Goal: Communication & Community: Answer question/provide support

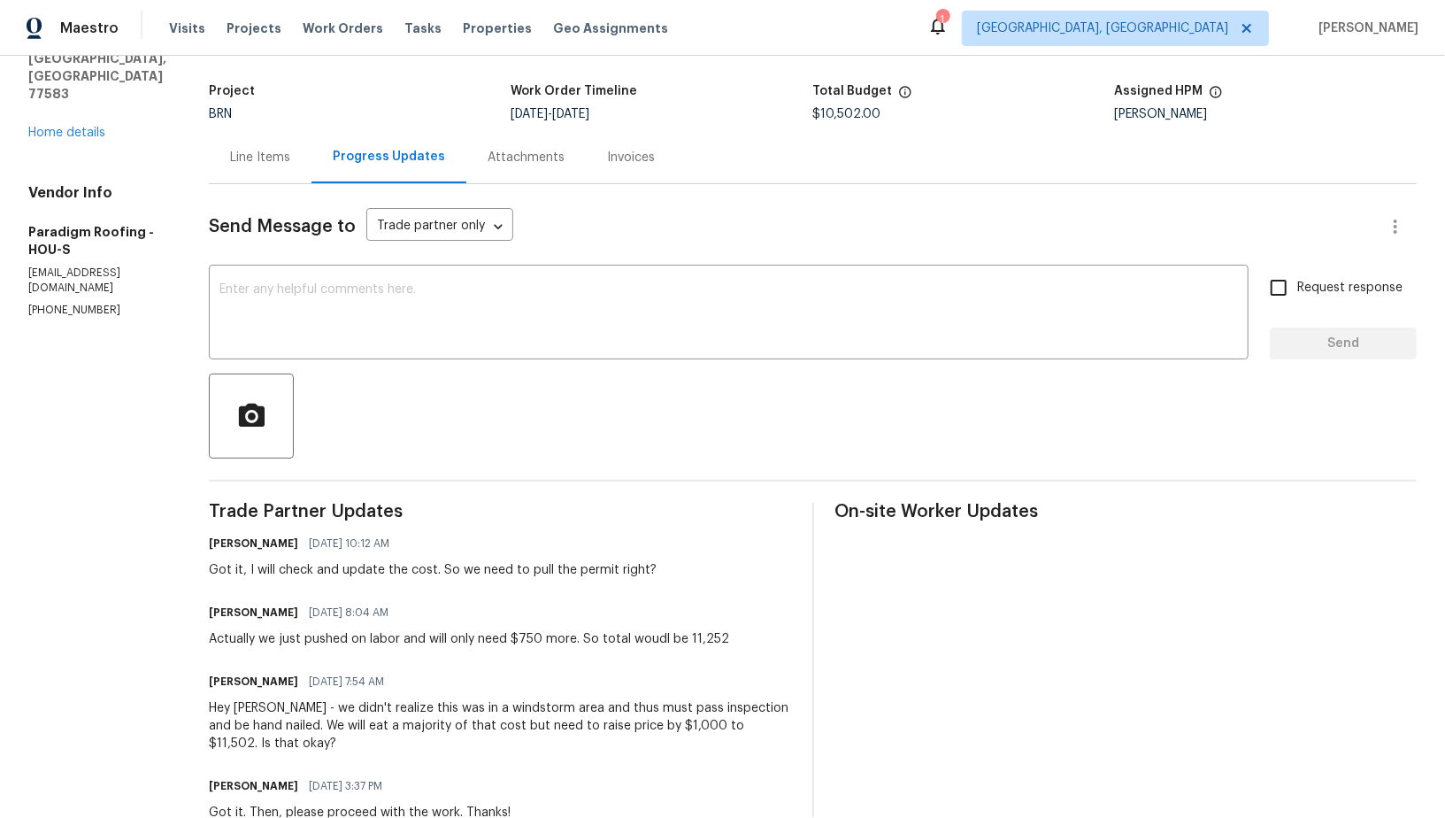
scroll to position [106, 0]
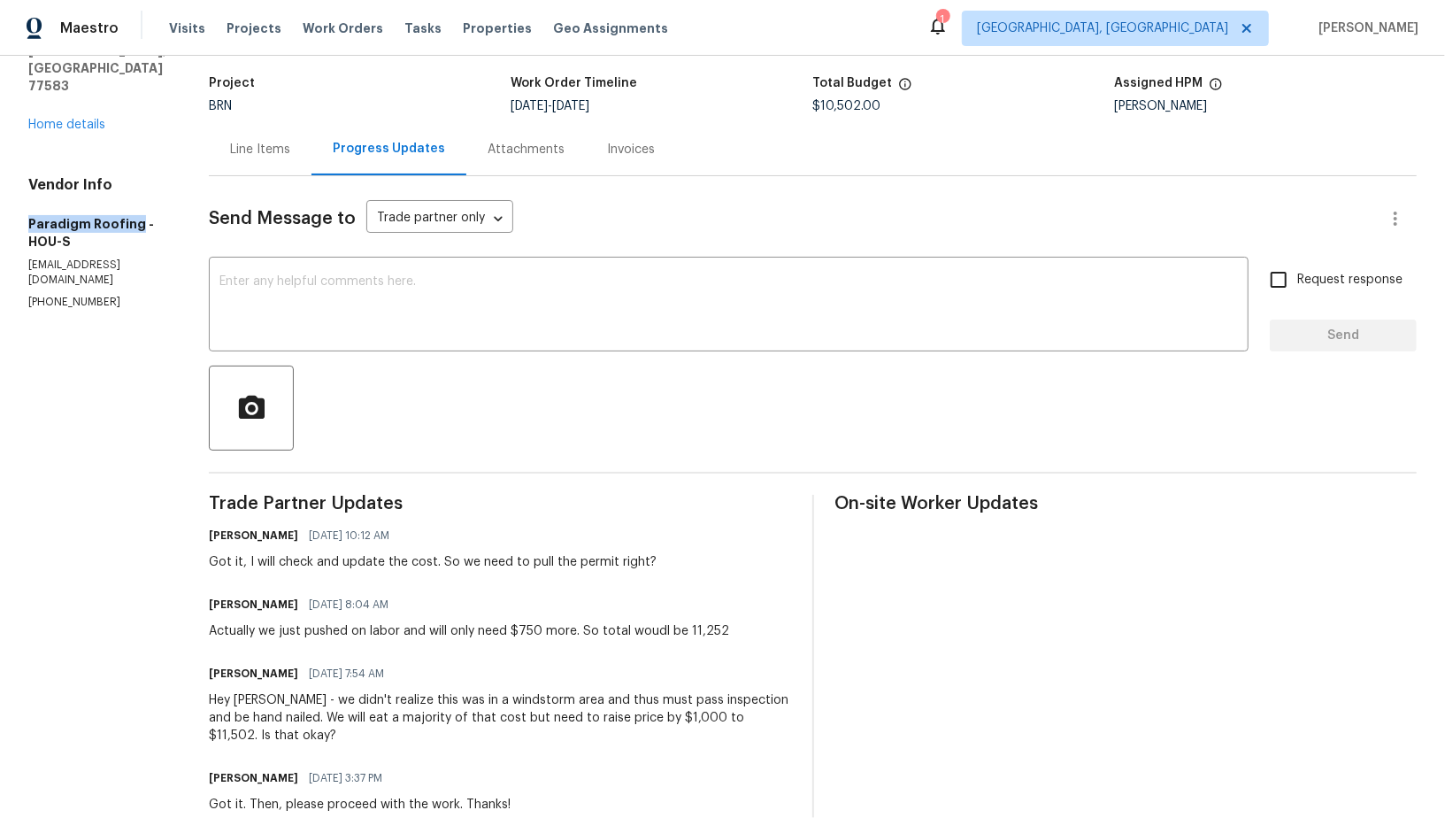
drag, startPoint x: 20, startPoint y: 210, endPoint x: 134, endPoint y: 208, distance: 113.3
copy h5 "Paradigm Roofing"
click at [304, 132] on div "Line Items" at bounding box center [260, 149] width 103 height 52
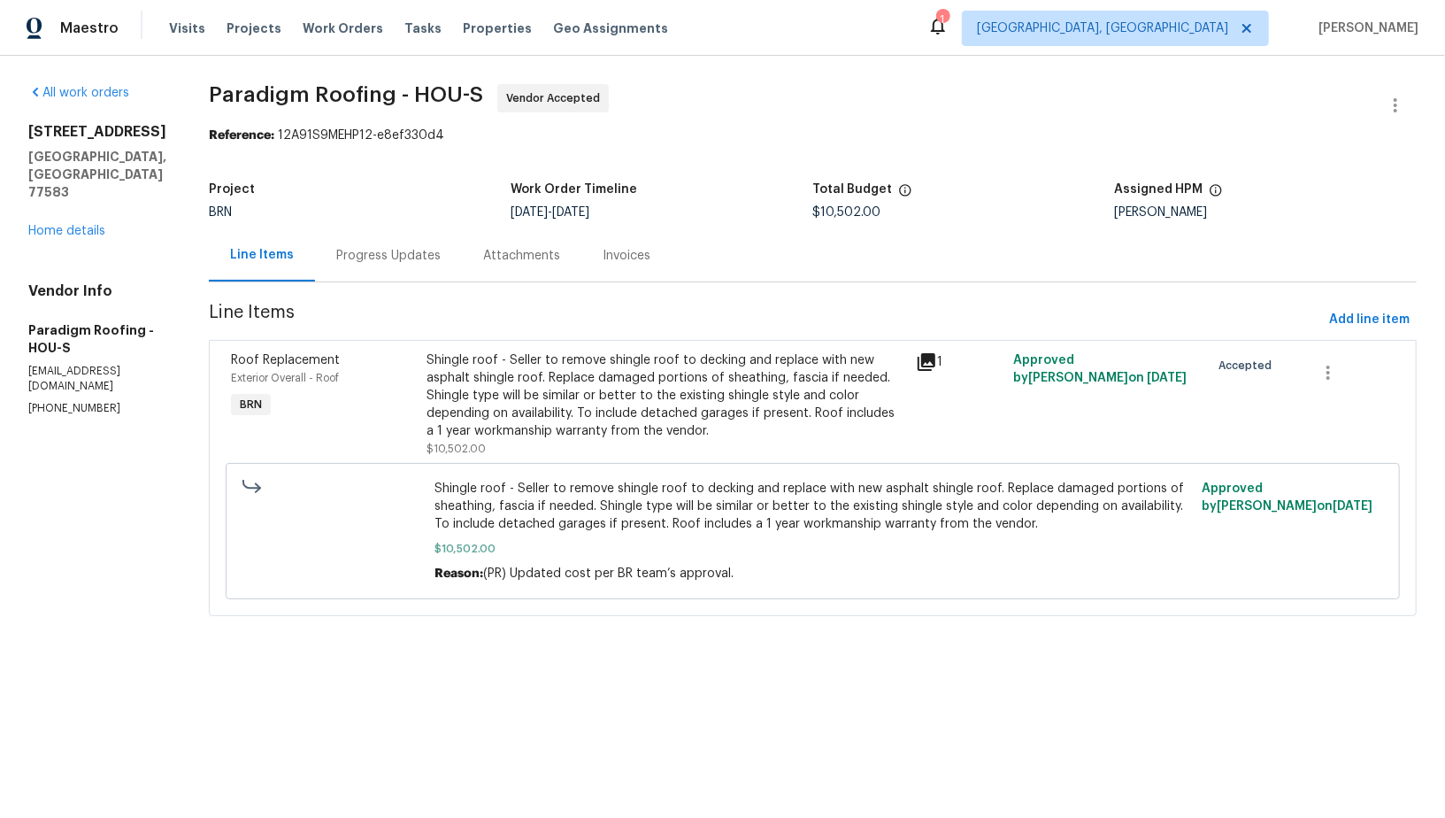
click at [541, 351] on div "Shingle roof - Seller to remove shingle roof to decking and replace with new as…" at bounding box center [665, 395] width 479 height 88
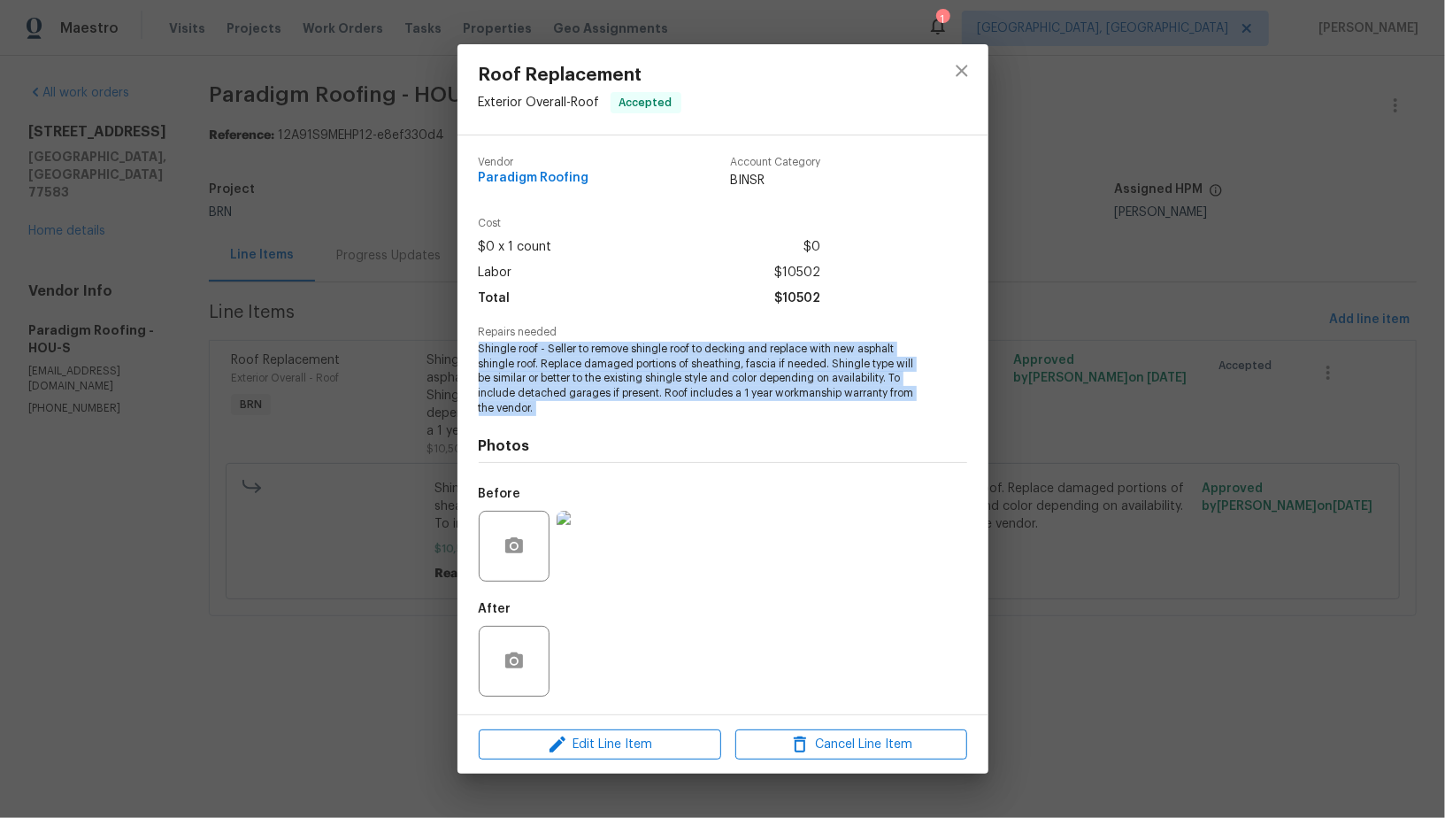
drag, startPoint x: 478, startPoint y: 348, endPoint x: 595, endPoint y: 420, distance: 137.5
click at [595, 420] on div "Vendor Paradigm Roofing Account Category BINSR Cost $0 x 1 count $0 Labor $1050…" at bounding box center [723, 424] width 488 height 564
copy span "Shingle roof - Seller to remove shingle roof to decking and replace with new as…"
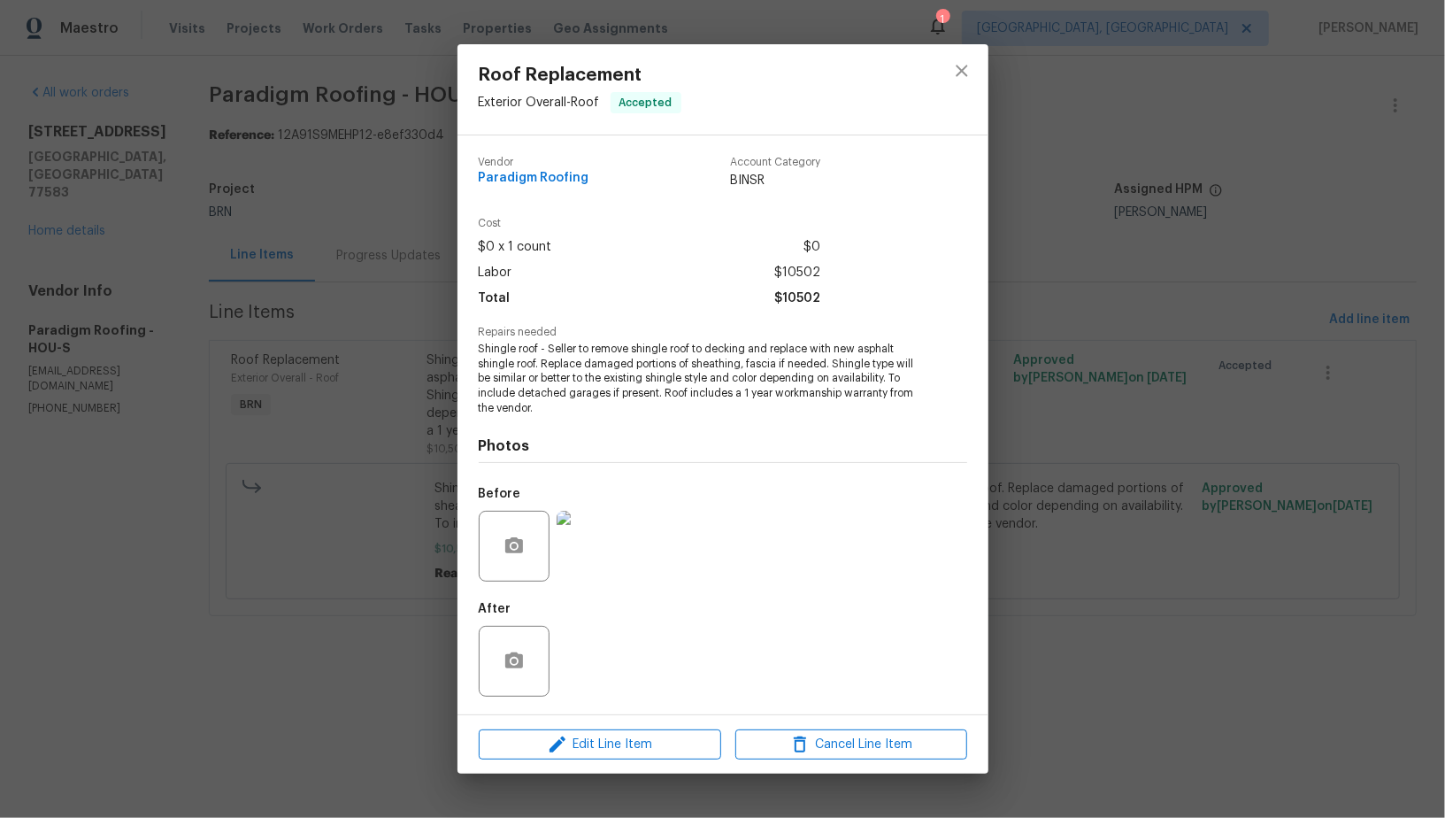
drag, startPoint x: 385, startPoint y: 376, endPoint x: 401, endPoint y: 316, distance: 62.2
click at [385, 376] on div "Roof Replacement Exterior Overall - Roof Accepted Vendor Paradigm Roofing Accou…" at bounding box center [722, 409] width 1445 height 818
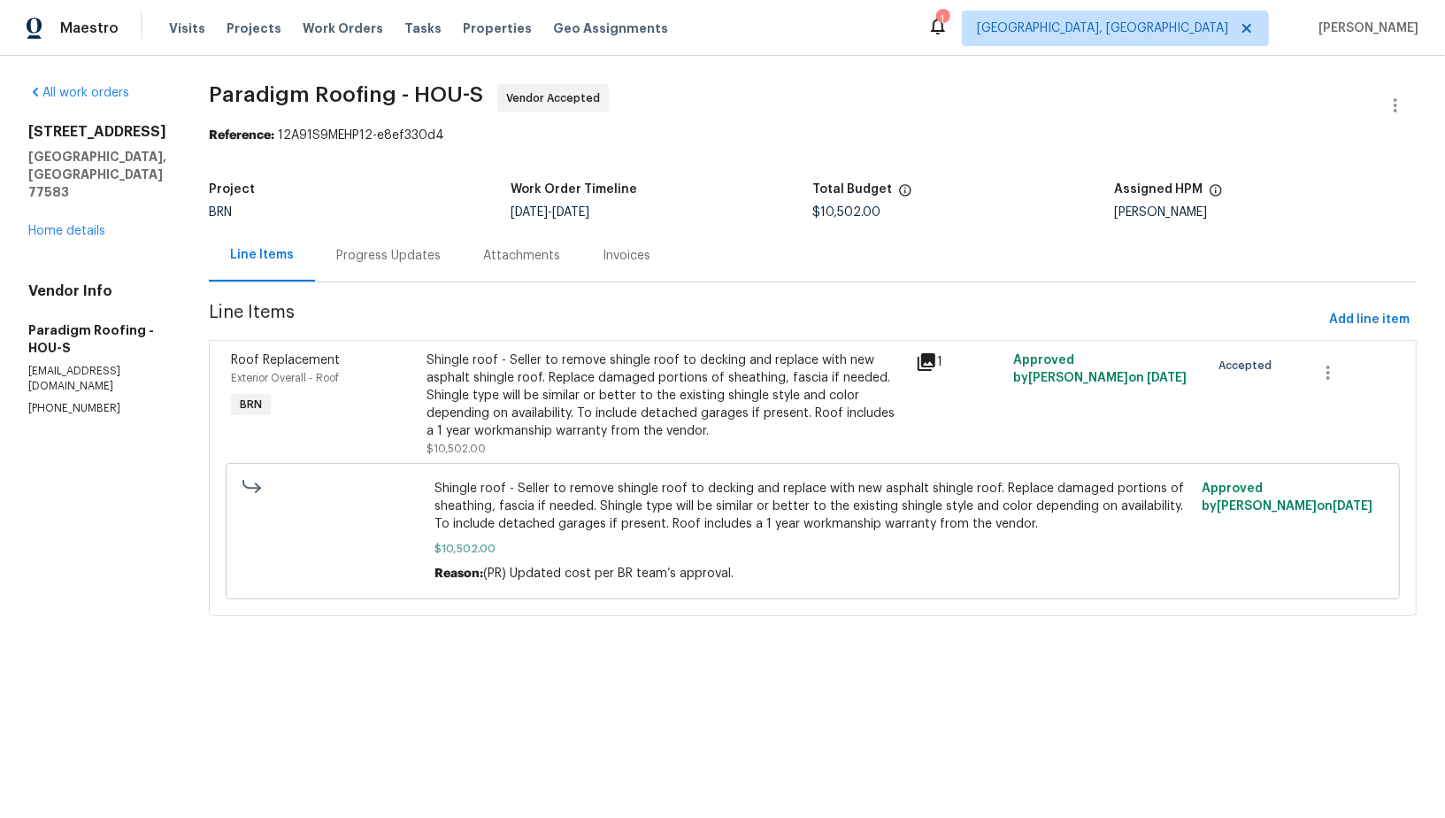
click at [430, 248] on div "Progress Updates" at bounding box center [388, 256] width 104 height 18
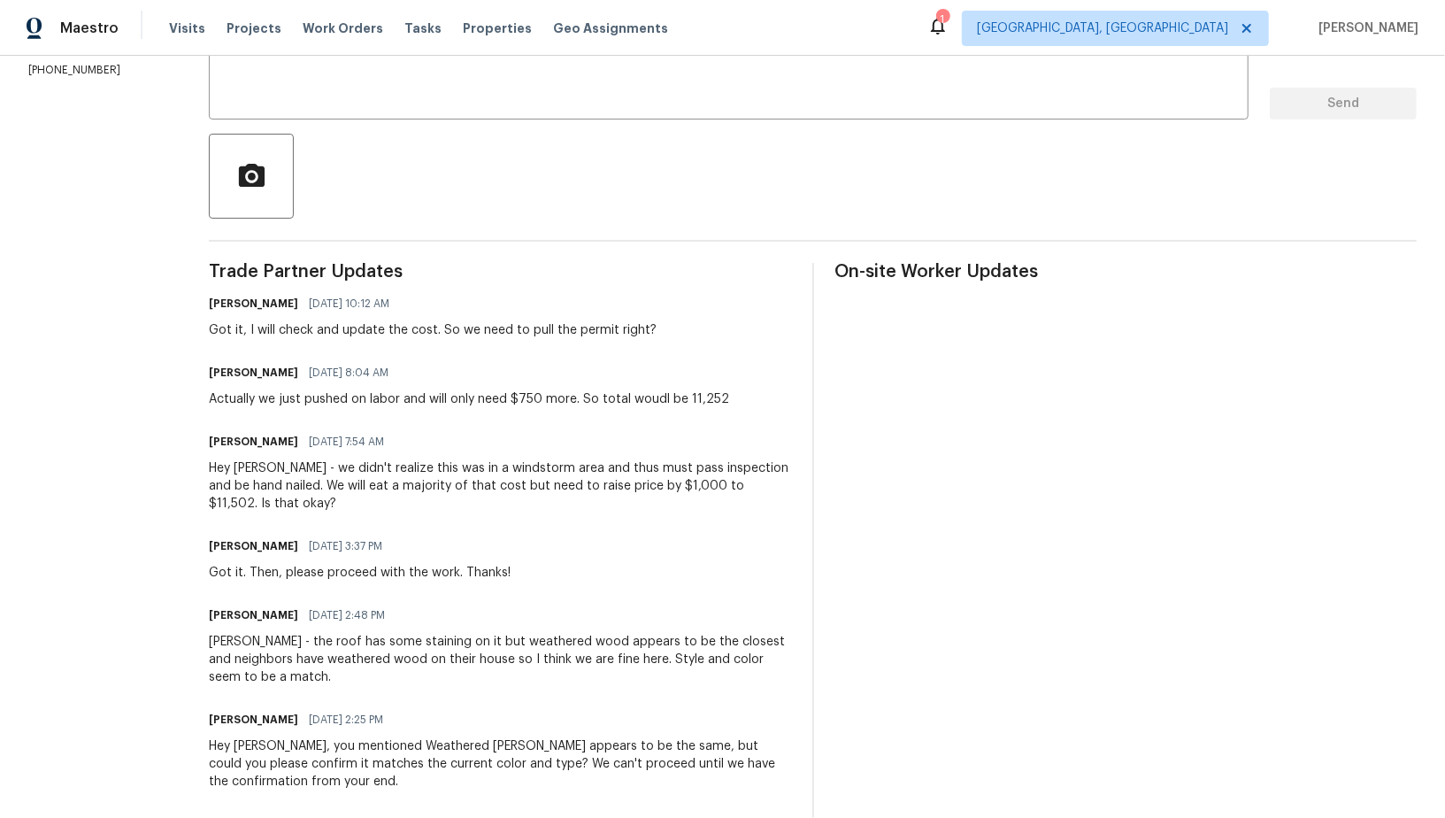
scroll to position [342, 0]
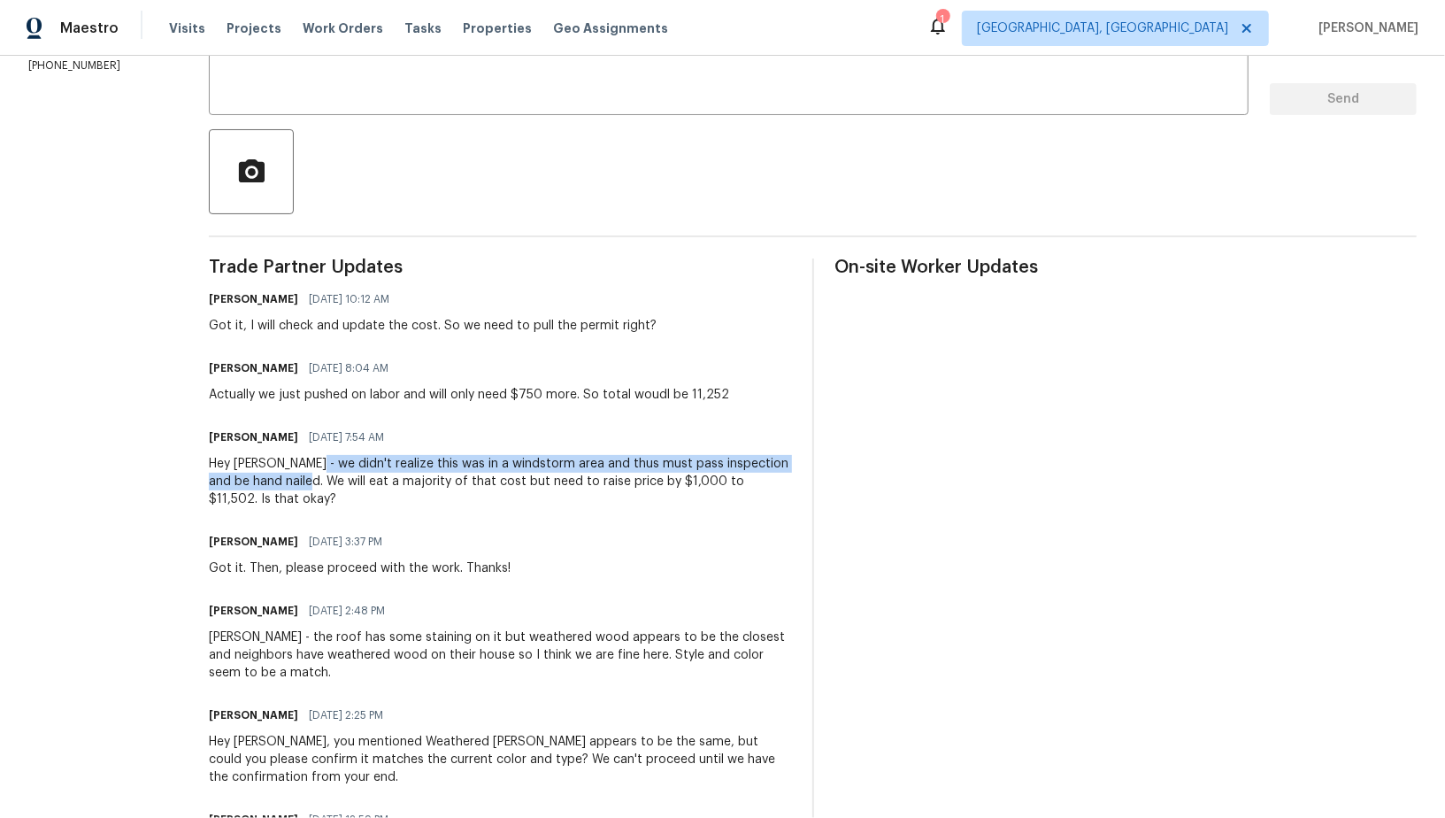
drag, startPoint x: 320, startPoint y: 458, endPoint x: 306, endPoint y: 477, distance: 23.4
click at [306, 477] on div "Hey Padmapriya - we didn't realize this was in a windstorm area and thus must p…" at bounding box center [500, 481] width 582 height 53
copy div "we didn't realize this was in a windstorm area and thus must pass inspection an…"
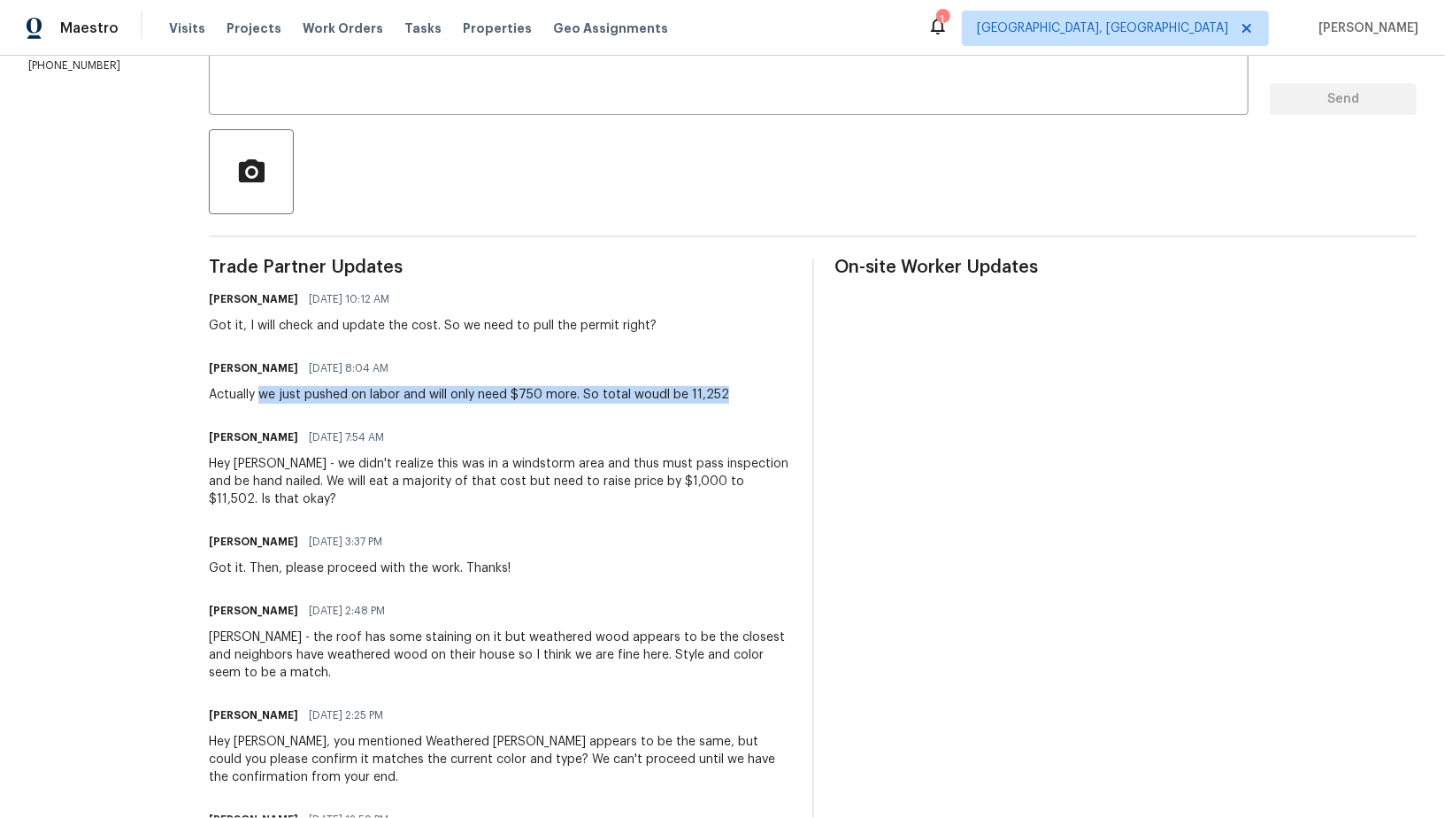
drag, startPoint x: 265, startPoint y: 394, endPoint x: 741, endPoint y: 397, distance: 476.0
click at [741, 397] on div "Greg Hiltz 08/12/2025 8:04 AM Actually we just pushed on labor and will only ne…" at bounding box center [500, 380] width 582 height 48
copy div "we just pushed on labor and will only need $750 more. So total woudl be 11,252"
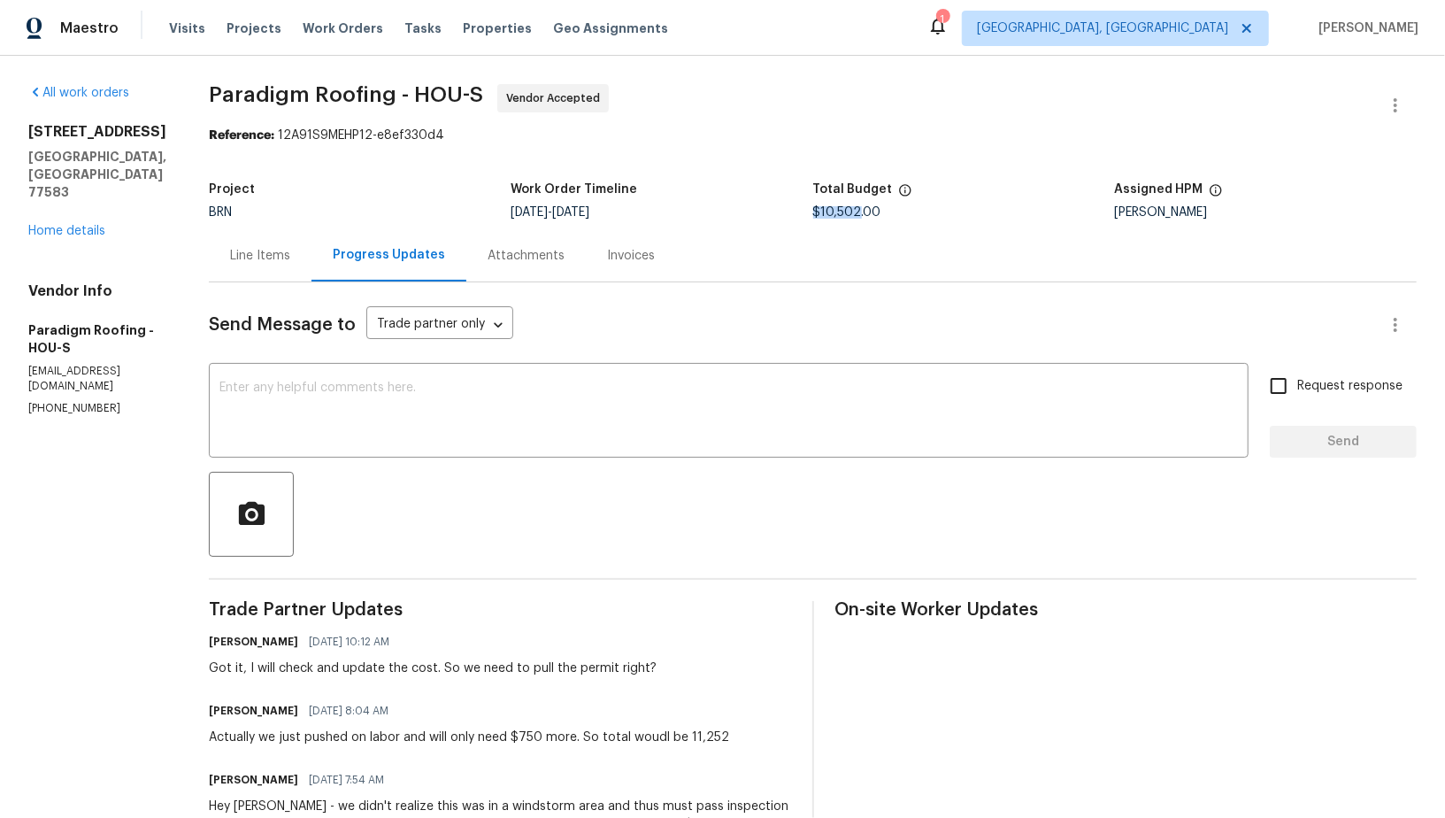
drag, startPoint x: 816, startPoint y: 213, endPoint x: 860, endPoint y: 212, distance: 44.2
click at [860, 212] on span "$10,502.00" at bounding box center [847, 212] width 68 height 12
copy span "$10,502"
click at [256, 245] on div "Line Items" at bounding box center [260, 255] width 103 height 52
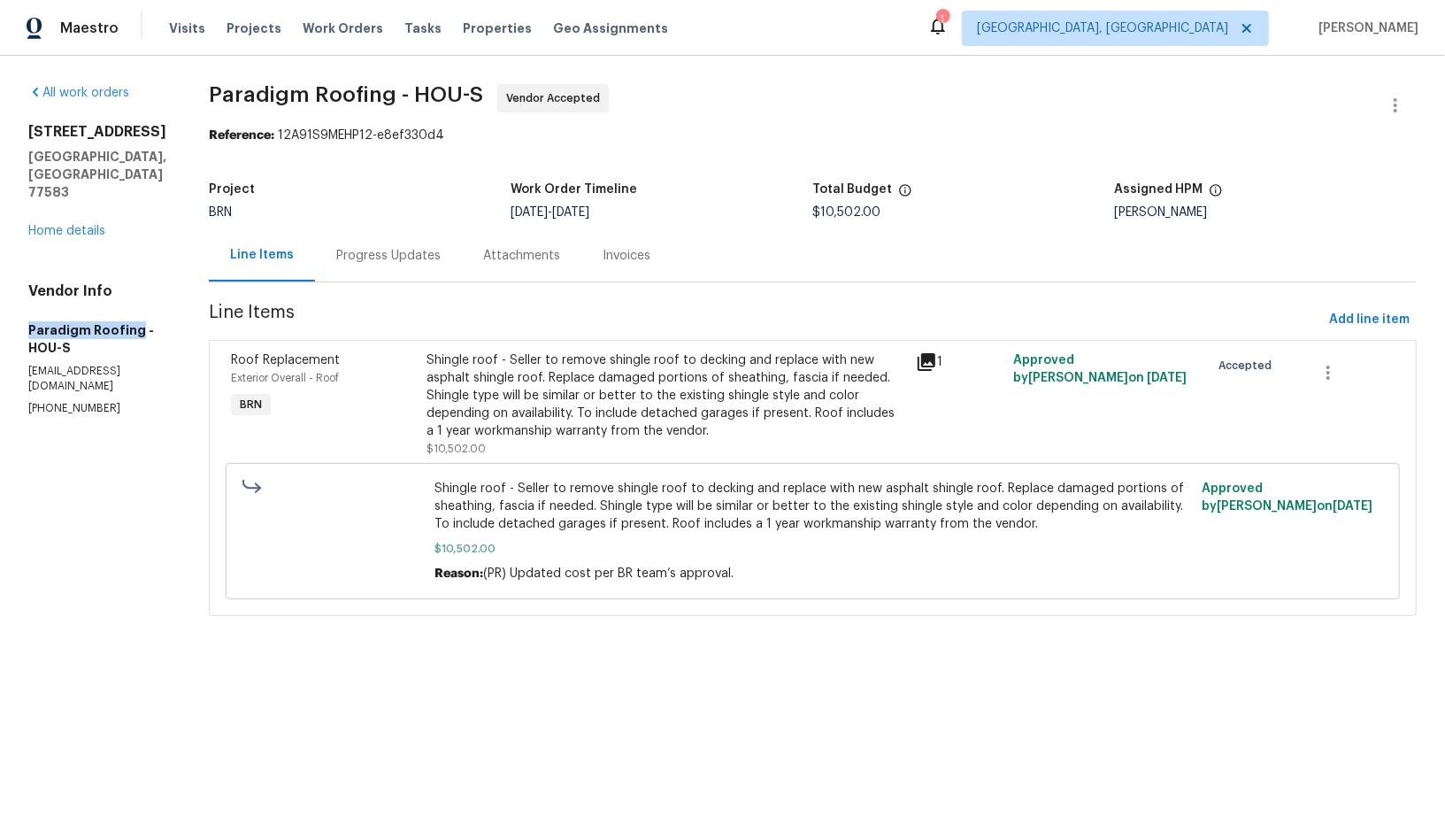
drag, startPoint x: 0, startPoint y: 311, endPoint x: 134, endPoint y: 311, distance: 133.6
click at [134, 311] on div "All work orders 5721 Richfield Park Ct Rosharon, TX 77583 Home details Vendor I…" at bounding box center [722, 361] width 1445 height 610
copy h5 "Paradigm Roofing"
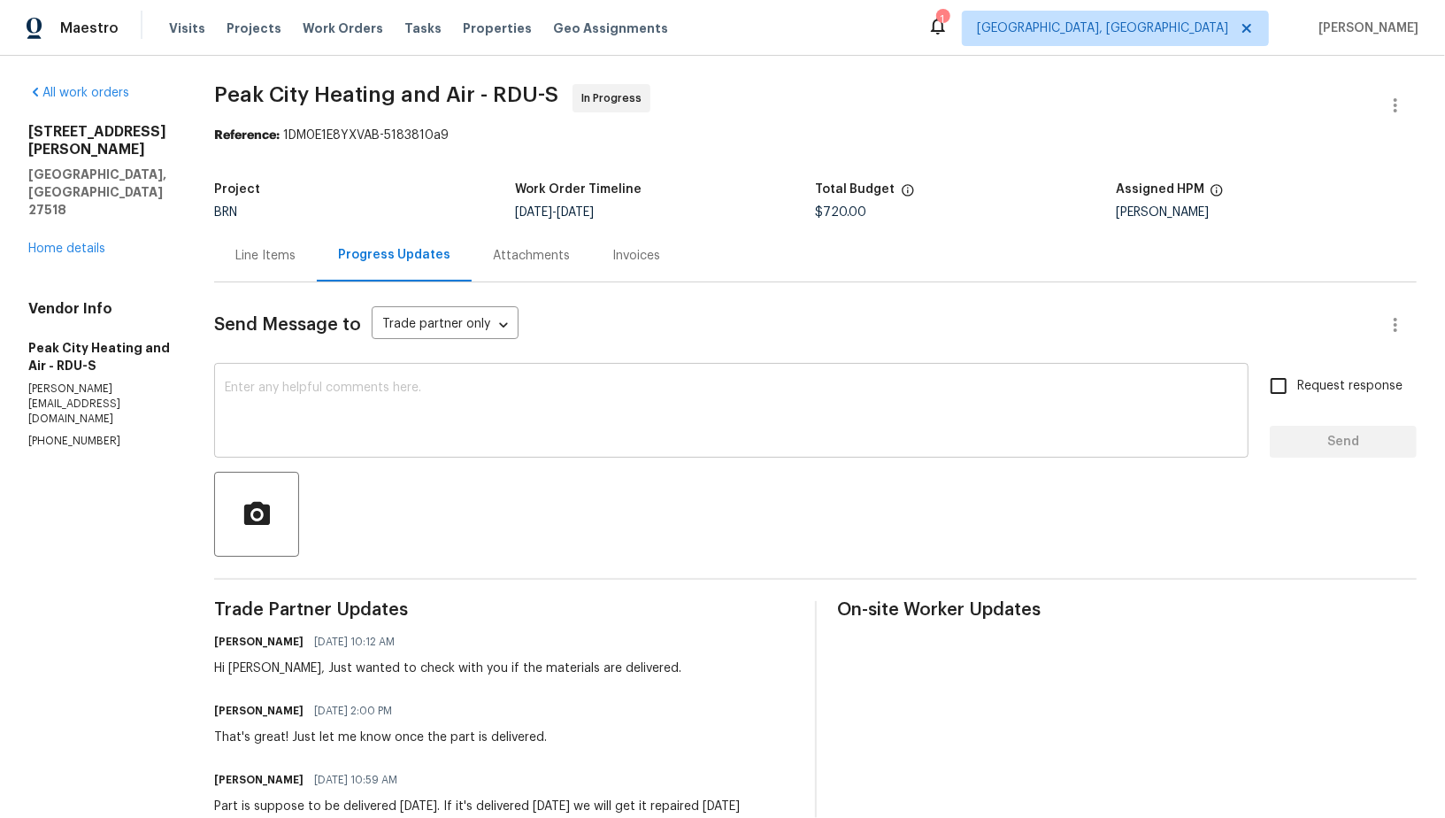
click at [419, 410] on textarea at bounding box center [731, 412] width 1013 height 62
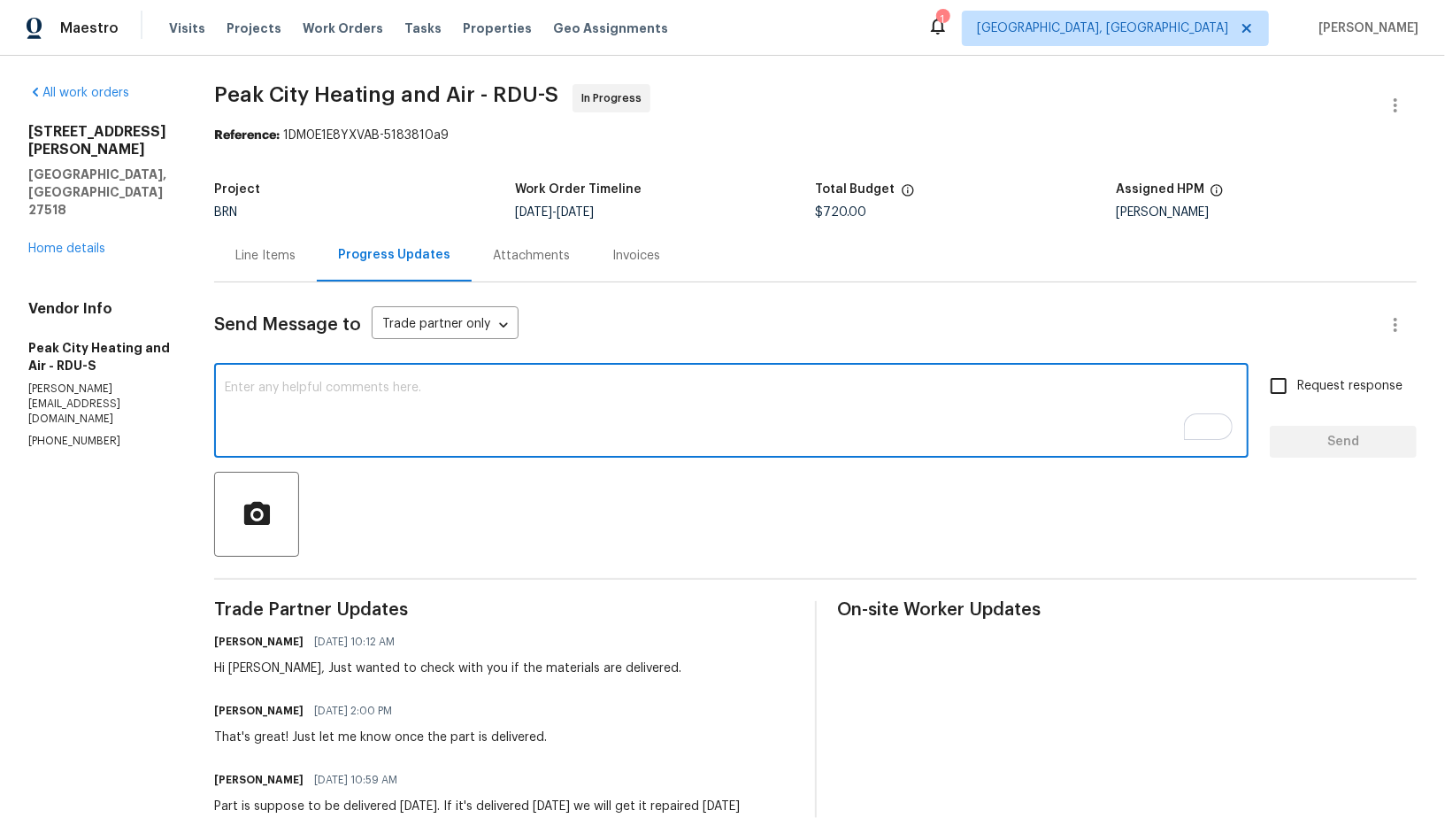
click at [418, 426] on textarea "To enrich screen reader interactions, please activate Accessibility in Grammarl…" at bounding box center [731, 412] width 1013 height 62
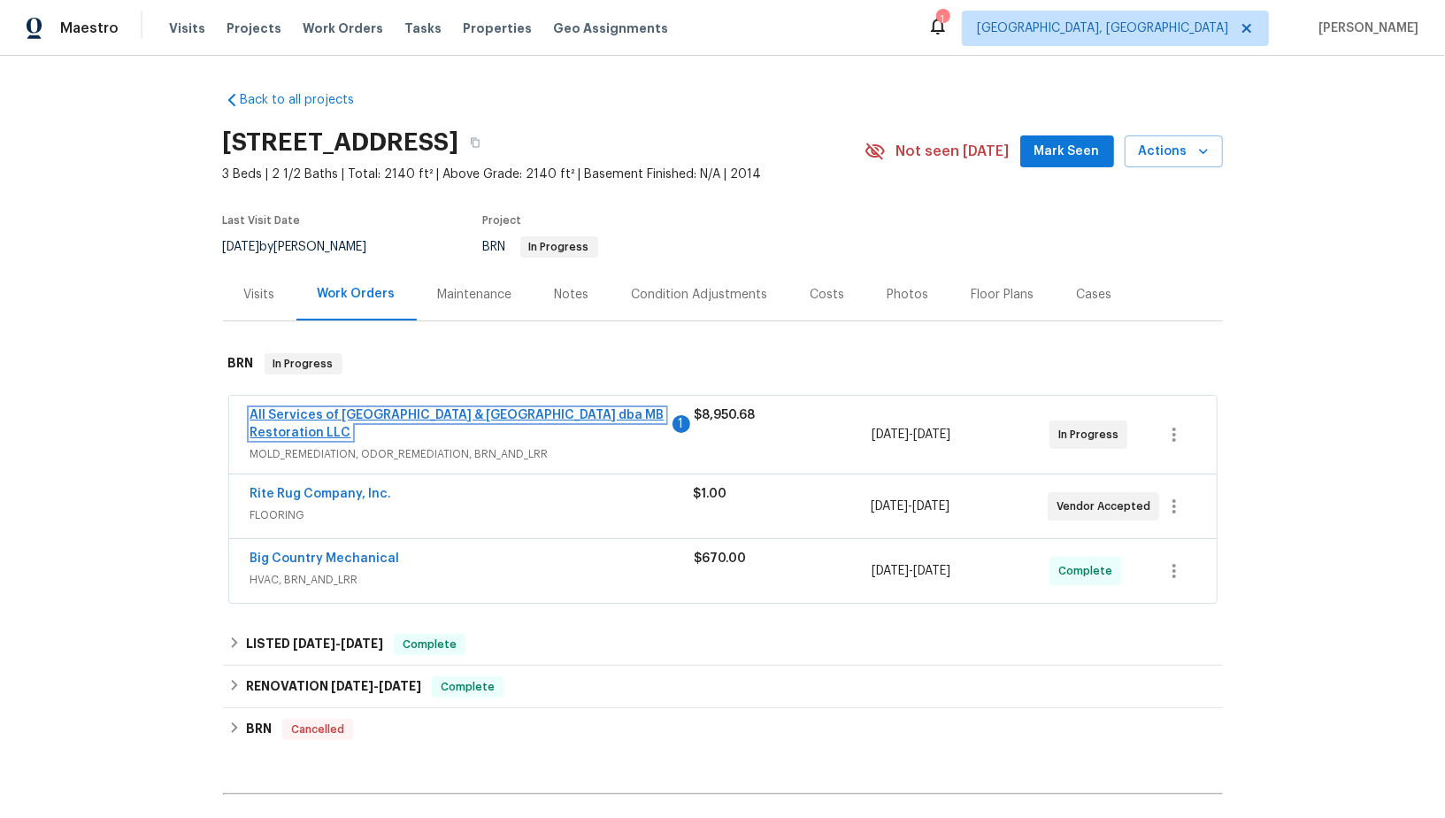
click at [352, 415] on link "All Services of [GEOGRAPHIC_DATA] & [GEOGRAPHIC_DATA] dba MB Restoration LLC" at bounding box center [457, 424] width 414 height 30
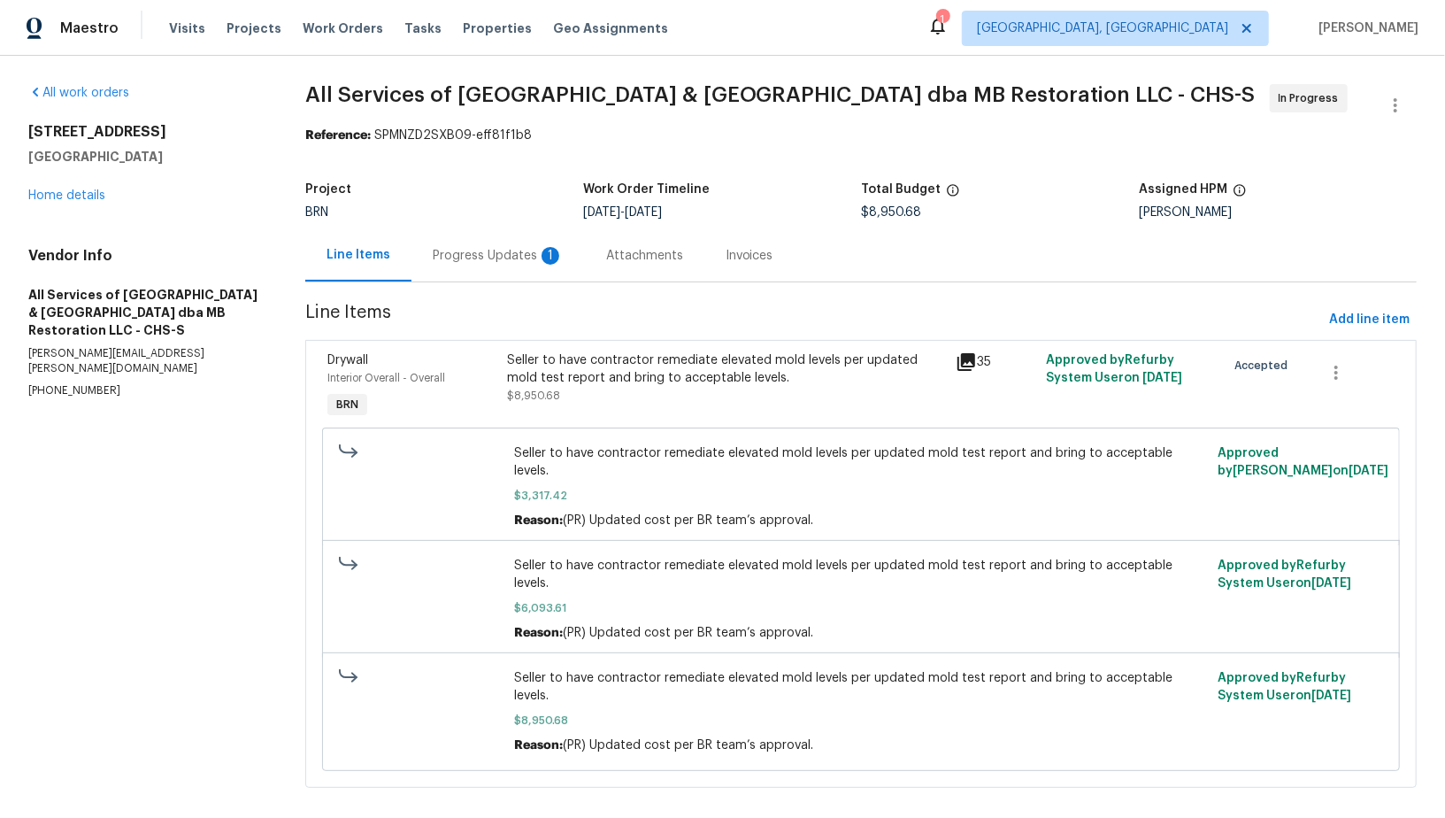
click at [492, 257] on div "Progress Updates 1" at bounding box center [498, 256] width 131 height 18
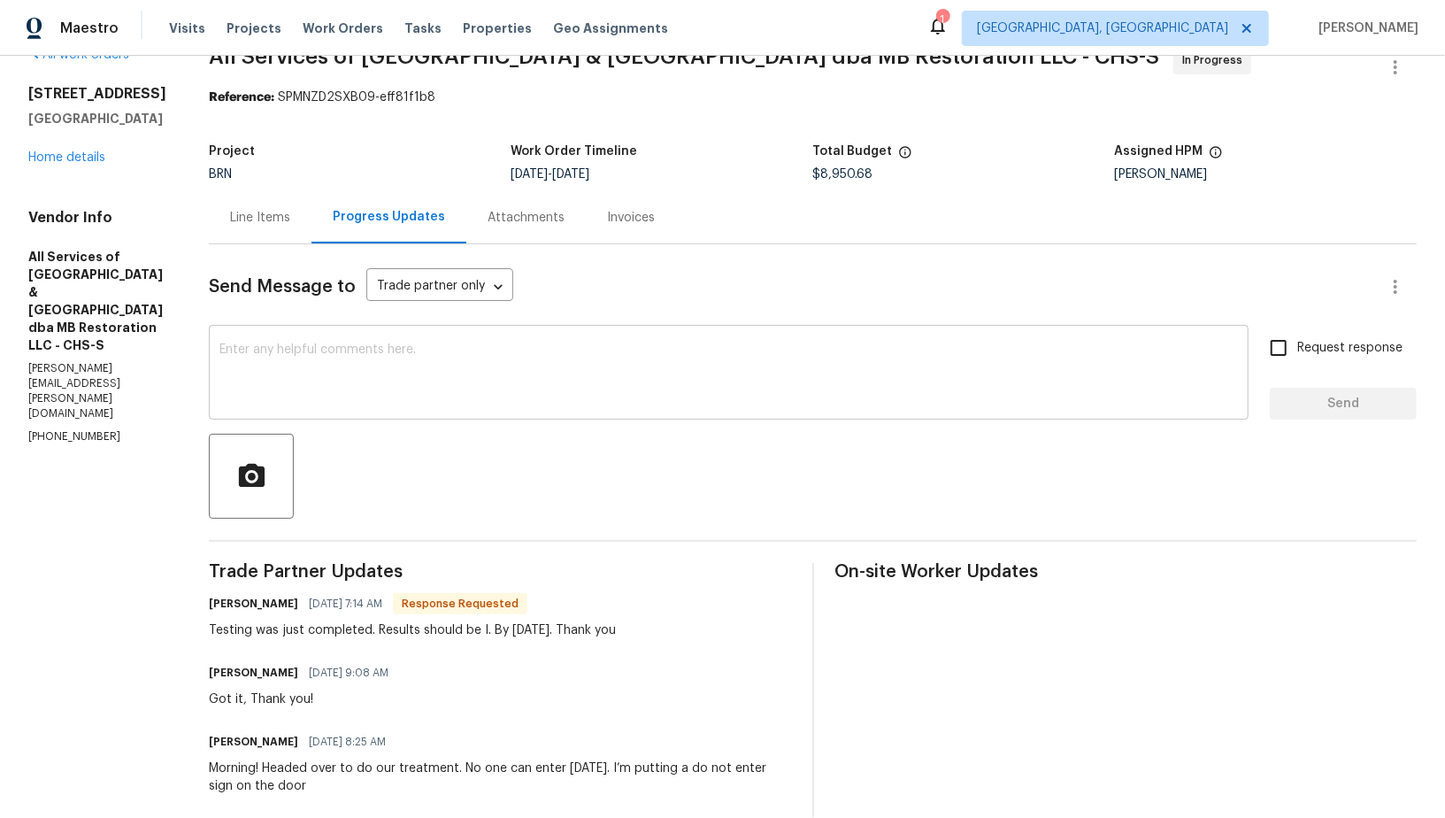
scroll to position [45, 0]
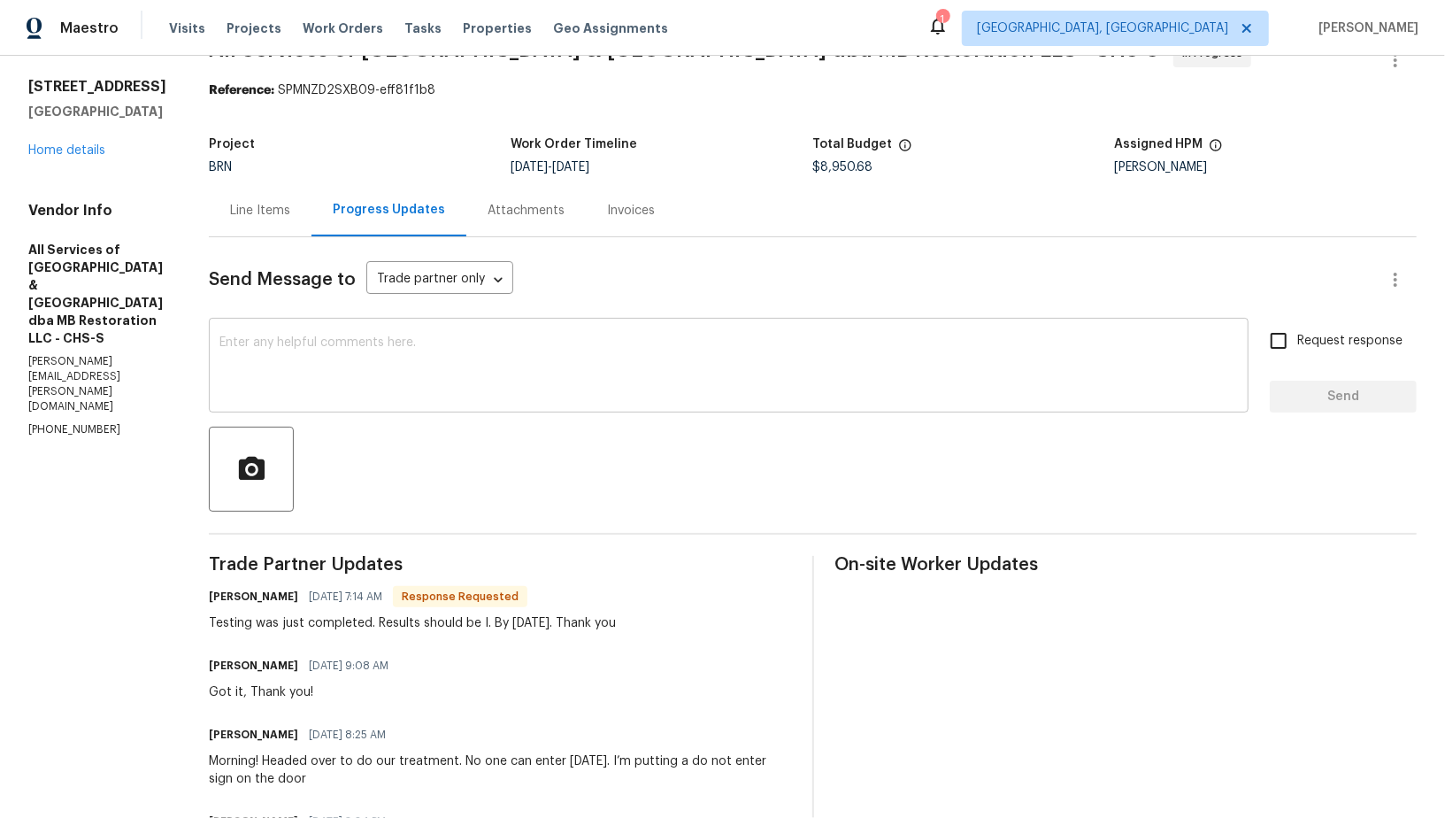
click at [355, 373] on textarea at bounding box center [728, 367] width 1018 height 62
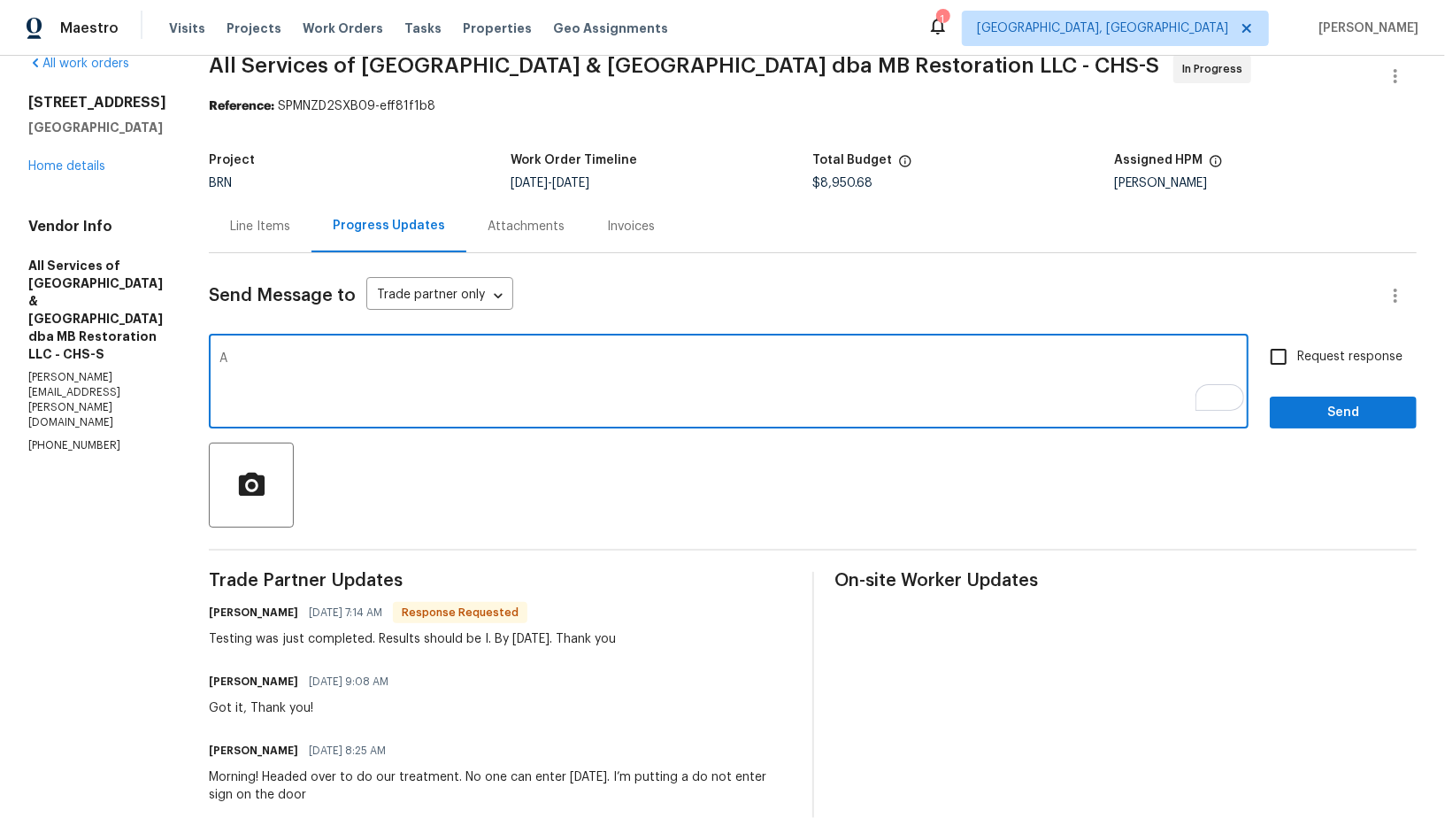
scroll to position [29, 0]
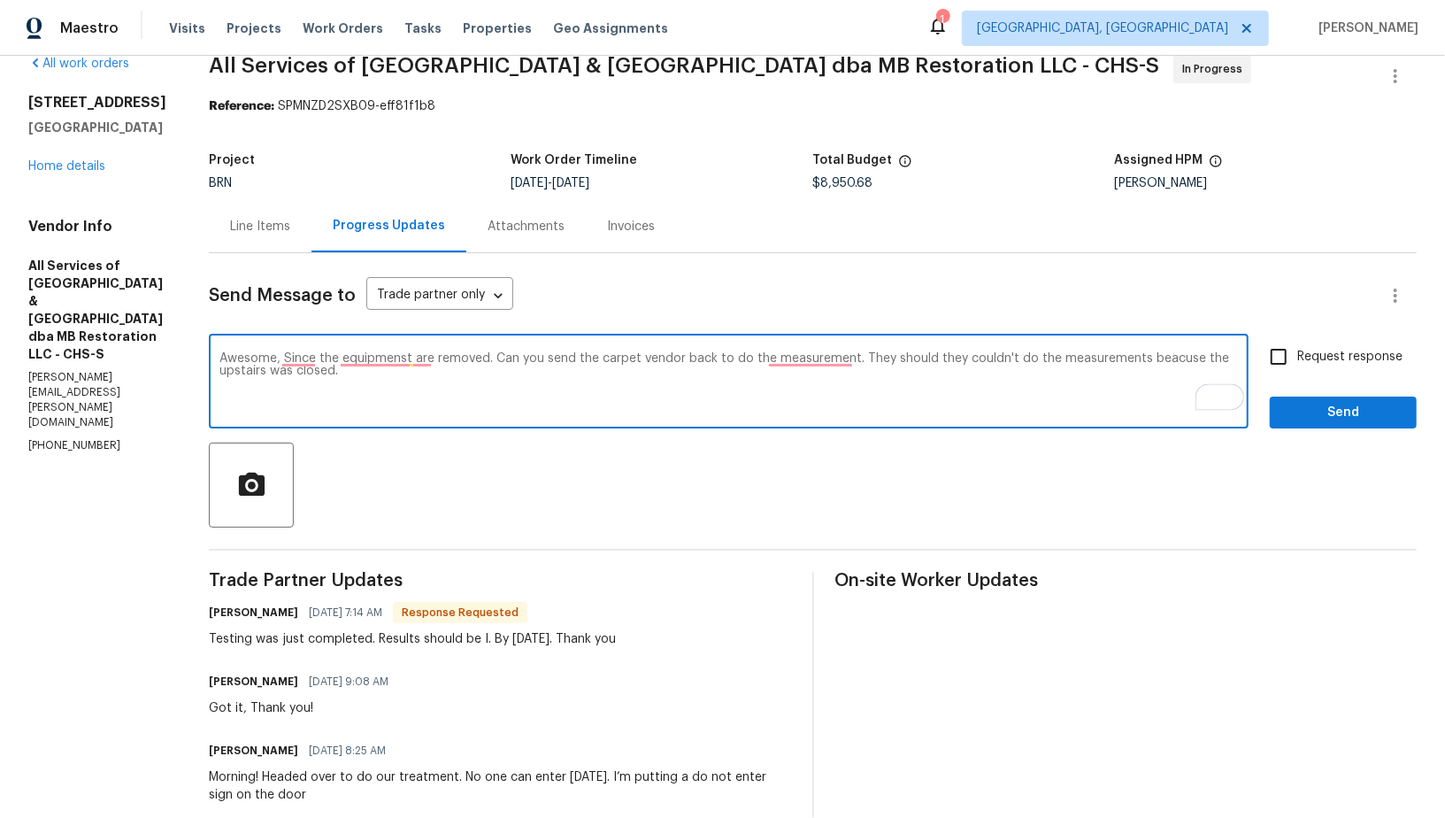
type textarea "Awesome, Since the equipmenst are removed. Can you send the carpet vendor back …"
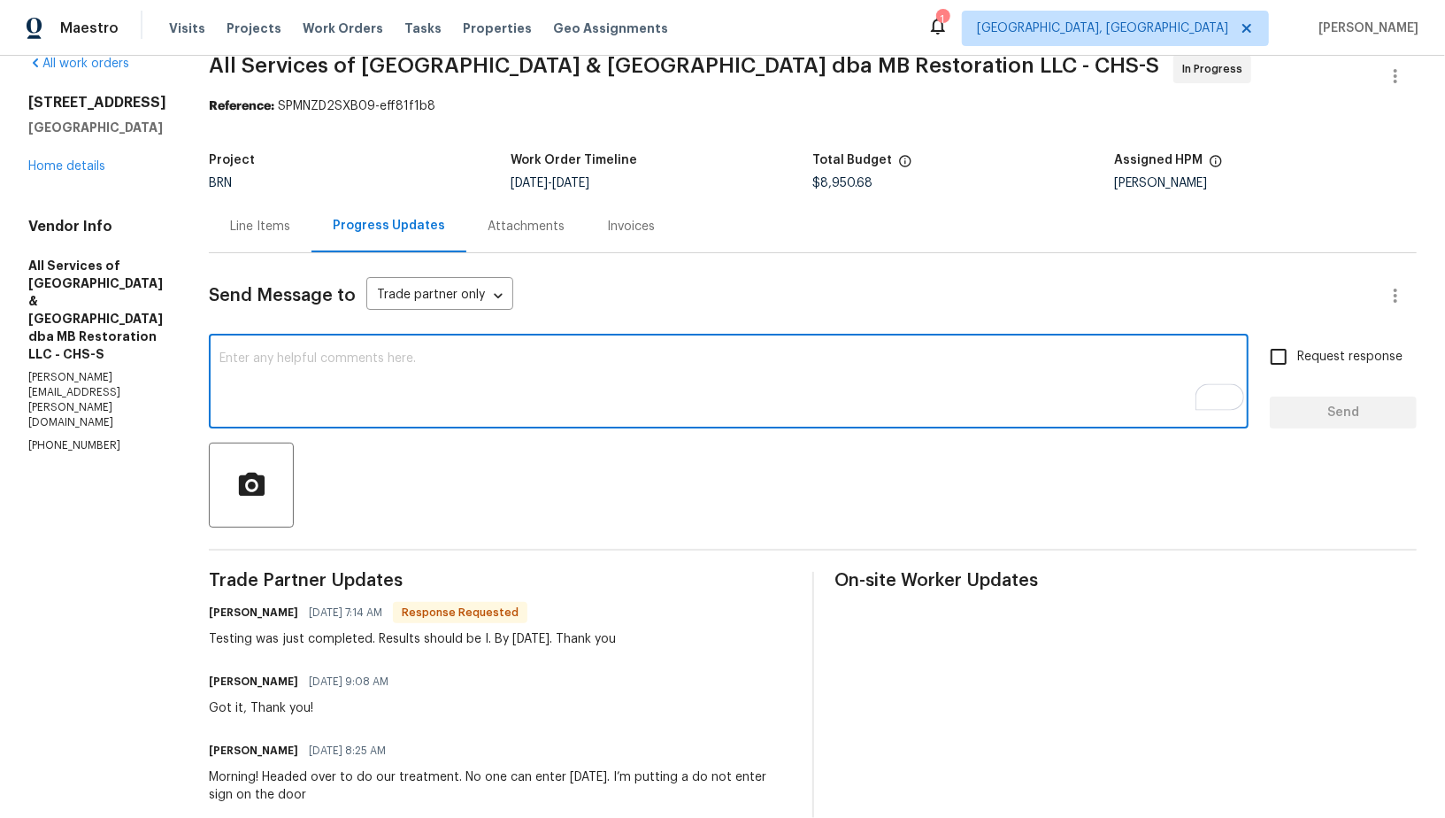
paste textarea "Awesome. Since the equipment has been removed, can you send the carpet vendor b…"
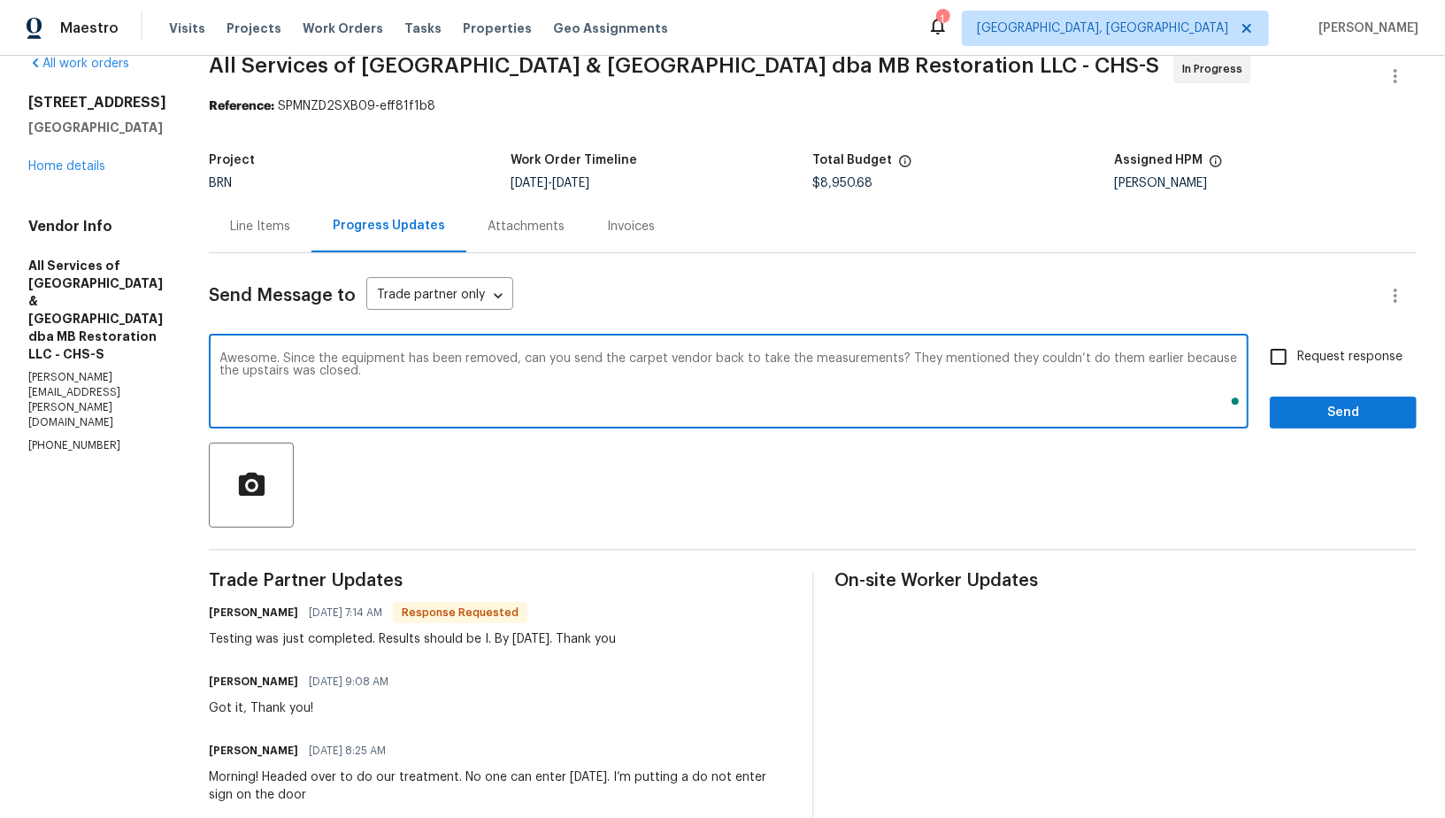
click at [558, 357] on textarea "Awesome. Since the equipment has been removed, can you send the carpet vendor b…" at bounding box center [728, 383] width 1018 height 62
click at [654, 388] on textarea "Awesome. Since the equipment has been removed, can we send the carpet vendor ba…" at bounding box center [728, 383] width 1018 height 62
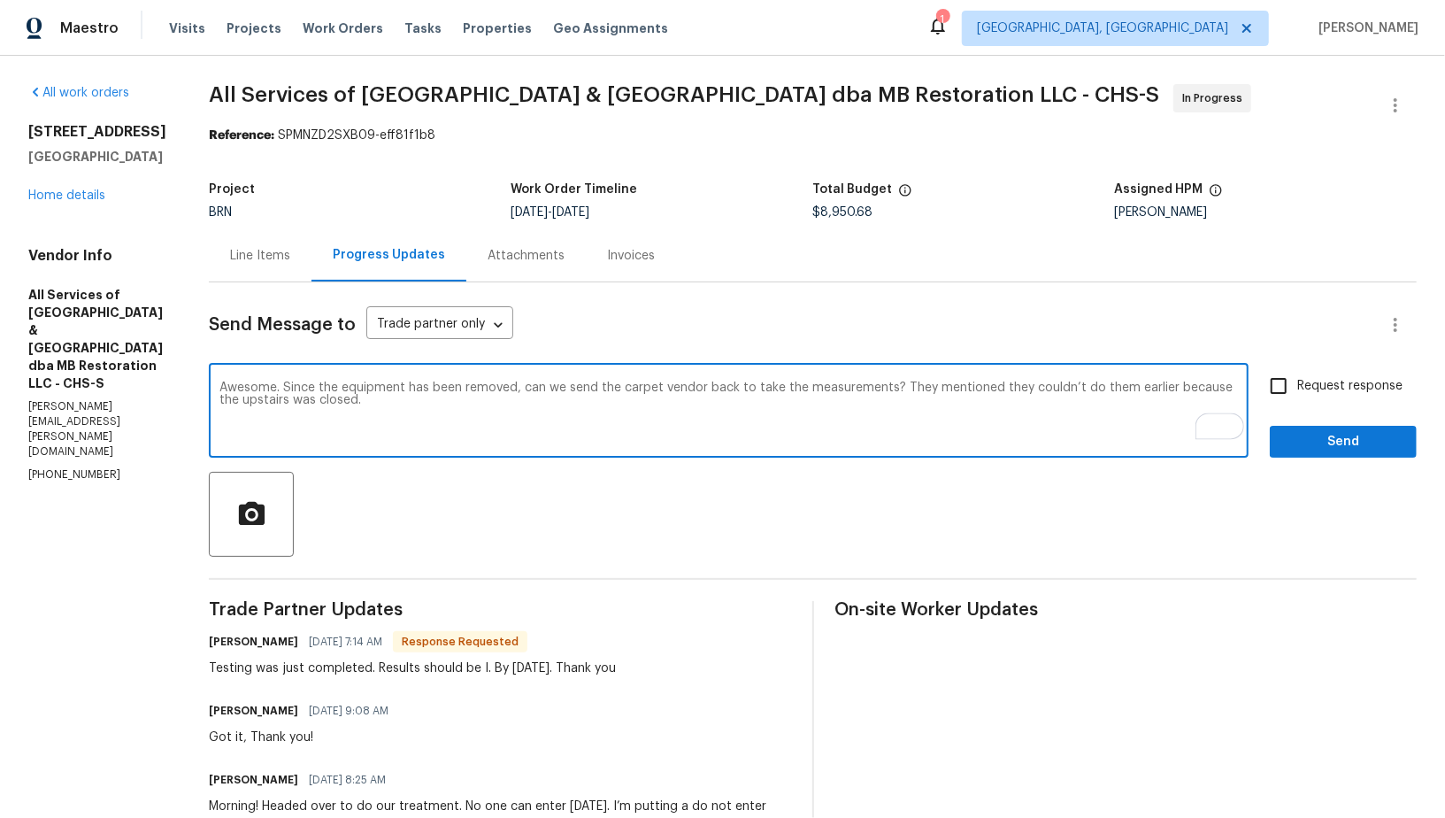
type textarea "Awesome. Since the equipment has been removed, can we send the carpet vendor ba…"
click at [1296, 380] on input "Request response" at bounding box center [1278, 385] width 37 height 37
checkbox input "true"
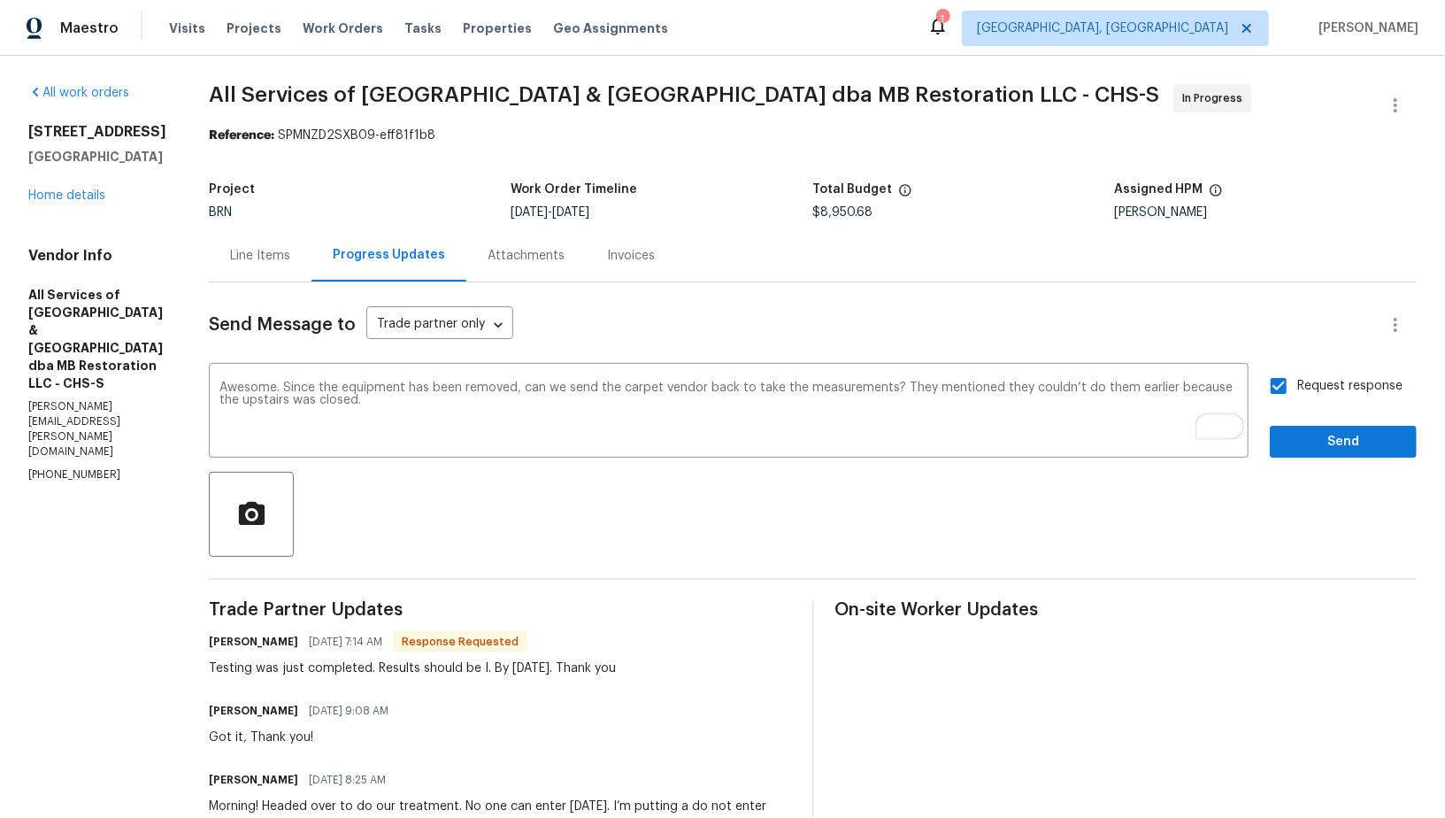
click at [1301, 422] on div "Request response Send" at bounding box center [1343, 412] width 147 height 90
click at [1303, 441] on span "Send" at bounding box center [1343, 442] width 119 height 22
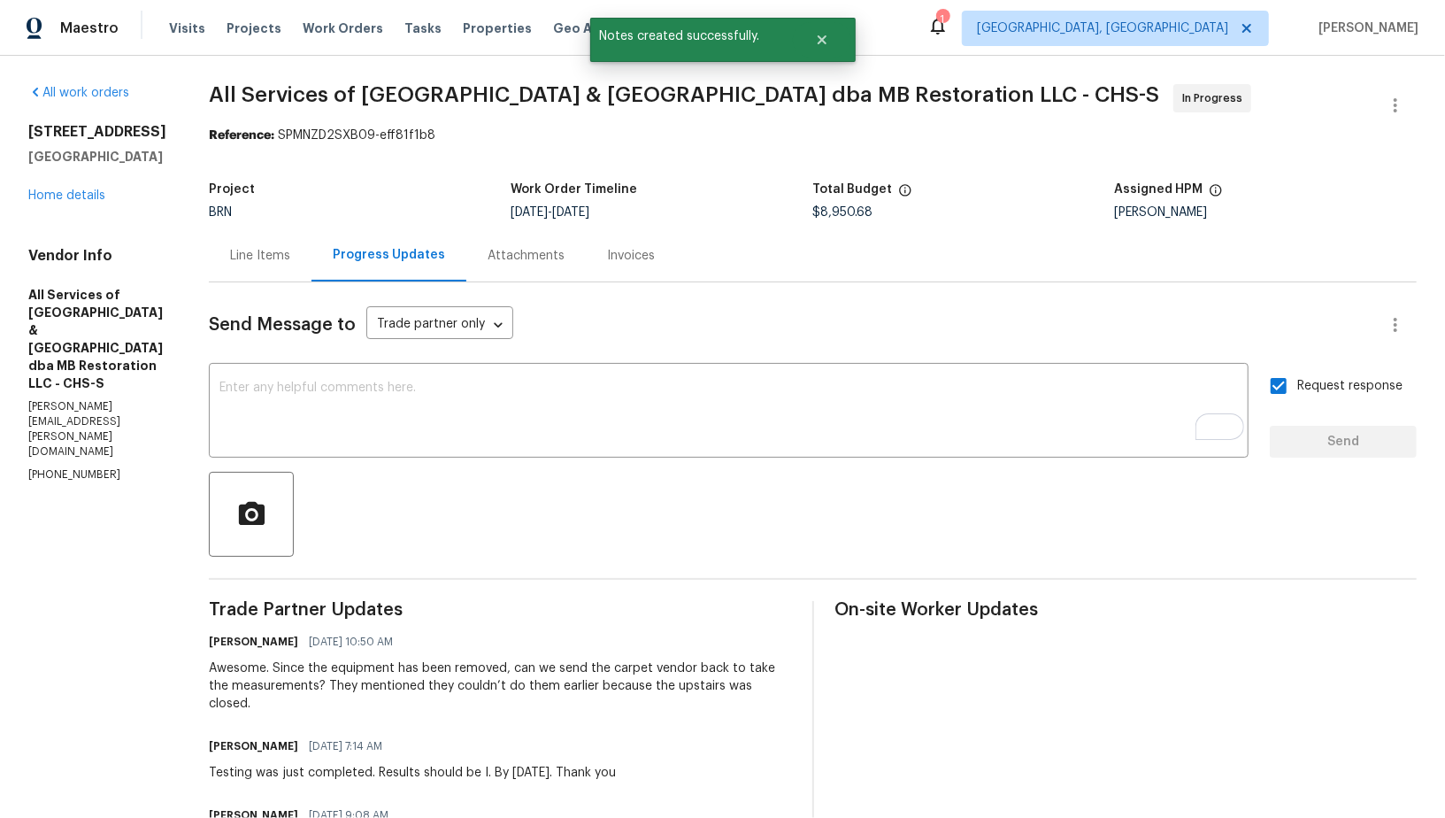
drag, startPoint x: 12, startPoint y: 293, endPoint x: 101, endPoint y: 335, distance: 98.9
drag, startPoint x: 101, startPoint y: 333, endPoint x: 0, endPoint y: 333, distance: 100.9
copy h5 "All Services"
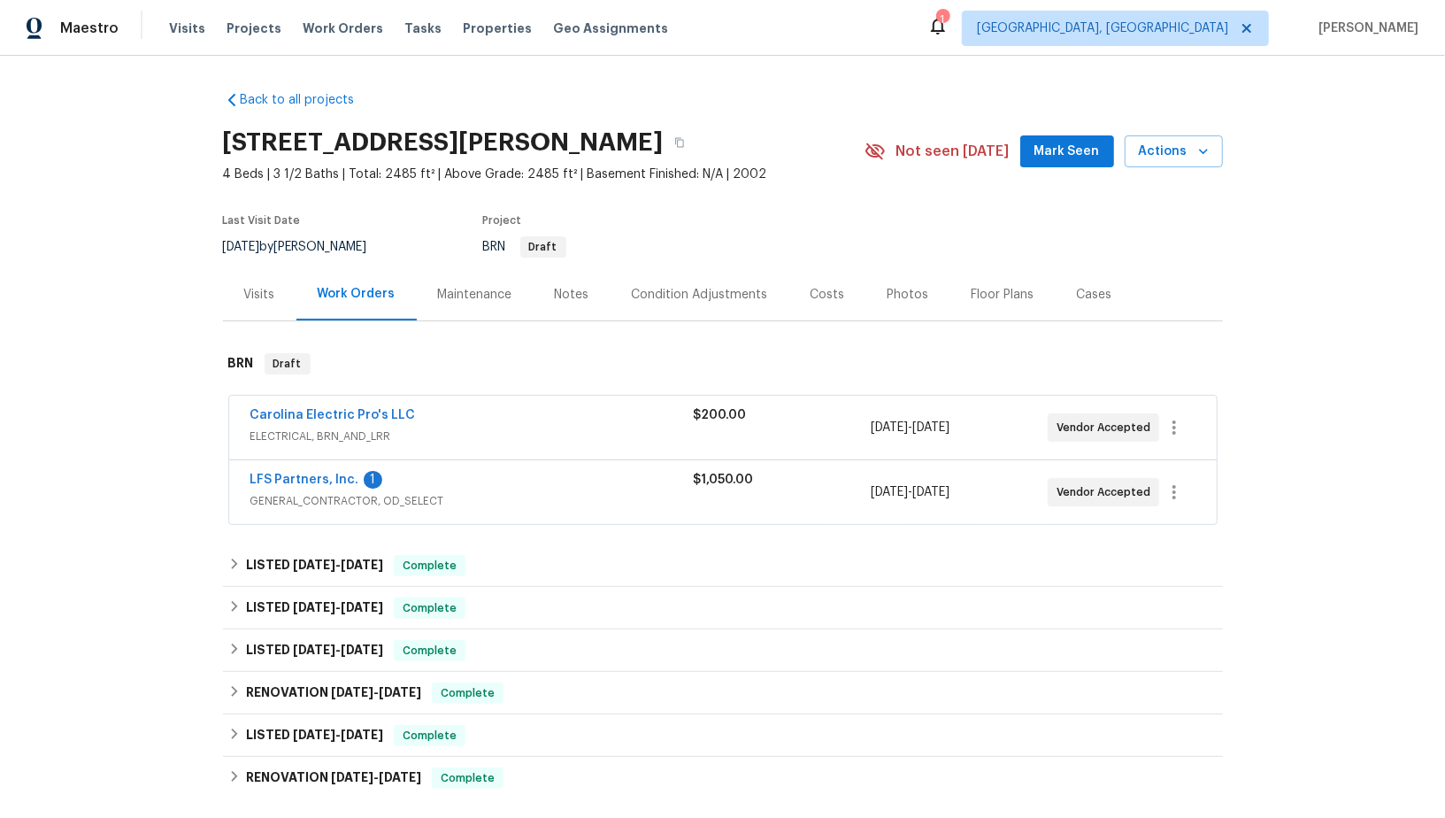
click at [323, 484] on span "LFS Partners, Inc." at bounding box center [304, 480] width 109 height 18
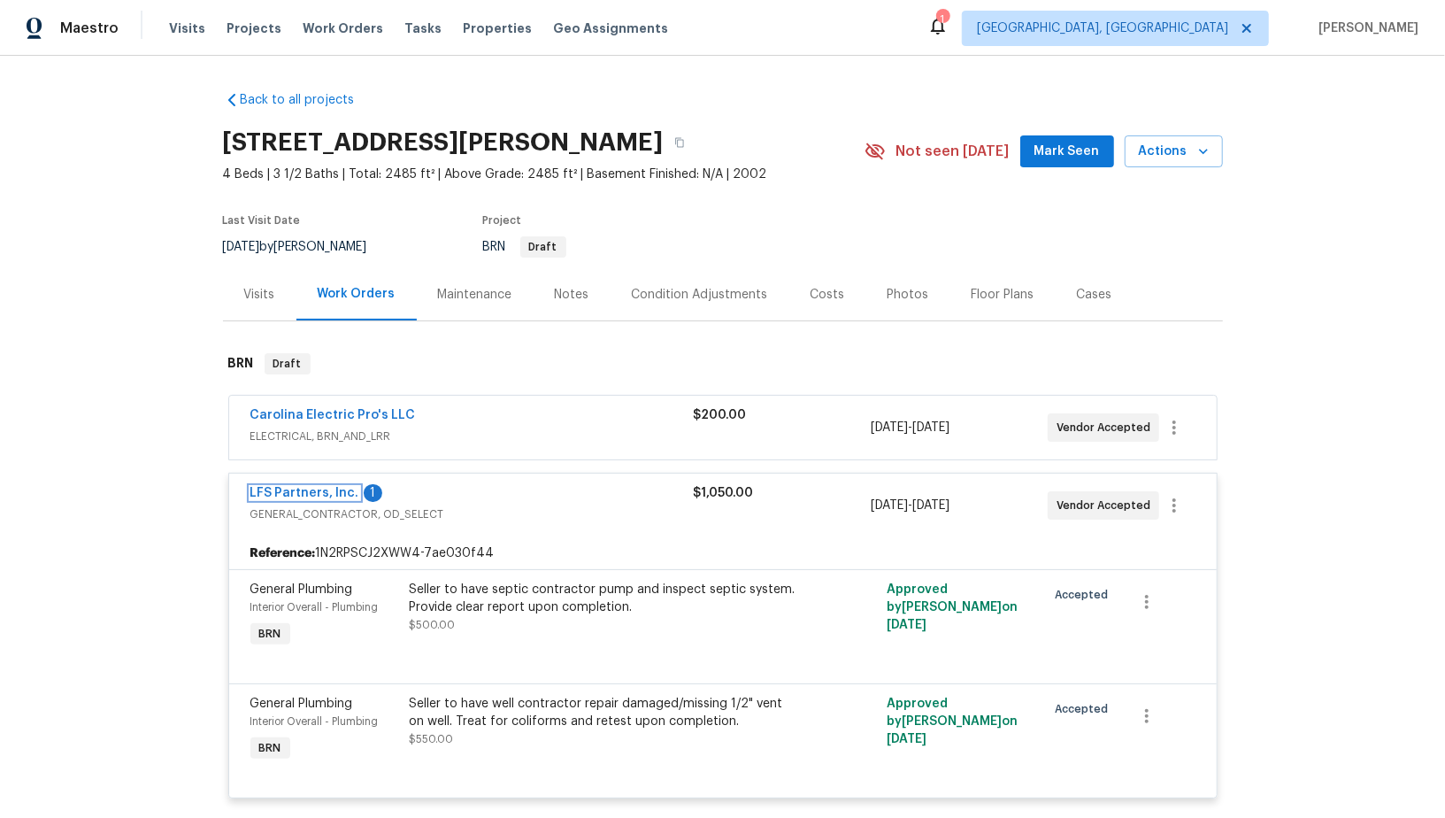
drag, startPoint x: 307, startPoint y: 494, endPoint x: 319, endPoint y: 434, distance: 60.6
click at [307, 494] on link "LFS Partners, Inc." at bounding box center [304, 493] width 109 height 12
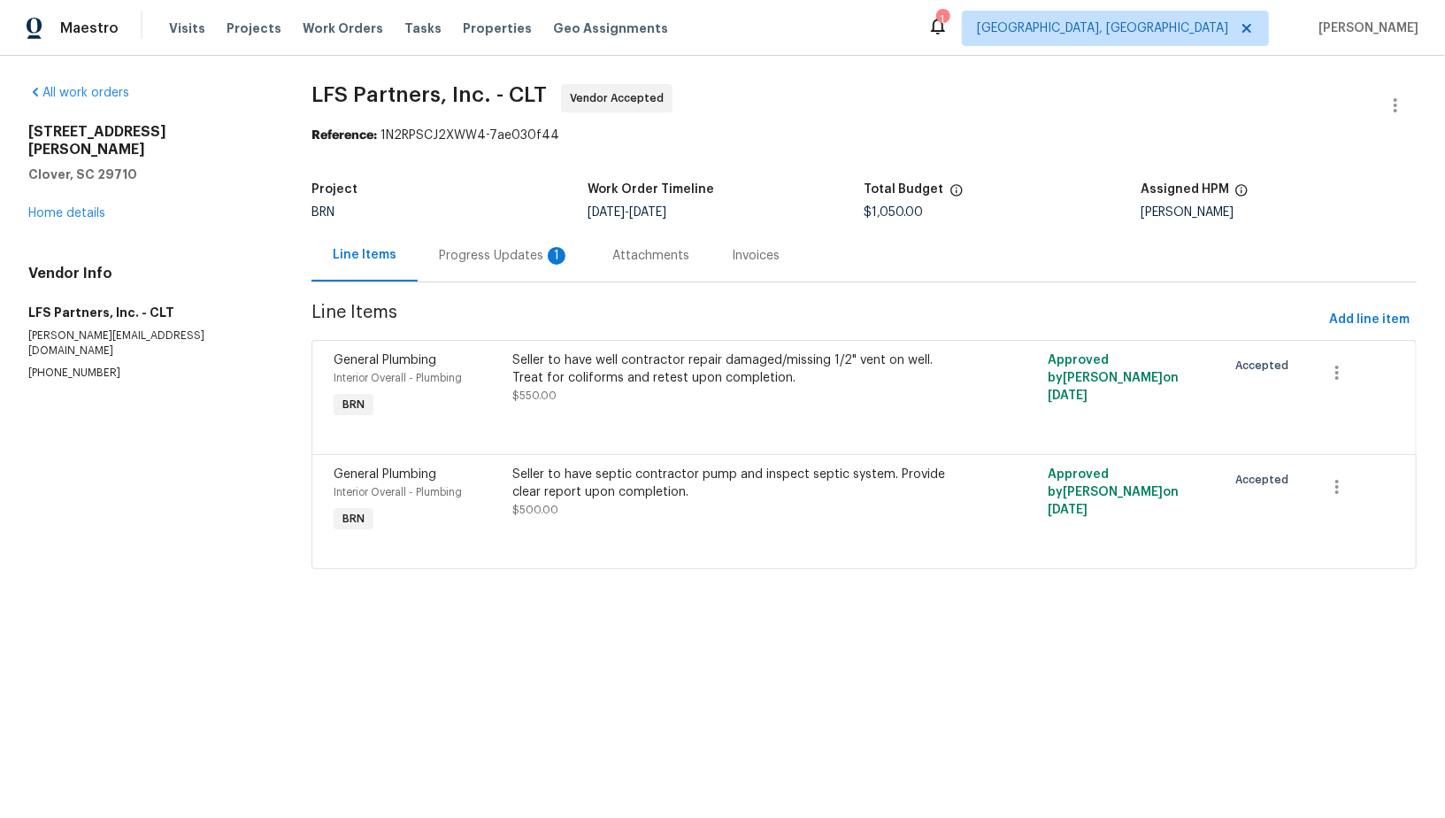
click at [468, 252] on div "Progress Updates 1" at bounding box center [504, 256] width 131 height 18
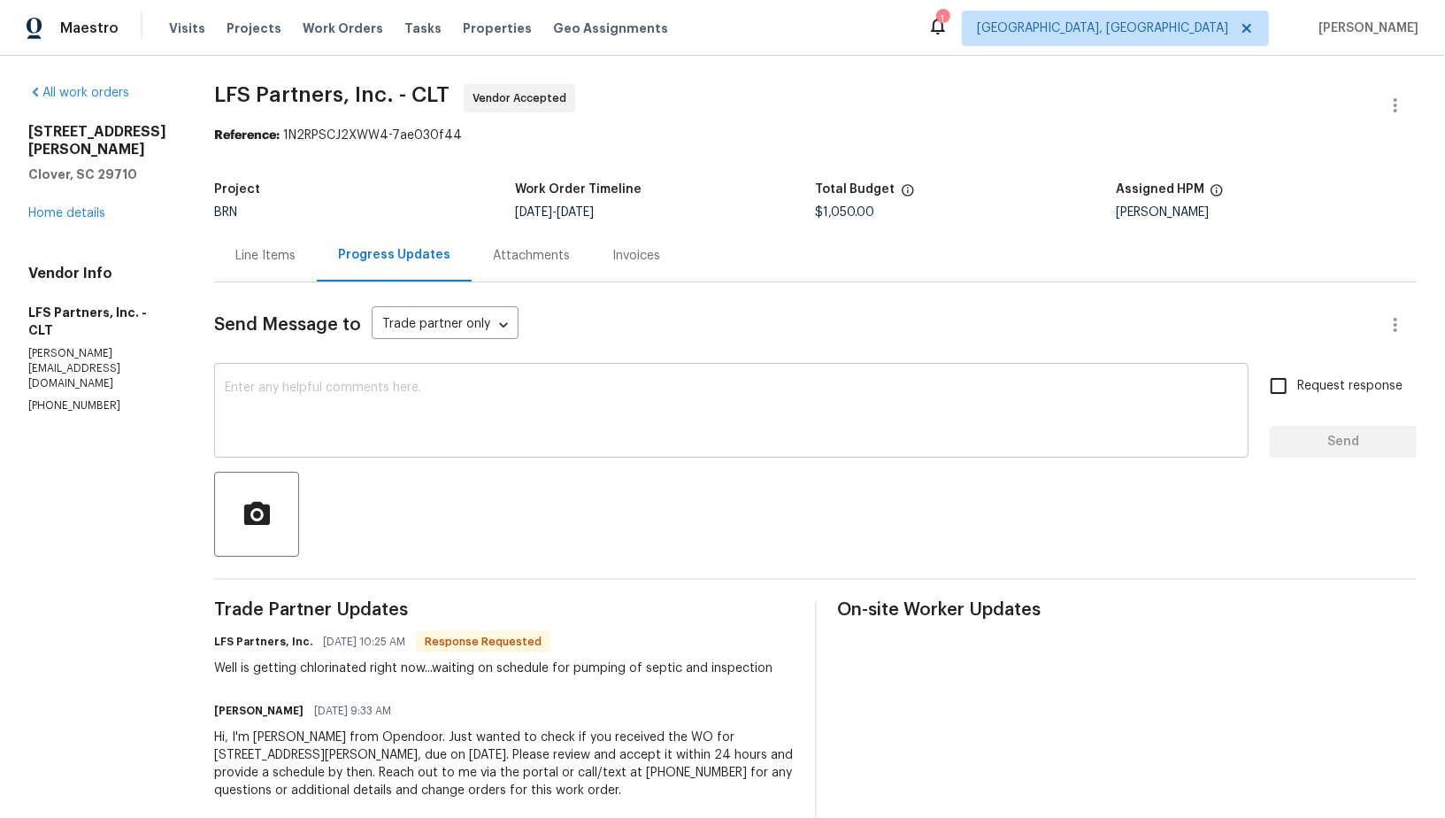
click at [426, 418] on textarea at bounding box center [731, 412] width 1013 height 62
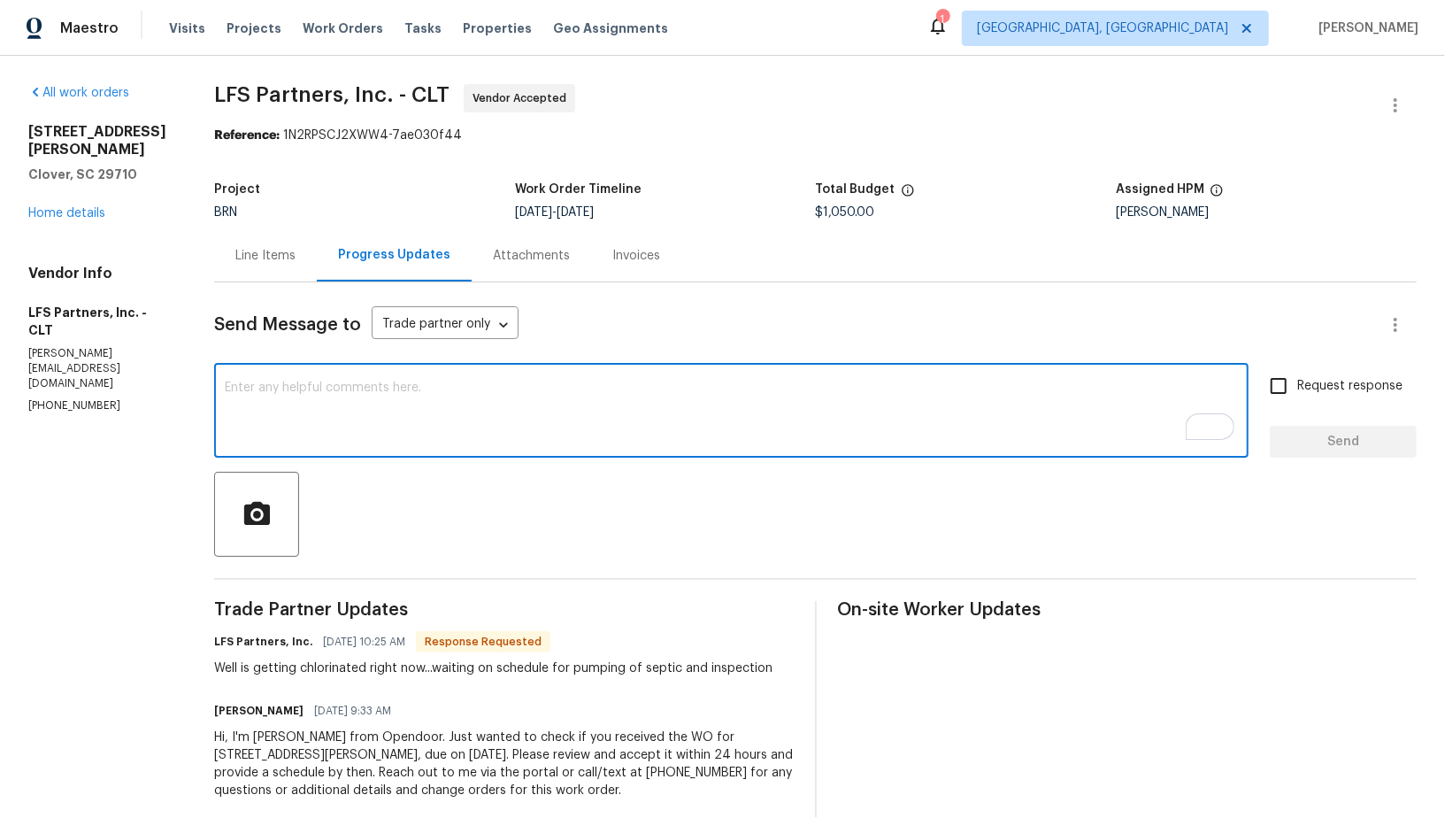
click at [282, 257] on div "Line Items" at bounding box center [265, 256] width 60 height 18
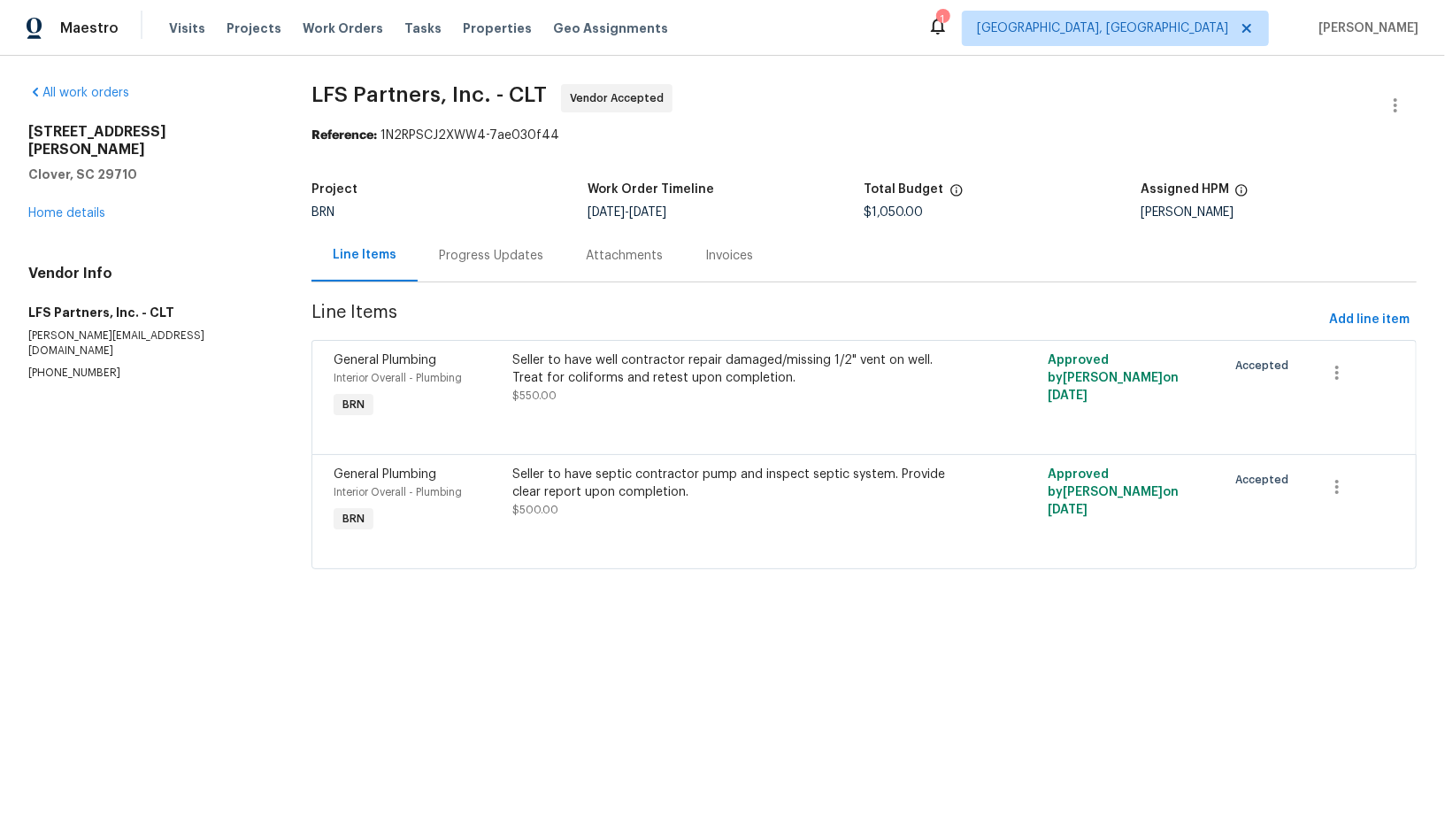
click at [465, 265] on div "Progress Updates" at bounding box center [491, 255] width 147 height 52
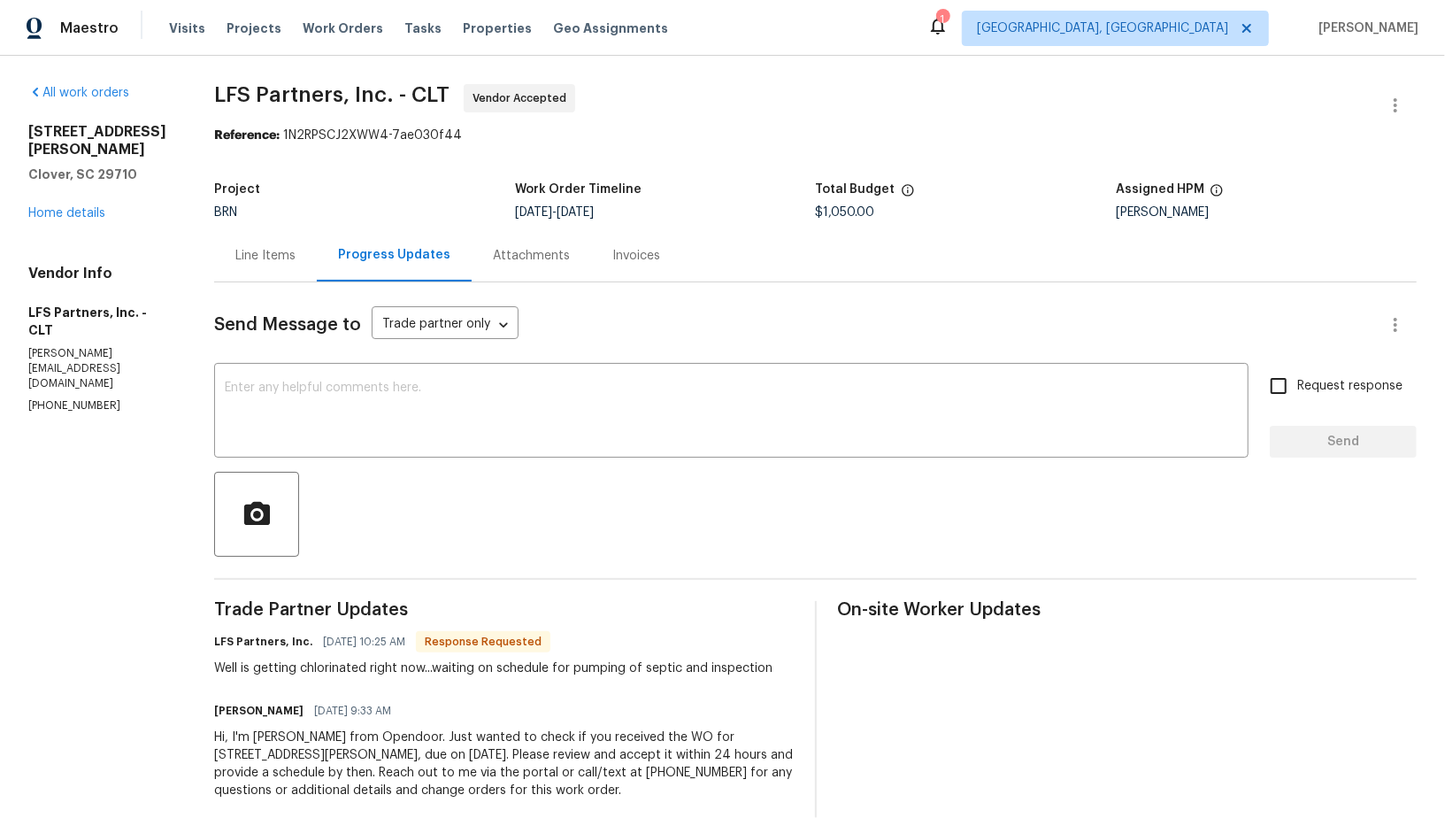
click at [437, 460] on div "Send Message to Trade partner only Trade partner only ​ x ​ Request response Se…" at bounding box center [815, 551] width 1202 height 538
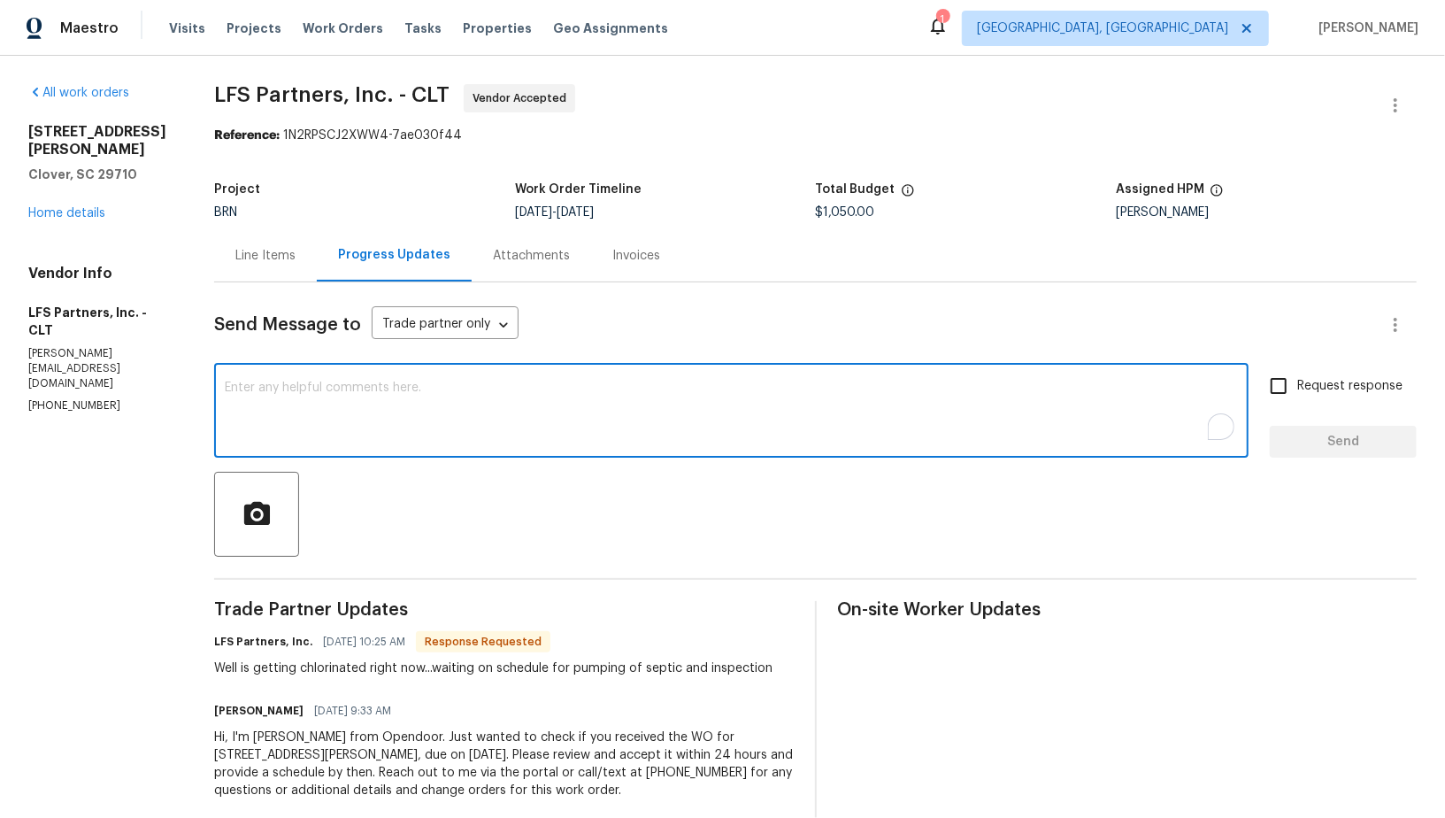
click at [417, 441] on textarea "To enrich screen reader interactions, please activate Accessibility in Grammarl…" at bounding box center [731, 412] width 1013 height 62
type textarea "I understand, Thanks for the information!"
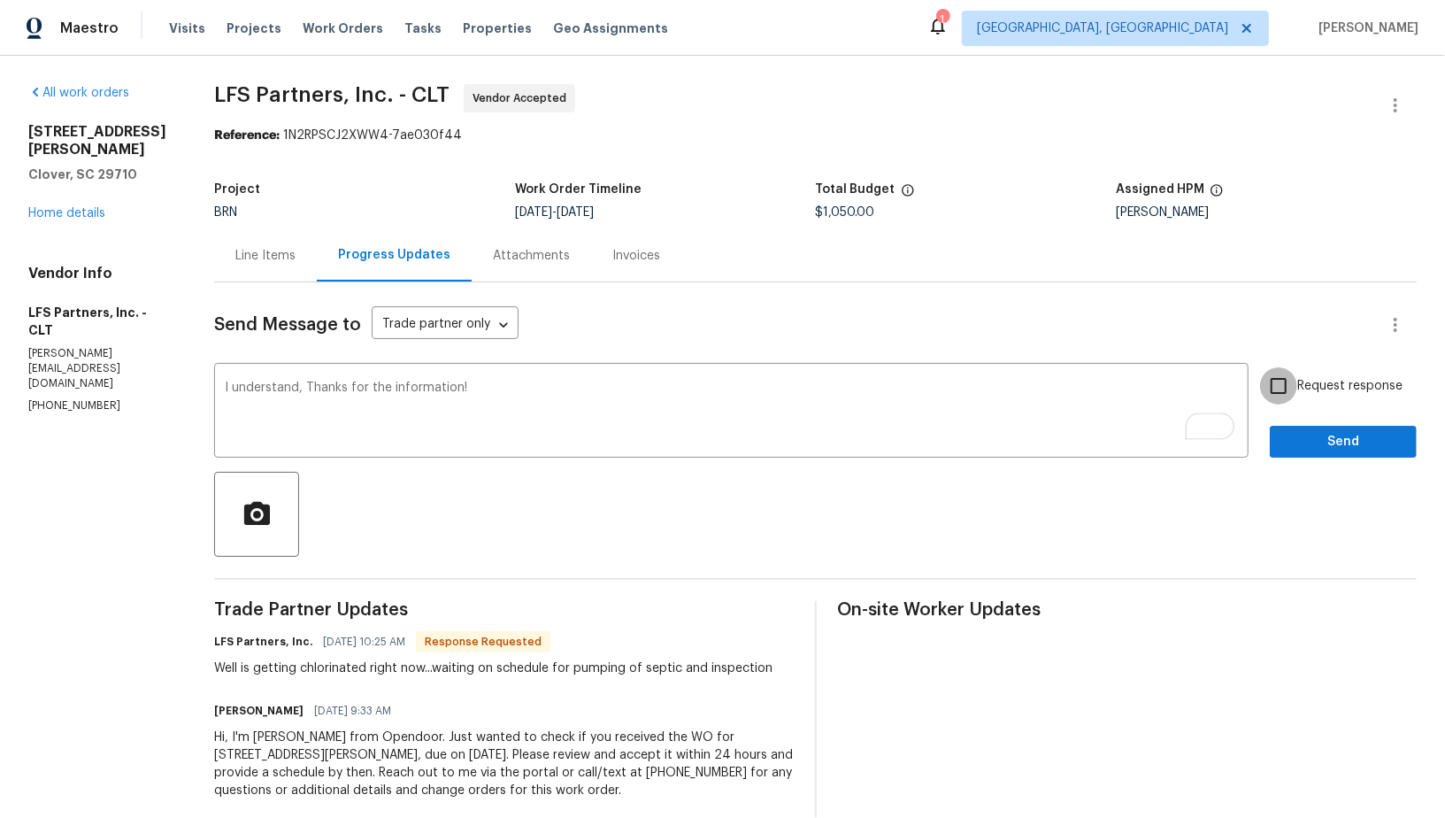
click at [1276, 395] on input "Request response" at bounding box center [1278, 385] width 37 height 37
checkbox input "true"
click at [1298, 436] on span "Send" at bounding box center [1343, 442] width 119 height 22
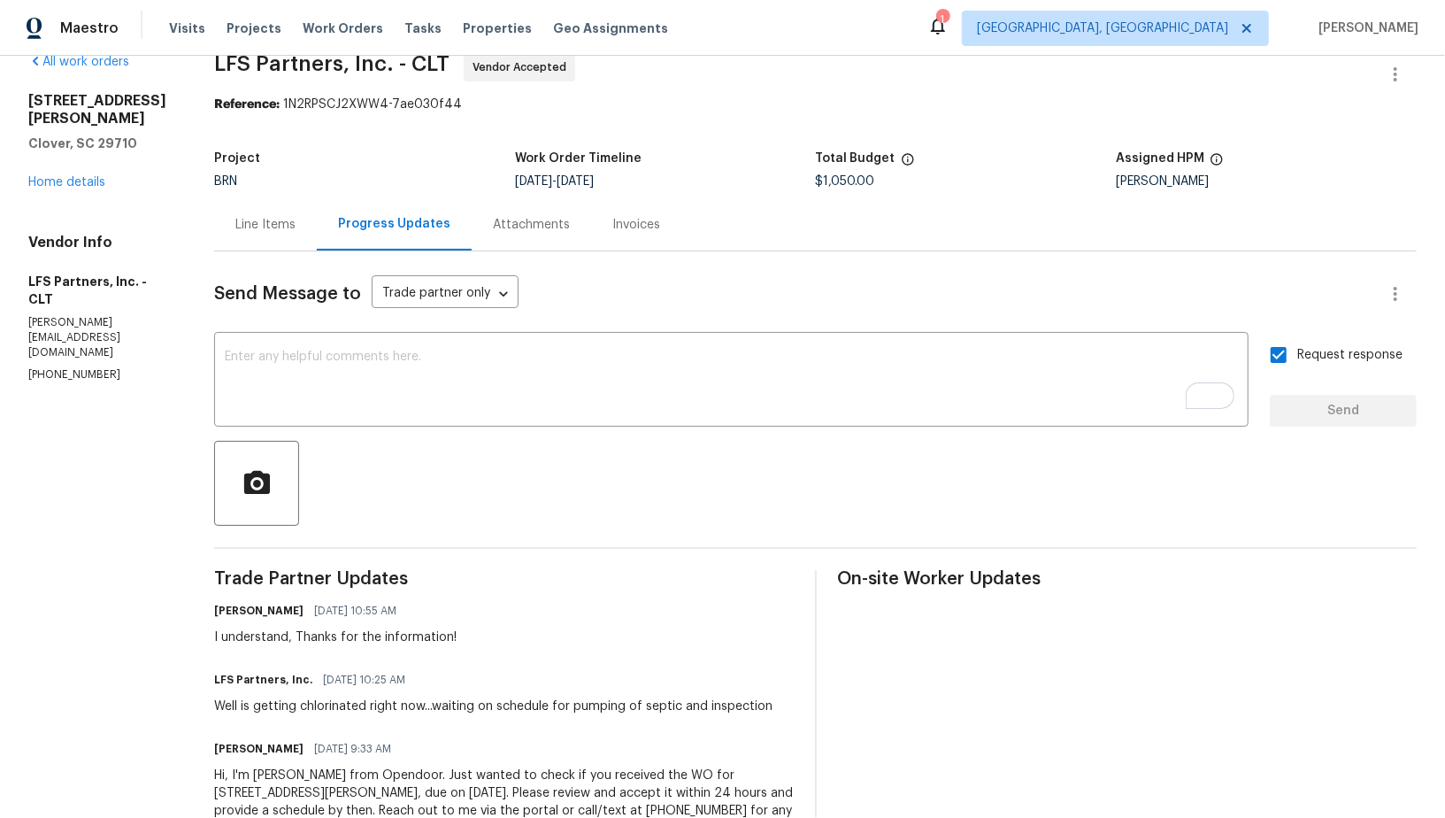
scroll to position [46, 0]
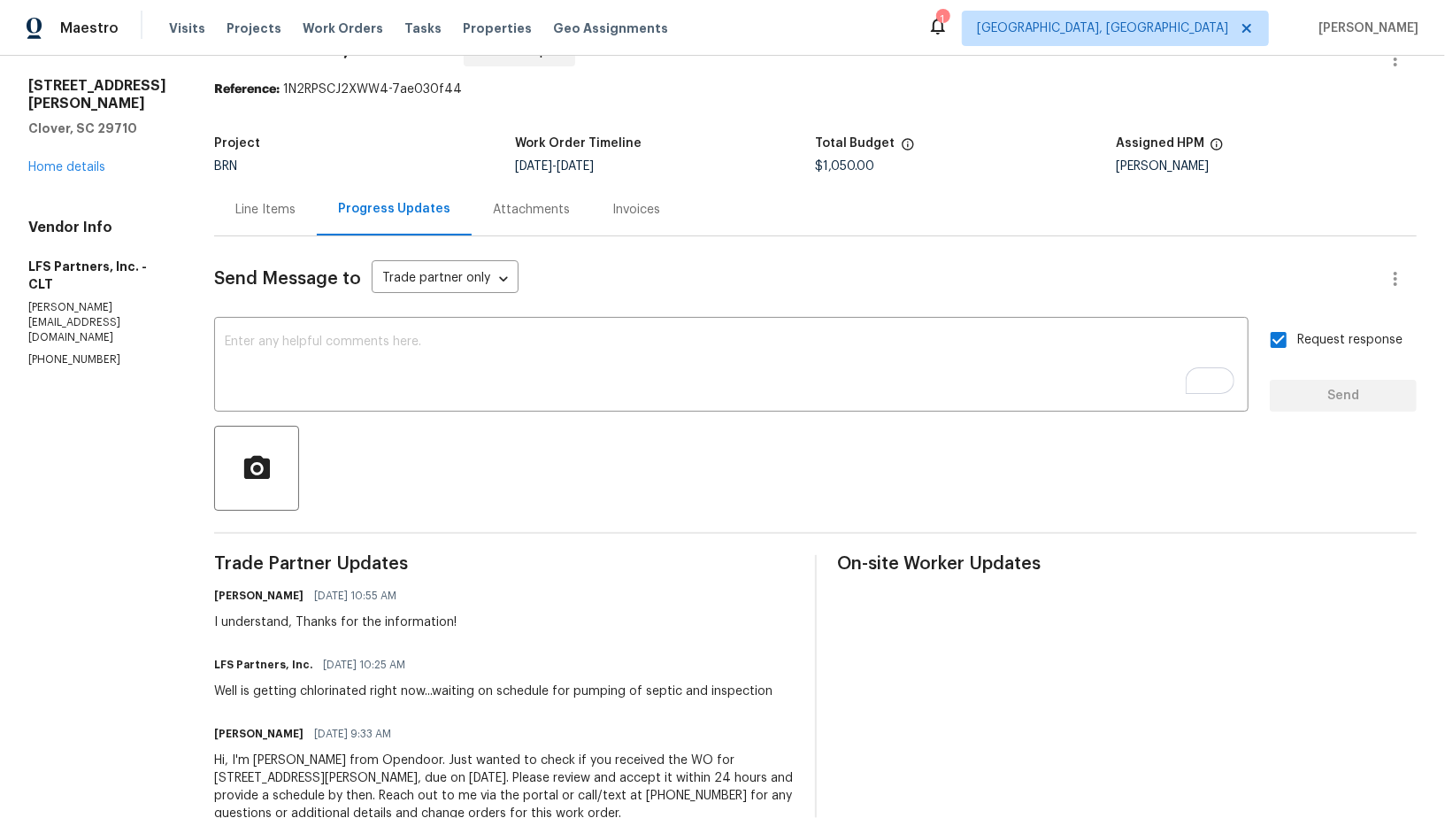
click at [235, 182] on div "Project BRN Work Order Timeline 8/8/2025 - 8/11/2025 Total Budget $1,050.00 Ass…" at bounding box center [815, 155] width 1202 height 57
click at [274, 211] on div "Line Items" at bounding box center [265, 210] width 60 height 18
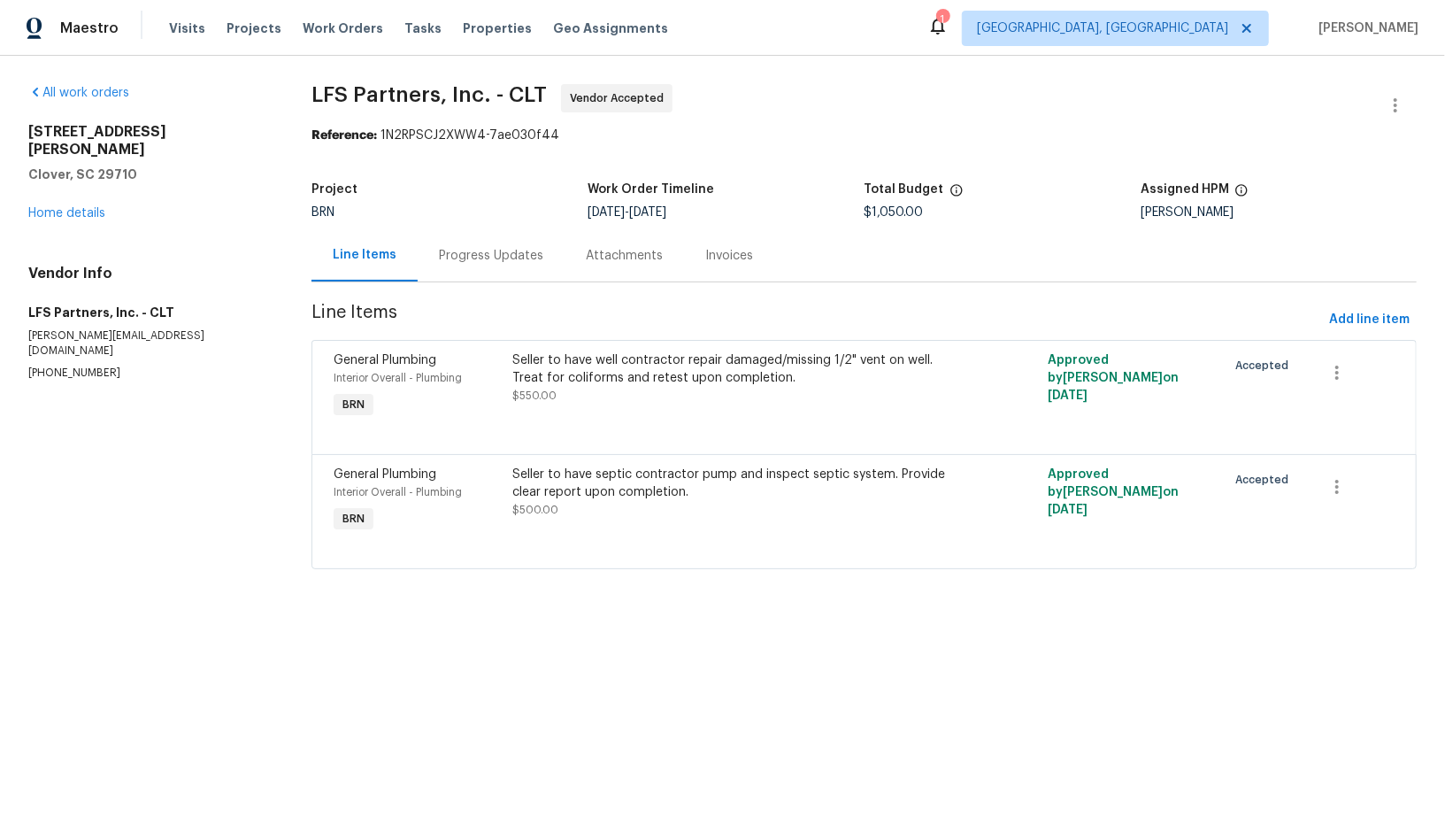
click at [652, 372] on div "Seller to have well contractor repair damaged/missing 1/2" vent on well. Treat …" at bounding box center [730, 368] width 436 height 35
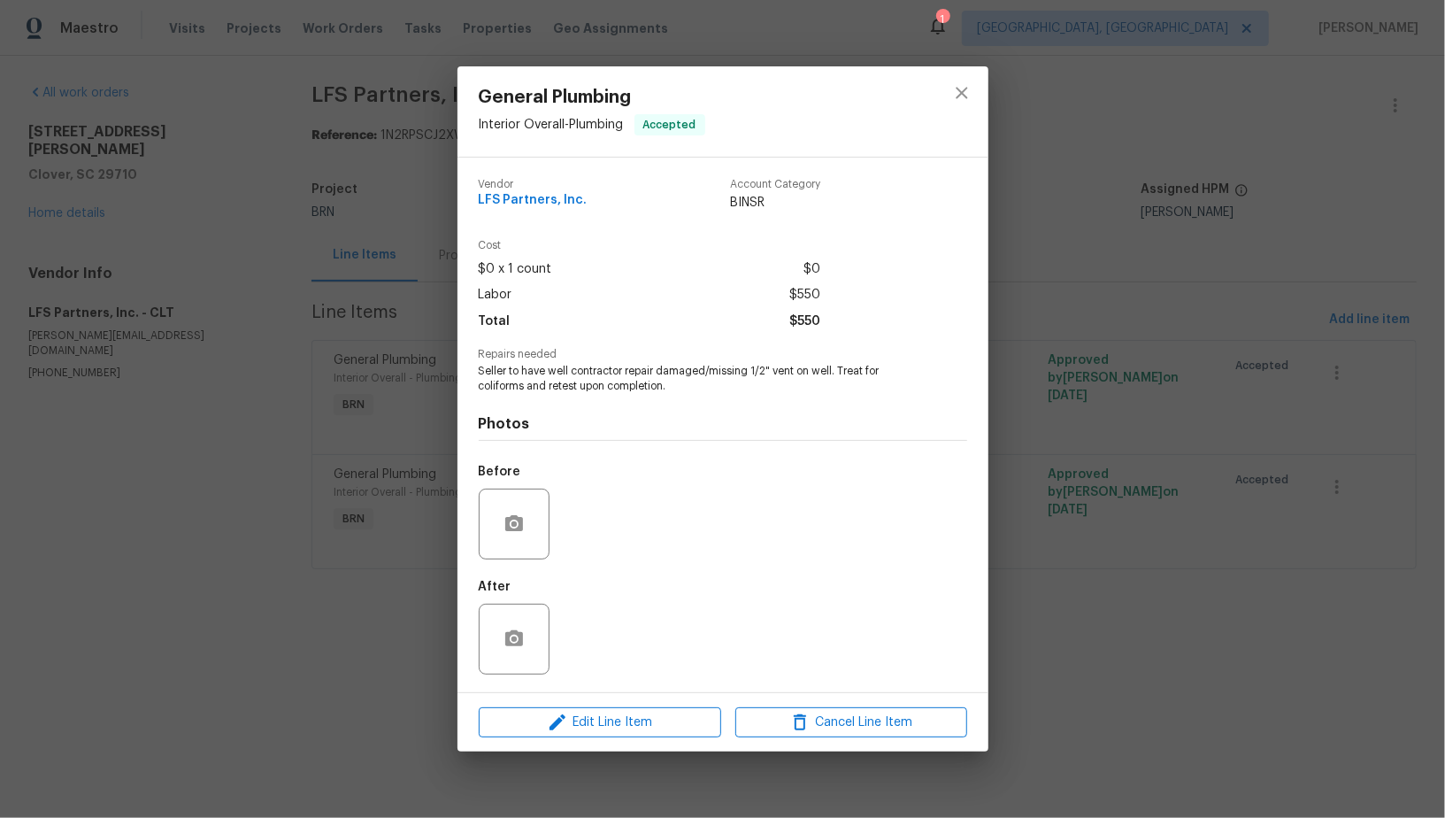
click at [376, 280] on div "General Plumbing Interior Overall - Plumbing Accepted Vendor LFS Partners, Inc.…" at bounding box center [722, 409] width 1445 height 818
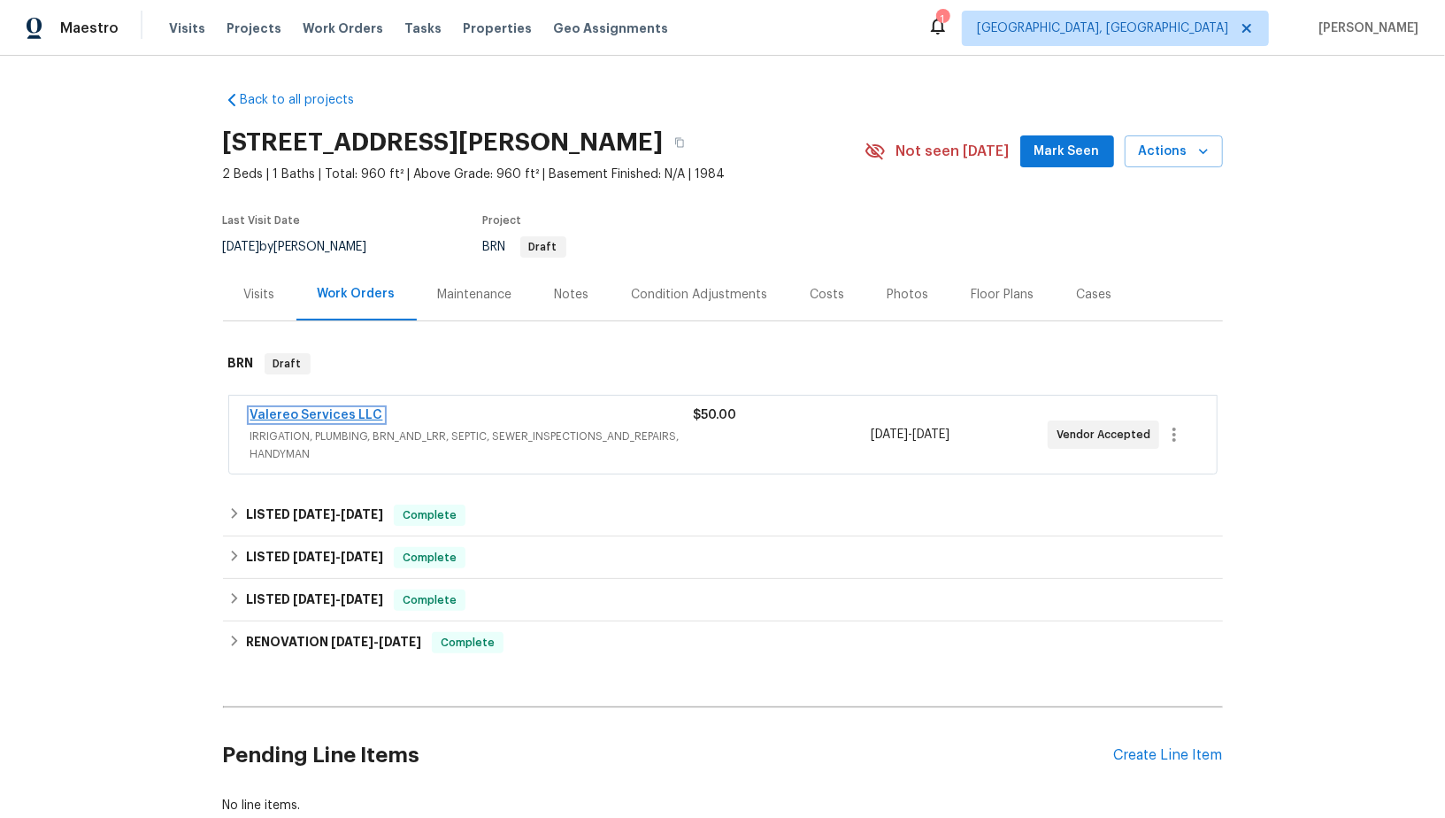
click at [317, 411] on link "Valereo Services LLC" at bounding box center [316, 415] width 133 height 12
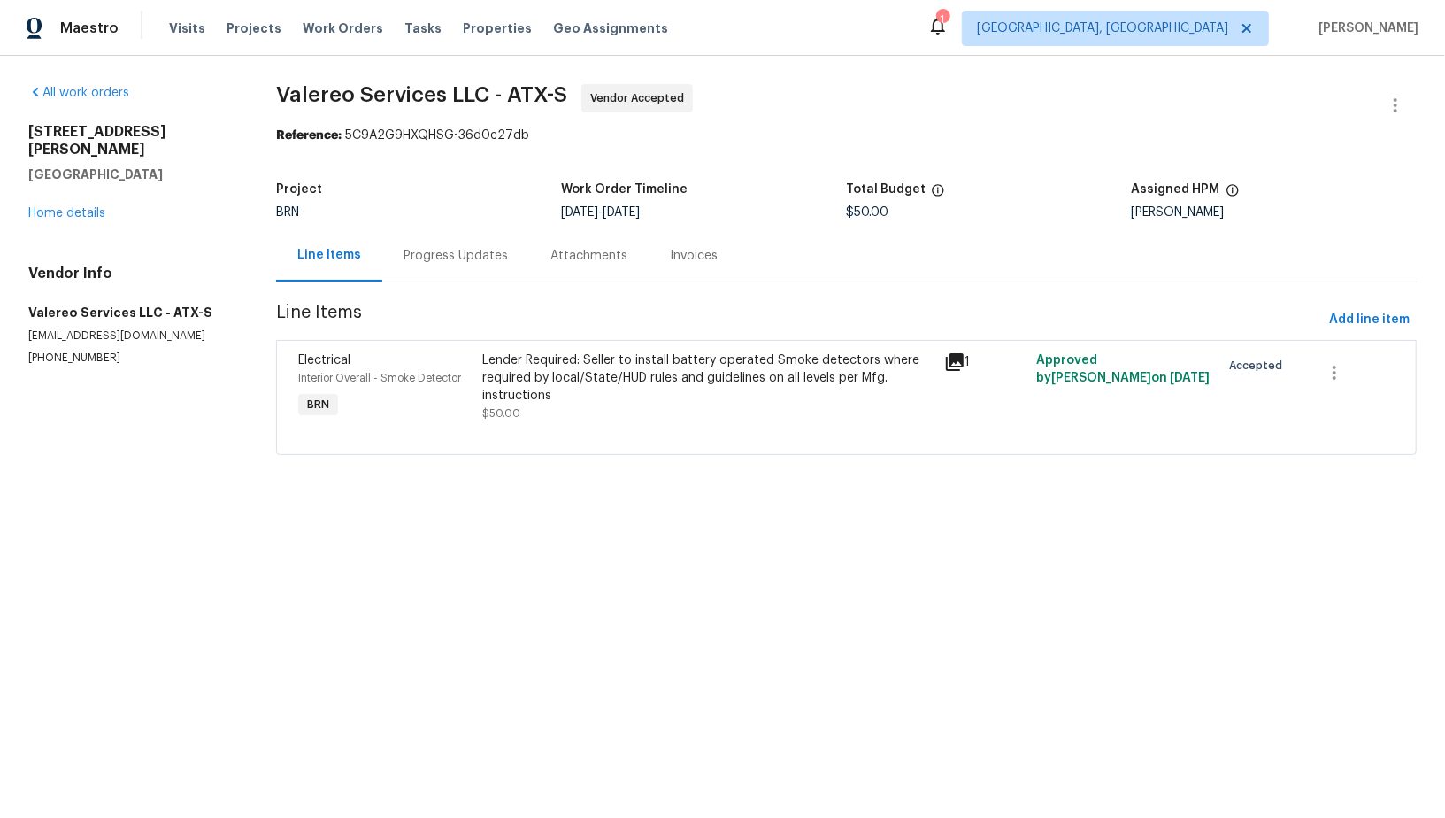
click at [430, 275] on div "Progress Updates" at bounding box center [455, 255] width 147 height 52
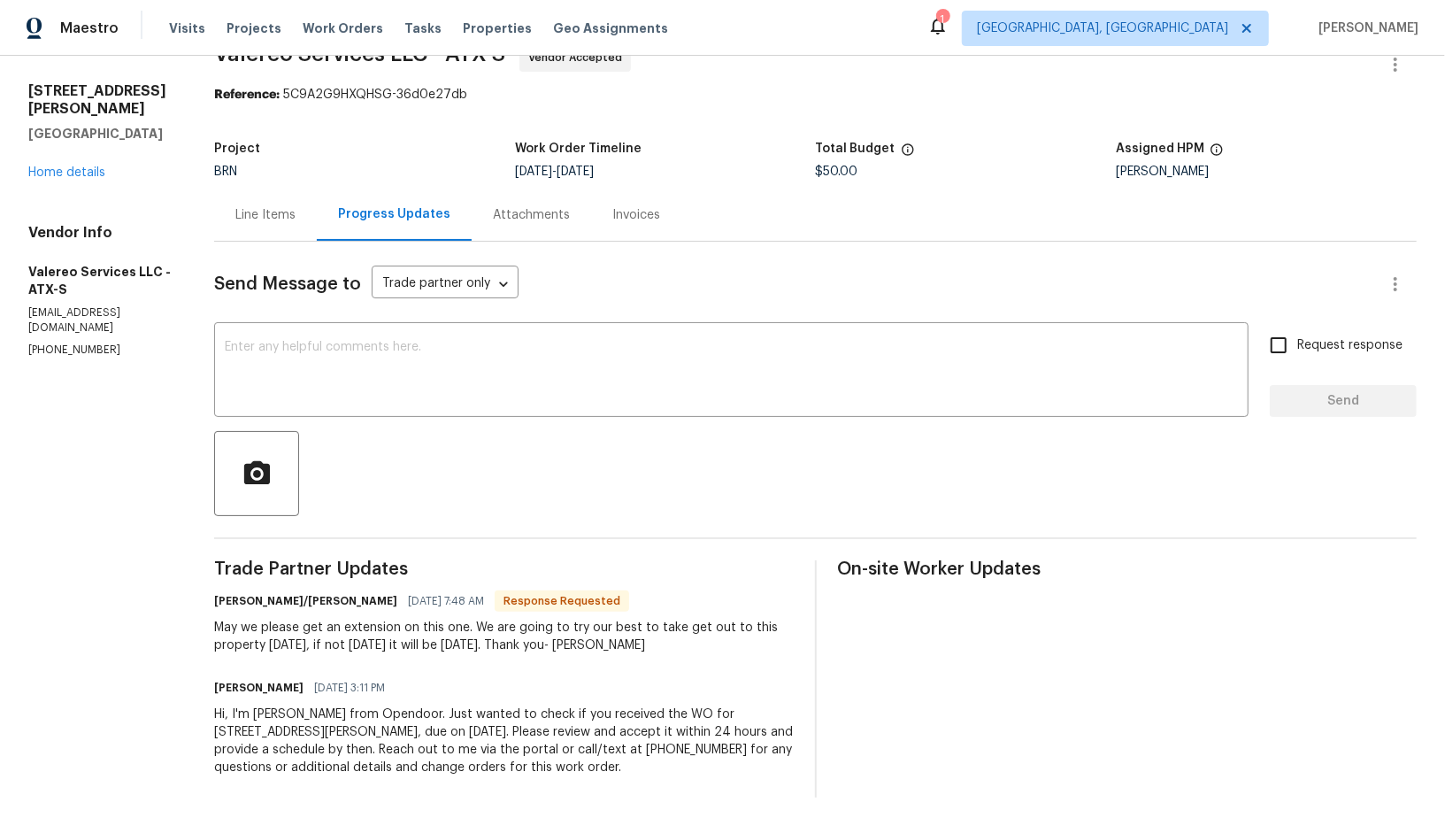
scroll to position [37, 0]
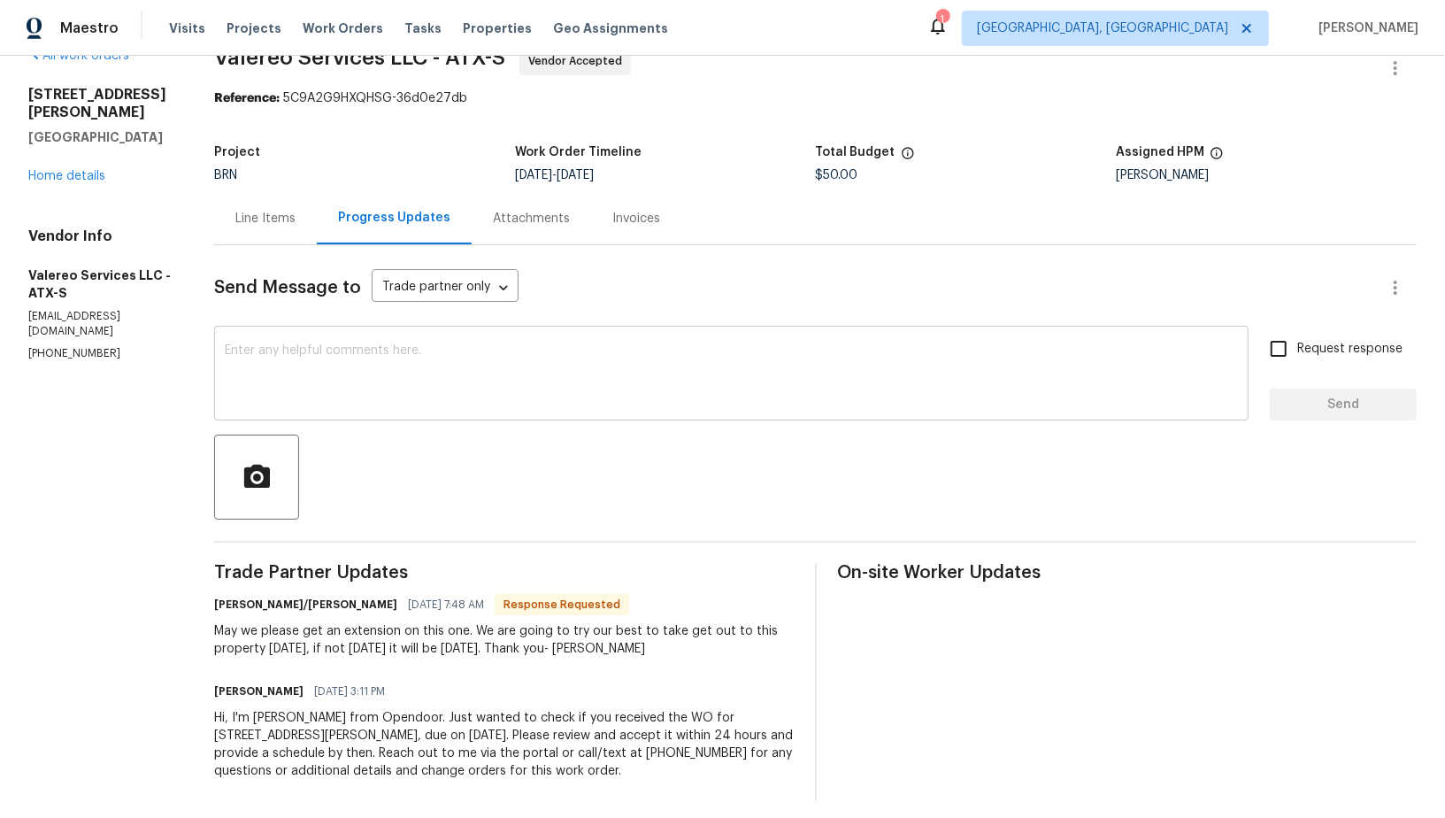
click at [353, 388] on textarea at bounding box center [731, 375] width 1013 height 62
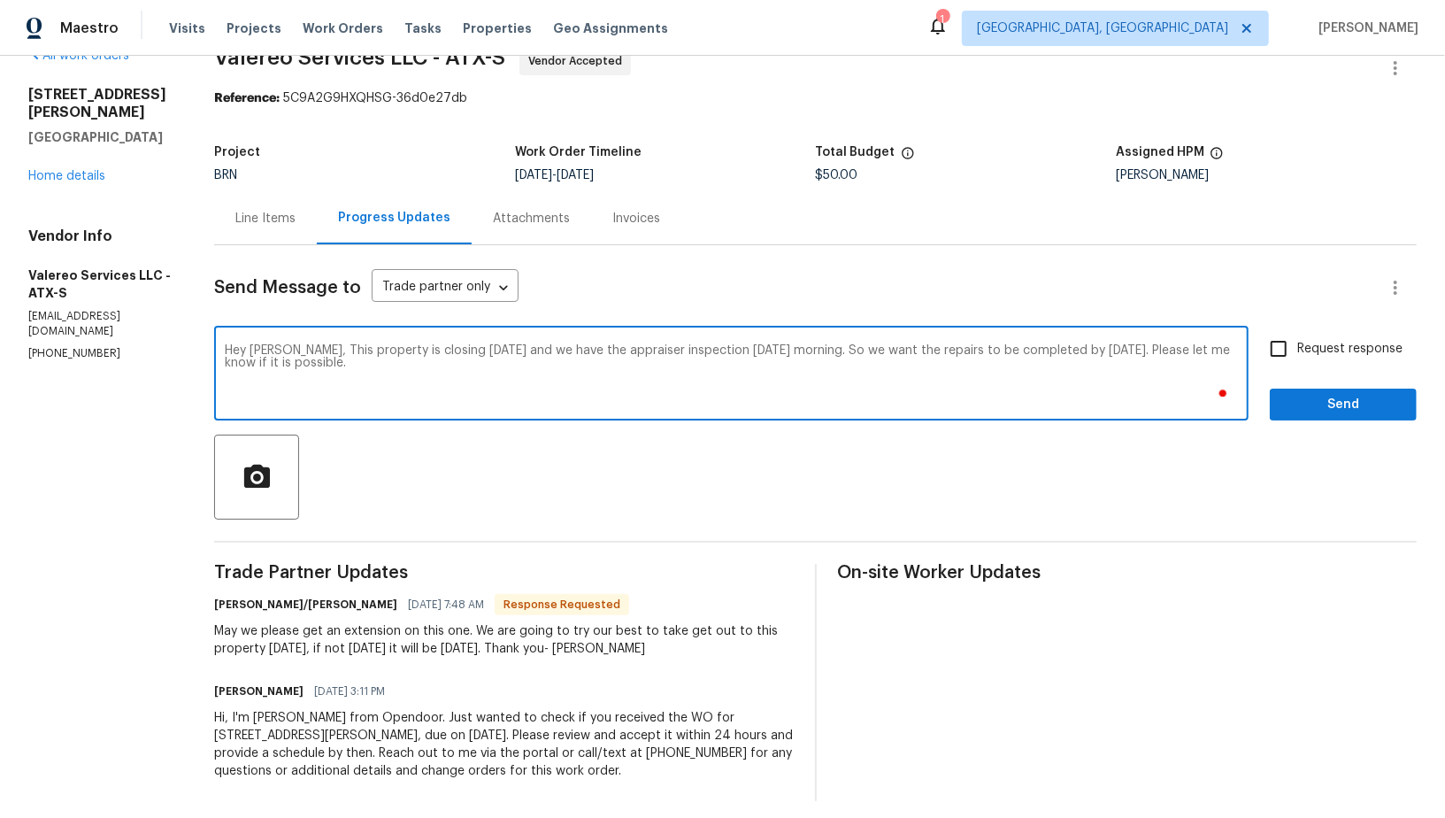
type textarea "Hey [PERSON_NAME], This property is closing [DATE] and we have the appraiser in…"
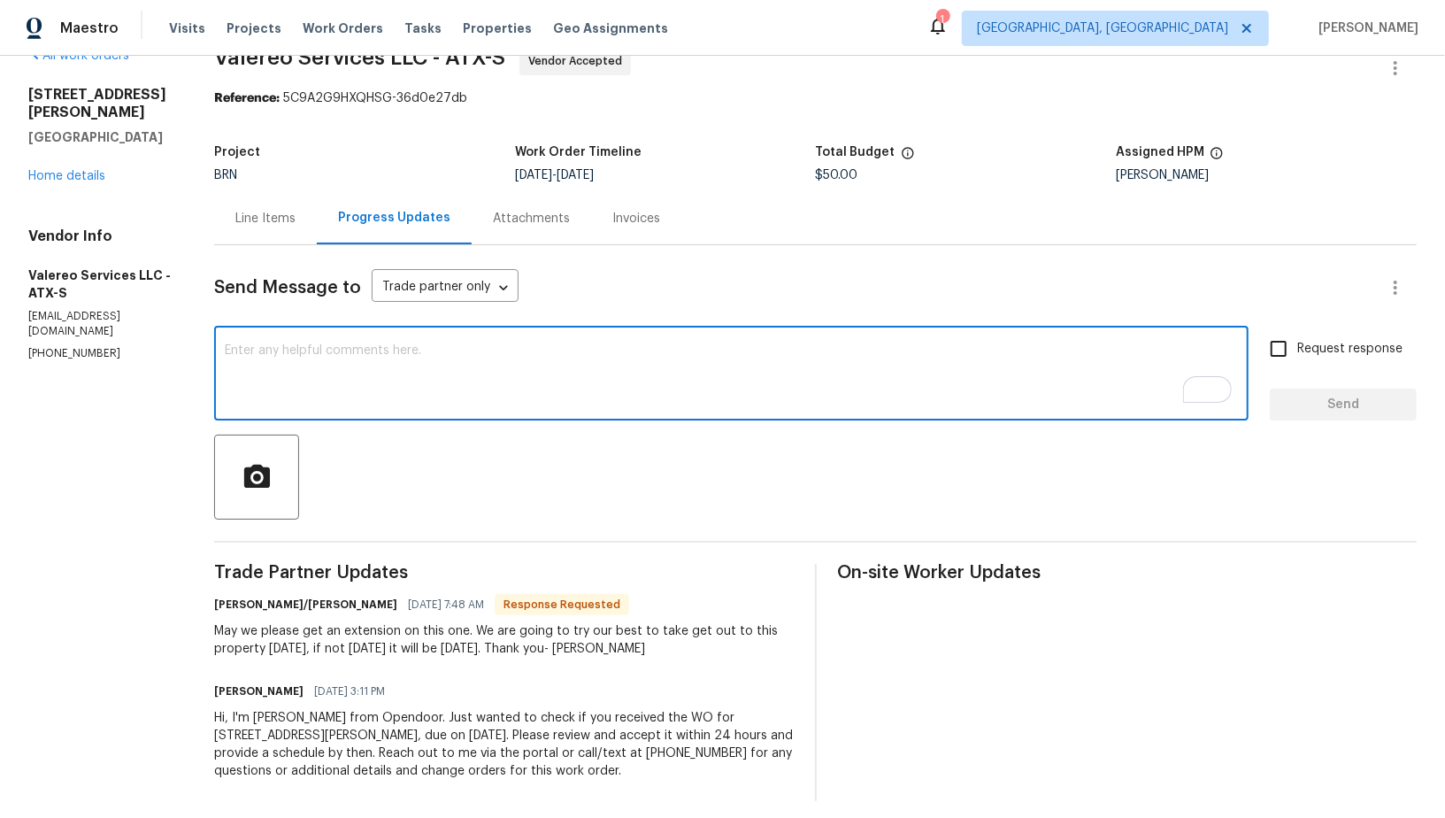
paste textarea "Hey [PERSON_NAME], this property is closing [DATE], and we have the appraiser i…"
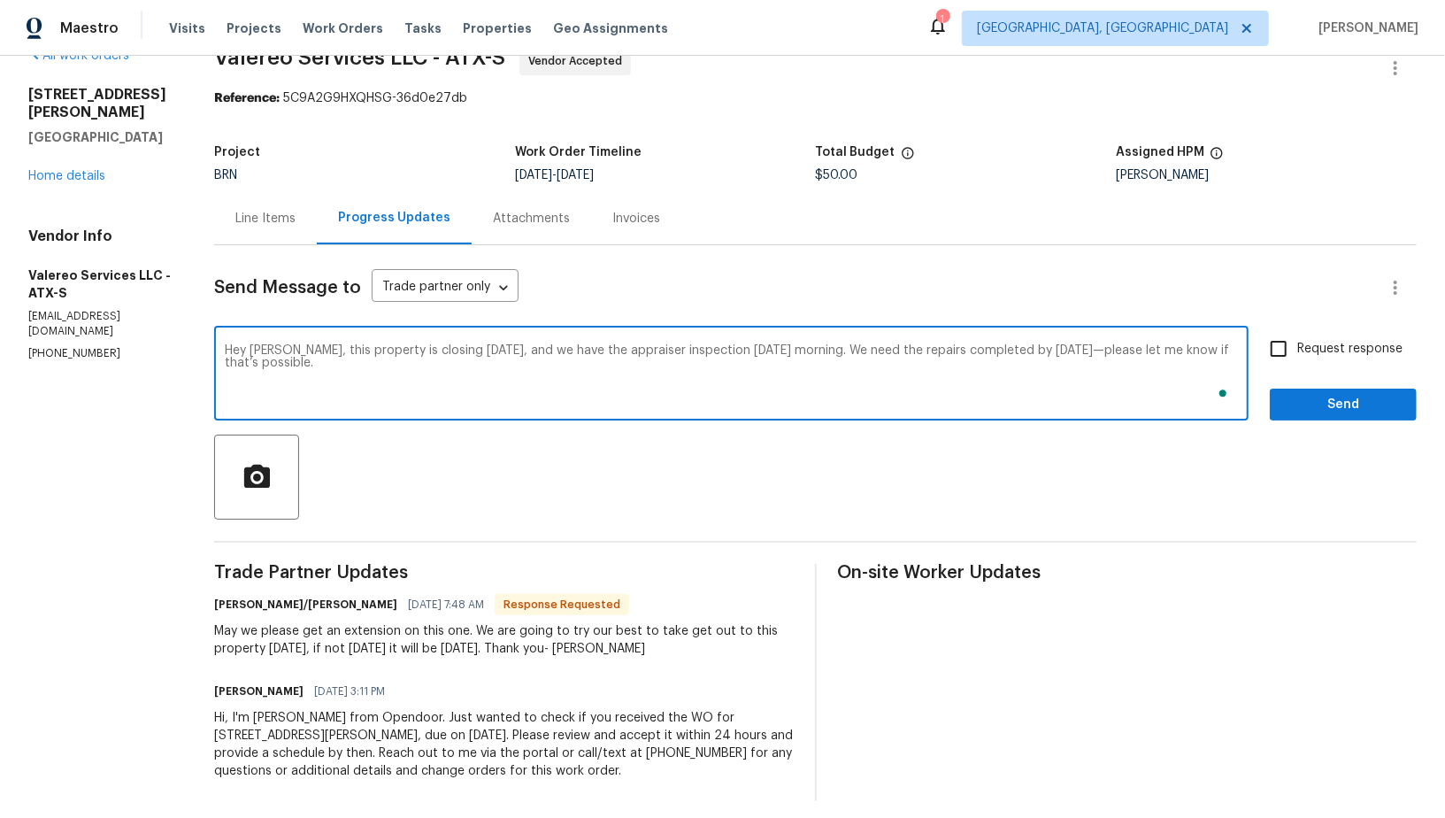
scroll to position [0, 0]
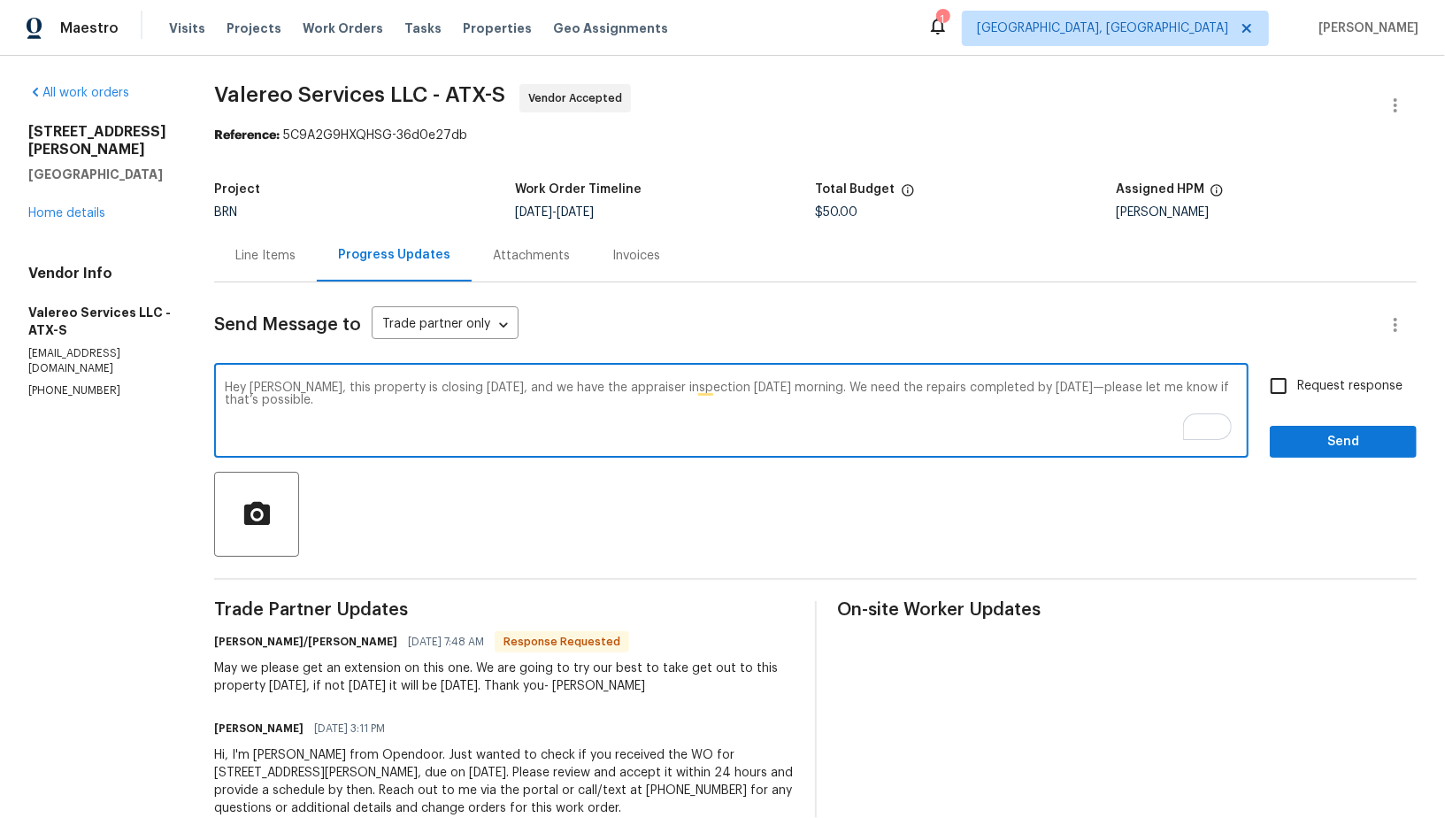
click at [948, 394] on textarea "Hey Kelly, this property is closing on Friday, and we have the appraiser inspec…" at bounding box center [731, 412] width 1013 height 62
click at [950, 390] on textarea "Hey Kelly, this property is closing on Friday, and we have the appraiser inspec…" at bounding box center [731, 412] width 1013 height 62
click at [1134, 388] on textarea "Hey Kelly, this property is closing on Friday, and we have the appraiser inspec…" at bounding box center [731, 412] width 1013 height 62
type textarea "Hey Kelly, this property is closing on Friday, and we have the appraiser inspec…"
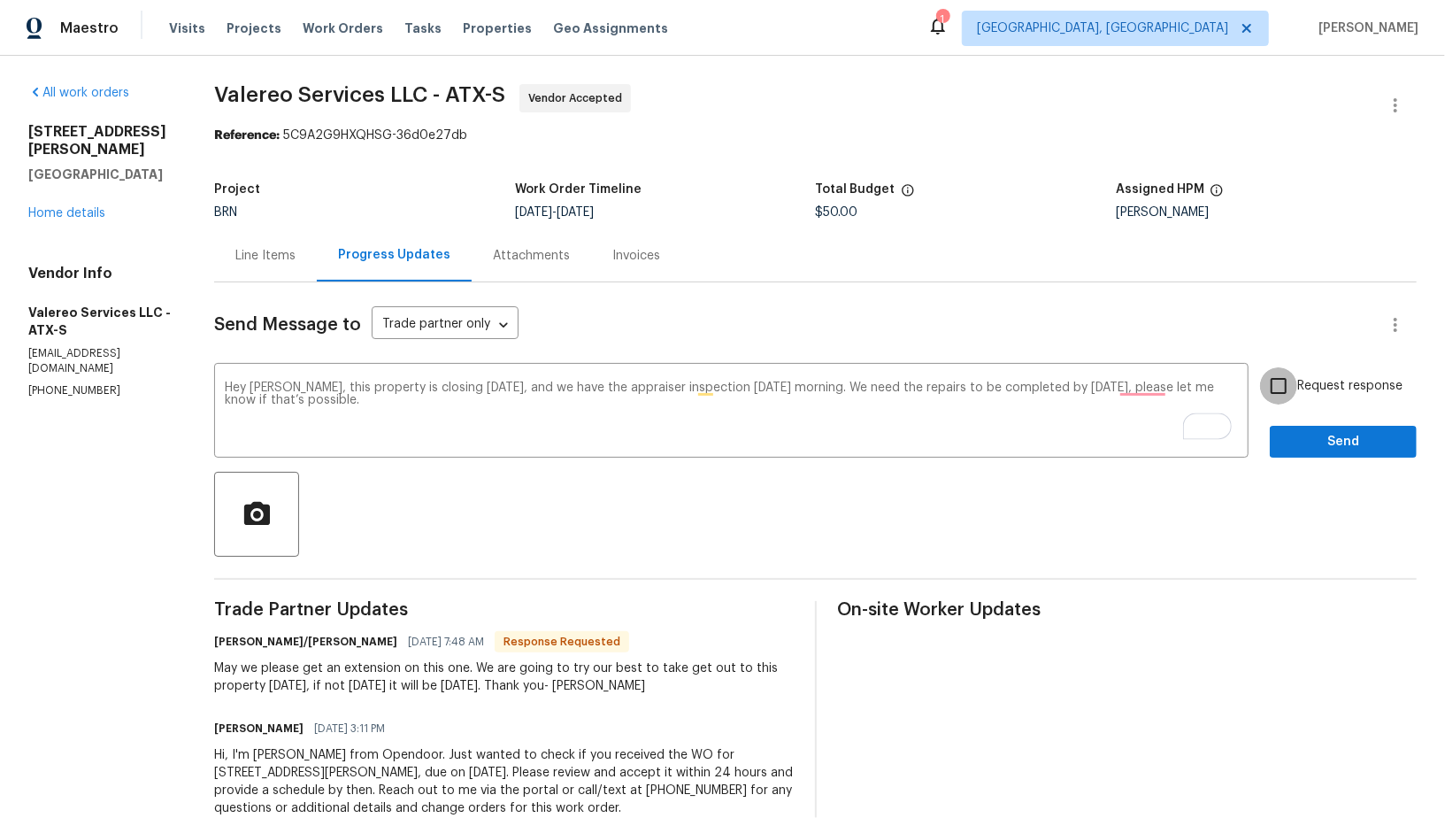
click at [1282, 373] on input "Request response" at bounding box center [1278, 385] width 37 height 37
checkbox input "true"
click at [1316, 449] on span "Send" at bounding box center [1343, 442] width 119 height 22
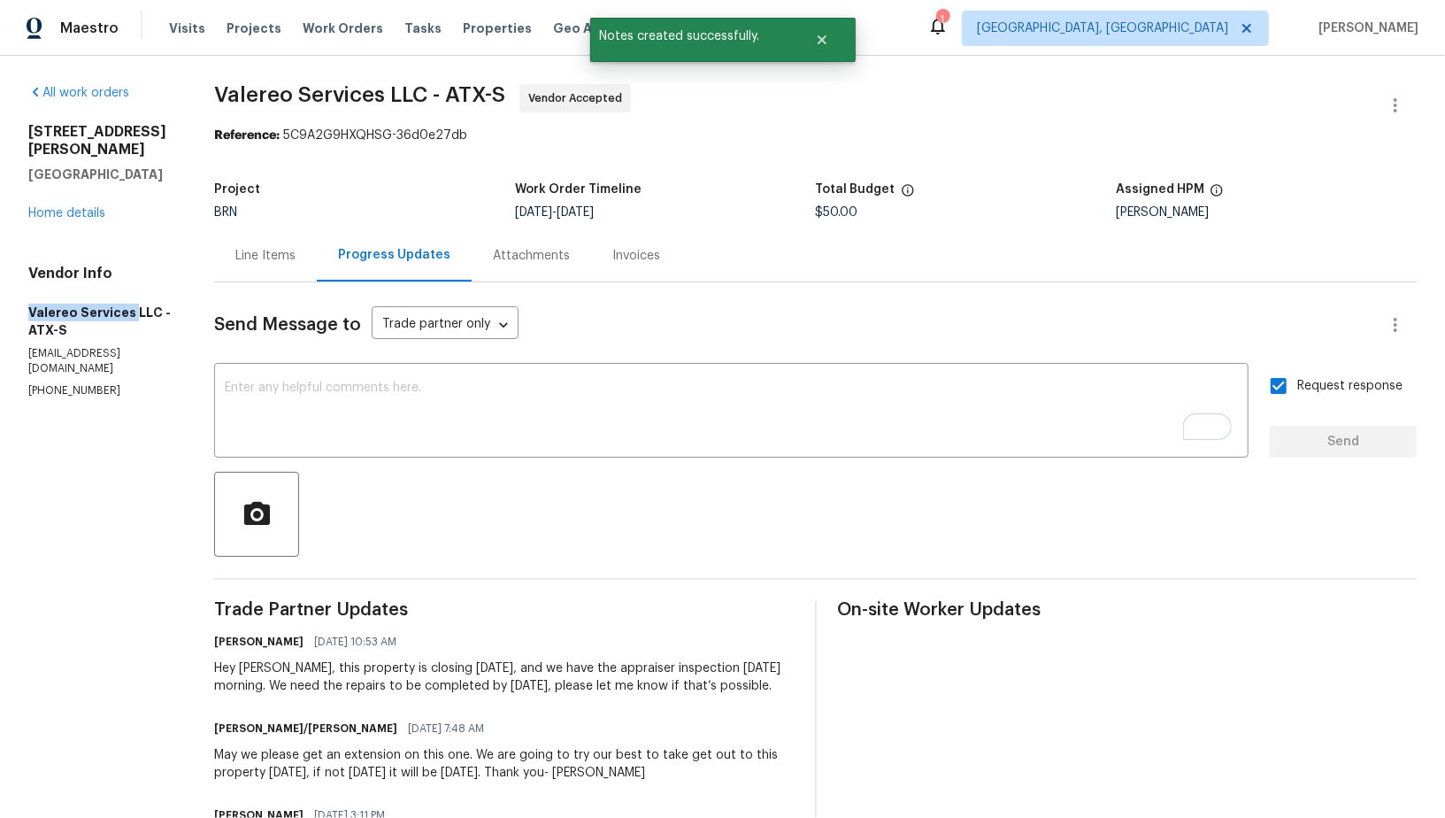
drag, startPoint x: 19, startPoint y: 297, endPoint x: 129, endPoint y: 296, distance: 110.6
click at [129, 296] on div "All work orders 2603 Tracy Trl Austin, TX 78728 Home details Vendor Info Valere…" at bounding box center [722, 504] width 1445 height 897
copy h5 "Valereo Services"
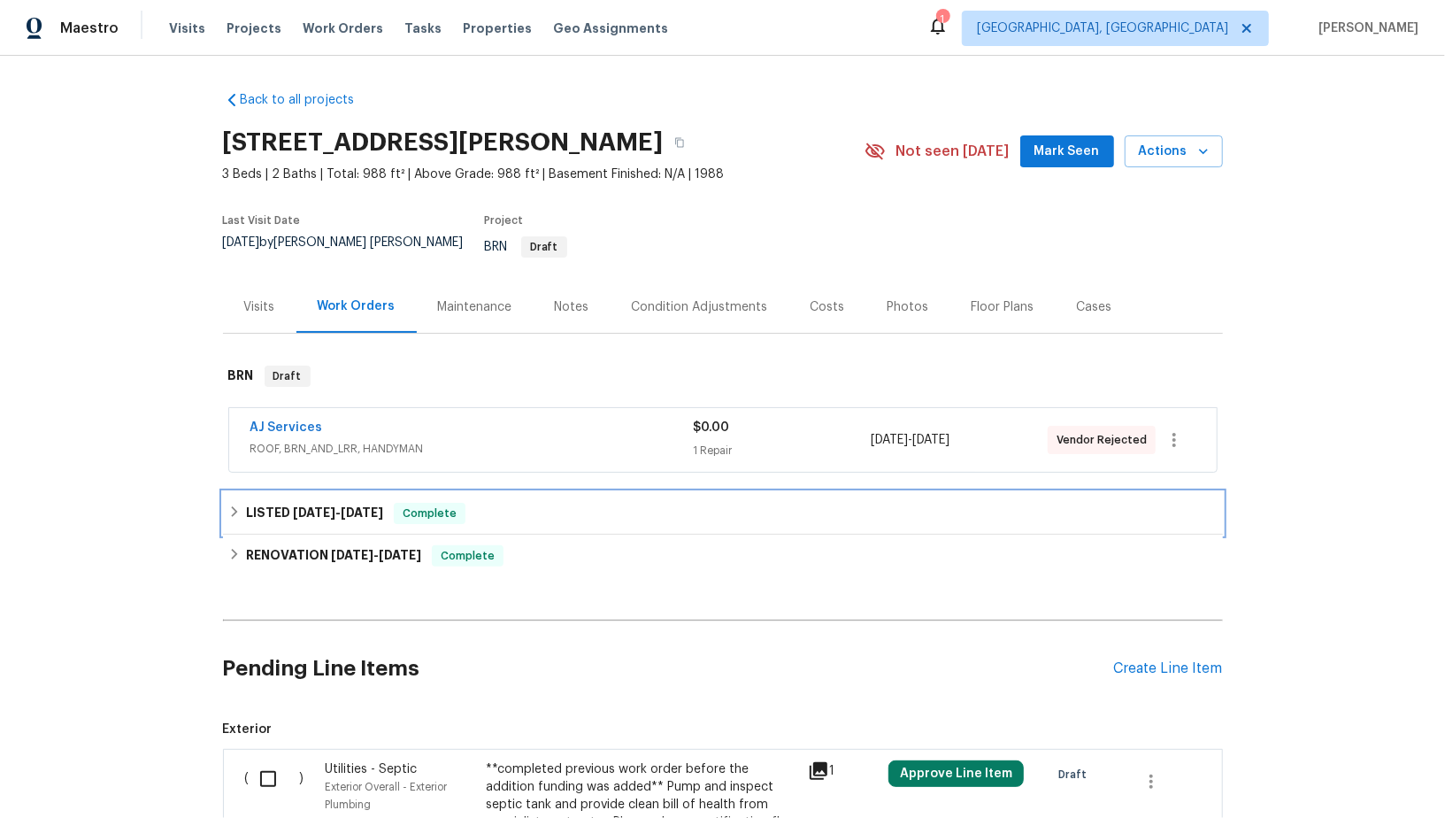
click at [242, 517] on div "LISTED 3/19/25 - 3/20/25 Complete" at bounding box center [723, 513] width 1000 height 42
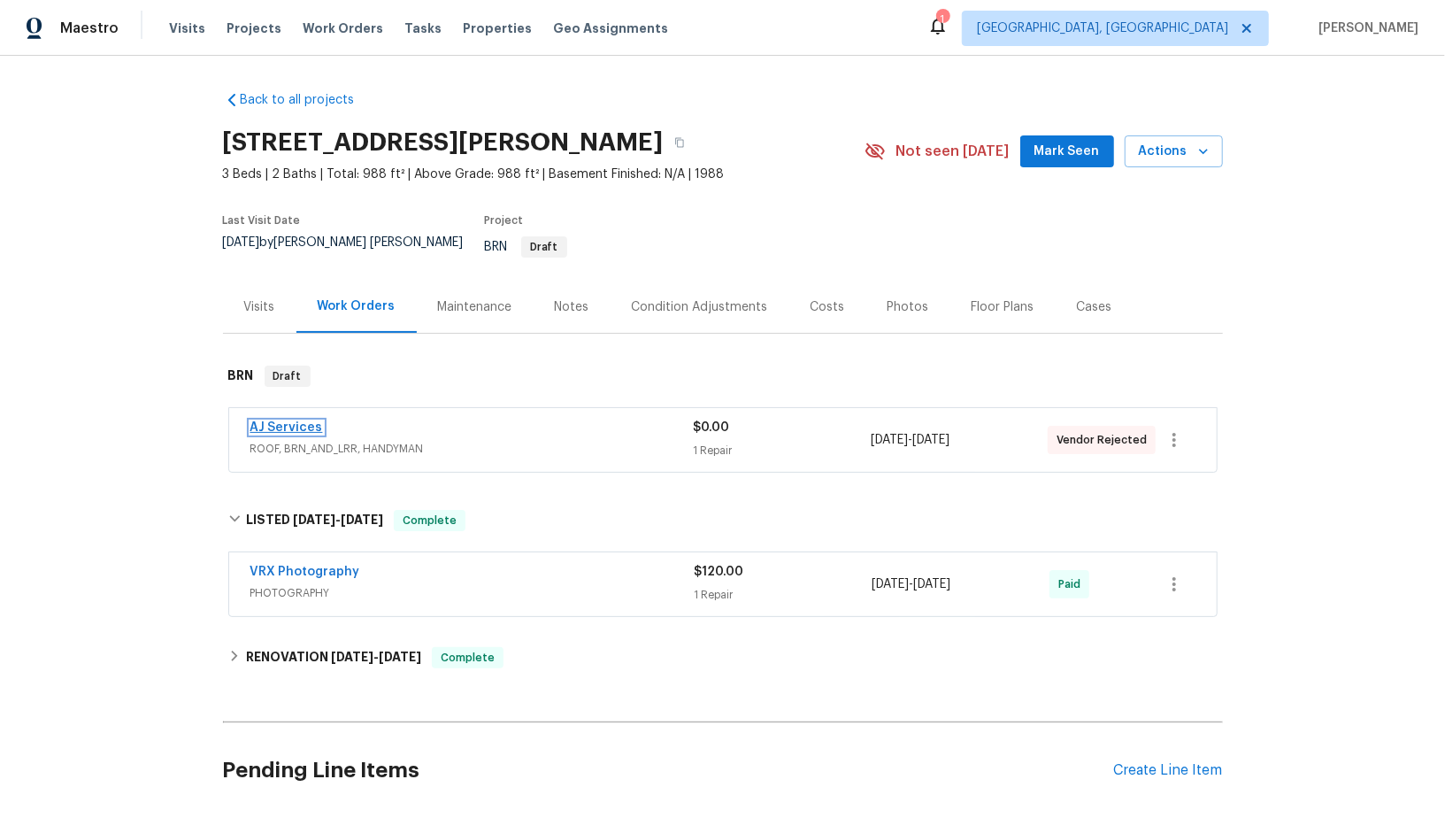
click at [282, 421] on link "AJ Services" at bounding box center [286, 427] width 73 height 12
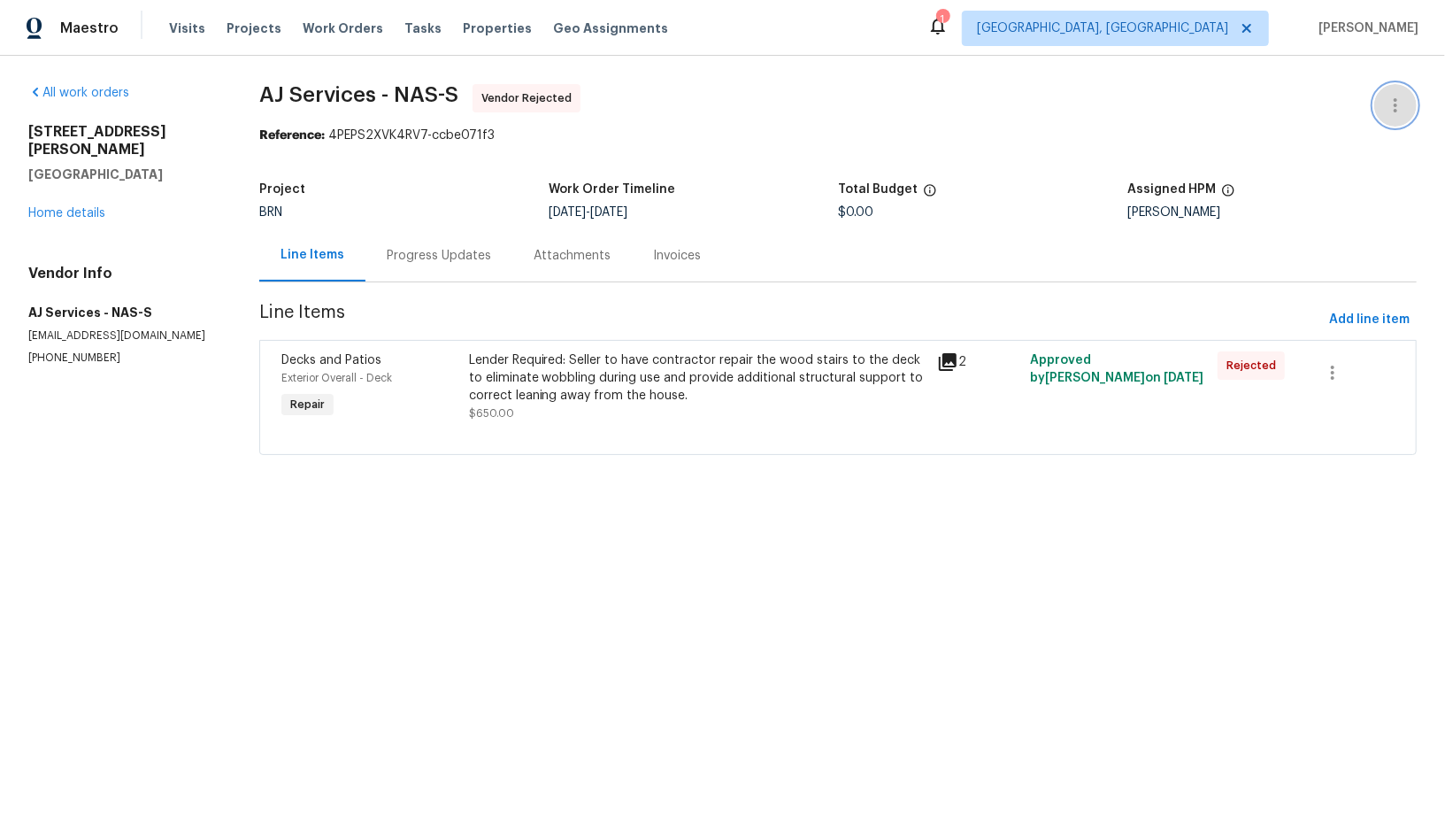
click at [1395, 92] on button "button" at bounding box center [1395, 105] width 42 height 42
click at [1330, 100] on li "Edit" at bounding box center [1337, 104] width 191 height 29
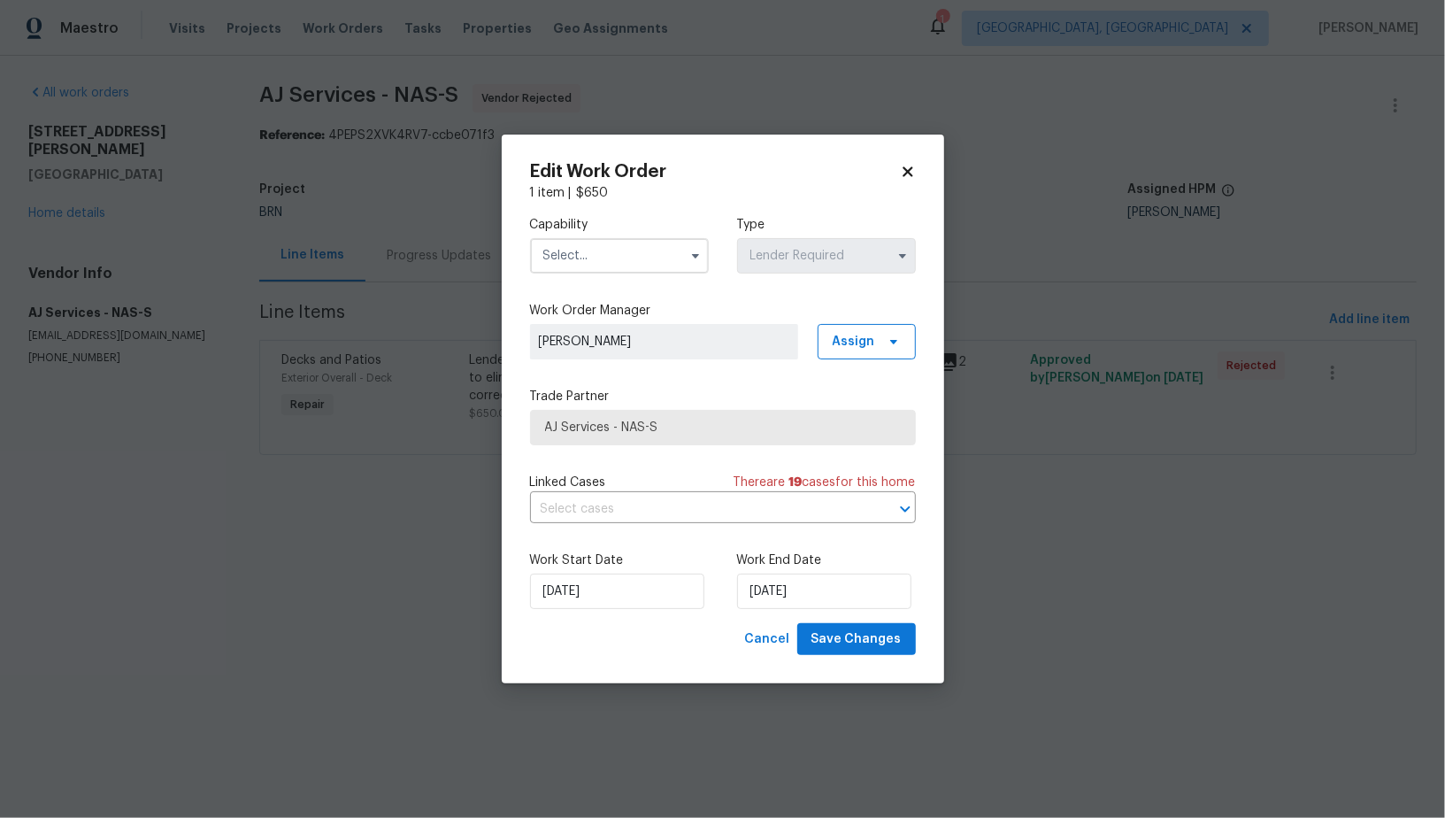
click at [627, 249] on input "text" at bounding box center [619, 255] width 179 height 35
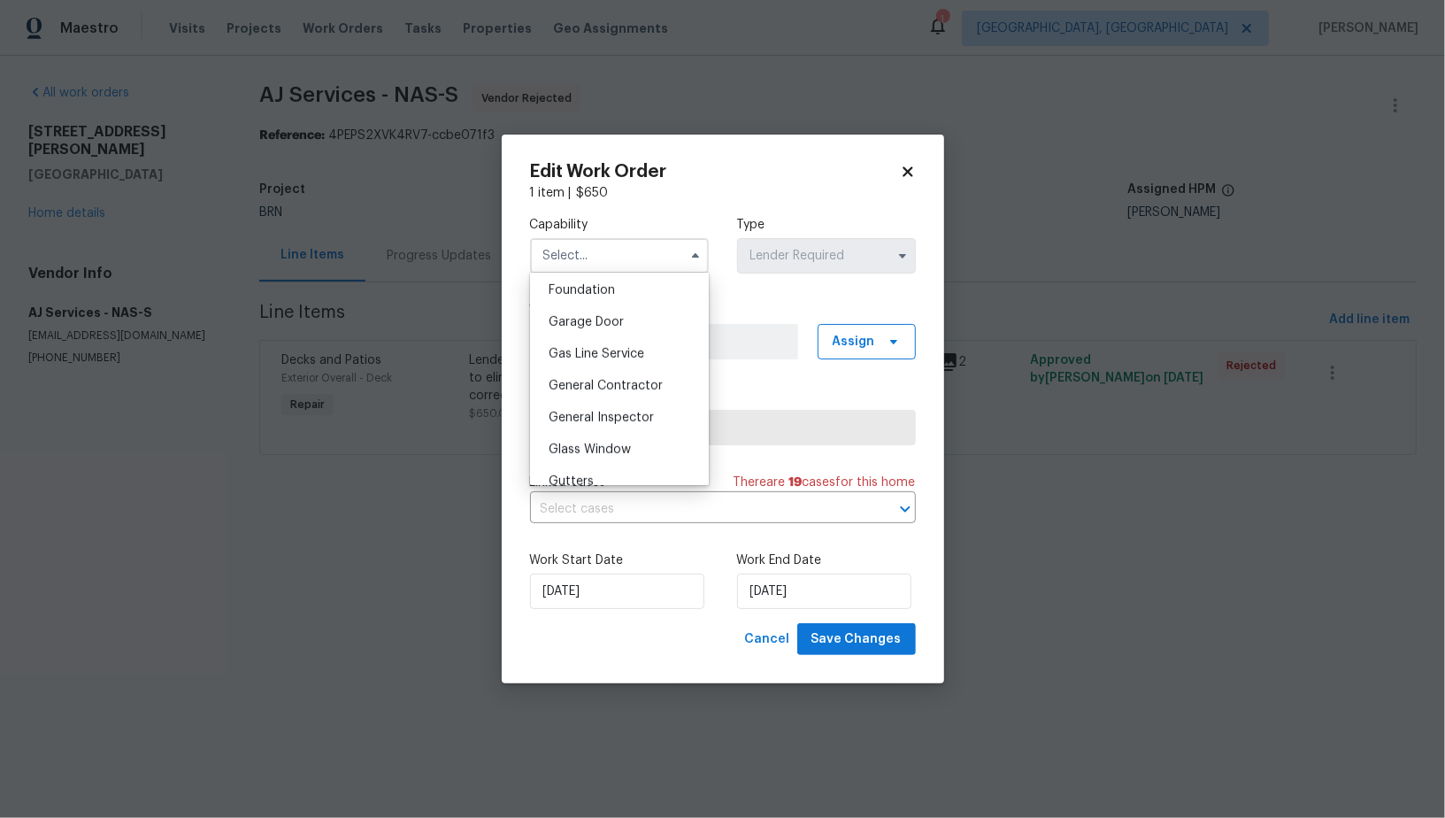
scroll to position [774, 0]
click at [594, 368] on span "General Contractor" at bounding box center [606, 364] width 114 height 12
type input "General Contractor"
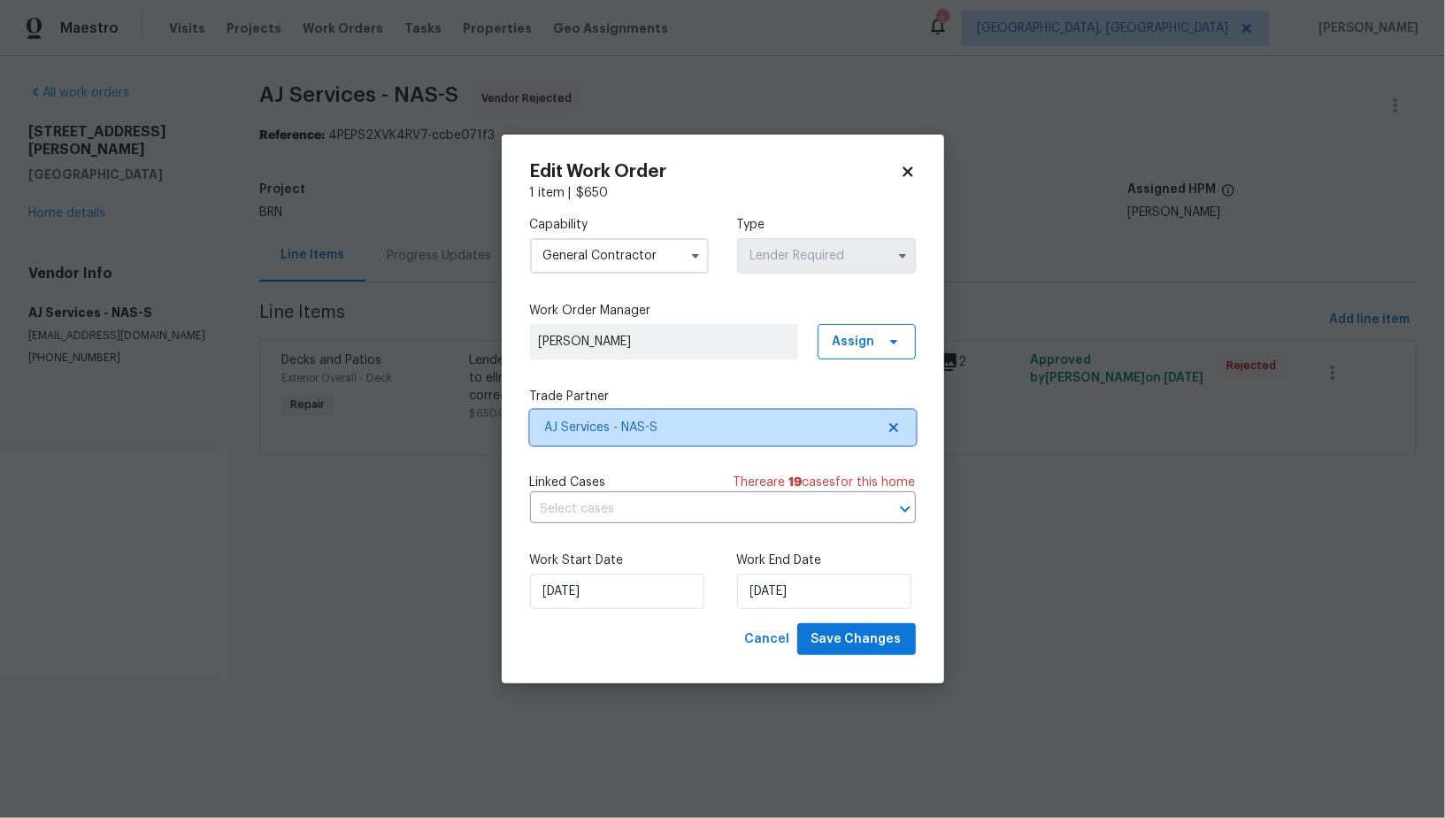
click at [897, 416] on span "AJ Services - NAS-S" at bounding box center [723, 427] width 386 height 35
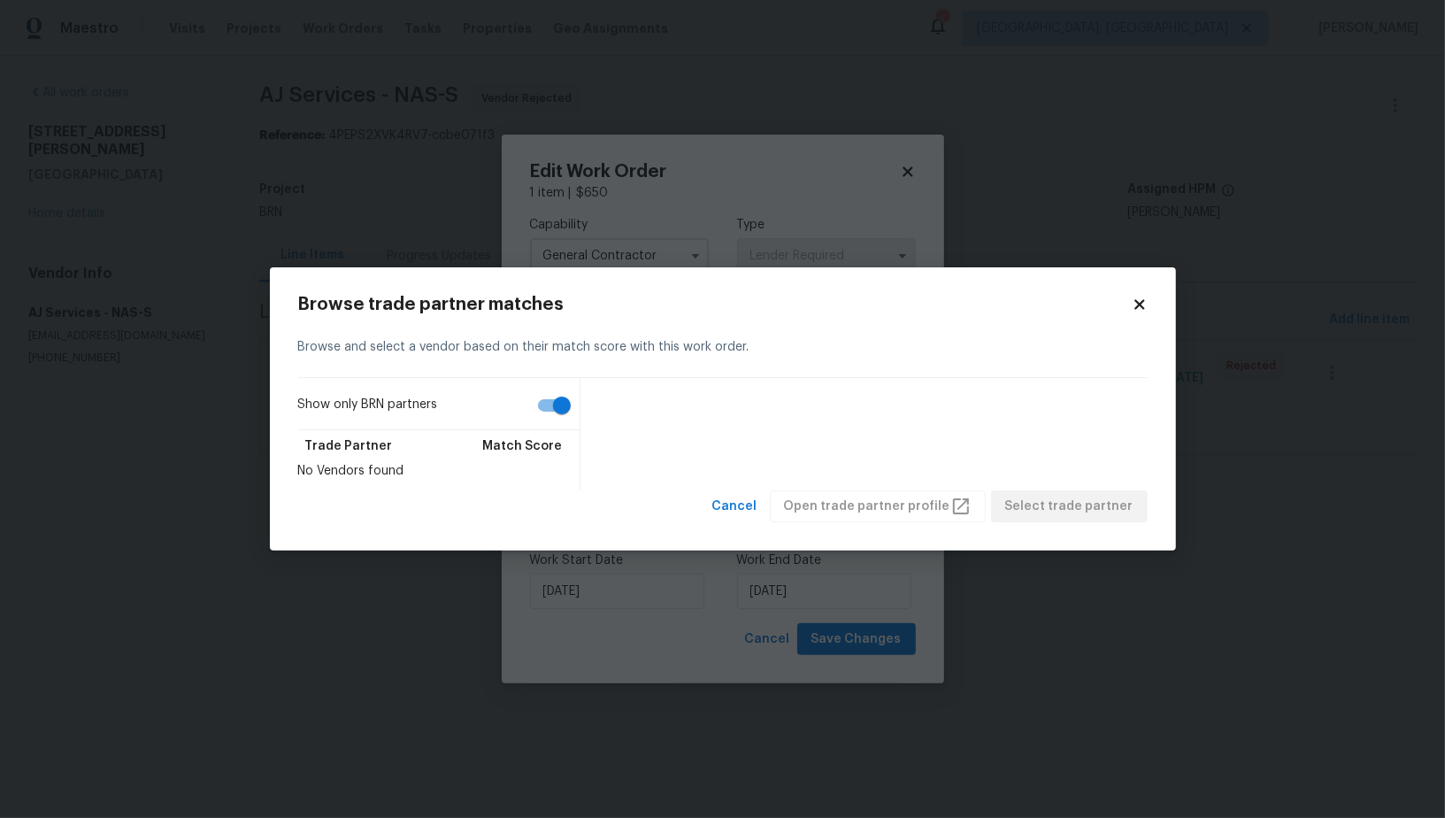
click at [838, 430] on div "Show only BRN partners Trade Partner Match Score No Vendors found" at bounding box center [722, 434] width 849 height 112
click at [582, 406] on div "Show only BRN partners Trade Partner Match Score No Vendors found" at bounding box center [722, 434] width 849 height 112
click at [566, 405] on input "Show only BRN partners" at bounding box center [561, 405] width 101 height 34
checkbox input "false"
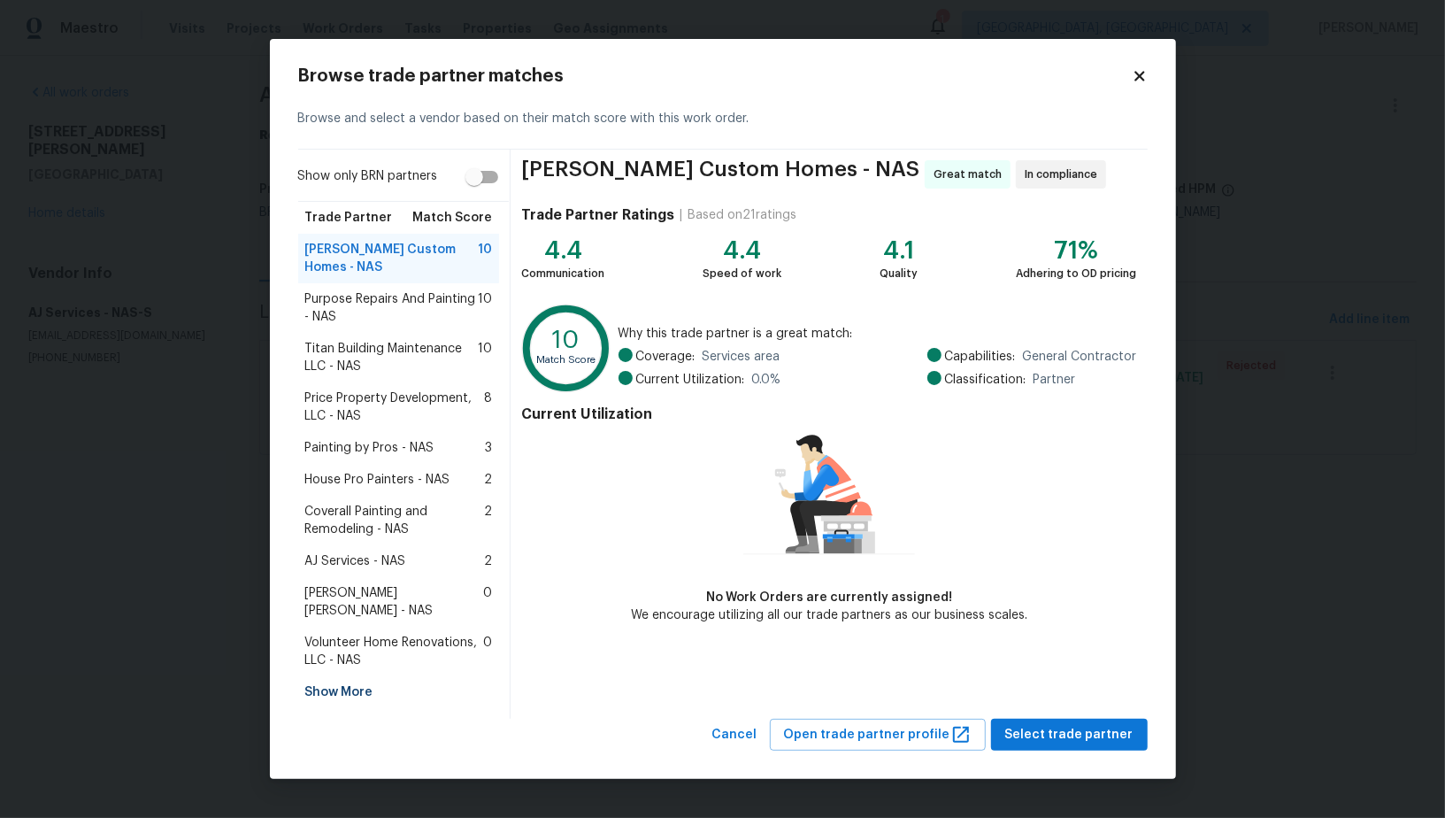
click at [360, 400] on span "Price Property Development, LLC - NAS" at bounding box center [395, 406] width 180 height 35
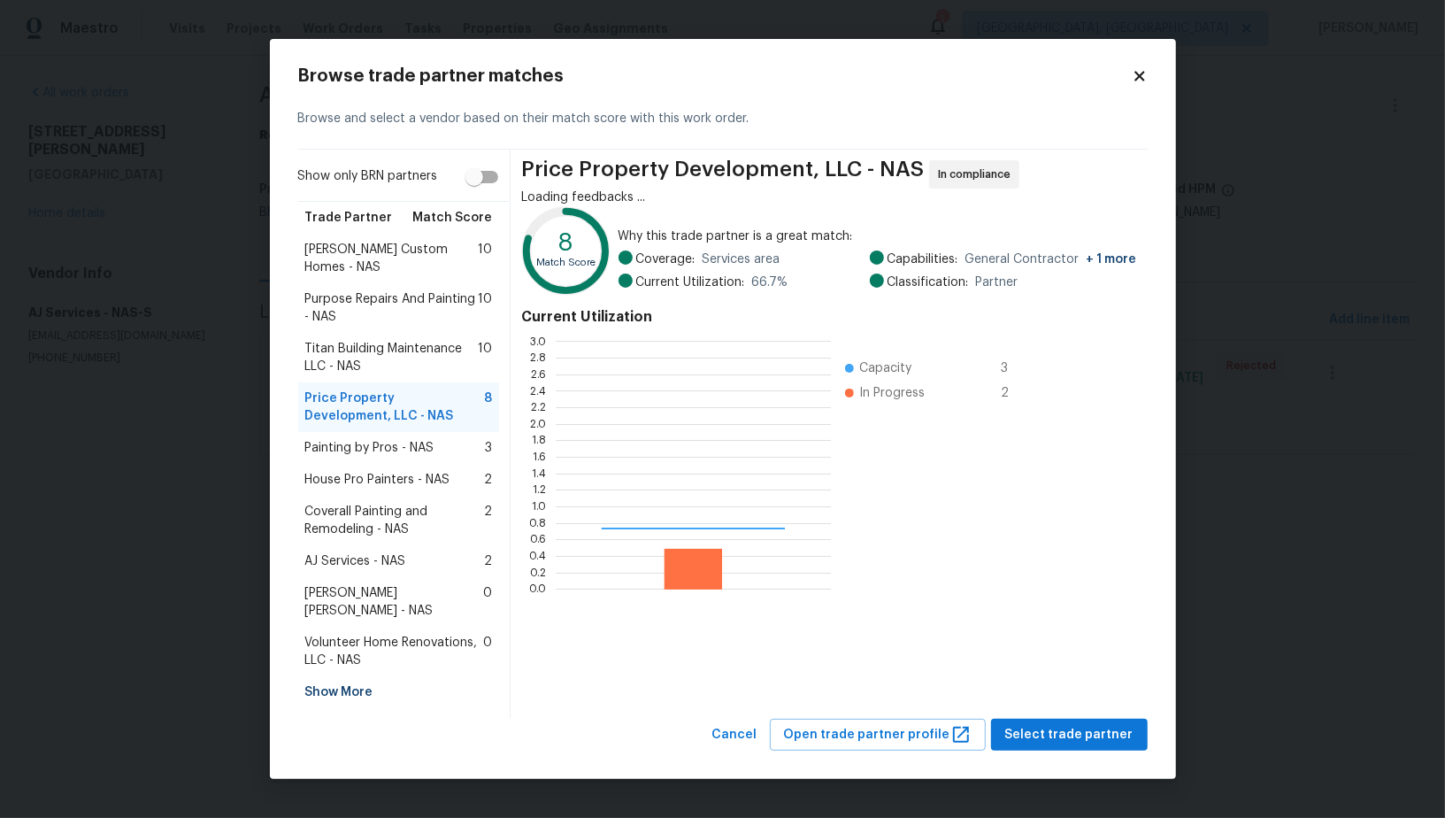
scroll to position [248, 275]
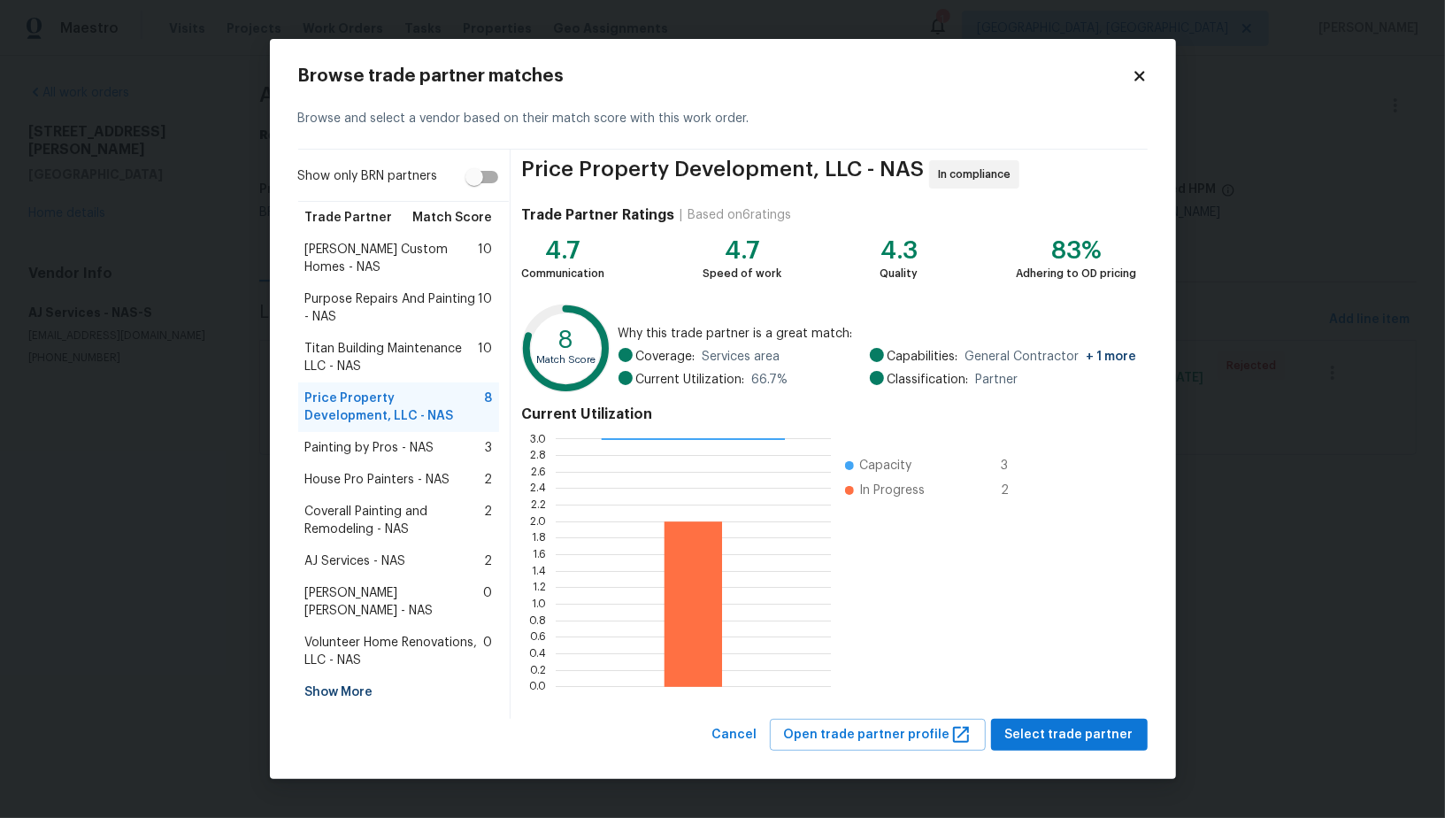
click at [392, 448] on div "Painting by Pros - NAS 3" at bounding box center [399, 448] width 202 height 32
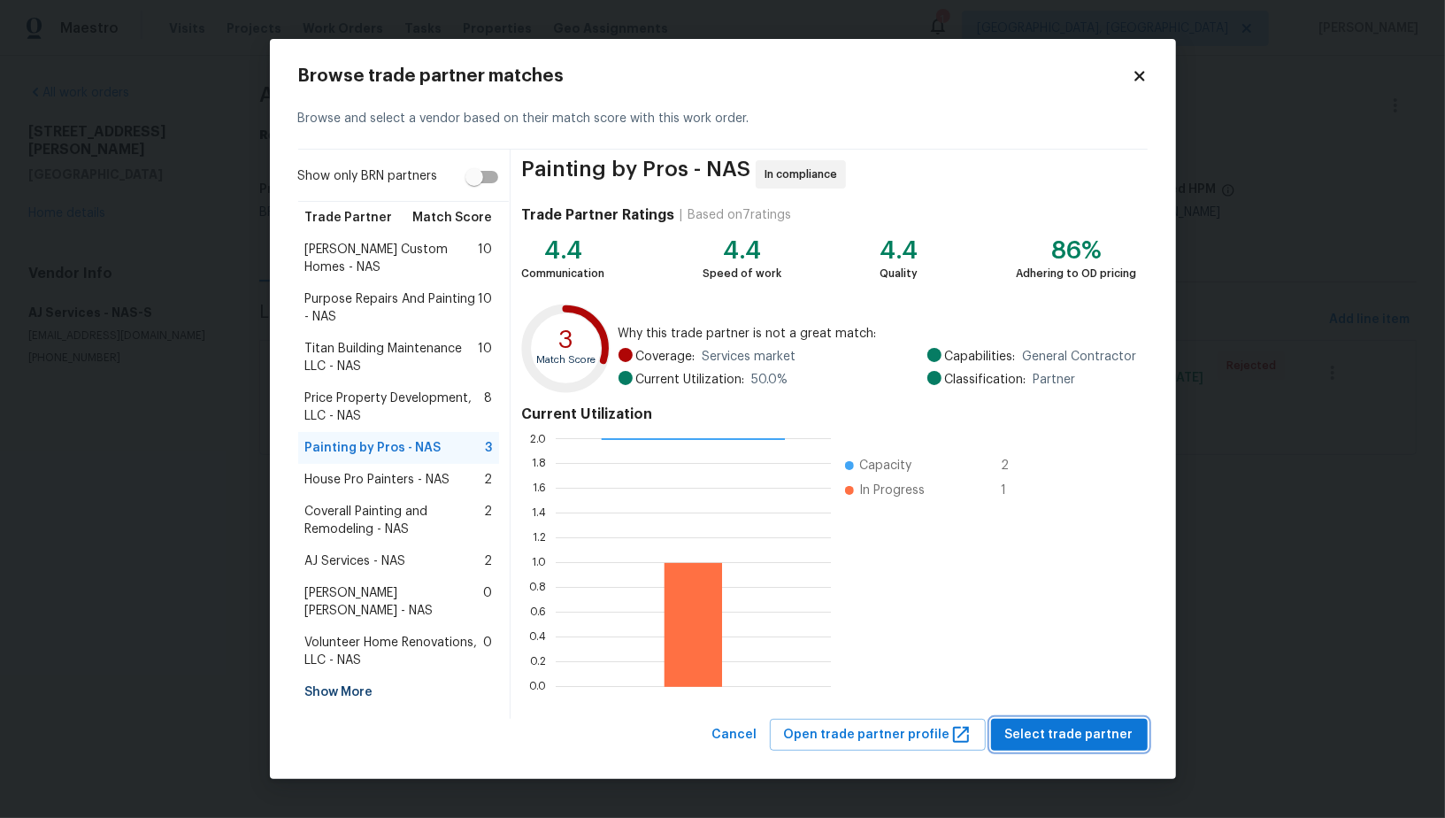
click at [1066, 724] on span "Select trade partner" at bounding box center [1069, 735] width 128 height 22
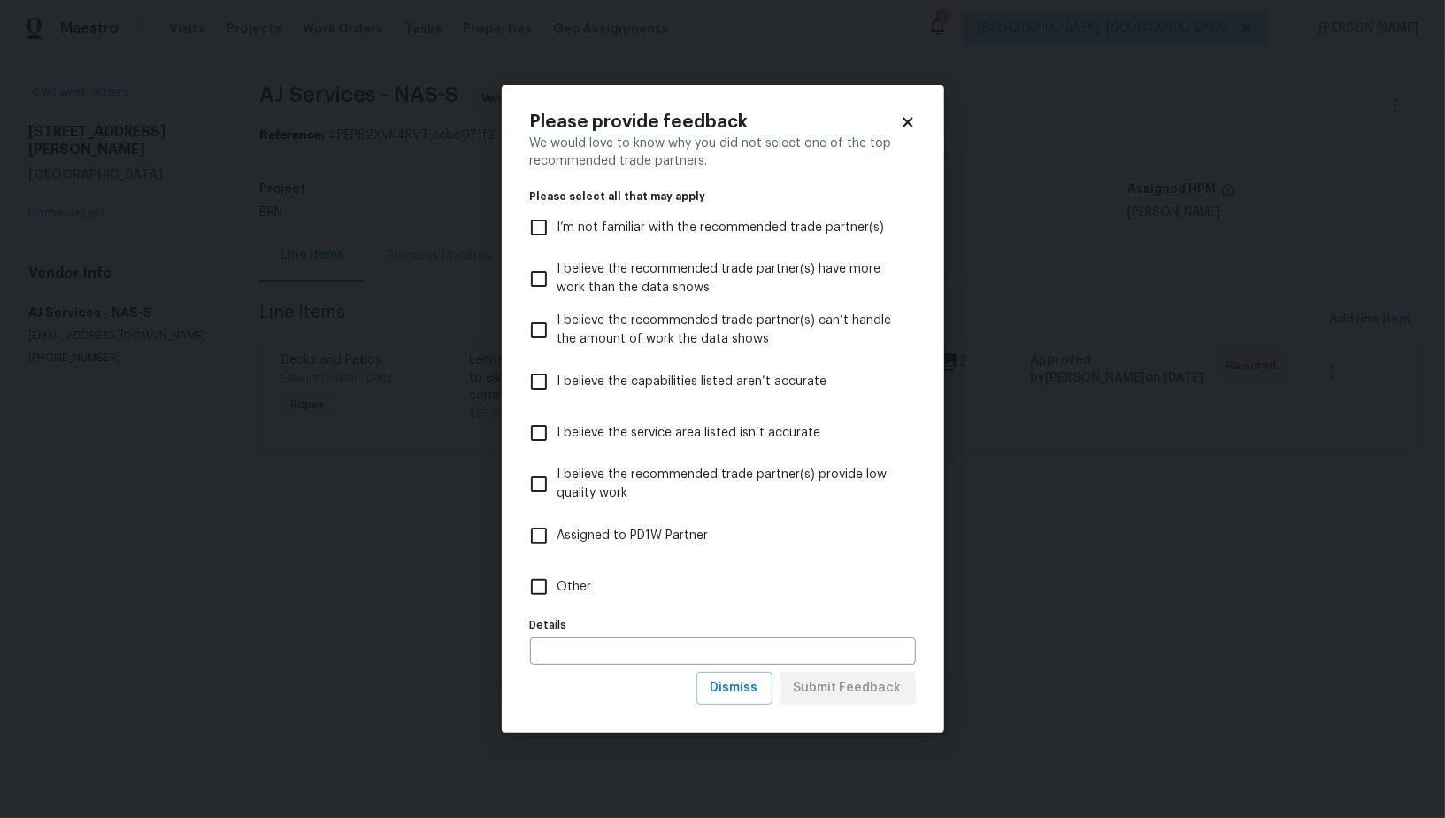
click at [546, 577] on input "Other" at bounding box center [538, 586] width 37 height 37
checkbox input "true"
click at [856, 689] on span "Submit Feedback" at bounding box center [848, 688] width 108 height 22
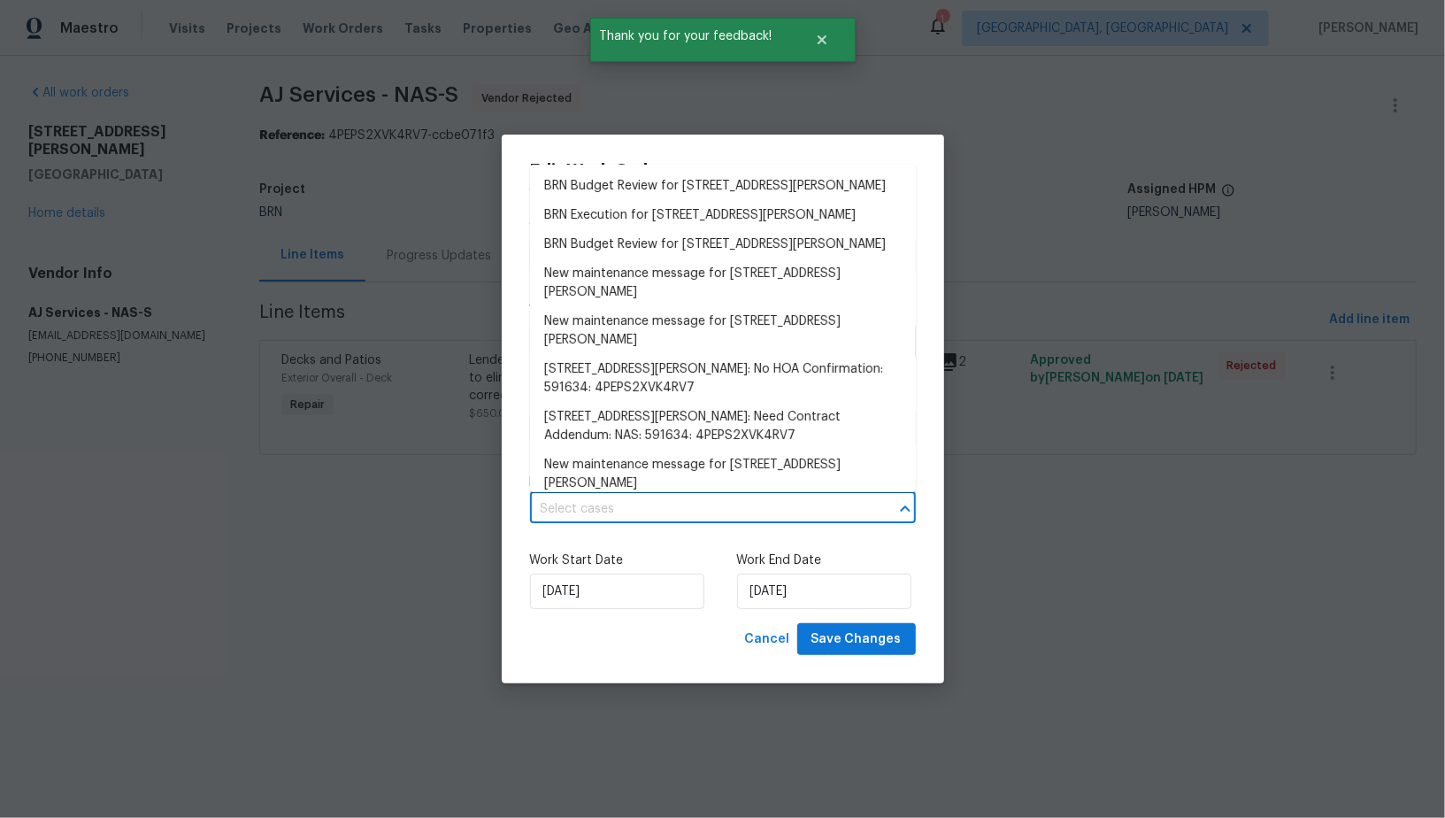
click at [740, 502] on input "text" at bounding box center [698, 508] width 336 height 27
click at [677, 209] on li "BRN Execution for 1001 Gill Rd, Ashland City, TN 37015" at bounding box center [723, 215] width 386 height 29
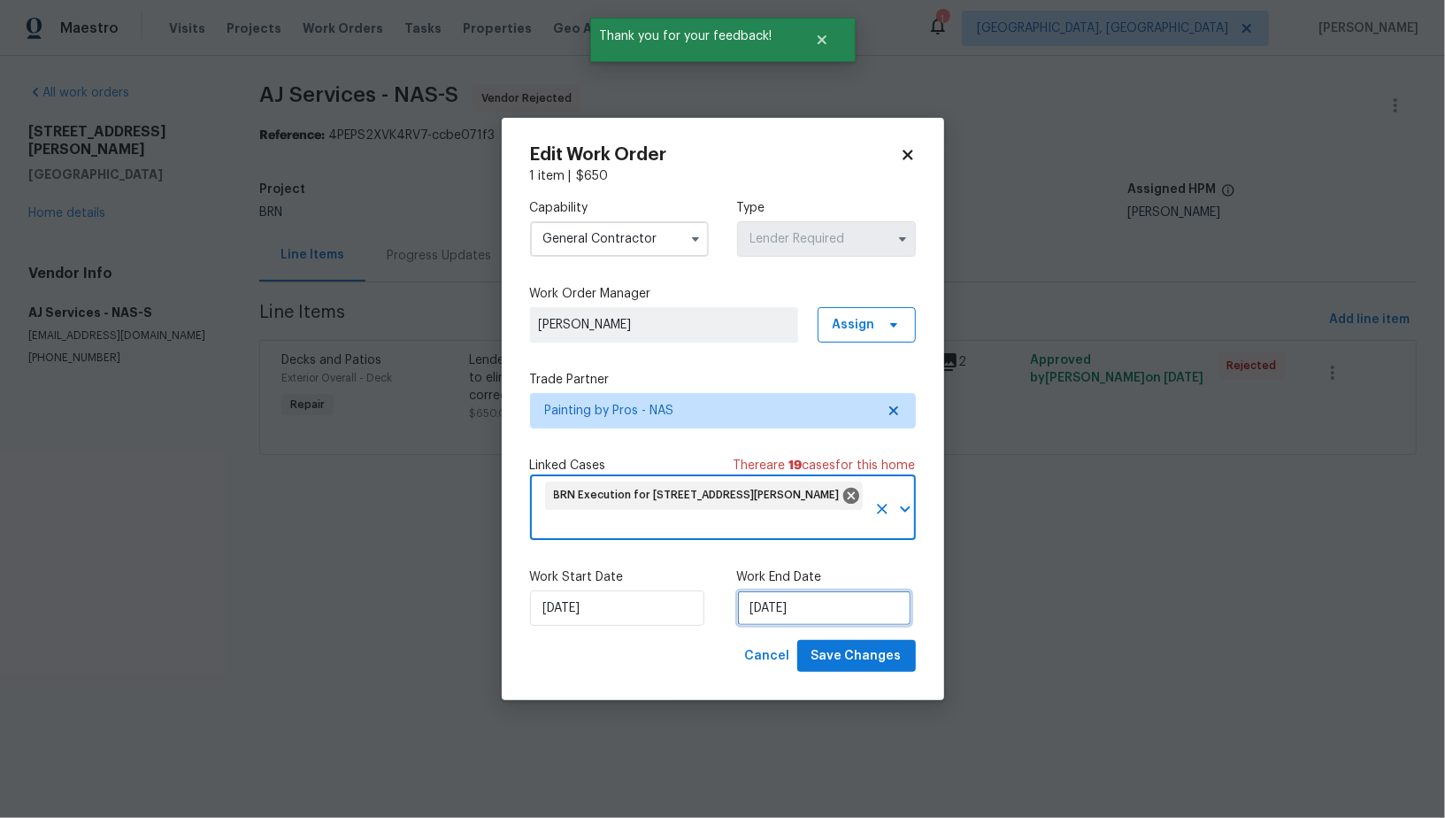
click at [791, 608] on input "14/08/2025" at bounding box center [824, 607] width 174 height 35
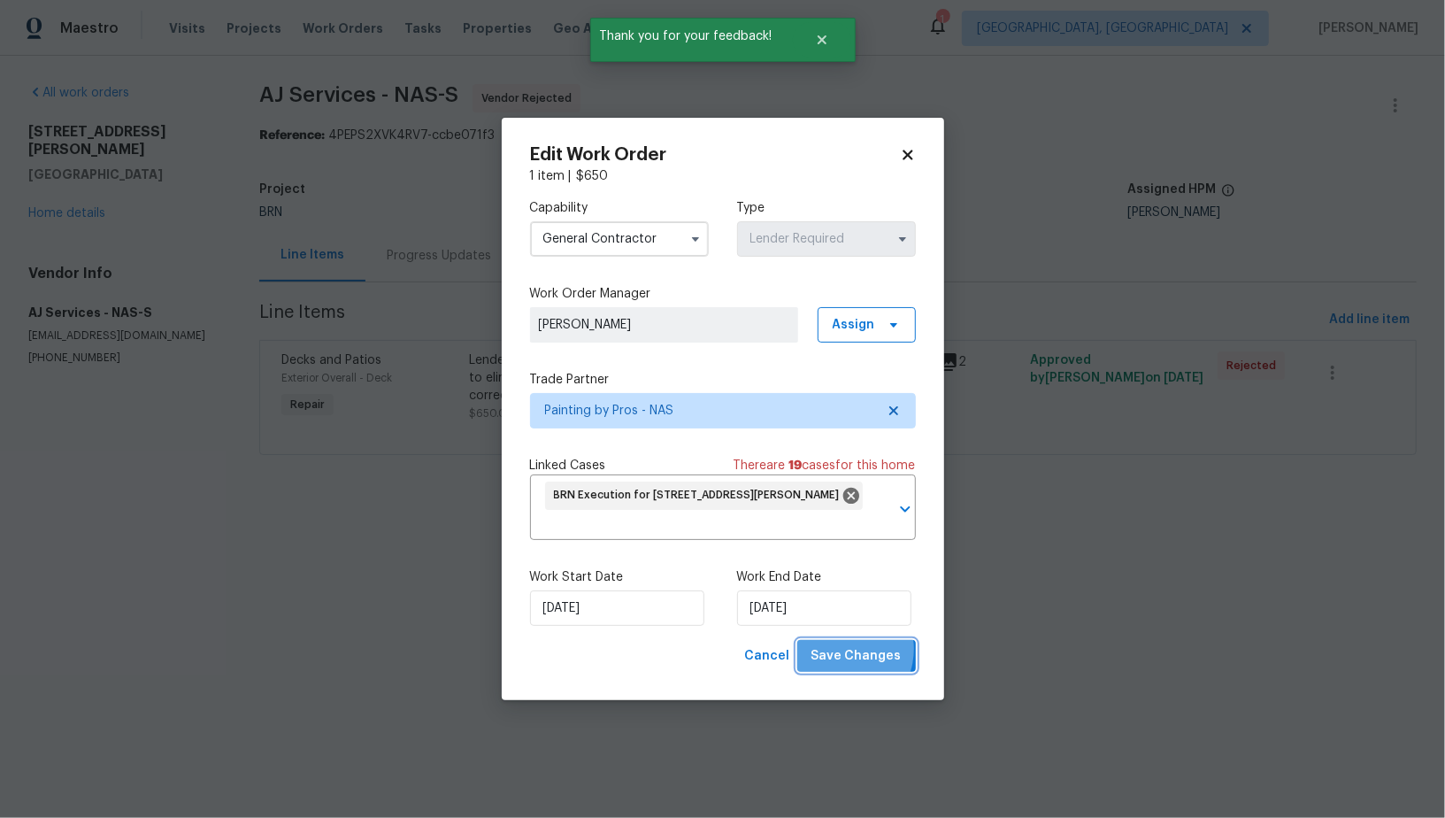
click at [848, 650] on span "Save Changes" at bounding box center [856, 656] width 90 height 22
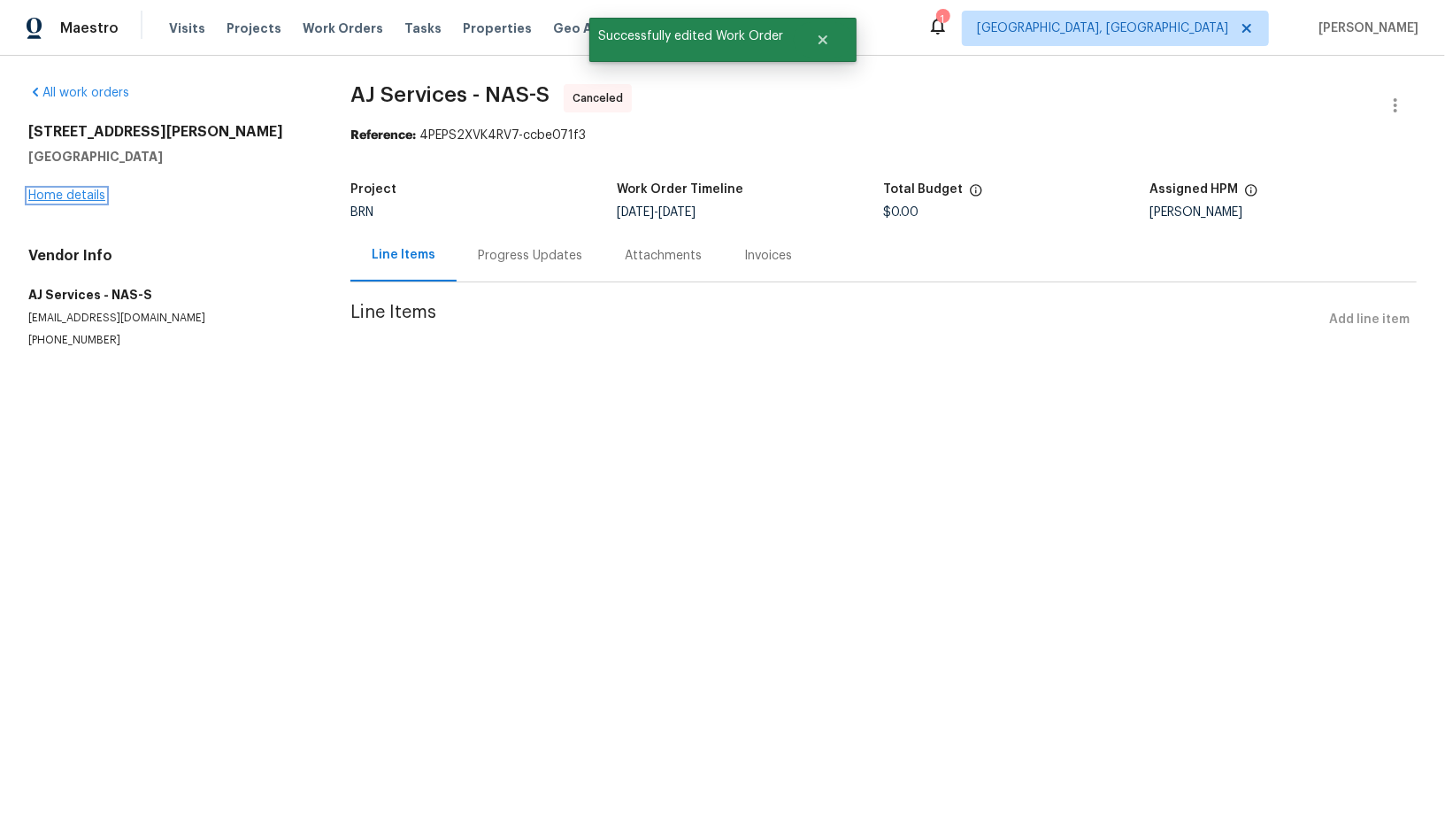
click at [71, 195] on link "Home details" at bounding box center [66, 195] width 77 height 12
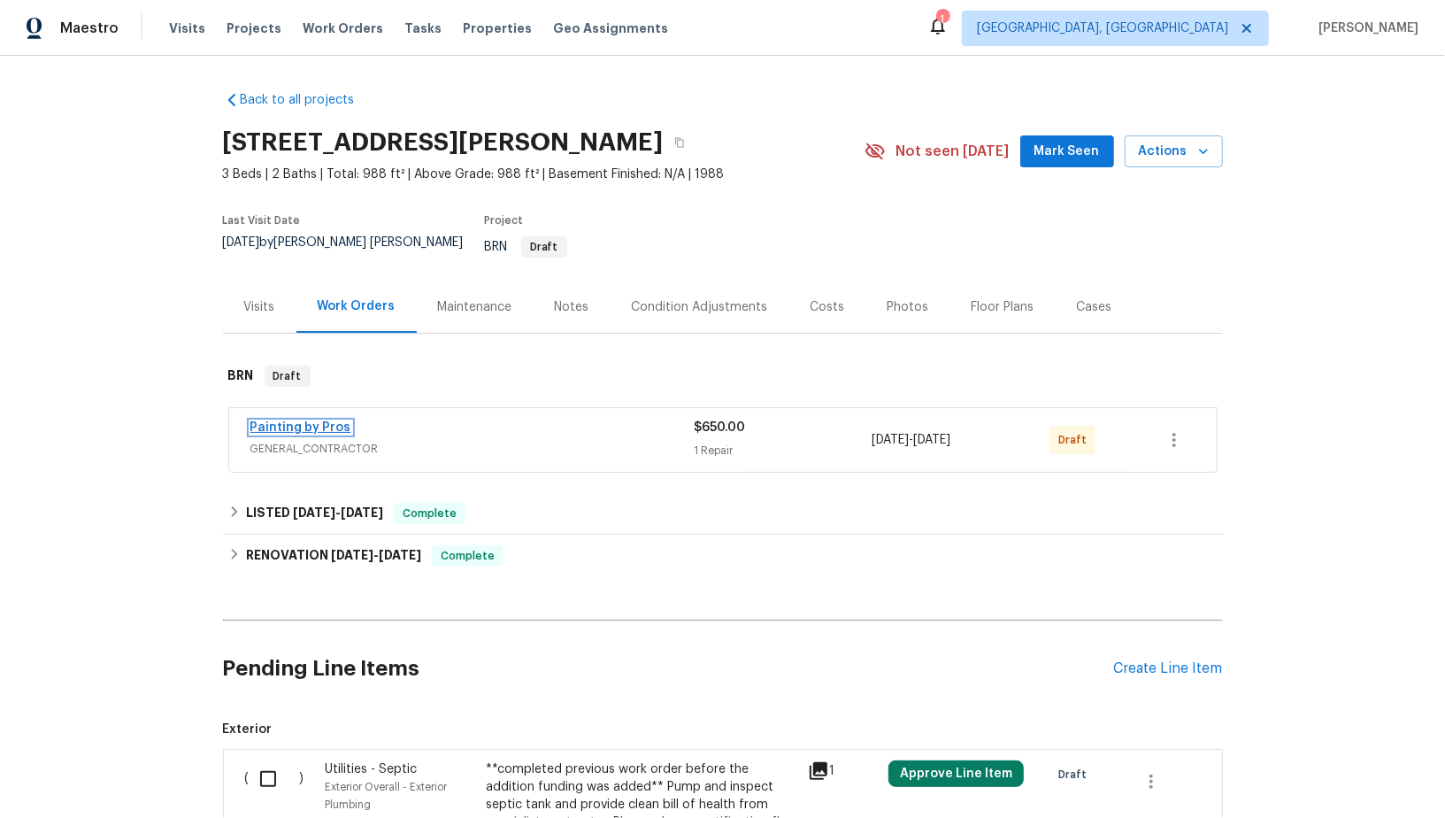
click at [297, 421] on link "Painting by Pros" at bounding box center [300, 427] width 101 height 12
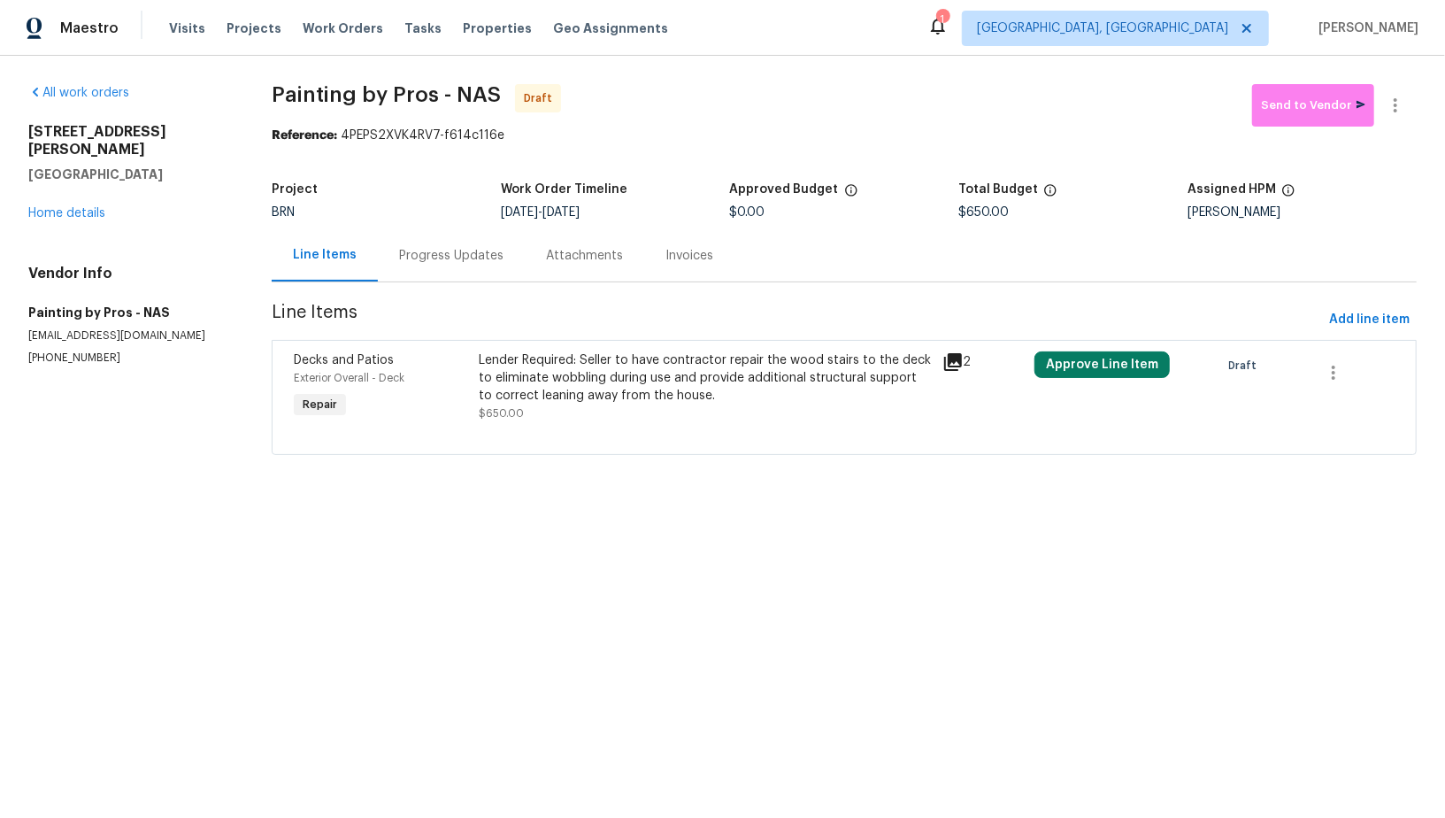
click at [457, 270] on div "Progress Updates" at bounding box center [451, 255] width 147 height 52
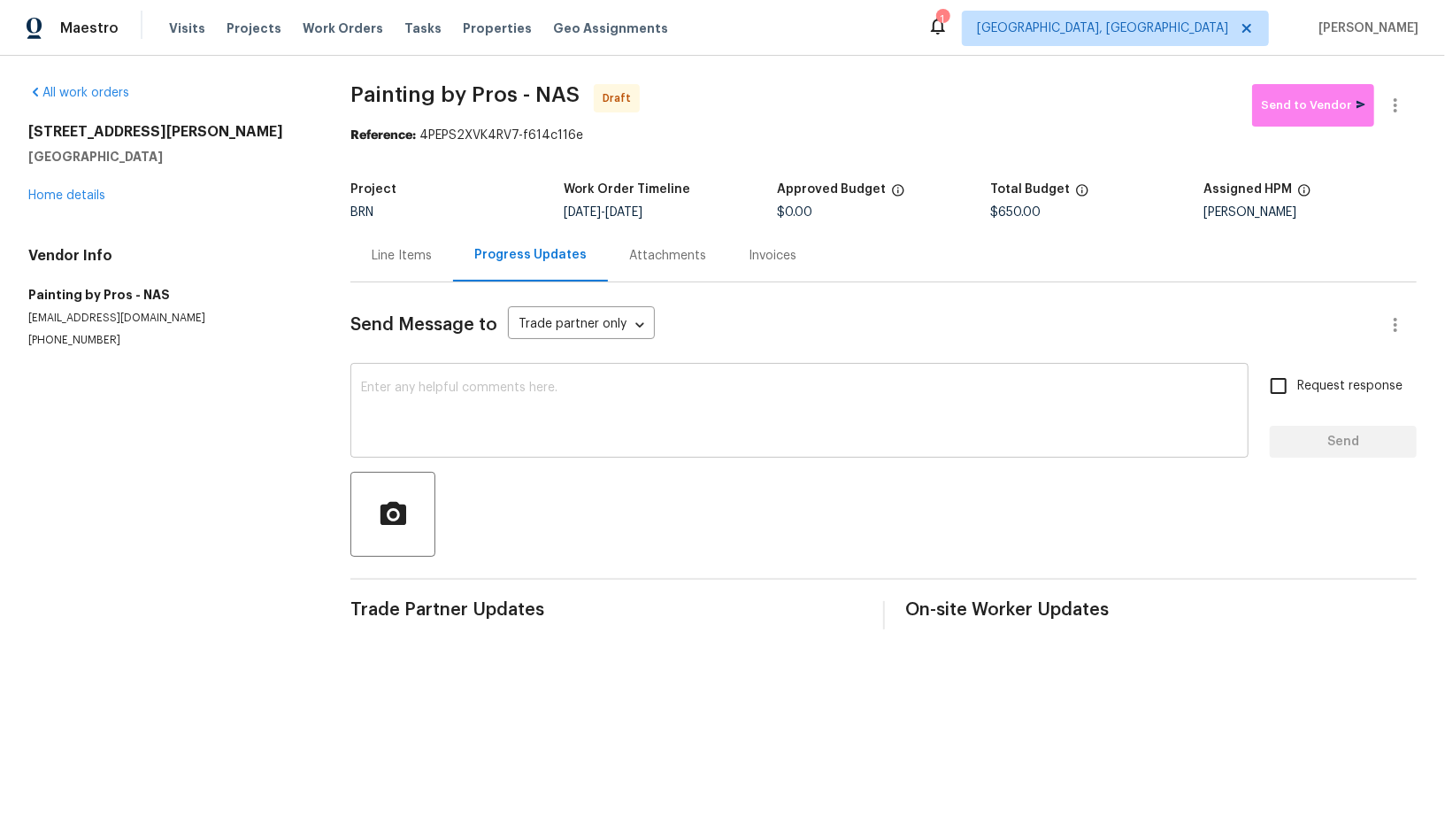
click at [475, 414] on textarea at bounding box center [799, 412] width 877 height 62
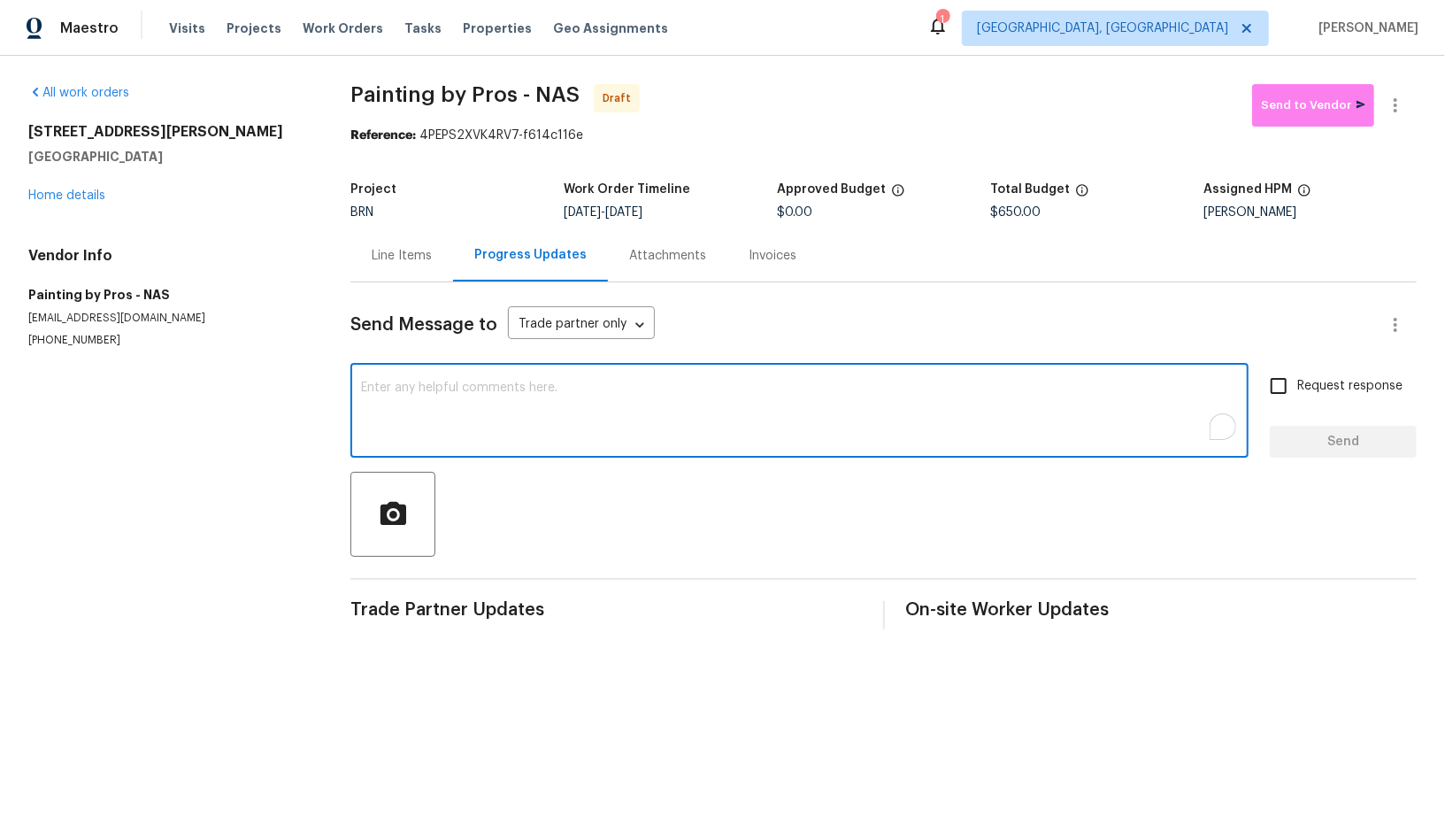
paste textarea "Hi, I'm Padmapriya from Opendoor. Just wanted to check if you received the WO f…"
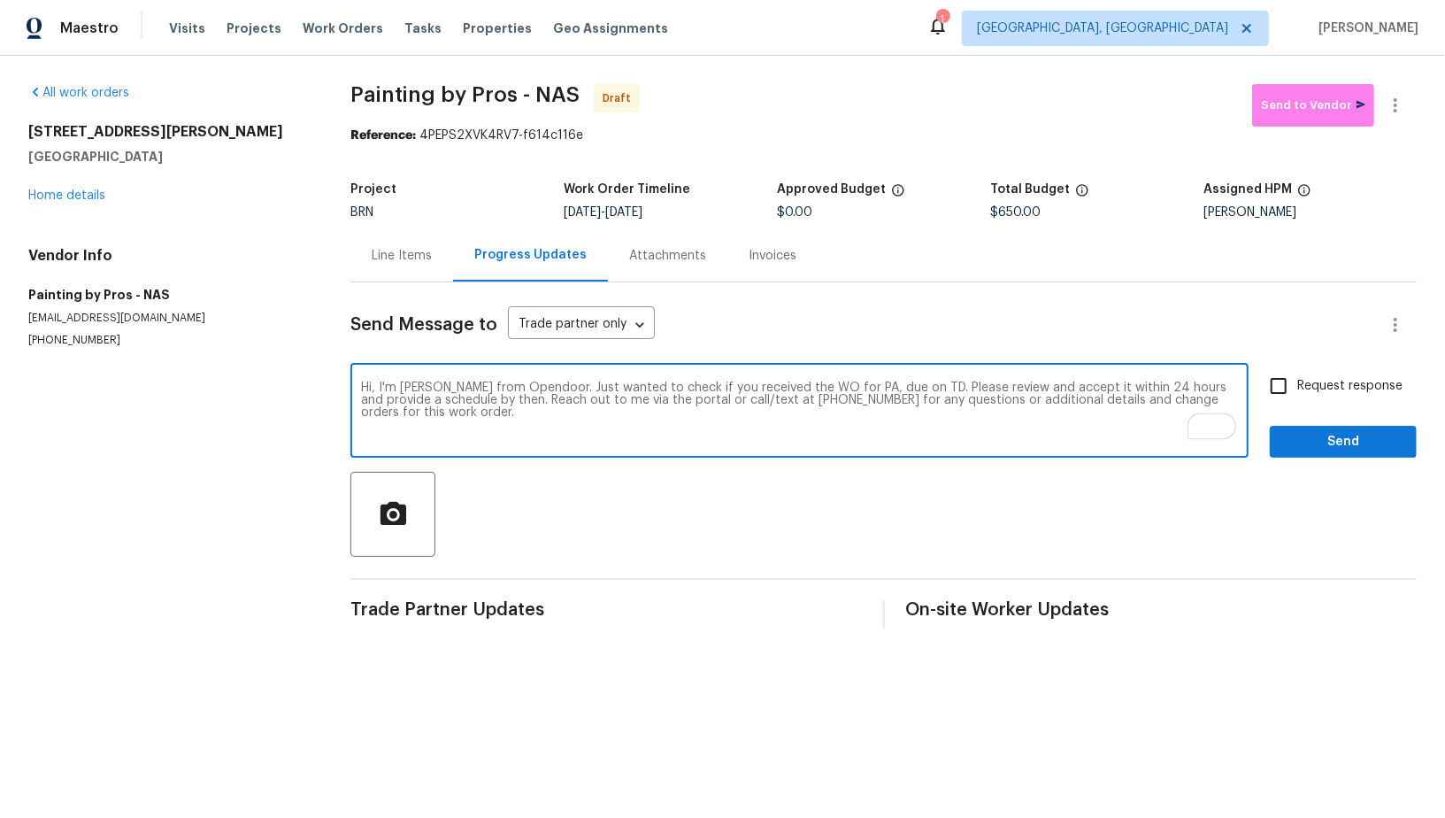
click at [864, 388] on textarea "Hi, I'm Padmapriya from Opendoor. Just wanted to check if you received the WO f…" at bounding box center [799, 412] width 877 height 62
paste textarea "1001 Gill Rd, Ashland City, TN 37015"
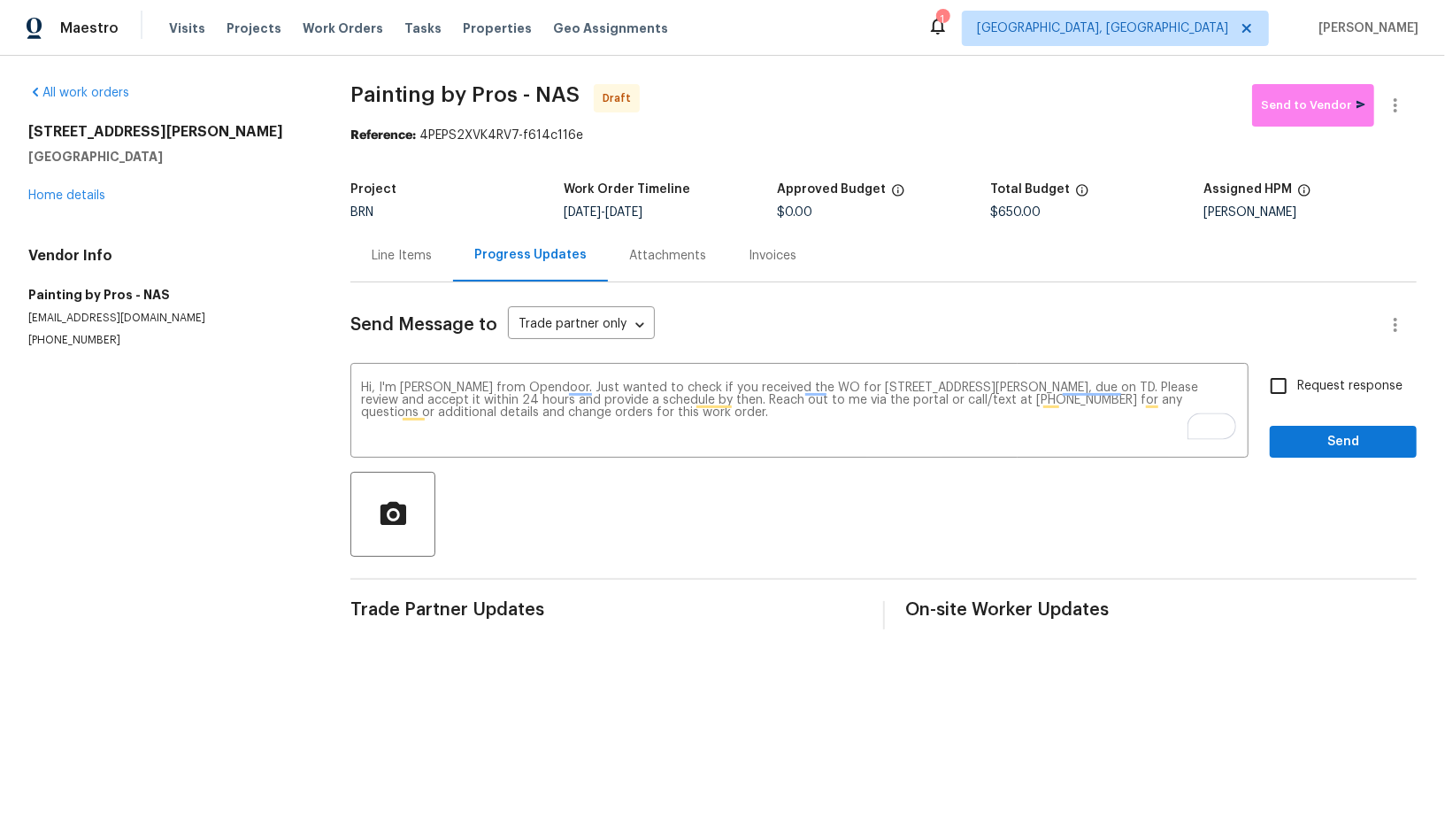
drag, startPoint x: 632, startPoint y: 209, endPoint x: 687, endPoint y: 208, distance: 54.9
click at [642, 208] on span "8/14/2025" at bounding box center [623, 212] width 37 height 12
copy span "8/14/2025"
click at [1117, 387] on textarea "Hi, I'm Padmapriya from Opendoor. Just wanted to check if you received the WO f…" at bounding box center [799, 412] width 877 height 62
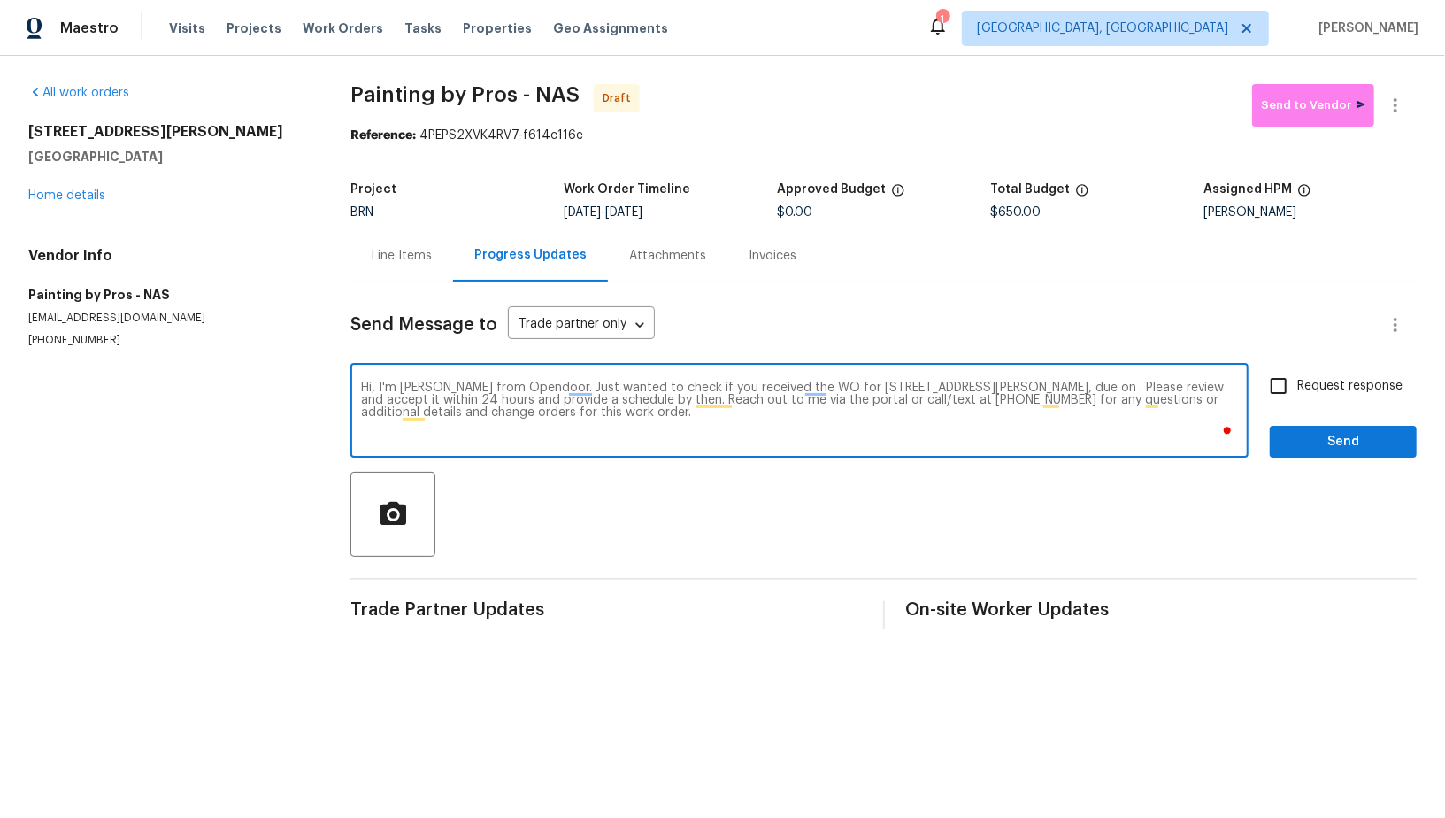
paste textarea "8/14/2025"
type textarea "Hi, I'm Padmapriya from Opendoor. Just wanted to check if you received the WO f…"
click at [1287, 393] on input "Request response" at bounding box center [1278, 385] width 37 height 37
checkbox input "true"
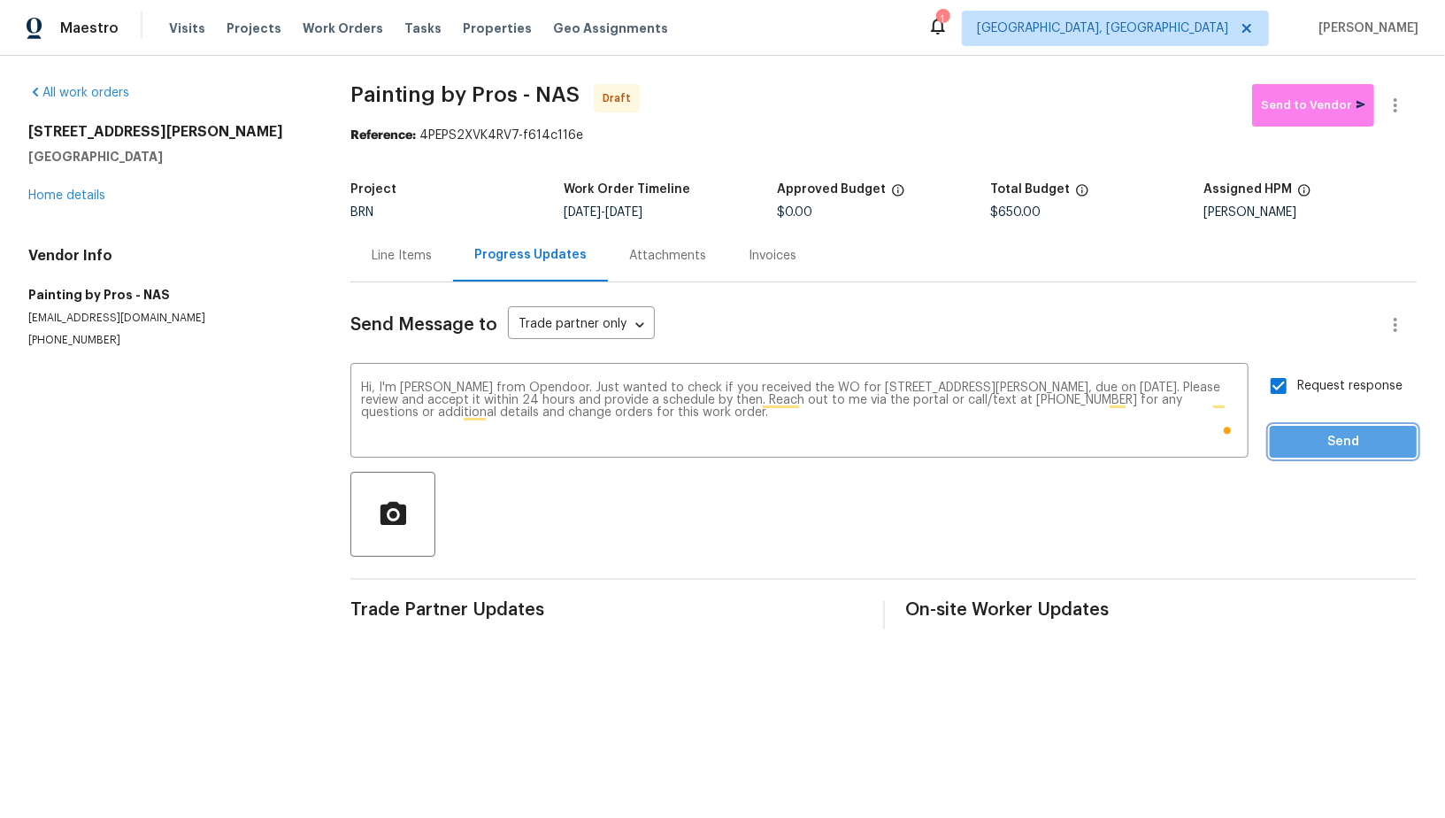
click at [1311, 444] on span "Send" at bounding box center [1343, 442] width 119 height 22
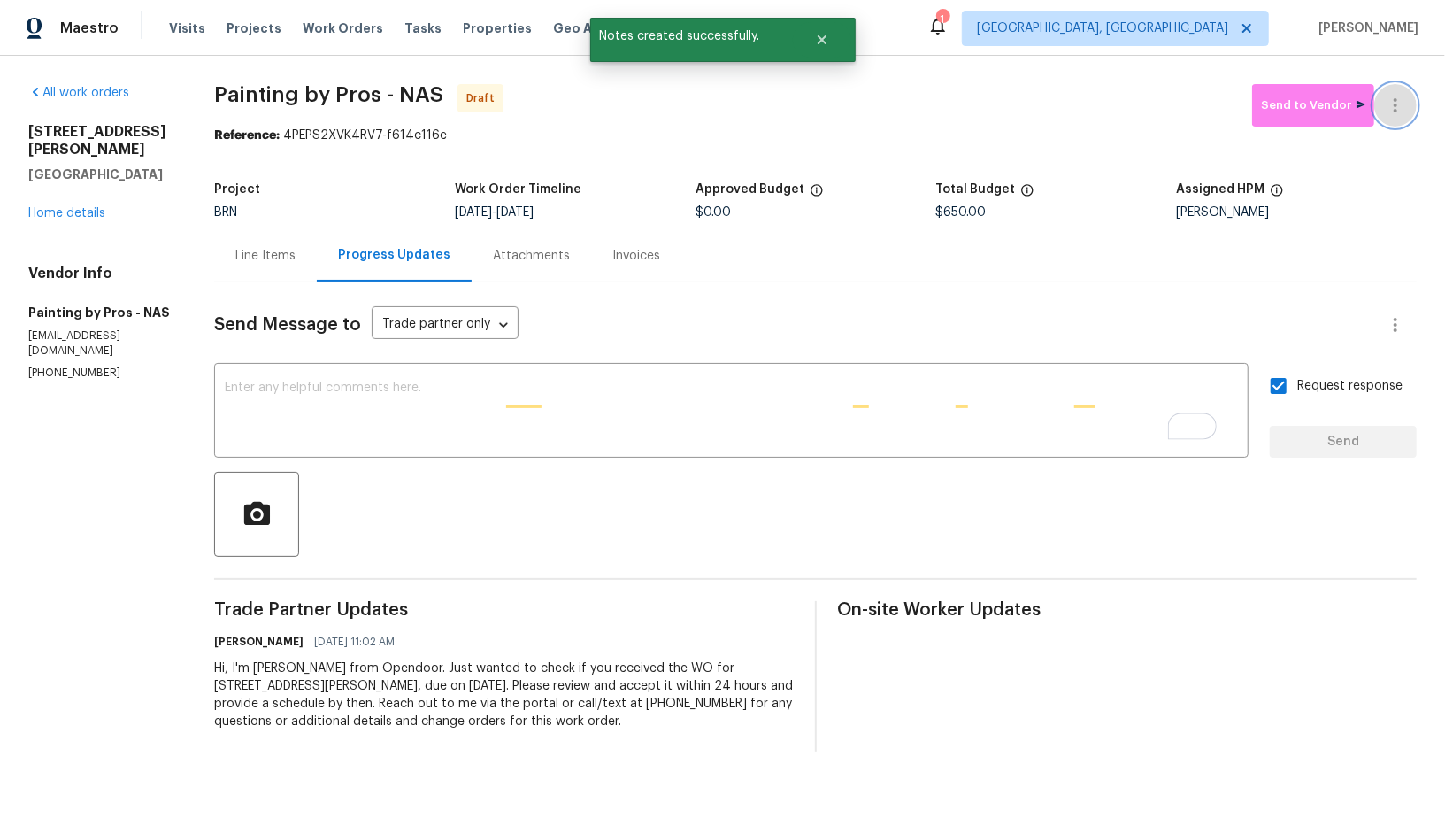
click at [1395, 119] on button "button" at bounding box center [1395, 105] width 42 height 42
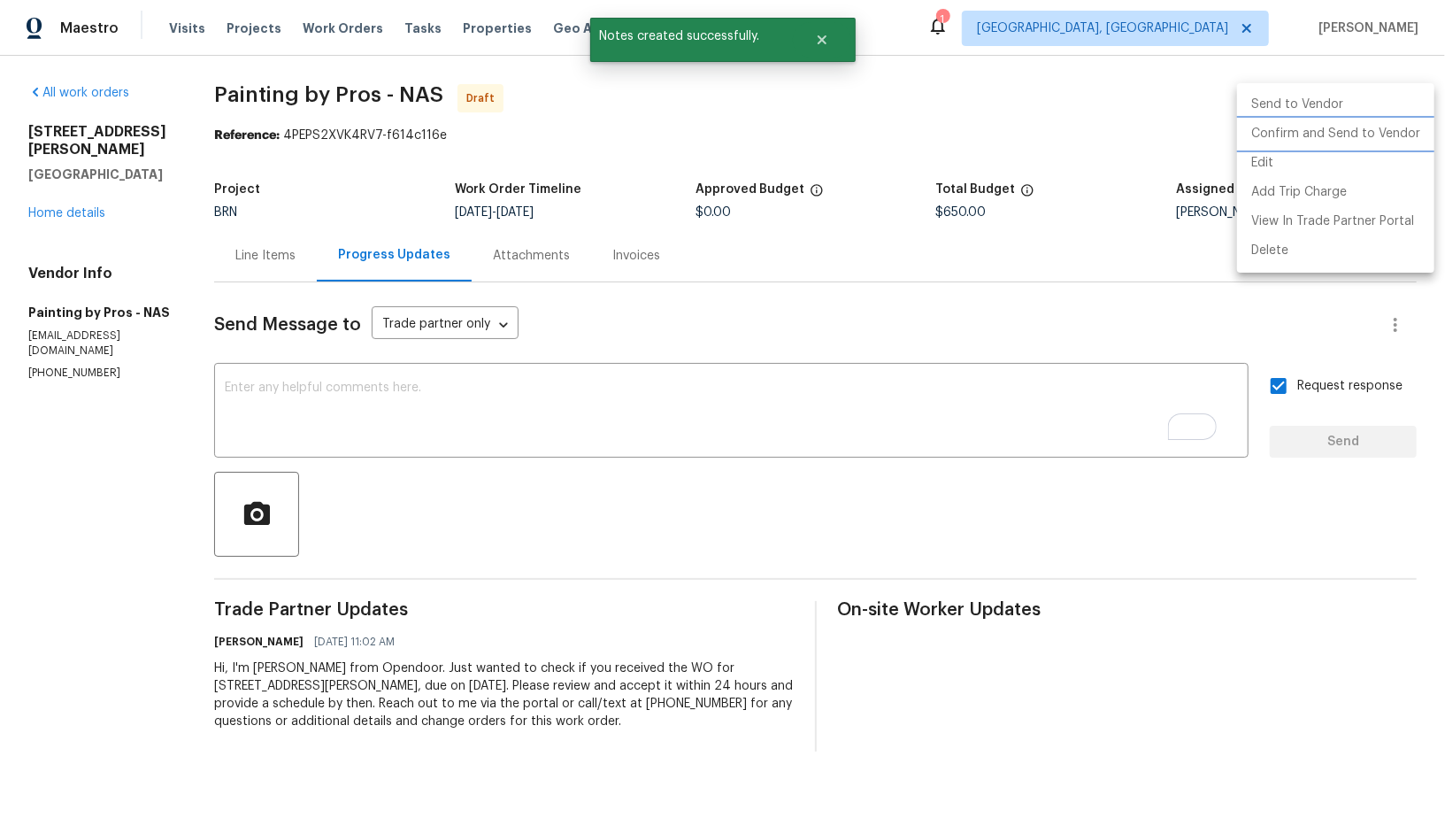
click at [1358, 132] on li "Confirm and Send to Vendor" at bounding box center [1335, 133] width 197 height 29
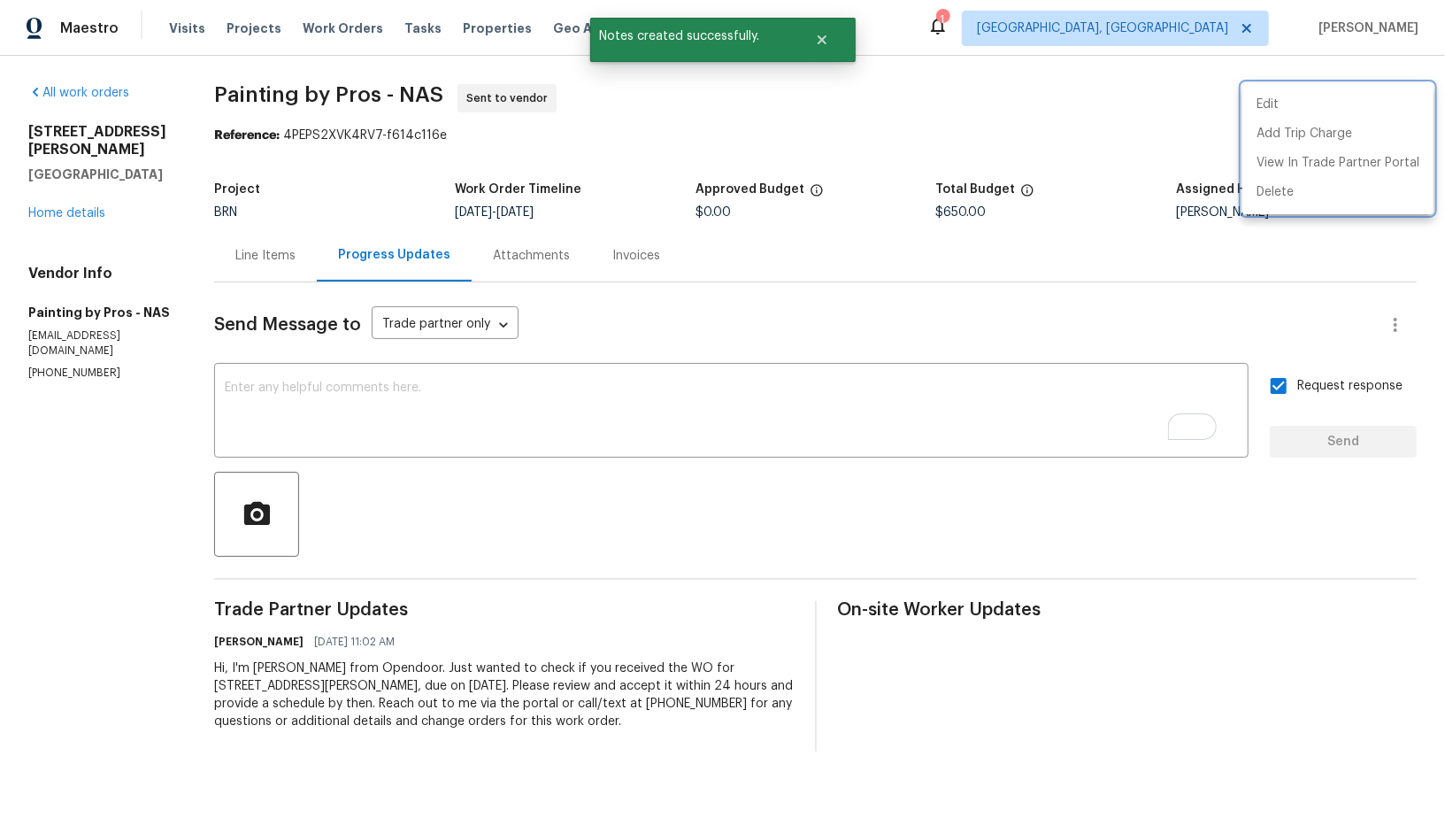
click at [296, 288] on div at bounding box center [722, 409] width 1445 height 818
drag, startPoint x: 283, startPoint y: 264, endPoint x: 338, endPoint y: 165, distance: 113.3
click at [283, 264] on div "Line Items" at bounding box center [265, 256] width 60 height 18
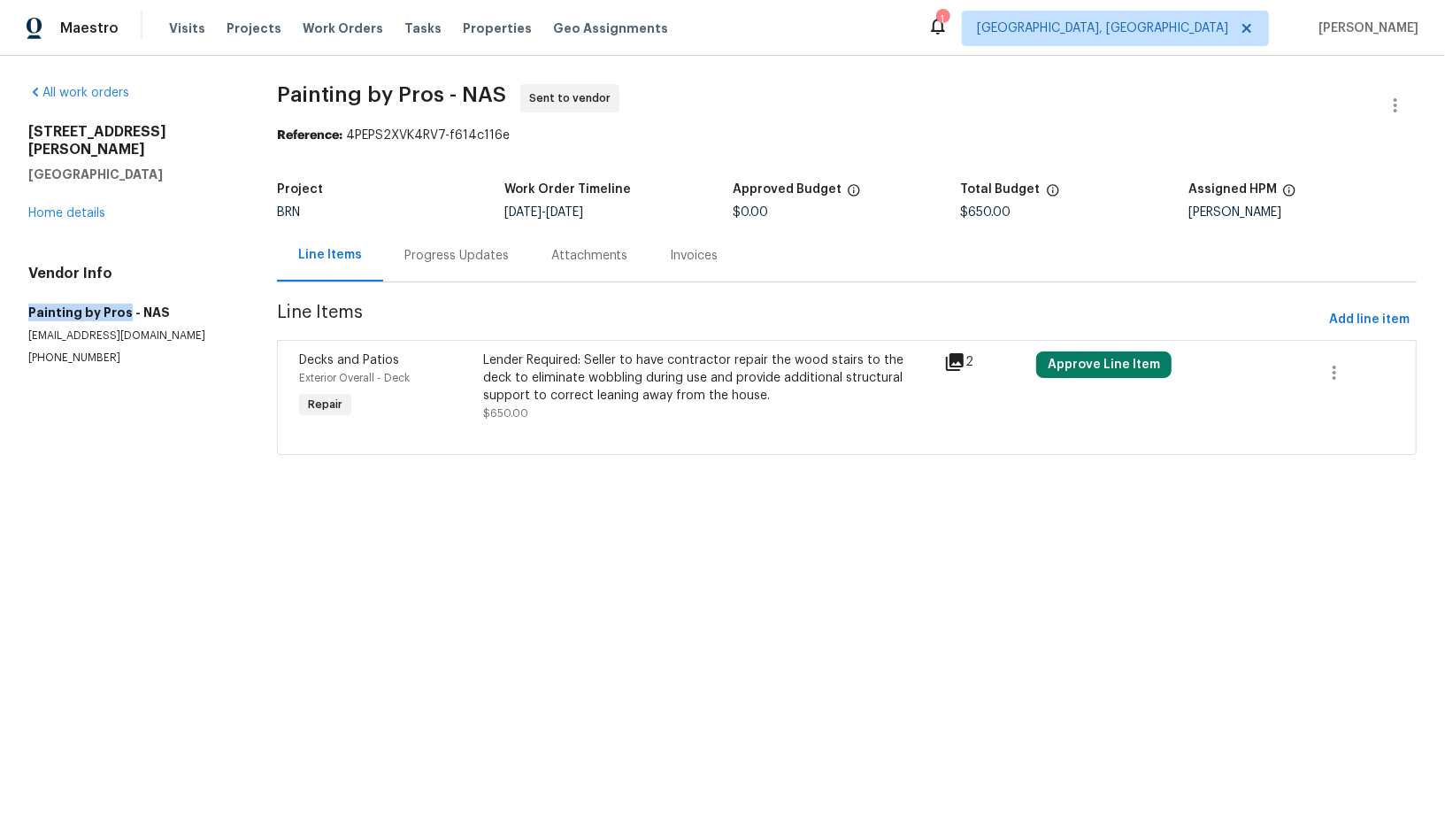
drag, startPoint x: 13, startPoint y: 301, endPoint x: 124, endPoint y: 299, distance: 110.6
click at [124, 299] on div "All work orders 1001 Gill Rd Ashland City, TN 37015 Home details Vendor Info Pa…" at bounding box center [722, 280] width 1445 height 449
copy h5 "Painting by Pros"
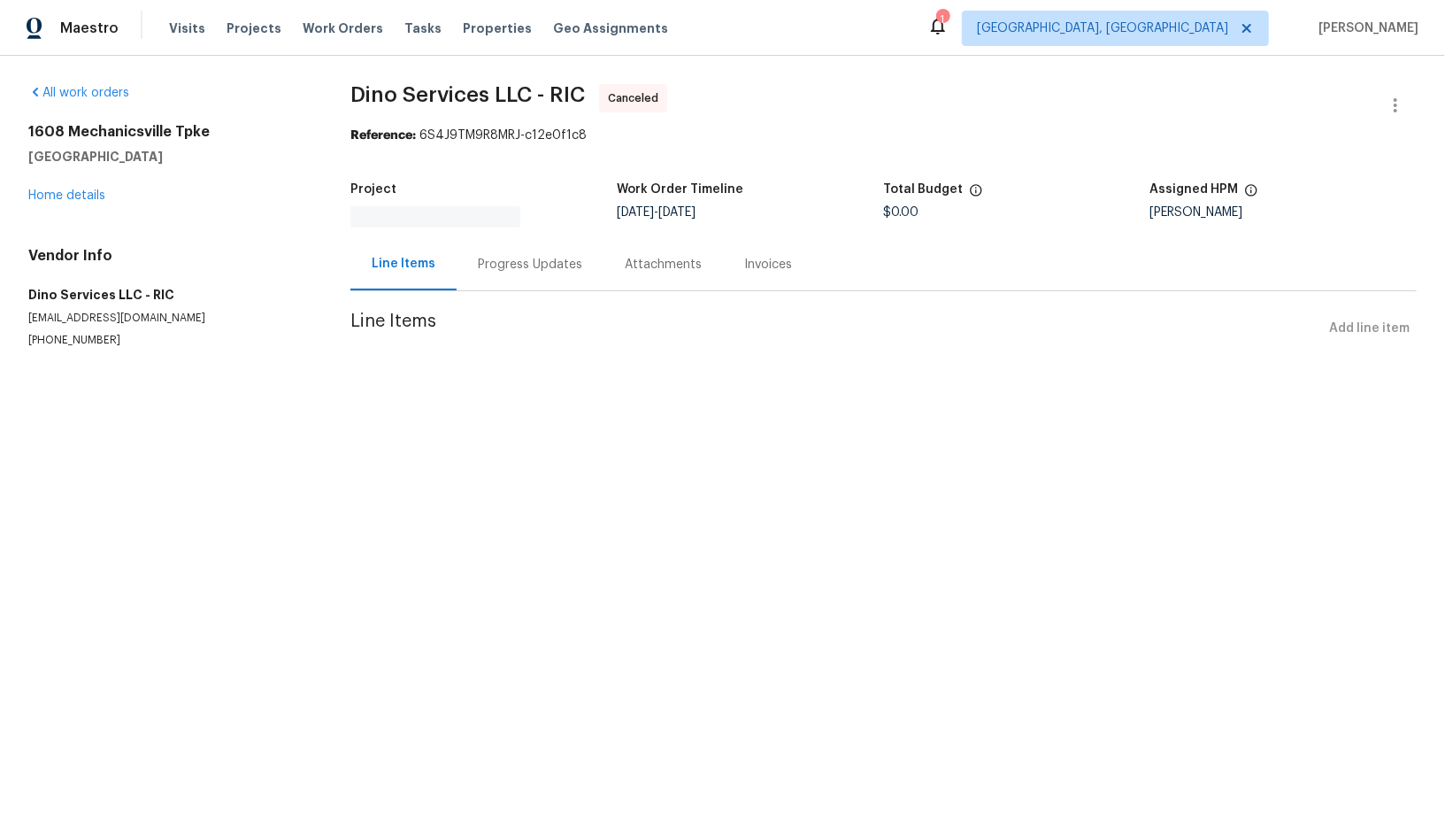
click at [482, 273] on div "Progress Updates" at bounding box center [530, 264] width 147 height 52
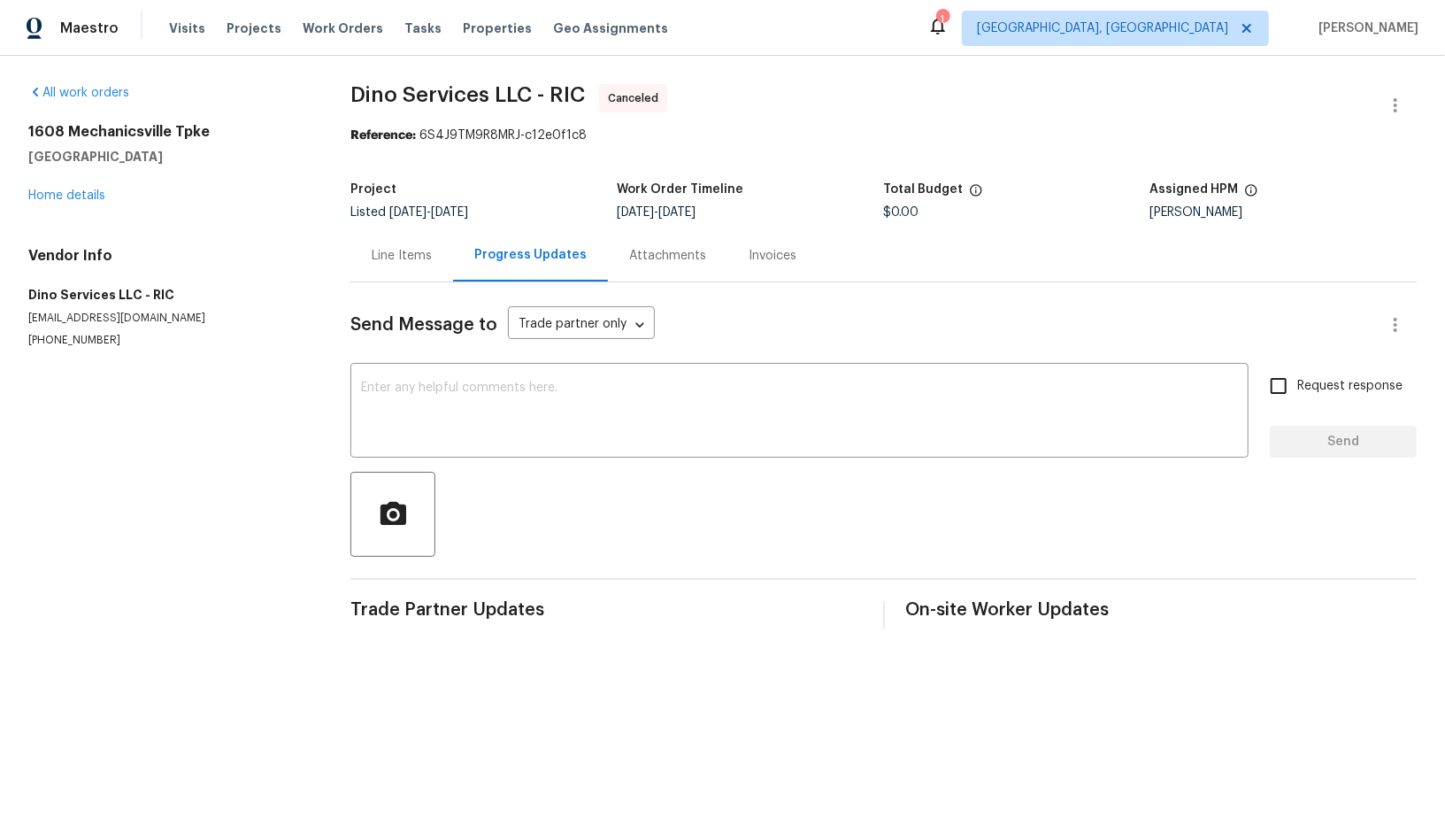
click at [404, 259] on div "Line Items" at bounding box center [402, 256] width 60 height 18
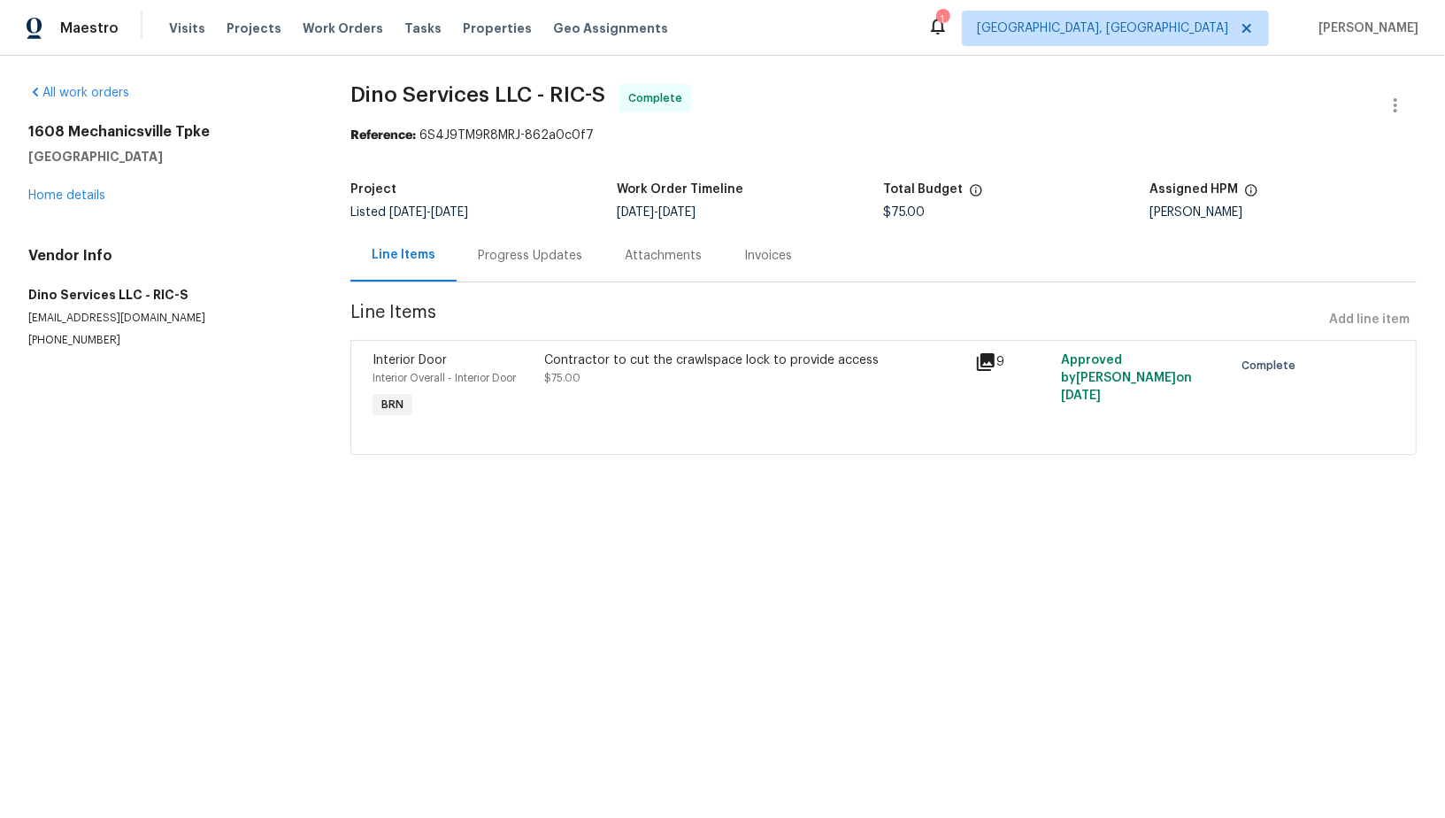
click at [584, 378] on div "Contractor to cut the crawlspace lock to provide access $75.00" at bounding box center [754, 368] width 419 height 35
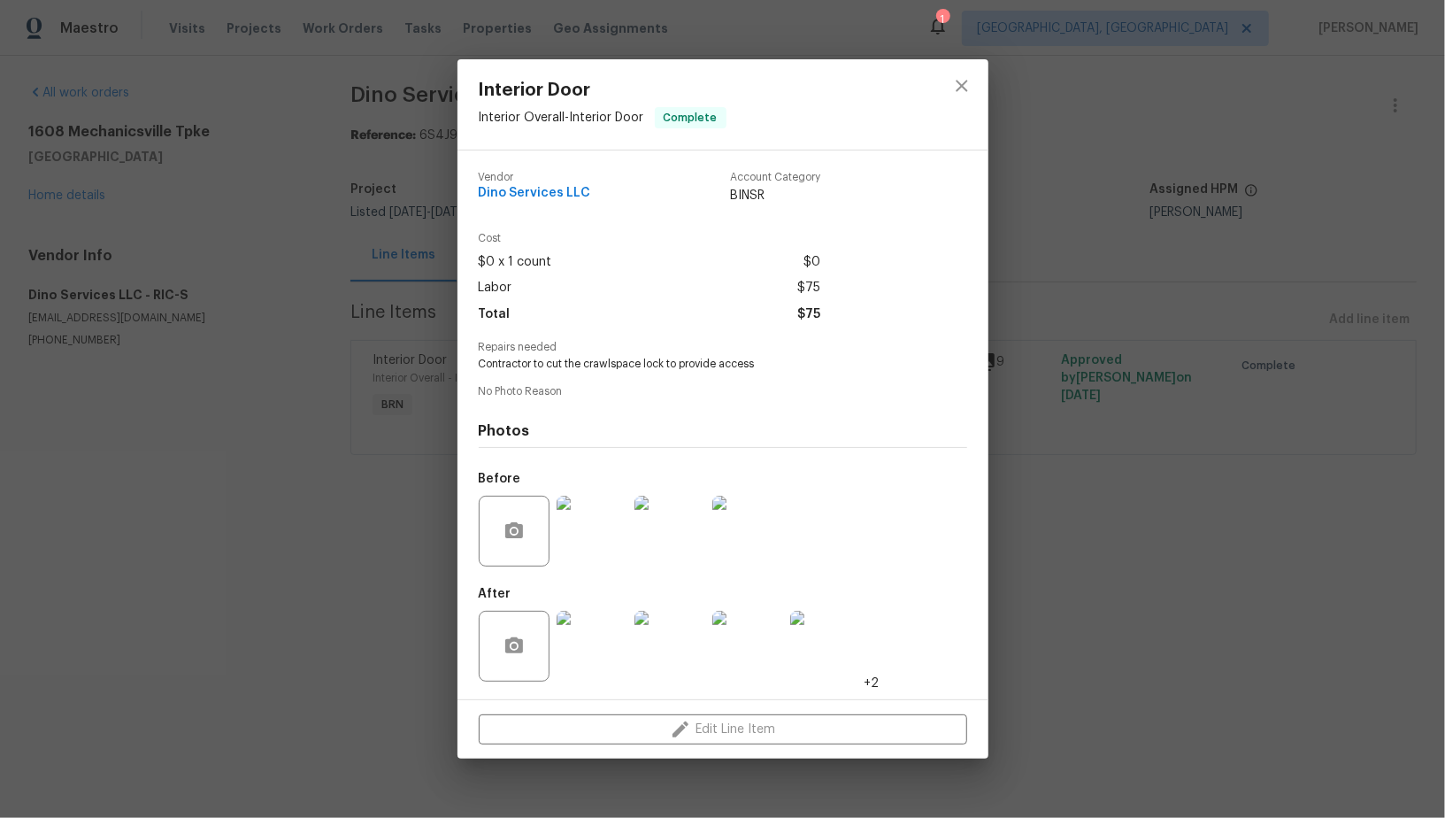
click at [623, 648] on img at bounding box center [592, 645] width 71 height 71
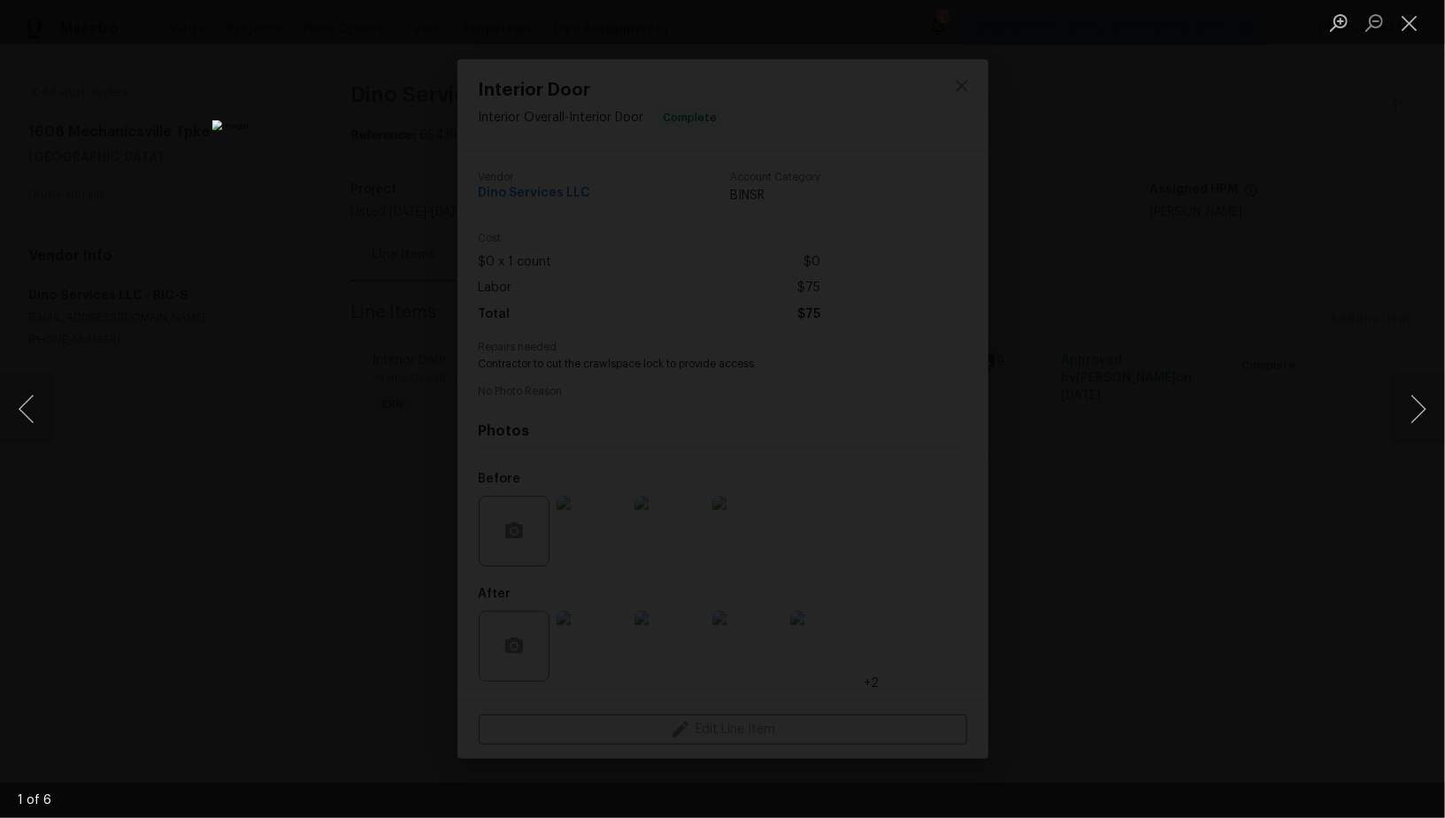
click at [1053, 514] on div "Lightbox" at bounding box center [722, 409] width 1445 height 818
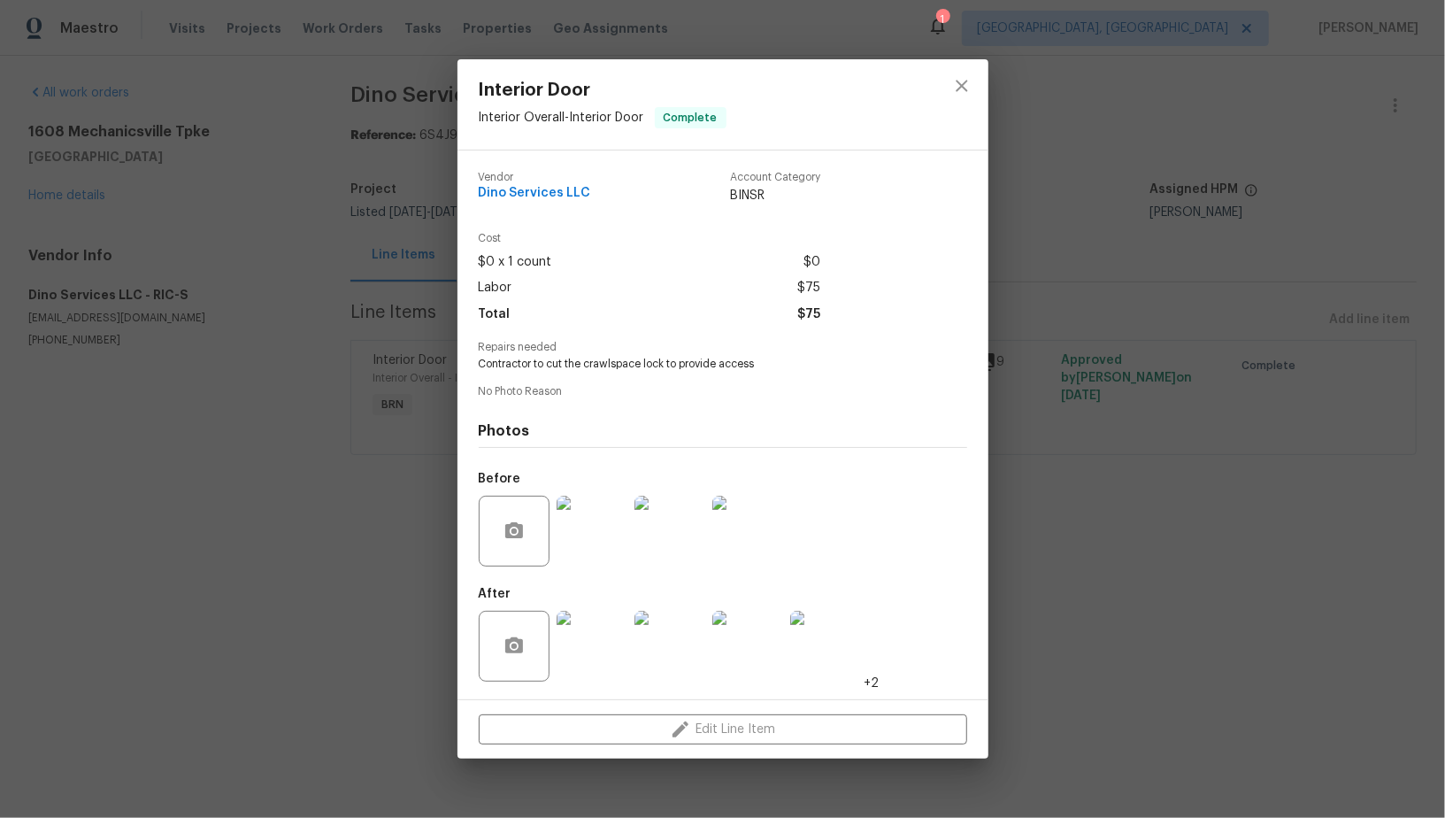
click at [1053, 514] on div "Interior Door Interior Overall - Interior Door Complete Vendor Dino Services LL…" at bounding box center [722, 409] width 1445 height 818
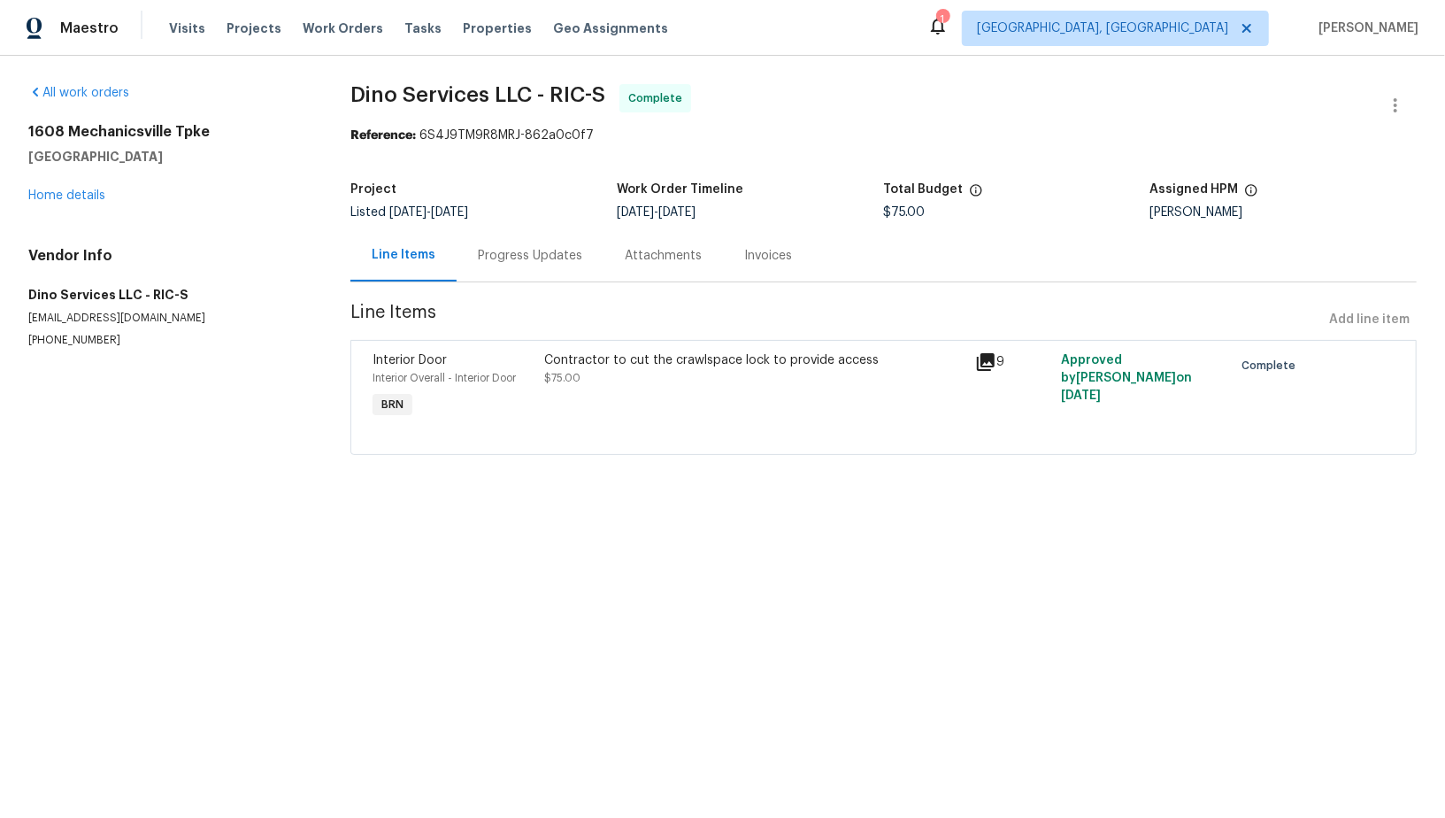
click at [472, 246] on div "Progress Updates" at bounding box center [530, 255] width 147 height 52
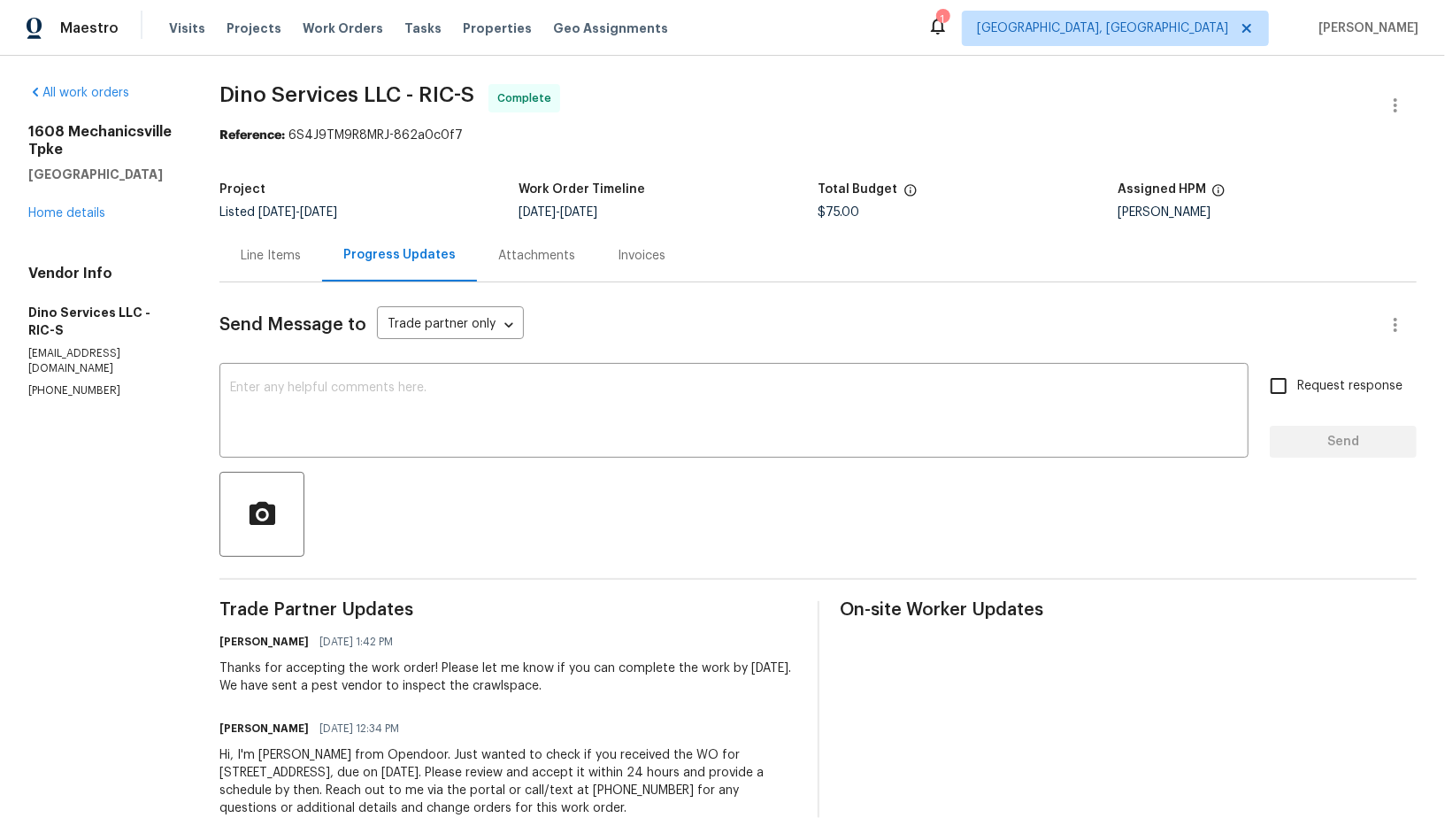
click at [290, 282] on div "Send Message to Trade partner only Trade partner only ​ x ​ Request response Se…" at bounding box center [817, 560] width 1197 height 556
click at [276, 261] on div "Line Items" at bounding box center [271, 256] width 60 height 18
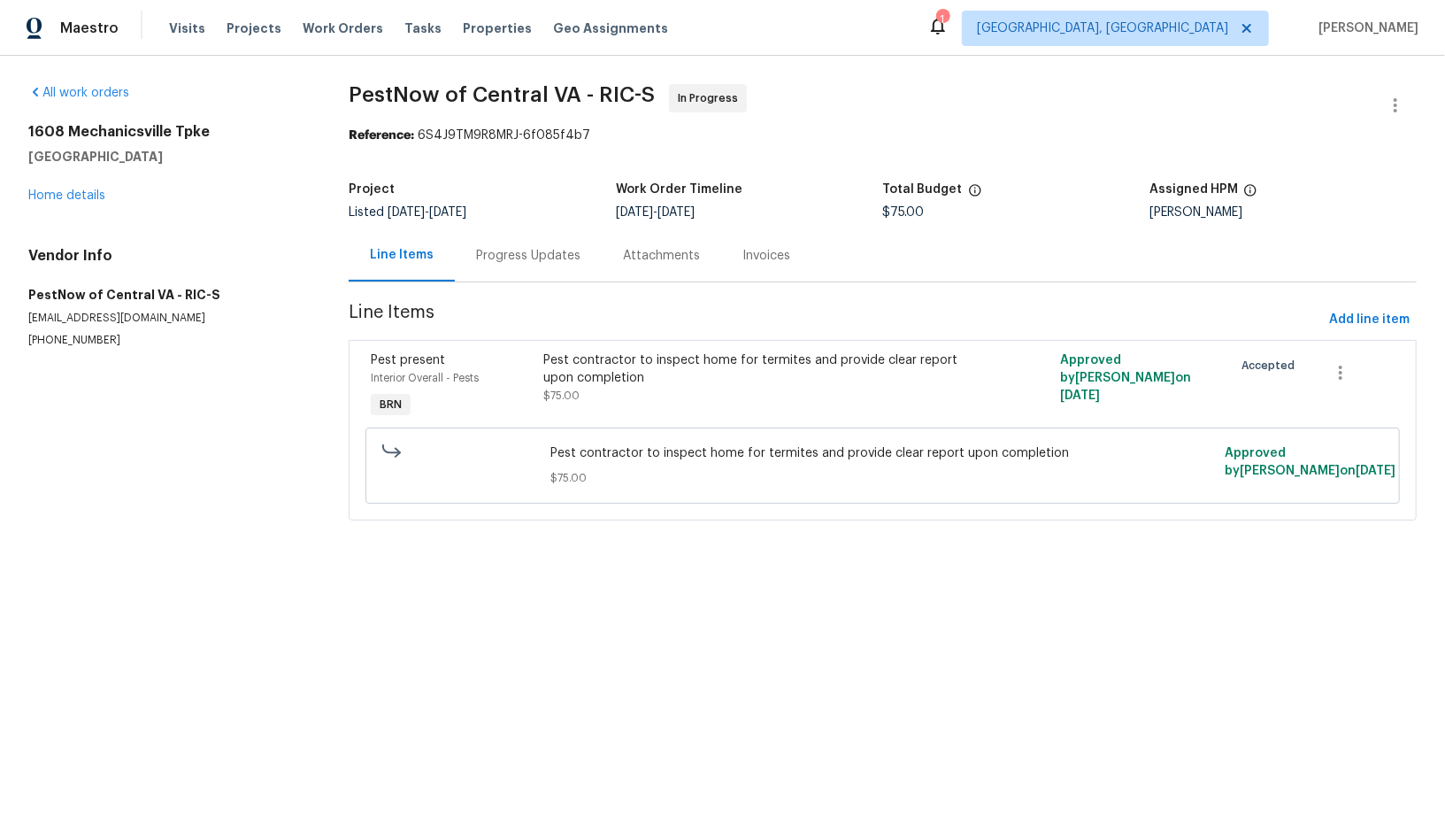
click at [528, 288] on section "PestNow of [GEOGRAPHIC_DATA] - RIC-S In Progress Reference: 6S4J9TM9R8MRJ-6f085…" at bounding box center [883, 312] width 1068 height 457
click at [512, 269] on div "Progress Updates" at bounding box center [528, 255] width 147 height 52
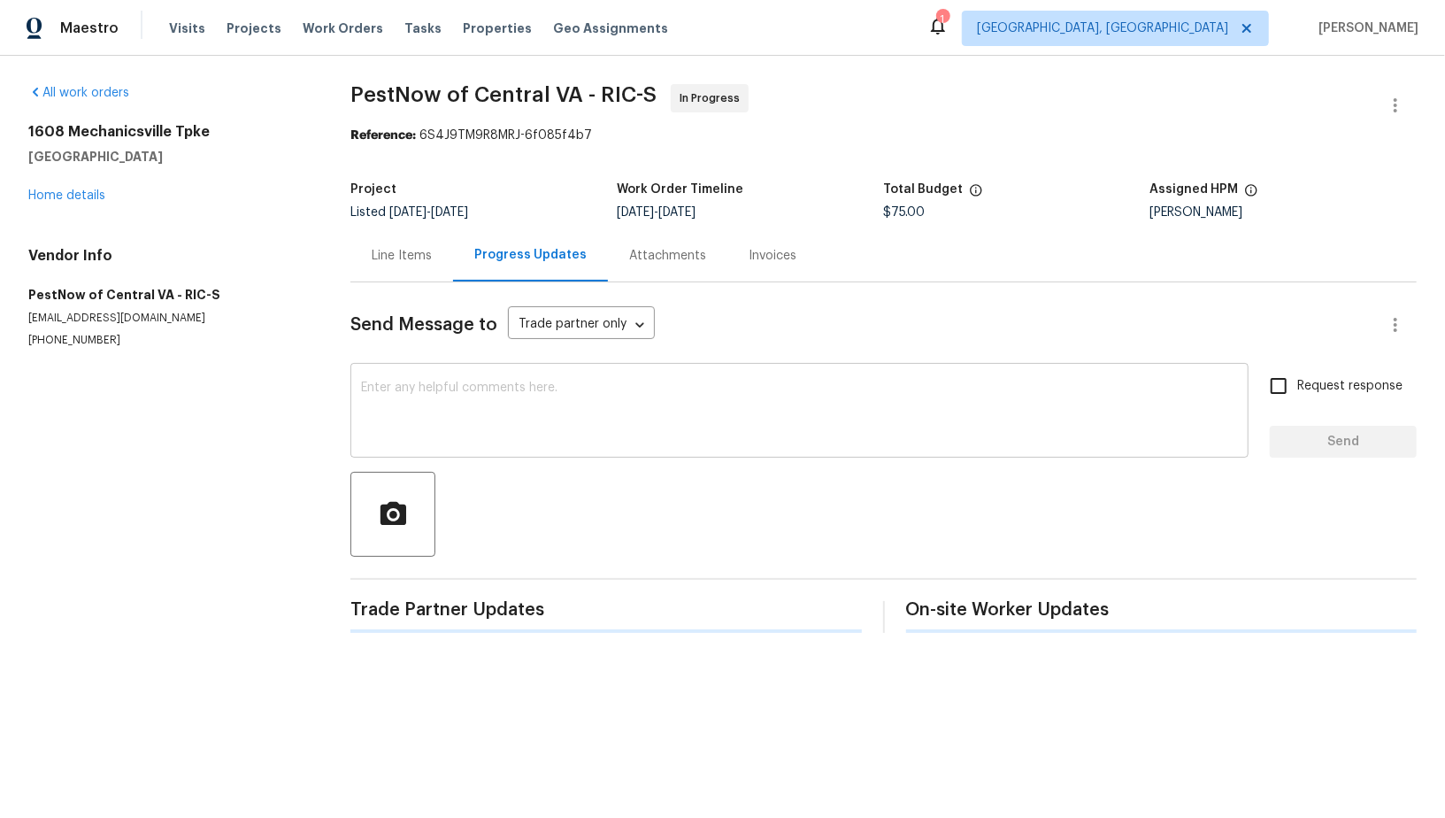
click at [461, 432] on textarea at bounding box center [799, 412] width 877 height 62
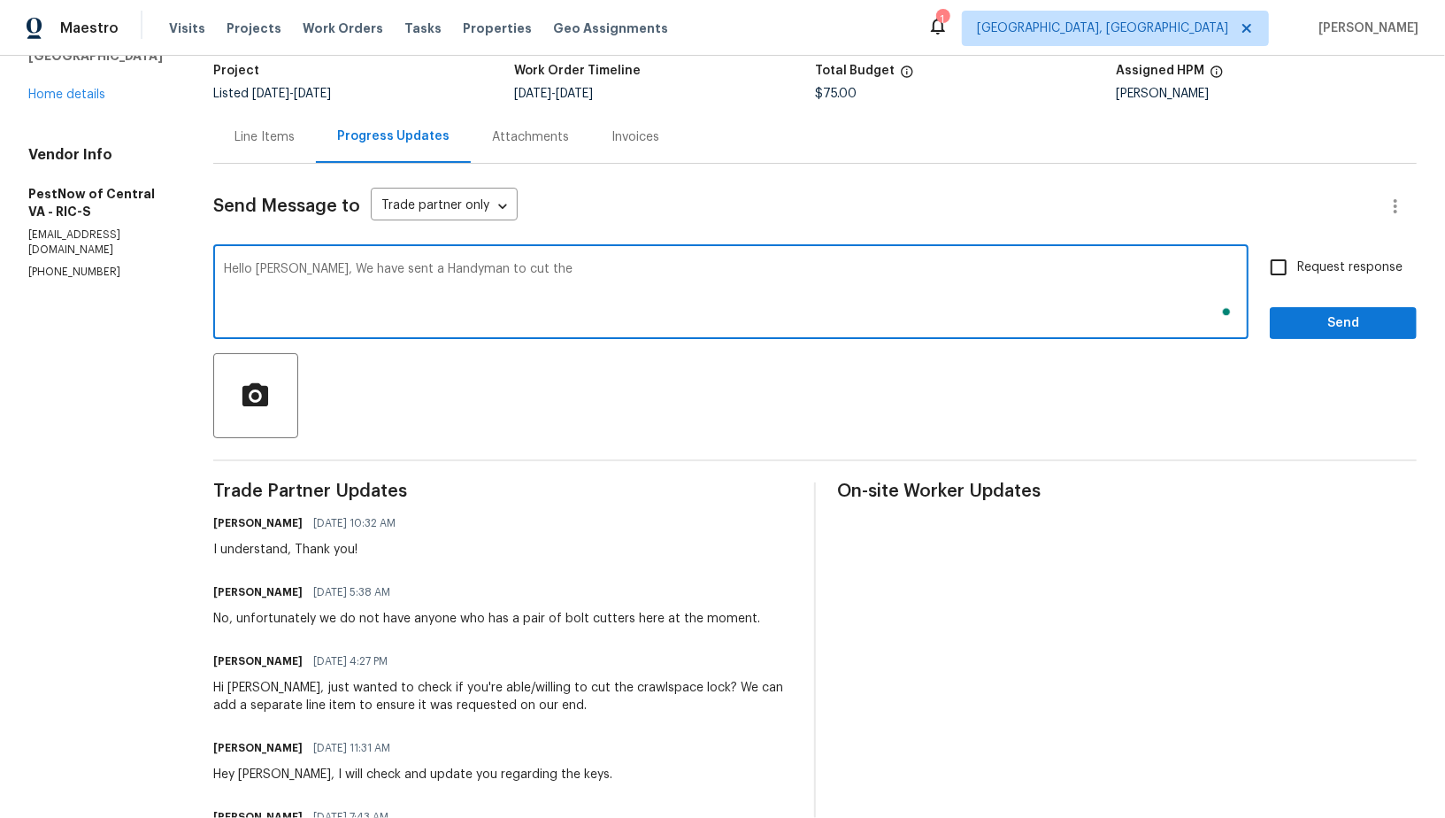
scroll to position [284, 0]
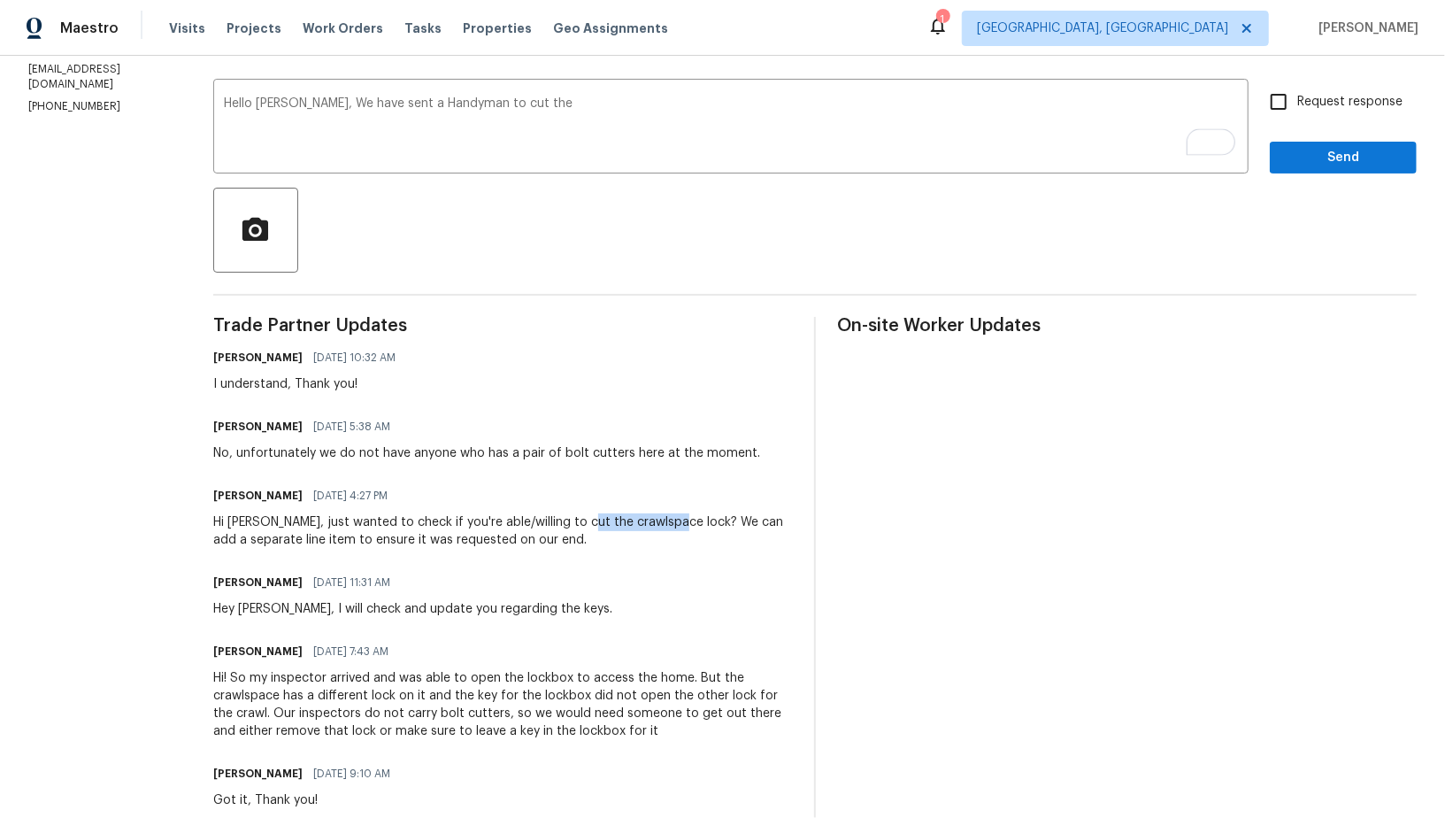
drag, startPoint x: 575, startPoint y: 522, endPoint x: 668, endPoint y: 522, distance: 92.9
click at [668, 522] on div "Hi Kelsey, just wanted to check if you're able/willing to cut the crawlspace lo…" at bounding box center [503, 530] width 580 height 35
copy div "crawlspace lock"
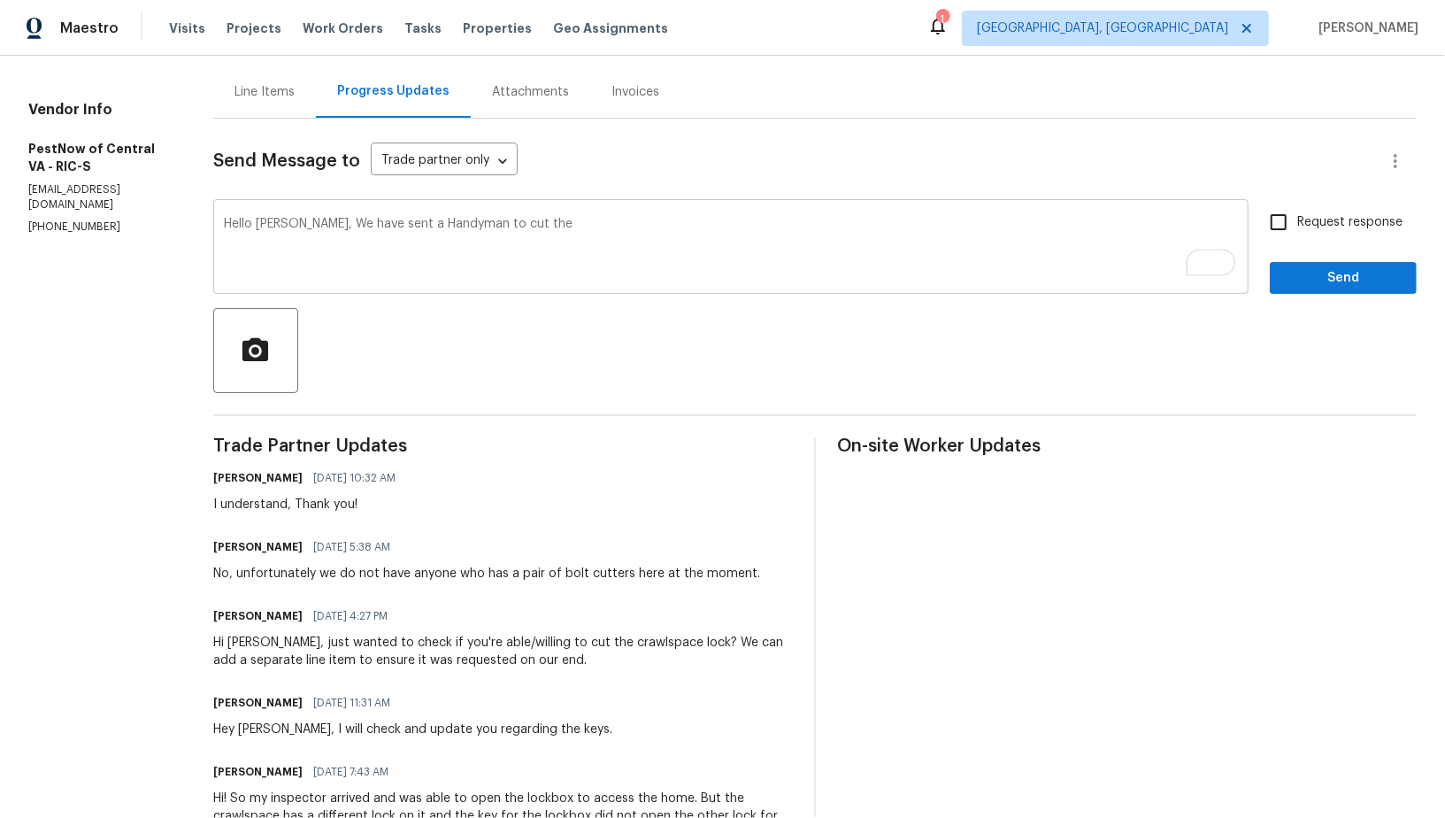
click at [534, 234] on textarea "Hello Kelsey, We have sent a Handyman to cut the" at bounding box center [731, 249] width 1014 height 62
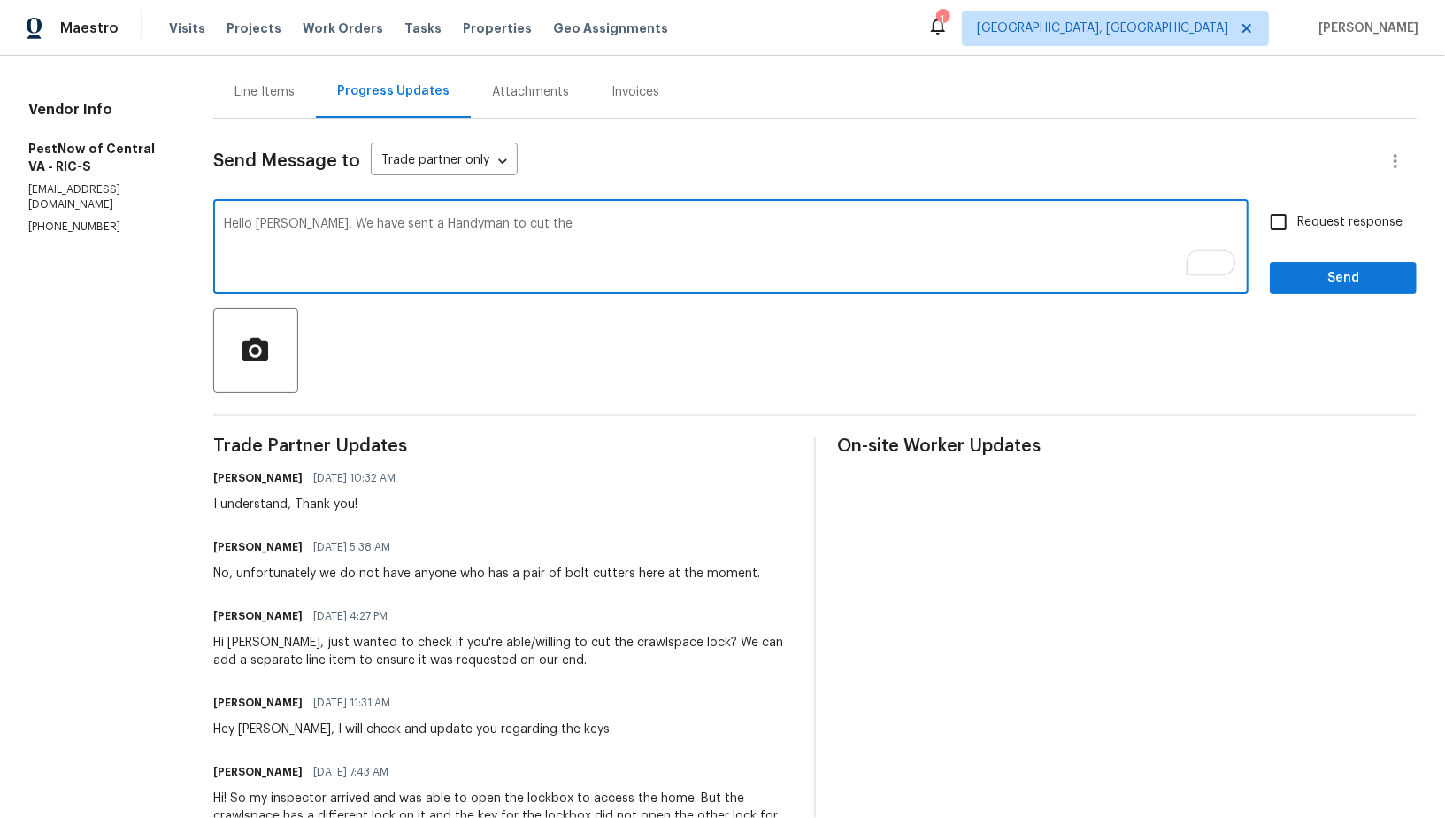
paste textarea "crawlspace lock"
type textarea "Hello Kelsey, We have sent a Handyman to cut the crawlspace lock. Can you pleas…"
click at [1273, 214] on input "Request response" at bounding box center [1278, 221] width 37 height 37
checkbox input "true"
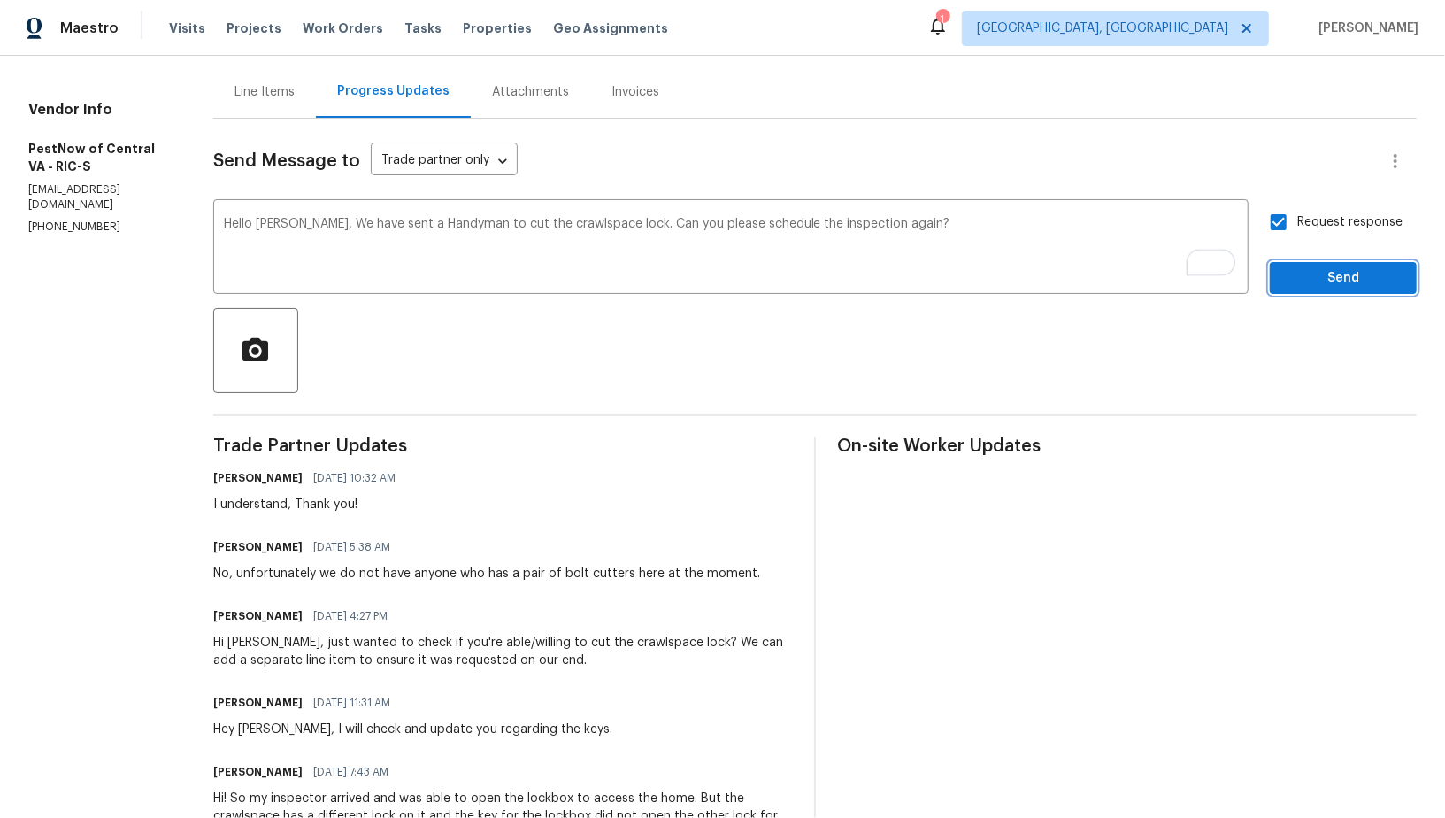
click at [1306, 288] on button "Send" at bounding box center [1343, 278] width 147 height 33
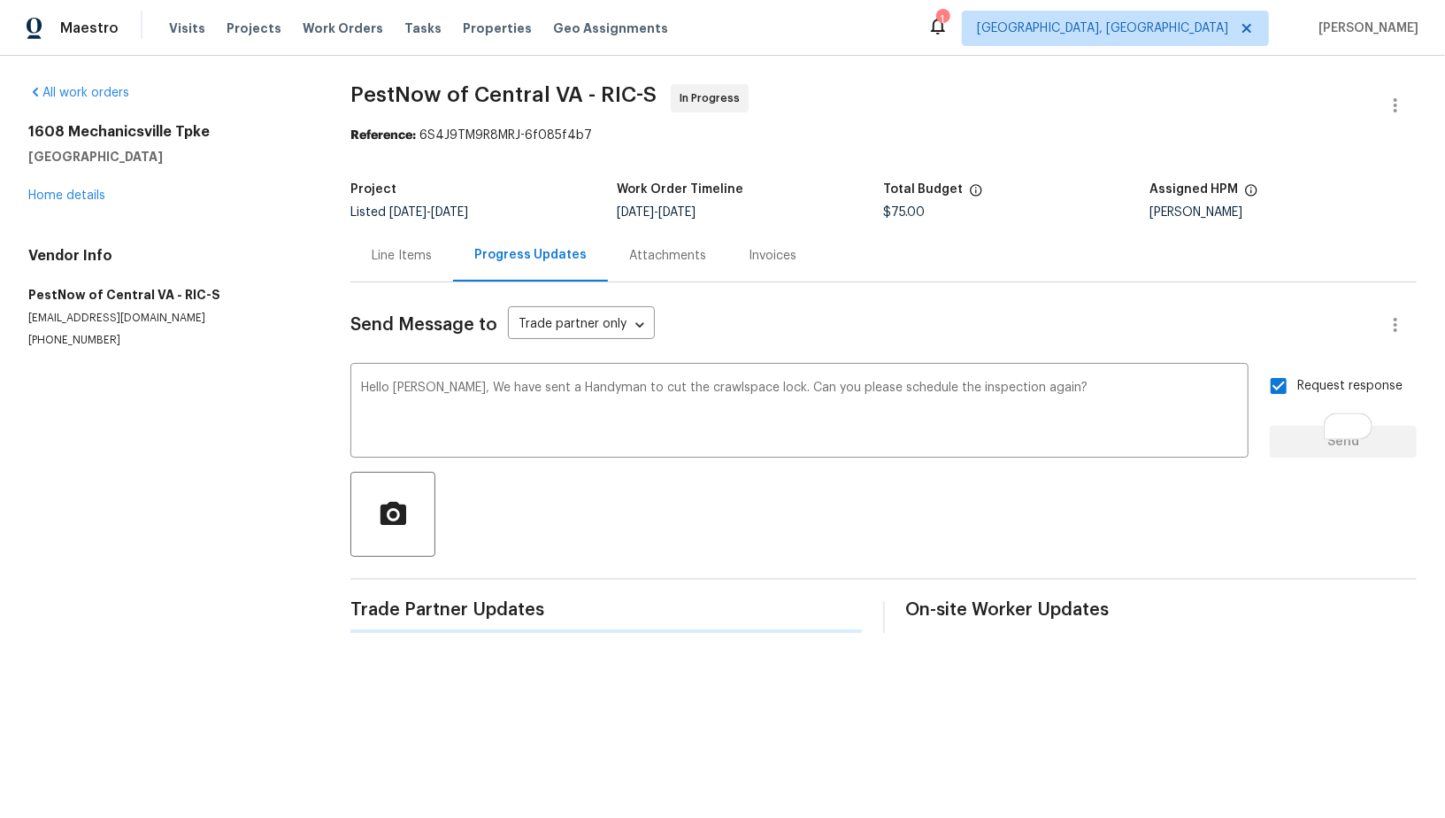
scroll to position [0, 0]
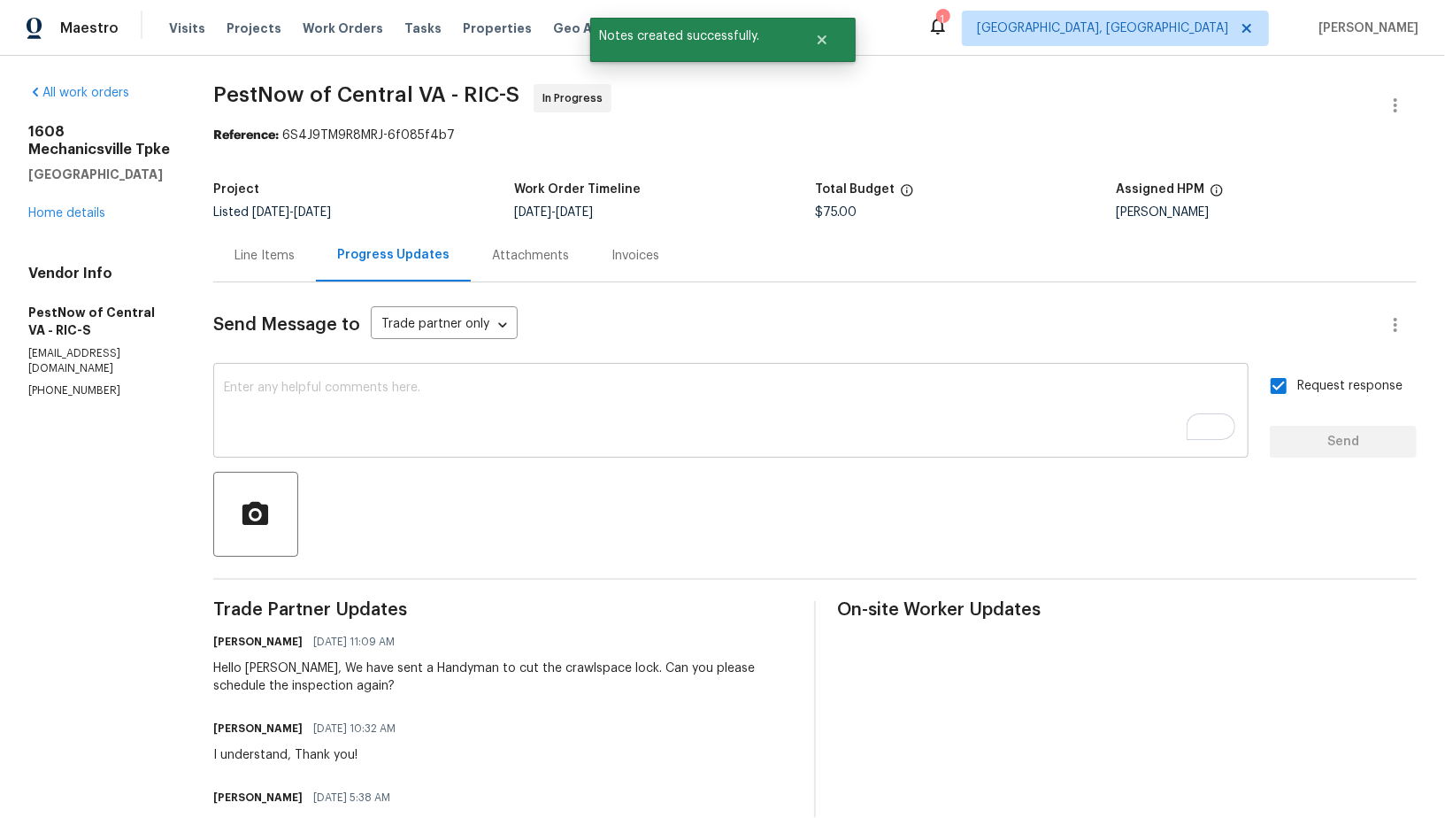
click at [451, 441] on textarea "To enrich screen reader interactions, please activate Accessibility in Grammarl…" at bounding box center [731, 412] width 1014 height 62
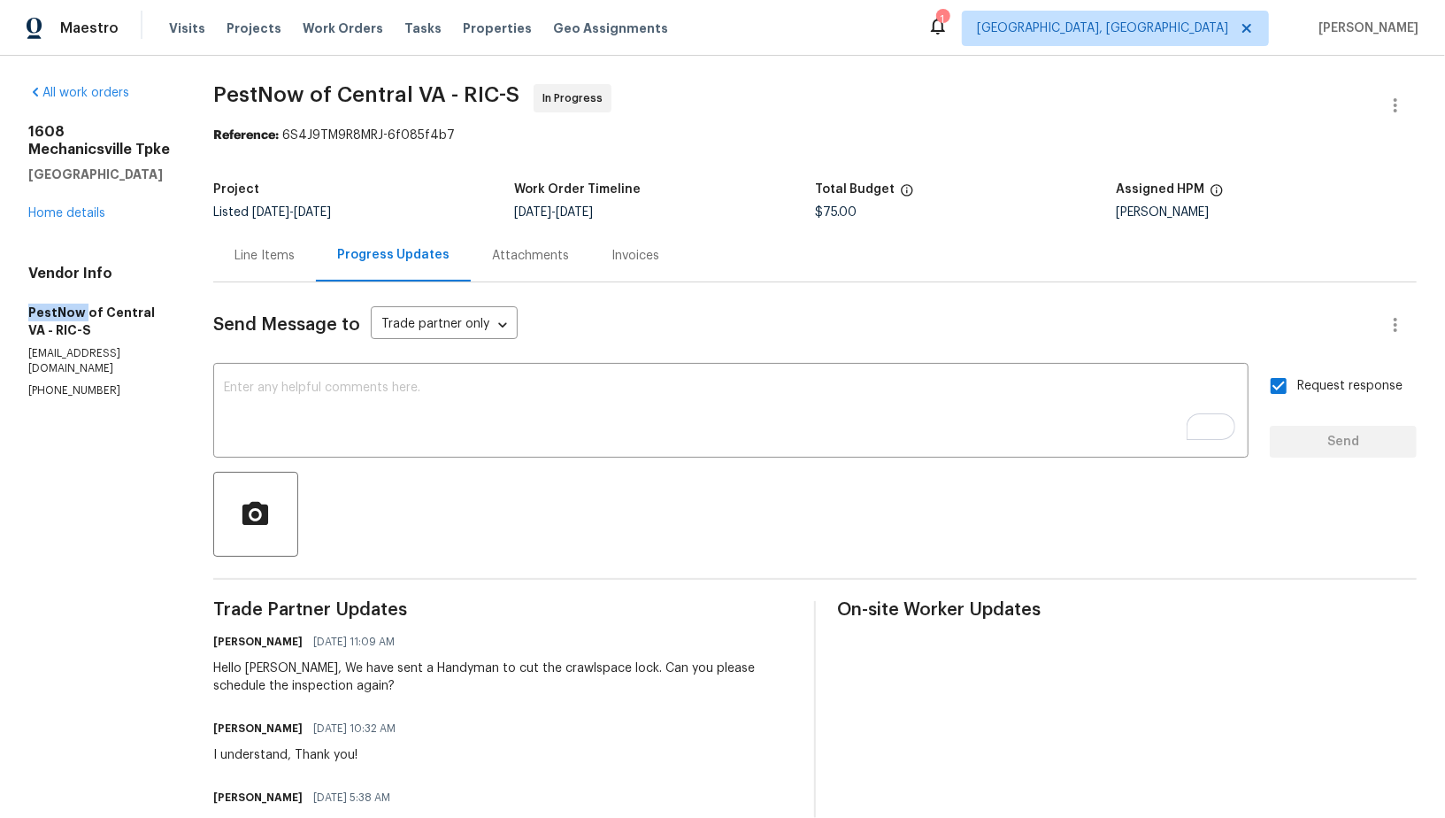
drag, startPoint x: 16, startPoint y: 316, endPoint x: 82, endPoint y: 318, distance: 66.4
click at [82, 318] on div "All work orders 1608 Mechanicsville Tpke Richmond, VA 23223 Home details Vendor…" at bounding box center [722, 738] width 1445 height 1364
copy h5 "PestNow"
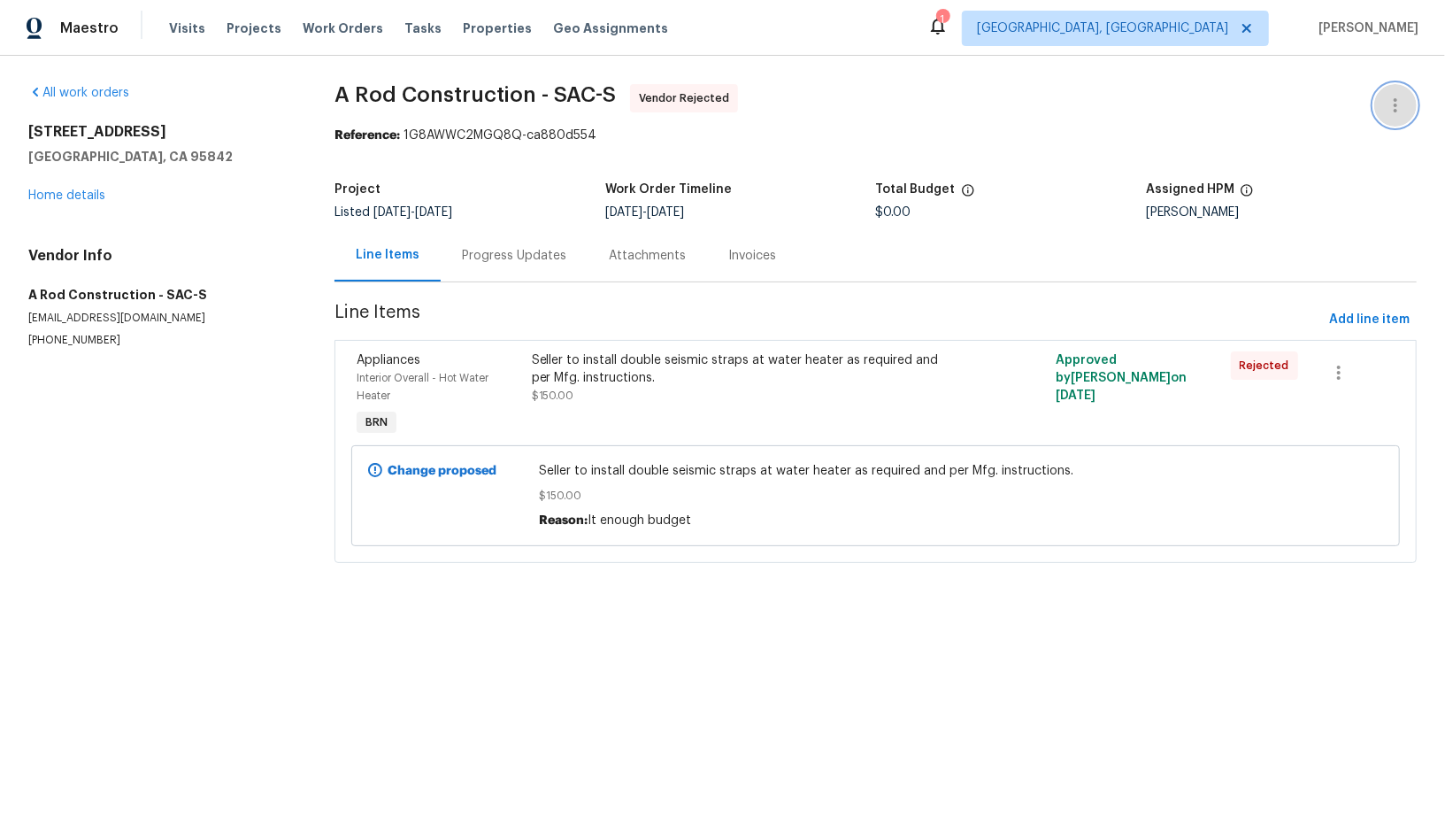
click at [1391, 95] on icon "button" at bounding box center [1395, 105] width 21 height 21
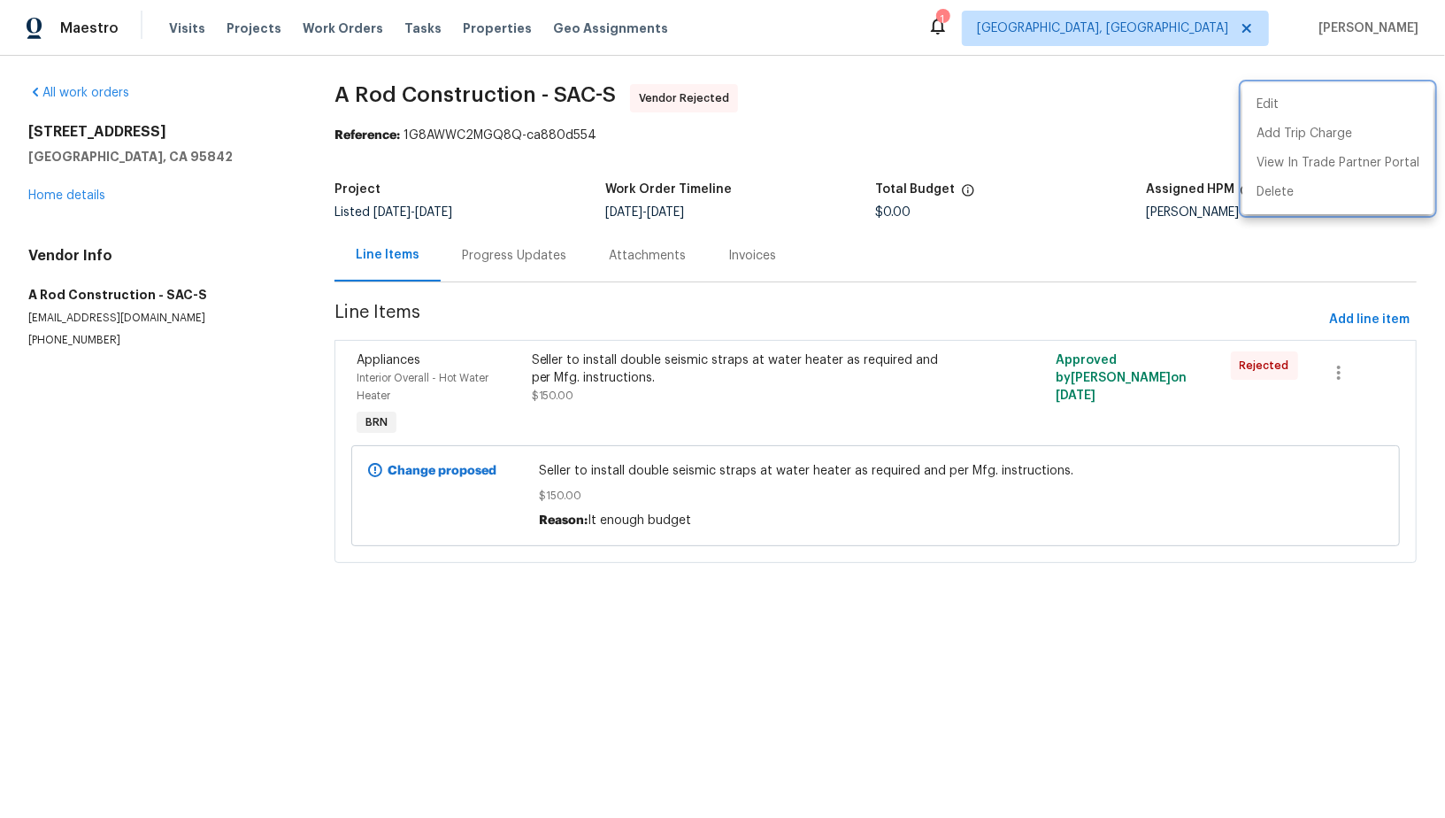
click at [1236, 109] on div at bounding box center [722, 409] width 1445 height 818
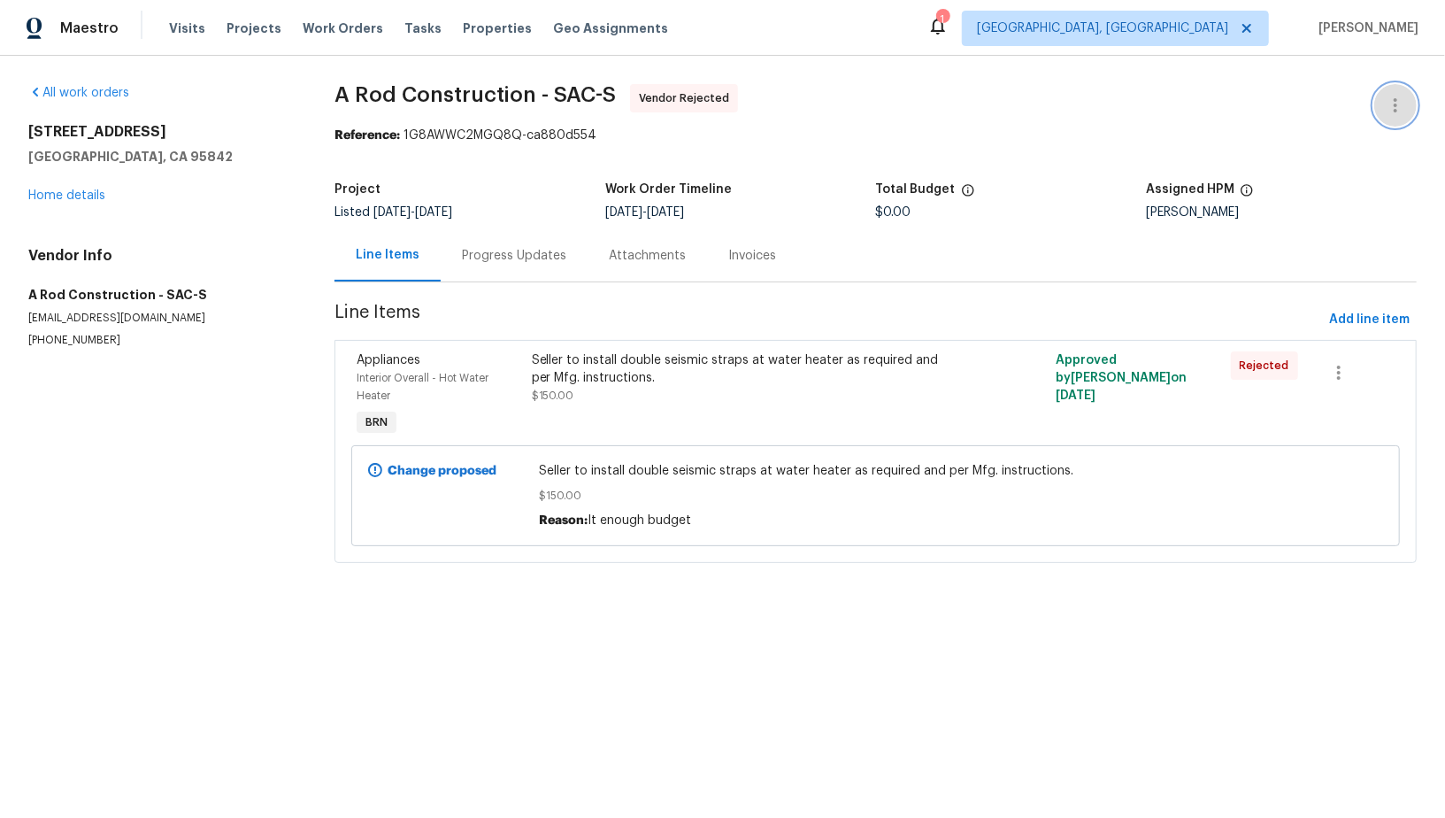
click at [1392, 103] on icon "button" at bounding box center [1395, 105] width 21 height 21
click at [1306, 103] on li "Edit" at bounding box center [1337, 104] width 191 height 29
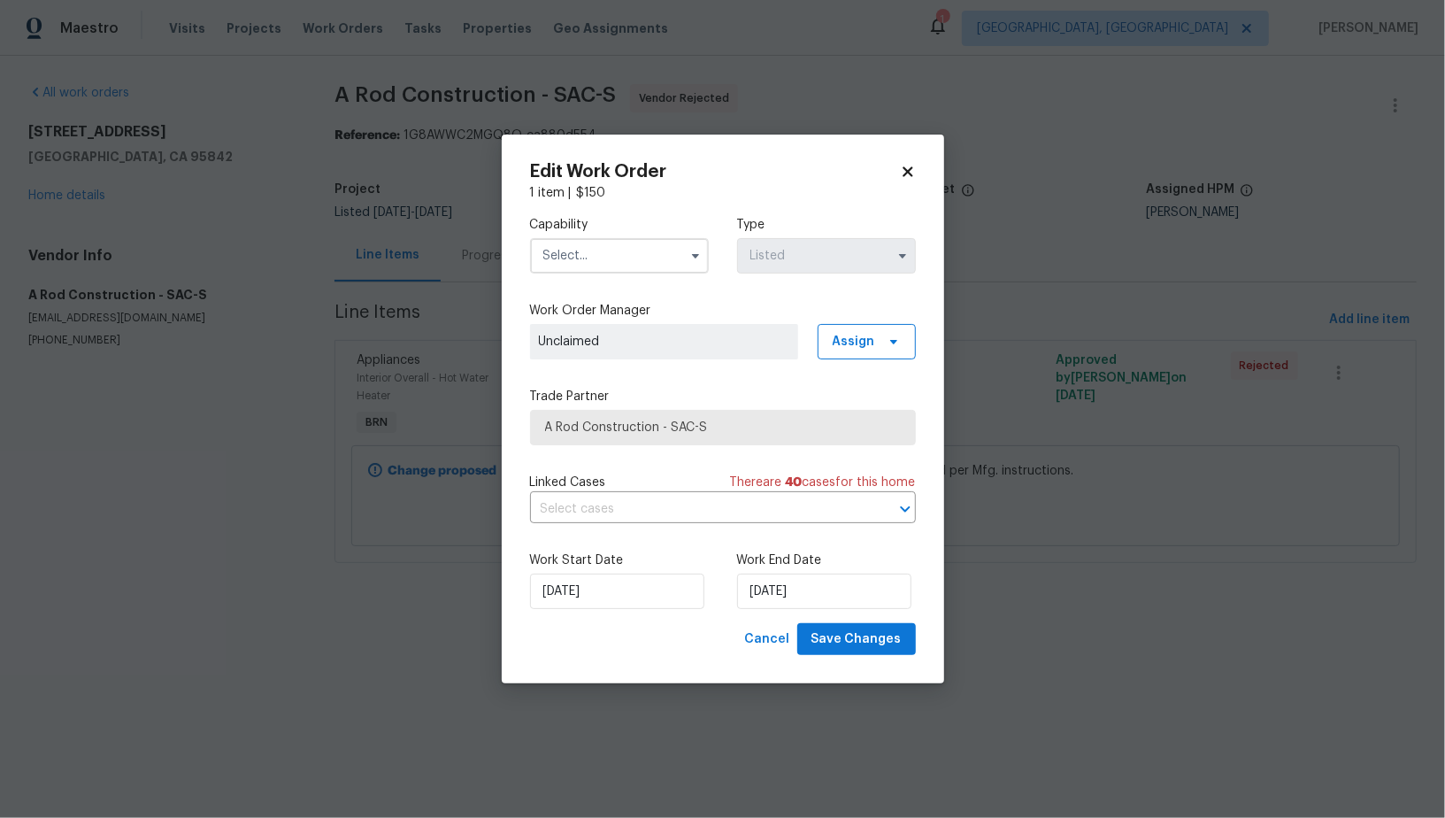
click at [637, 221] on label "Capability" at bounding box center [619, 225] width 179 height 18
click at [630, 257] on input "text" at bounding box center [619, 255] width 179 height 35
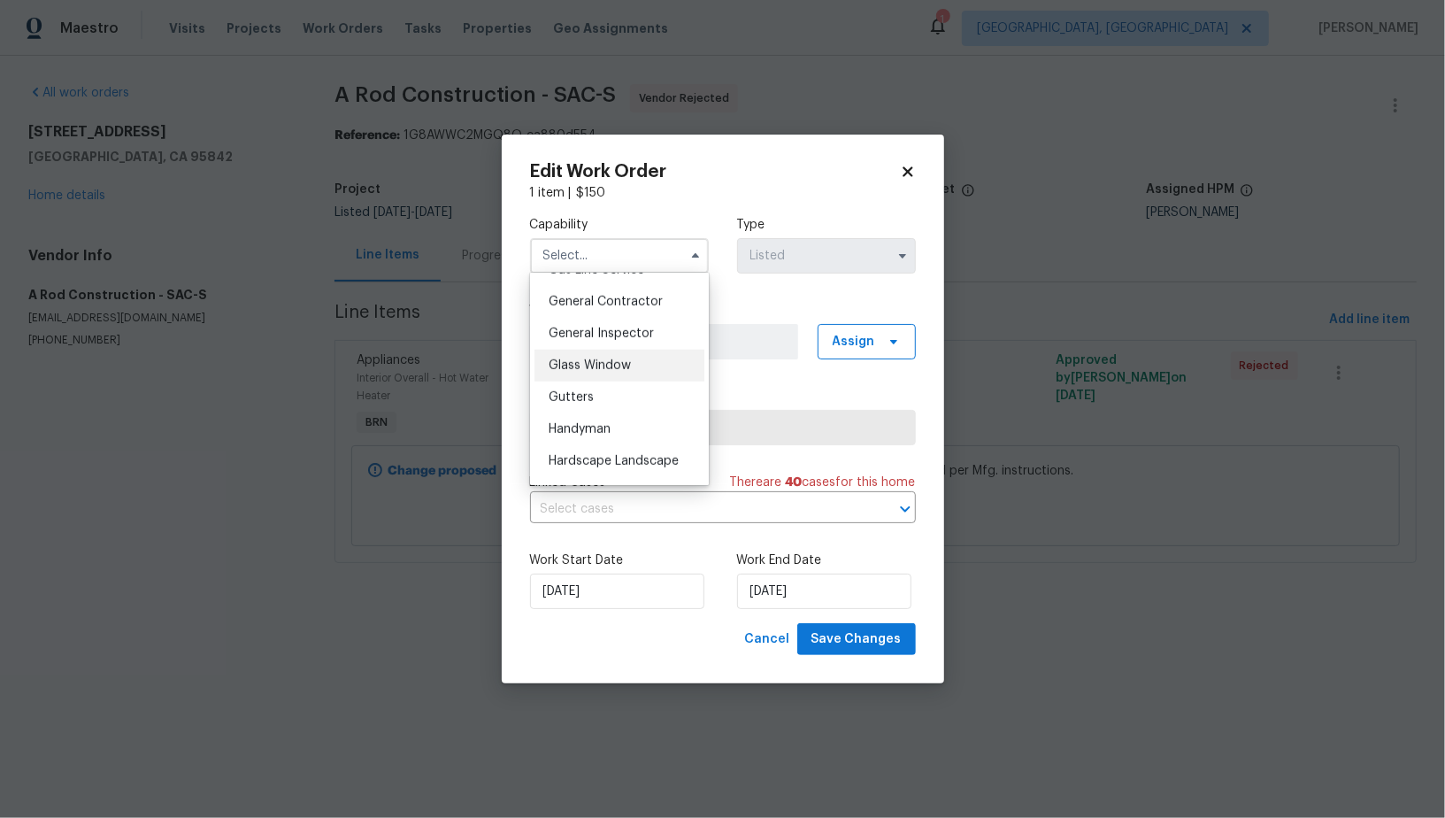
scroll to position [833, 0]
click at [617, 313] on div "General Contractor" at bounding box center [619, 306] width 170 height 32
type input "General Contractor"
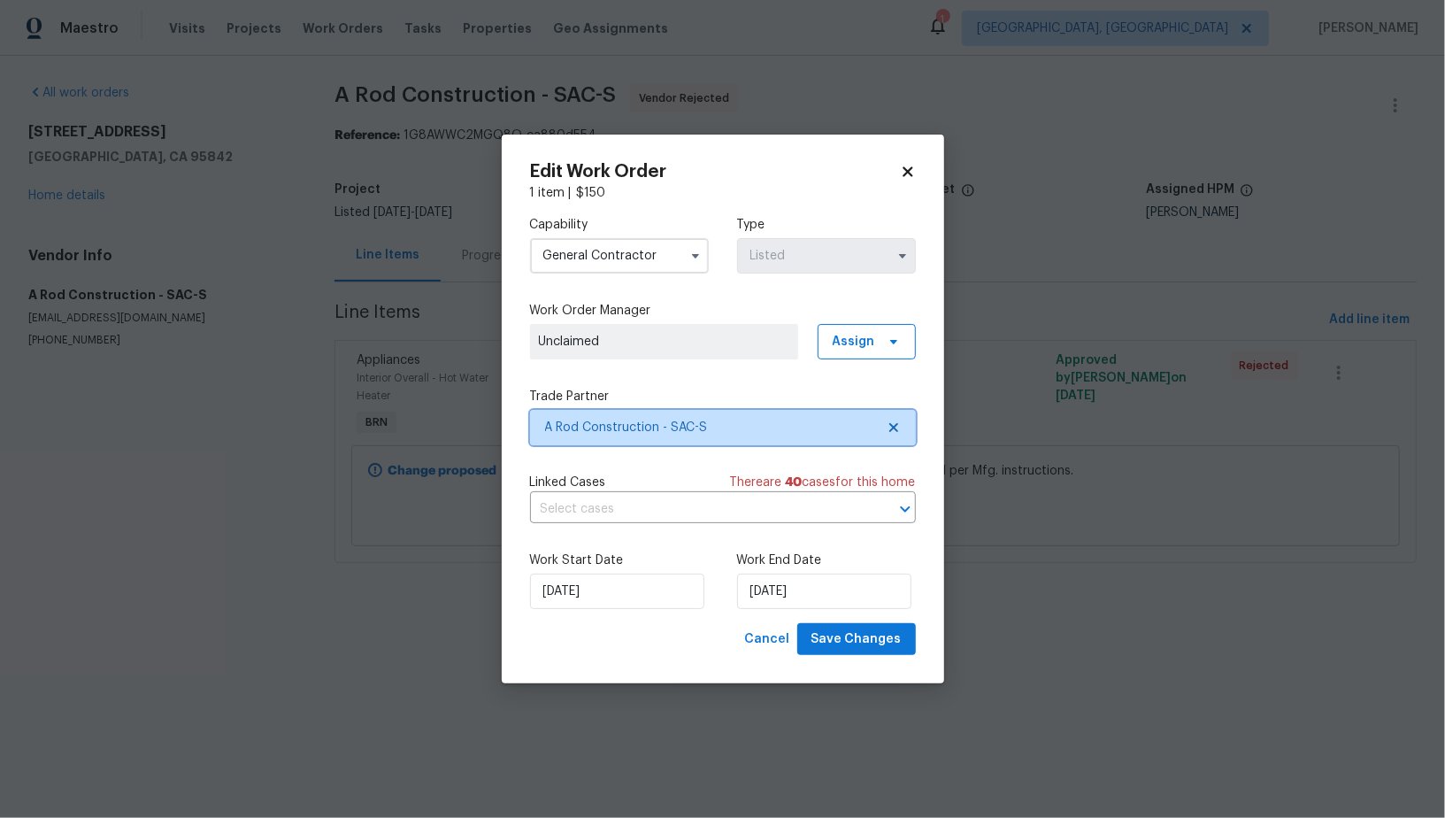
click at [902, 428] on span "A Rod Construction - SAC-S" at bounding box center [723, 427] width 386 height 35
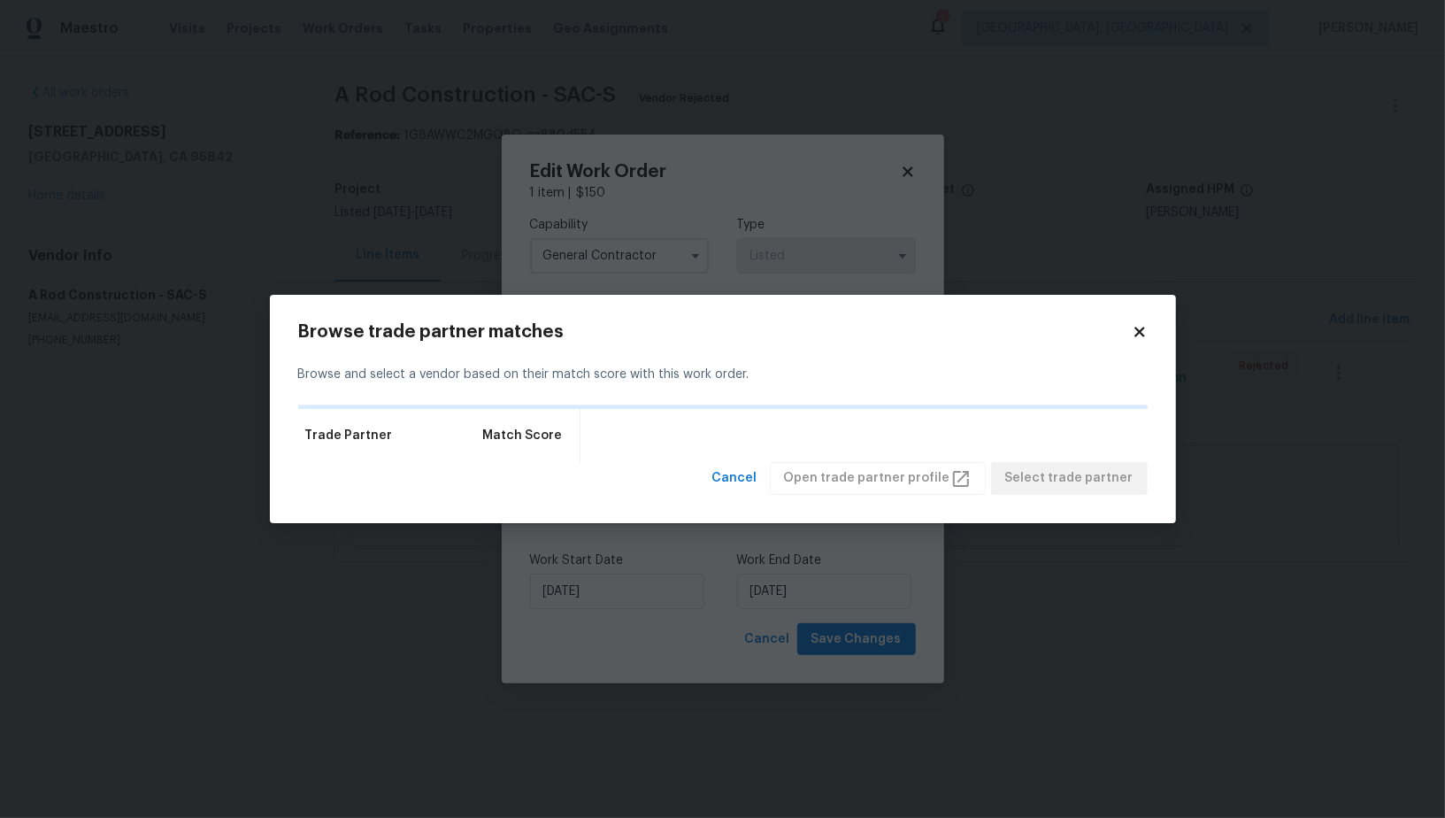
click at [808, 428] on div "Trade Partner Match Score" at bounding box center [722, 435] width 849 height 53
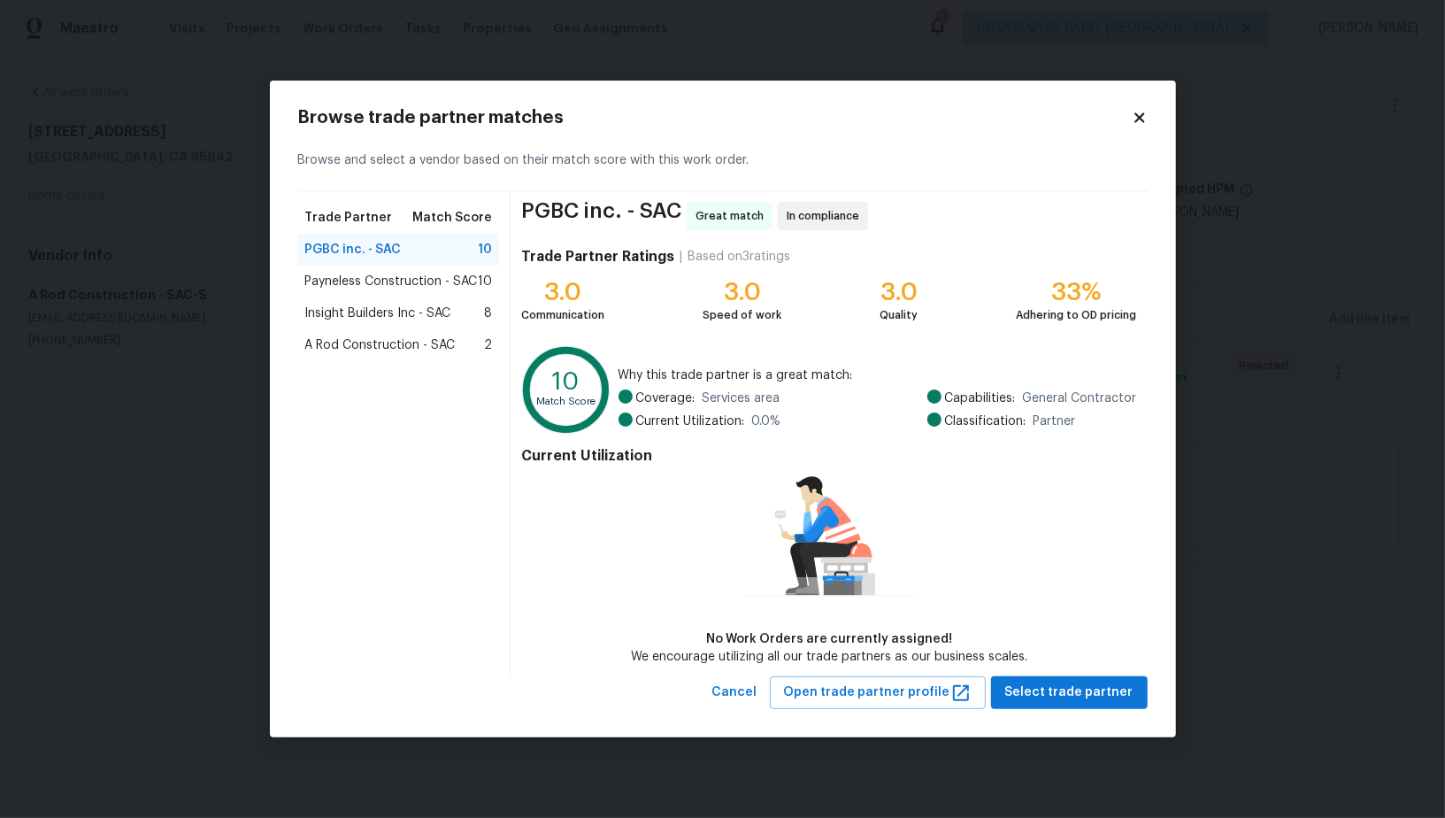
click at [404, 310] on span "Insight Builders Inc - SAC" at bounding box center [378, 313] width 146 height 18
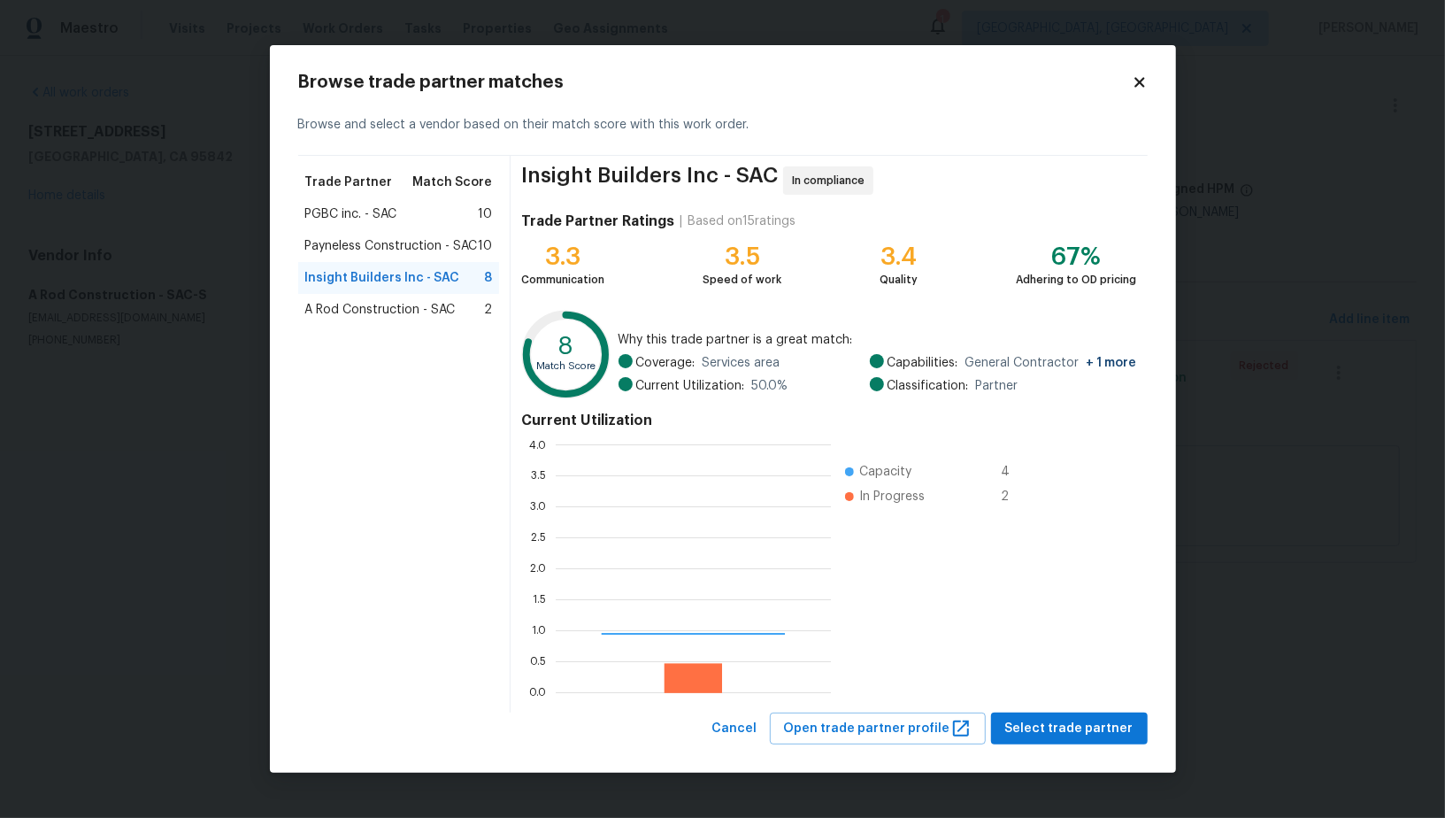
scroll to position [248, 275]
click at [1075, 719] on span "Select trade partner" at bounding box center [1069, 729] width 128 height 22
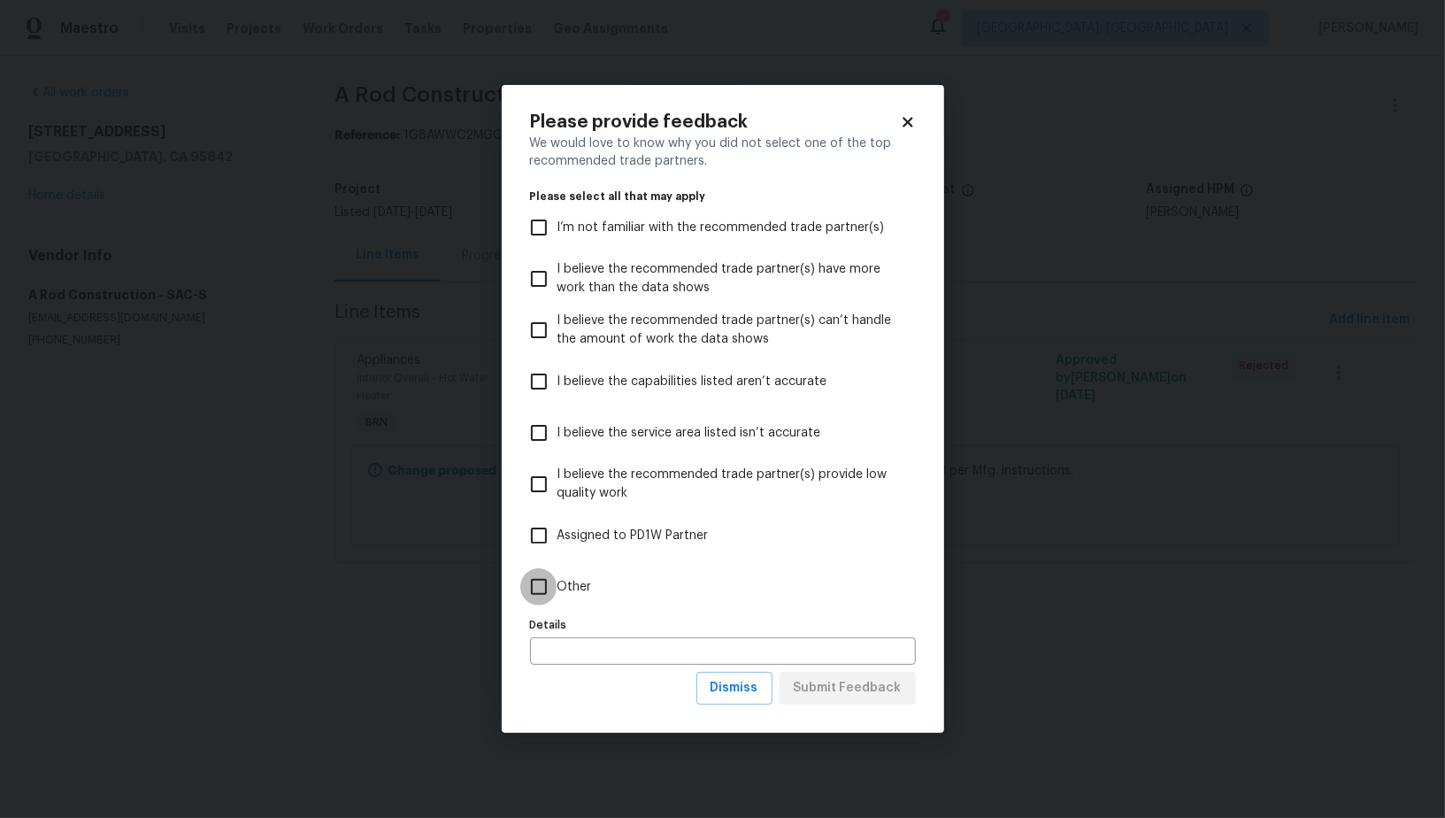
click at [546, 595] on input "Other" at bounding box center [538, 586] width 37 height 37
checkbox input "true"
click at [871, 691] on span "Submit Feedback" at bounding box center [848, 688] width 108 height 22
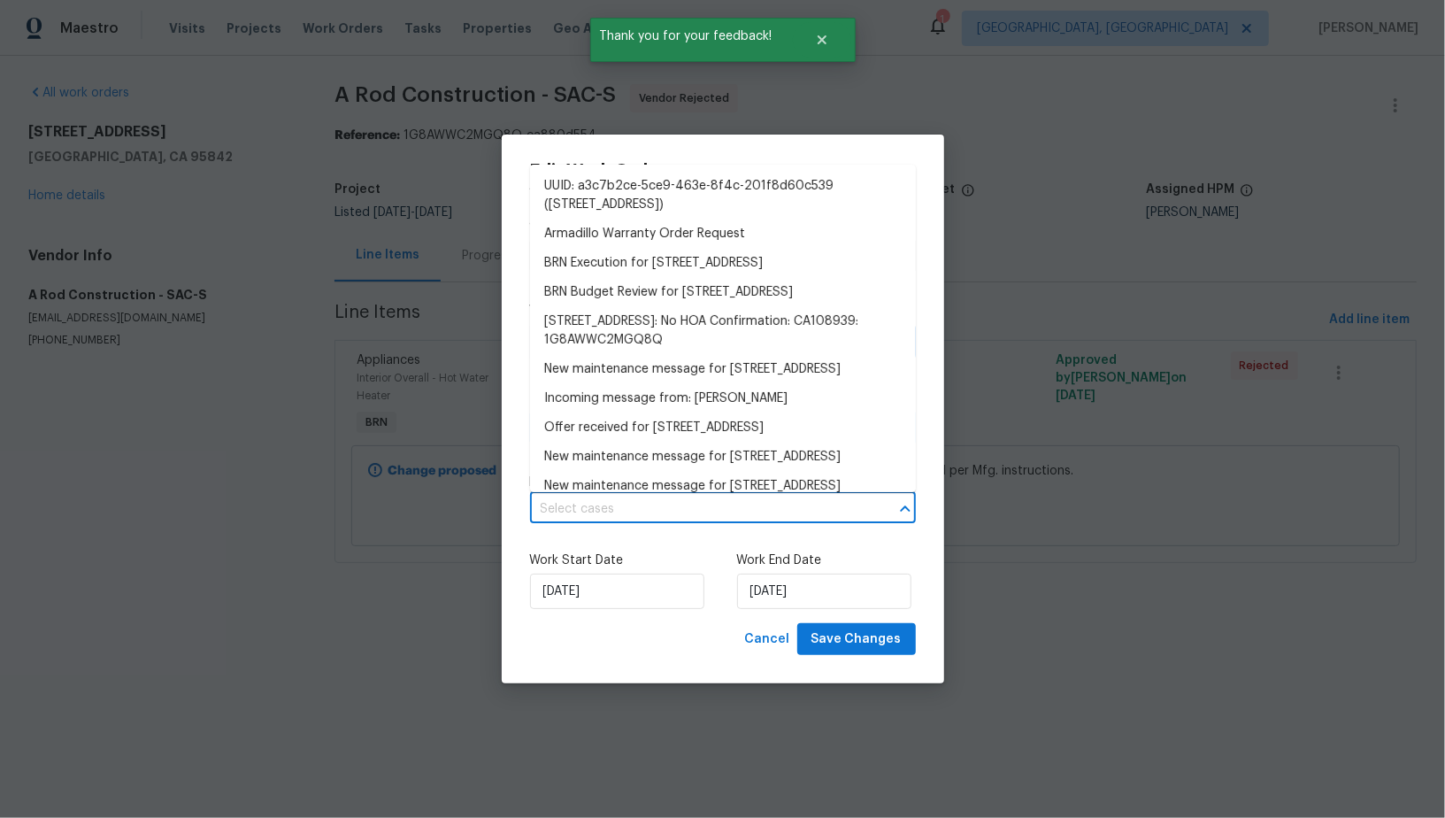
click at [746, 497] on input "text" at bounding box center [698, 508] width 336 height 27
click at [695, 278] on li "BRN Execution for 5532 Eagle View Way, Sacramento, CA 95842" at bounding box center [723, 263] width 386 height 29
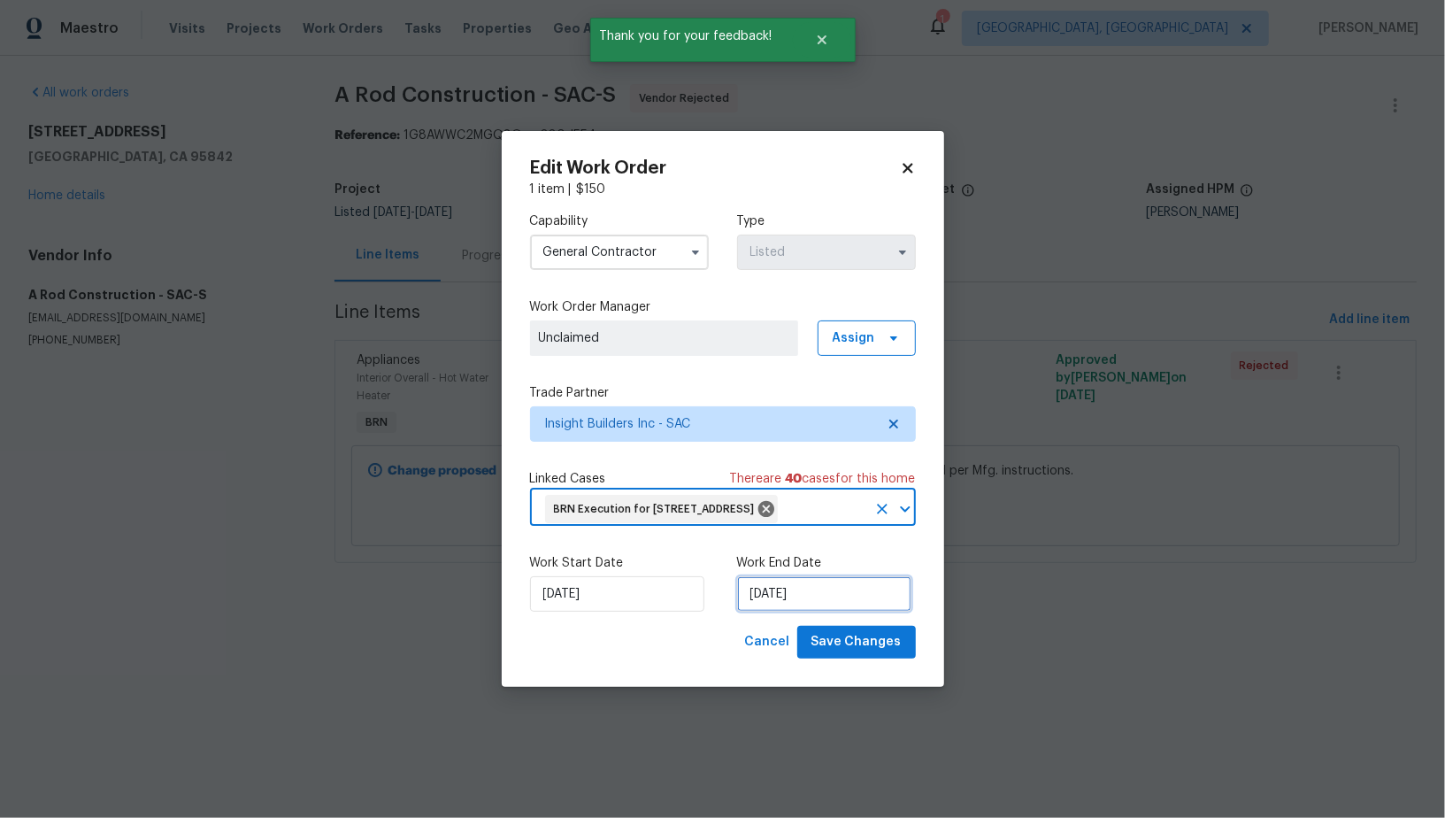
click at [795, 611] on input "12/08/2025" at bounding box center [824, 593] width 174 height 35
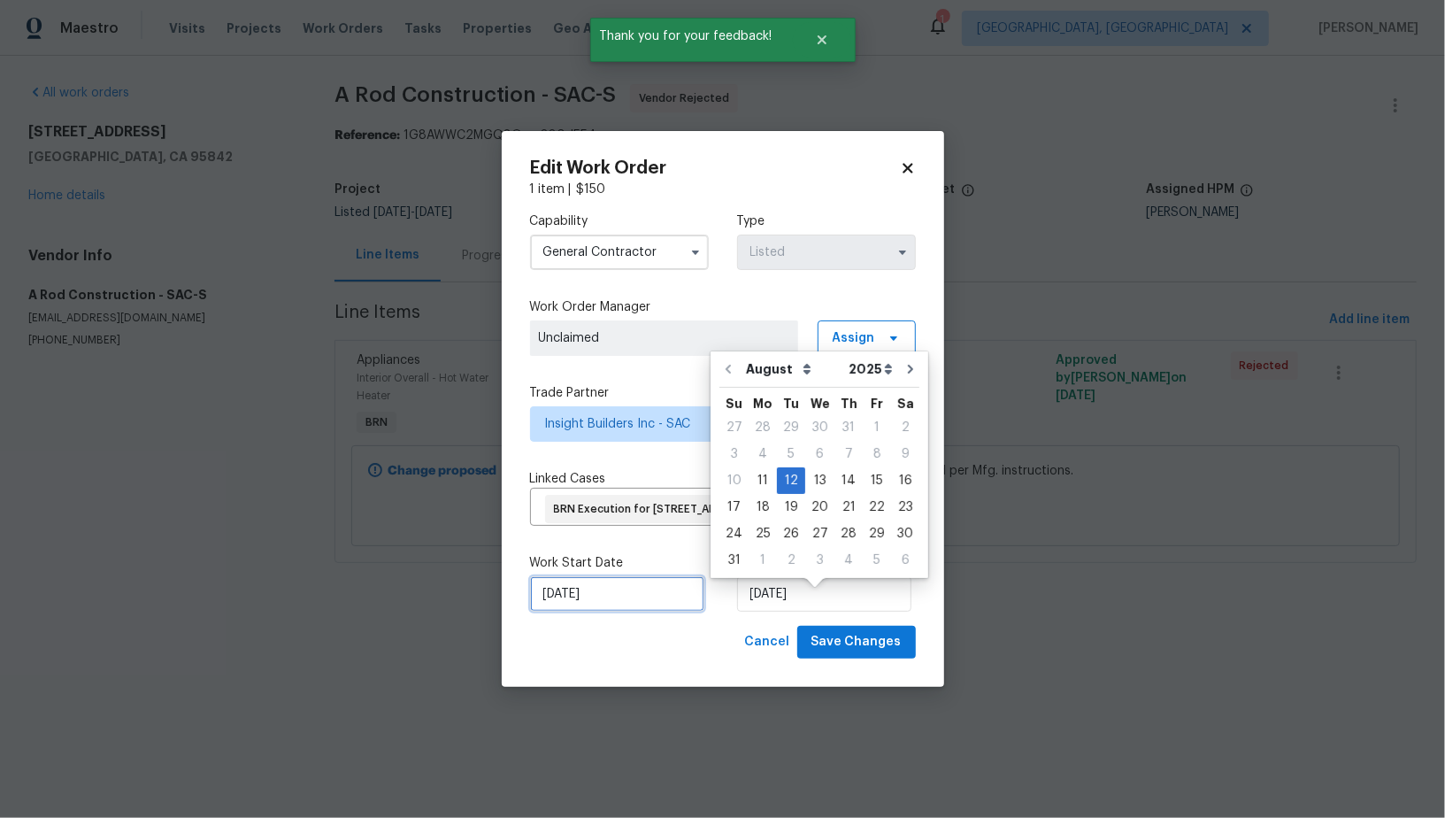
click at [616, 589] on div "Work Start Date 11/08/2025" at bounding box center [619, 583] width 179 height 58
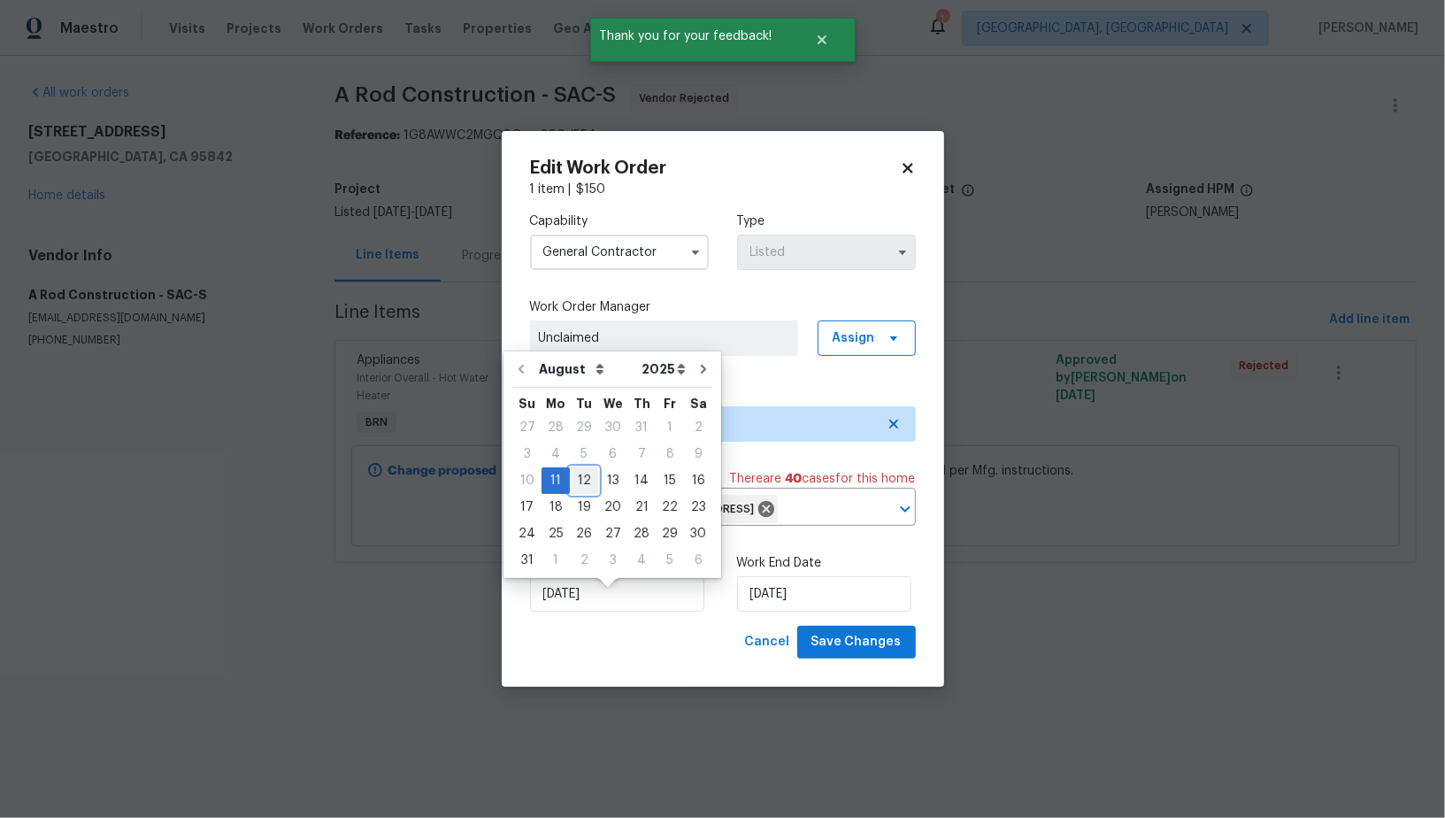
click at [581, 467] on div "12" at bounding box center [584, 480] width 28 height 27
type input "12/08/2025"
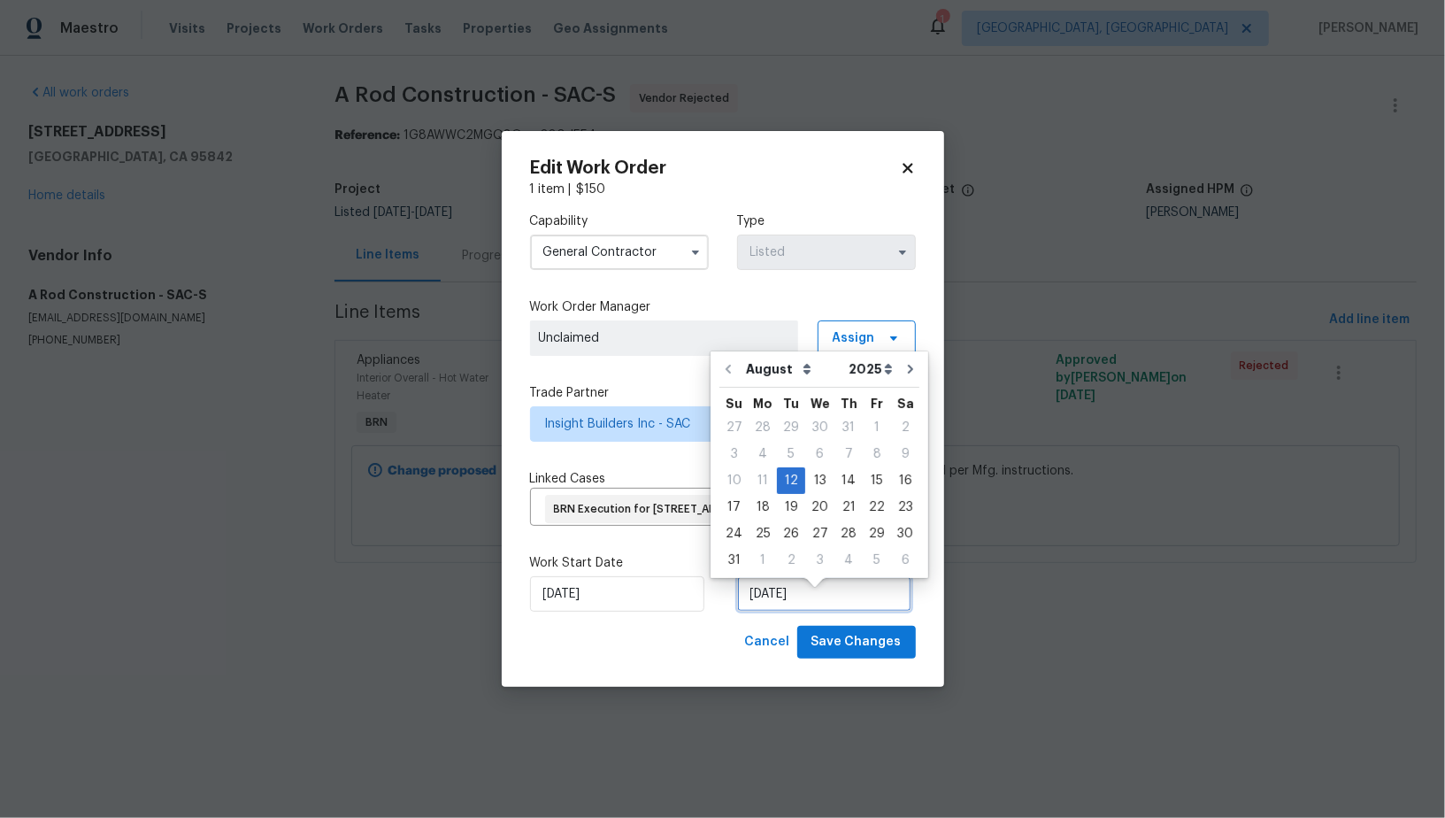
click at [777, 595] on input "12/08/2025" at bounding box center [824, 593] width 174 height 35
click at [813, 476] on div "13" at bounding box center [819, 480] width 29 height 25
type input "13/08/2025"
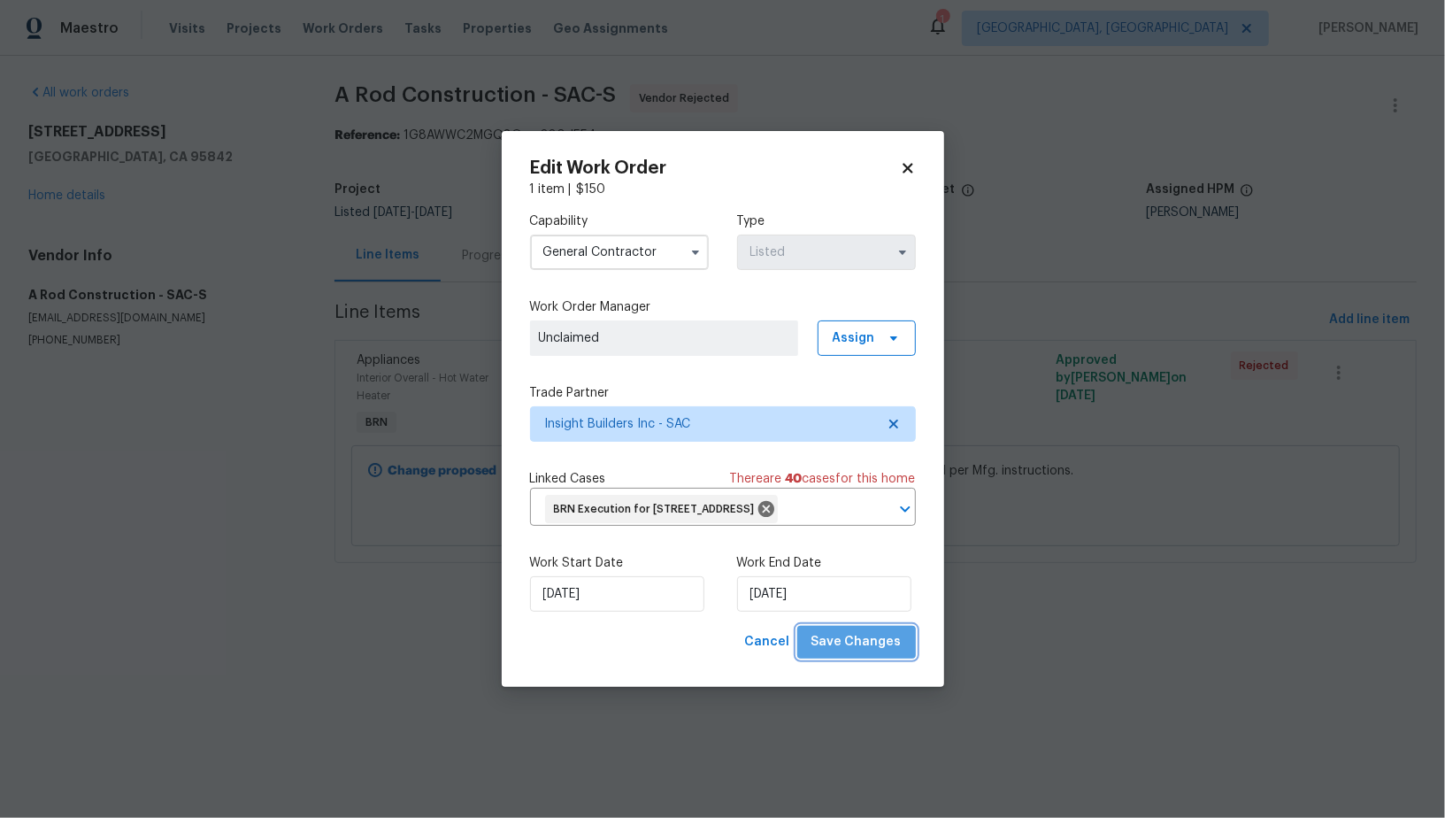
click at [869, 652] on span "Save Changes" at bounding box center [856, 642] width 90 height 22
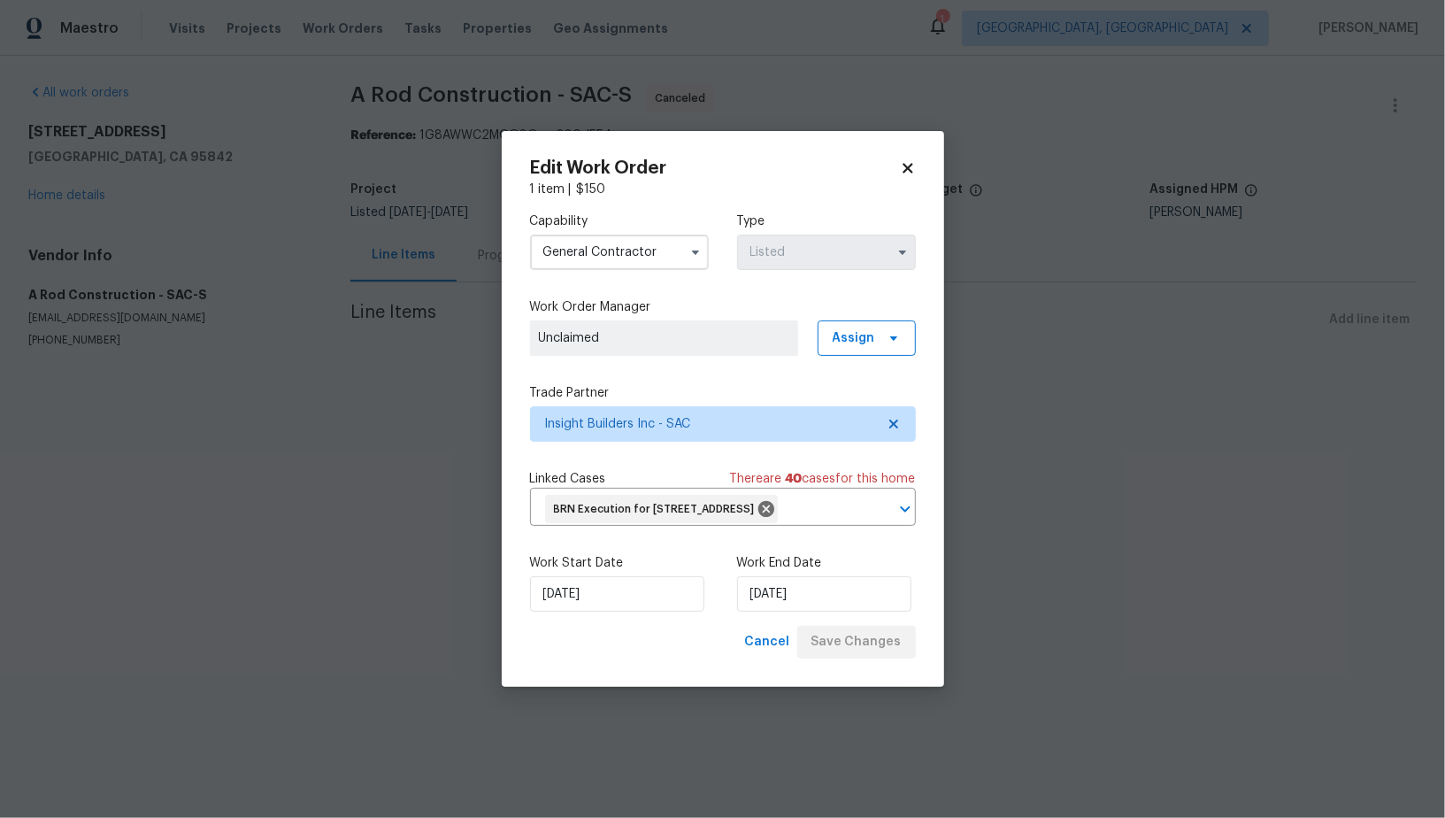
click at [433, 260] on body "Maestro Visits Projects Work Orders Tasks Properties Geo Assignments 1 Albuquer…" at bounding box center [722, 209] width 1445 height 418
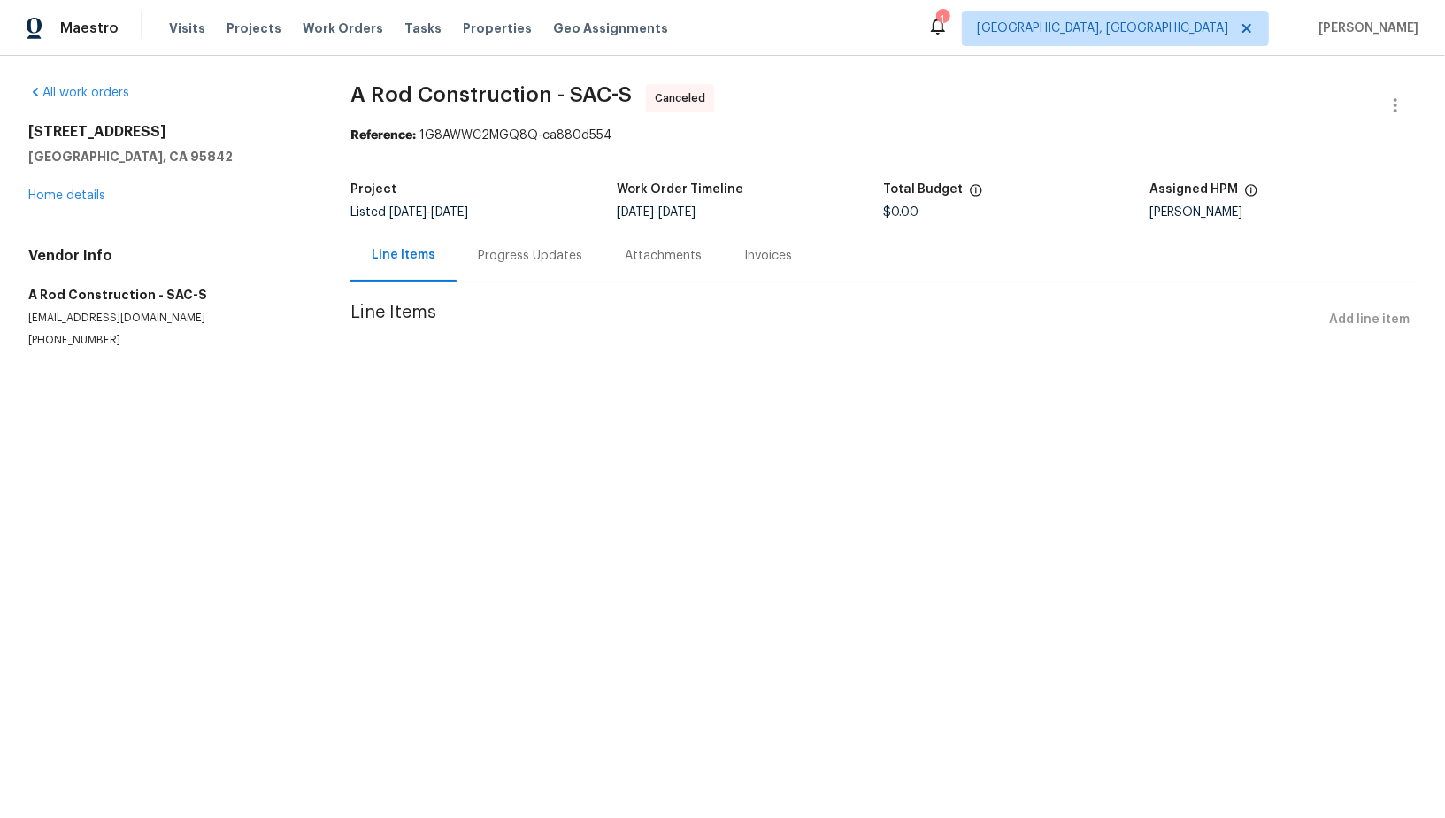
click at [503, 260] on div "Progress Updates" at bounding box center [530, 256] width 104 height 18
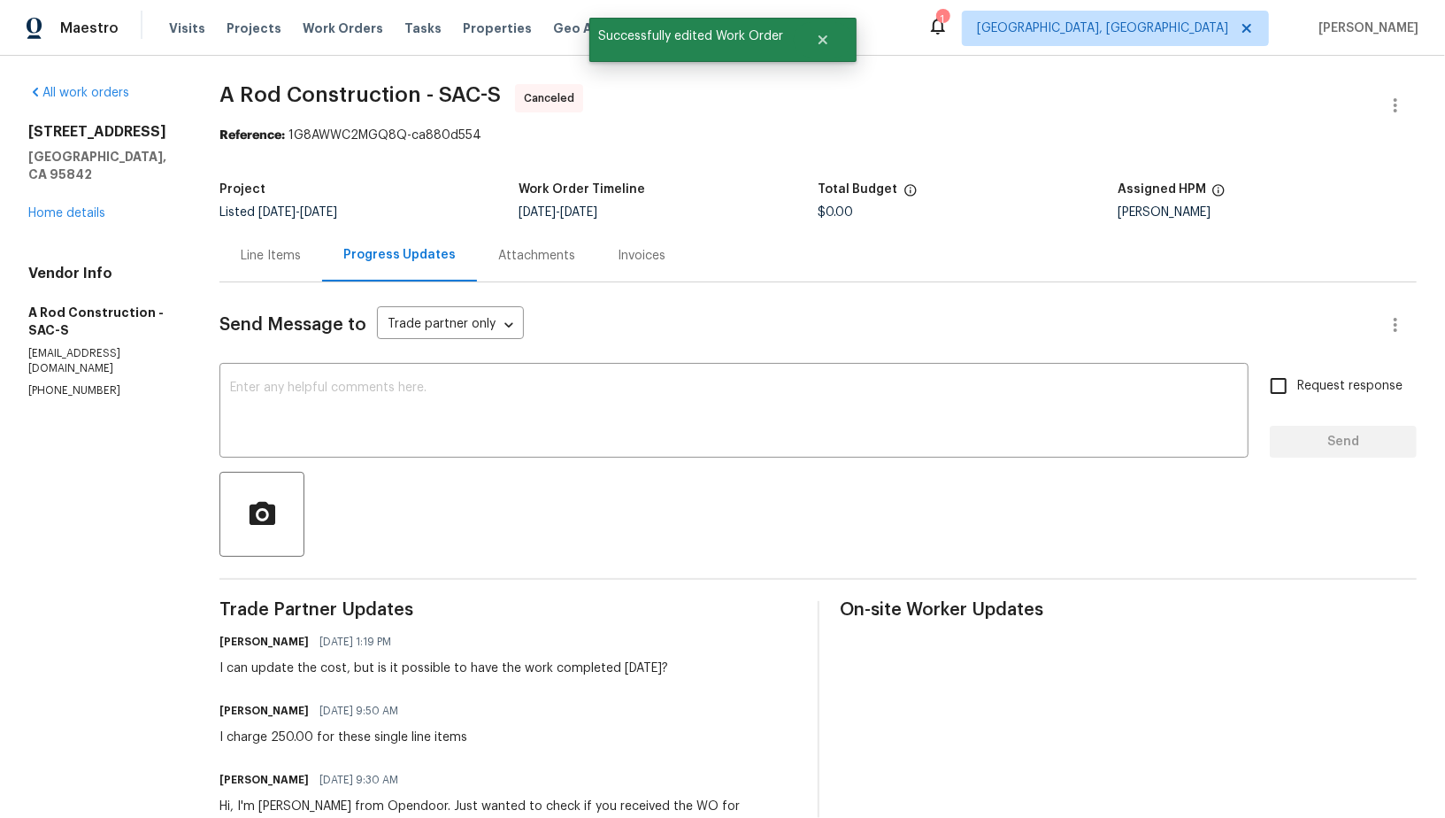
scroll to position [99, 0]
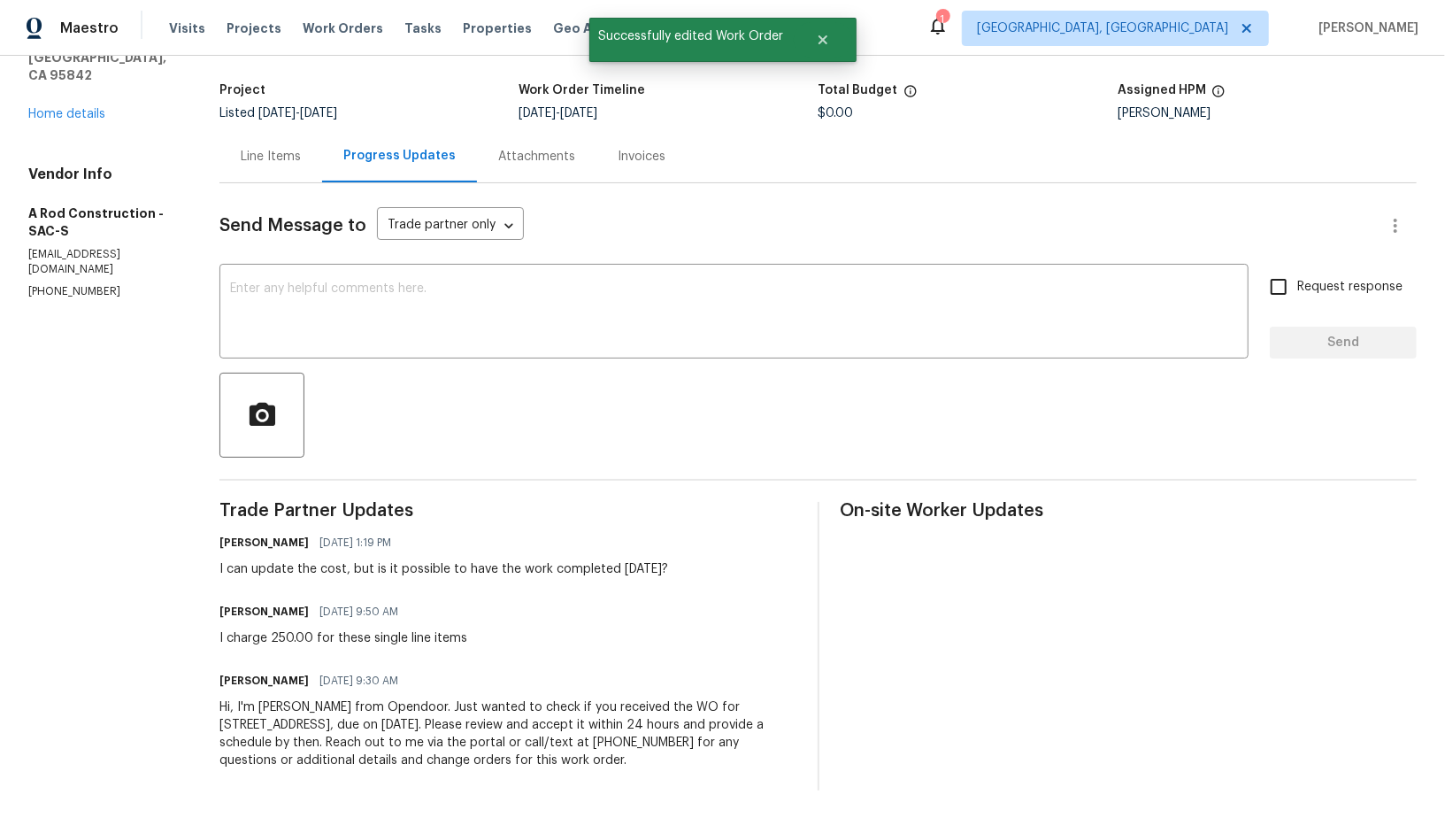
drag, startPoint x: 227, startPoint y: 699, endPoint x: 670, endPoint y: 772, distance: 448.3
click at [670, 772] on div "All work orders 5532 Eagle View Way Sacramento, CA 95842 Home details Vendor In…" at bounding box center [722, 388] width 1445 height 862
copy div "Hi, I'm Padmapriya from Opendoor. Just wanted to check if you received the WO f…"
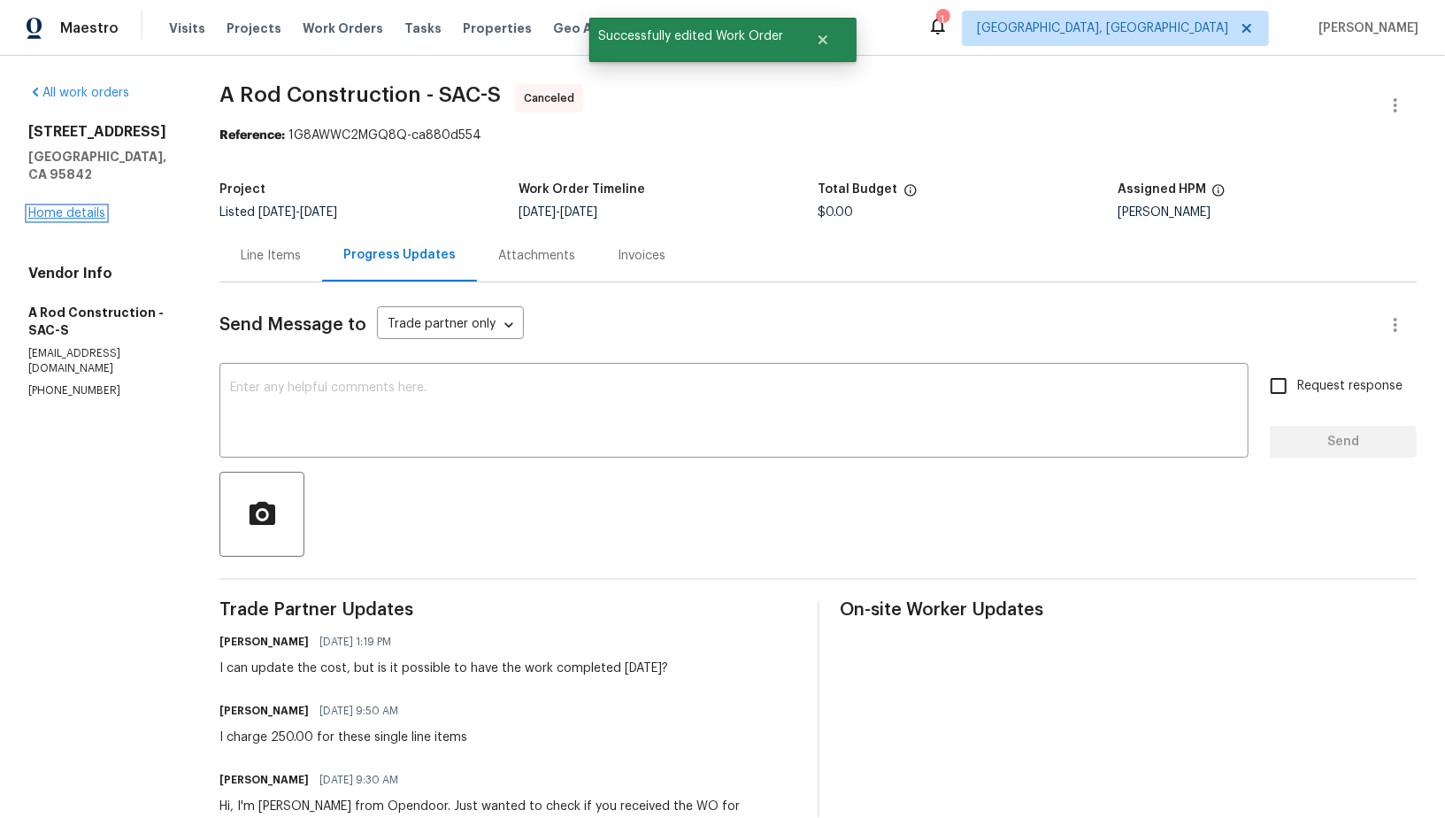
click at [66, 207] on link "Home details" at bounding box center [66, 213] width 77 height 12
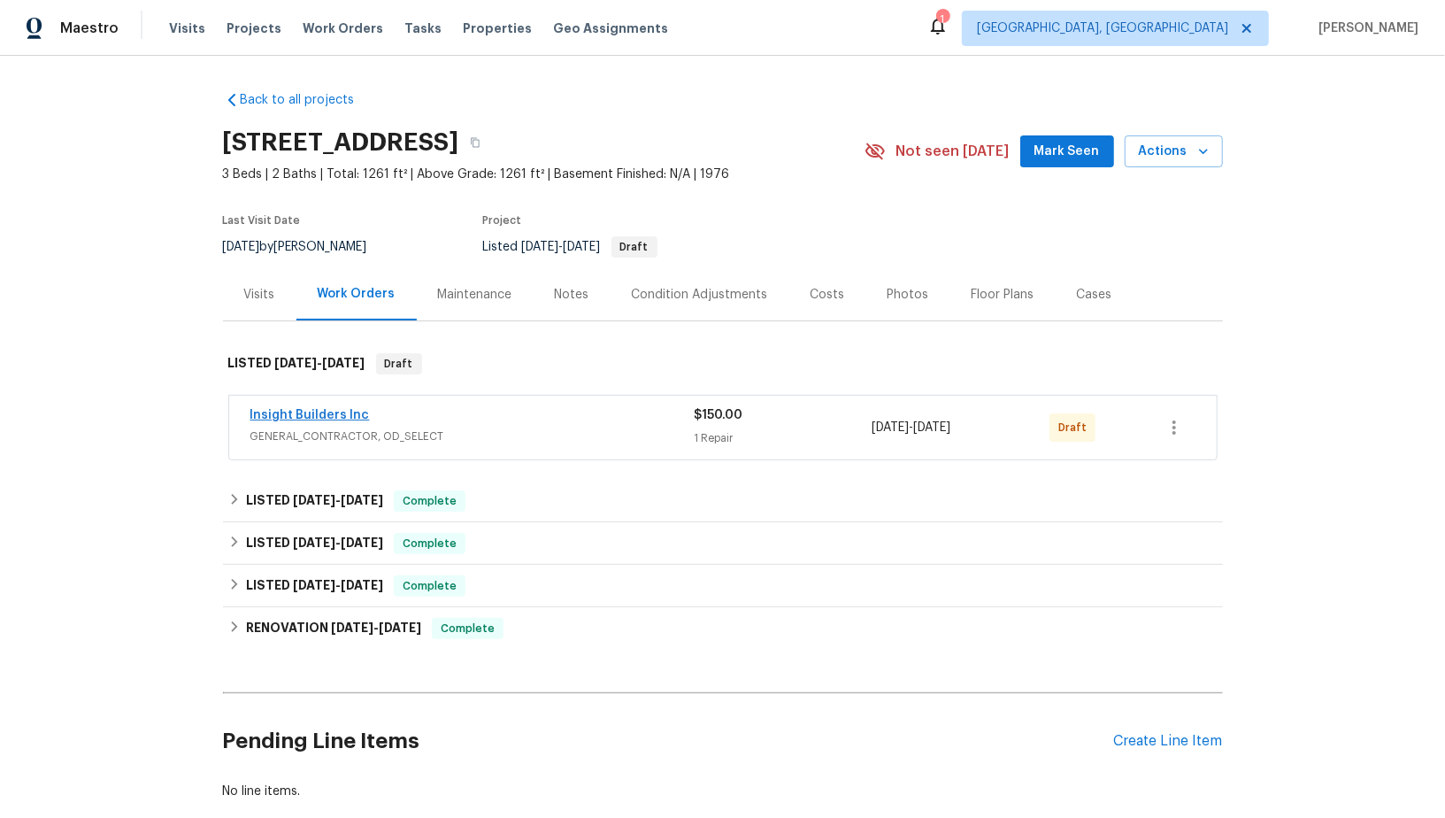
click at [306, 420] on span "Insight Builders Inc" at bounding box center [309, 415] width 119 height 18
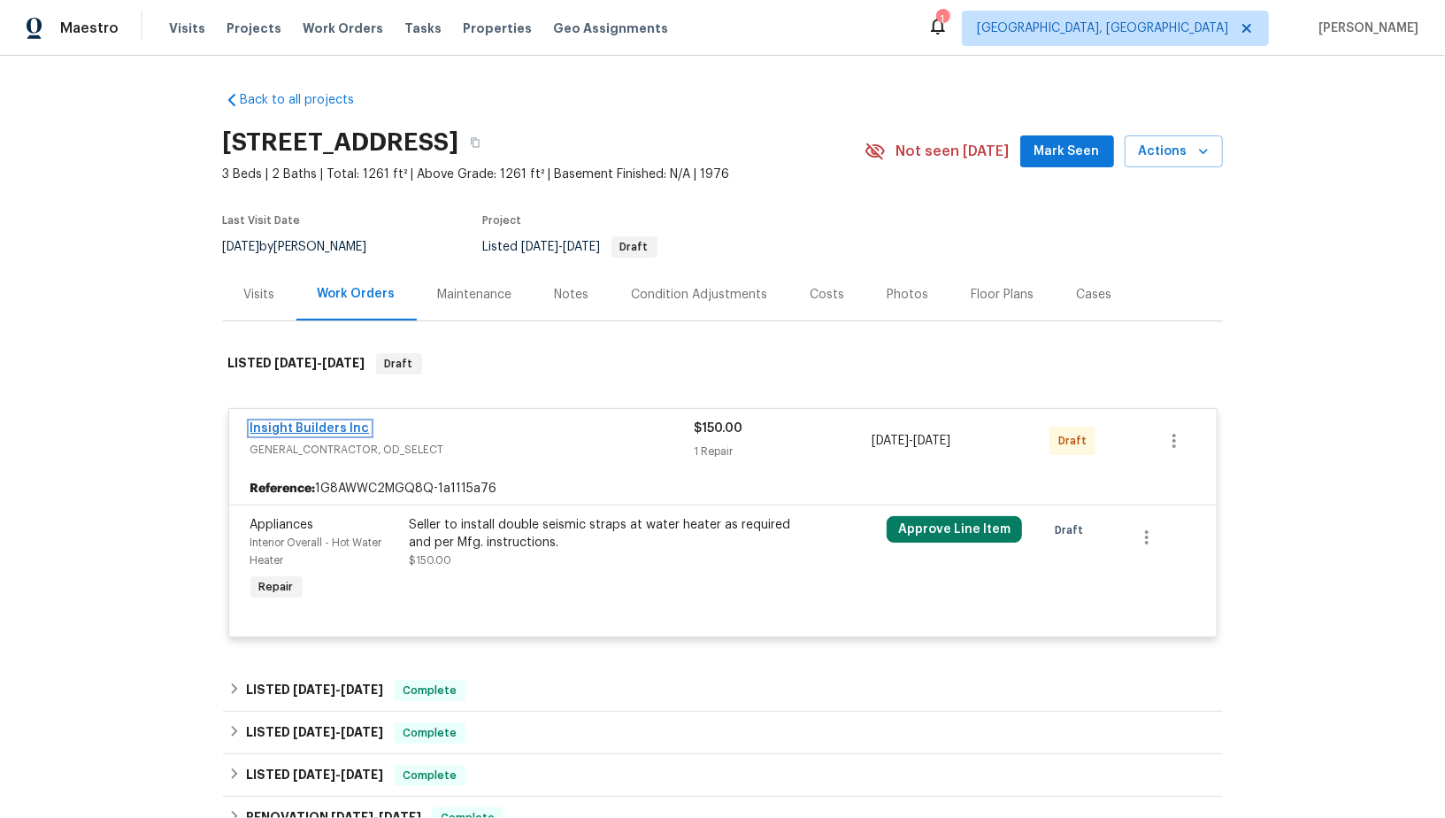
click at [319, 427] on link "Insight Builders Inc" at bounding box center [309, 428] width 119 height 12
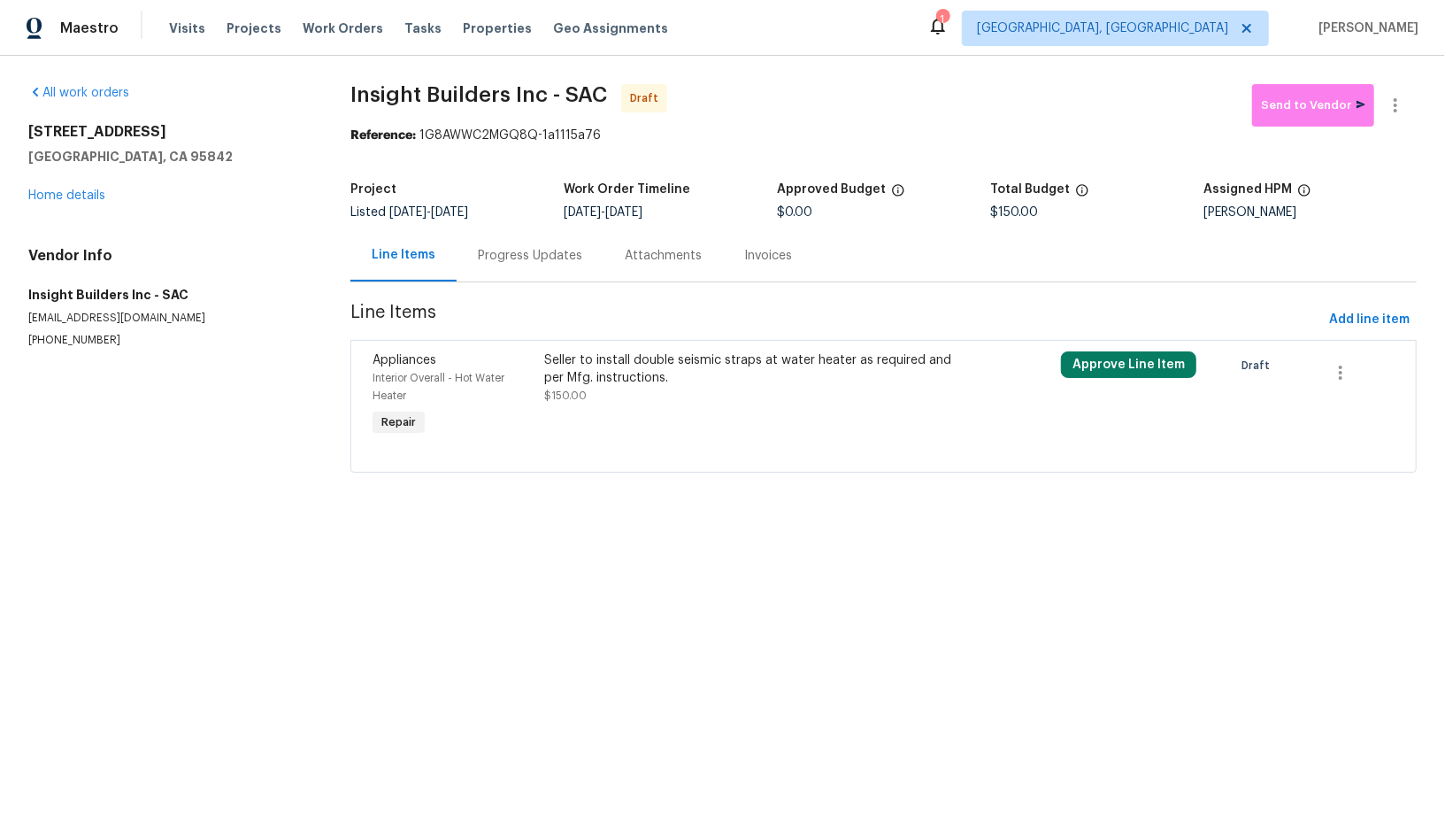
click at [507, 253] on div "Progress Updates" at bounding box center [530, 256] width 104 height 18
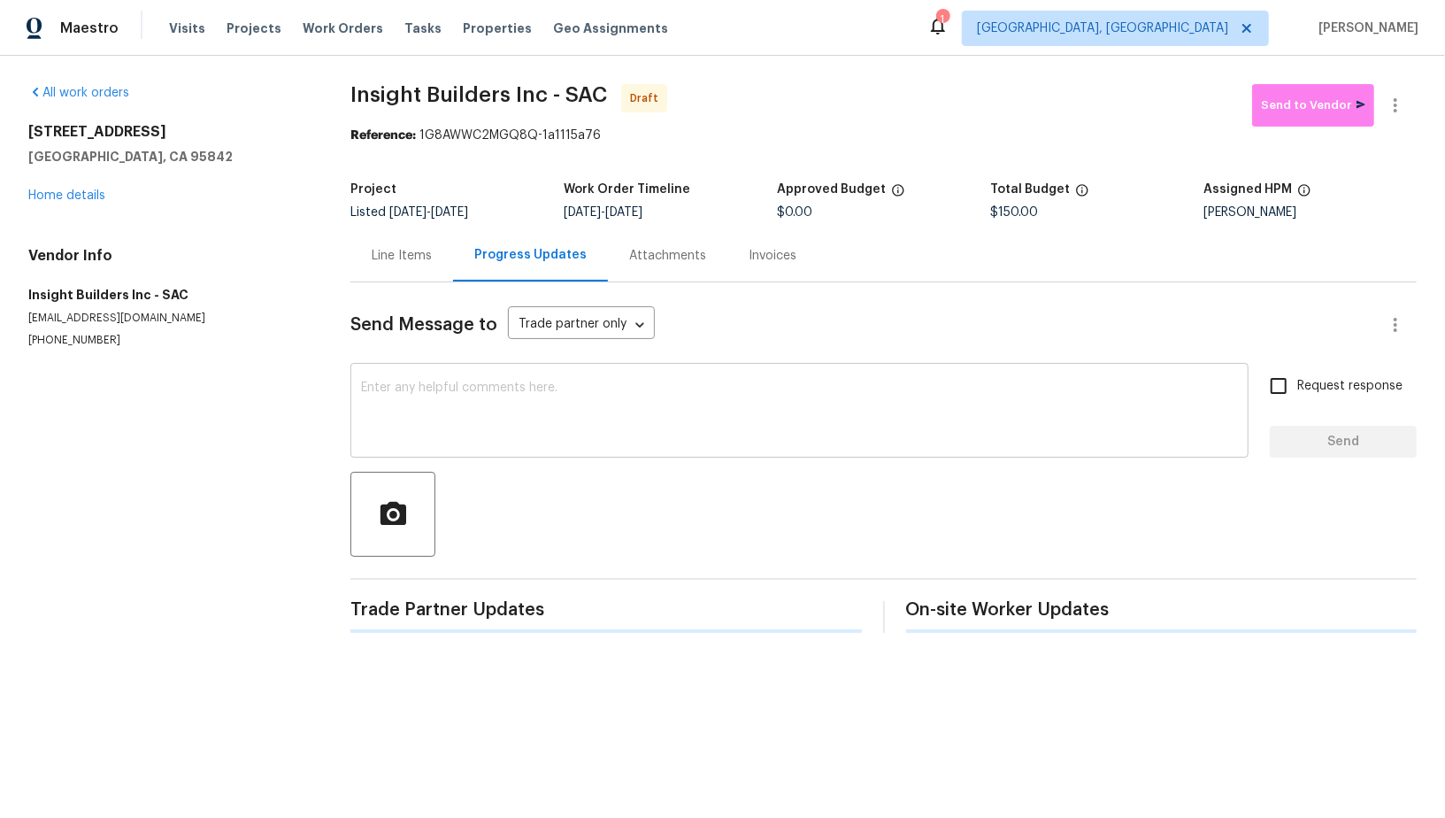
click at [551, 439] on textarea at bounding box center [799, 412] width 877 height 62
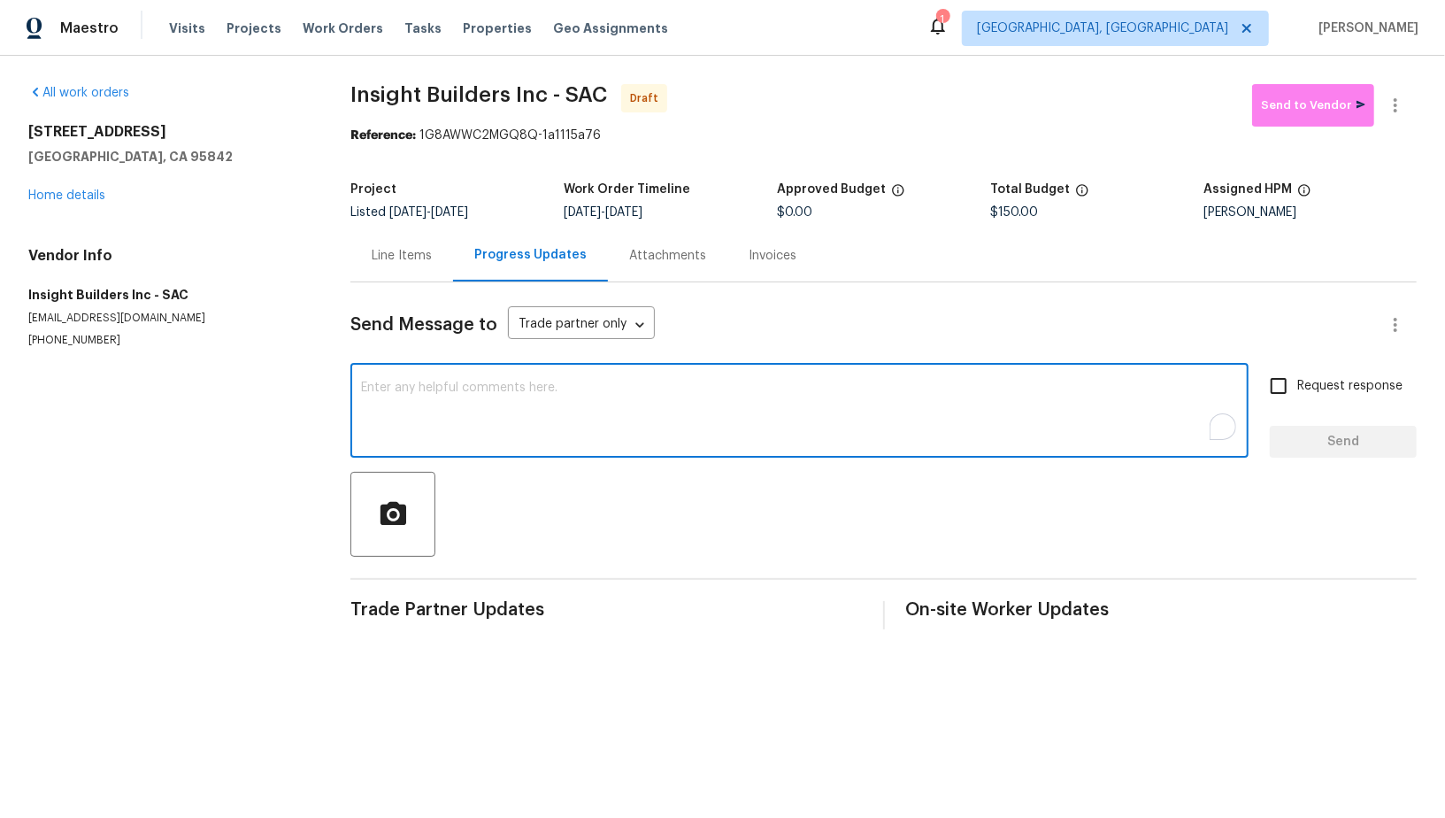
paste textarea "Hi, I'm Padmapriya from Opendoor. Just wanted to check if you received the WO f…"
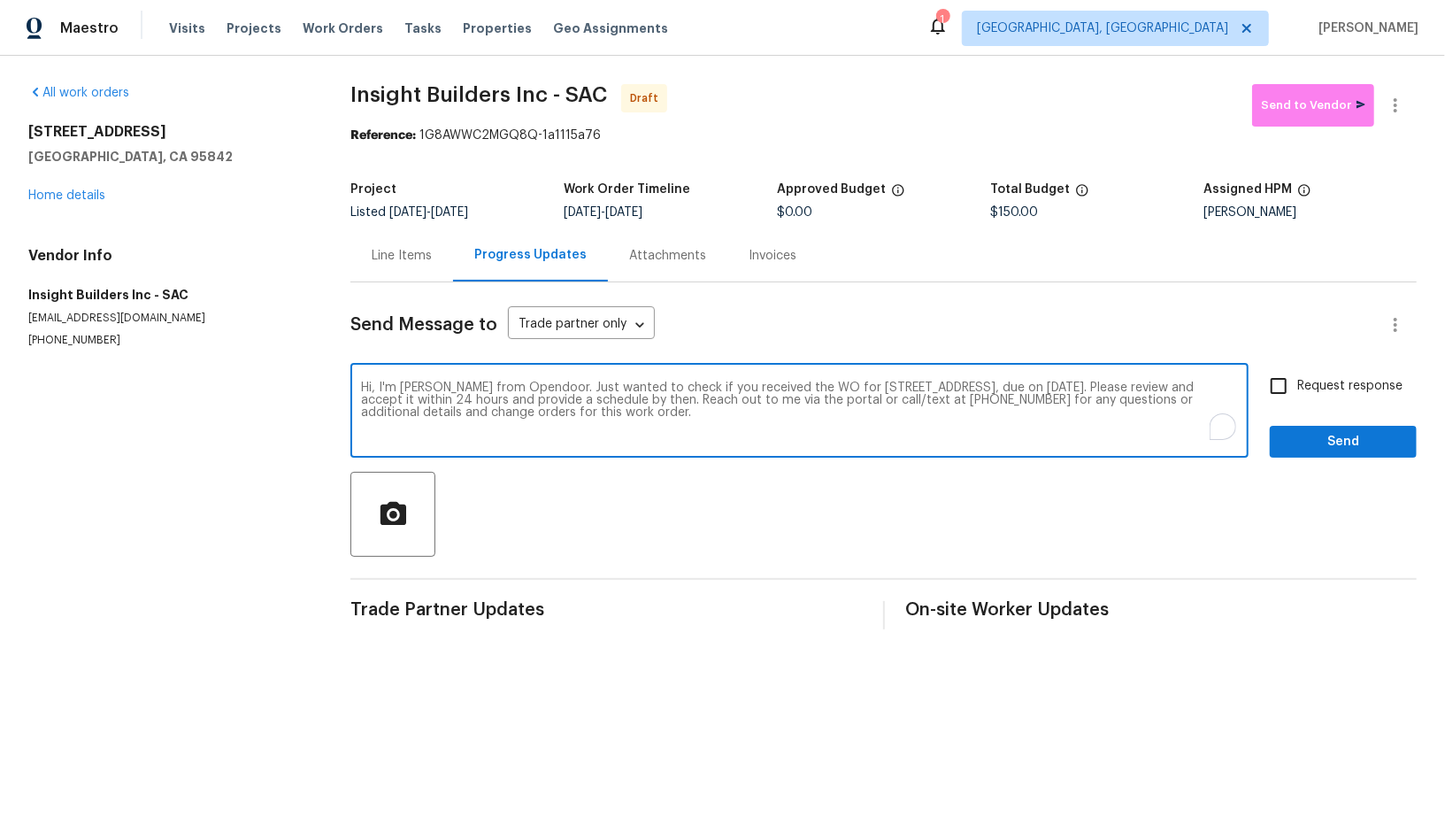
click at [1186, 387] on textarea "Hi, I'm Padmapriya from Opendoor. Just wanted to check if you received the WO f…" at bounding box center [799, 412] width 877 height 62
type textarea "Hi, I'm Padmapriya from Opendoor. Just wanted to check if you received the WO f…"
click at [1263, 387] on input "Request response" at bounding box center [1278, 385] width 37 height 37
checkbox input "true"
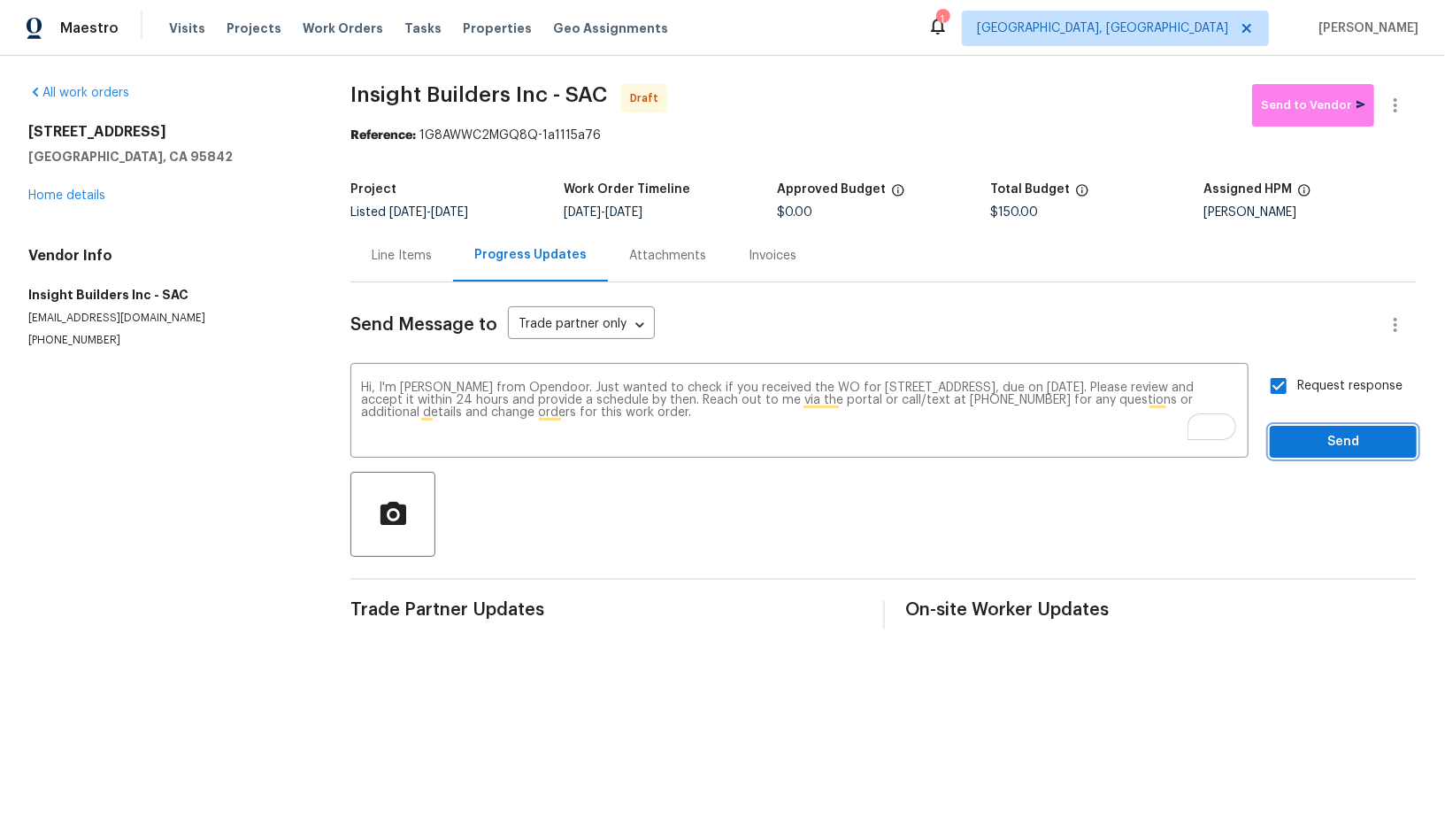
click at [1317, 446] on span "Send" at bounding box center [1343, 442] width 119 height 22
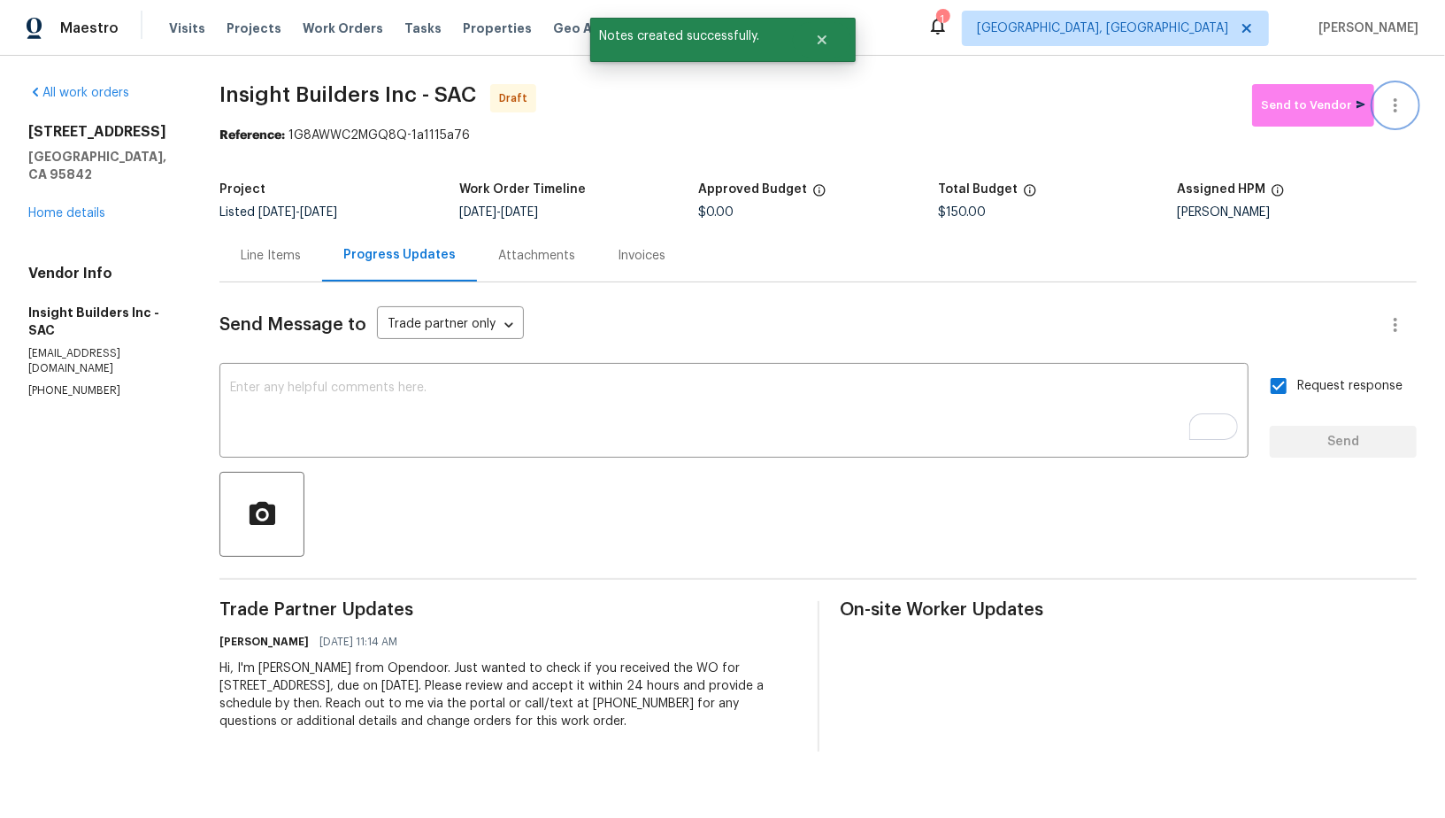
click at [1396, 118] on button "button" at bounding box center [1395, 105] width 42 height 42
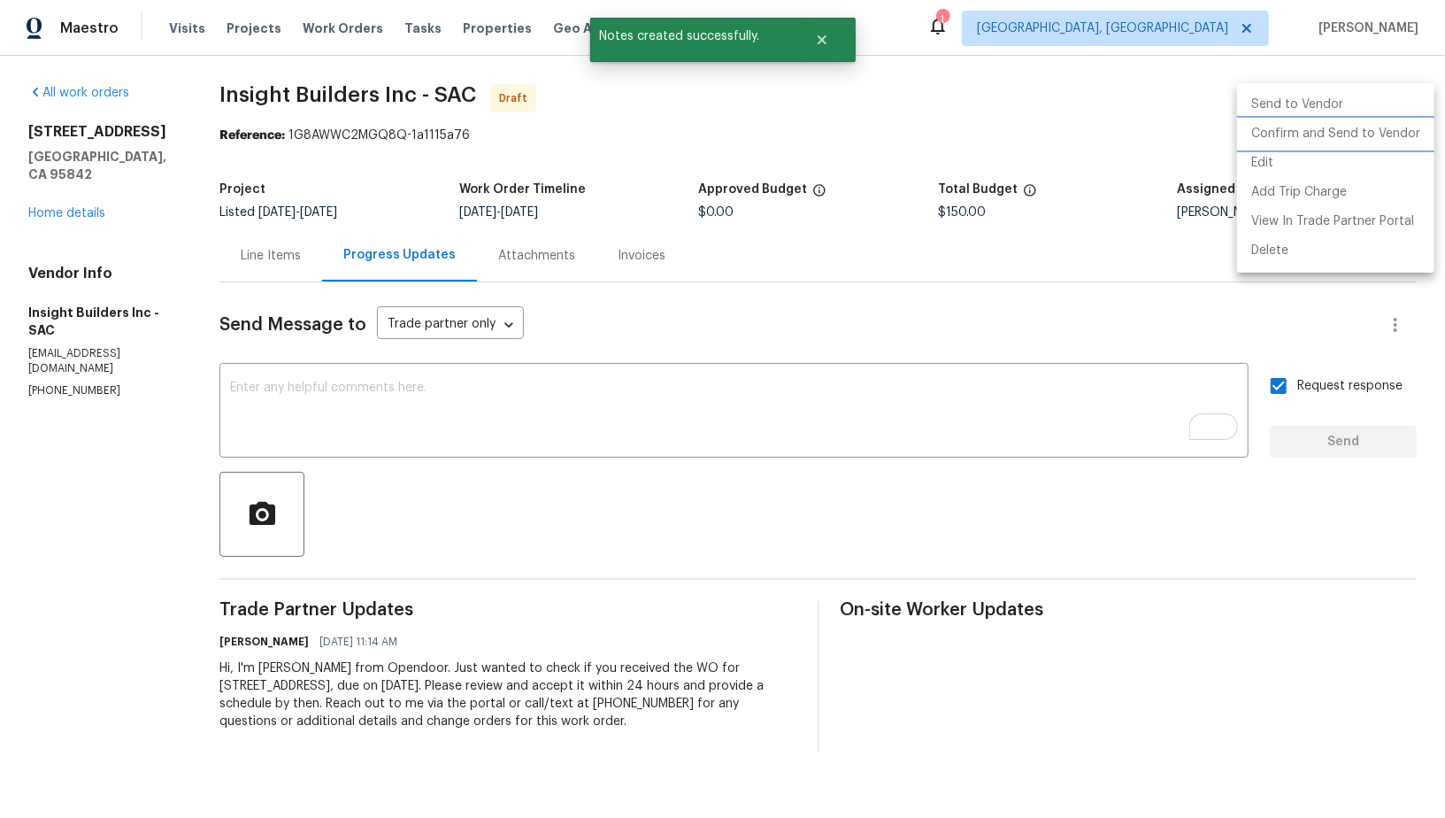
click at [1336, 143] on li "Confirm and Send to Vendor" at bounding box center [1335, 133] width 197 height 29
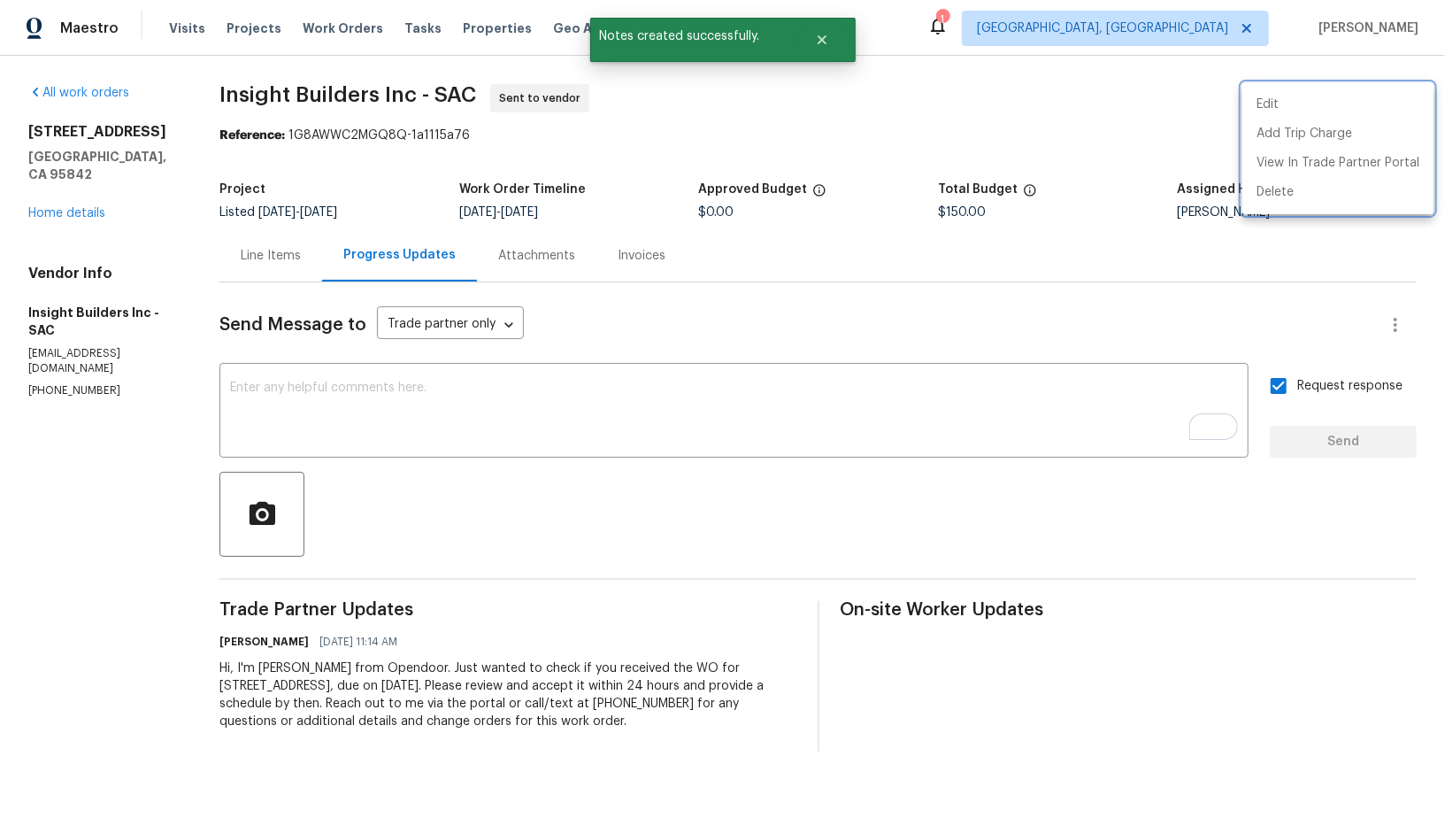
click at [287, 268] on div at bounding box center [722, 409] width 1445 height 818
click at [287, 268] on div "Line Items" at bounding box center [270, 255] width 103 height 52
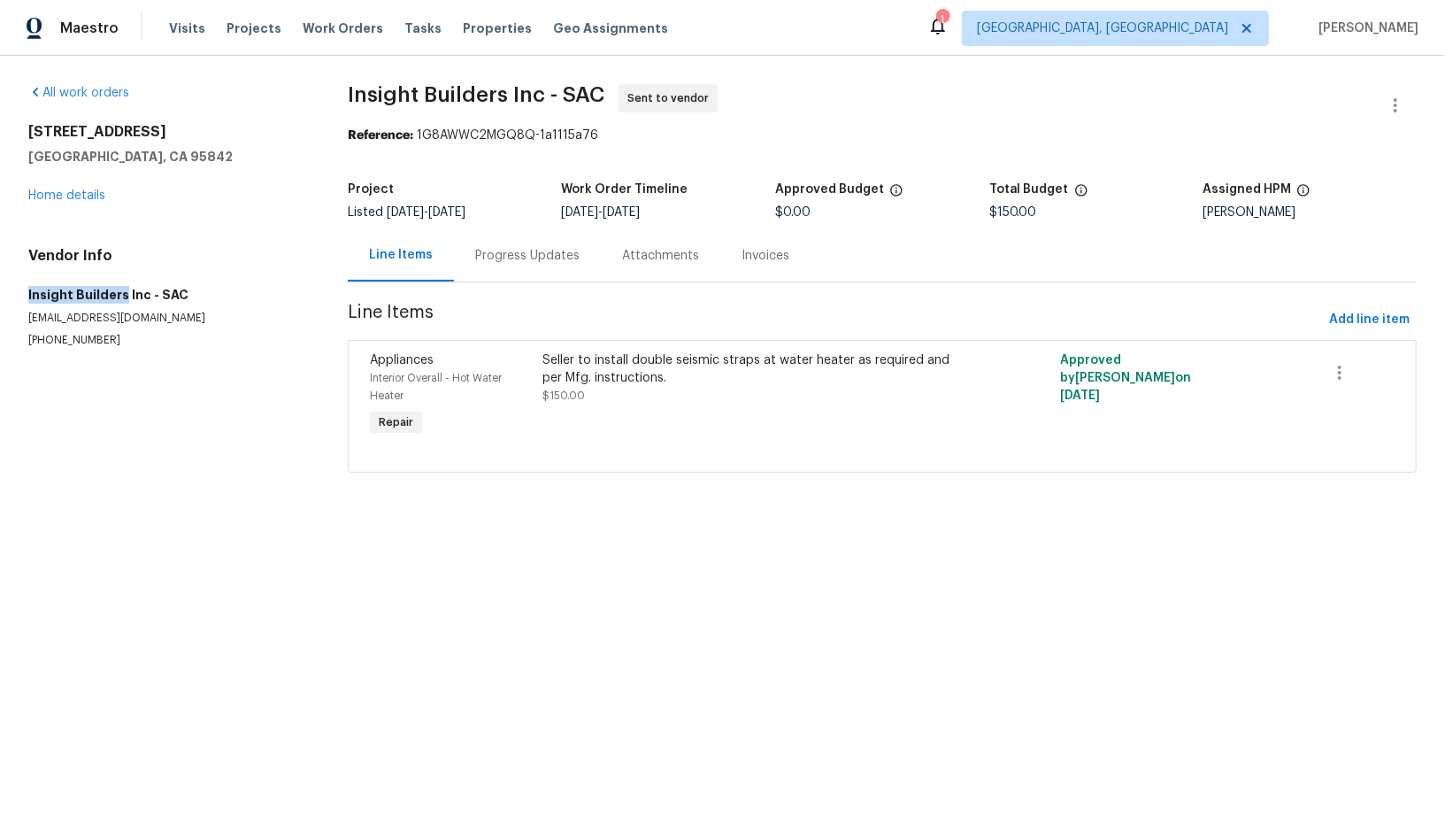
drag, startPoint x: 2, startPoint y: 299, endPoint x: 122, endPoint y: 298, distance: 120.3
click at [122, 298] on div "All work orders 5532 Eagle View Way Sacramento, CA 95842 Home details Vendor In…" at bounding box center [722, 289] width 1445 height 466
copy h5 "Insight Builders"
click at [50, 294] on h5 "Insight Builders Inc - SAC" at bounding box center [166, 295] width 277 height 18
drag, startPoint x: 18, startPoint y: 296, endPoint x: 120, endPoint y: 296, distance: 102.6
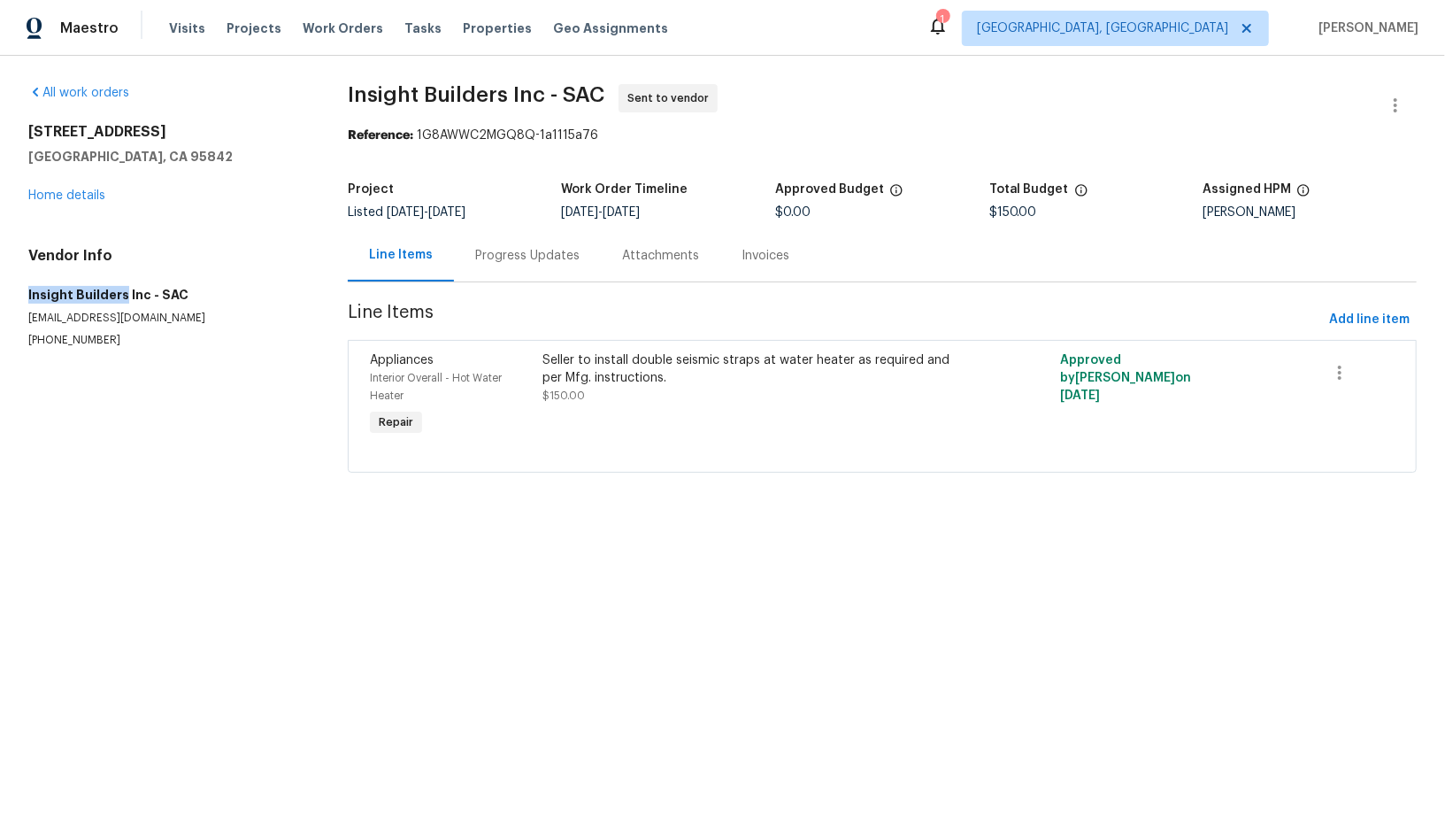
click at [121, 296] on div "All work orders 5532 Eagle View Way Sacramento, CA 95842 Home details Vendor In…" at bounding box center [722, 289] width 1445 height 466
copy h5 "Insight Builders"
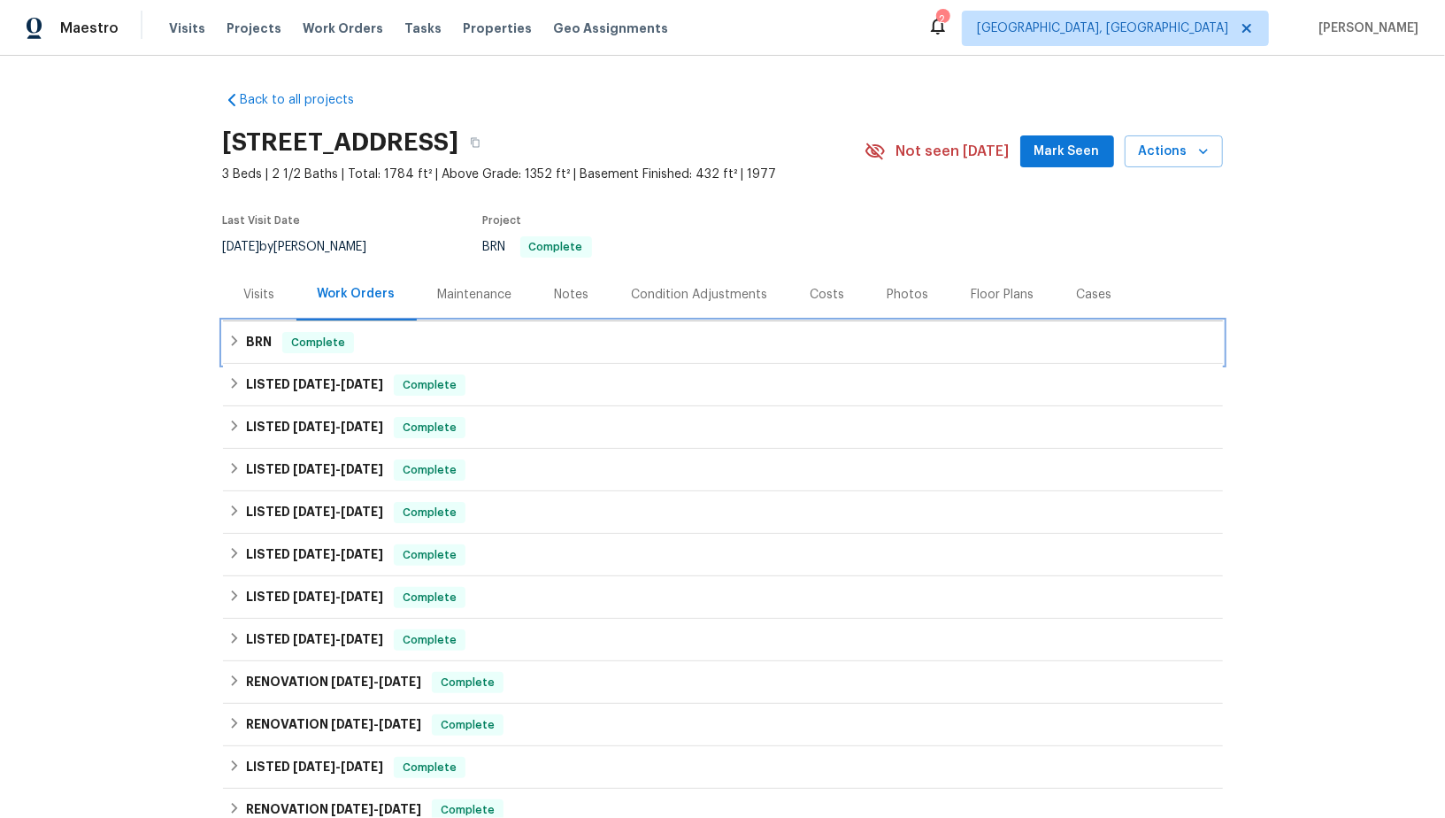
click at [244, 343] on div "BRN Complete" at bounding box center [722, 342] width 989 height 21
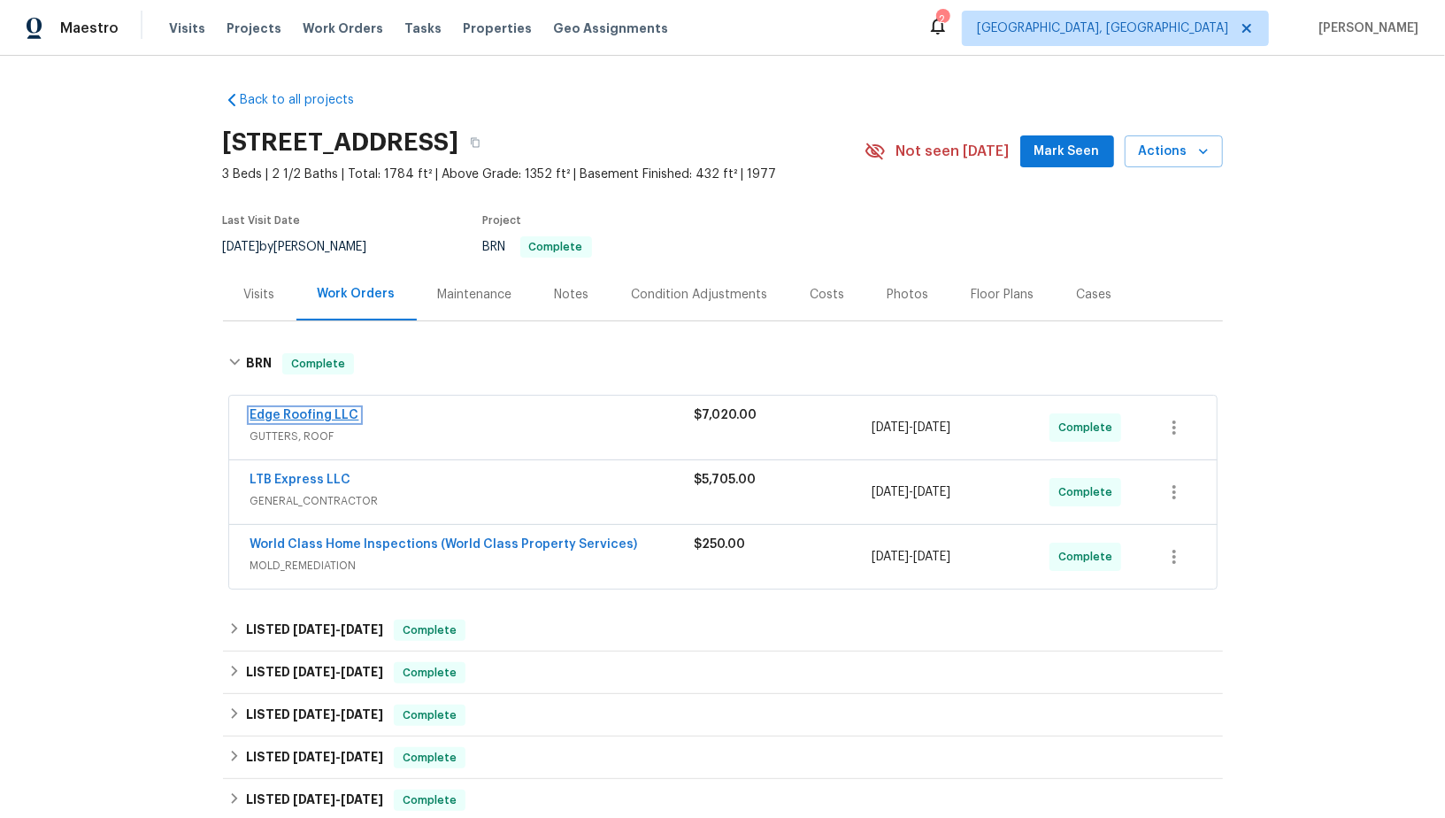
click at [302, 409] on link "Edge Roofing LLC" at bounding box center [304, 415] width 109 height 12
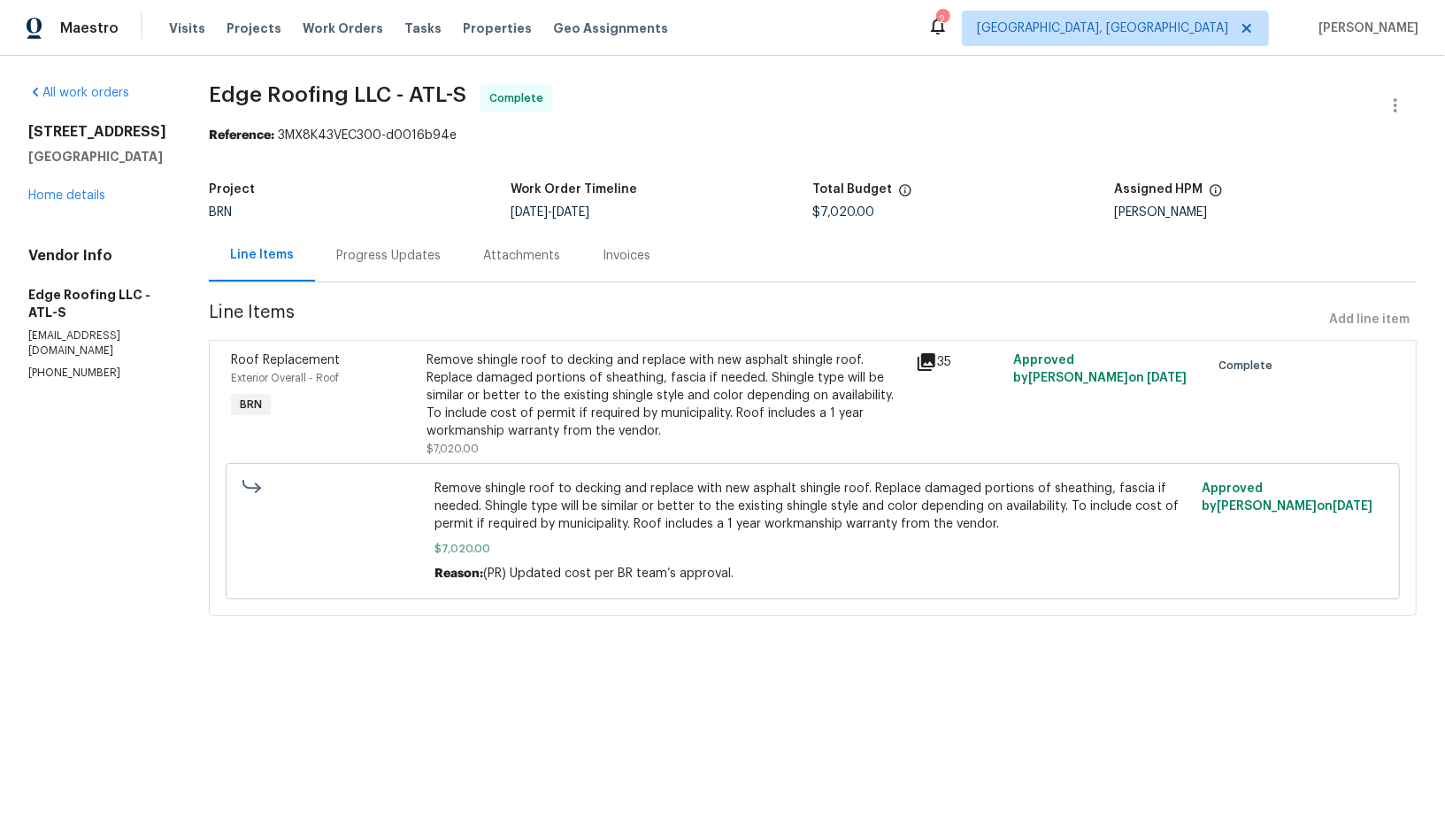
click at [483, 250] on div "Attachments" at bounding box center [521, 256] width 77 height 18
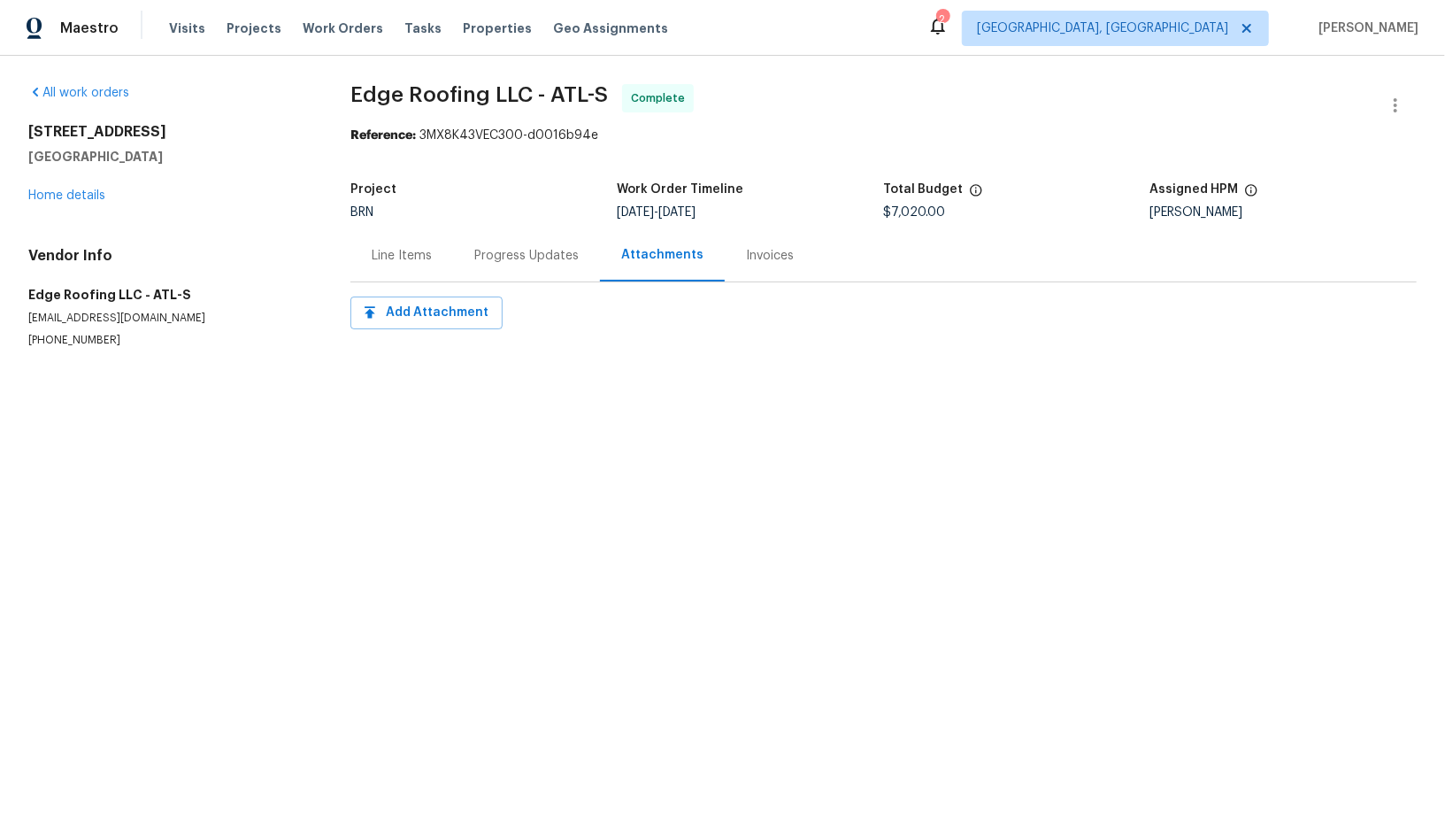
click at [474, 257] on div "Progress Updates" at bounding box center [526, 256] width 104 height 18
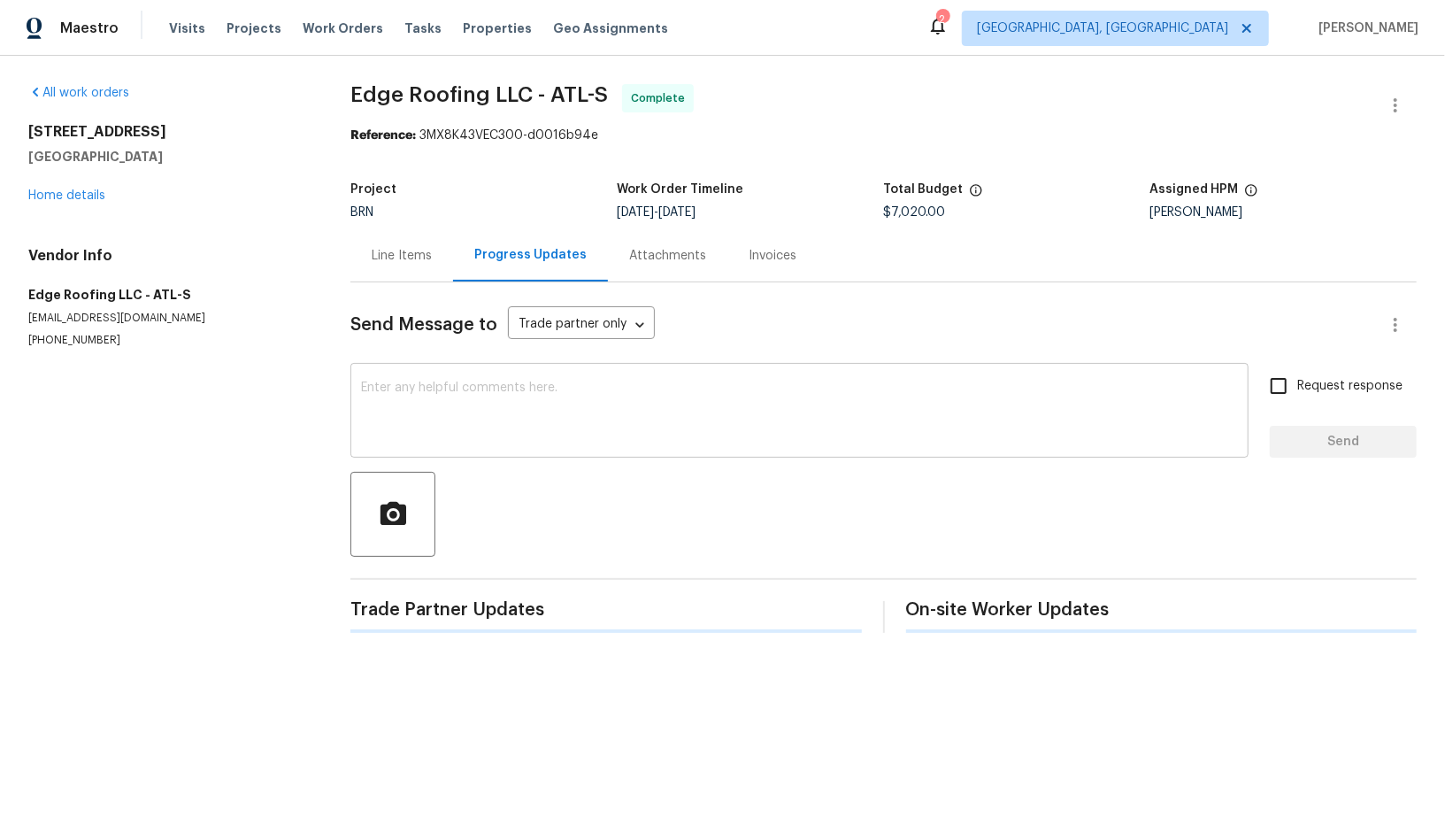
click at [411, 435] on textarea at bounding box center [799, 412] width 877 height 62
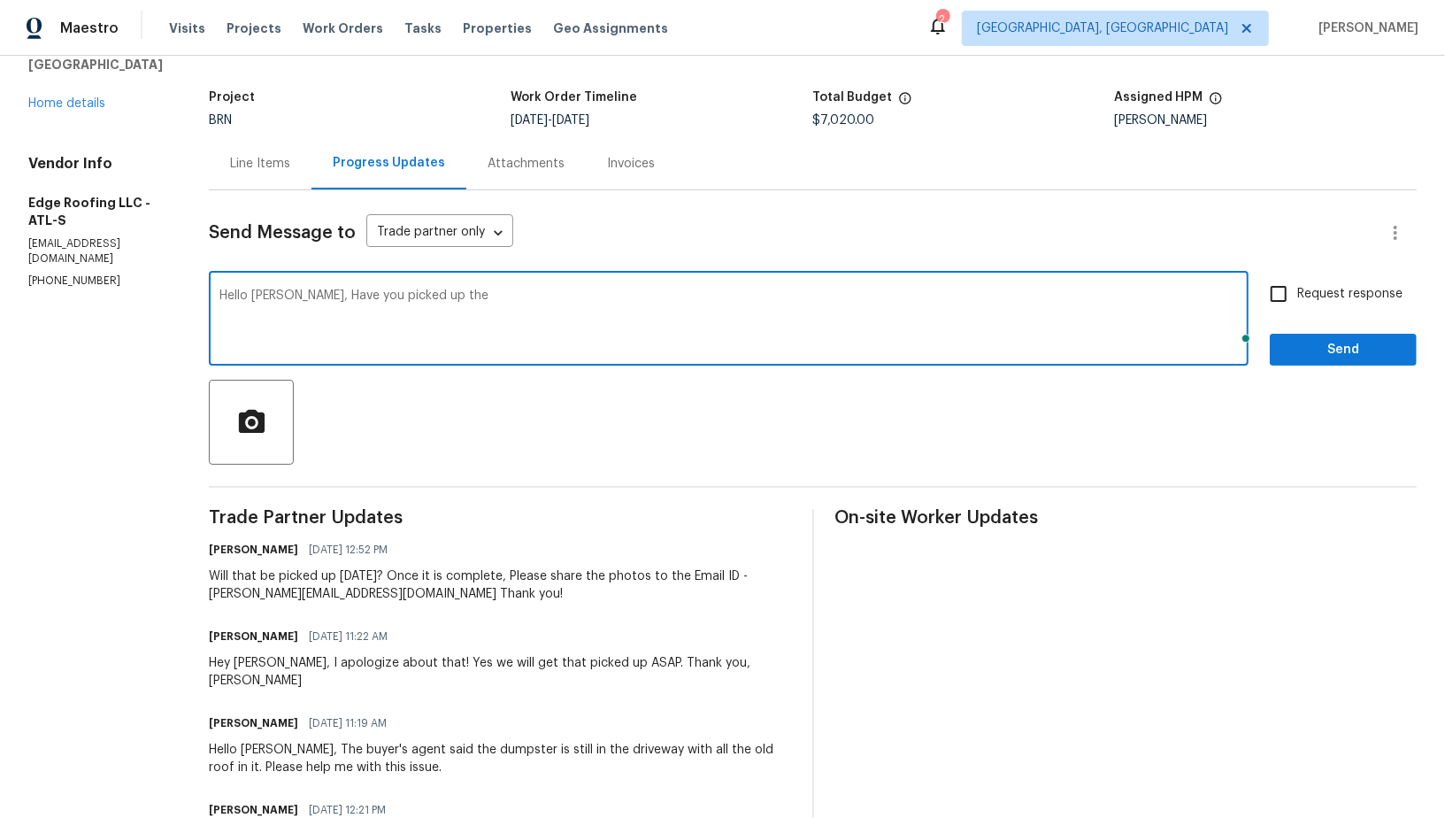
scroll to position [124, 0]
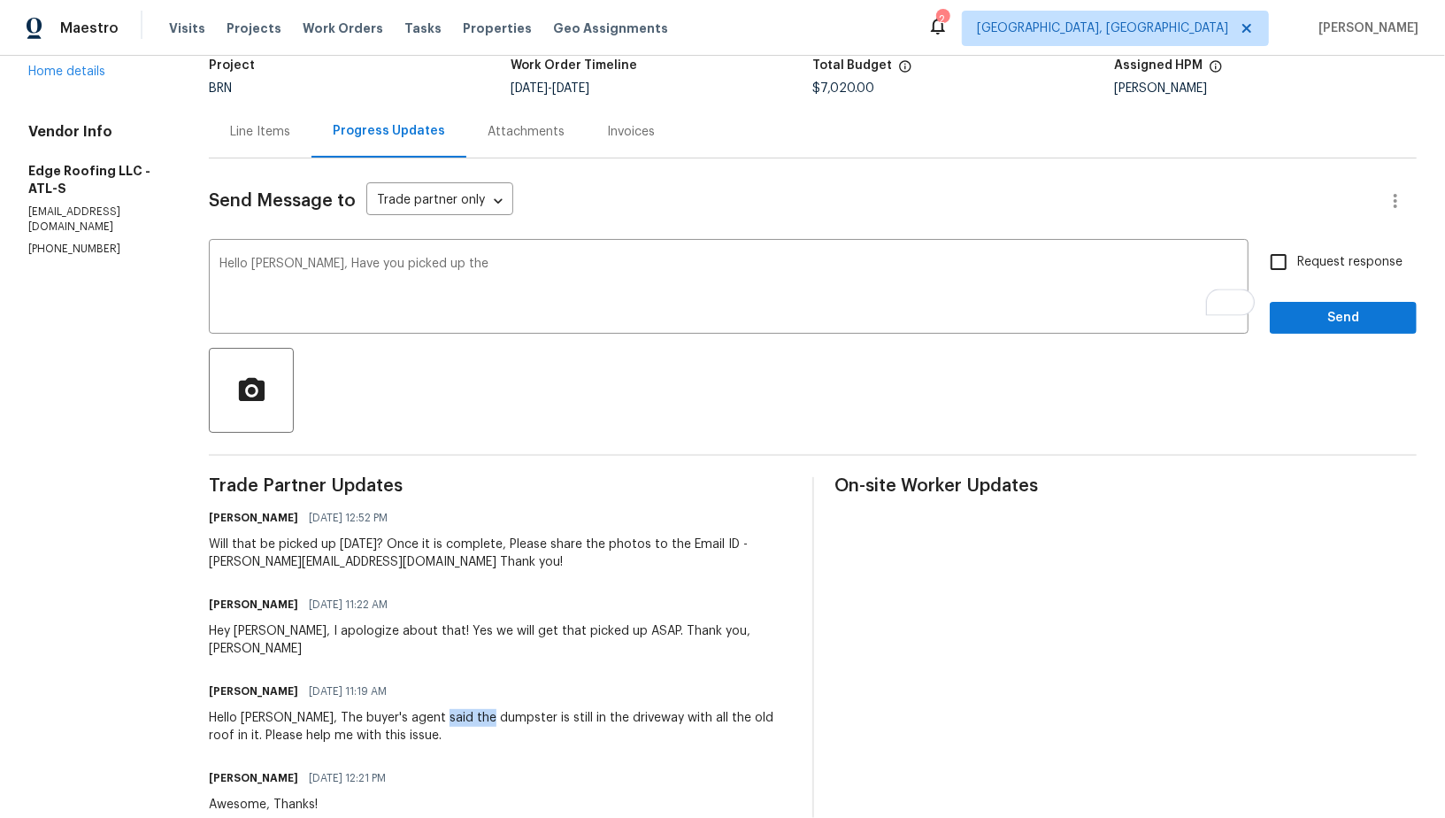
drag, startPoint x: 416, startPoint y: 700, endPoint x: 472, endPoint y: 700, distance: 56.6
click at [472, 709] on div "Hello Cody, The buyer's agent said the dumpster is still in the driveway with a…" at bounding box center [500, 726] width 582 height 35
copy div "dumpster"
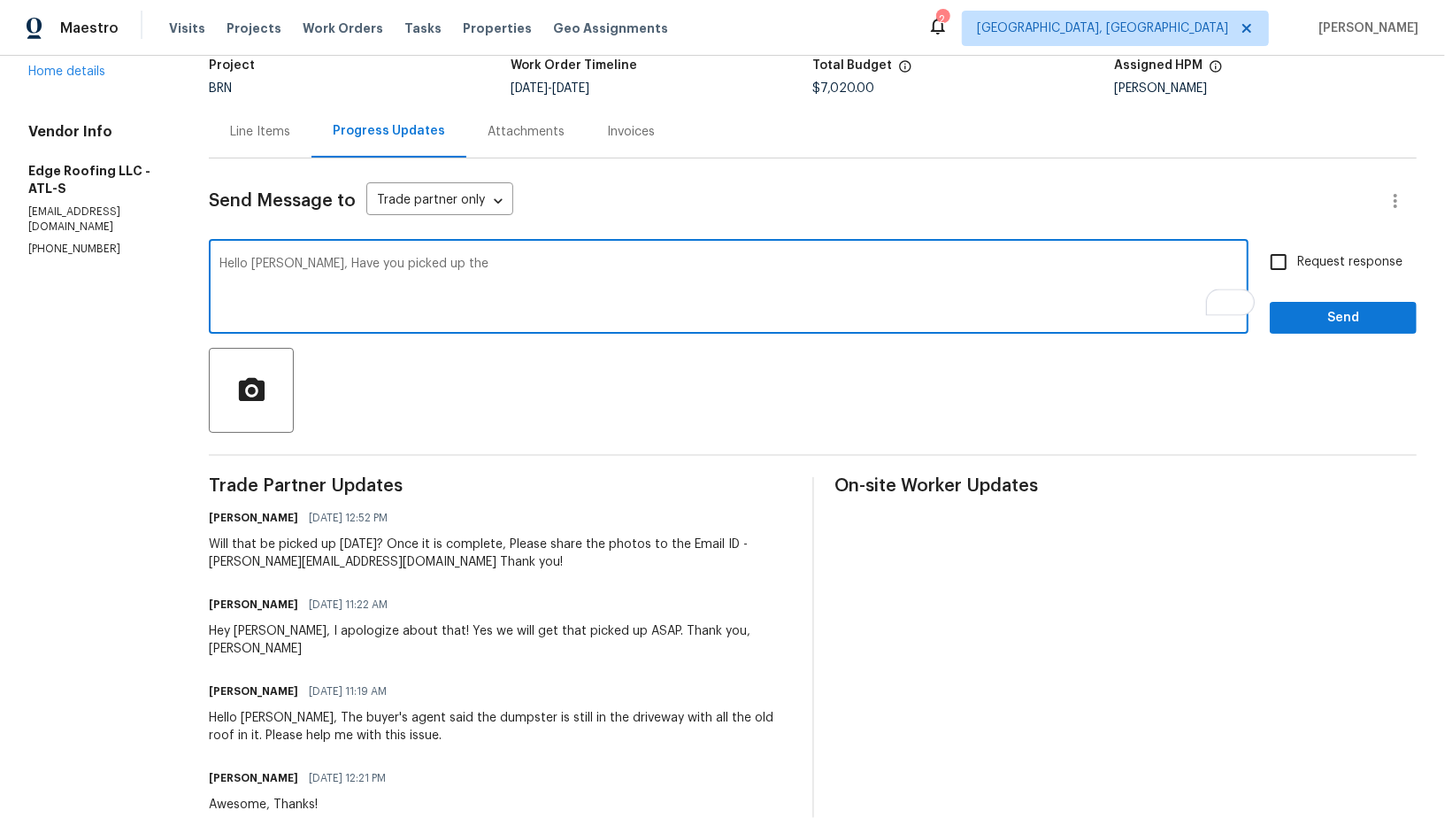
click at [421, 259] on textarea "Hello Cody, Have you picked up the" at bounding box center [728, 288] width 1018 height 62
paste textarea "dumpster"
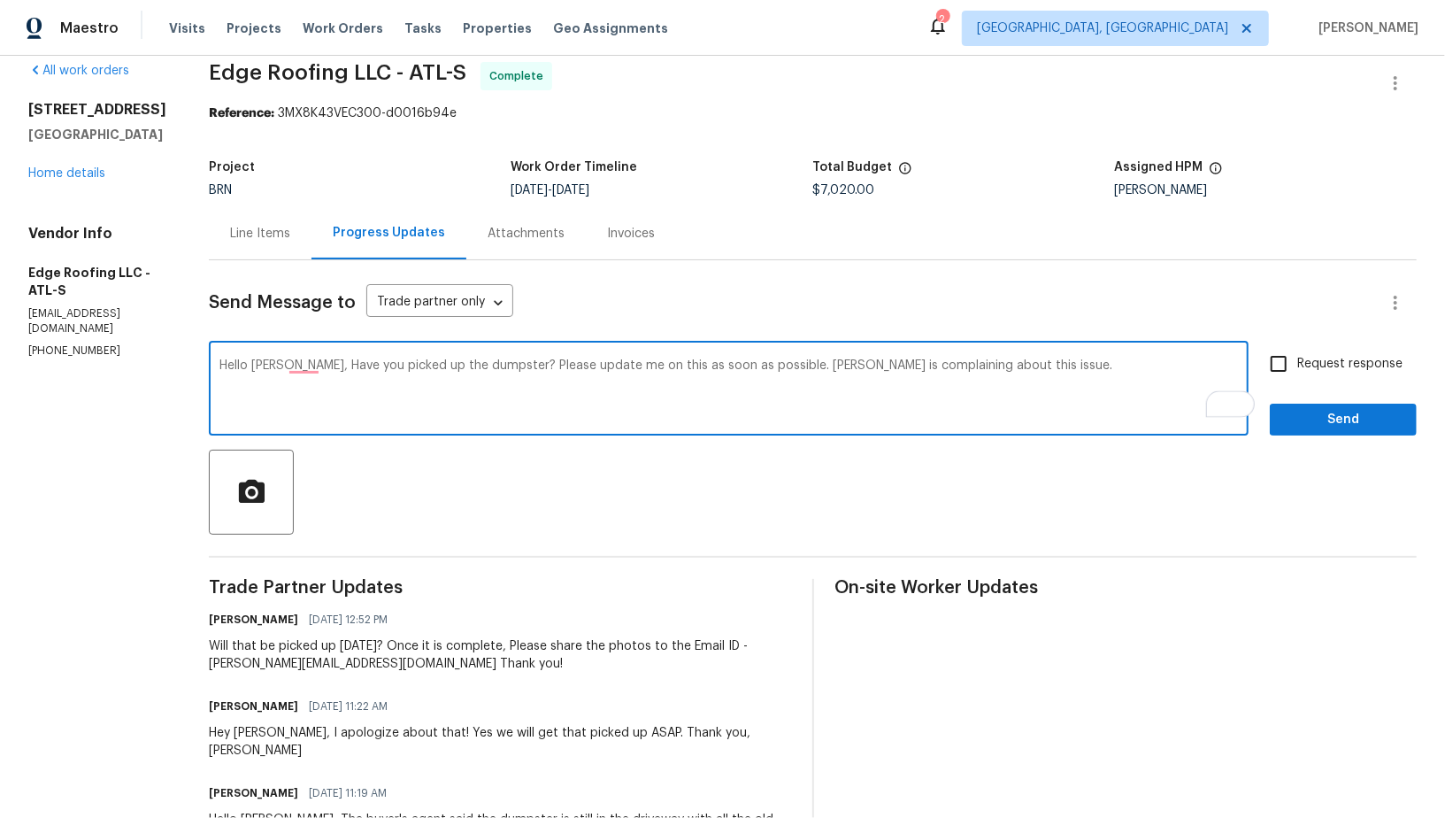
scroll to position [0, 0]
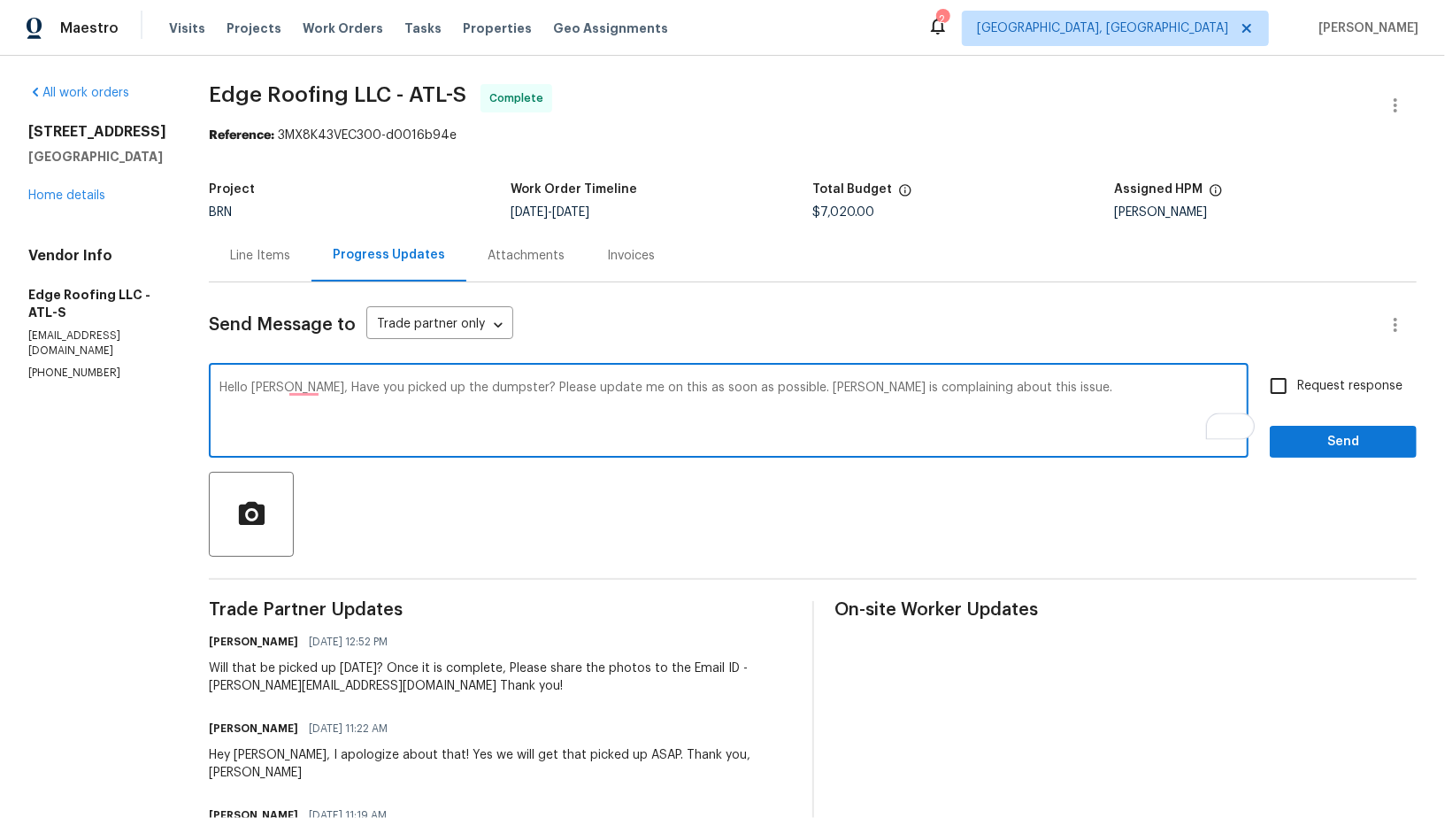
type textarea "Hello Cody, Have you picked up the dumpster? Please update me on this as soon a…"
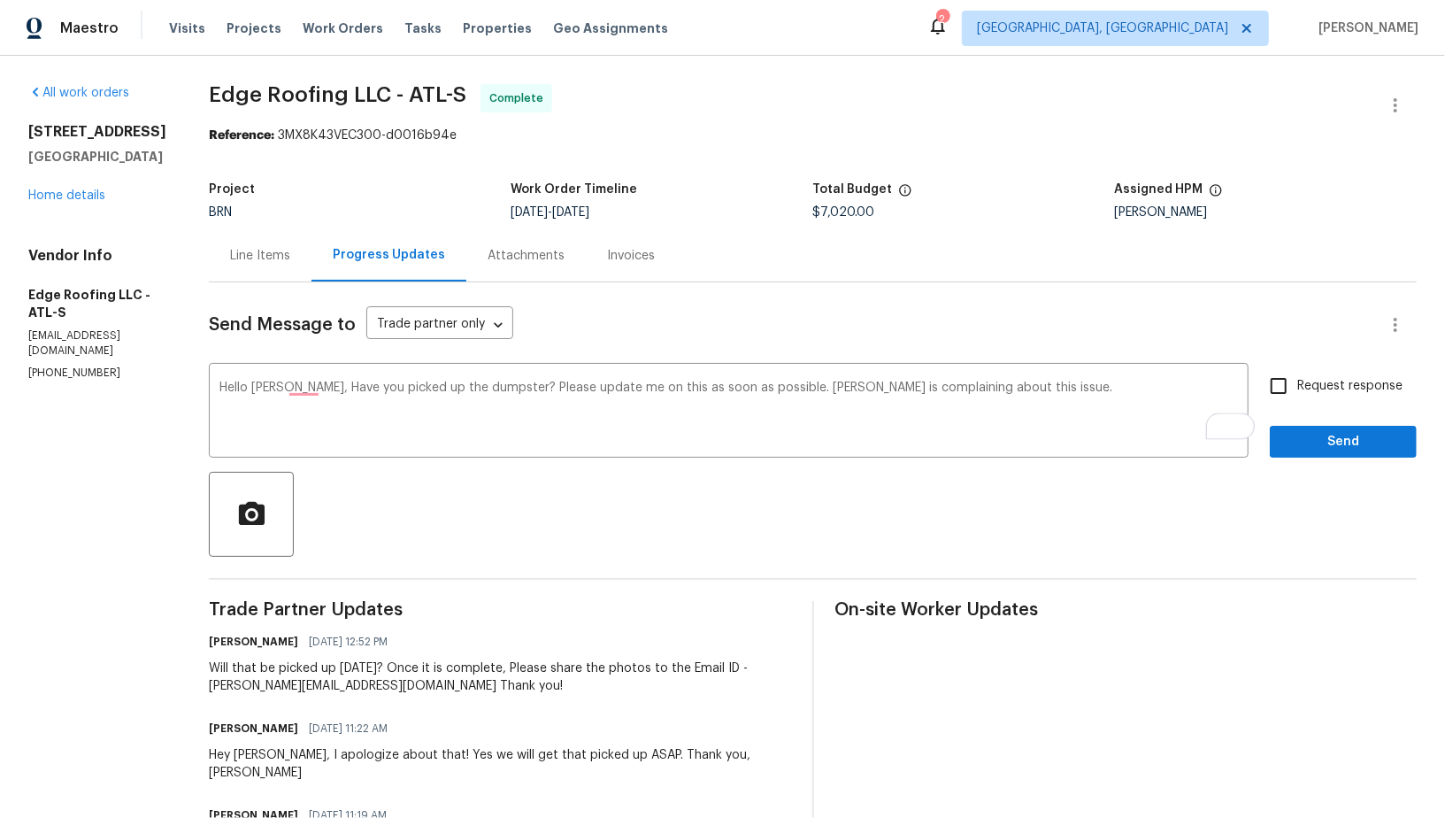
click at [1324, 383] on span "Request response" at bounding box center [1349, 386] width 105 height 19
click at [1297, 383] on input "Request response" at bounding box center [1278, 385] width 37 height 37
checkbox input "true"
click at [278, 390] on textarea "Hello Cody, Have you picked up the dumpster? Please update me on this as soon a…" at bounding box center [728, 412] width 1018 height 62
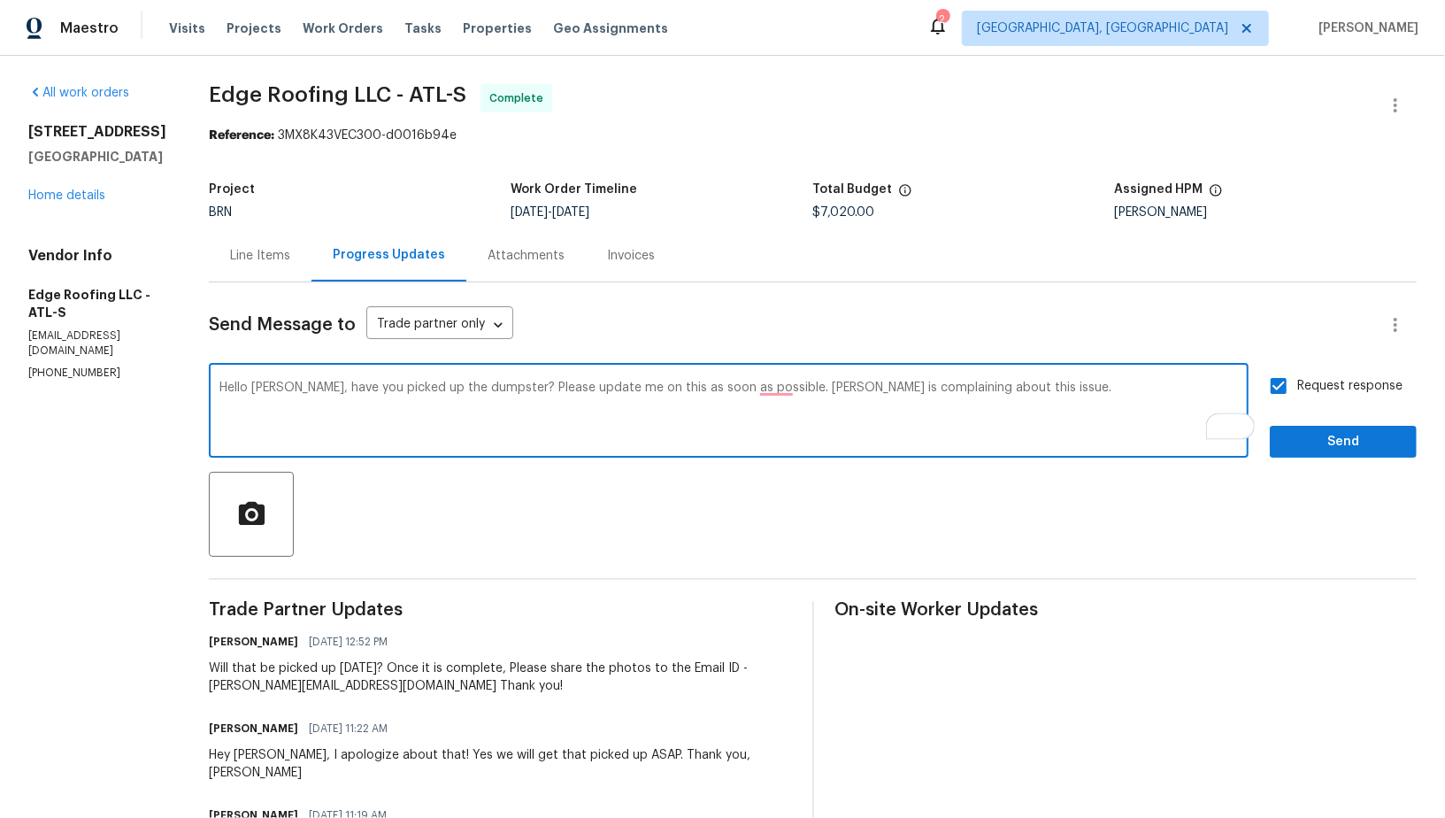
click at [756, 390] on textarea "Hello Cody, have you picked up the dumpster? Please update me on this as soon a…" at bounding box center [728, 412] width 1018 height 62
type textarea "Hello Cody, have you picked up the dumpster? Please update me on this as soon a…"
click at [1293, 438] on span "Send" at bounding box center [1343, 442] width 119 height 22
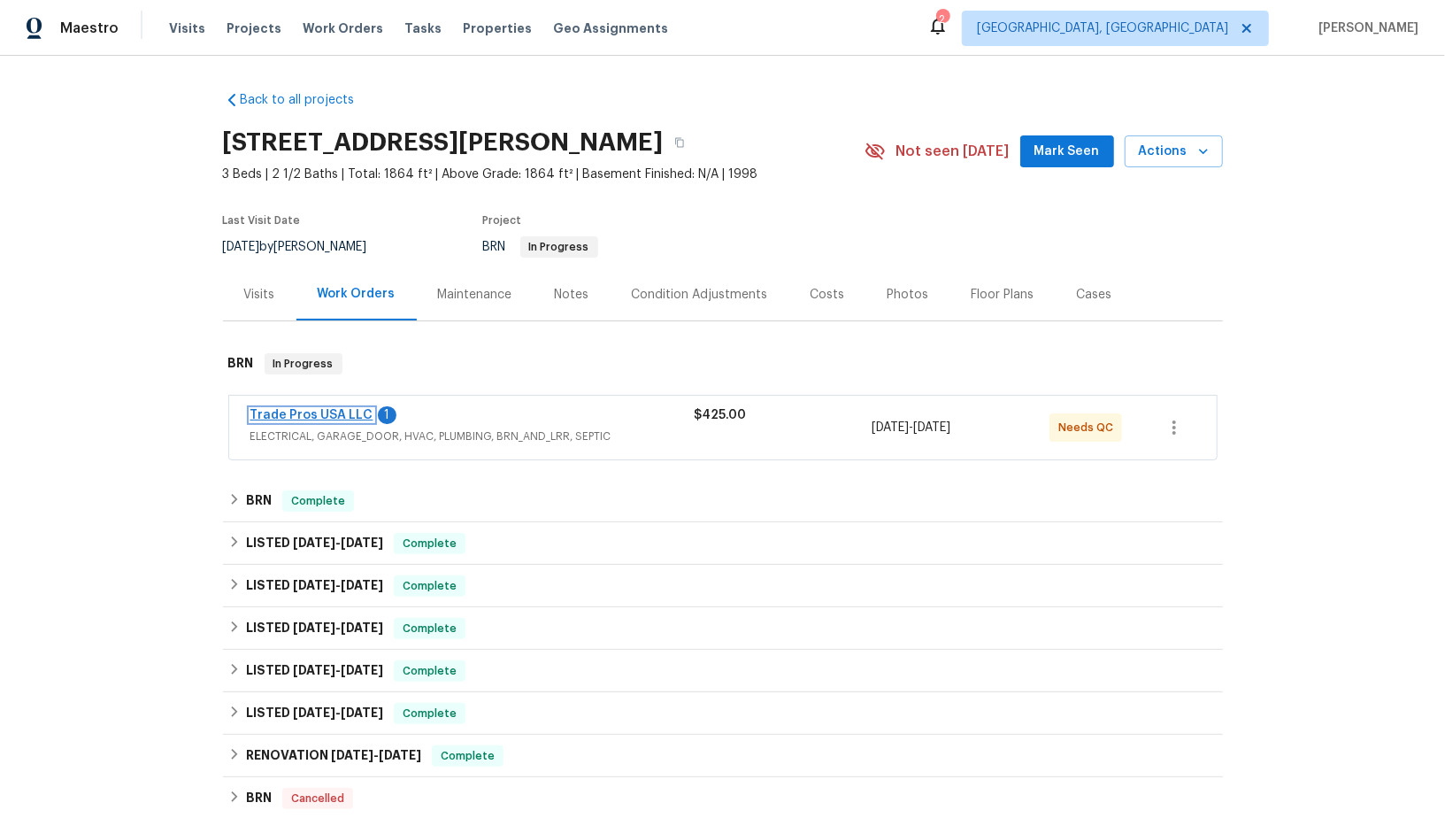
click at [320, 409] on link "Trade Pros USA LLC" at bounding box center [311, 415] width 123 height 12
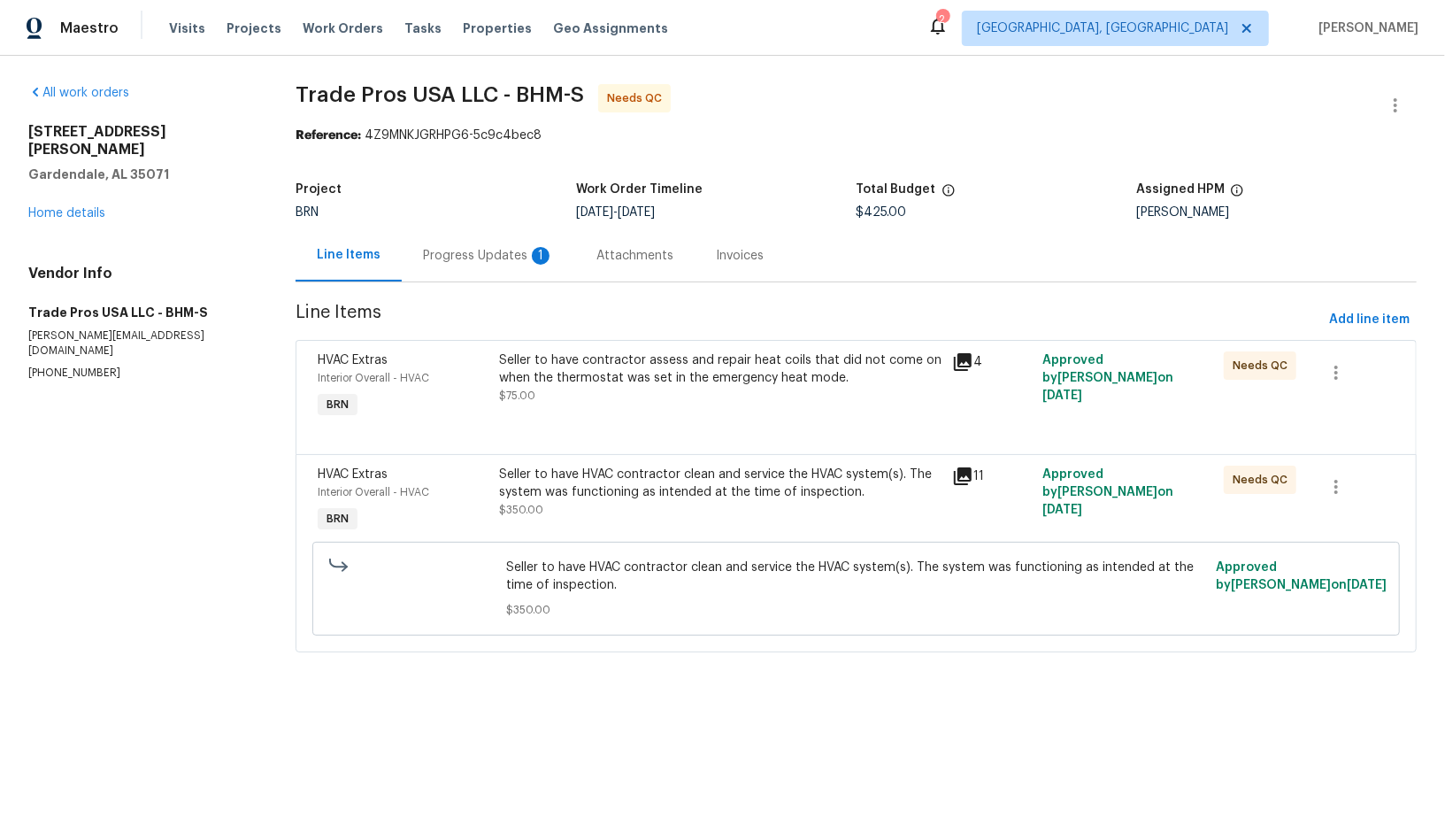
click at [472, 250] on div "Progress Updates 1" at bounding box center [488, 256] width 131 height 18
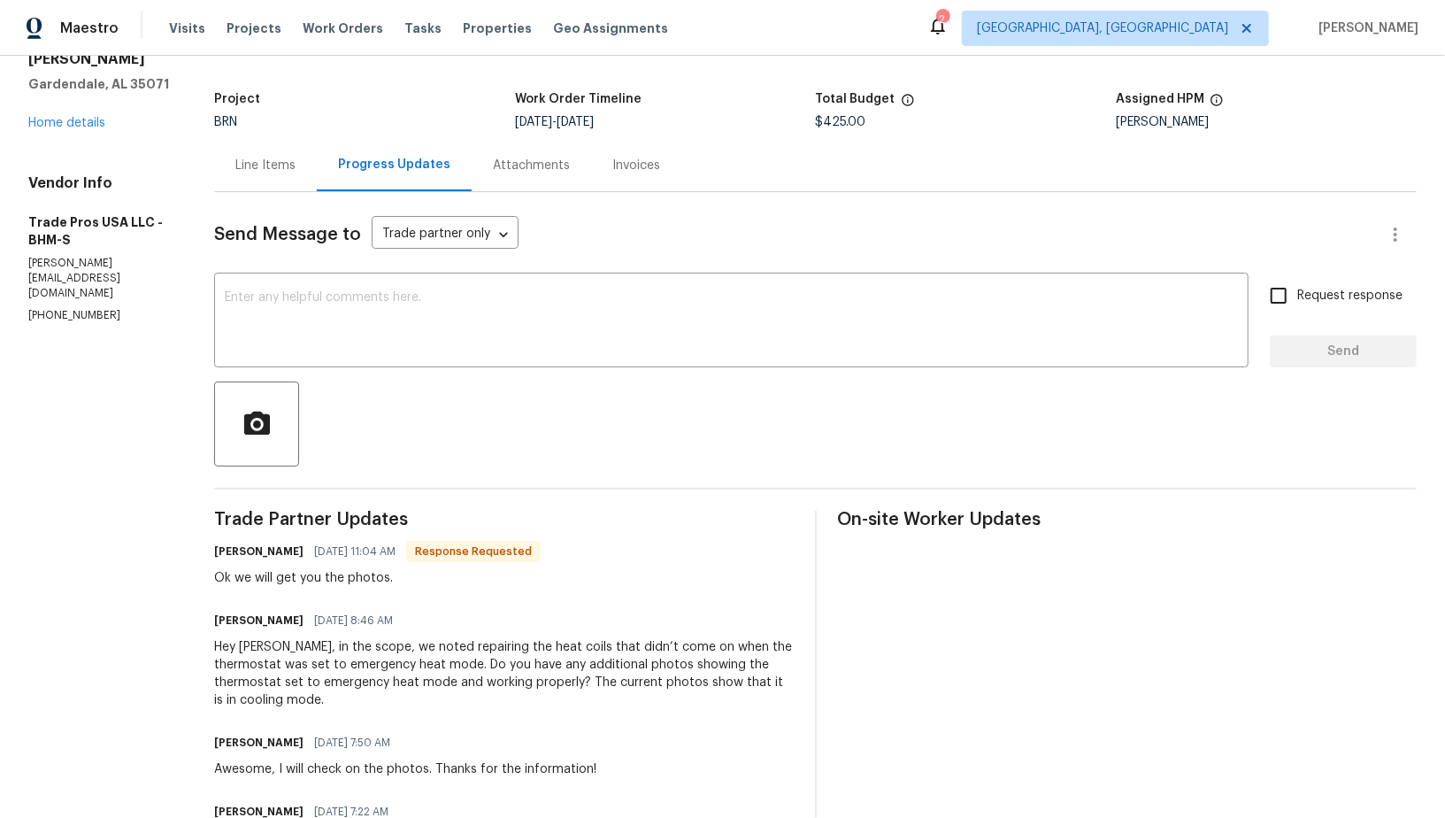
scroll to position [73, 0]
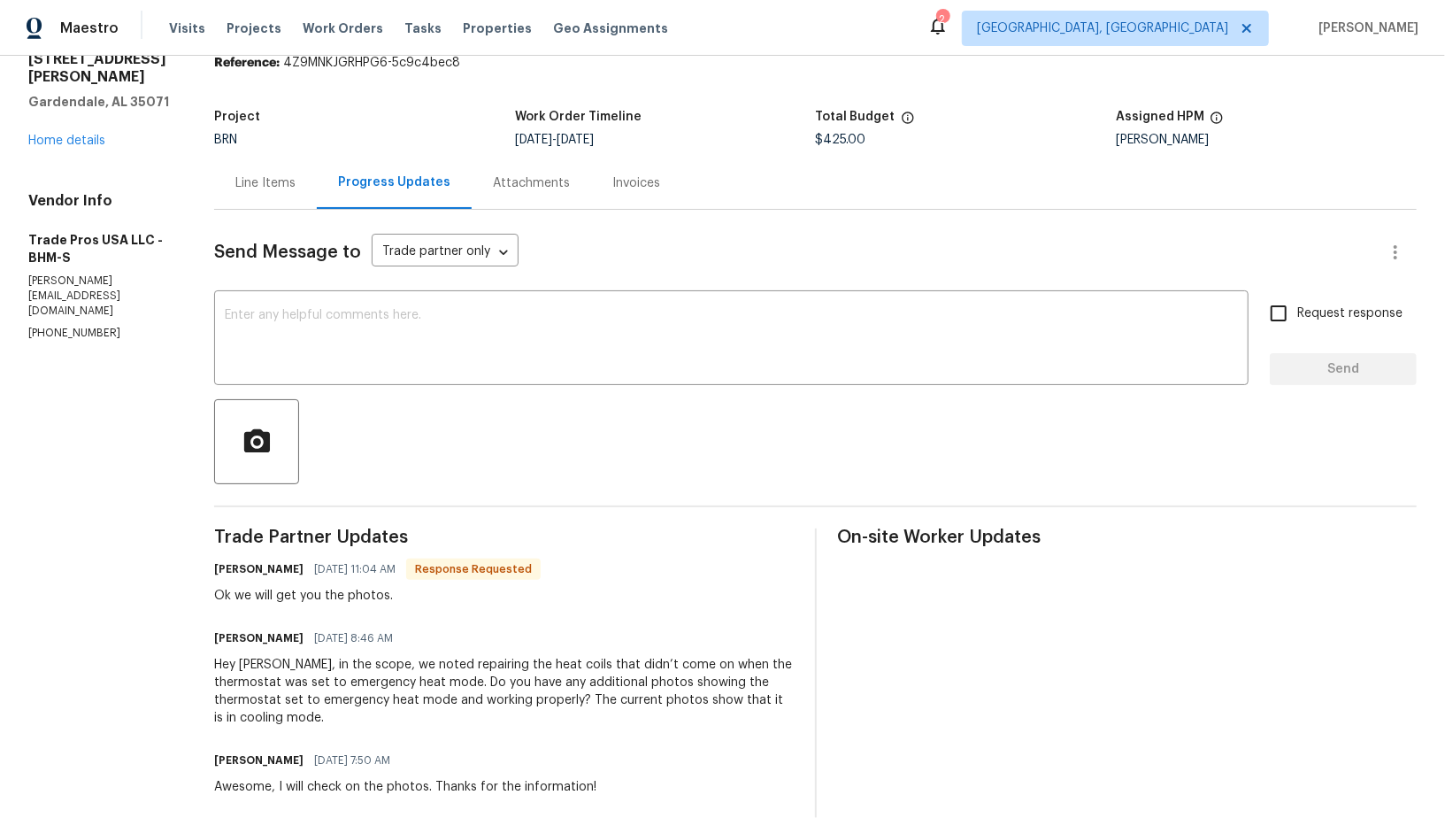
click at [262, 182] on div "Line Items" at bounding box center [265, 183] width 60 height 18
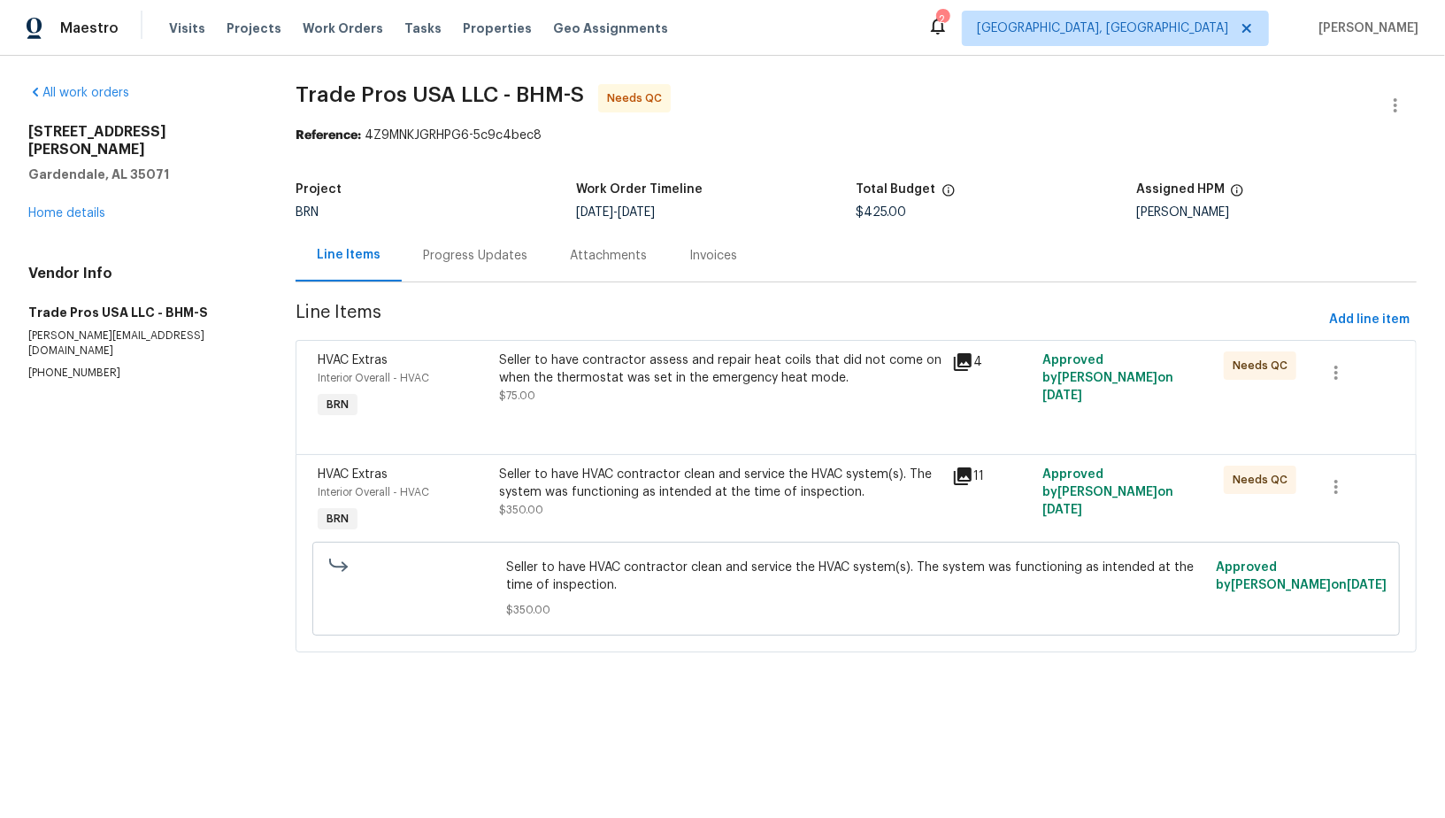
click at [568, 397] on div "Seller to have contractor assess and repair heat coils that did not come on whe…" at bounding box center [720, 377] width 442 height 53
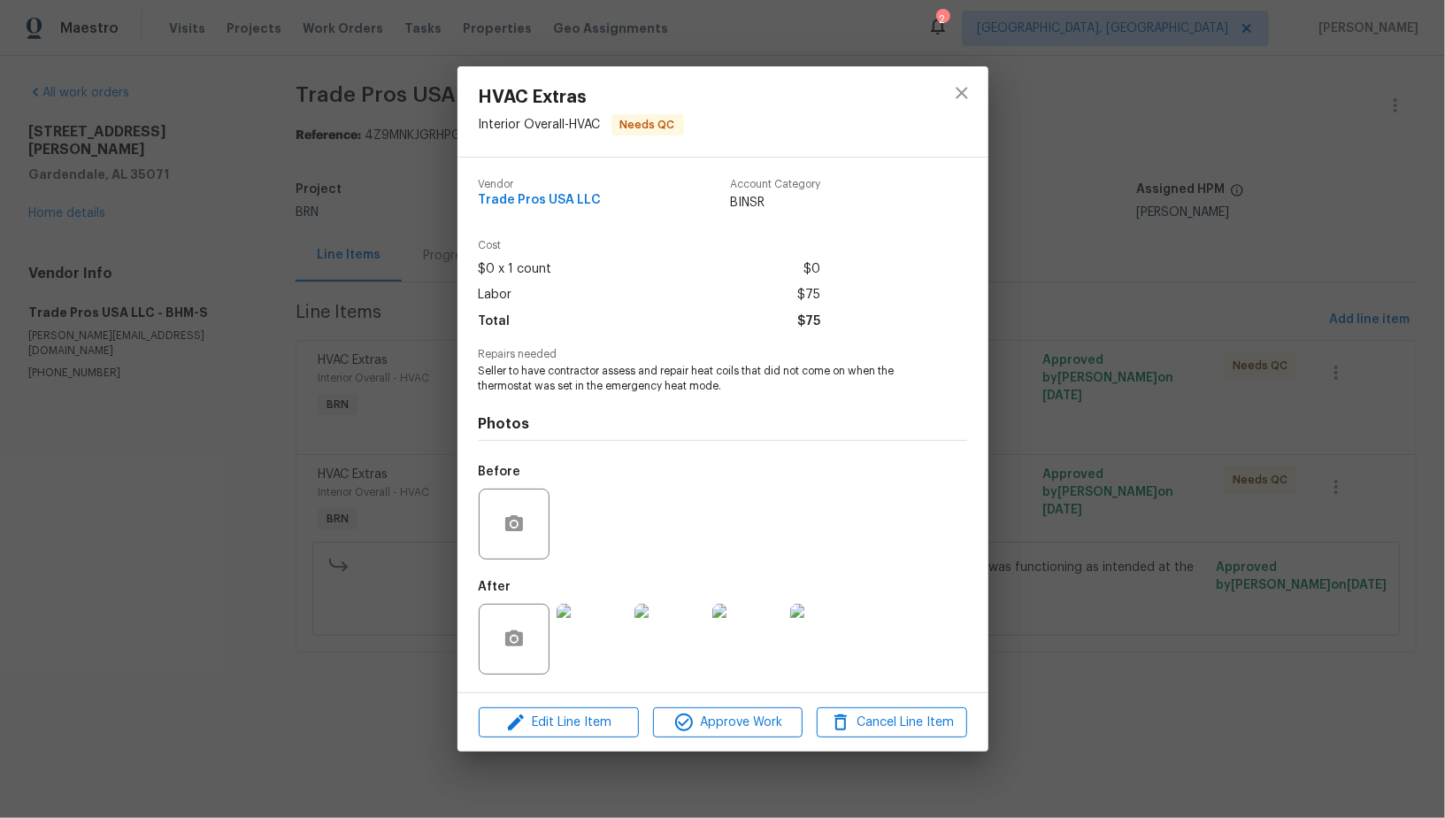
click at [408, 541] on div "HVAC Extras Interior Overall - HVAC Needs QC Vendor Trade Pros USA LLC Account …" at bounding box center [722, 409] width 1445 height 818
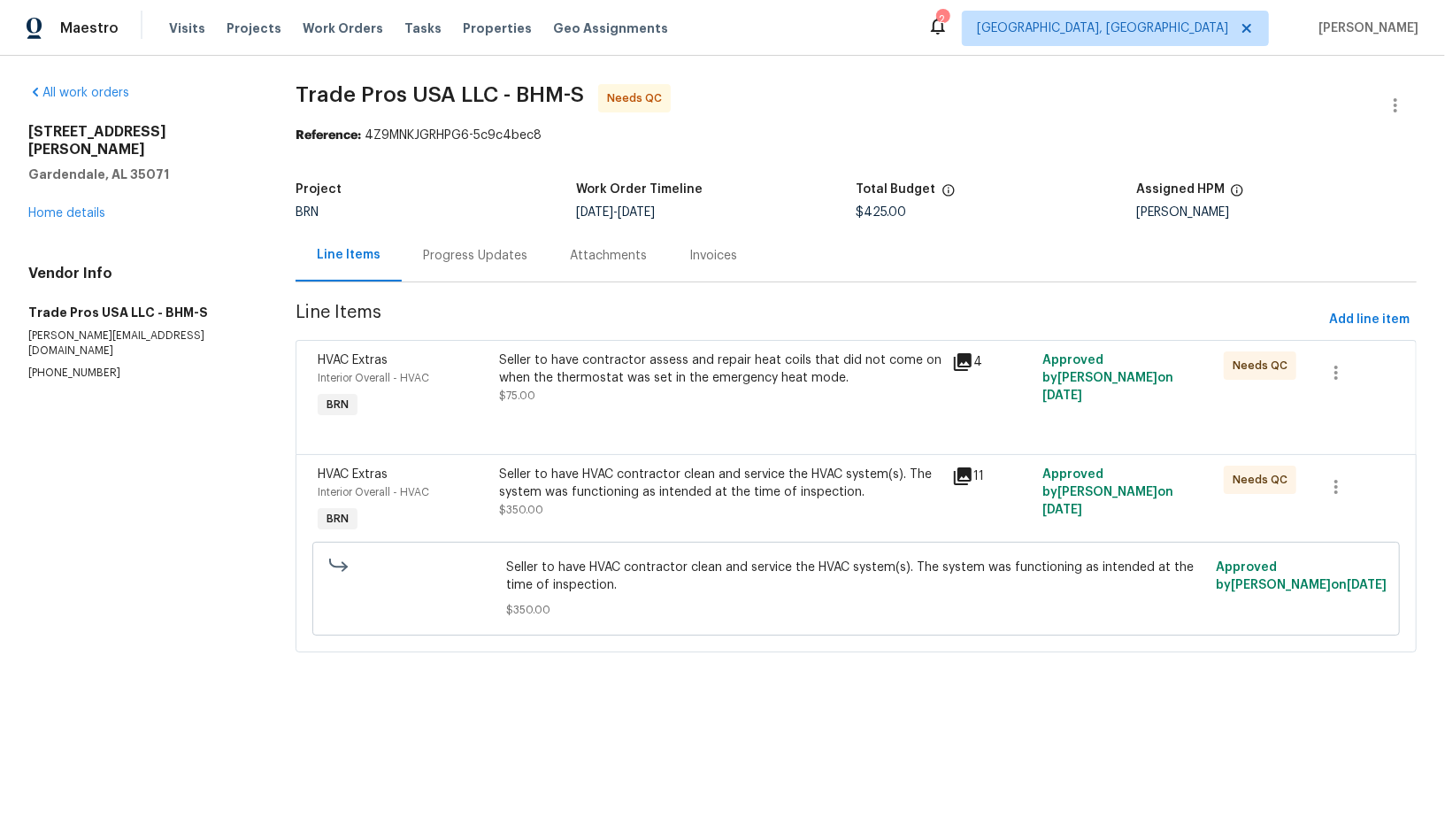
click at [580, 415] on div "Seller to have contractor assess and repair heat coils that did not come on whe…" at bounding box center [720, 386] width 453 height 81
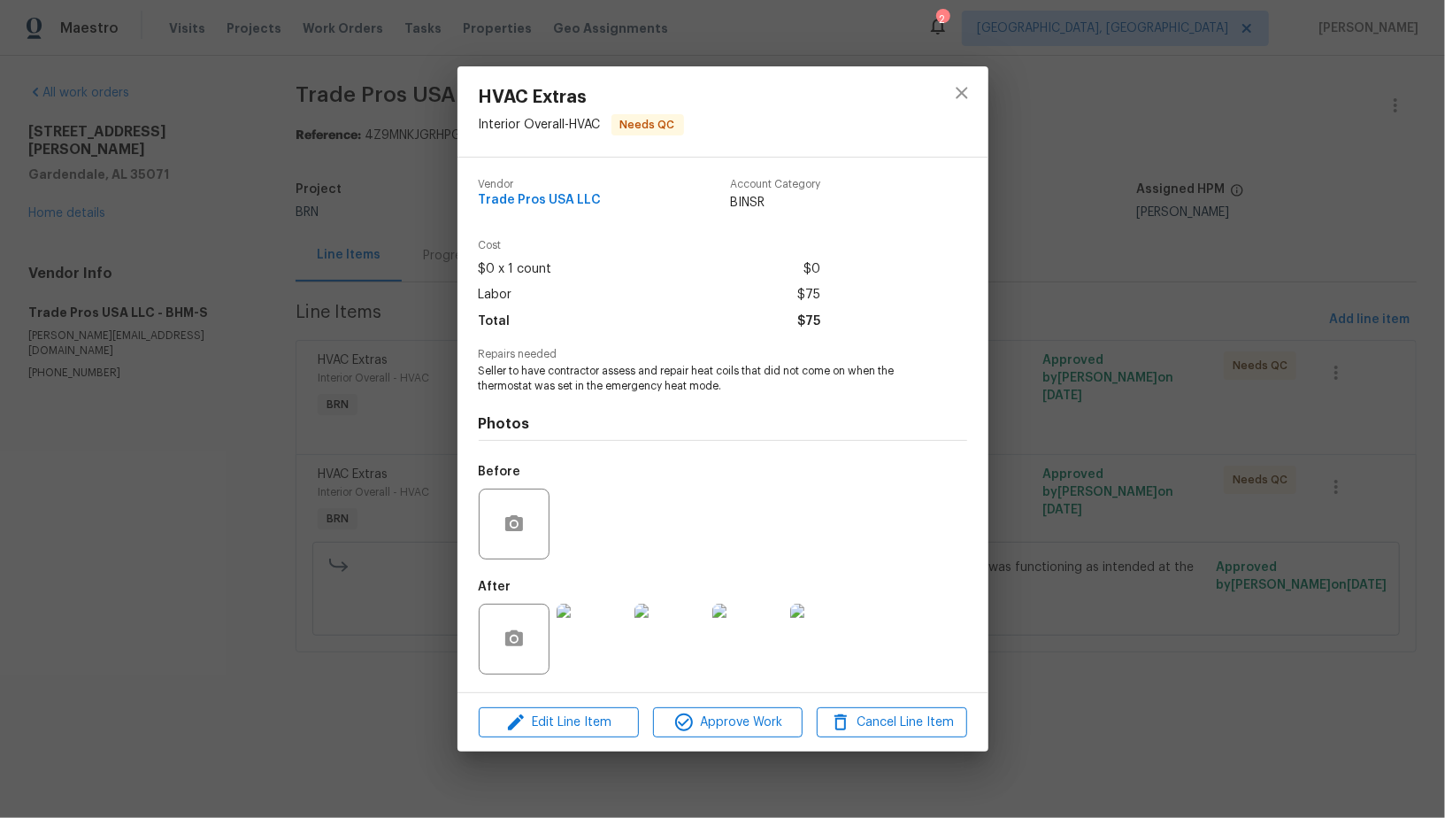
click at [369, 580] on div "HVAC Extras Interior Overall - HVAC Needs QC Vendor Trade Pros USA LLC Account …" at bounding box center [722, 409] width 1445 height 818
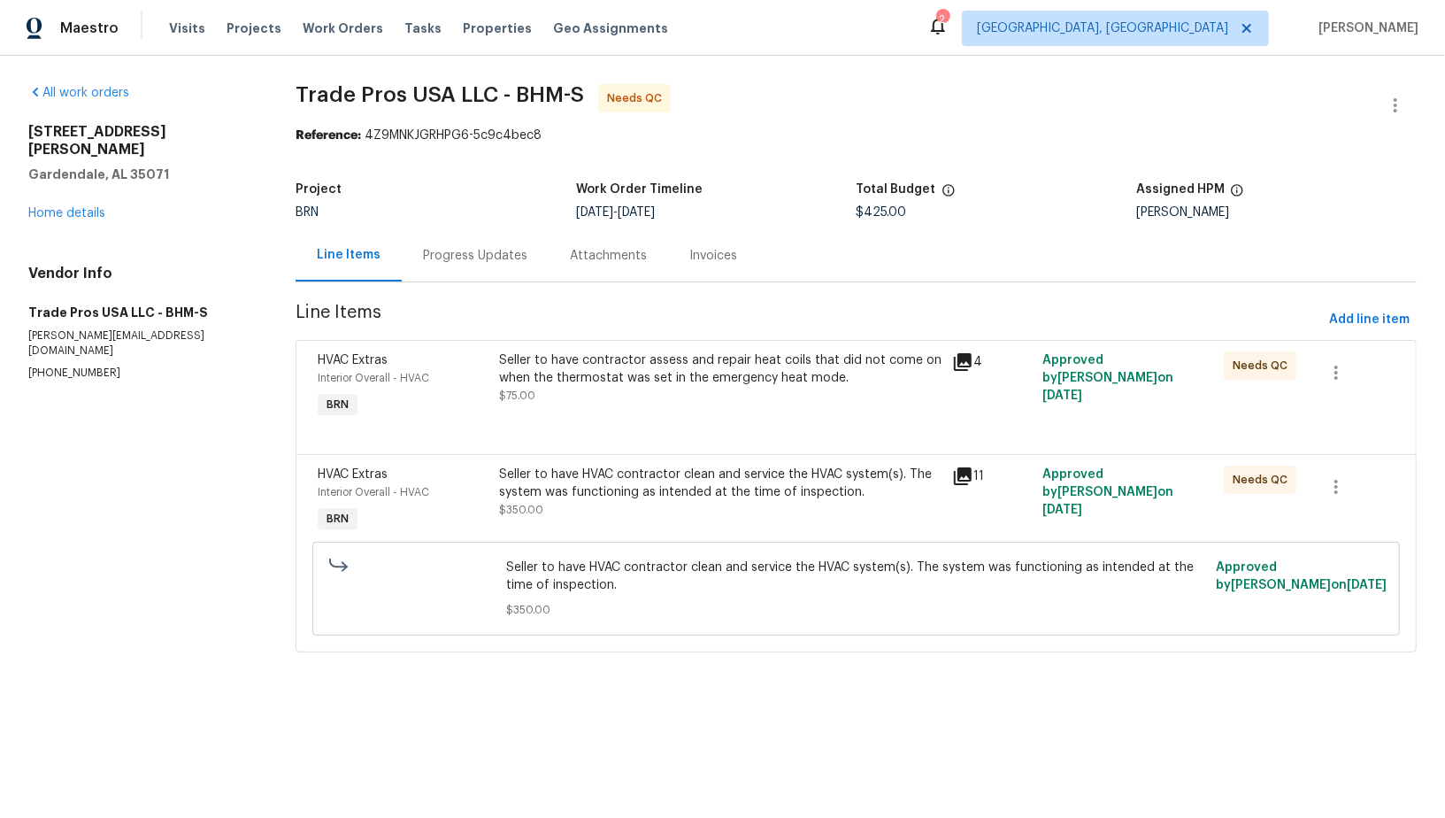
click at [548, 540] on div "Seller to have HVAC contractor clean and service the HVAC system(s). The system…" at bounding box center [856, 588] width 1077 height 104
click at [541, 519] on div "Seller to have HVAC contractor clean and service the HVAC system(s). The system…" at bounding box center [720, 500] width 453 height 81
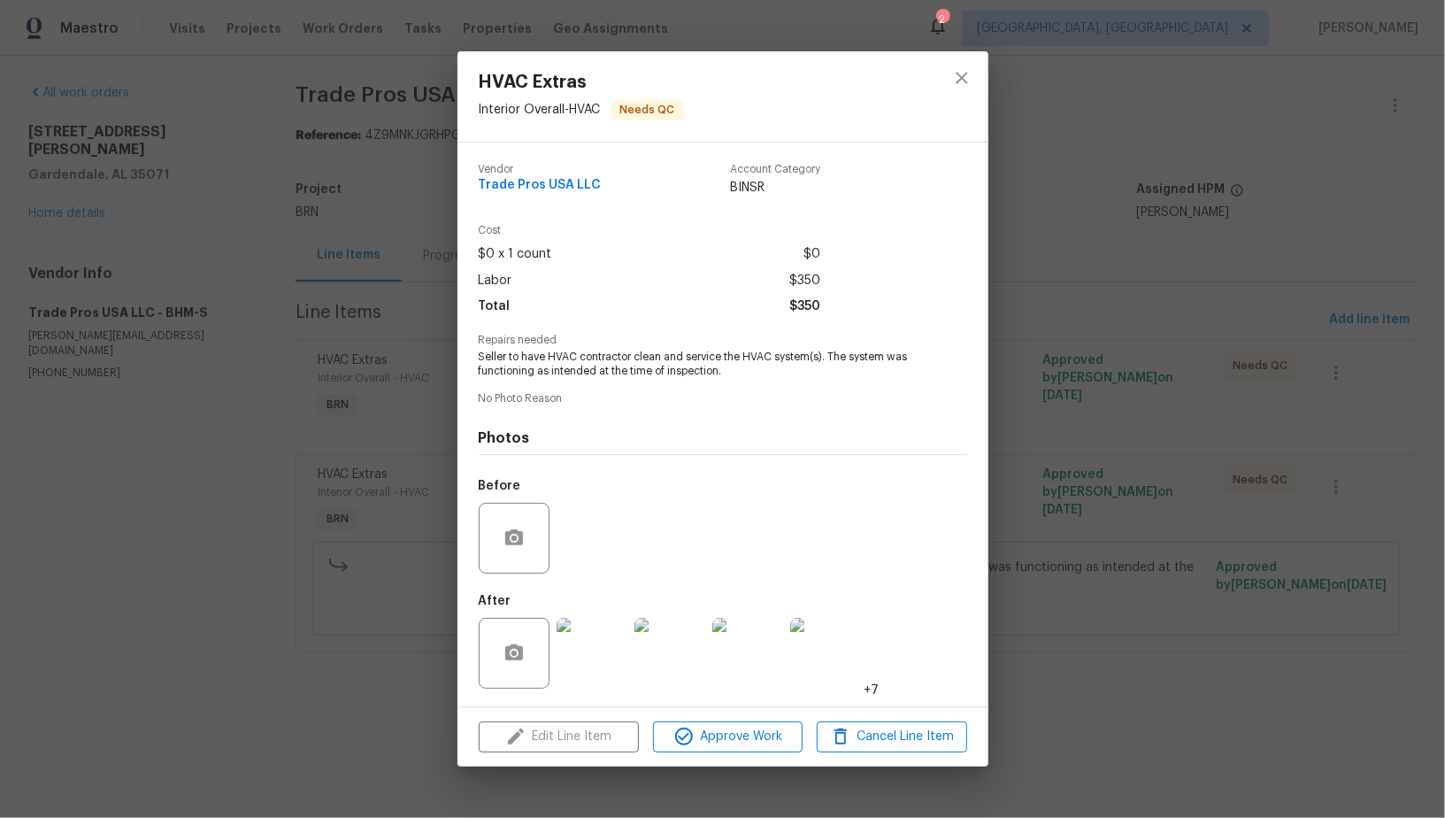
click at [353, 538] on div "HVAC Extras Interior Overall - HVAC Needs QC Vendor Trade Pros USA LLC Account …" at bounding box center [722, 409] width 1445 height 818
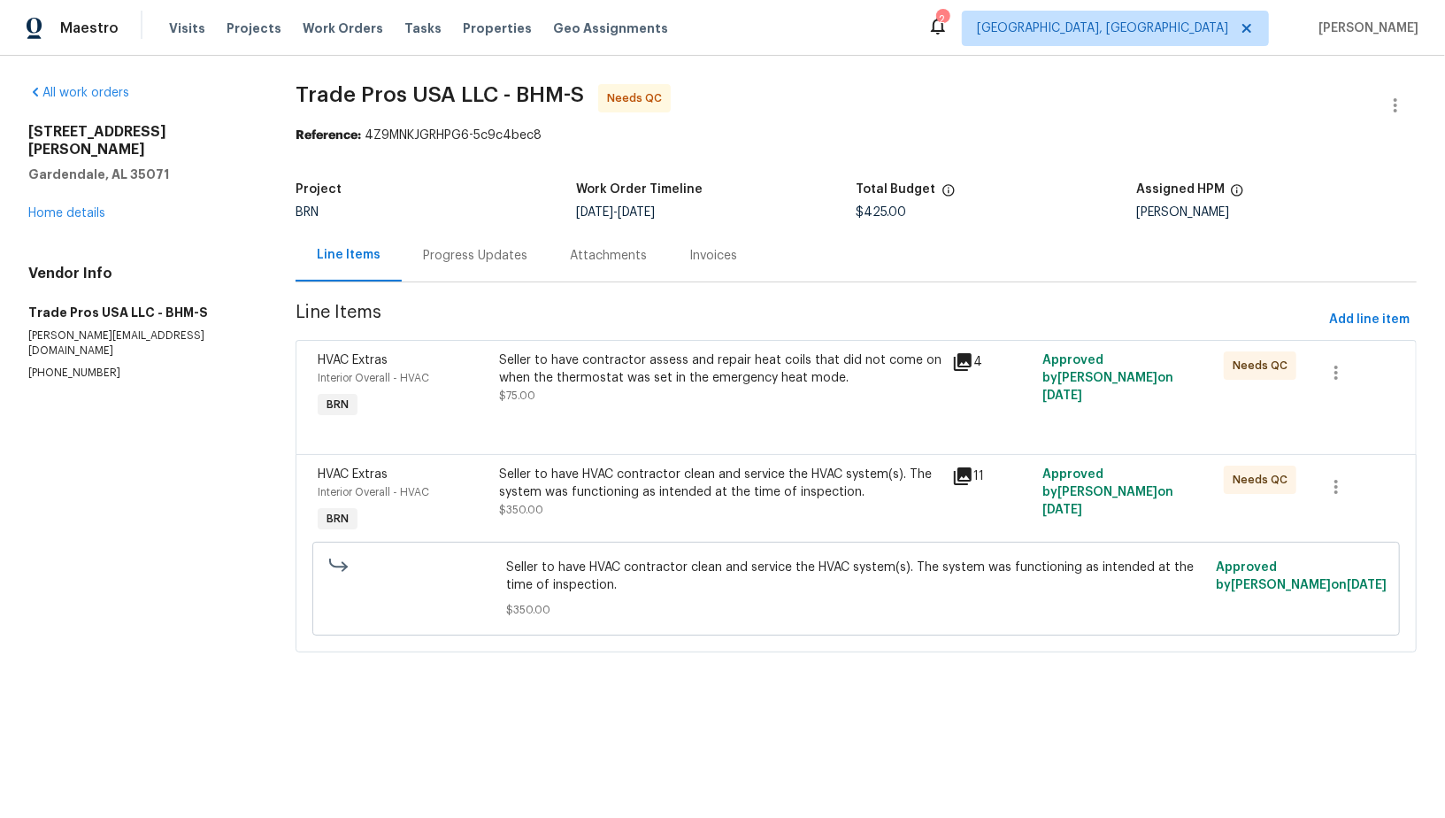
click at [555, 395] on div "Seller to have contractor assess and repair heat coils that did not come on whe…" at bounding box center [720, 377] width 442 height 53
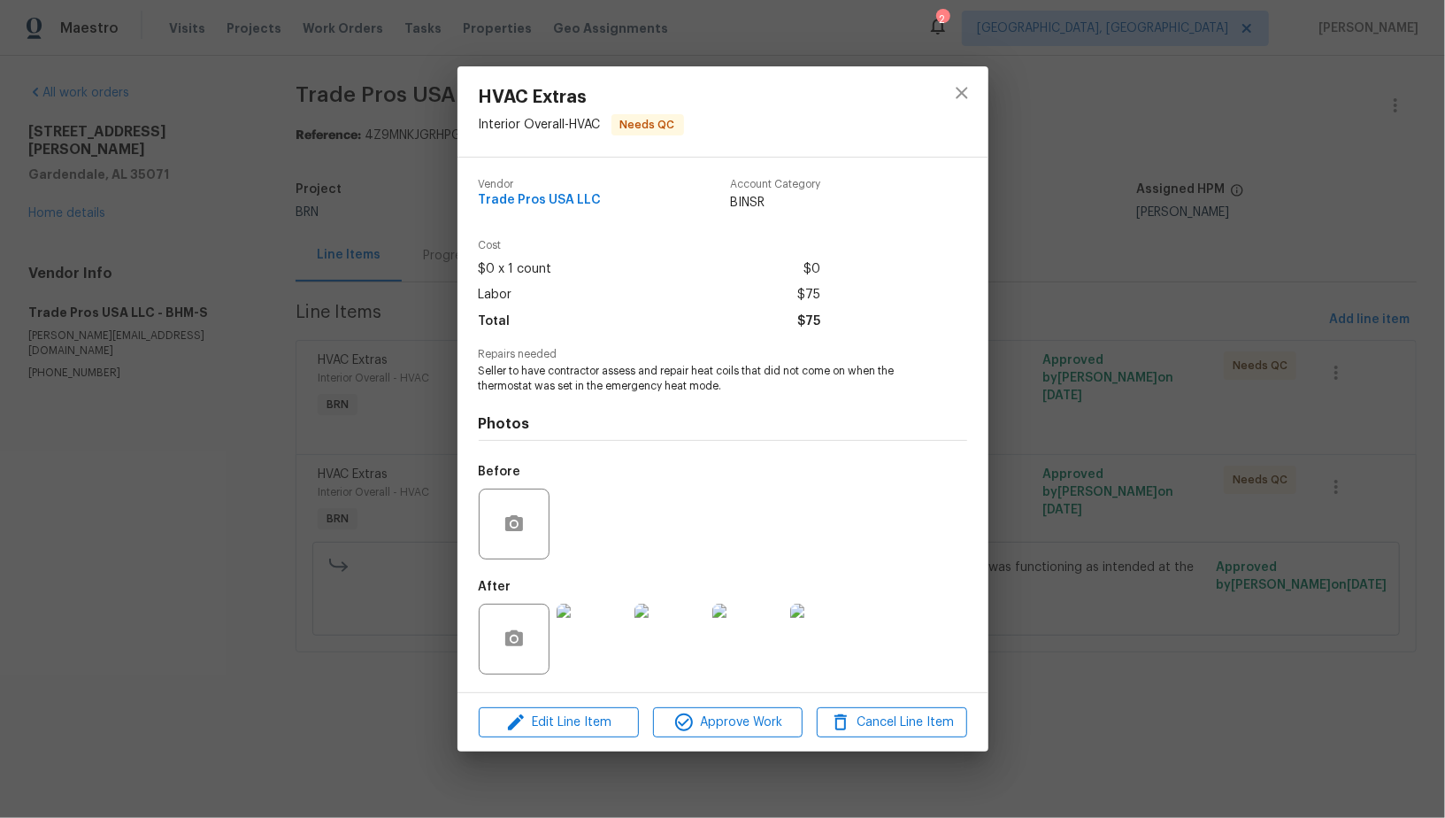
drag, startPoint x: 342, startPoint y: 516, endPoint x: 465, endPoint y: 244, distance: 298.2
click at [343, 516] on div "HVAC Extras Interior Overall - HVAC Needs QC Vendor Trade Pros USA LLC Account …" at bounding box center [722, 409] width 1445 height 818
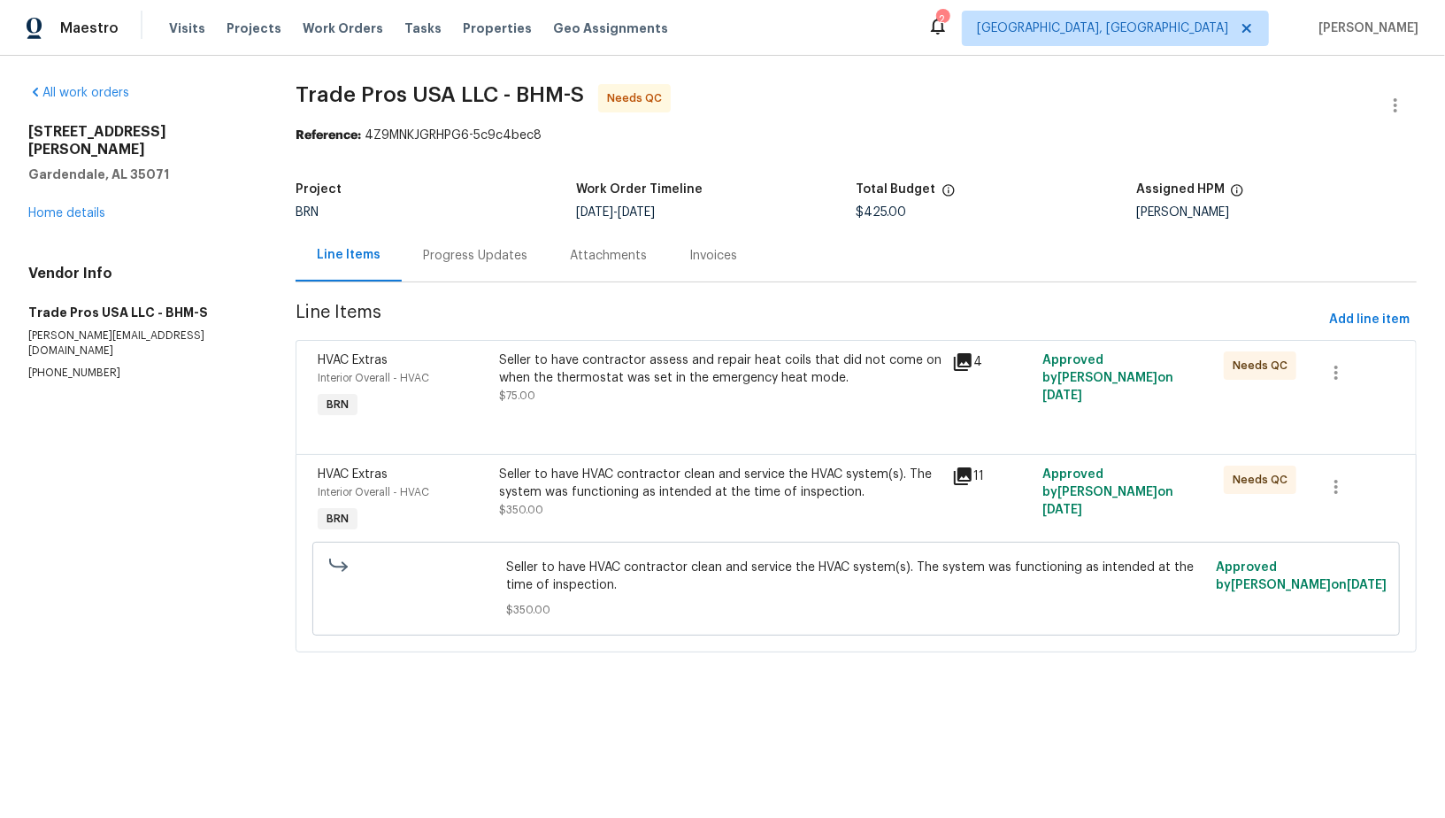
click at [445, 250] on div "Progress Updates" at bounding box center [475, 256] width 104 height 18
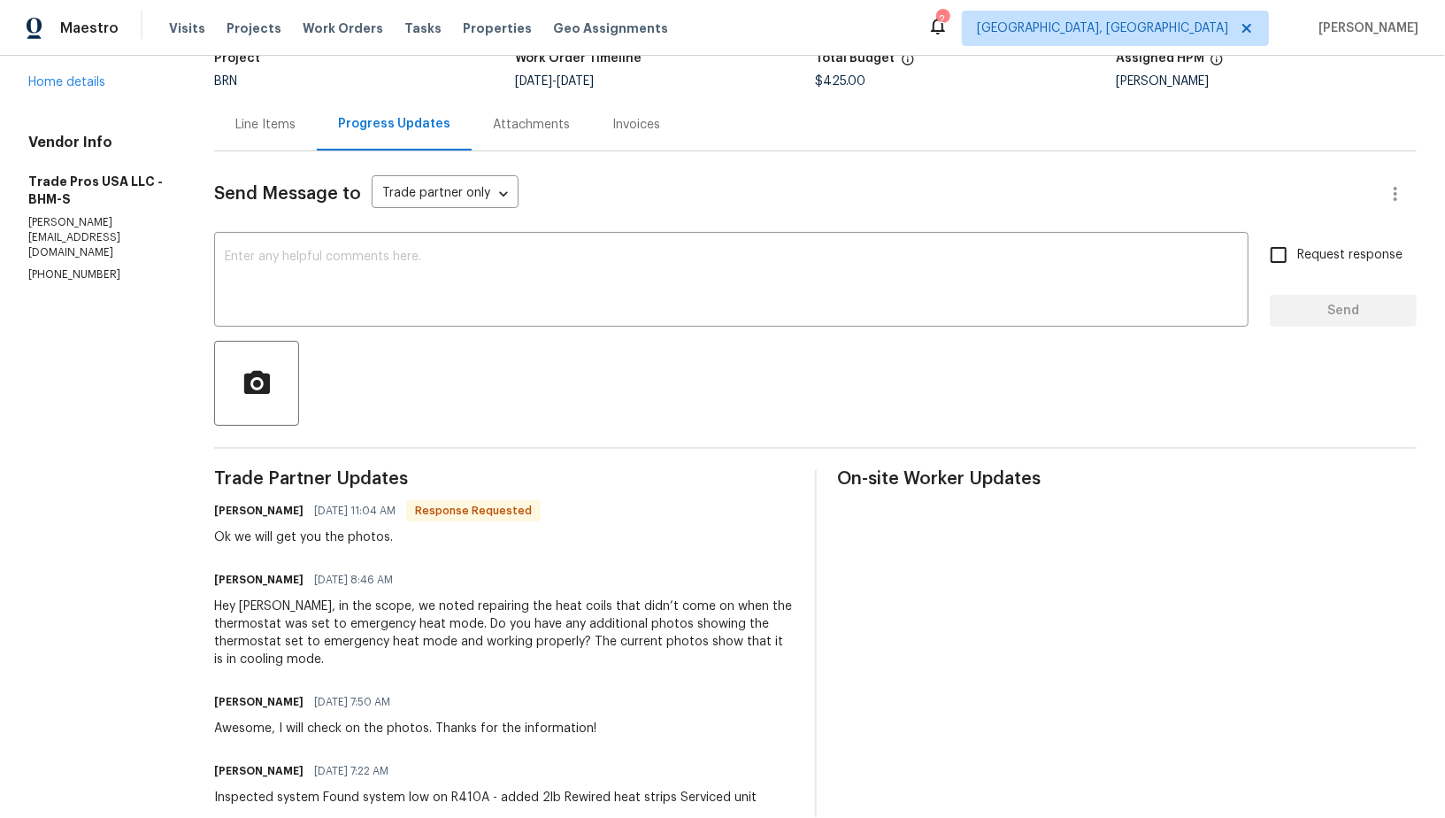
scroll to position [144, 0]
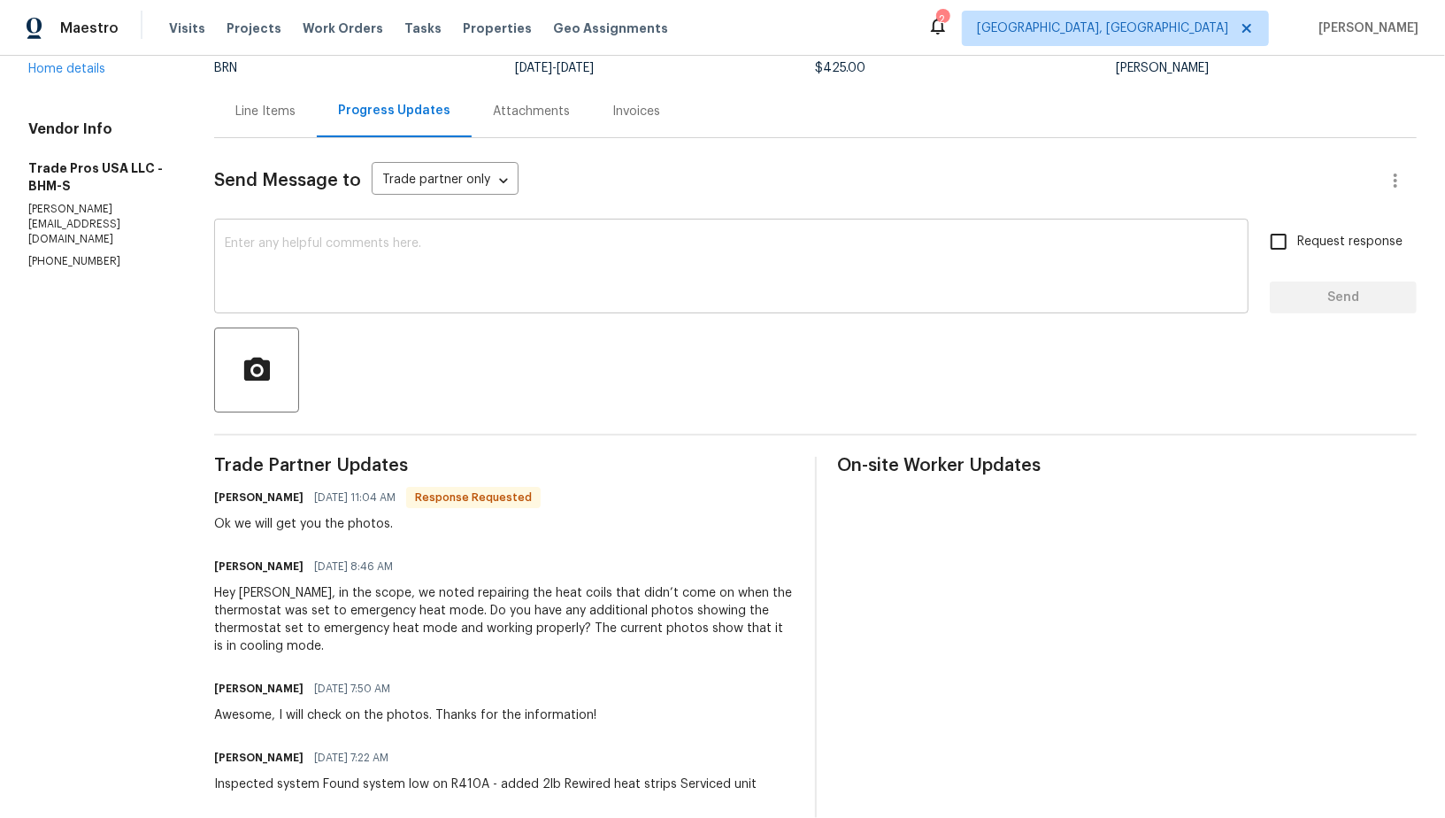
click at [301, 262] on textarea at bounding box center [731, 268] width 1013 height 62
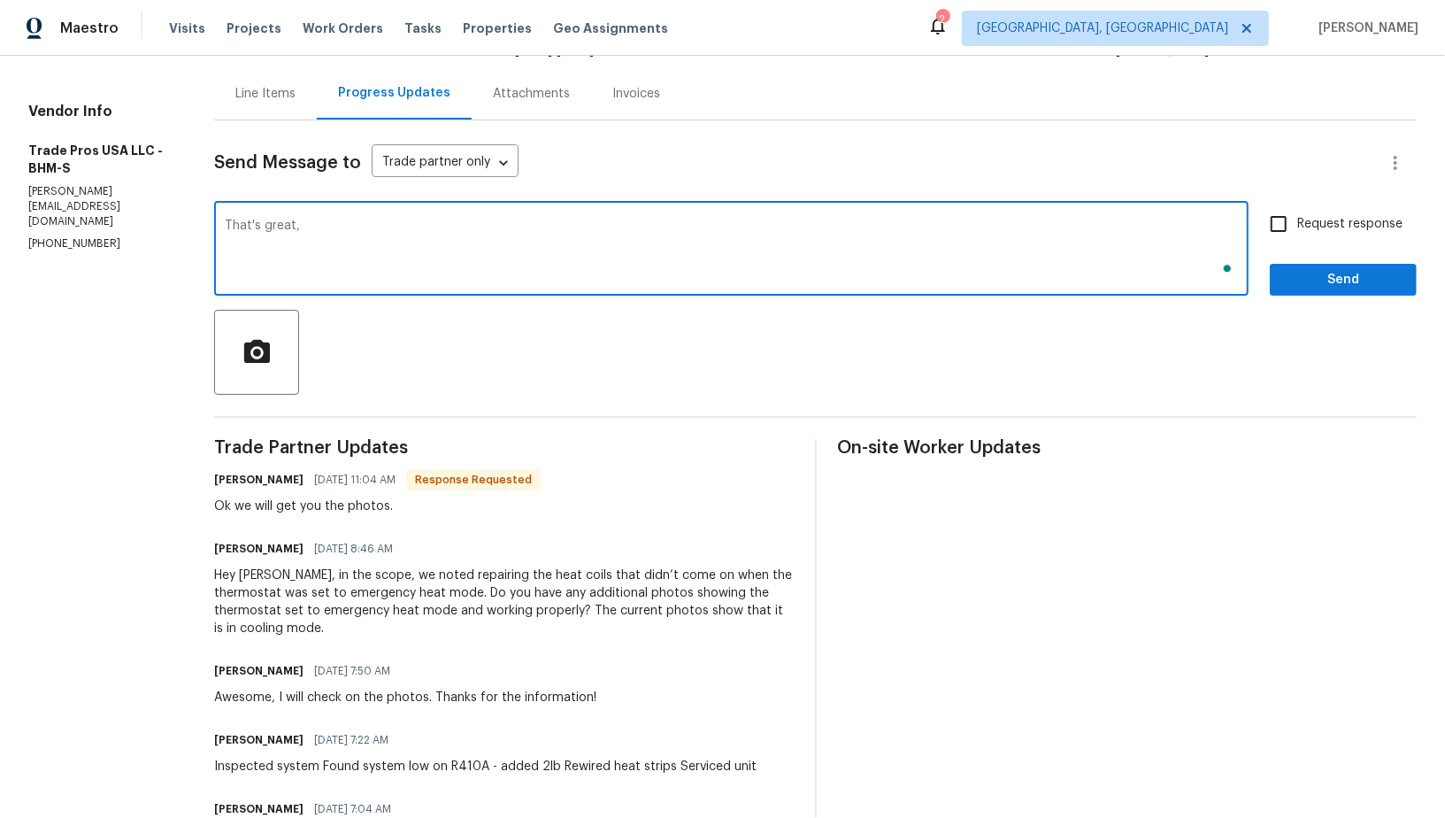
scroll to position [118, 0]
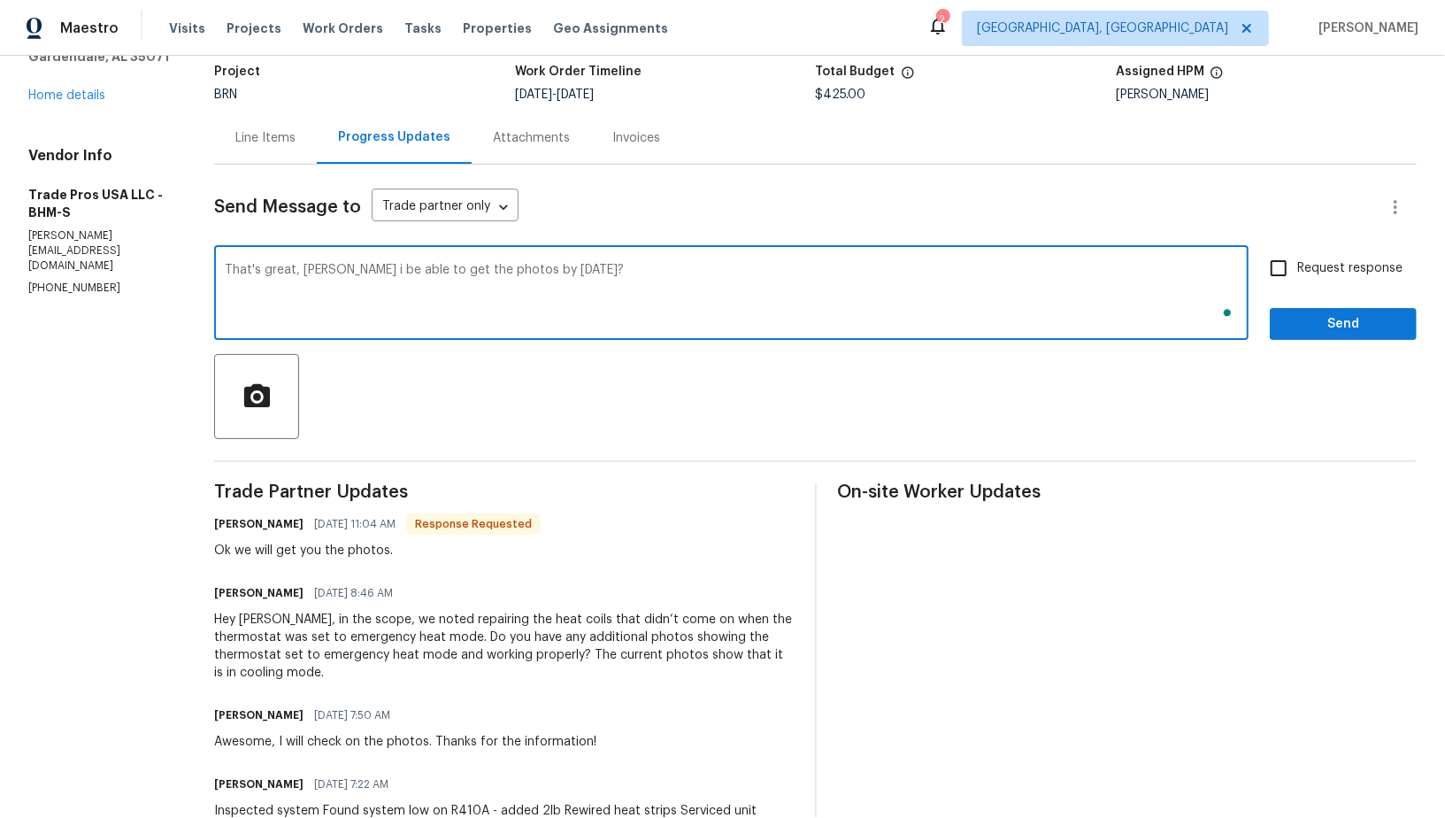
type textarea "That's great, [PERSON_NAME] i be able to get the photos by [DATE]?"
click at [1297, 259] on input "Request response" at bounding box center [1278, 268] width 37 height 37
checkbox input "true"
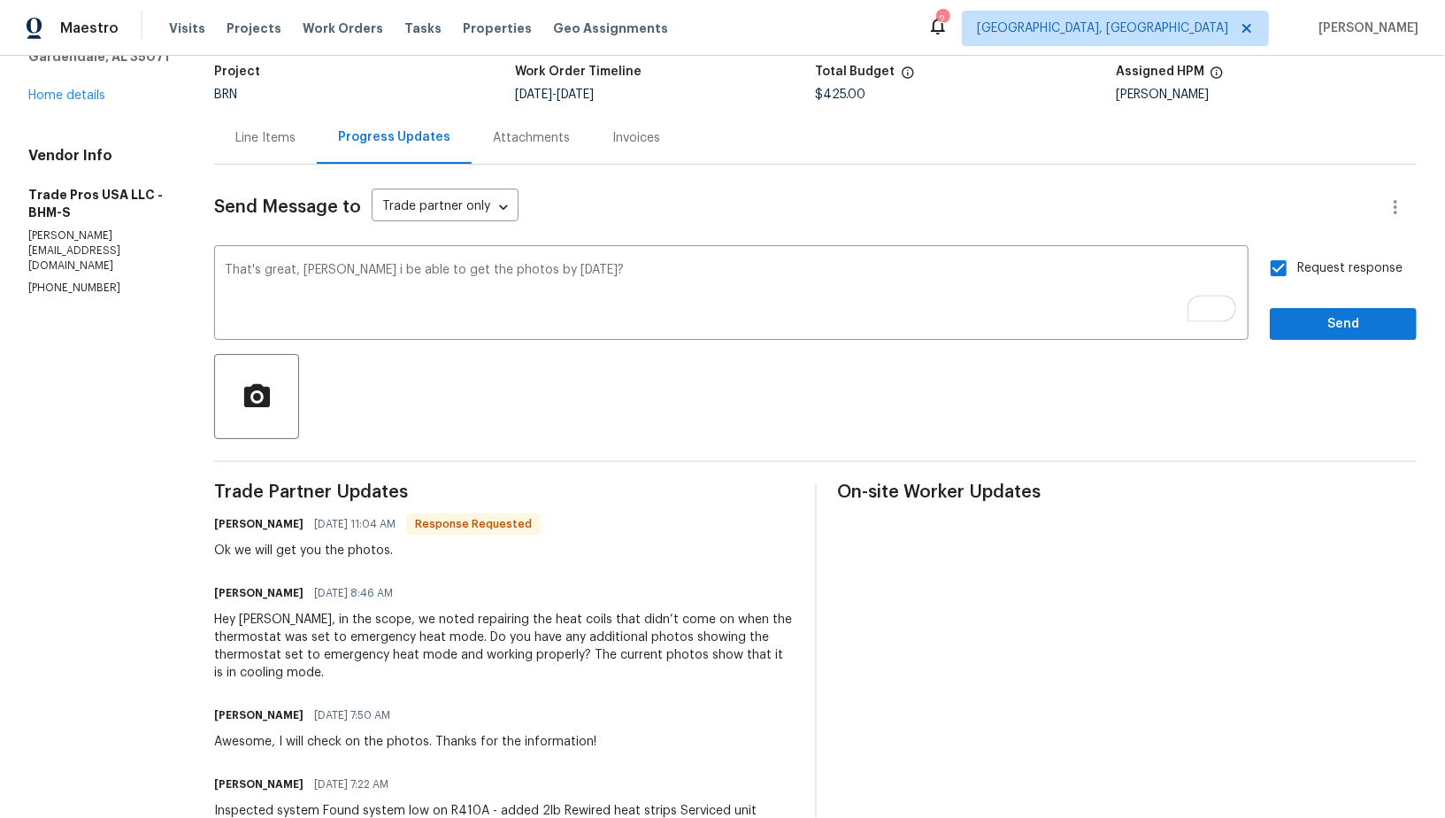
click at [1321, 304] on div "Request response Send" at bounding box center [1343, 295] width 147 height 90
click at [1289, 326] on span "Send" at bounding box center [1343, 324] width 119 height 22
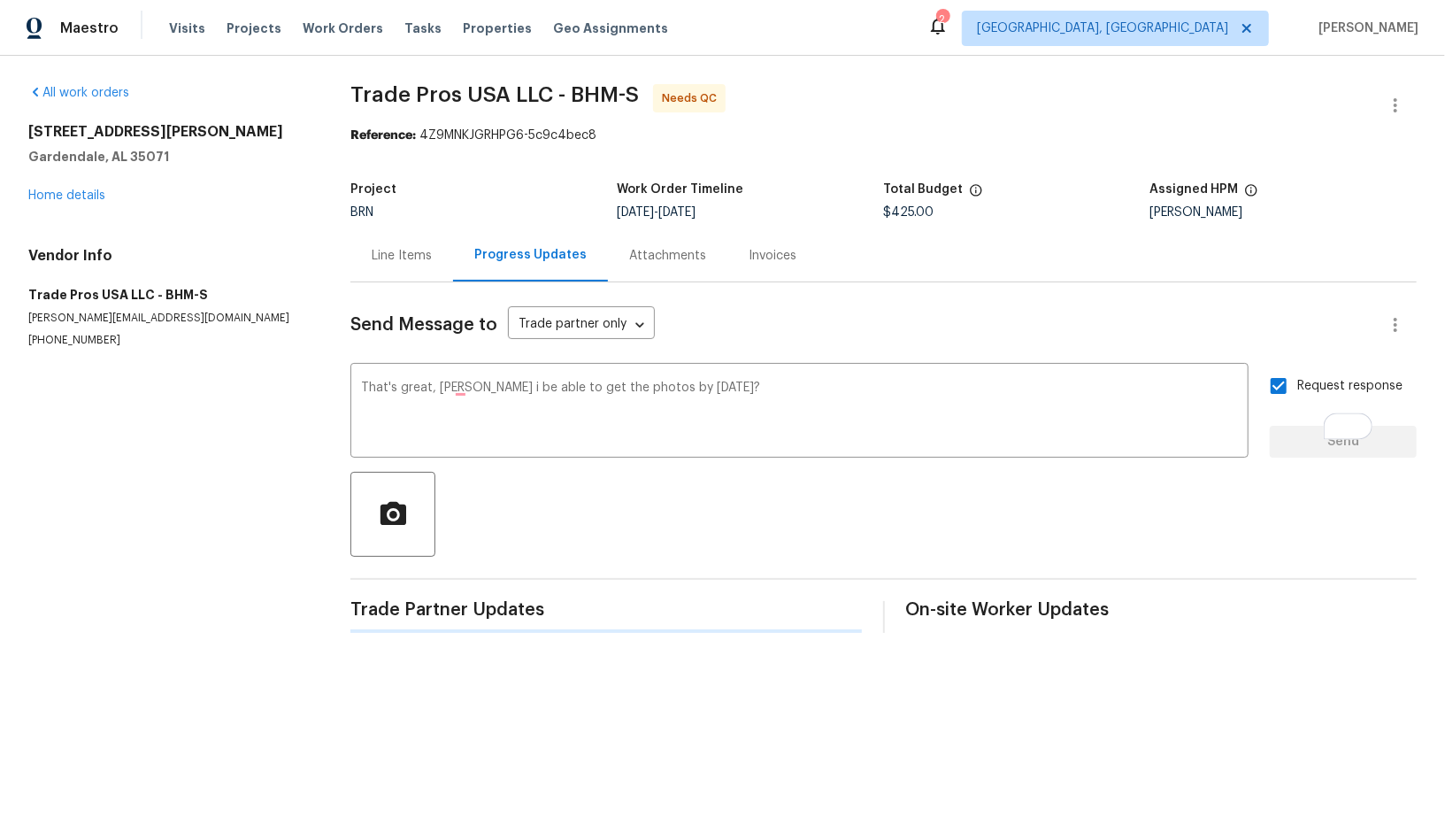
scroll to position [0, 0]
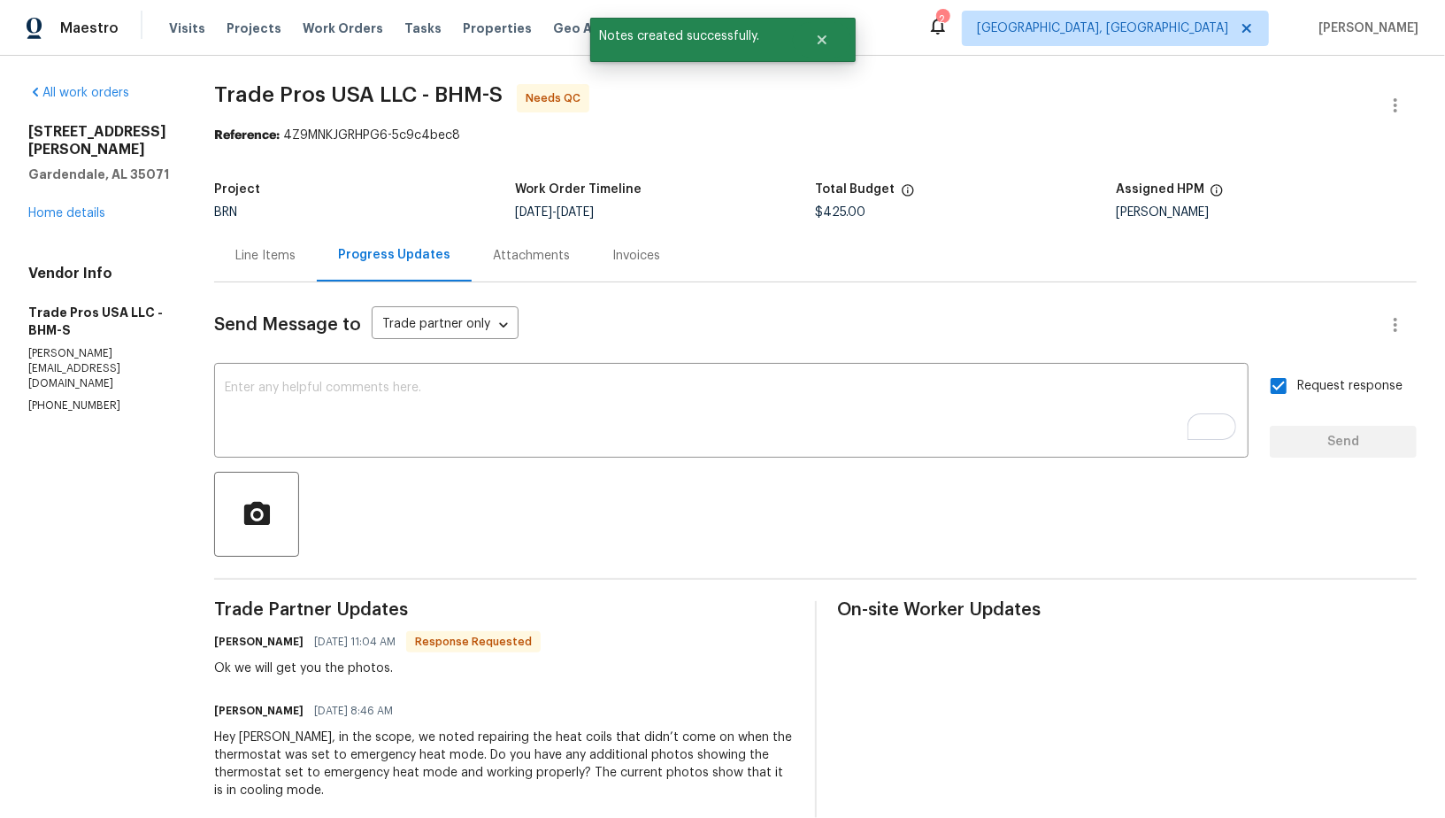
click at [293, 258] on div "Line Items" at bounding box center [265, 256] width 60 height 18
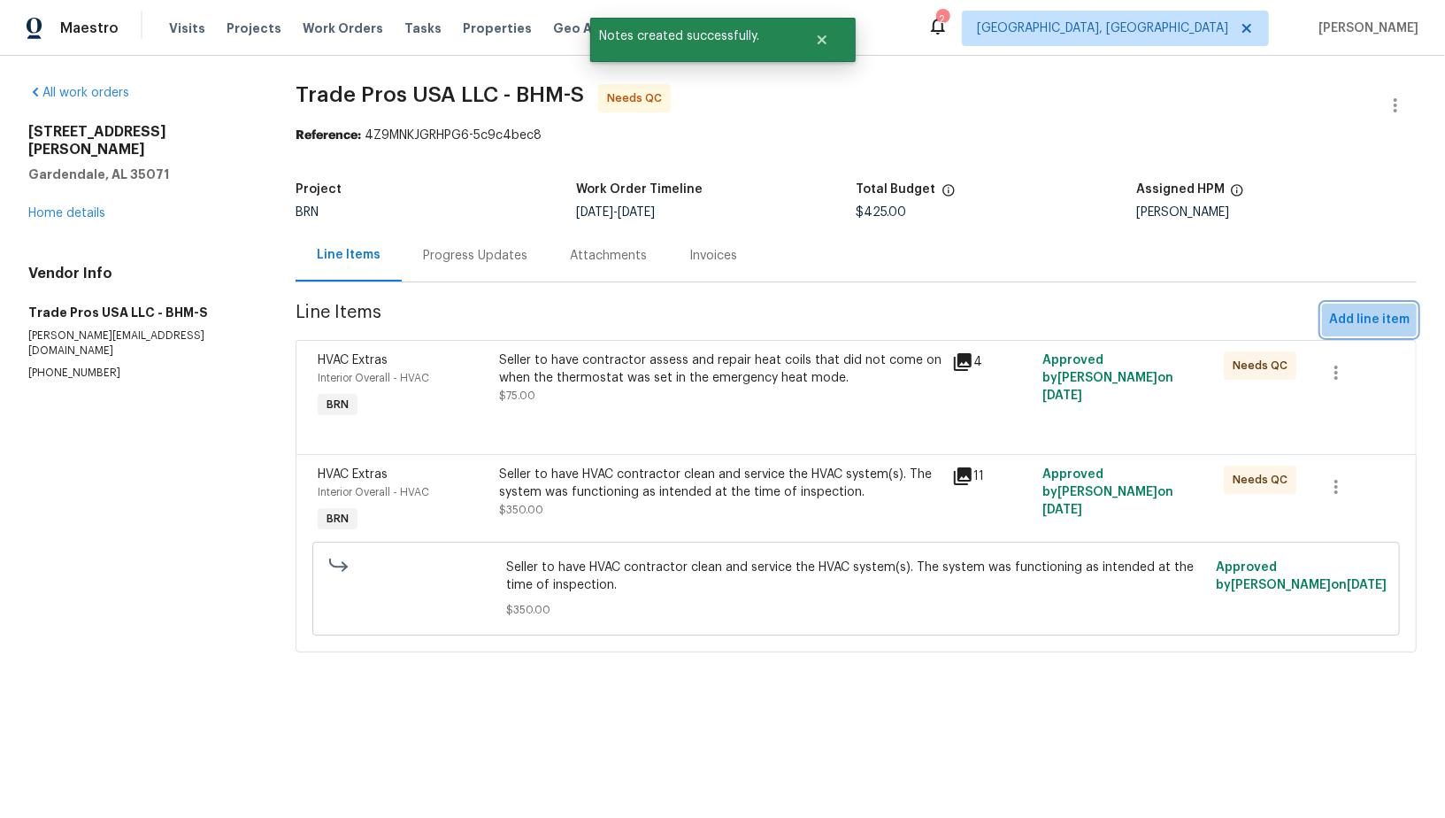
click at [1374, 315] on span "Add line item" at bounding box center [1369, 320] width 81 height 22
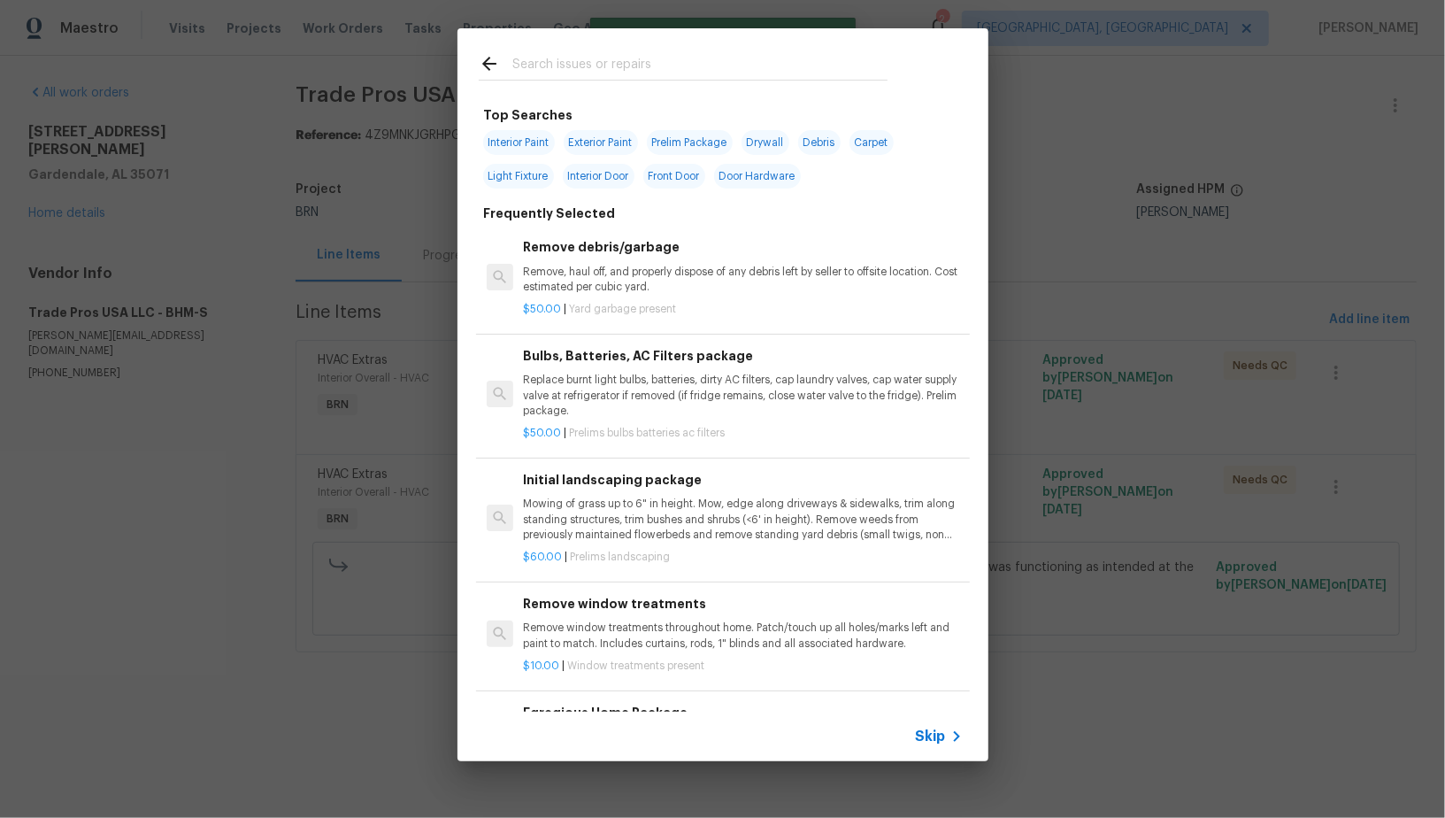
click at [947, 741] on icon at bounding box center [956, 736] width 21 height 21
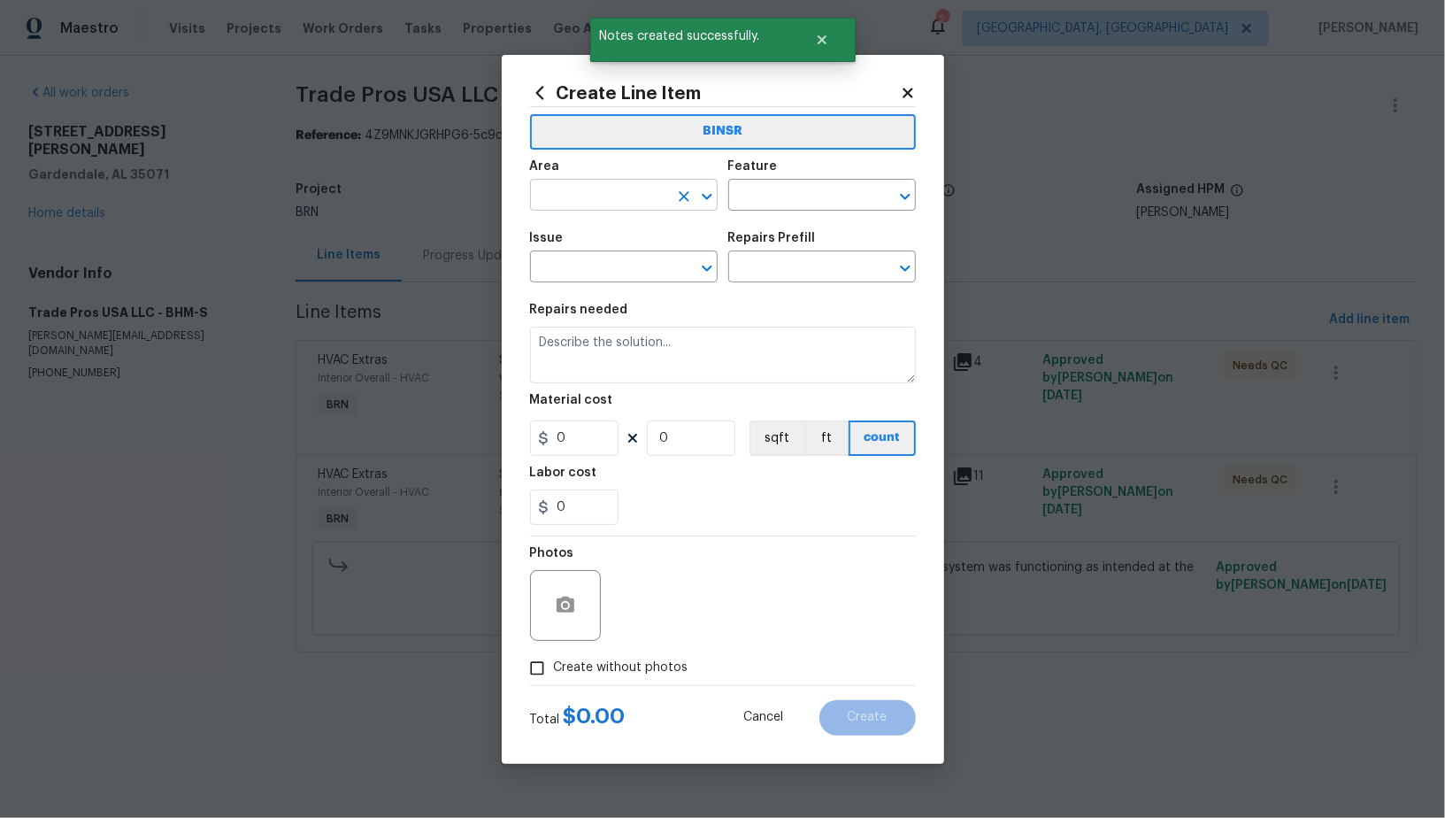
click at [621, 196] on input "text" at bounding box center [599, 196] width 138 height 27
click at [650, 268] on li "Interior Overall" at bounding box center [624, 264] width 188 height 29
type input "Interior Overall"
click at [802, 203] on input "text" at bounding box center [797, 196] width 138 height 27
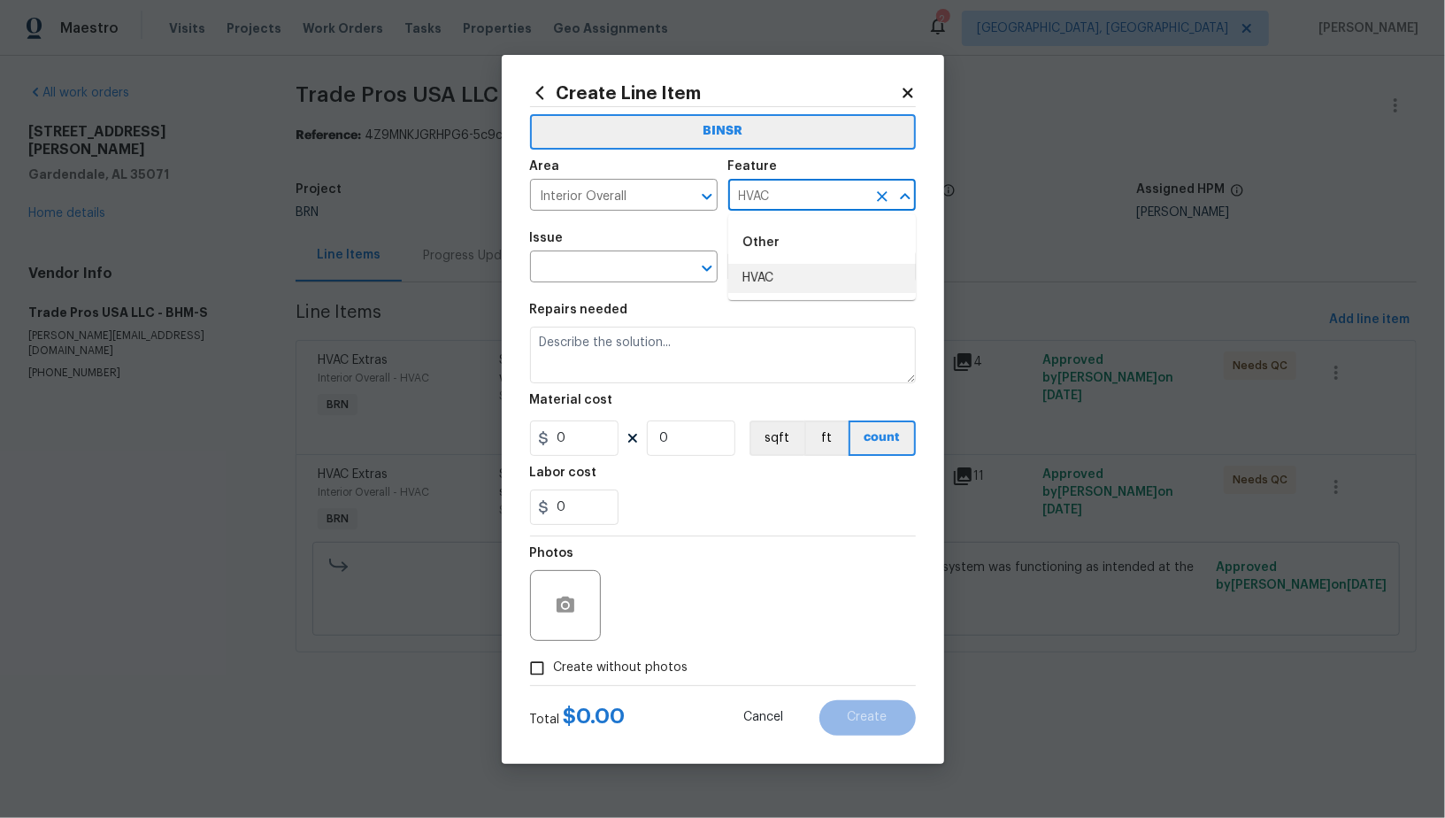
click at [790, 280] on li "HVAC" at bounding box center [822, 278] width 188 height 29
type input "HVAC"
click at [631, 268] on input "text" at bounding box center [599, 268] width 138 height 27
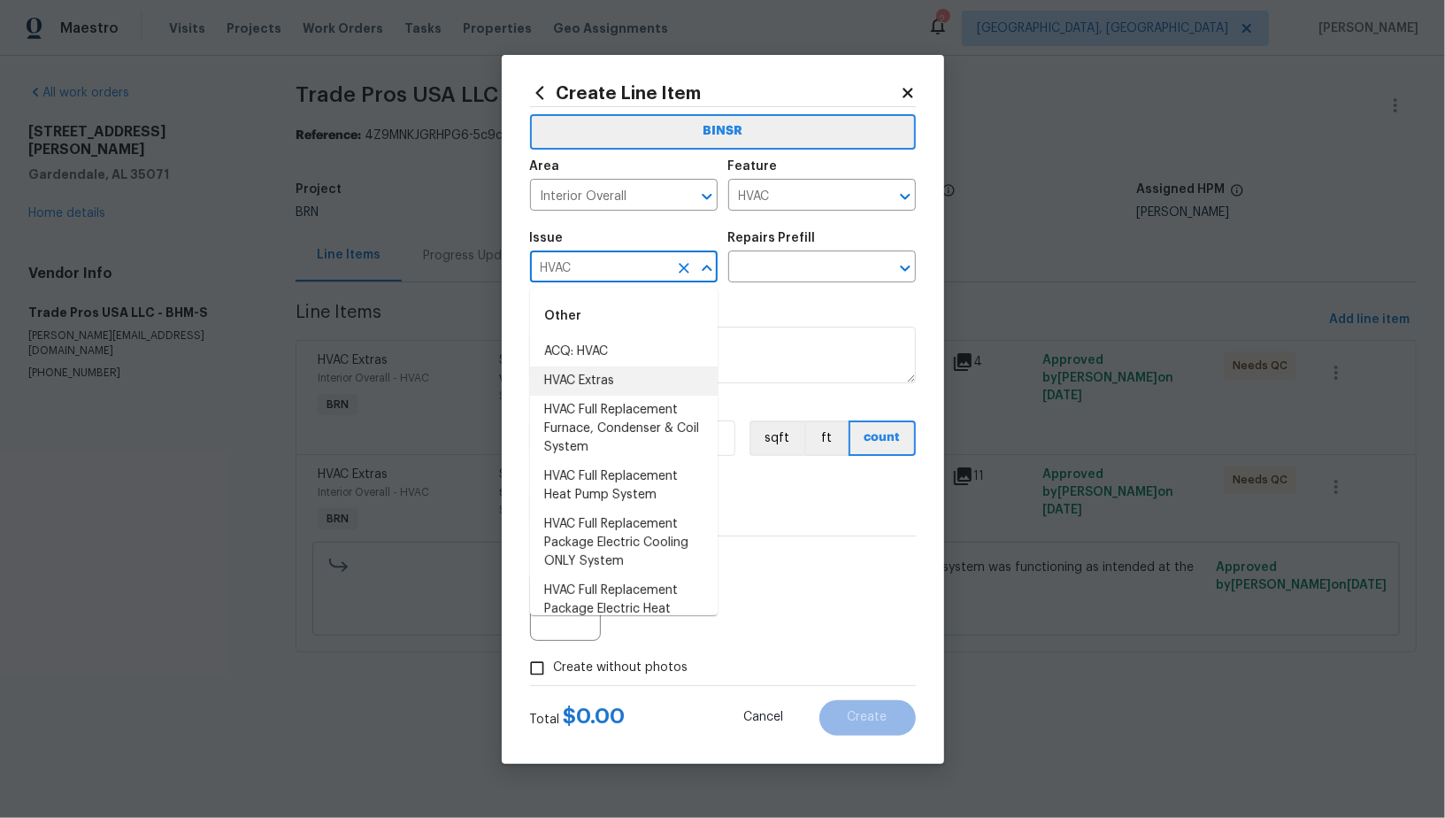
click at [641, 380] on li "HVAC Extras" at bounding box center [624, 380] width 188 height 29
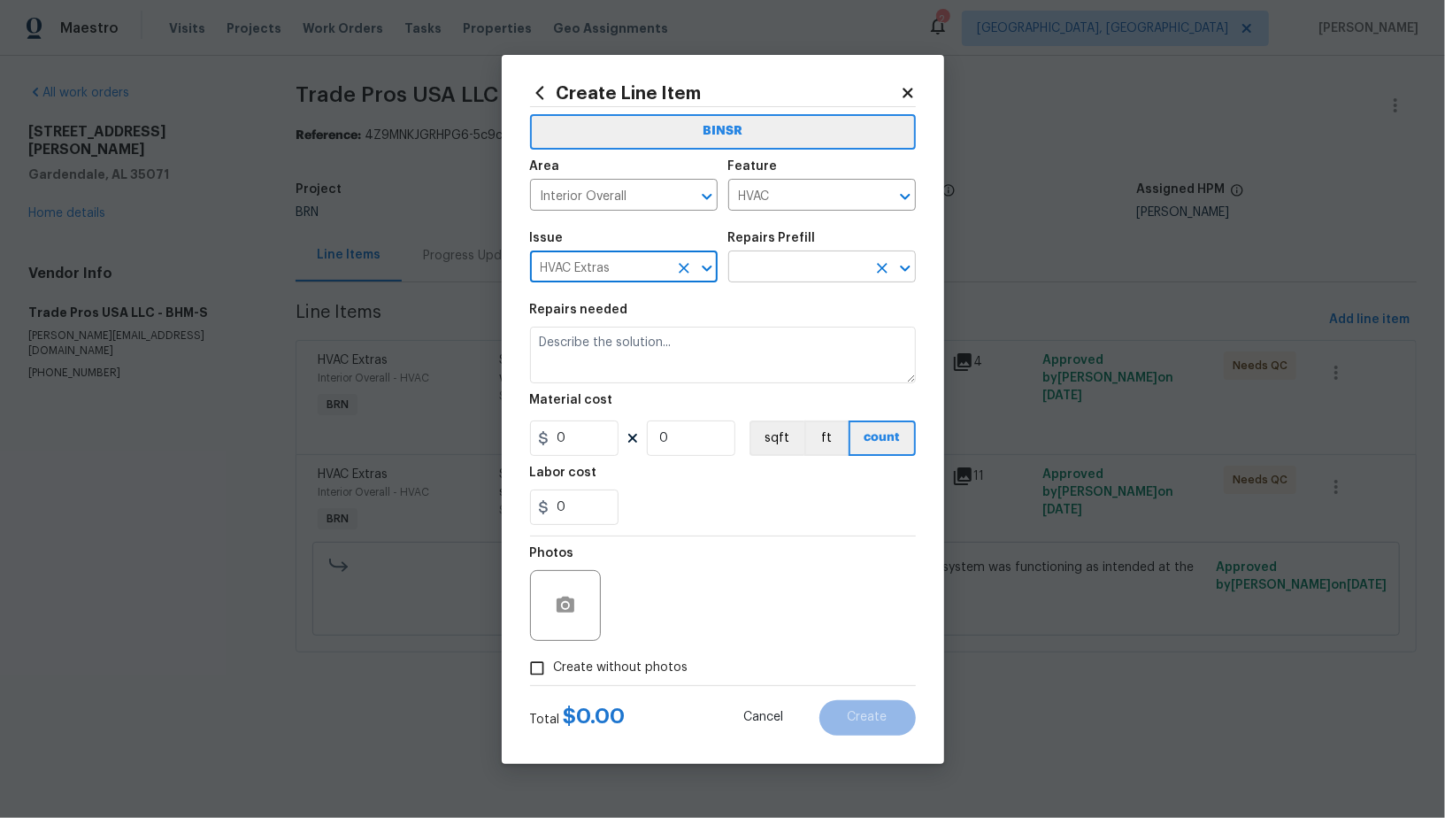
type input "HVAC Extras"
click at [786, 280] on input "text" at bounding box center [797, 268] width 138 height 27
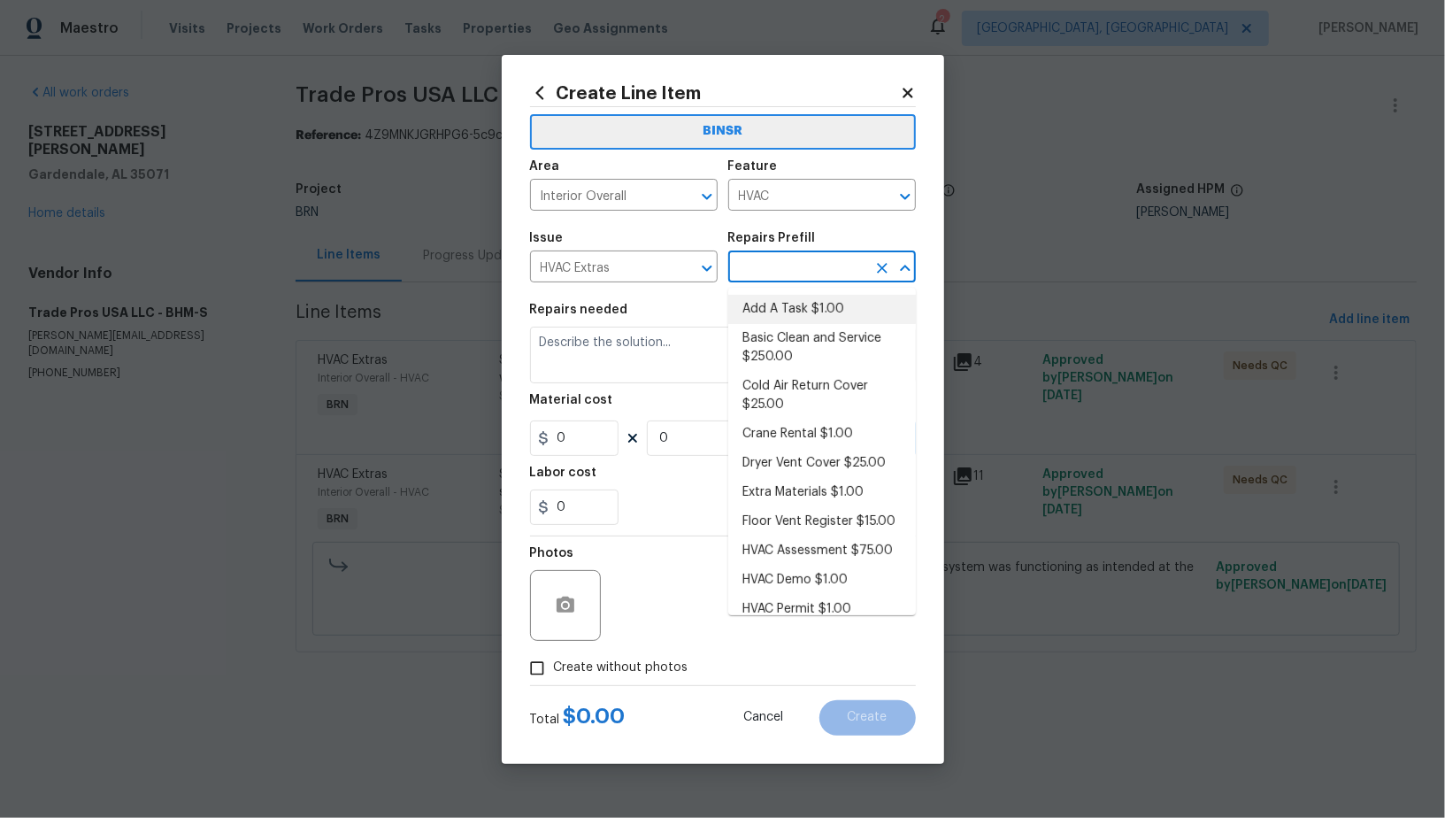
drag, startPoint x: 789, startPoint y: 300, endPoint x: 717, endPoint y: 349, distance: 87.9
click at [789, 300] on li "Add A Task $1.00" at bounding box center [822, 309] width 188 height 29
type input "Add A Task $1.00"
type textarea "HPM to detail"
type input "1"
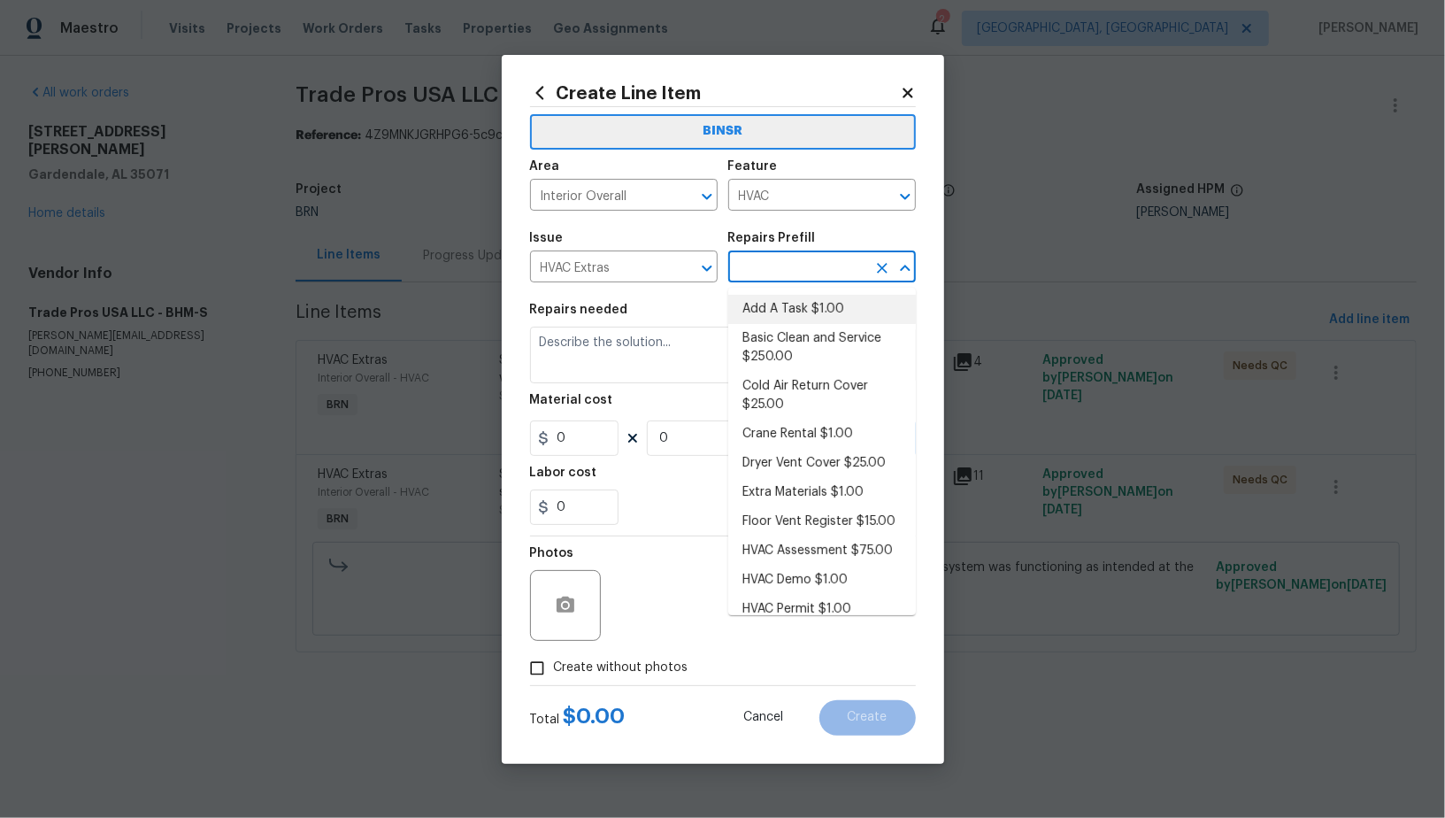
type input "1"
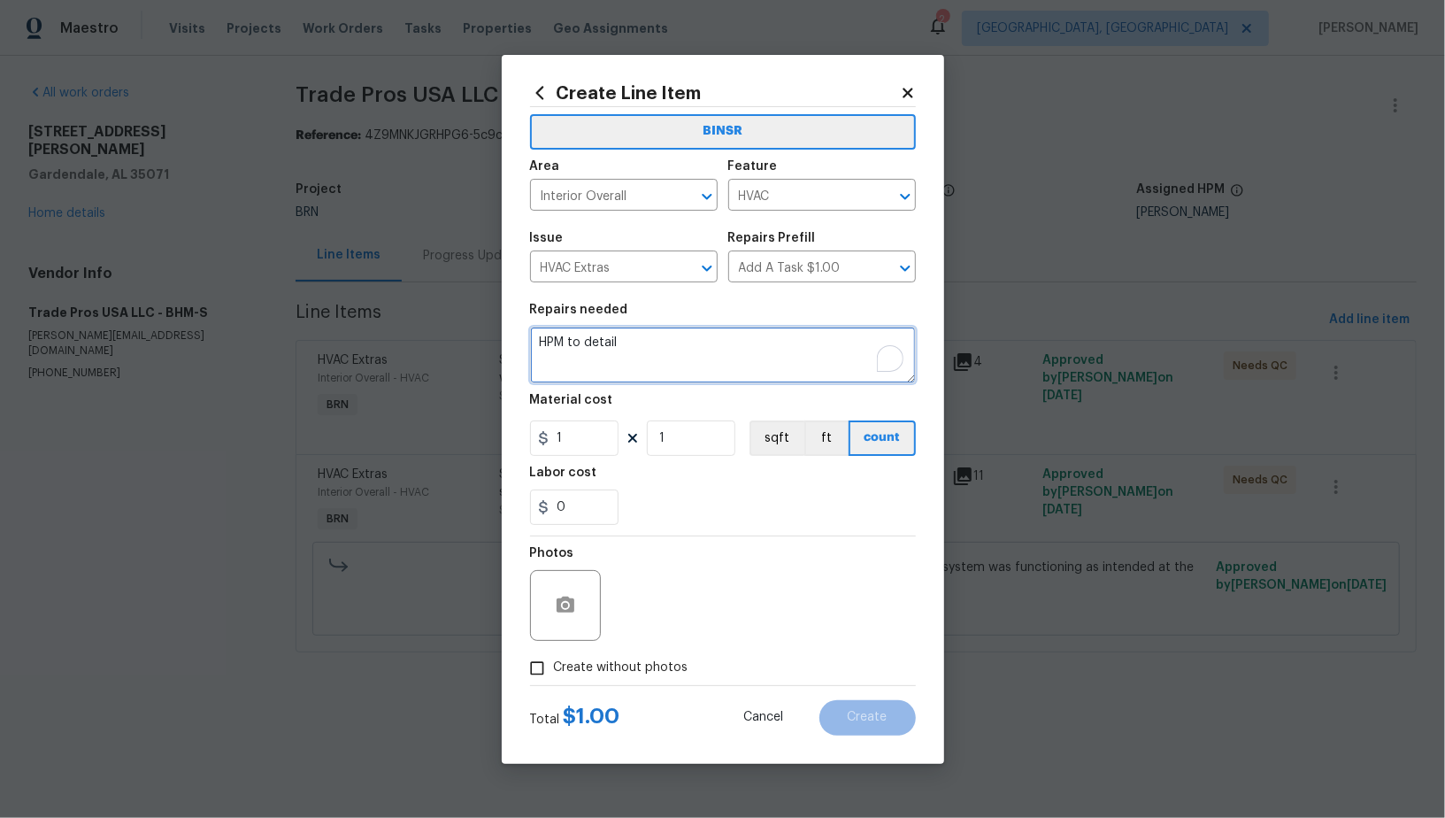
click at [676, 368] on textarea "HPM to detail" at bounding box center [723, 354] width 386 height 57
type textarea "n"
type textarea "Need additional photos"
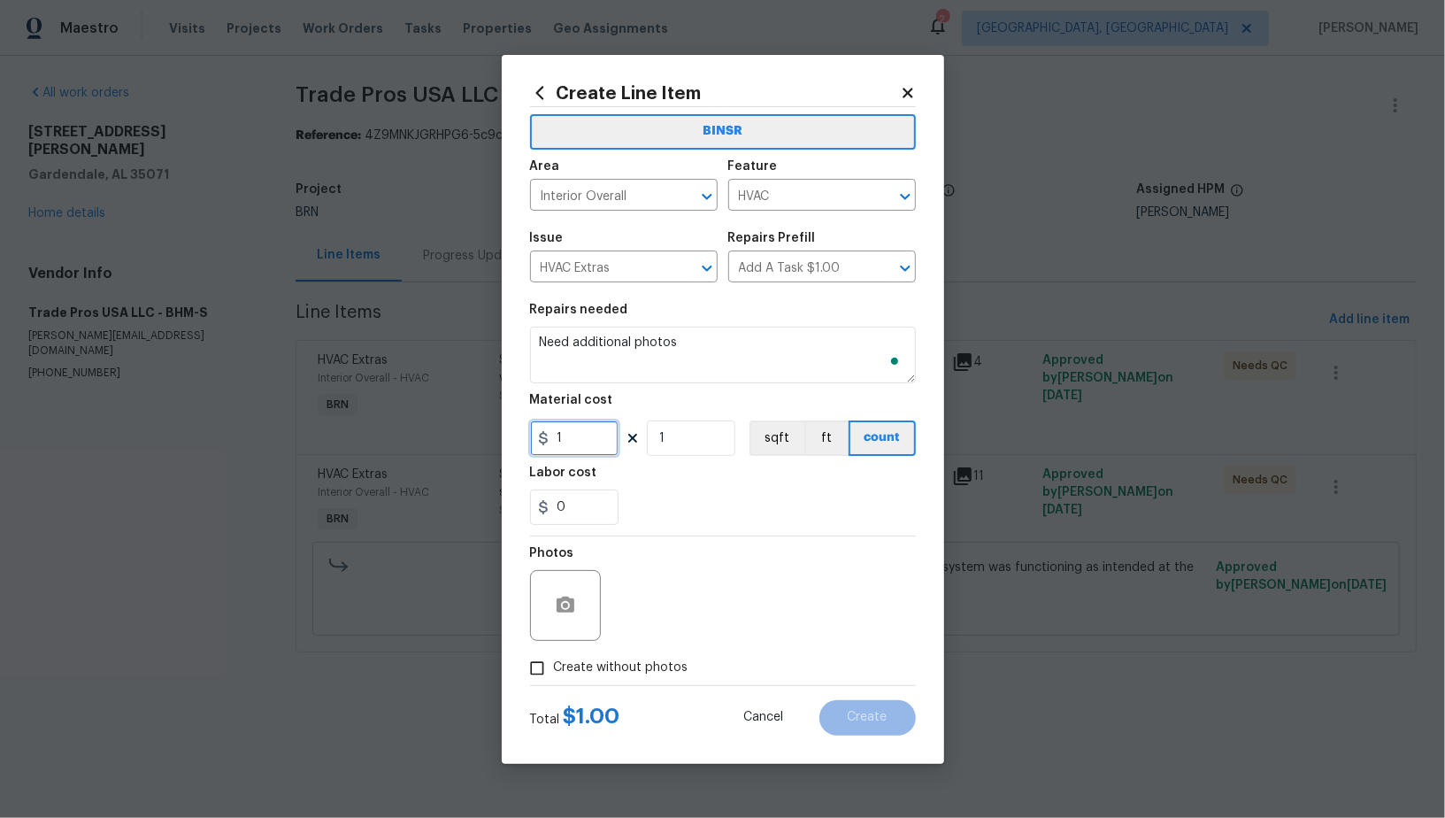
click at [564, 449] on input "1" at bounding box center [574, 437] width 88 height 35
type input "0"
click at [541, 656] on input "Create without photos" at bounding box center [537, 668] width 34 height 34
checkbox input "true"
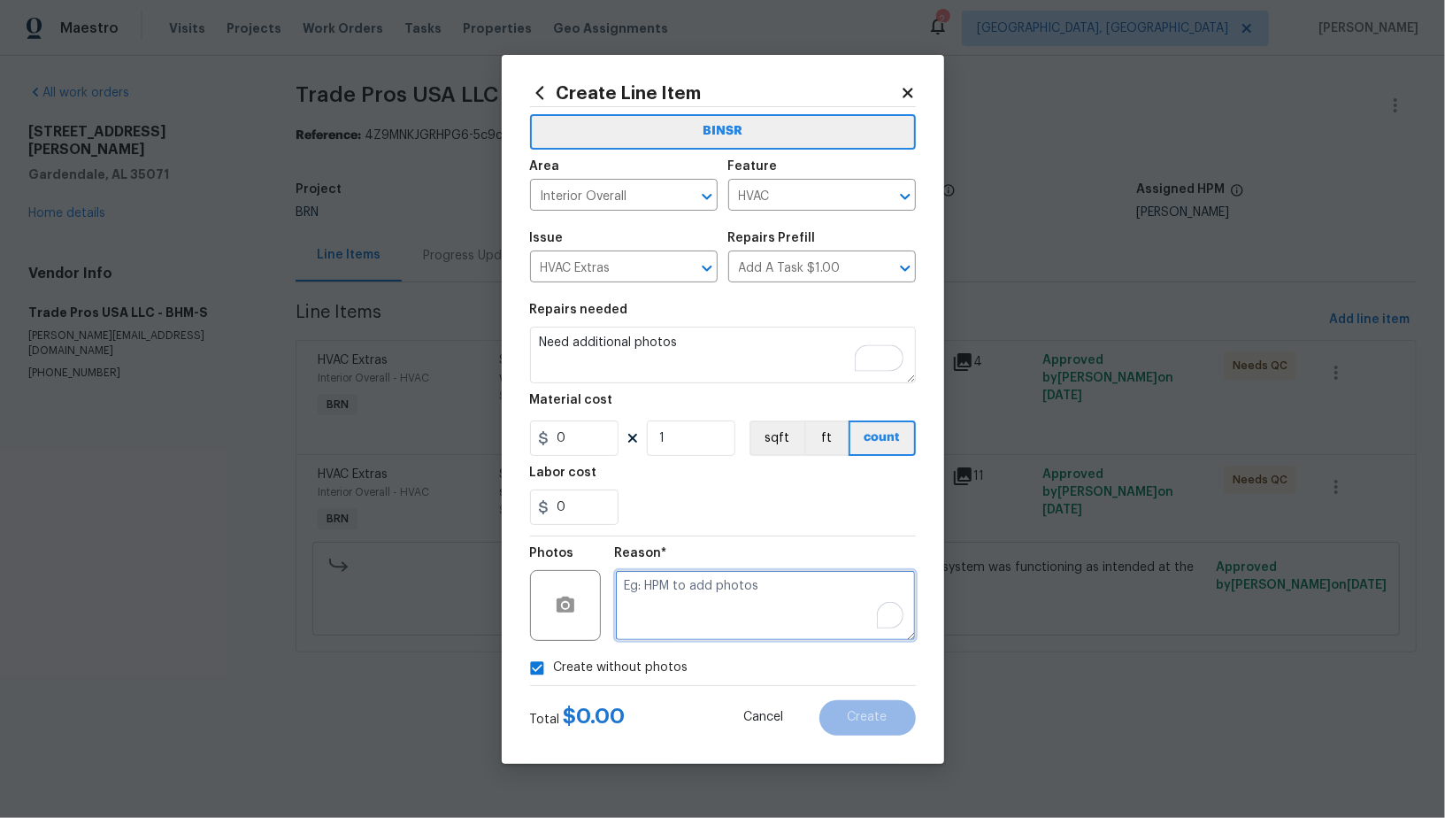
click at [841, 624] on textarea "To enrich screen reader interactions, please activate Accessibility in Grammarl…" at bounding box center [765, 605] width 301 height 71
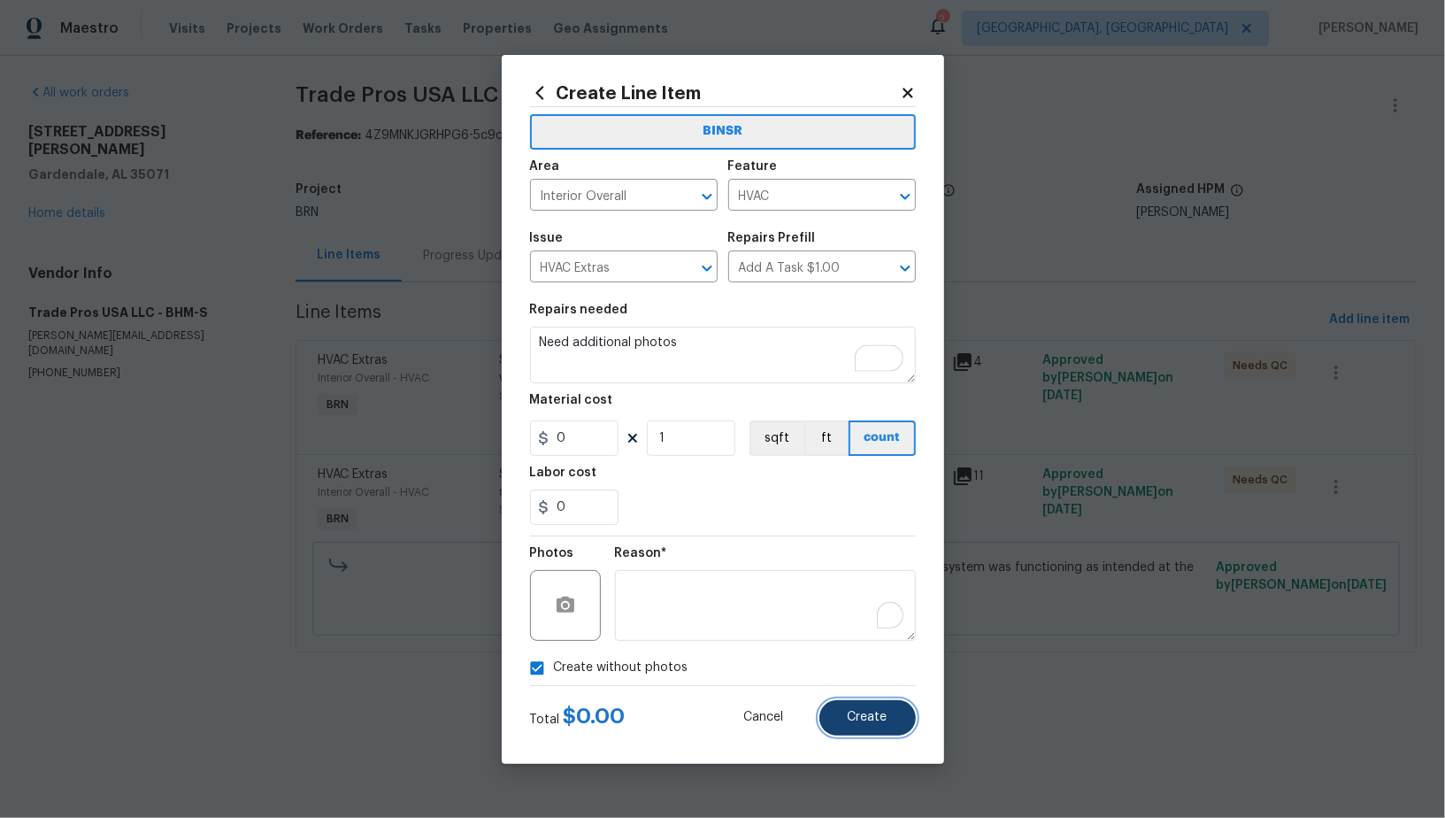
click at [892, 712] on button "Create" at bounding box center [867, 717] width 96 height 35
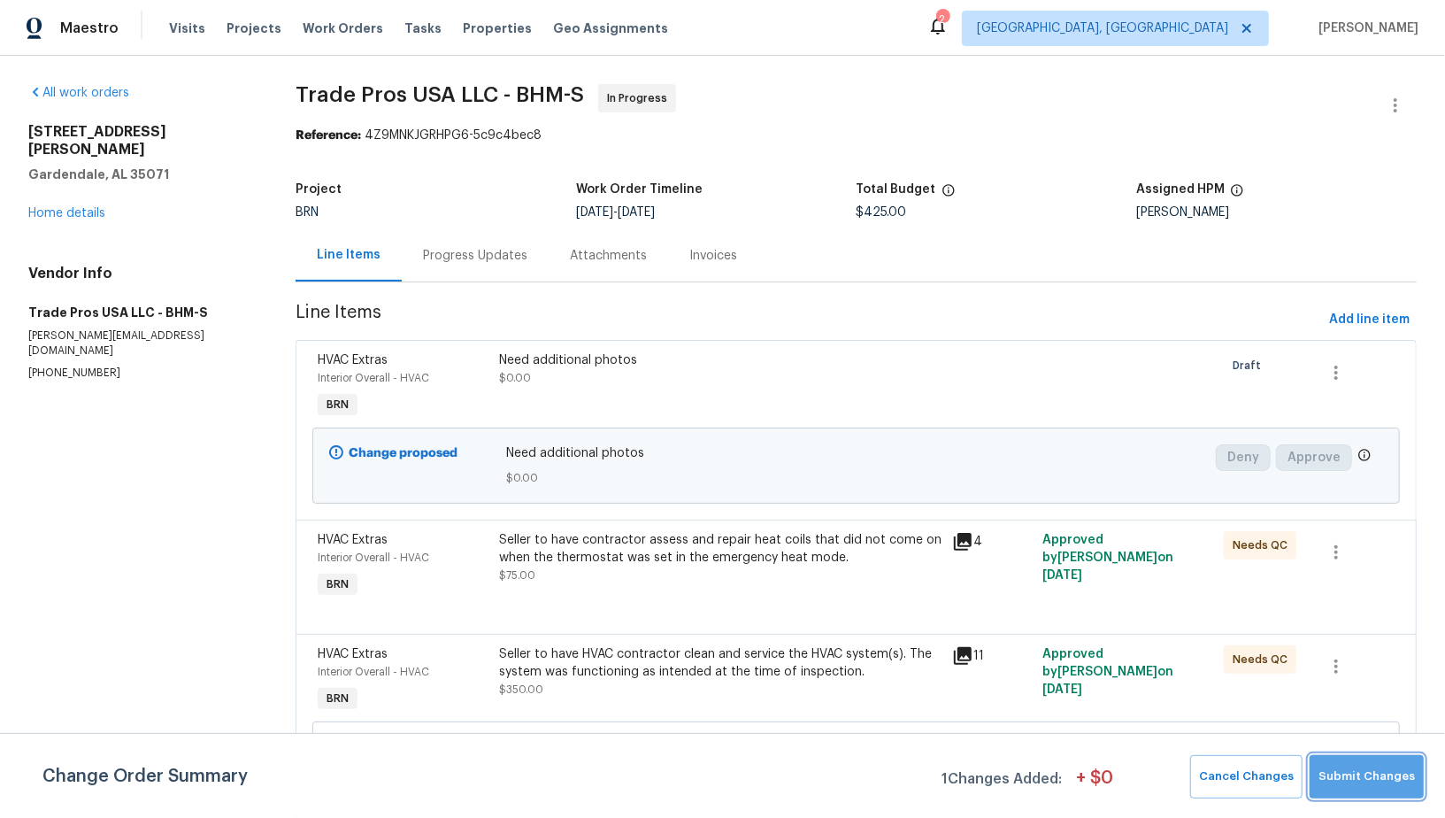
click at [1392, 783] on span "Submit Changes" at bounding box center [1366, 776] width 96 height 20
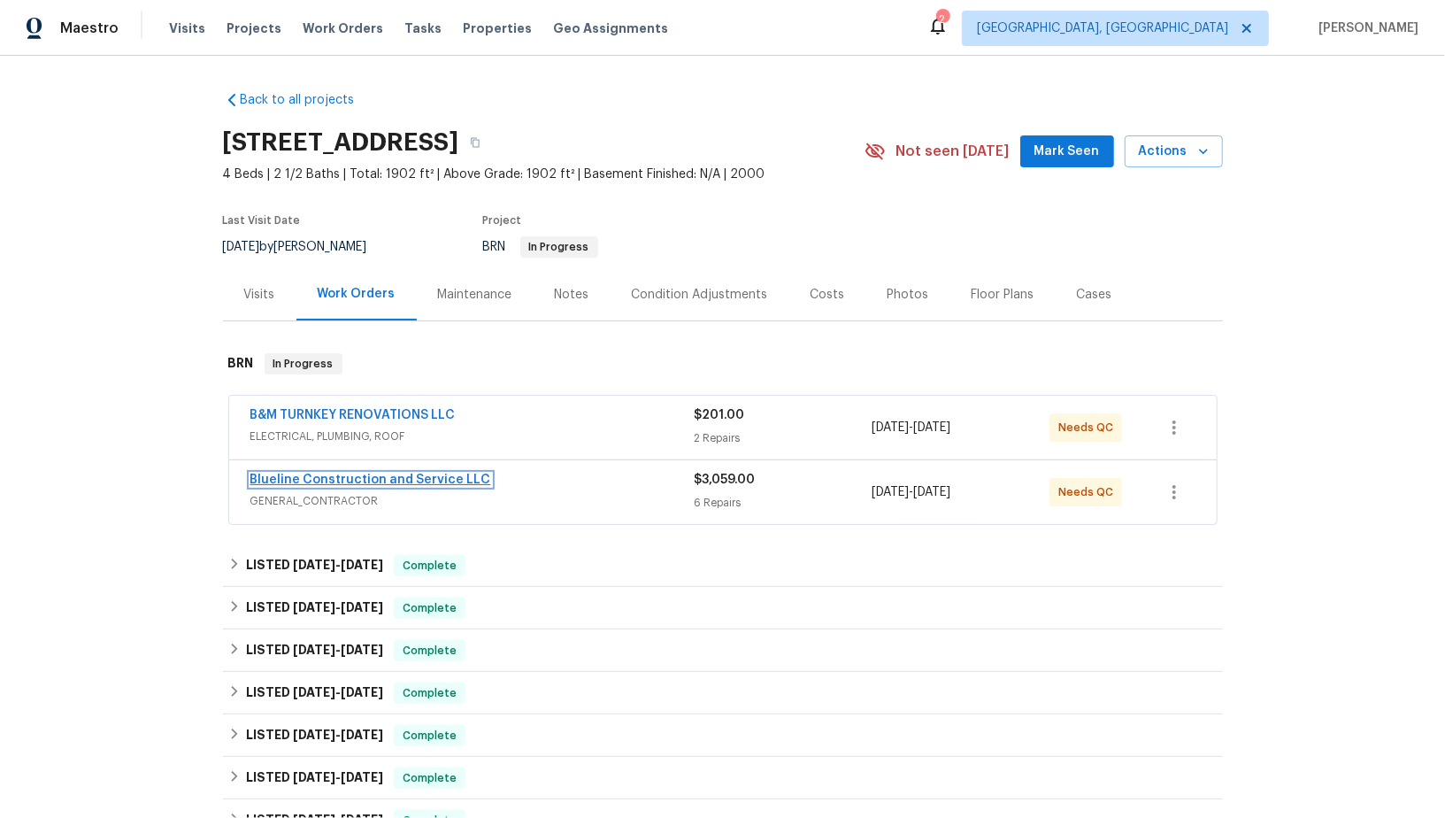
click at [387, 473] on link "Blueline Construction and Service LLC" at bounding box center [370, 479] width 241 height 12
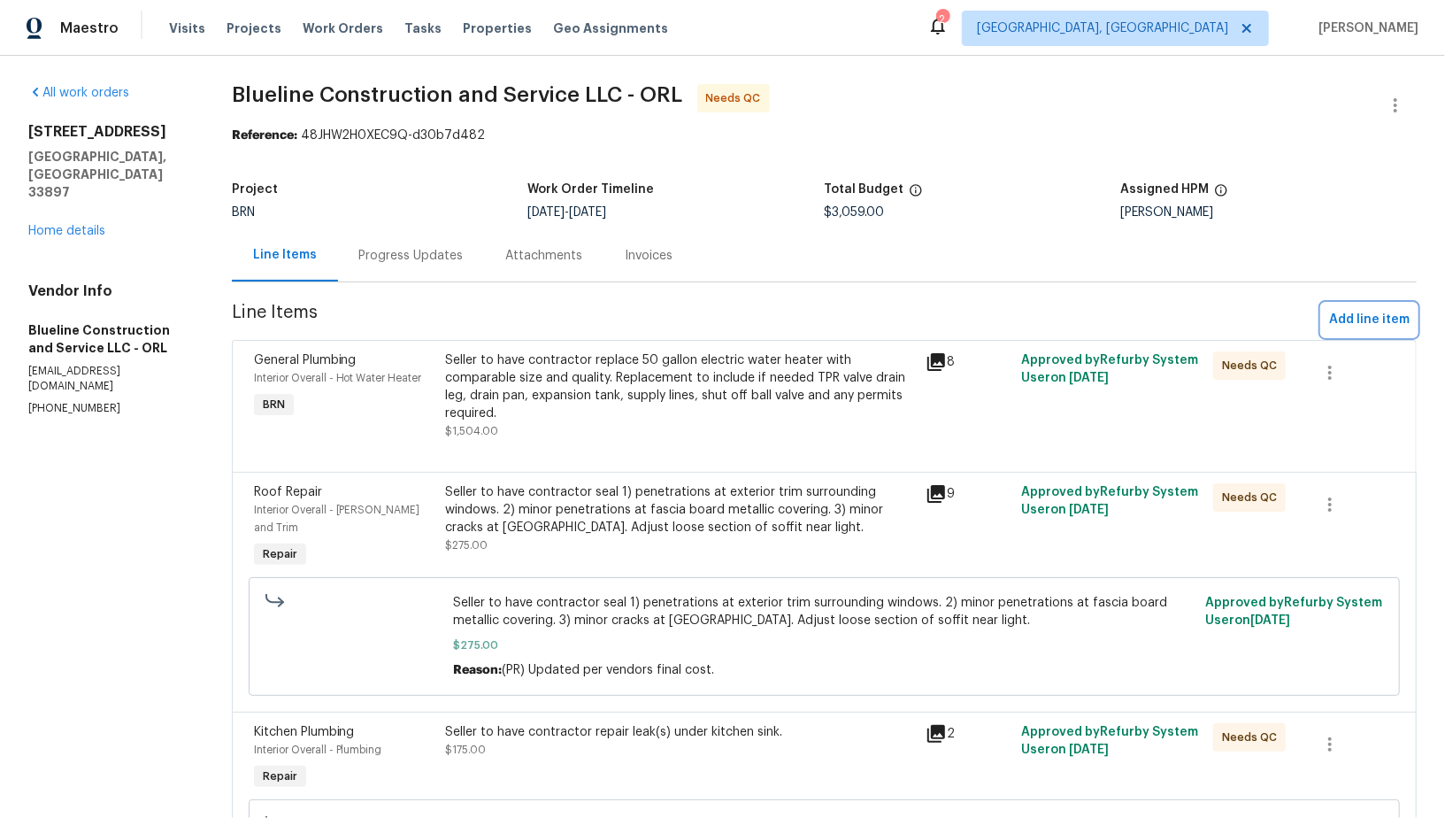
click at [1358, 315] on span "Add line item" at bounding box center [1369, 320] width 81 height 22
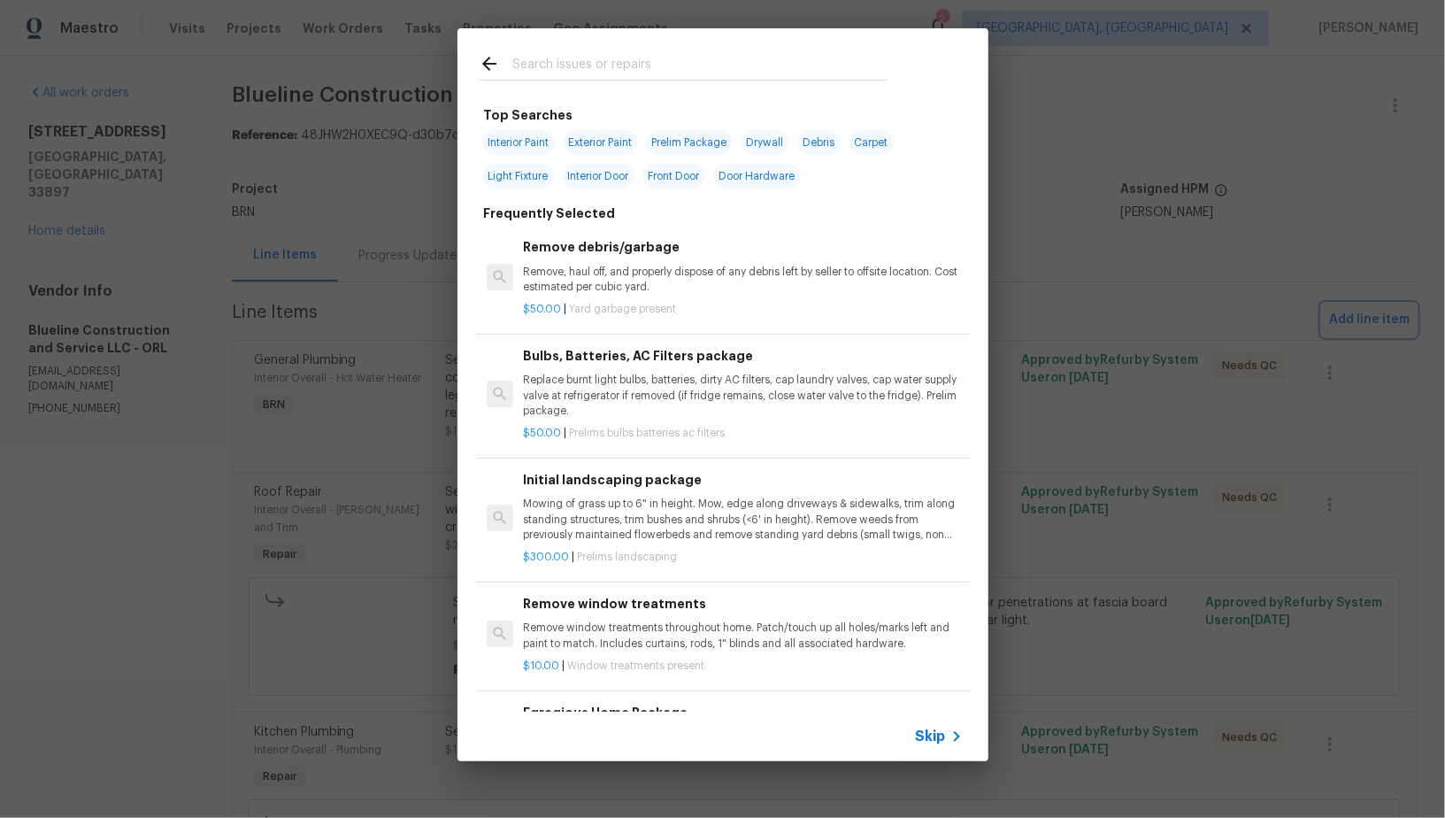
click at [384, 624] on div "Top Searches Interior Paint Exterior Paint Prelim Package Drywall Debris Carpet…" at bounding box center [722, 394] width 1445 height 789
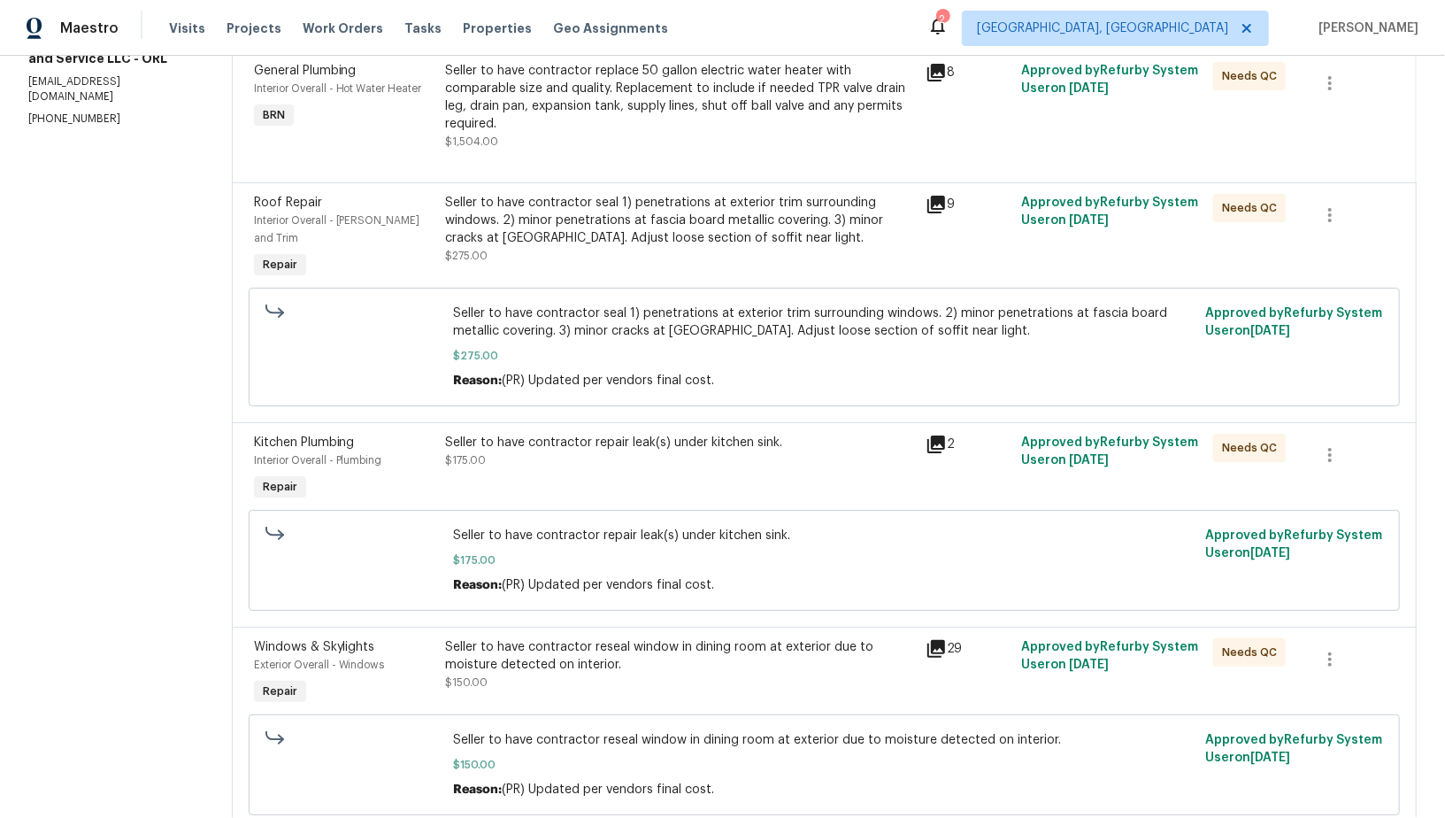
scroll to position [6, 0]
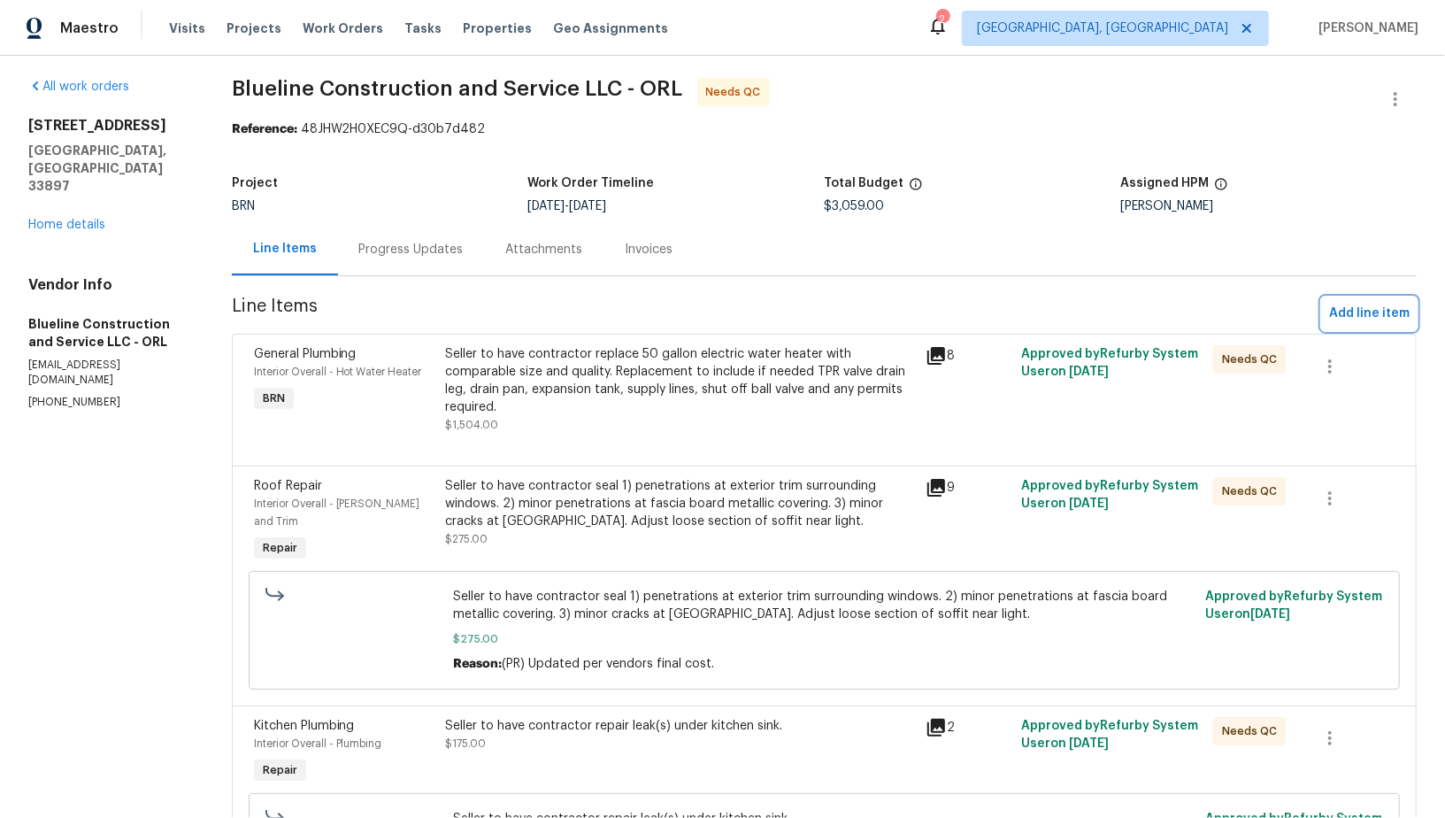
click at [1381, 311] on span "Add line item" at bounding box center [1369, 314] width 81 height 22
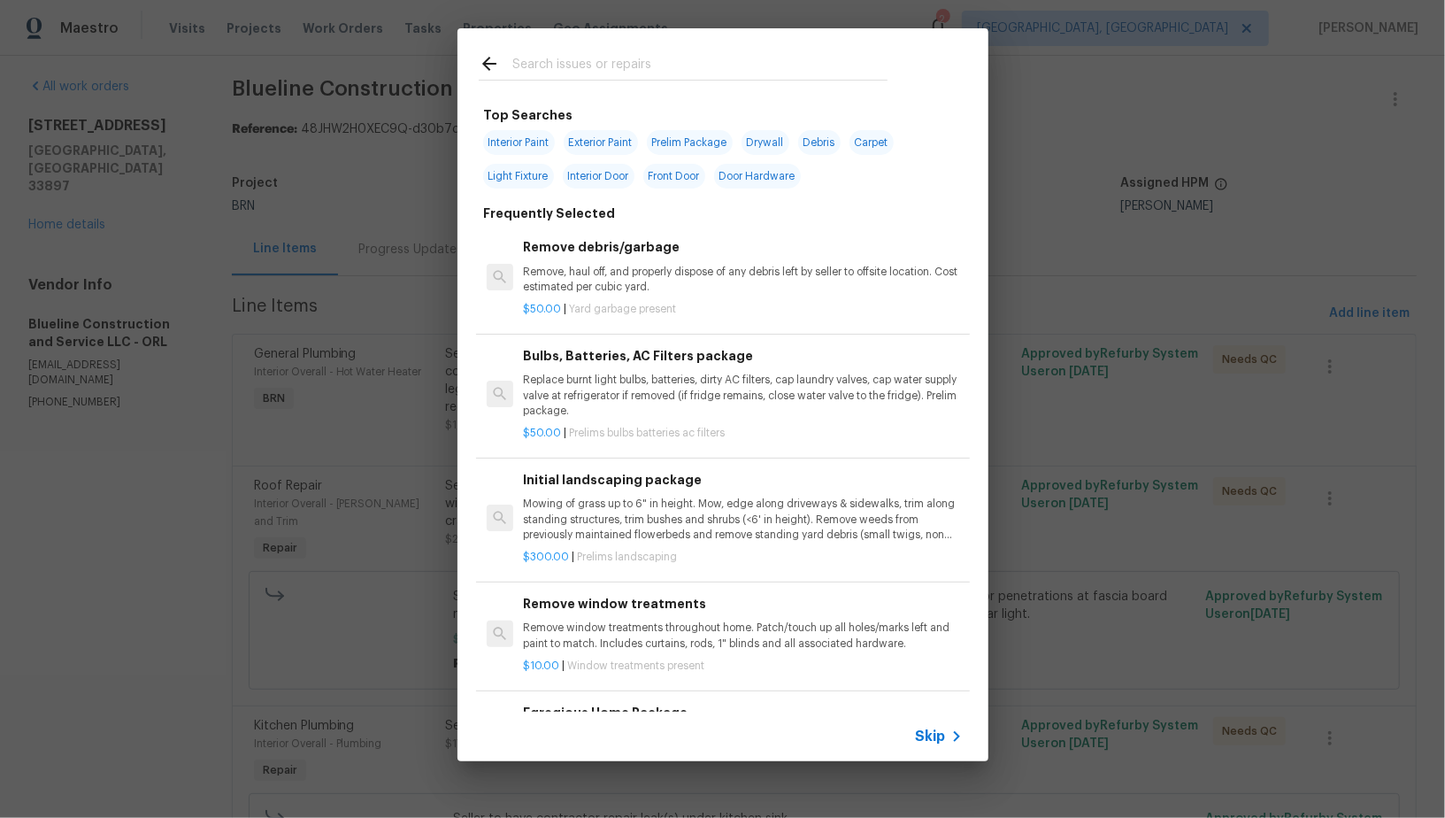
click at [944, 743] on span "Skip" at bounding box center [931, 736] width 30 height 18
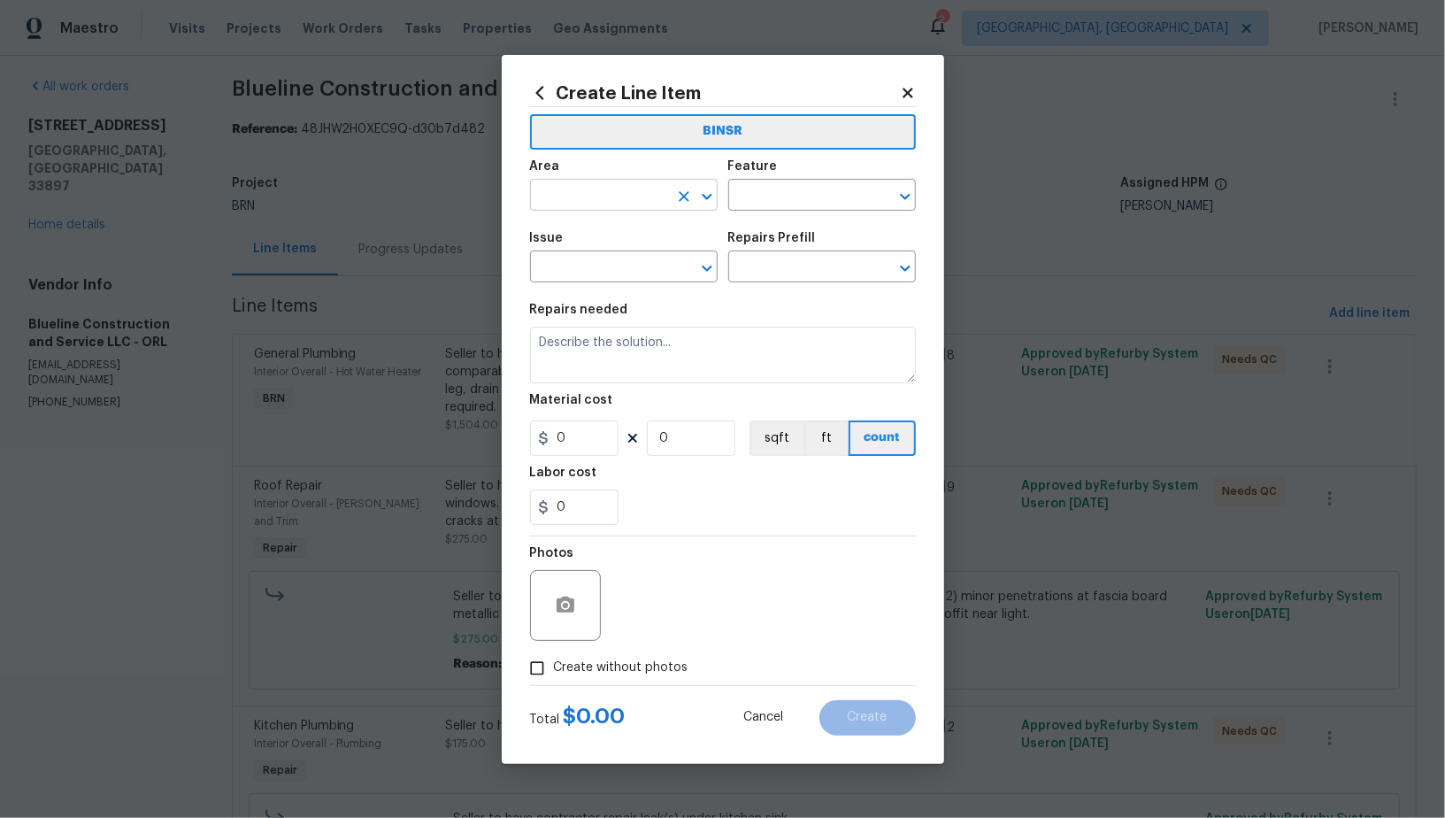
click at [620, 189] on input "text" at bounding box center [599, 196] width 138 height 27
click at [648, 254] on li "Interior Overall" at bounding box center [624, 264] width 188 height 29
type input "Interior Overall"
click at [684, 196] on icon "Clear" at bounding box center [684, 196] width 11 height 11
click at [655, 243] on li "Exterior Overall" at bounding box center [624, 235] width 188 height 29
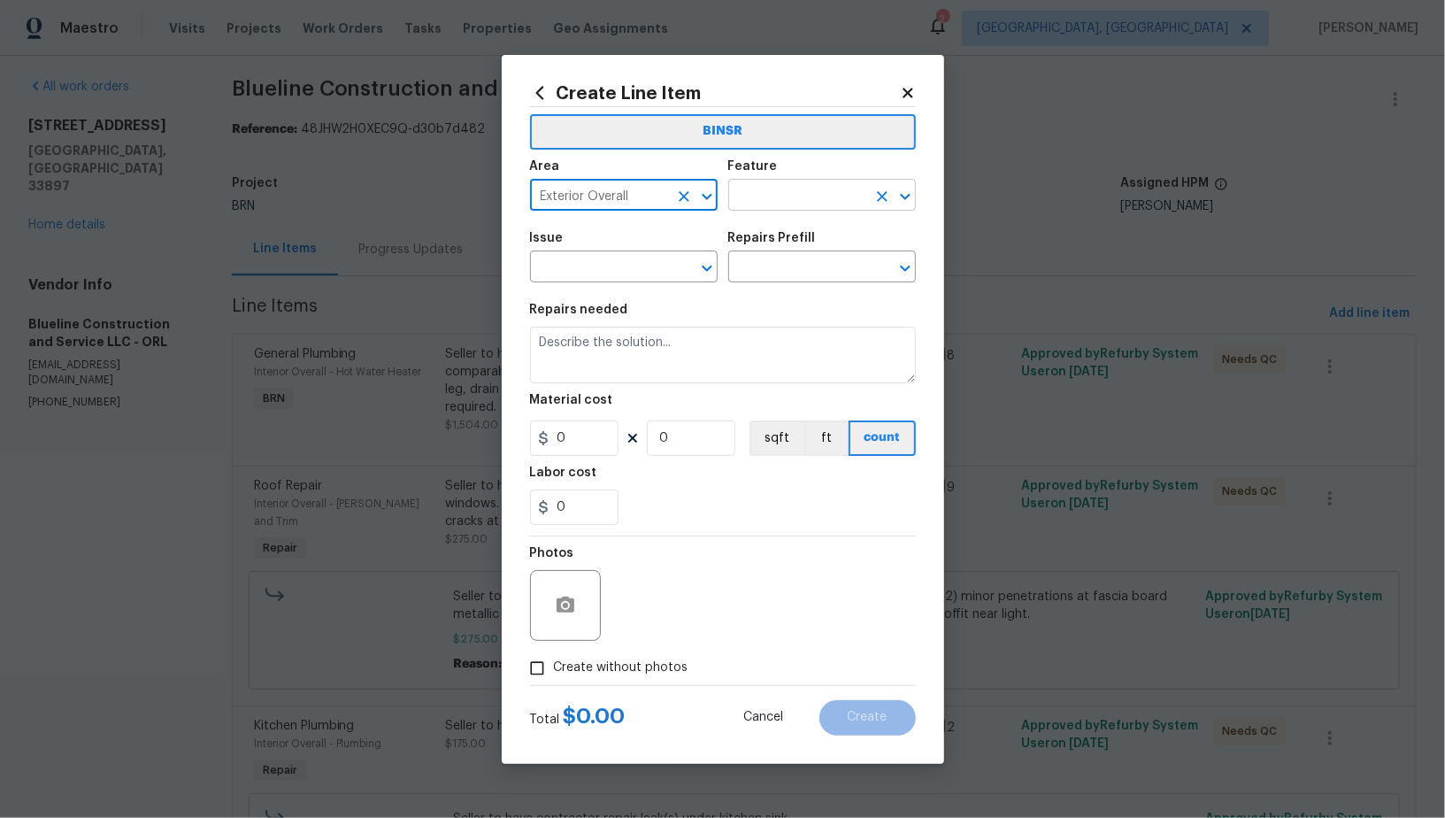
type input "Exterior Overall"
click at [778, 196] on input "text" at bounding box center [797, 196] width 138 height 27
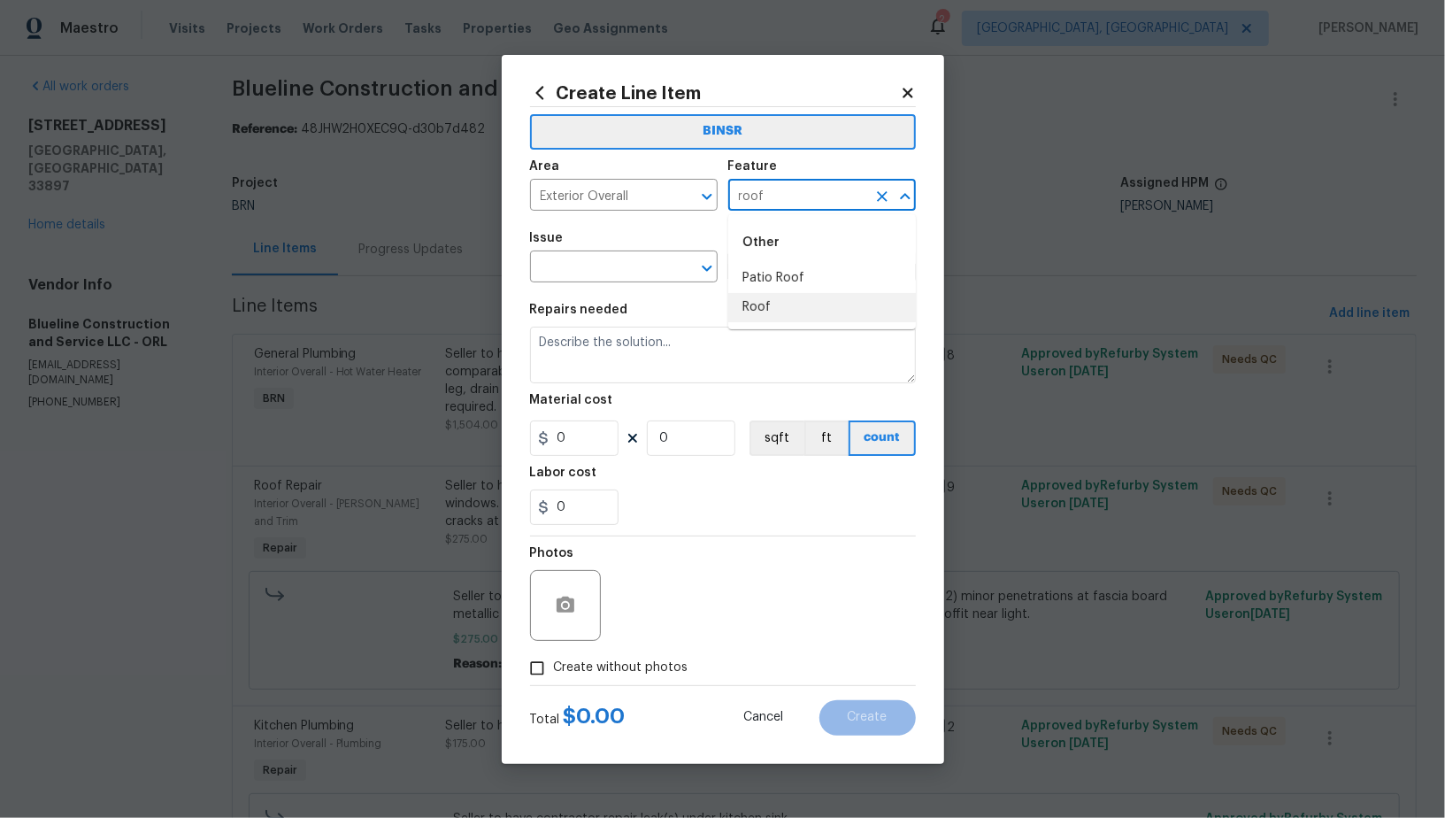
click at [778, 313] on li "Roof" at bounding box center [822, 307] width 188 height 29
type input "Roof"
click at [628, 288] on span "Issue ​" at bounding box center [624, 257] width 188 height 72
click at [587, 268] on input "text" at bounding box center [599, 268] width 138 height 27
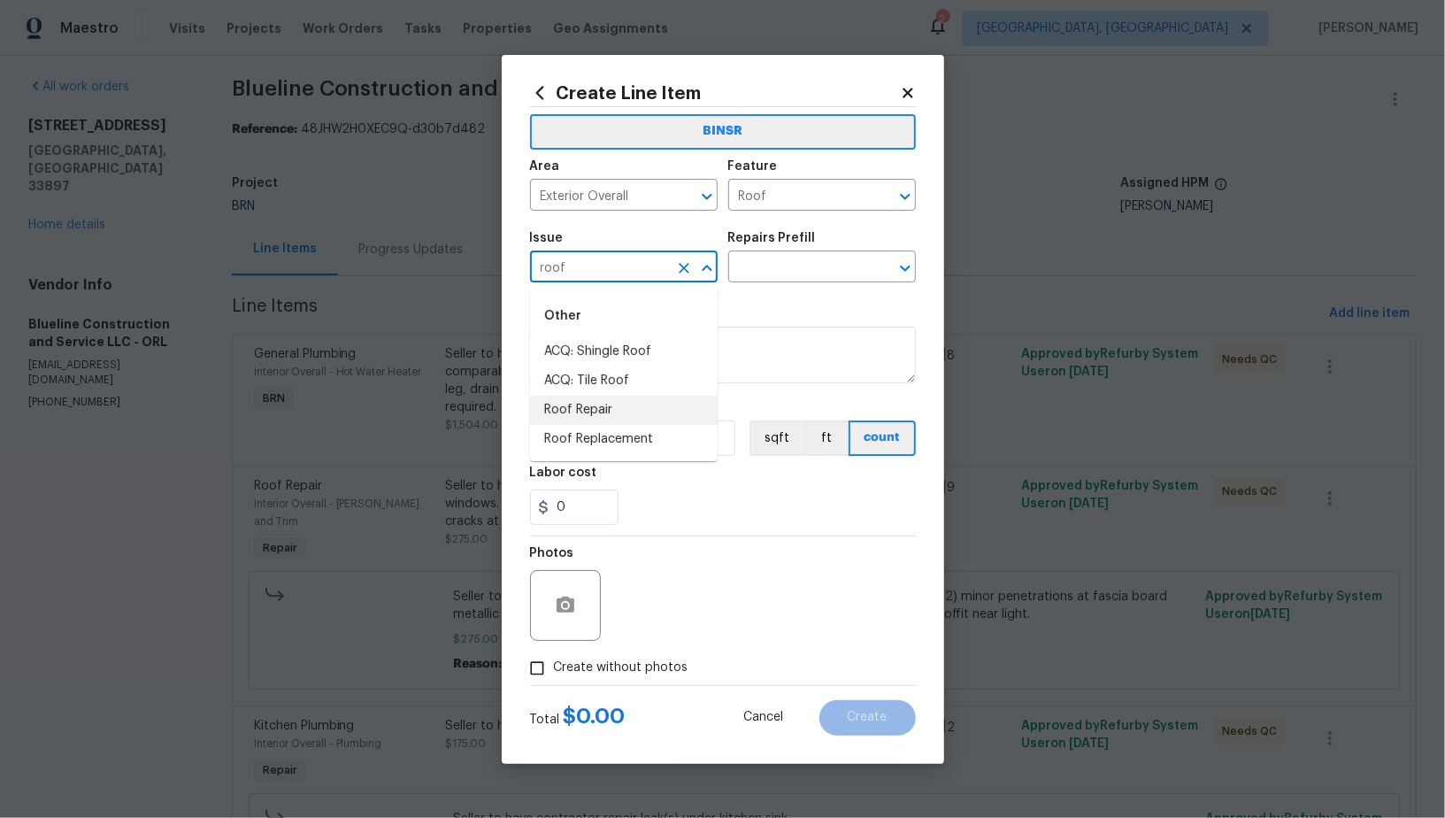
click at [599, 407] on li "Roof Repair" at bounding box center [624, 409] width 188 height 29
type input "Roof Repair"
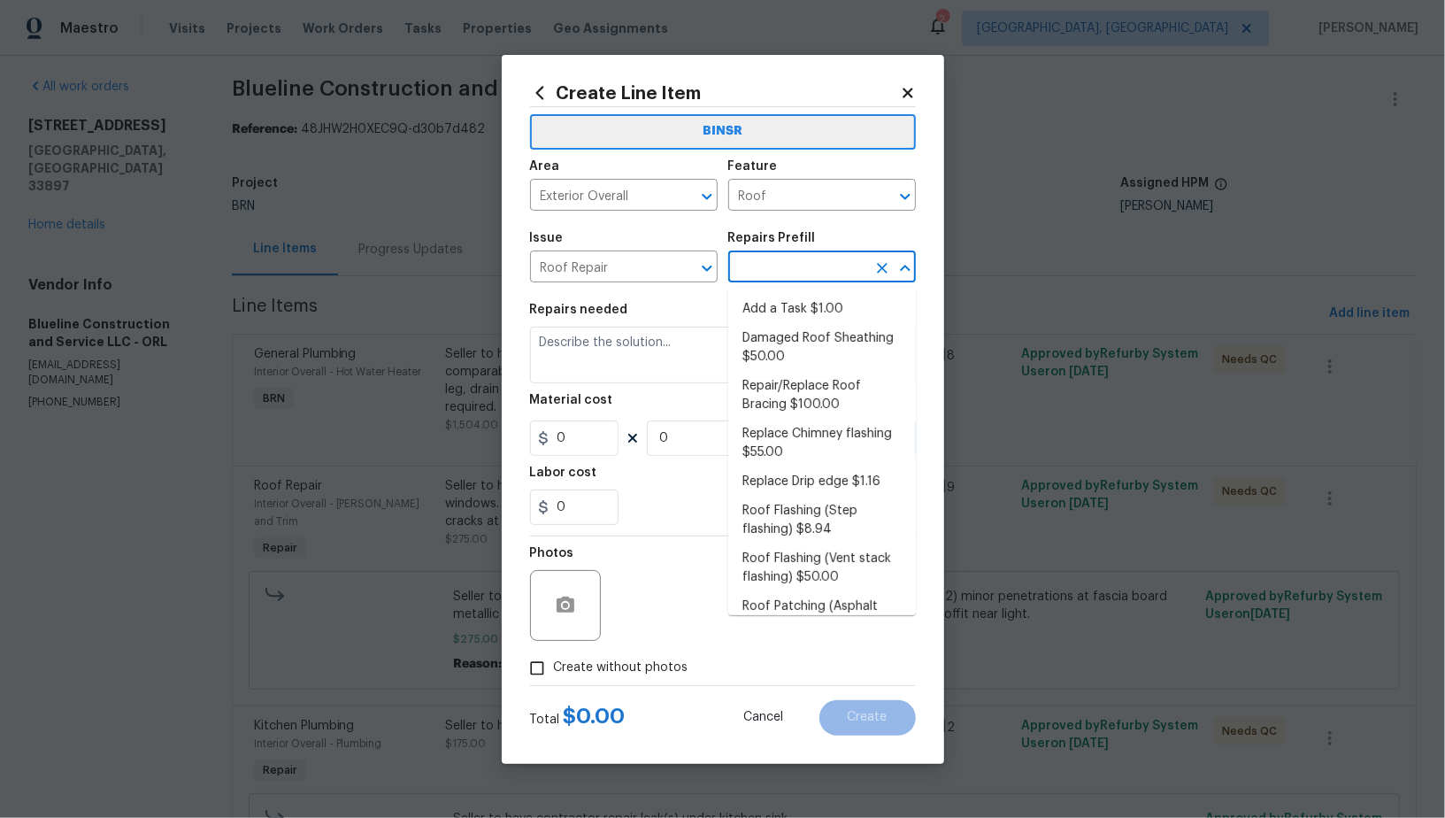
click at [776, 276] on input "text" at bounding box center [797, 268] width 138 height 27
click at [787, 303] on li "Add a Task $1.00" at bounding box center [822, 309] width 188 height 29
type input "[PERSON_NAME] and Trim"
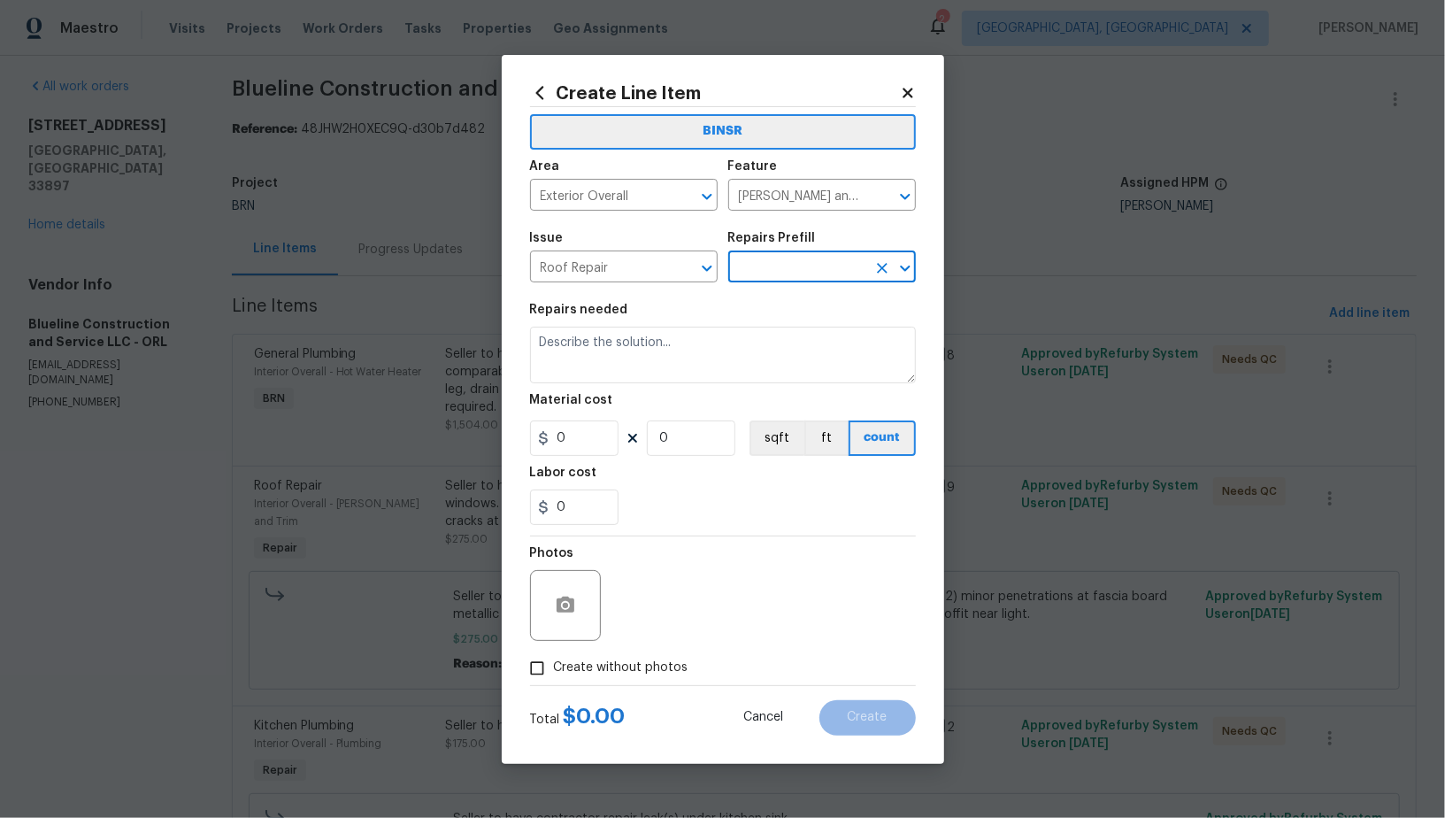
type input "Add a Task $1.00"
type textarea "HPM to detail"
type input "1"
click at [709, 377] on textarea "HPM to detail" at bounding box center [723, 354] width 386 height 57
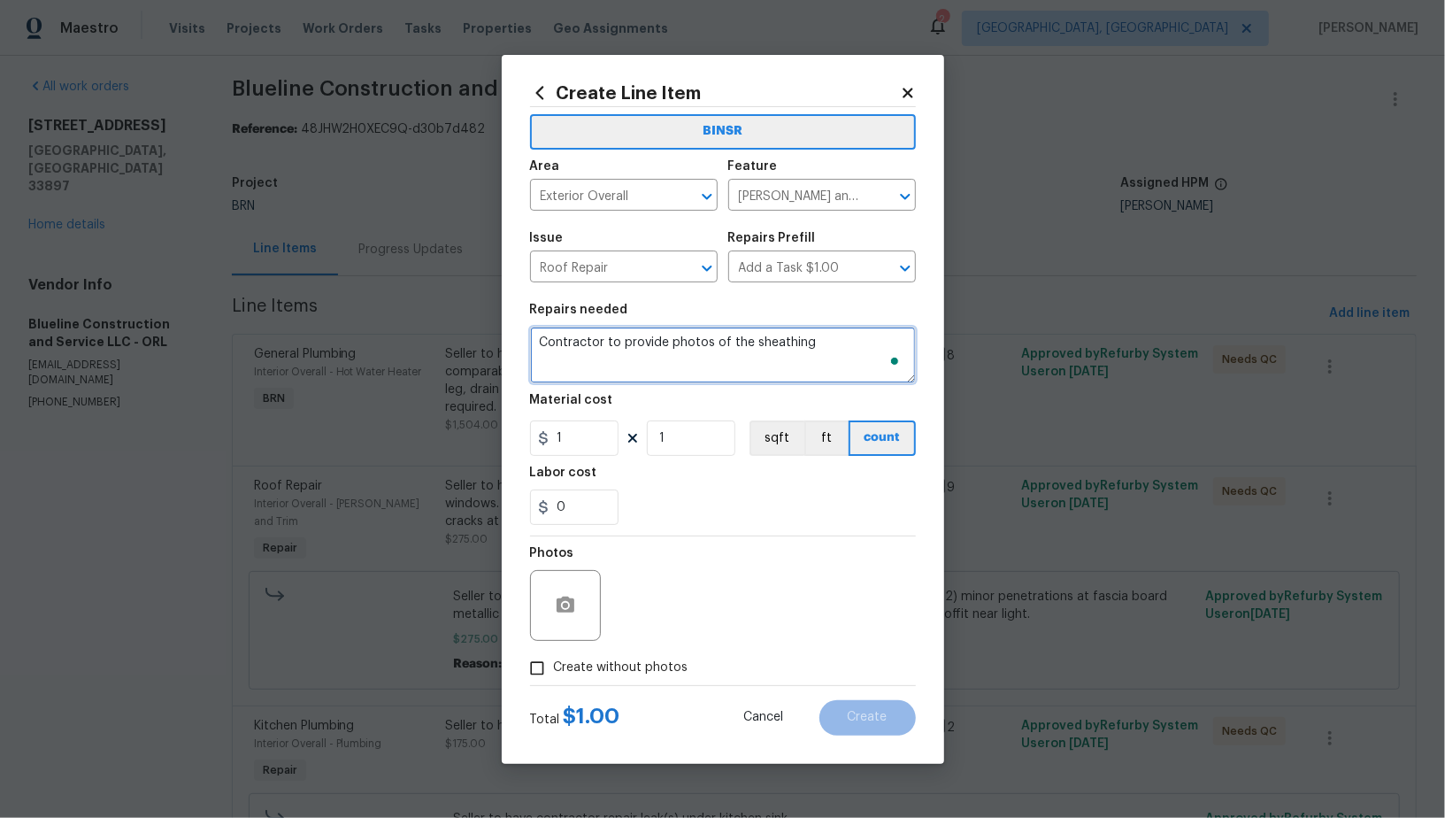
type textarea "Contractor to provide photos of the sheathing"
click at [613, 426] on input "1" at bounding box center [574, 437] width 88 height 35
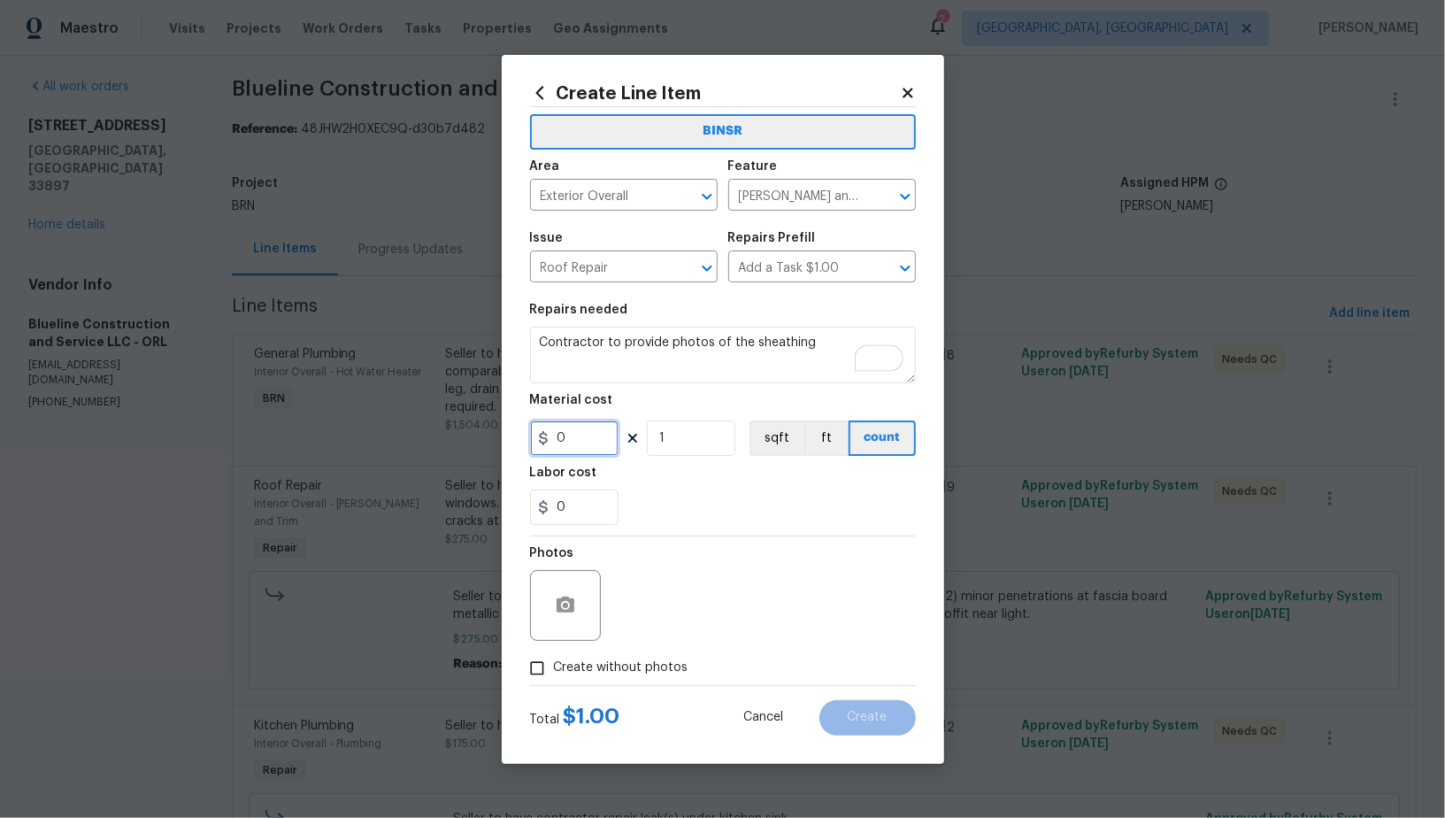
type input "0"
click at [597, 527] on section "Repairs needed Contractor to provide photos of the sheathing Material cost 0 1 …" at bounding box center [723, 414] width 386 height 242
click at [586, 518] on input "0" at bounding box center [574, 506] width 88 height 35
type input "75"
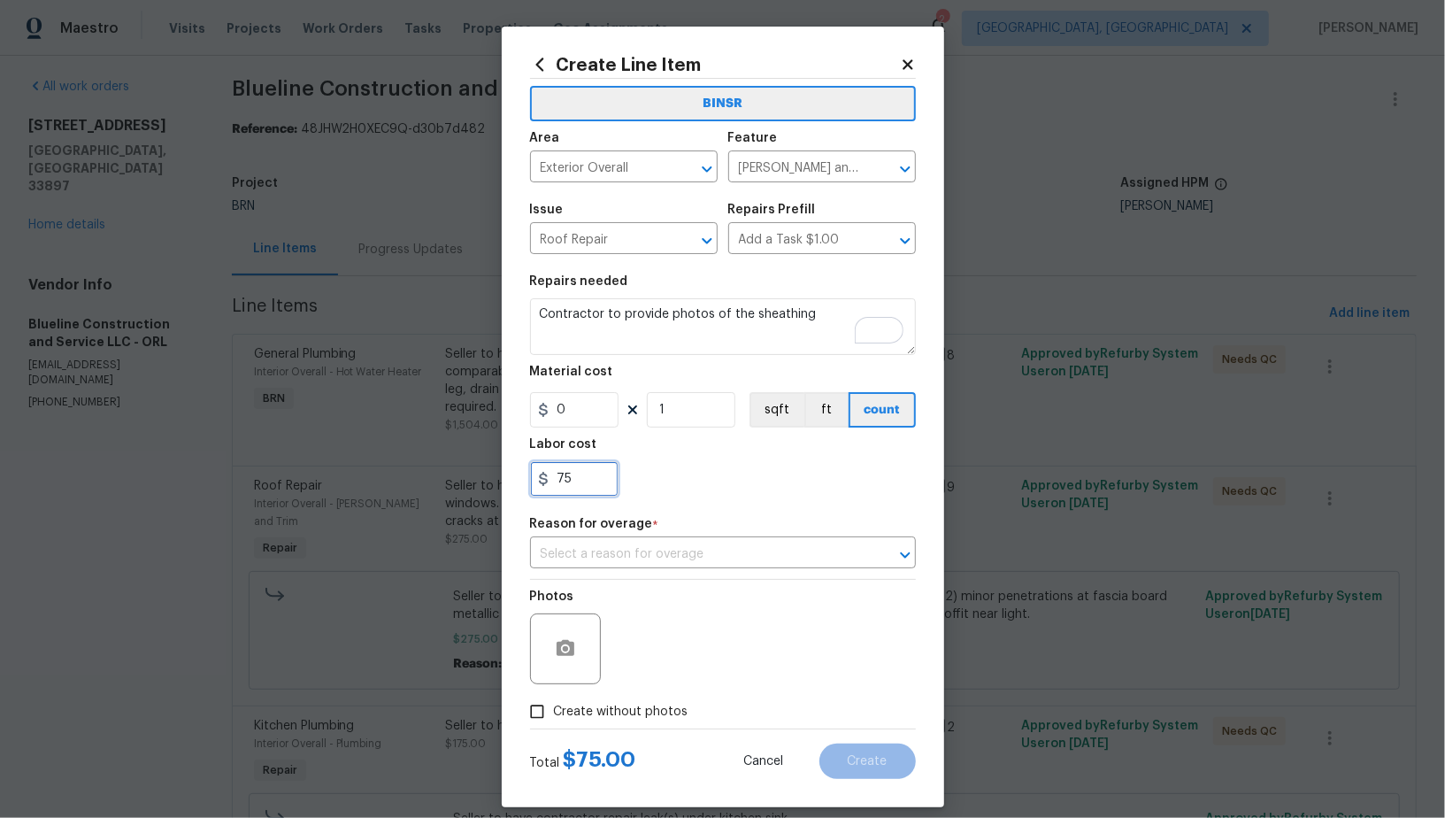
scroll to position [16, 0]
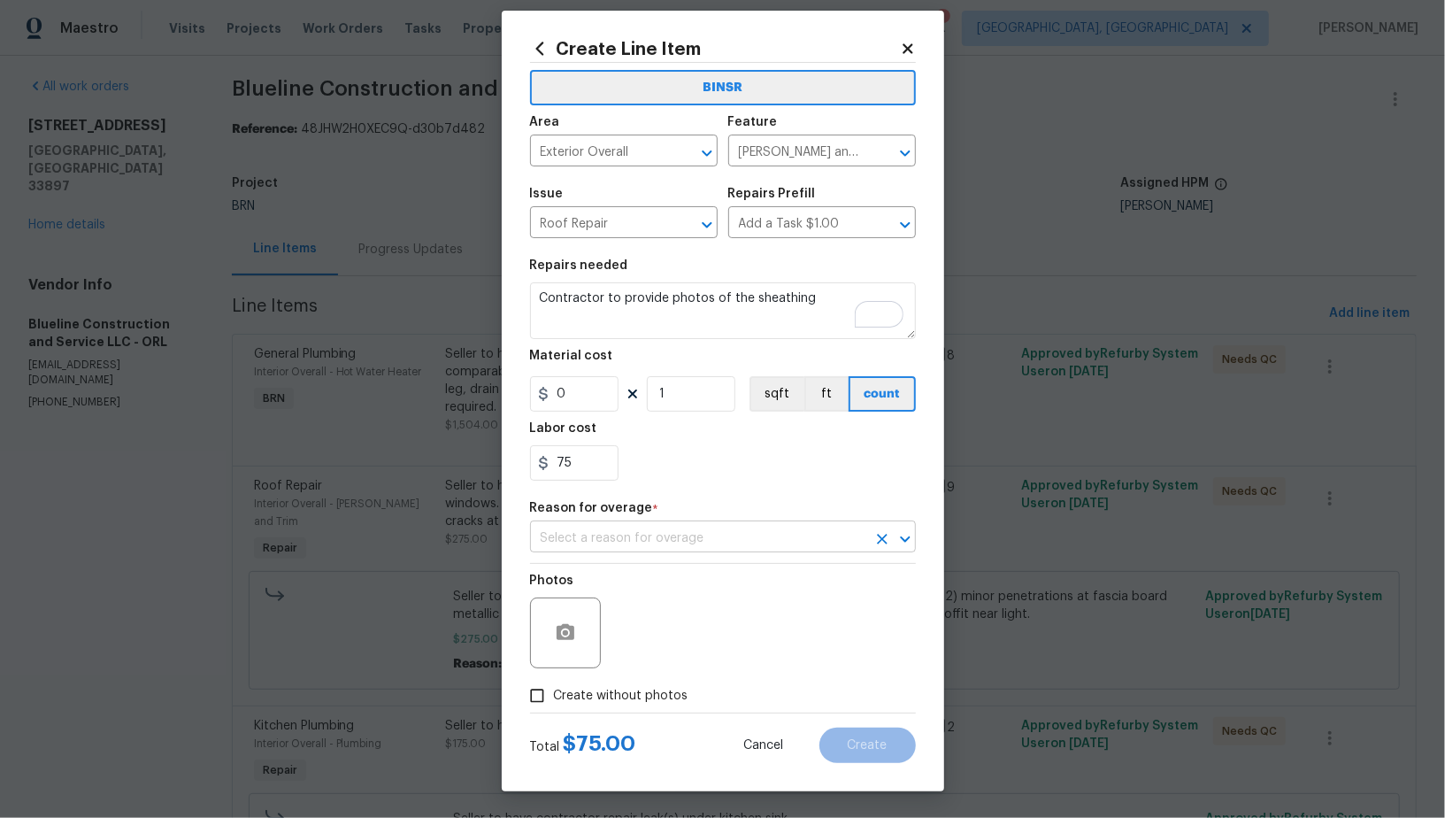
click at [631, 550] on input "text" at bounding box center [698, 538] width 336 height 27
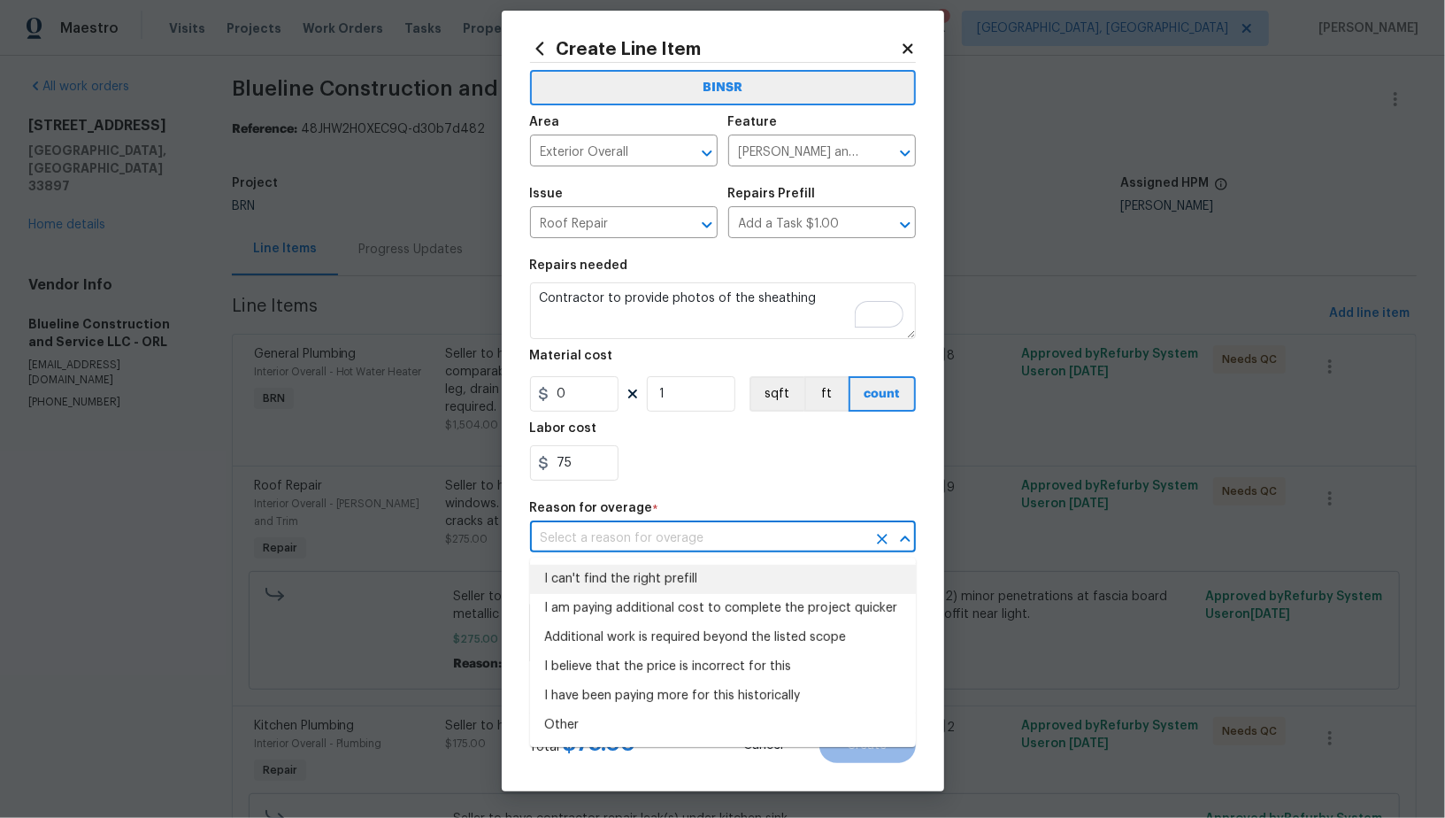
click at [625, 573] on li "I can't find the right prefill" at bounding box center [723, 578] width 386 height 29
type input "I can't find the right prefill"
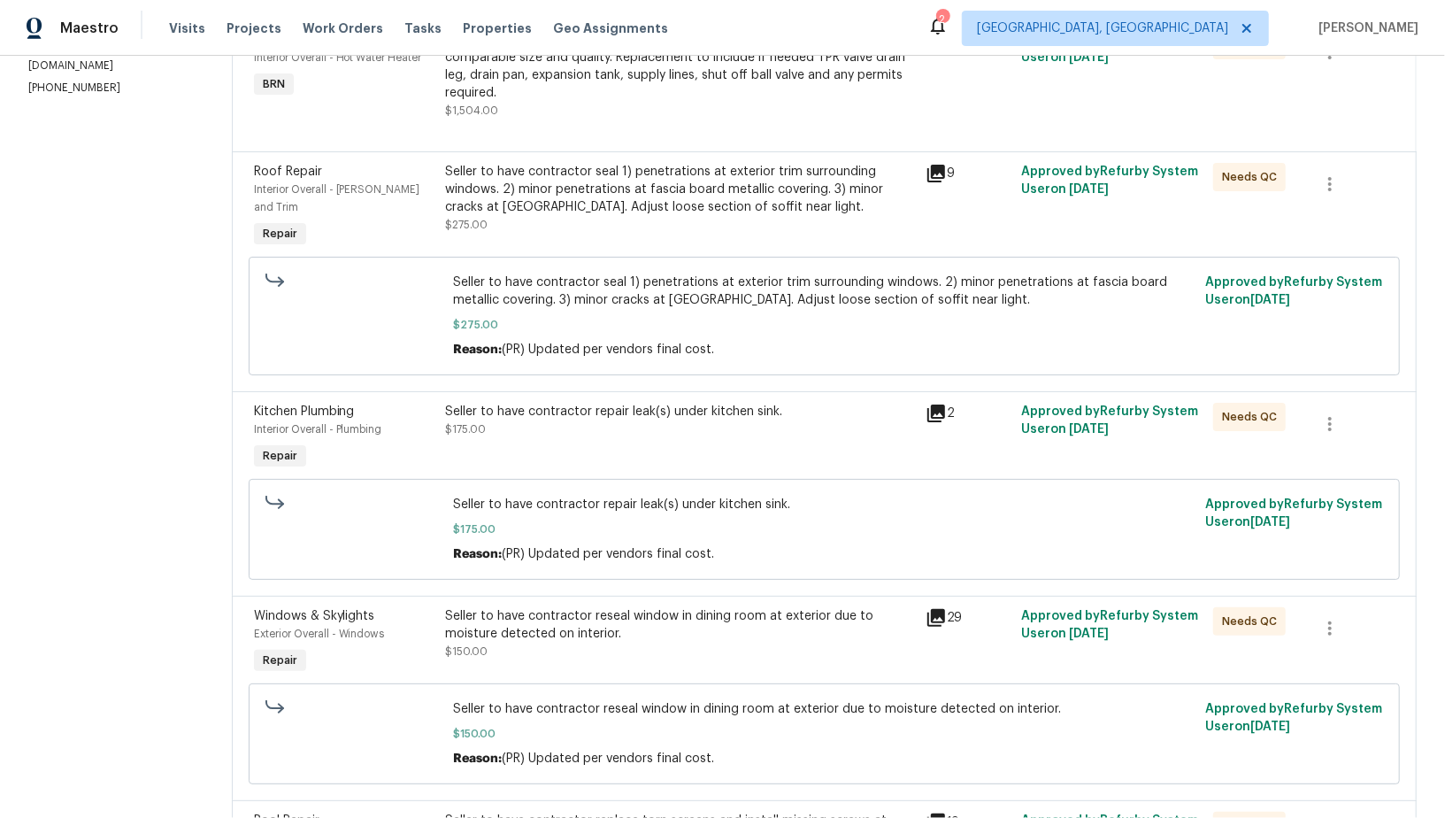
scroll to position [169, 0]
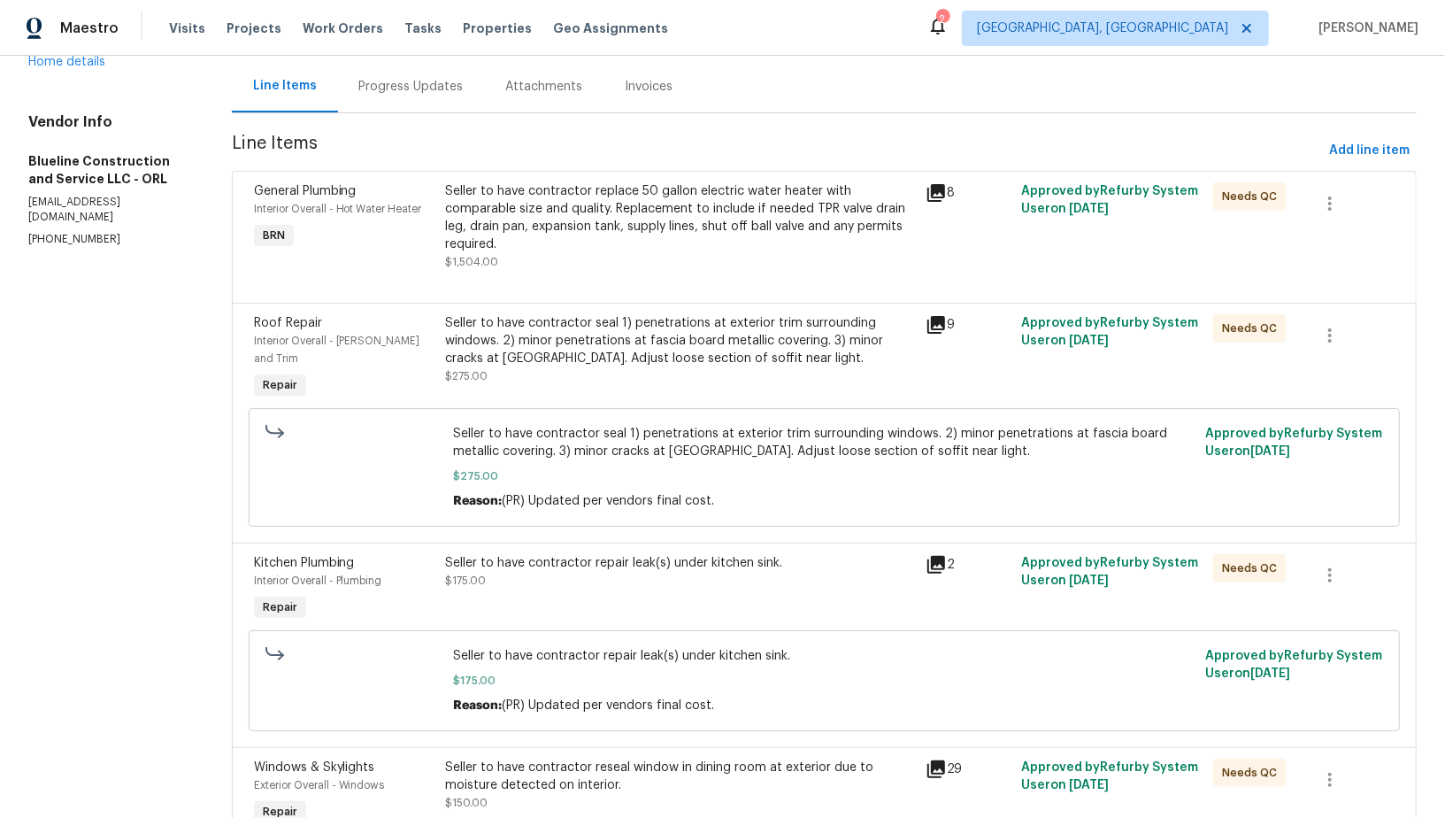
click at [553, 353] on div "Seller to have contractor seal 1) penetrations at exterior trim surrounding win…" at bounding box center [679, 340] width 469 height 53
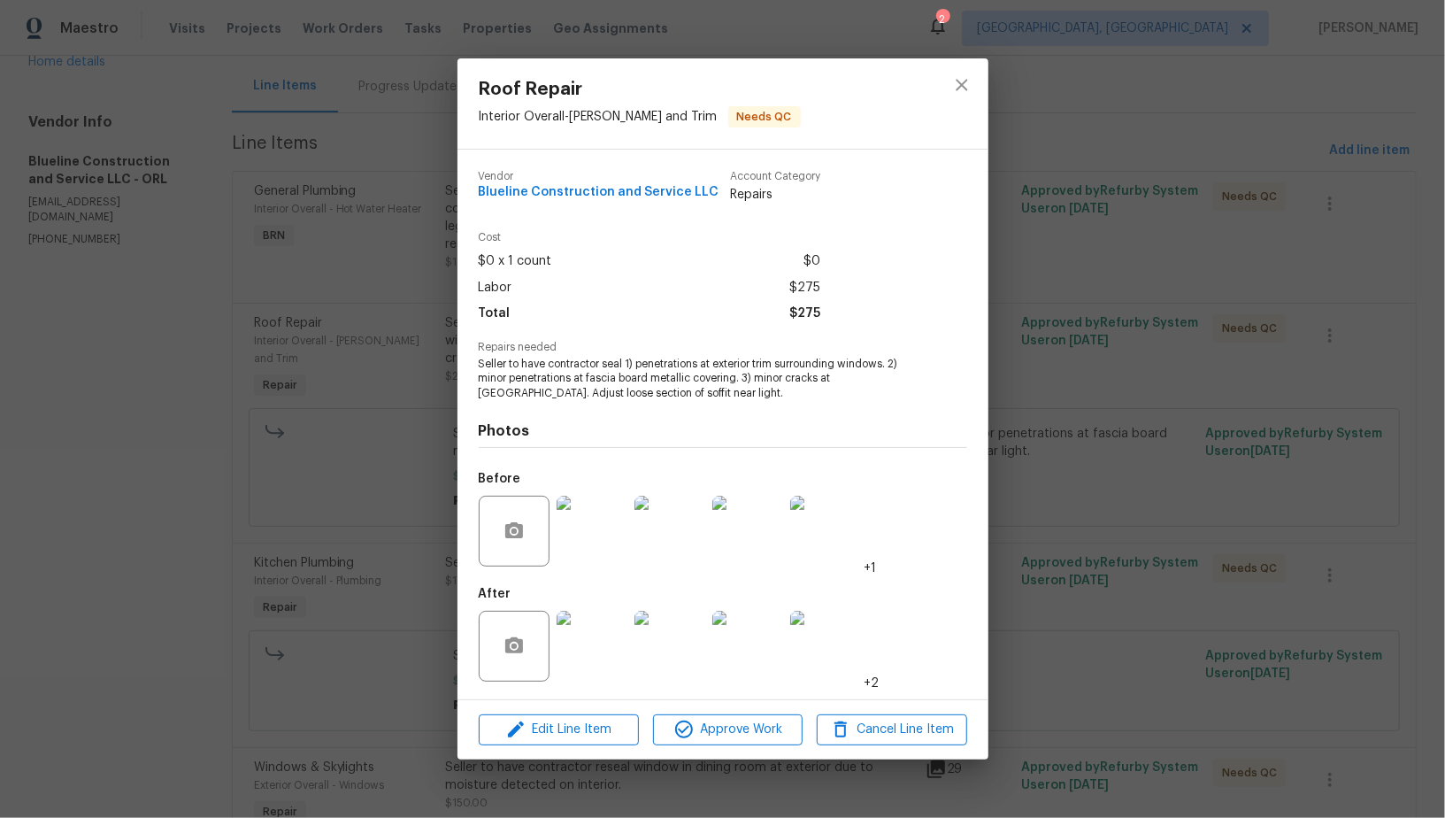
click at [588, 647] on img at bounding box center [592, 645] width 71 height 71
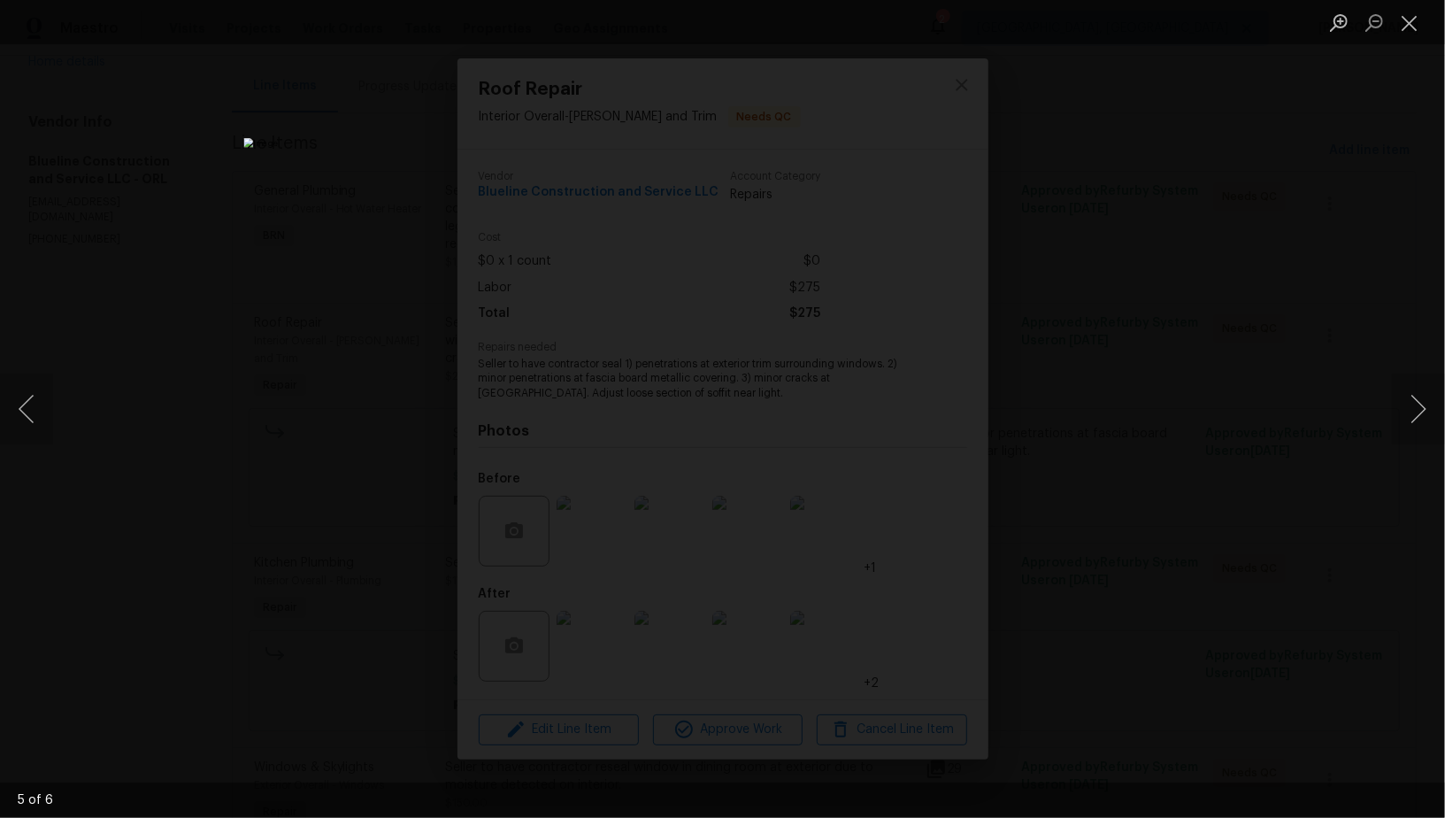
click at [1137, 565] on div "Lightbox" at bounding box center [722, 409] width 1445 height 818
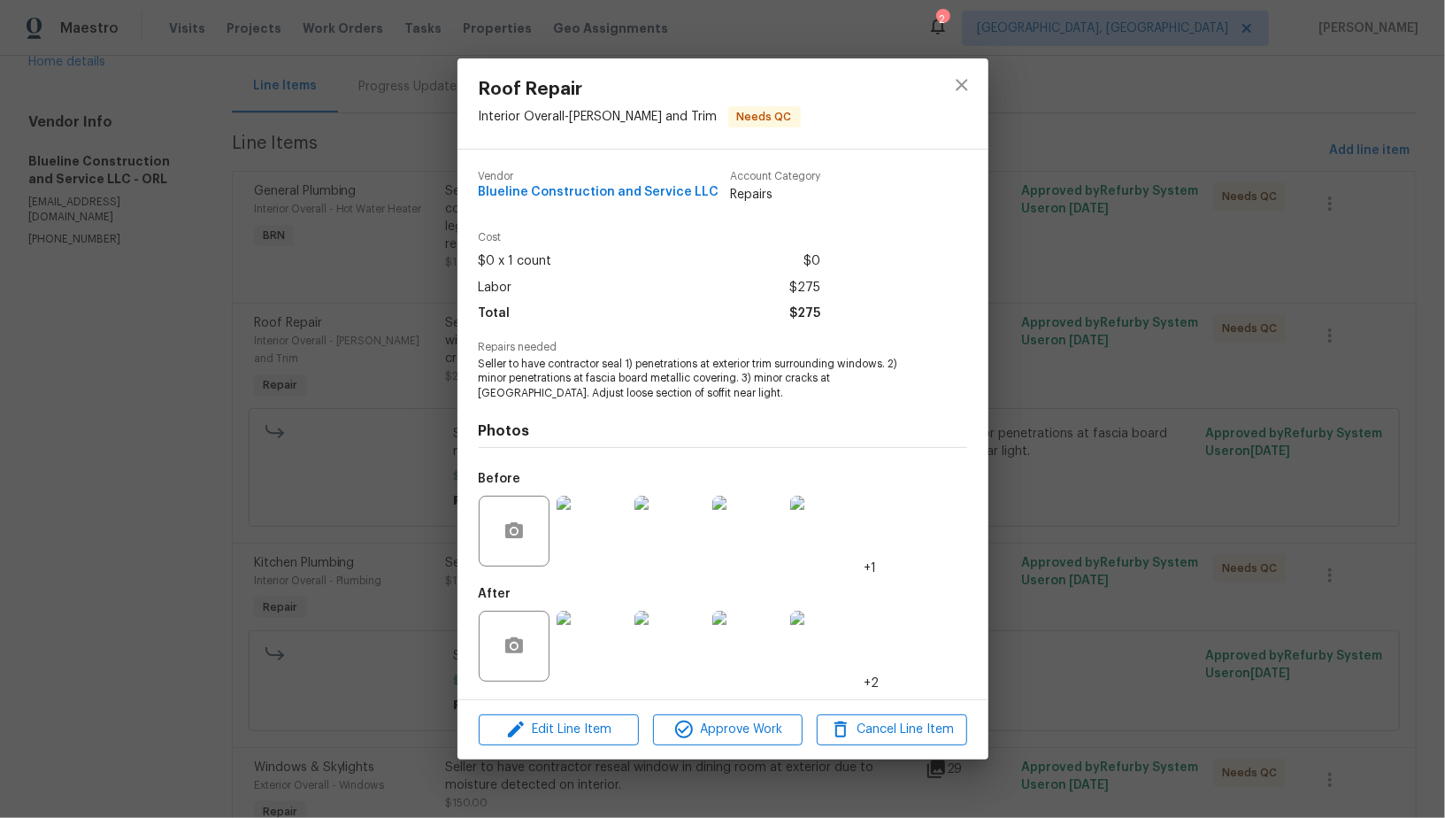
click at [1137, 565] on div "Roof Repair Interior Overall - [PERSON_NAME] and Trim Needs QC Vendor Blueline …" at bounding box center [722, 409] width 1445 height 818
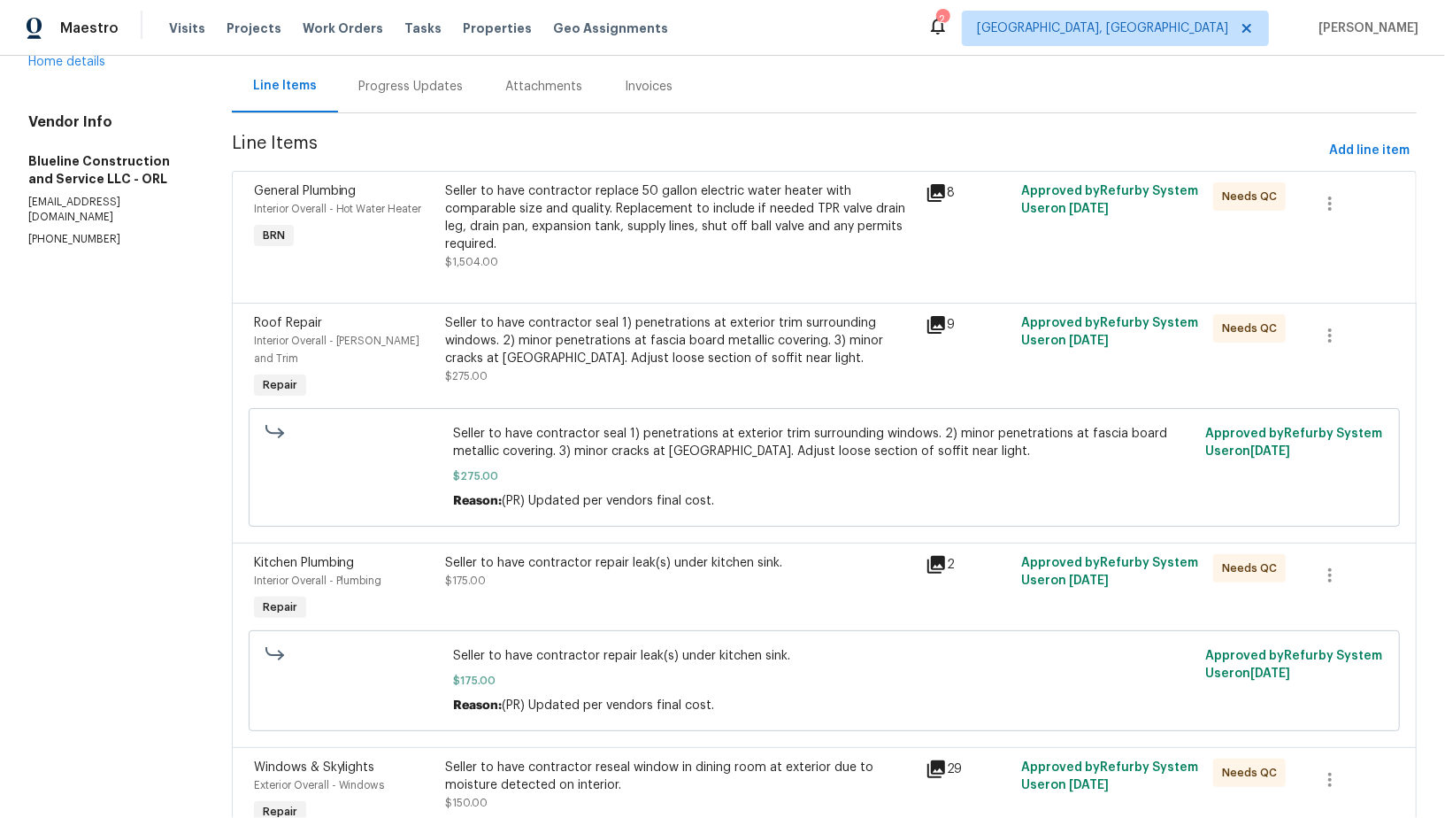
scroll to position [59, 0]
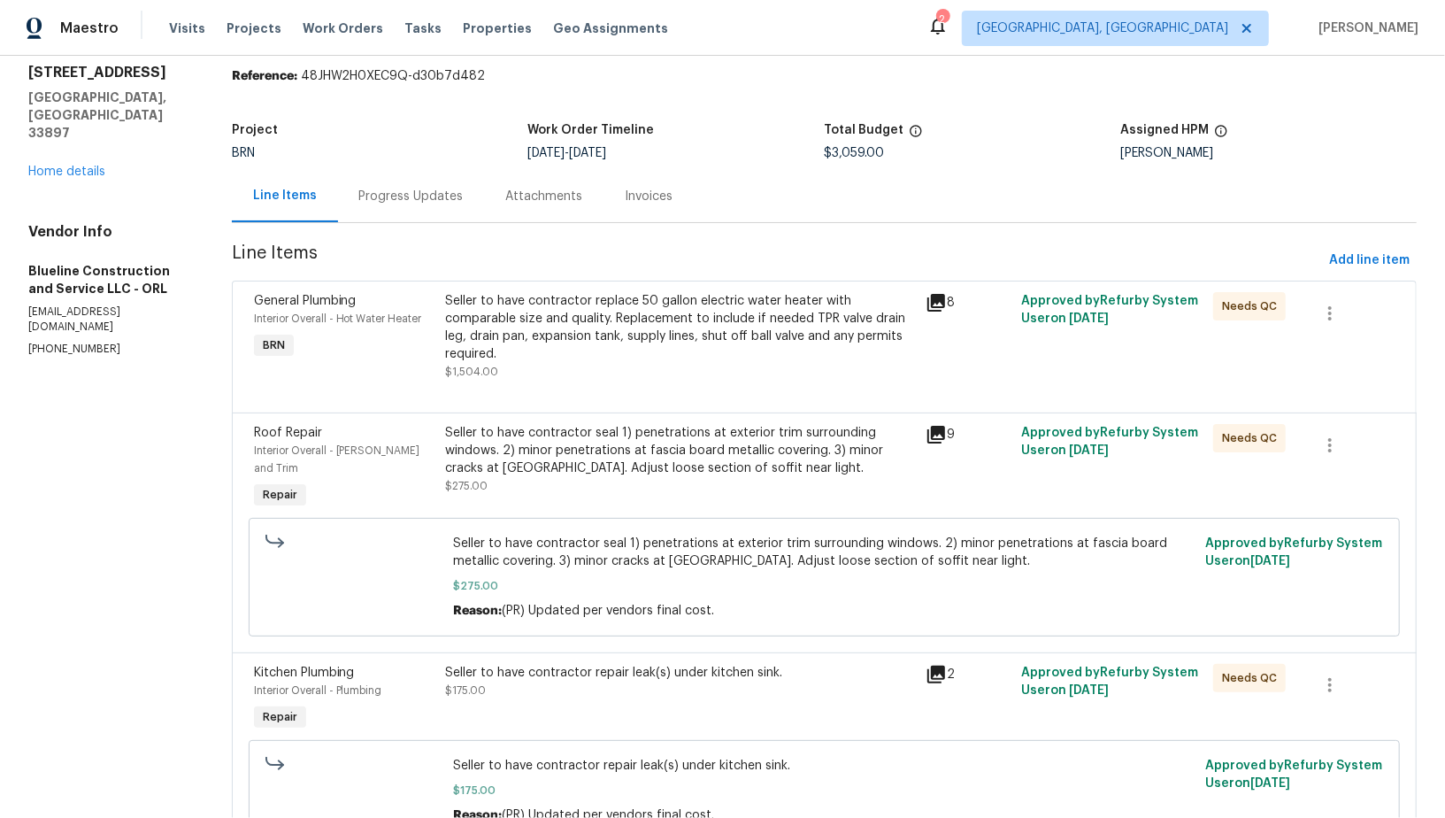
click at [601, 457] on div "Seller to have contractor seal 1) penetrations at exterior trim surrounding win…" at bounding box center [679, 450] width 469 height 53
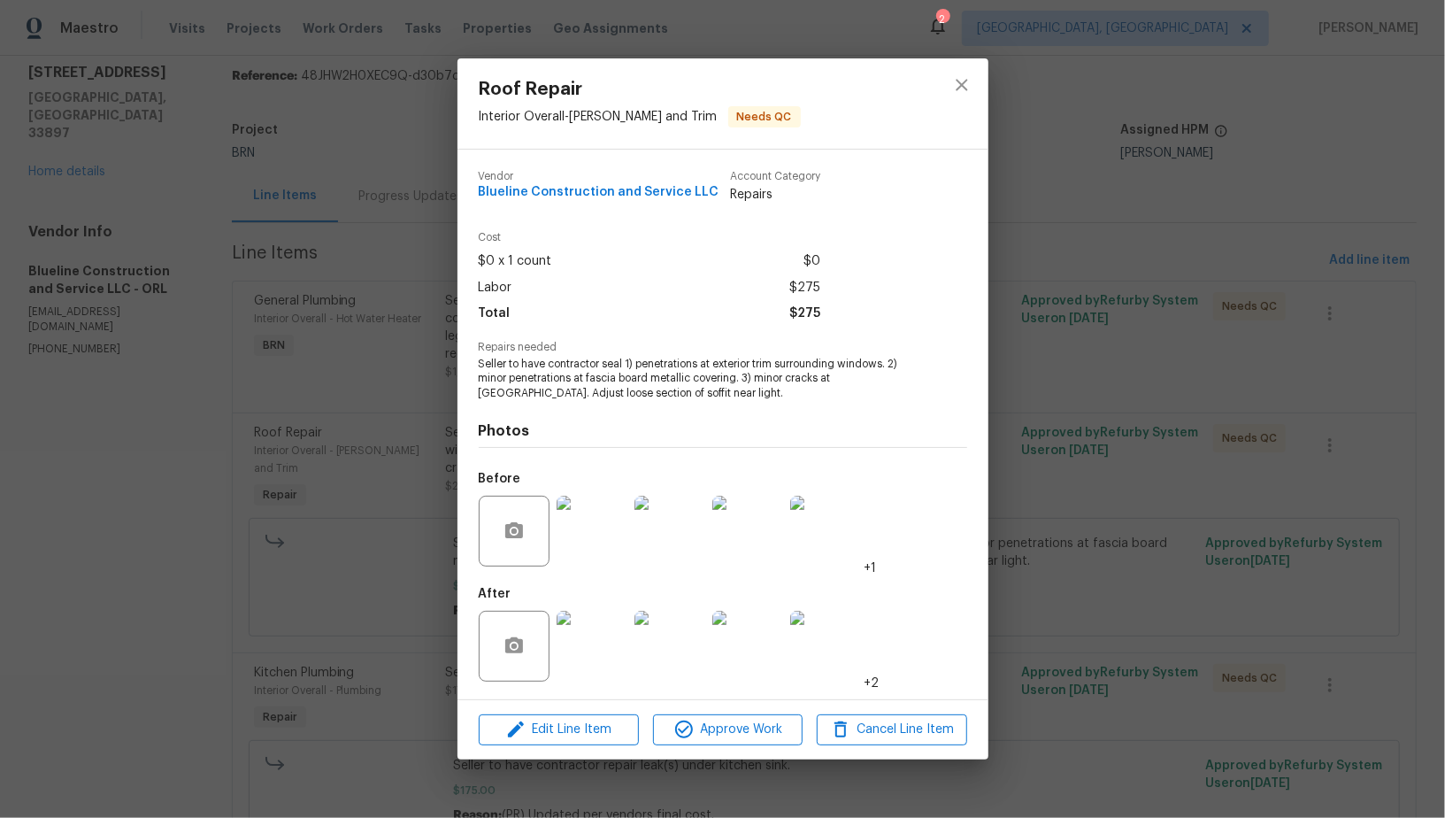
click at [415, 512] on div "Roof Repair Interior Overall - Eaves and Trim Needs QC Vendor Blueline Construc…" at bounding box center [722, 409] width 1445 height 818
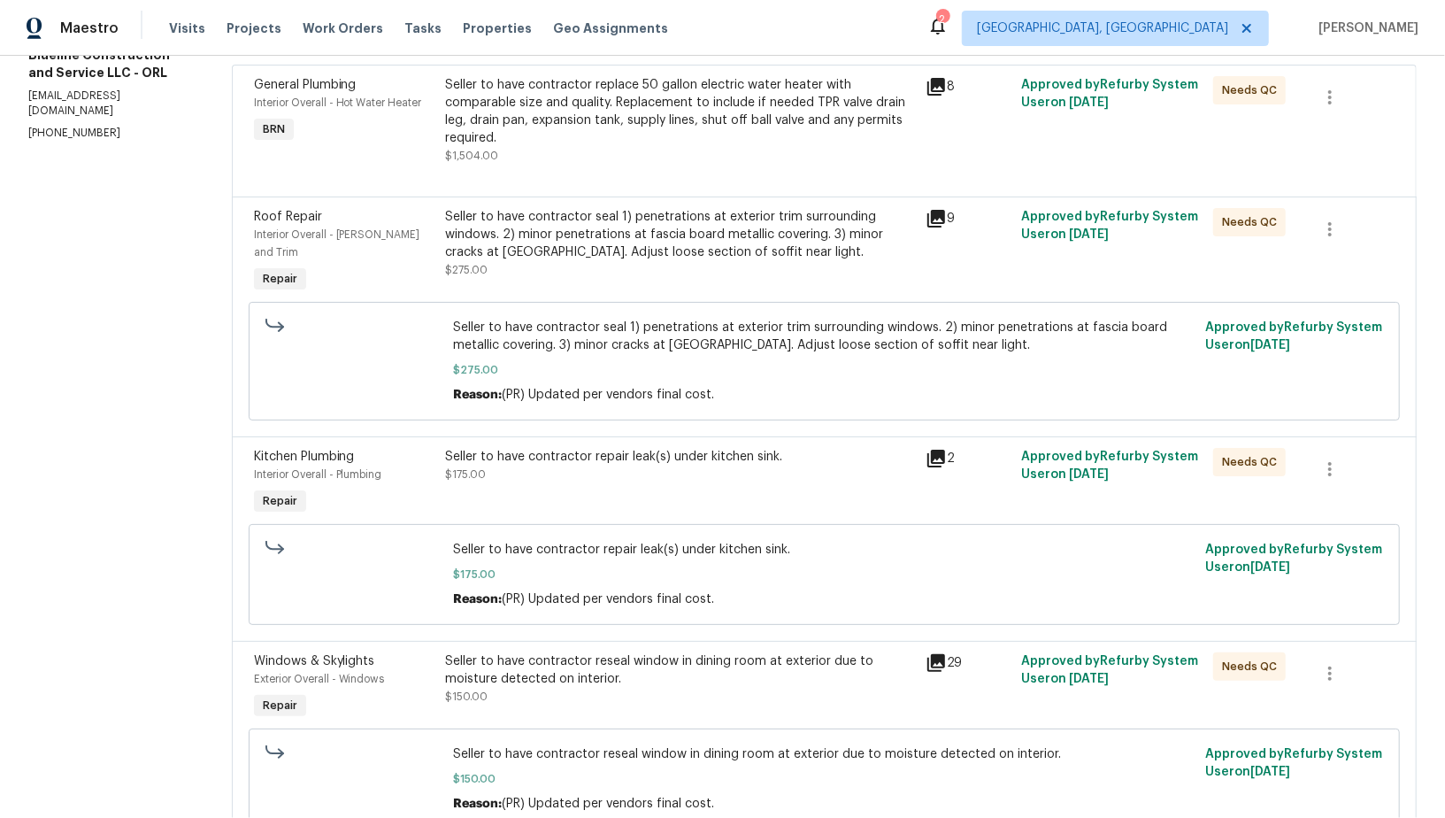
scroll to position [280, 0]
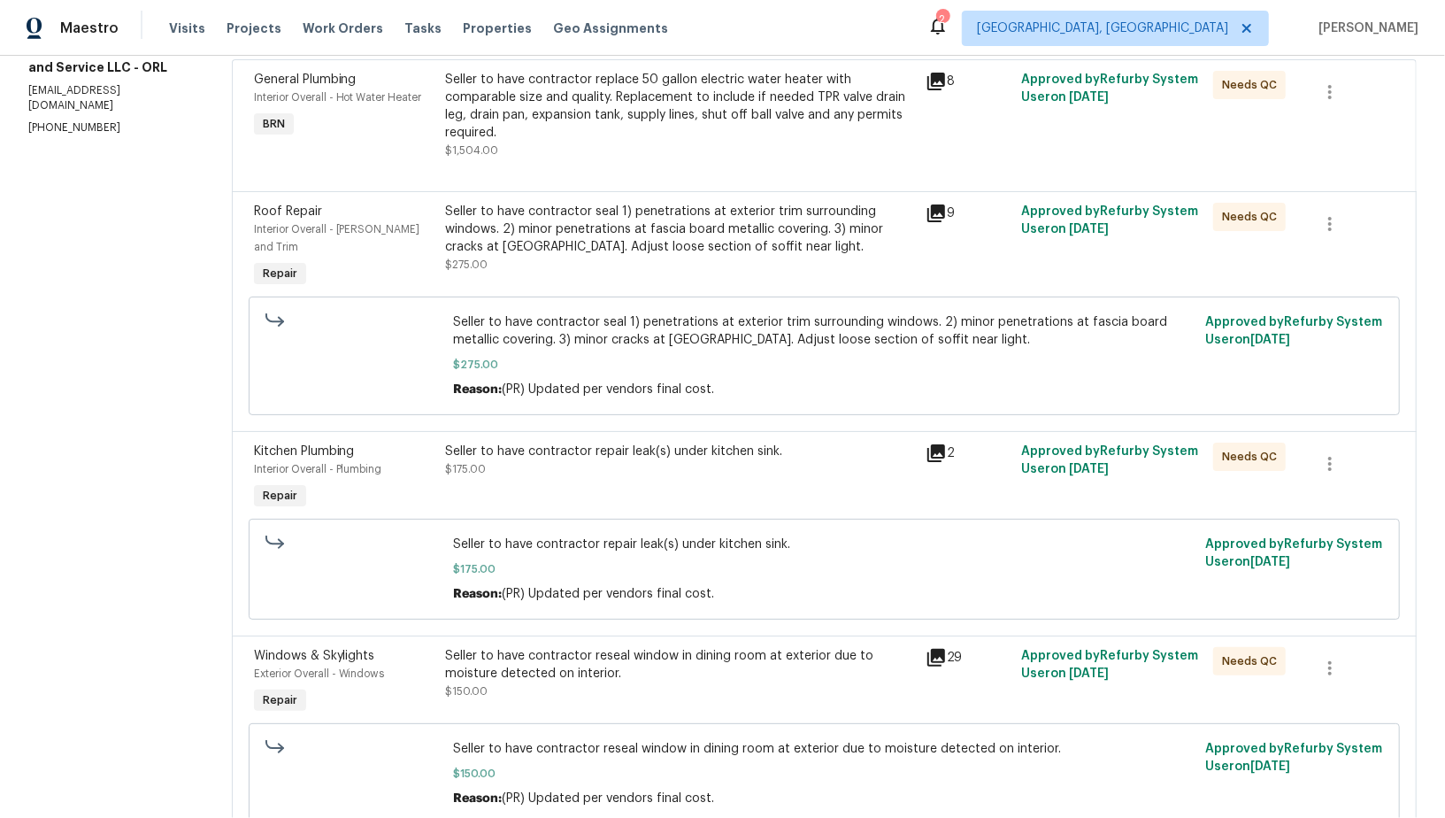
click at [554, 256] on div "Seller to have contractor seal 1) penetrations at exterior trim surrounding win…" at bounding box center [679, 238] width 469 height 71
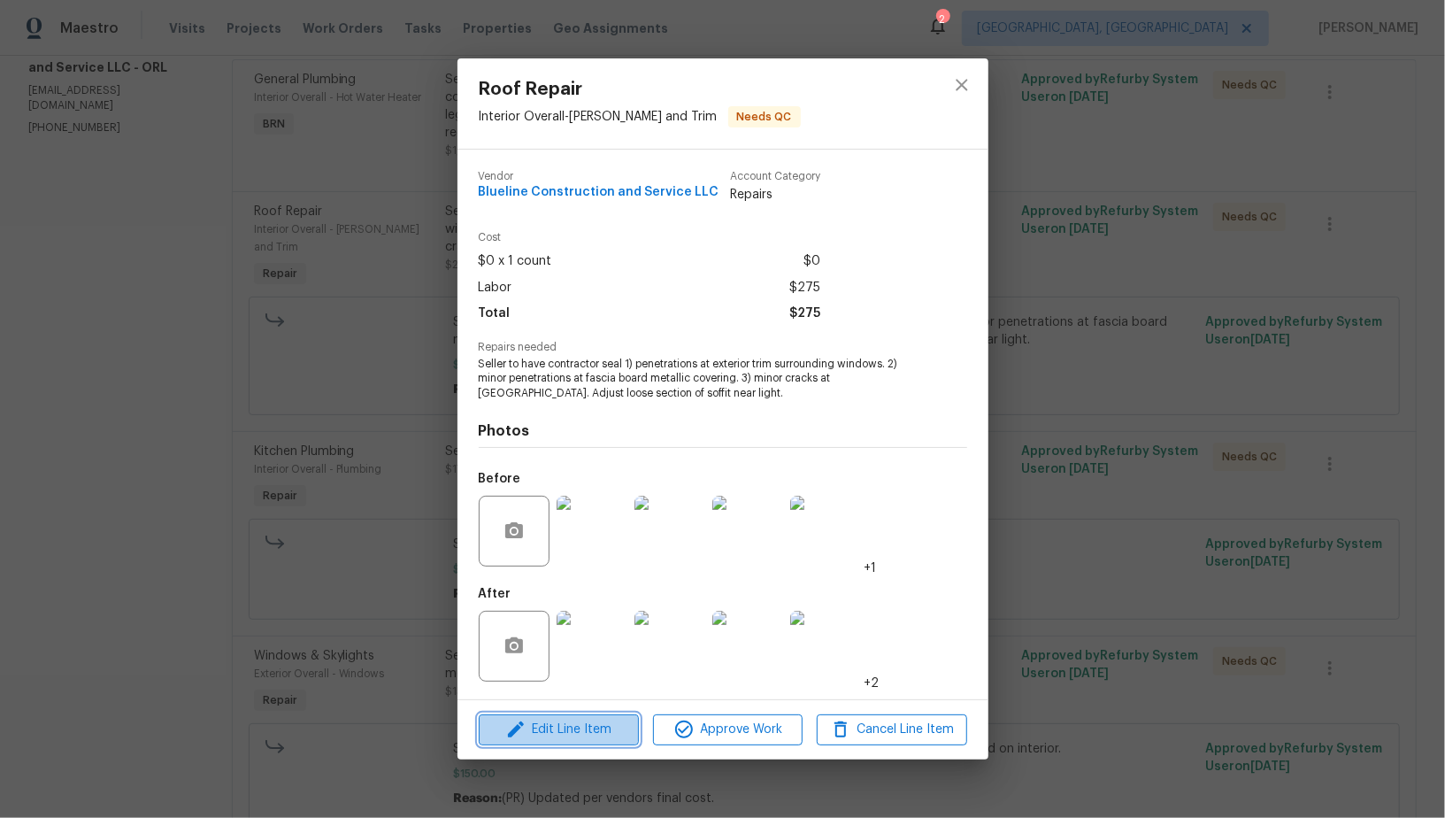
click at [559, 722] on span "Edit Line Item" at bounding box center [559, 729] width 150 height 22
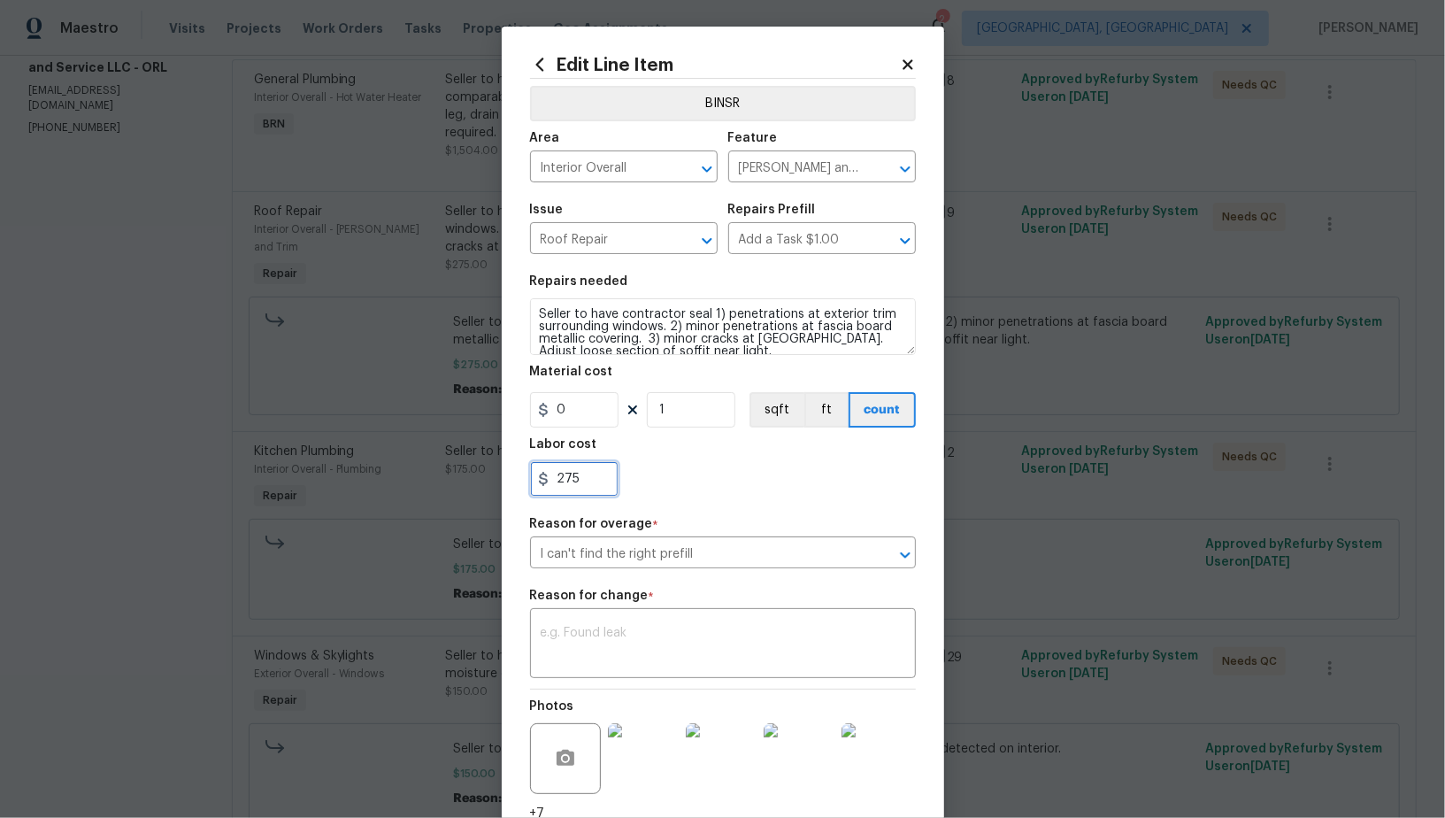
click at [588, 484] on input "275" at bounding box center [574, 478] width 88 height 35
click at [565, 482] on input "275" at bounding box center [574, 478] width 88 height 35
type input "475"
click at [668, 656] on textarea at bounding box center [723, 644] width 365 height 37
click at [625, 652] on textarea "To enrich screen reader interactions, please activate Accessibility in Grammarl…" at bounding box center [723, 644] width 365 height 37
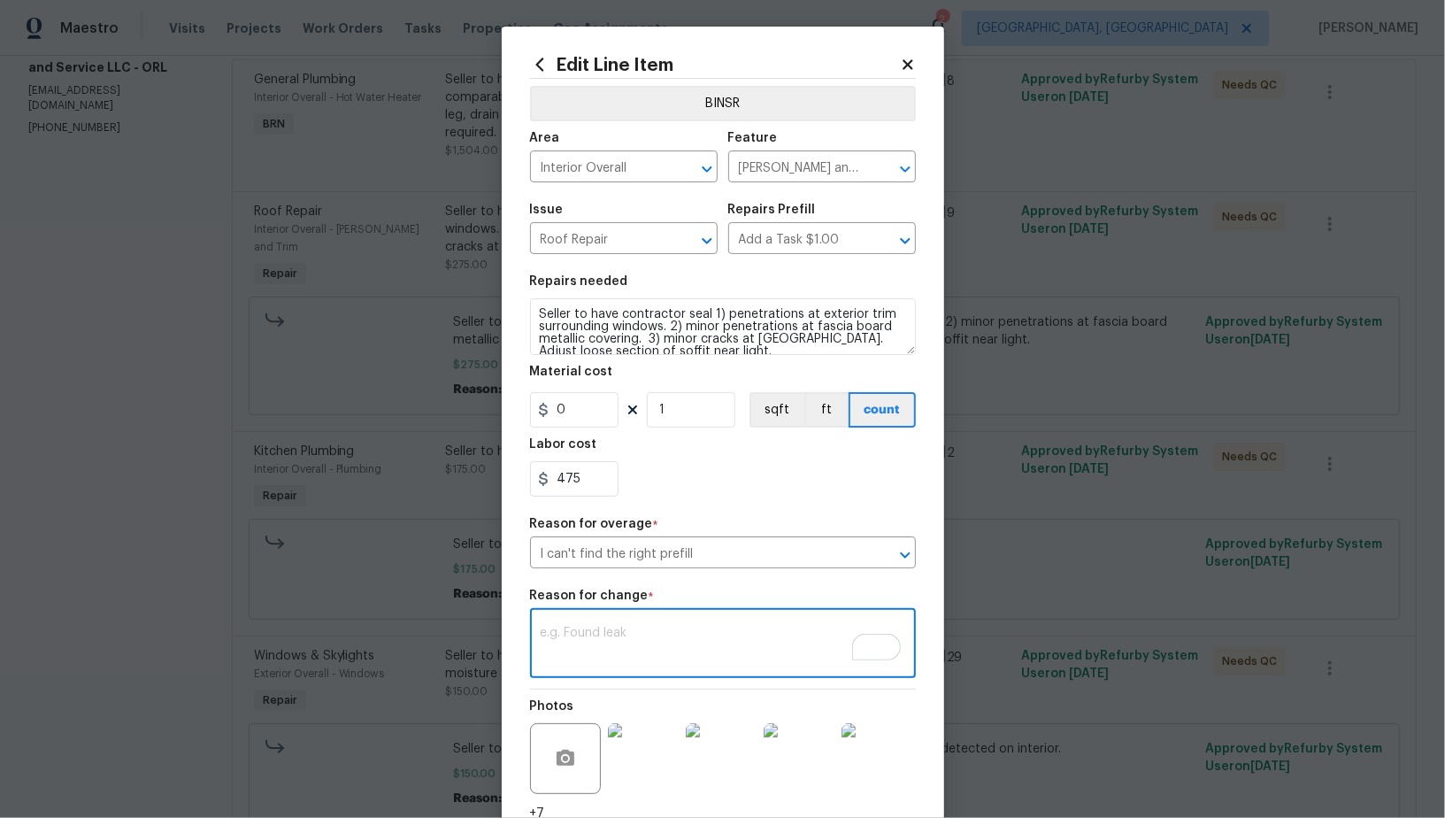
paste textarea "(PR) Updated cost per BR team’s approval."
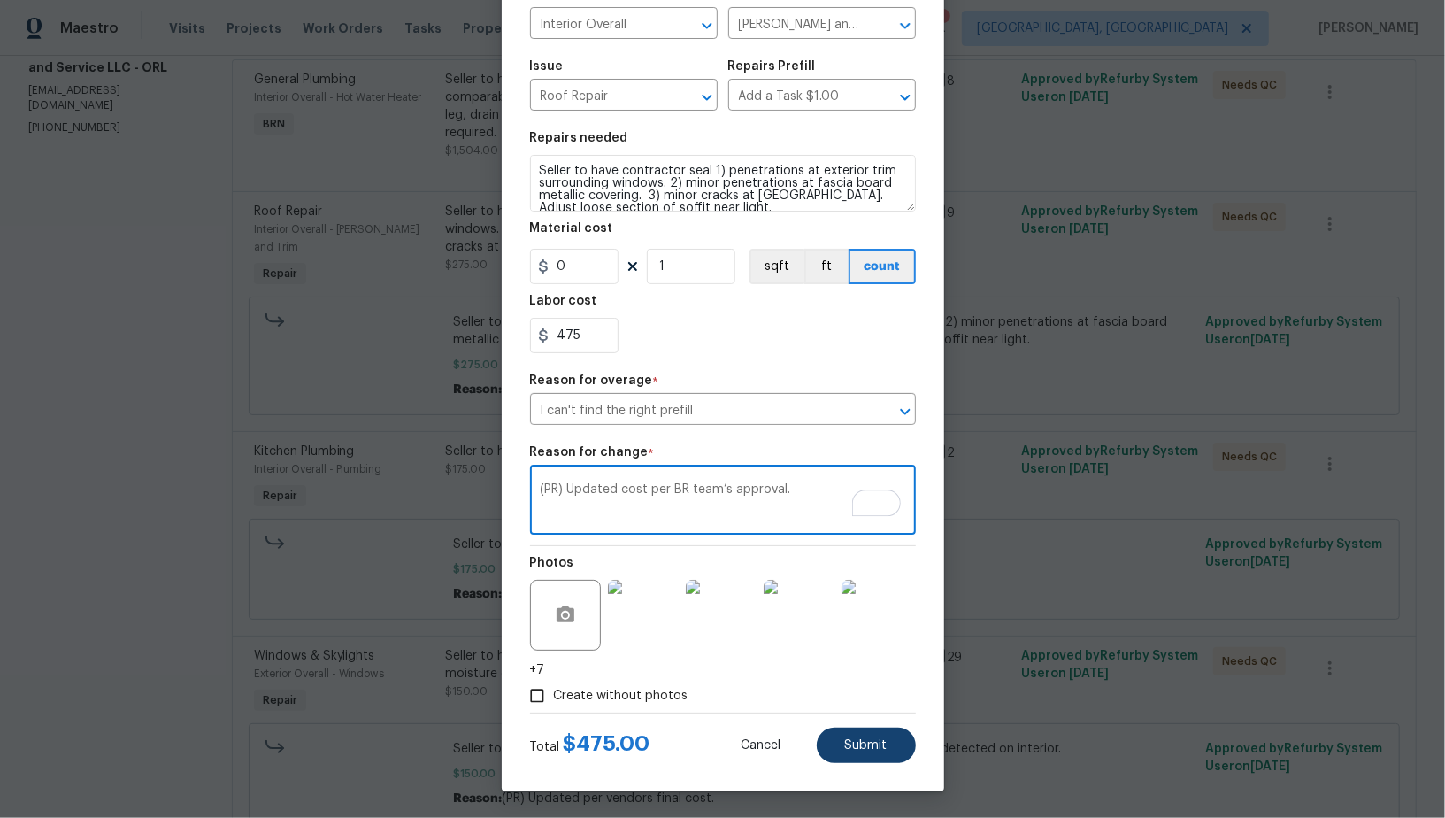
type textarea "(PR) Updated cost per BR team’s approval."
click at [866, 745] on span "Submit" at bounding box center [866, 745] width 42 height 13
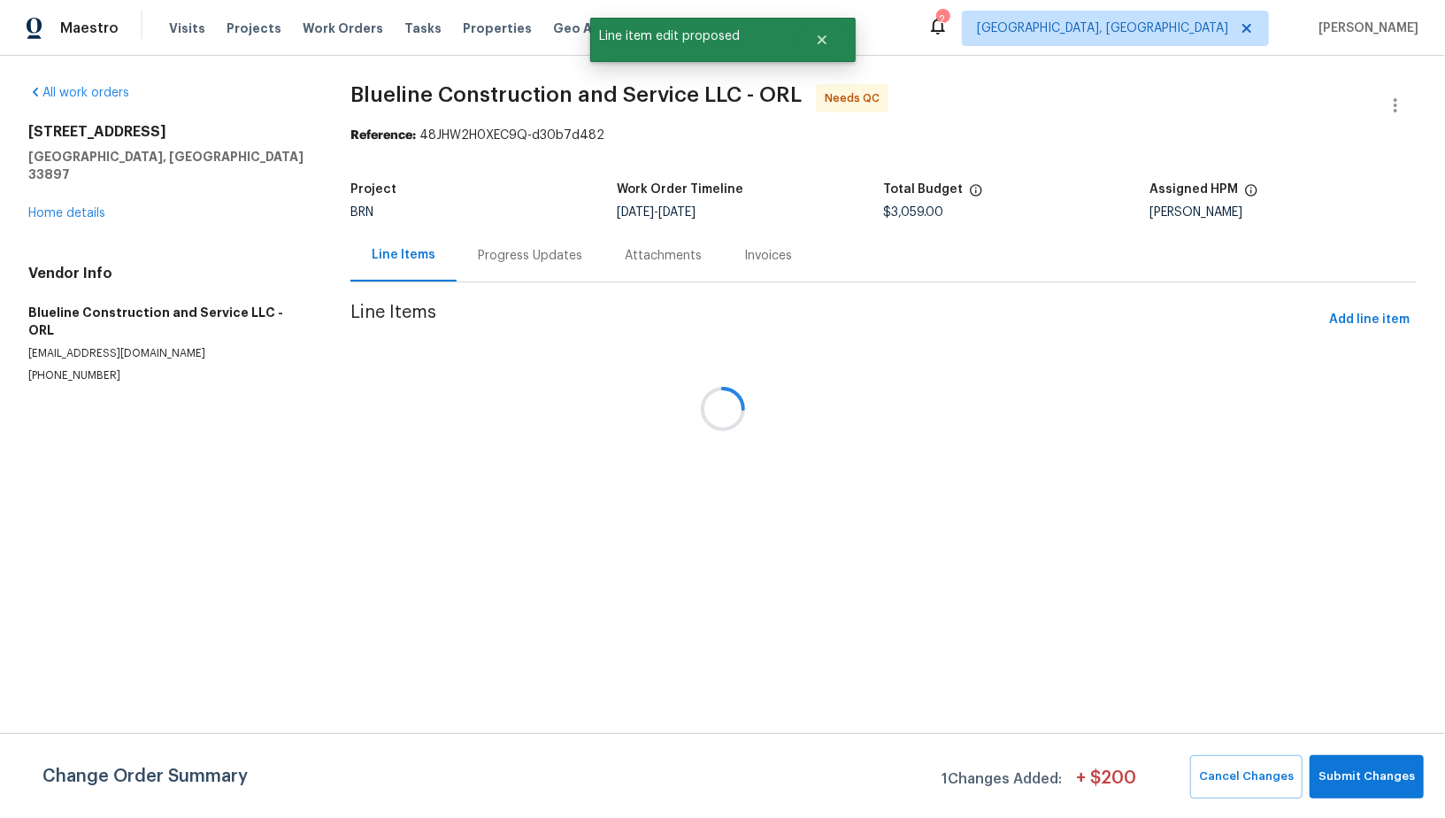
scroll to position [0, 0]
click at [1366, 770] on span "Submit Changes" at bounding box center [1366, 776] width 96 height 20
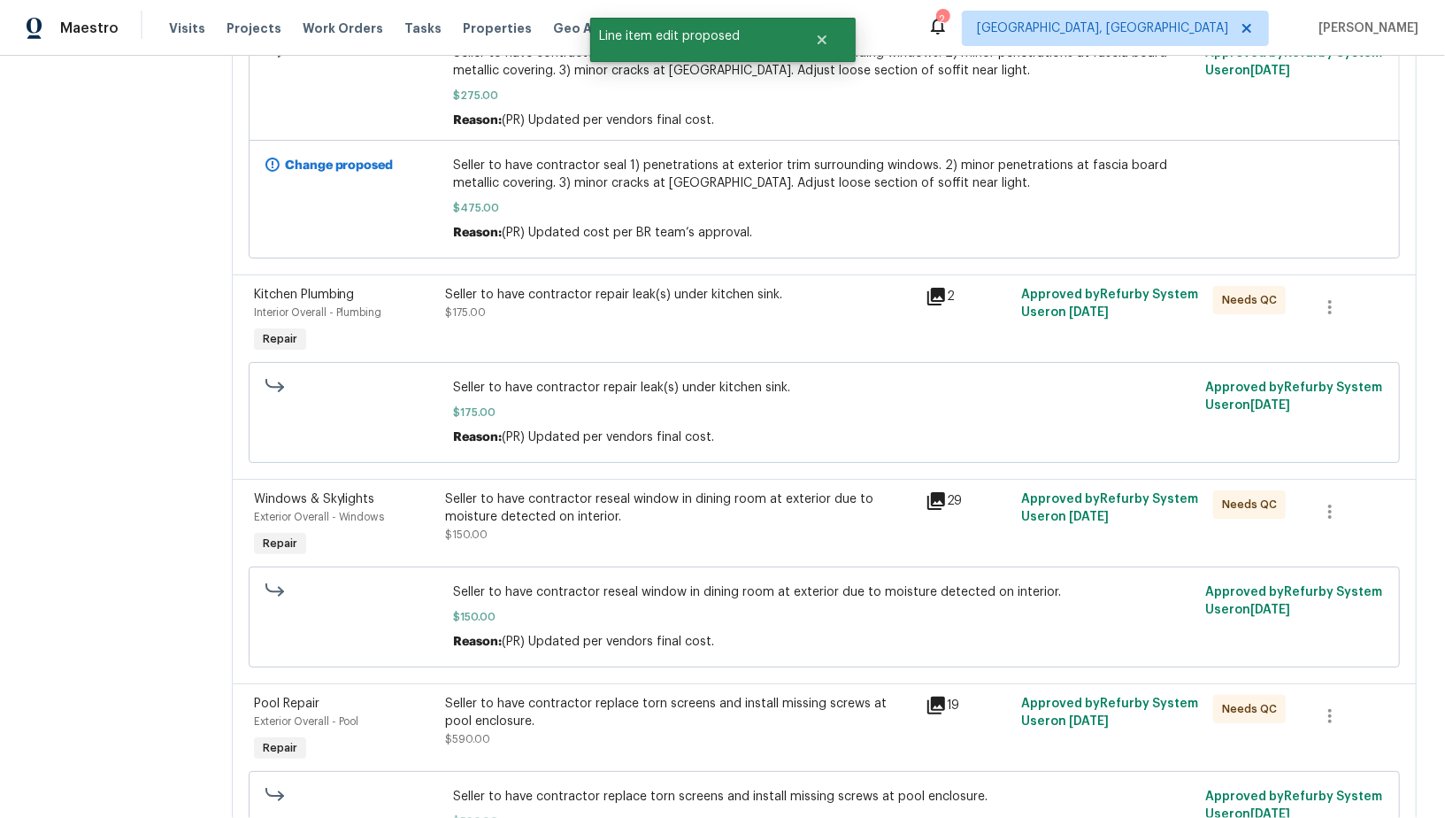
scroll to position [1076, 0]
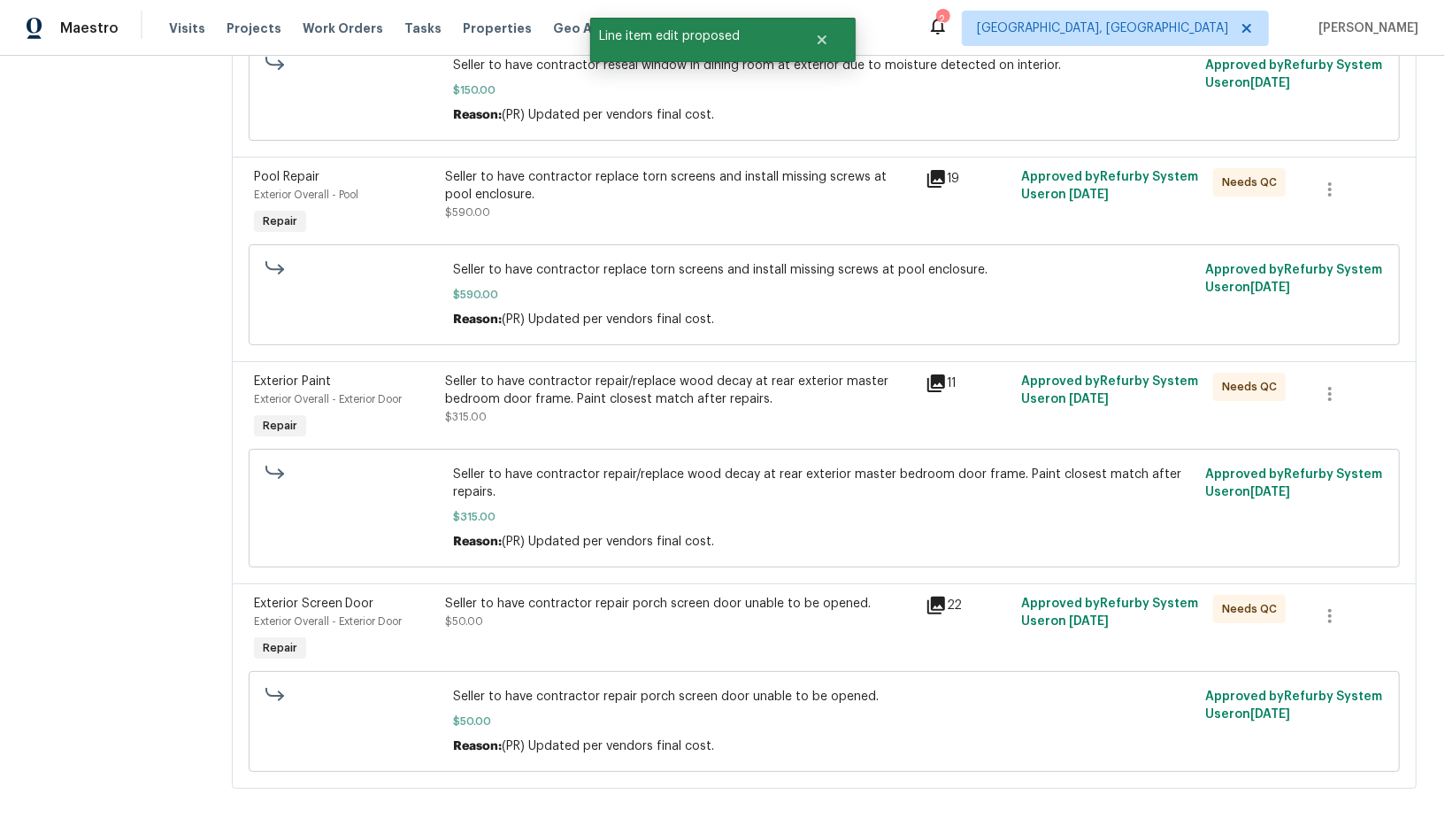
click at [571, 599] on div "Seller to have contractor repair porch screen door unable to be opened. $50.00" at bounding box center [679, 612] width 469 height 35
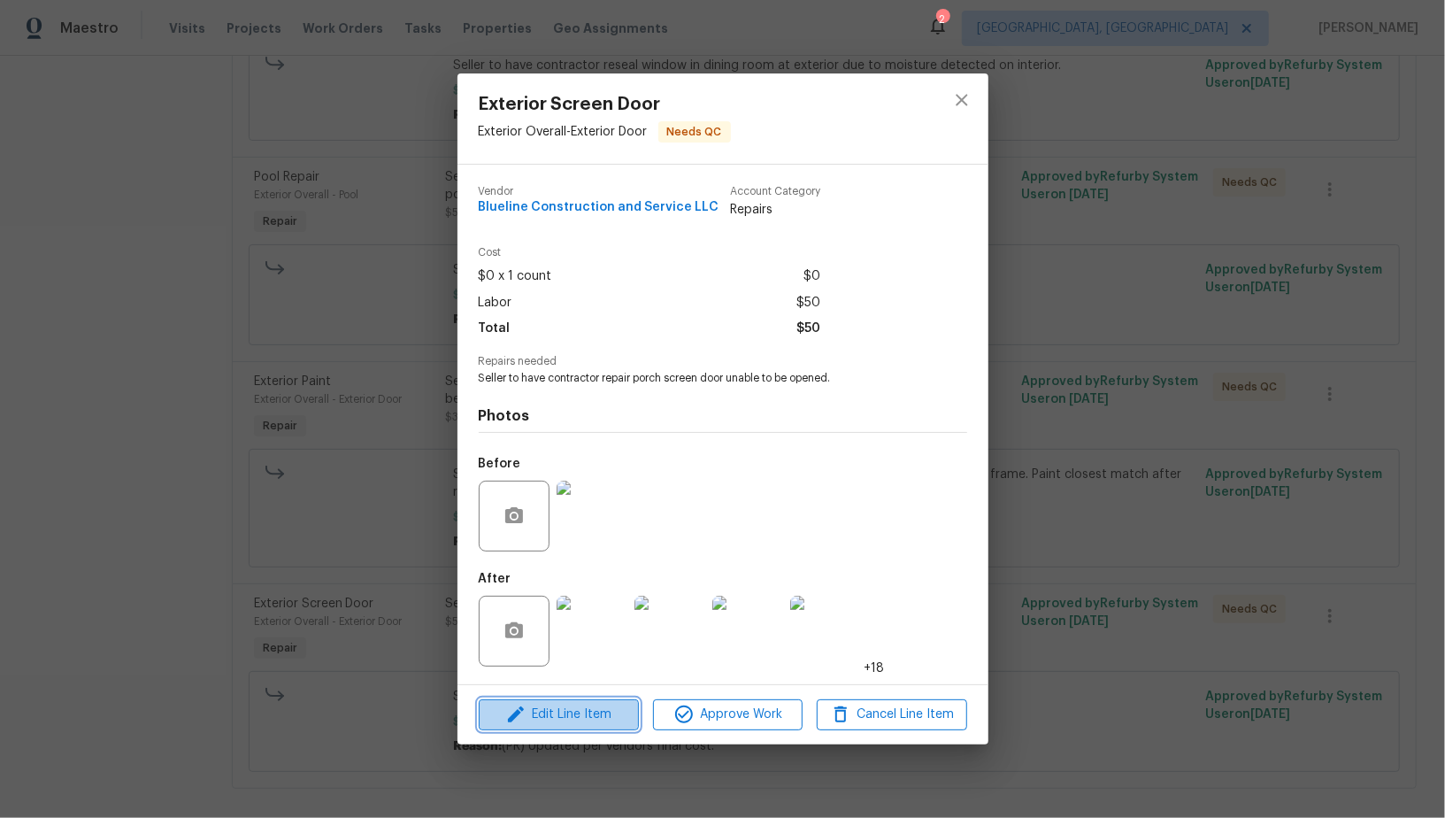
click at [573, 716] on span "Edit Line Item" at bounding box center [559, 714] width 150 height 22
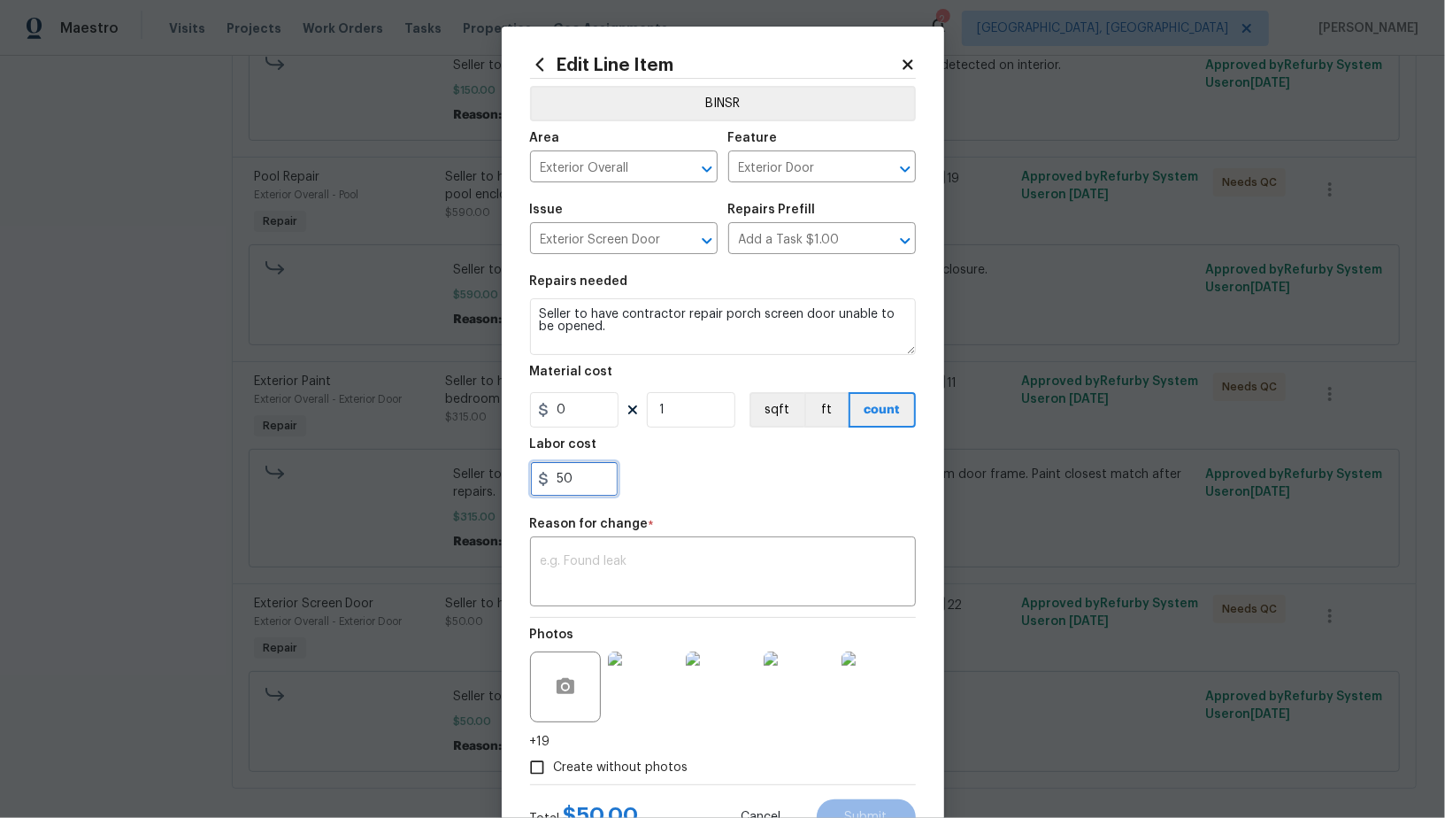
click at [579, 491] on input "50" at bounding box center [574, 478] width 88 height 35
type input "125"
click at [598, 601] on div "x ​" at bounding box center [723, 573] width 386 height 65
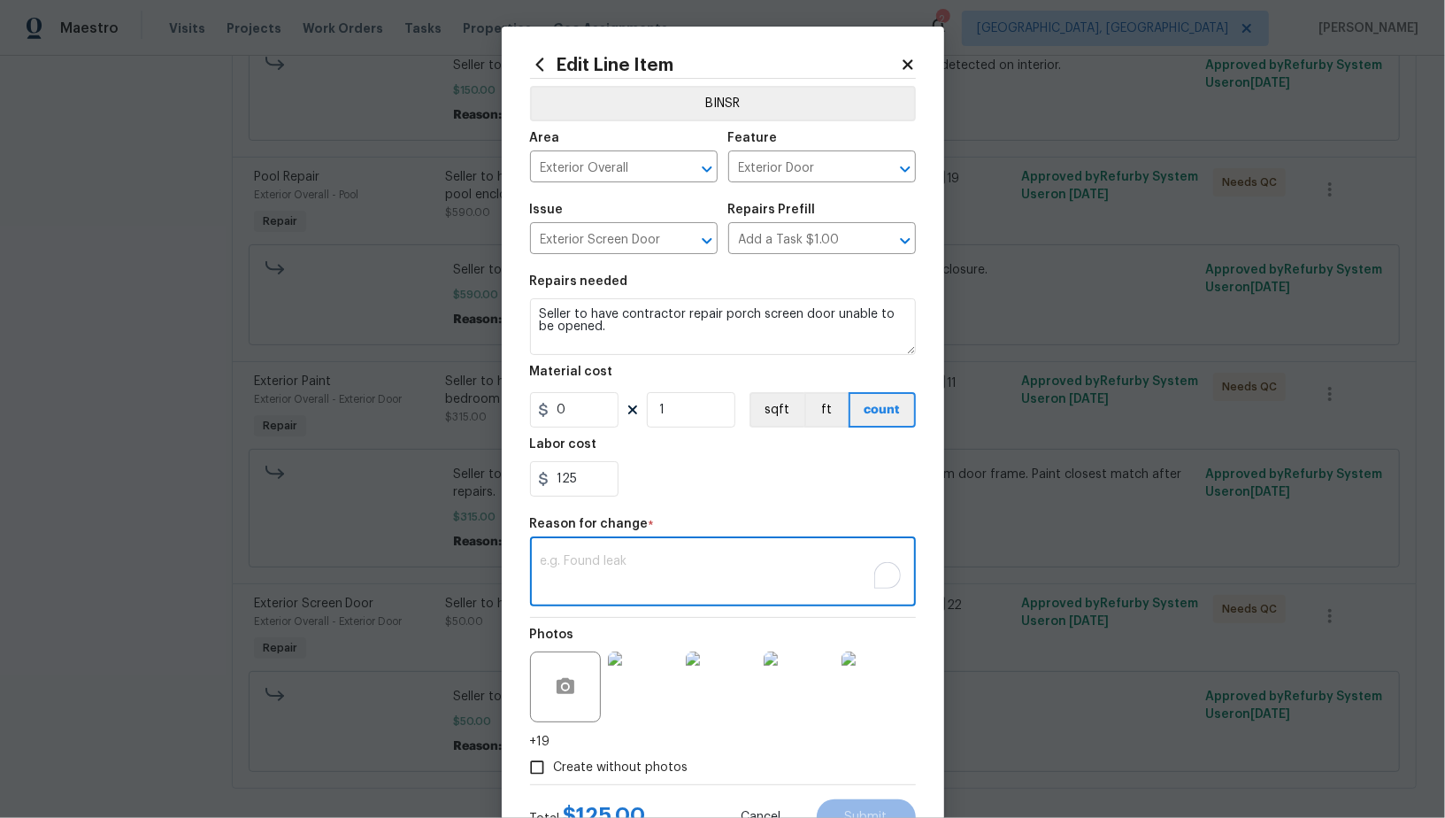
paste textarea "(PR) Updated cost per BR team’s approval."
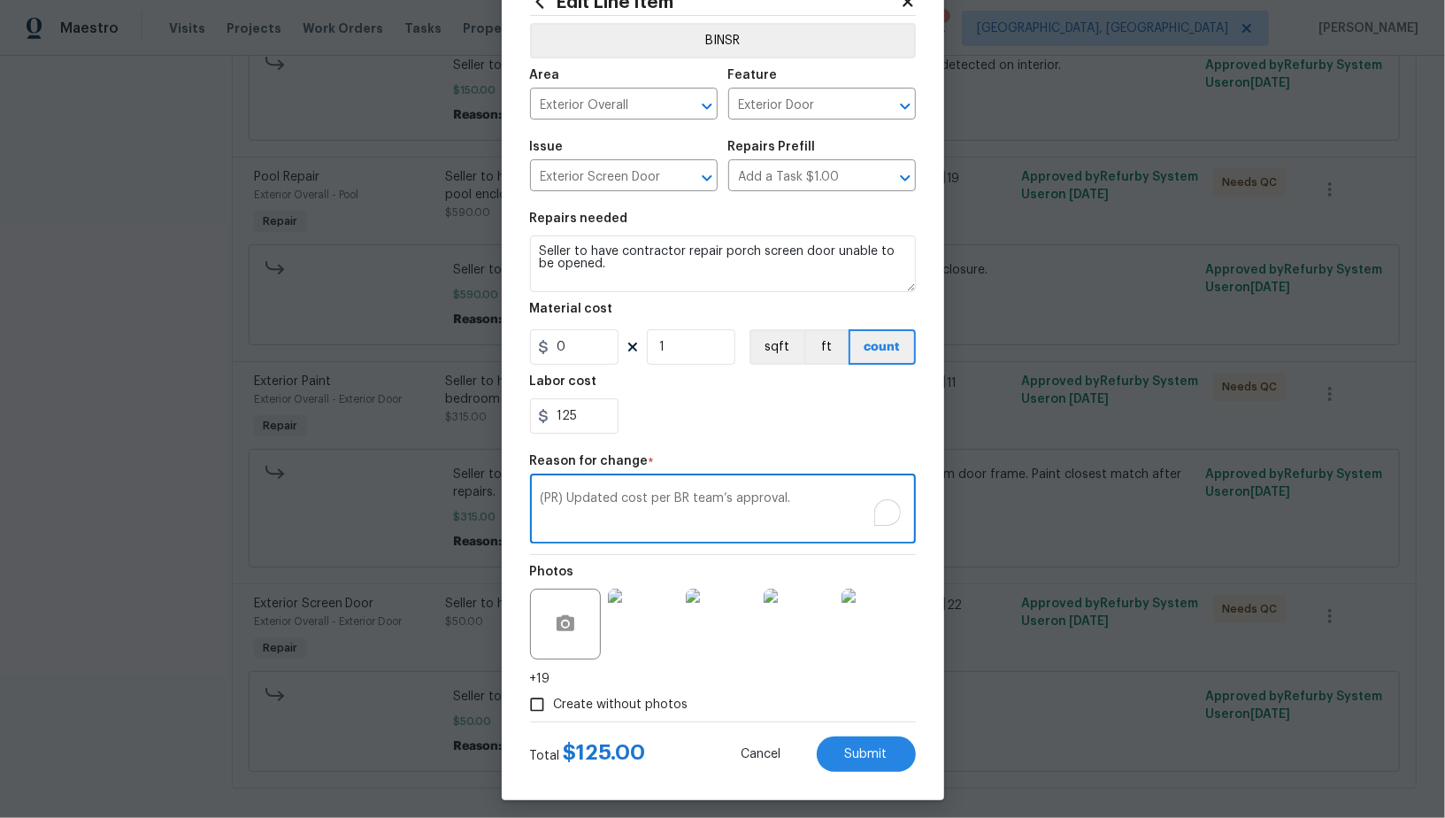
scroll to position [71, 0]
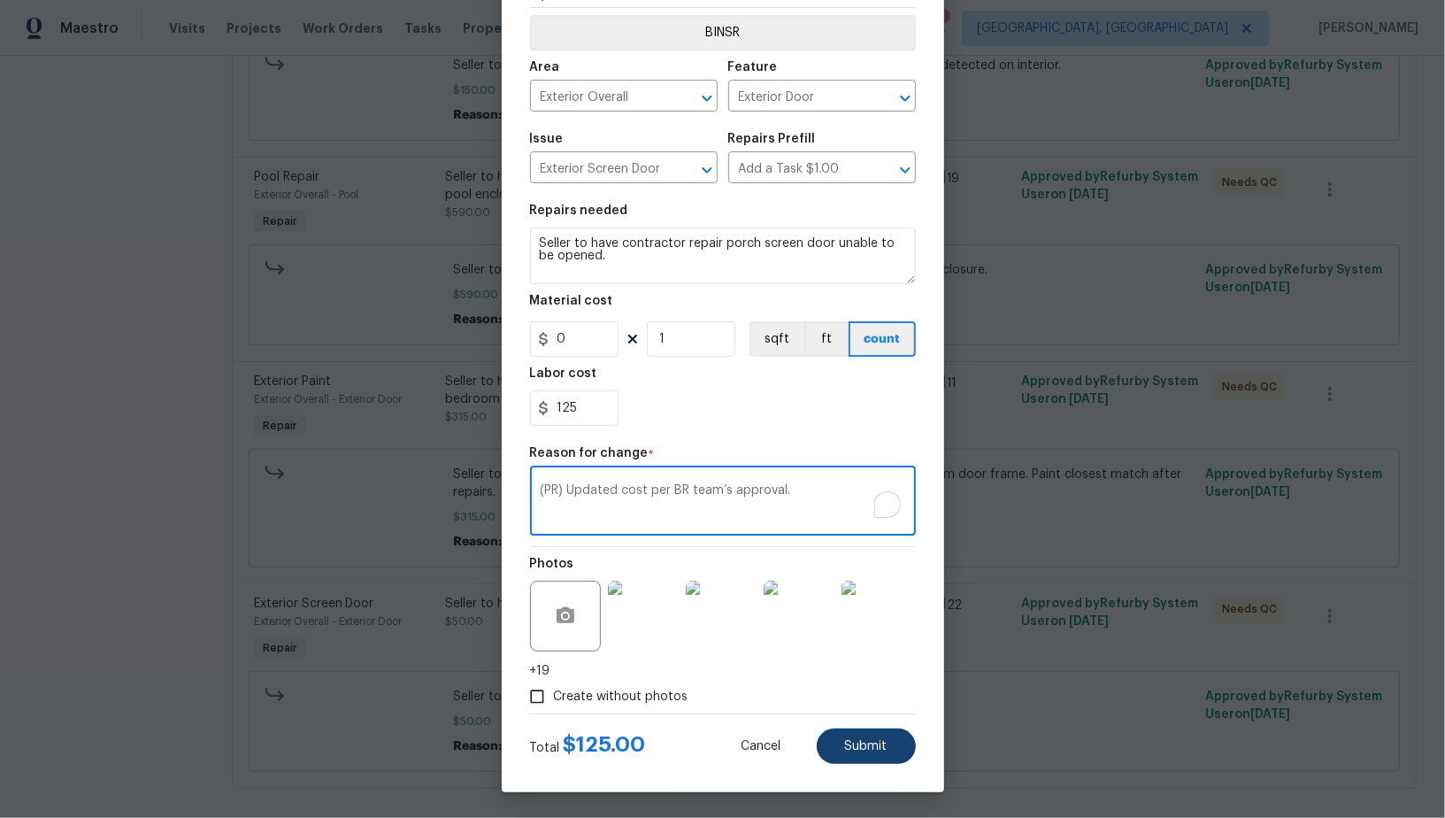
type textarea "(PR) Updated cost per BR team’s approval."
click at [856, 745] on span "Submit" at bounding box center [866, 746] width 42 height 13
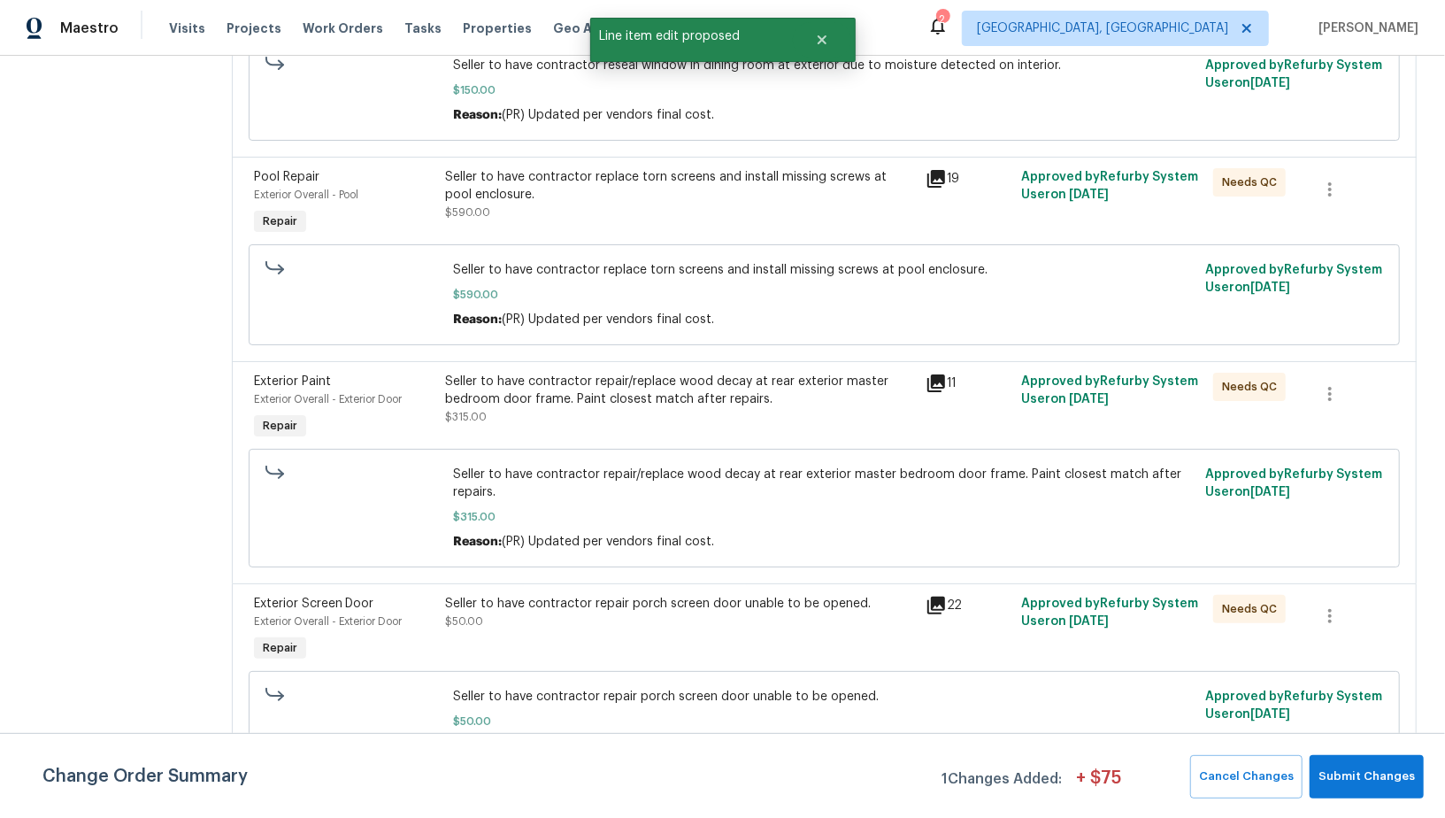
scroll to position [0, 0]
click at [1330, 763] on button "Submit Changes" at bounding box center [1366, 776] width 114 height 43
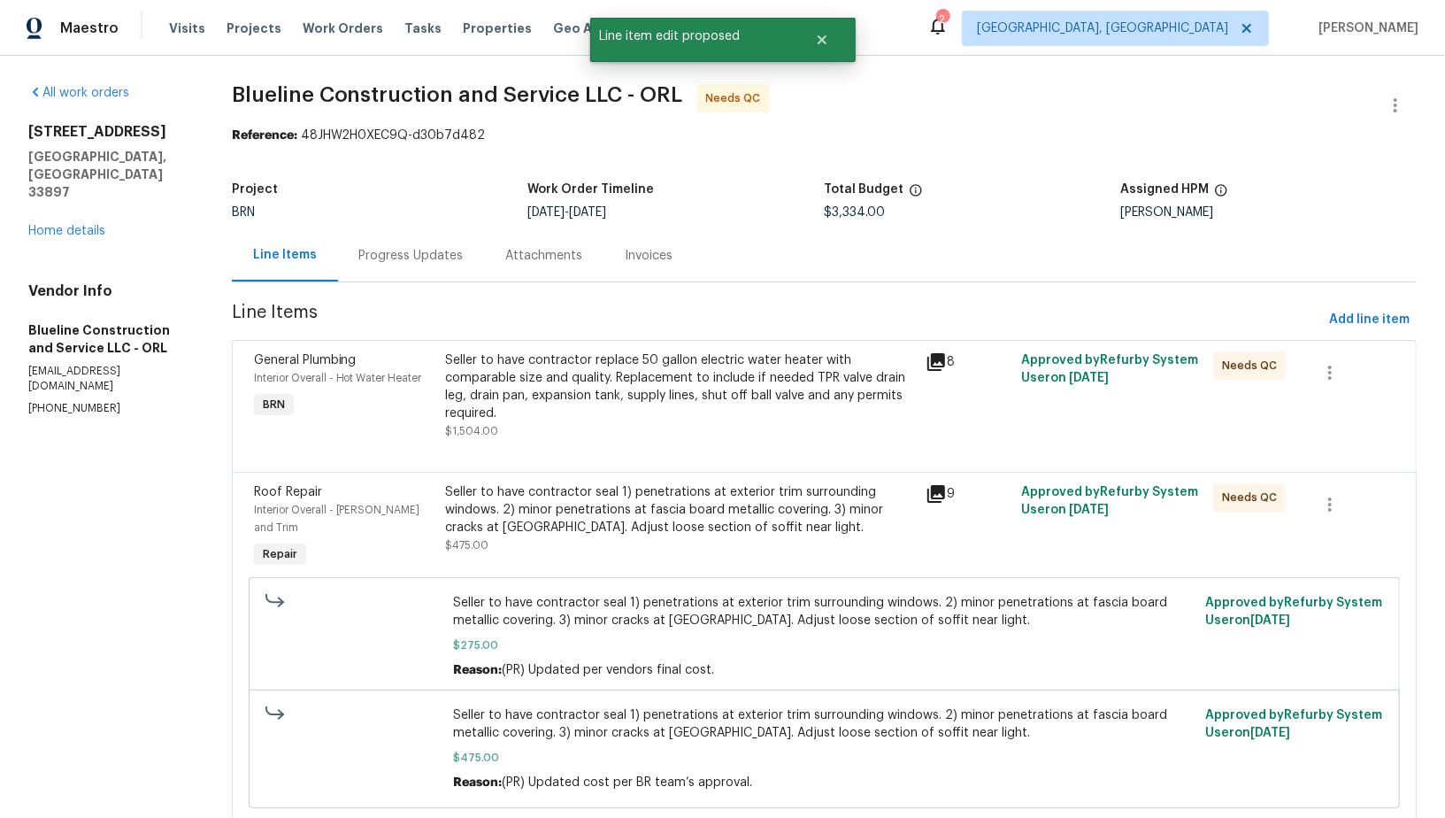
drag, startPoint x: 824, startPoint y: 211, endPoint x: 873, endPoint y: 211, distance: 49.5
click at [873, 211] on div "Project BRN Work Order Timeline 8/1/2025 - 8/5/2025 Total Budget $3,334.00 Assi…" at bounding box center [824, 201] width 1185 height 57
click at [870, 211] on span "$3,334.00" at bounding box center [854, 212] width 61 height 12
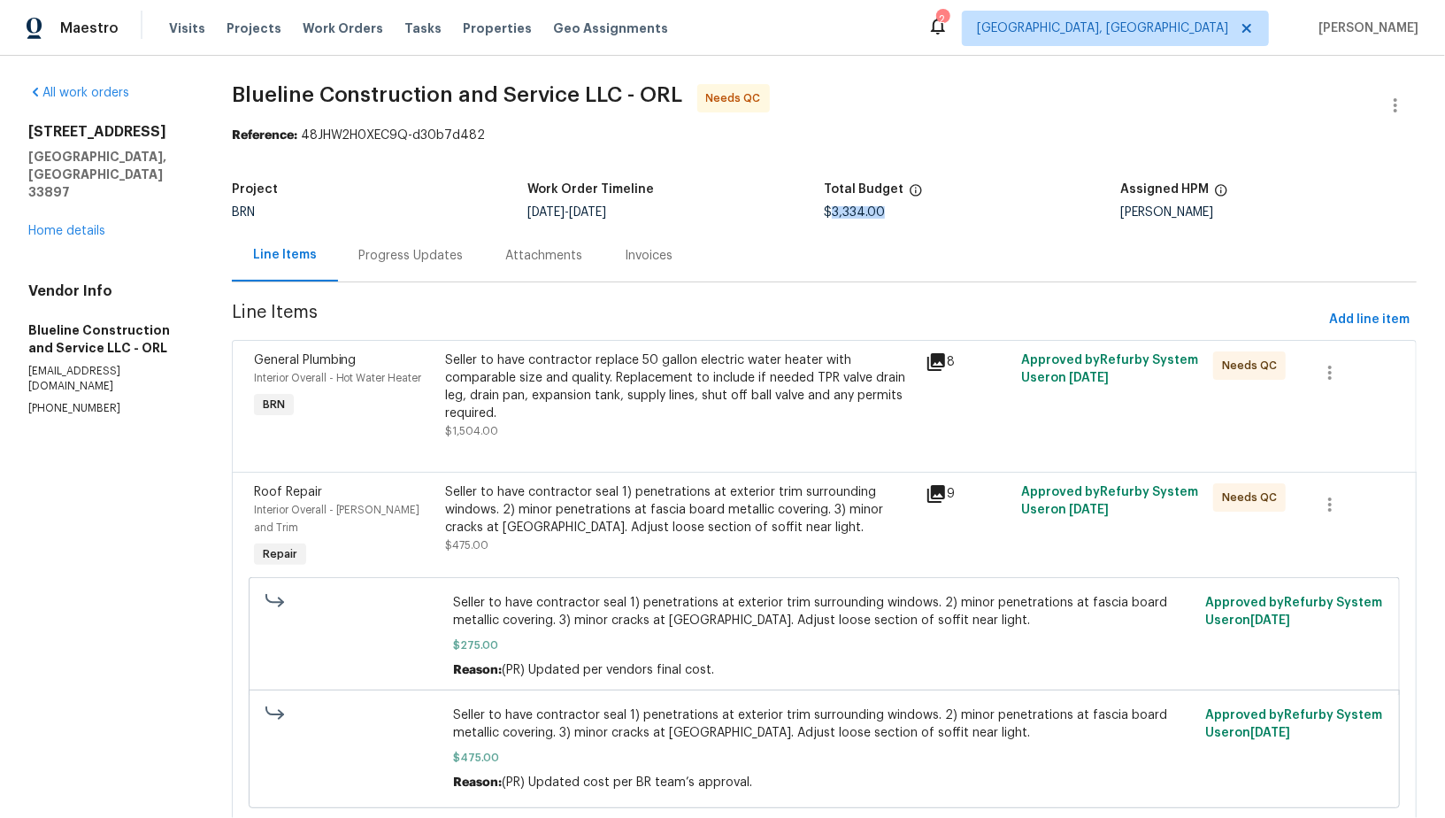
drag, startPoint x: 870, startPoint y: 211, endPoint x: 835, endPoint y: 211, distance: 34.5
click at [834, 211] on span "$3,334.00" at bounding box center [854, 212] width 61 height 12
copy span "3,334.00"
click at [535, 502] on div "Seller to have contractor seal 1) penetrations at exterior trim surrounding win…" at bounding box center [679, 509] width 469 height 53
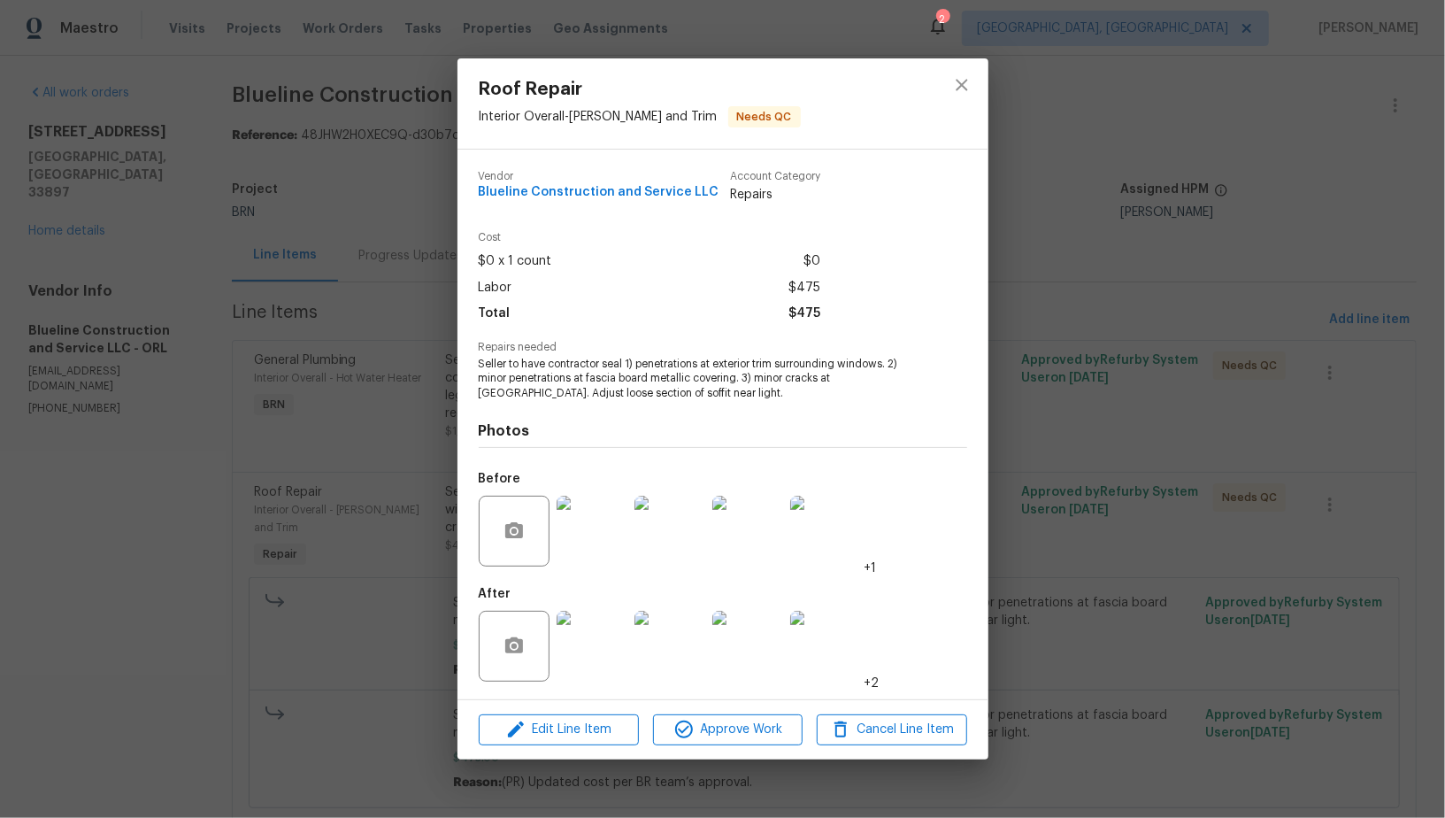
click at [317, 610] on div "Roof Repair Interior Overall - Eaves and Trim Needs QC Vendor Blueline Construc…" at bounding box center [722, 409] width 1445 height 818
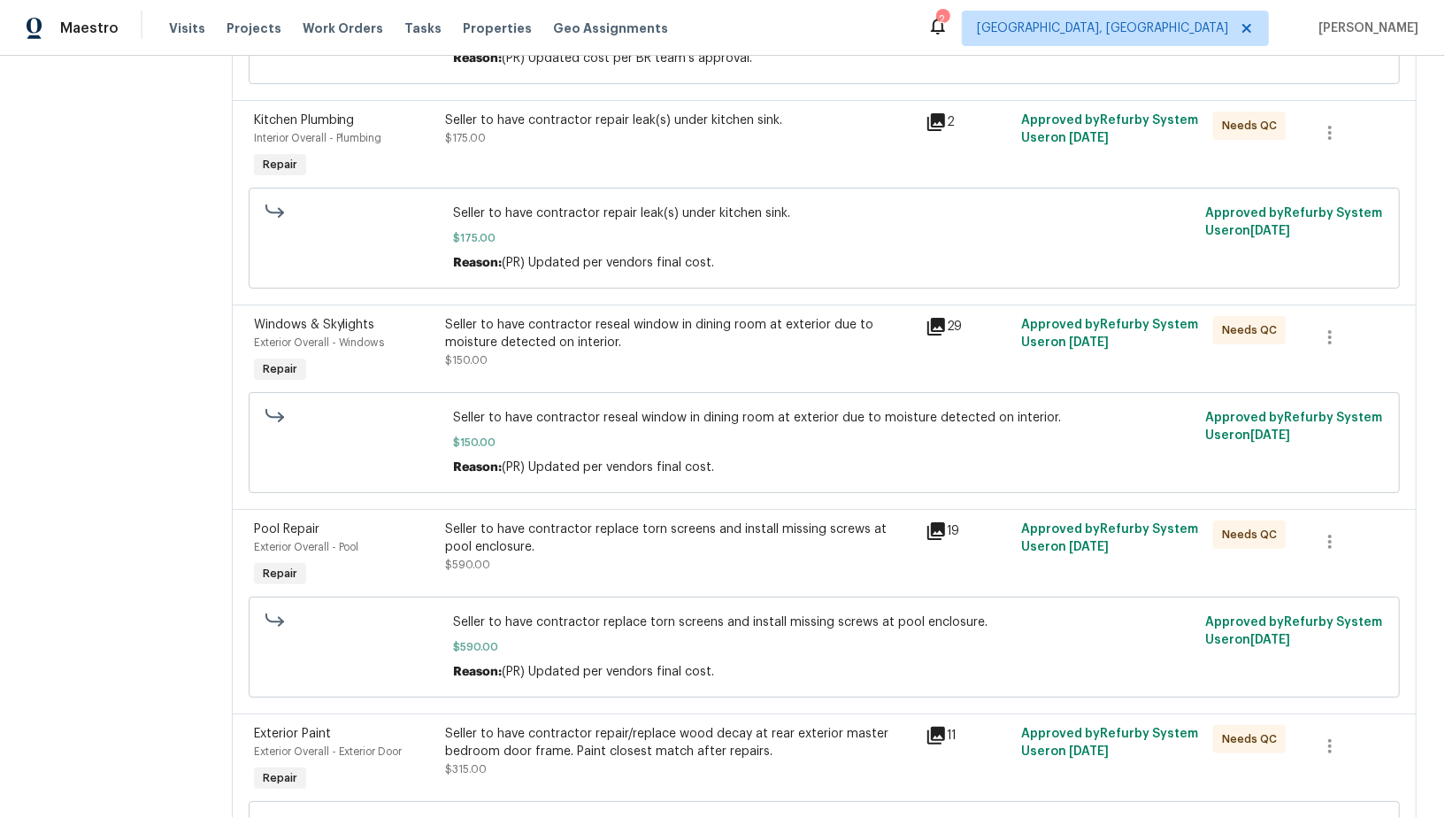
scroll to position [774, 0]
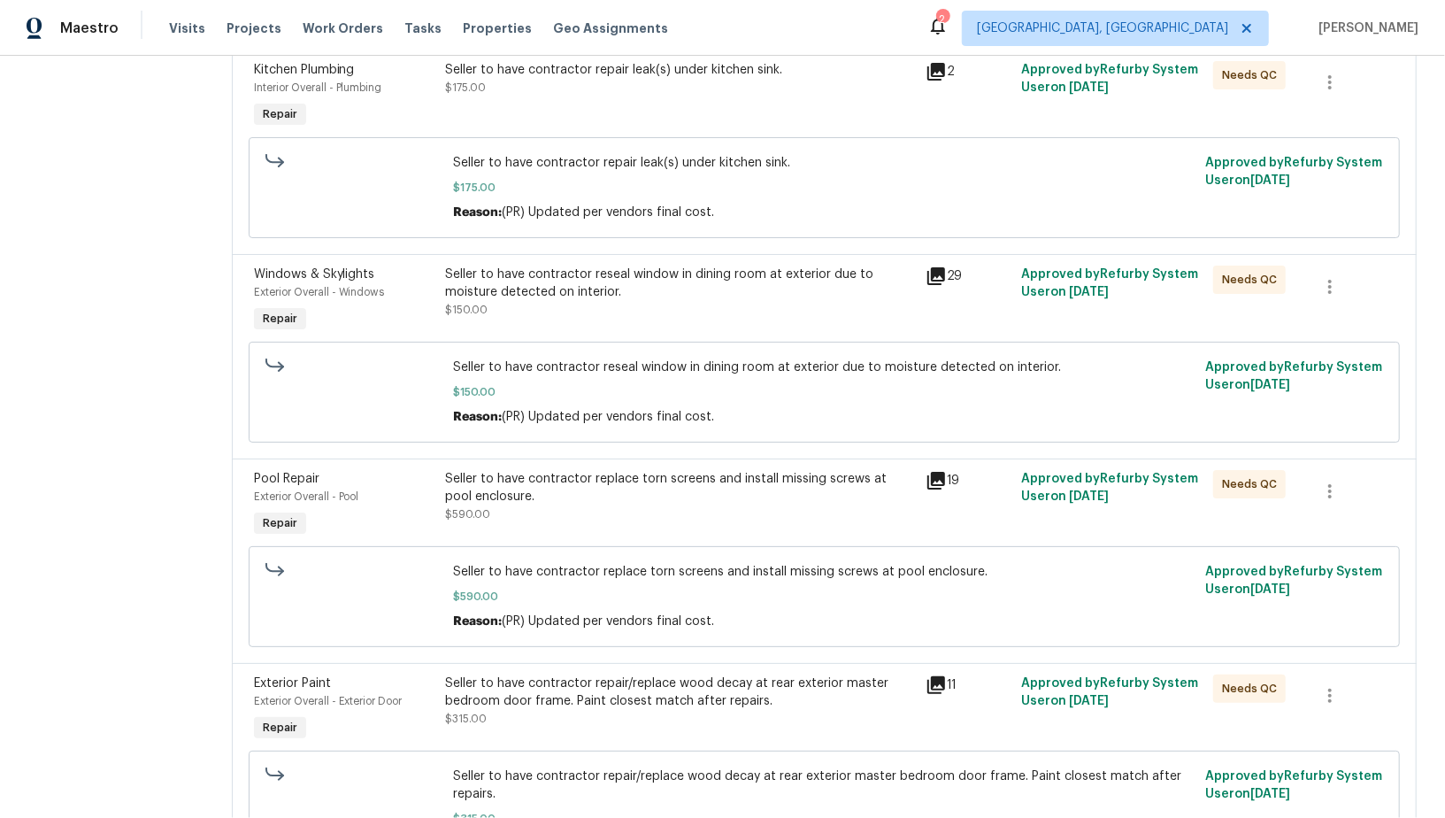
click at [631, 281] on div "Seller to have contractor reseal window in dining room at exterior due to moist…" at bounding box center [679, 291] width 469 height 53
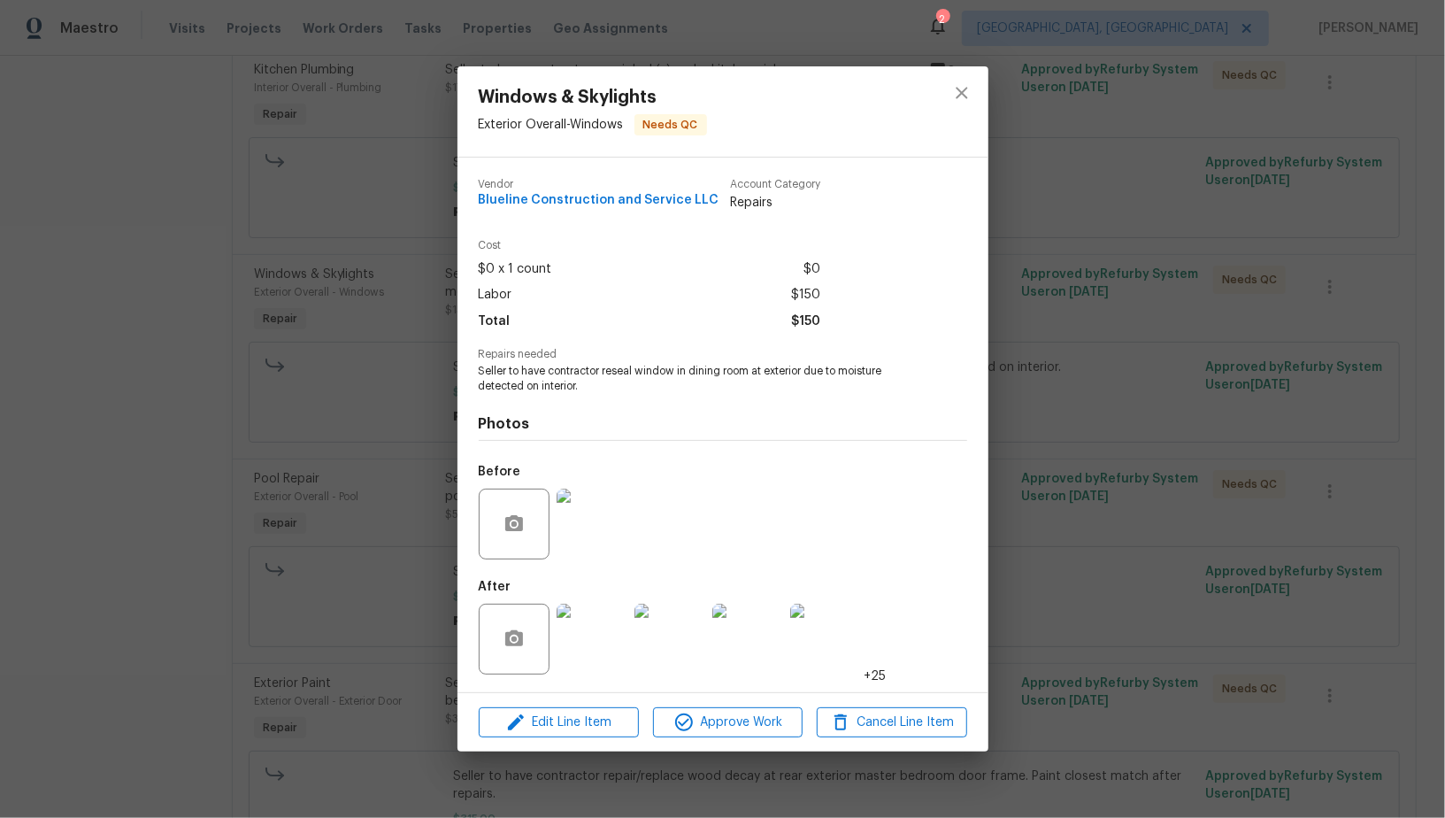
click at [618, 527] on img at bounding box center [592, 523] width 71 height 71
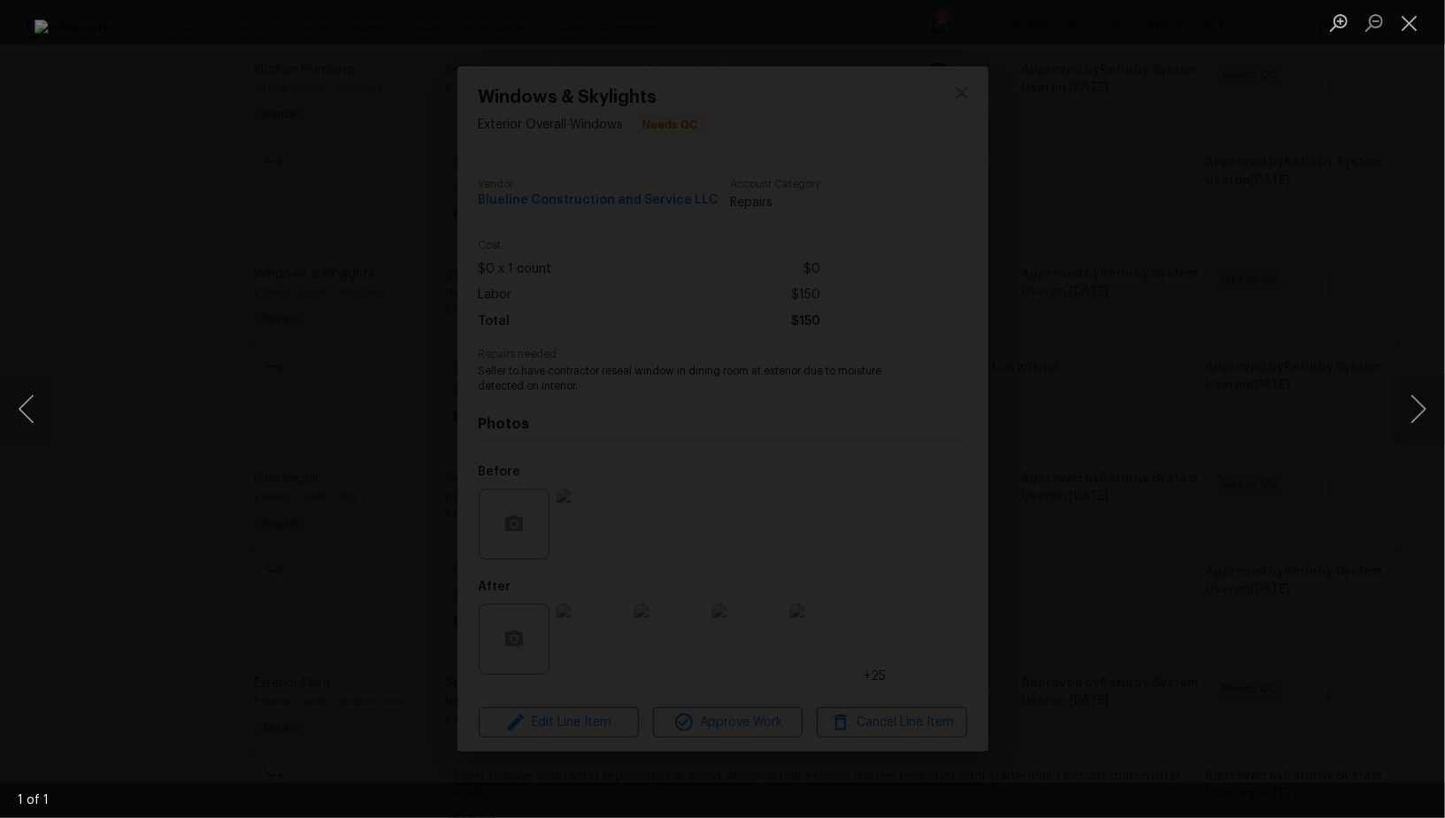
click at [1066, 502] on div "Lightbox" at bounding box center [722, 409] width 1445 height 818
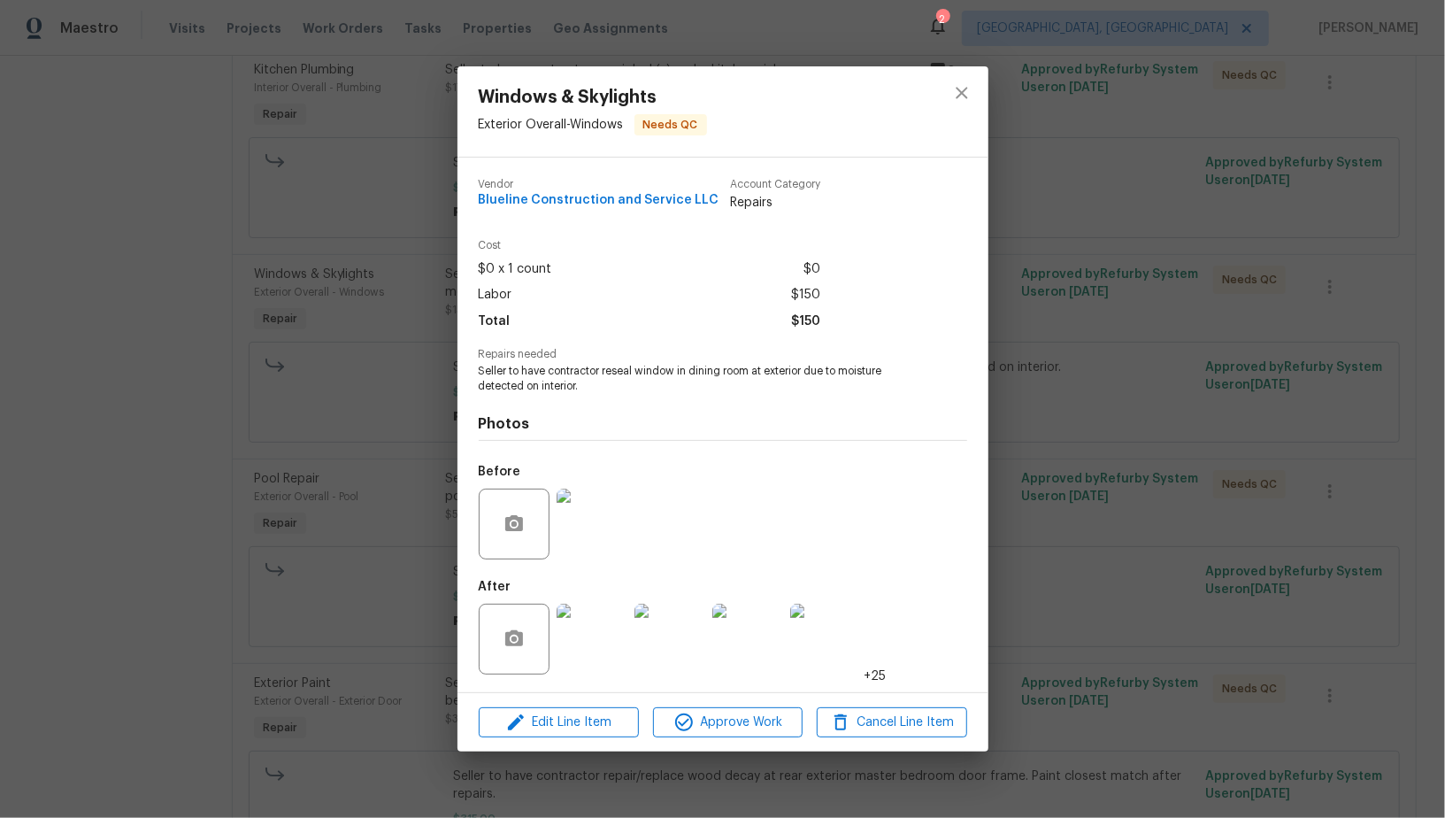
click at [573, 652] on img at bounding box center [592, 638] width 71 height 71
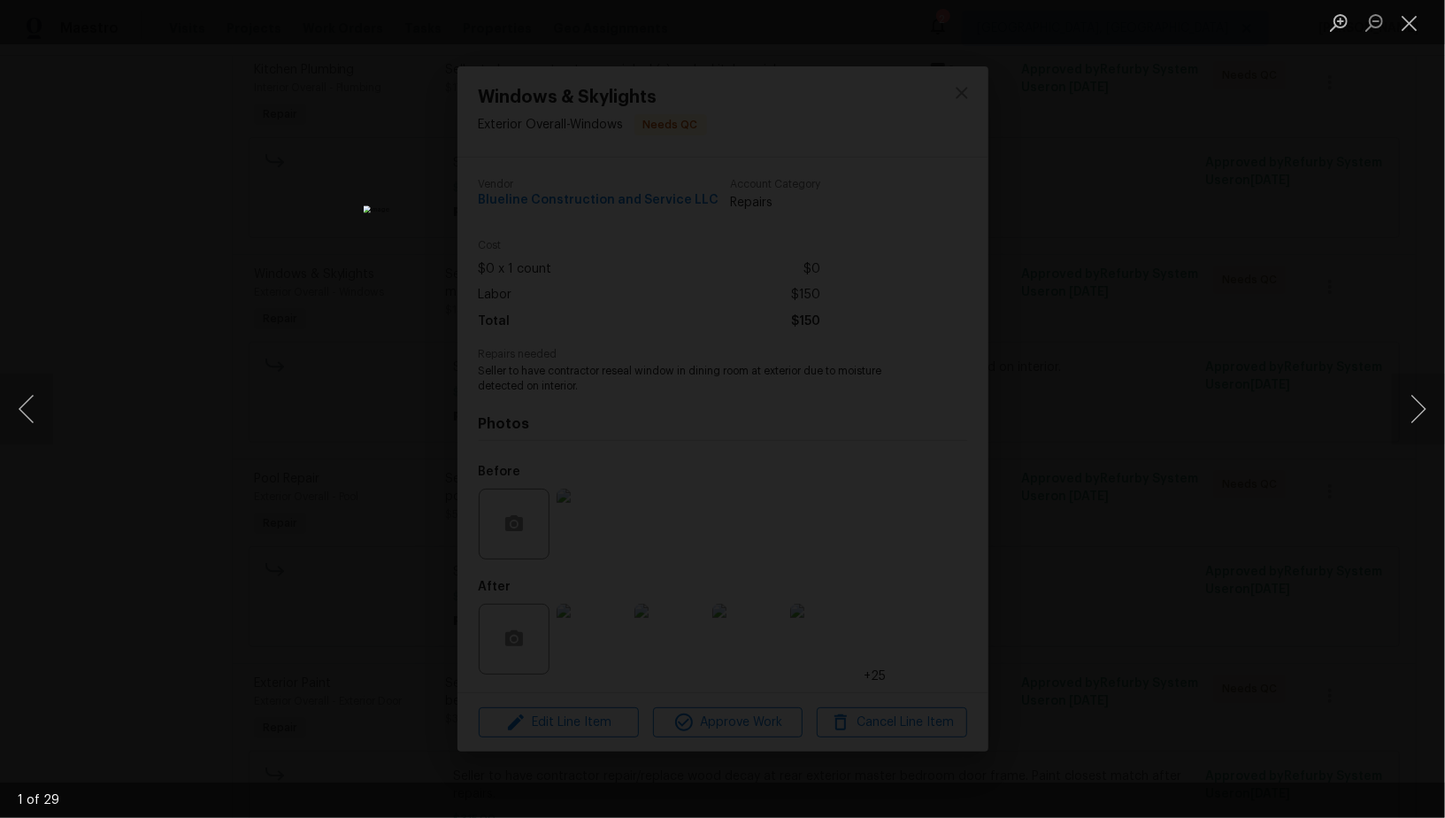
click at [1019, 527] on div "Lightbox" at bounding box center [722, 409] width 1445 height 818
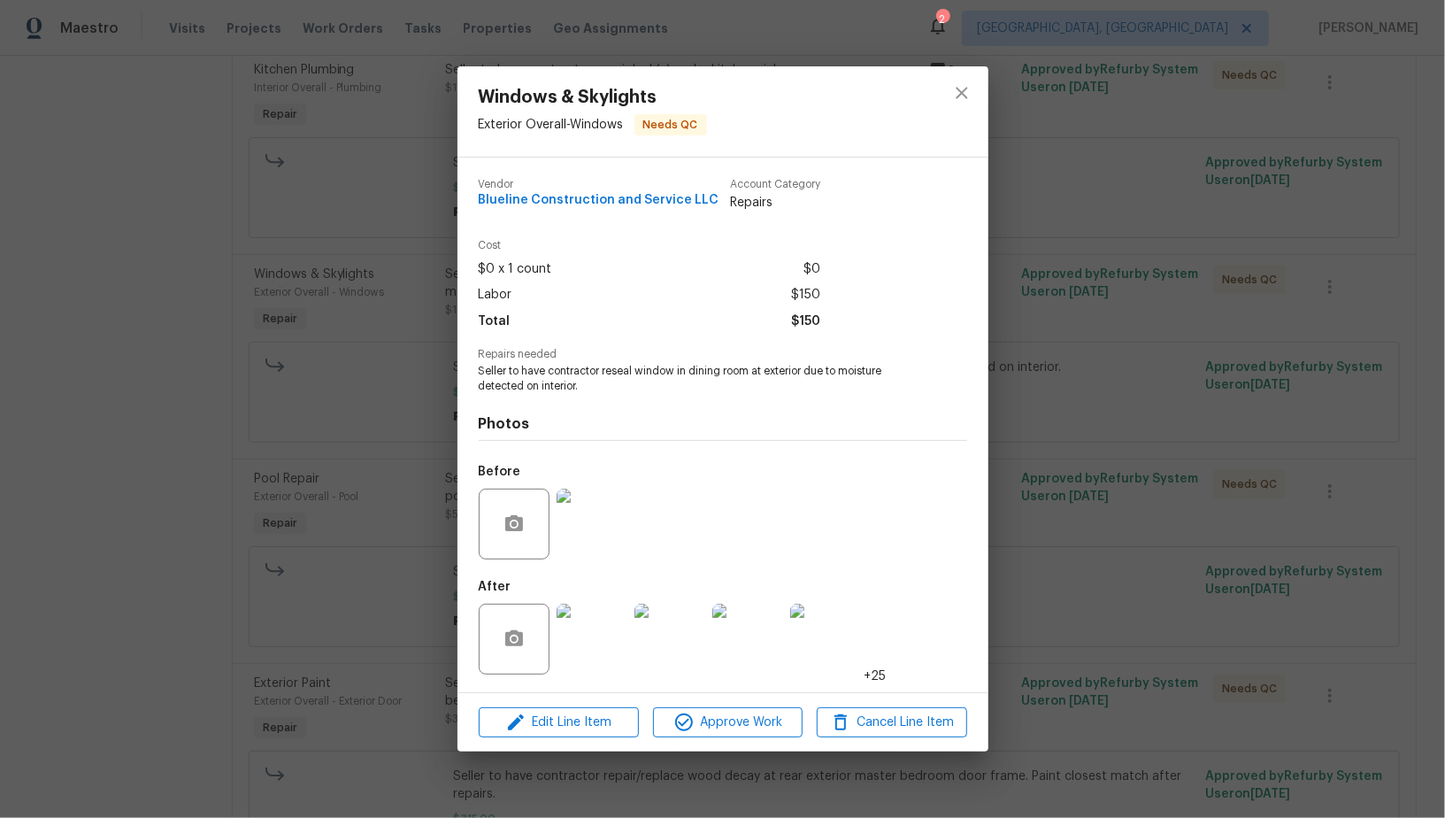
click at [1019, 527] on div "Windows & Skylights Exterior Overall - Windows Needs QC Vendor Blueline Constru…" at bounding box center [722, 409] width 1445 height 818
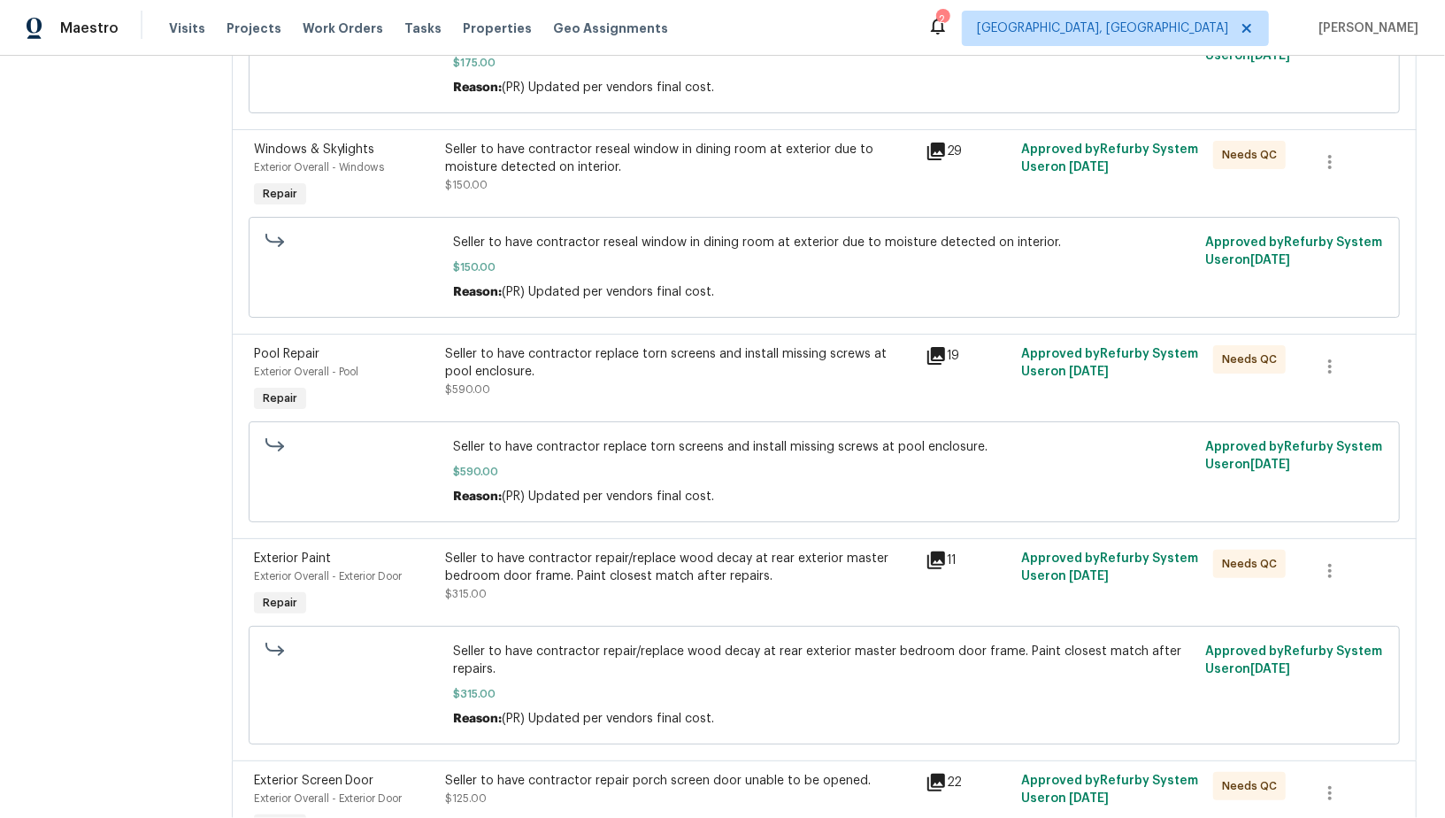
scroll to position [984, 0]
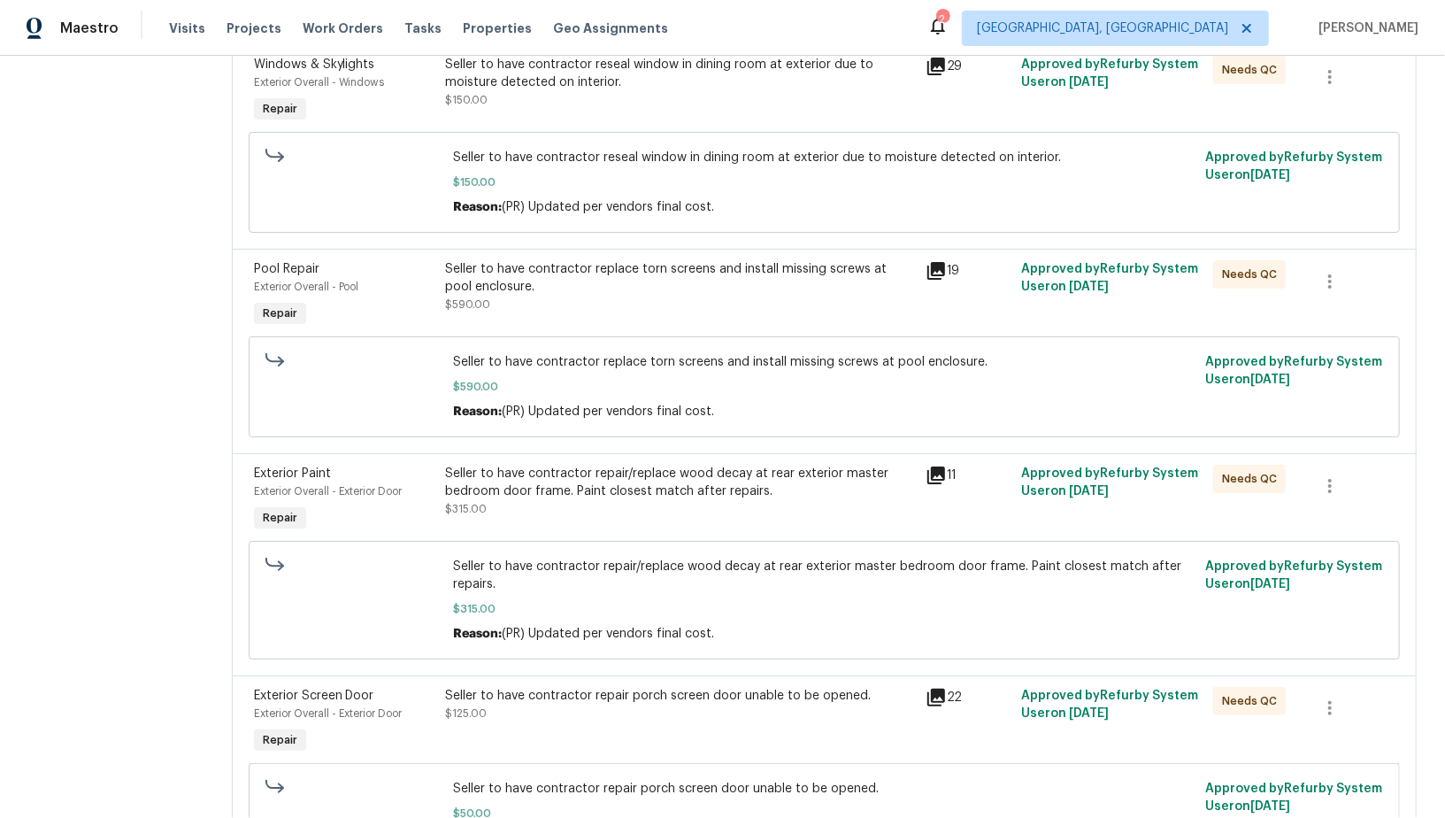
click at [621, 294] on div "Seller to have contractor replace torn screens and install missing screws at po…" at bounding box center [680, 295] width 480 height 81
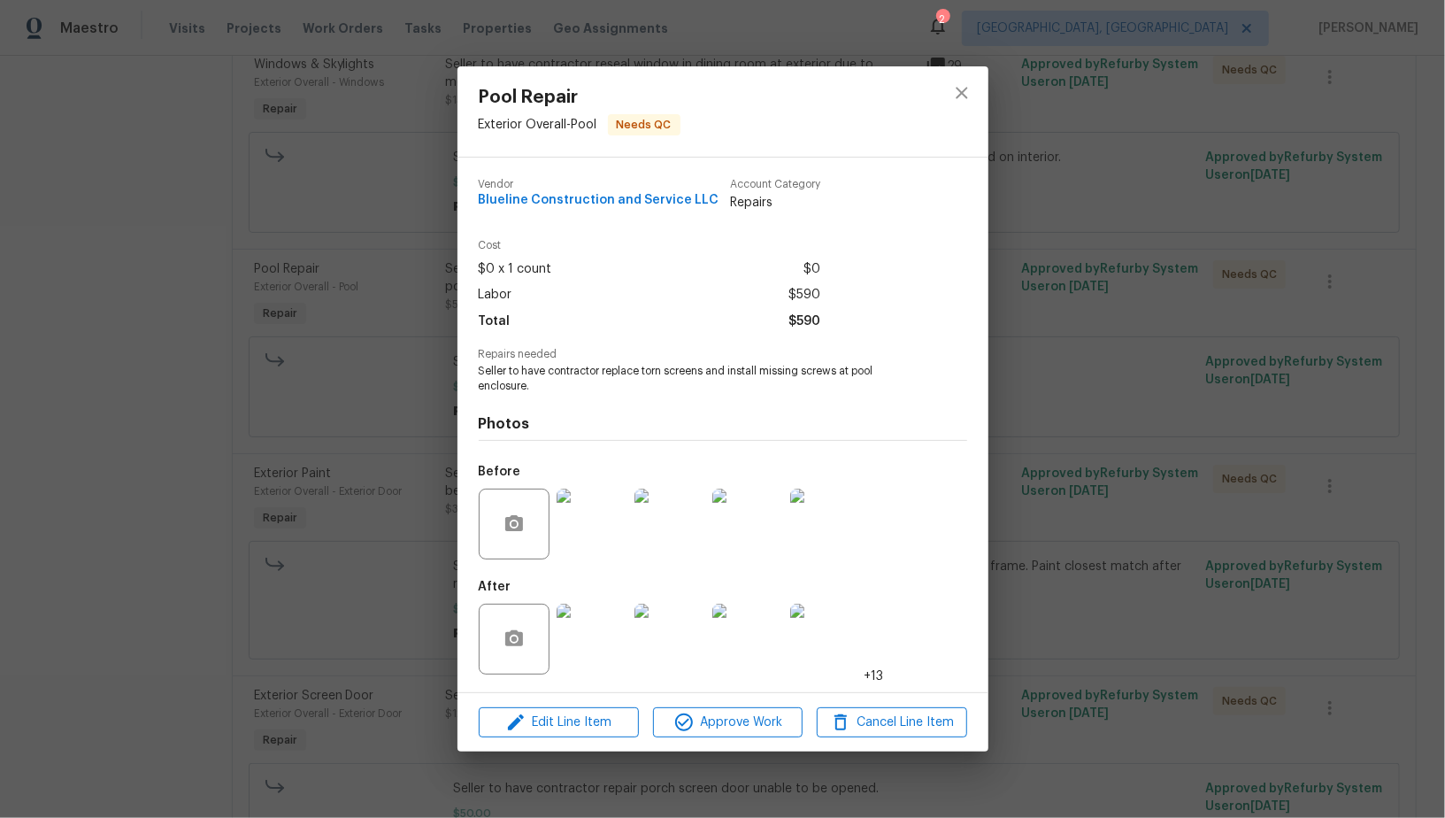
click at [587, 534] on img at bounding box center [592, 523] width 71 height 71
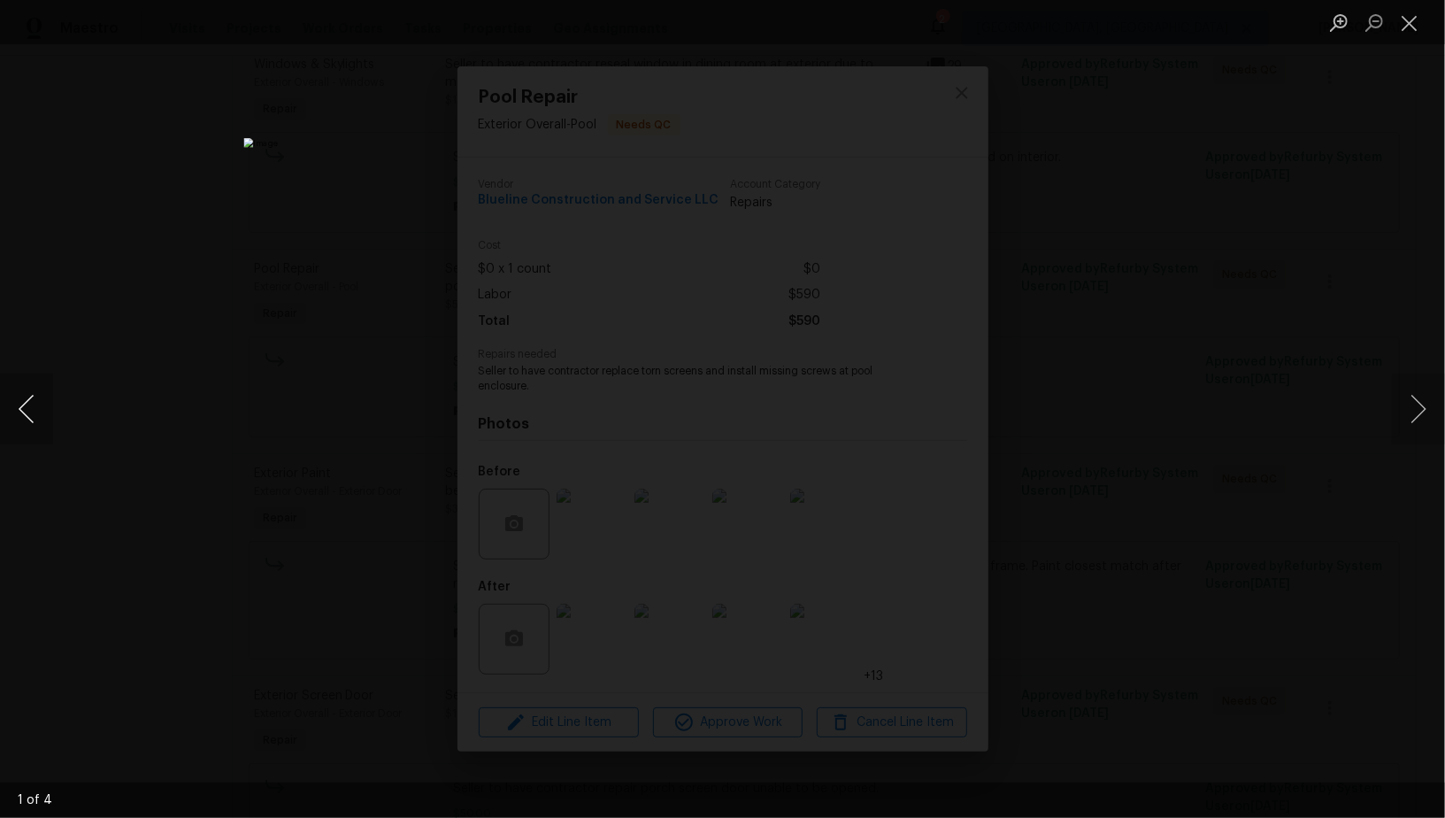
click at [27, 415] on button "Previous image" at bounding box center [26, 408] width 53 height 71
click at [22, 412] on button "Previous image" at bounding box center [26, 408] width 53 height 71
click at [938, 409] on div "Lightbox" at bounding box center [722, 409] width 1445 height 818
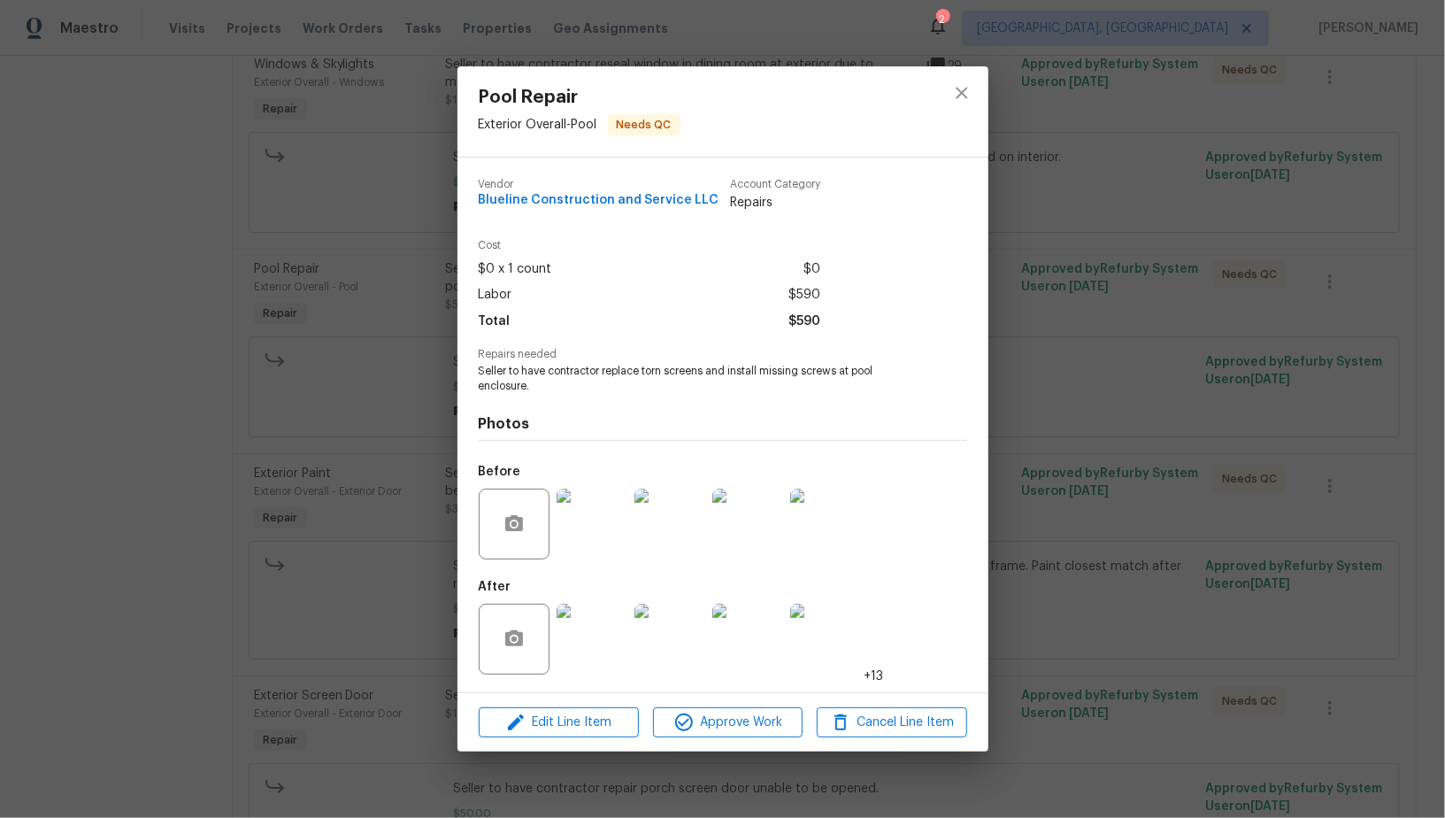
click at [599, 624] on img at bounding box center [592, 638] width 71 height 71
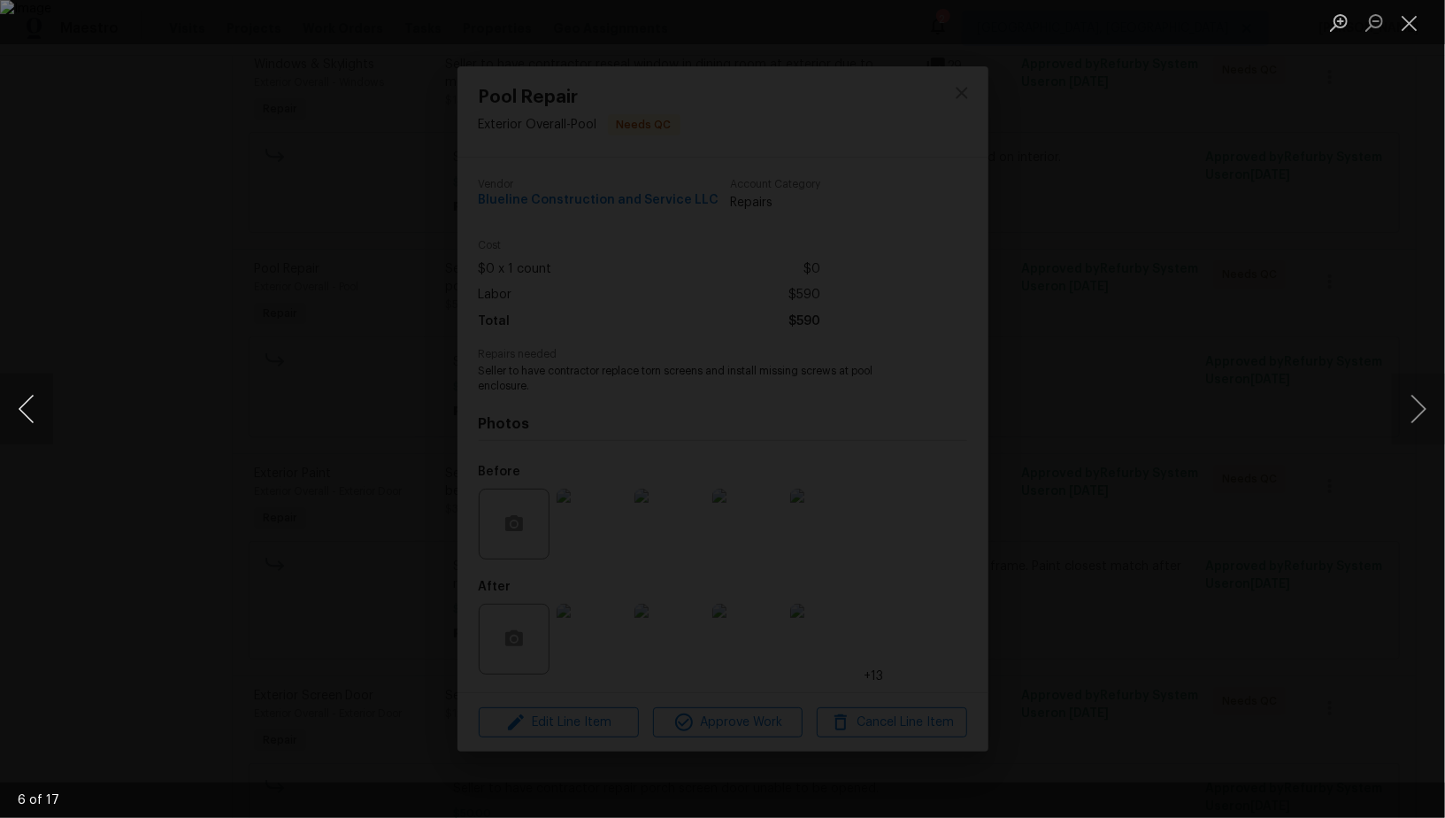
click at [32, 439] on button "Previous image" at bounding box center [26, 408] width 53 height 71
click at [1261, 519] on div "Lightbox" at bounding box center [722, 409] width 1445 height 818
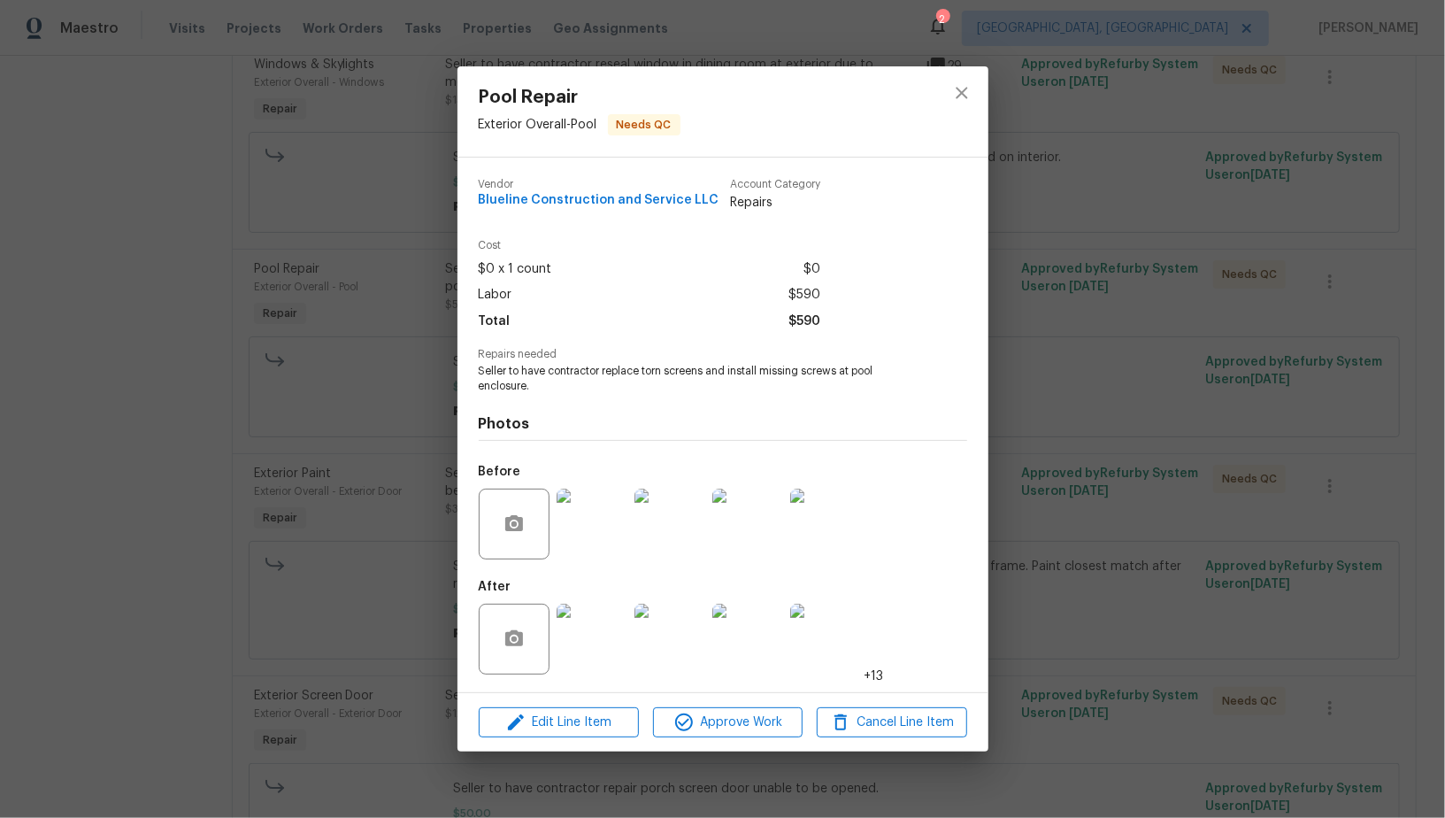
click at [1261, 519] on div "Pool Repair Exterior Overall - Pool Needs QC Vendor Blueline Construction and S…" at bounding box center [722, 409] width 1445 height 818
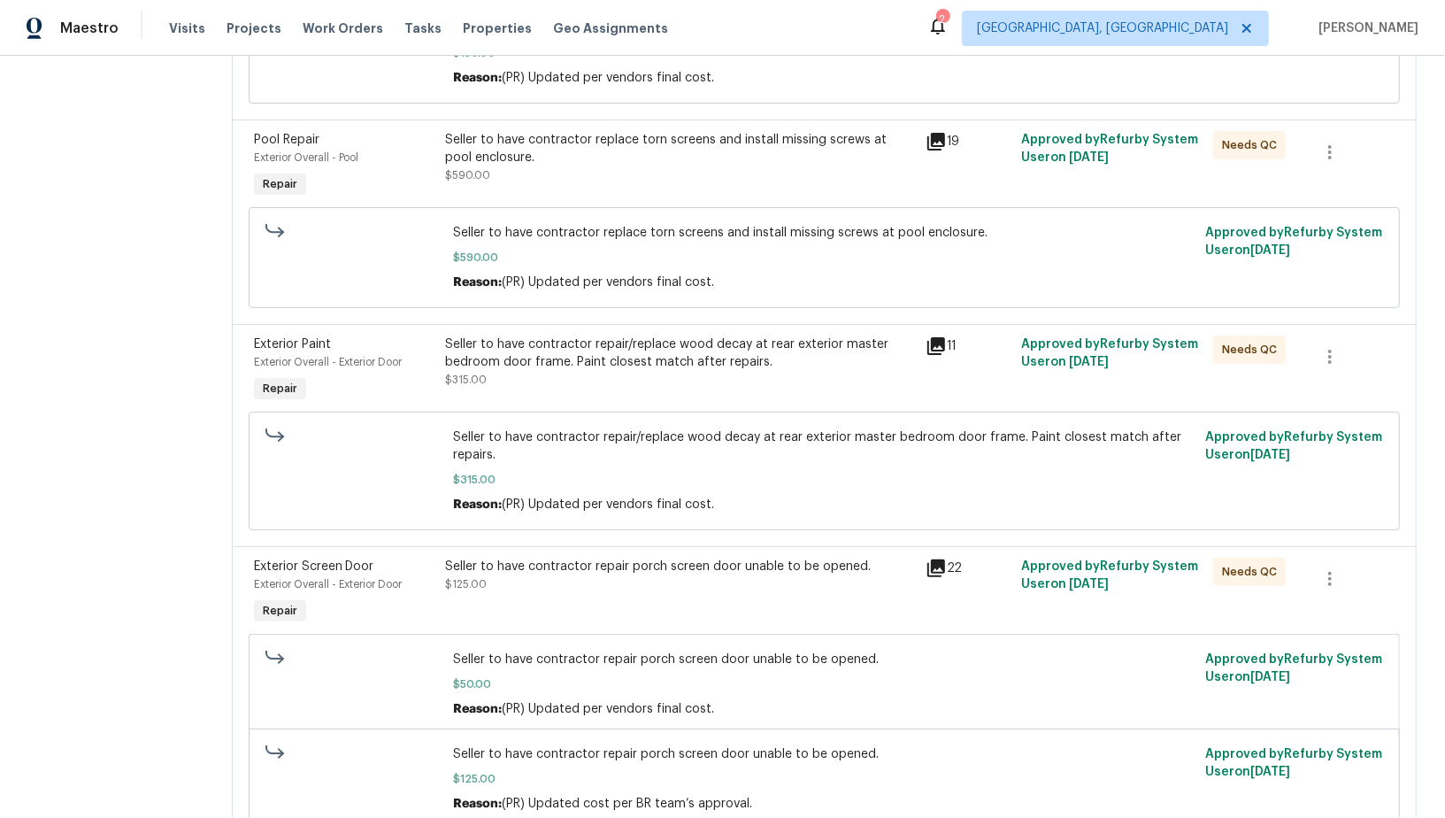
scroll to position [1171, 0]
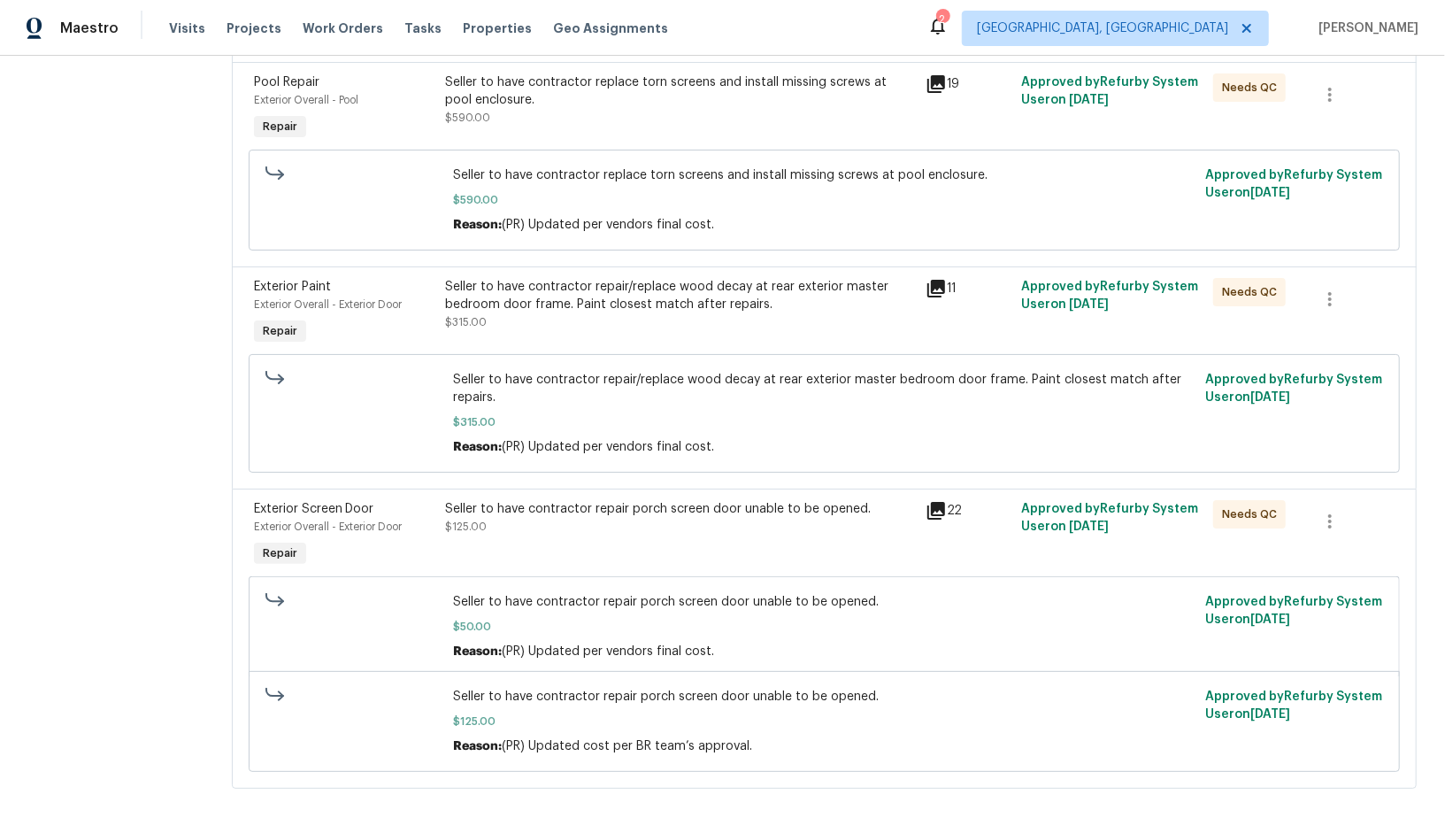
click at [614, 507] on div "Seller to have contractor repair porch screen door unable to be opened. $125.00" at bounding box center [679, 517] width 469 height 35
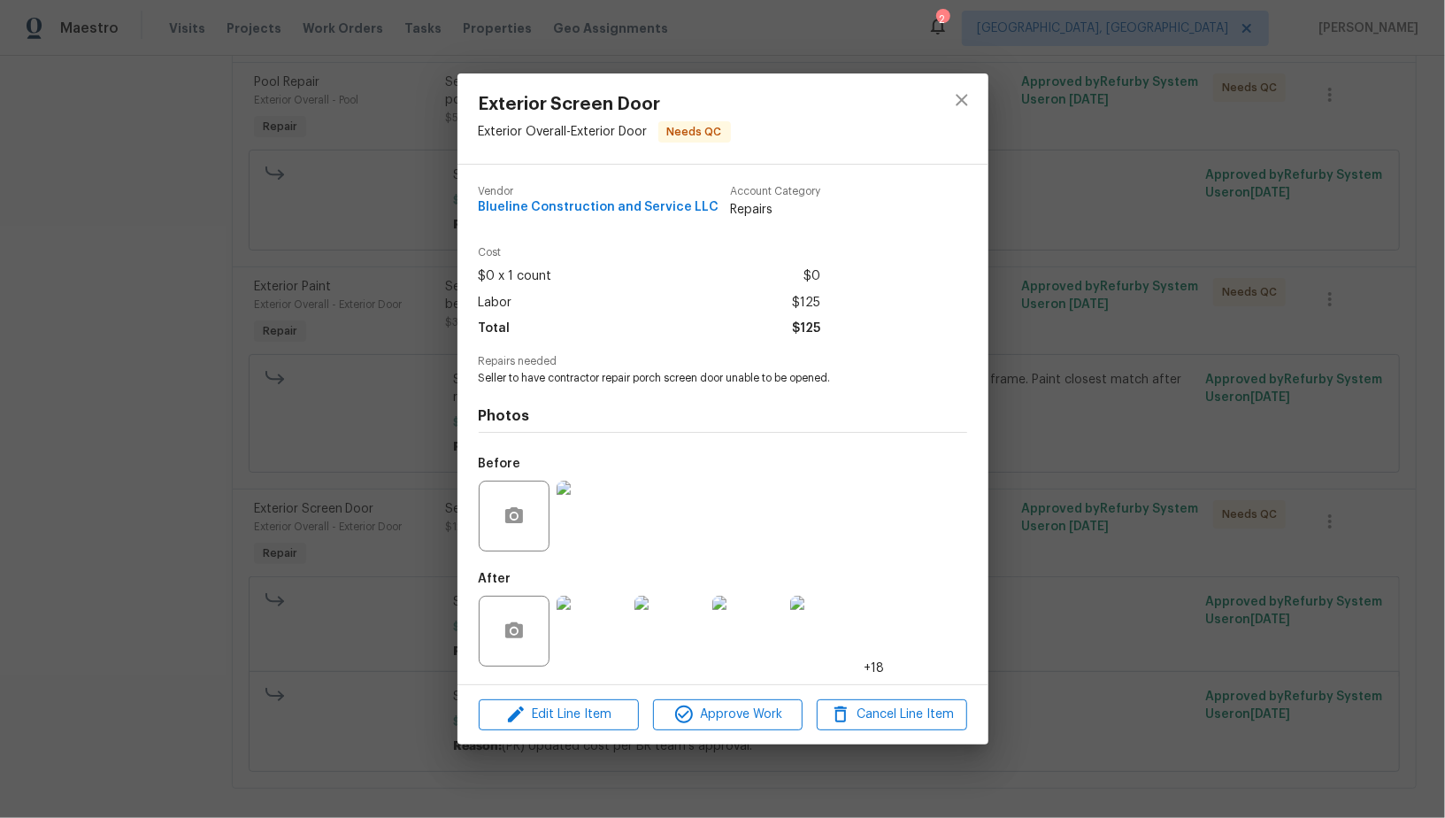
click at [590, 541] on img at bounding box center [592, 515] width 71 height 71
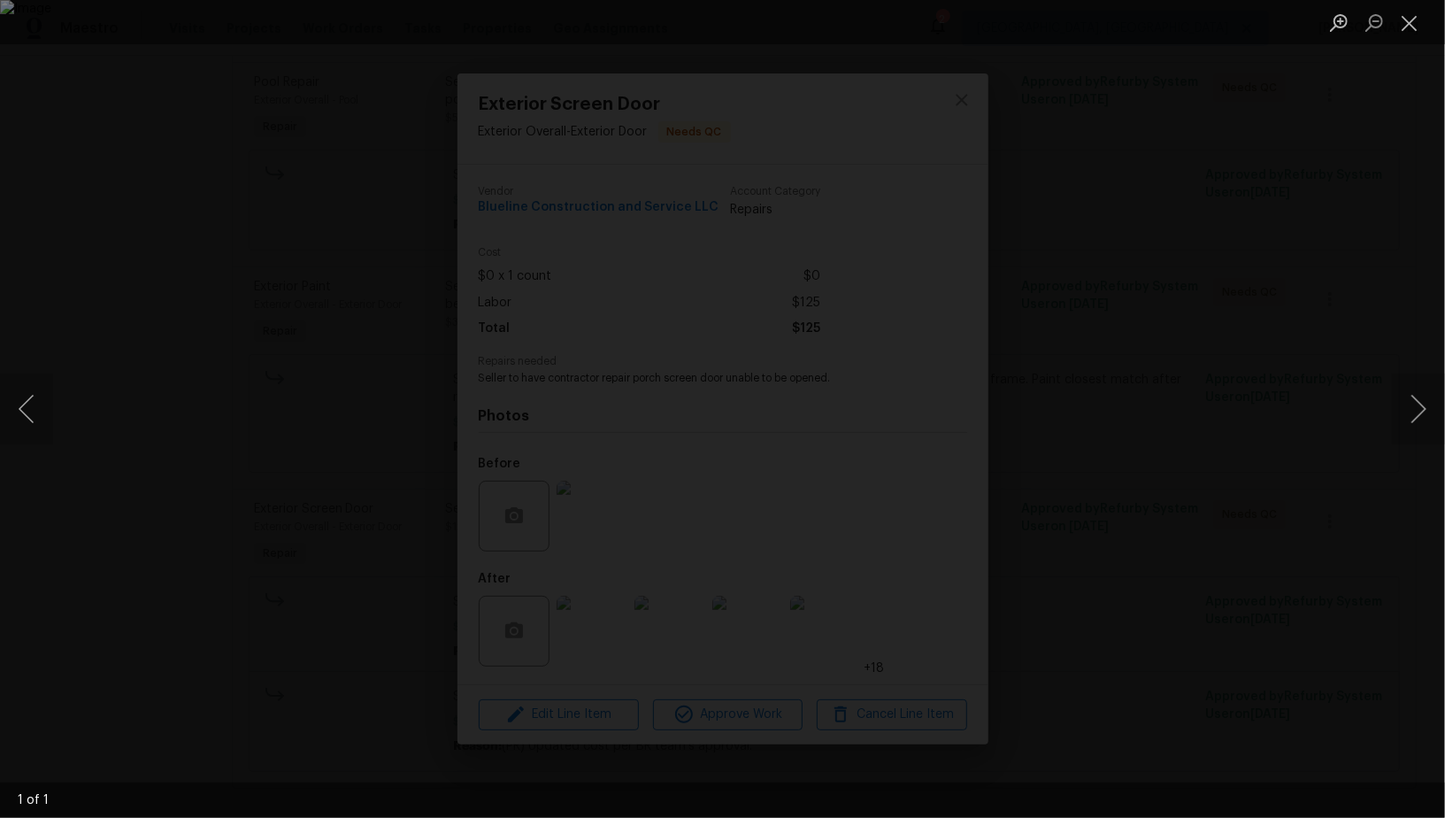
click at [625, 687] on div "Lightbox" at bounding box center [722, 409] width 1445 height 818
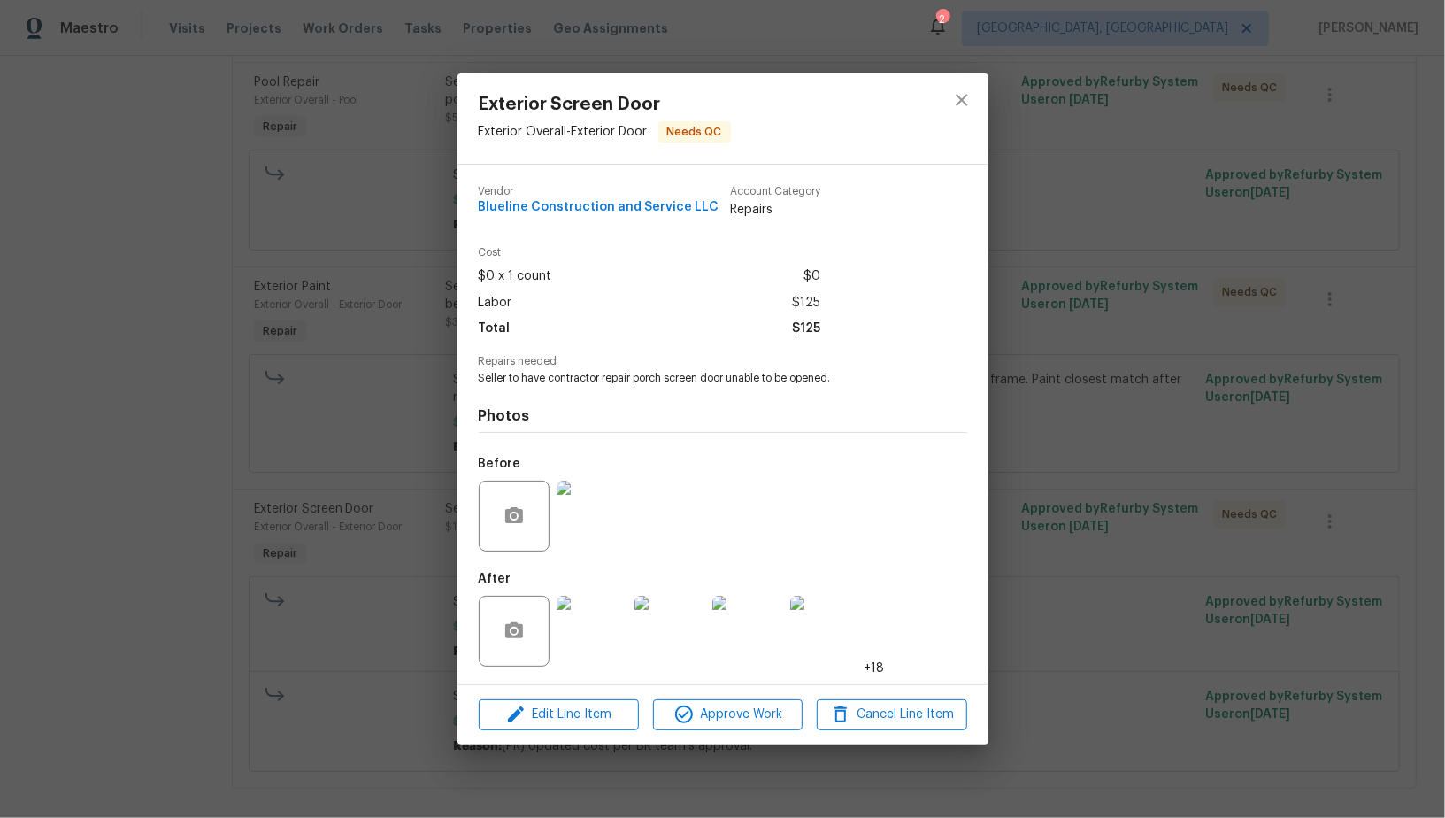
click at [591, 649] on img at bounding box center [592, 630] width 71 height 71
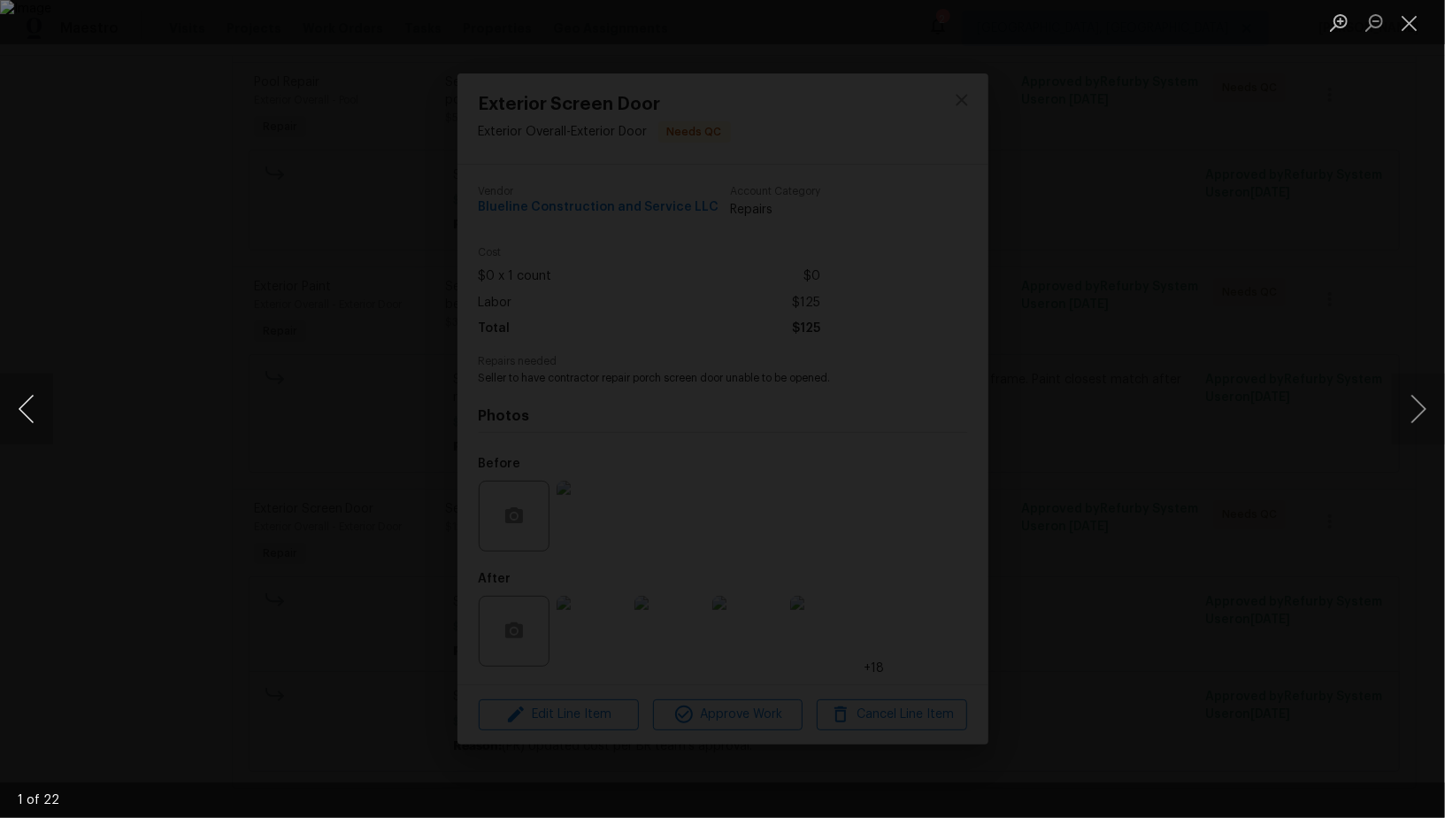
click at [31, 413] on button "Previous image" at bounding box center [26, 408] width 53 height 71
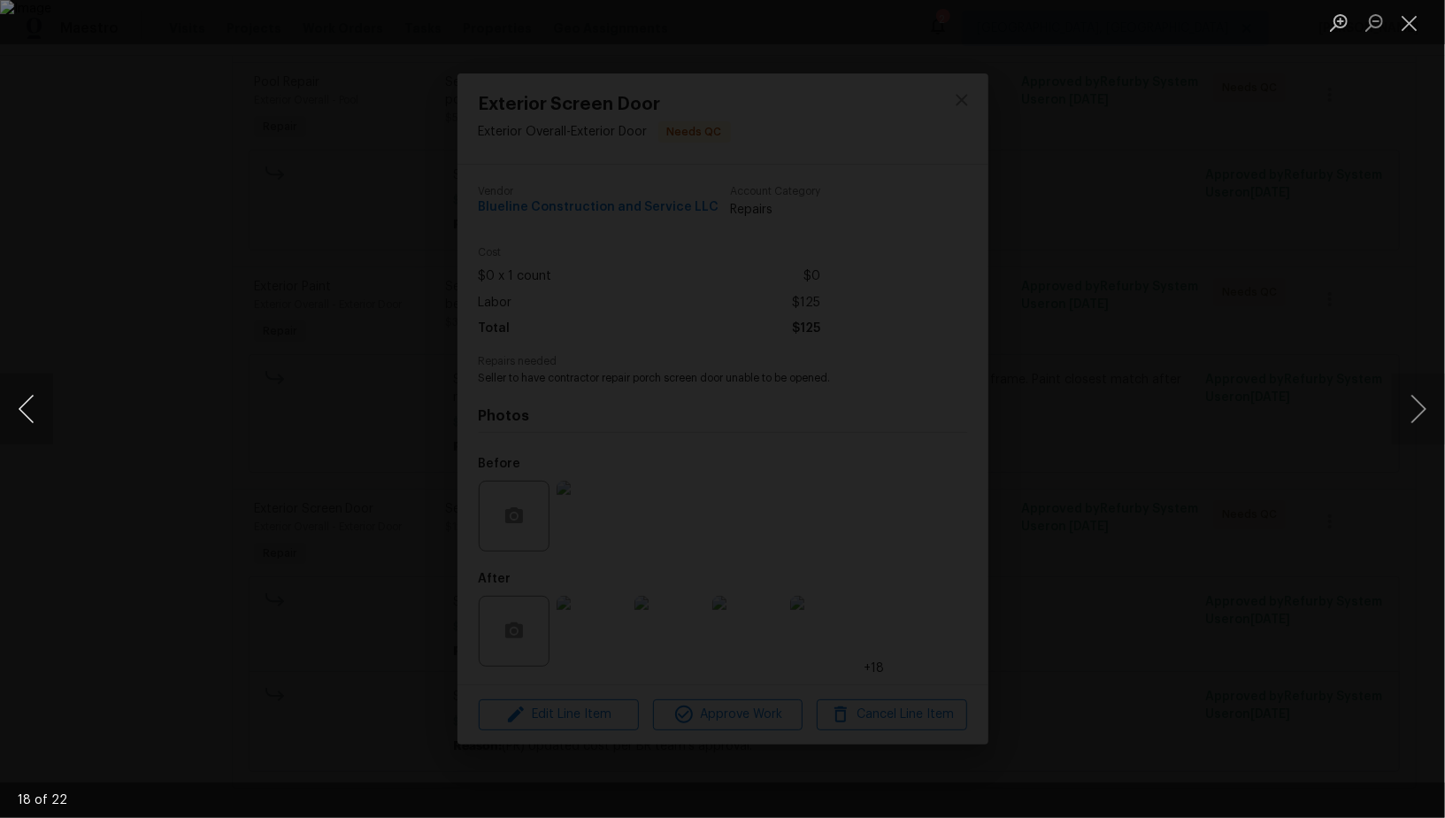
click at [31, 413] on button "Previous image" at bounding box center [26, 408] width 53 height 71
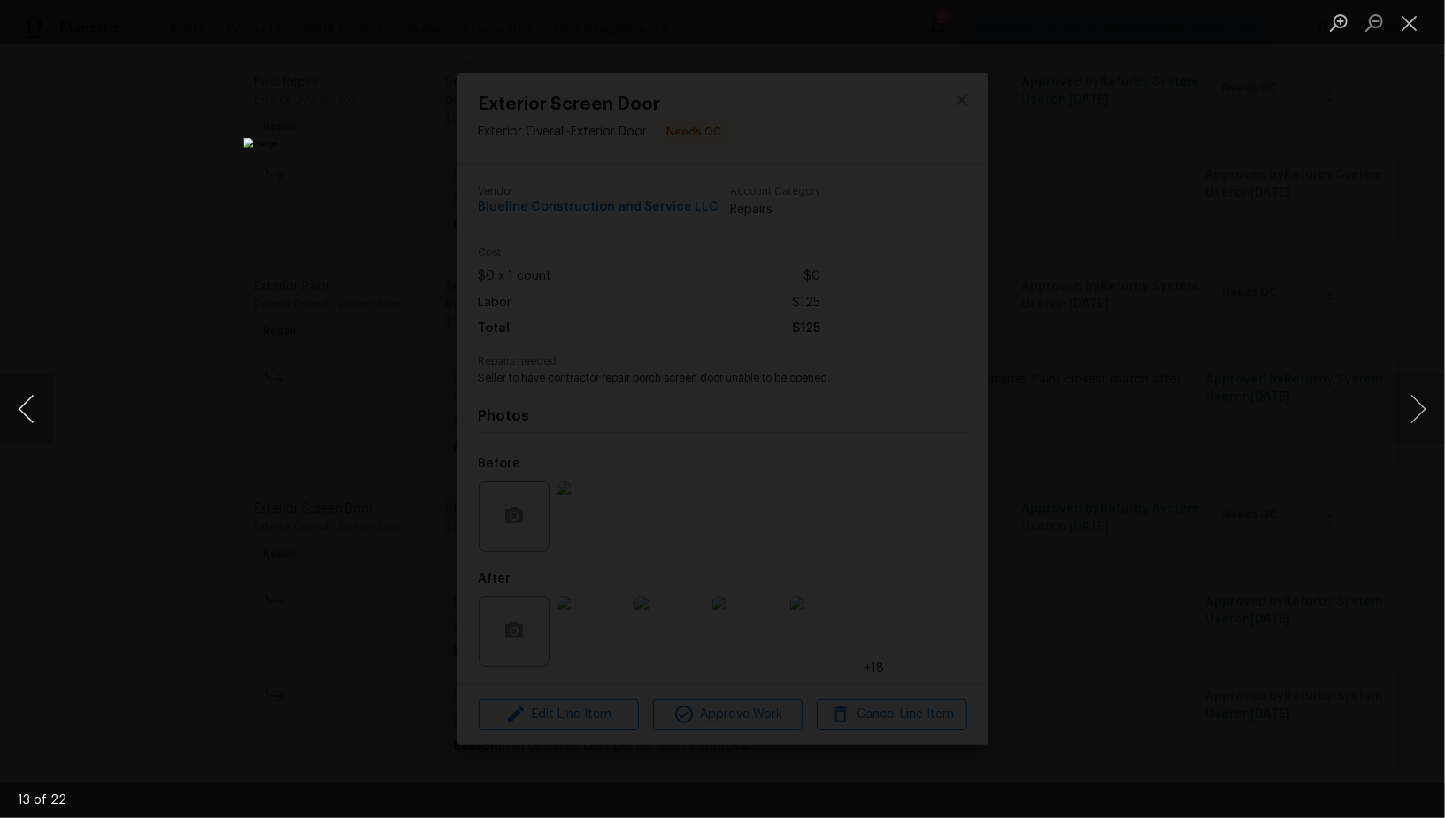
click at [31, 413] on button "Previous image" at bounding box center [26, 408] width 53 height 71
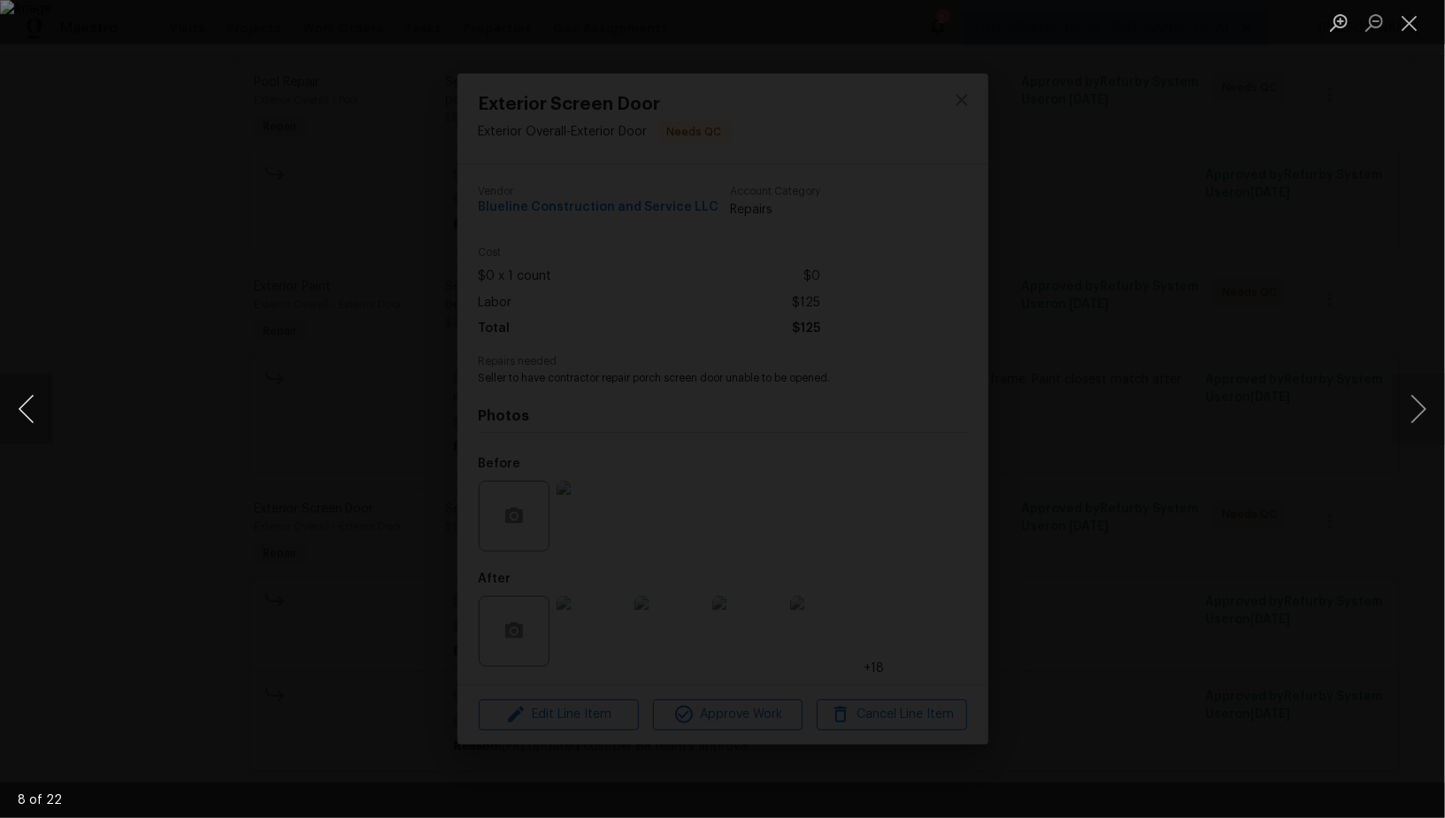
click at [31, 413] on button "Previous image" at bounding box center [26, 408] width 53 height 71
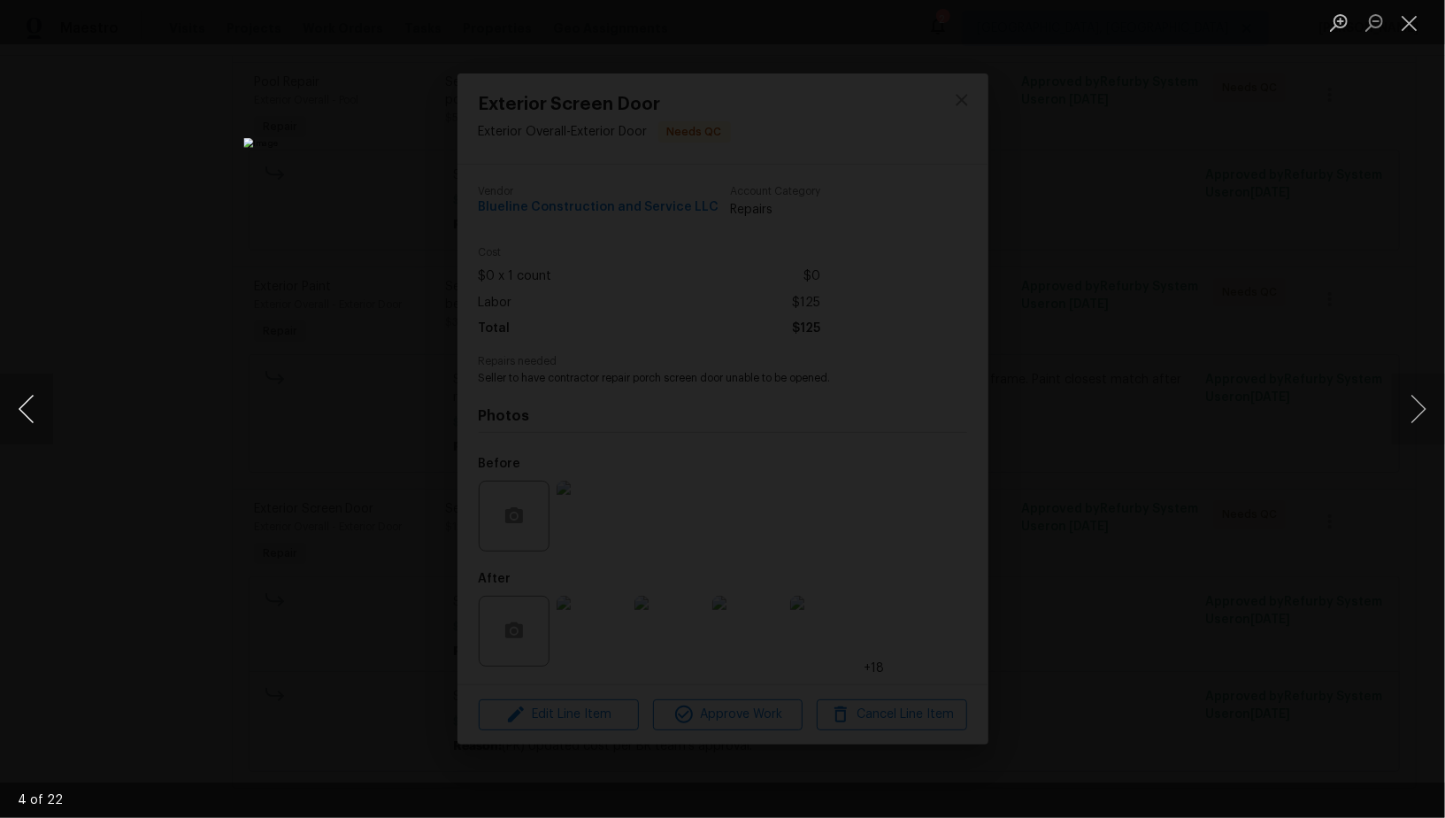
click at [27, 419] on button "Previous image" at bounding box center [26, 408] width 53 height 71
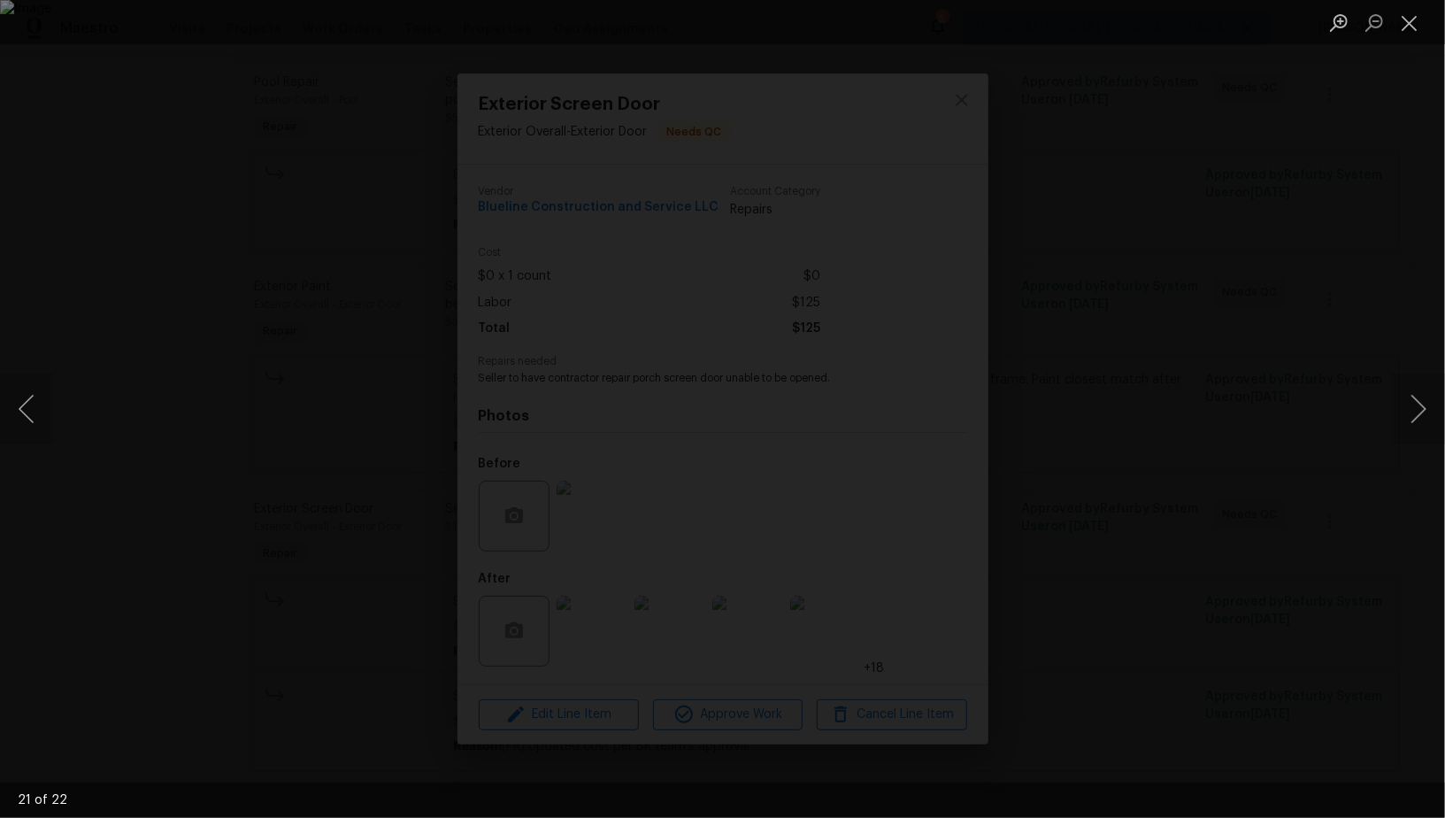
click at [104, 451] on div "Lightbox" at bounding box center [722, 409] width 1445 height 818
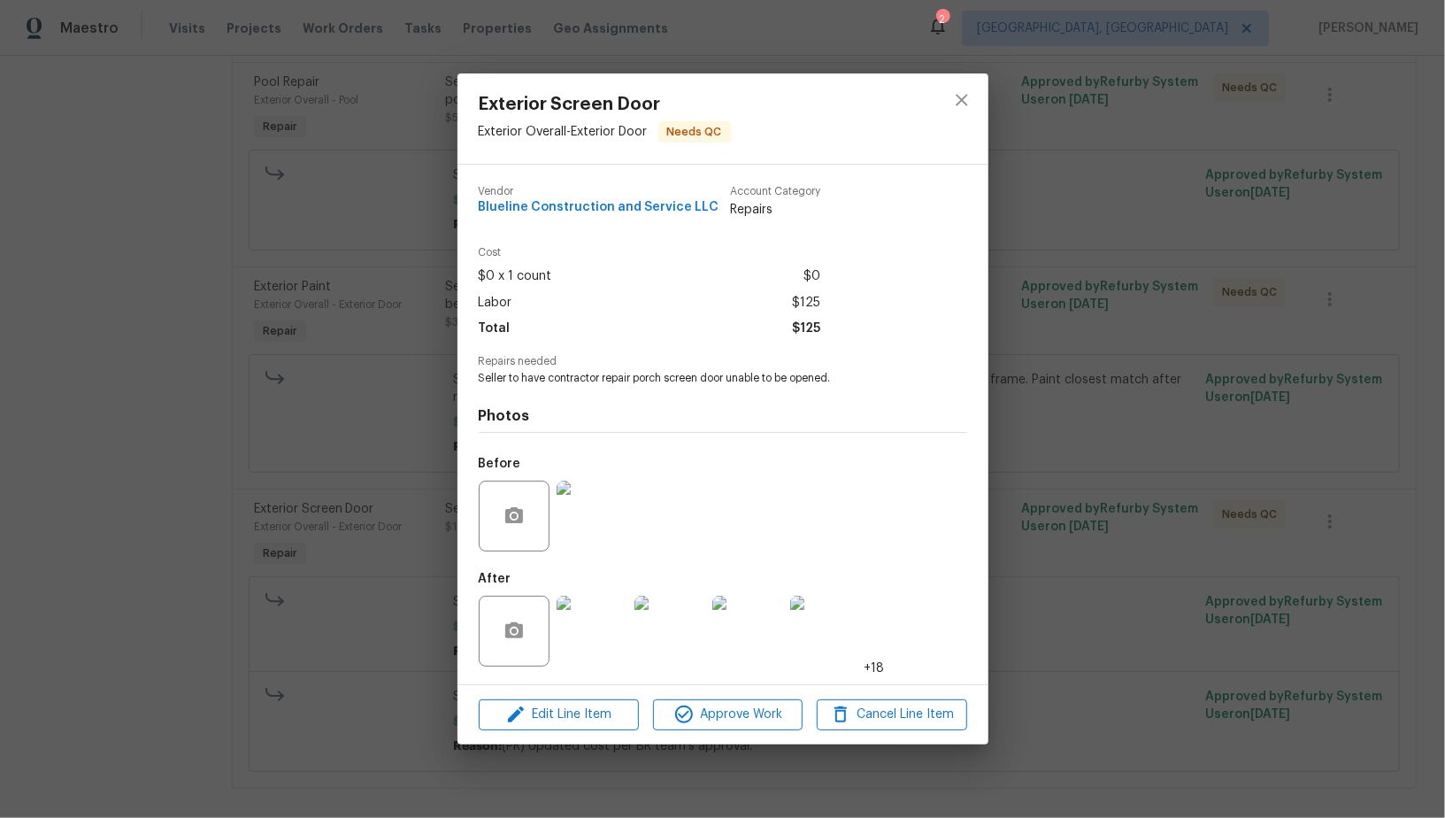
click at [104, 451] on div "Exterior Screen Door Exterior Overall - Exterior Door Needs QC Vendor Blueline …" at bounding box center [722, 409] width 1445 height 818
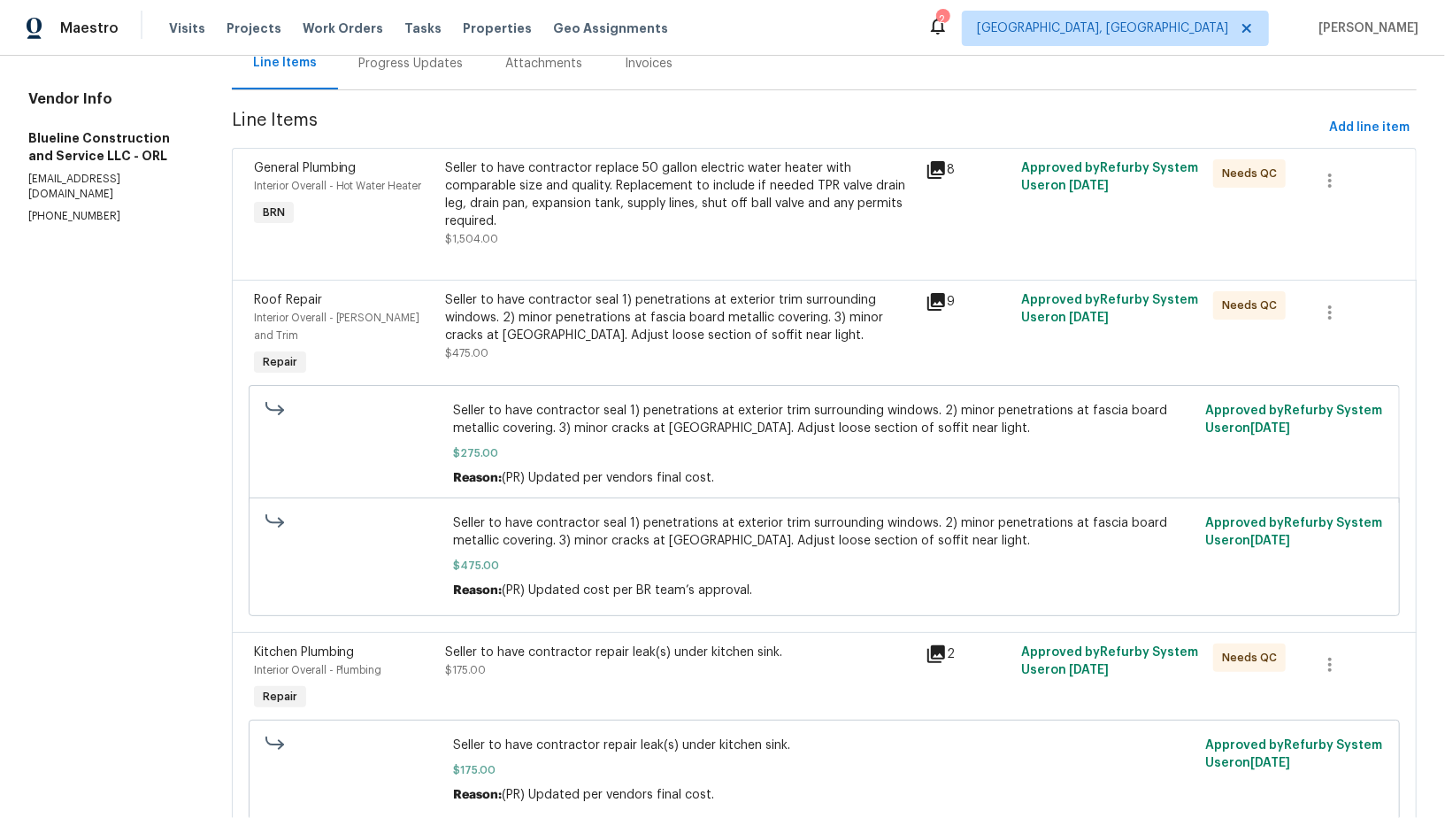
scroll to position [0, 0]
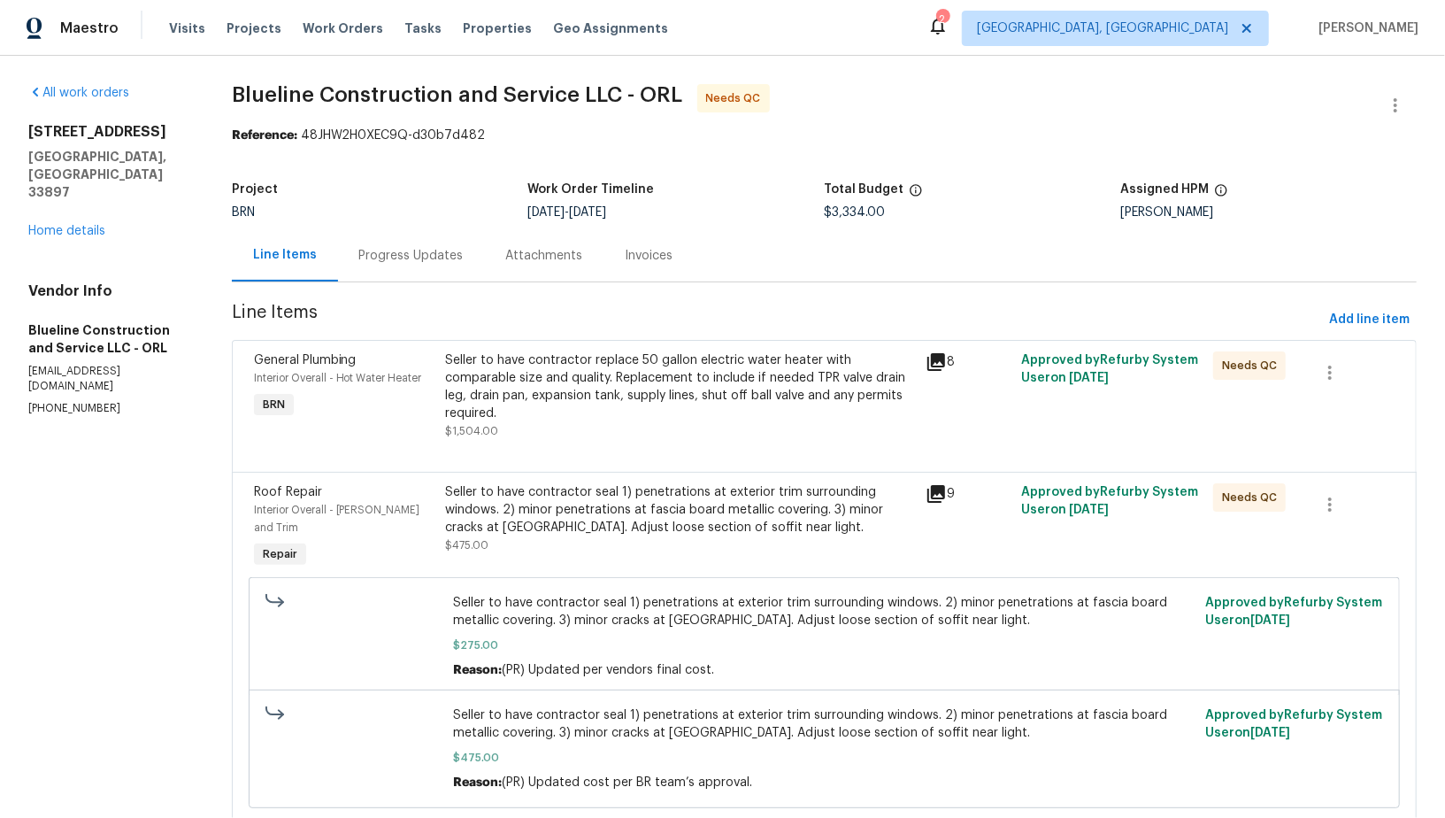
click at [81, 225] on link "Home details" at bounding box center [66, 231] width 77 height 12
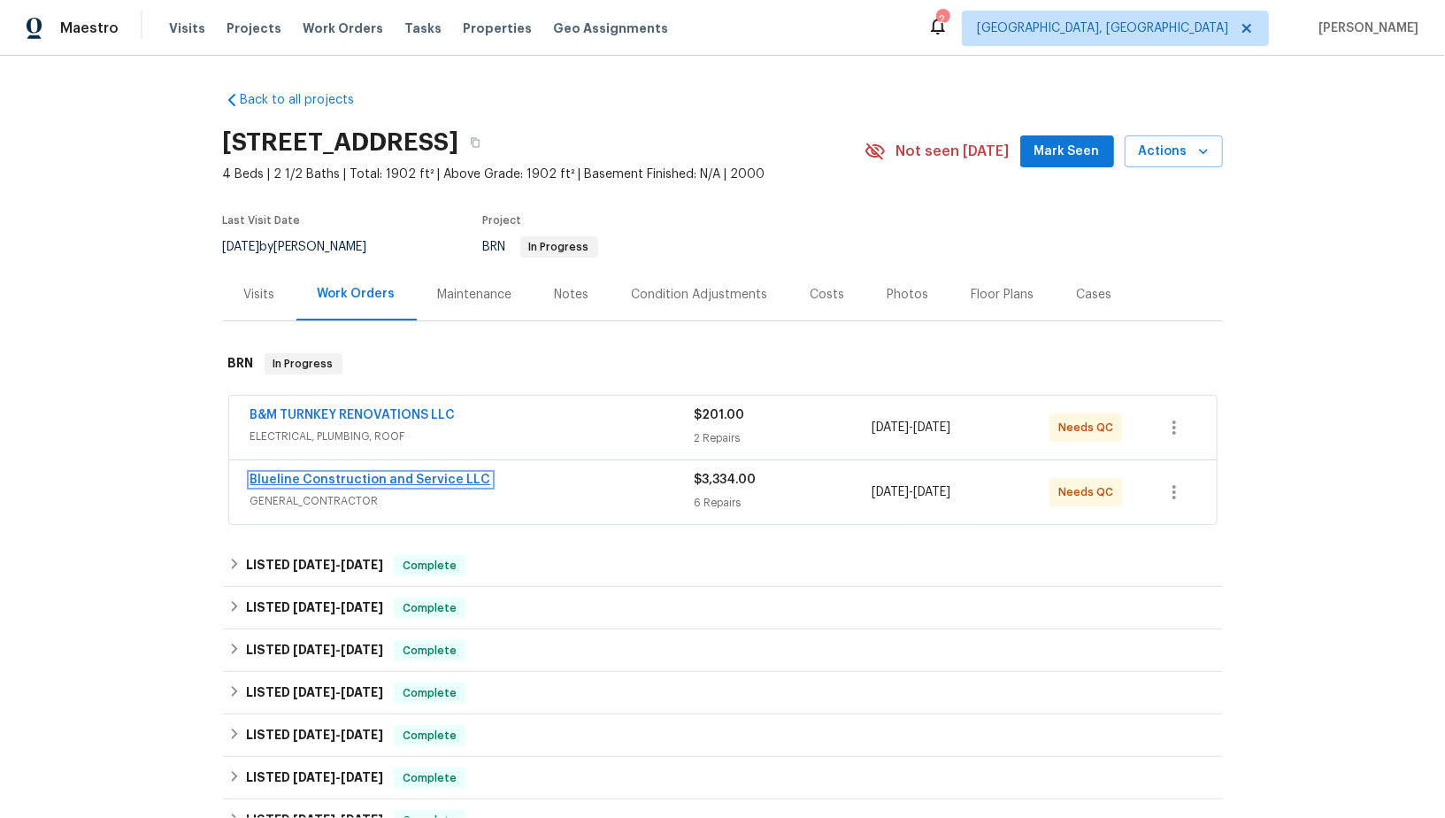
click at [320, 474] on link "Blueline Construction and Service LLC" at bounding box center [370, 479] width 241 height 12
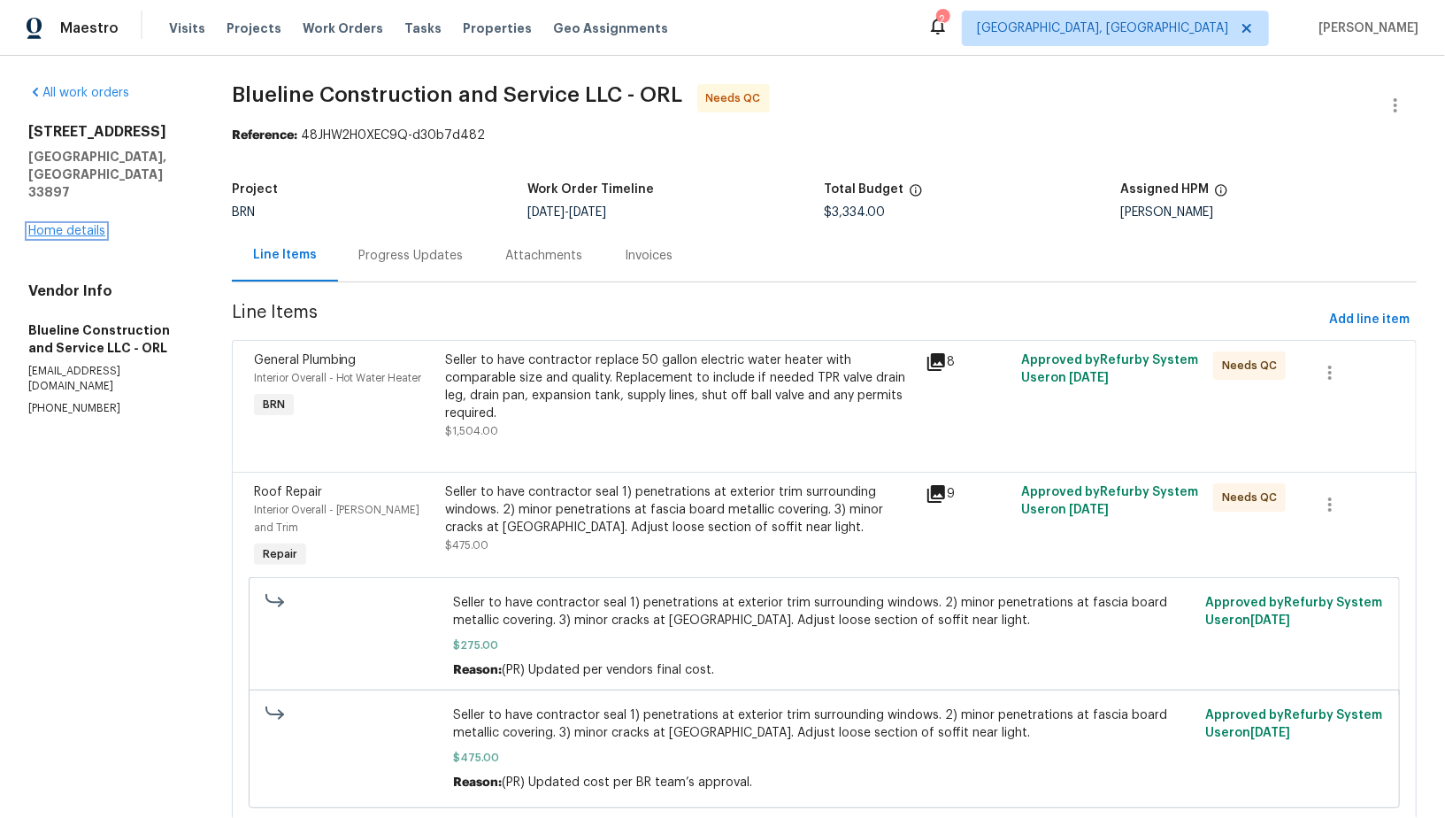
click at [84, 225] on link "Home details" at bounding box center [66, 231] width 77 height 12
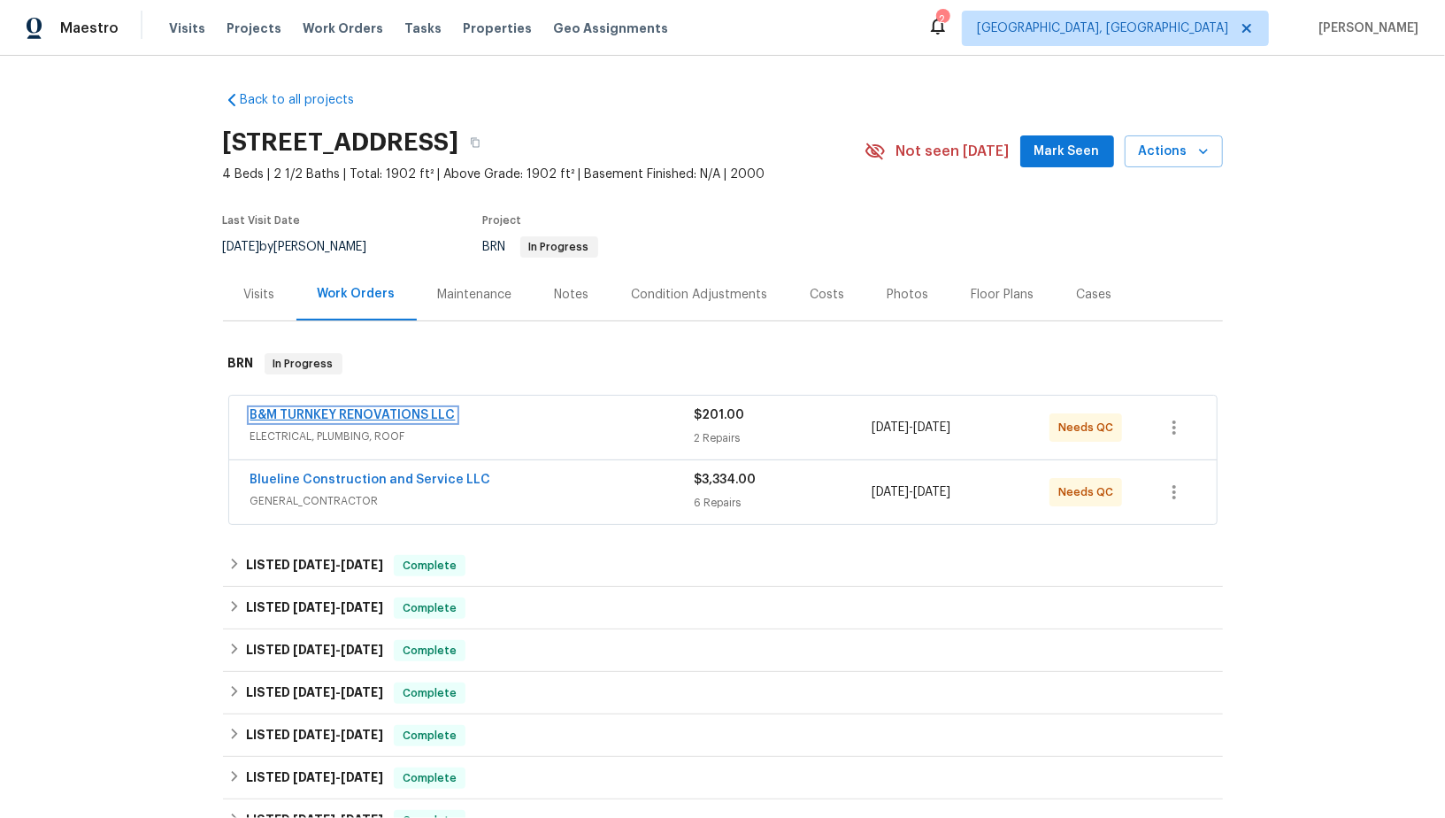
click at [349, 411] on link "B&M TURNKEY RENOVATIONS LLC" at bounding box center [352, 415] width 205 height 12
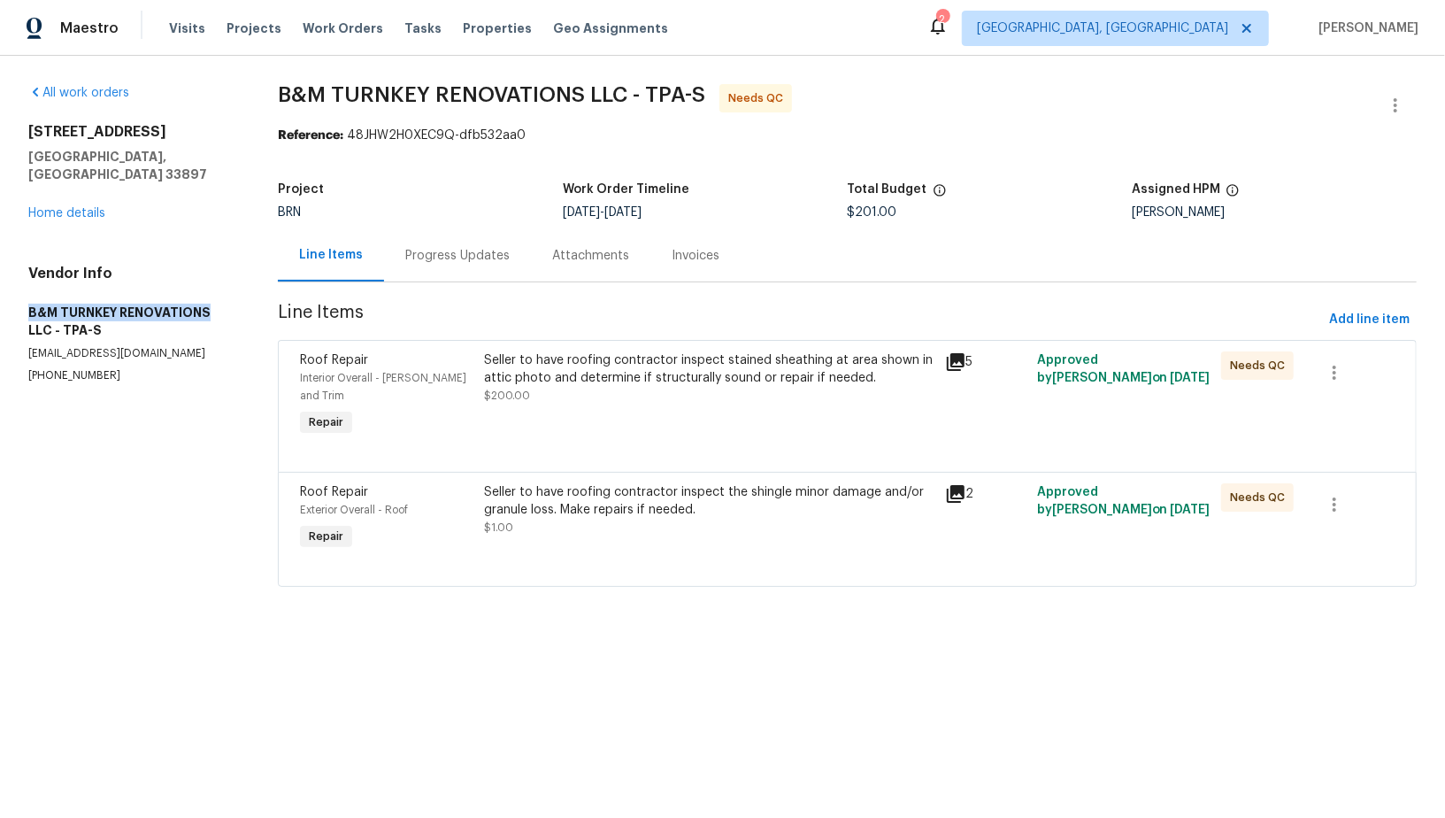
drag, startPoint x: 9, startPoint y: 290, endPoint x: 209, endPoint y: 290, distance: 200.0
click at [209, 290] on div "All work orders 340 Troon Cir Davenport, FL 33897 Home details Vendor Info B&M …" at bounding box center [722, 346] width 1445 height 580
copy h5 "B&M TURNKEY RENOVATIONS"
click at [555, 410] on div "Seller to have roofing contractor inspect stained sheathing at area shown in at…" at bounding box center [709, 395] width 460 height 99
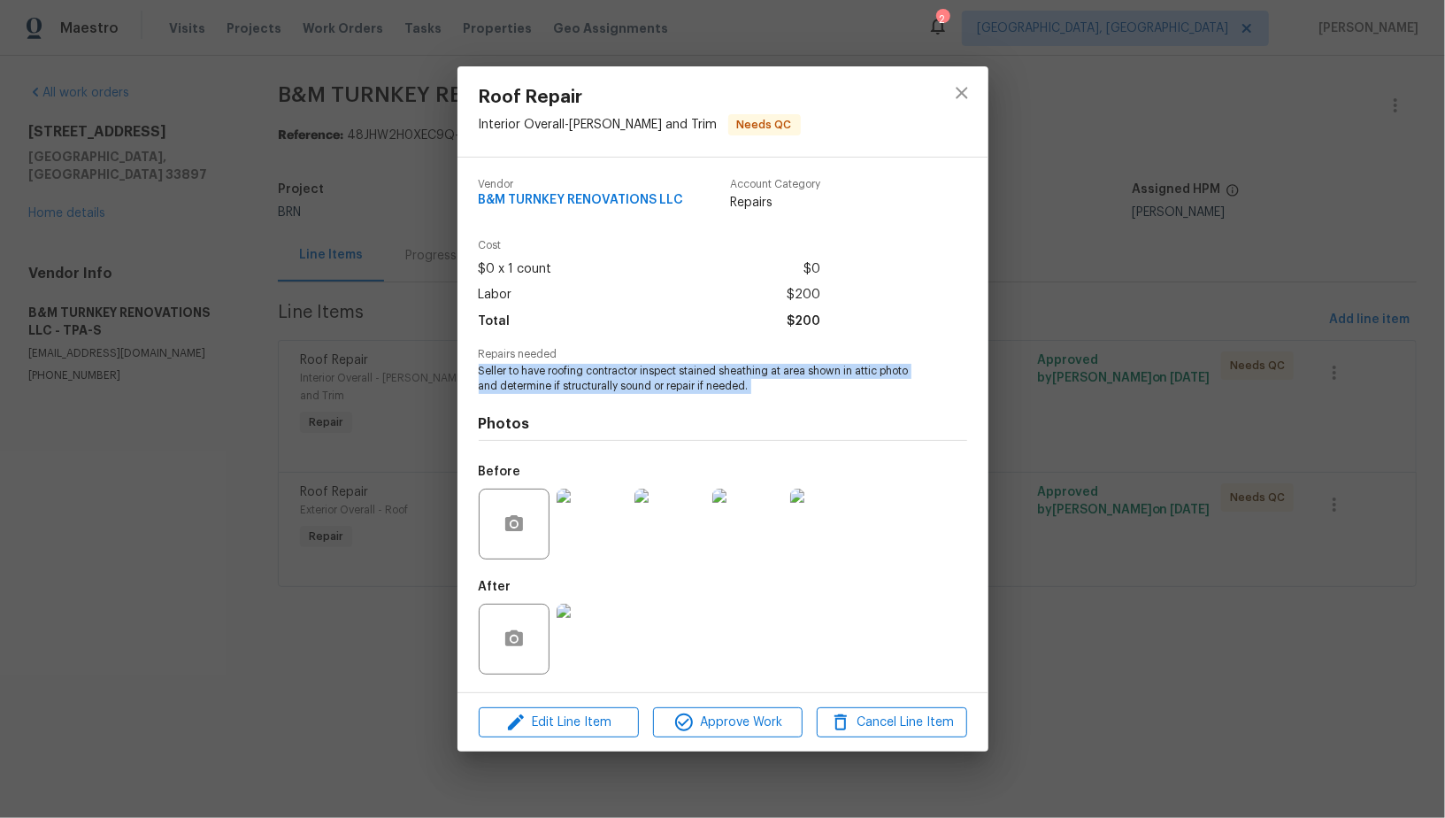
drag, startPoint x: 460, startPoint y: 372, endPoint x: 835, endPoint y: 405, distance: 376.6
click at [835, 405] on div "Vendor B&M TURNKEY RENOVATIONS LLC Account Category Repairs Cost $0 x 1 count $…" at bounding box center [722, 424] width 531 height 534
copy span "Seller to have roofing contractor inspect stained sheathing at area shown in at…"
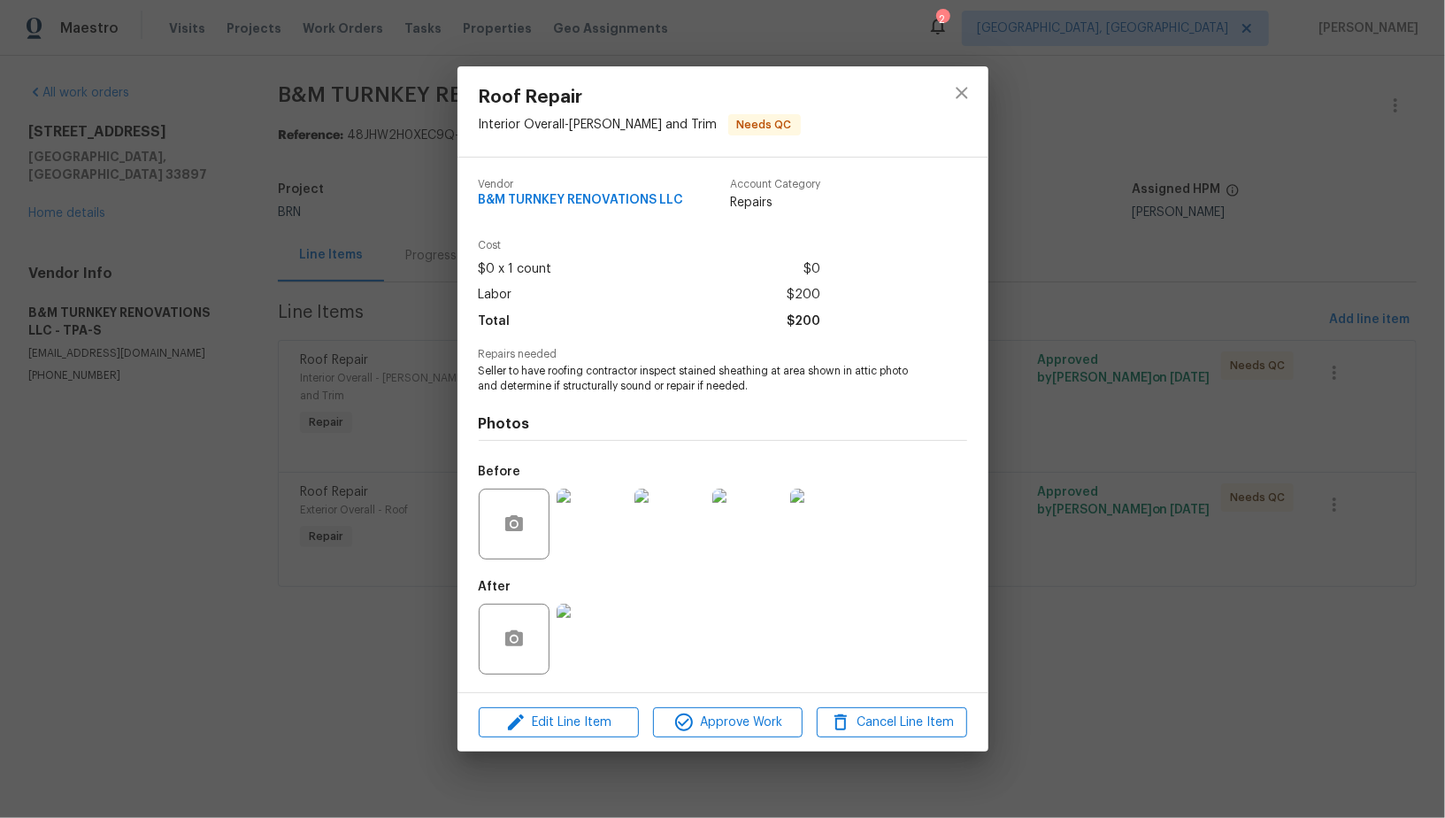
click at [387, 479] on div "Roof Repair Interior Overall - Eaves and Trim Needs QC Vendor B&M TURNKEY RENOV…" at bounding box center [722, 409] width 1445 height 818
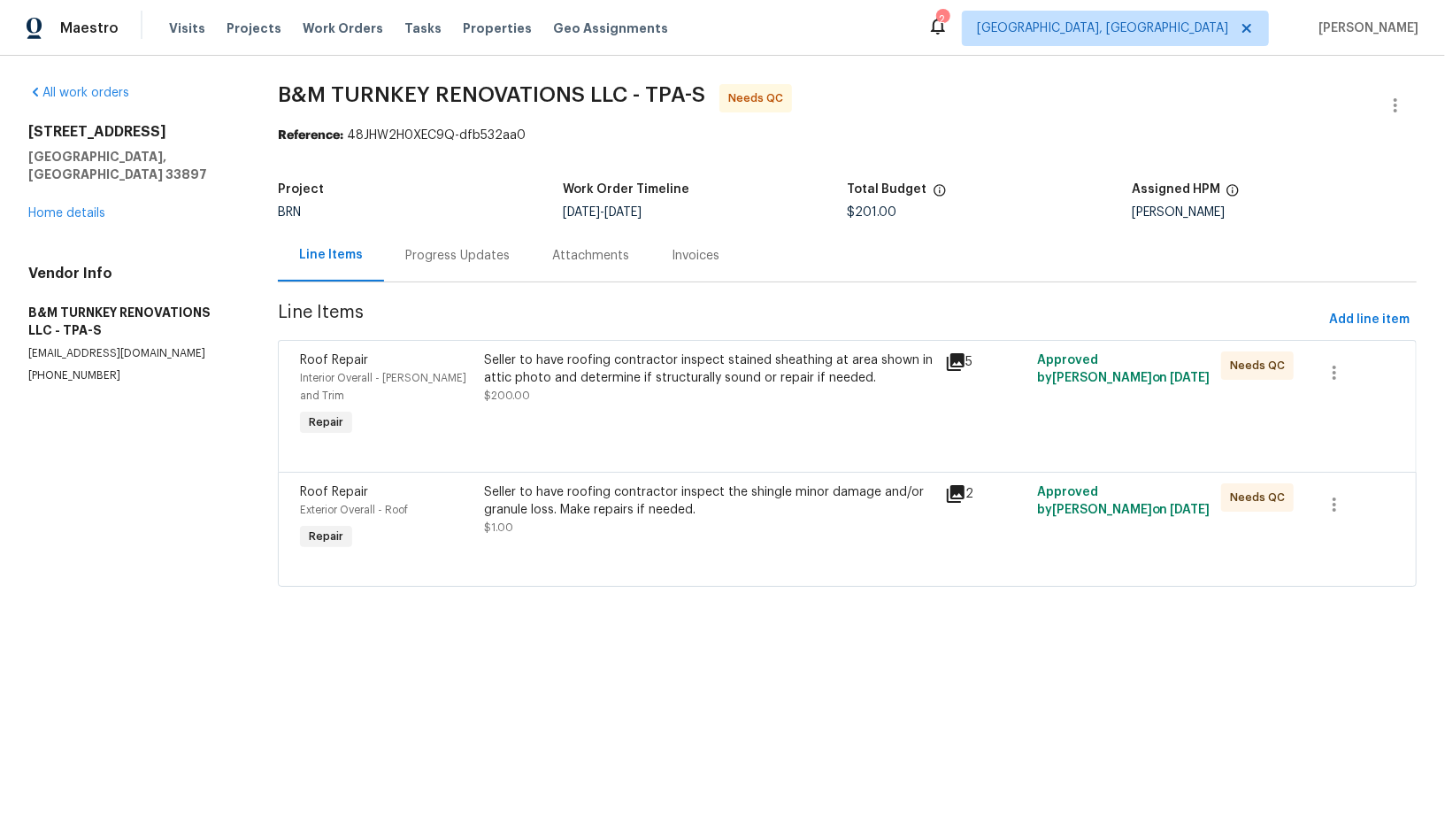
click at [567, 508] on div "Seller to have roofing contractor inspect the shingle minor damage and/or granu…" at bounding box center [708, 509] width 449 height 53
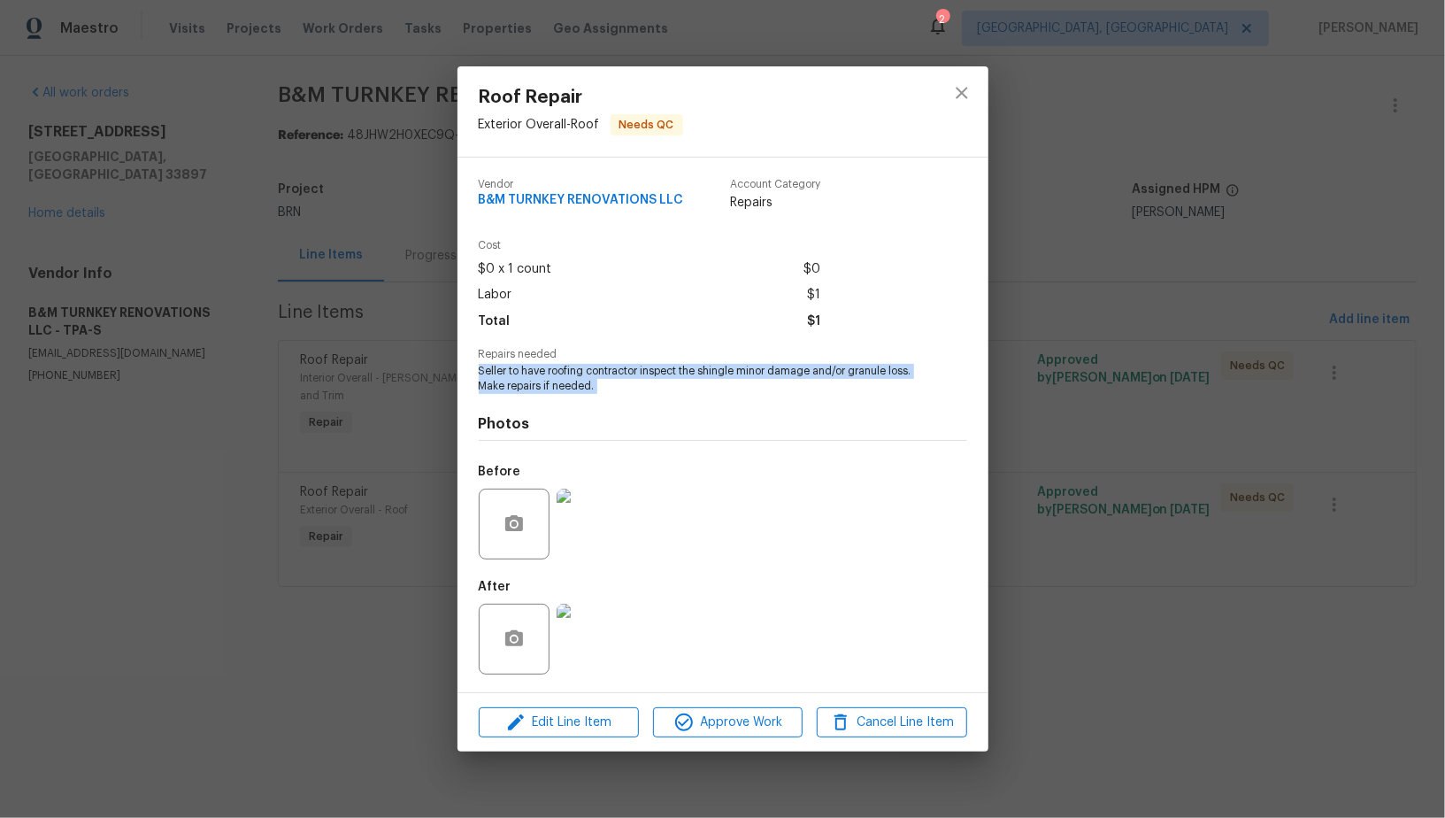
drag, startPoint x: 476, startPoint y: 373, endPoint x: 639, endPoint y: 396, distance: 164.4
click at [638, 396] on div "Vendor B&M TURNKEY RENOVATIONS LLC Account Category Repairs Cost $0 x 1 count $…" at bounding box center [722, 424] width 531 height 534
copy span "Seller to have roofing contractor inspect the shingle minor damage and/or granu…"
click at [334, 213] on div "Roof Repair Exterior Overall - Roof Needs QC Vendor B&M TURNKEY RENOVATIONS LLC…" at bounding box center [722, 409] width 1445 height 818
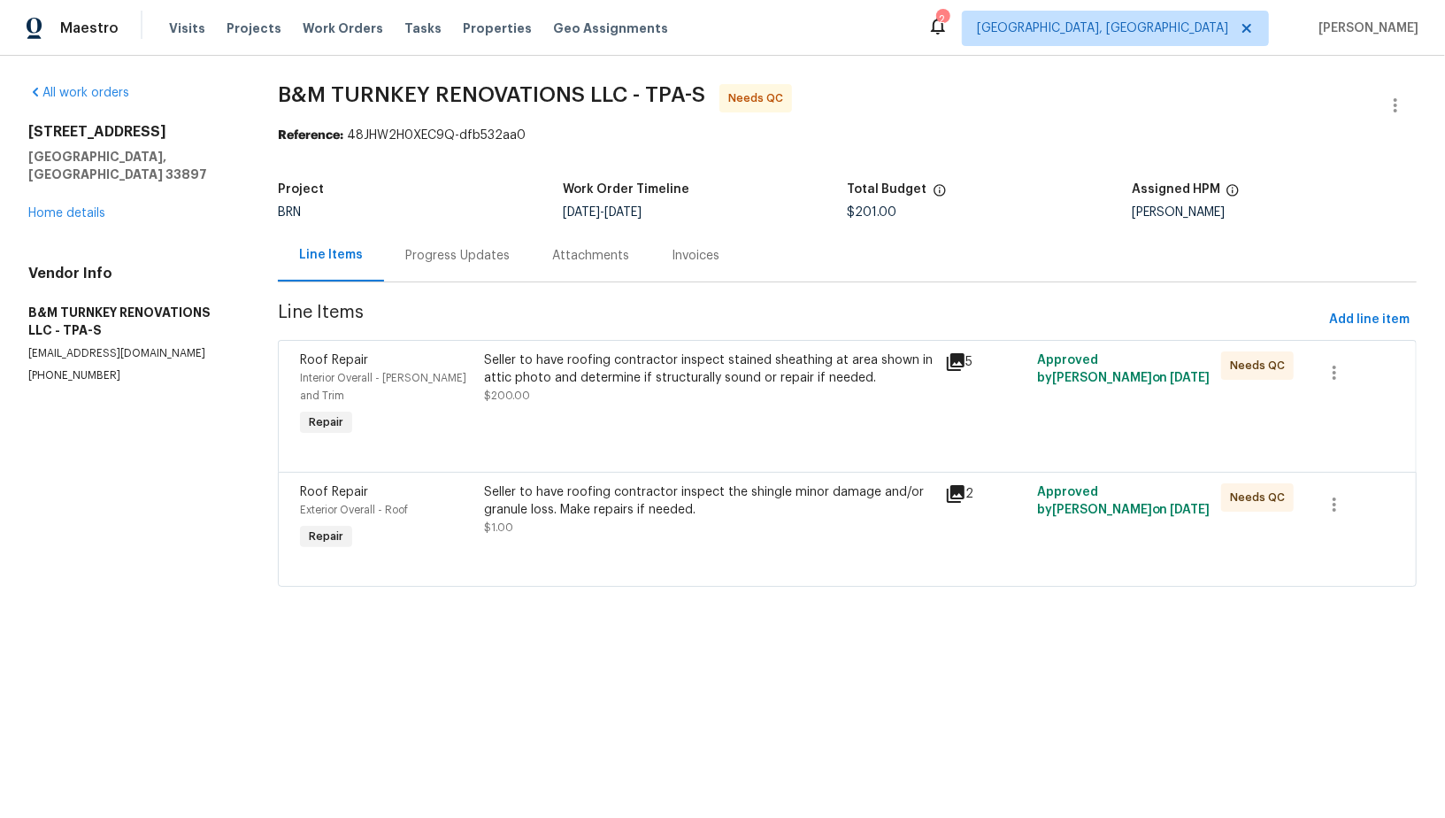
click at [432, 256] on div "Progress Updates" at bounding box center [457, 256] width 104 height 18
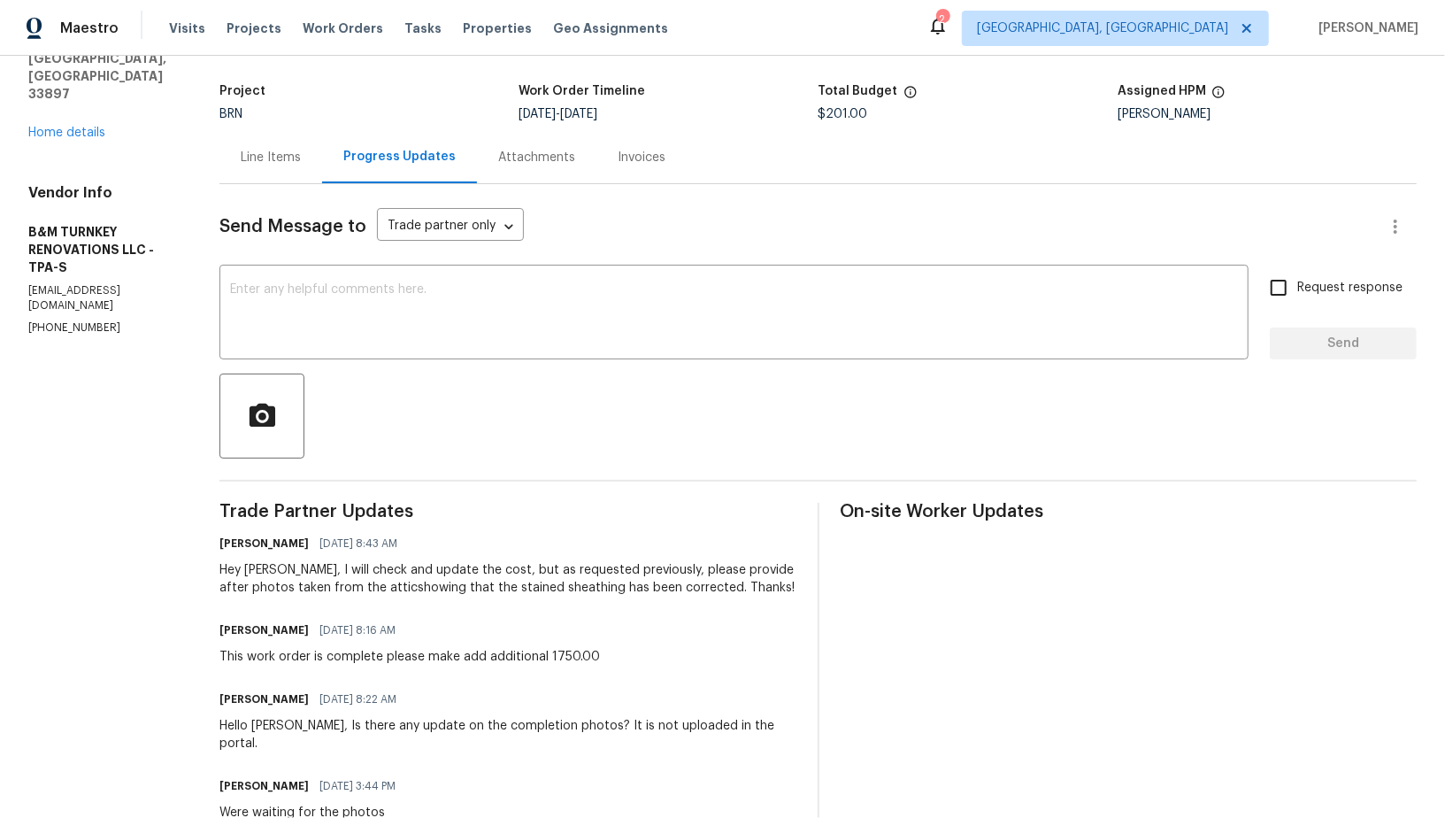
scroll to position [218, 0]
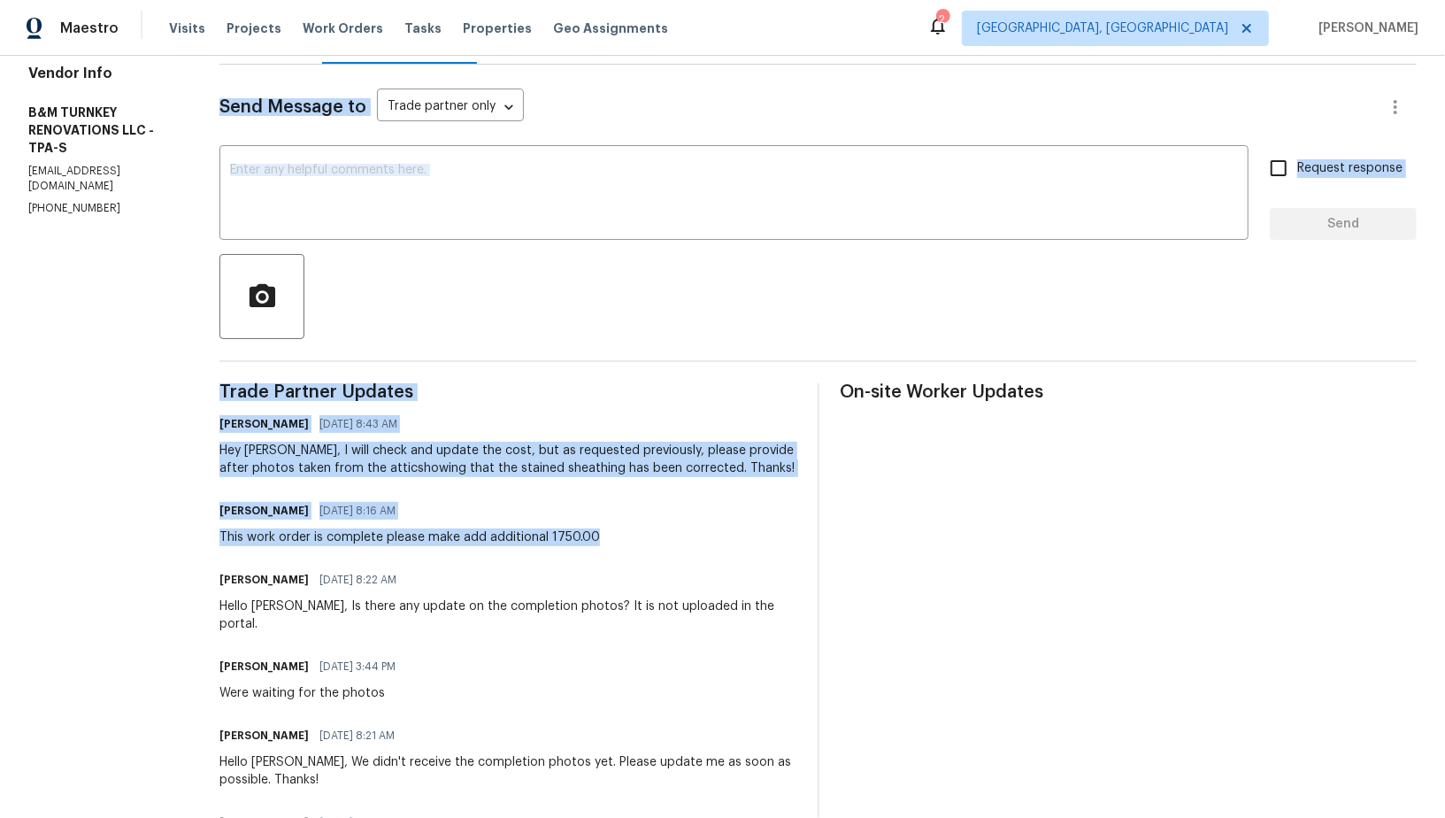
drag, startPoint x: 248, startPoint y: 532, endPoint x: 697, endPoint y: 535, distance: 449.5
click at [680, 535] on div "Monica Blanco 08/12/2025 8:16 AM This work order is complete please make add ad…" at bounding box center [507, 522] width 576 height 48
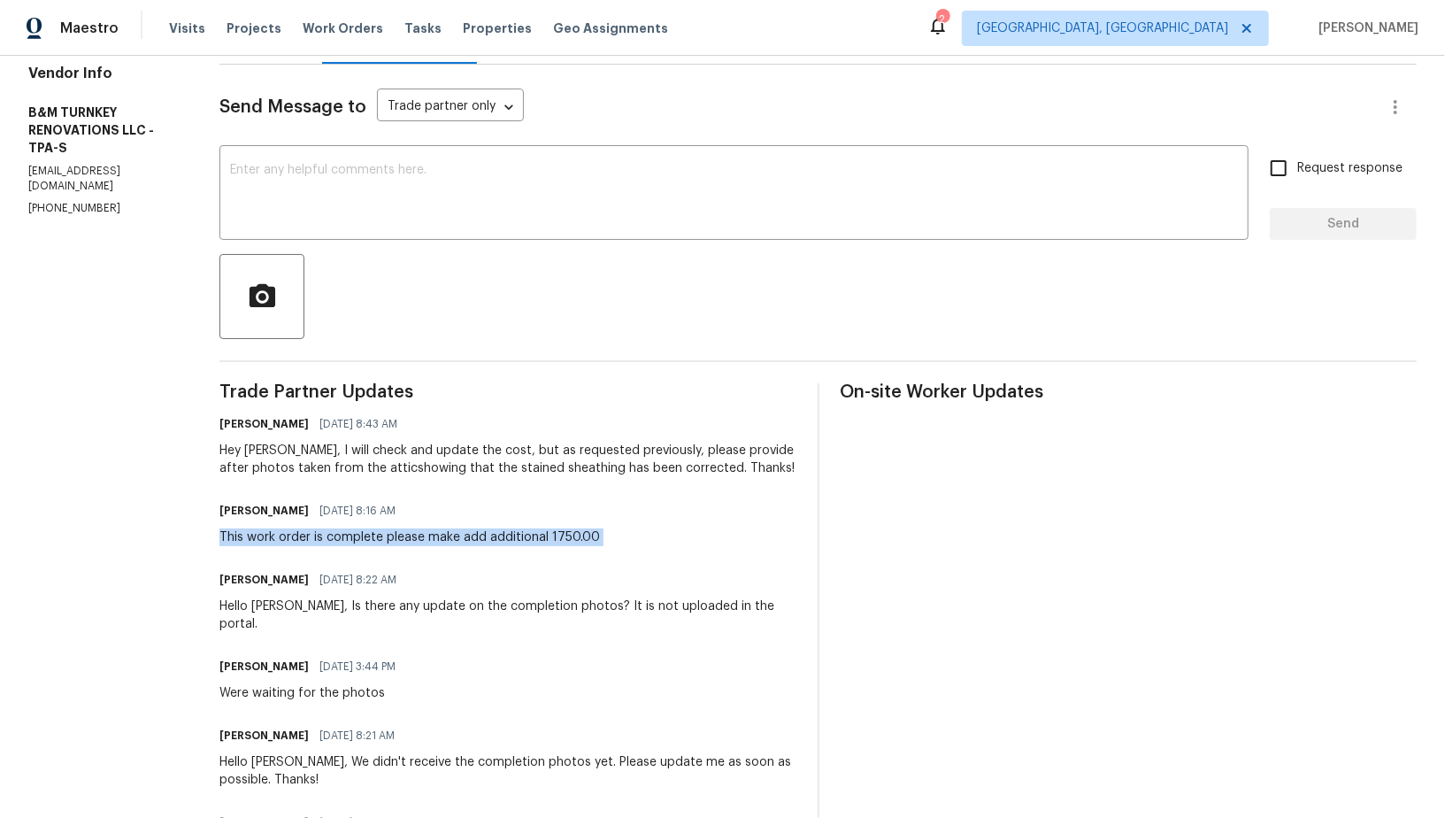
drag, startPoint x: 680, startPoint y: 535, endPoint x: 280, endPoint y: 540, distance: 400.8
click at [280, 540] on div "Monica Blanco 08/12/2025 8:16 AM This work order is complete please make add ad…" at bounding box center [507, 522] width 576 height 48
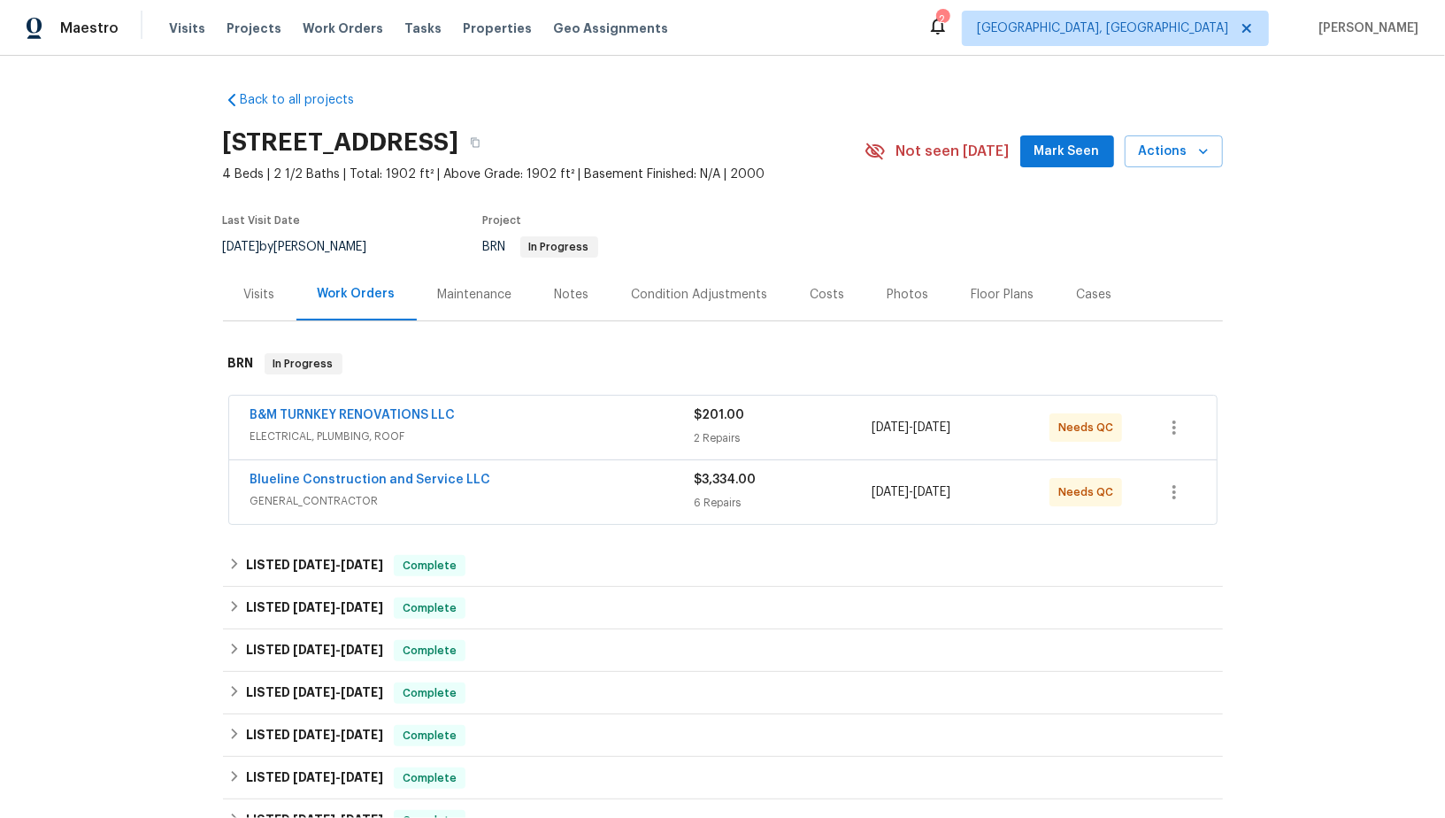
click at [383, 402] on div "B&M TURNKEY RENOVATIONS LLC ELECTRICAL, PLUMBING, ROOF $201.00 2 Repairs [DATE]…" at bounding box center [722, 427] width 987 height 64
click at [387, 418] on link "B&M TURNKEY RENOVATIONS LLC" at bounding box center [352, 415] width 205 height 12
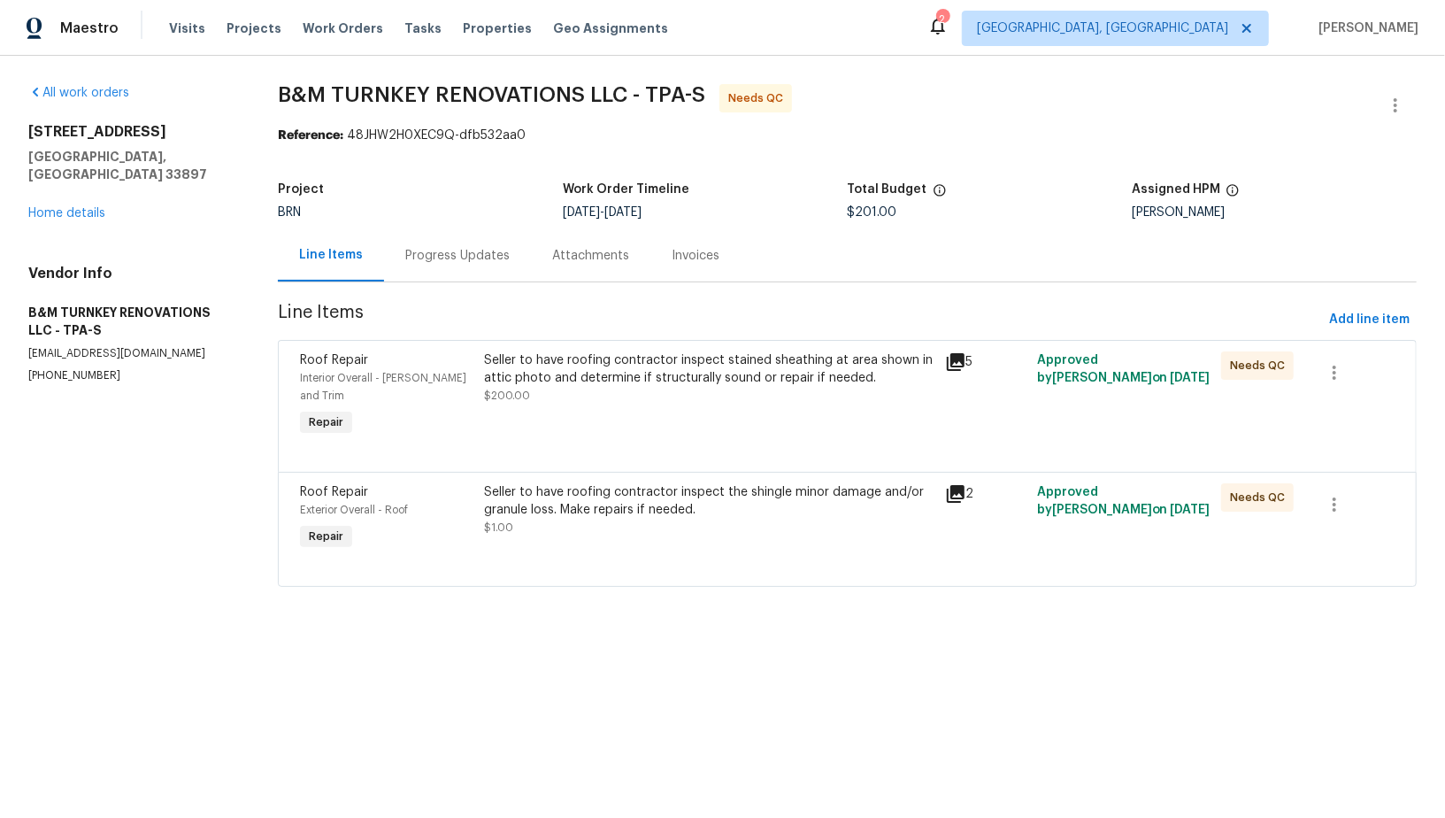
click at [561, 391] on div "Seller to have roofing contractor inspect stained sheathing at area shown in at…" at bounding box center [708, 377] width 449 height 53
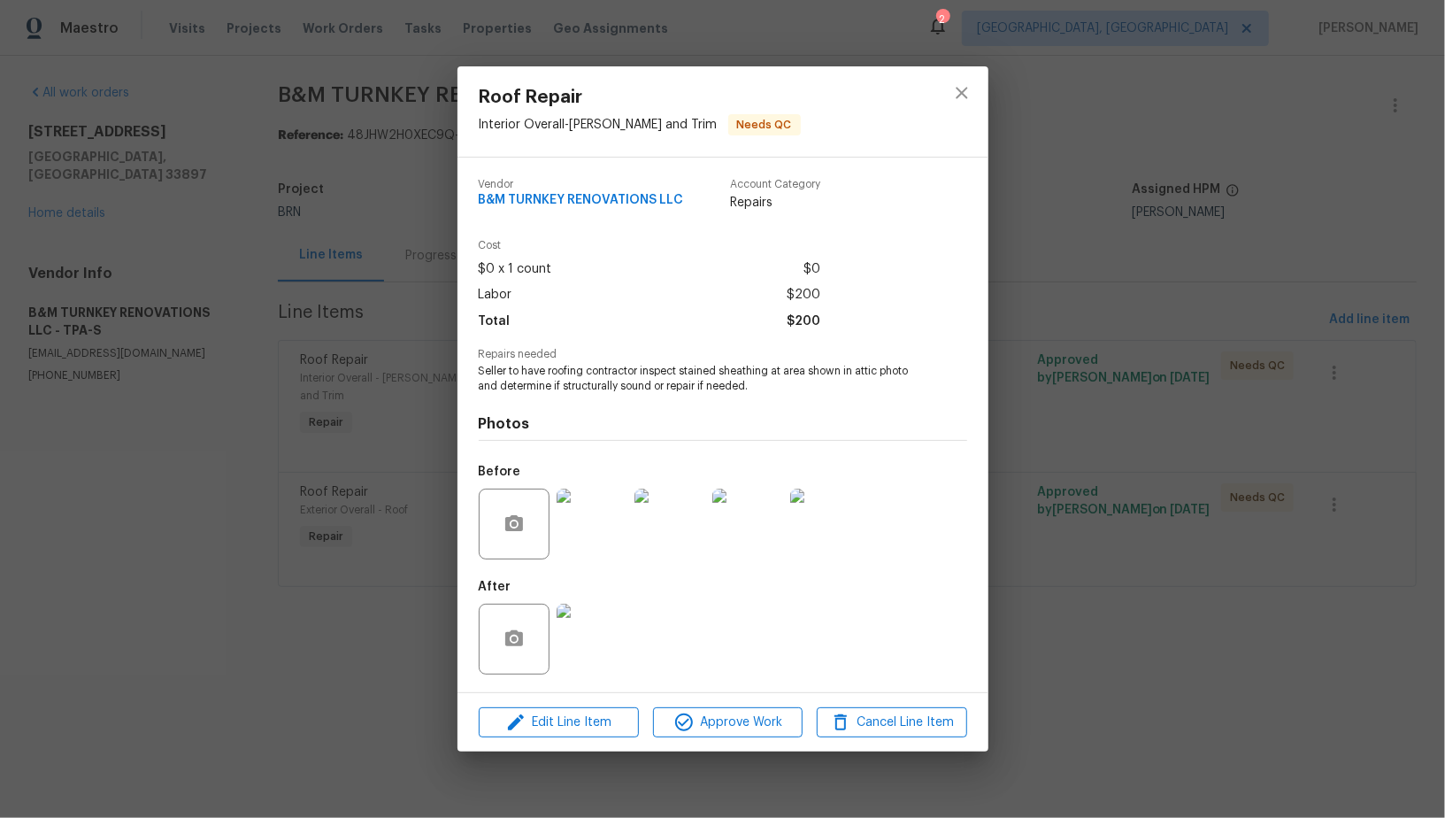
click at [375, 605] on div "Roof Repair Interior Overall - Eaves and Trim Needs QC Vendor B&M TURNKEY RENOV…" at bounding box center [722, 409] width 1445 height 818
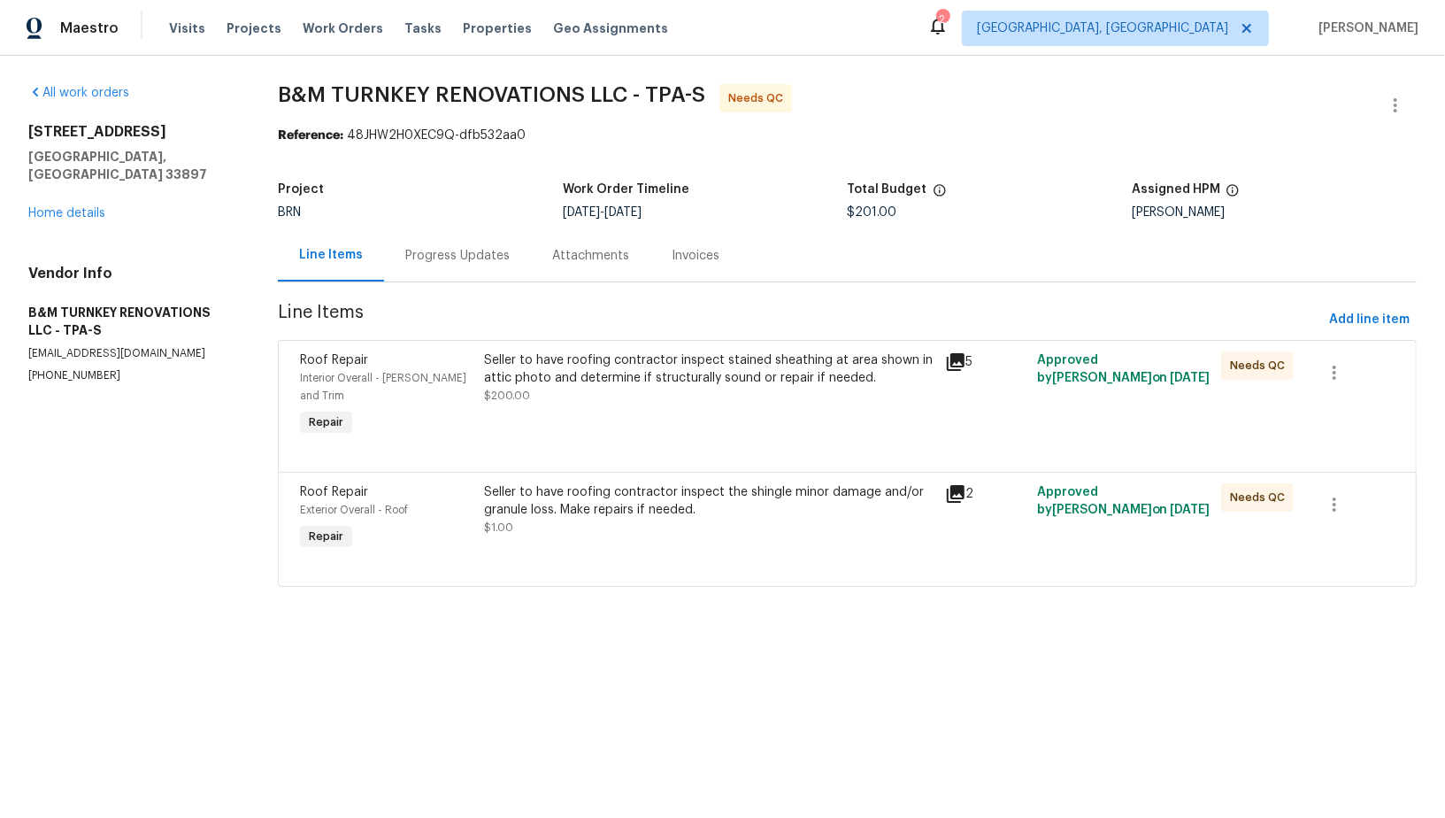
click at [635, 342] on div "Roof Repair Interior Overall - Eaves and Trim Repair Seller to have roofing con…" at bounding box center [847, 406] width 1139 height 132
click at [640, 406] on div "Seller to have roofing contractor inspect stained sheathing at area shown in at…" at bounding box center [709, 395] width 460 height 99
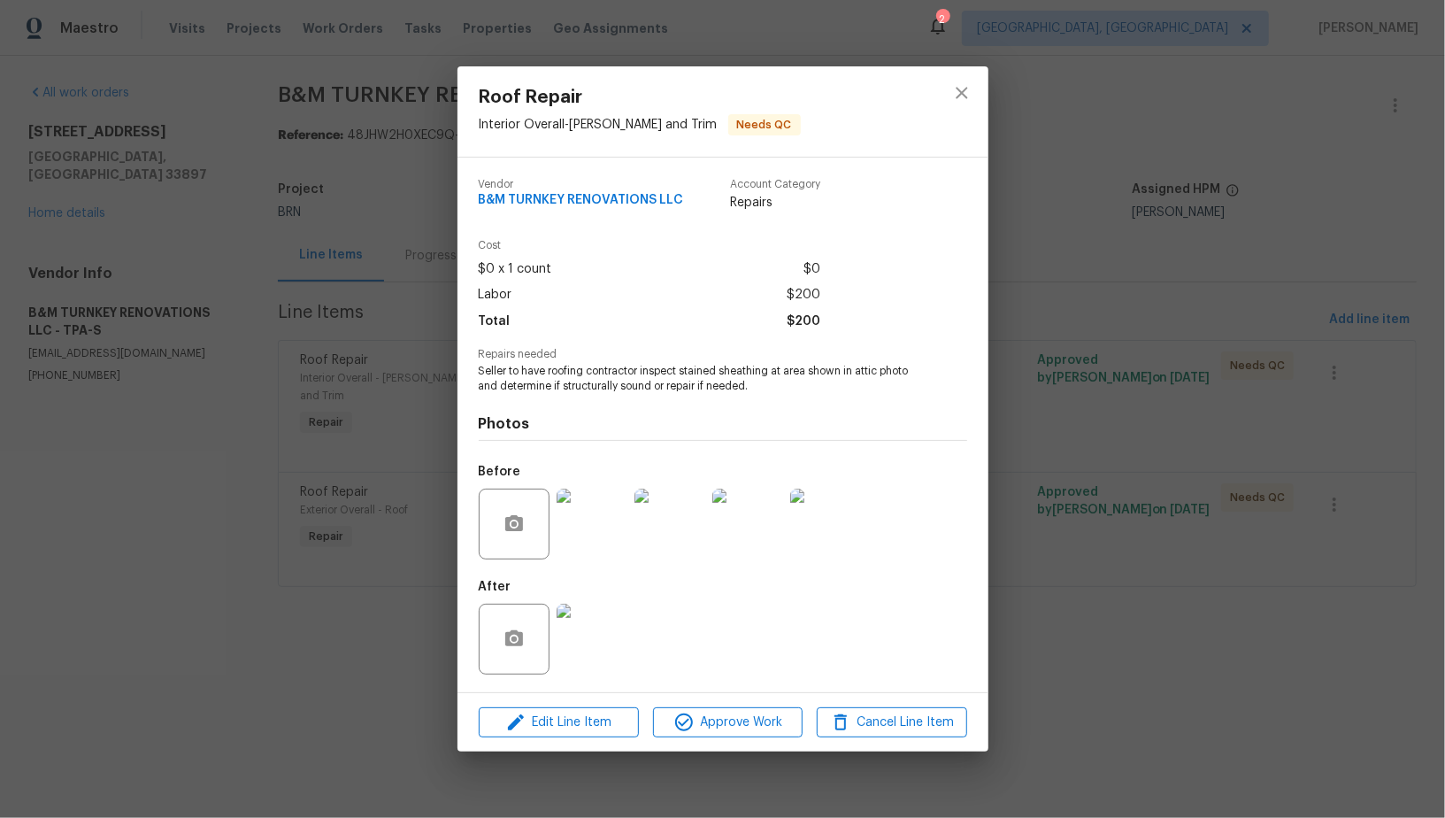
click at [581, 532] on img at bounding box center [592, 523] width 71 height 71
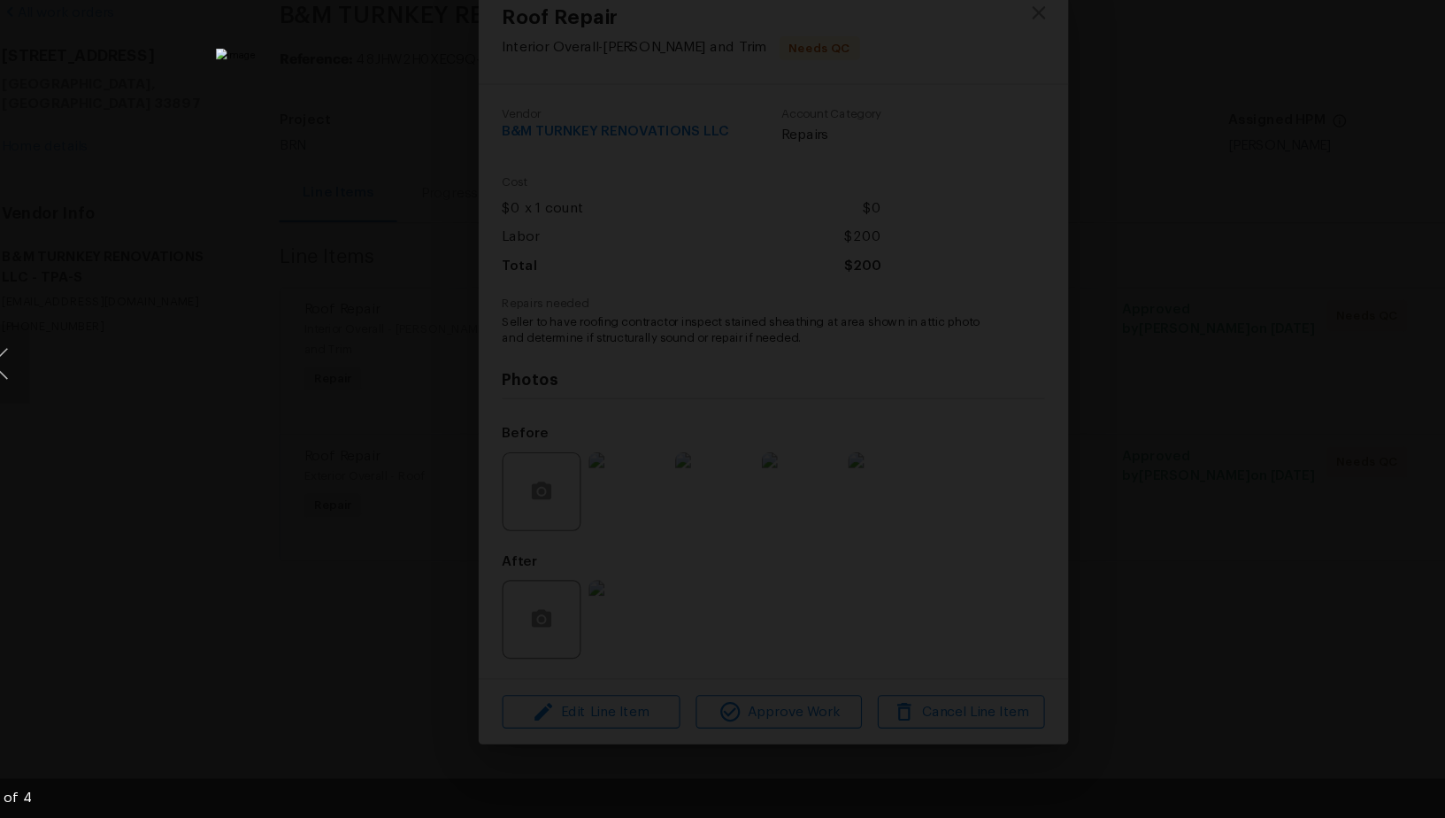
click at [388, 388] on div "Lightbox" at bounding box center [722, 409] width 1445 height 818
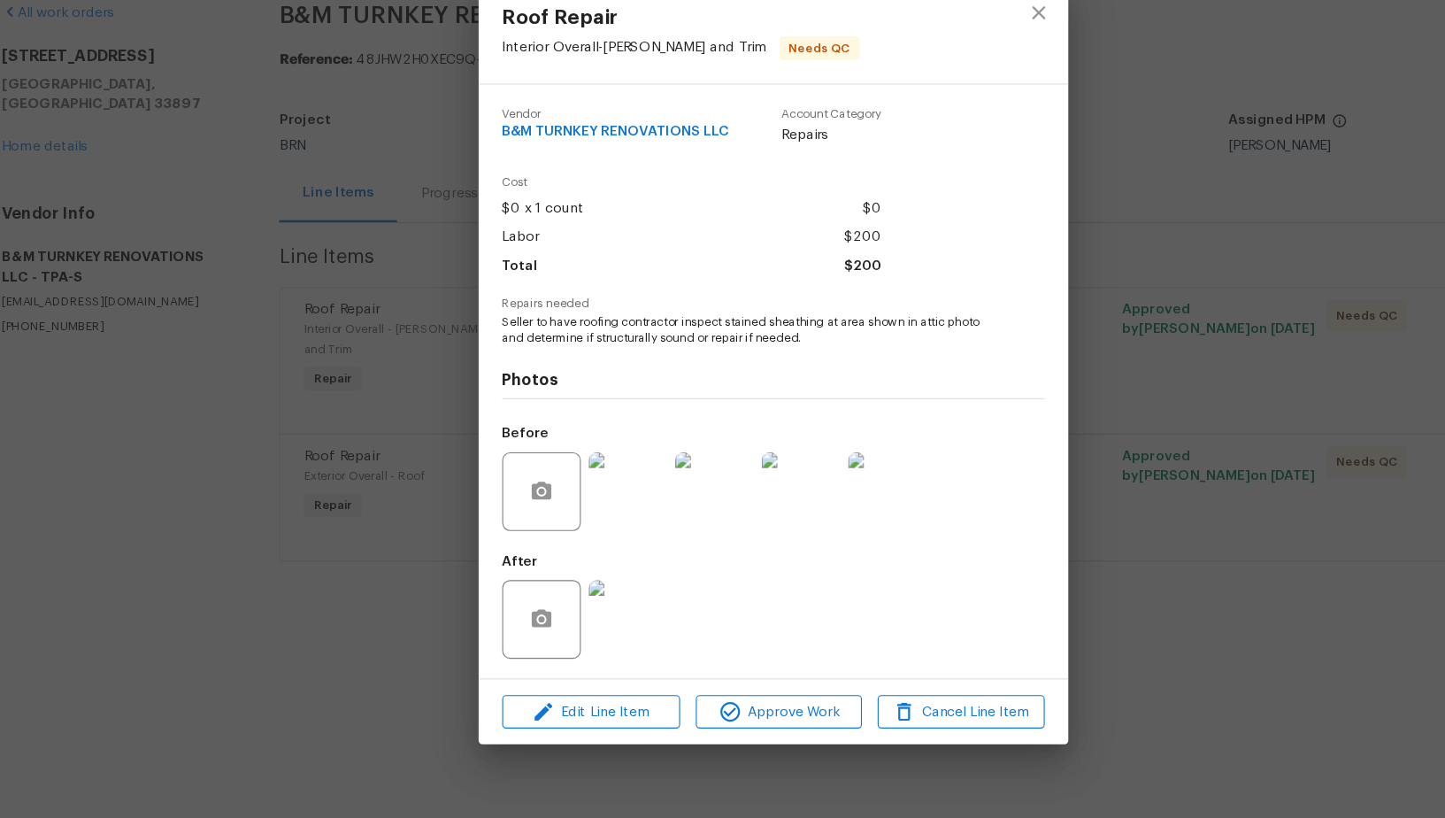
click at [388, 388] on div "Roof Repair Interior Overall - [PERSON_NAME] and Trim Needs QC Vendor B&M TURNK…" at bounding box center [722, 409] width 1445 height 818
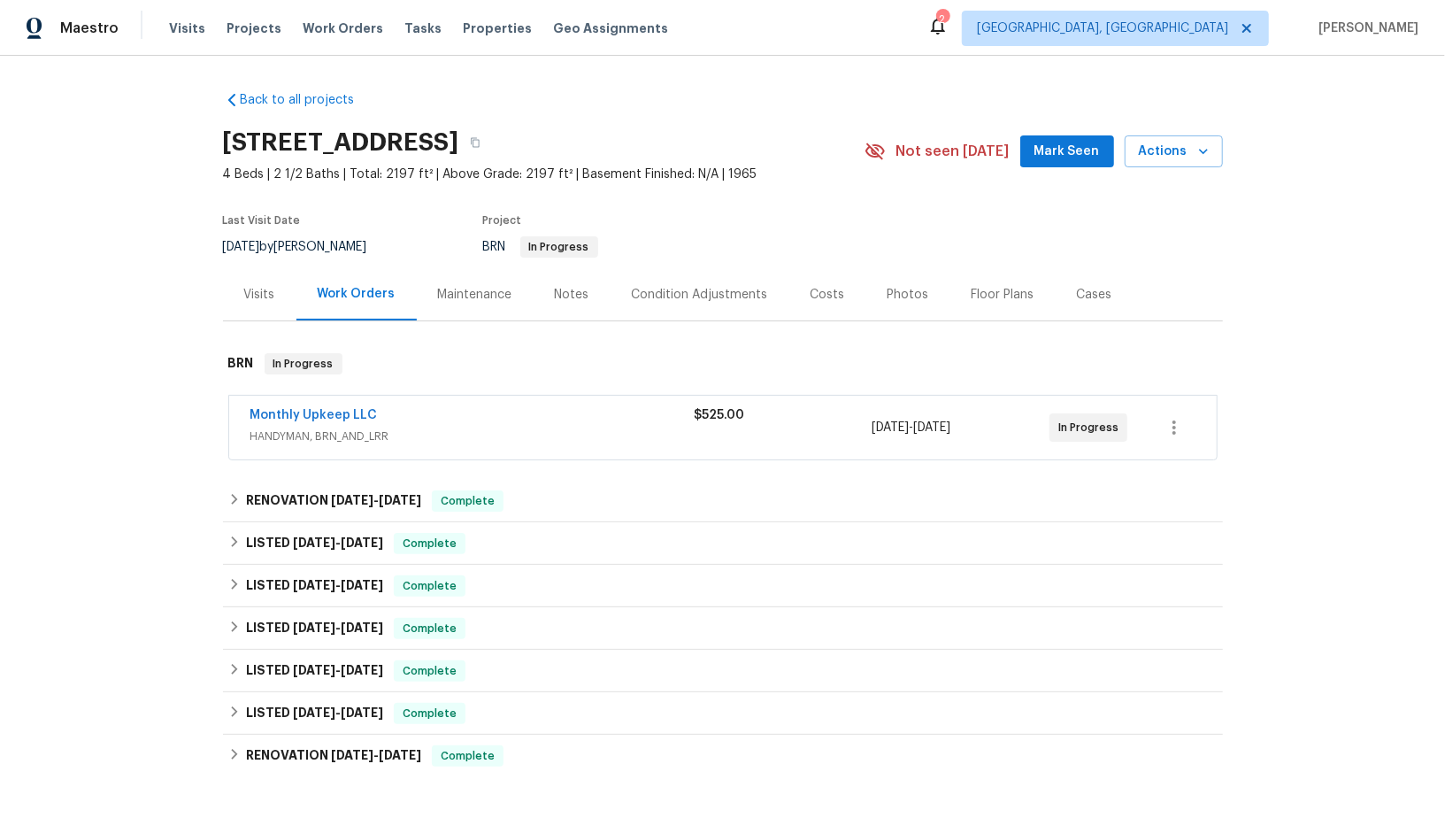
click at [305, 422] on span "Monthly Upkeep LLC" at bounding box center [313, 415] width 127 height 18
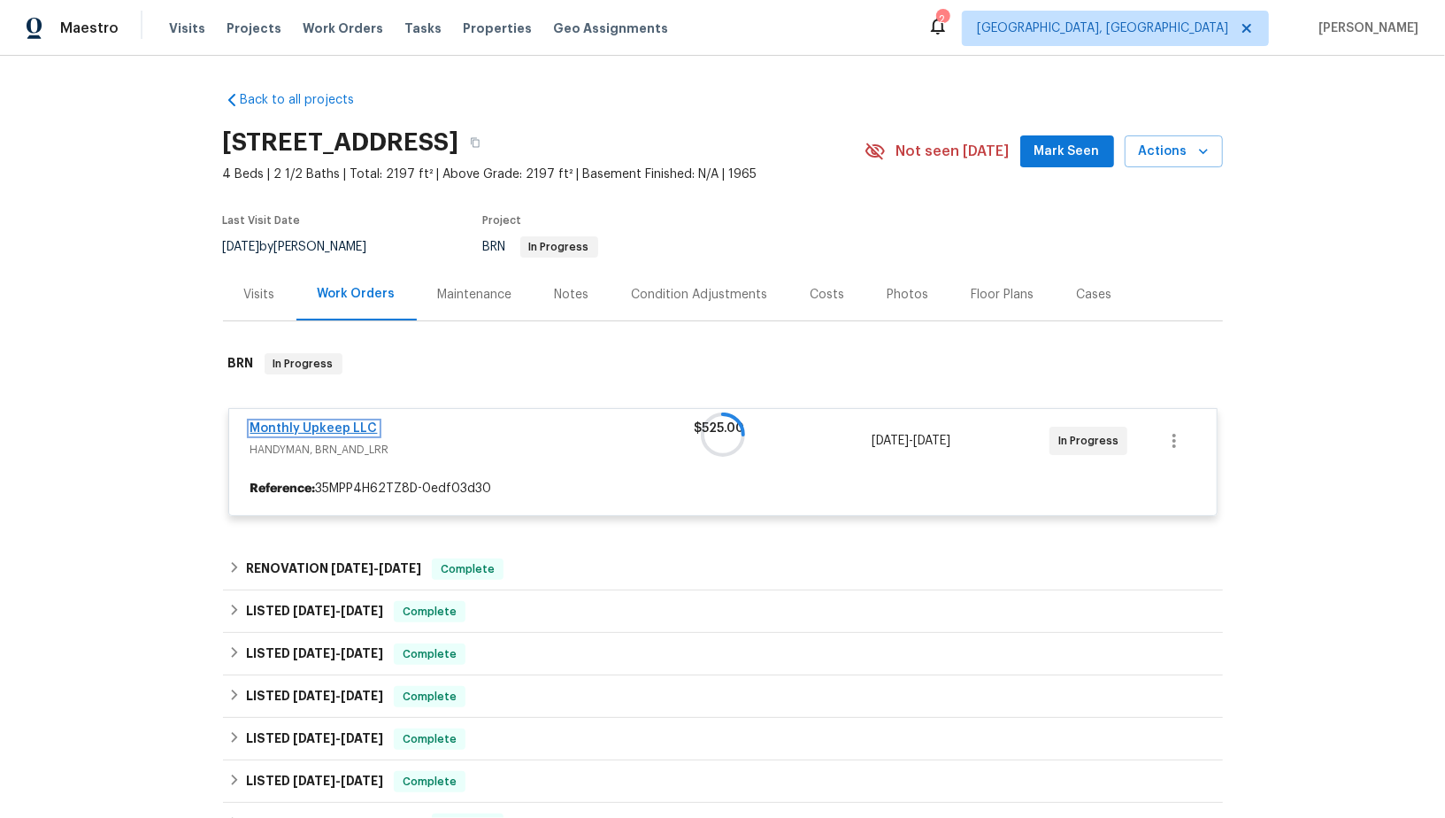
click at [305, 423] on div "Monthly Upkeep LLC HANDYMAN, BRN_AND_LRR $525.00 [DATE] - [DATE] In Progress Re…" at bounding box center [722, 462] width 989 height 108
click at [305, 423] on div at bounding box center [723, 434] width 1000 height 198
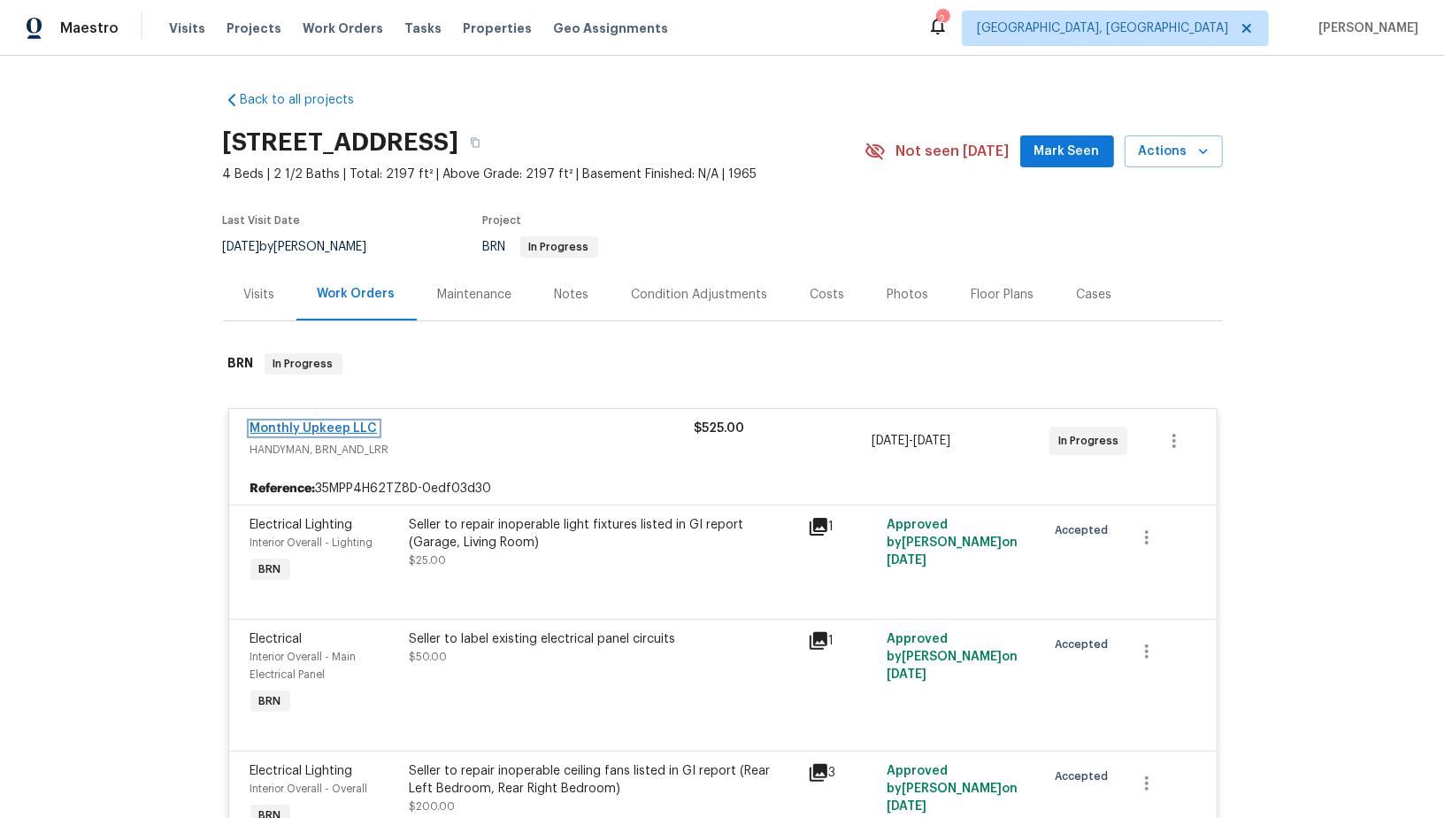
click at [305, 423] on link "Monthly Upkeep LLC" at bounding box center [313, 428] width 127 height 12
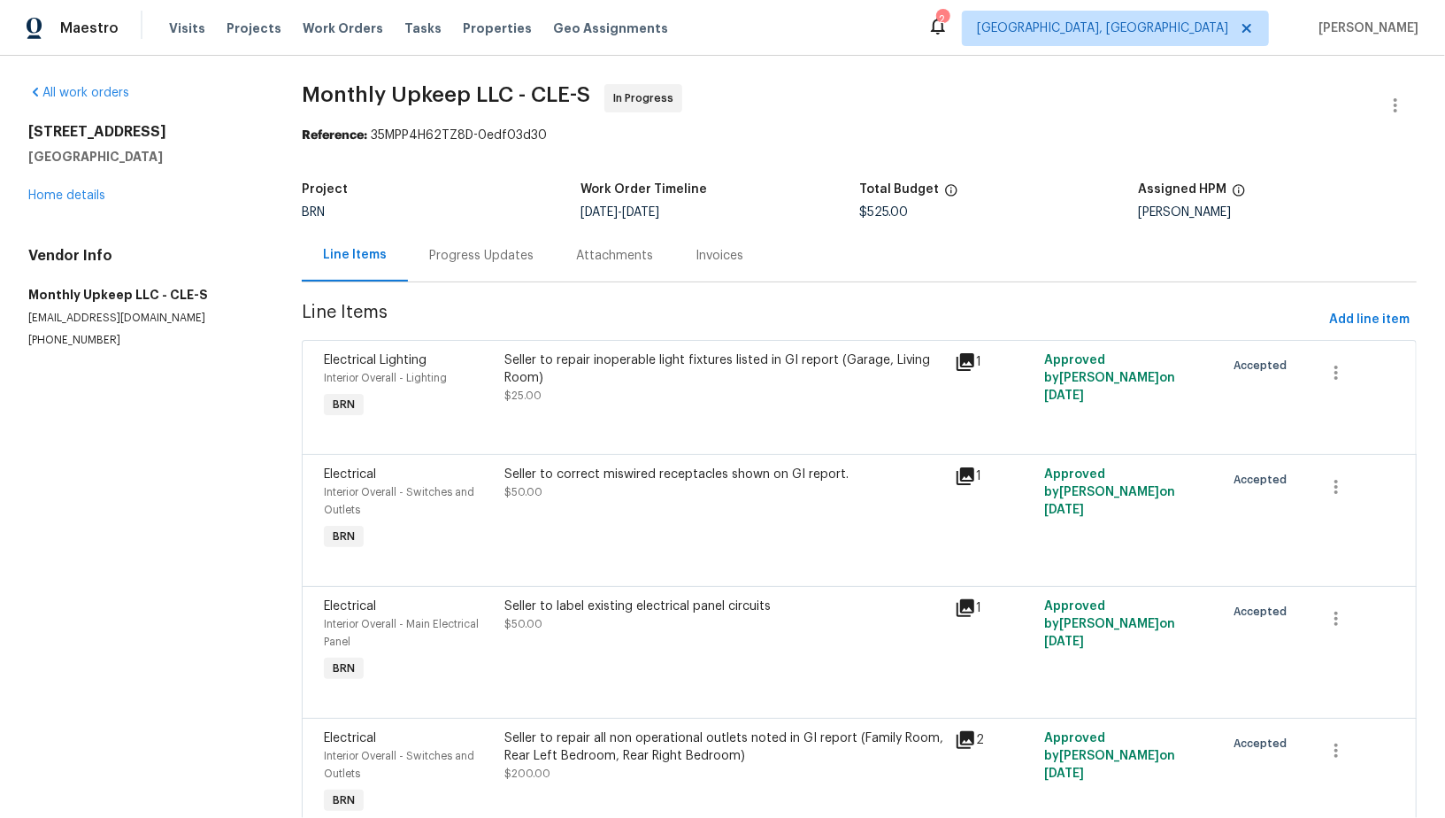
click at [496, 265] on div "Progress Updates" at bounding box center [481, 255] width 147 height 52
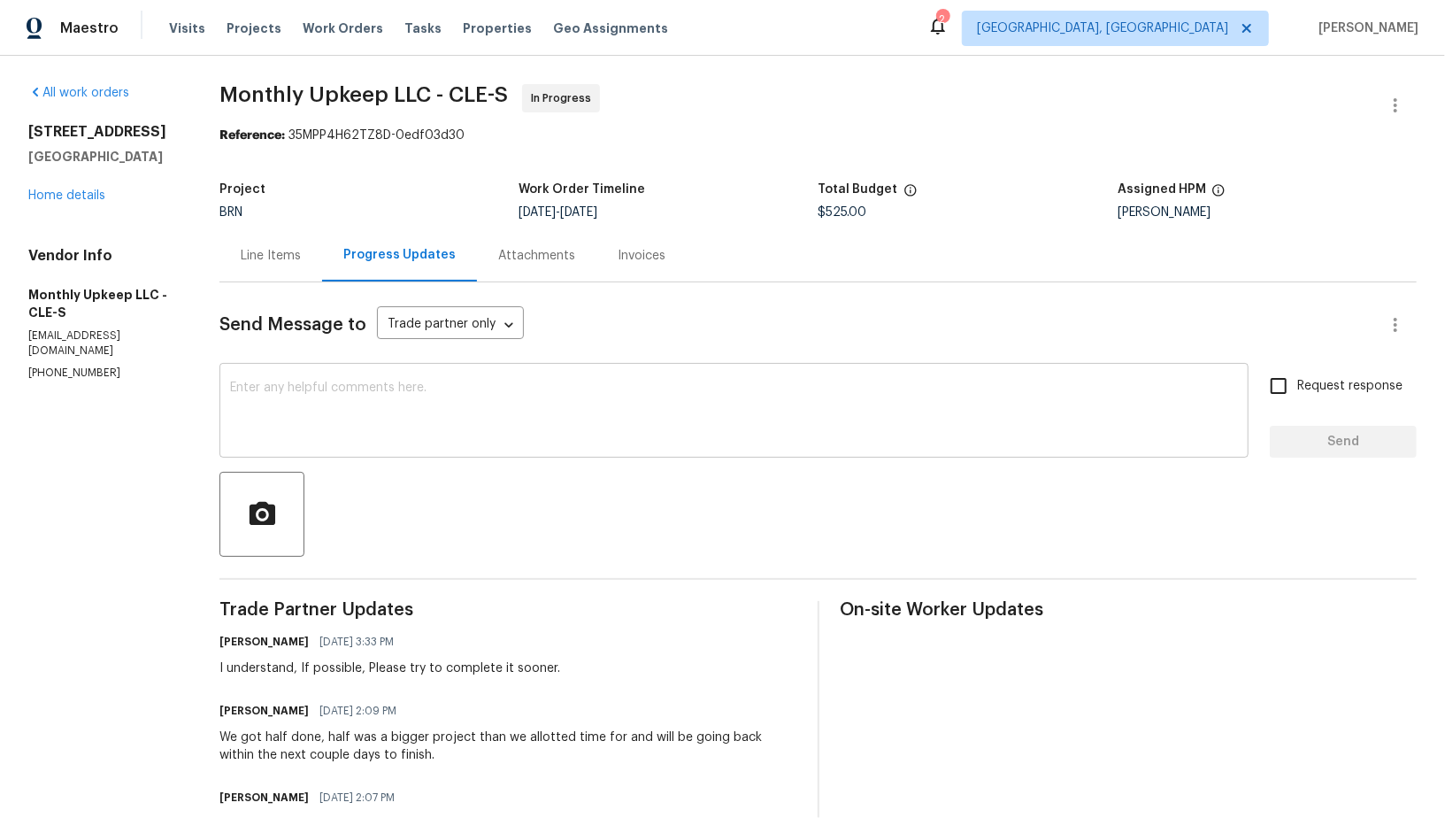
click at [515, 391] on textarea at bounding box center [734, 412] width 1008 height 62
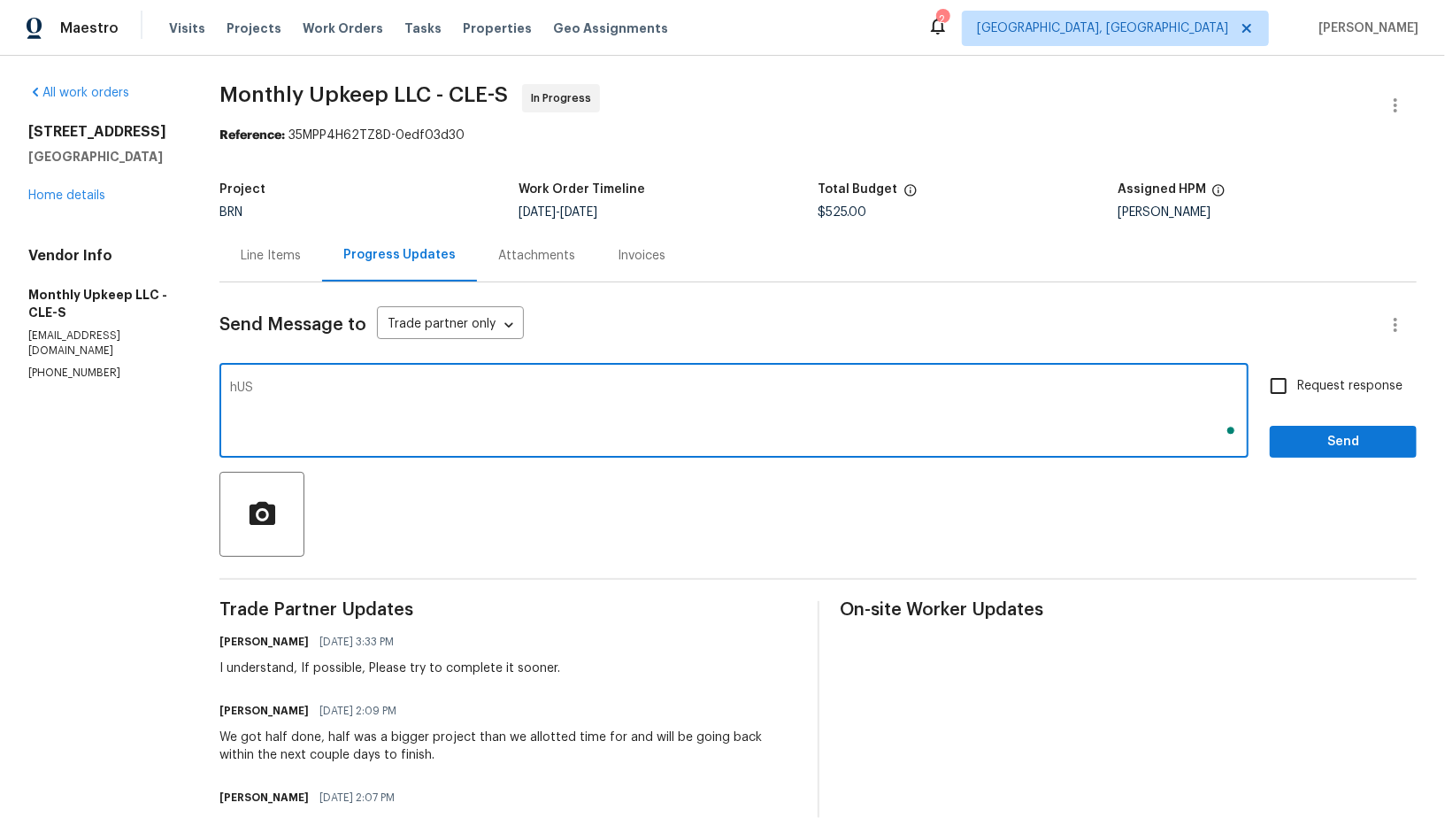
type textarea "[PERSON_NAME]"
click at [357, 389] on textarea "Just wanted to follow ip and check on the status of the work. Will this complet…" at bounding box center [734, 412] width 1008 height 62
type textarea "Just wanted to follow up and check on the status of the work. Will this complet…"
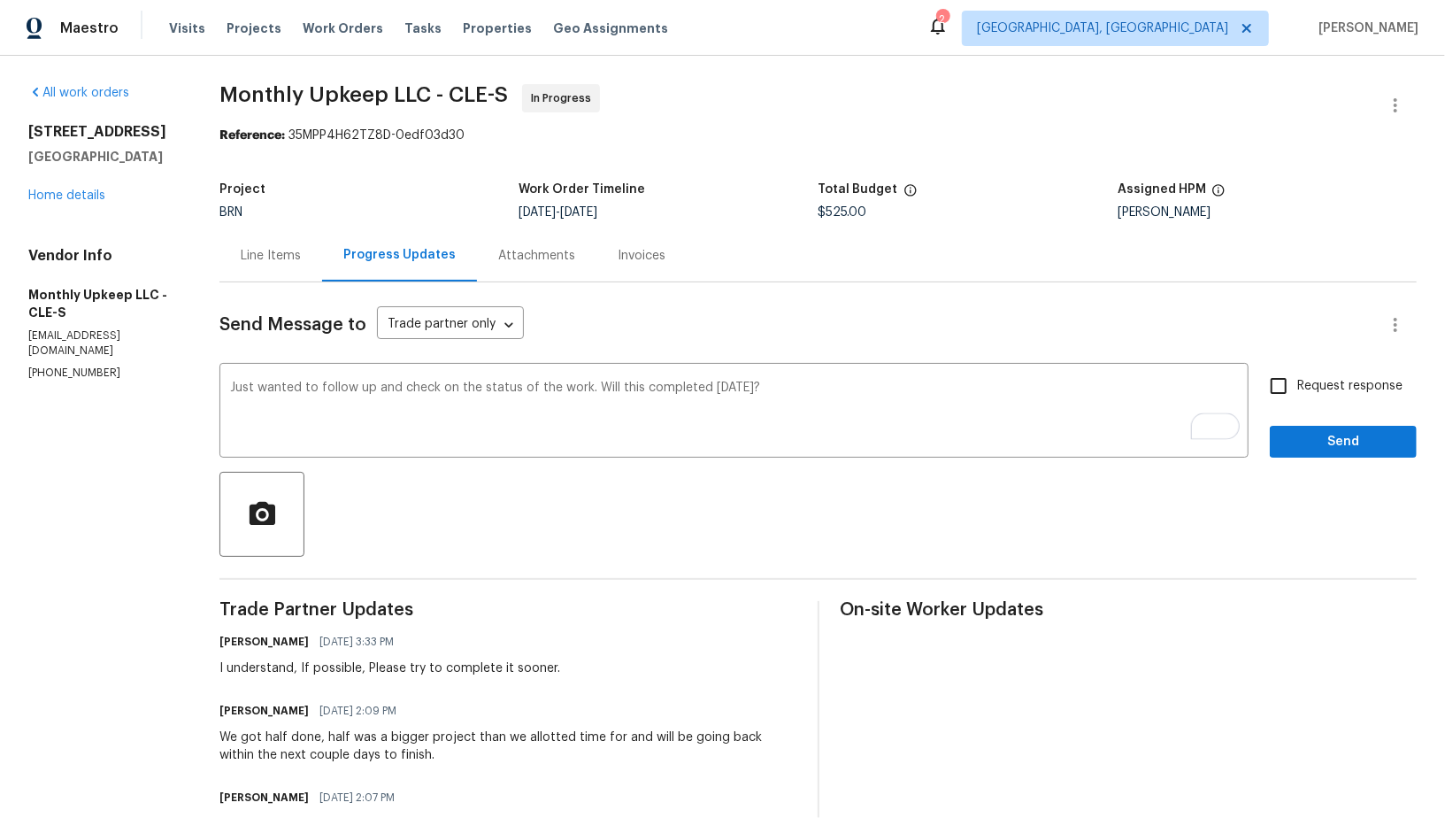
click at [1309, 395] on label "Request response" at bounding box center [1331, 385] width 142 height 37
click at [1297, 395] on input "Request response" at bounding box center [1278, 385] width 37 height 37
checkbox input "true"
click at [1324, 449] on span "Send" at bounding box center [1343, 442] width 119 height 22
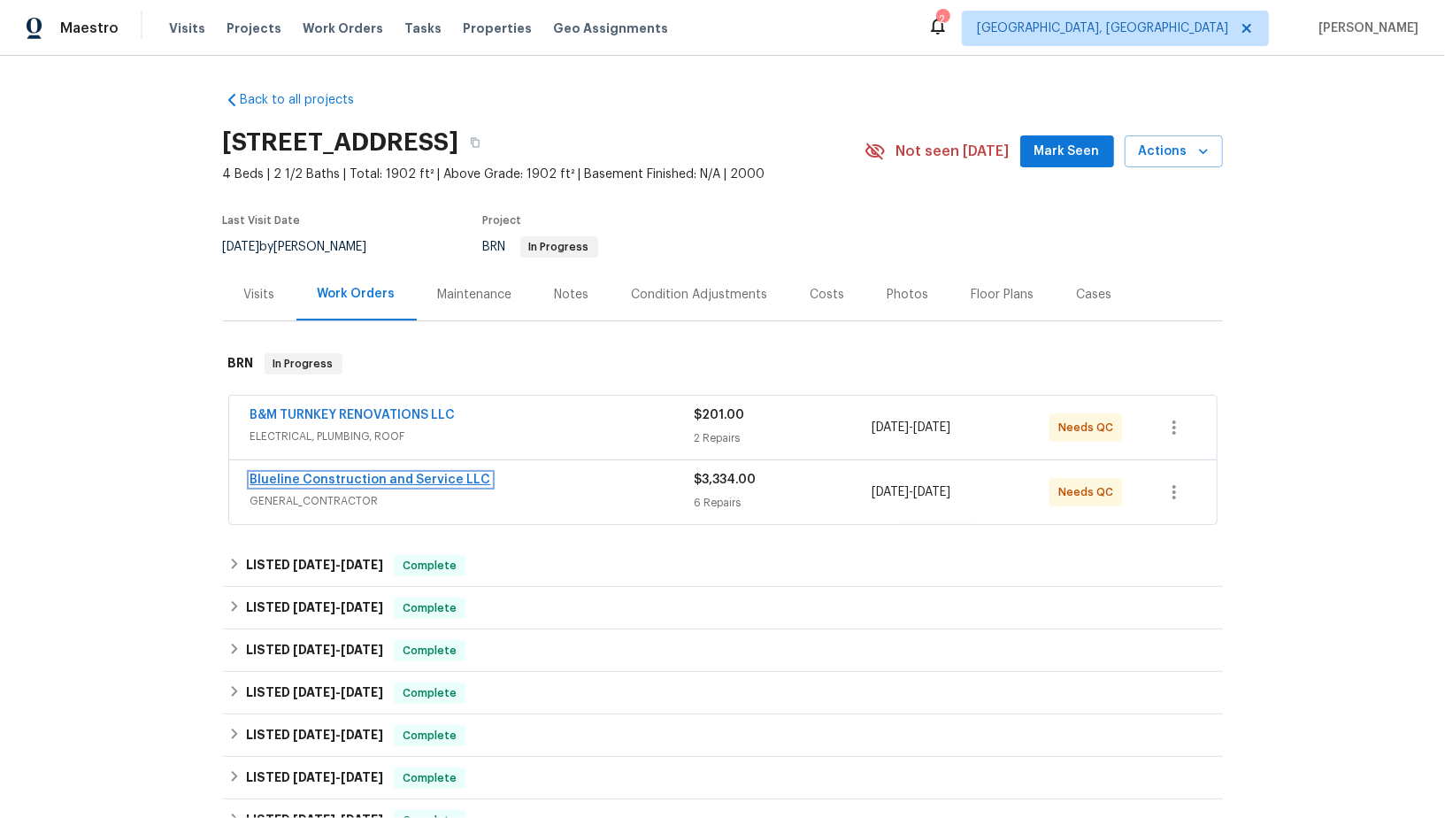
click at [306, 480] on link "Blueline Construction and Service LLC" at bounding box center [370, 479] width 241 height 12
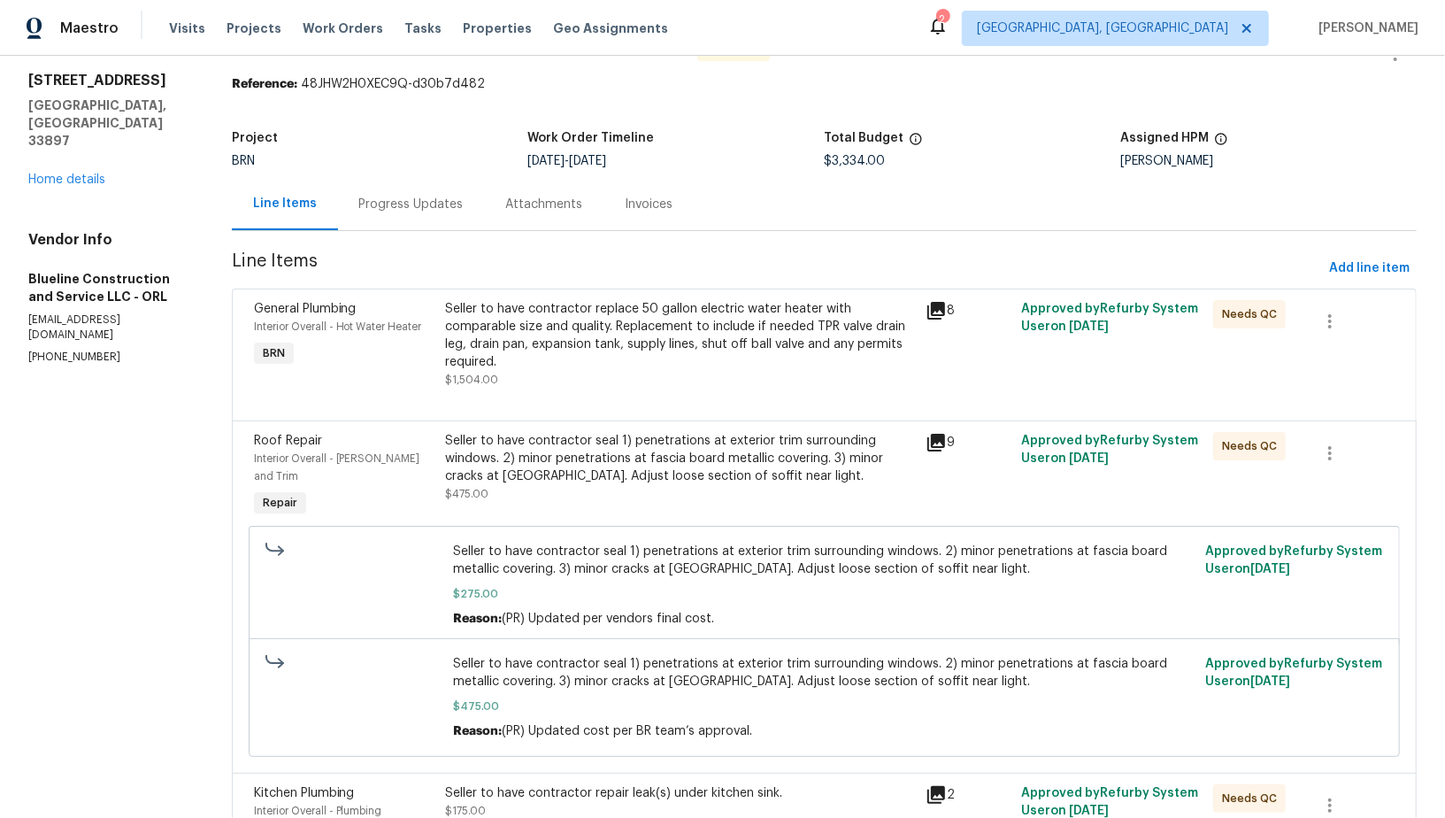
scroll to position [106, 0]
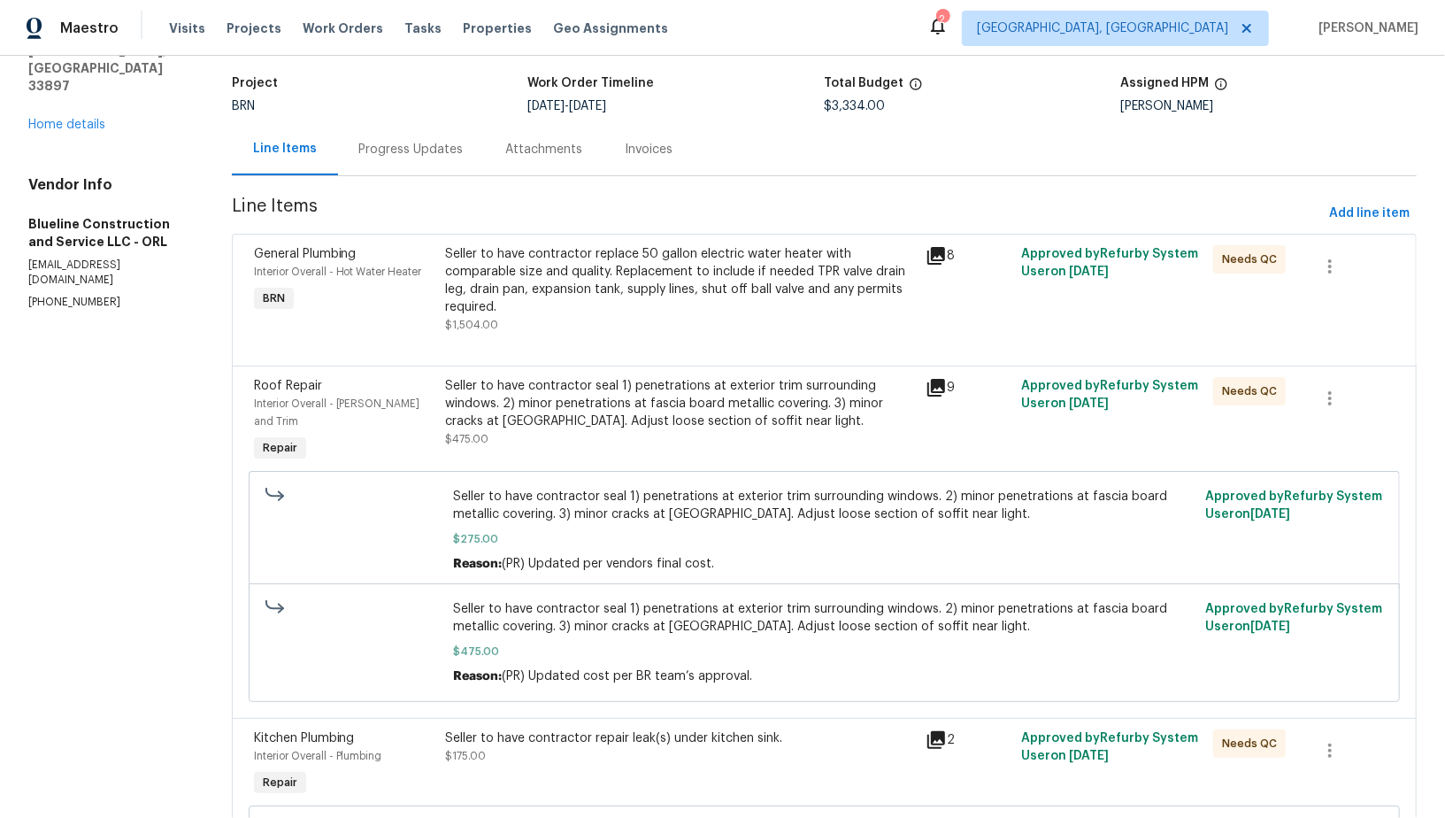
click at [573, 423] on div "Seller to have contractor seal 1) penetrations at exterior trim surrounding win…" at bounding box center [679, 403] width 469 height 53
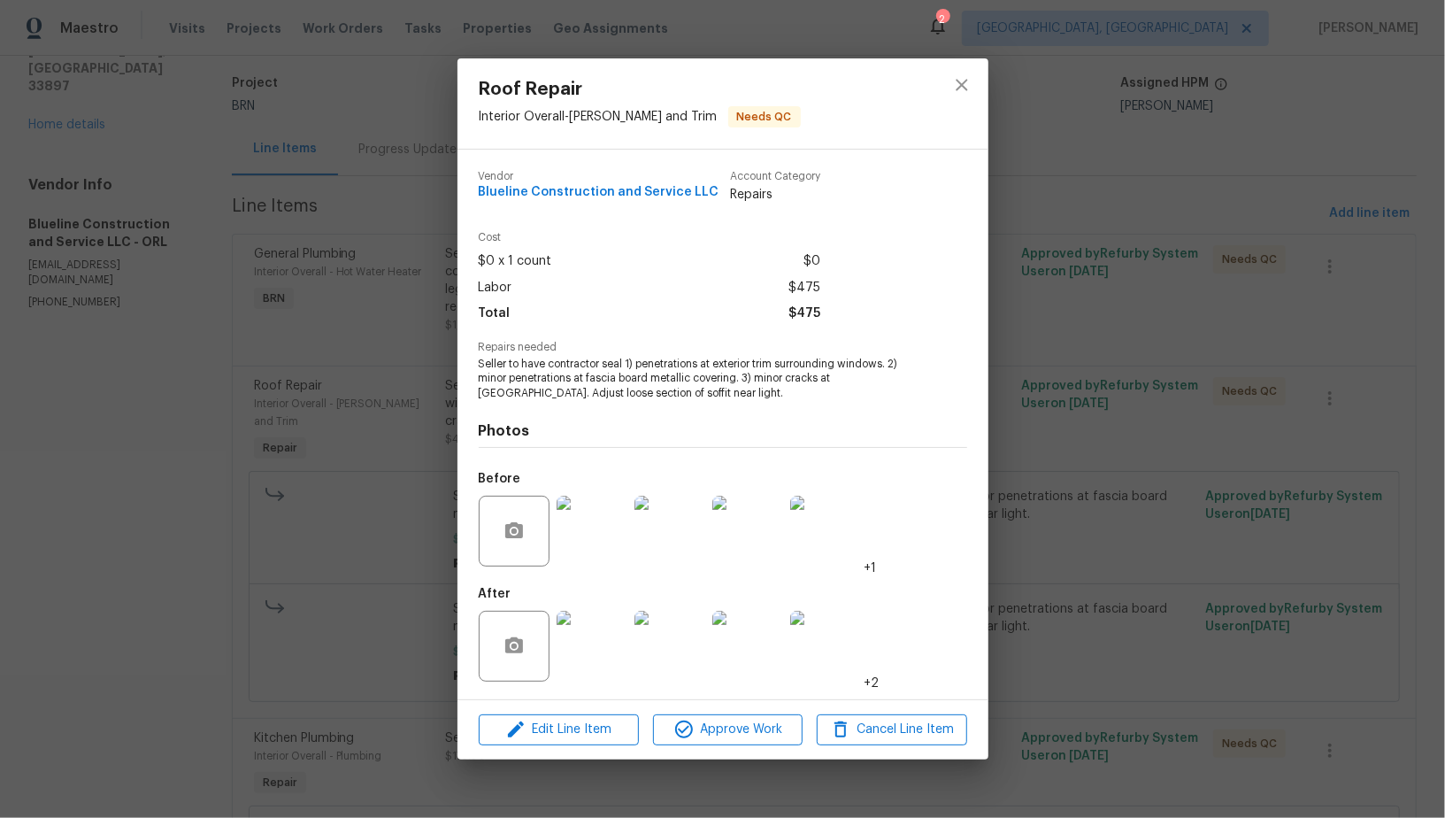
click at [590, 555] on img at bounding box center [592, 530] width 71 height 71
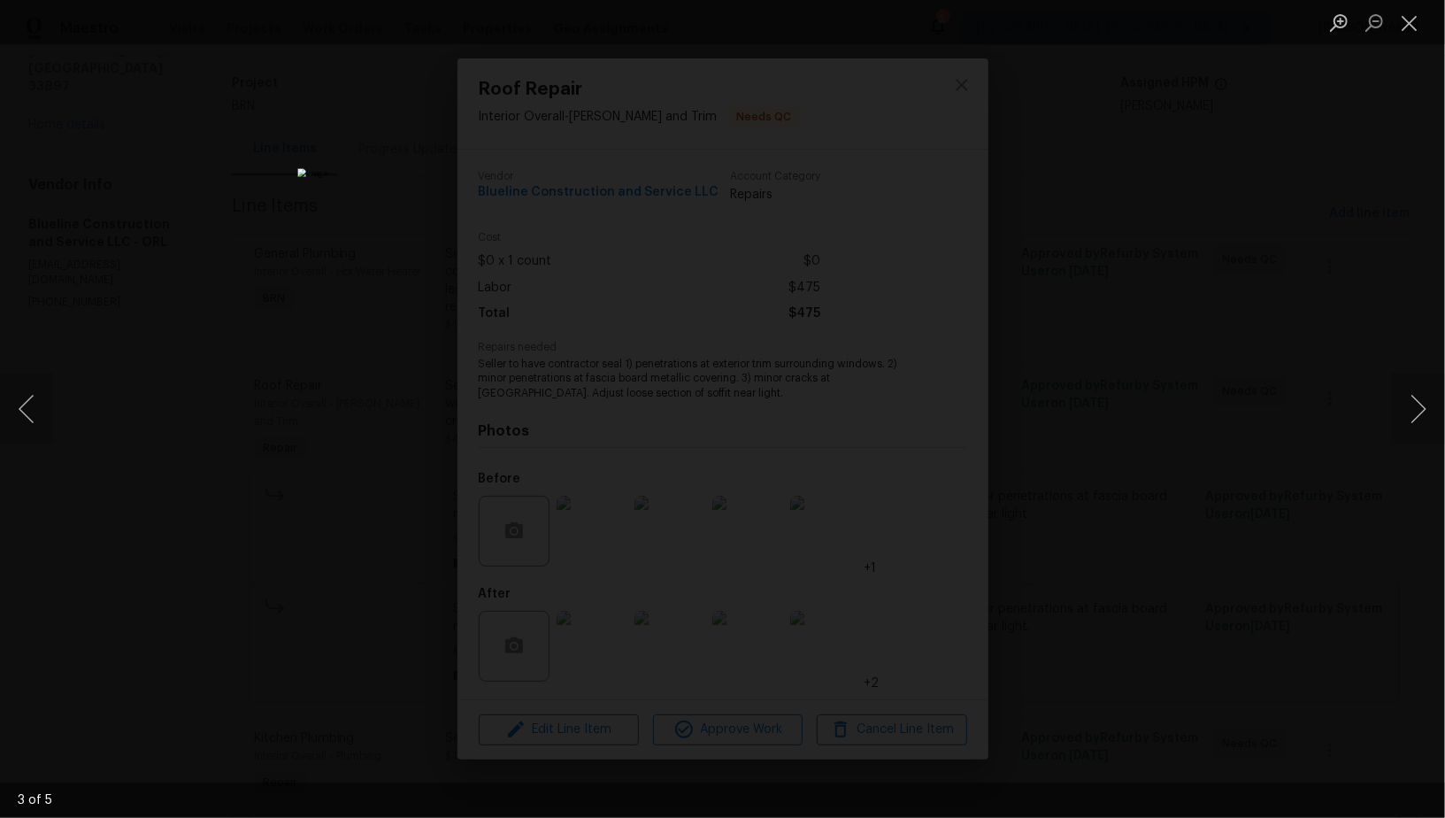
click at [1092, 557] on div "Lightbox" at bounding box center [722, 409] width 1445 height 818
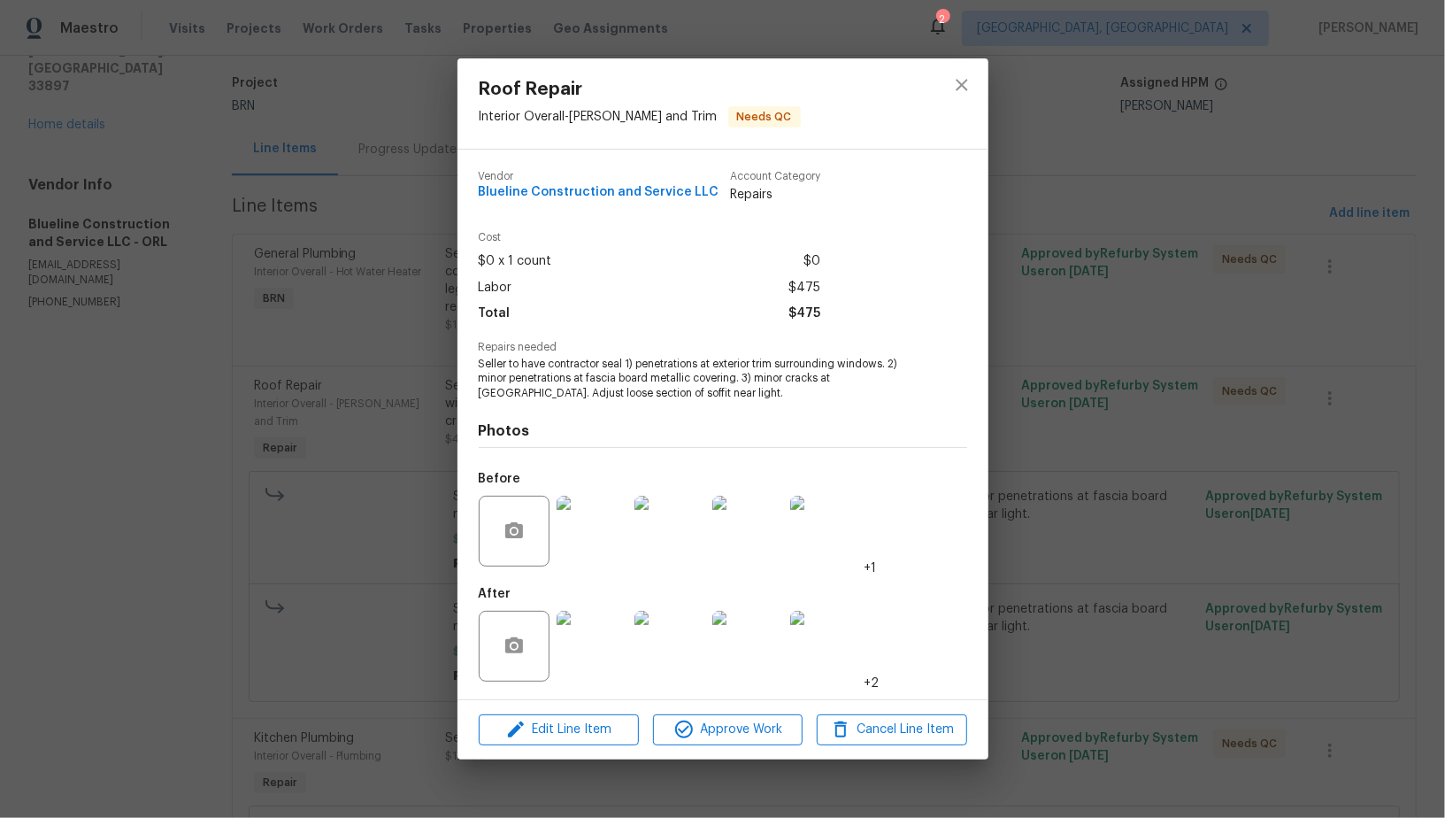
click at [178, 564] on div "Roof Repair Interior Overall - Eaves and Trim Needs QC Vendor Blueline Construc…" at bounding box center [722, 409] width 1445 height 818
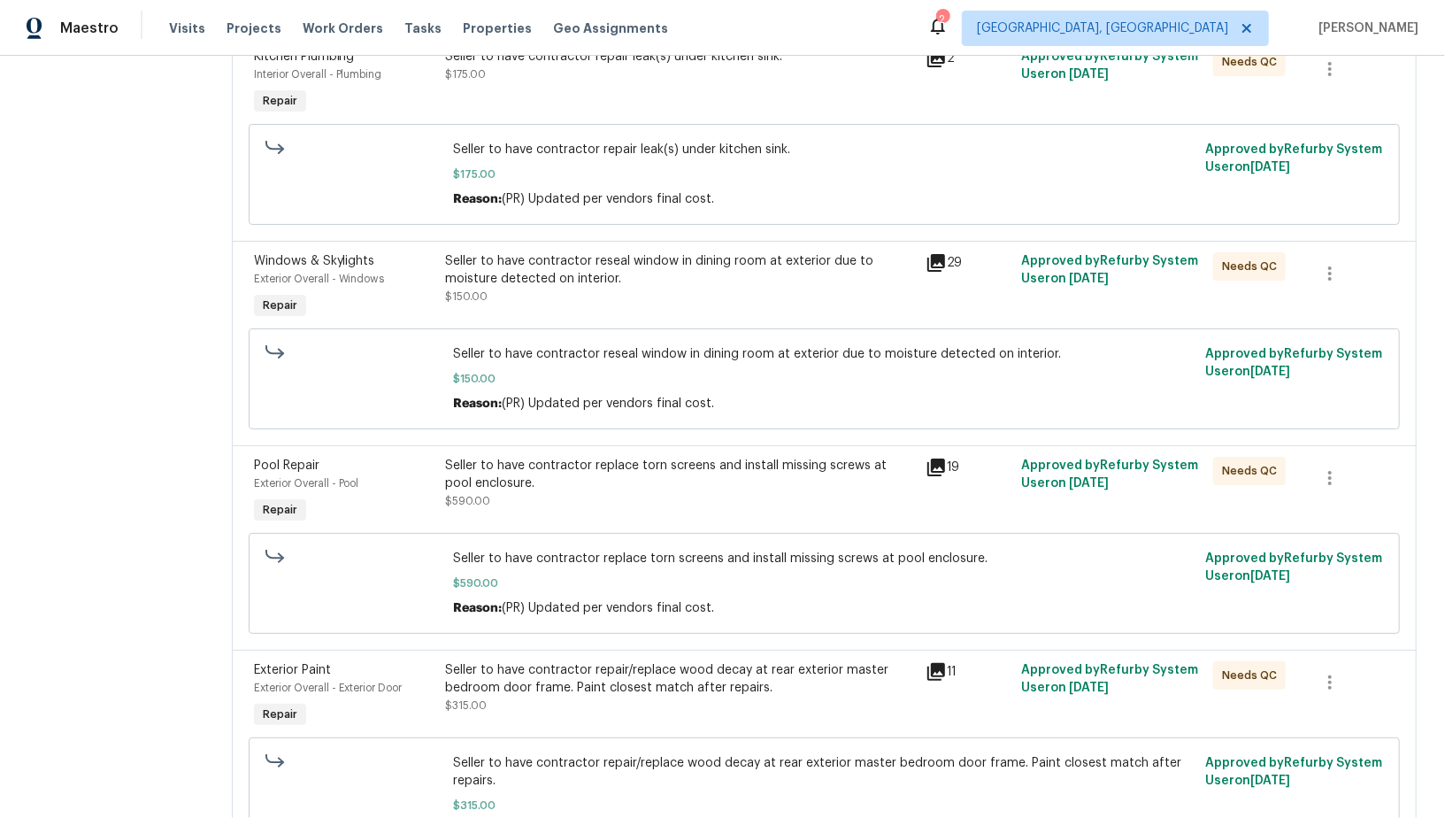
scroll to position [779, 0]
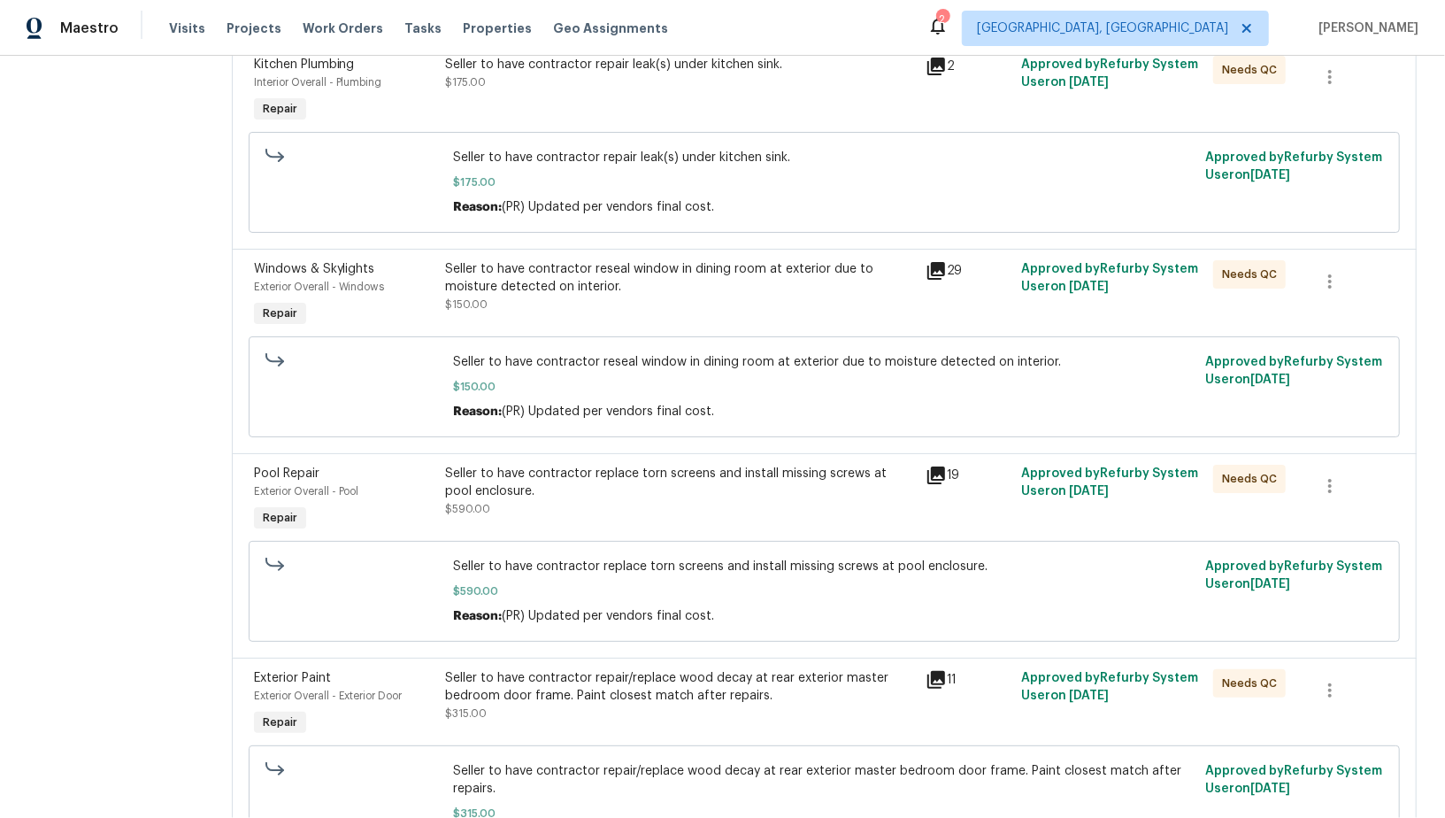
click at [557, 260] on div "Seller to have contractor reseal window in dining room at exterior due to moist…" at bounding box center [679, 277] width 469 height 35
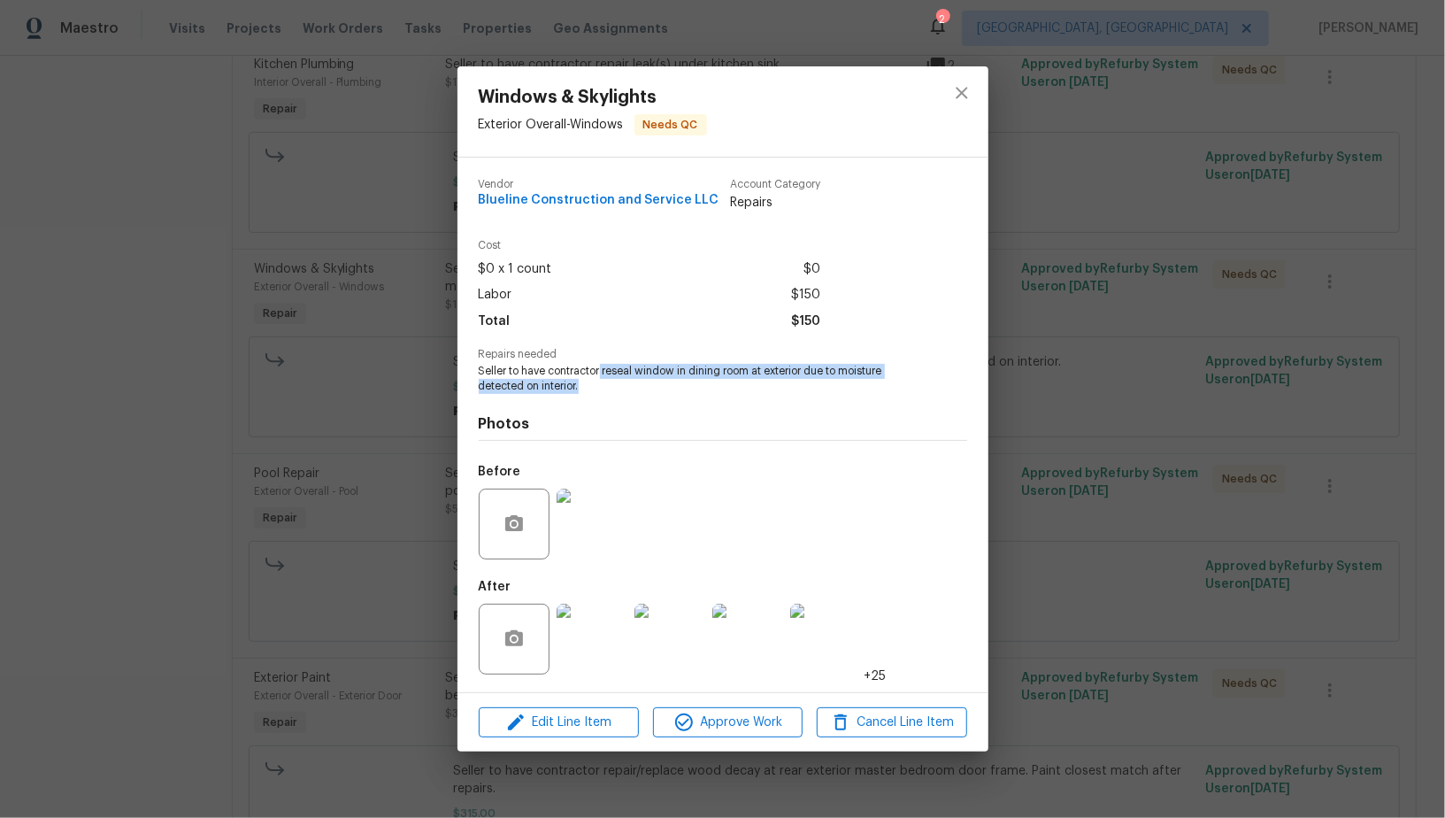
drag, startPoint x: 602, startPoint y: 368, endPoint x: 861, endPoint y: 386, distance: 259.8
click at [861, 386] on span "Seller to have contractor reseal window in dining room at exterior due to moist…" at bounding box center [699, 379] width 440 height 30
click at [625, 507] on img at bounding box center [592, 523] width 71 height 71
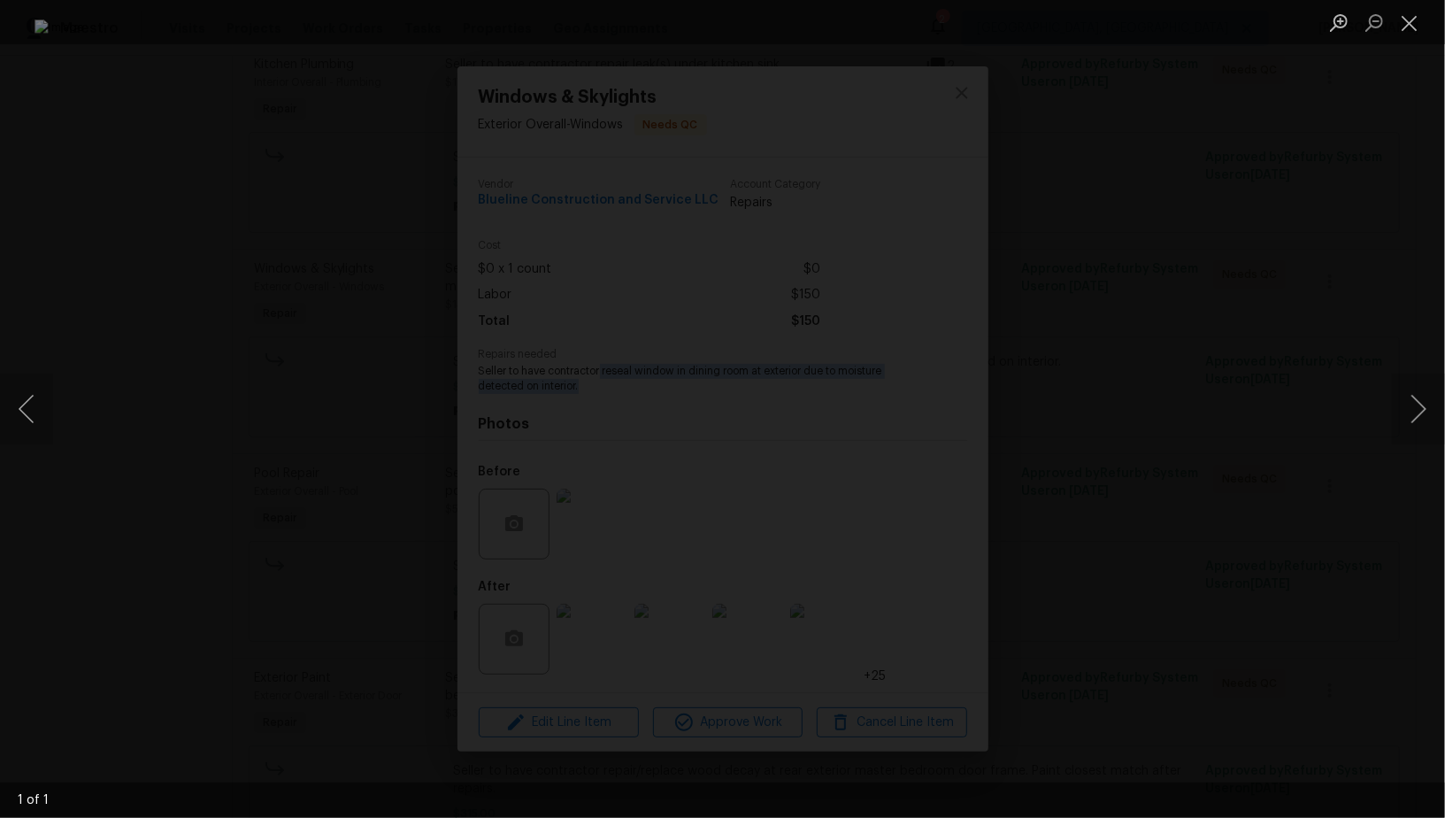
click at [1209, 637] on div "Lightbox" at bounding box center [722, 409] width 1445 height 818
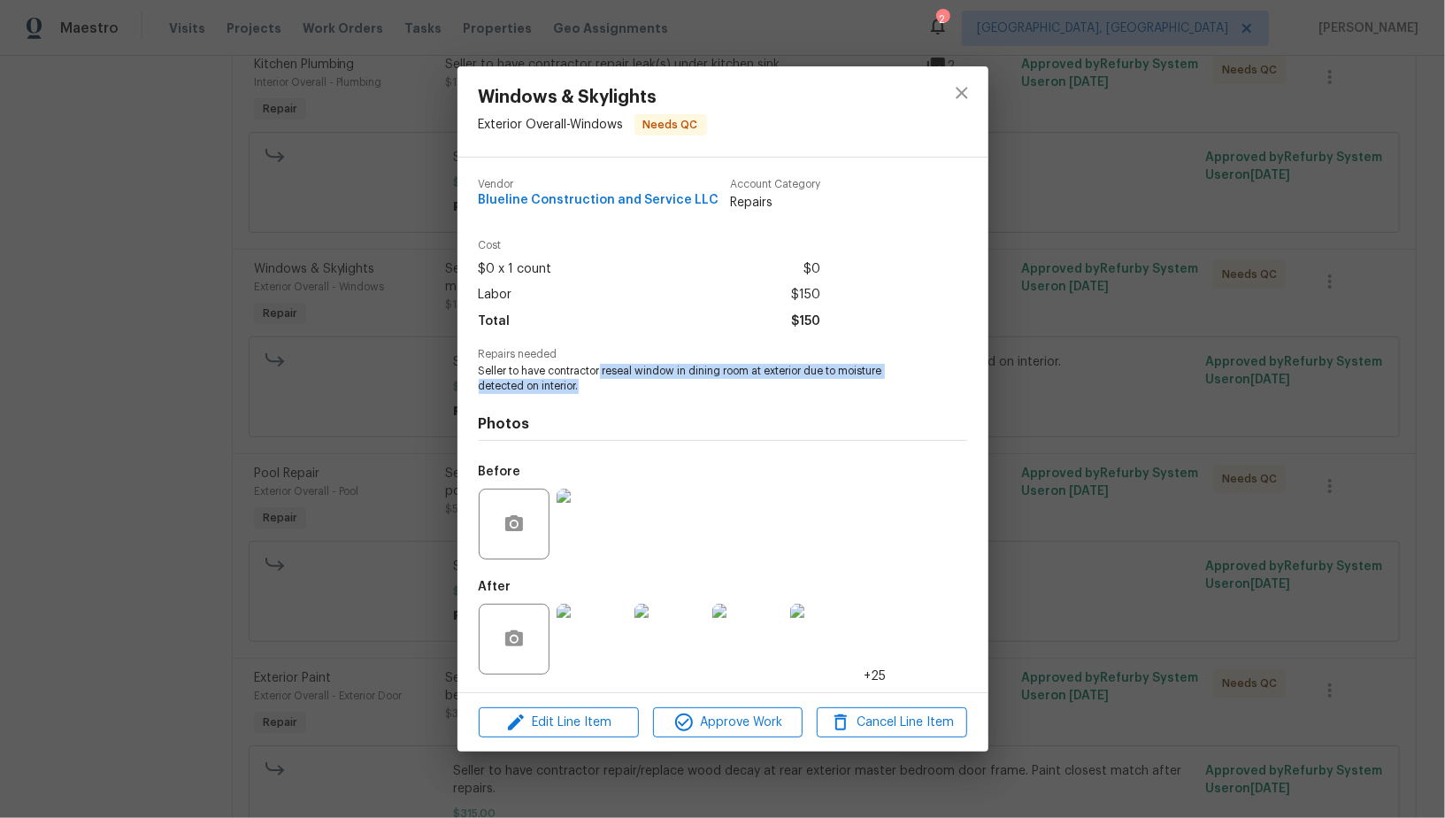
click at [580, 645] on img at bounding box center [592, 638] width 71 height 71
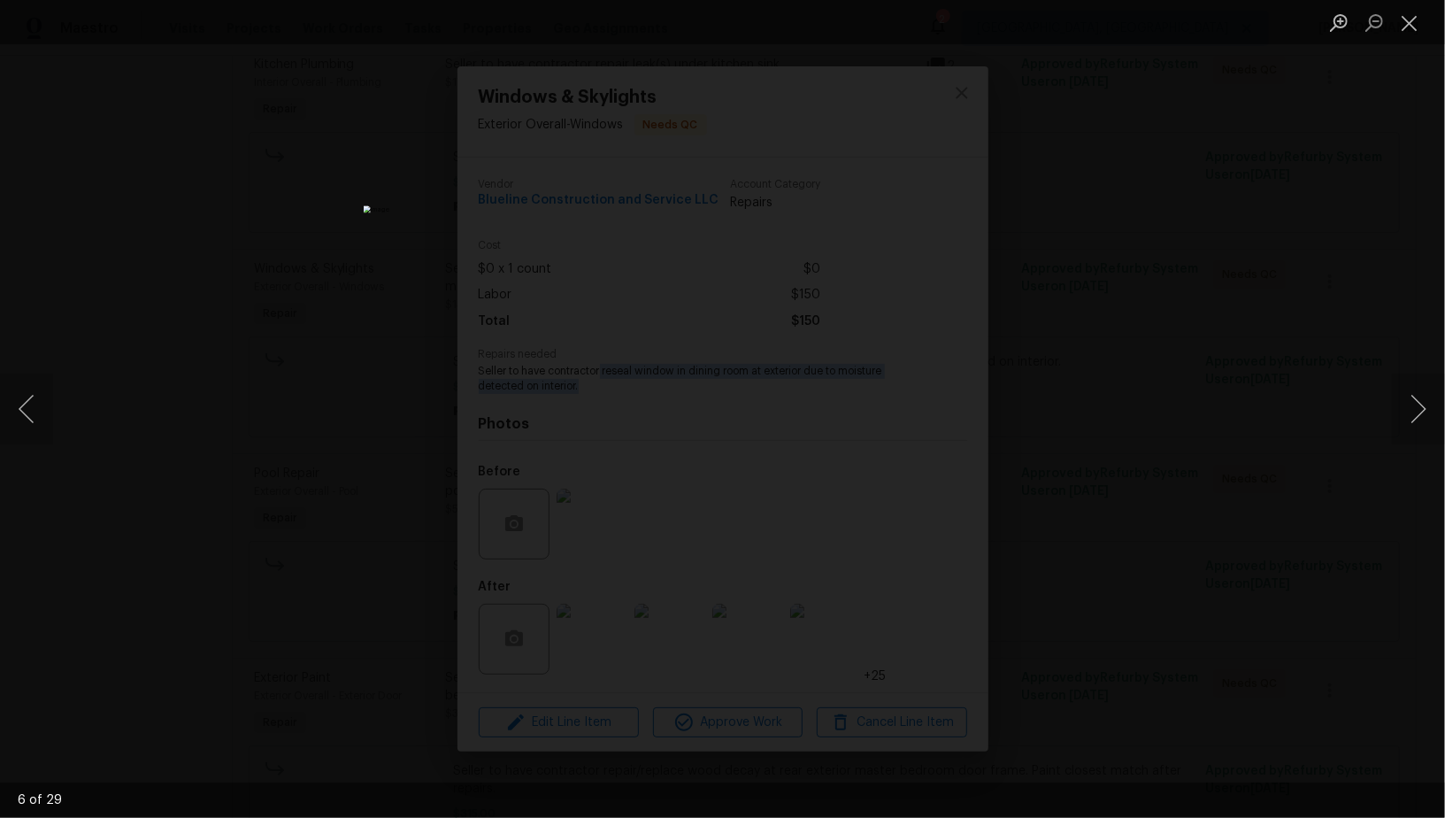
click at [348, 361] on div "Lightbox" at bounding box center [722, 409] width 1445 height 818
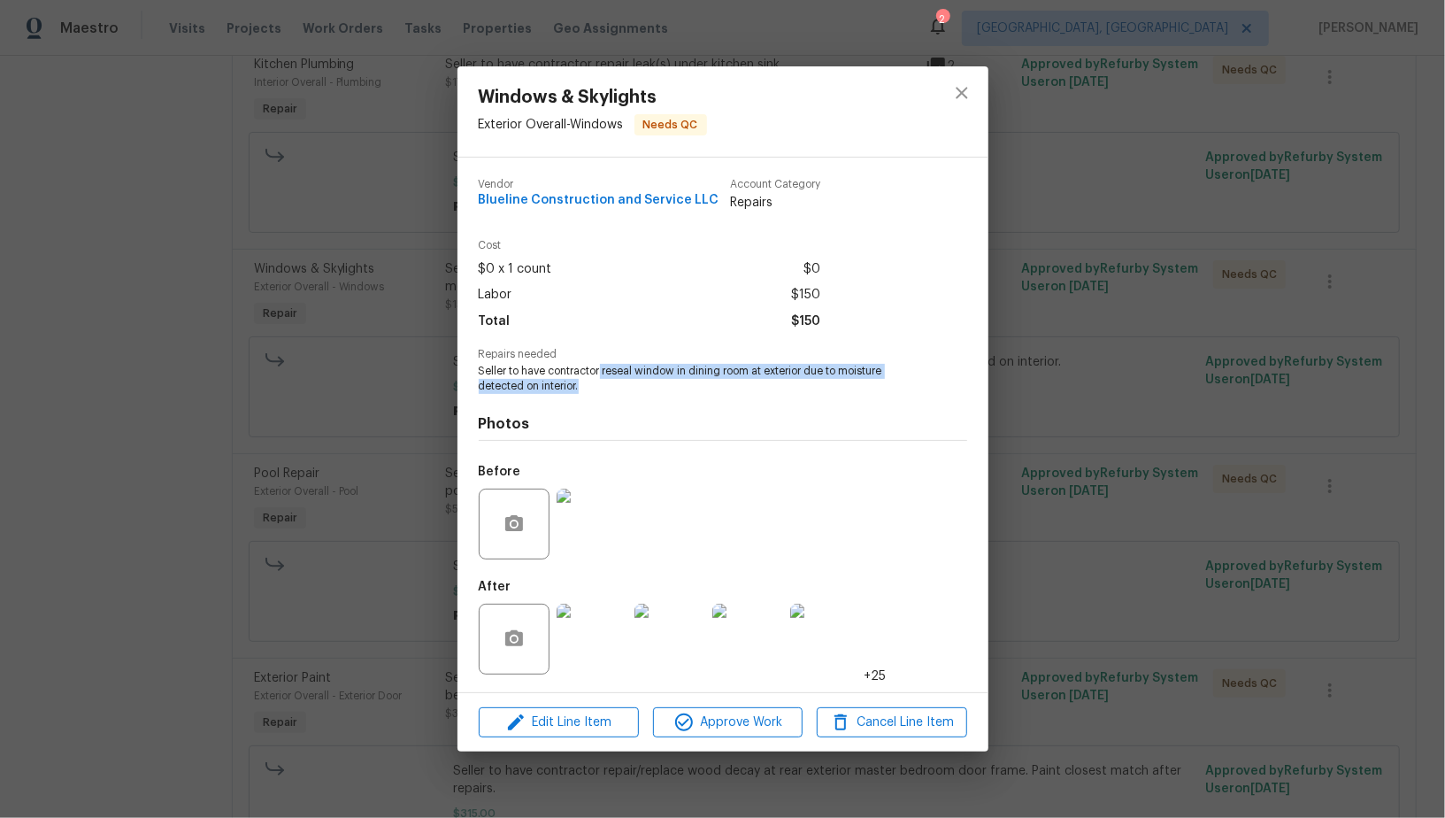
click at [348, 361] on div "Windows & Skylights Exterior Overall - Windows Needs QC Vendor Blueline Constru…" at bounding box center [722, 409] width 1445 height 818
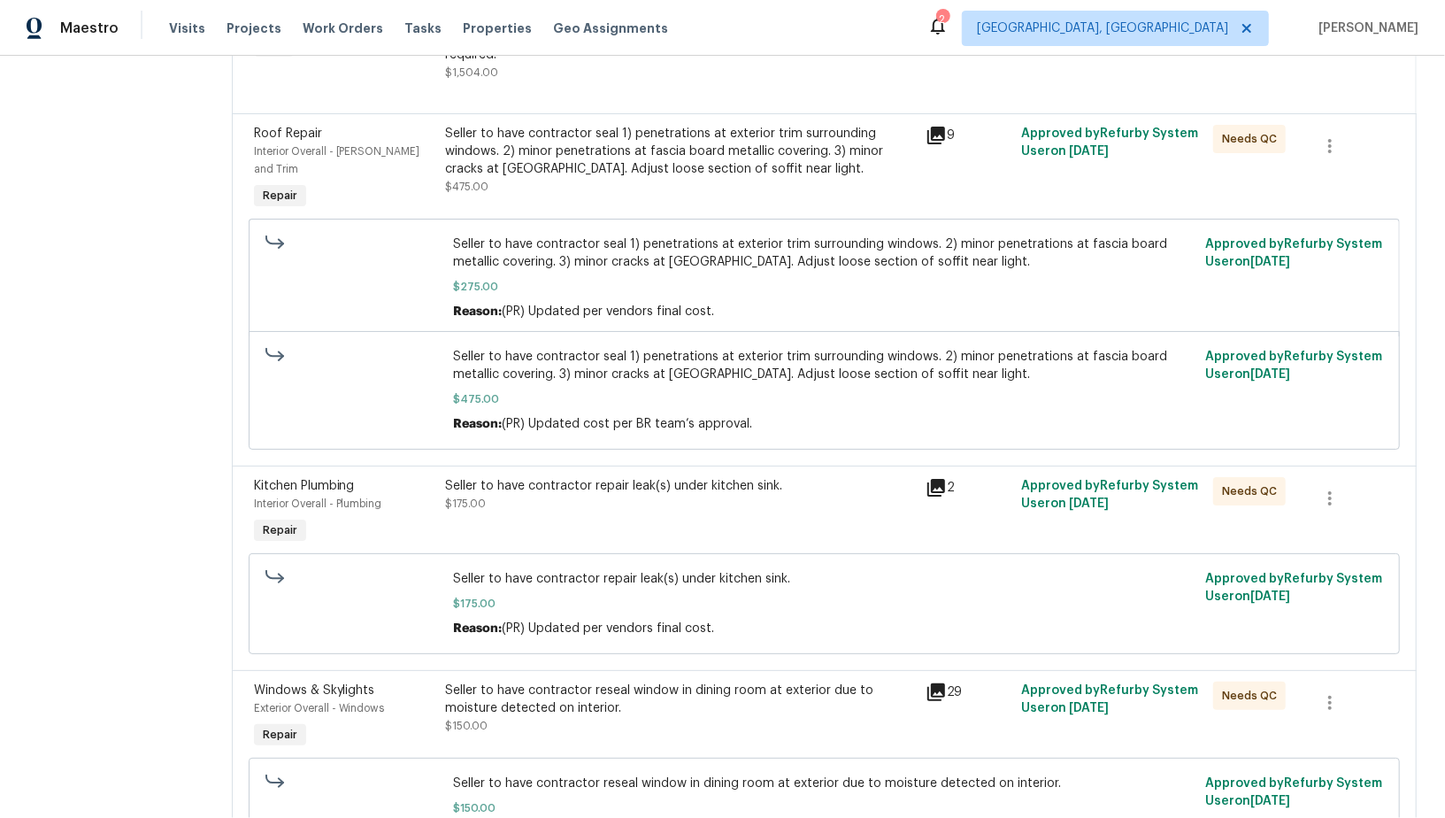
scroll to position [0, 0]
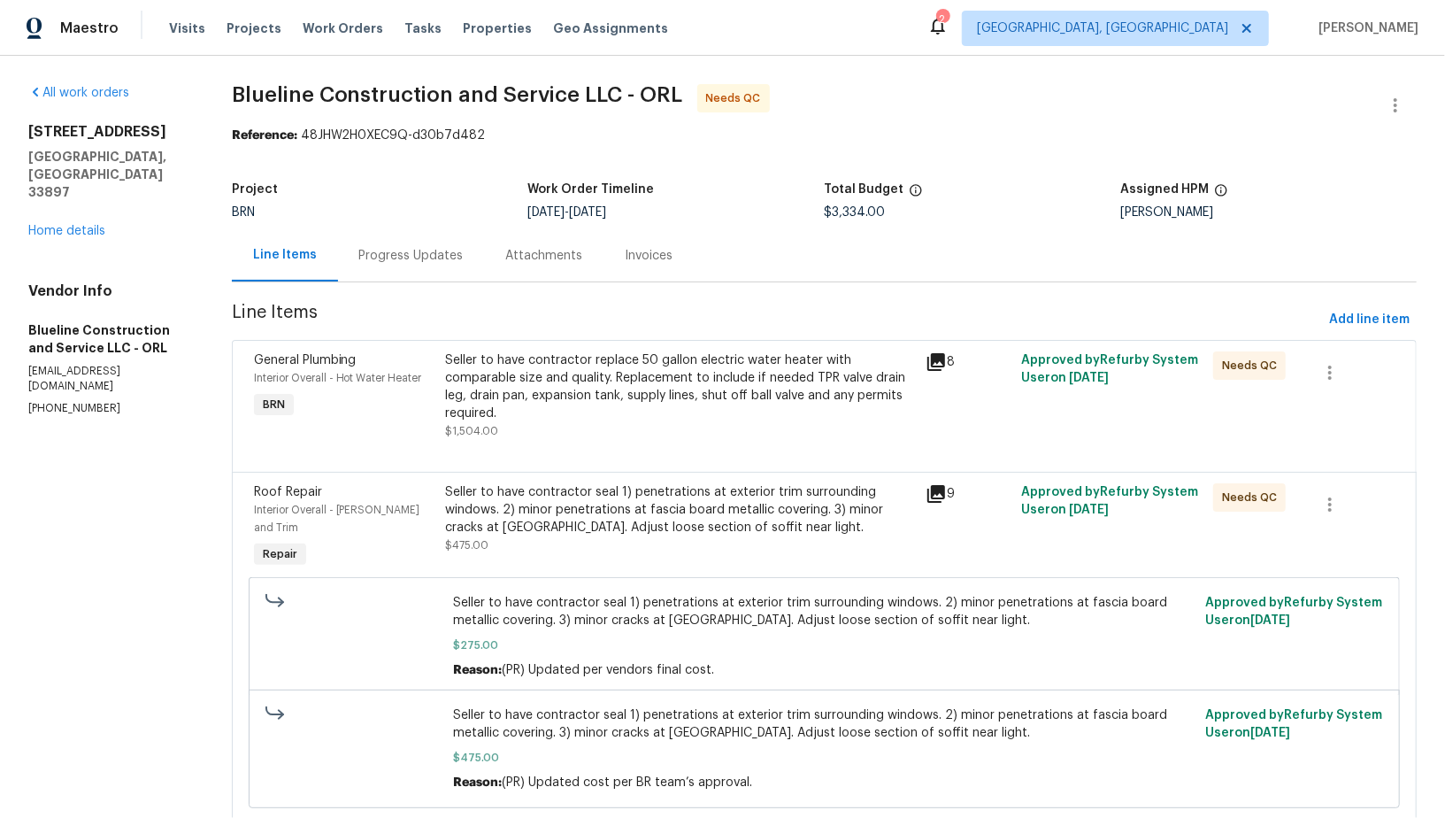
click at [419, 250] on div "Progress Updates" at bounding box center [411, 256] width 104 height 18
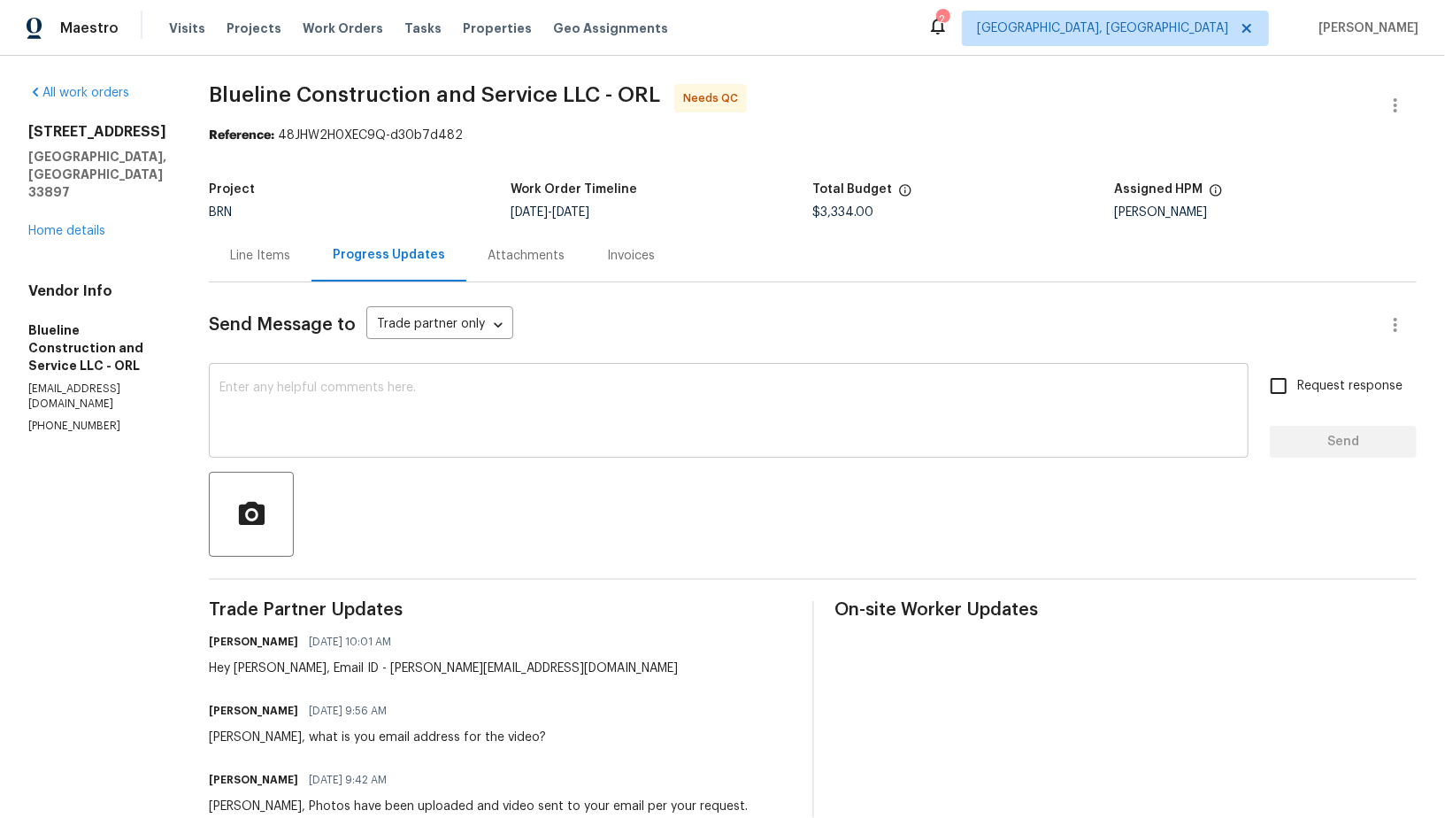
click at [357, 448] on div "x ​" at bounding box center [729, 412] width 1040 height 90
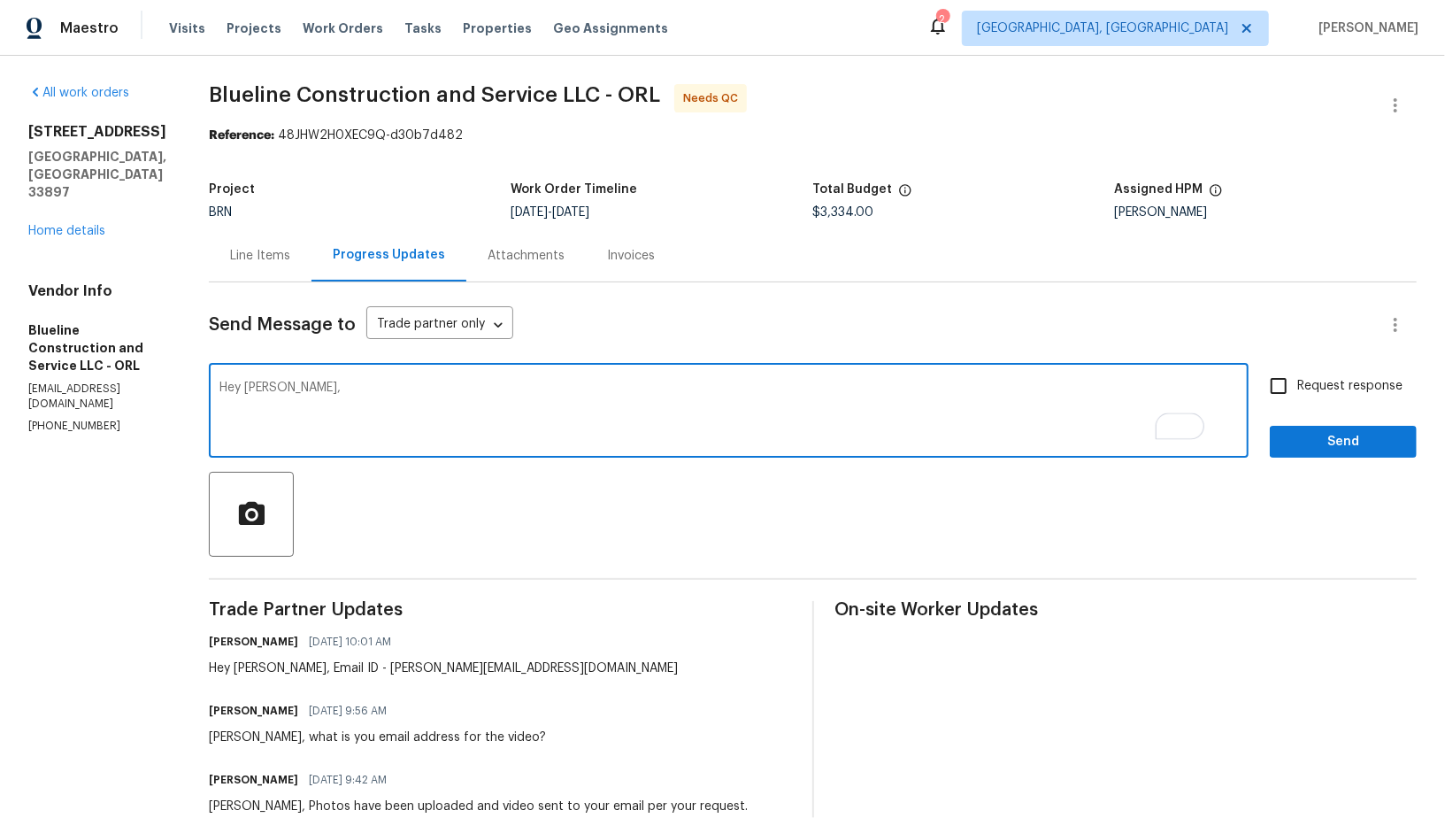
type textarea "Hey Chris,"
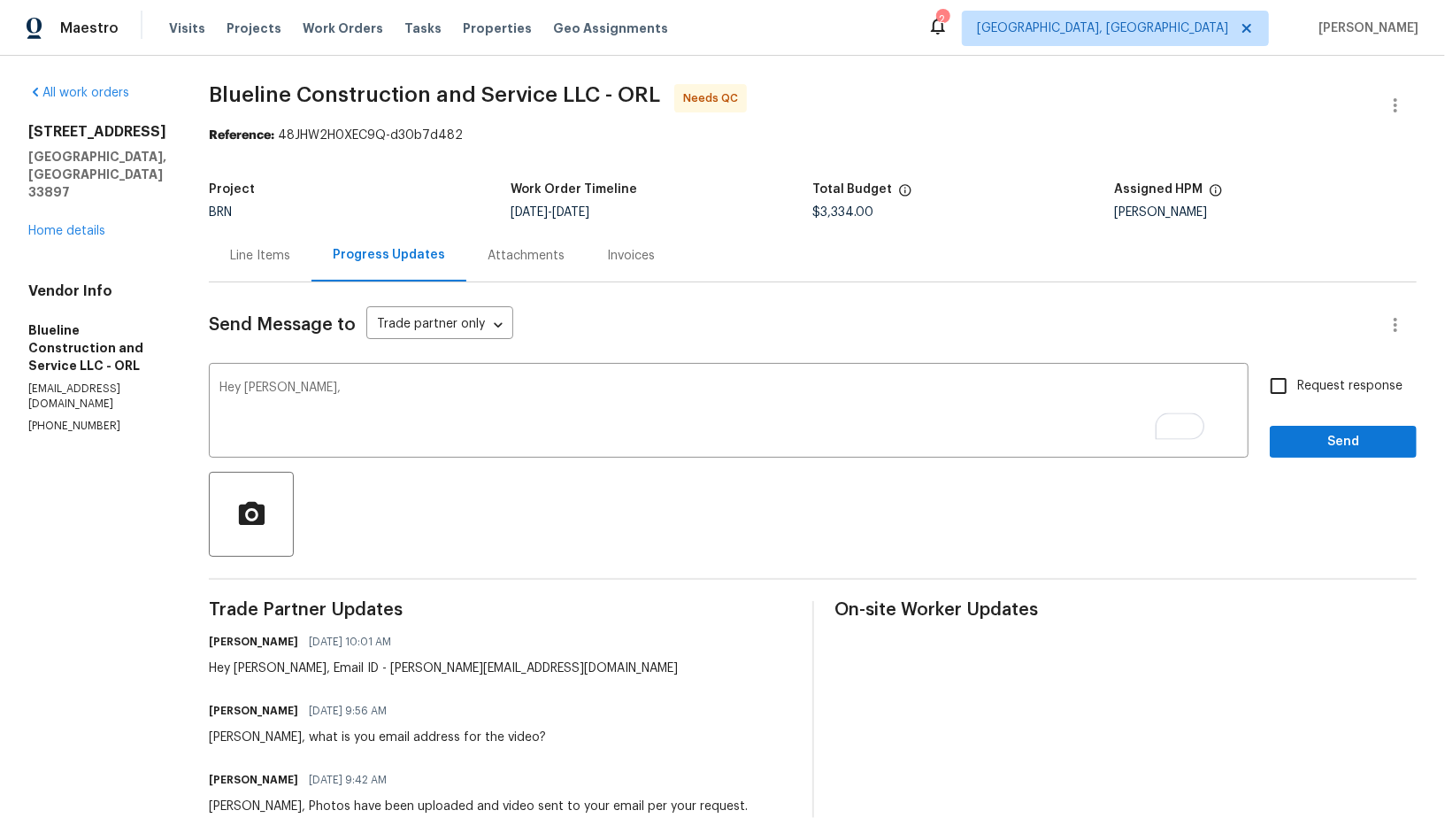
click at [290, 252] on div "Line Items" at bounding box center [260, 256] width 60 height 18
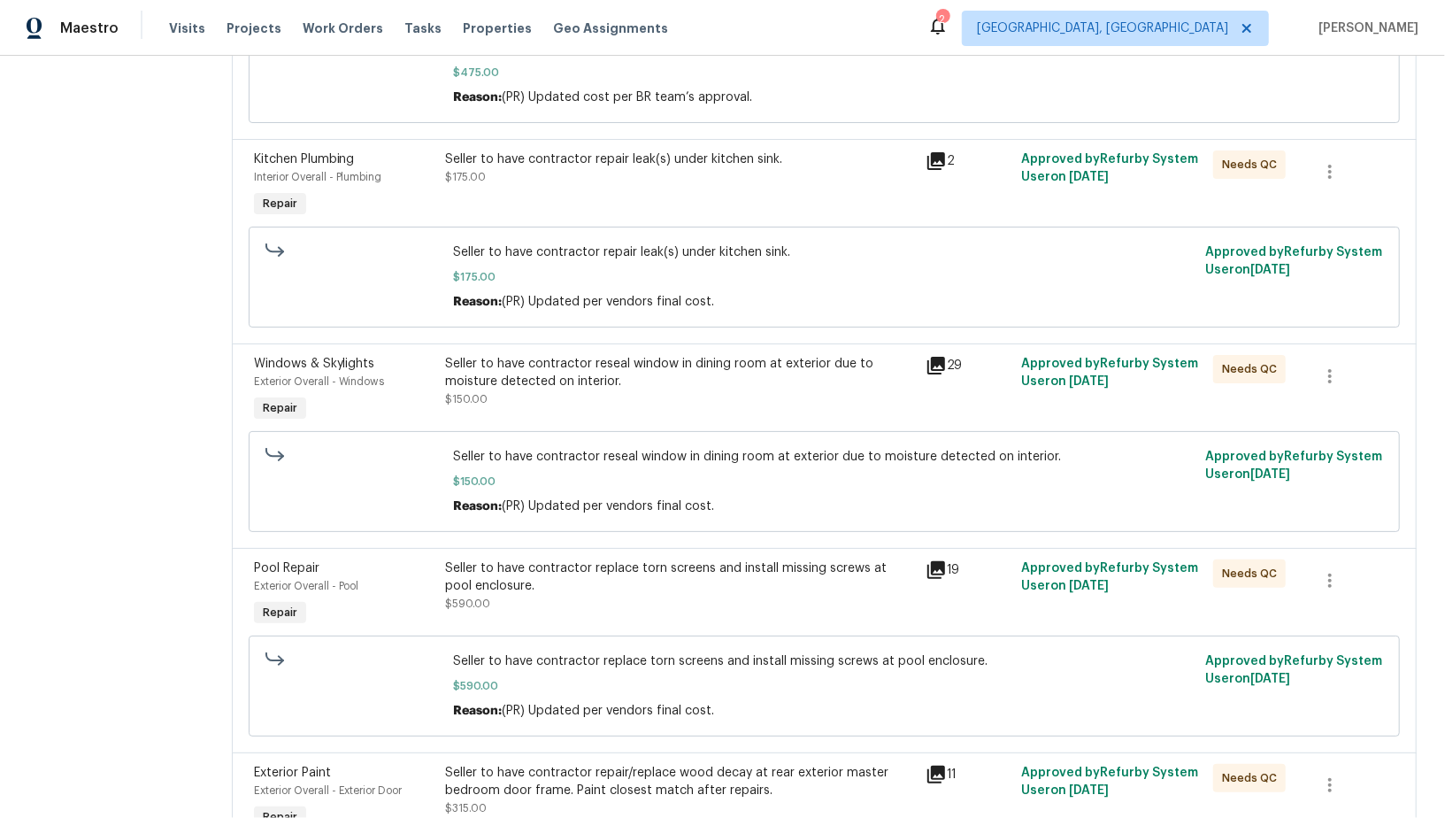
scroll to position [710, 0]
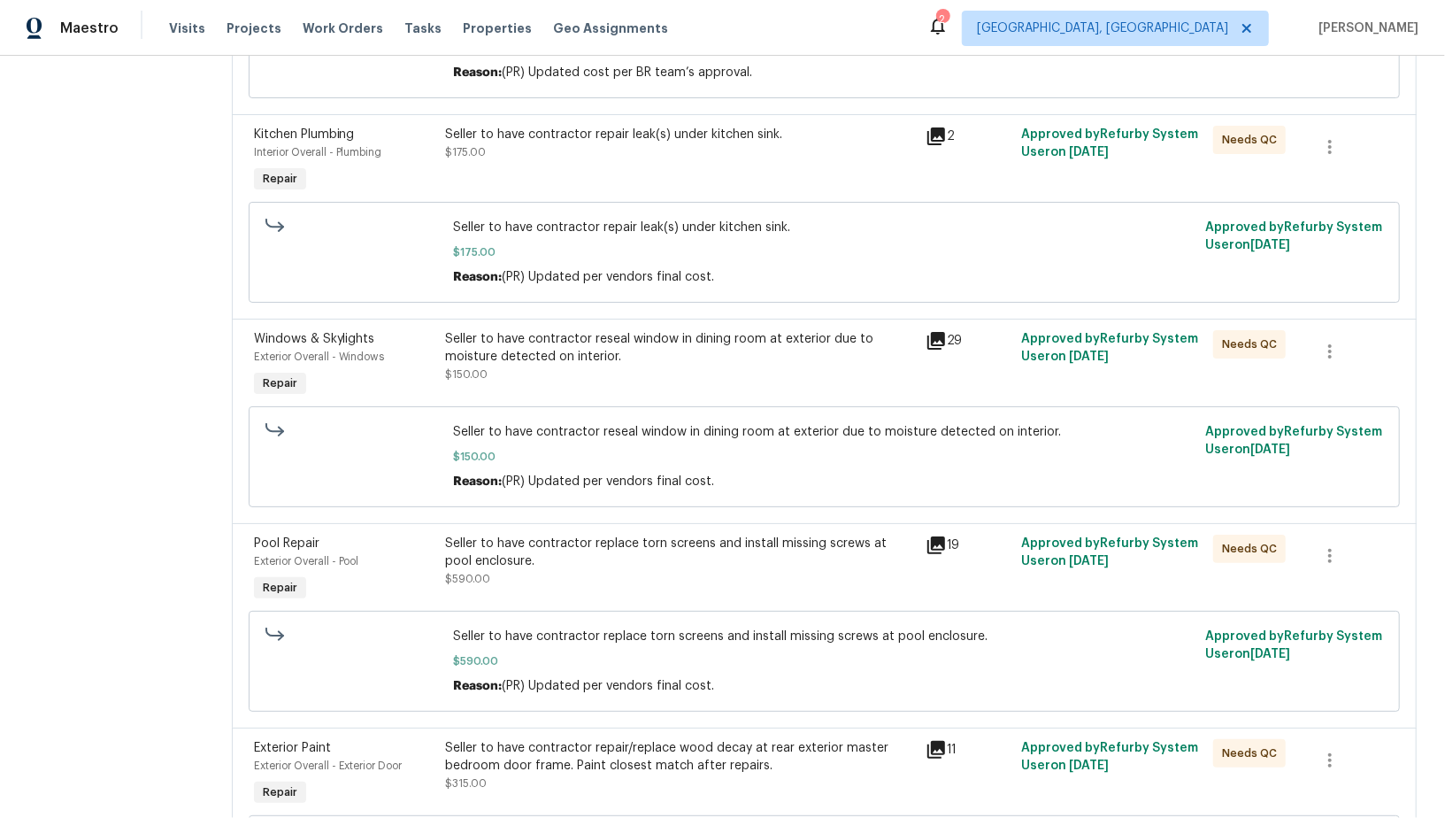
click at [610, 343] on div "Seller to have contractor reseal window in dining room at exterior due to moist…" at bounding box center [679, 347] width 469 height 35
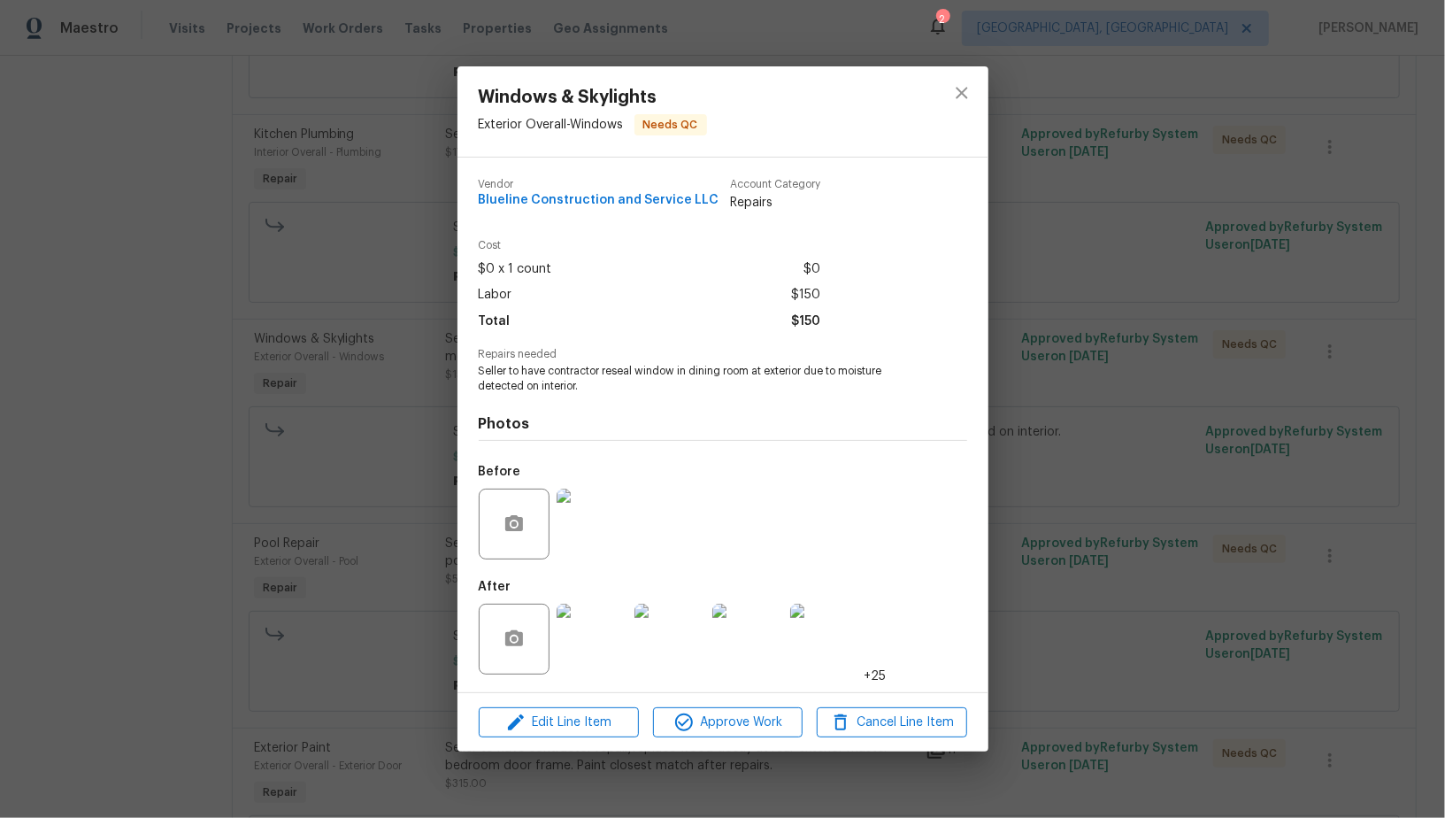
click at [303, 175] on div "Windows & Skylights Exterior Overall - Windows Needs QC Vendor Blueline Constru…" at bounding box center [722, 409] width 1445 height 818
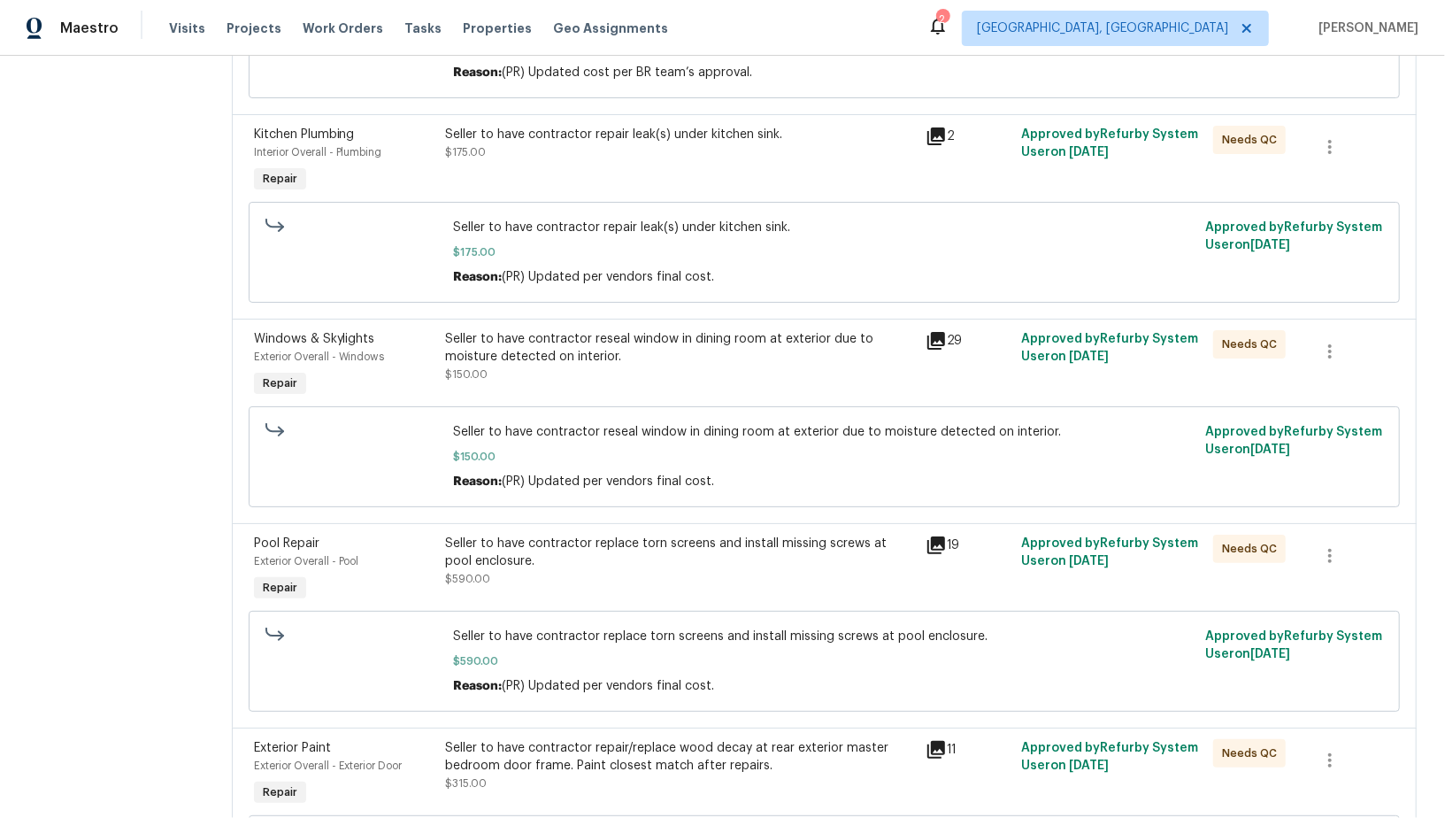
scroll to position [0, 0]
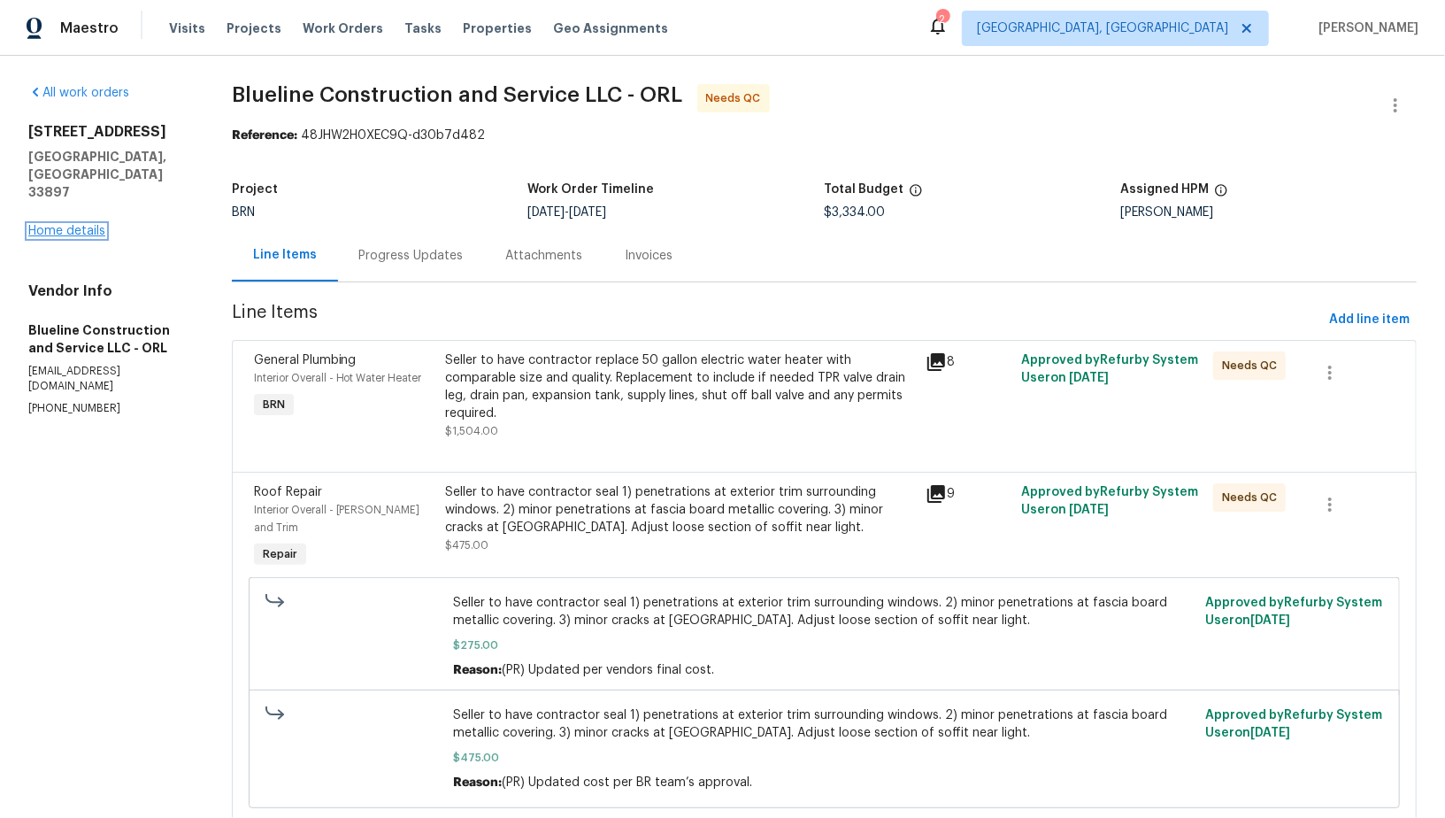
click at [73, 225] on link "Home details" at bounding box center [66, 231] width 77 height 12
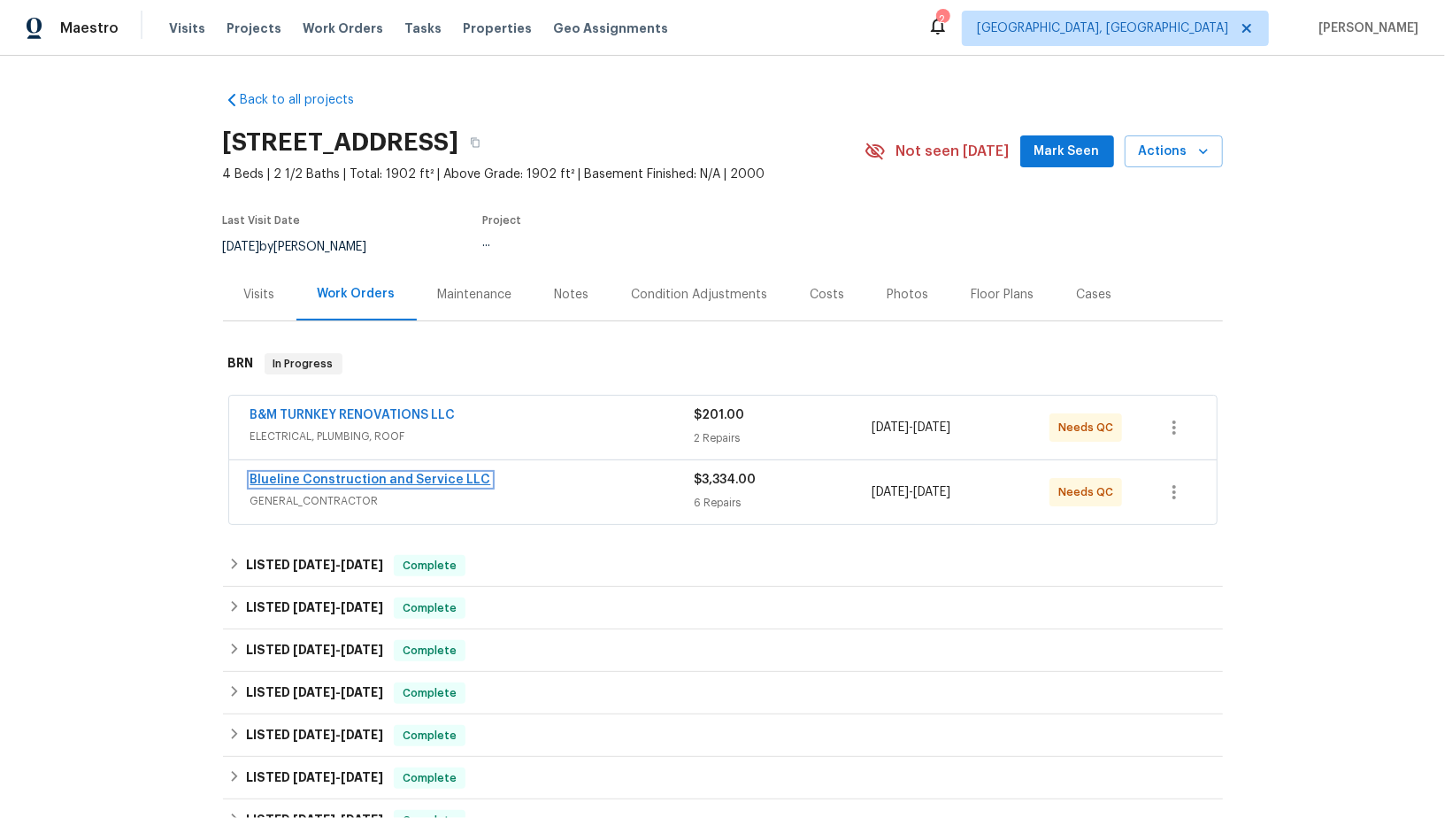
click at [380, 477] on link "Blueline Construction and Service LLC" at bounding box center [370, 479] width 241 height 12
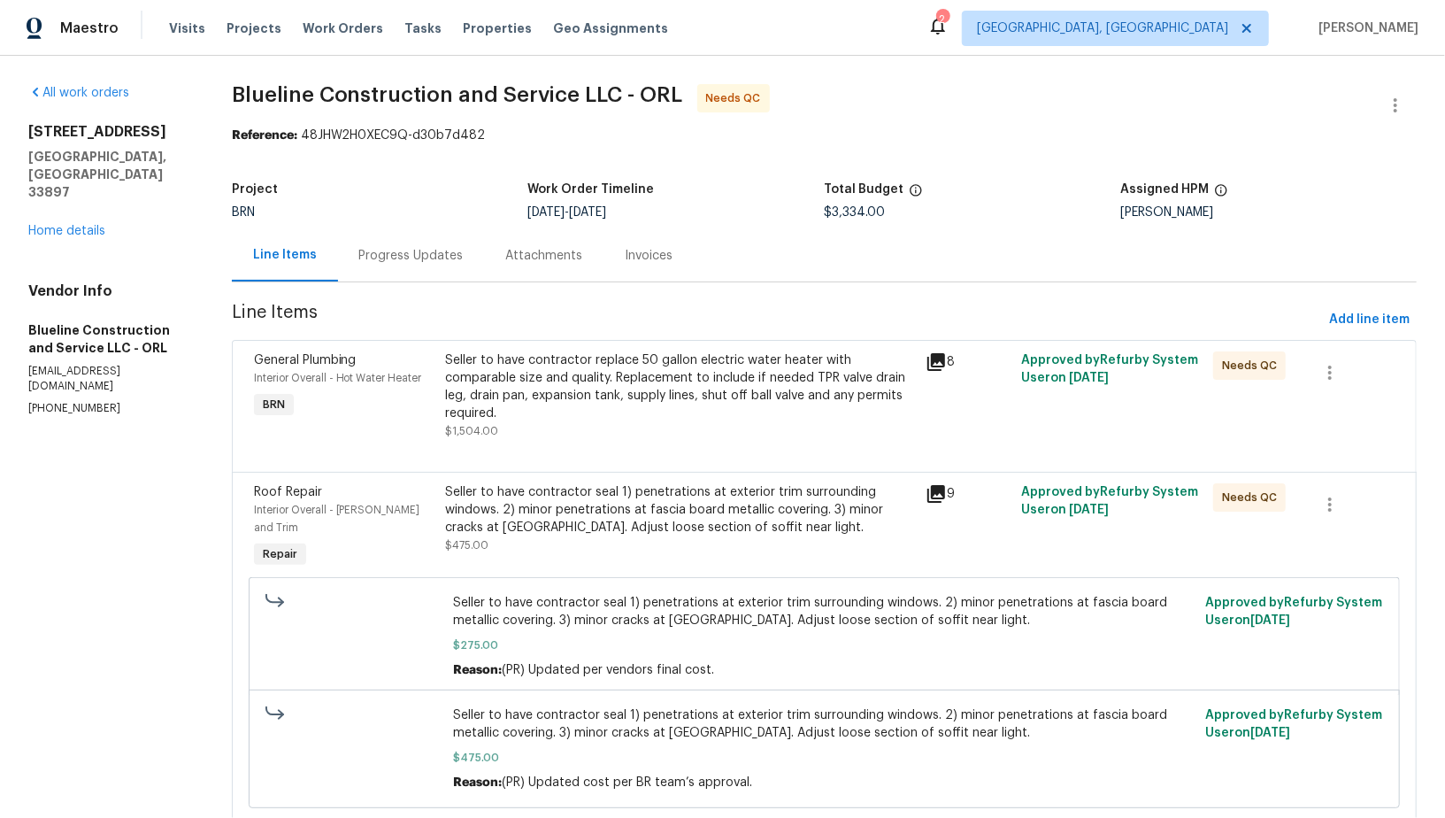
click at [421, 213] on div "BRN" at bounding box center [380, 212] width 296 height 12
click at [420, 268] on div "Progress Updates" at bounding box center [411, 255] width 147 height 52
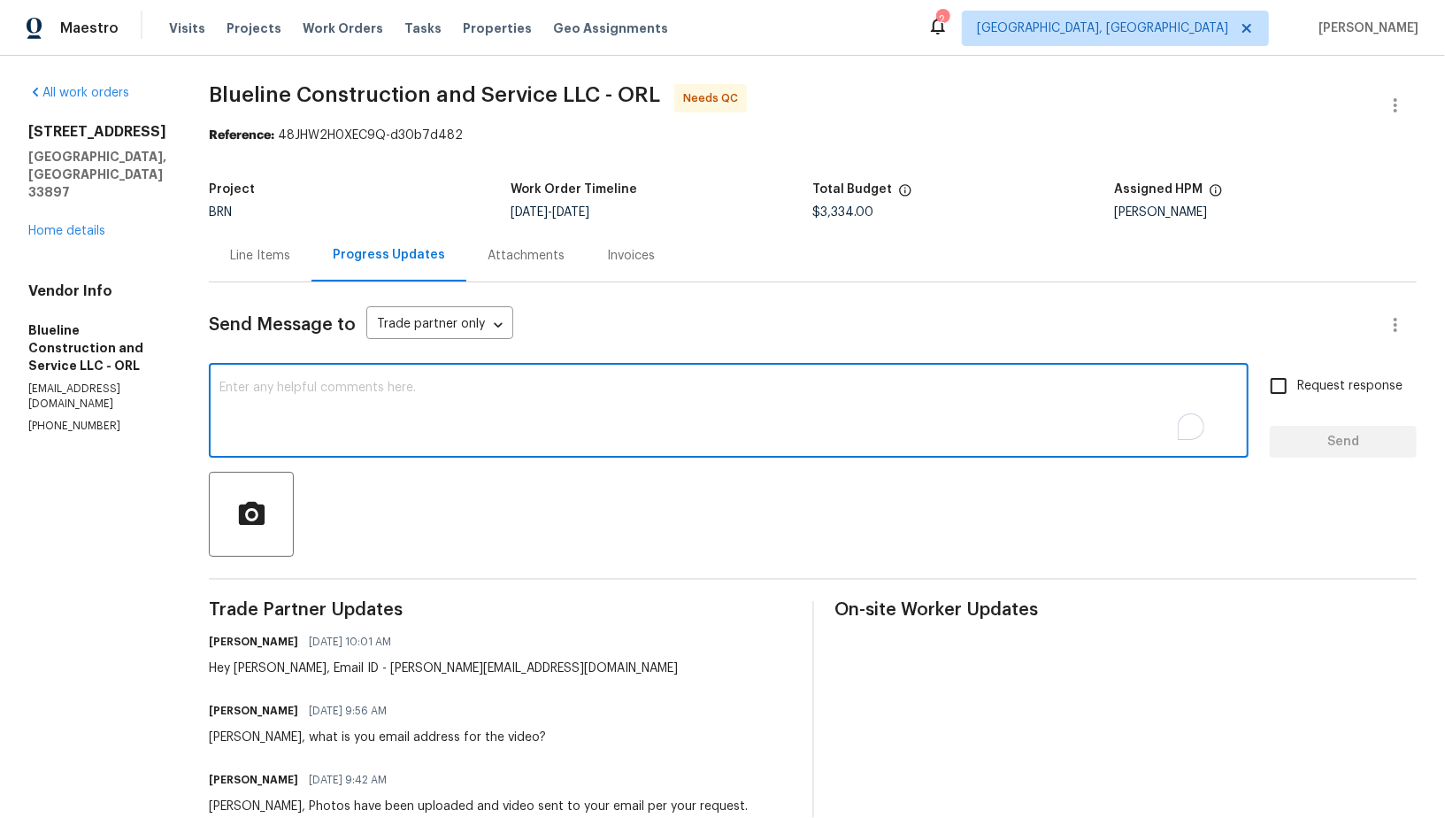
click at [390, 409] on textarea "To enrich screen reader interactions, please activate Accessibility in Grammarl…" at bounding box center [728, 412] width 1018 height 62
type textarea "Hello,"
click at [290, 250] on div "Line Items" at bounding box center [260, 256] width 60 height 18
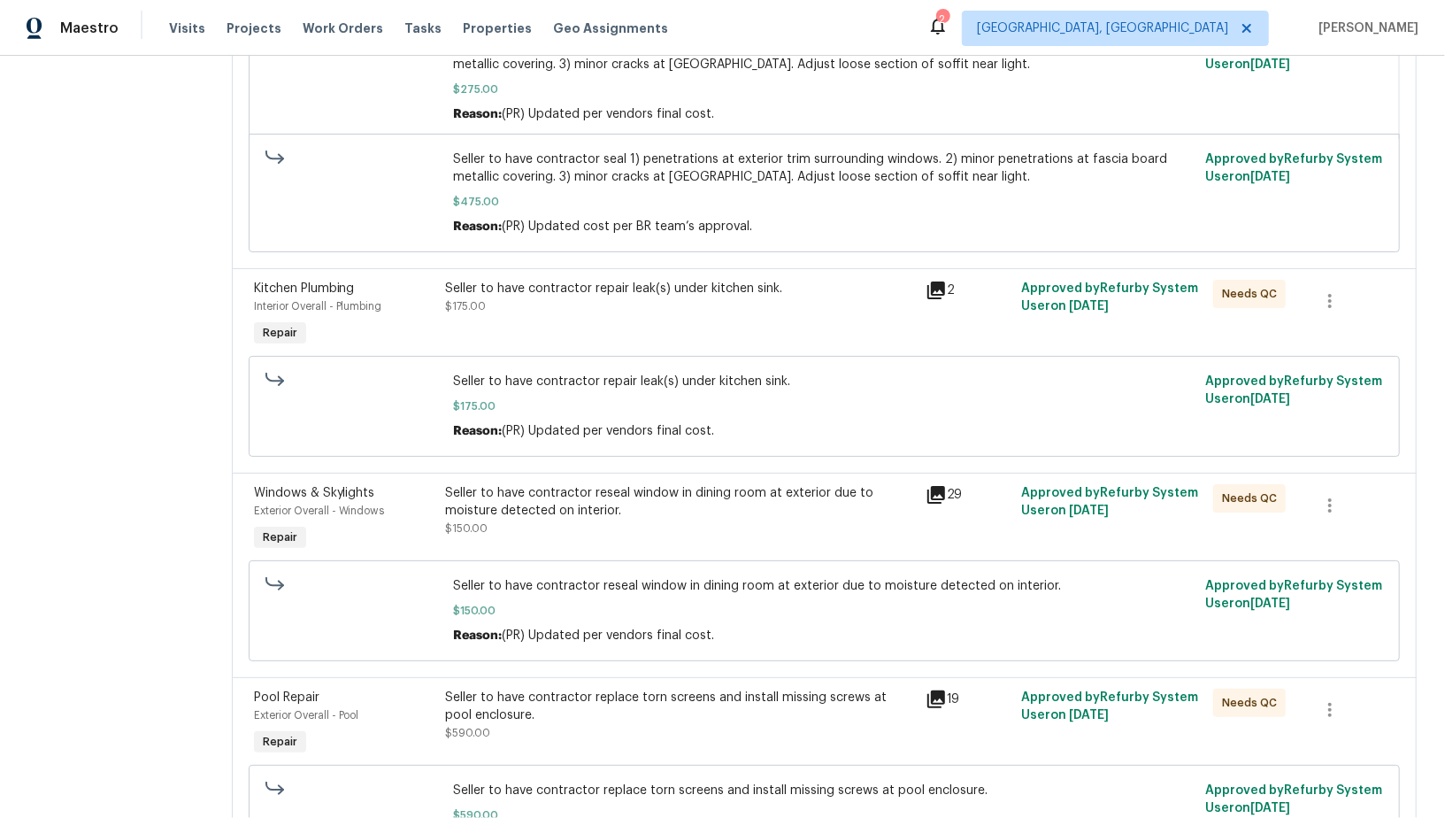
scroll to position [629, 0]
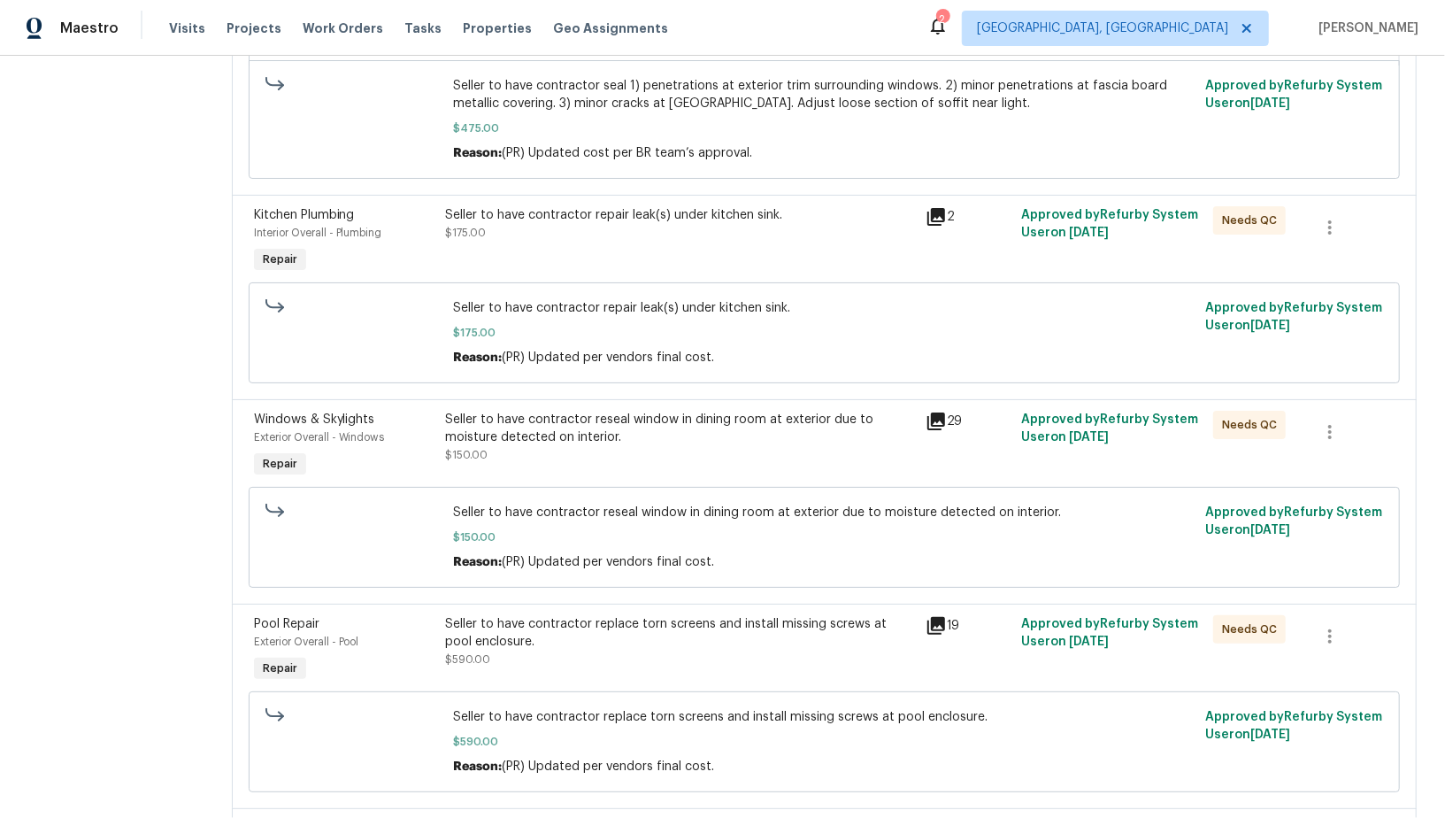
click at [619, 425] on div "Seller to have contractor reseal window in dining room at exterior due to moist…" at bounding box center [679, 428] width 469 height 35
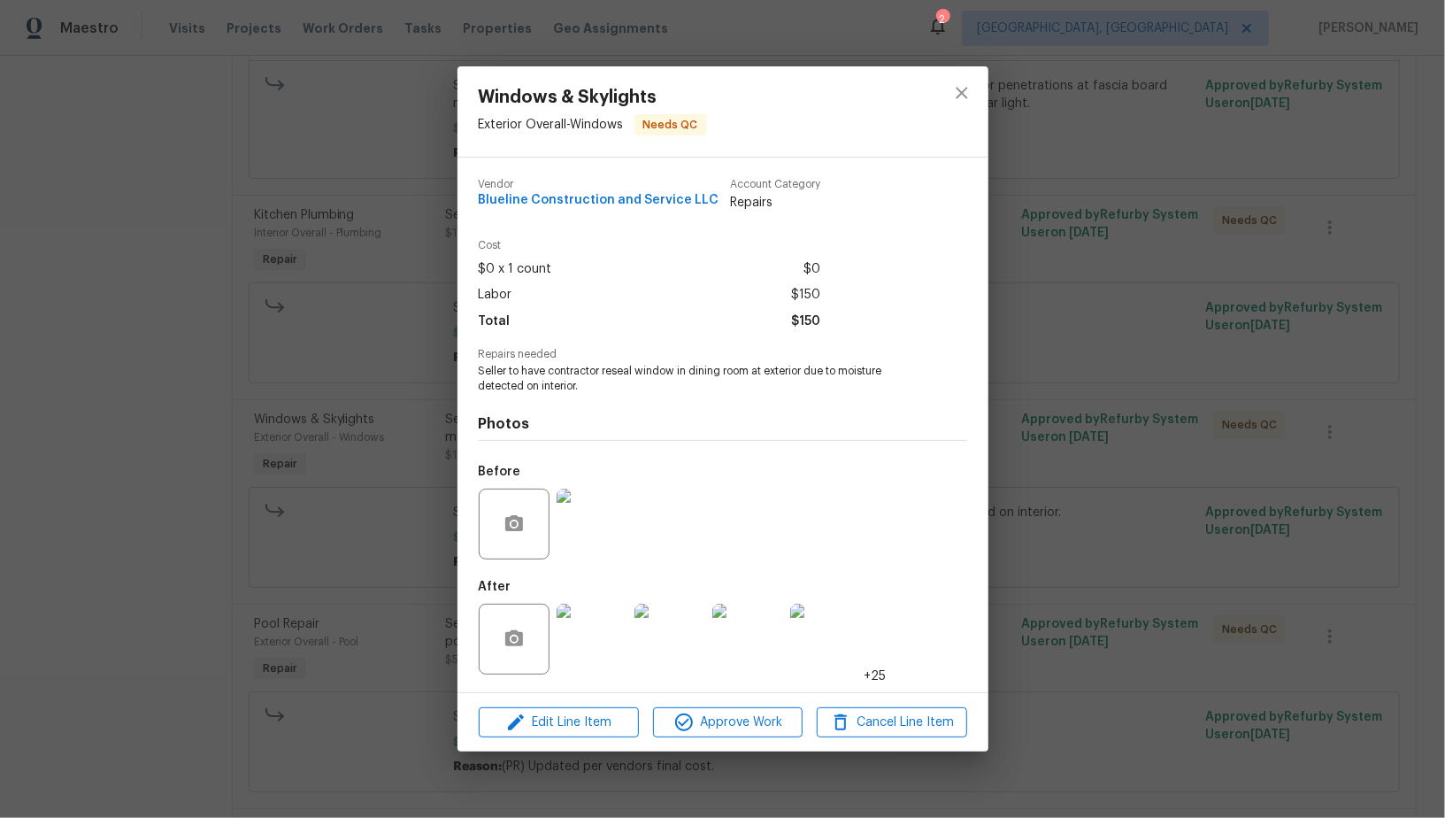
click at [580, 526] on img at bounding box center [592, 523] width 71 height 71
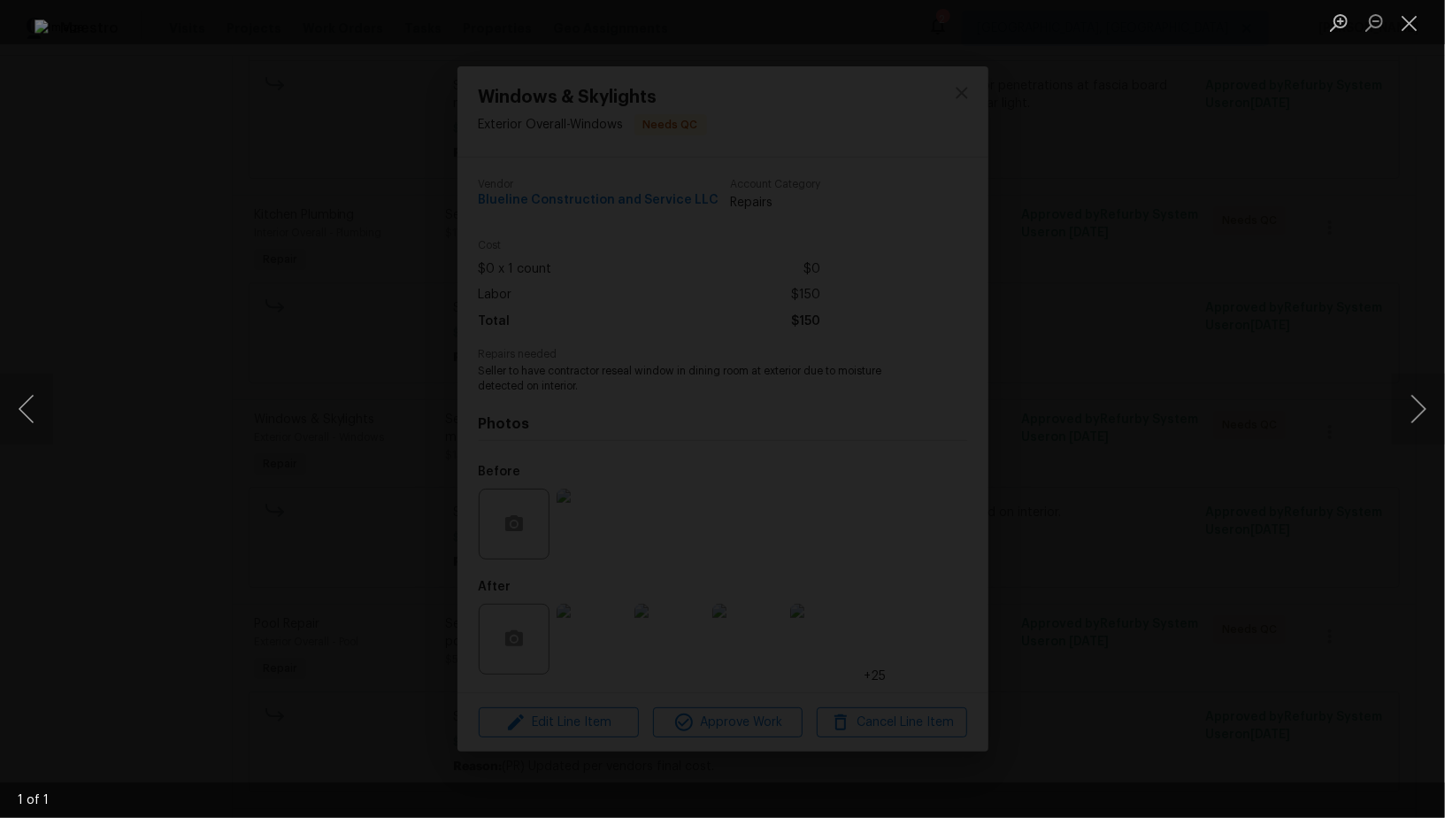
click at [1032, 526] on div "Lightbox" at bounding box center [722, 409] width 1445 height 818
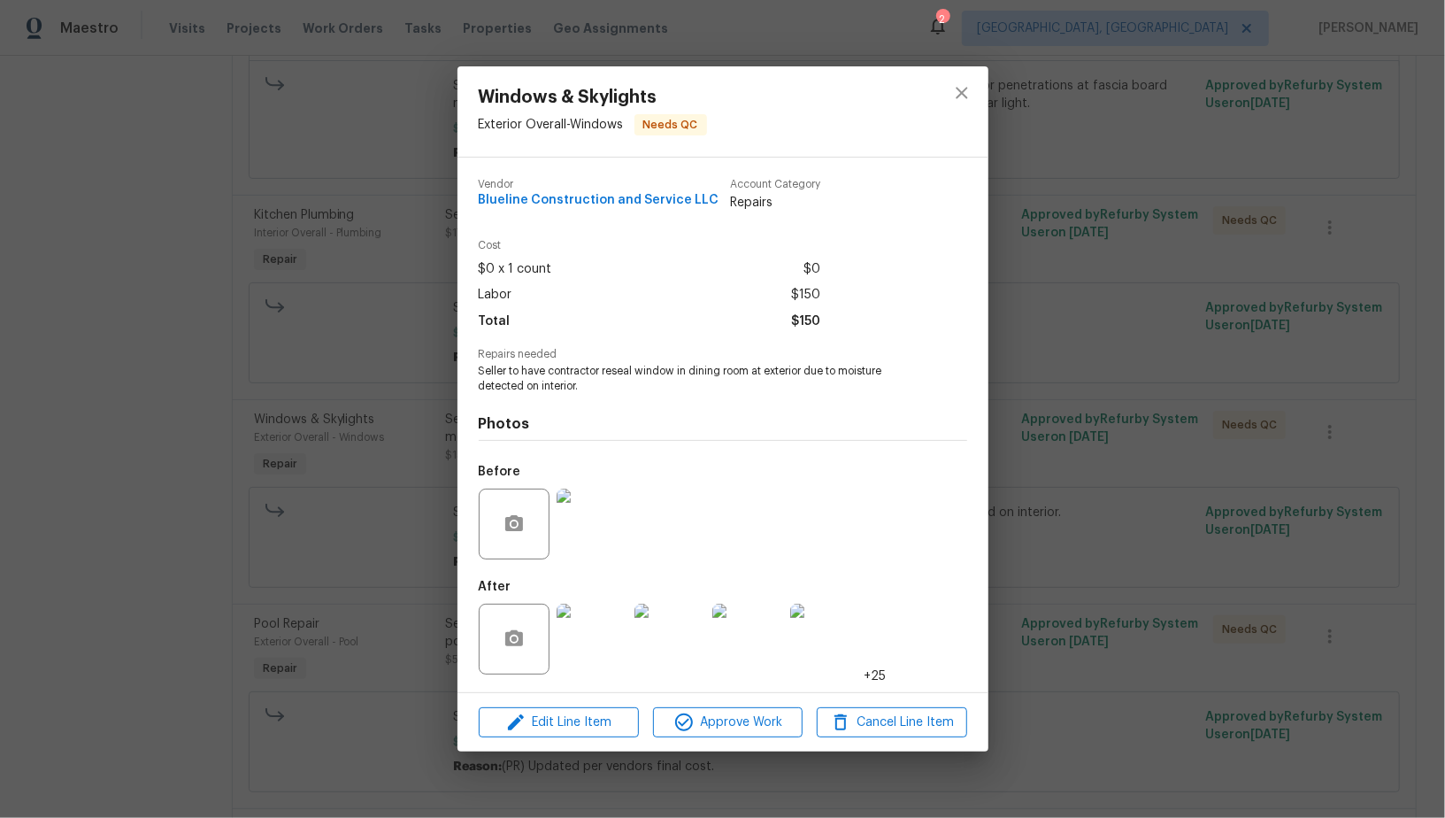
click at [753, 398] on div "Photos Before After +25" at bounding box center [723, 539] width 488 height 291
drag, startPoint x: 603, startPoint y: 373, endPoint x: 679, endPoint y: 374, distance: 75.2
click at [679, 374] on span "Seller to have contractor reseal window in dining room at exterior due to moist…" at bounding box center [699, 379] width 440 height 30
copy span "reseal window"
click at [575, 506] on img at bounding box center [592, 523] width 71 height 71
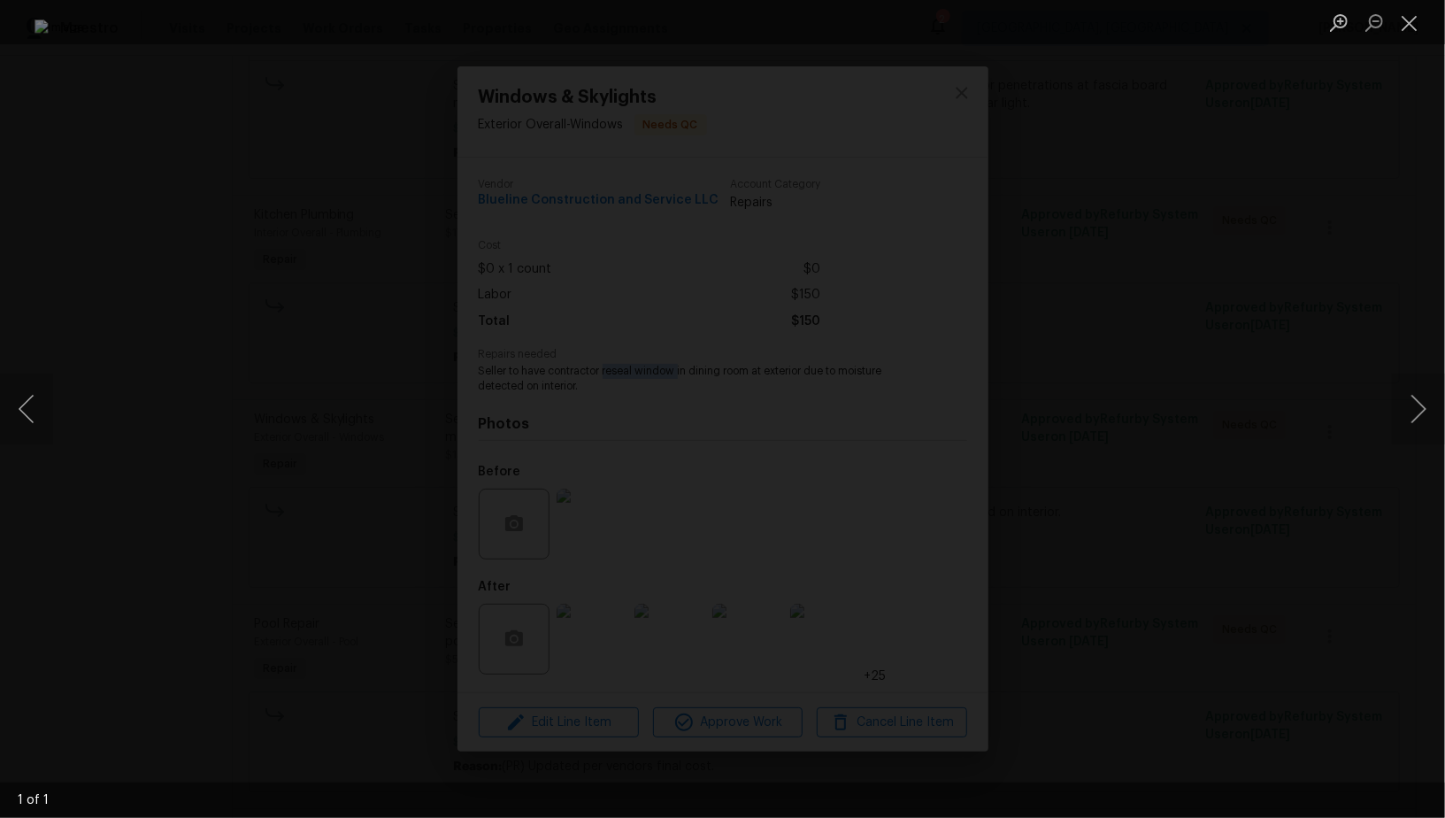
click at [1040, 448] on div "Lightbox" at bounding box center [722, 409] width 1445 height 818
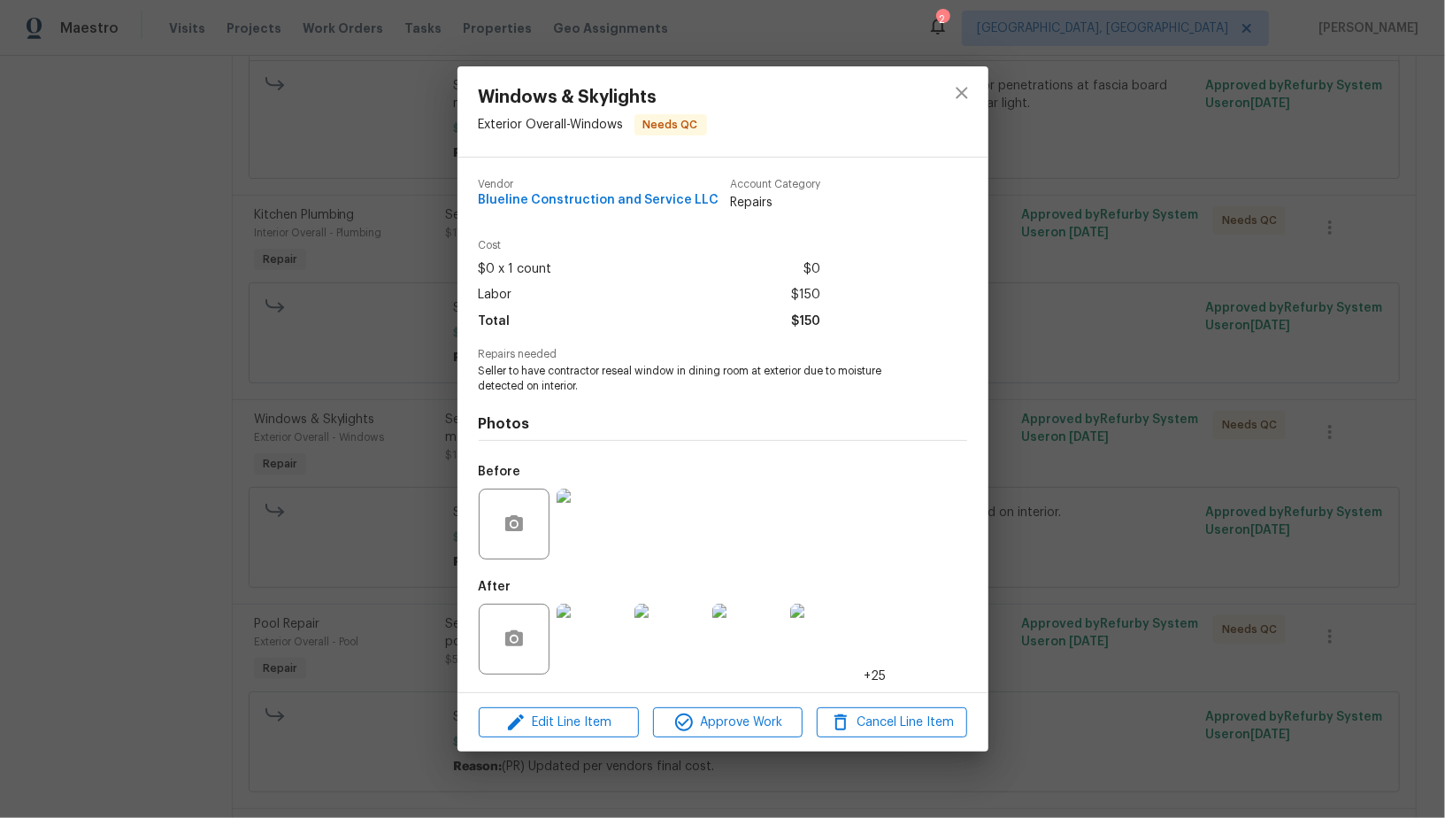
click at [700, 416] on h4 "Photos" at bounding box center [723, 424] width 488 height 18
drag, startPoint x: 541, startPoint y: 388, endPoint x: 632, endPoint y: 388, distance: 90.2
click at [632, 388] on span "Seller to have contractor reseal window in dining room at exterior due to moist…" at bounding box center [699, 379] width 440 height 30
copy span "interior."
drag, startPoint x: 840, startPoint y: 373, endPoint x: 879, endPoint y: 399, distance: 47.4
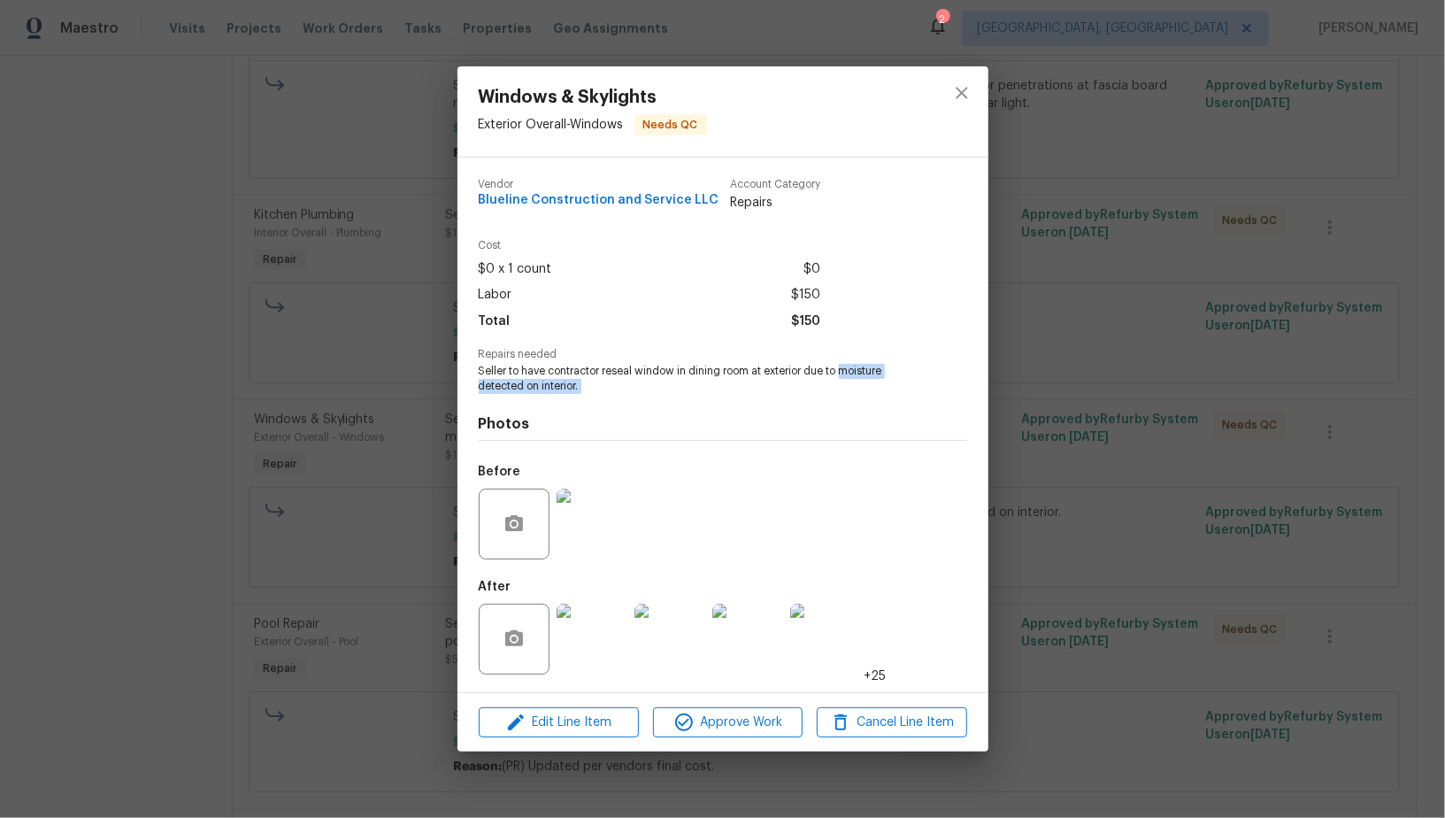
click at [879, 399] on div "Vendor Blueline Construction and Service LLC Account Category Repairs Cost $0 x…" at bounding box center [723, 425] width 488 height 520
copy span "moisture detected on interior."
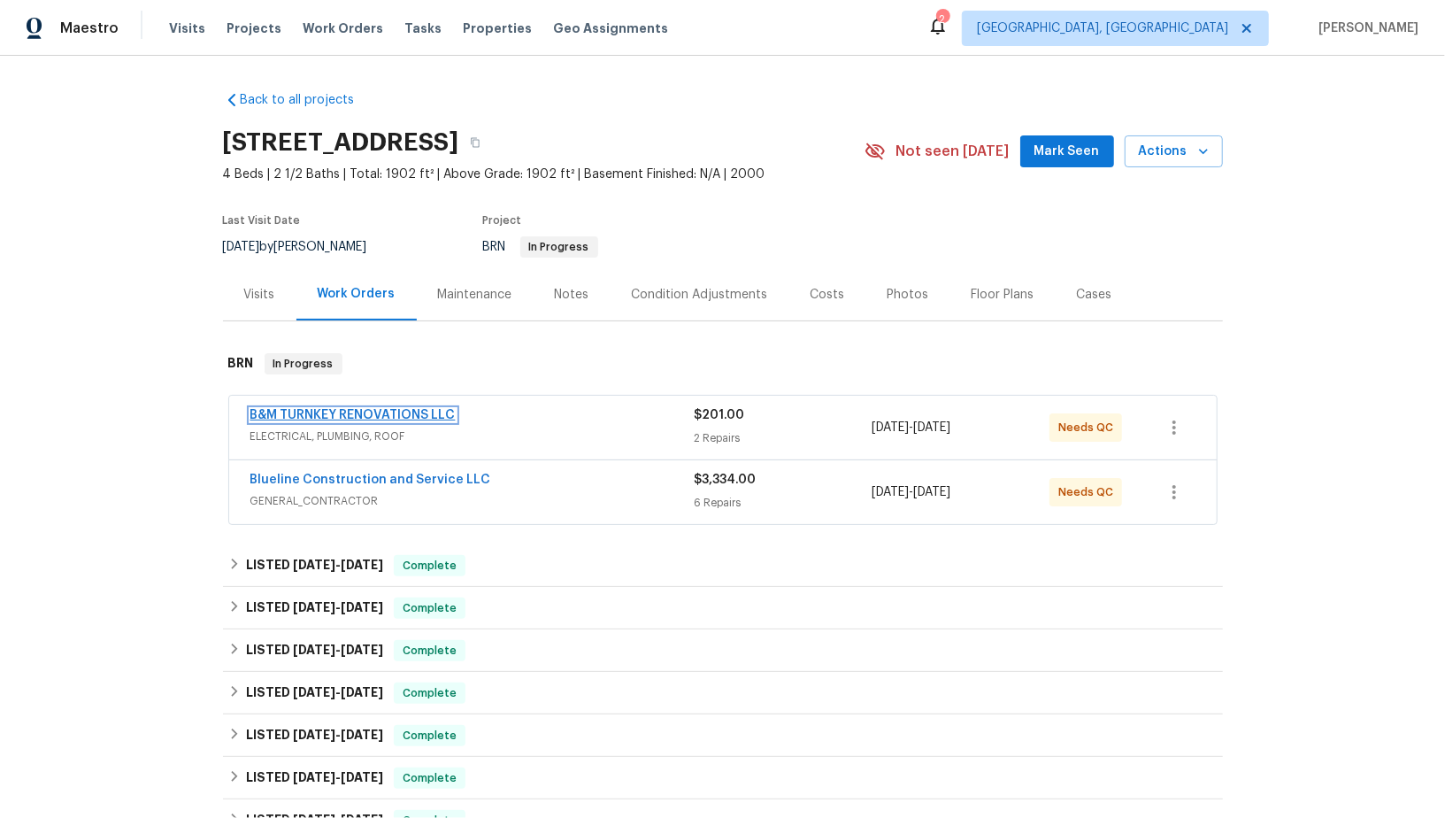
click at [291, 411] on link "B&M TURNKEY RENOVATIONS LLC" at bounding box center [352, 415] width 205 height 12
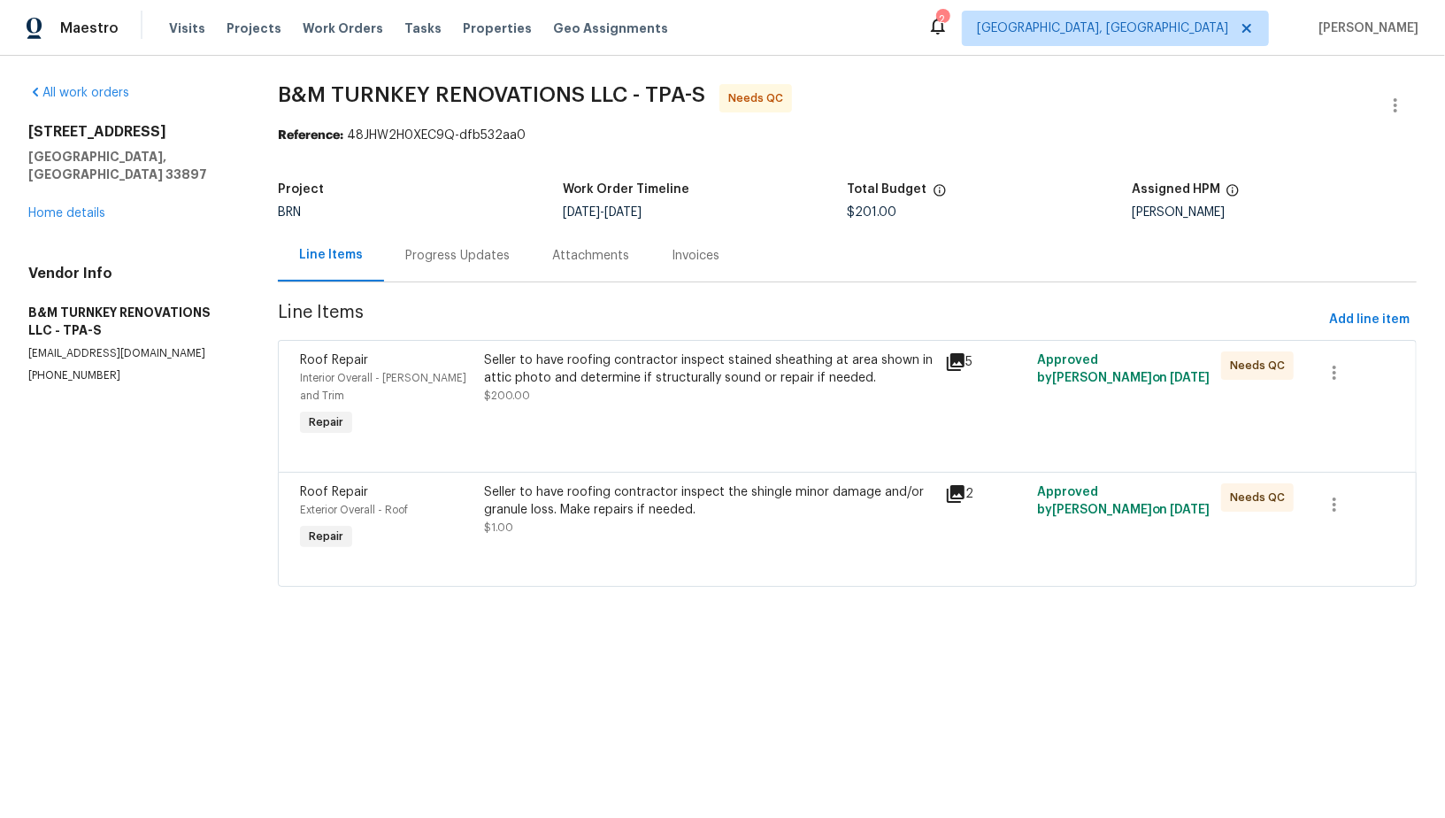
click at [620, 483] on div "Seller to have roofing contractor inspect the shingle minor damage and/or granu…" at bounding box center [708, 500] width 449 height 35
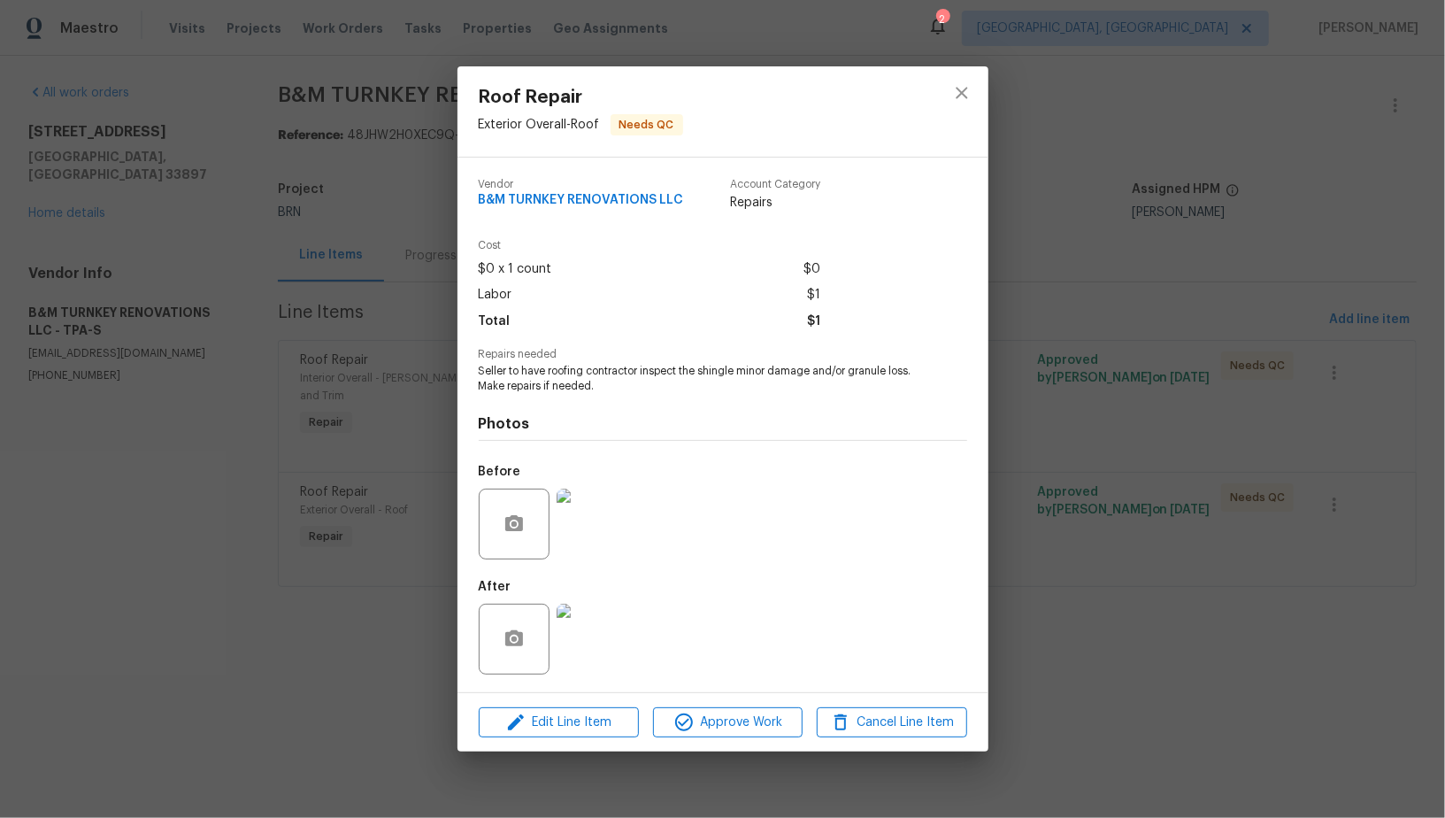
click at [607, 519] on img at bounding box center [592, 523] width 71 height 71
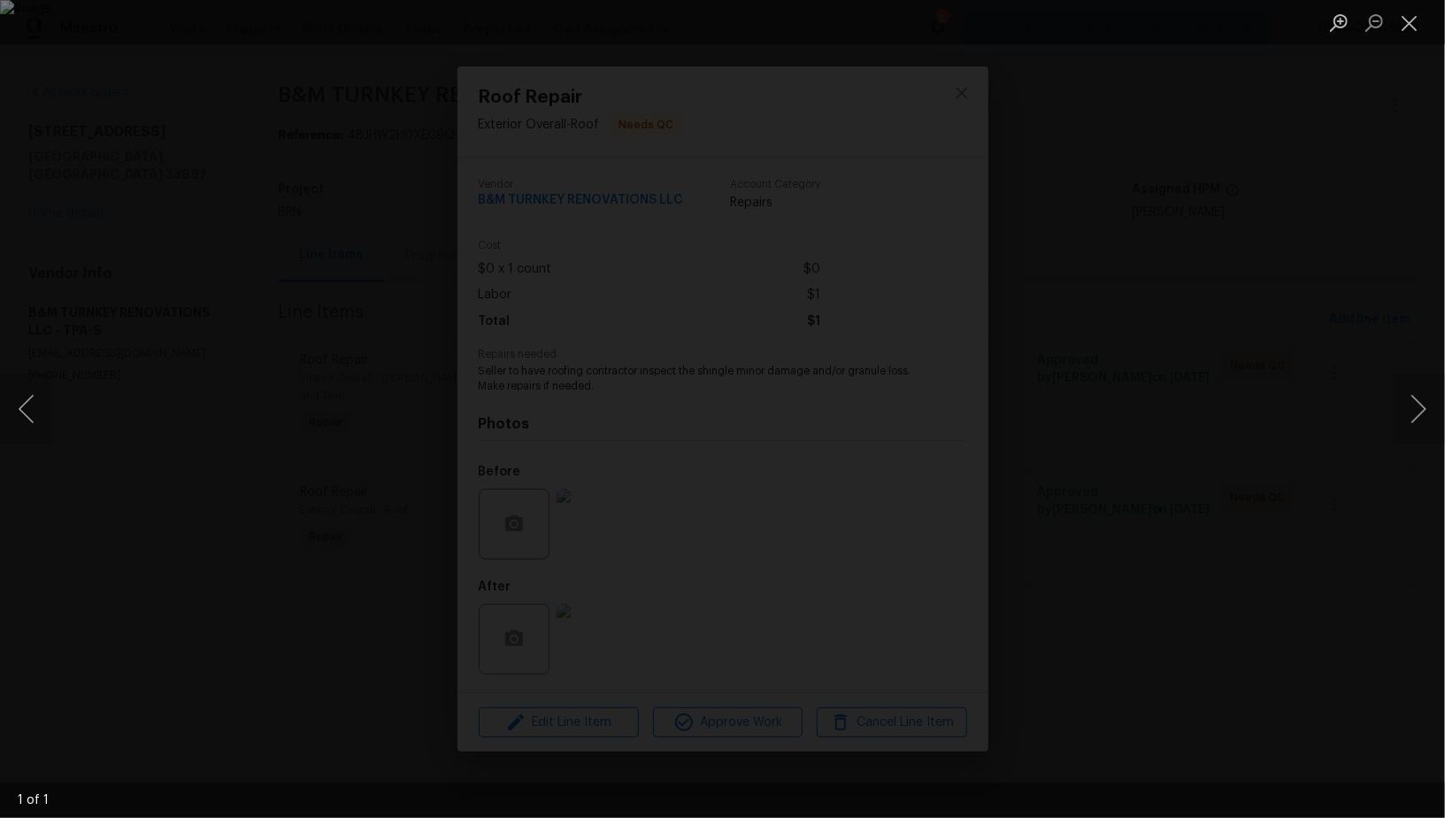
click at [1057, 681] on div "Lightbox" at bounding box center [722, 409] width 1445 height 818
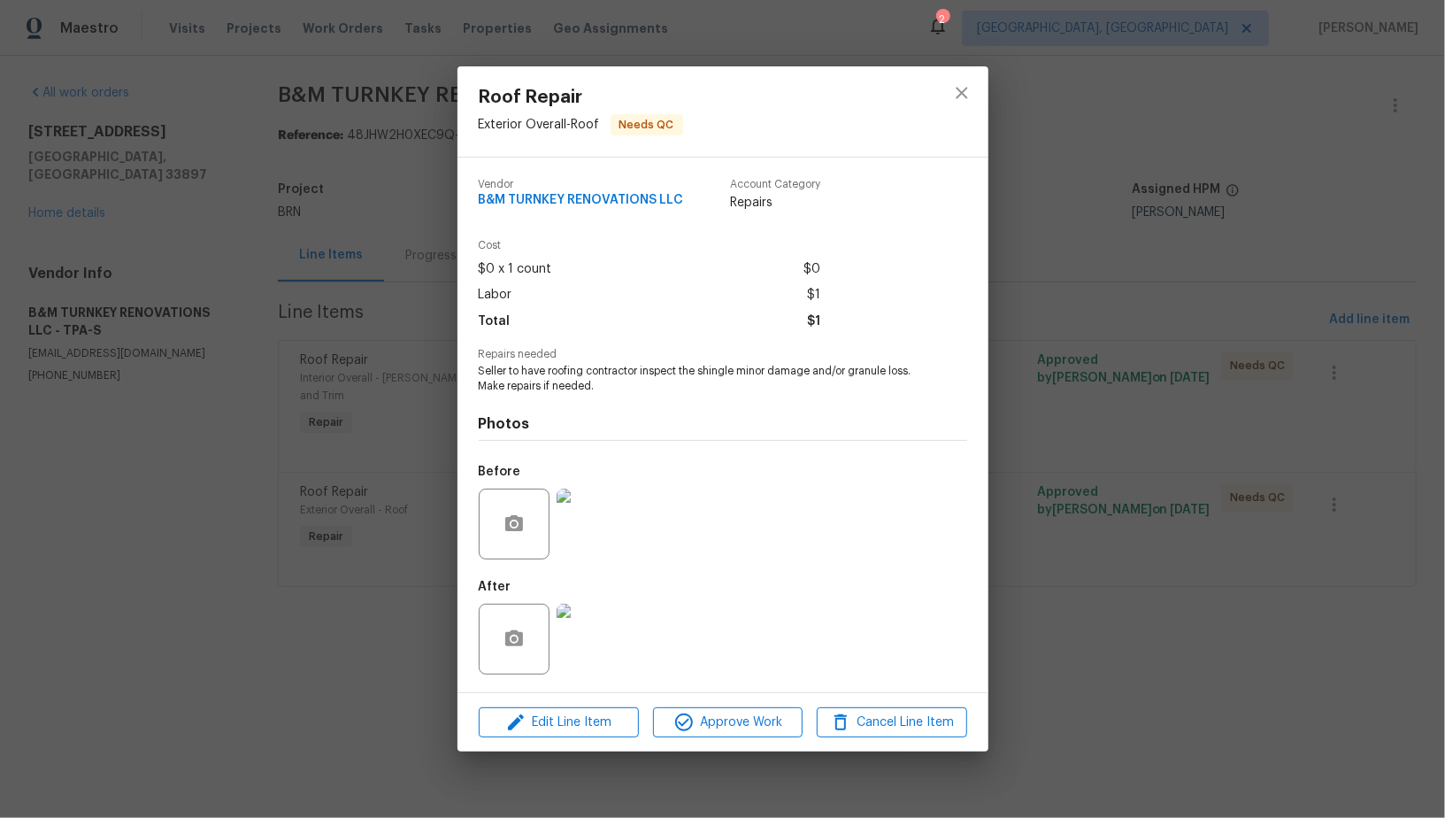
click at [1152, 438] on div "Roof Repair Exterior Overall - Roof Needs QC Vendor B&M TURNKEY RENOVATIONS LLC…" at bounding box center [722, 409] width 1445 height 818
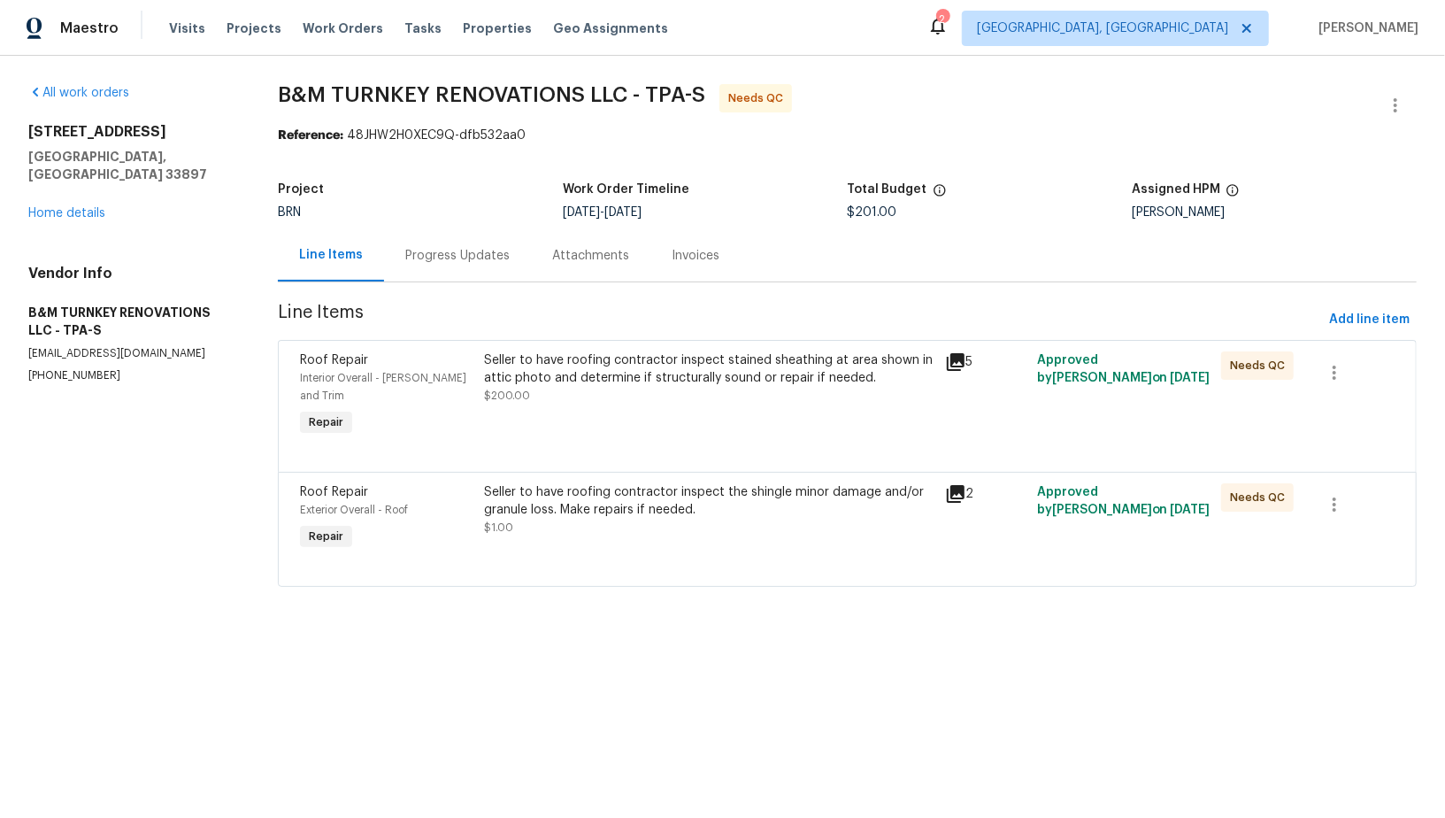
click at [672, 366] on div "Seller to have roofing contractor inspect stained sheathing at area shown in at…" at bounding box center [708, 368] width 449 height 35
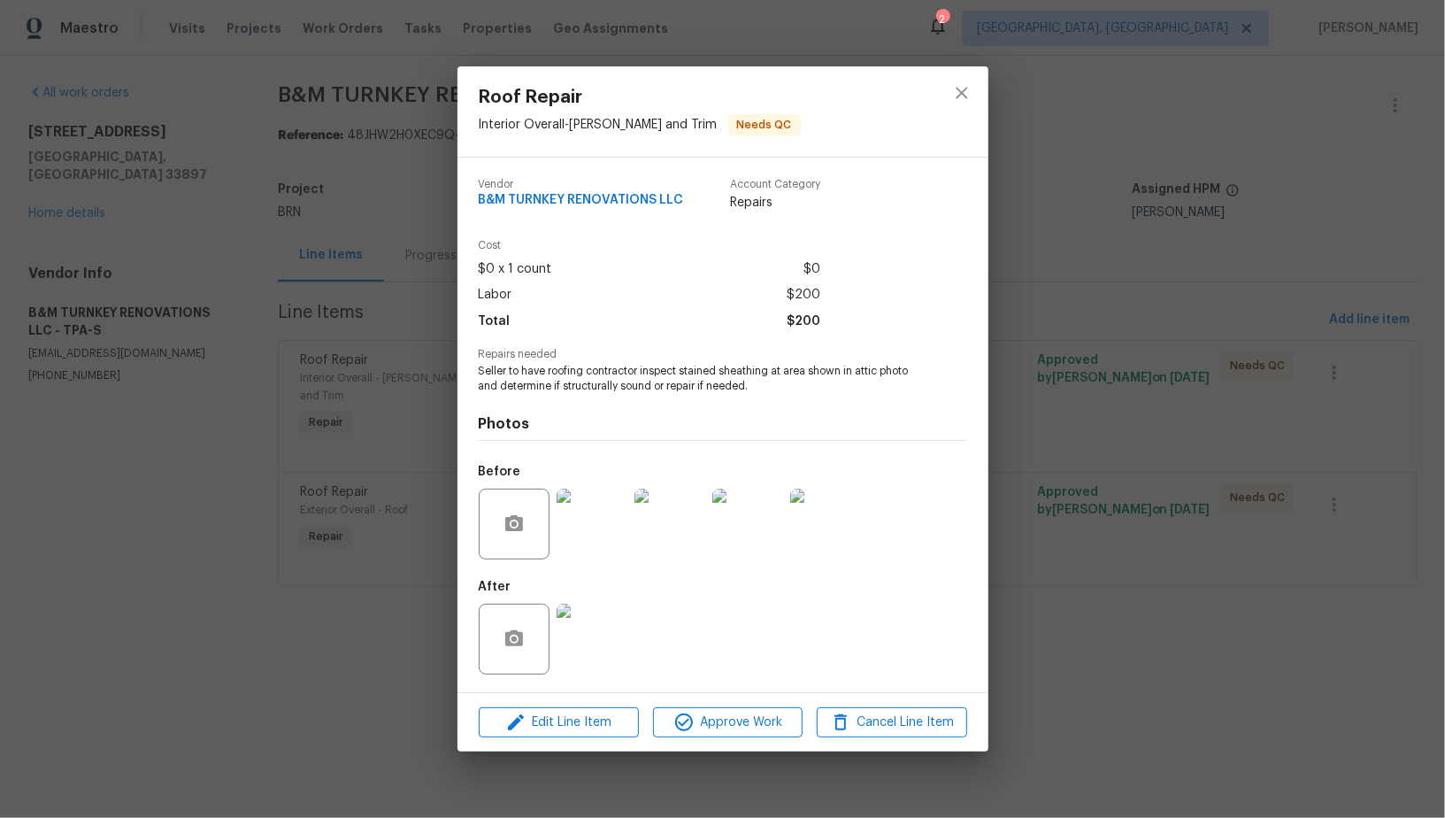
click at [588, 533] on img at bounding box center [592, 523] width 71 height 71
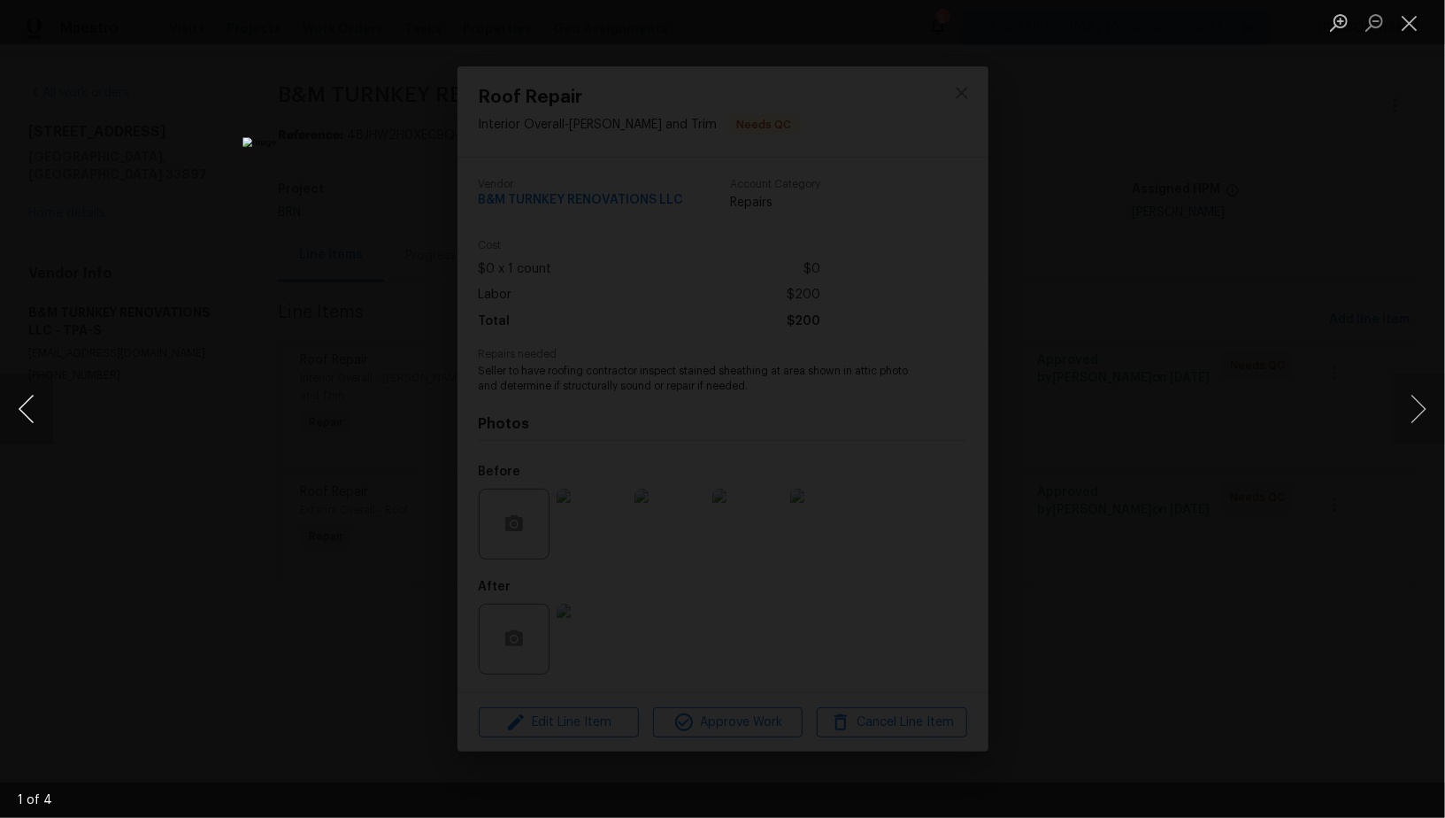
click at [13, 410] on button "Previous image" at bounding box center [26, 408] width 53 height 71
click at [1123, 540] on div "Lightbox" at bounding box center [722, 409] width 1445 height 818
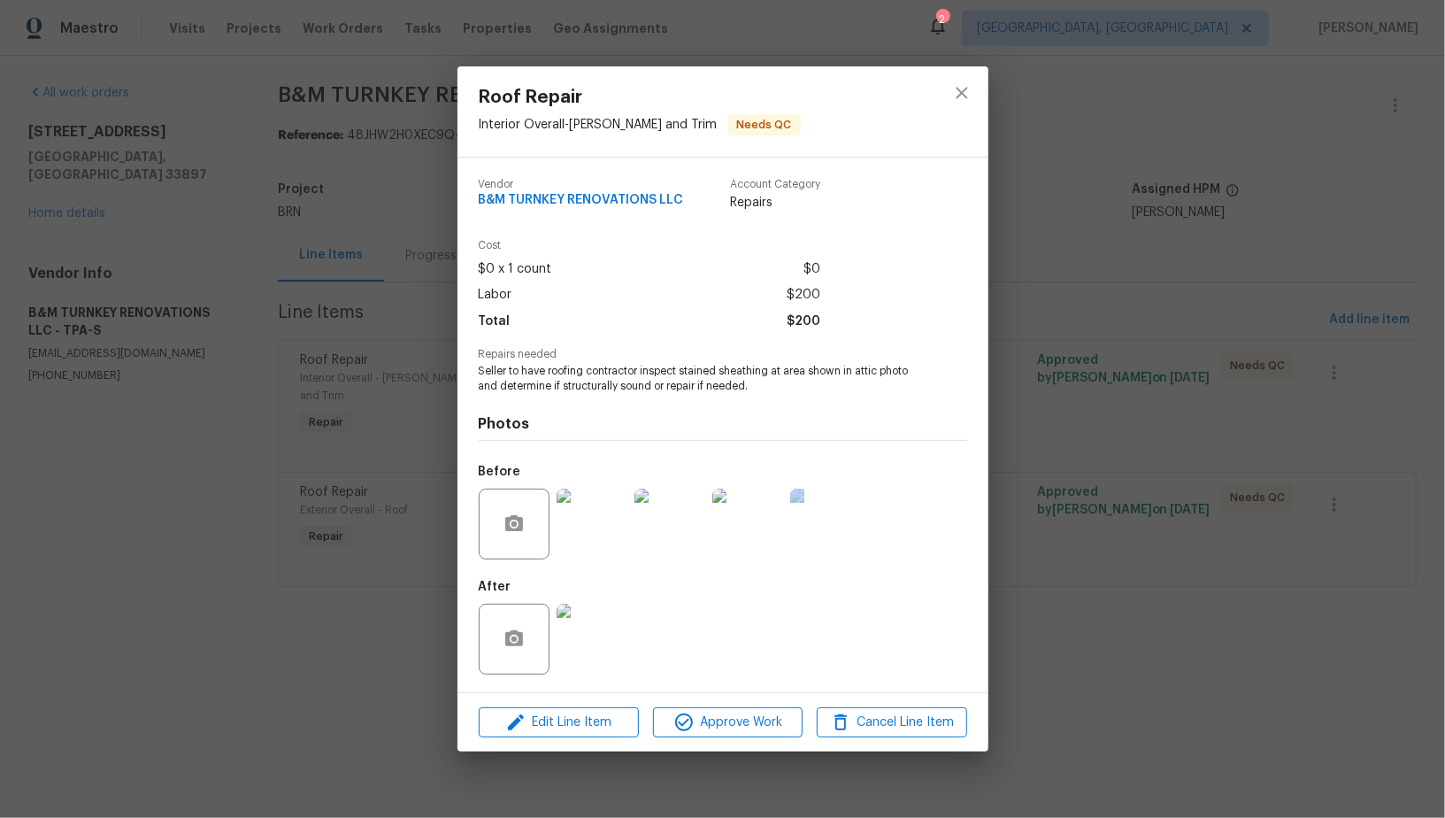
click at [1123, 540] on div "Roof Repair Interior Overall - Eaves and Trim Needs QC Vendor B&M TURNKEY RENOV…" at bounding box center [722, 409] width 1445 height 818
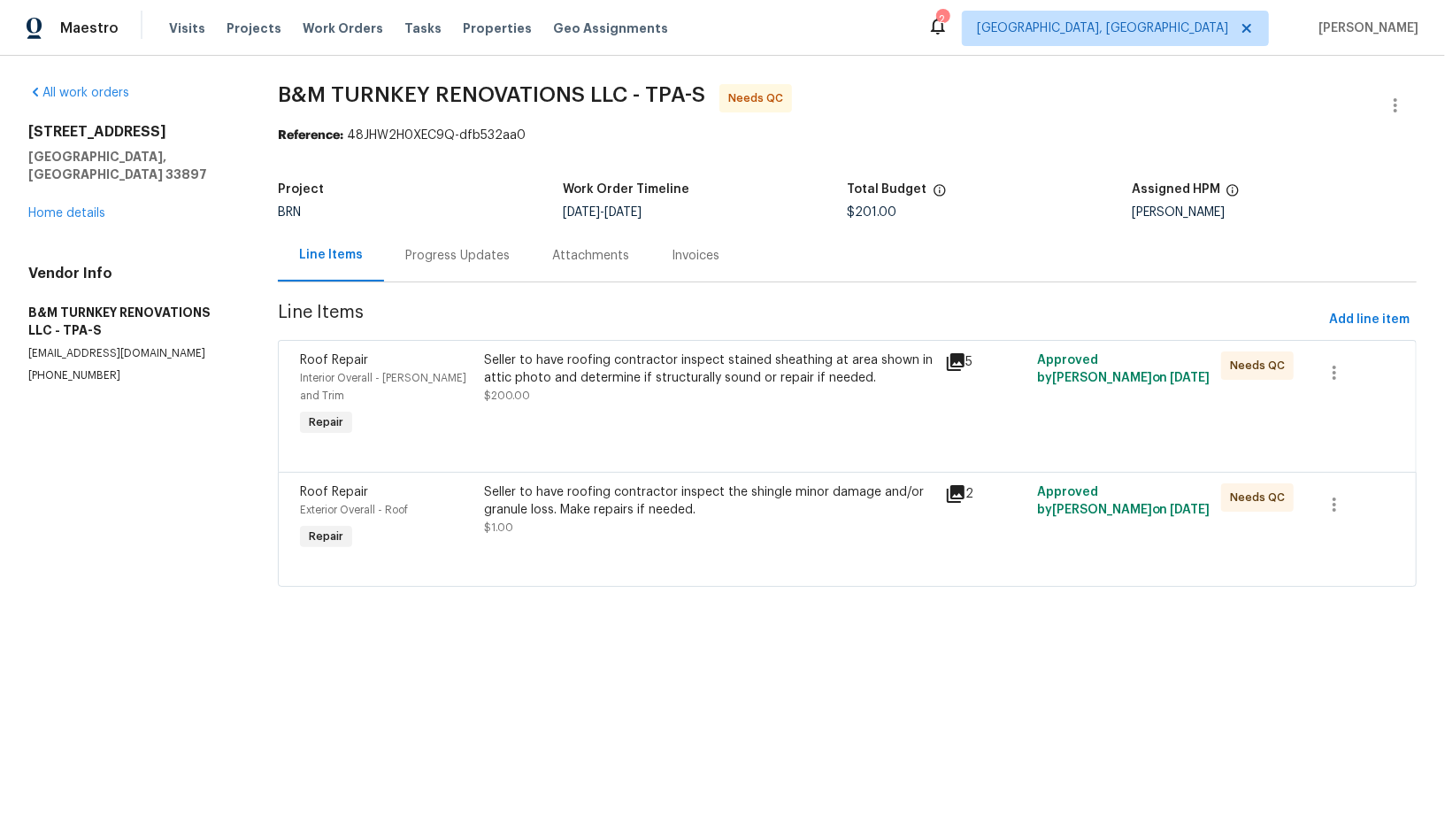
click at [445, 256] on div "Progress Updates" at bounding box center [457, 256] width 104 height 18
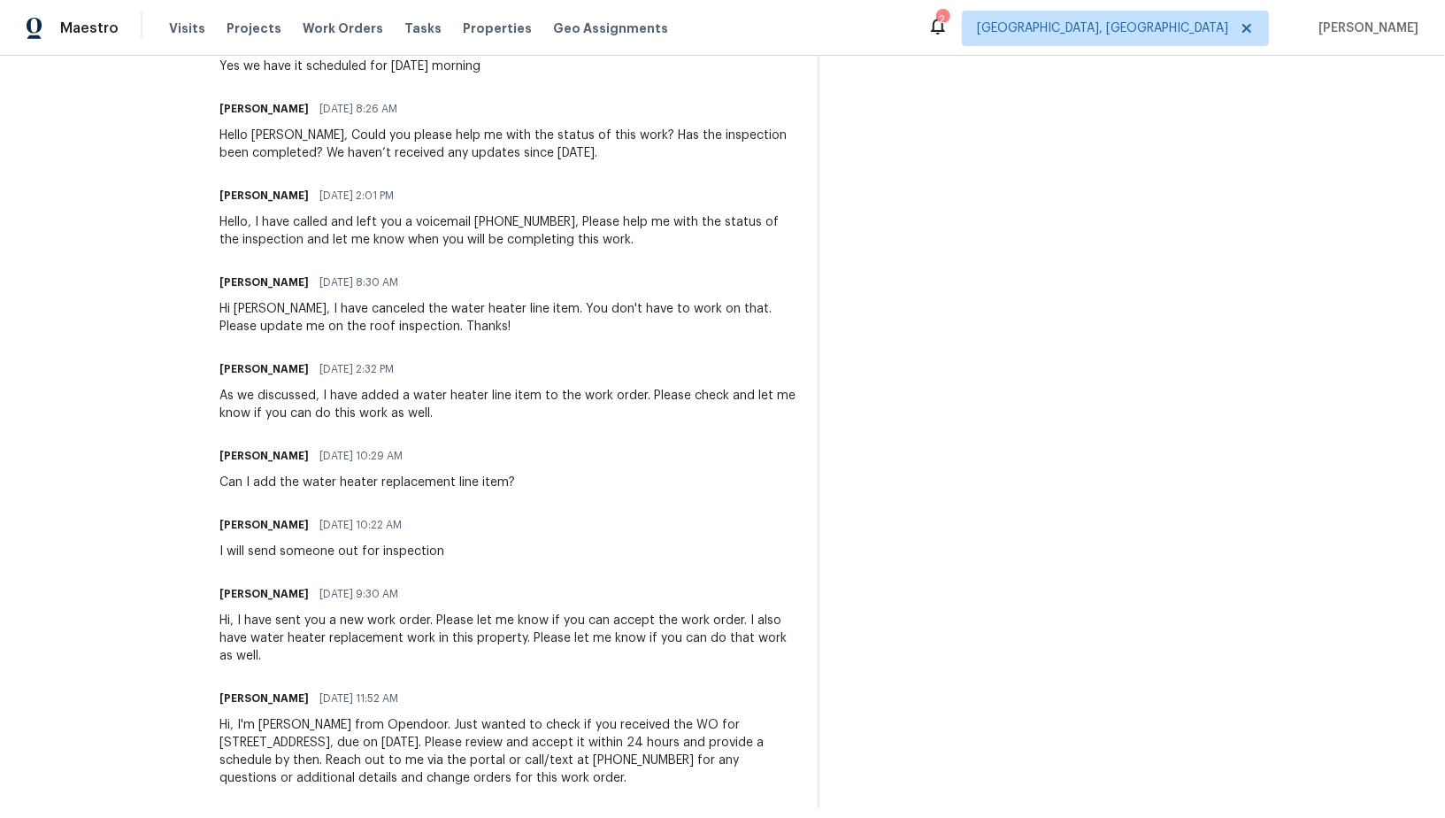
scroll to position [196, 0]
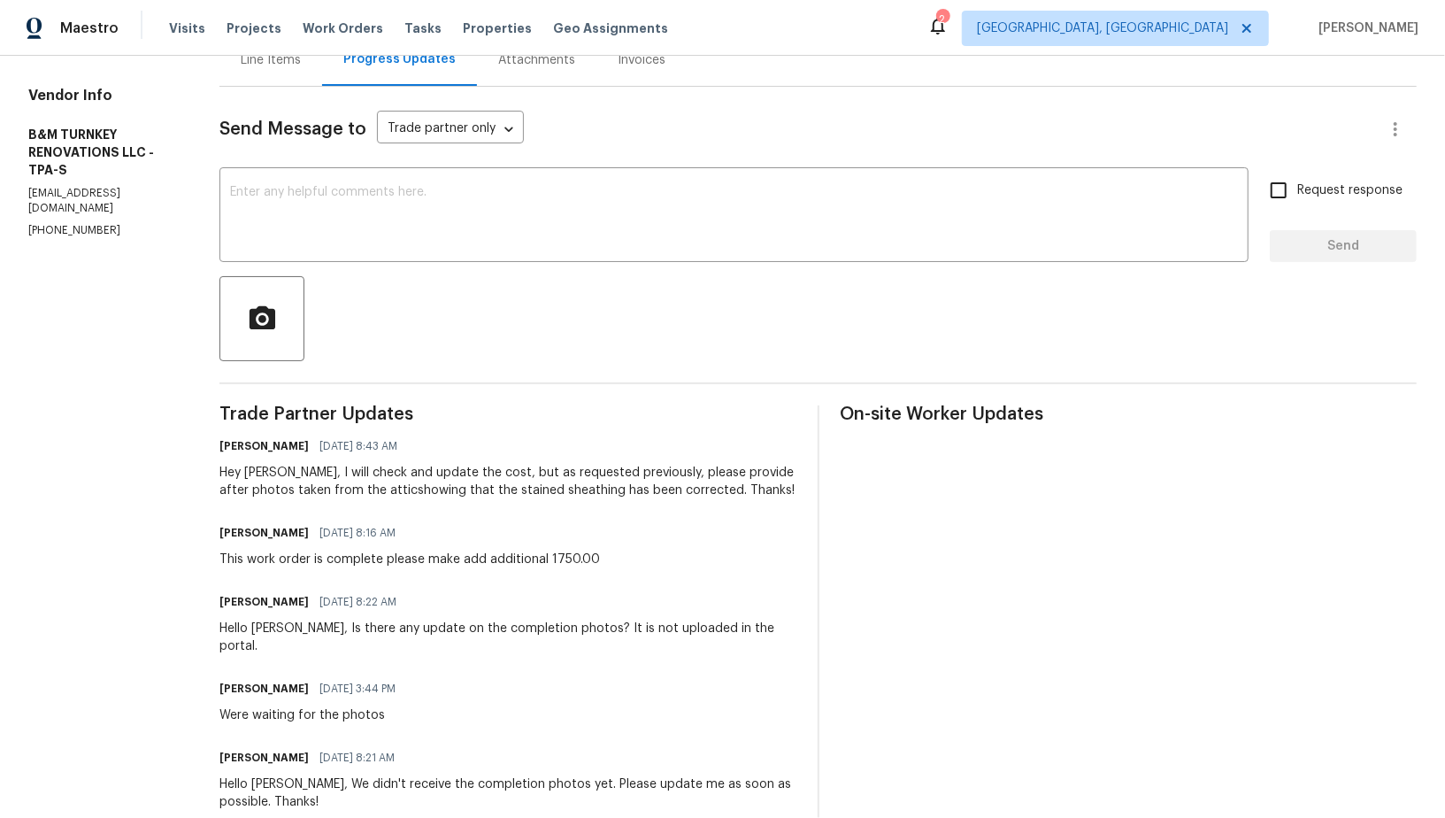
click at [318, 70] on div "Line Items" at bounding box center [270, 60] width 103 height 52
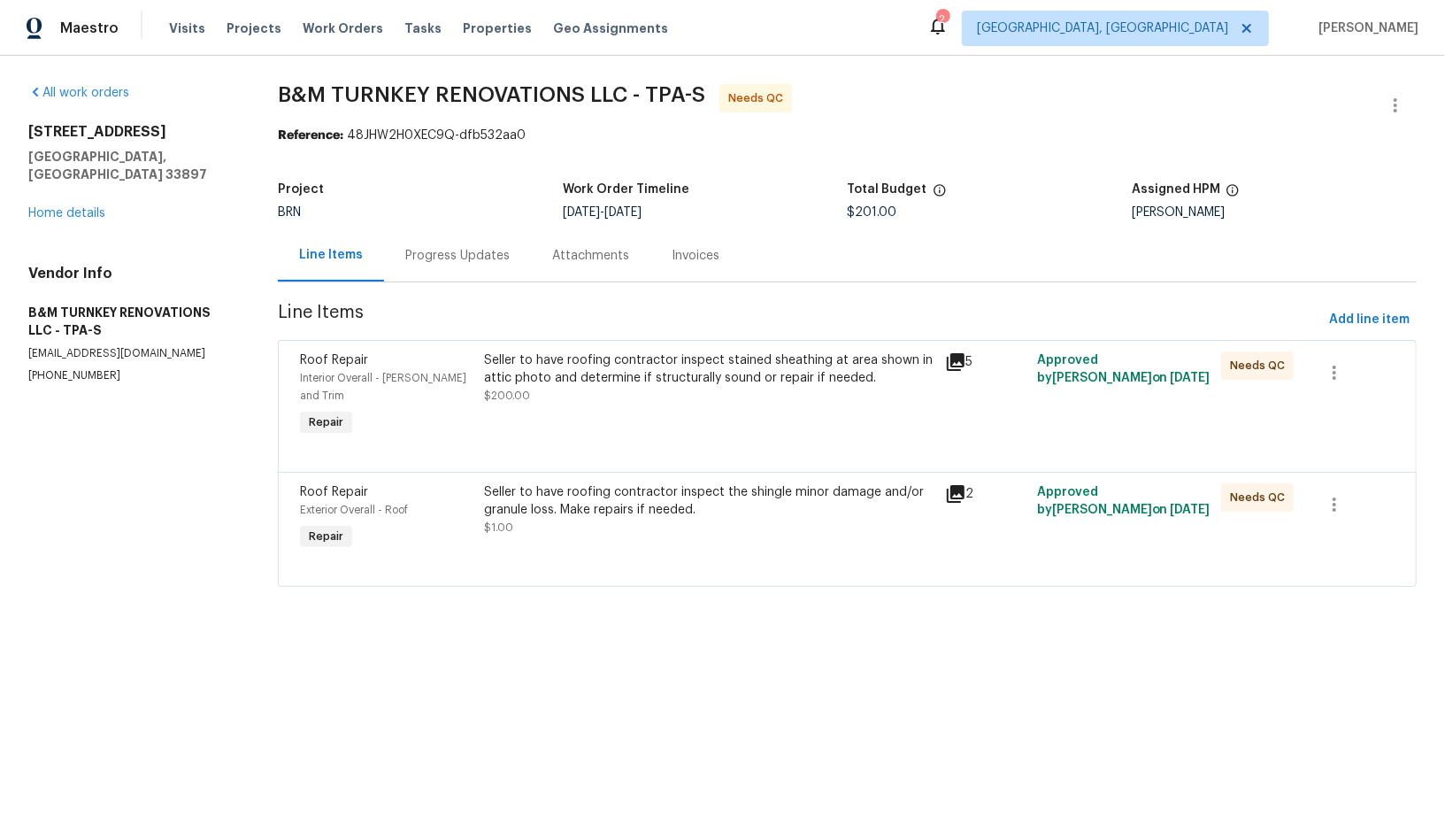
click at [582, 398] on div "Seller to have roofing contractor inspect stained sheathing at area shown in at…" at bounding box center [708, 377] width 449 height 53
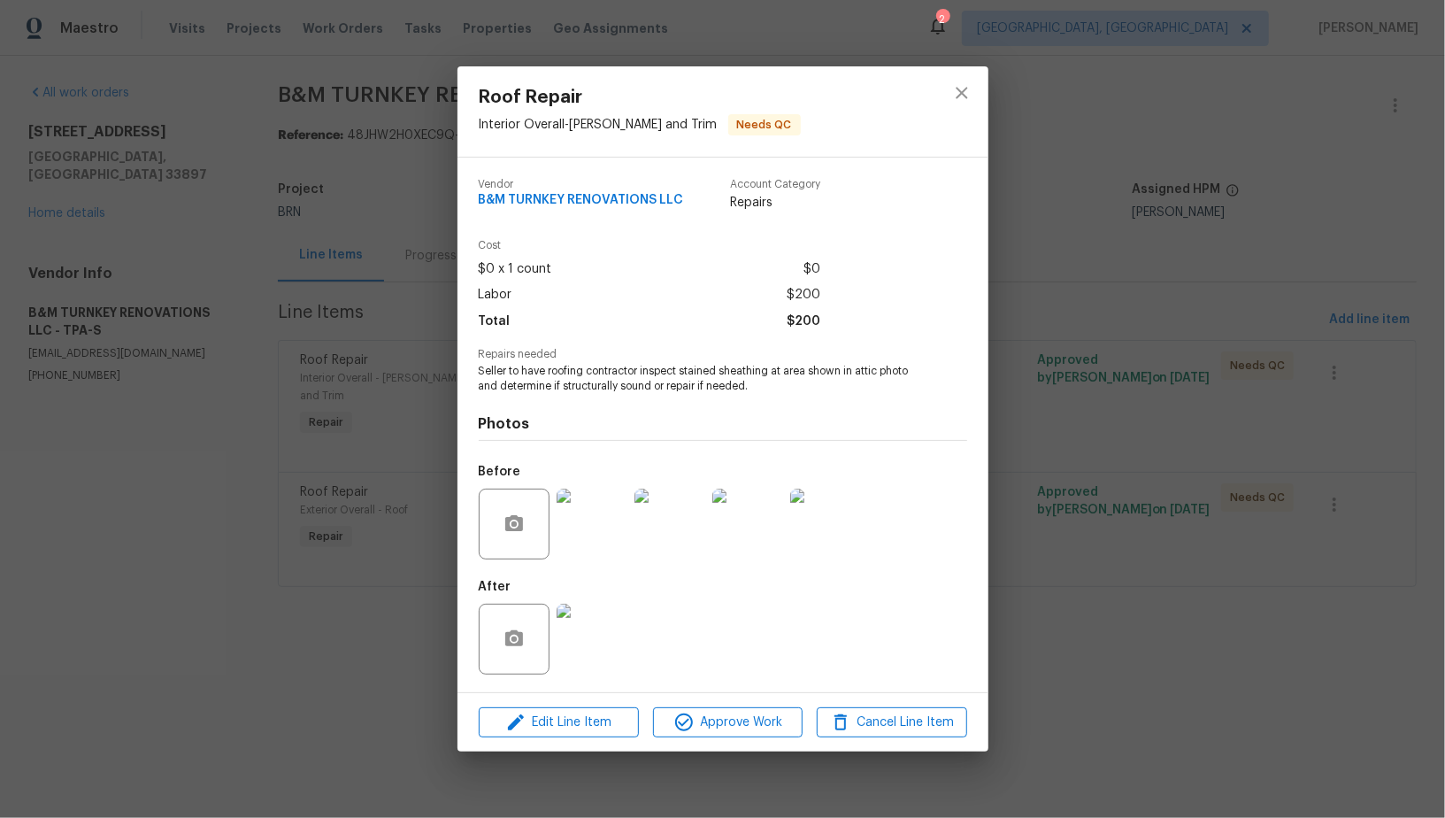
click at [610, 556] on img at bounding box center [592, 523] width 71 height 71
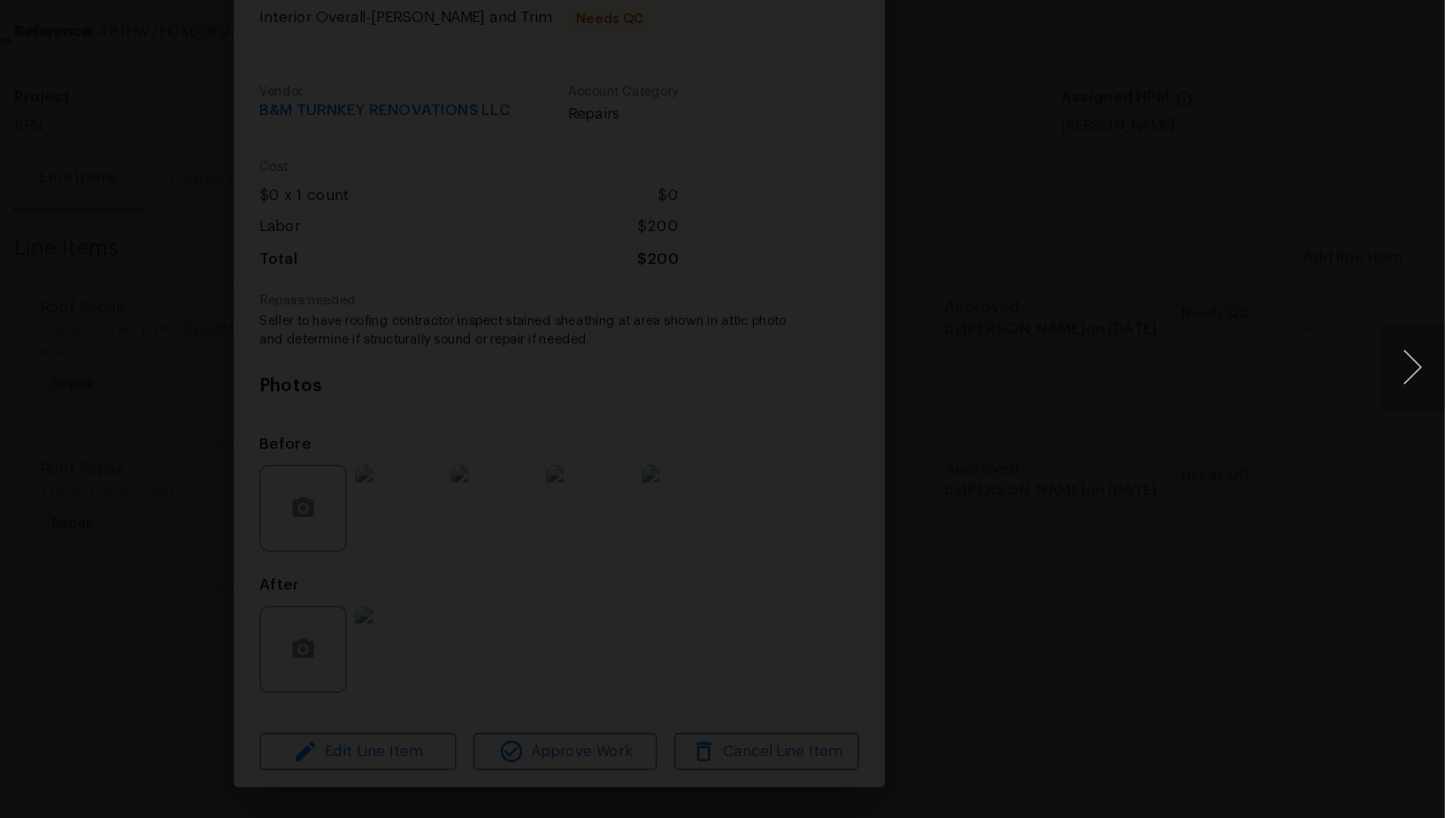
click at [1171, 621] on div "Lightbox" at bounding box center [722, 409] width 1445 height 818
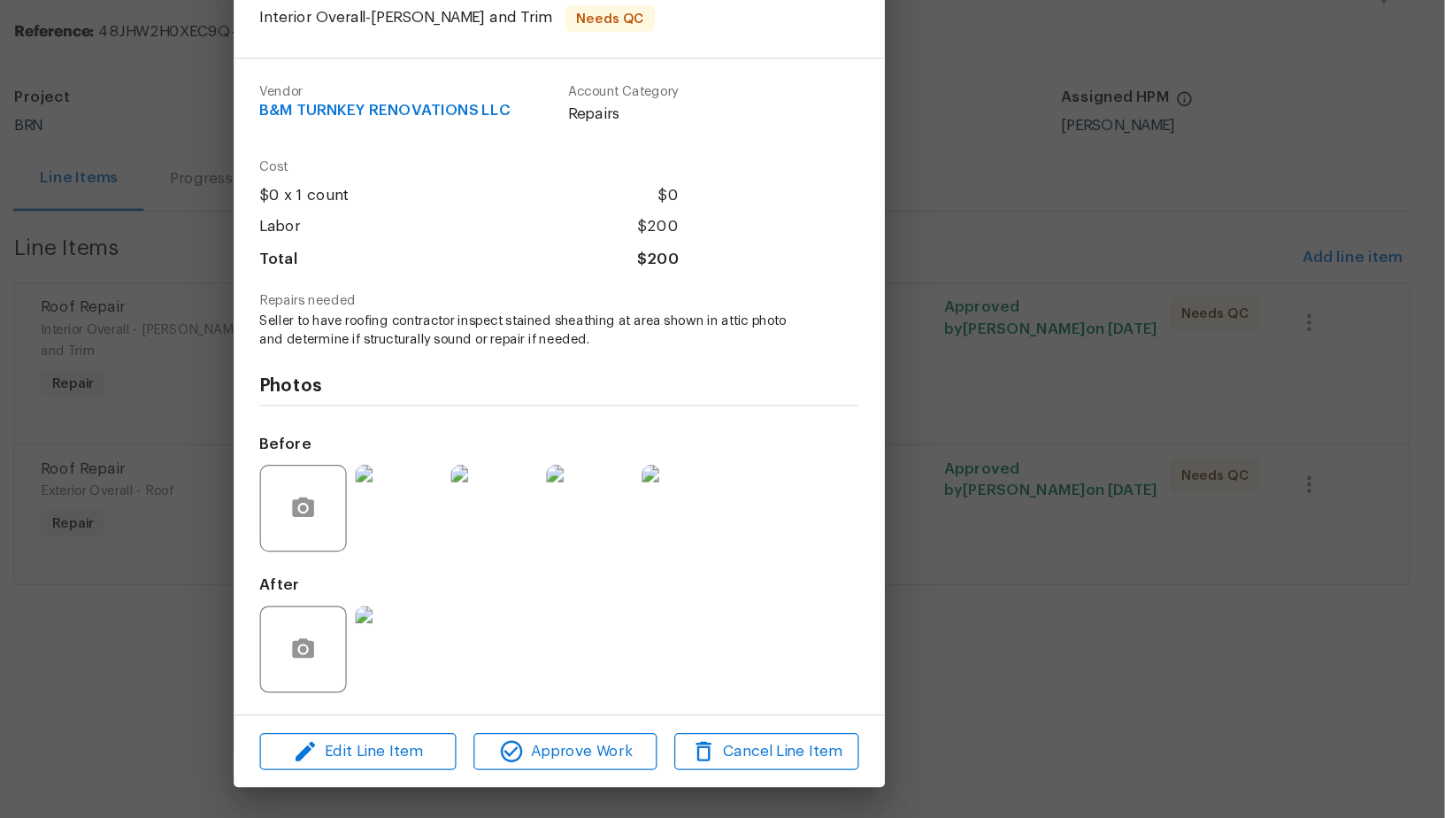
click at [588, 627] on img at bounding box center [592, 638] width 71 height 71
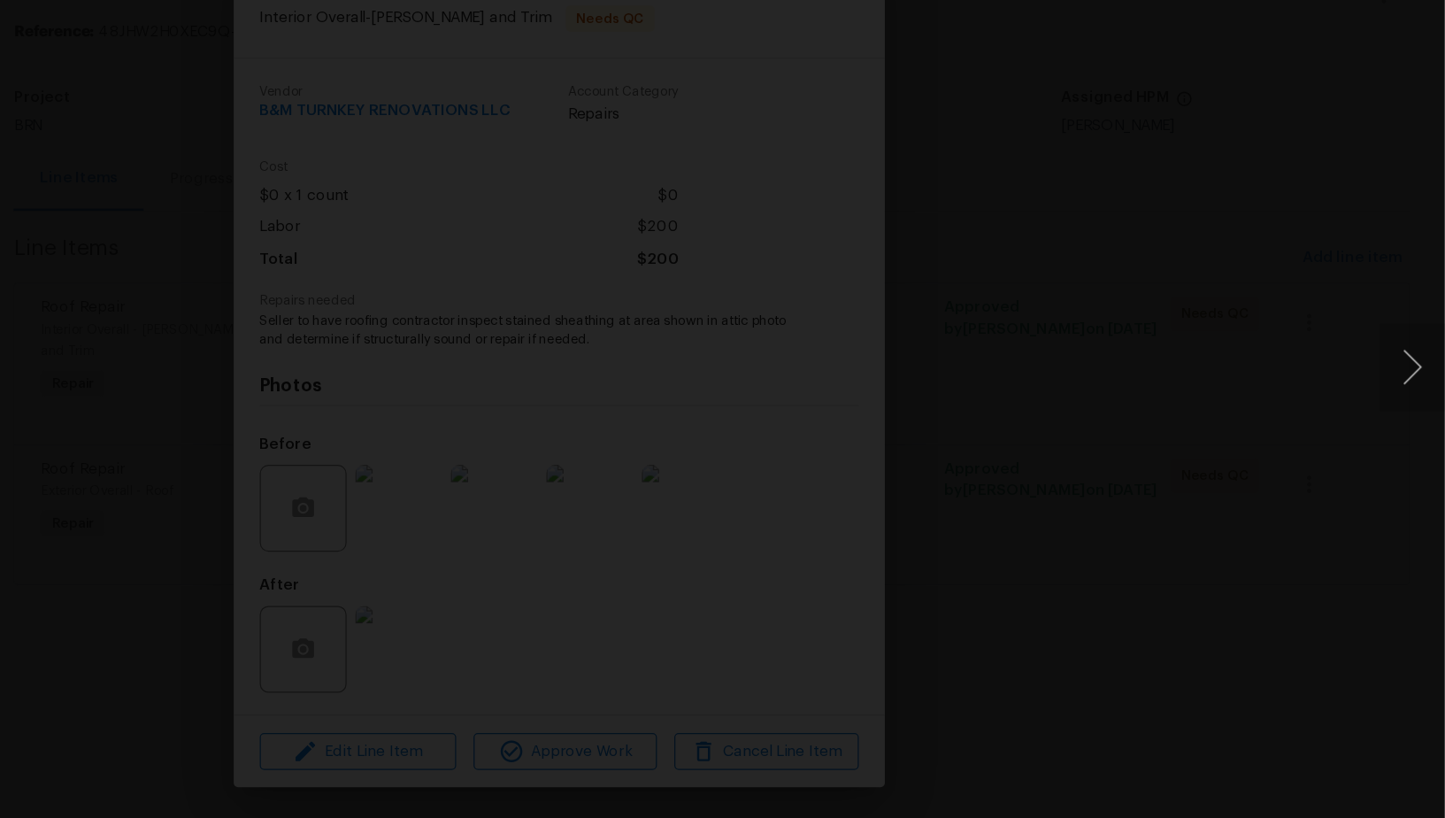
click at [1301, 586] on div "Lightbox" at bounding box center [722, 409] width 1445 height 818
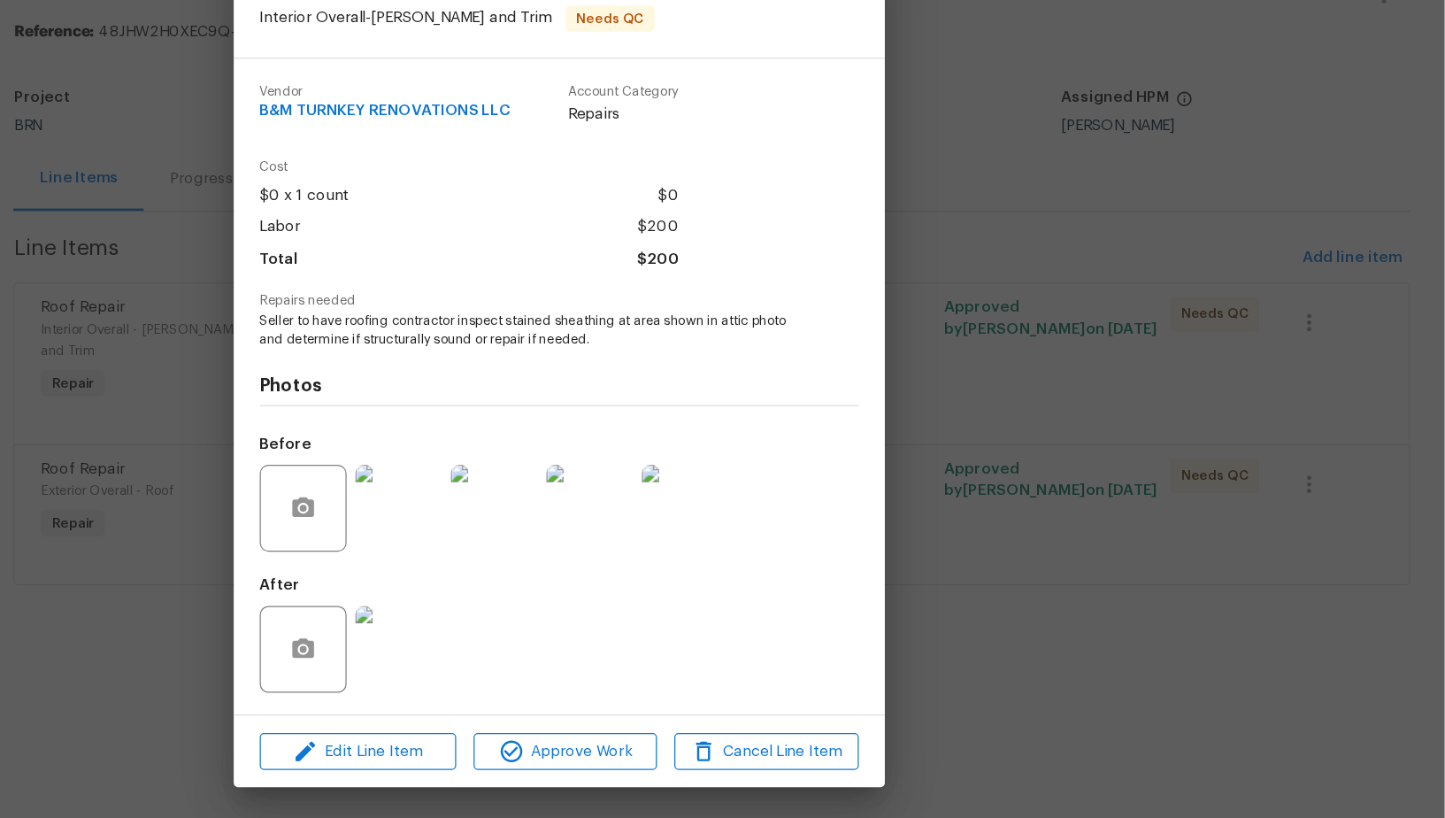
click at [1061, 613] on div "Roof Repair Interior Overall - Eaves and Trim Needs QC Vendor B&M TURNKEY RENOV…" at bounding box center [722, 409] width 1445 height 818
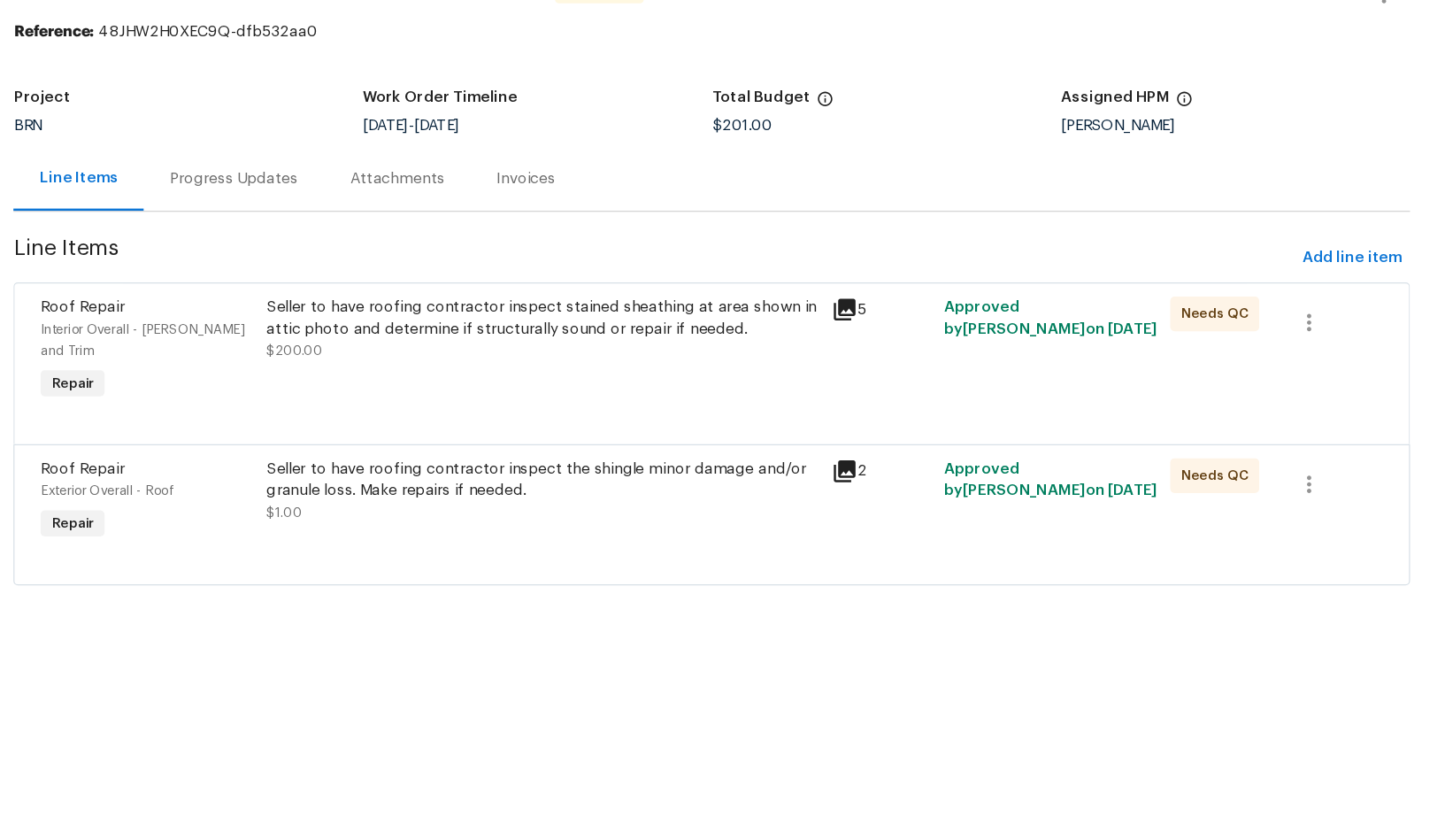
click at [718, 554] on div at bounding box center [847, 564] width 1094 height 21
click at [630, 500] on div "Seller to have roofing contractor inspect the shingle minor damage and/or granu…" at bounding box center [708, 500] width 449 height 35
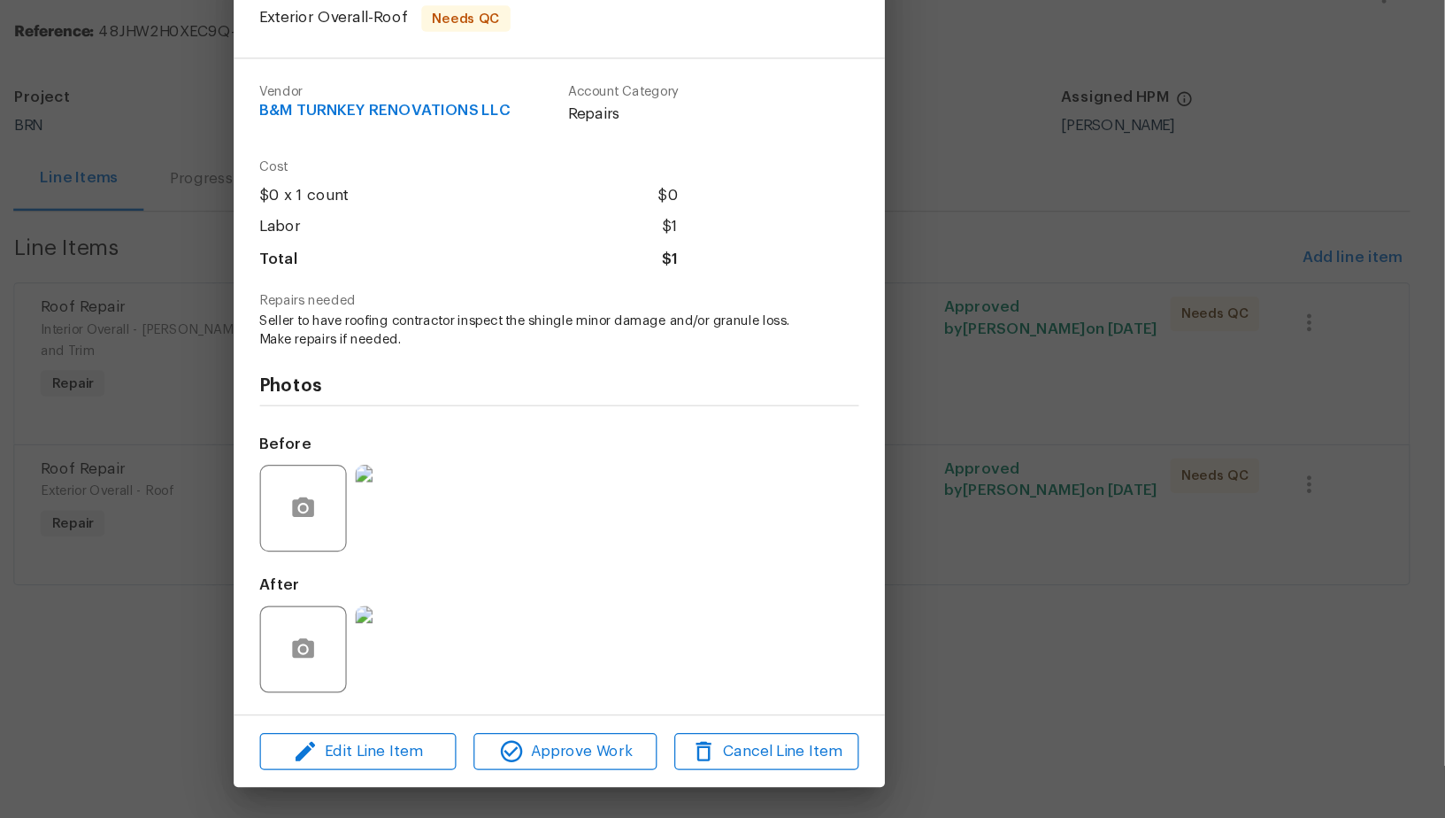
click at [573, 650] on img at bounding box center [592, 638] width 71 height 71
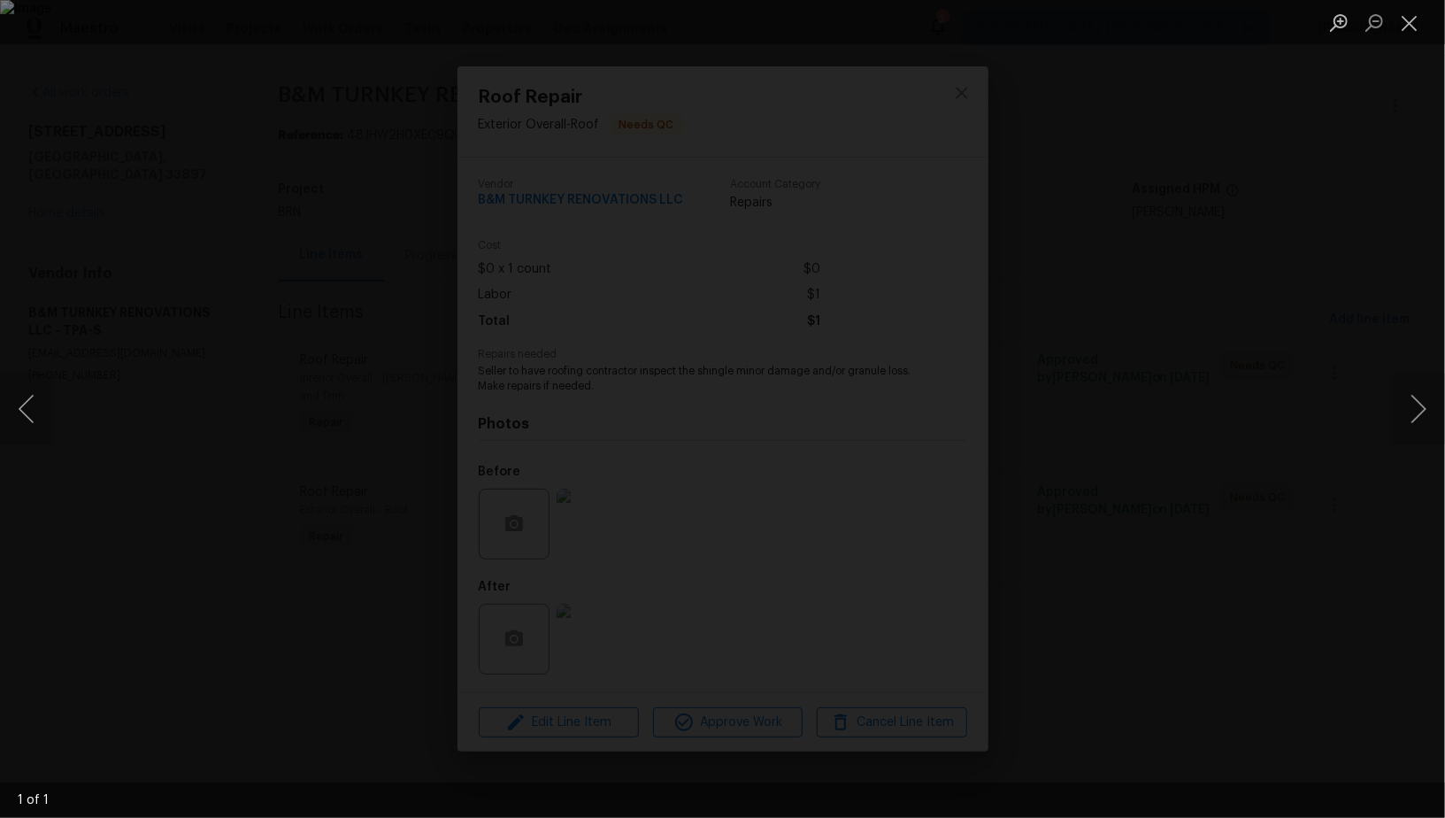
click at [1178, 511] on div "Lightbox" at bounding box center [722, 409] width 1445 height 818
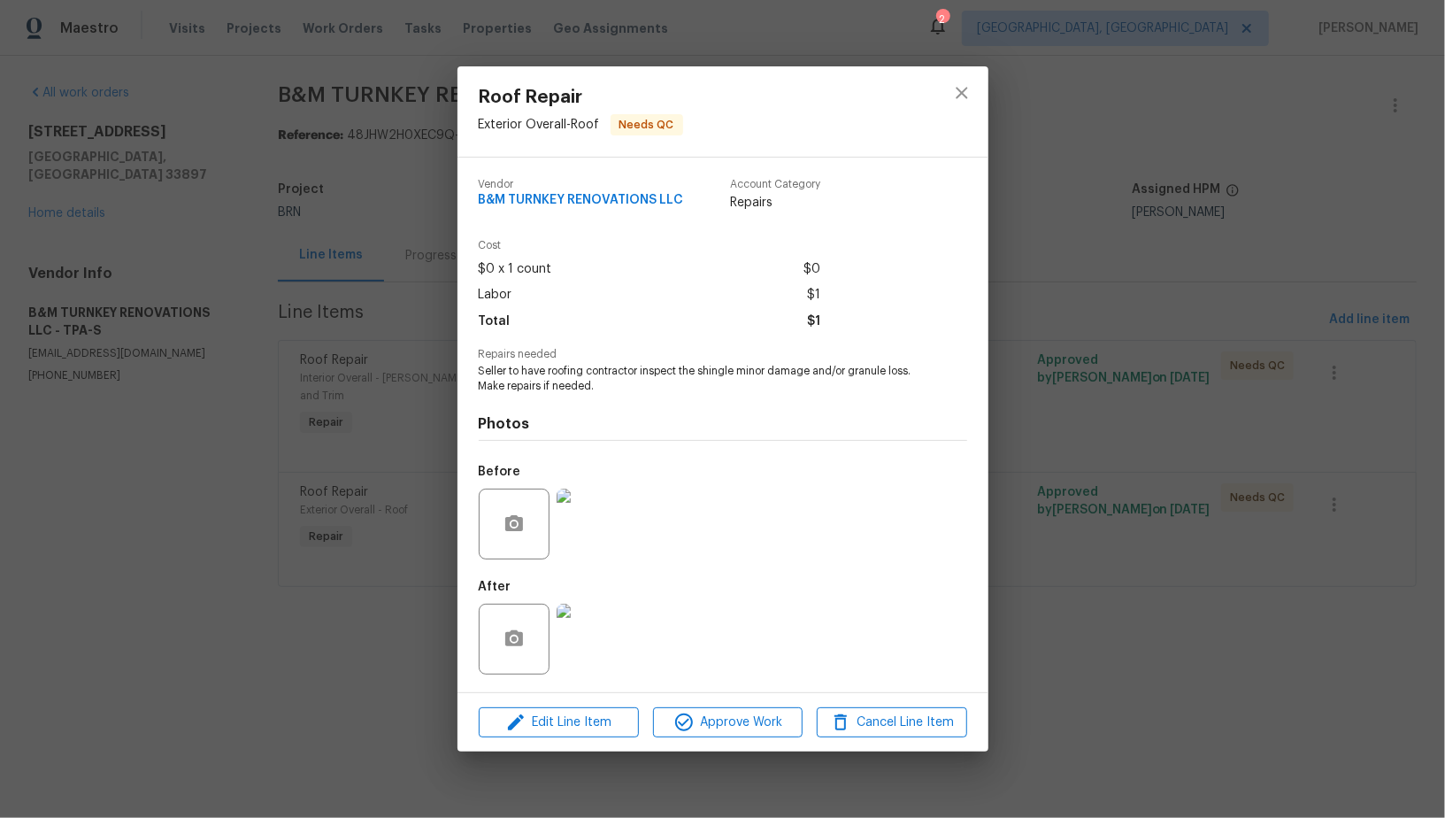
click at [1131, 513] on div "Roof Repair Exterior Overall - Roof Needs QC Vendor B&M TURNKEY RENOVATIONS LLC…" at bounding box center [722, 409] width 1445 height 818
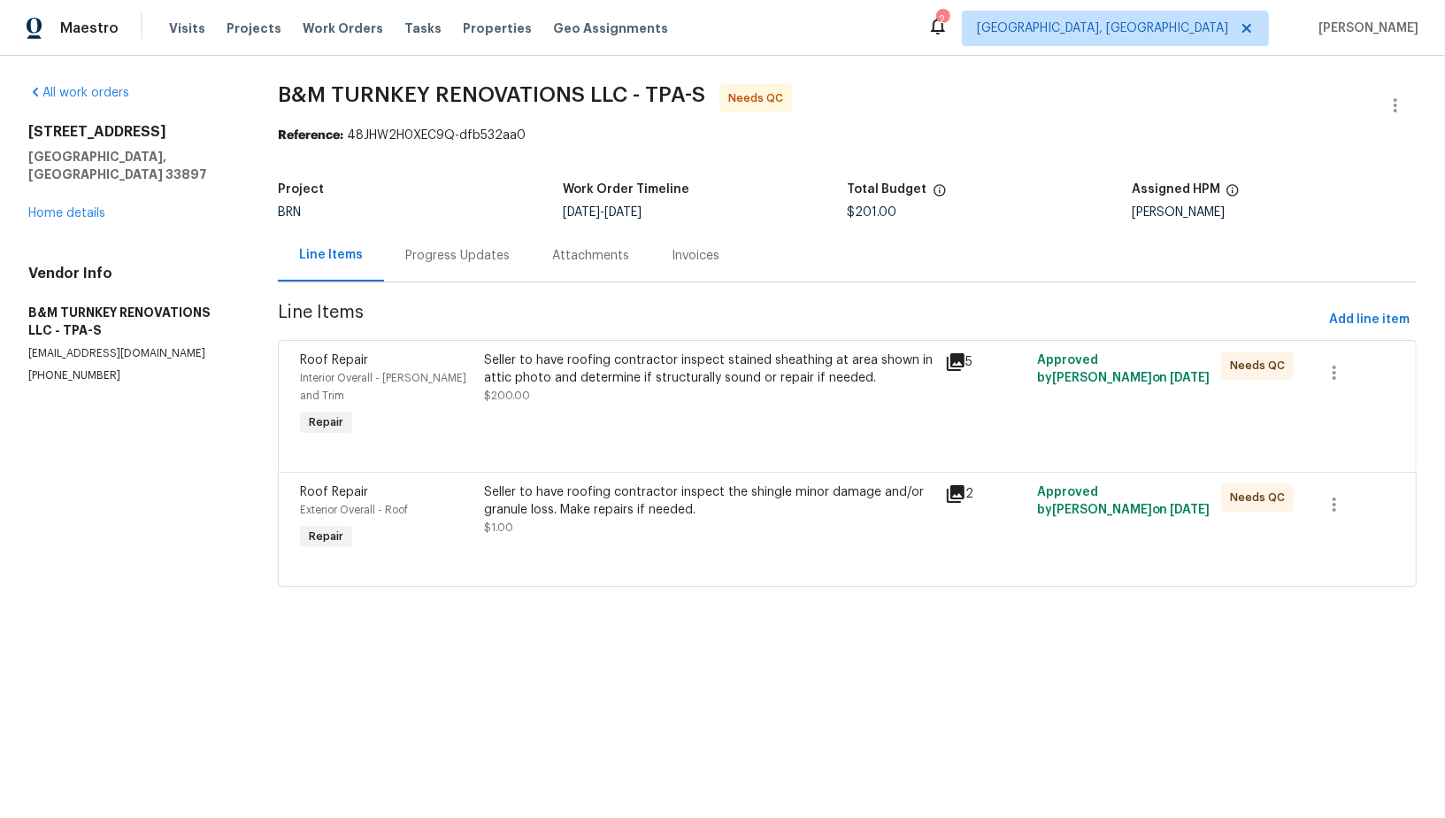
click at [573, 386] on div "Seller to have roofing contractor inspect stained sheathing at area shown in at…" at bounding box center [708, 377] width 449 height 53
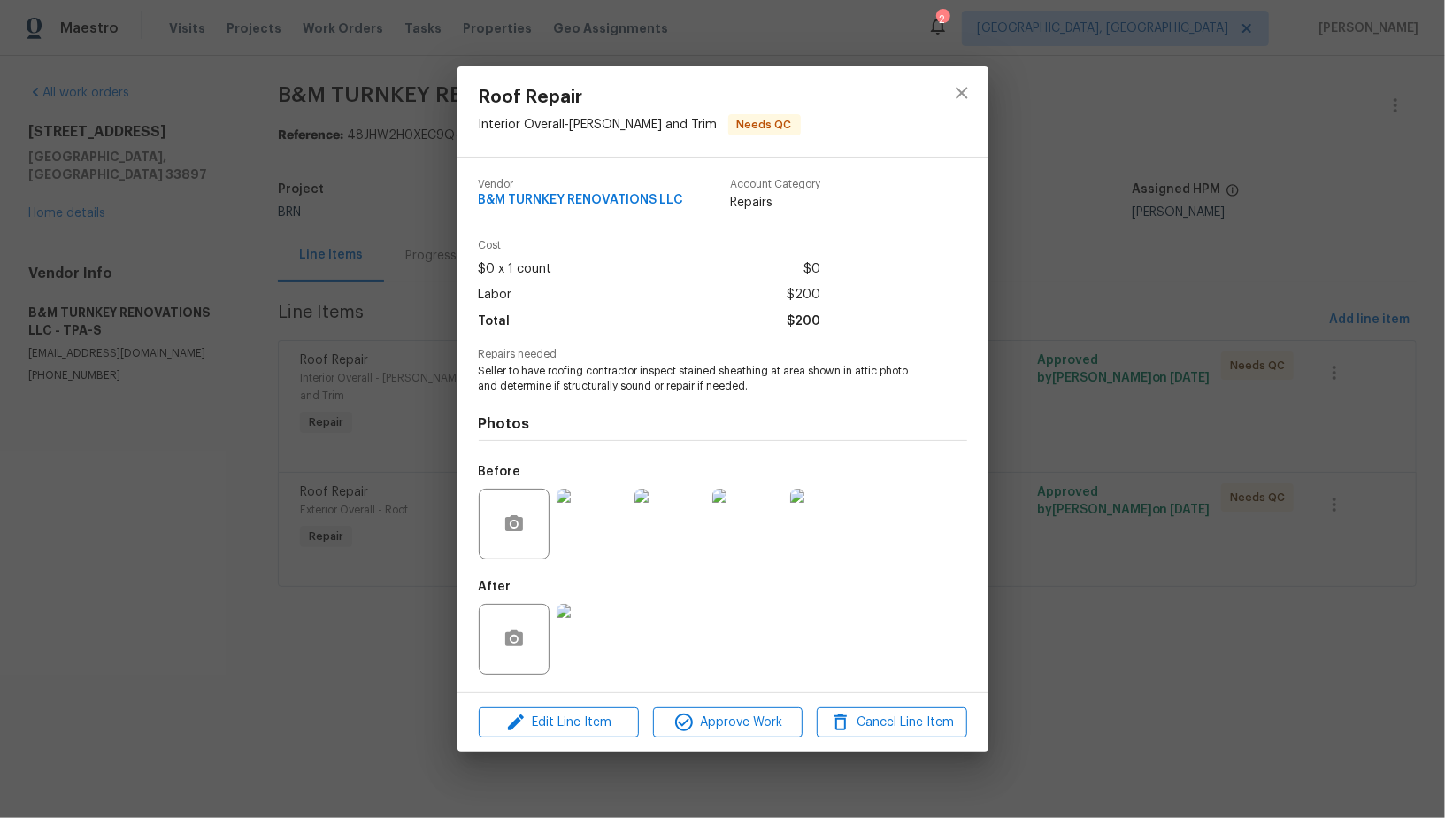
click at [600, 543] on img at bounding box center [592, 523] width 71 height 71
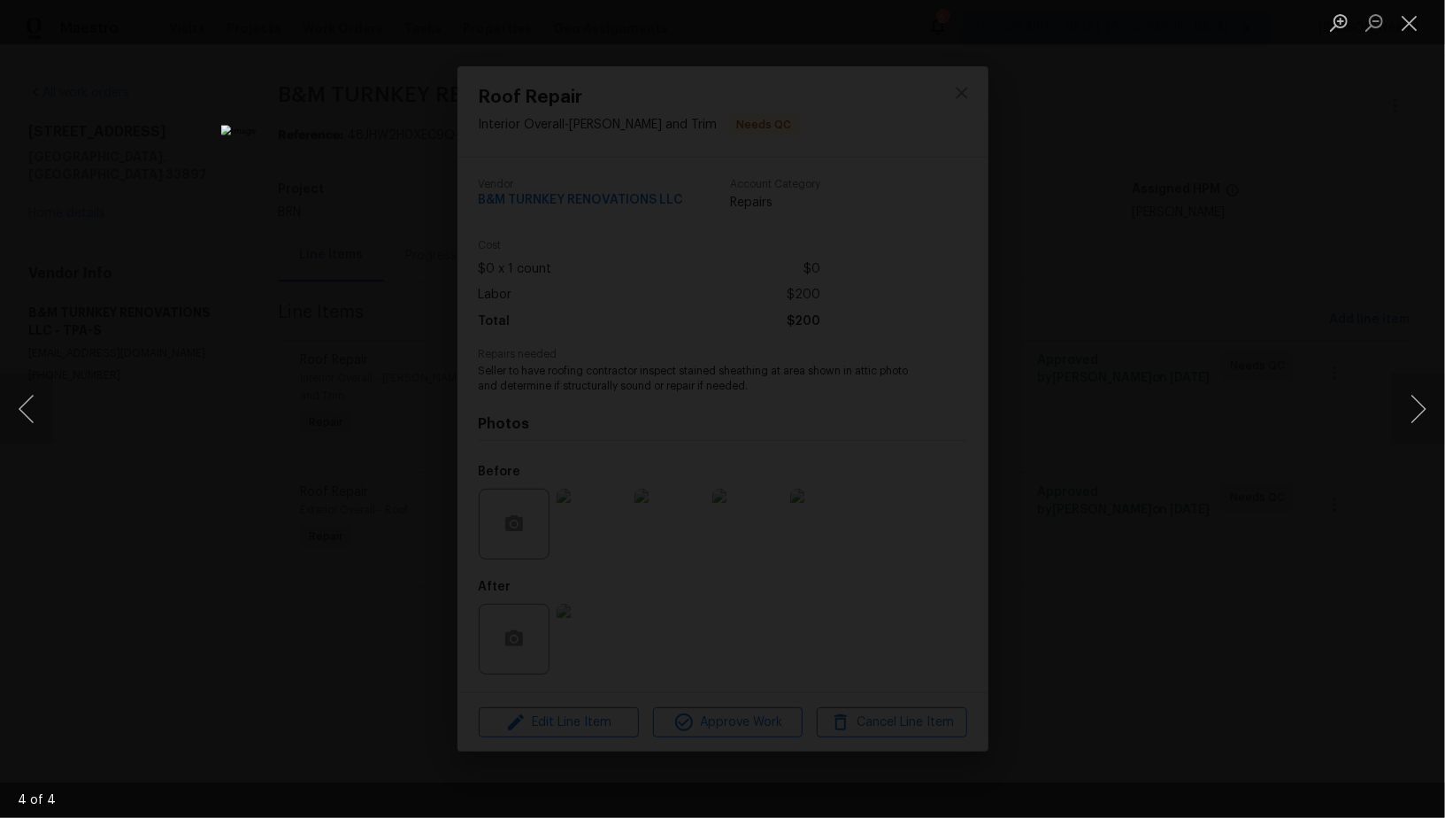
click at [1125, 501] on div "Lightbox" at bounding box center [722, 409] width 1445 height 818
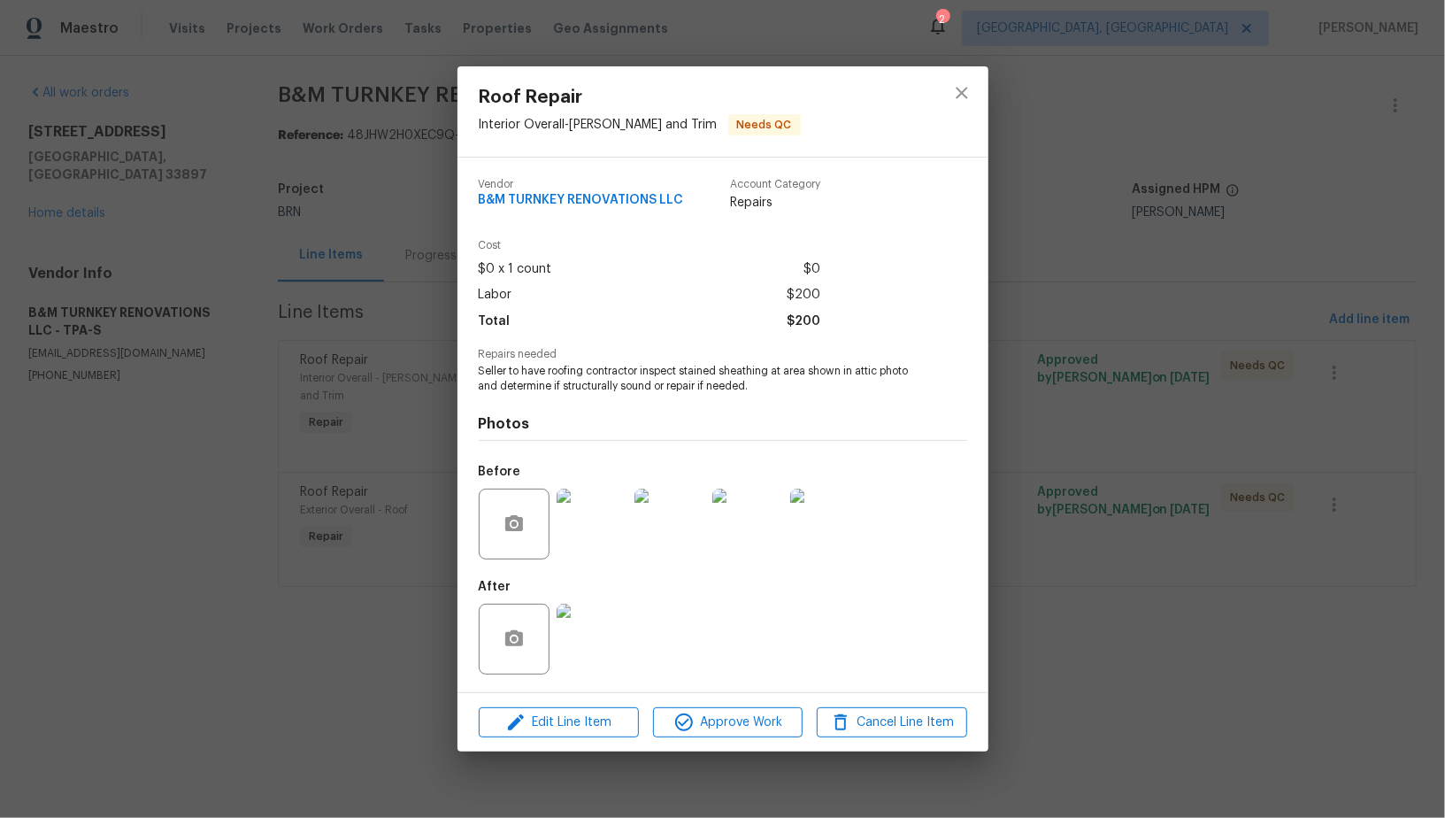
click at [1125, 501] on div "Roof Repair Interior Overall - Eaves and Trim Needs QC Vendor B&M TURNKEY RENOV…" at bounding box center [722, 409] width 1445 height 818
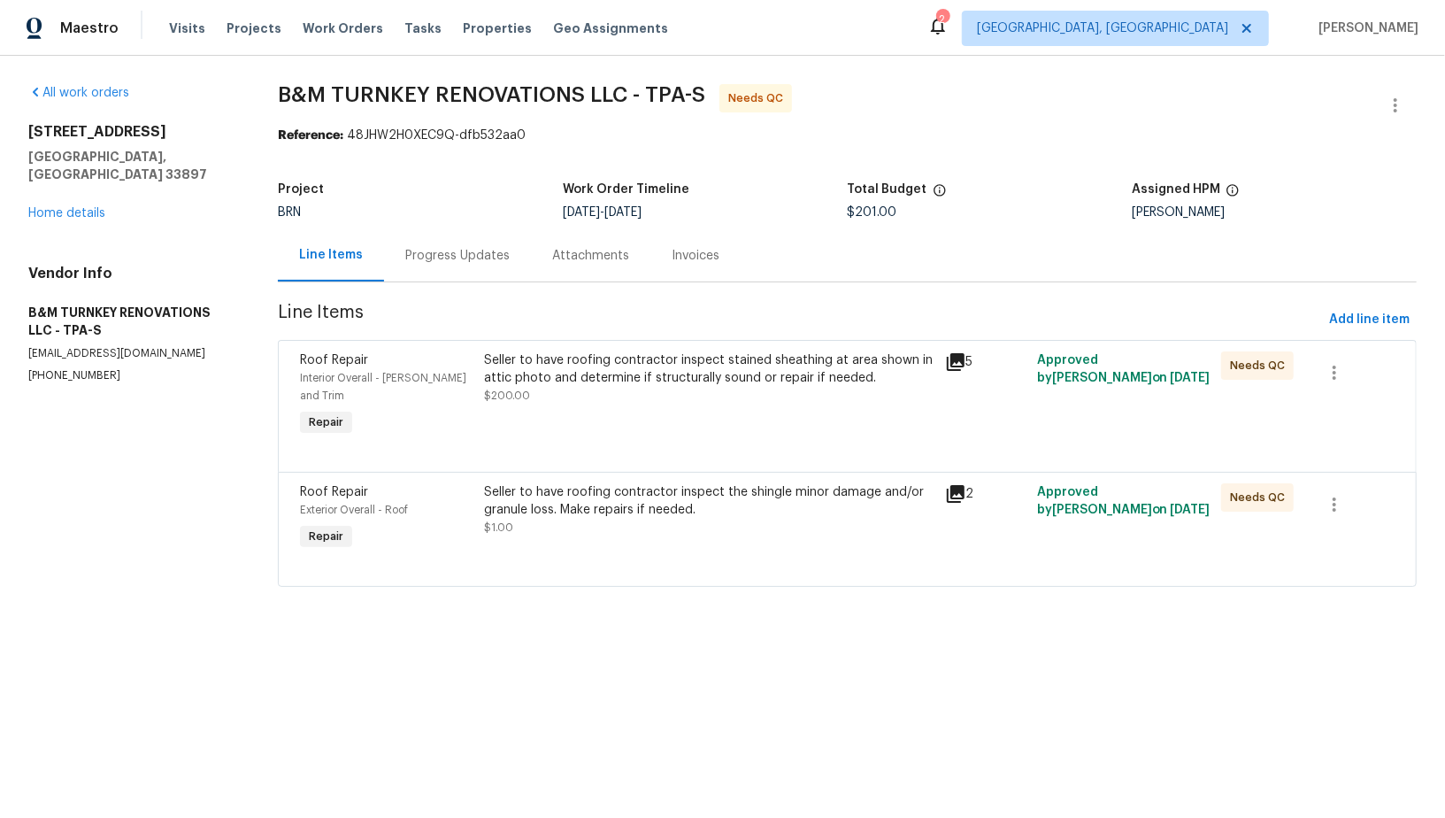
click at [591, 483] on div "Seller to have roofing contractor inspect the shingle minor damage and/or granu…" at bounding box center [708, 500] width 449 height 35
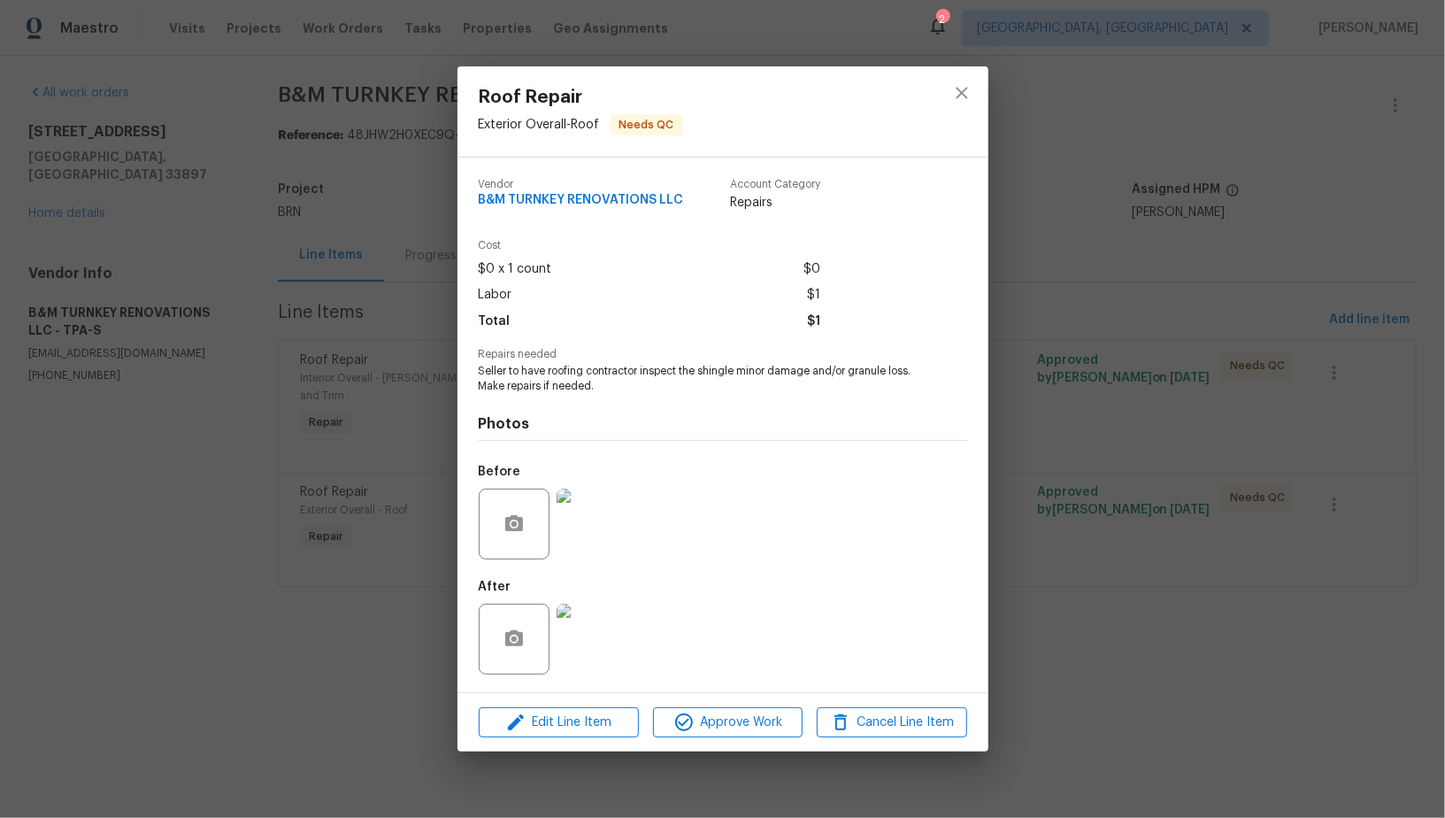
click at [599, 531] on img at bounding box center [592, 523] width 71 height 71
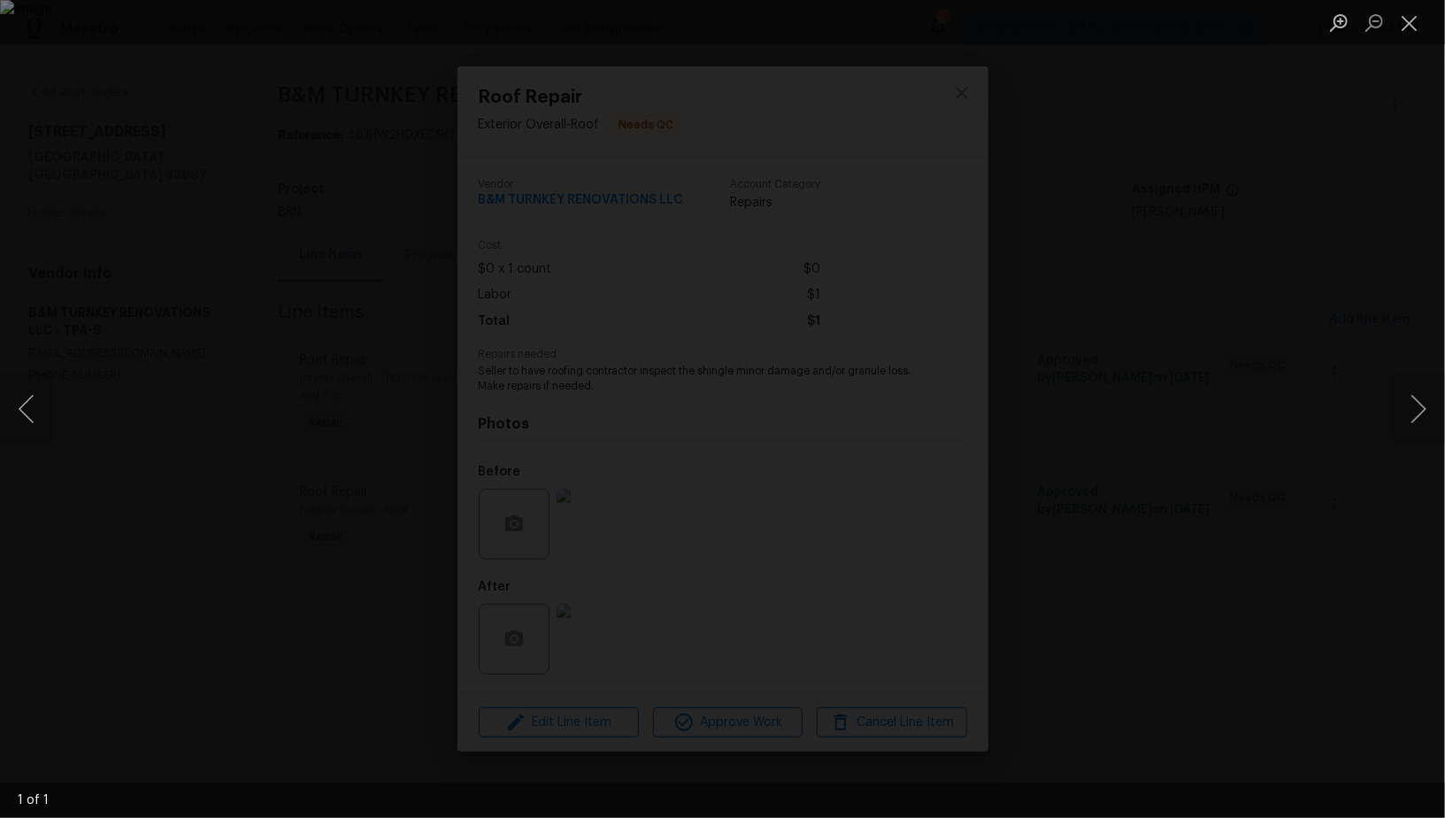
click at [357, 697] on div "Lightbox" at bounding box center [722, 409] width 1445 height 818
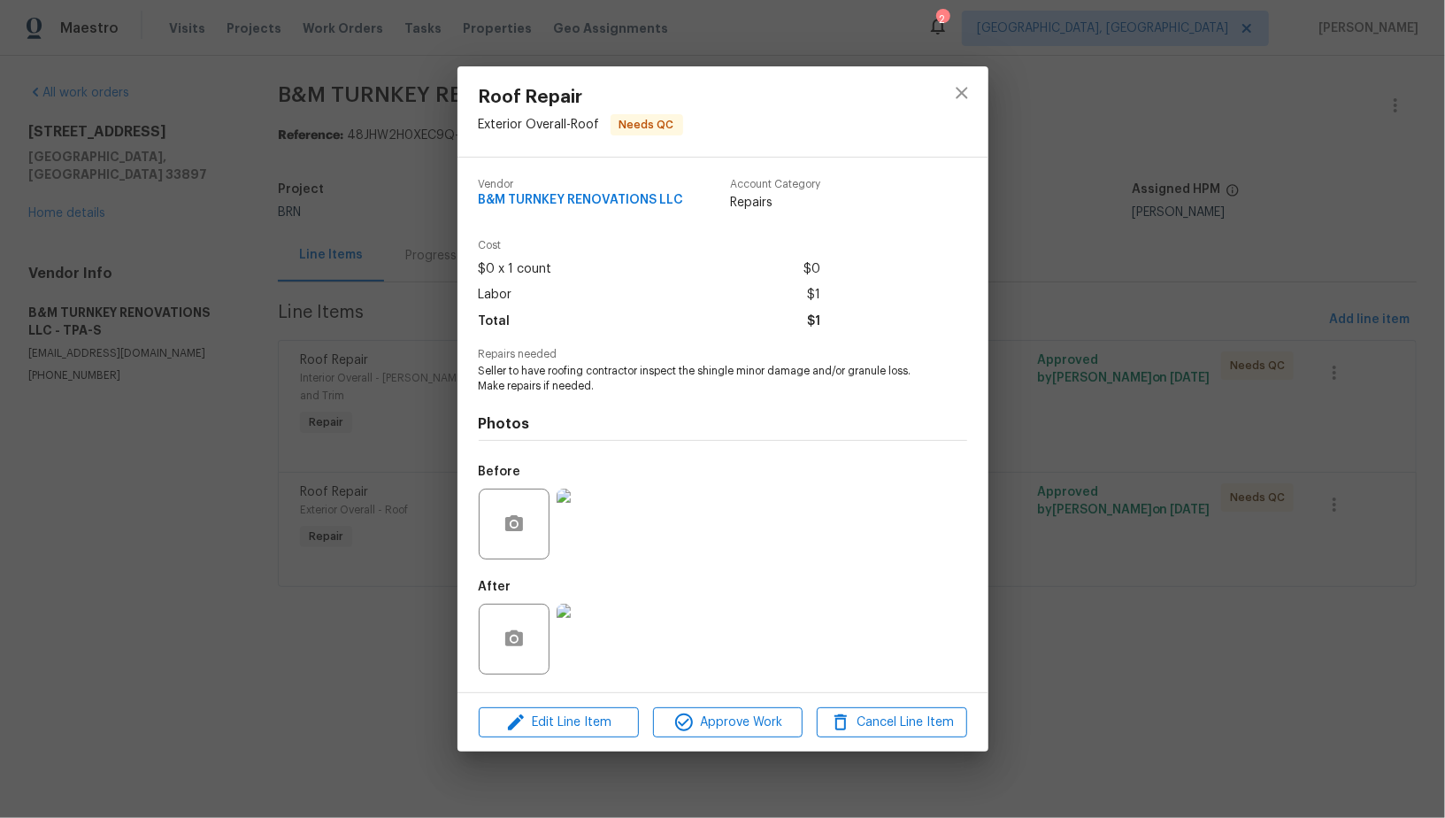
click at [323, 557] on div "Roof Repair Exterior Overall - Roof Needs QC Vendor B&M TURNKEY RENOVATIONS LLC…" at bounding box center [722, 409] width 1445 height 818
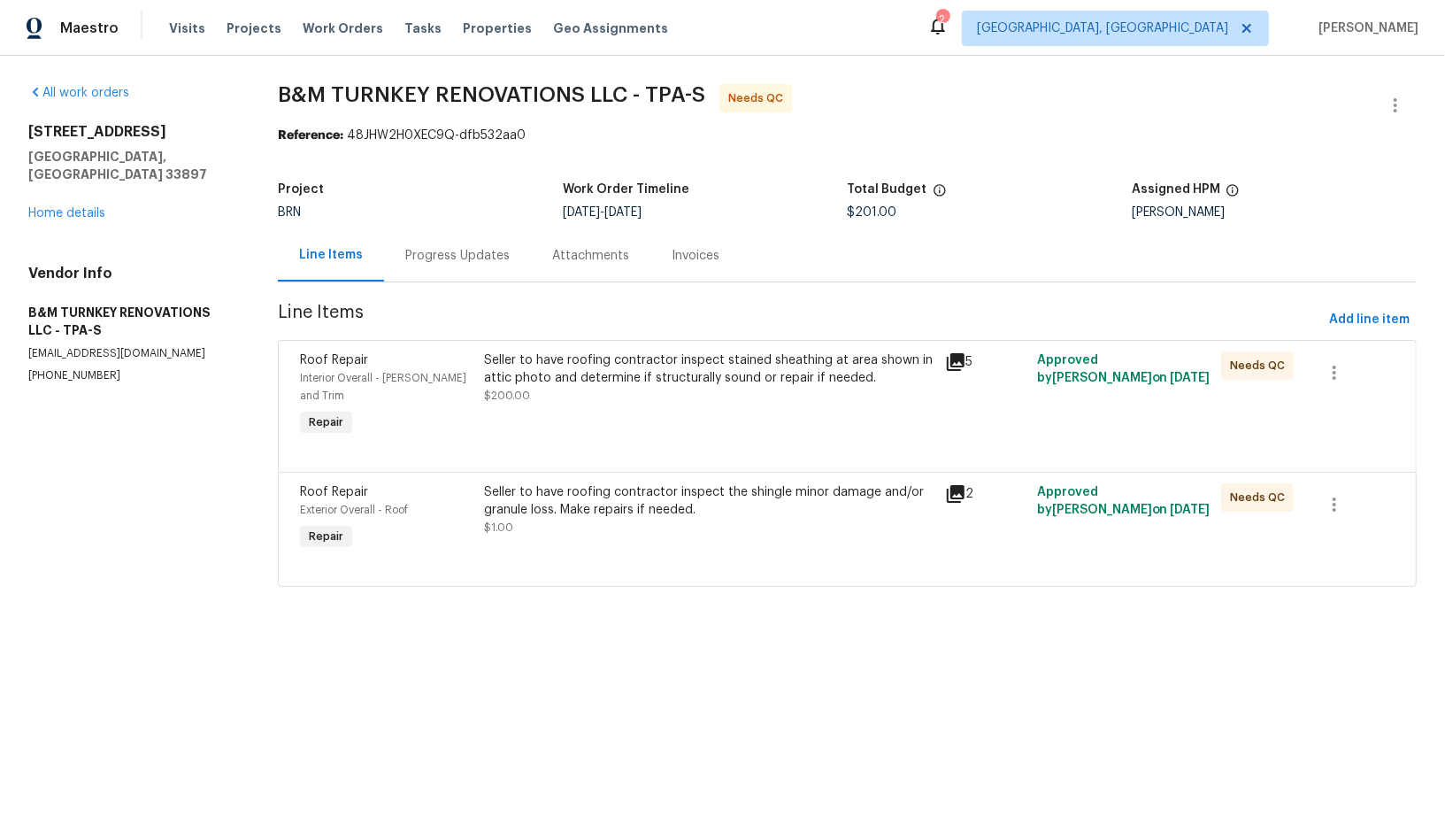
click at [611, 346] on div "Seller to have roofing contractor inspect stained sheathing at area shown in at…" at bounding box center [709, 395] width 460 height 99
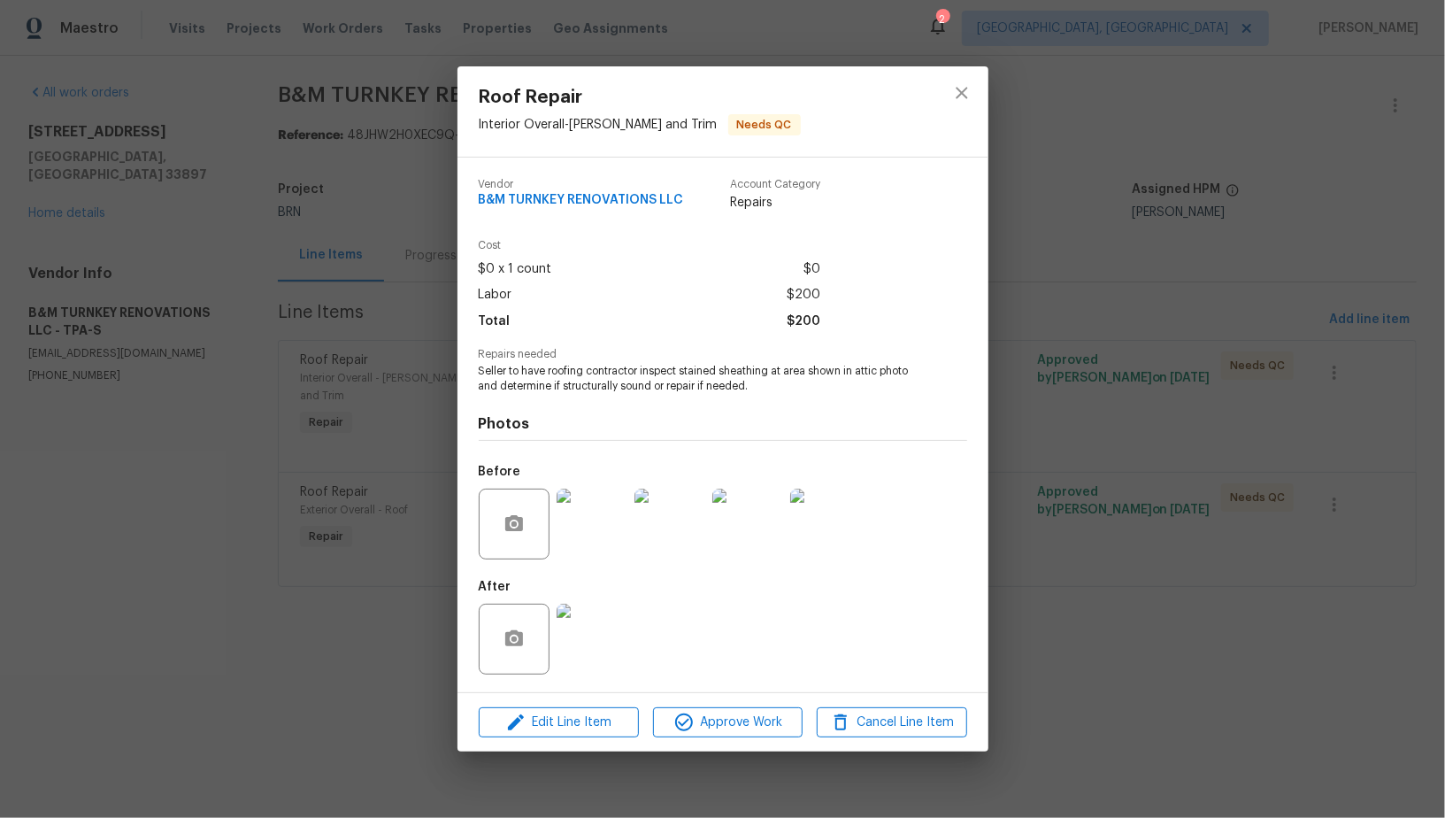
click at [835, 529] on img at bounding box center [825, 523] width 71 height 71
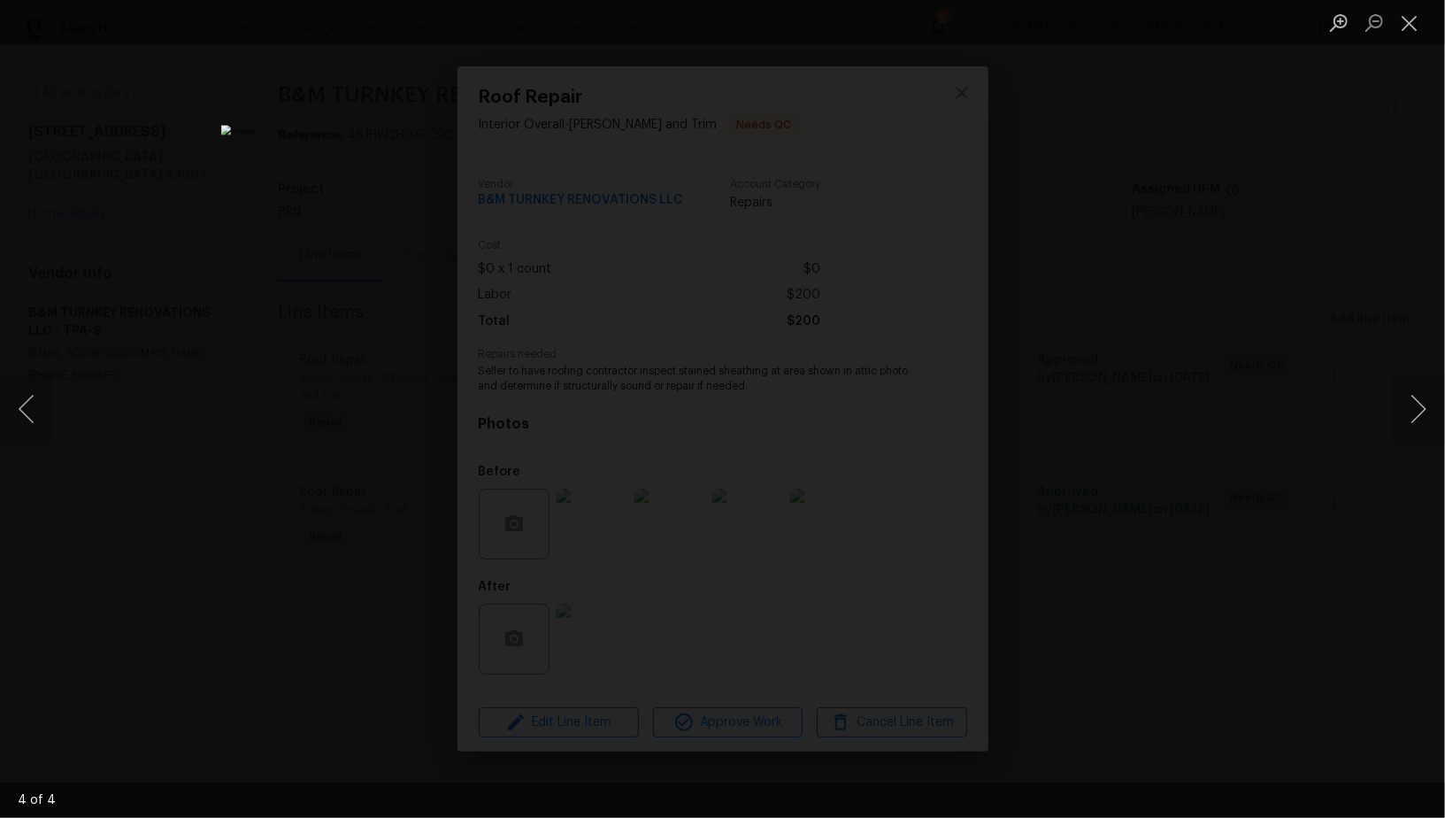
click at [1053, 529] on div "Lightbox" at bounding box center [722, 409] width 1445 height 818
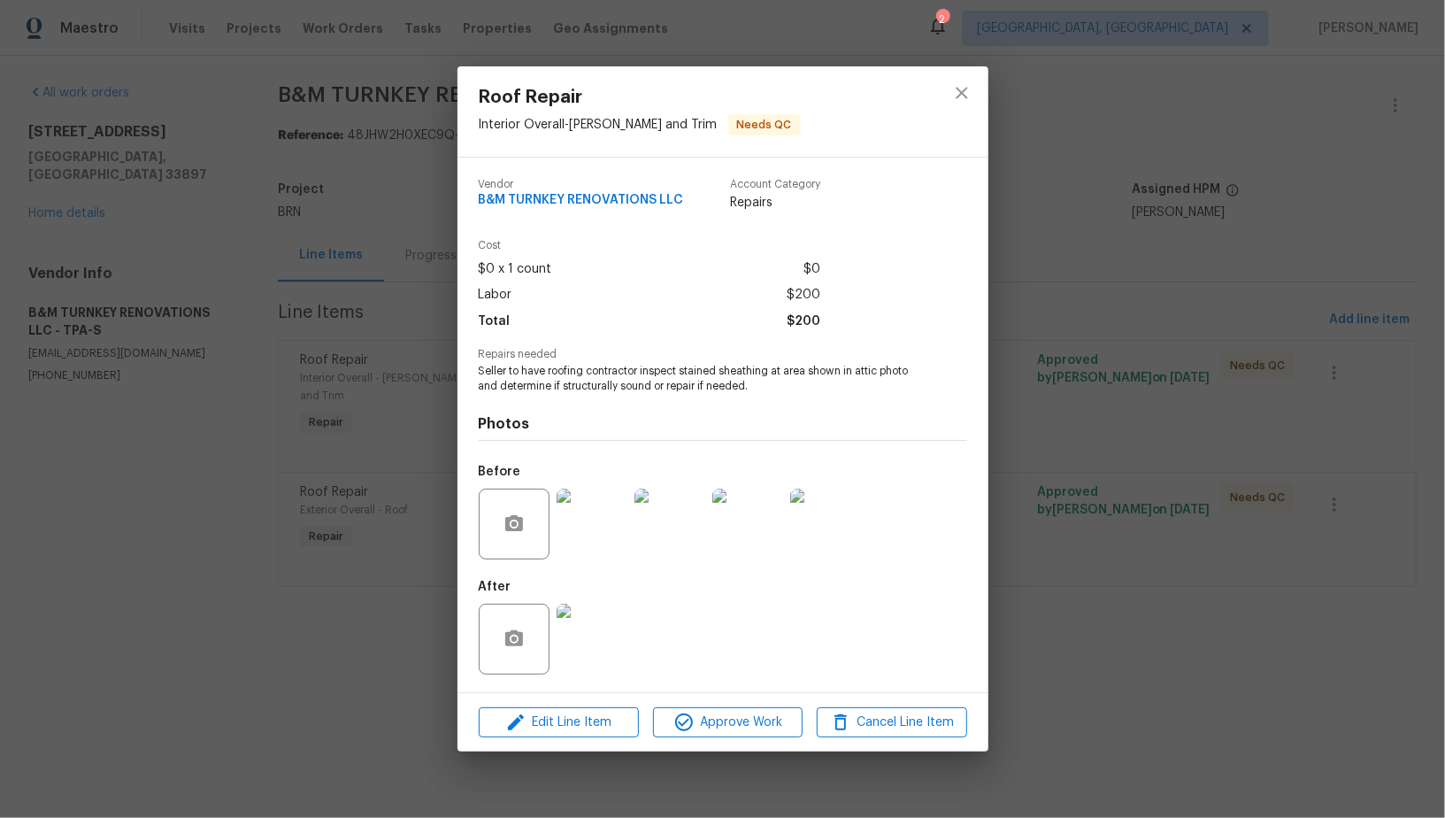
click at [765, 541] on img at bounding box center [747, 523] width 71 height 71
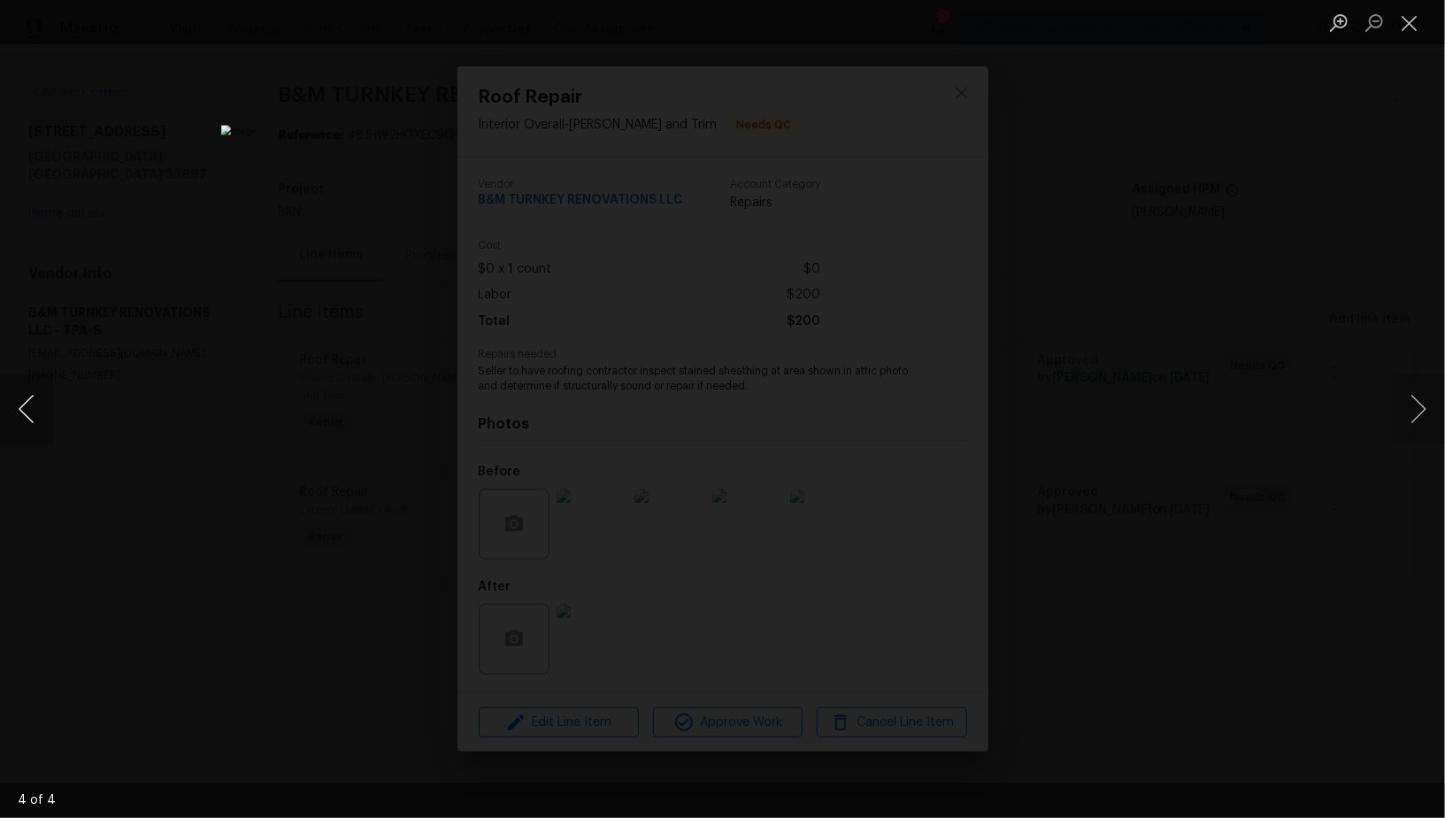
click at [22, 420] on button "Previous image" at bounding box center [26, 408] width 53 height 71
click at [810, 637] on img "Lightbox" at bounding box center [721, 408] width 959 height 543
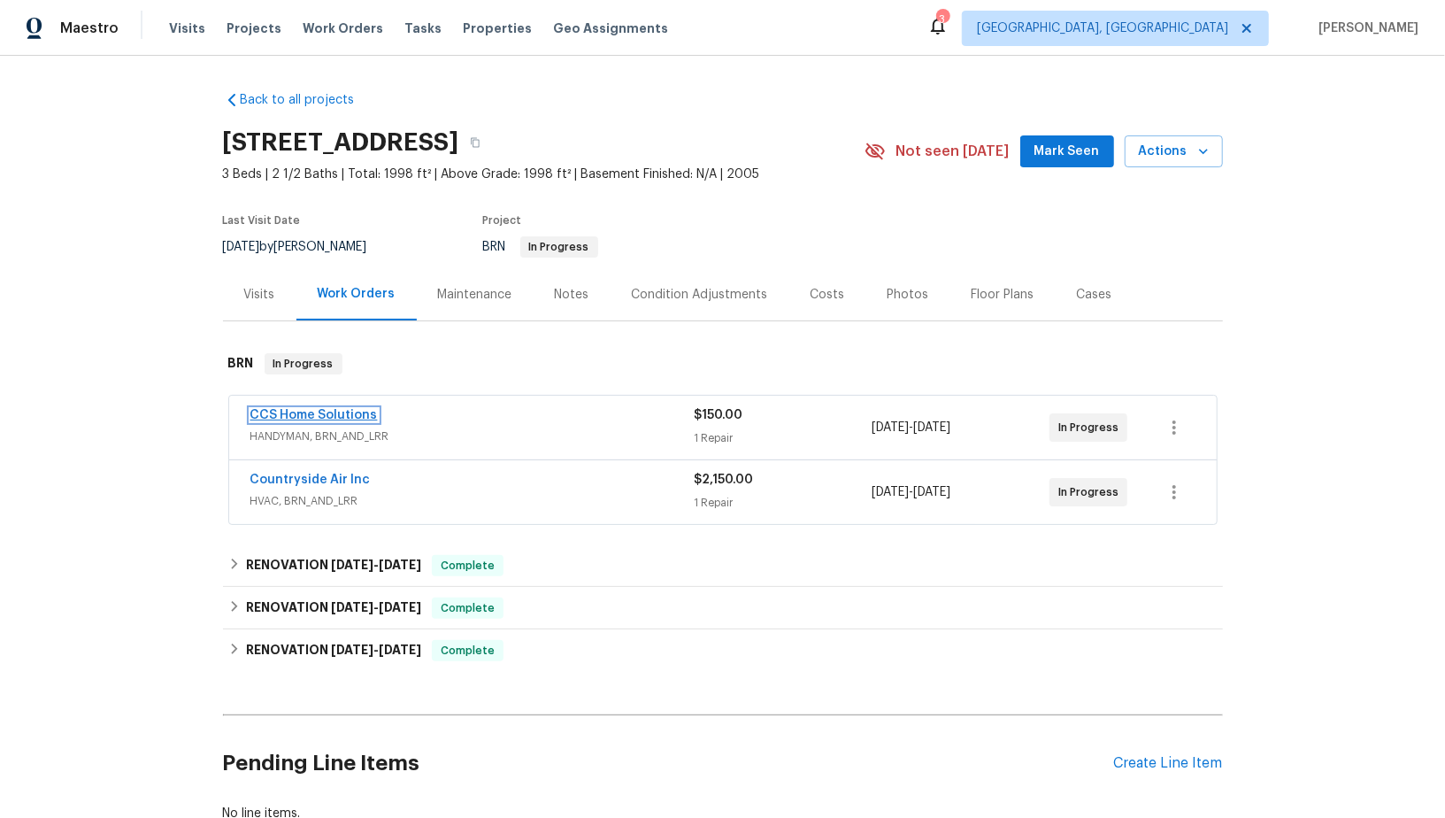
click at [324, 410] on link "CCS Home Solutions" at bounding box center [313, 415] width 127 height 12
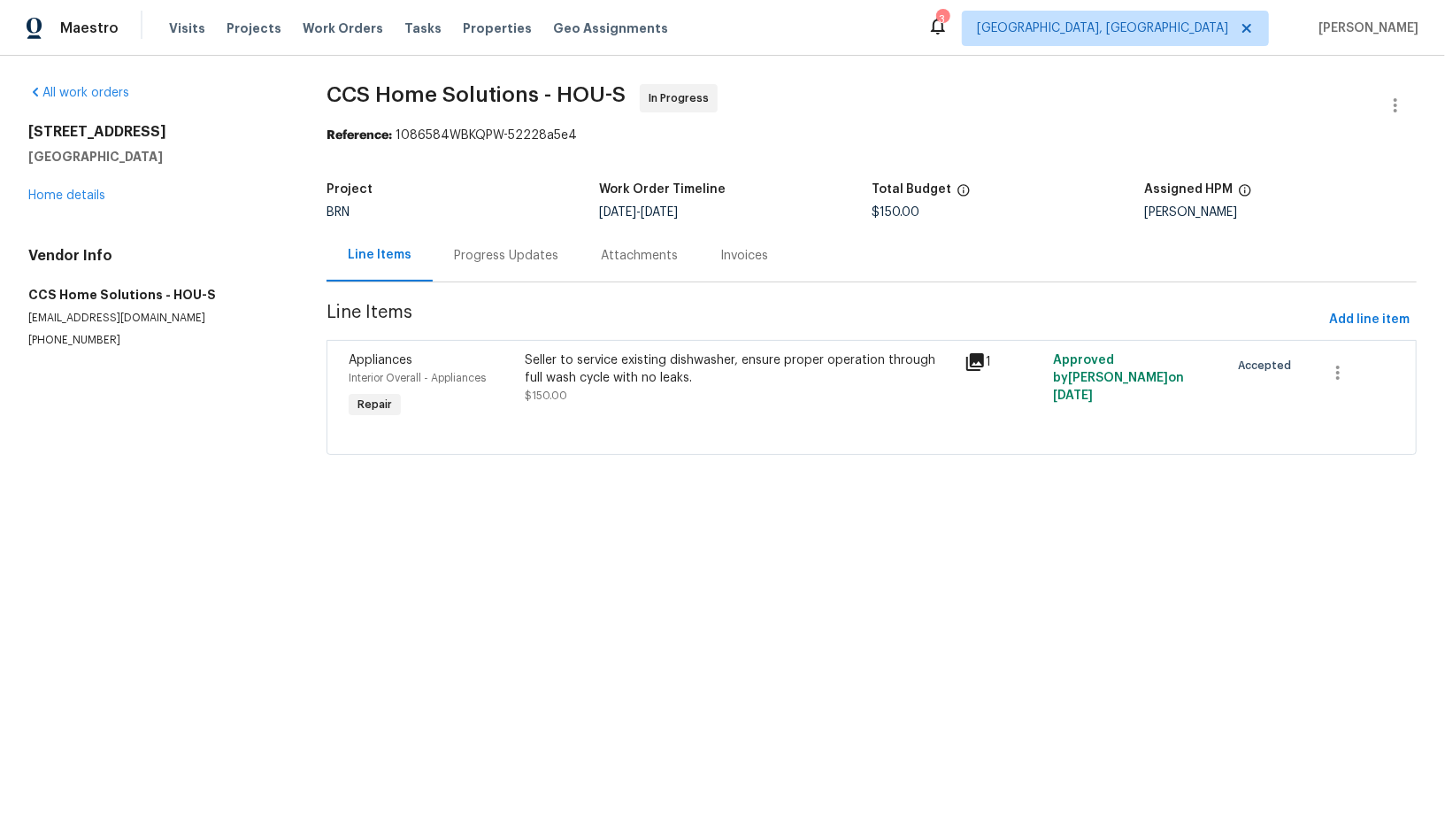
click at [484, 266] on div "Progress Updates" at bounding box center [506, 255] width 147 height 52
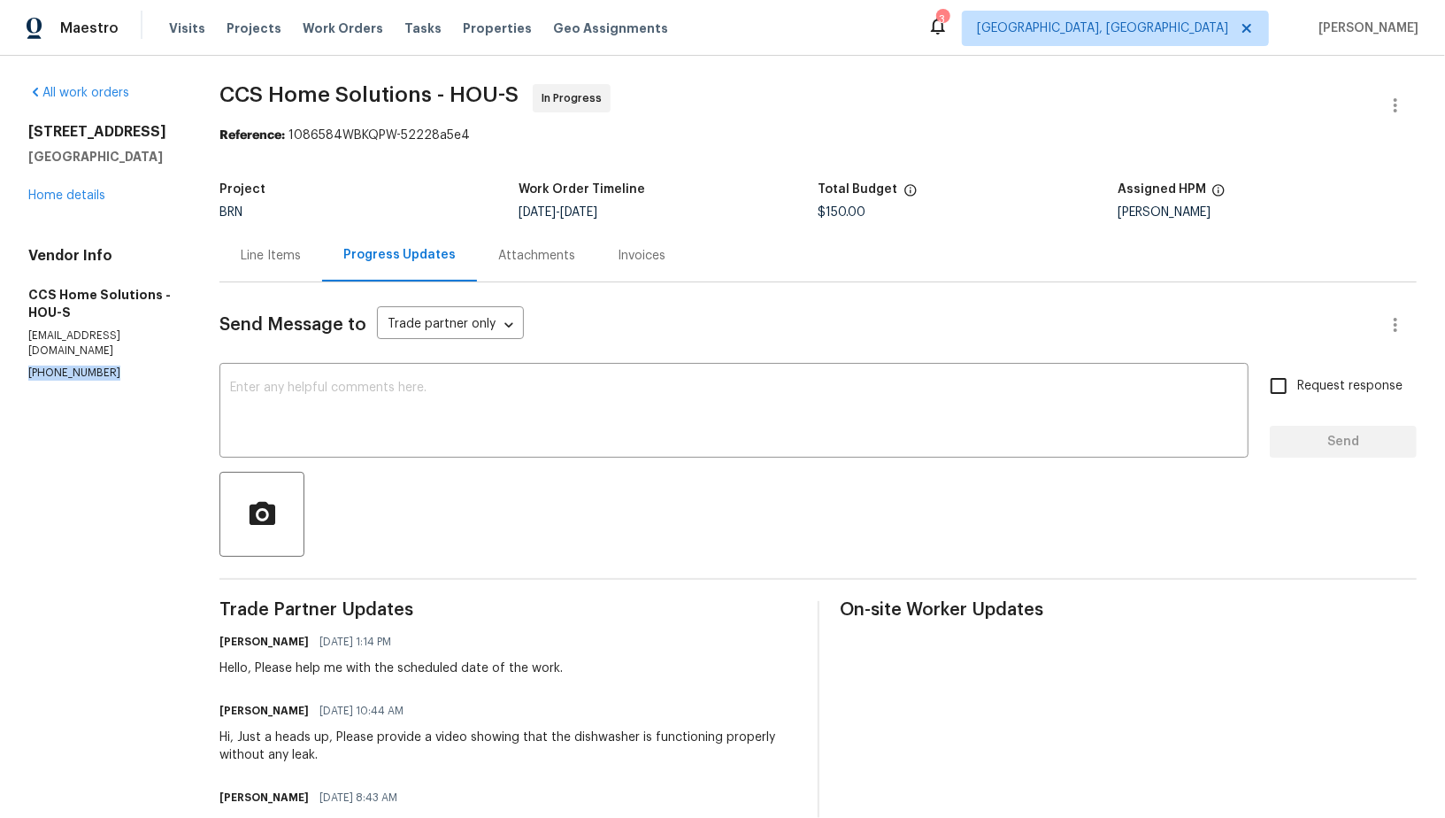
drag, startPoint x: 120, startPoint y: 356, endPoint x: 0, endPoint y: 349, distance: 120.5
click at [0, 349] on div "All work orders 2317 Shady Pine Dr Conroe, TX 77301 Home details Vendor Info CC…" at bounding box center [722, 495] width 1445 height 879
copy p "(832) 512-4250"
click at [334, 456] on div "x ​" at bounding box center [733, 412] width 1029 height 90
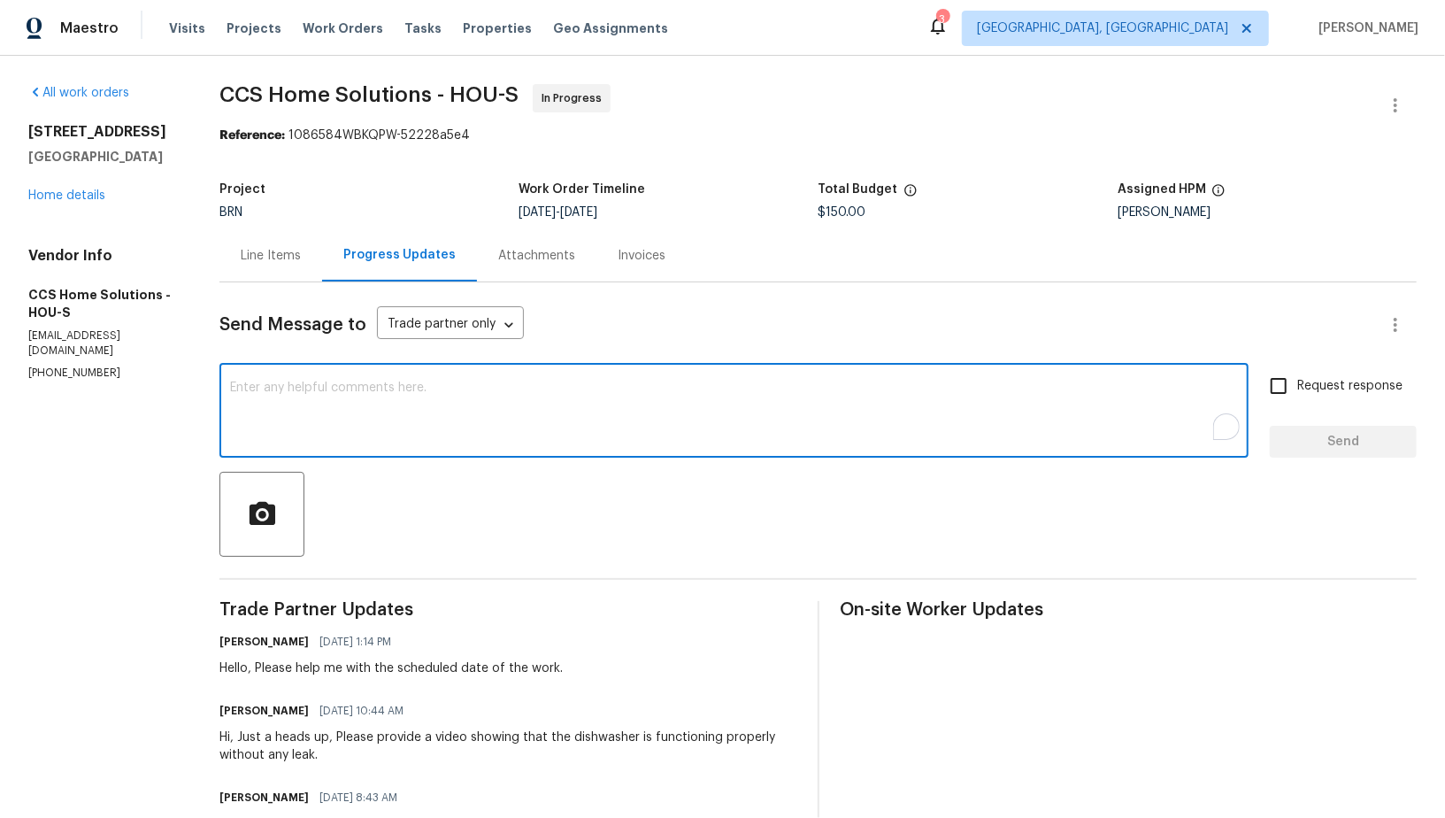
click at [317, 414] on textarea "To enrich screen reader interactions, please activate Accessibility in Grammarl…" at bounding box center [734, 412] width 1008 height 62
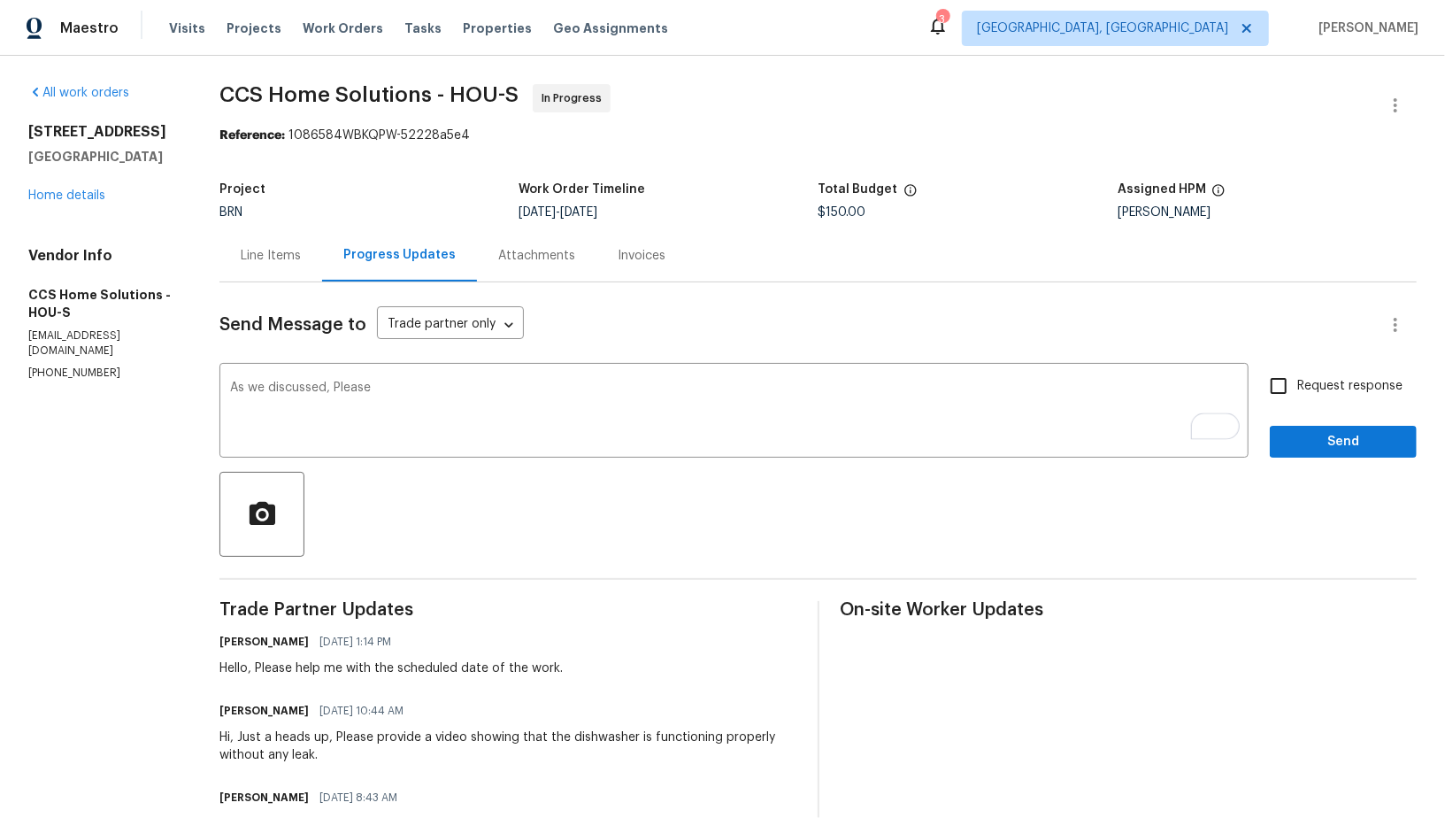
drag, startPoint x: 370, startPoint y: 736, endPoint x: 626, endPoint y: 756, distance: 256.4
click at [628, 756] on div "Hi, Just a heads up, Please provide a video showing that the dishwasher is func…" at bounding box center [507, 745] width 576 height 35
drag, startPoint x: 372, startPoint y: 737, endPoint x: 409, endPoint y: 754, distance: 40.8
click at [409, 754] on div "Hi, Just a heads up, Please provide a video showing that the dishwasher is func…" at bounding box center [507, 745] width 576 height 35
copy div "provide a video showing that the dishwasher is functioning properly without any…"
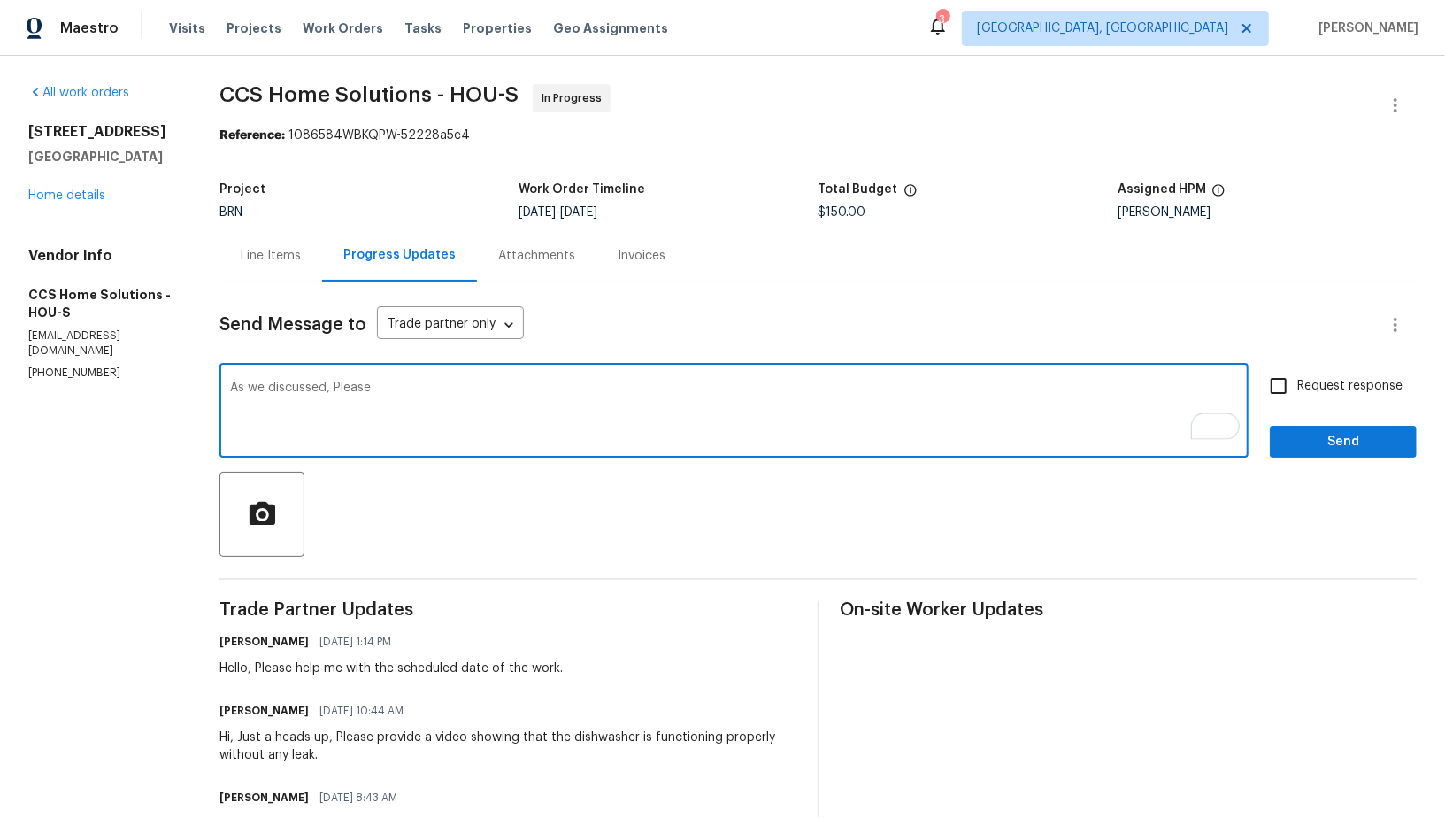
click at [406, 422] on textarea "As we discussed, Please" at bounding box center [734, 412] width 1008 height 62
paste textarea "provide a video showing that the dishwasher is functioning properly without any…"
type textarea "As we discussed, Please provide a video showing that the dishwasher is function…"
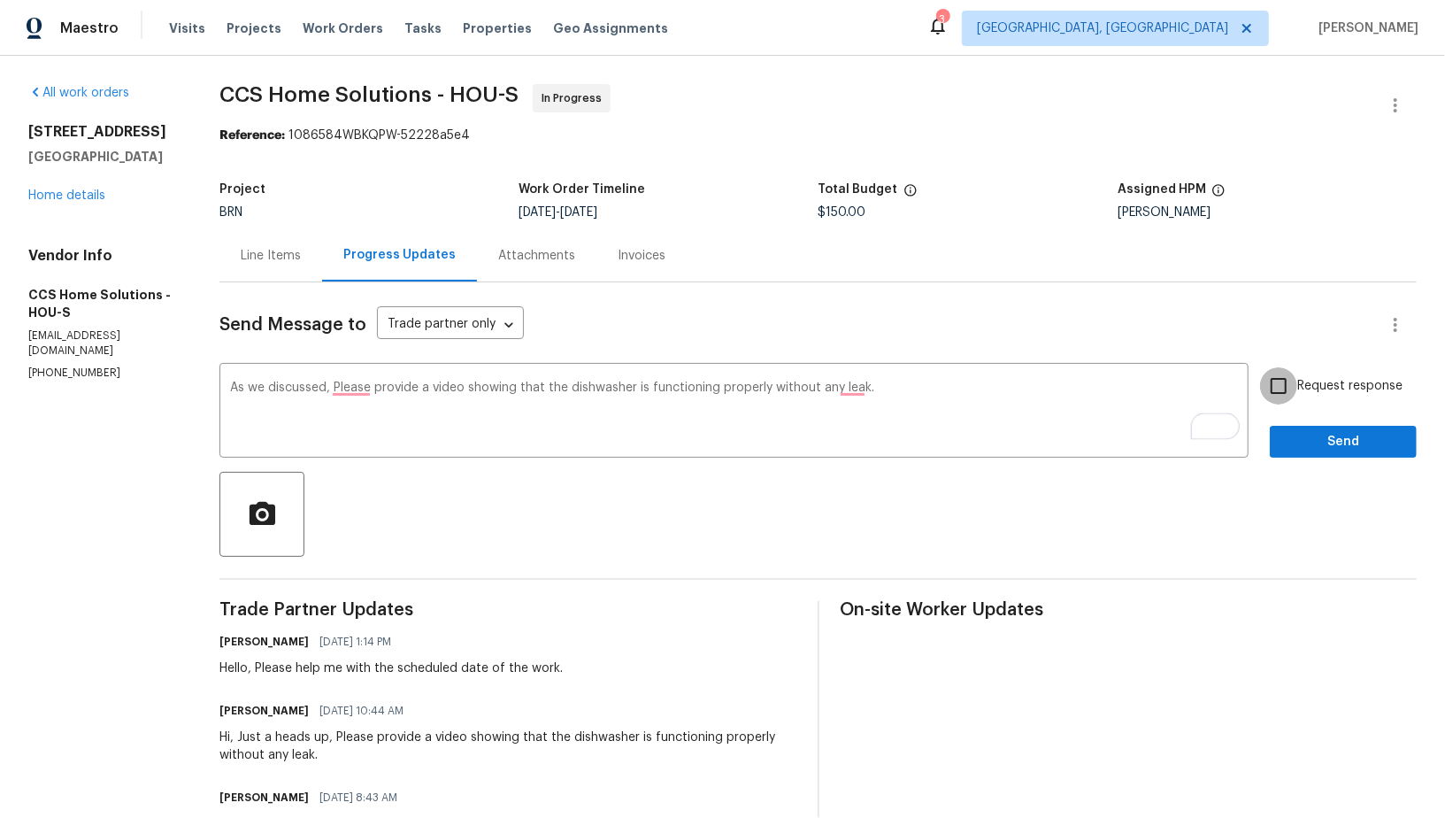
click at [1283, 374] on input "Request response" at bounding box center [1278, 385] width 37 height 37
checkbox input "true"
click at [1296, 435] on span "Send" at bounding box center [1343, 442] width 119 height 22
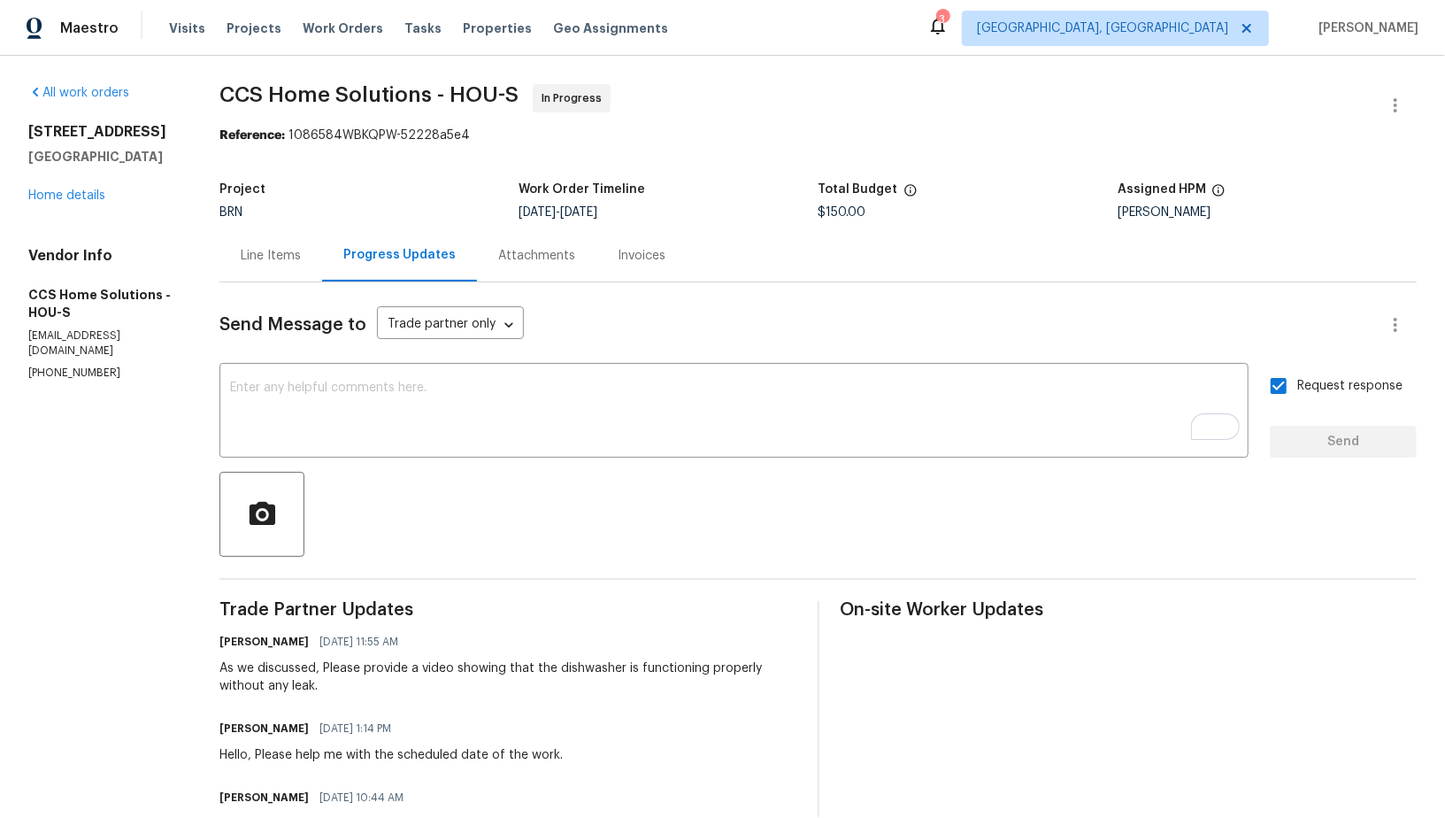
click at [65, 214] on div "All work orders 2317 Shady Pine Dr Conroe, TX 77301 Home details Vendor Info CC…" at bounding box center [102, 232] width 149 height 296
click at [65, 205] on div "All work orders 2317 Shady Pine Dr Conroe, TX 77301 Home details Vendor Info CC…" at bounding box center [102, 232] width 149 height 296
click at [65, 198] on link "Home details" at bounding box center [66, 195] width 77 height 12
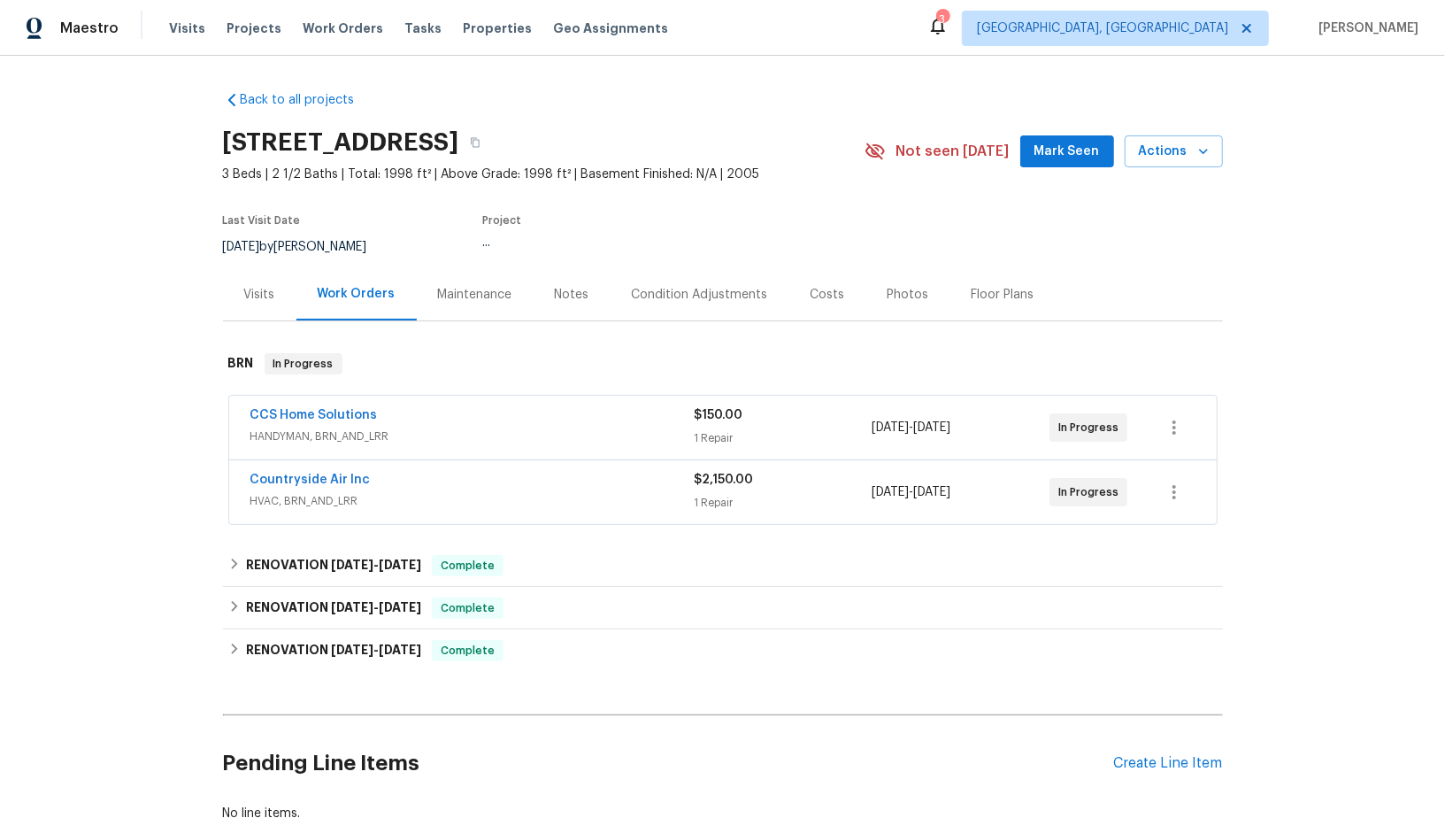
click at [316, 488] on div "Countryside Air Inc" at bounding box center [472, 481] width 444 height 21
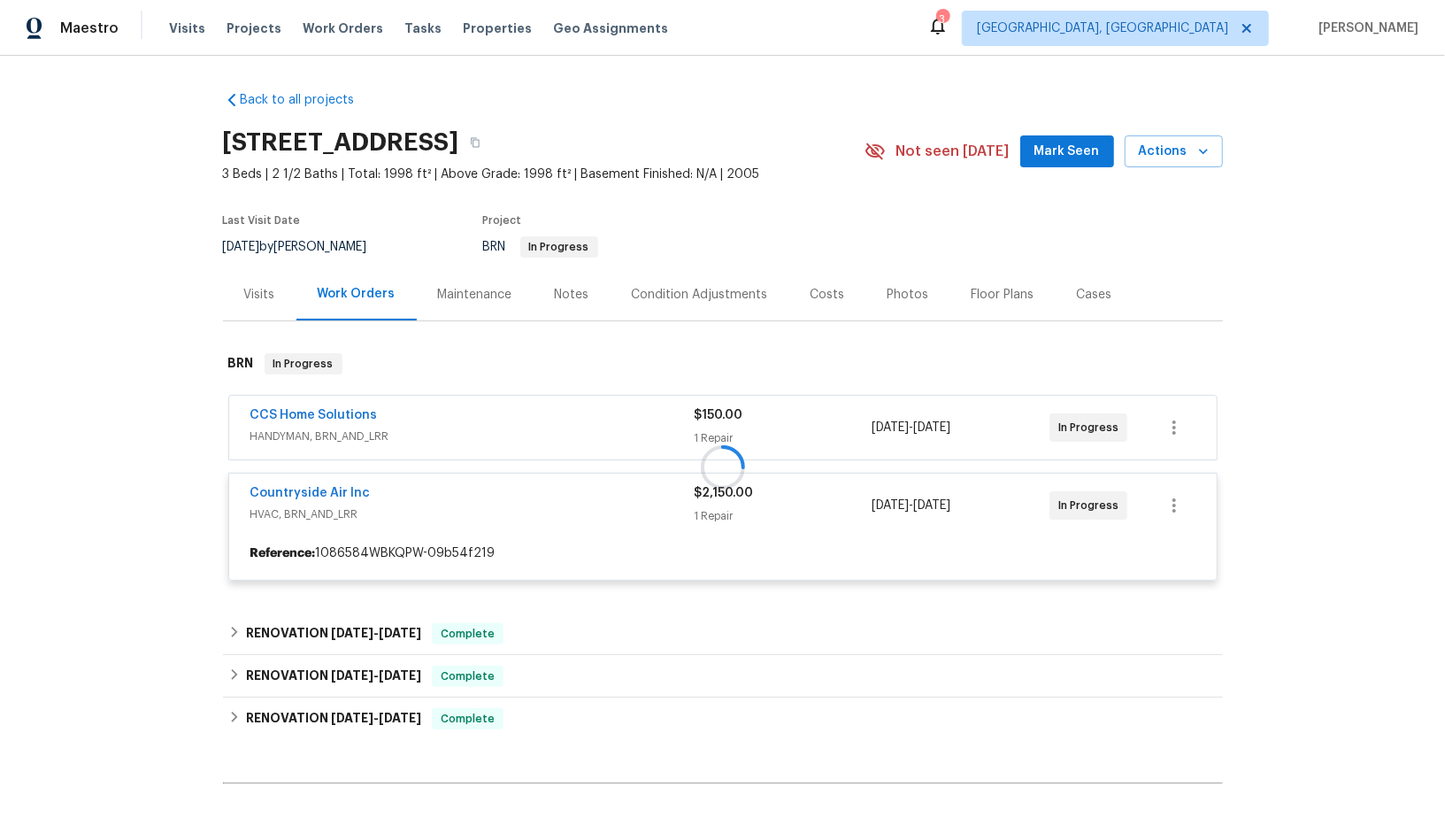
click at [323, 489] on div at bounding box center [723, 466] width 1000 height 263
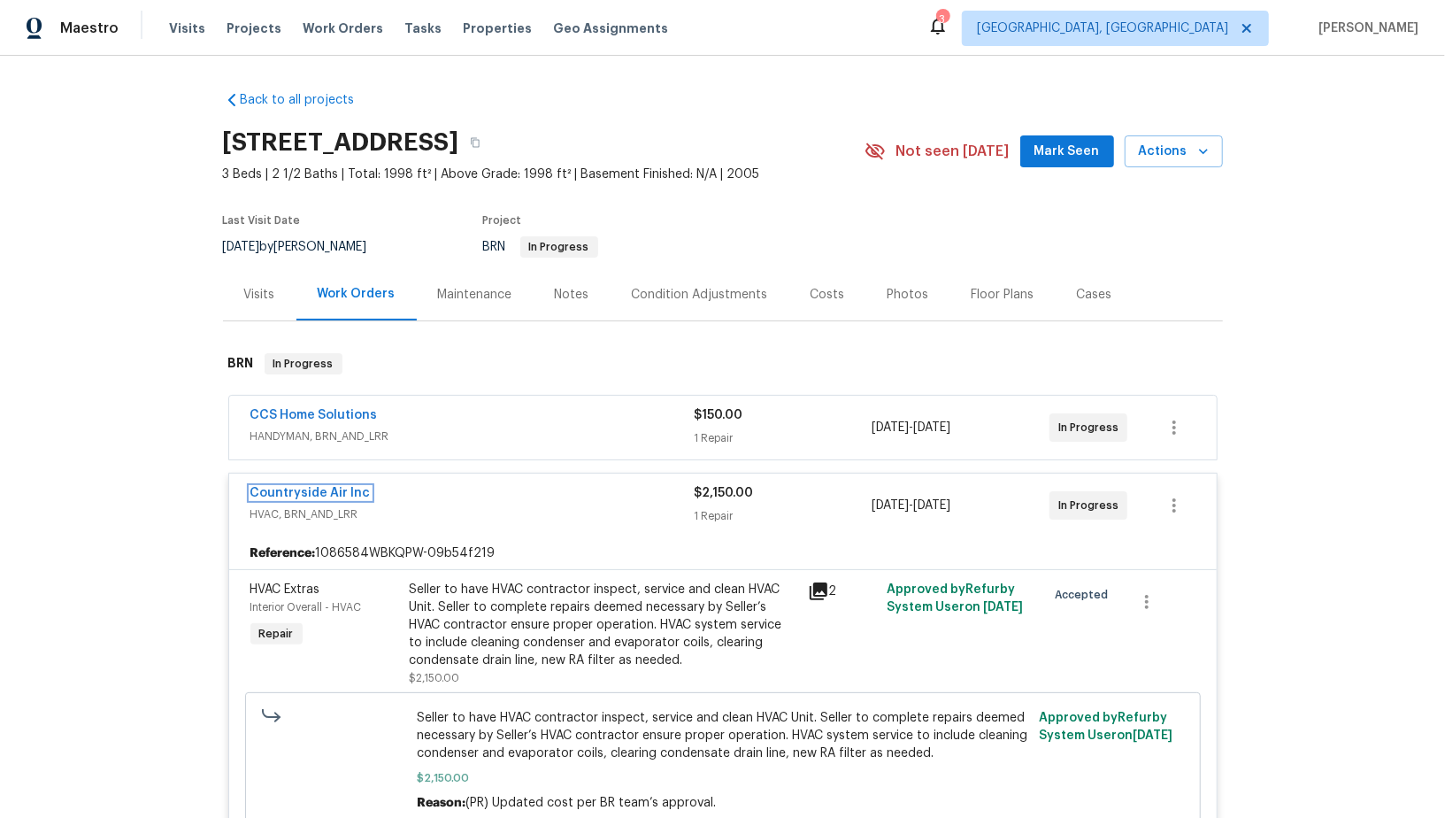
click at [323, 489] on link "Countryside Air Inc" at bounding box center [310, 493] width 120 height 12
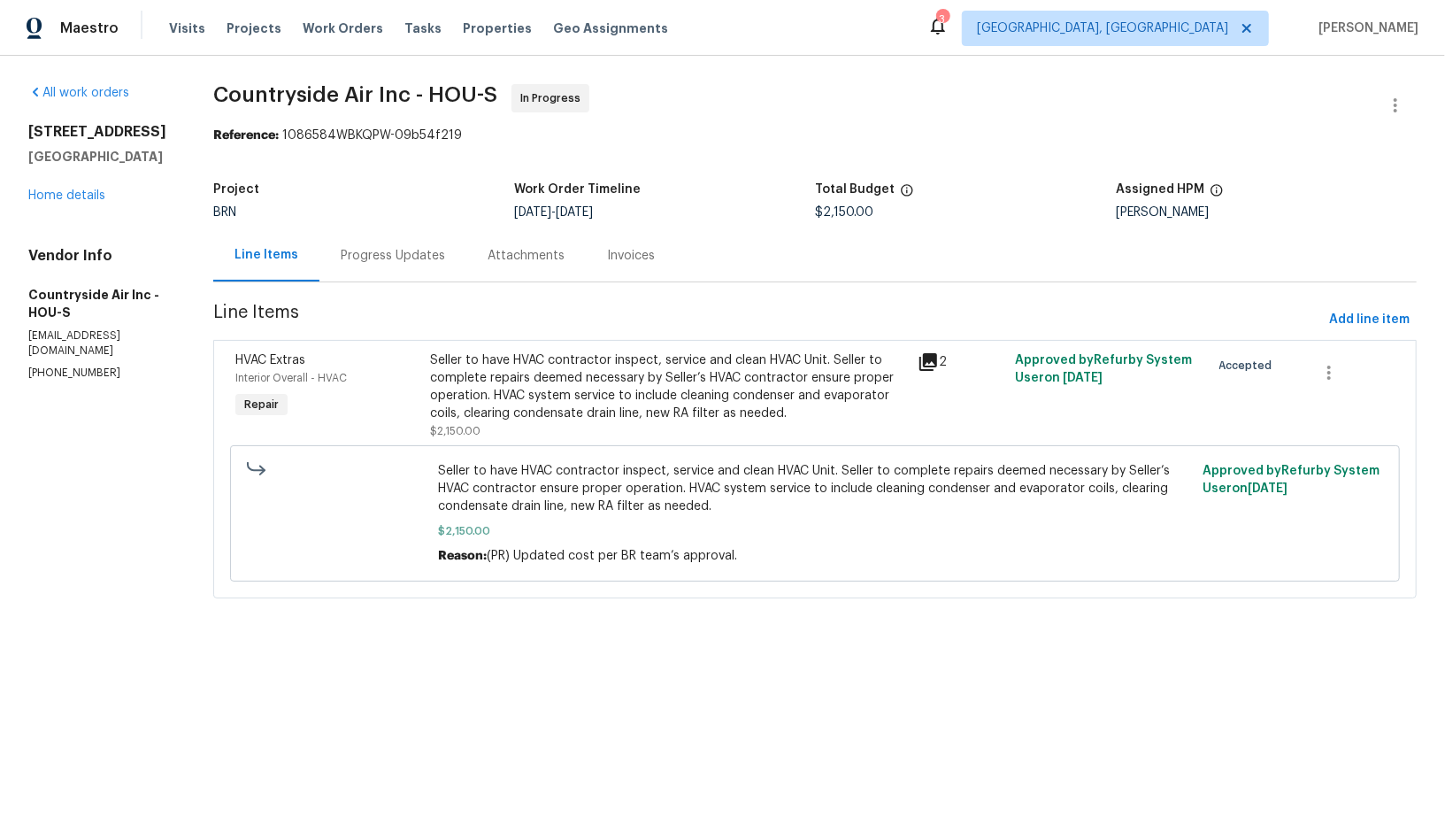
click at [429, 242] on div "Progress Updates" at bounding box center [392, 255] width 147 height 52
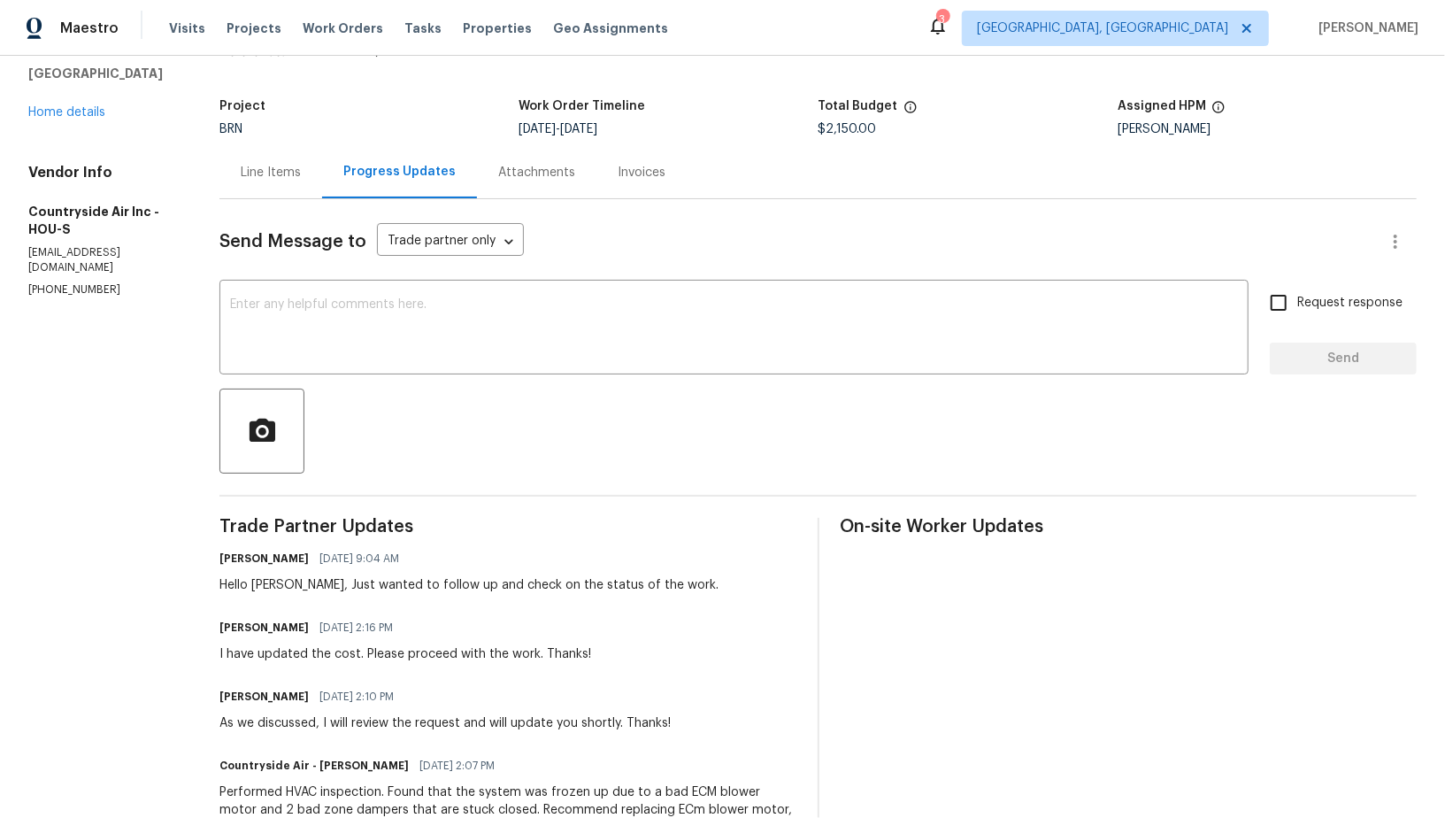
scroll to position [121, 0]
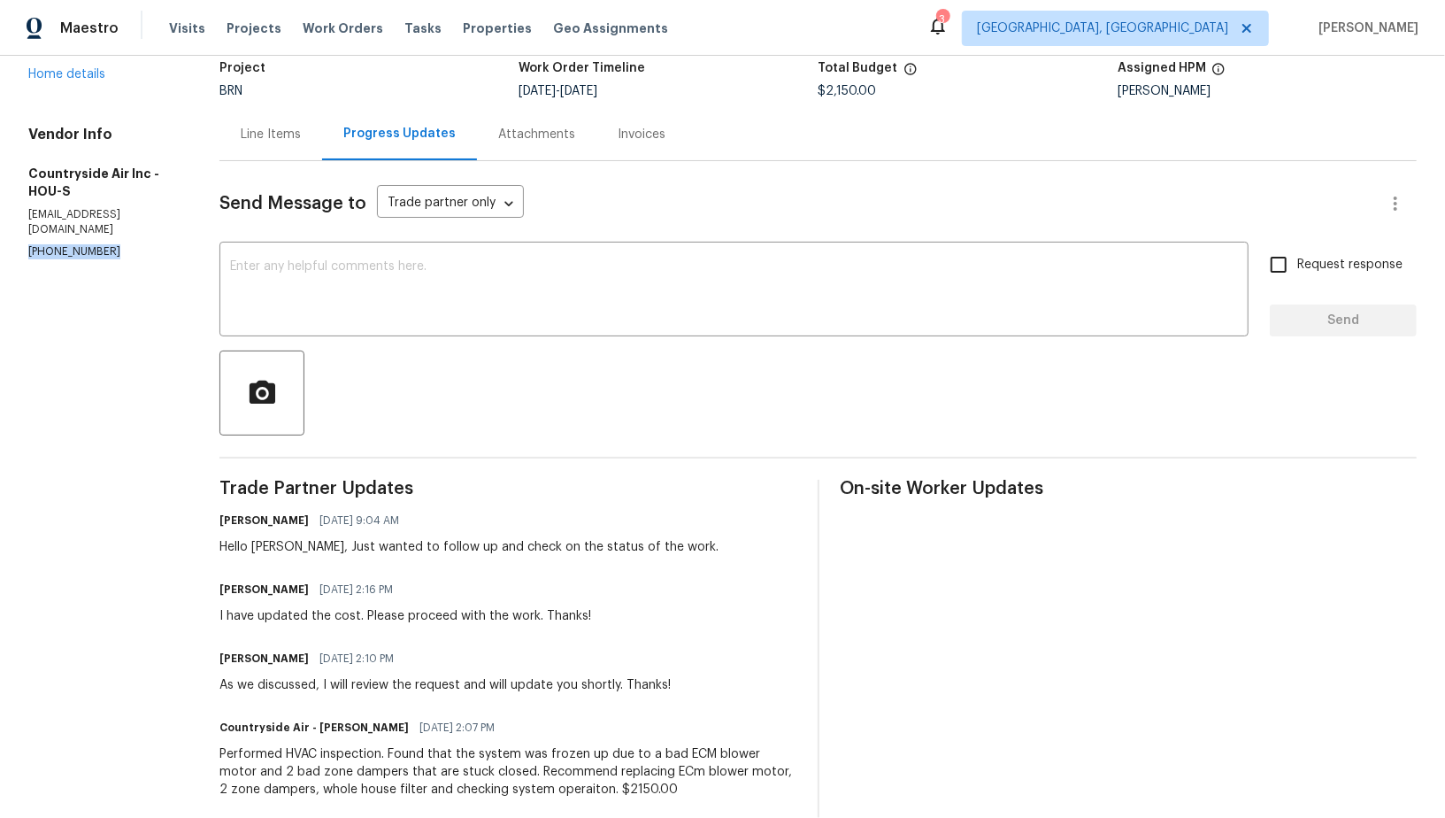
drag, startPoint x: 110, startPoint y: 234, endPoint x: 0, endPoint y: 234, distance: 109.7
click at [0, 234] on div "All work orders 2317 Shady Pine Dr Conroe, TX 77301 Home details Vendor Info Co…" at bounding box center [722, 548] width 1445 height 1226
copy p "(281) 346-2848"
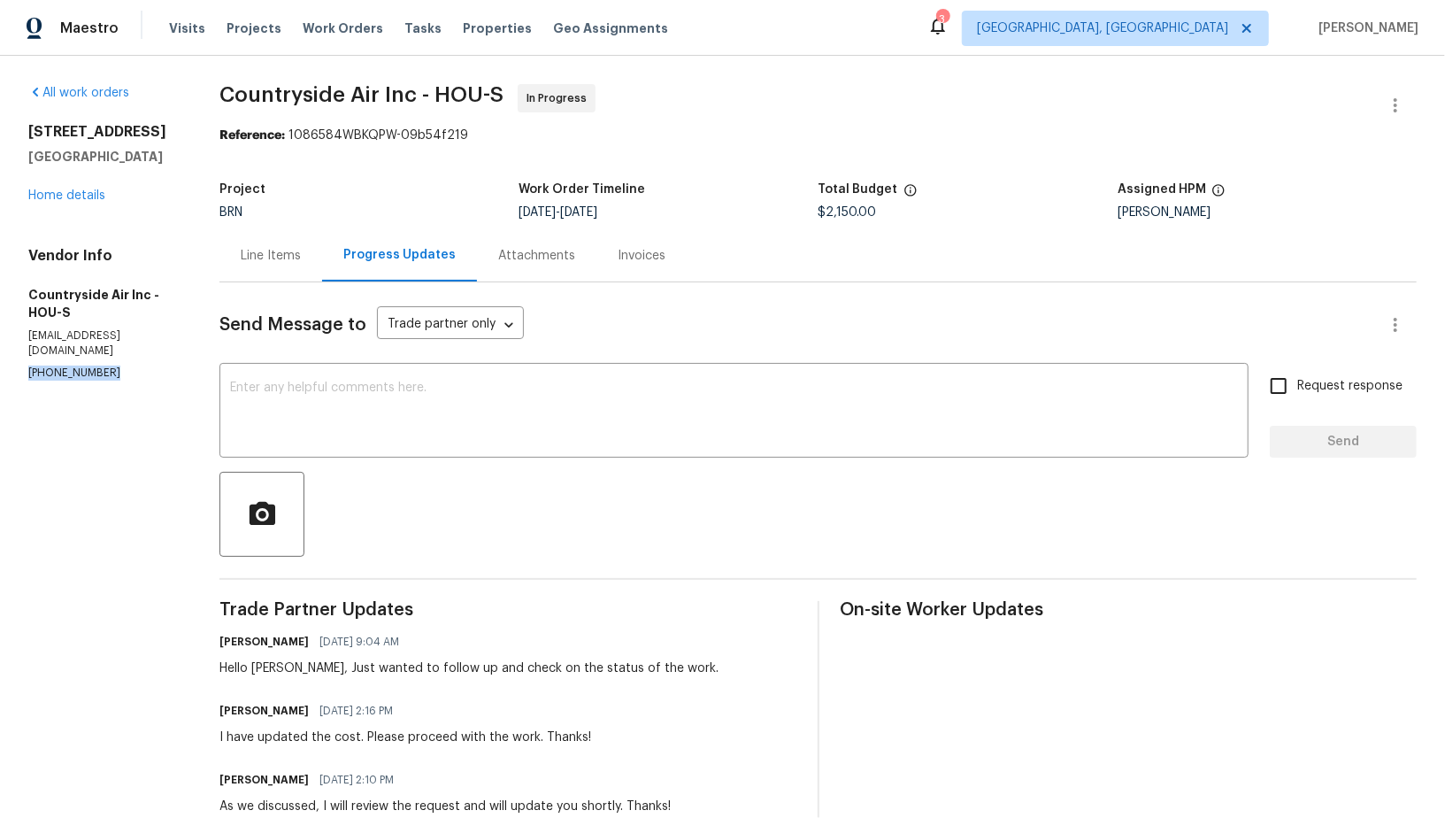
click at [278, 263] on div "Line Items" at bounding box center [271, 256] width 60 height 18
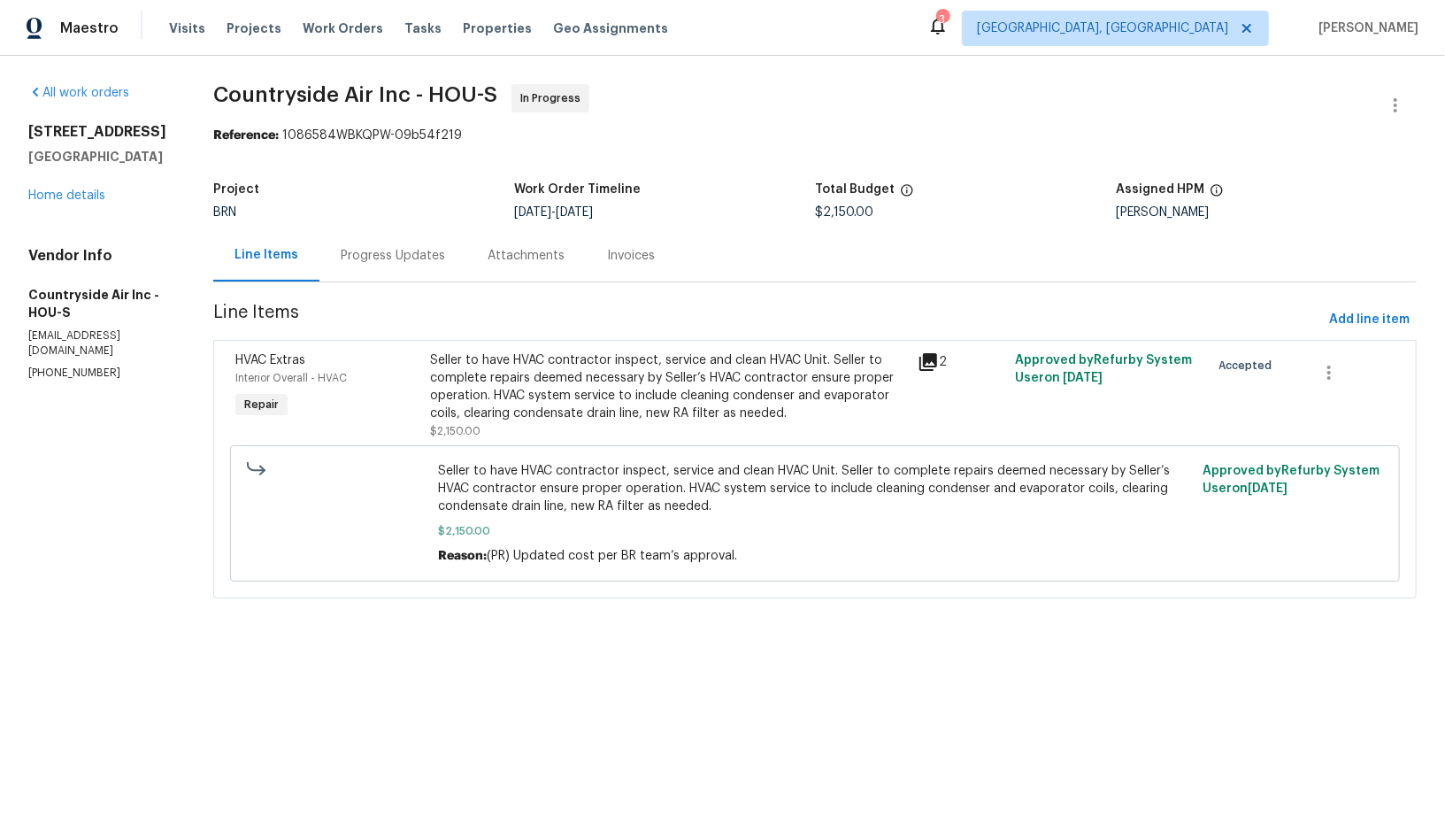
click at [623, 396] on div "Seller to have HVAC contractor inspect, service and clean HVAC Unit. Seller to …" at bounding box center [668, 386] width 477 height 71
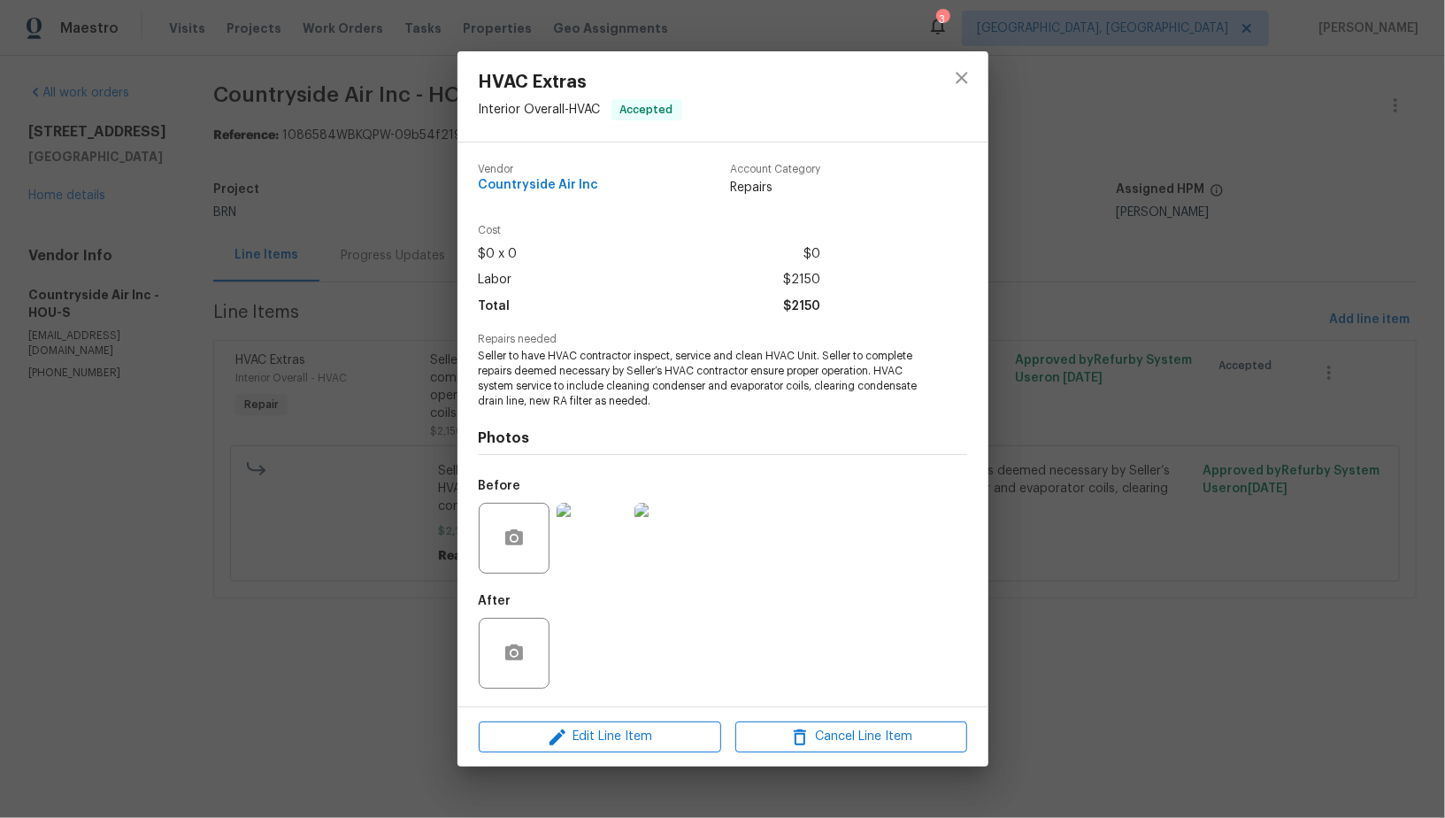
click at [594, 541] on img at bounding box center [592, 538] width 71 height 71
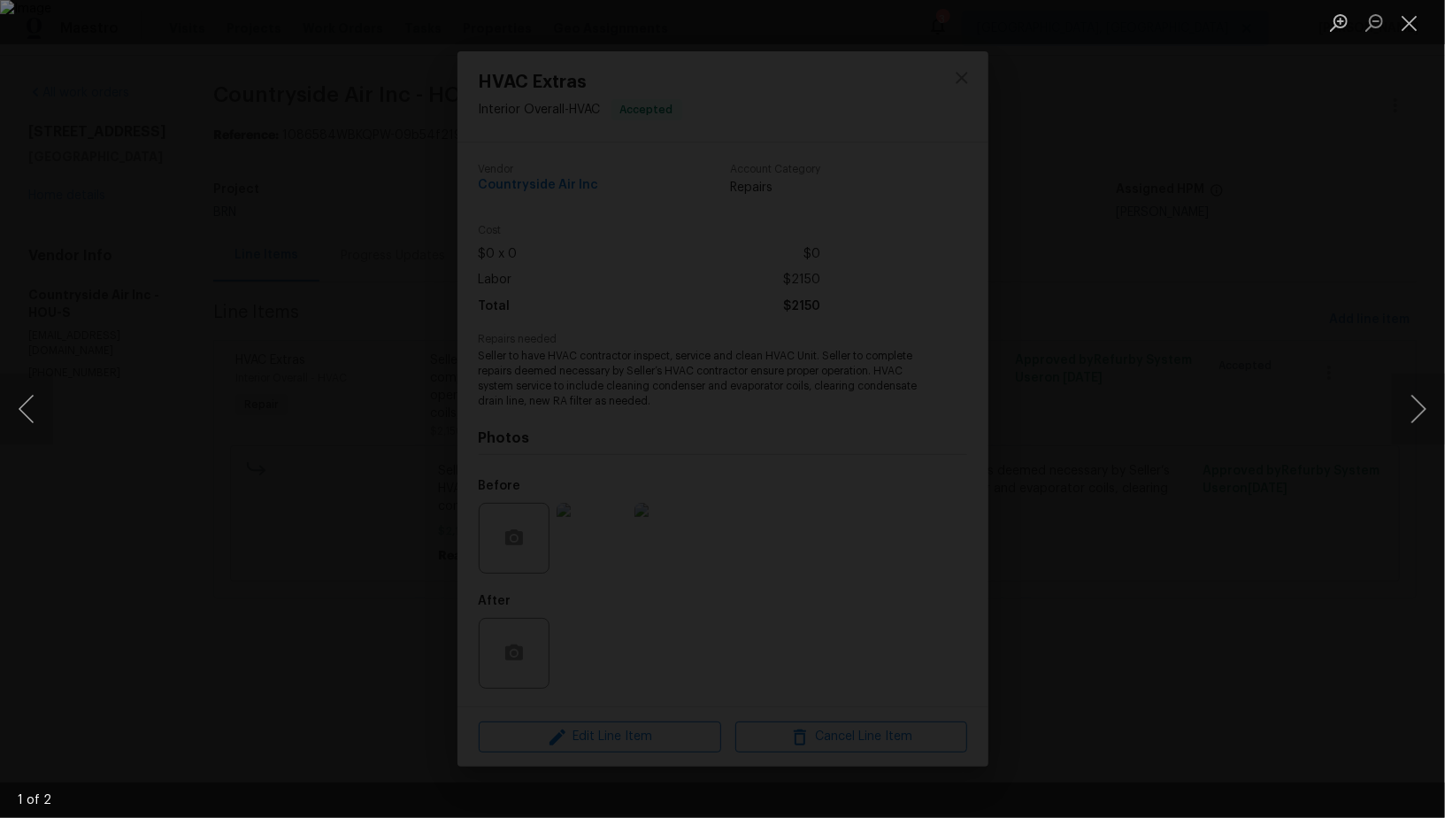
click at [1218, 499] on div "Lightbox" at bounding box center [722, 409] width 1445 height 818
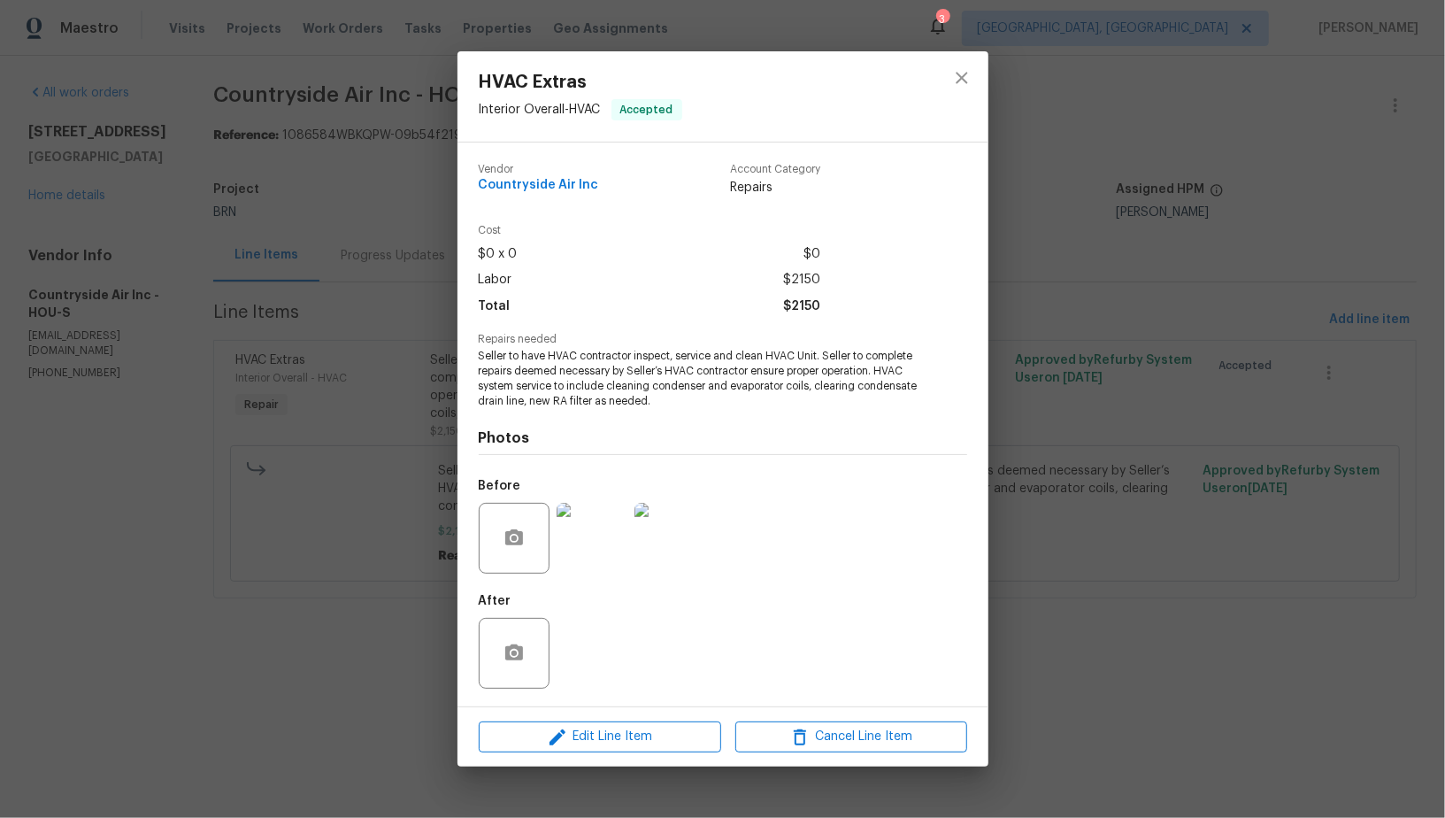
click at [1168, 508] on div "HVAC Extras Interior Overall - HVAC Accepted Vendor Countryside Air Inc Account…" at bounding box center [722, 409] width 1445 height 818
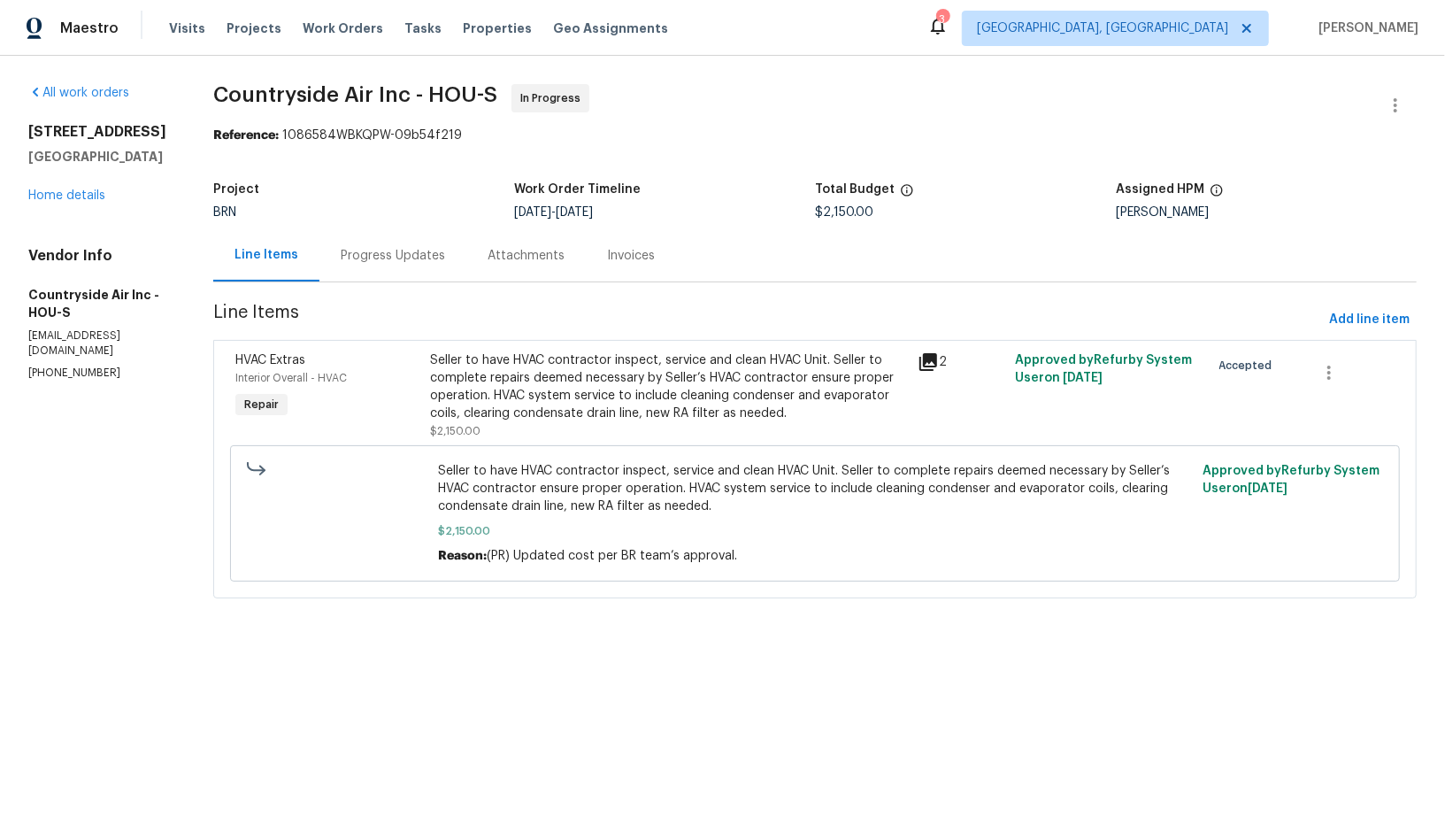
click at [405, 267] on div "Progress Updates" at bounding box center [392, 255] width 147 height 52
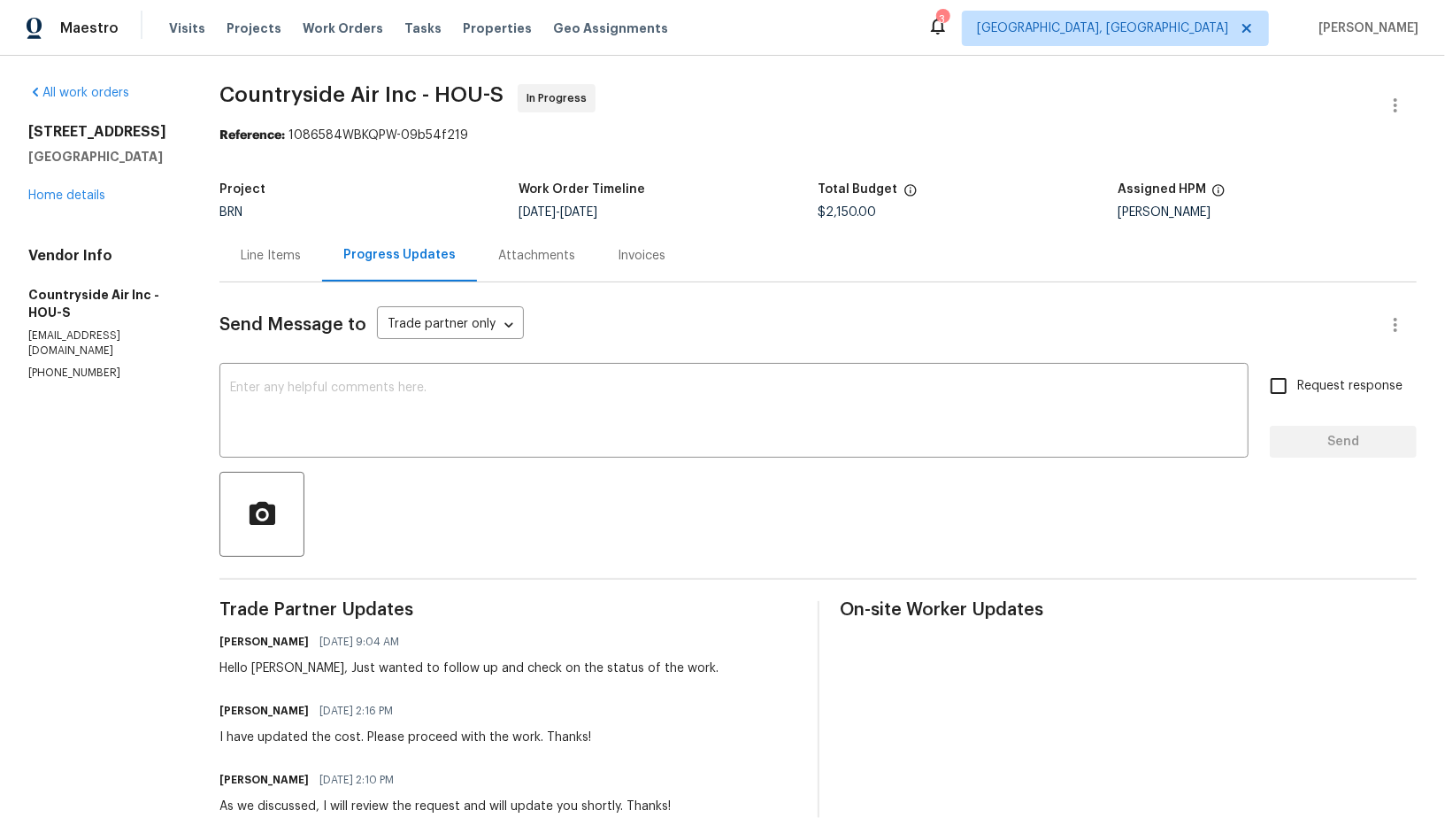
click at [263, 273] on div "Line Items" at bounding box center [270, 255] width 103 height 52
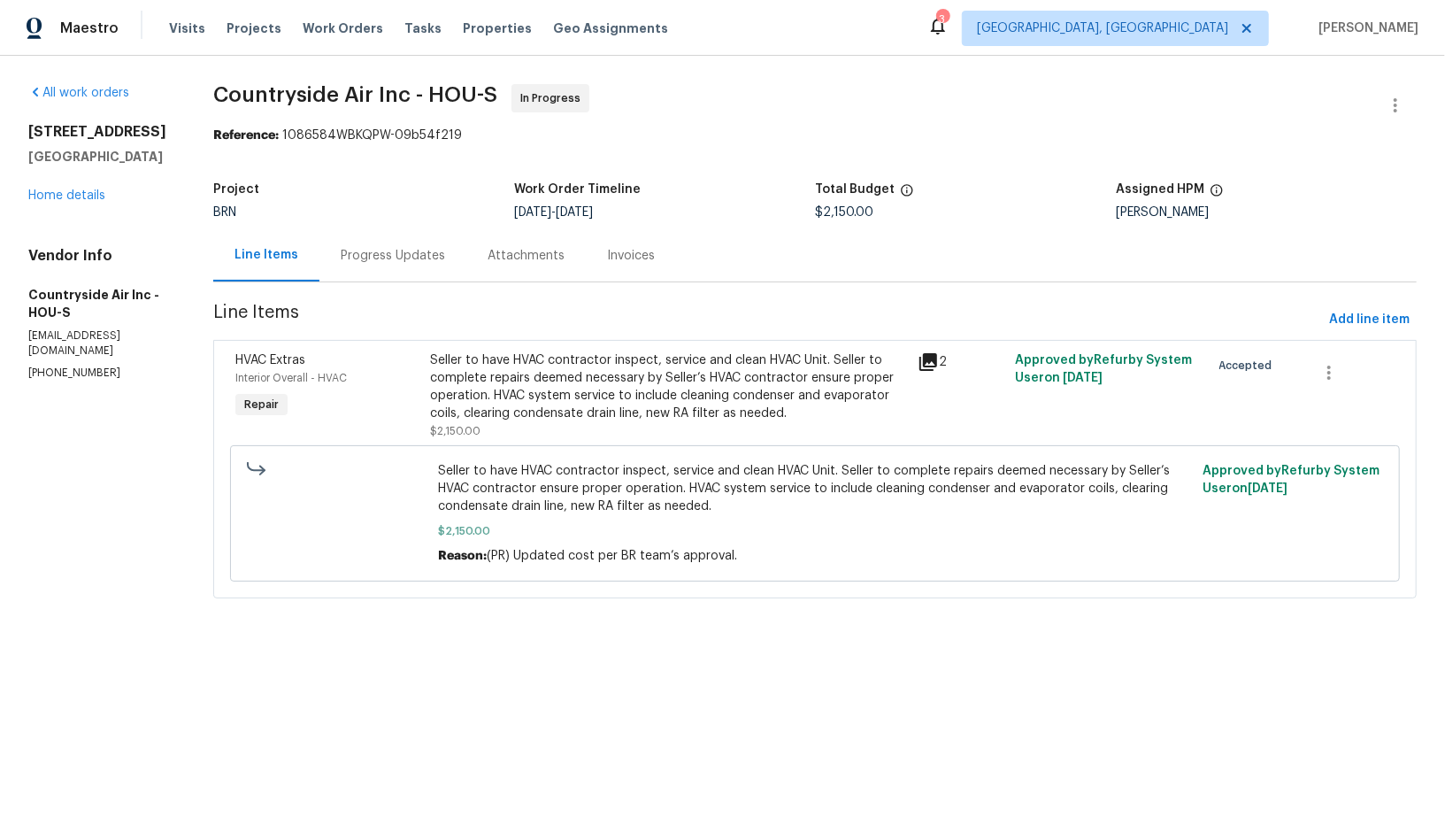
click at [451, 389] on div "Seller to have HVAC contractor inspect, service and clean HVAC Unit. Seller to …" at bounding box center [668, 386] width 477 height 71
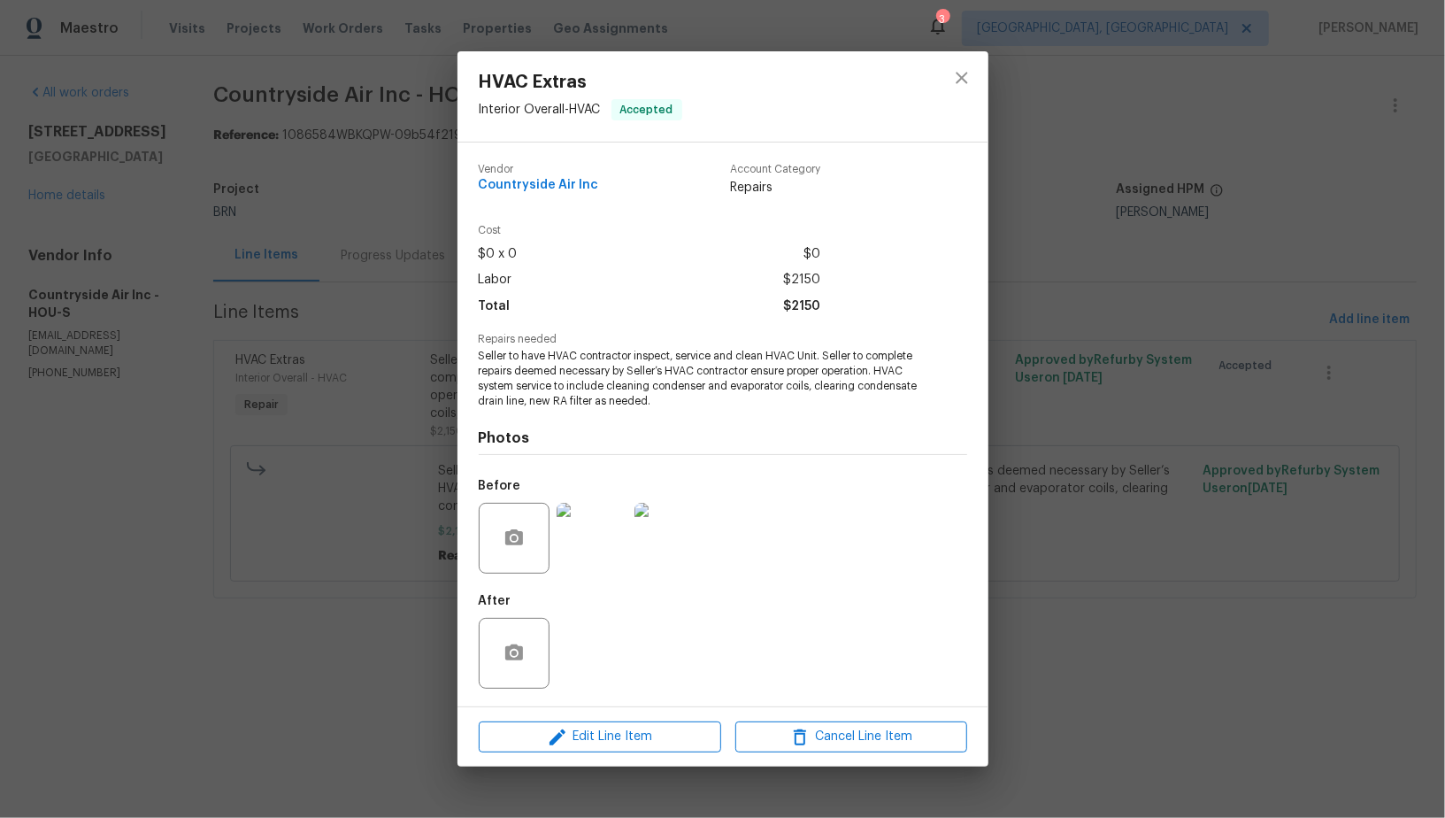
click at [402, 441] on div "HVAC Extras Interior Overall - HVAC Accepted Vendor Countryside Air Inc Account…" at bounding box center [722, 409] width 1445 height 818
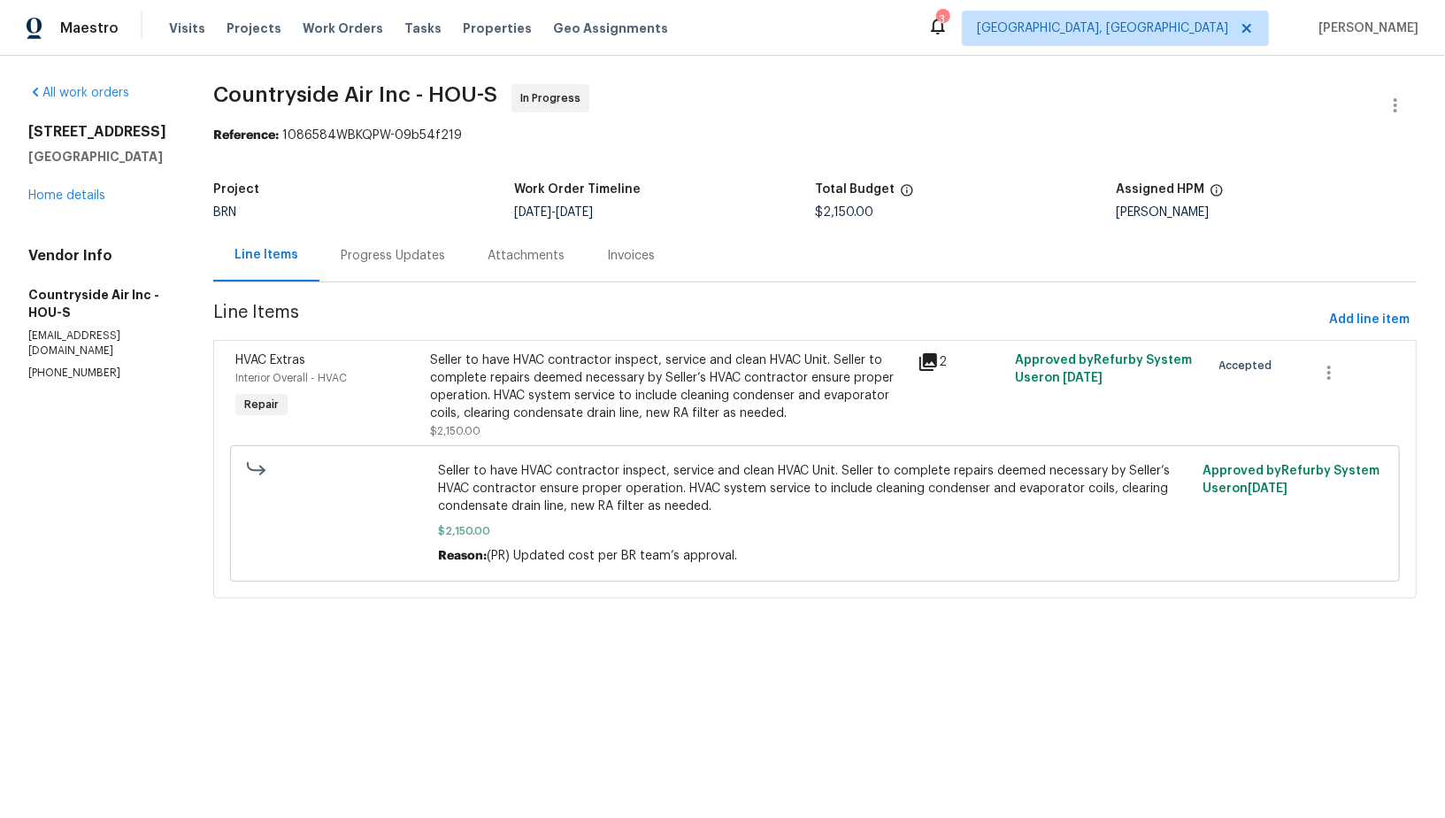
click at [363, 217] on div "BRN" at bounding box center [363, 212] width 301 height 12
click at [389, 272] on div "Progress Updates" at bounding box center [392, 255] width 147 height 52
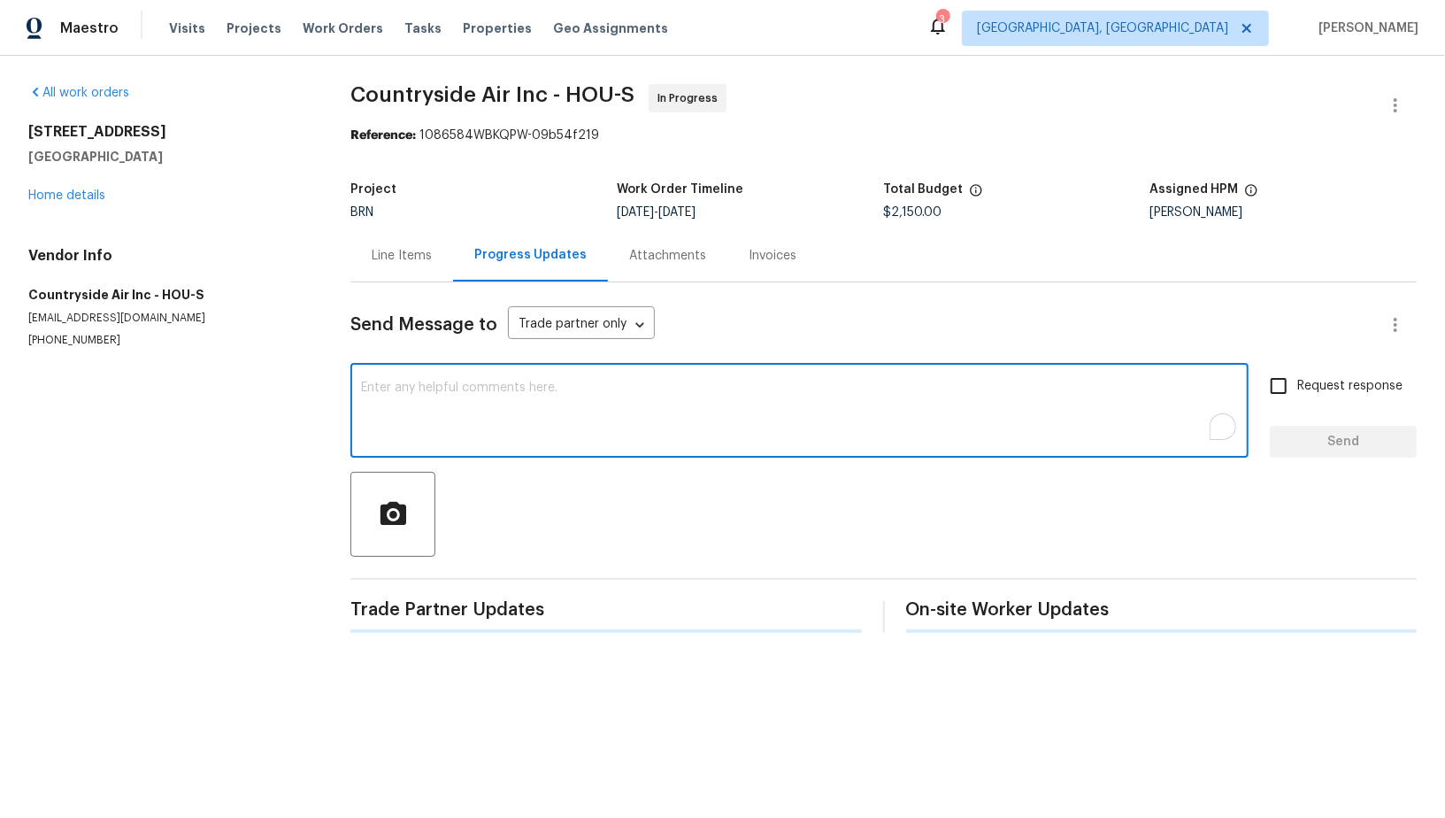
click at [449, 403] on textarea "To enrich screen reader interactions, please activate Accessibility in Grammarl…" at bounding box center [799, 412] width 877 height 62
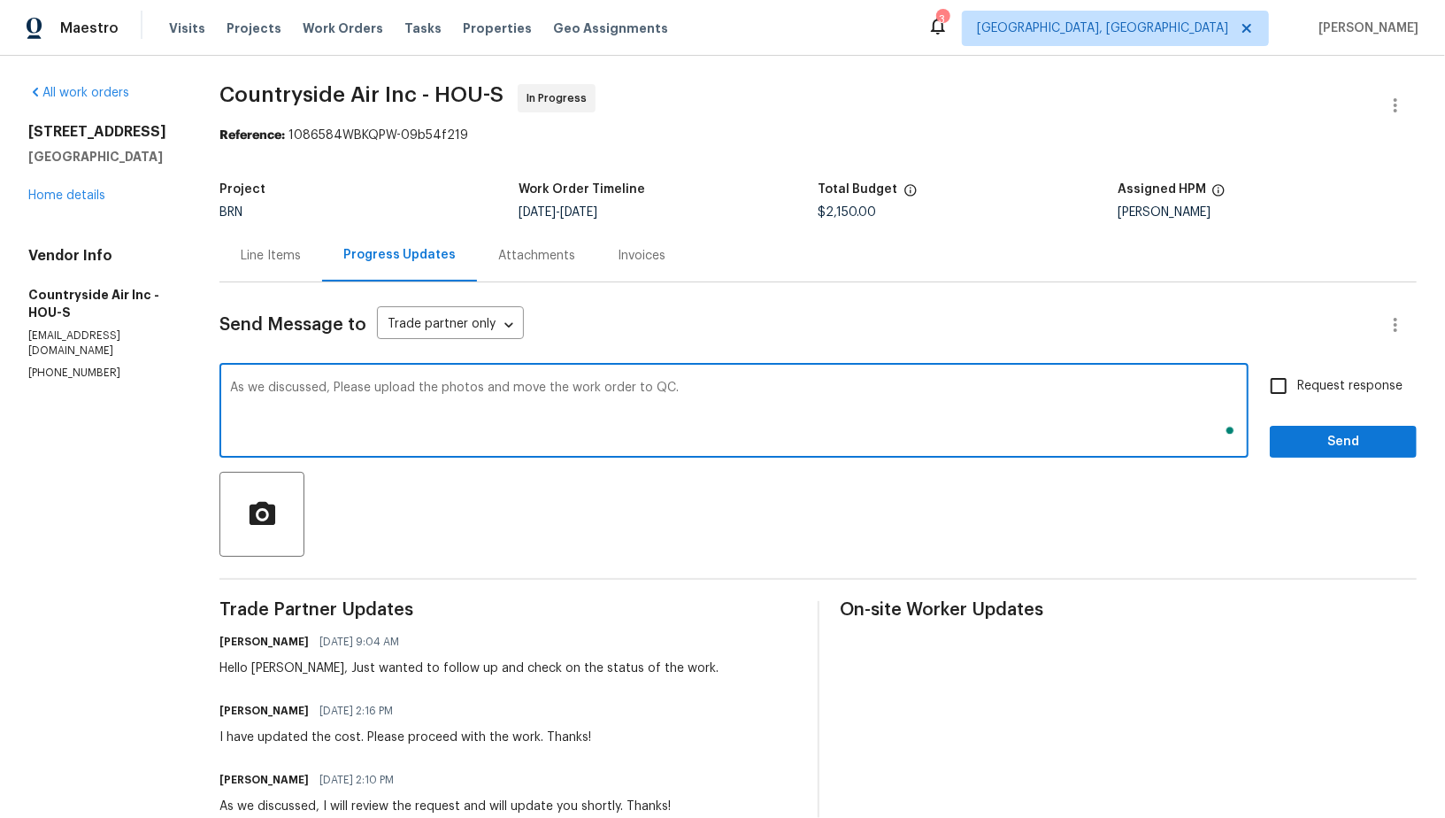
type textarea "As we discussed, Please upload the photos and move the work order to QC."
drag, startPoint x: 1301, startPoint y: 389, endPoint x: 1309, endPoint y: 426, distance: 37.8
click at [1301, 389] on span "Request response" at bounding box center [1349, 386] width 105 height 19
click at [1297, 389] on input "Request response" at bounding box center [1278, 385] width 37 height 37
checkbox input "true"
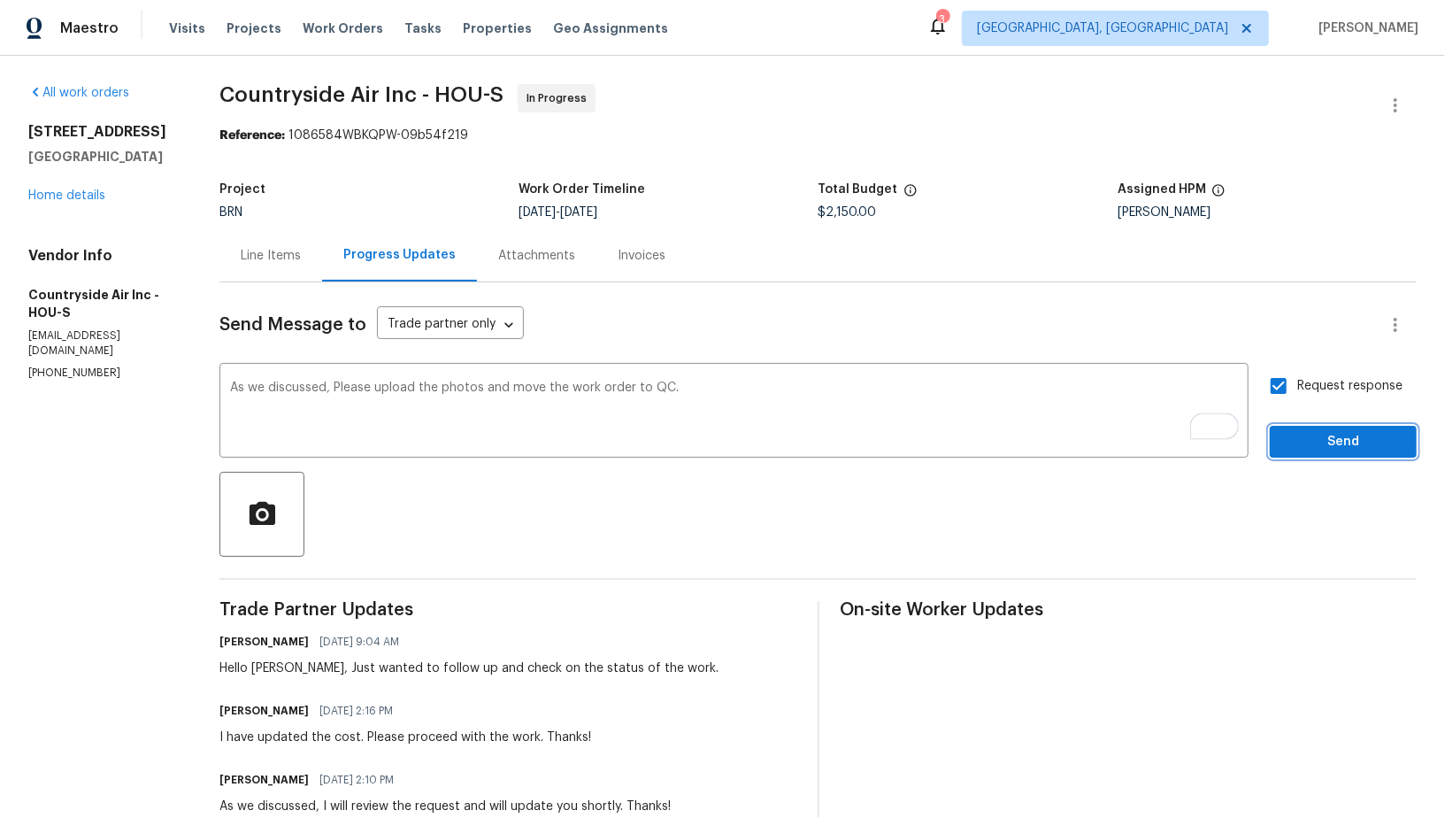
click at [1310, 435] on span "Send" at bounding box center [1343, 442] width 119 height 22
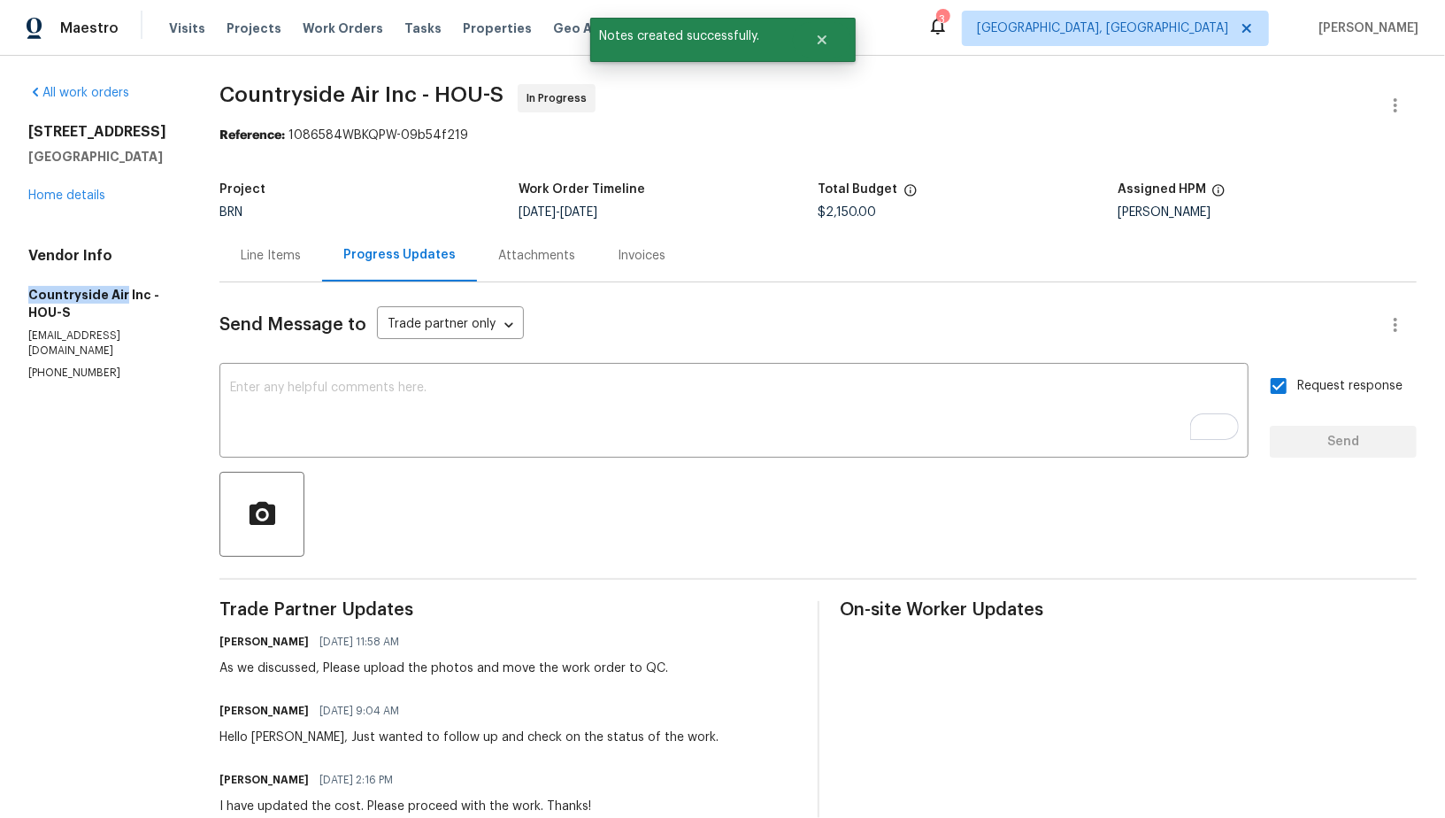
drag, startPoint x: 0, startPoint y: 284, endPoint x: 120, endPoint y: 293, distance: 120.7
click at [120, 294] on div "All work orders 2317 Shady Pine Dr Conroe, TX 77301 Home details Vendor Info Co…" at bounding box center [722, 703] width 1445 height 1295
copy h5 "Countryside Air"
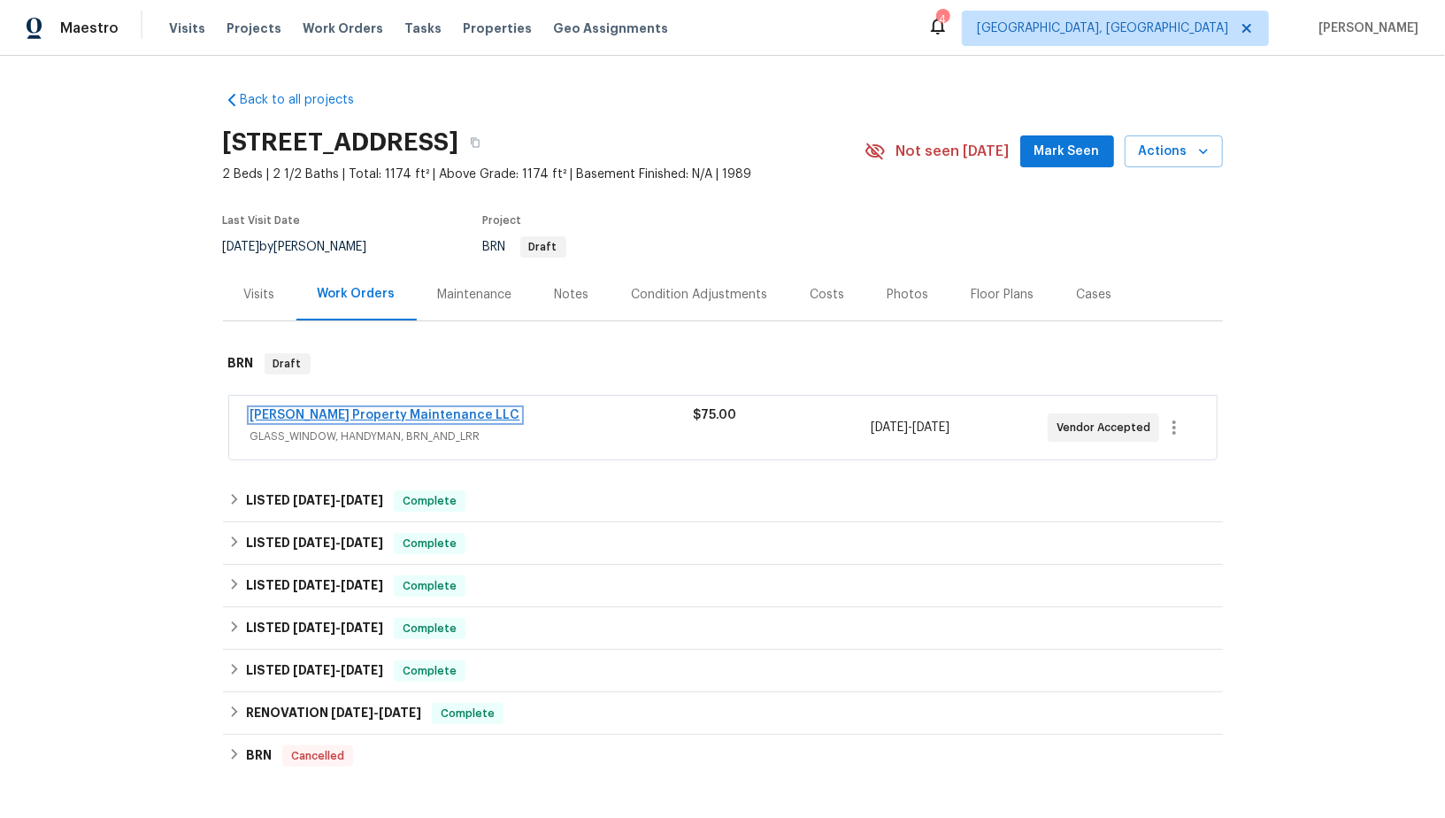
click at [334, 418] on link "[PERSON_NAME] Property Maintenance LLC" at bounding box center [385, 415] width 270 height 12
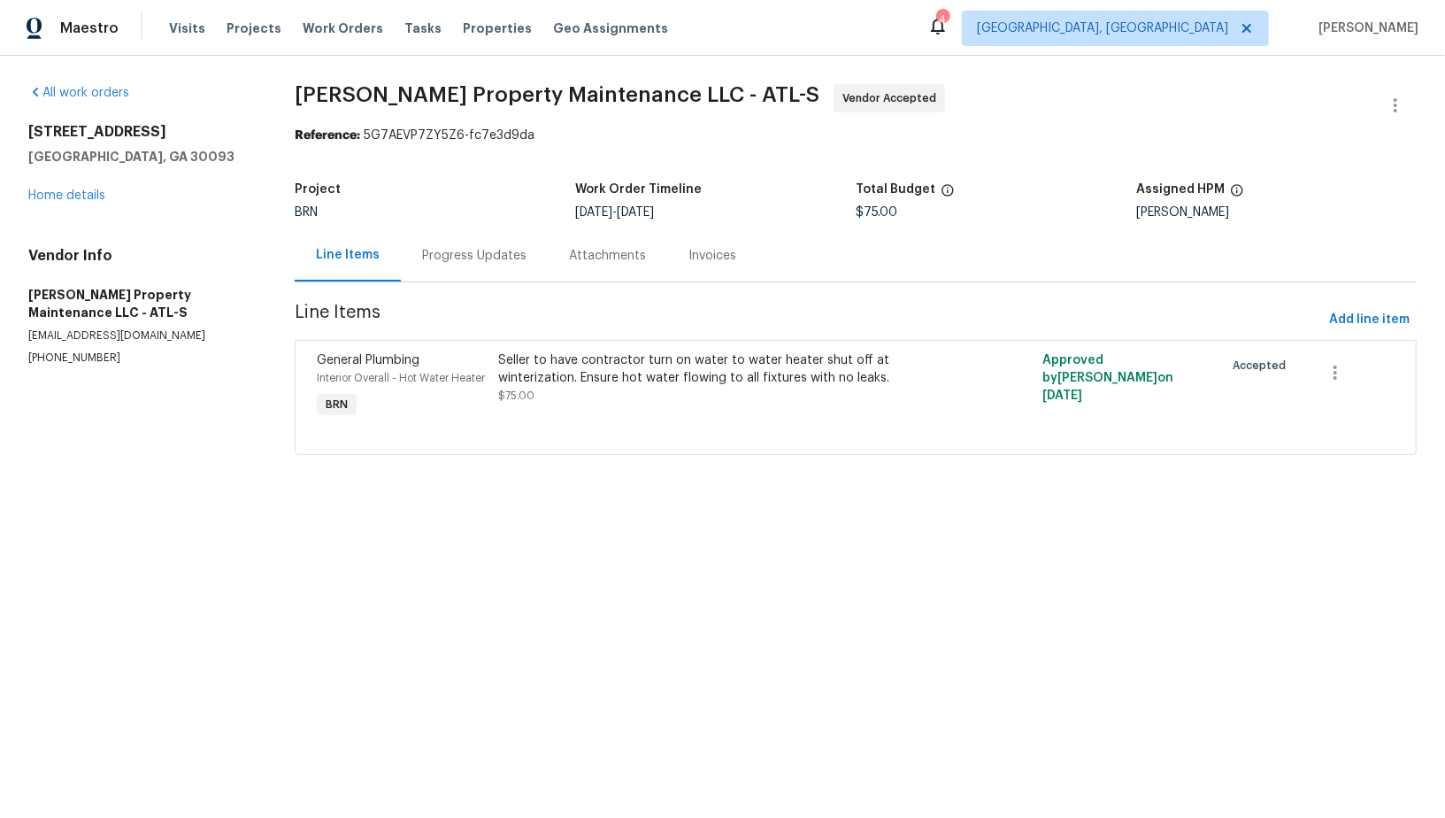
click at [472, 272] on div "Progress Updates" at bounding box center [474, 255] width 147 height 52
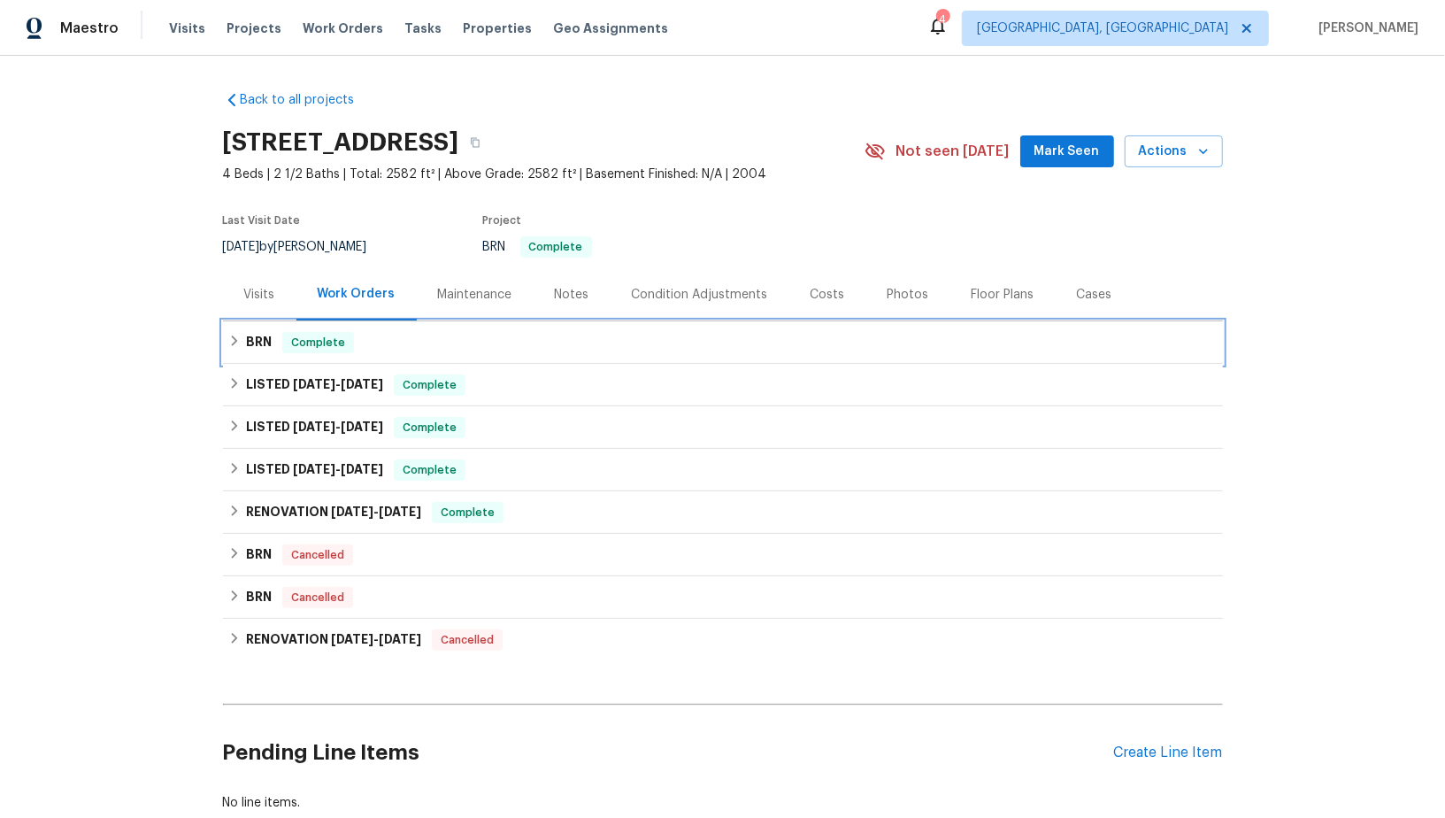
click at [272, 350] on h6 "BRN" at bounding box center [259, 342] width 26 height 21
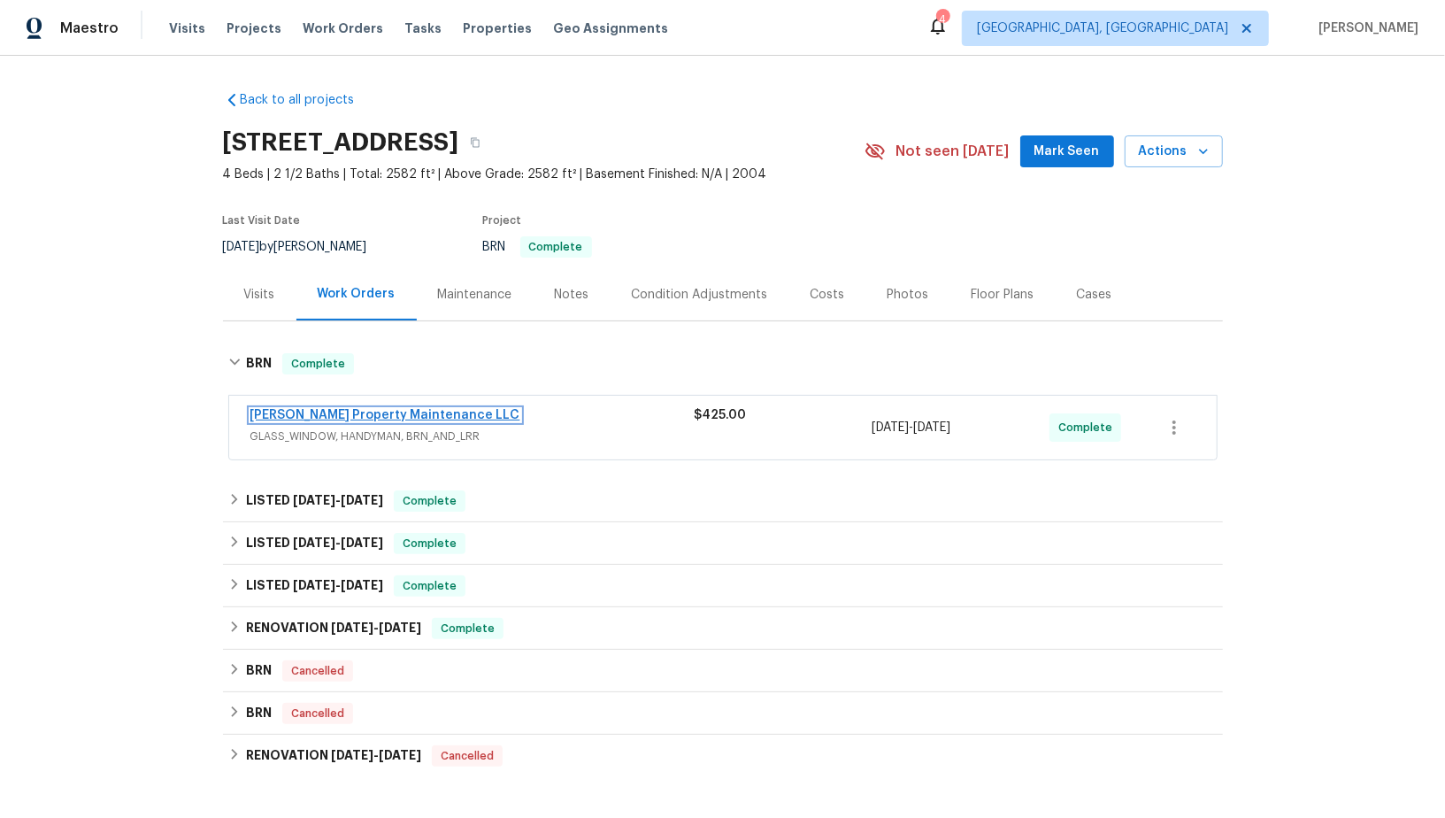
click at [302, 413] on link "[PERSON_NAME] Property Maintenance LLC" at bounding box center [385, 415] width 270 height 12
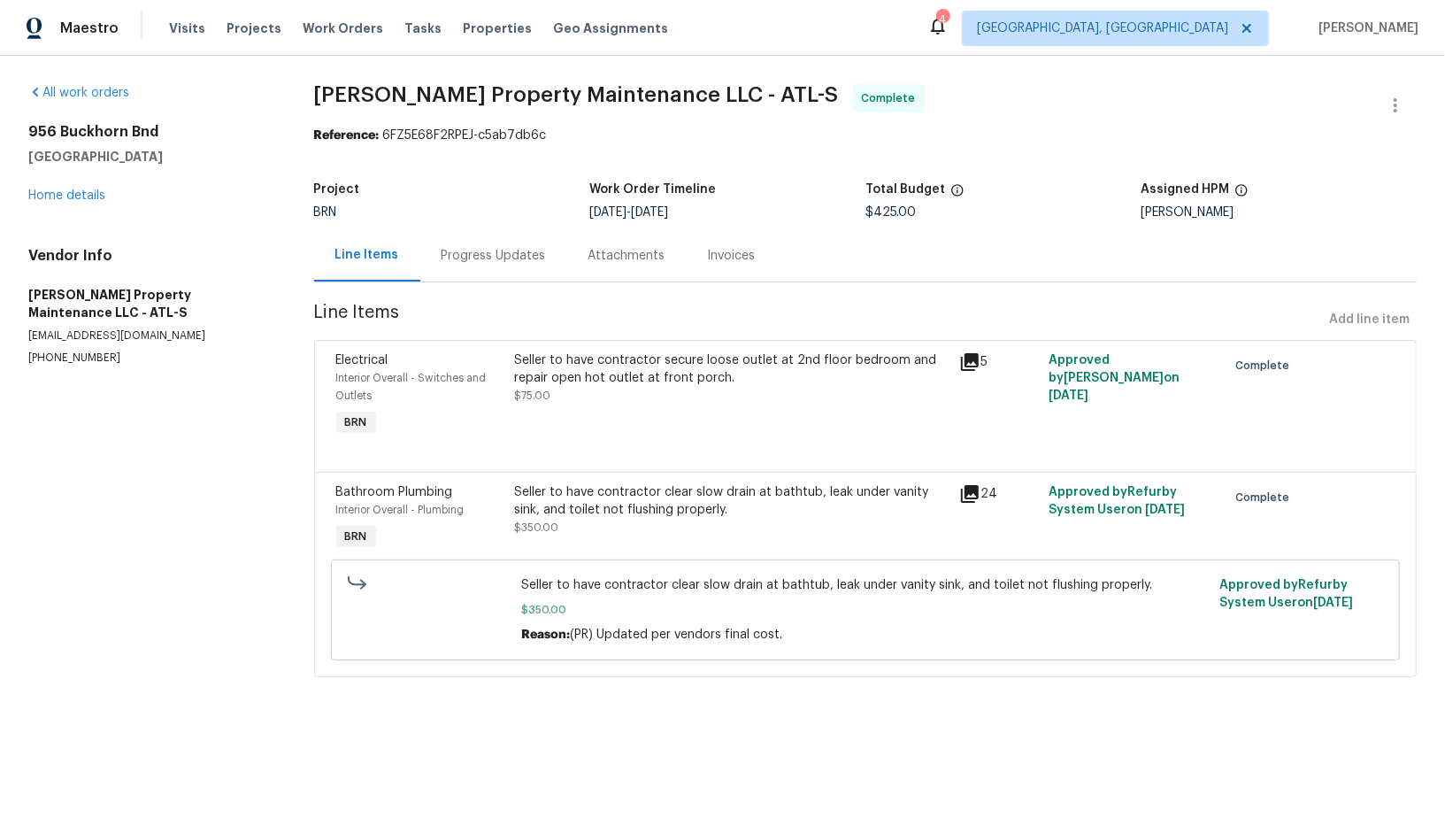
click at [718, 256] on div "Invoices" at bounding box center [732, 256] width 48 height 18
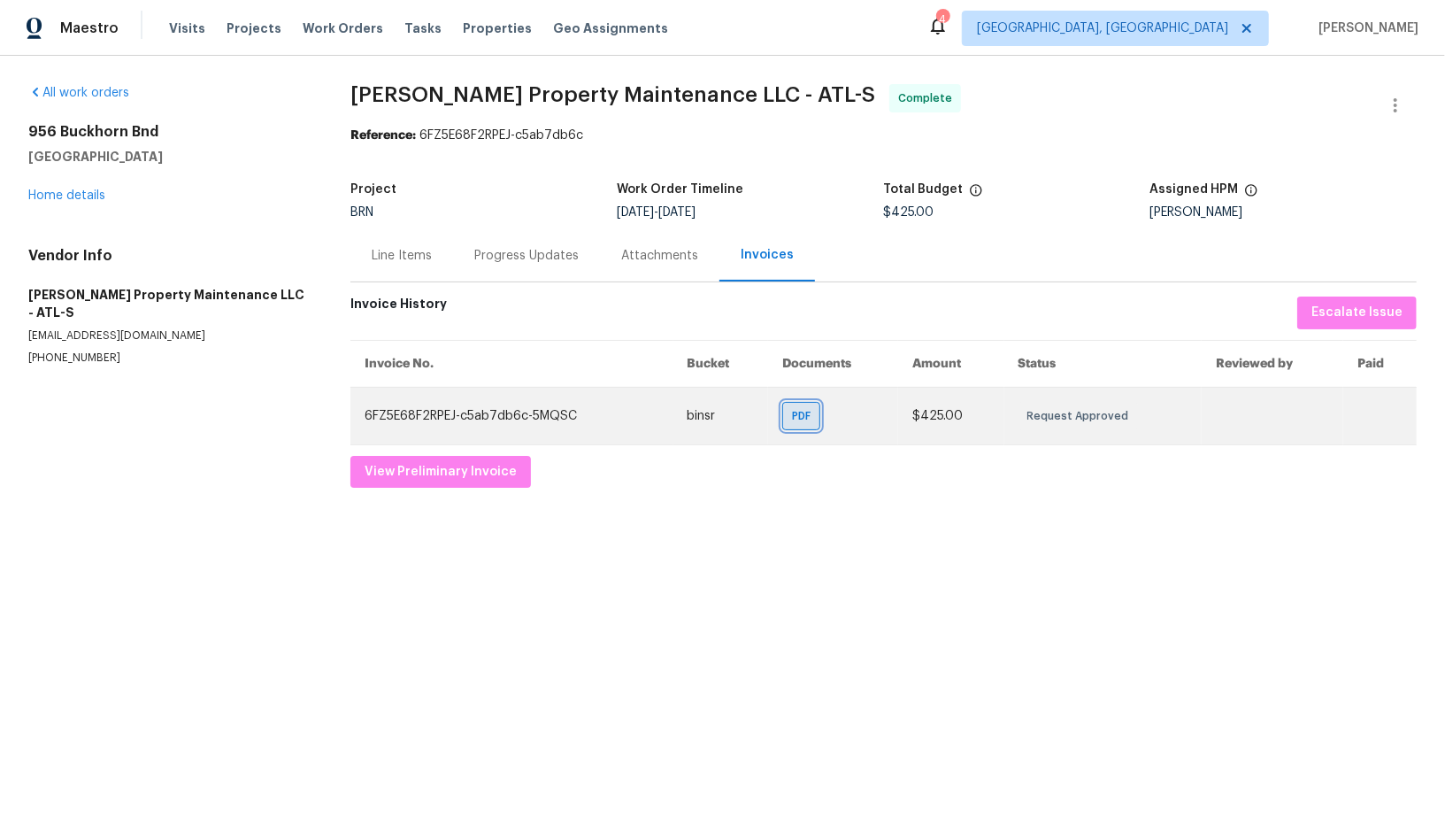
click at [798, 413] on span "PDF" at bounding box center [805, 416] width 26 height 18
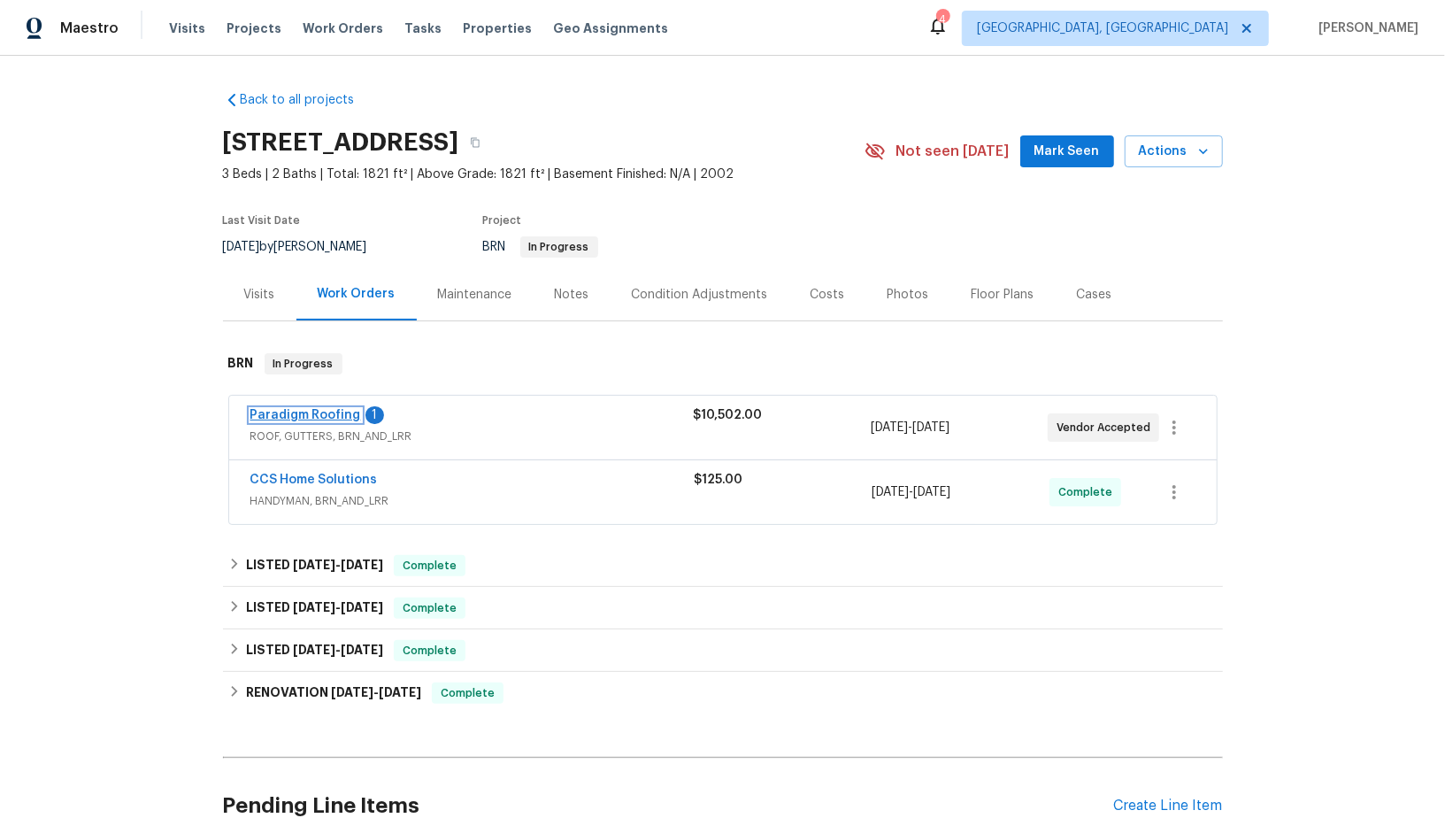
click at [311, 418] on link "Paradigm Roofing" at bounding box center [305, 415] width 111 height 12
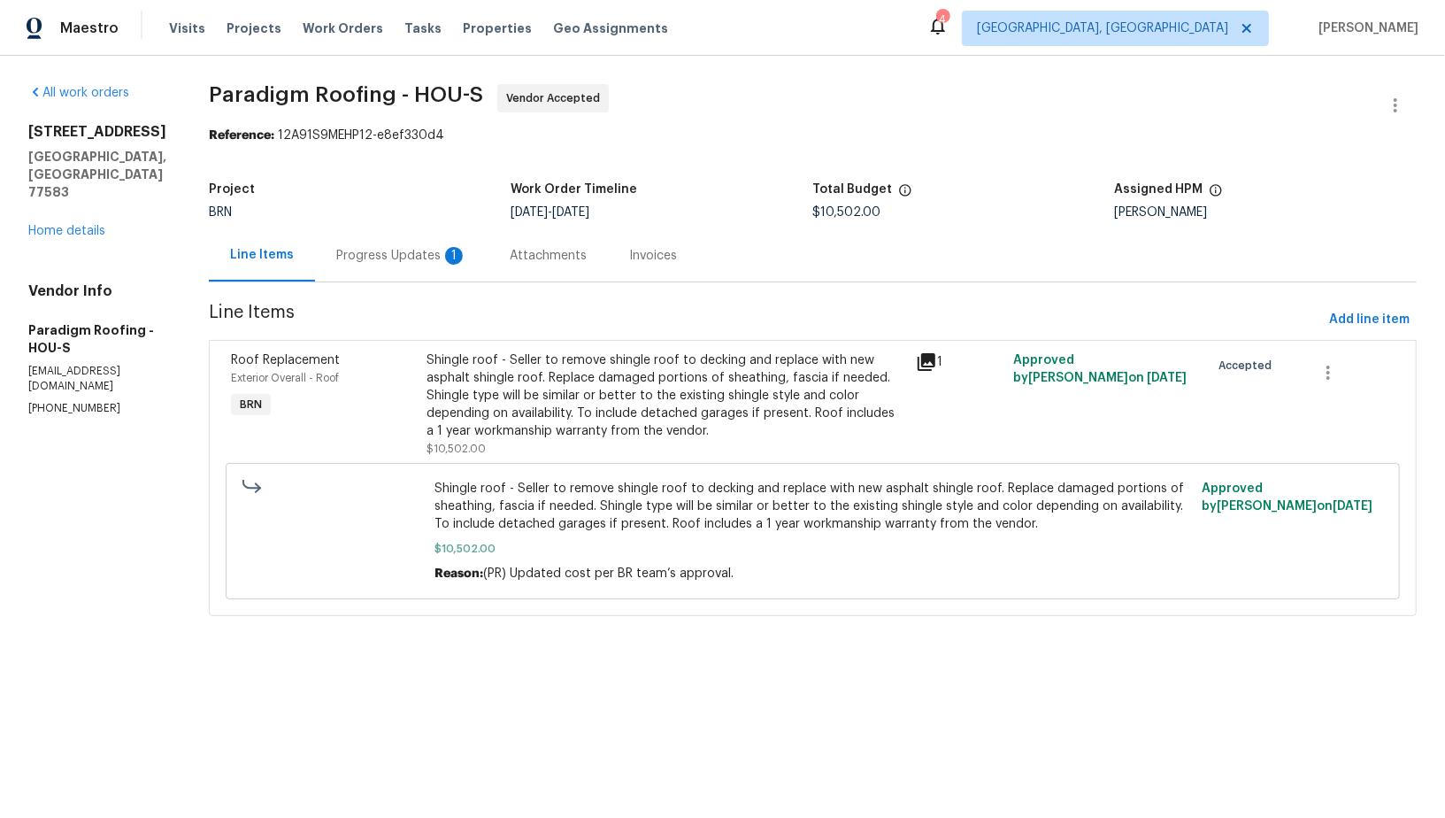
click at [433, 266] on div "Progress Updates 1" at bounding box center [401, 255] width 173 height 52
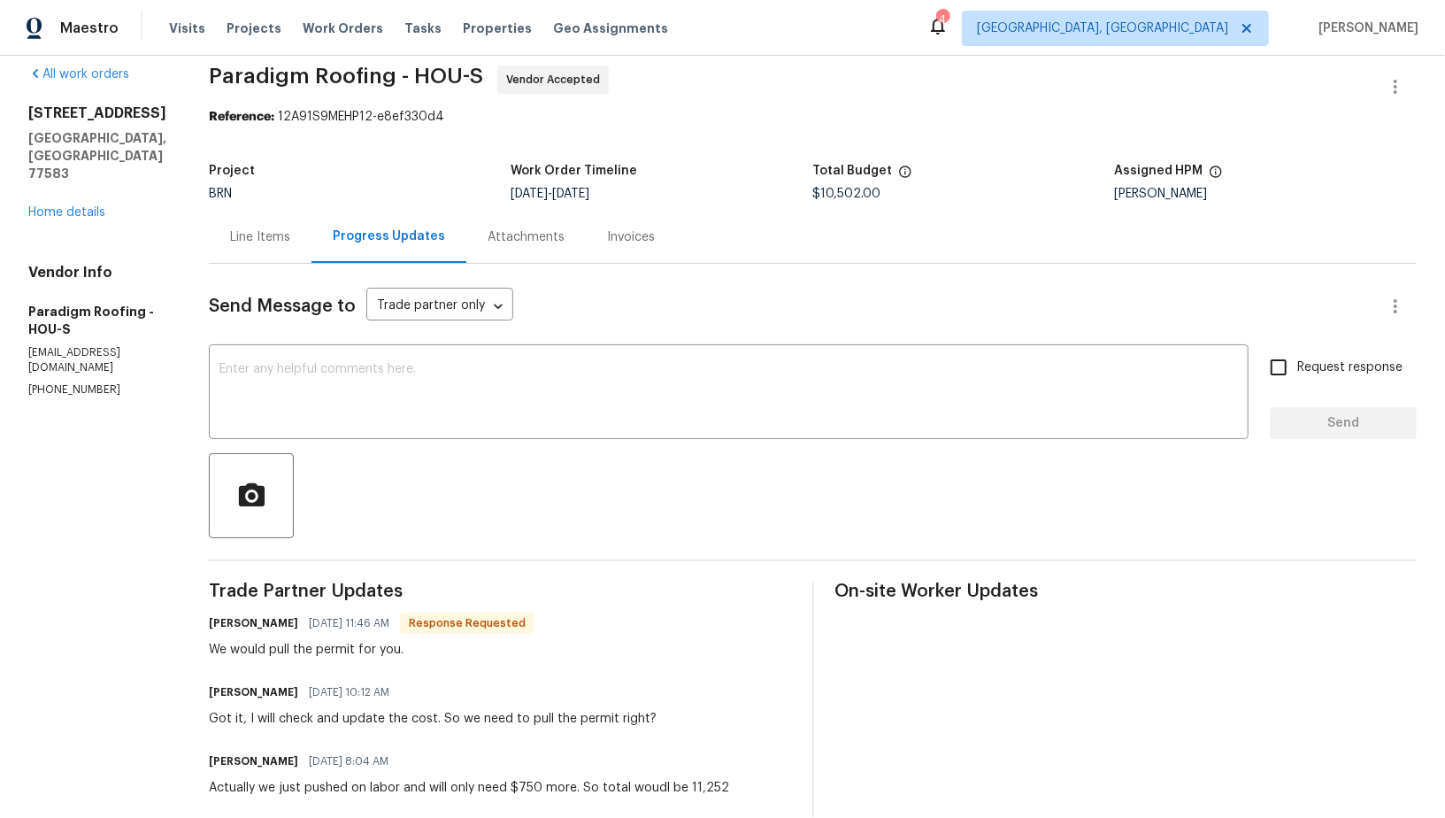
scroll to position [33, 0]
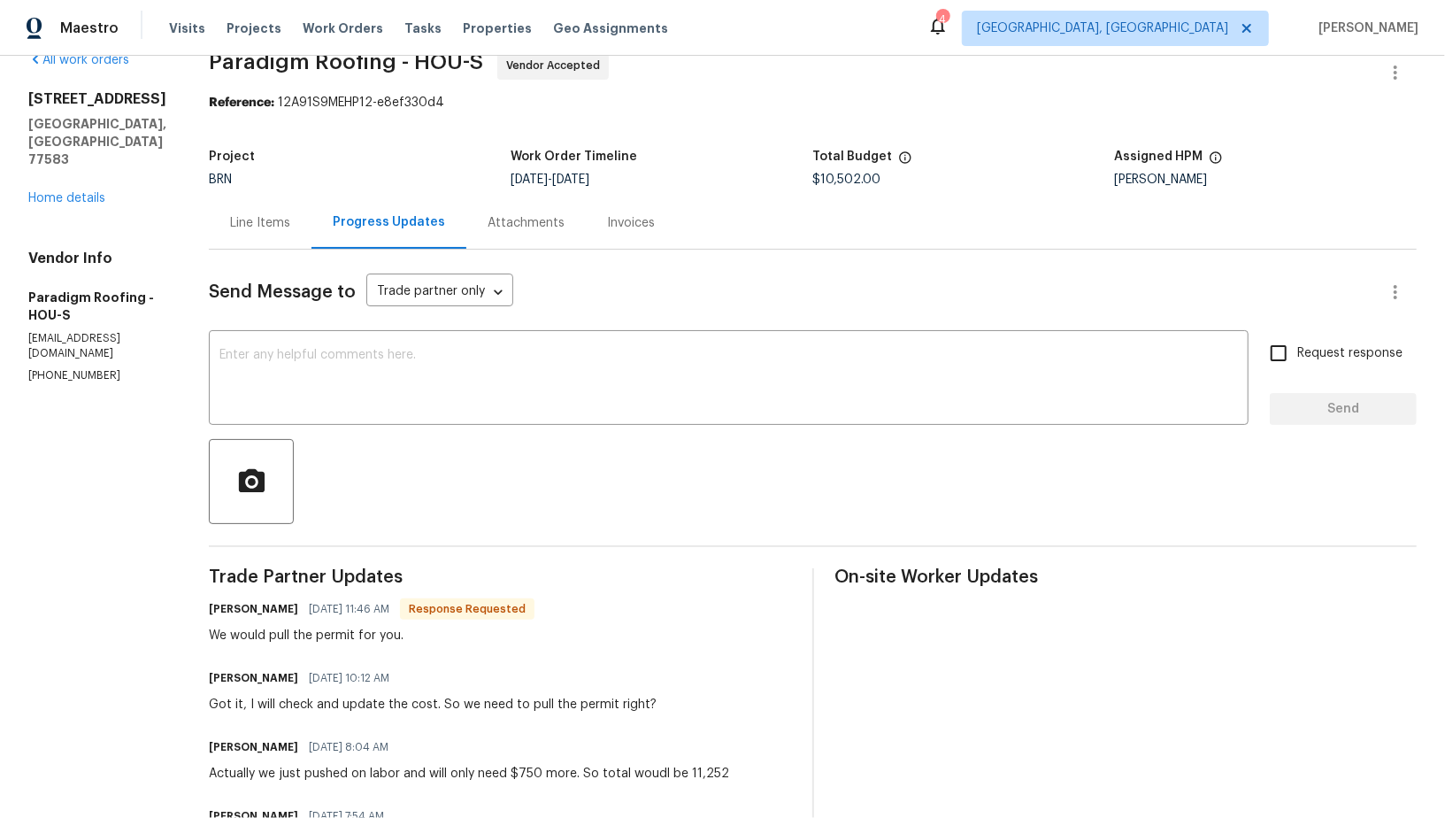
click at [265, 230] on div "Line Items" at bounding box center [260, 223] width 60 height 18
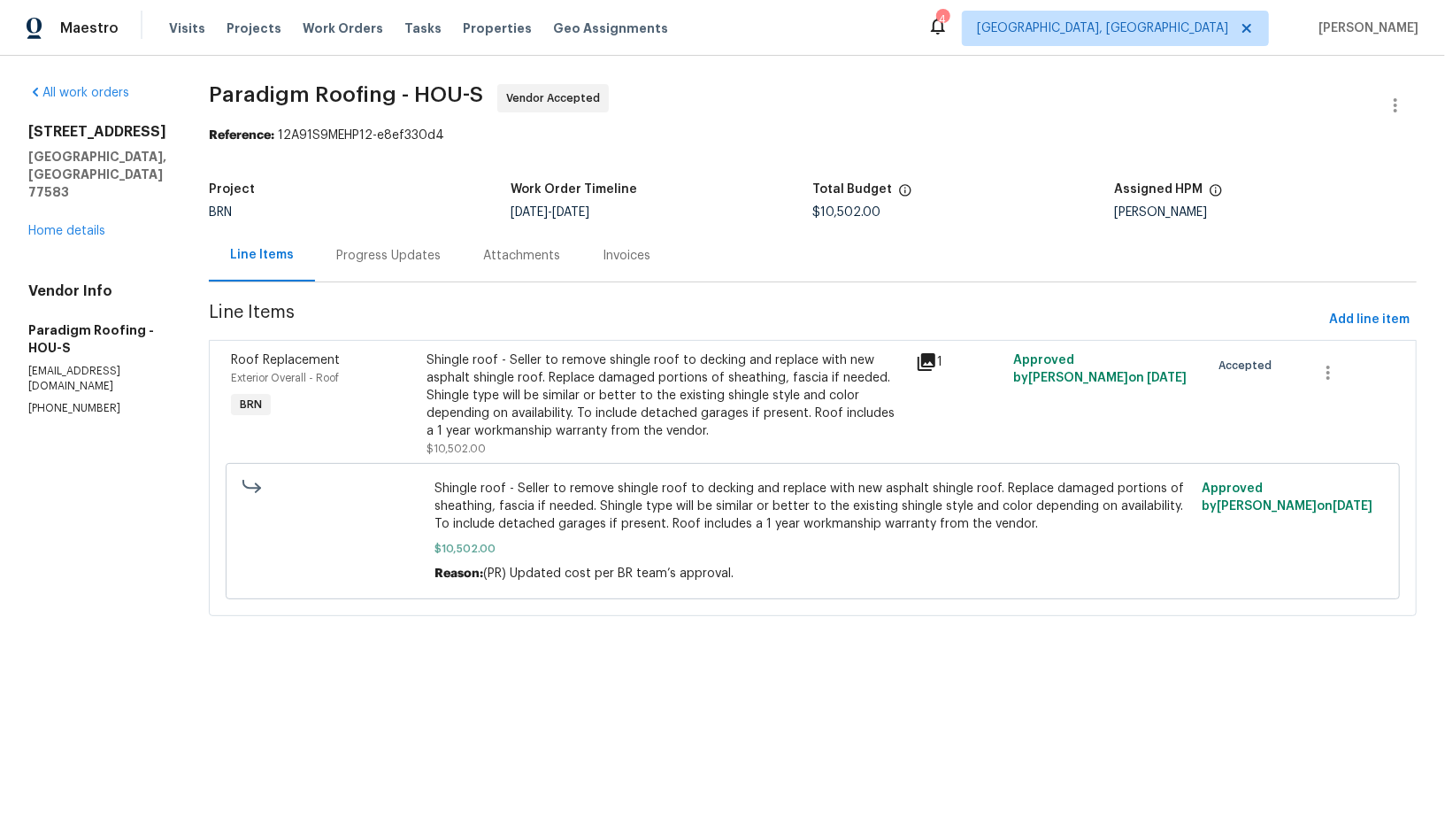
click at [596, 411] on div "Shingle roof - Seller to remove shingle roof to decking and replace with new as…" at bounding box center [665, 395] width 479 height 88
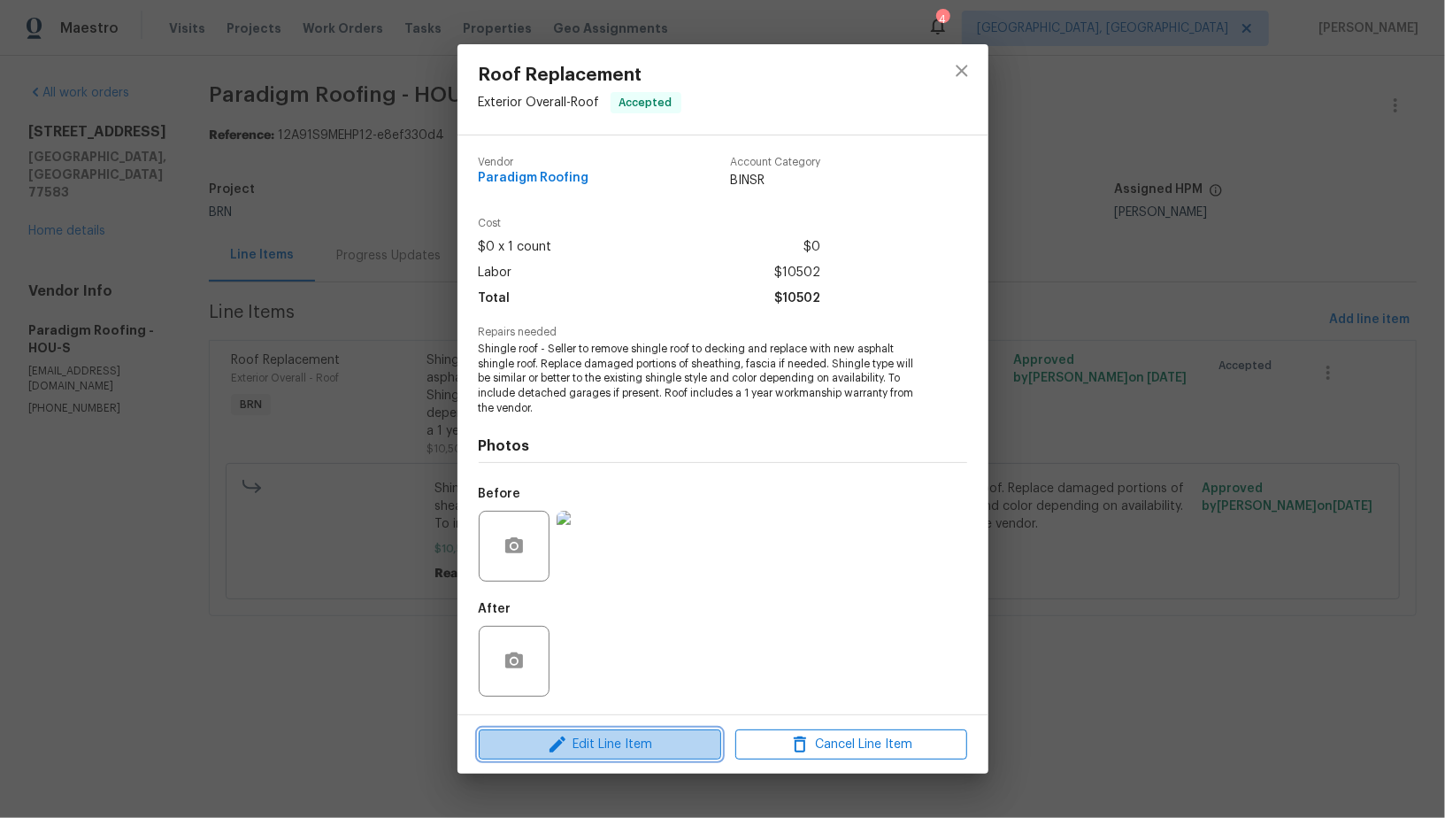
click at [589, 730] on button "Edit Line Item" at bounding box center [600, 744] width 242 height 31
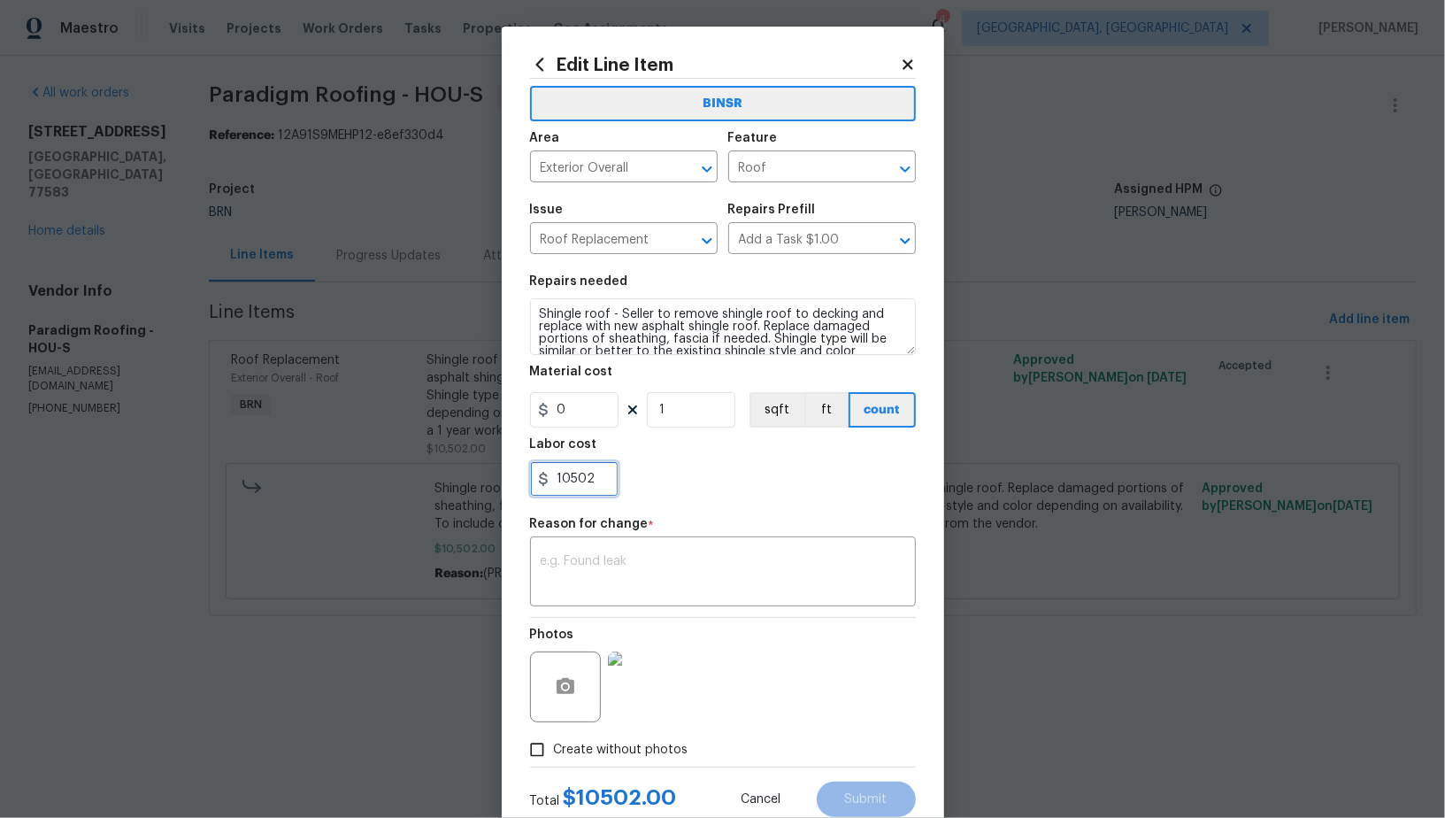
click at [600, 490] on input "10502" at bounding box center [574, 478] width 88 height 35
paste input "11252"
type input "11252"
click at [628, 593] on div "x ​" at bounding box center [723, 573] width 386 height 65
paste textarea "(PR) Updated cost per BR team’s approval."
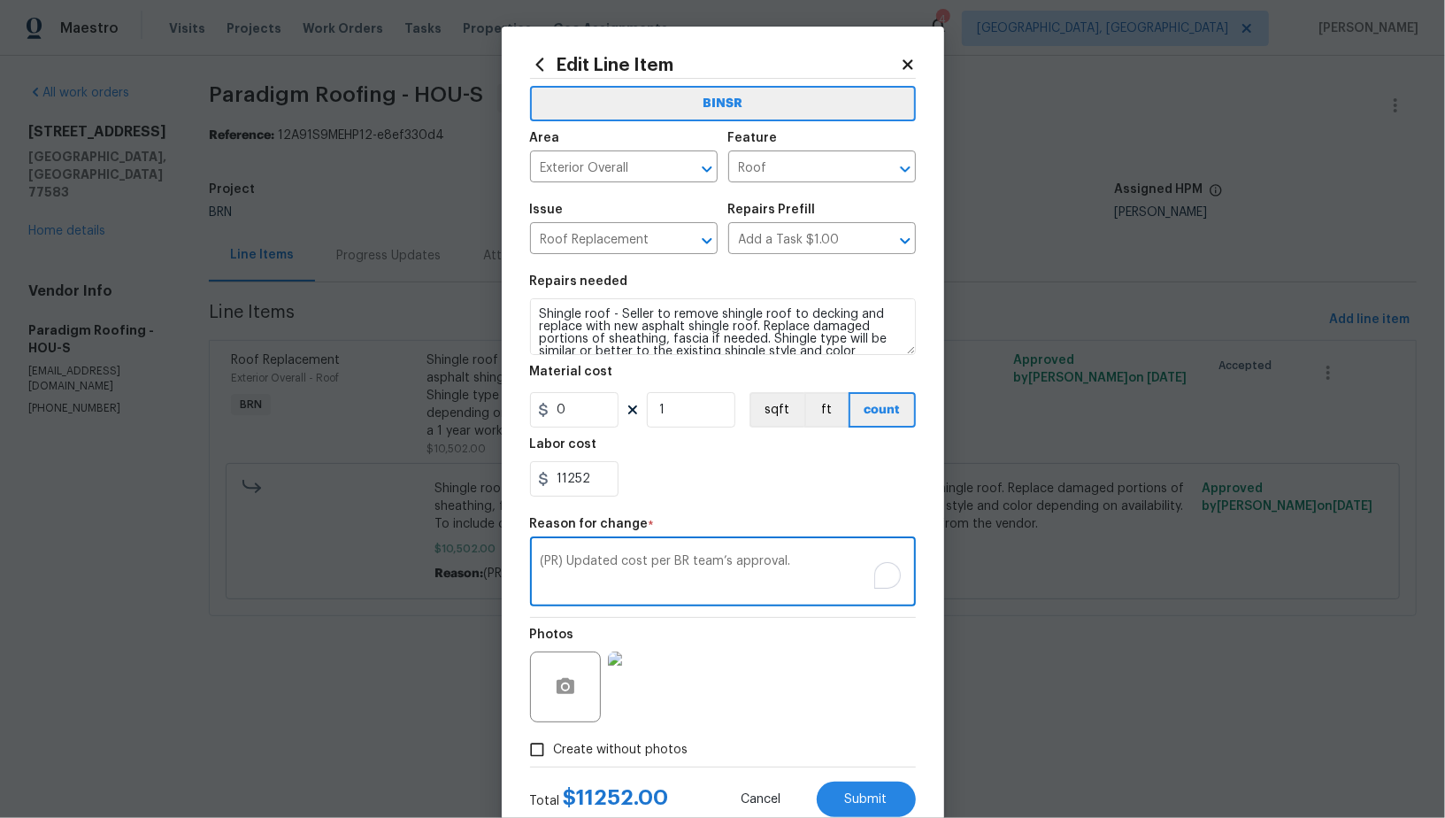
scroll to position [53, 0]
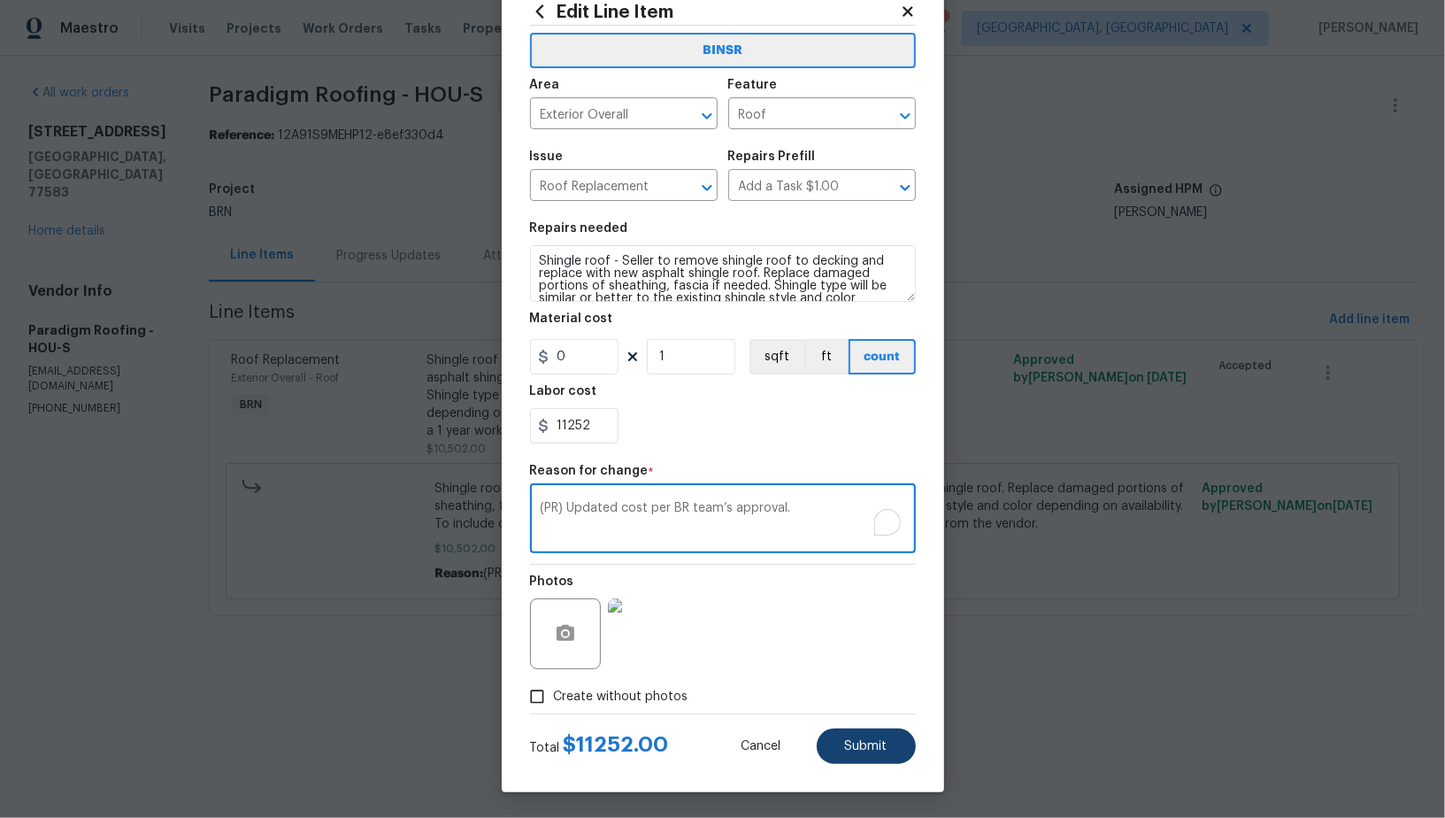
type textarea "(PR) Updated cost per BR team’s approval."
click at [840, 739] on button "Submit" at bounding box center [866, 745] width 99 height 35
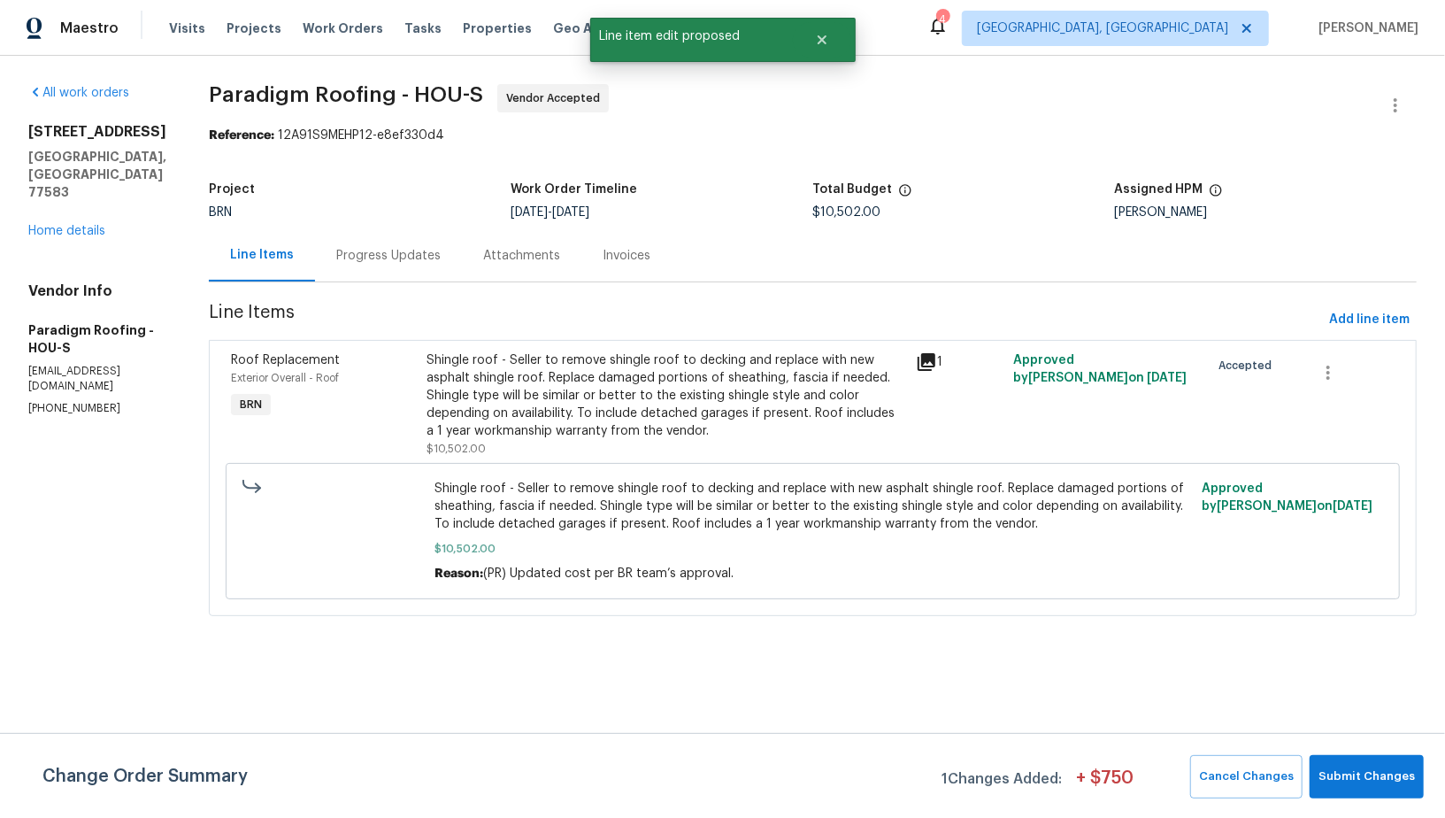
scroll to position [0, 0]
click at [1388, 779] on span "Submit Changes" at bounding box center [1366, 776] width 96 height 20
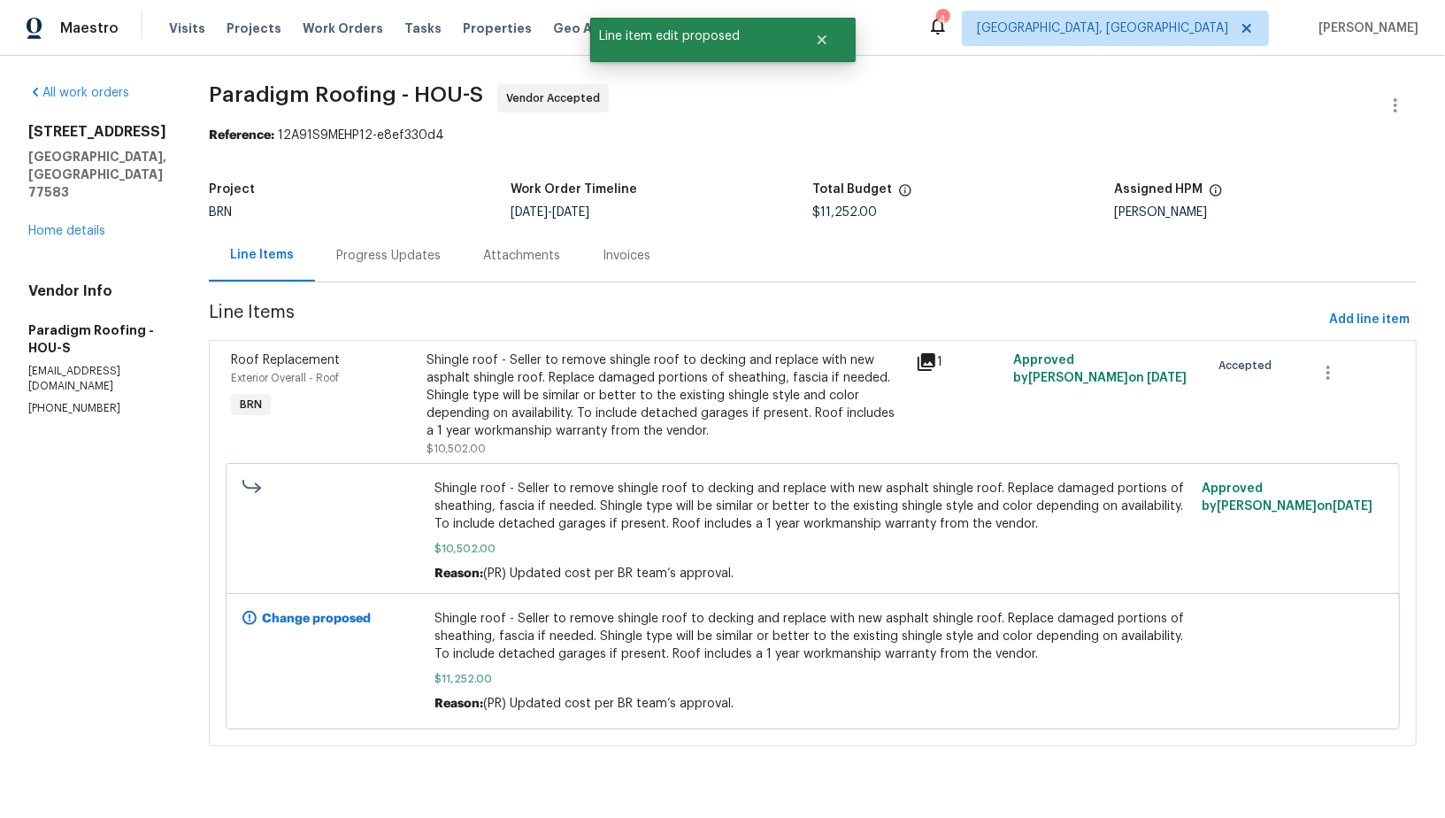
click at [372, 255] on div "Progress Updates" at bounding box center [388, 256] width 104 height 18
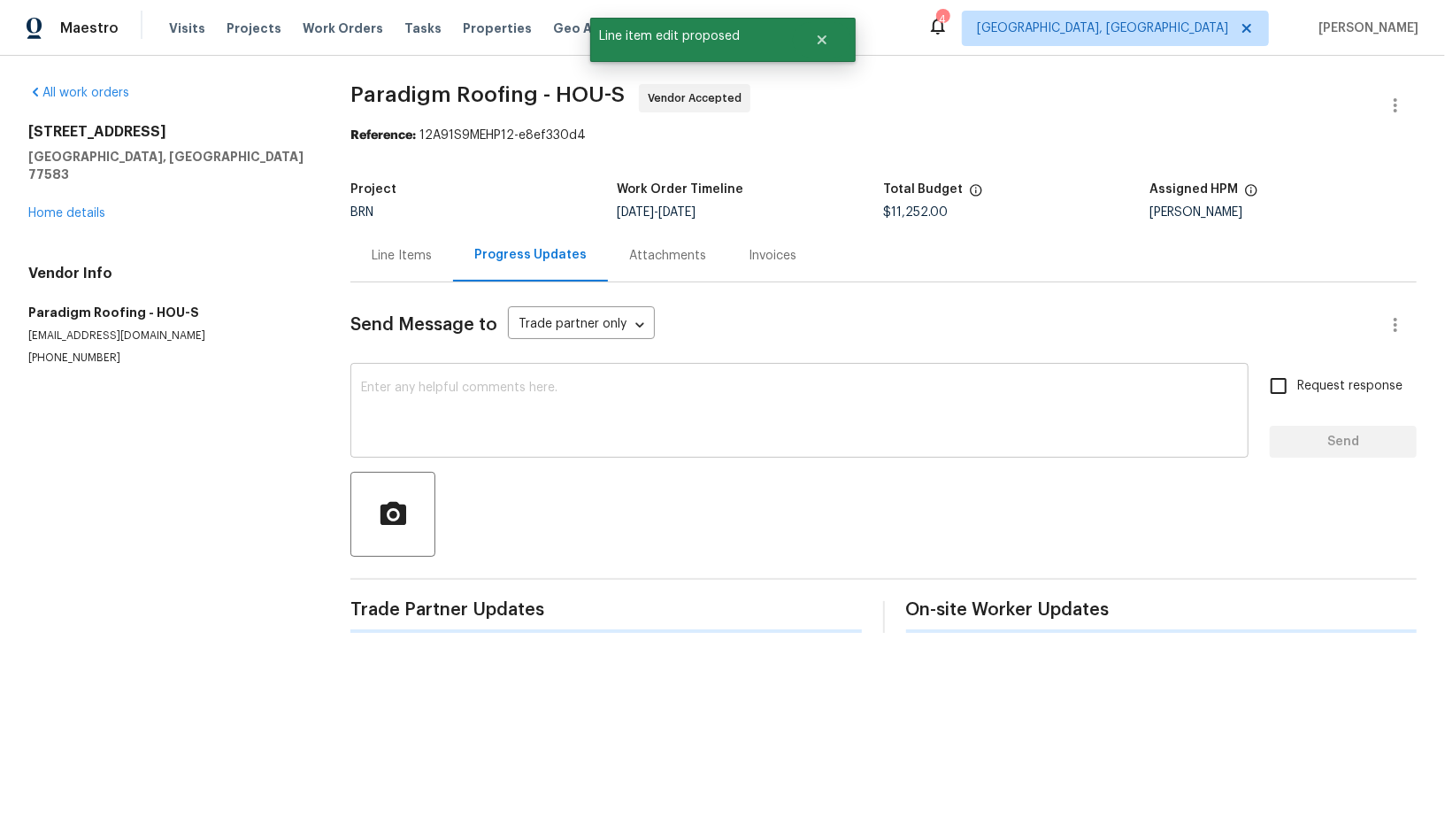
click at [464, 456] on div "x ​" at bounding box center [799, 412] width 898 height 90
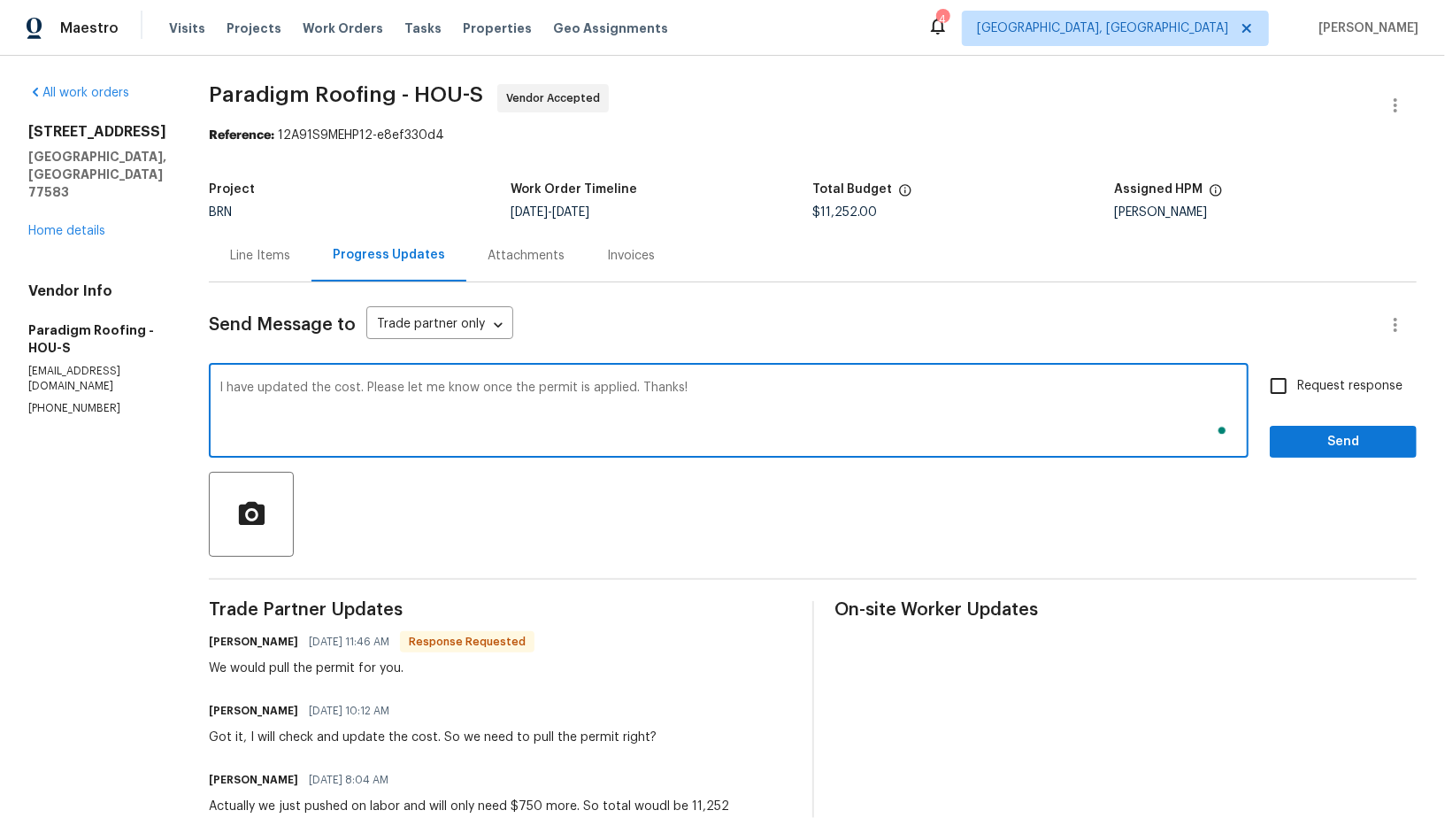
type textarea "I have updated the cost. Please let me know once the permit is applied. Thanks!"
click at [1279, 378] on input "Request response" at bounding box center [1278, 385] width 37 height 37
checkbox input "true"
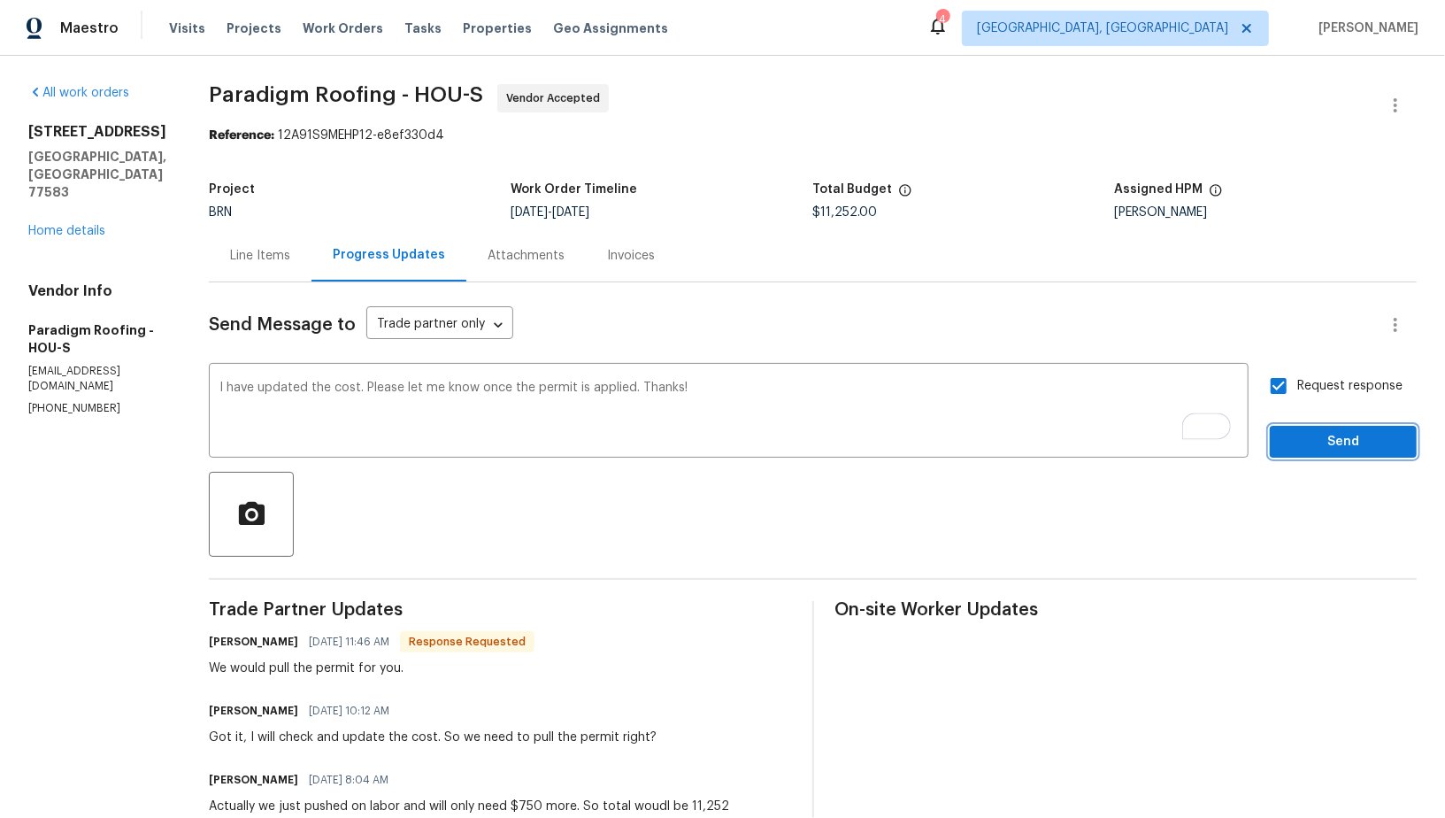
click at [1309, 434] on span "Send" at bounding box center [1343, 442] width 119 height 22
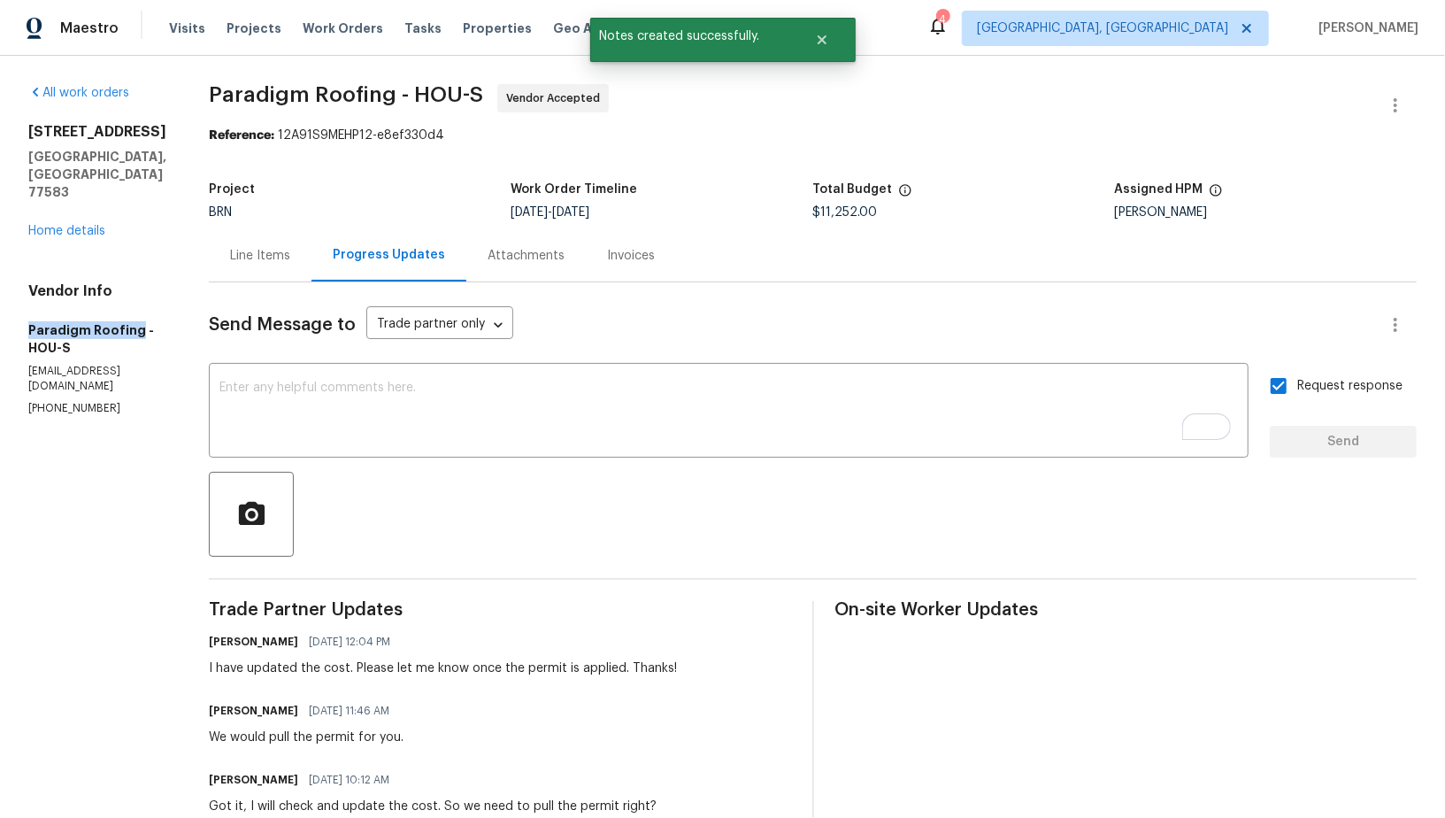
drag, startPoint x: 10, startPoint y: 298, endPoint x: 136, endPoint y: 316, distance: 127.8
copy h5 "Paradigm Roofing"
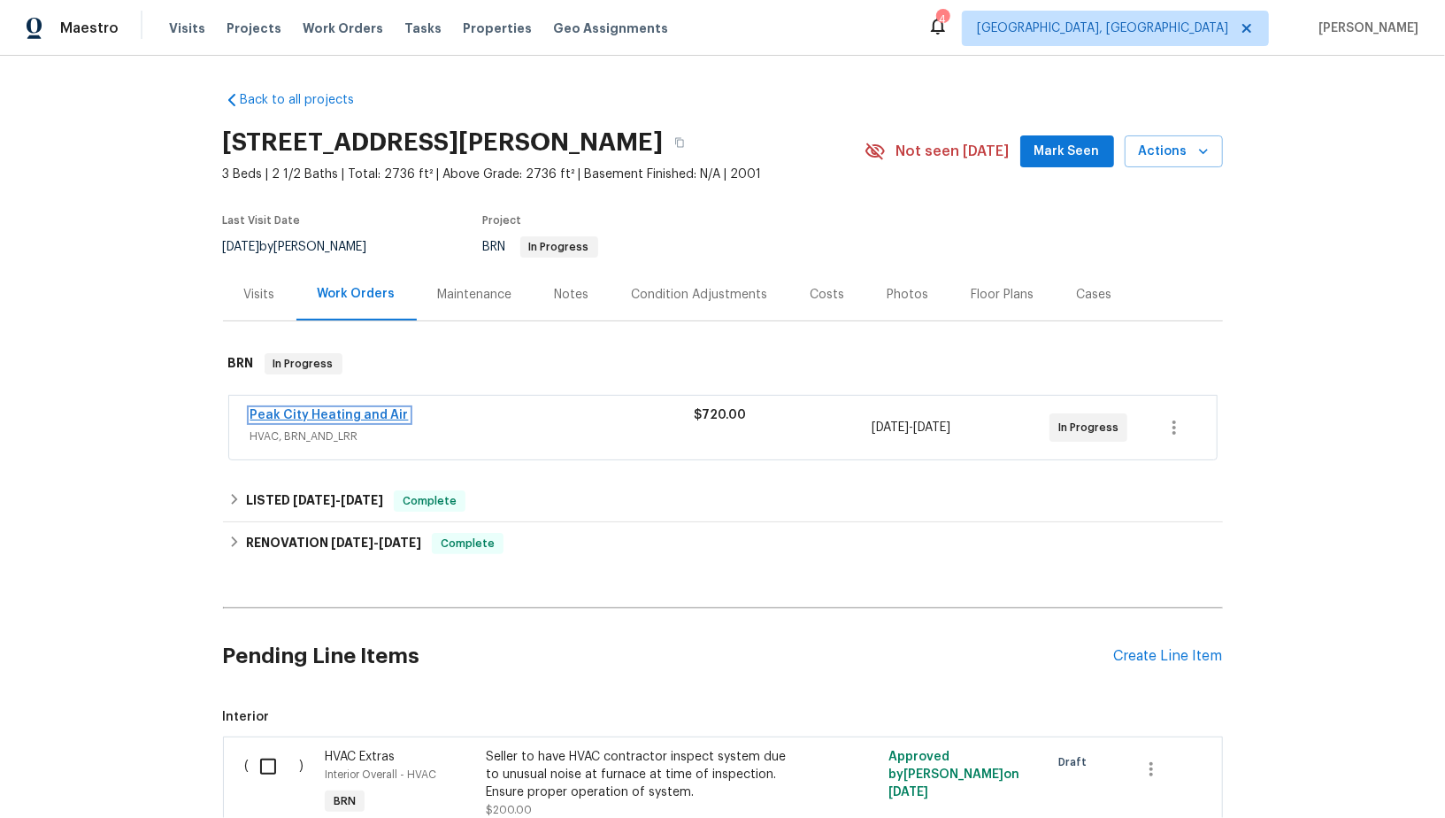
click at [346, 412] on link "Peak City Heating and Air" at bounding box center [329, 415] width 158 height 12
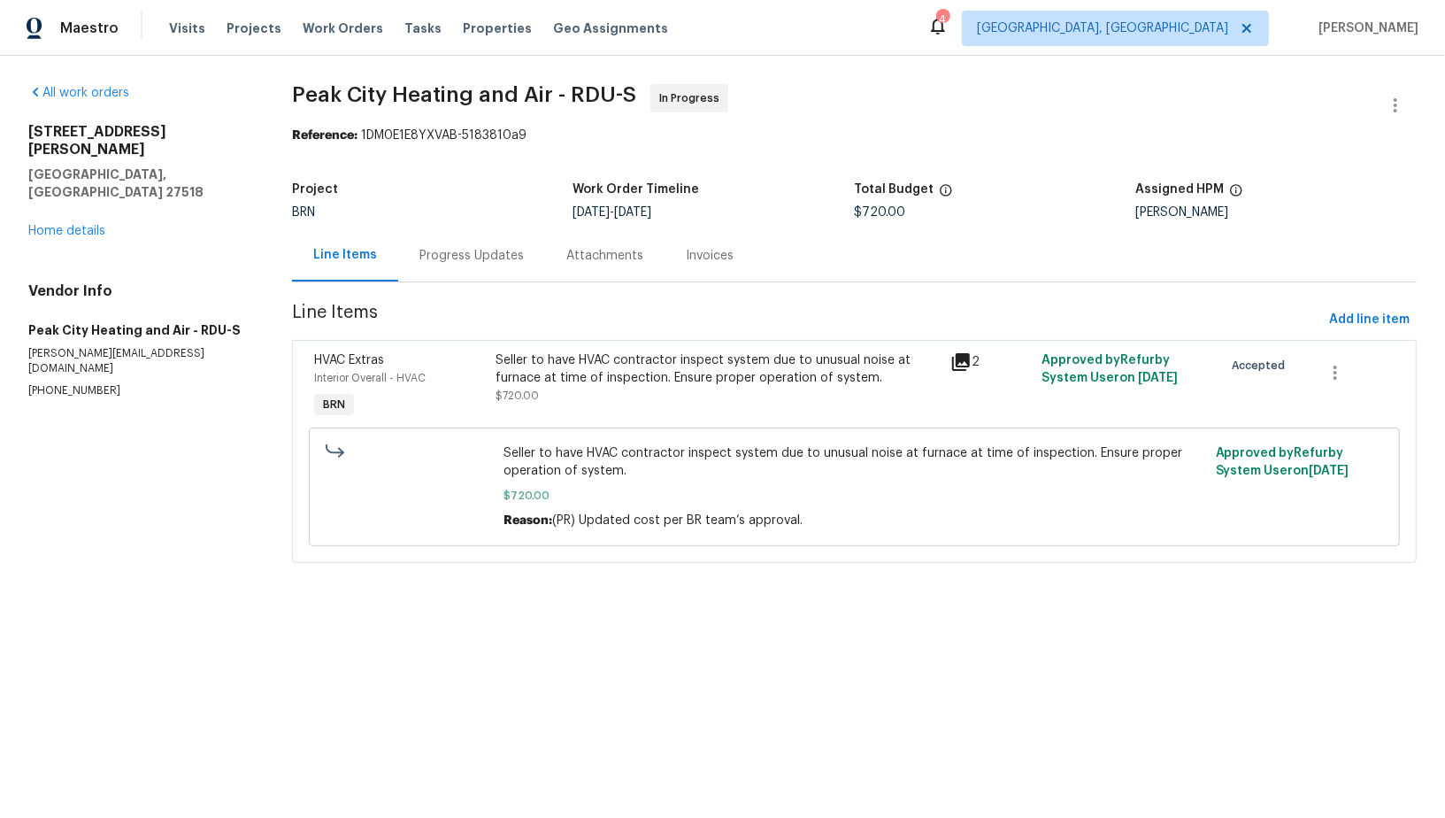
click at [470, 275] on div "Progress Updates" at bounding box center [471, 255] width 147 height 52
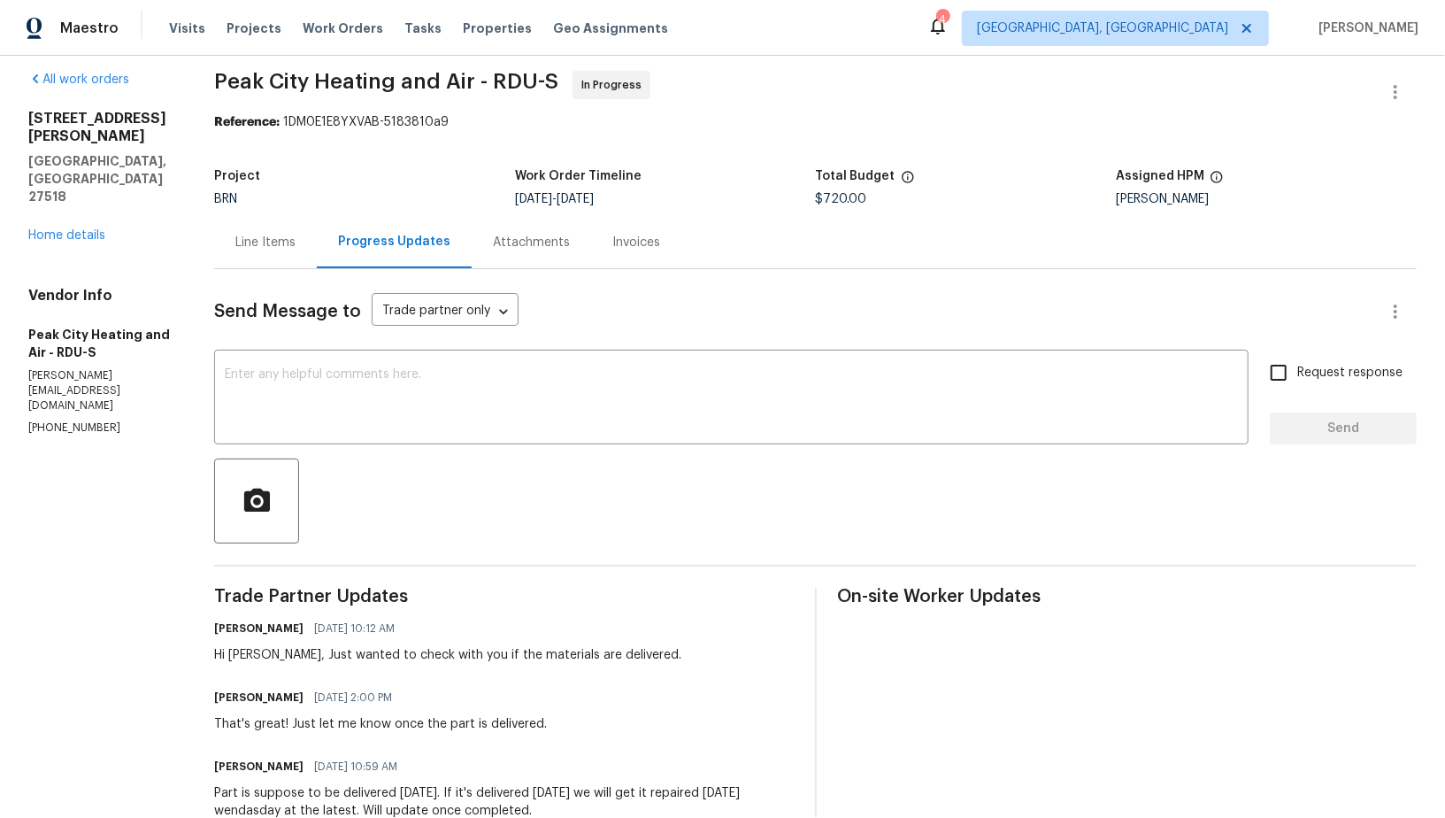
scroll to position [7, 0]
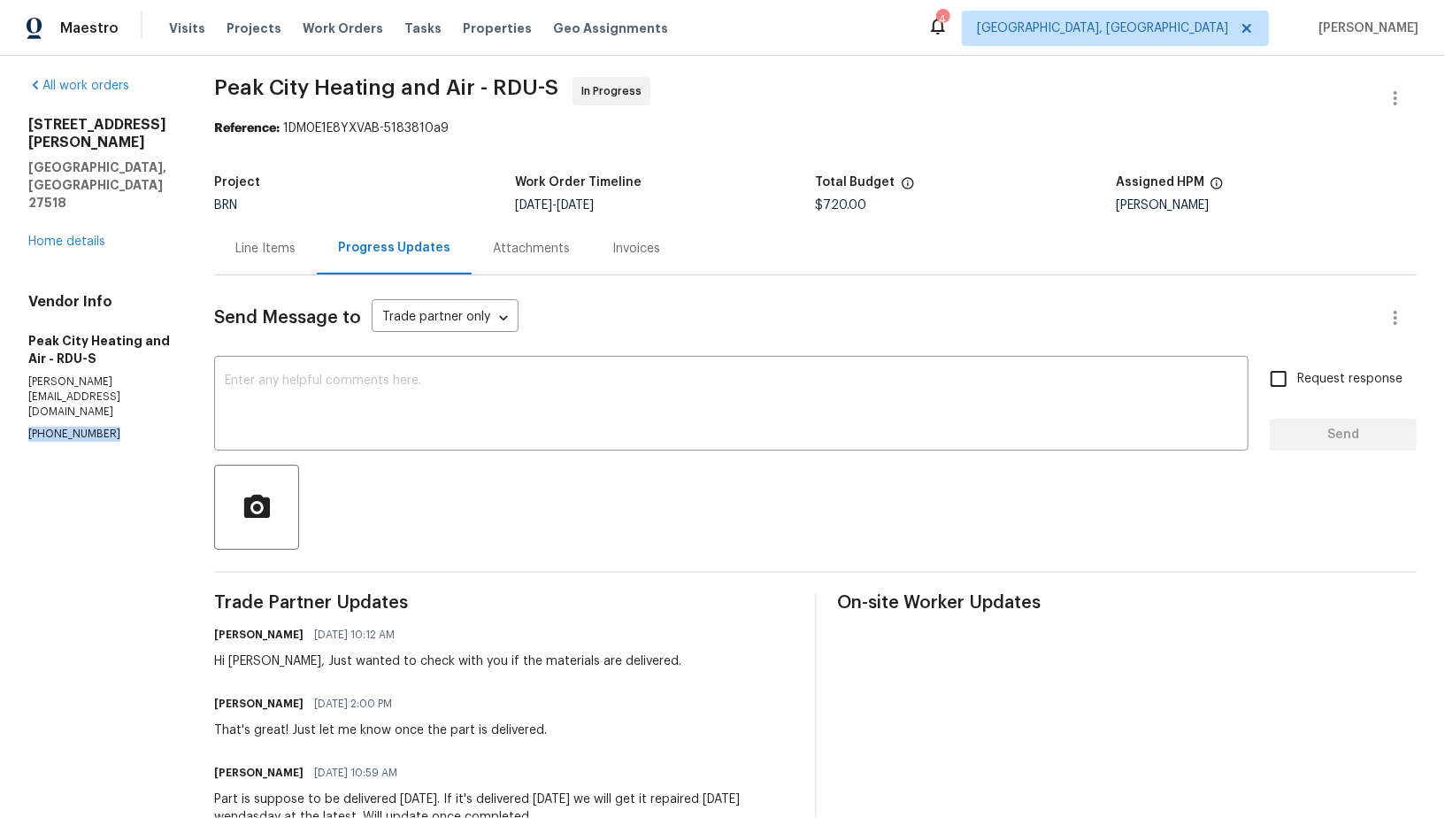
drag, startPoint x: 115, startPoint y: 345, endPoint x: 0, endPoint y: 343, distance: 115.0
click at [0, 343] on div "All work orders [STREET_ADDRESS][PERSON_NAME] Home details Vendor Info Peak Cit…" at bounding box center [722, 679] width 1445 height 1260
copy p "[PHONE_NUMBER]"
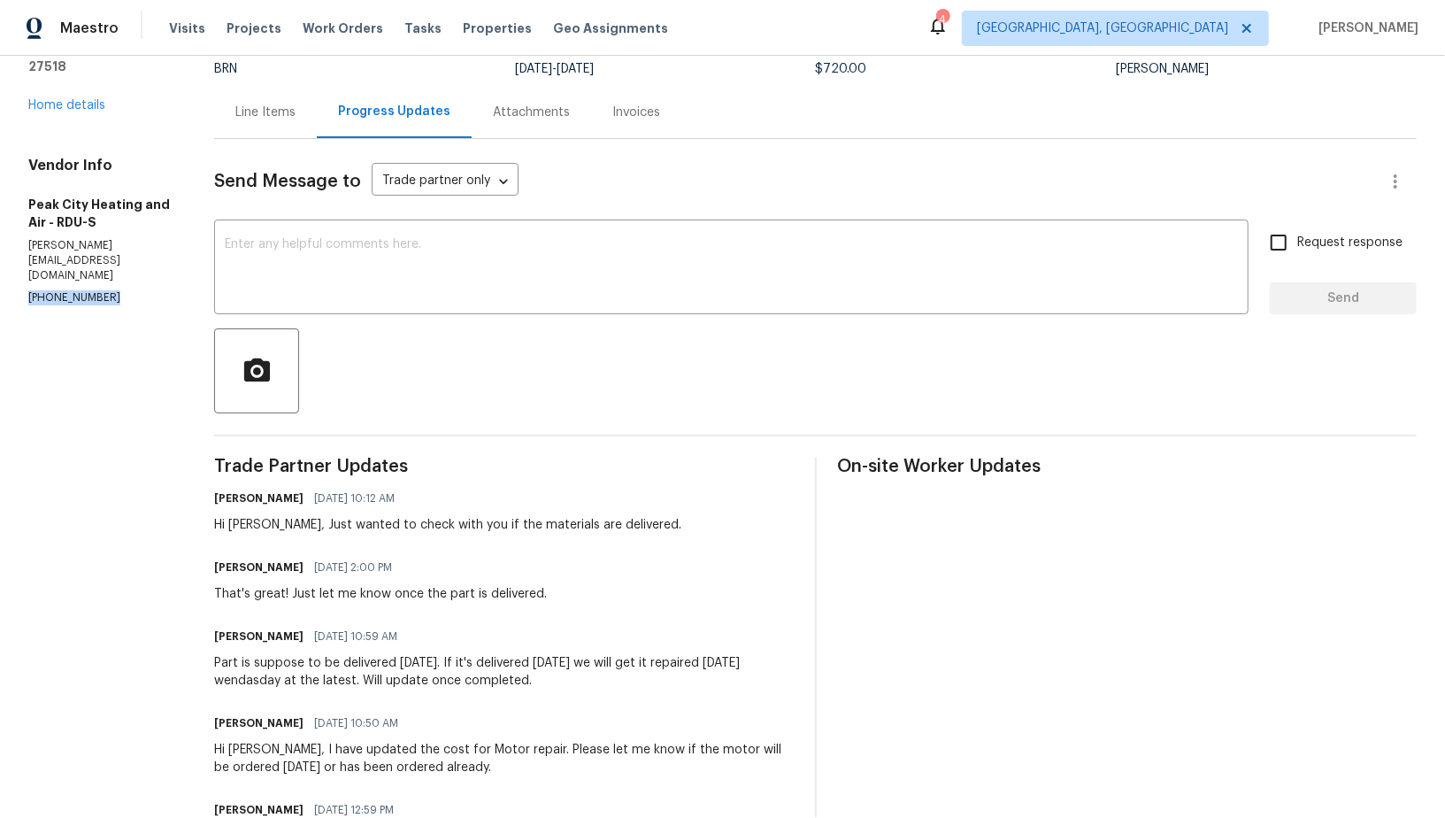
scroll to position [0, 0]
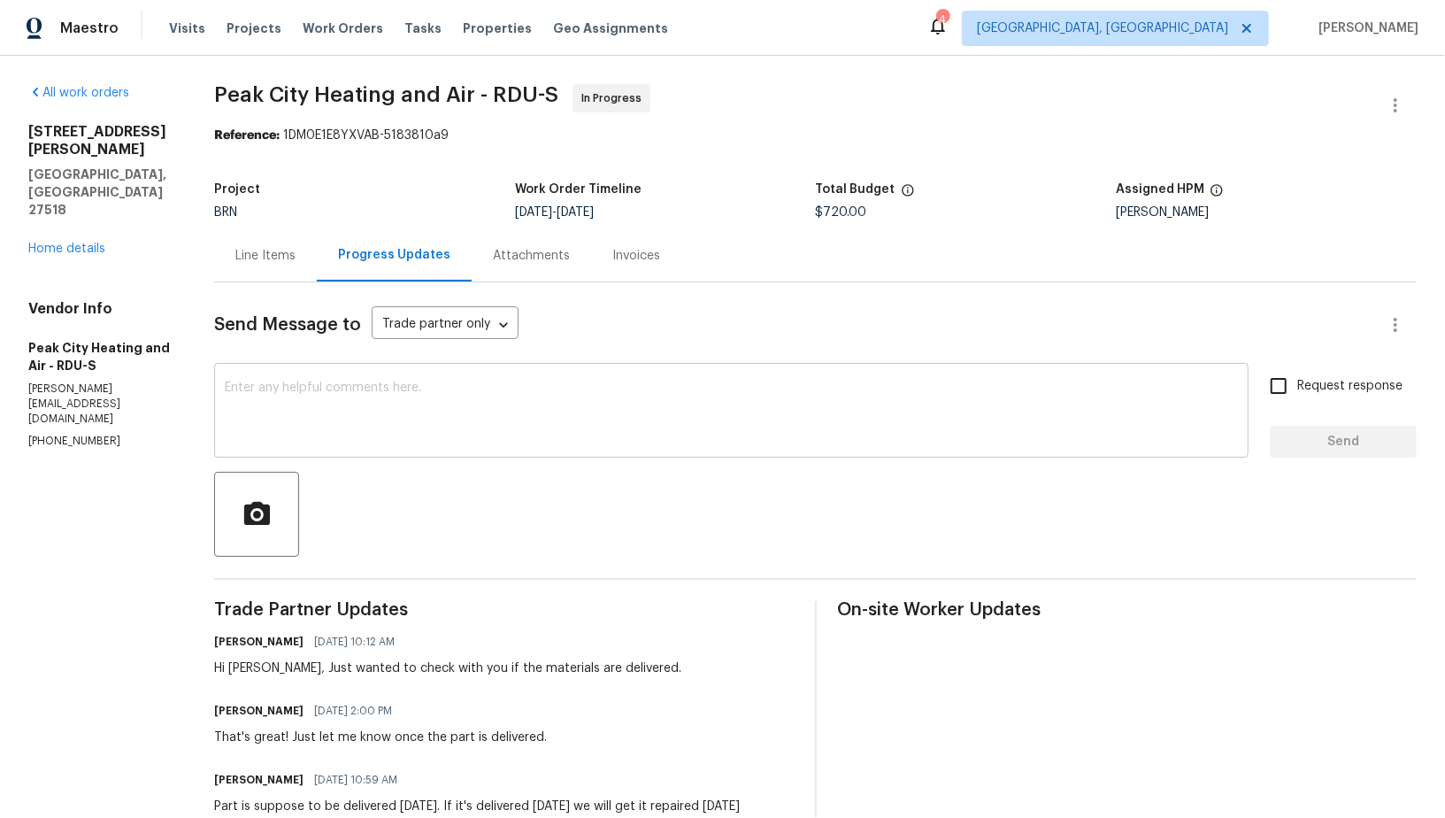
click at [313, 376] on div "x ​" at bounding box center [731, 412] width 1034 height 90
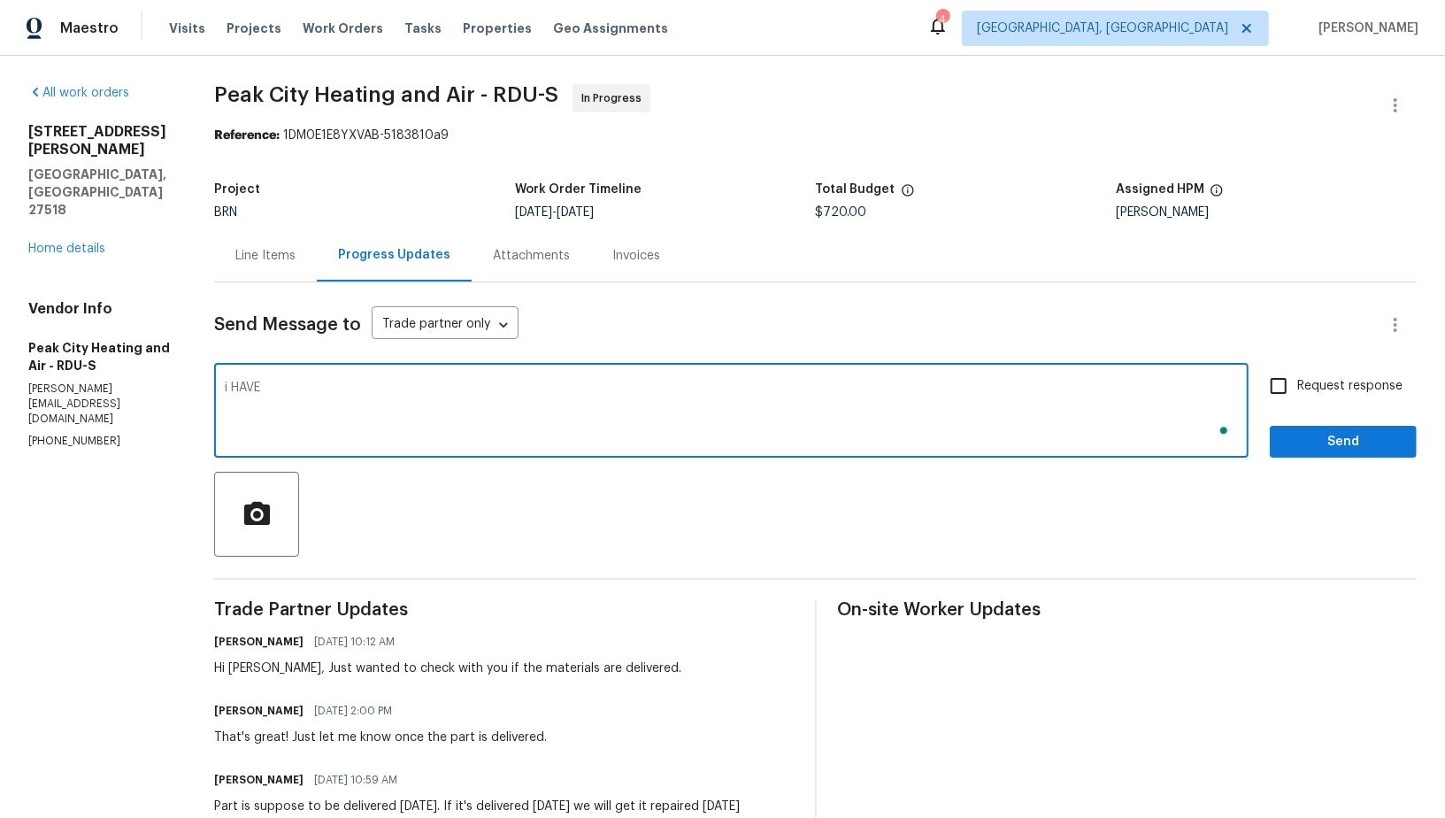
type textarea "i HAVE"
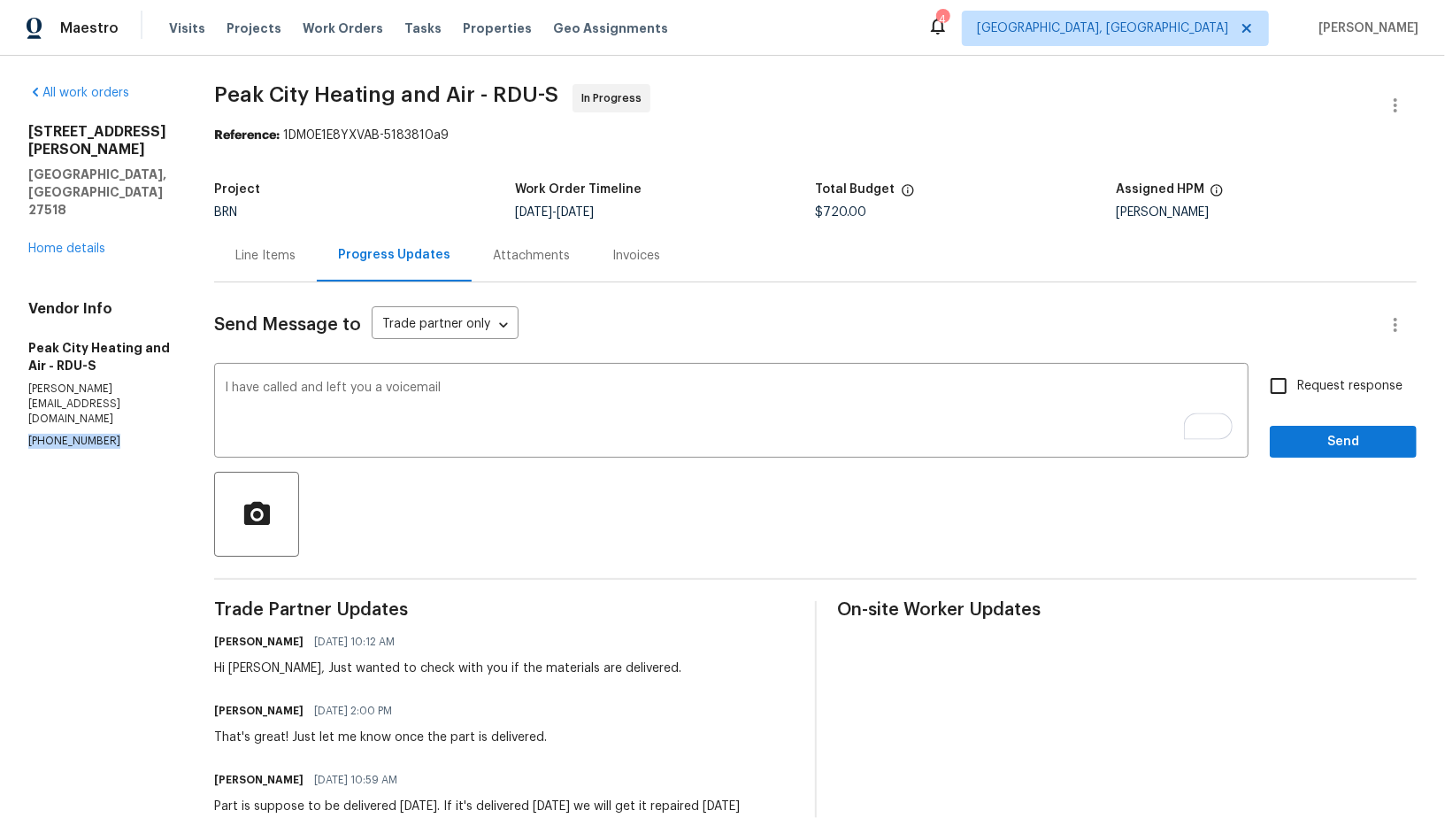
drag, startPoint x: 121, startPoint y: 359, endPoint x: 0, endPoint y: 359, distance: 121.2
click at [0, 359] on div "All work orders 1005 Augustine Trl Cary, NC 27518 Home details Vendor Info Peak…" at bounding box center [722, 686] width 1445 height 1260
copy p "(919) 362-0020"
click at [507, 399] on textarea "I have called and left you a voicemail" at bounding box center [731, 412] width 1013 height 62
paste textarea "(919) 362-0020"
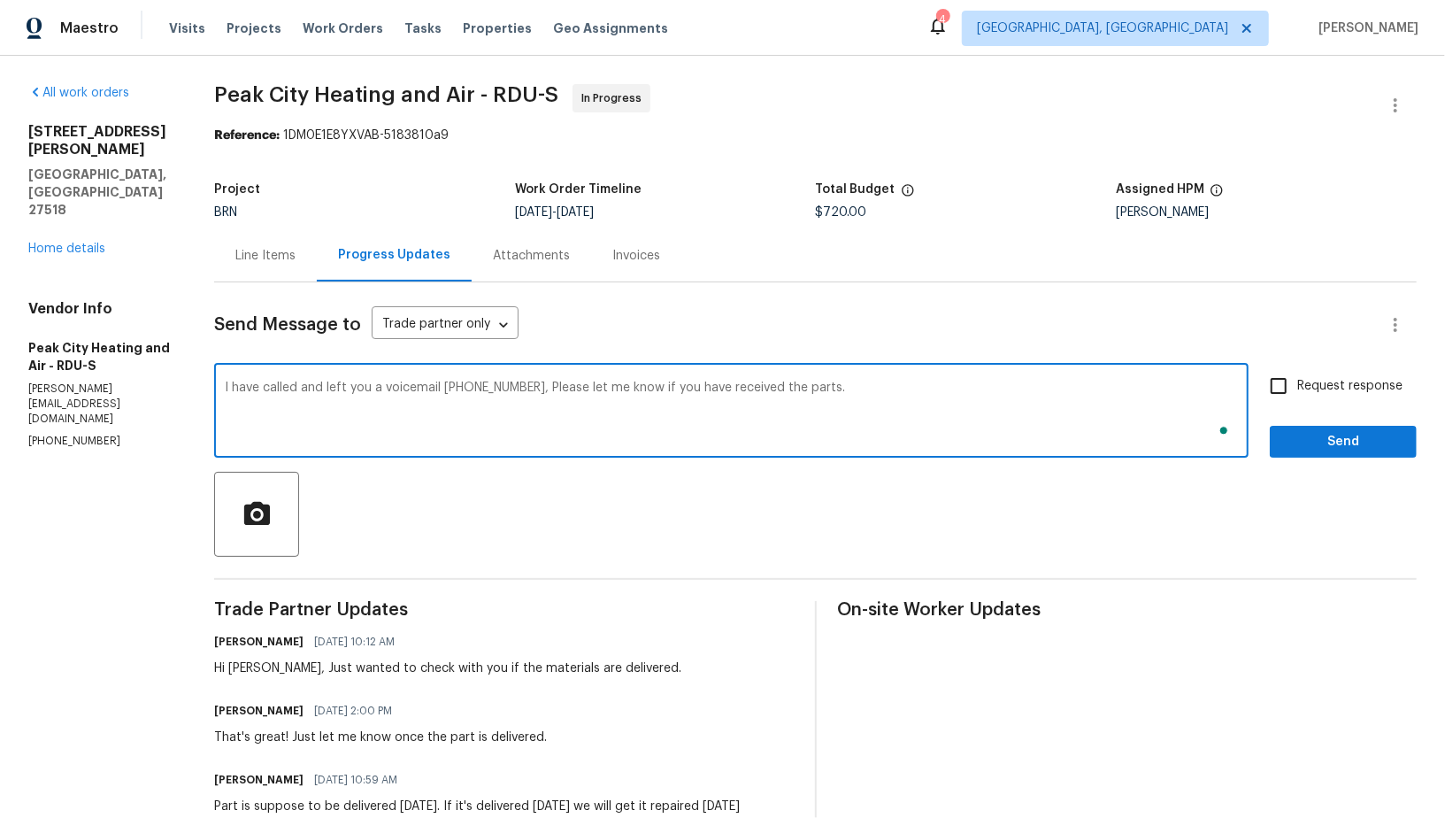
type textarea "I have called and left you a voicemail (919) 362-0020, Please let me know if yo…"
click at [1297, 384] on input "Request response" at bounding box center [1278, 385] width 37 height 37
checkbox input "true"
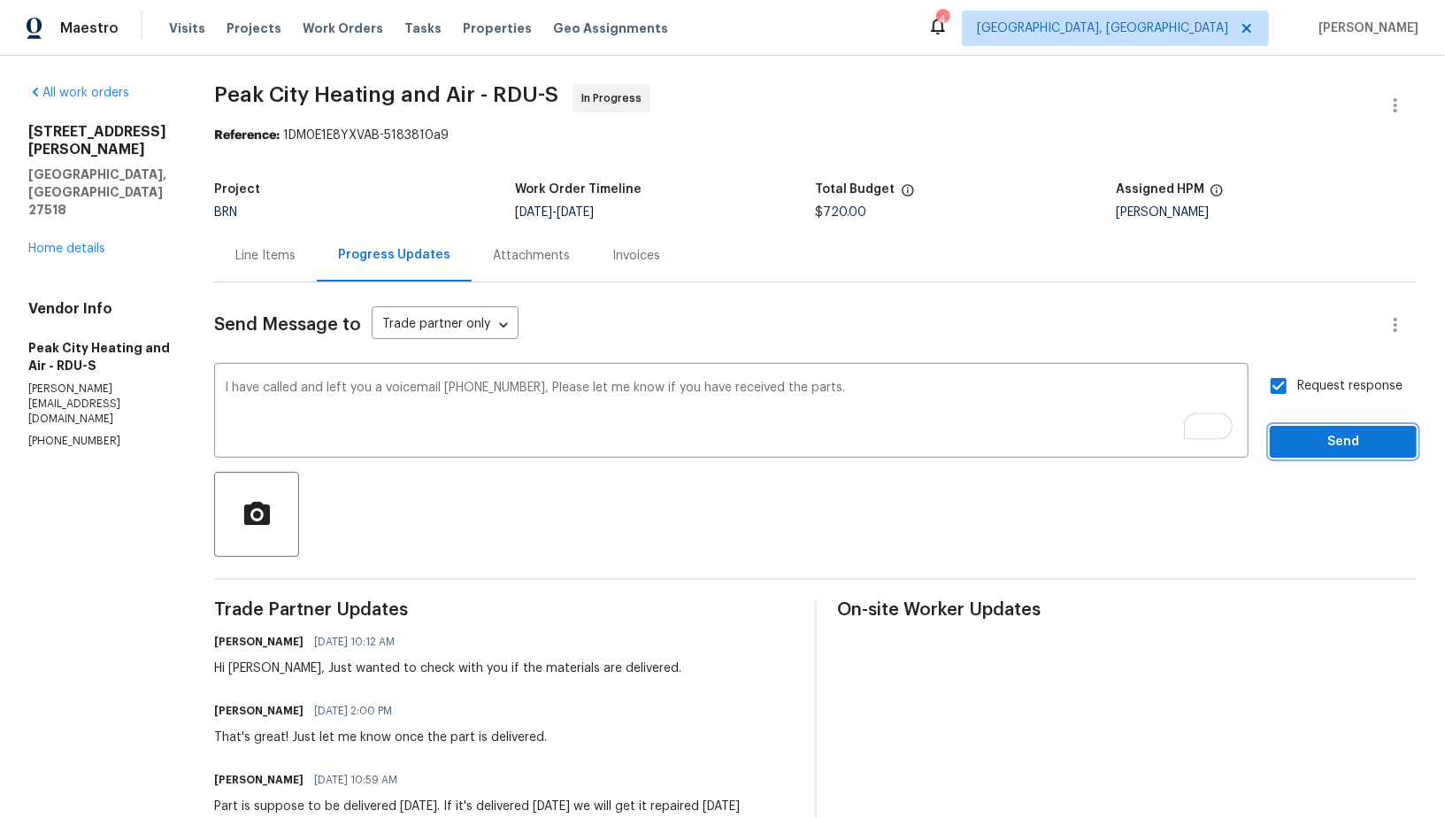
click at [1309, 433] on span "Send" at bounding box center [1343, 442] width 119 height 22
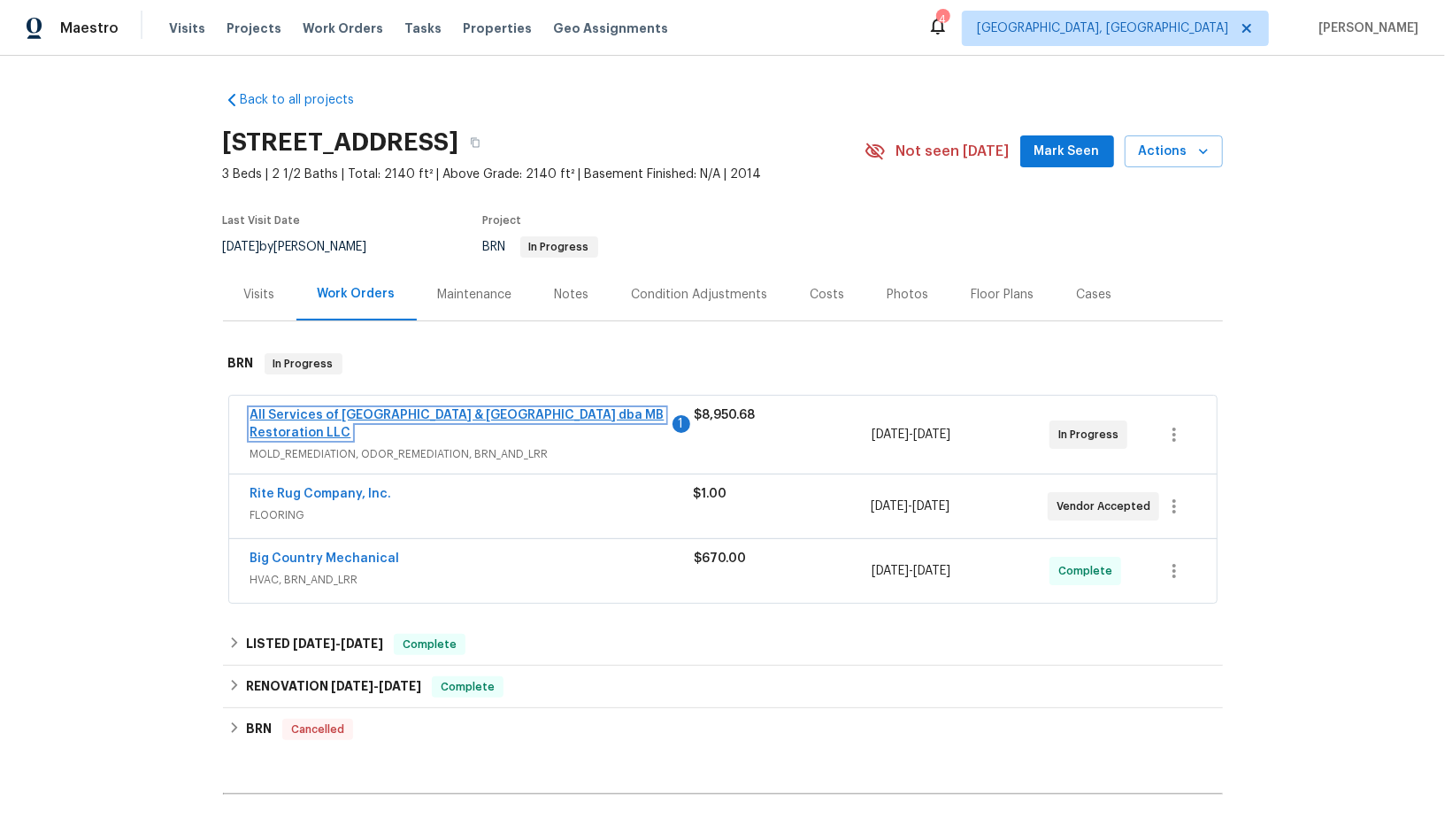
click at [357, 409] on link "All Services of [GEOGRAPHIC_DATA] & [GEOGRAPHIC_DATA] dba MB Restoration LLC" at bounding box center [457, 424] width 414 height 30
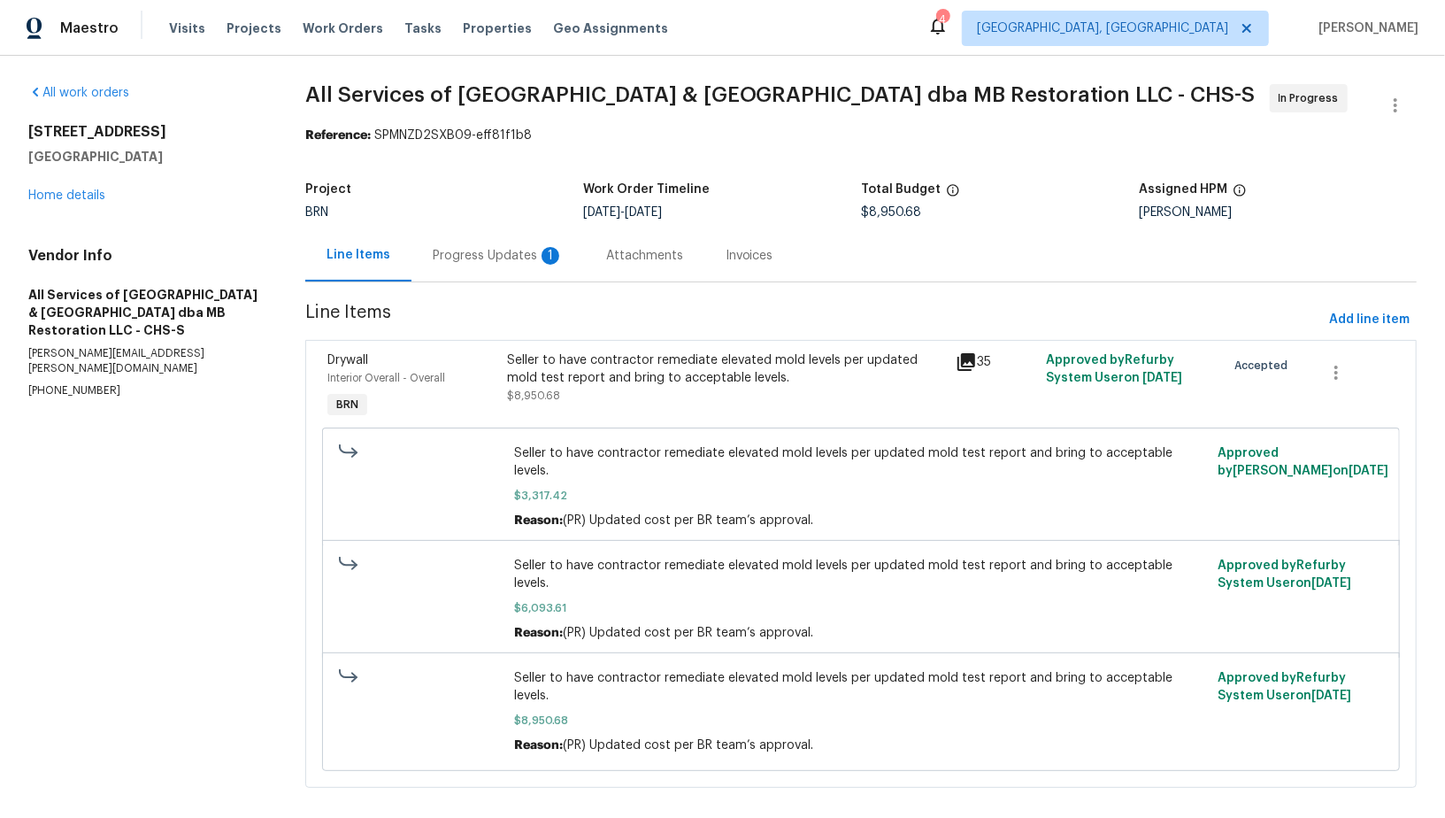
click at [462, 257] on div "Progress Updates 1" at bounding box center [498, 256] width 131 height 18
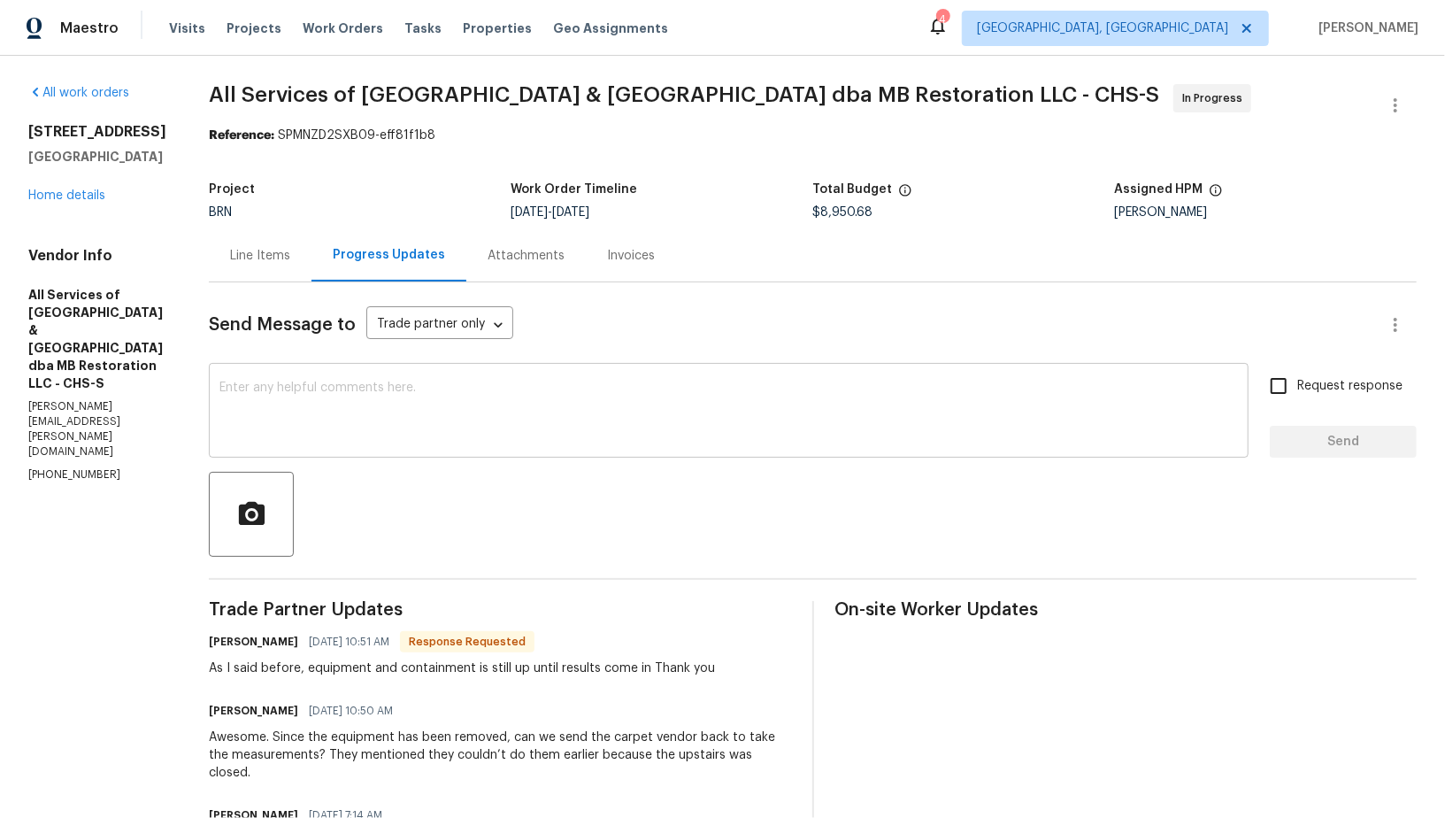
click at [390, 441] on textarea at bounding box center [728, 412] width 1018 height 62
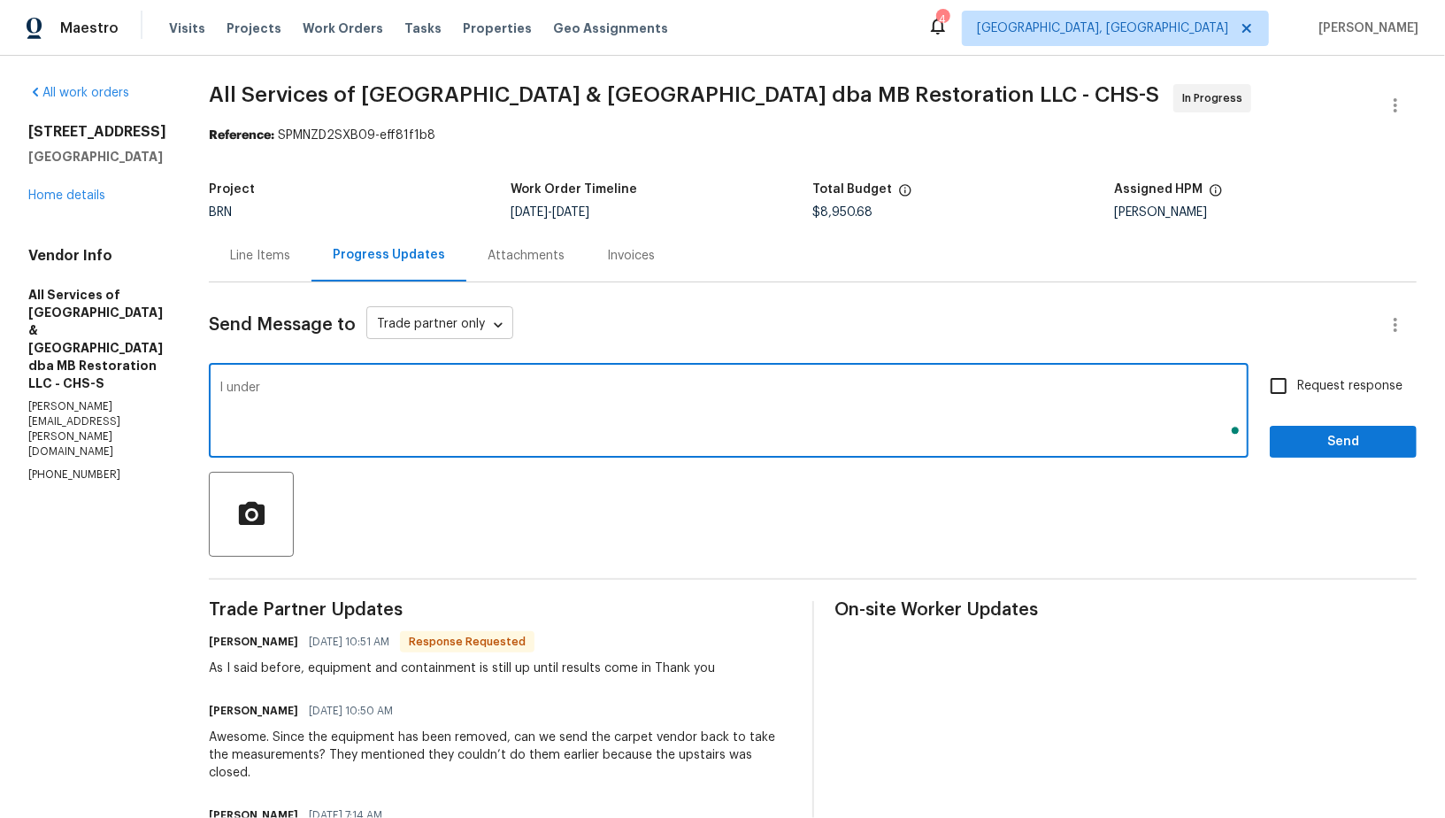
type textarea "I unders"
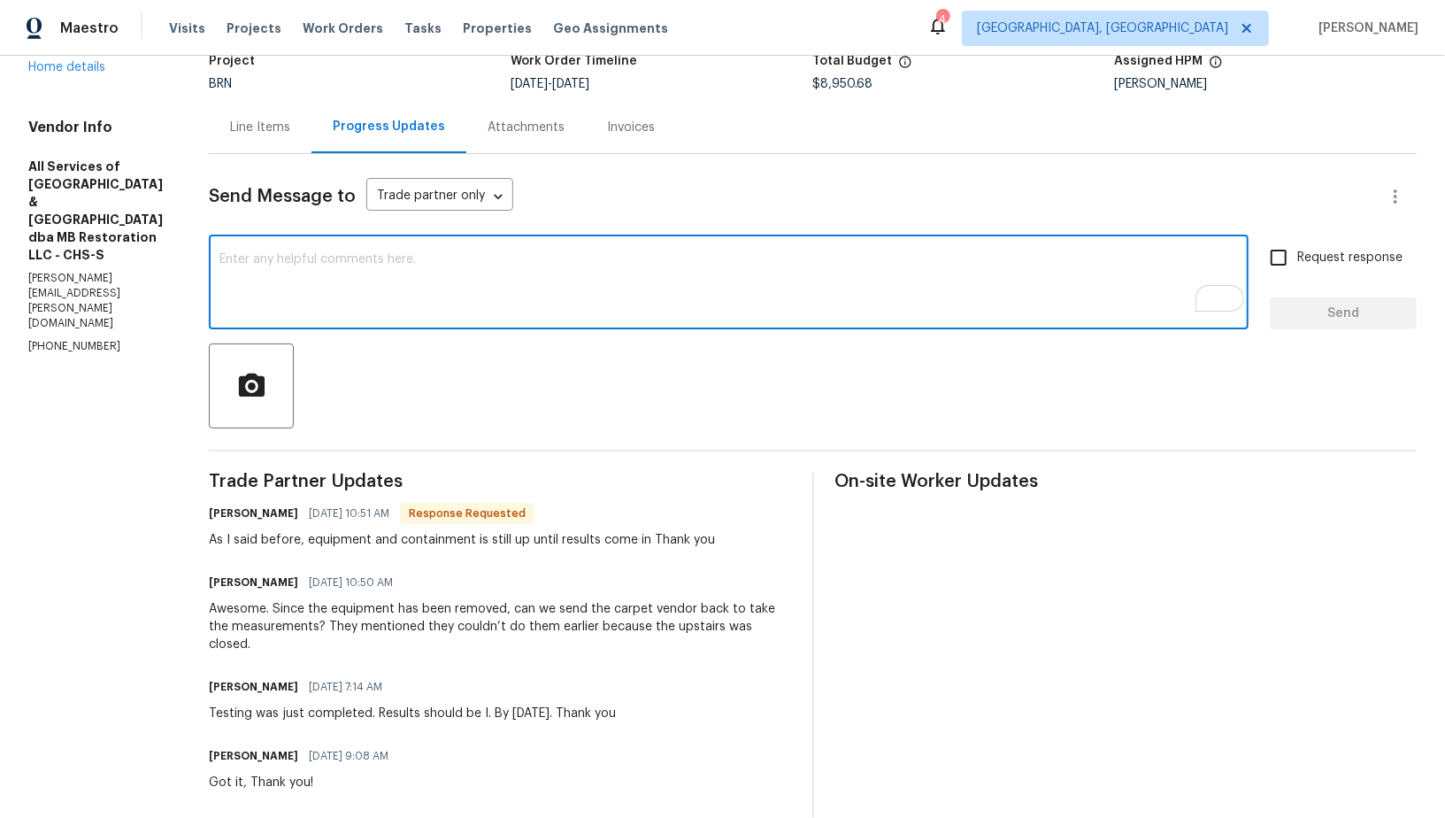
scroll to position [163, 0]
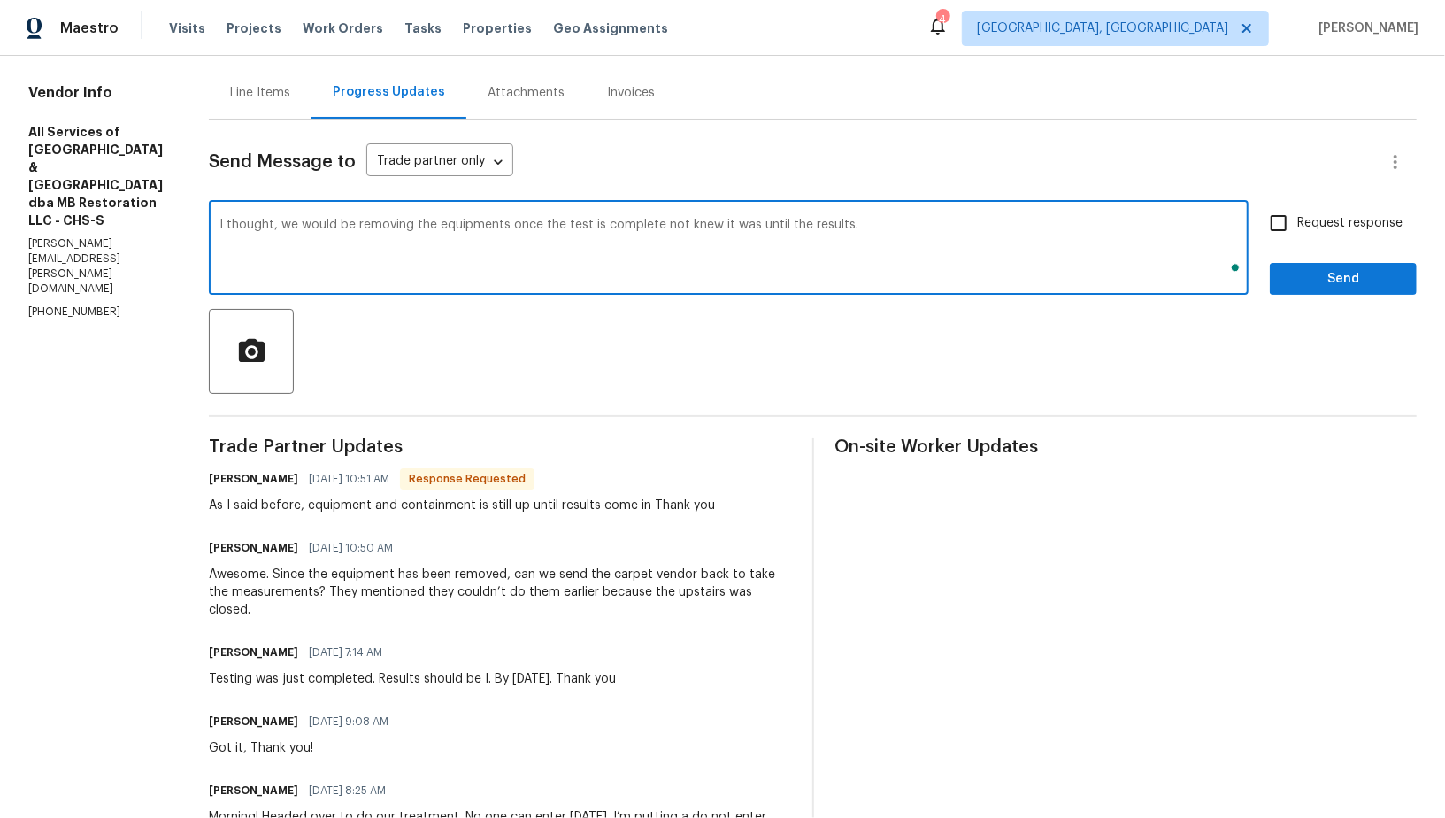
type textarea "I thought, we would be removing the equipments once the test is complete not kn…"
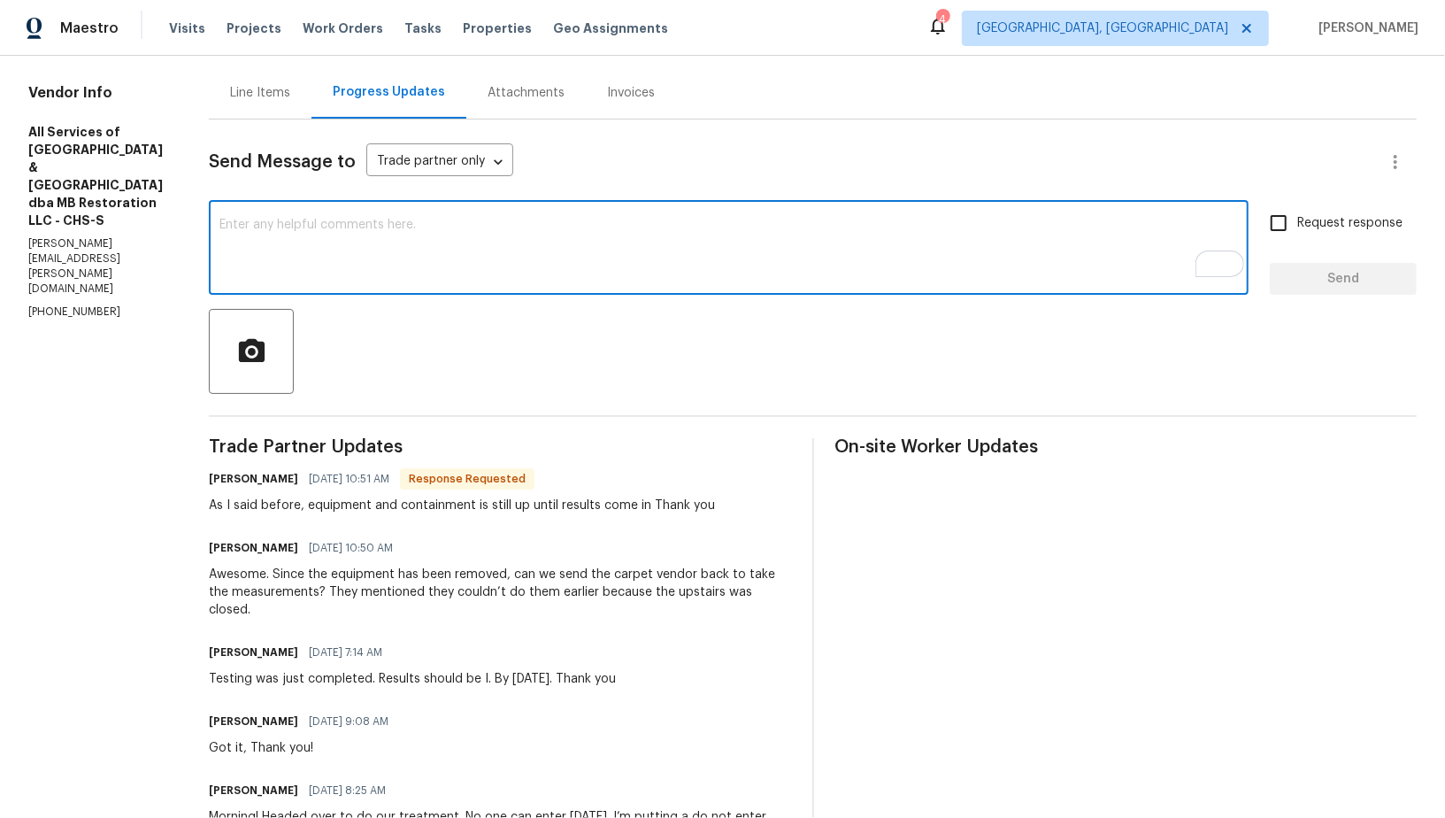
paste textarea "I thought we would be removing the equipment once the test was complete—I didn’…"
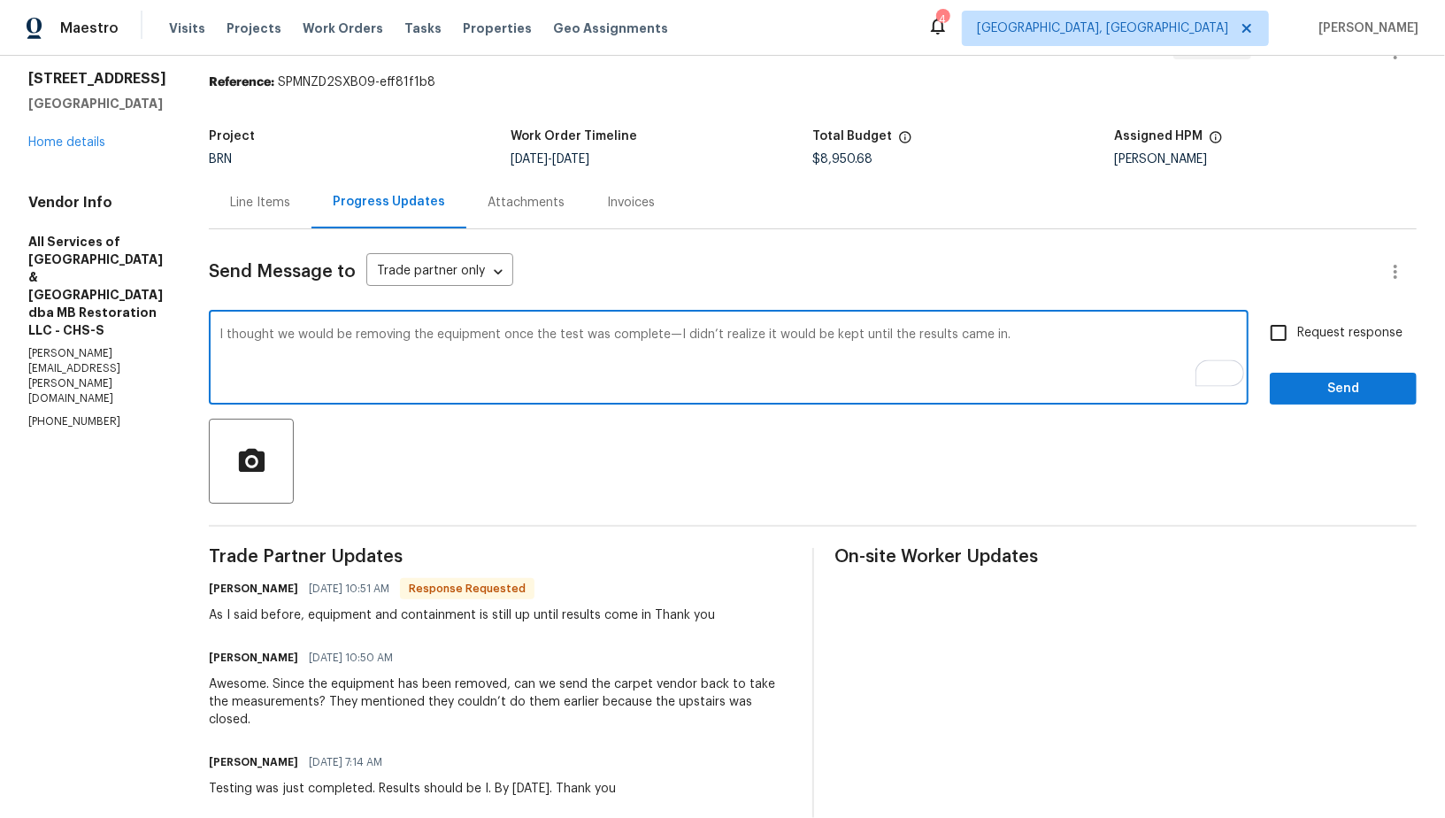
scroll to position [69, 0]
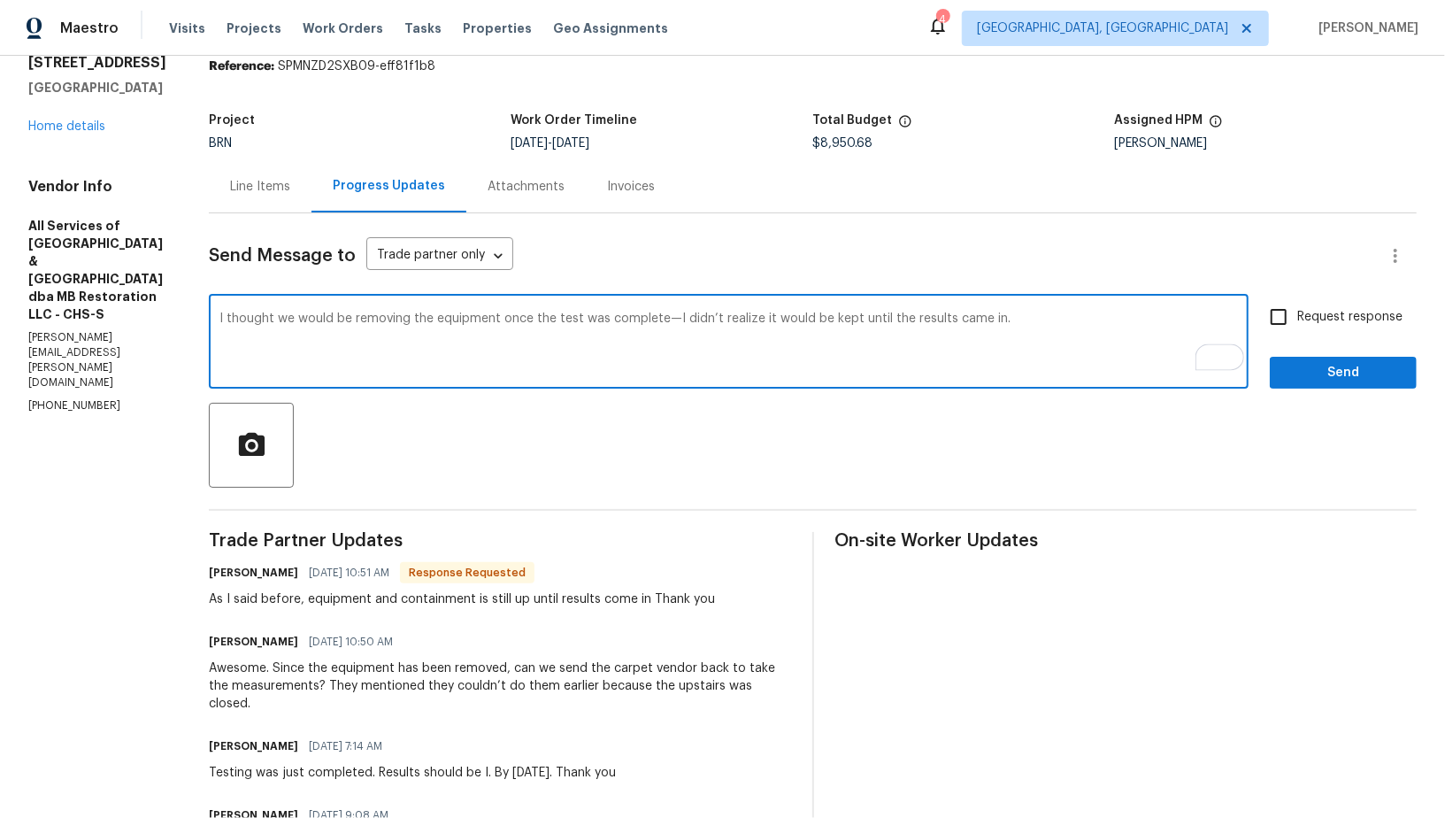
click at [662, 317] on textarea "I thought we would be removing the equipment once the test was complete—I didn’…" at bounding box center [728, 343] width 1018 height 62
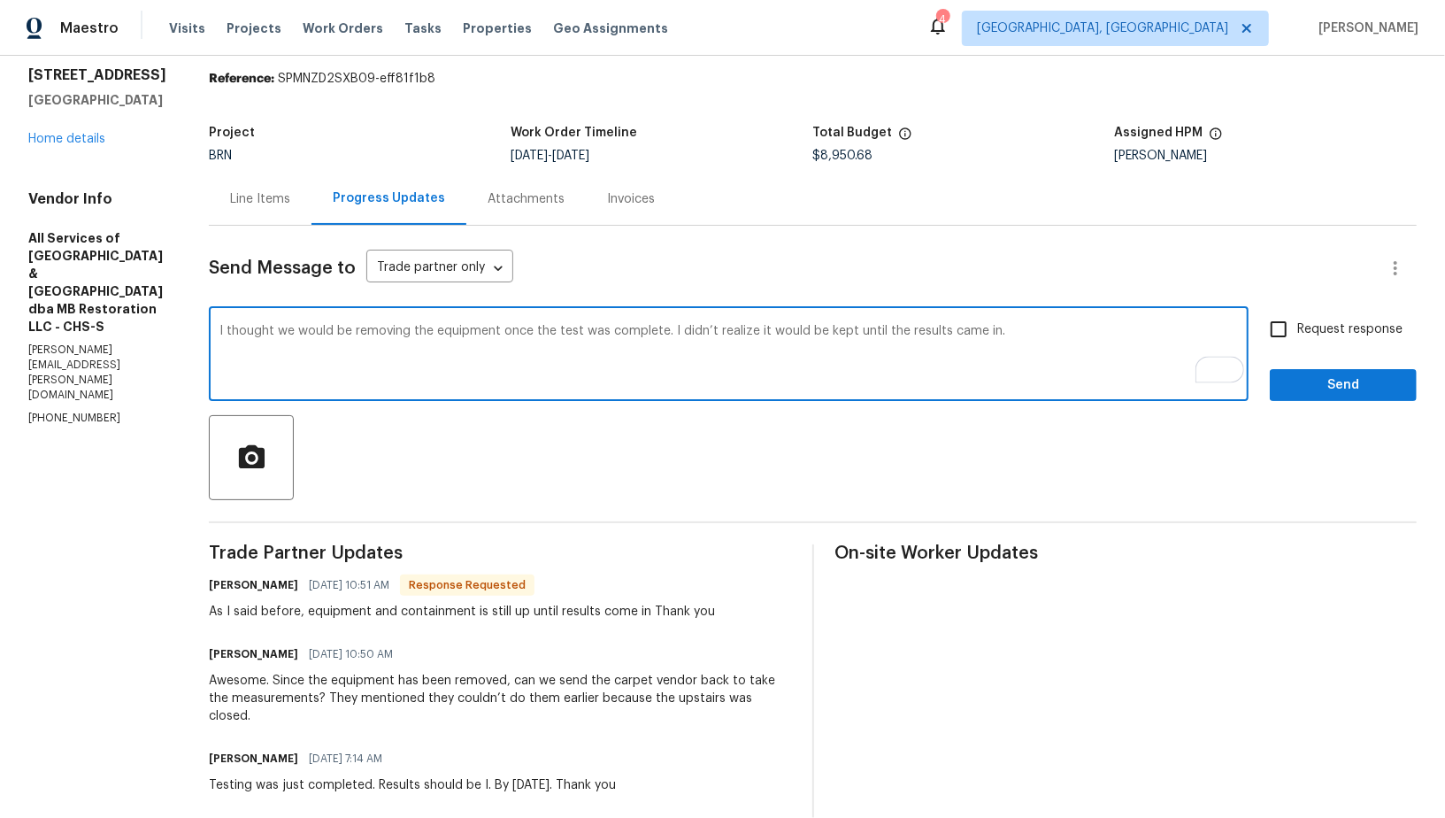
type textarea "I thought we would be removing the equipment once the test was complete. I didn…"
click at [1278, 330] on input "Request response" at bounding box center [1278, 329] width 37 height 37
checkbox input "true"
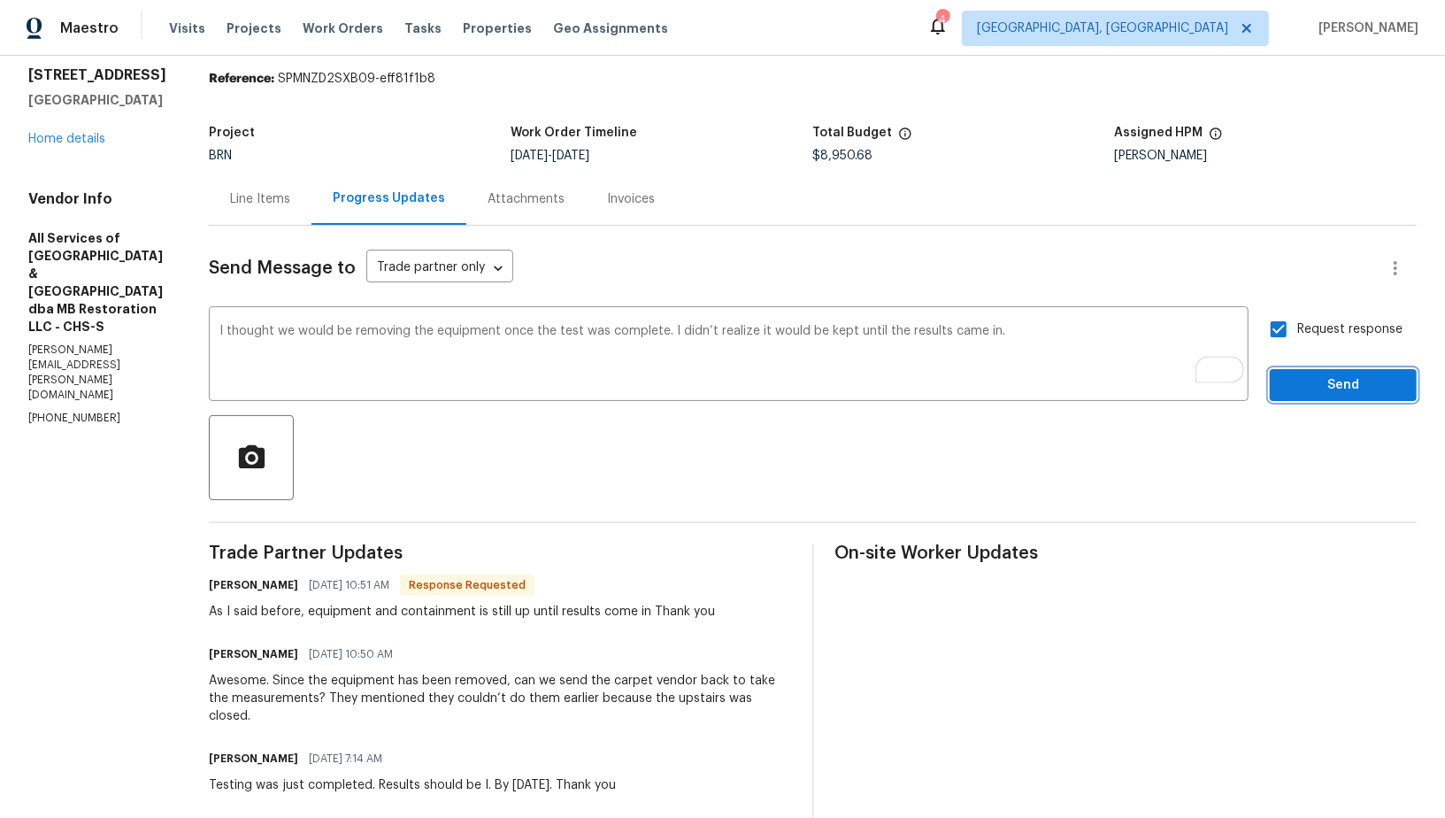
click at [1305, 388] on span "Send" at bounding box center [1343, 385] width 119 height 22
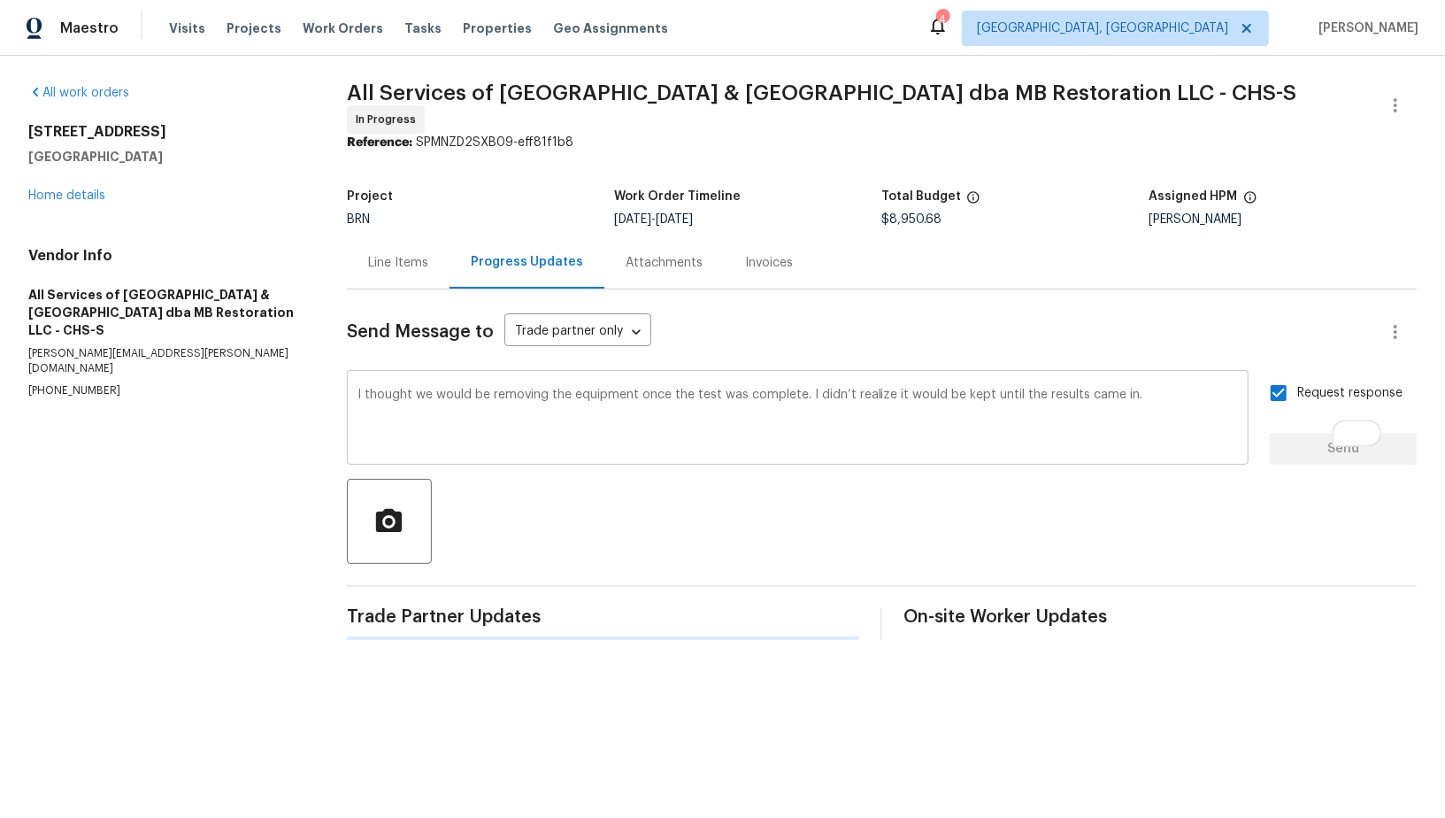
scroll to position [0, 0]
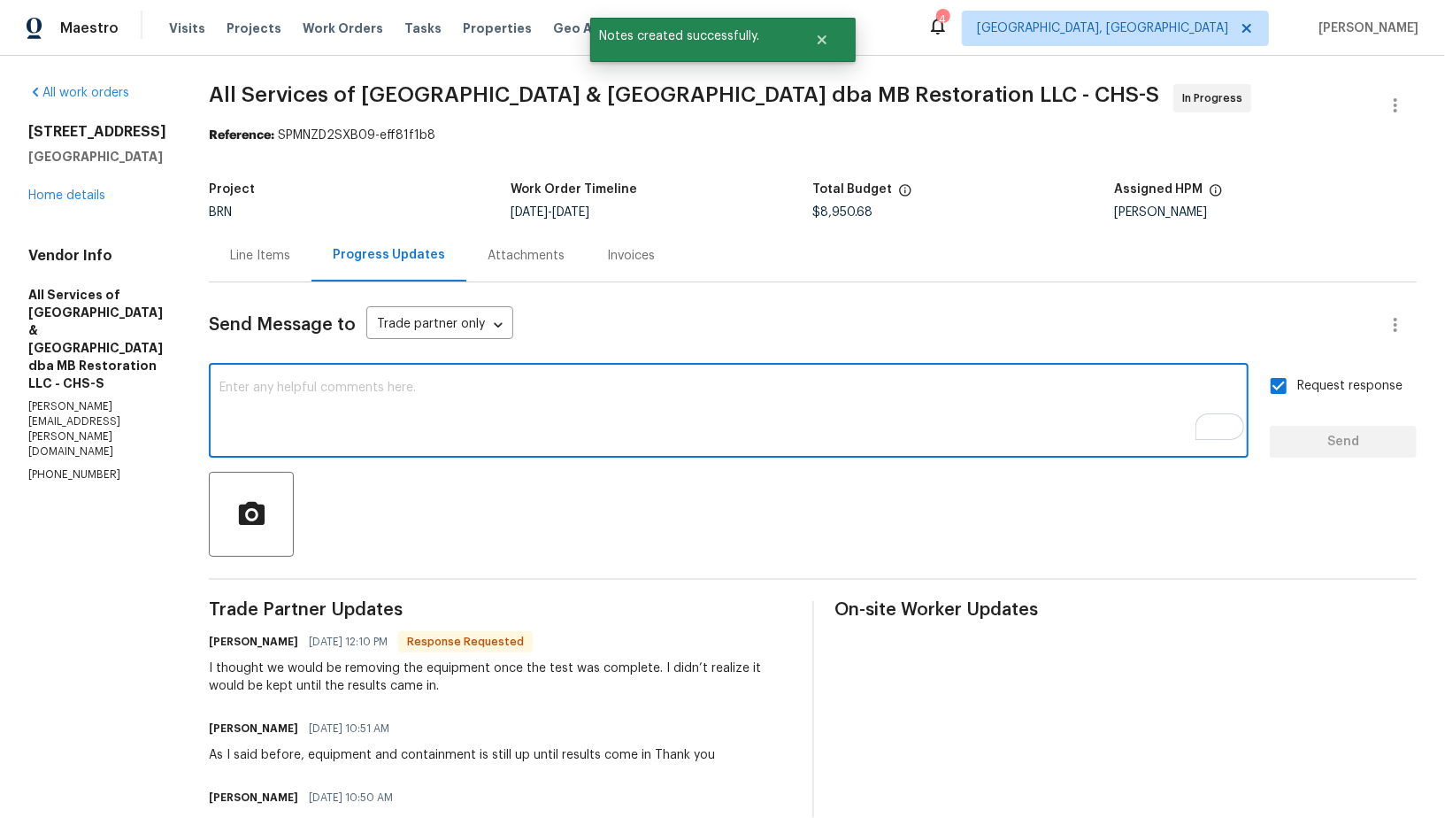
click at [414, 418] on textarea "To enrich screen reader interactions, please activate Accessibility in Grammarl…" at bounding box center [728, 412] width 1018 height 62
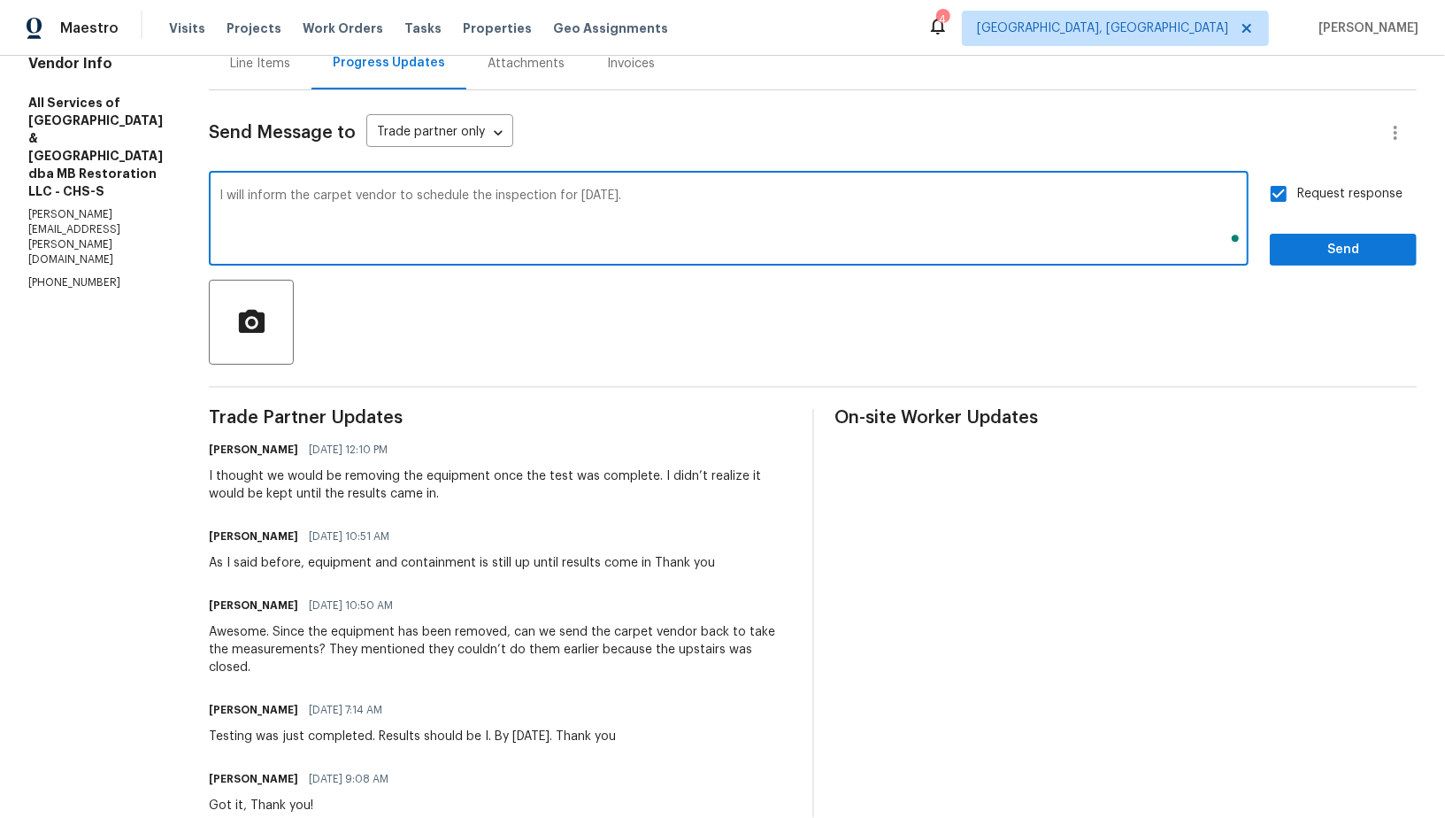
type textarea "I will inform the carpet vendor to schedule the inspection for Friday."
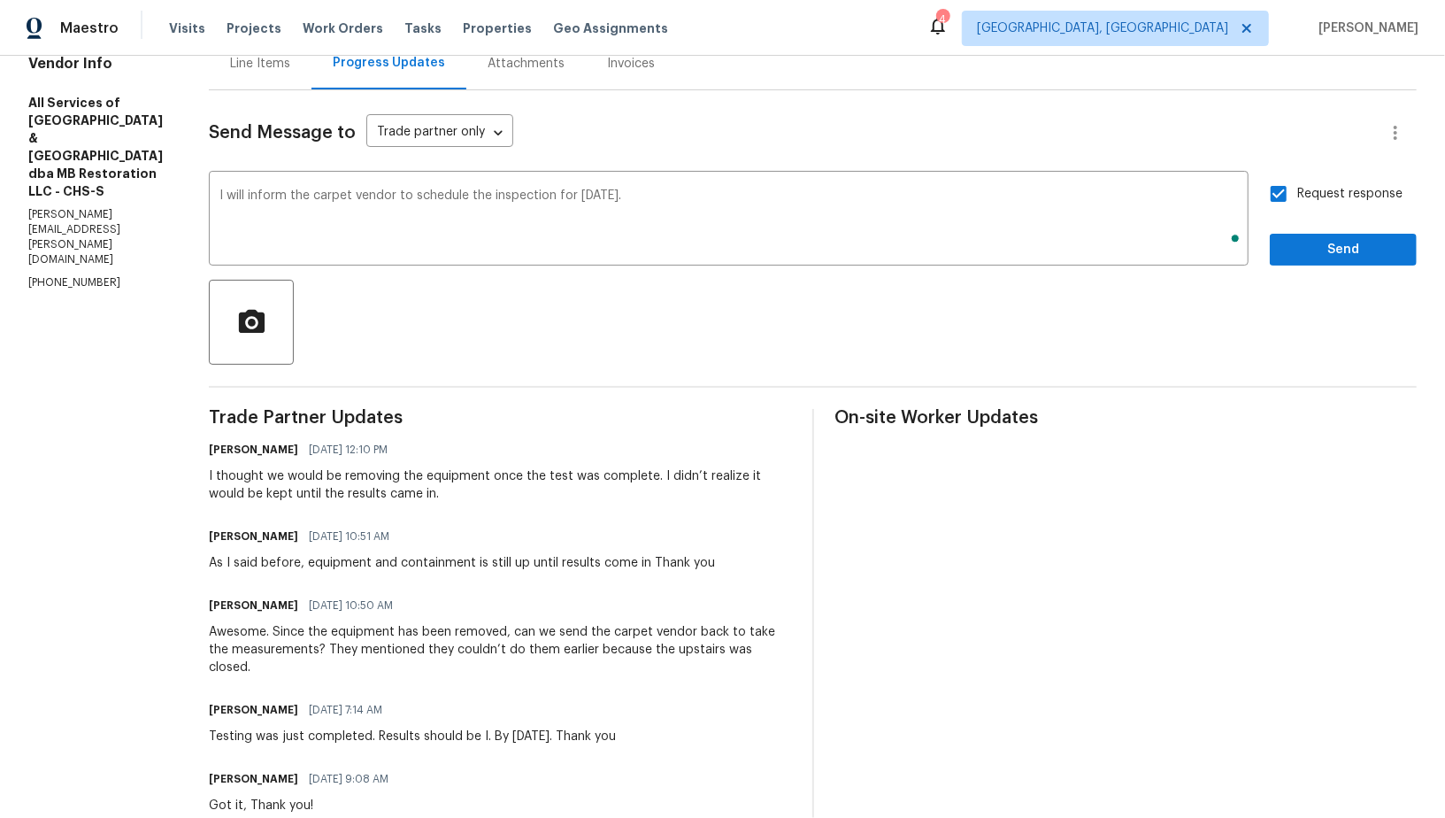
click at [1300, 196] on span "Request response" at bounding box center [1349, 194] width 105 height 19
click at [1297, 196] on input "Request response" at bounding box center [1278, 193] width 37 height 37
click at [1267, 189] on input "Request response" at bounding box center [1278, 193] width 37 height 37
checkbox input "true"
click at [1317, 250] on span "Send" at bounding box center [1343, 250] width 119 height 22
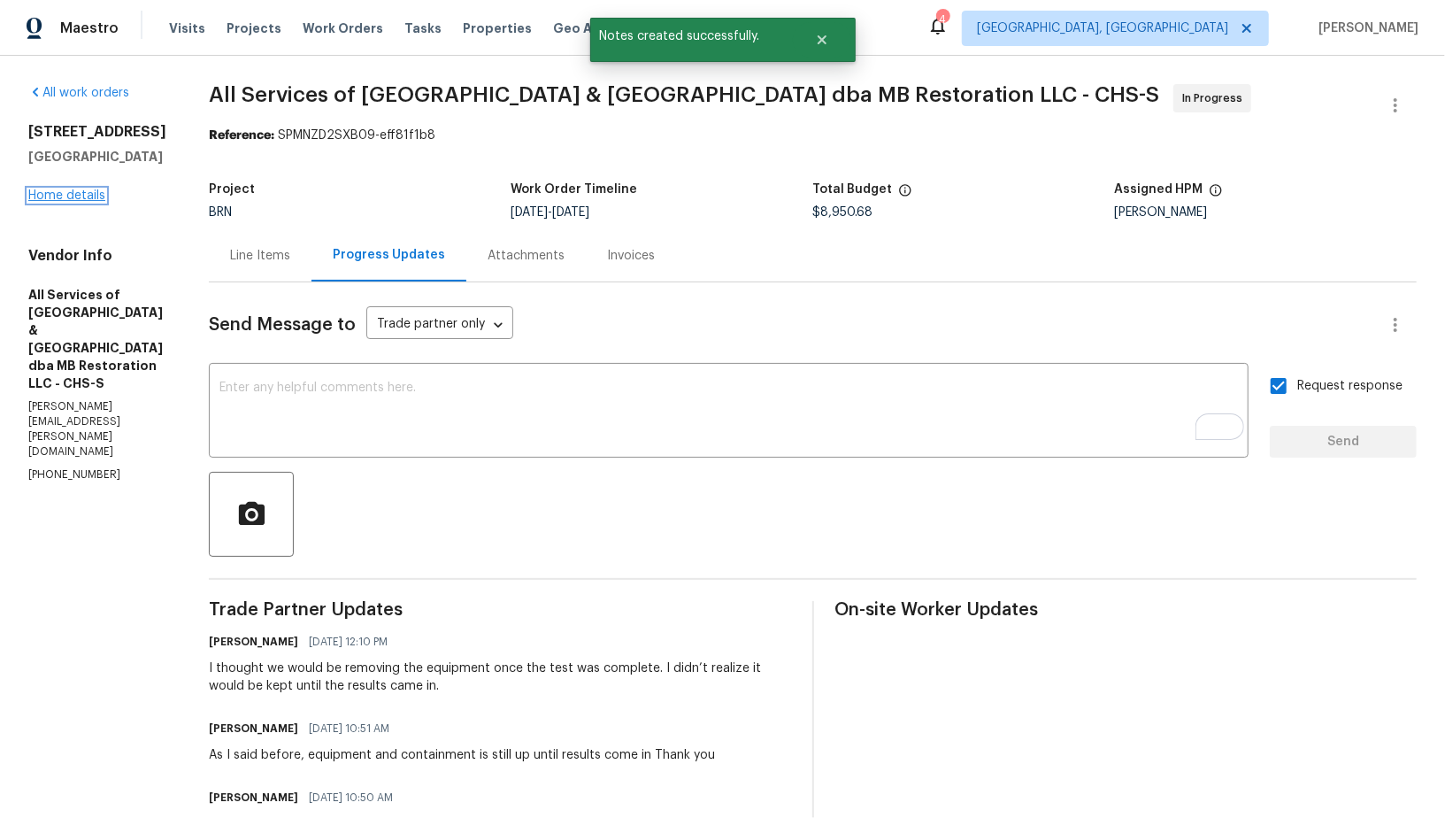
click at [63, 202] on link "Home details" at bounding box center [66, 195] width 77 height 12
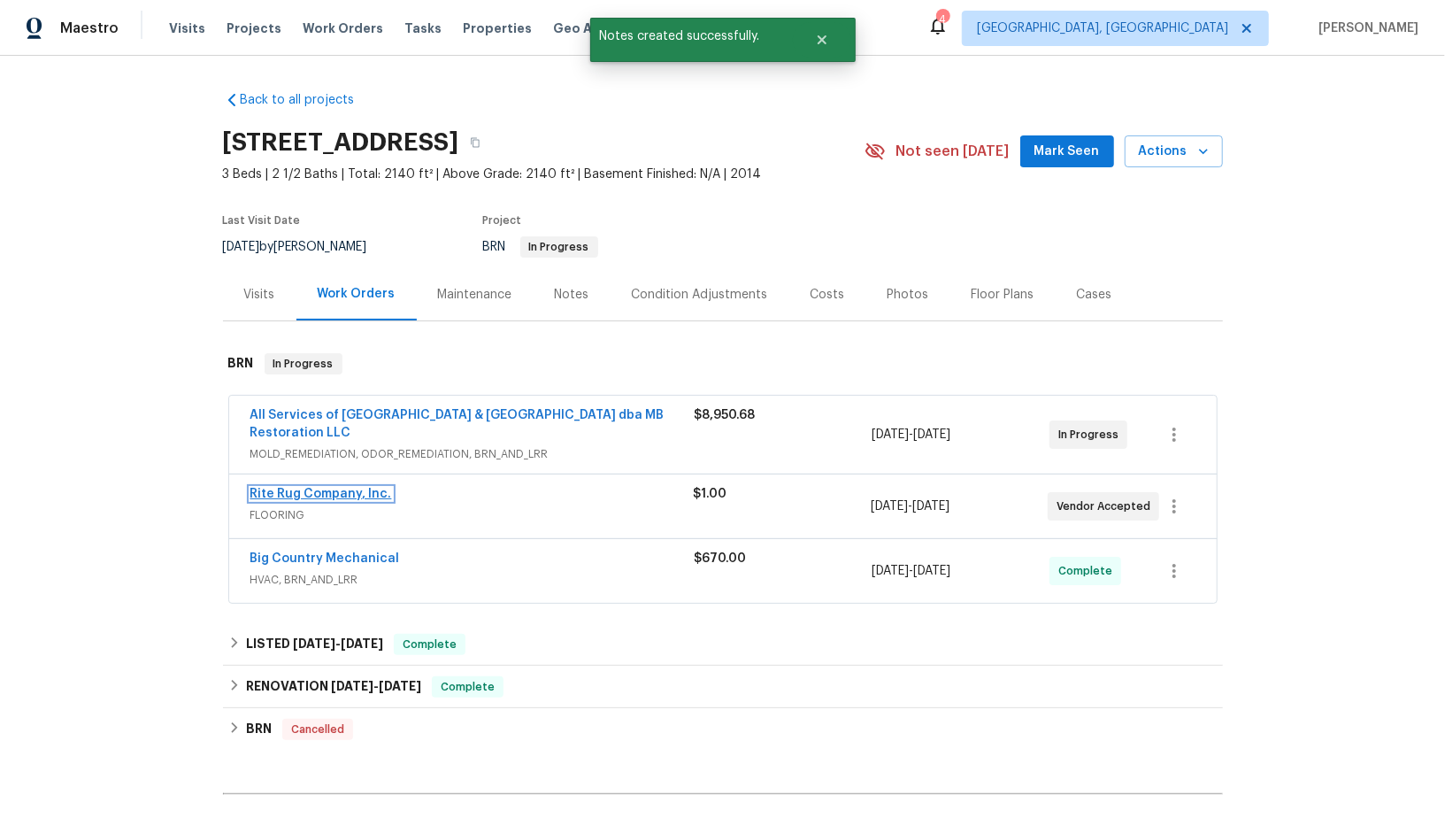
click at [310, 490] on link "Rite Rug Company, Inc." at bounding box center [321, 494] width 142 height 12
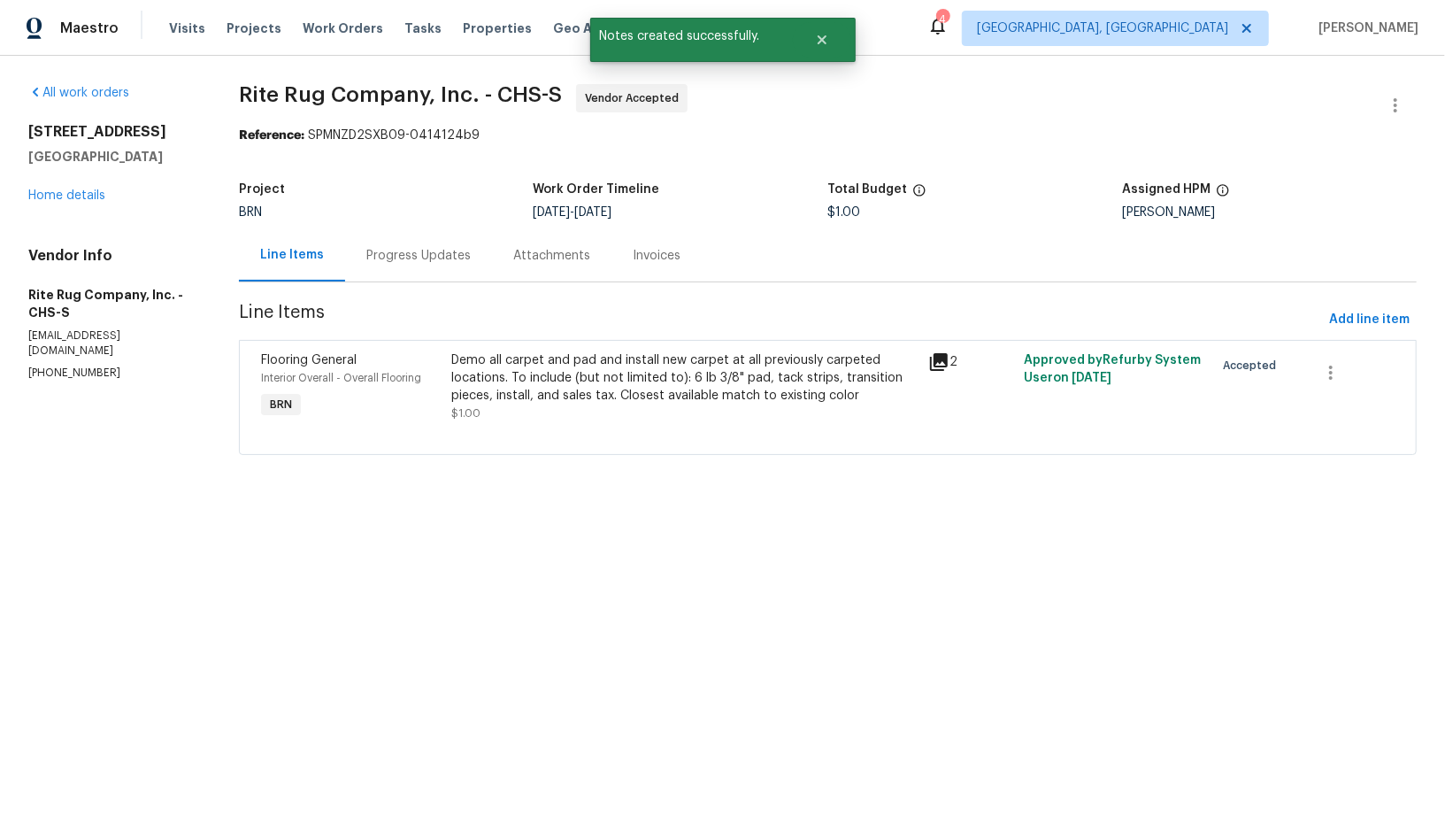
click at [406, 273] on div "Progress Updates" at bounding box center [418, 255] width 147 height 52
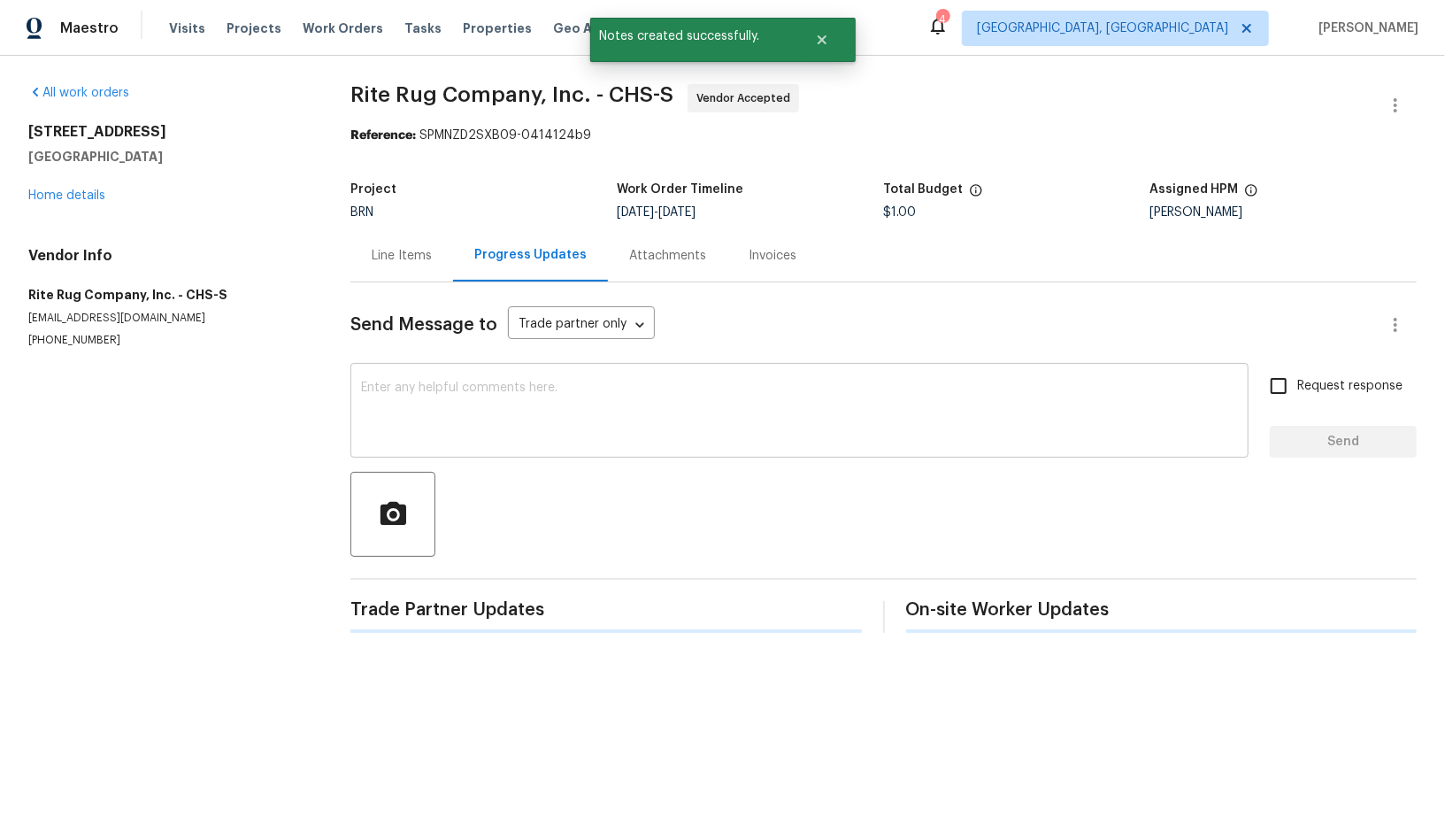
click at [437, 431] on textarea at bounding box center [799, 412] width 877 height 62
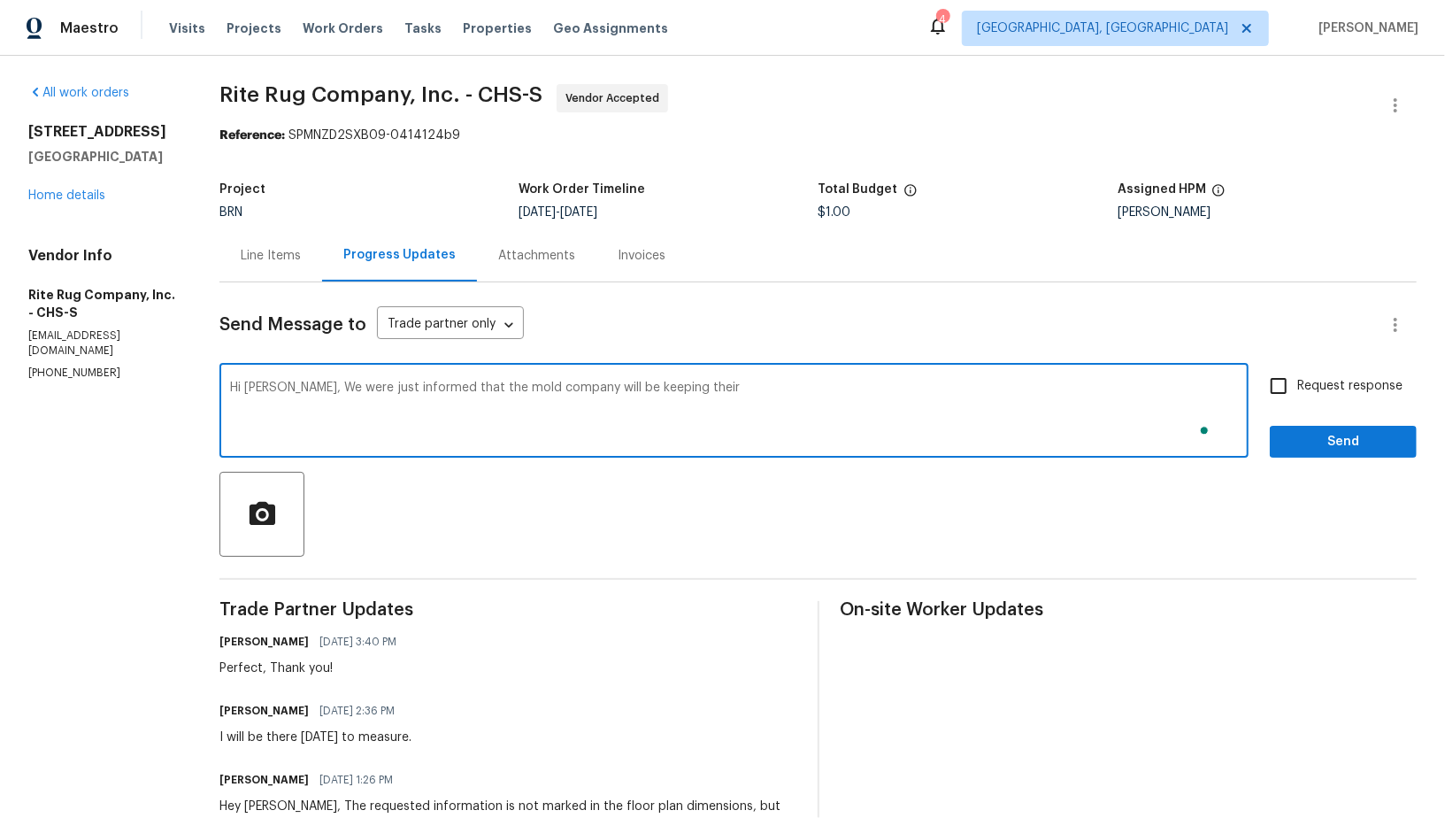
paste textarea "quipment and containment is still up until results come in"
click at [694, 393] on textarea "Hi Mark, We were just informed that the mold company will be keeping their quip…" at bounding box center [734, 412] width 1008 height 62
click at [758, 391] on textarea "Hi Mark, We were just informed that the mold company will be keeping their equi…" at bounding box center [734, 412] width 1008 height 62
click at [1077, 408] on textarea "Hi Mark, We were just informed that the mold company will be keeping their equi…" at bounding box center [734, 412] width 1008 height 62
click at [881, 390] on textarea "Hi Mark, We were just informed that the mold company will be keeping their equi…" at bounding box center [734, 412] width 1008 height 62
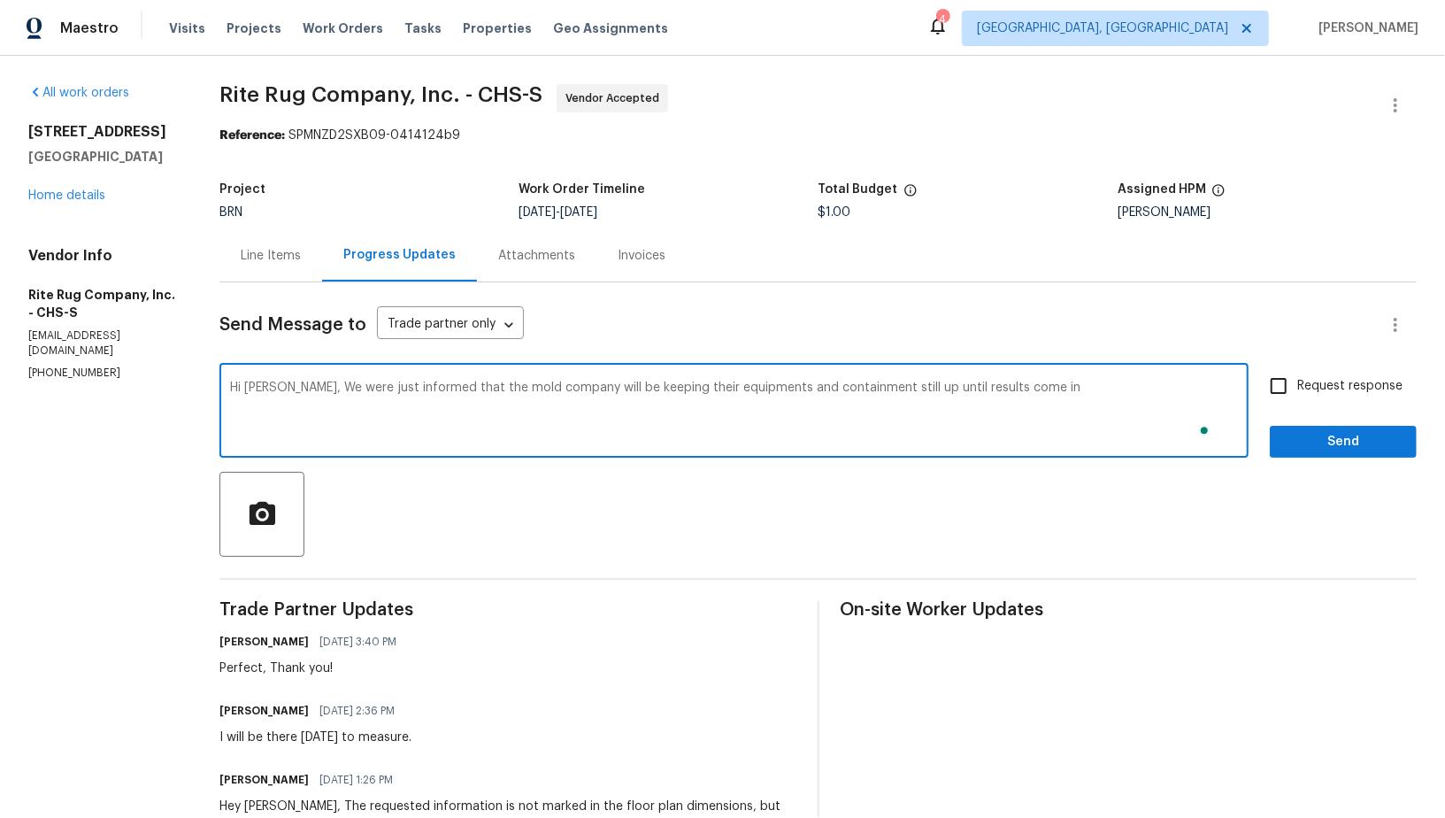
click at [1068, 426] on textarea "Hi Mark, We were just informed that the mold company will be keeping their equi…" at bounding box center [734, 412] width 1008 height 62
type textarea "Hi Mark, We were just informed that the mold company will be keeping their equi…"
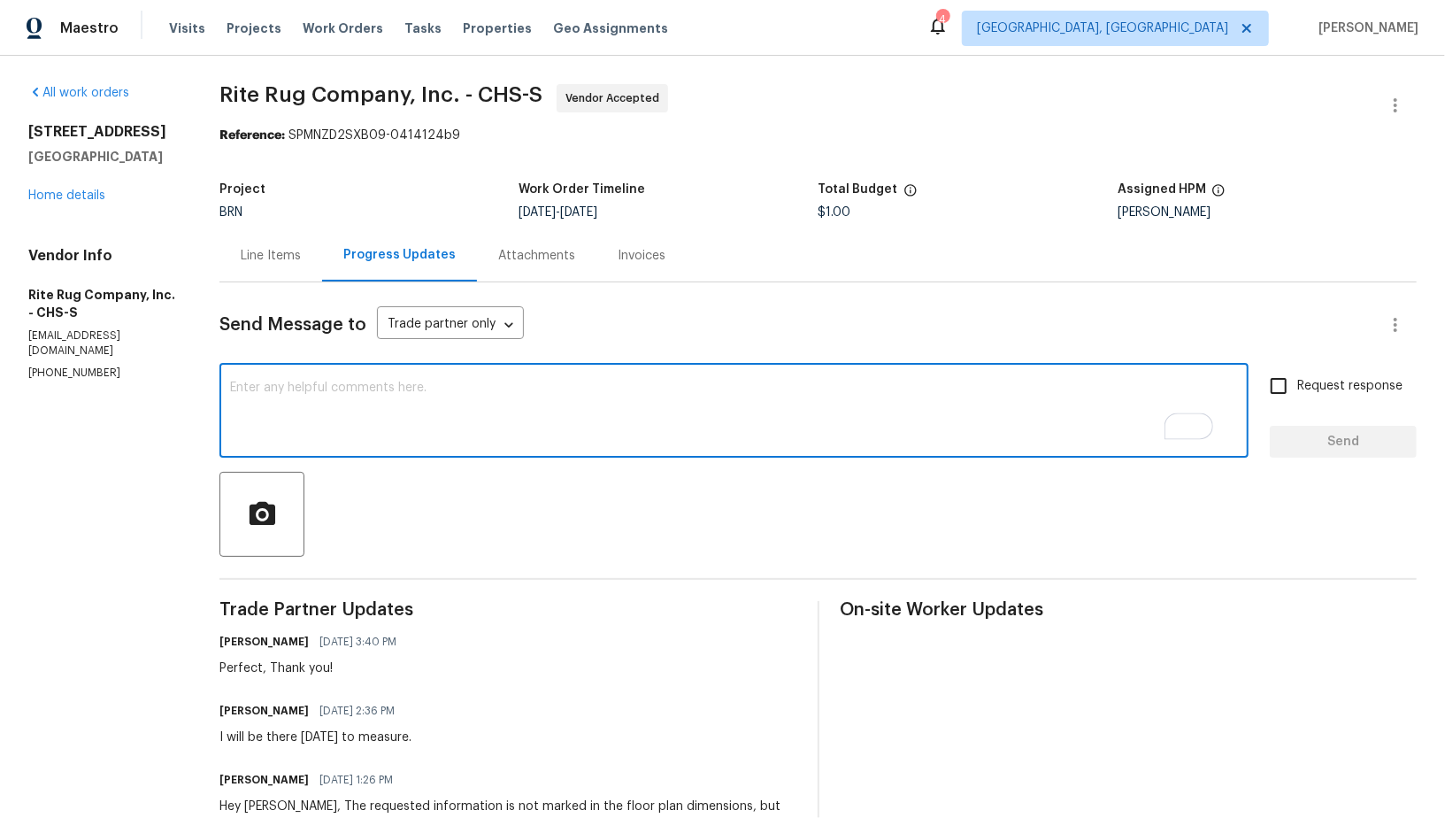
paste textarea "Hi Mark, we were just informed that the mold company will be keeping their equi…"
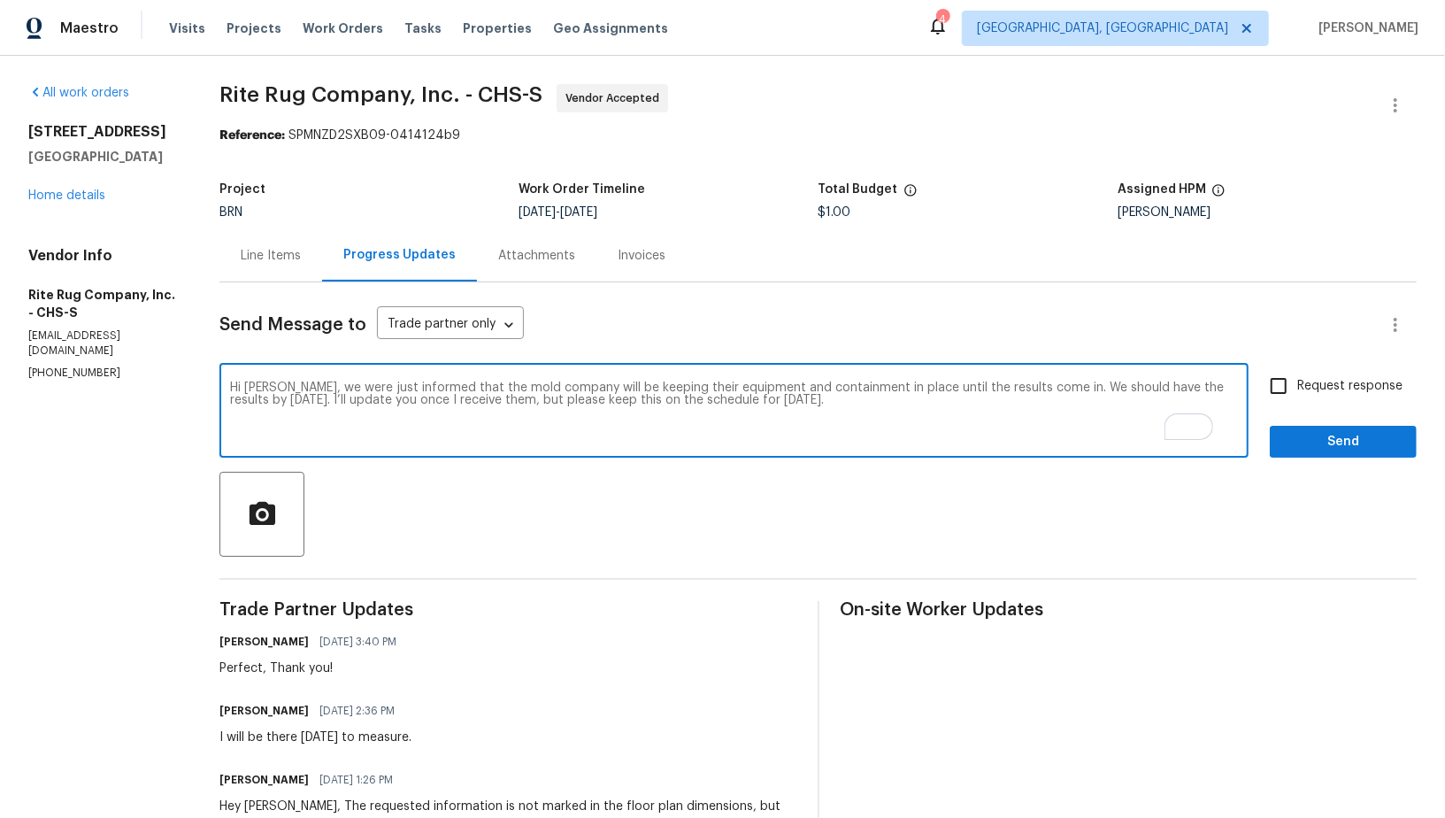
click at [457, 390] on textarea "Hi Mark, we were just informed that the mold company will be keeping their equi…" at bounding box center [734, 412] width 1008 height 62
click at [987, 397] on textarea "Hi Mark, we were just informed by the mold company will be keeping their equipm…" at bounding box center [734, 412] width 1008 height 62
click at [564, 383] on textarea "Hi Mark, we were just informed by the mold company will be keeping their equipm…" at bounding box center [734, 412] width 1008 height 62
click at [966, 408] on textarea "Hi Mark, we were just informed by the mold company that they will be keeping th…" at bounding box center [734, 412] width 1008 height 62
type textarea "Hi Mark, we were just informed by the mold company that they will be keeping th…"
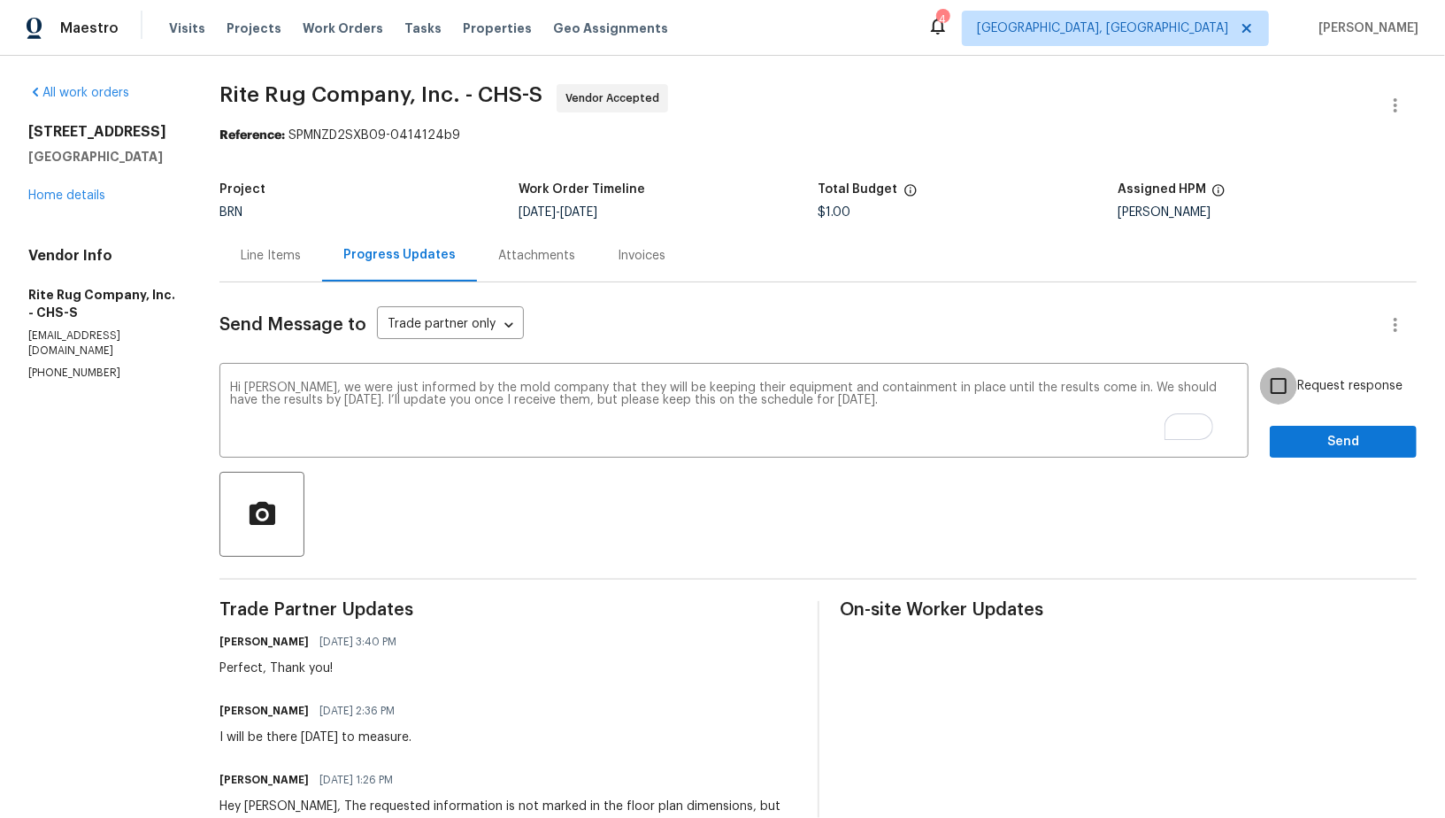
click at [1272, 389] on input "Request response" at bounding box center [1278, 385] width 37 height 37
checkbox input "true"
click at [1326, 449] on span "Send" at bounding box center [1343, 442] width 119 height 22
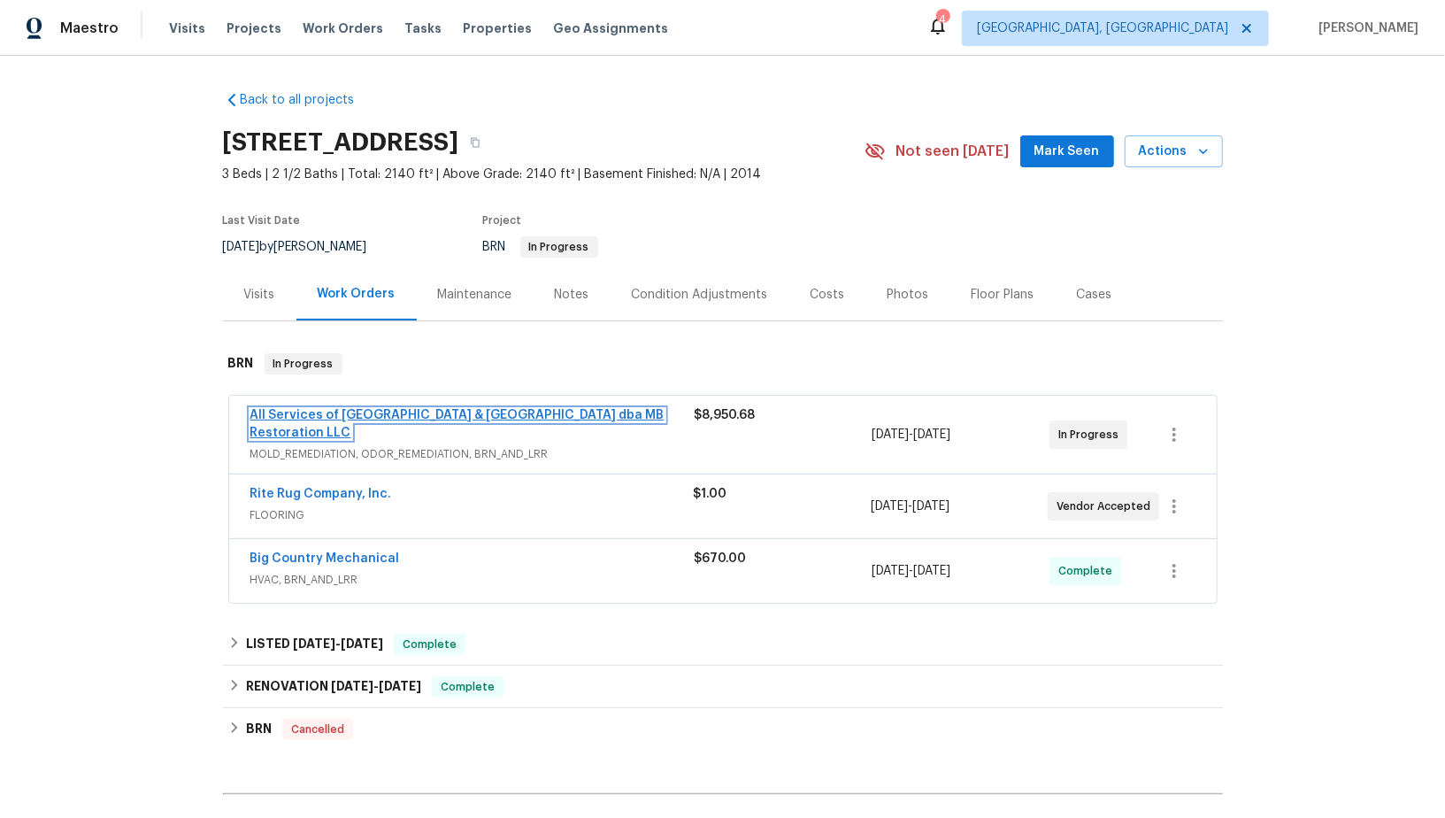
click at [337, 409] on link "All Services of [GEOGRAPHIC_DATA] & [GEOGRAPHIC_DATA] dba MB Restoration LLC" at bounding box center [457, 424] width 414 height 30
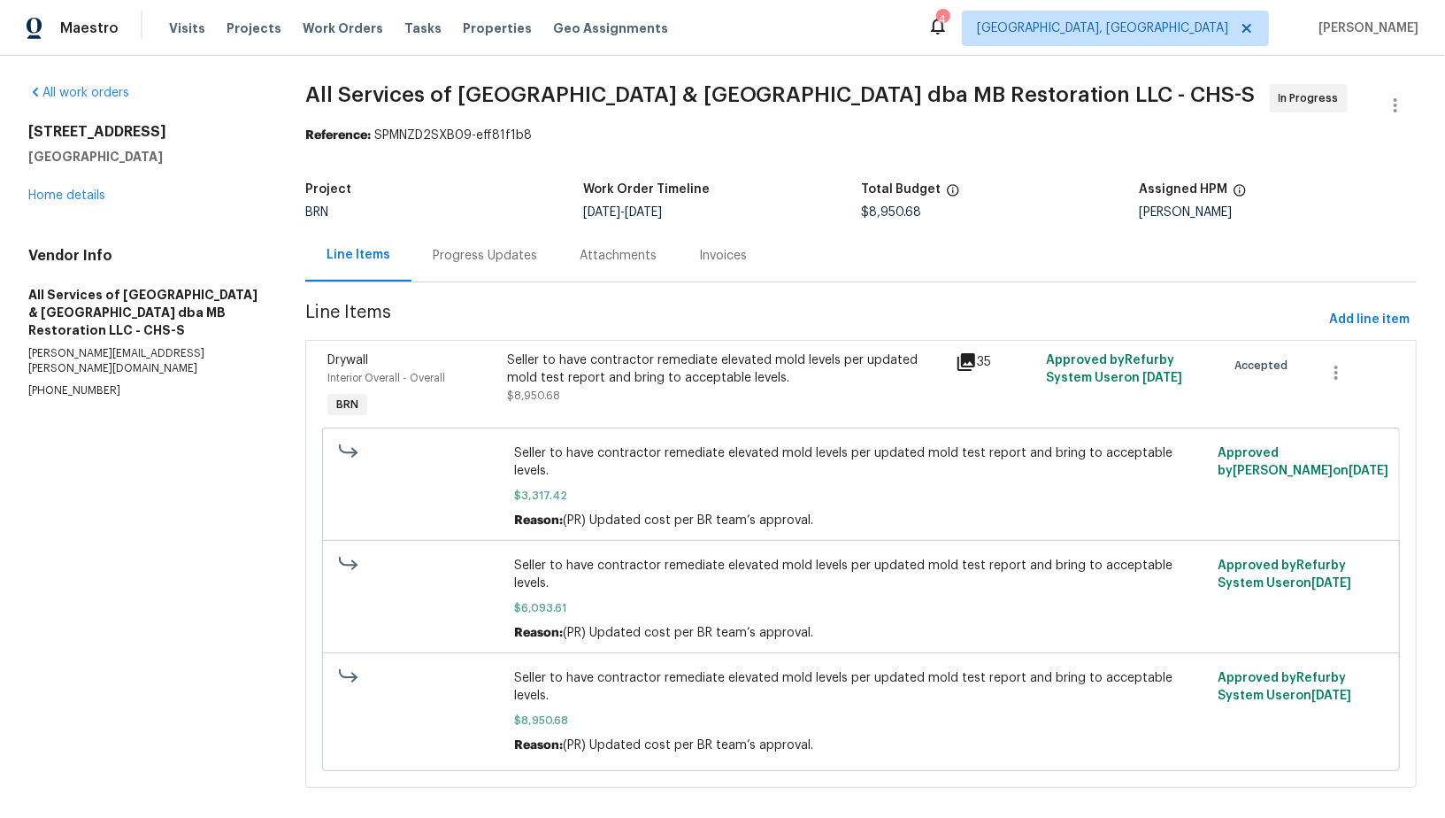
click at [460, 272] on div "Progress Updates" at bounding box center [484, 255] width 147 height 52
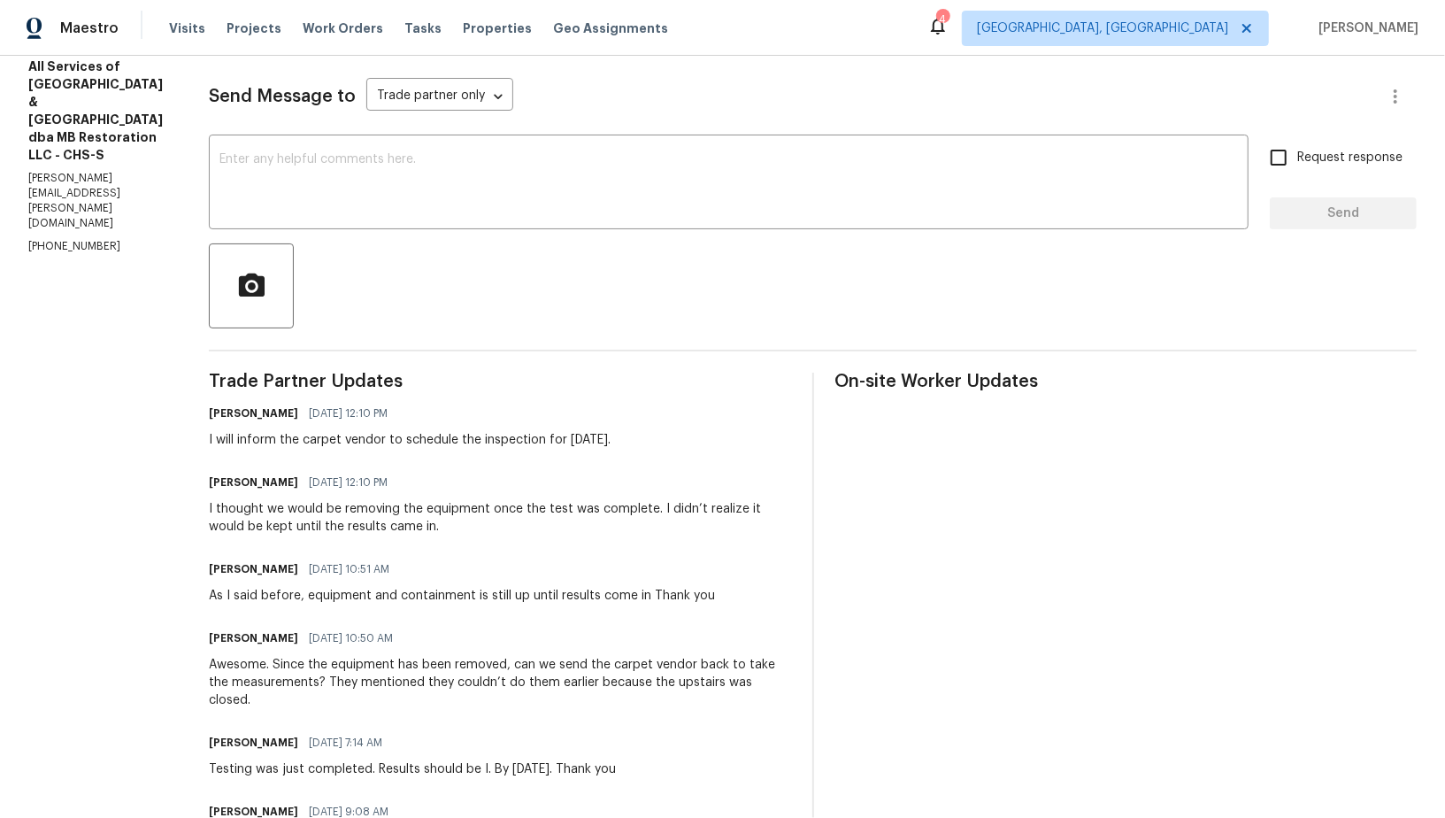
scroll to position [315, 0]
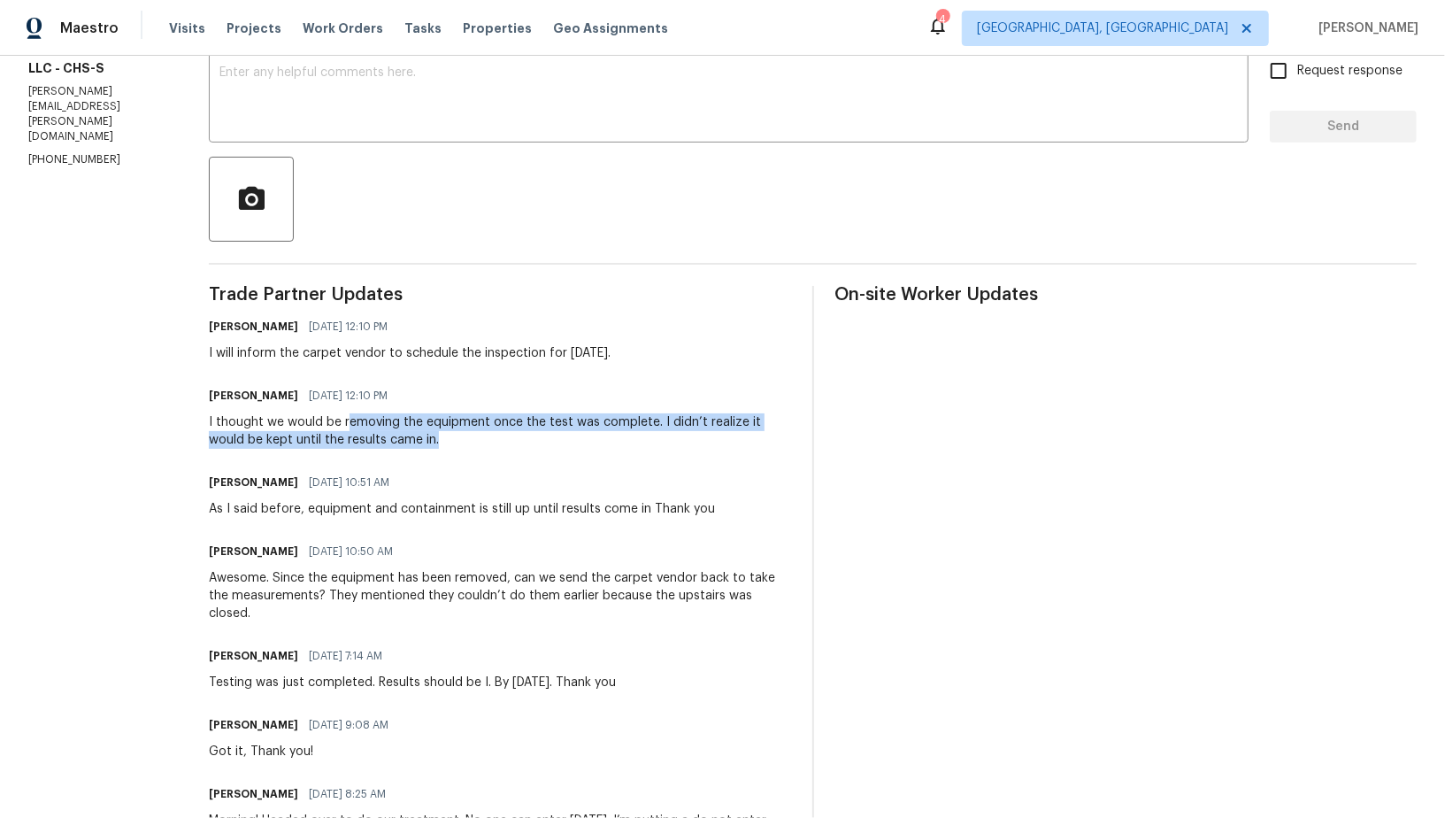
drag, startPoint x: 338, startPoint y: 419, endPoint x: 406, endPoint y: 450, distance: 74.8
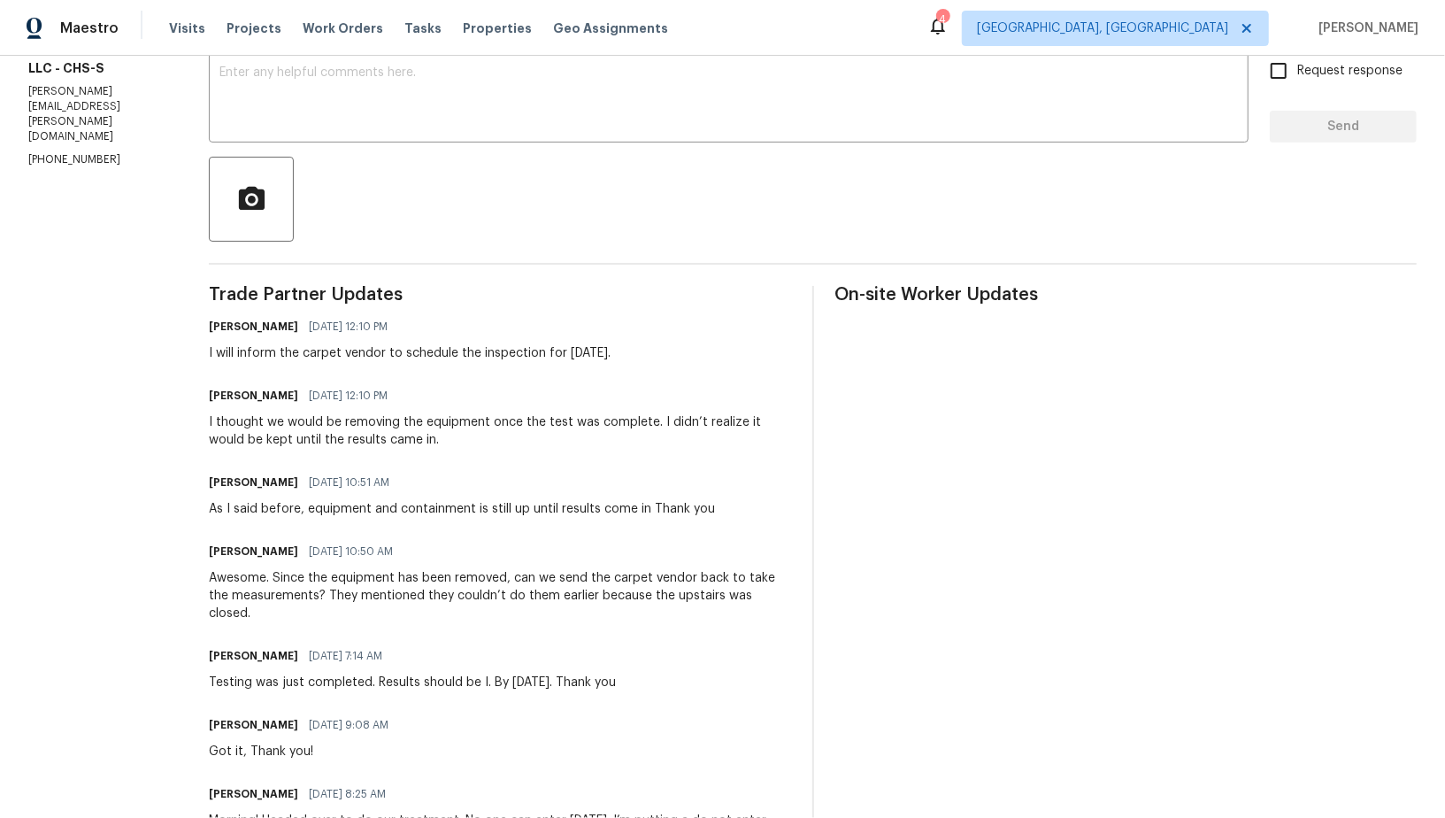
drag, startPoint x: 300, startPoint y: 508, endPoint x: 584, endPoint y: 518, distance: 284.2
click at [583, 505] on div "As I said before, equipment and containment is still up until results come in T…" at bounding box center [462, 509] width 506 height 18
drag, startPoint x: 302, startPoint y: 509, endPoint x: 638, endPoint y: 508, distance: 336.2
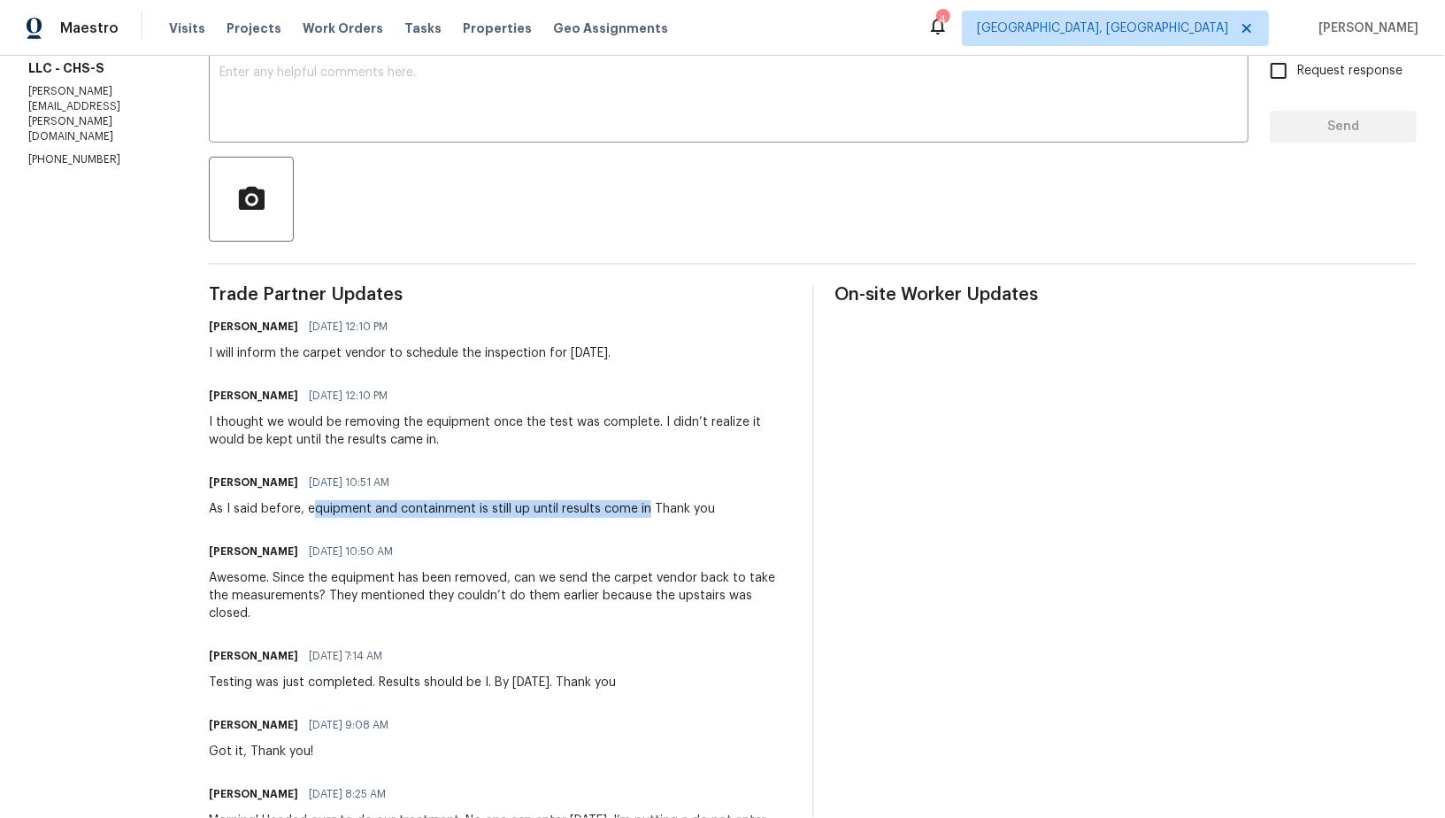
click at [638, 508] on div "As I said before, equipment and containment is still up until results come in T…" at bounding box center [462, 509] width 506 height 18
copy div "quipment and containment is still up until results come in"
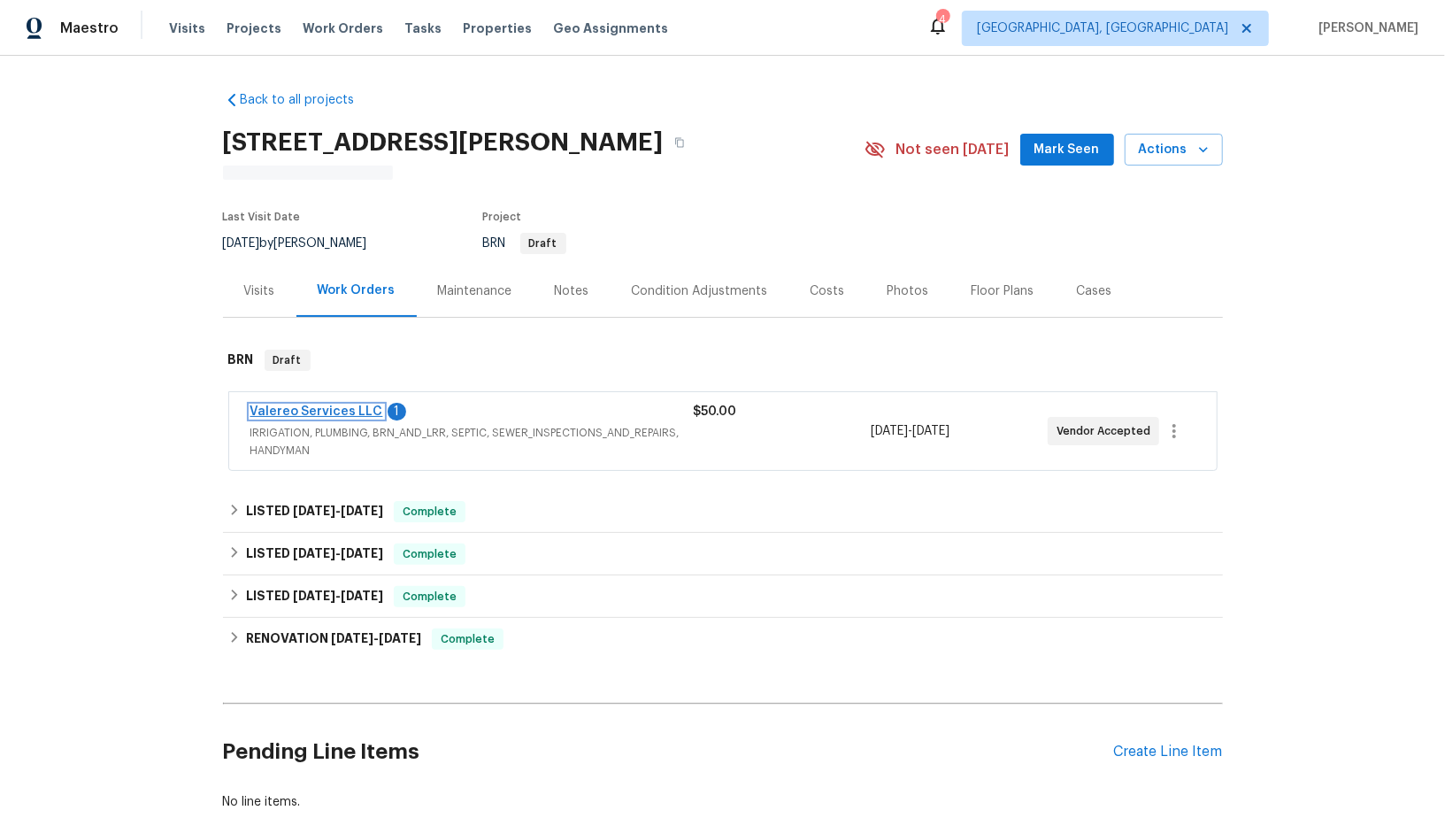
click at [315, 408] on link "Valereo Services LLC" at bounding box center [316, 411] width 133 height 12
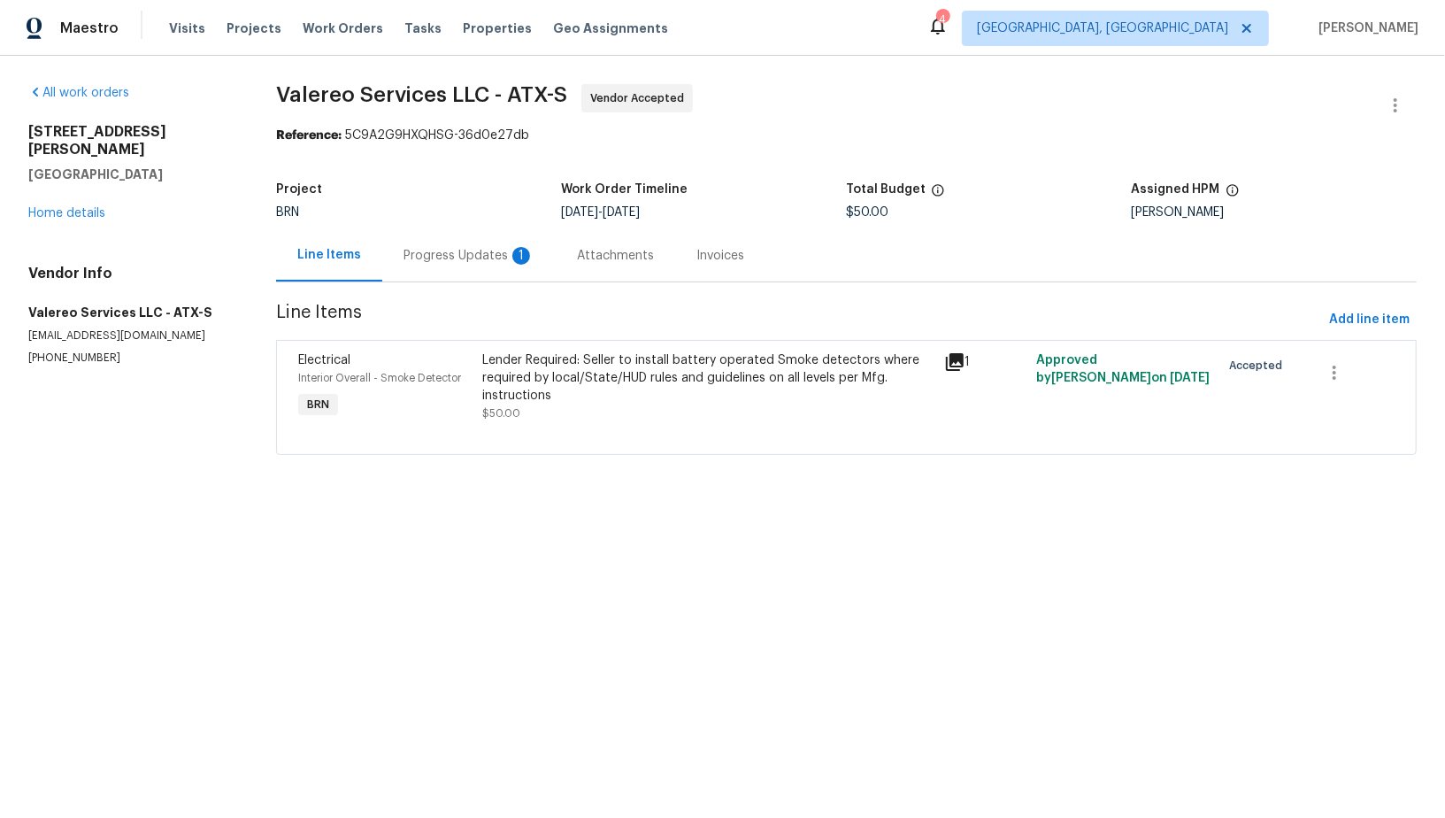
click at [467, 244] on div "Progress Updates 1" at bounding box center [468, 255] width 173 height 52
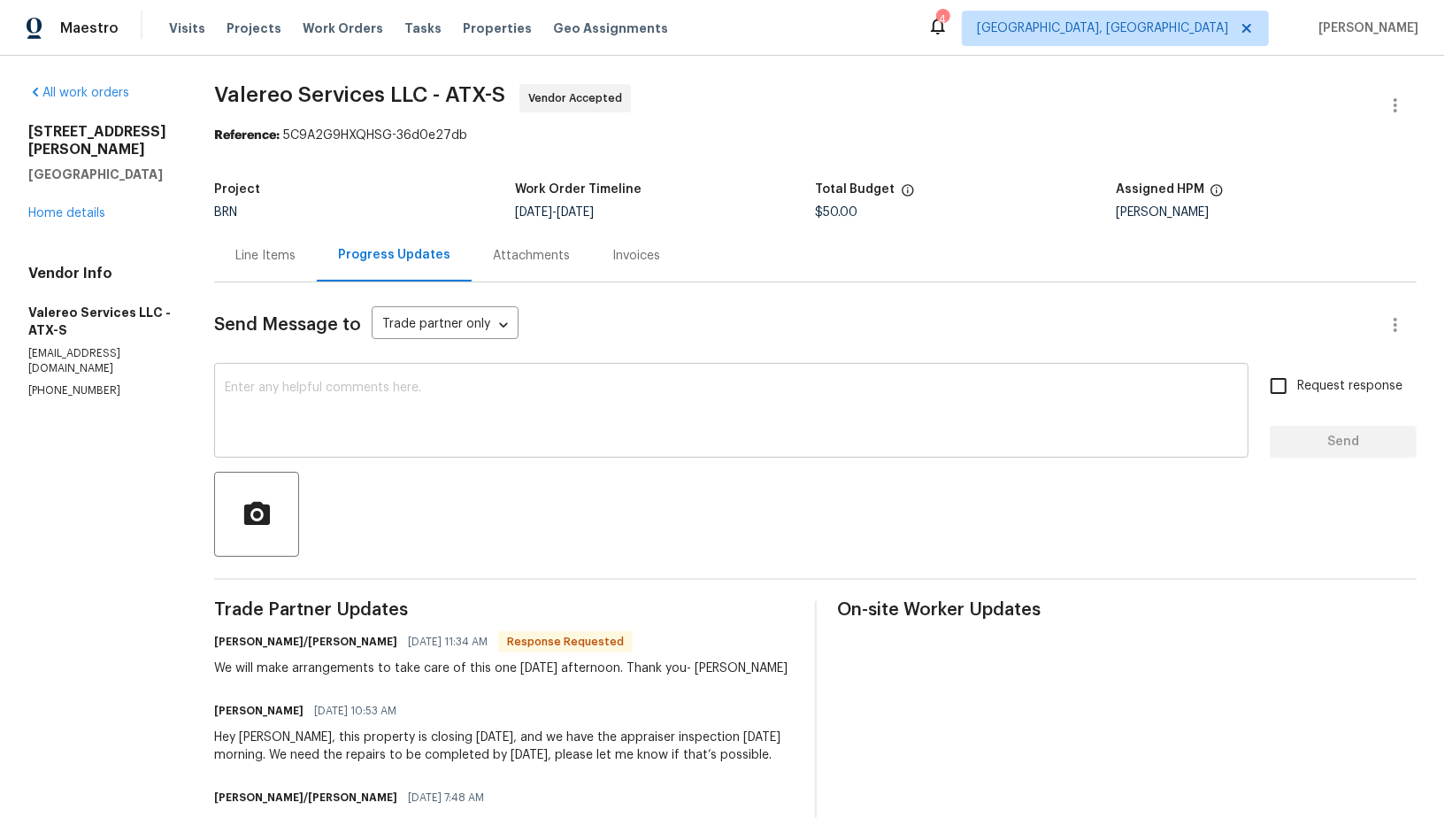
click at [464, 455] on div "x ​" at bounding box center [731, 412] width 1034 height 90
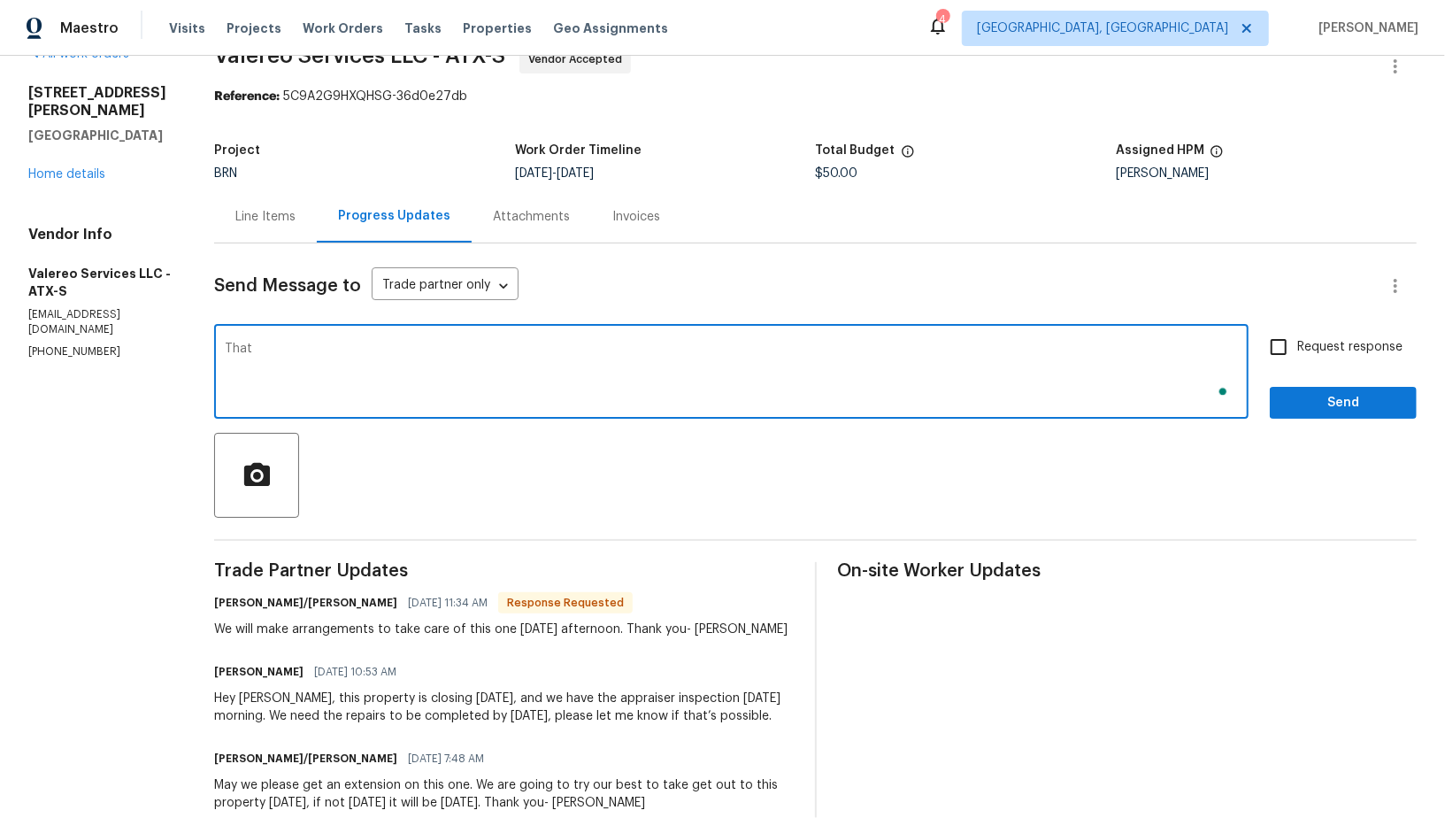
scroll to position [39, 0]
type textarea "That's perfect, Thanks!"
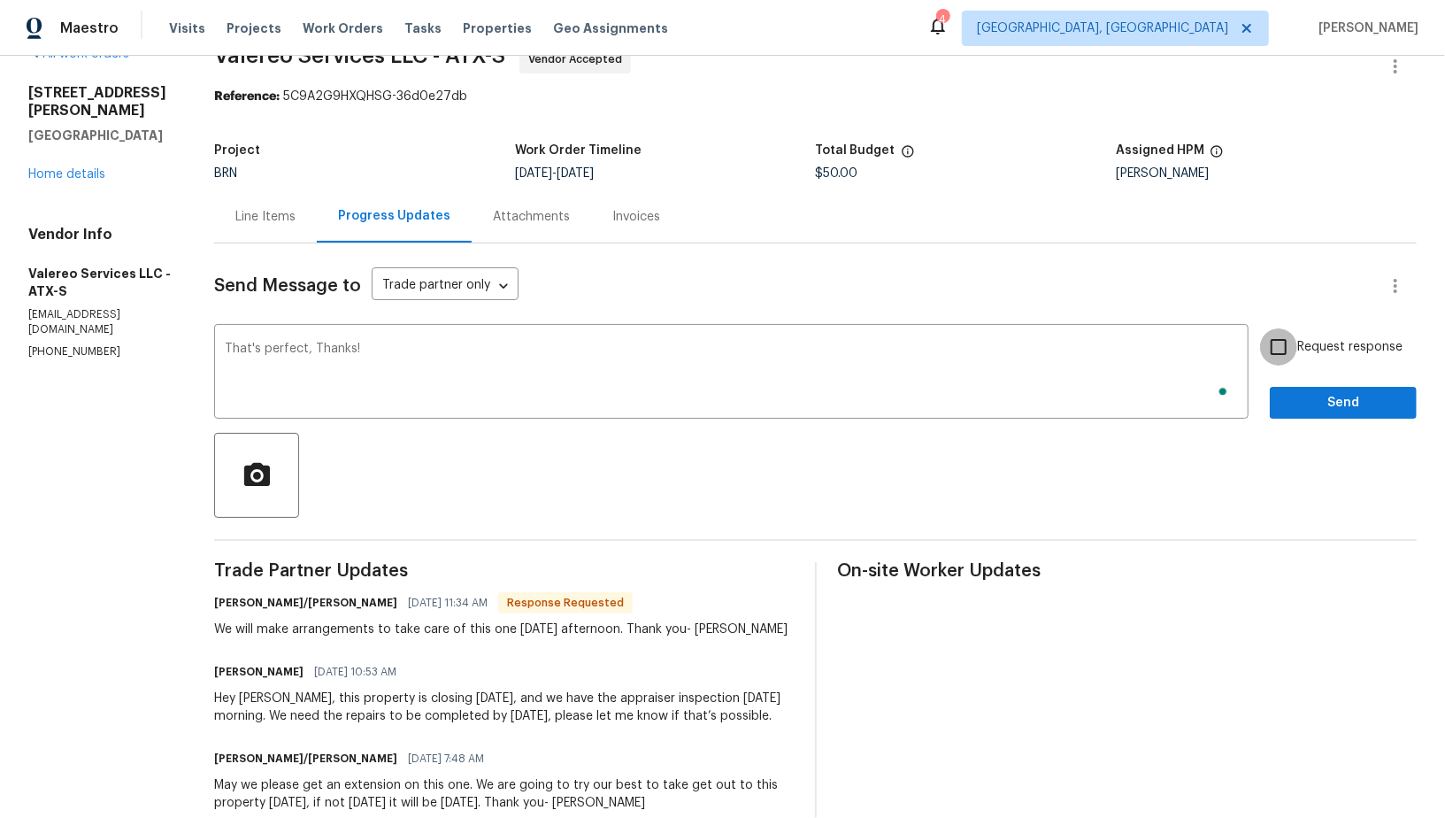
click at [1286, 353] on input "Request response" at bounding box center [1278, 346] width 37 height 37
checkbox input "true"
click at [1313, 389] on button "Send" at bounding box center [1343, 403] width 147 height 33
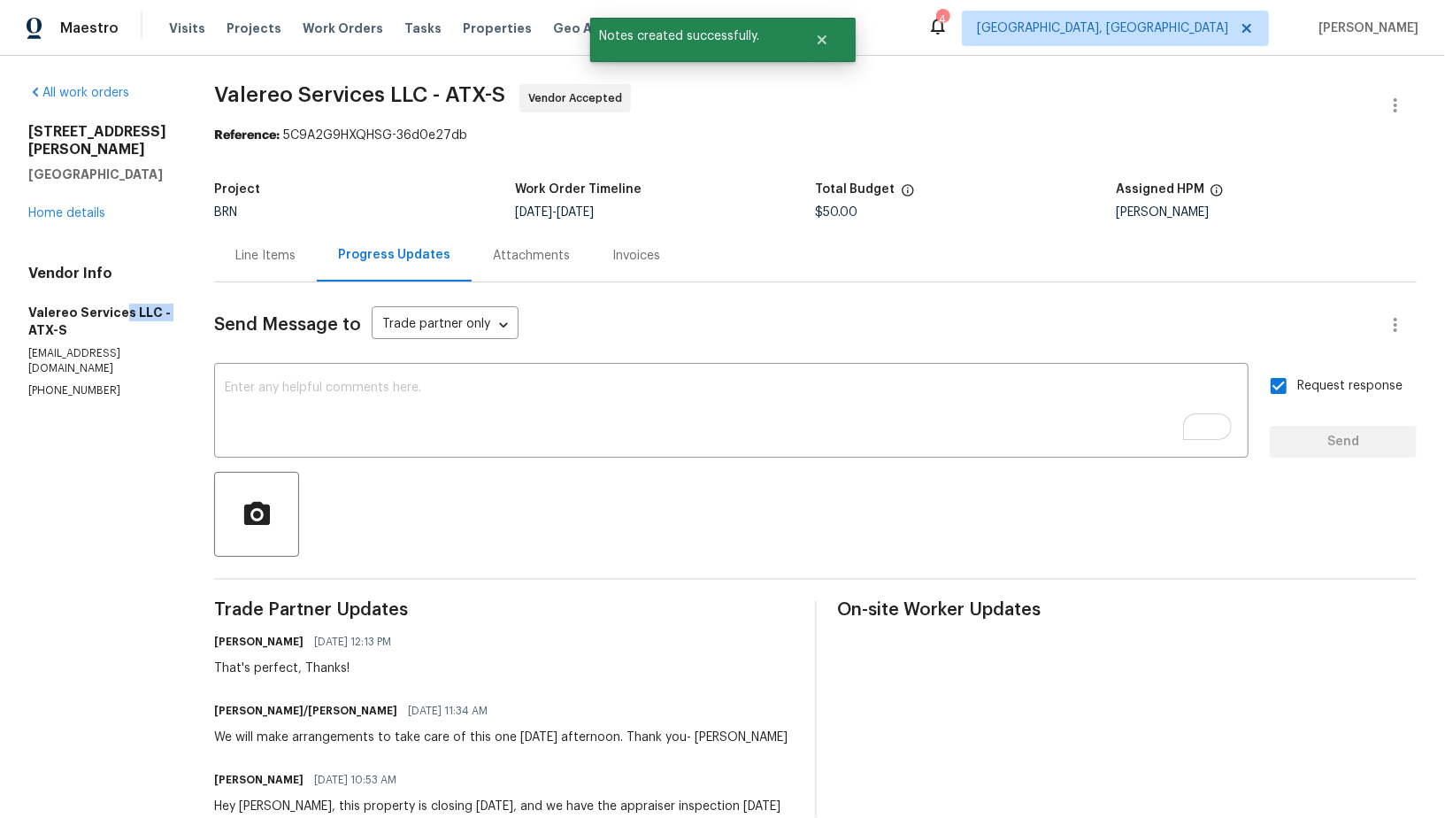
drag, startPoint x: 1, startPoint y: 304, endPoint x: 119, endPoint y: 300, distance: 118.6
click at [119, 300] on div "All work orders 2603 Tracy Trl Austin, TX 78728 Home details Vendor Info Valere…" at bounding box center [722, 573] width 1445 height 1035
click at [126, 303] on h5 "Valereo Services LLC - ATX-S" at bounding box center [99, 320] width 143 height 35
drag, startPoint x: 126, startPoint y: 293, endPoint x: 4, endPoint y: 292, distance: 122.1
click at [4, 292] on div "All work orders 2603 Tracy Trl Austin, TX 78728 Home details Vendor Info Valere…" at bounding box center [722, 573] width 1445 height 1035
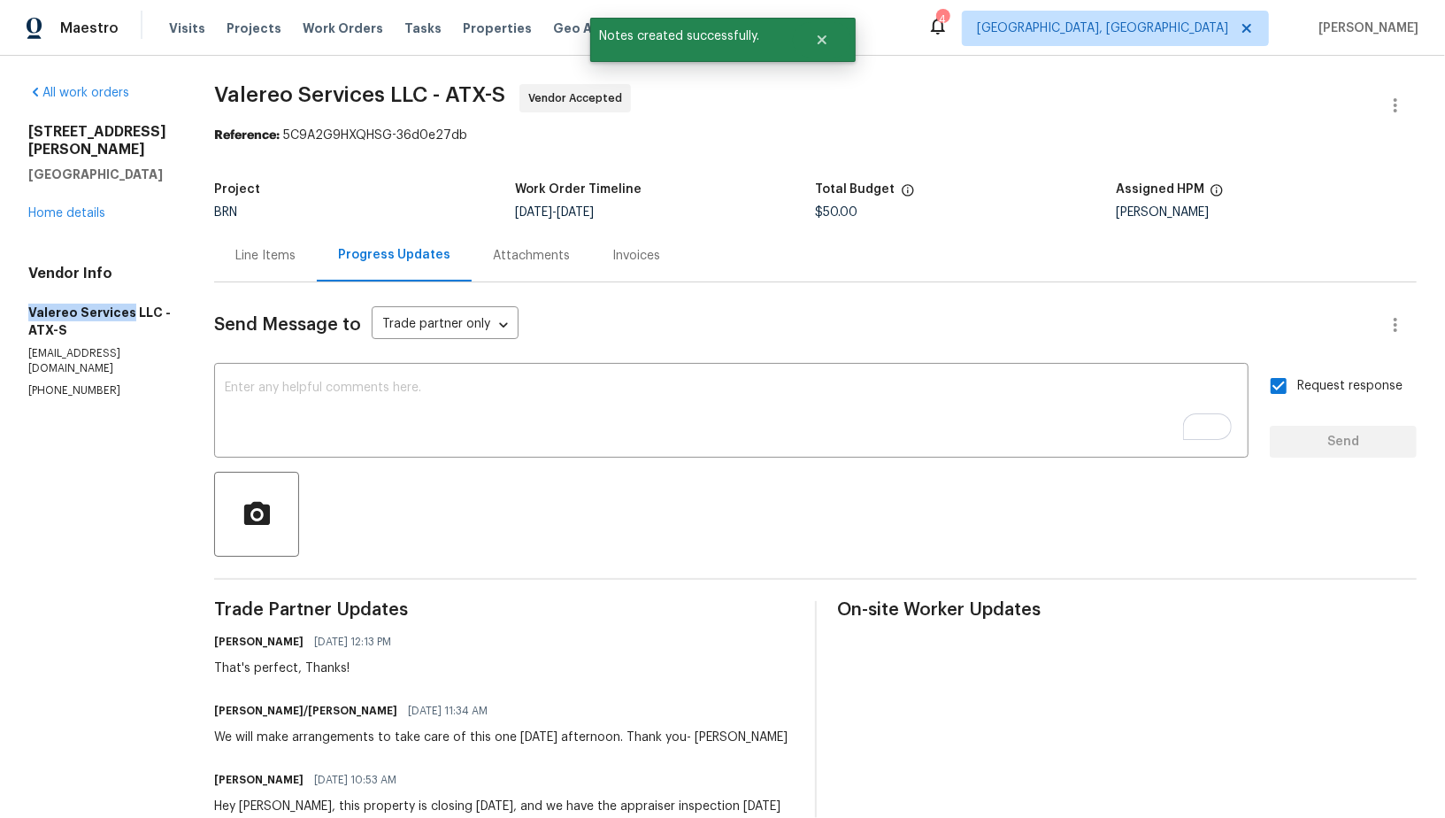
copy h5 "Valereo Services"
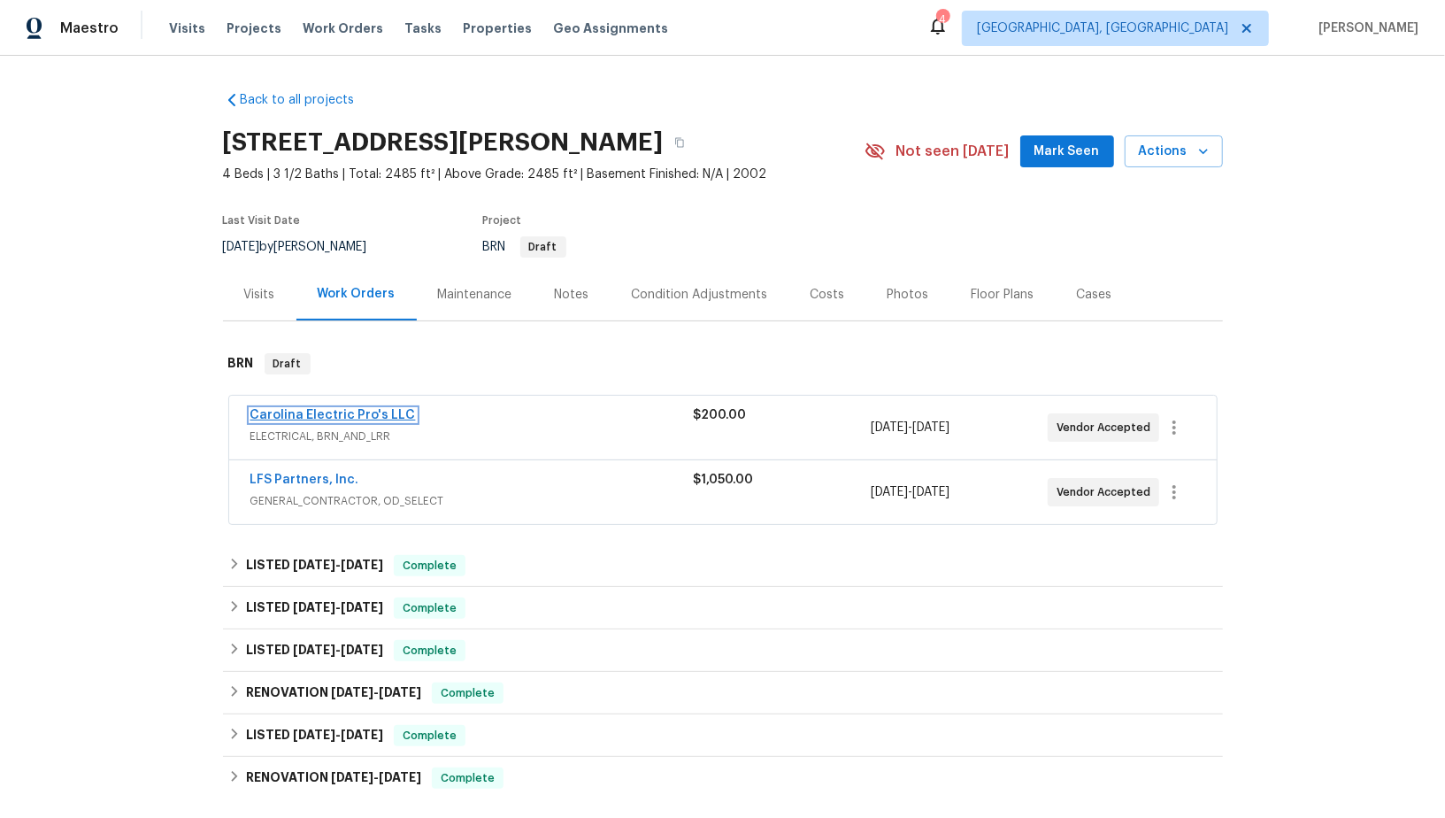
click at [311, 413] on link "Carolina Electric Pro's LLC" at bounding box center [332, 415] width 165 height 12
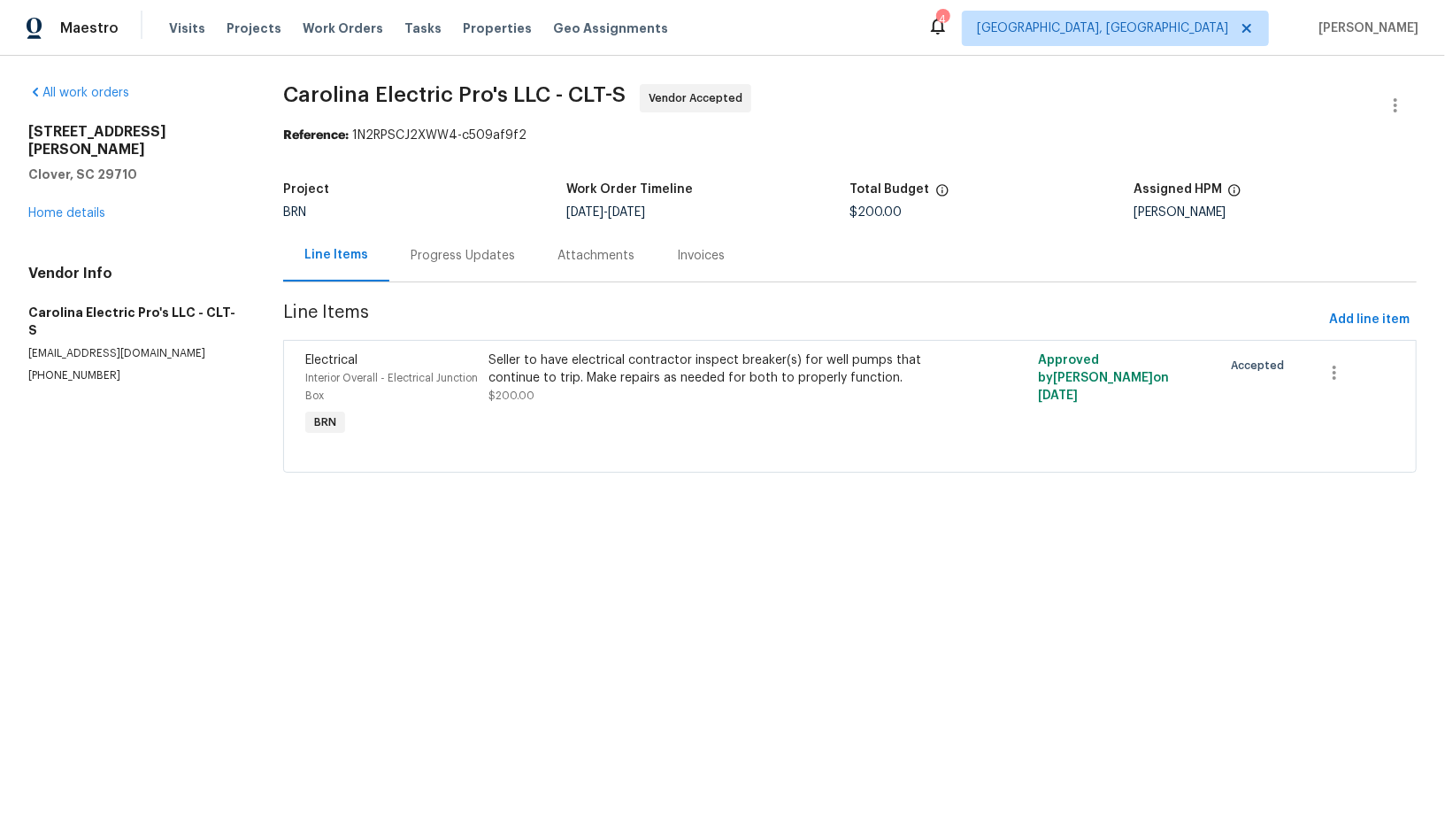
click at [462, 268] on div "Progress Updates" at bounding box center [462, 255] width 147 height 52
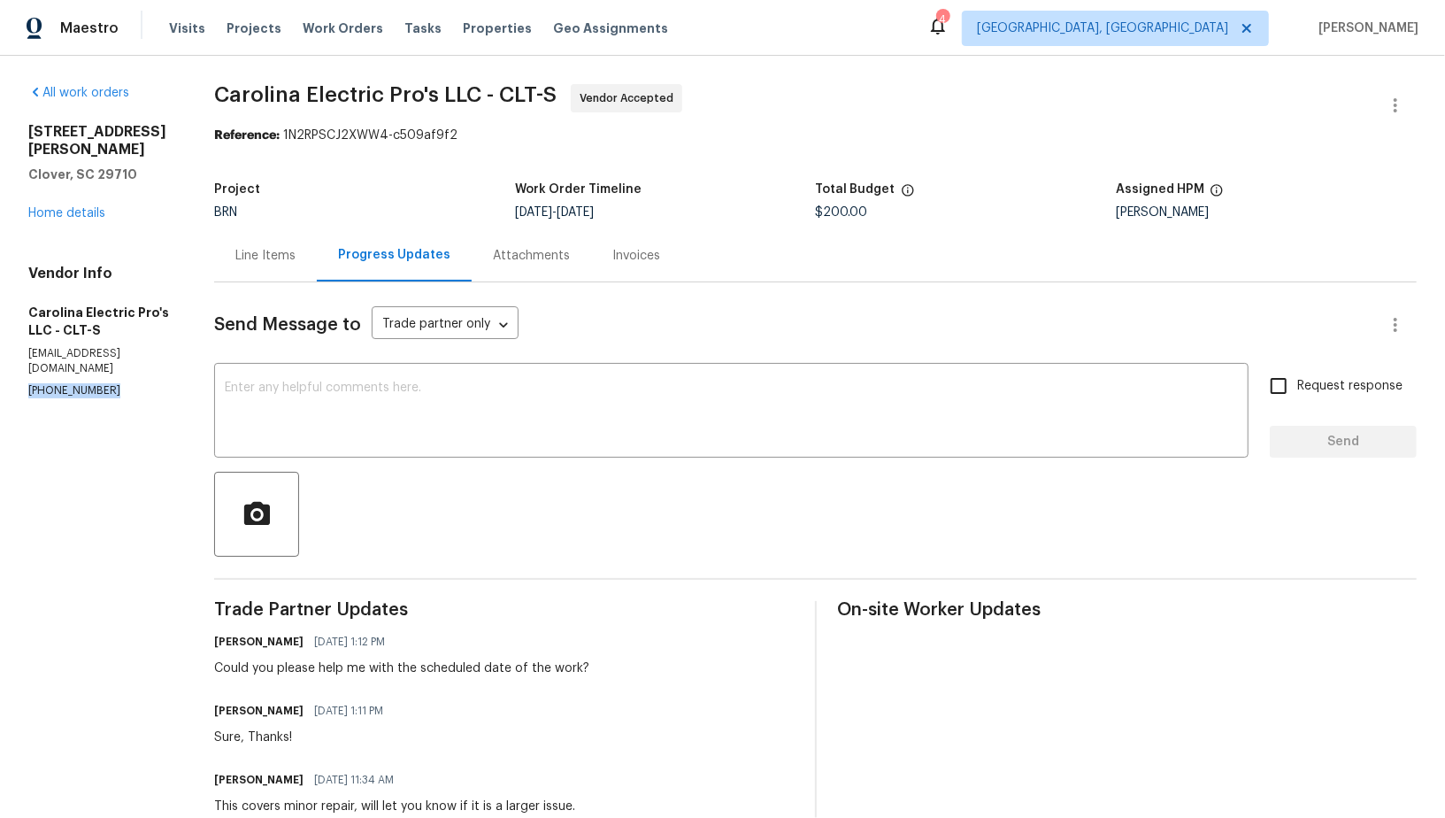
drag, startPoint x: 131, startPoint y: 352, endPoint x: 0, endPoint y: 349, distance: 131.0
click at [0, 350] on div "All work orders [STREET_ADDRESS][PERSON_NAME][PERSON_NAME] Home details Vendor …" at bounding box center [722, 651] width 1445 height 1191
copy p "[PHONE_NUMBER]"
click at [296, 257] on div "Line Items" at bounding box center [265, 256] width 60 height 18
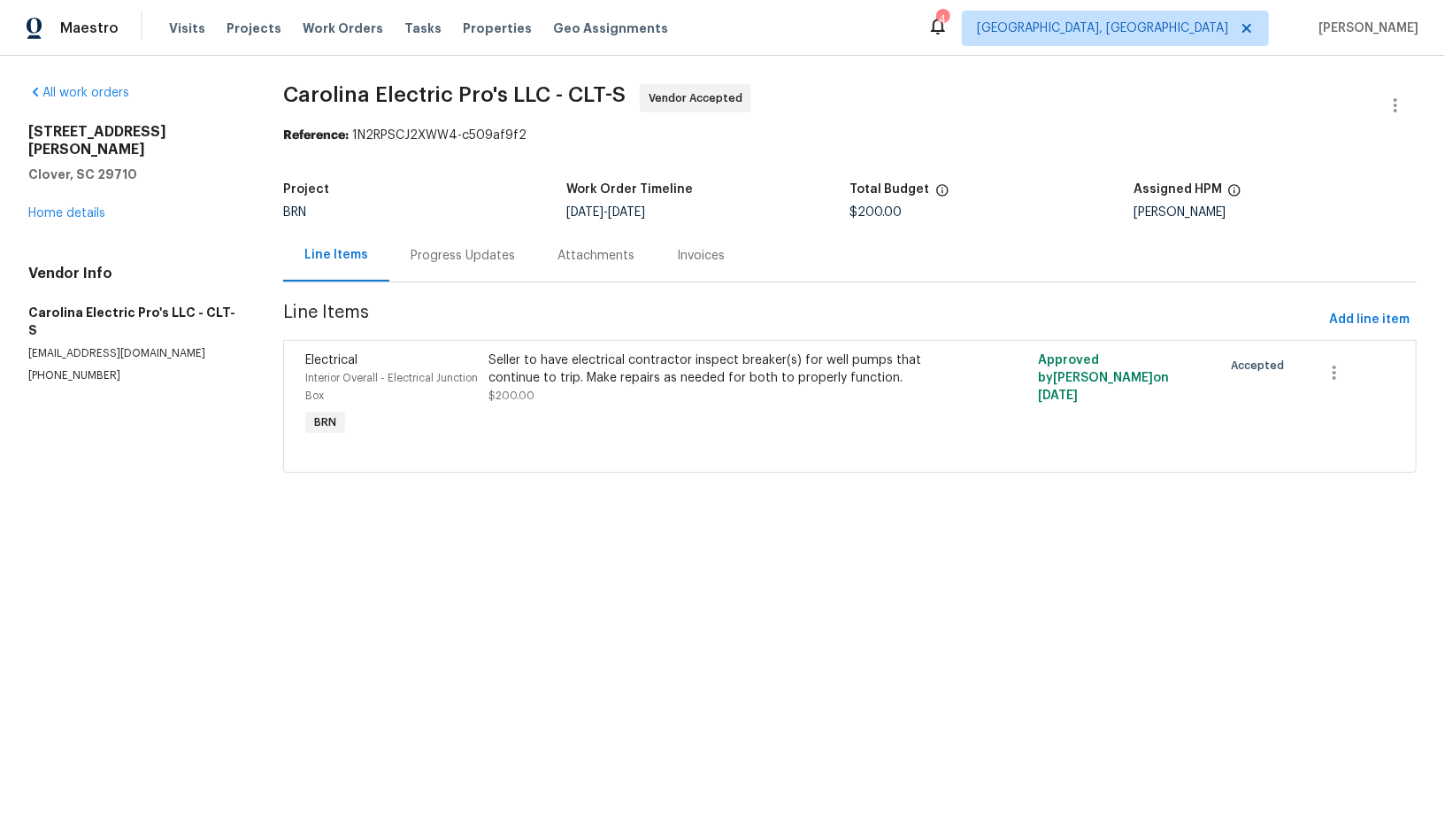
click at [457, 240] on div "Progress Updates" at bounding box center [462, 255] width 147 height 52
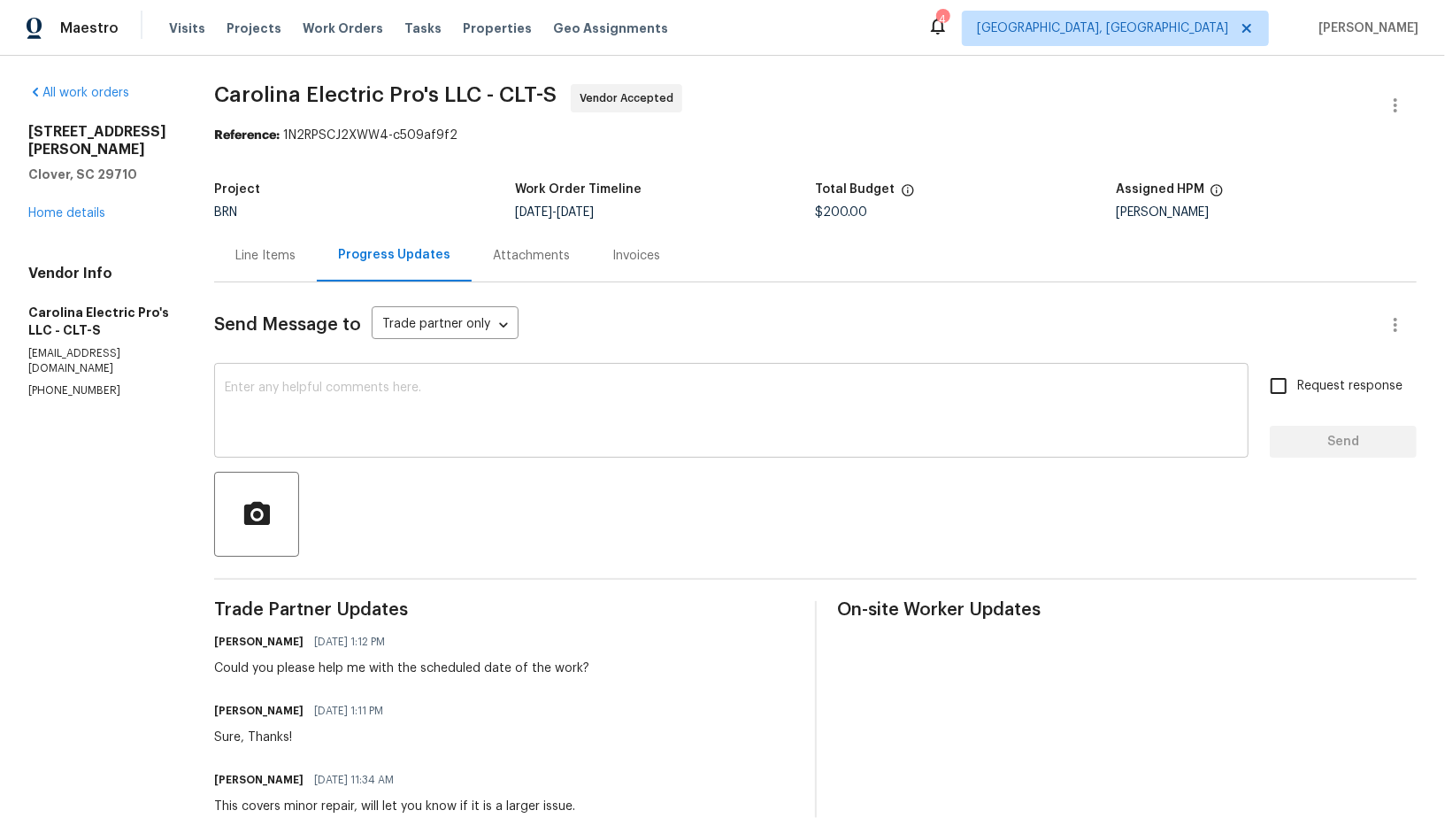
click at [472, 430] on textarea at bounding box center [731, 412] width 1013 height 62
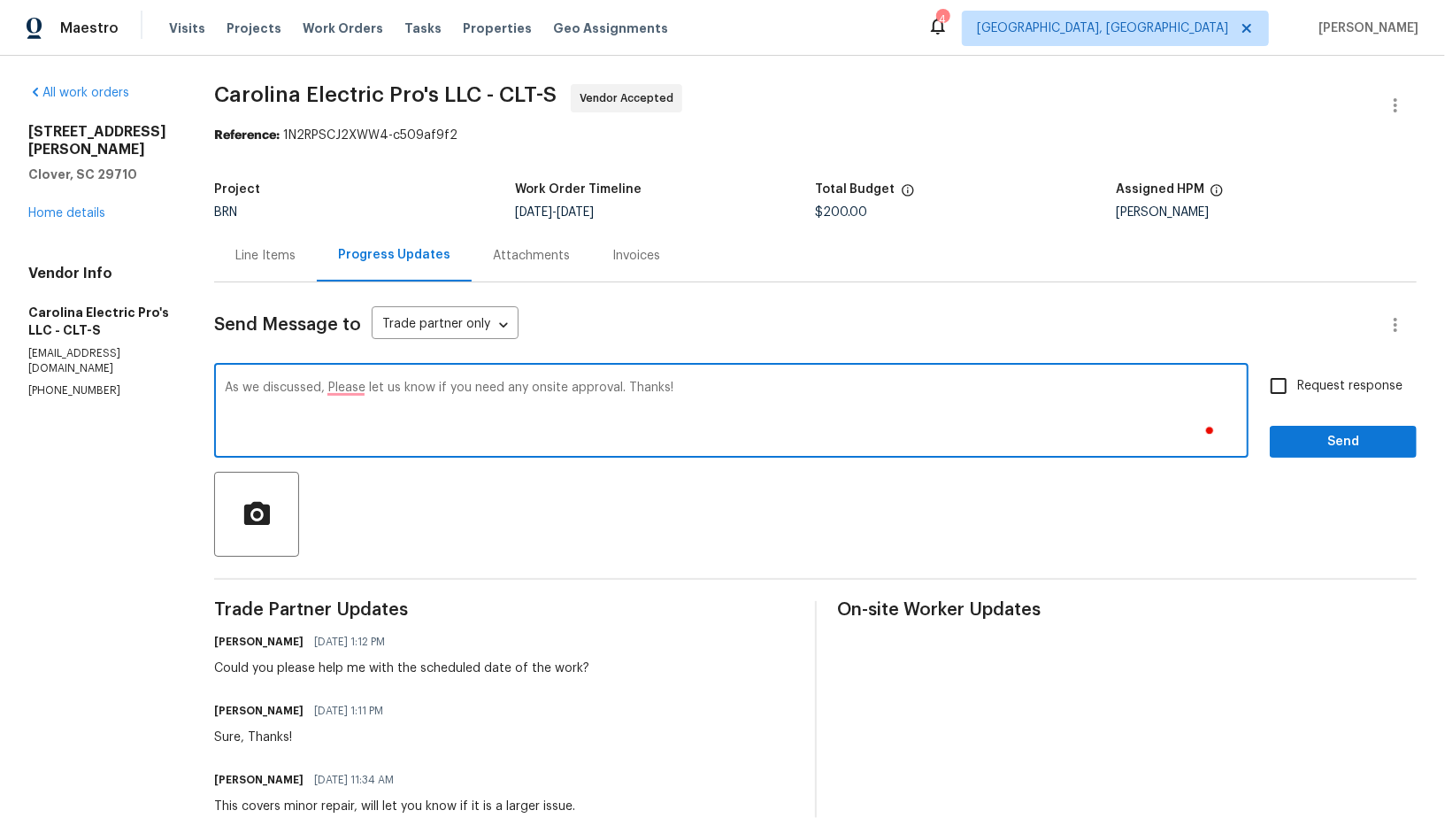
click at [365, 393] on textarea "As we discussed, Please let us know if you need any onsite approval. Thanks!" at bounding box center [731, 412] width 1013 height 62
type textarea "As we discussed, please let us know if you need any onsite approval. Thanks!"
click at [1288, 382] on input "Request response" at bounding box center [1278, 385] width 37 height 37
checkbox input "true"
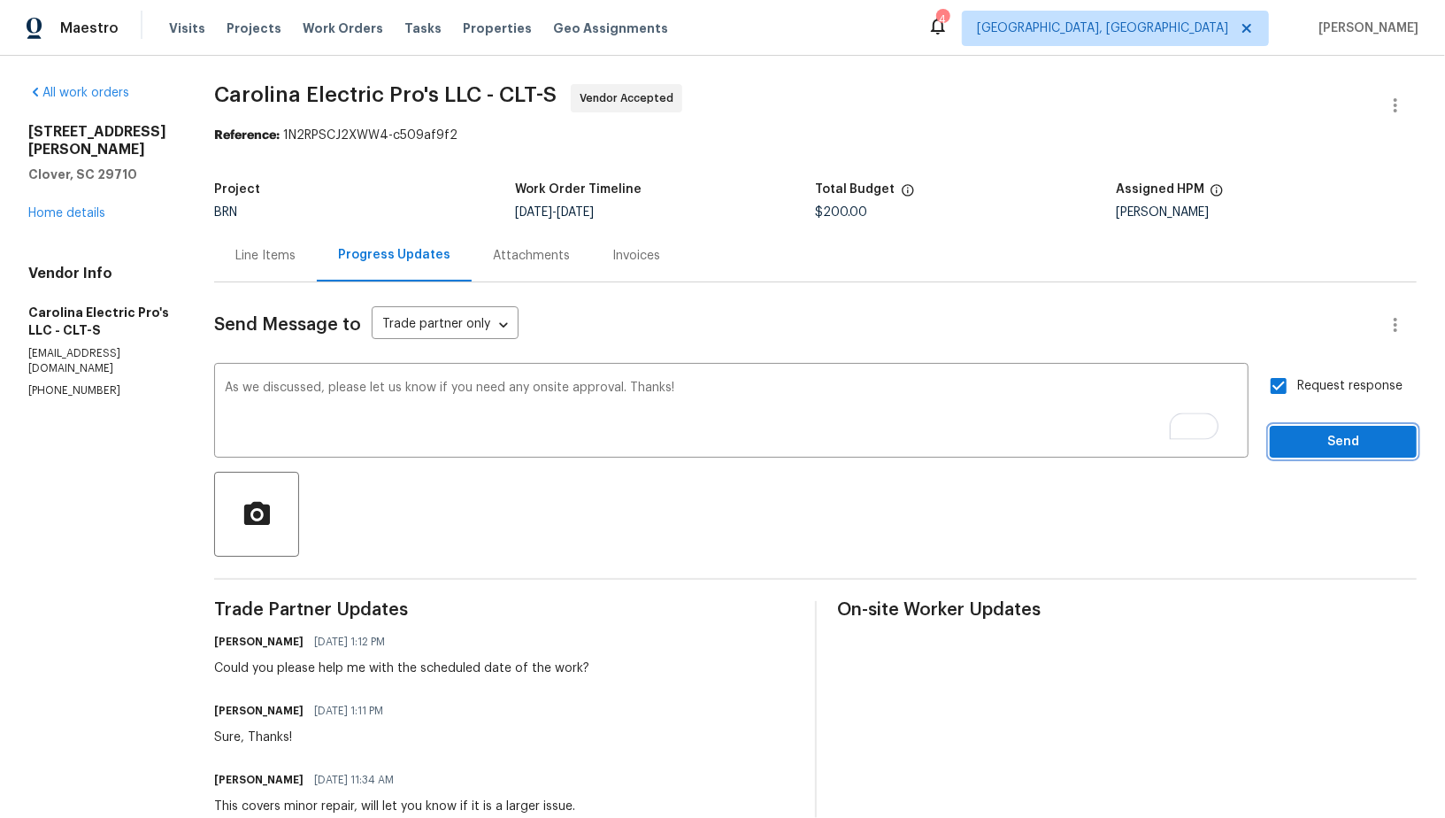
click at [1331, 450] on span "Send" at bounding box center [1343, 442] width 119 height 22
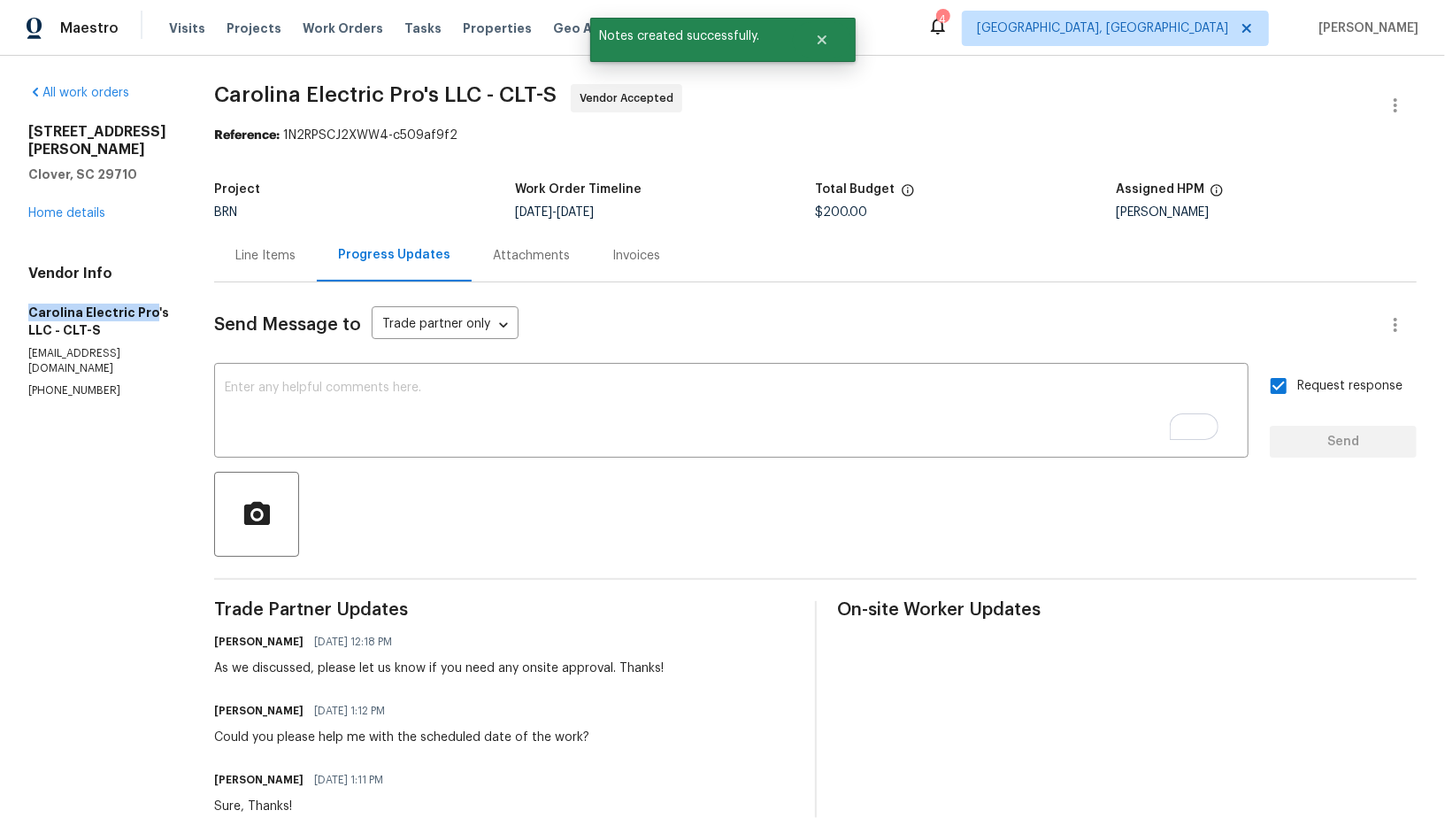
drag, startPoint x: 0, startPoint y: 296, endPoint x: 150, endPoint y: 294, distance: 149.5
click at [150, 294] on div "All work orders [STREET_ADDRESS][PERSON_NAME][PERSON_NAME] Home details Vendor …" at bounding box center [722, 686] width 1445 height 1260
copy h5 "Carolina Electric Pro"
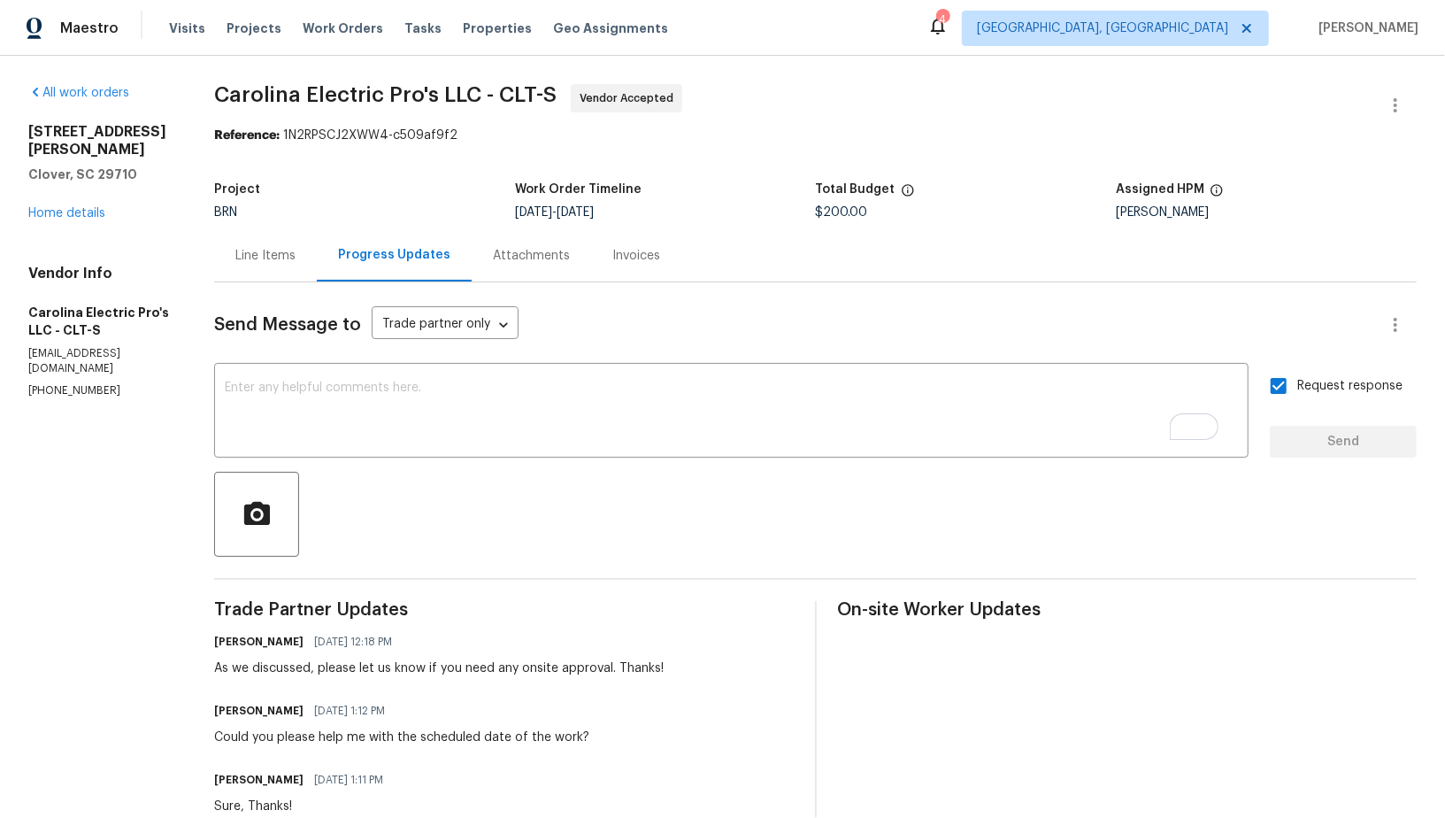
click at [242, 265] on div "Line Items" at bounding box center [265, 255] width 103 height 52
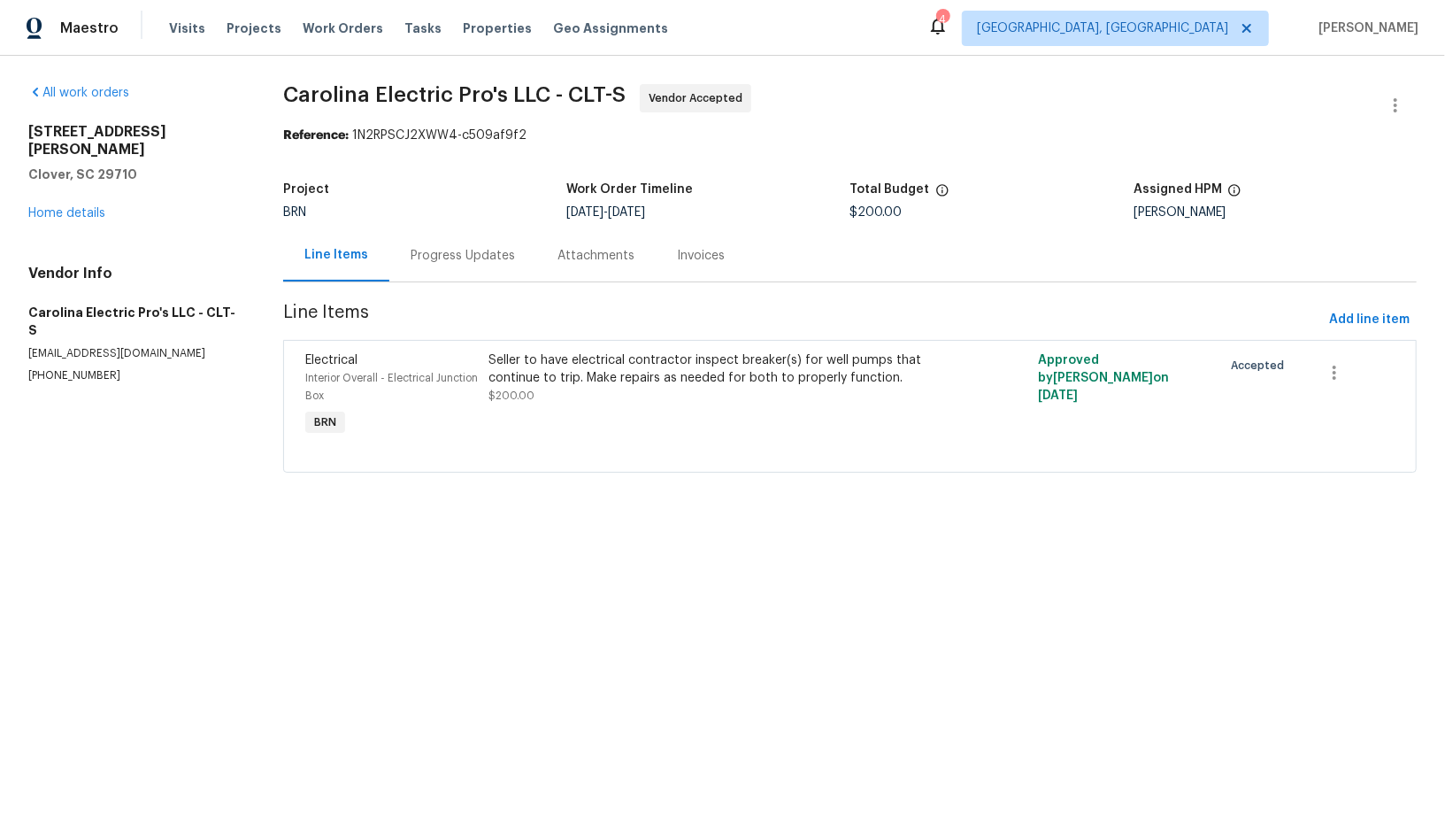
click at [480, 263] on div "Progress Updates" at bounding box center [463, 256] width 104 height 18
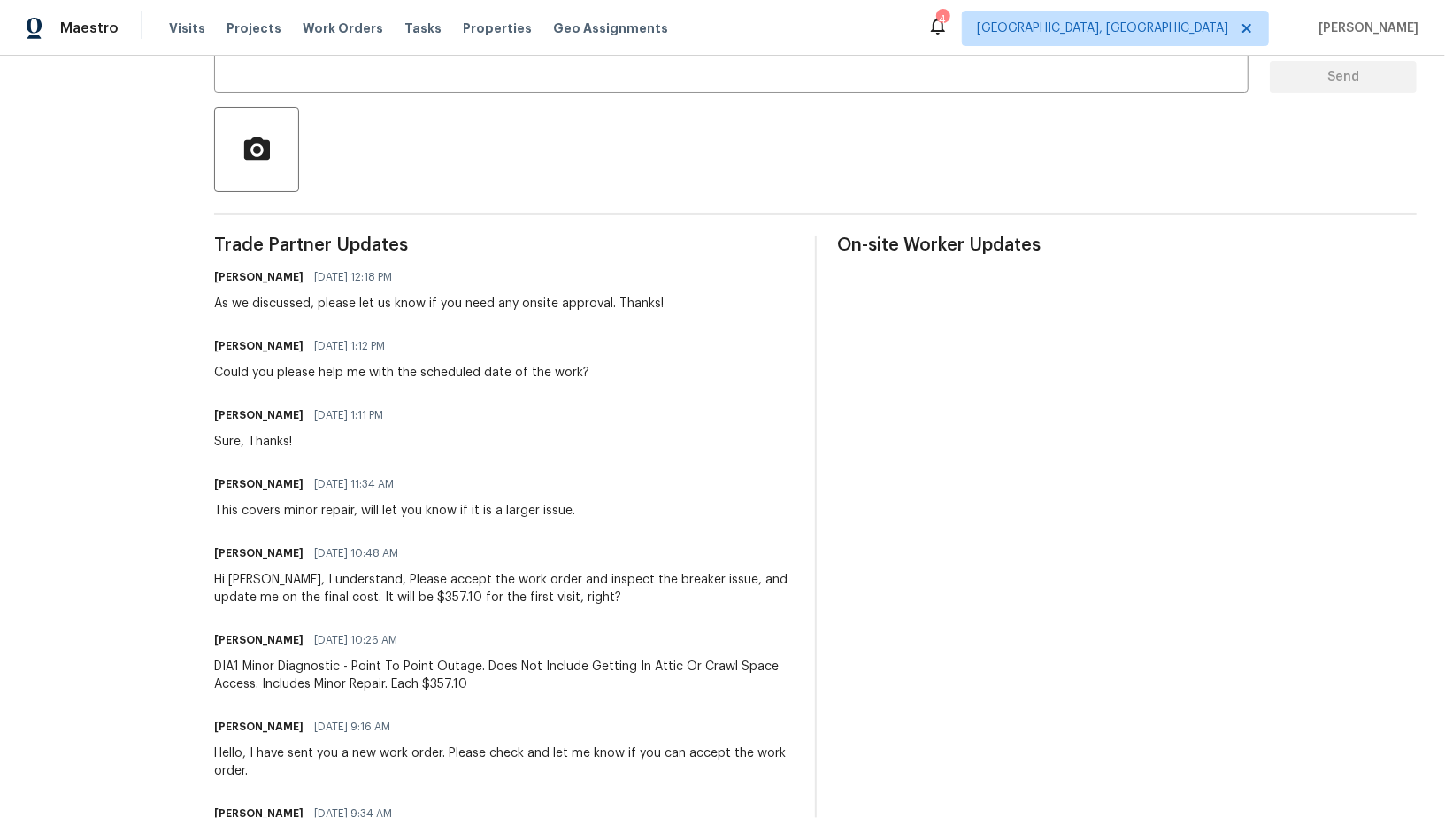
scroll to position [439, 0]
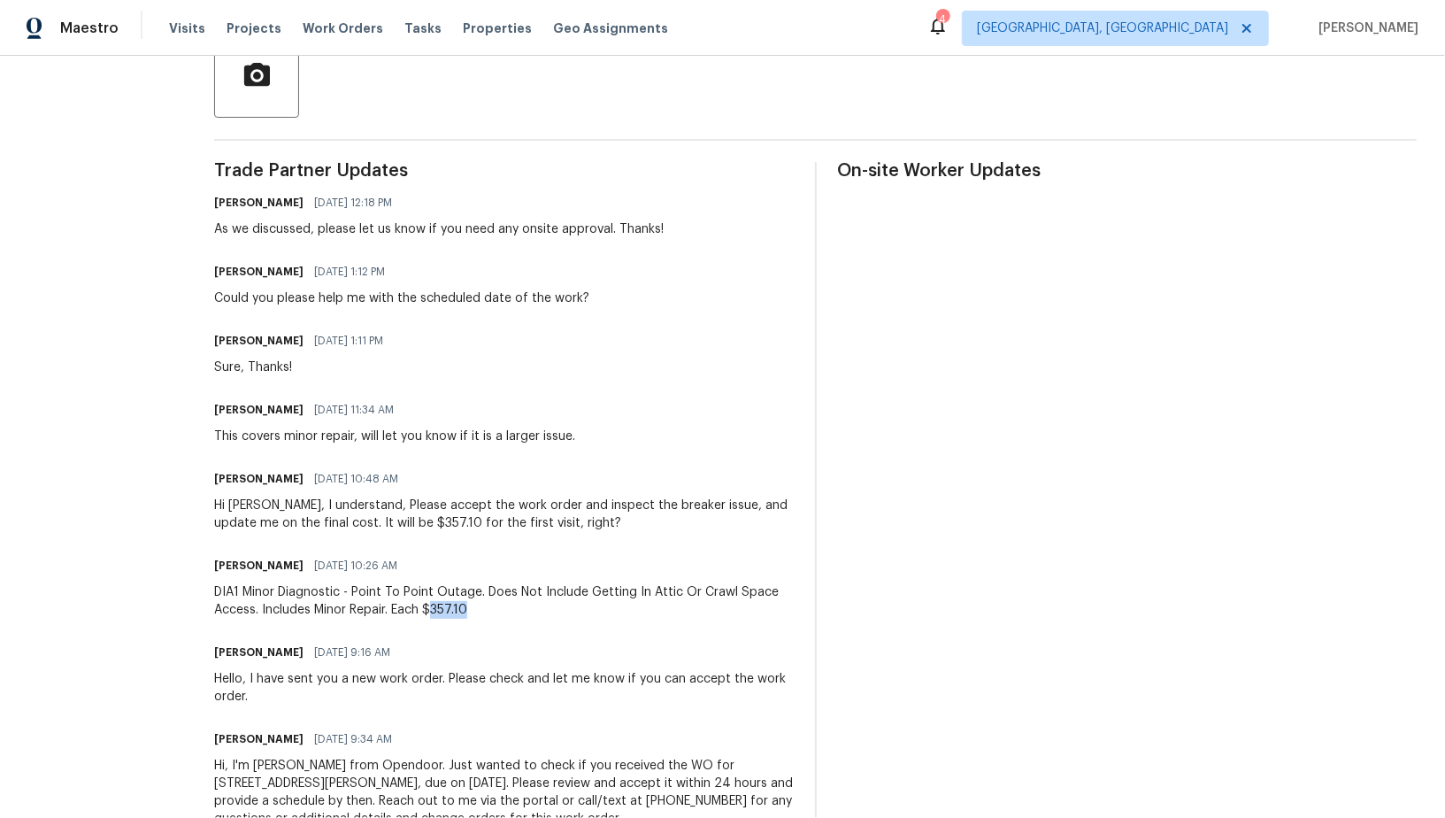
drag, startPoint x: 452, startPoint y: 609, endPoint x: 508, endPoint y: 609, distance: 55.7
click at [508, 609] on div "DIA1 Minor Diagnostic - Point To Point Outage. Does Not Include Getting In Atti…" at bounding box center [503, 600] width 579 height 35
copy div "357.10"
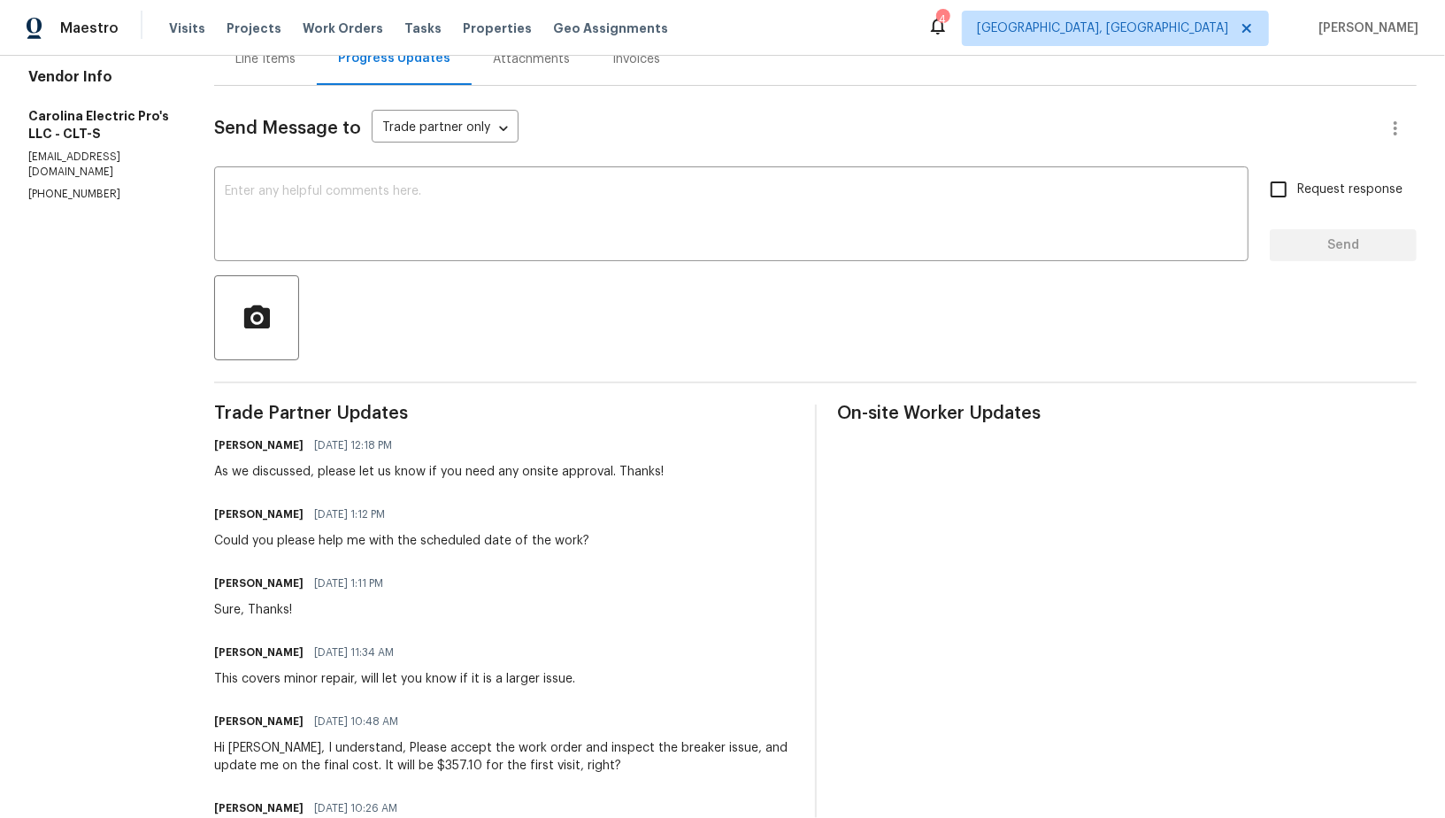
scroll to position [81, 0]
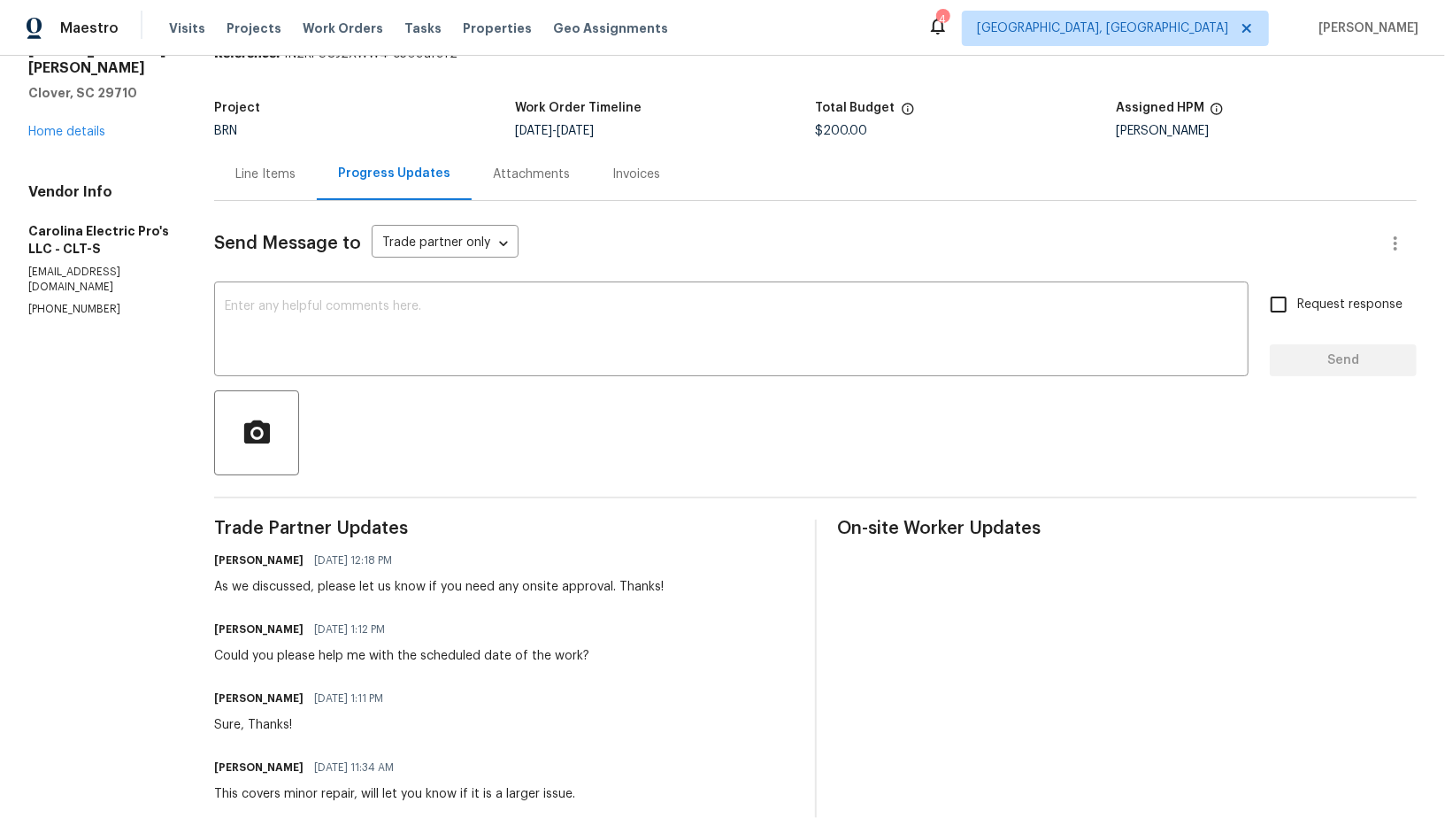
click at [296, 175] on div "Line Items" at bounding box center [265, 174] width 60 height 18
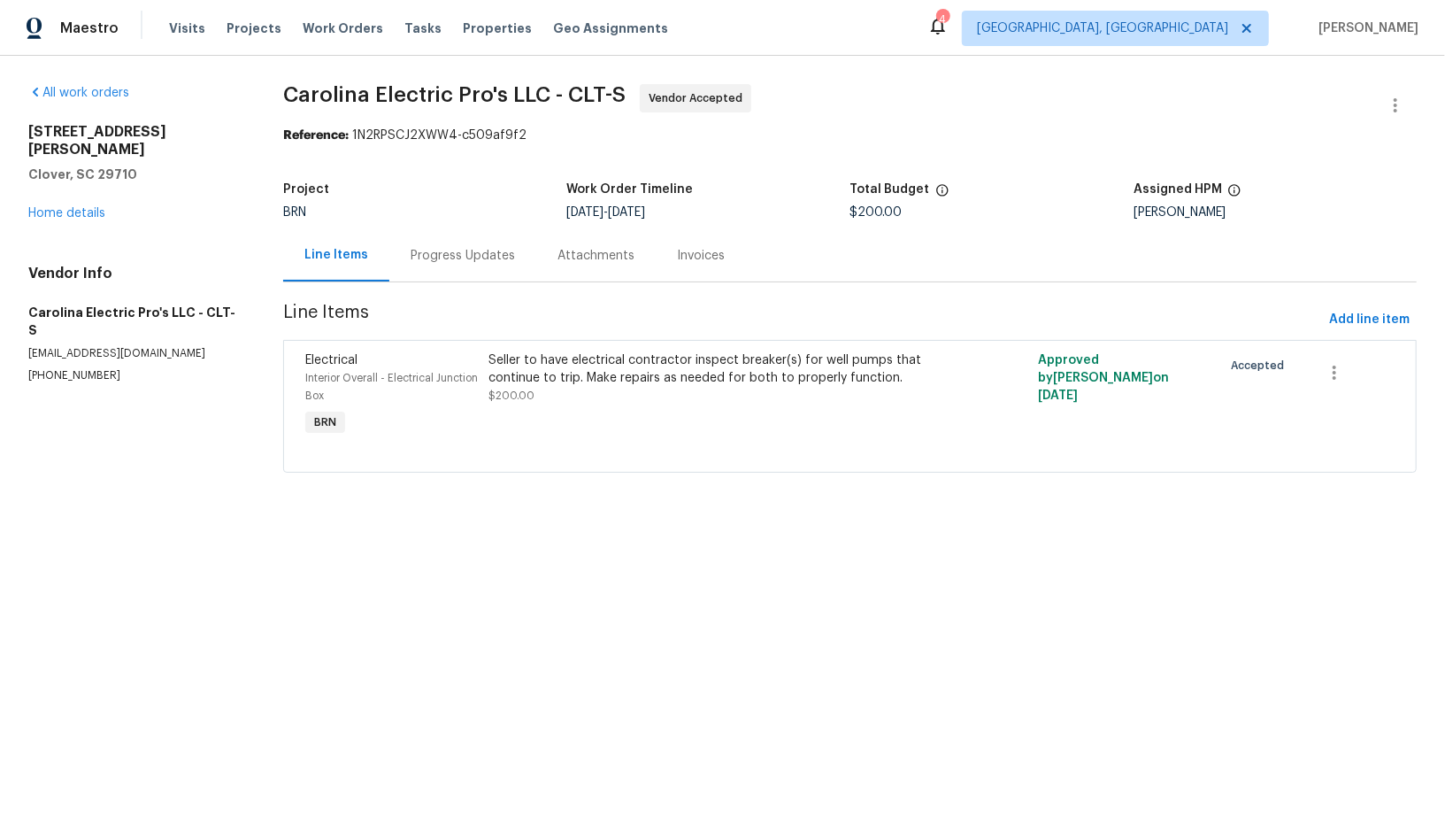
click at [596, 334] on span "Line Items" at bounding box center [802, 319] width 1039 height 33
click at [587, 396] on div "Seller to have electrical contractor inspect breaker(s) for well pumps that con…" at bounding box center [712, 377] width 448 height 53
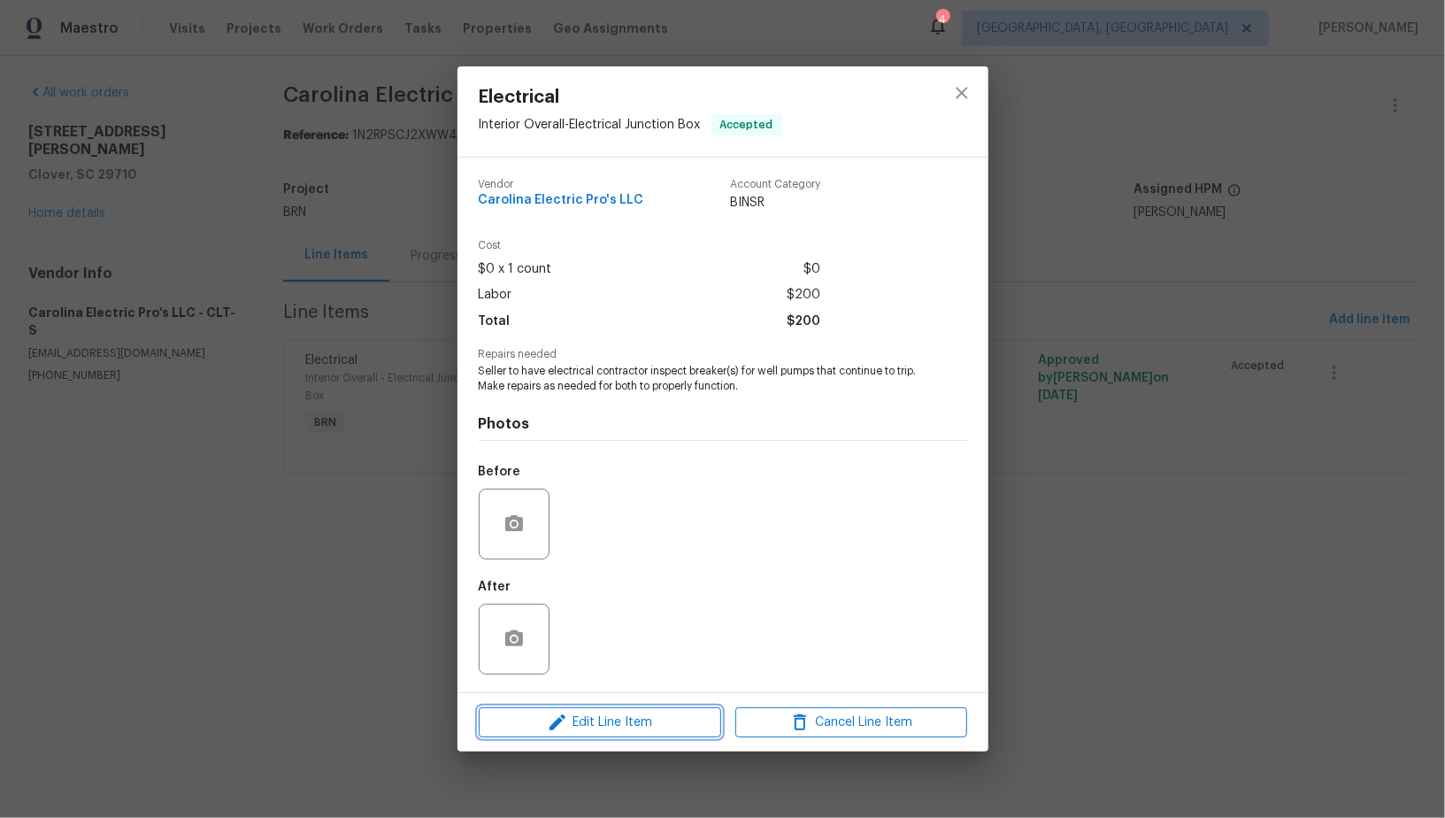
click at [631, 727] on span "Edit Line Item" at bounding box center [600, 722] width 232 height 22
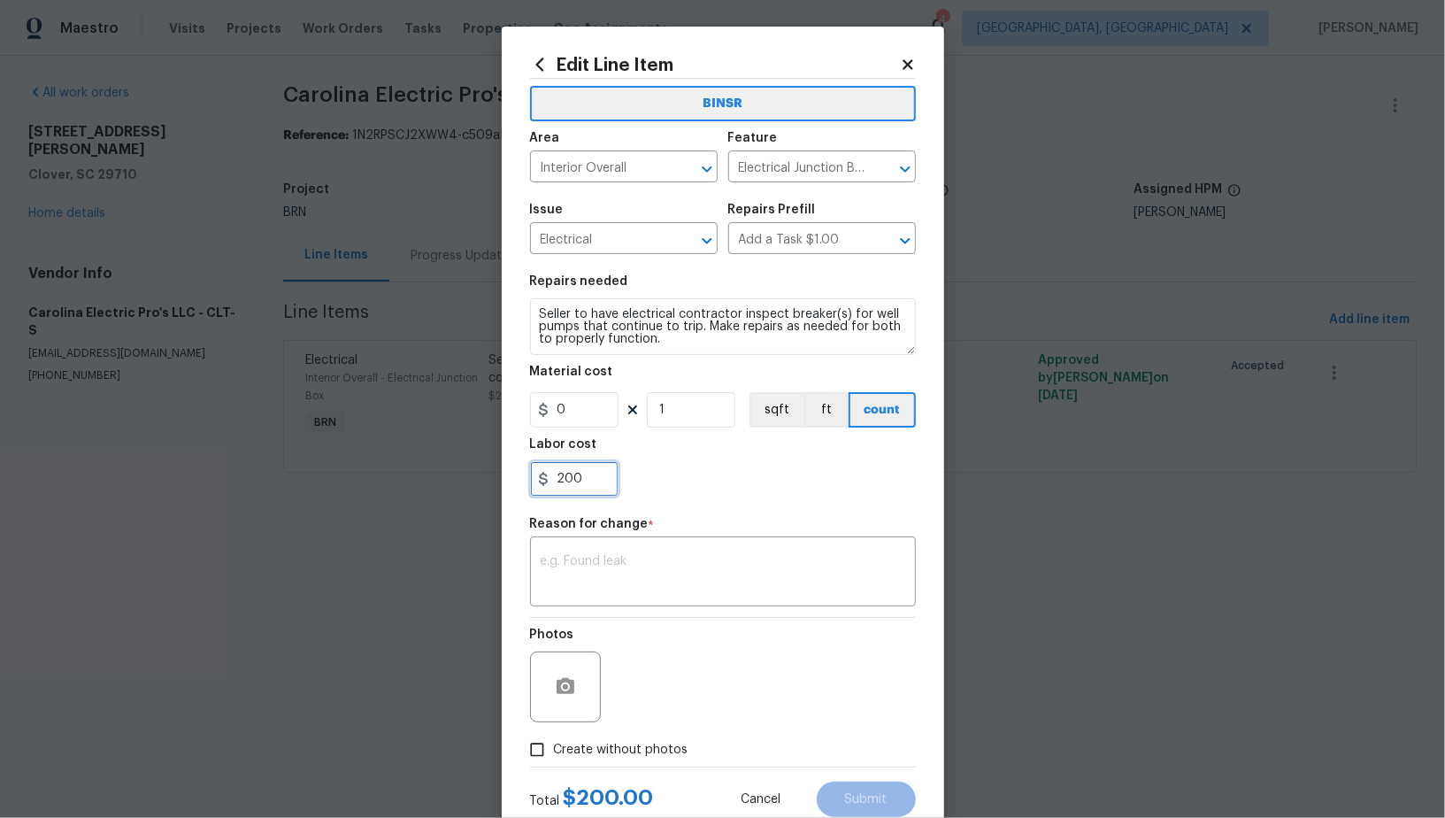
click at [592, 483] on input "200" at bounding box center [574, 478] width 88 height 35
paste input "357.10"
type input "357.1"
click at [621, 574] on textarea at bounding box center [723, 573] width 365 height 37
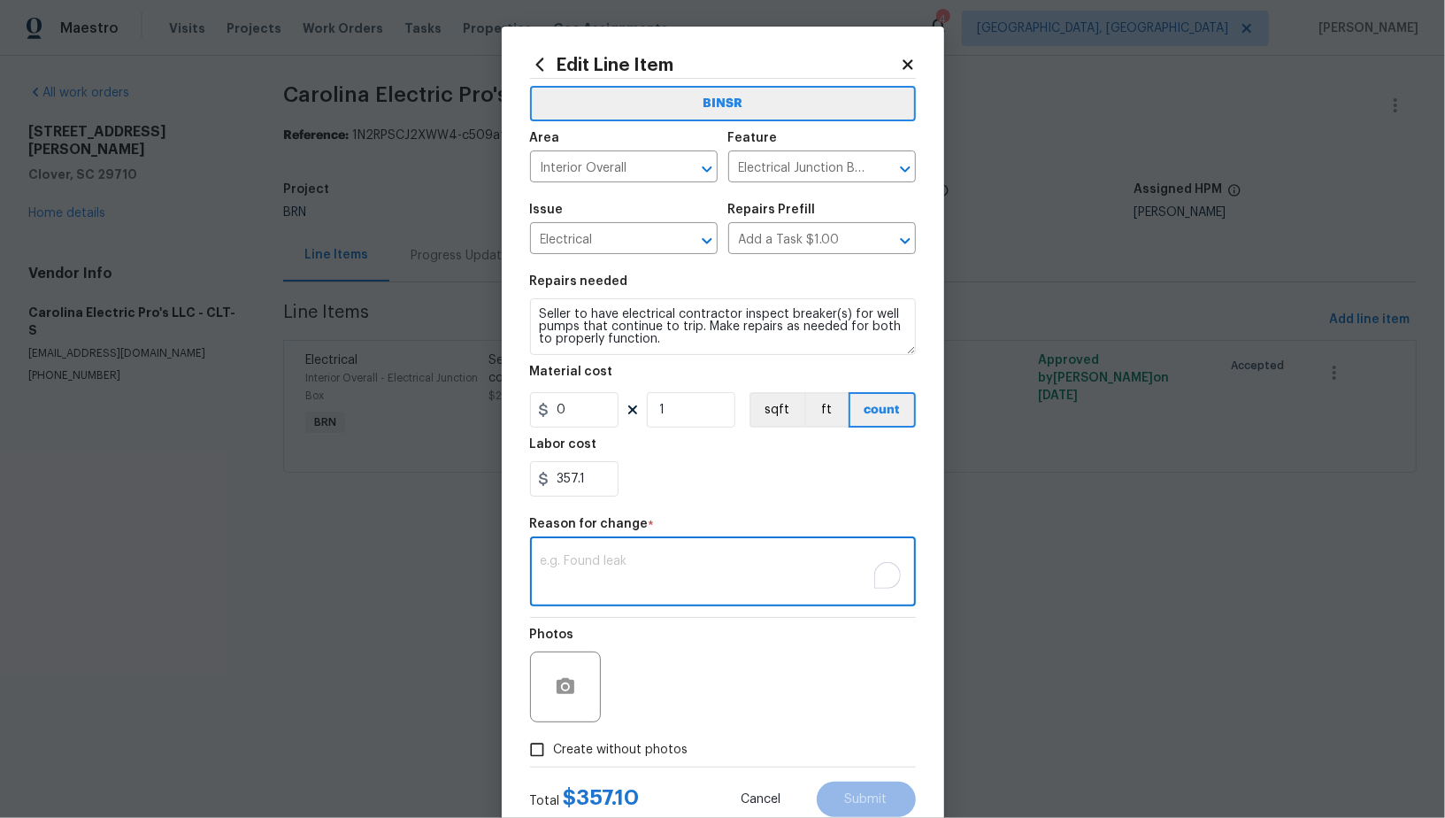
paste textarea "(PR) Updated per vendors final cost."
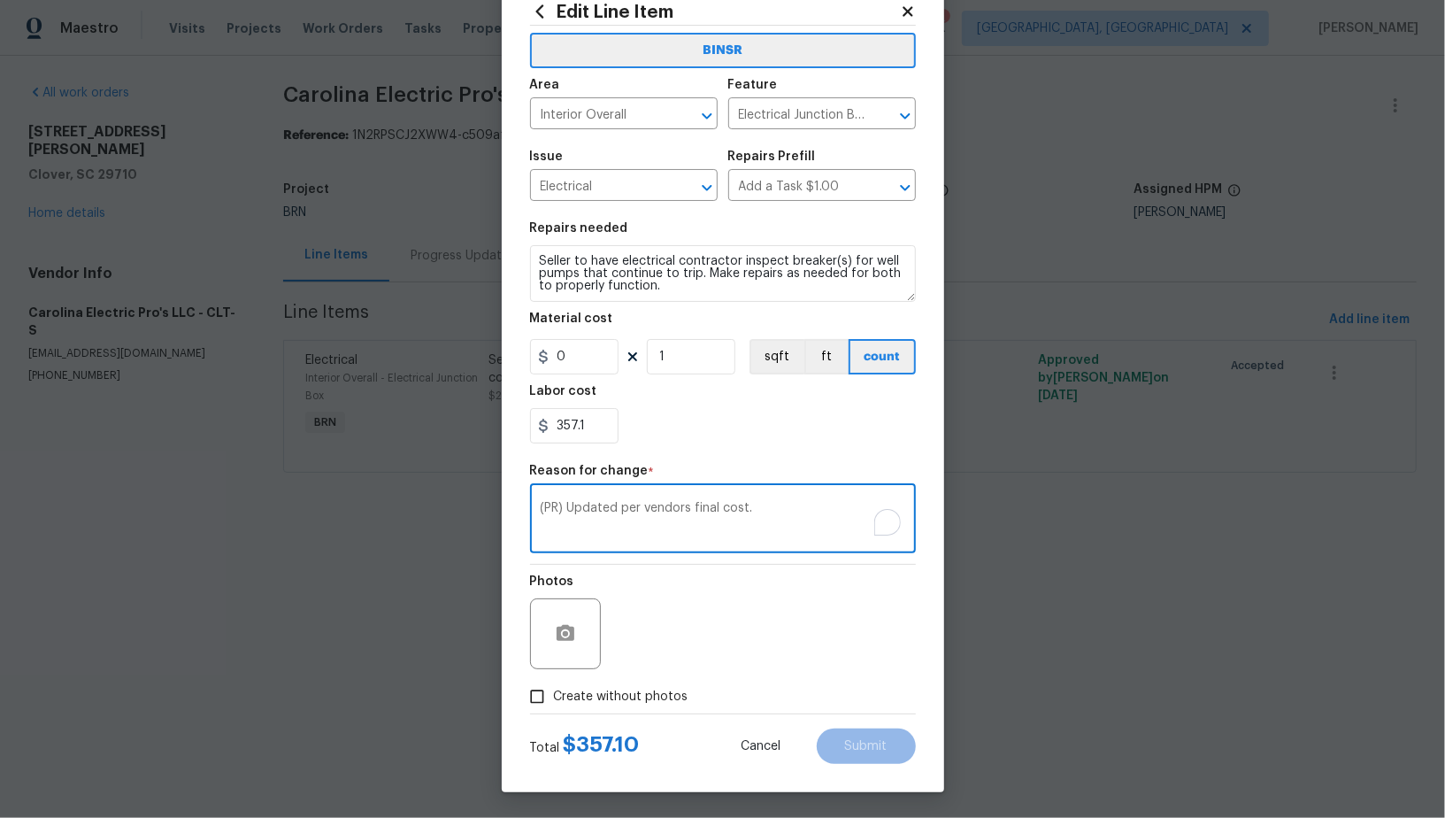
type textarea "(PR) Updated per vendors final cost."
click at [547, 704] on input "Create without photos" at bounding box center [537, 696] width 34 height 34
checkbox input "true"
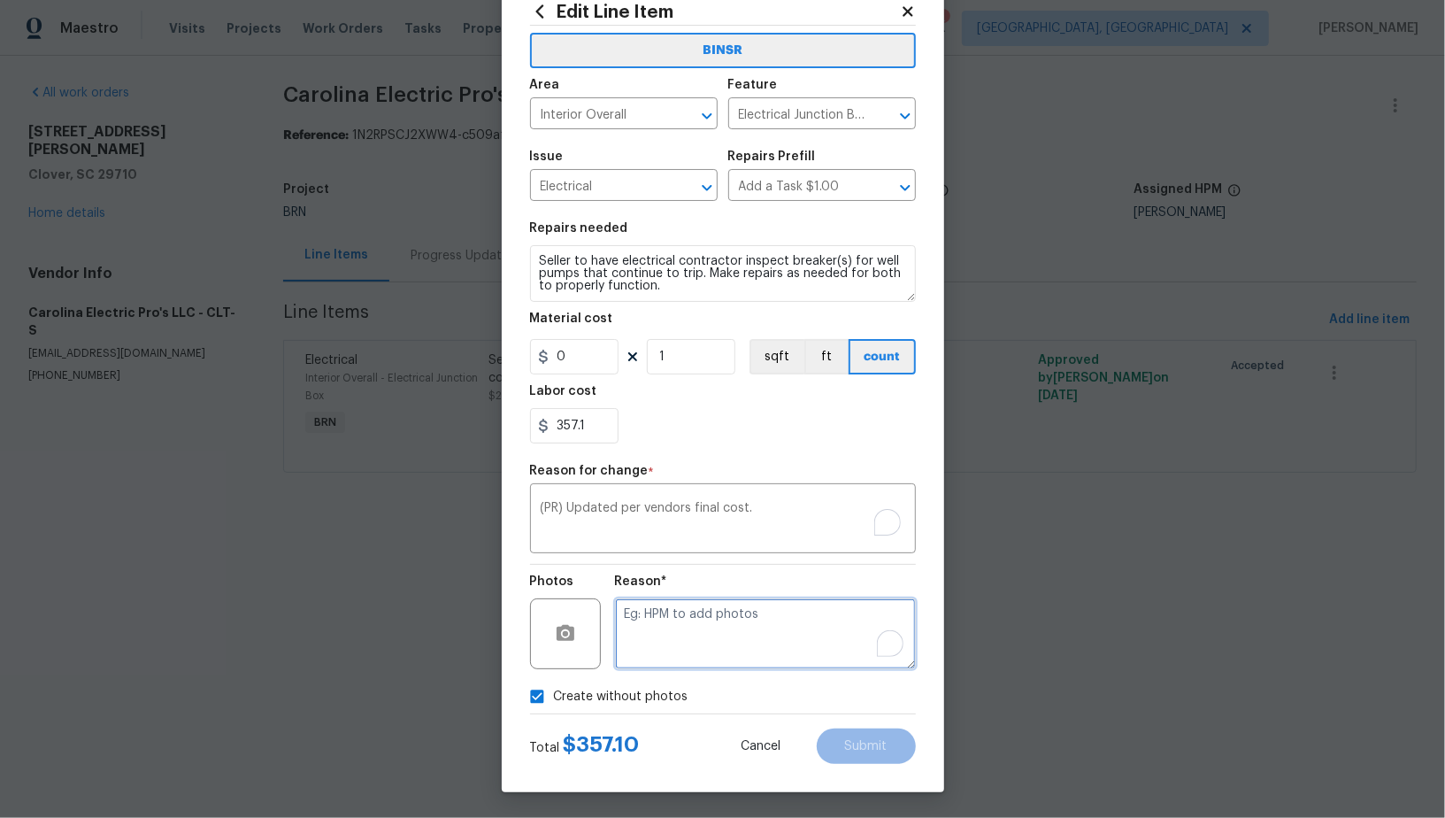
click at [799, 668] on textarea "To enrich screen reader interactions, please activate Accessibility in Grammarl…" at bounding box center [765, 633] width 301 height 71
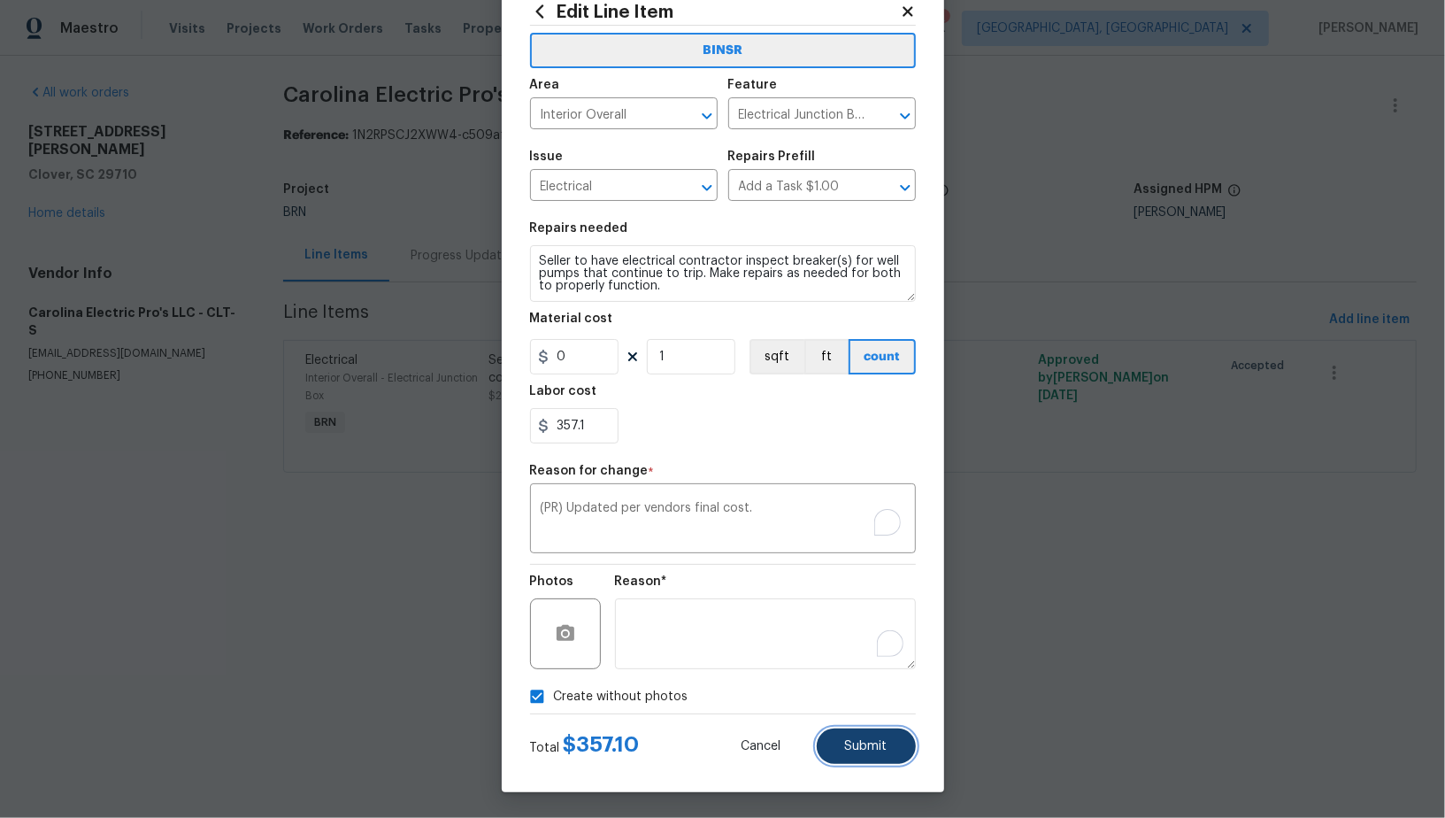
click at [882, 752] on button "Submit" at bounding box center [866, 745] width 99 height 35
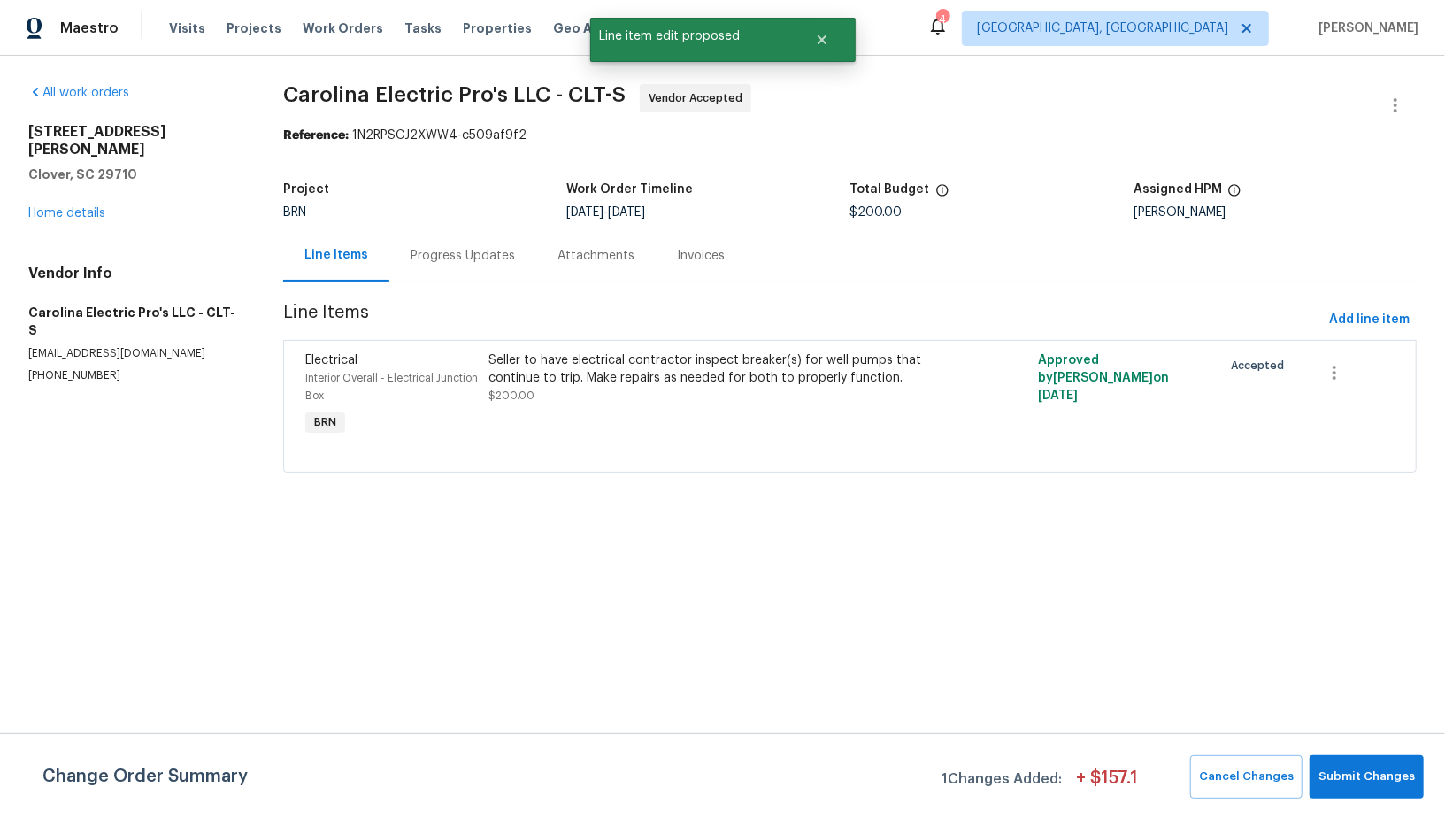
scroll to position [0, 0]
click at [1341, 764] on button "Submit Changes" at bounding box center [1366, 776] width 114 height 43
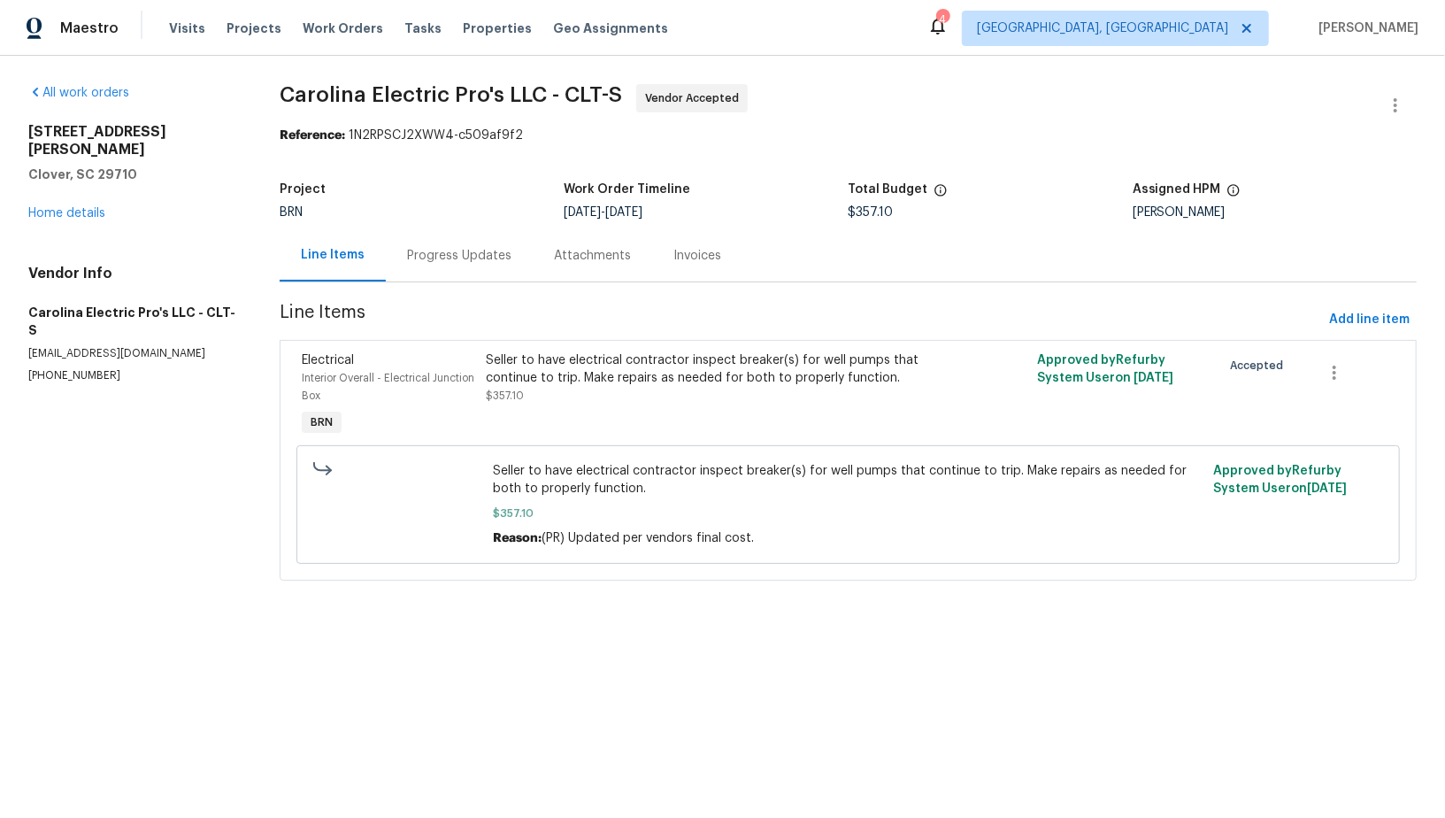
click at [441, 267] on div "Progress Updates" at bounding box center [459, 255] width 147 height 52
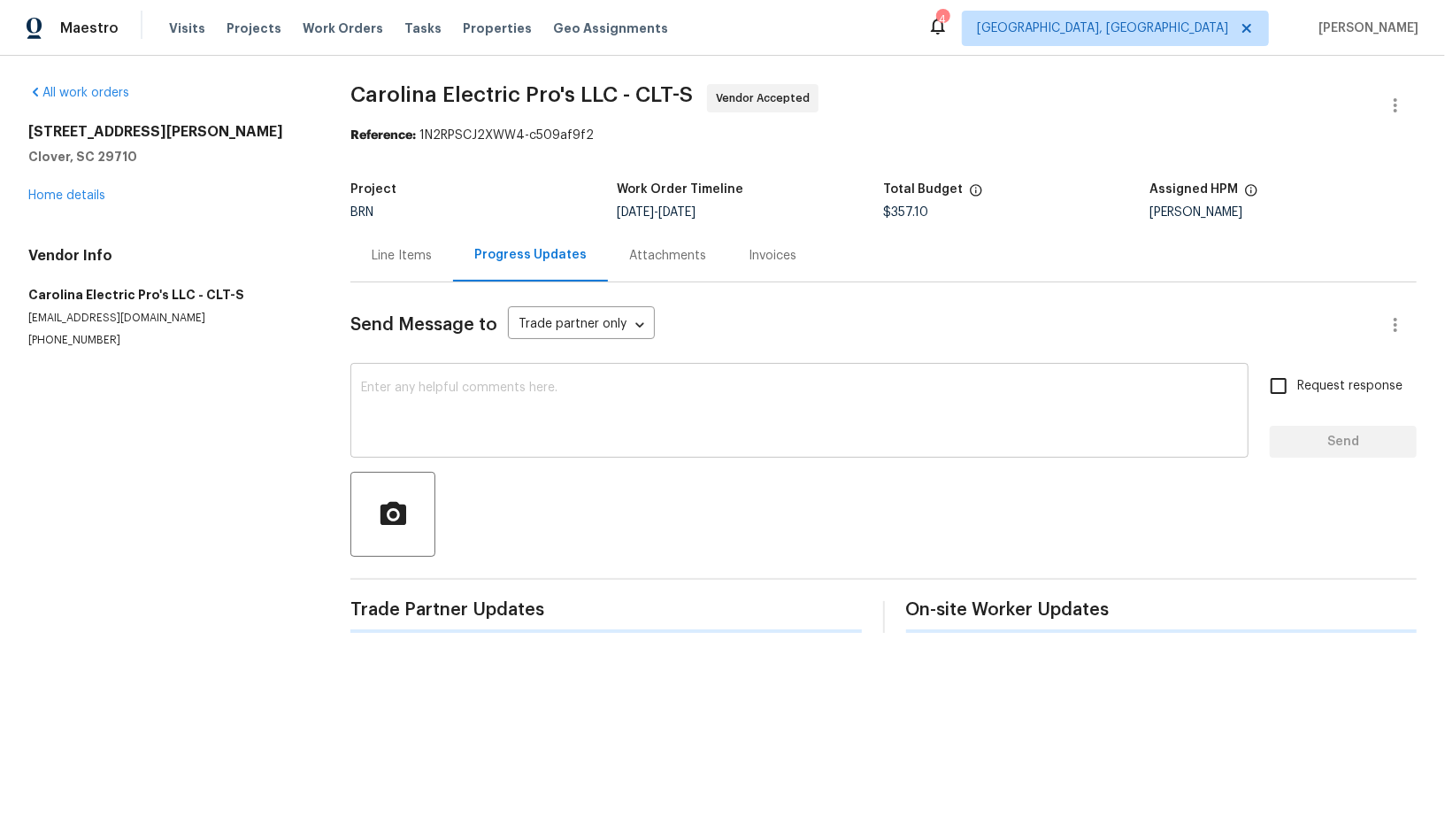
click at [475, 400] on textarea at bounding box center [799, 412] width 877 height 62
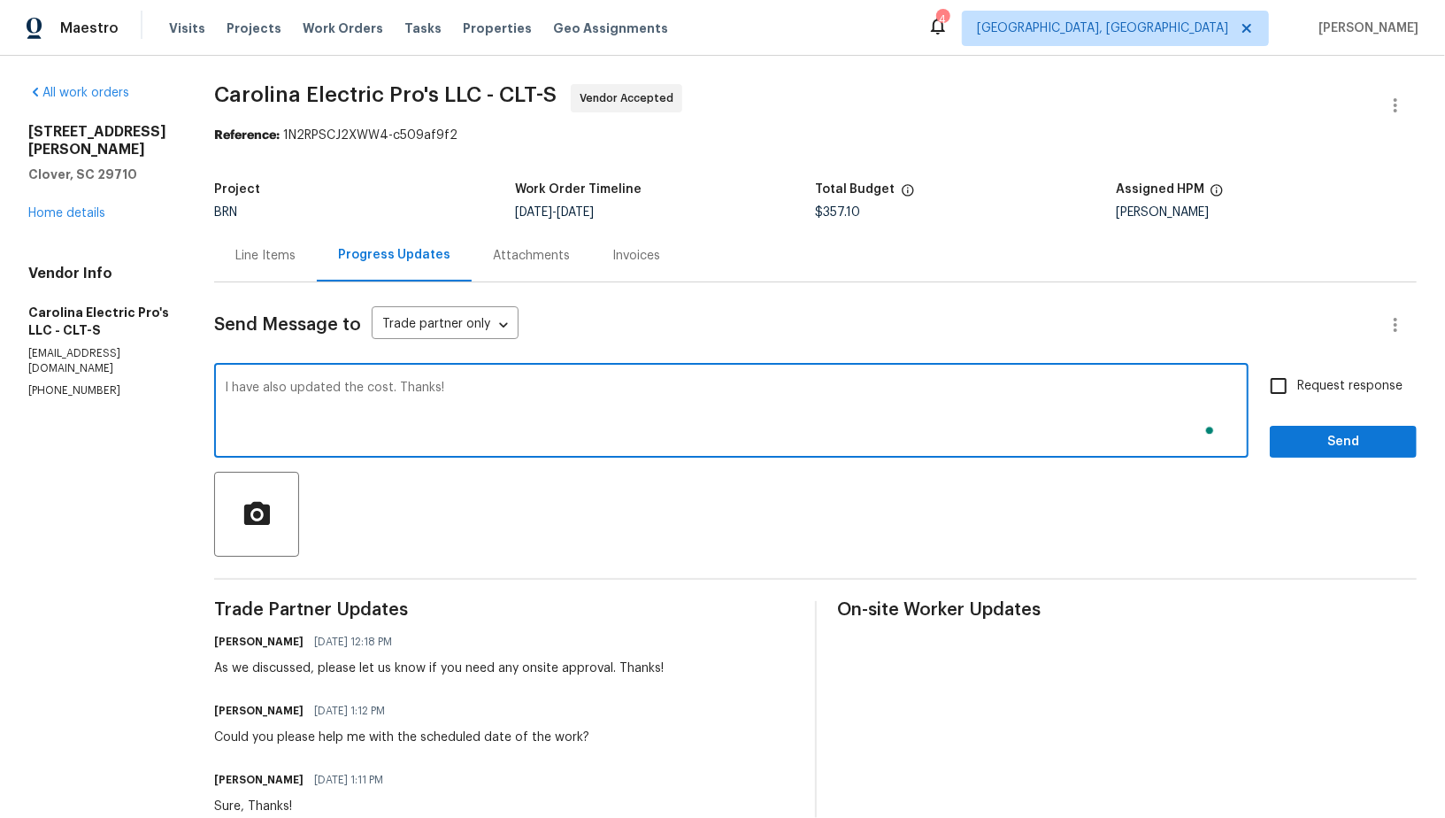
type textarea "I have also updated the cost. Thanks!"
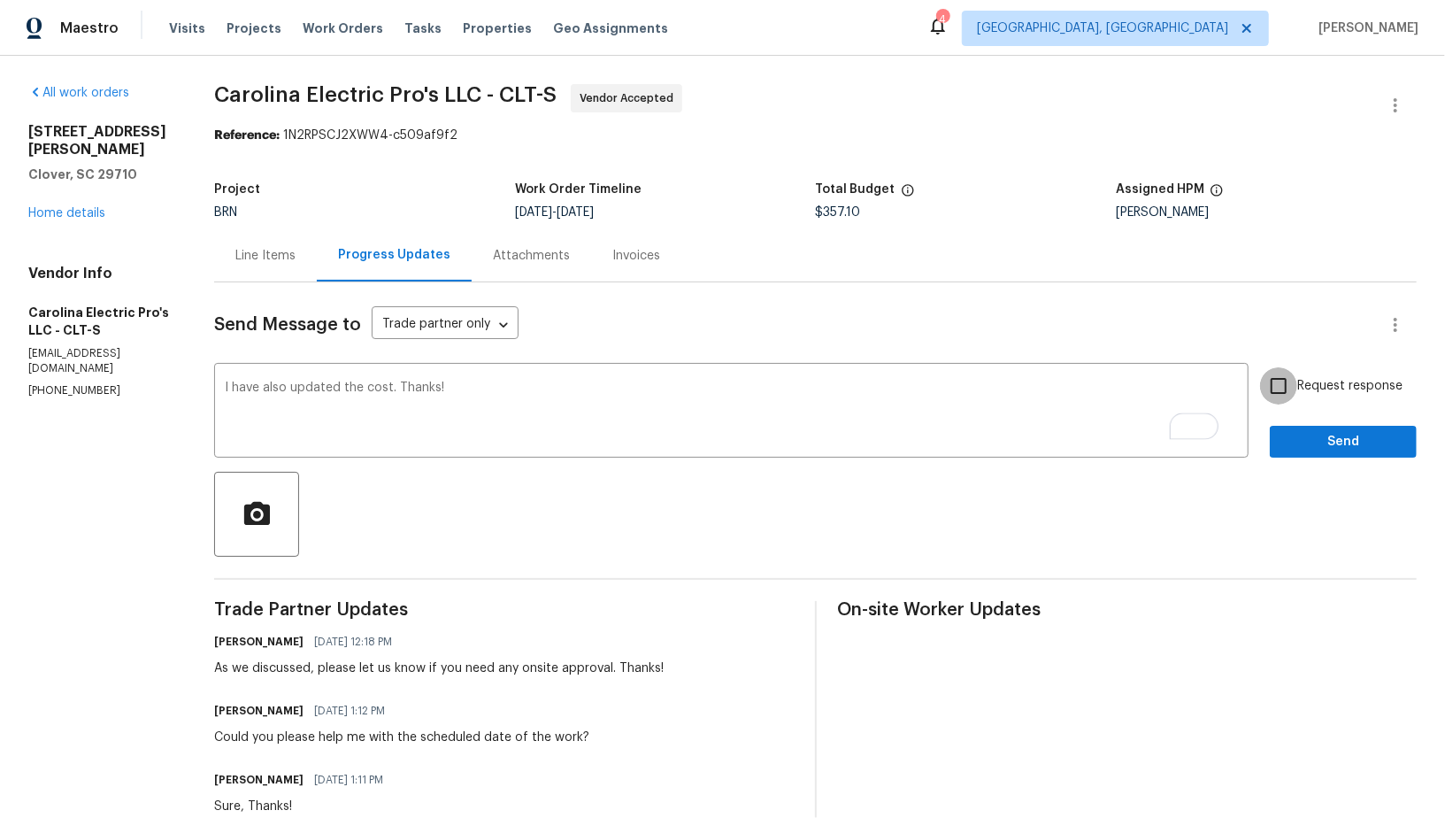
click at [1268, 380] on input "Request response" at bounding box center [1278, 385] width 37 height 37
checkbox input "true"
click at [1331, 462] on div "Send Message to Trade partner only Trade partner only ​ I have also updated the…" at bounding box center [815, 784] width 1202 height 1005
click at [1310, 446] on span "Send" at bounding box center [1343, 442] width 119 height 22
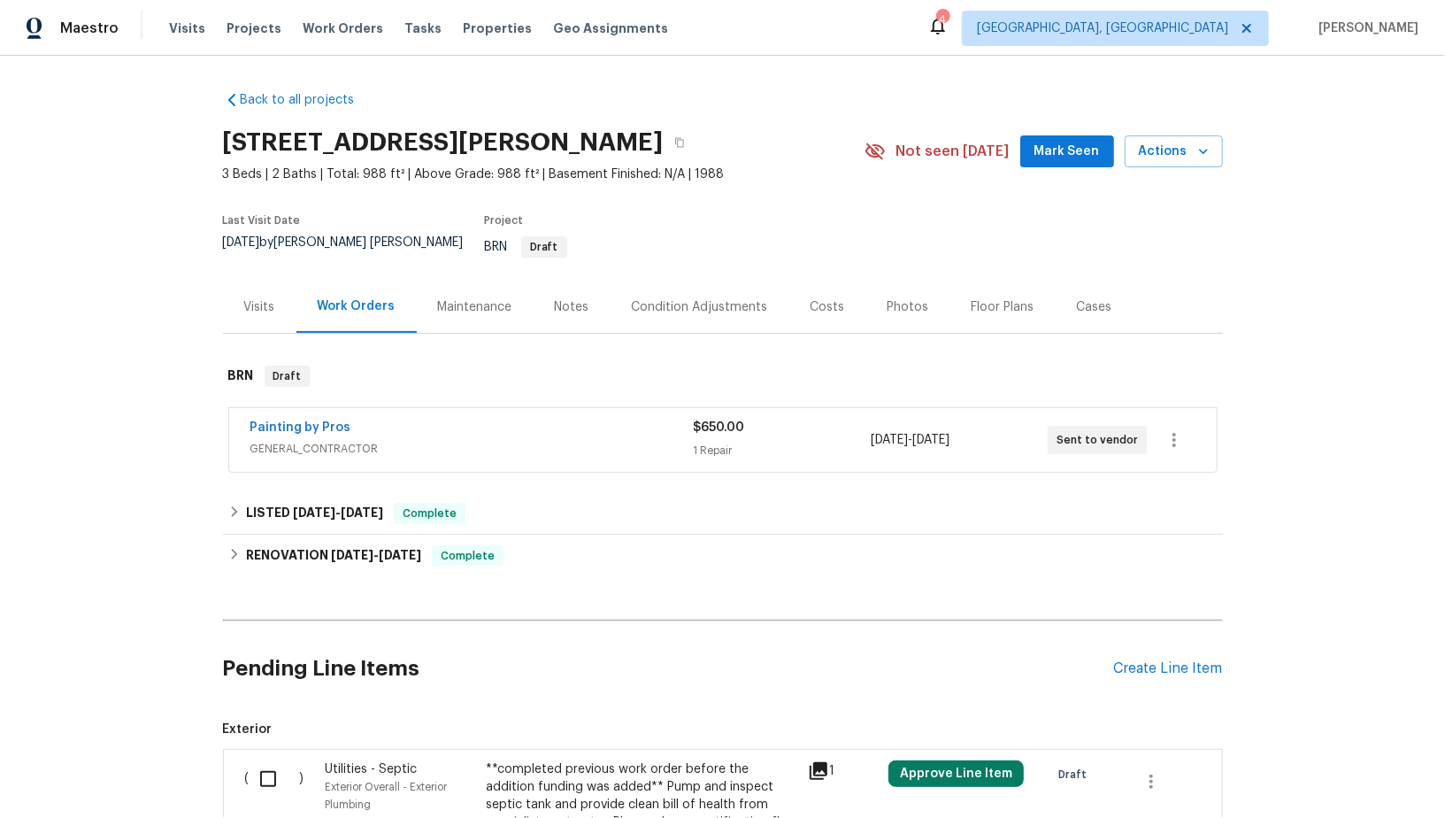
scroll to position [186, 0]
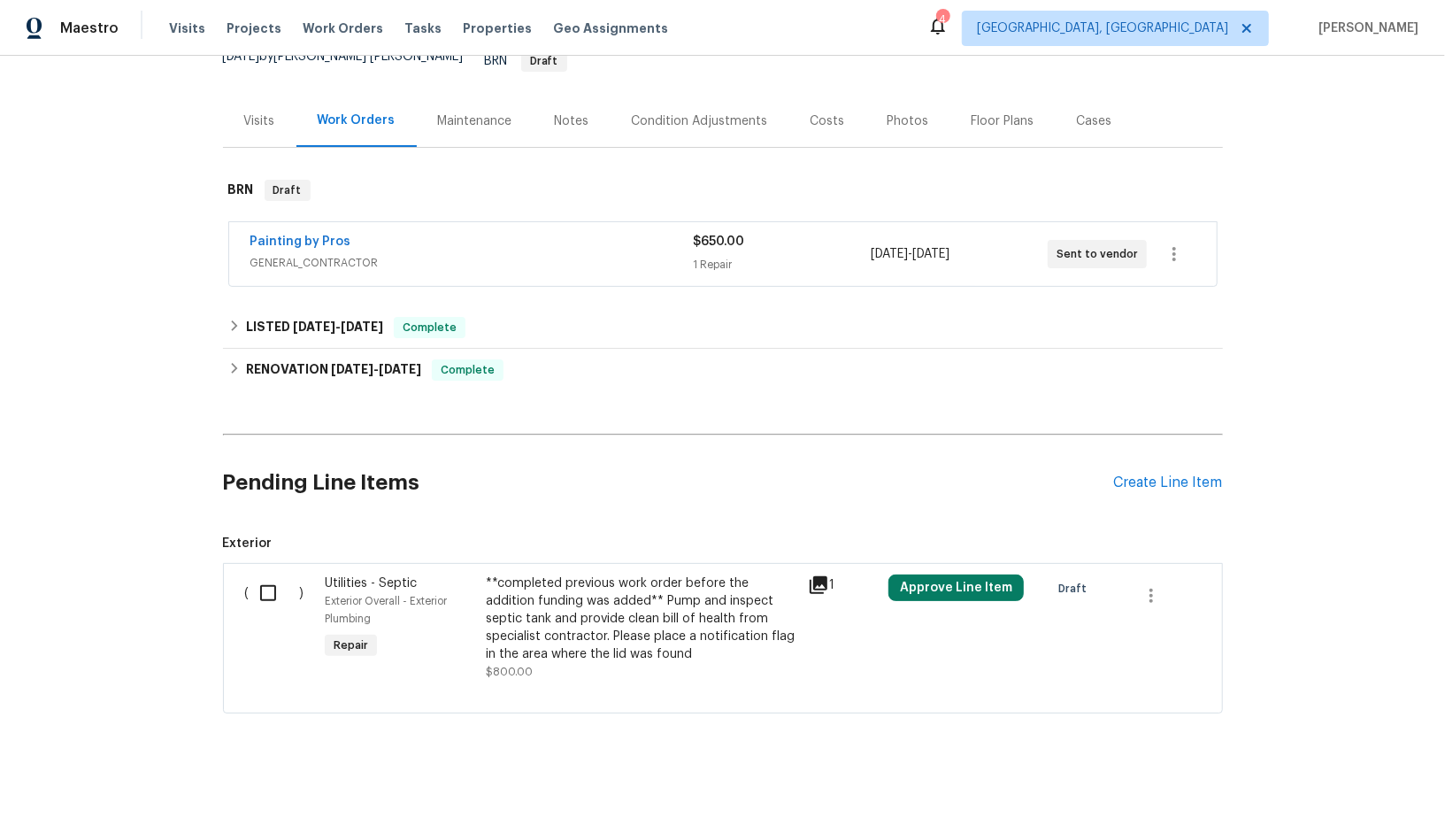
click at [281, 222] on div "Painting by Pros GENERAL_CONTRACTOR $650.00 1 Repair [DATE] - [DATE] Sent to ve…" at bounding box center [722, 254] width 987 height 64
click at [282, 236] on div "Painting by Pros" at bounding box center [471, 243] width 443 height 21
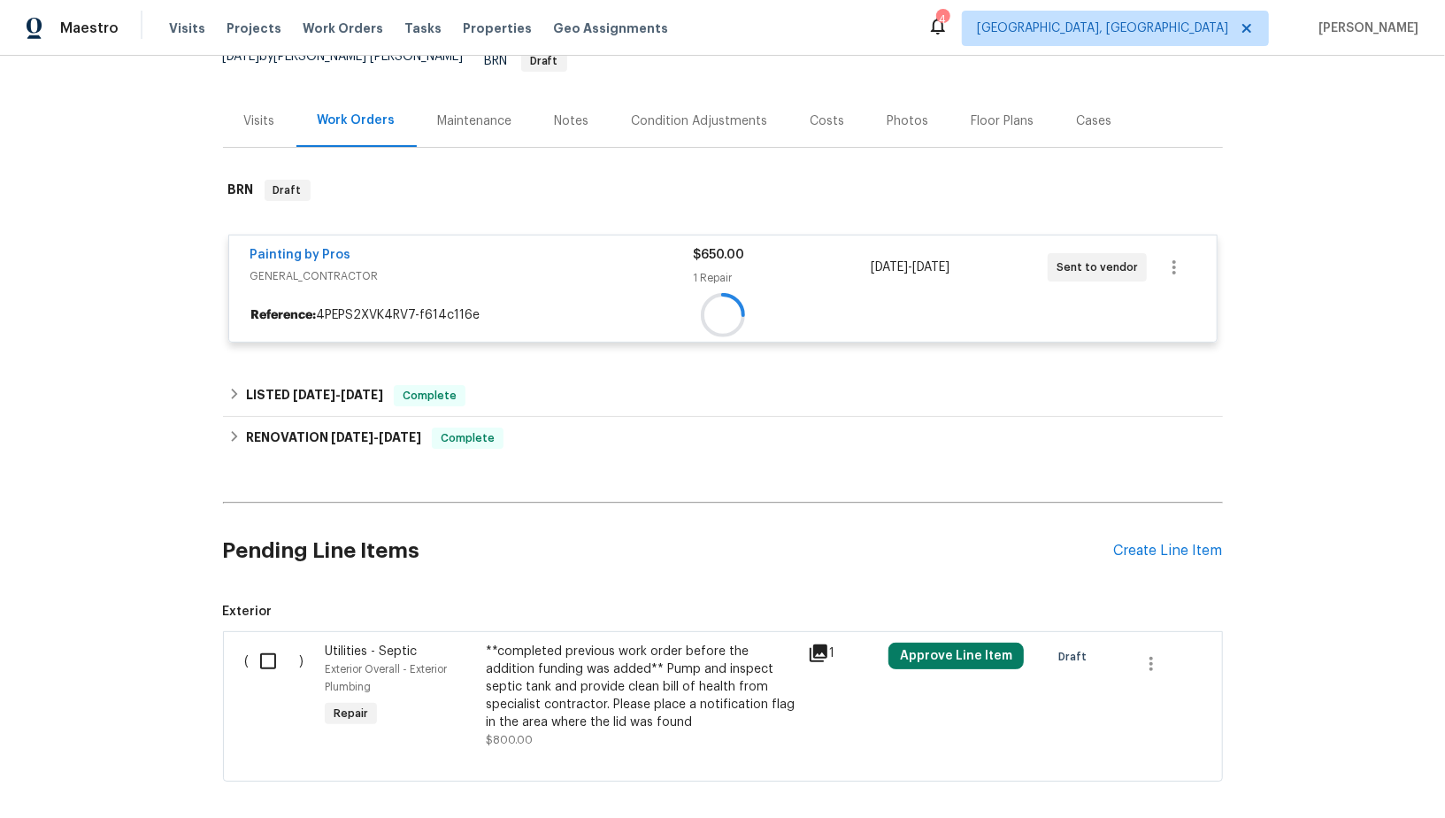
click at [272, 299] on div at bounding box center [722, 315] width 987 height 32
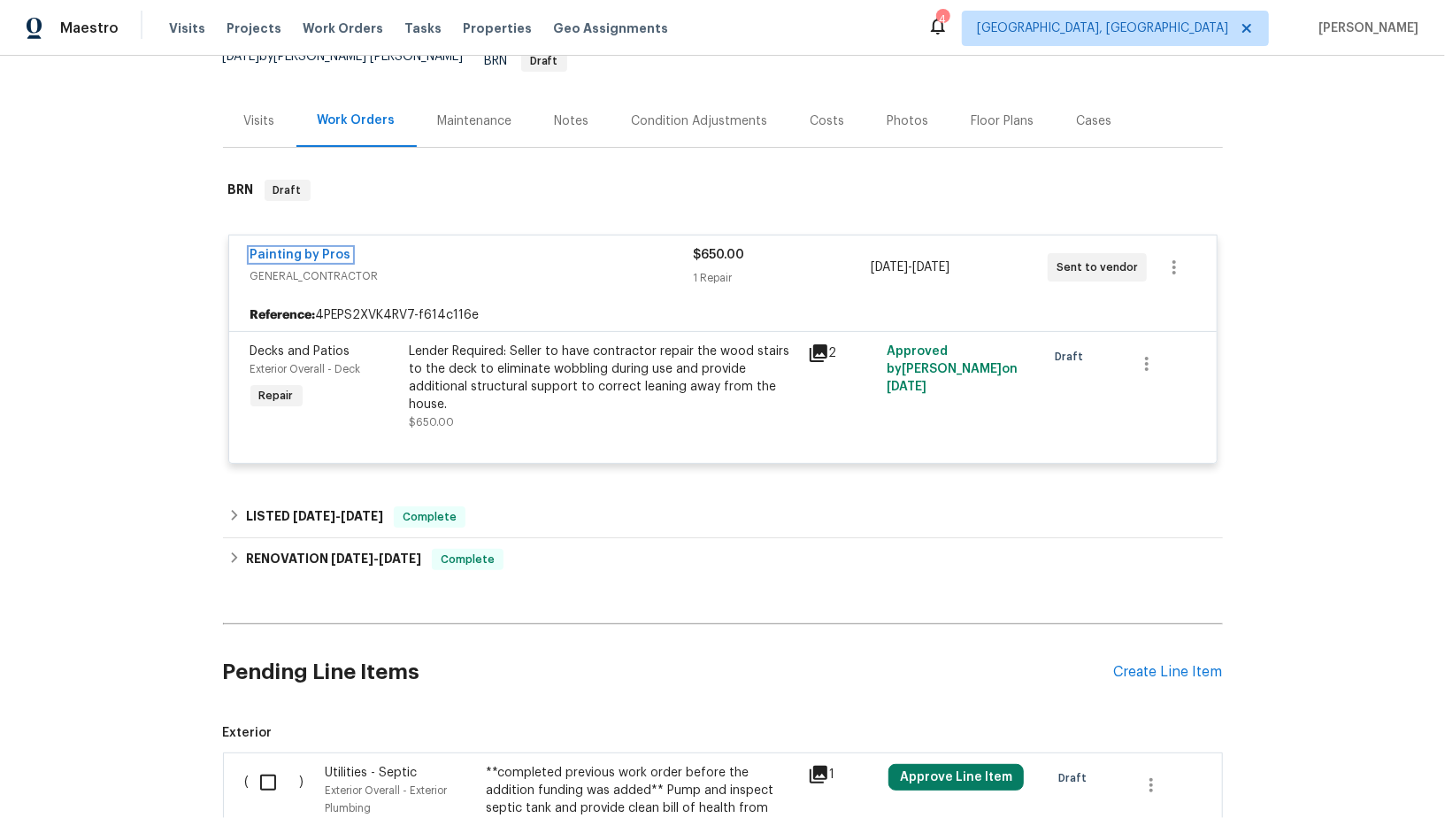
click at [272, 249] on link "Painting by Pros" at bounding box center [300, 255] width 101 height 12
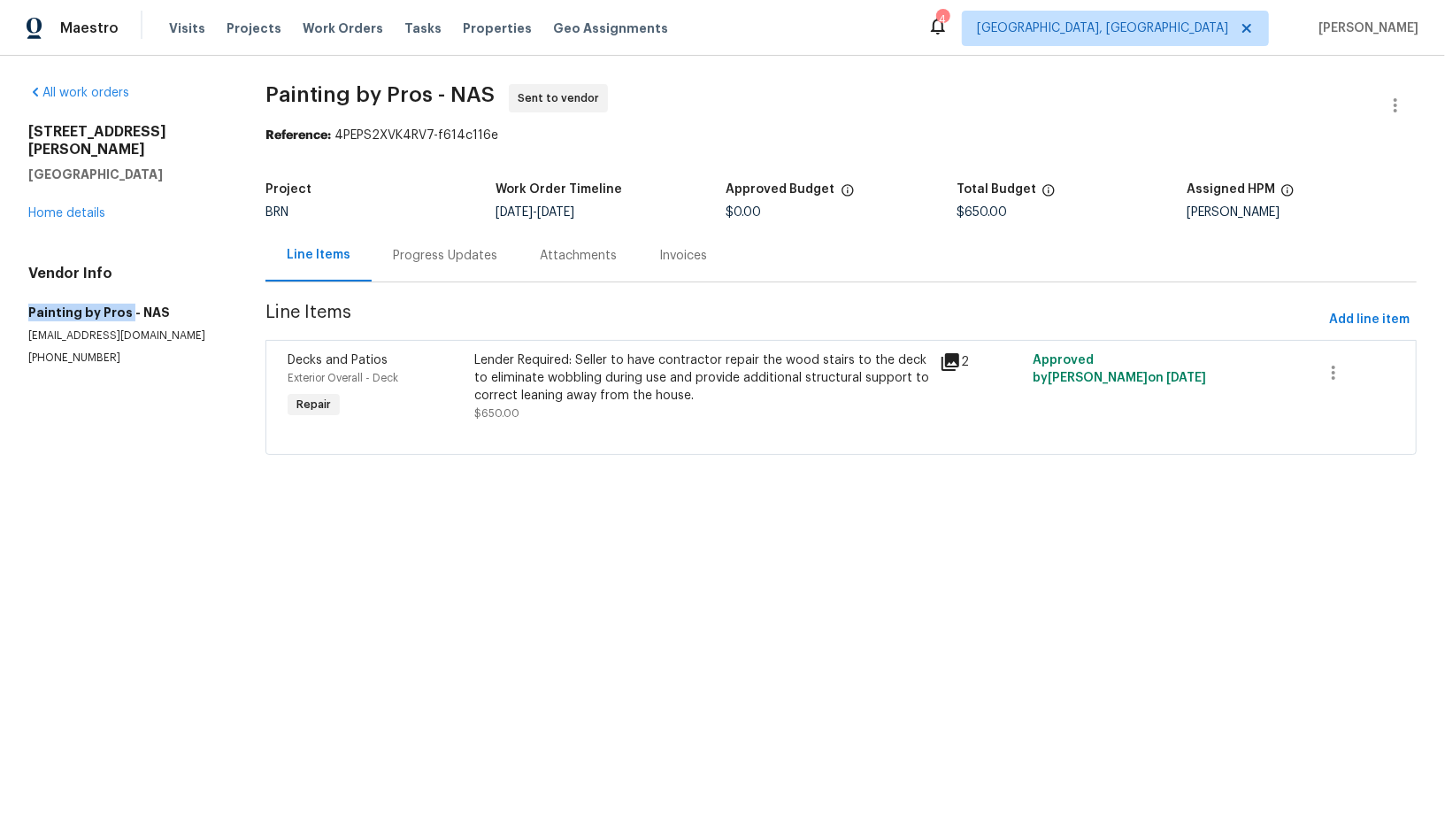
drag, startPoint x: 13, startPoint y: 300, endPoint x: 127, endPoint y: 298, distance: 114.1
click at [127, 298] on div "All work orders [STREET_ADDRESS][PERSON_NAME] Home details Vendor Info Painting…" at bounding box center [722, 280] width 1445 height 449
copy h5 "Painting by Pros"
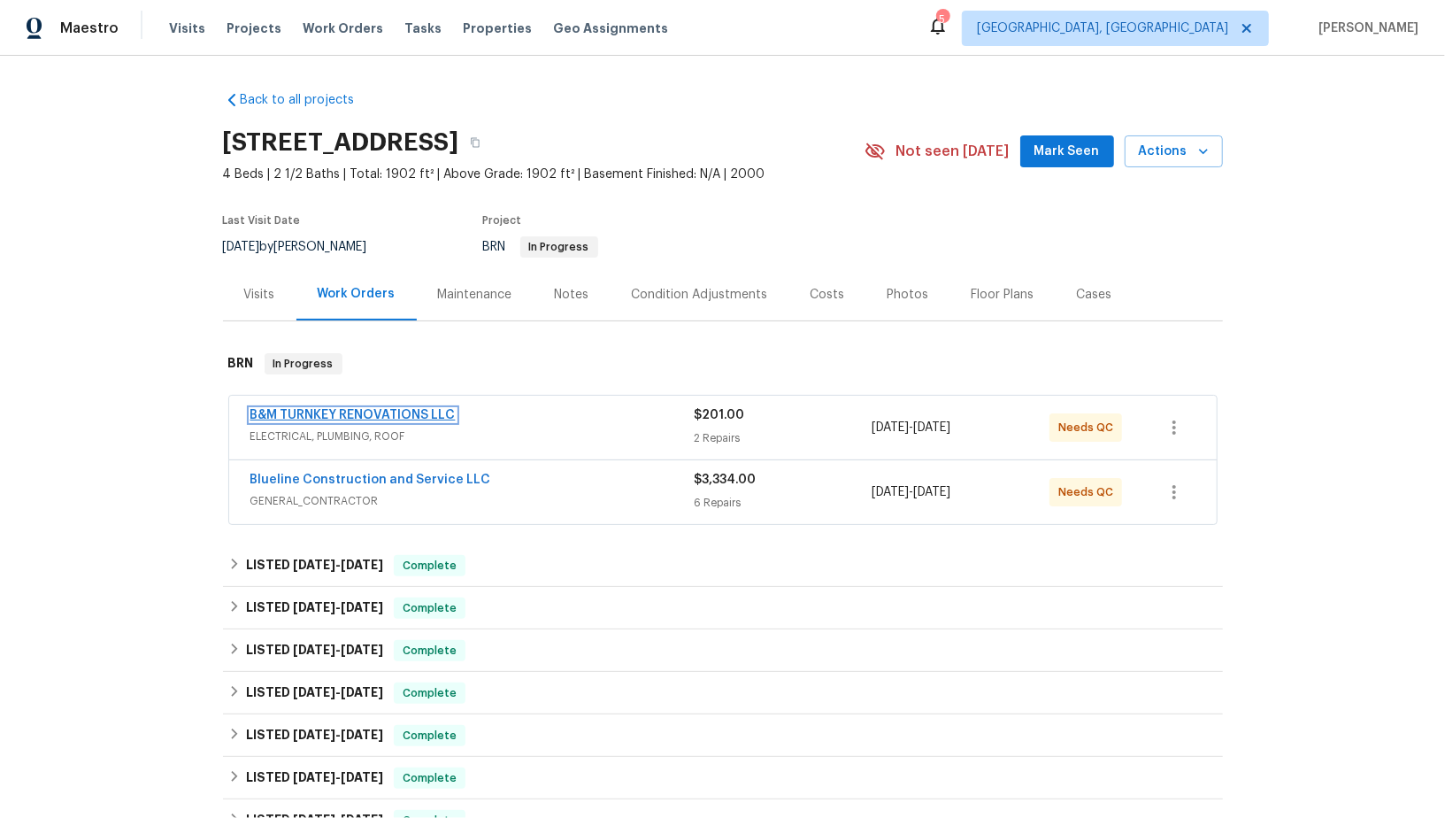
click at [296, 409] on link "B&M TURNKEY RENOVATIONS LLC" at bounding box center [352, 415] width 205 height 12
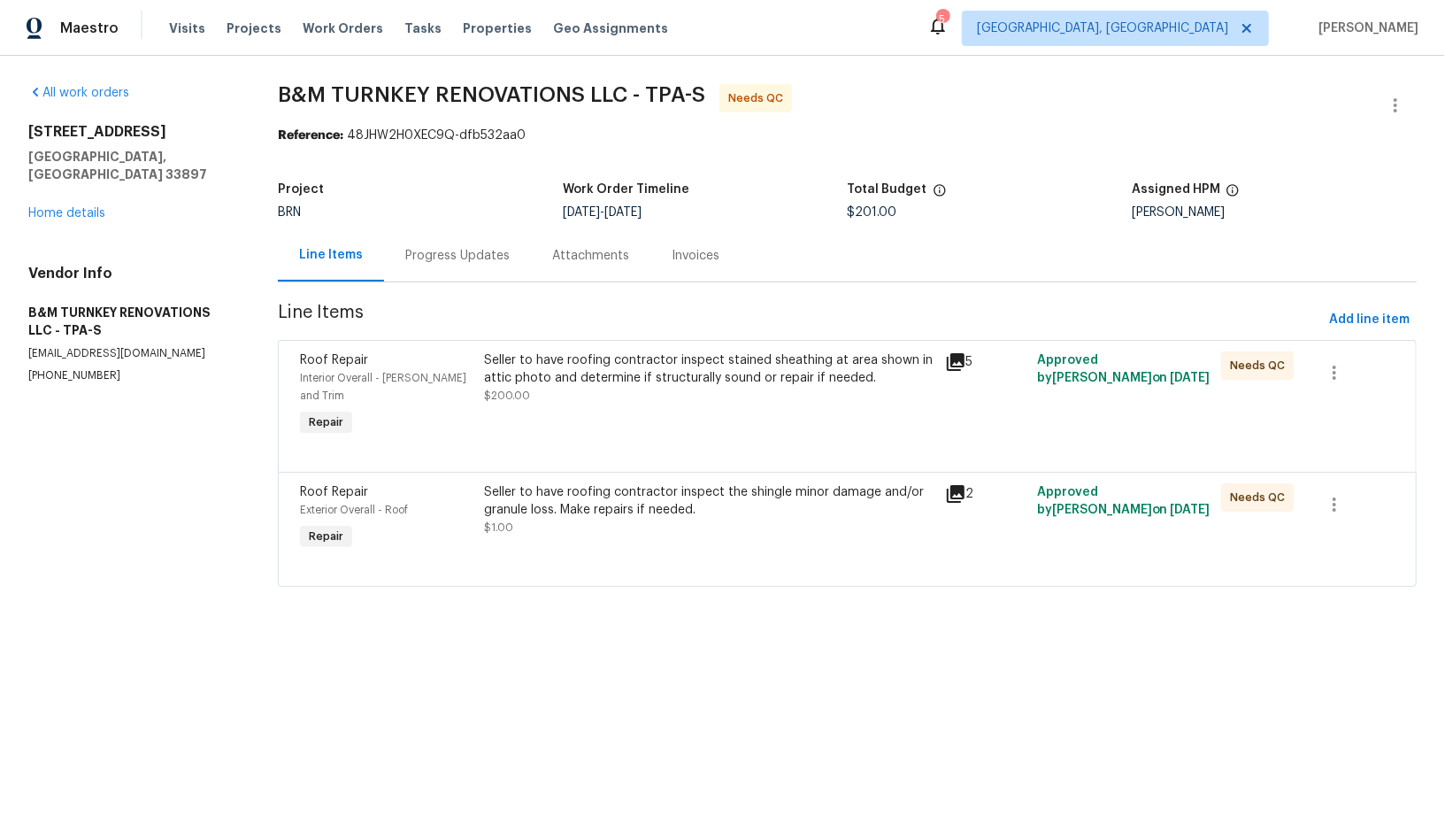
click at [619, 396] on div "Seller to have roofing contractor inspect stained sheathing at area shown in at…" at bounding box center [708, 377] width 449 height 53
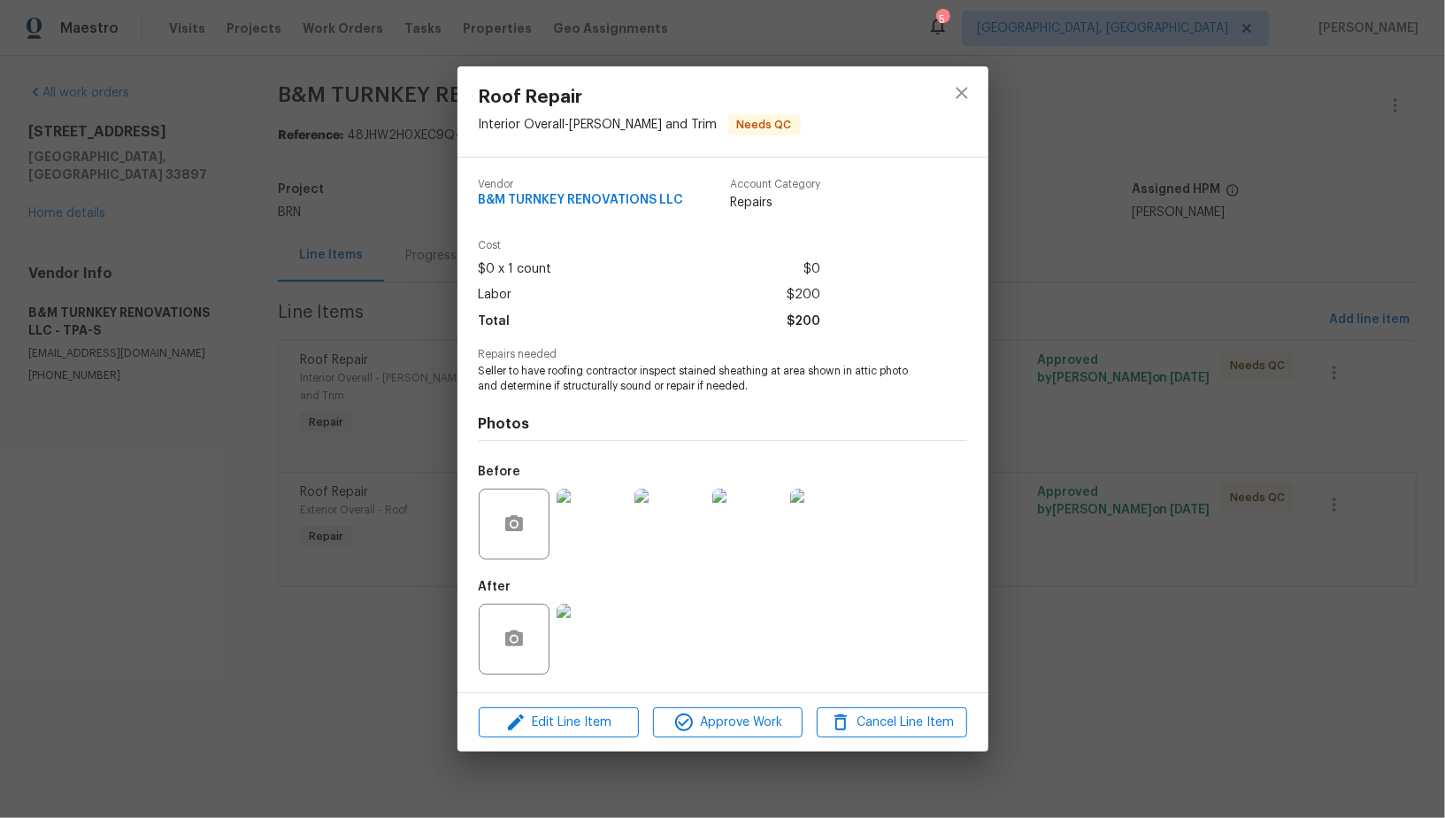
click at [734, 543] on img at bounding box center [747, 523] width 71 height 71
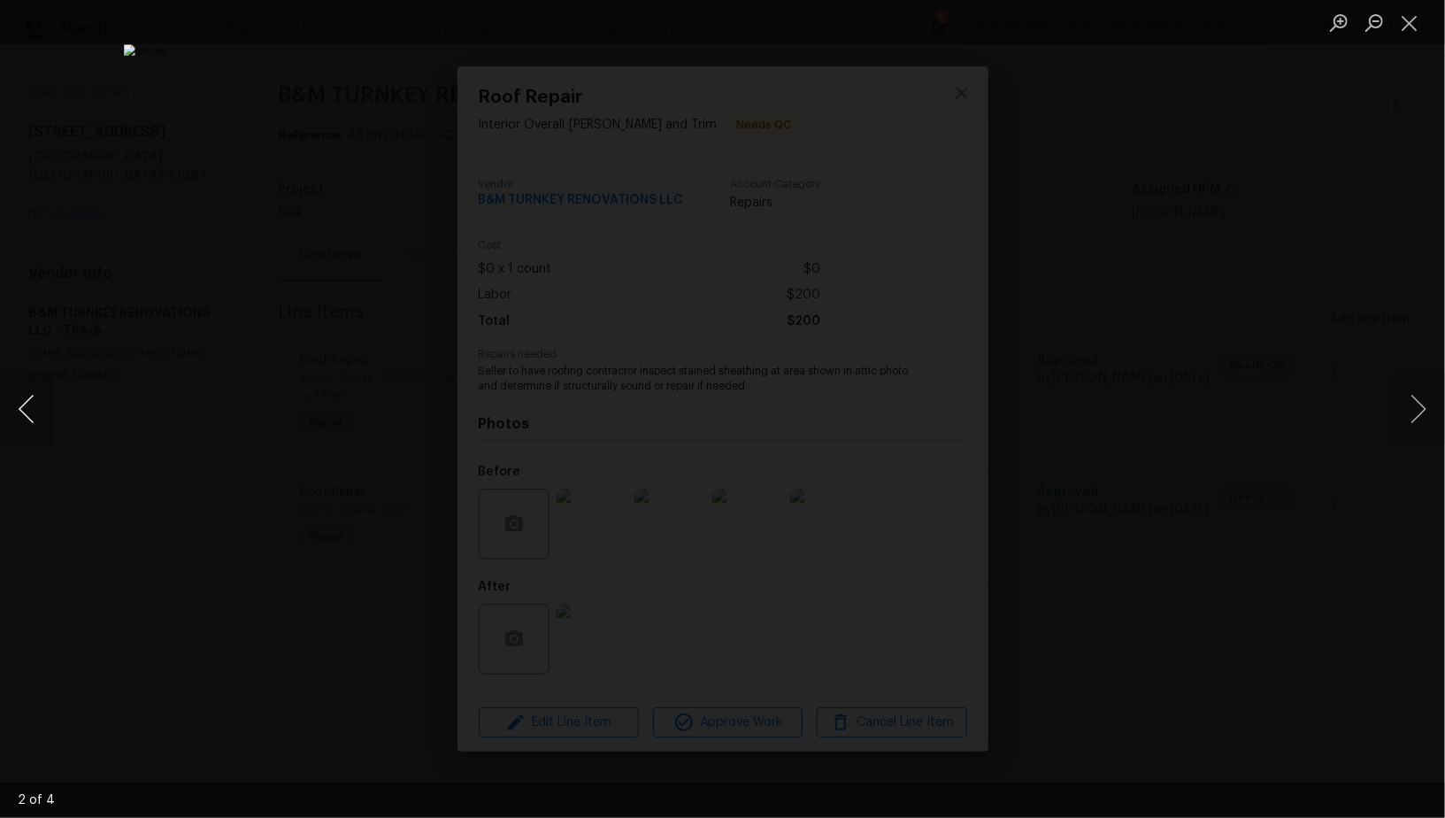
click at [31, 411] on button "Previous image" at bounding box center [26, 408] width 53 height 71
click at [410, 459] on div "Lightbox" at bounding box center [722, 409] width 1445 height 818
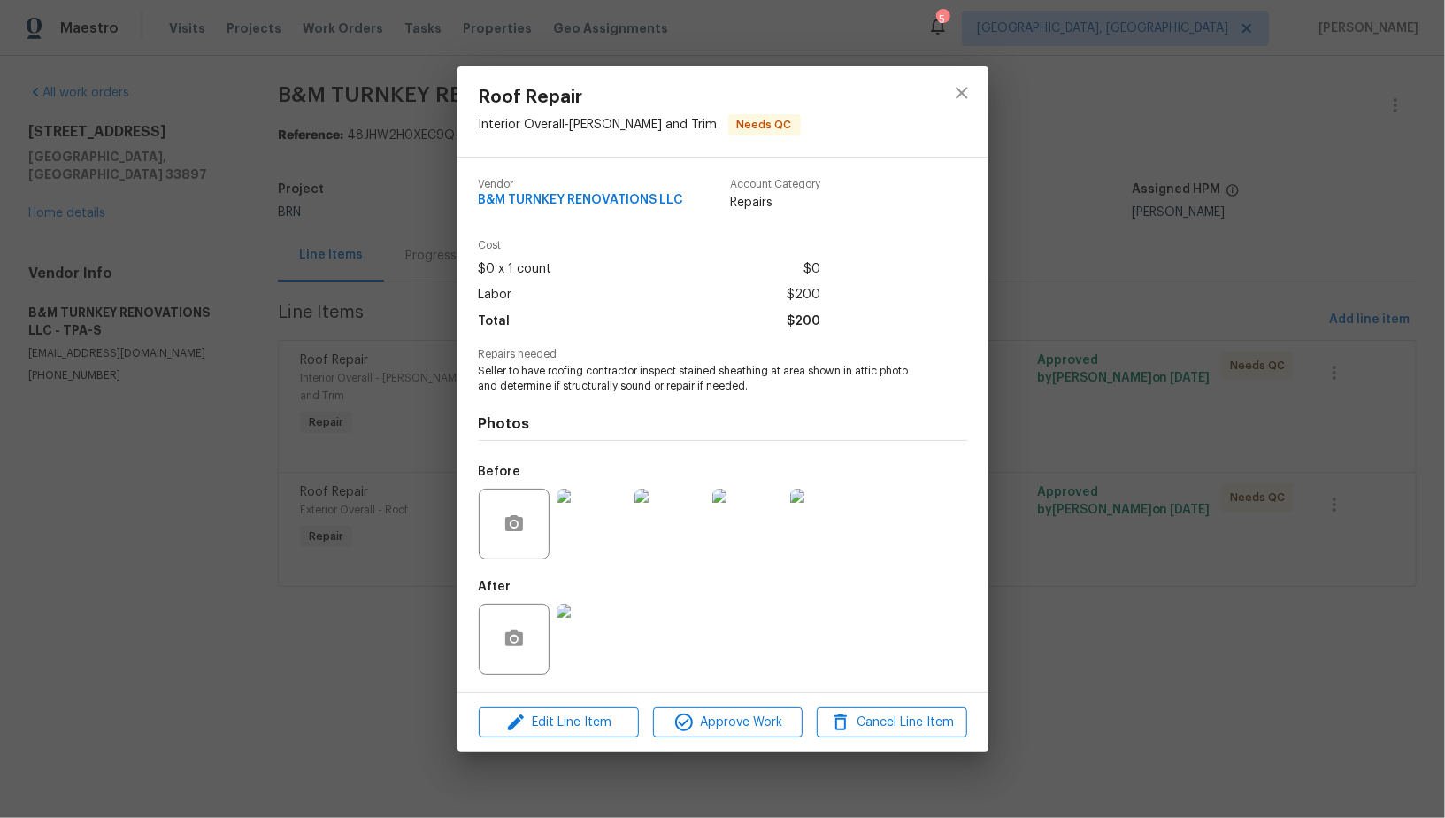
click at [587, 603] on img at bounding box center [592, 638] width 71 height 71
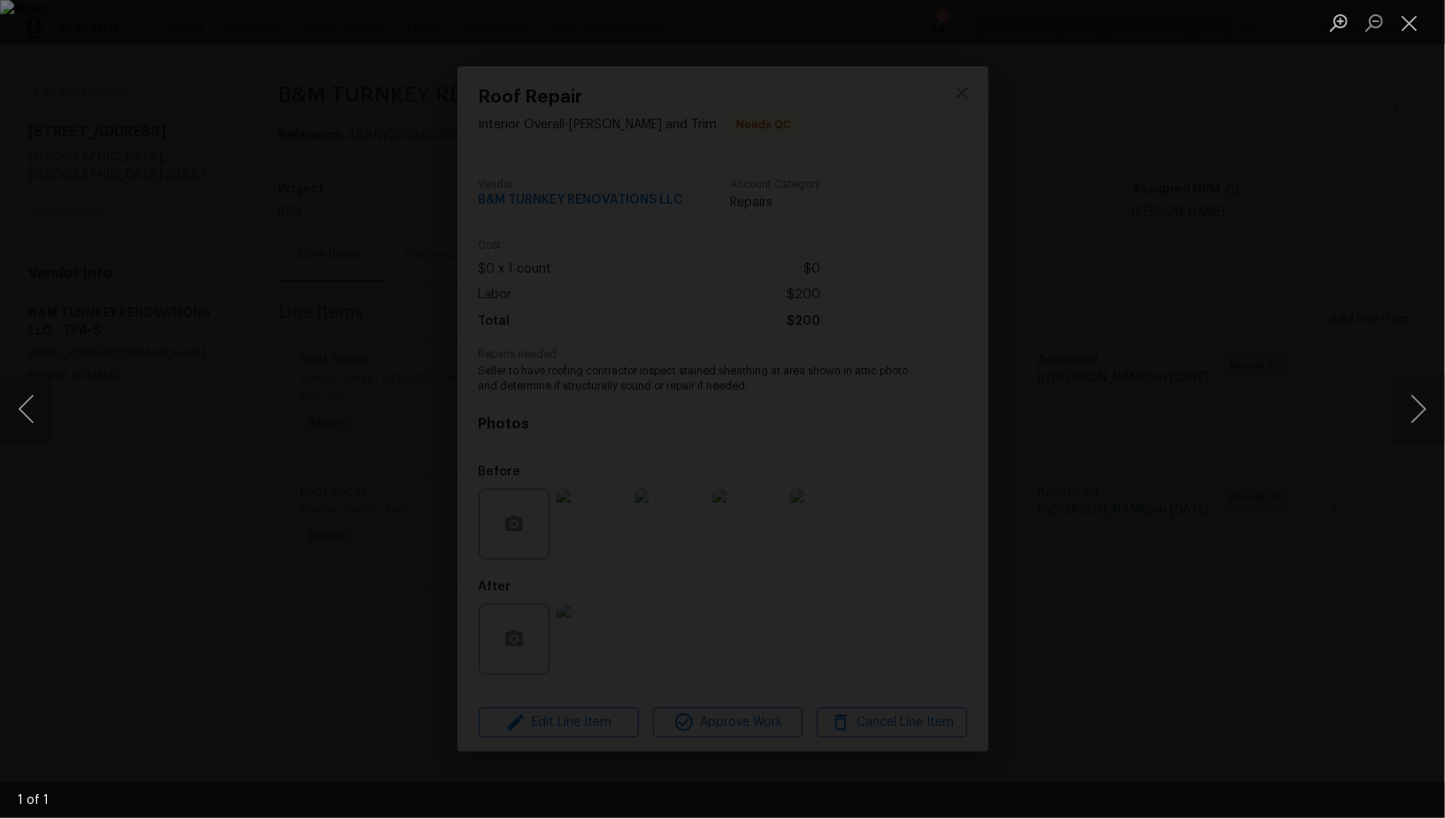
click at [221, 409] on div "Lightbox" at bounding box center [722, 409] width 1445 height 818
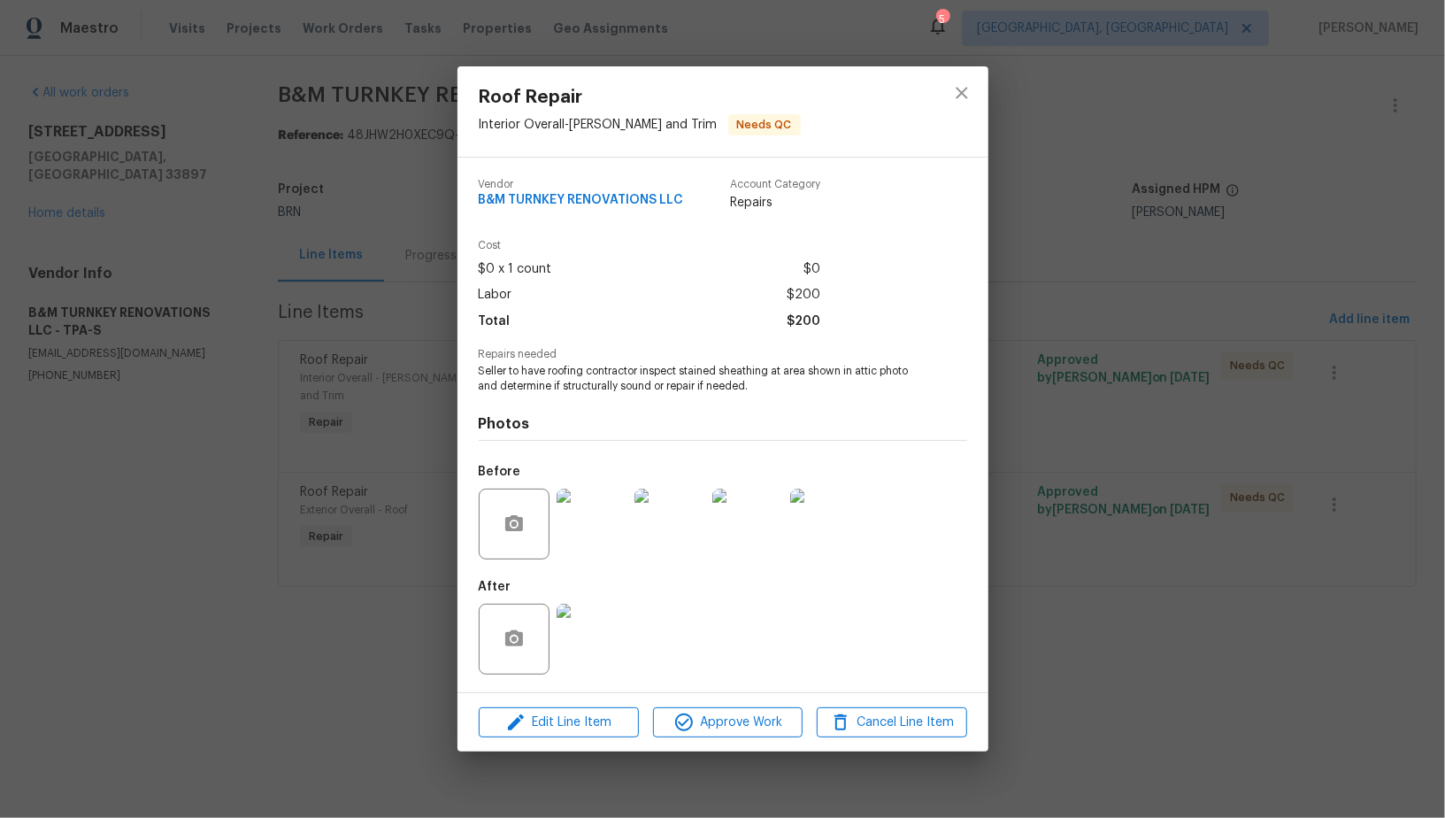
click at [188, 351] on div "Roof Repair Interior Overall - Eaves and Trim Needs QC Vendor B&M TURNKEY RENOV…" at bounding box center [722, 409] width 1445 height 818
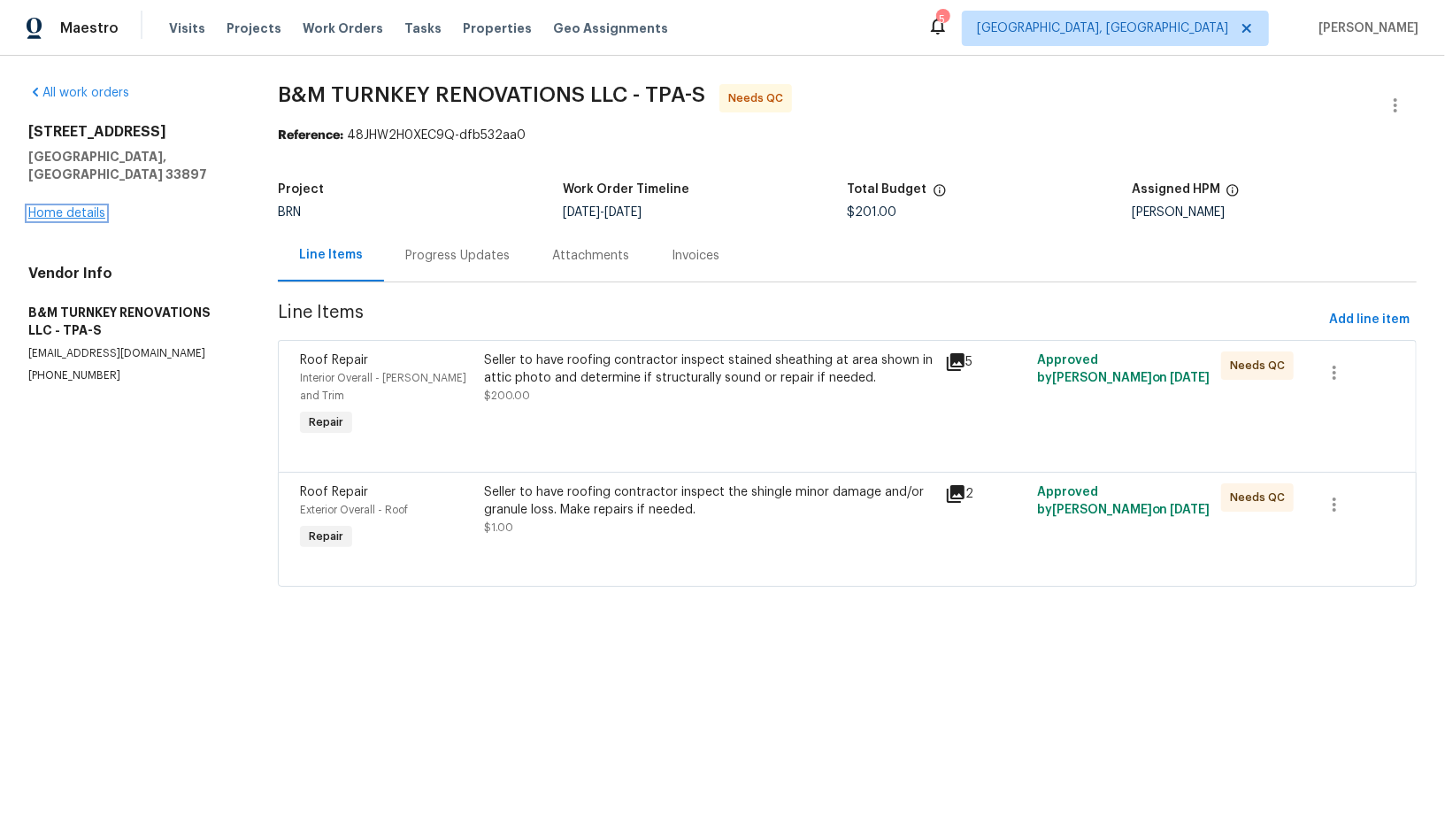
click at [72, 207] on link "Home details" at bounding box center [66, 213] width 77 height 12
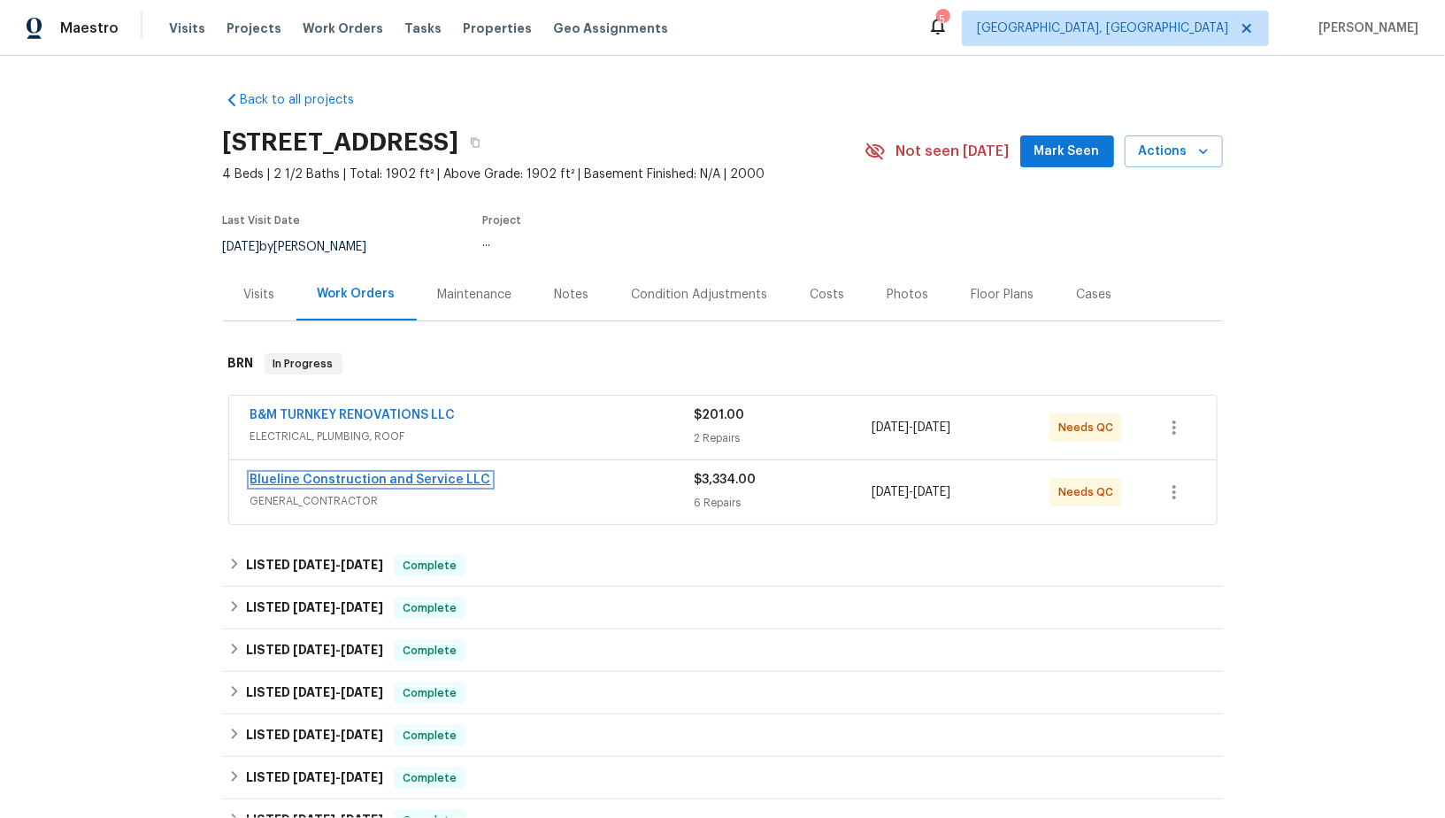
click at [355, 477] on link "Blueline Construction and Service LLC" at bounding box center [370, 479] width 241 height 12
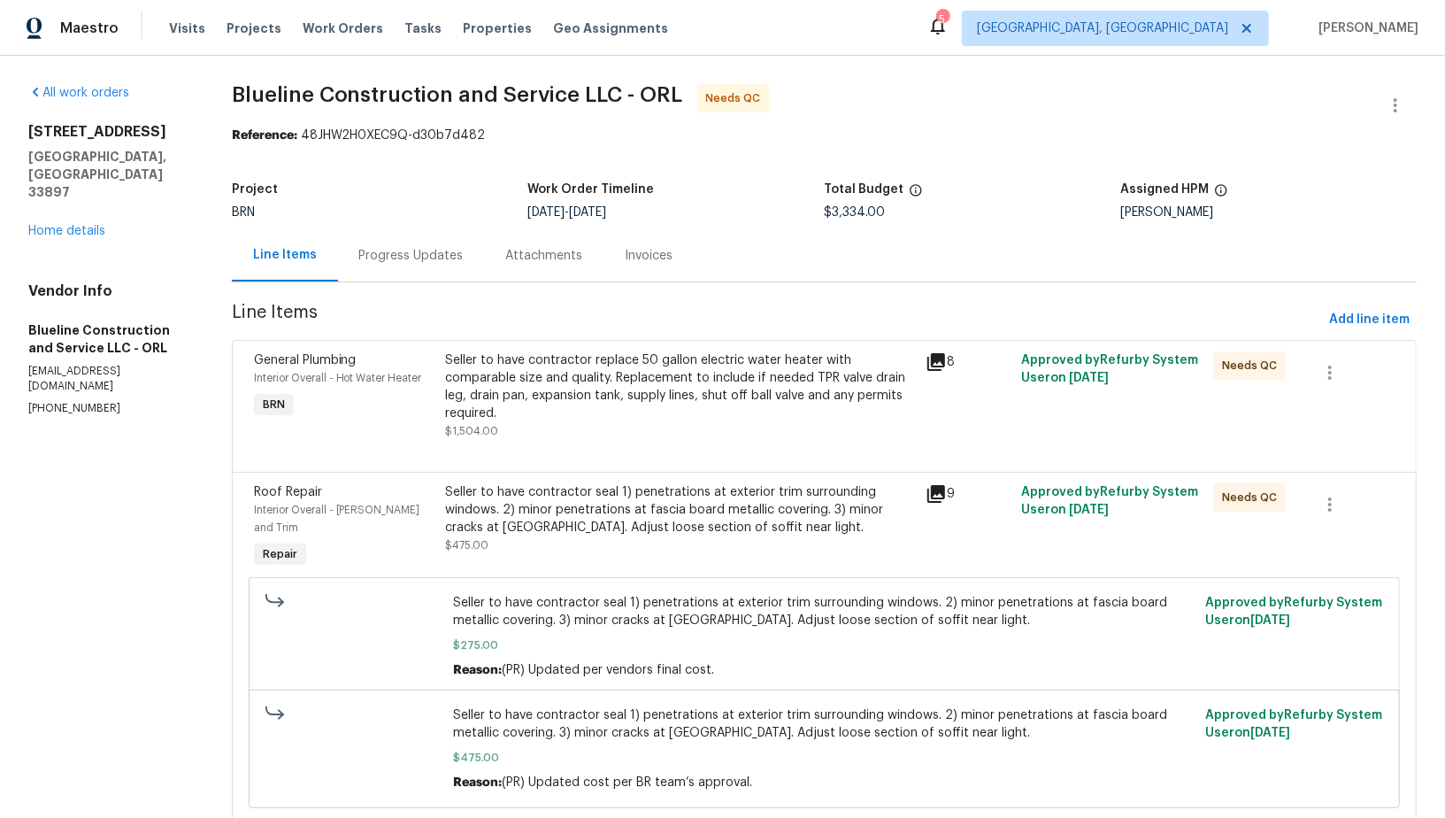
click at [457, 417] on div "Seller to have contractor replace 50 gallon electric water heater with comparab…" at bounding box center [679, 386] width 469 height 71
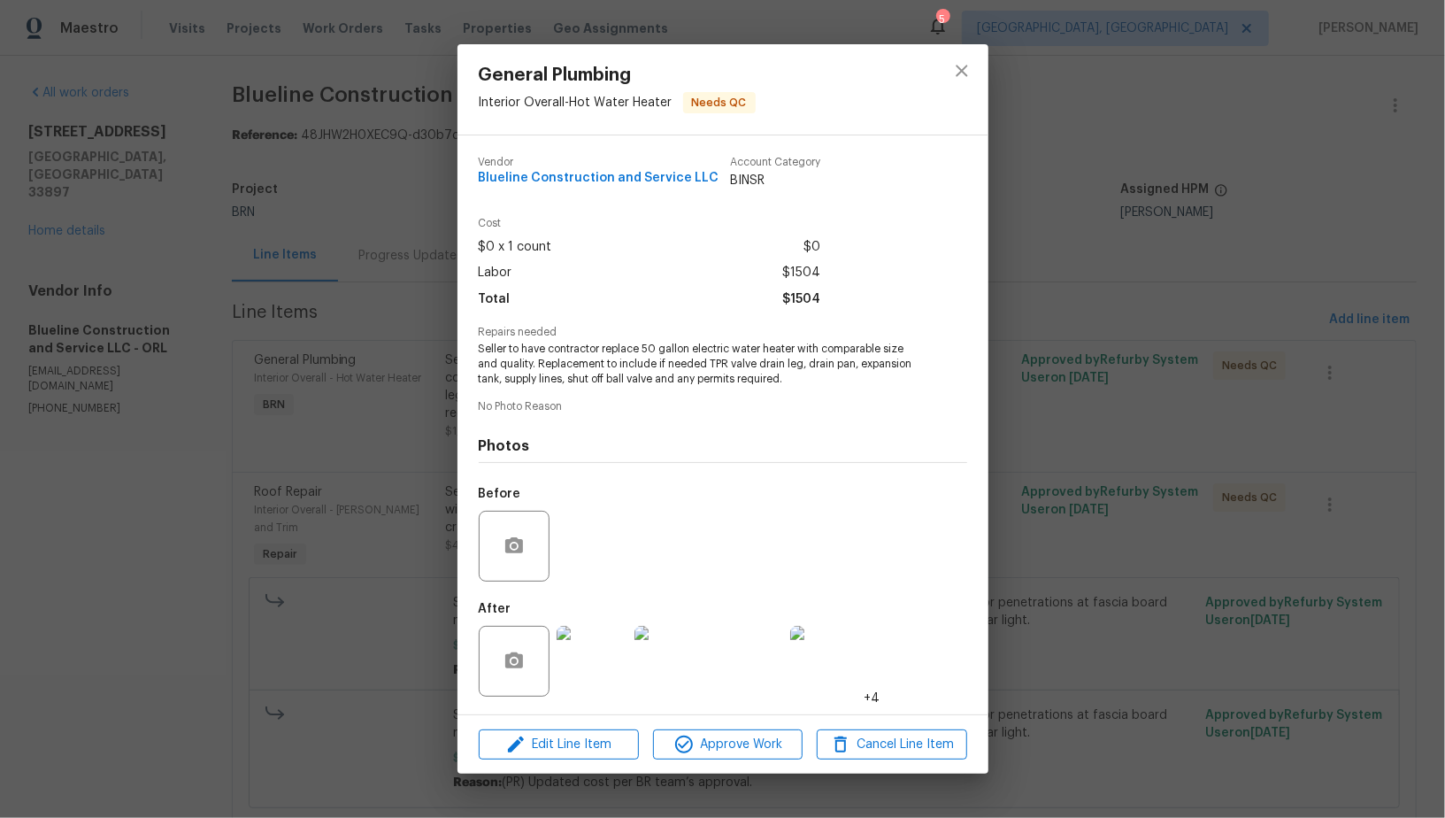
click at [404, 500] on div "General Plumbing Interior Overall - Hot Water Heater Needs QC Vendor Blueline C…" at bounding box center [722, 409] width 1445 height 818
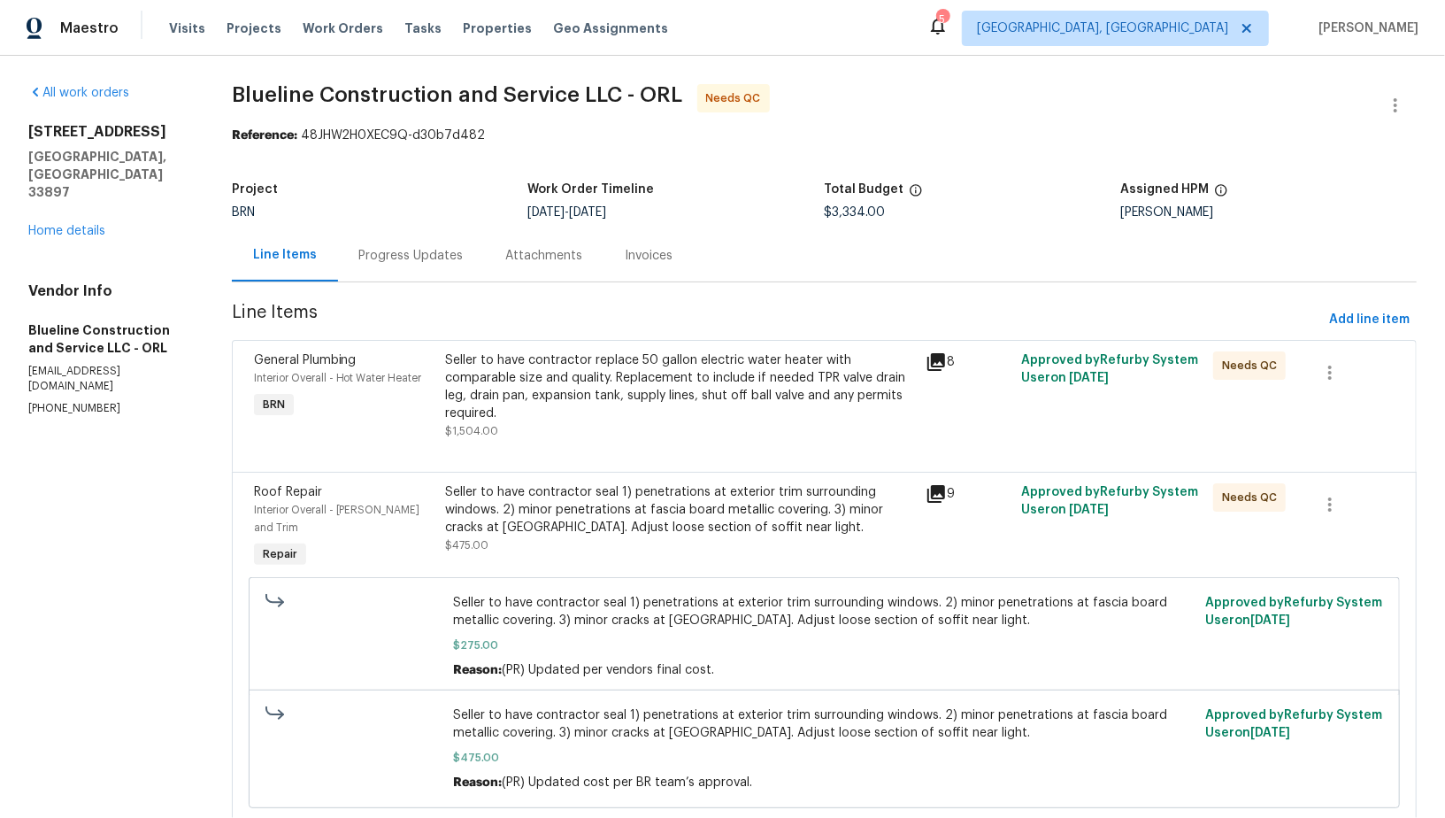
click at [460, 527] on div "Seller to have contractor seal 1) penetrations at exterior trim surrounding win…" at bounding box center [679, 509] width 469 height 53
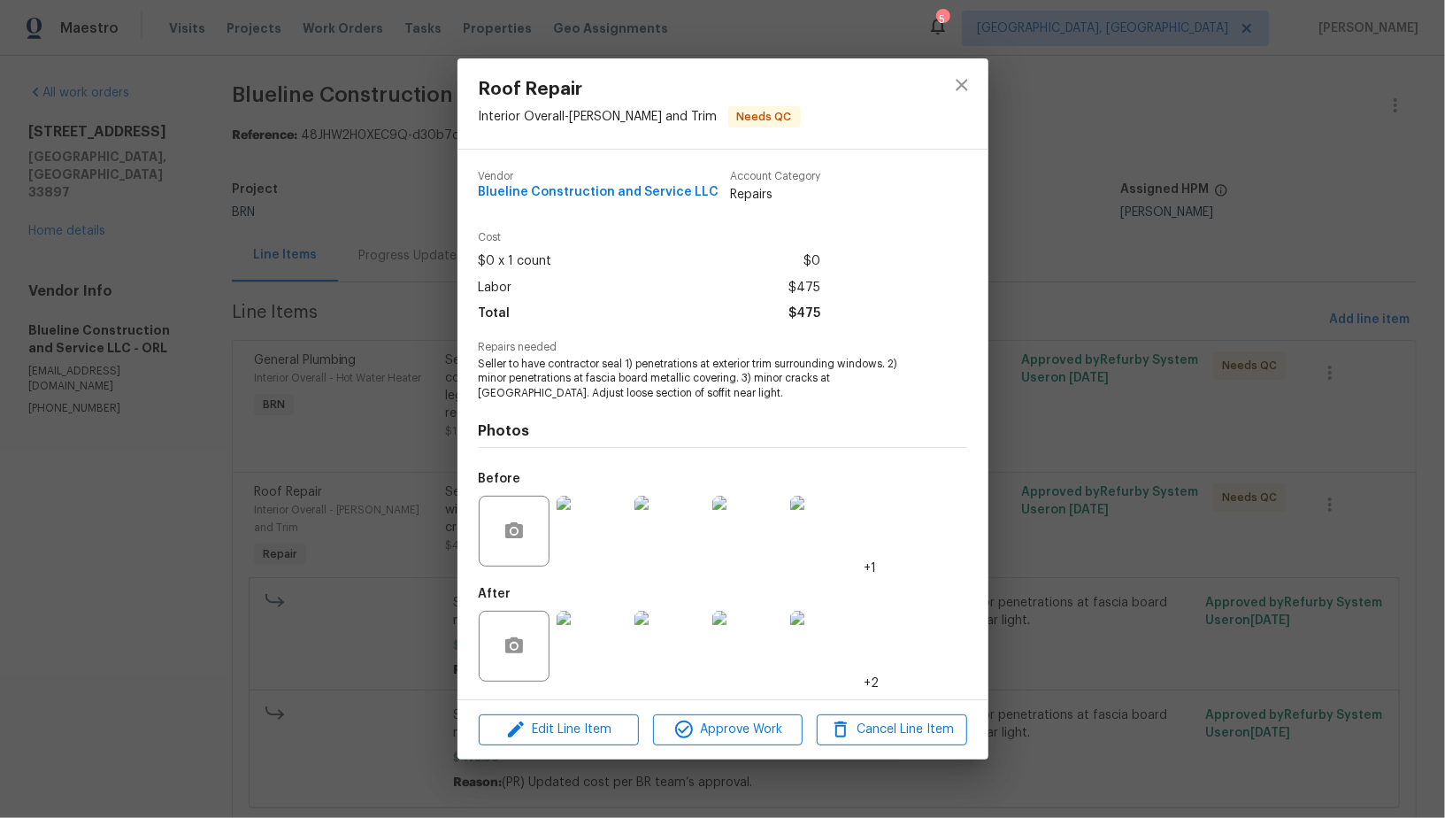
click at [598, 643] on img at bounding box center [592, 645] width 71 height 71
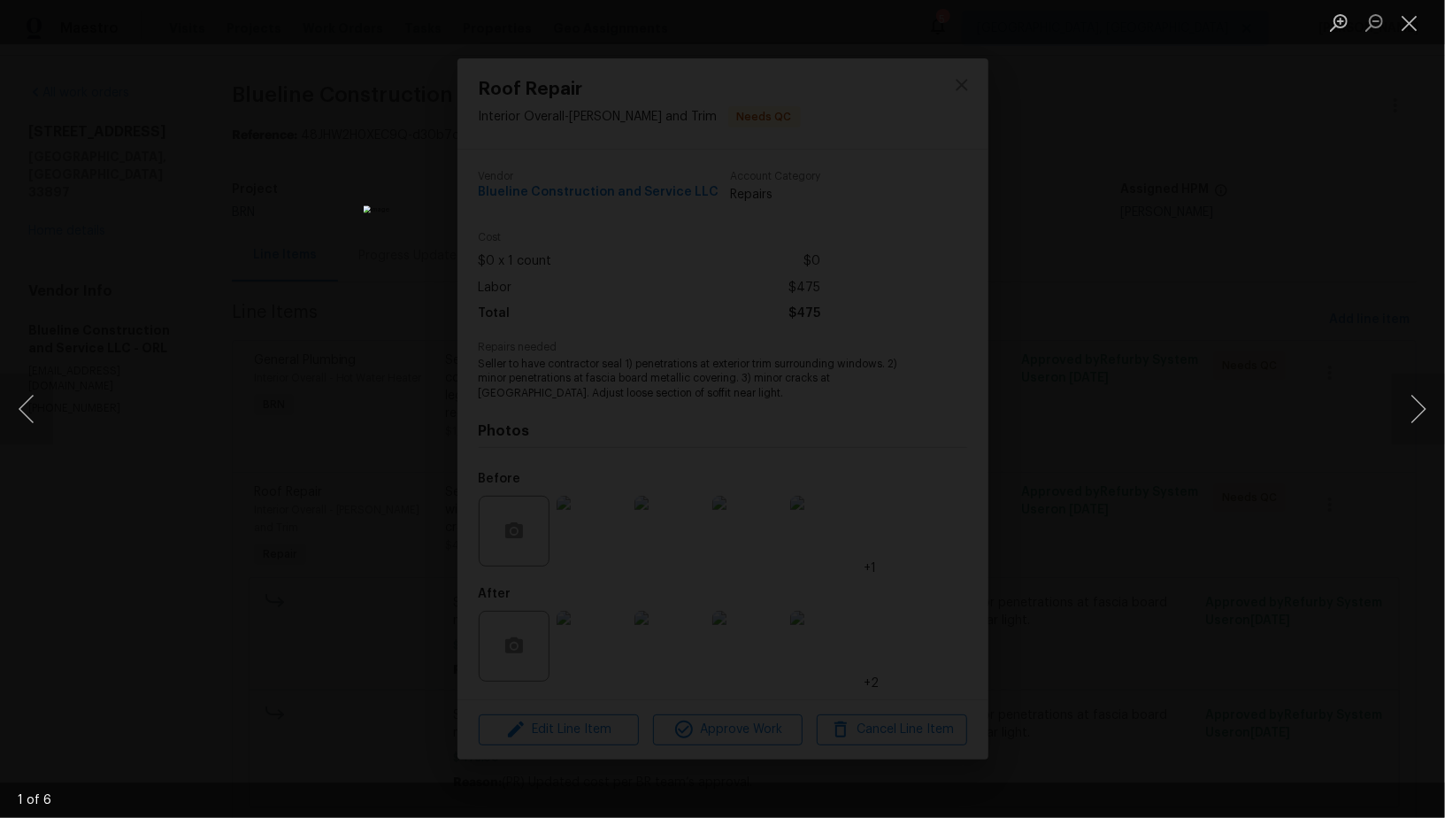
click at [392, 331] on div "Lightbox" at bounding box center [722, 409] width 1445 height 818
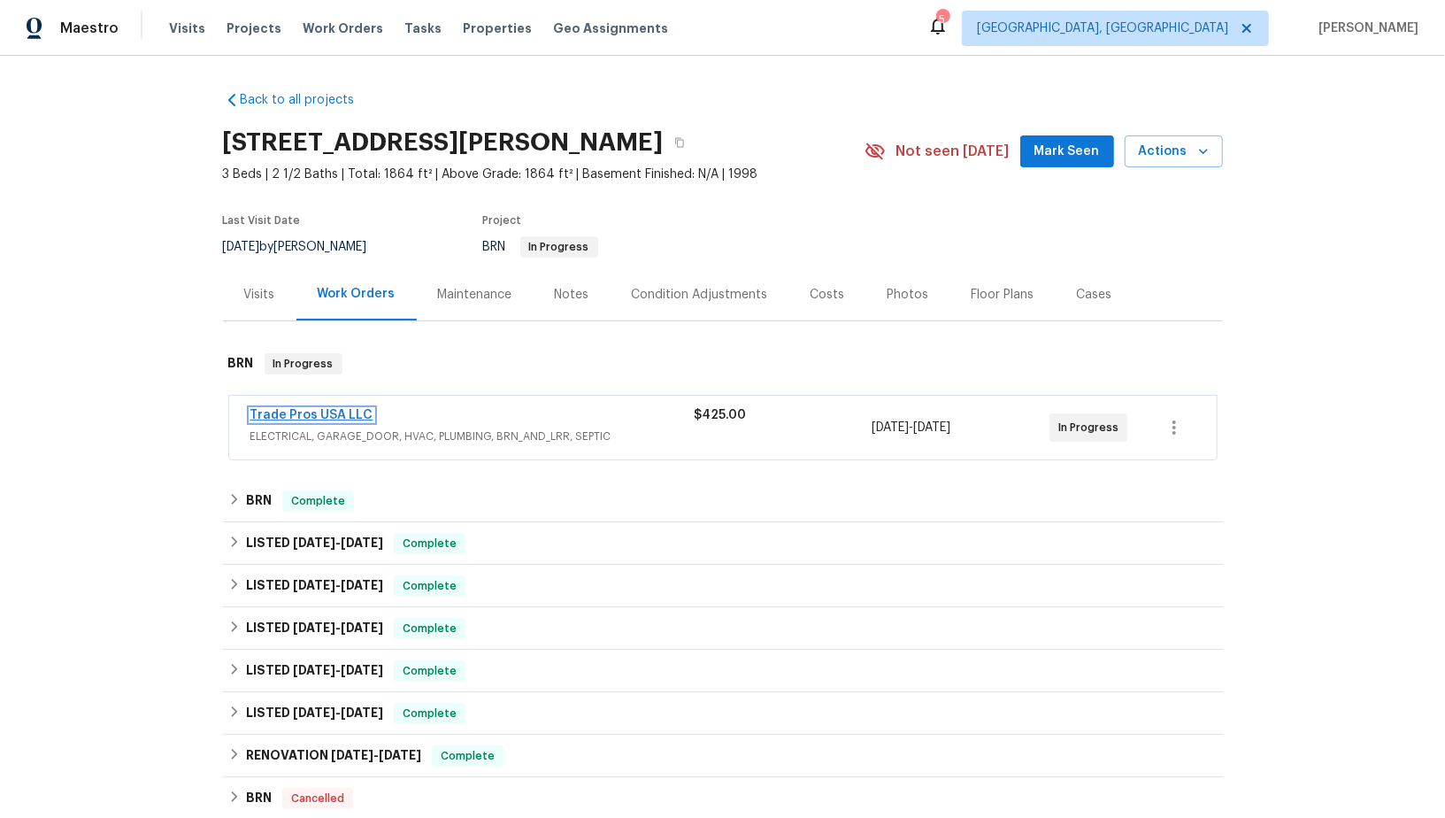
click at [317, 411] on link "Trade Pros USA LLC" at bounding box center [311, 415] width 123 height 12
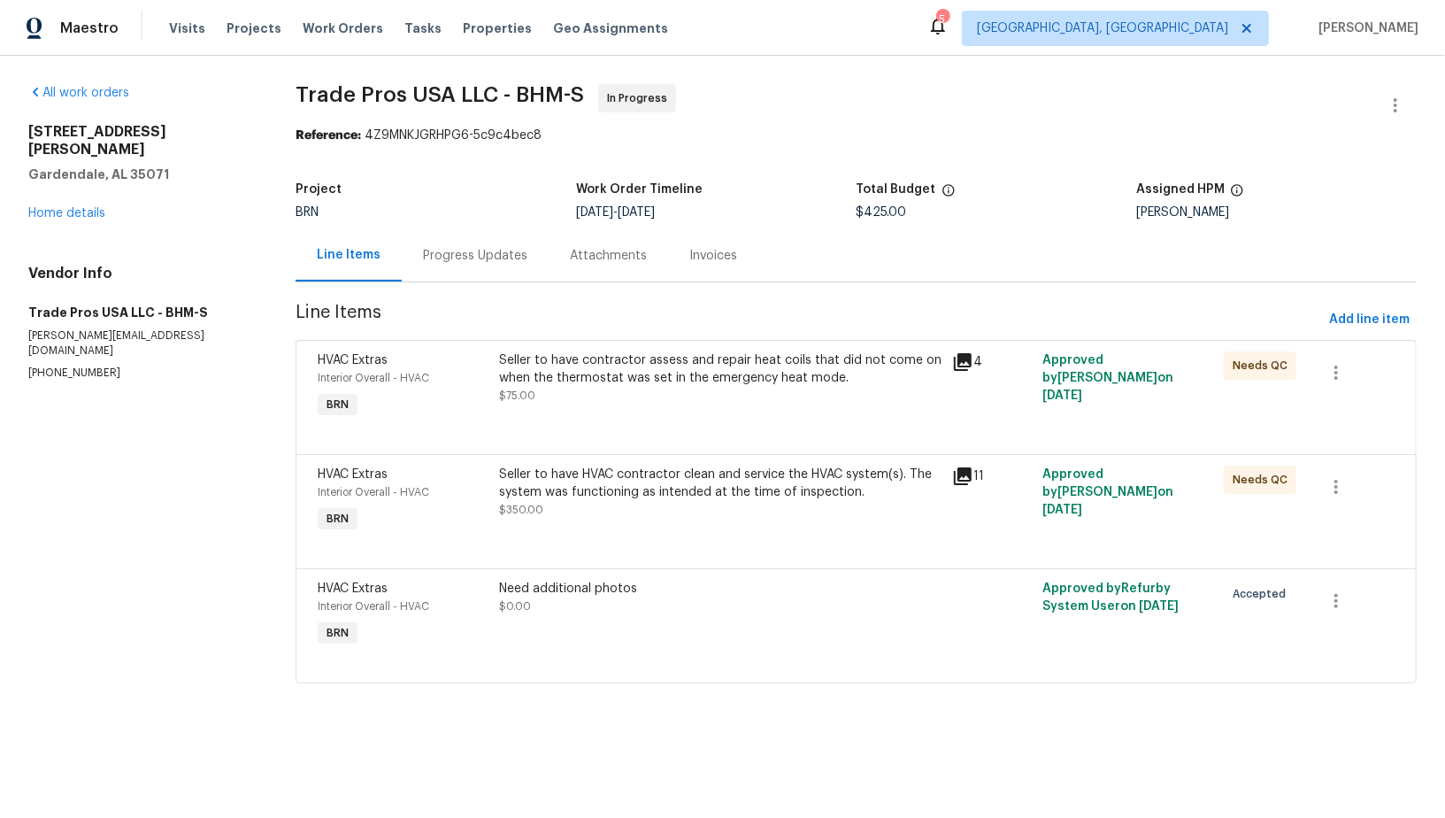
click at [595, 474] on div "Seller to have HVAC contractor clean and service the HVAC system(s). The system…" at bounding box center [720, 482] width 442 height 35
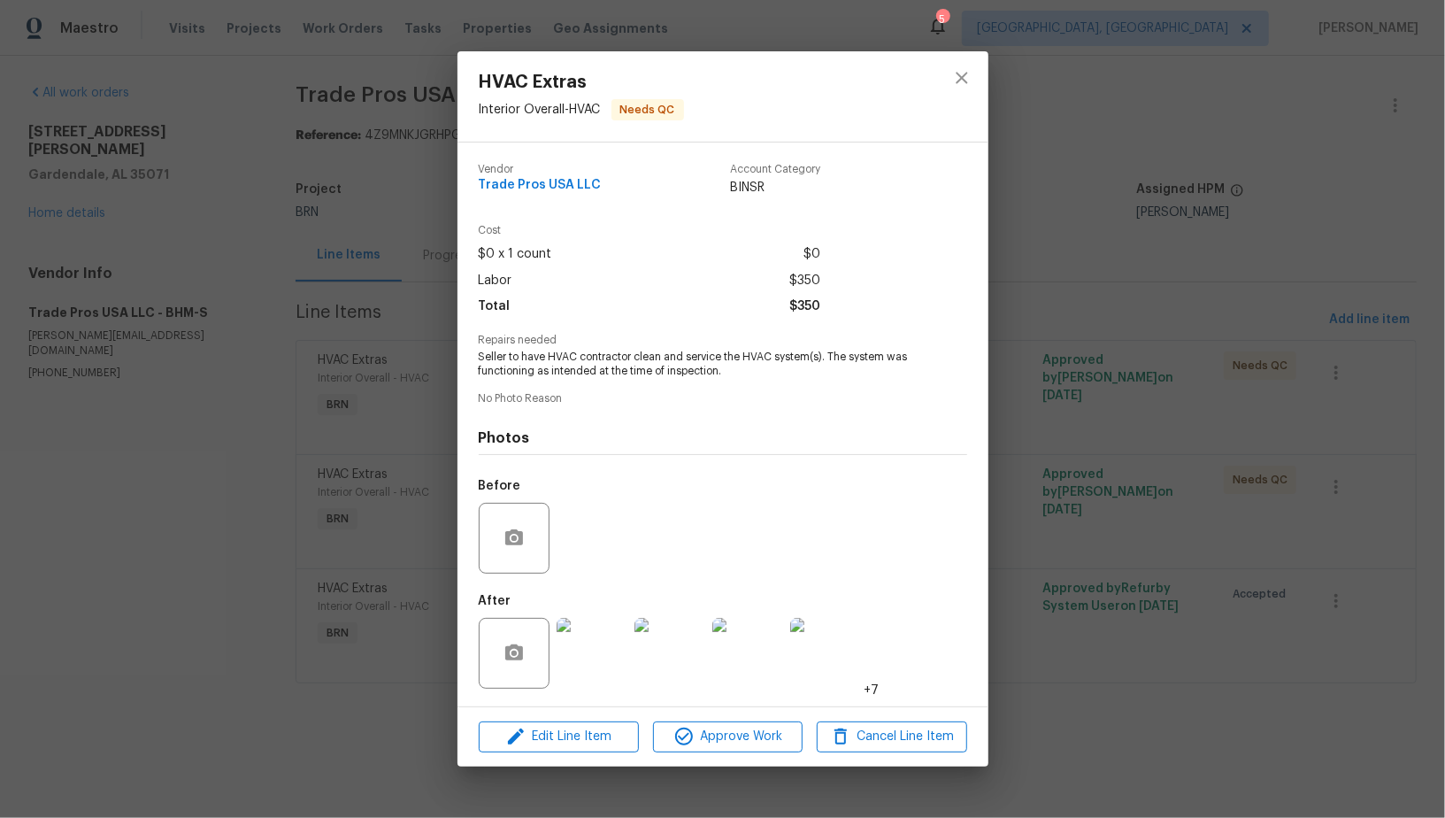
click at [395, 512] on div "HVAC Extras Interior Overall - HVAC Needs QC Vendor Trade Pros USA LLC Account …" at bounding box center [722, 409] width 1445 height 818
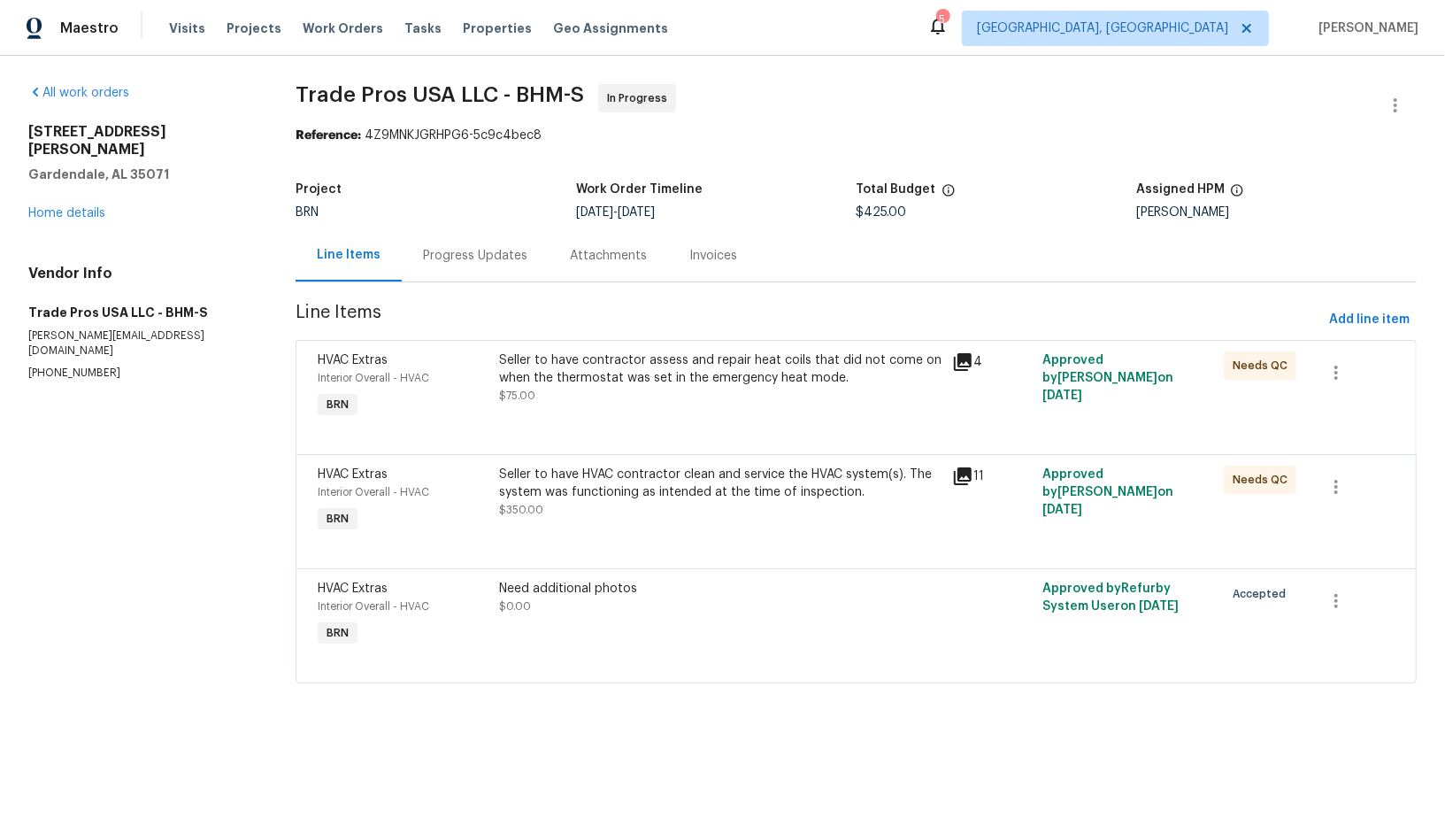
click at [465, 250] on div "Progress Updates" at bounding box center [475, 256] width 104 height 18
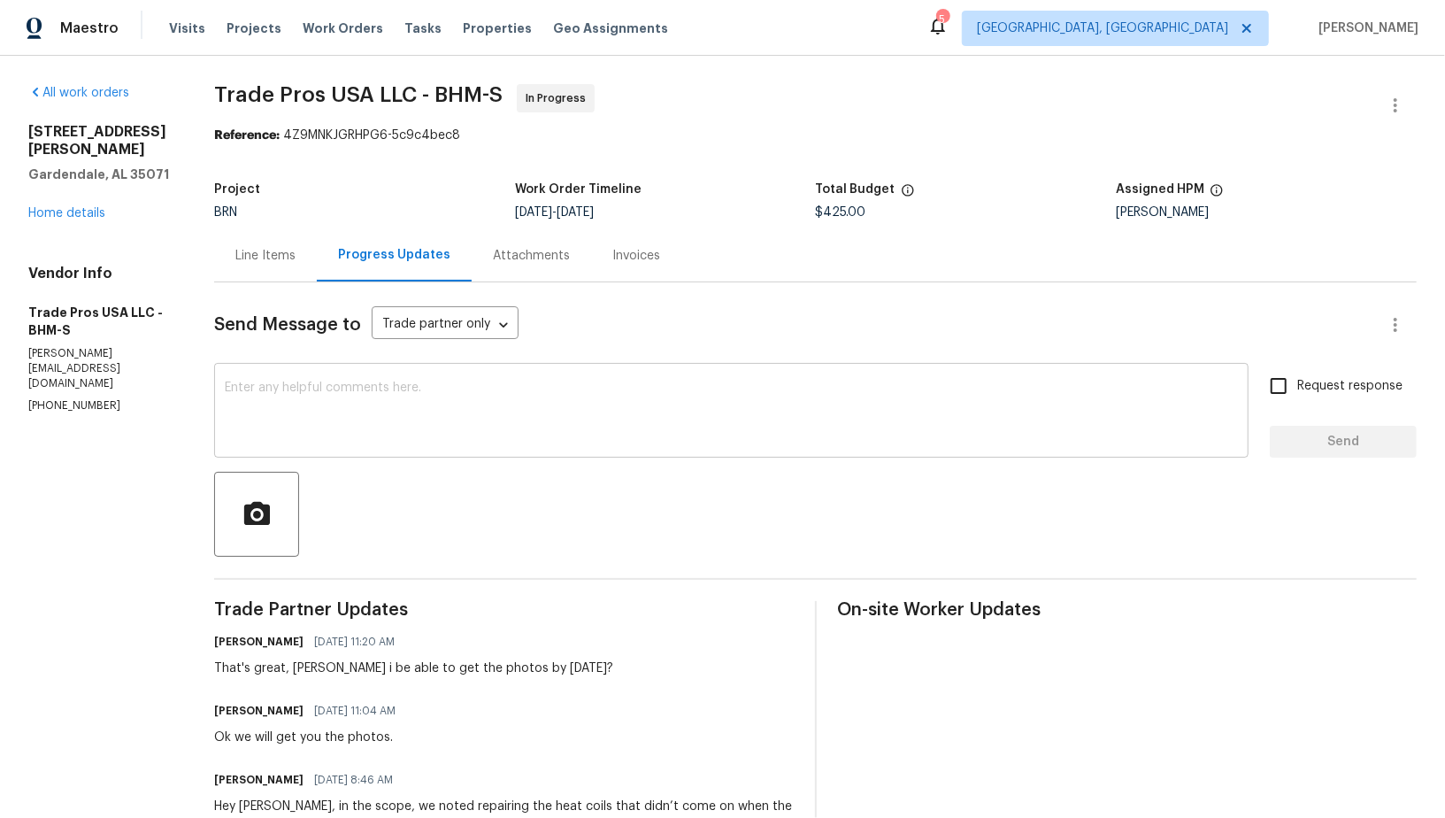
scroll to position [95, 0]
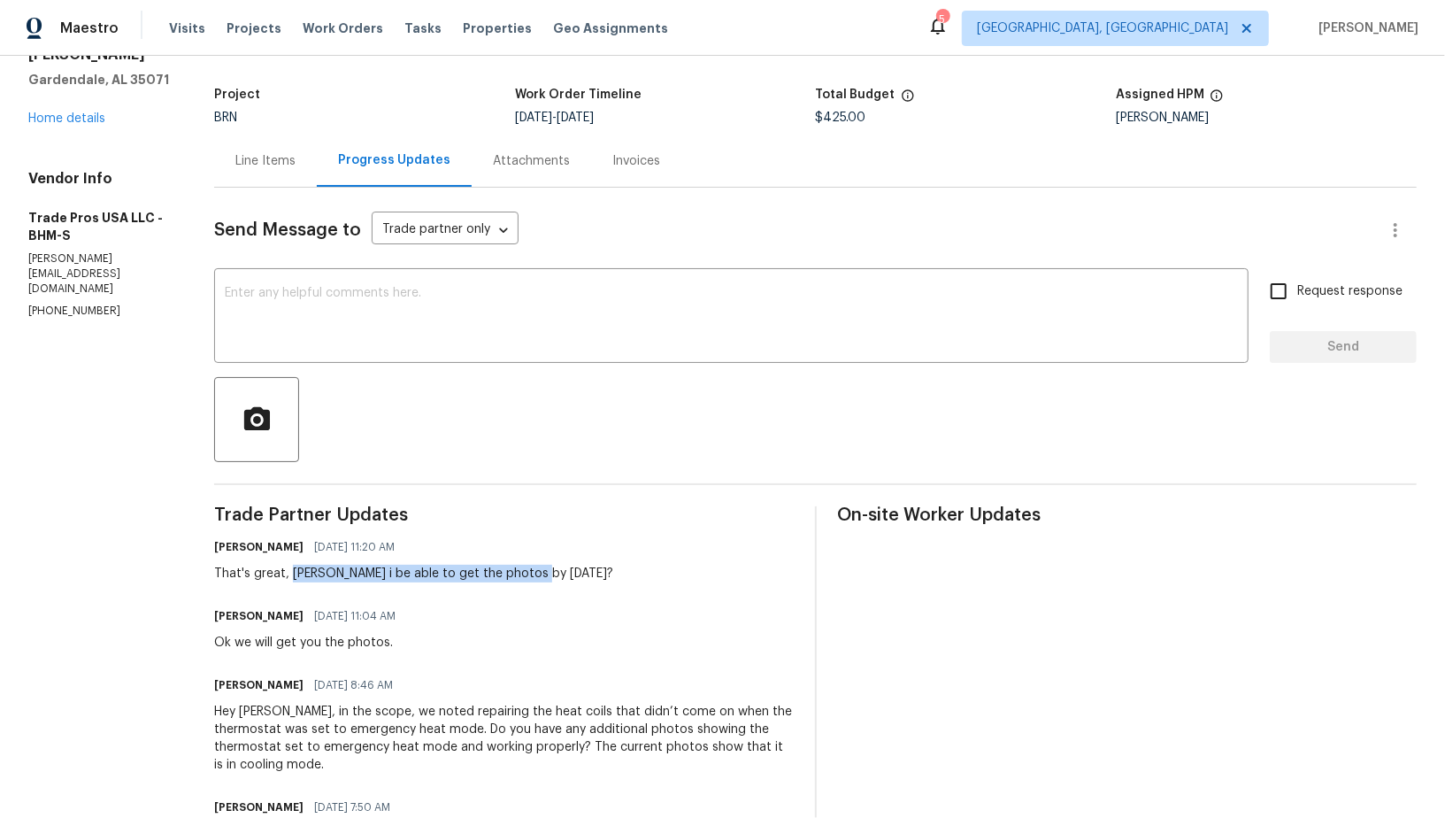
drag, startPoint x: 289, startPoint y: 574, endPoint x: 581, endPoint y: 573, distance: 292.0
click at [581, 574] on div "[PERSON_NAME] R [DATE] 11:20 AM That's great, Will i be able to get the photos …" at bounding box center [503, 558] width 579 height 48
copy div "Will i be able to get the photos by [DATE]?"
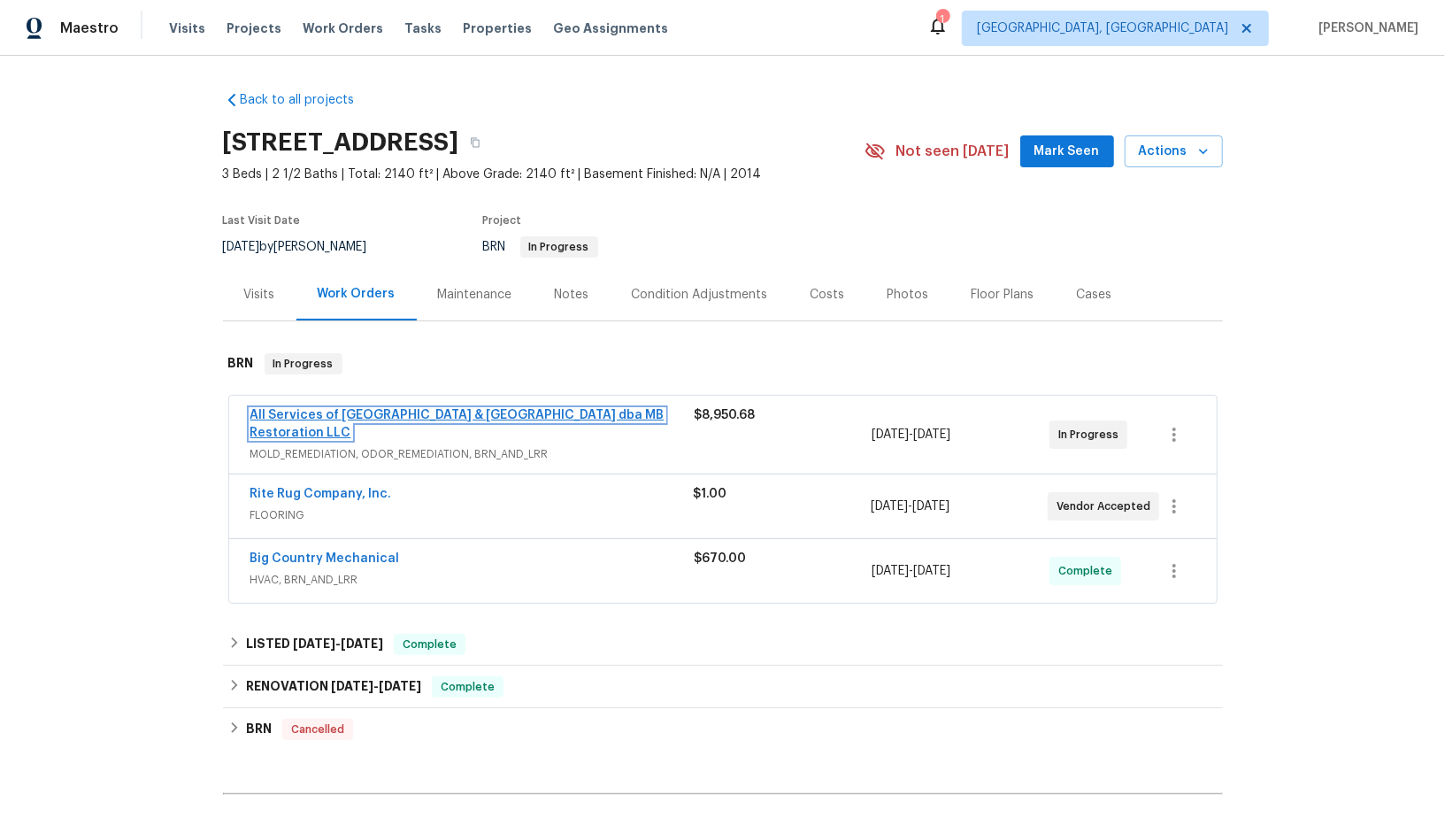
click at [395, 414] on link "All Services of [GEOGRAPHIC_DATA] & [GEOGRAPHIC_DATA] dba MB Restoration LLC" at bounding box center [457, 424] width 414 height 30
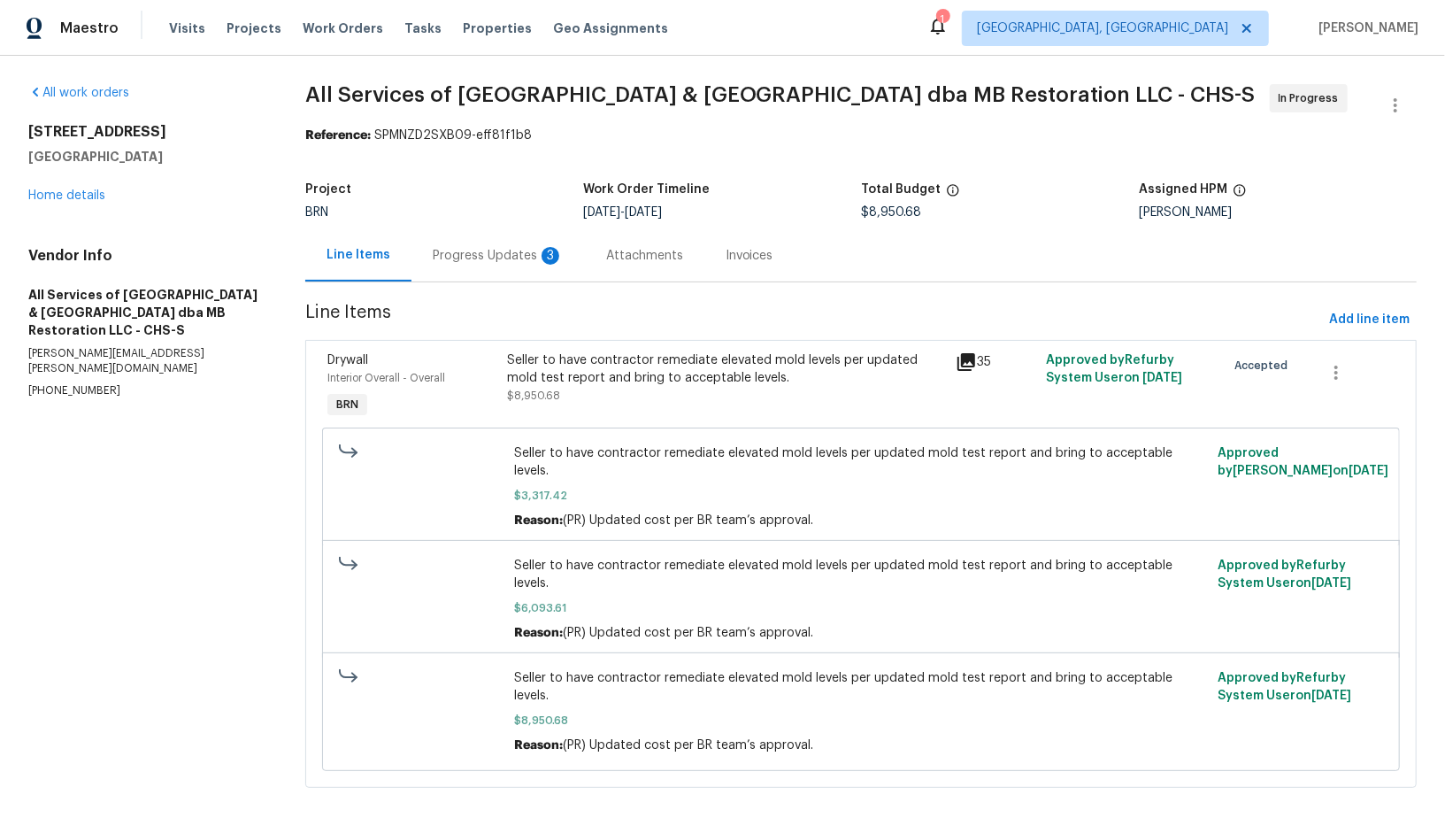
click at [489, 260] on div "Progress Updates 3" at bounding box center [498, 256] width 131 height 18
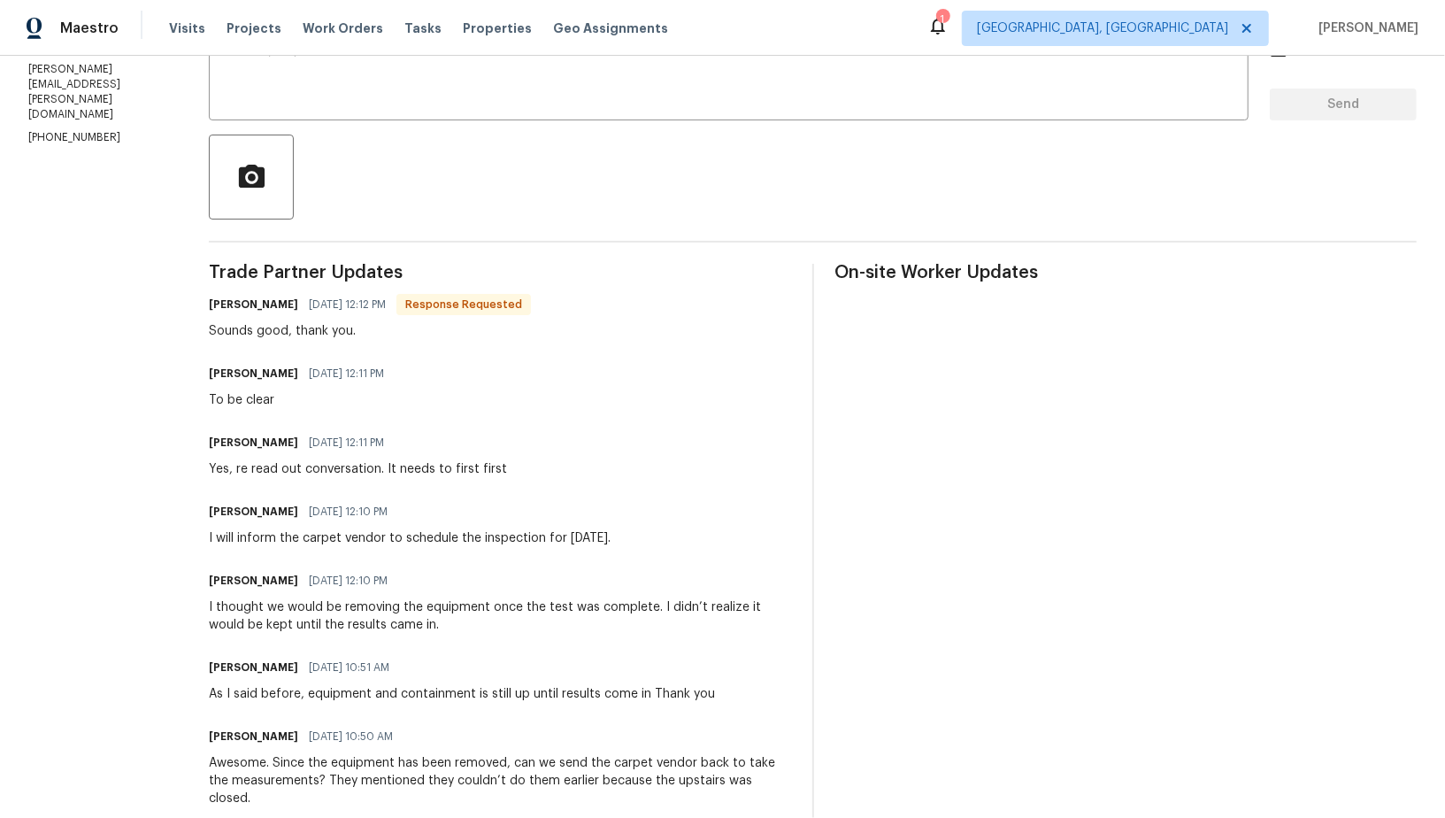
click at [539, 499] on div "Padmapriya R 08/12/2025 12:10 PM" at bounding box center [410, 511] width 402 height 25
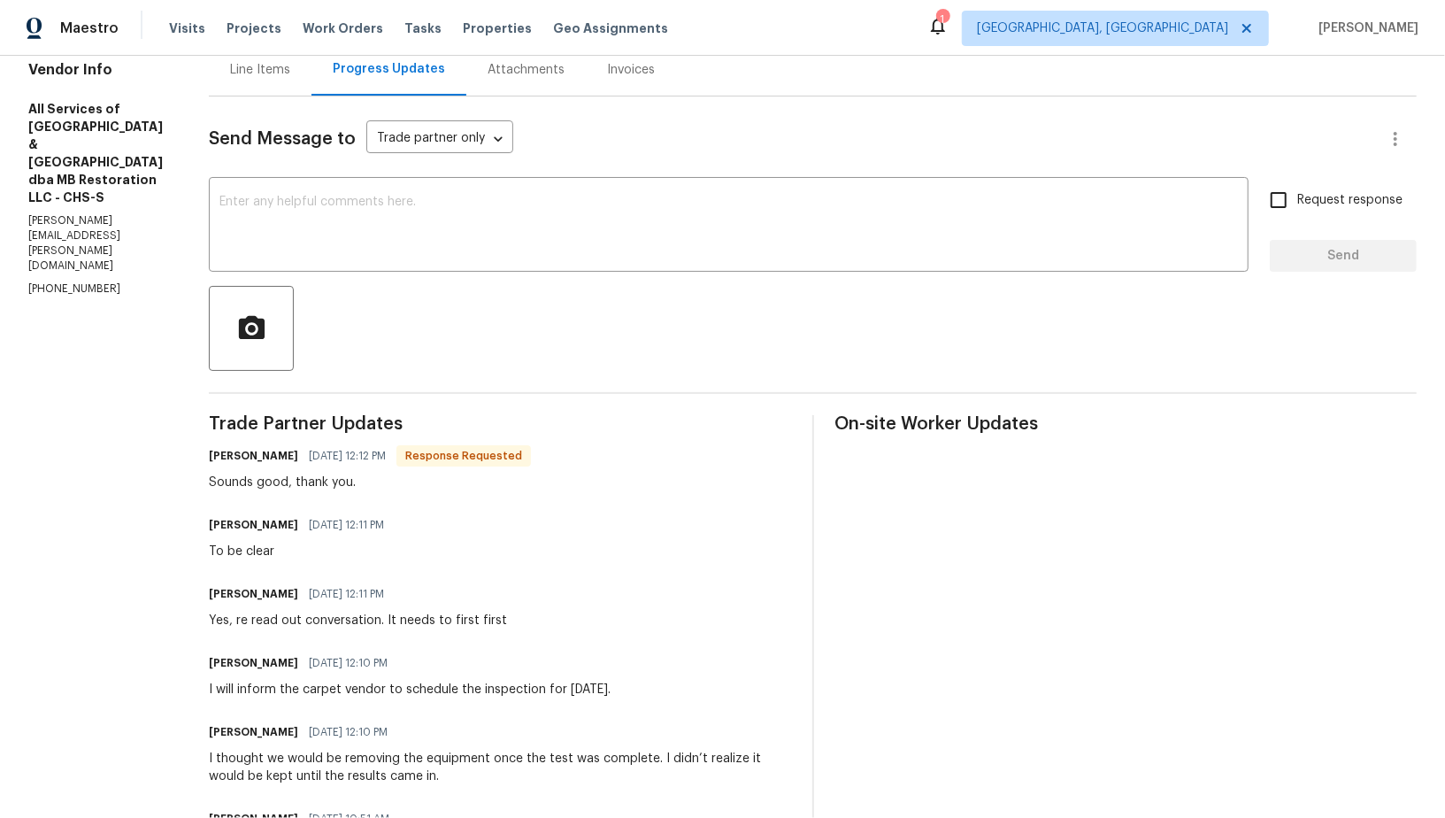
scroll to position [187, 0]
click at [391, 306] on div at bounding box center [813, 327] width 1208 height 85
click at [365, 236] on textarea at bounding box center [728, 226] width 1018 height 62
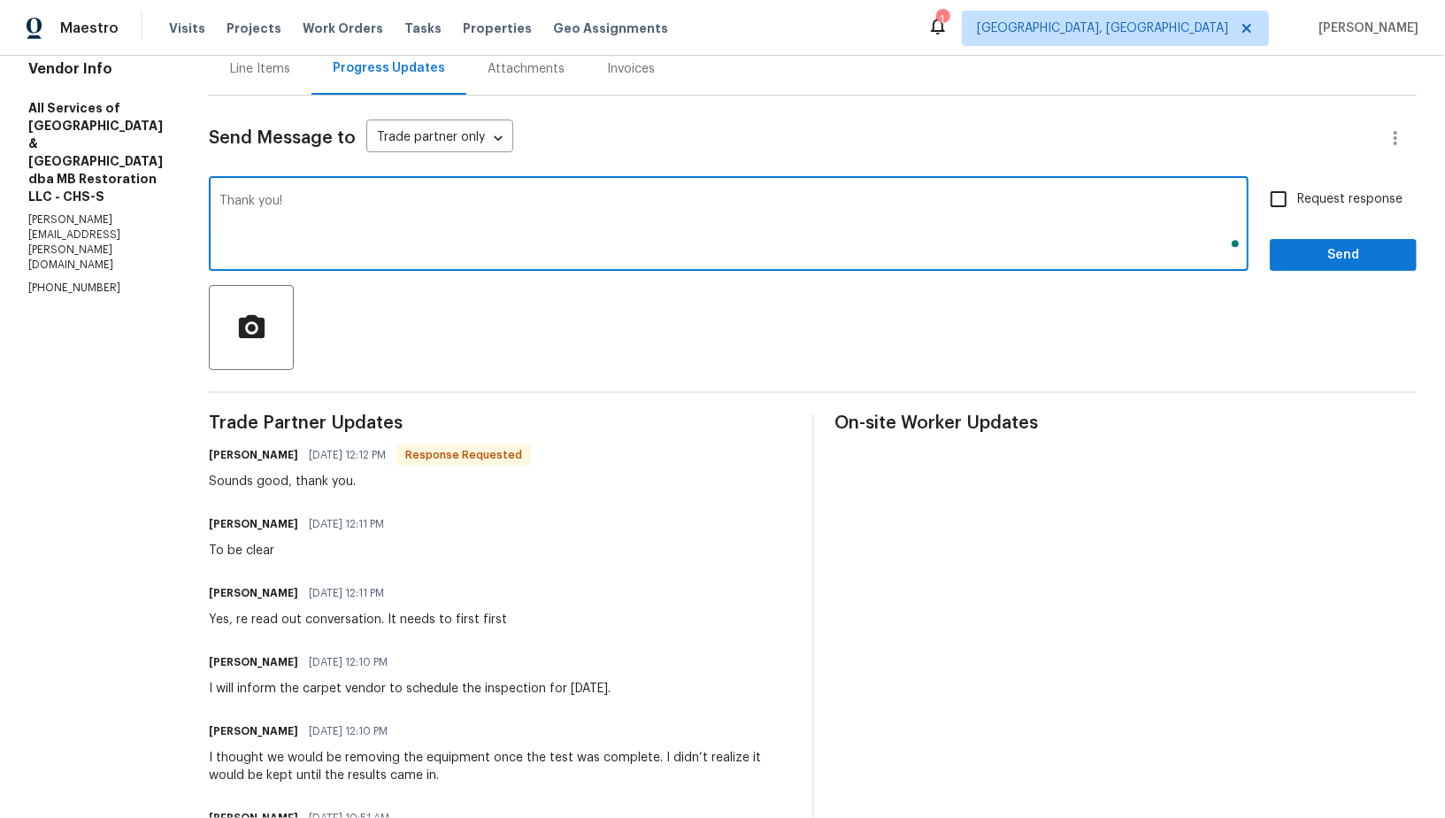
type textarea "Thank you!"
click at [1347, 250] on span "Send" at bounding box center [1343, 255] width 119 height 22
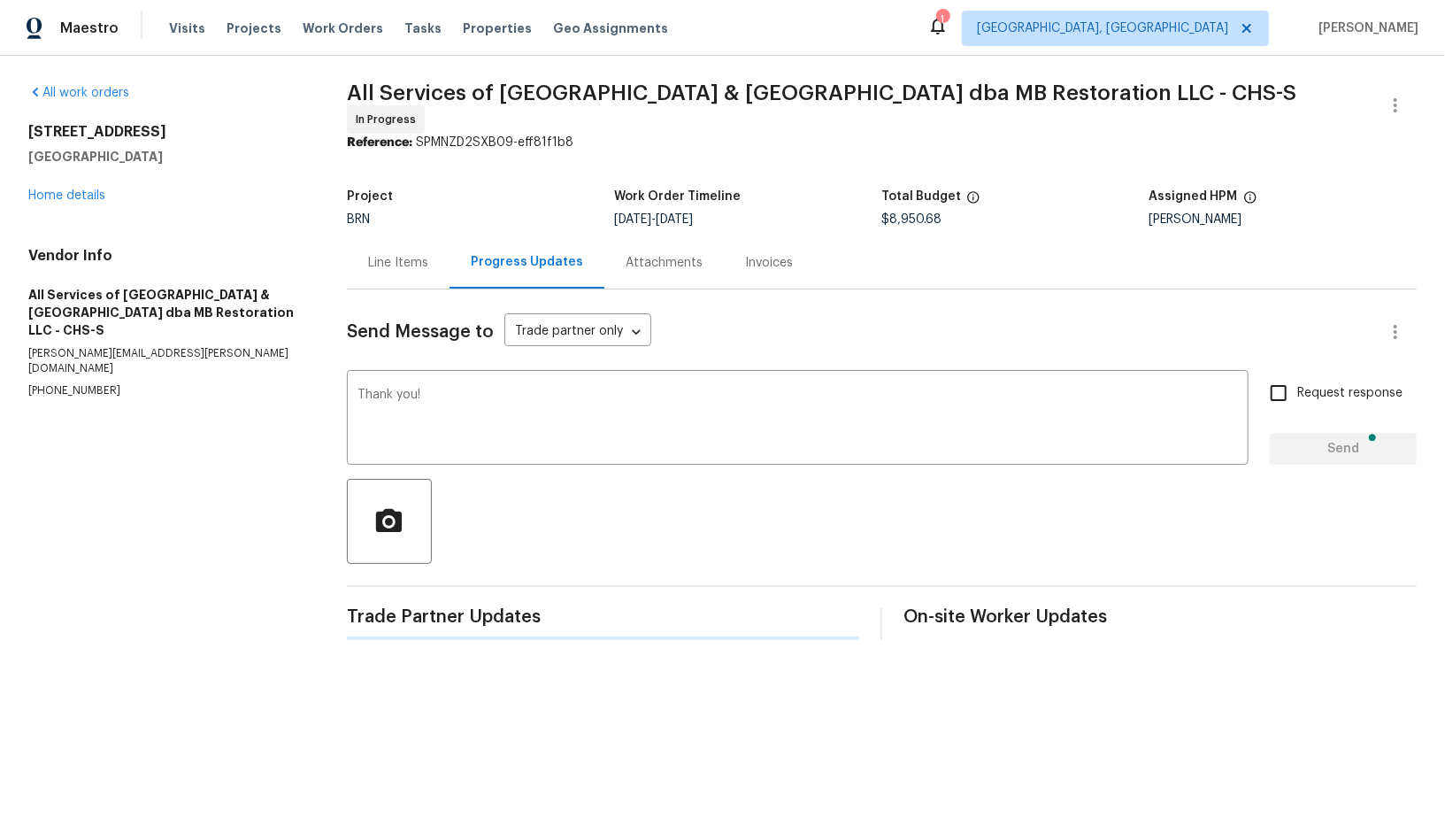
scroll to position [0, 0]
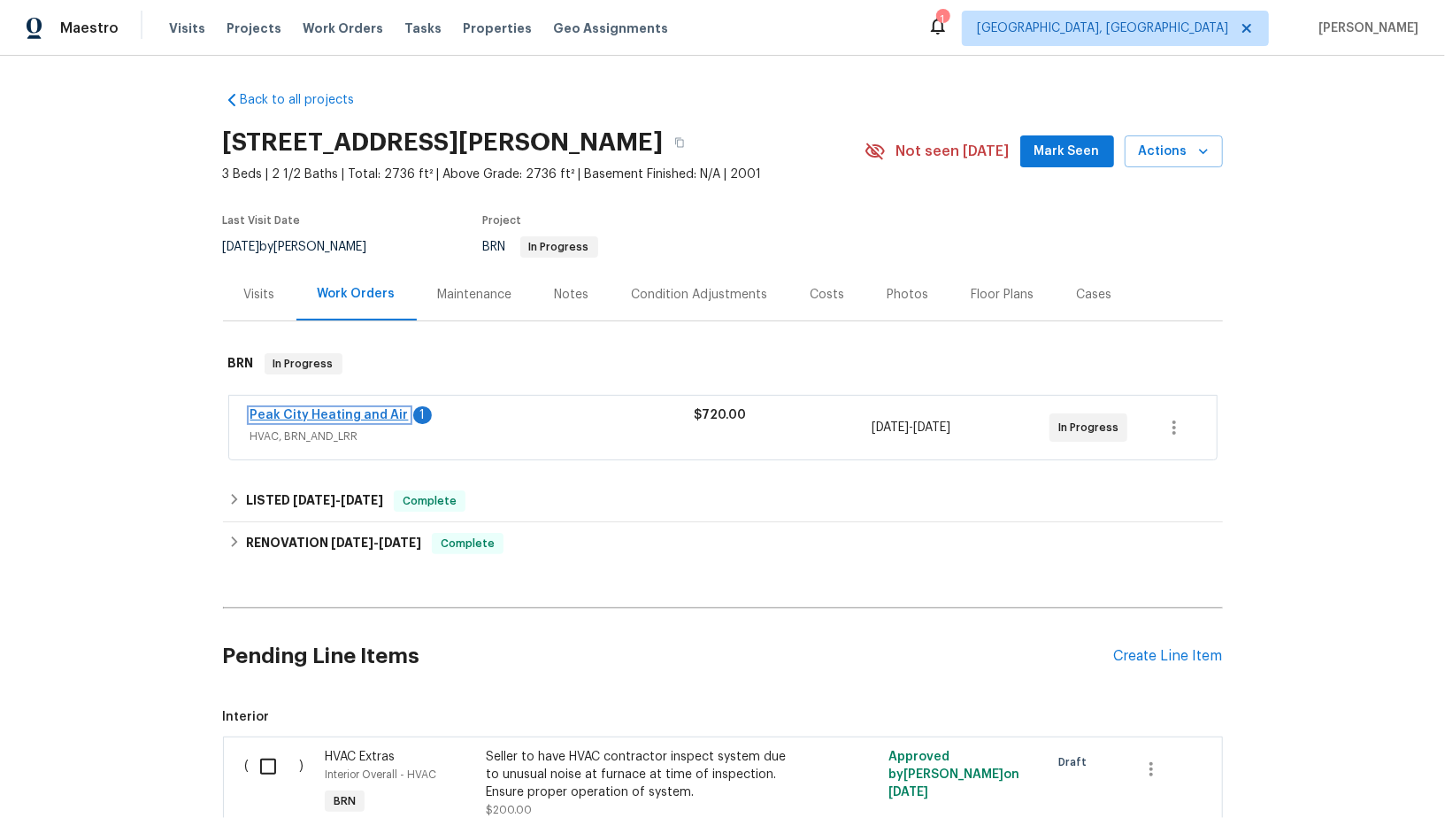
click at [357, 409] on link "Peak City Heating and Air" at bounding box center [329, 415] width 158 height 12
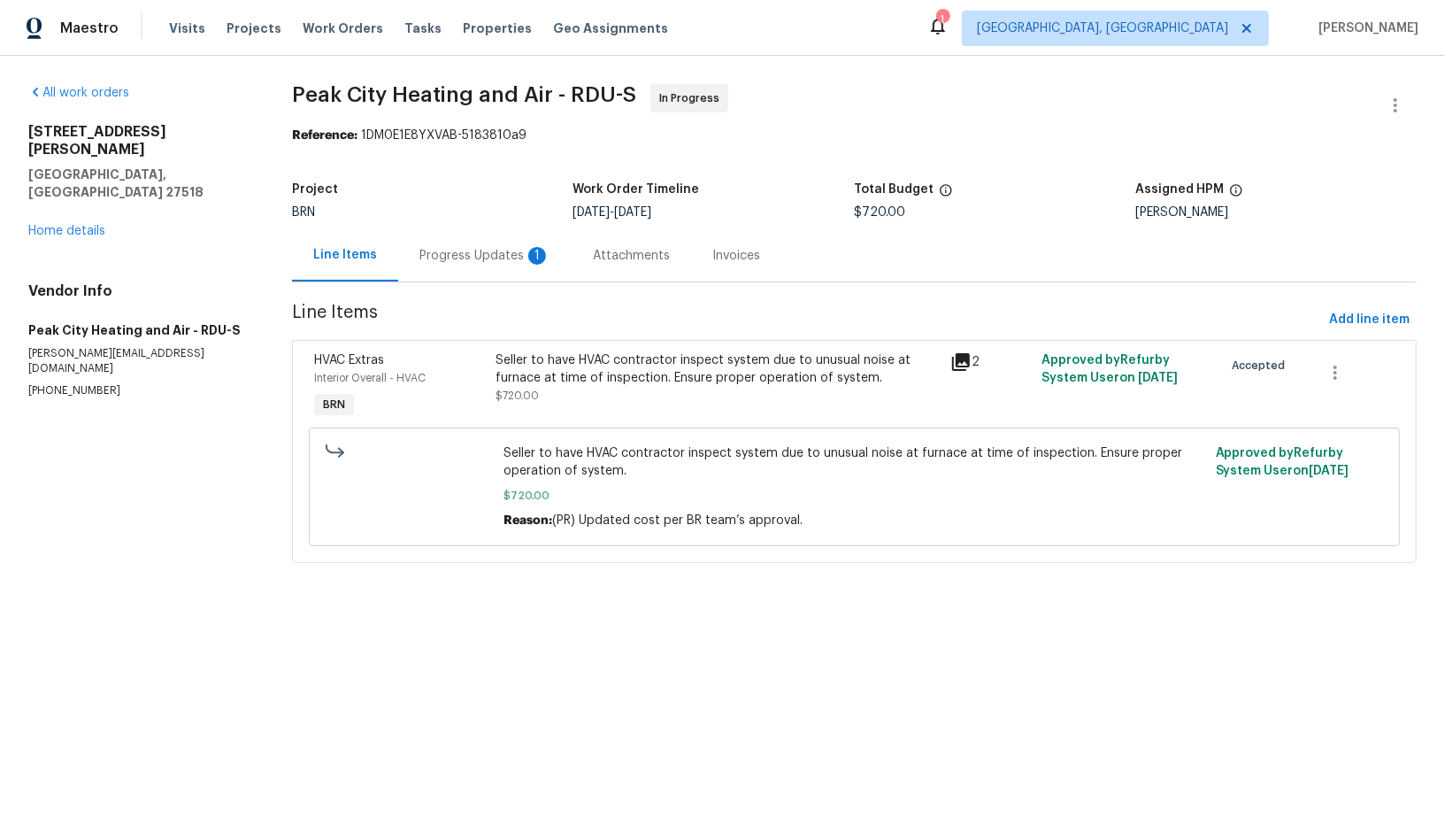
click at [497, 277] on div "Progress Updates 1" at bounding box center [484, 255] width 173 height 52
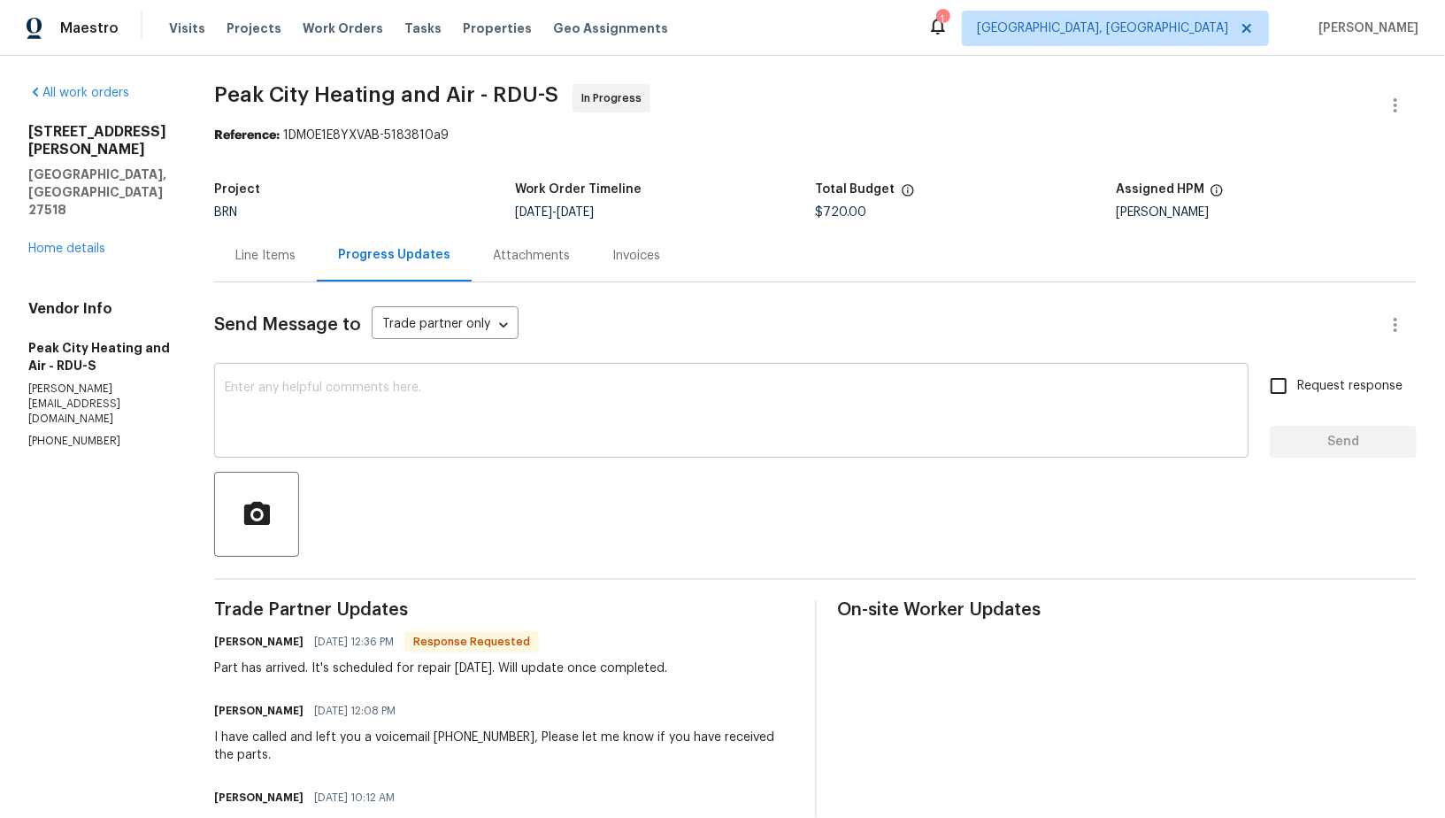
click at [435, 452] on div "x ​" at bounding box center [731, 412] width 1034 height 90
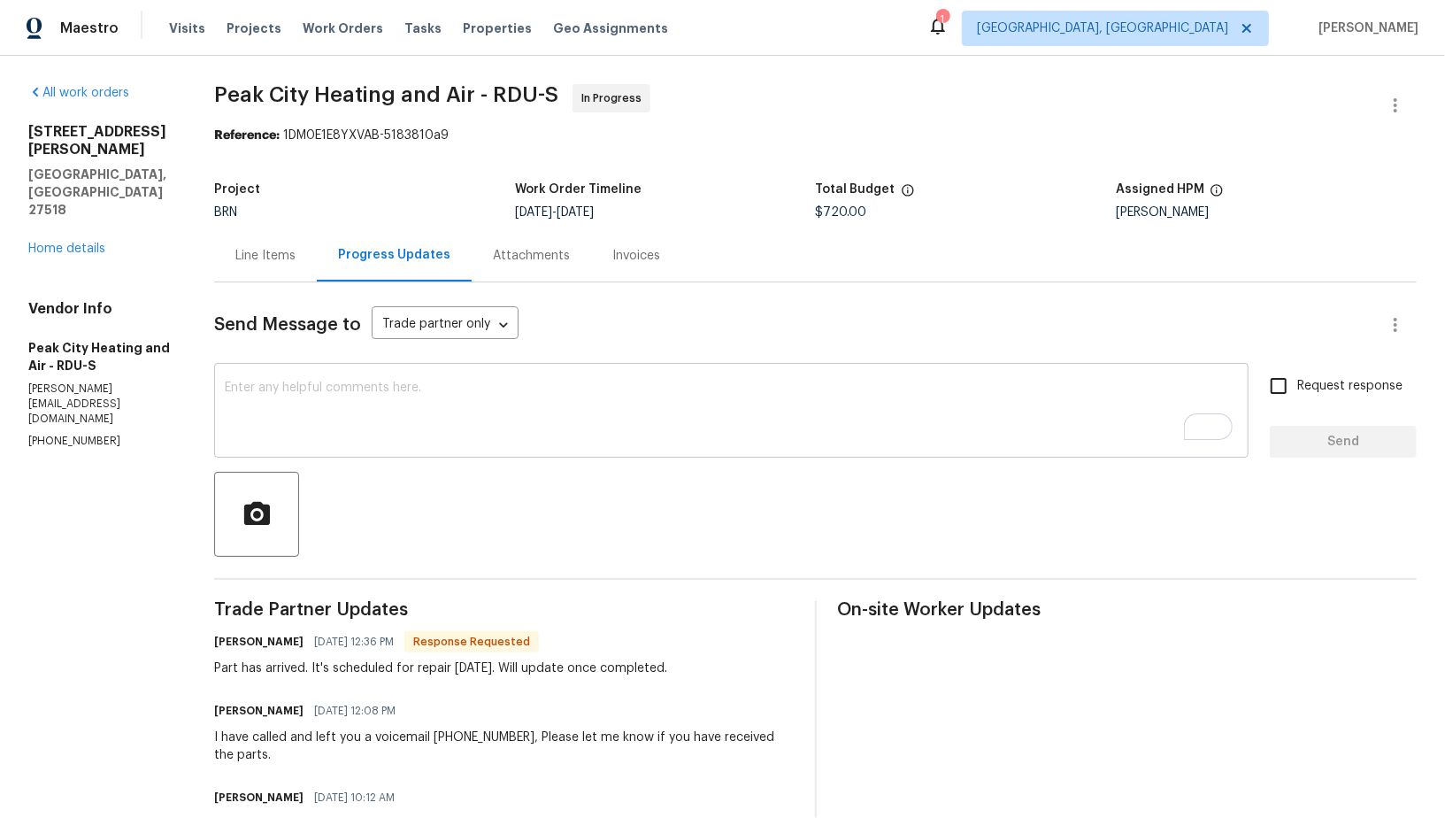
click at [404, 434] on textarea "To enrich screen reader interactions, please activate Accessibility in Grammarl…" at bounding box center [731, 412] width 1013 height 62
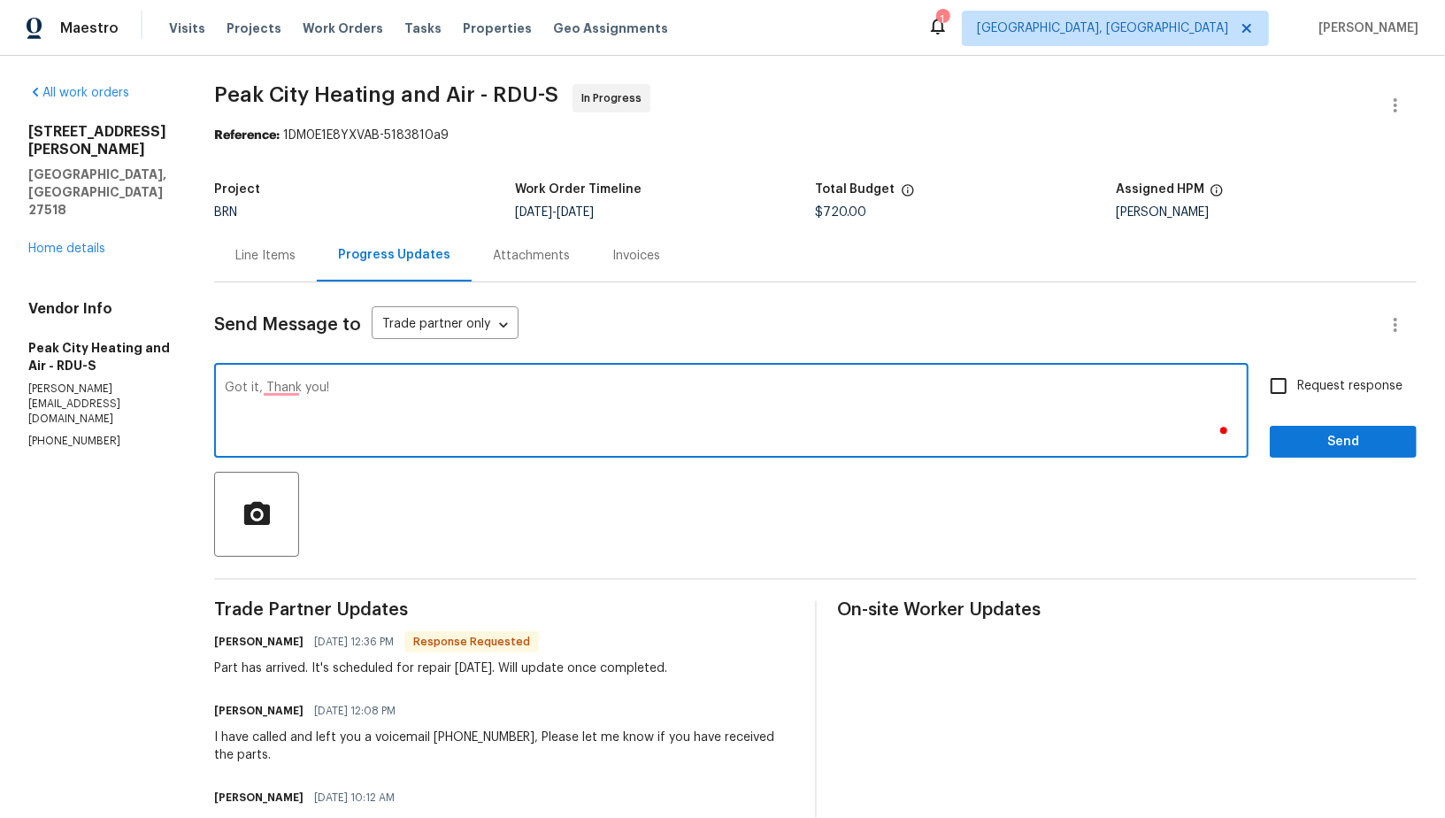
type textarea "Got it, Thank you!"
click at [1283, 380] on input "Request response" at bounding box center [1278, 385] width 37 height 37
checkbox input "true"
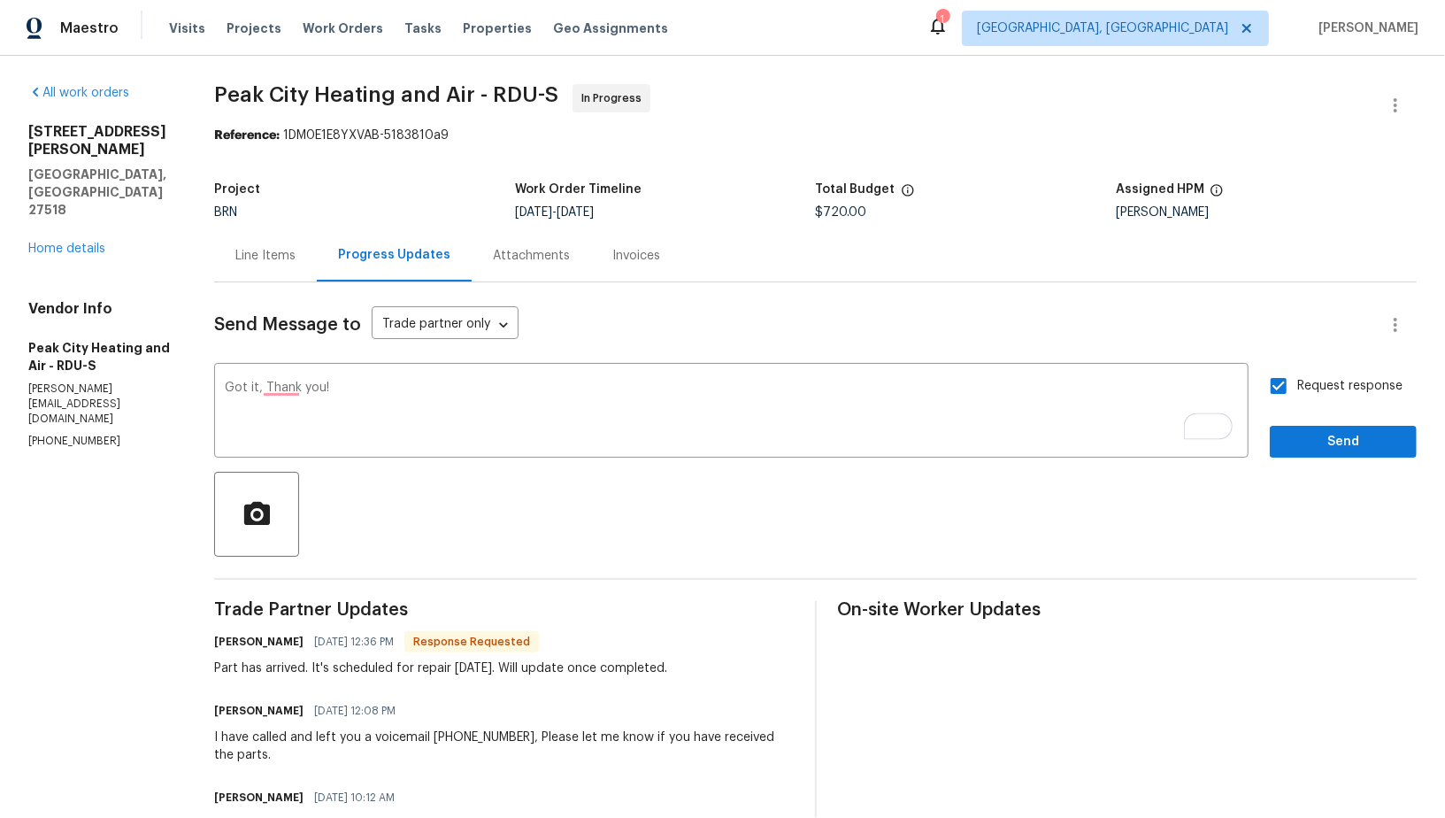
click at [1317, 408] on div "Request response Send" at bounding box center [1343, 412] width 147 height 90
click at [1315, 439] on span "Send" at bounding box center [1343, 442] width 119 height 22
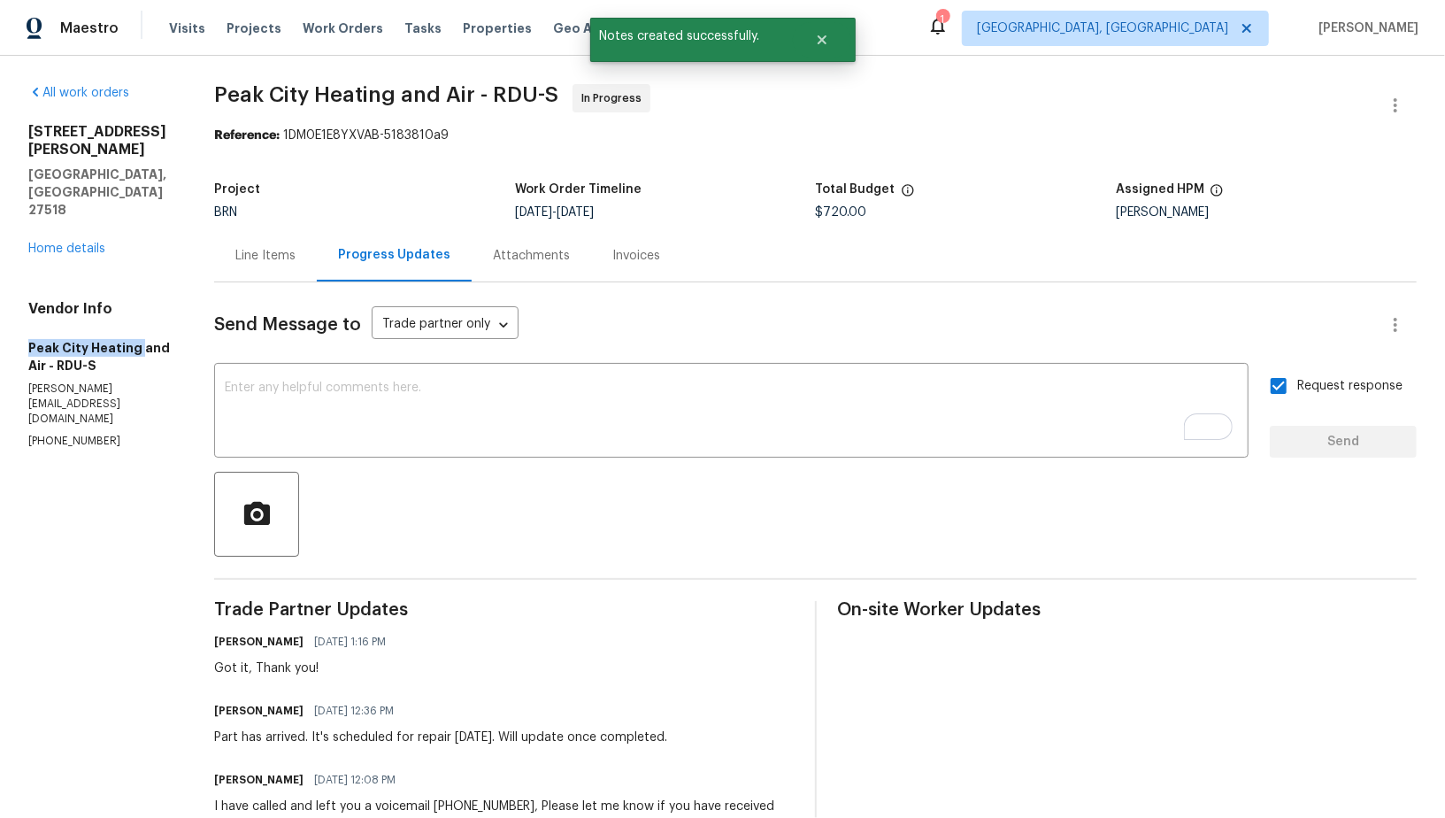
drag, startPoint x: 12, startPoint y: 286, endPoint x: 137, endPoint y: 295, distance: 125.1
click at [137, 295] on div "All work orders [STREET_ADDRESS][PERSON_NAME] Home details Vendor Info Peak Cit…" at bounding box center [722, 798] width 1445 height 1485
copy h5 "Peak City Heating"
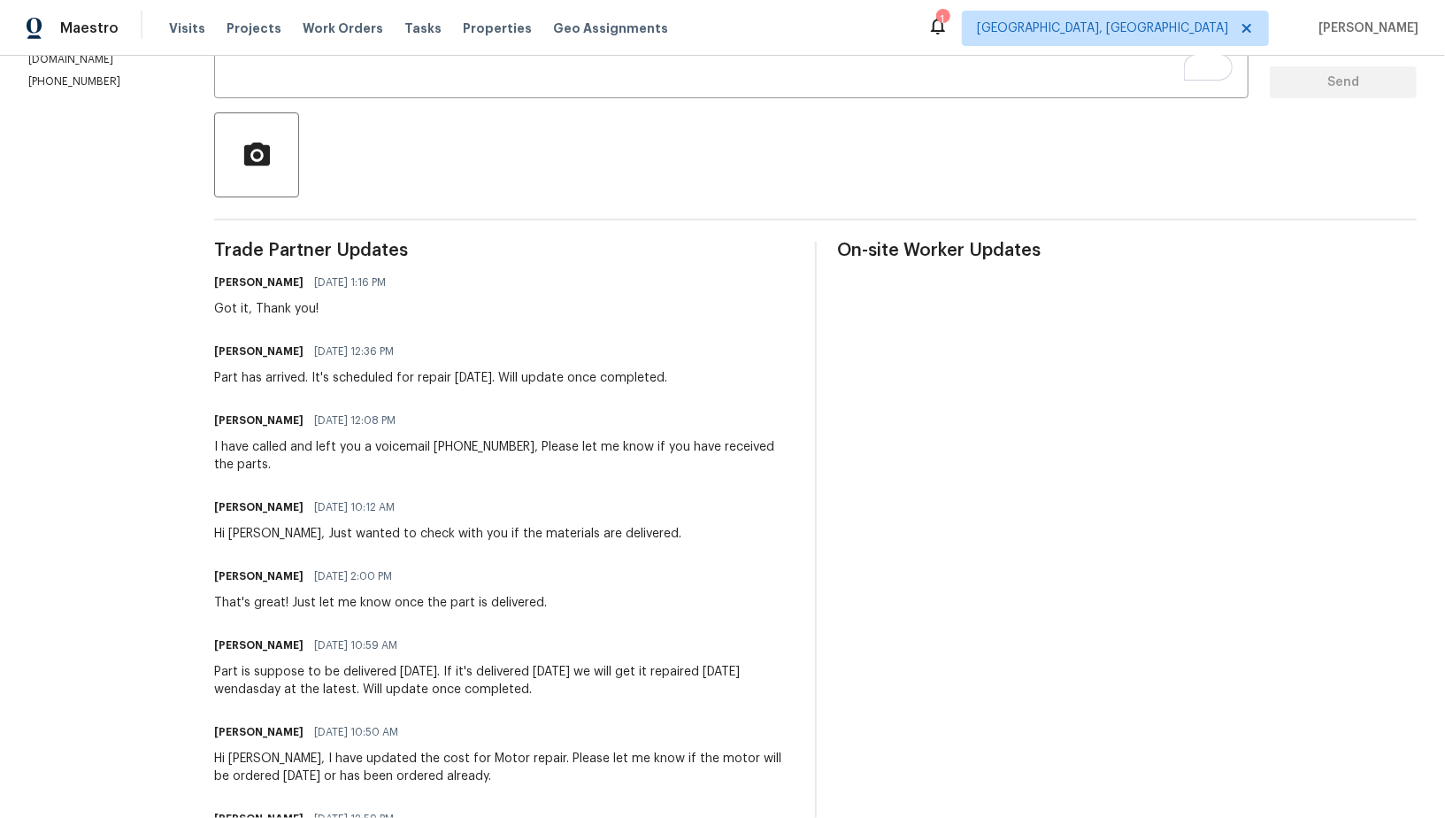
scroll to position [247, 0]
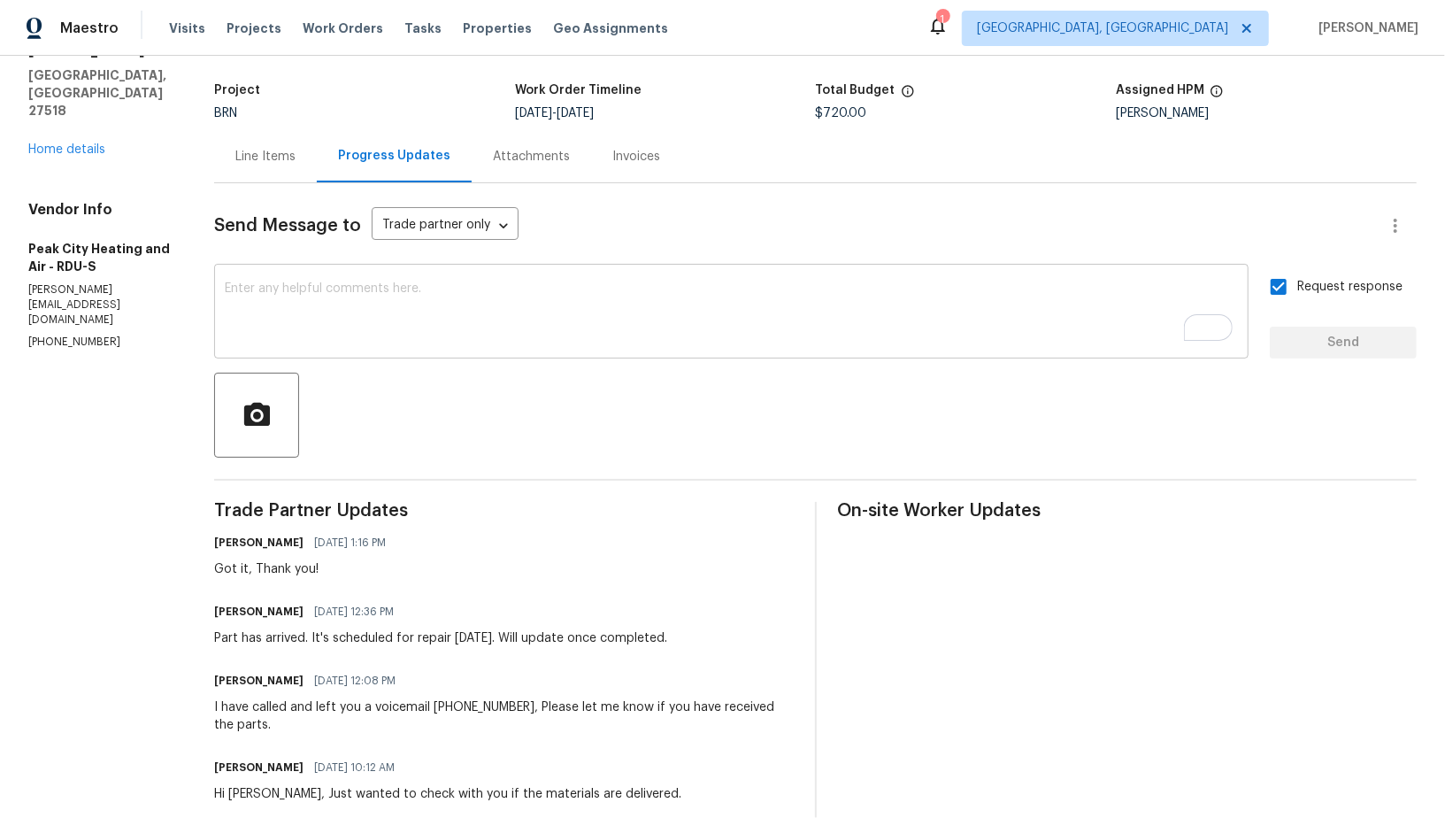
click at [432, 343] on div "x ​" at bounding box center [731, 313] width 1034 height 90
click at [418, 344] on div "x ​" at bounding box center [731, 313] width 1034 height 90
paste textarea "Just a heads up, I need temperature split photos for both heating and cooling s…"
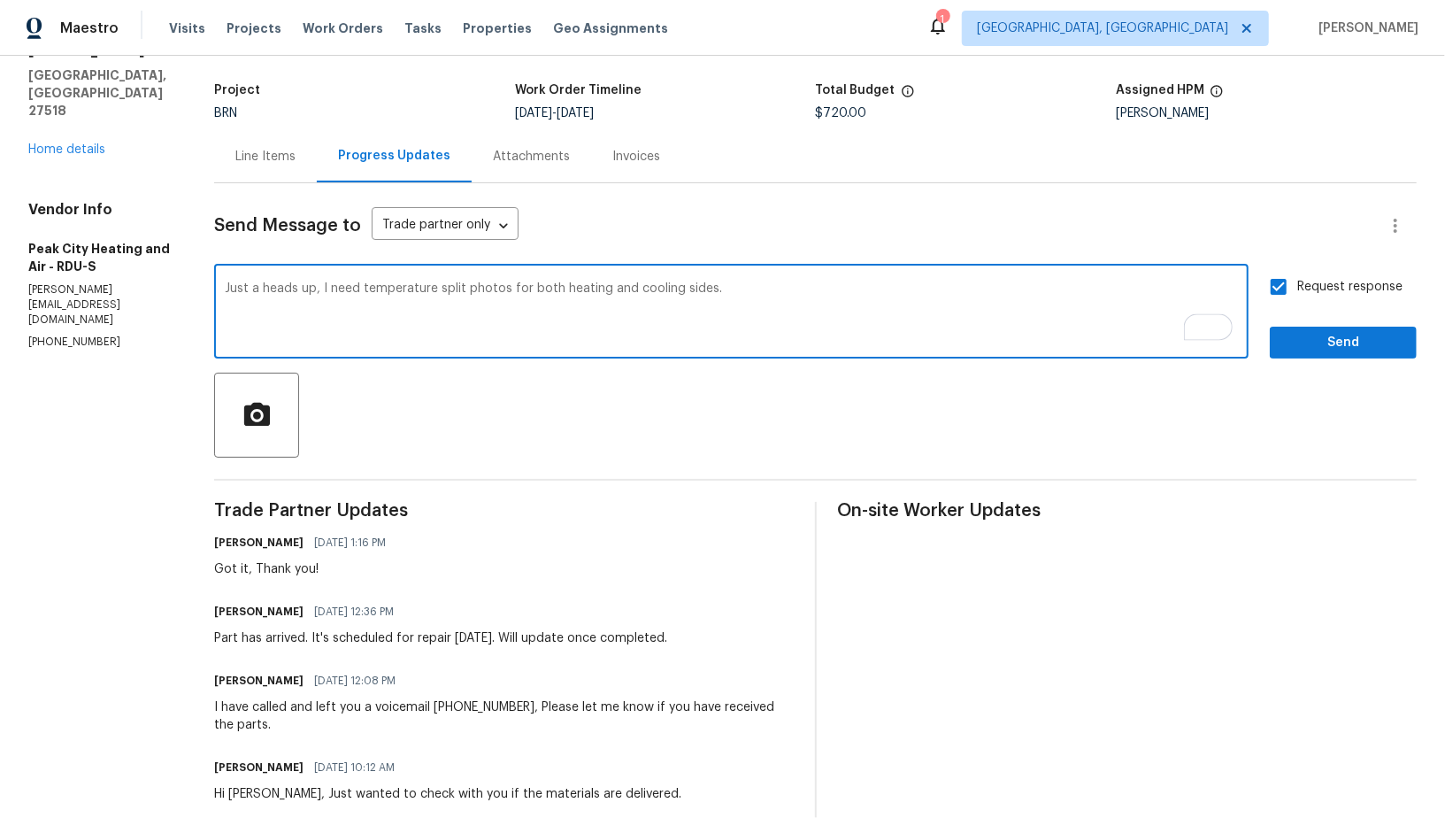
type textarea "Just a heads up, I need temperature split photos for both heating and cooling s…"
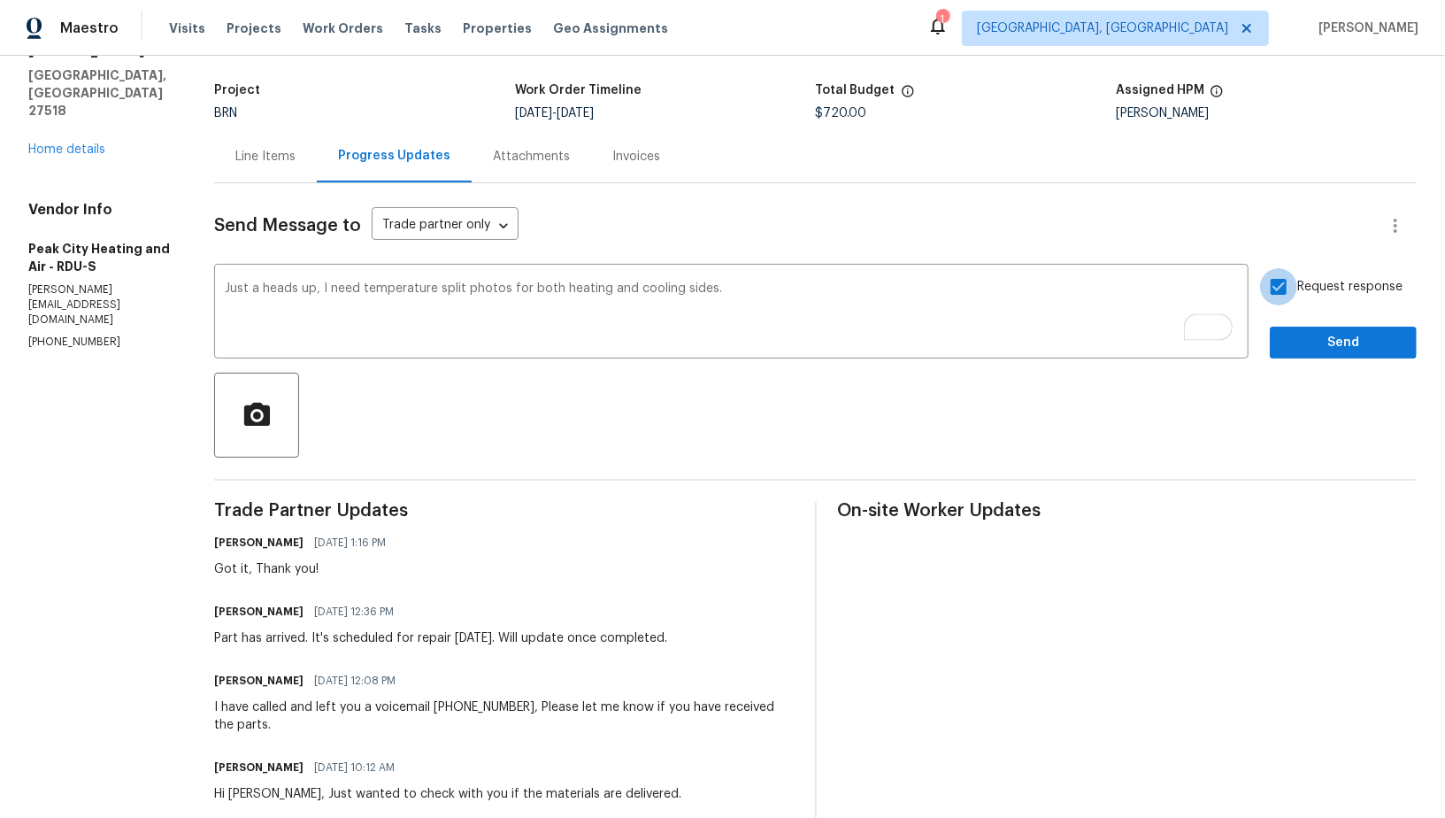
click at [1269, 296] on input "Request response" at bounding box center [1278, 286] width 37 height 37
click at [1271, 296] on input "Request response" at bounding box center [1278, 286] width 37 height 37
checkbox input "true"
click at [1291, 341] on span "Send" at bounding box center [1343, 343] width 119 height 22
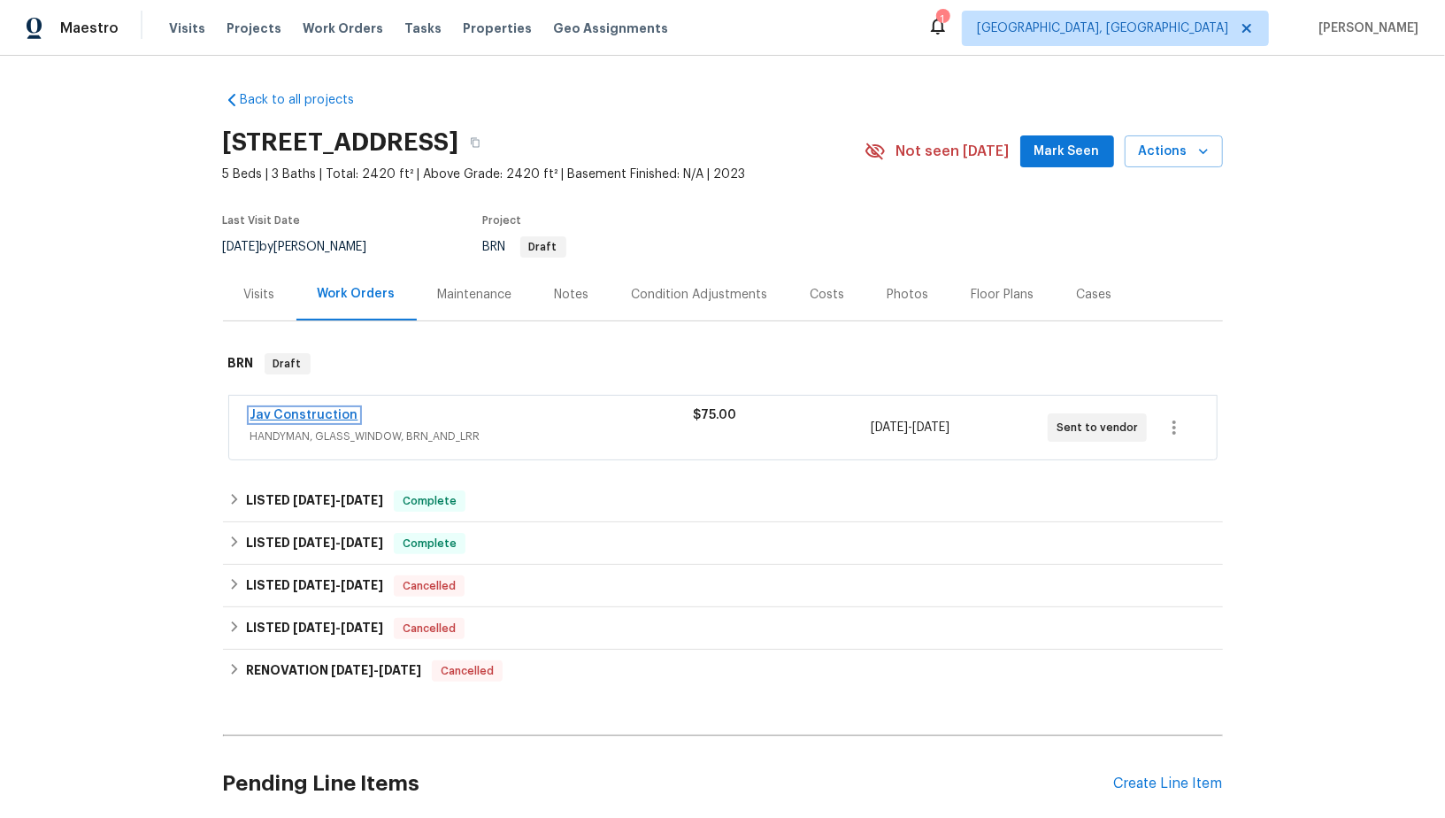
click at [316, 411] on link "Jav Construction" at bounding box center [304, 415] width 108 height 12
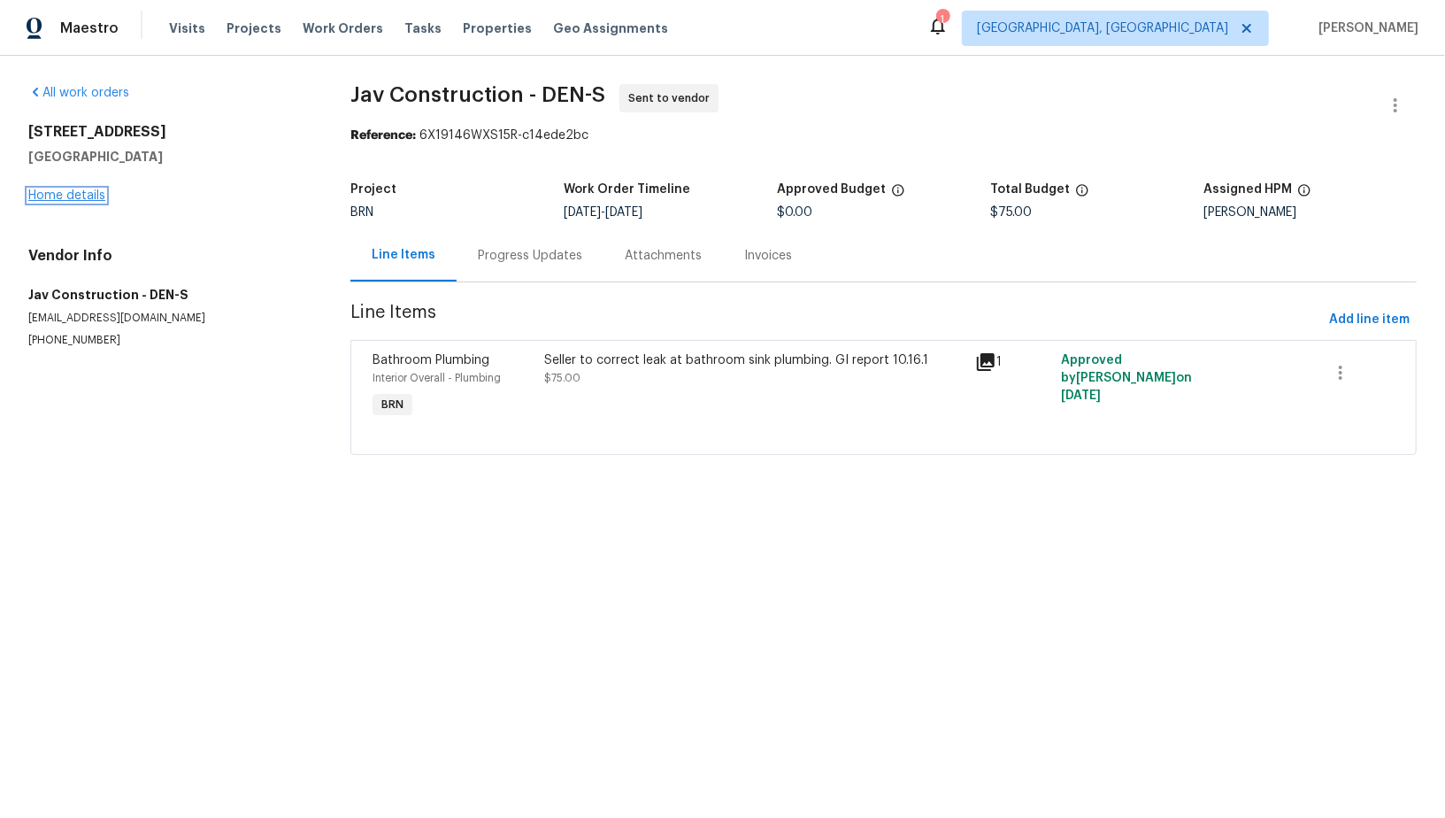
click at [100, 196] on link "Home details" at bounding box center [66, 195] width 77 height 12
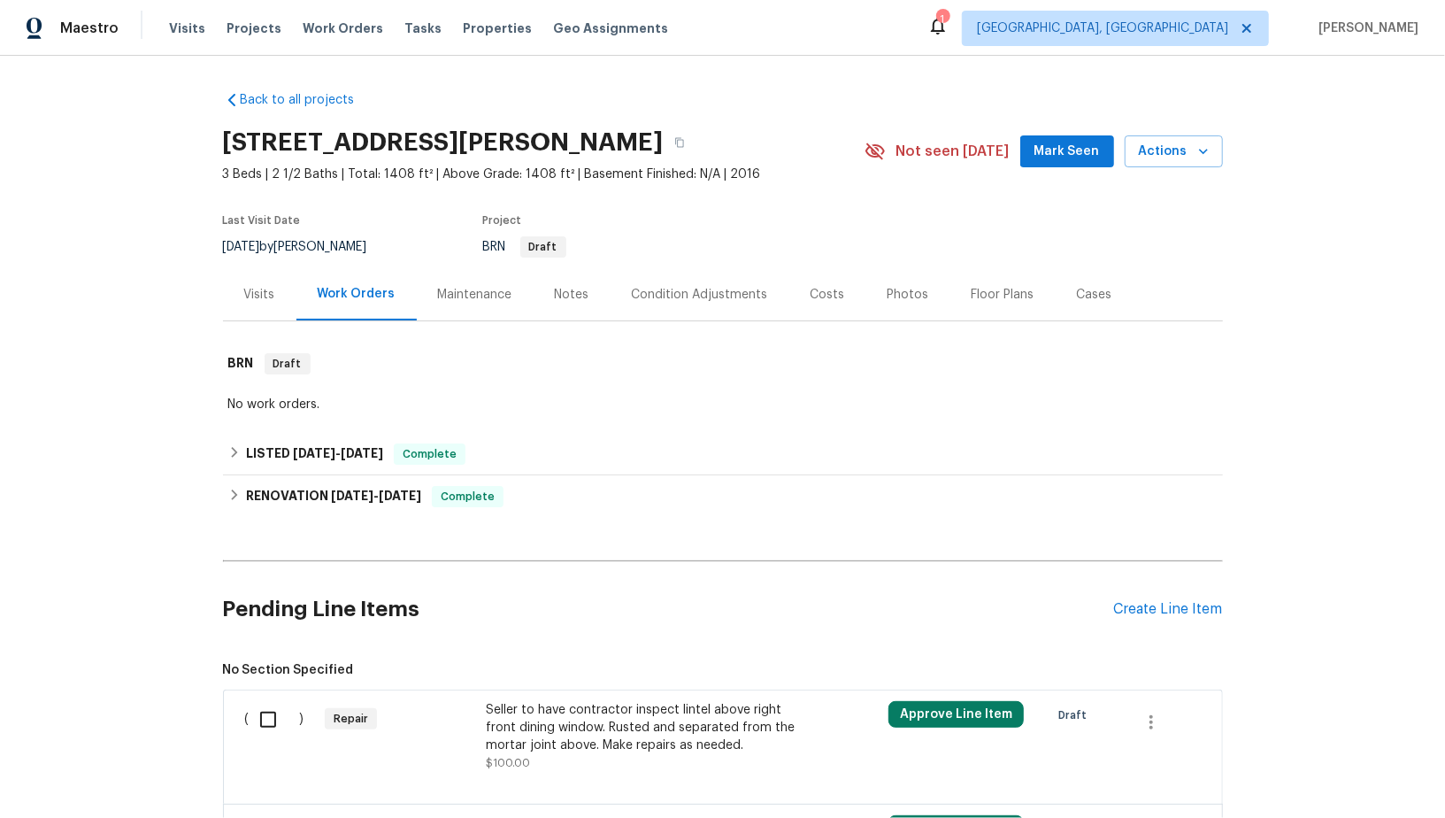
scroll to position [204, 0]
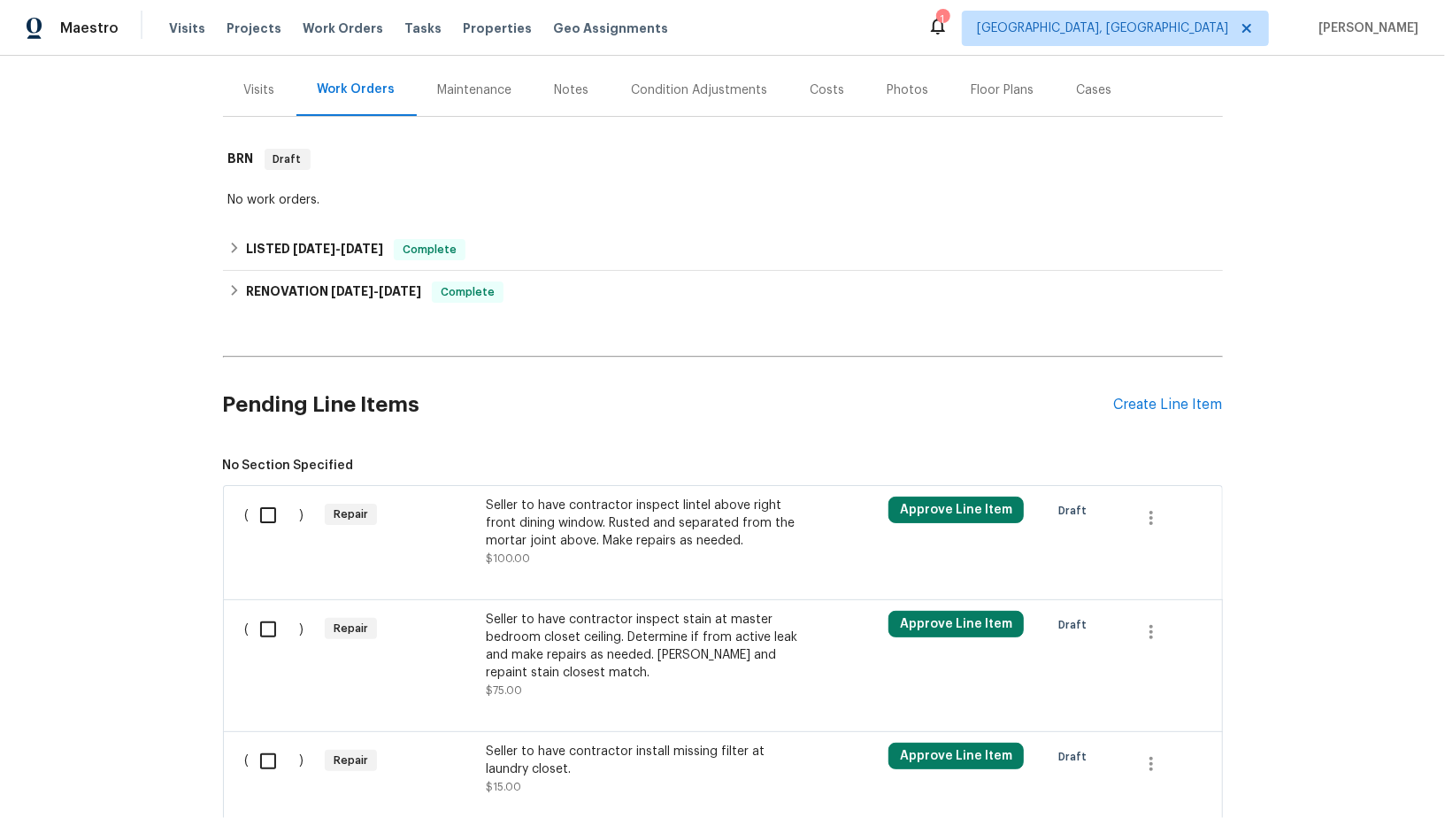
click at [541, 498] on div "Seller to have contractor inspect lintel above right front dining window. Ruste…" at bounding box center [641, 522] width 311 height 53
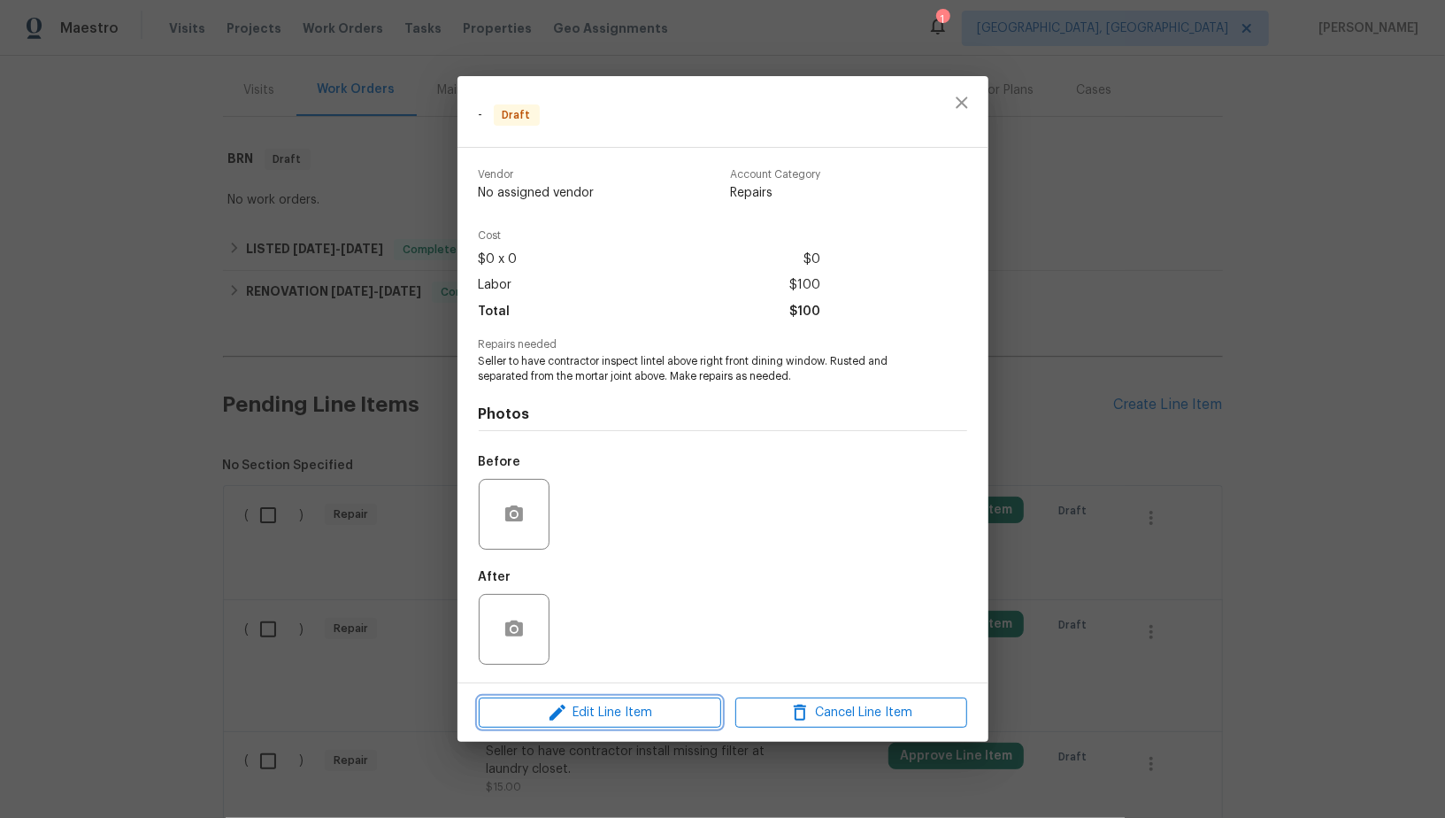
click at [608, 715] on span "Edit Line Item" at bounding box center [600, 713] width 232 height 22
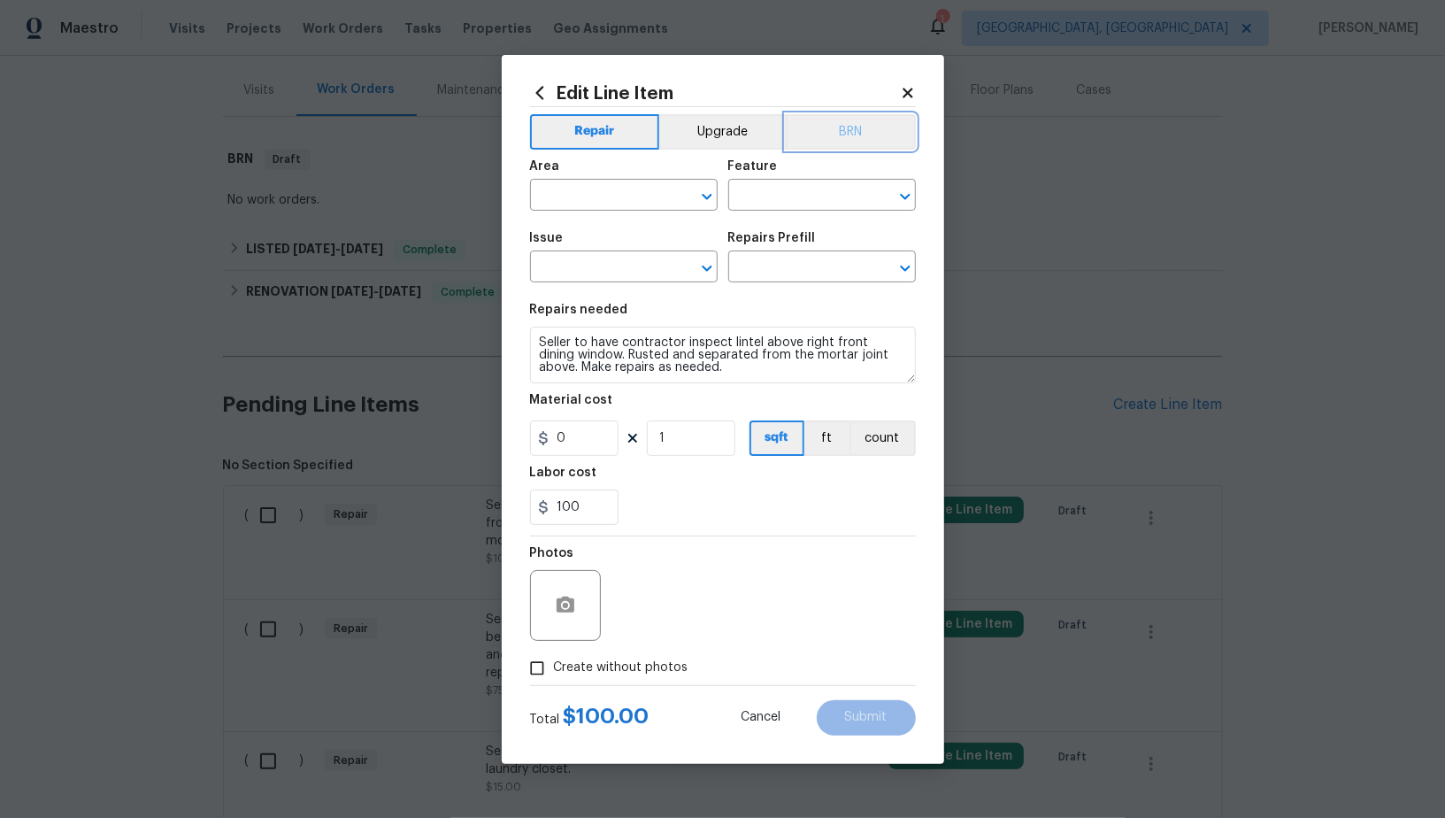
click at [850, 136] on button "BRN" at bounding box center [851, 131] width 130 height 35
click at [633, 190] on input "text" at bounding box center [599, 196] width 138 height 27
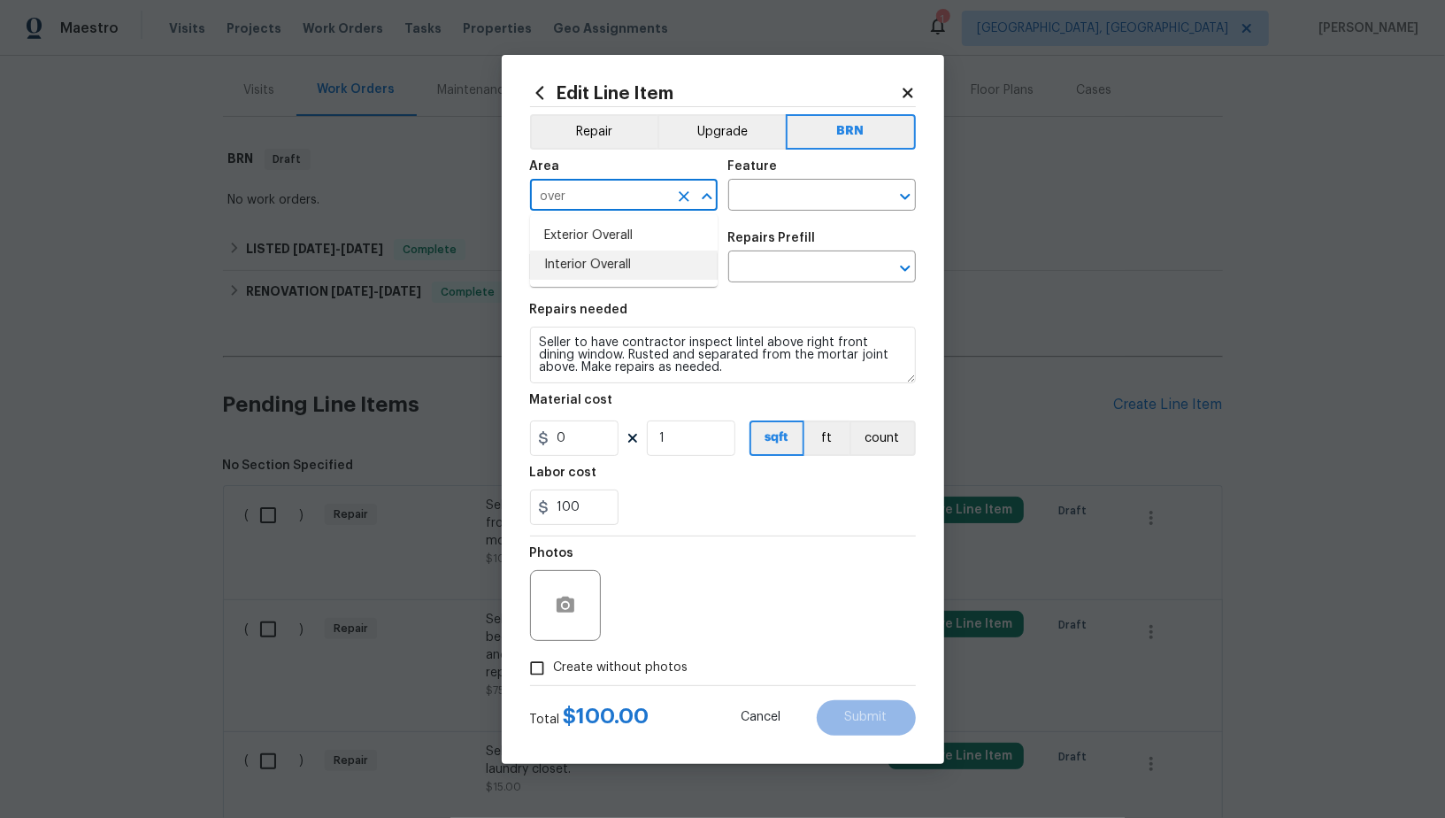
type input "over"
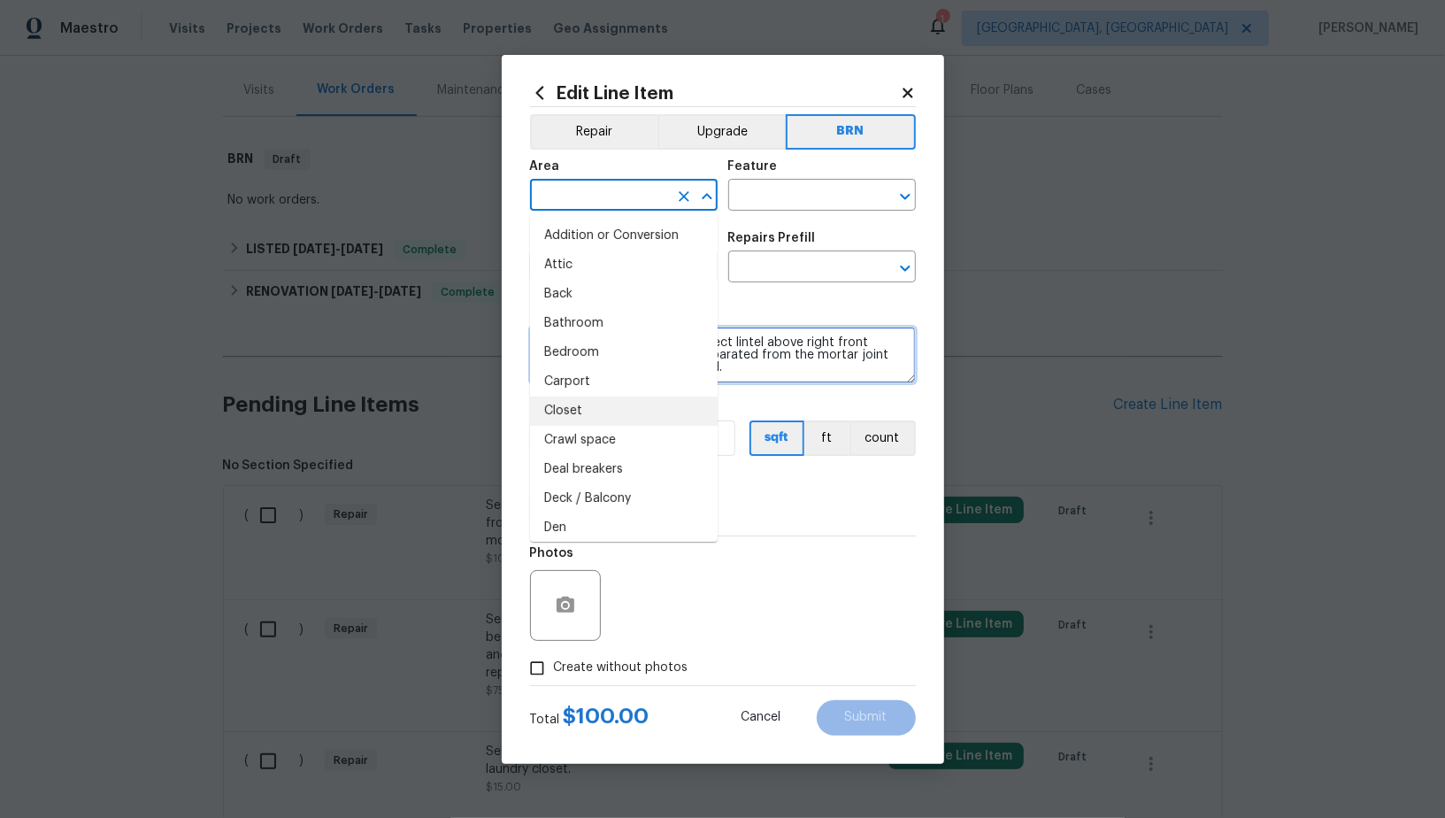
click at [779, 374] on textarea "Seller to have contractor inspect lintel above right front dining window. Ruste…" at bounding box center [723, 354] width 386 height 57
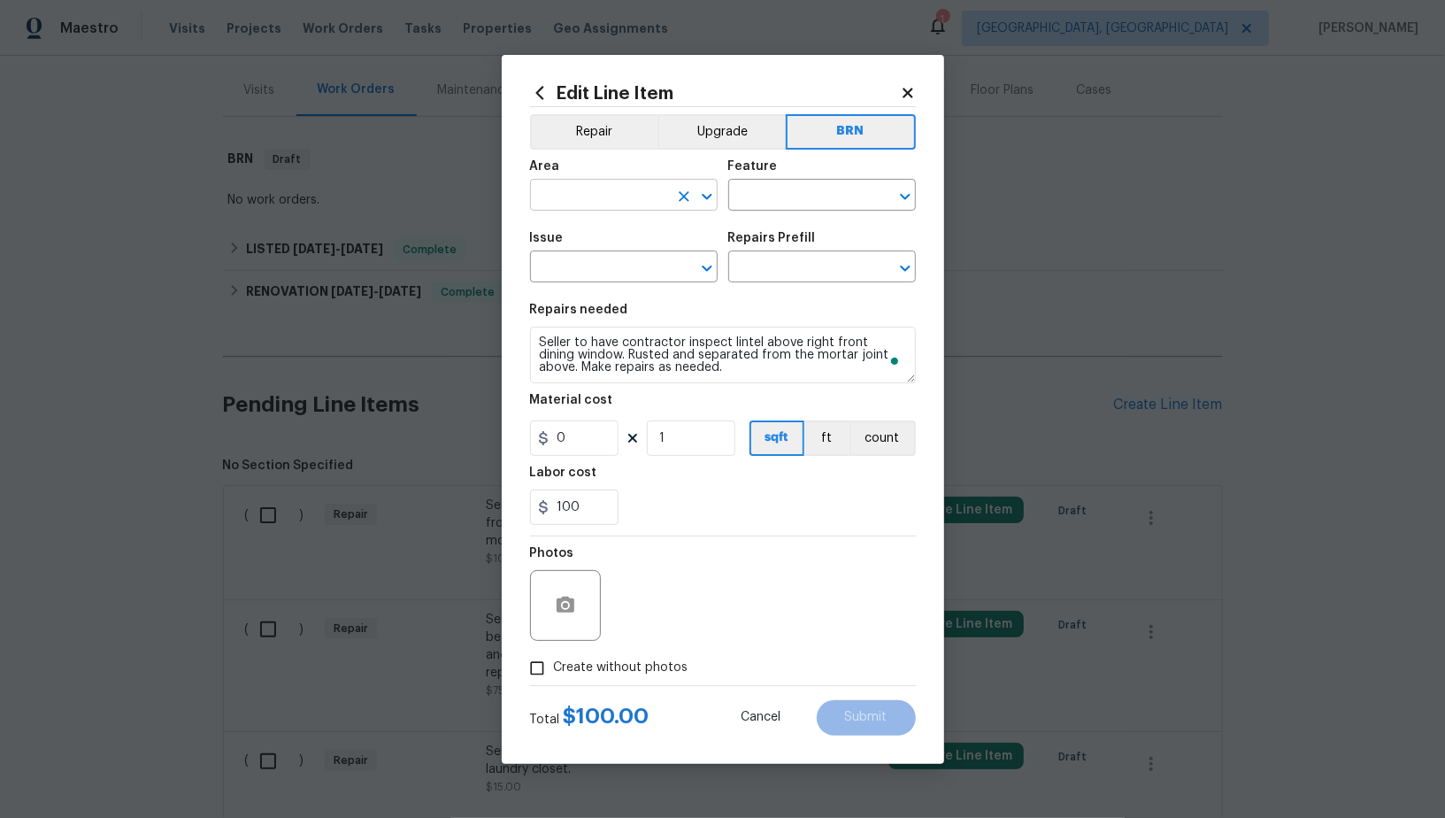
click at [614, 202] on input "text" at bounding box center [599, 196] width 138 height 27
click at [787, 362] on textarea "Seller to have contractor inspect lintel above right front dining window. Ruste…" at bounding box center [723, 354] width 386 height 57
click at [638, 188] on input "text" at bounding box center [599, 196] width 138 height 27
click at [626, 275] on li "Interior Overall" at bounding box center [624, 264] width 188 height 29
type input "Interior Overall"
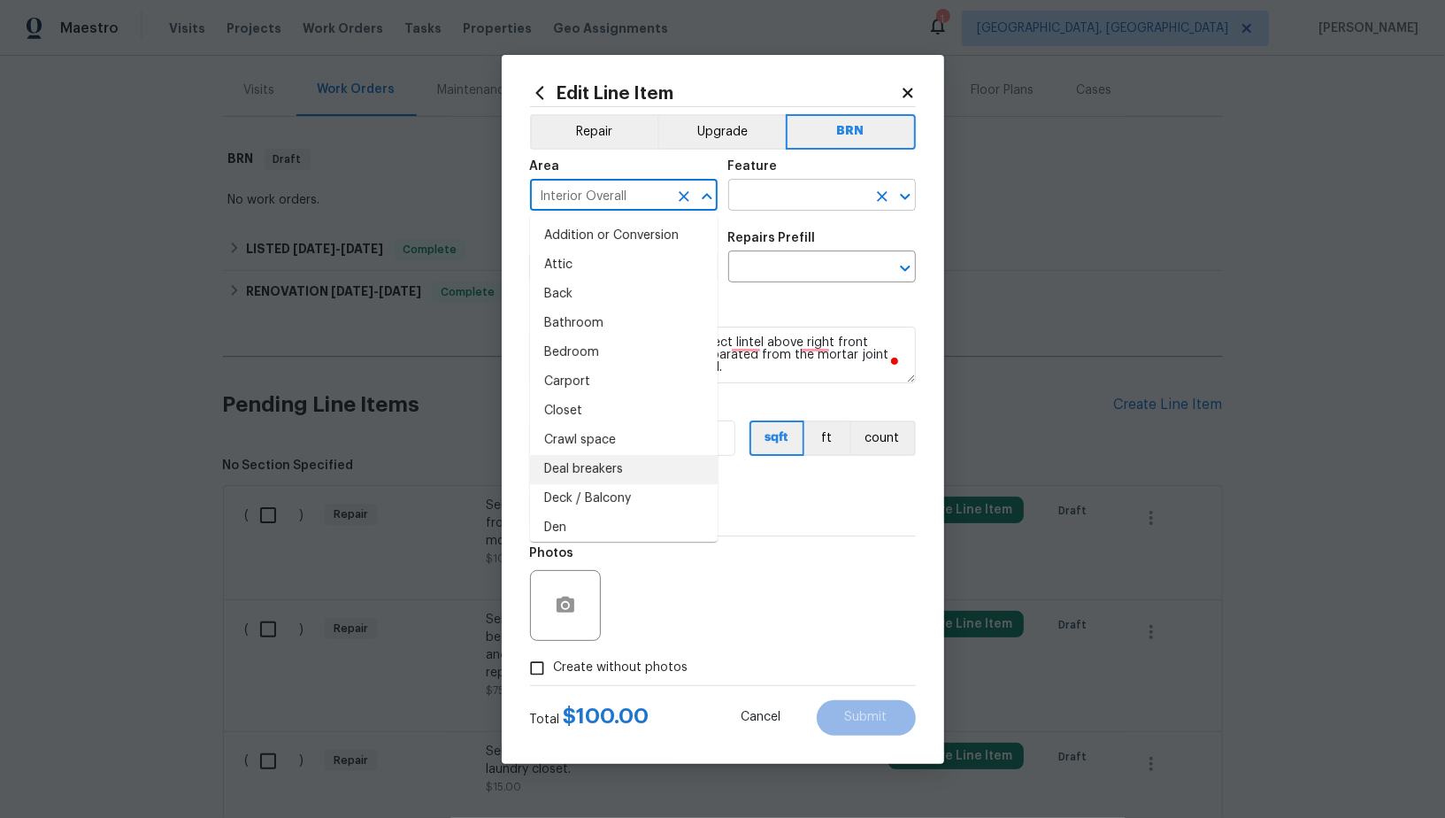
click at [797, 196] on input "text" at bounding box center [797, 196] width 138 height 27
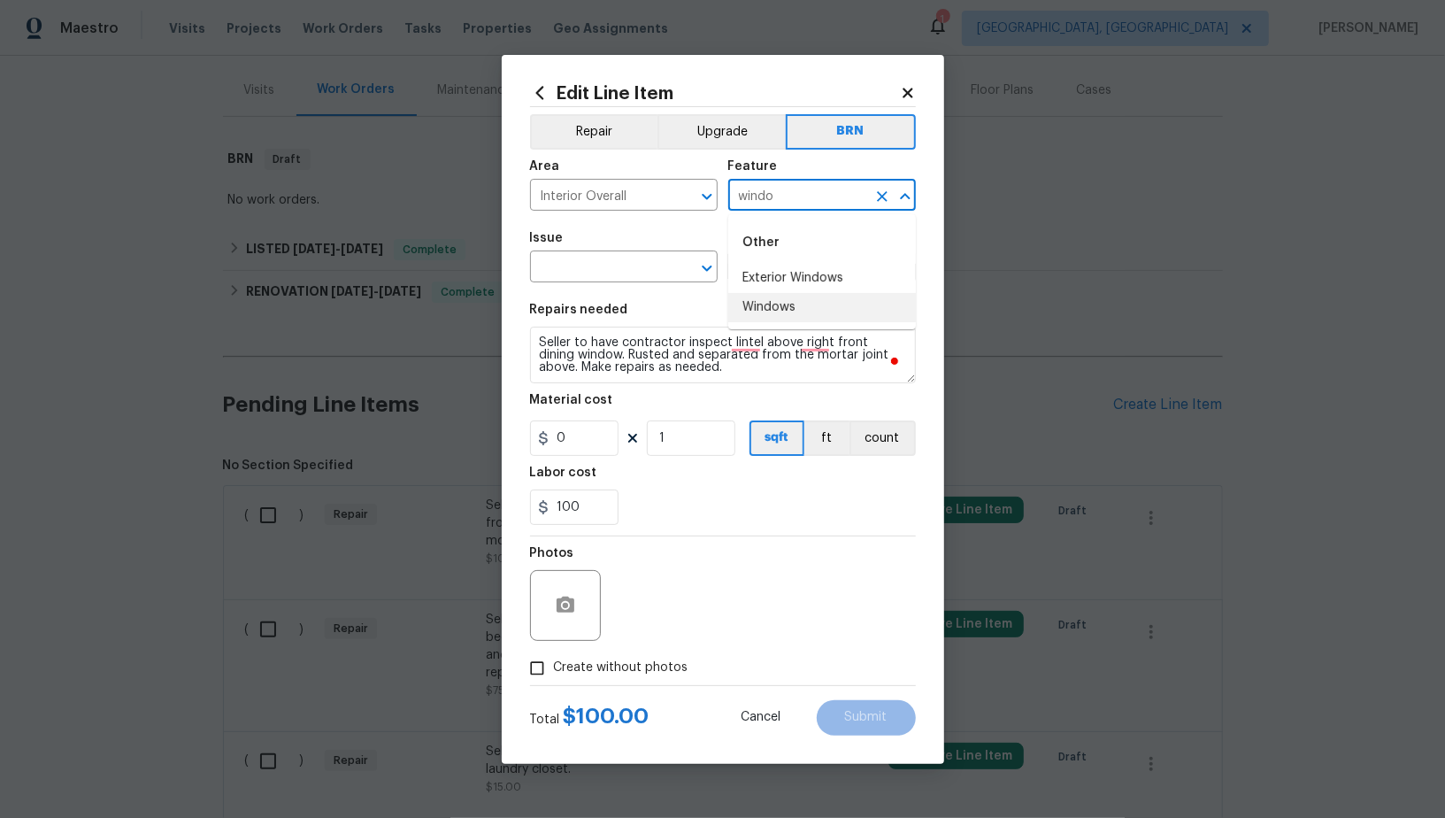
click at [787, 292] on ul "Exterior Windows Windows" at bounding box center [822, 293] width 188 height 58
click at [787, 298] on li "Windows" at bounding box center [822, 307] width 188 height 29
type input "Windows"
click at [602, 267] on input "text" at bounding box center [599, 268] width 138 height 27
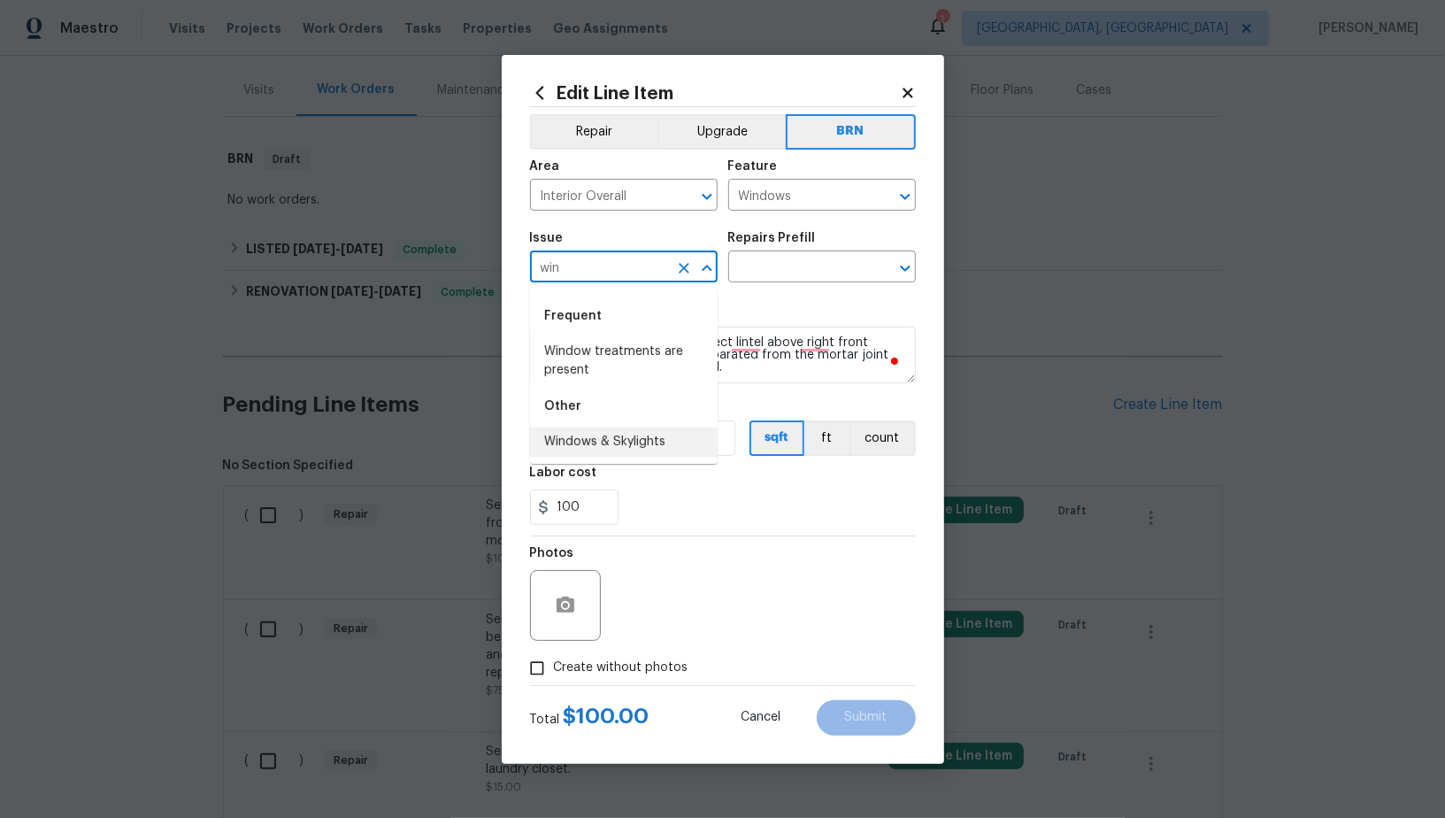
click at [626, 455] on li "Windows & Skylights" at bounding box center [624, 441] width 188 height 29
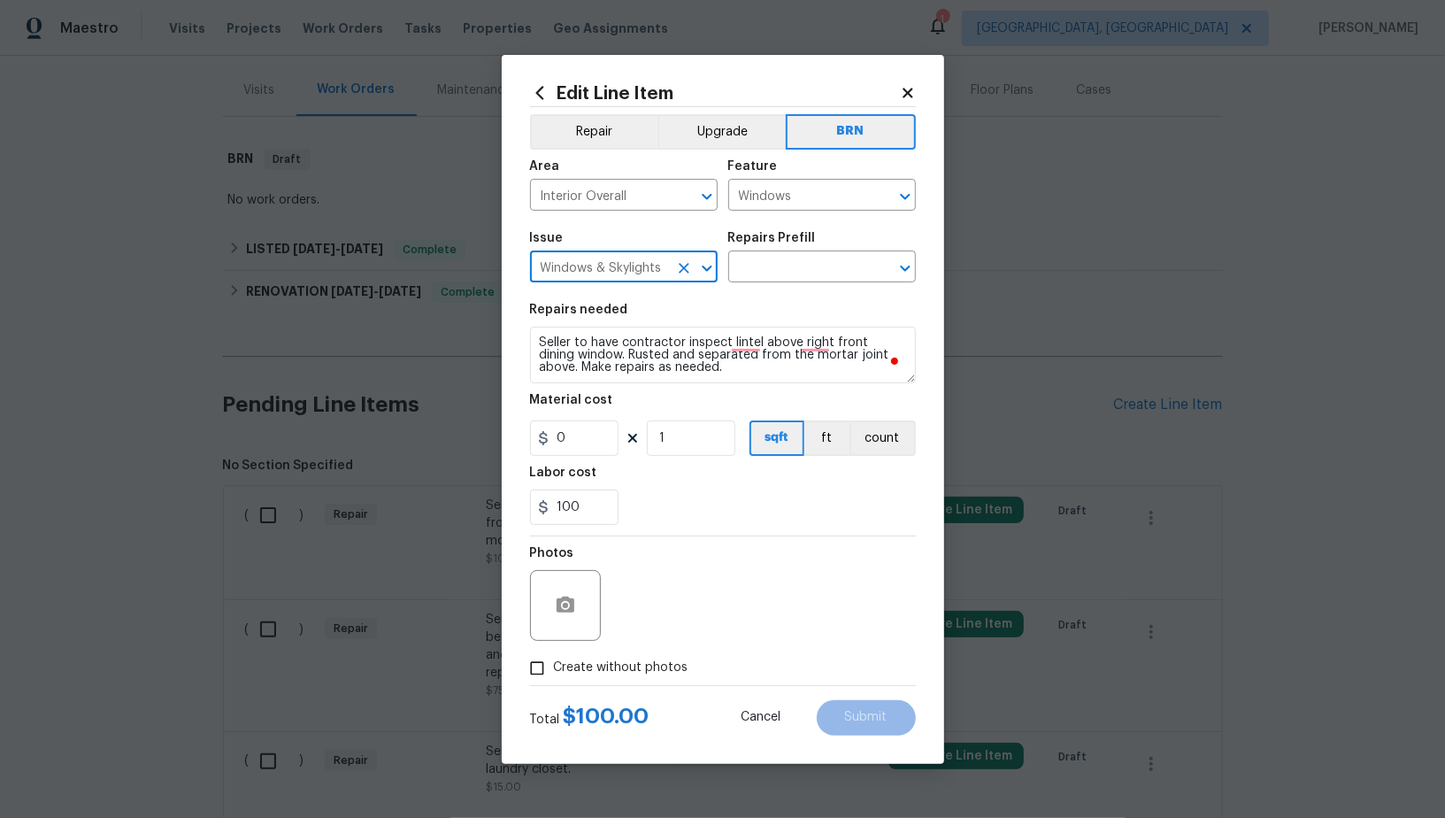
type input "Windows & Skylights"
click at [764, 345] on textarea "Seller to have contractor inspect lintel above right front dining window. Ruste…" at bounding box center [723, 354] width 386 height 57
click at [770, 288] on div "Issue Windows & Skylights ​ Repairs Prefill ​" at bounding box center [723, 257] width 386 height 72
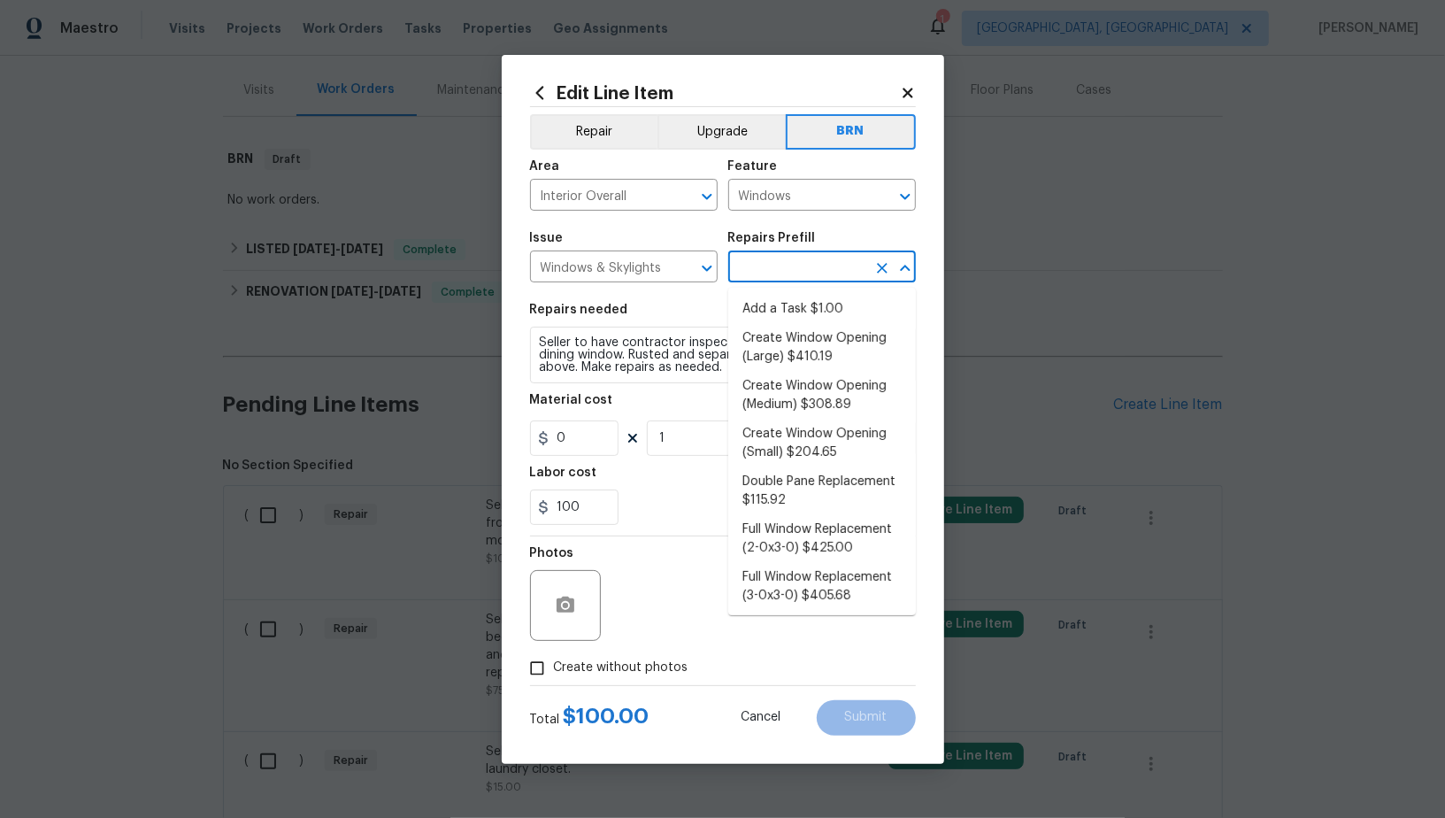
click at [770, 275] on input "text" at bounding box center [797, 268] width 138 height 27
click at [800, 310] on li "Add a Task $1.00" at bounding box center [822, 309] width 188 height 29
type input "Add a Task $1.00"
type textarea "HPM to detail"
type input "1"
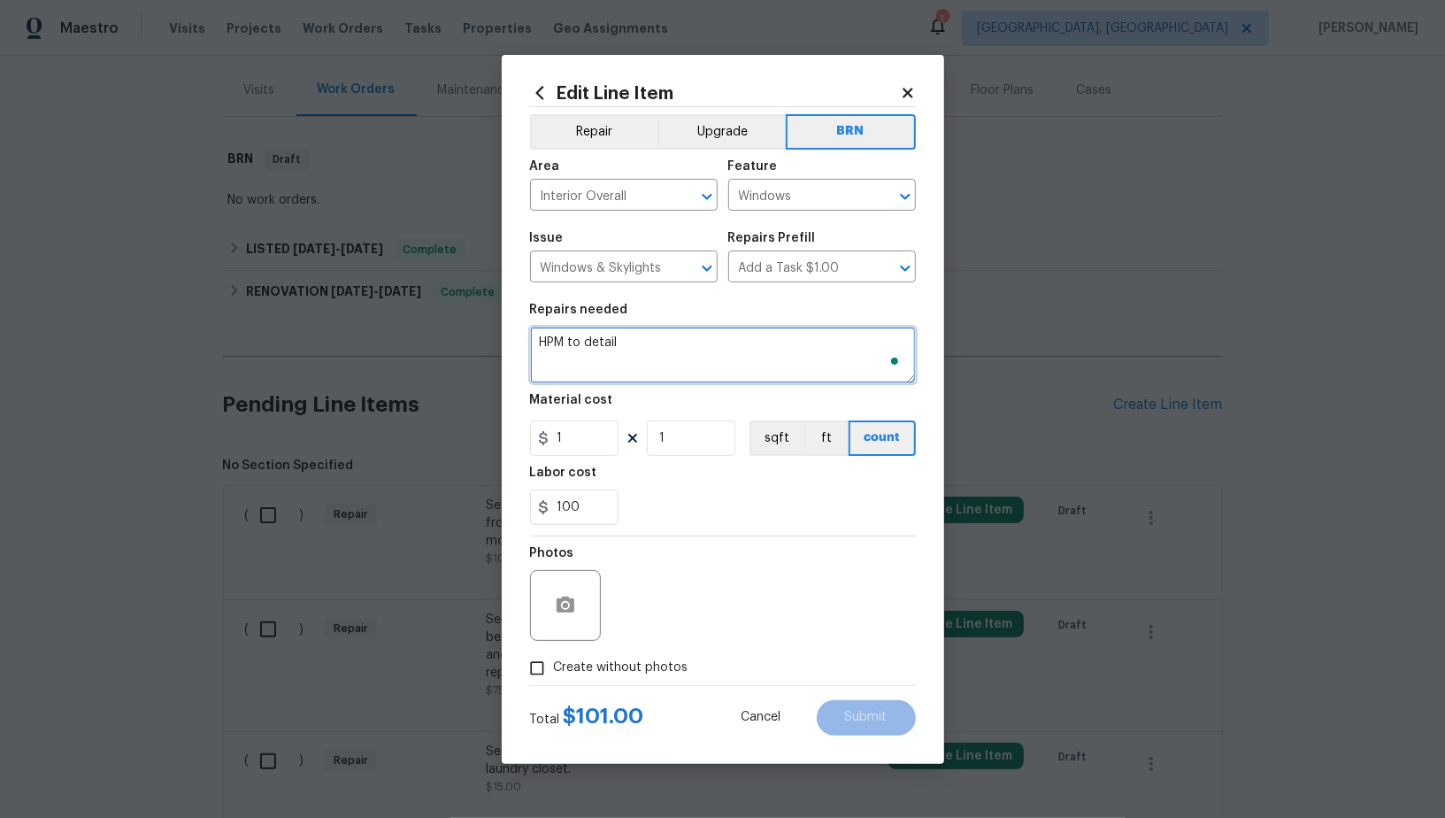
click at [721, 361] on textarea "HPM to detail" at bounding box center [723, 354] width 386 height 57
paste textarea "Seller to have contractor inspect lintel above right front dining window. Ruste…"
type textarea "Seller to have contractor inspect lintel above right front dining window. Ruste…"
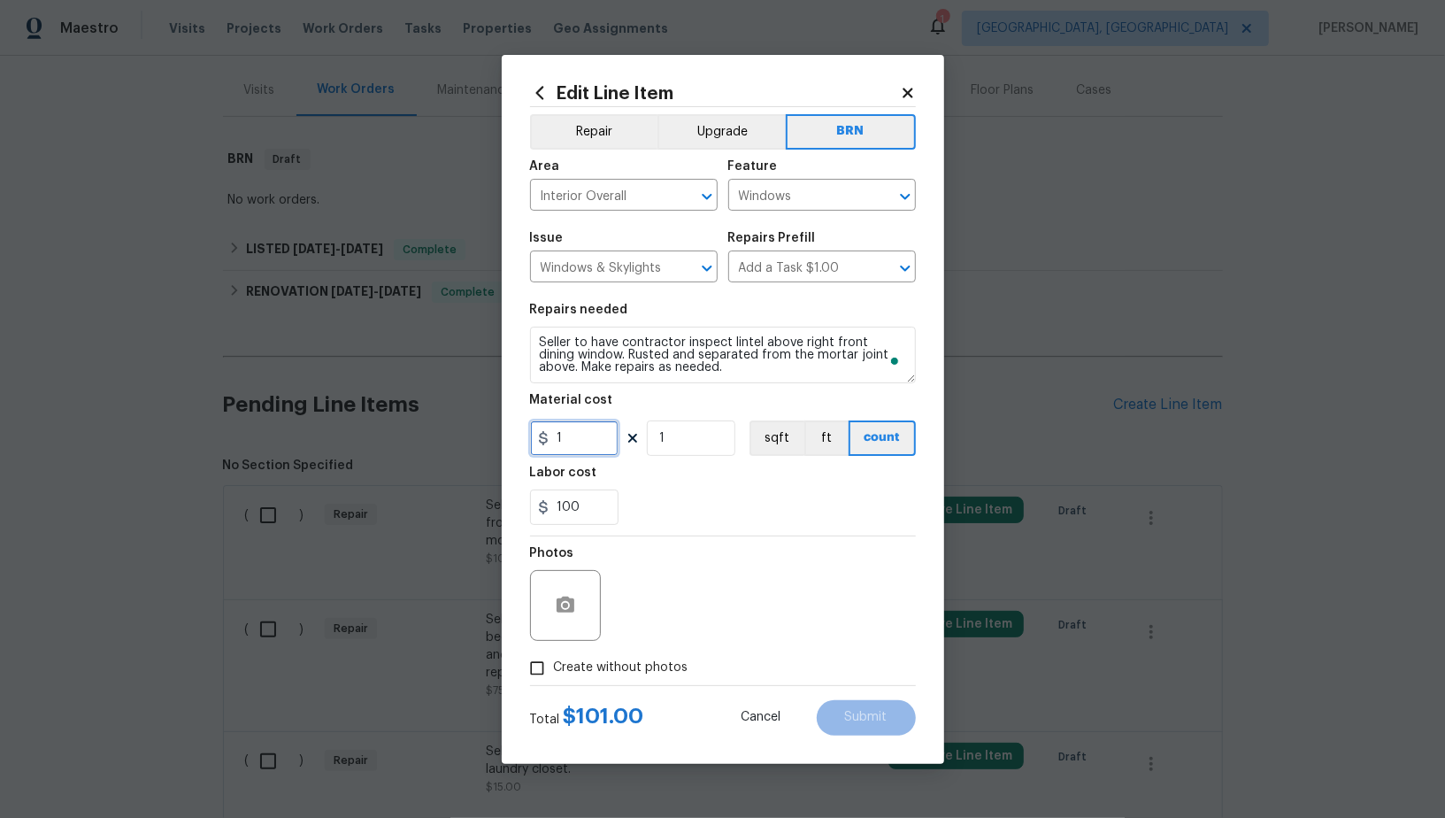
click at [604, 432] on input "1" at bounding box center [574, 437] width 88 height 35
type input "0"
click at [574, 604] on icon "button" at bounding box center [565, 605] width 21 height 21
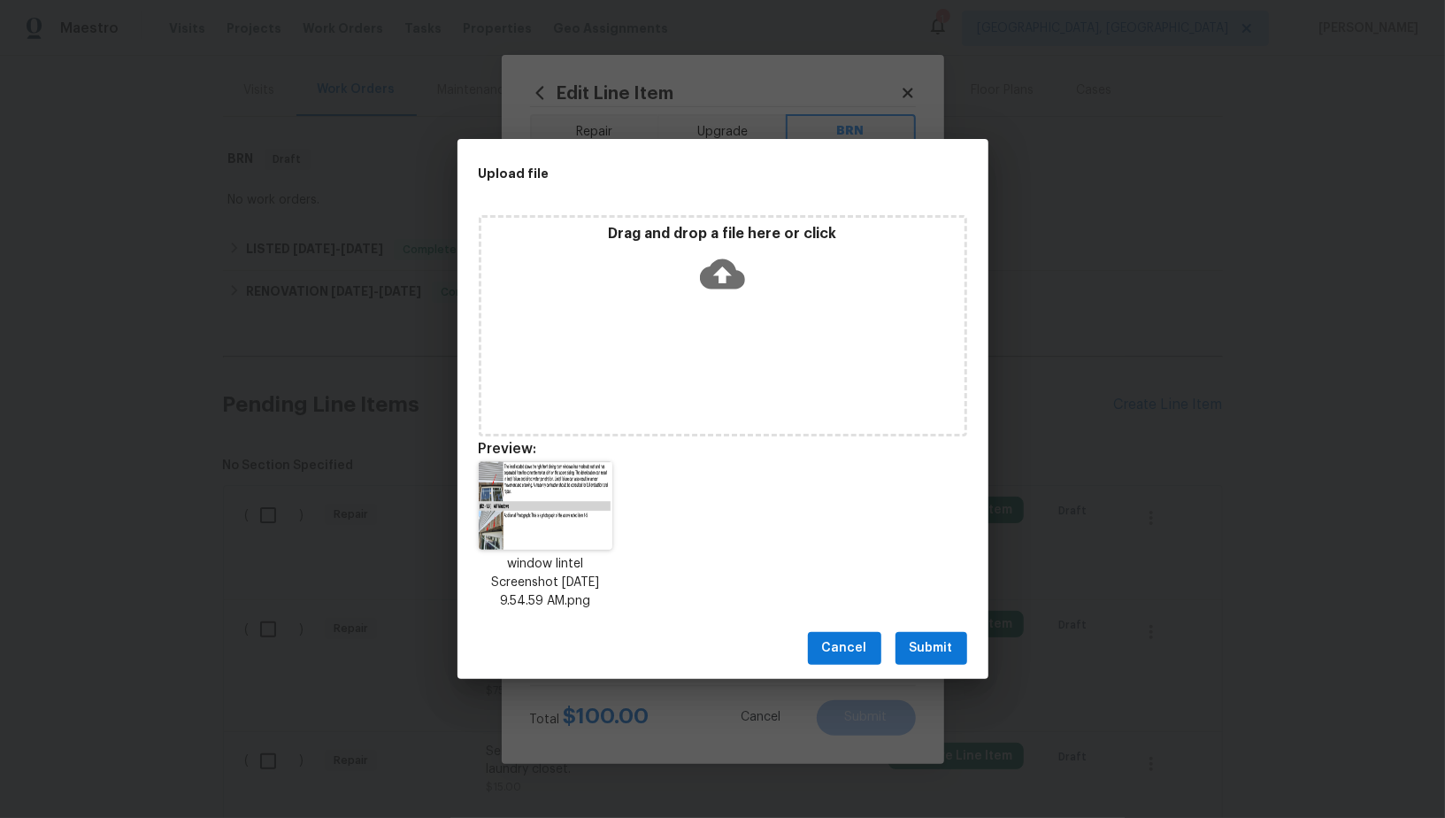
click at [963, 664] on div "Cancel Submit" at bounding box center [722, 648] width 531 height 61
click at [940, 657] on span "Submit" at bounding box center [931, 648] width 43 height 22
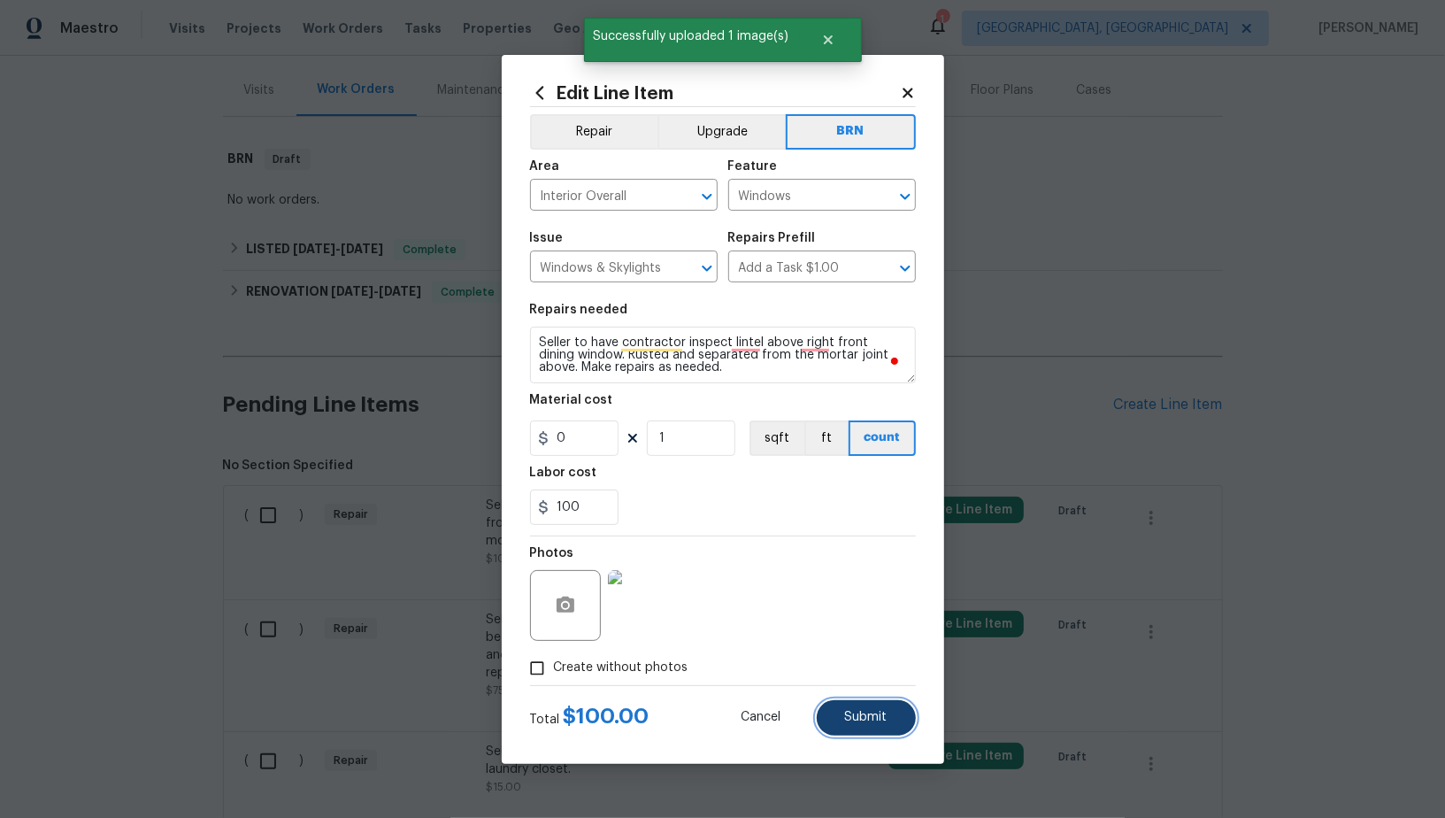
click at [873, 725] on button "Submit" at bounding box center [866, 717] width 99 height 35
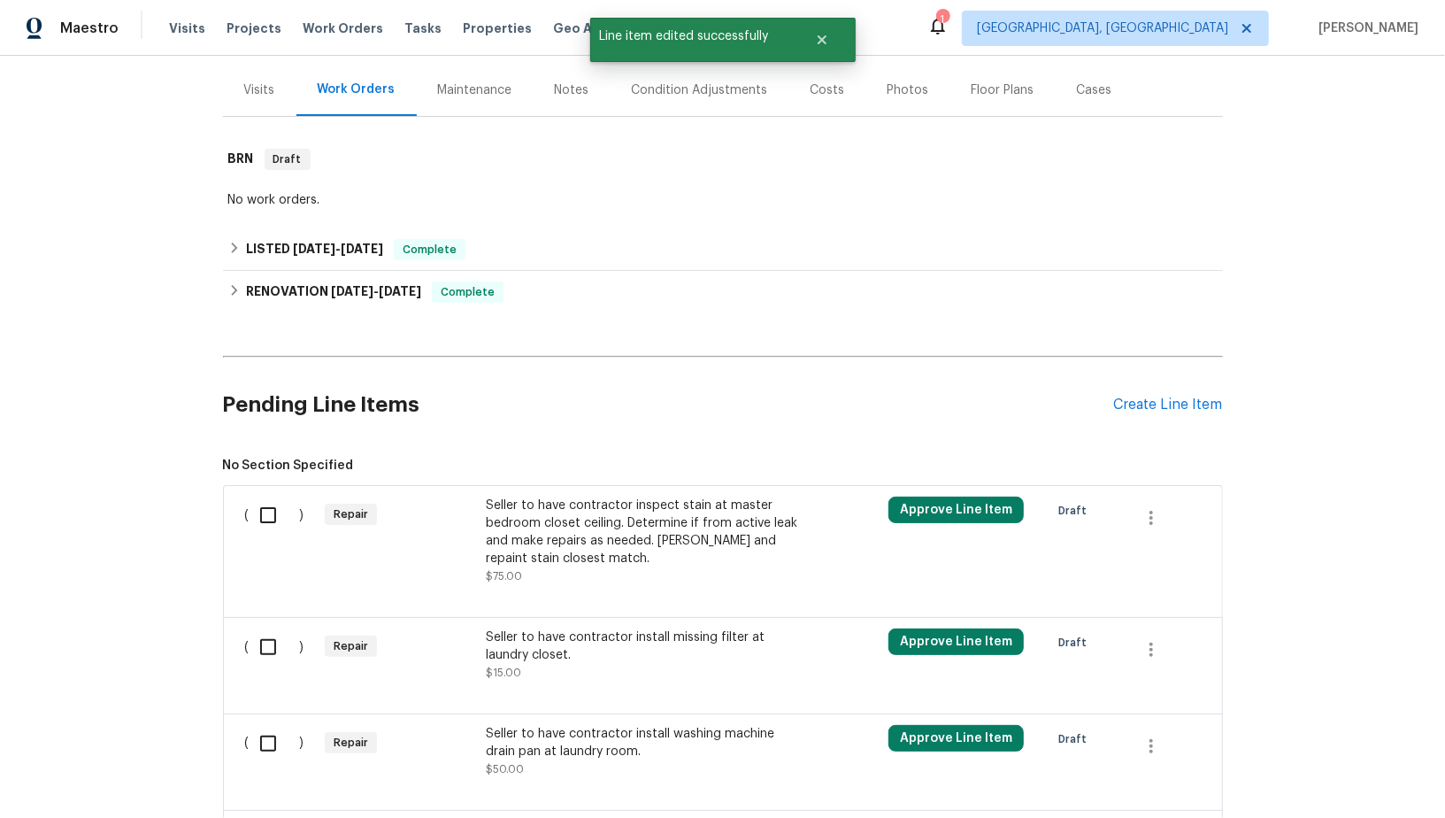
click at [570, 514] on div "Seller to have contractor inspect stain at master bedroom closet ceiling. Deter…" at bounding box center [641, 531] width 311 height 71
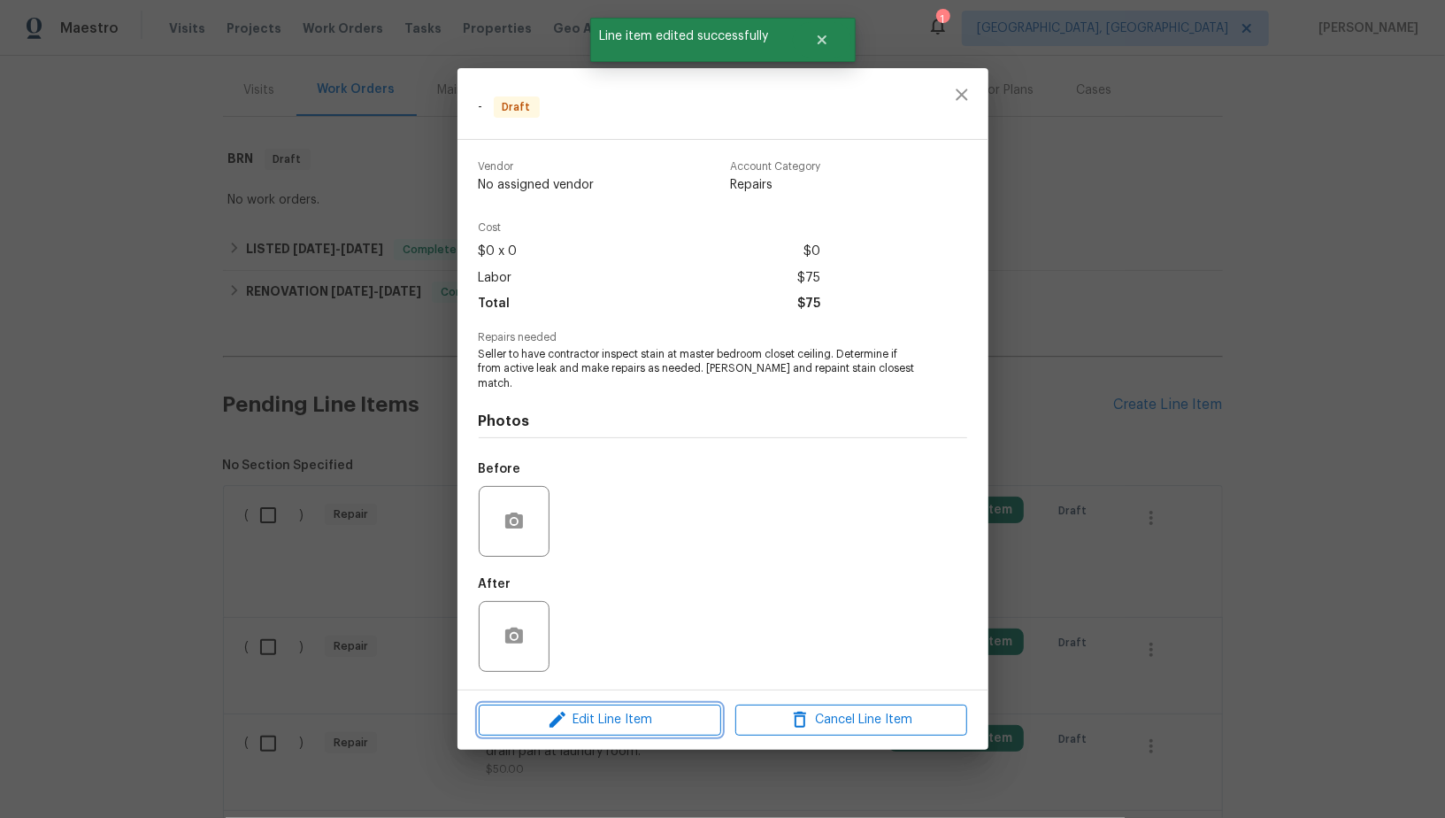
click at [601, 721] on span "Edit Line Item" at bounding box center [600, 720] width 232 height 22
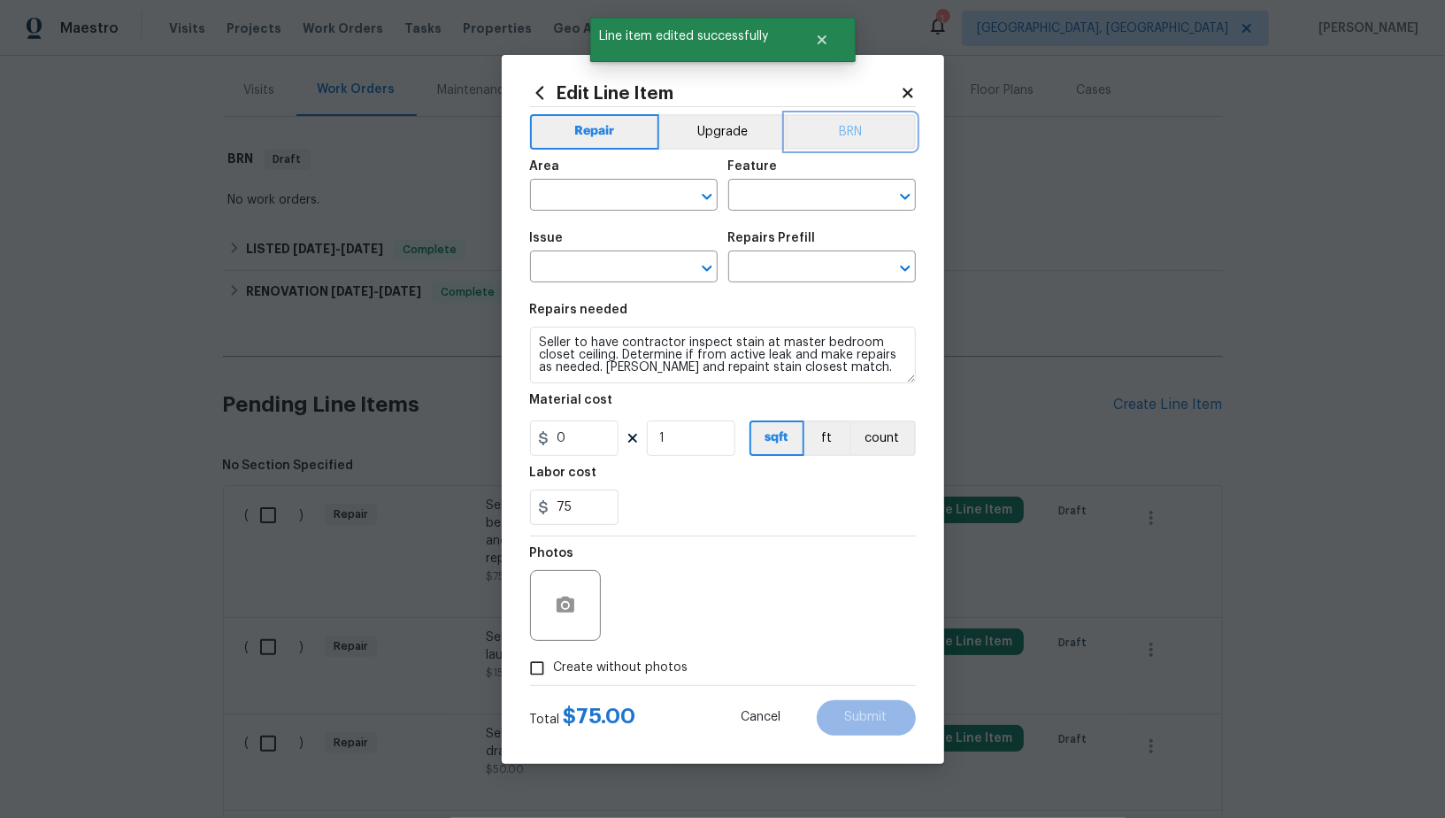
click at [842, 140] on button "BRN" at bounding box center [851, 131] width 130 height 35
click at [631, 203] on input "text" at bounding box center [599, 196] width 138 height 27
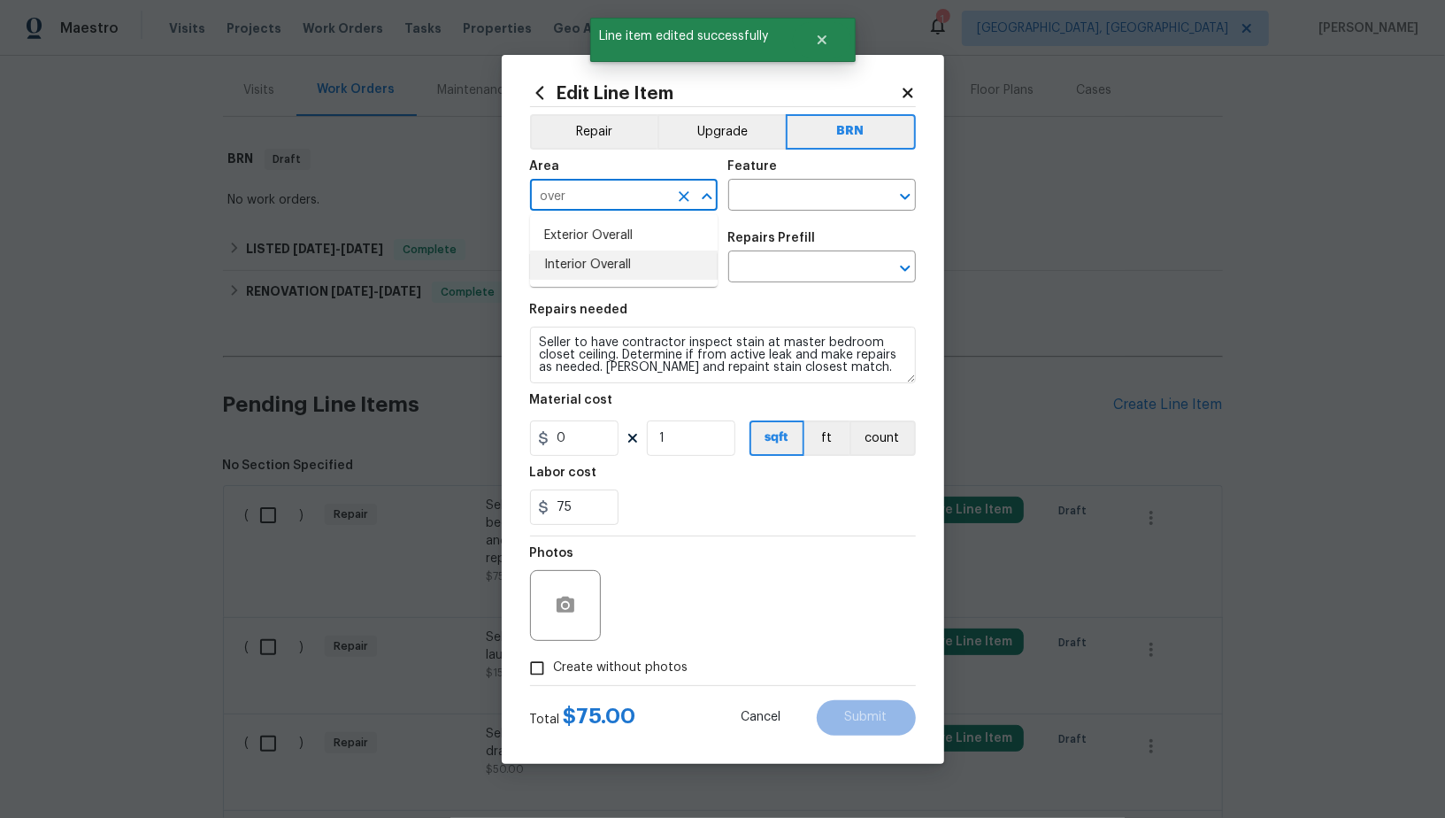
click at [621, 270] on li "Interior Overall" at bounding box center [624, 264] width 188 height 29
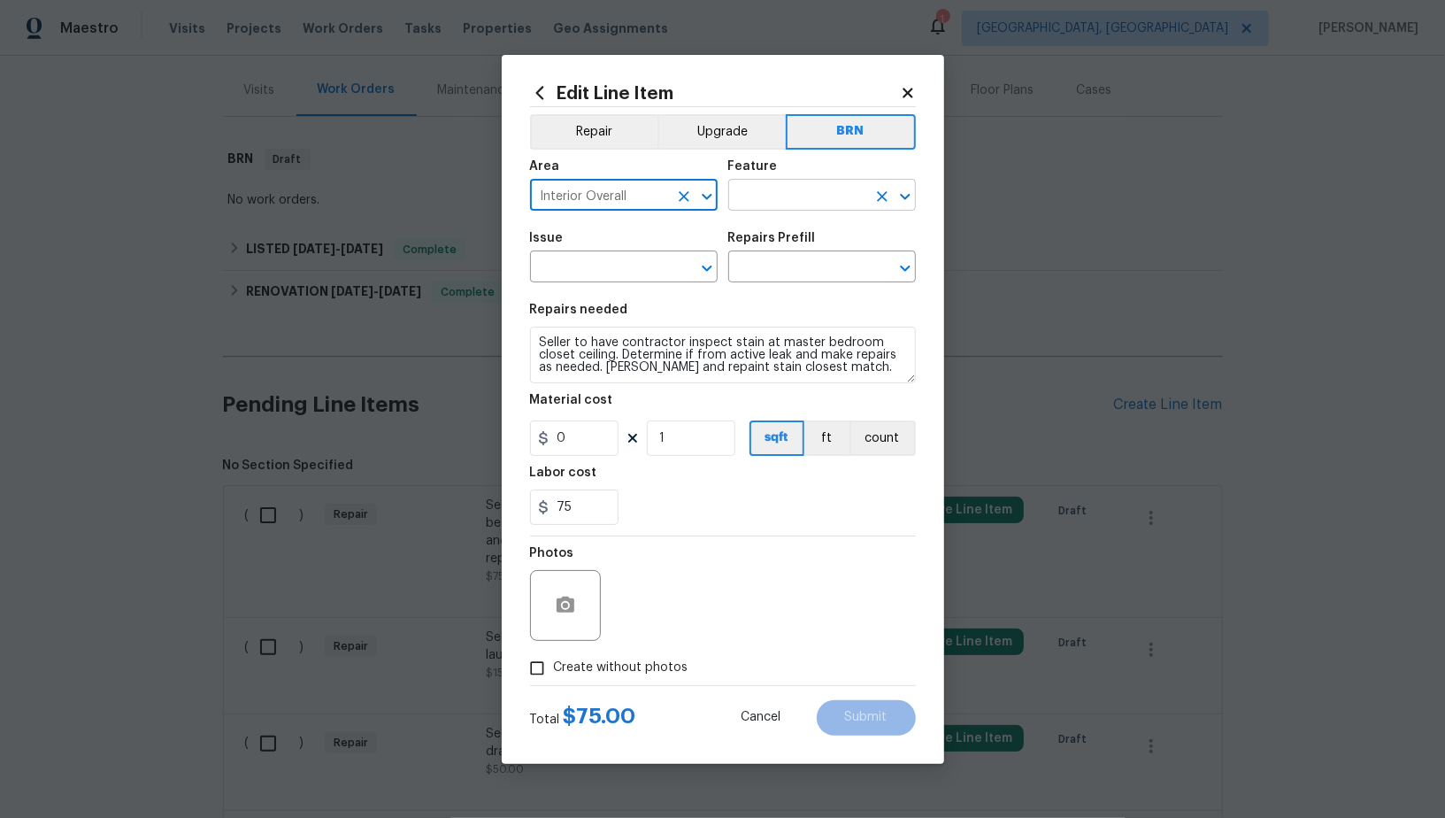
type input "Interior Overall"
click at [755, 200] on input "text" at bounding box center [797, 196] width 138 height 27
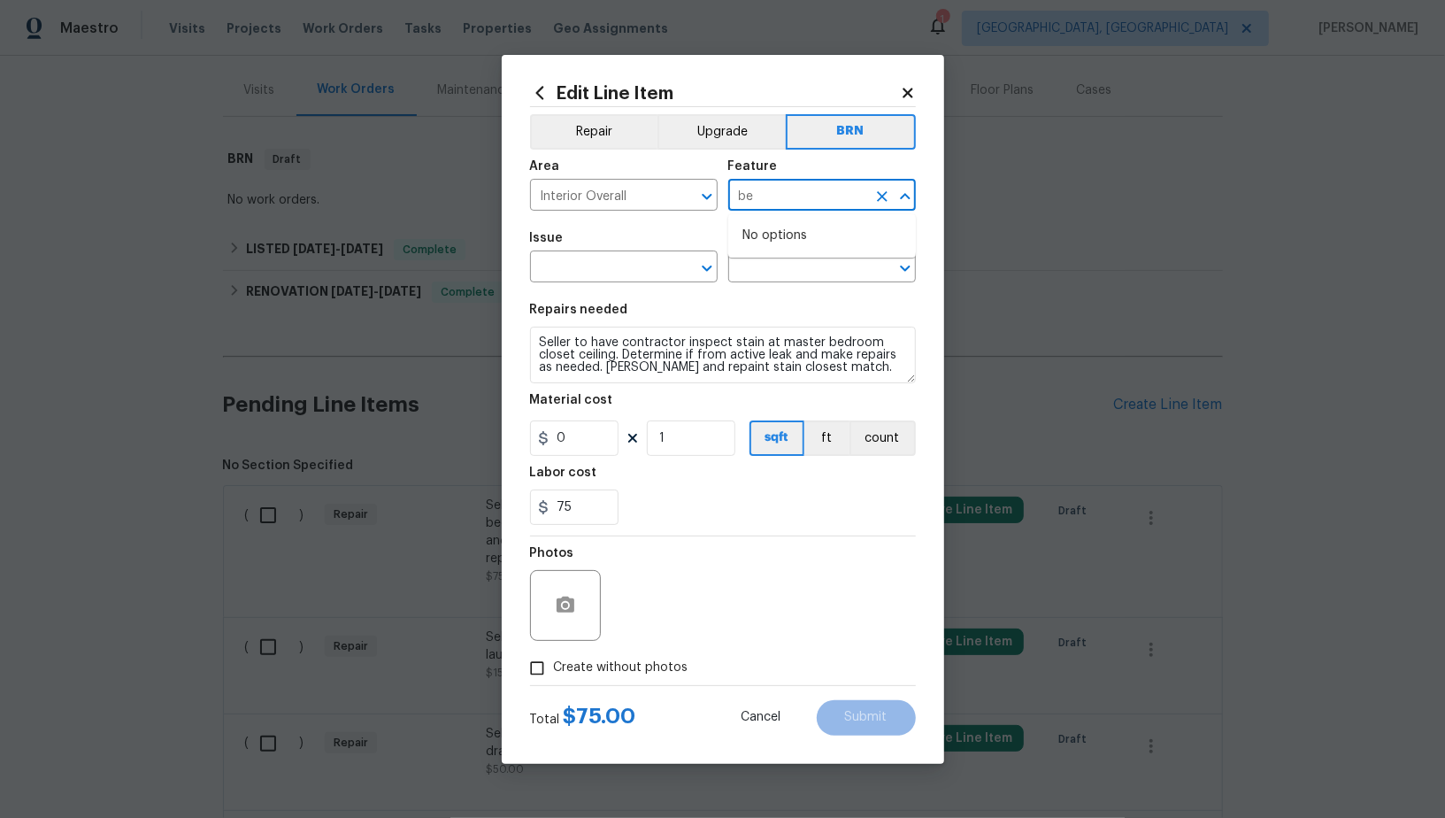
type input "b"
click at [773, 297] on ul "Other Walls and Ceiling" at bounding box center [822, 257] width 188 height 86
click at [764, 283] on li "Walls and Ceiling" at bounding box center [822, 278] width 188 height 29
type input "Walls and Ceiling"
click at [577, 268] on input "text" at bounding box center [599, 268] width 138 height 27
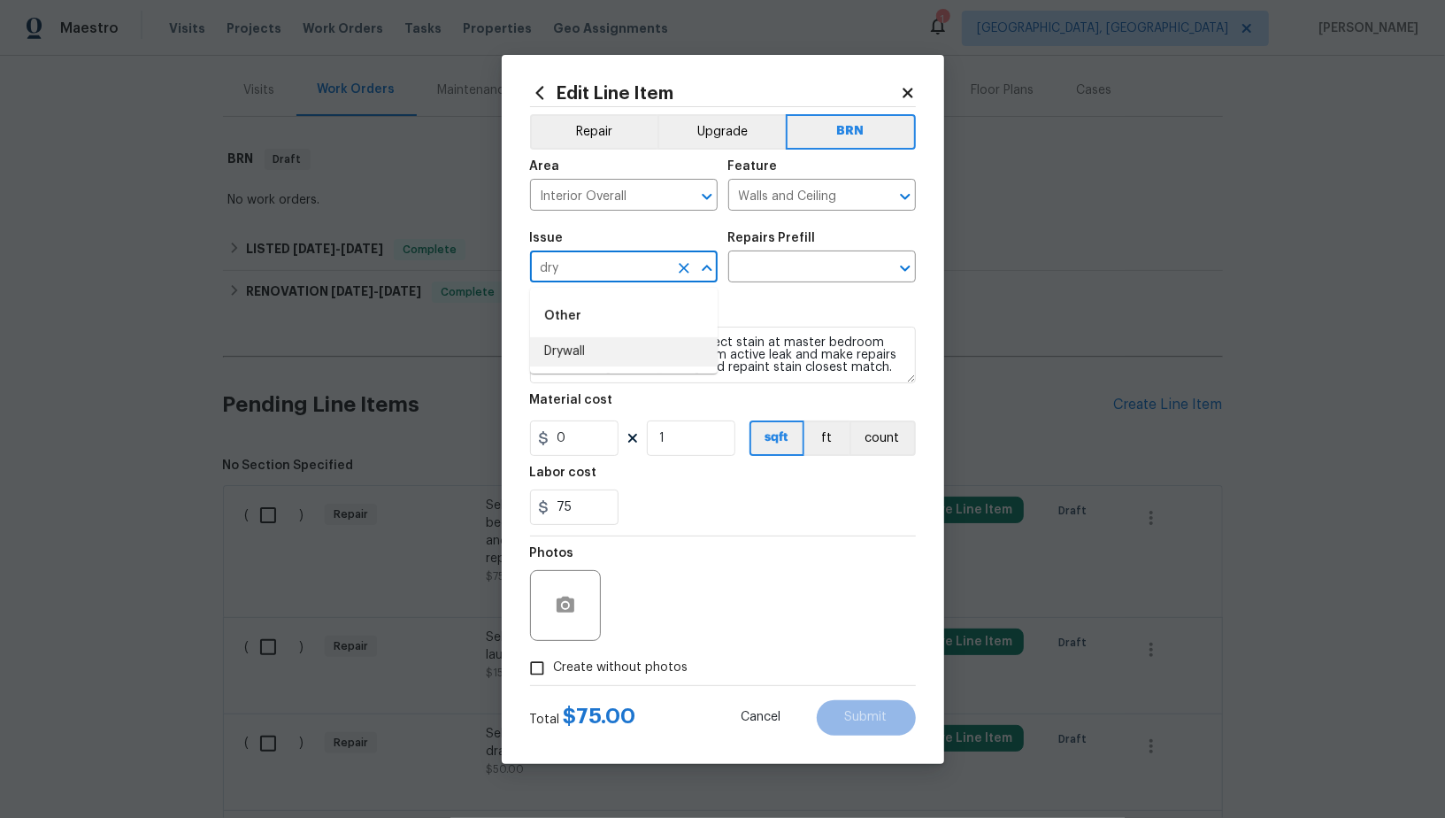
click at [580, 360] on li "Drywall" at bounding box center [624, 351] width 188 height 29
type input "Drywall"
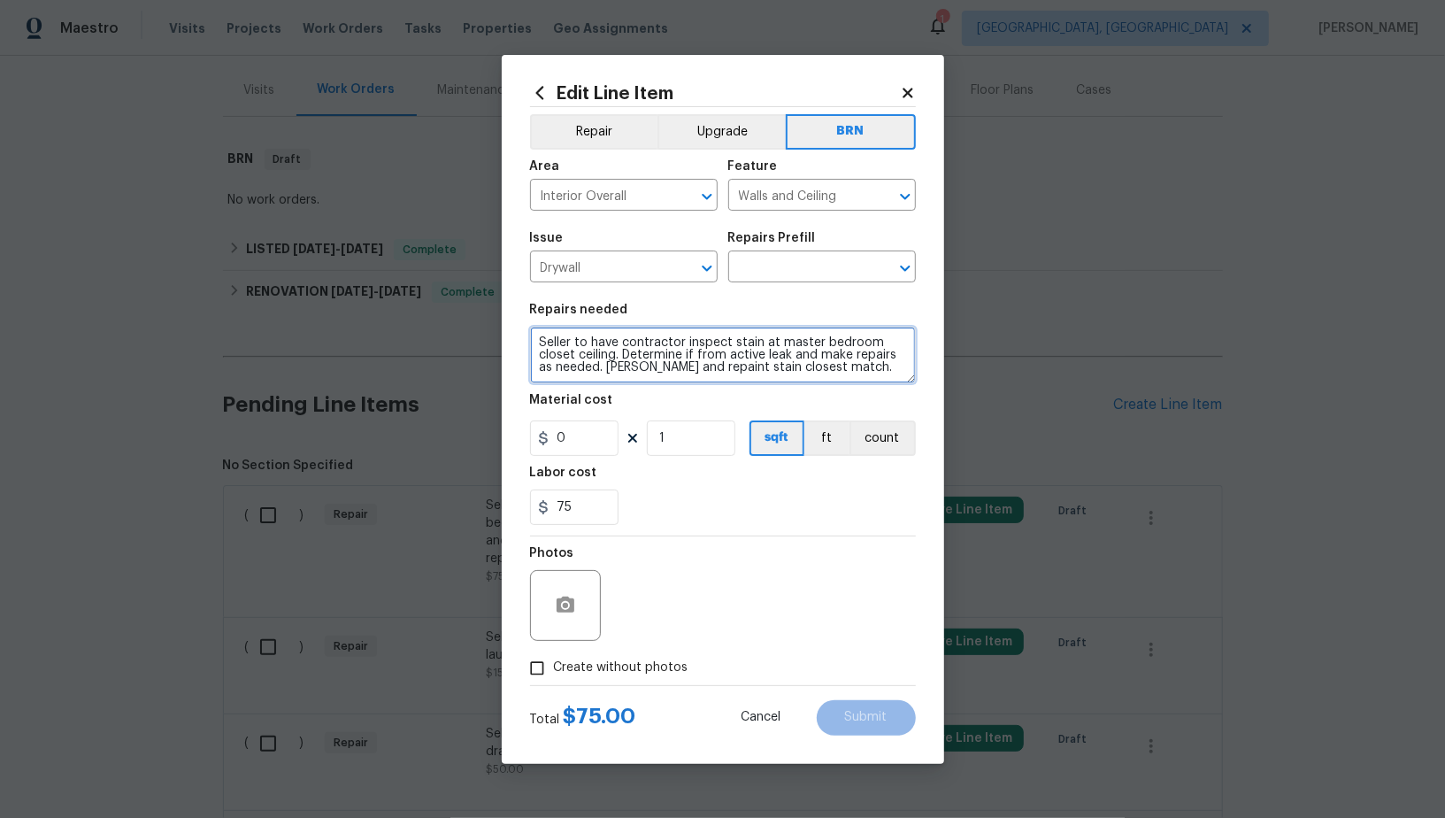
click at [656, 360] on textarea "Seller to have contractor inspect stain at master bedroom closet ceiling. Deter…" at bounding box center [723, 354] width 386 height 57
click at [682, 280] on button "Clear" at bounding box center [684, 268] width 25 height 25
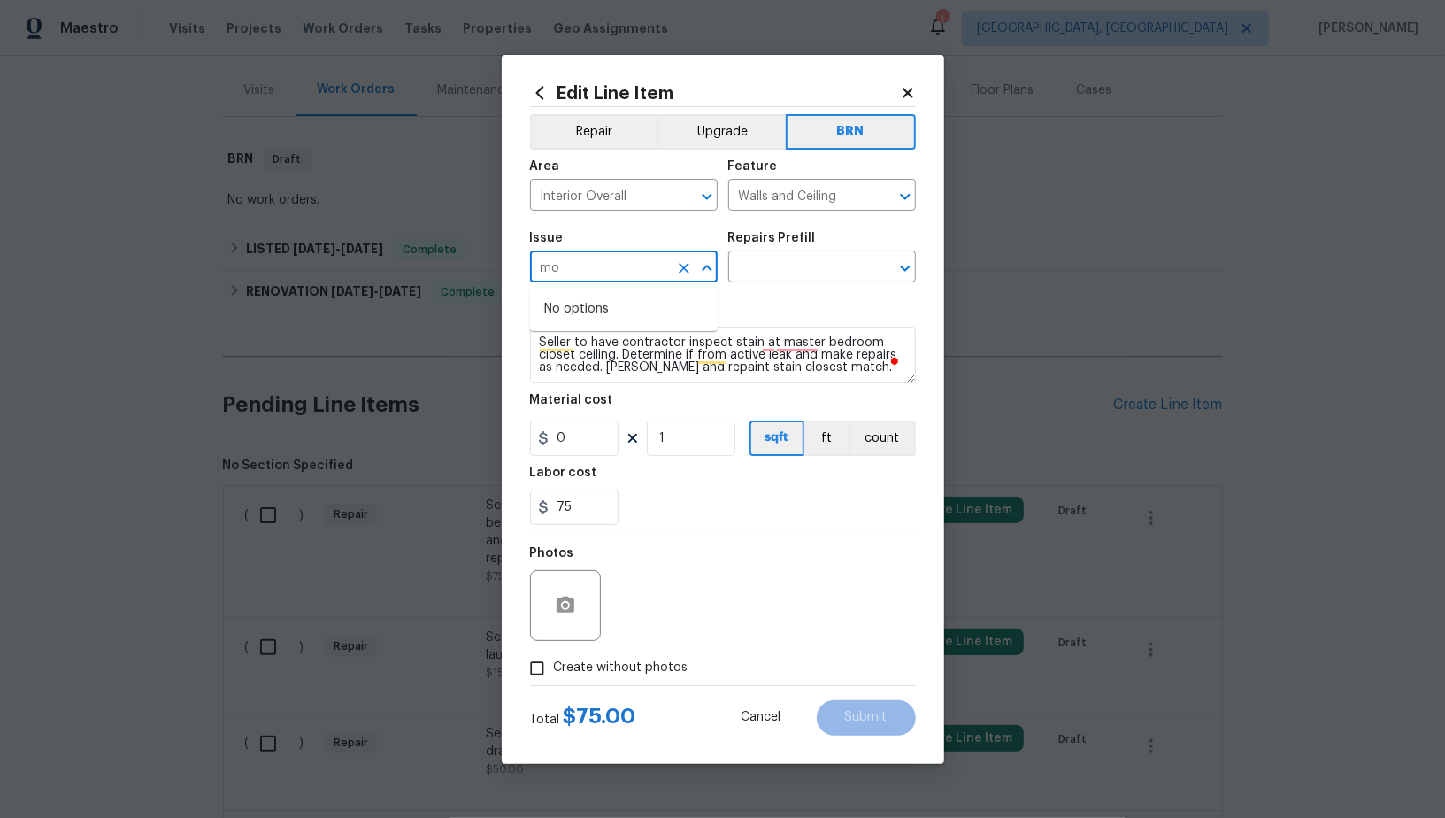
type input "m"
click at [639, 357] on li "Drywall" at bounding box center [624, 351] width 188 height 29
type input "Drywall"
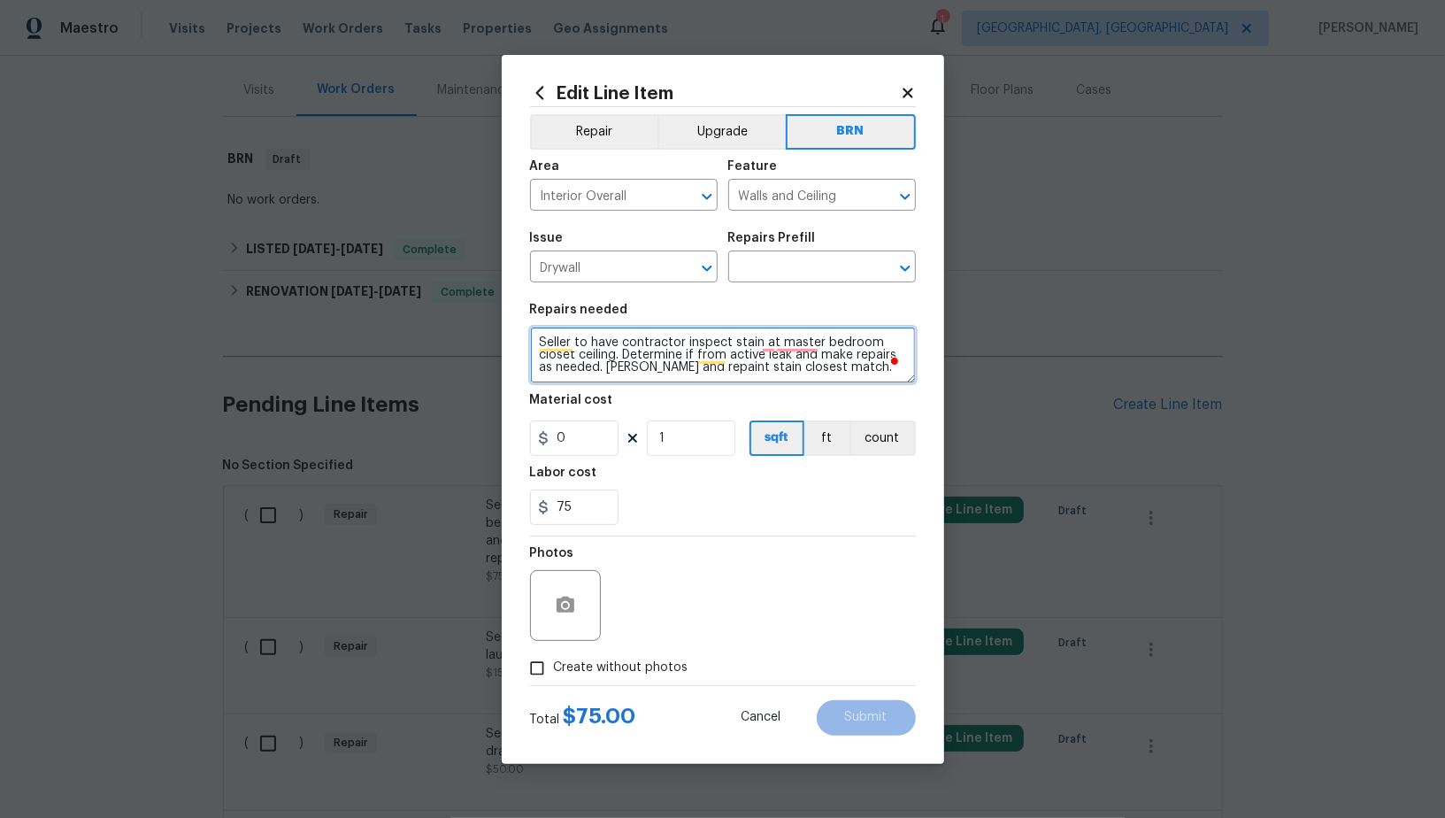
click at [750, 362] on textarea "Seller to have contractor inspect stain at master bedroom closet ceiling. Deter…" at bounding box center [723, 354] width 386 height 57
click at [803, 248] on div "Repairs Prefill" at bounding box center [822, 243] width 188 height 23
click at [802, 264] on input "text" at bounding box center [797, 268] width 138 height 27
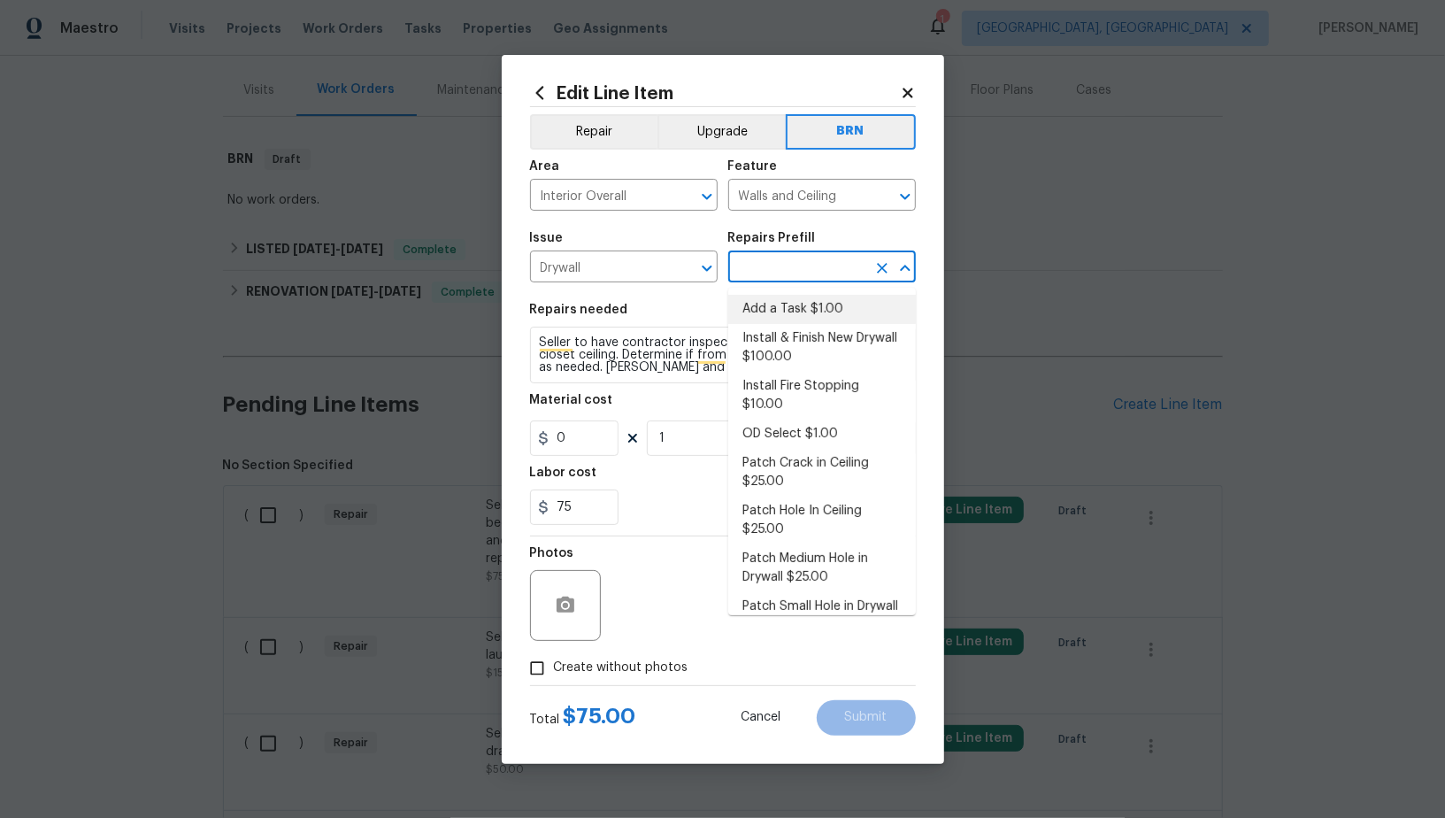
click at [804, 319] on li "Add a Task $1.00" at bounding box center [822, 309] width 188 height 29
type input "Add a Task $1.00"
type textarea "HPM to detail"
type input "1"
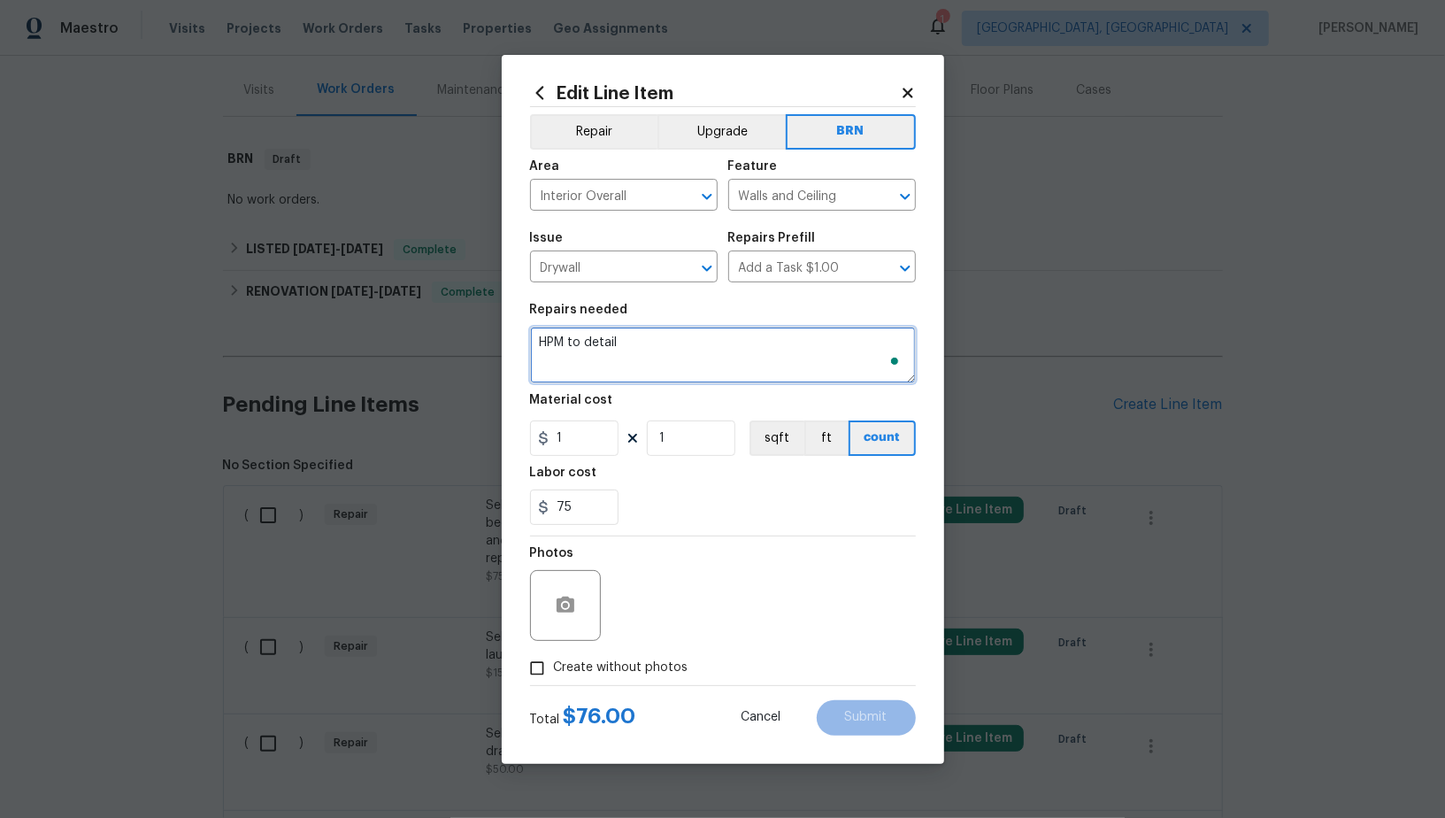
click at [742, 352] on textarea "HPM to detail" at bounding box center [723, 354] width 386 height 57
paste textarea "Seller to have contractor inspect stain at master bedroom closet ceiling. Deter…"
type textarea "Seller to have contractor inspect stain at master bedroom closet ceiling. Deter…"
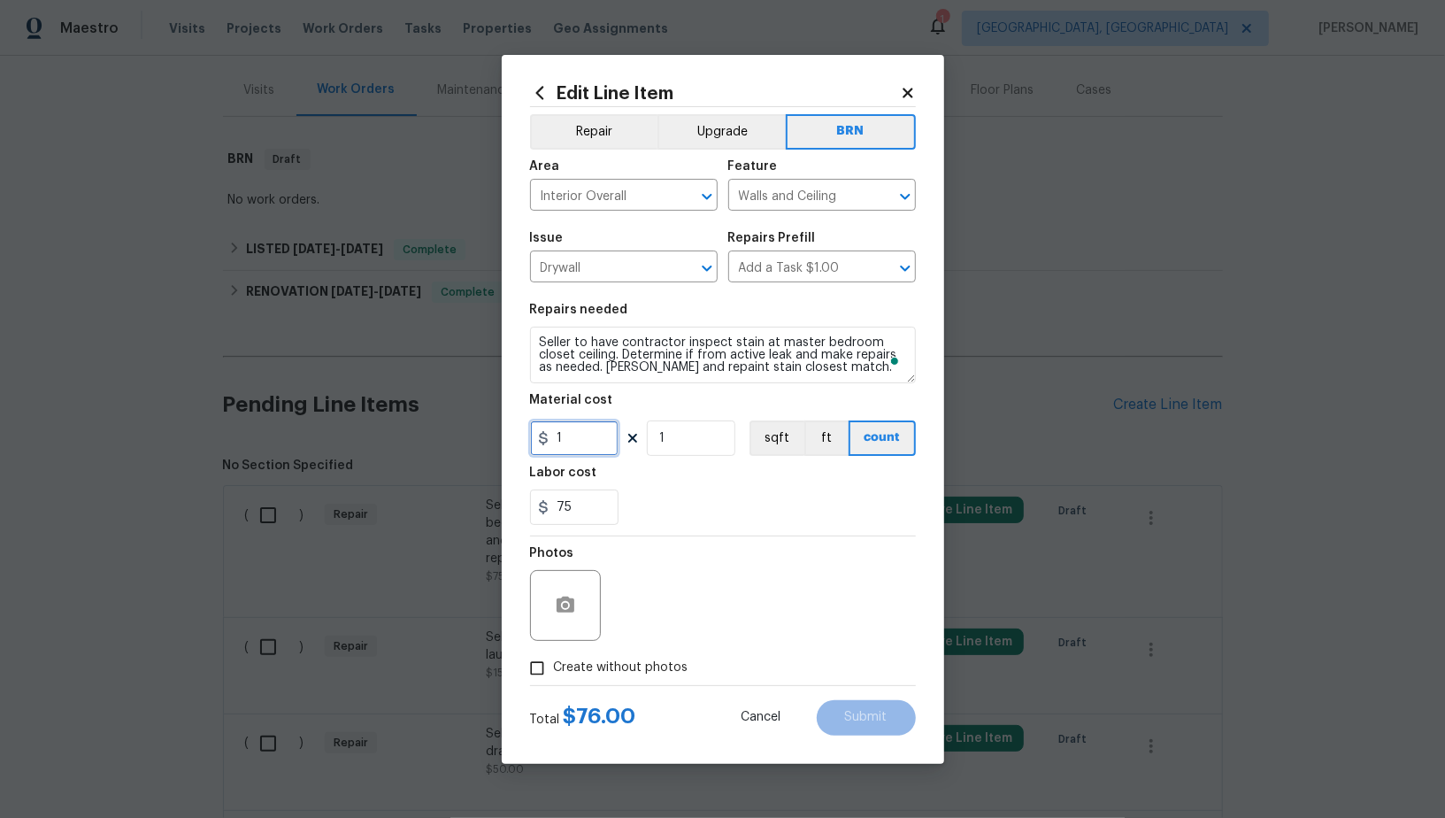
click at [580, 449] on input "1" at bounding box center [574, 437] width 88 height 35
type input "0"
click at [568, 600] on icon "button" at bounding box center [566, 604] width 18 height 16
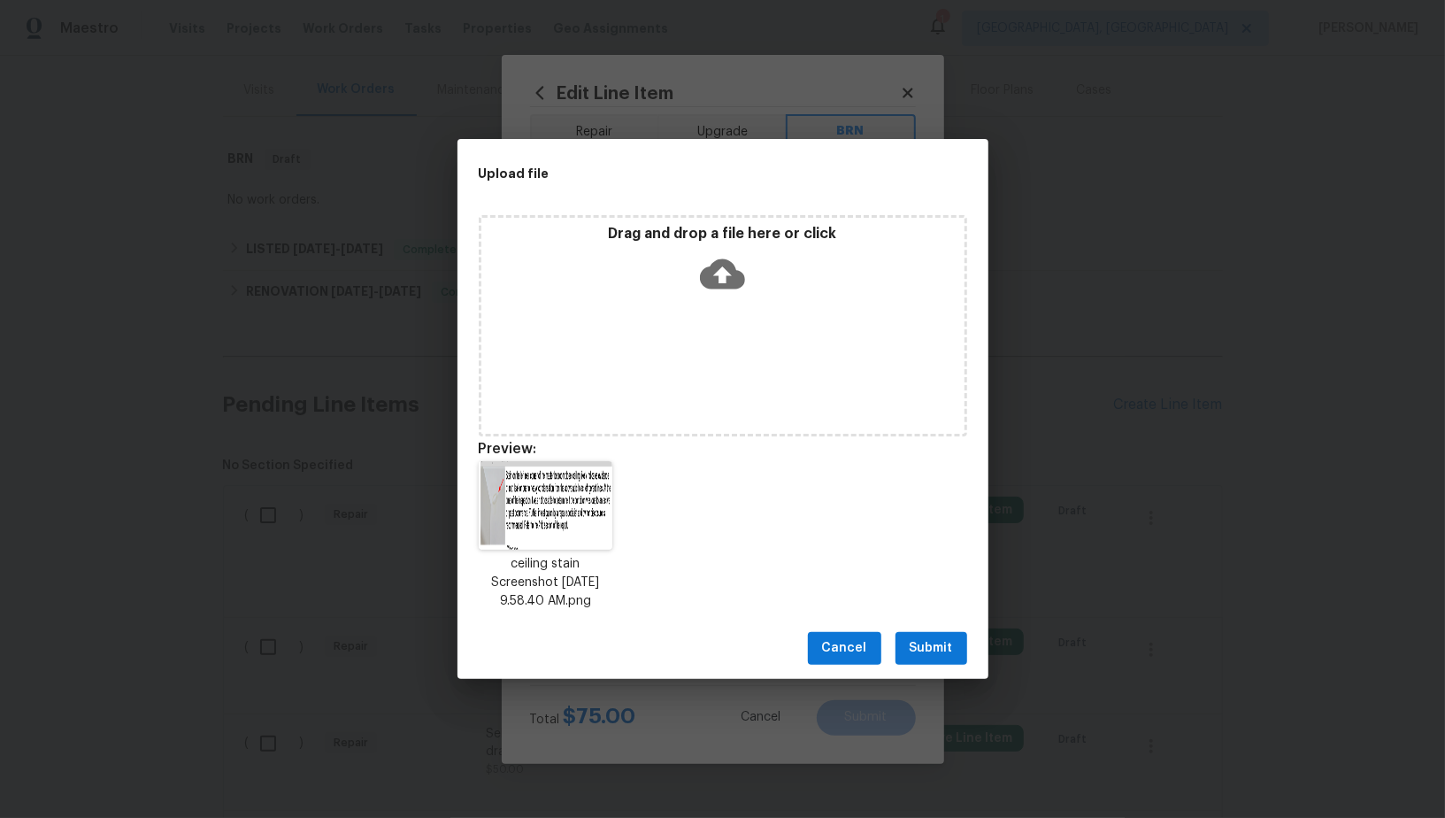
click at [910, 631] on div "Cancel Submit" at bounding box center [722, 648] width 531 height 61
click at [937, 663] on button "Submit" at bounding box center [931, 648] width 72 height 33
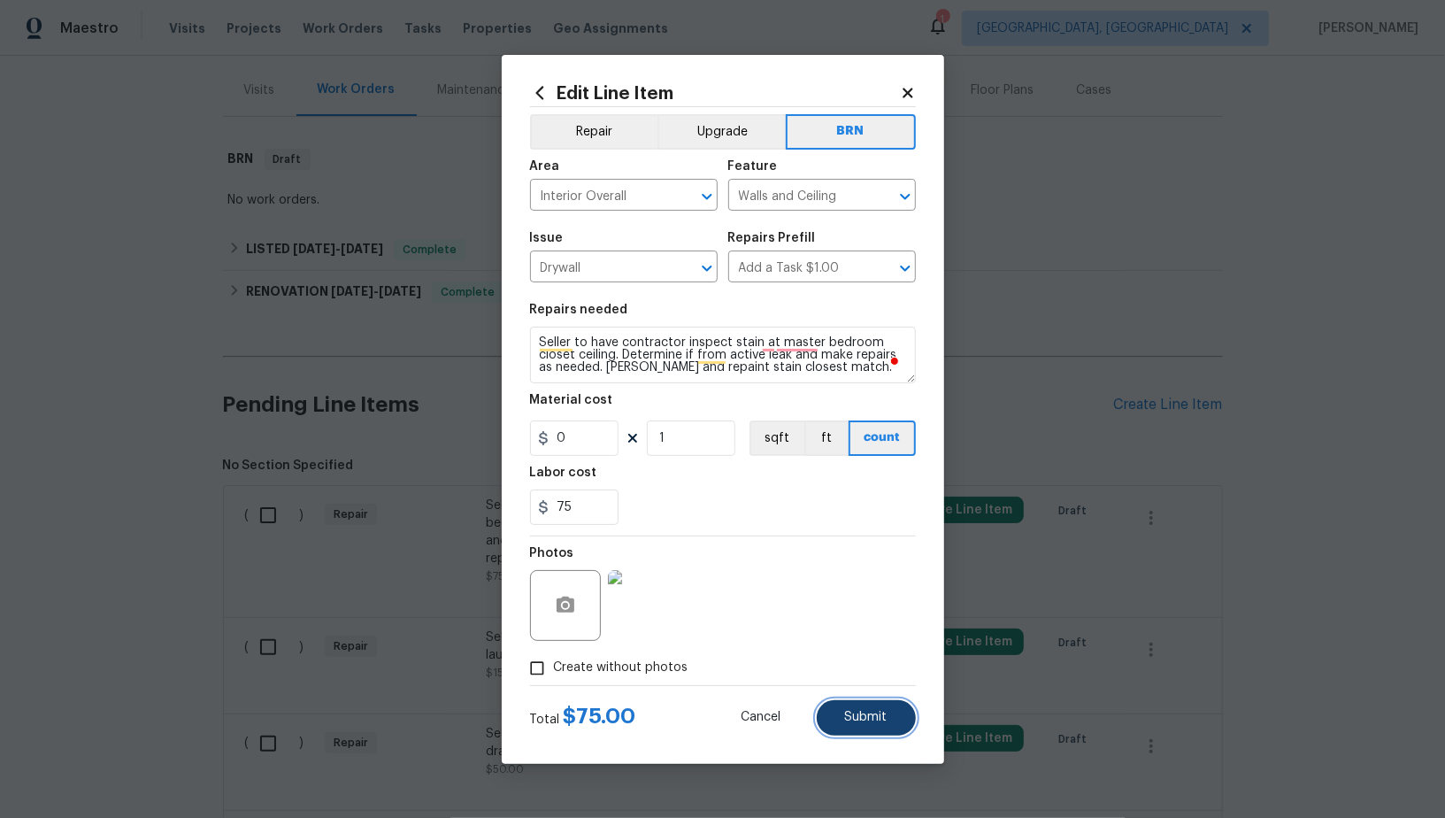
click at [893, 716] on button "Submit" at bounding box center [866, 717] width 99 height 35
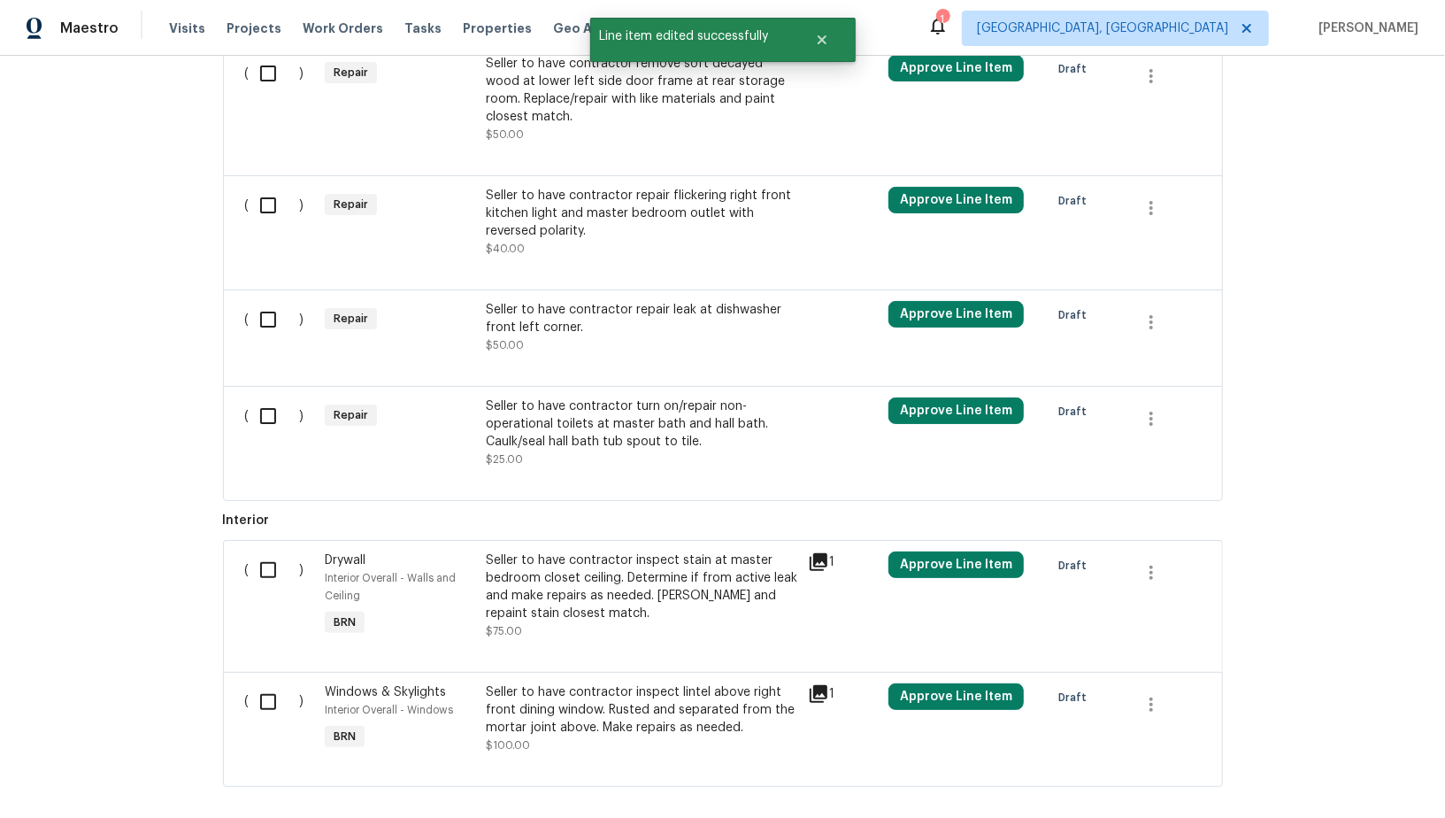
scroll to position [0, 0]
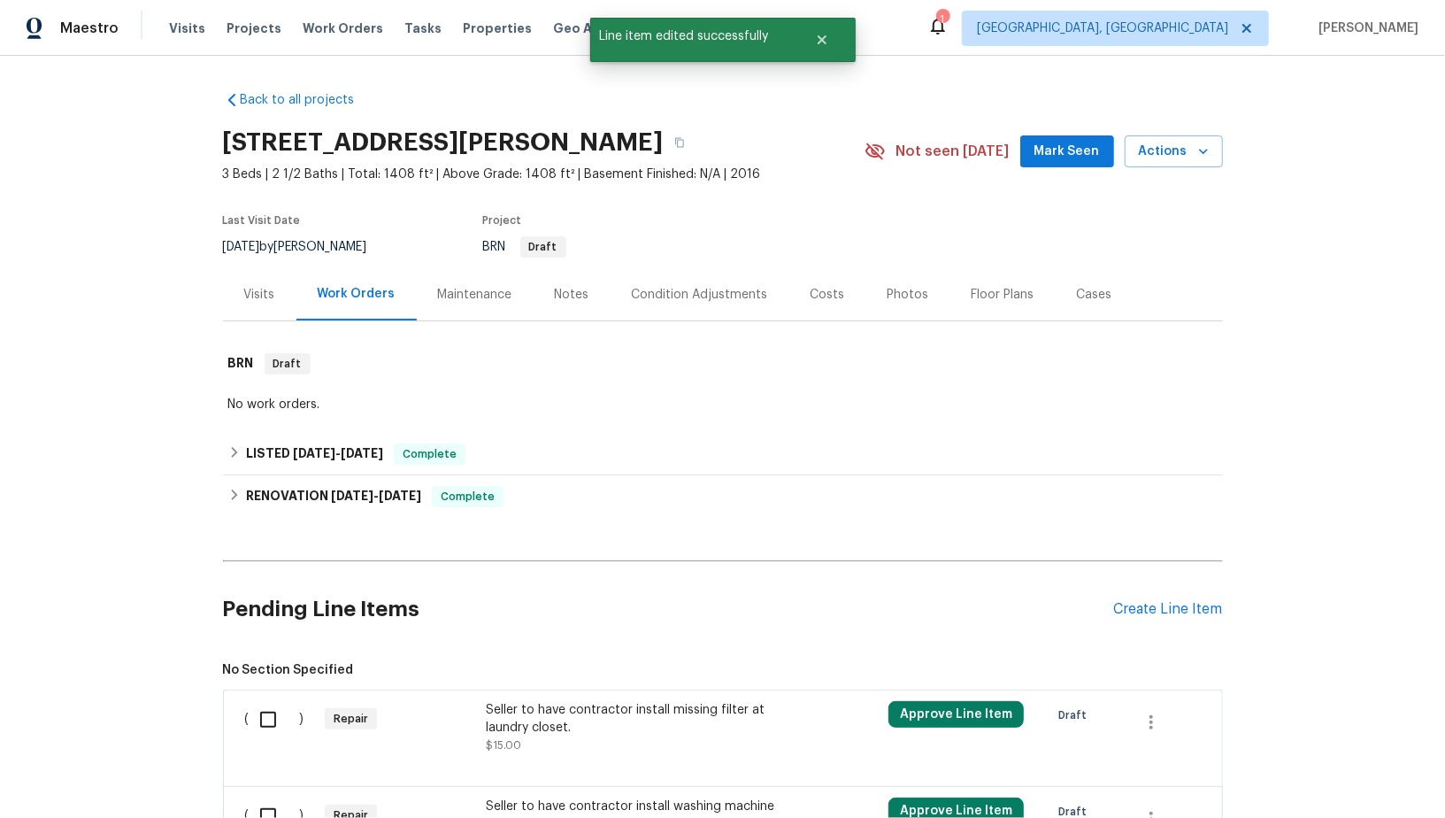
click at [591, 722] on div "Seller to have contractor install missing filter at laundry closet." at bounding box center [641, 718] width 311 height 35
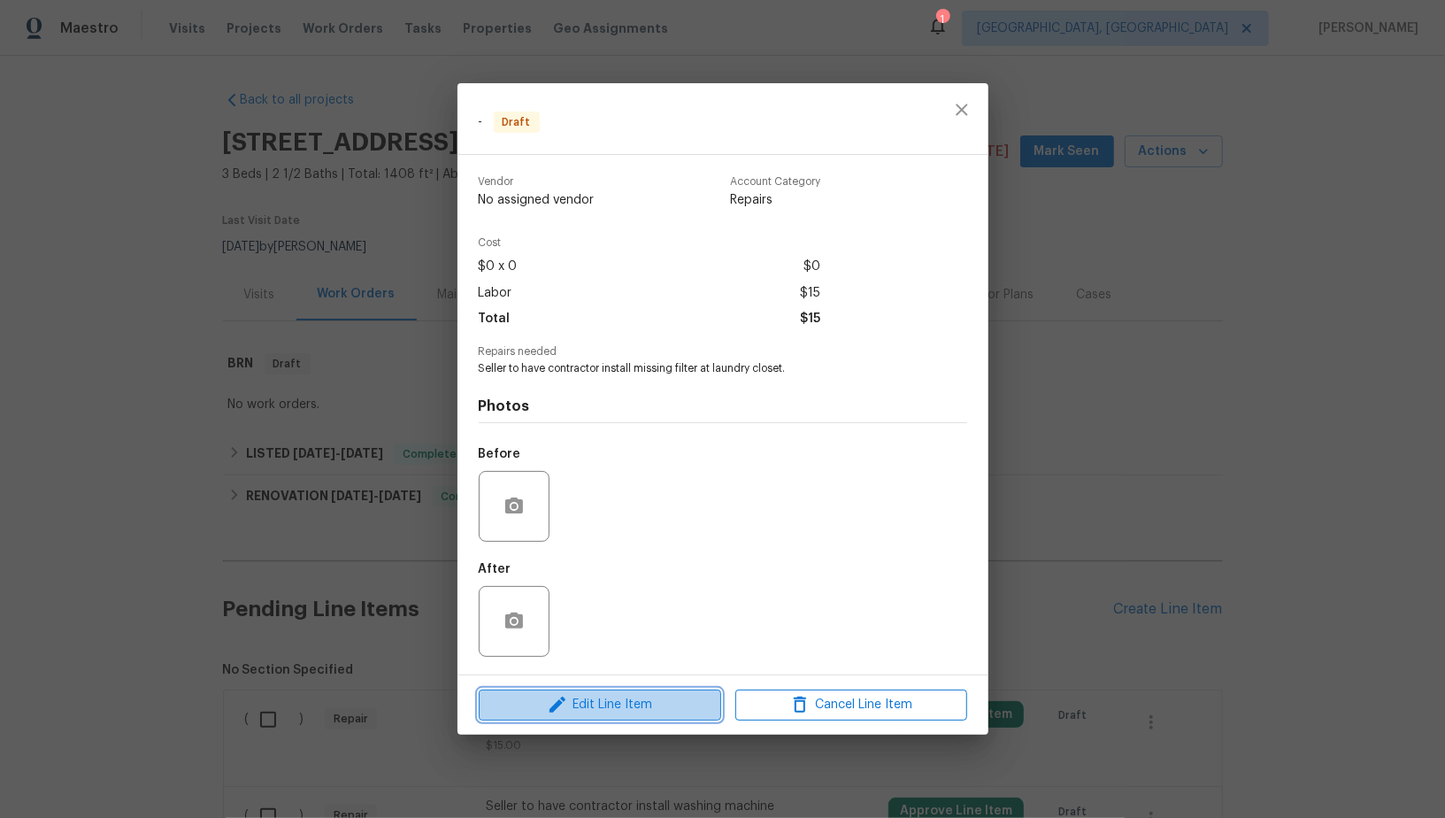
click at [628, 710] on span "Edit Line Item" at bounding box center [600, 705] width 232 height 22
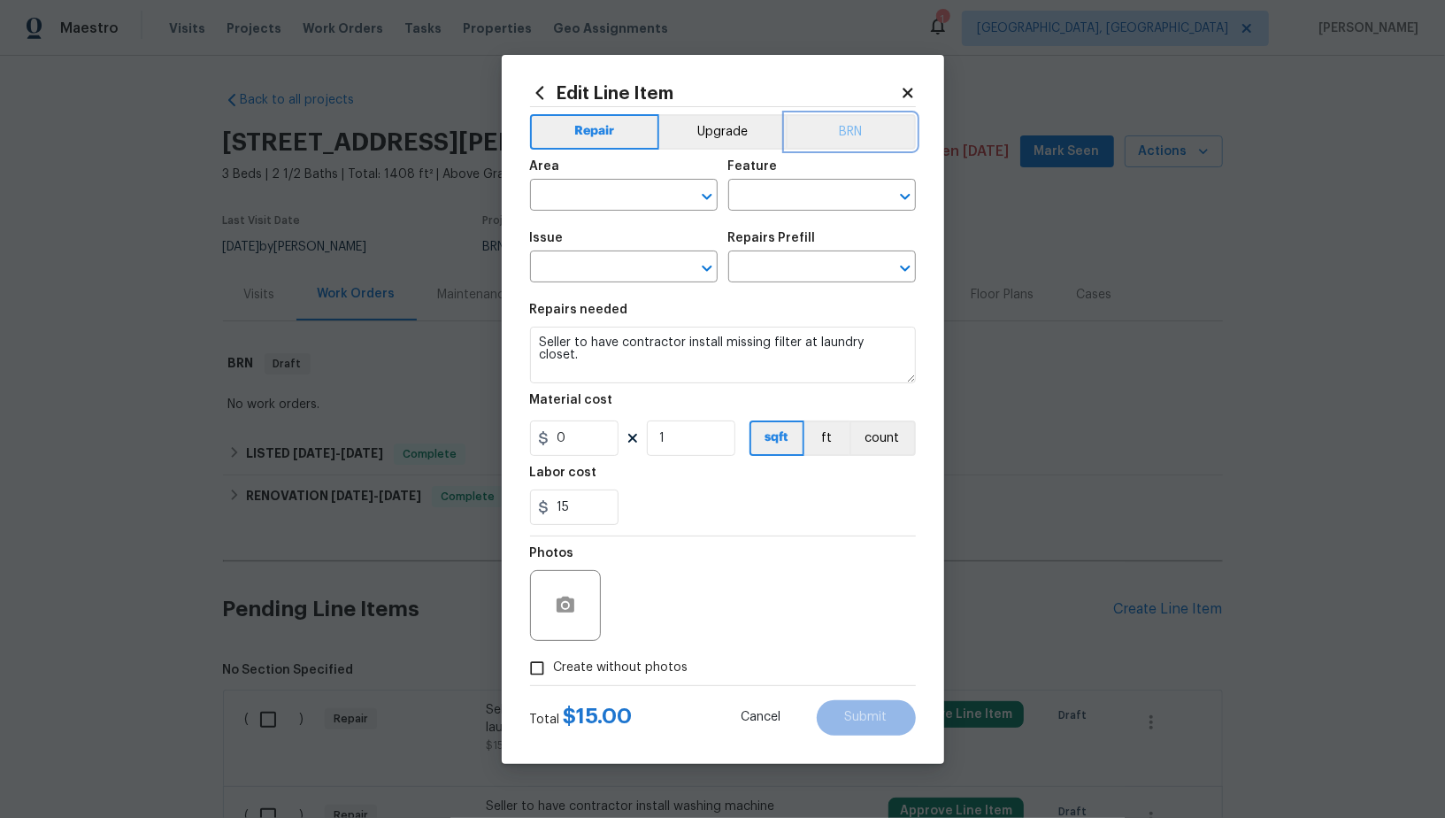
click at [833, 119] on button "BRN" at bounding box center [851, 131] width 130 height 35
click at [646, 181] on div "Area" at bounding box center [624, 171] width 188 height 23
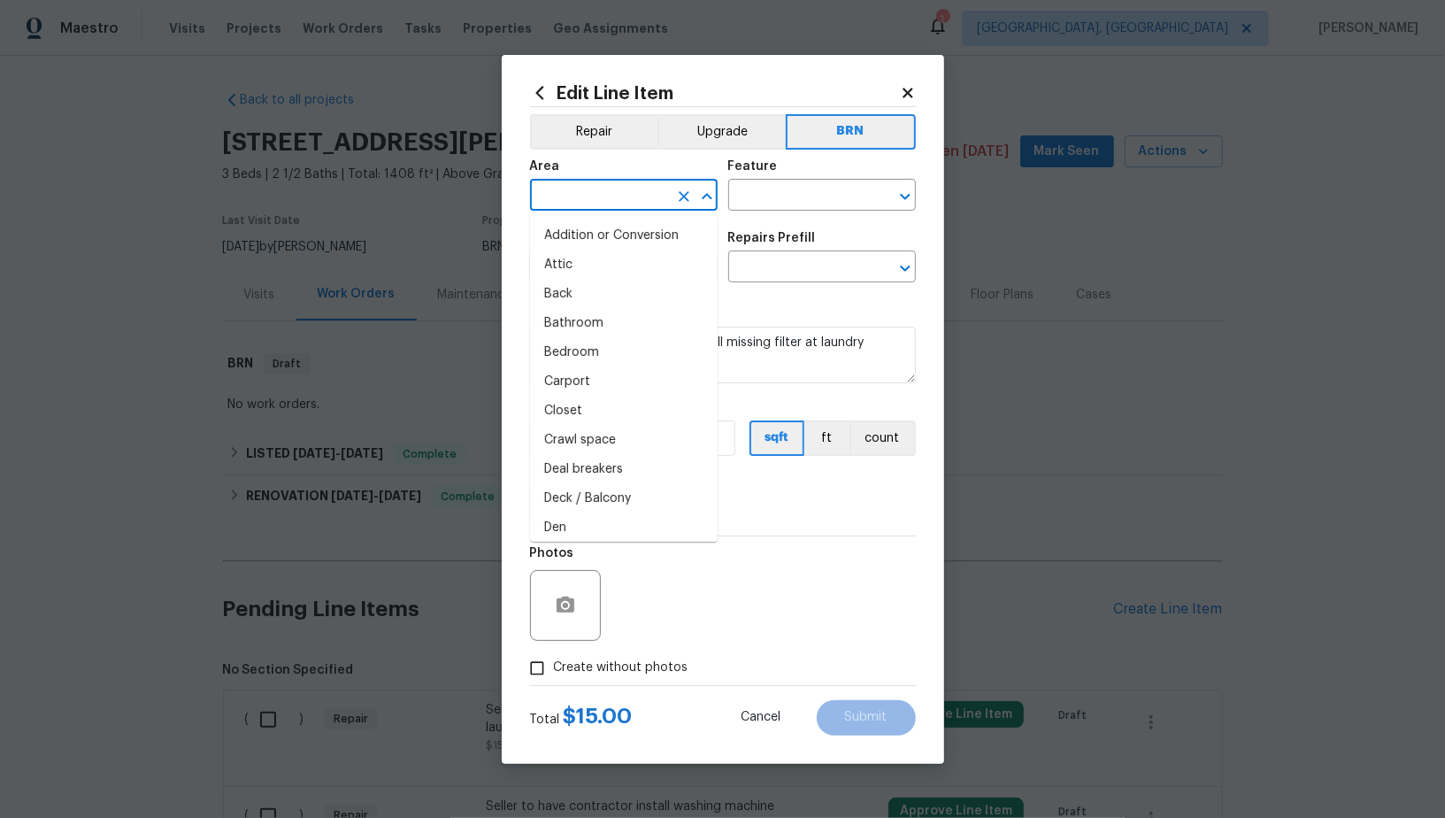
click at [635, 193] on input "text" at bounding box center [599, 196] width 138 height 27
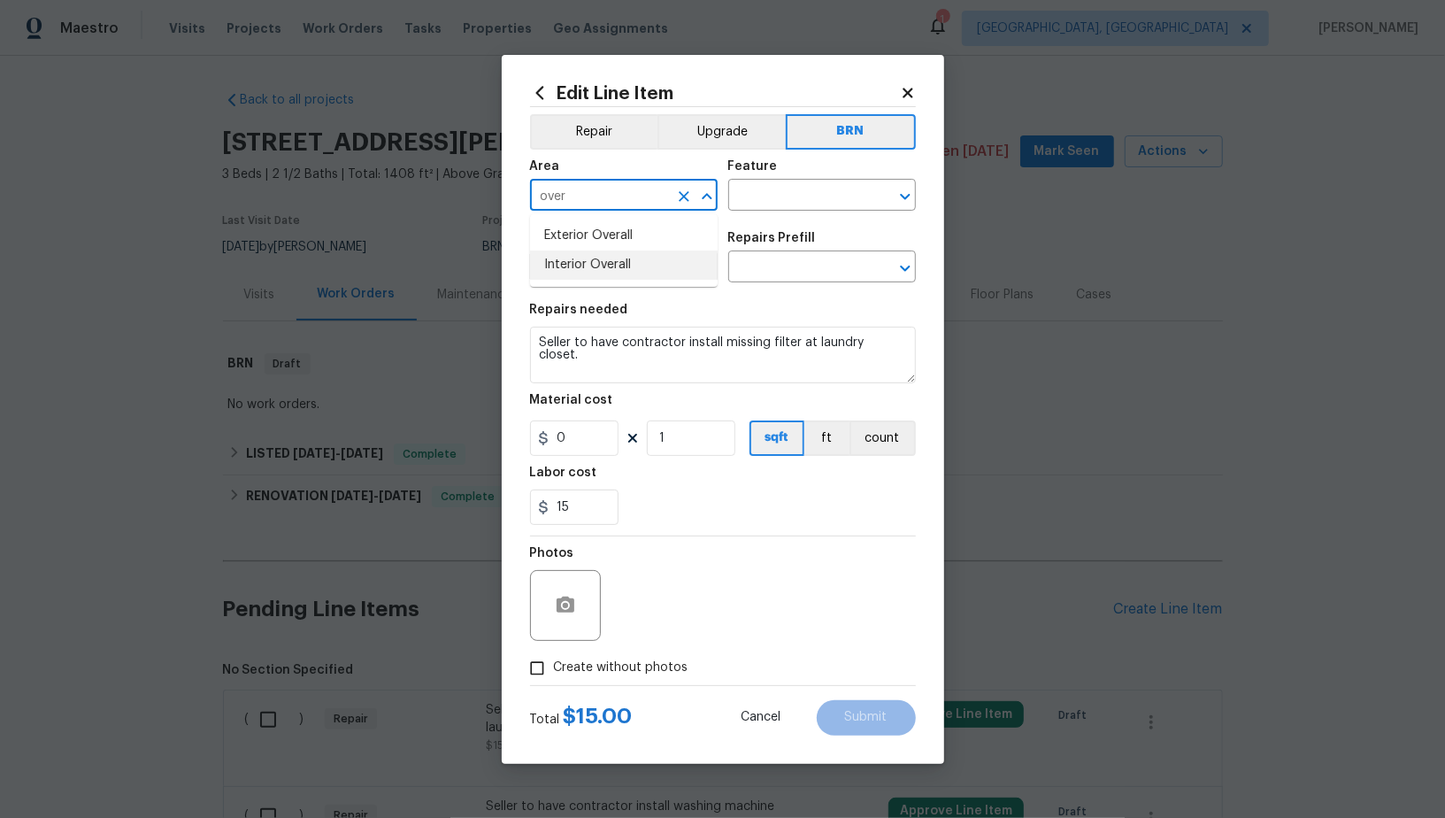
click at [646, 266] on li "Interior Overall" at bounding box center [624, 264] width 188 height 29
type input "Interior Overall"
click at [778, 211] on div "Area Interior Overall ​ Feature ​" at bounding box center [723, 186] width 386 height 72
click at [777, 203] on input "text" at bounding box center [797, 196] width 138 height 27
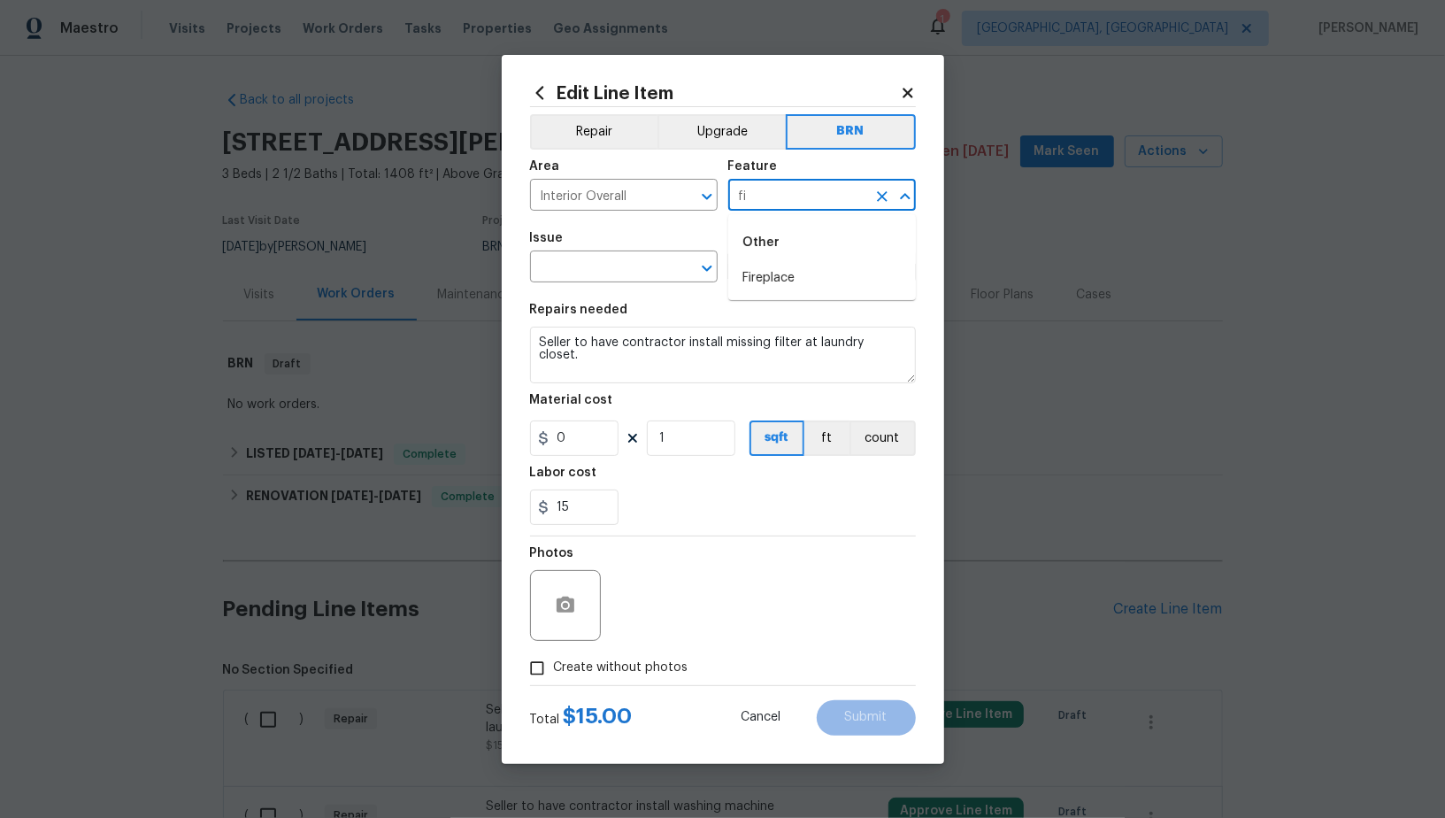
type input "f"
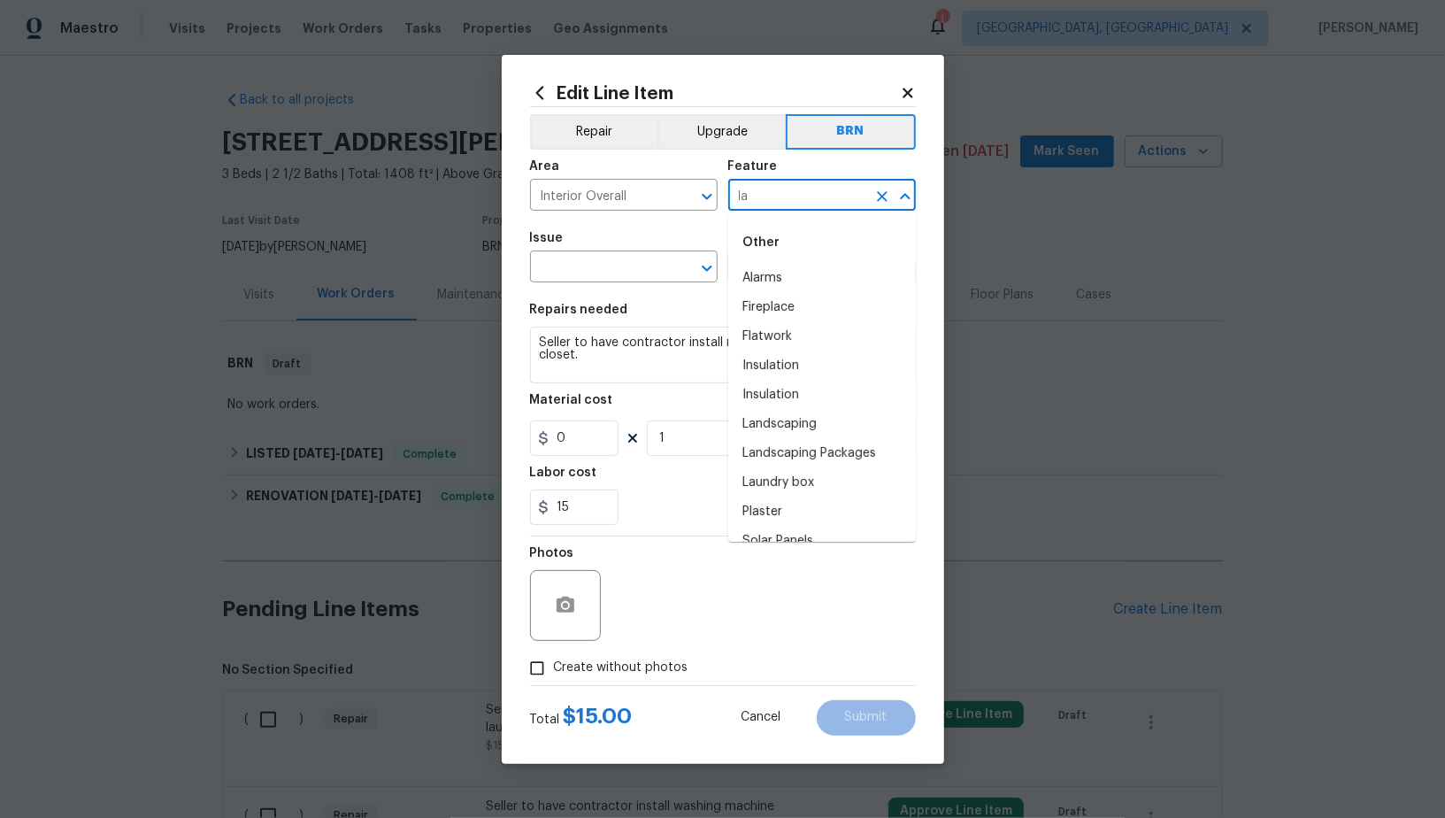
type input "l"
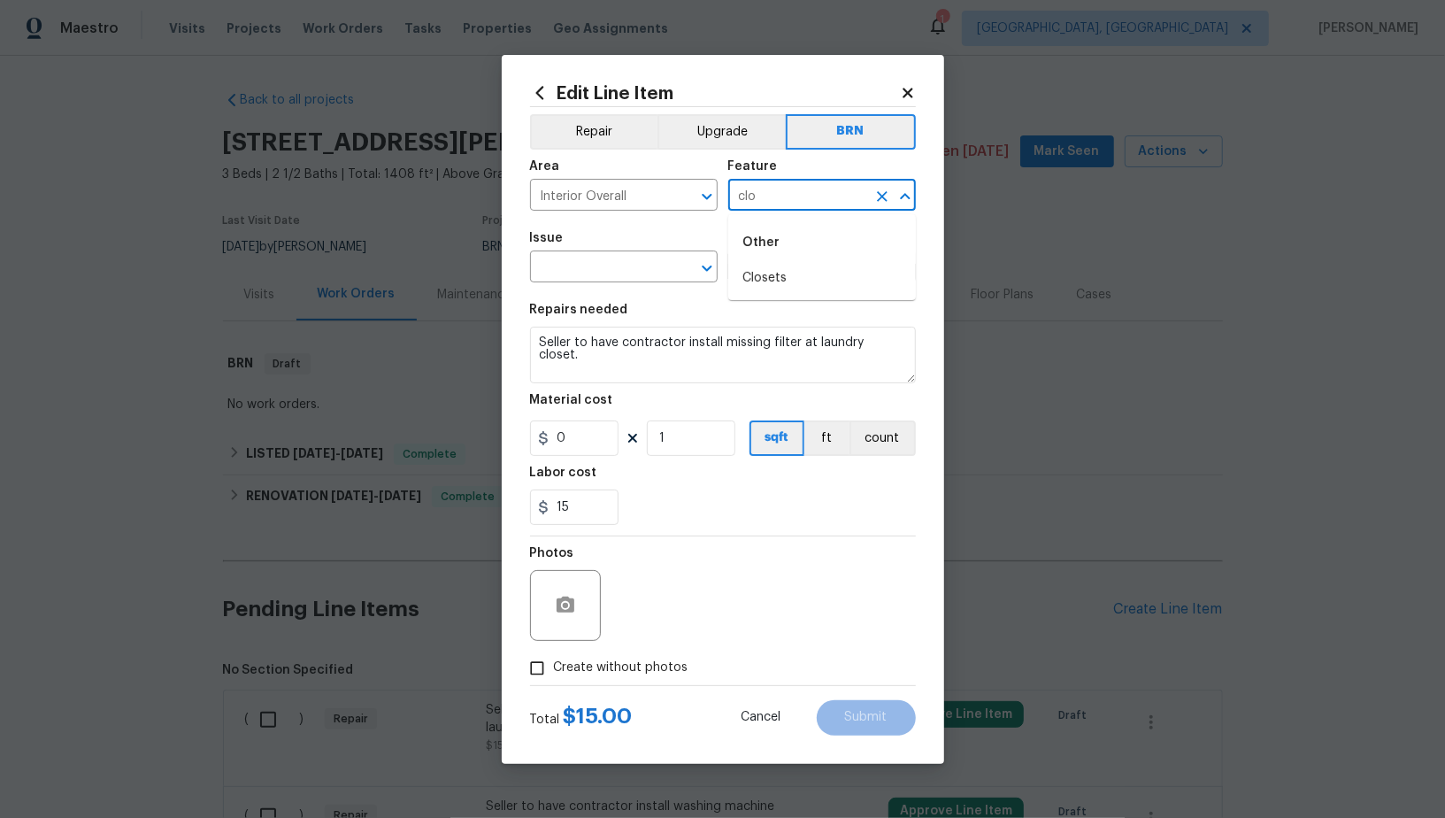
click at [791, 276] on li "Closets" at bounding box center [822, 278] width 188 height 29
type input "Closets"
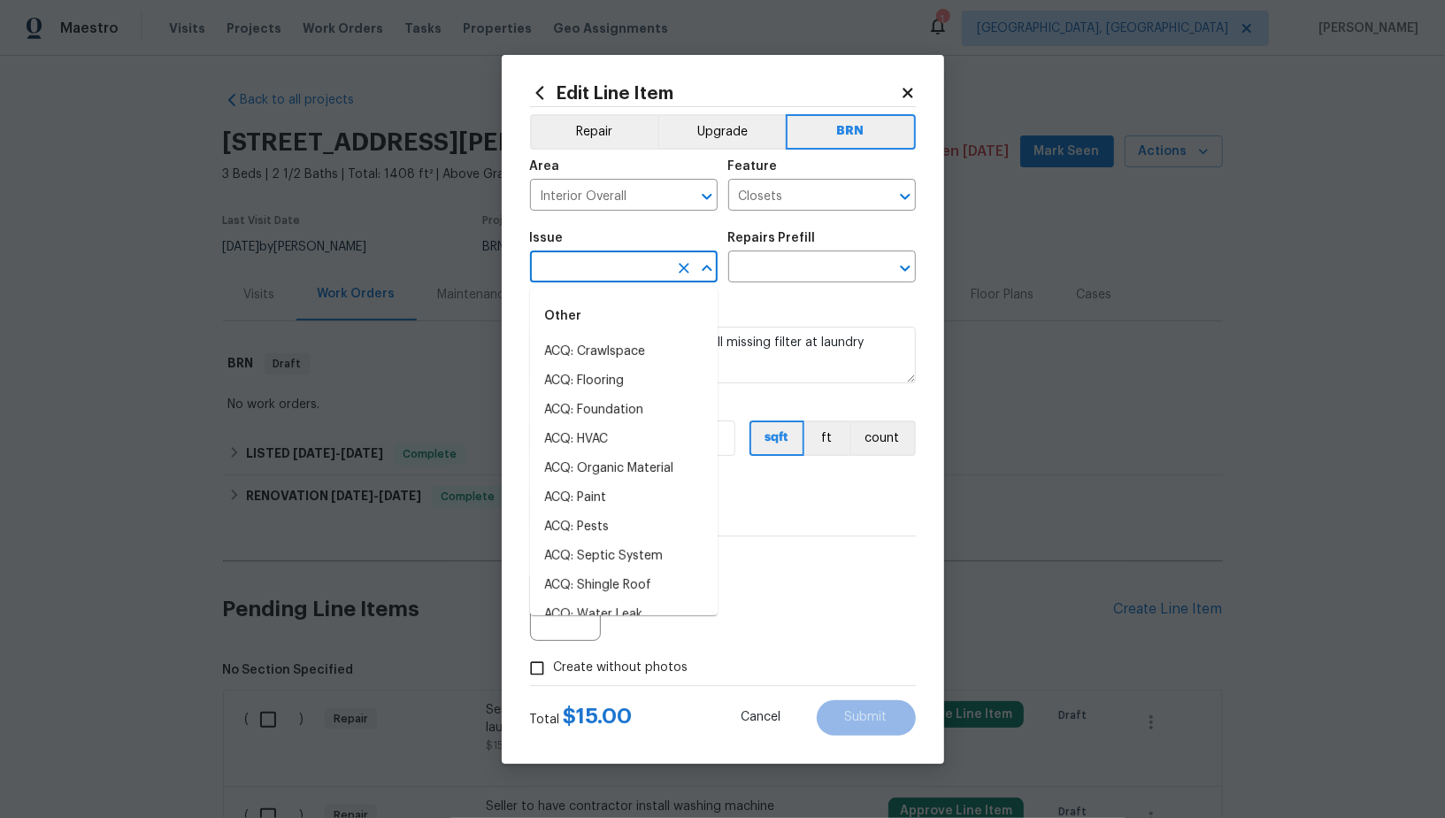
click at [598, 280] on input "text" at bounding box center [599, 268] width 138 height 27
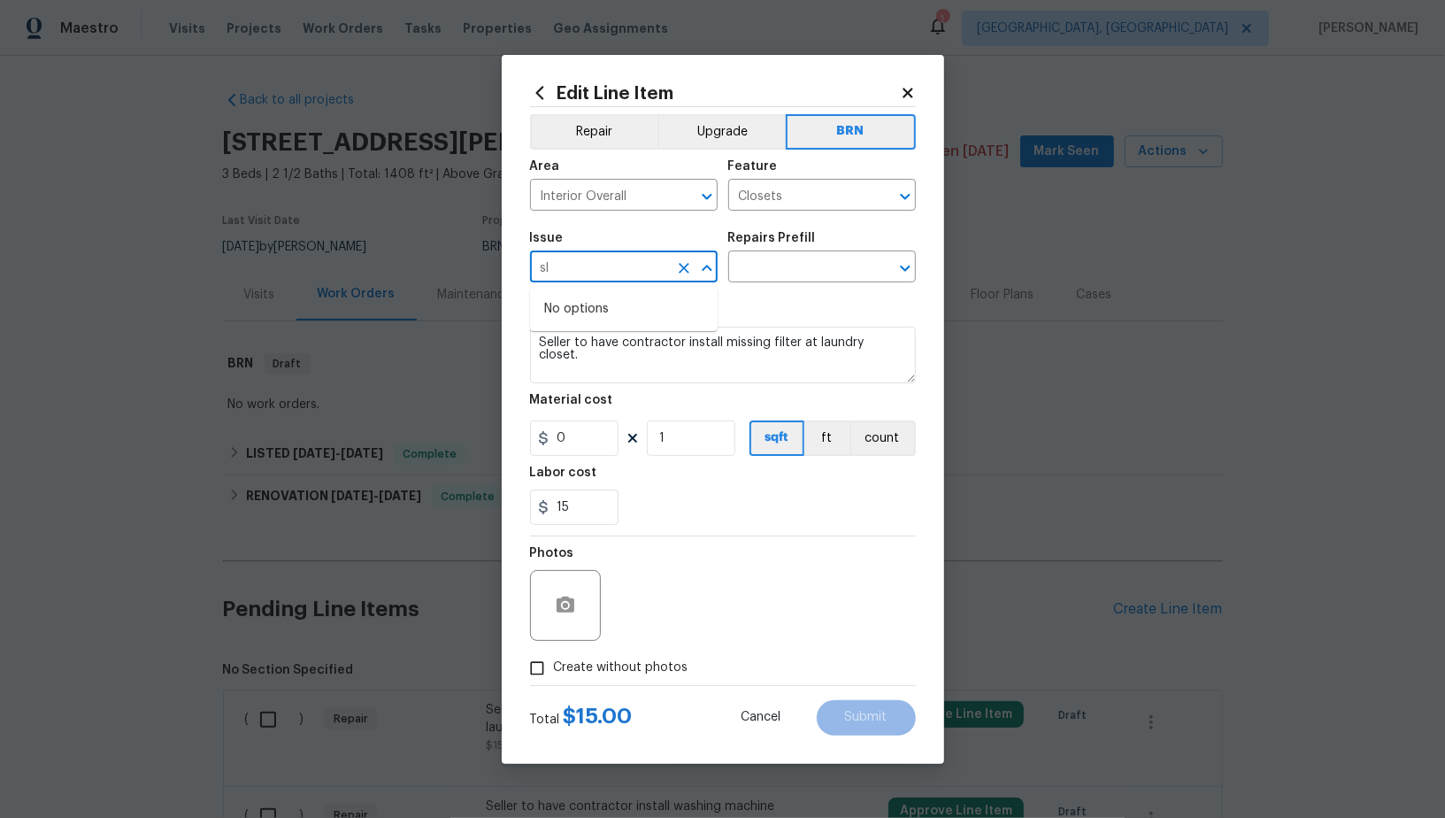
type input "s"
click at [633, 349] on li "Interior Closet Door" at bounding box center [624, 351] width 188 height 29
type input "Interior Closet Door"
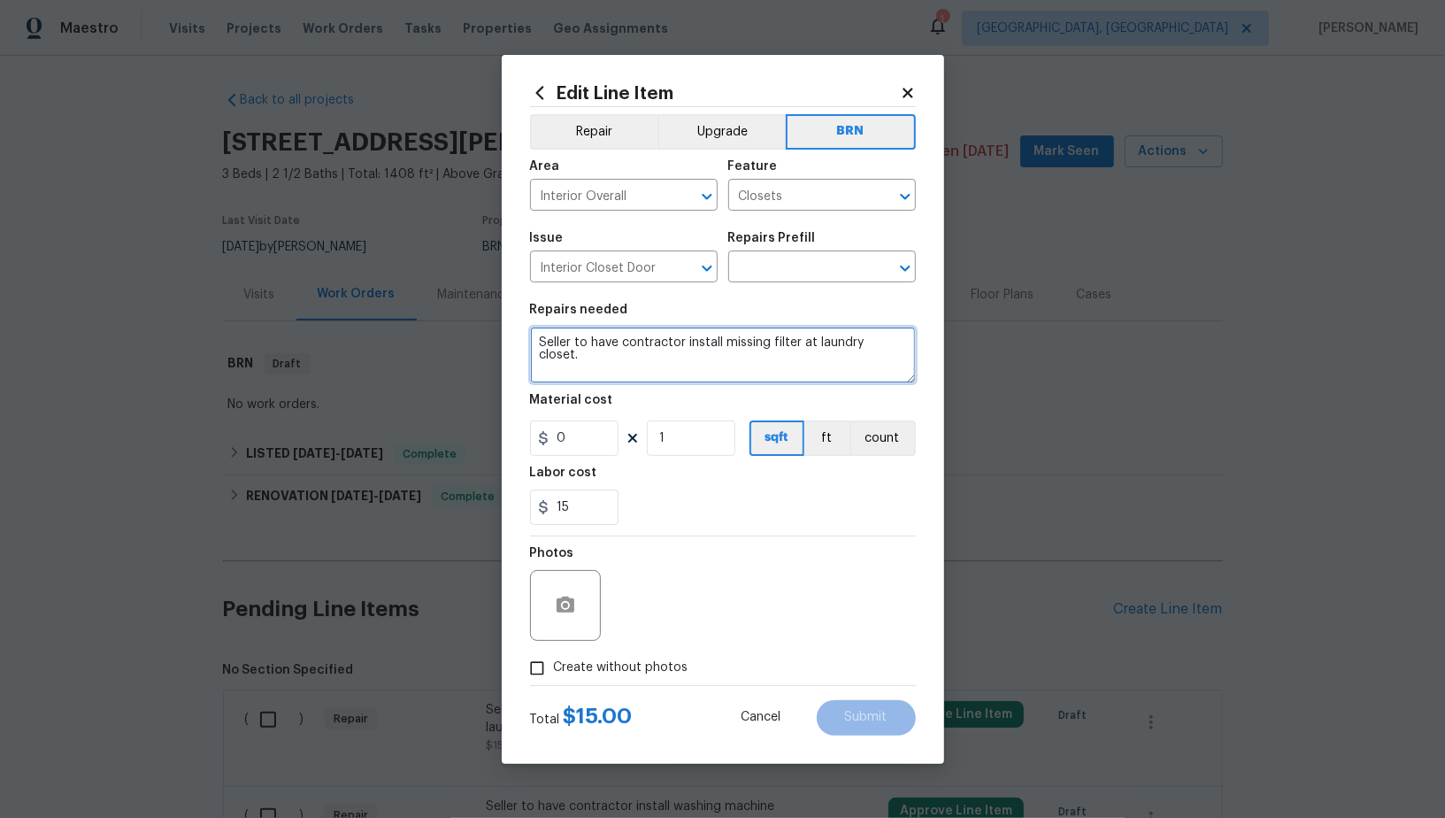
click at [691, 332] on textarea "Seller to have contractor install missing filter at laundry closet." at bounding box center [723, 354] width 386 height 57
click at [786, 273] on input "text" at bounding box center [797, 268] width 138 height 27
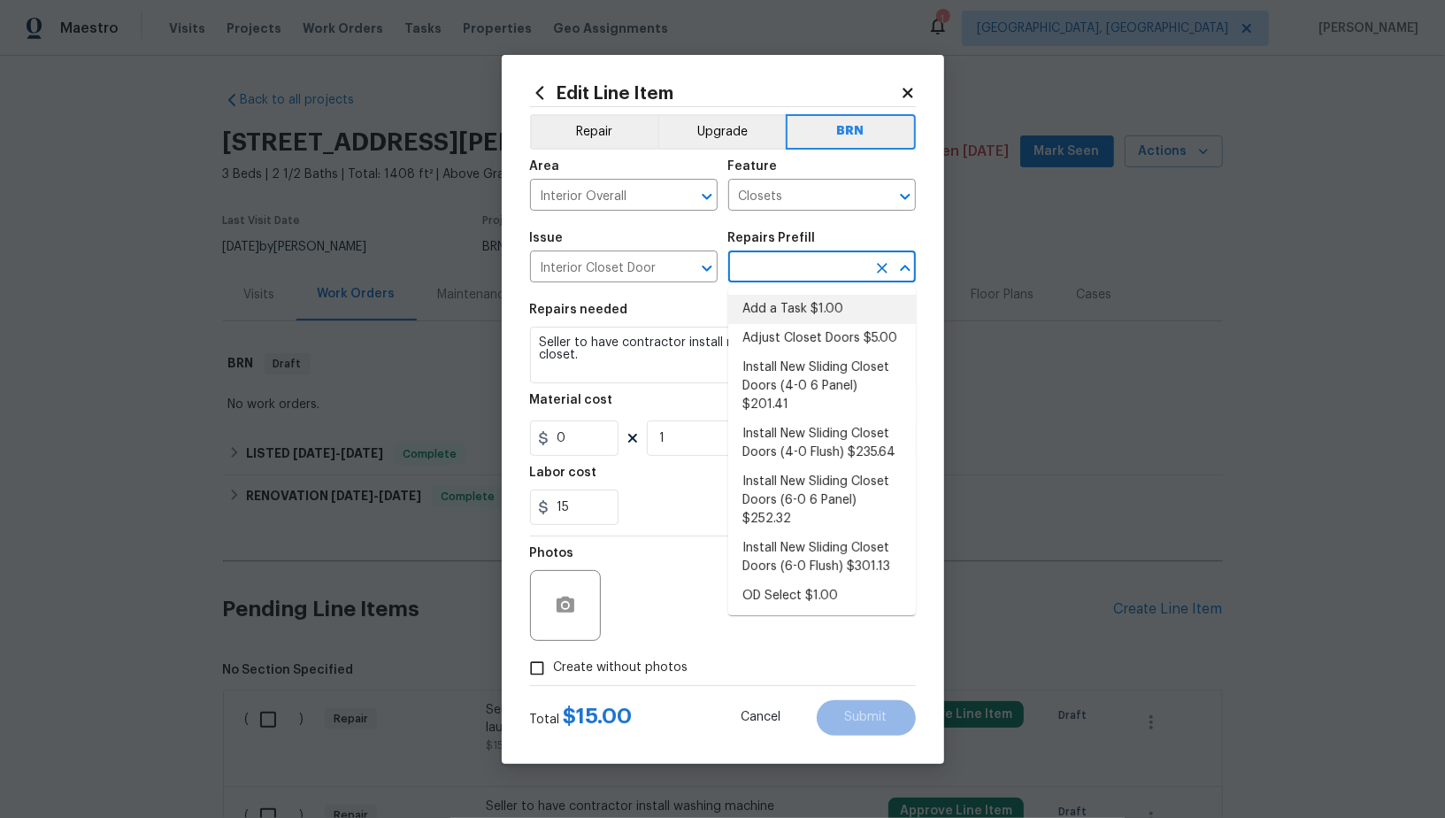
click at [794, 304] on li "Add a Task $1.00" at bounding box center [822, 309] width 188 height 29
type input "Interior Door"
type input "Add a Task $1.00"
type textarea "HPM to detail"
type input "1"
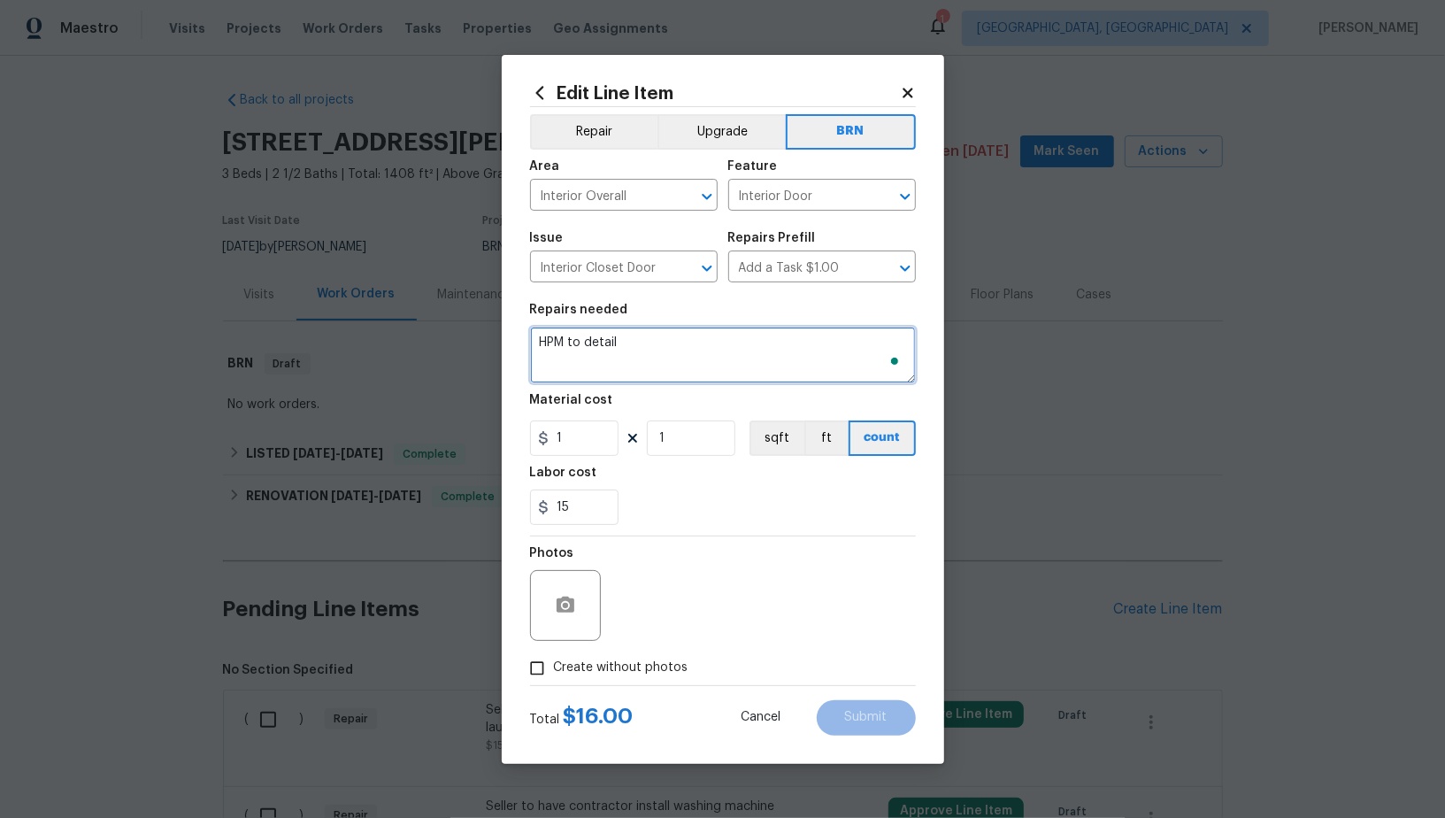
click at [766, 332] on textarea "HPM to detail" at bounding box center [723, 354] width 386 height 57
paste textarea "Seller to have contractor install missing filter at laundry closet."
click at [879, 201] on icon "Clear" at bounding box center [882, 197] width 18 height 18
type textarea "Seller to have contractor install missing filter at laundry closet."
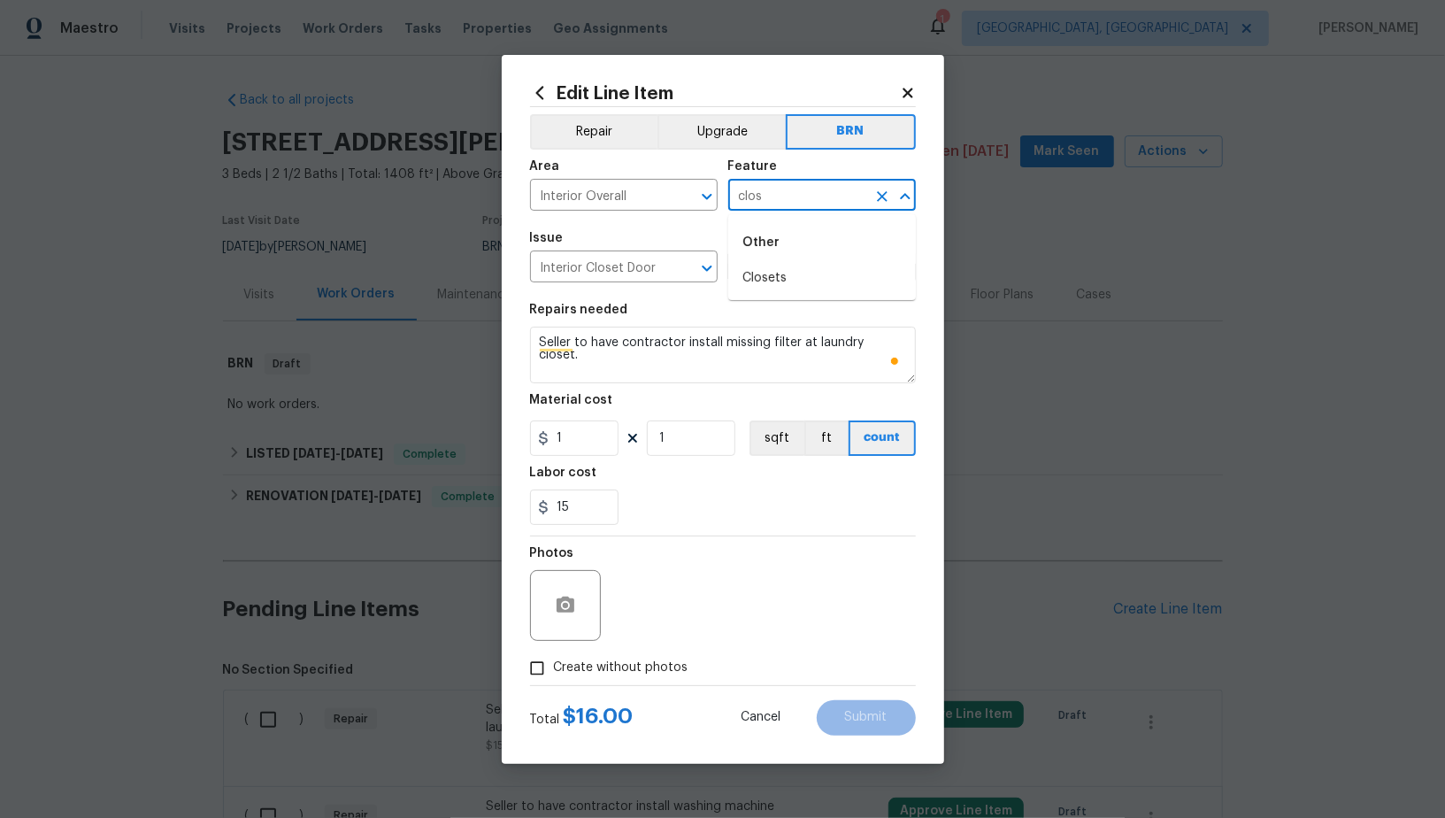
click at [796, 282] on li "Closets" at bounding box center [822, 278] width 188 height 29
type input "Closets"
click at [577, 457] on section "Repairs needed Seller to have contractor install missing filter at laundry clos…" at bounding box center [723, 414] width 386 height 242
click at [588, 441] on input "1" at bounding box center [574, 437] width 88 height 35
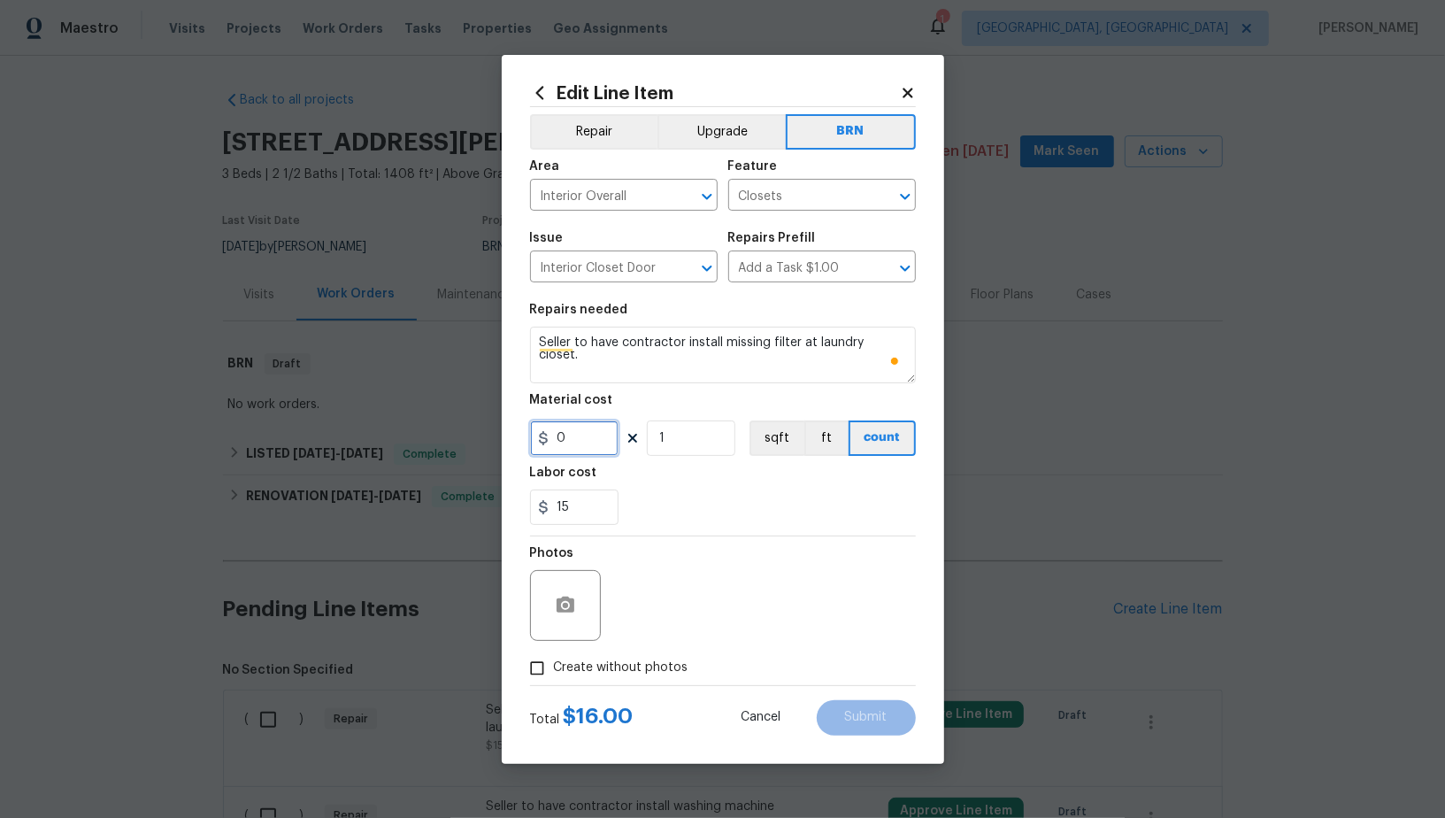
type input "0"
click at [680, 269] on icon "Clear" at bounding box center [684, 268] width 18 height 18
type input "Interior Closet Door"
click at [680, 269] on icon "Clear" at bounding box center [684, 268] width 18 height 18
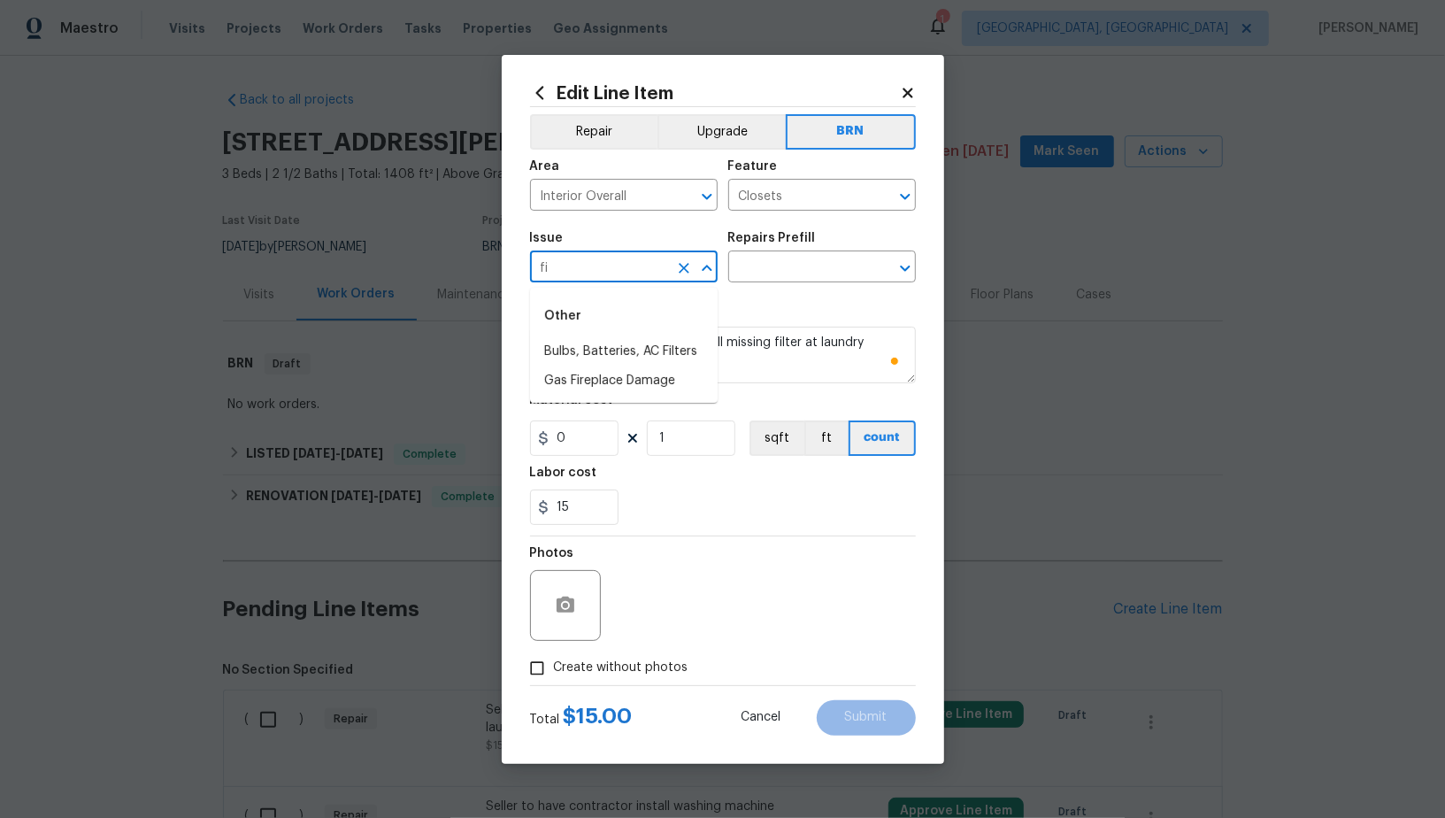
type input "f"
type input "c"
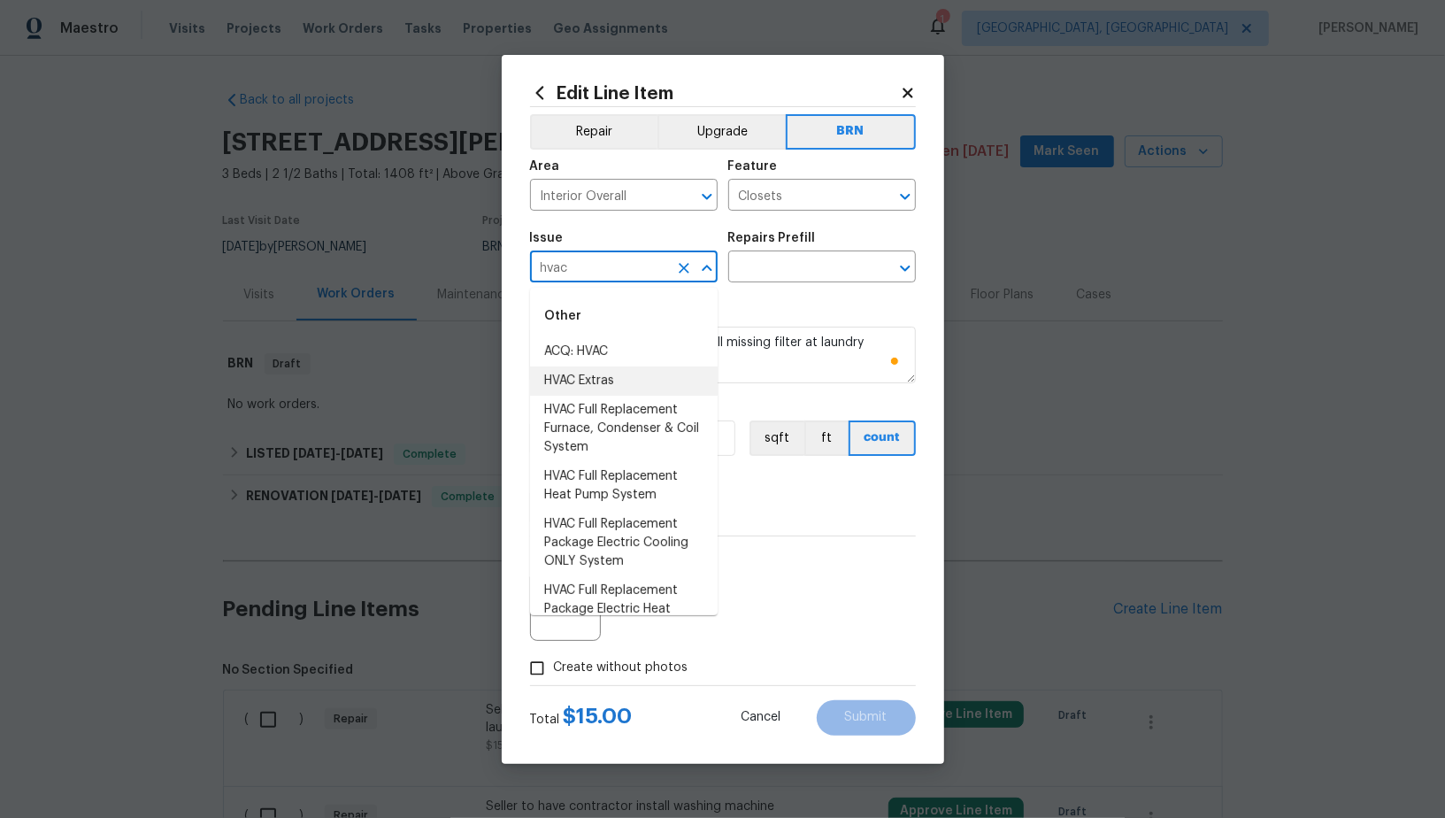
click at [590, 370] on li "HVAC Extras" at bounding box center [624, 380] width 188 height 29
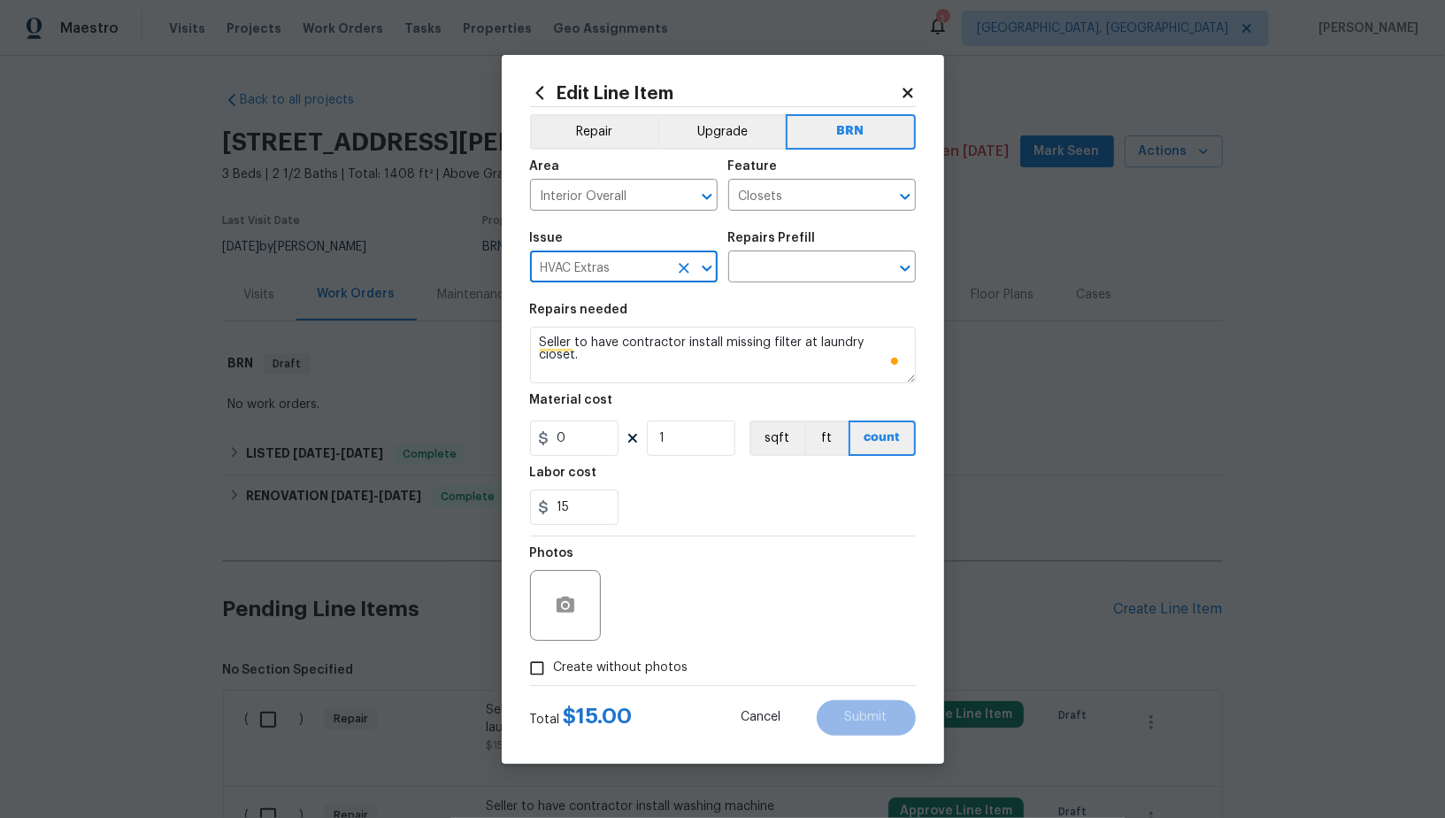
type input "HVAC Extras"
click at [719, 358] on textarea "Seller to have contractor install missing filter at laundry closet." at bounding box center [723, 354] width 386 height 57
click at [772, 277] on input "text" at bounding box center [797, 268] width 138 height 27
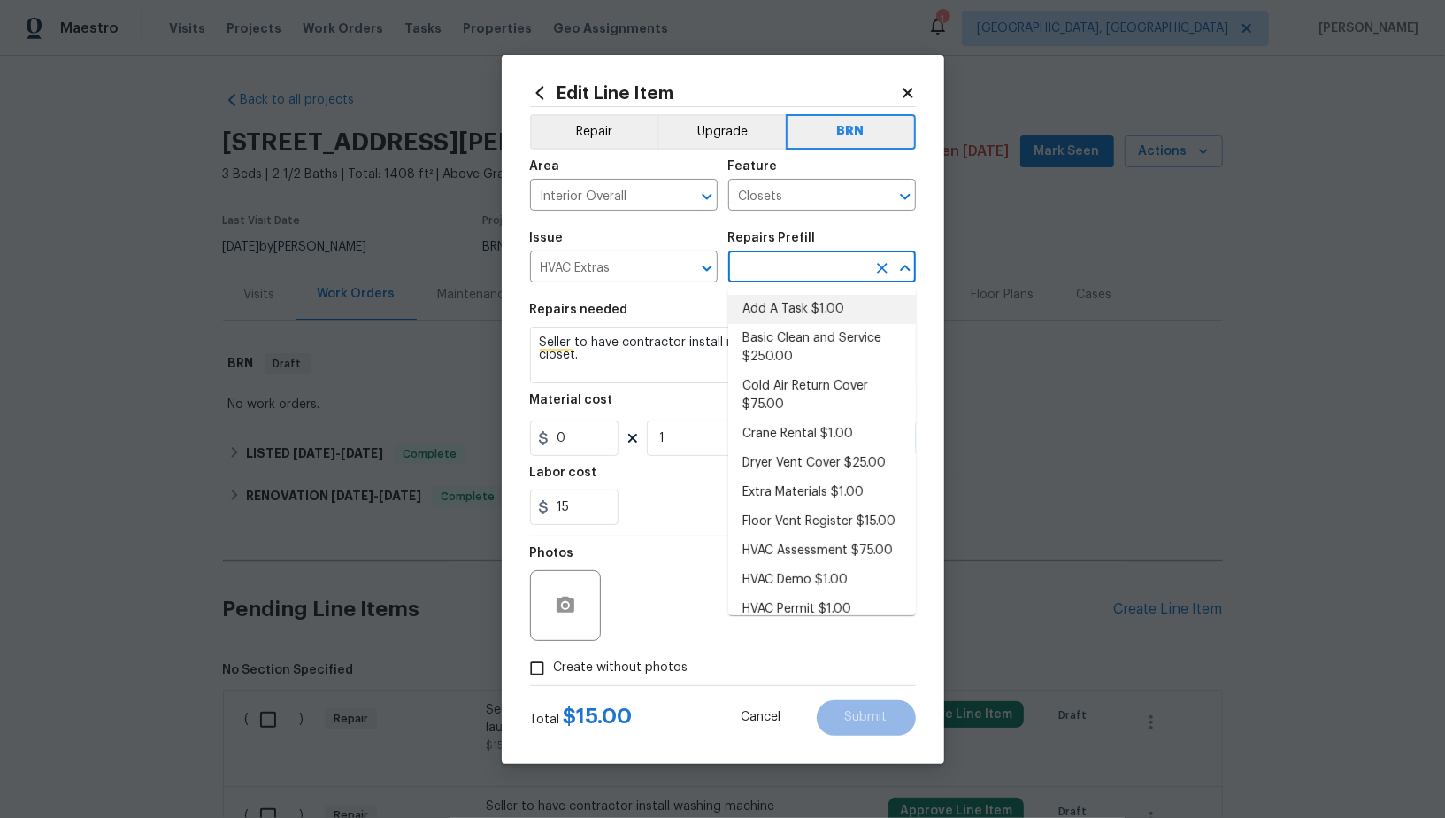
click at [785, 319] on li "Add A Task $1.00" at bounding box center [822, 309] width 188 height 29
type input "HVAC"
type input "Add A Task $1.00"
type textarea "HPM to detail"
type input "1"
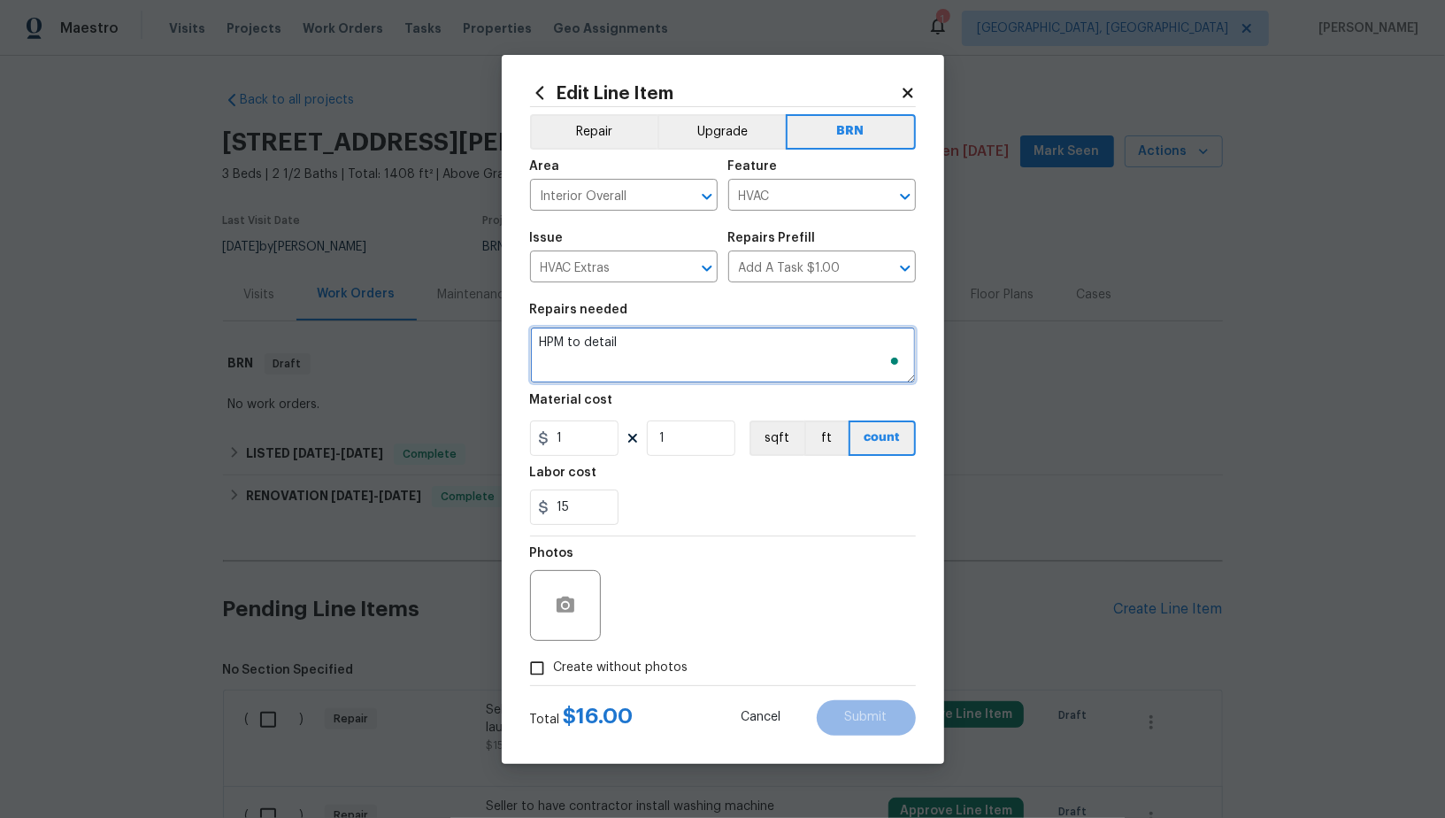
click at [718, 369] on section "Repairs needed HPM to detail Material cost 1 1 sqft ft count Labor cost 15" at bounding box center [723, 414] width 386 height 242
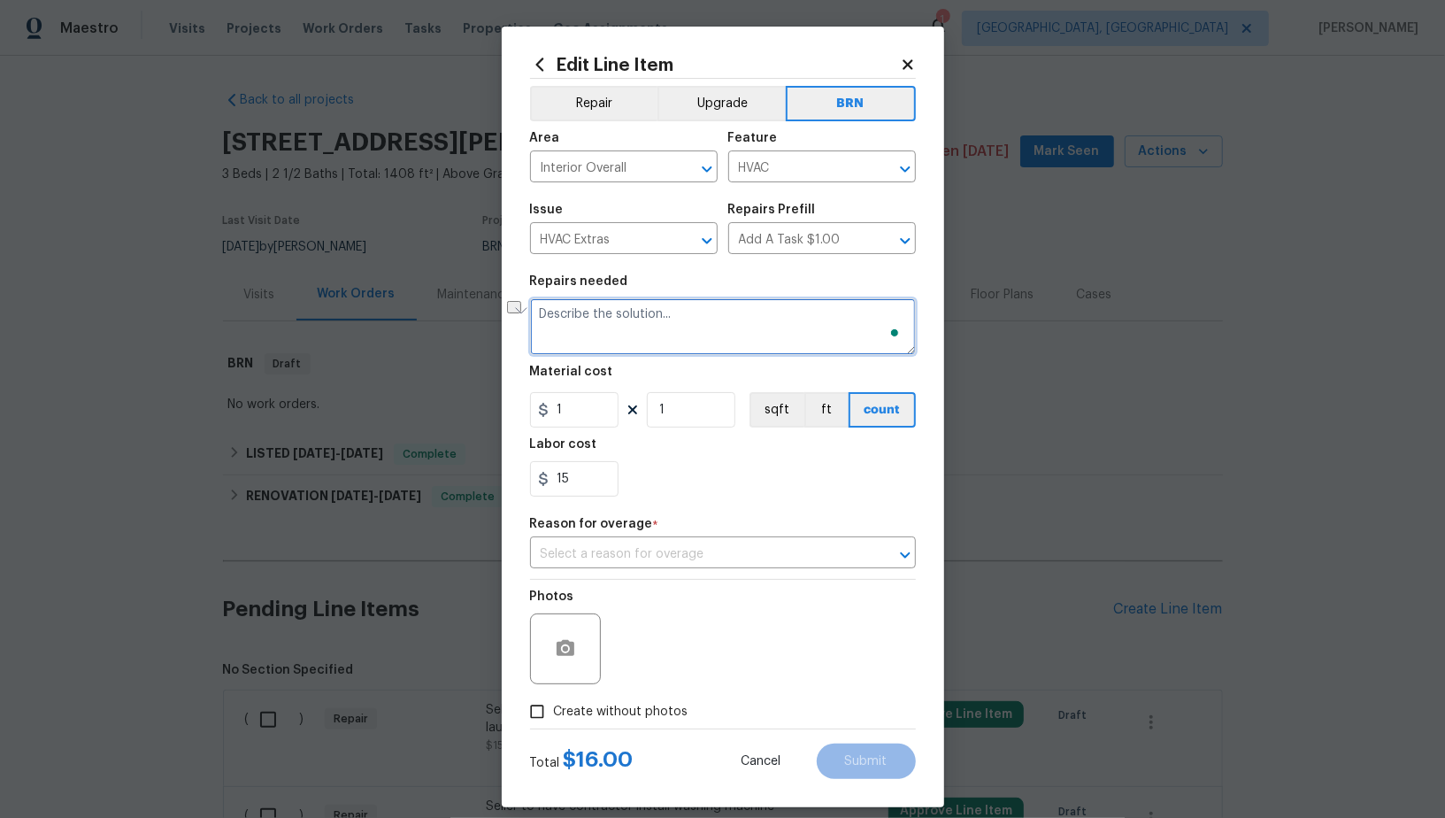
paste textarea "Seller to have contractor install missing filter at laundry closet."
click at [883, 171] on icon "Clear" at bounding box center [882, 169] width 11 height 11
type textarea "Seller to have contractor install missing filter at laundry closet."
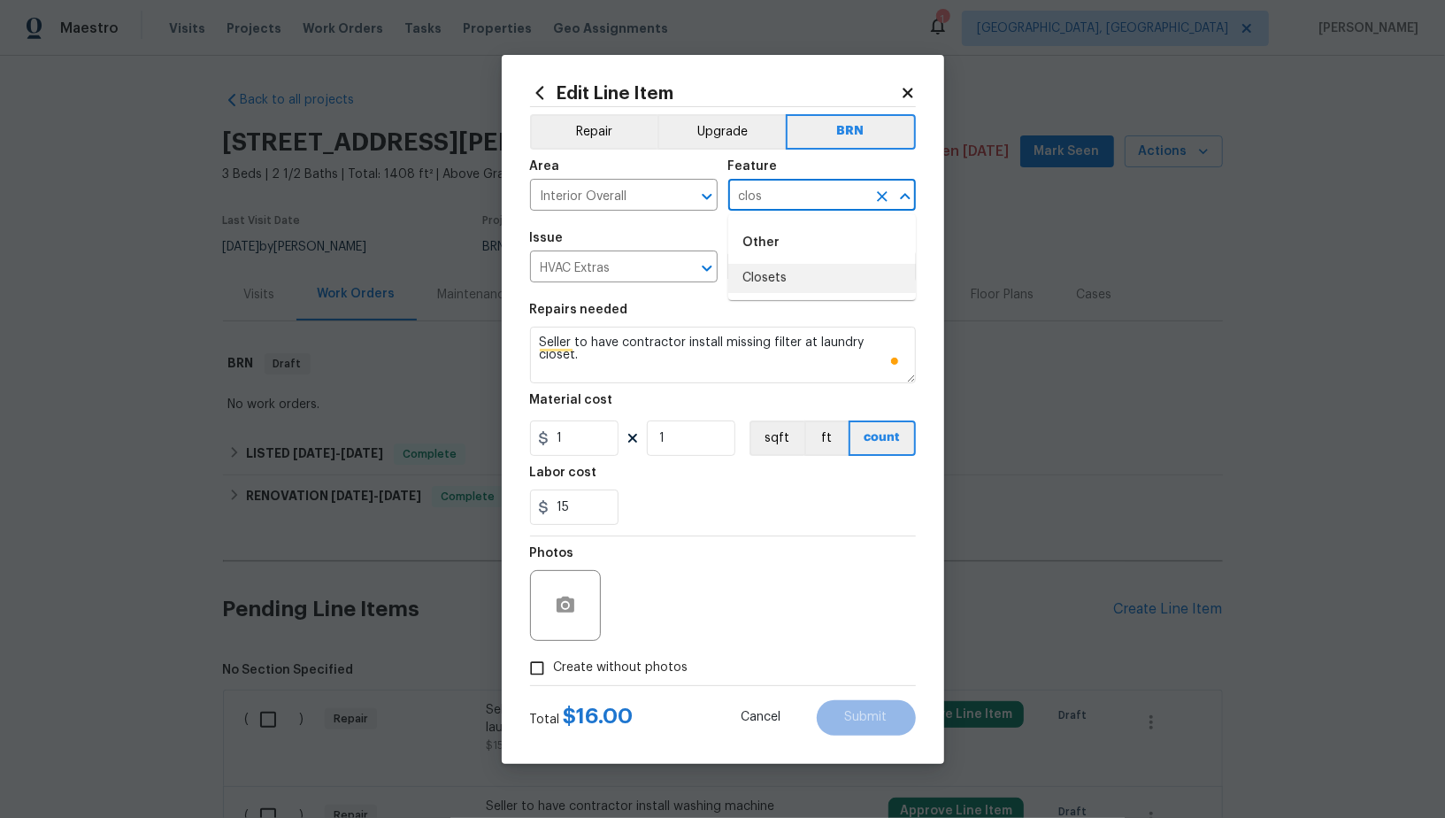
click at [810, 268] on li "Closets" at bounding box center [822, 278] width 188 height 29
type input "Closets"
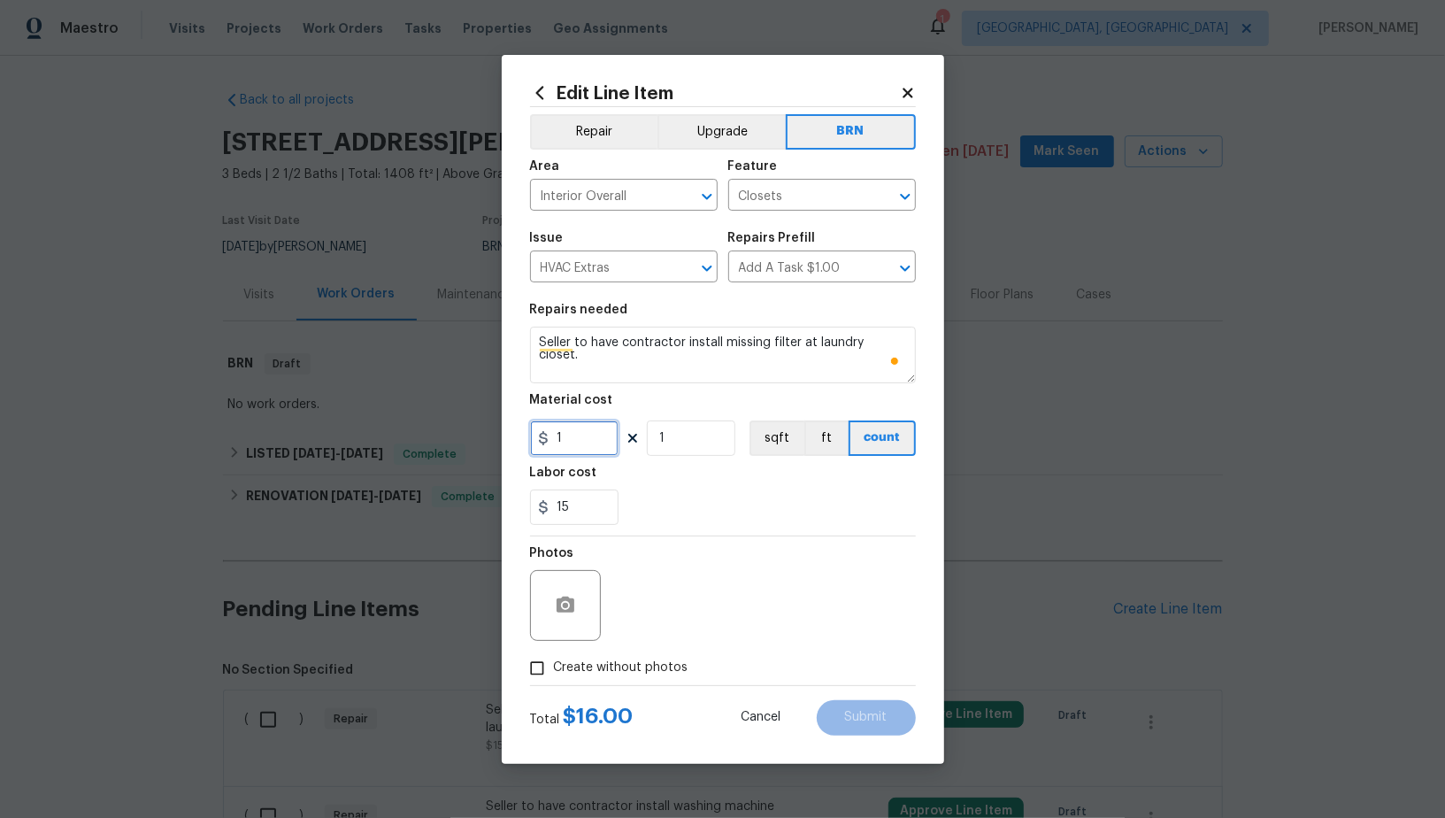
click at [594, 441] on input "1" at bounding box center [574, 437] width 88 height 35
type input "0"
click at [570, 613] on icon "button" at bounding box center [565, 605] width 21 height 21
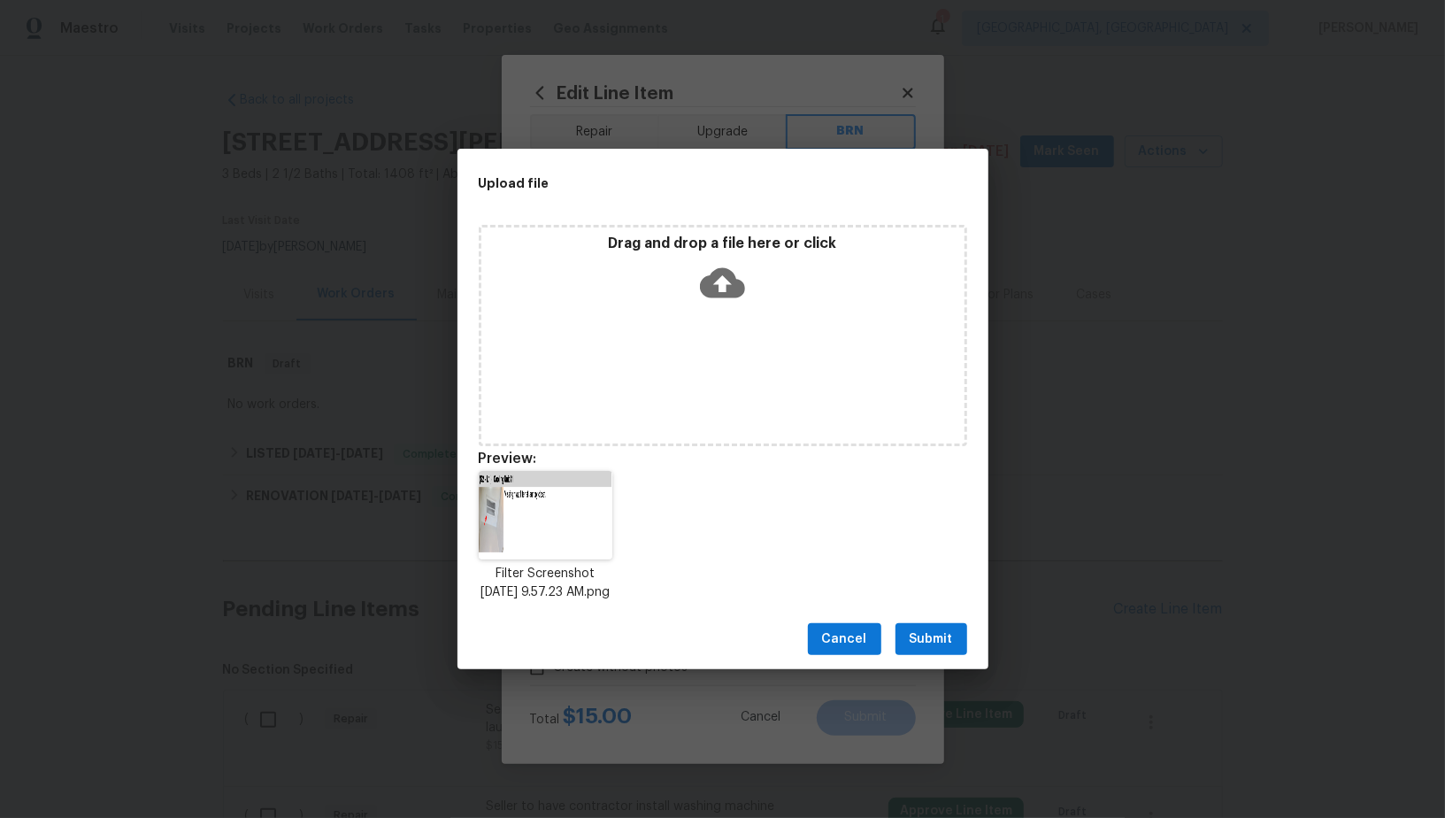
click at [953, 651] on button "Submit" at bounding box center [931, 639] width 72 height 33
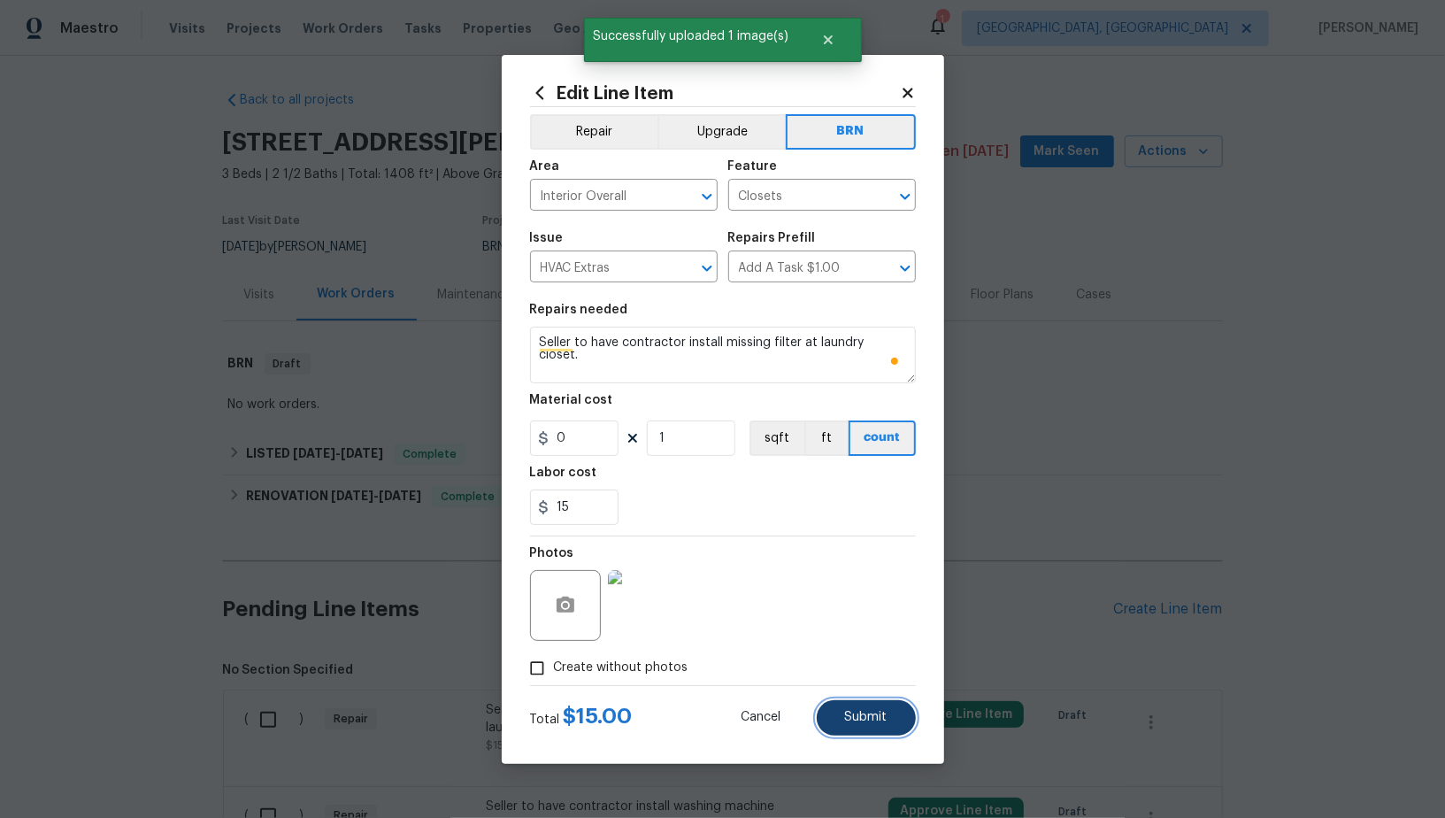
click at [856, 723] on span "Submit" at bounding box center [866, 716] width 42 height 13
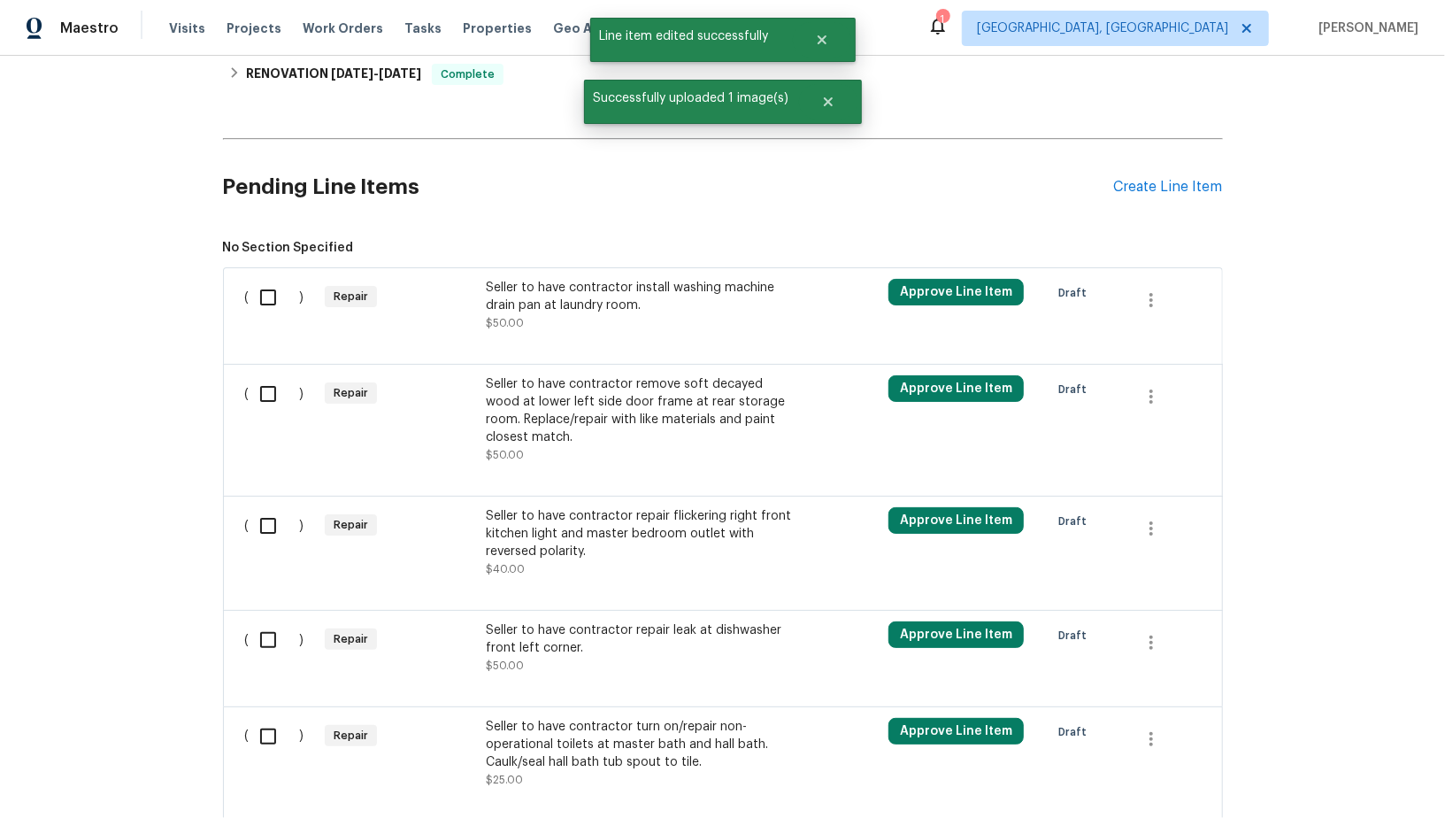
scroll to position [388, 0]
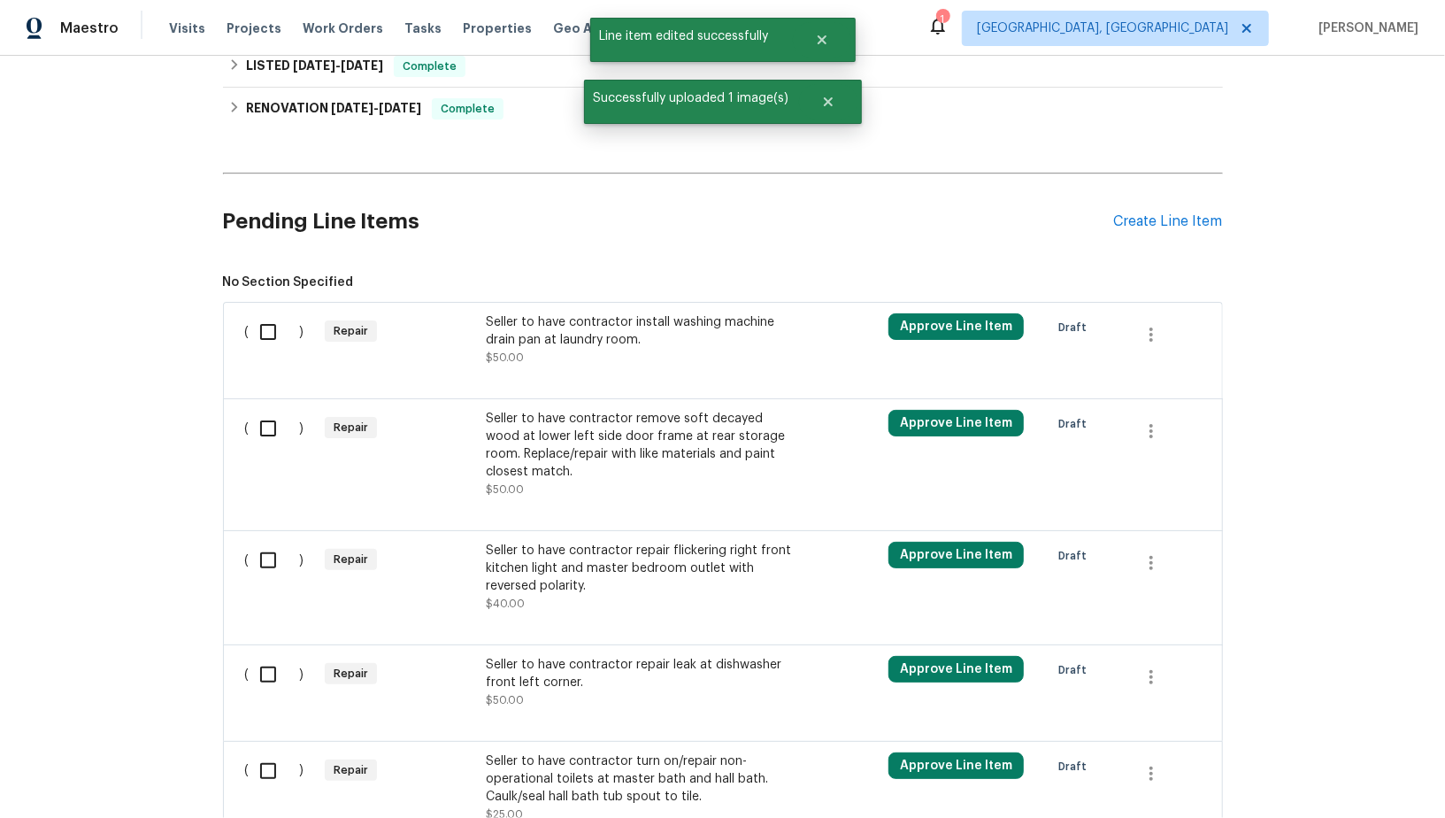
click at [610, 343] on div "Seller to have contractor install washing machine drain pan at laundry room." at bounding box center [641, 330] width 311 height 35
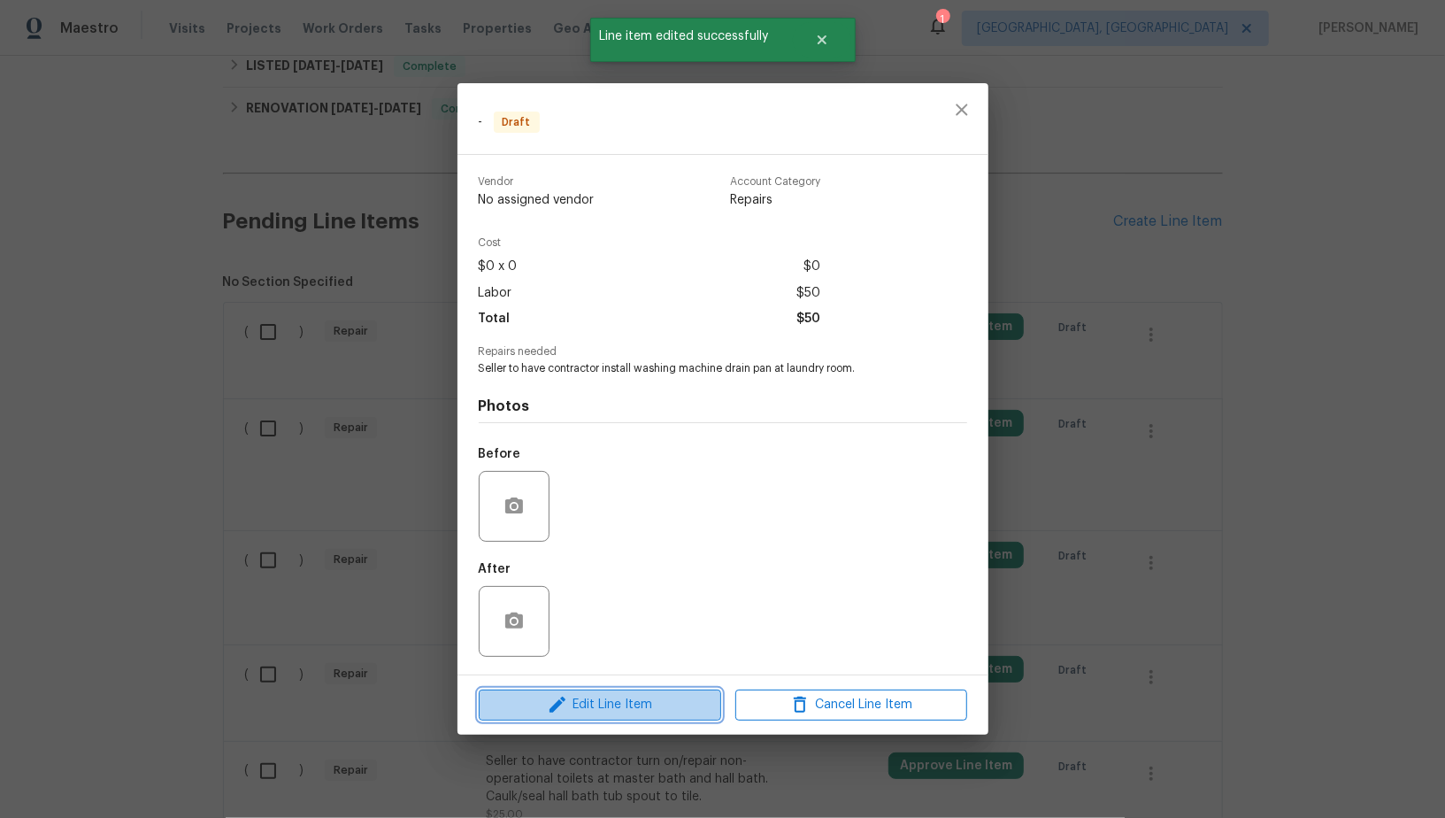
click at [611, 702] on span "Edit Line Item" at bounding box center [600, 705] width 232 height 22
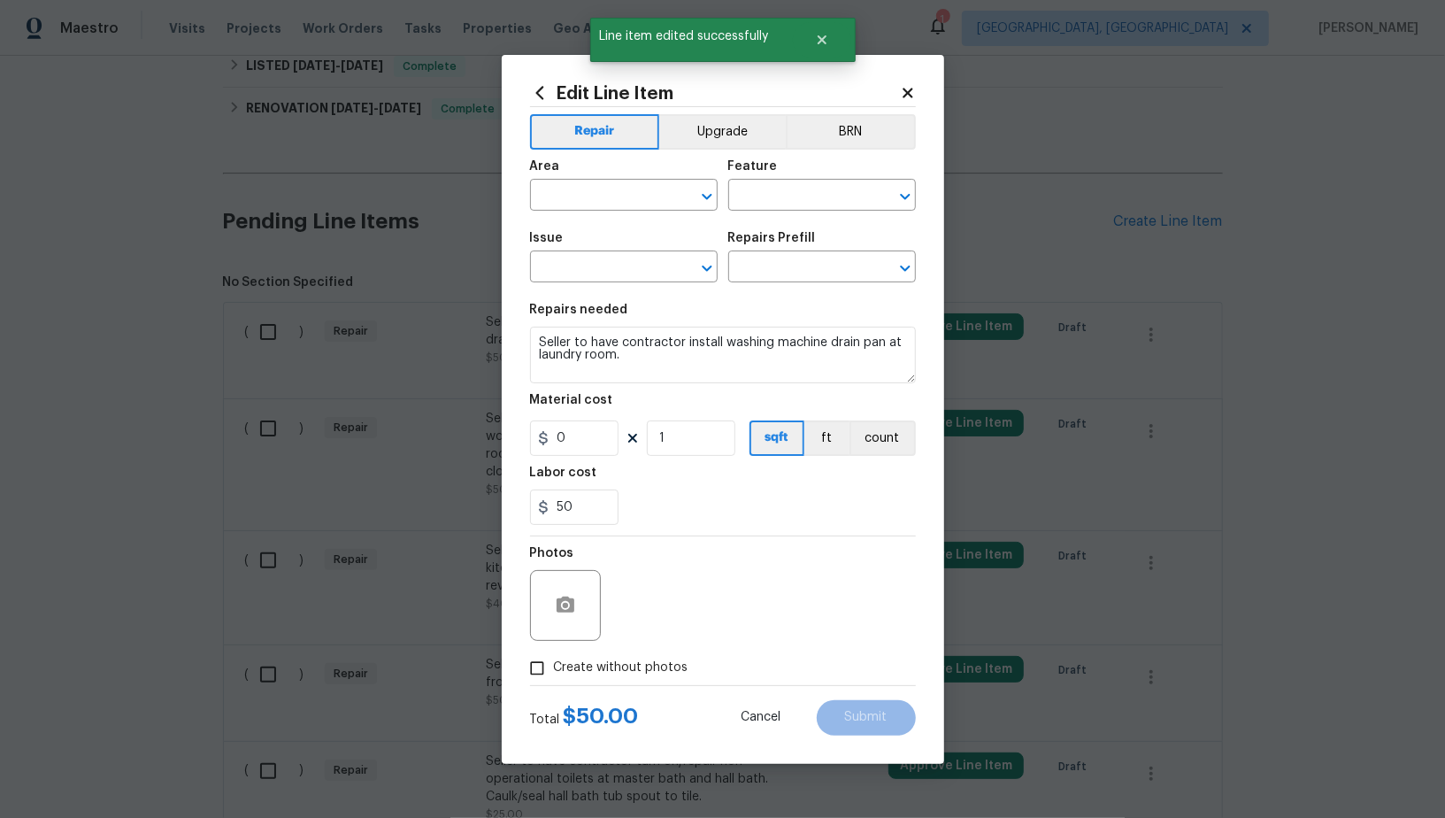
click at [825, 150] on div "Area ​ Feature ​" at bounding box center [723, 186] width 386 height 72
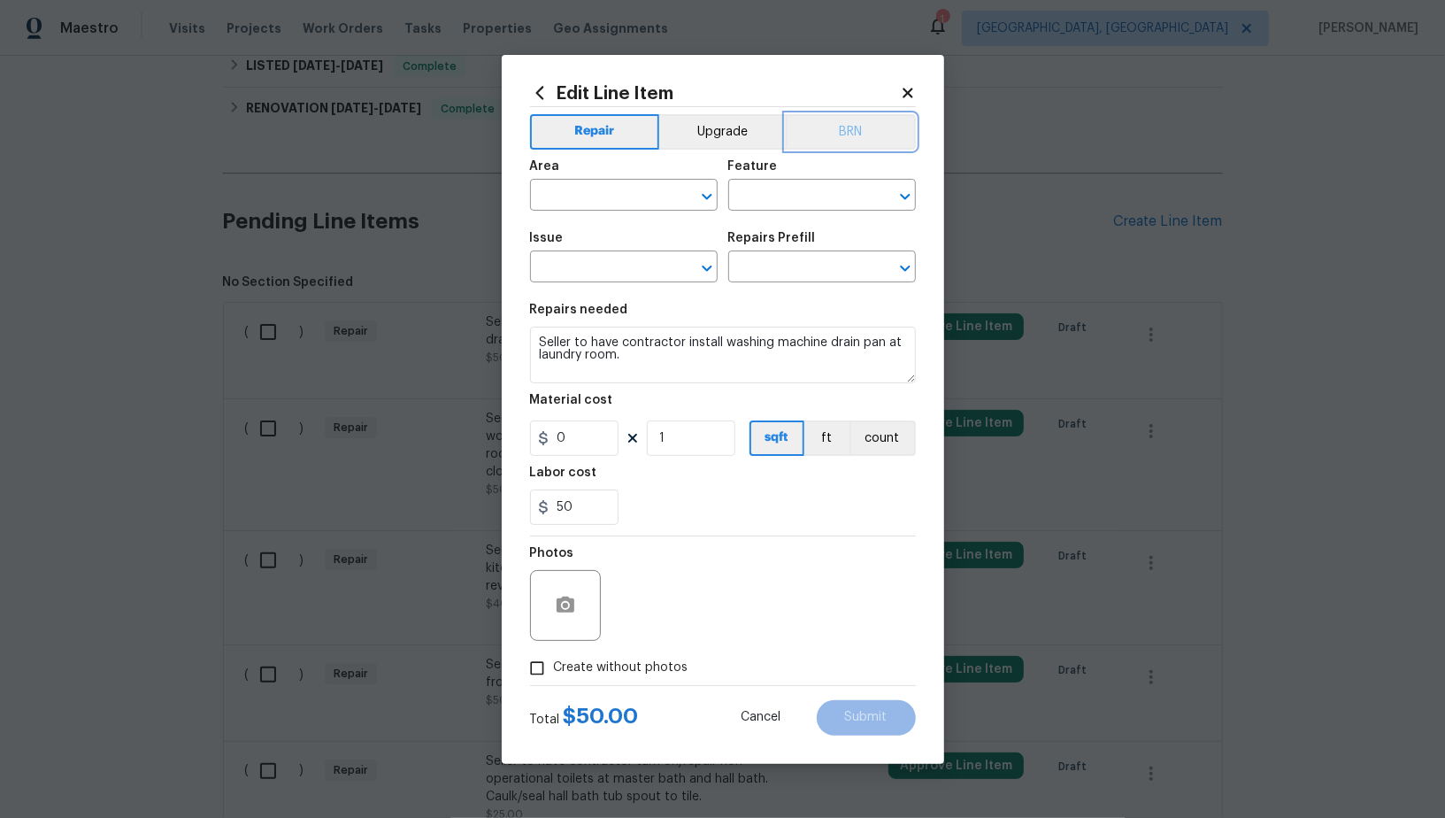
click at [825, 134] on button "BRN" at bounding box center [851, 131] width 130 height 35
click at [614, 195] on input "text" at bounding box center [599, 196] width 138 height 27
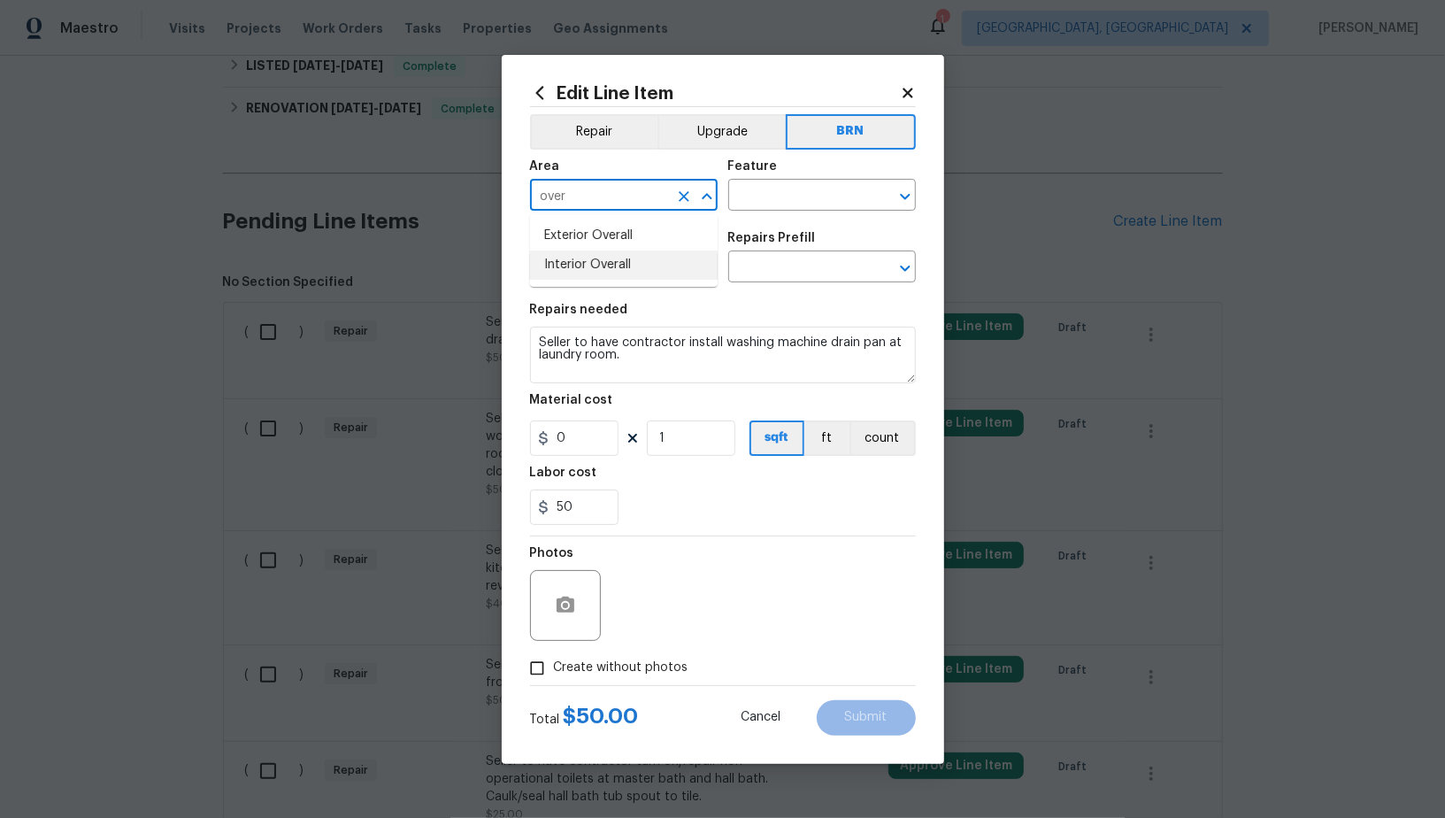
click at [627, 279] on li "Interior Overall" at bounding box center [624, 264] width 188 height 29
type input "Interior Overall"
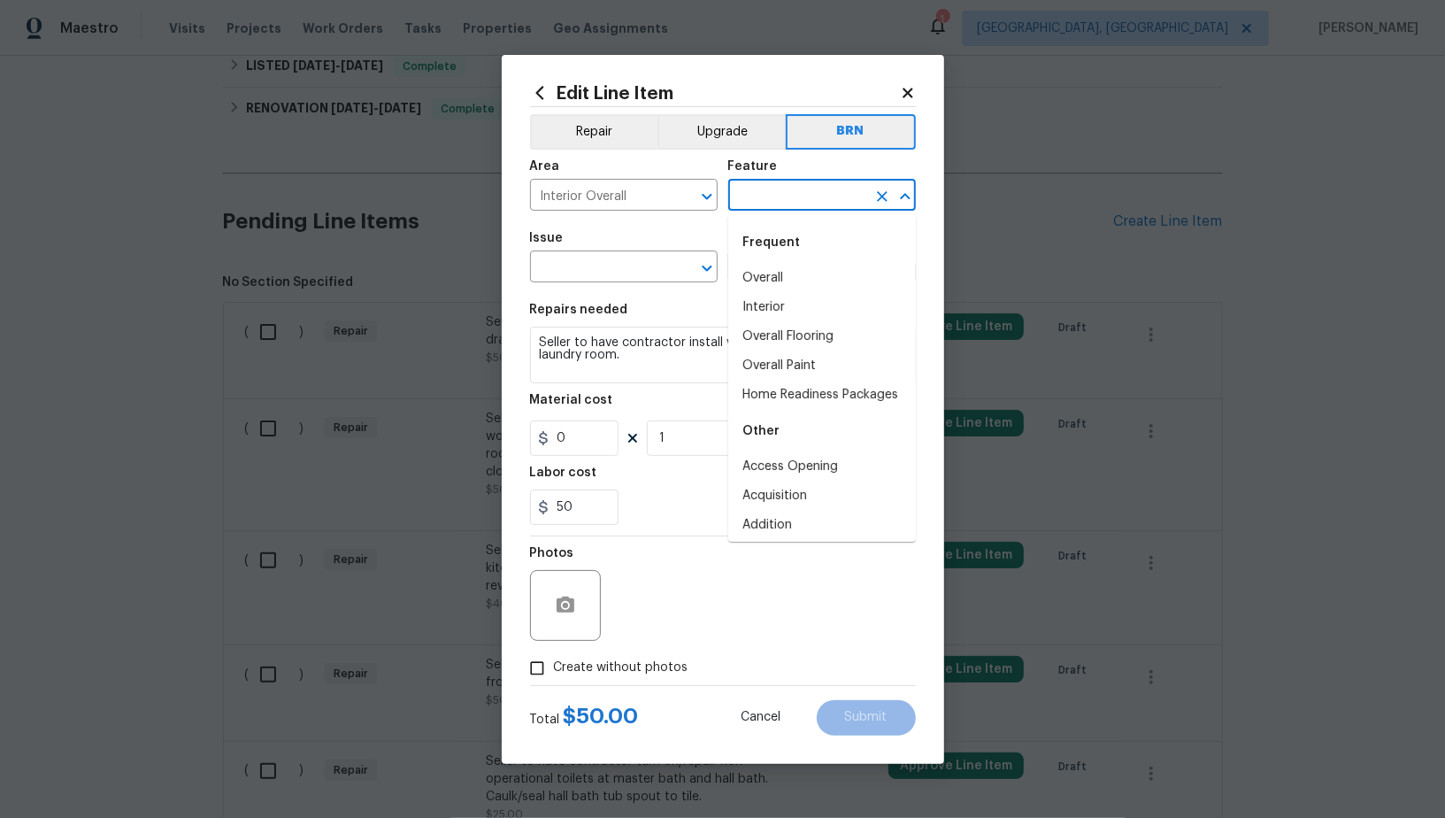
click at [787, 196] on input "text" at bounding box center [797, 196] width 138 height 27
type input "l"
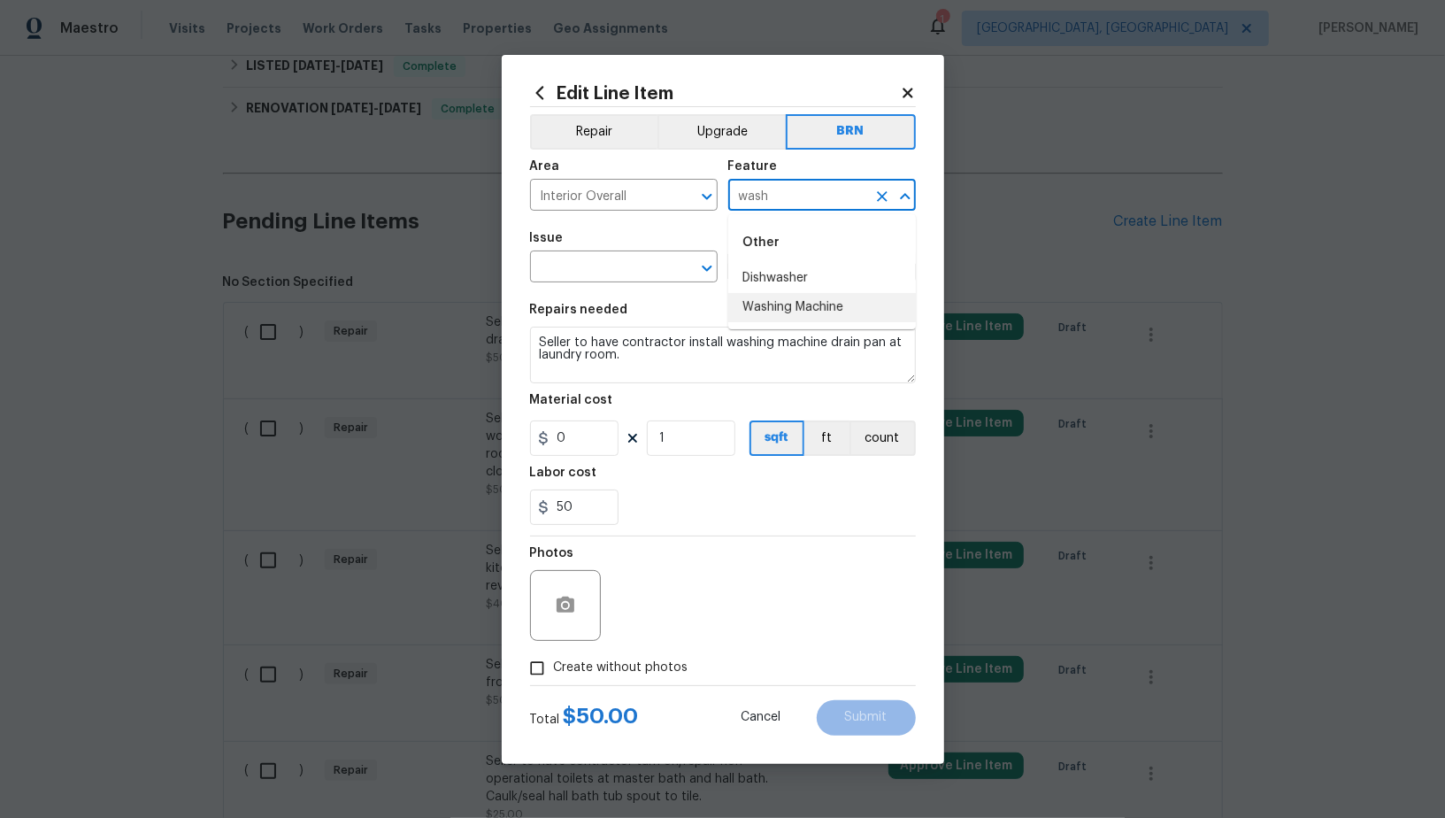
click at [810, 323] on ul "Other Dishwasher Washing Machine" at bounding box center [822, 271] width 188 height 115
click at [803, 313] on li "Washing Machine" at bounding box center [822, 307] width 188 height 29
type input "Washing Machine"
click at [632, 276] on input "text" at bounding box center [599, 268] width 138 height 27
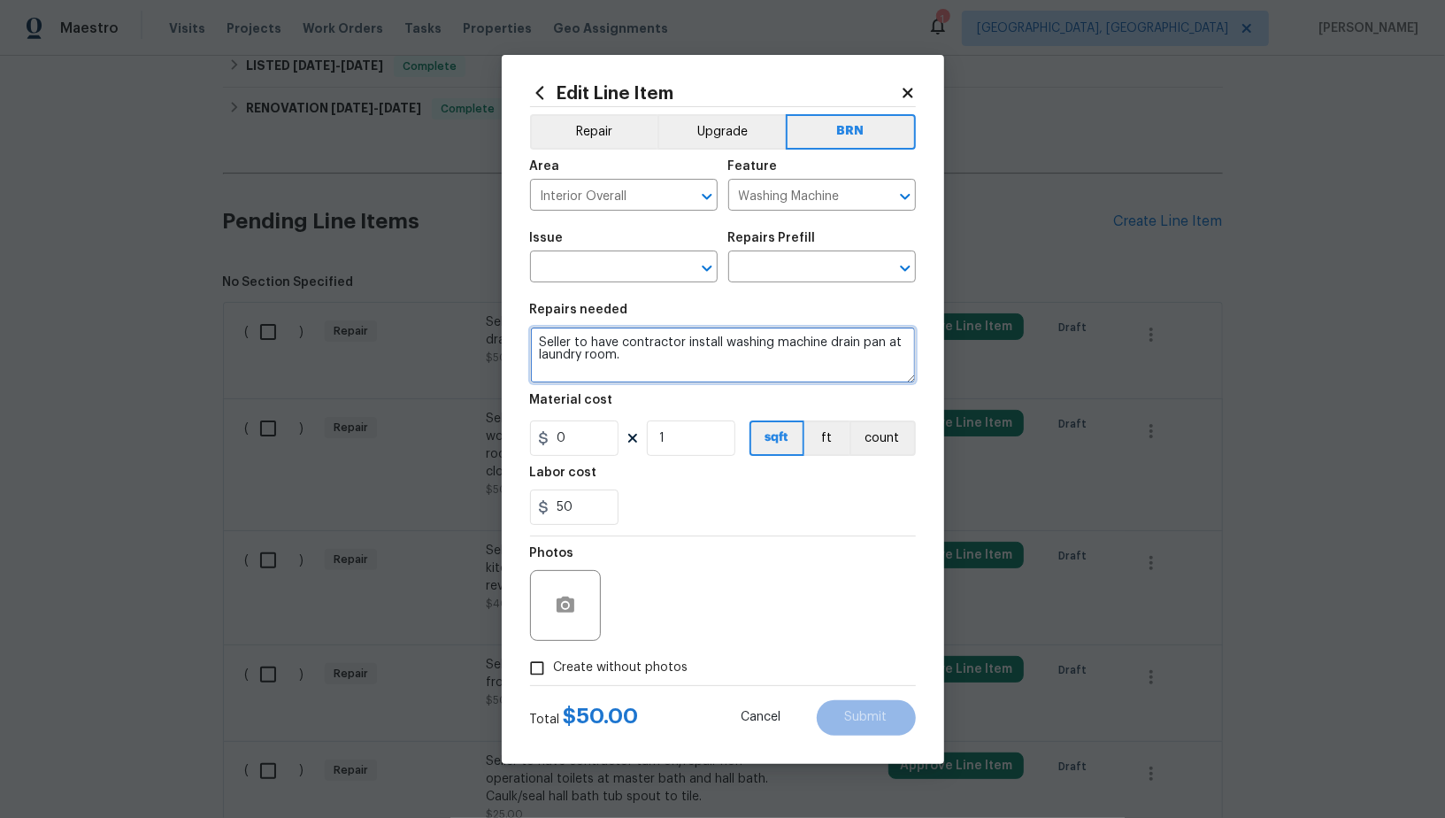
click at [812, 374] on textarea "Seller to have contractor install washing machine drain pan at laundry room." at bounding box center [723, 354] width 386 height 57
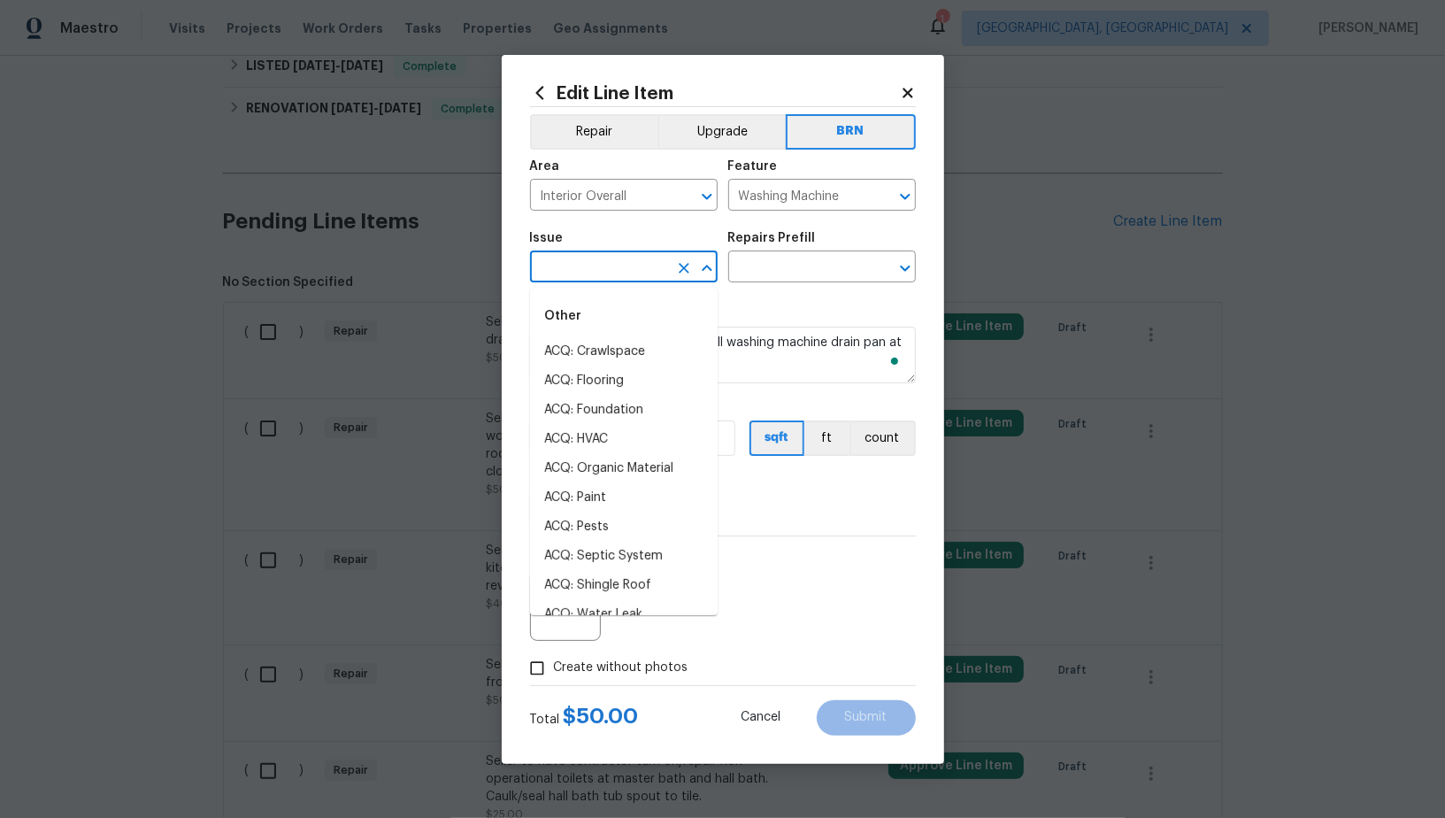
click at [584, 278] on input "text" at bounding box center [599, 268] width 138 height 27
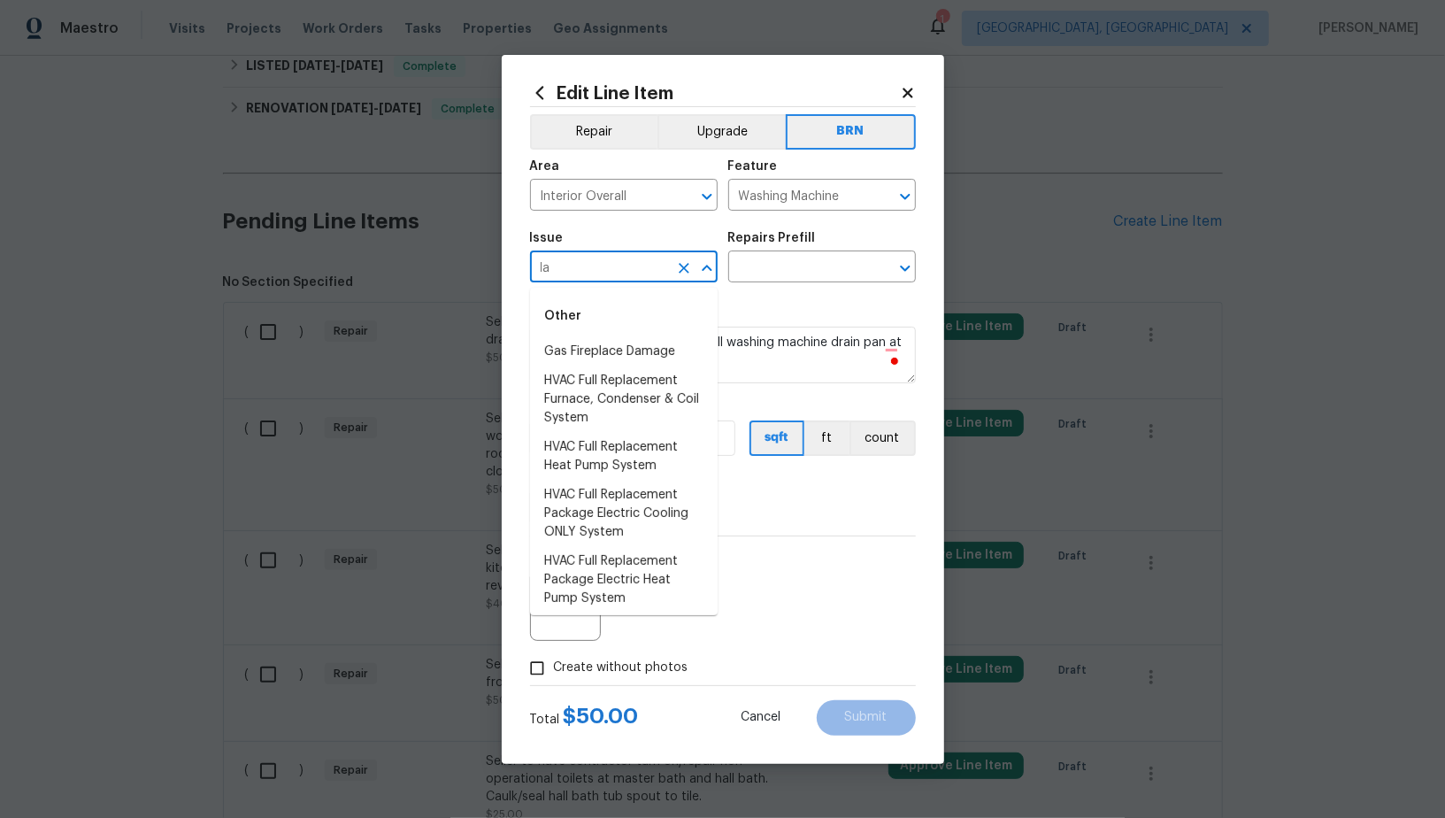
type input "l"
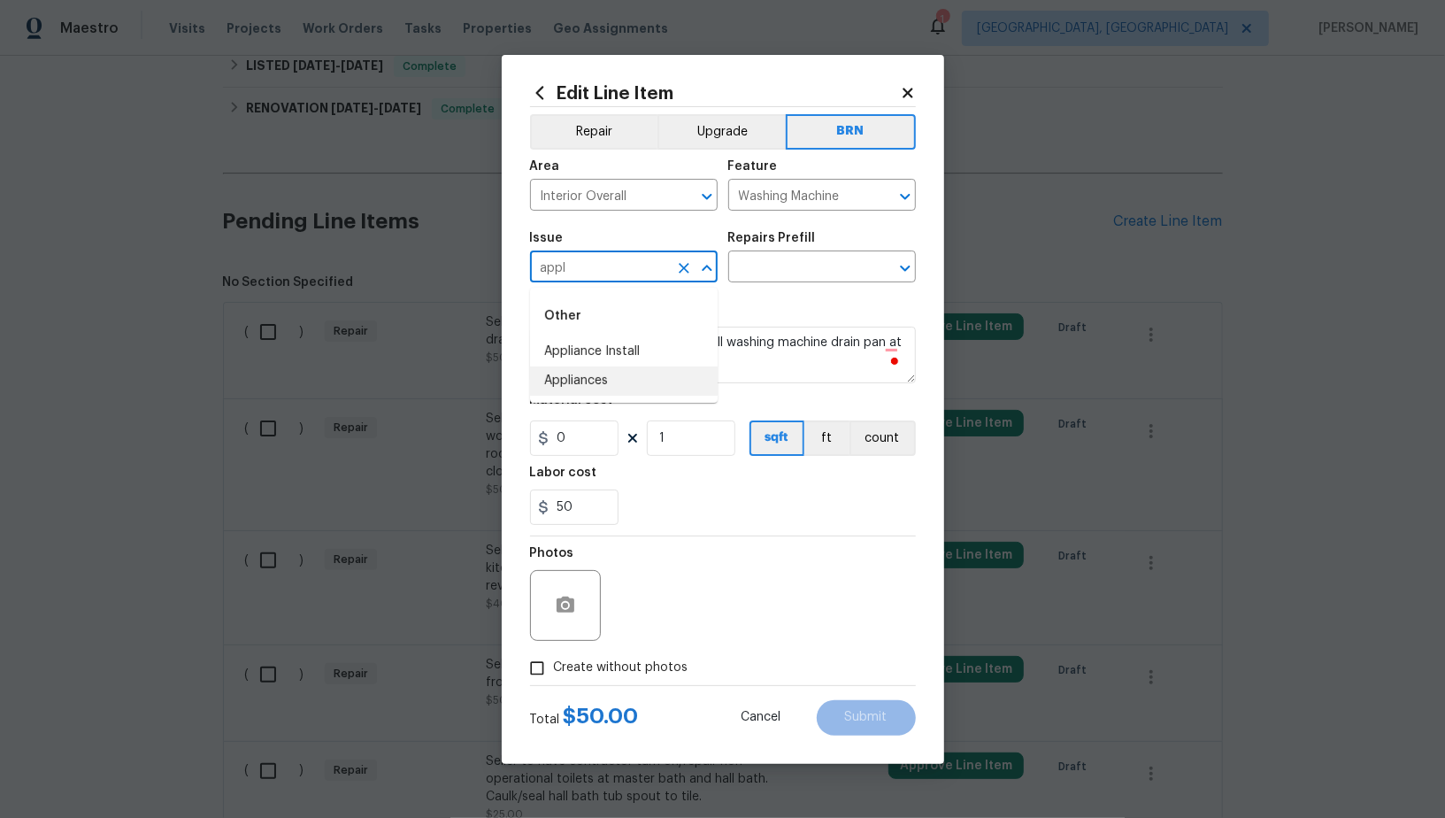
click at [591, 380] on li "Appliances" at bounding box center [624, 380] width 188 height 29
type input "Appliances"
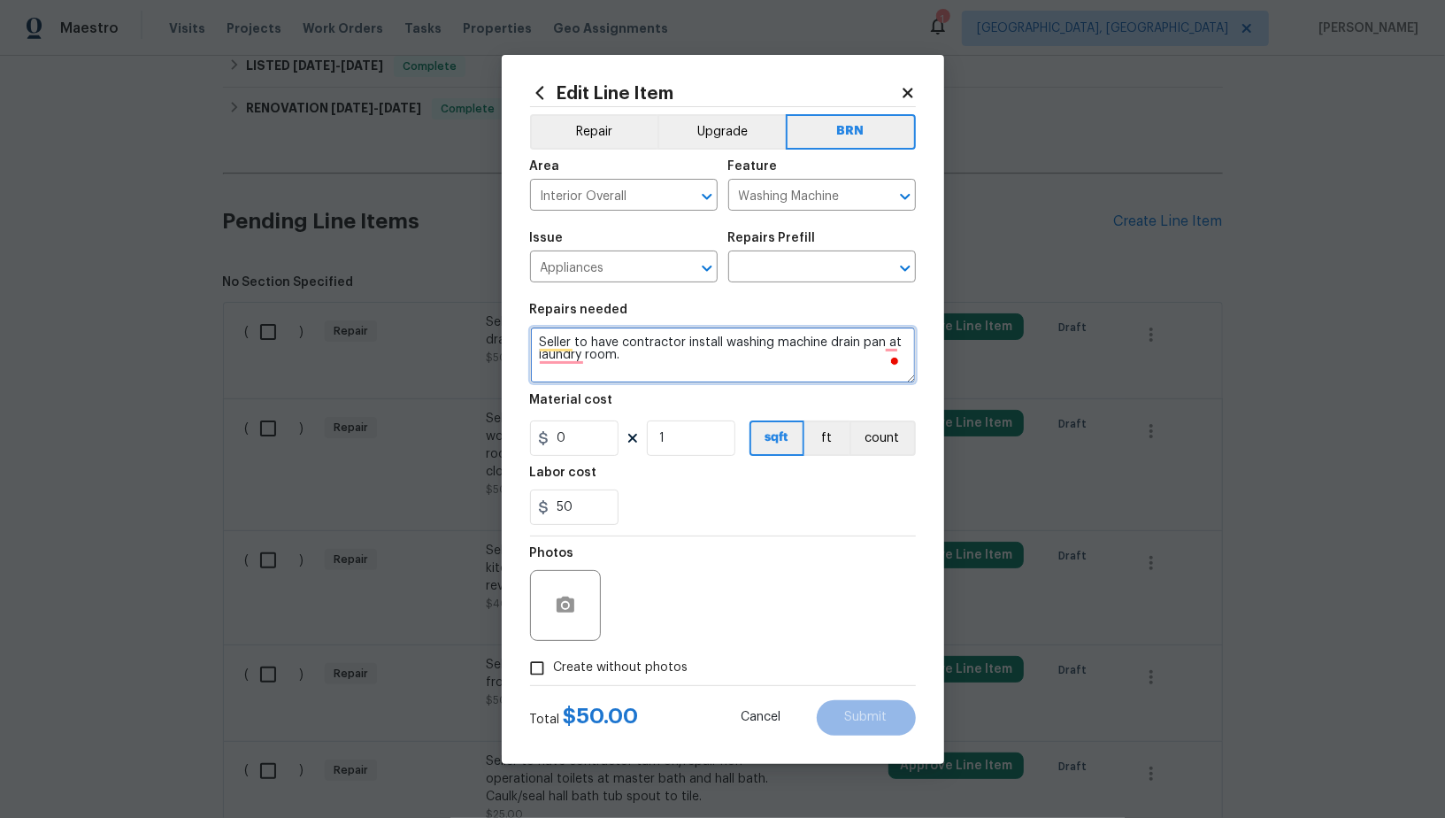
click at [669, 351] on textarea "Seller to have contractor install washing machine drain pan at laundry room." at bounding box center [723, 354] width 386 height 57
click at [747, 284] on div "Issue Appliances ​ Repairs Prefill ​" at bounding box center [723, 257] width 386 height 72
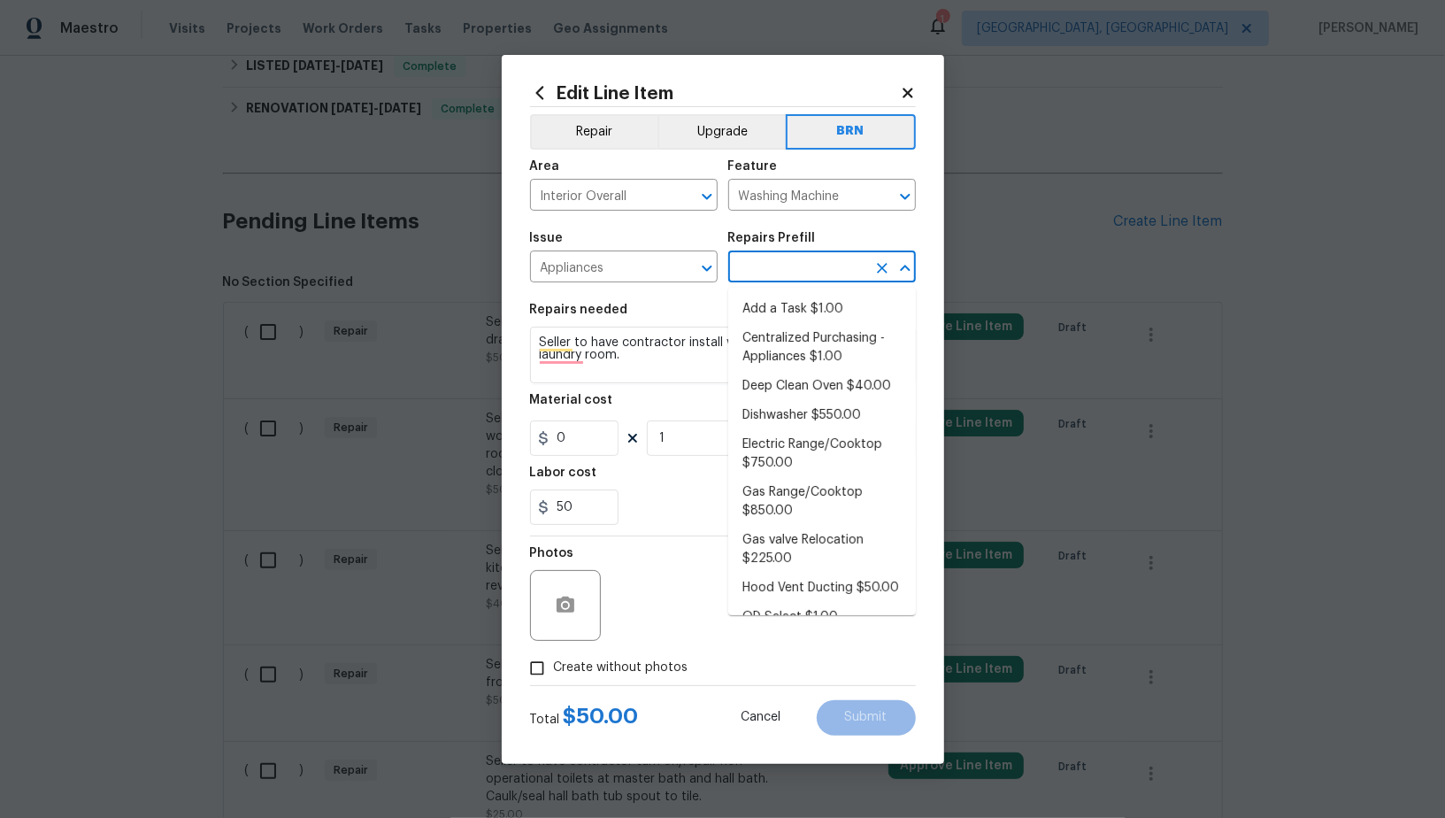
click at [751, 277] on input "text" at bounding box center [797, 268] width 138 height 27
click at [774, 303] on li "Add a Task $1.00" at bounding box center [822, 309] width 188 height 29
type input "Appliances"
type input "Add a Task $1.00"
type textarea "HPM to detail"
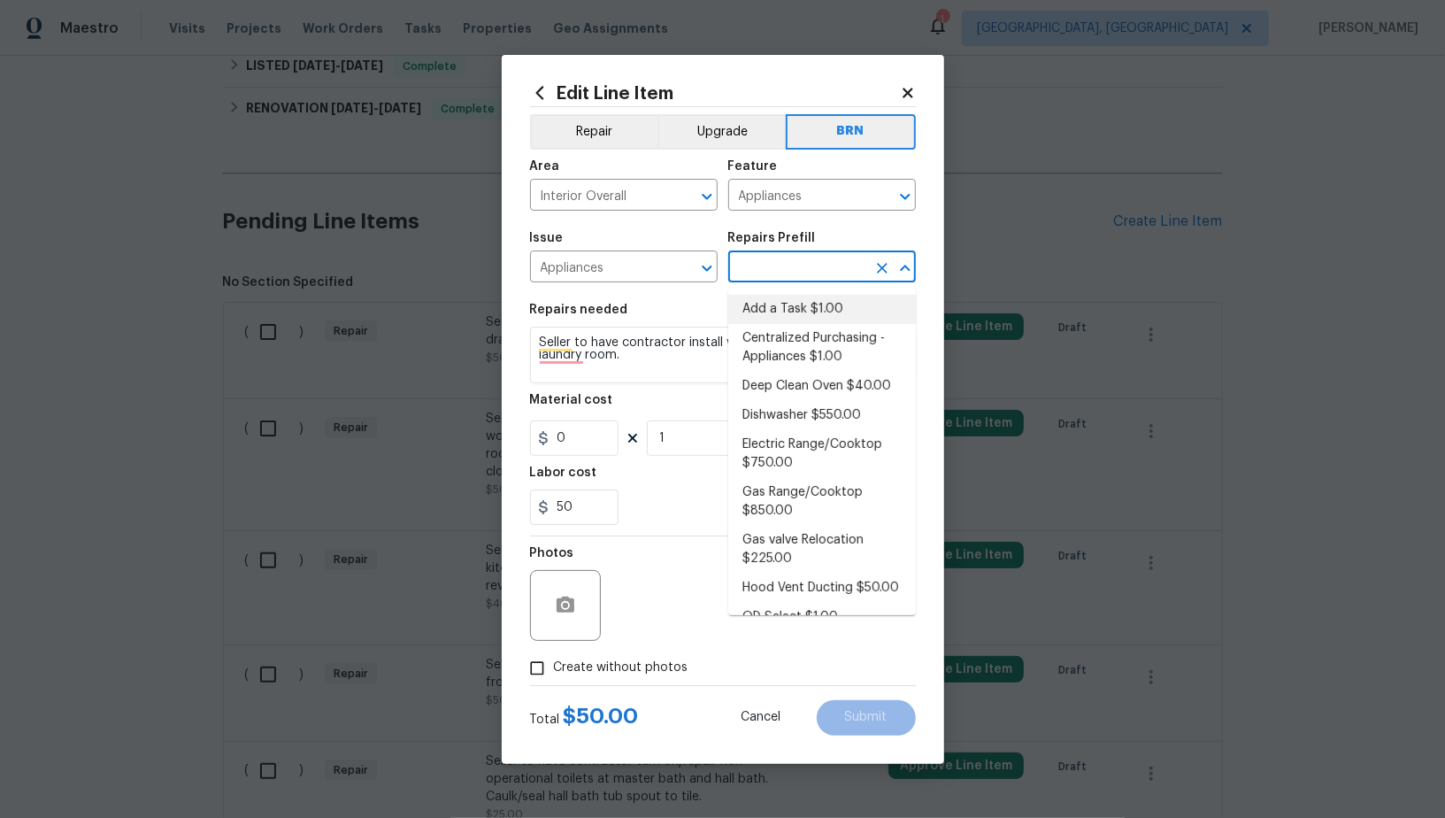
type input "1"
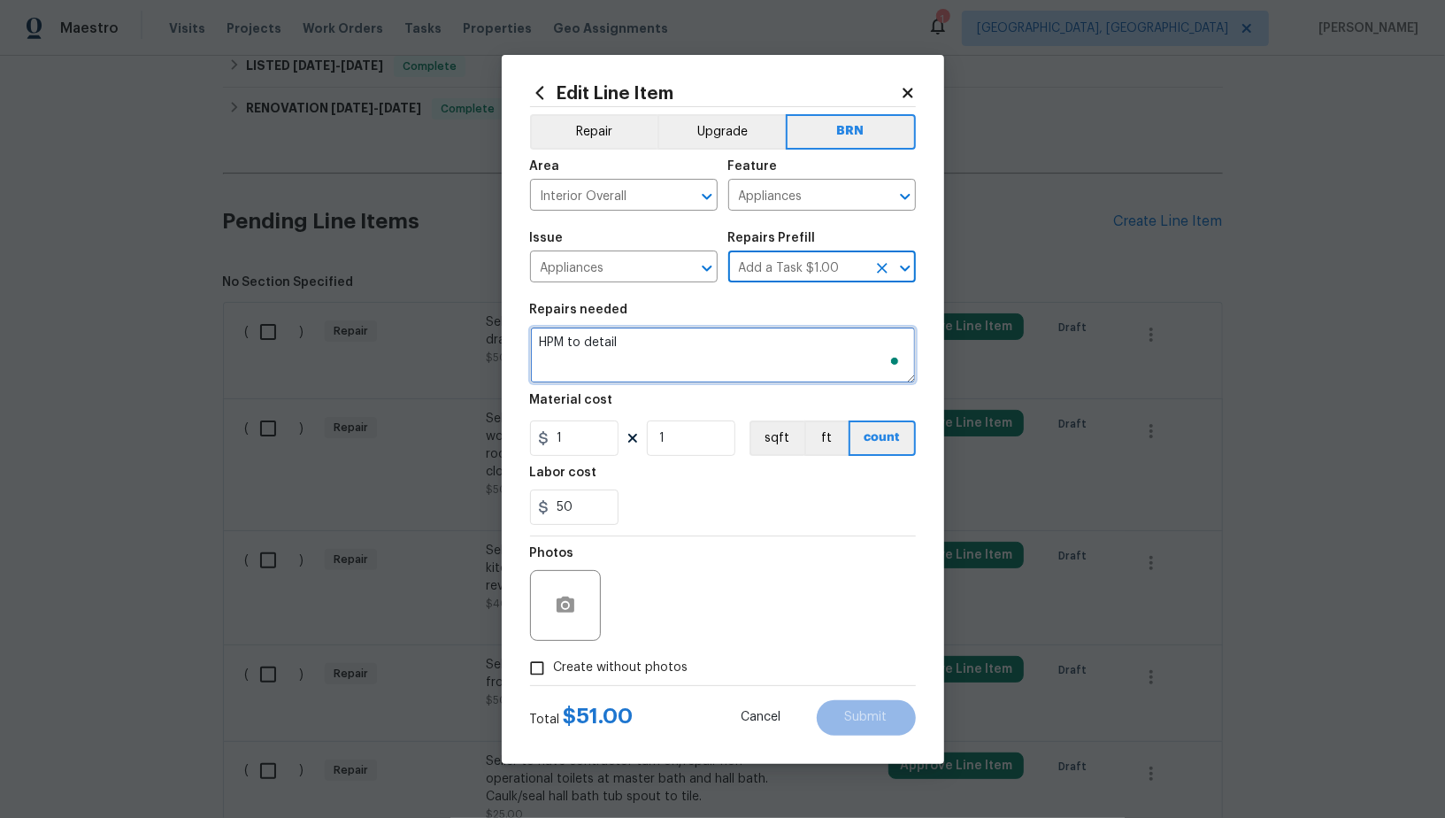
click at [738, 361] on textarea "HPM to detail" at bounding box center [723, 354] width 386 height 57
paste textarea "Seller to have contractor install washing machine drain pan at laundry room."
click at [877, 194] on icon "Clear" at bounding box center [882, 197] width 18 height 18
type textarea "Seller to have contractor install washing machine drain pan at laundry room."
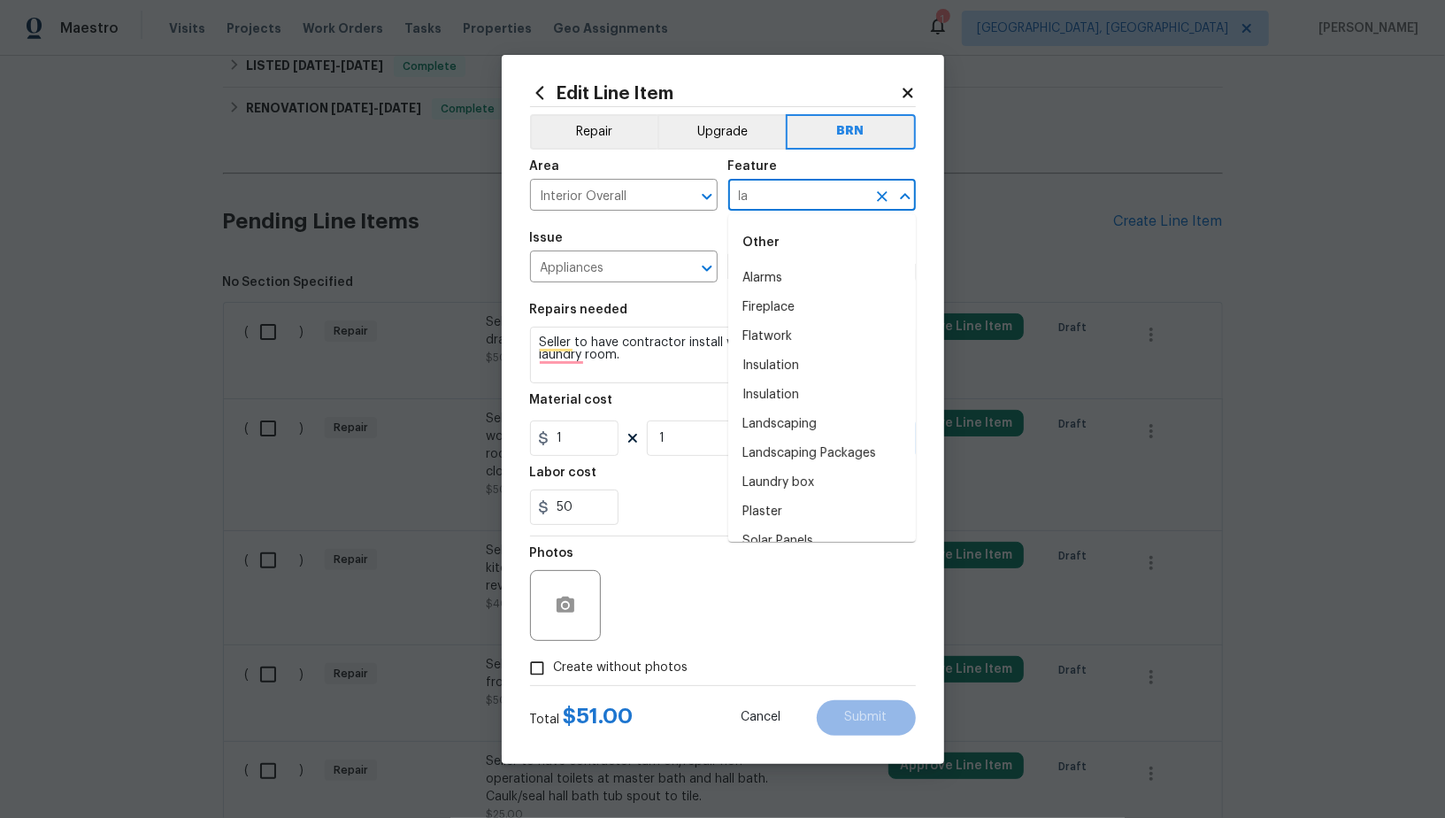
type input "l"
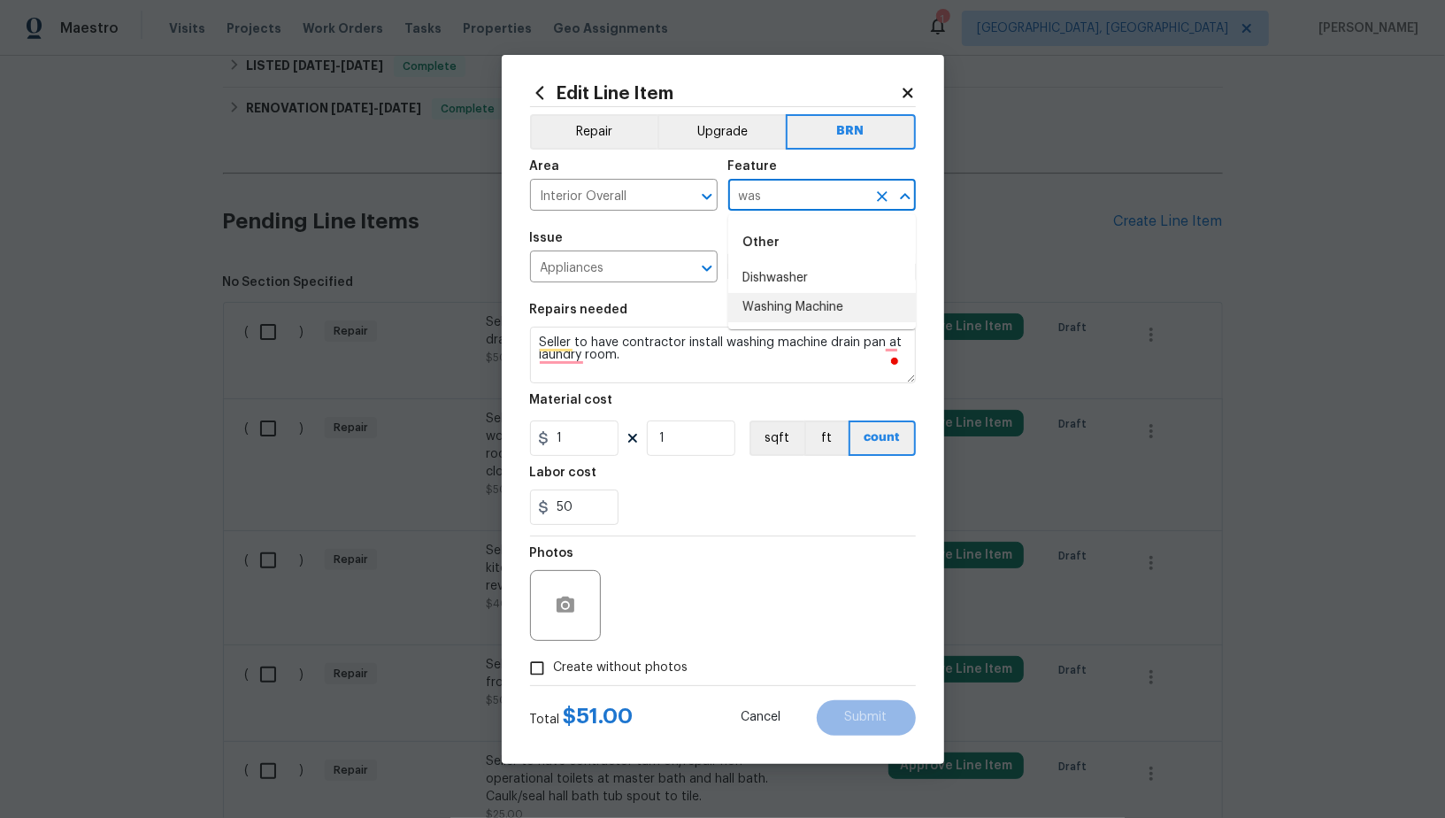
click at [806, 313] on li "Washing Machine" at bounding box center [822, 307] width 188 height 29
type input "Washing Machine"
click at [587, 448] on input "1" at bounding box center [574, 437] width 88 height 35
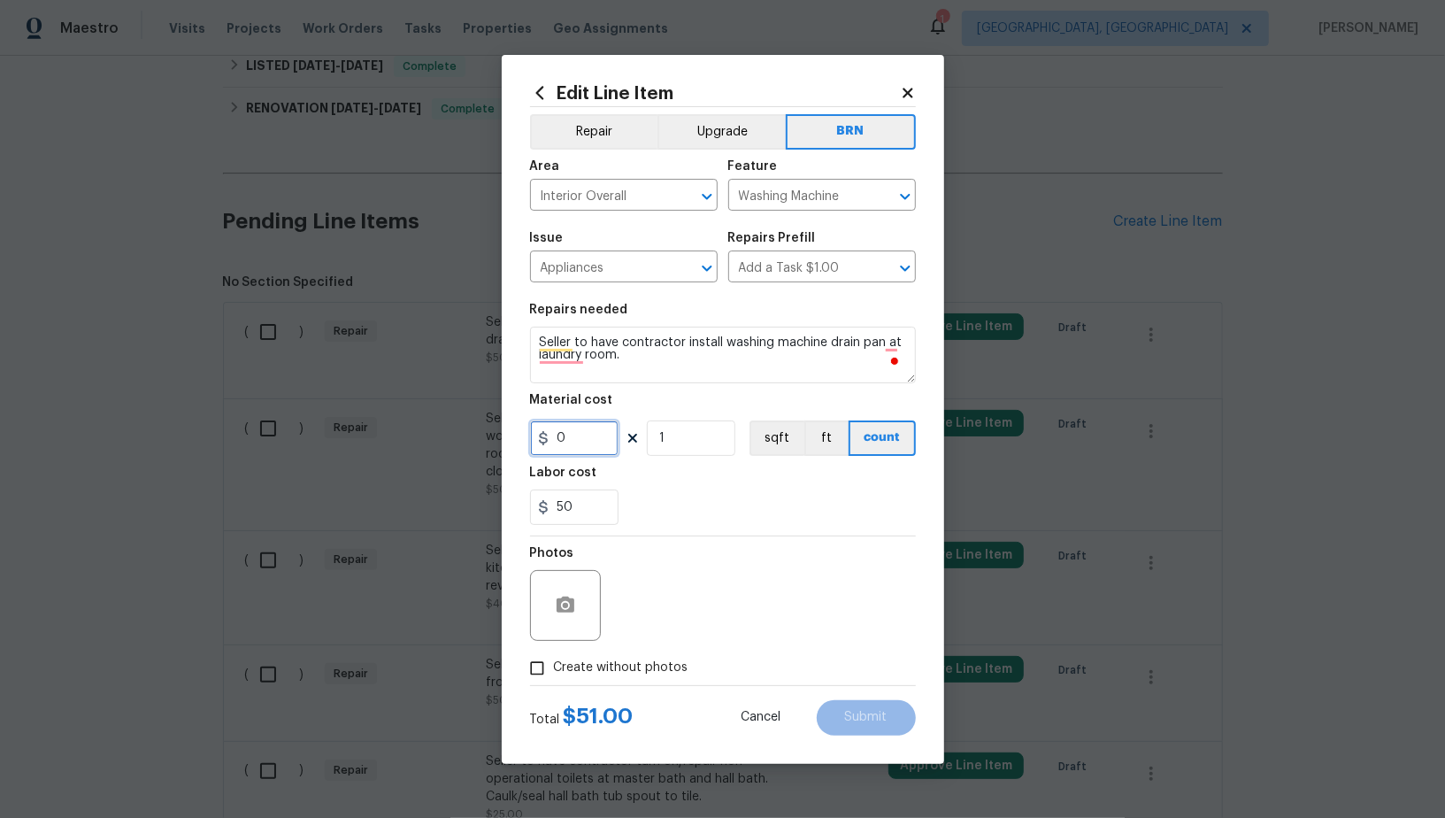
type input "0"
click at [564, 620] on button "button" at bounding box center [565, 605] width 42 height 42
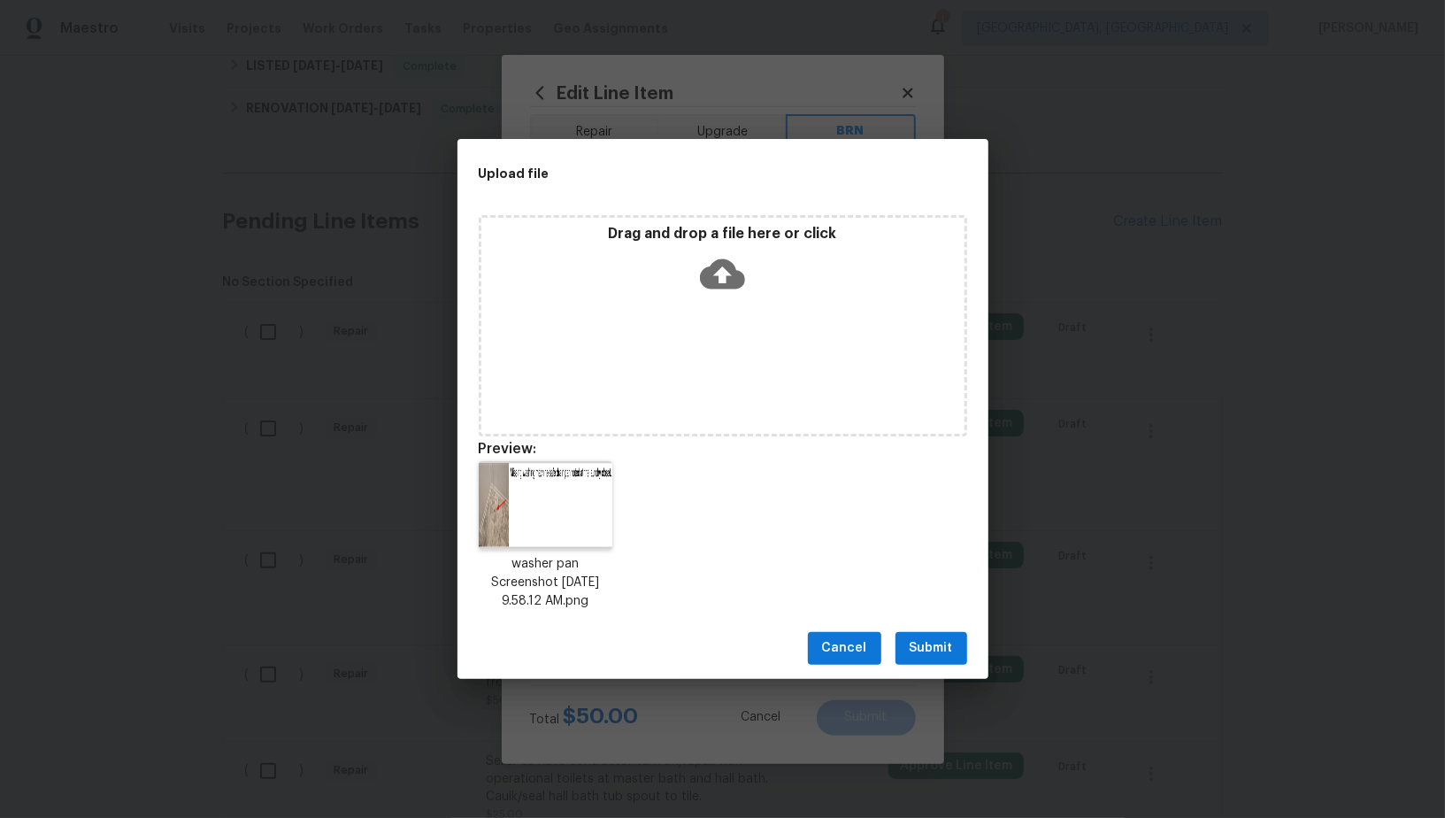
click at [933, 645] on span "Submit" at bounding box center [931, 648] width 43 height 22
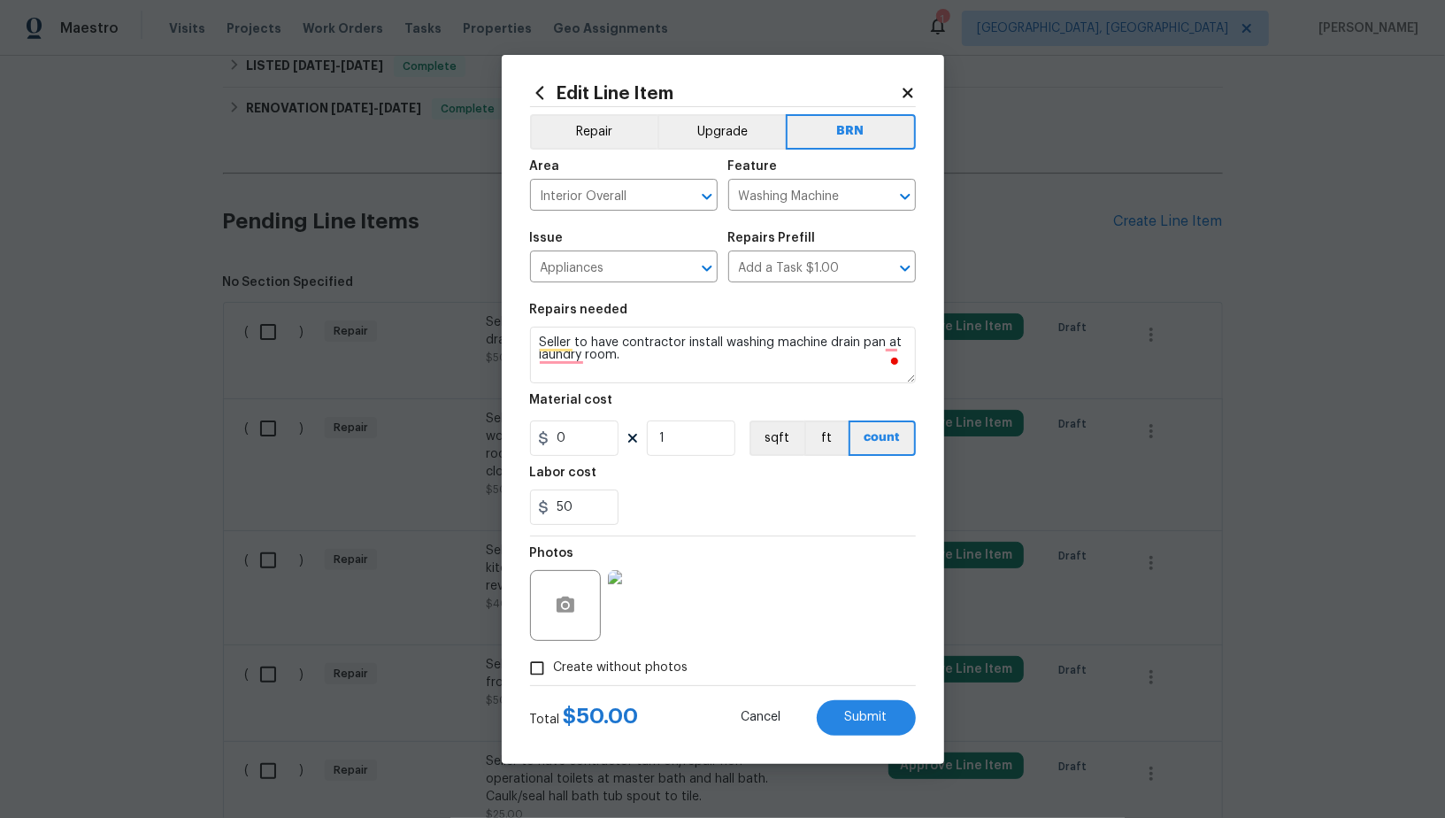
click at [651, 621] on img at bounding box center [643, 605] width 71 height 71
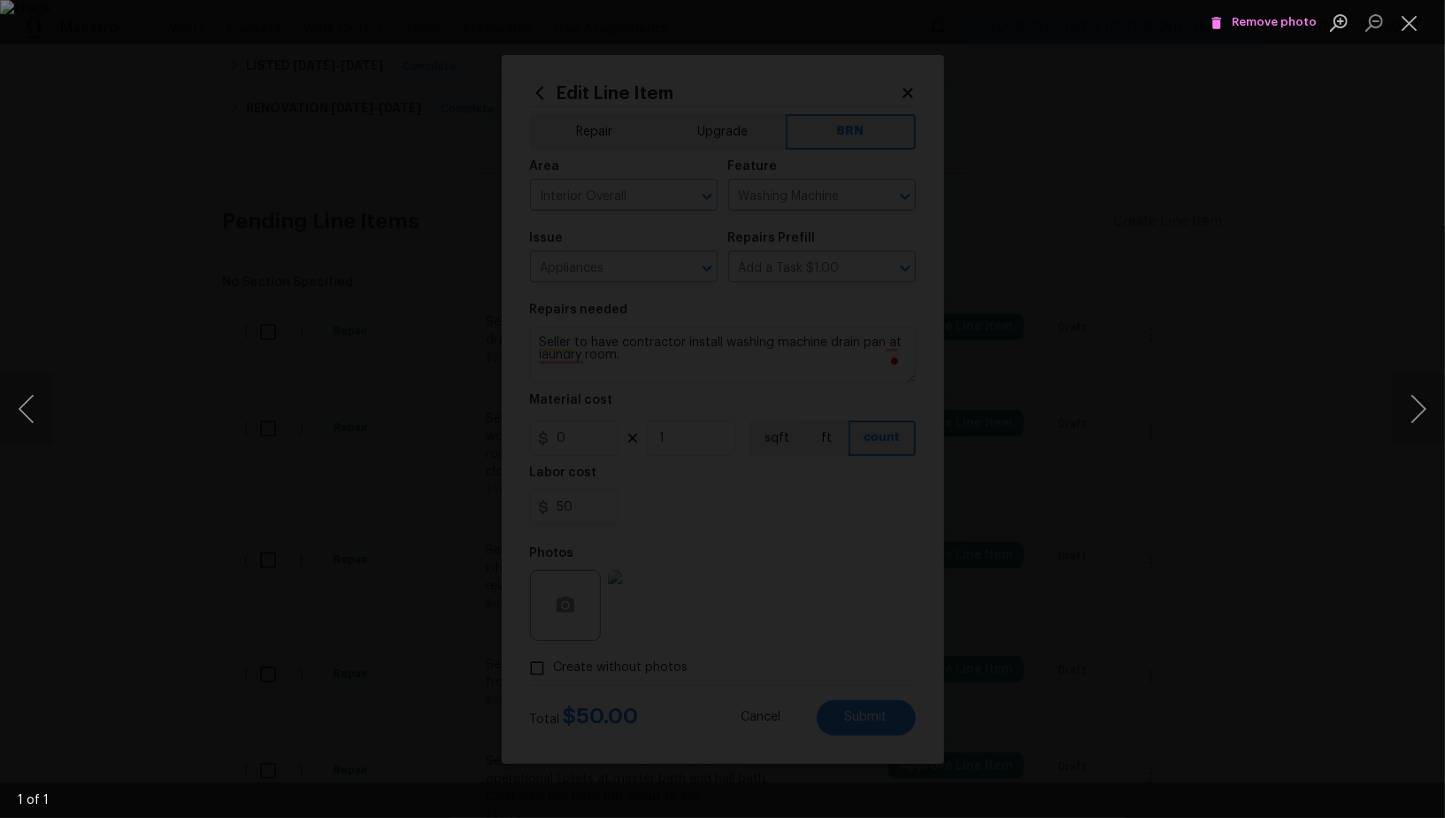
click at [781, 579] on div "Lightbox" at bounding box center [722, 409] width 1445 height 818
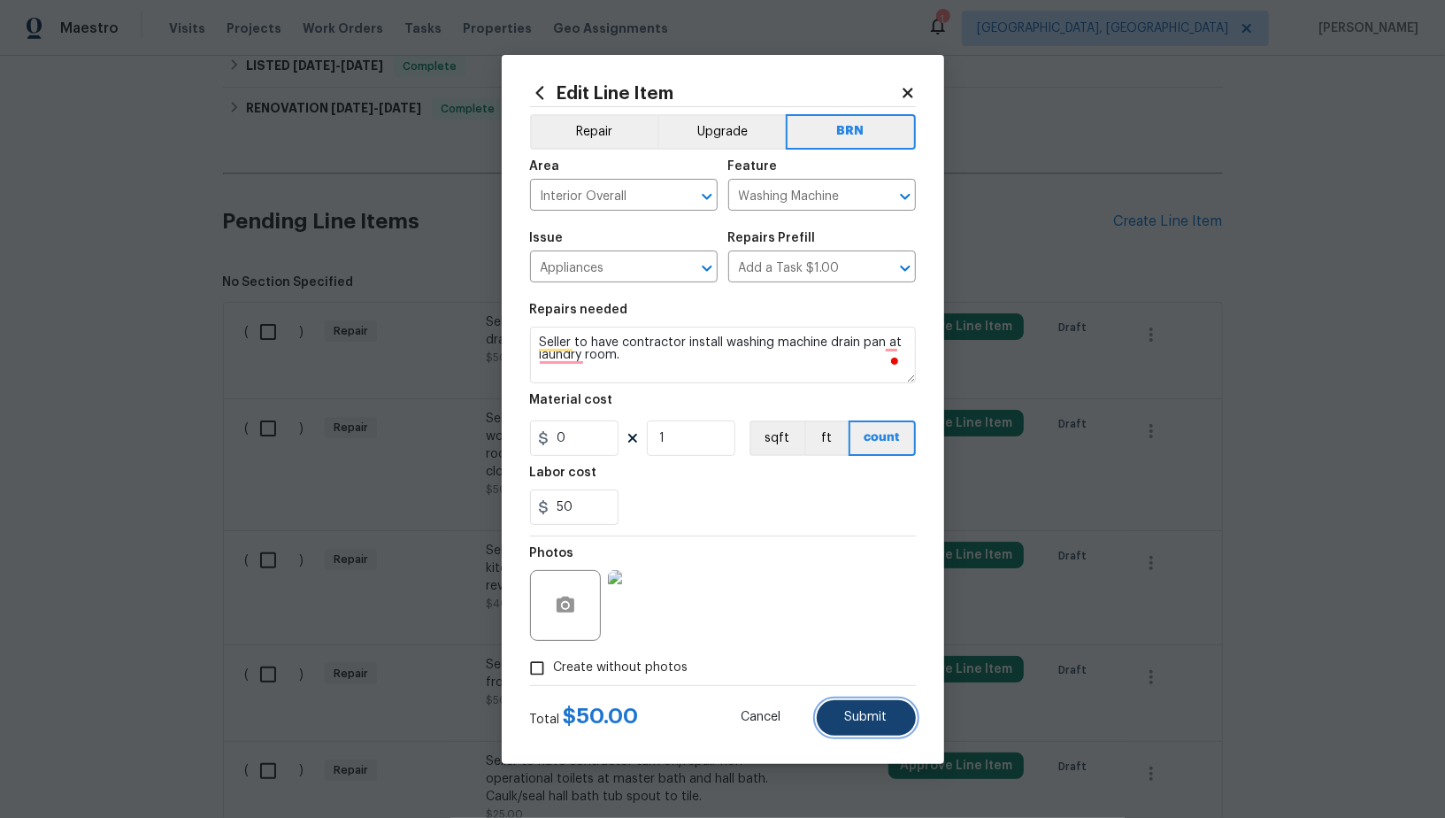
click at [876, 728] on button "Submit" at bounding box center [866, 717] width 99 height 35
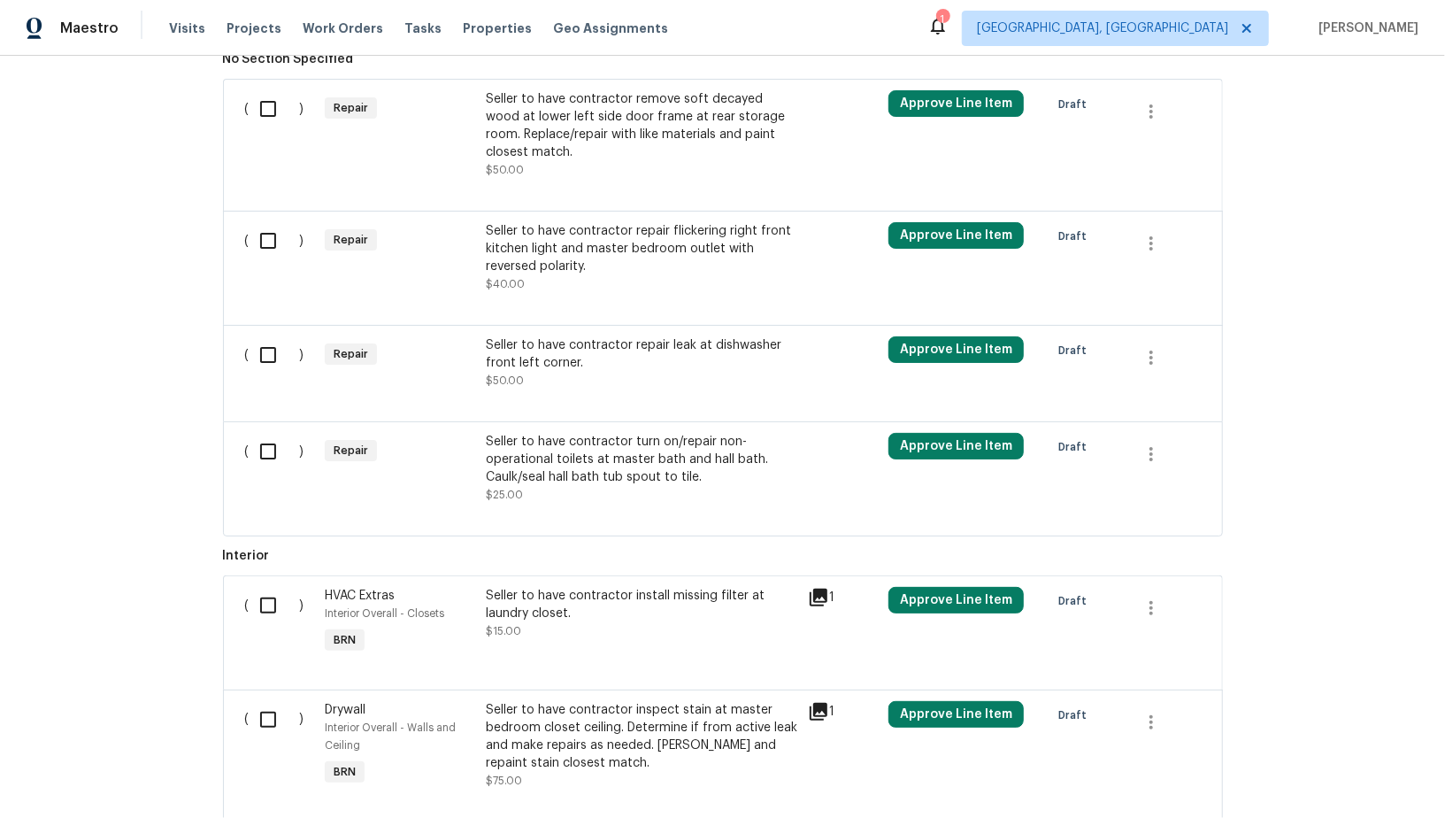
scroll to position [616, 0]
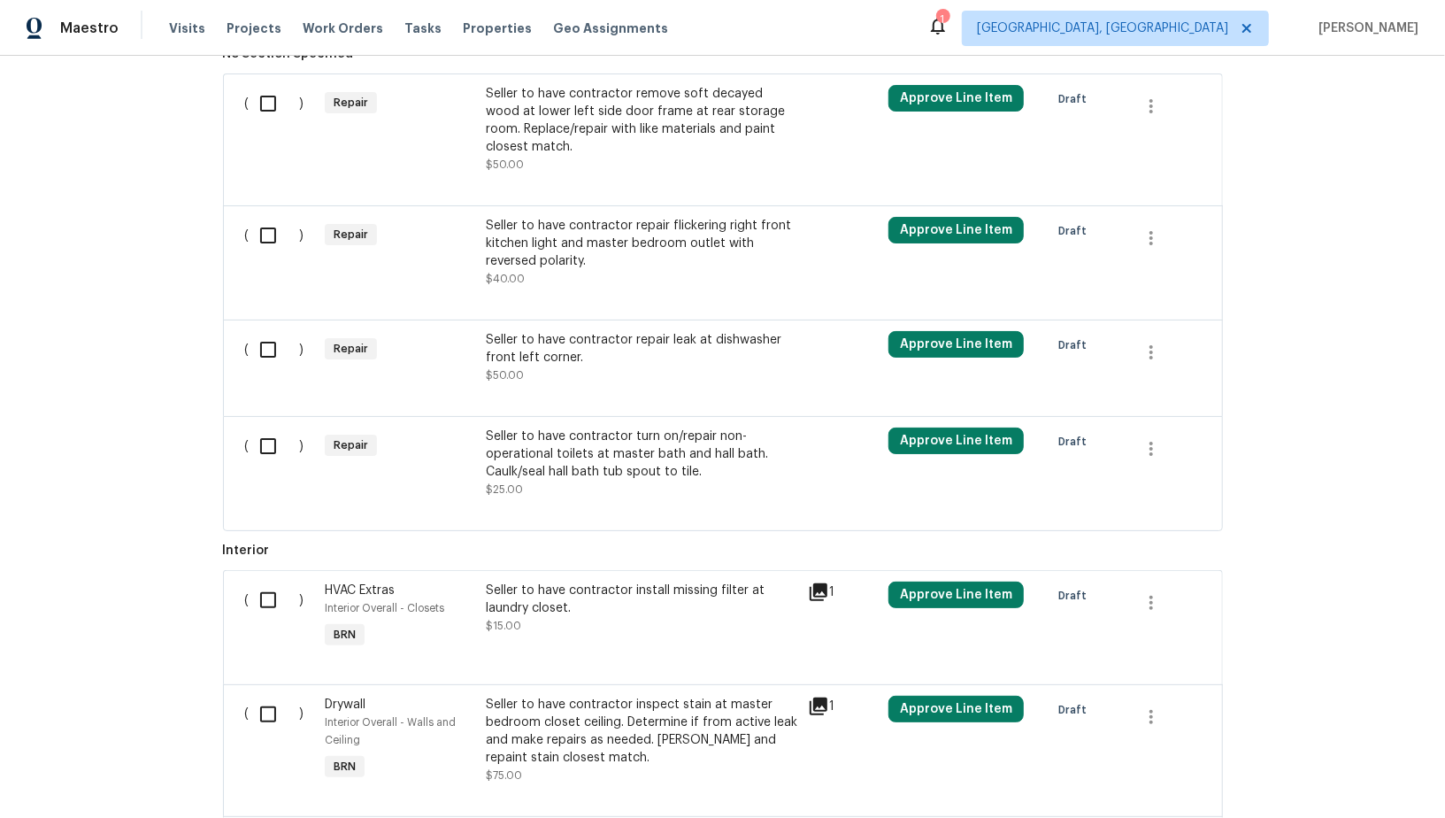
click at [577, 157] on div "Seller to have contractor remove soft decayed wood at lower left side door fram…" at bounding box center [641, 129] width 311 height 88
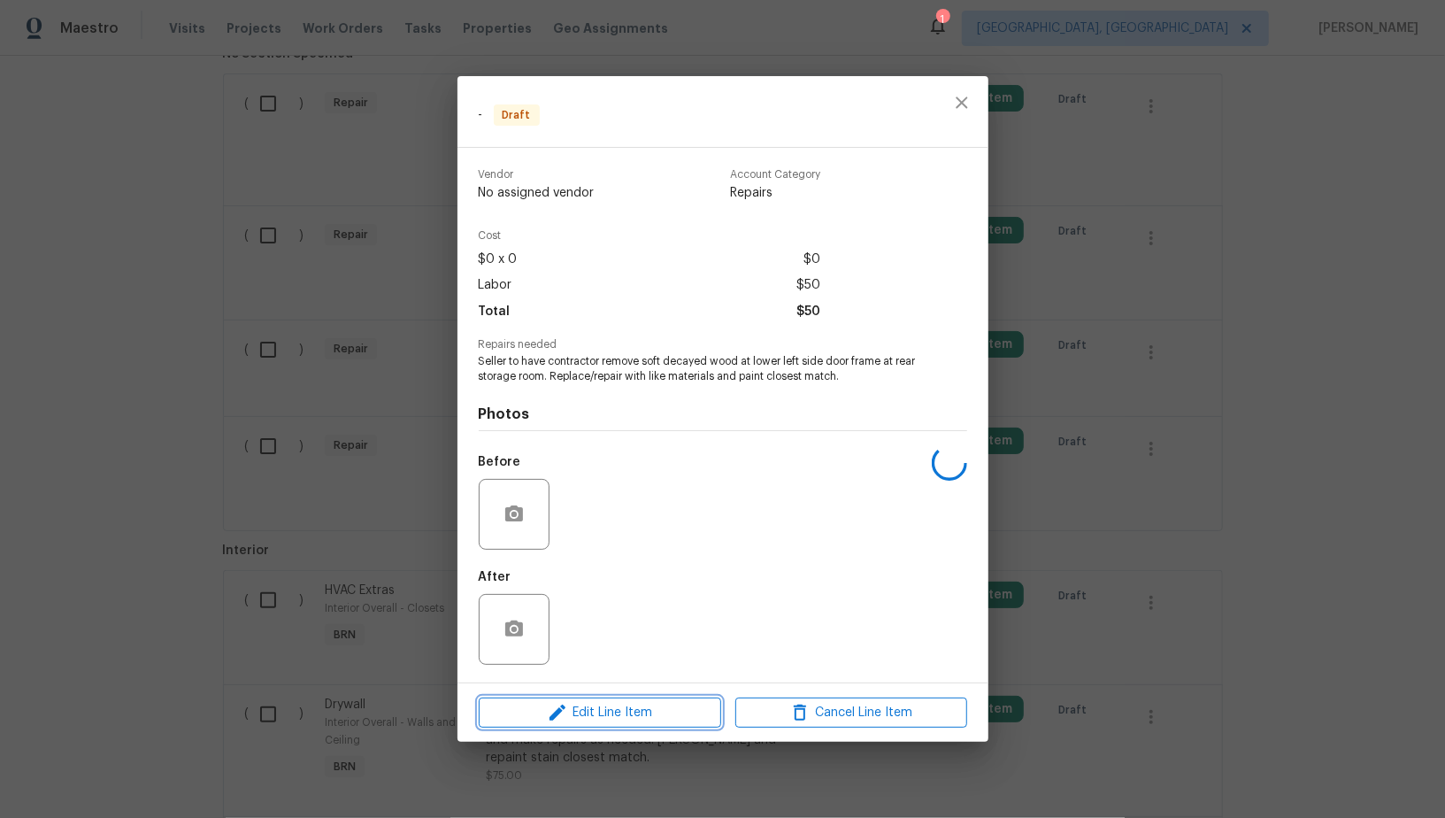
click at [554, 714] on icon "button" at bounding box center [557, 712] width 16 height 16
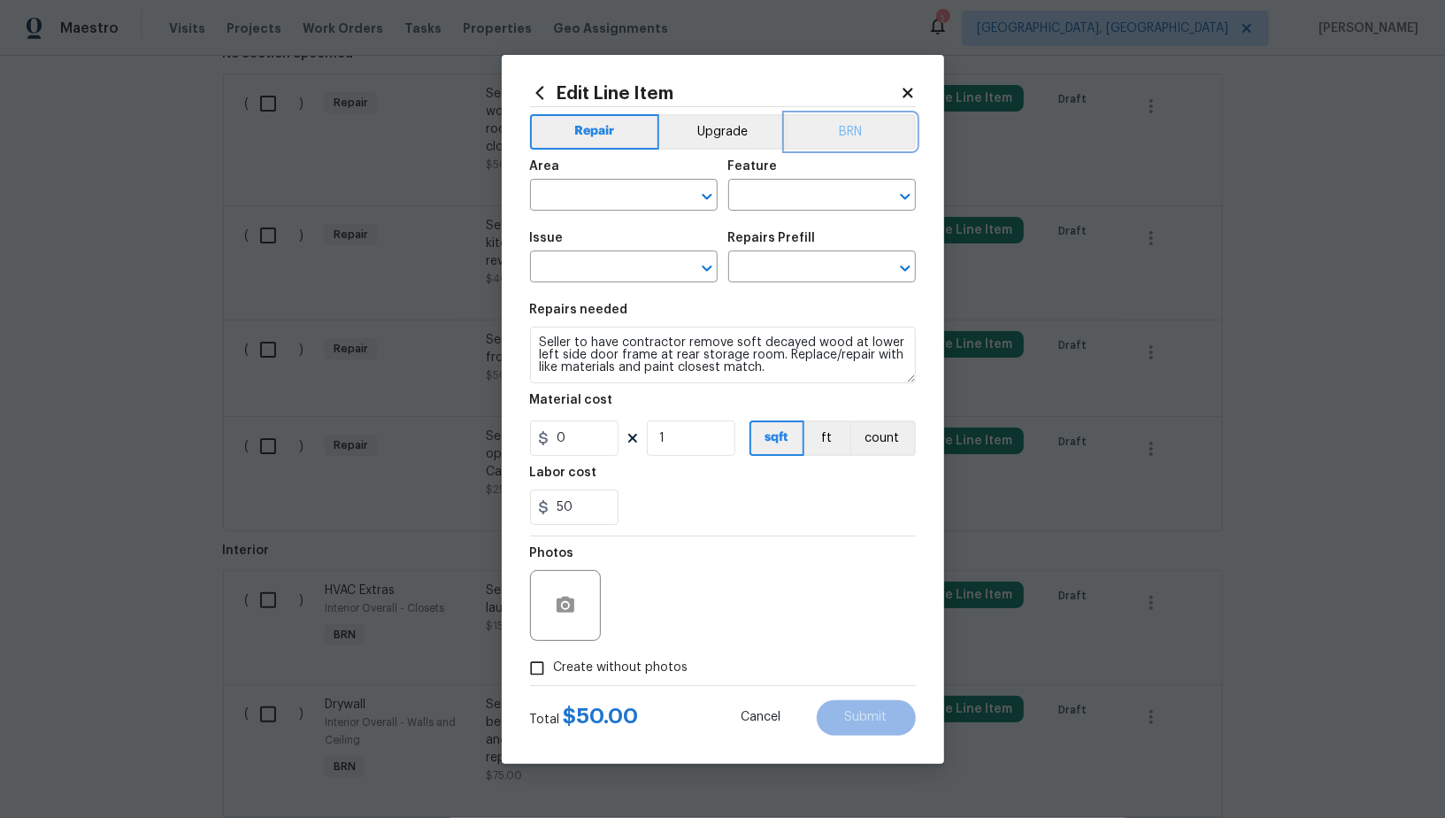
click at [828, 120] on button "BRN" at bounding box center [851, 131] width 130 height 35
click at [603, 196] on input "text" at bounding box center [599, 196] width 138 height 27
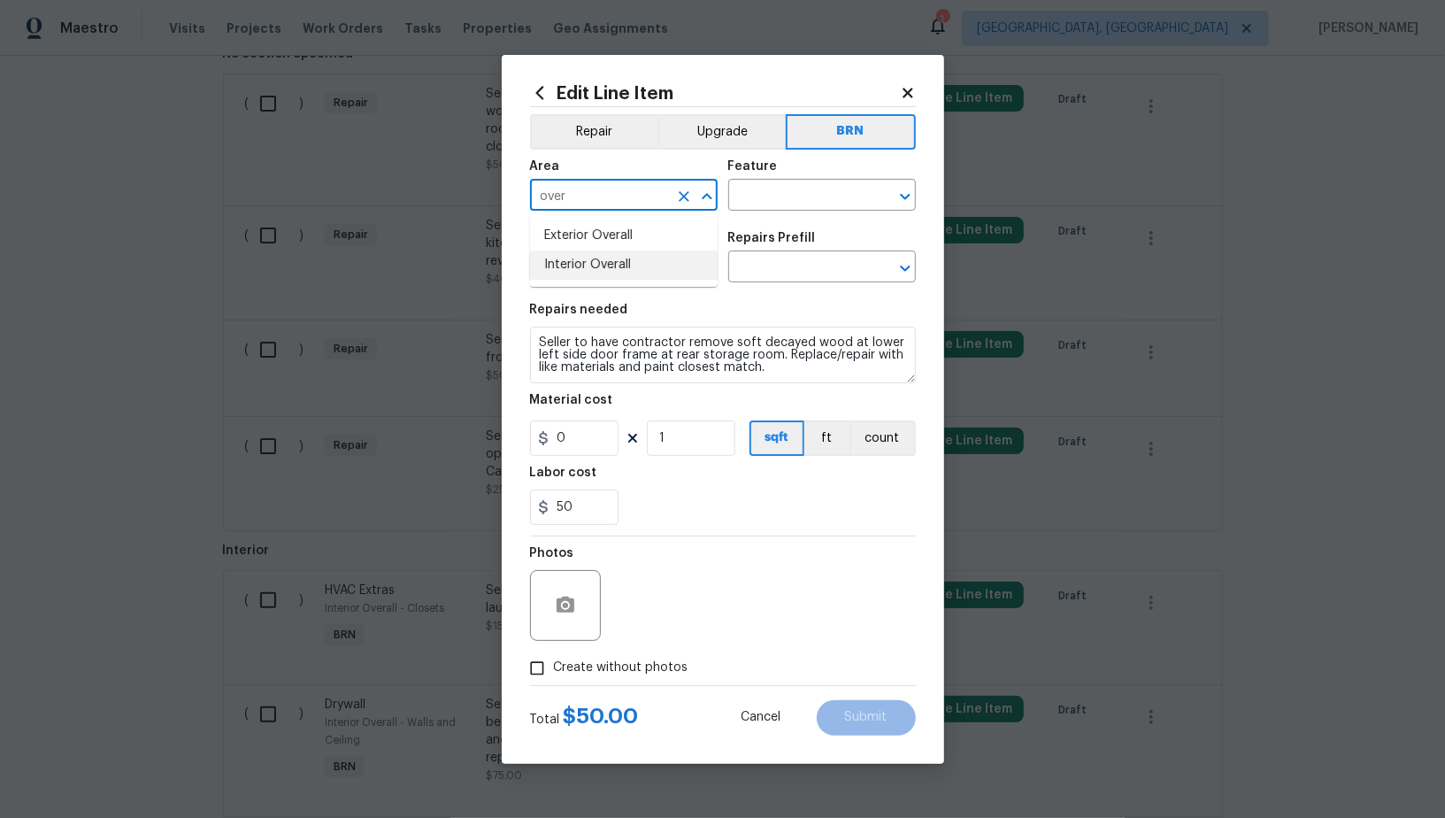
click at [687, 286] on ul "Exterior Overall Interior Overall" at bounding box center [624, 250] width 188 height 73
click at [629, 257] on li "Interior Overall" at bounding box center [624, 264] width 188 height 29
type input "Interior Overall"
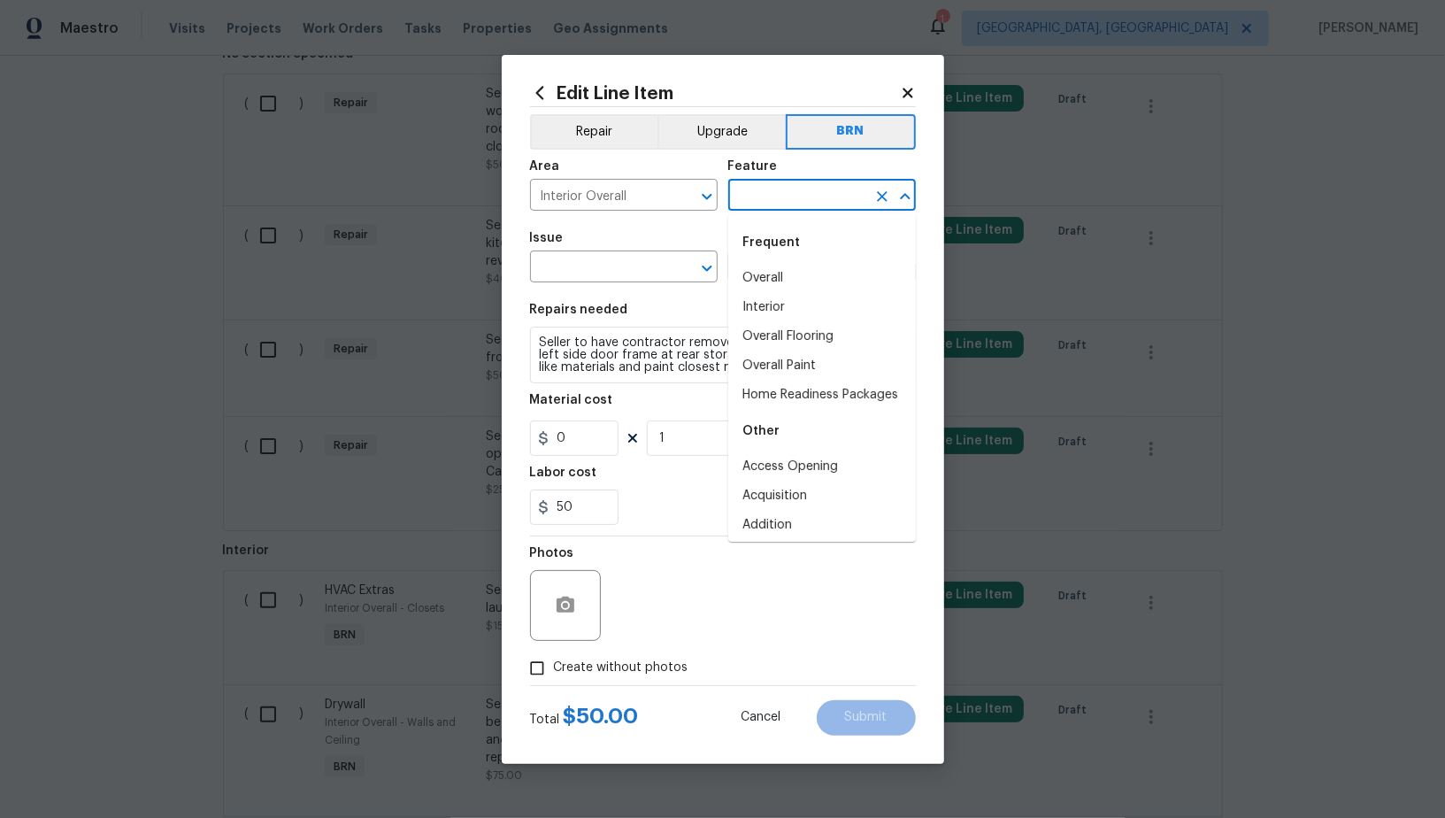
click at [793, 186] on input "text" at bounding box center [797, 196] width 138 height 27
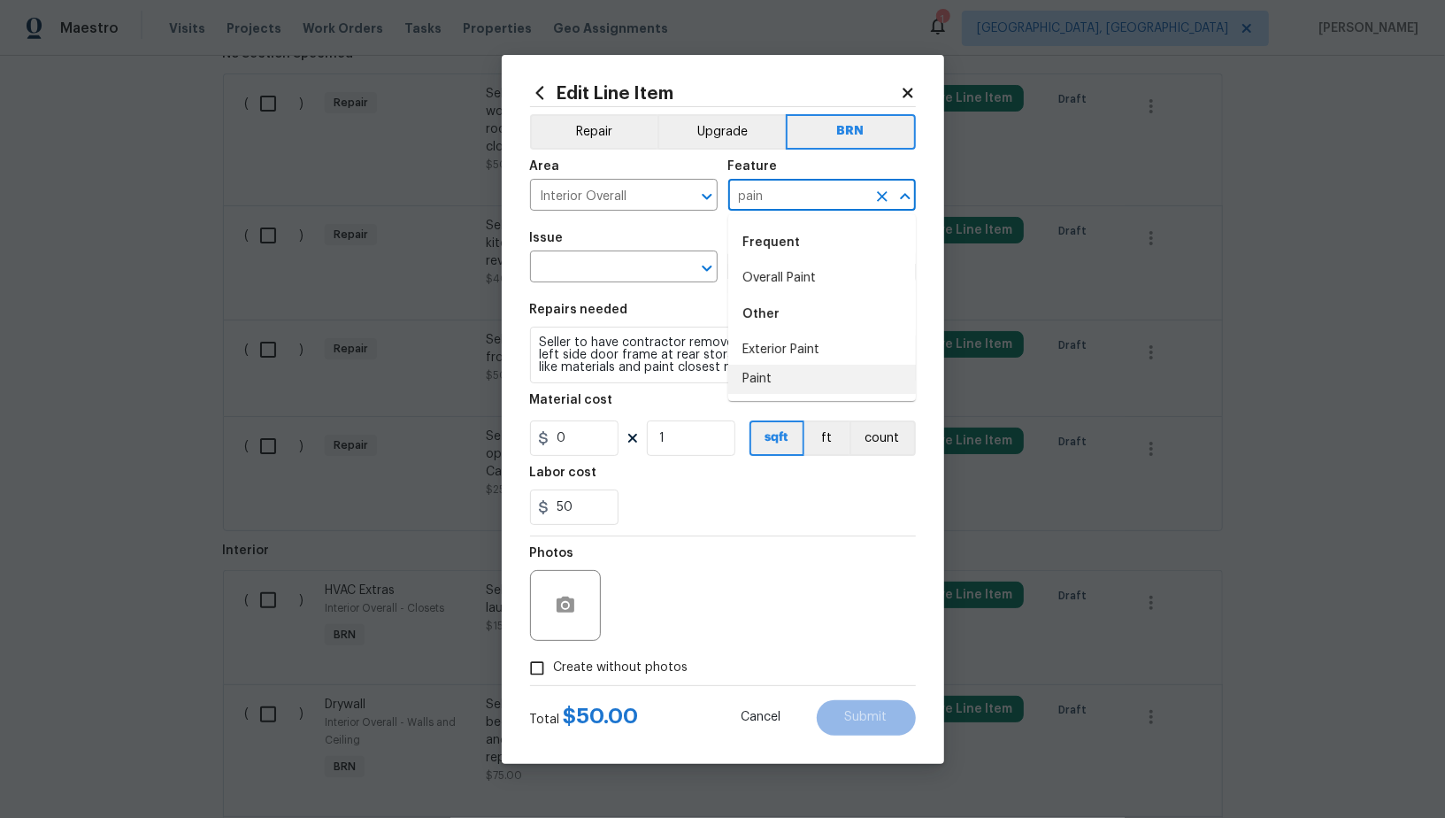
click at [761, 373] on li "Paint" at bounding box center [822, 379] width 188 height 29
type input "Paint"
click at [655, 269] on input "text" at bounding box center [599, 268] width 138 height 27
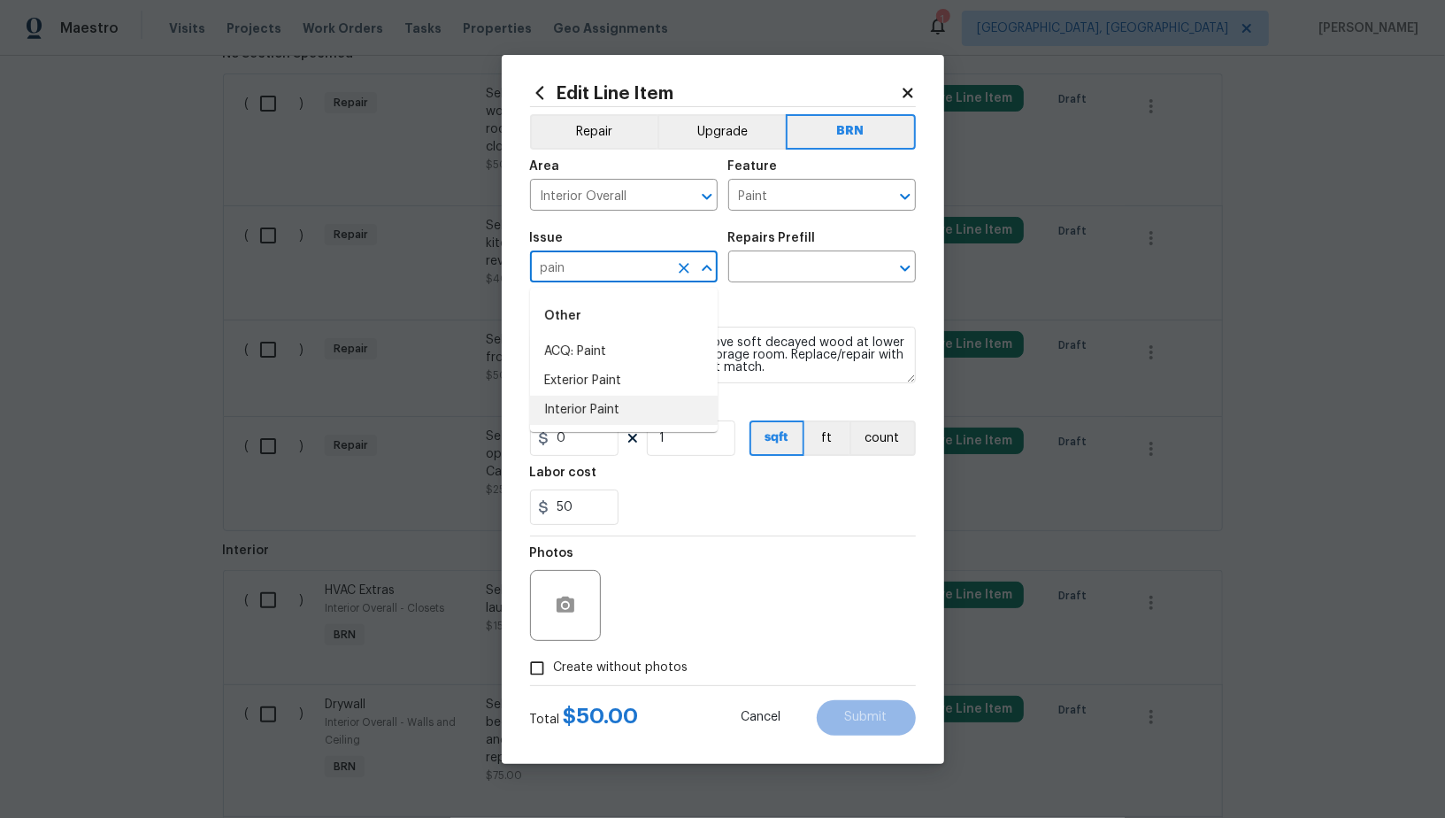
click at [608, 412] on li "Interior Paint" at bounding box center [624, 409] width 188 height 29
type input "Interior Paint"
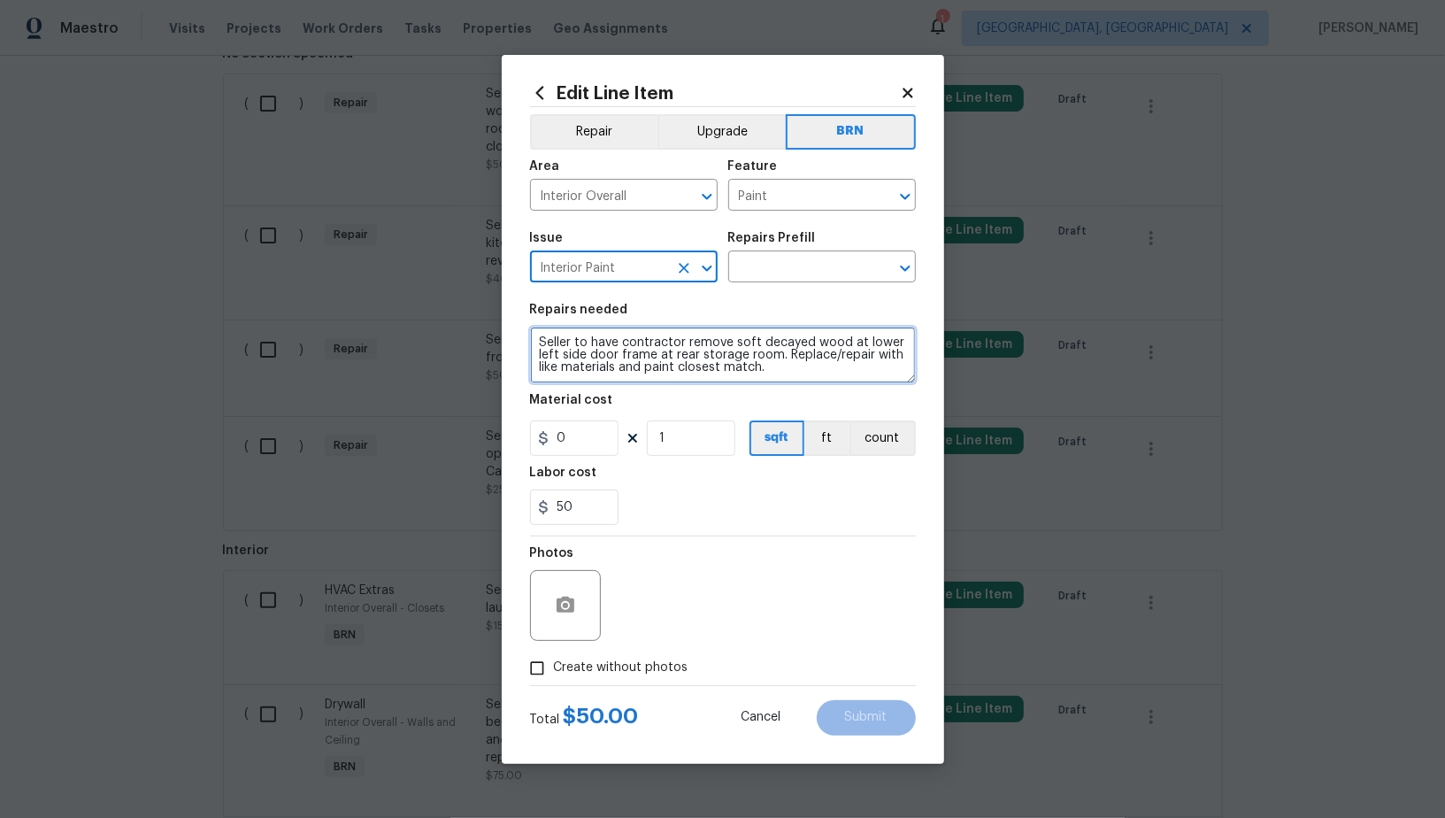
click at [753, 355] on textarea "Seller to have contractor remove soft decayed wood at lower left side door fram…" at bounding box center [723, 354] width 386 height 57
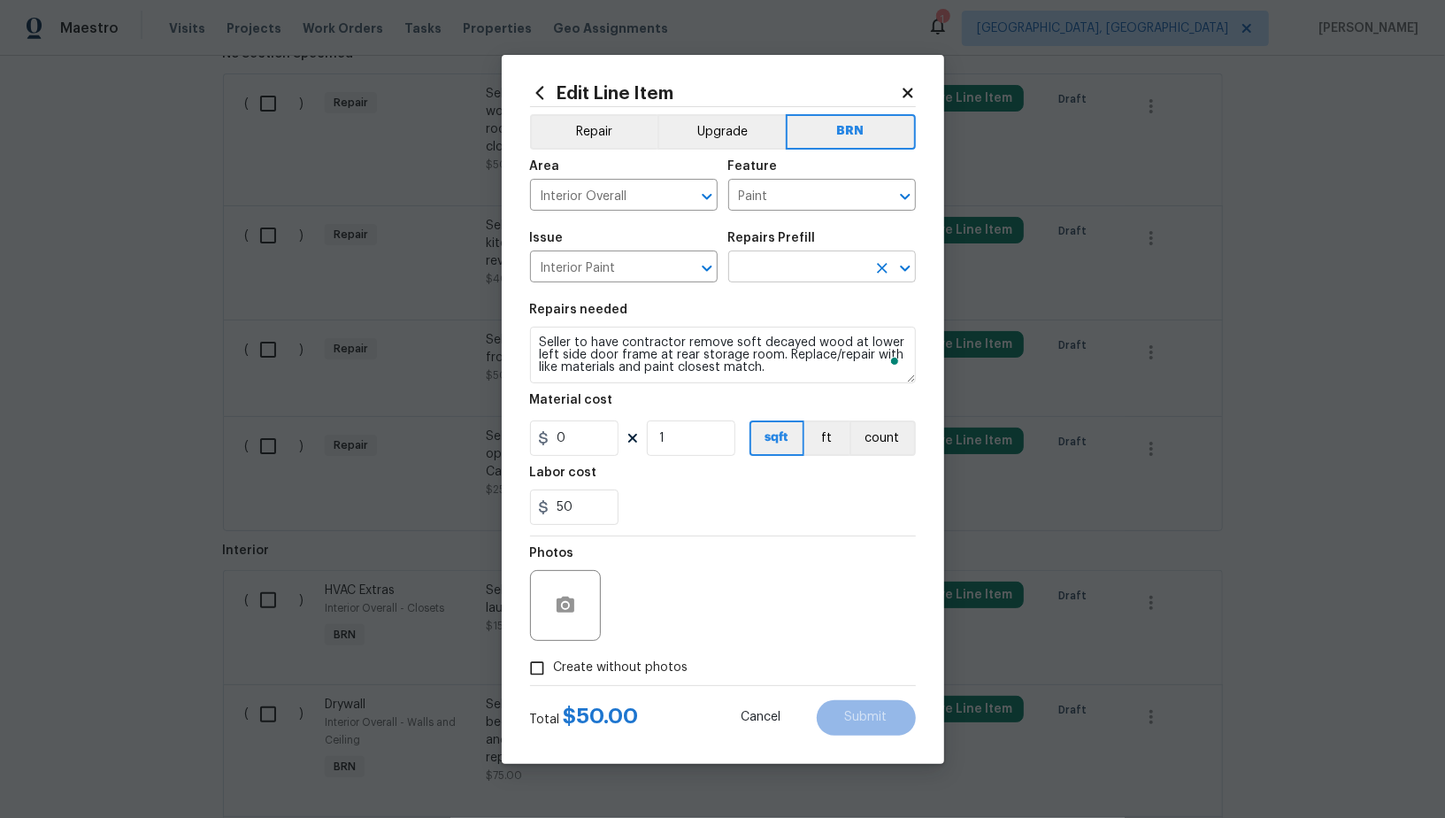
click at [766, 272] on input "text" at bounding box center [797, 268] width 138 height 27
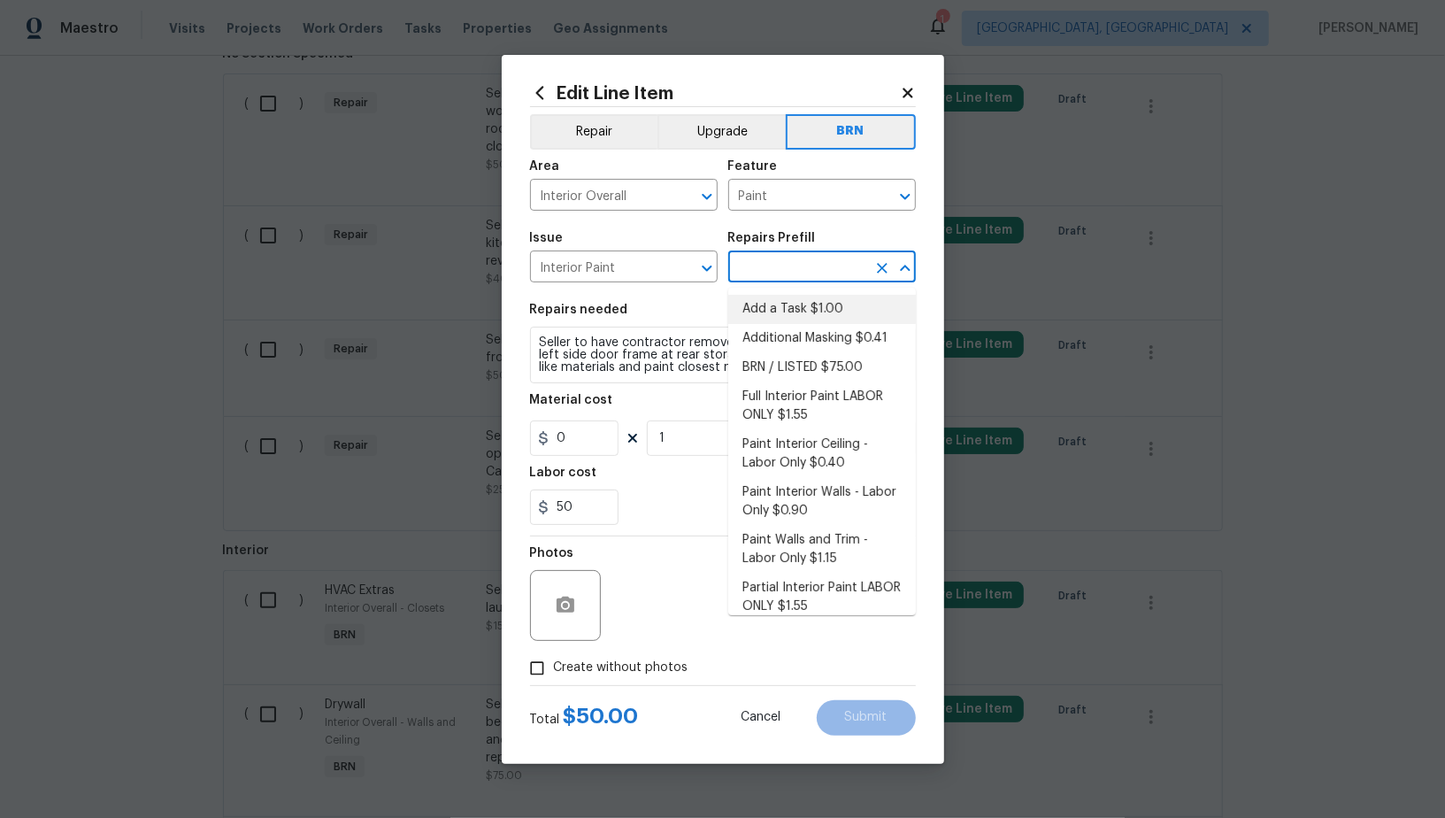
click at [771, 306] on li "Add a Task $1.00" at bounding box center [822, 309] width 188 height 29
type input "Overall Paint"
type input "Add a Task $1.00"
type textarea "HPM to detail"
type input "1"
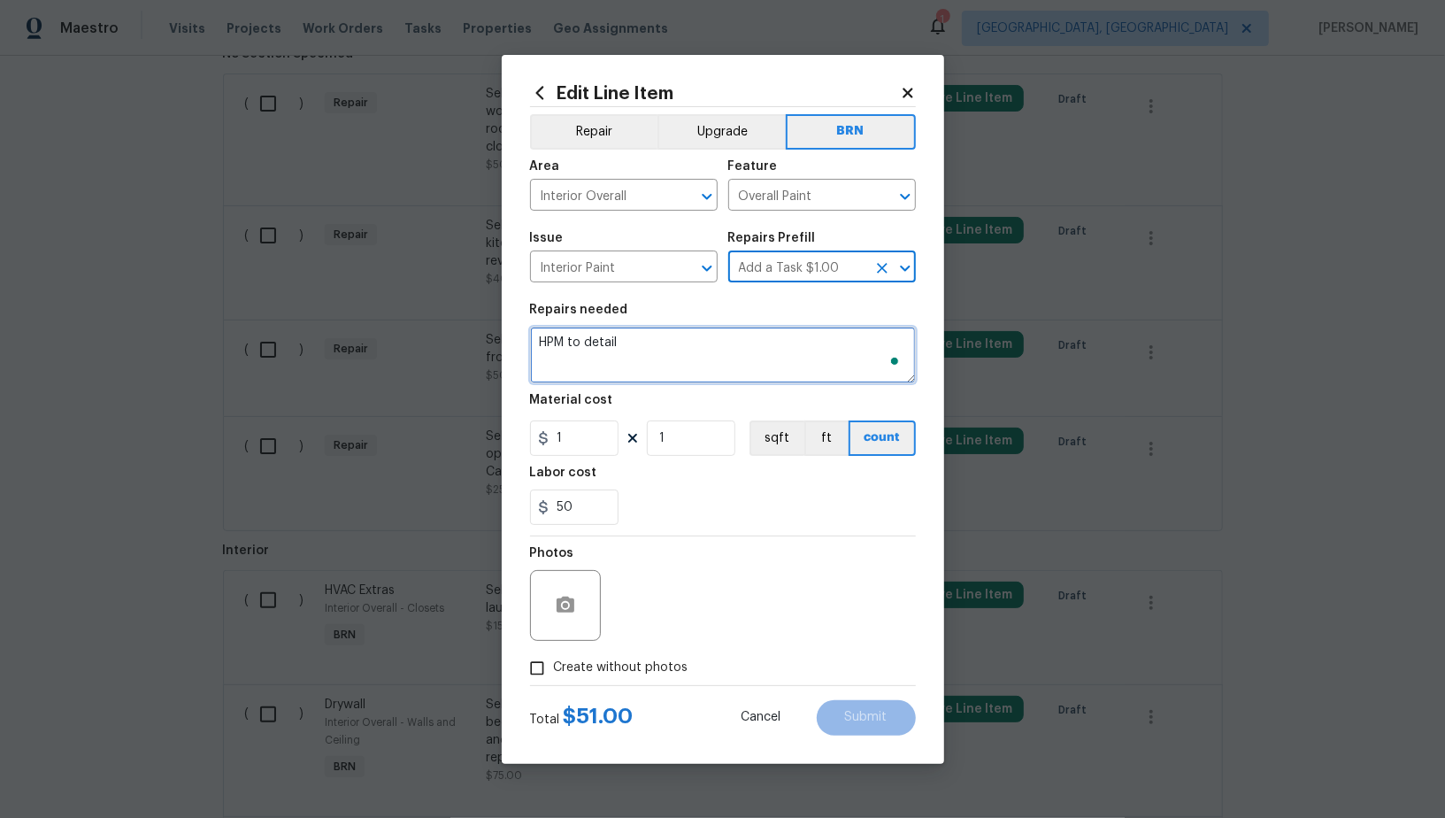
click at [697, 365] on textarea "HPM to detail" at bounding box center [723, 354] width 386 height 57
paste textarea "Seller to have contractor remove soft decayed wood at lower left side door fram…"
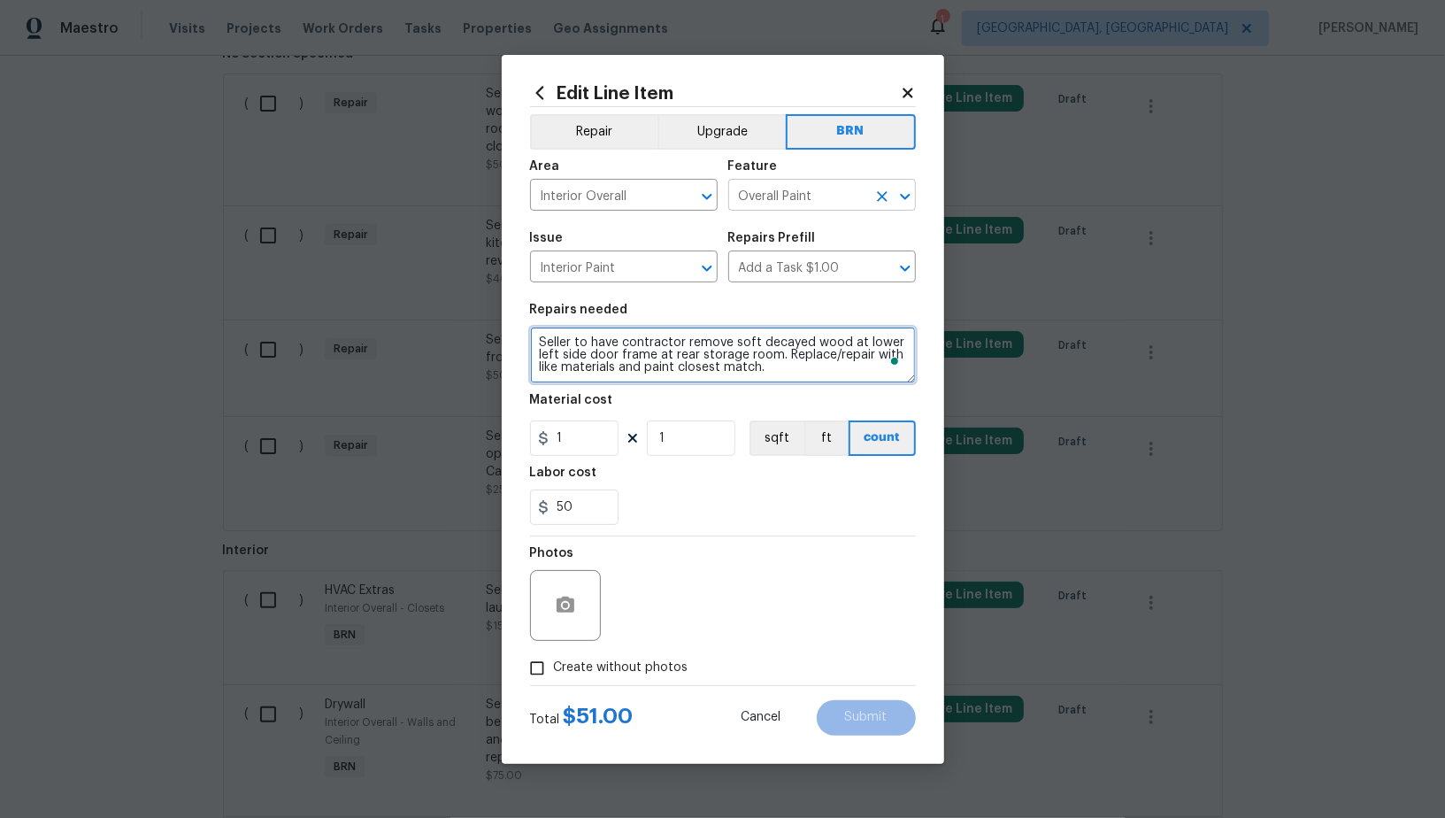
click at [882, 194] on icon "Clear" at bounding box center [882, 196] width 11 height 11
type textarea "Seller to have contractor remove soft decayed wood at lower left side door fram…"
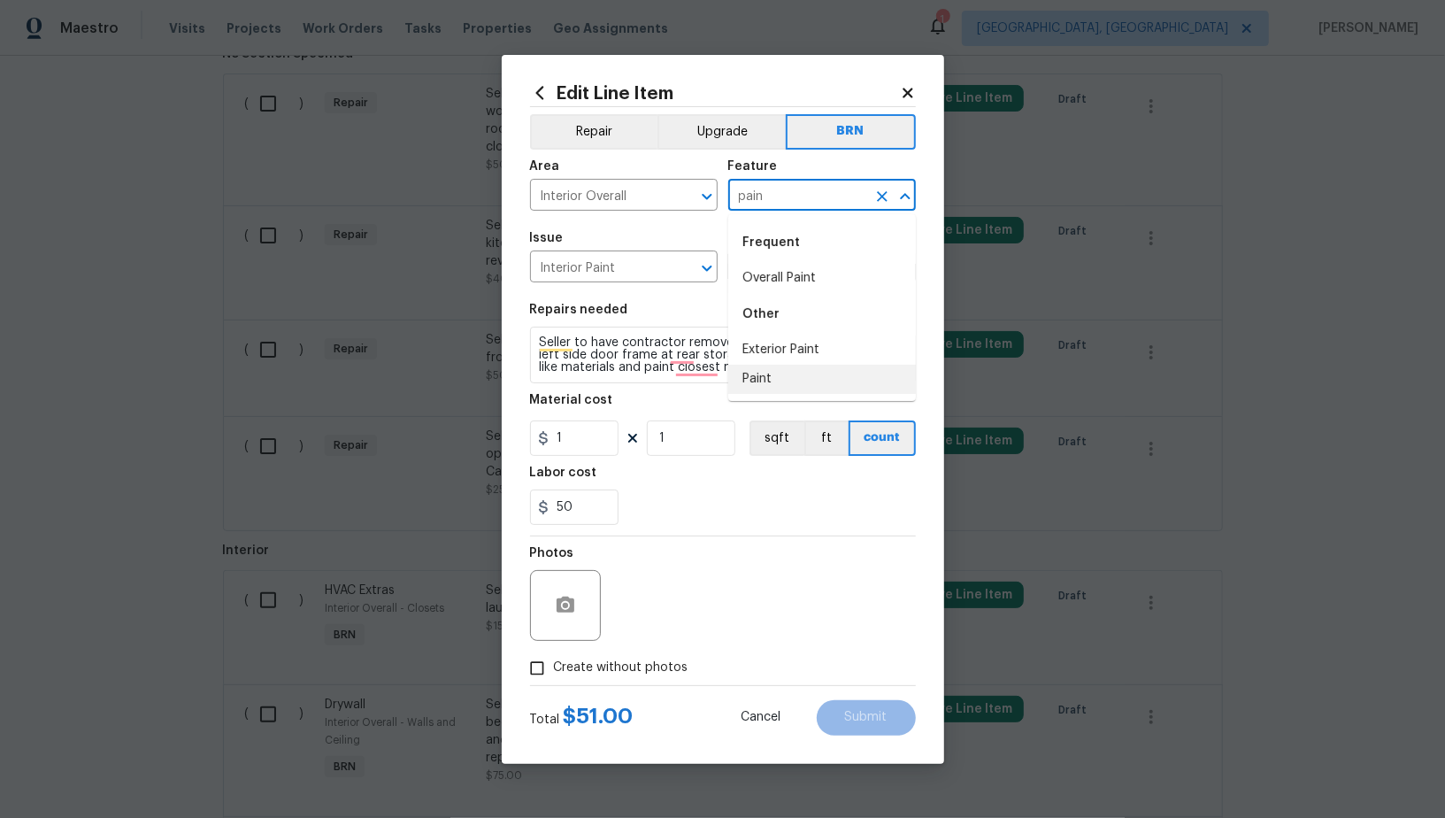
click at [772, 396] on ul "Frequent Overall Paint Other Exterior Paint Paint" at bounding box center [822, 307] width 188 height 187
click at [757, 373] on li "Paint" at bounding box center [822, 379] width 188 height 29
type input "Paint"
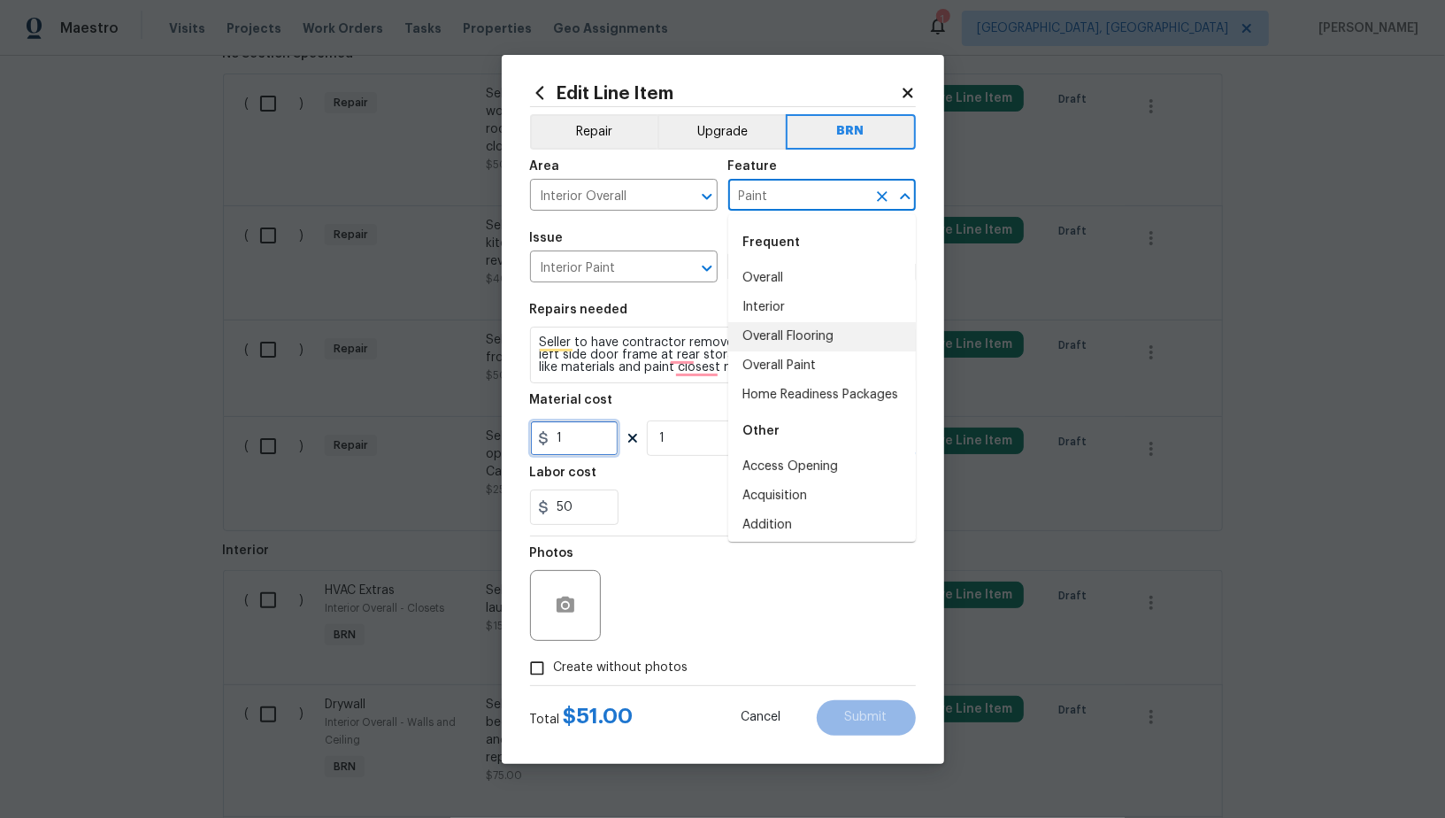
click at [592, 449] on input "1" at bounding box center [574, 437] width 88 height 35
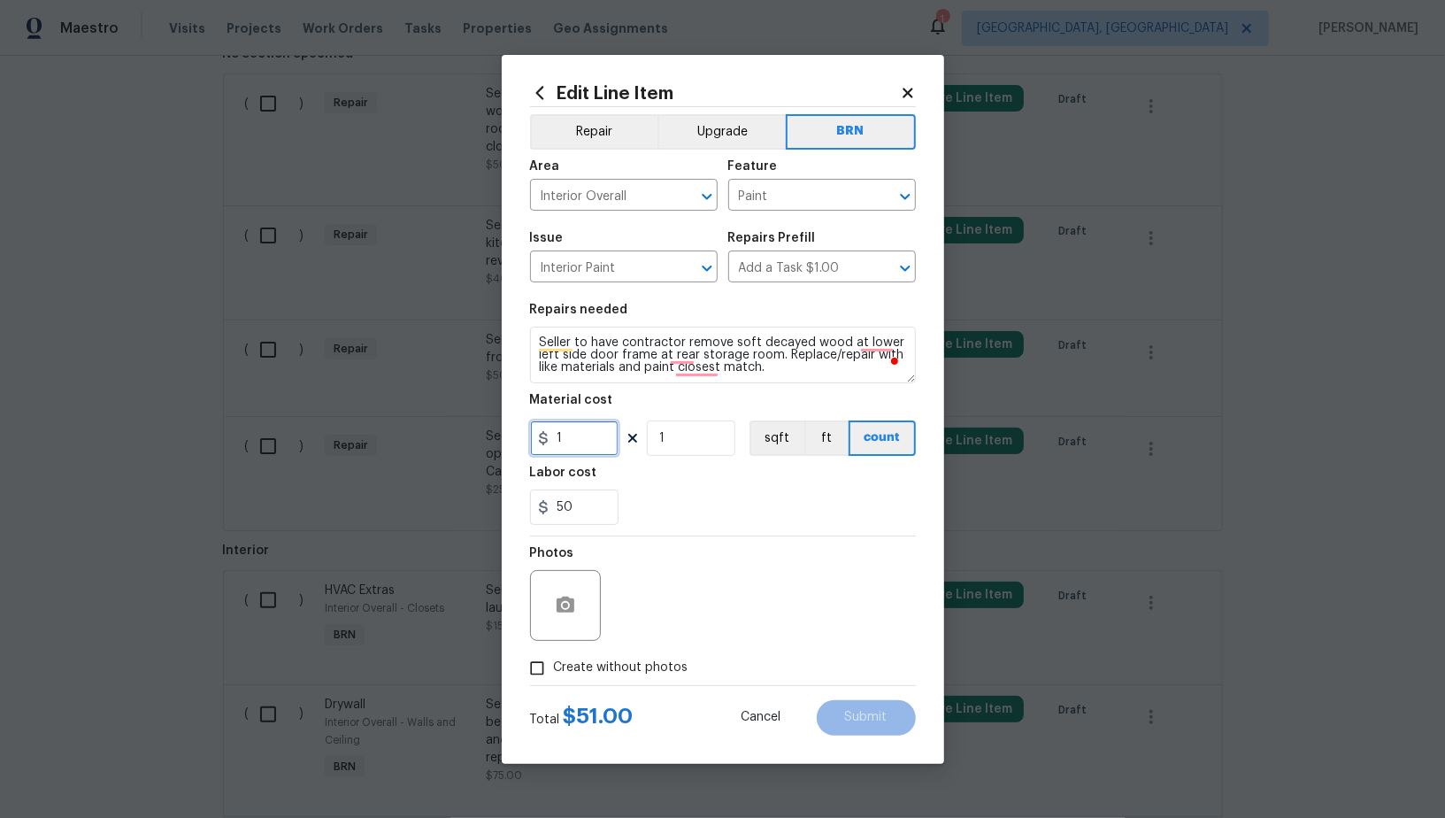
type input "0"
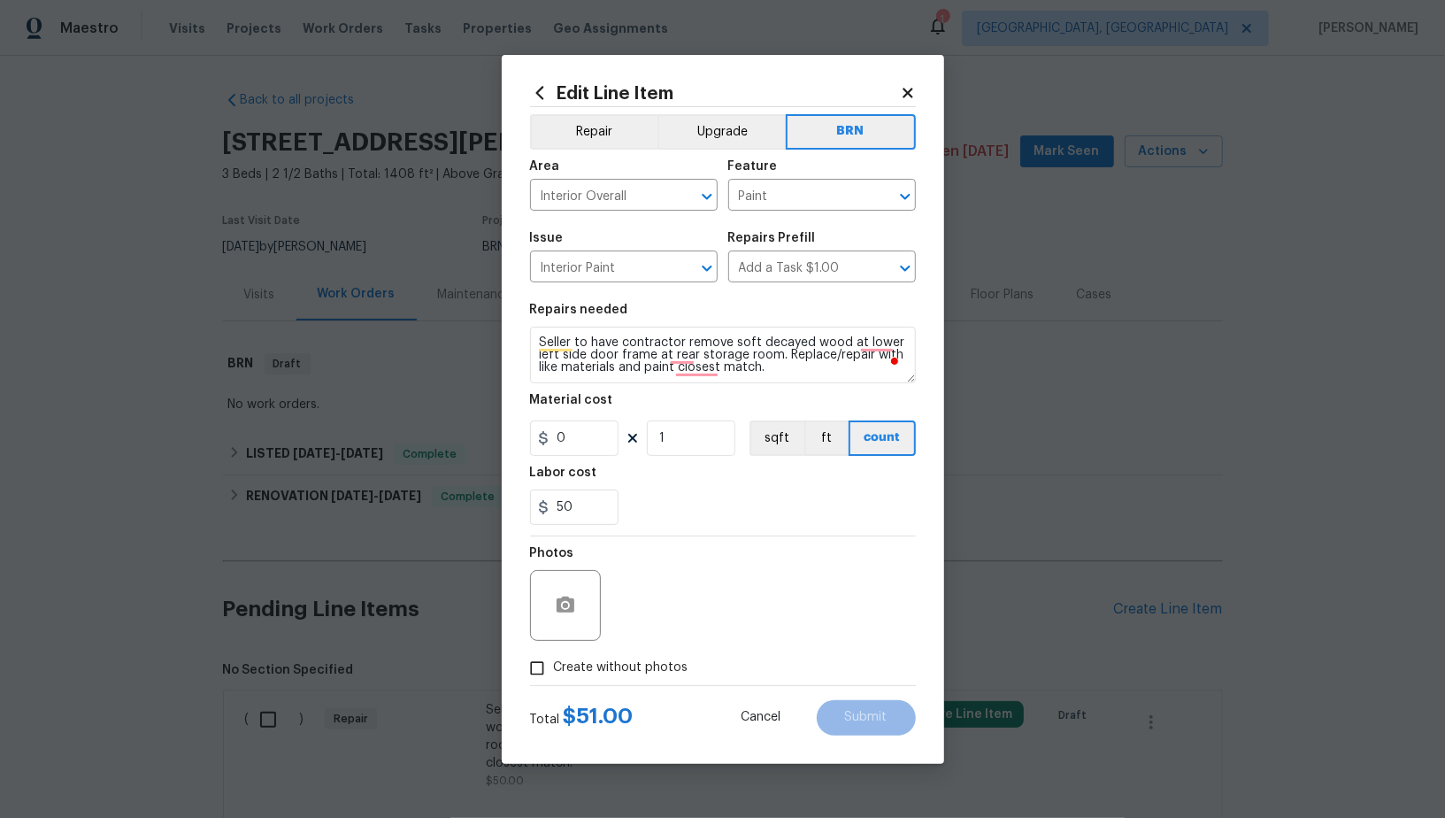
scroll to position [616, 0]
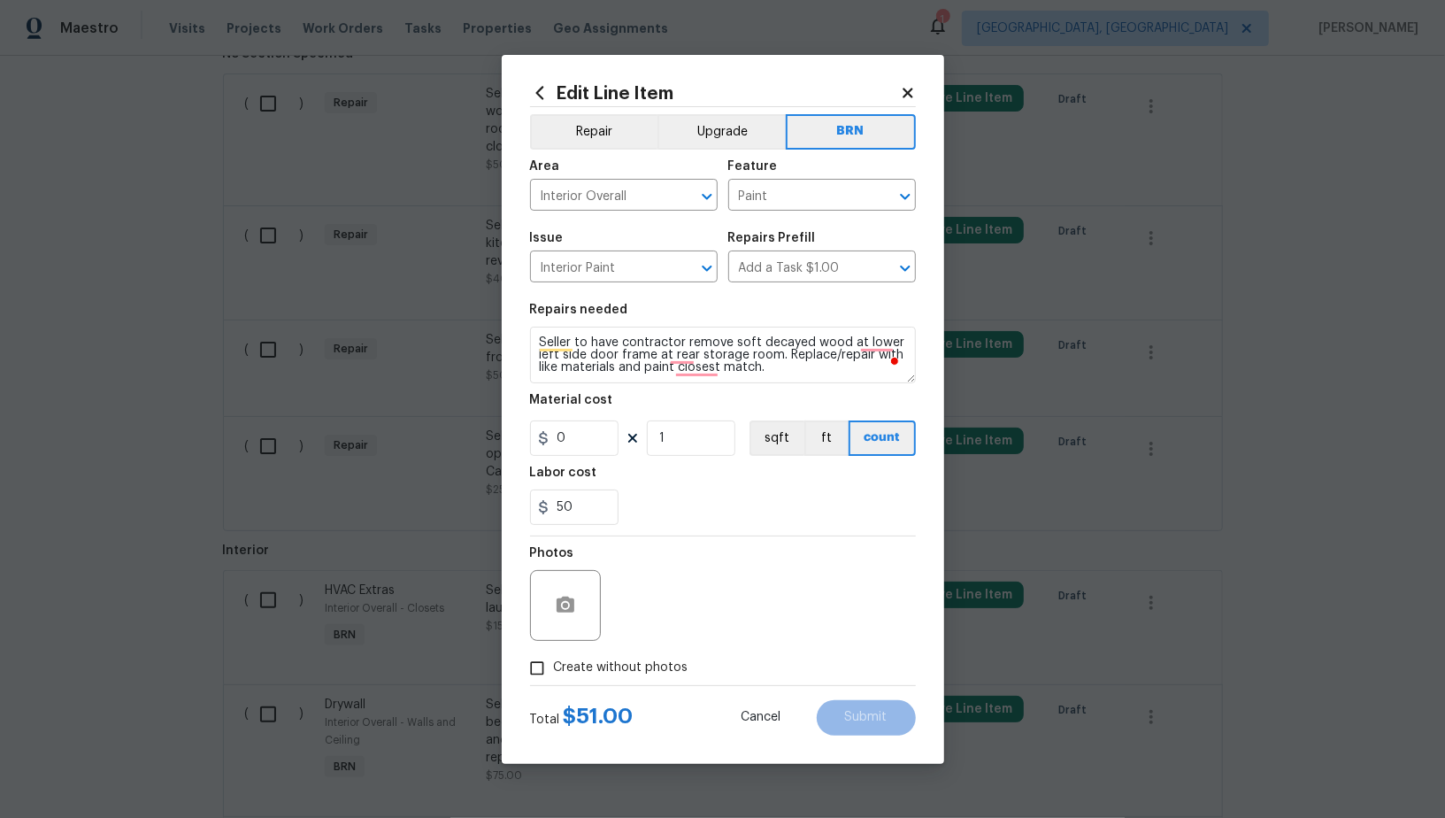
type input "0"
click at [559, 588] on button "button" at bounding box center [565, 605] width 42 height 42
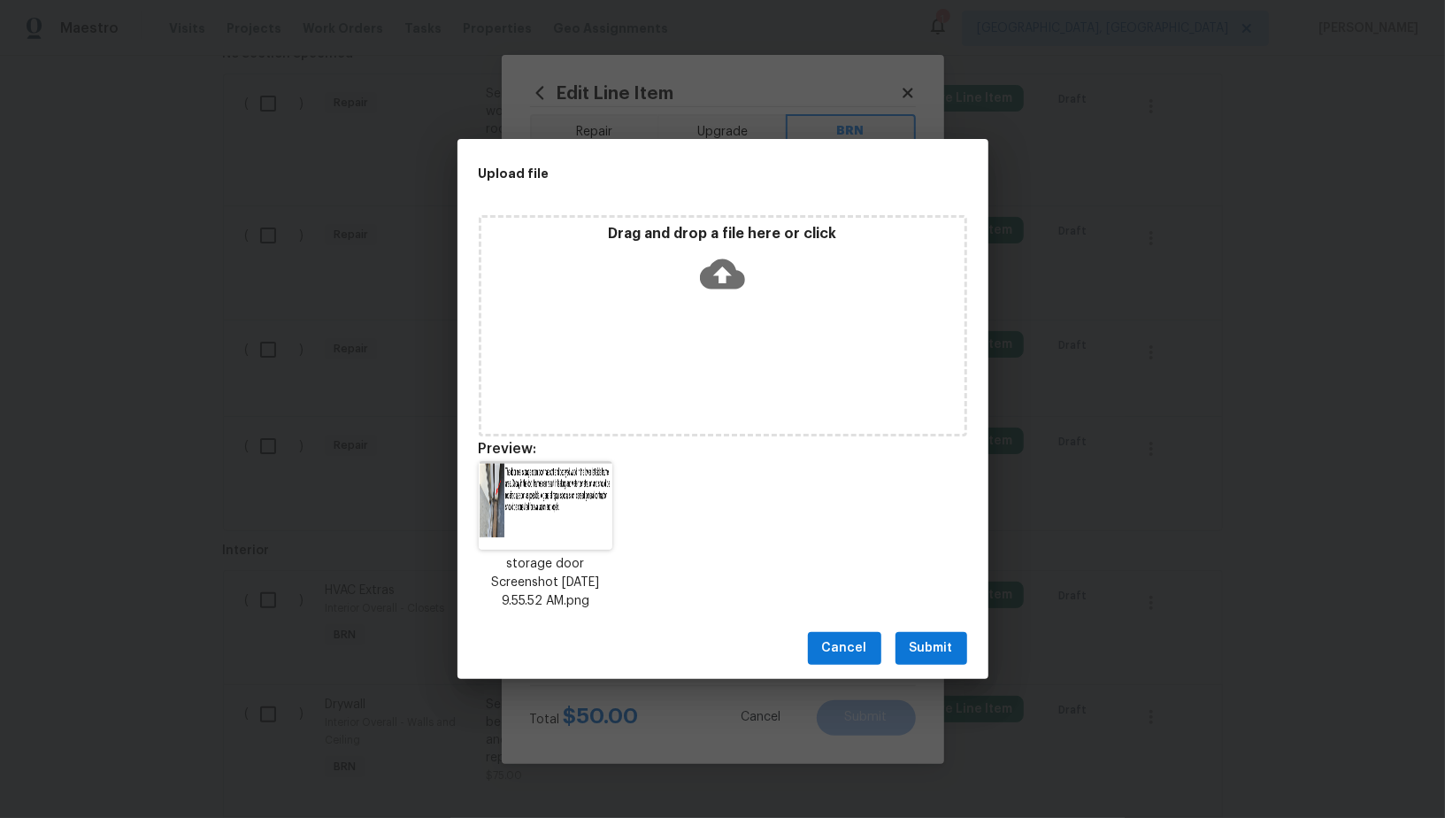
click at [932, 653] on span "Submit" at bounding box center [931, 648] width 43 height 22
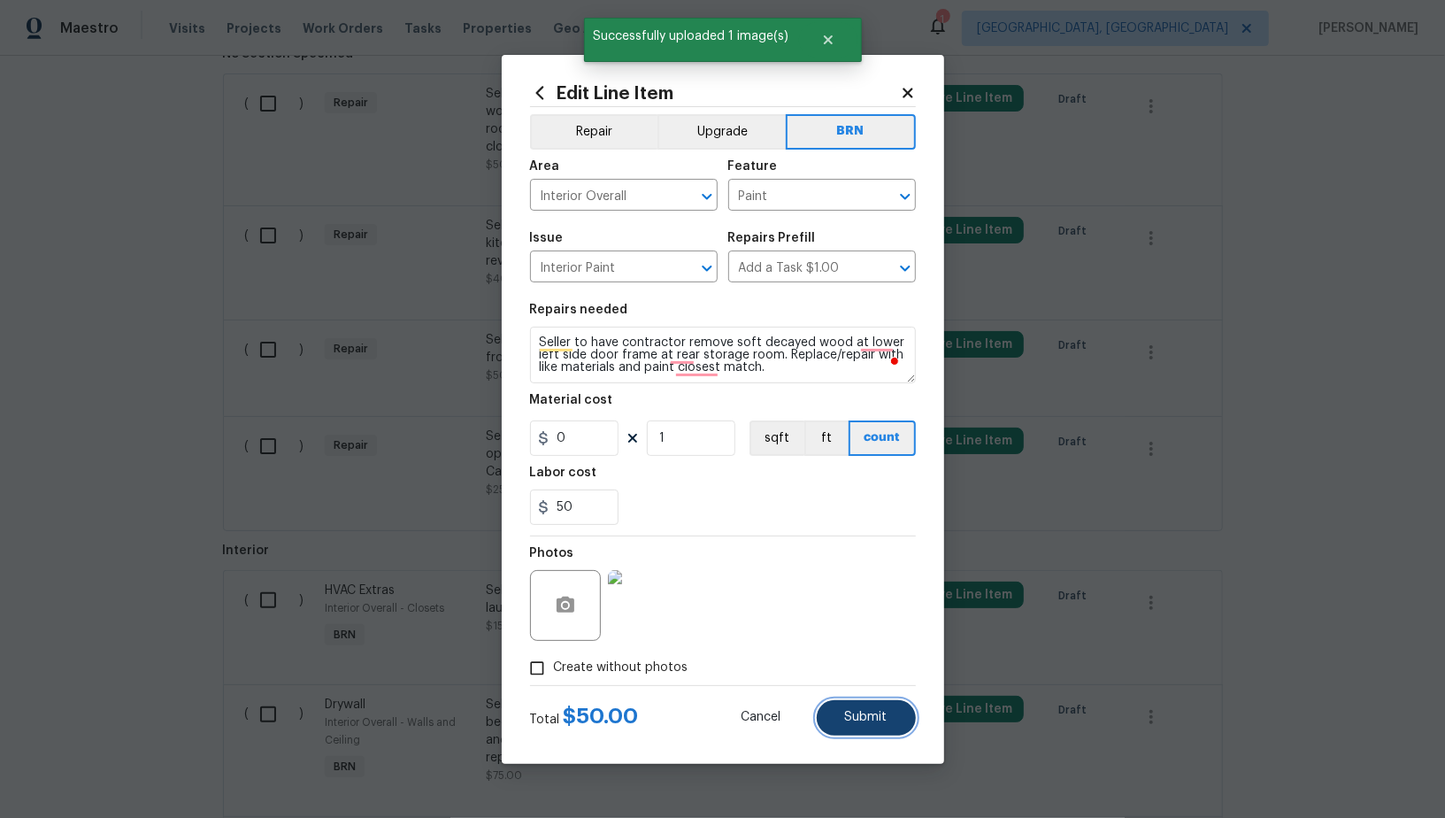
click at [858, 716] on span "Submit" at bounding box center [866, 716] width 42 height 13
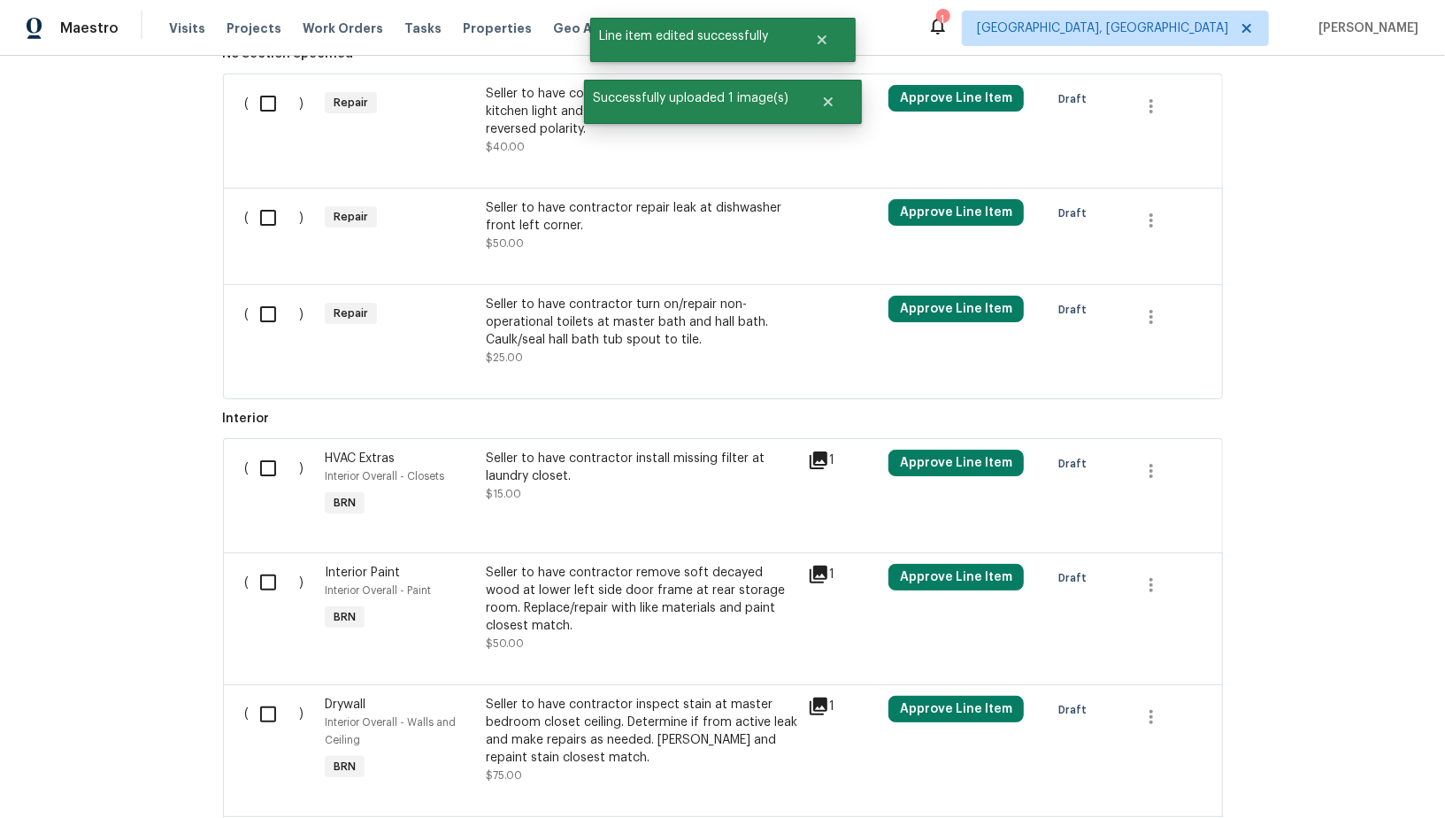
scroll to position [413, 0]
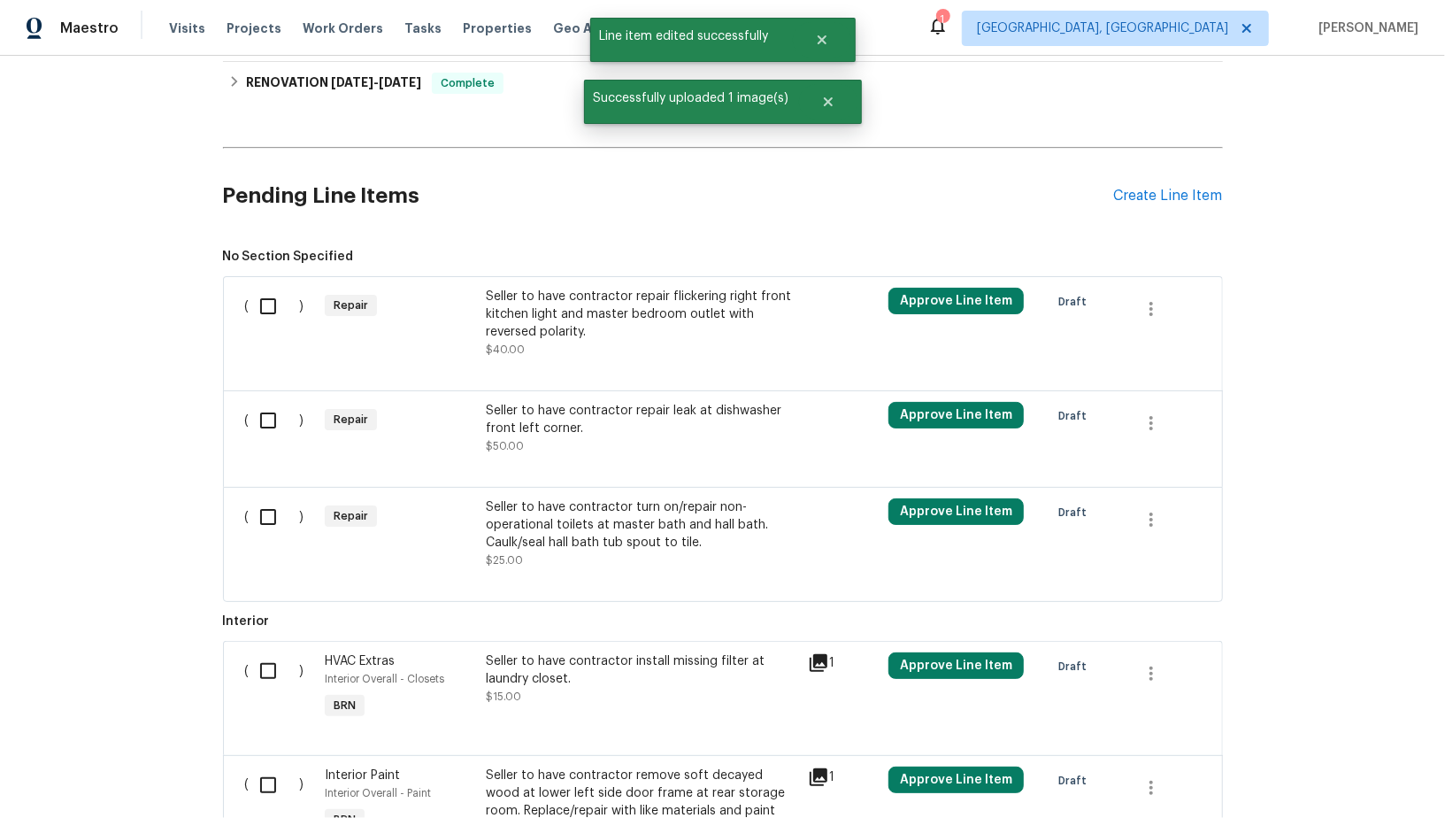
click at [543, 335] on div "Seller to have contractor repair flickering right front kitchen light and maste…" at bounding box center [641, 314] width 311 height 53
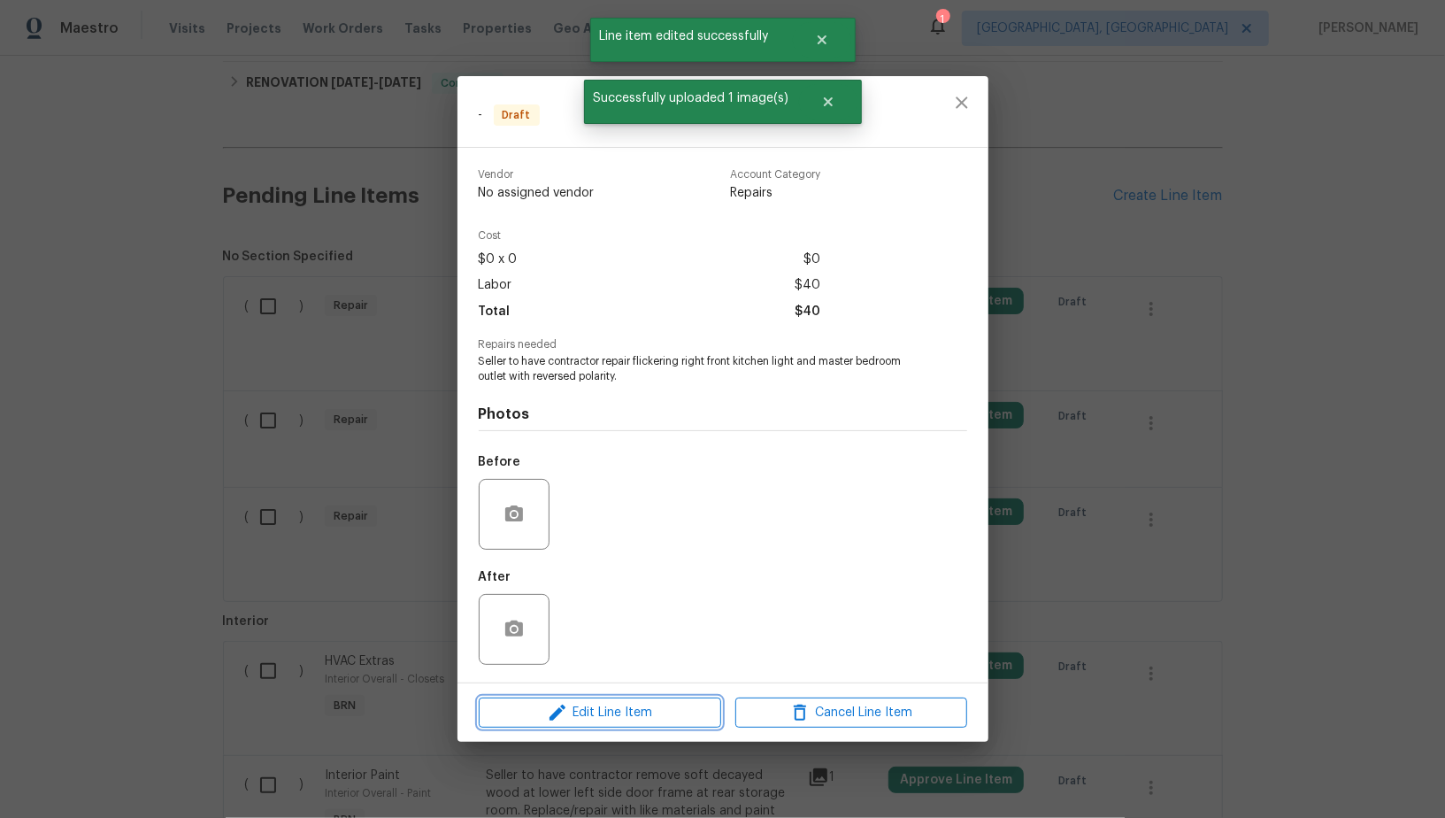
click at [643, 710] on span "Edit Line Item" at bounding box center [600, 713] width 232 height 22
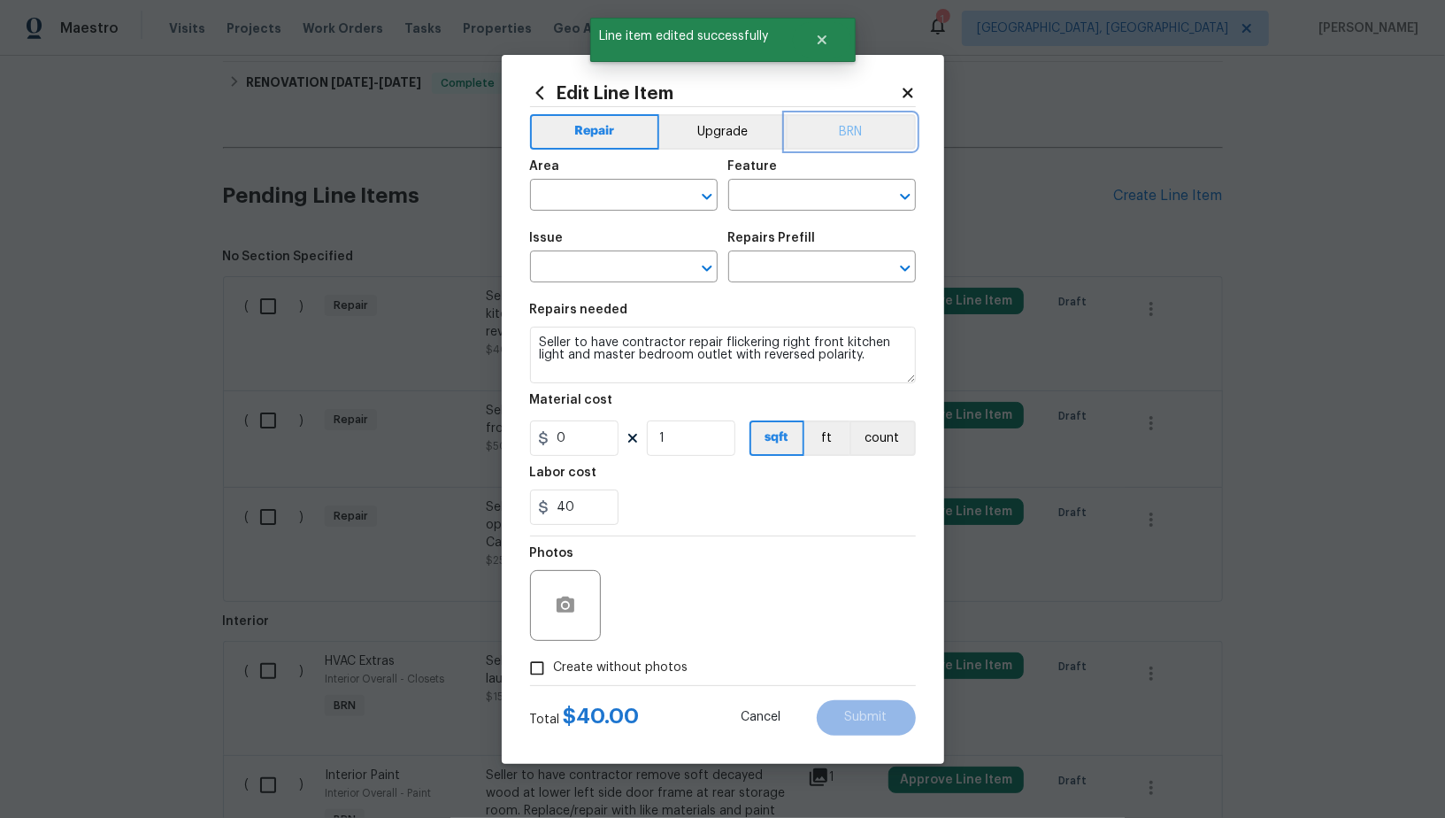
click at [847, 132] on button "BRN" at bounding box center [851, 131] width 130 height 35
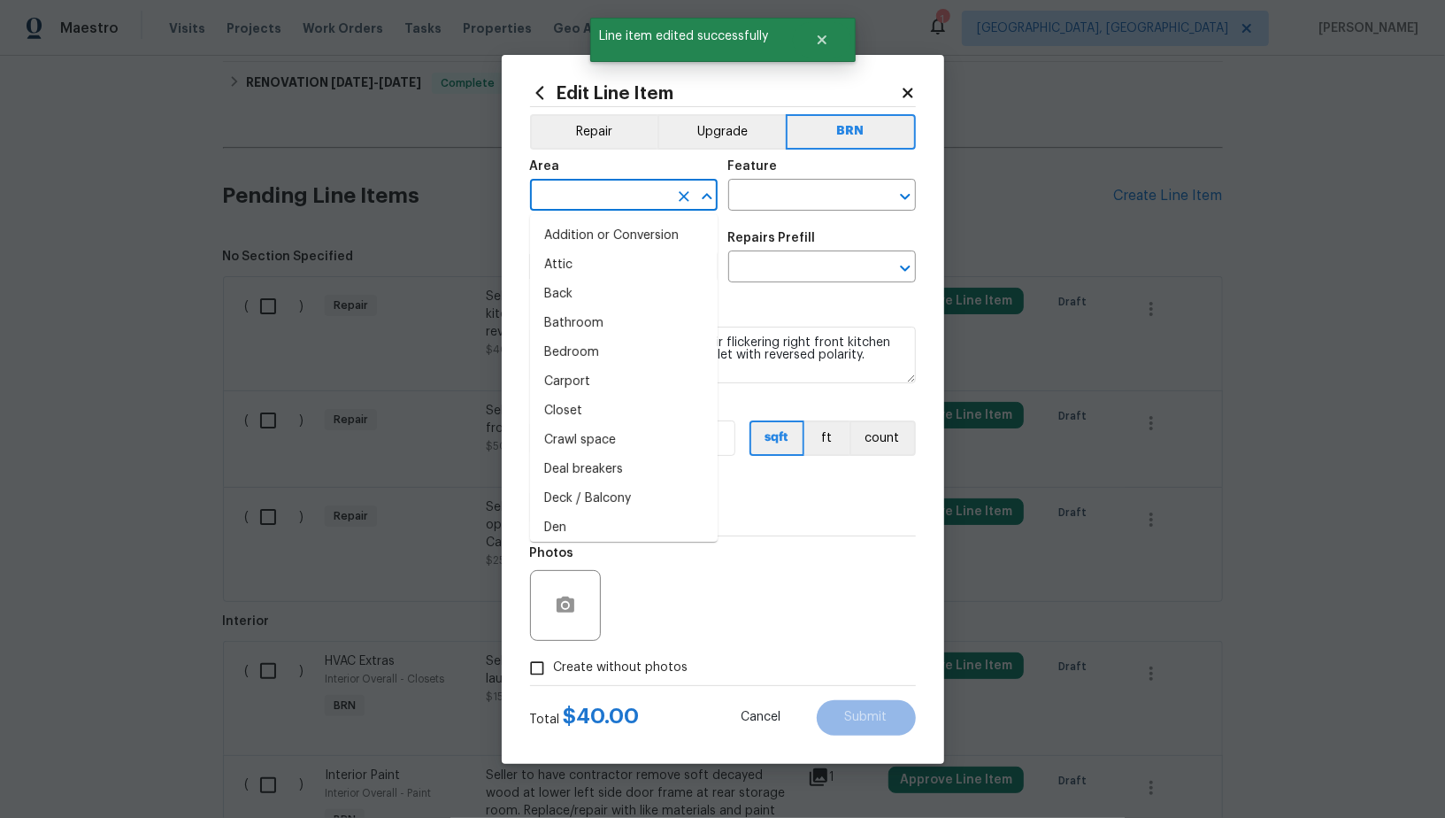
click at [622, 185] on input "text" at bounding box center [599, 196] width 138 height 27
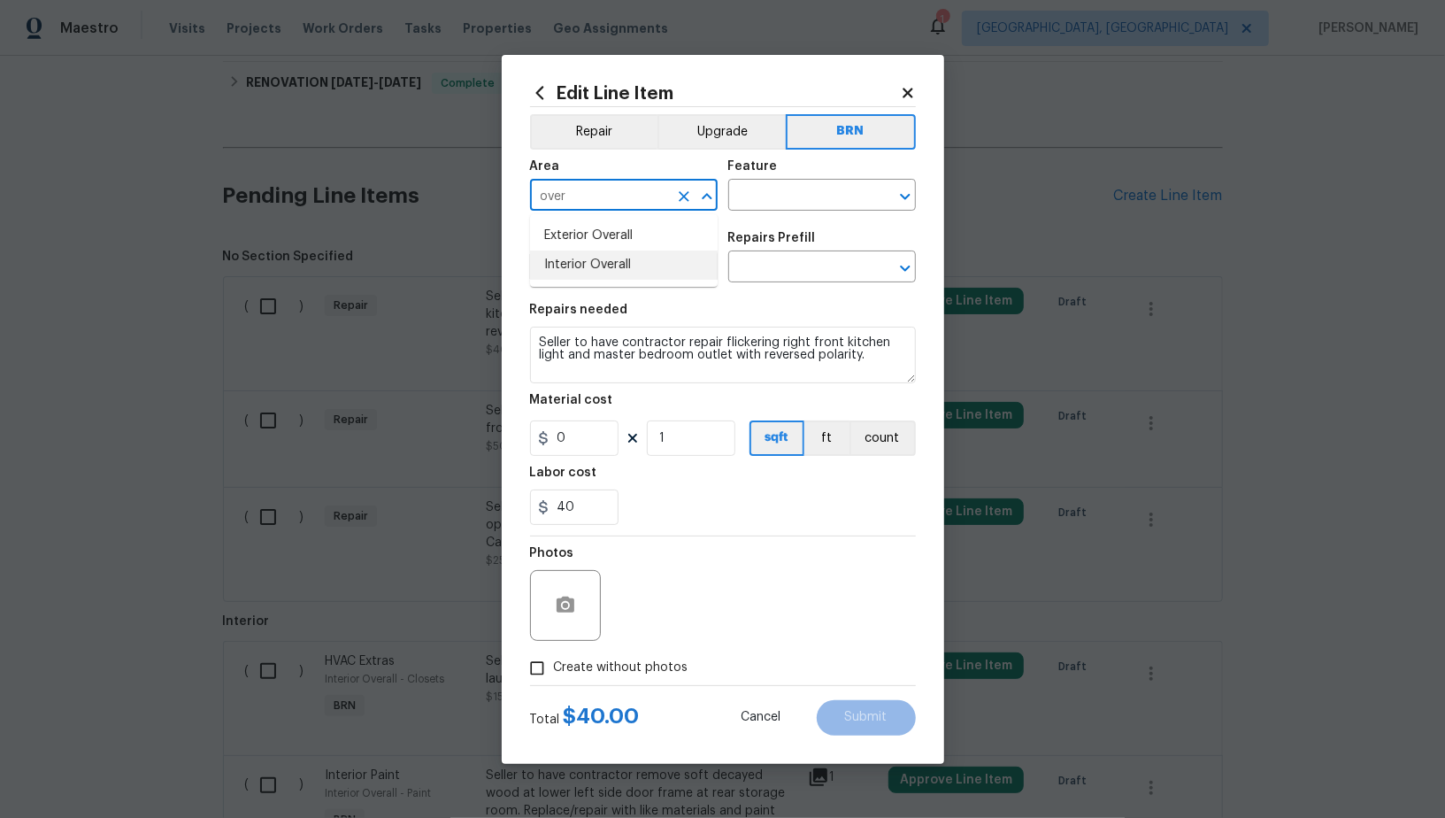
click at [641, 260] on li "Interior Overall" at bounding box center [624, 264] width 188 height 29
type input "Interior Overall"
click at [781, 188] on input "text" at bounding box center [797, 196] width 138 height 27
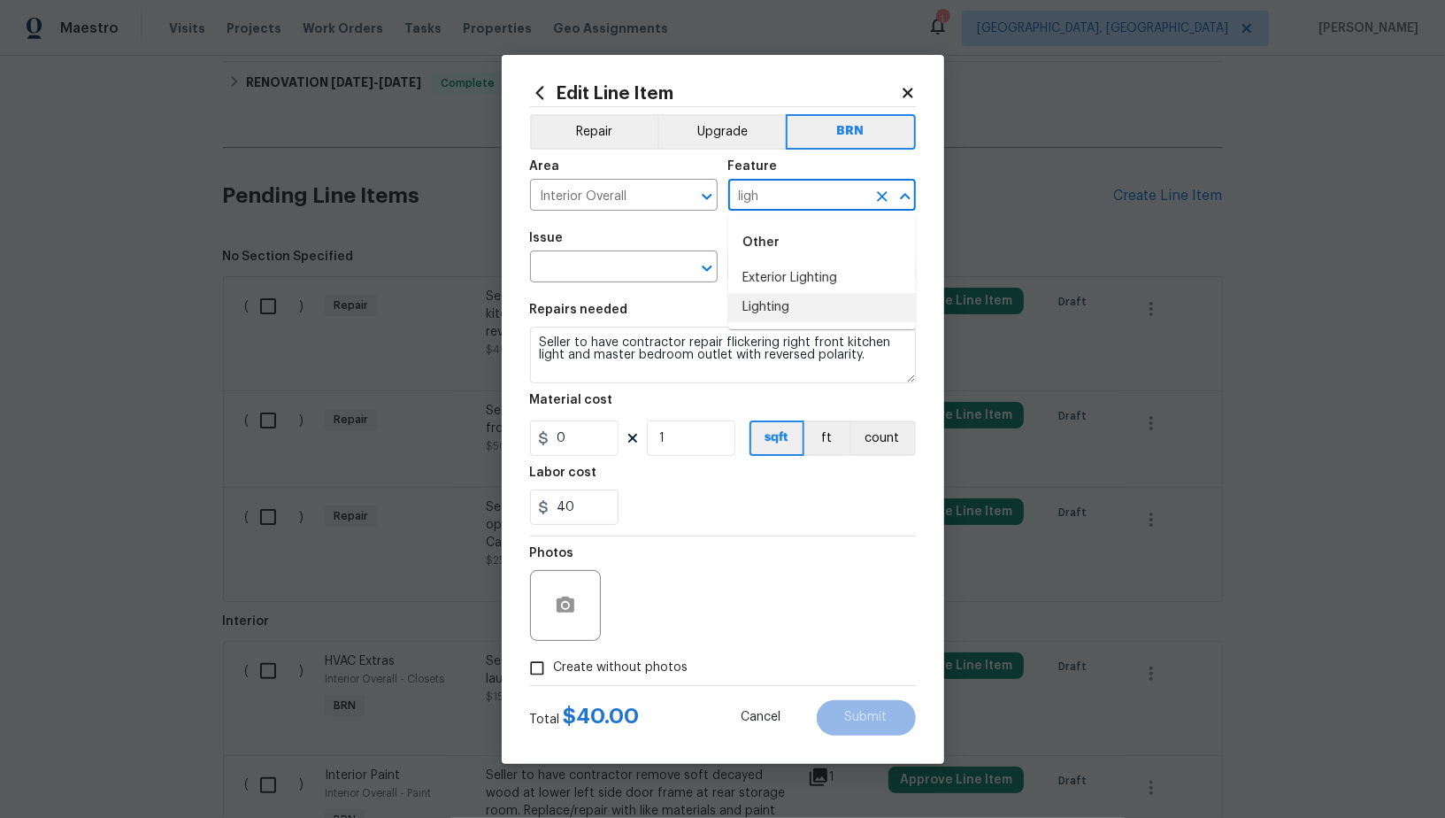
click at [792, 312] on li "Lighting" at bounding box center [822, 307] width 188 height 29
type input "Lighting"
click at [626, 282] on input "text" at bounding box center [599, 268] width 138 height 27
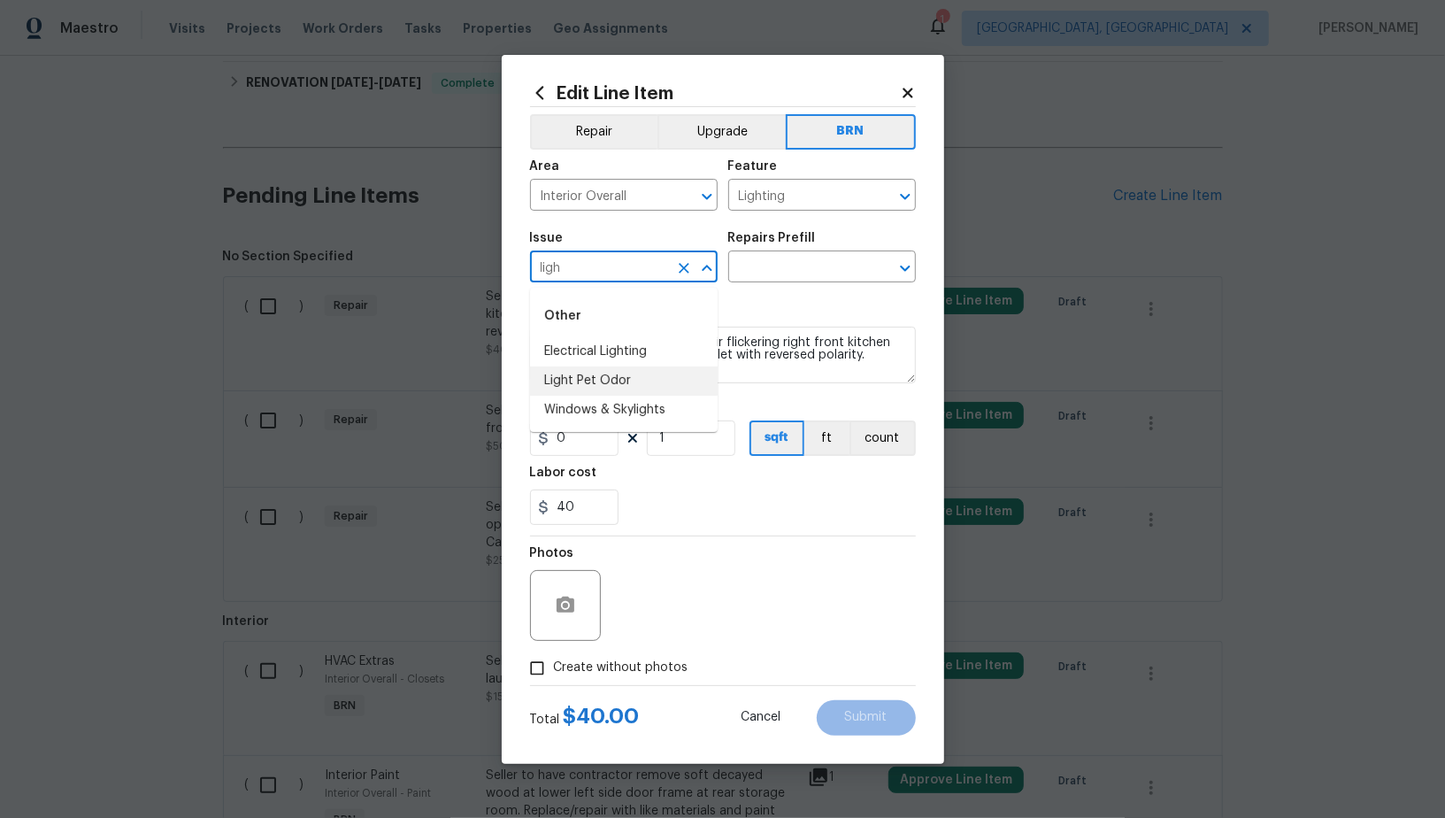
click at [655, 351] on li "Electrical Lighting" at bounding box center [624, 351] width 188 height 29
type input "Electrical Lighting"
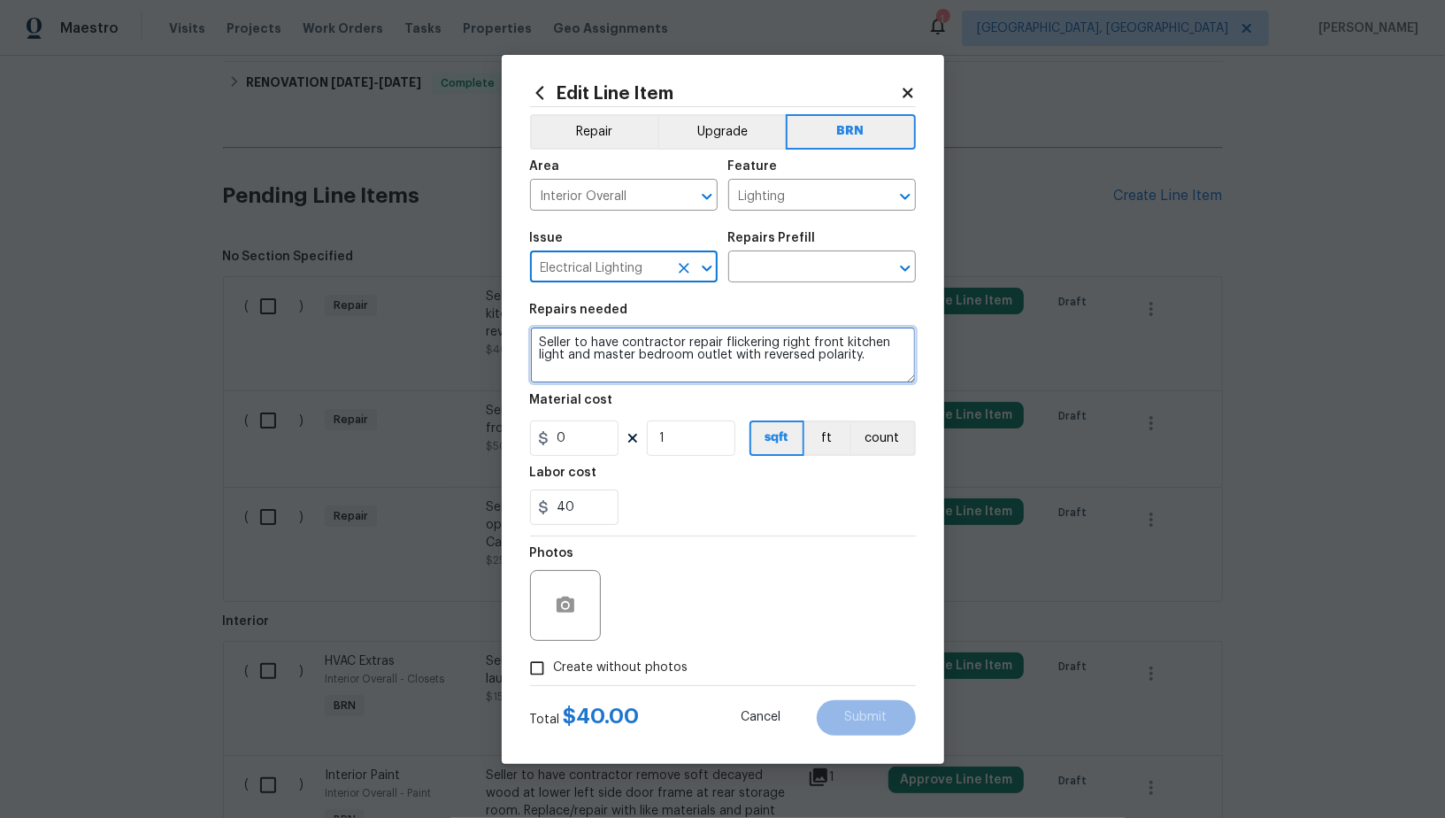
click at [720, 351] on textarea "Seller to have contractor repair flickering right front kitchen light and maste…" at bounding box center [723, 354] width 386 height 57
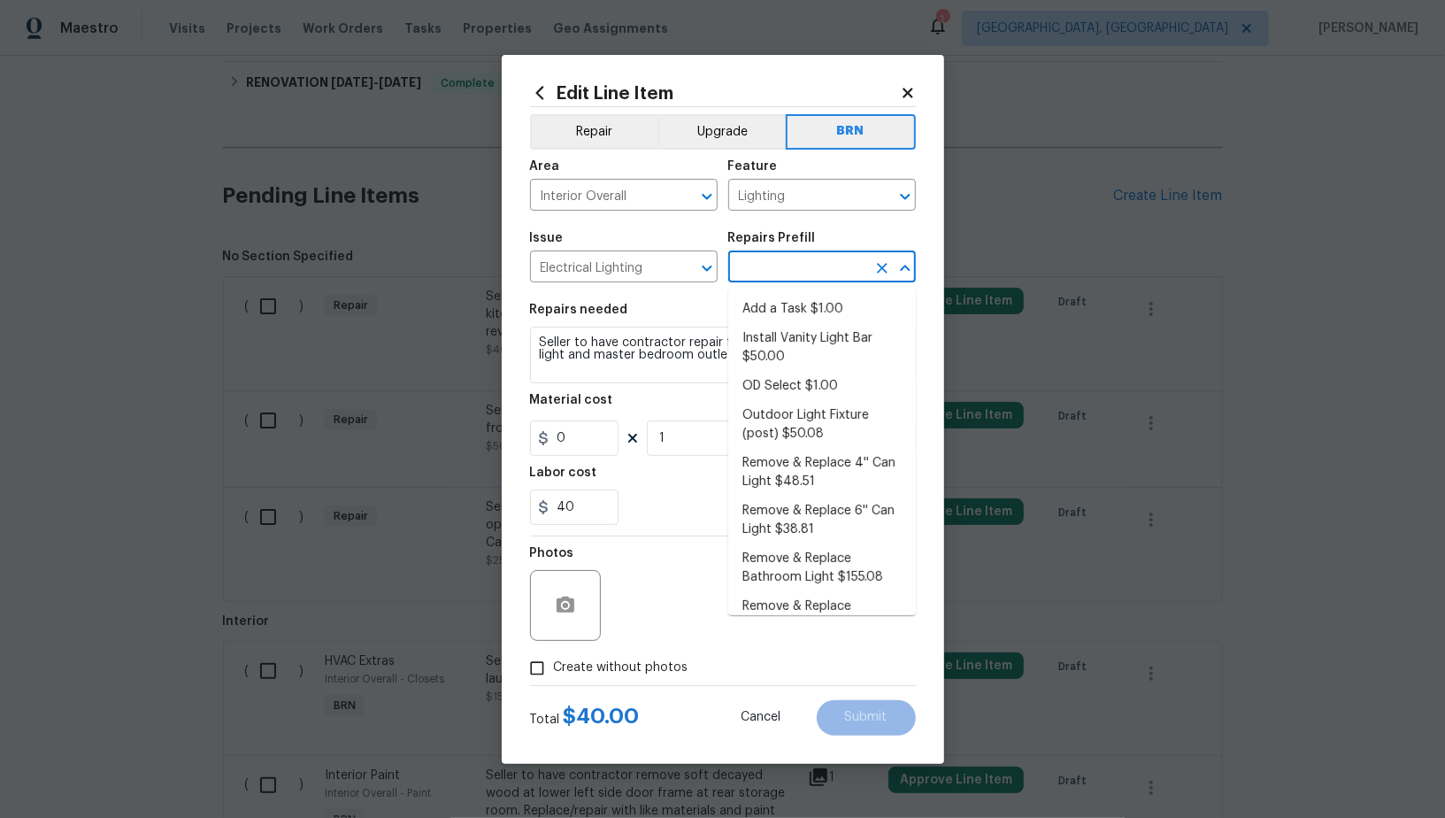
click at [813, 278] on input "text" at bounding box center [797, 268] width 138 height 27
click at [806, 312] on li "Add a Task $1.00" at bounding box center [822, 309] width 188 height 29
type input "Add a Task $1.00"
type textarea "HPM to detail"
type input "1"
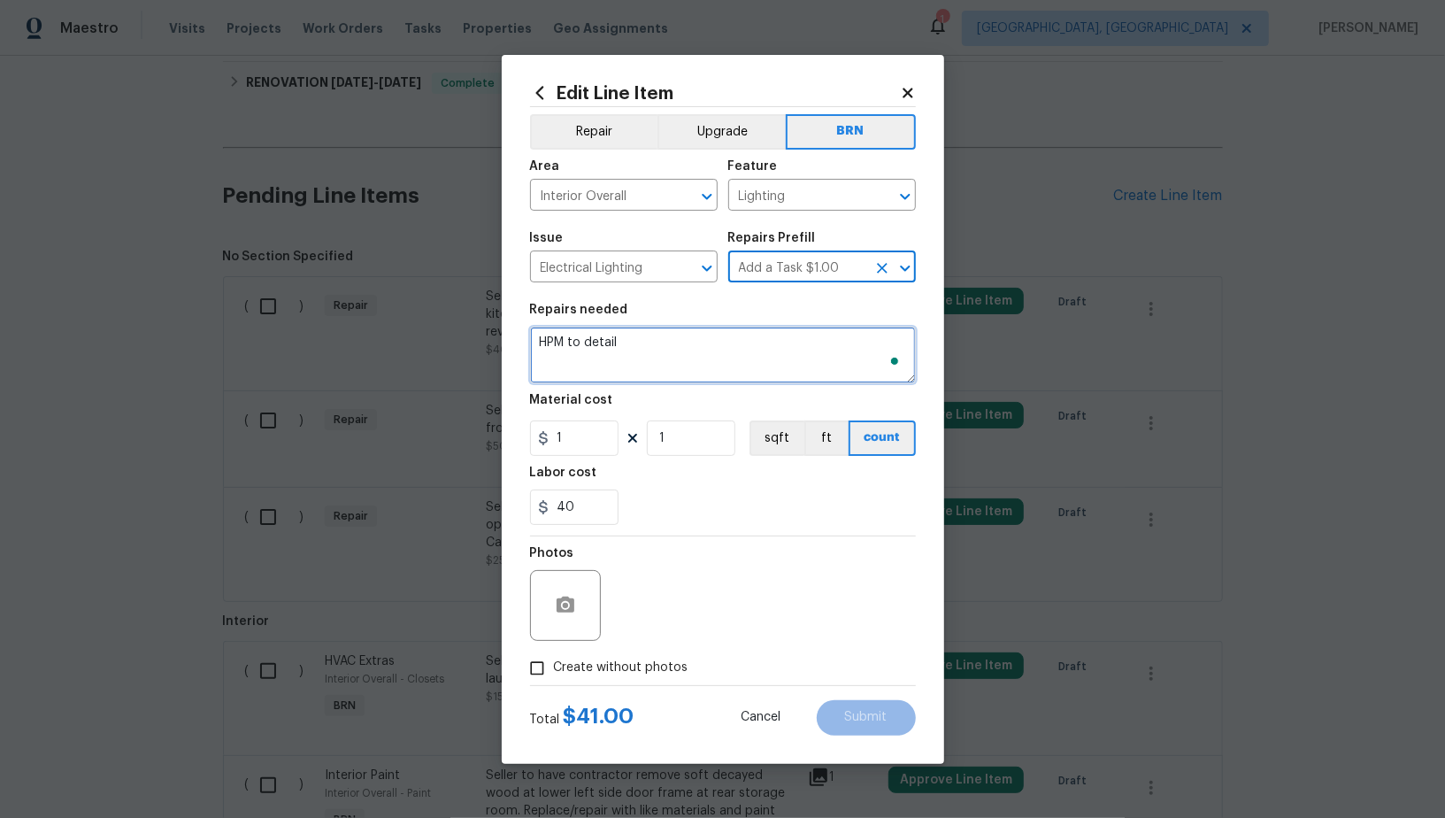
click at [731, 359] on textarea "HPM to detail" at bounding box center [723, 354] width 386 height 57
paste textarea "Seller to have contractor repair flickering right front kitchen light and maste…"
type textarea "Seller to have contractor repair flickering right front kitchen light and maste…"
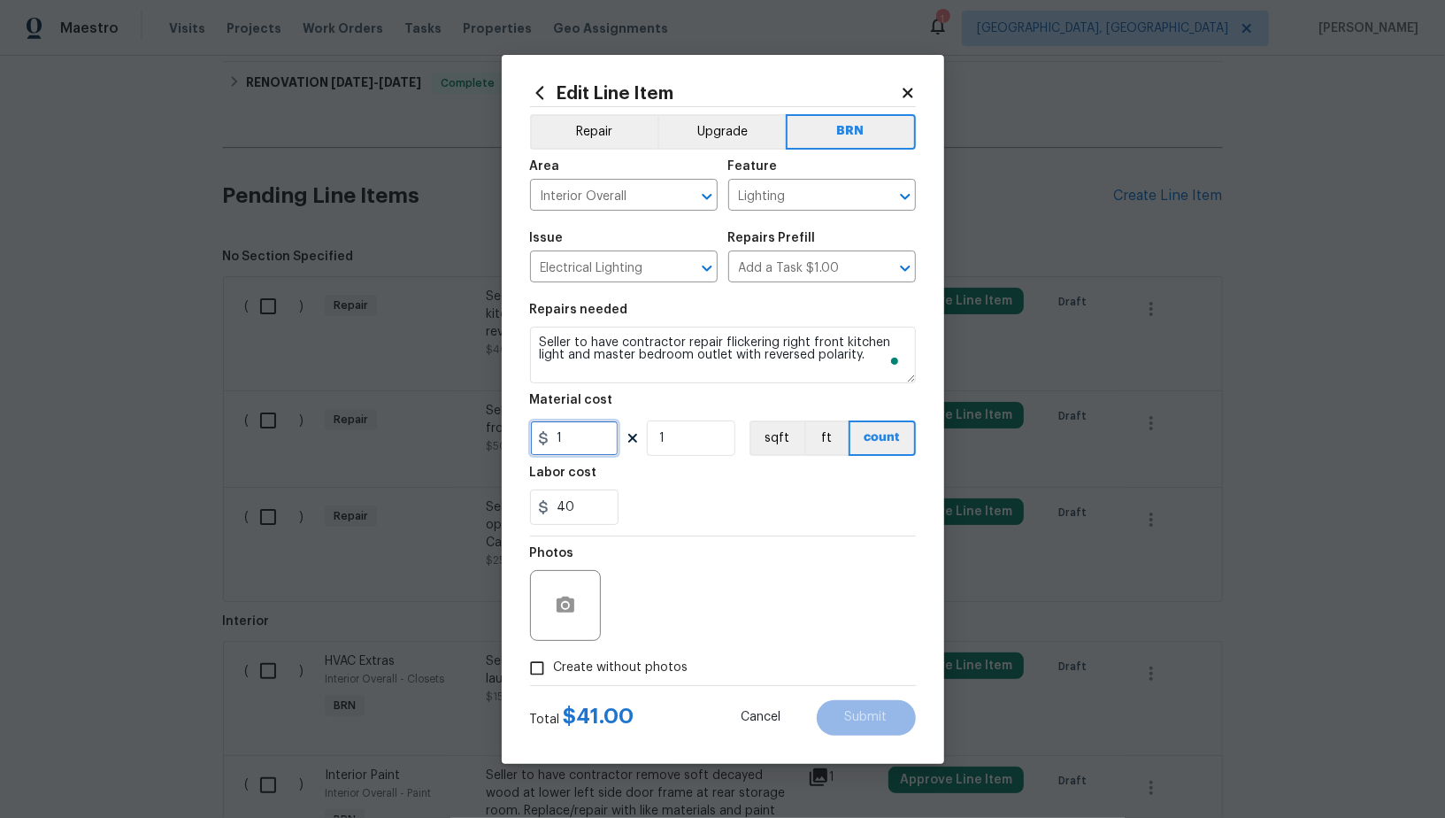
click at [601, 451] on input "1" at bounding box center [574, 437] width 88 height 35
type input "0"
click at [580, 617] on button "button" at bounding box center [565, 605] width 42 height 42
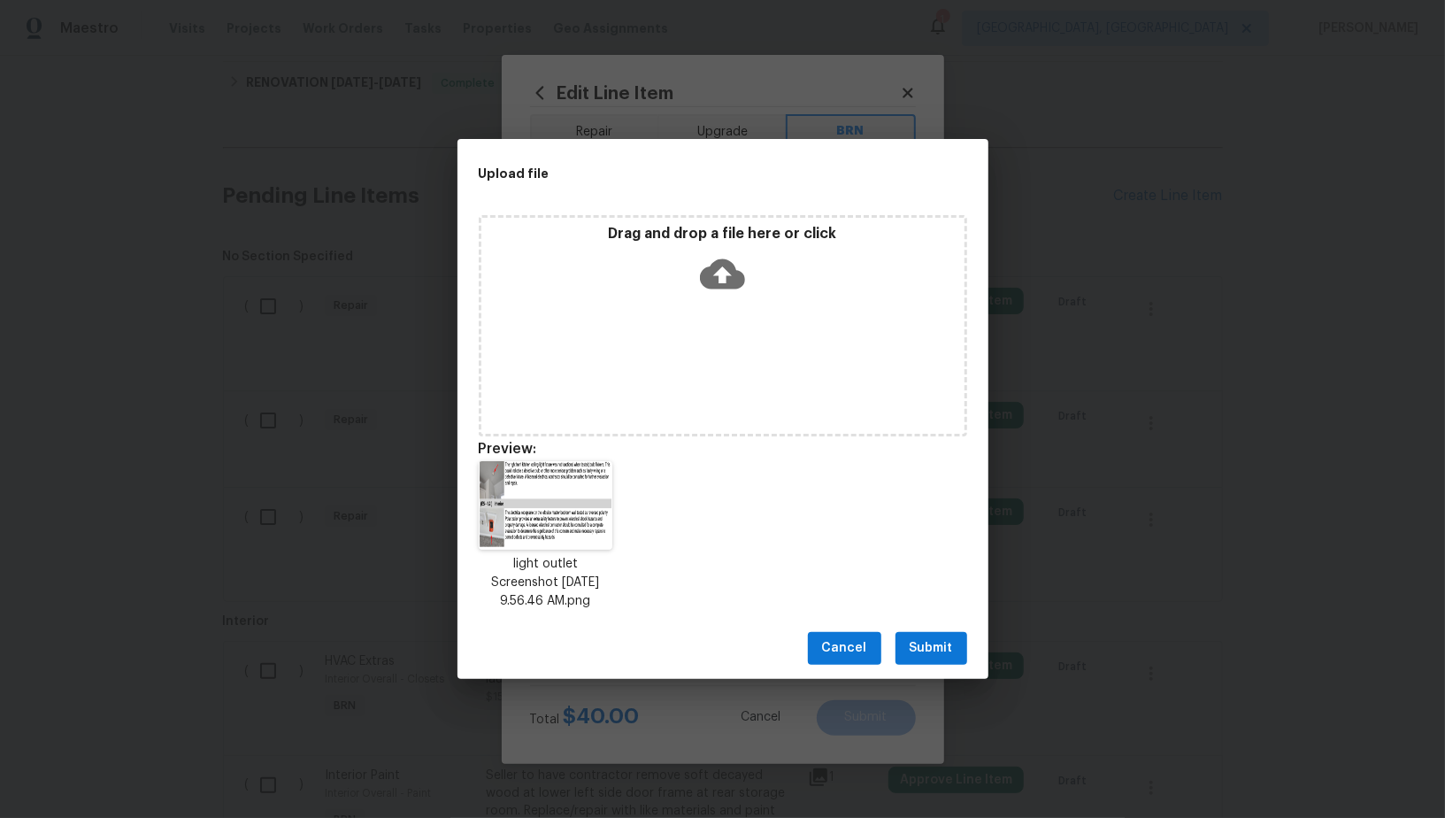
click at [913, 649] on span "Submit" at bounding box center [931, 648] width 43 height 22
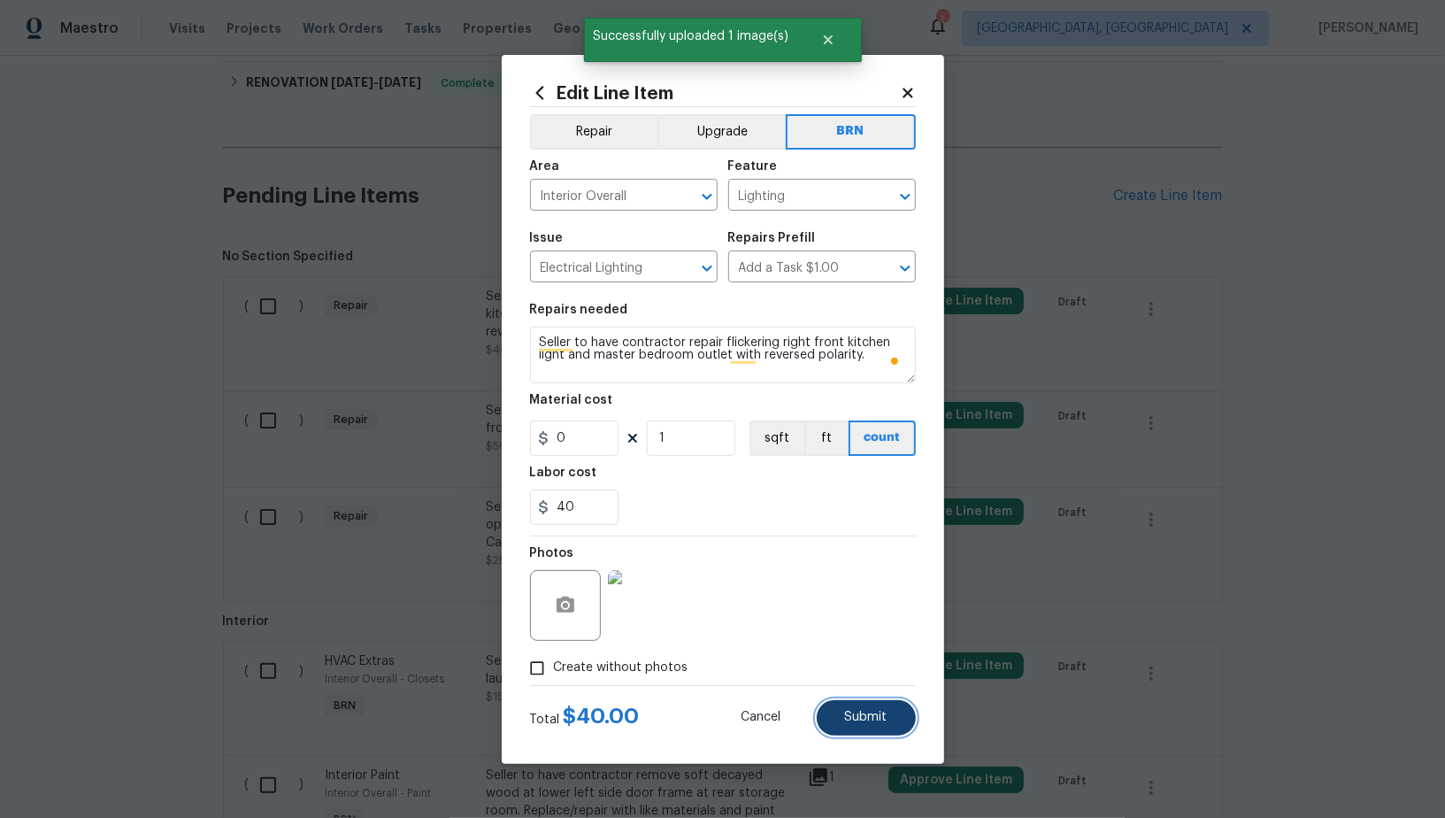
click at [878, 726] on button "Submit" at bounding box center [866, 717] width 99 height 35
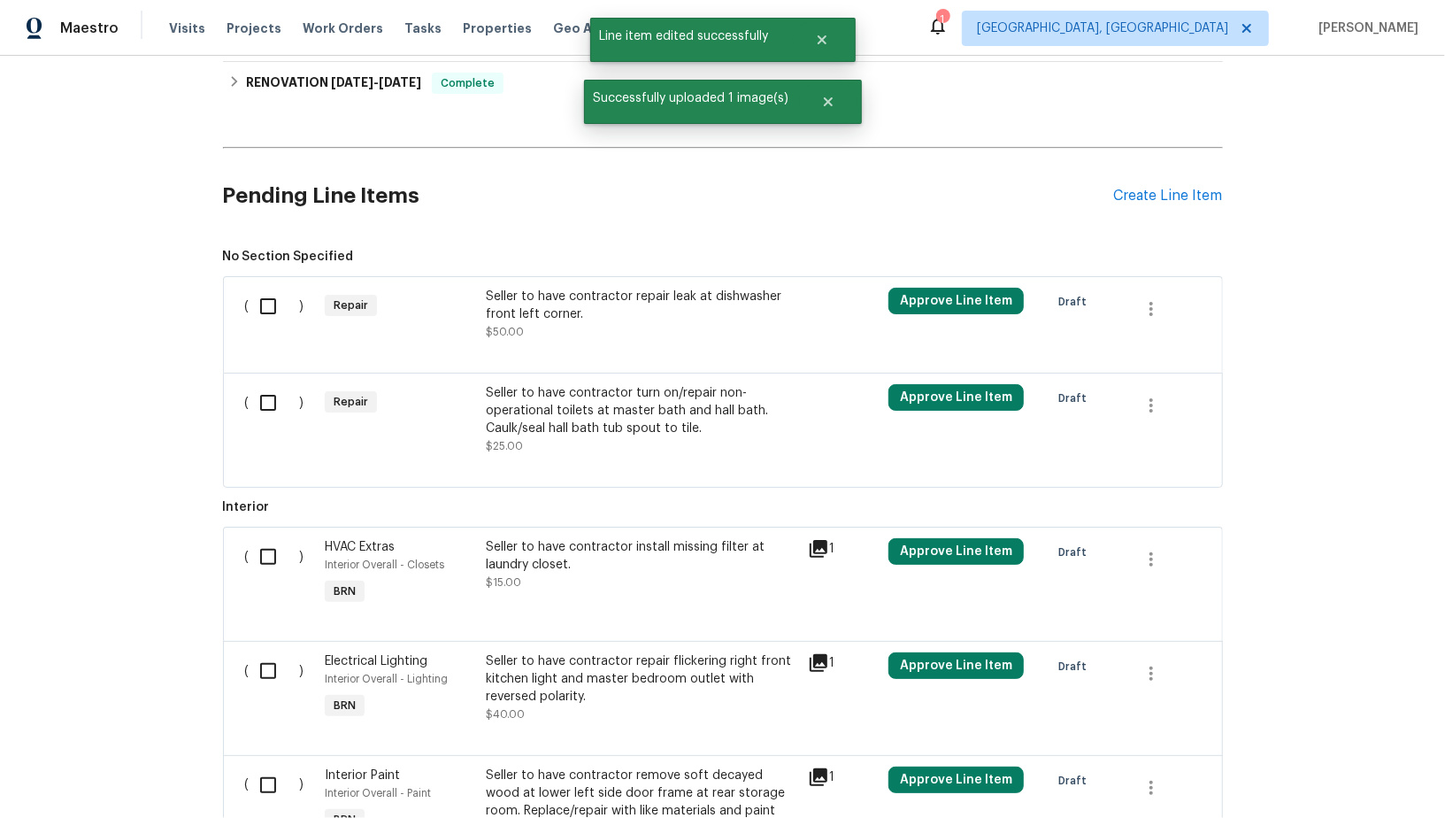
click at [589, 326] on div "Seller to have contractor repair leak at dishwasher front left corner. $50.00" at bounding box center [641, 314] width 311 height 53
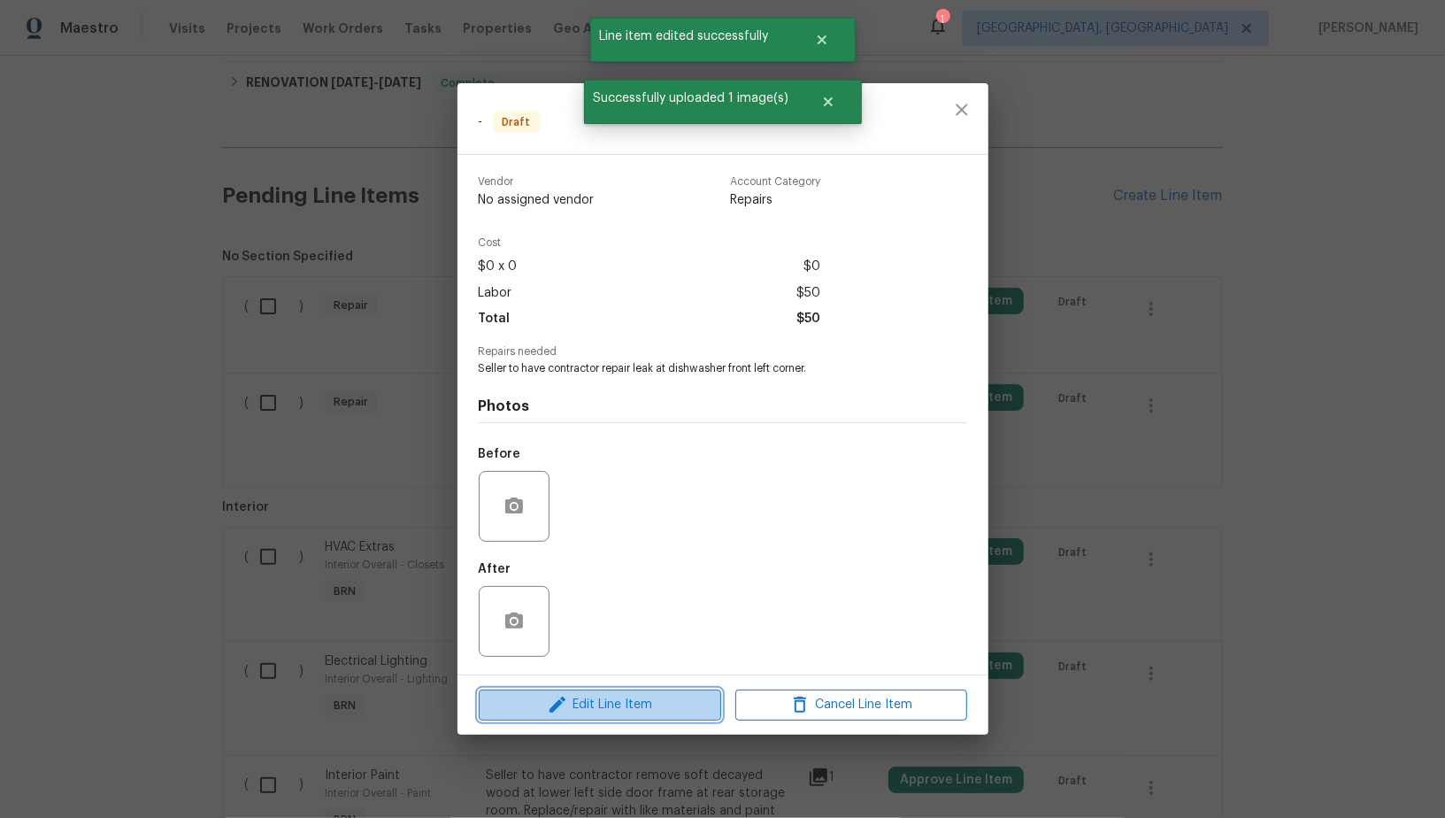
click at [614, 695] on span "Edit Line Item" at bounding box center [600, 705] width 232 height 22
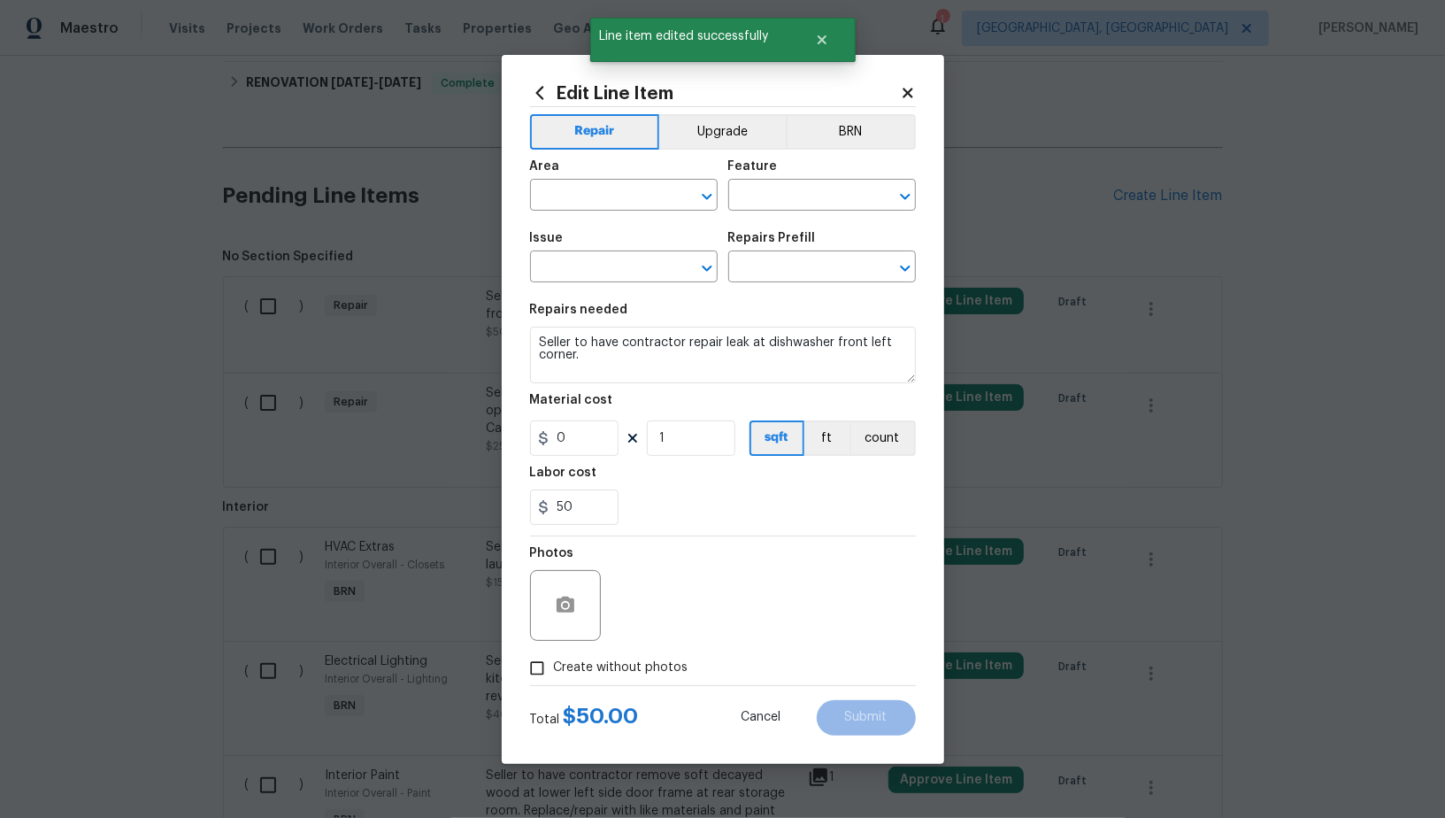
click at [862, 103] on div "Edit Line Item Repair Upgrade BRN Area ​ Feature ​ Issue ​ Repairs Prefill ​ Re…" at bounding box center [723, 409] width 386 height 652
click at [859, 136] on button "BRN" at bounding box center [851, 131] width 130 height 35
click at [595, 208] on input "text" at bounding box center [599, 196] width 138 height 27
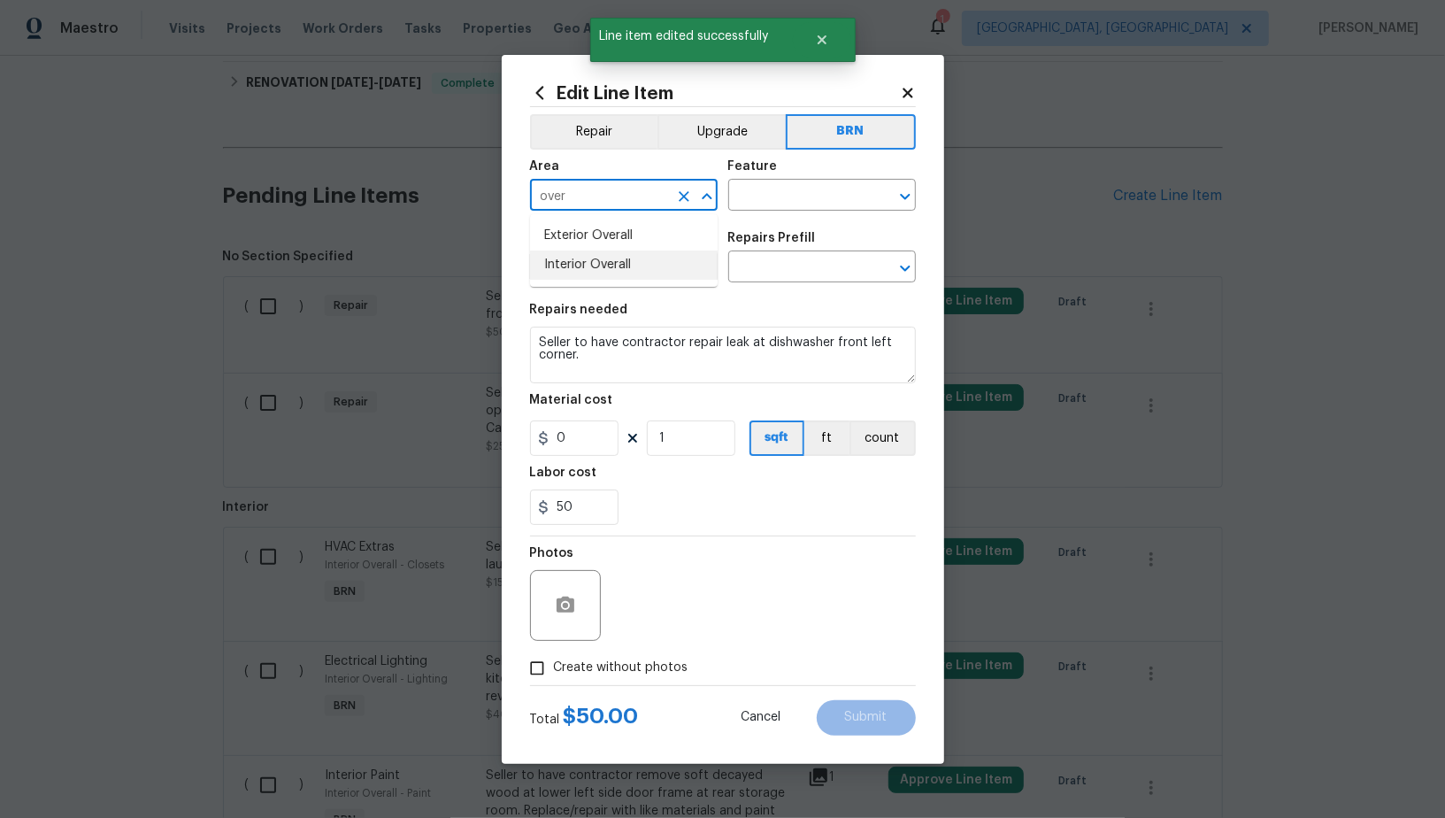
click at [583, 257] on li "Interior Overall" at bounding box center [624, 264] width 188 height 29
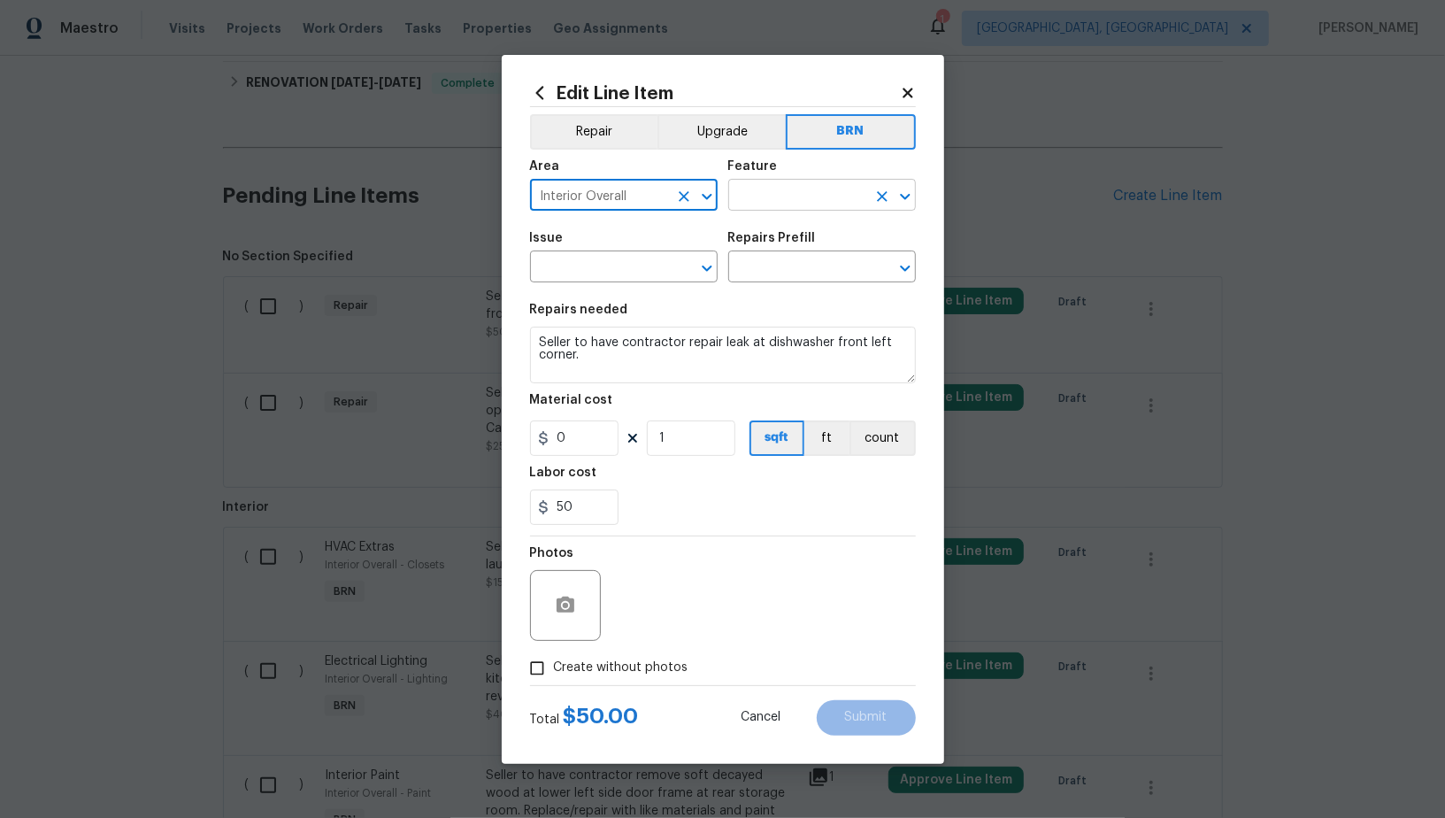
type input "Interior Overall"
click at [771, 206] on input "text" at bounding box center [797, 196] width 138 height 27
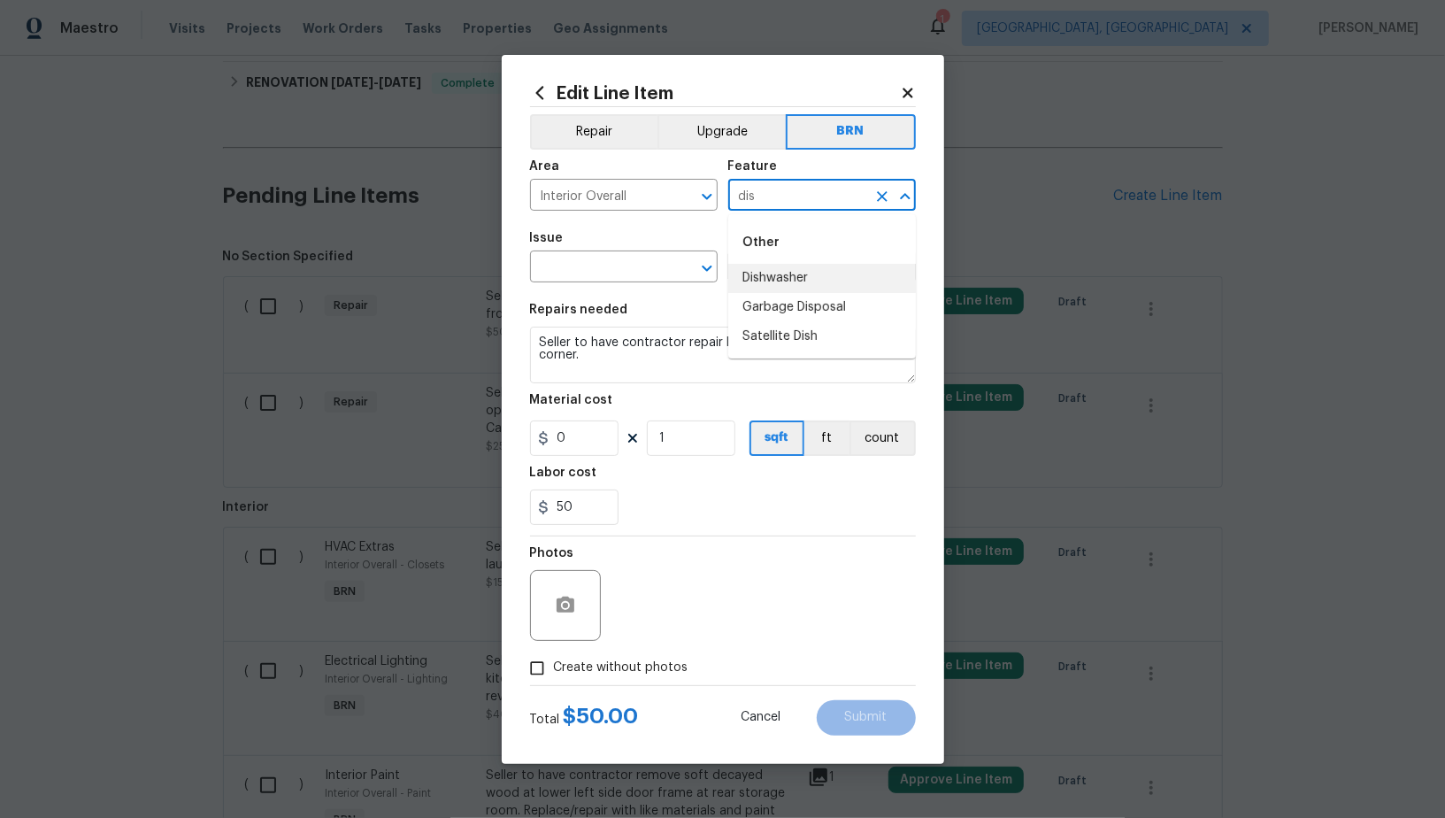
click at [777, 279] on li "Dishwasher" at bounding box center [822, 278] width 188 height 29
type input "Dishwasher"
click at [612, 274] on input "text" at bounding box center [599, 268] width 138 height 27
type input "a"
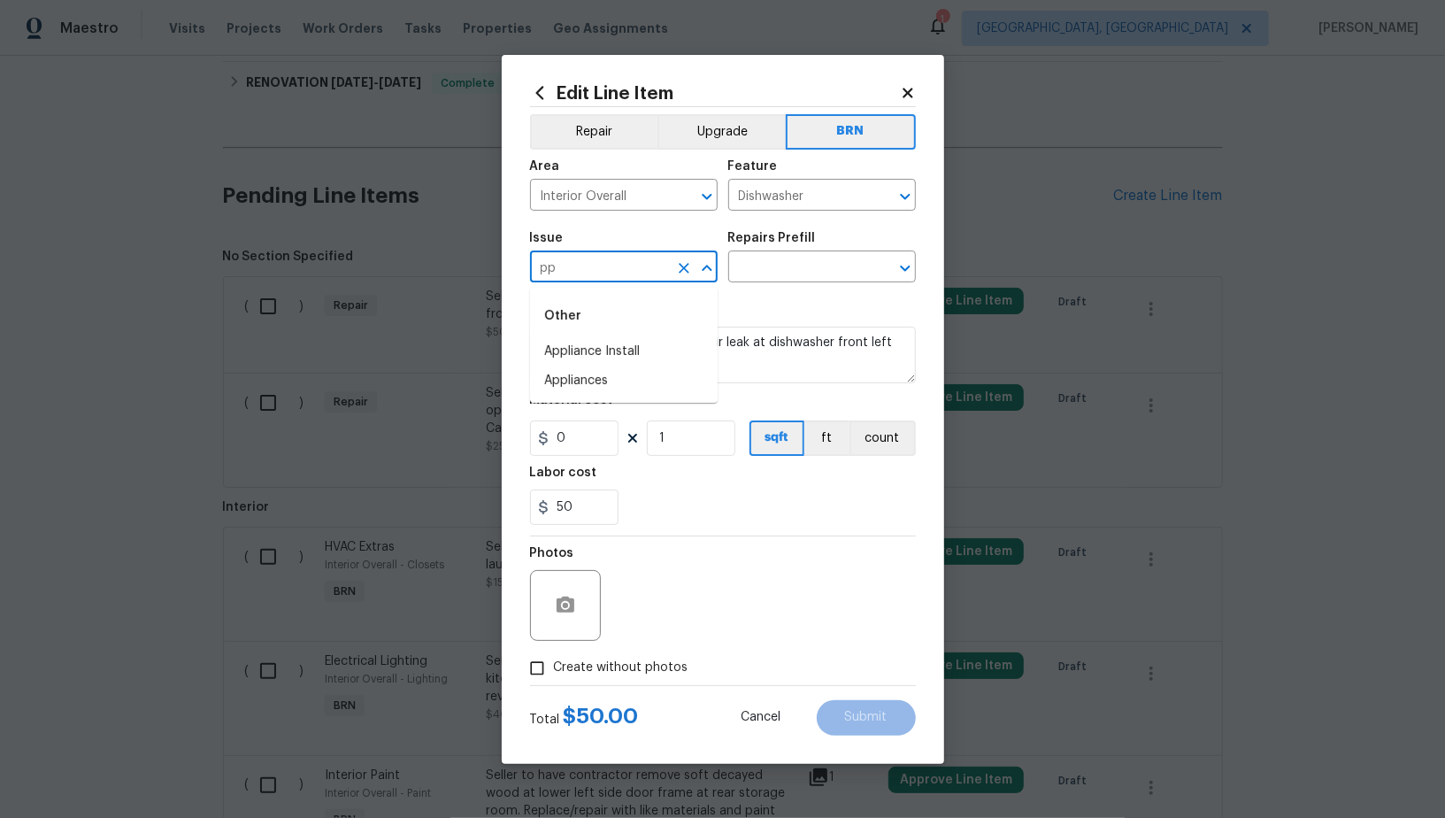
type input "p"
click at [595, 394] on li "Appliances" at bounding box center [624, 380] width 188 height 29
type input "Appliances"
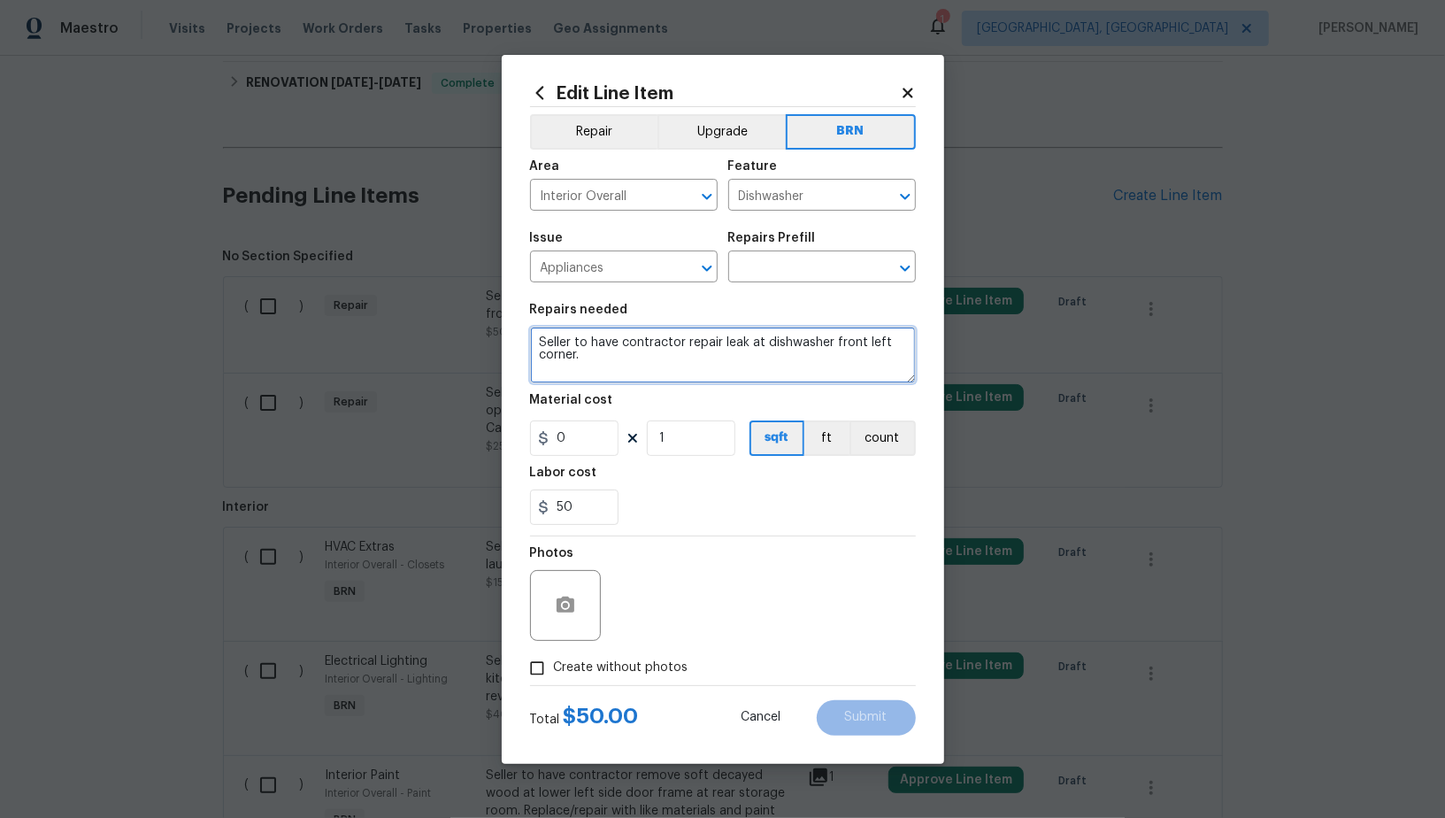
click at [675, 348] on textarea "Seller to have contractor repair leak at dishwasher front left corner." at bounding box center [723, 354] width 386 height 57
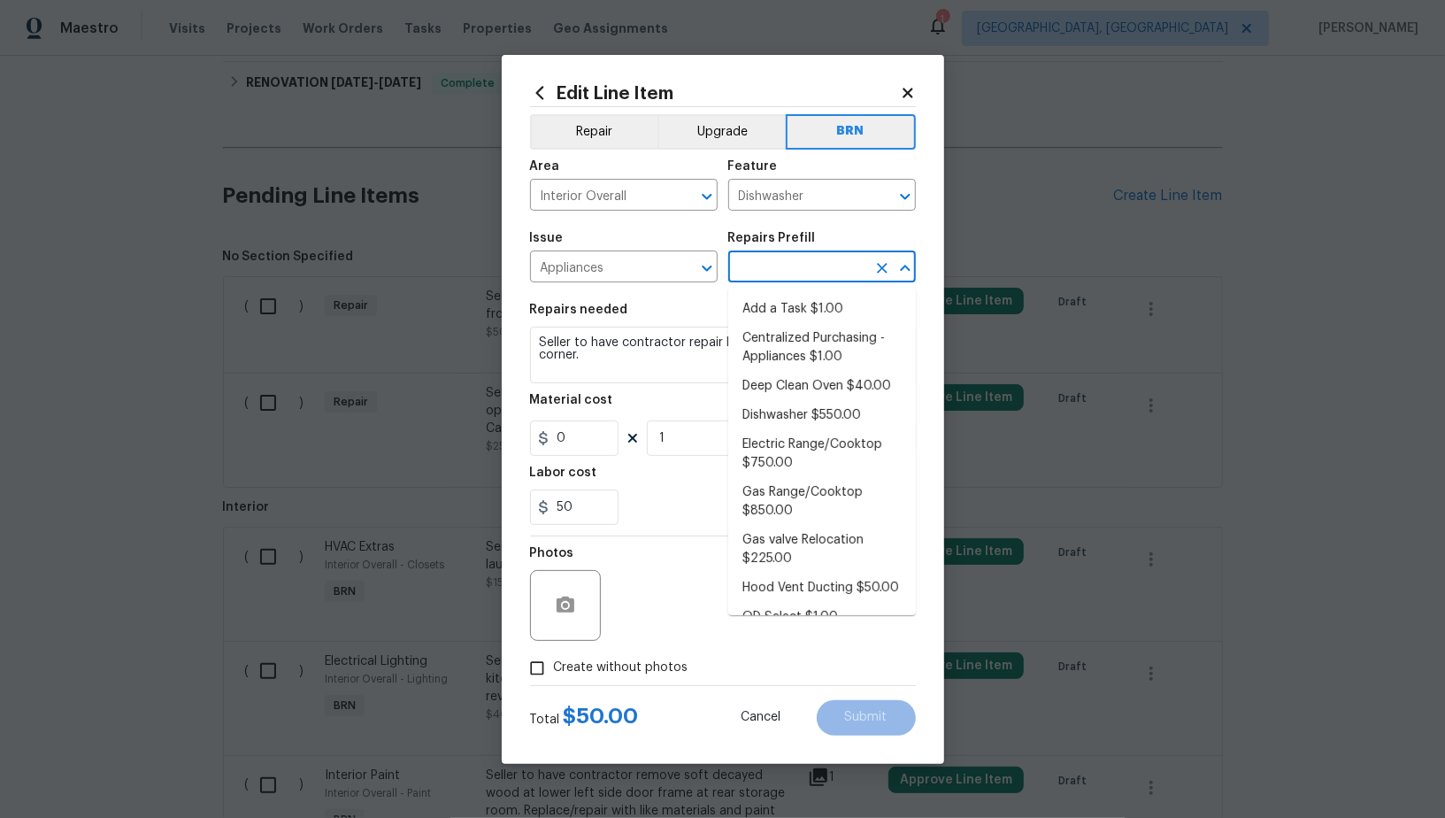
click at [777, 275] on input "text" at bounding box center [797, 268] width 138 height 27
click at [787, 325] on li "Centralized Purchasing - Appliances $1.00" at bounding box center [822, 348] width 188 height 48
type input "Appliances"
type input "Centralized Purchasing - Appliances $1.00"
type textarea "Appliances purchased by Opendoor"
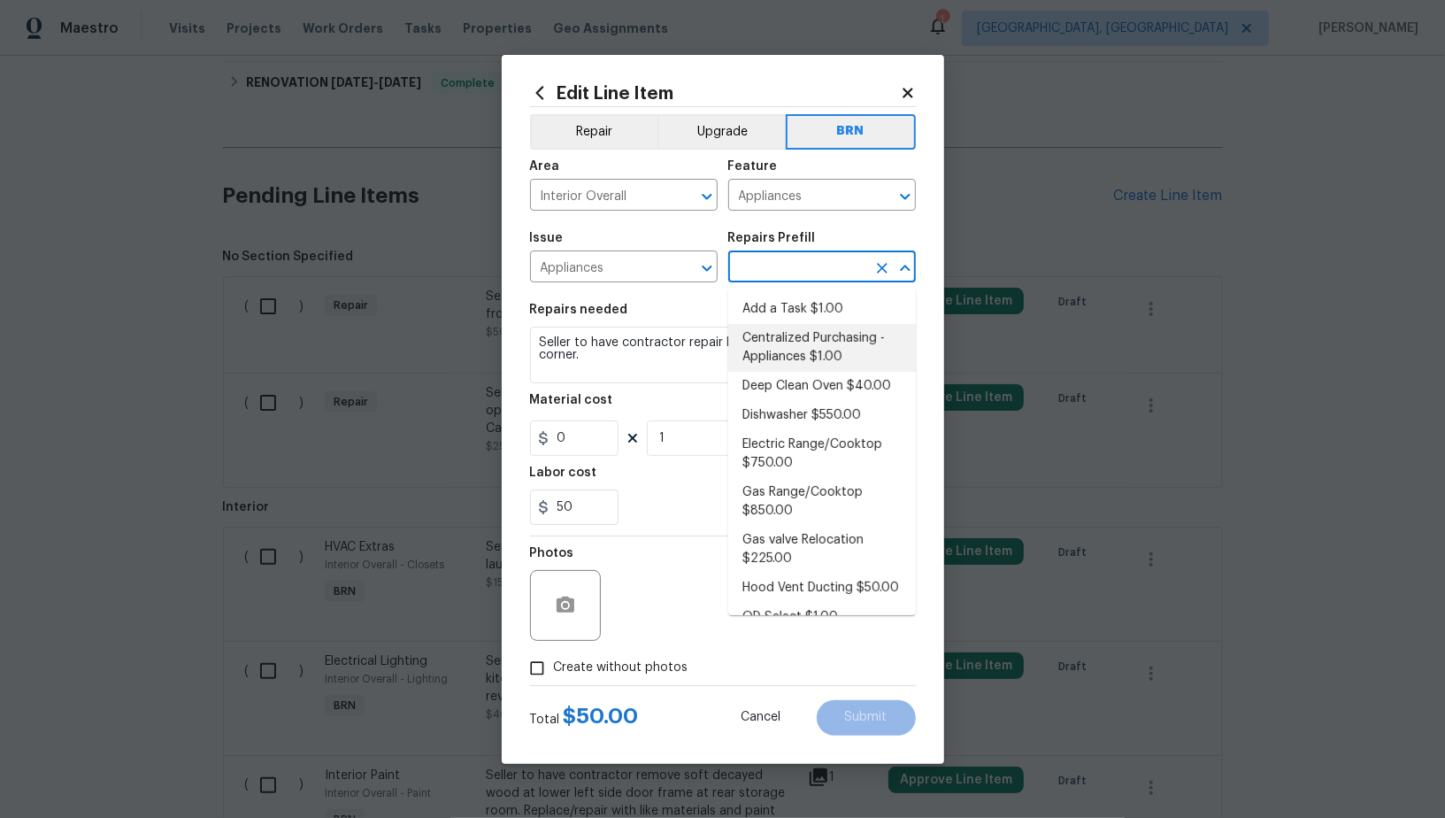
type input "1"
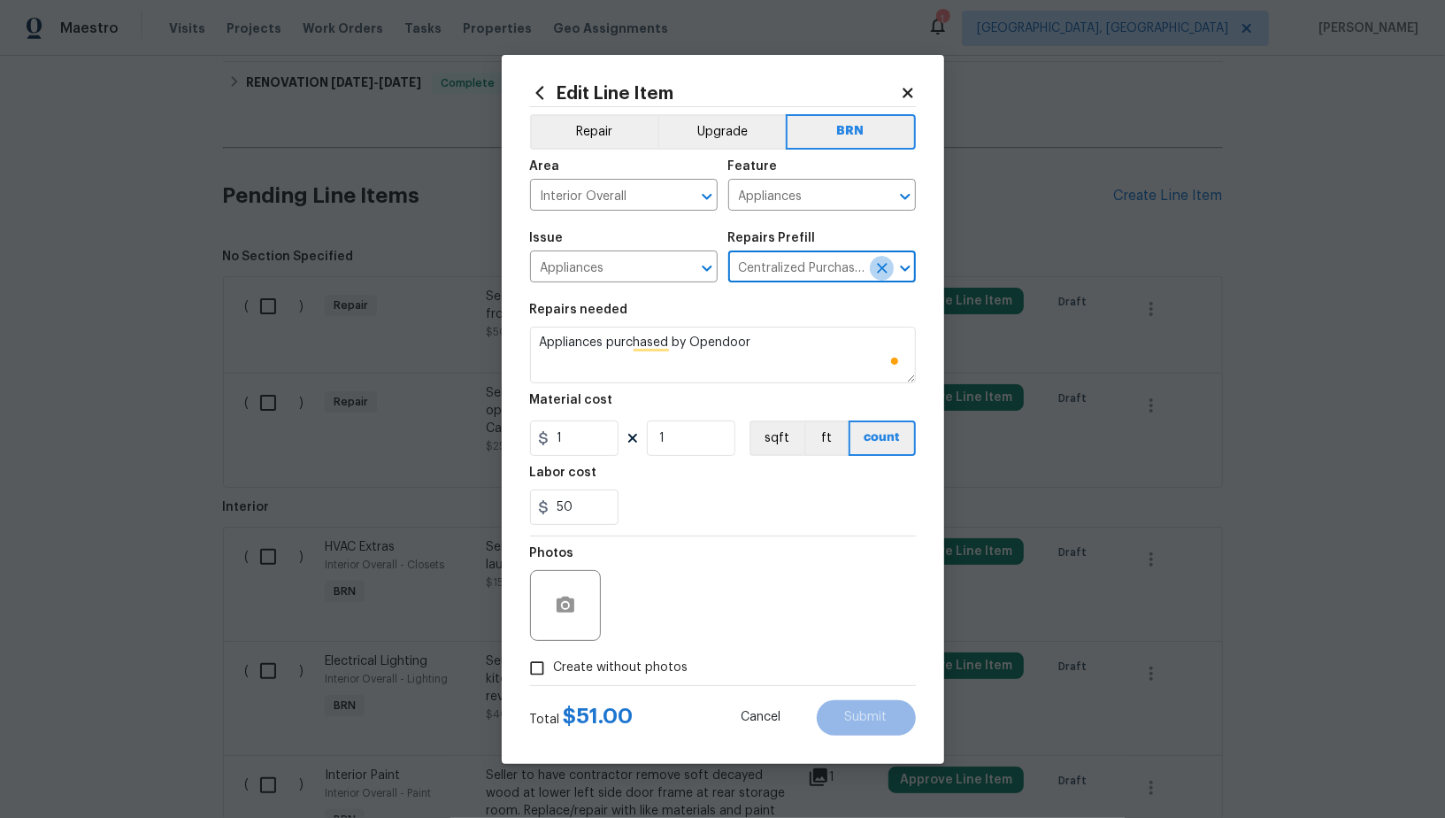
click at [879, 267] on icon "Clear" at bounding box center [882, 268] width 11 height 11
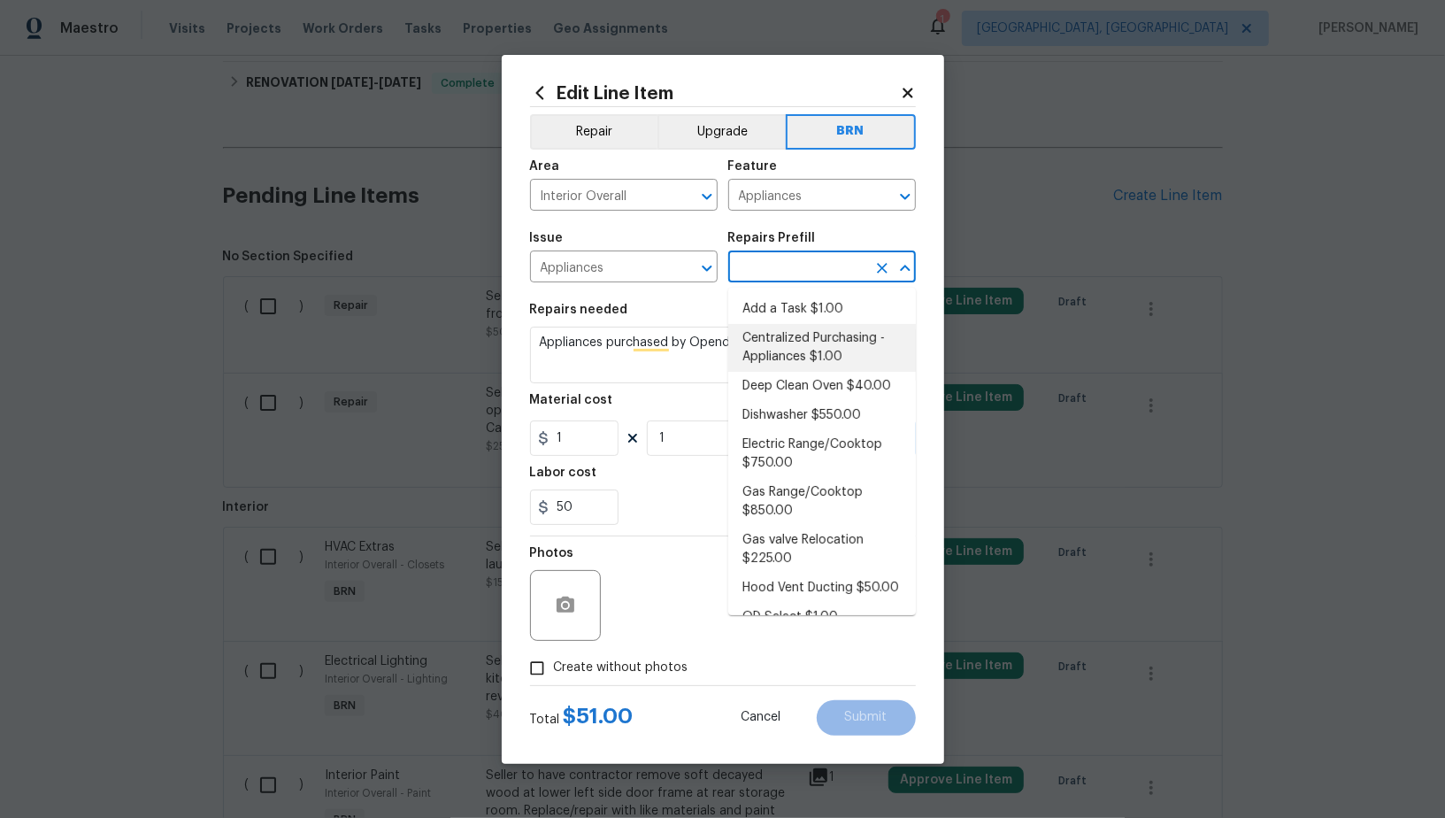
click at [818, 273] on input "text" at bounding box center [797, 268] width 138 height 27
click at [817, 305] on li "Add a Task $1.00" at bounding box center [822, 309] width 188 height 29
type input "Add a Task $1.00"
type textarea "HPM to detail"
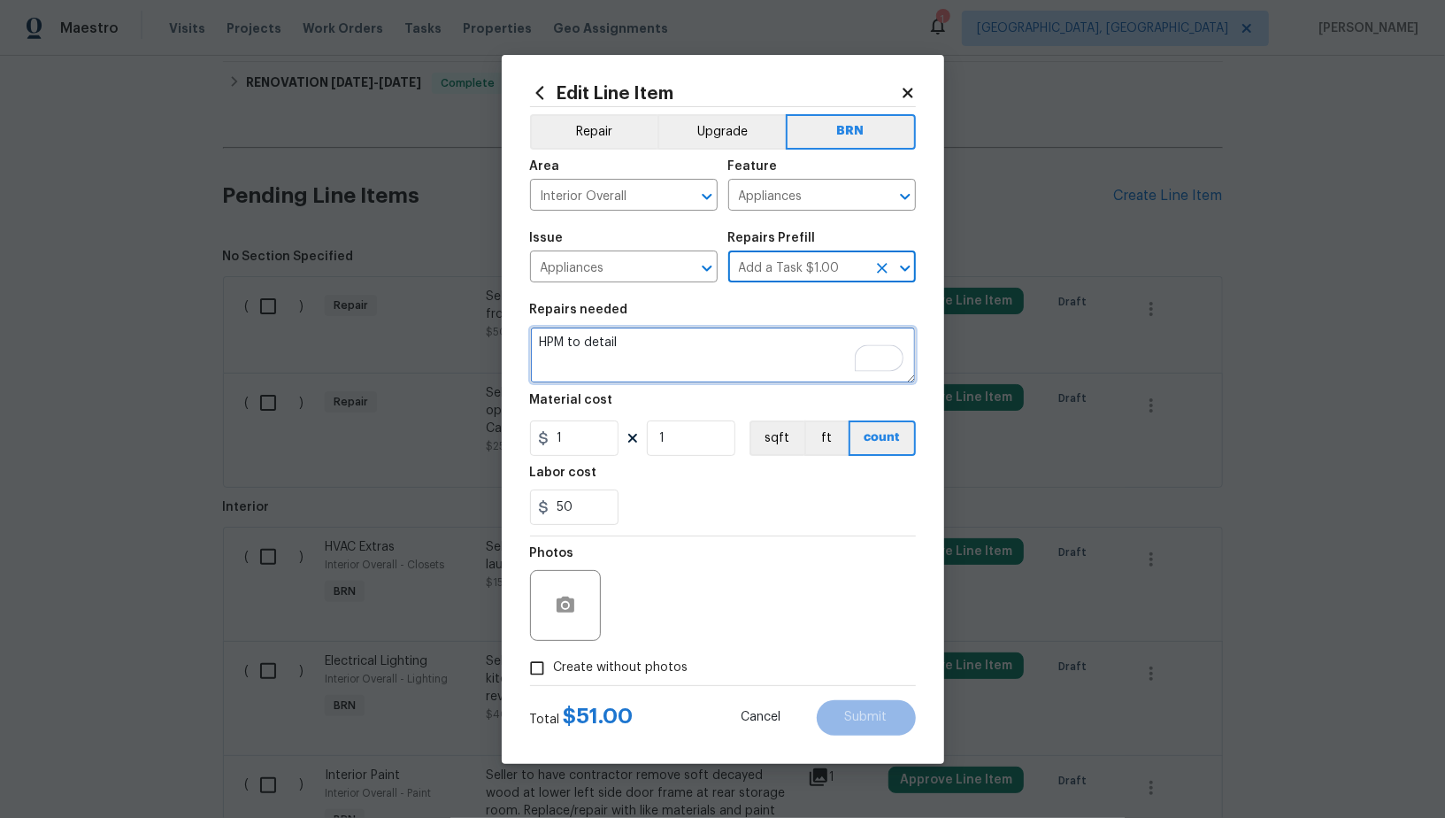
click at [771, 338] on textarea "HPM to detail" at bounding box center [723, 354] width 386 height 57
paste textarea "Seller to have contractor repair leak at dishwasher front left corner."
click at [876, 198] on icon "Clear" at bounding box center [882, 197] width 18 height 18
type textarea "Seller to have contractor repair leak at dishwasher front left corner."
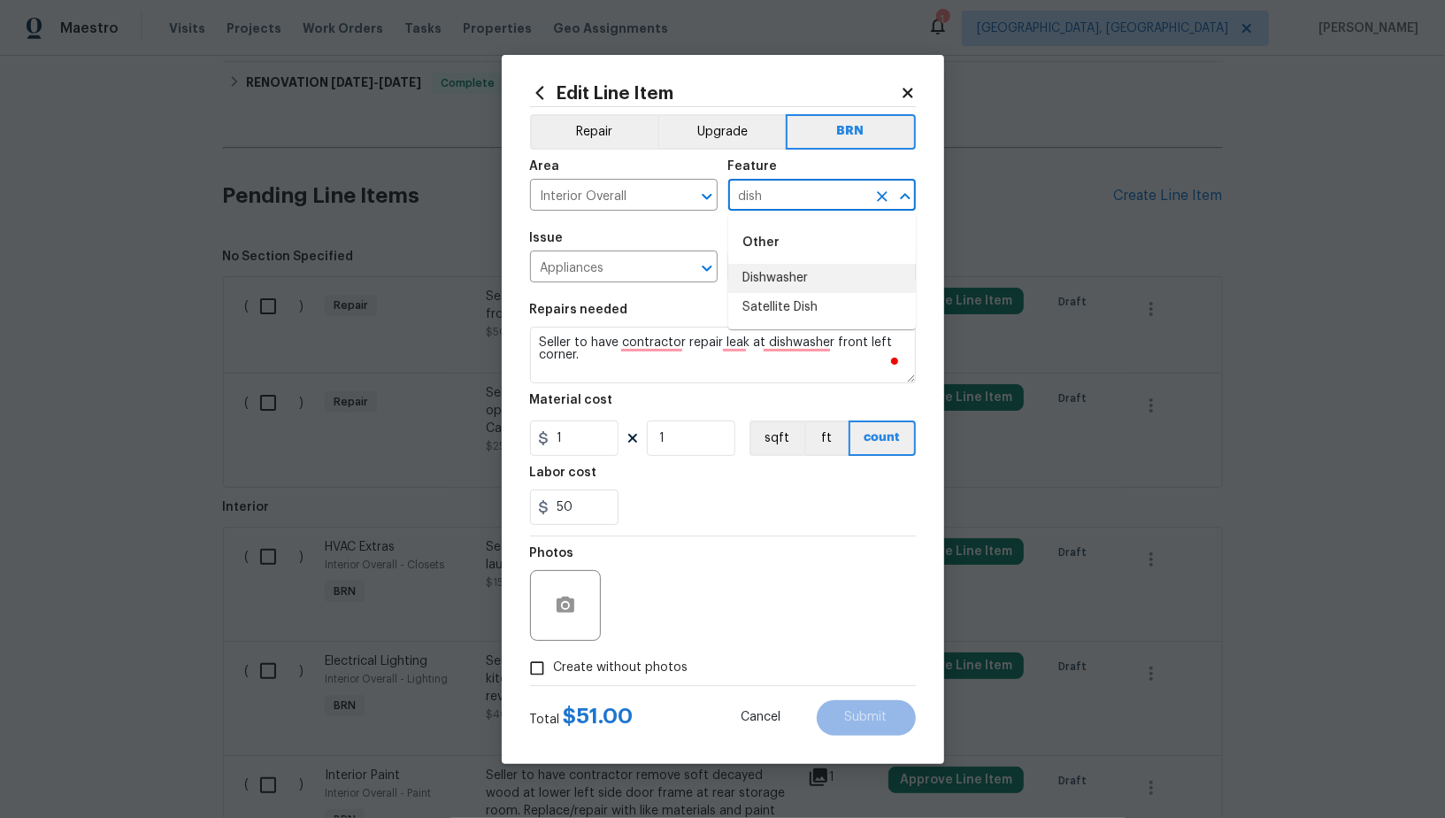
click at [802, 281] on li "Dishwasher" at bounding box center [822, 278] width 188 height 29
type input "Dishwasher"
click at [584, 447] on input "1" at bounding box center [574, 437] width 88 height 35
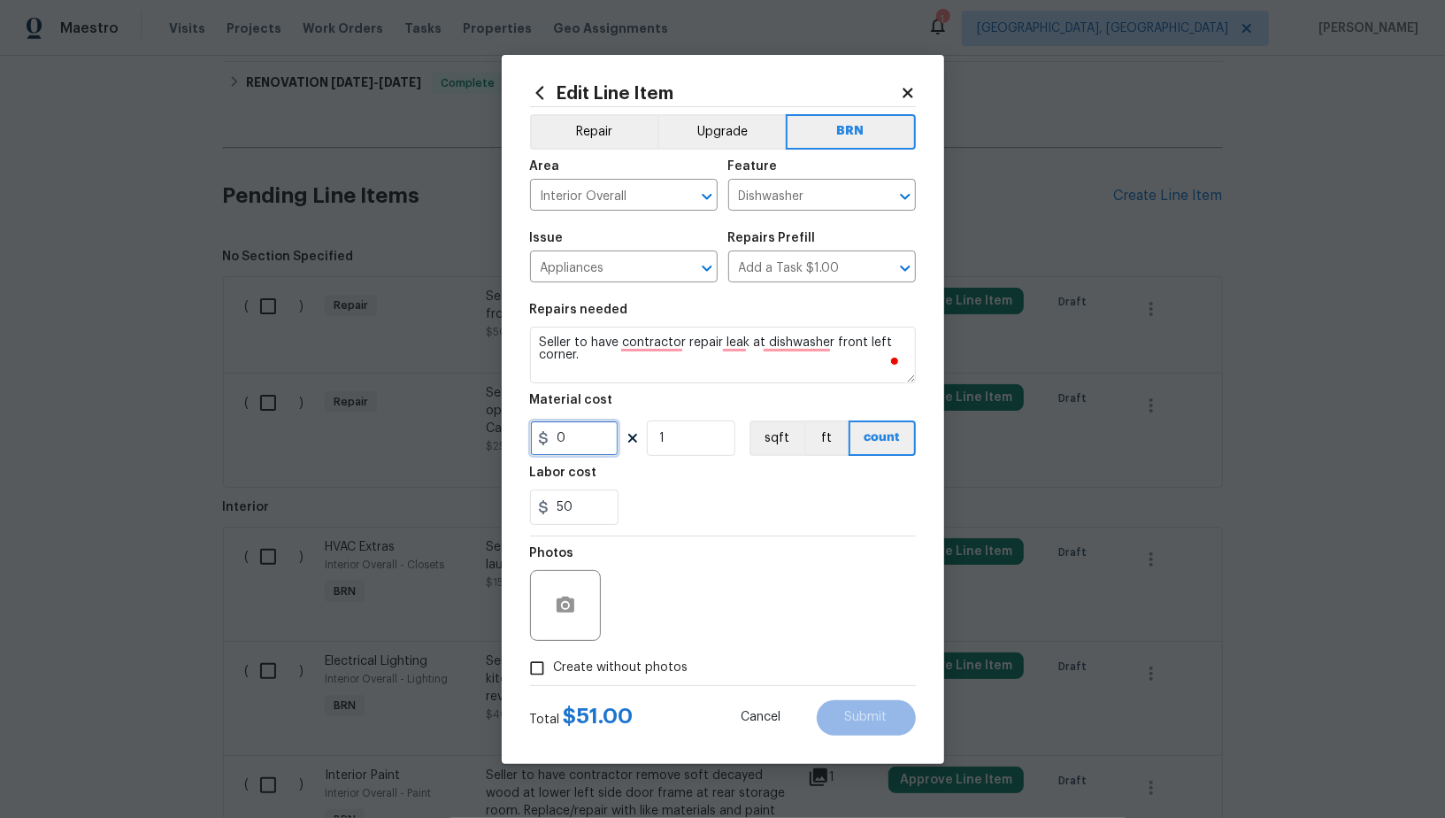
type input "0"
click at [571, 602] on icon "button" at bounding box center [566, 604] width 18 height 16
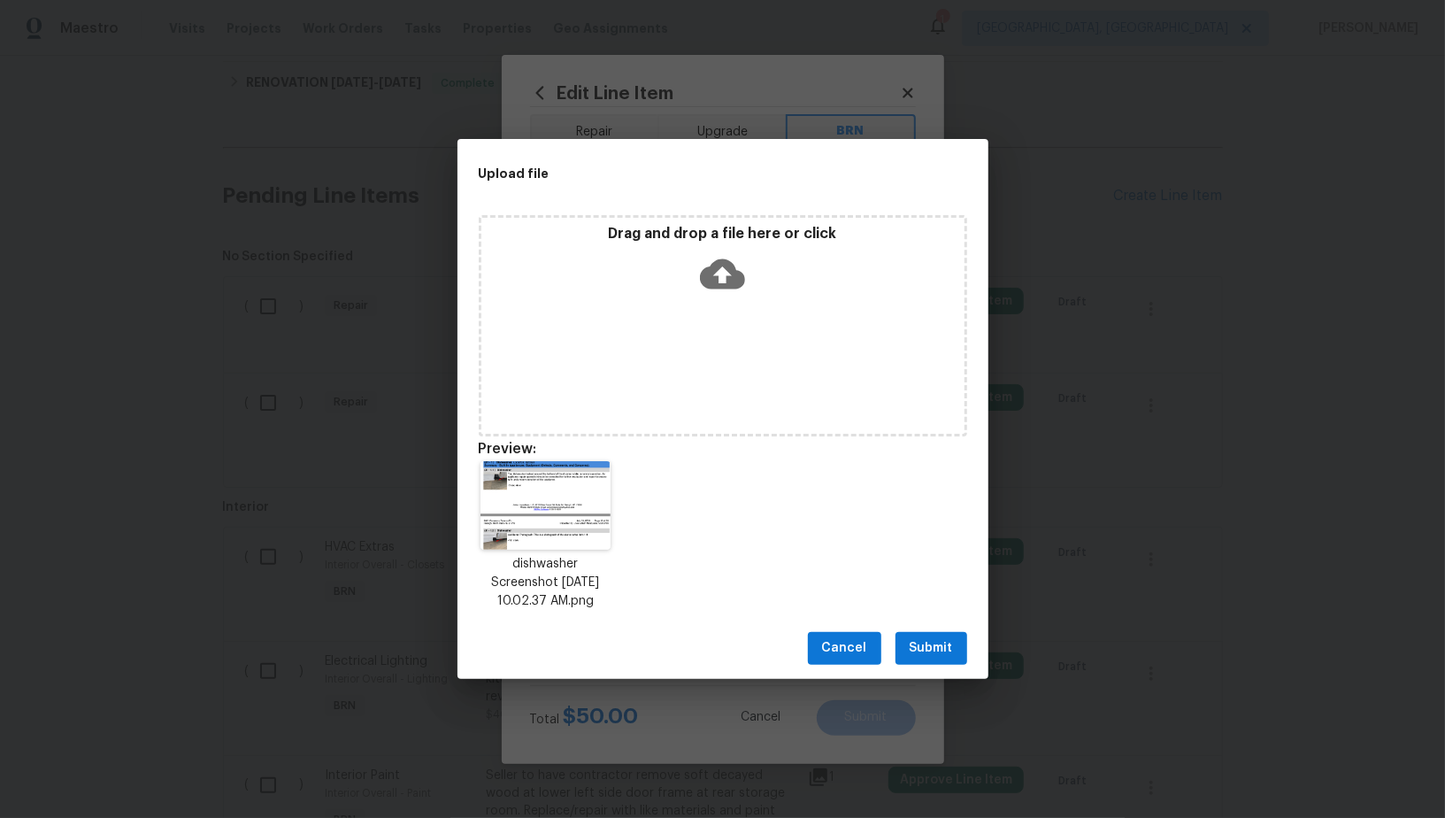
click at [915, 646] on span "Submit" at bounding box center [931, 648] width 43 height 22
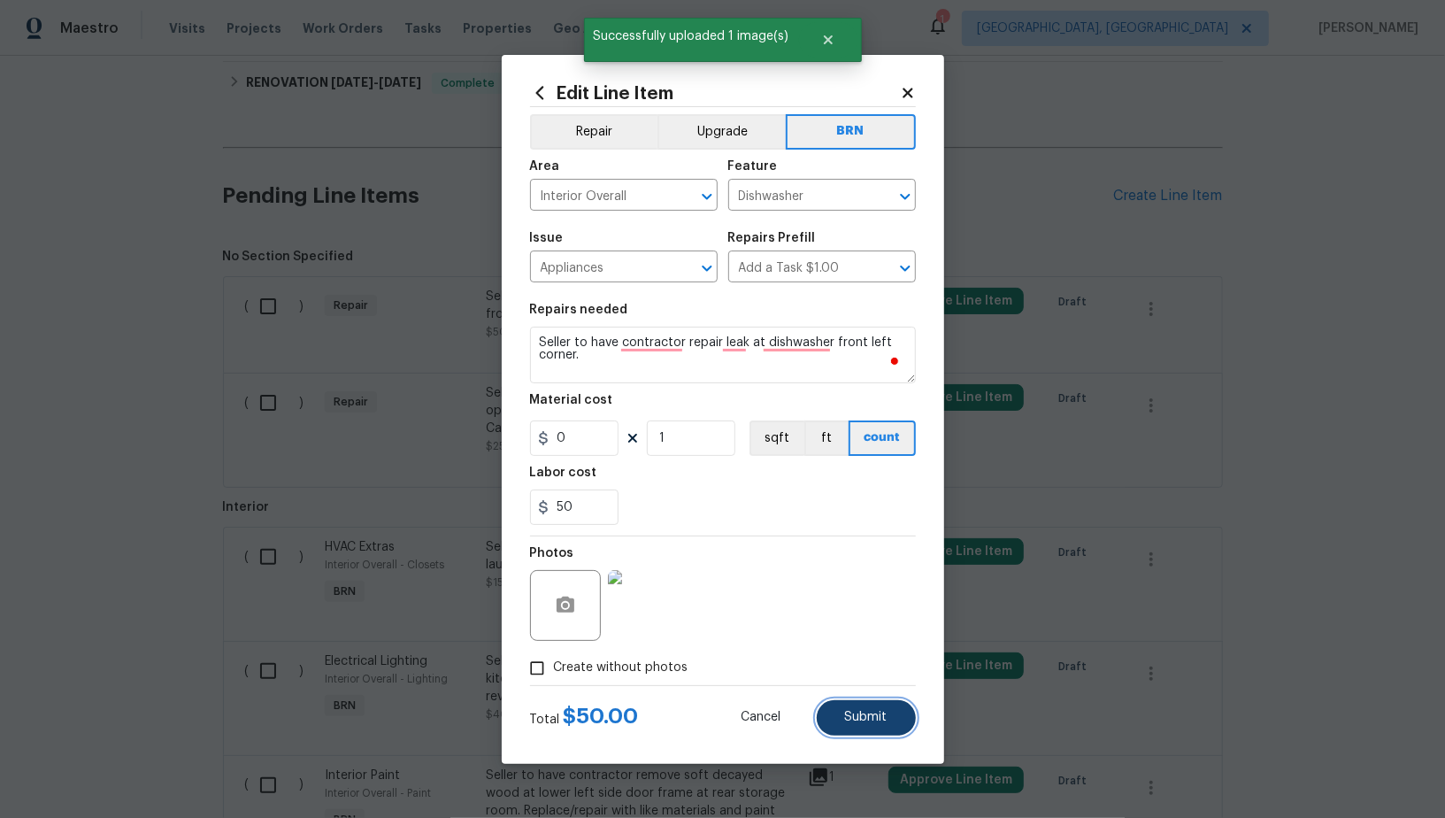
click at [871, 713] on span "Submit" at bounding box center [866, 716] width 42 height 13
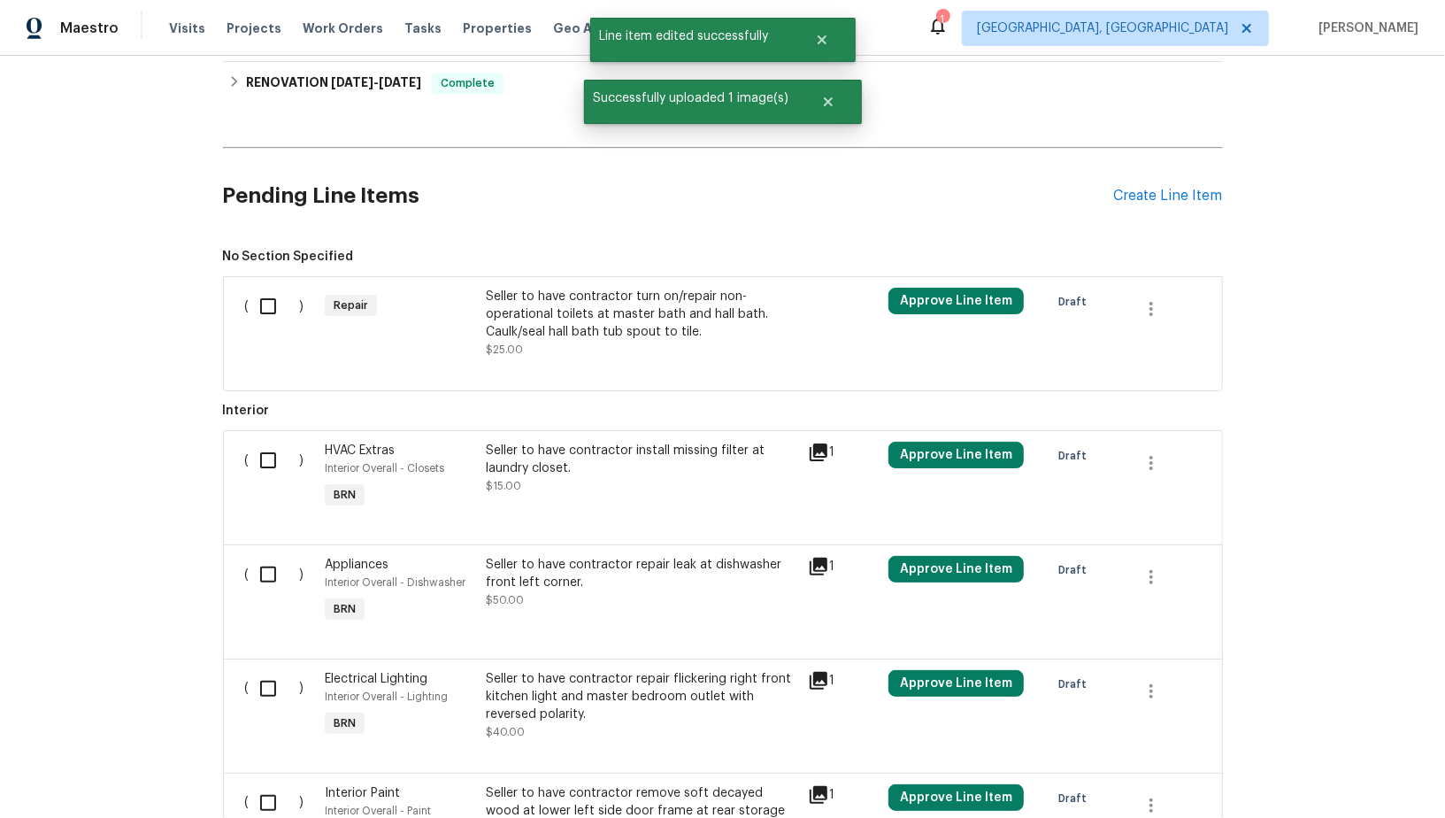
click at [553, 330] on div "Seller to have contractor turn on/repair non-operational toilets at master bath…" at bounding box center [641, 314] width 311 height 53
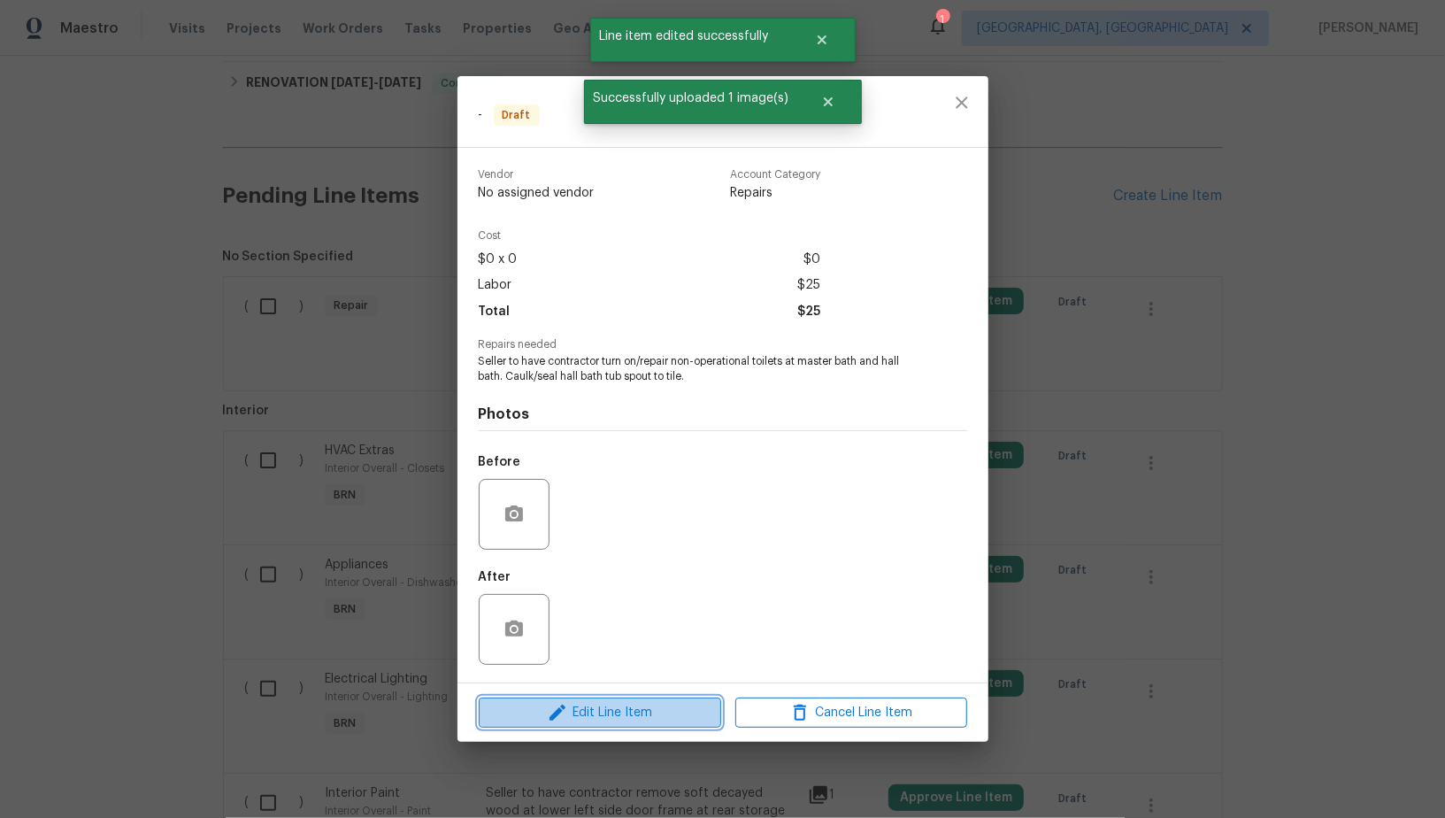
click at [599, 704] on span "Edit Line Item" at bounding box center [600, 713] width 232 height 22
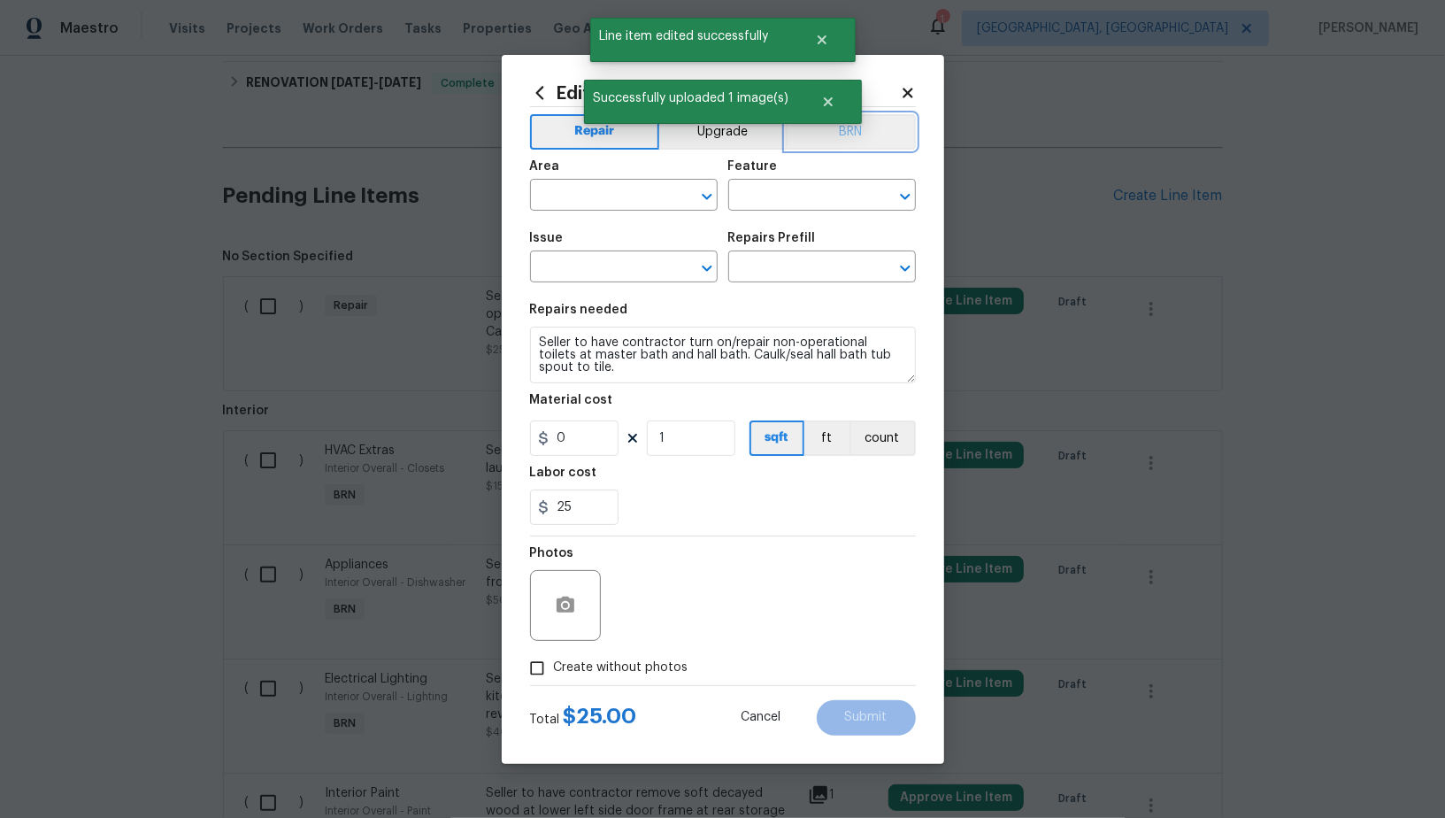
click at [864, 134] on button "BRN" at bounding box center [851, 131] width 130 height 35
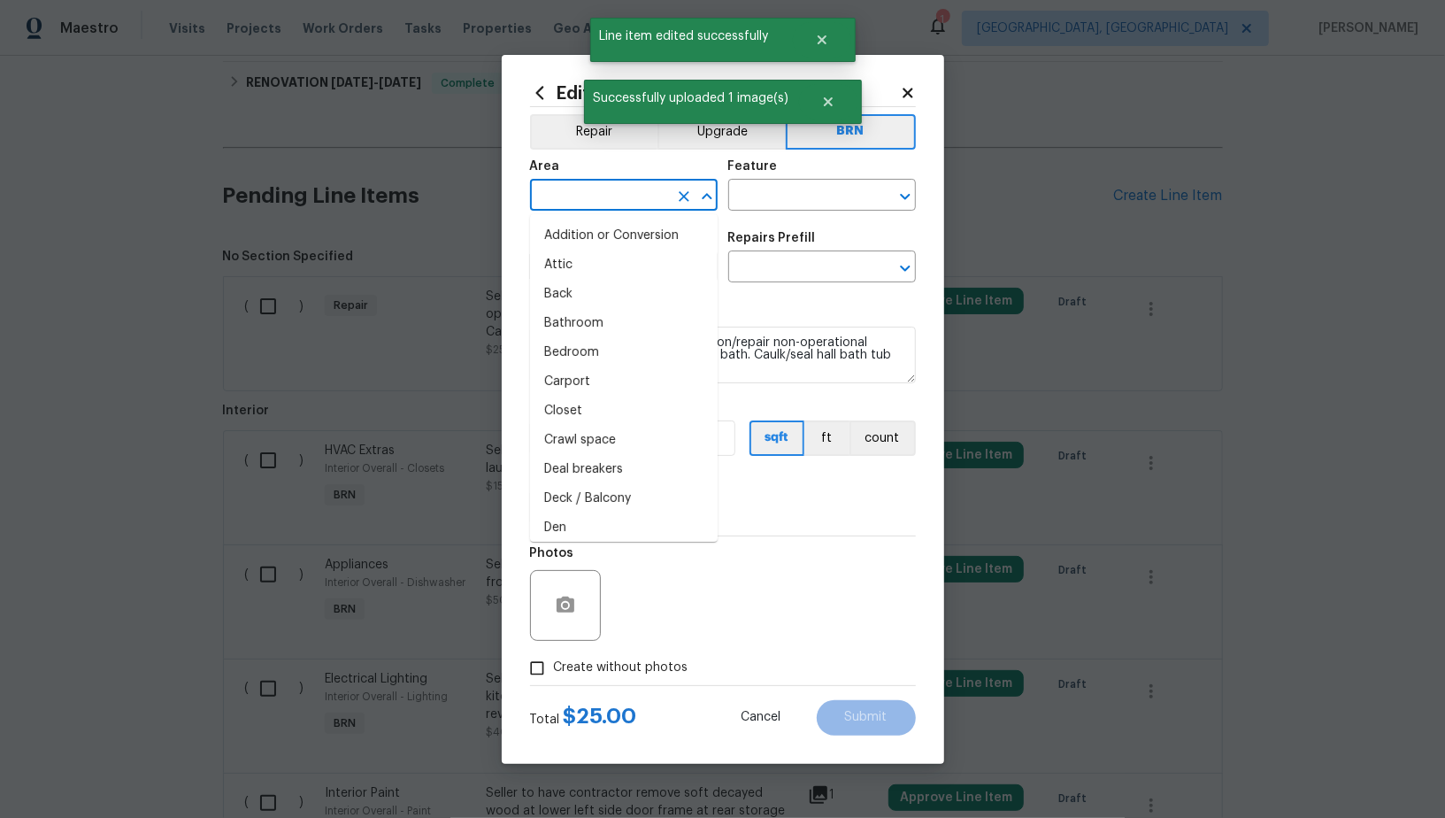
click at [551, 203] on input "text" at bounding box center [599, 196] width 138 height 27
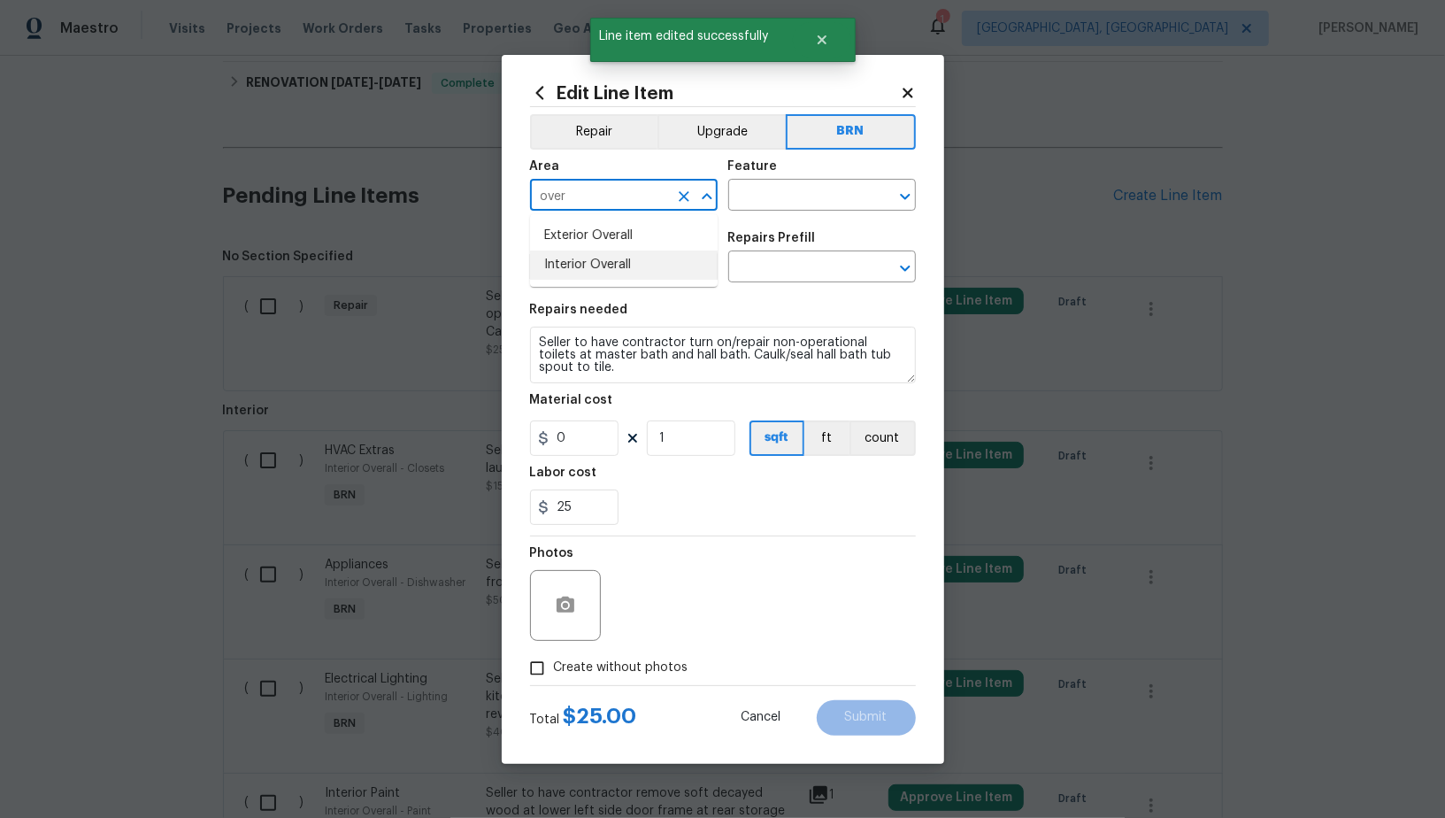
click at [625, 286] on ul "Exterior Overall Interior Overall" at bounding box center [624, 250] width 188 height 73
click at [625, 261] on li "Interior Overall" at bounding box center [624, 264] width 188 height 29
type input "Interior Overall"
click at [810, 196] on input "text" at bounding box center [797, 196] width 138 height 27
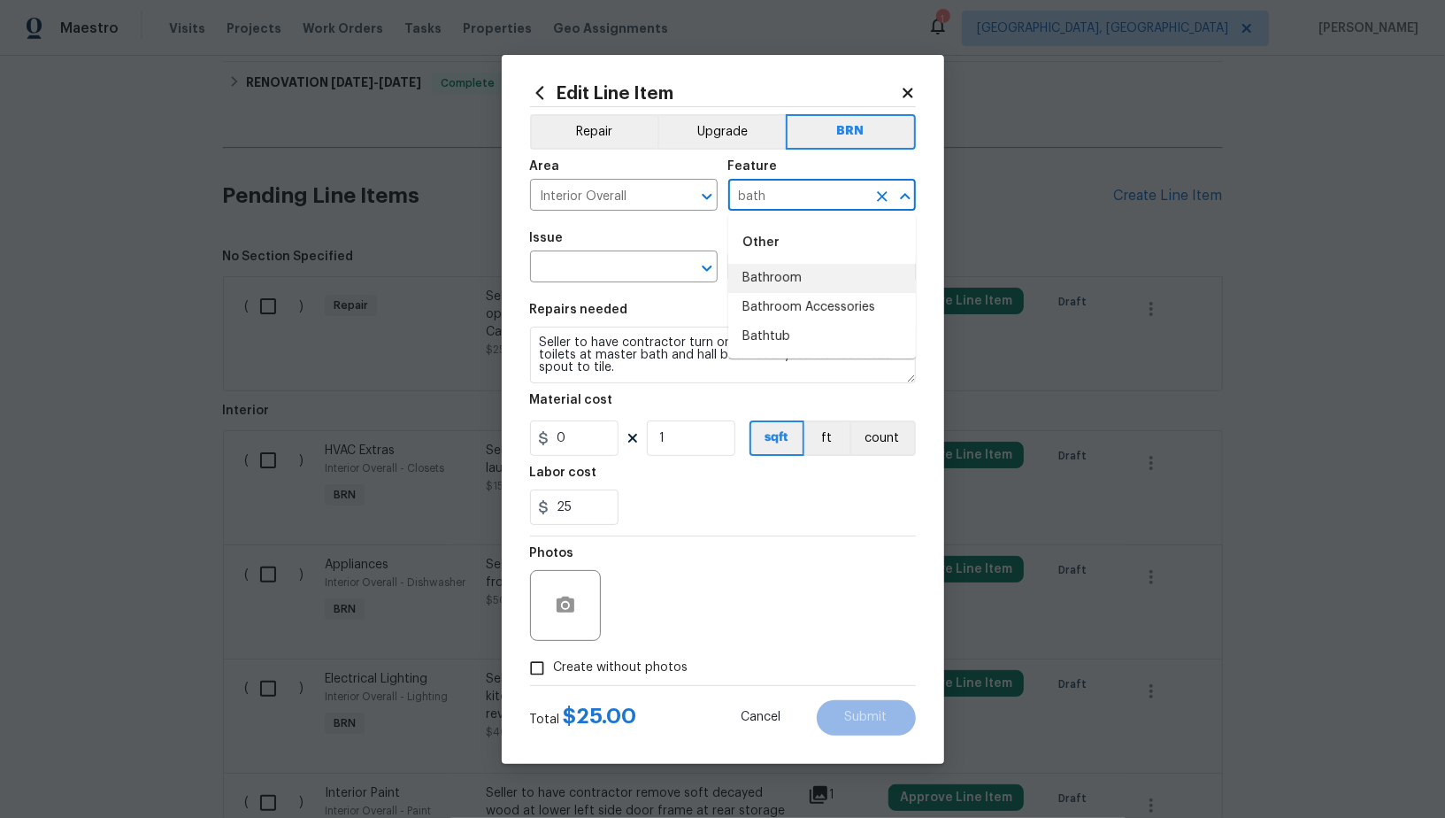
click at [790, 272] on li "Bathroom" at bounding box center [822, 278] width 188 height 29
type input "Bathroom"
click at [571, 274] on input "text" at bounding box center [599, 268] width 138 height 27
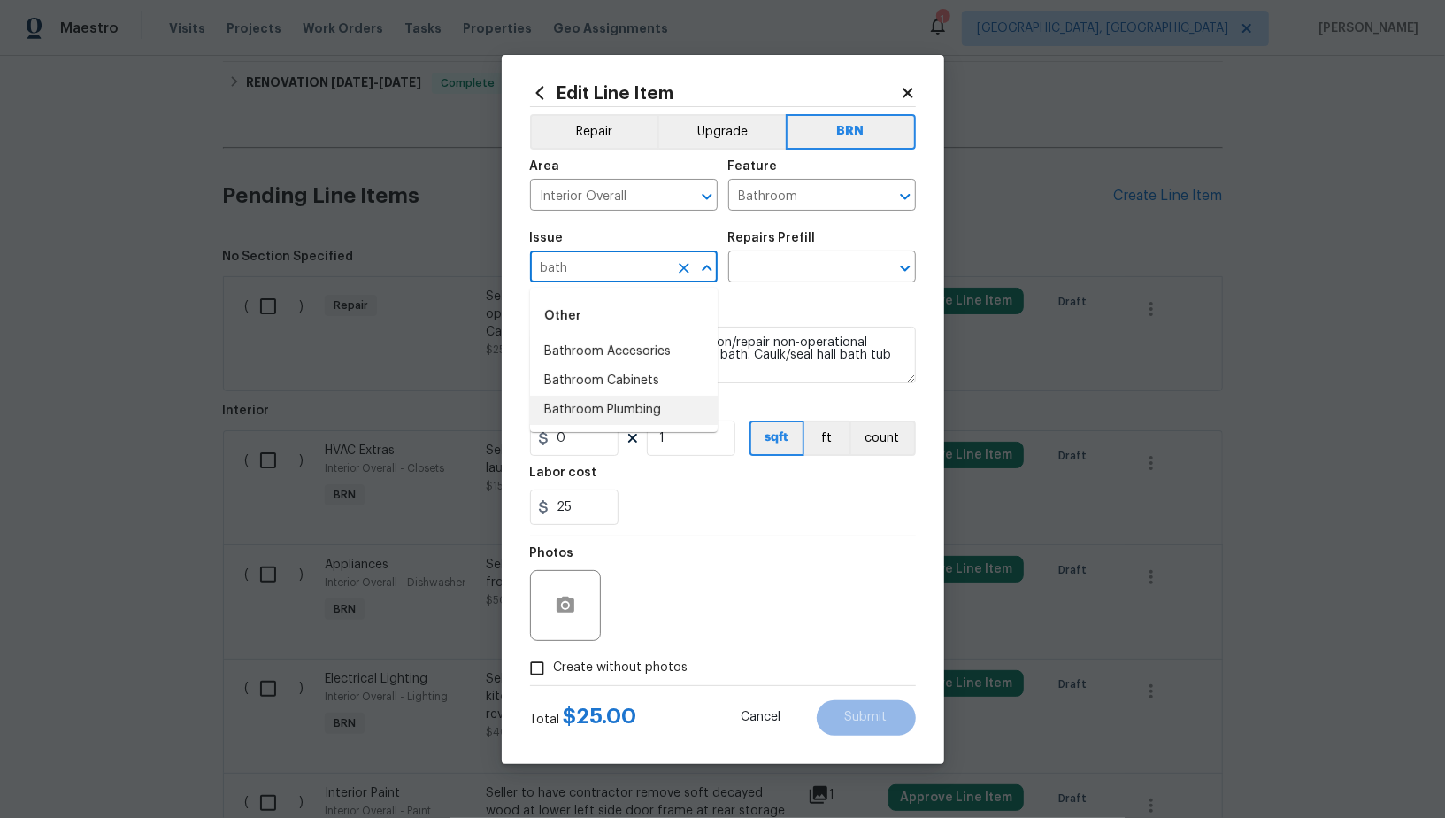
click at [620, 403] on li "Bathroom Plumbing" at bounding box center [624, 409] width 188 height 29
type input "Bathroom Plumbing"
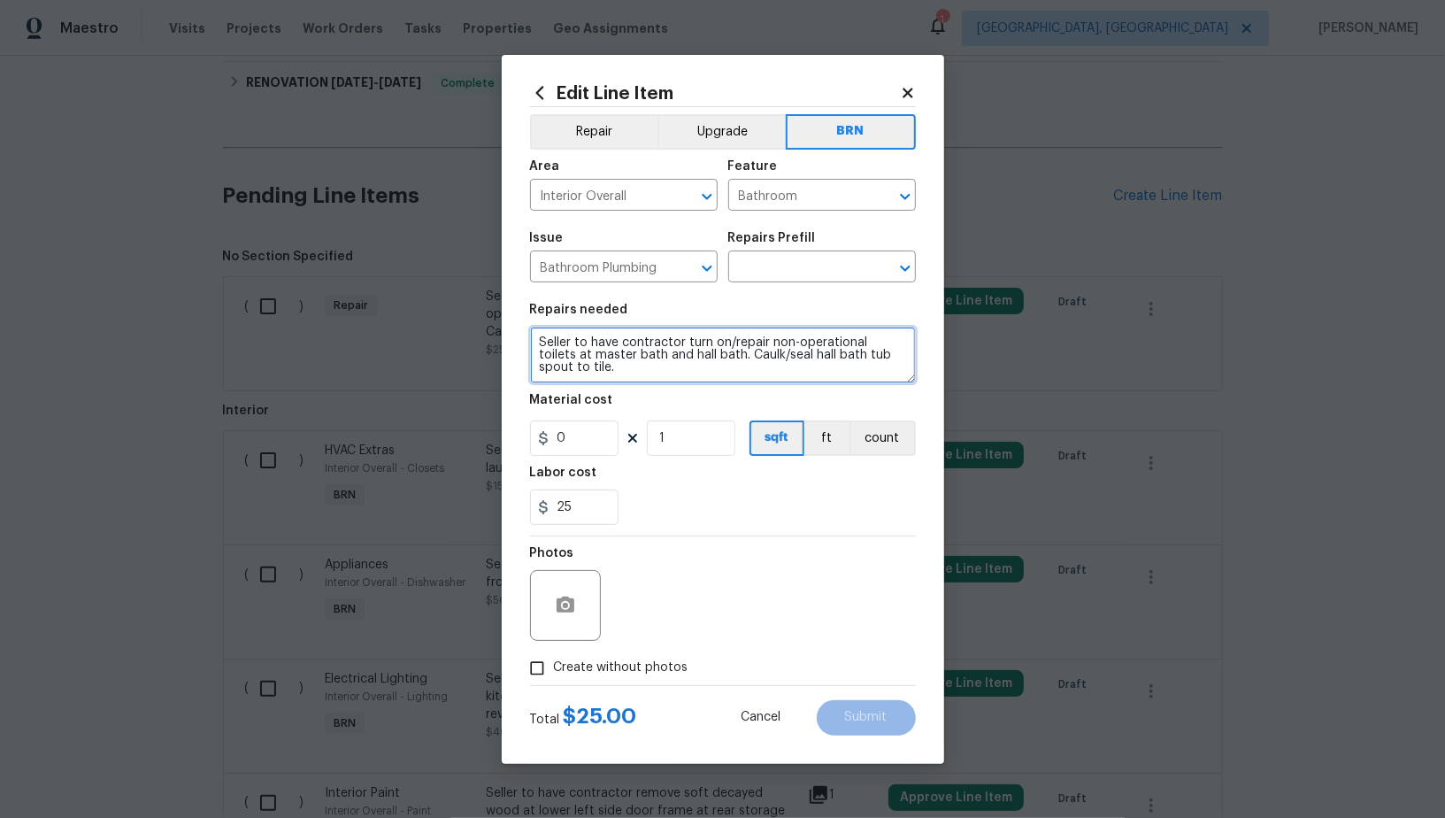
click at [723, 348] on textarea "Seller to have contractor turn on/repair non-operational toilets at master bath…" at bounding box center [723, 354] width 386 height 57
click at [793, 269] on input "text" at bounding box center [797, 268] width 138 height 27
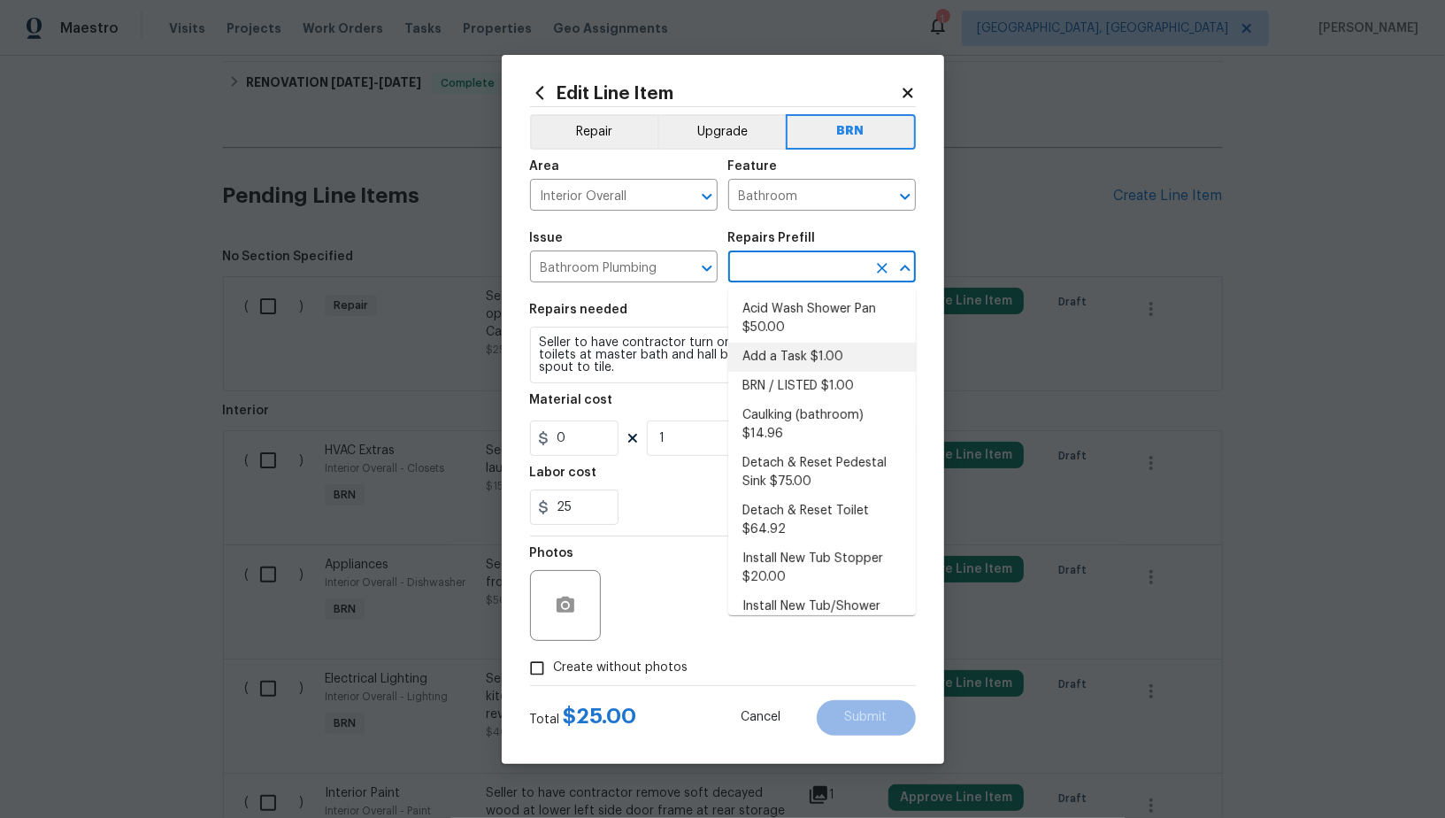
click at [778, 354] on li "Add a Task $1.00" at bounding box center [822, 356] width 188 height 29
type input "Plumbing"
type input "Add a Task $1.00"
type textarea "HPM to detail"
type input "1"
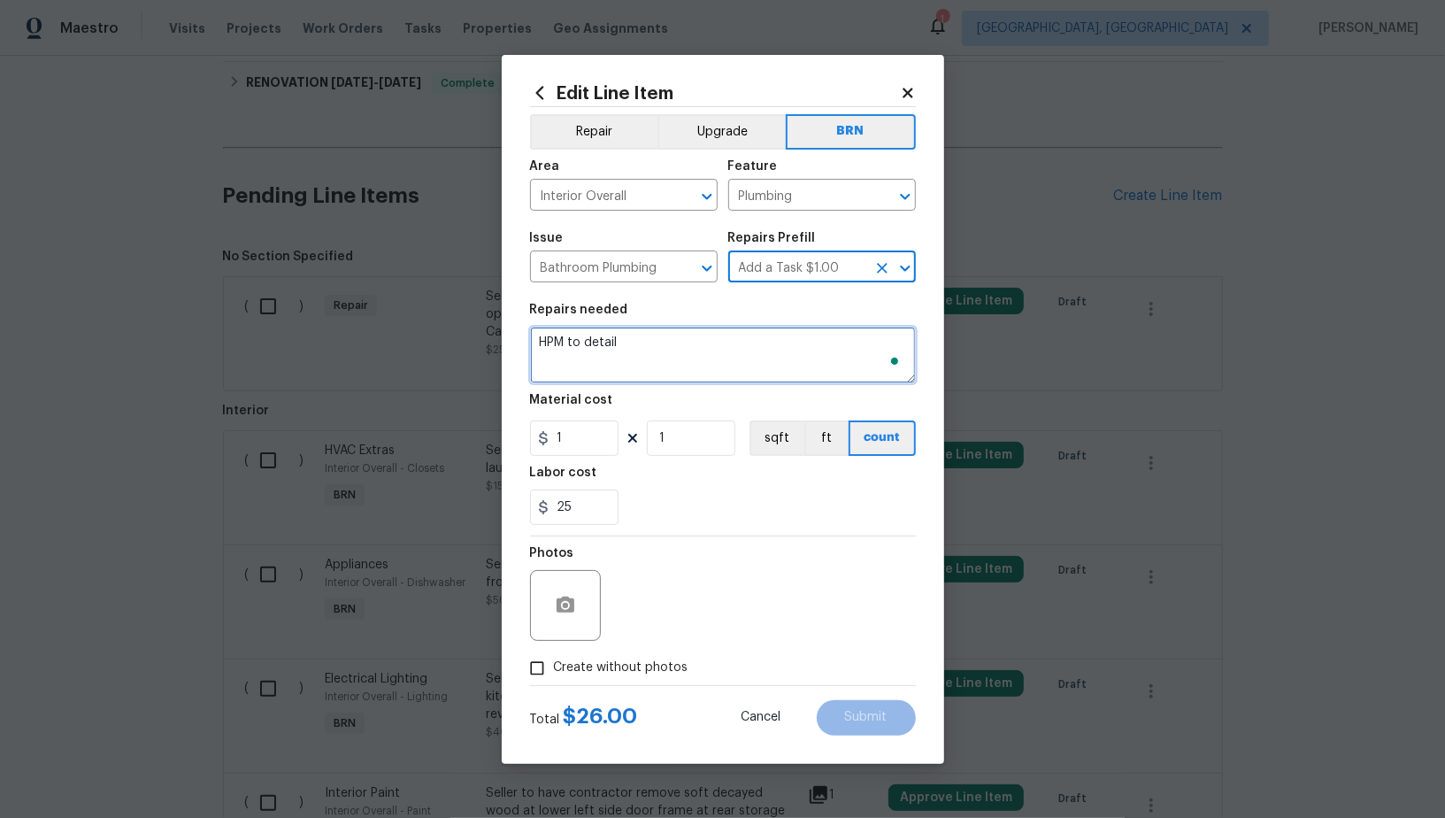
click at [713, 354] on textarea "HPM to detail" at bounding box center [723, 354] width 386 height 57
paste textarea "Seller to have contractor turn on/repair non-operational toilets at master bath…"
type textarea "Seller to have contractor turn on/repair non-operational toilets at master bath…"
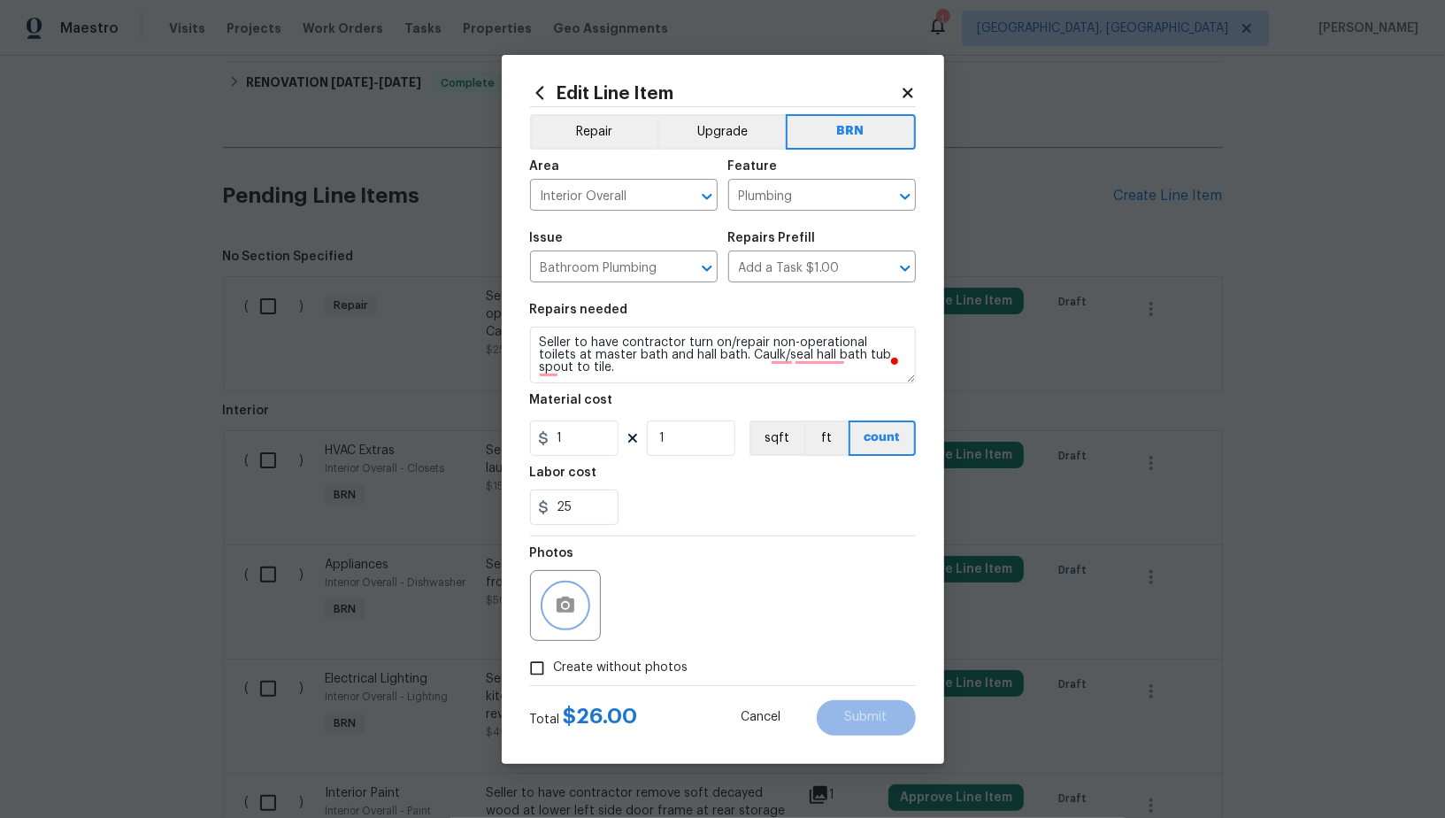
click at [555, 601] on icon "button" at bounding box center [565, 605] width 21 height 21
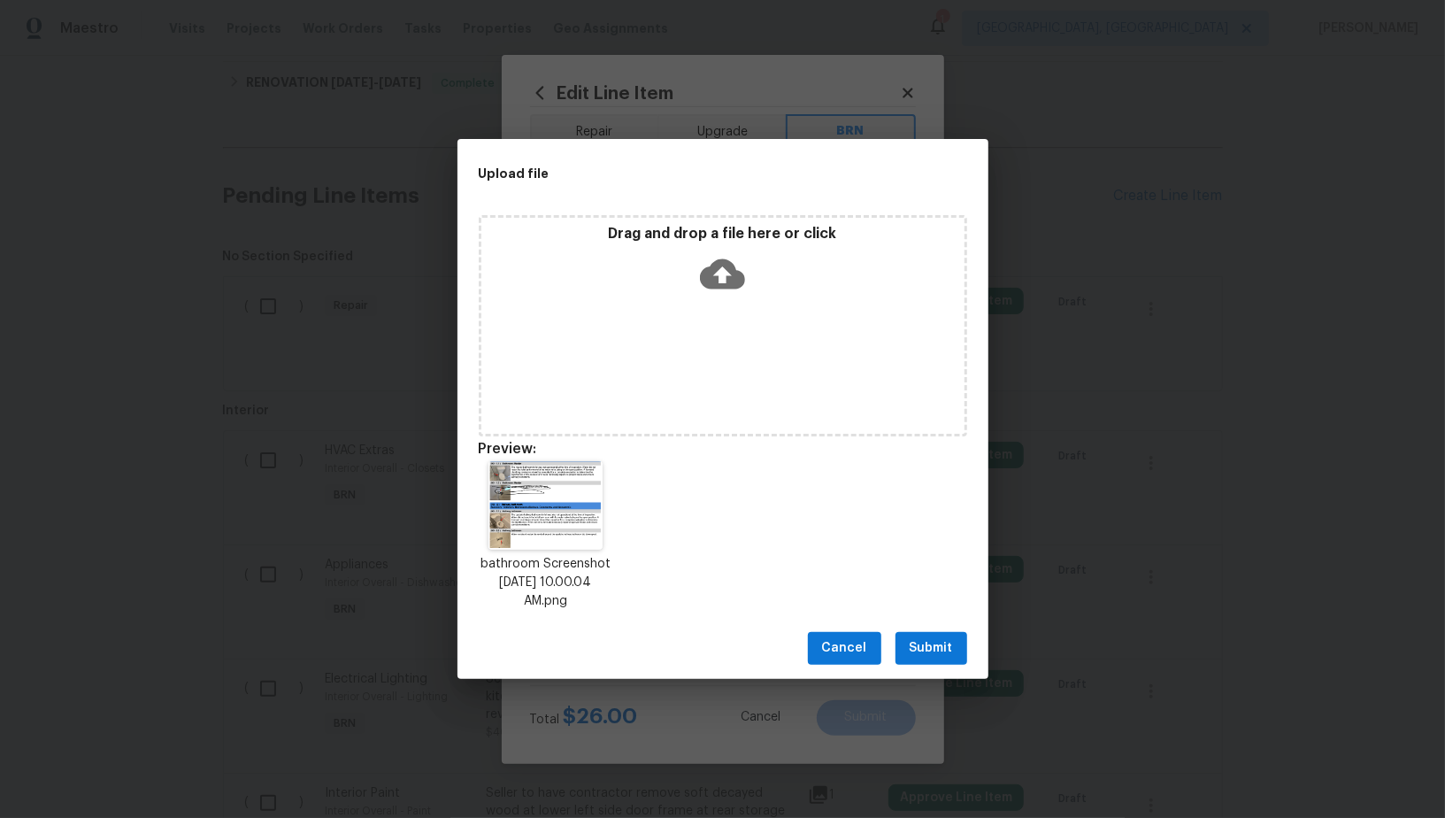
click at [913, 628] on div "Cancel Submit" at bounding box center [722, 648] width 531 height 61
click at [931, 633] on button "Submit" at bounding box center [931, 648] width 72 height 33
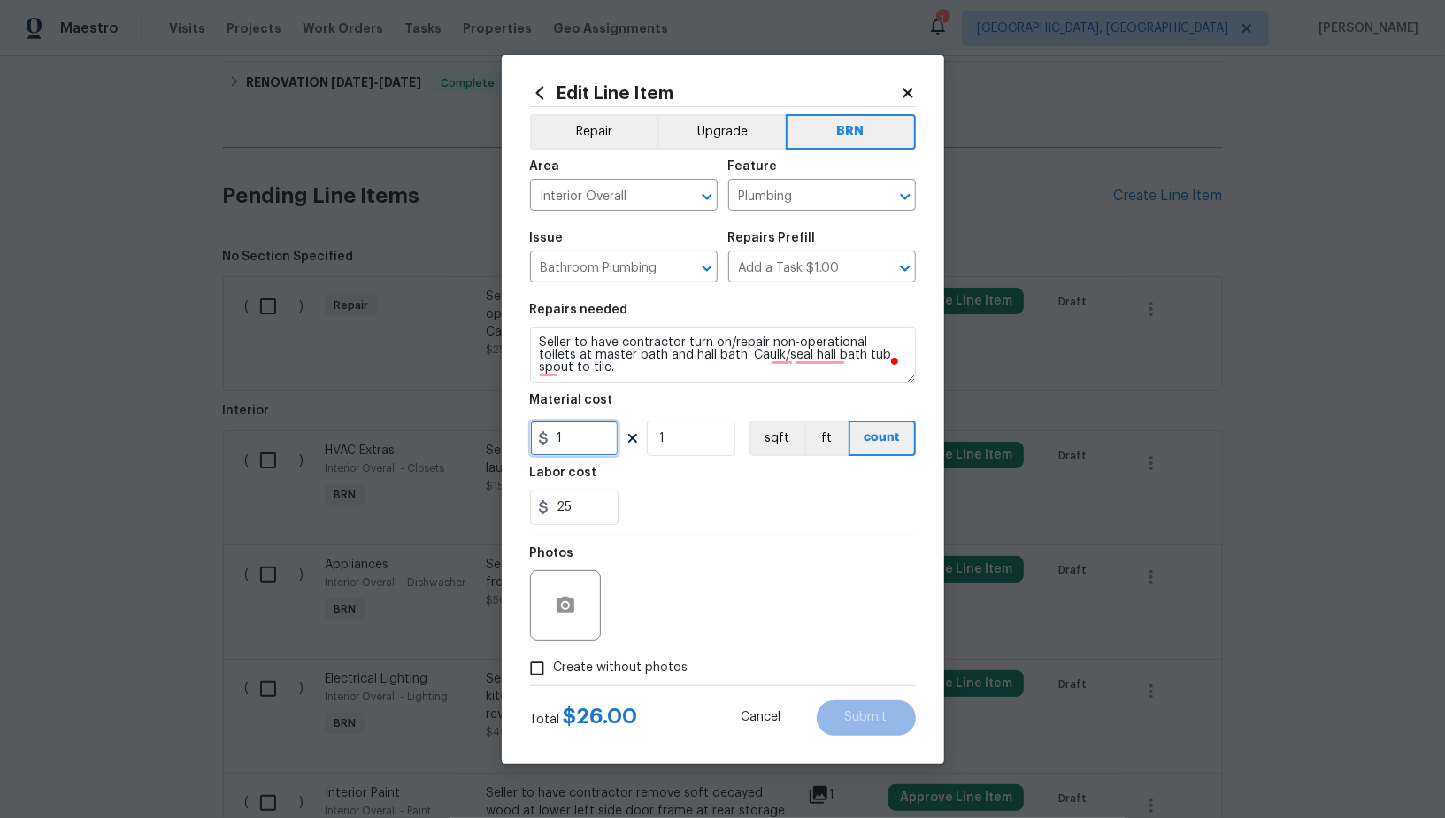
click at [584, 453] on input "1" at bounding box center [574, 437] width 88 height 35
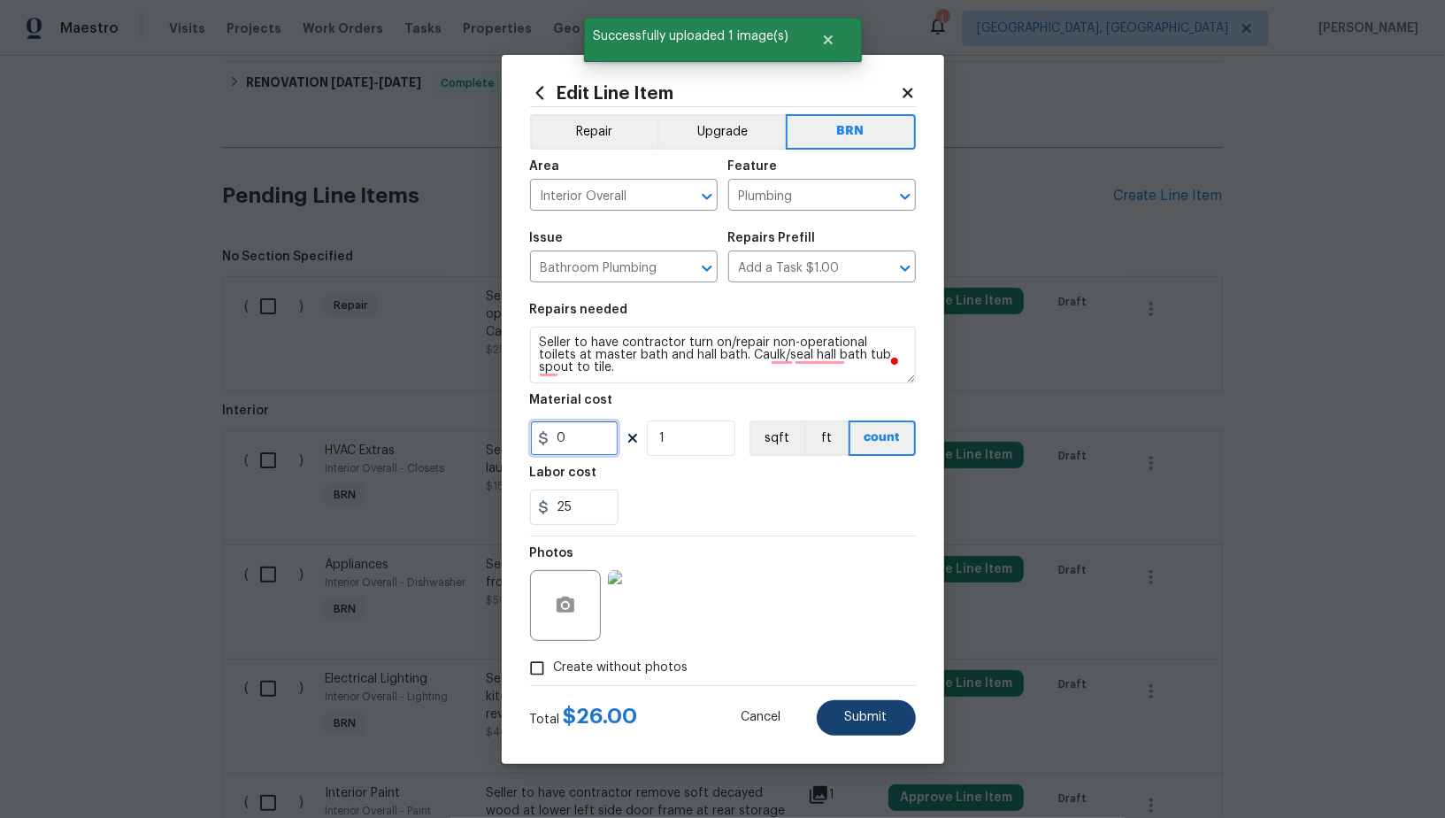
type input "0"
click at [881, 728] on button "Submit" at bounding box center [866, 717] width 99 height 35
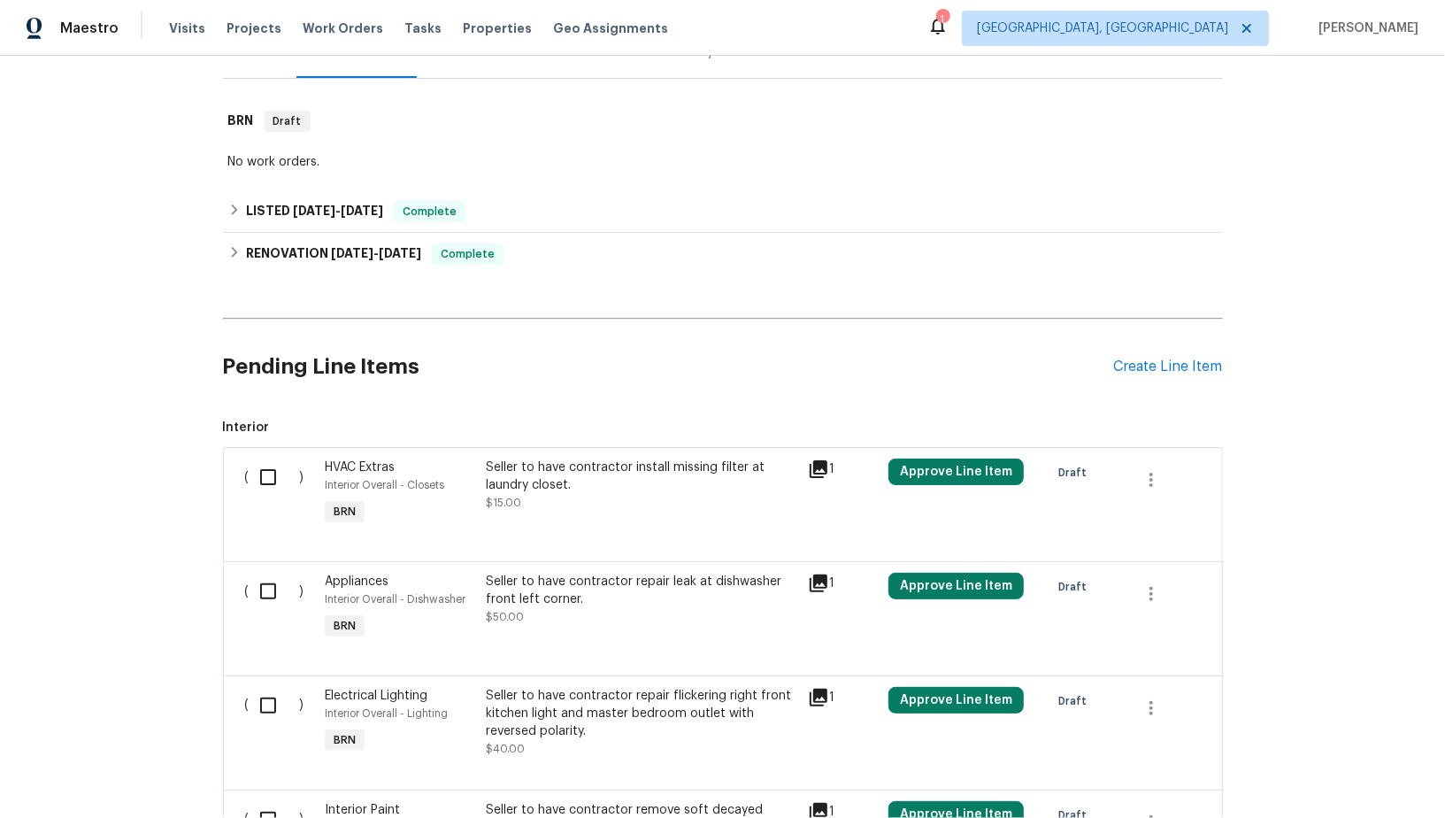
scroll to position [435, 0]
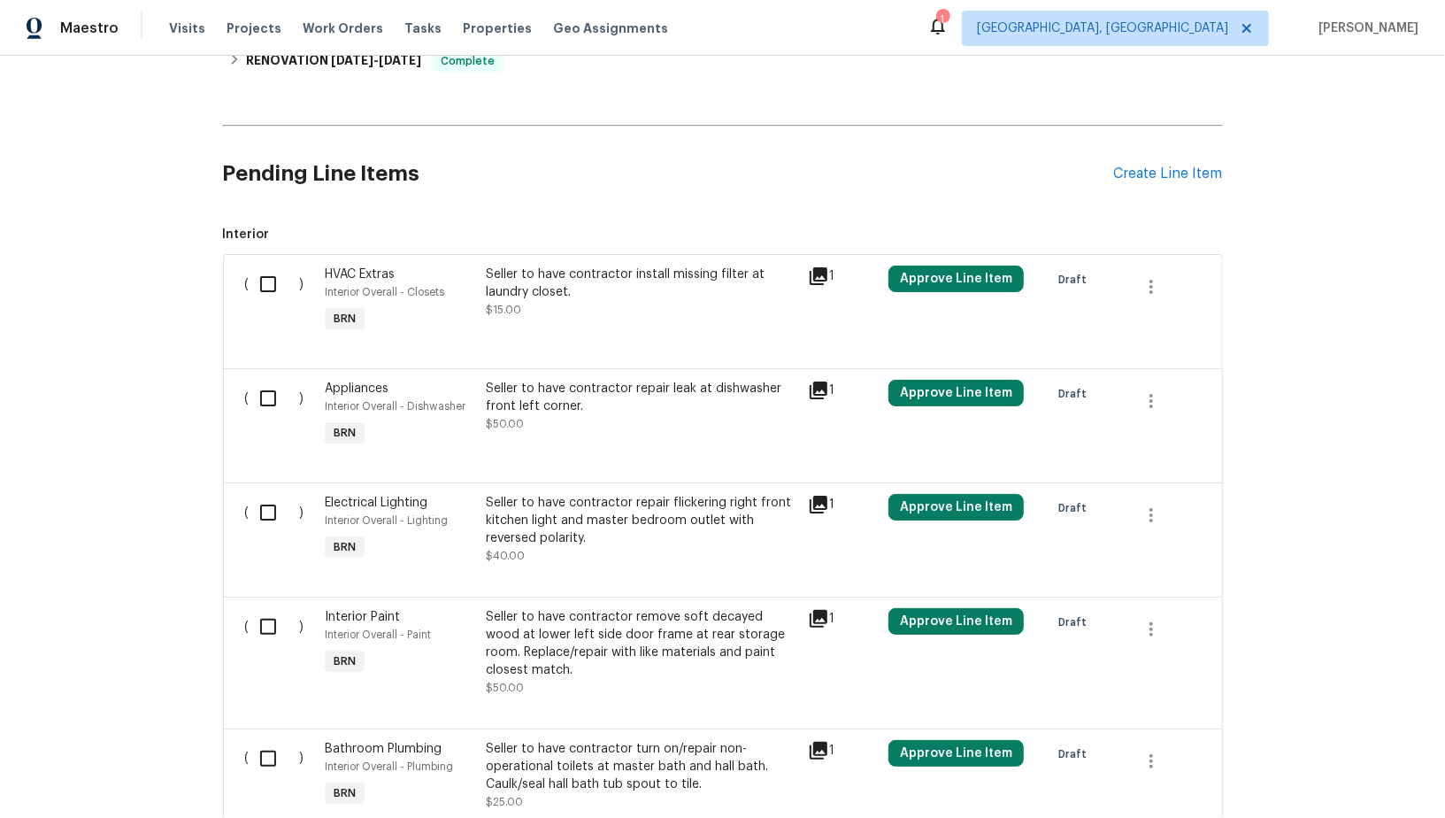
click at [268, 296] on input "checkbox" at bounding box center [275, 283] width 50 height 37
checkbox input "true"
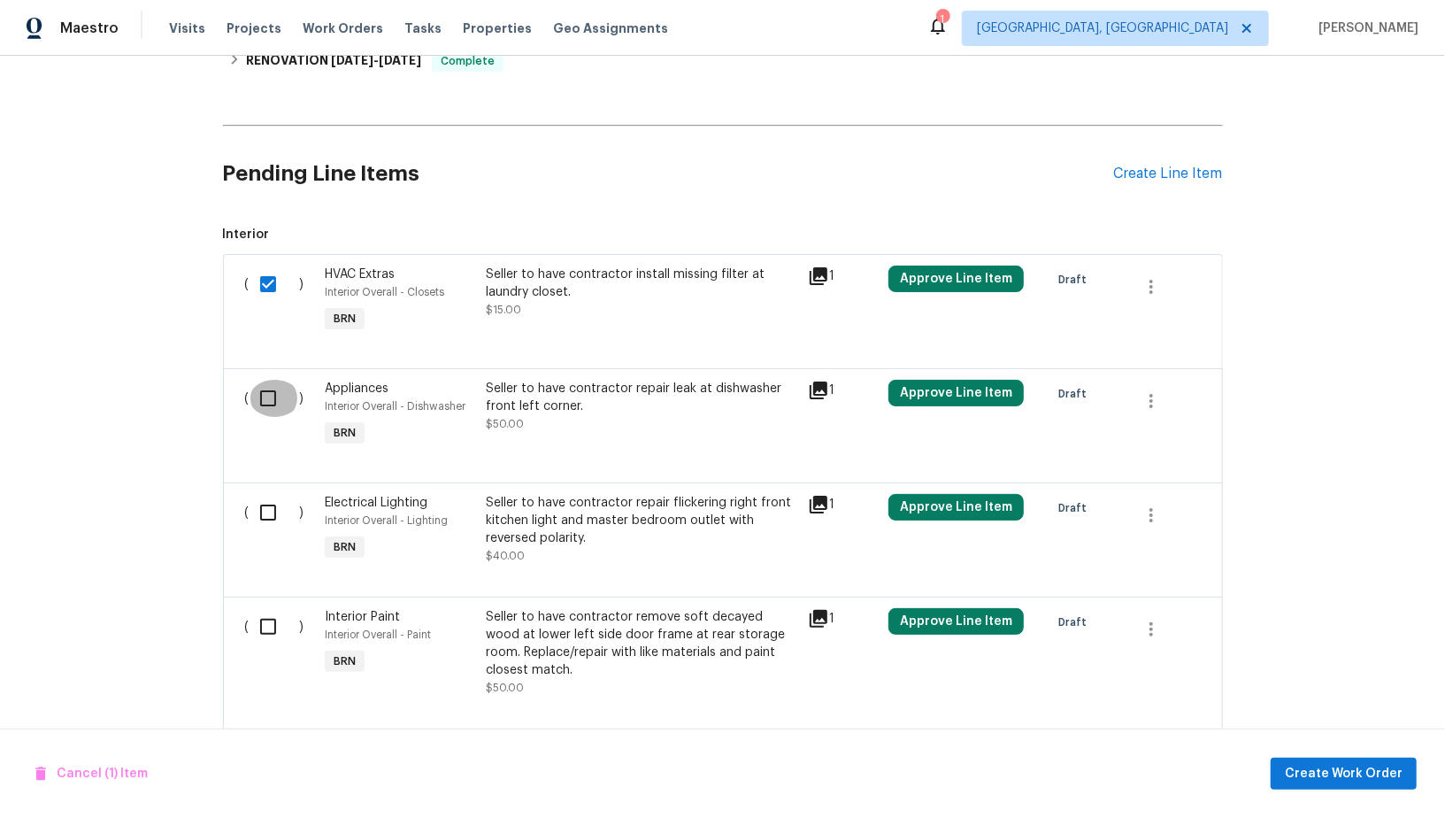
click at [270, 406] on input "checkbox" at bounding box center [275, 398] width 50 height 37
checkbox input "true"
click at [270, 509] on input "checkbox" at bounding box center [275, 512] width 50 height 37
checkbox input "true"
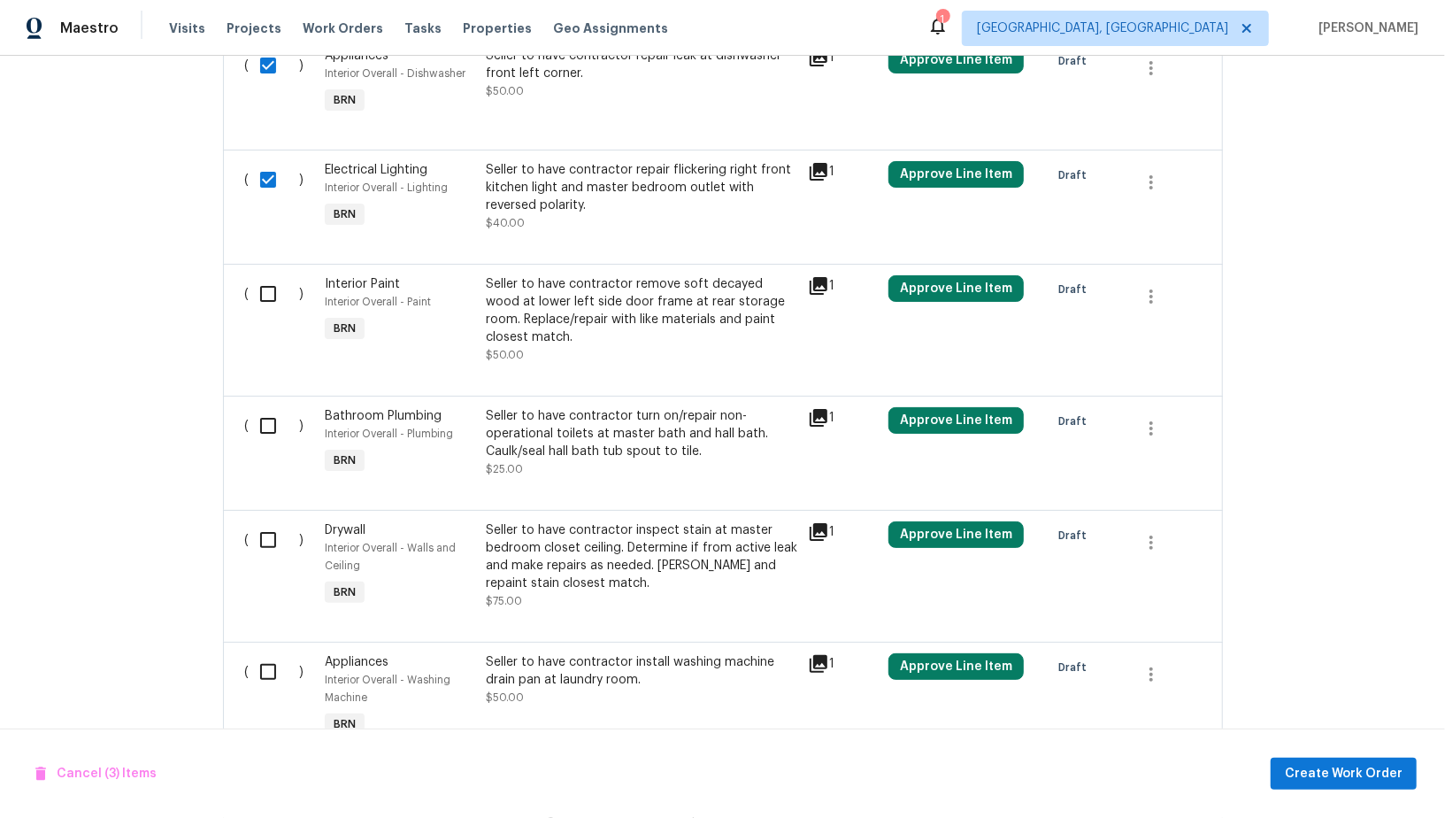
click at [280, 302] on input "checkbox" at bounding box center [275, 293] width 50 height 37
checkbox input "true"
click at [278, 441] on div "( )" at bounding box center [280, 442] width 81 height 81
click at [270, 413] on input "checkbox" at bounding box center [275, 425] width 50 height 37
checkbox input "true"
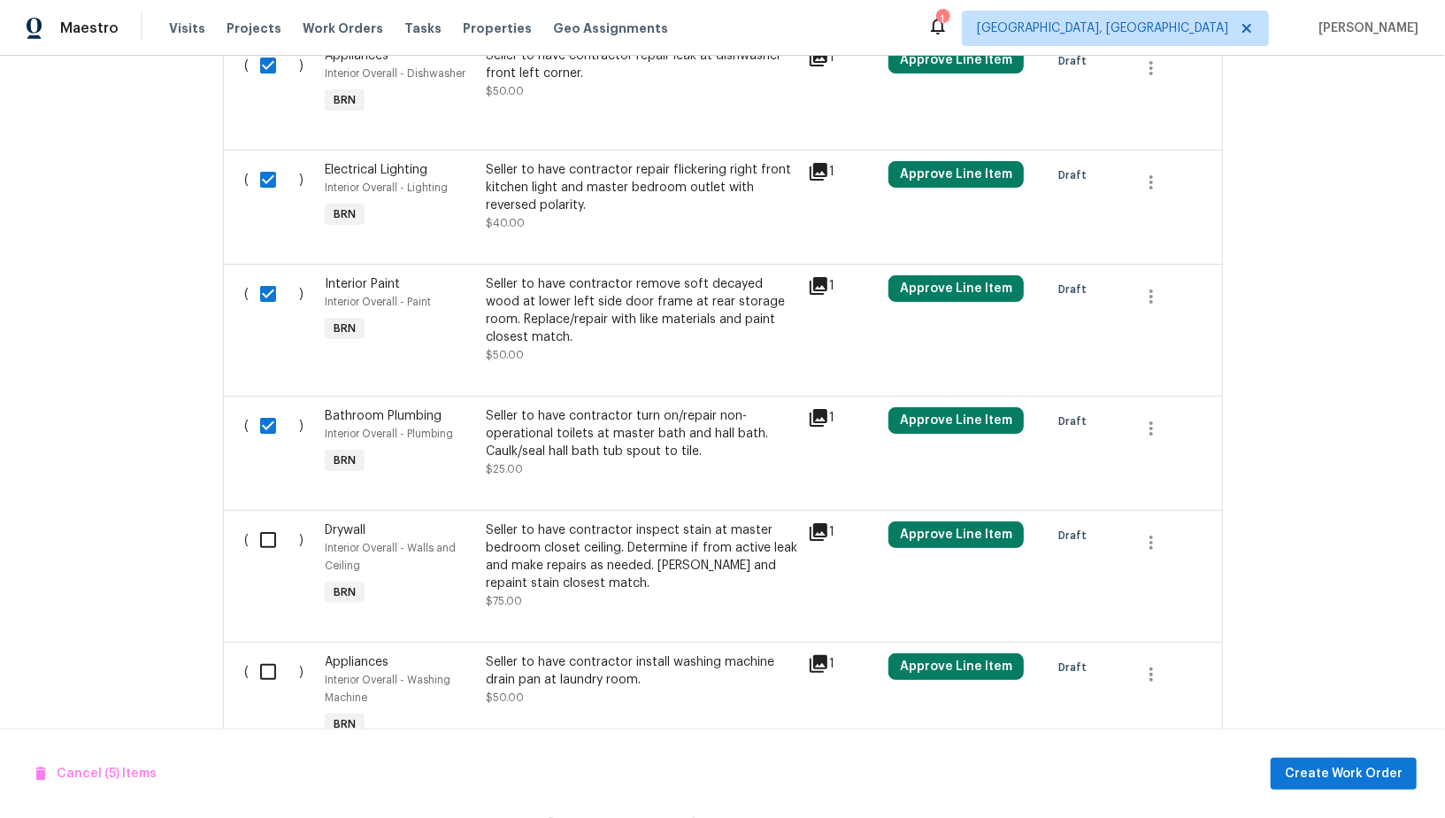
click at [270, 511] on div "( ) Drywall Interior Overall - Walls and Ceiling BRN Seller to have contractor …" at bounding box center [723, 576] width 1000 height 132
click at [270, 526] on input "checkbox" at bounding box center [275, 539] width 50 height 37
checkbox input "true"
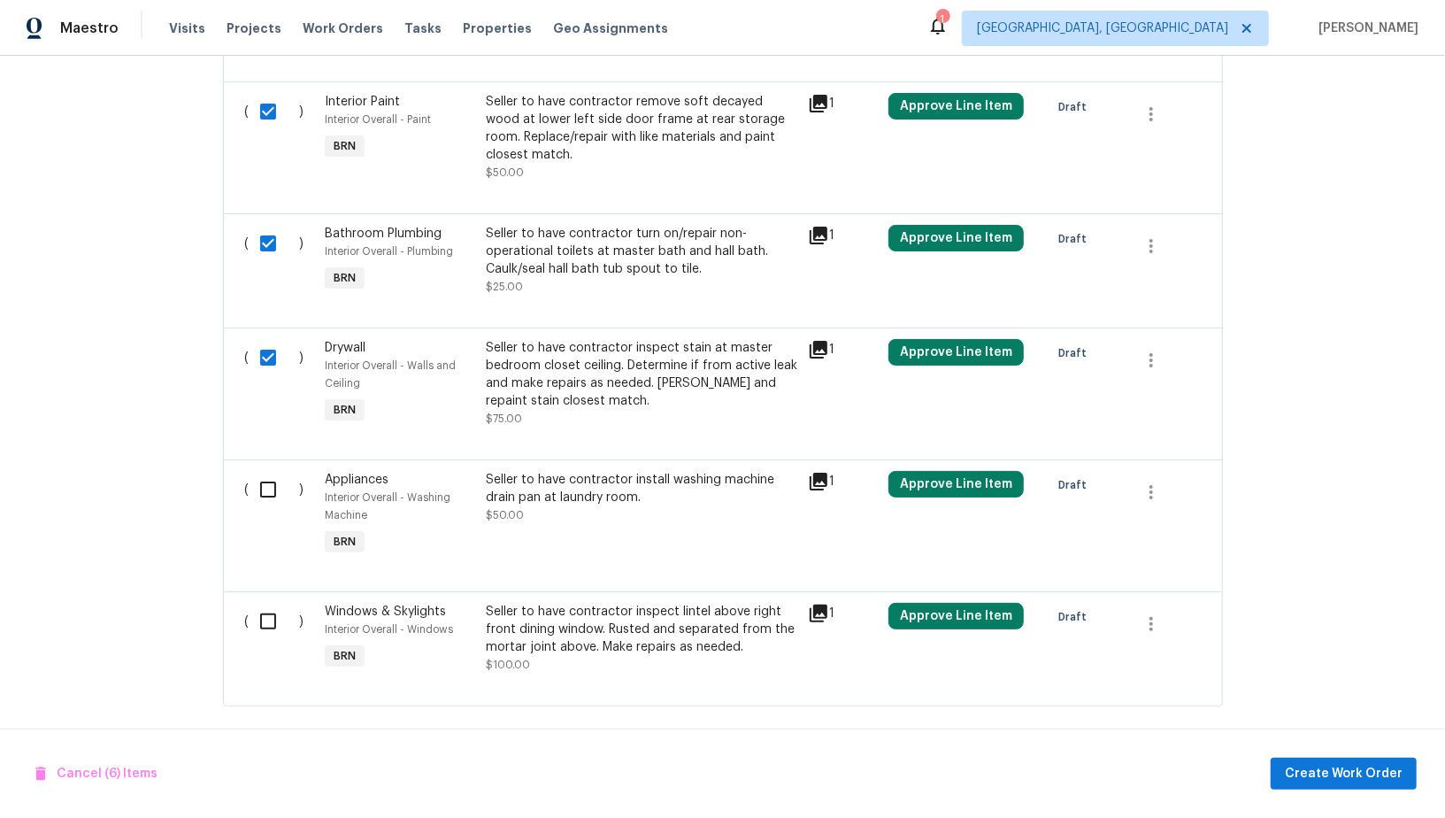
click at [274, 496] on input "checkbox" at bounding box center [275, 489] width 50 height 37
checkbox input "true"
click at [274, 603] on input "checkbox" at bounding box center [275, 621] width 50 height 37
checkbox input "true"
click at [1302, 763] on span "Create Work Order" at bounding box center [1344, 774] width 118 height 22
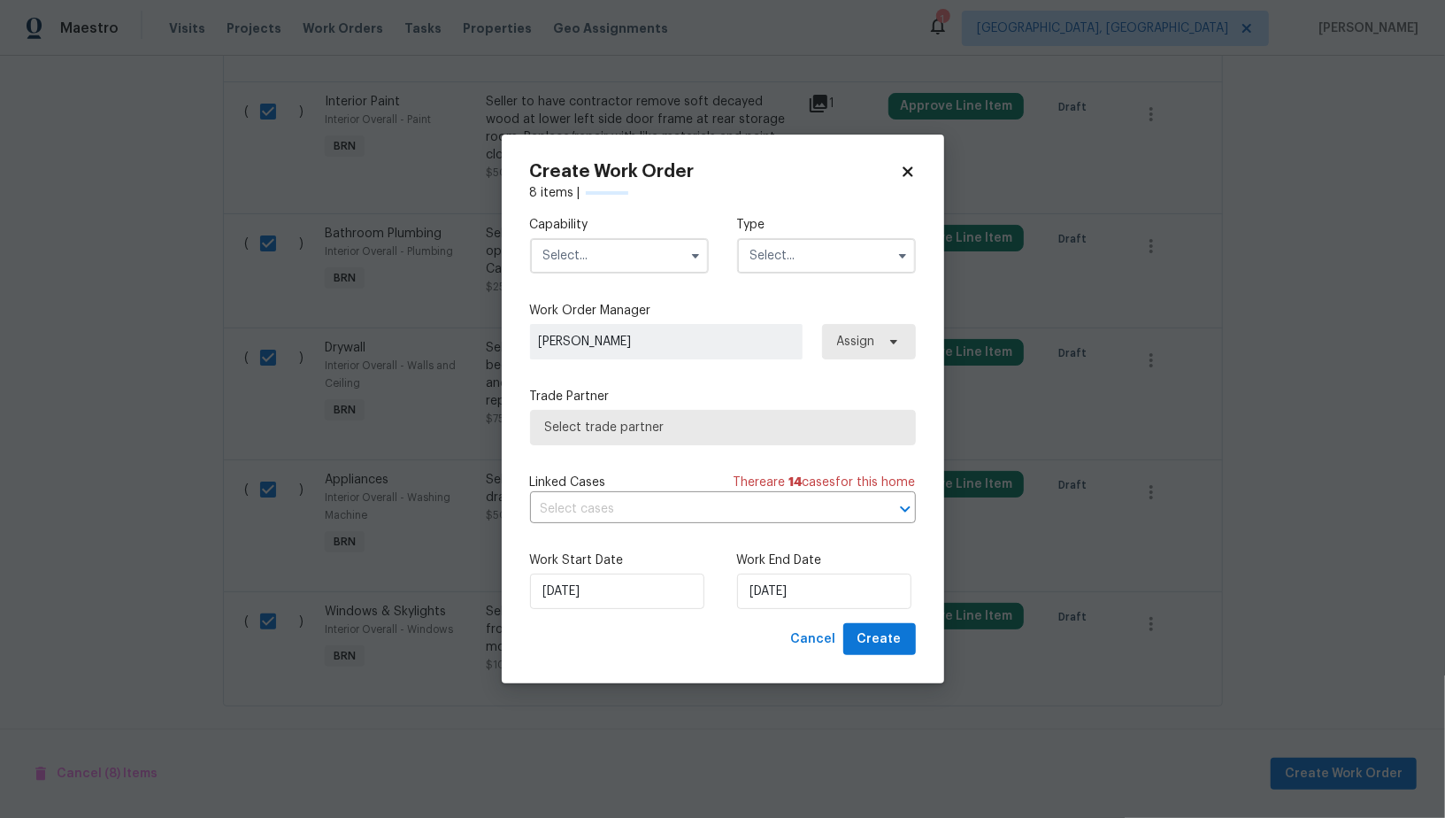
click at [641, 257] on input "text" at bounding box center [619, 255] width 179 height 35
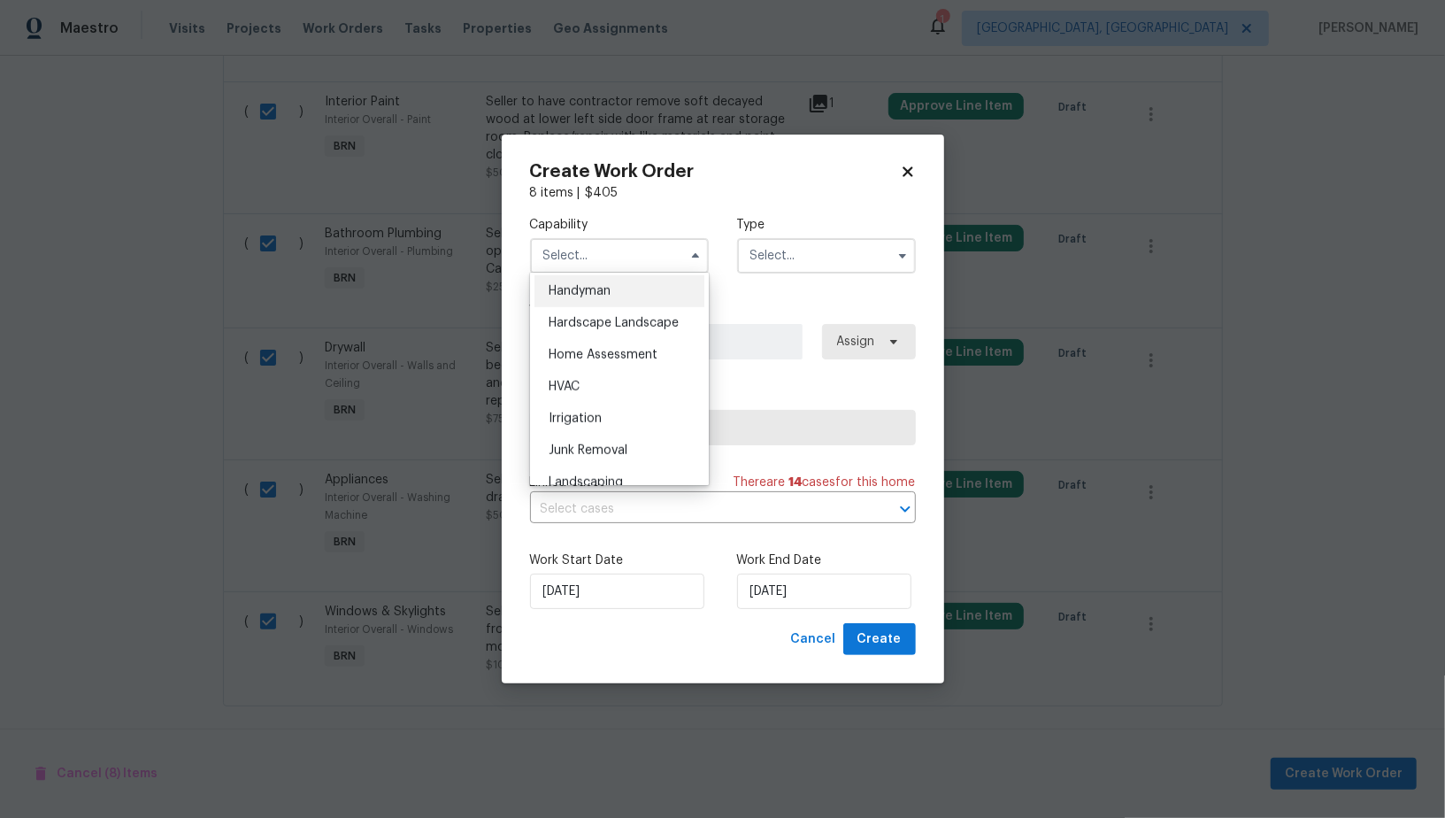
click at [589, 291] on span "Handyman" at bounding box center [580, 291] width 62 height 12
type input "Handyman"
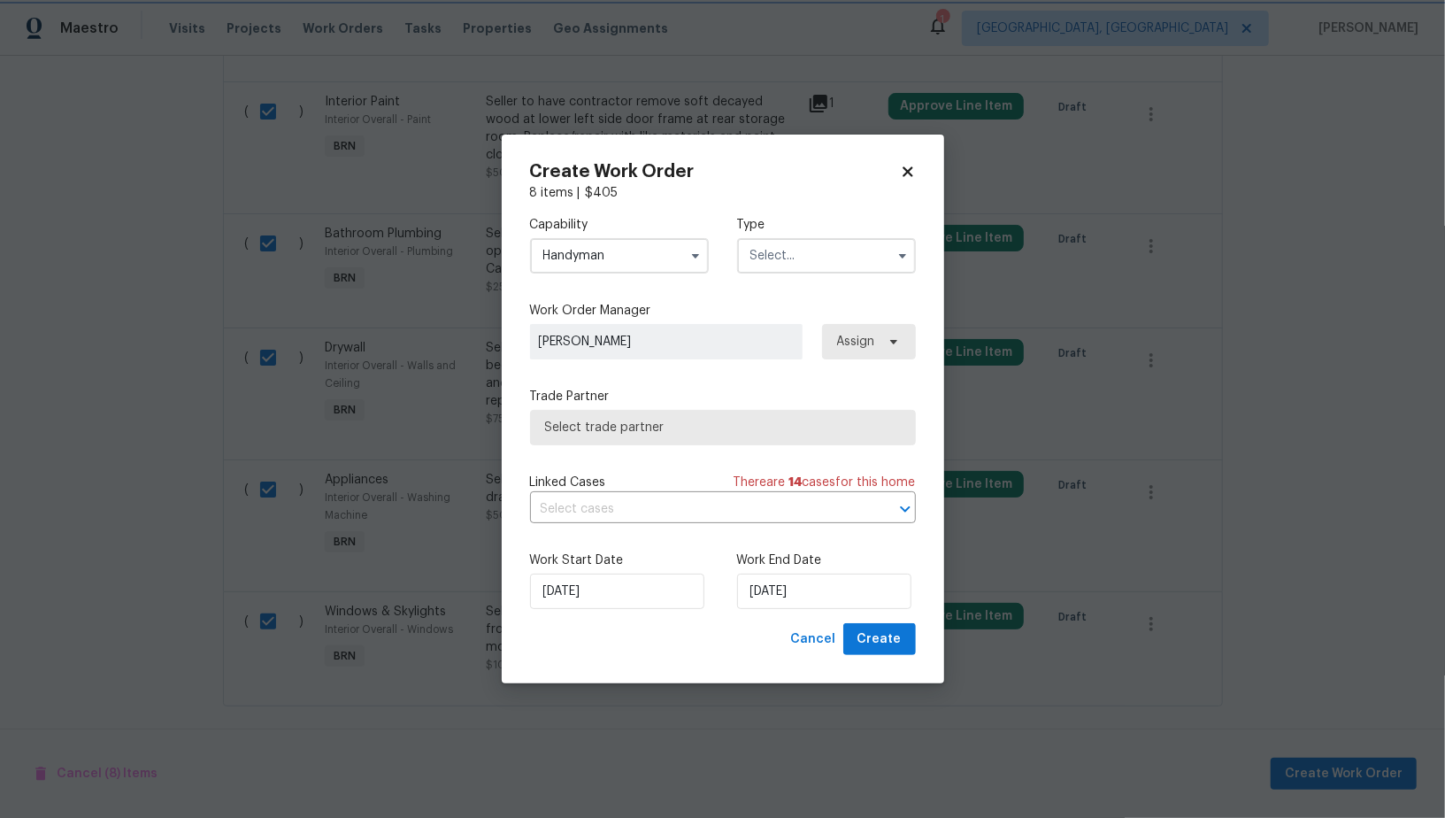
scroll to position [940, 0]
click at [821, 268] on input "text" at bounding box center [826, 255] width 179 height 35
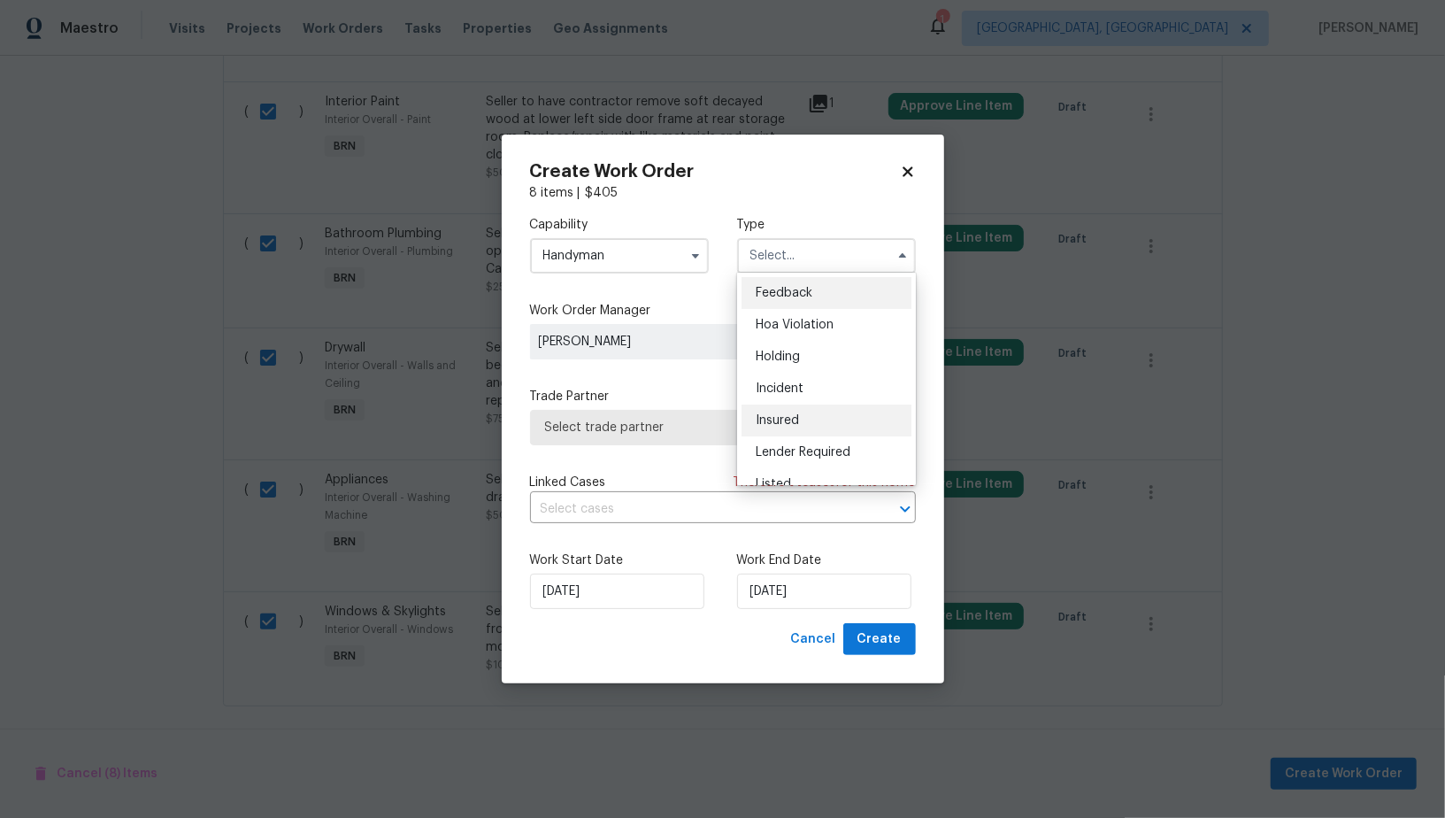
scroll to position [401, 0]
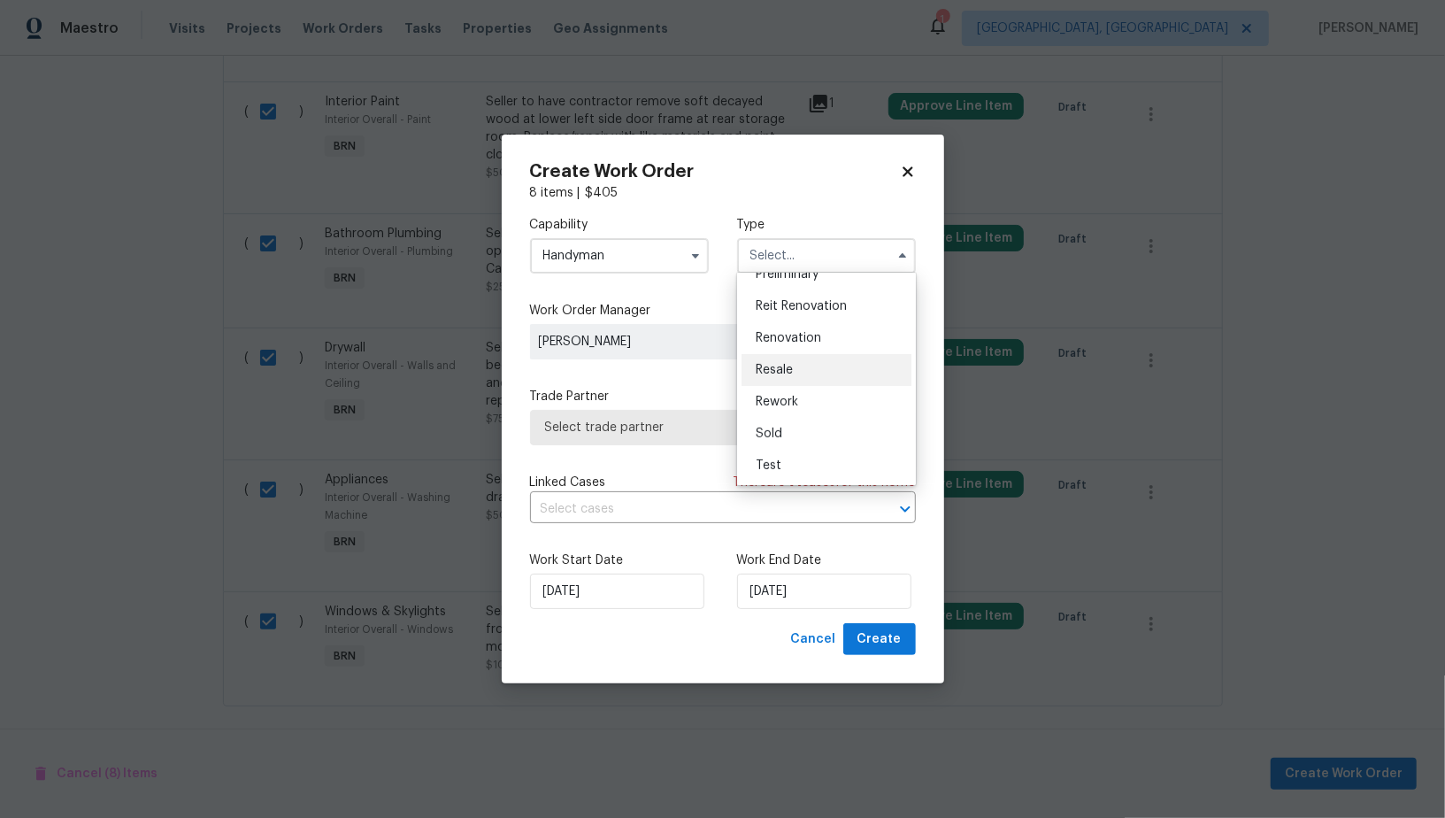
click at [792, 374] on span "Resale" at bounding box center [774, 370] width 37 height 12
type input "Resale"
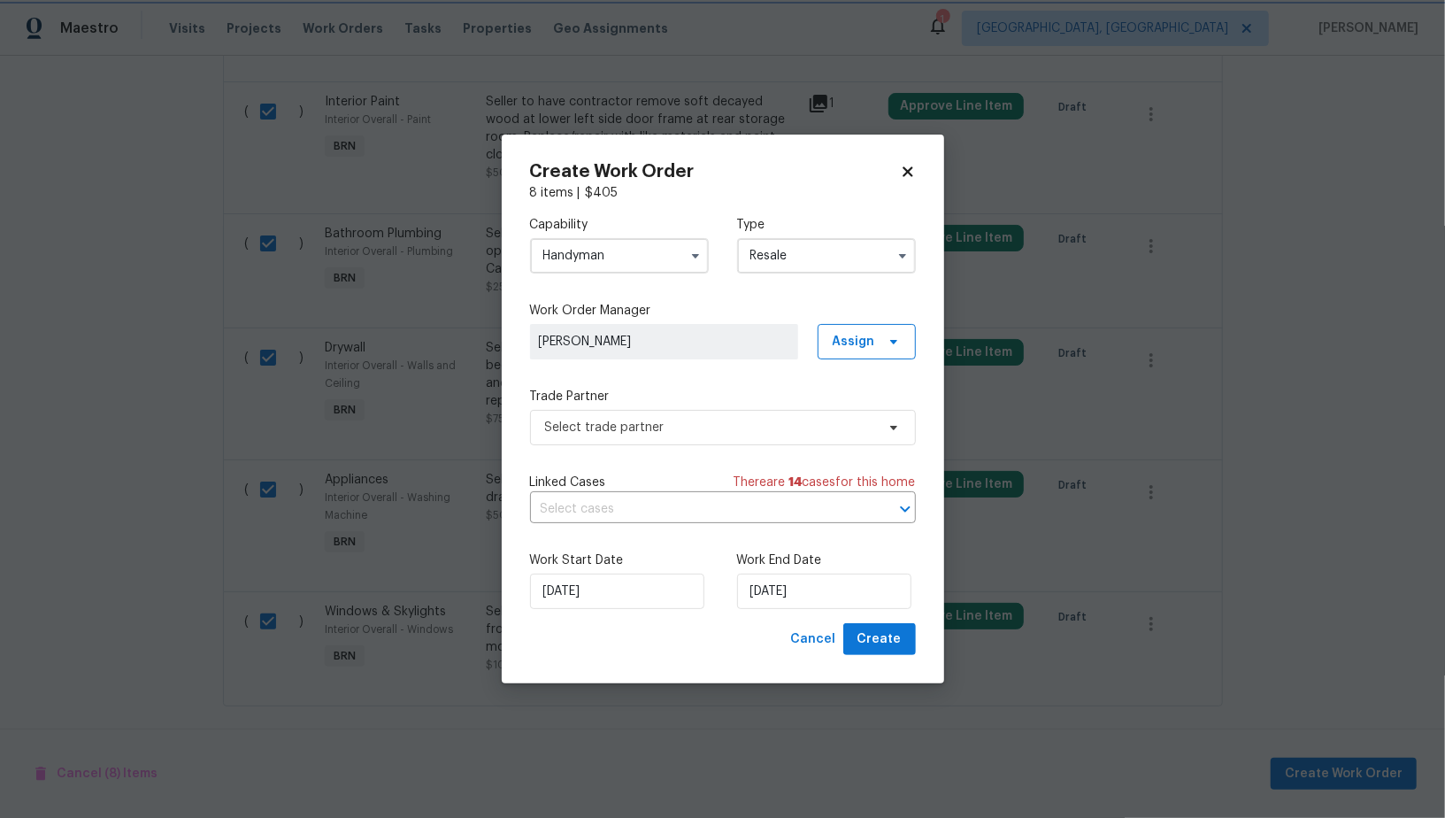
scroll to position [0, 0]
click at [744, 428] on span "Select trade partner" at bounding box center [710, 427] width 330 height 18
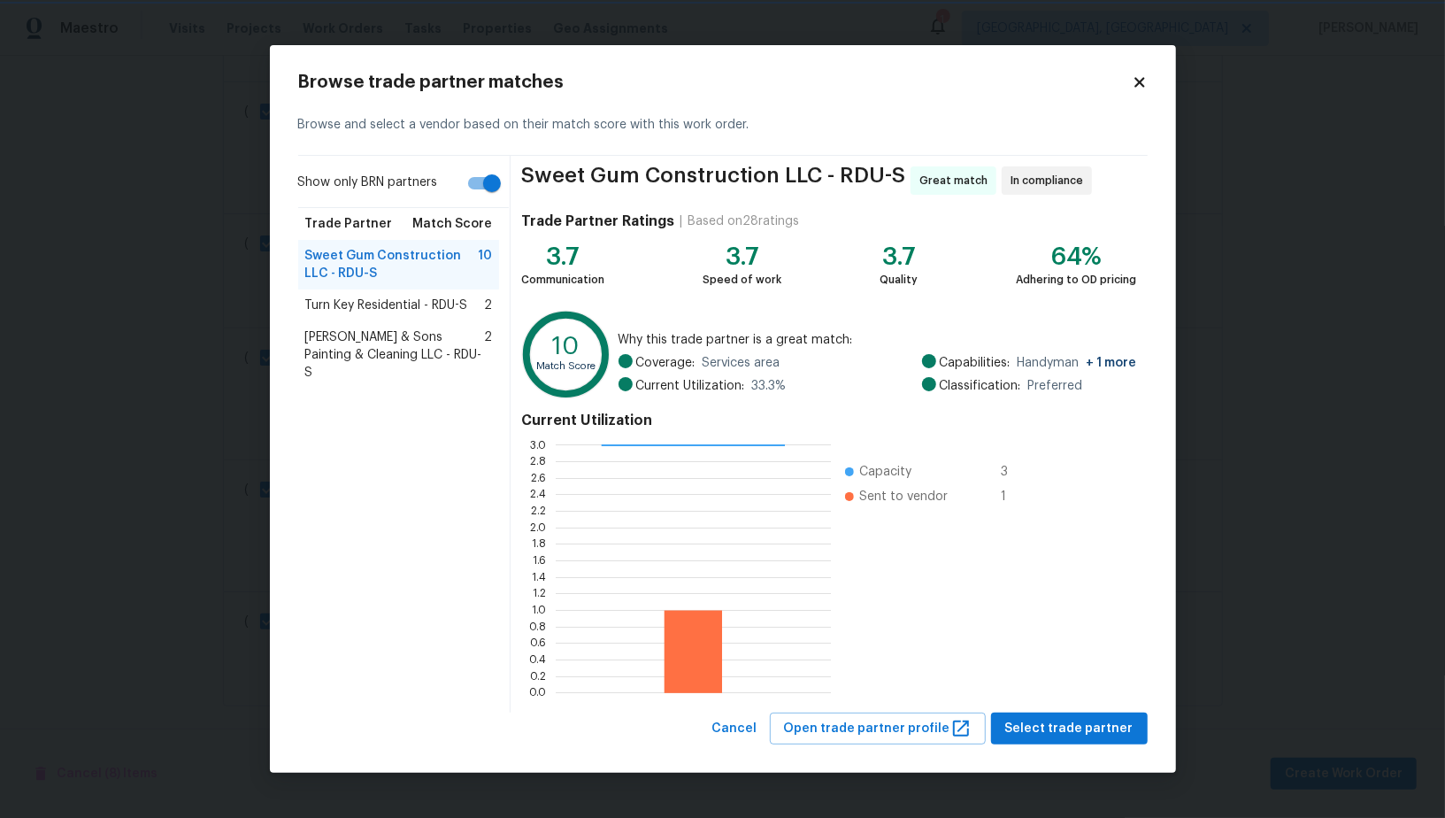
scroll to position [2, 1]
click at [417, 315] on div "Turn Key Residential - RDU-S 2" at bounding box center [399, 305] width 202 height 32
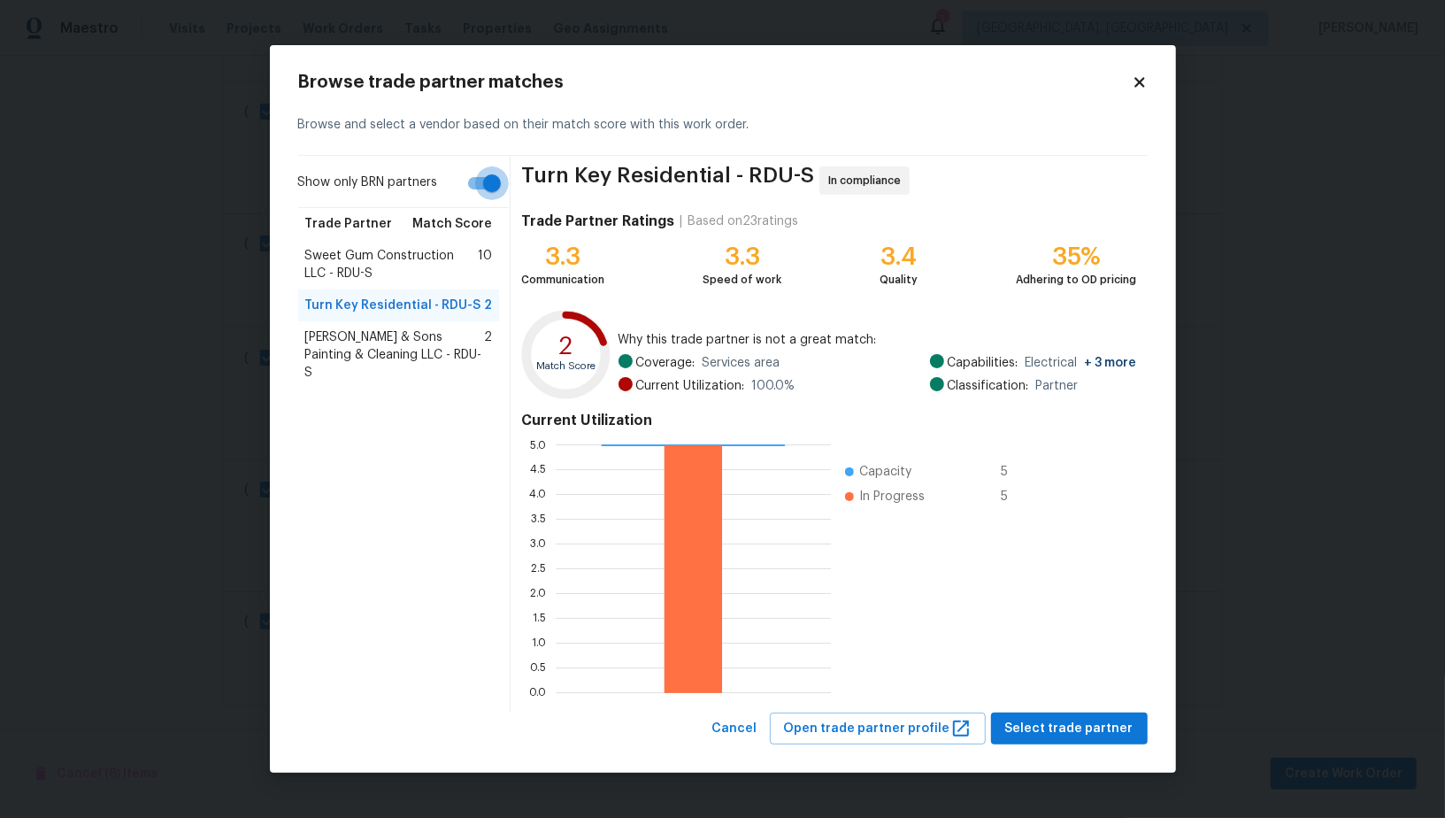
click at [486, 188] on input "Show only BRN partners" at bounding box center [491, 183] width 101 height 34
checkbox input "false"
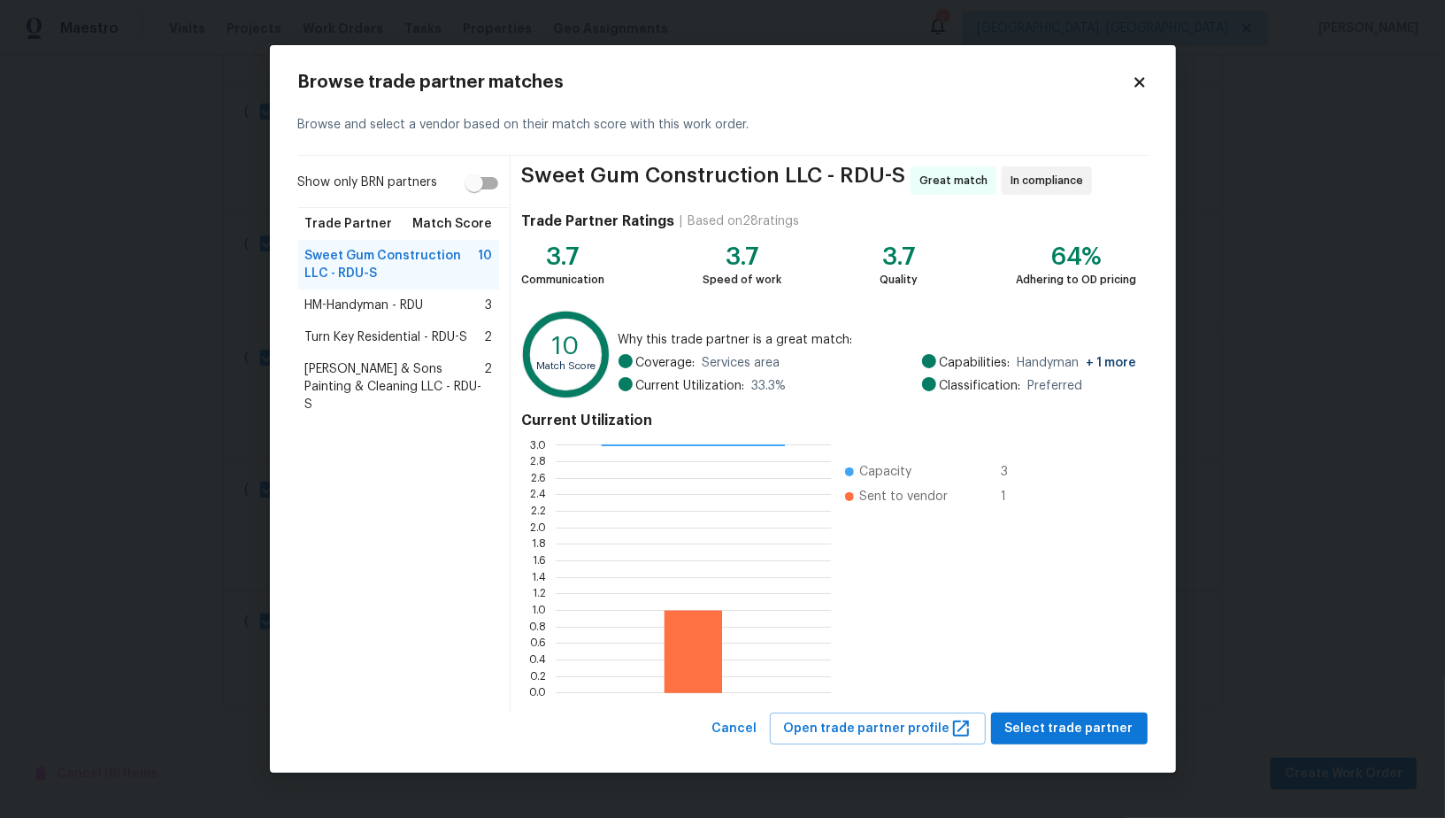
click at [409, 344] on span "Turn Key Residential - RDU-S" at bounding box center [386, 337] width 163 height 18
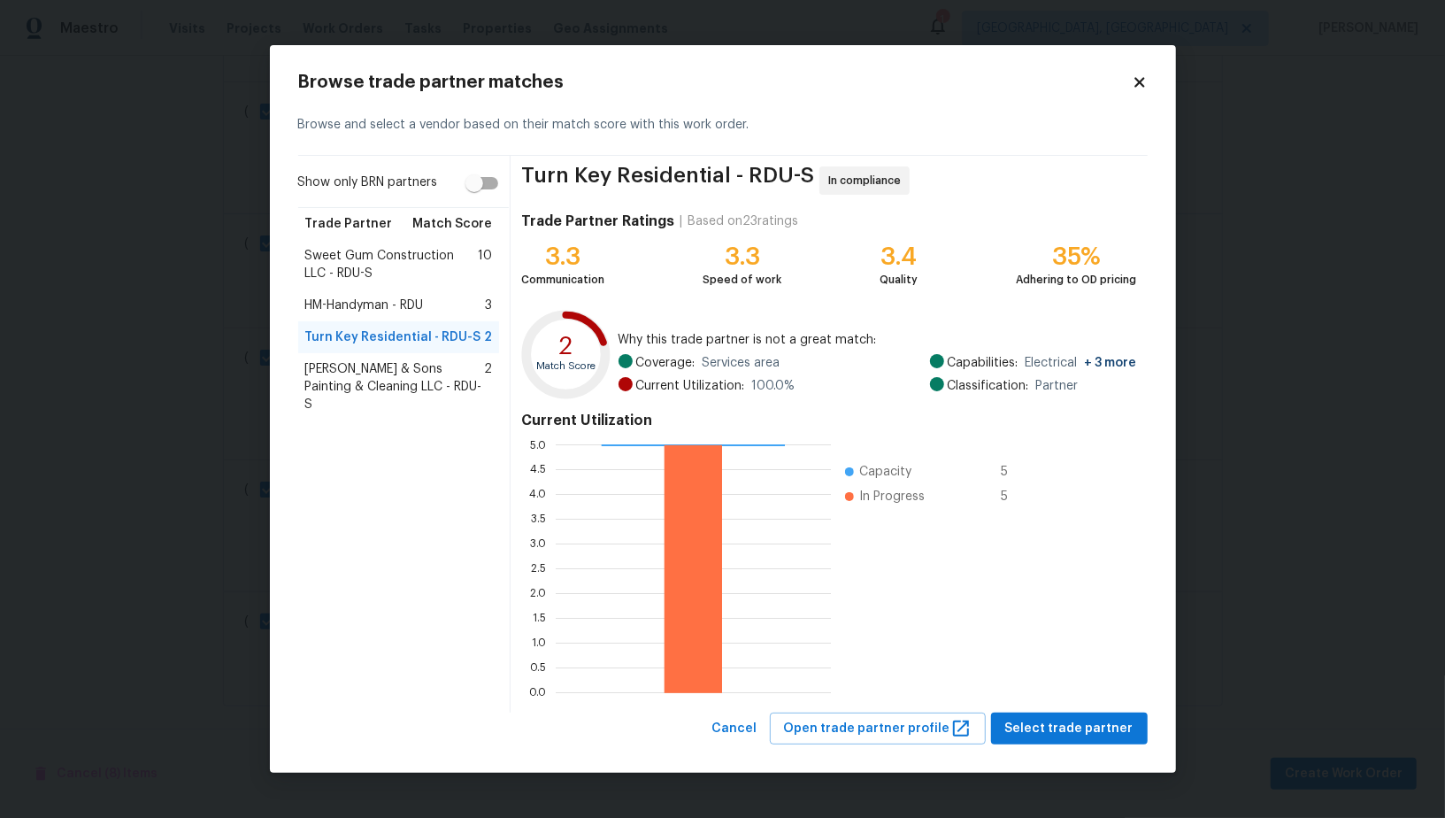
click at [403, 373] on span "[PERSON_NAME] & Sons Painting & Cleaning LLC - RDU-S" at bounding box center [395, 386] width 180 height 53
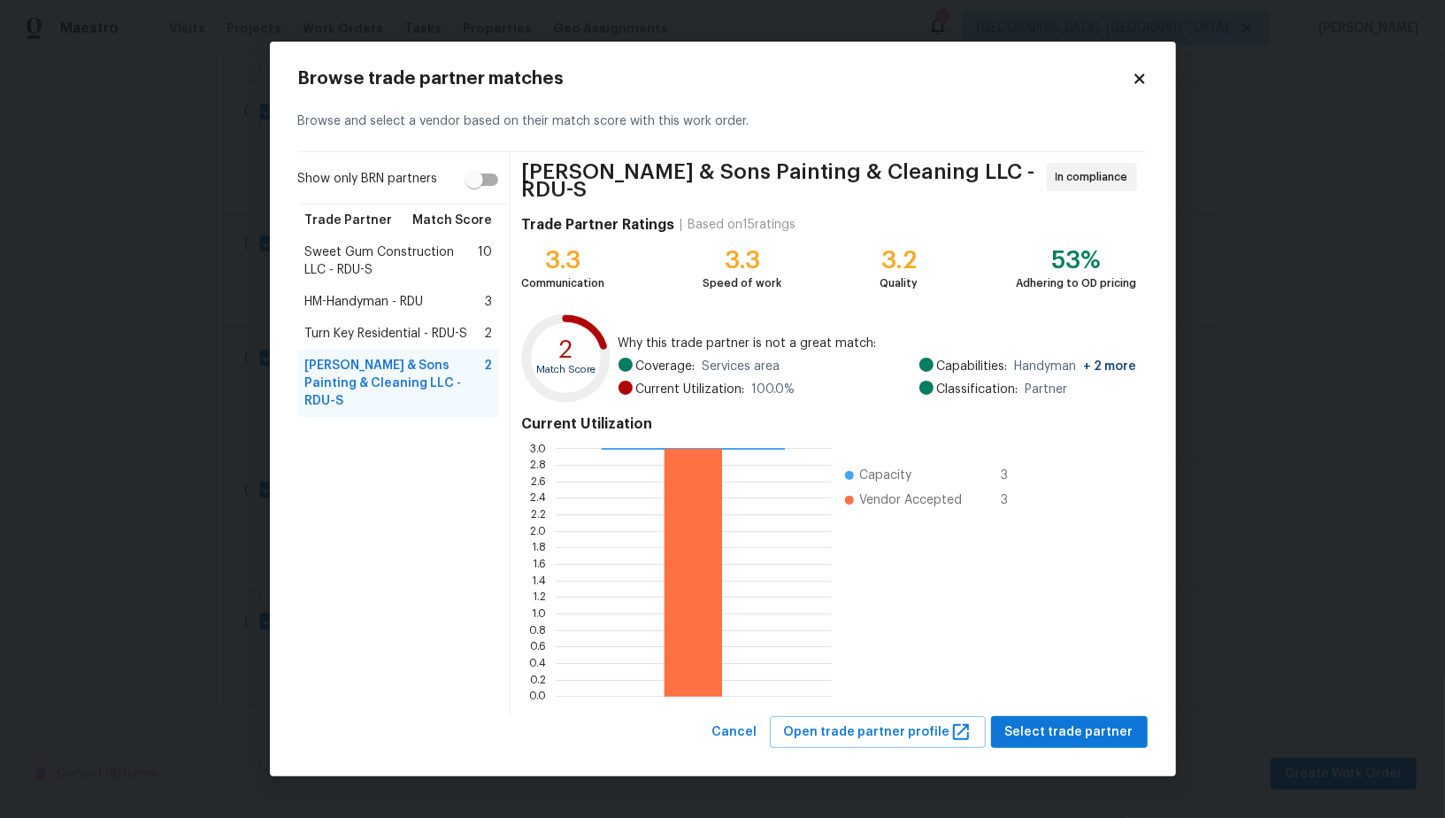
click at [364, 346] on div "Turn Key Residential - RDU-S 2" at bounding box center [399, 334] width 202 height 32
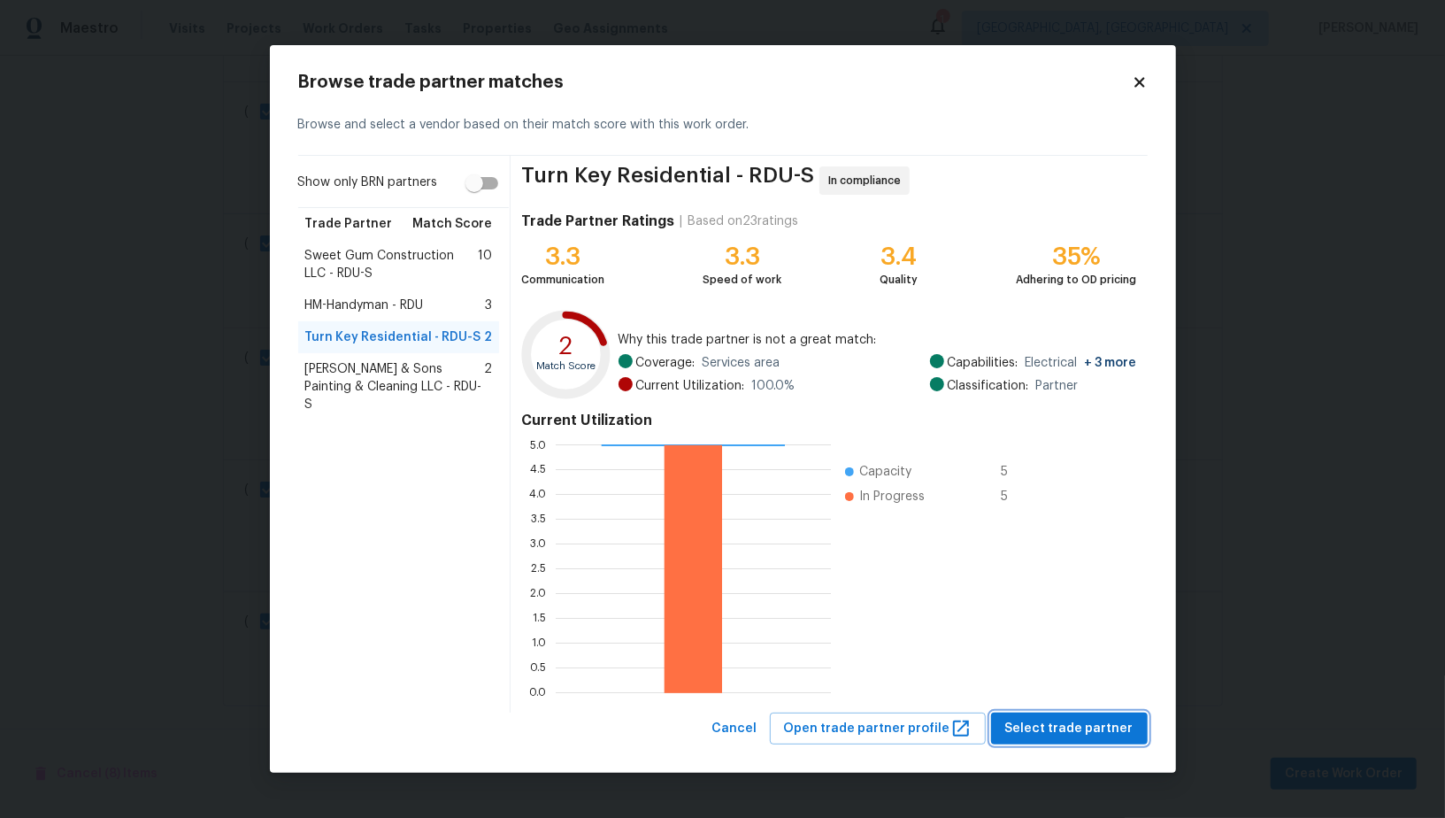
click at [1083, 728] on span "Select trade partner" at bounding box center [1069, 729] width 128 height 22
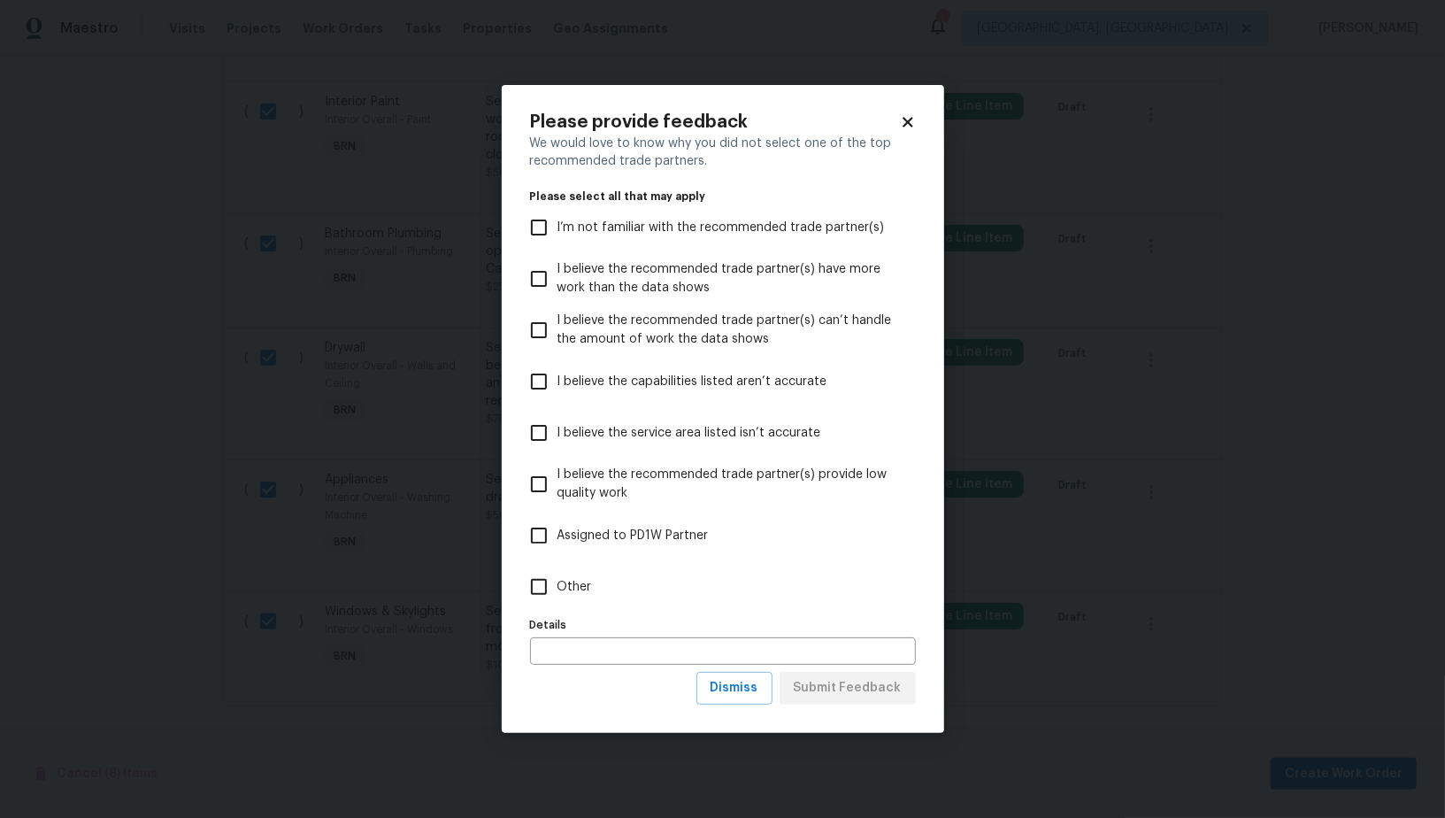
click at [533, 609] on label "Other" at bounding box center [710, 586] width 381 height 51
click at [533, 605] on input "Other" at bounding box center [538, 586] width 37 height 37
checkbox input "true"
click at [831, 699] on button "Submit Feedback" at bounding box center [847, 688] width 136 height 33
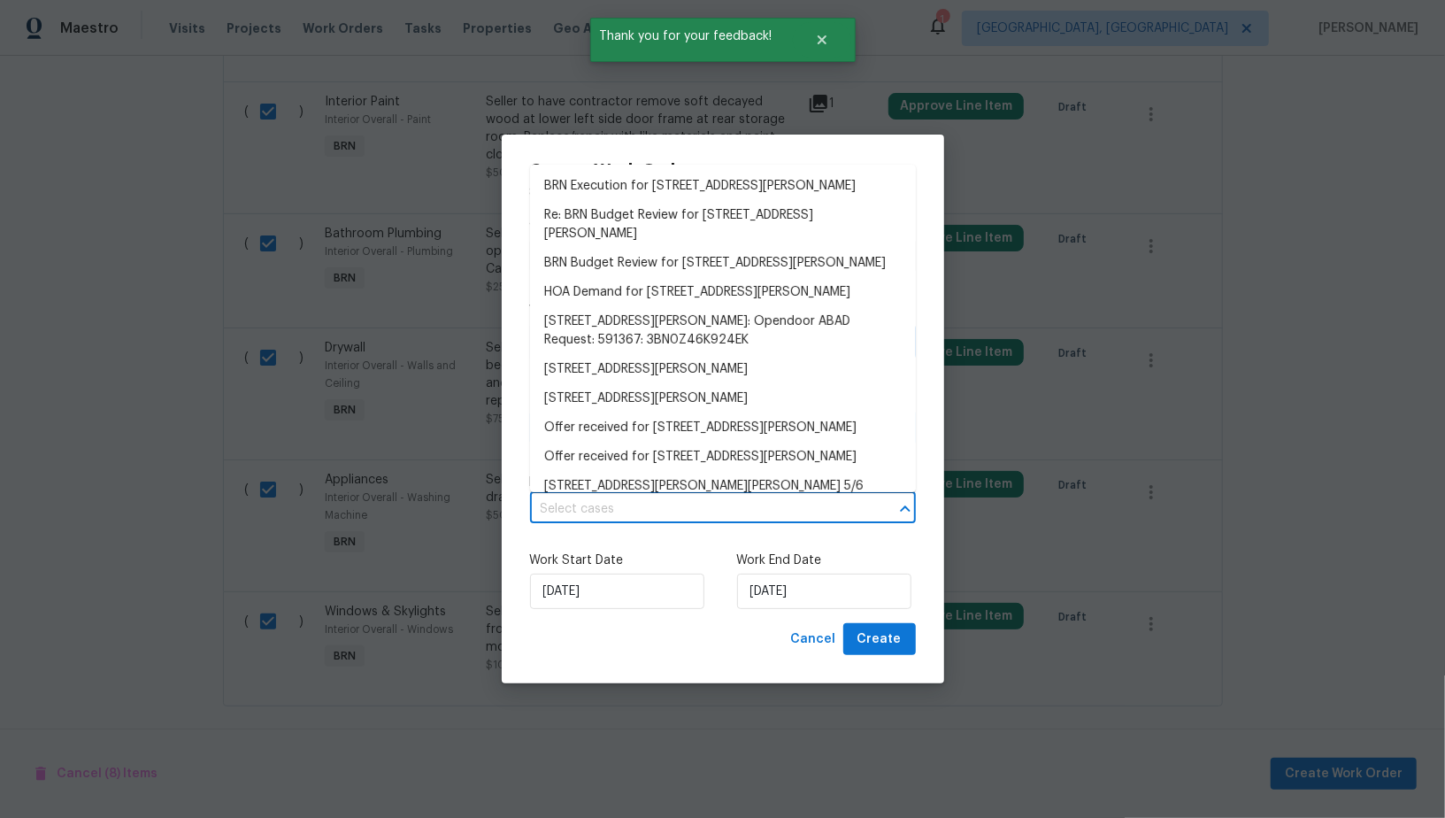
click at [693, 516] on input "text" at bounding box center [698, 508] width 336 height 27
click at [655, 201] on li "BRN Execution for [STREET_ADDRESS][PERSON_NAME]" at bounding box center [723, 186] width 386 height 29
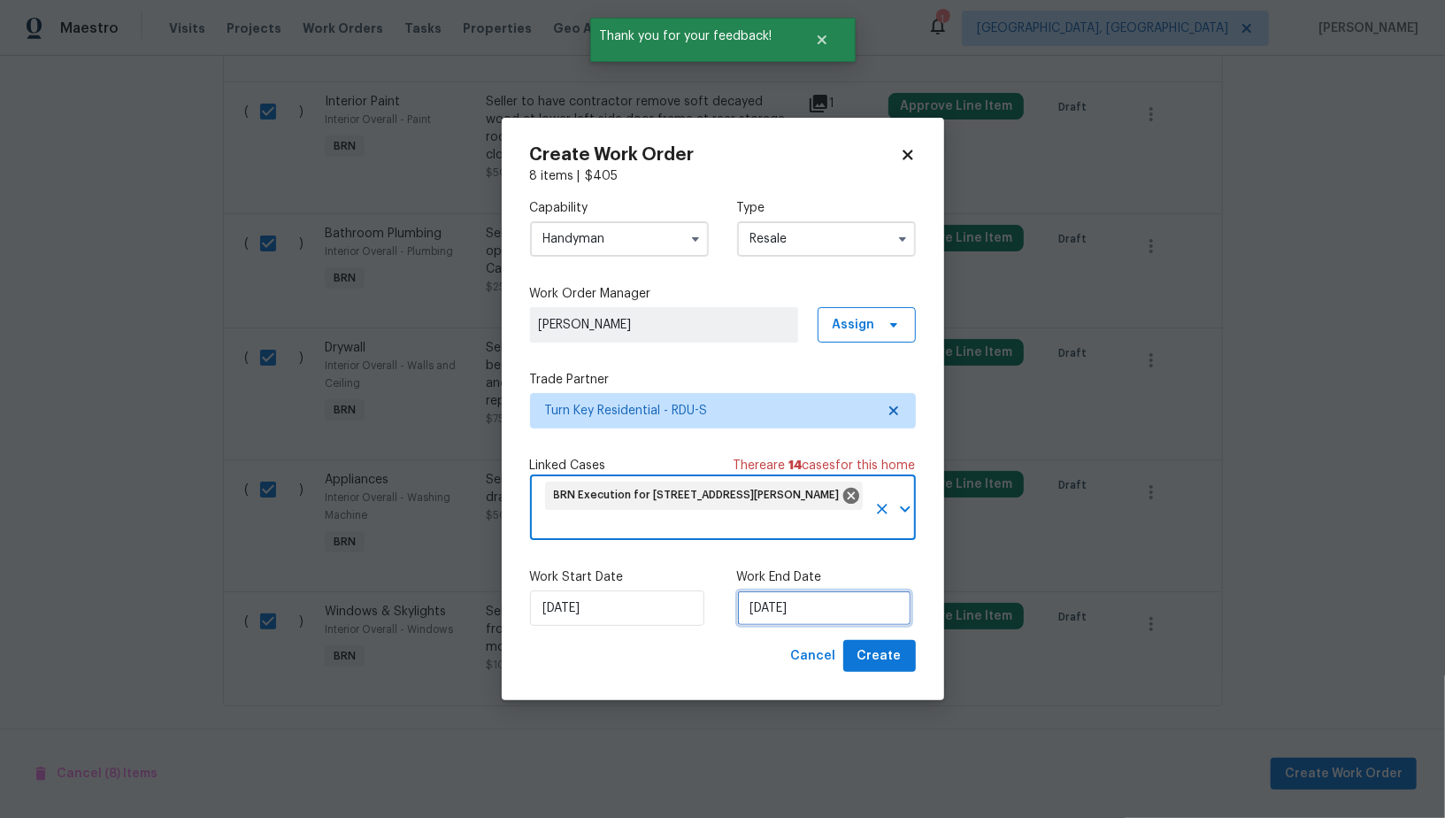
click at [804, 605] on input "[DATE]" at bounding box center [824, 607] width 174 height 35
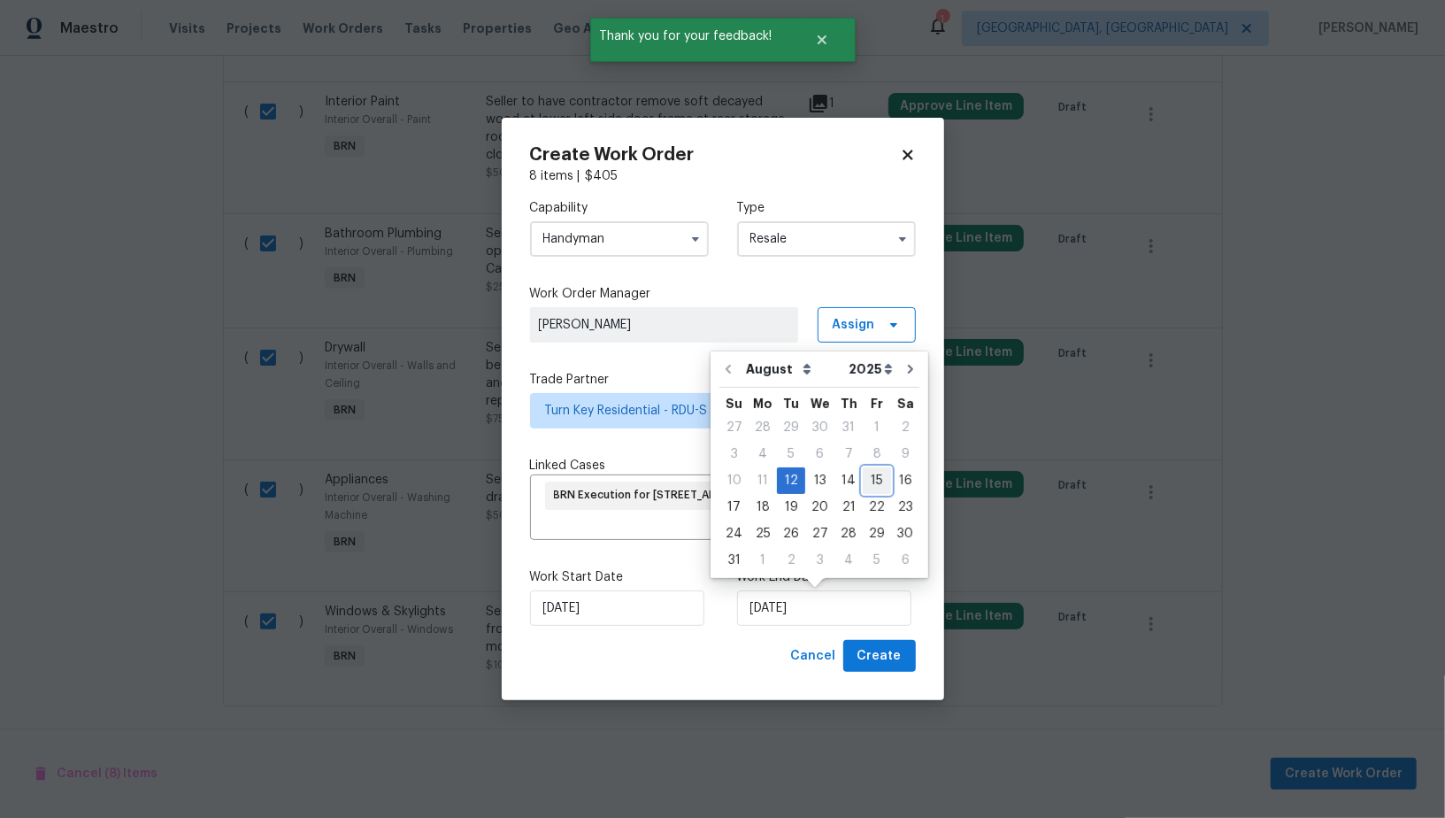
click at [863, 478] on div "15" at bounding box center [877, 480] width 28 height 25
type input "[DATE]"
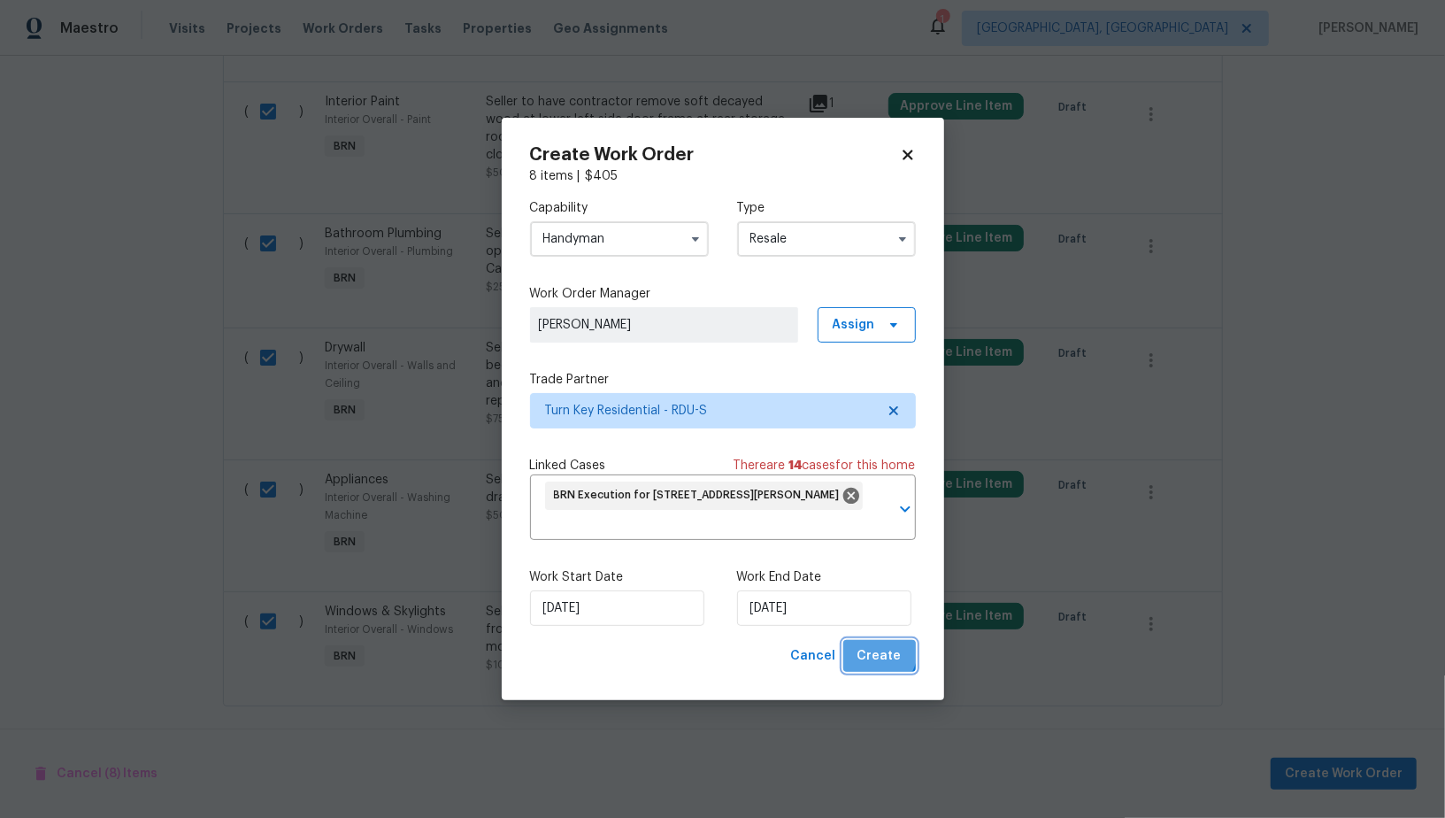
click at [869, 647] on span "Create" at bounding box center [879, 656] width 44 height 22
checkbox input "false"
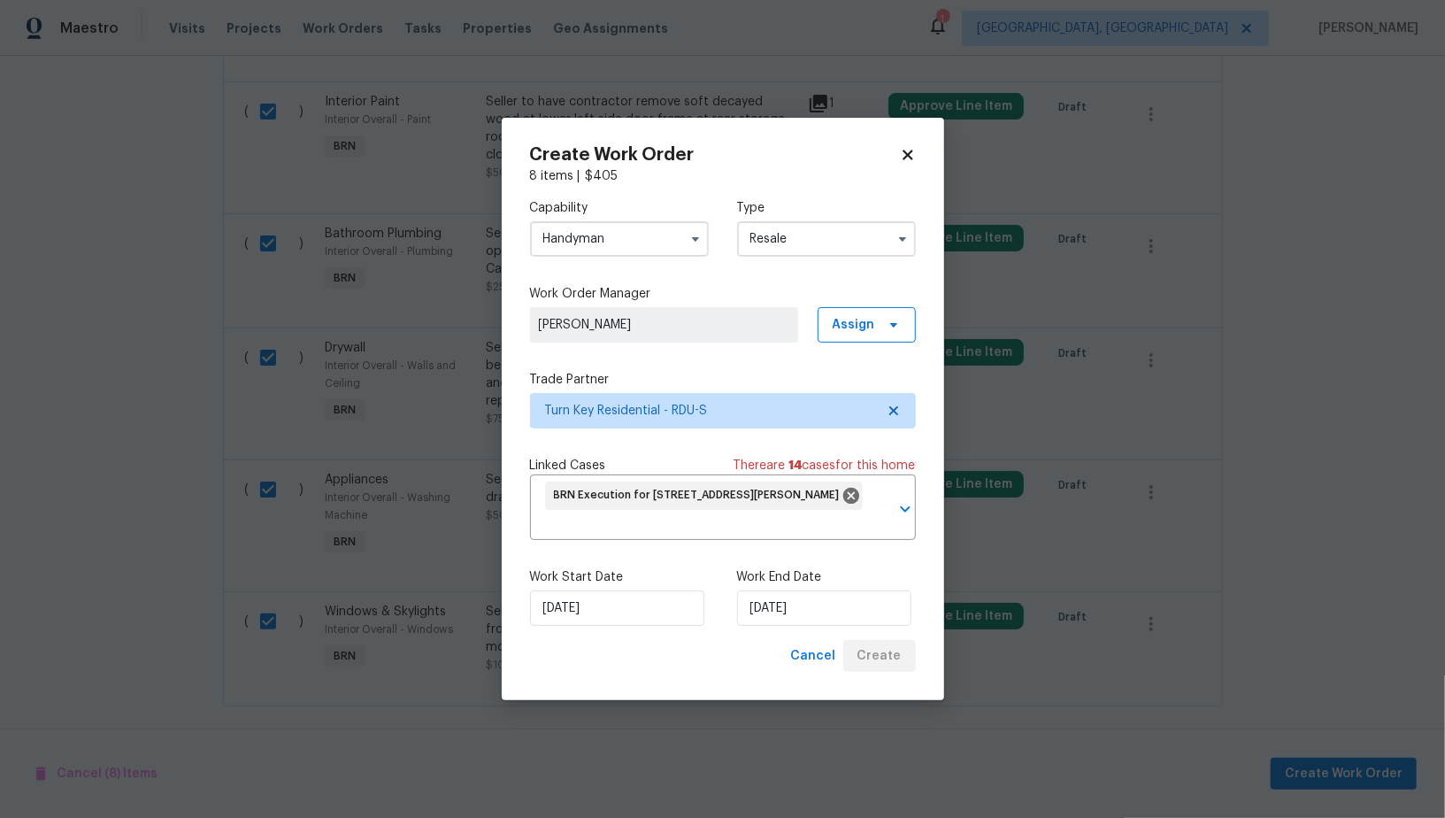
checkbox input "false"
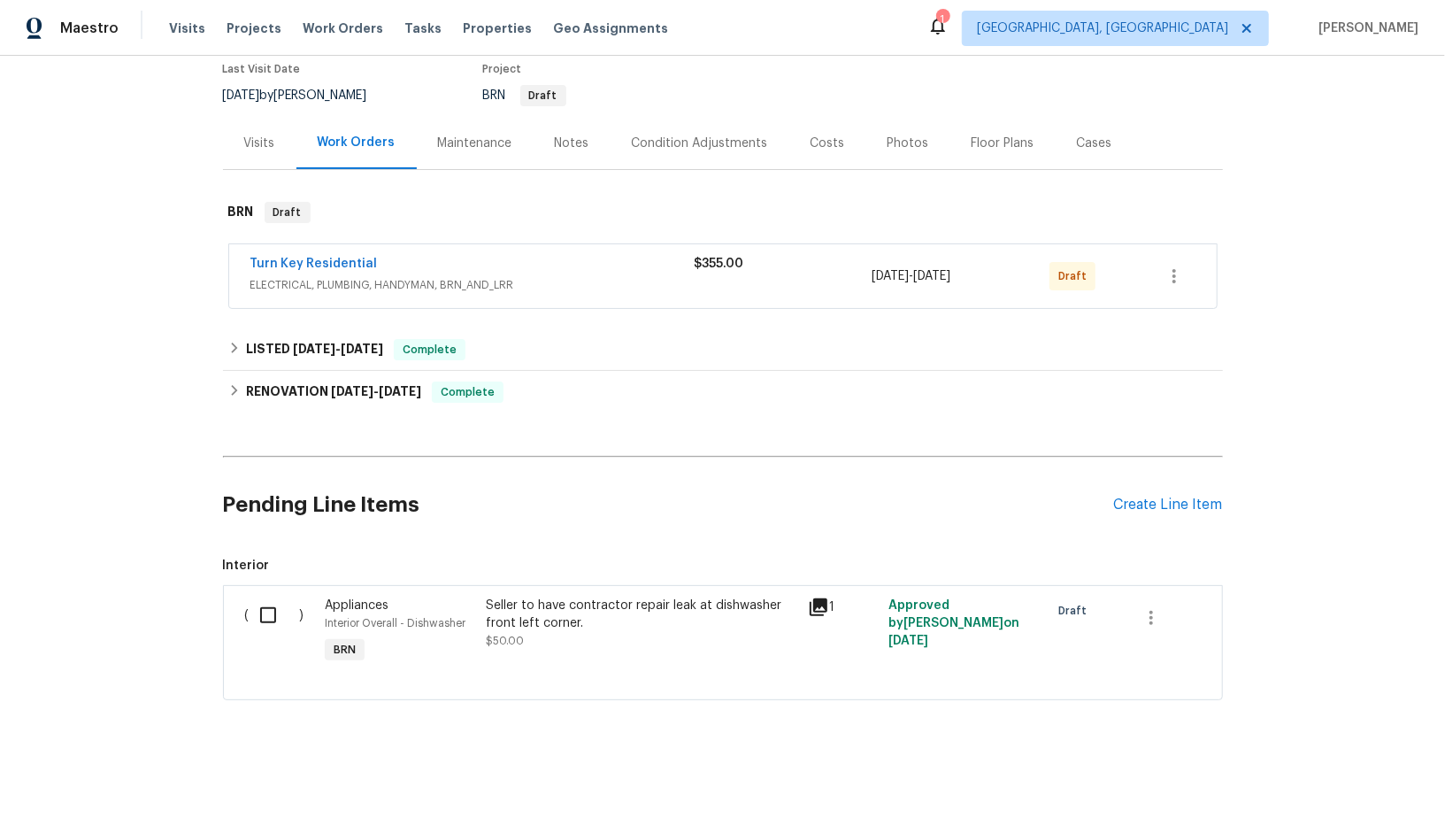
scroll to position [150, 0]
click at [349, 265] on link "Turn Key Residential" at bounding box center [313, 264] width 127 height 12
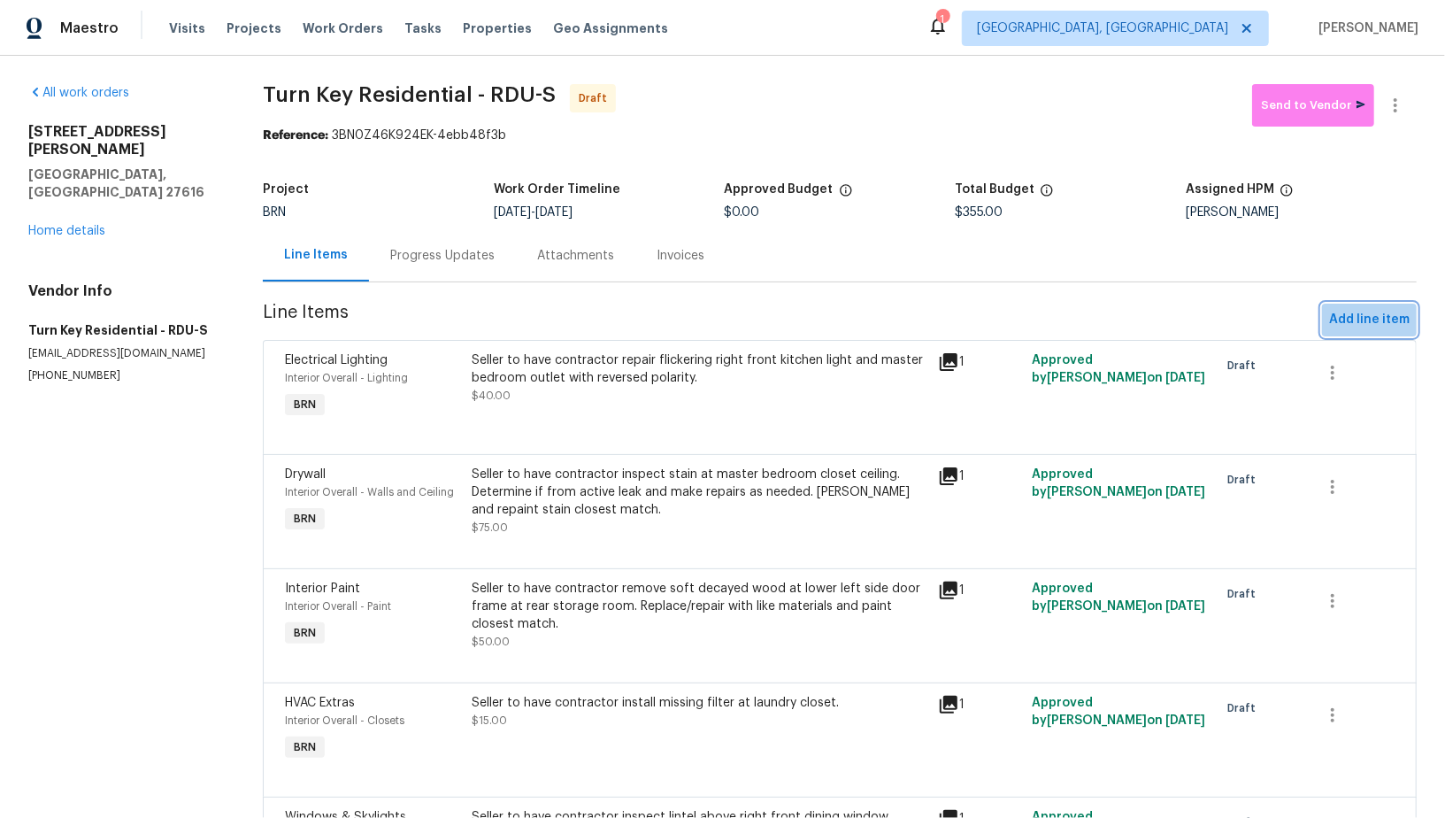
click at [1377, 305] on button "Add line item" at bounding box center [1369, 319] width 95 height 33
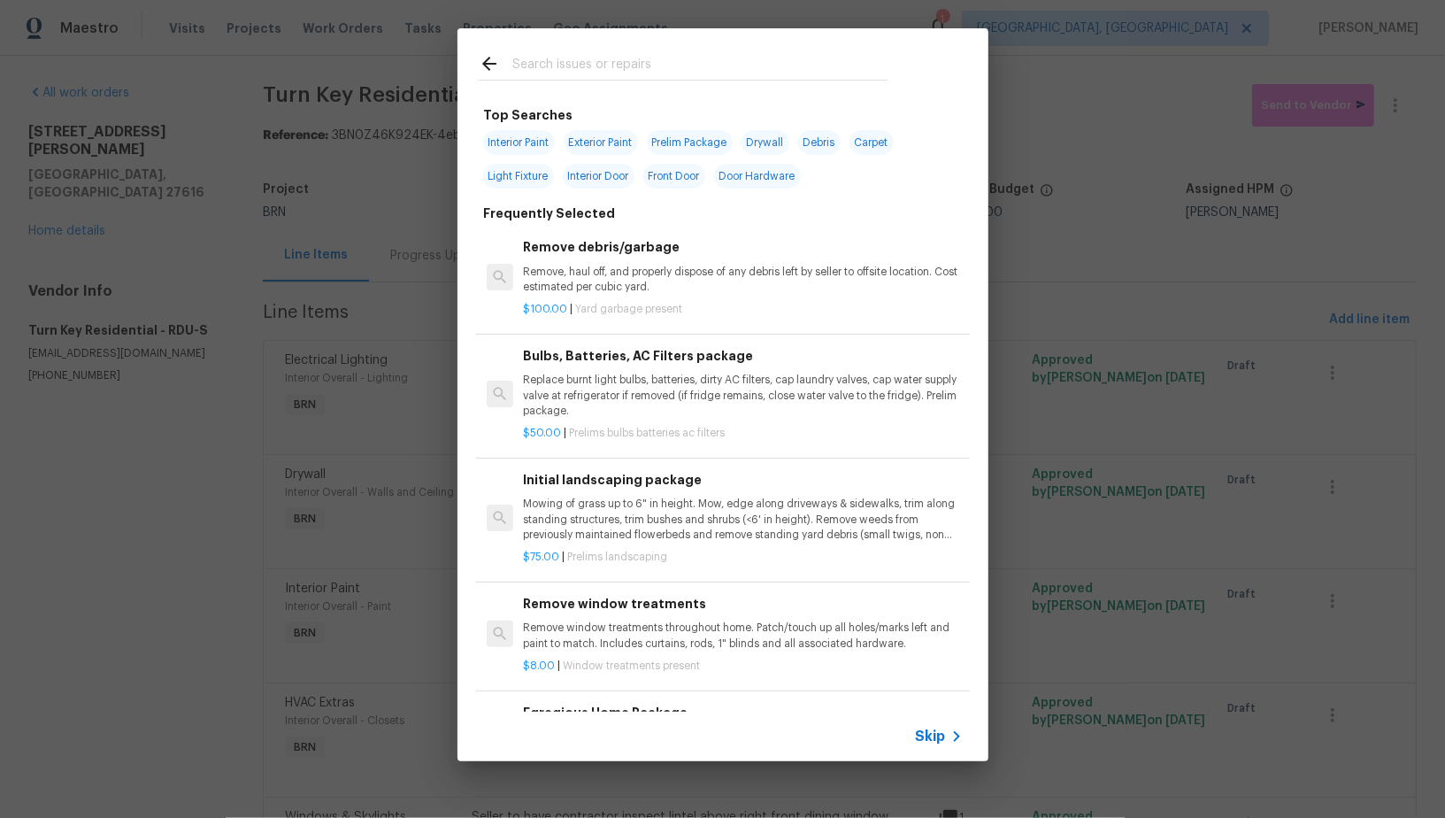
click at [931, 734] on span "Skip" at bounding box center [931, 736] width 30 height 18
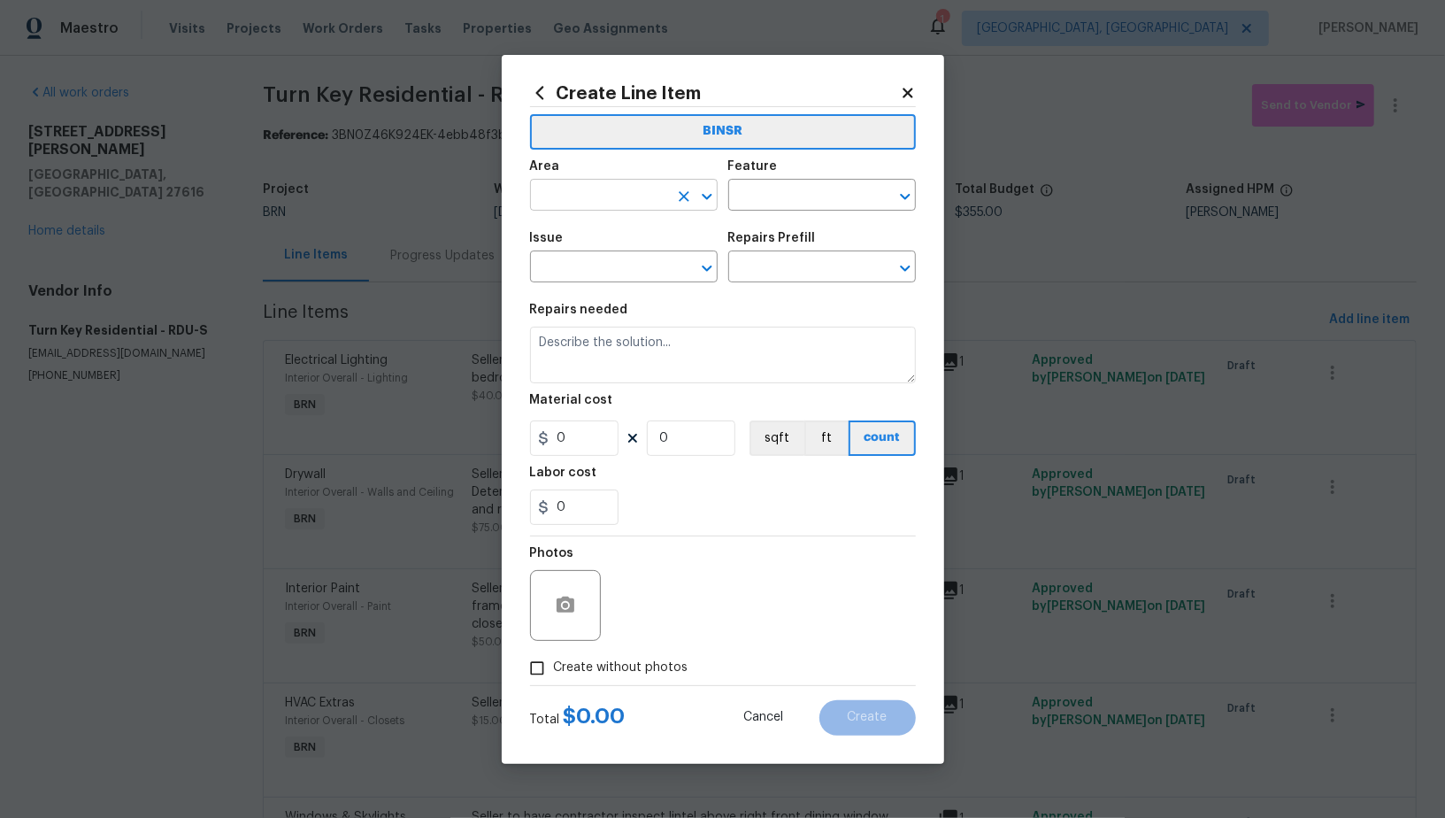
click at [635, 195] on input "text" at bounding box center [599, 196] width 138 height 27
click at [626, 256] on li "Interior Overall" at bounding box center [624, 264] width 188 height 29
type input "Interior Overall"
click at [792, 201] on input "text" at bounding box center [797, 196] width 138 height 27
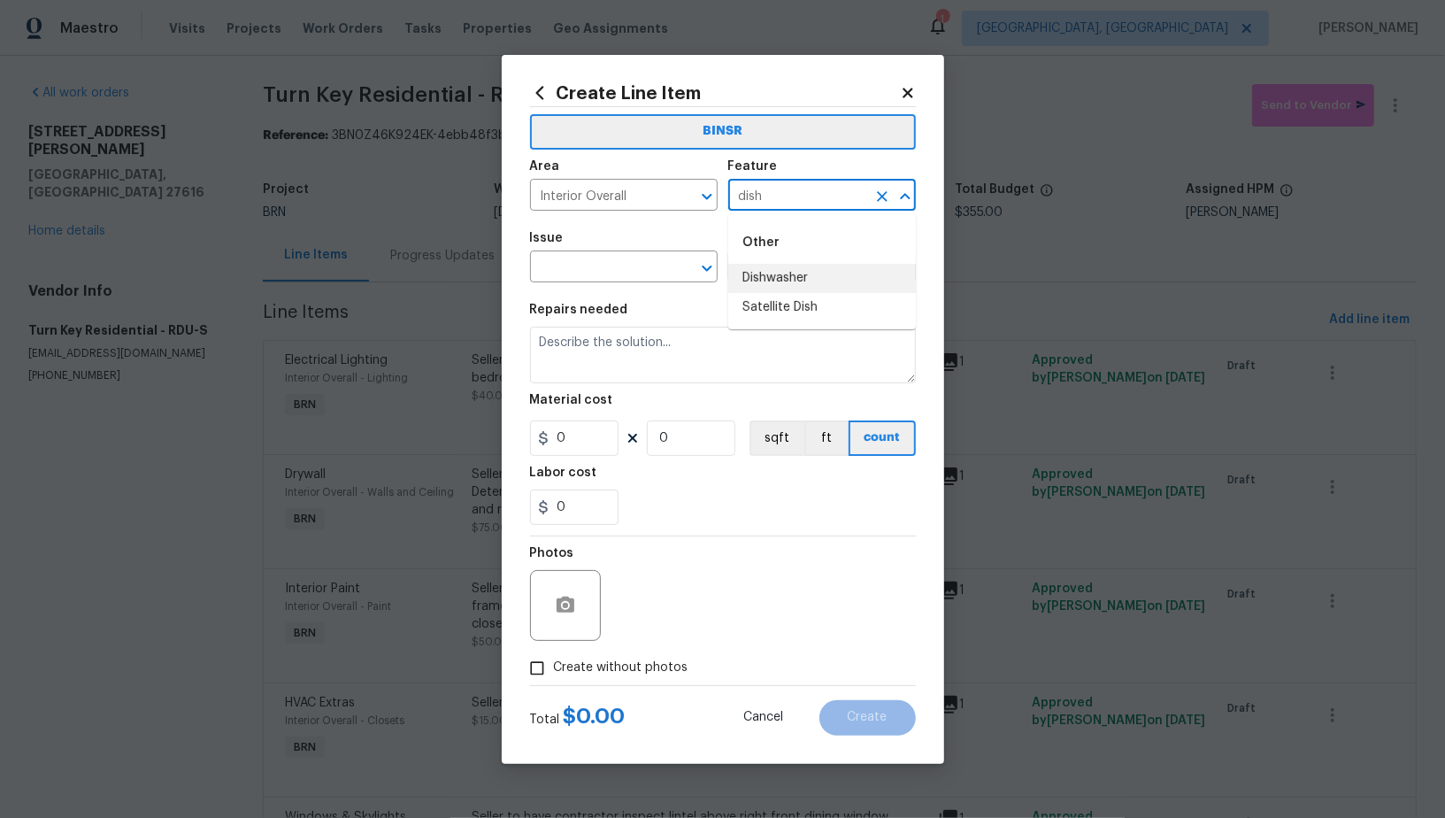
click at [785, 280] on li "Dishwasher" at bounding box center [822, 278] width 188 height 29
type input "Dishwasher"
click at [641, 270] on input "text" at bounding box center [599, 268] width 138 height 27
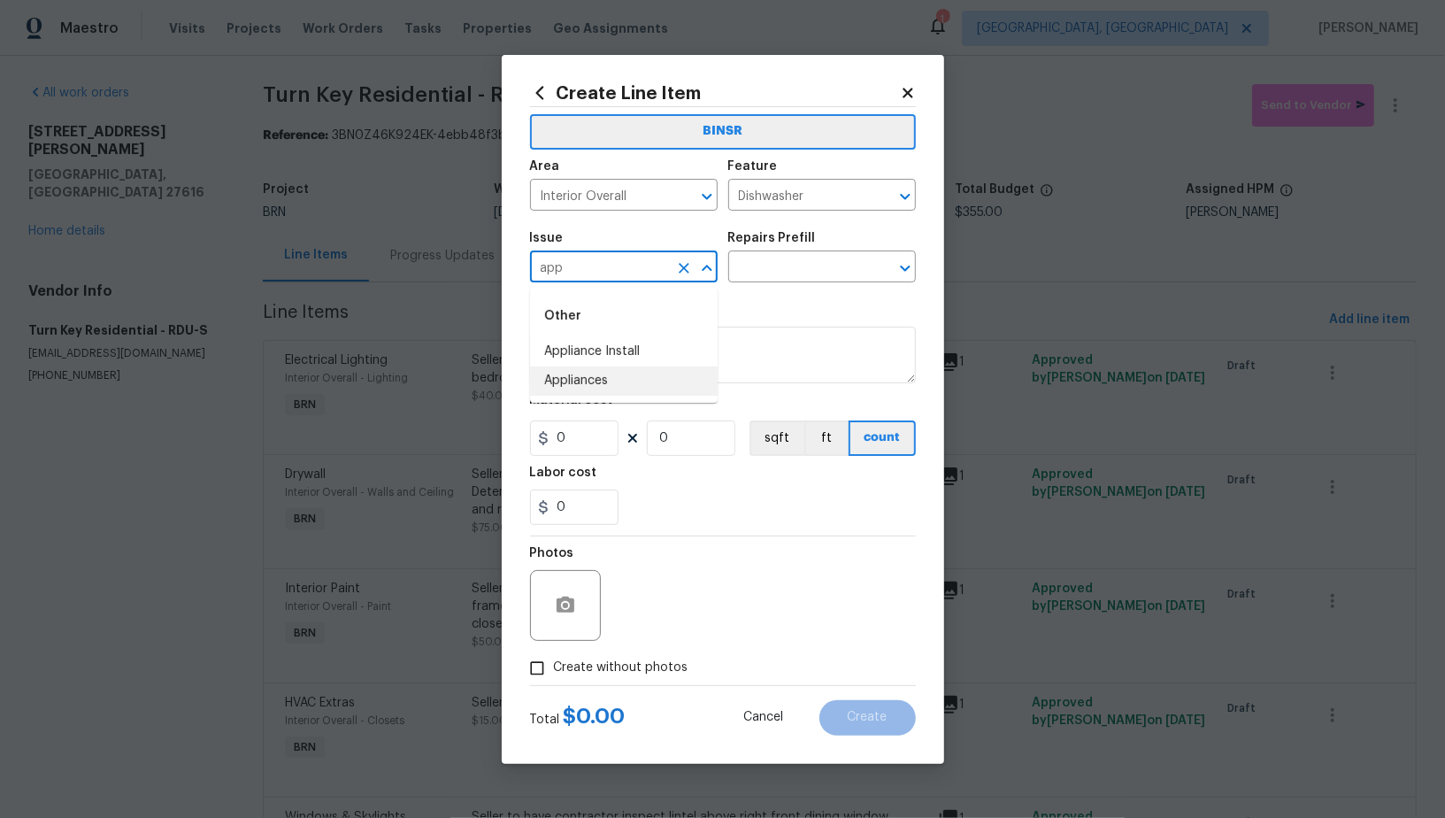
click at [634, 384] on li "Appliances" at bounding box center [624, 380] width 188 height 29
type input "Appliances"
click at [779, 295] on section "Repairs needed Material cost 0 0 sqft ft count Labor cost 0" at bounding box center [723, 414] width 386 height 242
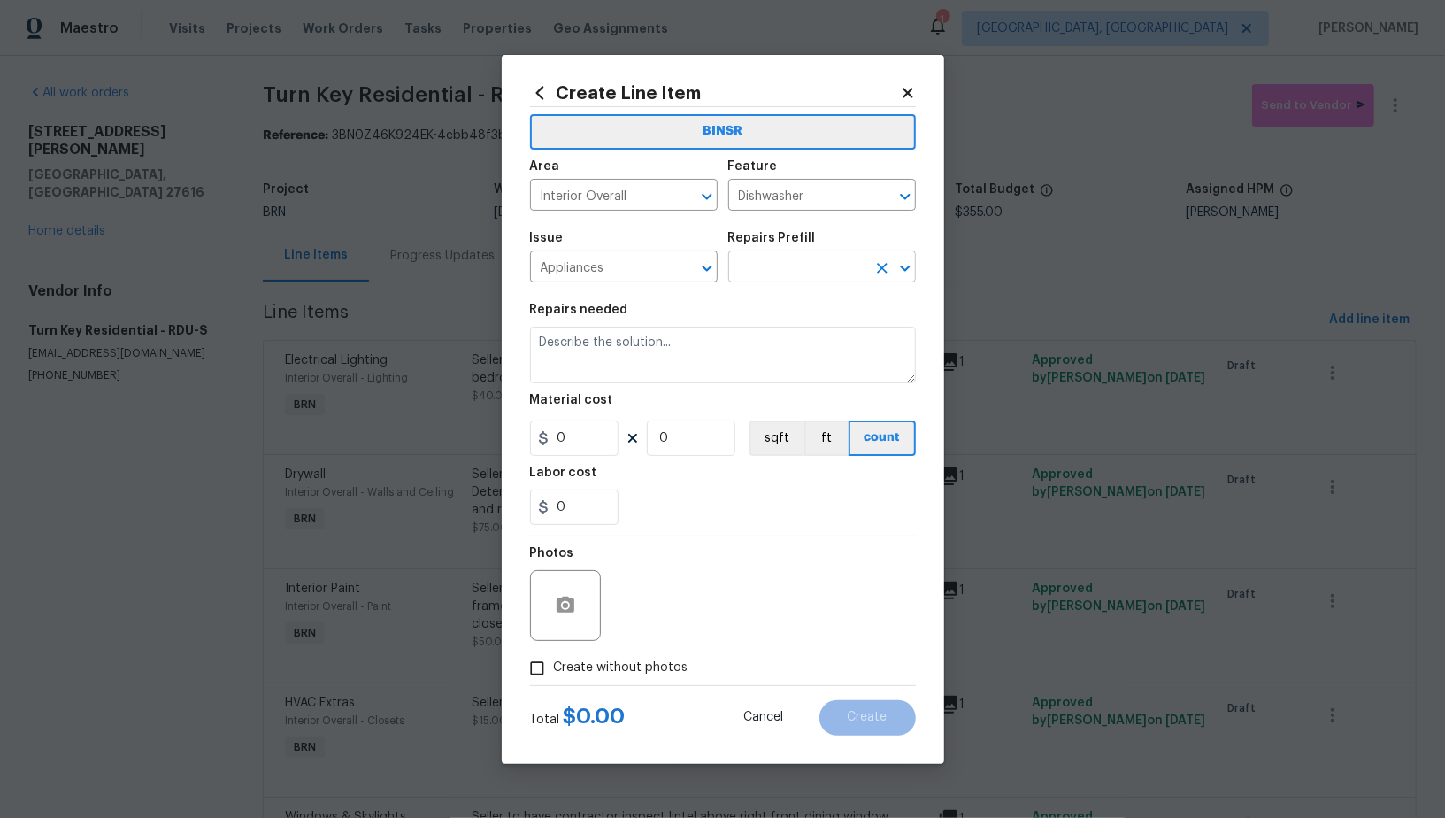
click at [773, 275] on input "text" at bounding box center [797, 268] width 138 height 27
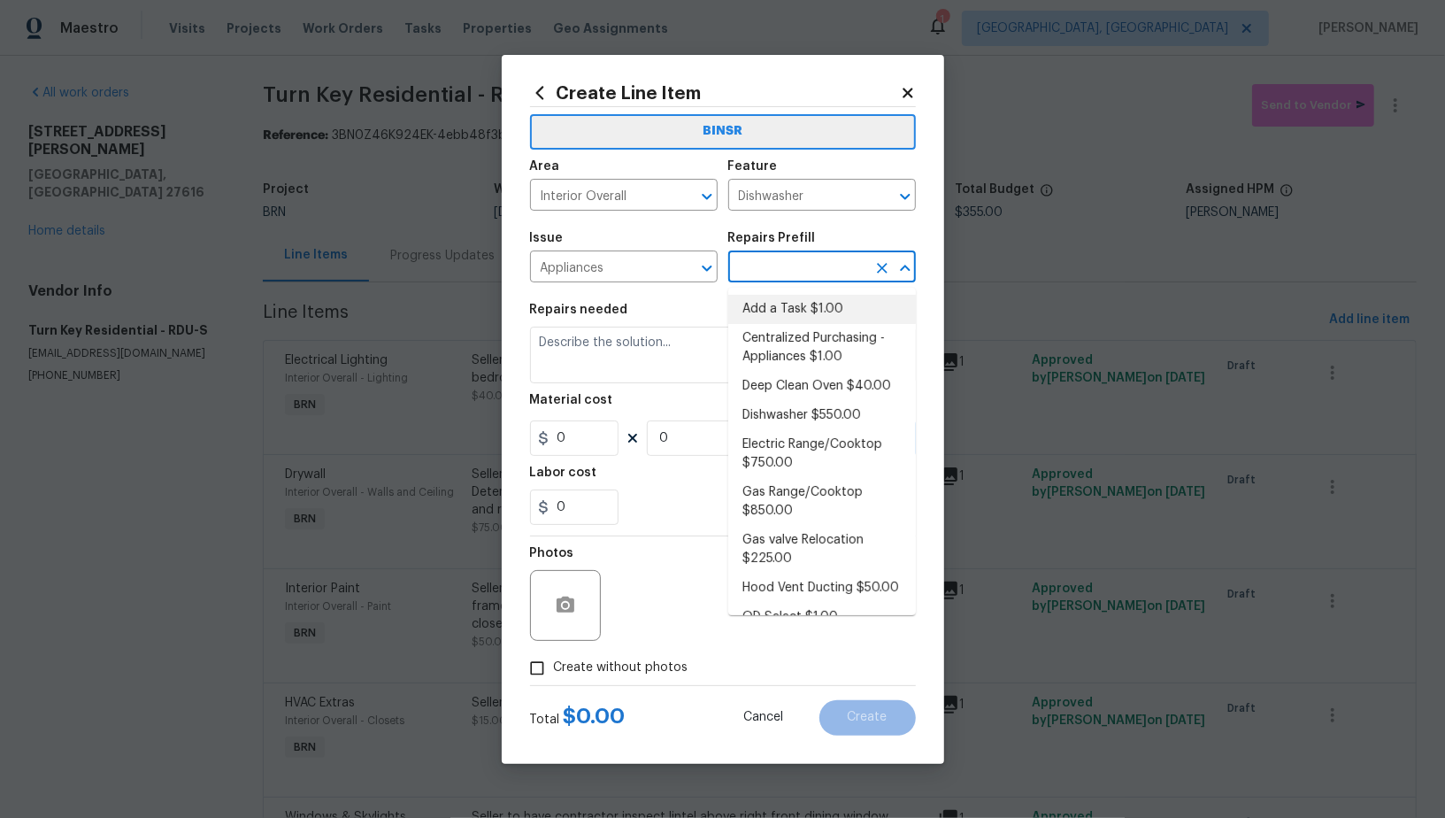
click at [802, 319] on li "Add a Task $1.00" at bounding box center [822, 309] width 188 height 29
type input "Appliances"
type input "Add a Task $1.00"
type textarea "HPM to detail"
type input "1"
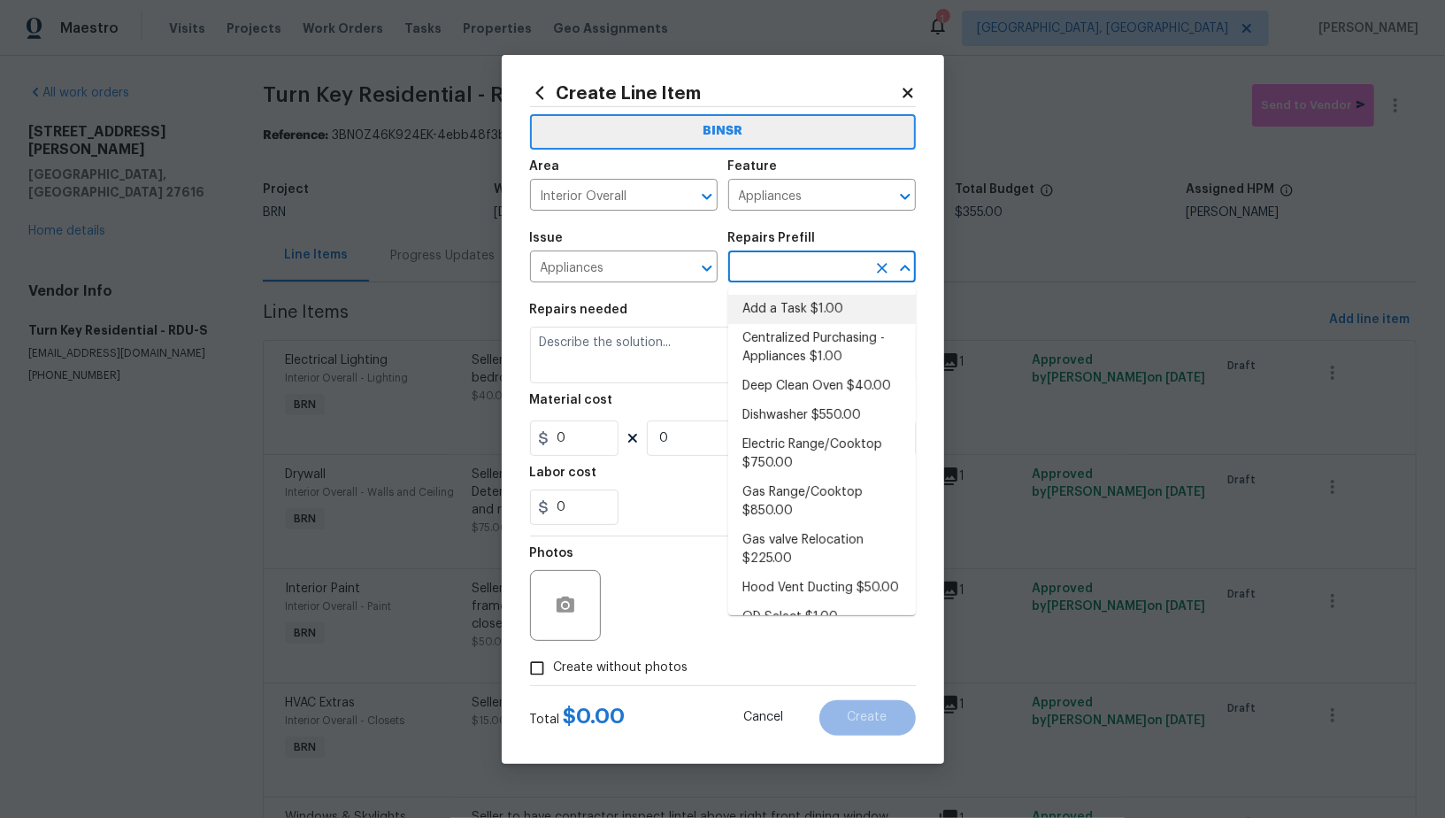
type input "1"
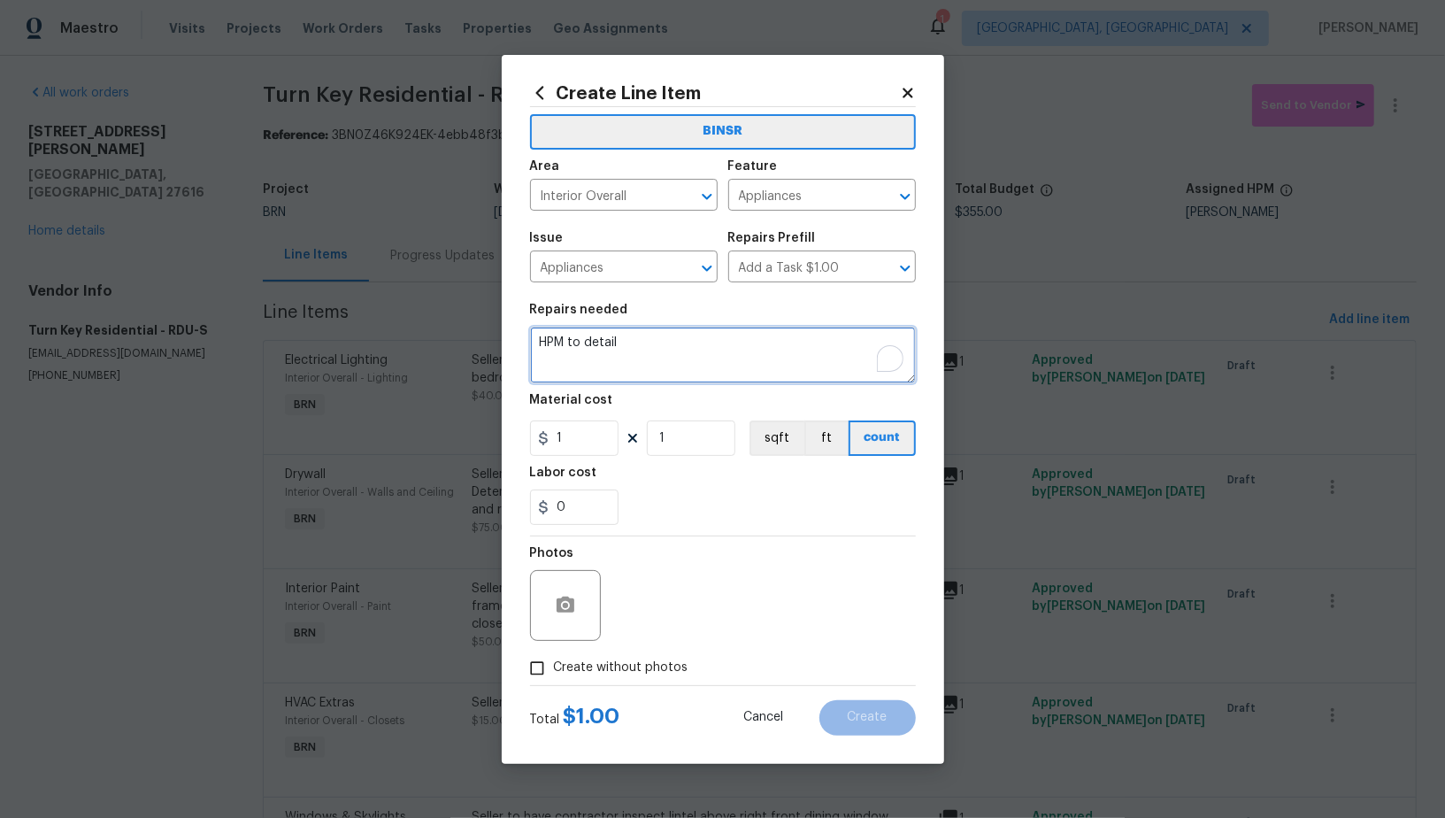
click at [739, 366] on textarea "HPM to detail" at bounding box center [723, 354] width 386 height 57
paste textarea "Seller to have contractor repair leak at dishwasher front left corner."
click at [871, 198] on button "Clear" at bounding box center [882, 196] width 25 height 25
type textarea "Seller to have contractor repair leak at dishwasher front left corner."
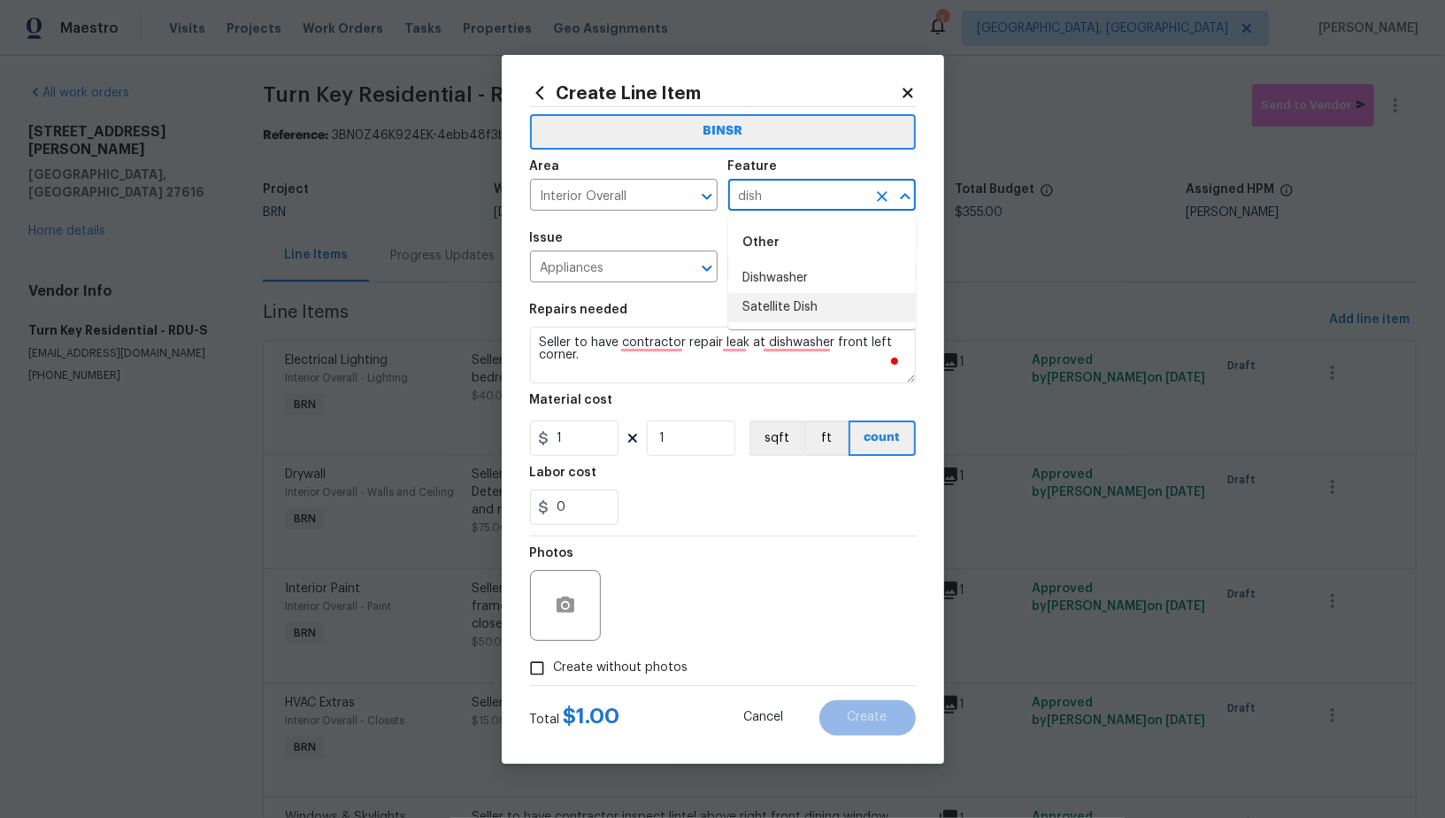
click at [825, 286] on li "Dishwasher" at bounding box center [822, 278] width 188 height 29
type input "Dishwasher"
click at [580, 457] on section "Repairs needed Seller to have contractor repair leak at dishwasher front left c…" at bounding box center [723, 414] width 386 height 242
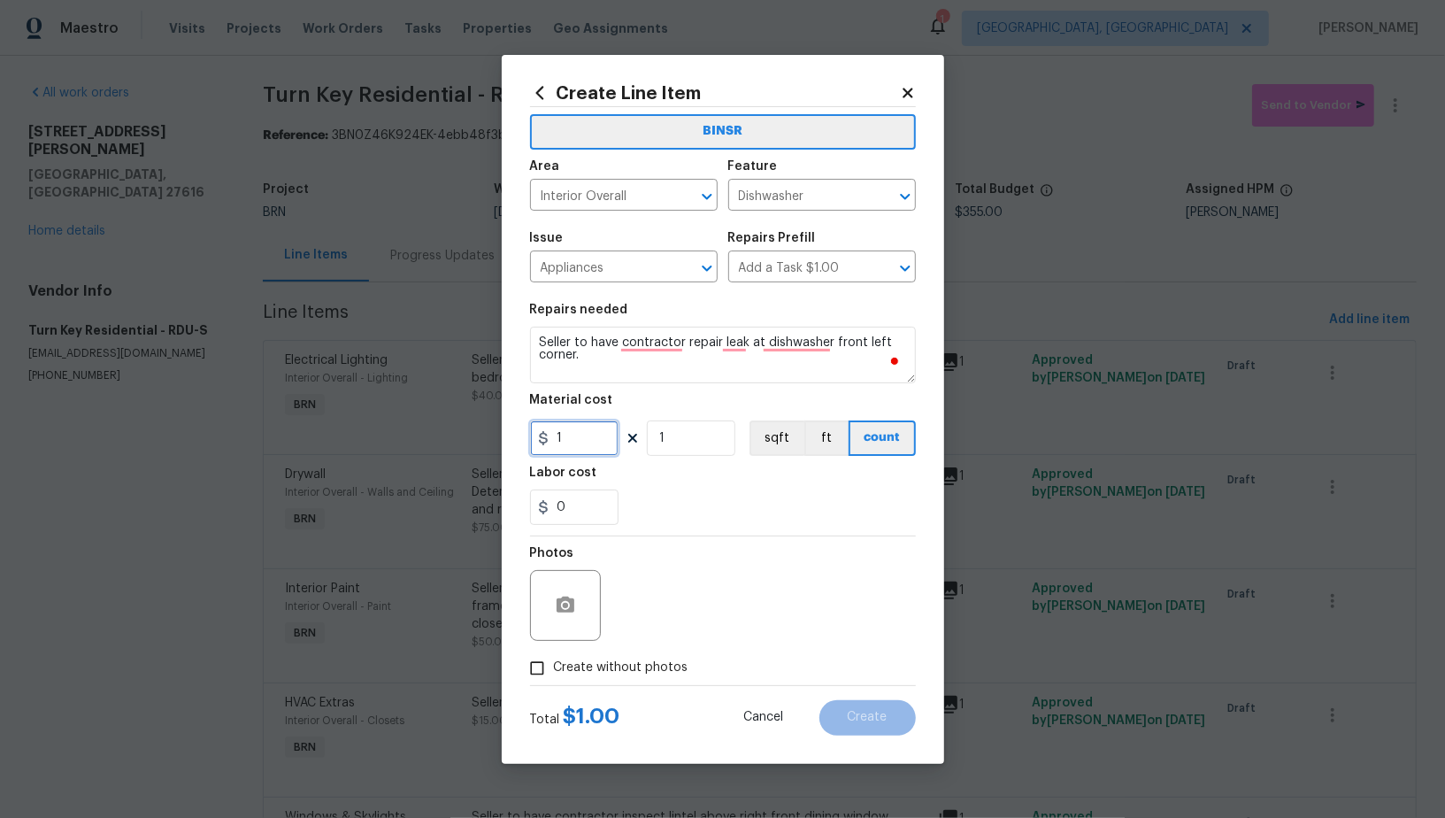
click at [589, 434] on input "1" at bounding box center [574, 437] width 88 height 35
type input "0"
click at [586, 504] on input "0" at bounding box center [574, 506] width 88 height 35
type input "50"
click at [563, 590] on button "button" at bounding box center [565, 605] width 42 height 42
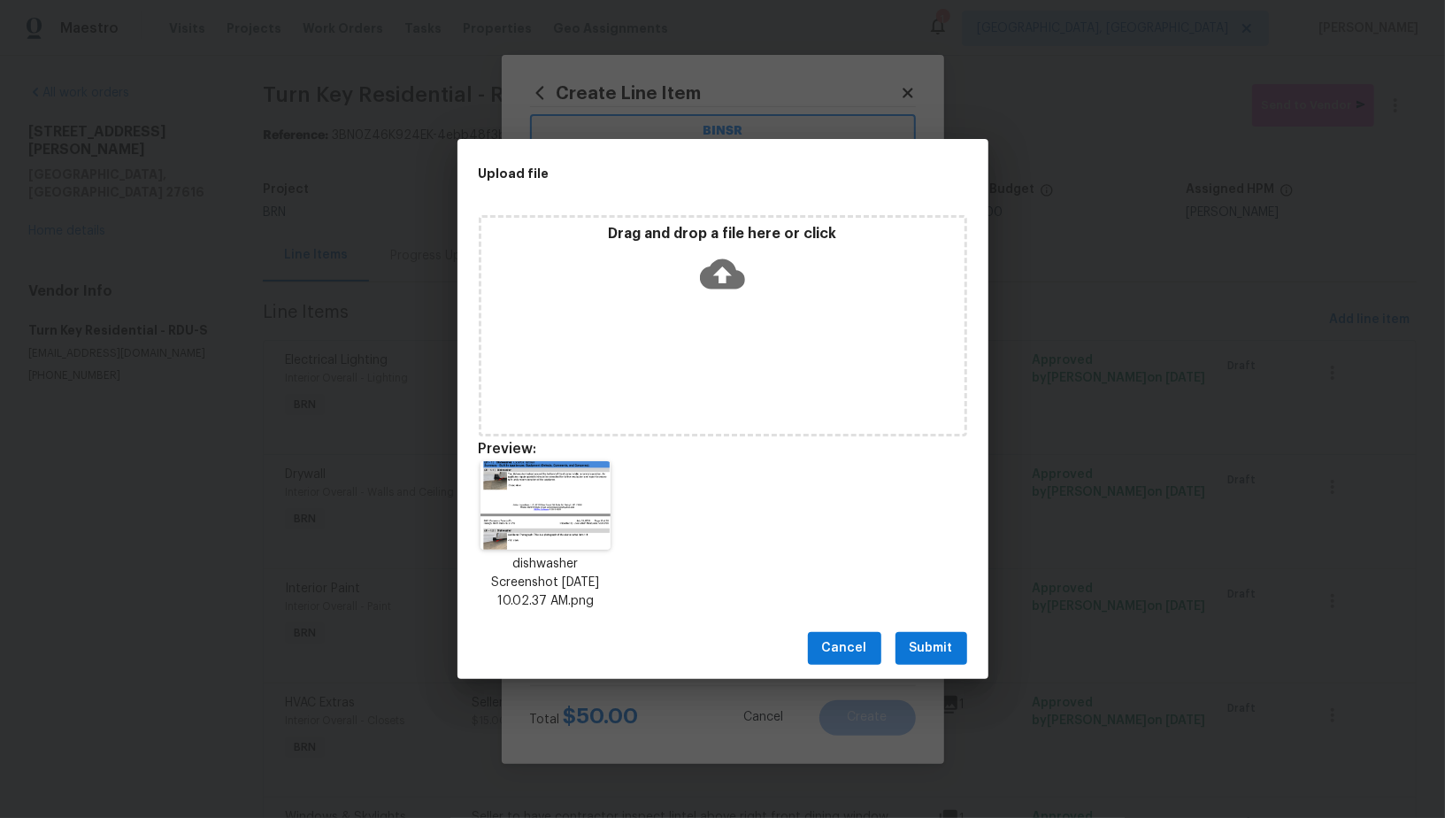
click at [929, 652] on span "Submit" at bounding box center [931, 648] width 43 height 22
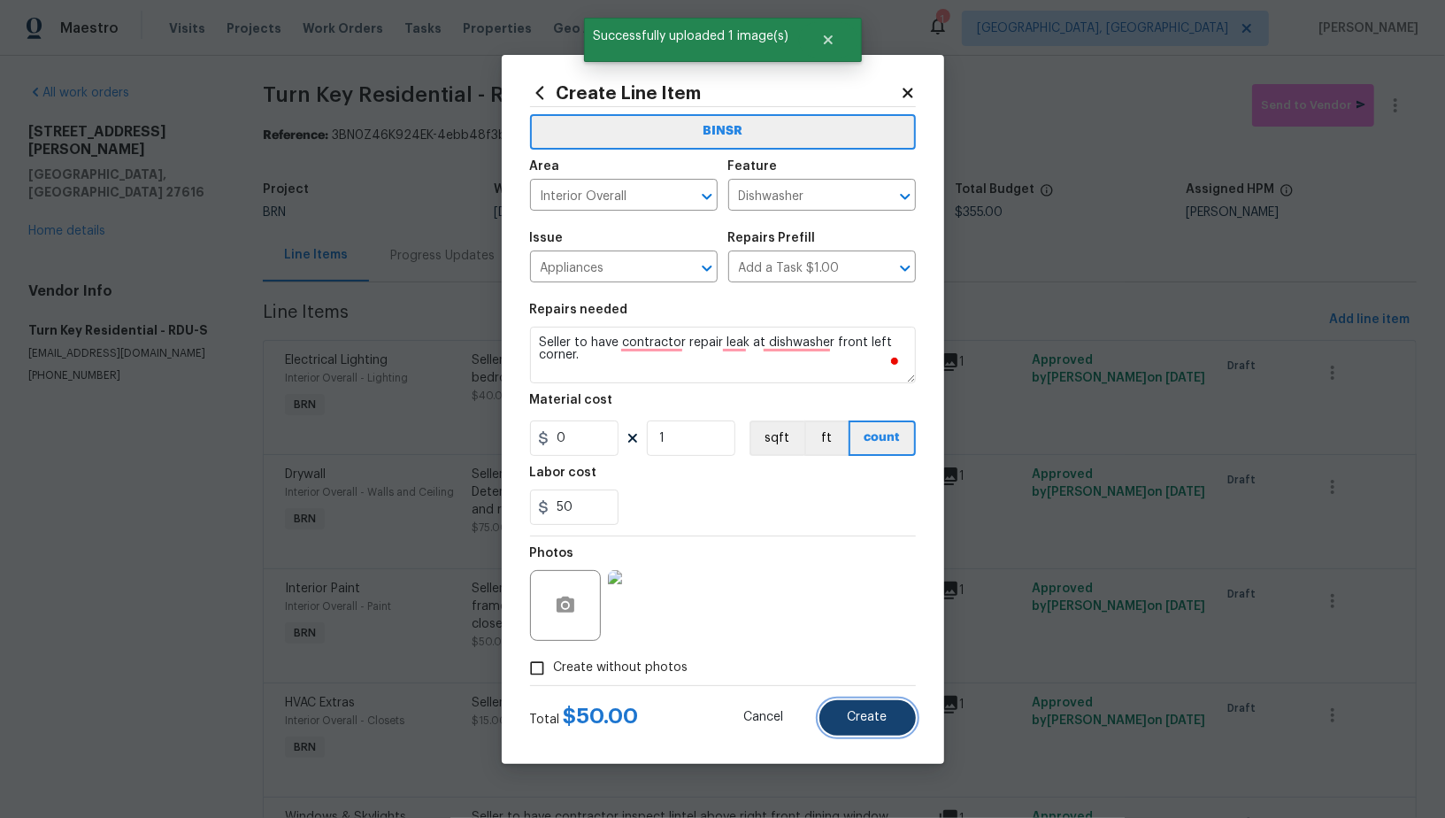
click at [873, 702] on button "Create" at bounding box center [867, 717] width 96 height 35
type input "0"
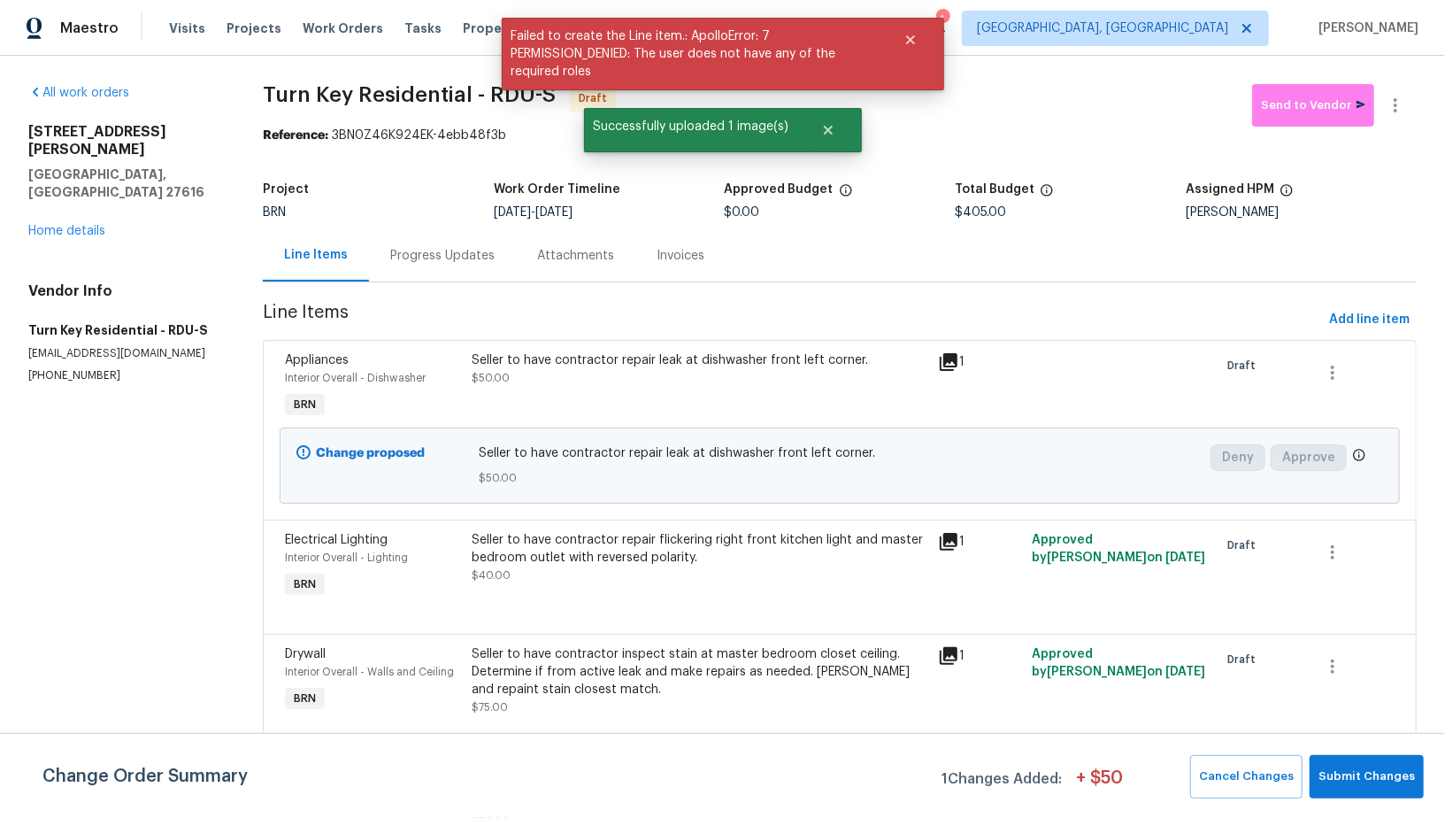
scroll to position [267, 0]
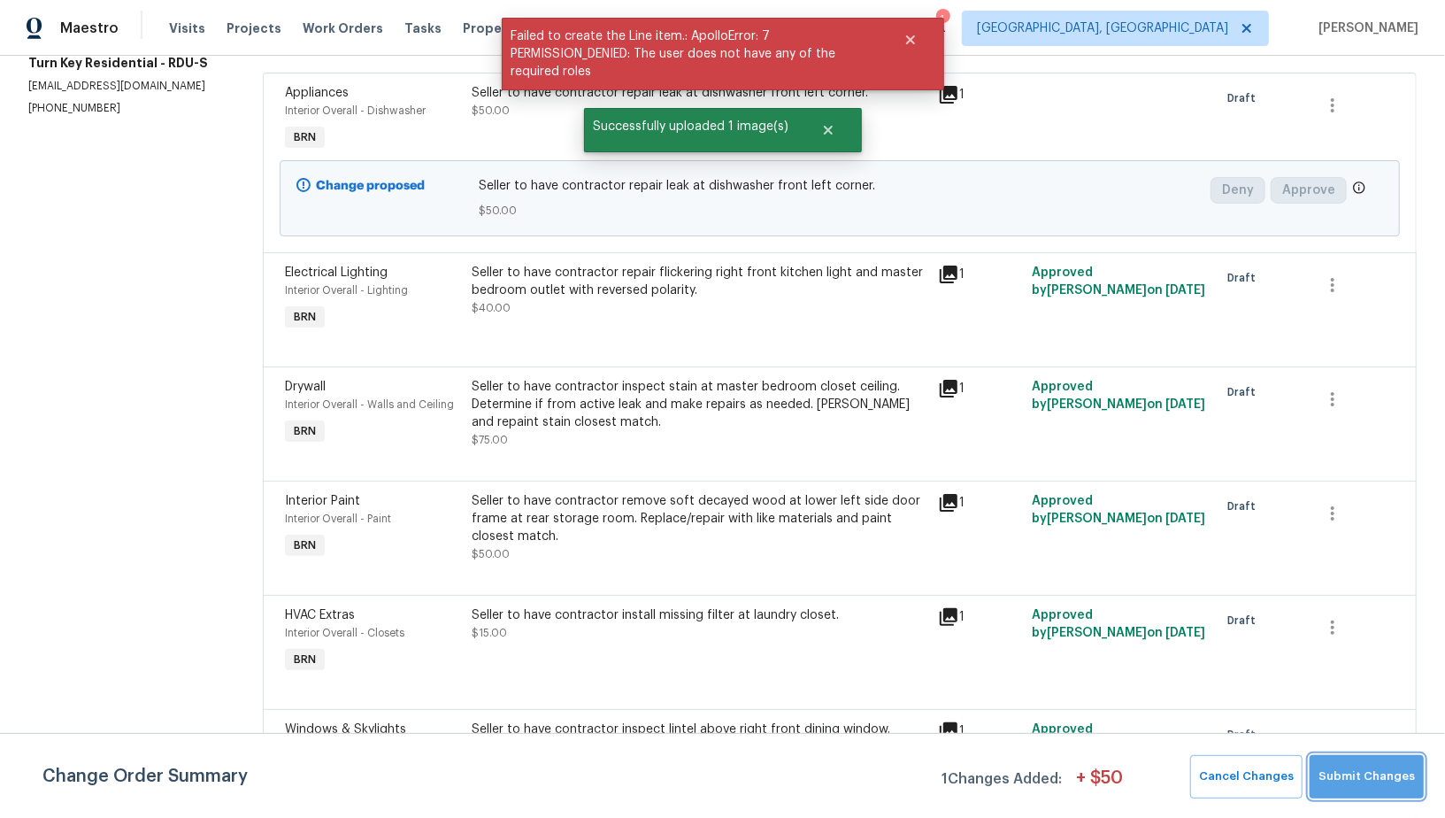
click at [1375, 786] on span "Submit Changes" at bounding box center [1366, 776] width 96 height 20
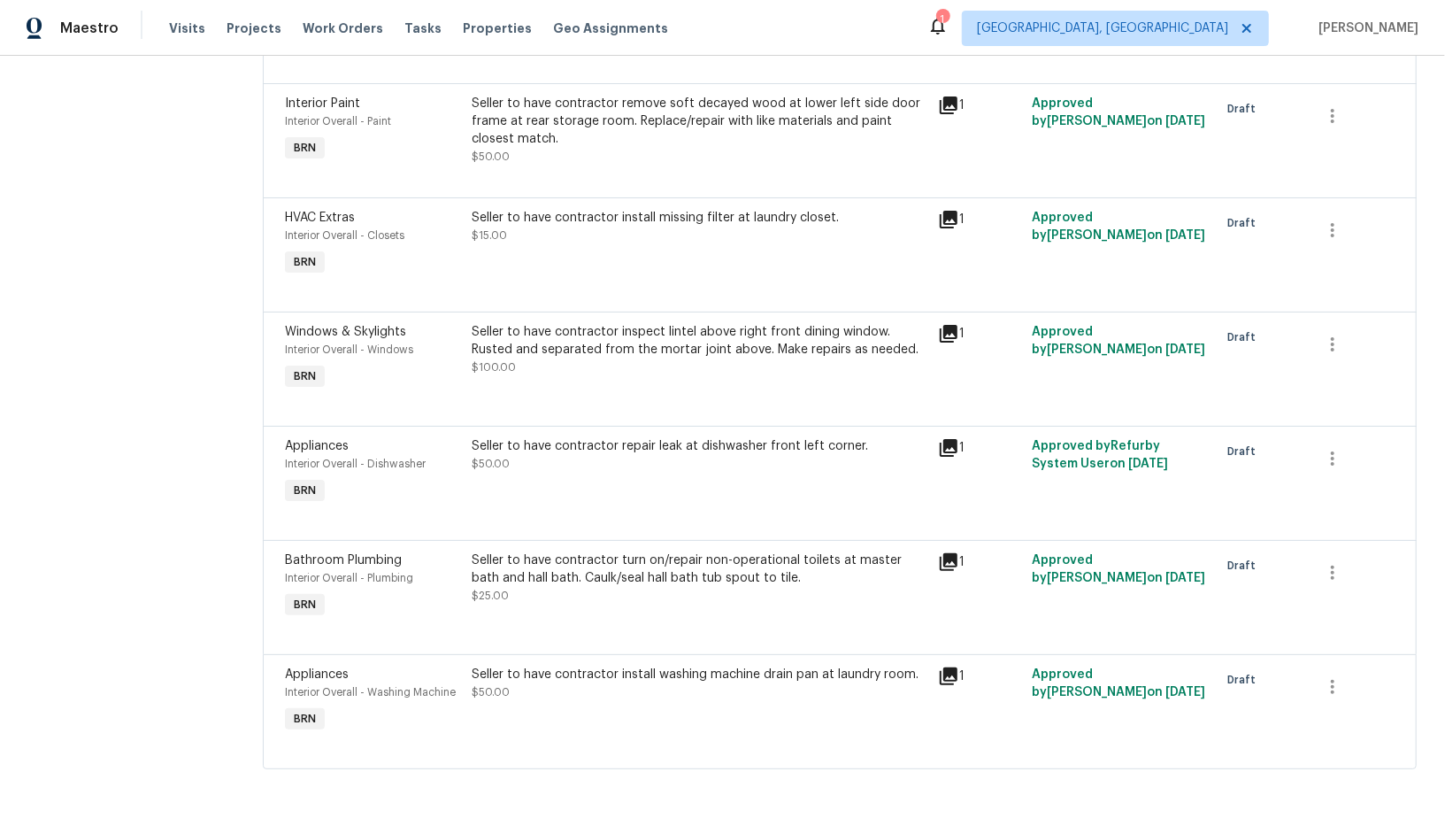
scroll to position [0, 0]
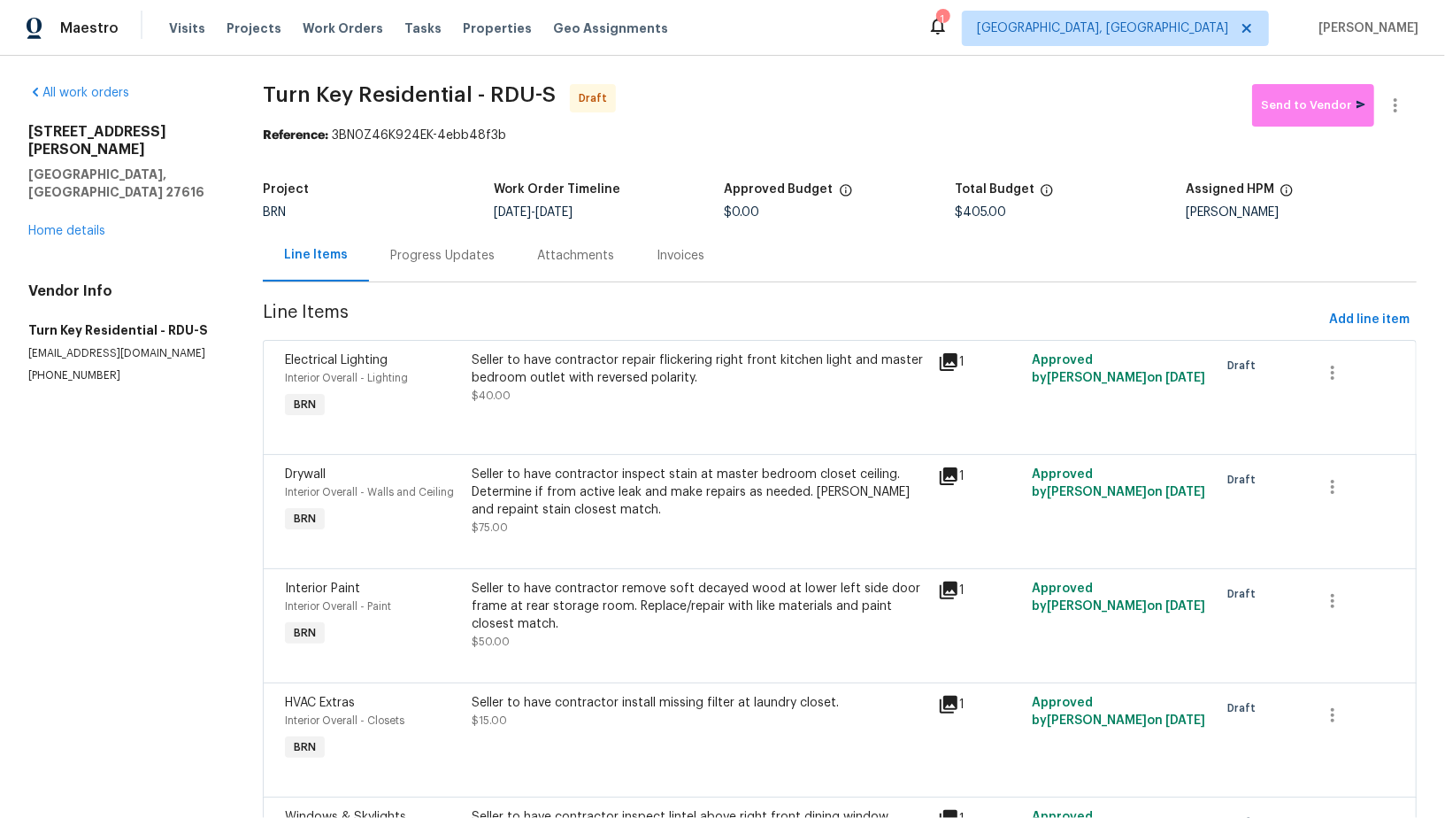
click at [434, 256] on div "Progress Updates" at bounding box center [442, 256] width 104 height 18
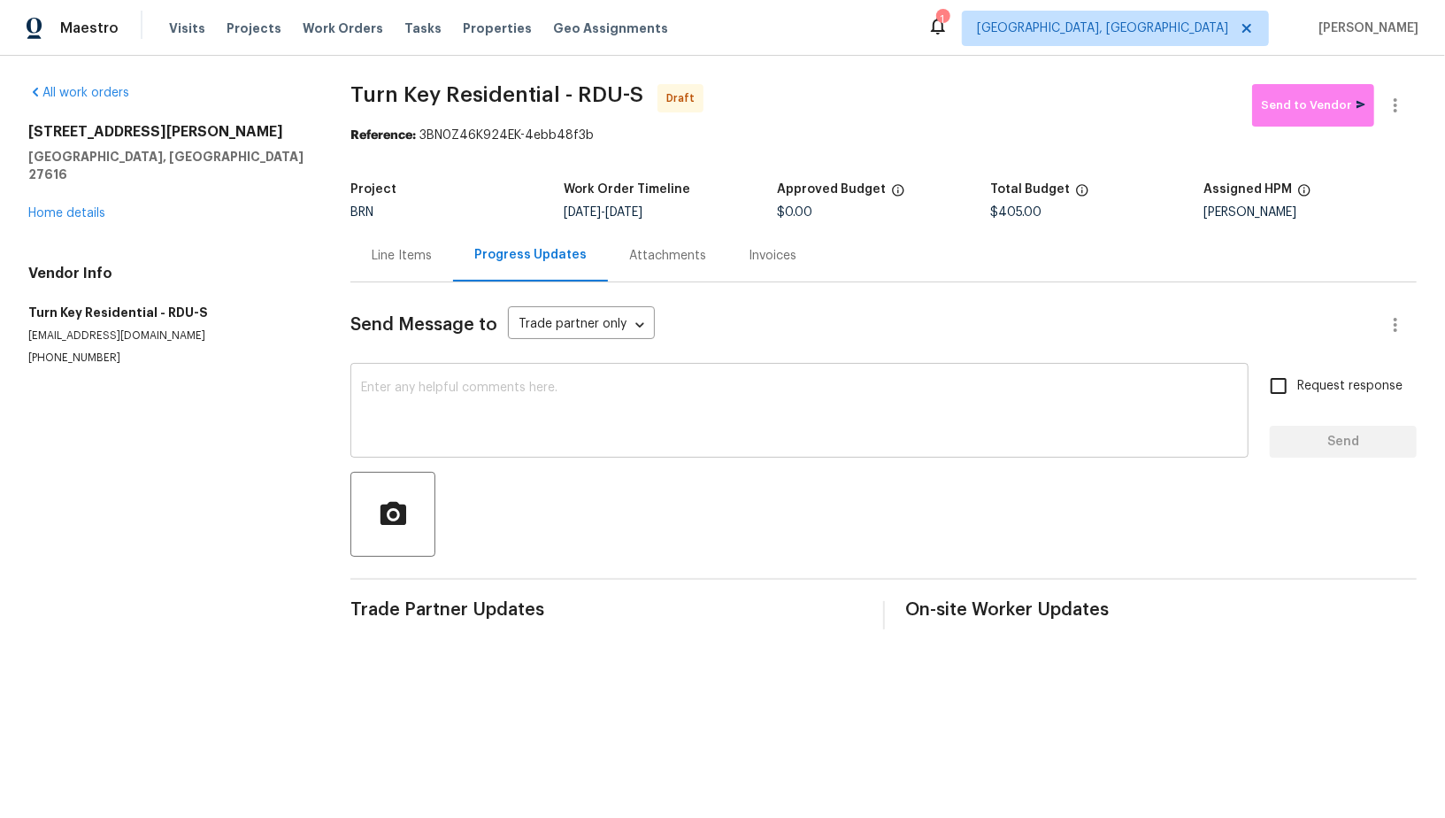
click at [501, 439] on textarea at bounding box center [799, 412] width 877 height 62
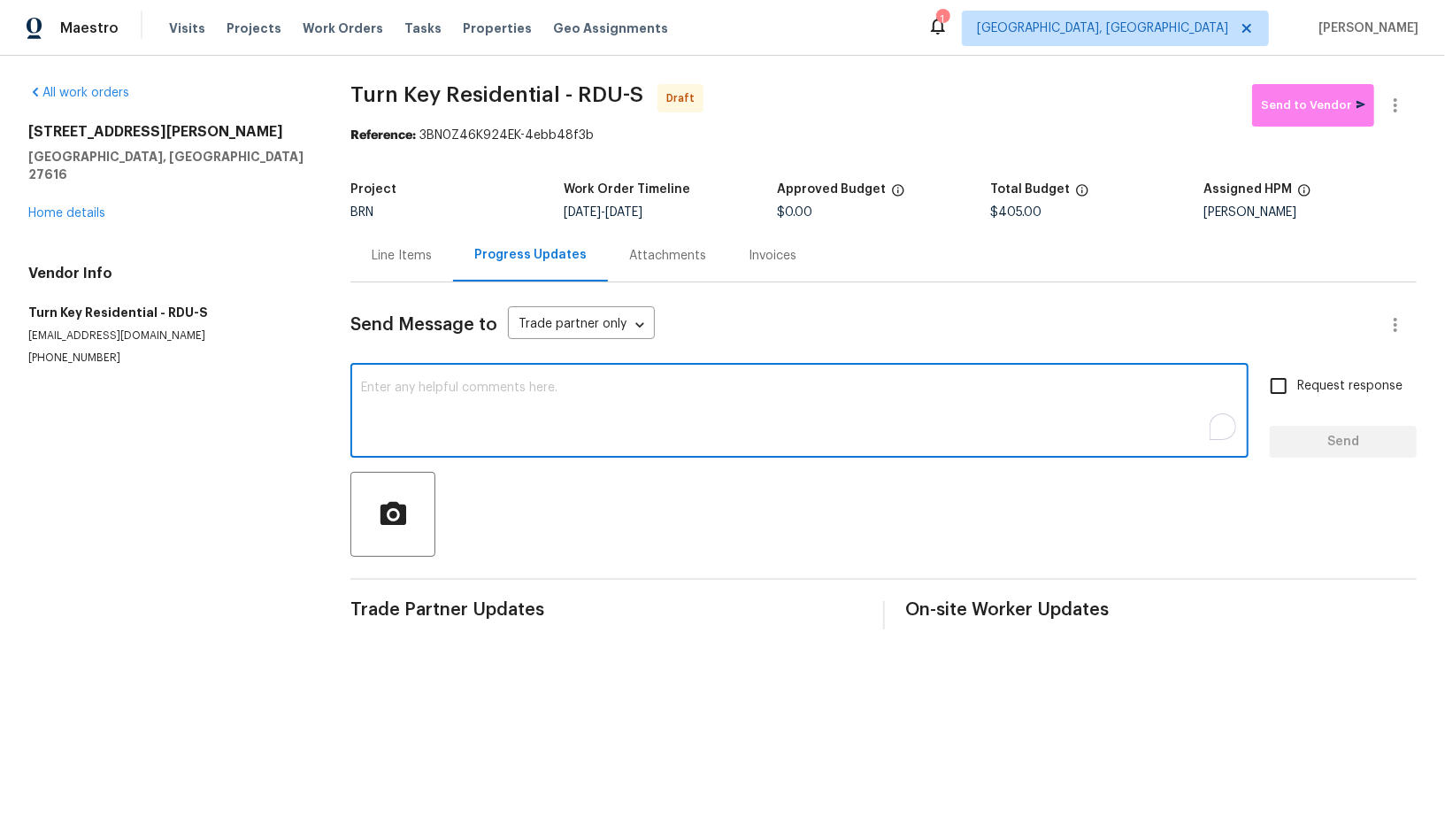
paste textarea "Hi, I'm [PERSON_NAME] from Opendoor. Just wanted to check if you received the W…"
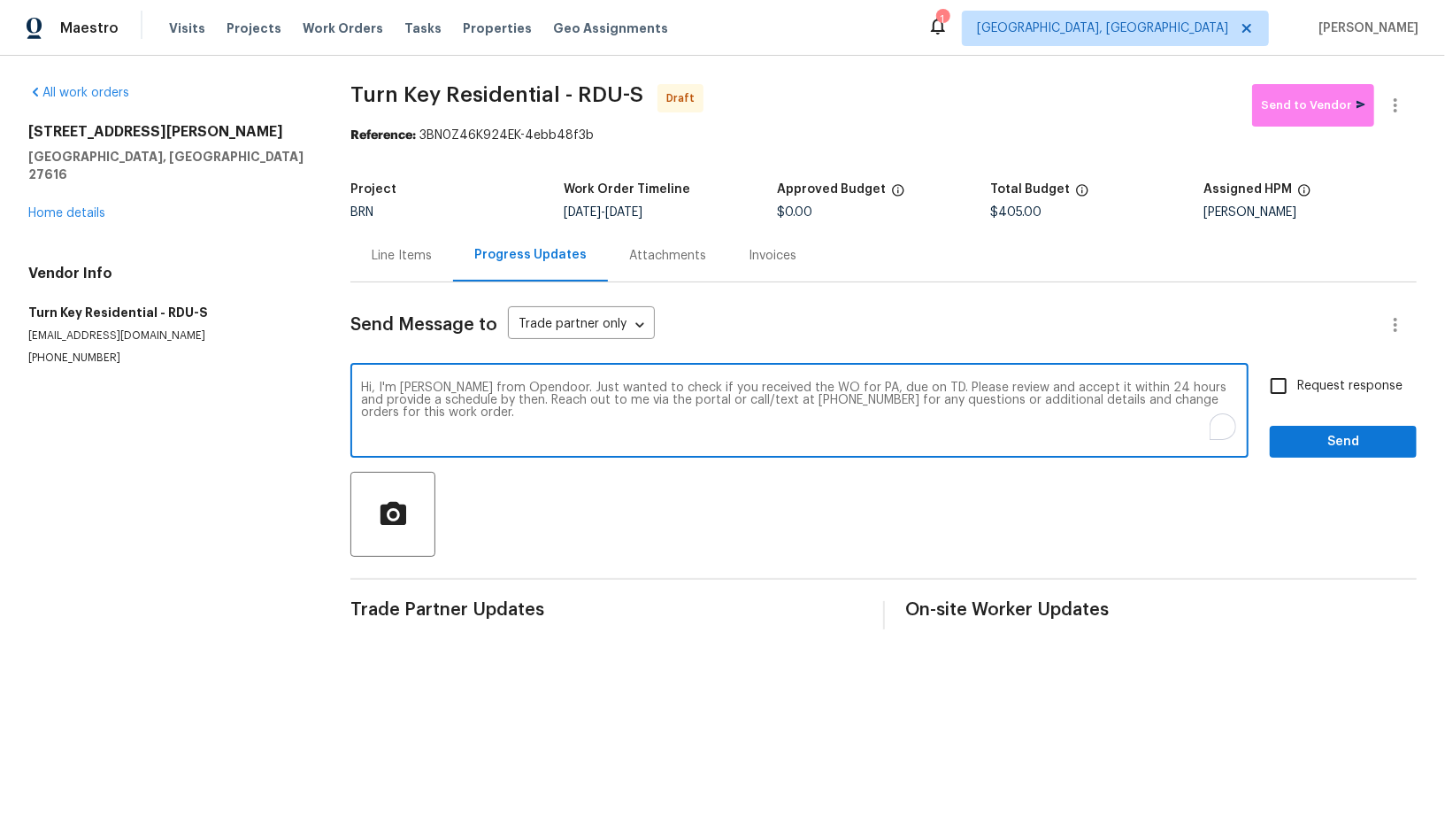
click at [860, 385] on textarea "Hi, I'm [PERSON_NAME] from Opendoor. Just wanted to check if you received the W…" at bounding box center [799, 412] width 877 height 62
paste textarea "[STREET_ADDRESS][PERSON_NAME]"
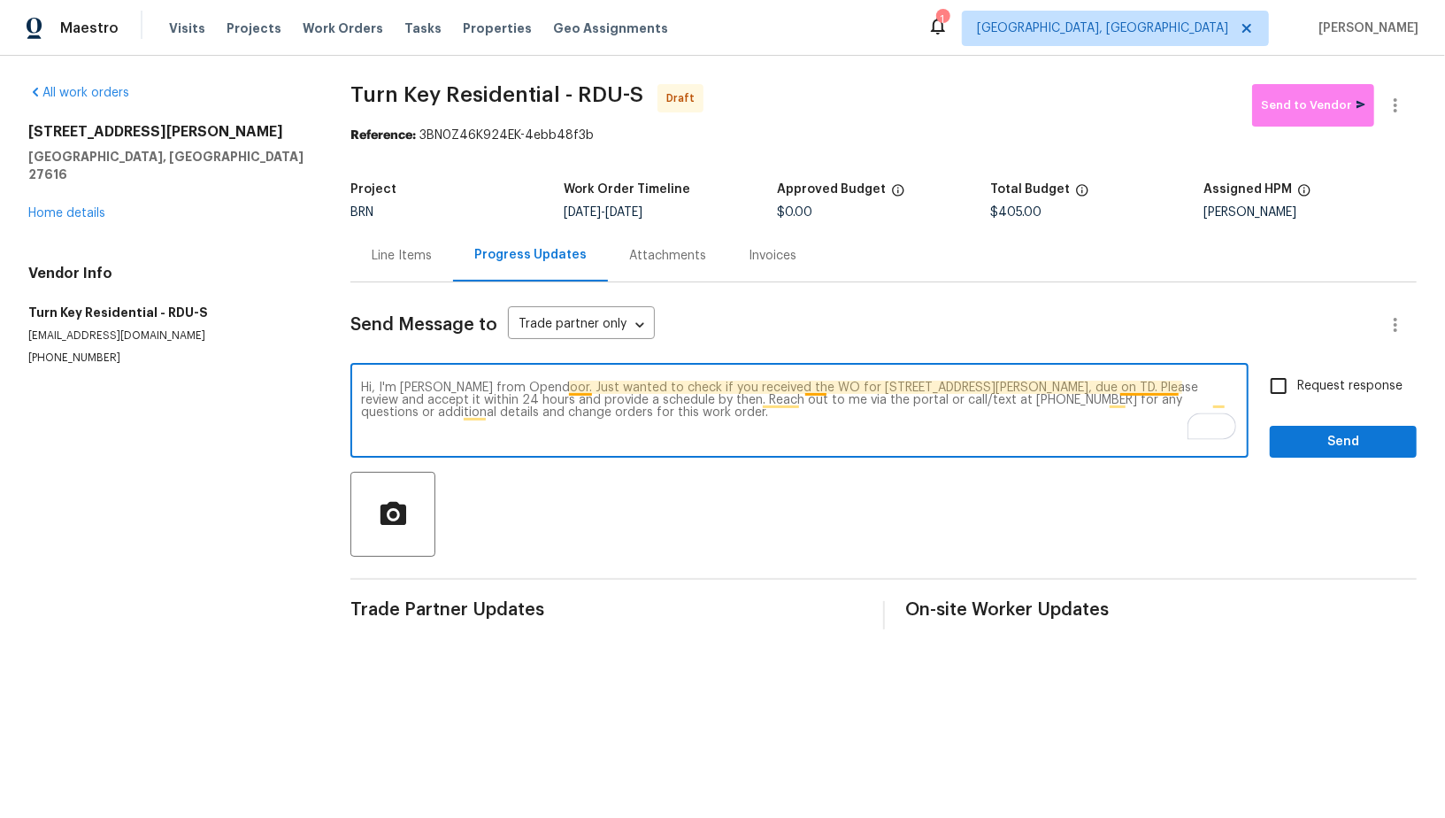
click at [1176, 385] on textarea "Hi, I'm [PERSON_NAME] from Opendoor. Just wanted to check if you received the W…" at bounding box center [799, 412] width 877 height 62
paste textarea "[STREET_ADDRESS][PERSON_NAME]"
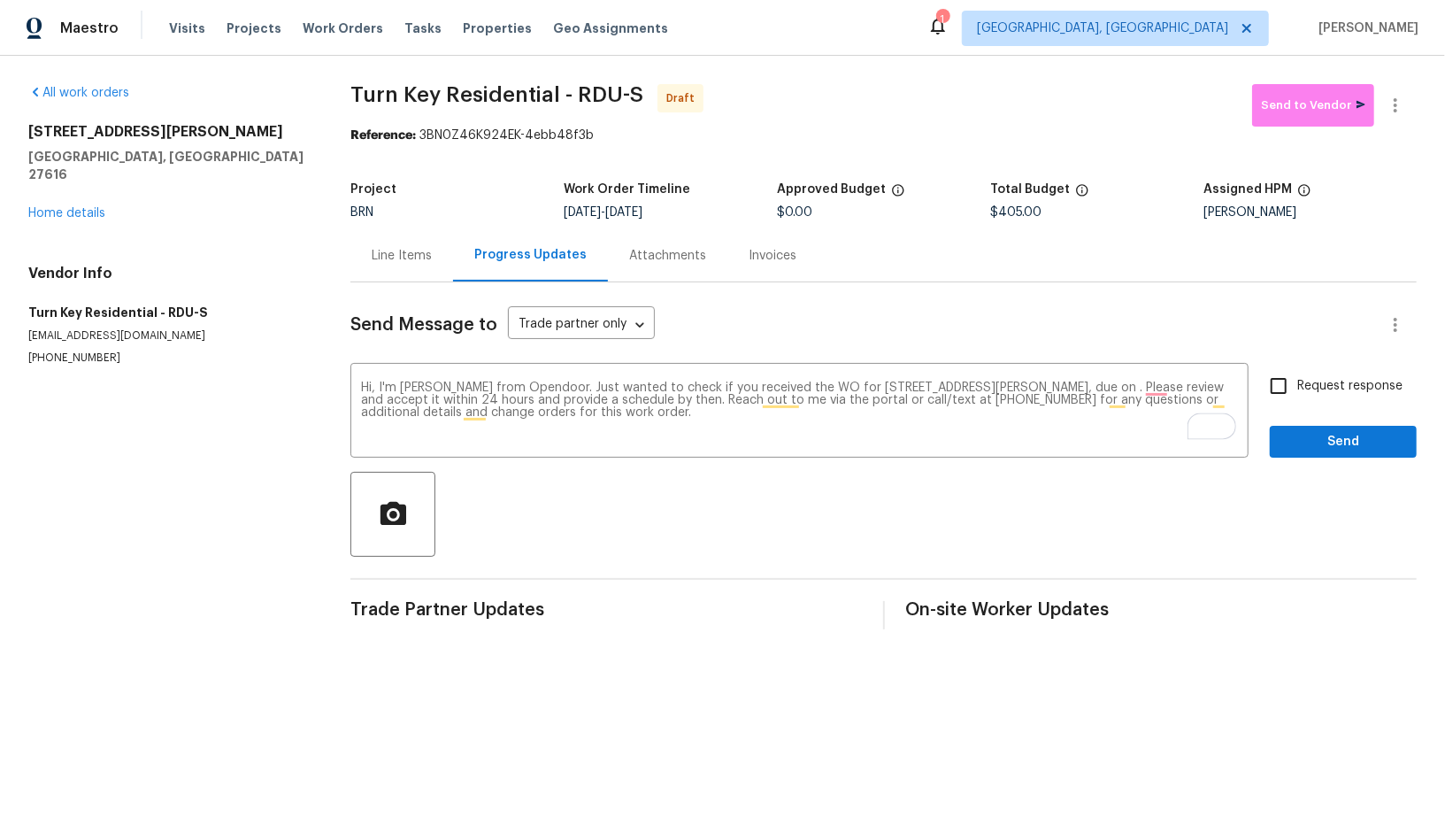
drag, startPoint x: 633, startPoint y: 210, endPoint x: 709, endPoint y: 209, distance: 76.1
click at [709, 210] on div "[DATE] - [DATE]" at bounding box center [670, 212] width 213 height 12
copy span "[DATE]"
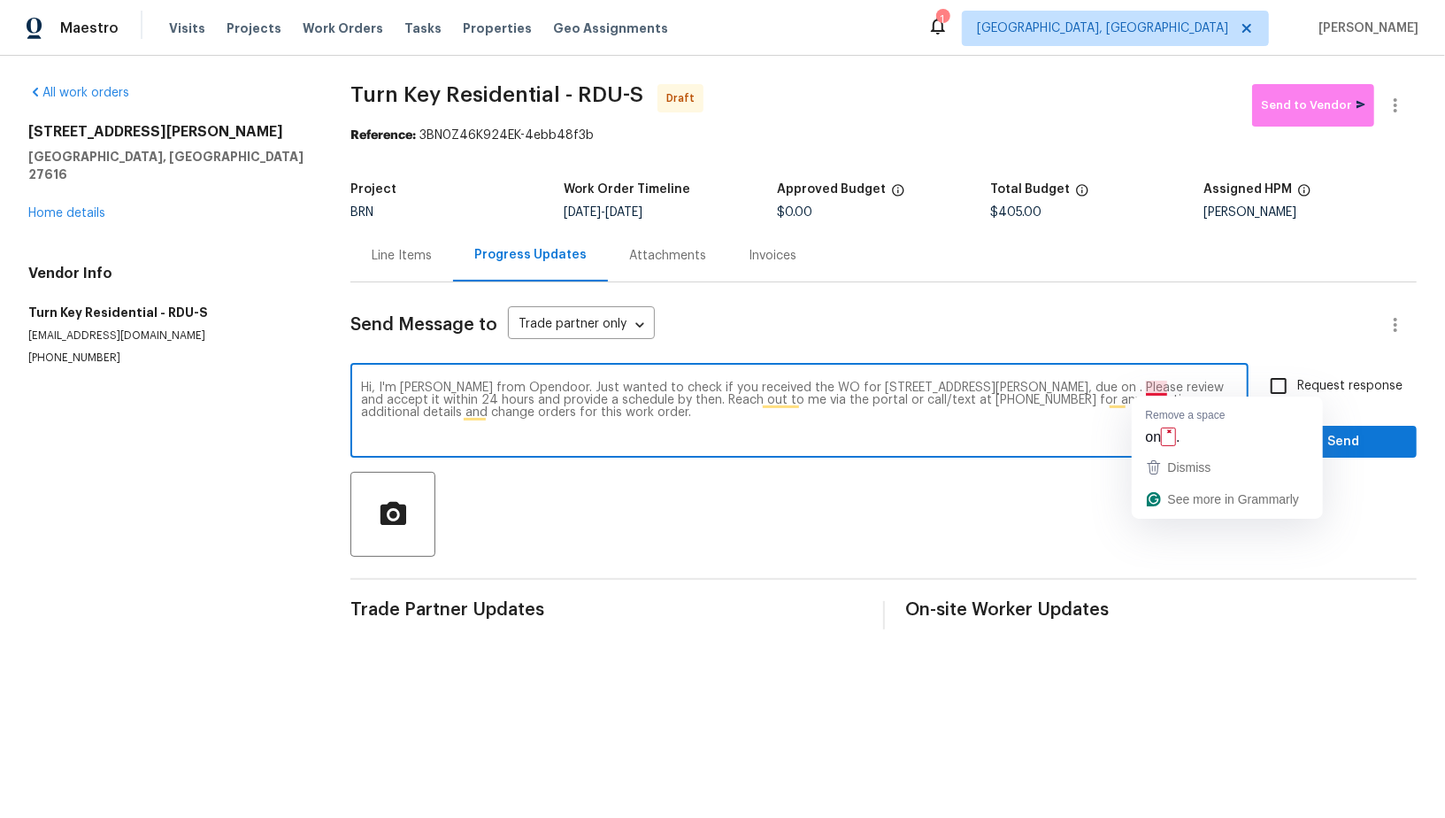
click at [1164, 386] on textarea "Hi, I'm [PERSON_NAME] from Opendoor. Just wanted to check if you received the W…" at bounding box center [799, 412] width 877 height 62
paste textarea "[DATE]"
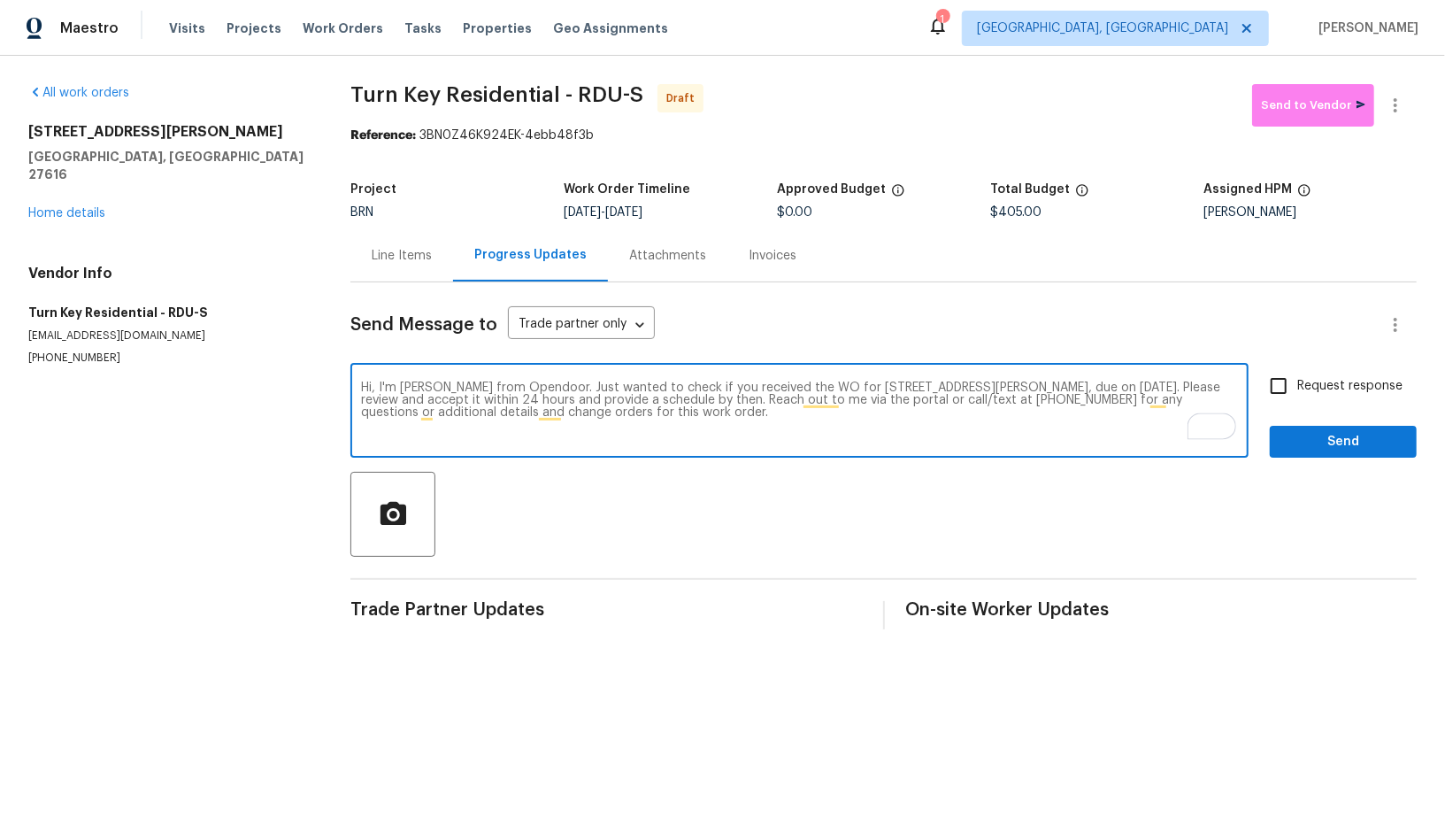
type textarea "Hi, I'm [PERSON_NAME] from Opendoor. Just wanted to check if you received the W…"
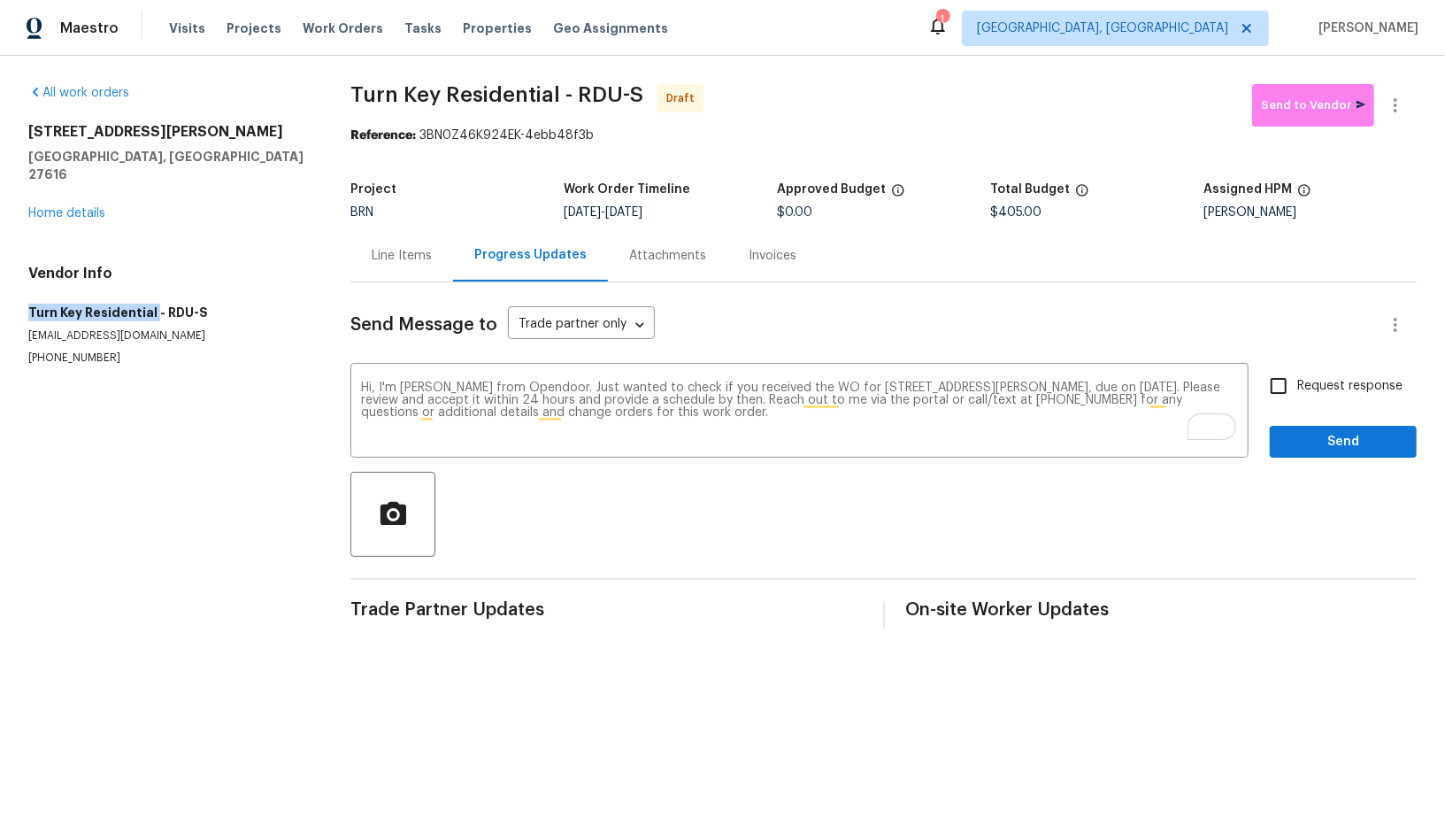
drag, startPoint x: 15, startPoint y: 293, endPoint x: 153, endPoint y: 294, distance: 138.0
click at [153, 294] on div "All work orders [STREET_ADDRESS][PERSON_NAME][PERSON_NAME] Home details Vendor …" at bounding box center [722, 357] width 1445 height 602
copy h5 "Turn Key Residential"
click at [1278, 381] on input "Request response" at bounding box center [1278, 385] width 37 height 37
checkbox input "true"
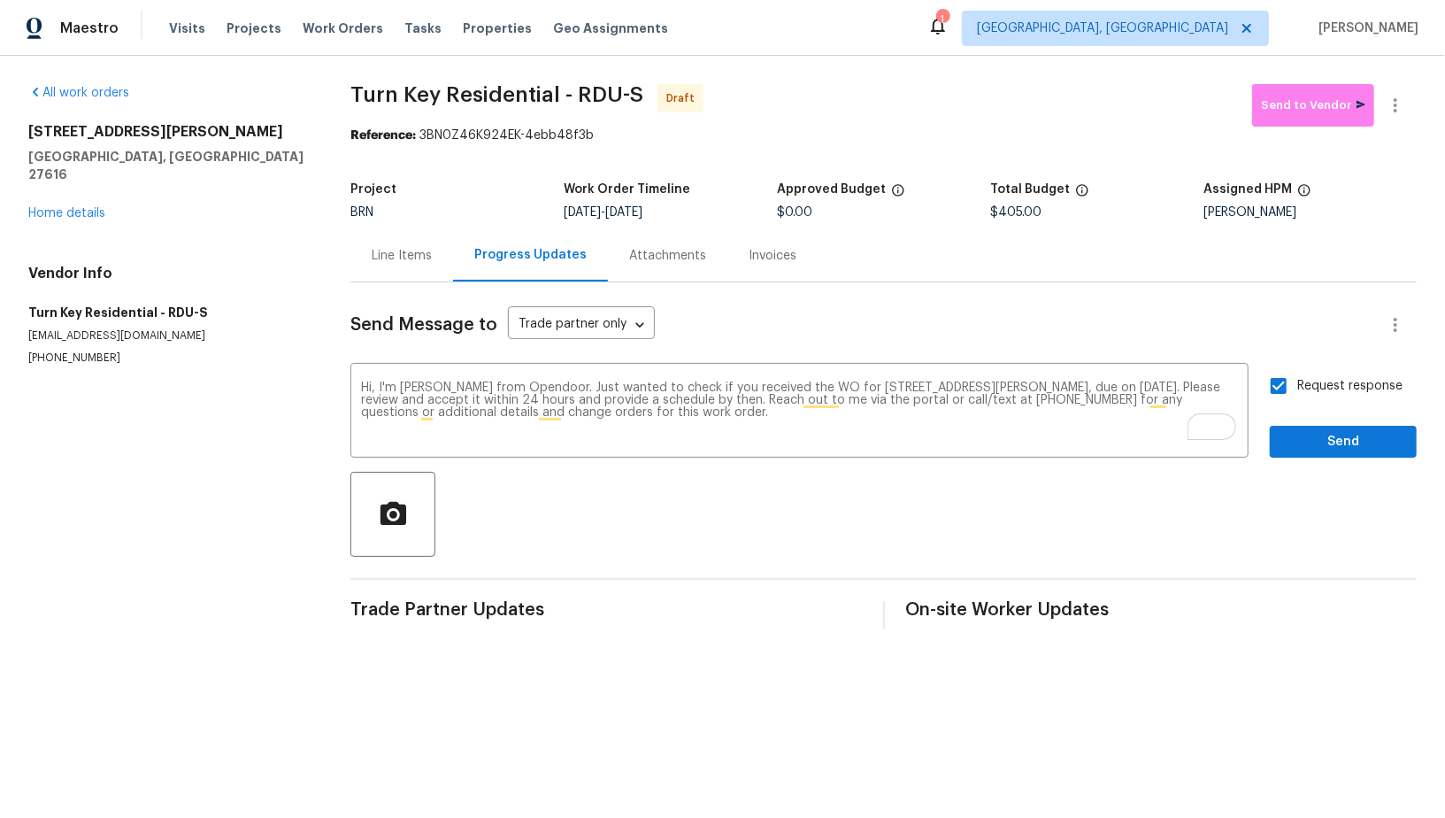
click at [1313, 461] on div "Send Message to Trade partner only Trade partner only ​ Hi, I'm [PERSON_NAME] f…" at bounding box center [883, 455] width 1066 height 347
click at [1285, 438] on span "Send" at bounding box center [1343, 442] width 119 height 22
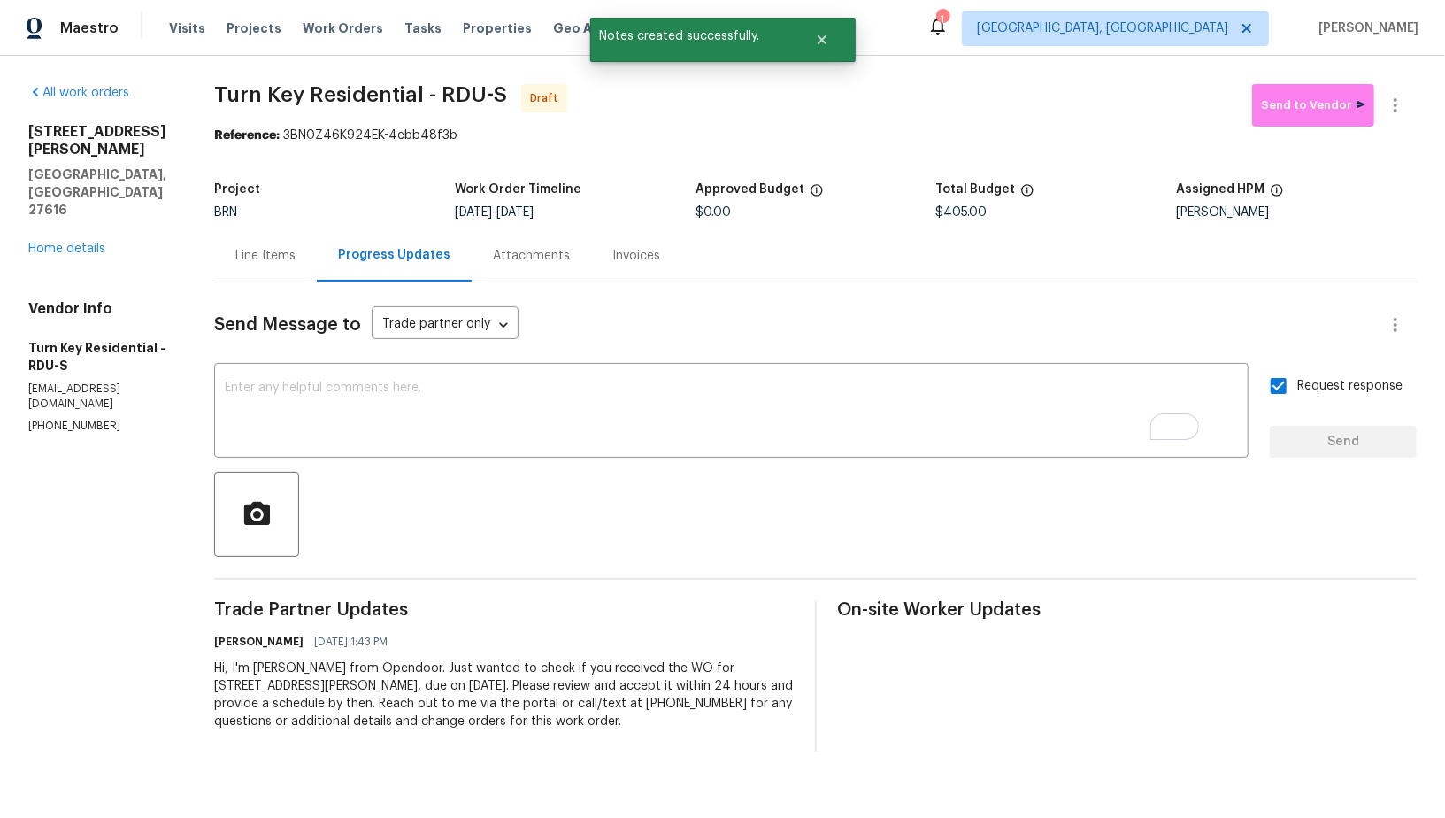
click at [296, 250] on div "Line Items" at bounding box center [265, 256] width 60 height 18
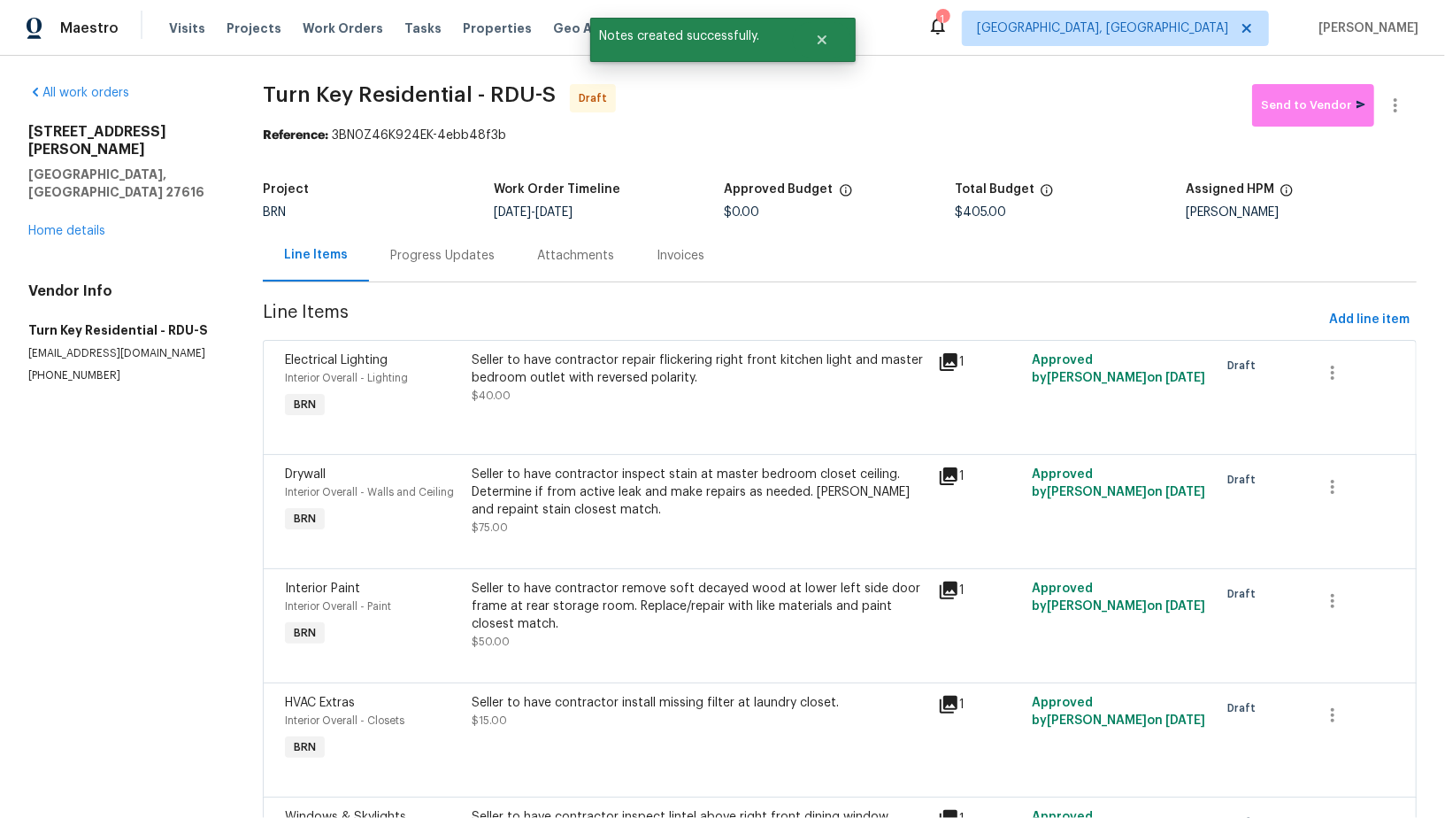
click at [1416, 91] on div "All work orders [STREET_ADDRESS][PERSON_NAME][PERSON_NAME] Home details Vendor …" at bounding box center [722, 680] width 1445 height 1248
click at [1401, 96] on icon "button" at bounding box center [1395, 105] width 21 height 21
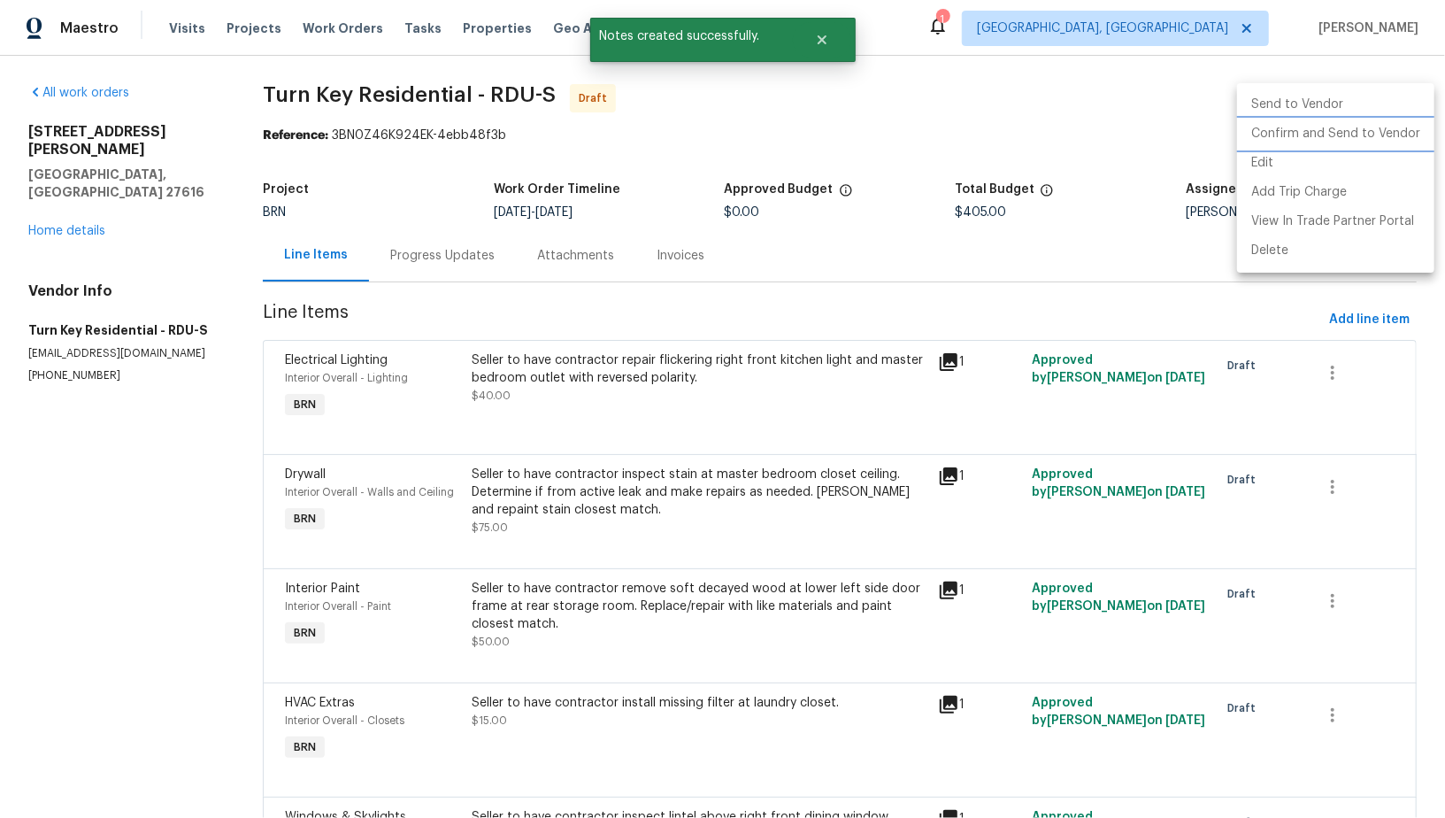
click at [1357, 129] on li "Confirm and Send to Vendor" at bounding box center [1335, 133] width 197 height 29
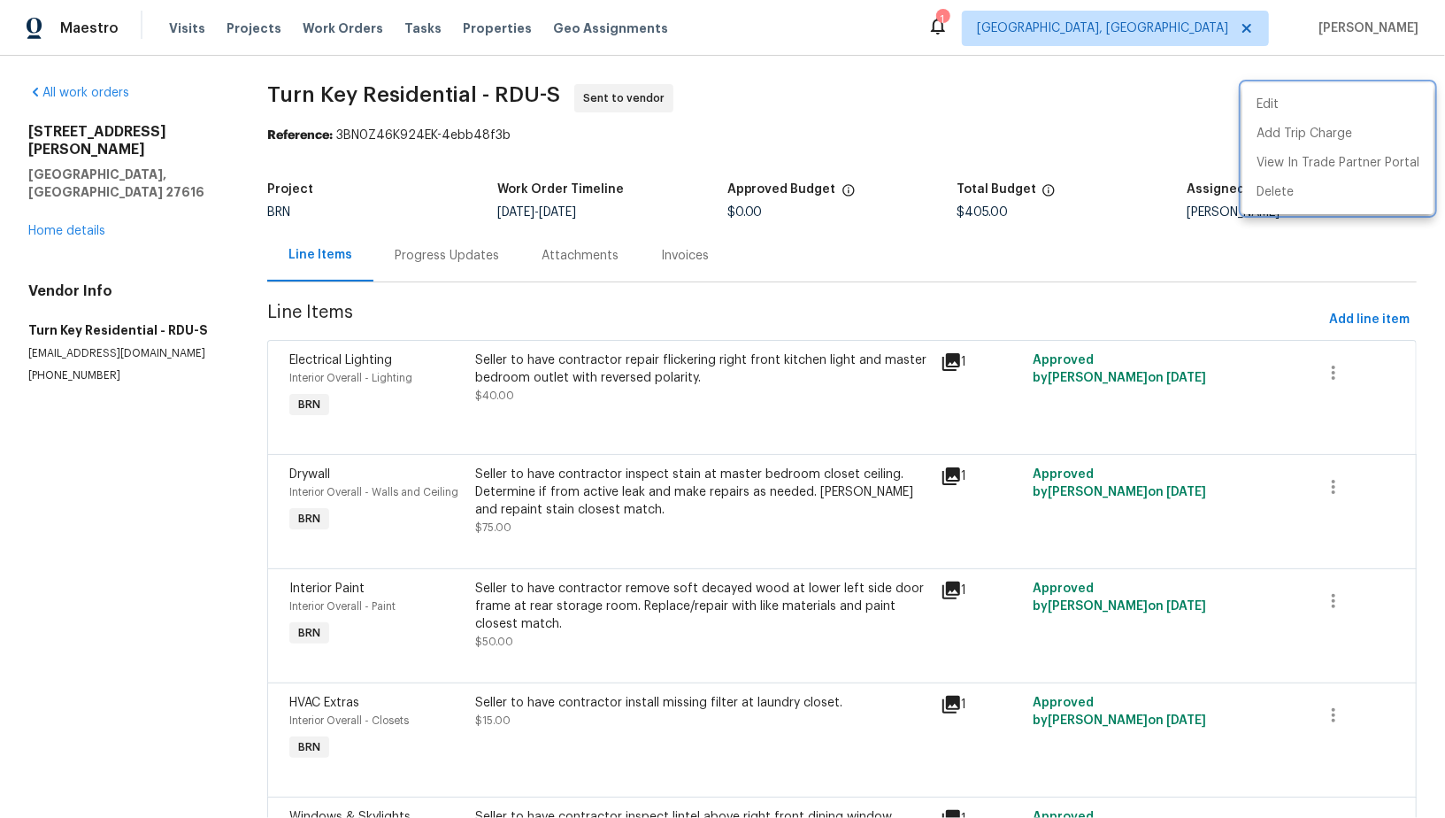
click at [1096, 211] on div at bounding box center [722, 409] width 1445 height 818
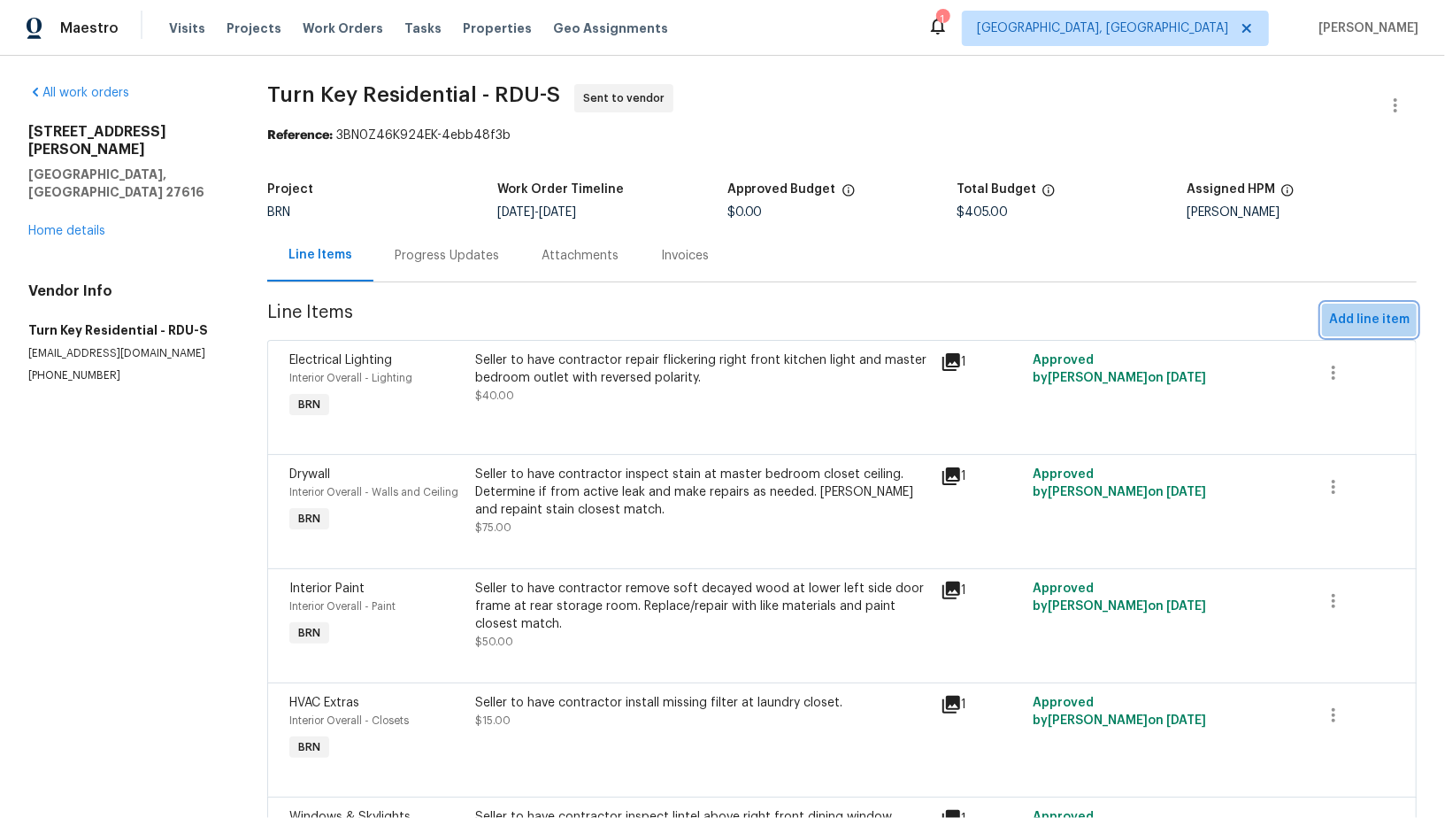
click at [1378, 311] on span "Add line item" at bounding box center [1369, 320] width 81 height 22
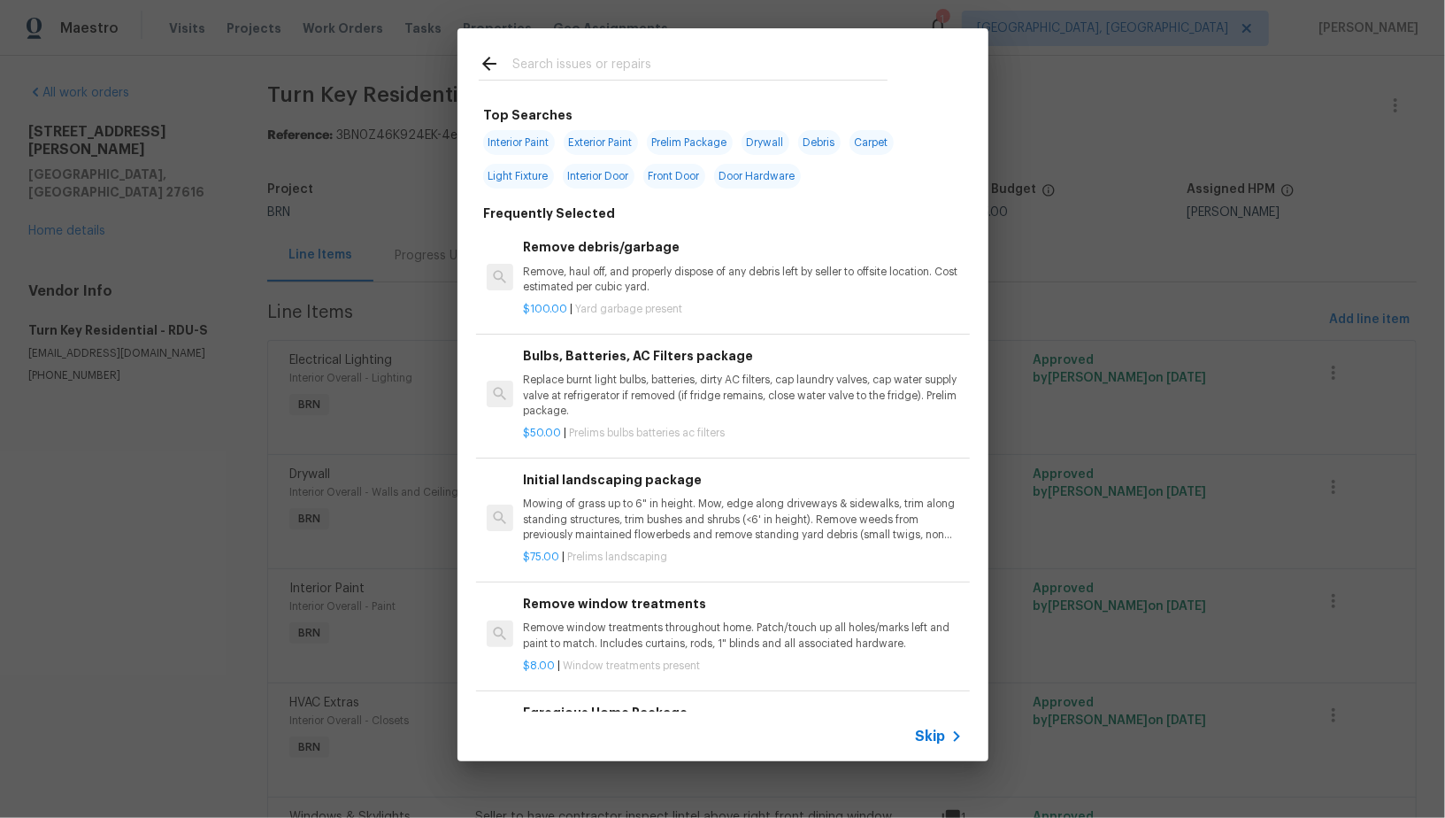
click at [923, 733] on span "Skip" at bounding box center [931, 736] width 30 height 18
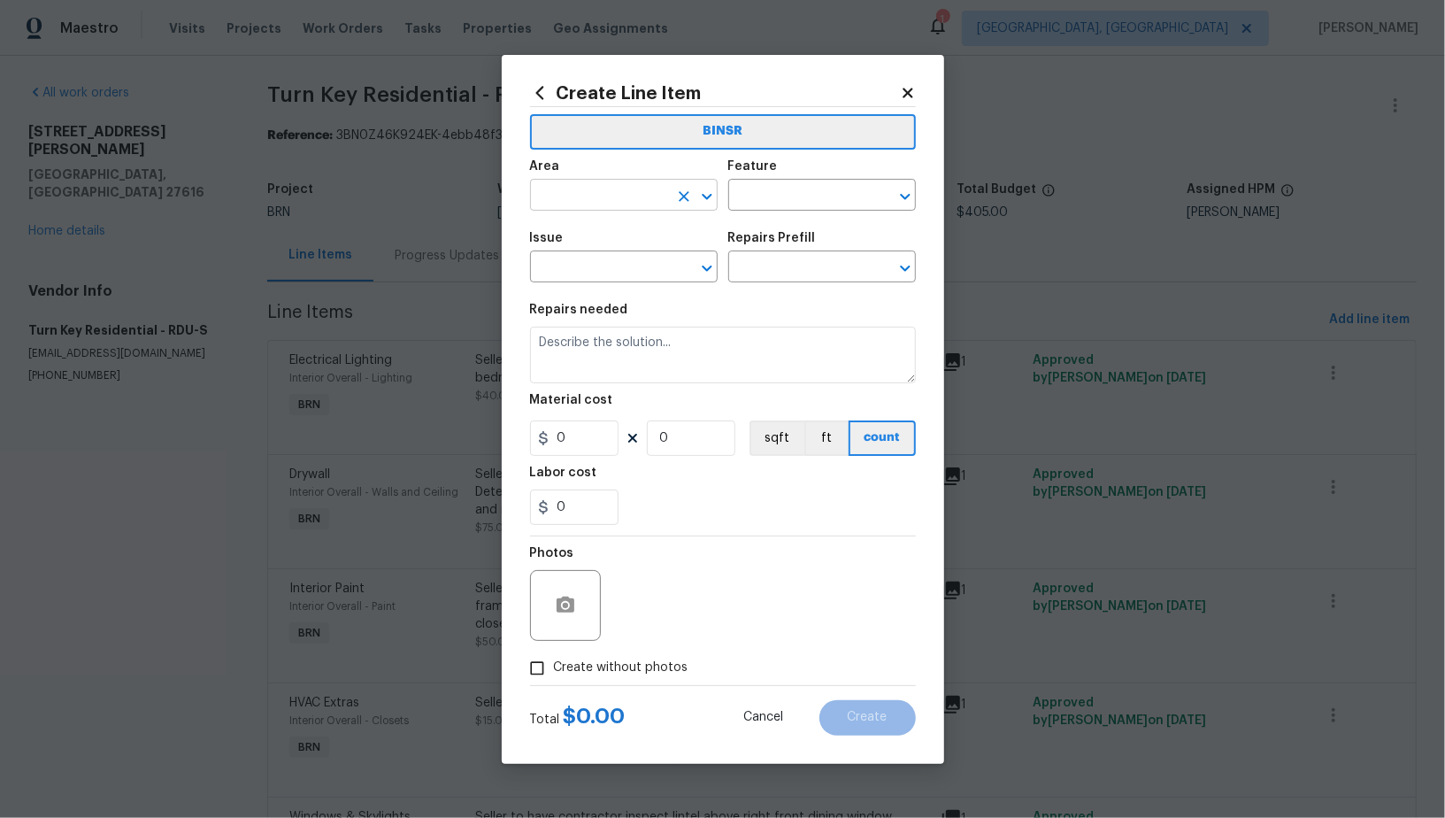
click at [596, 188] on input "text" at bounding box center [599, 196] width 138 height 27
click at [601, 267] on li "Interior Overall" at bounding box center [624, 264] width 188 height 29
type input "Interior Overall"
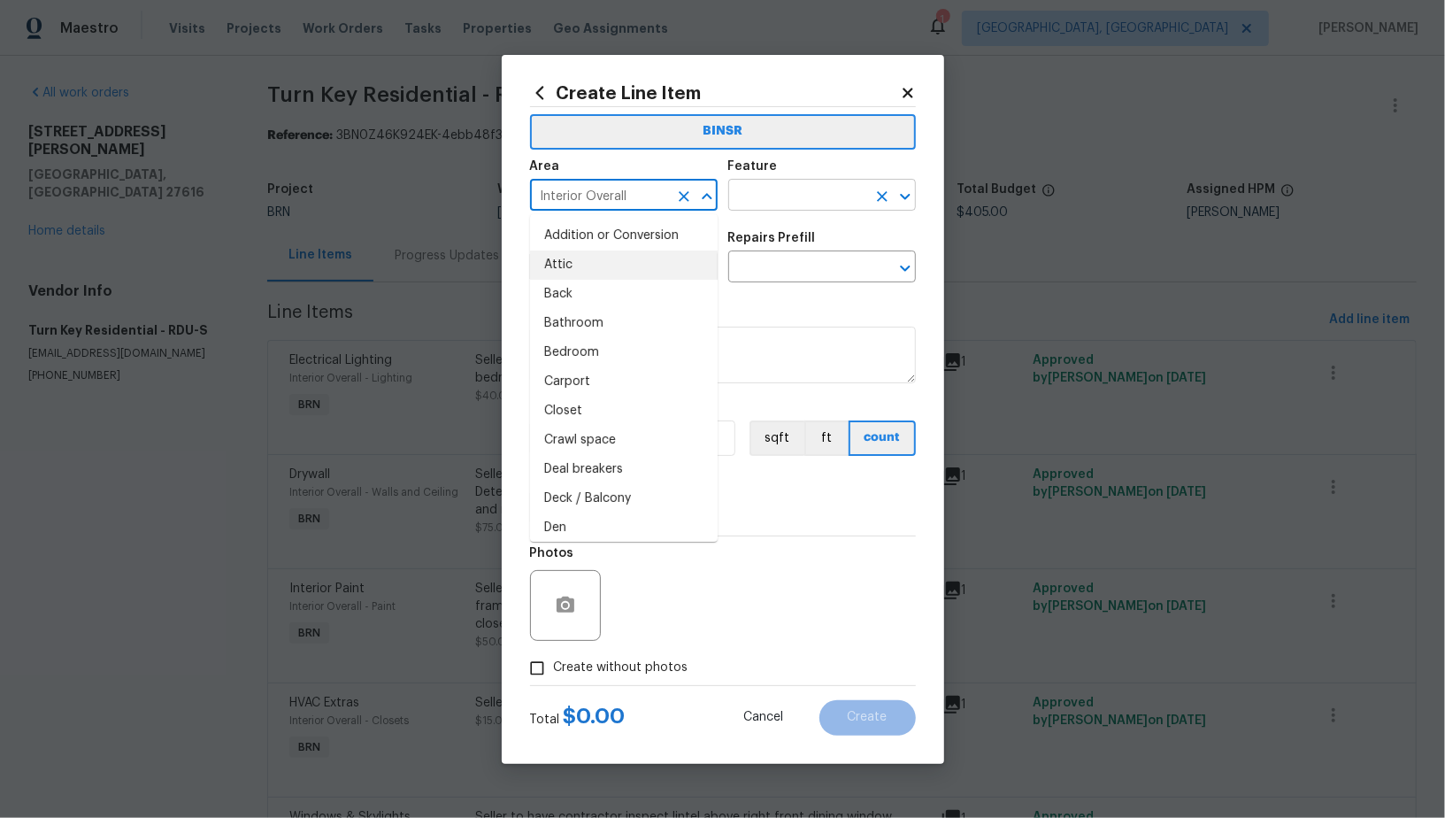
click at [779, 201] on input "text" at bounding box center [797, 196] width 138 height 27
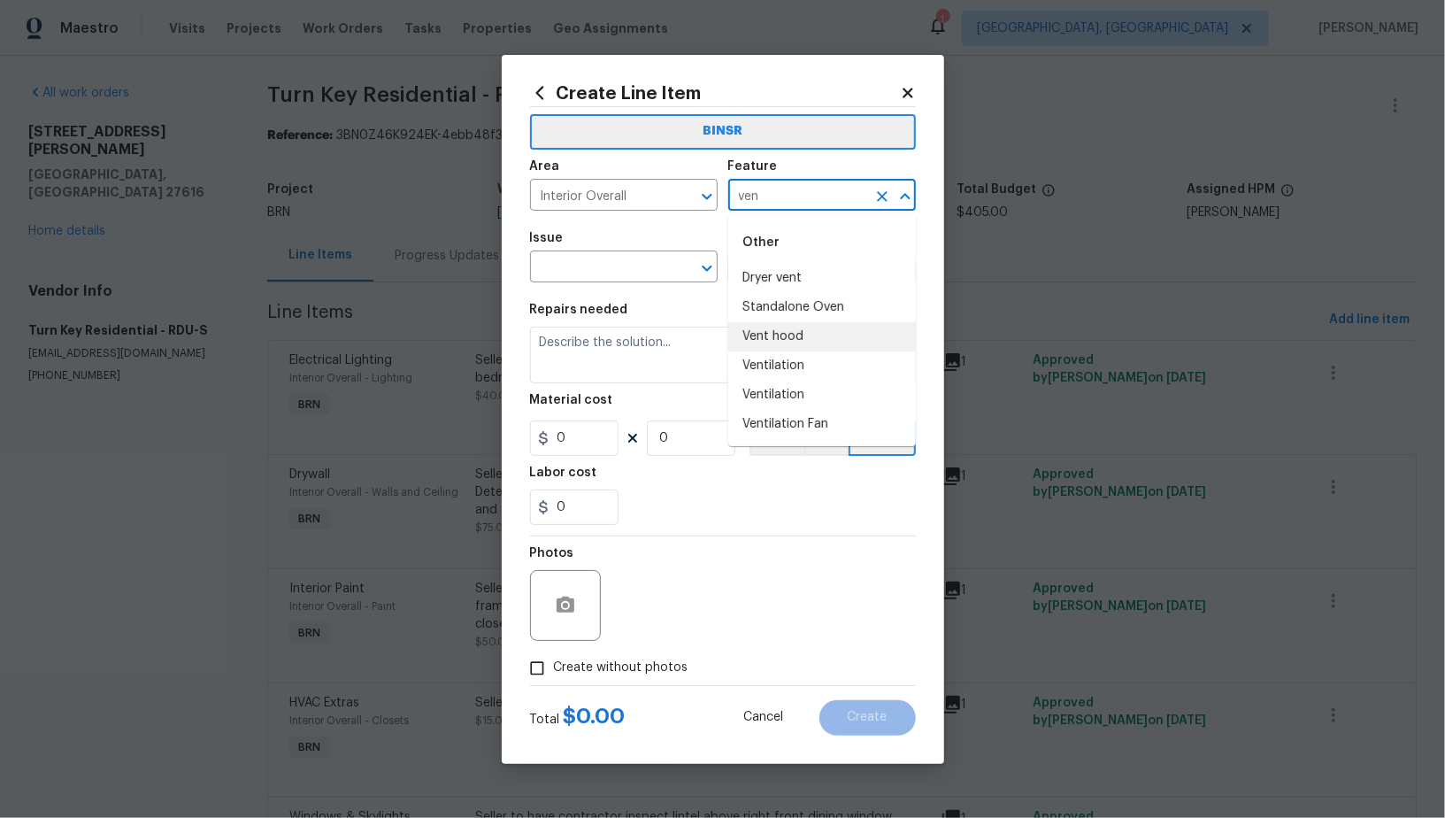
click at [805, 342] on li "Vent hood" at bounding box center [822, 336] width 188 height 29
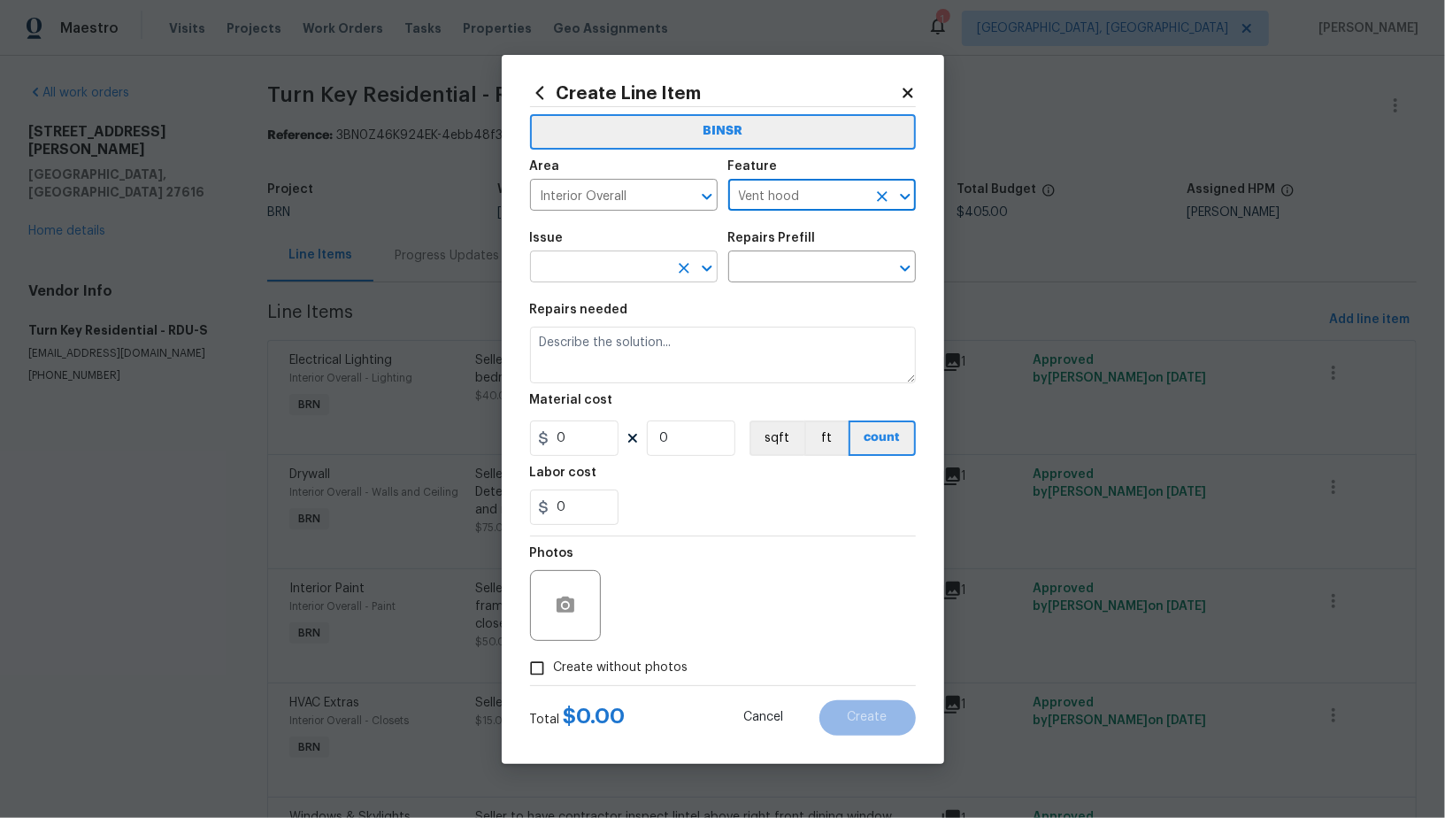
type input "Vent hood"
click at [604, 265] on input "text" at bounding box center [599, 268] width 138 height 27
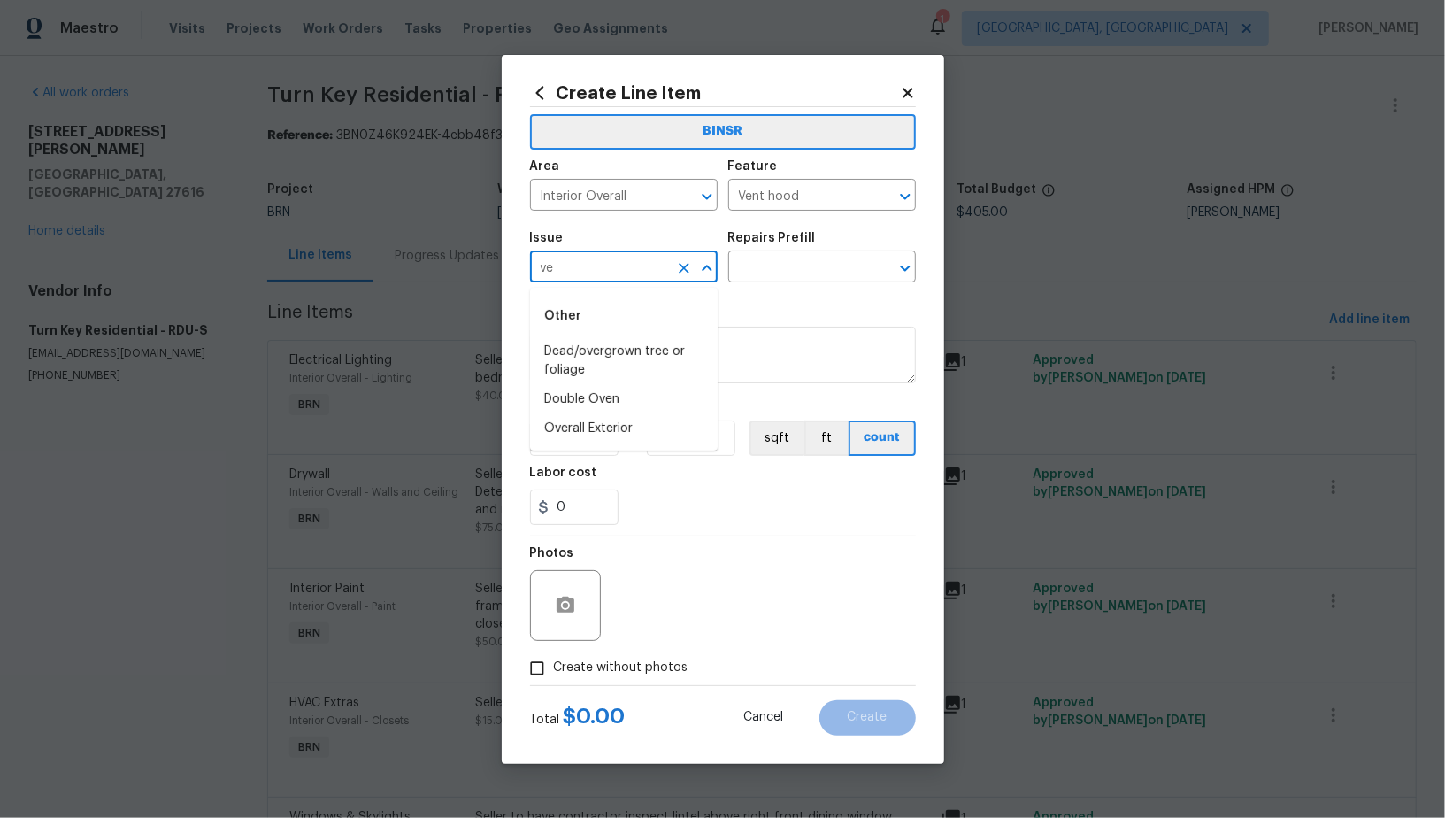
type input "v"
click at [623, 400] on li "Overall Exterior" at bounding box center [624, 399] width 188 height 29
type input "Overall Exterior"
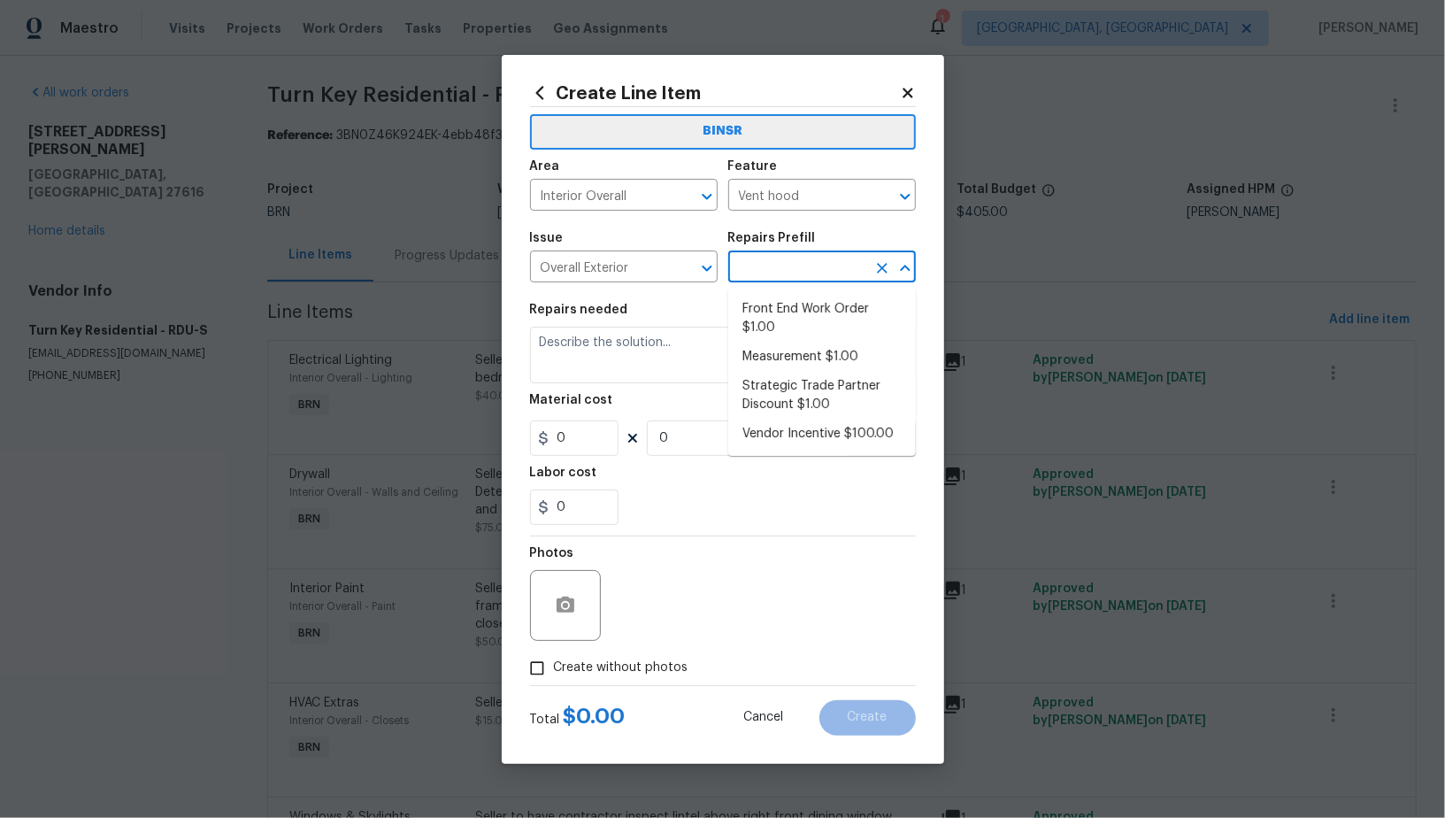
click at [794, 278] on input "text" at bounding box center [797, 268] width 138 height 27
click at [794, 319] on li "Front End Work Order $1.00" at bounding box center [822, 319] width 188 height 48
type input "Front End Work Order $1.00"
type textarea "Placeholder line item for the creation of front end work orders."
type input "1"
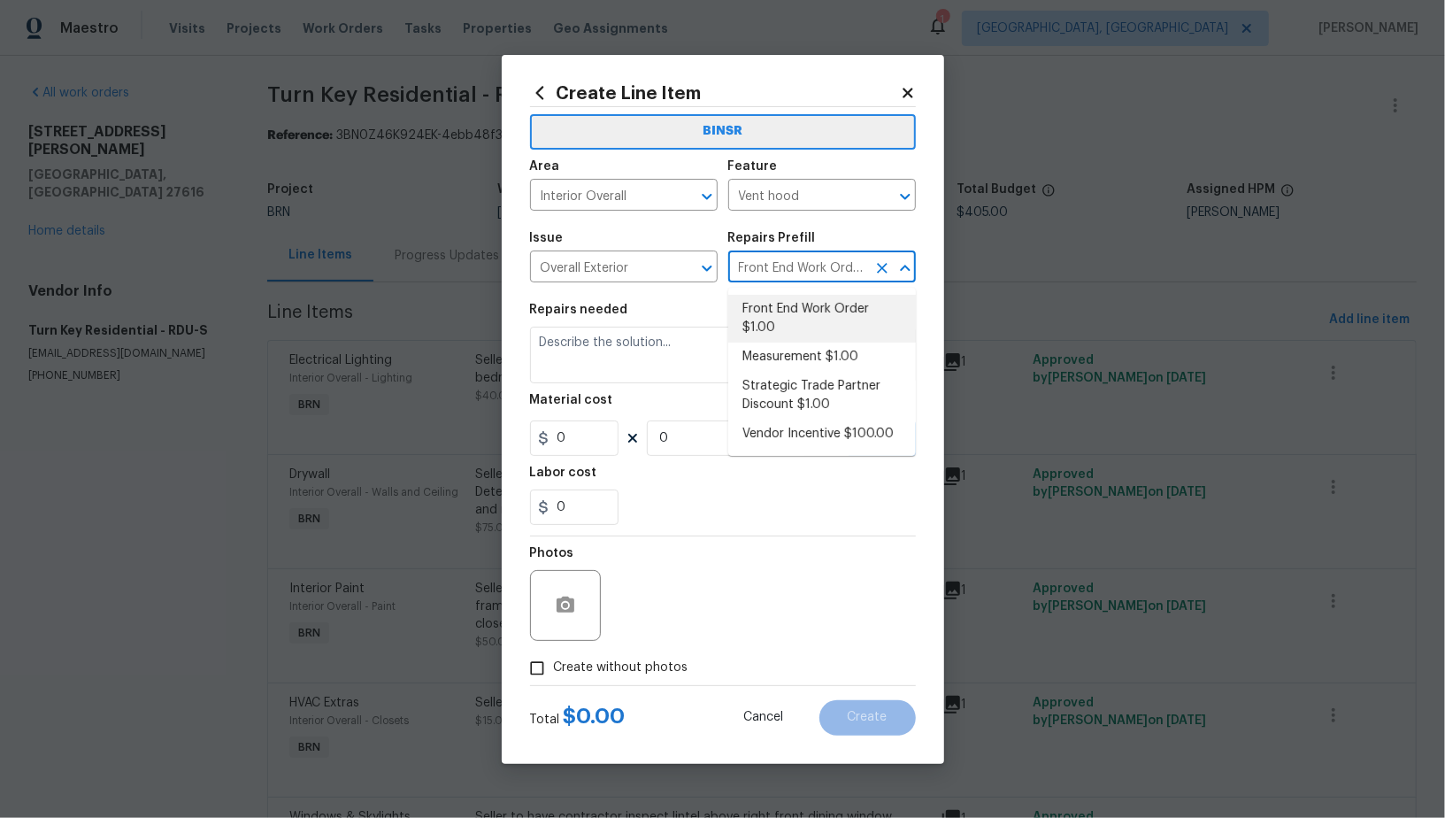
type input "1"
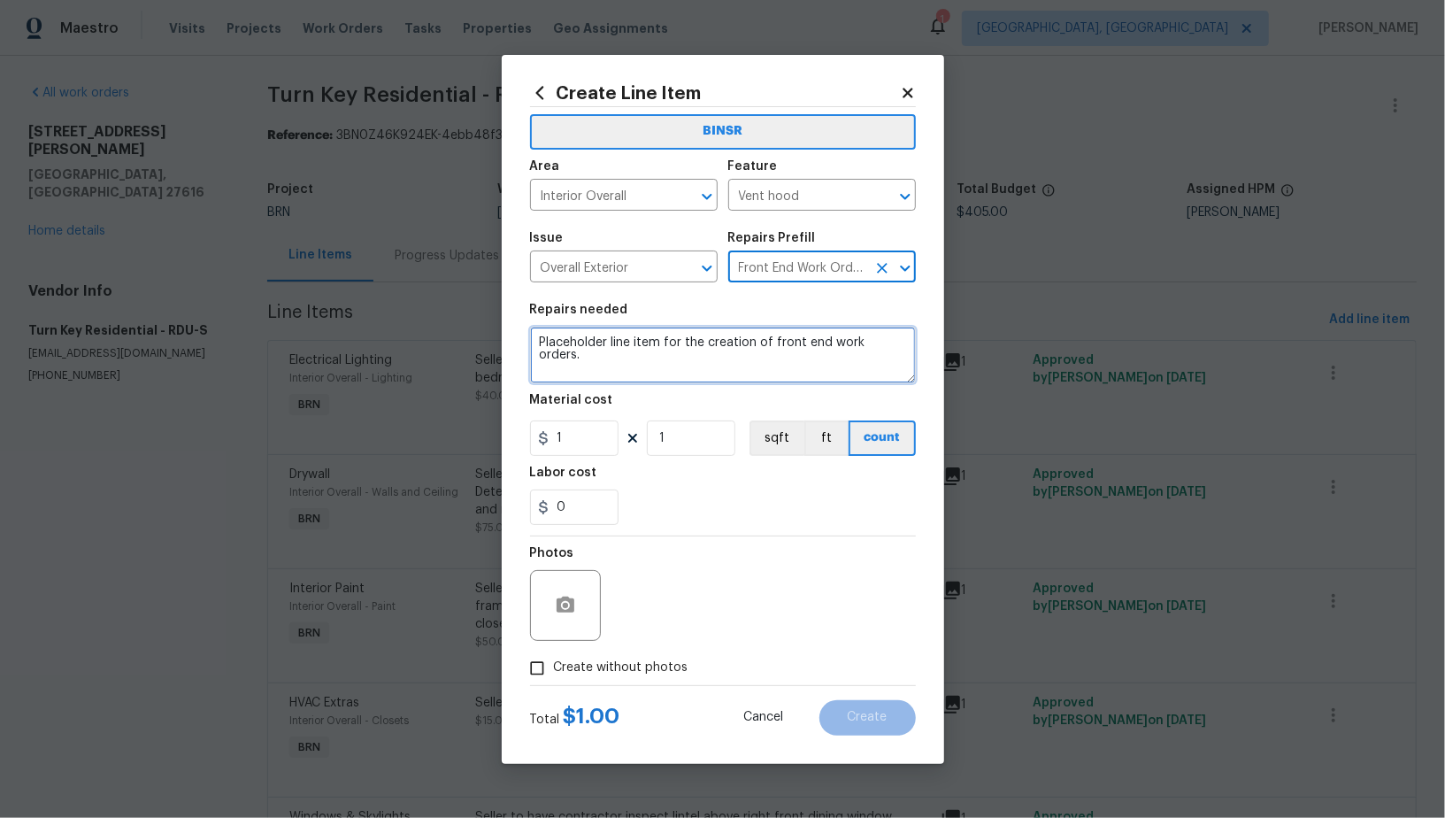
click at [707, 338] on textarea "Placeholder line item for the creation of front end work orders." at bounding box center [723, 354] width 386 height 57
paste textarea "Contractor to repair vent covers. Loose/not closing properly. Kill/remove possi…"
type textarea "Contractor to repair vent covers. Loose/not closing properly. Kill/remove possi…"
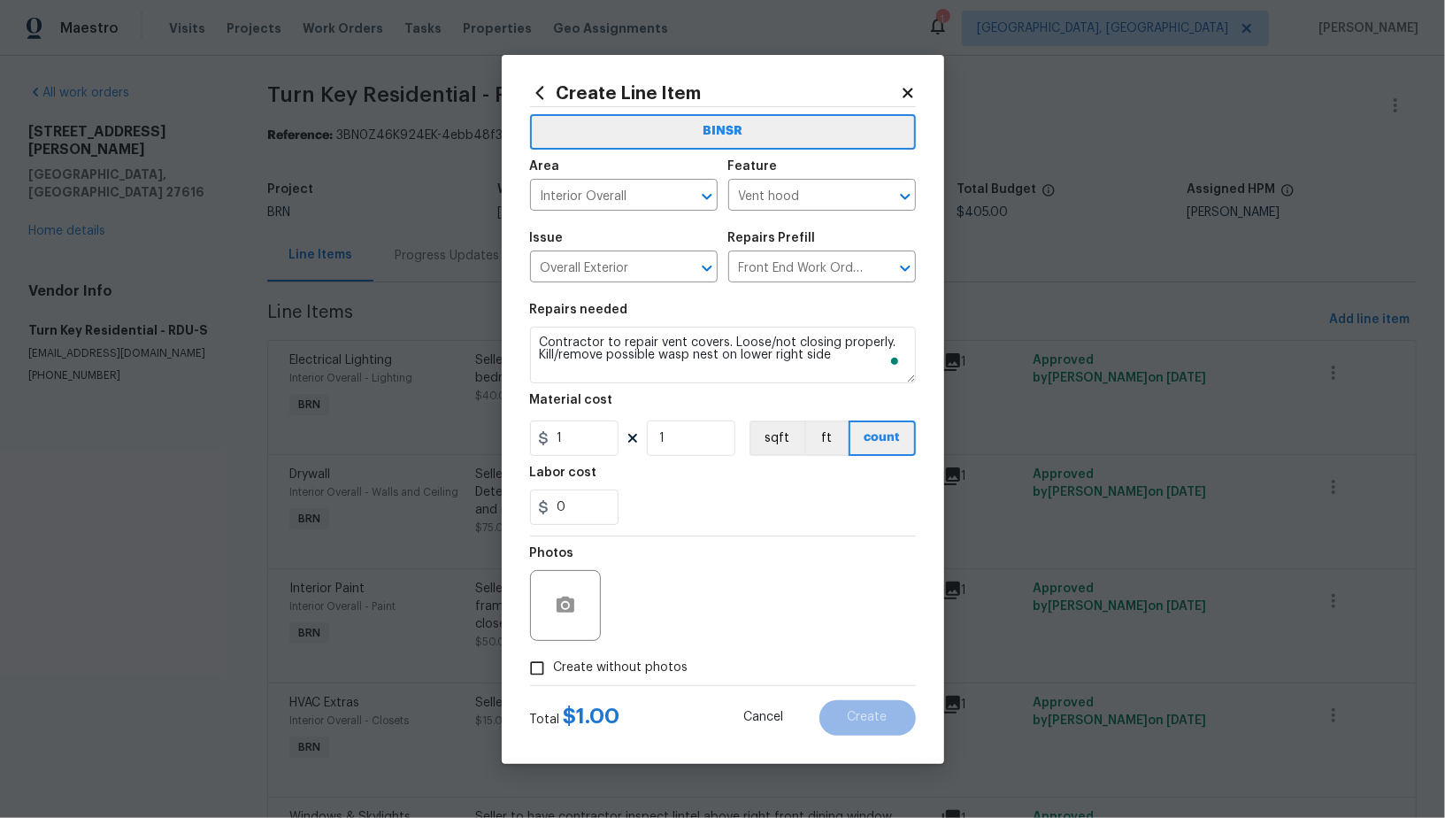
click at [625, 443] on div "1 1 sqft ft count" at bounding box center [723, 437] width 386 height 35
click at [620, 442] on div "1 1 sqft ft count" at bounding box center [723, 437] width 386 height 35
click at [580, 436] on input "1" at bounding box center [574, 437] width 88 height 35
click at [878, 195] on icon "Clear" at bounding box center [882, 197] width 18 height 18
type input "0"
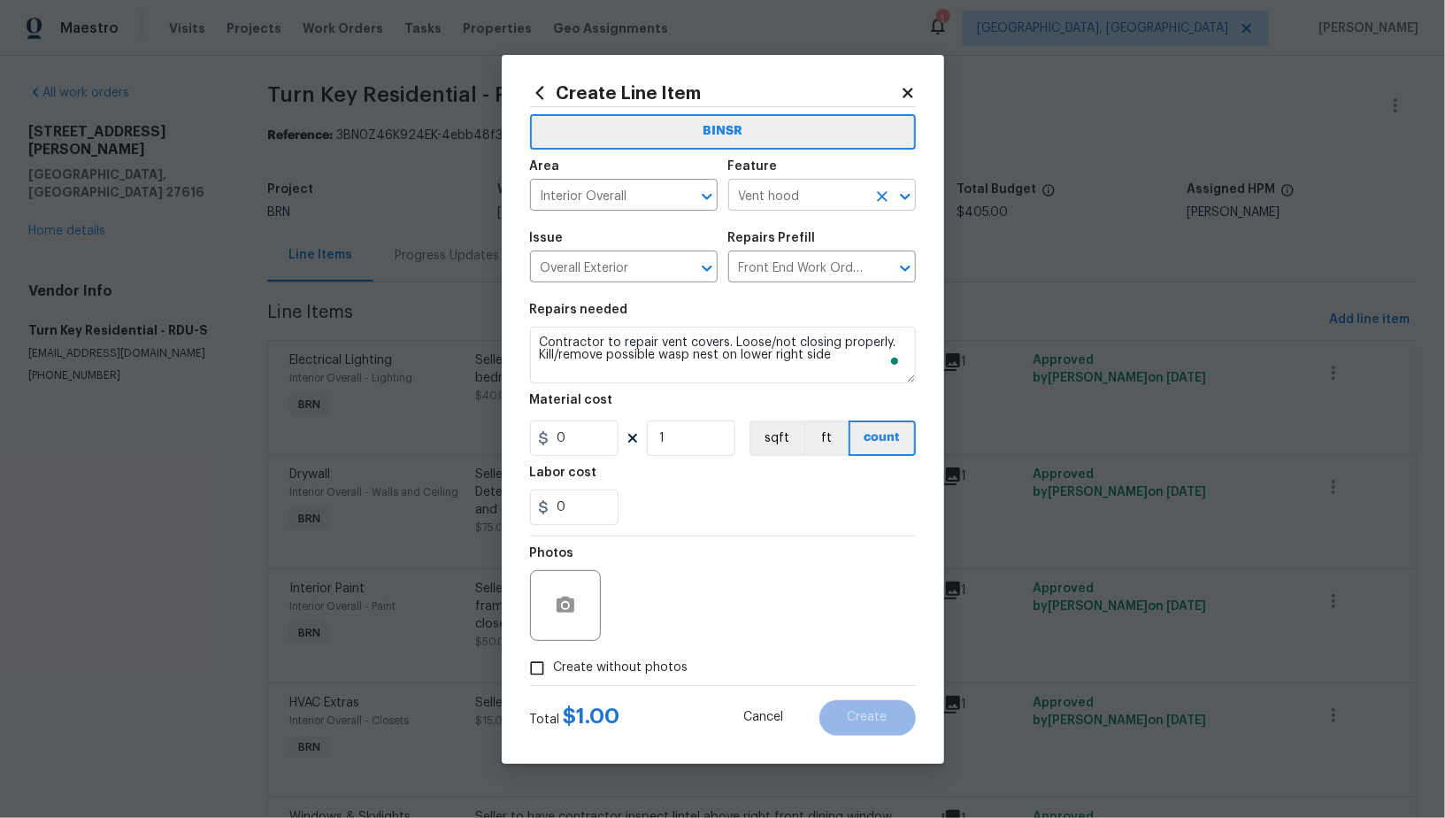
type input "Vent hood"
click at [677, 196] on icon "Clear" at bounding box center [684, 197] width 18 height 18
click at [592, 236] on li "Exterior Overall" at bounding box center [624, 235] width 188 height 29
type input "Exterior Overall"
click at [586, 512] on input "0" at bounding box center [574, 506] width 88 height 35
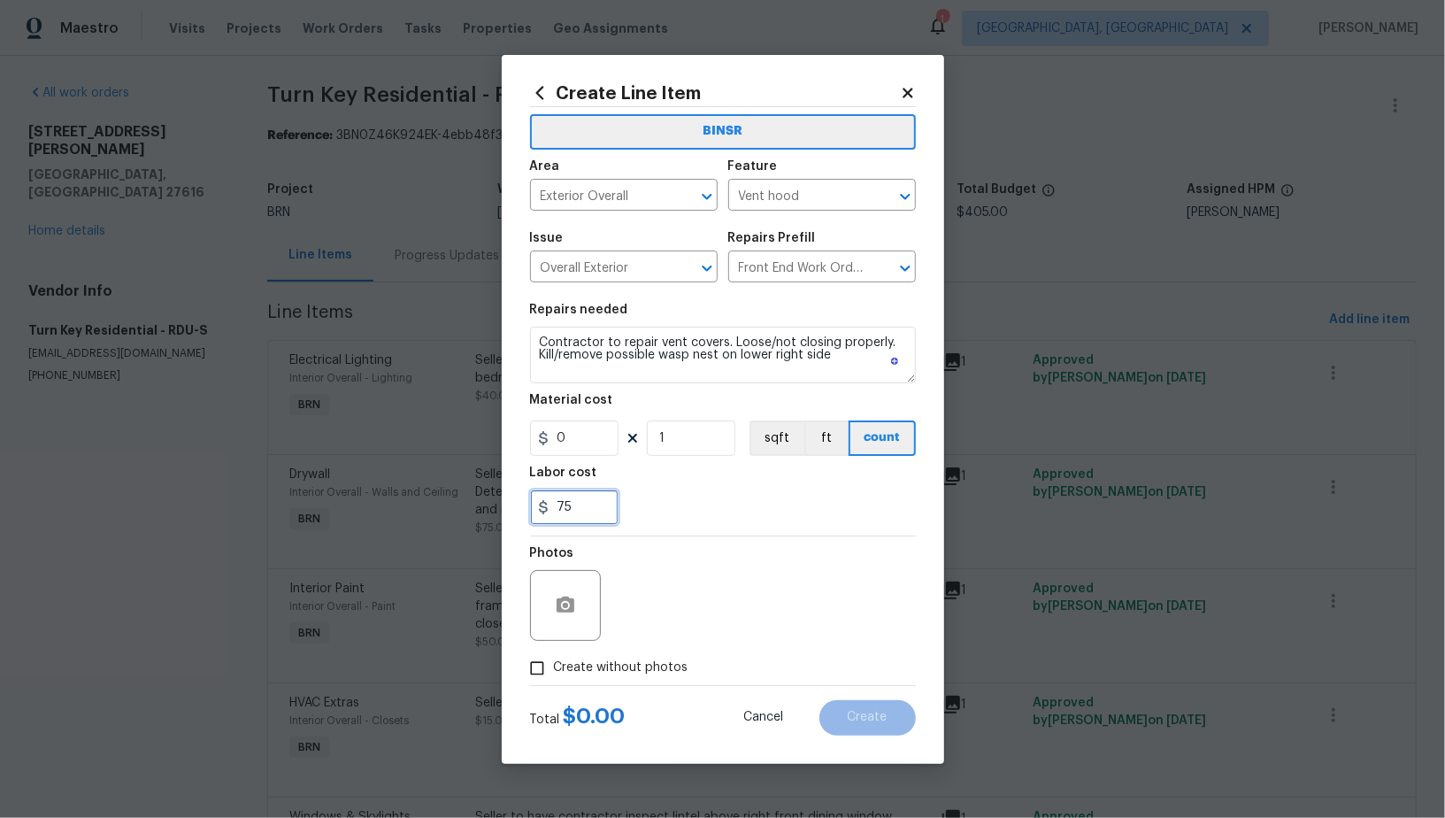
type input "75"
click at [549, 610] on button "button" at bounding box center [565, 605] width 42 height 42
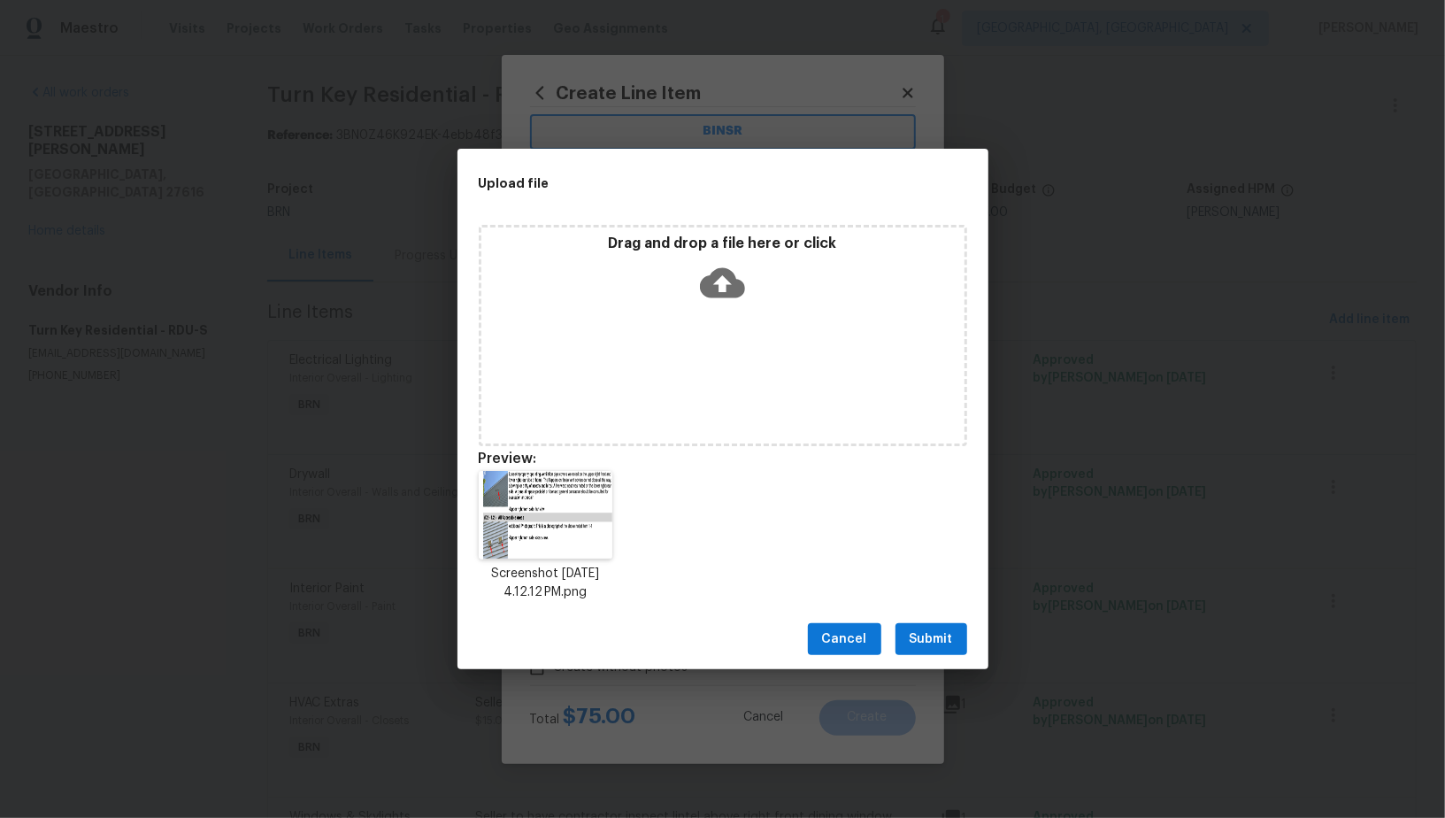
click at [964, 626] on button "Submit" at bounding box center [931, 639] width 72 height 33
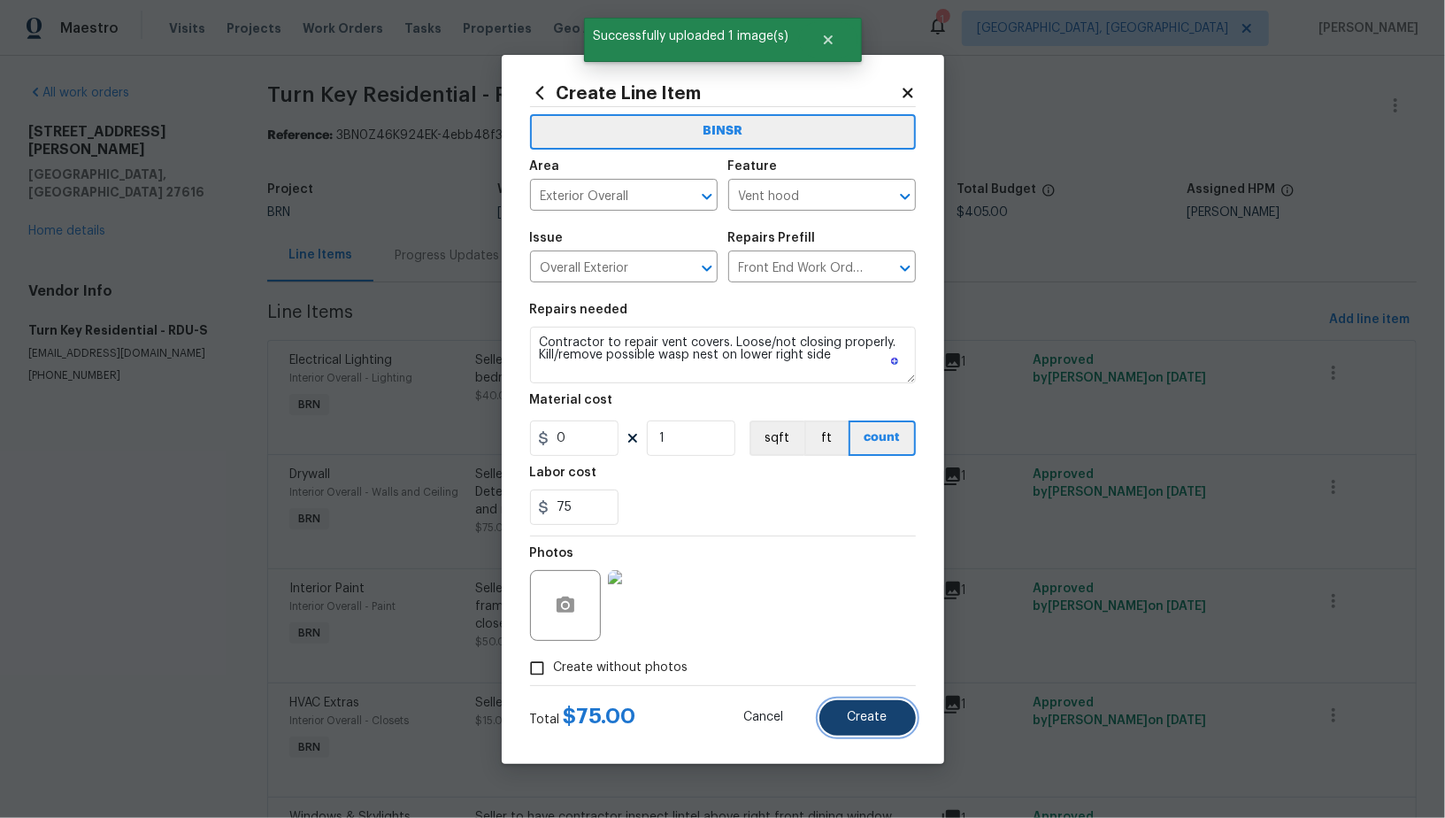
click at [854, 711] on span "Create" at bounding box center [868, 716] width 40 height 13
type input "0"
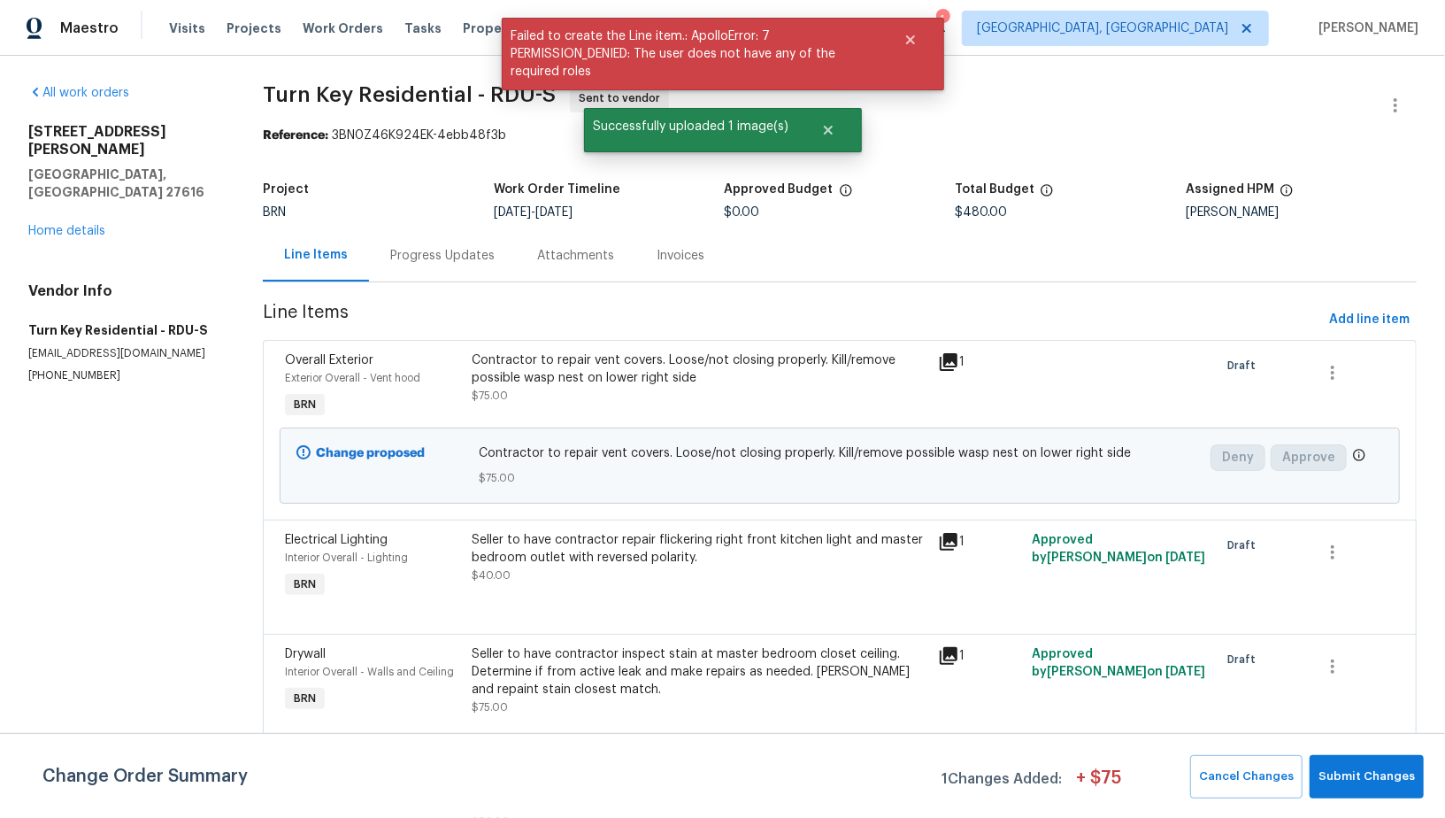
click at [1380, 808] on div "Change Order Summary 1 Changes Added: + $ 75 Cancel Changes Submit Changes" at bounding box center [722, 775] width 1445 height 85
click at [1365, 784] on span "Submit Changes" at bounding box center [1366, 776] width 96 height 20
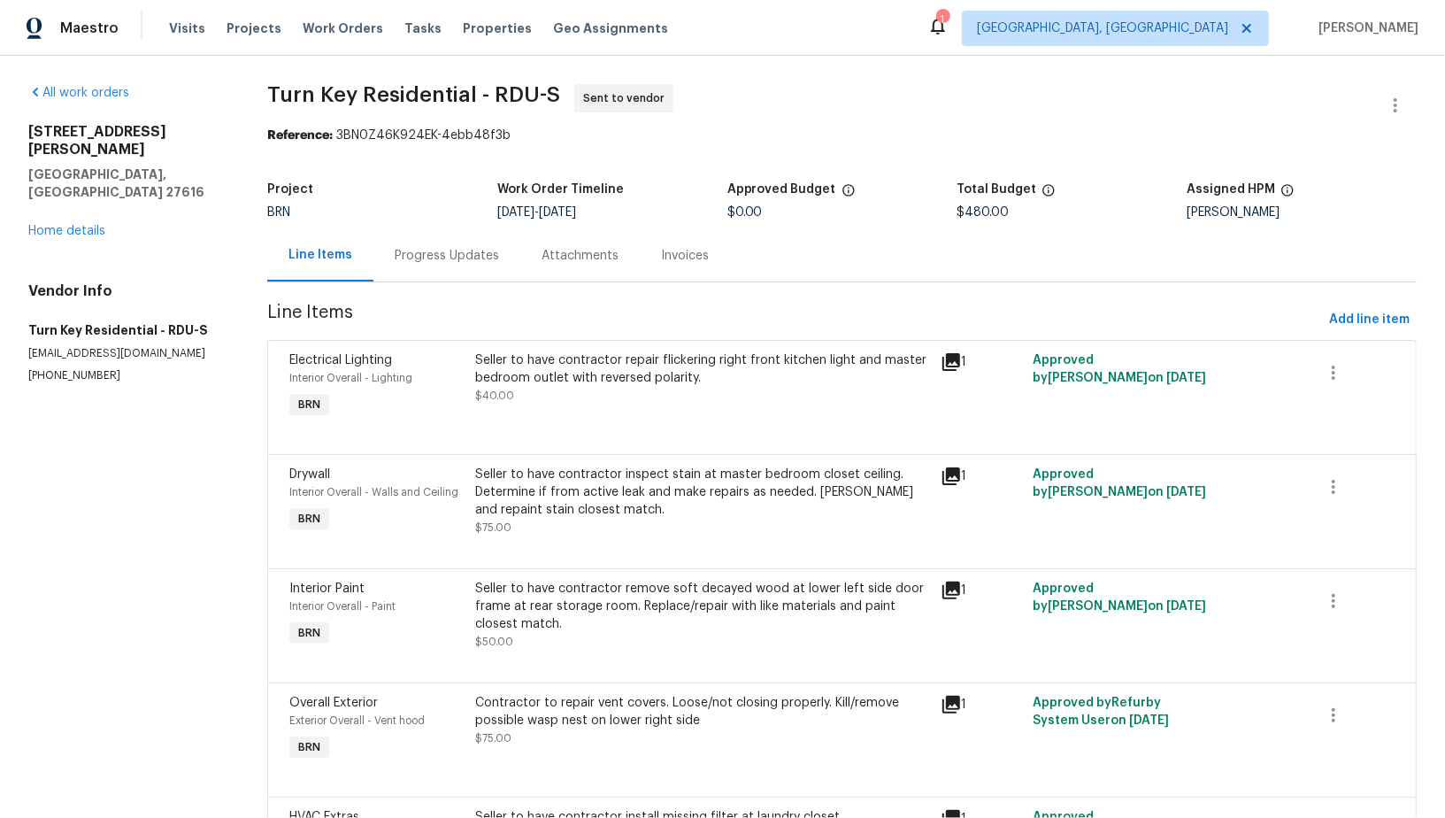
click at [400, 252] on div "Progress Updates" at bounding box center [446, 255] width 147 height 52
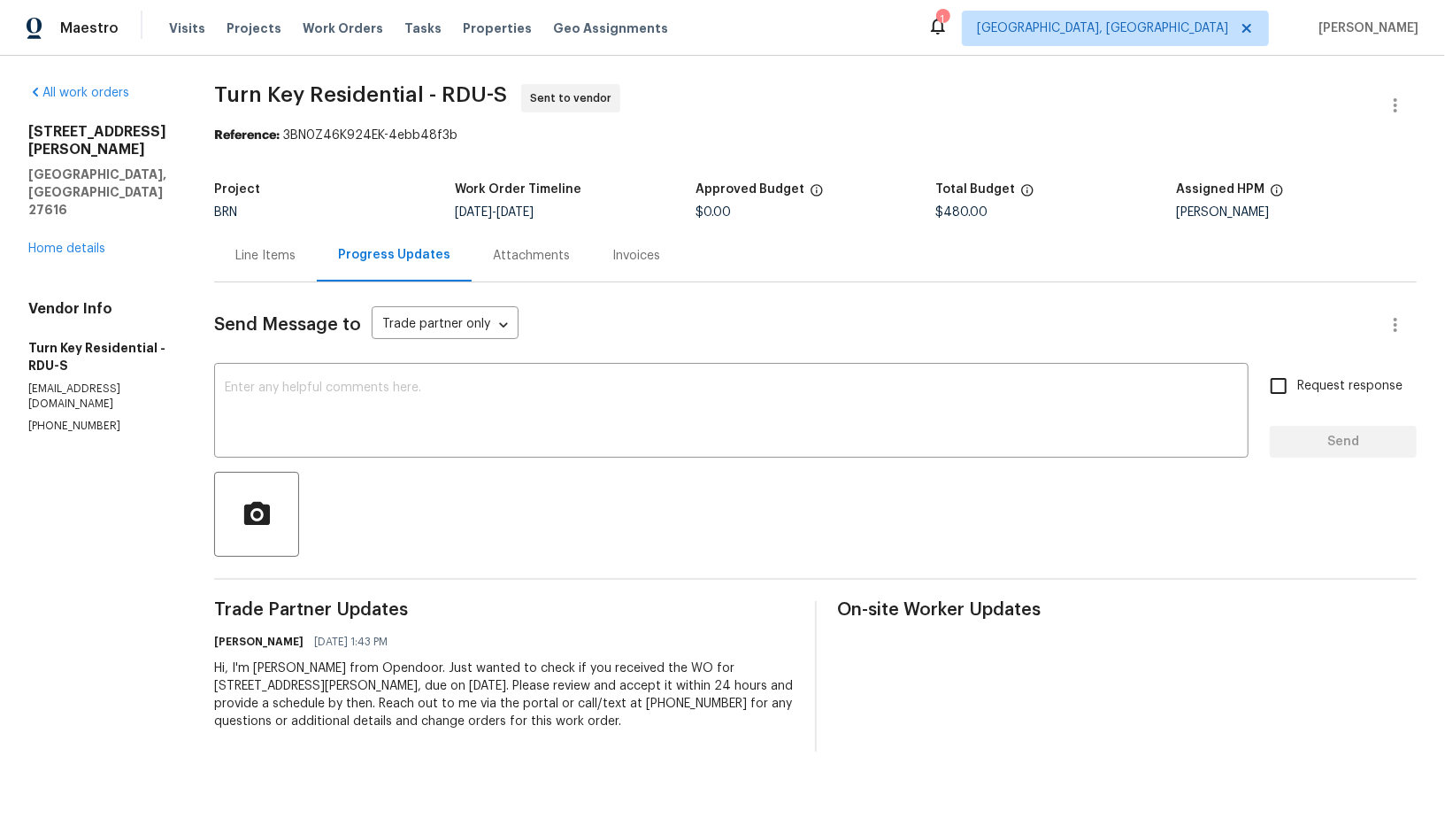
click at [273, 271] on div "Line Items" at bounding box center [265, 255] width 103 height 52
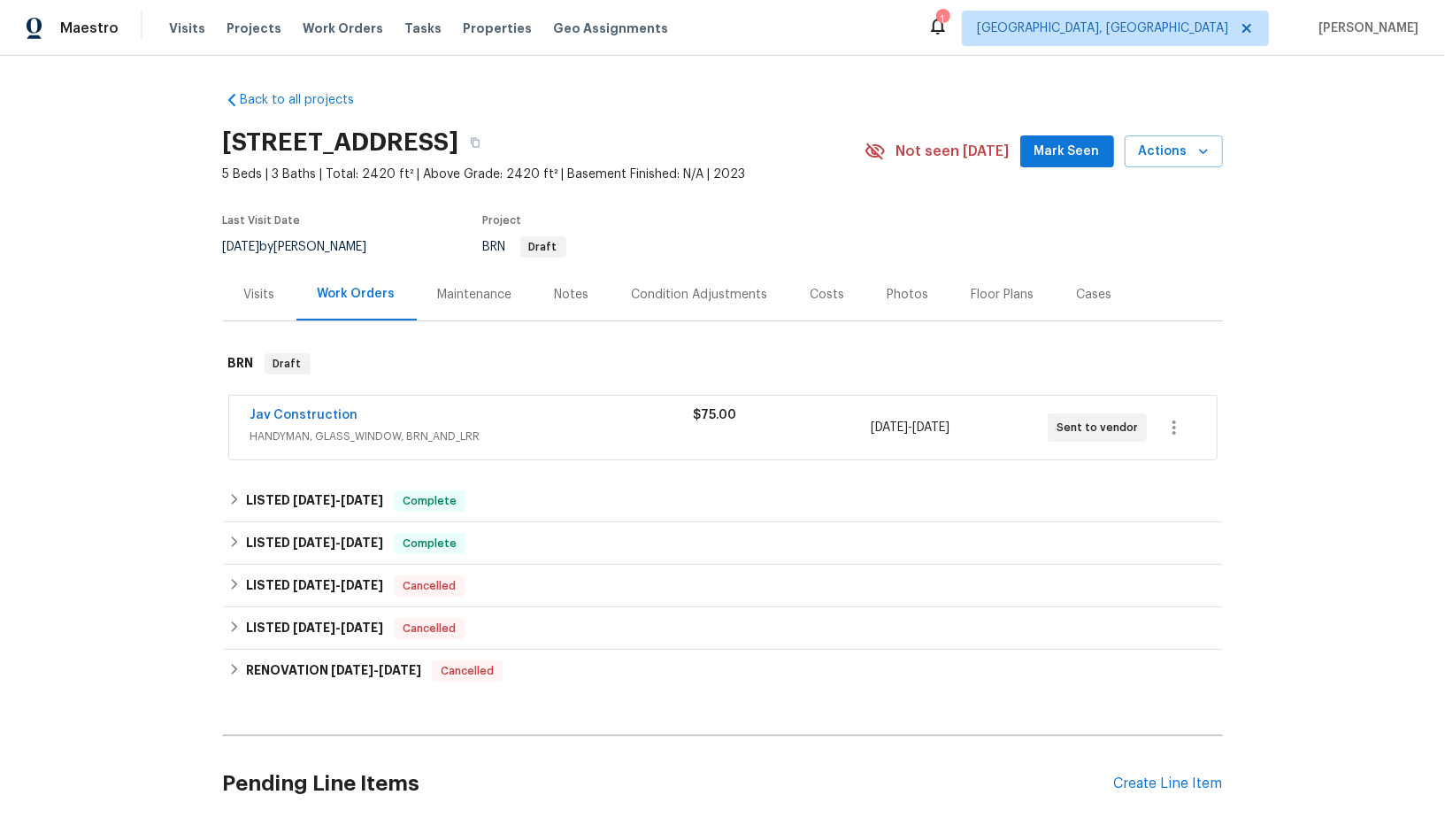
scroll to position [260, 0]
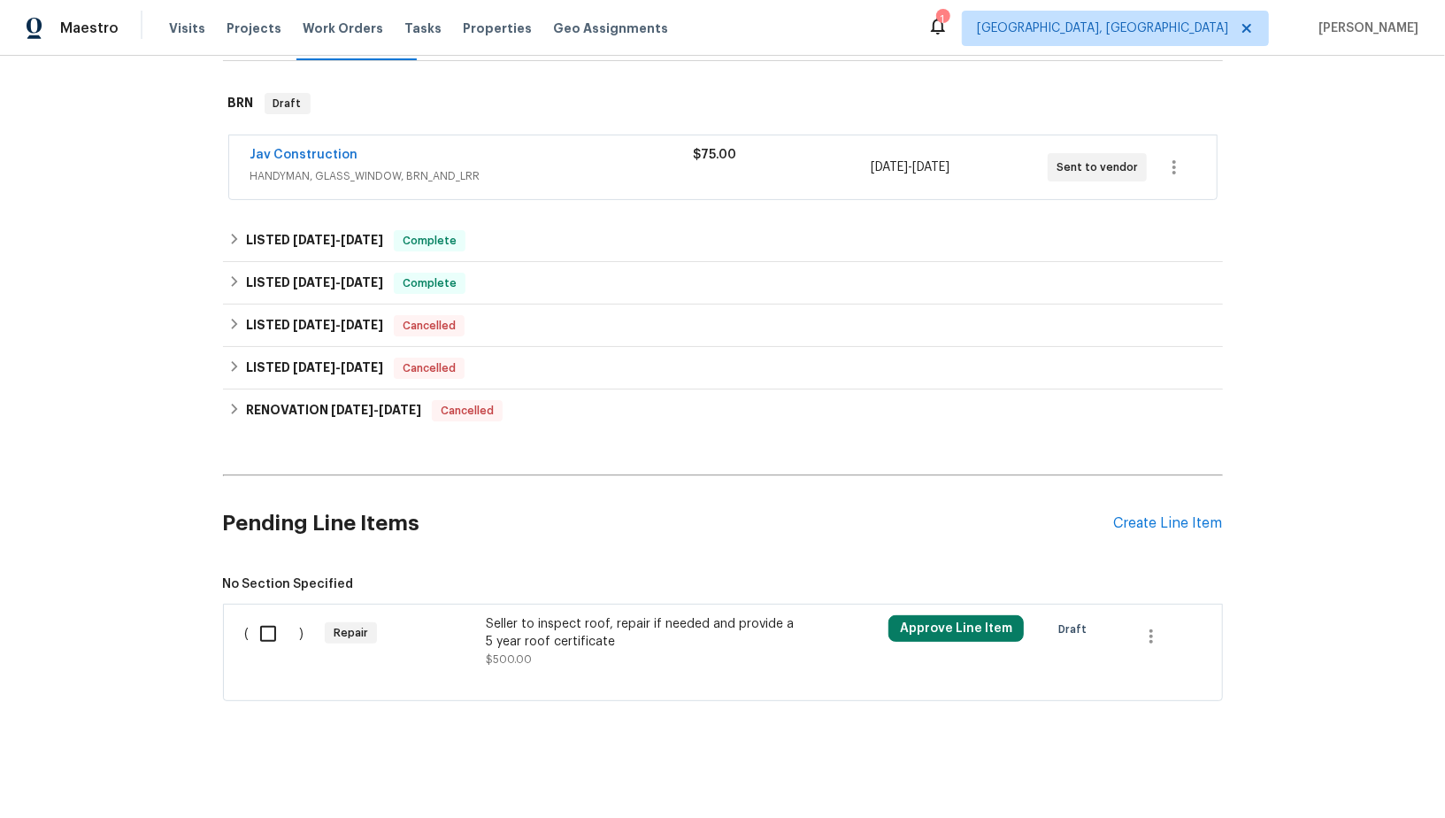
click at [524, 640] on div "Seller to inspect roof, repair if needed and provide a 5 year roof certificate" at bounding box center [641, 632] width 311 height 35
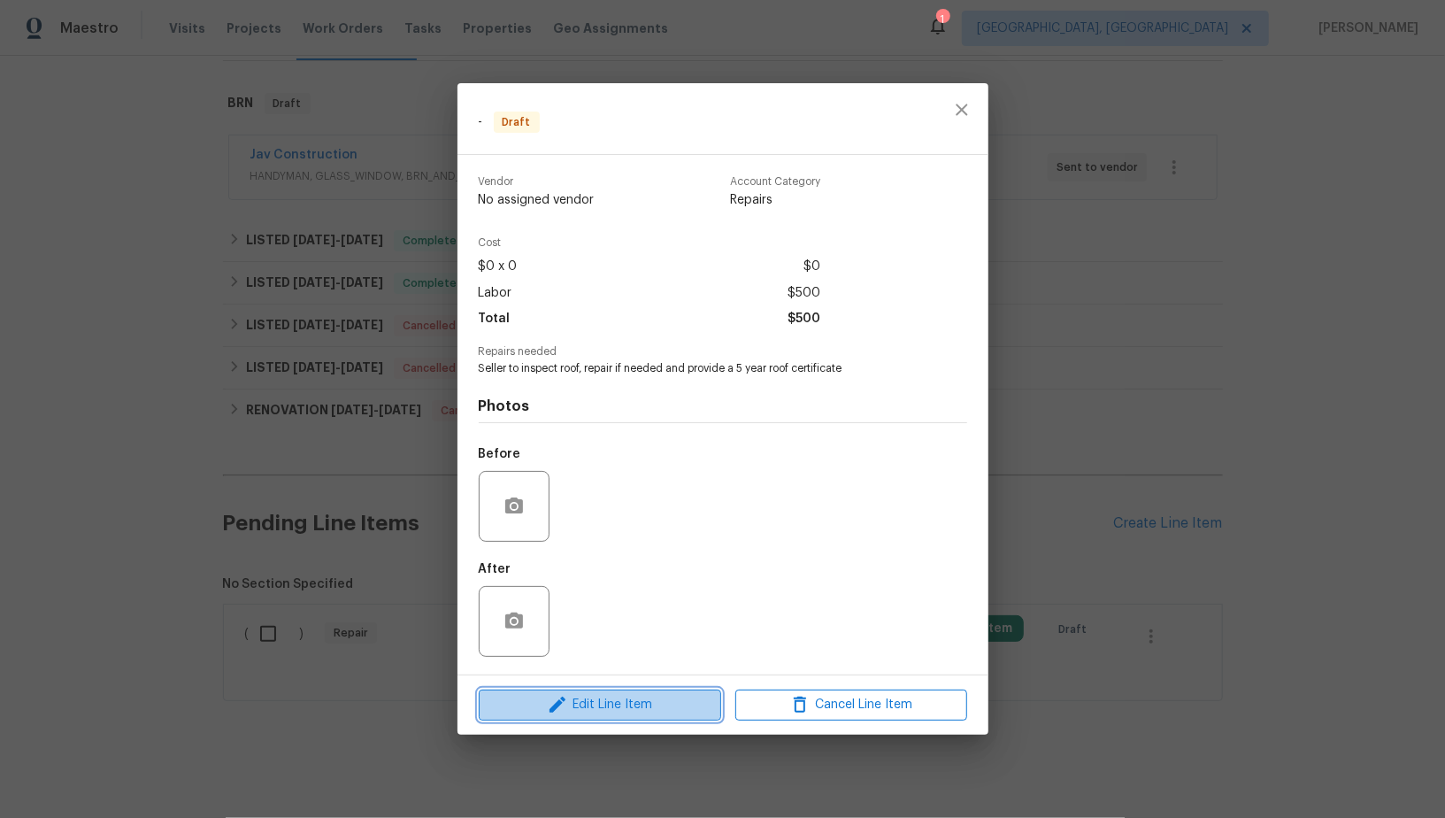
click at [638, 704] on span "Edit Line Item" at bounding box center [600, 705] width 232 height 22
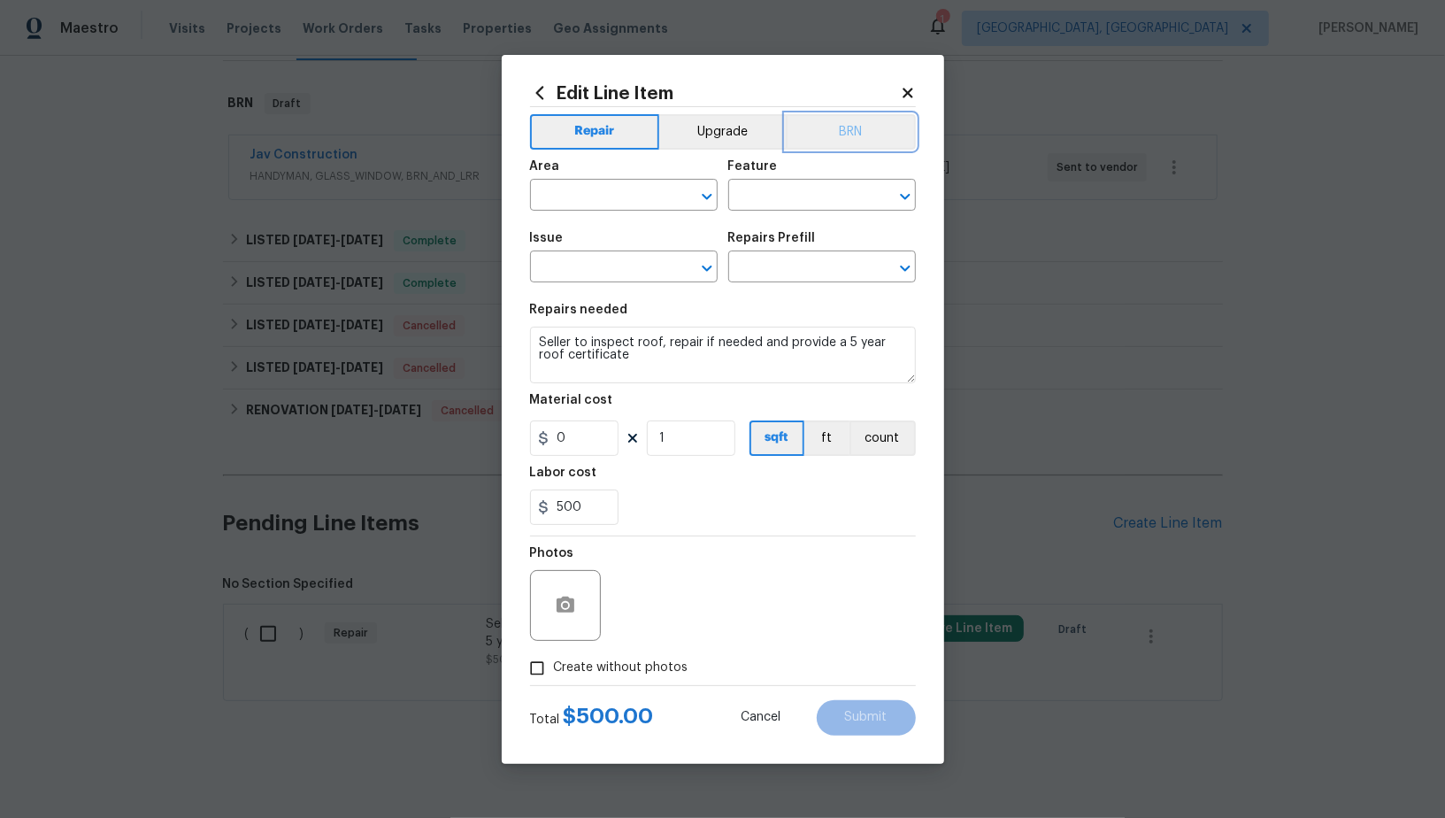
click at [830, 129] on button "BRN" at bounding box center [851, 131] width 130 height 35
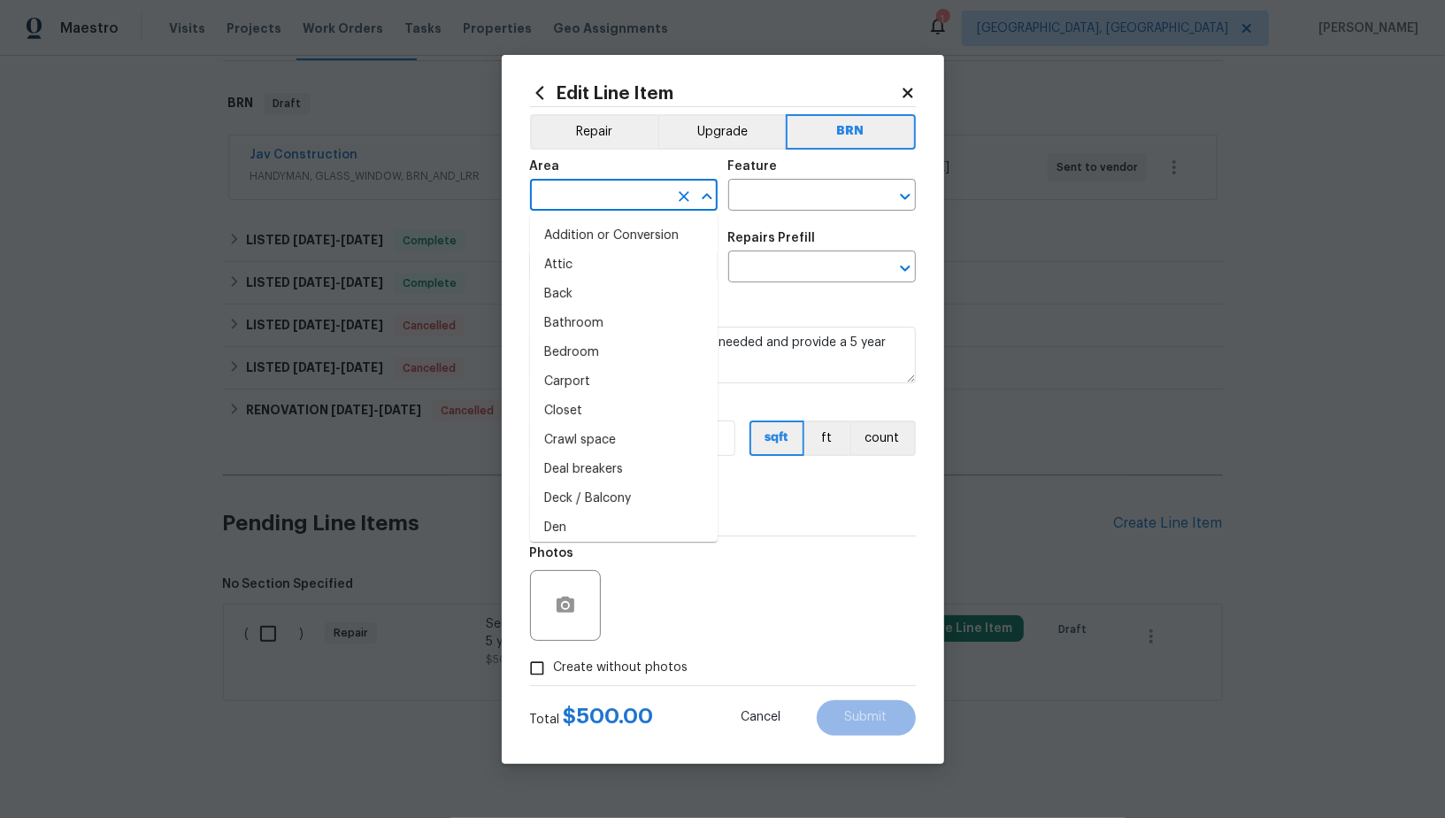
click at [622, 188] on input "text" at bounding box center [599, 196] width 138 height 27
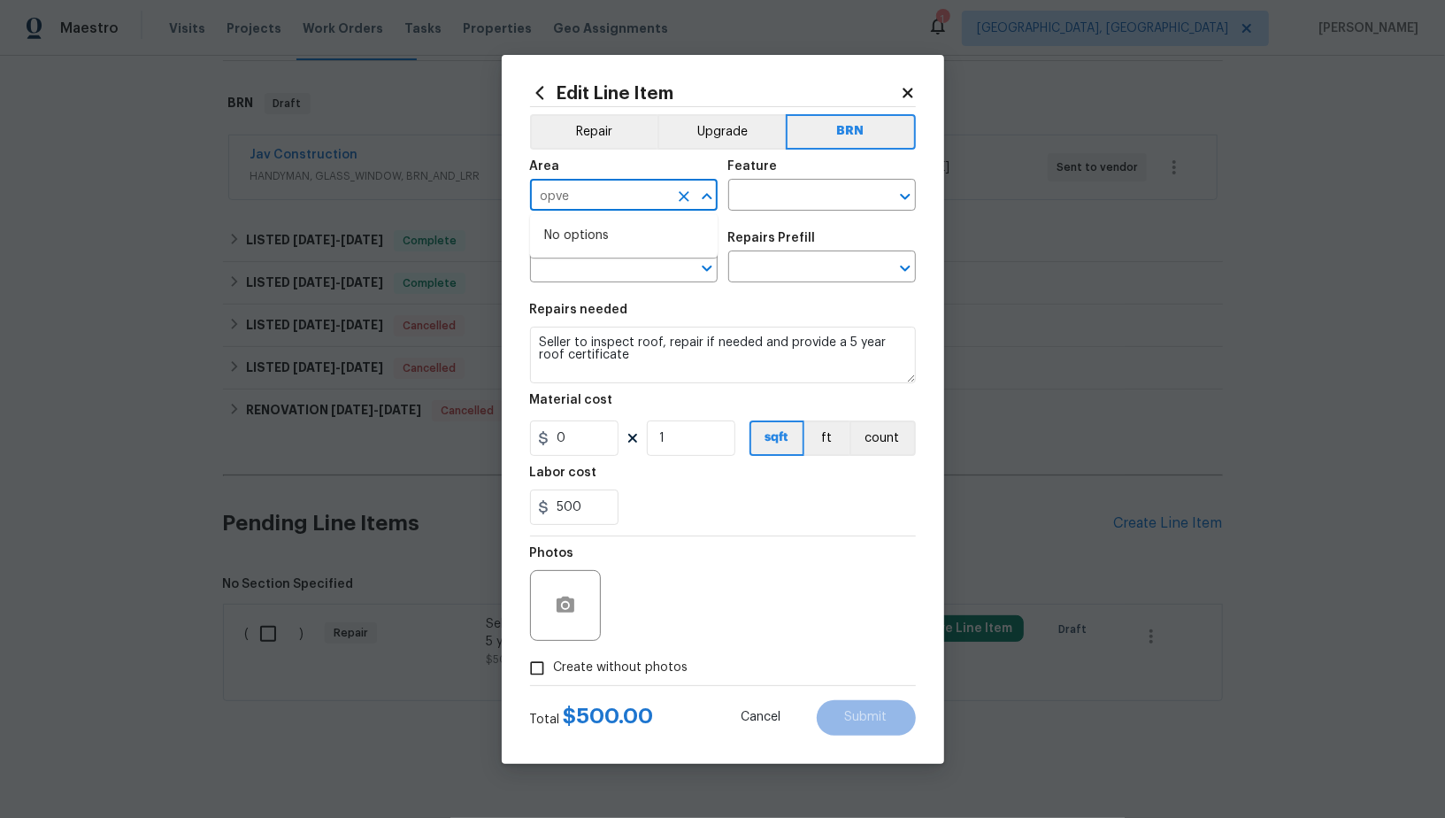
type input "opver"
click at [626, 262] on li "Interior Overall" at bounding box center [624, 264] width 188 height 29
type input "Interior Overall"
click at [753, 213] on div "Area Interior Overall ​ Feature ​" at bounding box center [723, 186] width 386 height 72
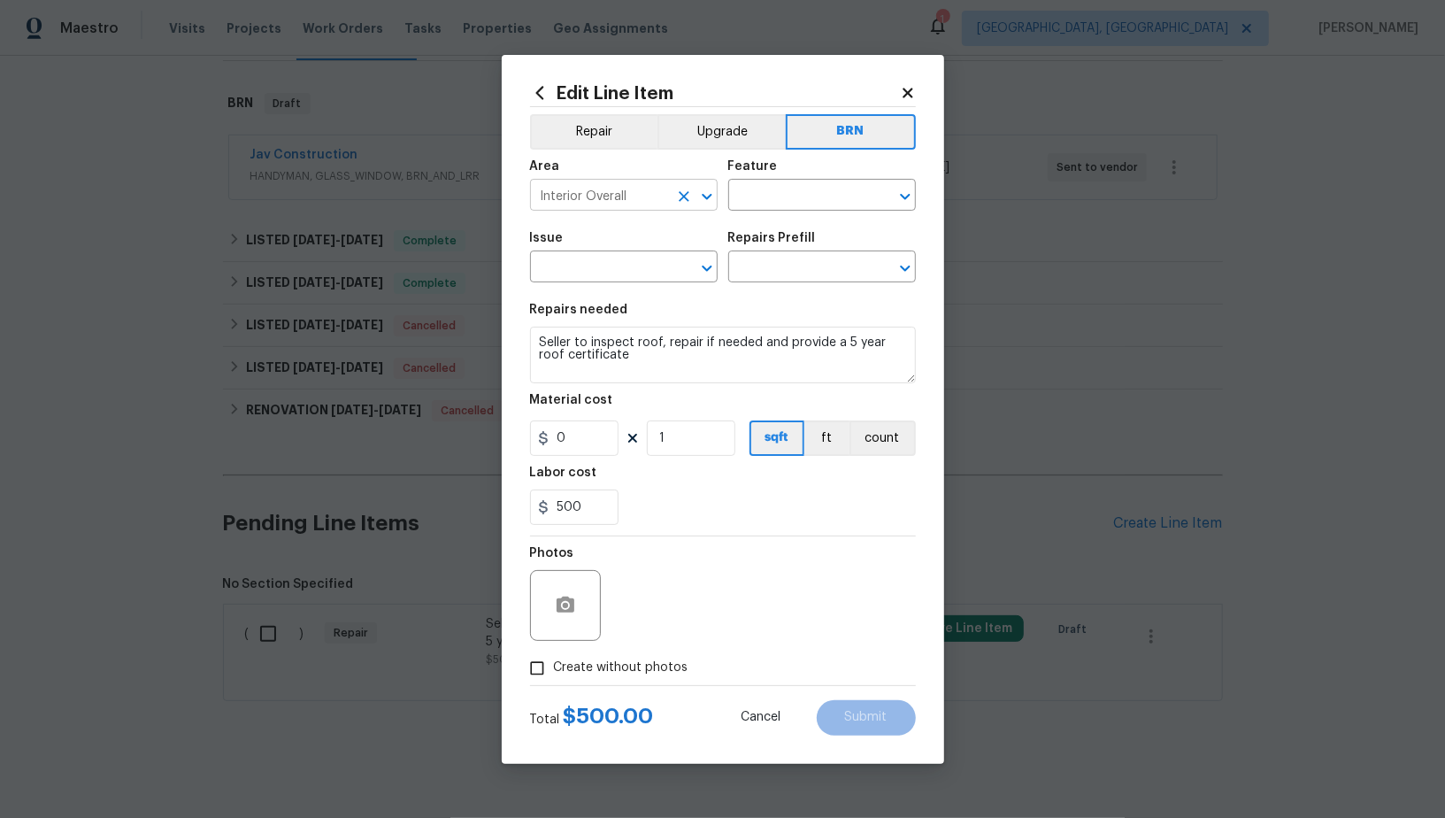
click at [695, 203] on div at bounding box center [695, 196] width 46 height 25
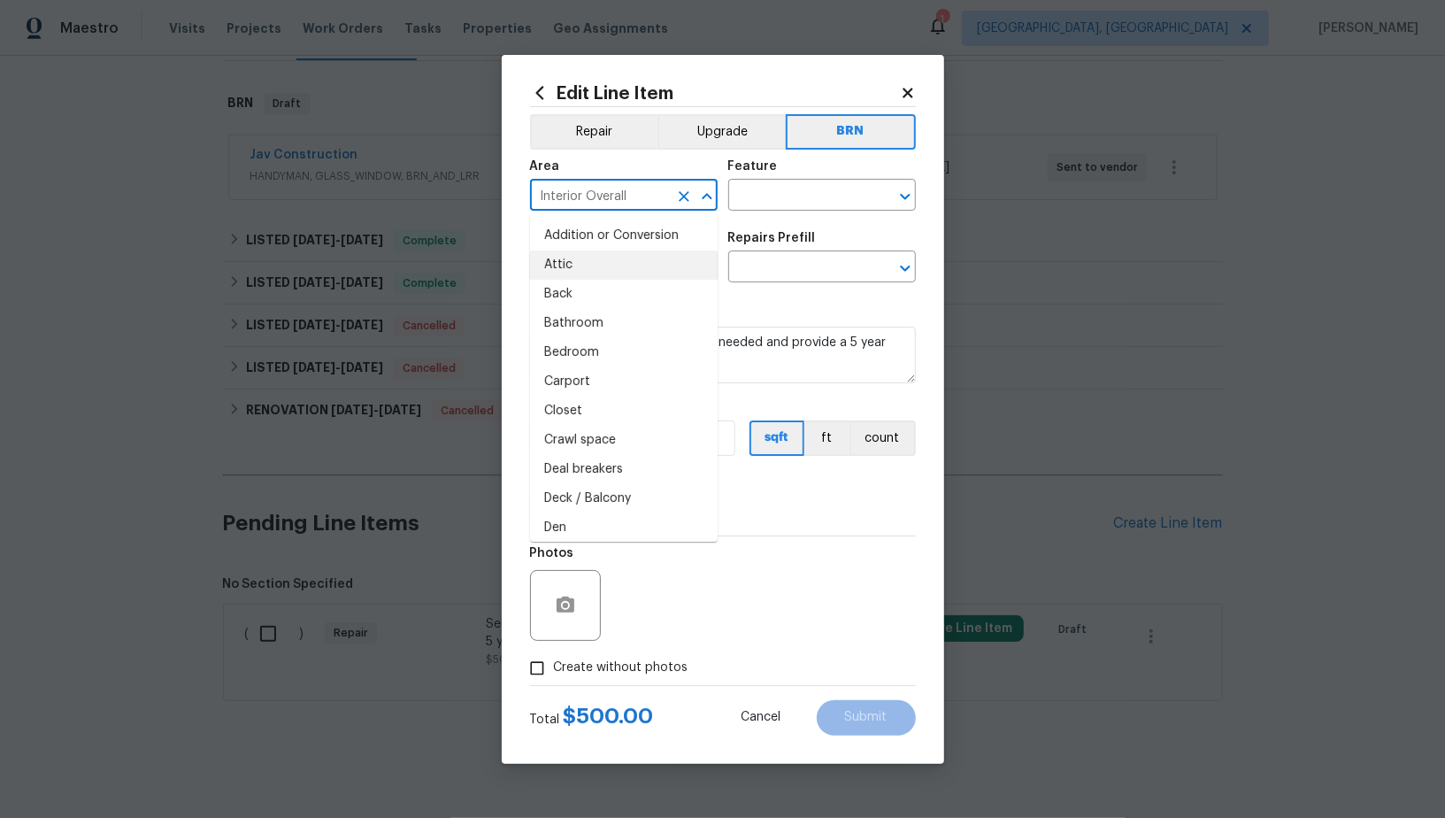
click at [672, 195] on button "Clear" at bounding box center [684, 196] width 25 height 25
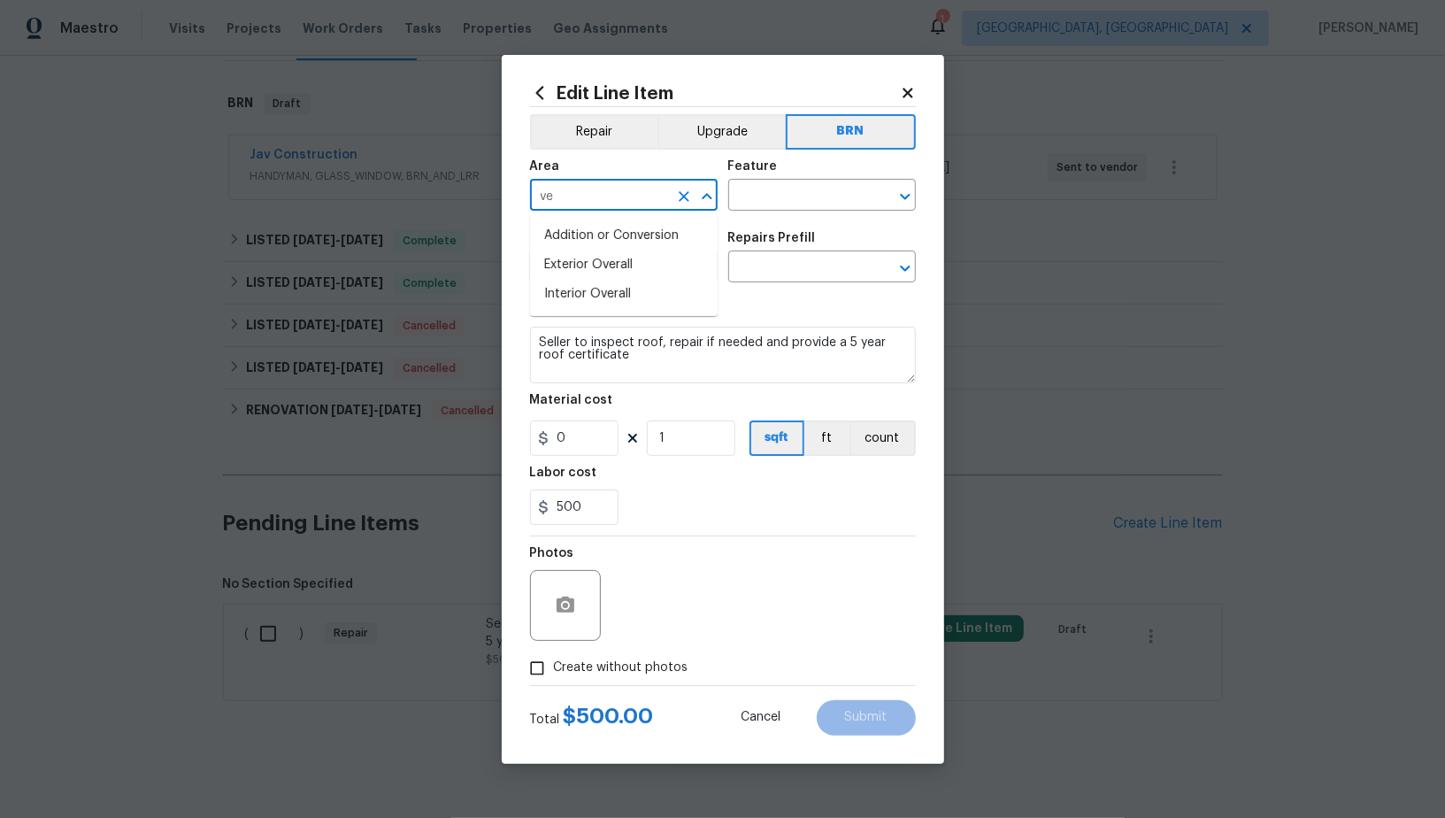
type input "v"
click at [637, 223] on li "Exterior Overall" at bounding box center [624, 235] width 188 height 29
type input "Exterior Overall"
click at [784, 202] on input "text" at bounding box center [797, 196] width 138 height 27
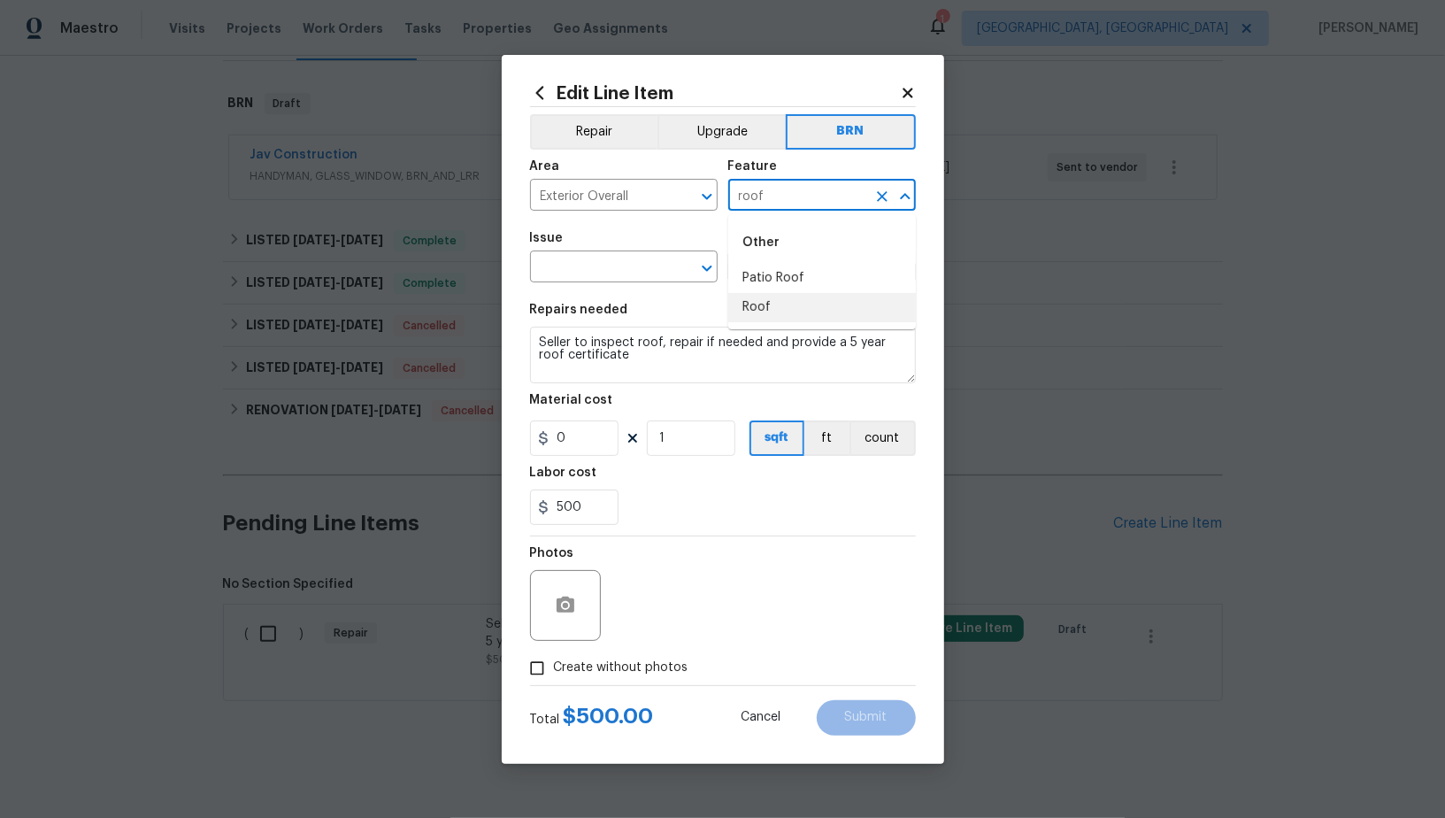
click at [757, 311] on li "Roof" at bounding box center [822, 307] width 188 height 29
type input "Roof"
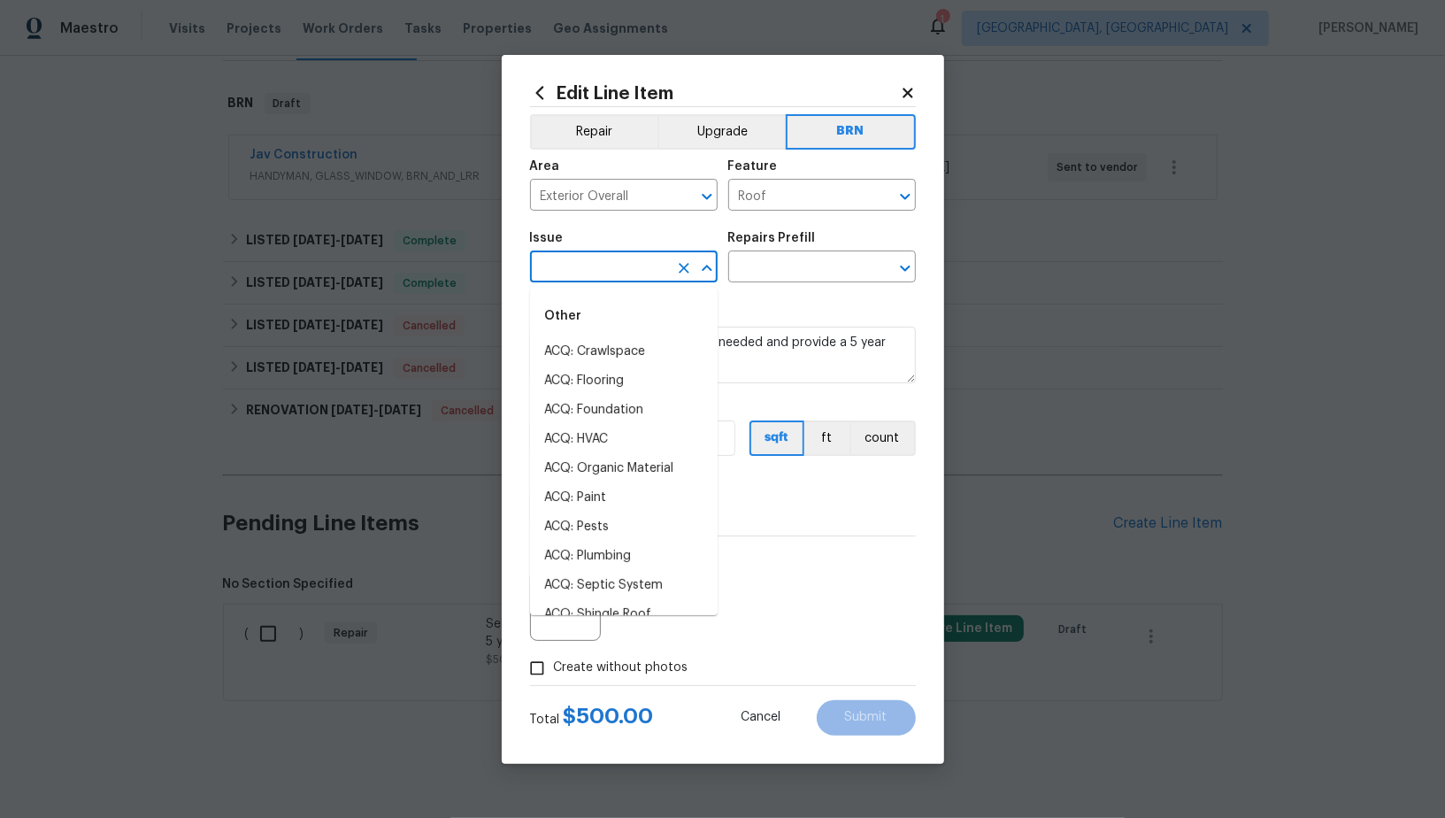
click at [606, 272] on input "text" at bounding box center [599, 268] width 138 height 27
drag, startPoint x: 606, startPoint y: 446, endPoint x: 619, endPoint y: 436, distance: 16.5
click at [606, 446] on li "Roof Repair" at bounding box center [624, 439] width 188 height 29
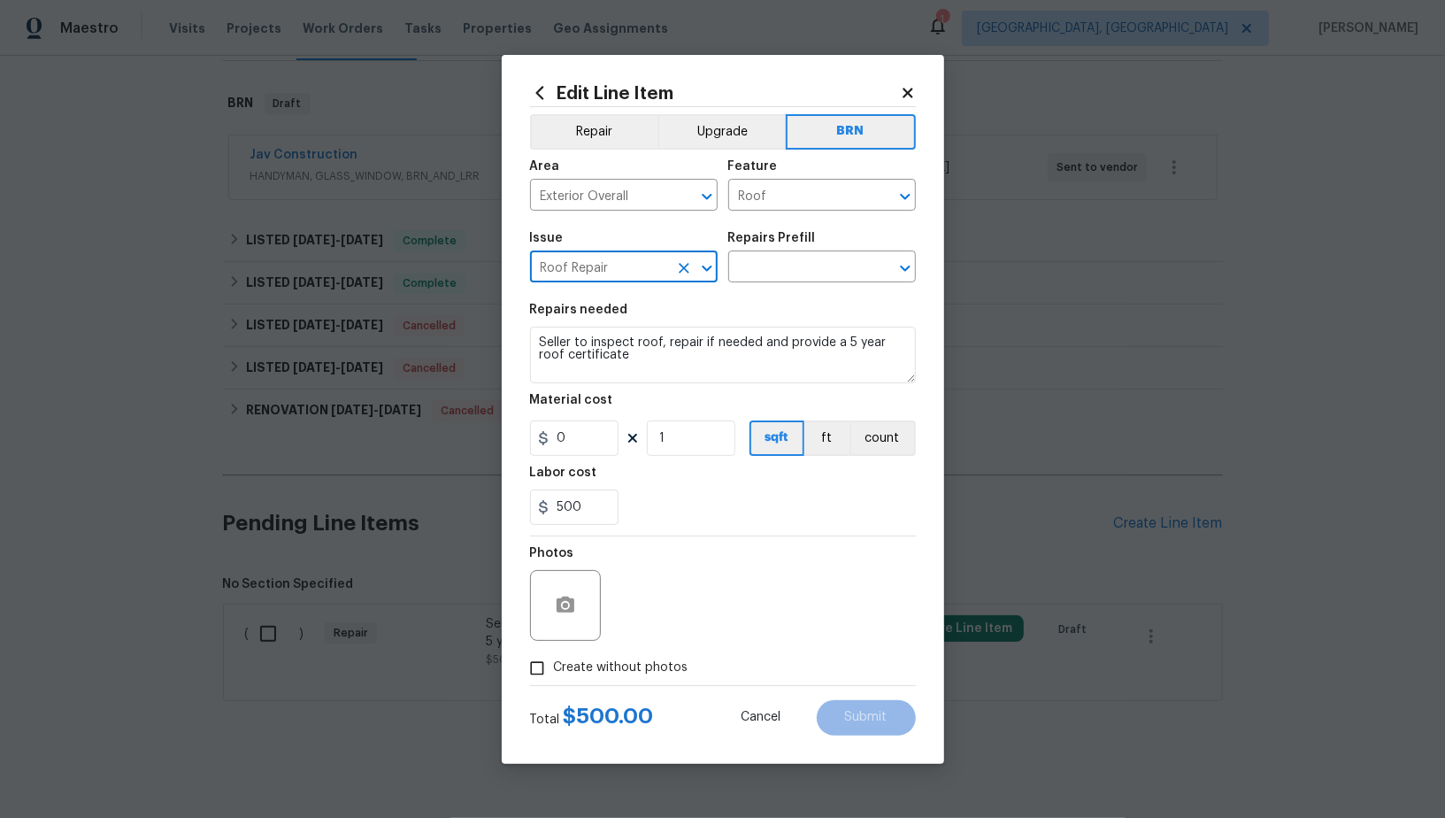
type input "Roof Repair"
click at [764, 353] on textarea "Seller to inspect roof, repair if needed and provide a 5 year roof certificate" at bounding box center [723, 354] width 386 height 57
click at [819, 289] on div "Issue Roof Repair ​ Repairs Prefill ​" at bounding box center [723, 257] width 386 height 72
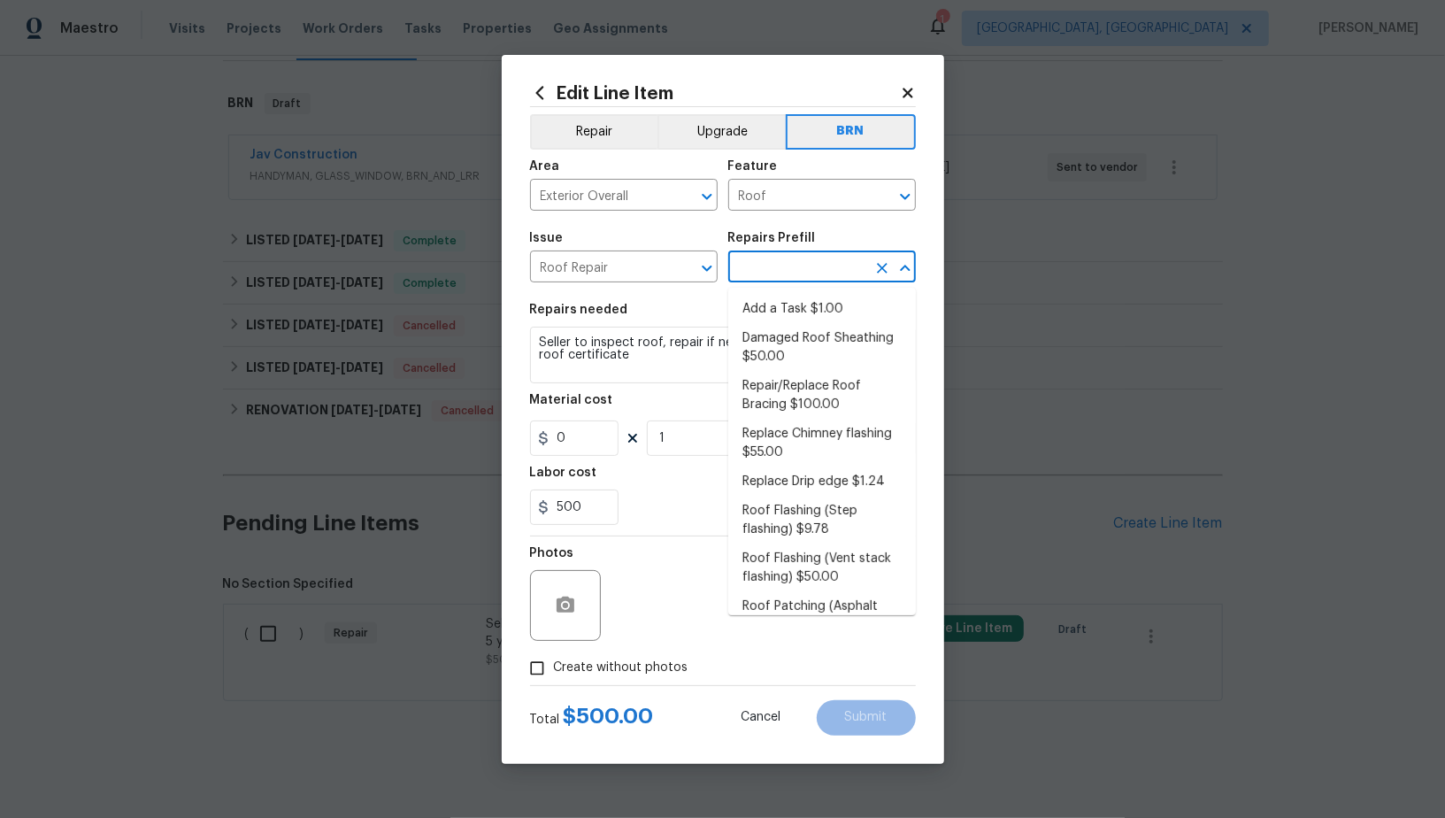
click at [793, 278] on input "text" at bounding box center [797, 268] width 138 height 27
click at [793, 312] on li "Add a Task $1.00" at bounding box center [822, 309] width 188 height 29
type input "[PERSON_NAME] and Trim"
type input "Add a Task $1.00"
type textarea "HPM to detail"
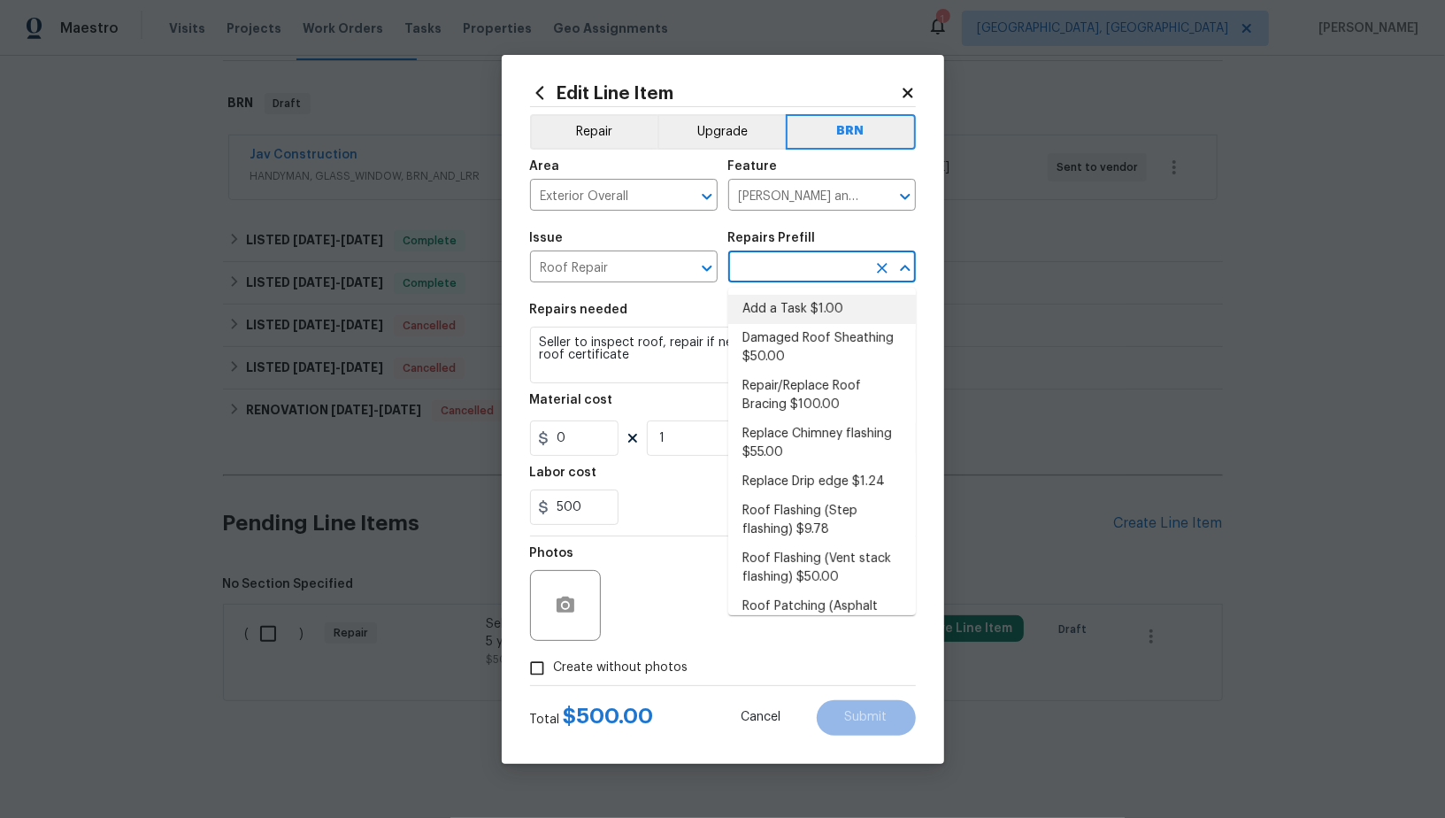
type input "1"
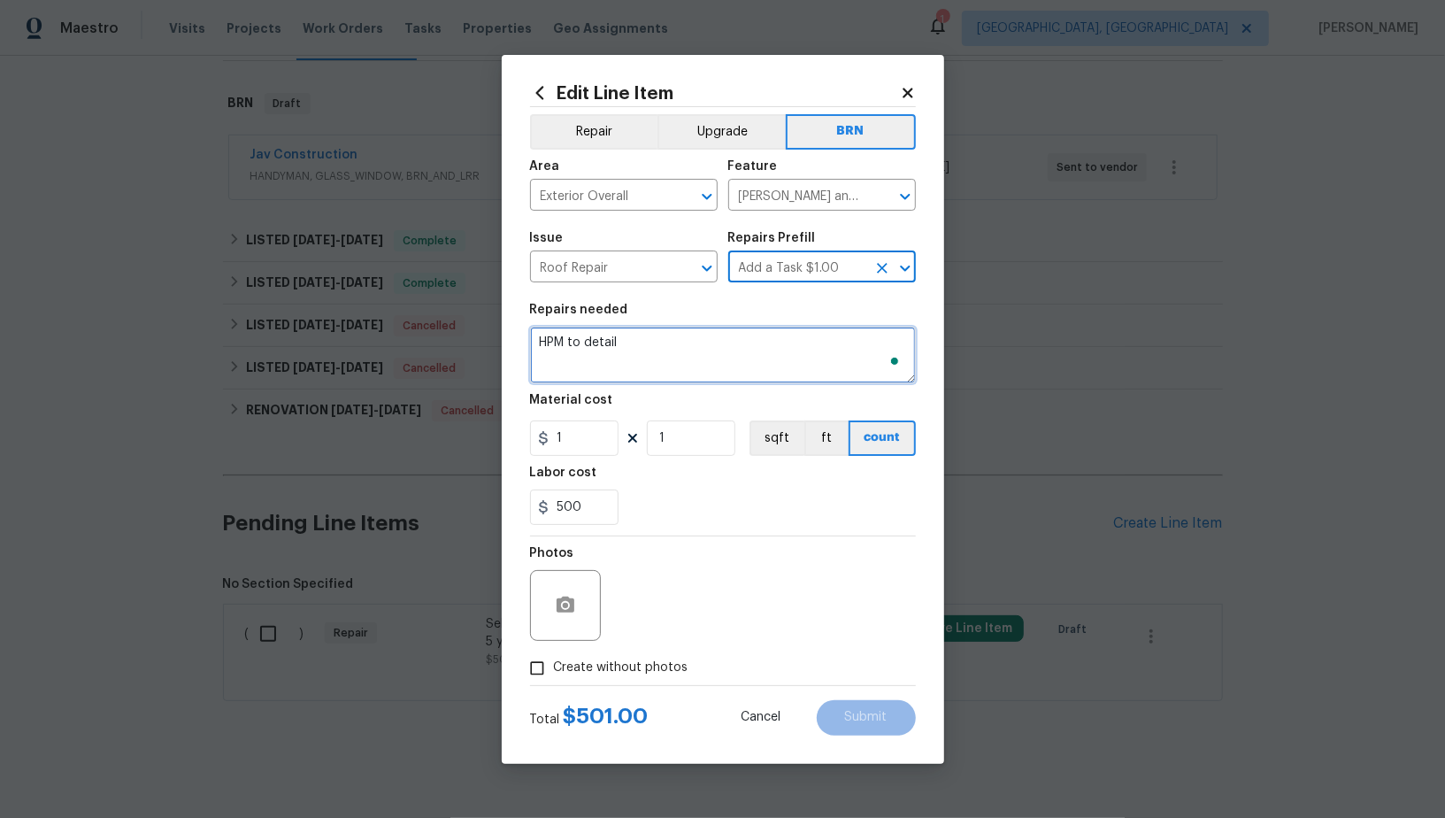
click at [725, 361] on textarea "HPM to detail" at bounding box center [723, 354] width 386 height 57
paste textarea "Seller to inspect roof, repair if needed and provide a 5 year roof certificate"
click at [885, 189] on icon "Clear" at bounding box center [882, 197] width 18 height 18
type textarea "Seller to inspect roof, repair if needed and provide a 5 year roof certificate"
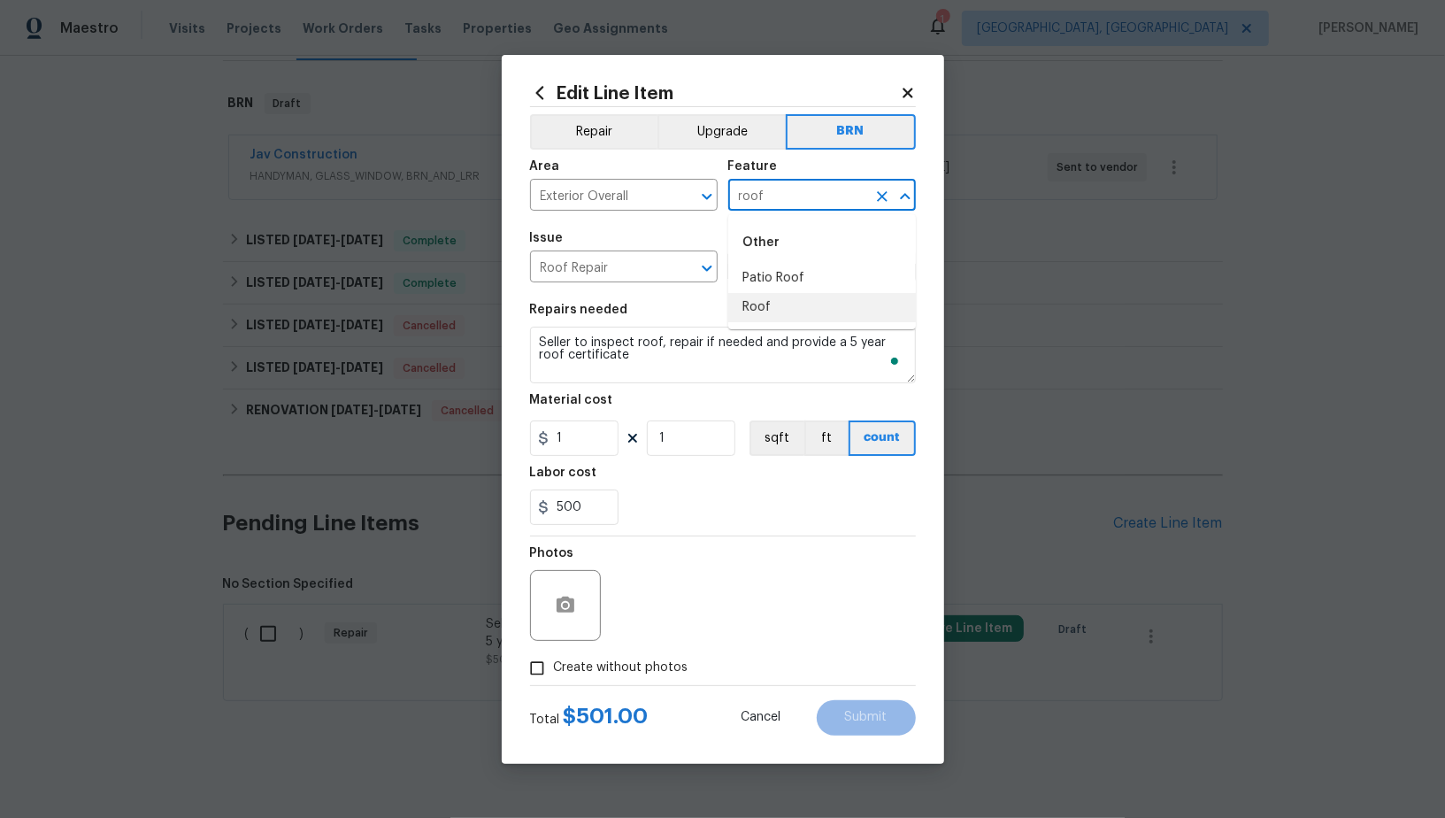
click at [779, 323] on ul "Other Patio Roof Roof" at bounding box center [822, 271] width 188 height 115
click at [776, 311] on li "Roof" at bounding box center [822, 307] width 188 height 29
type input "Roof"
click at [597, 426] on input "1" at bounding box center [574, 437] width 88 height 35
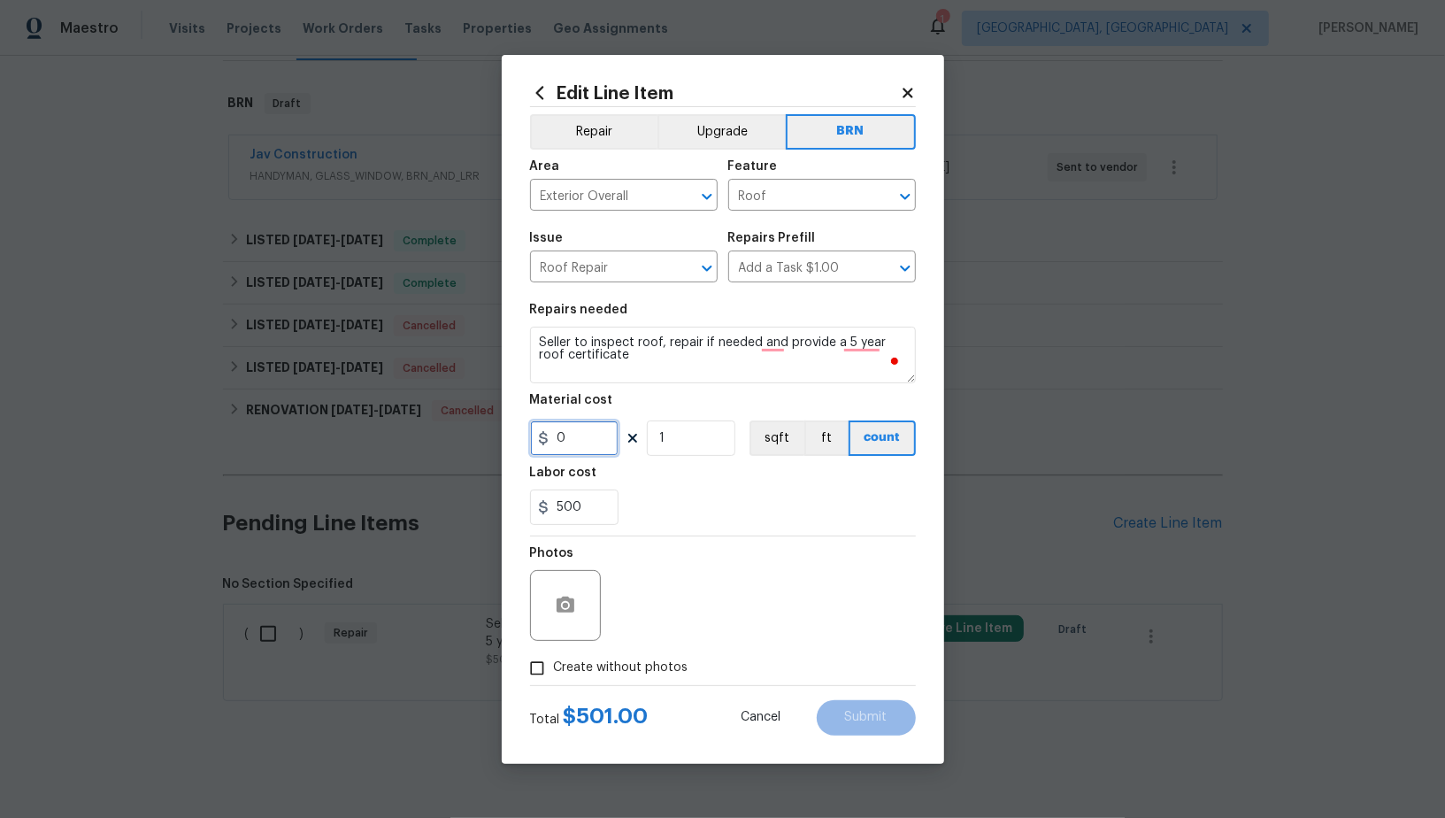
type input "0"
click at [549, 670] on input "Create without photos" at bounding box center [537, 668] width 34 height 34
checkbox input "true"
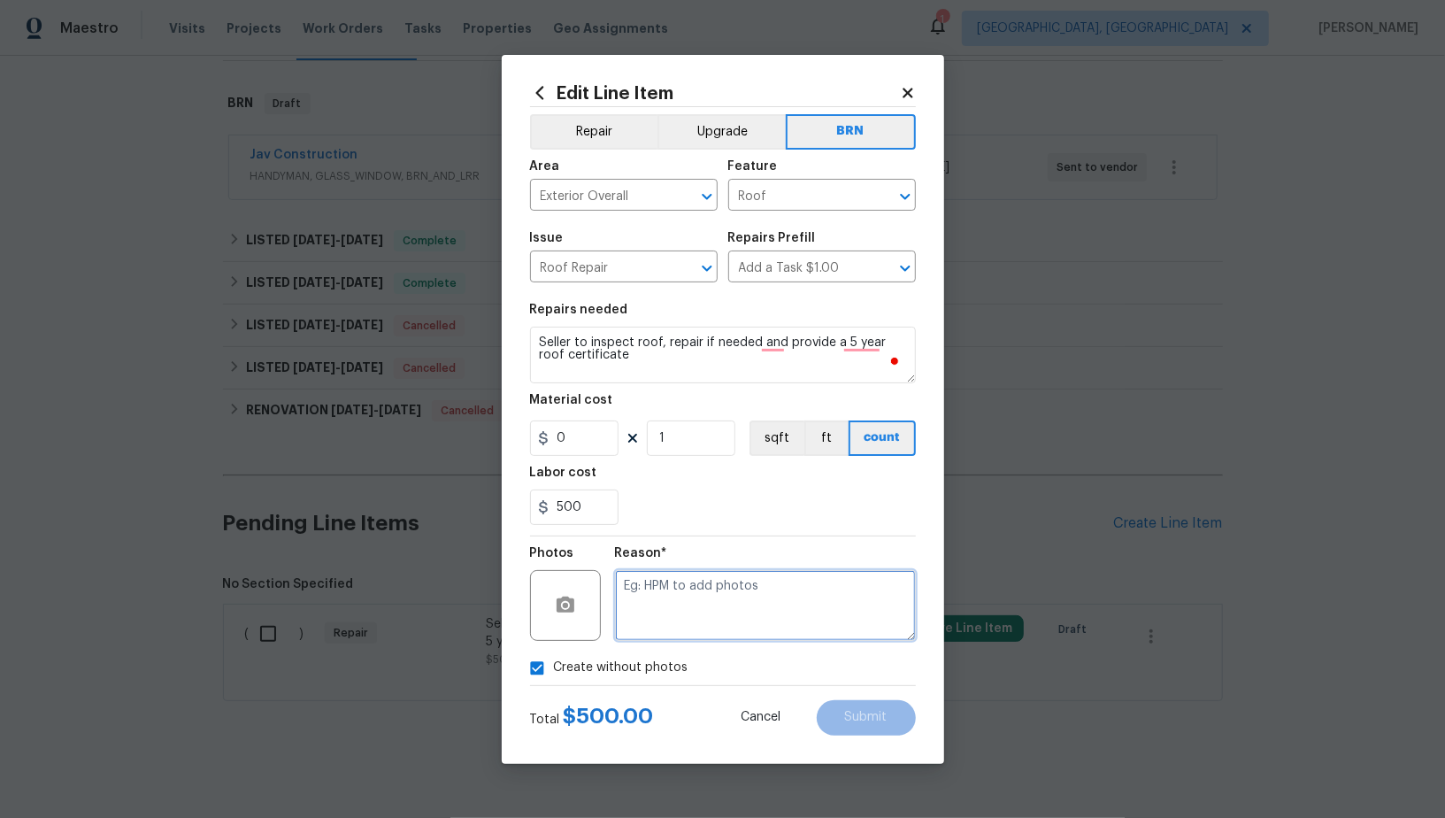
click at [744, 632] on textarea at bounding box center [765, 605] width 301 height 71
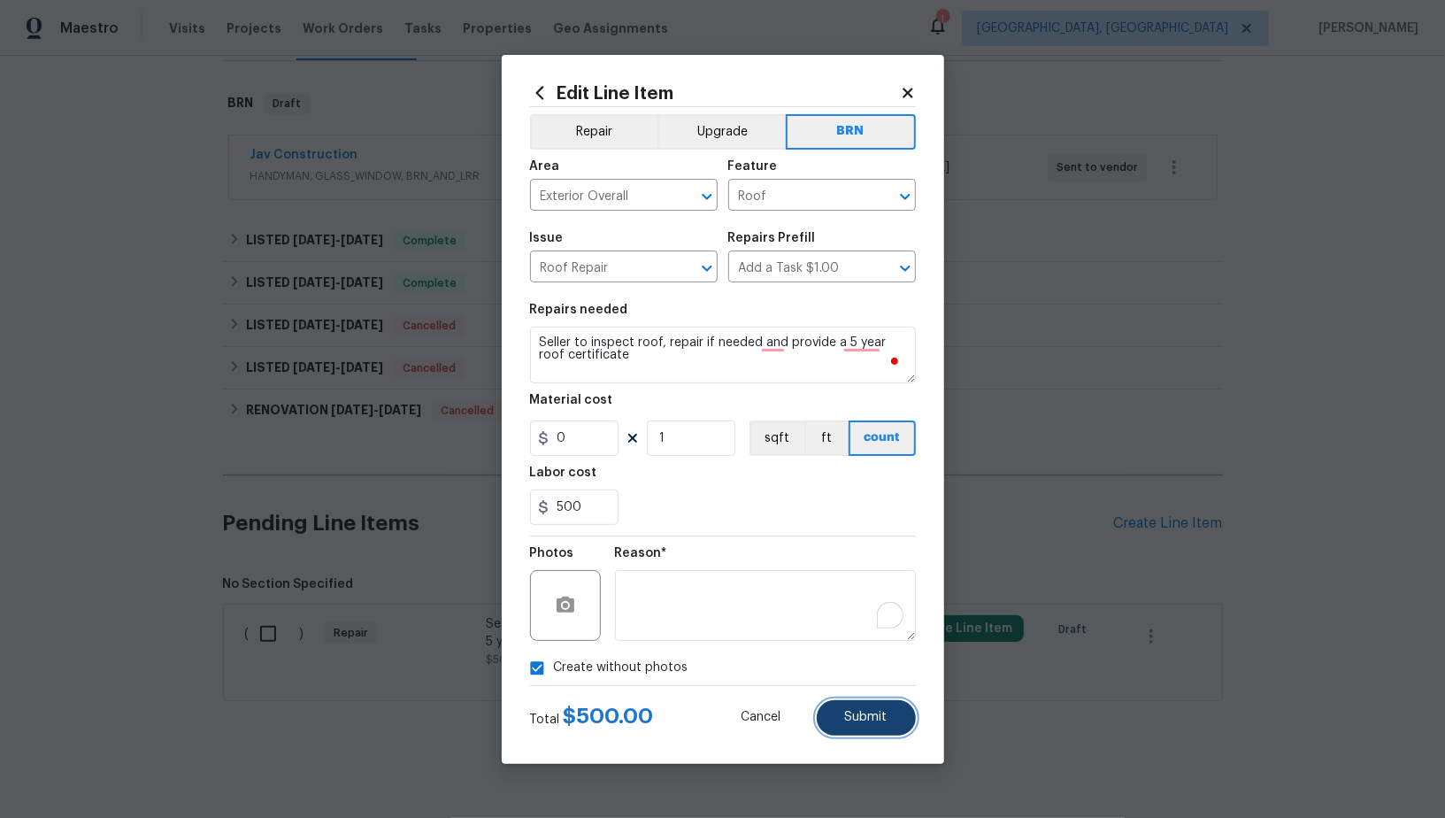
click at [871, 710] on button "Submit" at bounding box center [866, 717] width 99 height 35
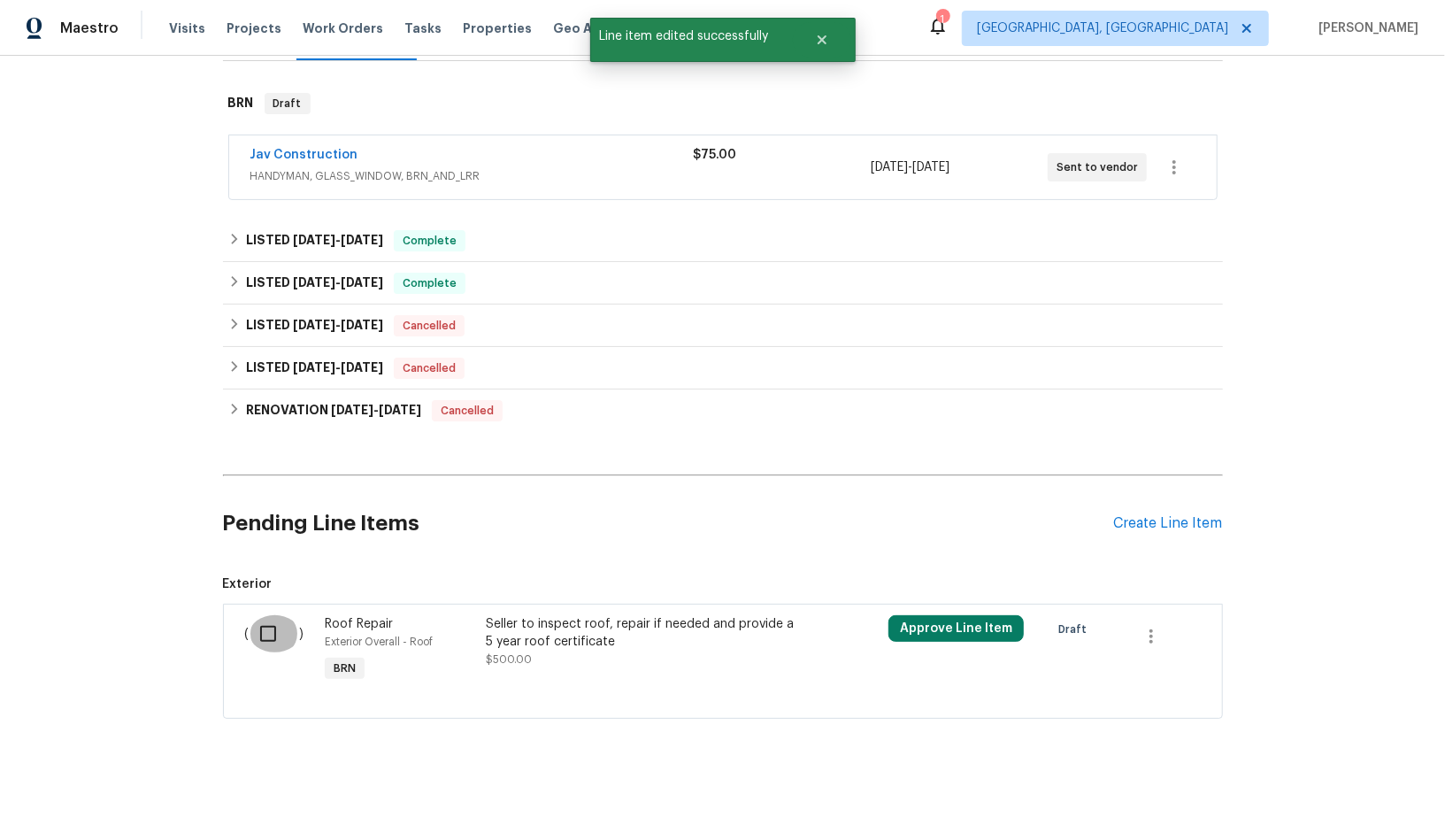
click at [265, 637] on input "checkbox" at bounding box center [275, 633] width 50 height 37
checkbox input "true"
click at [1327, 767] on span "Create Work Order" at bounding box center [1344, 774] width 118 height 22
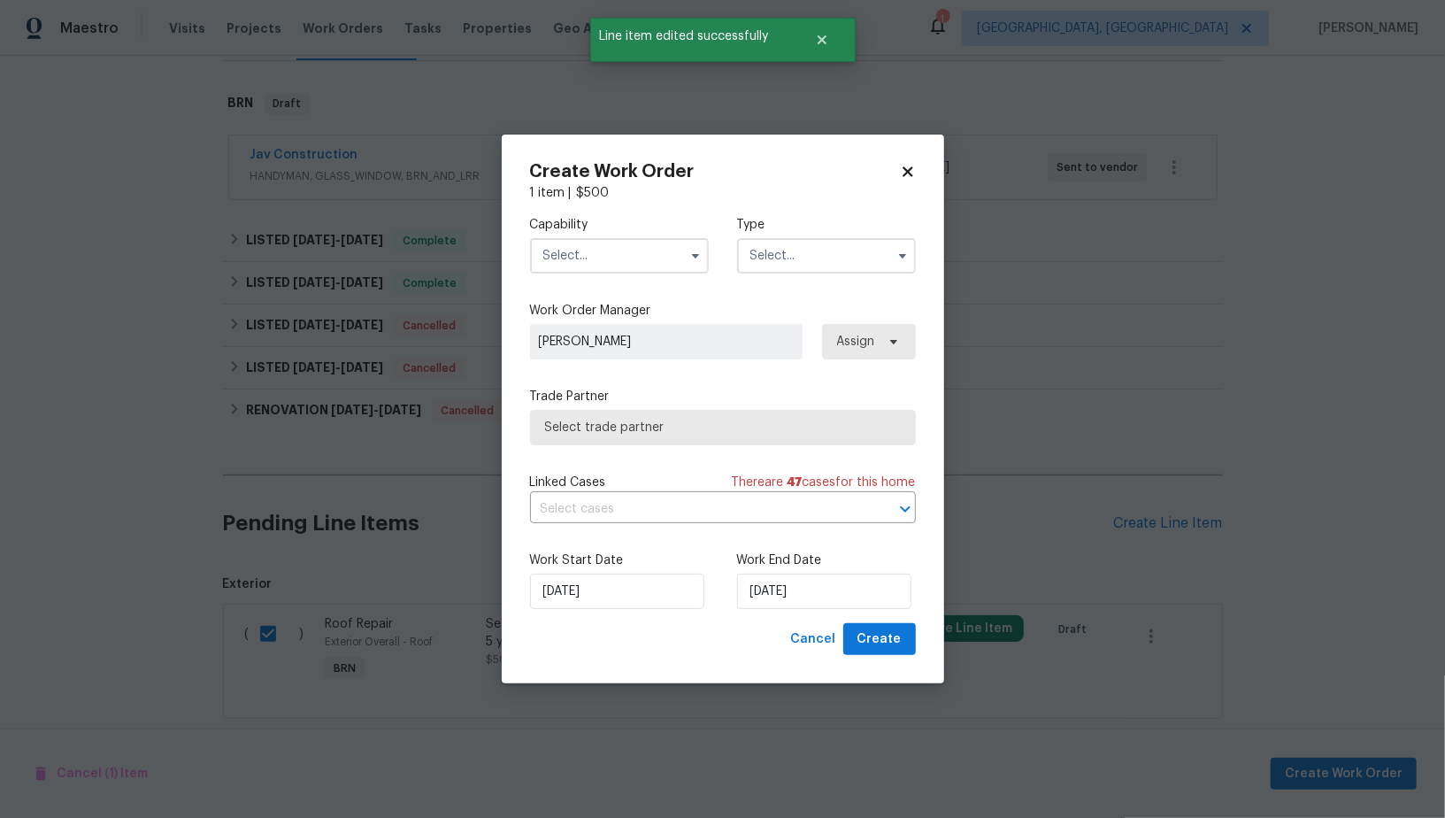
click at [625, 228] on label "Capability" at bounding box center [619, 225] width 179 height 18
click at [622, 238] on input "text" at bounding box center [619, 255] width 179 height 35
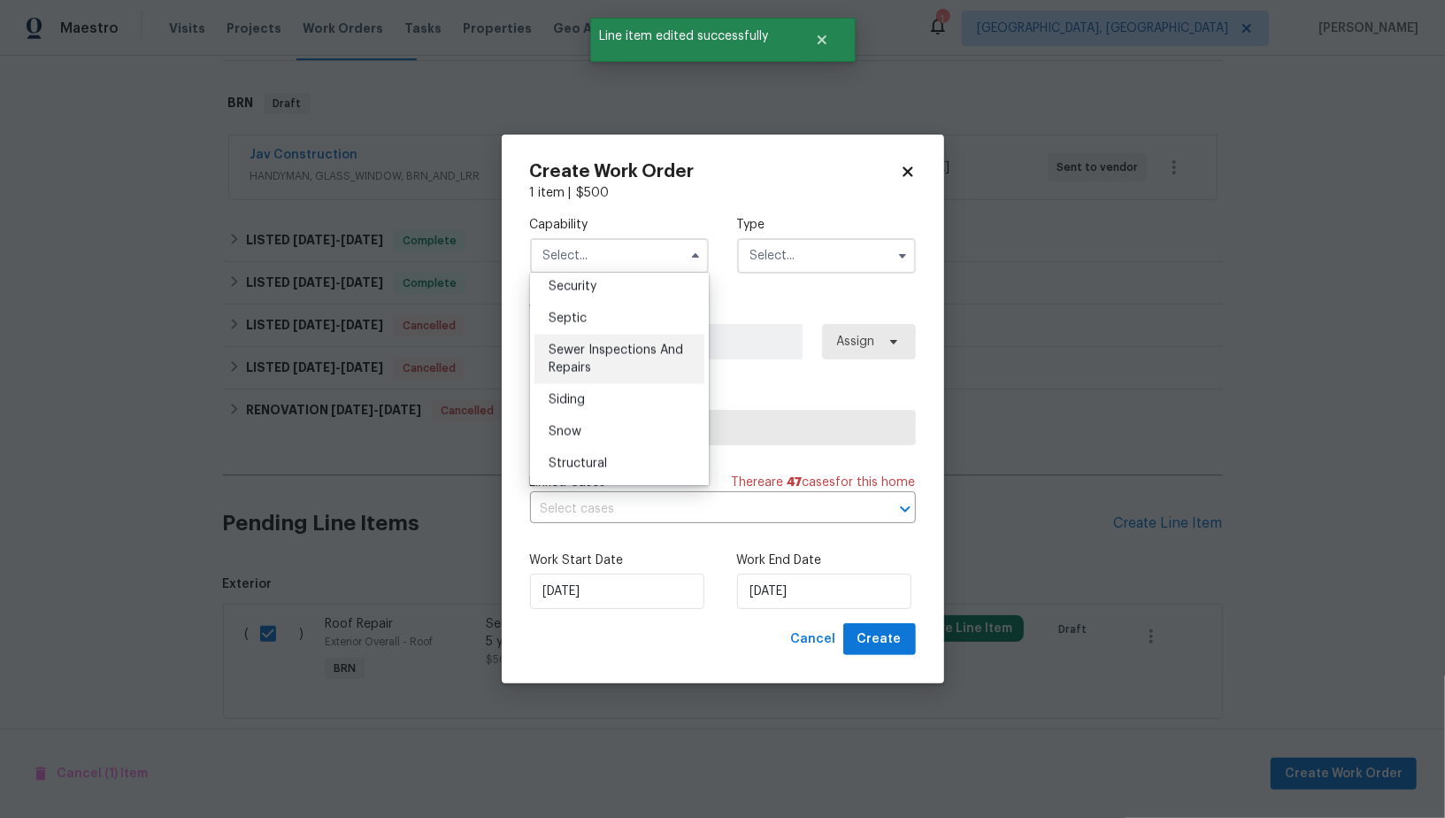
scroll to position [1770, 0]
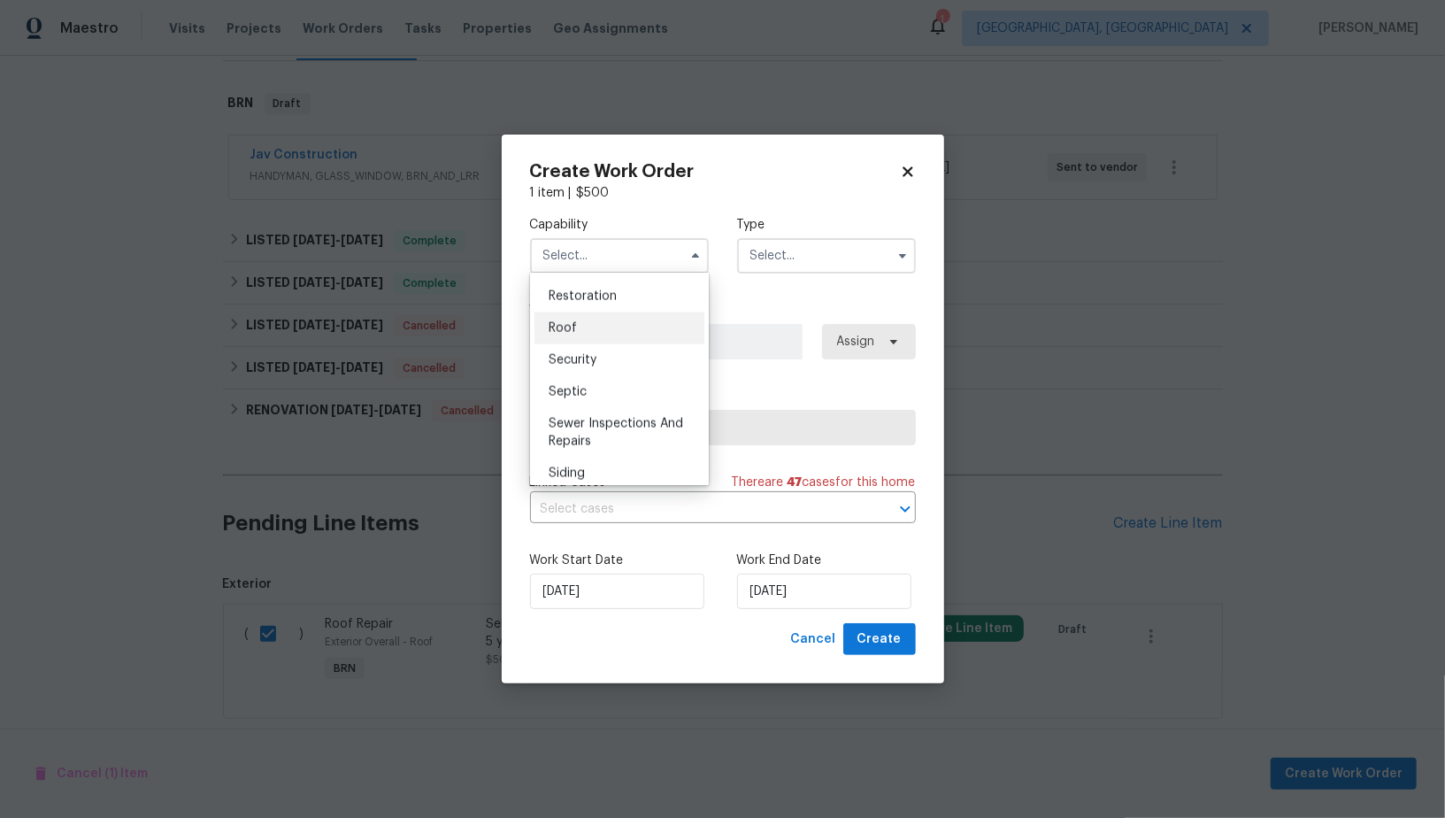
click at [589, 326] on div "Roof" at bounding box center [619, 328] width 170 height 32
type input "Roof"
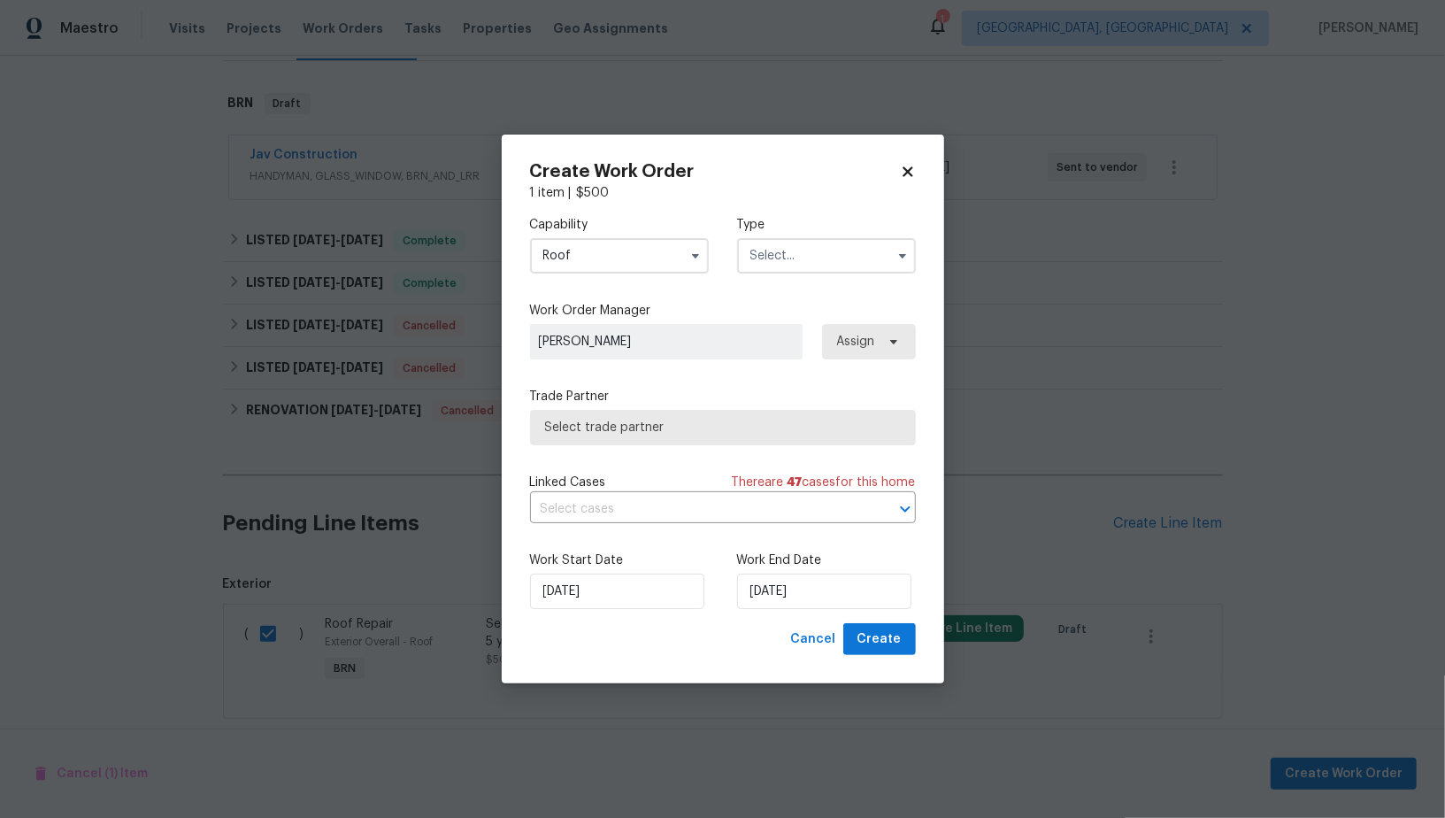
click at [819, 262] on input "text" at bounding box center [826, 255] width 179 height 35
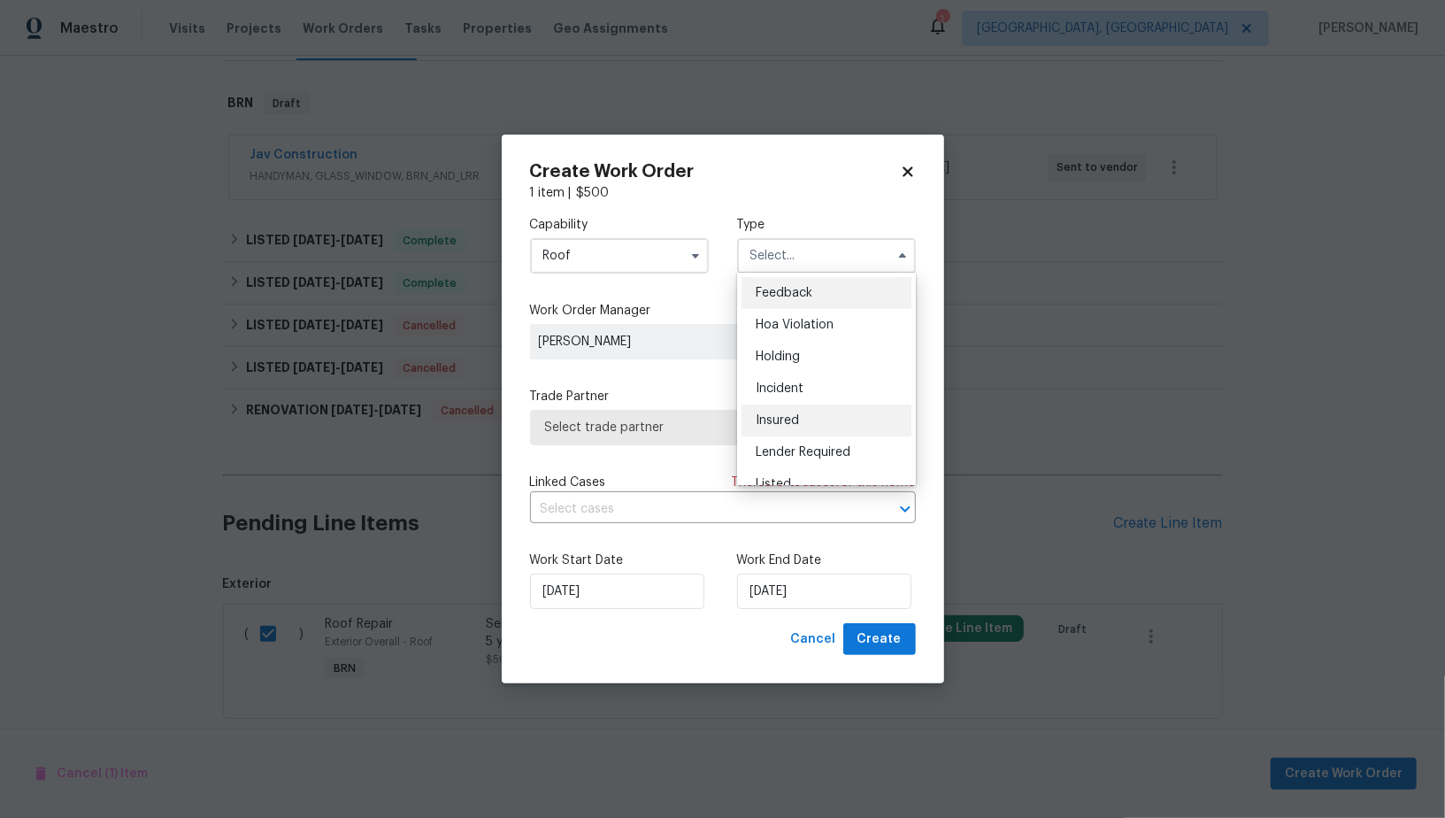
scroll to position [401, 0]
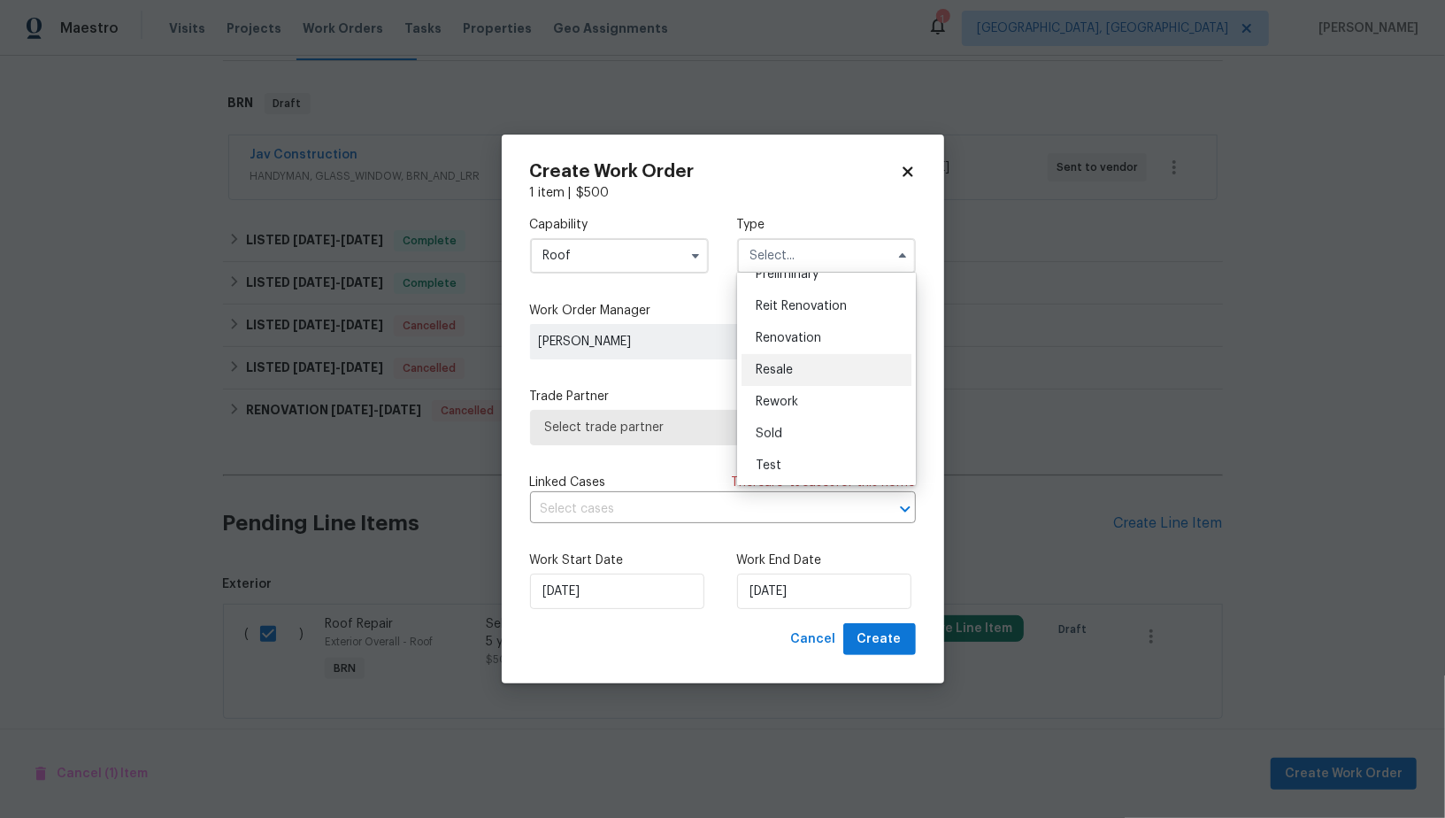
click at [782, 366] on span "Resale" at bounding box center [774, 370] width 37 height 12
type input "Resale"
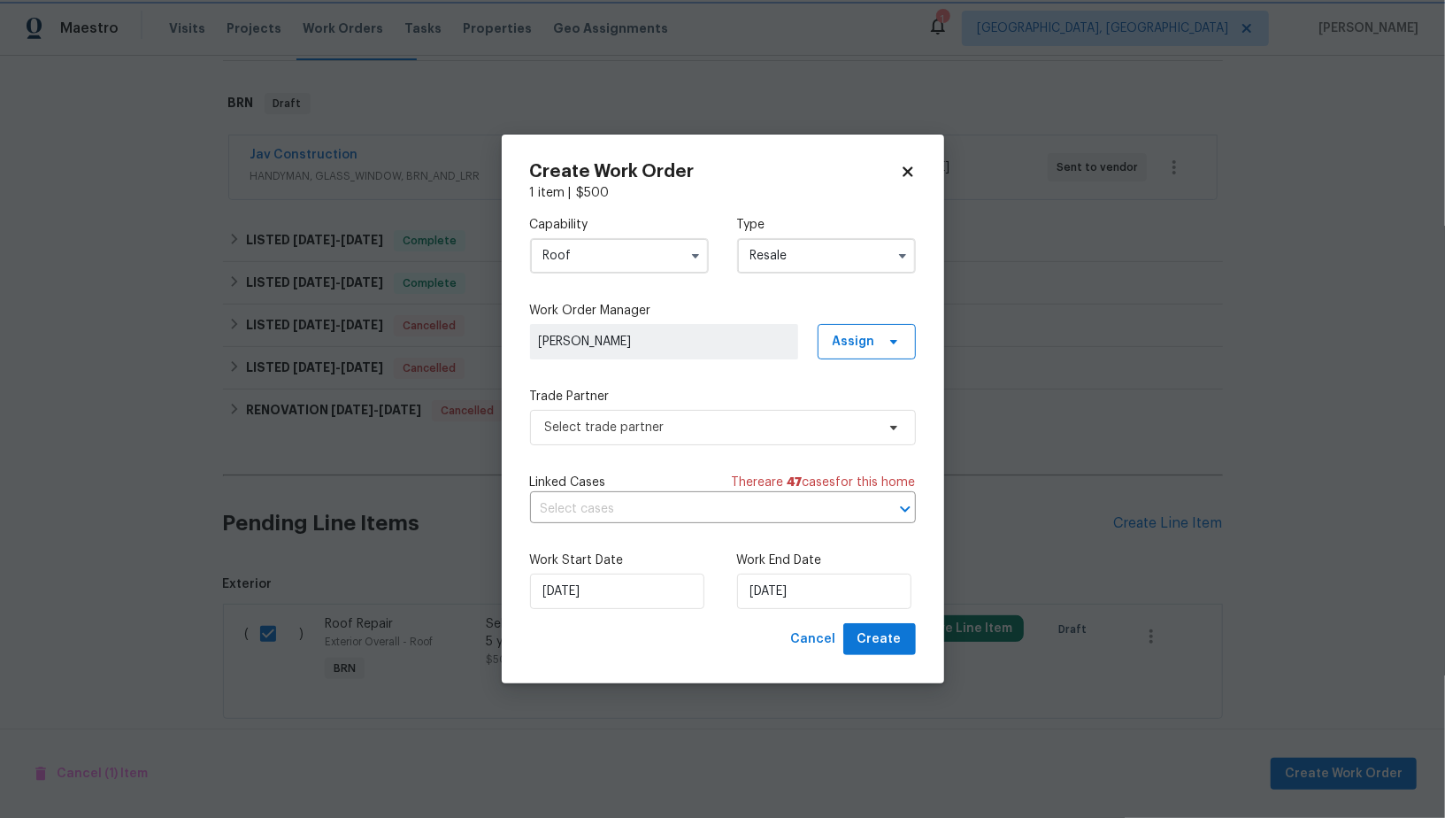
scroll to position [0, 0]
click at [745, 433] on span "Select trade partner" at bounding box center [710, 427] width 330 height 18
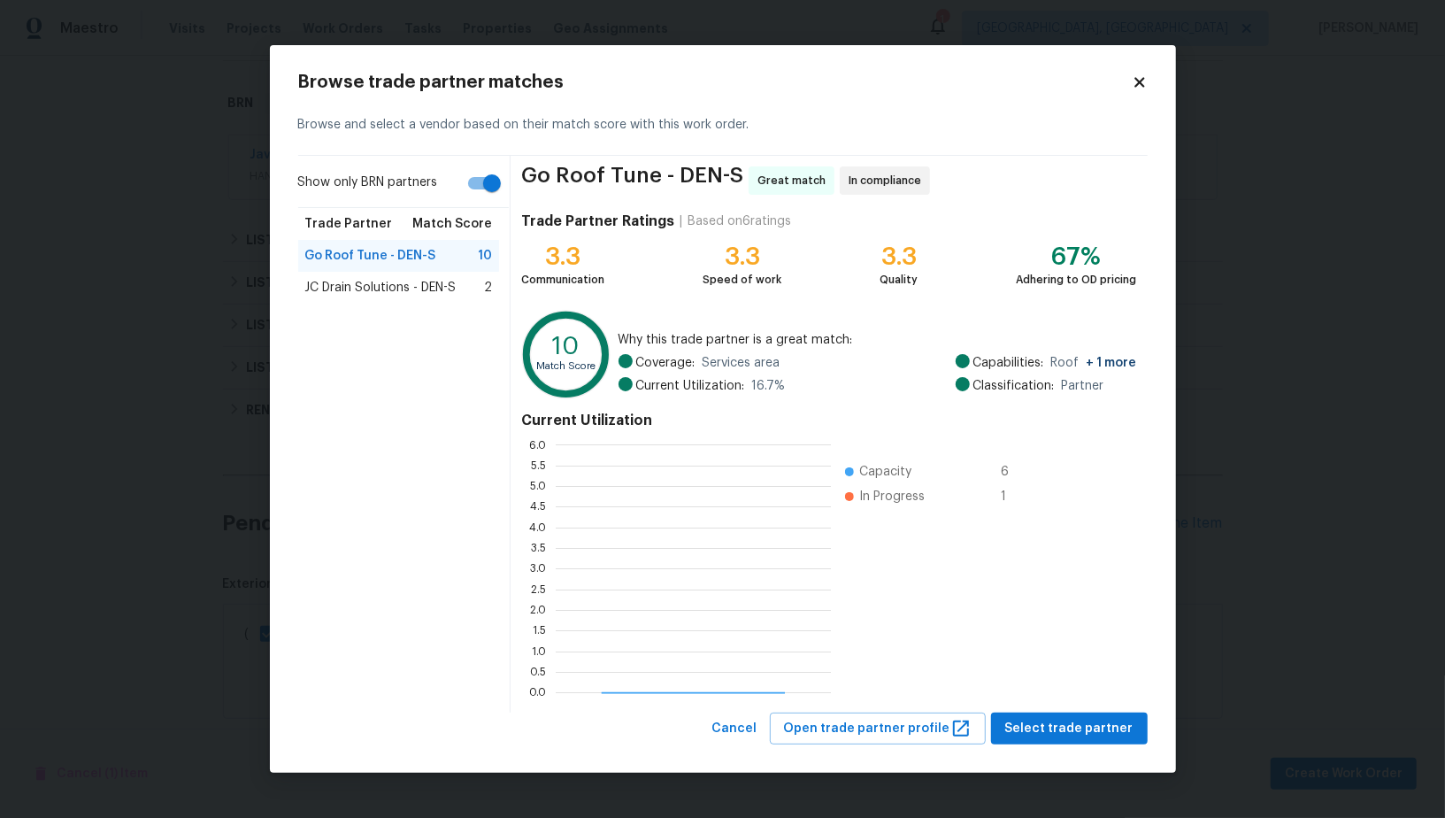
scroll to position [248, 275]
click at [1091, 730] on span "Select trade partner" at bounding box center [1069, 729] width 128 height 22
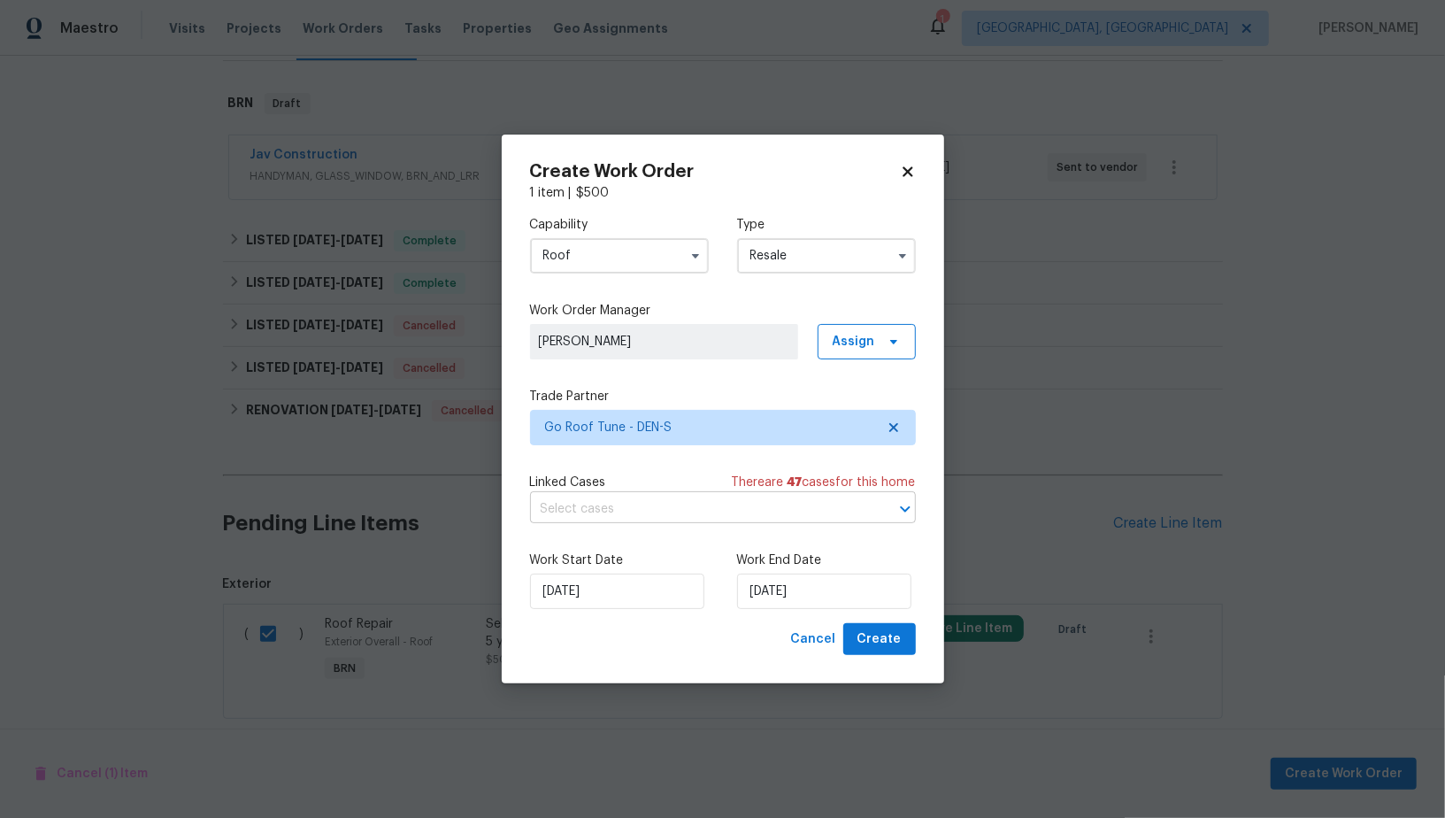
click at [667, 508] on input "text" at bounding box center [698, 508] width 336 height 27
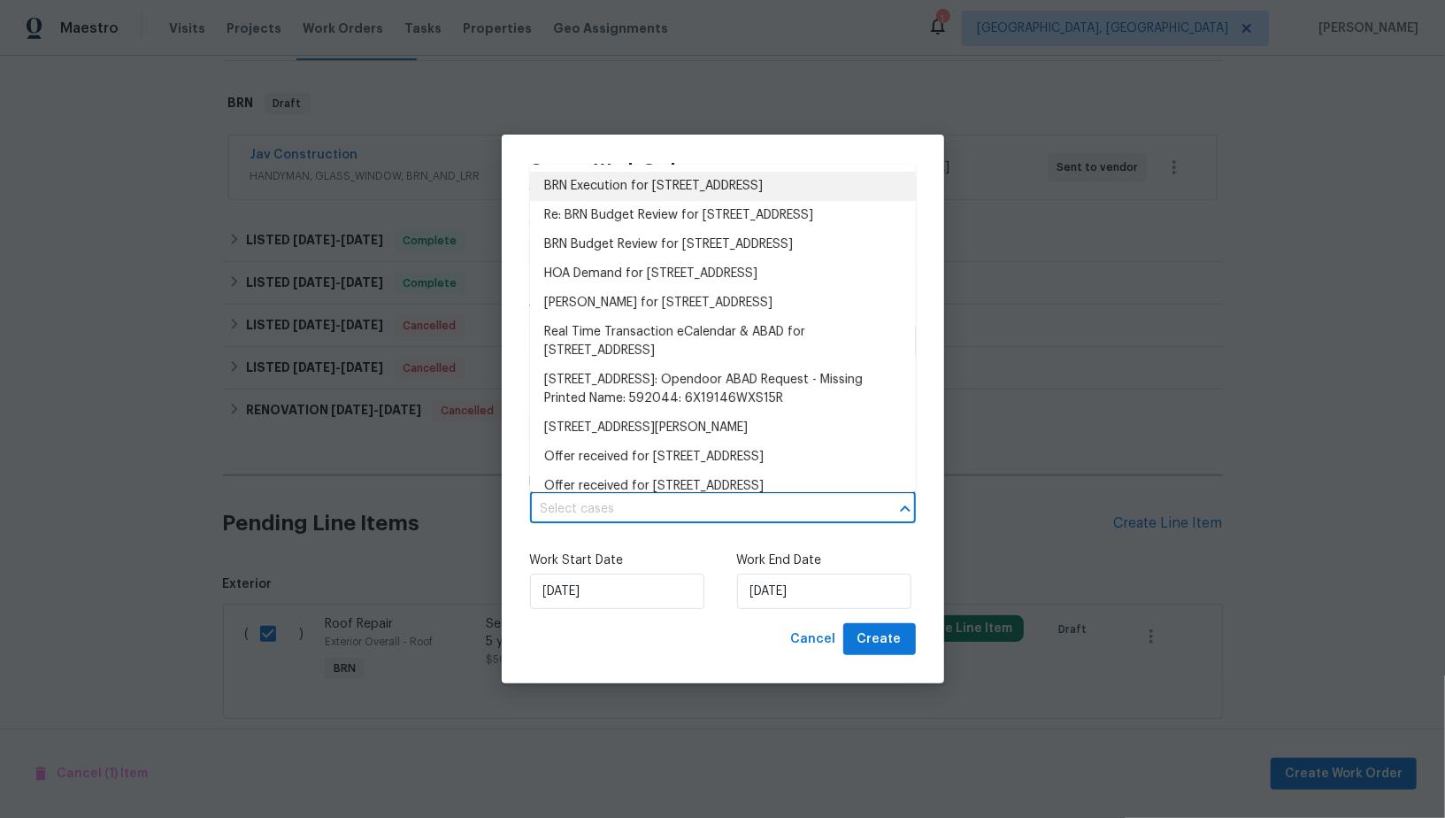
click at [643, 196] on li "BRN Execution for 12892 E 99th Pl, Commerce City, CO 80022" at bounding box center [723, 186] width 386 height 29
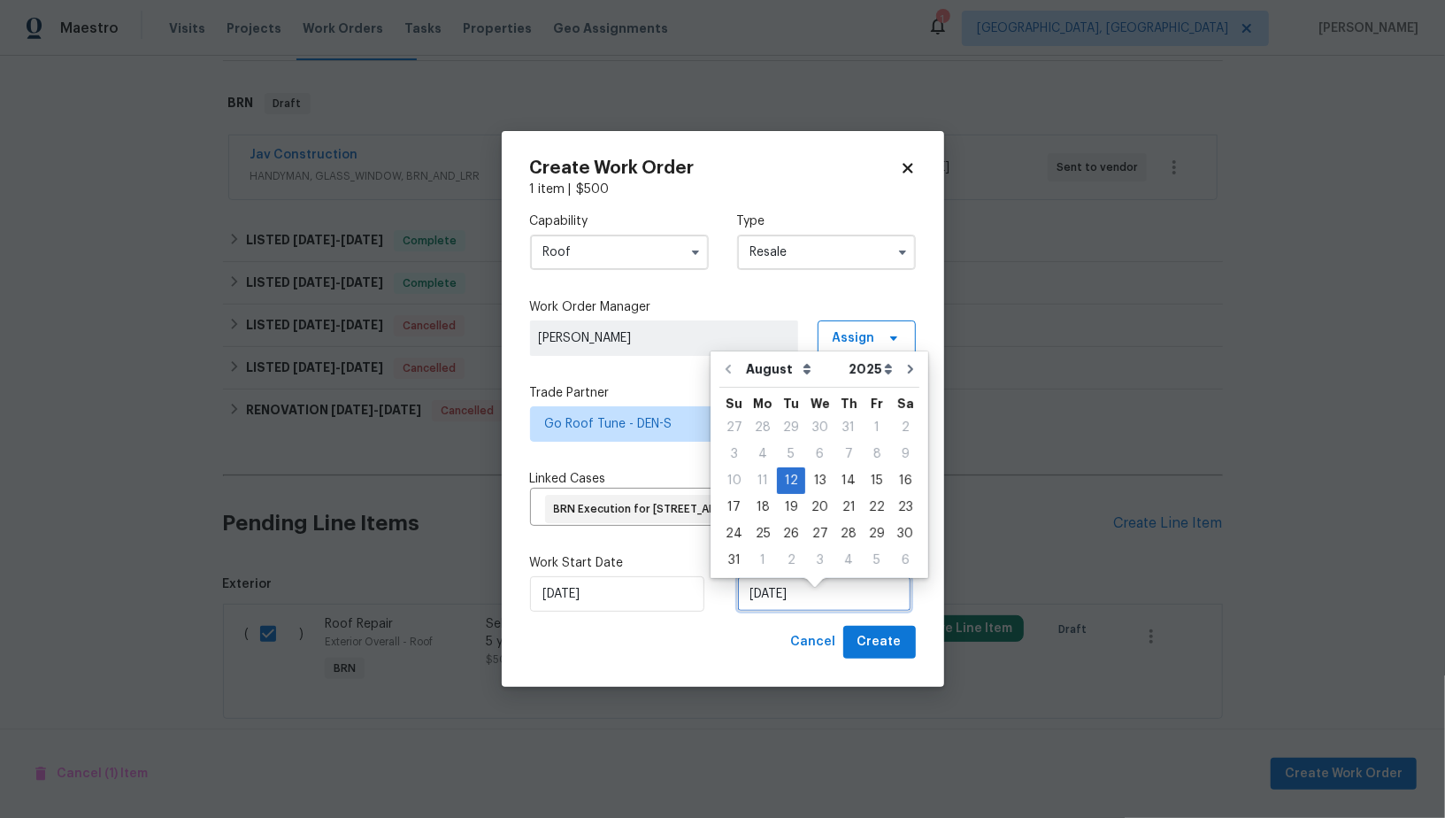
click at [784, 609] on input "12/08/2025" at bounding box center [824, 593] width 174 height 35
click at [848, 482] on div "14" at bounding box center [848, 480] width 28 height 25
type input "14/08/2025"
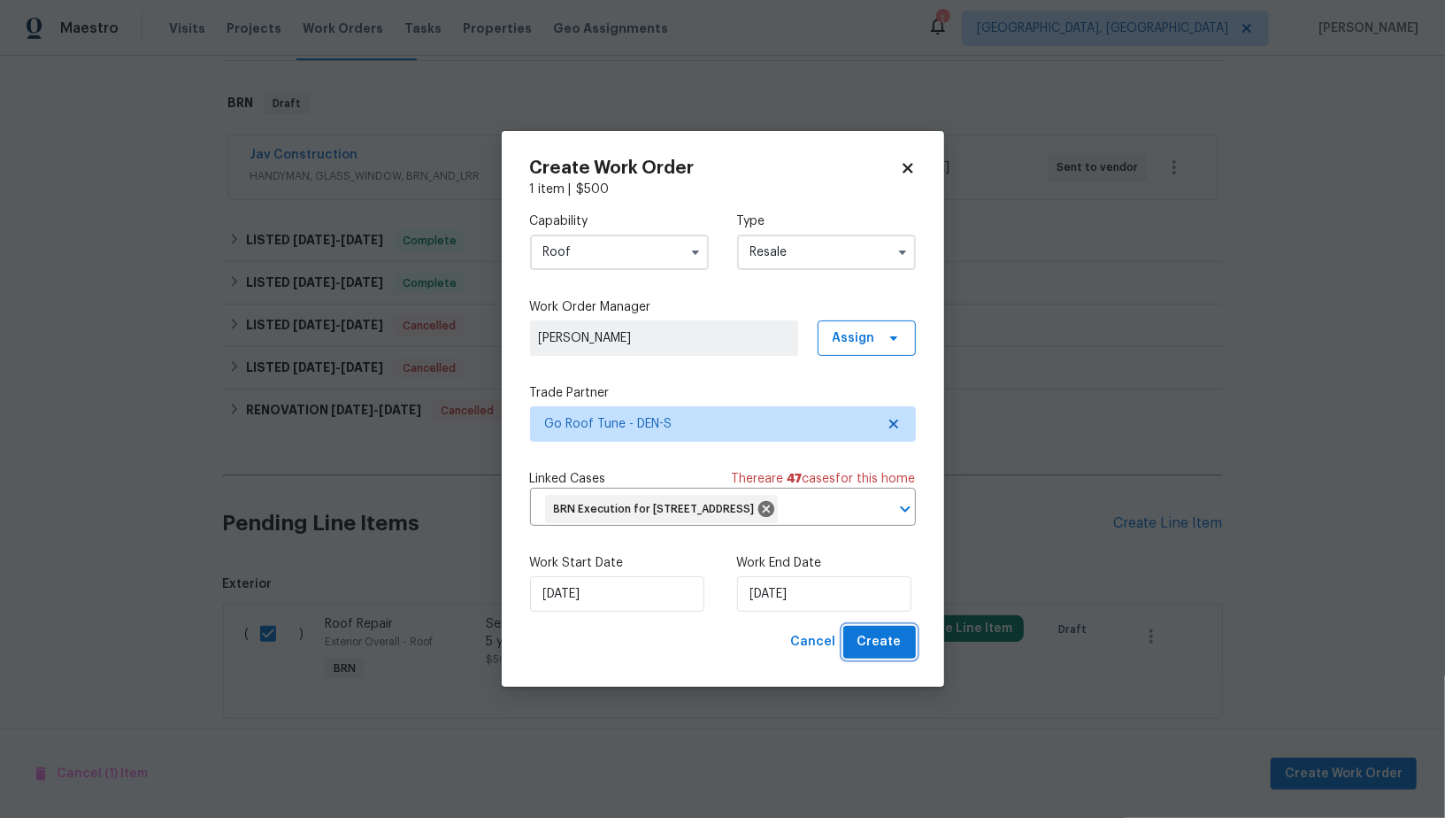
click at [911, 658] on button "Create" at bounding box center [879, 642] width 73 height 33
checkbox input "false"
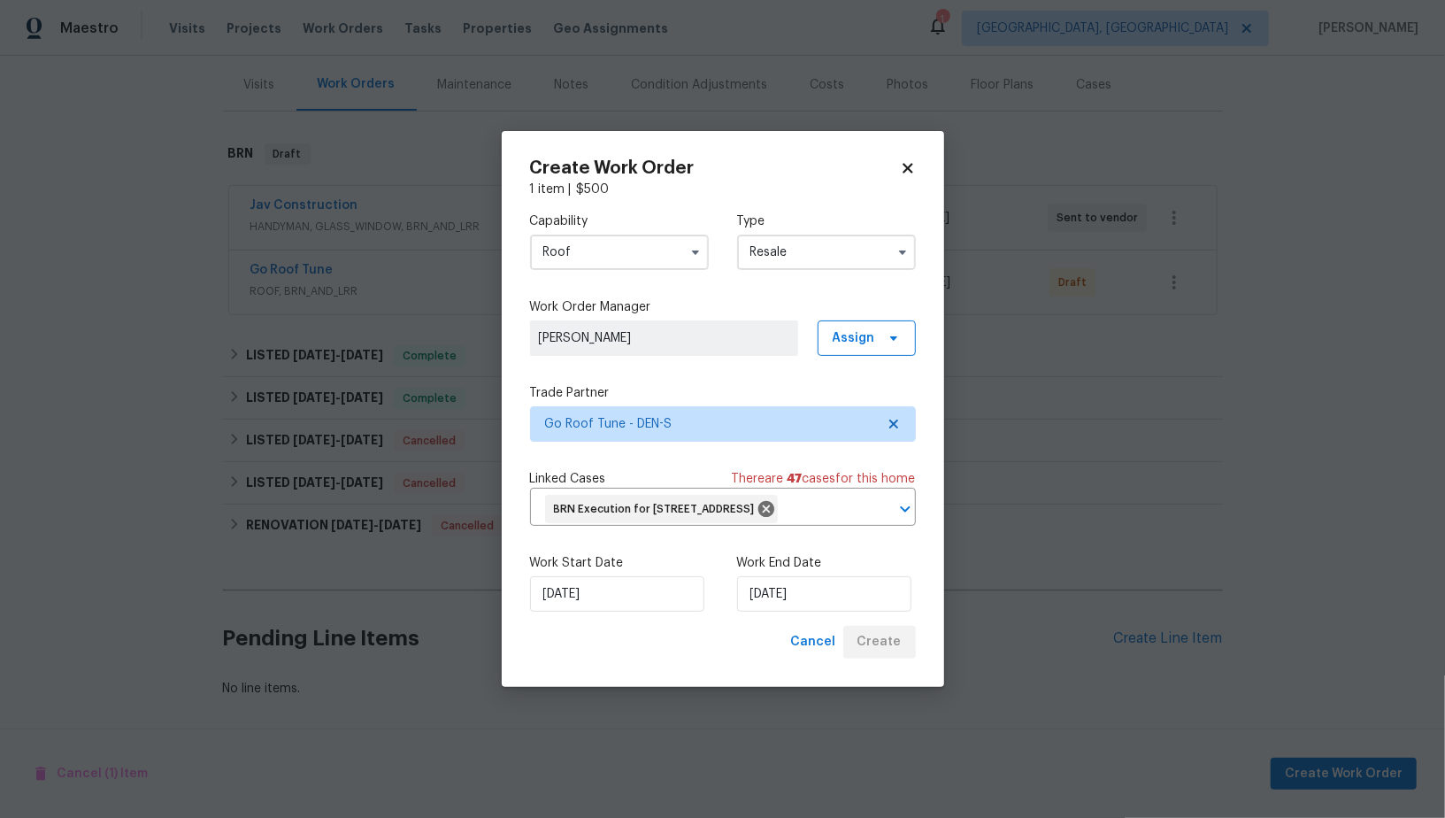
scroll to position [206, 0]
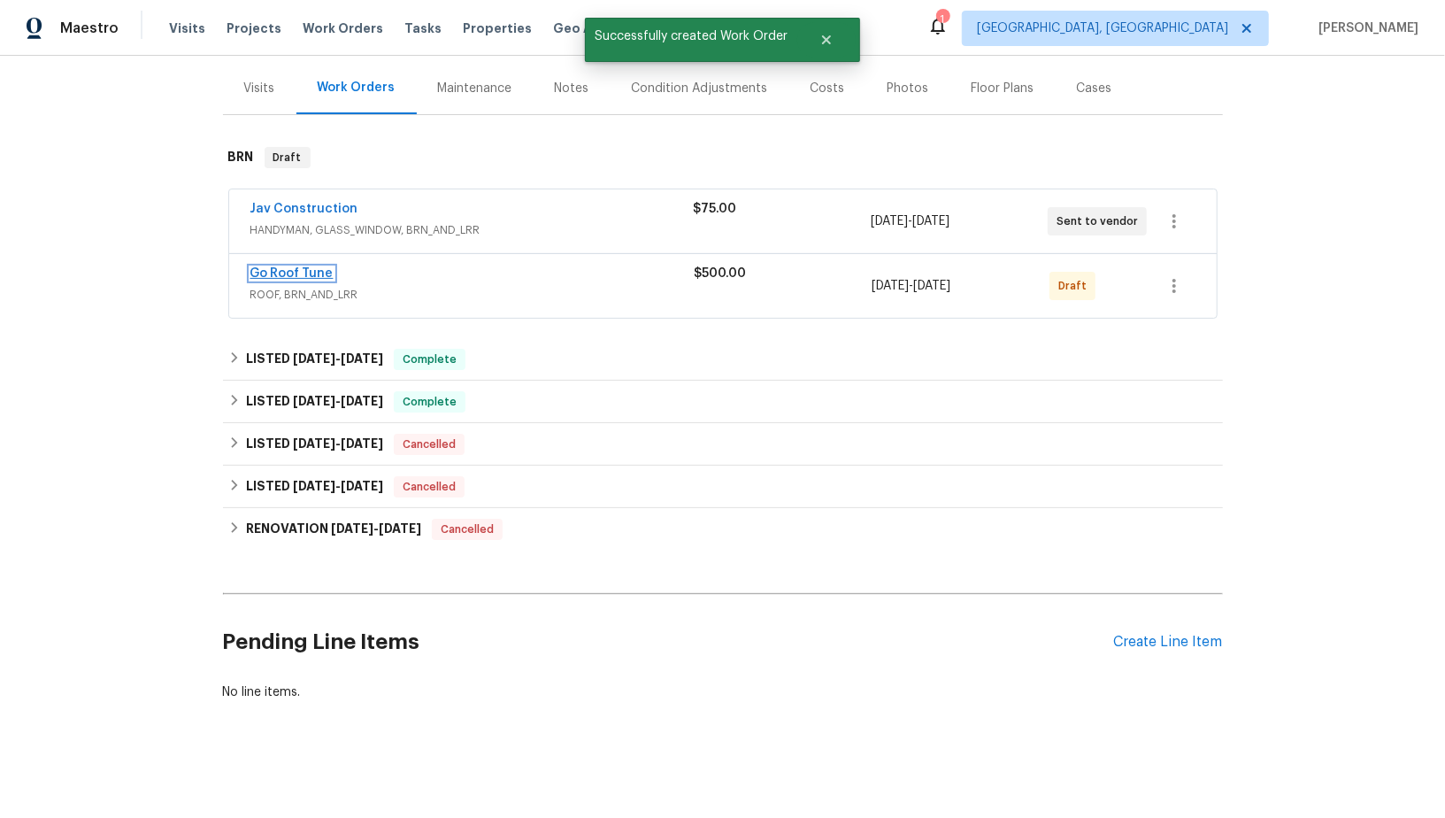
click at [289, 274] on link "Go Roof Tune" at bounding box center [291, 273] width 83 height 12
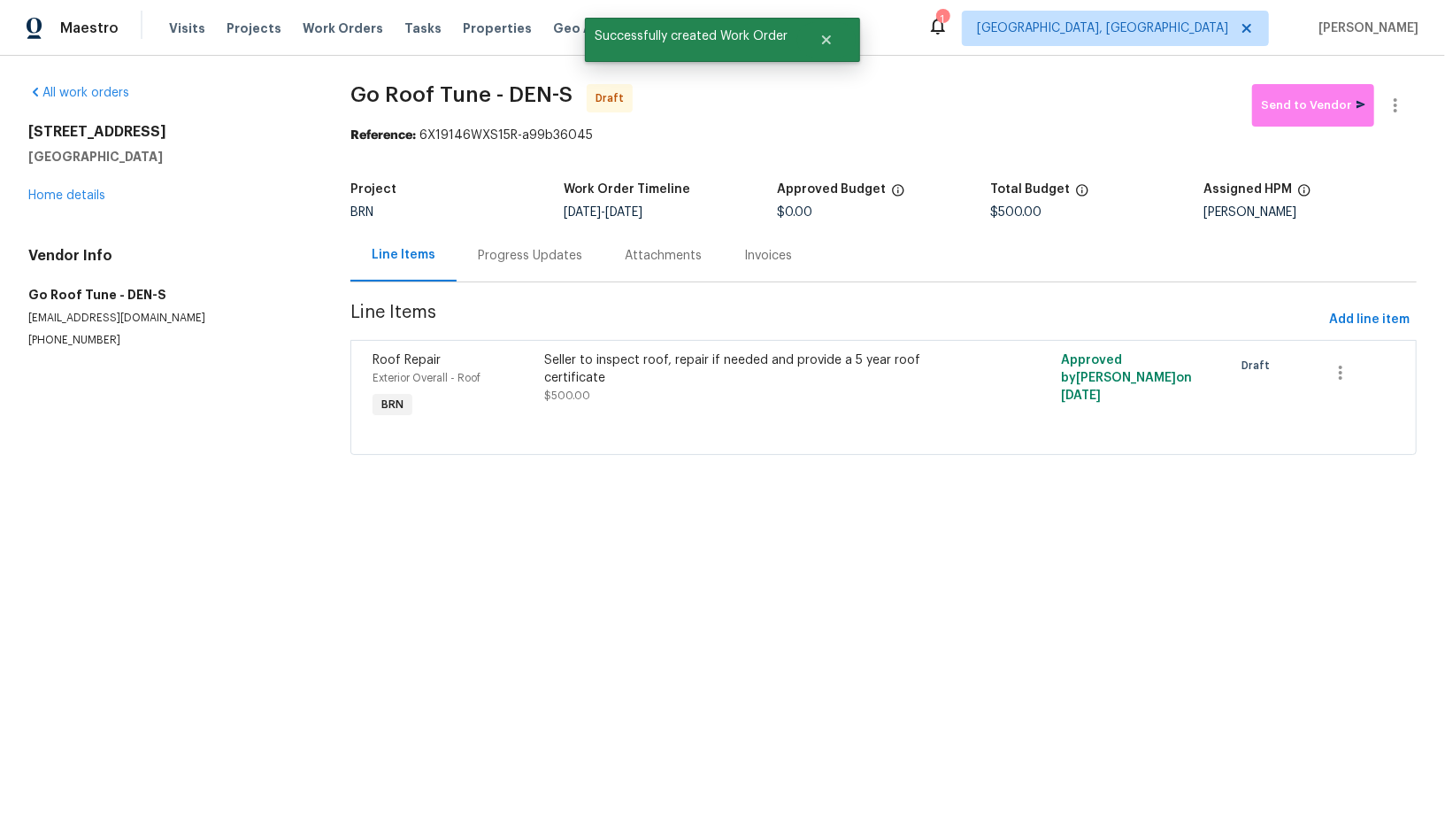
click at [479, 251] on div "Progress Updates" at bounding box center [530, 256] width 104 height 18
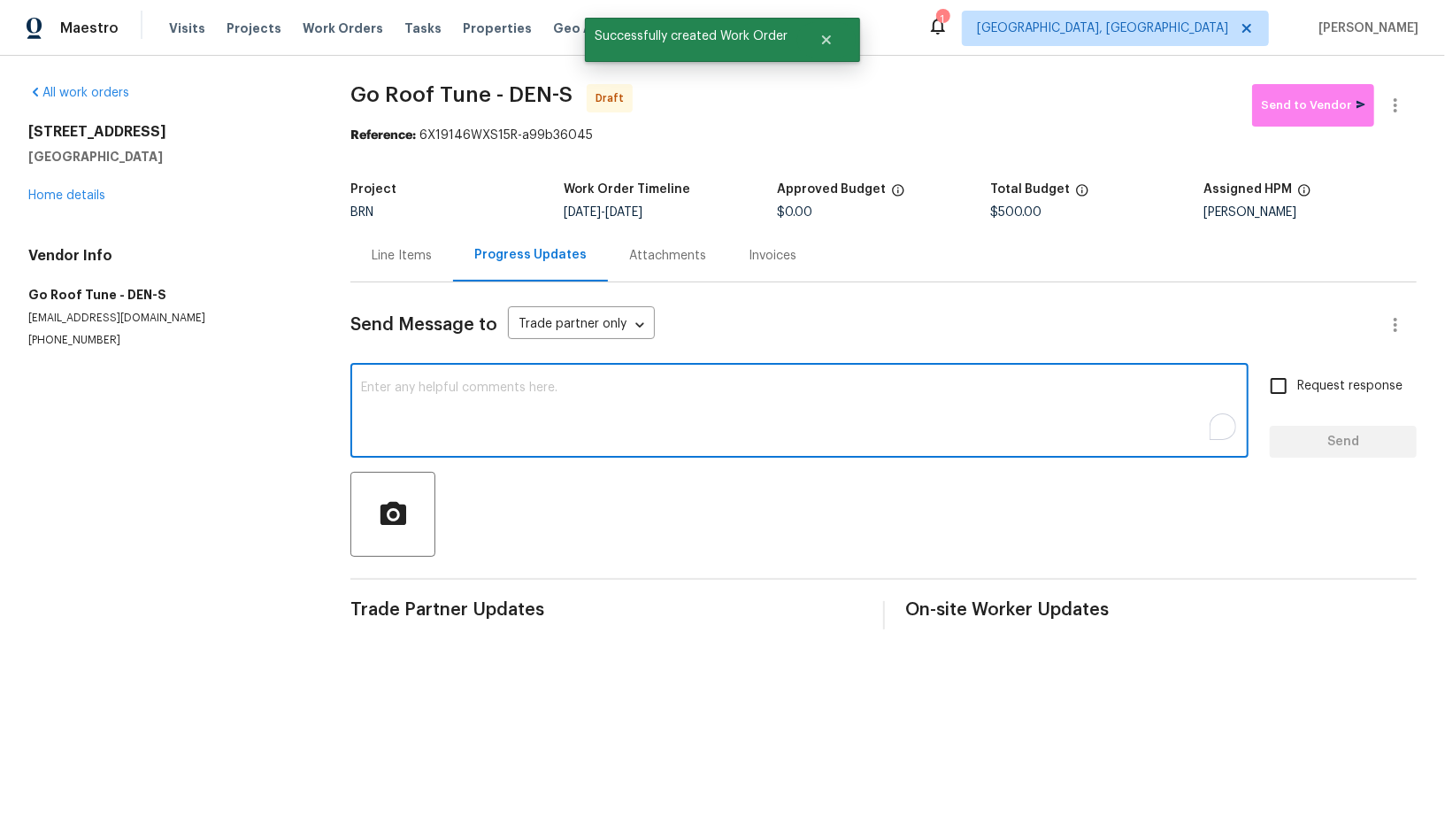
click at [550, 399] on textarea "To enrich screen reader interactions, please activate Accessibility in Grammarl…" at bounding box center [799, 412] width 877 height 62
paste textarea "Hi, I'm Padmapriya from Opendoor. Just wanted to check if you received the WO f…"
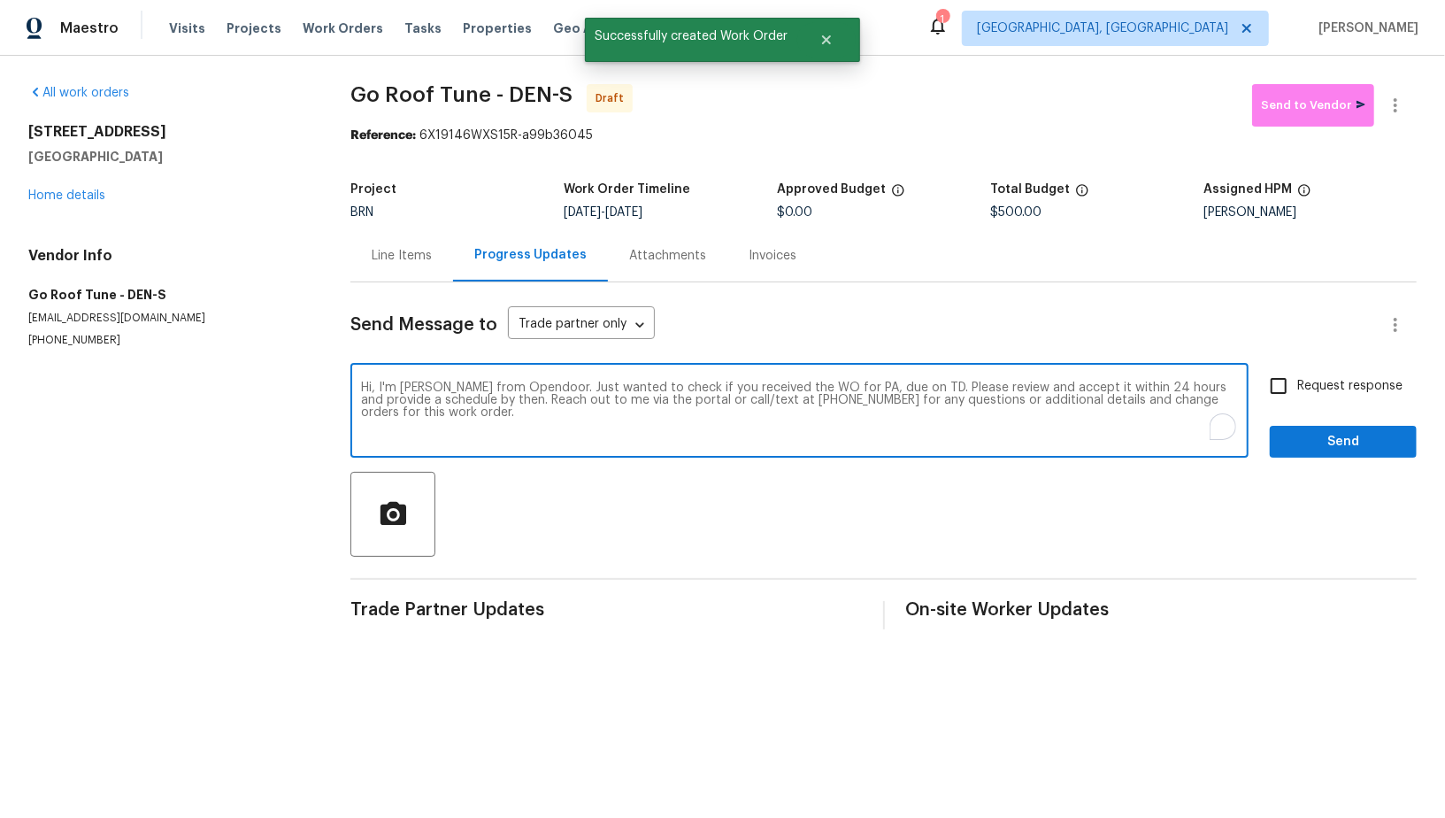
click at [862, 387] on textarea "Hi, I'm Padmapriya from Opendoor. Just wanted to check if you received the WO f…" at bounding box center [799, 412] width 877 height 62
paste textarea "12892 E 99th Pl, Commerce City, CO 80022"
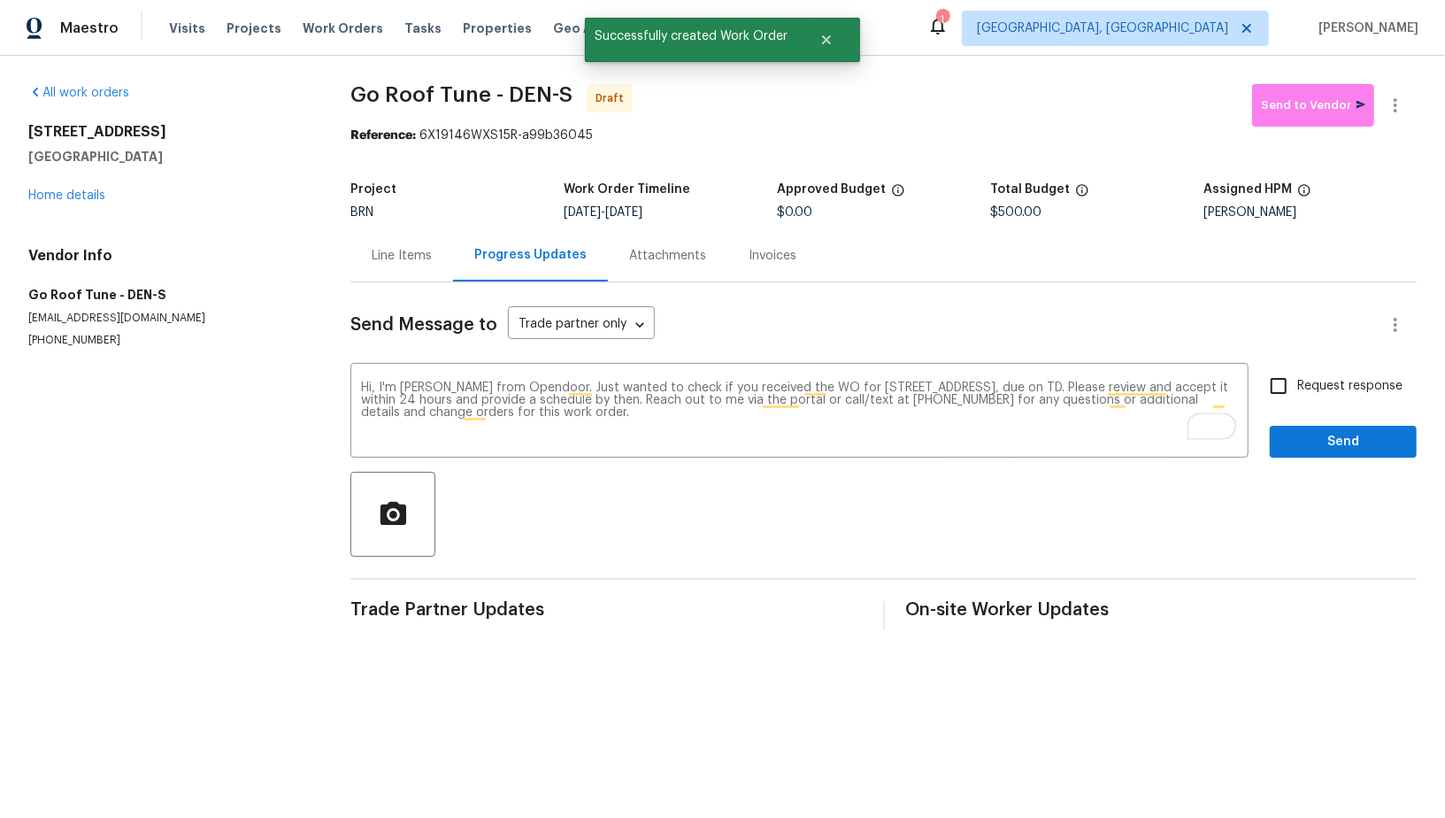
drag, startPoint x: 631, startPoint y: 212, endPoint x: 736, endPoint y: 212, distance: 105.3
click at [737, 212] on div "8/12/2025 - 8/14/2025" at bounding box center [670, 212] width 213 height 12
copy span "8/14/2025"
click at [1166, 386] on textarea "Hi, I'm Padmapriya from Opendoor. Just wanted to check if you received the WO f…" at bounding box center [799, 412] width 877 height 62
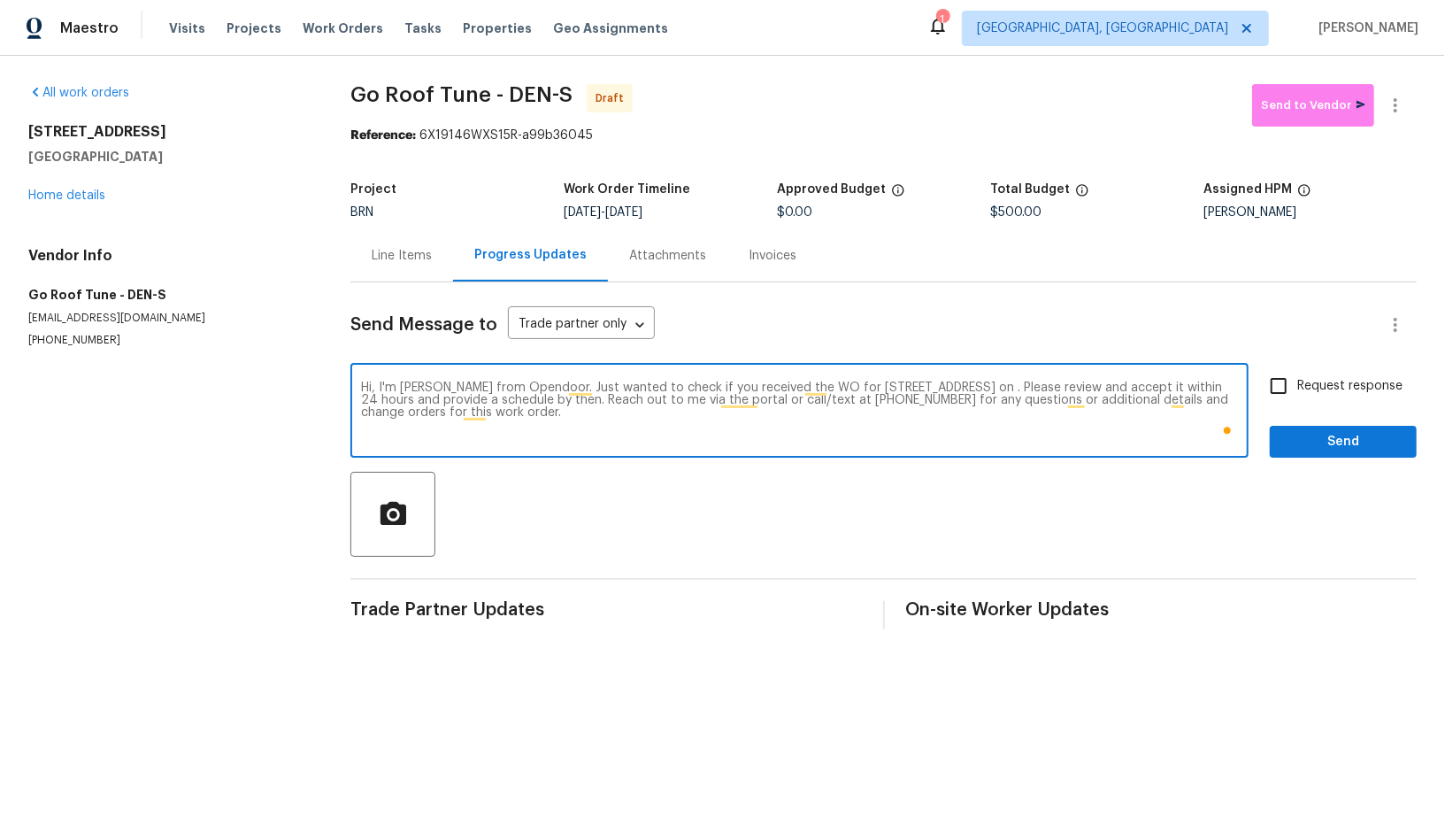
paste textarea "8/14/2025"
type textarea "Hi, I'm Padmapriya from Opendoor. Just wanted to check if you received the WO f…"
click at [1292, 384] on input "Request response" at bounding box center [1278, 385] width 37 height 37
checkbox input "true"
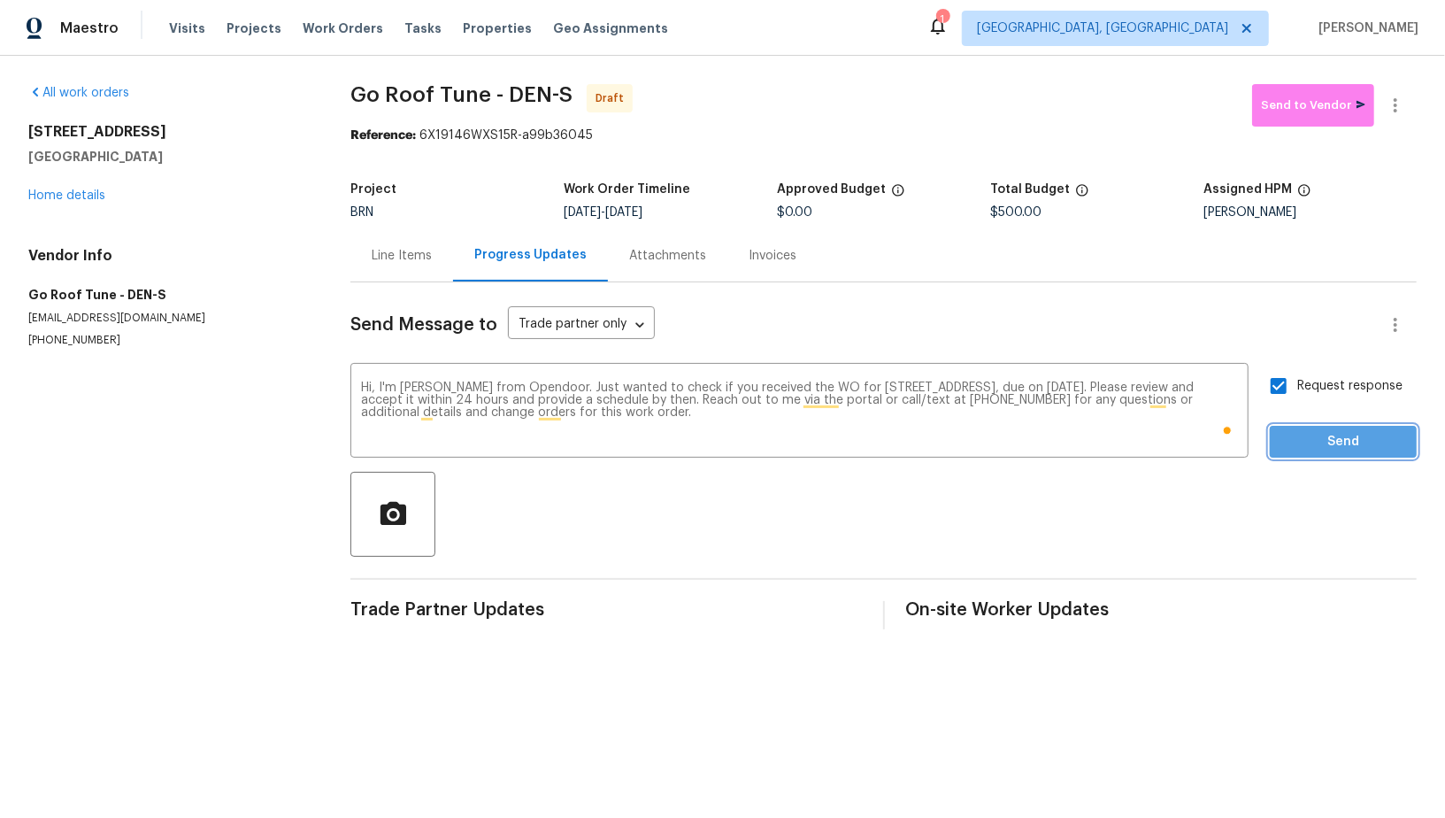
click at [1300, 448] on span "Send" at bounding box center [1343, 442] width 119 height 22
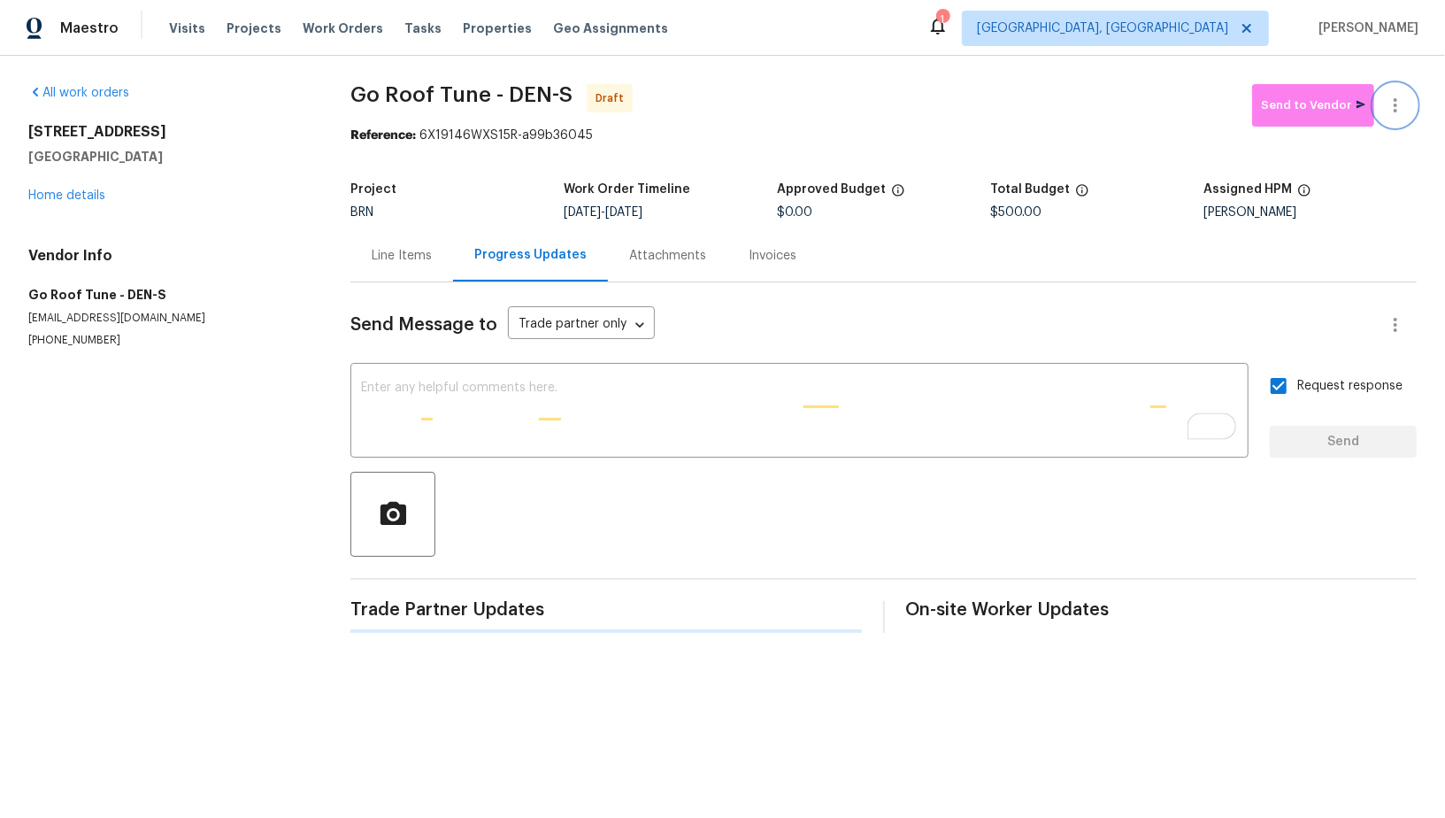
click at [1393, 111] on icon "button" at bounding box center [1395, 105] width 21 height 21
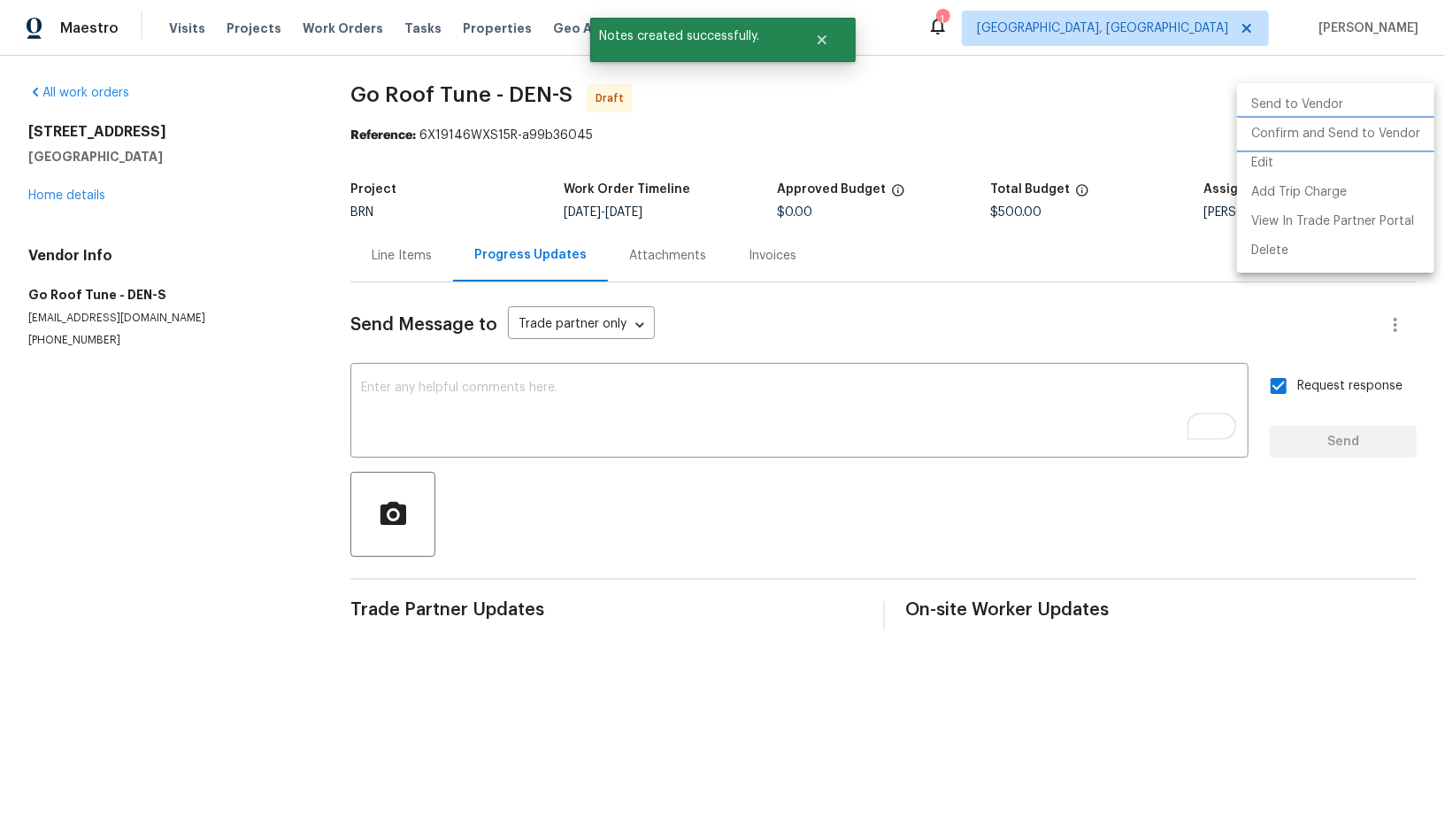
click at [1356, 138] on li "Confirm and Send to Vendor" at bounding box center [1335, 133] width 197 height 29
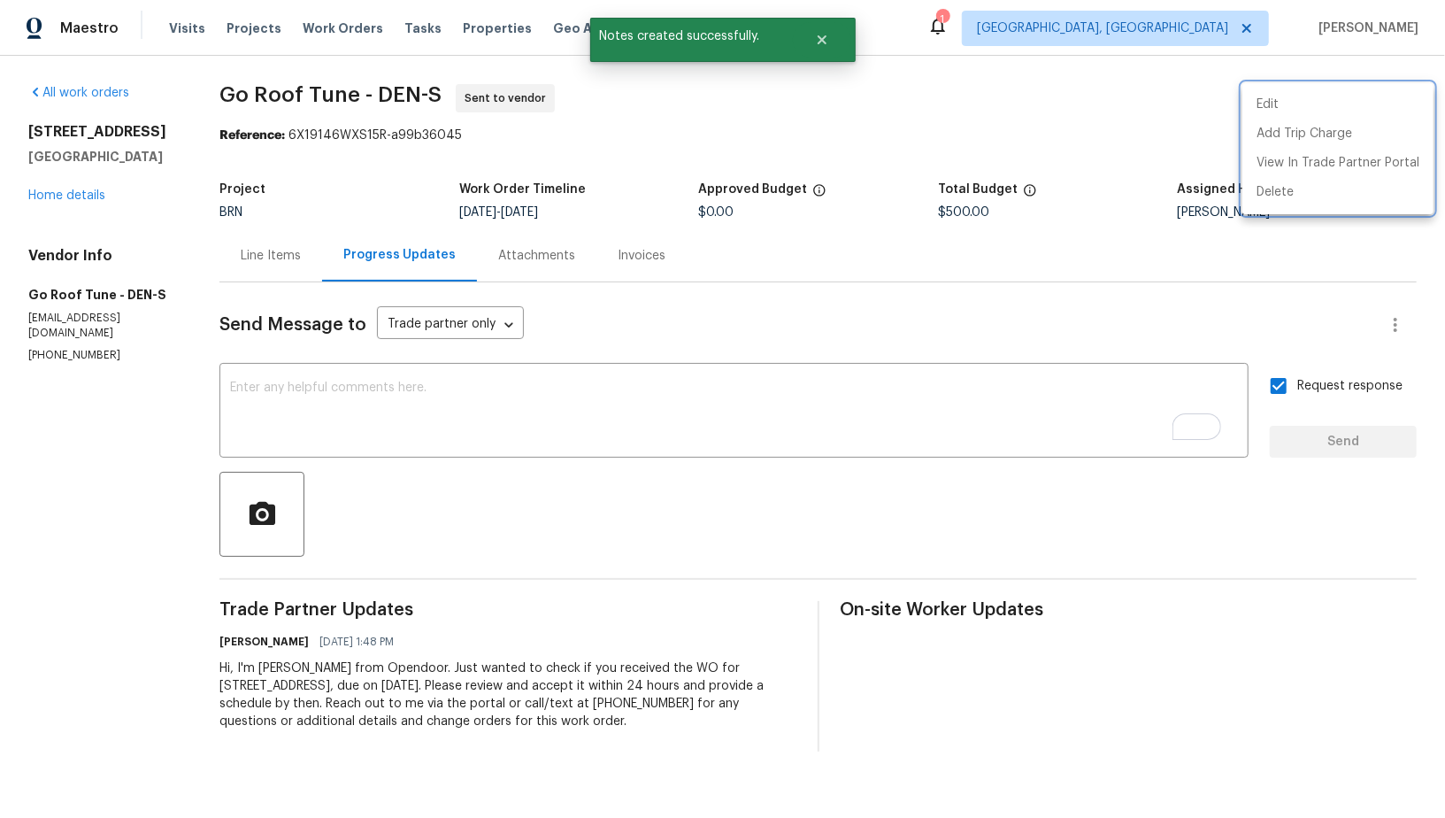
click at [240, 258] on div at bounding box center [722, 409] width 1445 height 818
click at [301, 258] on div "Line Items" at bounding box center [271, 256] width 60 height 18
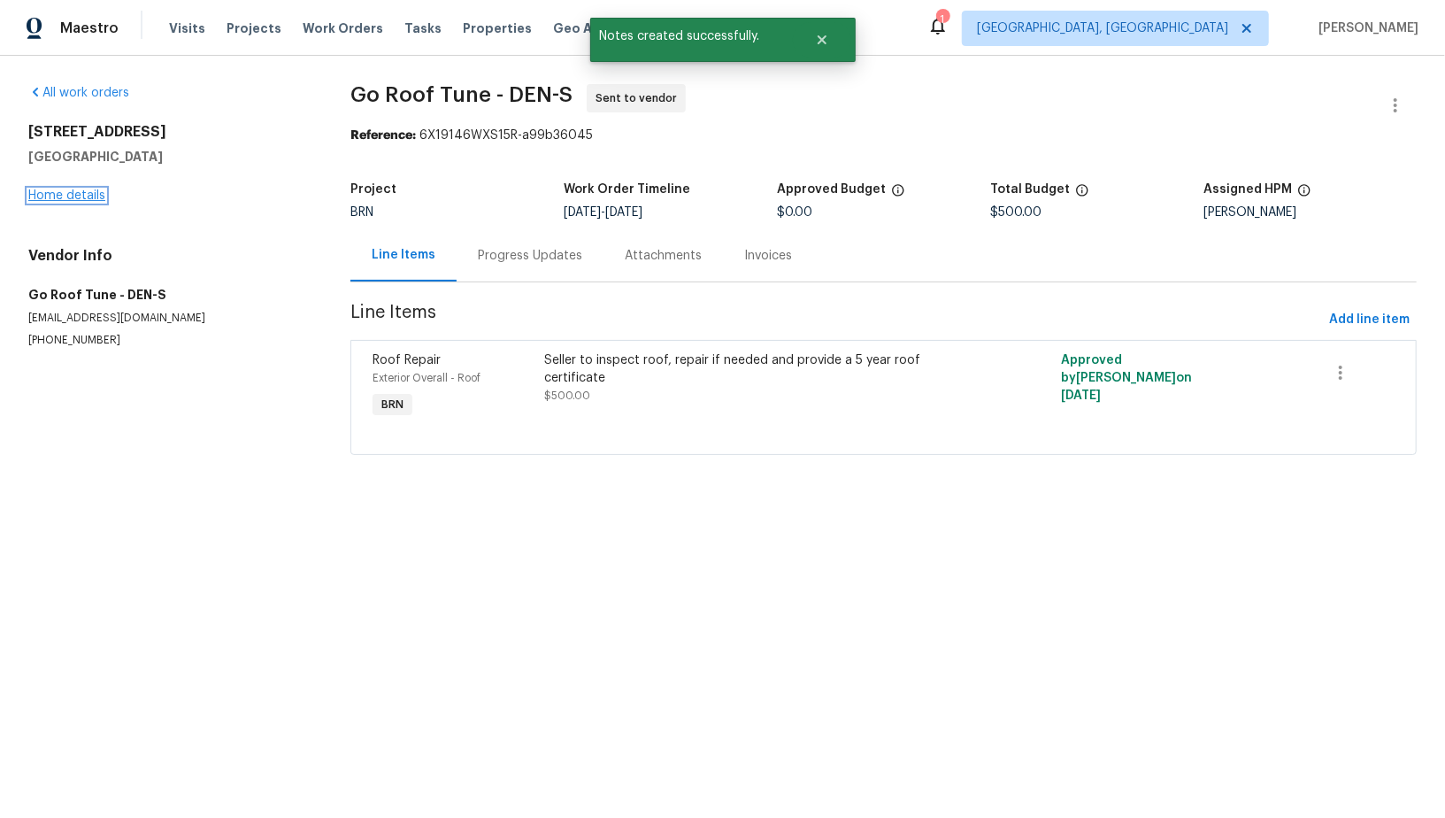
click at [56, 200] on link "Home details" at bounding box center [66, 195] width 77 height 12
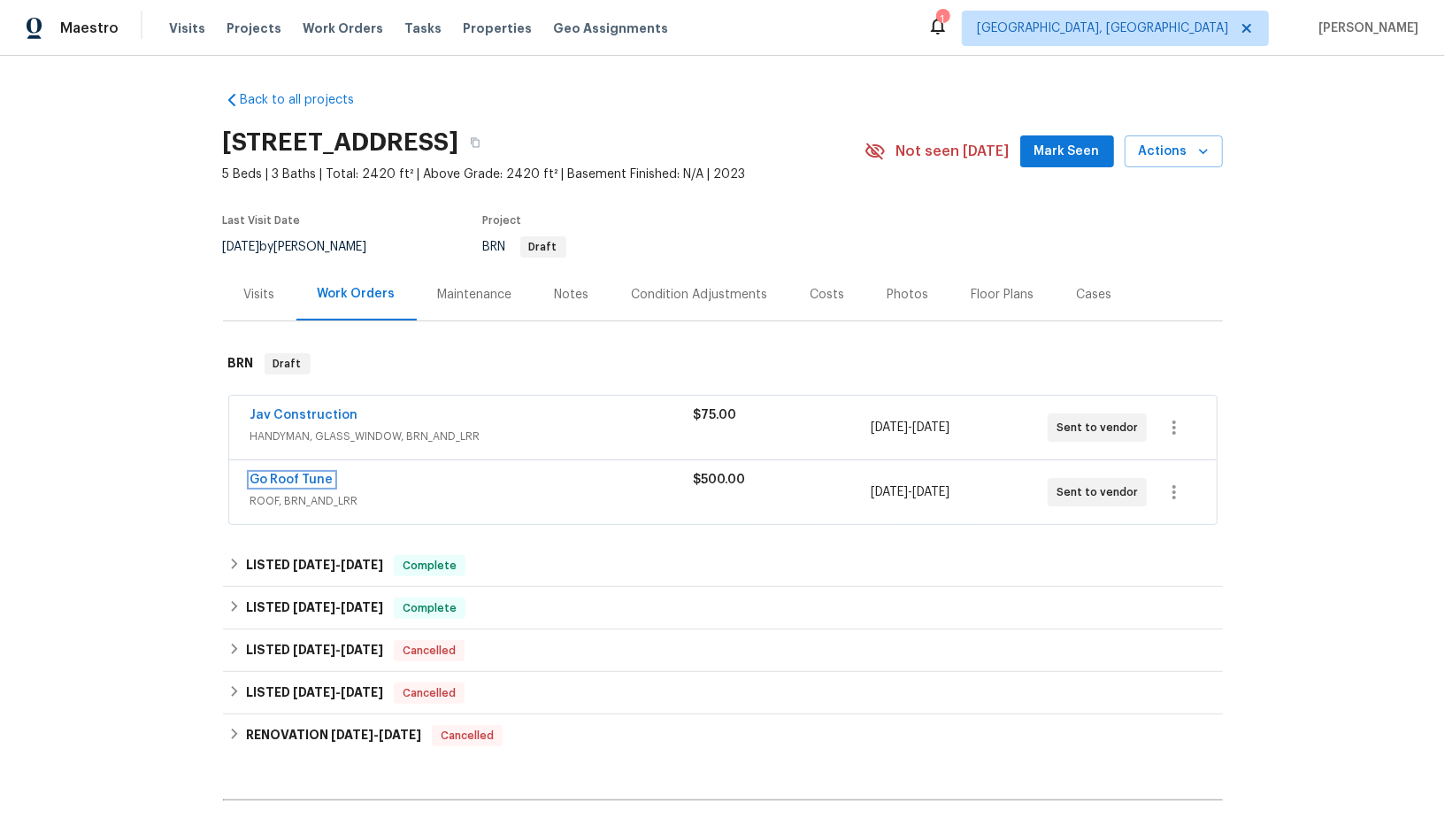
click at [295, 476] on link "Go Roof Tune" at bounding box center [291, 479] width 83 height 12
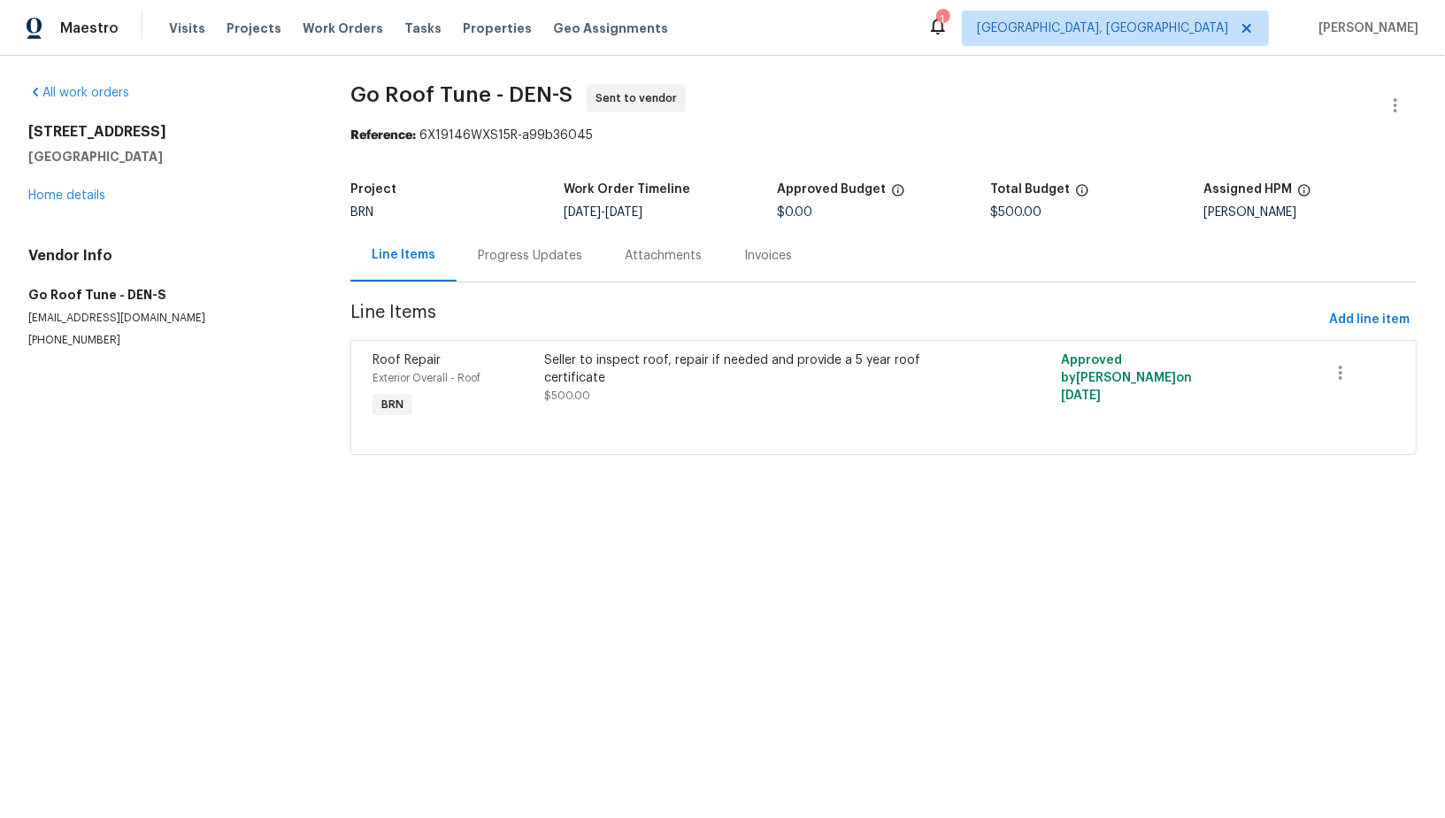
click at [506, 273] on div "Progress Updates" at bounding box center [530, 255] width 147 height 52
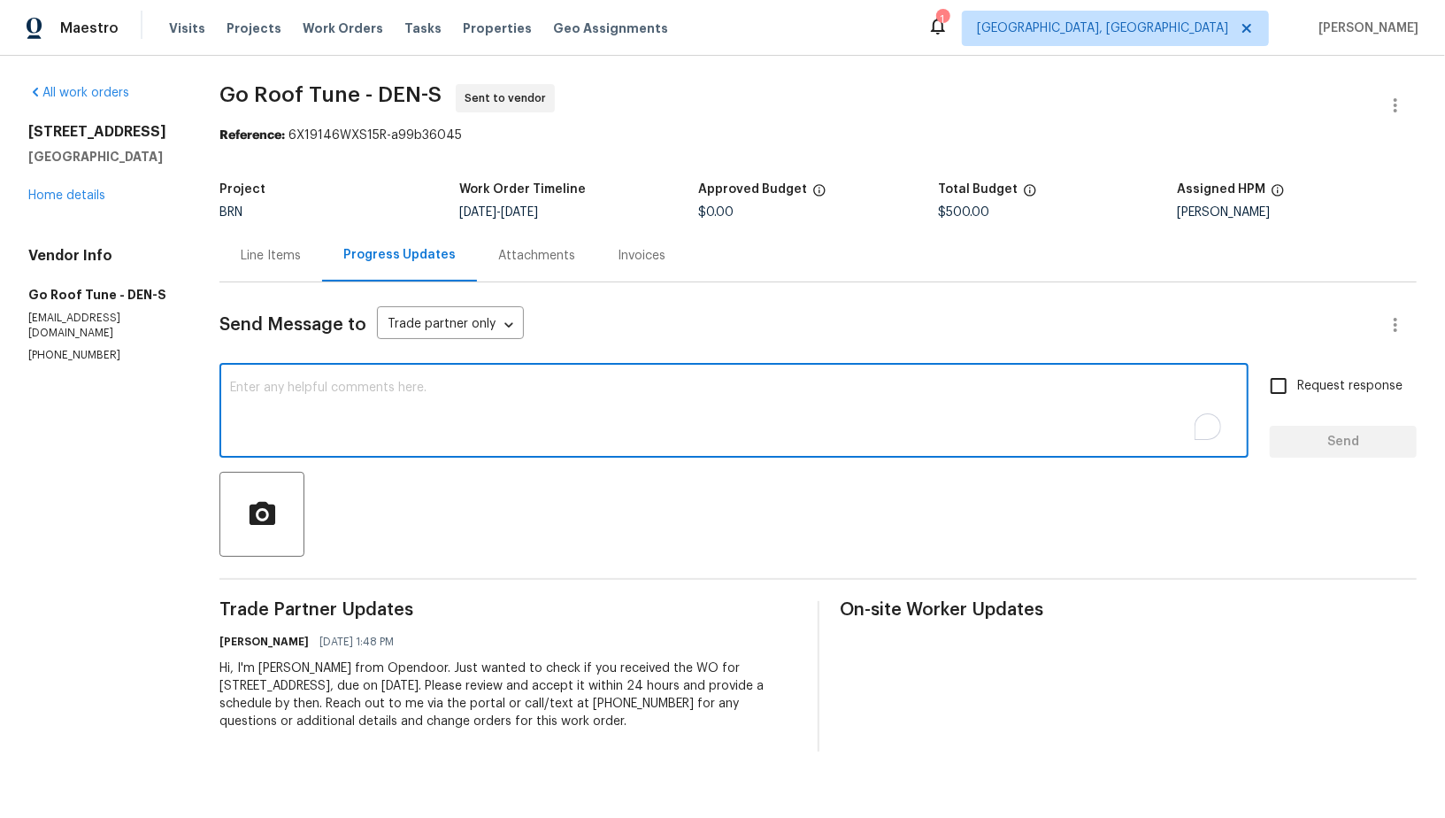
click at [472, 409] on textarea "To enrich screen reader interactions, please activate Accessibility in Grammarl…" at bounding box center [734, 412] width 1008 height 62
click at [403, 379] on div "Hi, You have completed roof inspection for this property. I have attached the x…" at bounding box center [733, 412] width 1029 height 90
click at [399, 395] on textarea "Hi, You have completed roof inspection for this property. I have attached the" at bounding box center [734, 412] width 1008 height 62
click at [398, 388] on textarea "Hi, You have completed roof inspection for this property. I have attached the" at bounding box center [734, 412] width 1008 height 62
click at [769, 409] on textarea "Hi, You have completed the roof inspection for this property. I have attached t…" at bounding box center [734, 412] width 1008 height 62
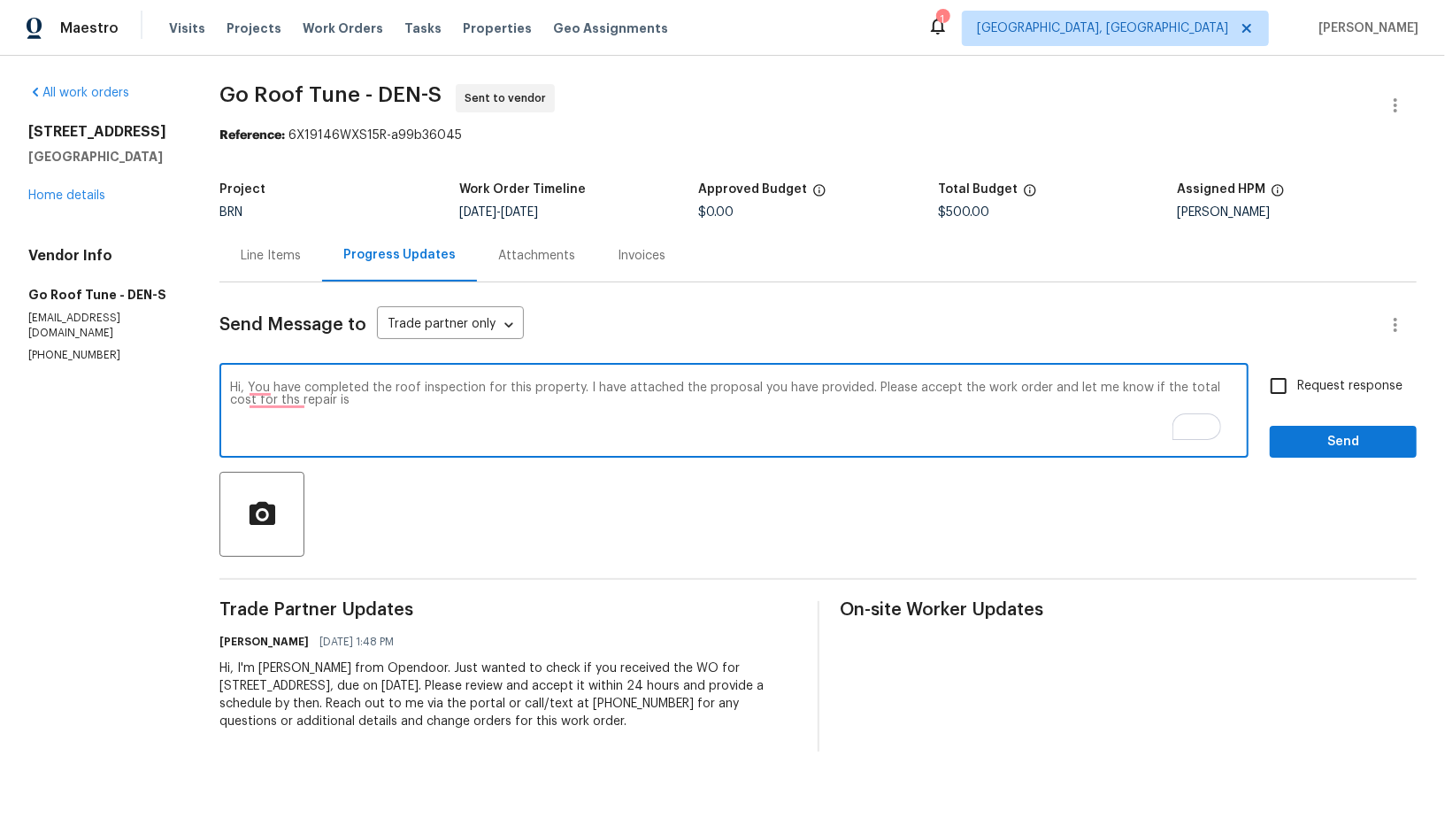
paste textarea "$ 2,250"
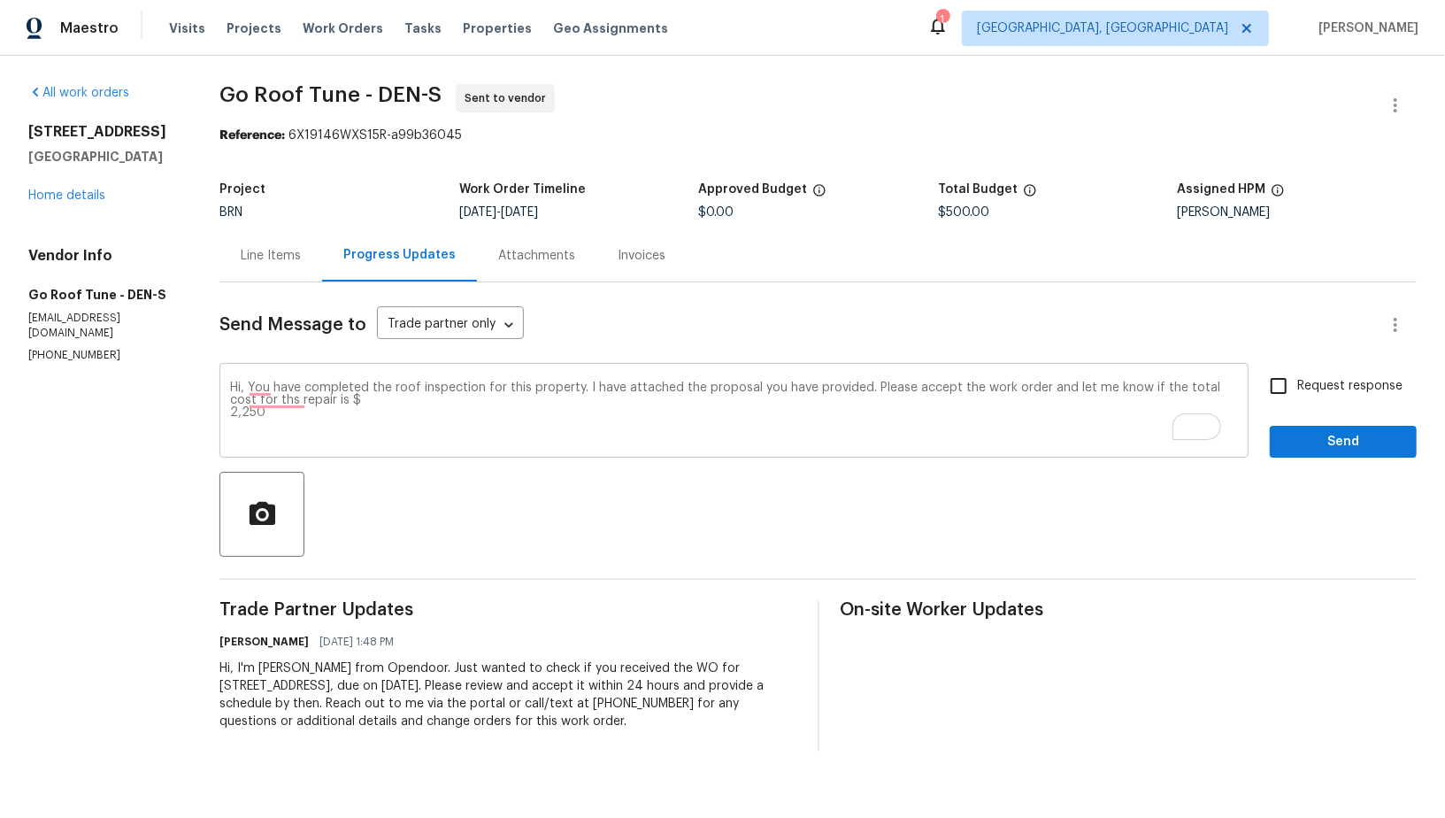
click at [239, 414] on div "Hi, You have completed the roof inspection for this property. I have attached t…" at bounding box center [733, 412] width 1029 height 90
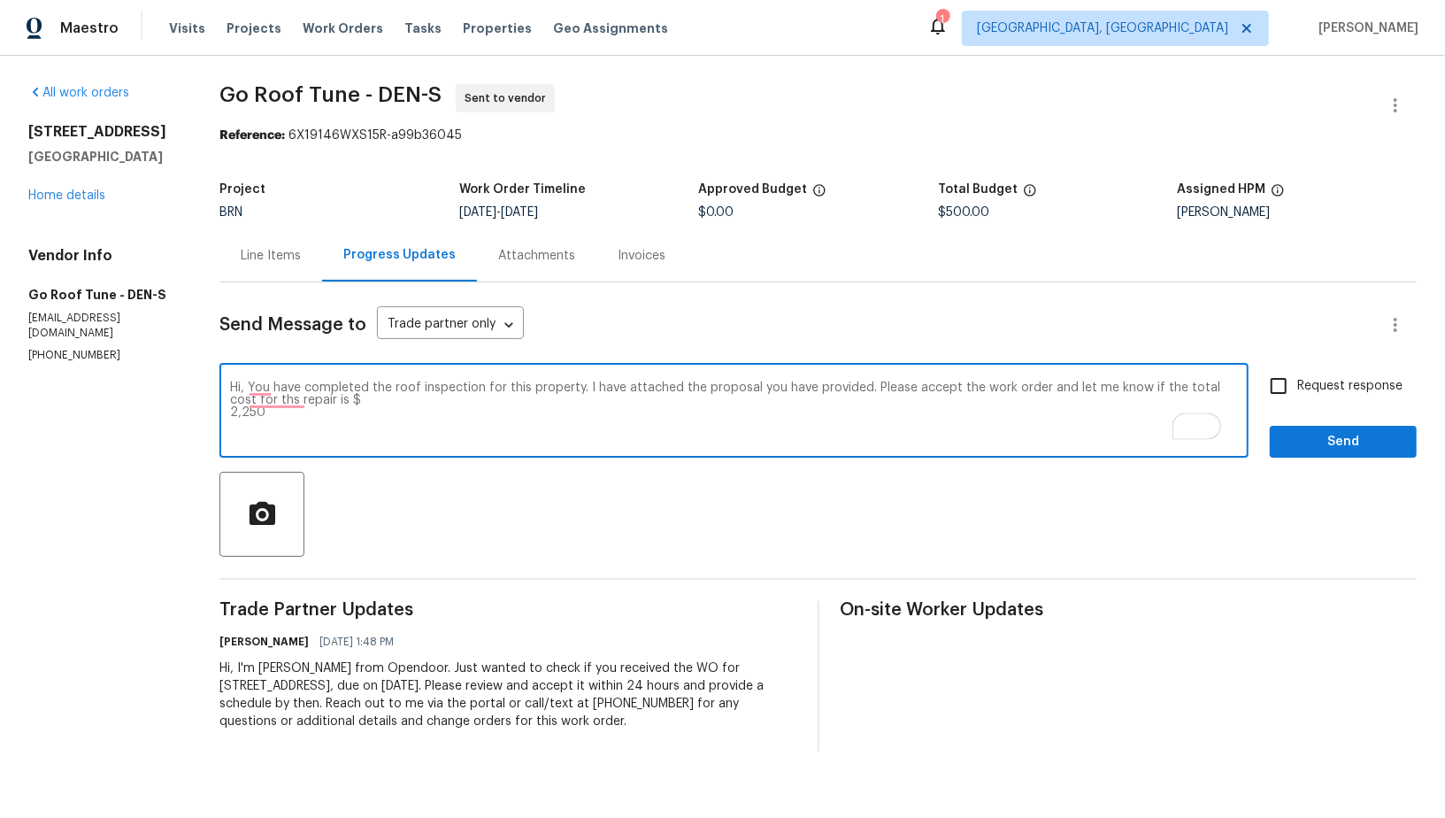
click at [246, 414] on textarea "Hi, You have completed the roof inspection for this property. I have attached t…" at bounding box center [734, 412] width 1008 height 62
click at [283, 399] on textarea "Hi, You have completed the roof inspection for this property. I have attached t…" at bounding box center [734, 412] width 1008 height 62
click at [419, 415] on textarea "Hi, You have completed the roof inspection for this property. I have attached t…" at bounding box center [734, 412] width 1008 height 62
click at [272, 381] on textarea "Hi, You have completed the roof inspection for this property. I have attached t…" at bounding box center [734, 412] width 1008 height 62
click at [867, 400] on textarea "Hi, You have completed the roof inspection for this property. I have attached t…" at bounding box center [734, 412] width 1008 height 62
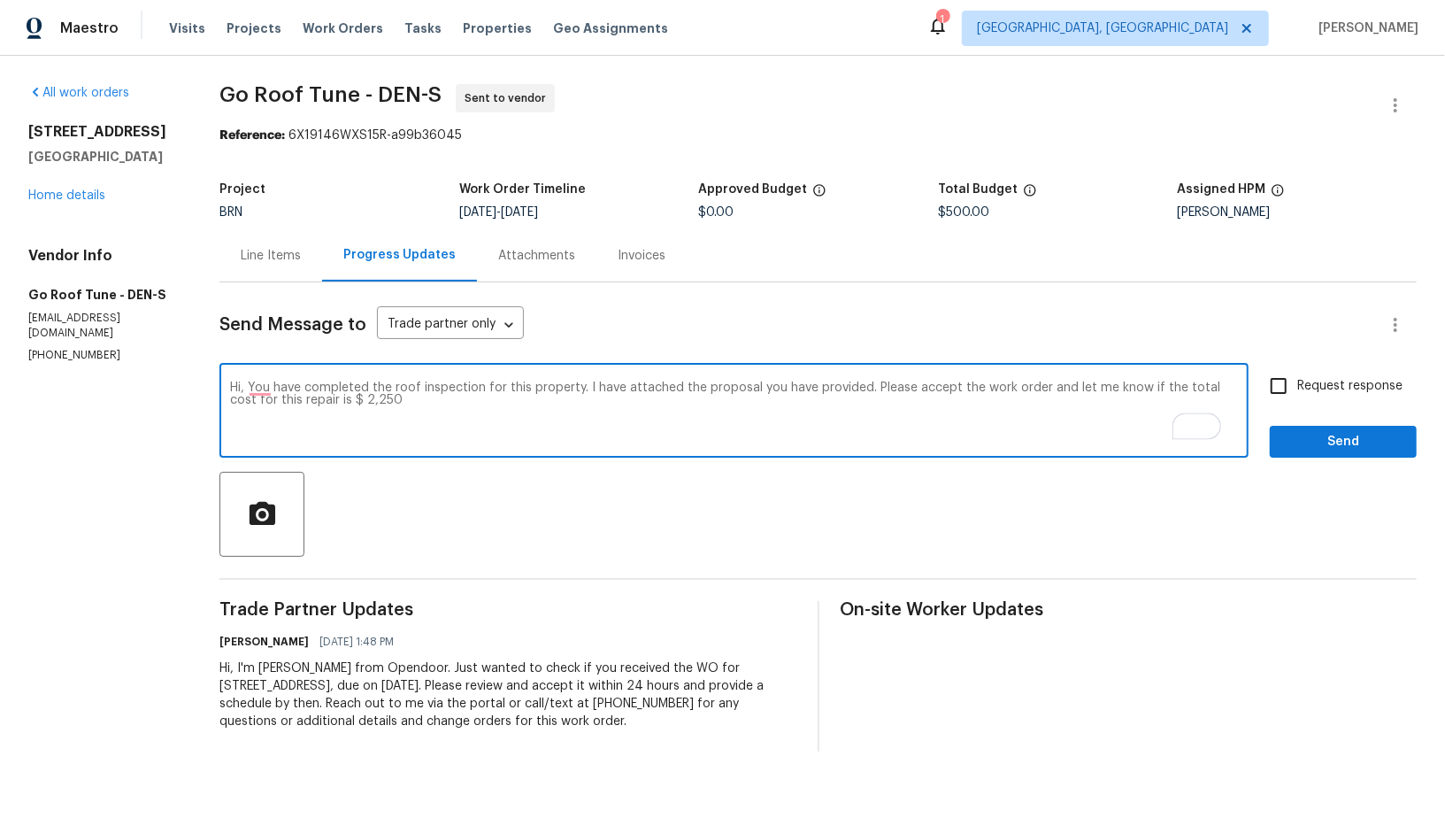
type textarea "Hi, You have completed the roof inspection for this property. I have attached t…"
click at [1283, 386] on input "Request response" at bounding box center [1278, 385] width 37 height 37
checkbox input "true"
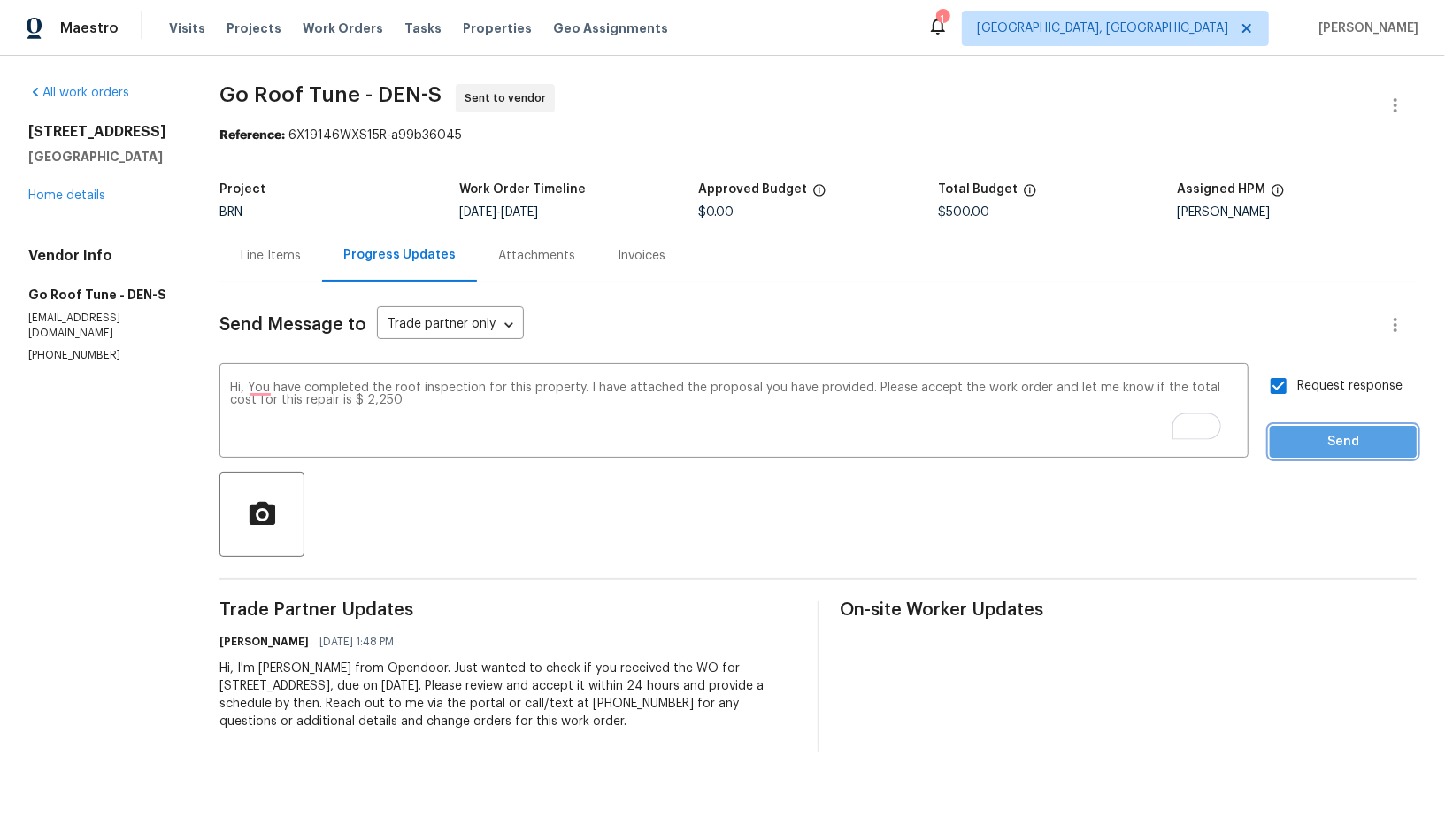
click at [1314, 438] on span "Send" at bounding box center [1343, 442] width 119 height 22
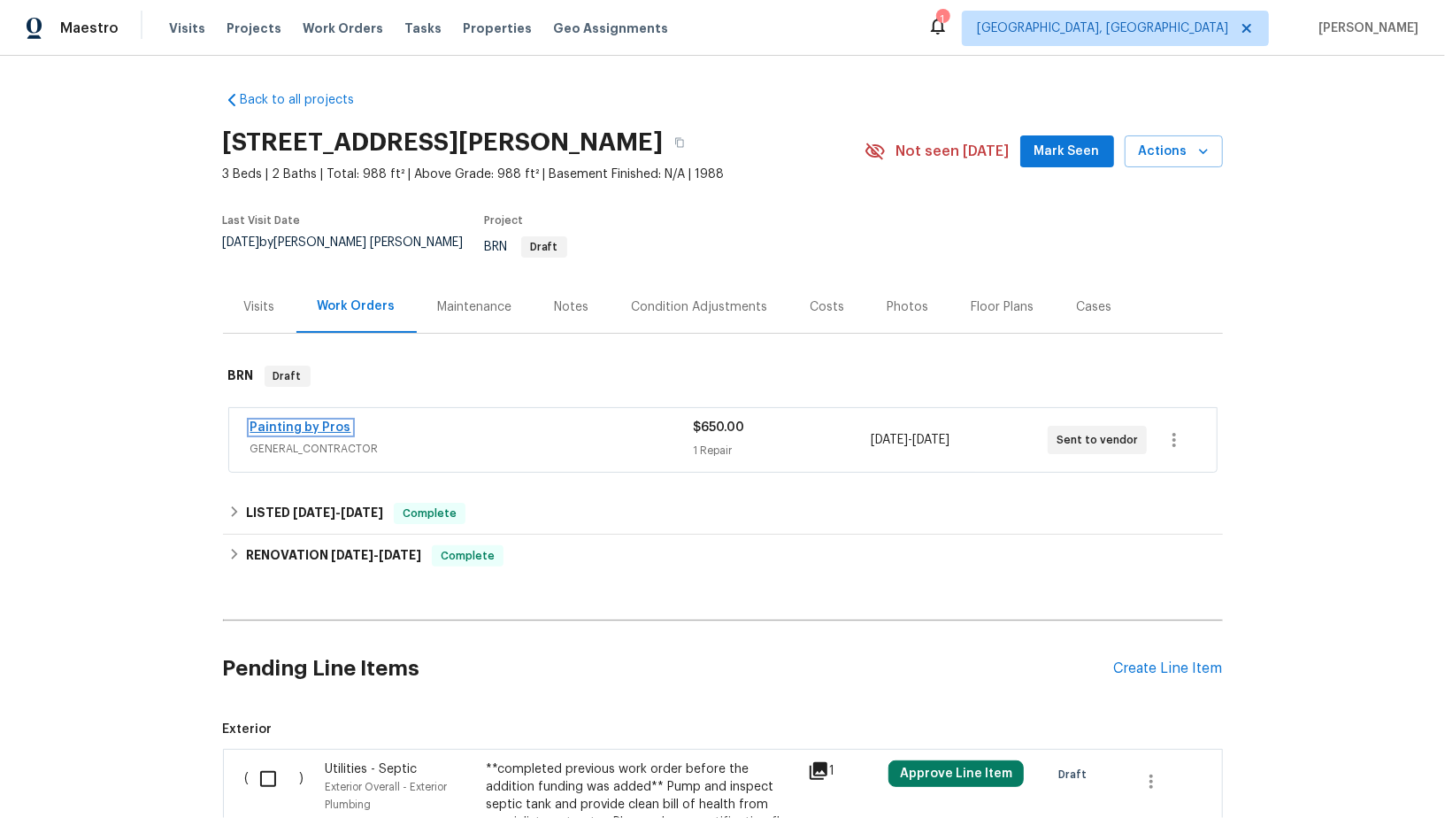
click at [292, 421] on link "Painting by Pros" at bounding box center [300, 427] width 101 height 12
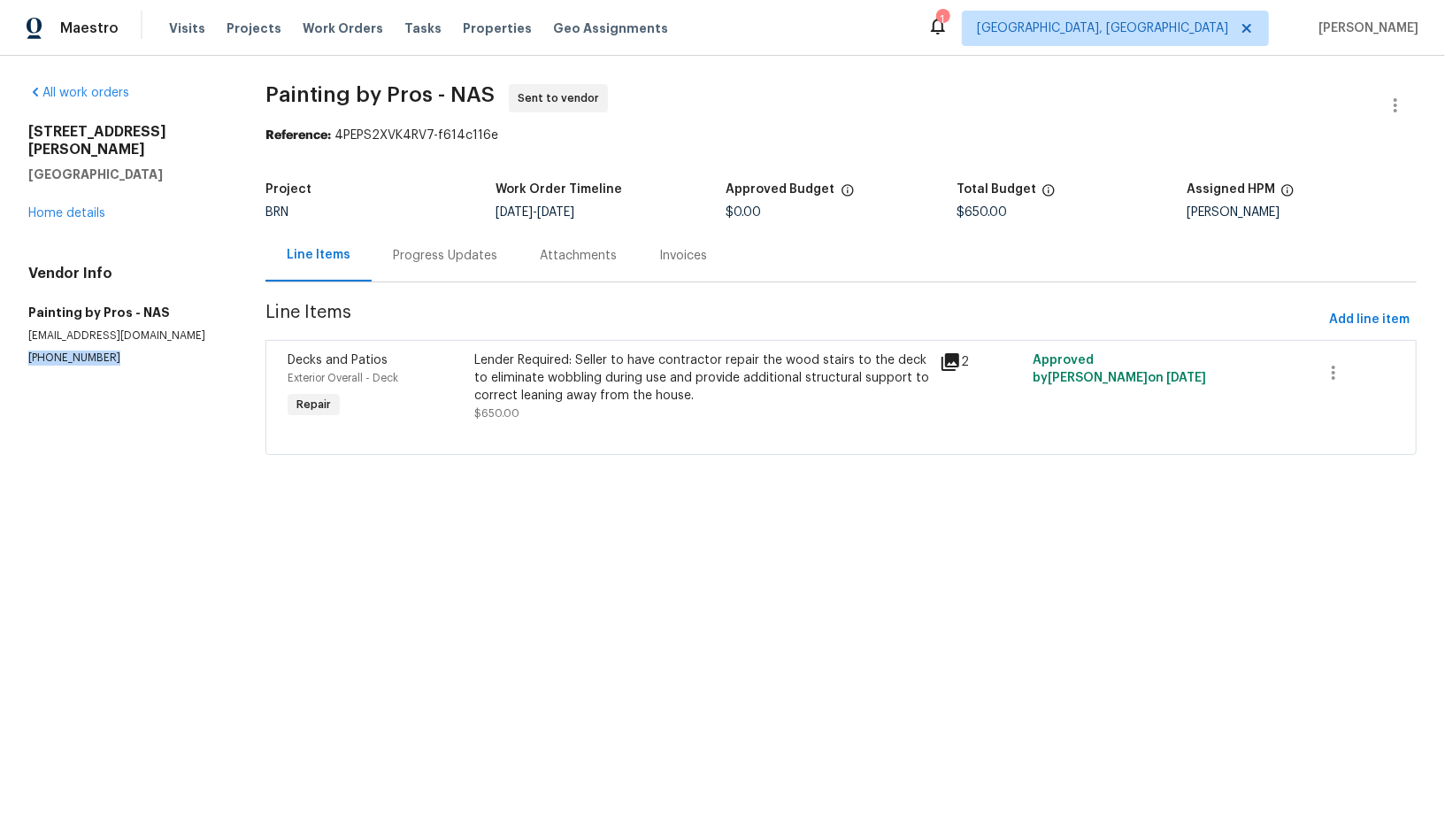
drag, startPoint x: 117, startPoint y: 344, endPoint x: 0, endPoint y: 339, distance: 116.9
click at [0, 339] on div "All work orders [STREET_ADDRESS][PERSON_NAME] Home details Vendor Info Painting…" at bounding box center [722, 280] width 1445 height 449
copy p "[PHONE_NUMBER]"
click at [612, 403] on div "Lender Required: Seller to have contractor repair the wood stairs to the deck t…" at bounding box center [701, 377] width 455 height 53
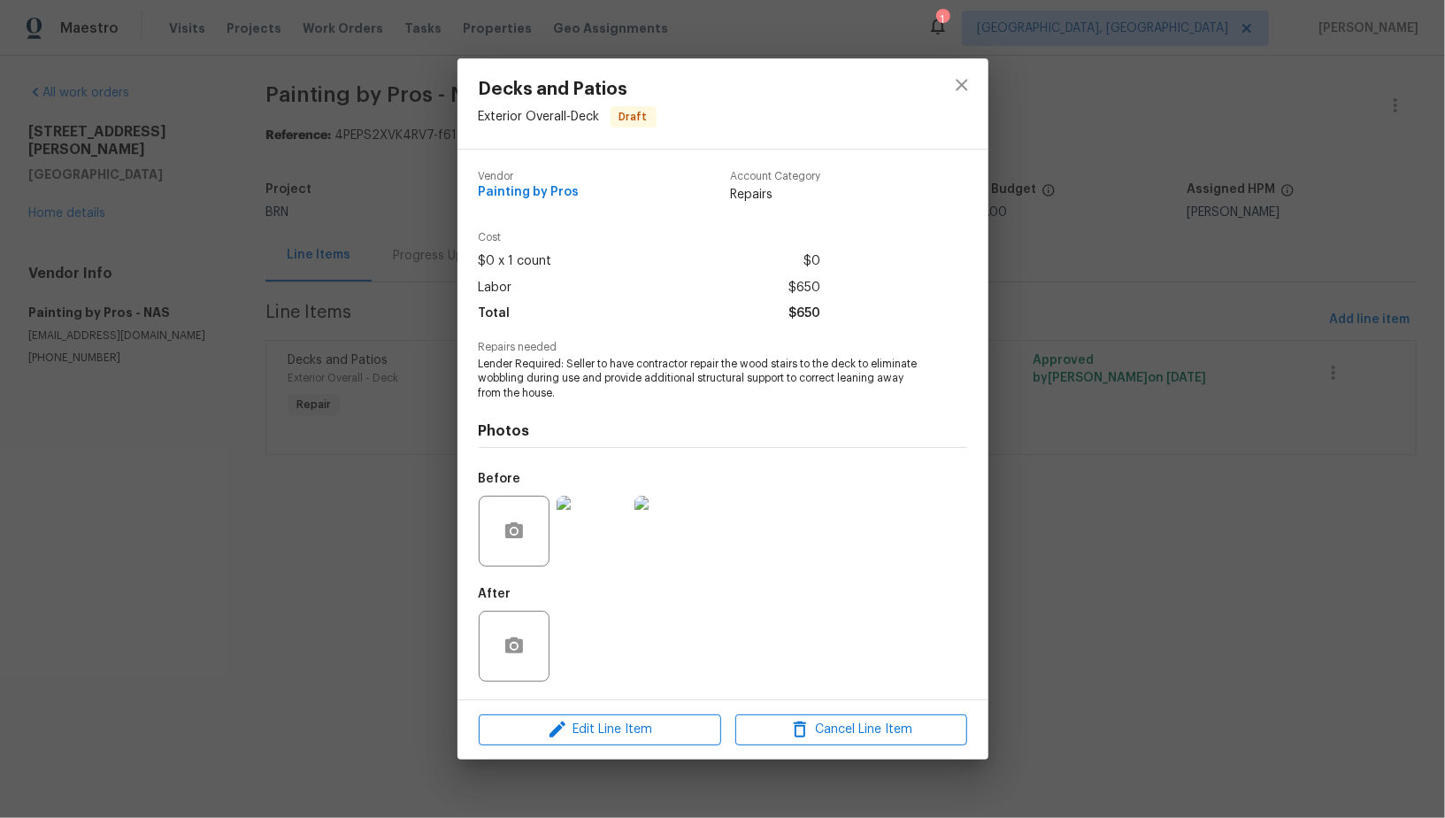
click at [593, 557] on img at bounding box center [592, 530] width 71 height 71
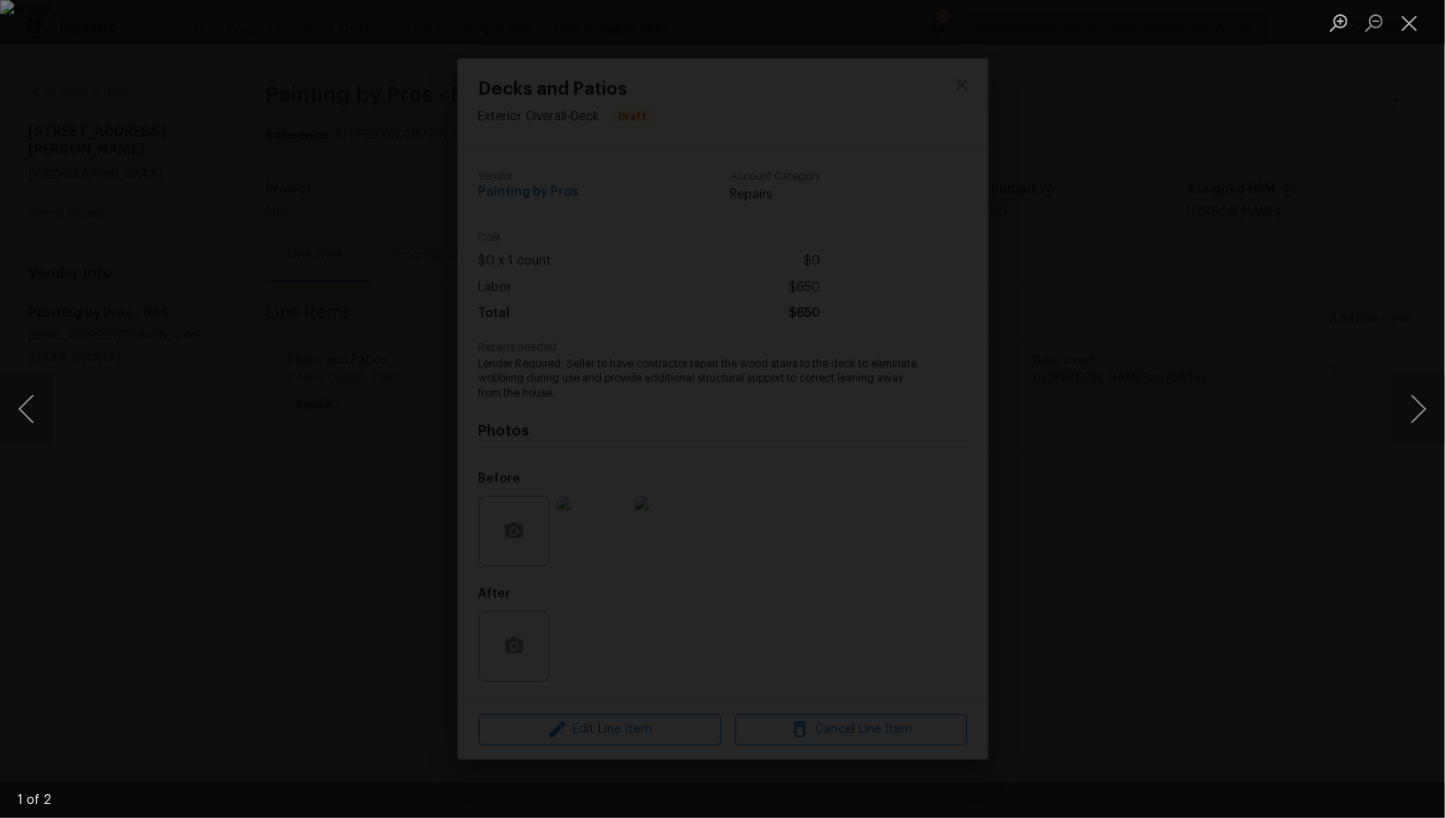
click at [305, 291] on div "Lightbox" at bounding box center [722, 409] width 1445 height 818
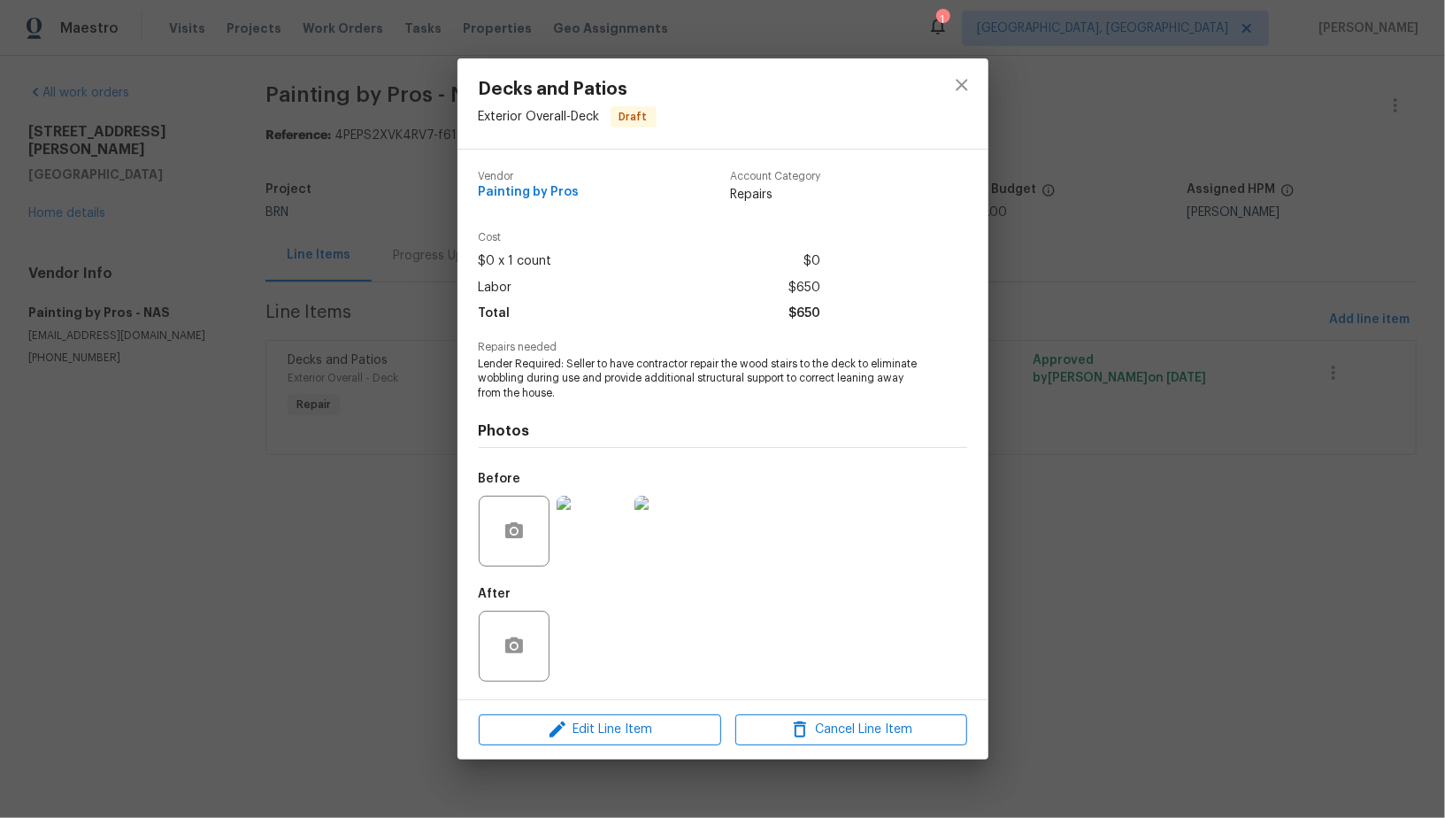
click at [305, 291] on div "Decks and Patios Exterior Overall - Deck Draft Vendor Painting by Pros Account …" at bounding box center [722, 409] width 1445 height 818
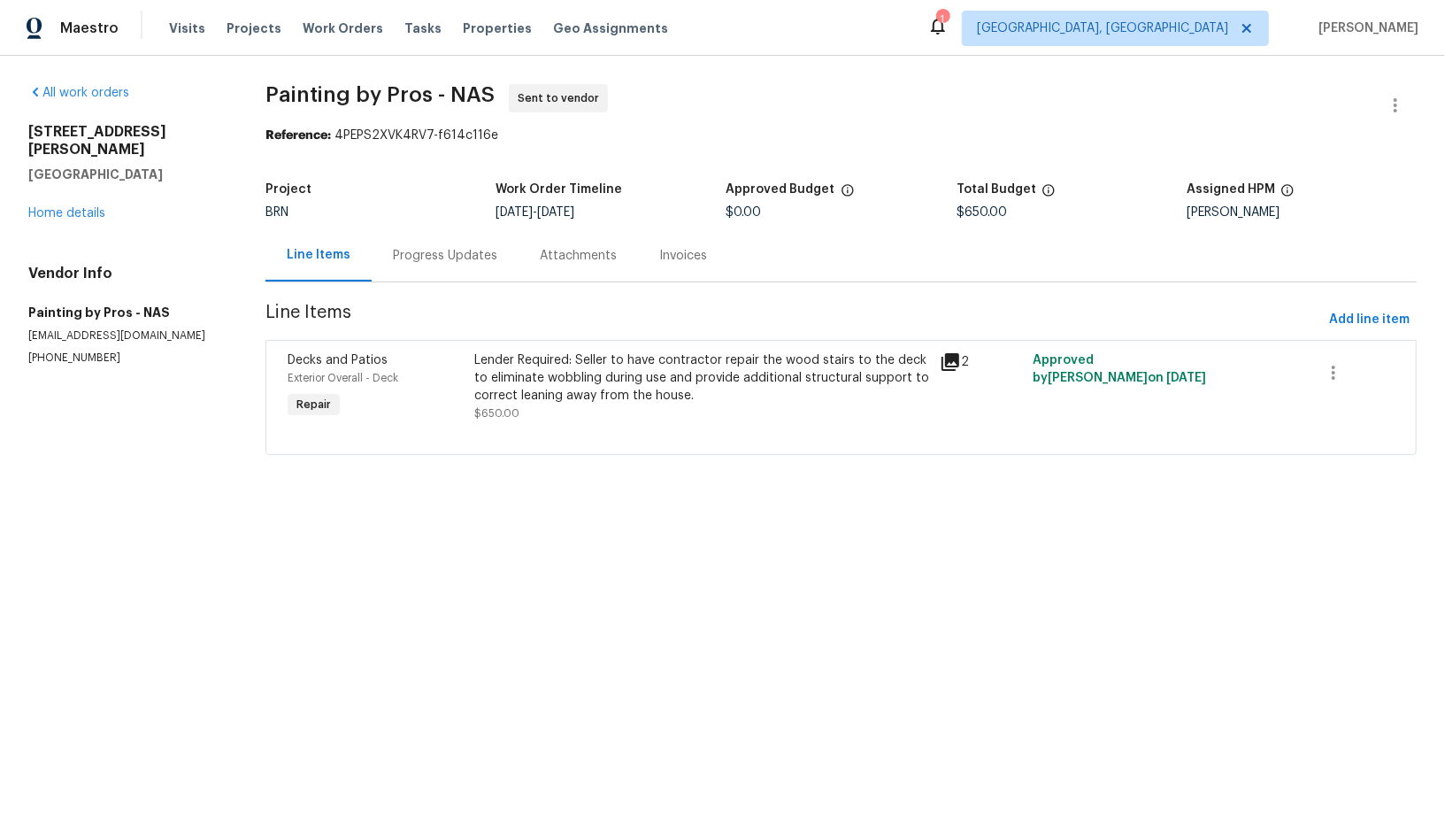
drag, startPoint x: 120, startPoint y: 333, endPoint x: 0, endPoint y: 334, distance: 120.3
click at [0, 334] on div "All work orders 1001 Gill Rd Ashland City, TN 37015 Home details Vendor Info Pa…" at bounding box center [722, 280] width 1445 height 449
drag, startPoint x: 119, startPoint y: 344, endPoint x: 21, endPoint y: 344, distance: 97.3
click at [21, 344] on div "All work orders 1001 Gill Rd Ashland City, TN 37015 Home details Vendor Info Pa…" at bounding box center [722, 280] width 1445 height 449
copy p "(615) 482-2534"
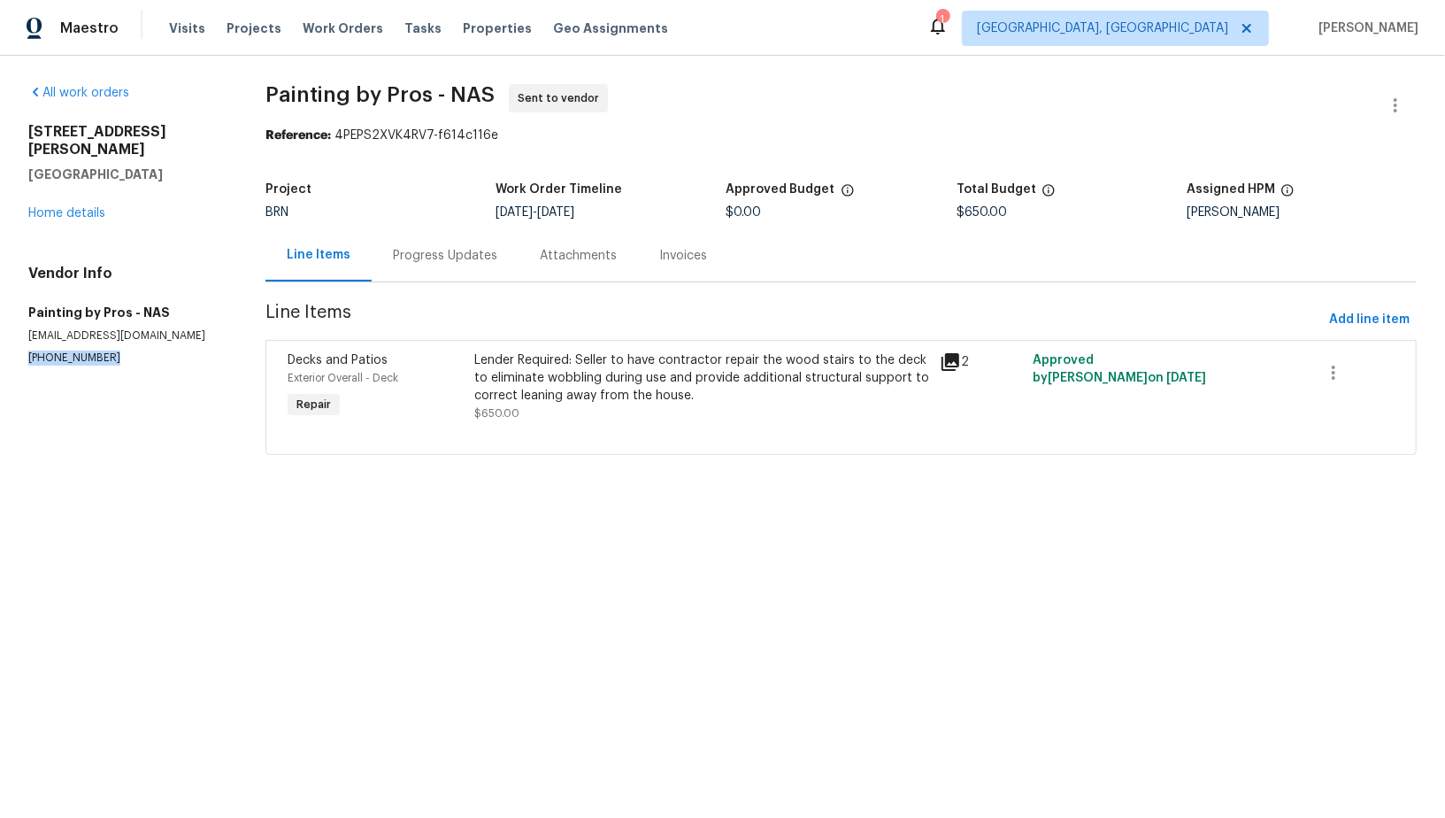
click at [121, 357] on section "All work orders 1001 Gill Rd Ashland City, TN 37015 Home details Vendor Info Pa…" at bounding box center [125, 280] width 195 height 392
drag, startPoint x: 107, startPoint y: 348, endPoint x: 0, endPoint y: 329, distance: 108.7
click at [0, 329] on div "All work orders 1001 Gill Rd Ashland City, TN 37015 Home details Vendor Info Pa…" at bounding box center [722, 280] width 1445 height 449
copy p "(615) 482-2534"
click at [134, 350] on p "(615) 482-2534" at bounding box center [125, 357] width 195 height 15
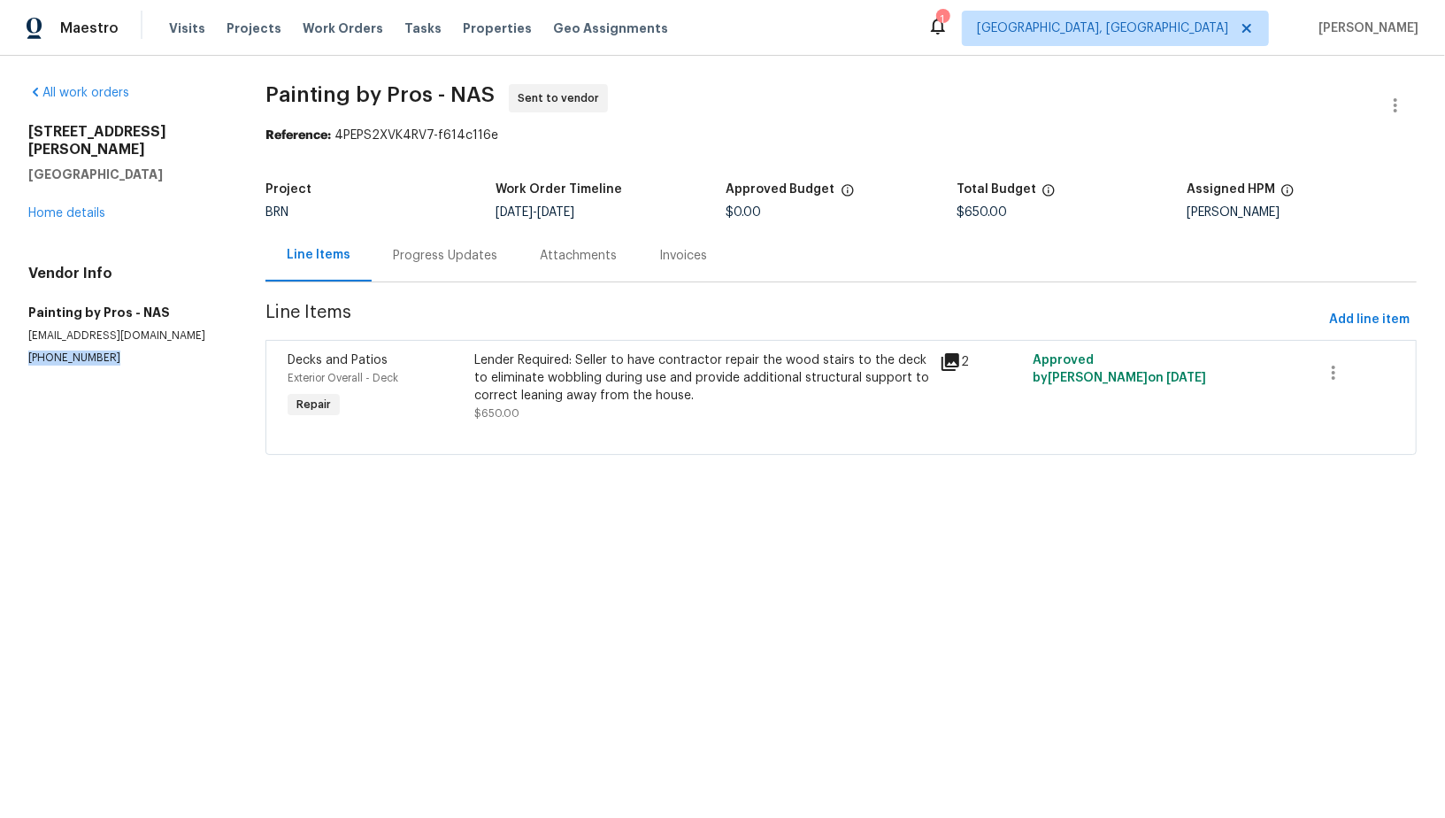
drag, startPoint x: 102, startPoint y: 336, endPoint x: 0, endPoint y: 342, distance: 101.9
click at [0, 342] on div "All work orders 1001 Gill Rd Ashland City, TN 37015 Home details Vendor Info Pa…" at bounding box center [722, 280] width 1445 height 449
copy p "(615) 482-2534"
click at [442, 257] on div "Progress Updates" at bounding box center [445, 256] width 104 height 18
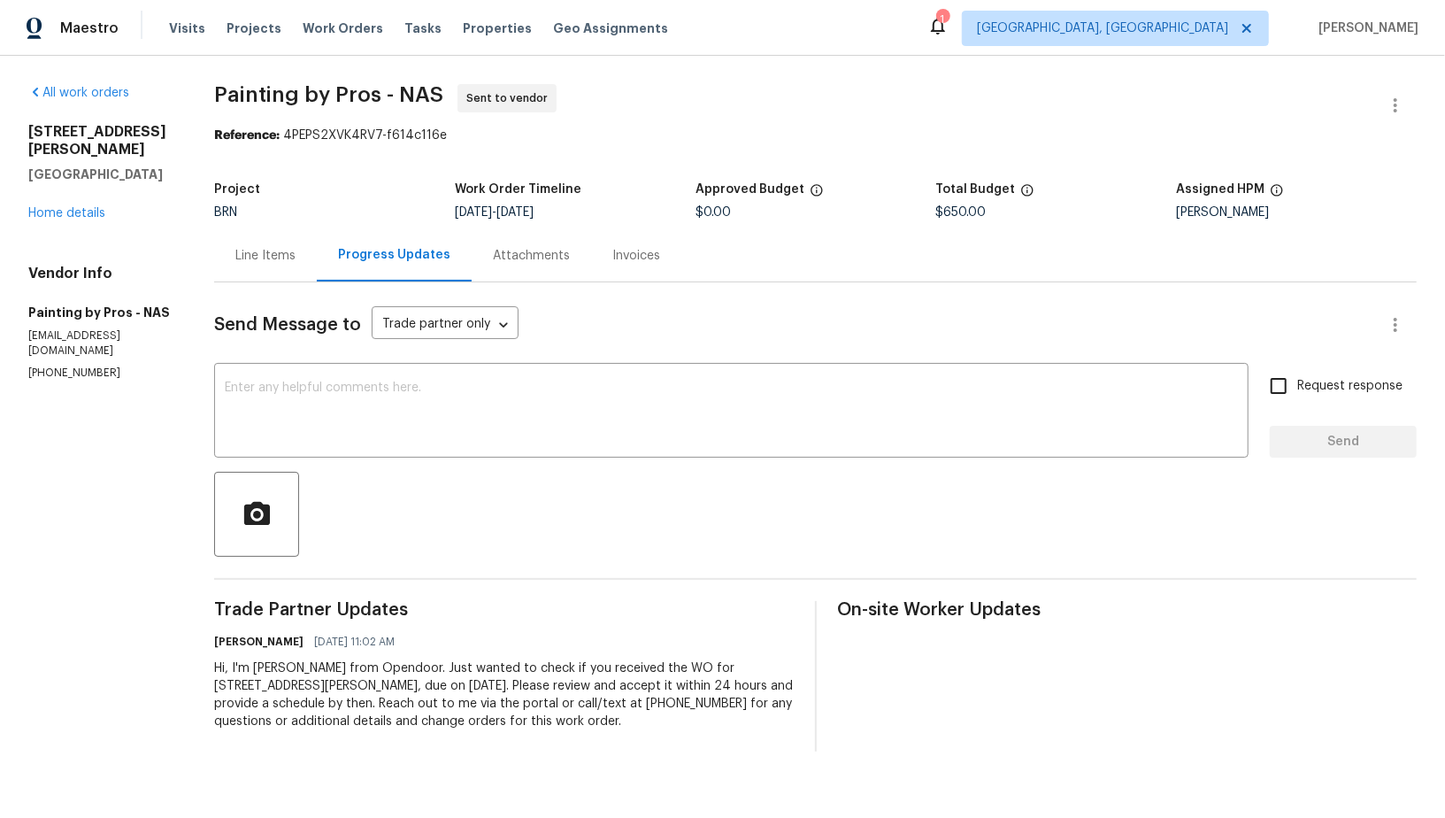
click at [283, 266] on div "Line Items" at bounding box center [265, 255] width 103 height 52
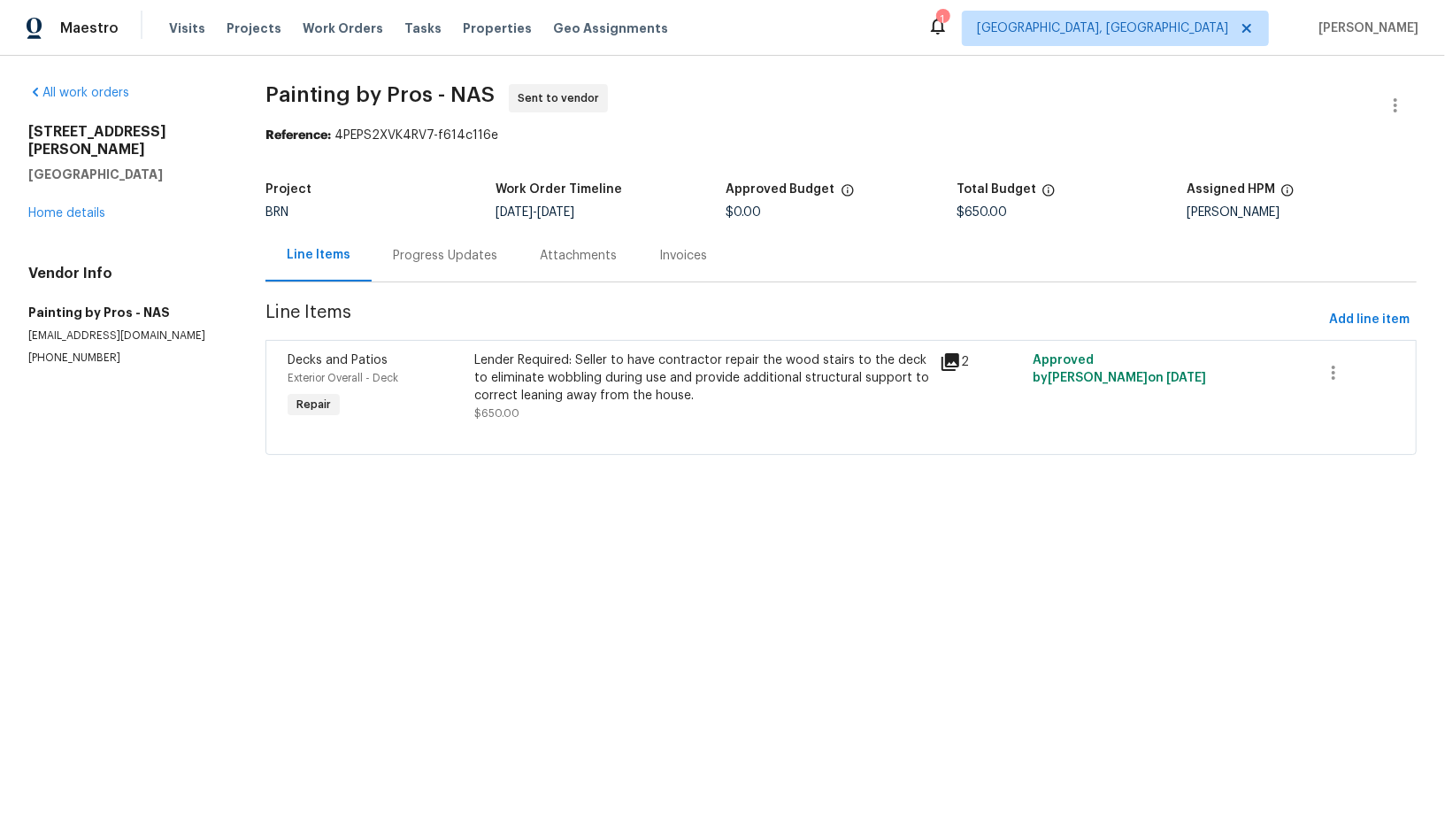
click at [416, 264] on div "Progress Updates" at bounding box center [445, 255] width 147 height 52
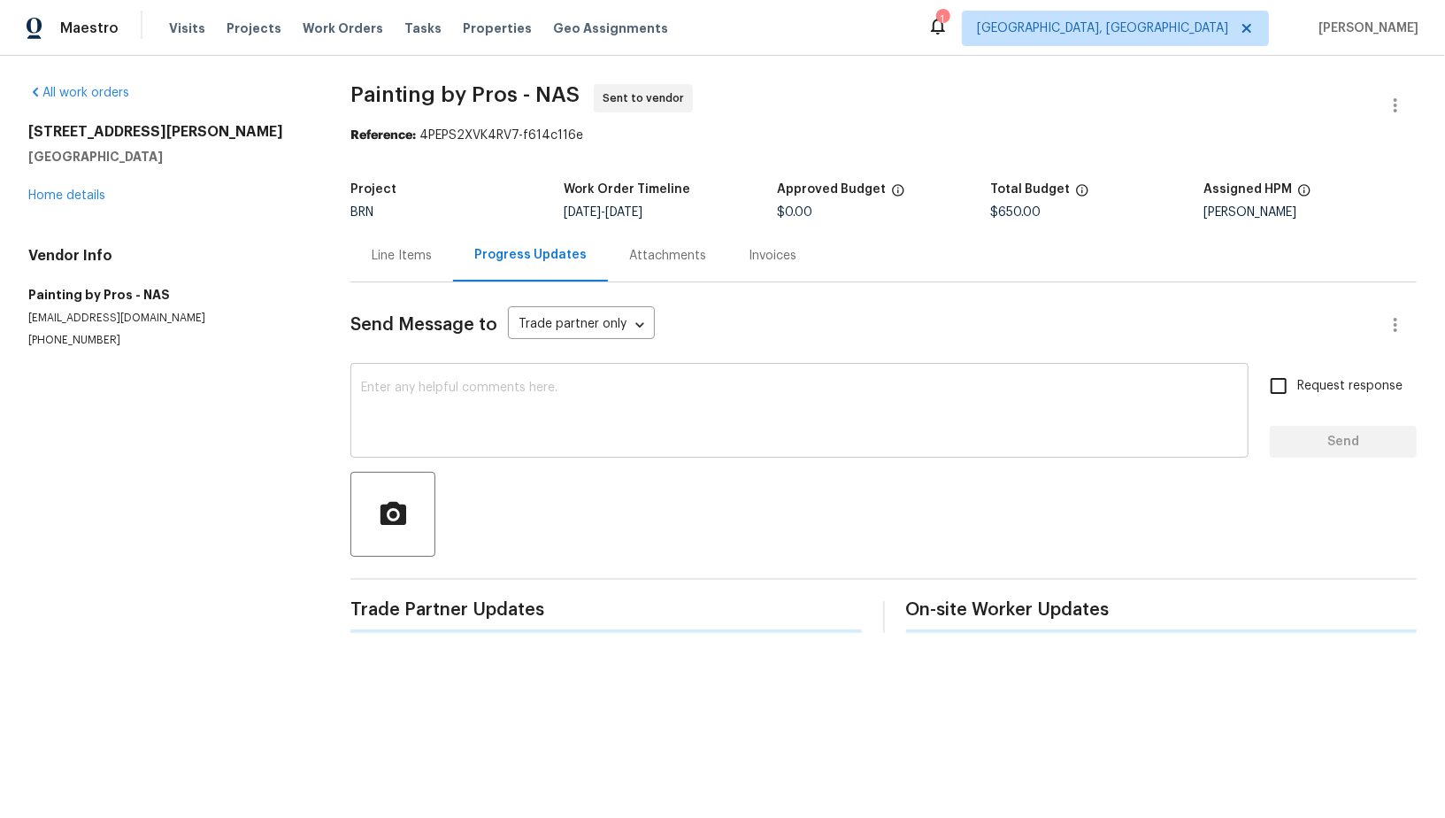
click at [458, 395] on textarea at bounding box center [799, 412] width 877 height 62
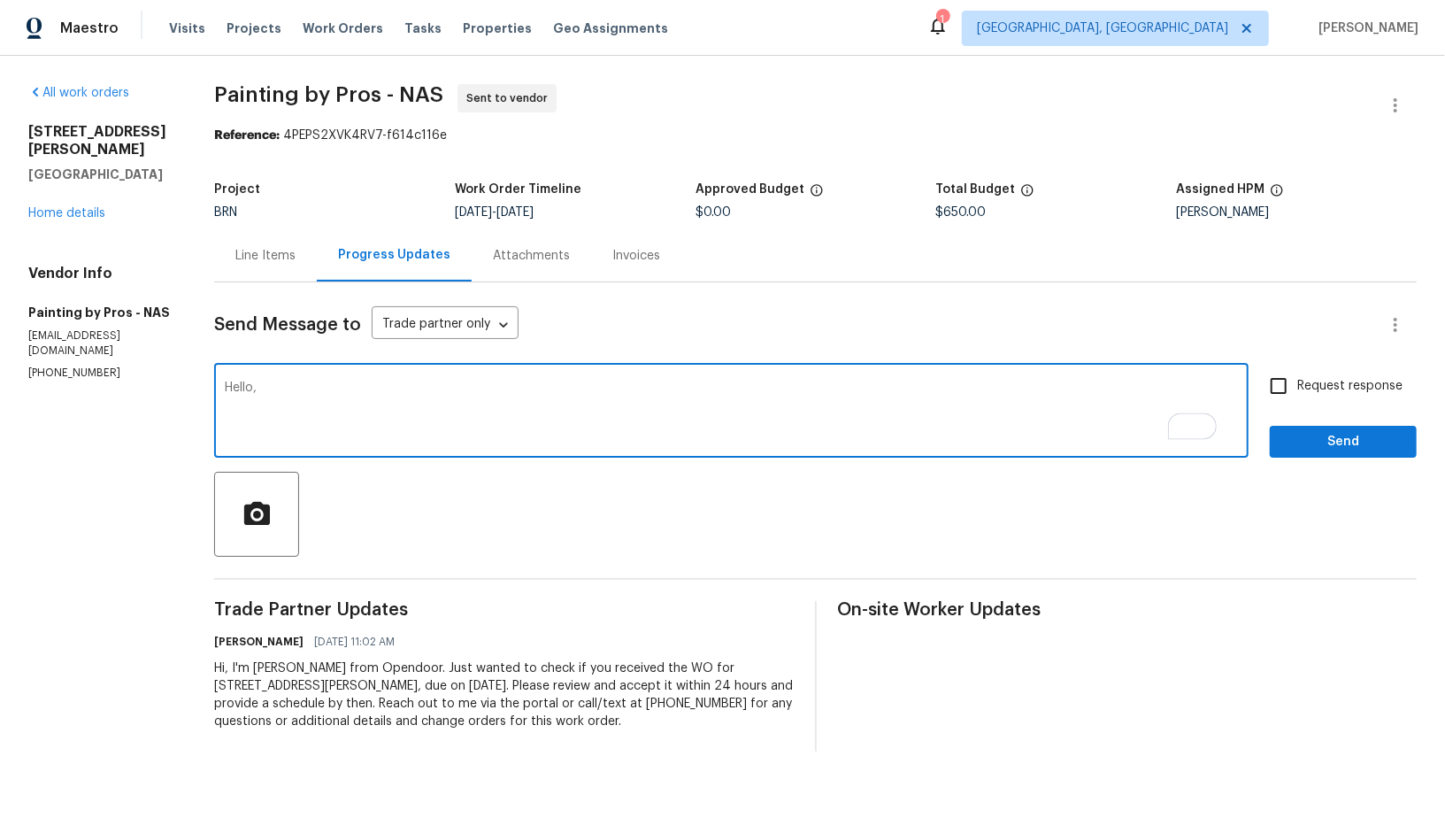
paste textarea "Could you please check and let me knot if you can accept the work order?"
type textarea "Hello, Could you please check and let me knot if you can accept the work order?"
drag, startPoint x: 1279, startPoint y: 380, endPoint x: 1307, endPoint y: 431, distance: 57.4
click at [1279, 380] on input "Request response" at bounding box center [1278, 385] width 37 height 37
checkbox input "true"
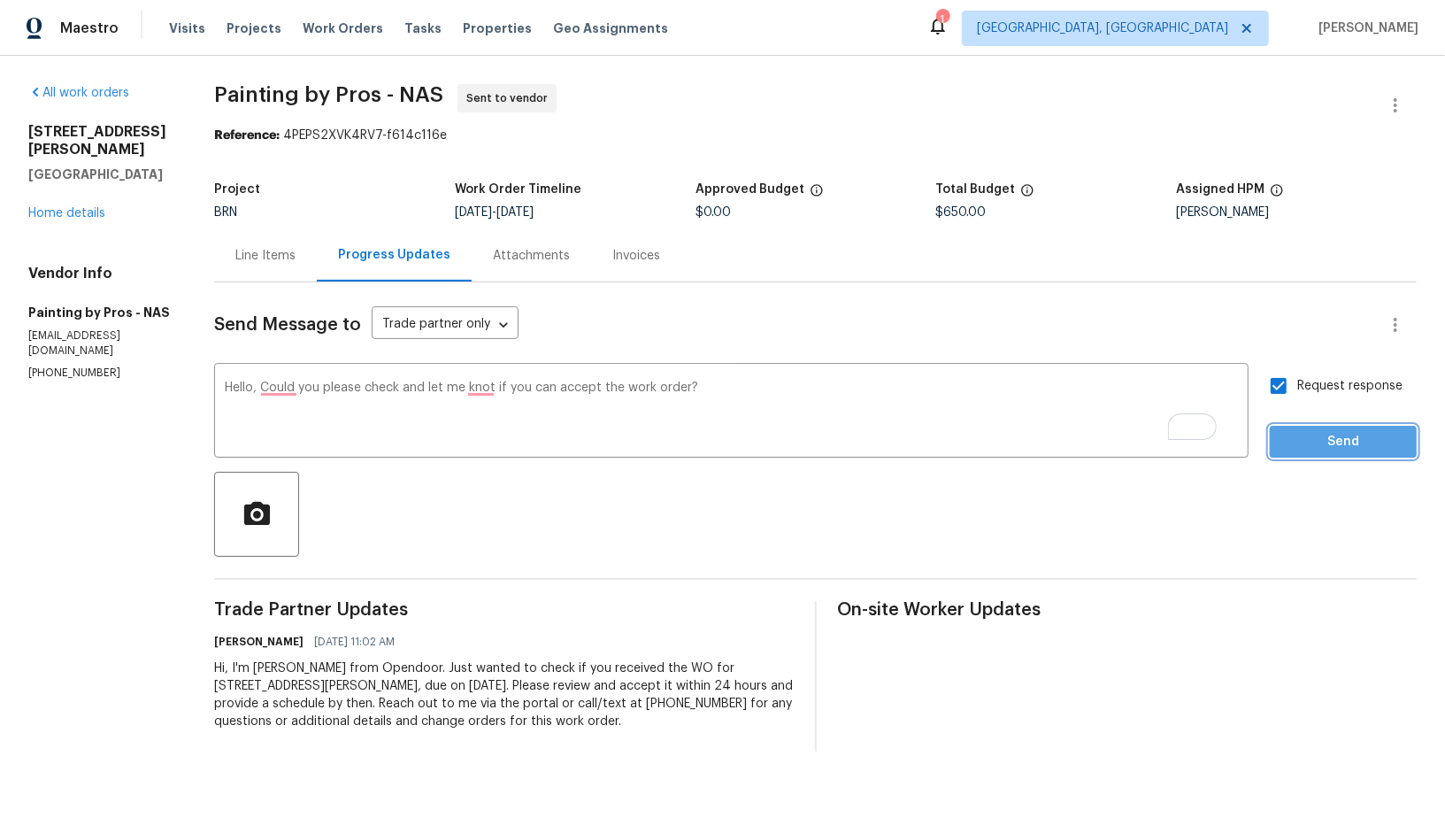
click at [1306, 434] on span "Send" at bounding box center [1343, 442] width 119 height 22
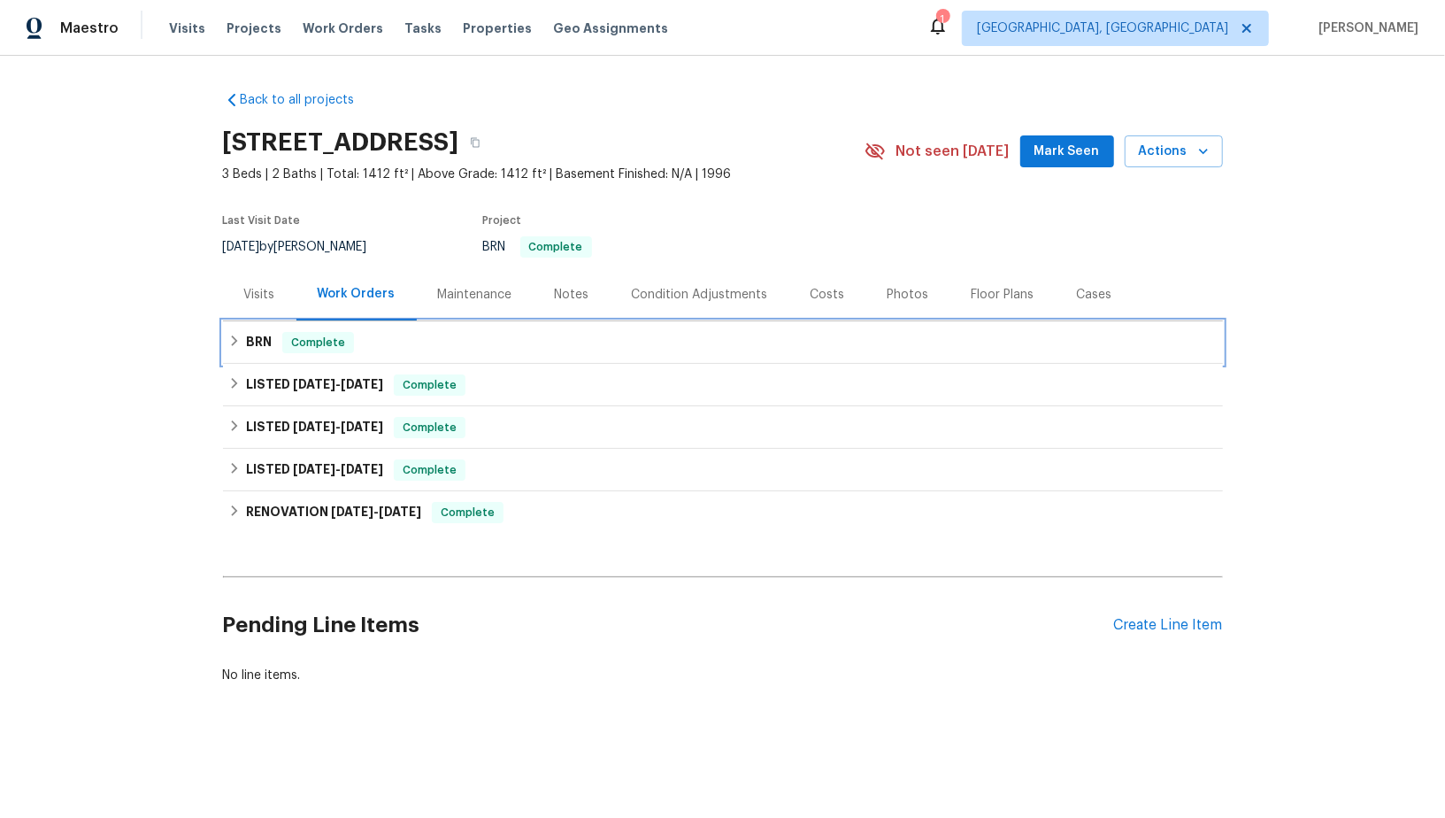
click at [228, 347] on div "BRN Complete" at bounding box center [722, 342] width 989 height 21
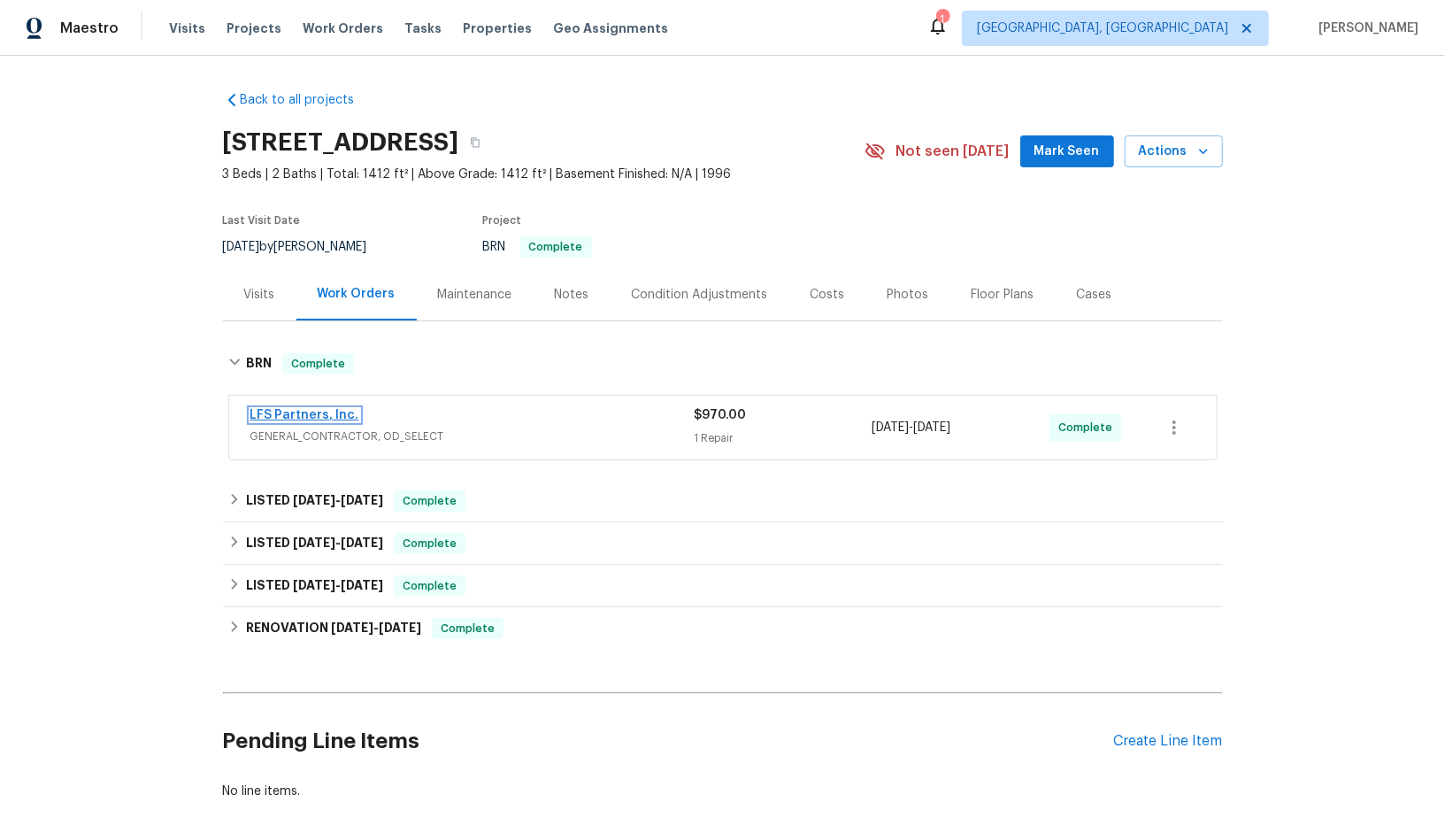
click at [323, 414] on link "LFS Partners, Inc." at bounding box center [304, 415] width 109 height 12
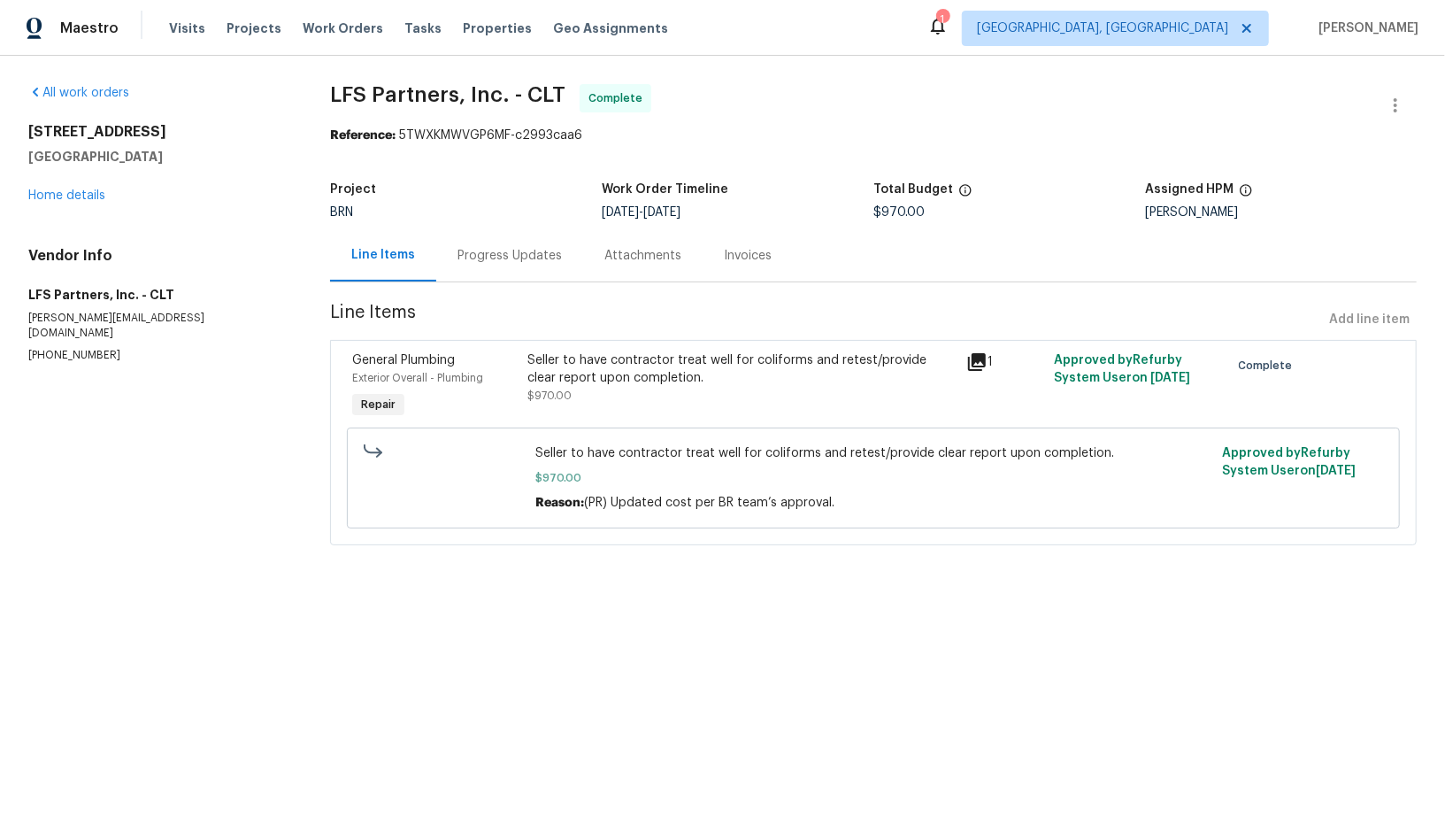
click at [695, 251] on div "Attachments" at bounding box center [642, 255] width 119 height 52
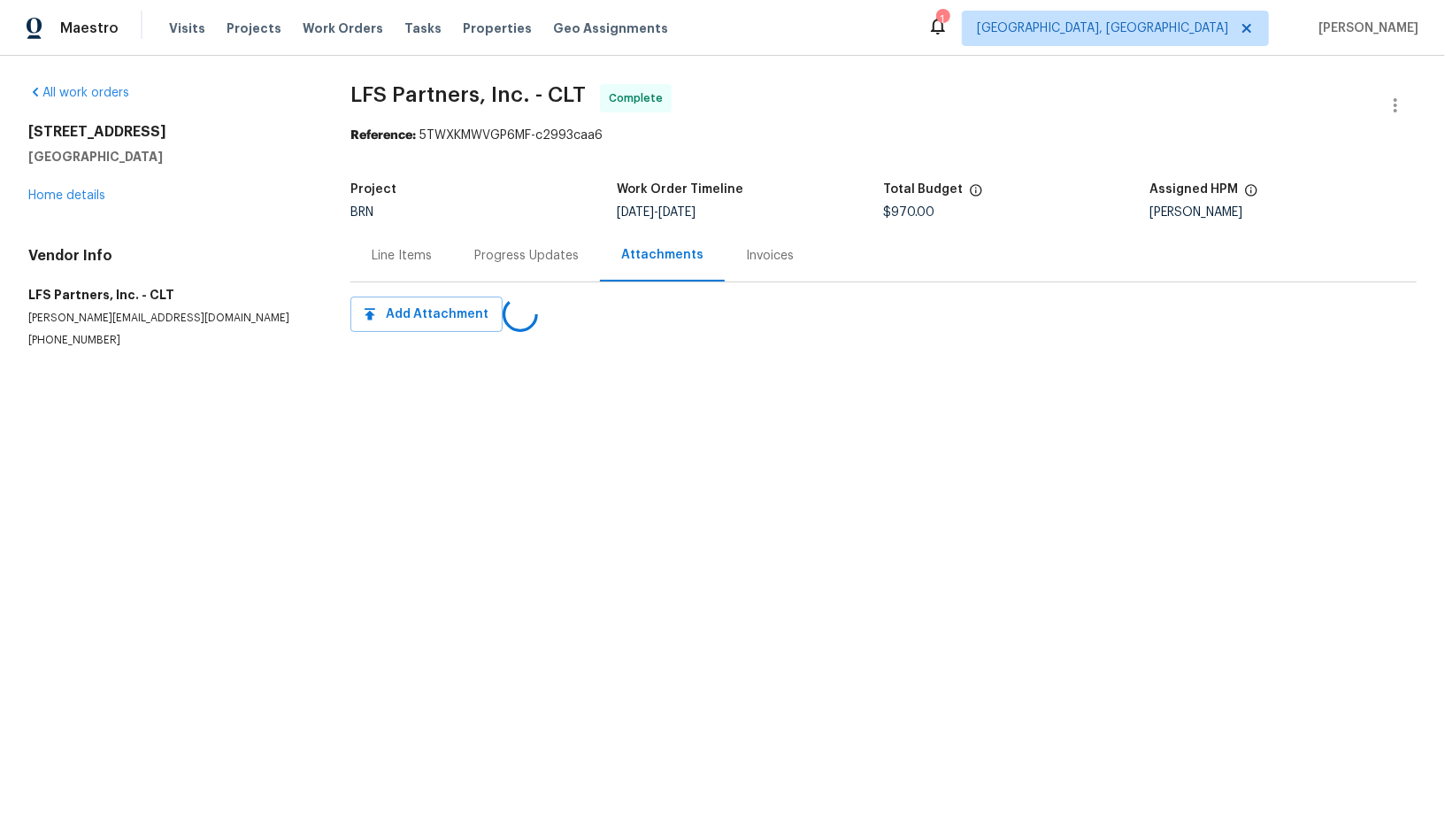
click at [727, 253] on div "Invoices" at bounding box center [770, 255] width 90 height 52
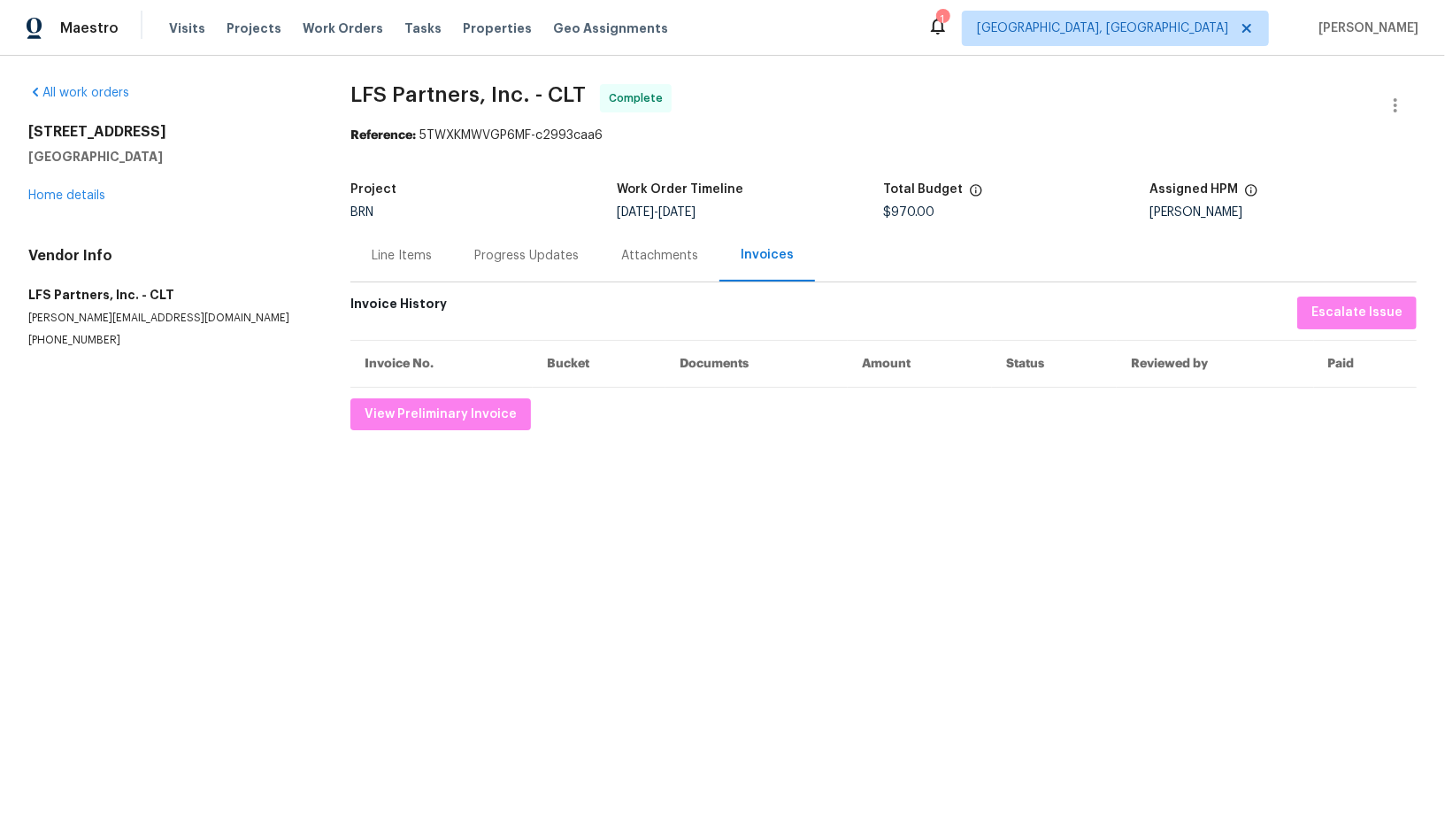
click at [418, 257] on div "Line Items" at bounding box center [402, 256] width 60 height 18
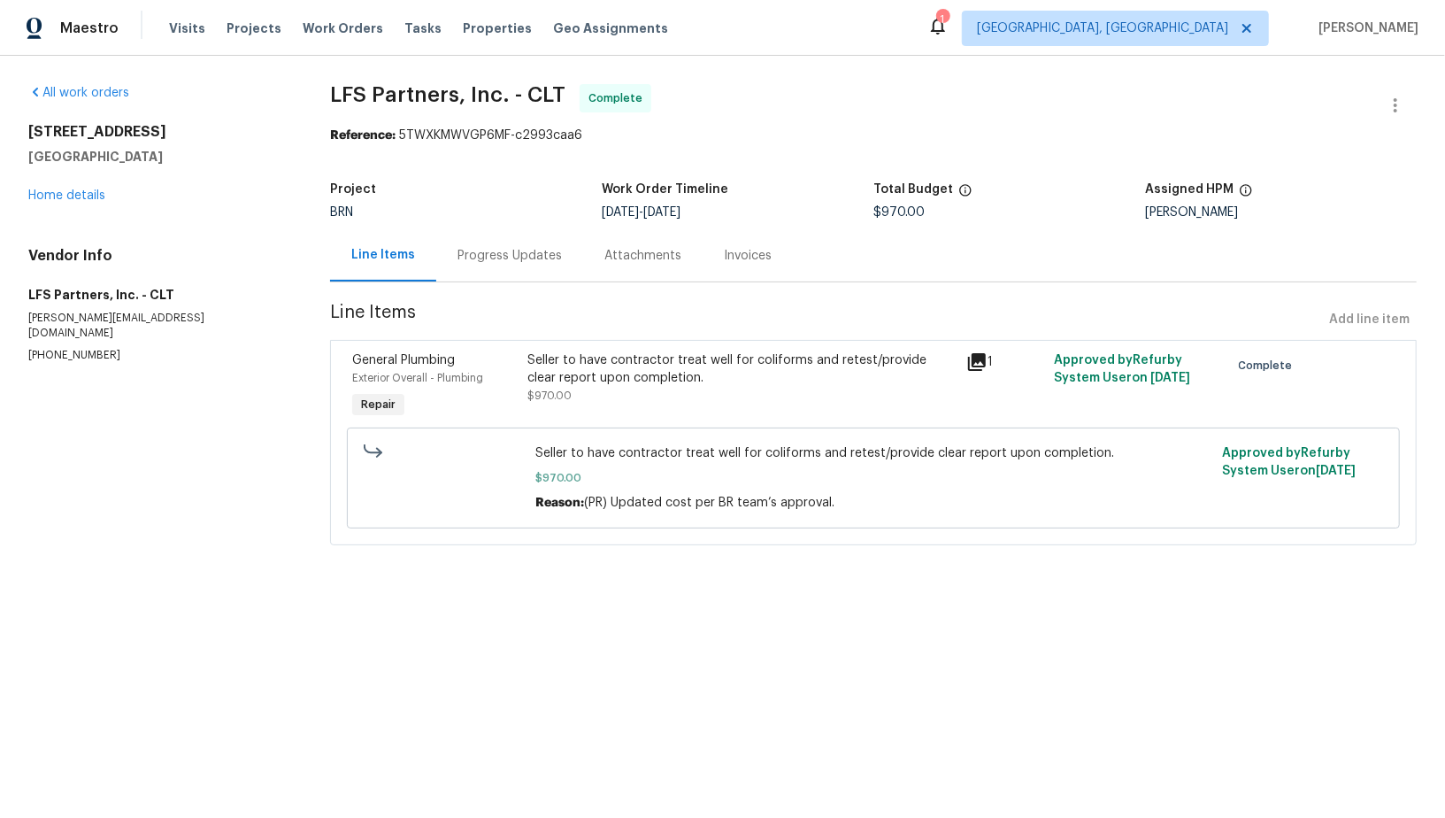
click at [481, 256] on div "Progress Updates" at bounding box center [509, 256] width 104 height 18
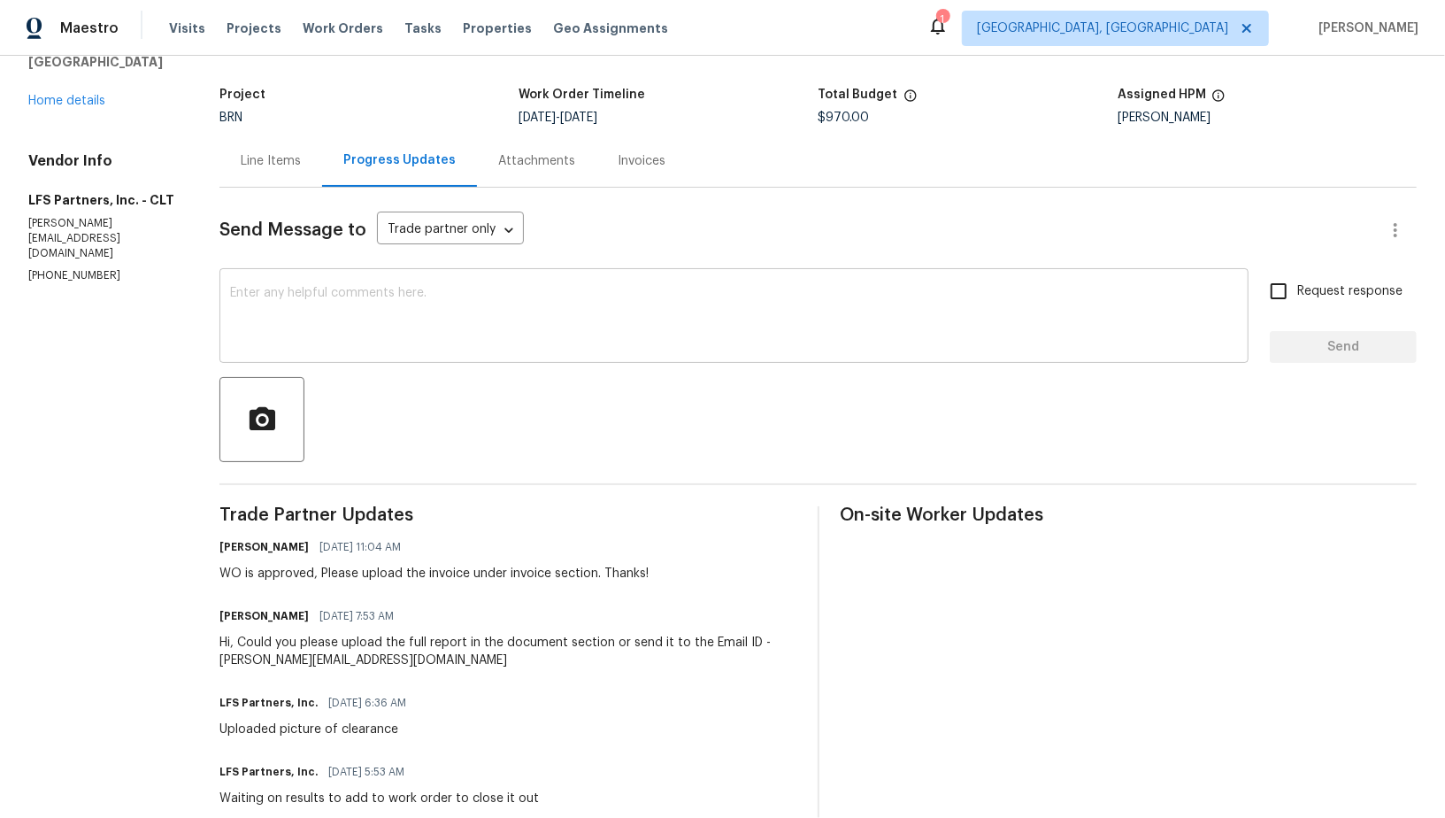
scroll to position [103, 0]
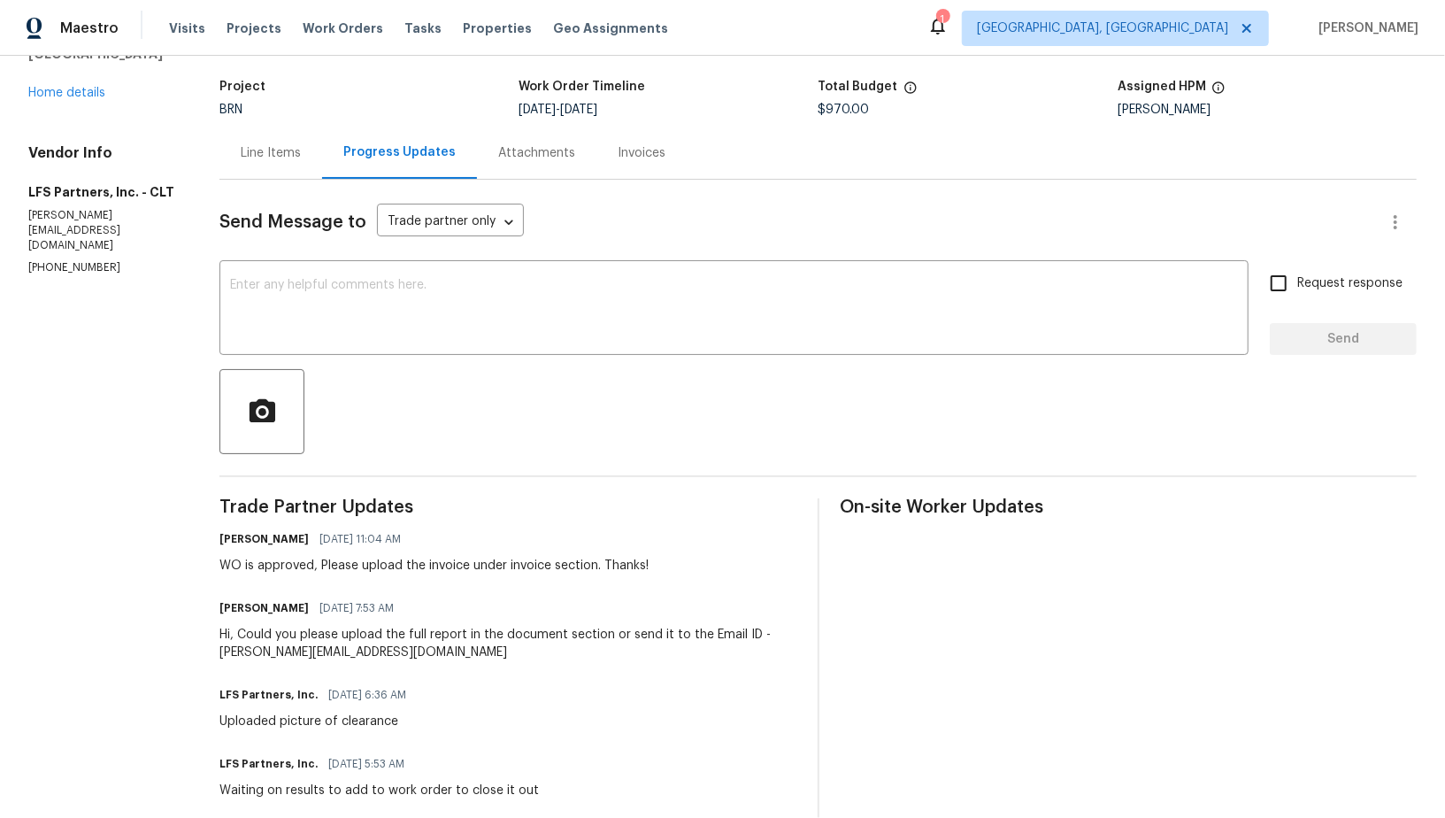
click at [629, 171] on div "Invoices" at bounding box center [641, 153] width 90 height 52
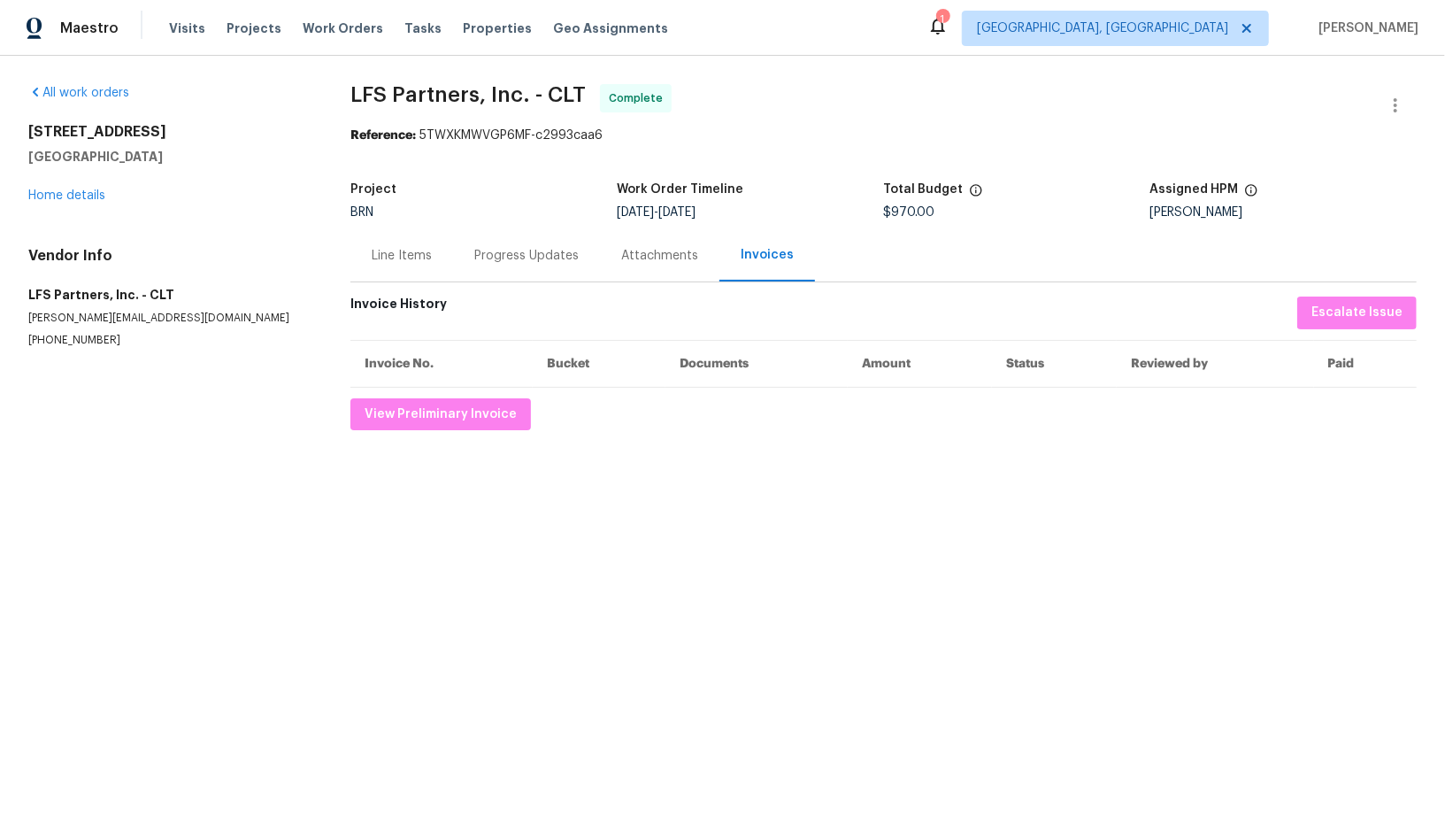
click at [478, 253] on div "Progress Updates" at bounding box center [526, 256] width 104 height 18
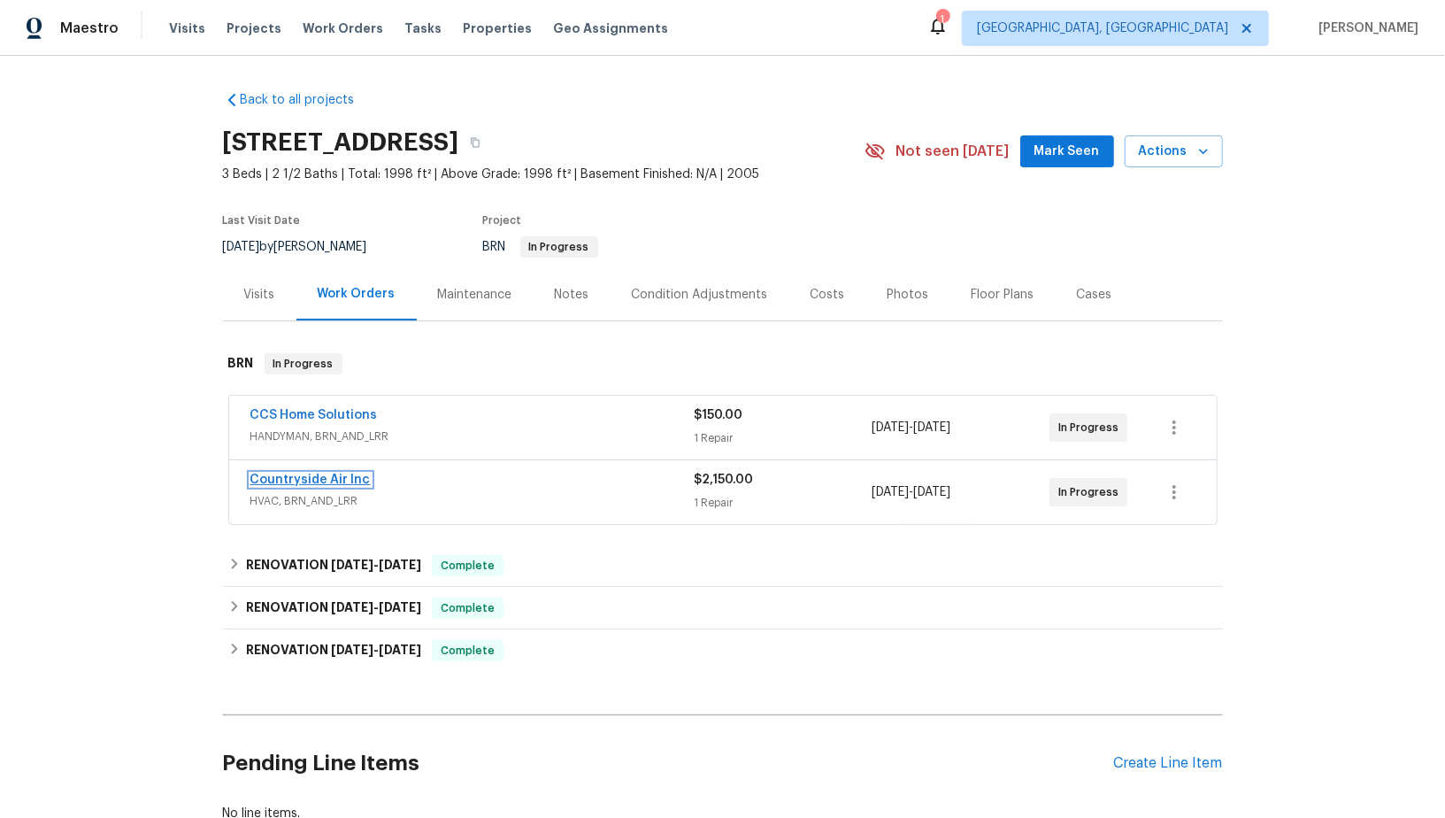
click at [348, 476] on link "Countryside Air Inc" at bounding box center [310, 479] width 120 height 12
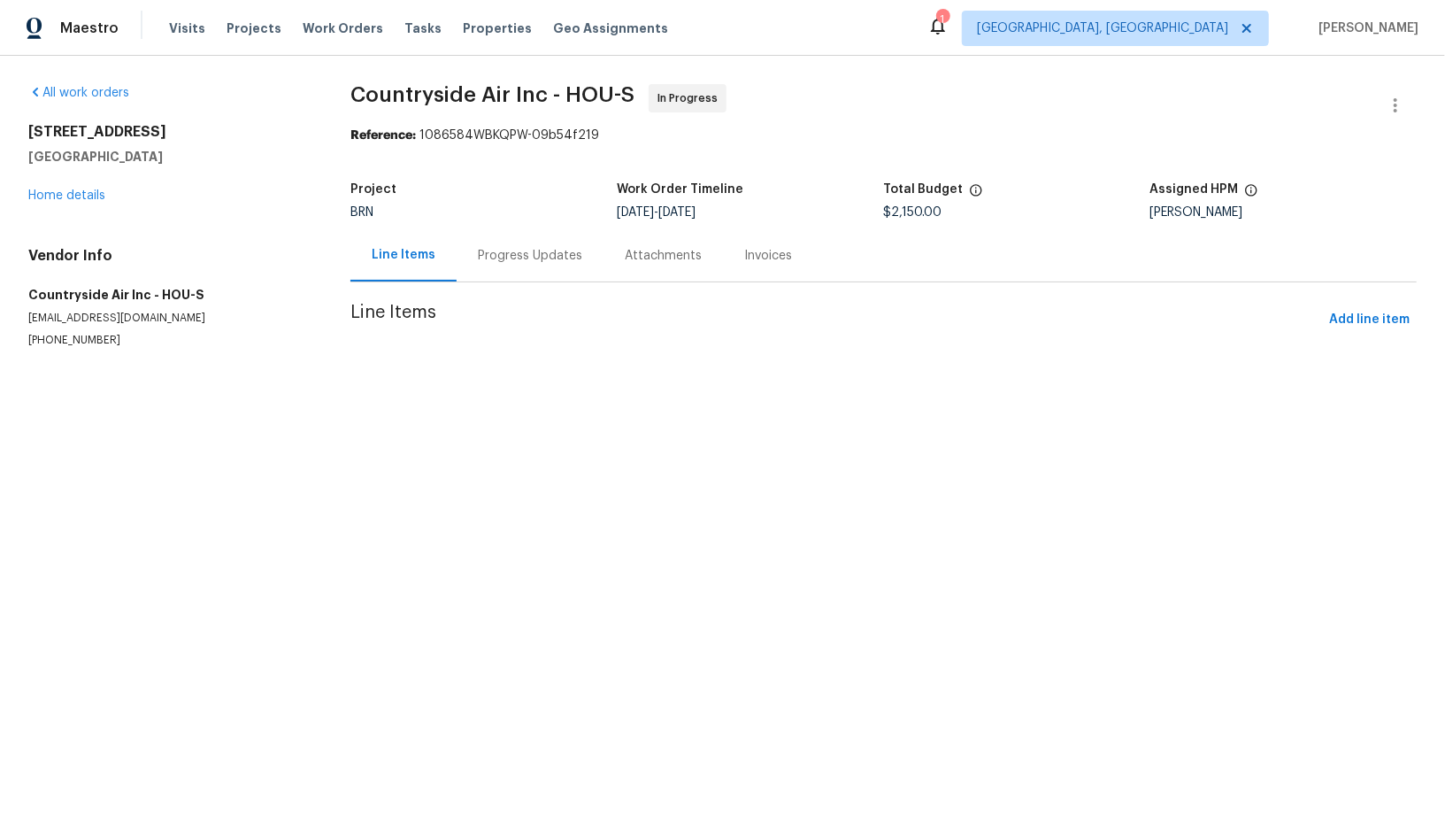
click at [489, 266] on section "Countryside Air Inc - HOU-S In Progress Reference: 1086584WBKQPW-09b54f219 Proj…" at bounding box center [883, 237] width 1066 height 306
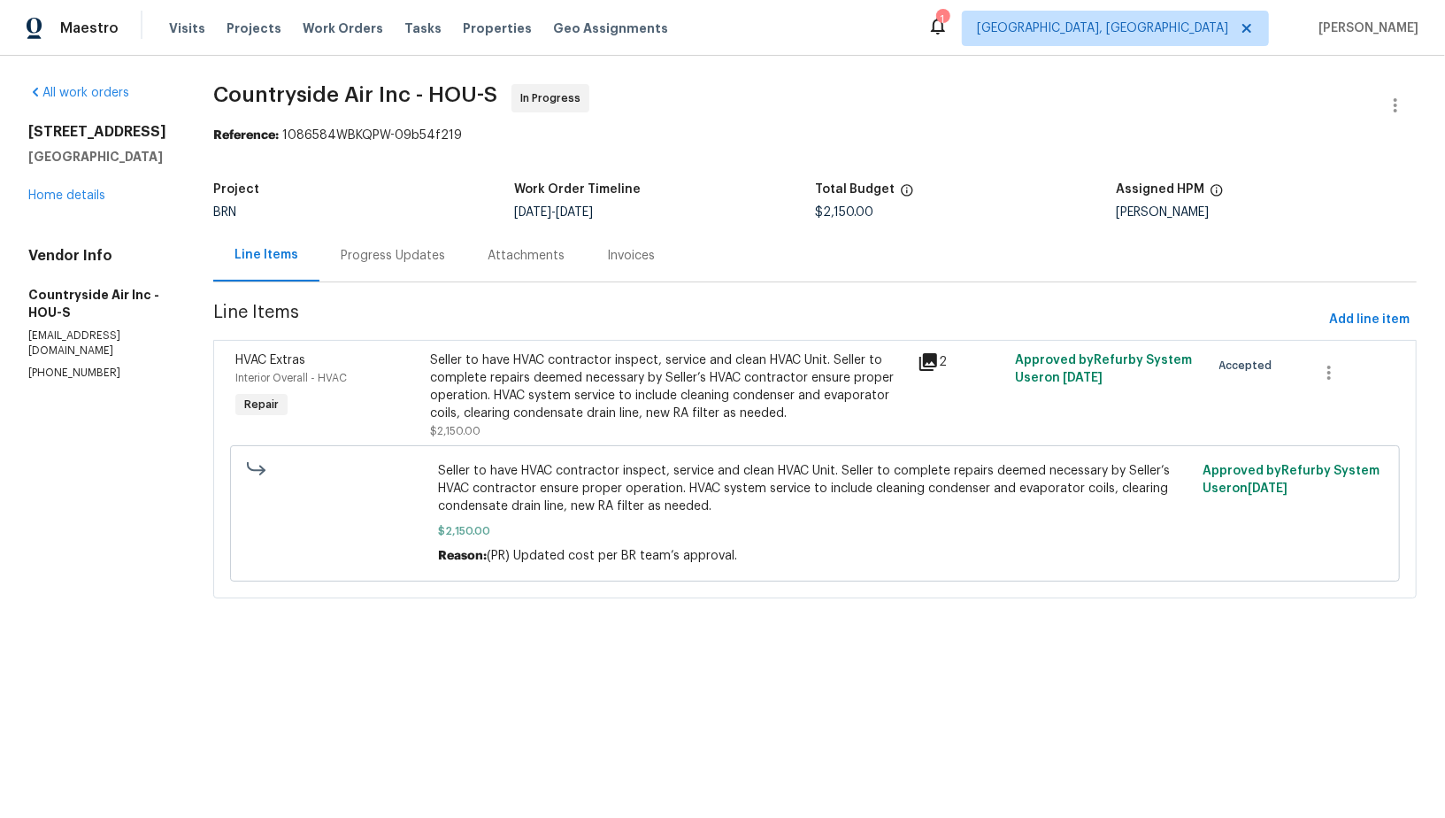
click at [480, 252] on div "Attachments" at bounding box center [525, 255] width 119 height 52
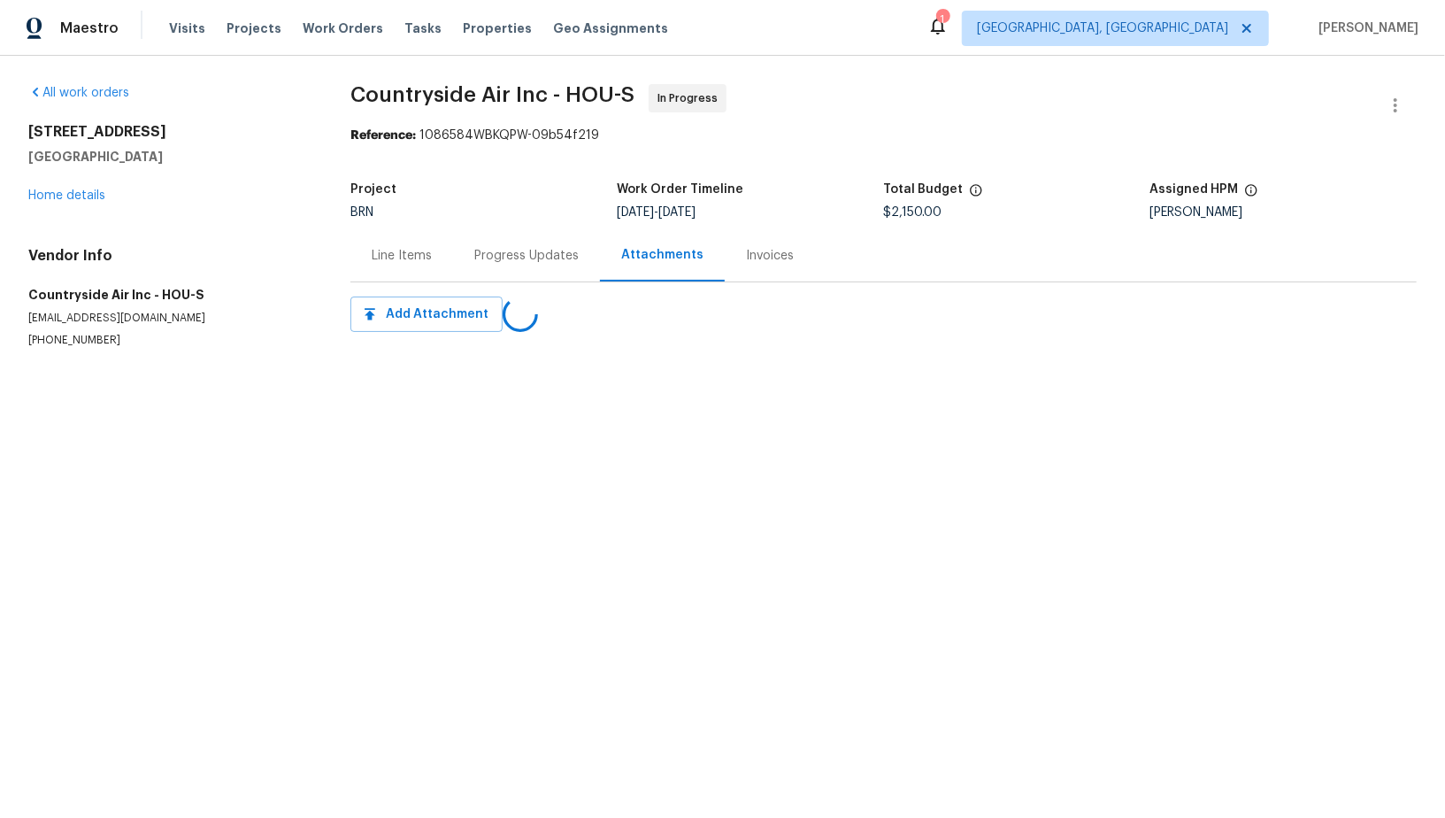
click at [490, 257] on div "Progress Updates" at bounding box center [526, 256] width 104 height 18
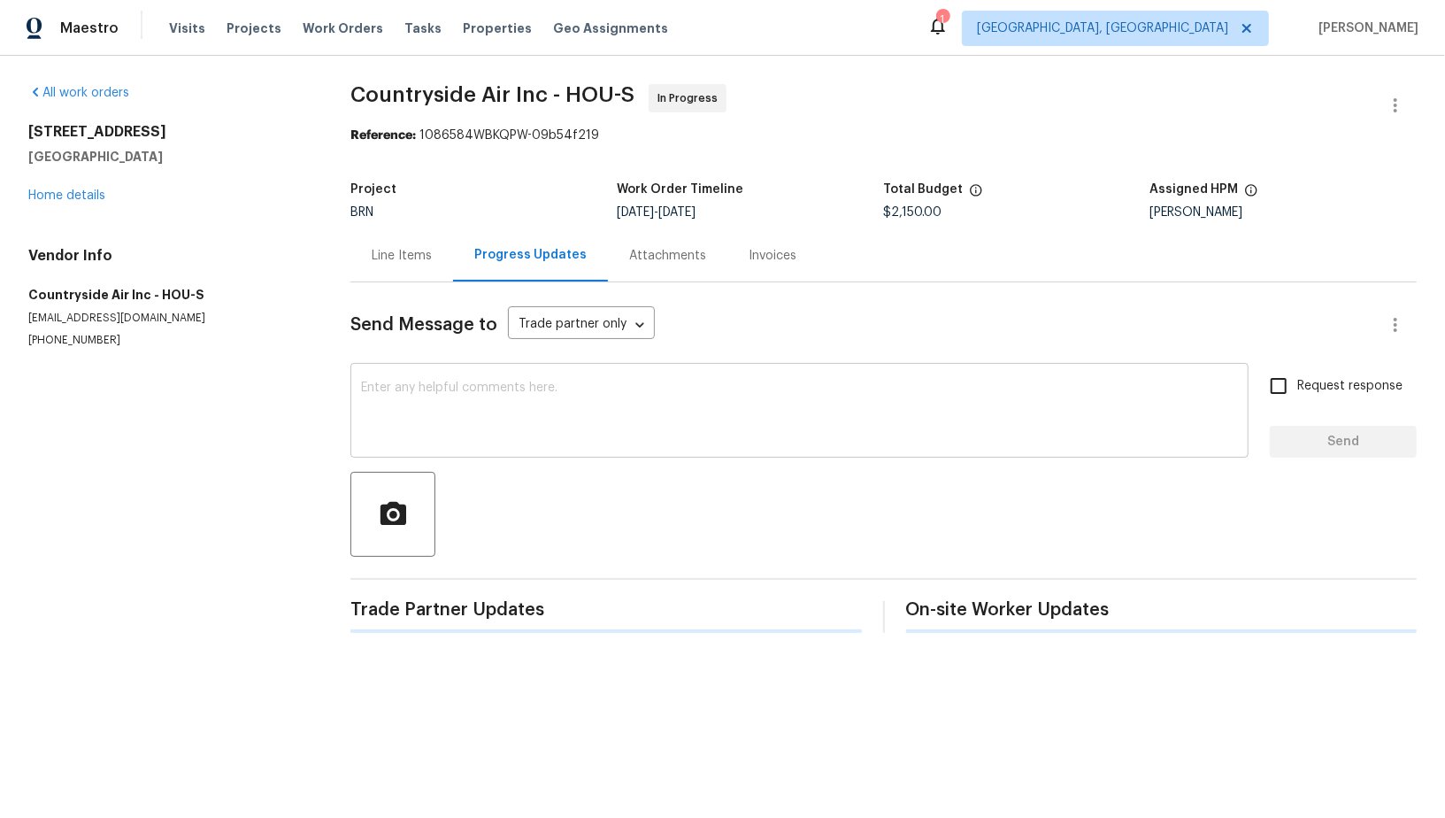
click at [467, 395] on textarea at bounding box center [799, 412] width 877 height 62
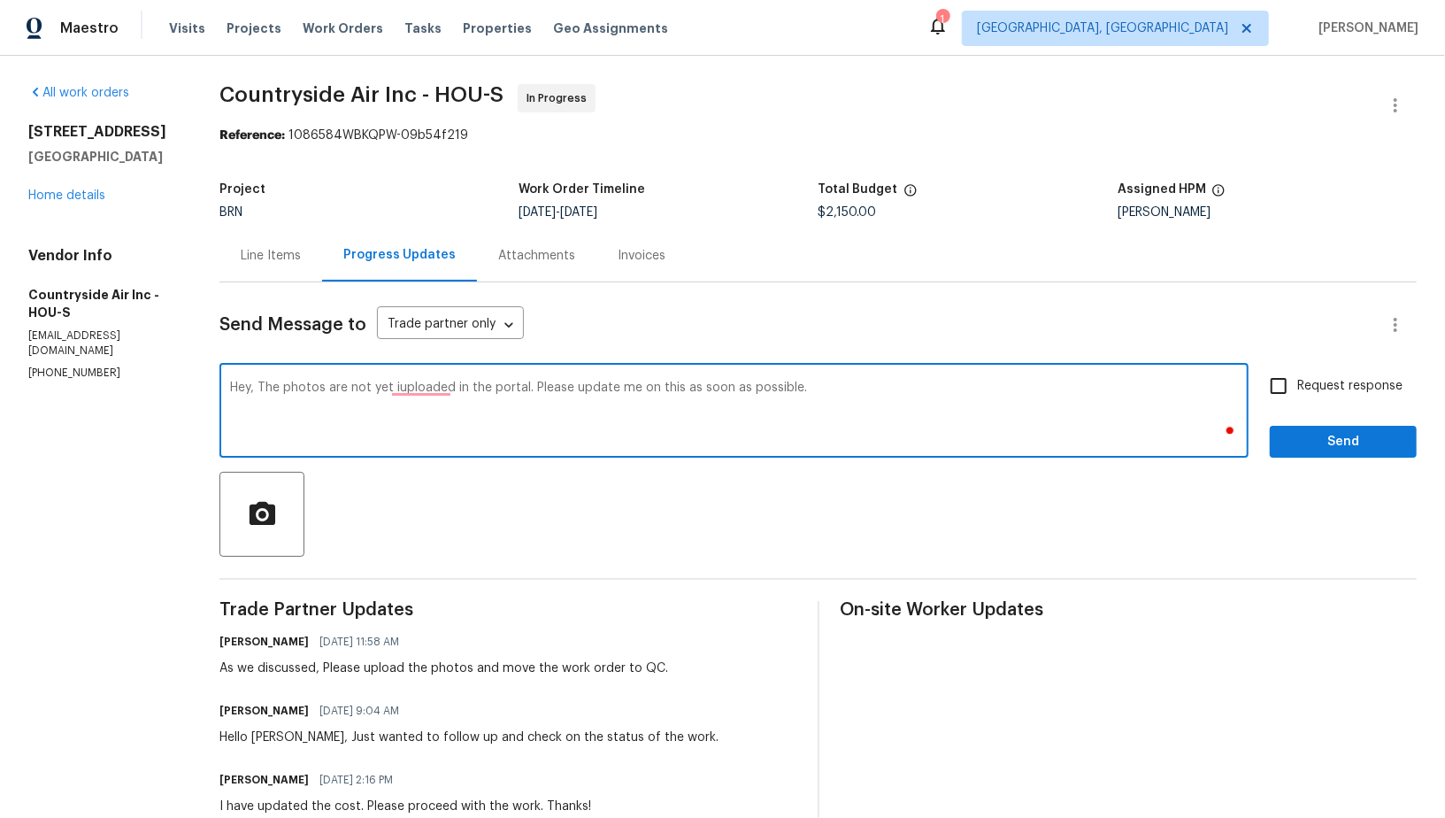
click at [417, 387] on textarea "Hey, The photos are not yet iuploaded in the portal. Please update me on this a…" at bounding box center [734, 412] width 1008 height 62
click at [285, 386] on textarea "Hey, The photos are not yet uploaded in the portal. Please update me on this as…" at bounding box center [734, 412] width 1008 height 62
type textarea "Hey, the photos are not yet uploaded in the portal. Please update me on this as…"
click at [1288, 394] on input "Request response" at bounding box center [1278, 385] width 37 height 37
checkbox input "true"
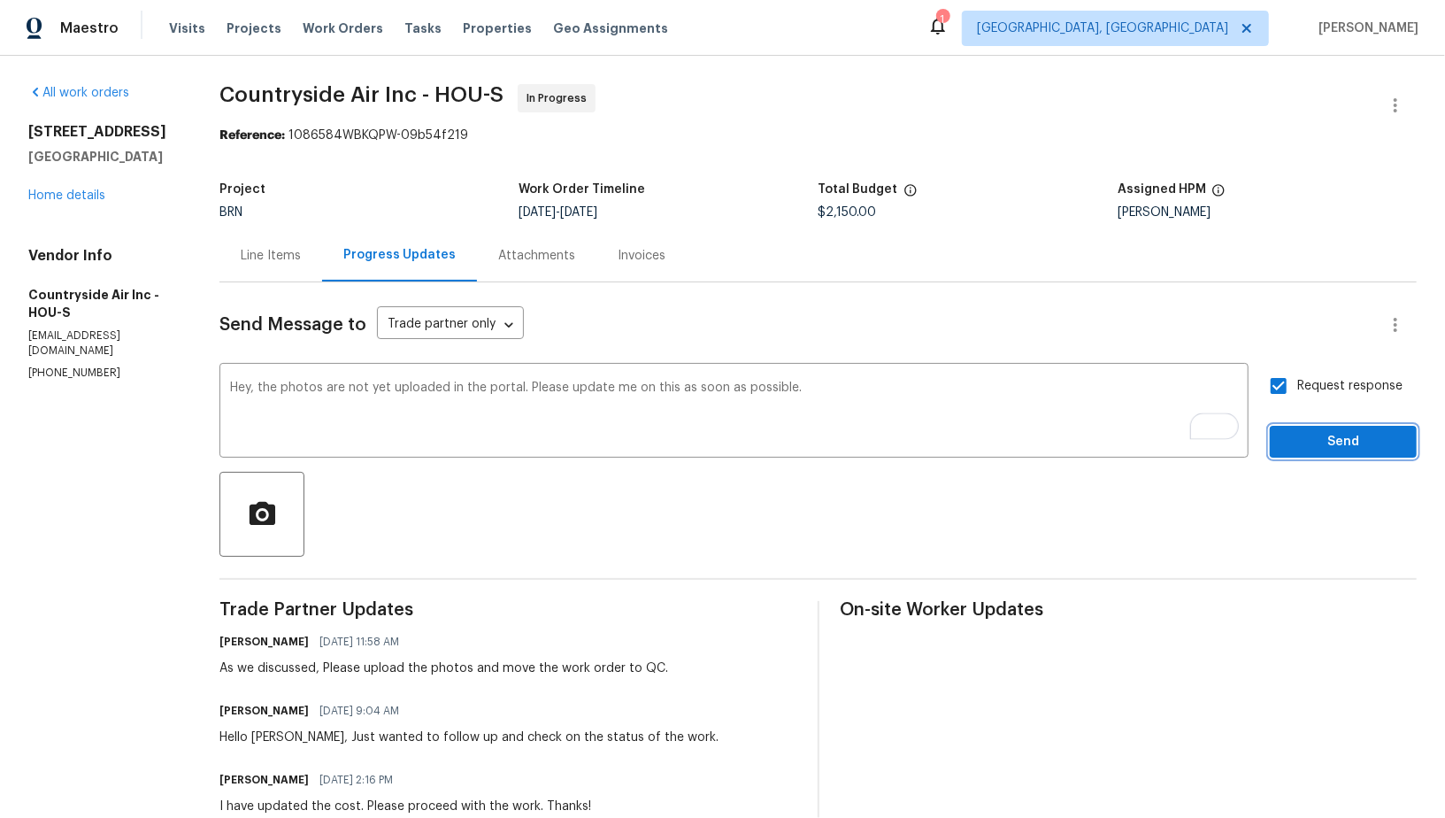
click at [1305, 427] on button "Send" at bounding box center [1343, 442] width 147 height 33
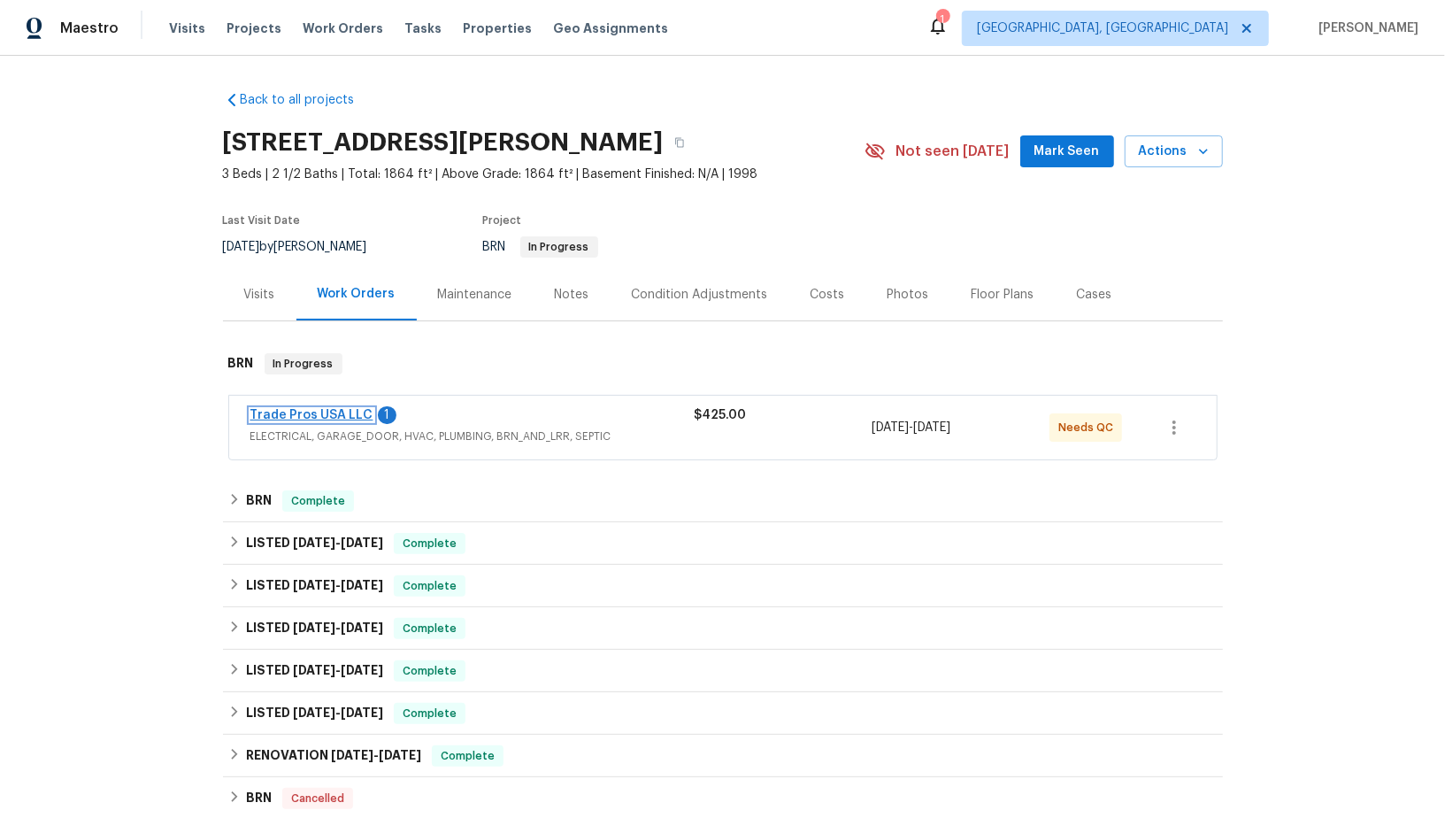
click at [330, 416] on link "Trade Pros USA LLC" at bounding box center [311, 415] width 123 height 12
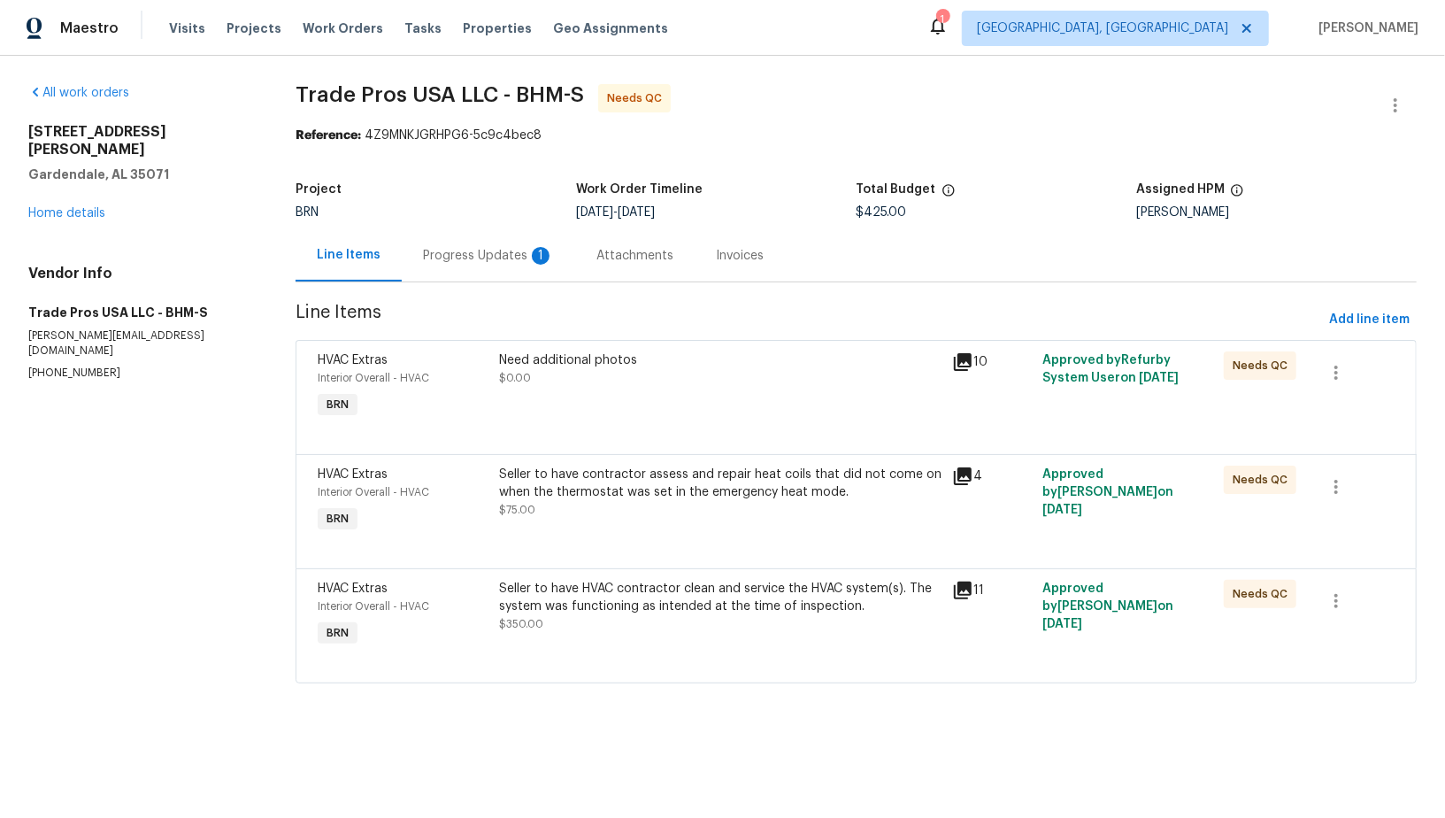
click at [623, 362] on div "Need additional photos" at bounding box center [720, 360] width 442 height 18
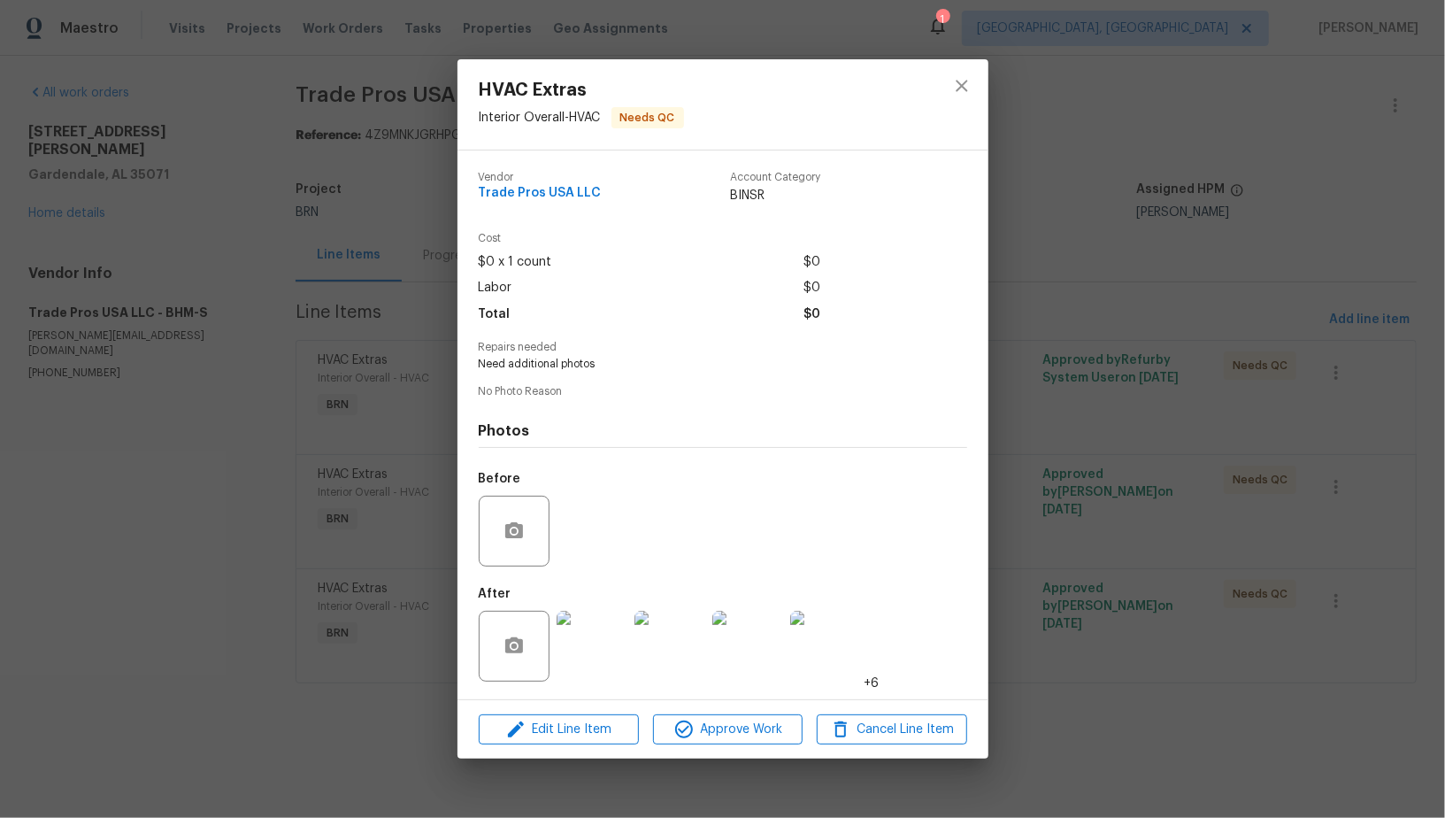
click at [585, 658] on img at bounding box center [592, 645] width 71 height 71
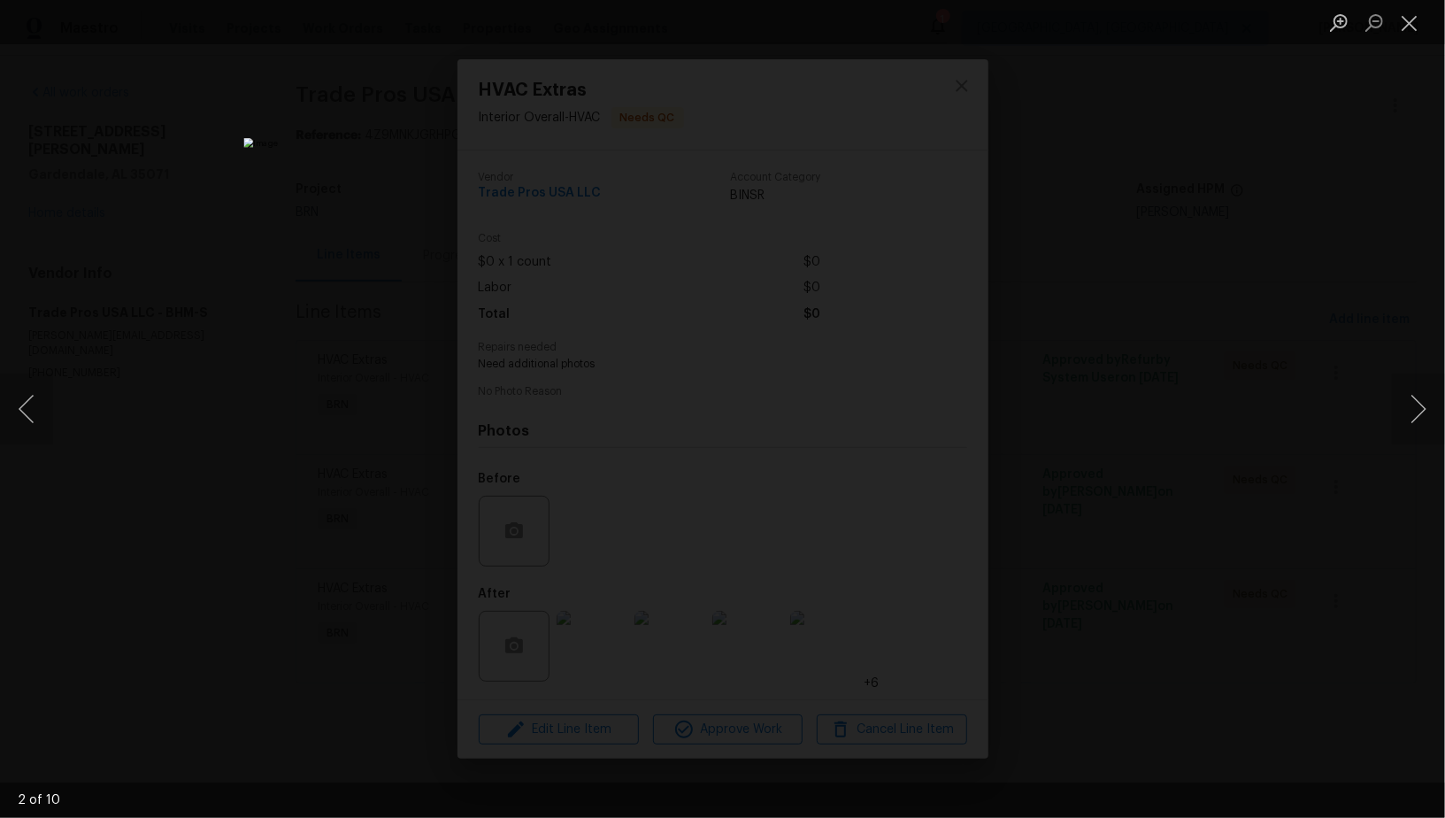
click at [1102, 504] on div "Lightbox" at bounding box center [722, 409] width 1445 height 818
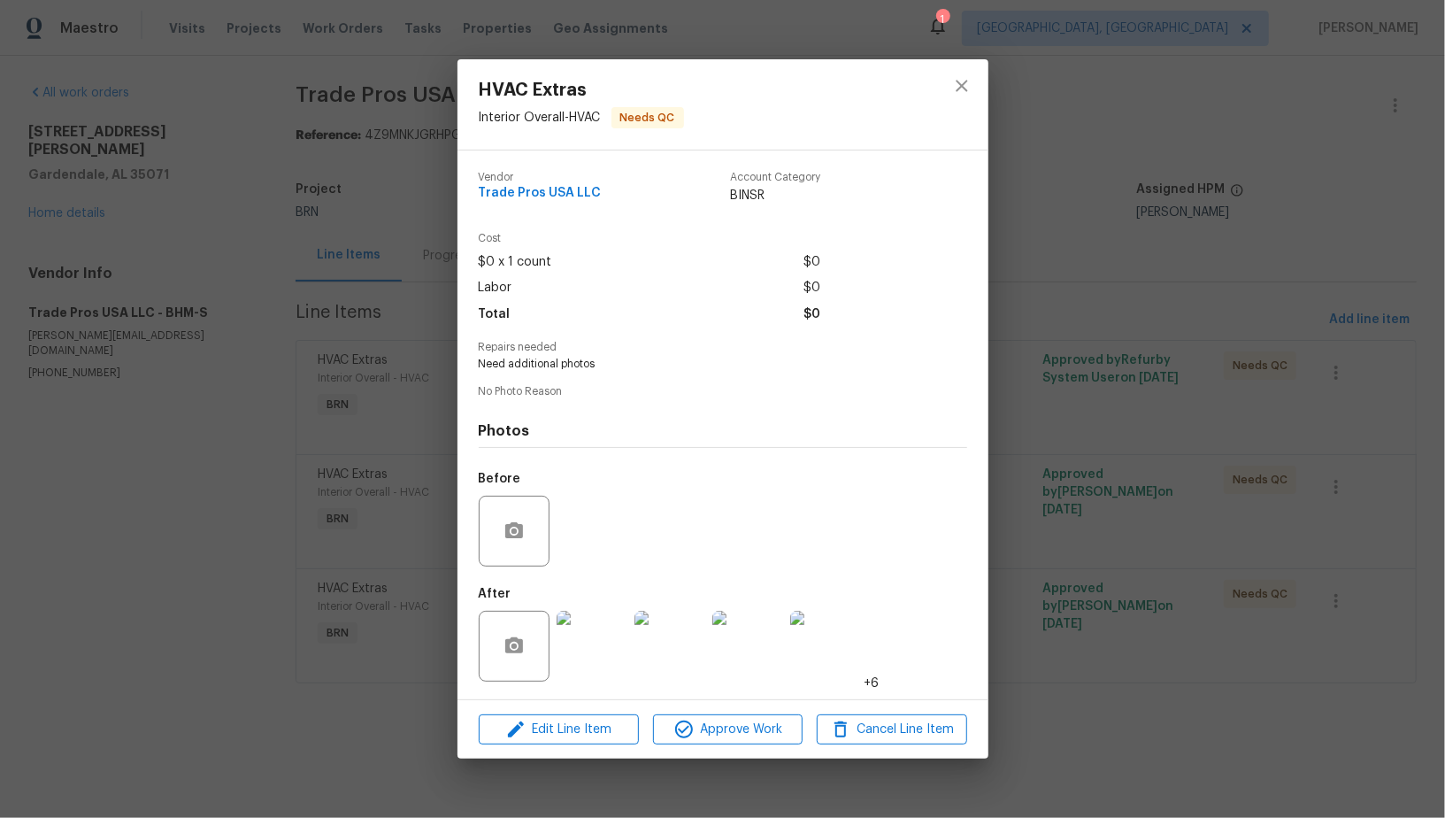
click at [1102, 504] on div "HVAC Extras Interior Overall - HVAC Needs QC Vendor Trade Pros USA LLC Account …" at bounding box center [722, 409] width 1445 height 818
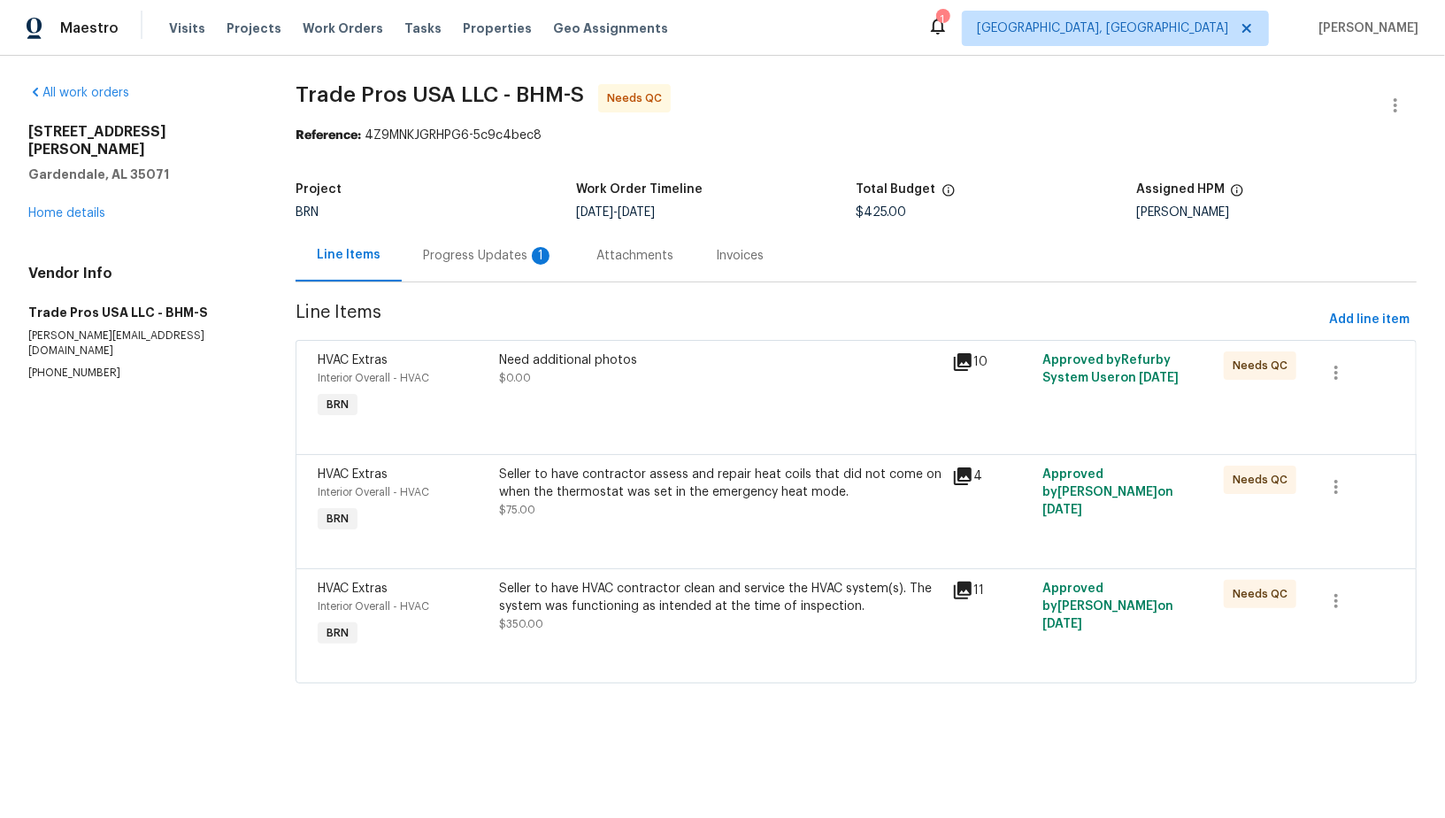
click at [485, 263] on div "Progress Updates 1" at bounding box center [488, 256] width 131 height 18
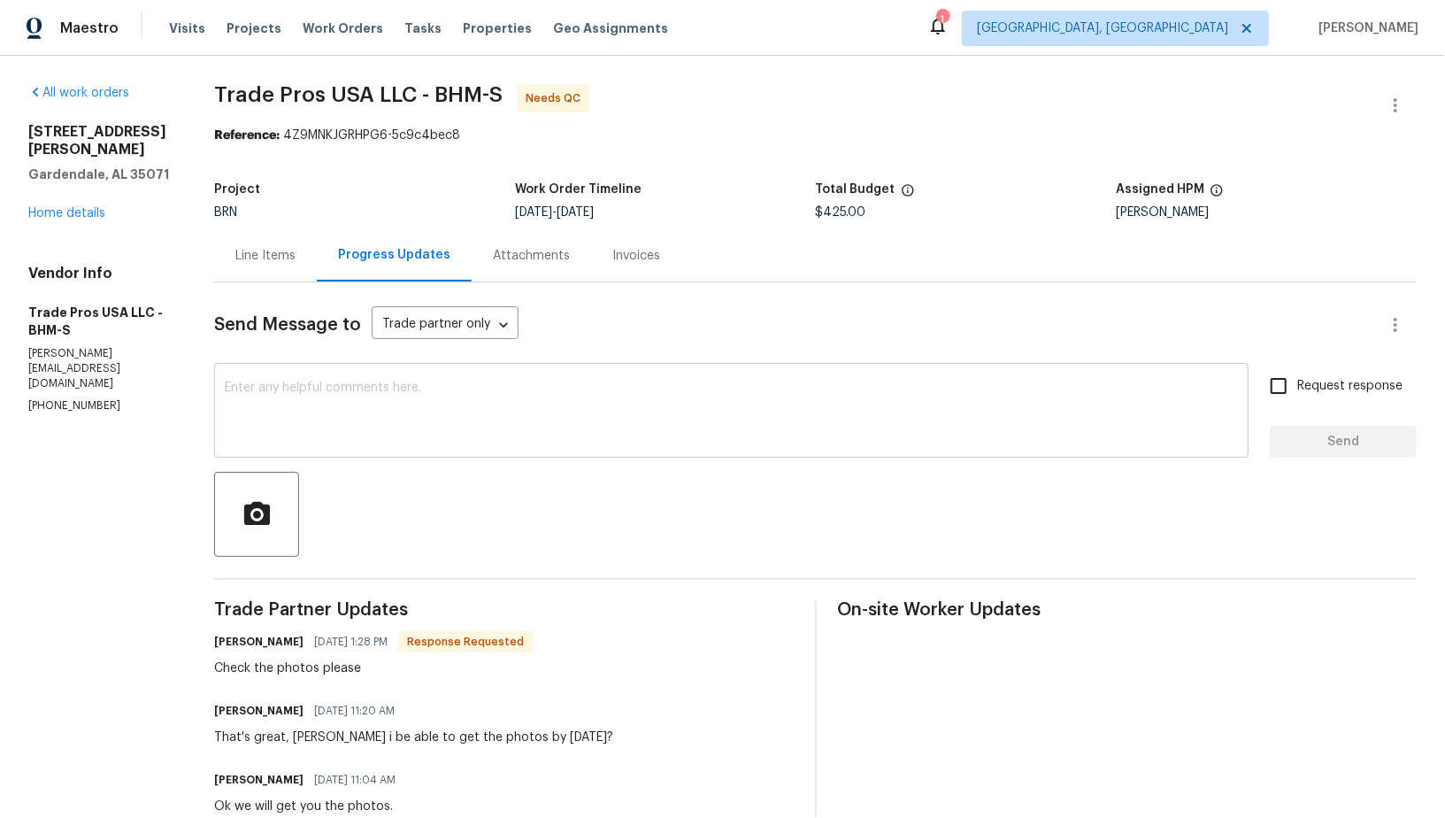
click at [494, 428] on textarea at bounding box center [731, 412] width 1013 height 62
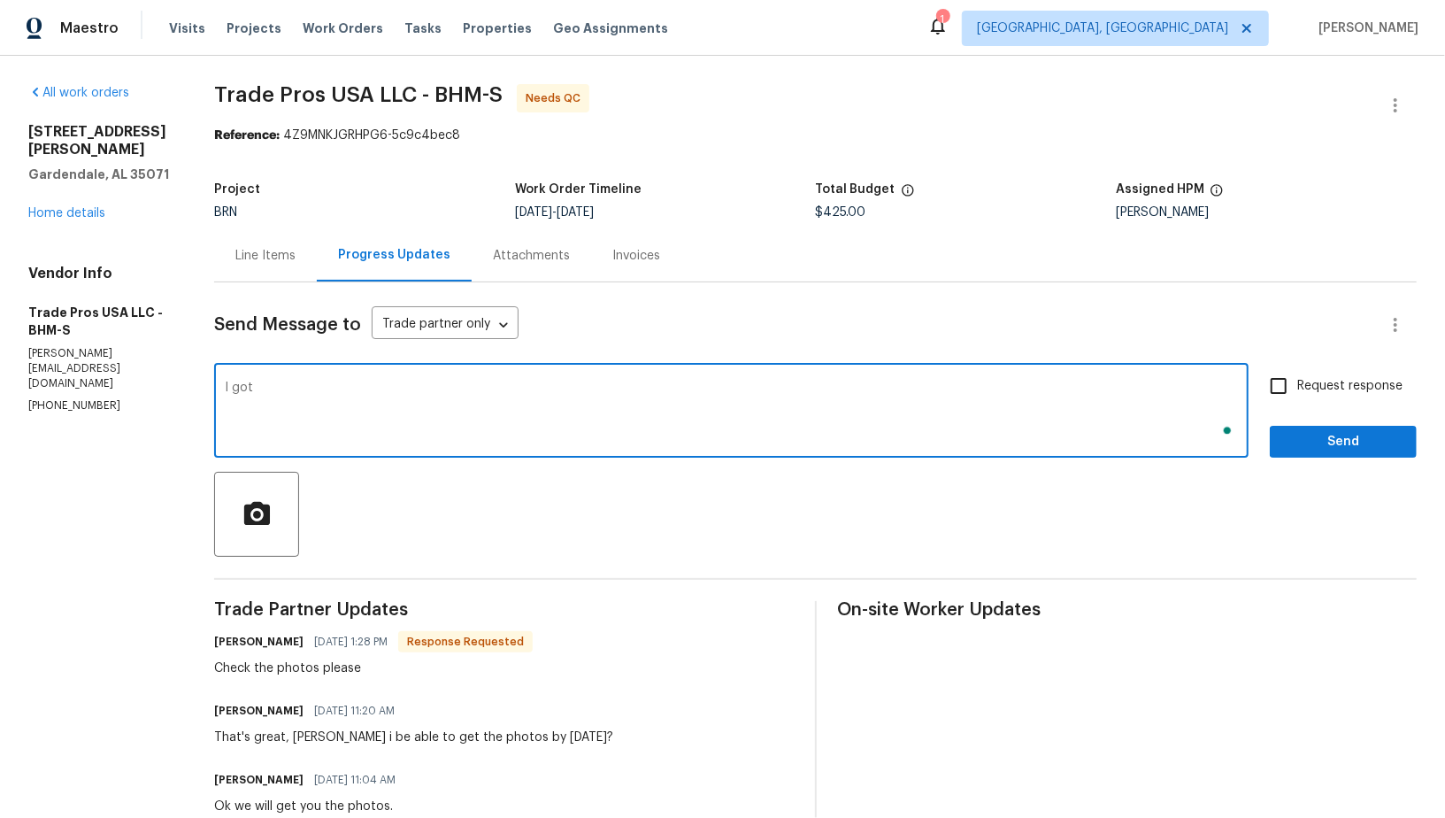
type textarea "I got"
type textarea "I checked the photos. Thanks for the help!"
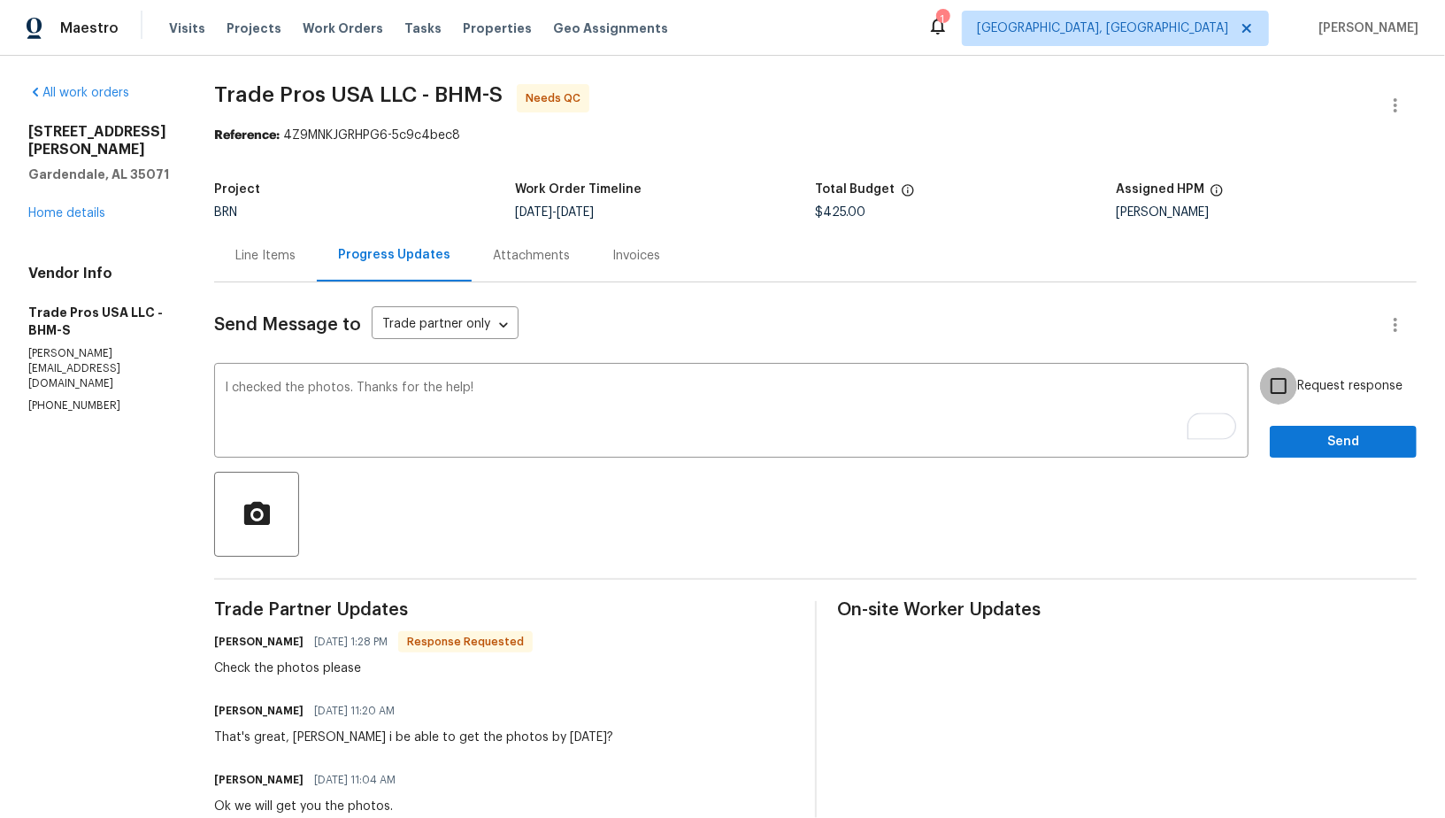
click at [1290, 395] on input "Request response" at bounding box center [1278, 385] width 37 height 37
checkbox input "true"
click at [1319, 441] on span "Send" at bounding box center [1343, 442] width 119 height 22
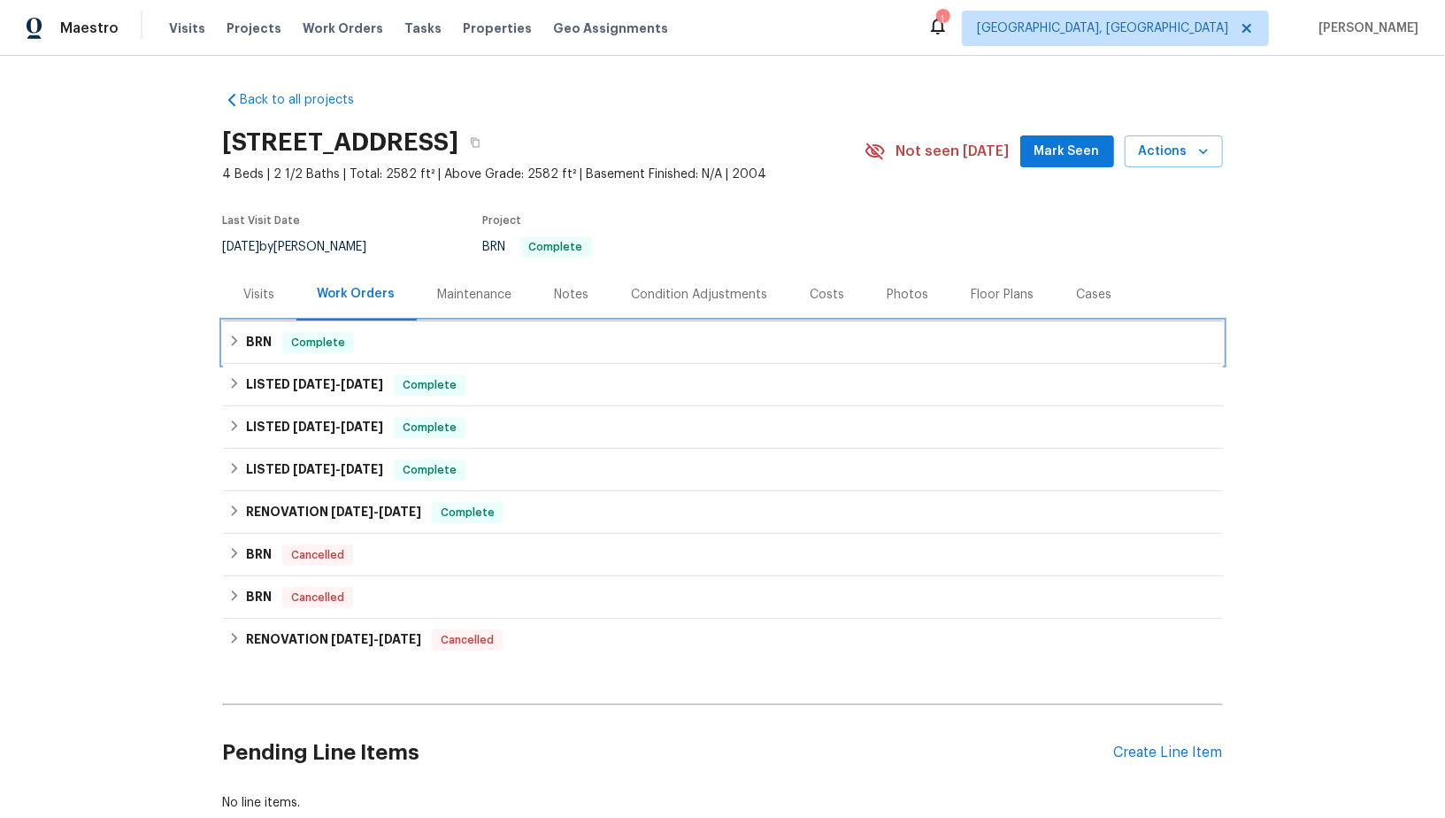
click at [256, 349] on h6 "BRN" at bounding box center [259, 342] width 26 height 21
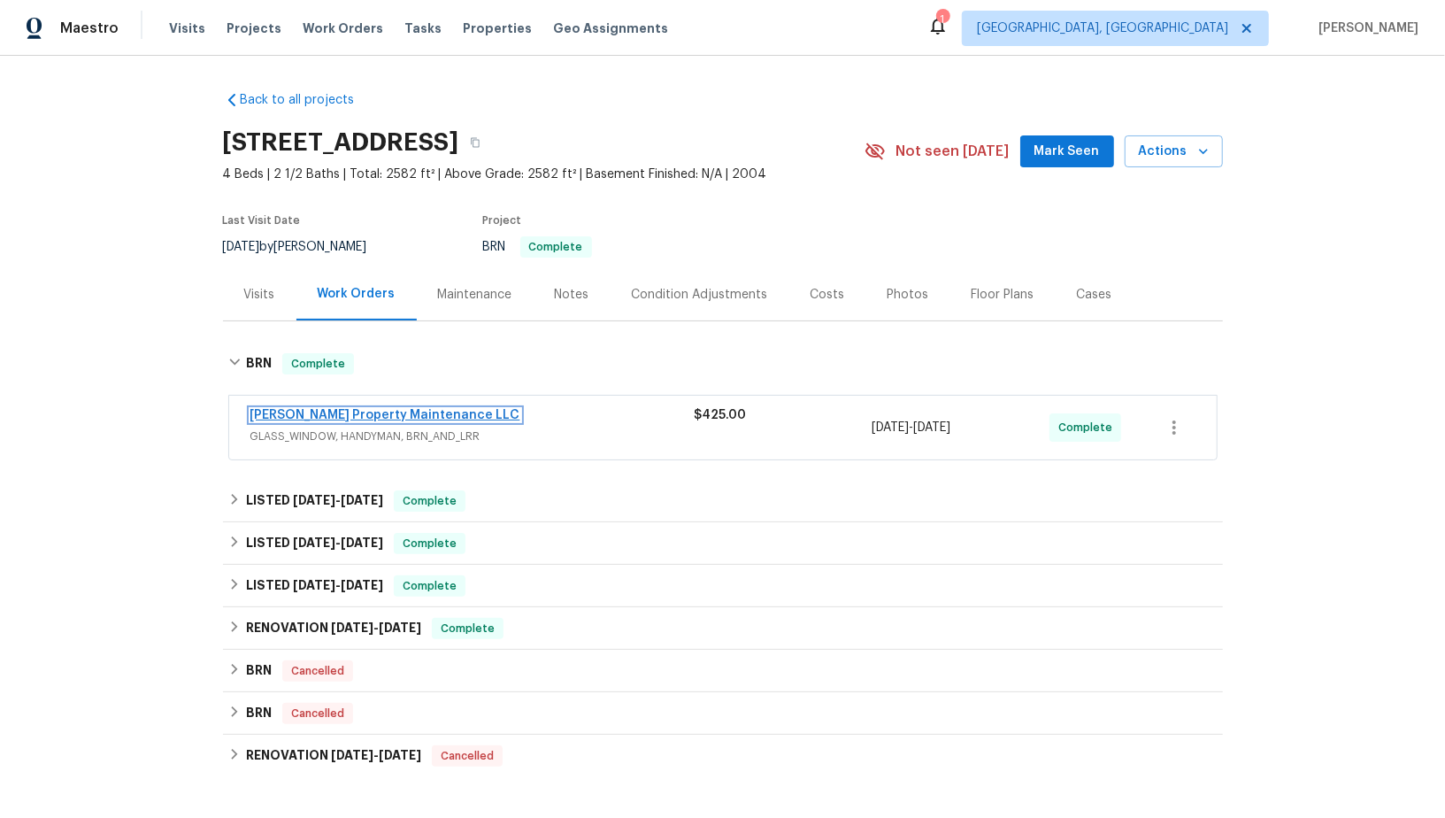
click at [296, 409] on link "[PERSON_NAME] Property Maintenance LLC" at bounding box center [385, 415] width 270 height 12
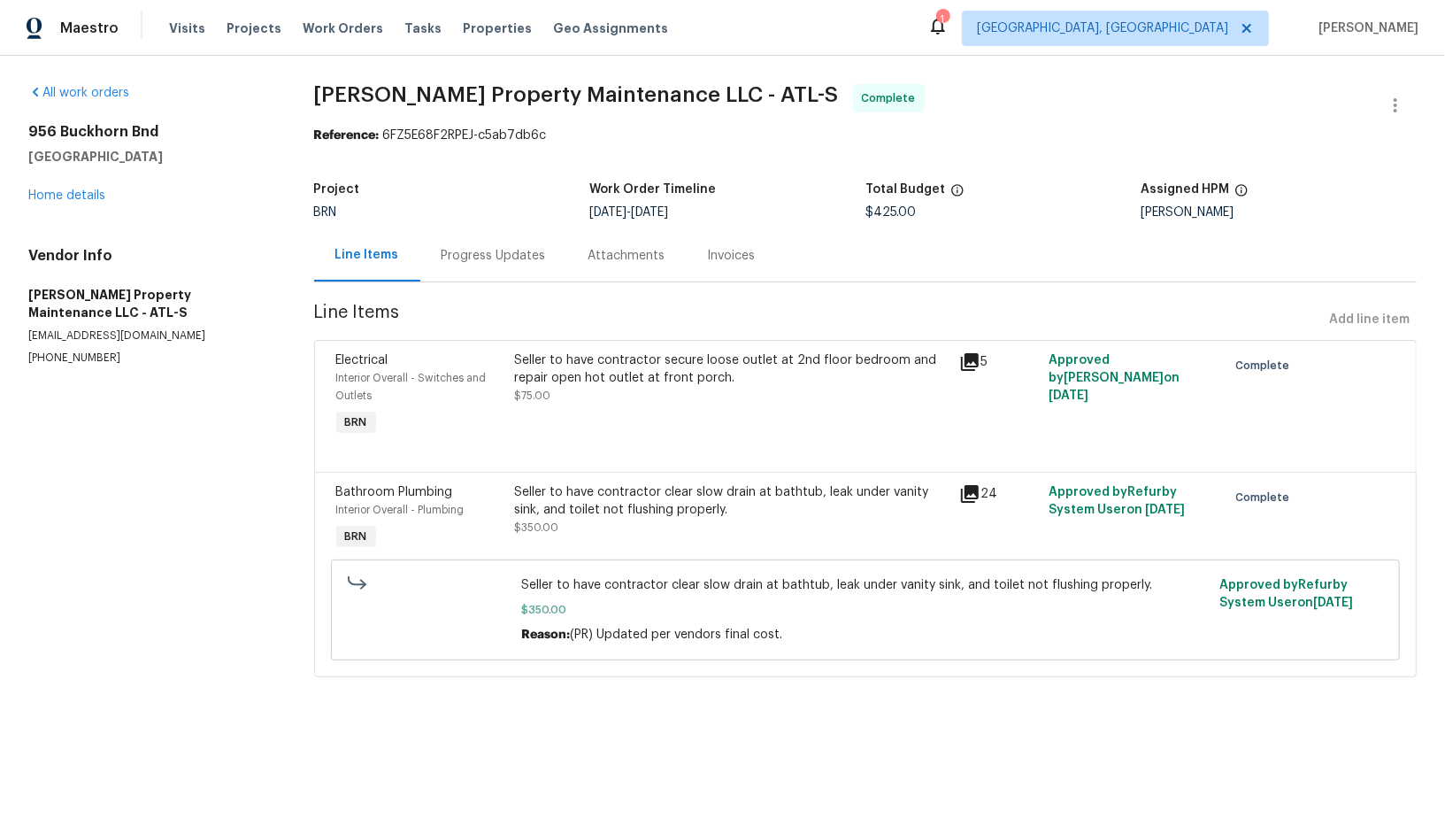
click at [476, 256] on div "Progress Updates" at bounding box center [493, 256] width 104 height 18
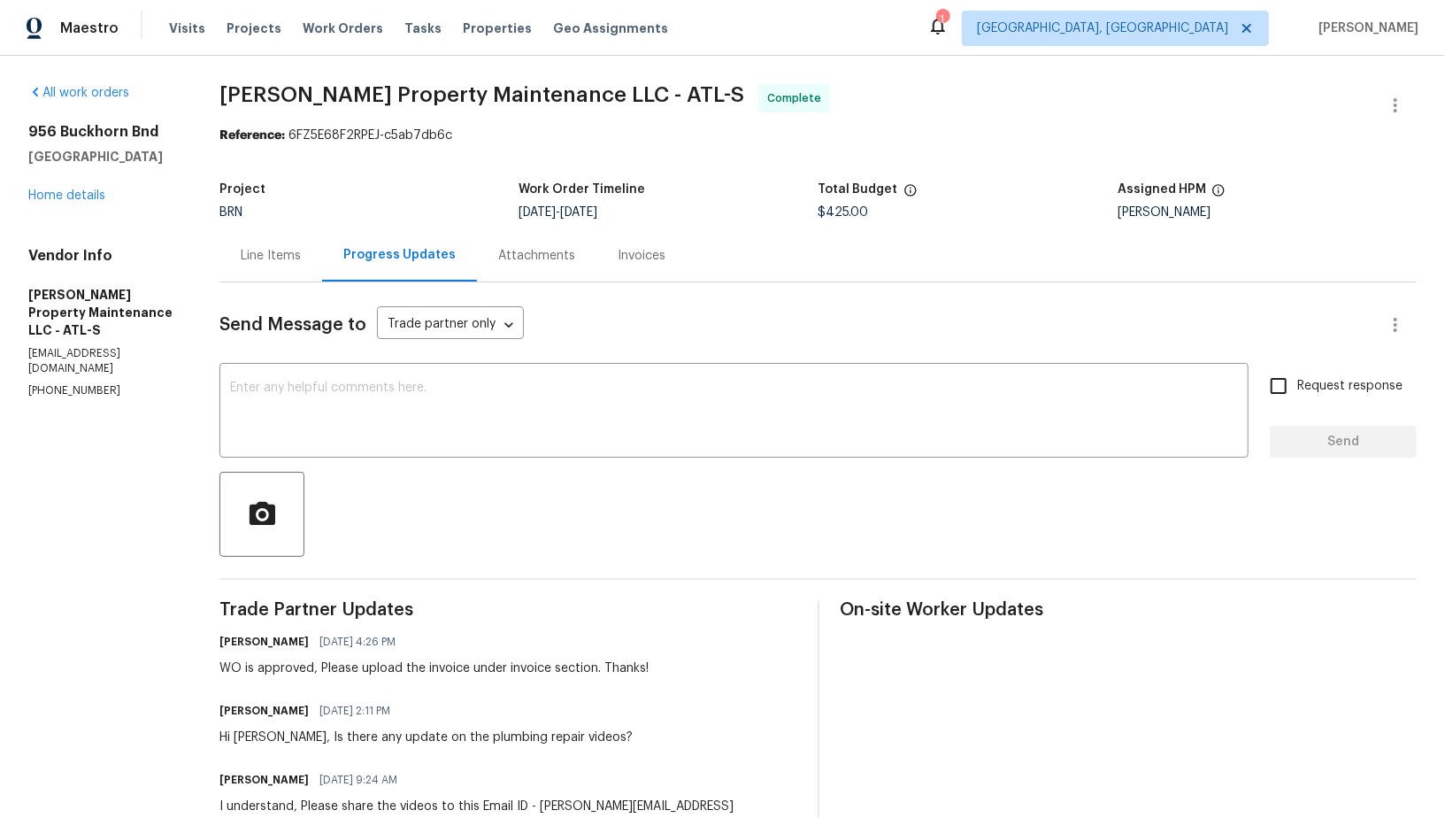
click at [680, 258] on div "Line Items Progress Updates Attachments Invoices" at bounding box center [817, 255] width 1197 height 53
click at [640, 260] on div "Invoices" at bounding box center [642, 256] width 48 height 18
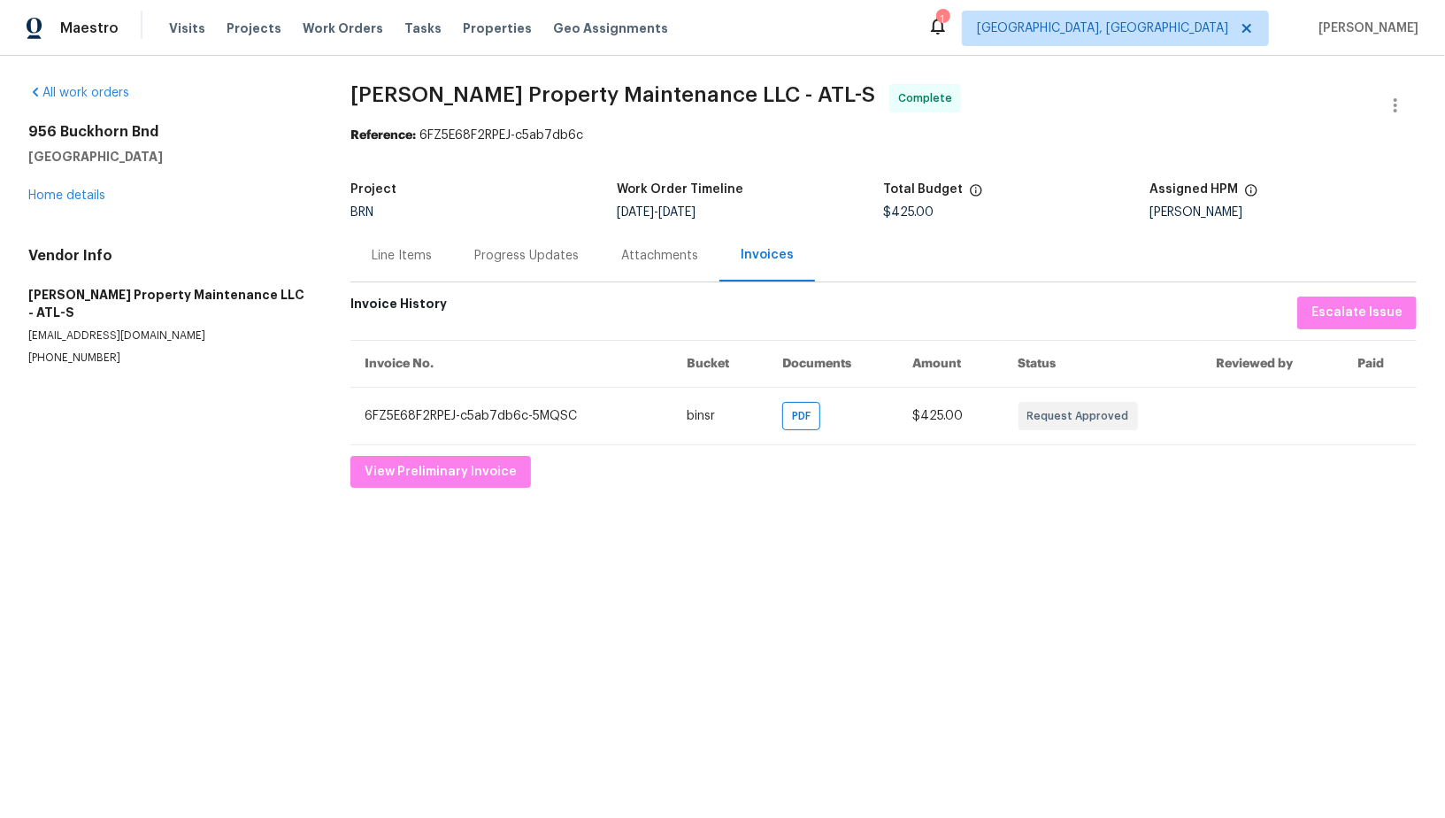
click at [518, 284] on section "[PERSON_NAME] Property Maintenance LLC - ATL-S Complete Reference: 6FZ5E68F2RPE…" at bounding box center [883, 285] width 1066 height 403
click at [522, 264] on div "Progress Updates" at bounding box center [526, 256] width 104 height 18
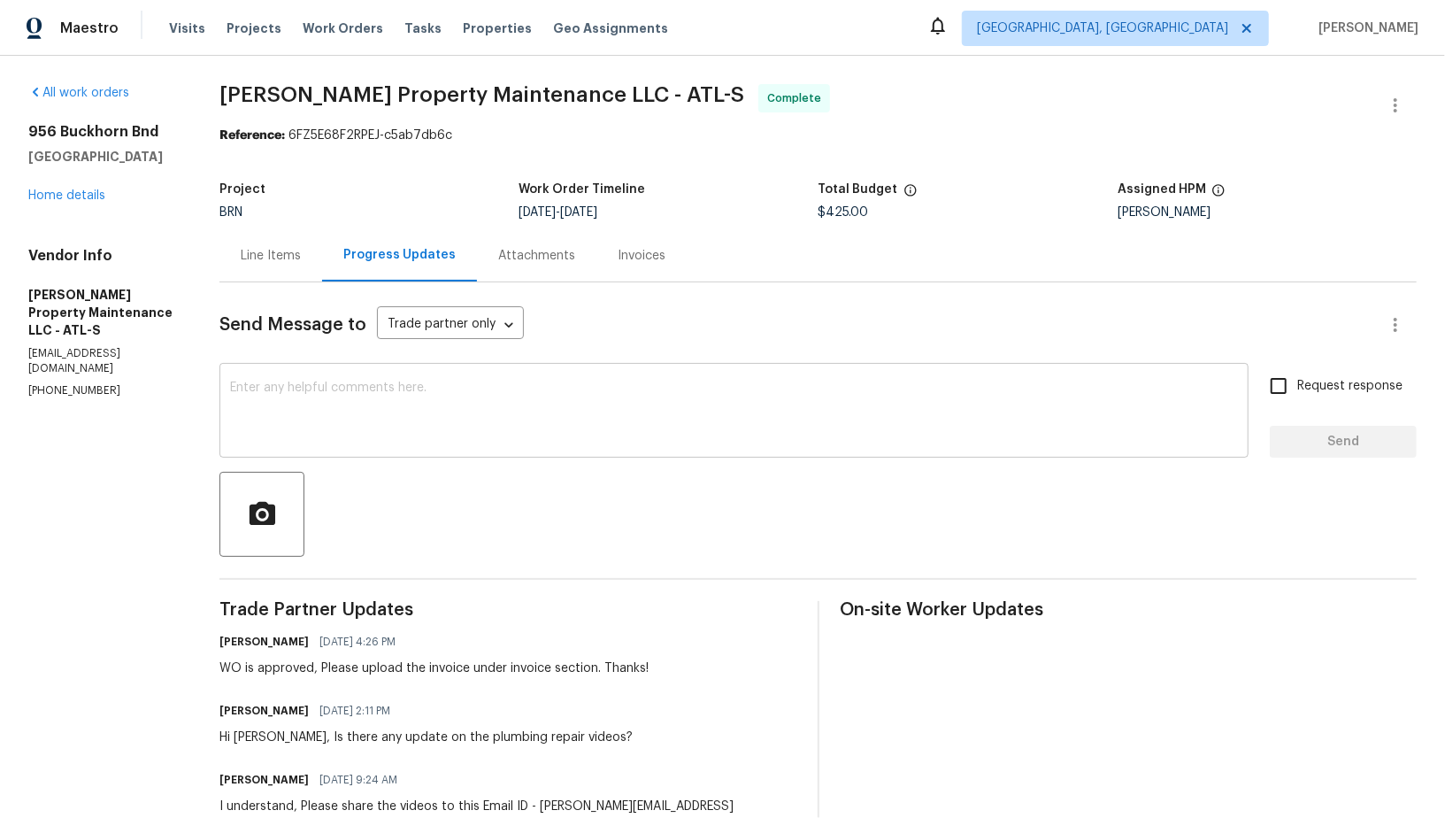
click at [487, 402] on textarea at bounding box center [734, 412] width 1008 height 62
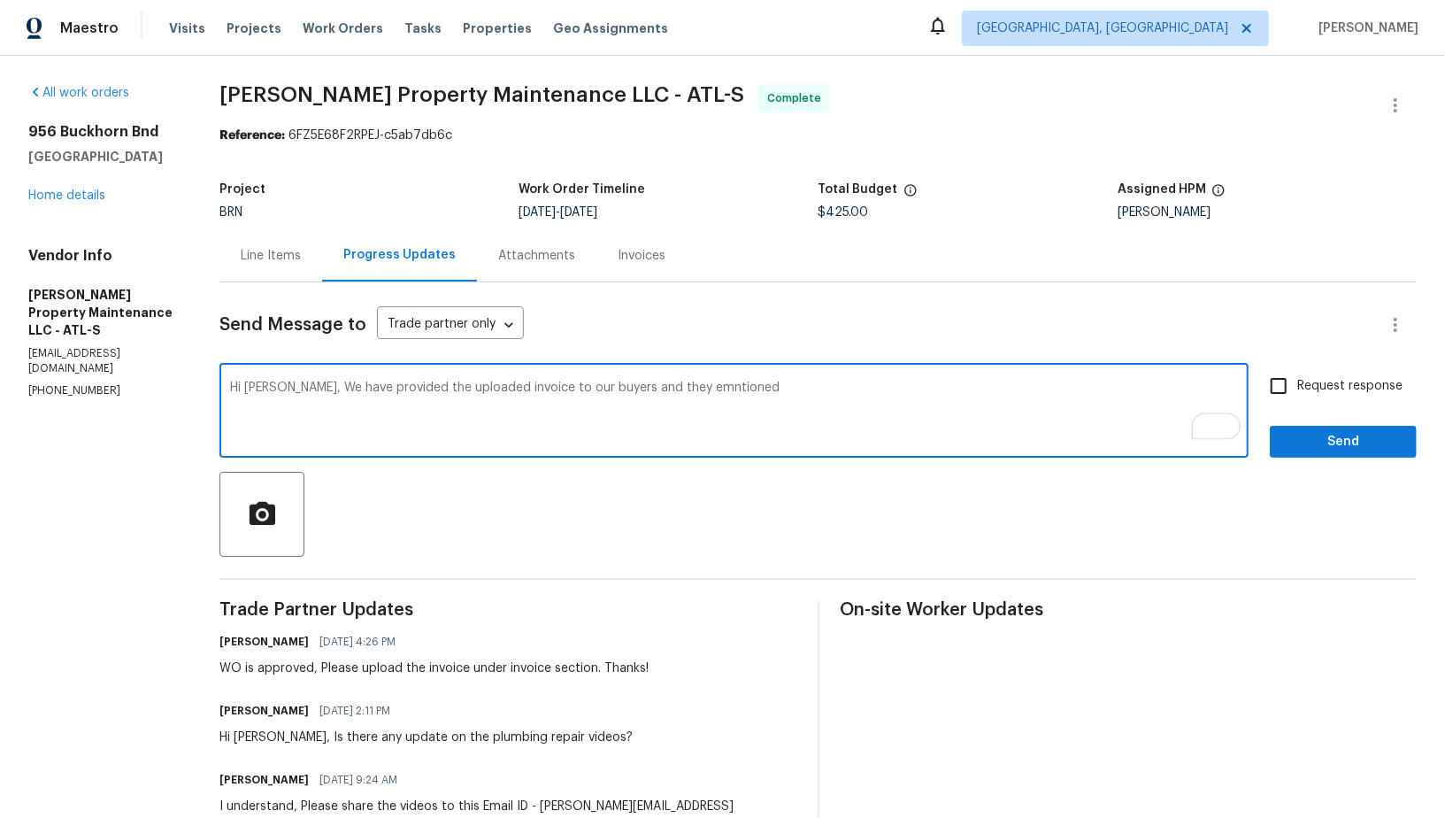
click at [664, 387] on textarea "Hi [PERSON_NAME], We have provided the uploaded invoice to our buyers and they …" at bounding box center [734, 412] width 1008 height 62
click at [744, 390] on textarea "Hi [PERSON_NAME], We have provided the uploaded invoice to our buyers and they …" at bounding box center [734, 412] width 1008 height 62
paste textarea "won't accept the invoice you supplied because it says it a "bid" and they said …"
click at [718, 392] on textarea "Hi [PERSON_NAME], We have provided the uploaded invoice to our buyers and they …" at bounding box center [734, 412] width 1008 height 62
click at [906, 388] on textarea "Hi [PERSON_NAME], We have provided the uploaded invoice to our buyers and they …" at bounding box center [734, 412] width 1008 height 62
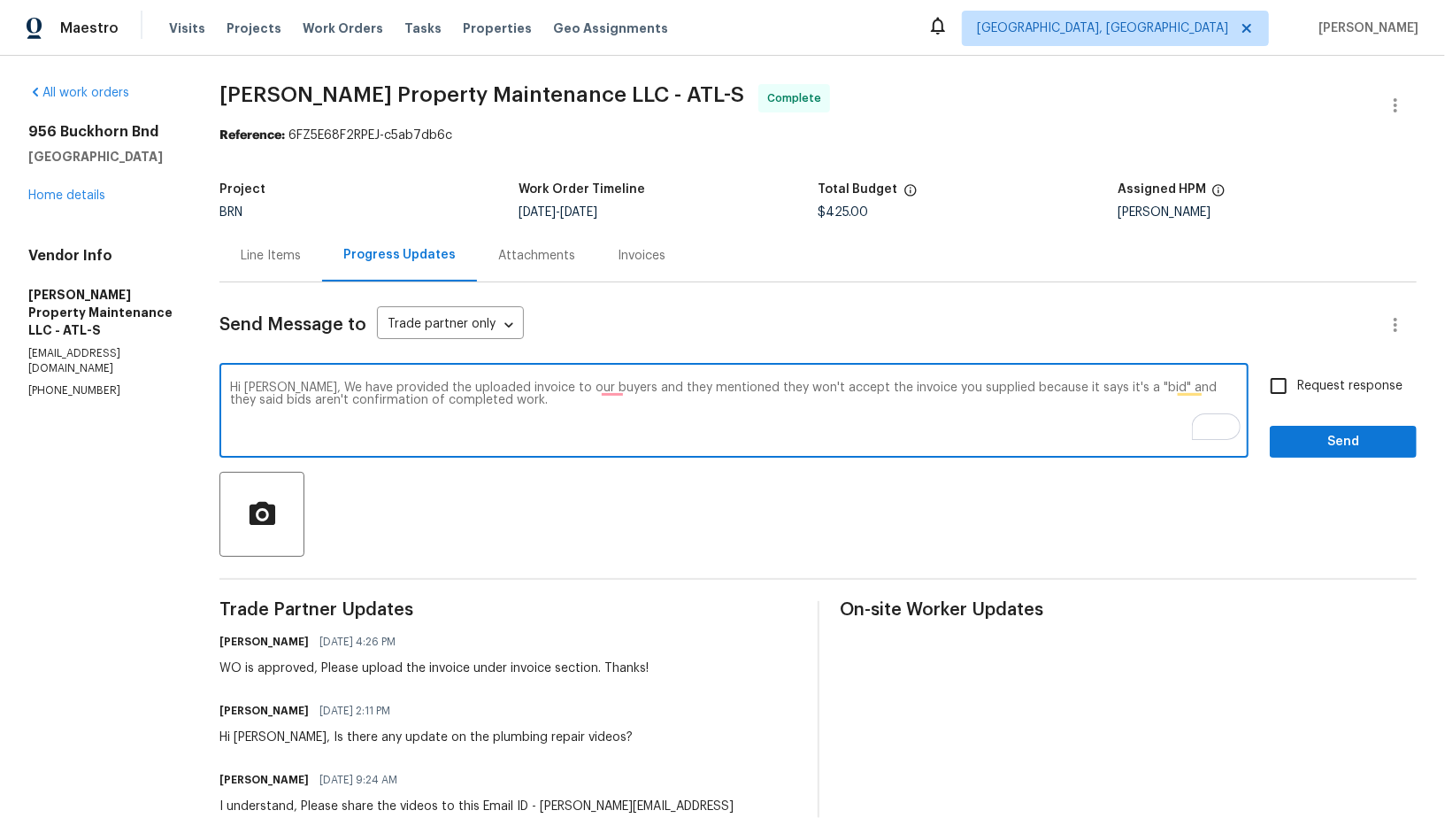
click at [495, 408] on textarea "Hi [PERSON_NAME], We have provided the uploaded invoice to our buyers and they …" at bounding box center [734, 412] width 1008 height 62
click at [610, 391] on textarea "Hi [PERSON_NAME], We have provided the uploaded invoice to our buyers and they …" at bounding box center [734, 412] width 1008 height 62
click at [549, 410] on textarea "Hi [PERSON_NAME], We have provided the uploaded invoice to our buyers, and they…" at bounding box center [734, 412] width 1008 height 62
click at [601, 400] on textarea "Hi [PERSON_NAME], We have provided the uploaded invoice to our buyers, and they…" at bounding box center [734, 412] width 1008 height 62
click at [994, 412] on textarea "Hi [PERSON_NAME], We have provided the uploaded invoice to our buyers, and they…" at bounding box center [734, 412] width 1008 height 62
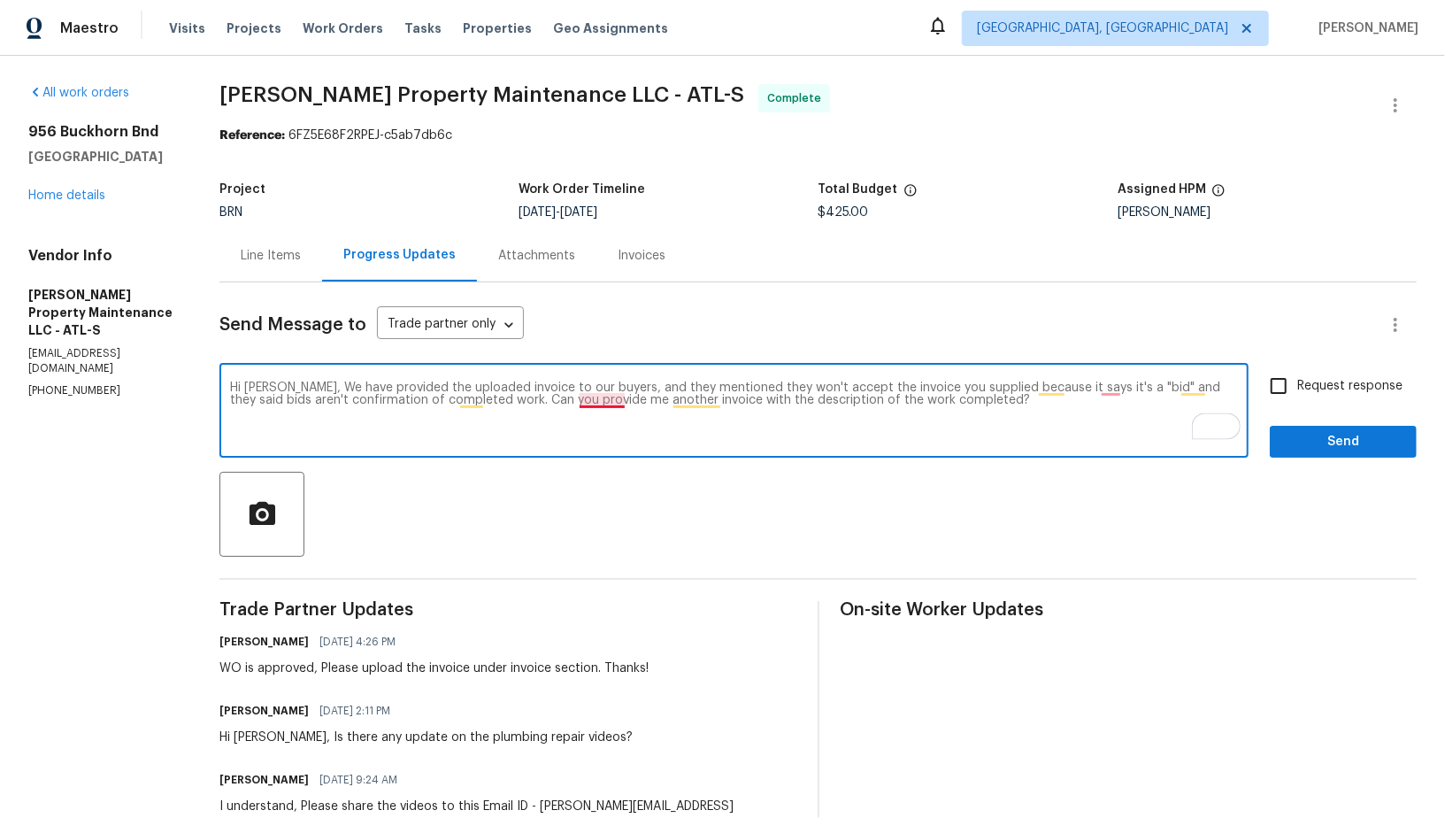
click at [603, 404] on textarea "Hi [PERSON_NAME], We have provided the uploaded invoice to our buyers, and they…" at bounding box center [734, 412] width 1008 height 62
type textarea "Hi [PERSON_NAME], We have provided the uploaded invoice to our buyers, and they…"
click at [1268, 388] on input "Request response" at bounding box center [1278, 385] width 37 height 37
checkbox input "true"
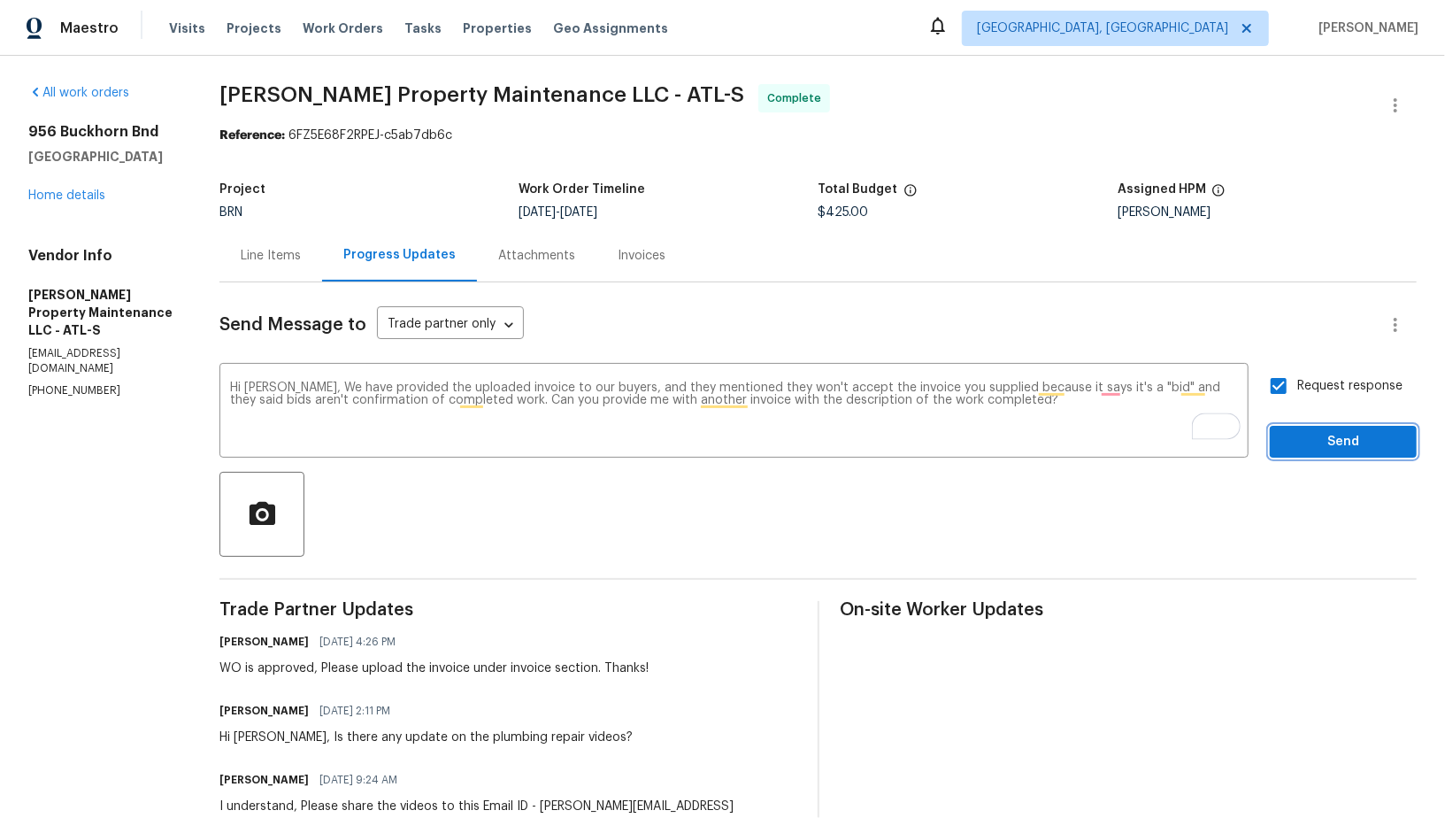
click at [1313, 435] on span "Send" at bounding box center [1343, 442] width 119 height 22
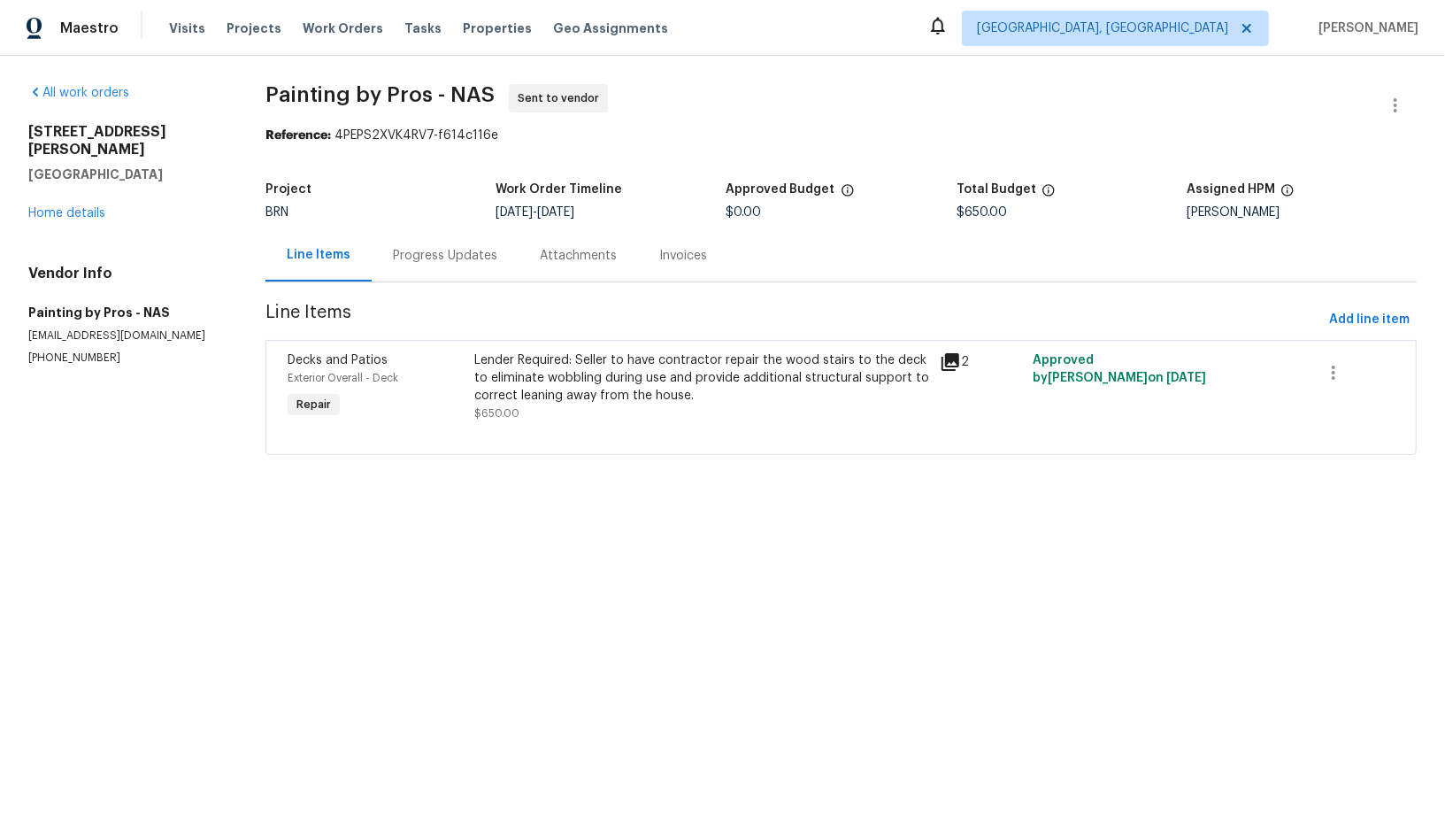
click at [465, 262] on div "Progress Updates" at bounding box center [445, 256] width 104 height 18
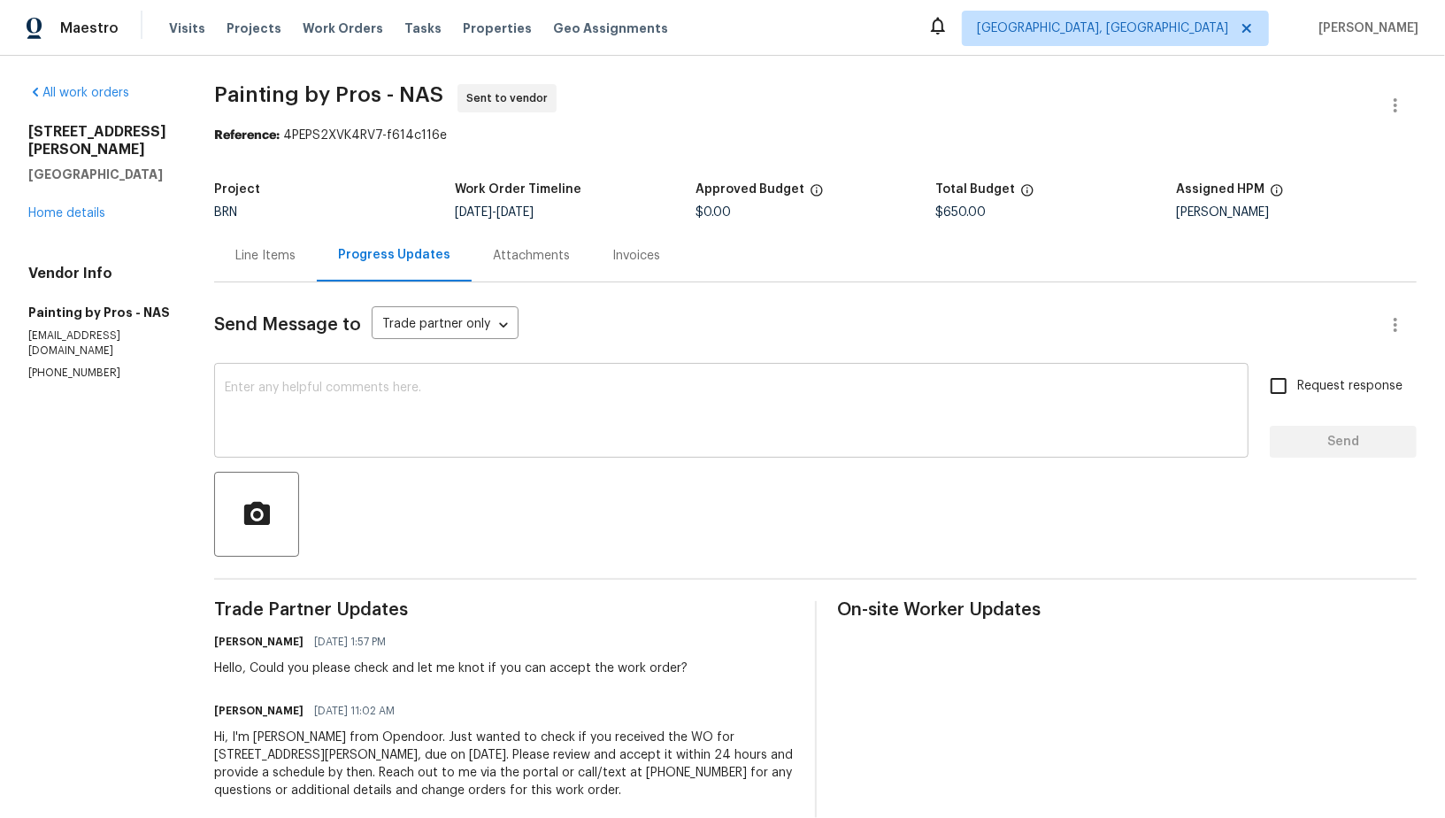
scroll to position [30, 0]
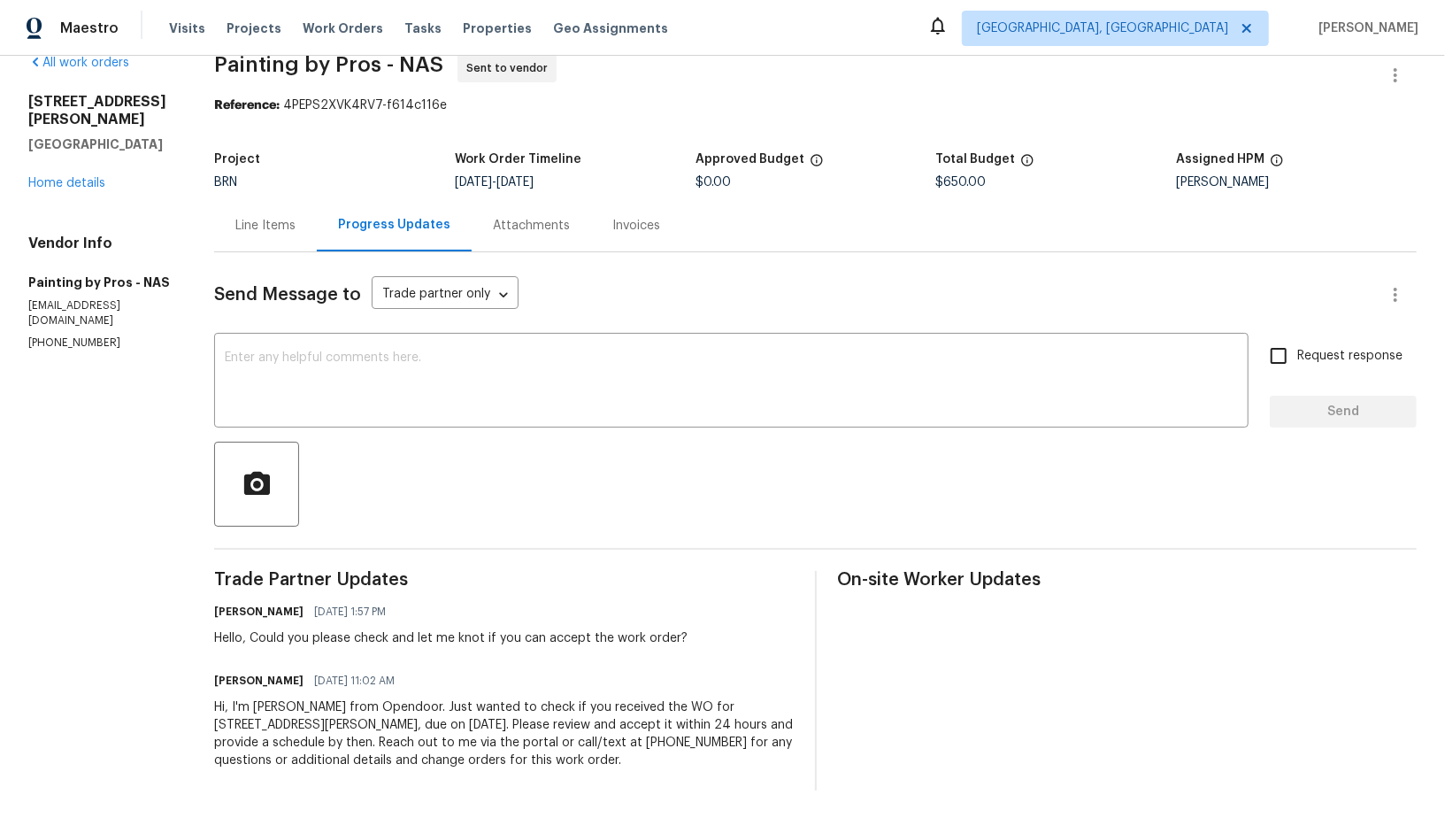
click at [296, 225] on div "Line Items" at bounding box center [265, 226] width 60 height 18
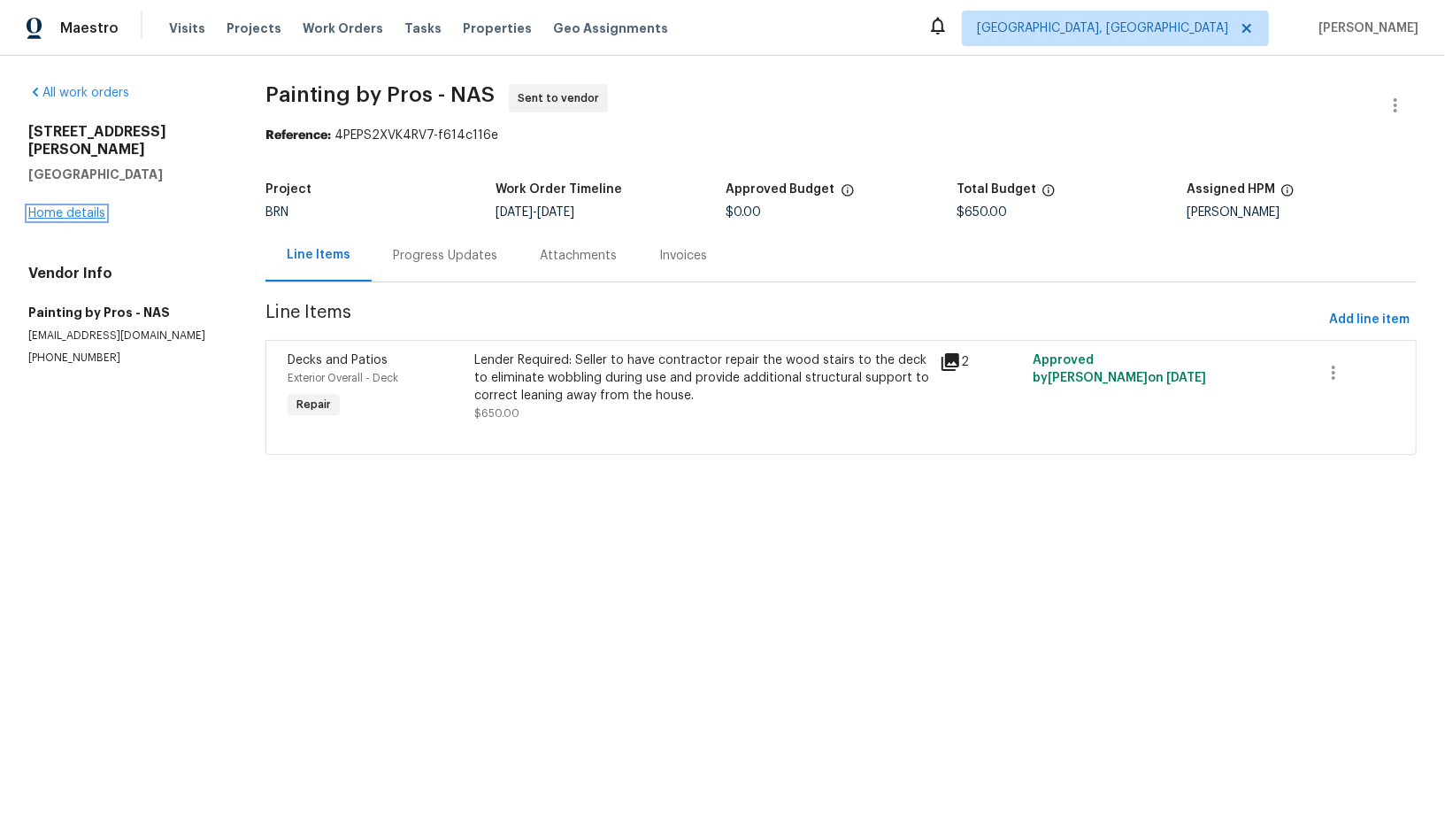
click at [82, 207] on link "Home details" at bounding box center [66, 213] width 77 height 12
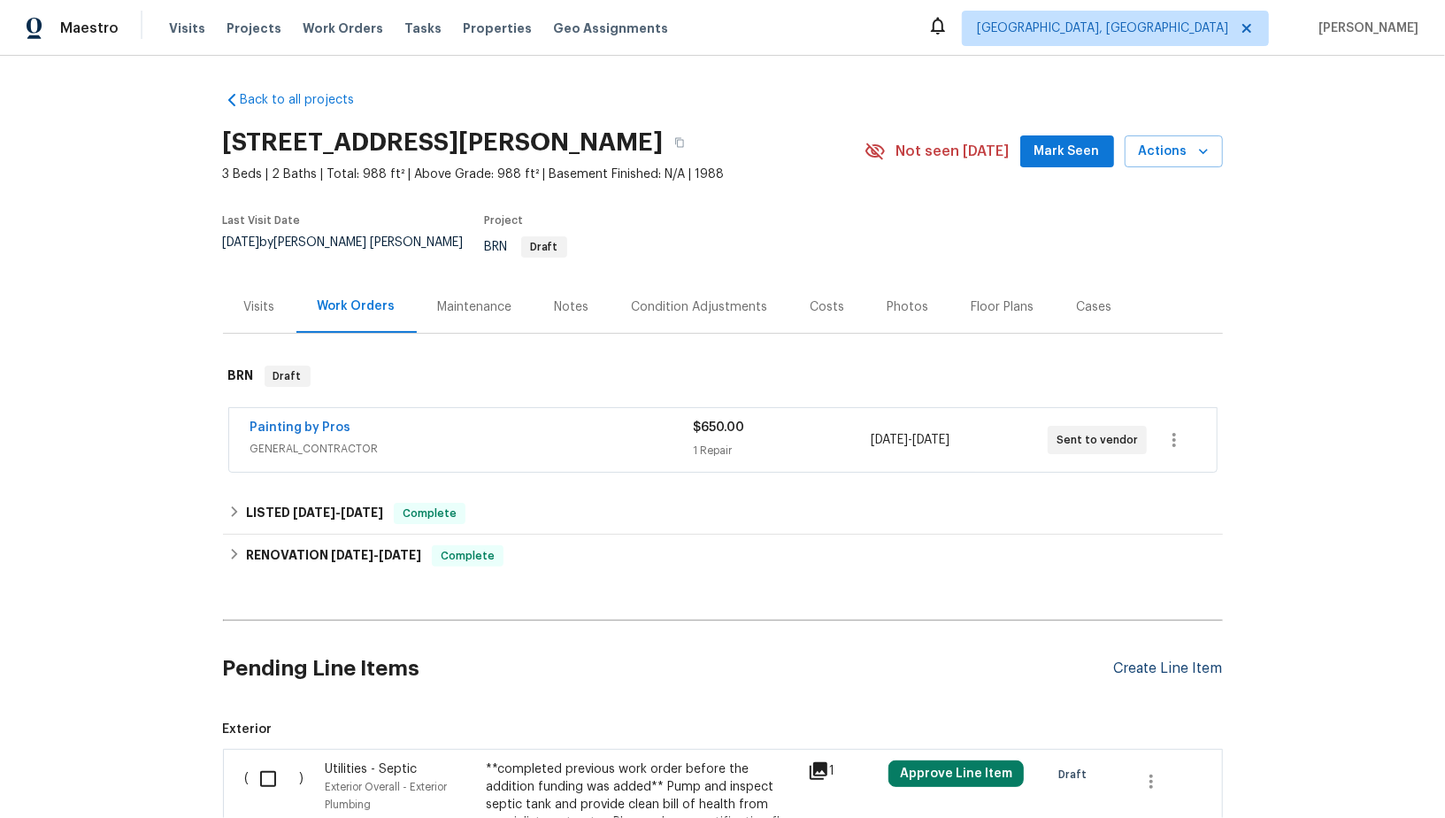
scroll to position [186, 0]
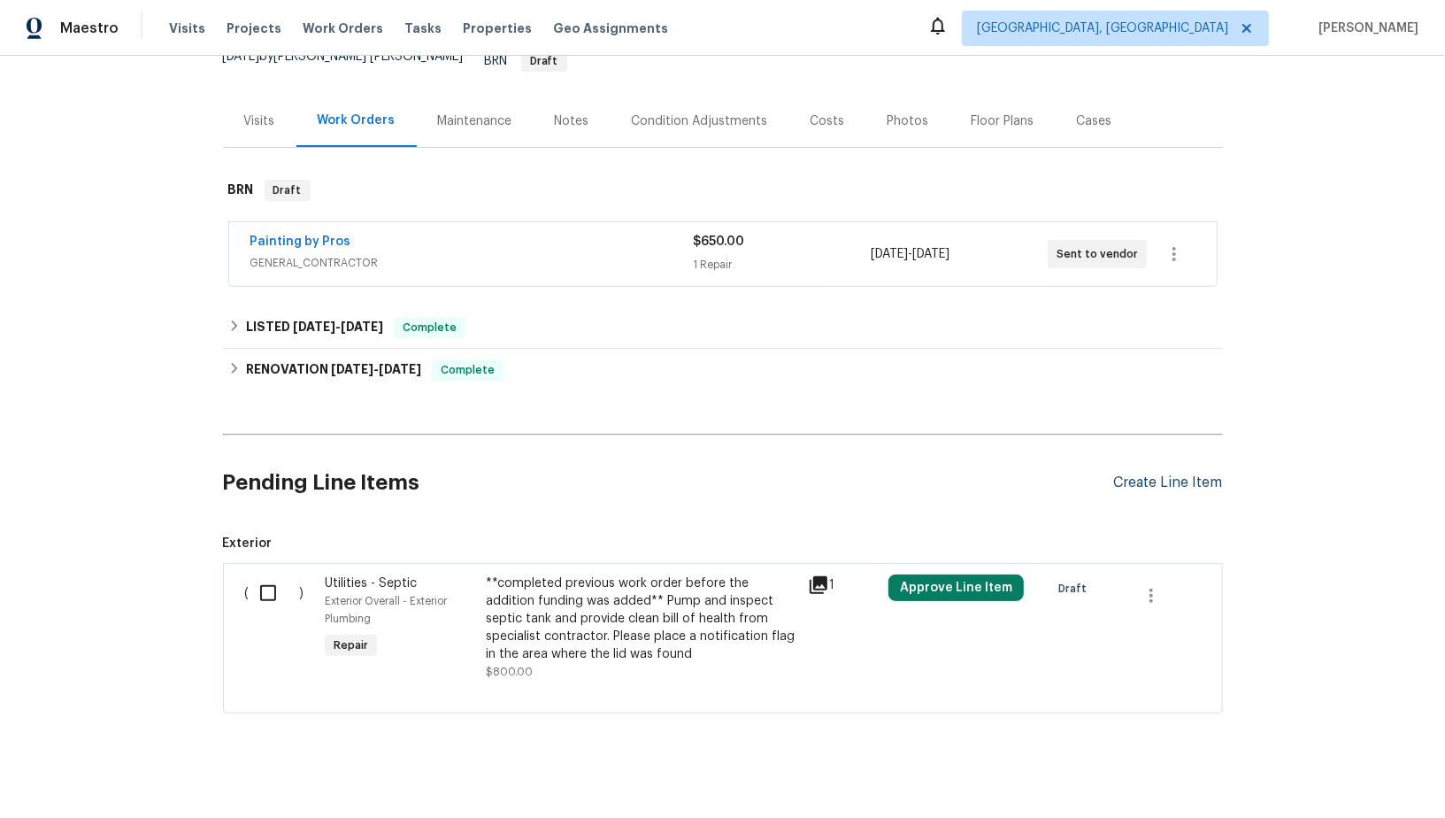
click at [1134, 474] on div "Create Line Item" at bounding box center [1168, 482] width 109 height 17
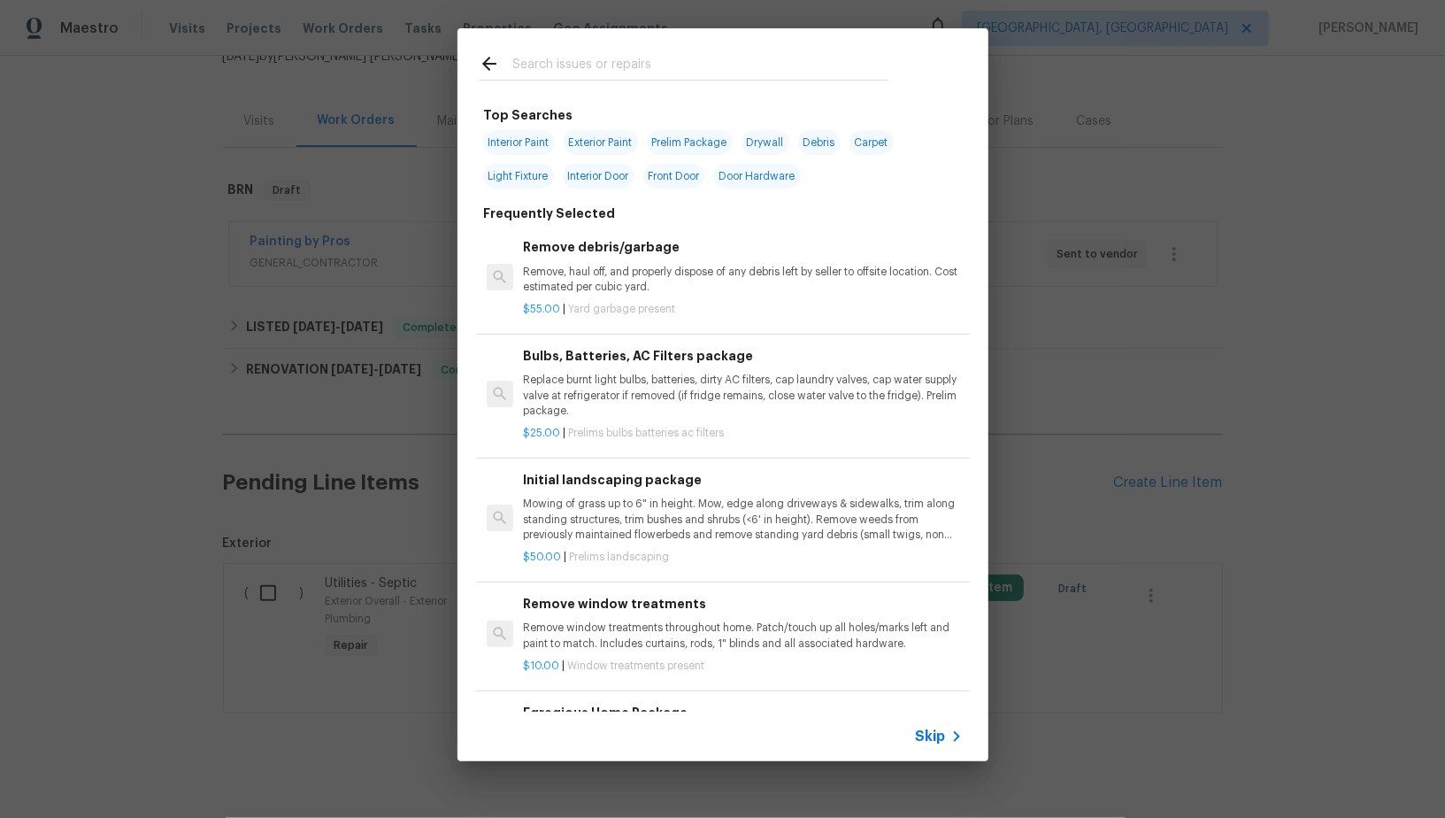
click at [929, 728] on span "Skip" at bounding box center [931, 736] width 30 height 18
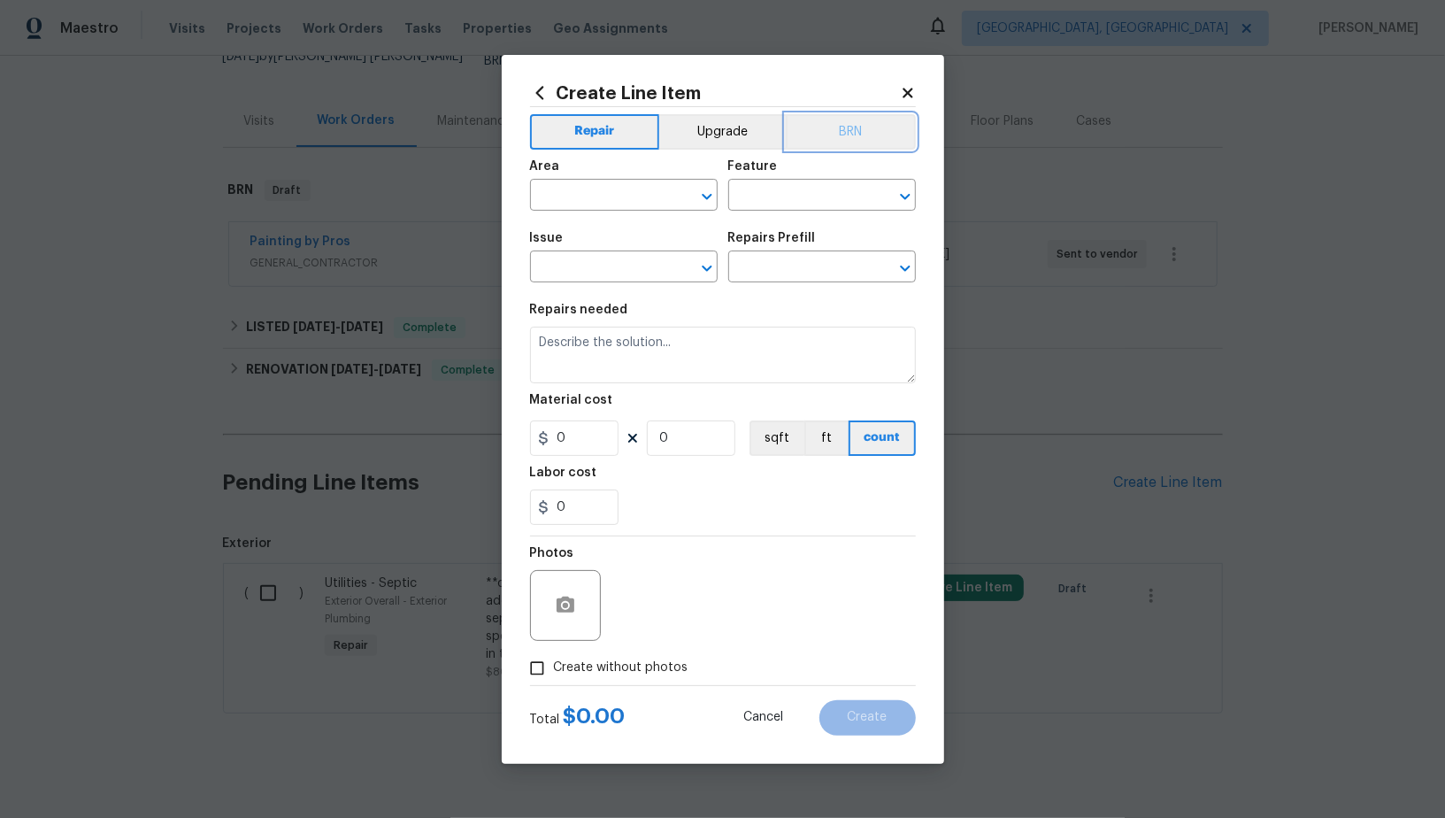
click at [851, 133] on button "BRN" at bounding box center [851, 131] width 130 height 35
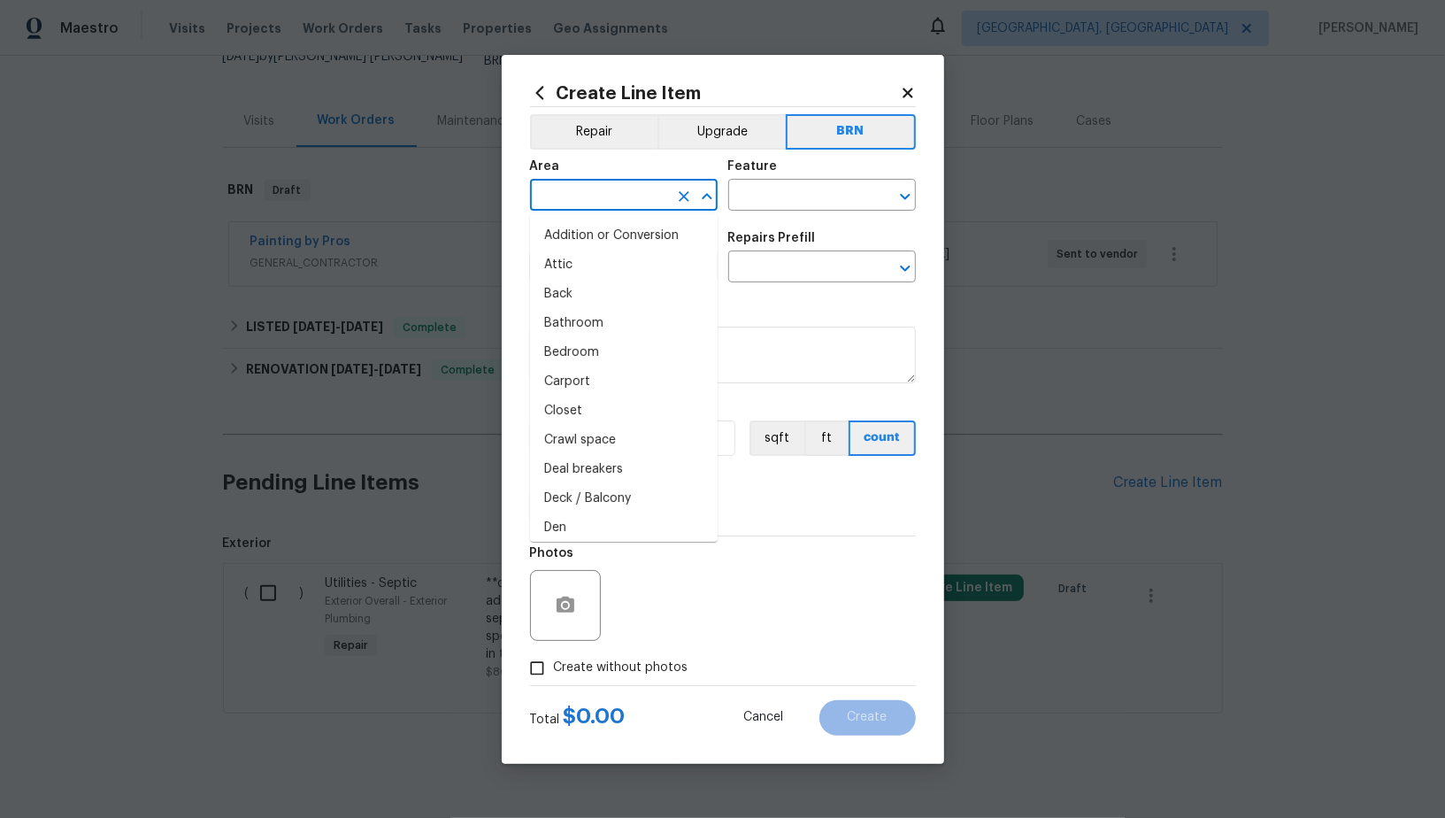
click at [599, 193] on input "text" at bounding box center [599, 196] width 138 height 27
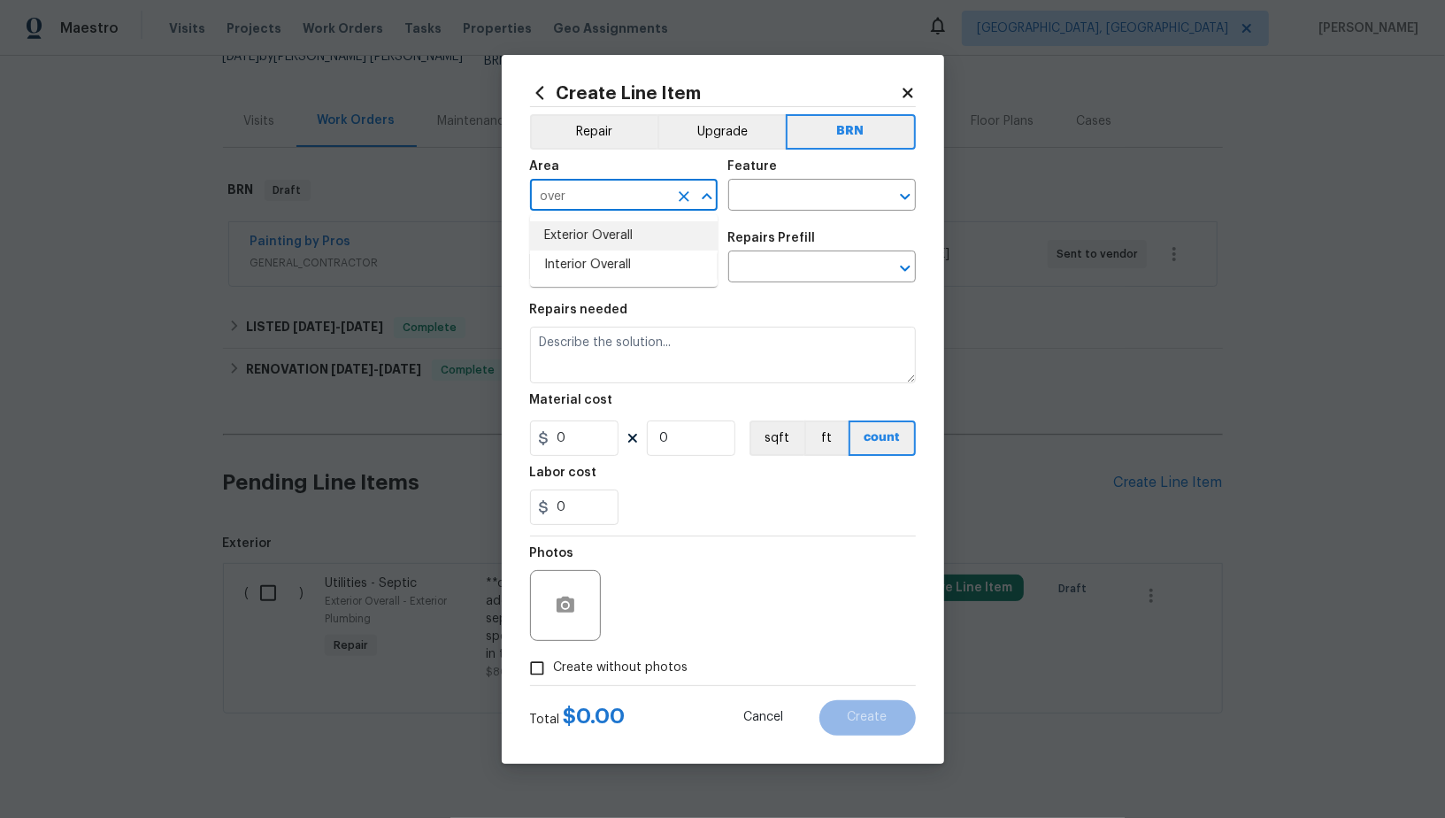
click at [614, 246] on li "Exterior Overall" at bounding box center [624, 235] width 188 height 29
type input "Exterior Overall"
click at [782, 203] on input "text" at bounding box center [797, 196] width 138 height 27
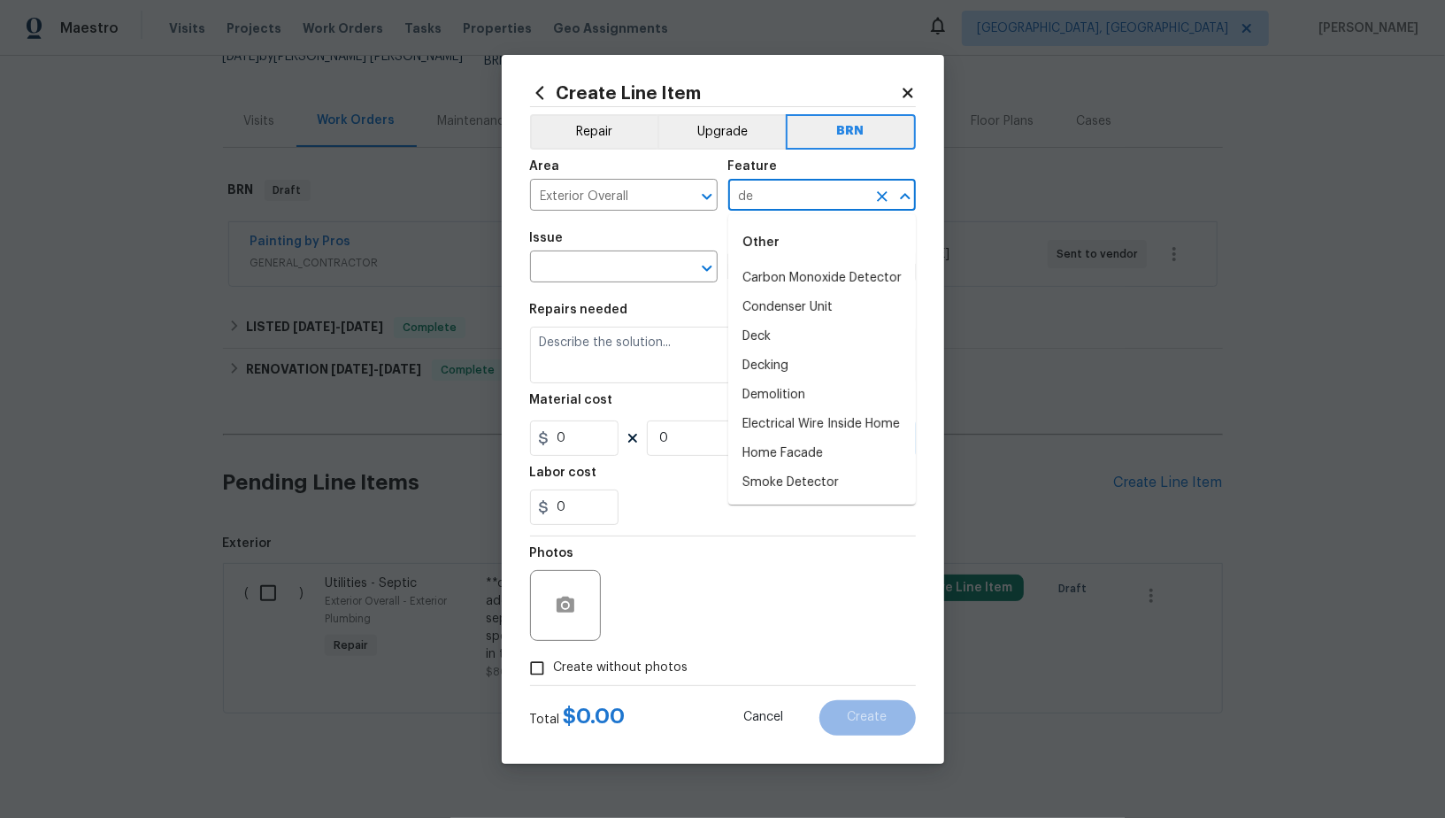
type input "d"
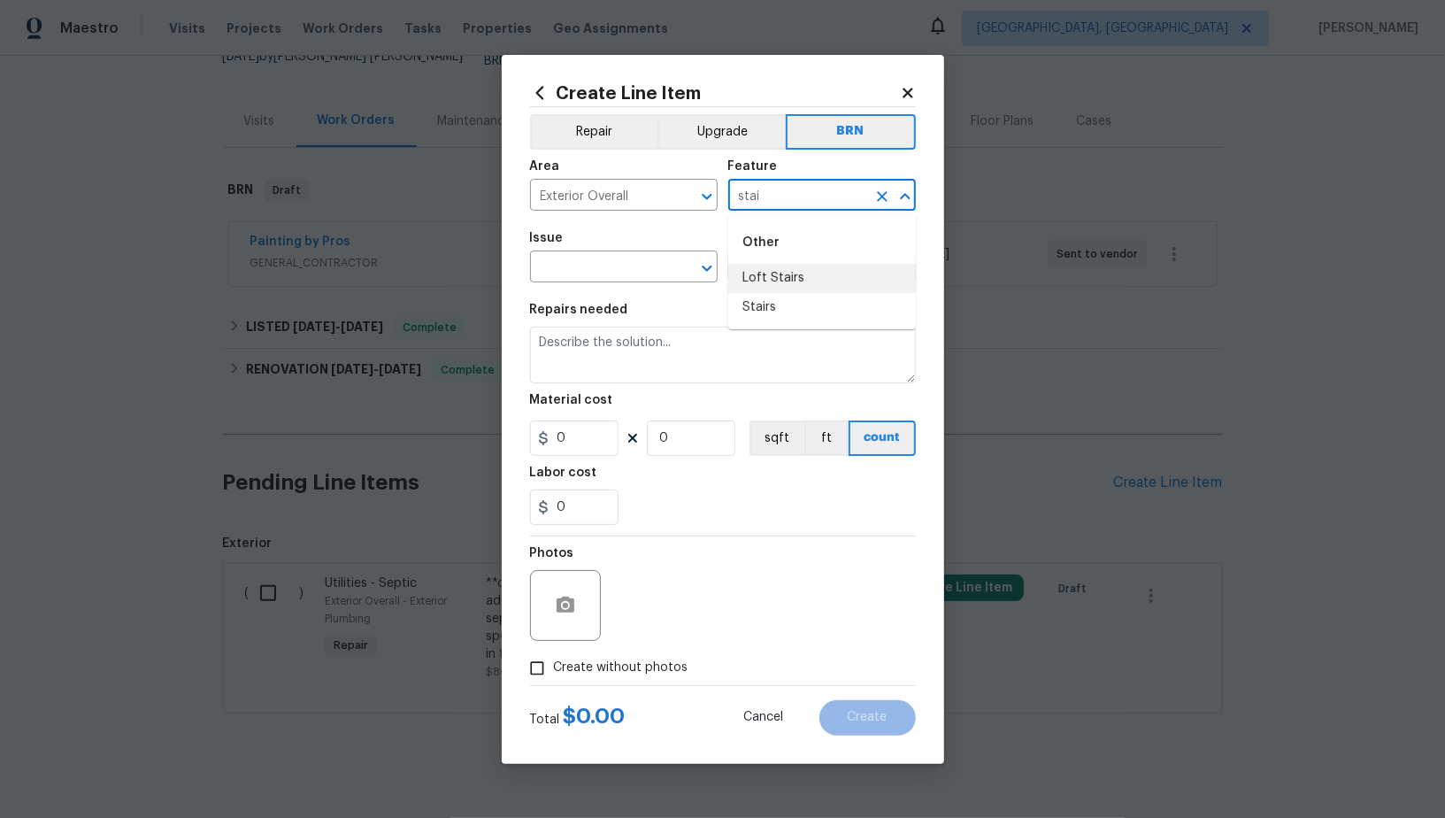
click at [762, 299] on li "Stairs" at bounding box center [822, 307] width 188 height 29
type input "Stairs"
click at [614, 263] on input "text" at bounding box center [599, 268] width 138 height 27
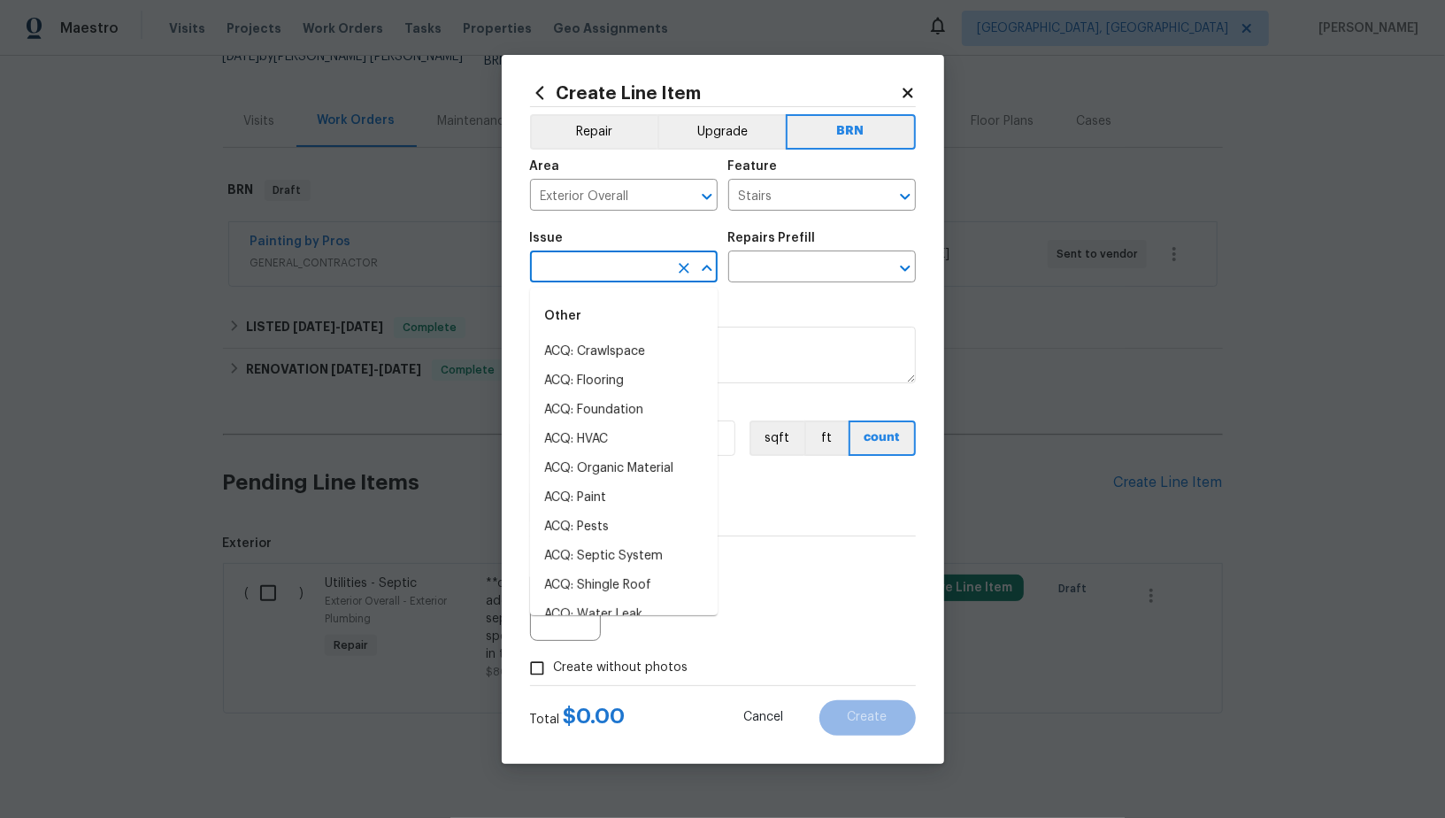
type input "d"
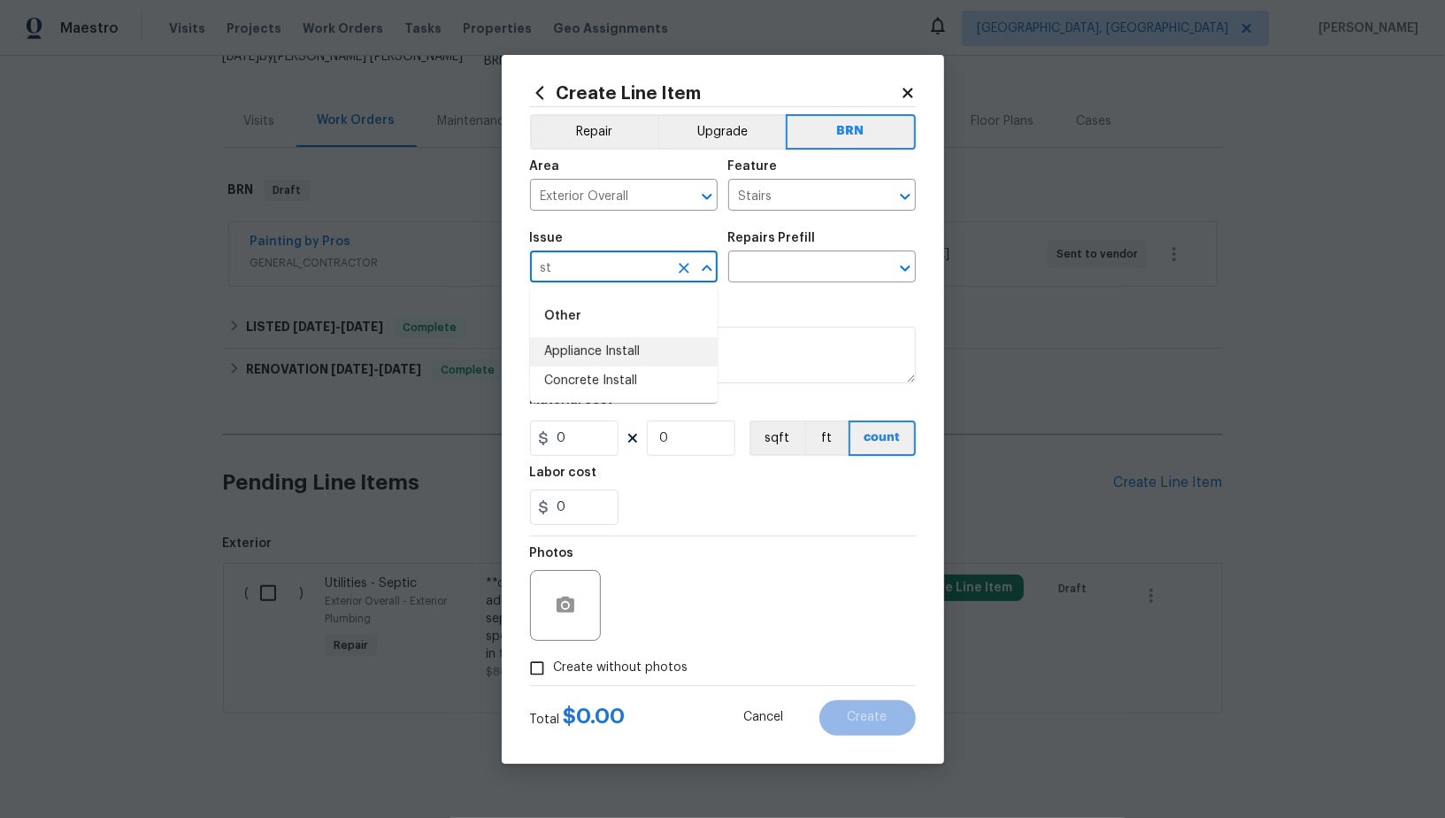
type input "s"
click at [639, 353] on li "Decks and Patios" at bounding box center [624, 351] width 188 height 29
type input "Decks and Patios"
click at [804, 258] on input "text" at bounding box center [797, 268] width 138 height 27
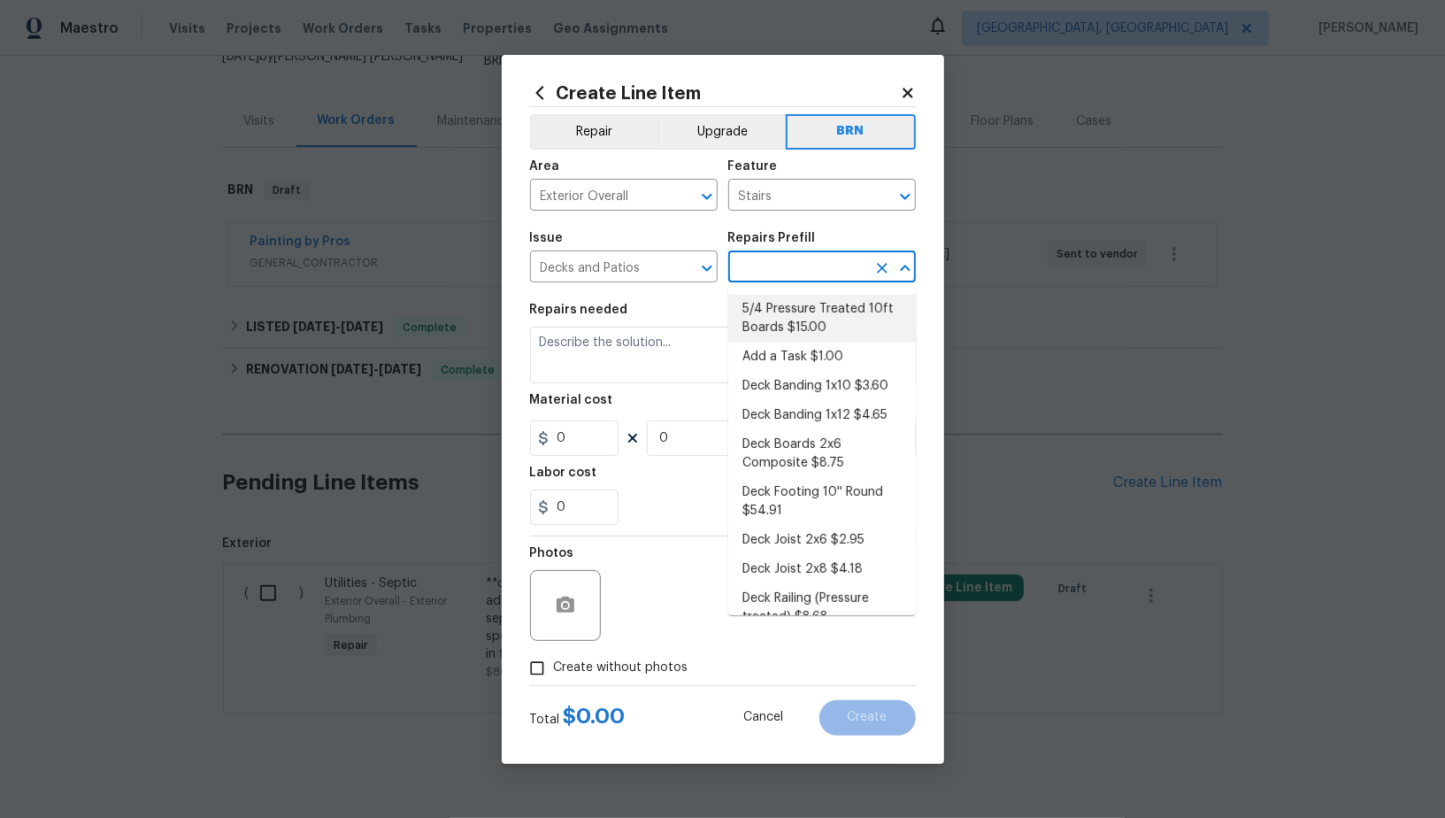
click at [800, 307] on li "5/4 Pressure Treated 10ft Boards $15.00" at bounding box center [822, 319] width 188 height 48
type input "Deck"
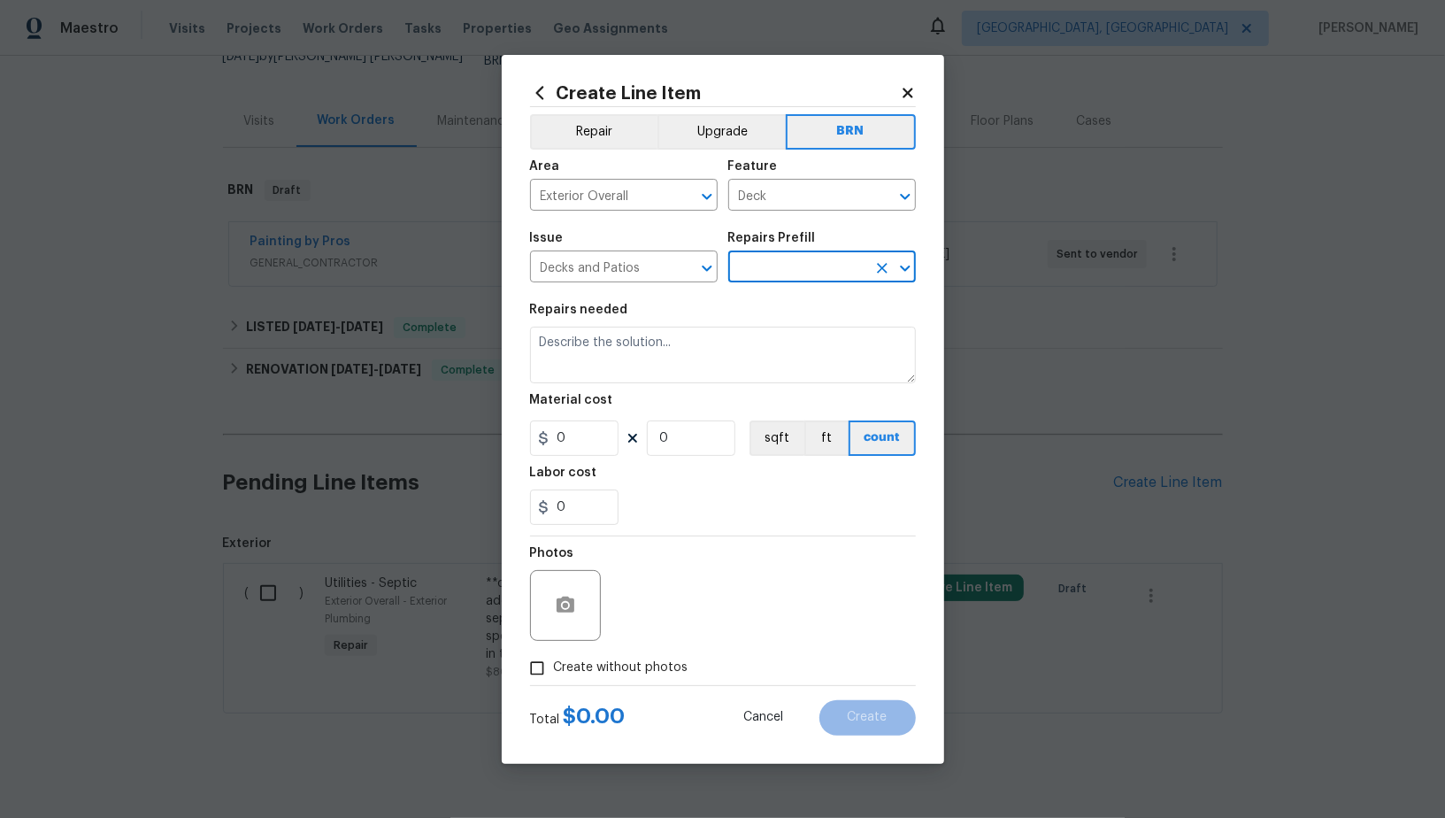
type input "5/4 Pressure Treated 10ft Boards $15.00"
type textarea "Remove and replace the existing deck boards with 2"x6"x10' pressure treated dec…"
type input "15"
type input "1"
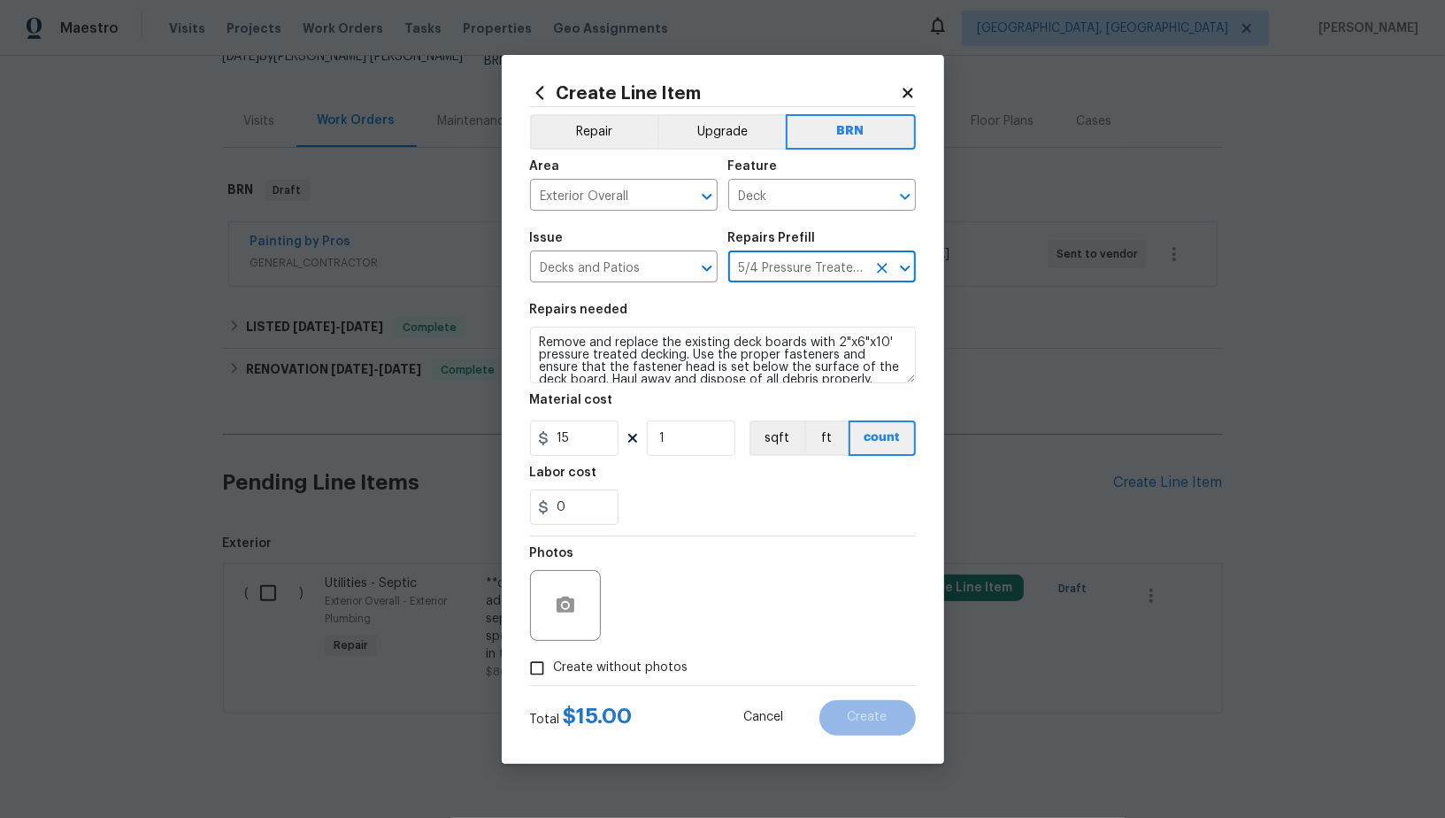
click at [869, 261] on div "5/4 Pressure Treated 10ft Boards $15.00 ​" at bounding box center [822, 268] width 188 height 27
click at [879, 268] on icon "Clear" at bounding box center [882, 268] width 18 height 18
click at [822, 268] on input "text" at bounding box center [797, 268] width 138 height 27
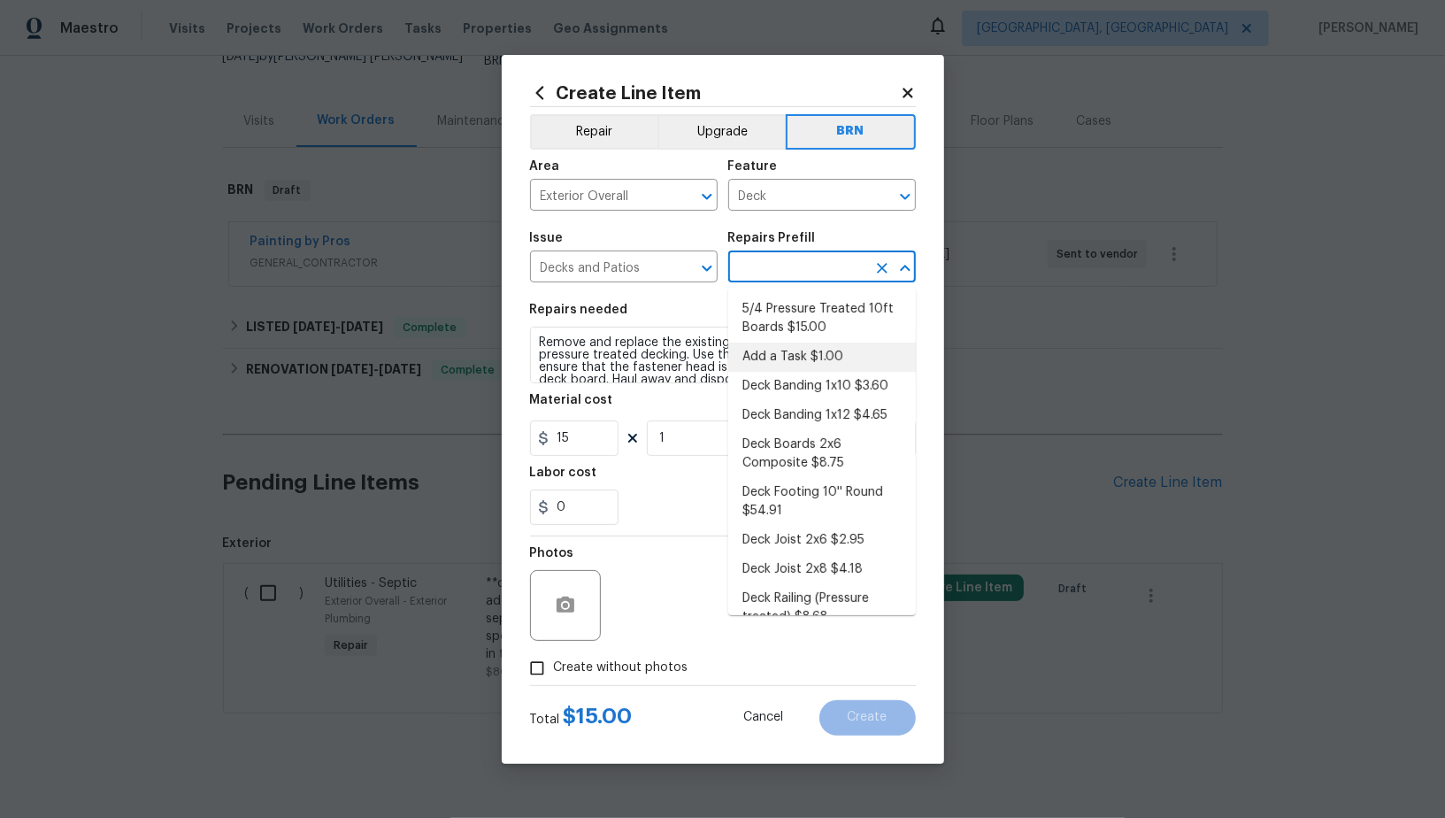
click at [804, 361] on li "Add a Task $1.00" at bounding box center [822, 356] width 188 height 29
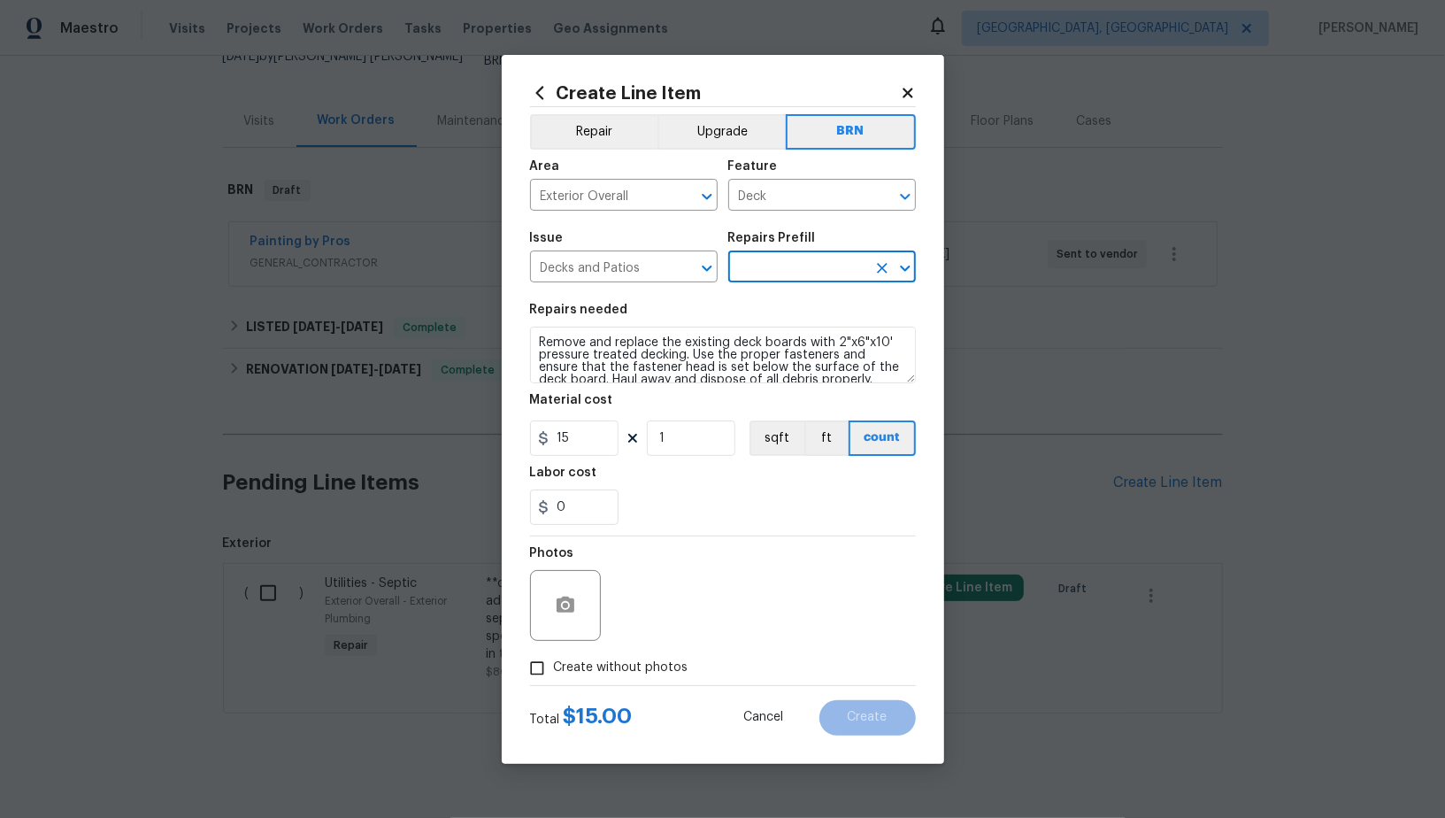
type input "Add a Task $1.00"
type textarea "HPM to detail"
type input "1"
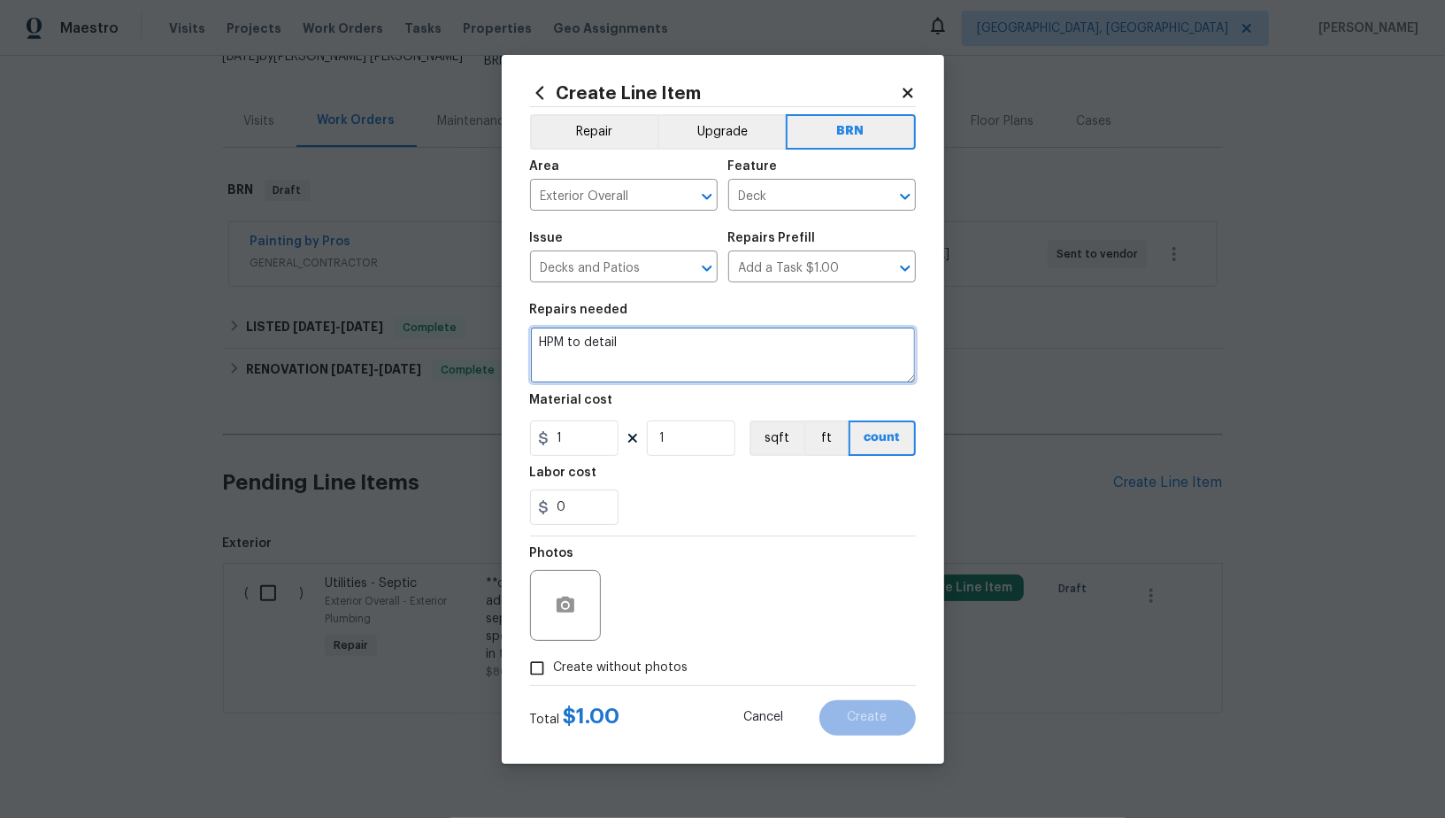
click at [757, 369] on textarea "HPM to detail" at bounding box center [723, 354] width 386 height 57
click at [878, 196] on icon "Clear" at bounding box center [882, 197] width 18 height 18
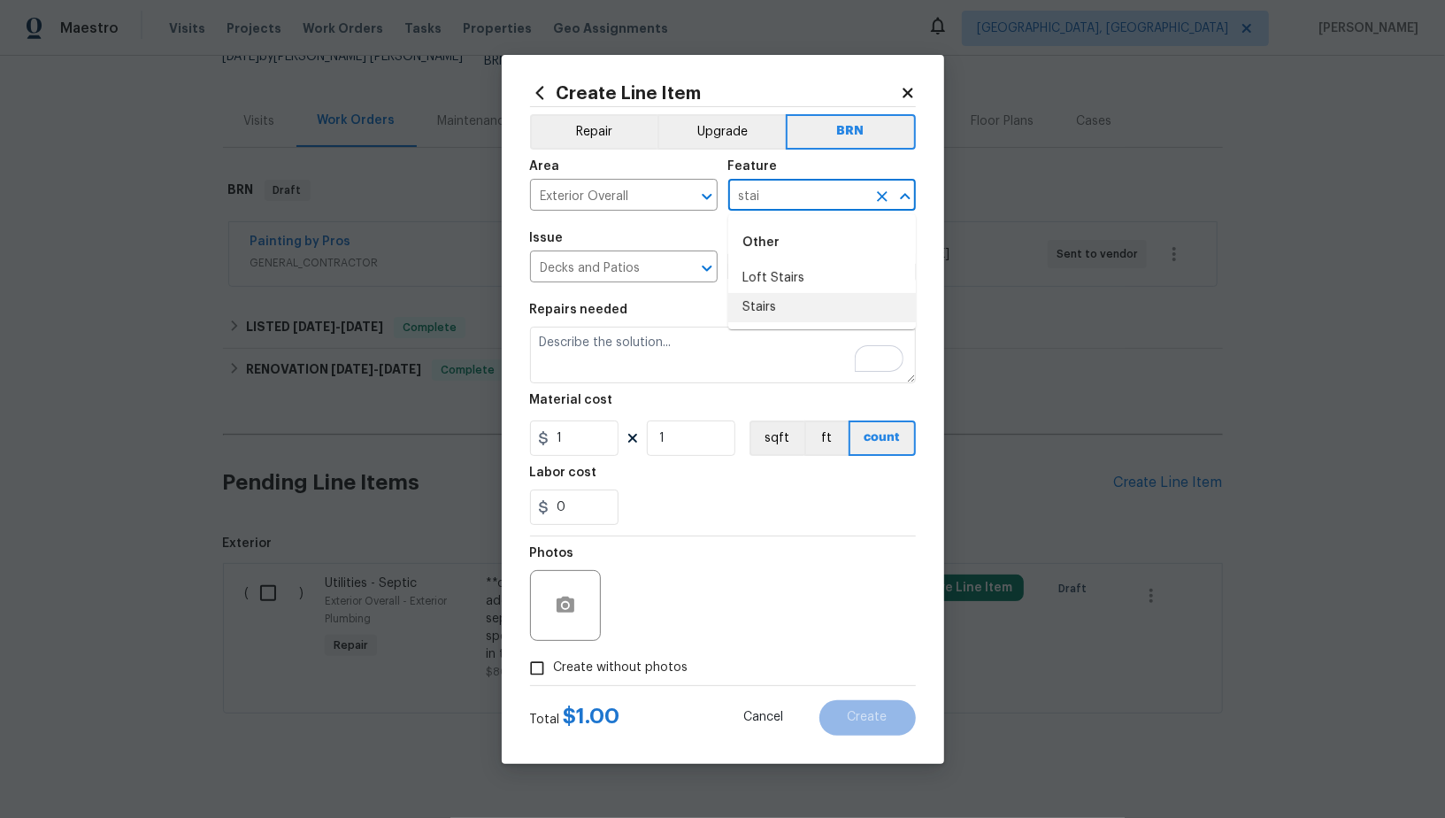
click at [815, 305] on li "Stairs" at bounding box center [822, 307] width 188 height 29
type input "Stairs"
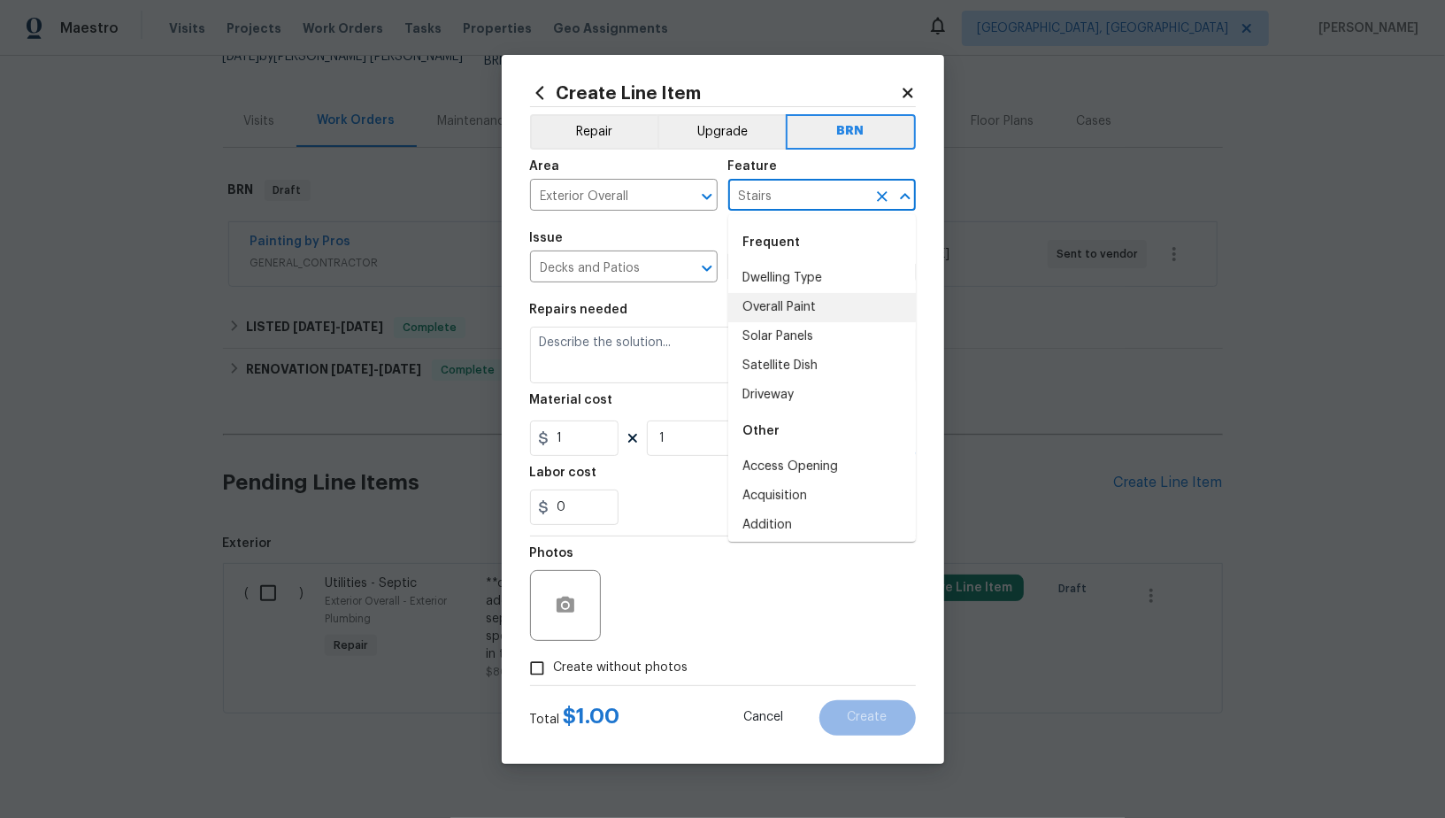
click at [645, 389] on section "Repairs needed Material cost 1 1 sqft ft count Labor cost 0" at bounding box center [723, 414] width 386 height 242
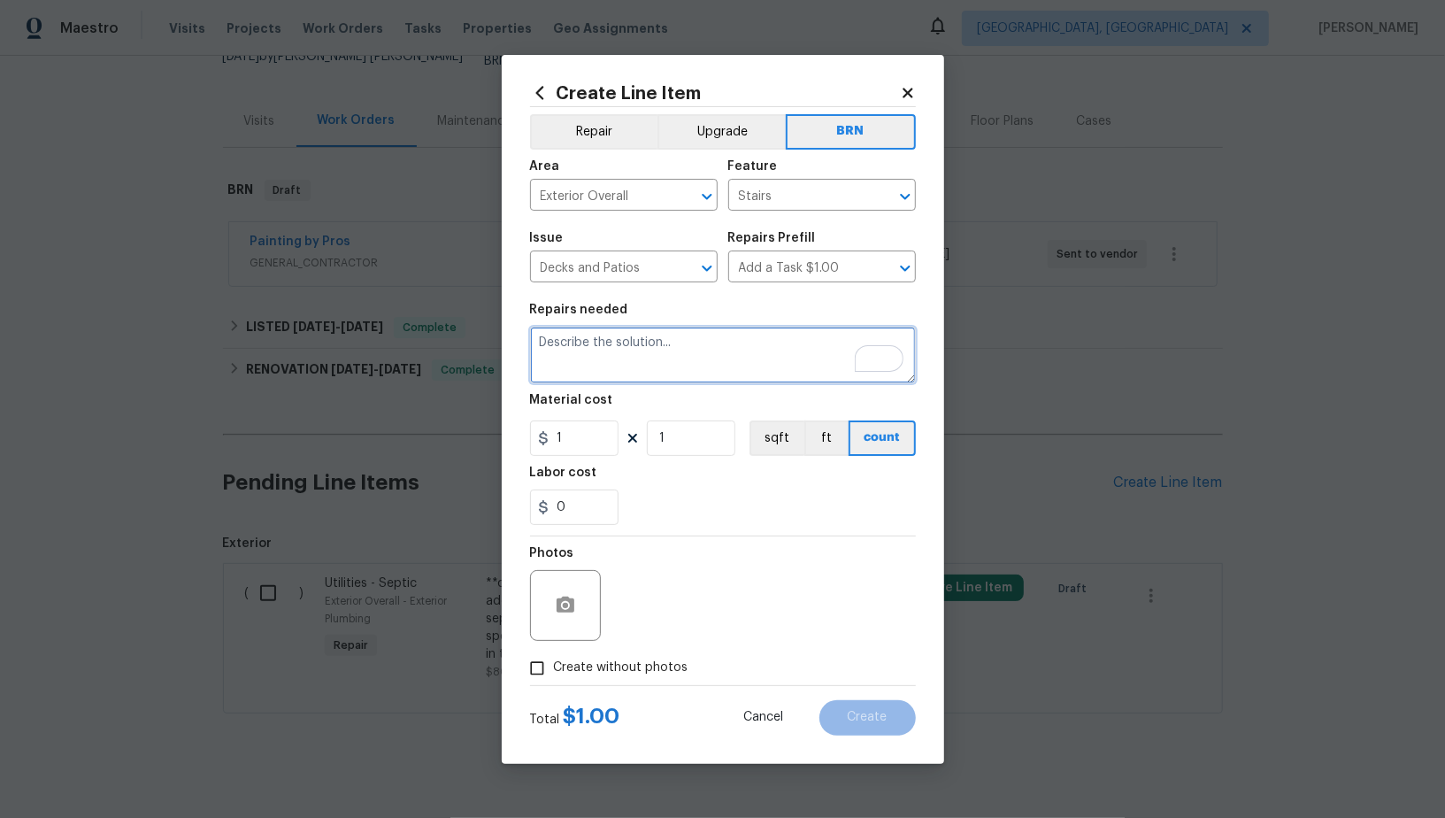
click at [628, 370] on textarea "To enrich screen reader interactions, please activate Accessibility in Grammarl…" at bounding box center [723, 354] width 386 height 57
paste textarea "Lender Required: Seller to have contractor repair the wood stairs to the deck t…"
type textarea "Lender Required: Seller to have contractor repair the wood stairs to the deck t…"
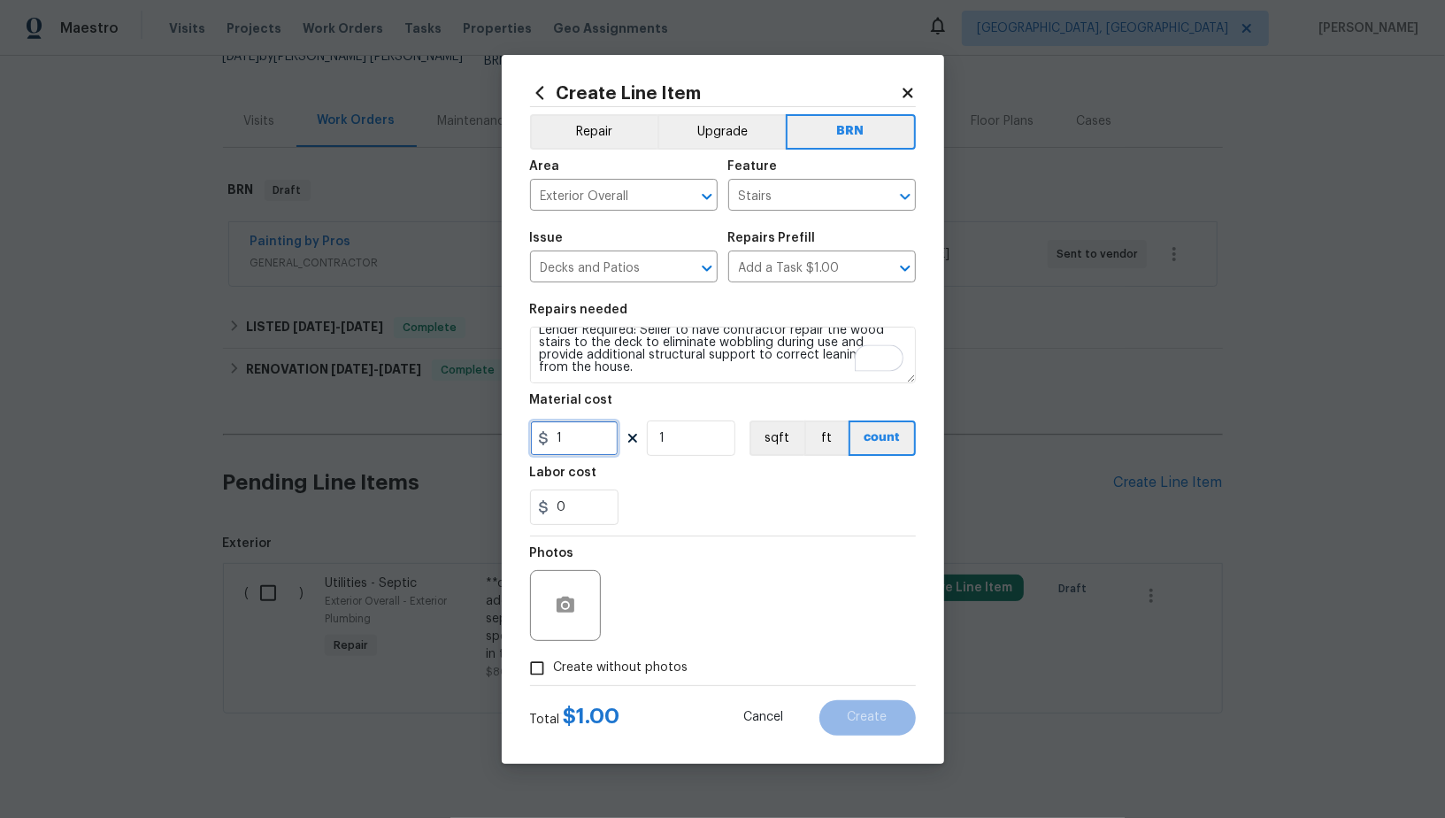
click at [599, 444] on input "1" at bounding box center [574, 437] width 88 height 35
type input "0"
click at [600, 503] on input "0" at bounding box center [574, 506] width 88 height 35
type input "1"
click at [562, 610] on icon "button" at bounding box center [566, 604] width 18 height 16
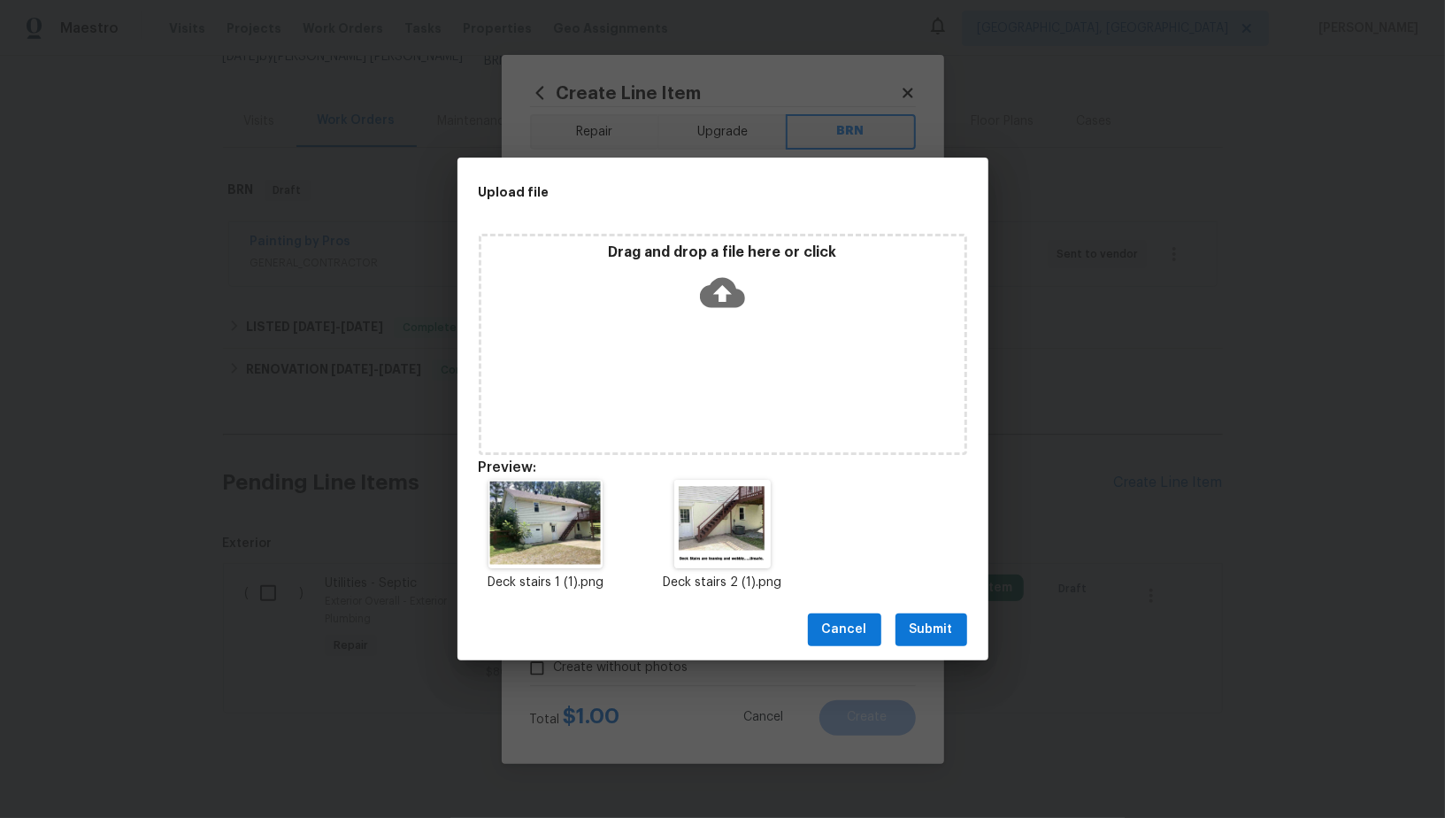
click at [913, 639] on span "Submit" at bounding box center [931, 629] width 43 height 22
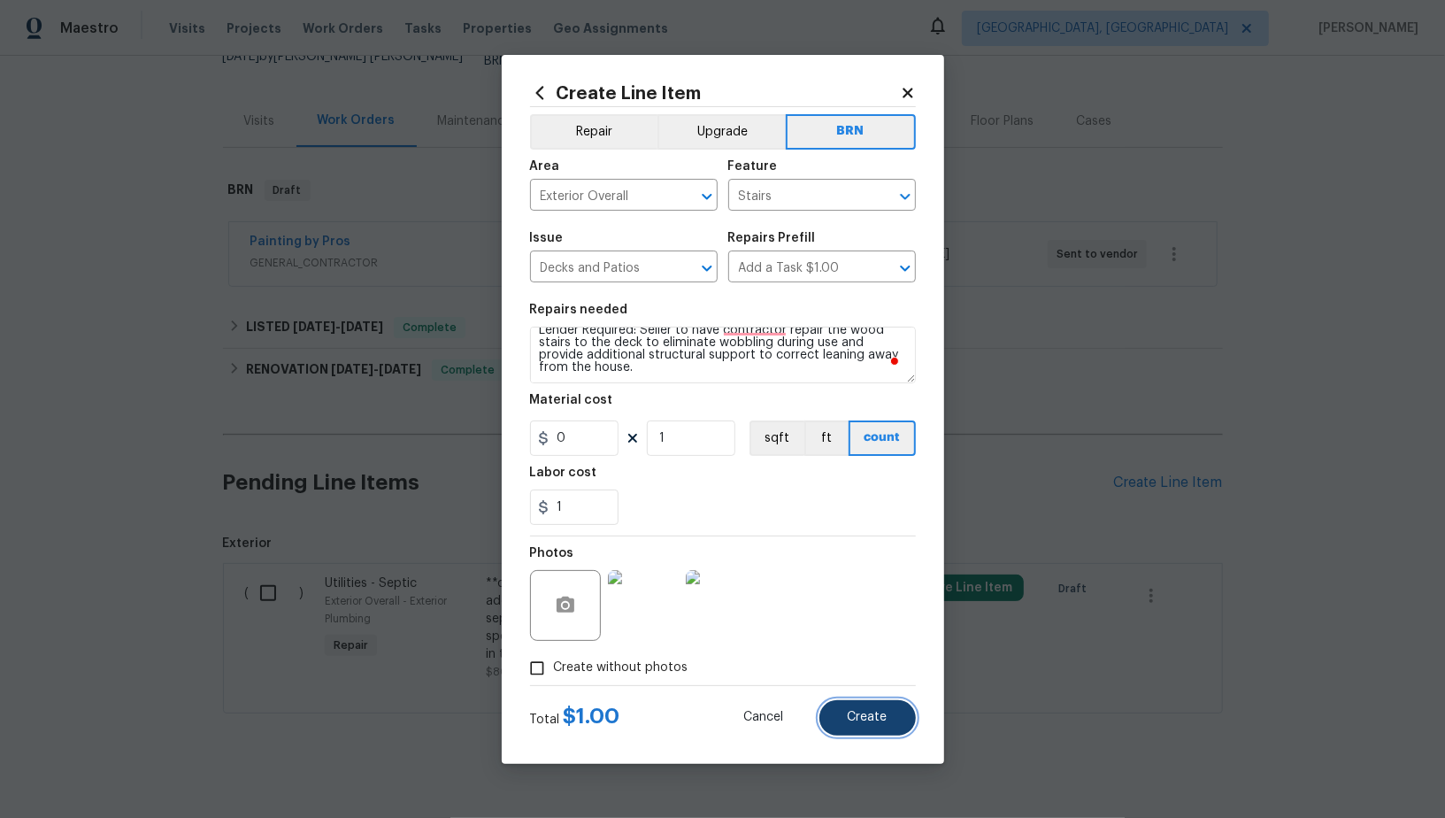
click at [871, 715] on span "Create" at bounding box center [868, 716] width 40 height 13
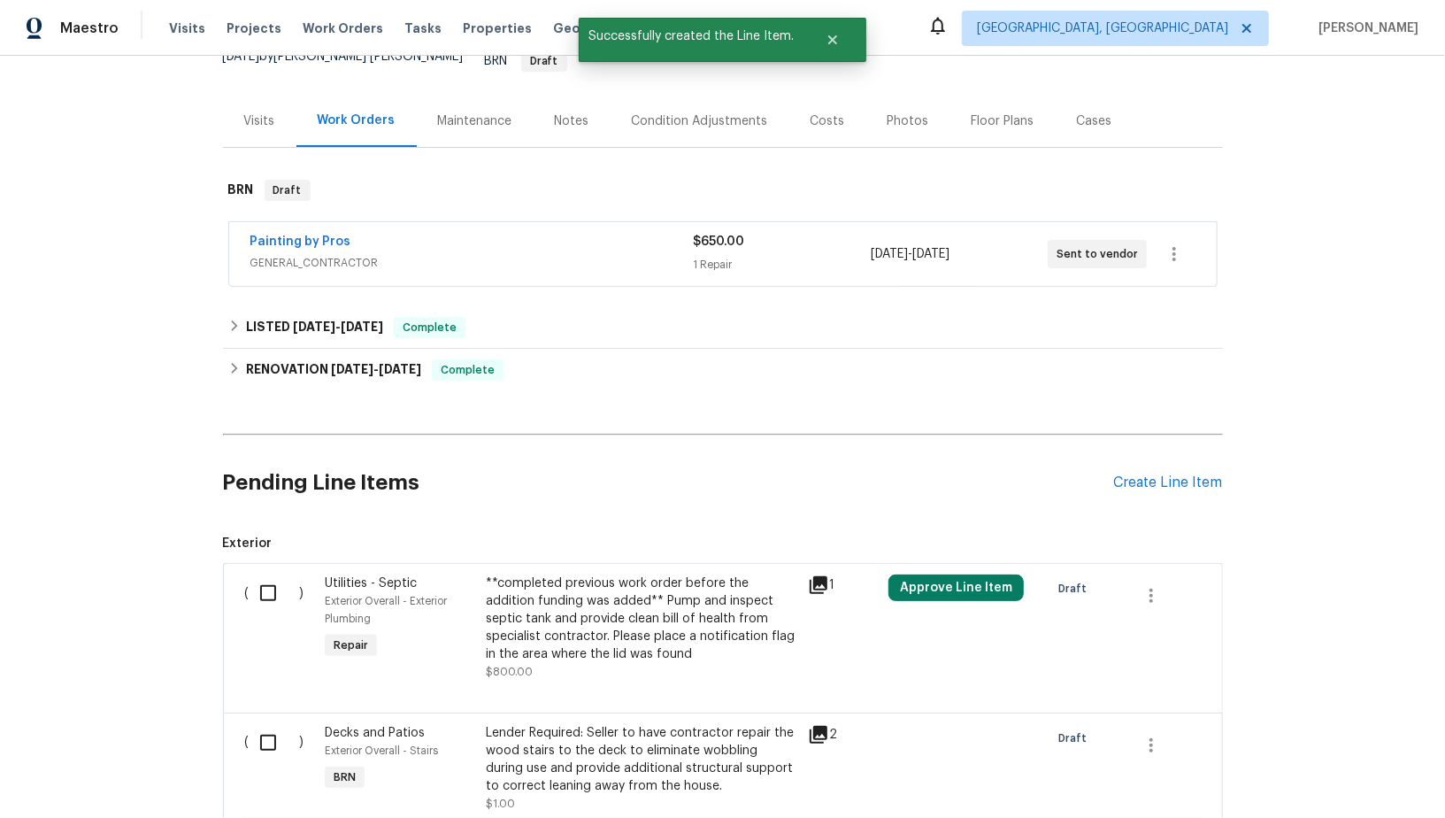
scroll to position [400, 0]
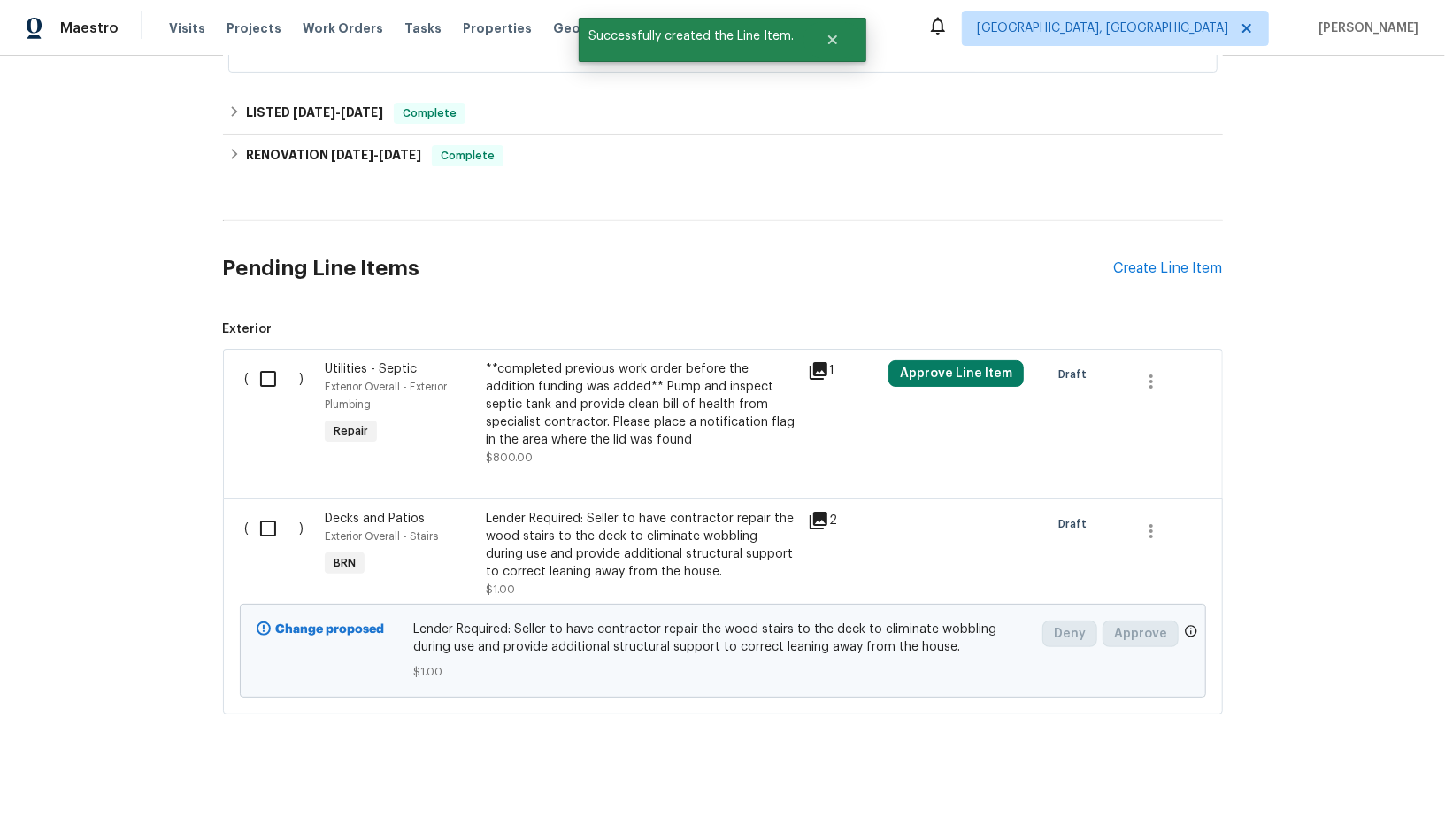
click at [276, 521] on input "checkbox" at bounding box center [275, 528] width 50 height 37
checkbox input "true"
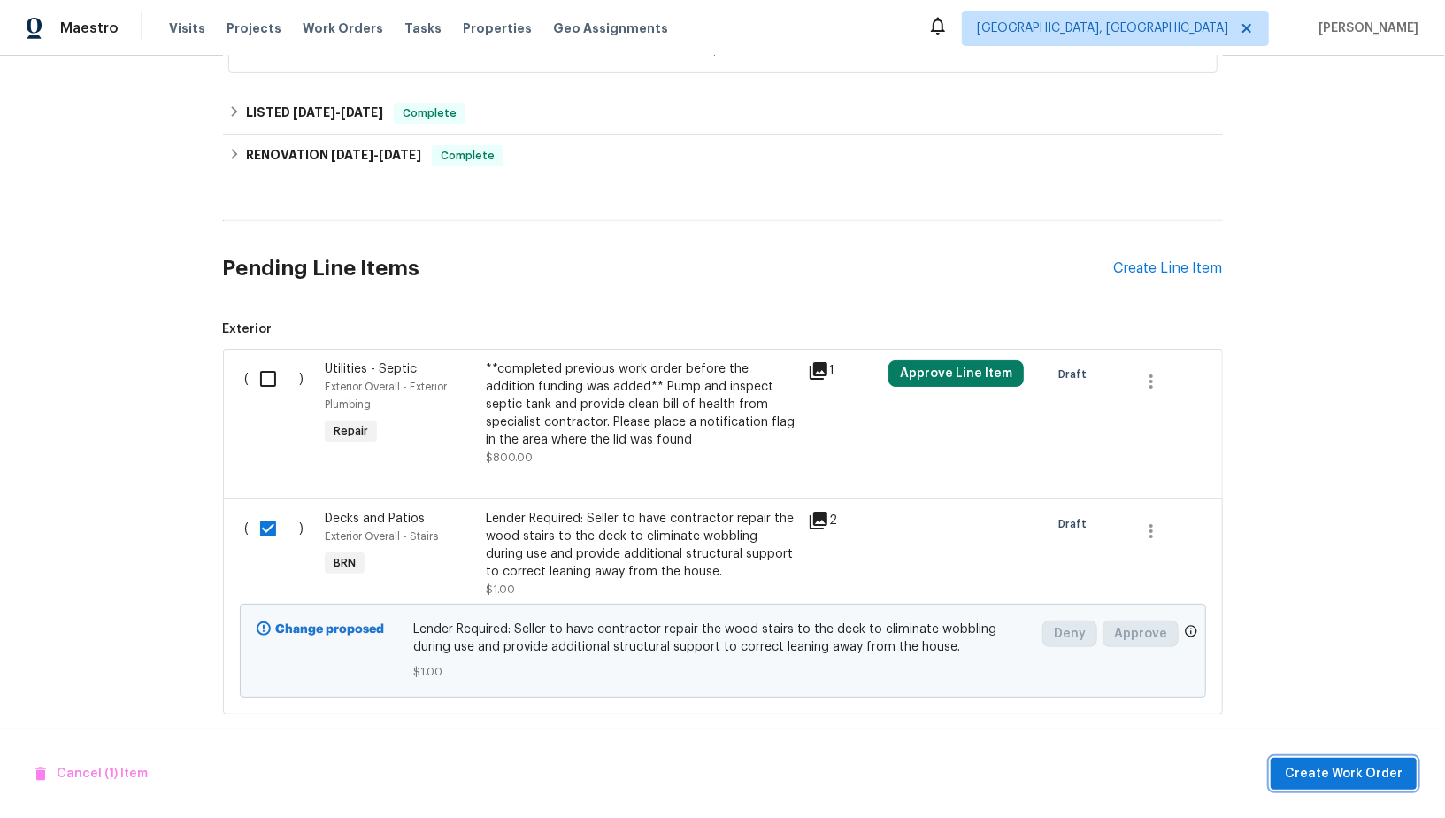
click at [1355, 772] on span "Create Work Order" at bounding box center [1344, 774] width 118 height 22
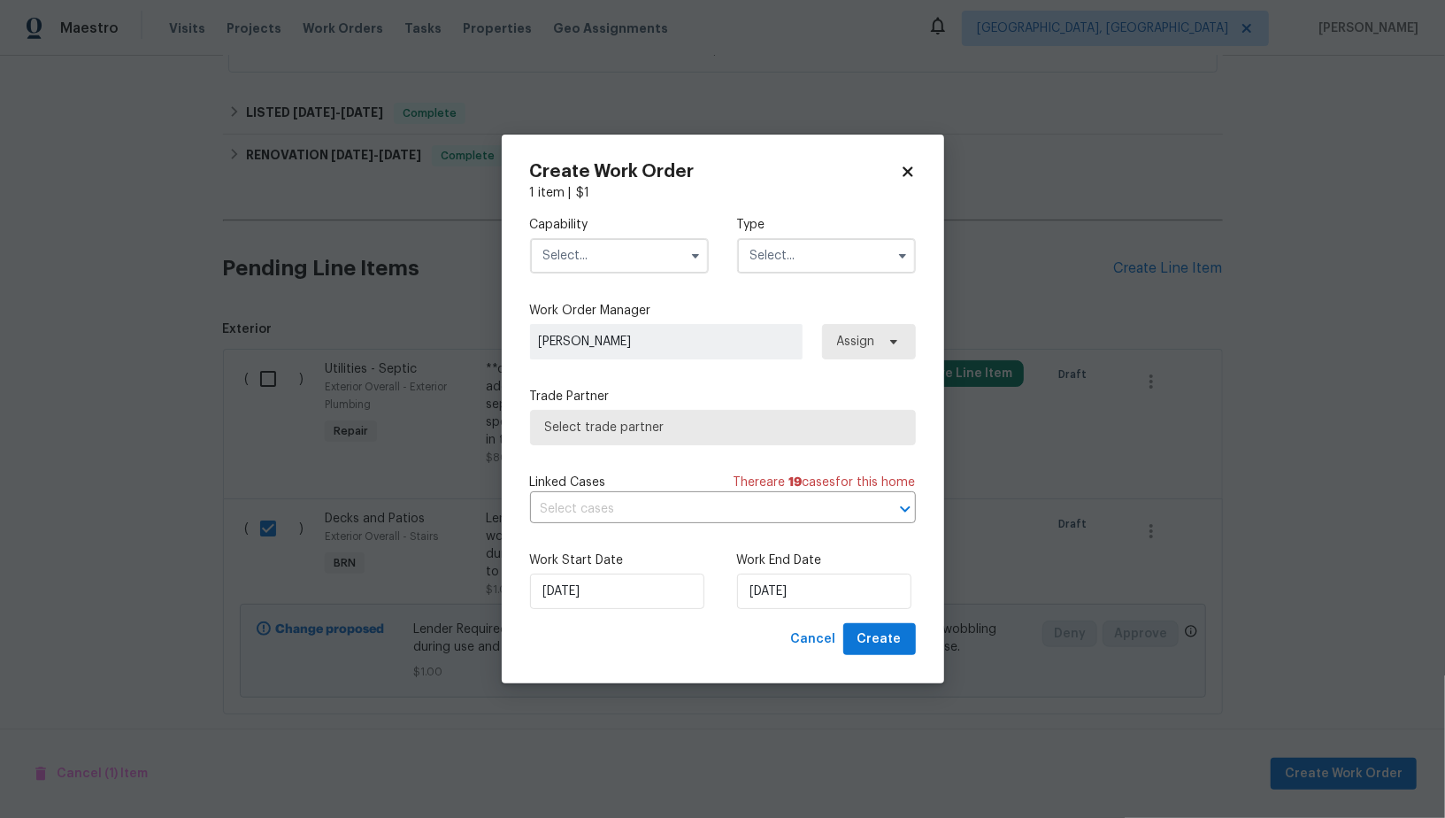
click at [602, 268] on input "text" at bounding box center [619, 255] width 179 height 35
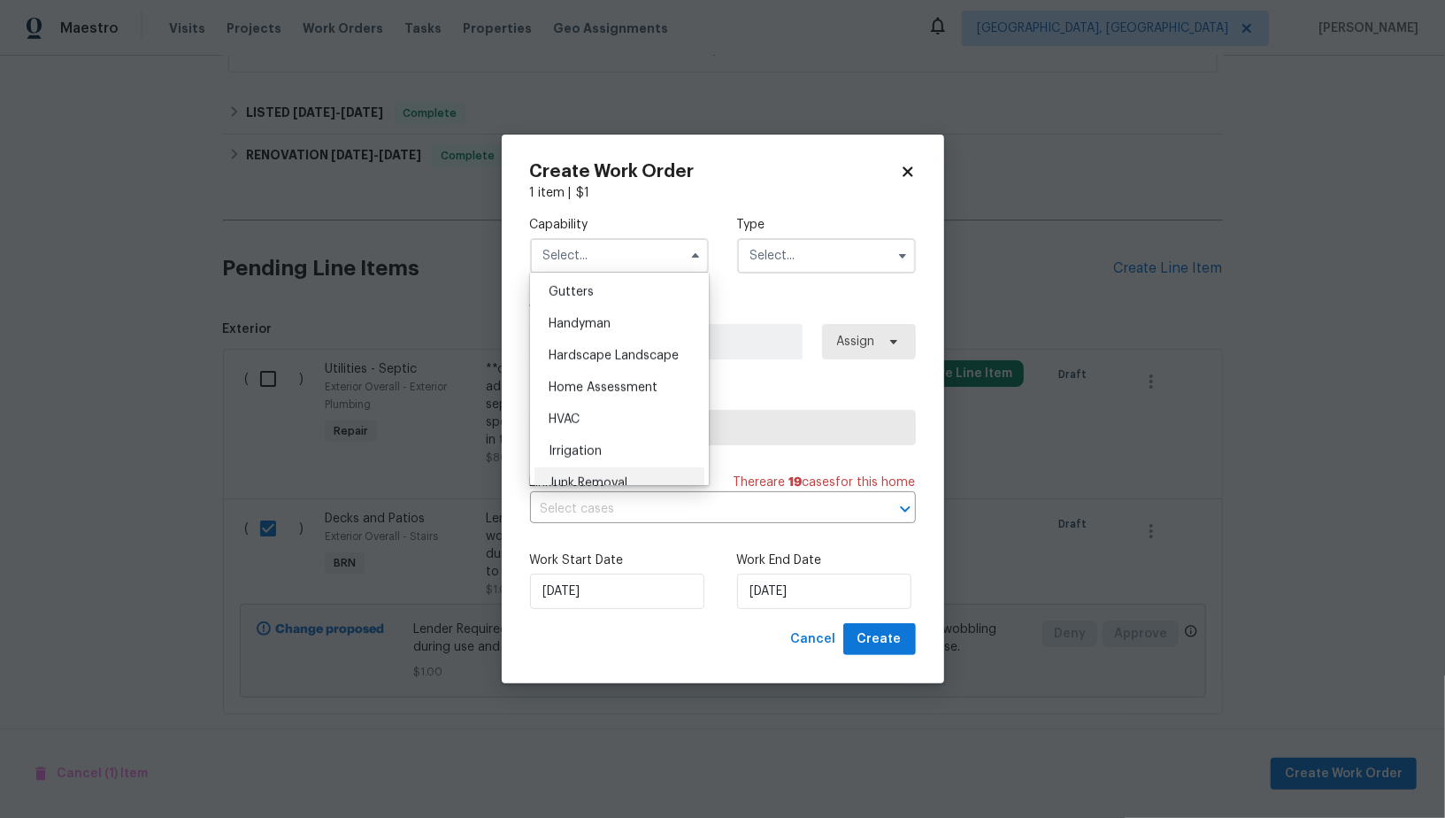
scroll to position [911, 0]
click at [595, 346] on div "Handyman" at bounding box center [619, 355] width 170 height 32
type input "Handyman"
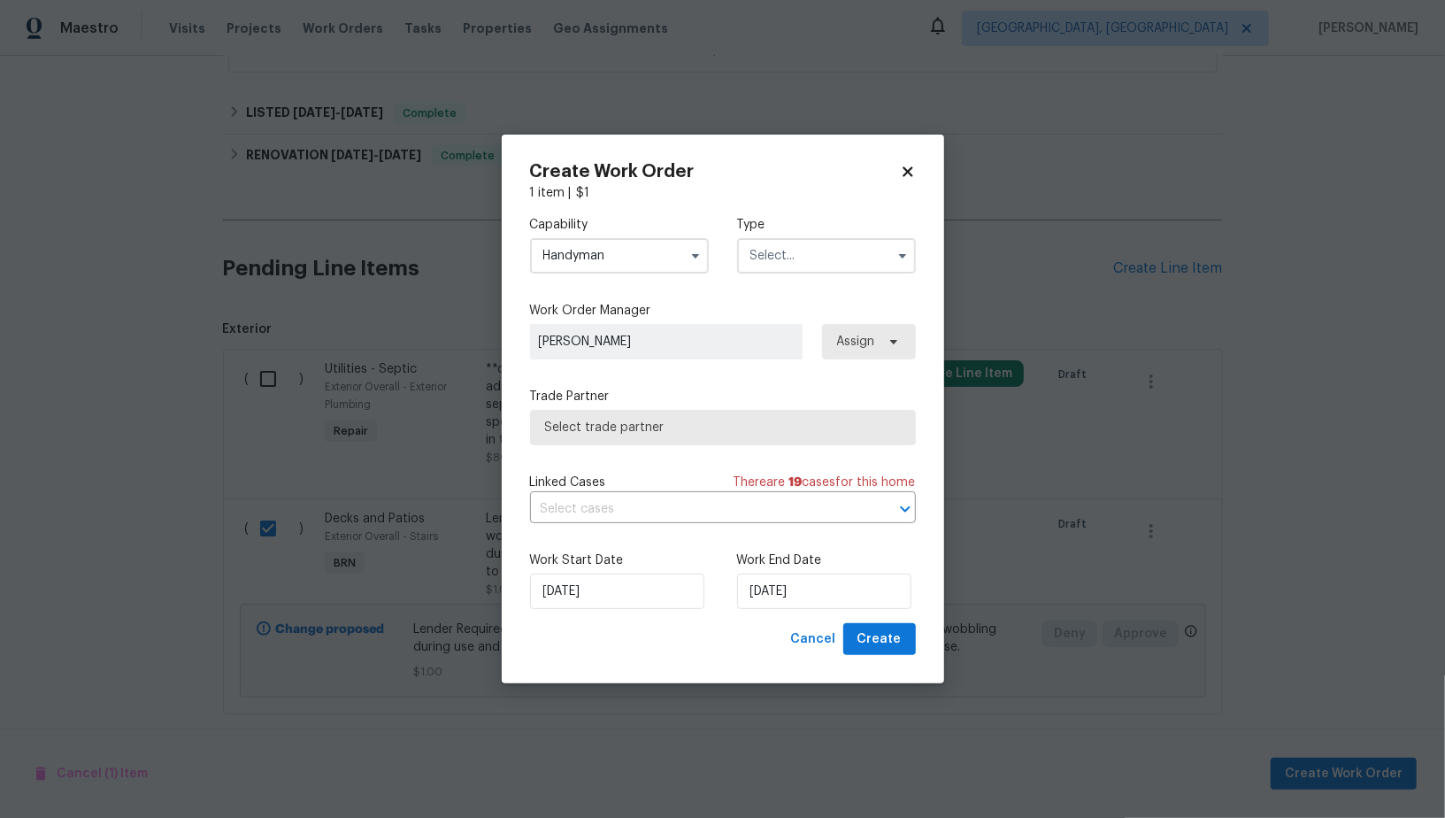
click at [799, 257] on input "text" at bounding box center [826, 255] width 179 height 35
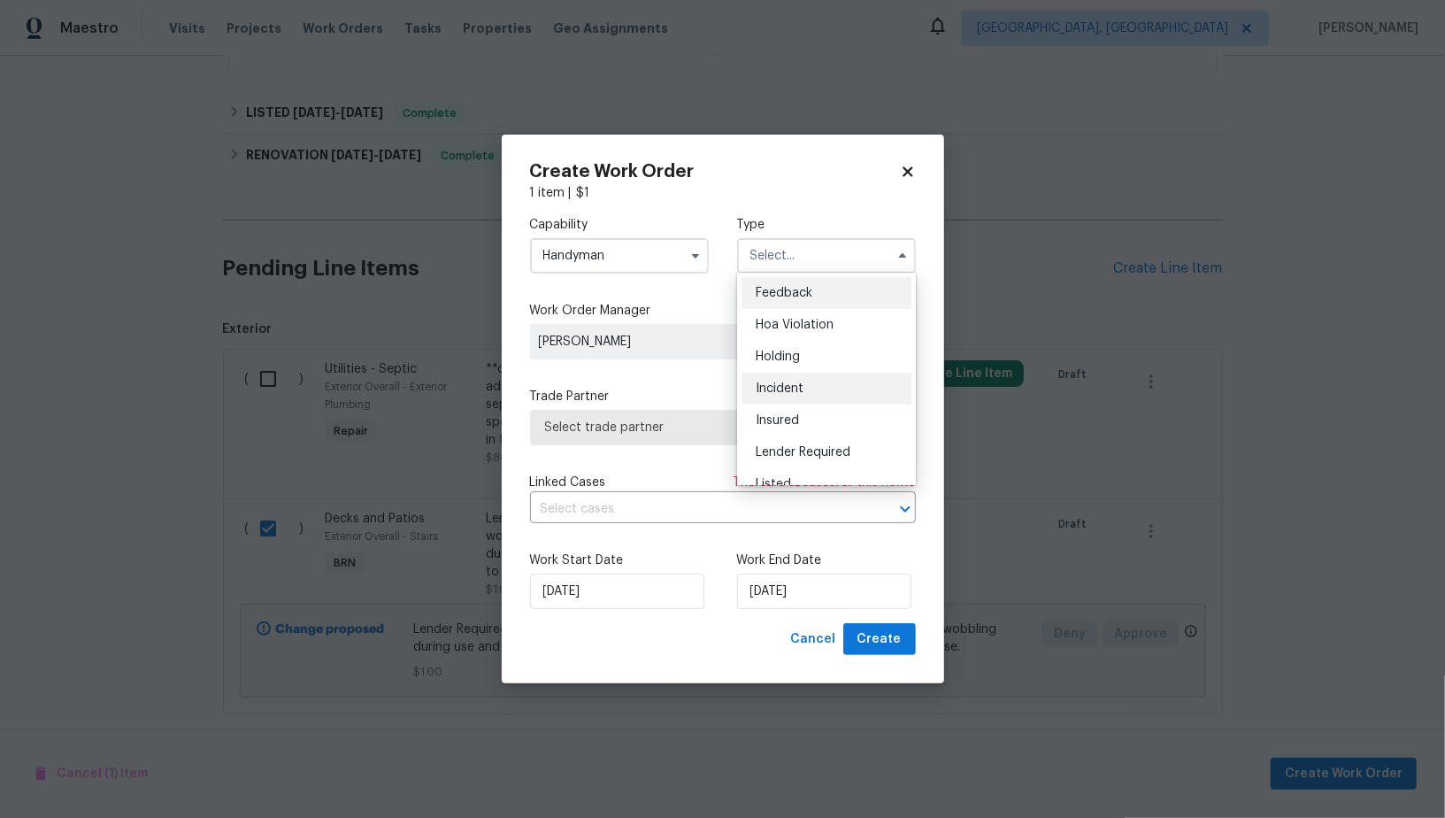
scroll to position [401, 0]
click at [783, 369] on span "Resale" at bounding box center [774, 370] width 37 height 12
type input "Resale"
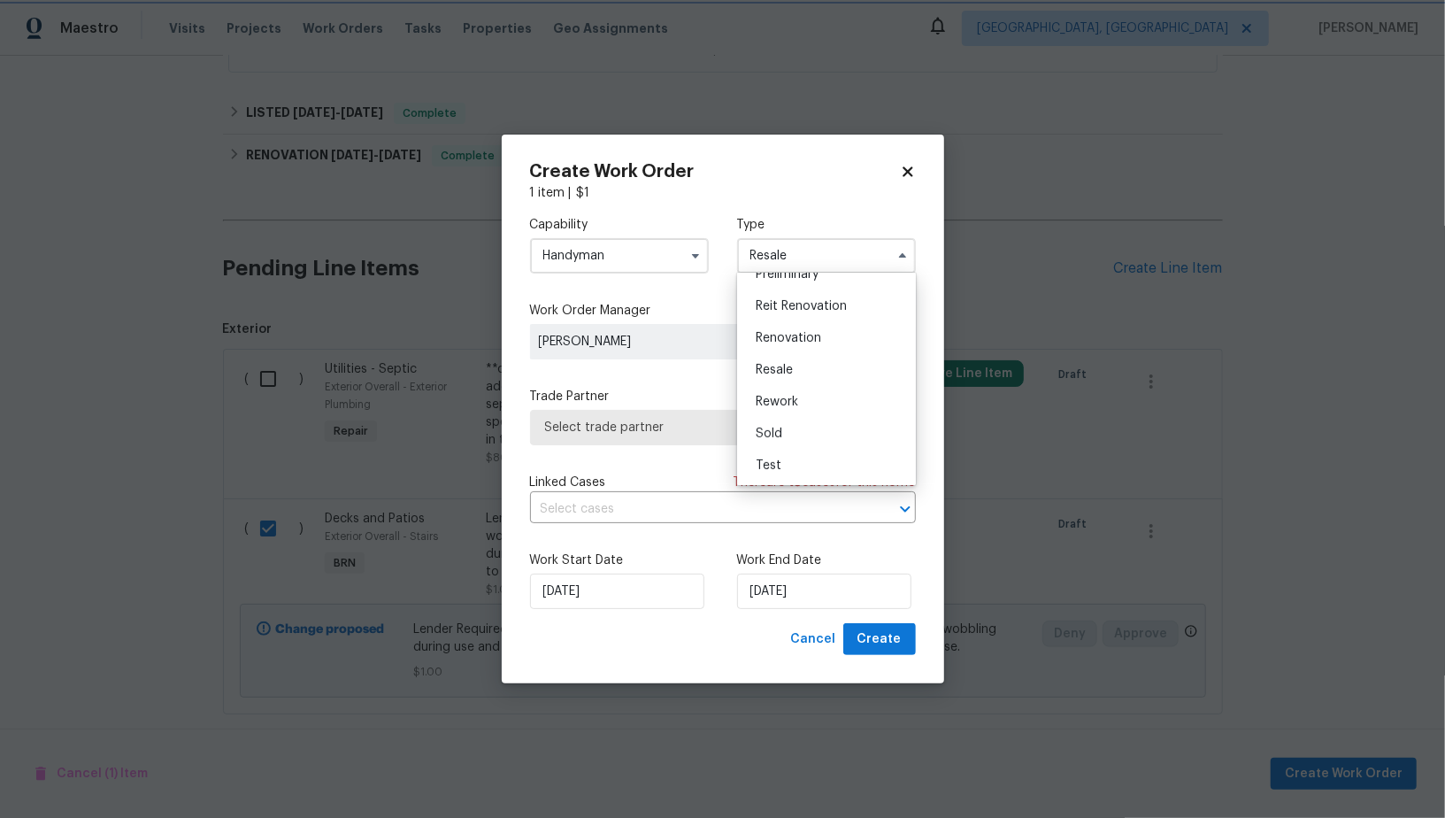
scroll to position [0, 0]
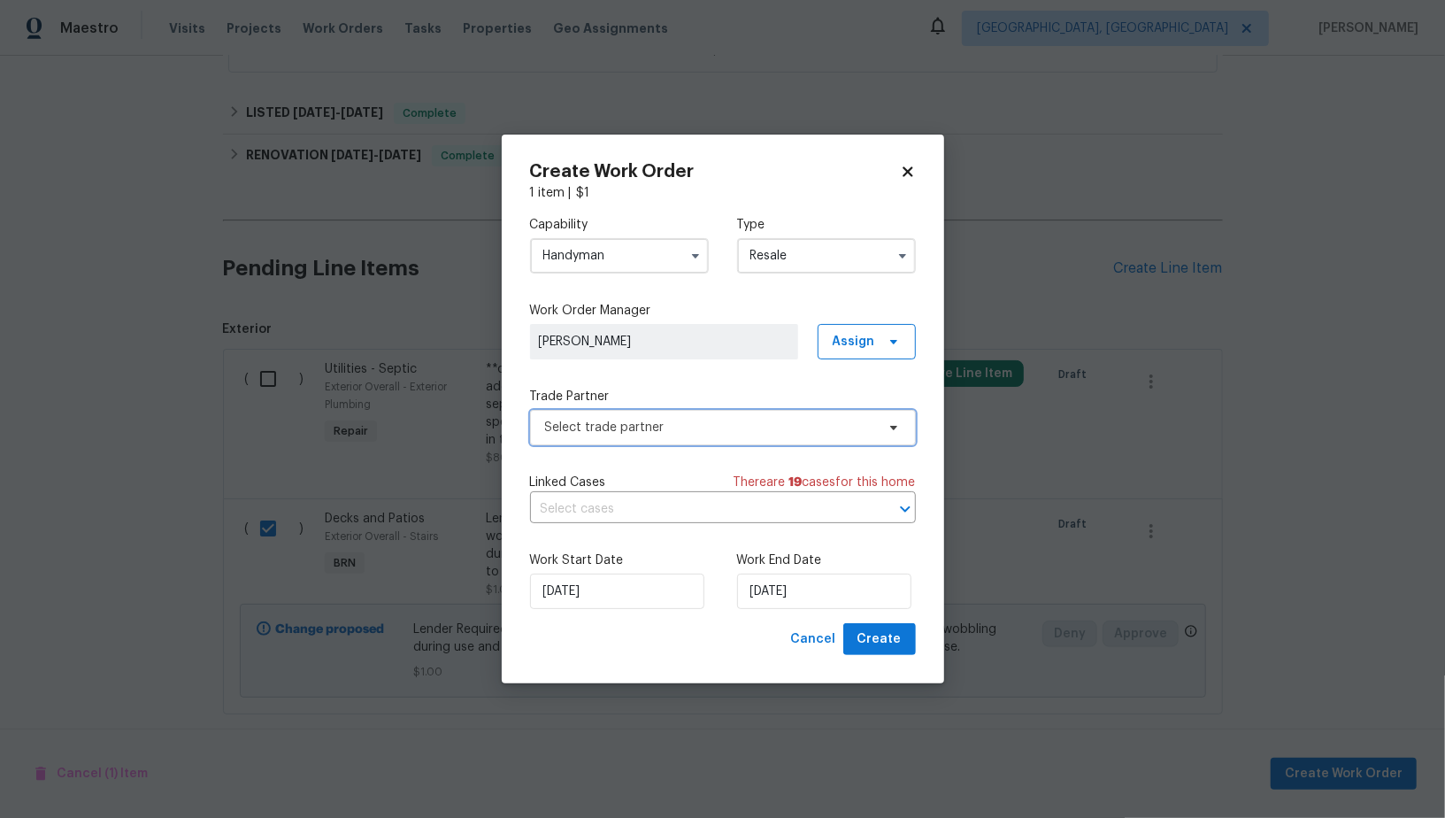
click at [700, 423] on span "Select trade partner" at bounding box center [710, 427] width 330 height 18
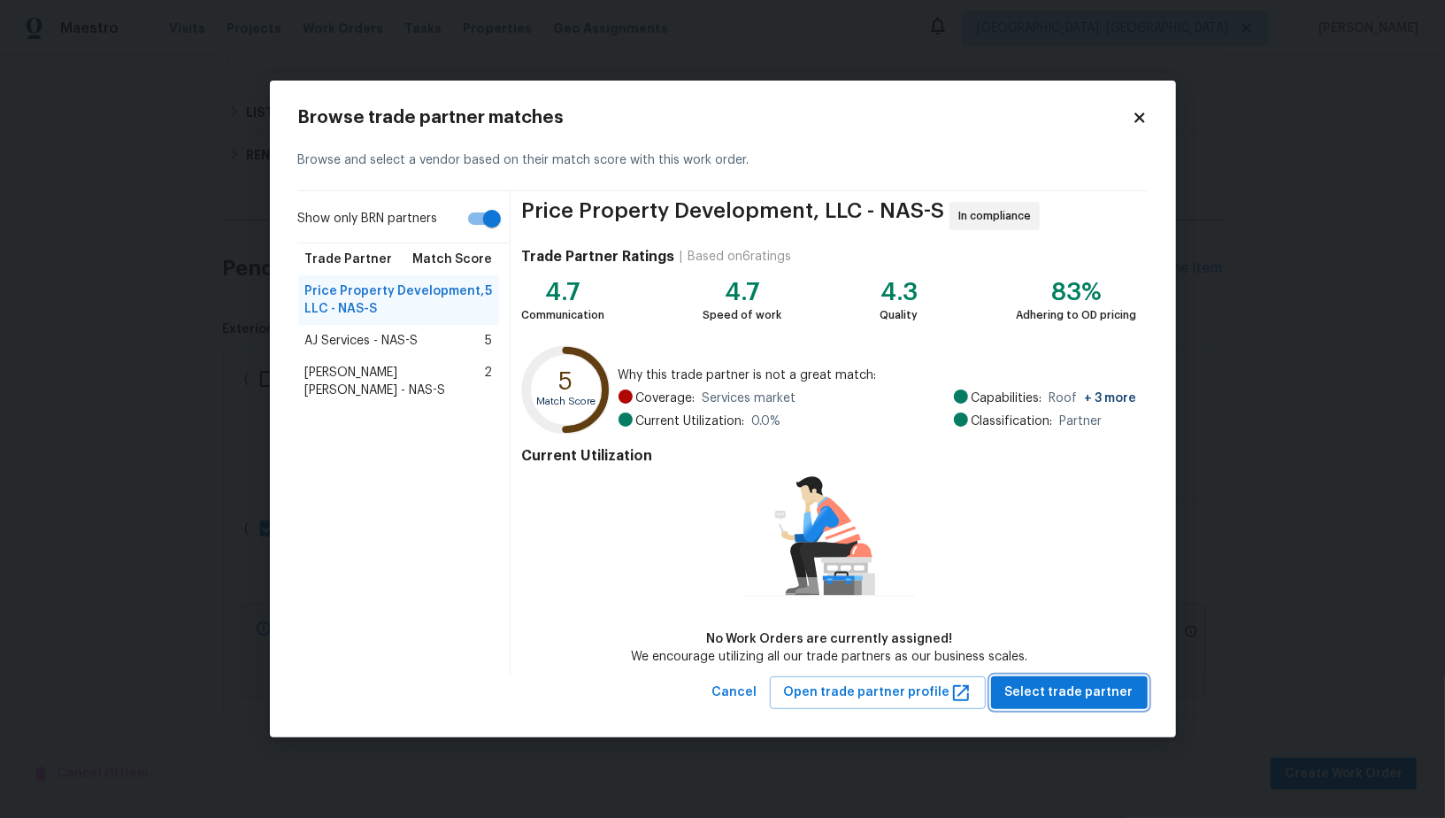
click at [1053, 683] on span "Select trade partner" at bounding box center [1069, 692] width 128 height 22
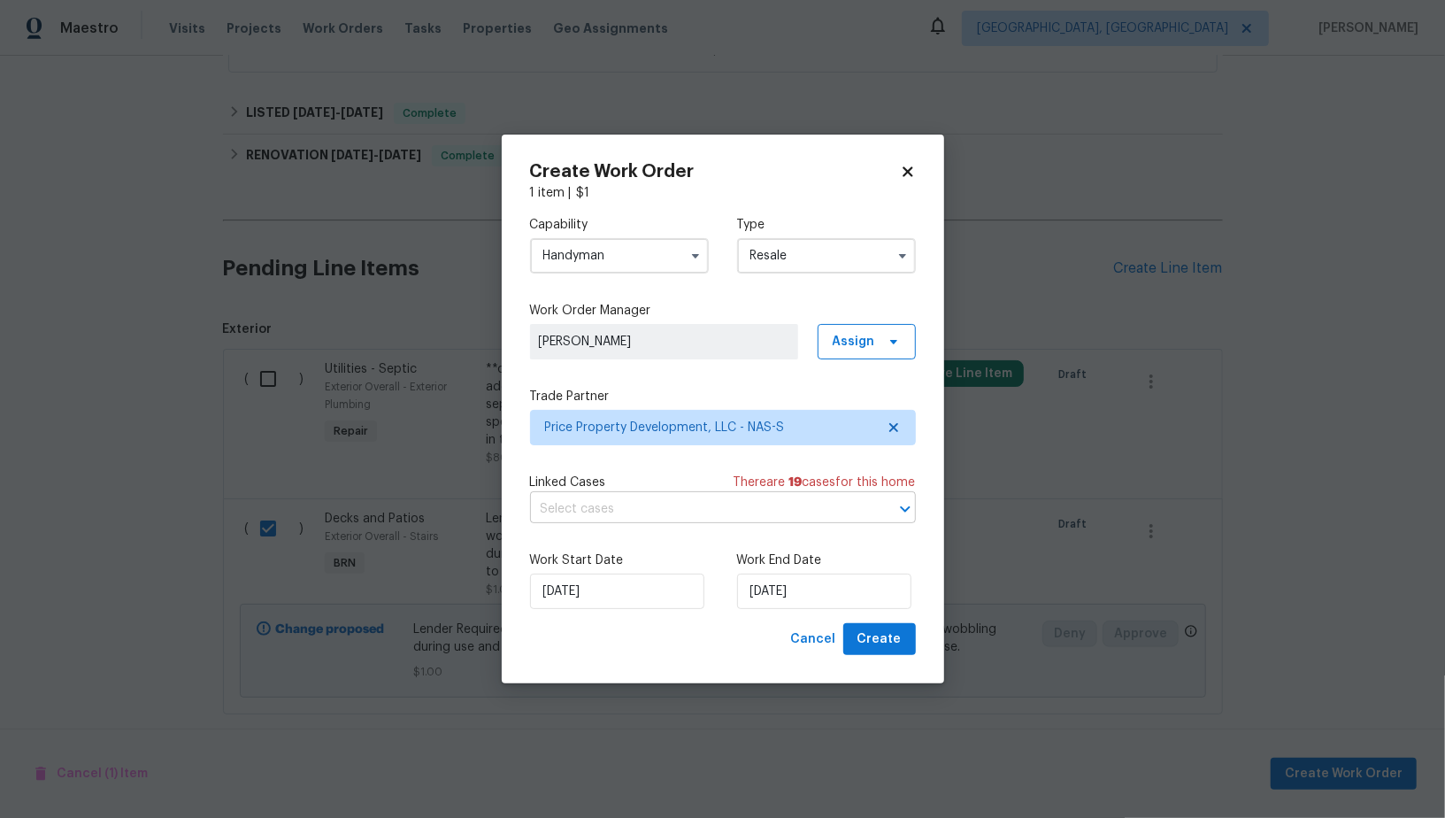
click at [695, 506] on input "text" at bounding box center [698, 508] width 336 height 27
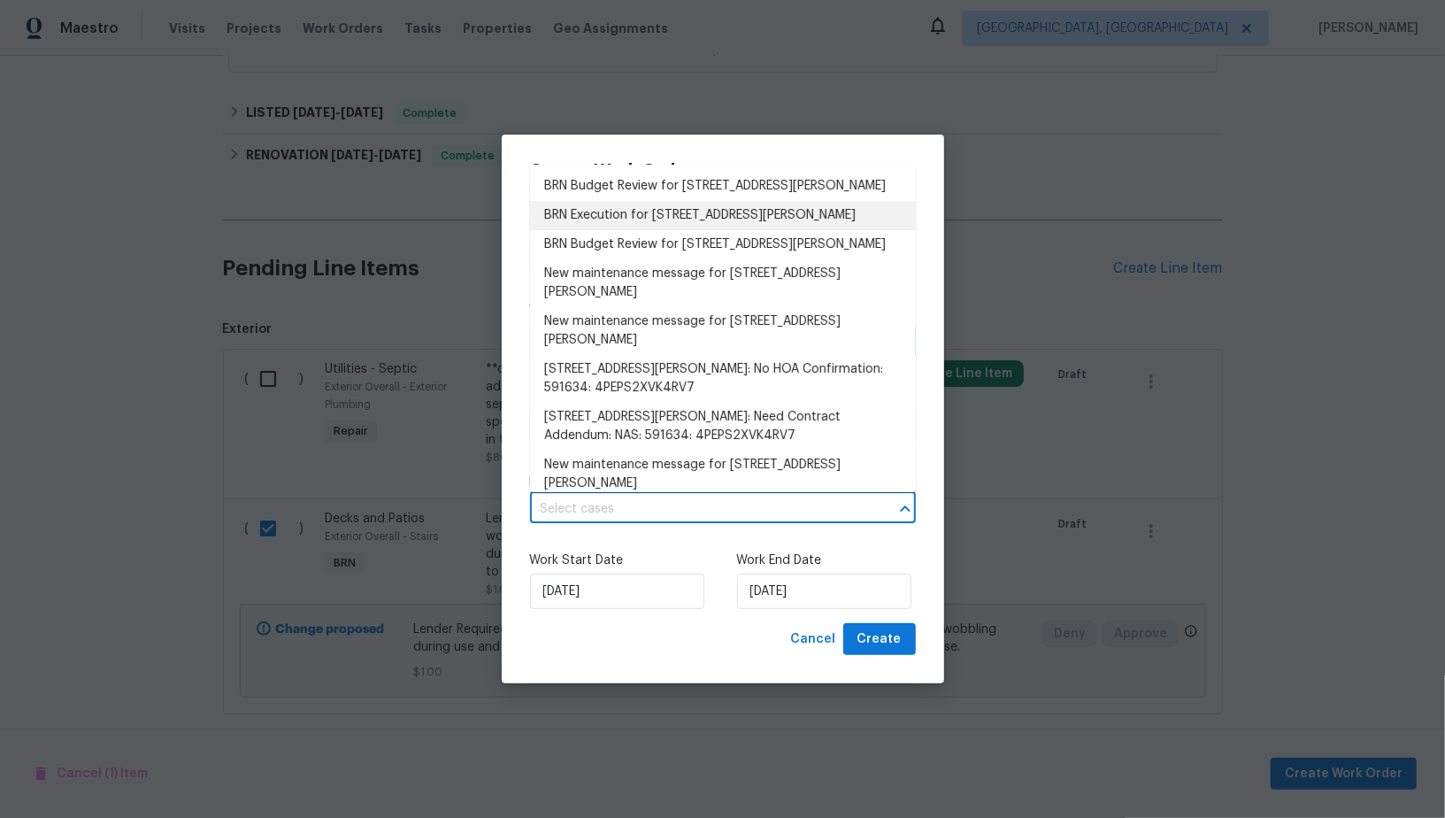
click at [679, 219] on li "BRN Execution for [STREET_ADDRESS][PERSON_NAME]" at bounding box center [723, 215] width 386 height 29
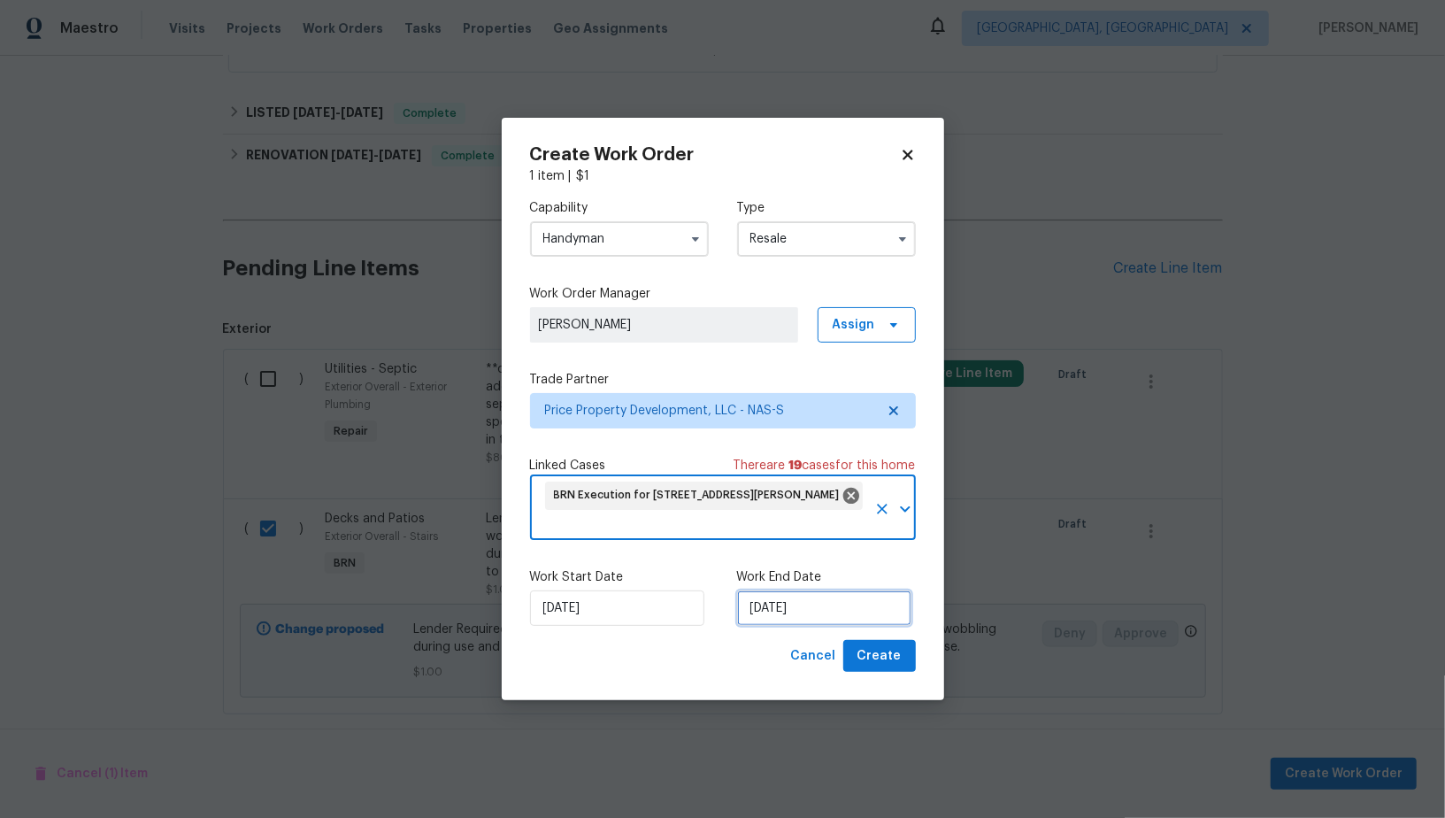
click at [802, 619] on input "[DATE]" at bounding box center [824, 607] width 174 height 35
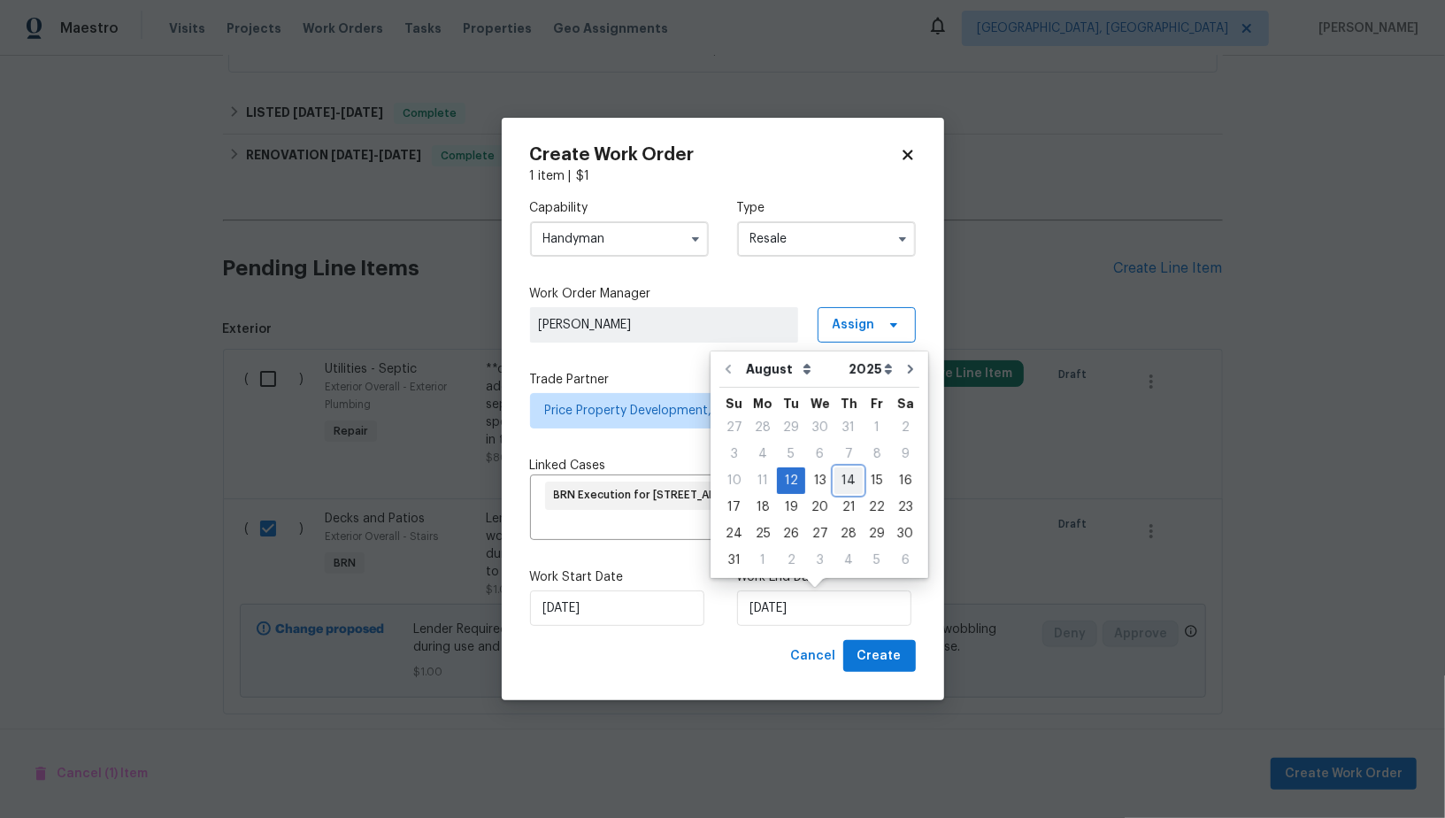
click at [835, 481] on div "14" at bounding box center [848, 480] width 28 height 25
type input "[DATE]"
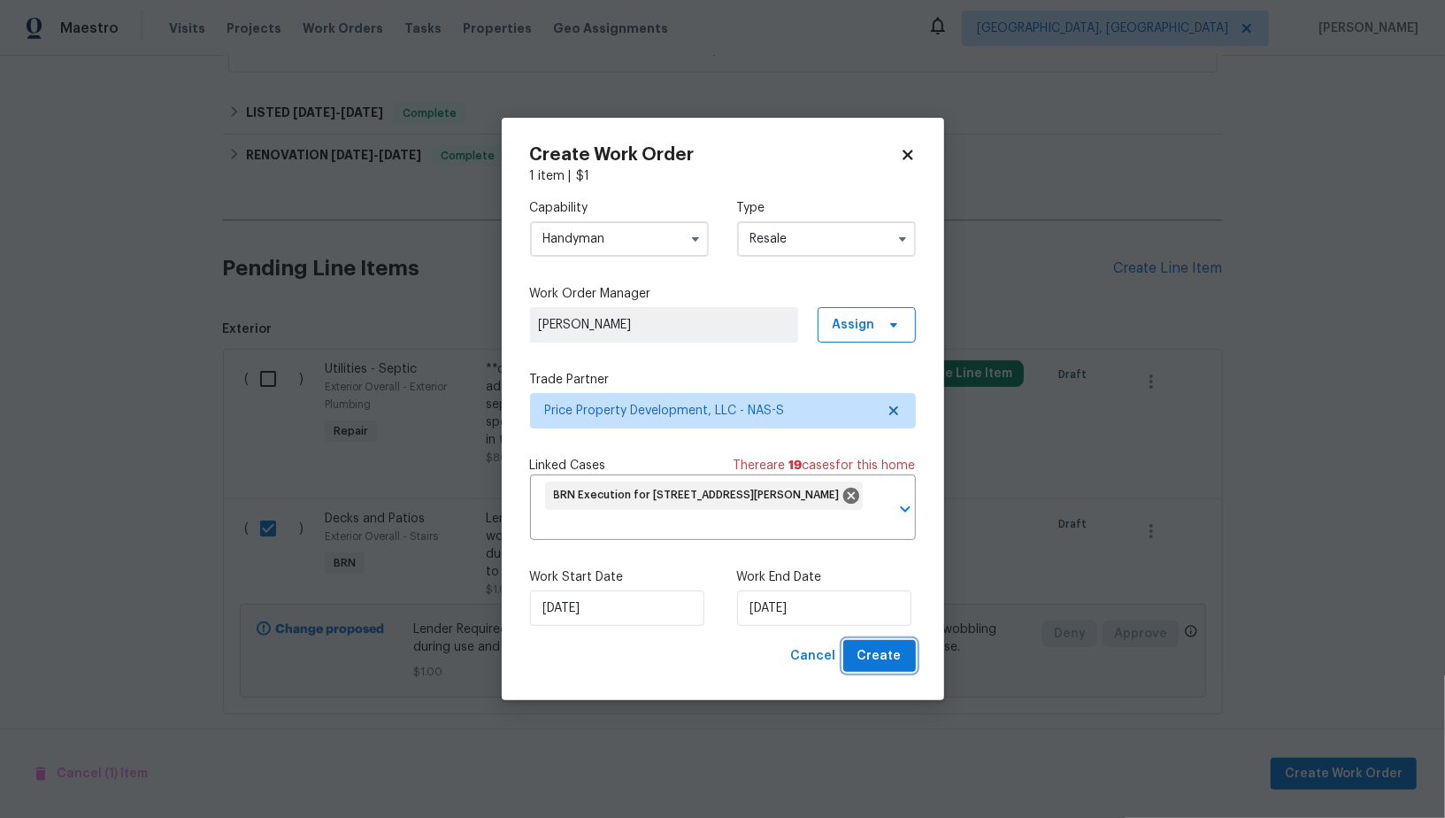
click at [881, 649] on span "Create" at bounding box center [879, 656] width 44 height 22
checkbox input "false"
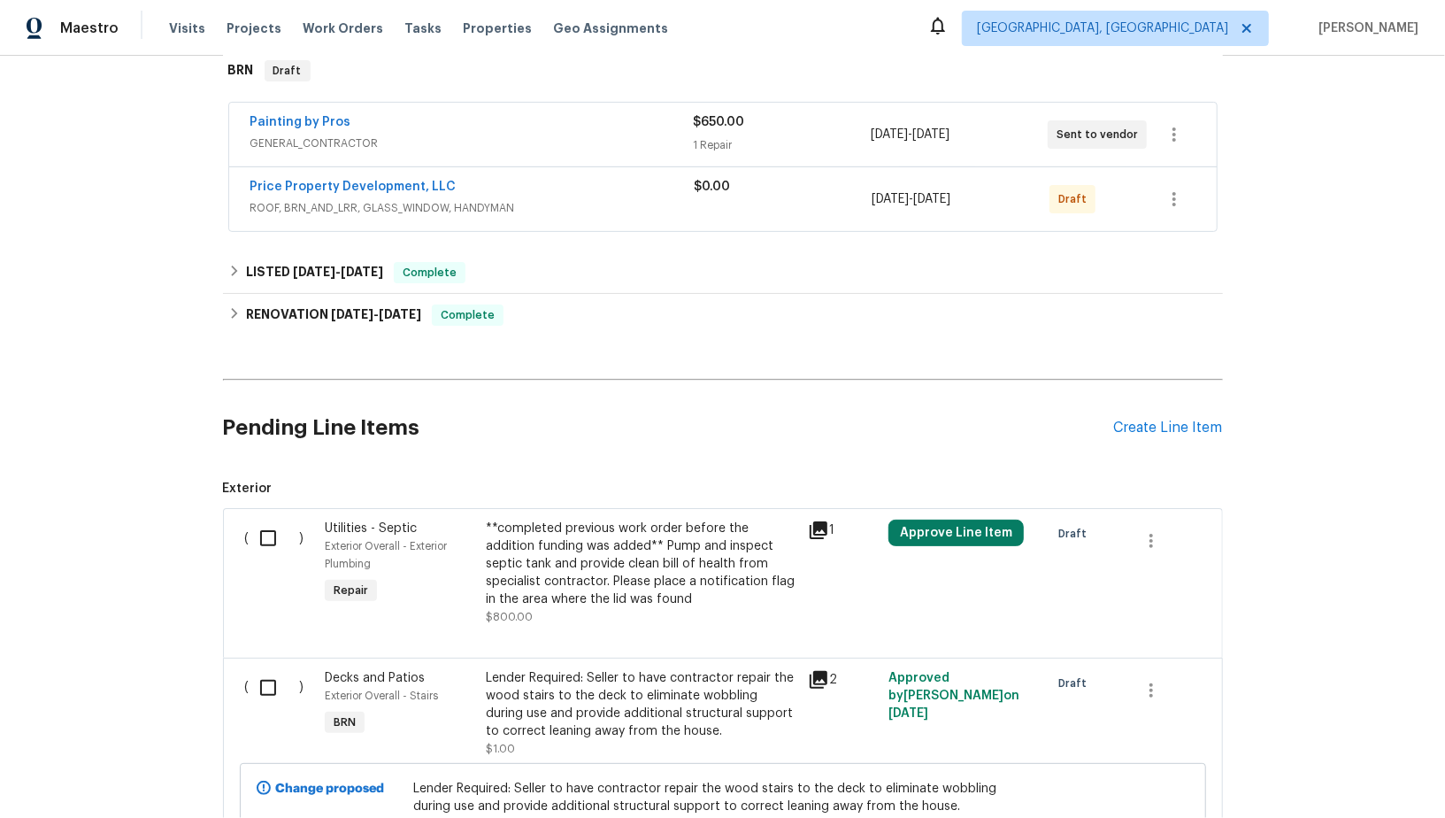
scroll to position [195, 0]
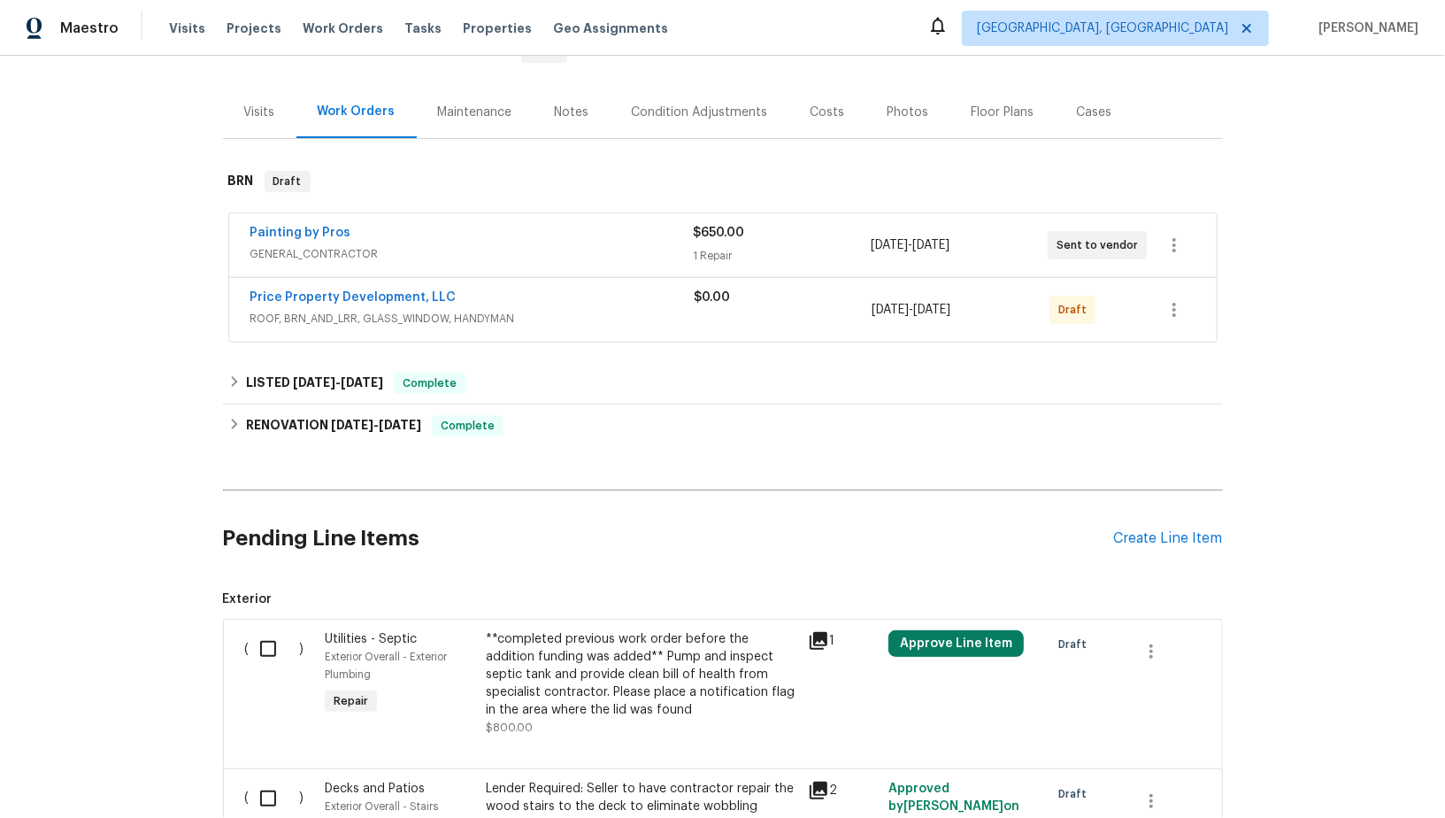
click at [343, 288] on span "Price Property Development, LLC" at bounding box center [353, 297] width 206 height 18
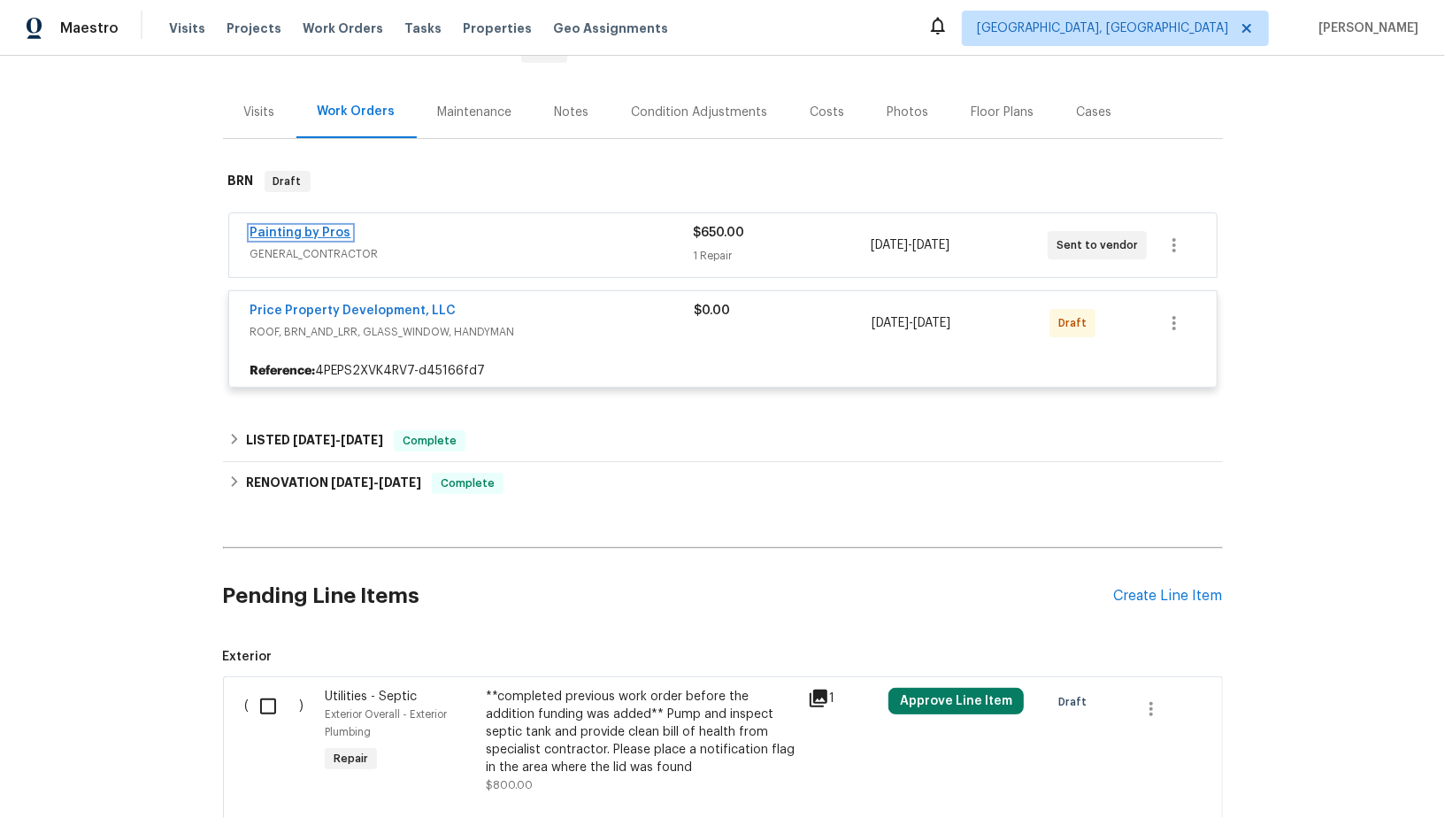
click at [319, 226] on link "Painting by Pros" at bounding box center [300, 232] width 101 height 12
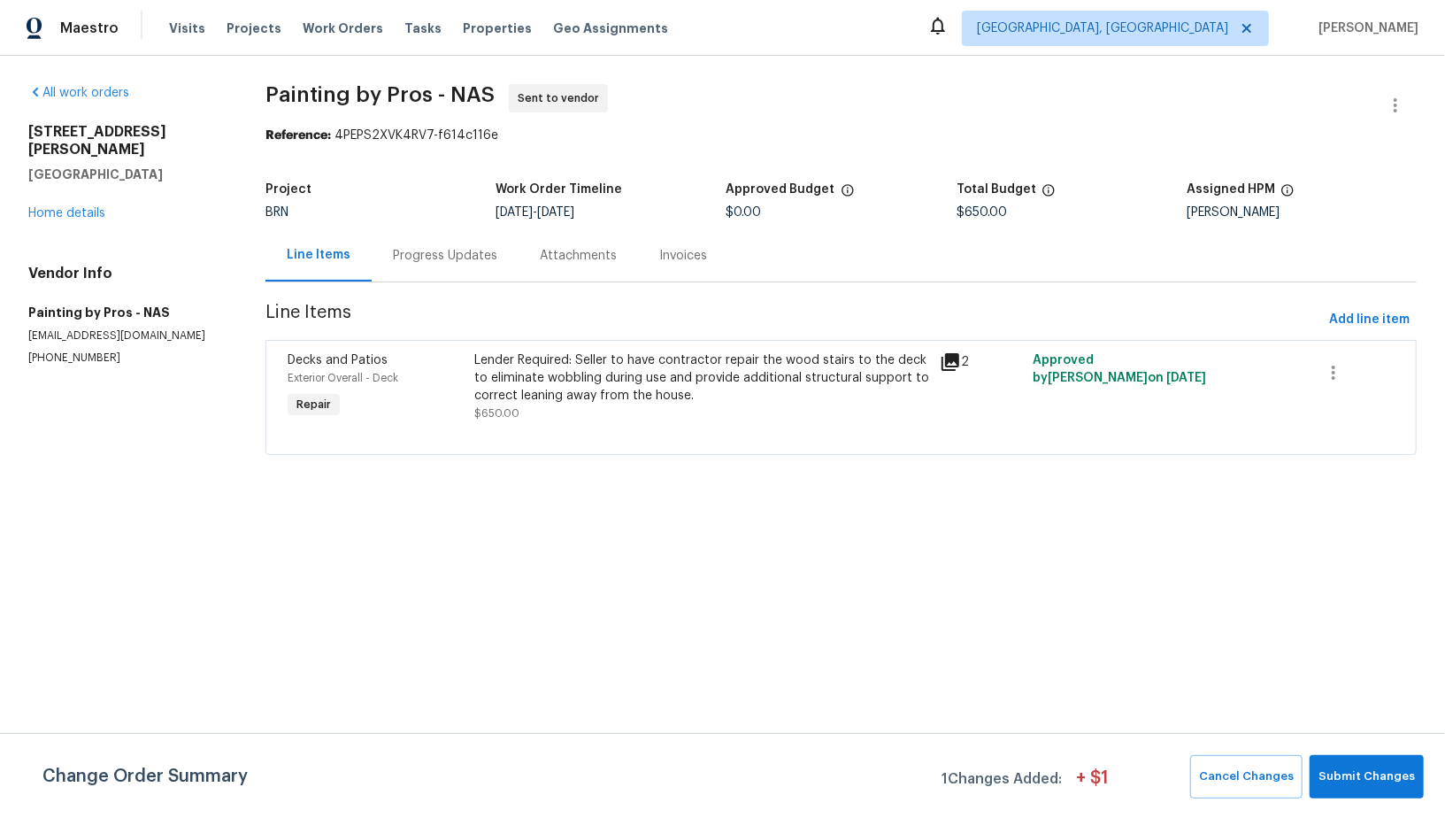
click at [671, 400] on div "Lender Required: Seller to have contractor repair the wood stairs to the deck t…" at bounding box center [701, 377] width 455 height 53
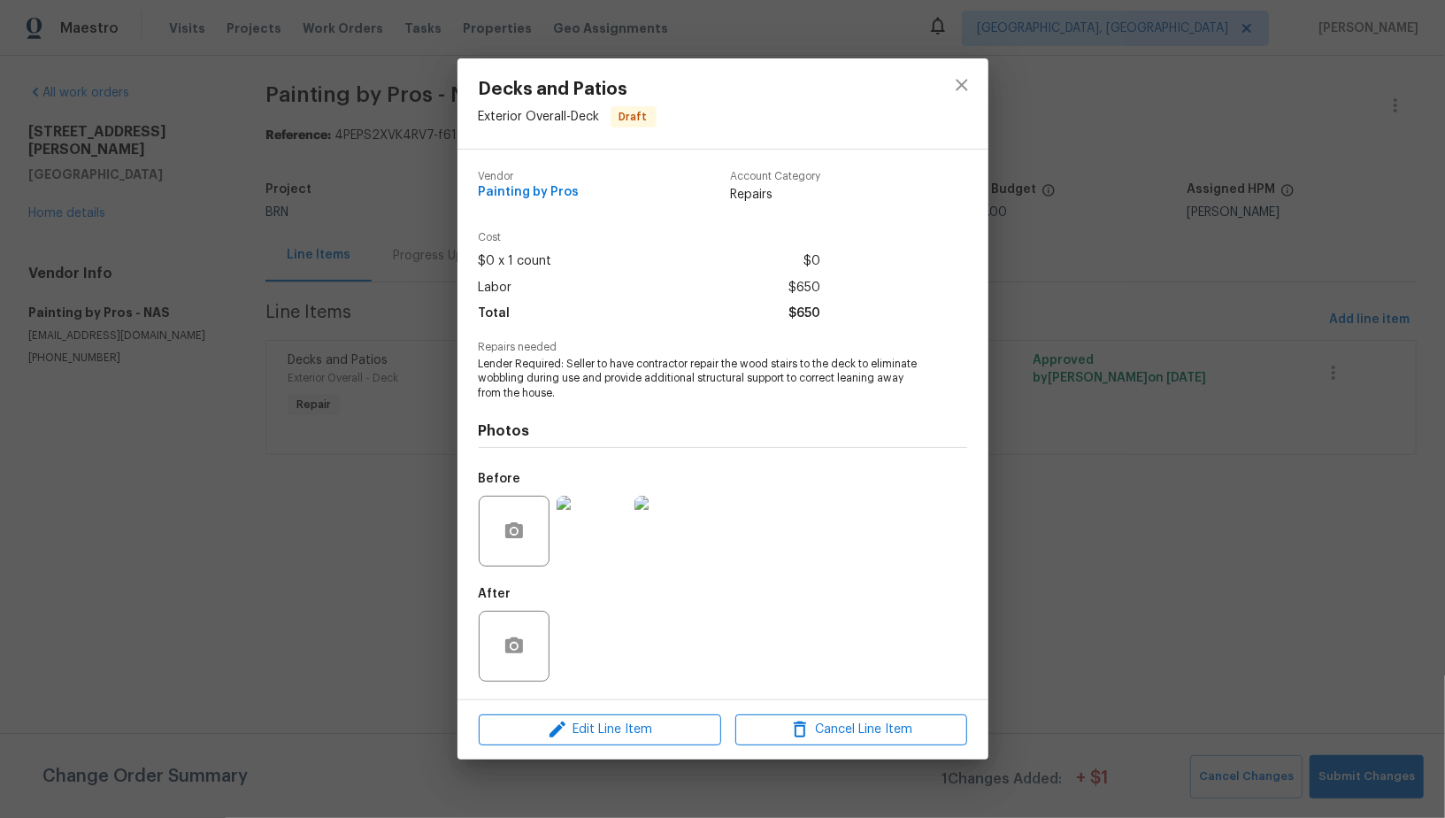
click at [690, 515] on img at bounding box center [669, 530] width 71 height 71
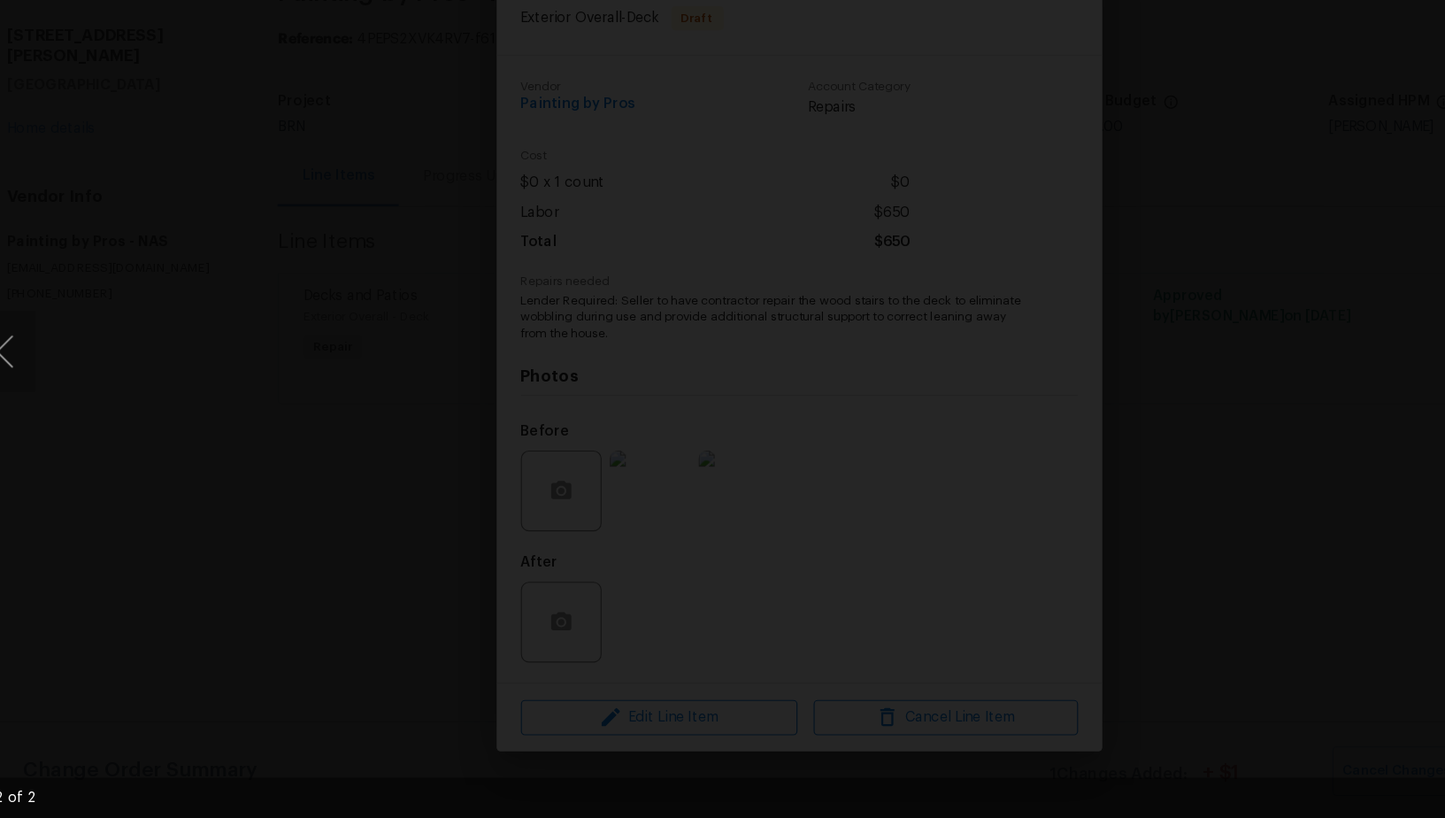
click at [1131, 451] on div "Lightbox" at bounding box center [722, 409] width 1445 height 818
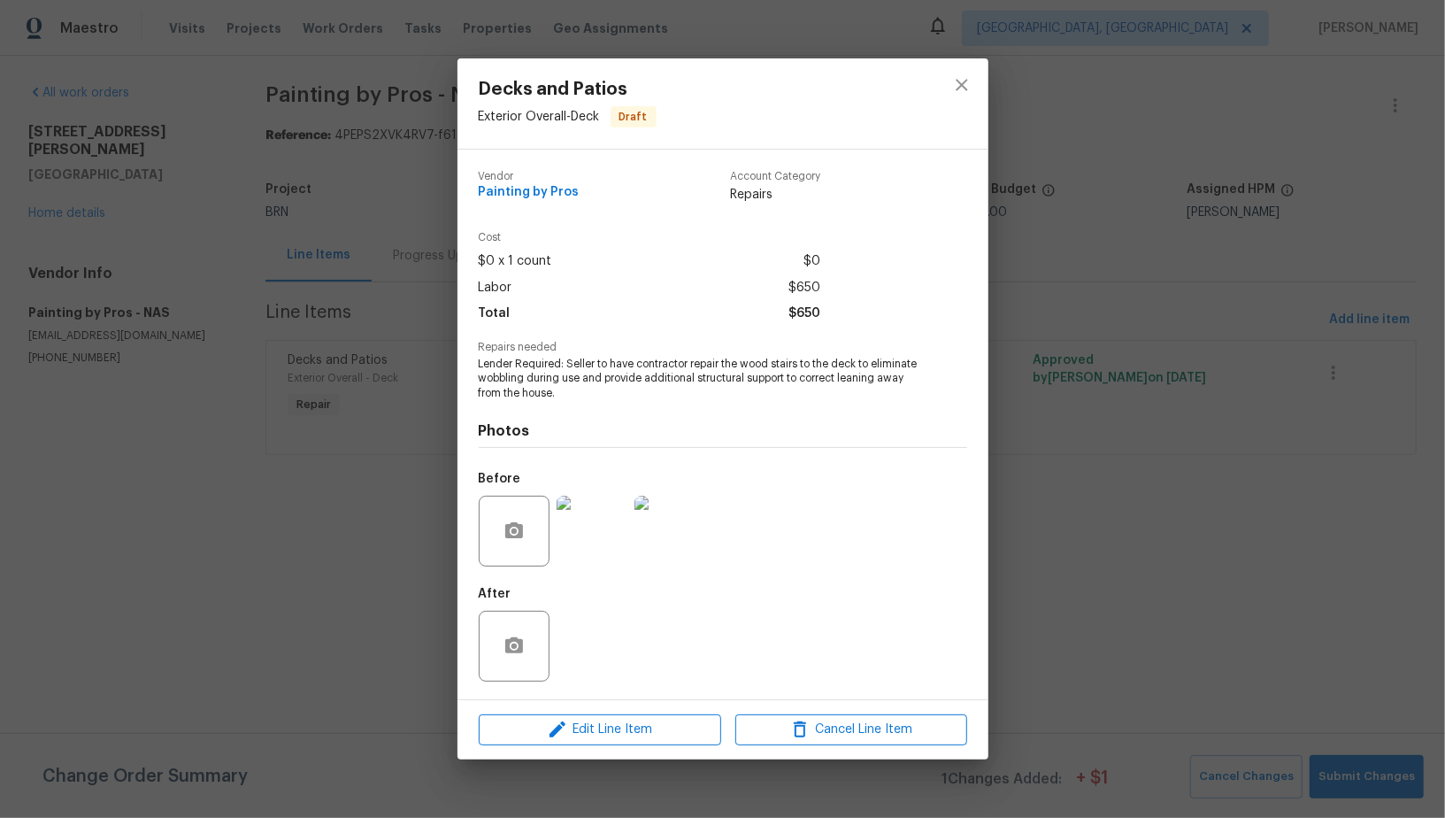
click at [1126, 562] on div "Decks and Patios Exterior Overall - Deck Draft Vendor Painting by Pros Account …" at bounding box center [722, 409] width 1445 height 818
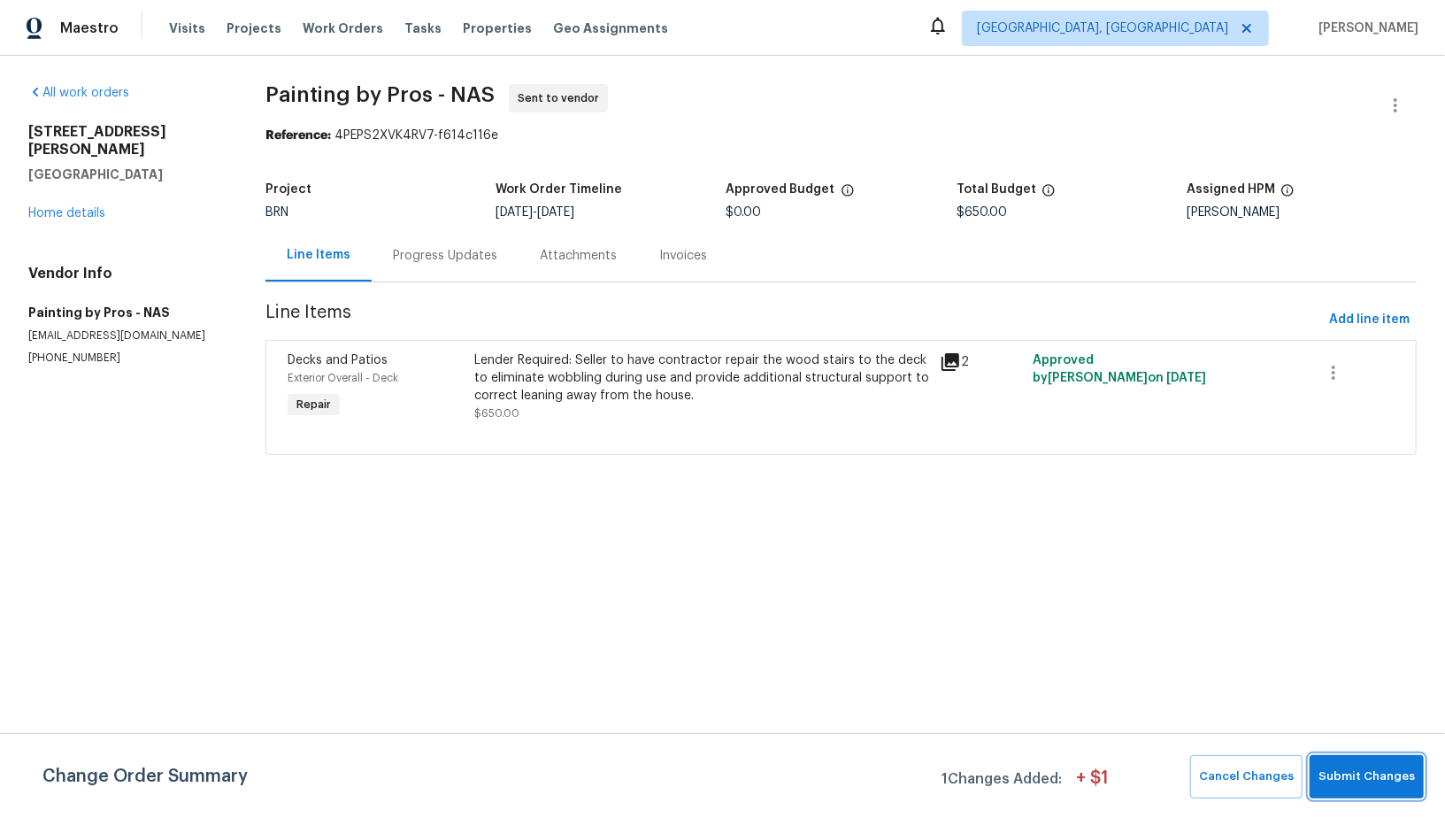
click at [1360, 774] on span "Submit Changes" at bounding box center [1366, 776] width 96 height 20
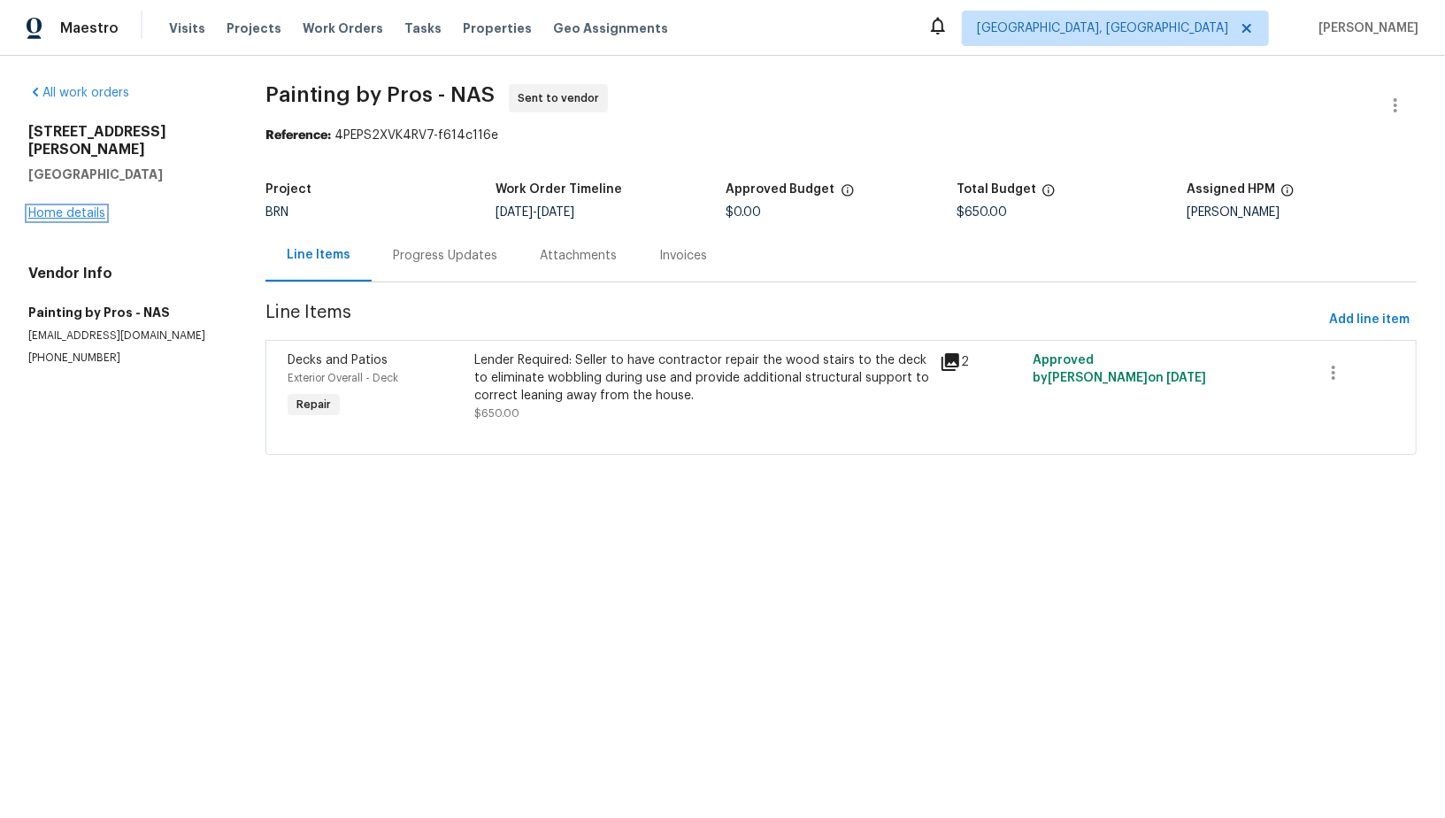
click at [84, 207] on link "Home details" at bounding box center [66, 213] width 77 height 12
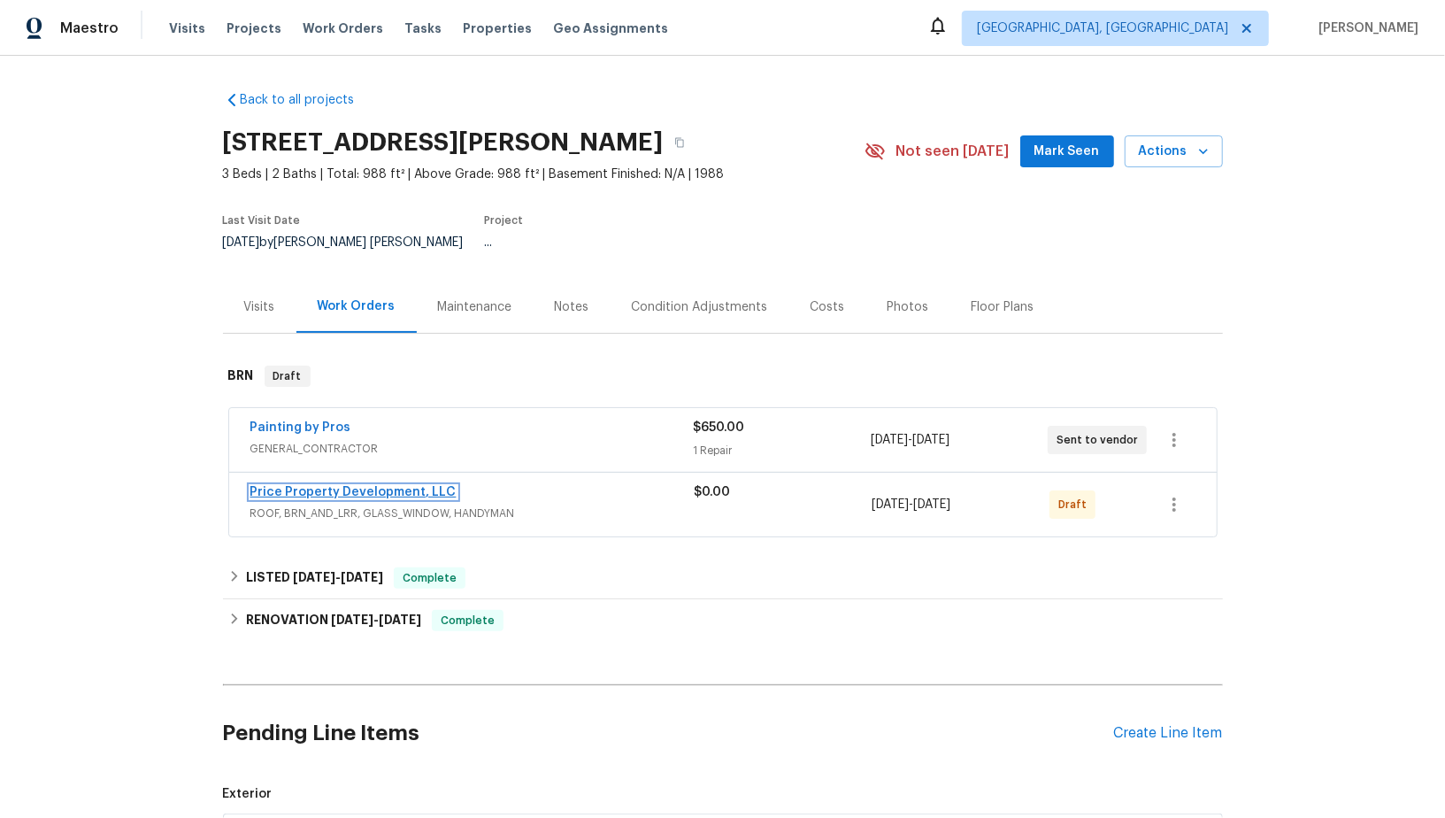
click at [374, 486] on link "Price Property Development, LLC" at bounding box center [353, 492] width 206 height 12
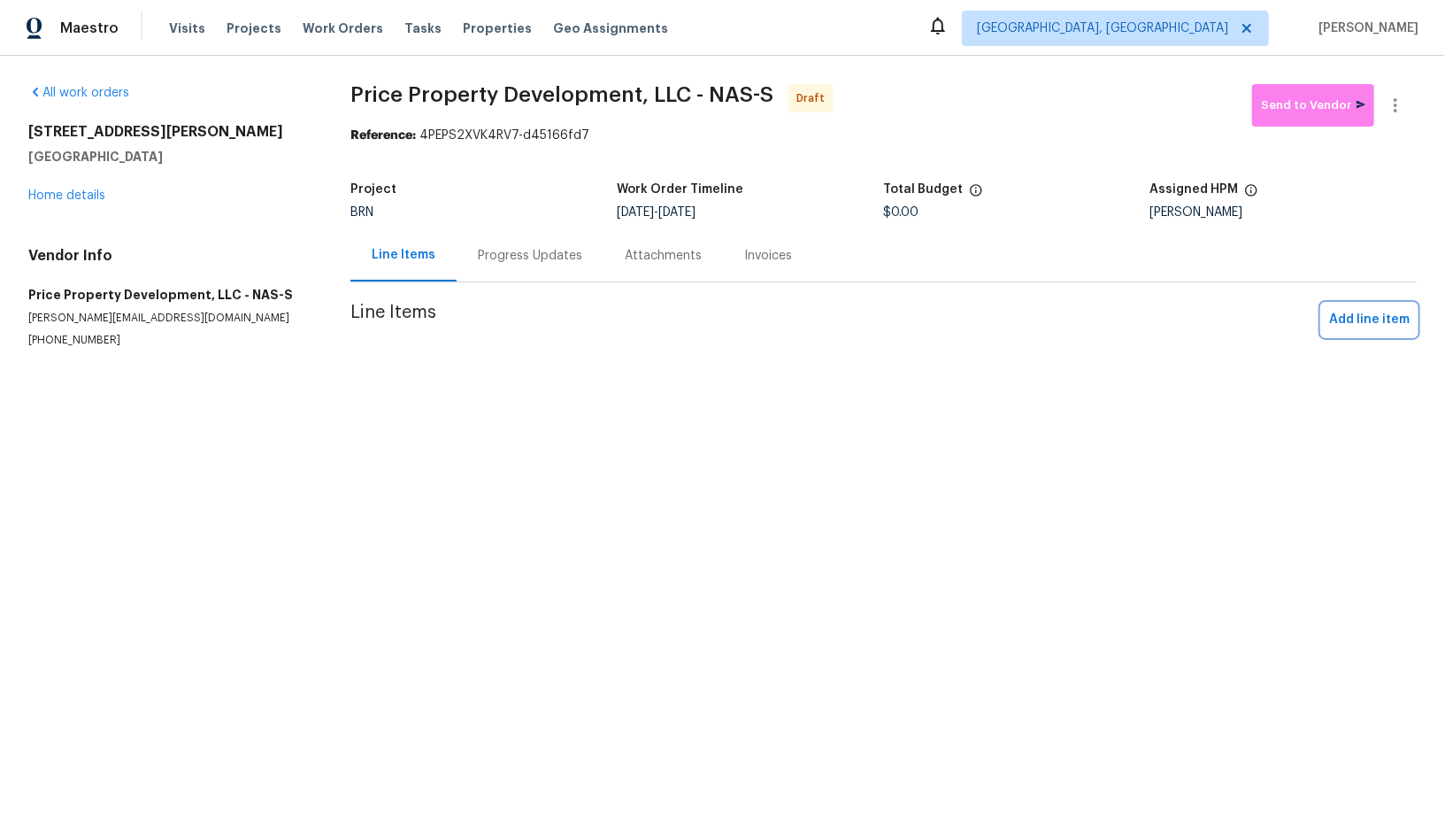
click at [1347, 309] on span "Add line item" at bounding box center [1369, 320] width 81 height 22
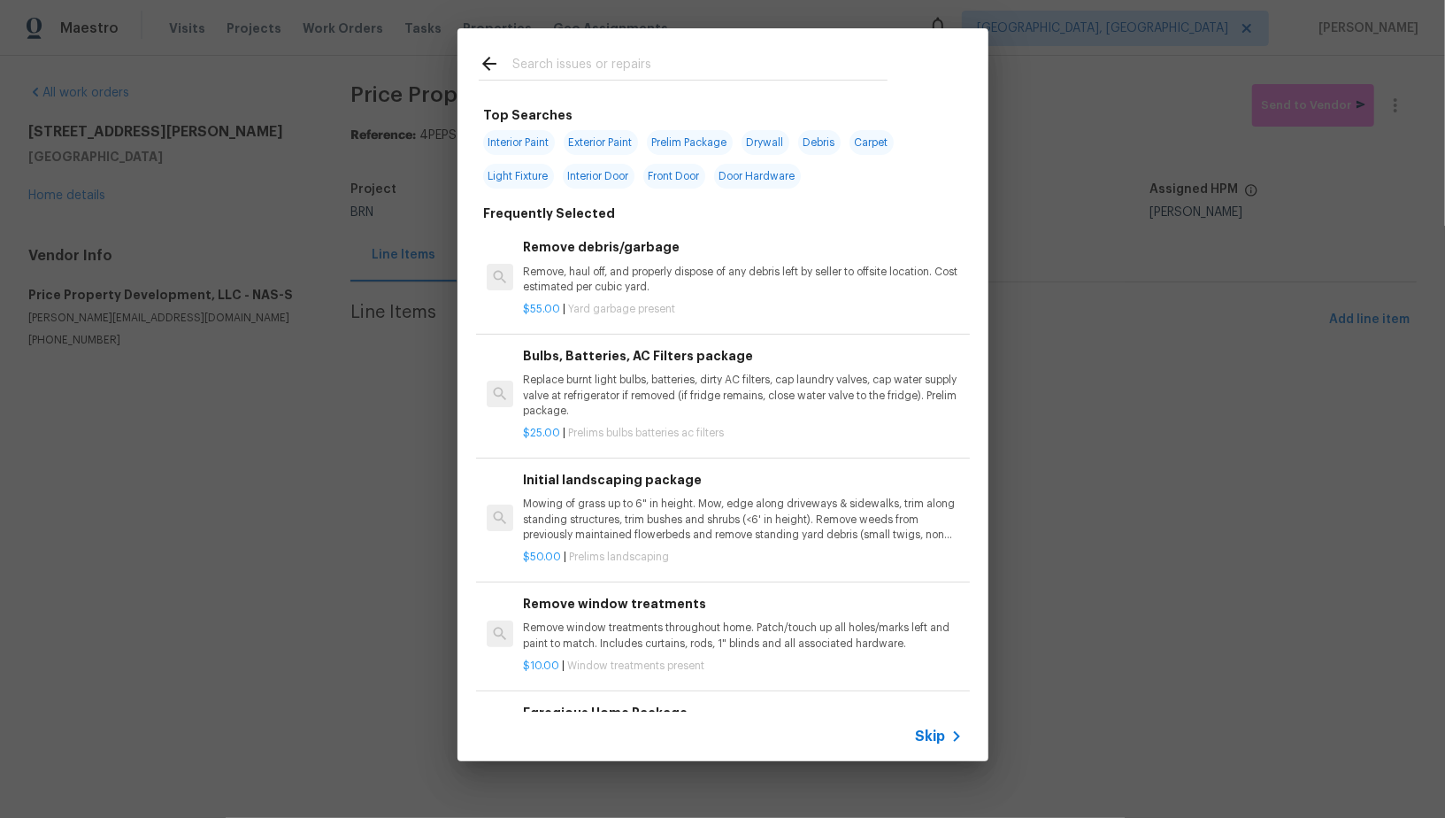
click at [903, 728] on div "Skip" at bounding box center [722, 736] width 531 height 50
click at [933, 732] on span "Skip" at bounding box center [931, 736] width 30 height 18
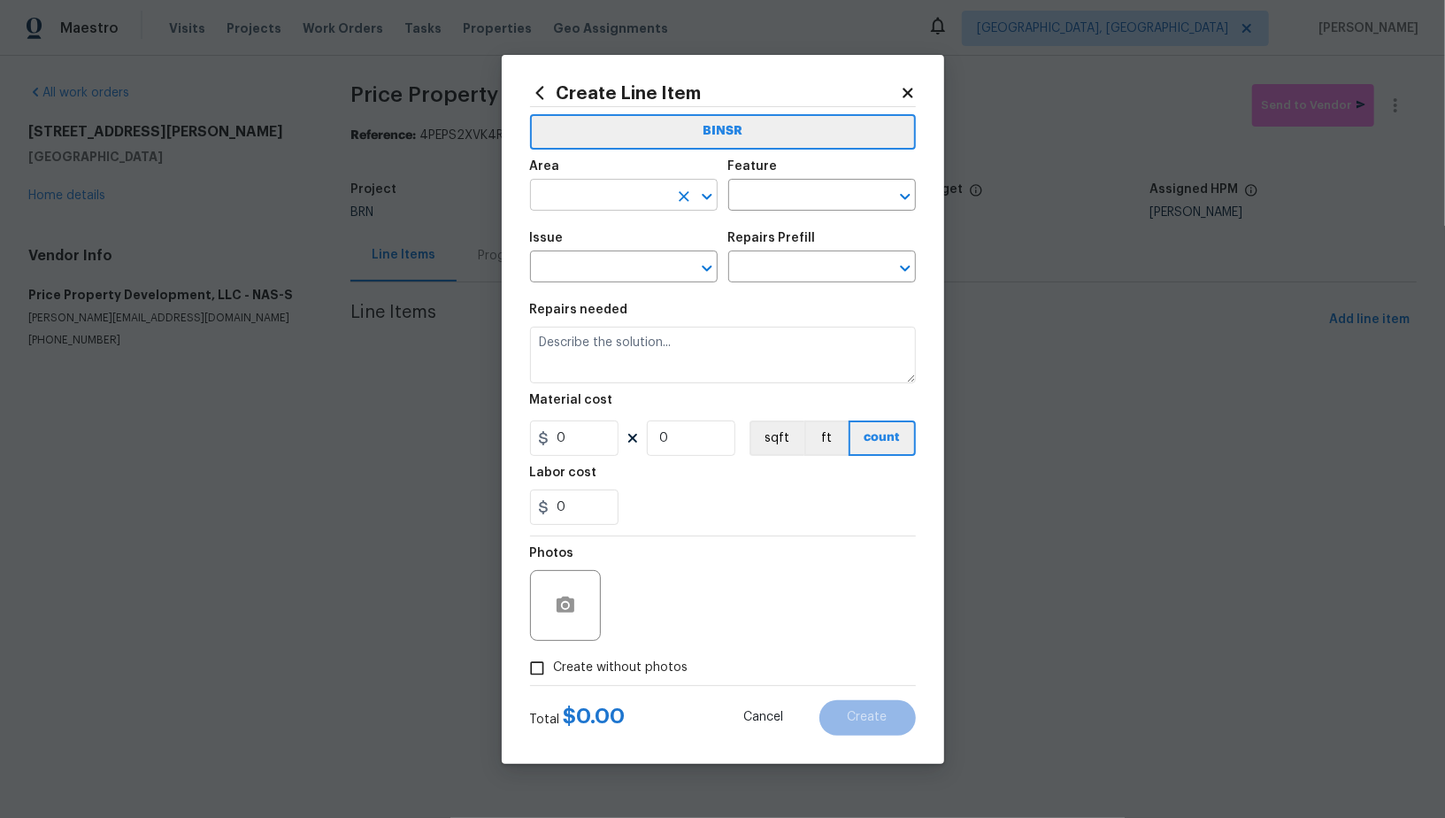
click at [622, 195] on input "text" at bounding box center [599, 196] width 138 height 27
click at [631, 240] on li "Exterior Overall" at bounding box center [624, 235] width 188 height 29
type input "Exterior Overall"
click at [771, 196] on input "text" at bounding box center [797, 196] width 138 height 27
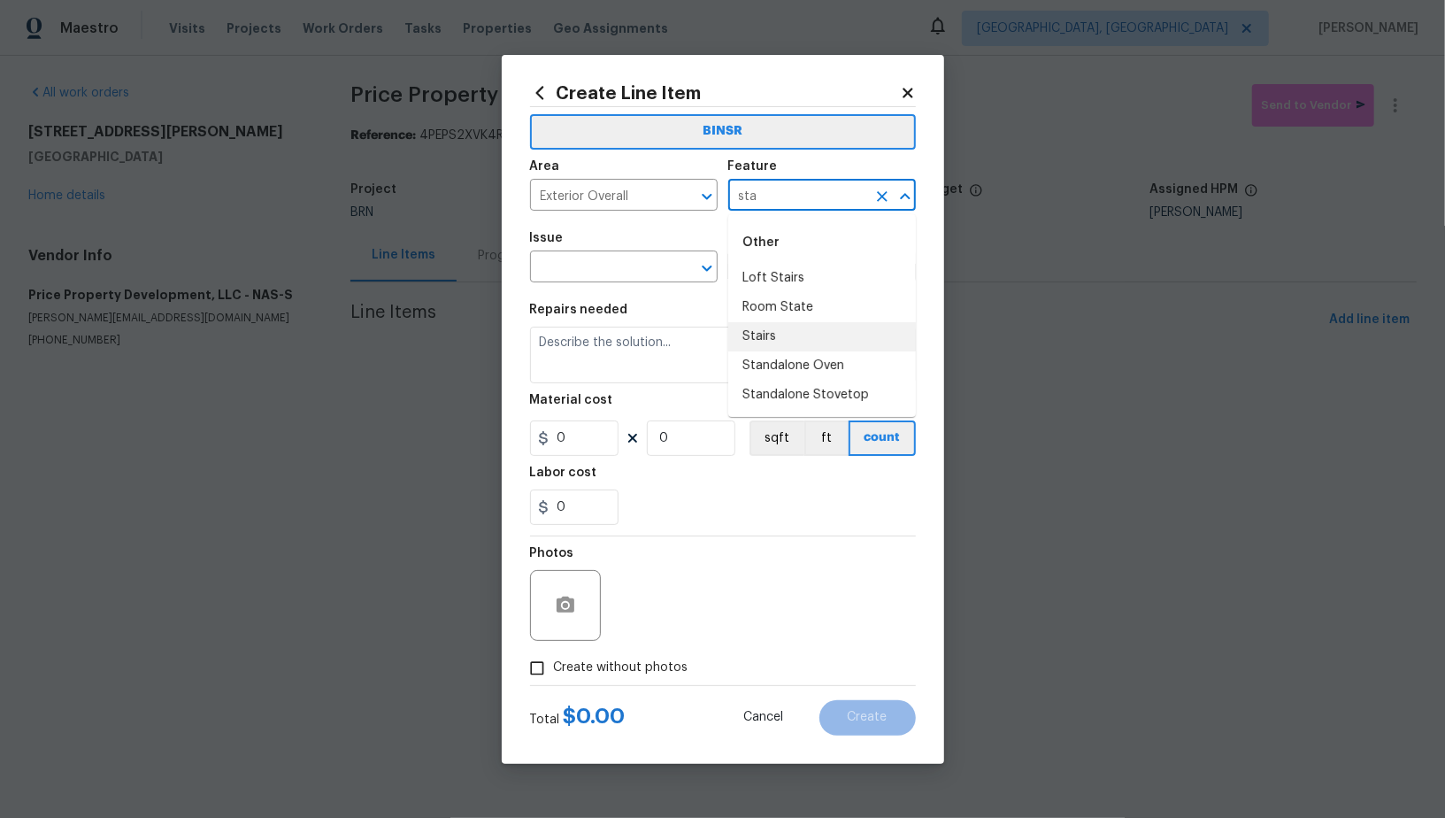
click at [774, 333] on li "Stairs" at bounding box center [822, 336] width 188 height 29
type input "Stairs"
click at [613, 277] on input "text" at bounding box center [599, 268] width 138 height 27
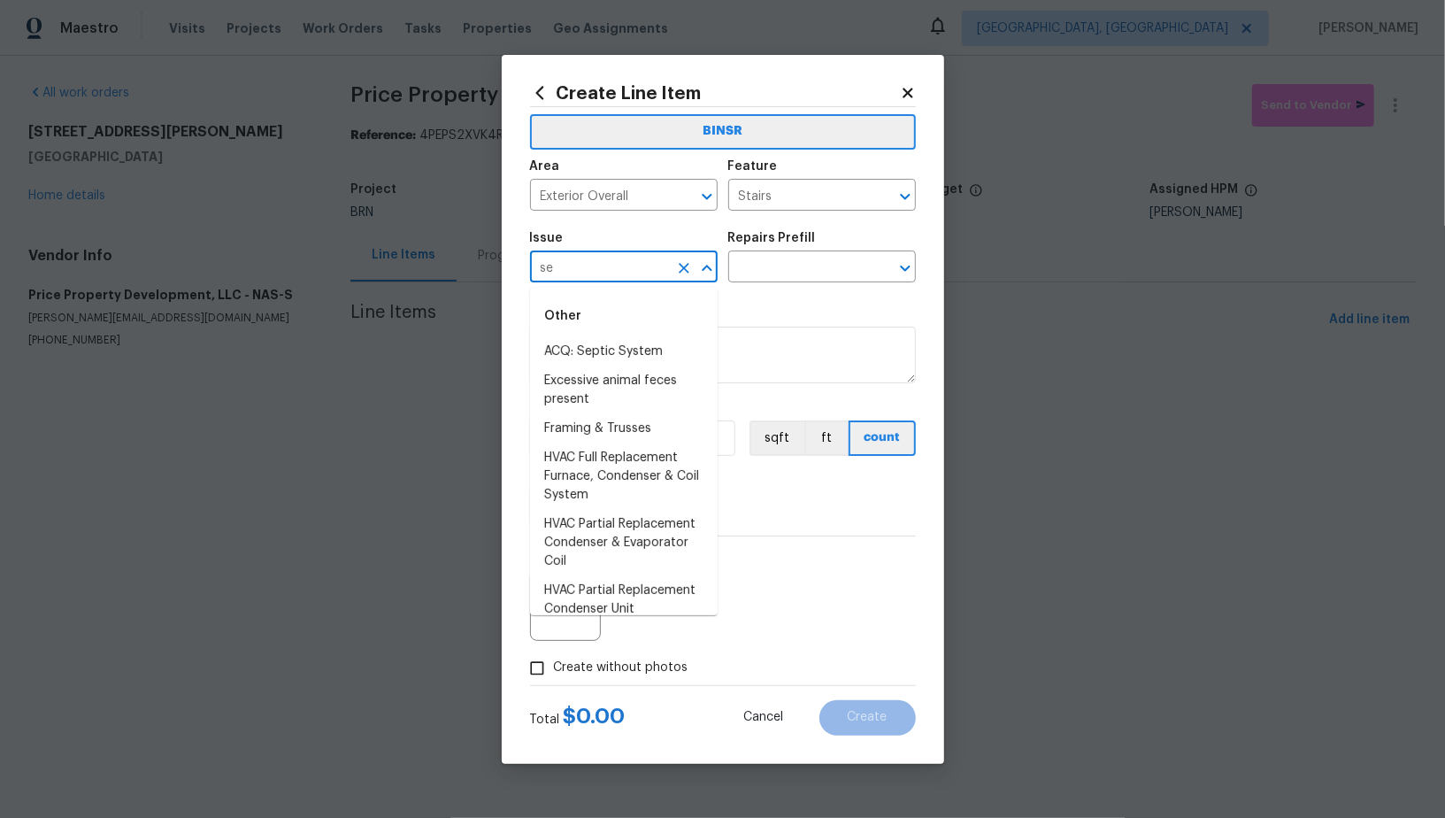
type input "s"
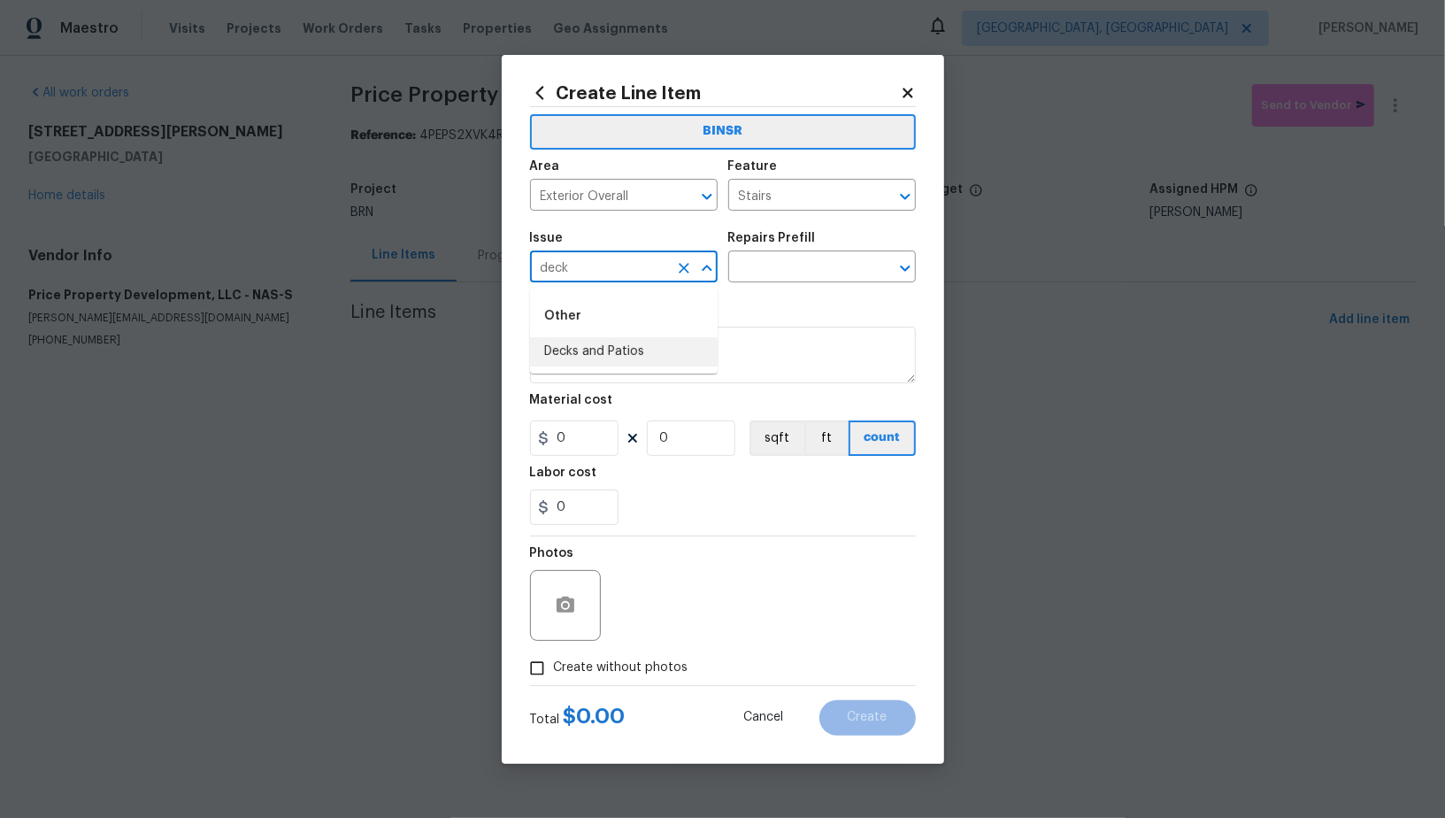
click at [633, 354] on li "Decks and Patios" at bounding box center [624, 351] width 188 height 29
type input "Decks and Patios"
click at [790, 267] on input "text" at bounding box center [797, 268] width 138 height 27
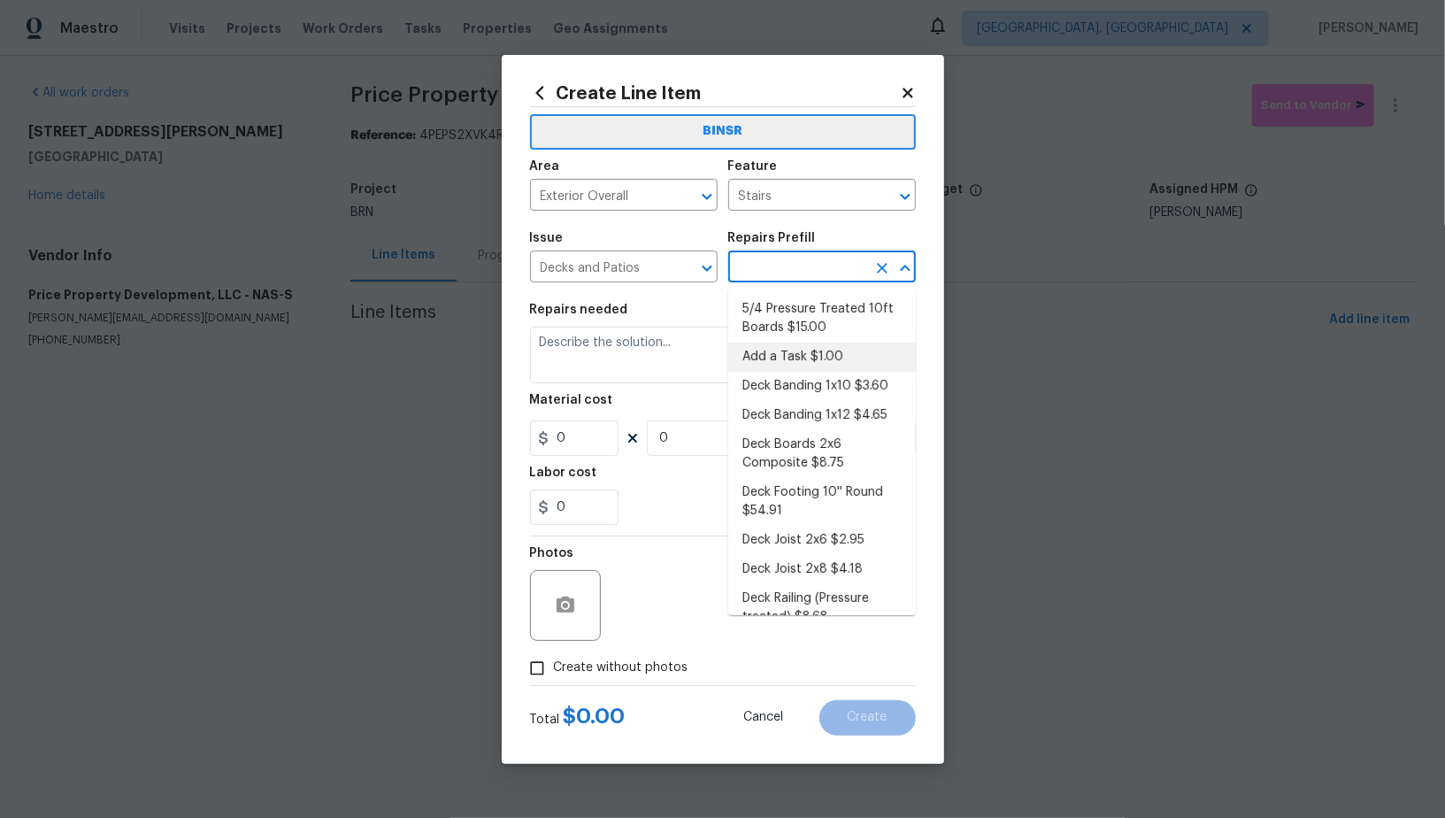
click at [793, 347] on li "Add a Task $1.00" at bounding box center [822, 356] width 188 height 29
type input "Deck"
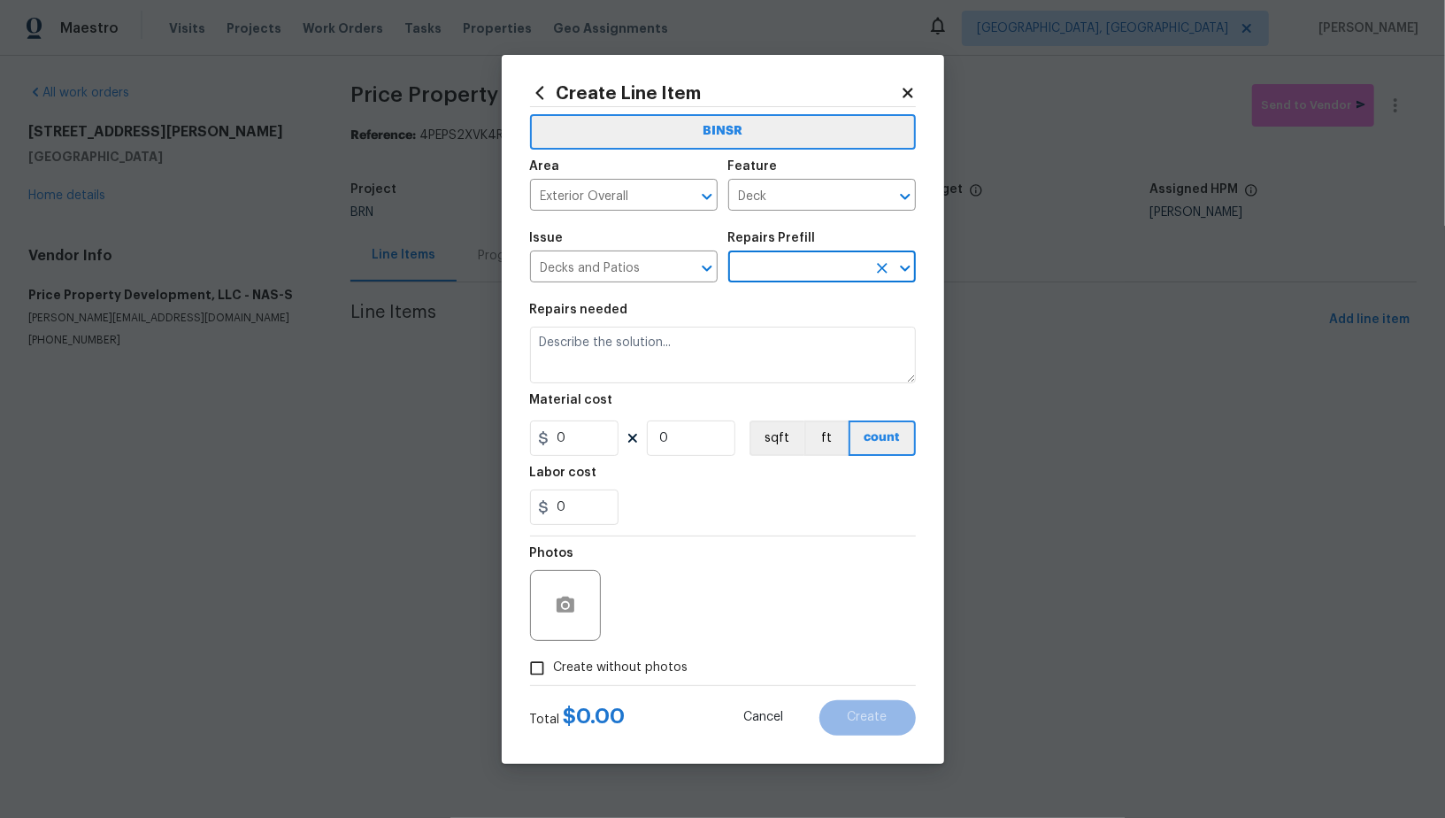
type input "Add a Task $1.00"
type textarea "HPM to detail"
type input "1"
click at [709, 360] on textarea "HPM to detail" at bounding box center [723, 354] width 386 height 57
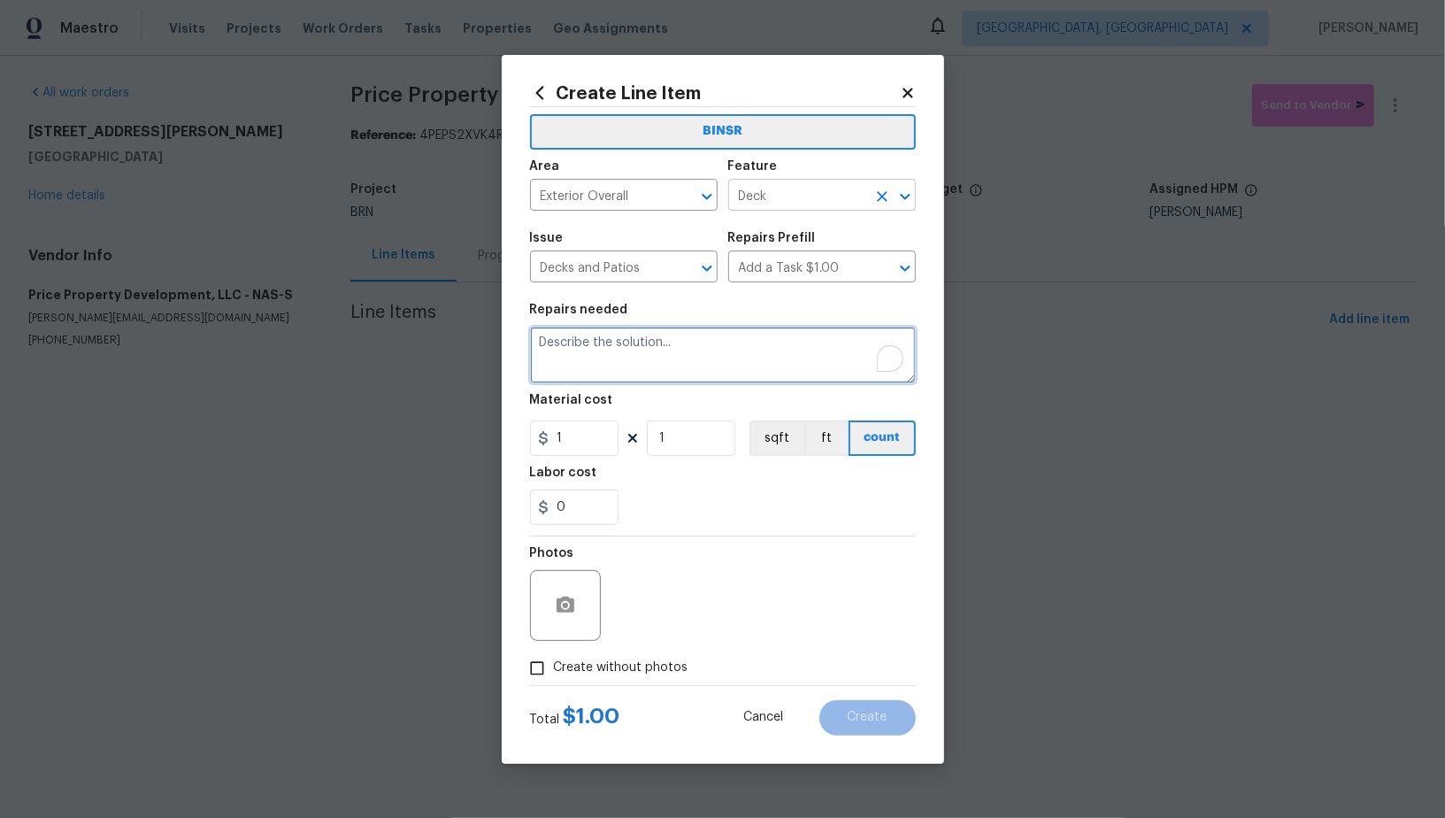
click at [883, 197] on icon "Clear" at bounding box center [882, 196] width 11 height 11
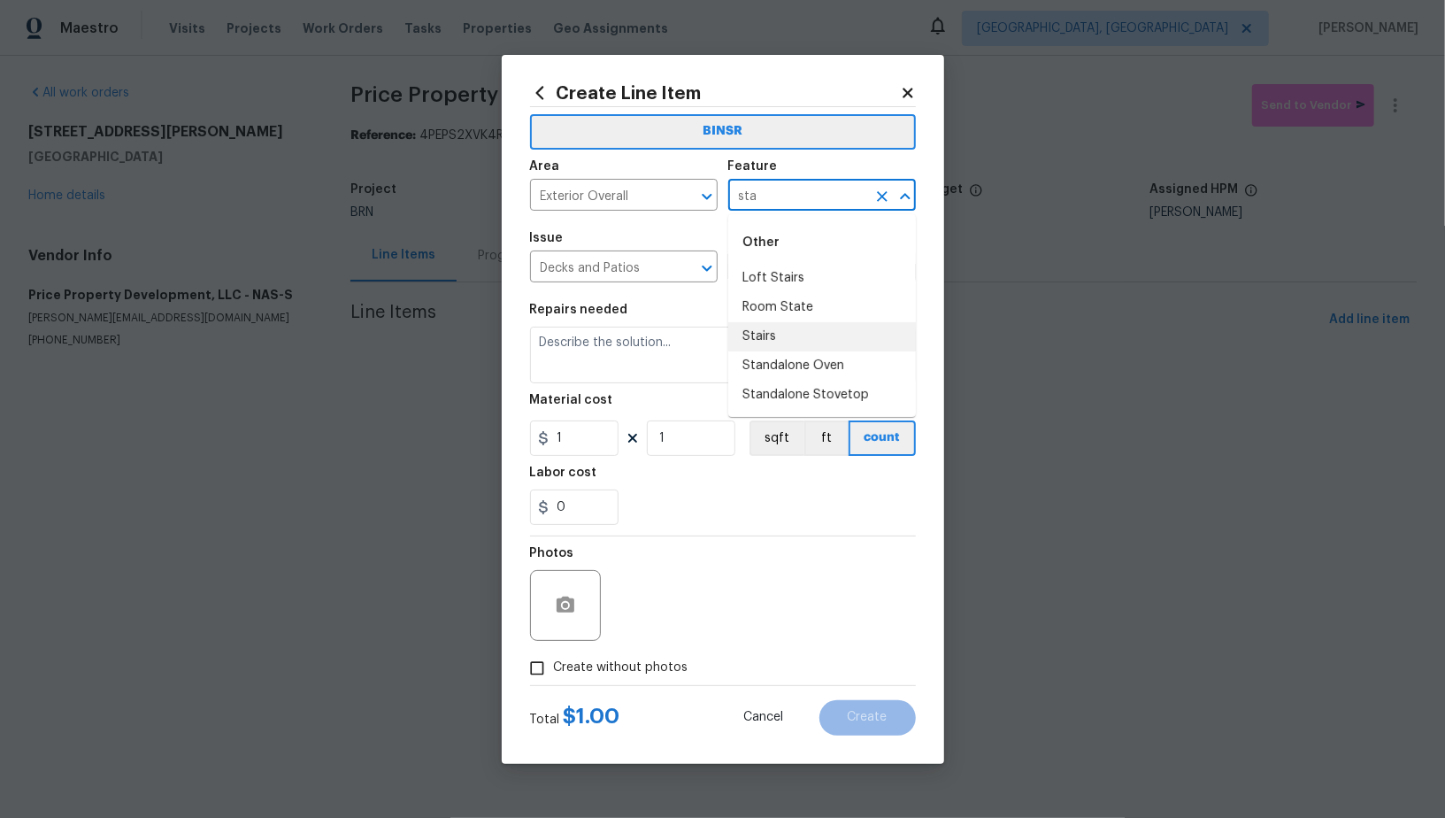
click at [821, 337] on li "Stairs" at bounding box center [822, 336] width 188 height 29
type input "Stairs"
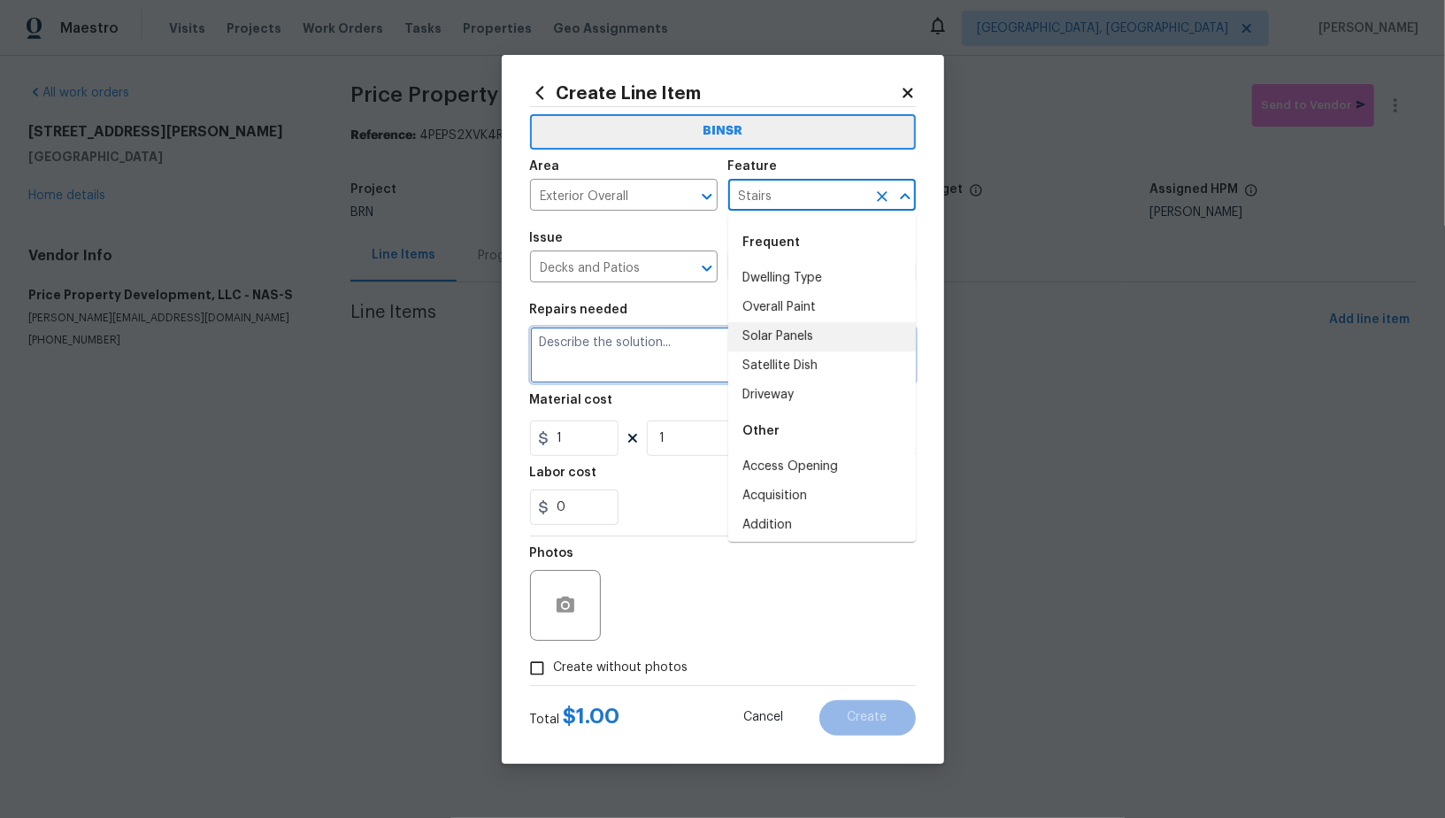
click at [598, 374] on textarea "To enrich screen reader interactions, please activate Accessibility in Grammarl…" at bounding box center [723, 354] width 386 height 57
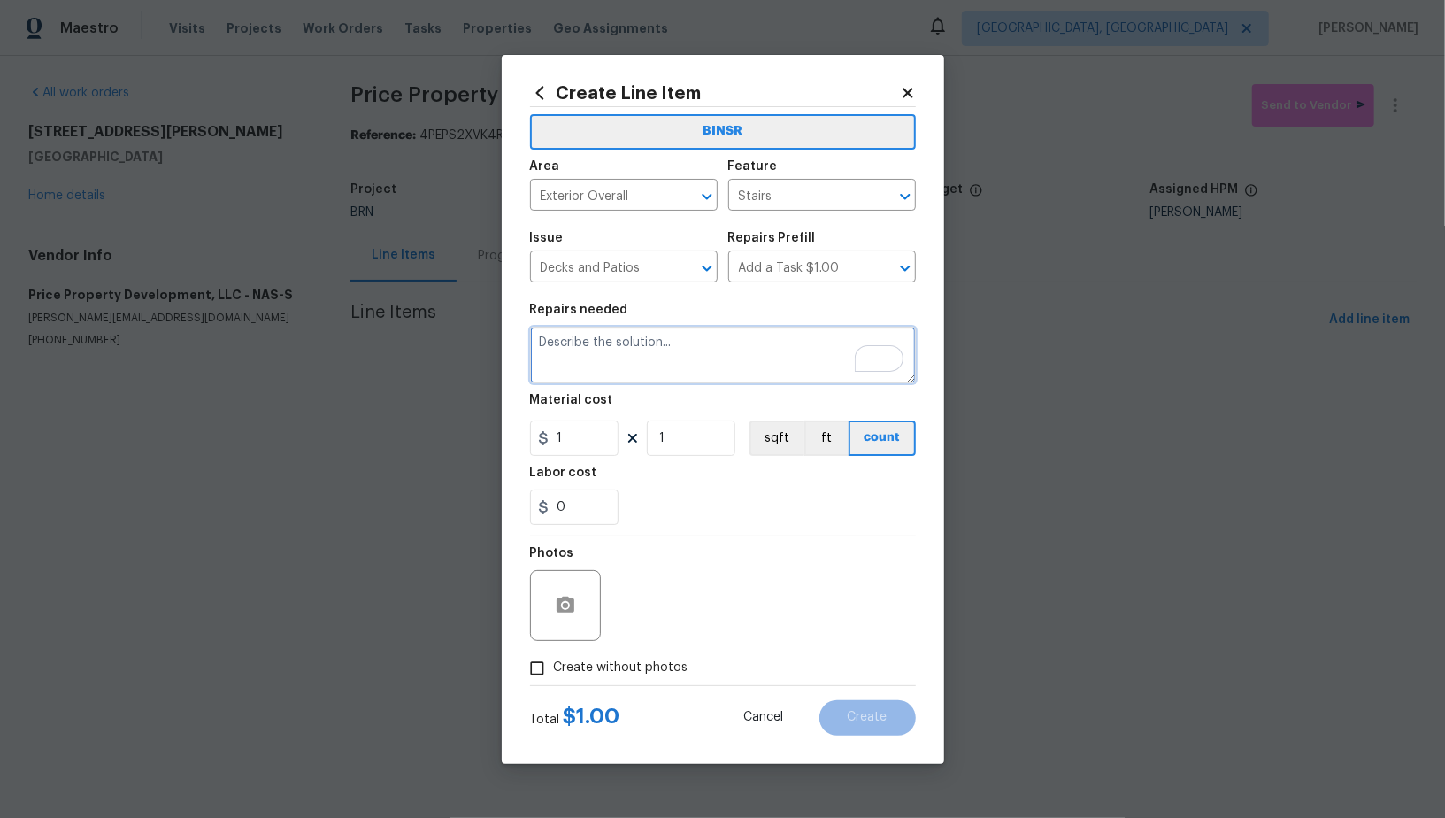
paste textarea "Lender Required: Seller to have contractor repair the wood stairs to the deck t…"
type textarea "Lender Required: Seller to have contractor repair the wood stairs to the deck t…"
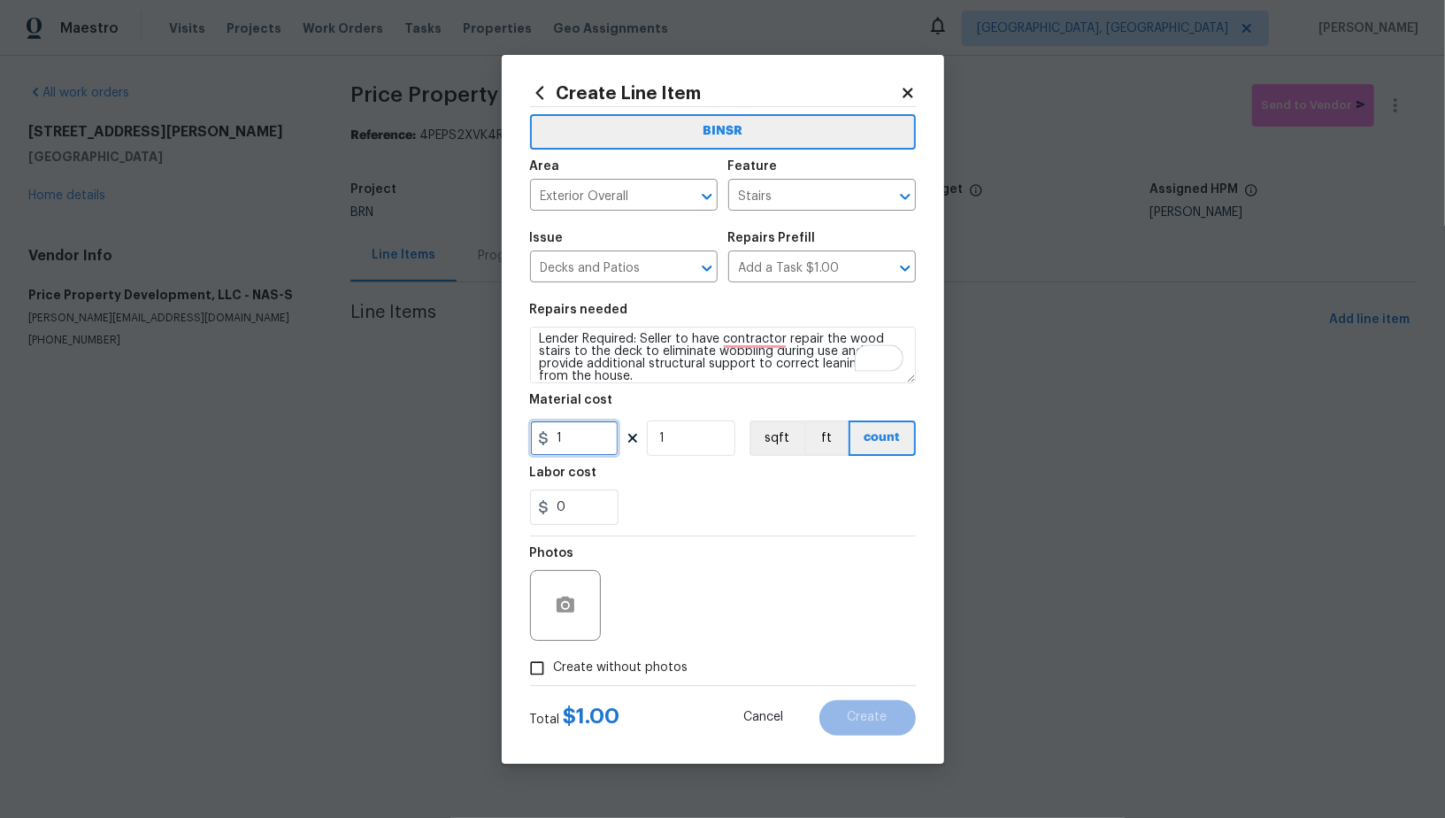
click at [594, 456] on input "1" at bounding box center [574, 437] width 88 height 35
type input "0"
click at [581, 503] on input "0" at bounding box center [574, 506] width 88 height 35
type input "1"
click at [541, 616] on div at bounding box center [565, 605] width 71 height 71
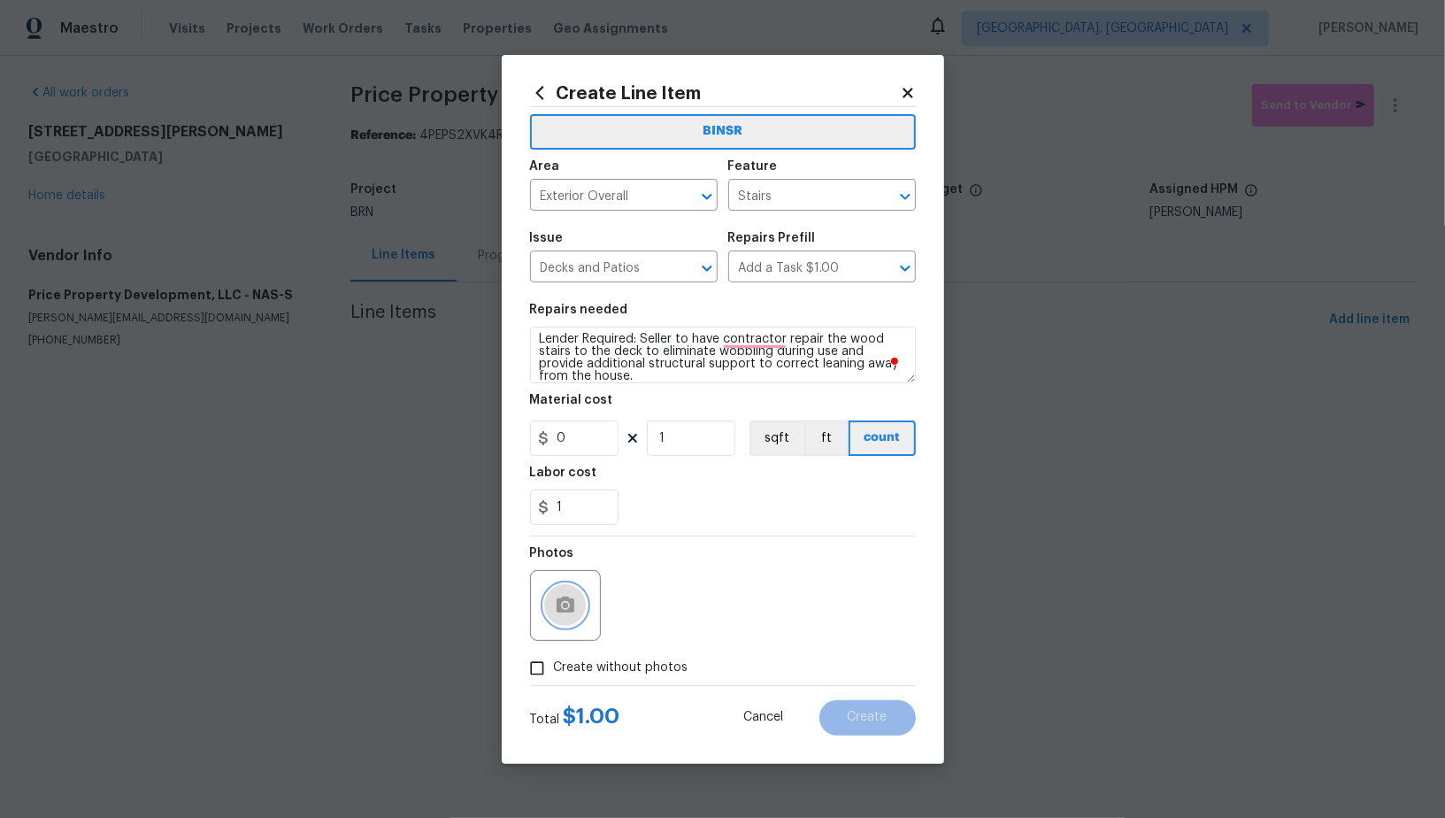
click at [551, 613] on button "button" at bounding box center [565, 605] width 42 height 42
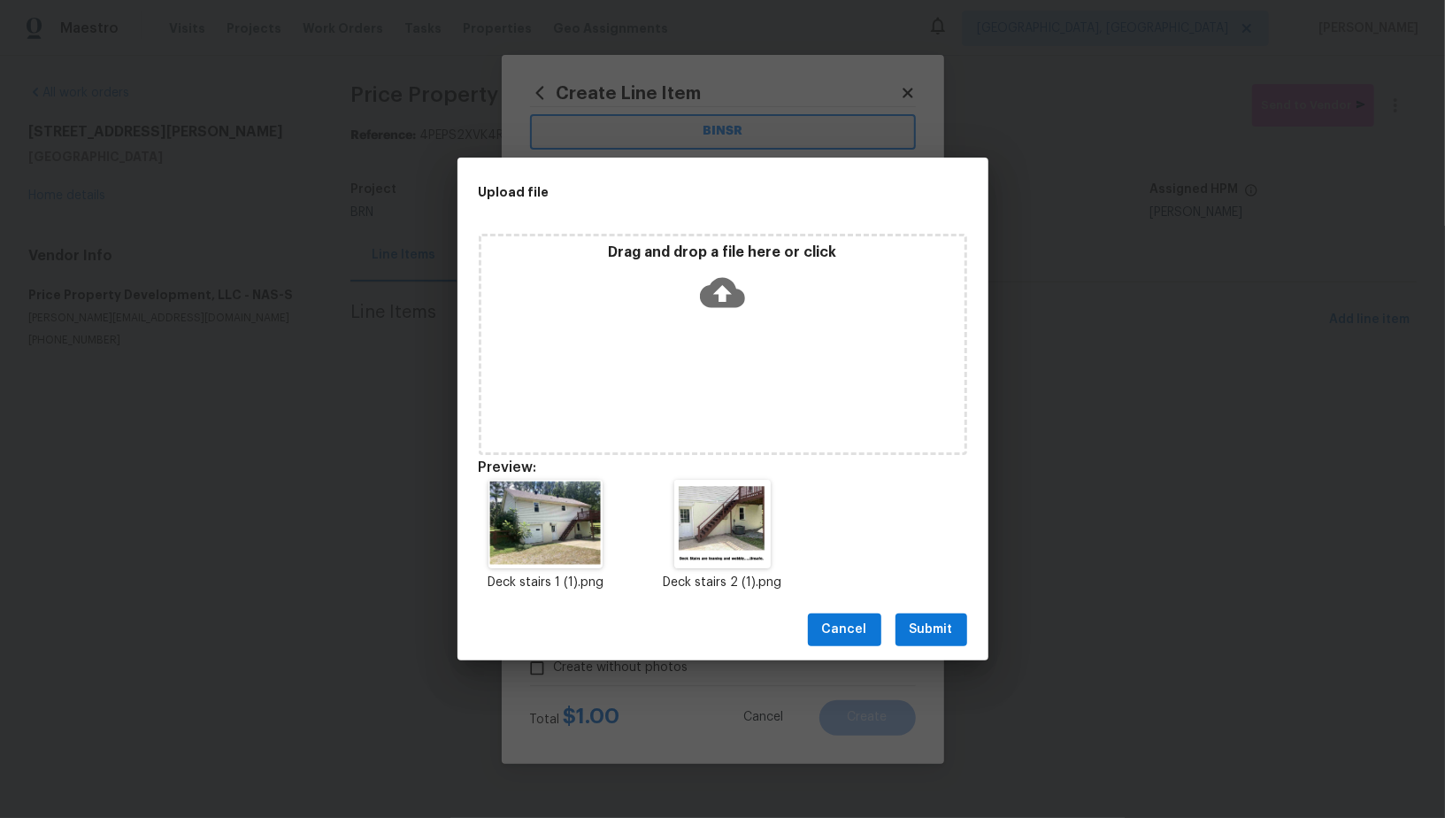
click at [929, 628] on span "Submit" at bounding box center [931, 629] width 43 height 22
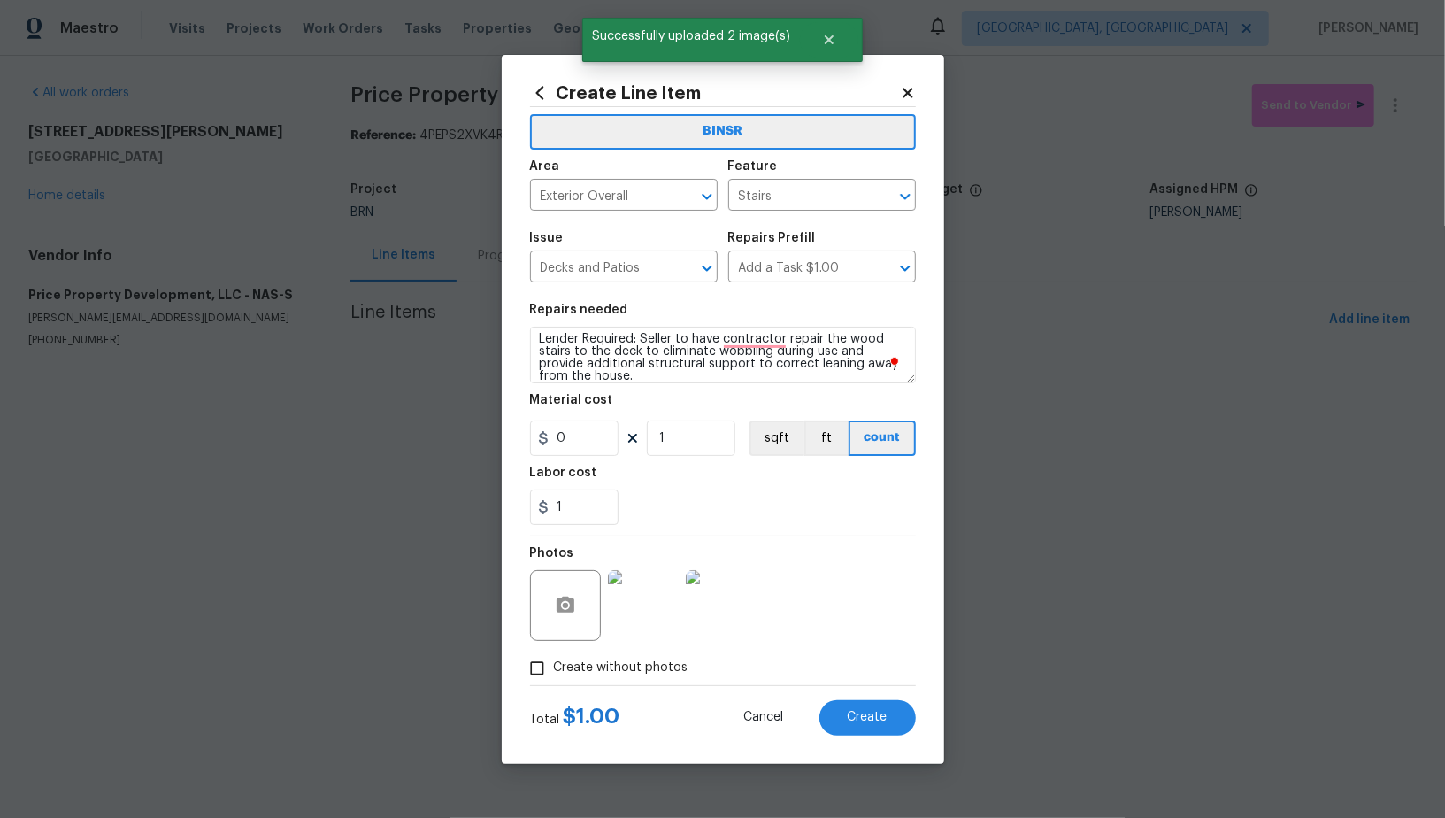
click at [872, 734] on div "Create Line Item BINSR Area Exterior Overall ​ Feature Stairs ​ Issue Decks and…" at bounding box center [723, 409] width 442 height 709
click at [861, 725] on button "Create" at bounding box center [867, 717] width 96 height 35
type input "0"
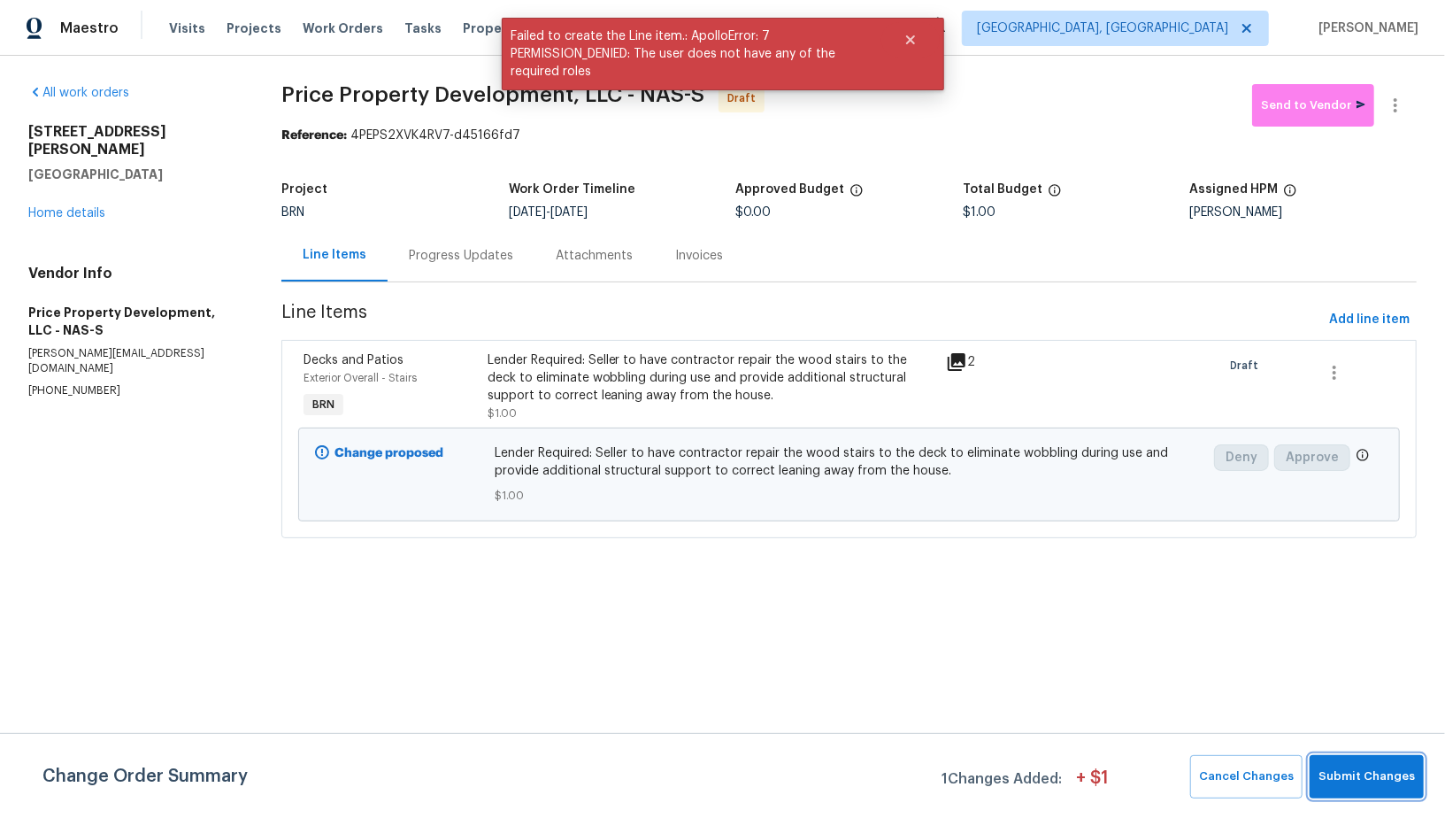
click at [1373, 777] on span "Submit Changes" at bounding box center [1366, 776] width 96 height 20
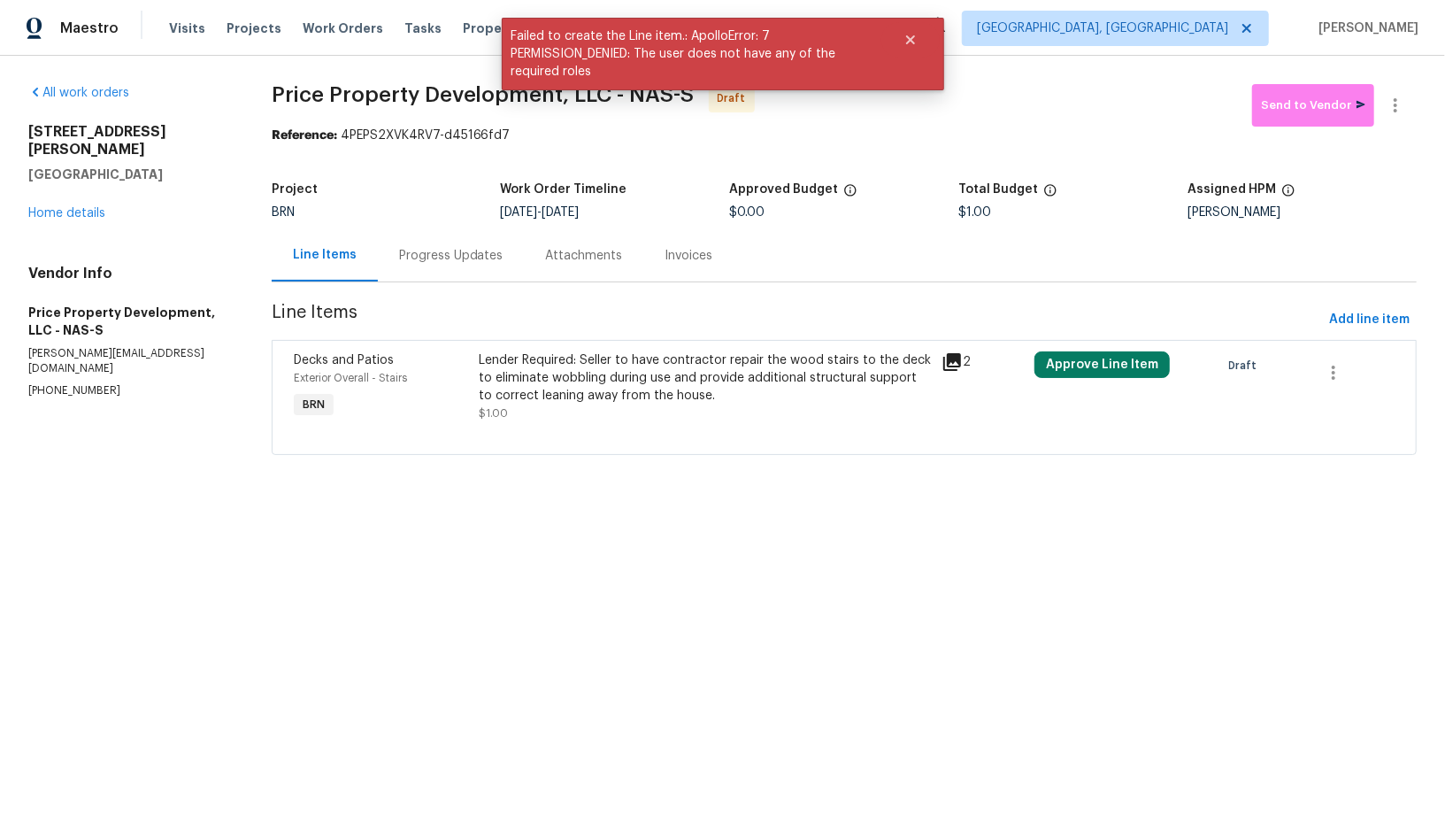
click at [439, 245] on div "Progress Updates" at bounding box center [451, 255] width 147 height 52
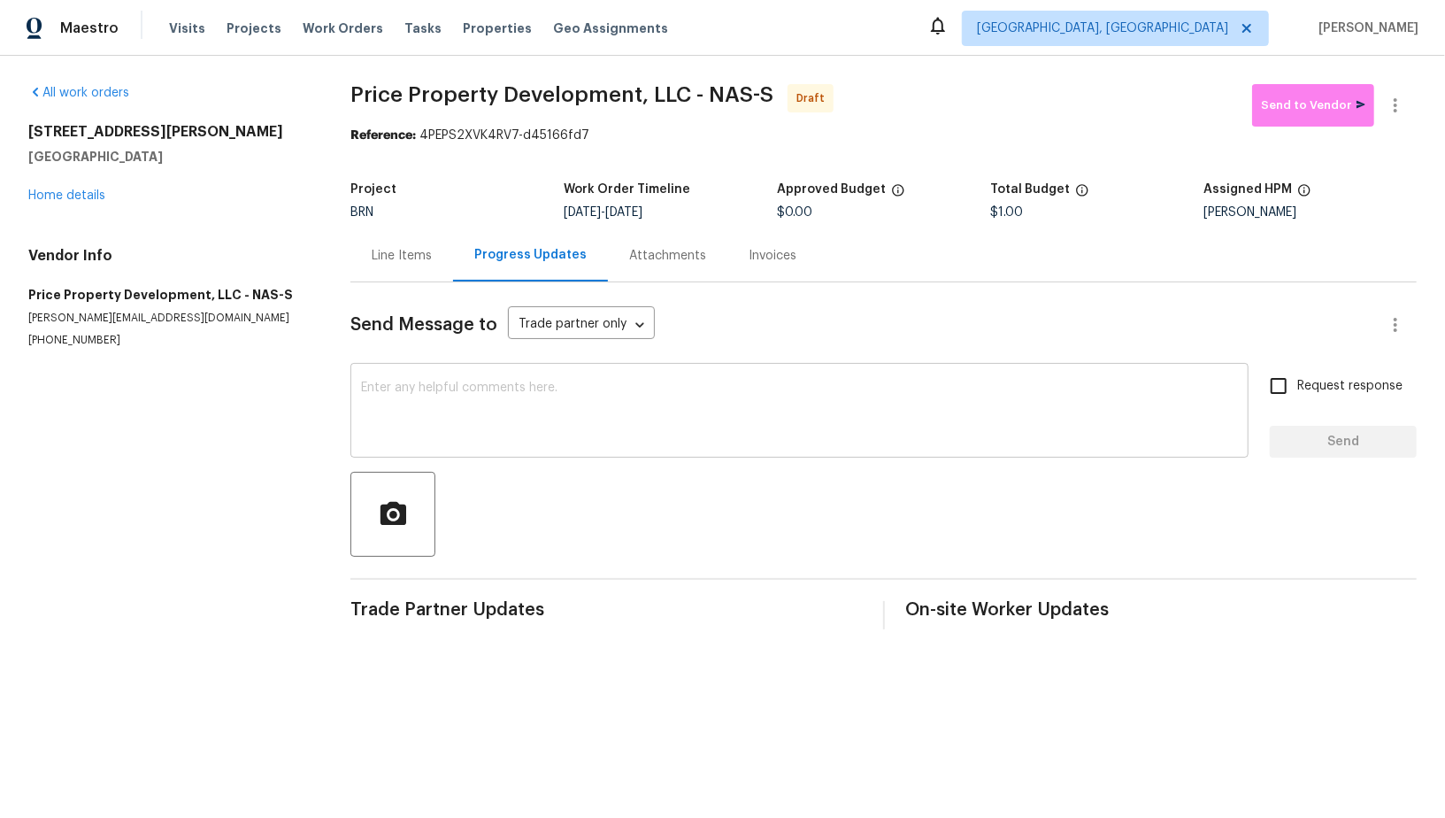
click at [519, 403] on textarea at bounding box center [799, 412] width 877 height 62
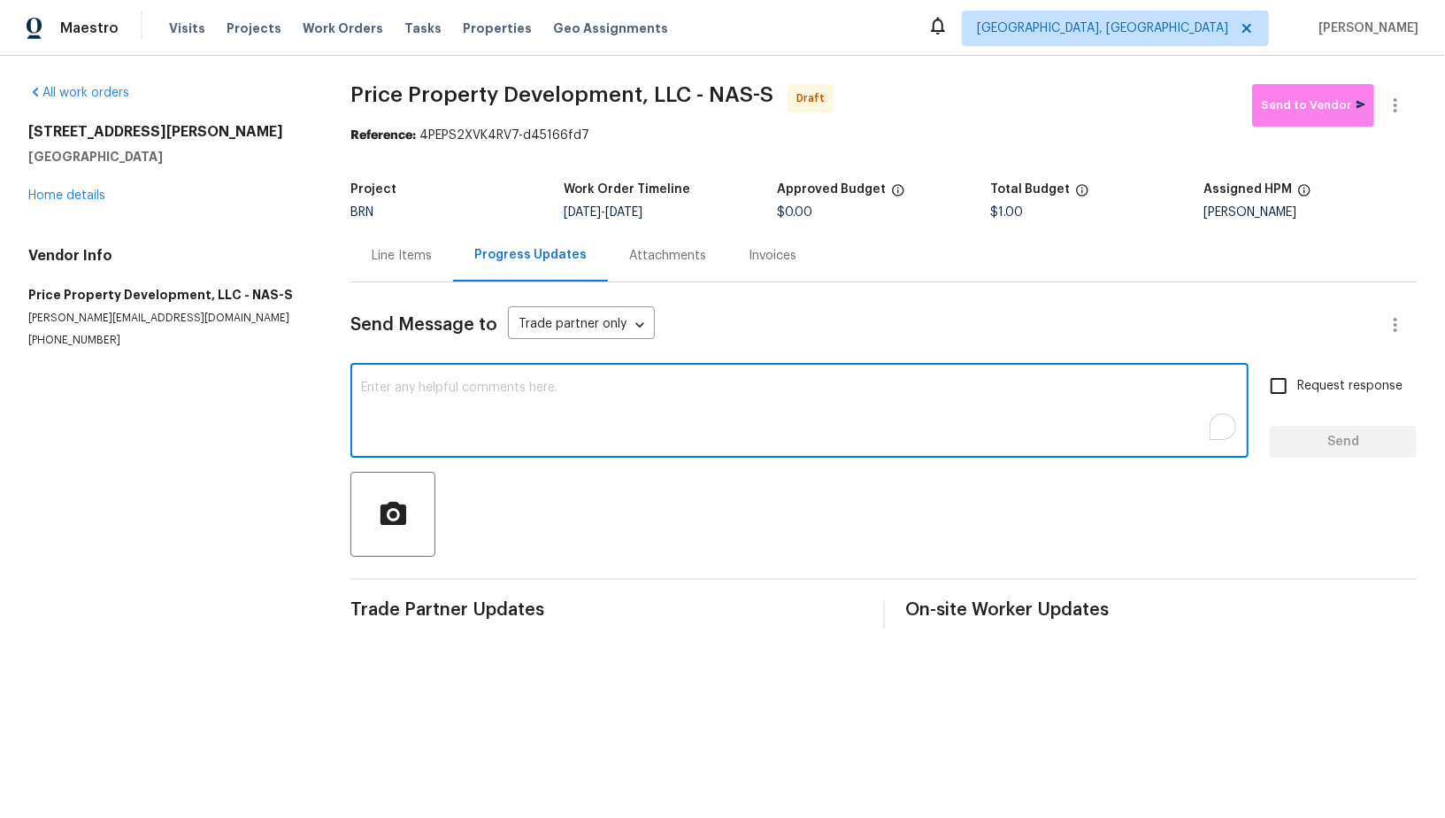
paste textarea "Hi, I'm [PERSON_NAME] from Opendoor. Just wanted to check if you received the W…"
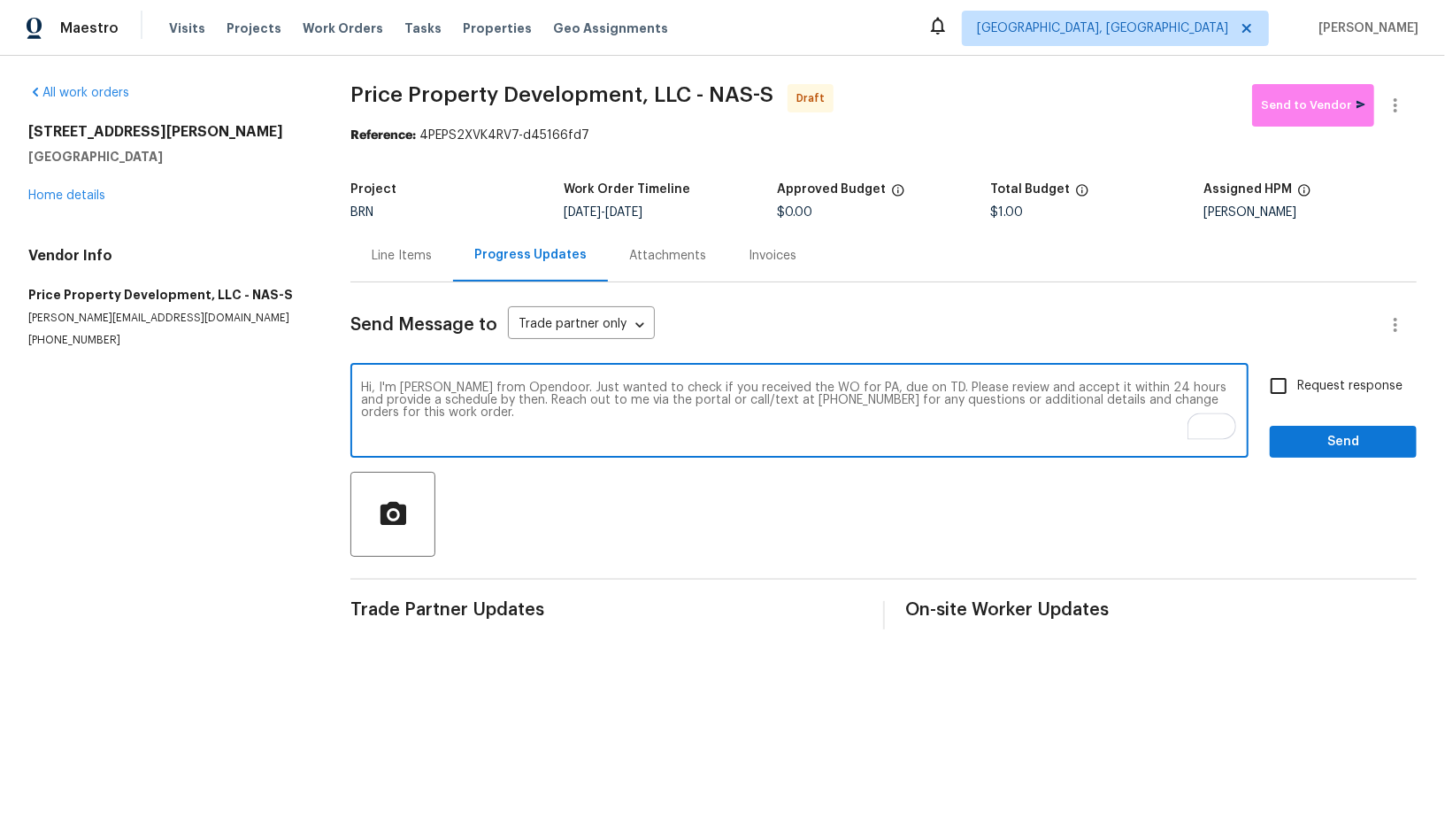
click at [861, 386] on textarea "Hi, I'm [PERSON_NAME] from Opendoor. Just wanted to check if you received the W…" at bounding box center [799, 412] width 877 height 62
paste textarea "[STREET_ADDRESS][PERSON_NAME]"
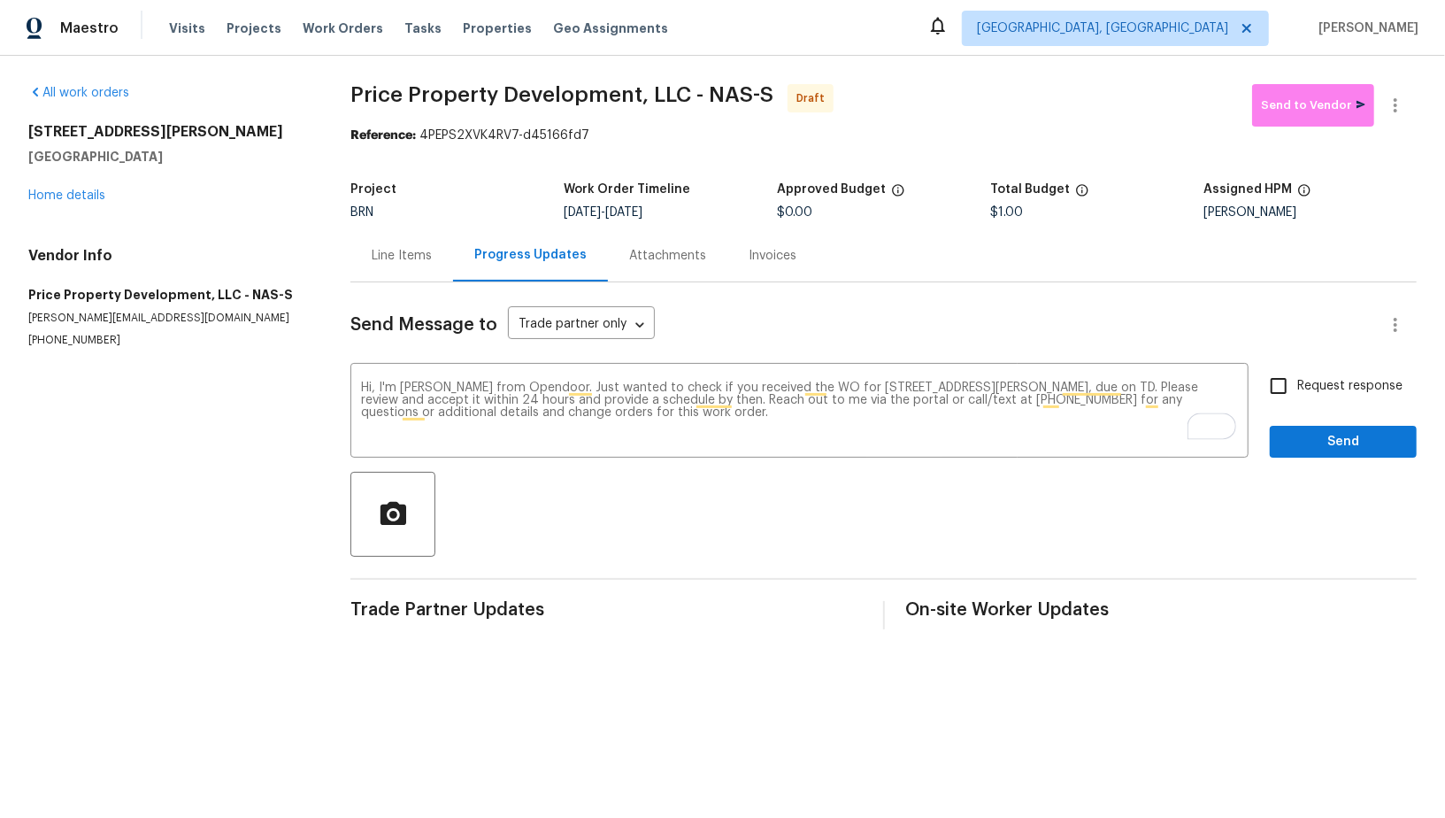
drag, startPoint x: 632, startPoint y: 207, endPoint x: 696, endPoint y: 208, distance: 64.6
click at [696, 208] on div "[DATE] - [DATE]" at bounding box center [670, 212] width 213 height 12
copy span "[DATE]"
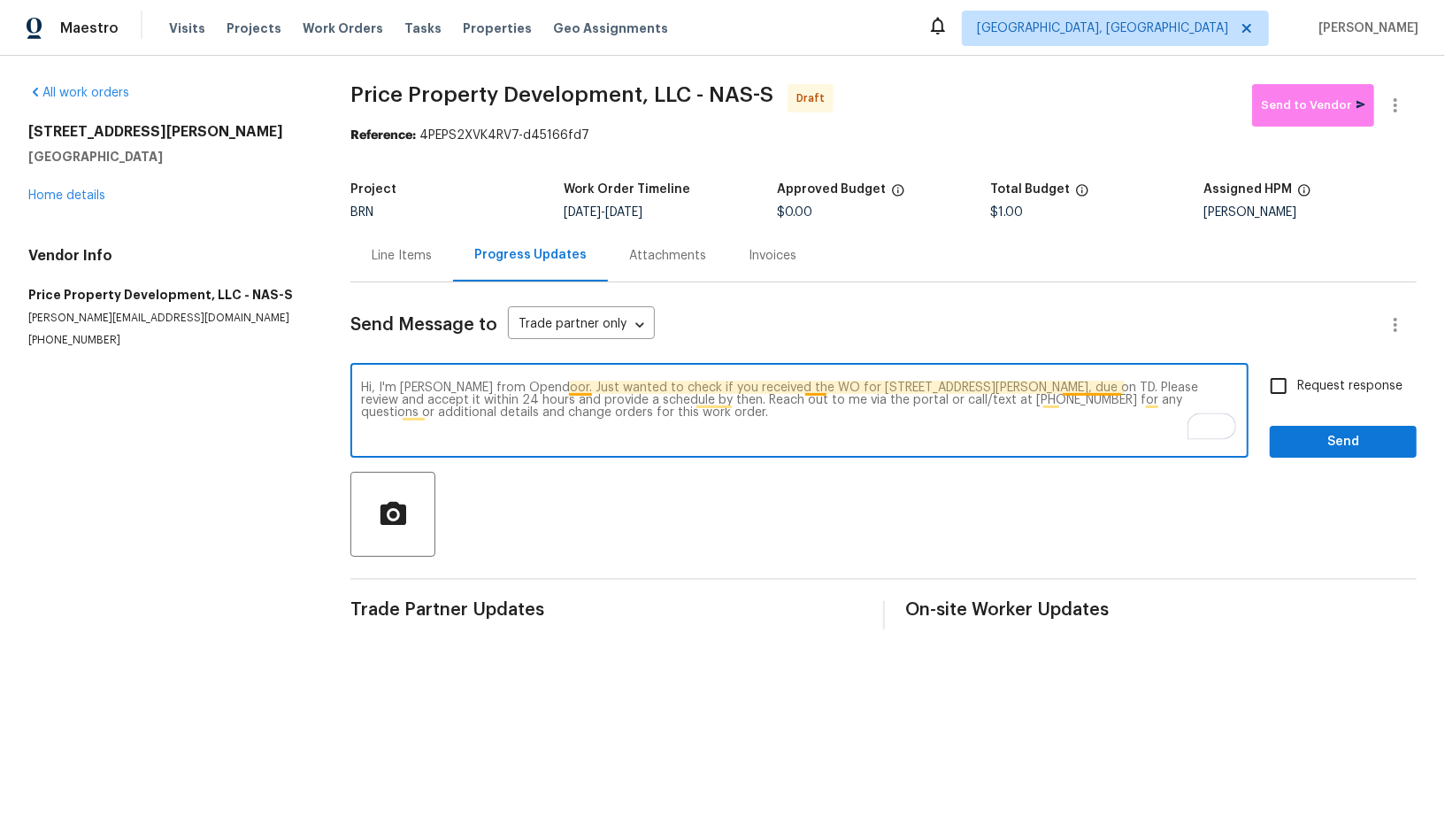
click at [1117, 385] on textarea "Hi, I'm [PERSON_NAME] from Opendoor. Just wanted to check if you received the W…" at bounding box center [799, 412] width 877 height 62
paste textarea "[DATE]"
type textarea "Hi, I'm [PERSON_NAME] from Opendoor. Just wanted to check if you received the W…"
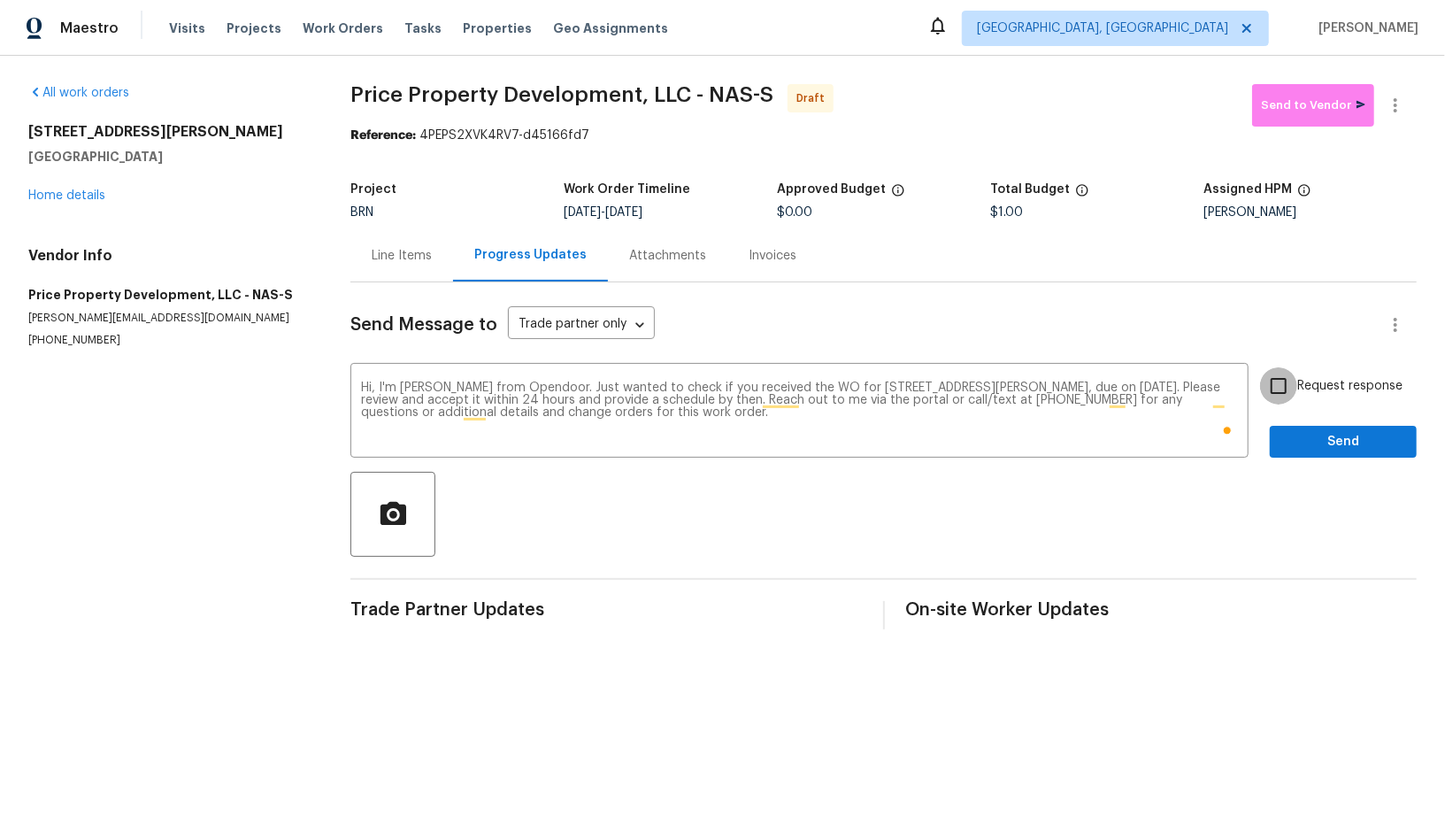
click at [1275, 397] on input "Request response" at bounding box center [1278, 385] width 37 height 37
checkbox input "true"
click at [1347, 480] on div at bounding box center [883, 514] width 1066 height 85
click at [1314, 445] on span "Send" at bounding box center [1343, 442] width 119 height 22
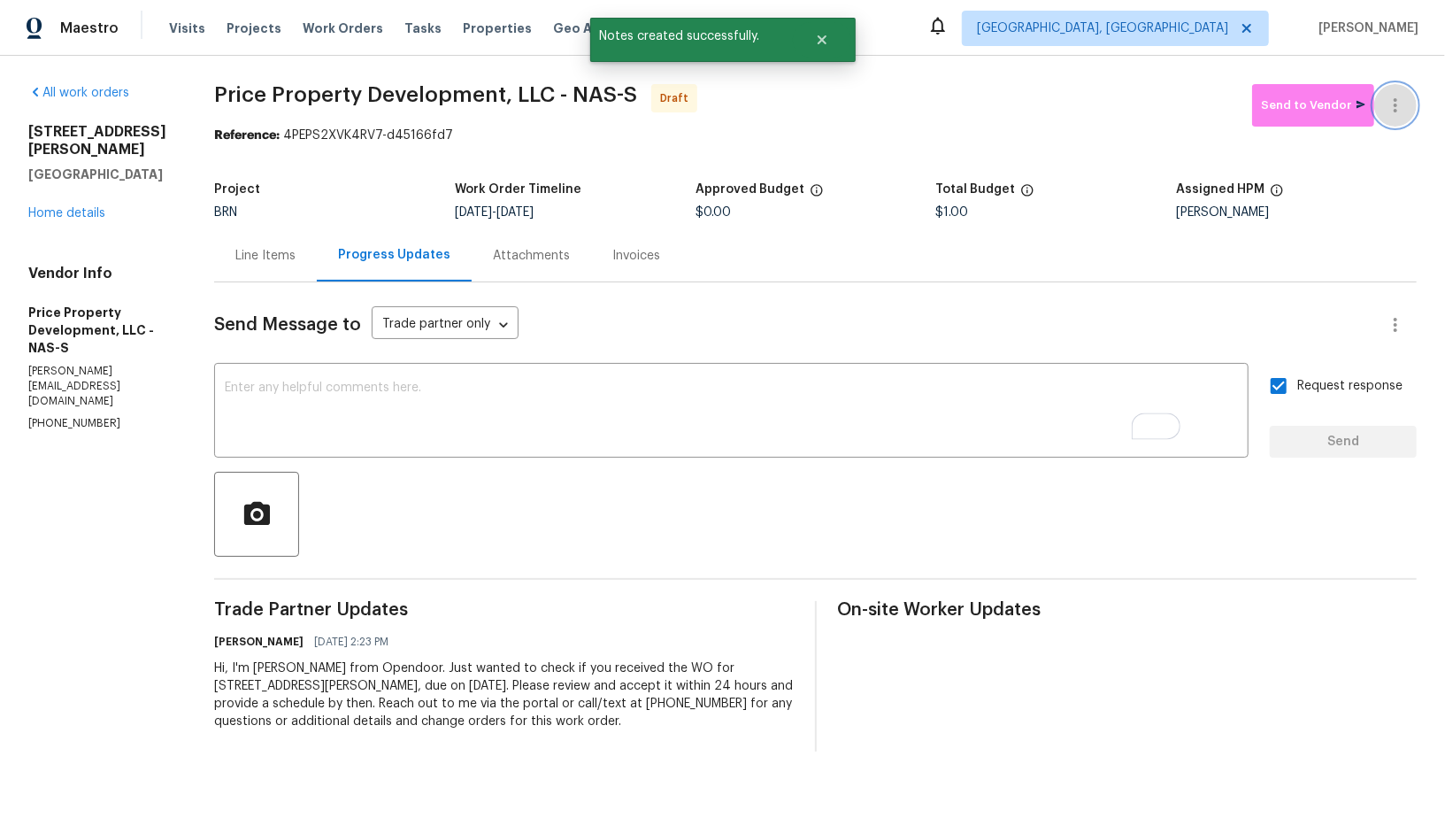
click at [1401, 105] on icon "button" at bounding box center [1395, 105] width 21 height 21
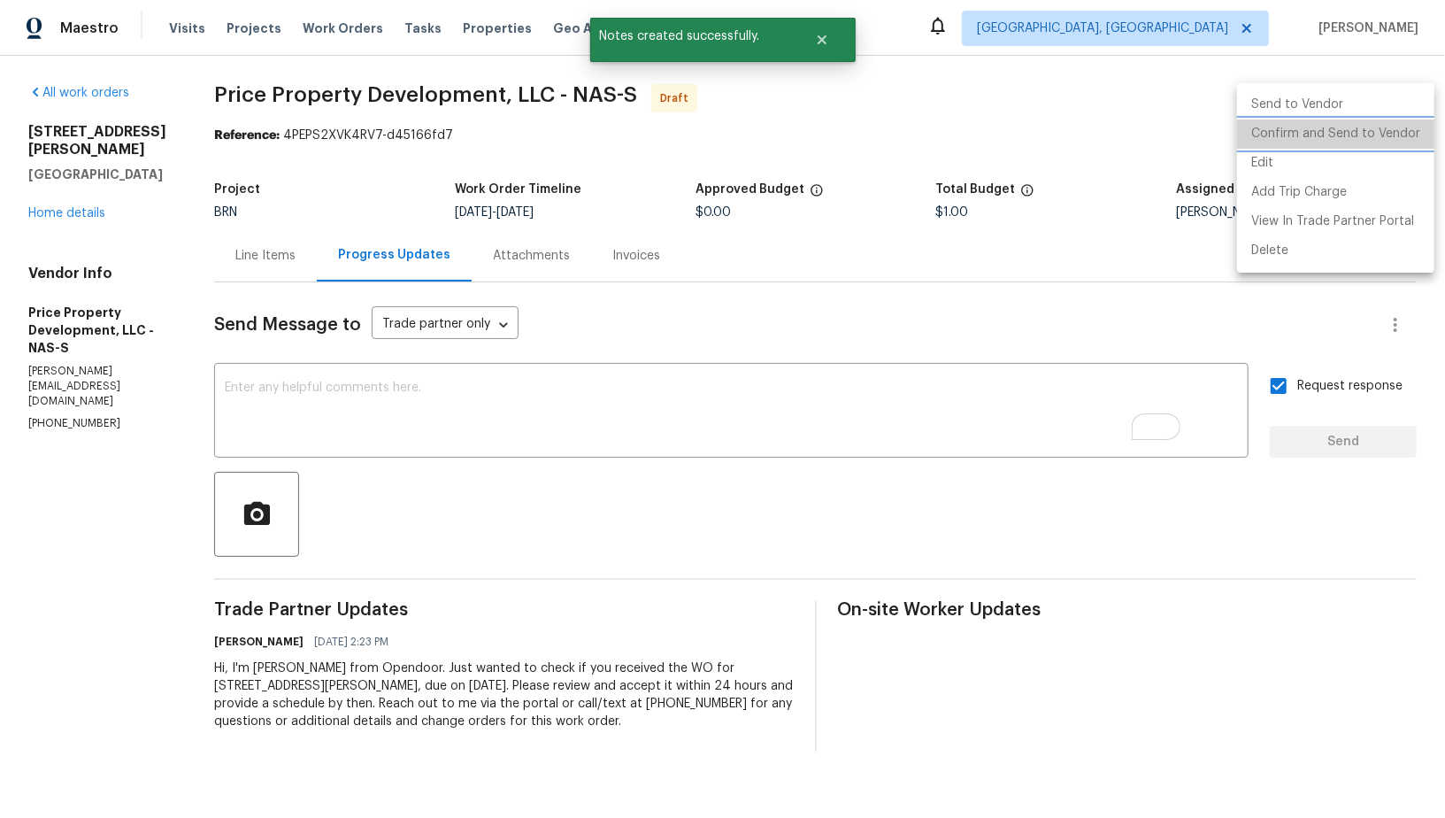
click at [1363, 138] on li "Confirm and Send to Vendor" at bounding box center [1335, 133] width 197 height 29
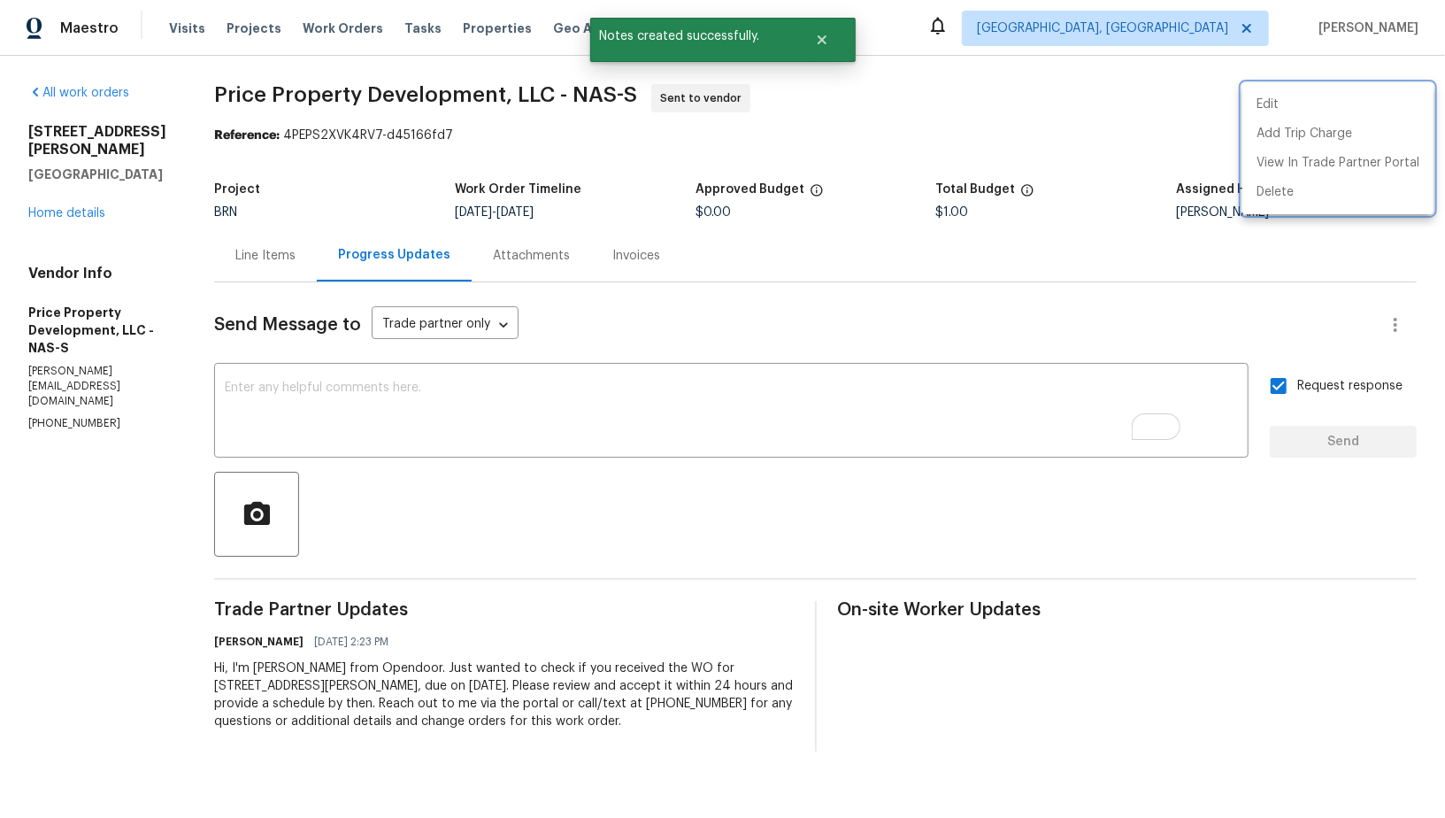
click at [324, 259] on div at bounding box center [722, 409] width 1445 height 818
click at [296, 259] on div "Line Items" at bounding box center [265, 256] width 60 height 18
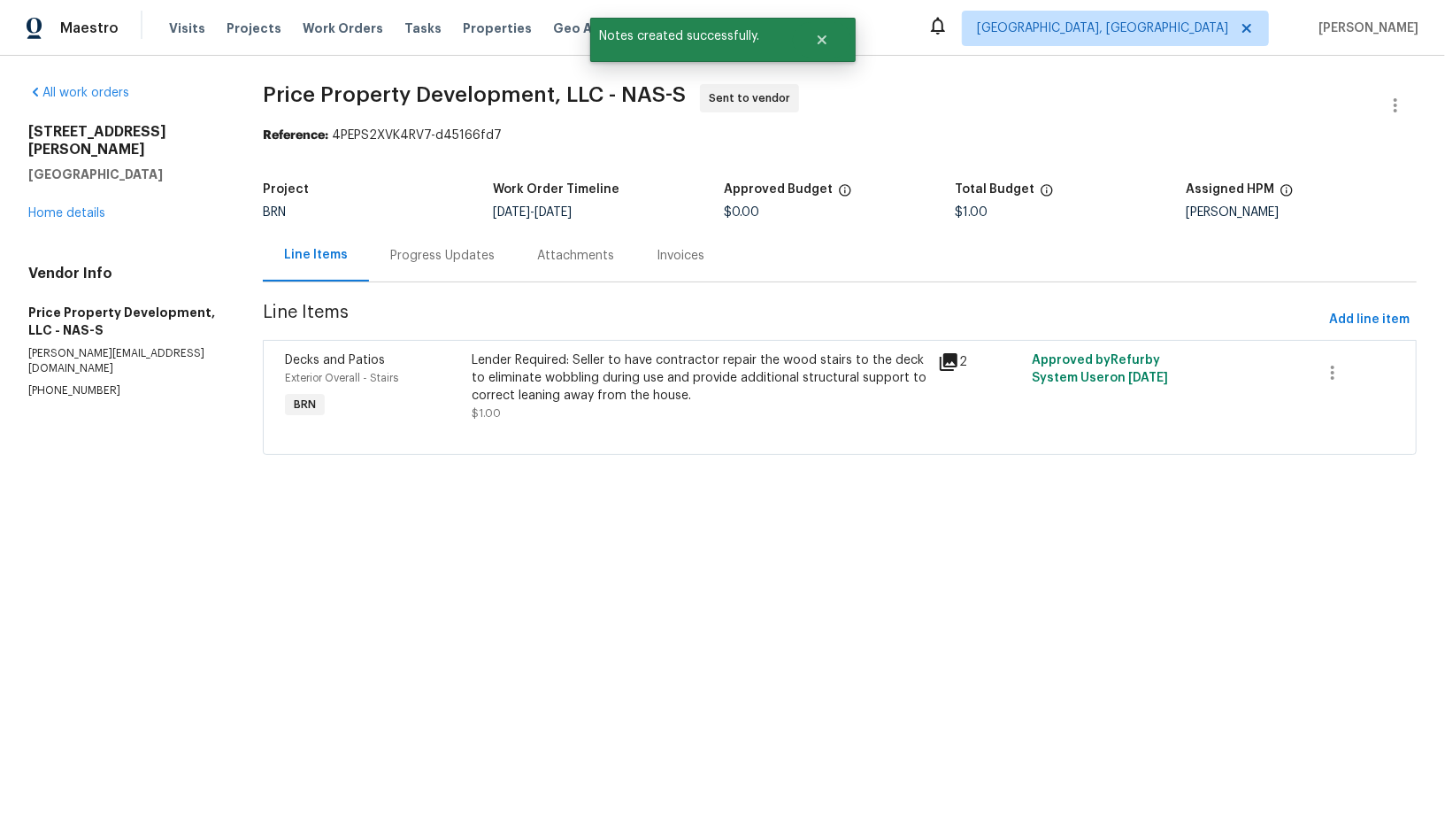
click at [43, 203] on div "[STREET_ADDRESS][PERSON_NAME] Home details" at bounding box center [124, 172] width 192 height 99
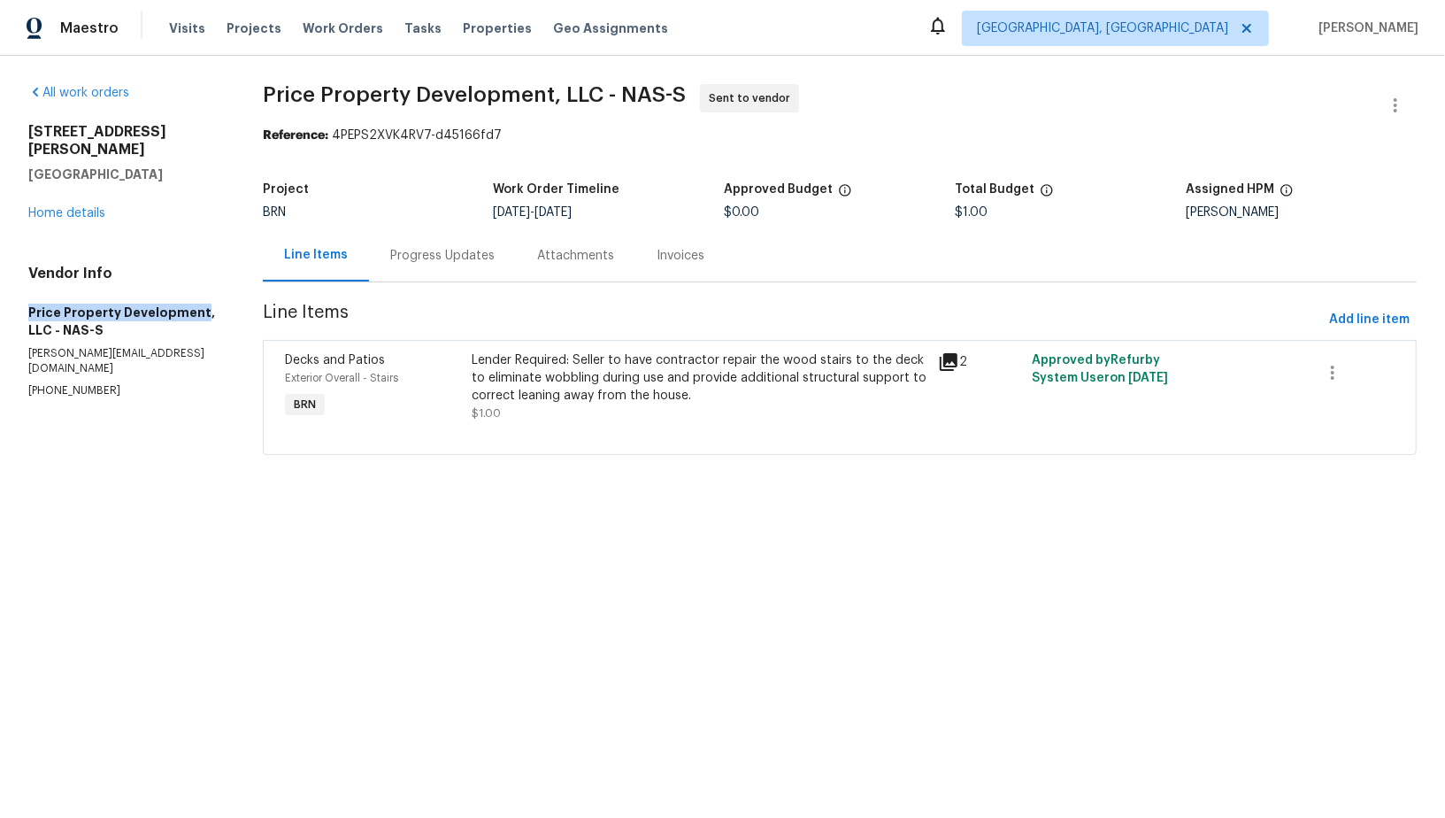
drag, startPoint x: 15, startPoint y: 296, endPoint x: 195, endPoint y: 298, distance: 179.6
click at [195, 298] on div "All work orders [STREET_ADDRESS][PERSON_NAME] Home details Vendor Info Price Pr…" at bounding box center [722, 280] width 1445 height 449
copy h5 "Price Property Development"
click at [433, 280] on div "Progress Updates" at bounding box center [442, 255] width 147 height 52
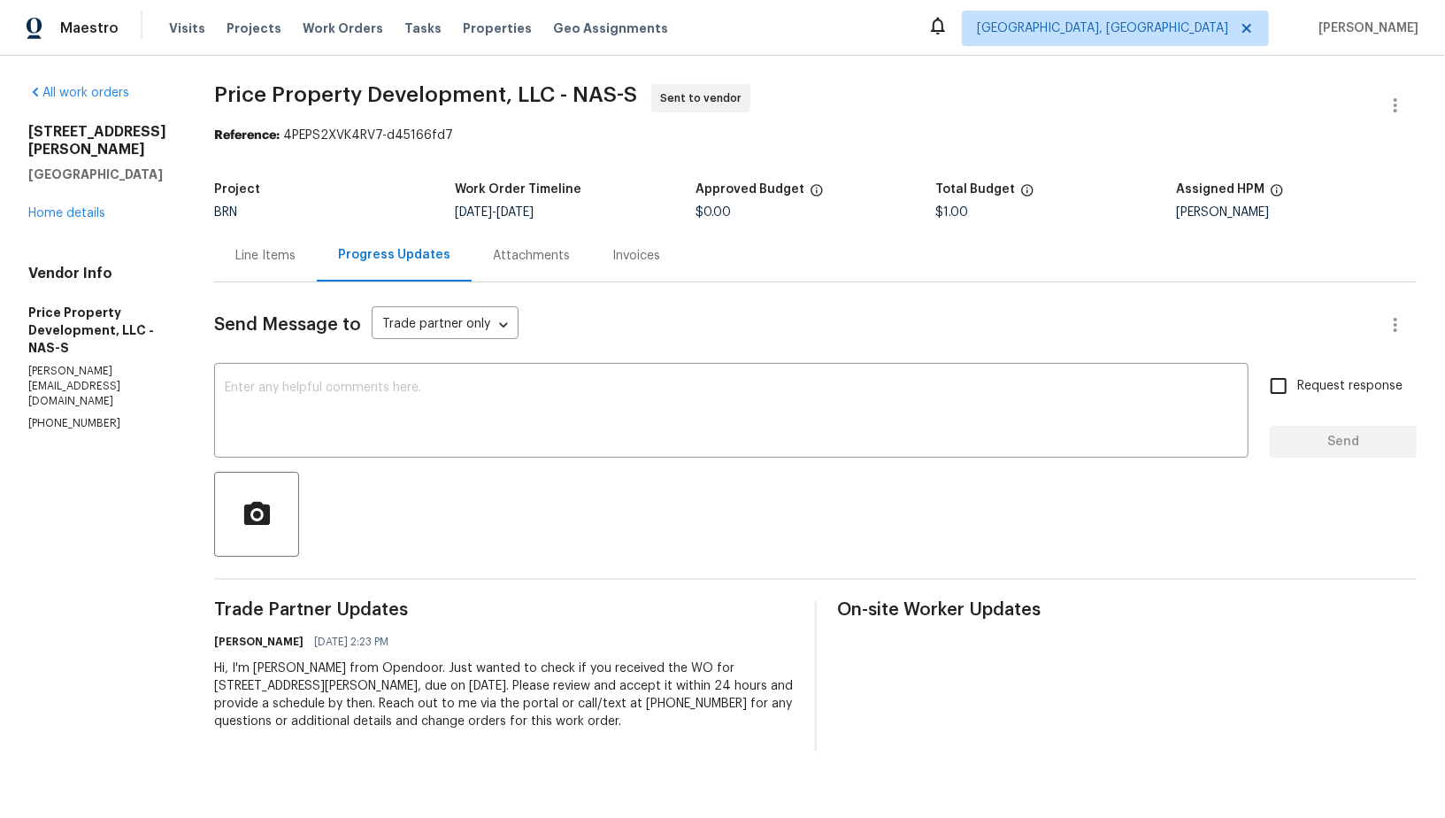
click at [296, 250] on div "Line Items" at bounding box center [265, 256] width 60 height 18
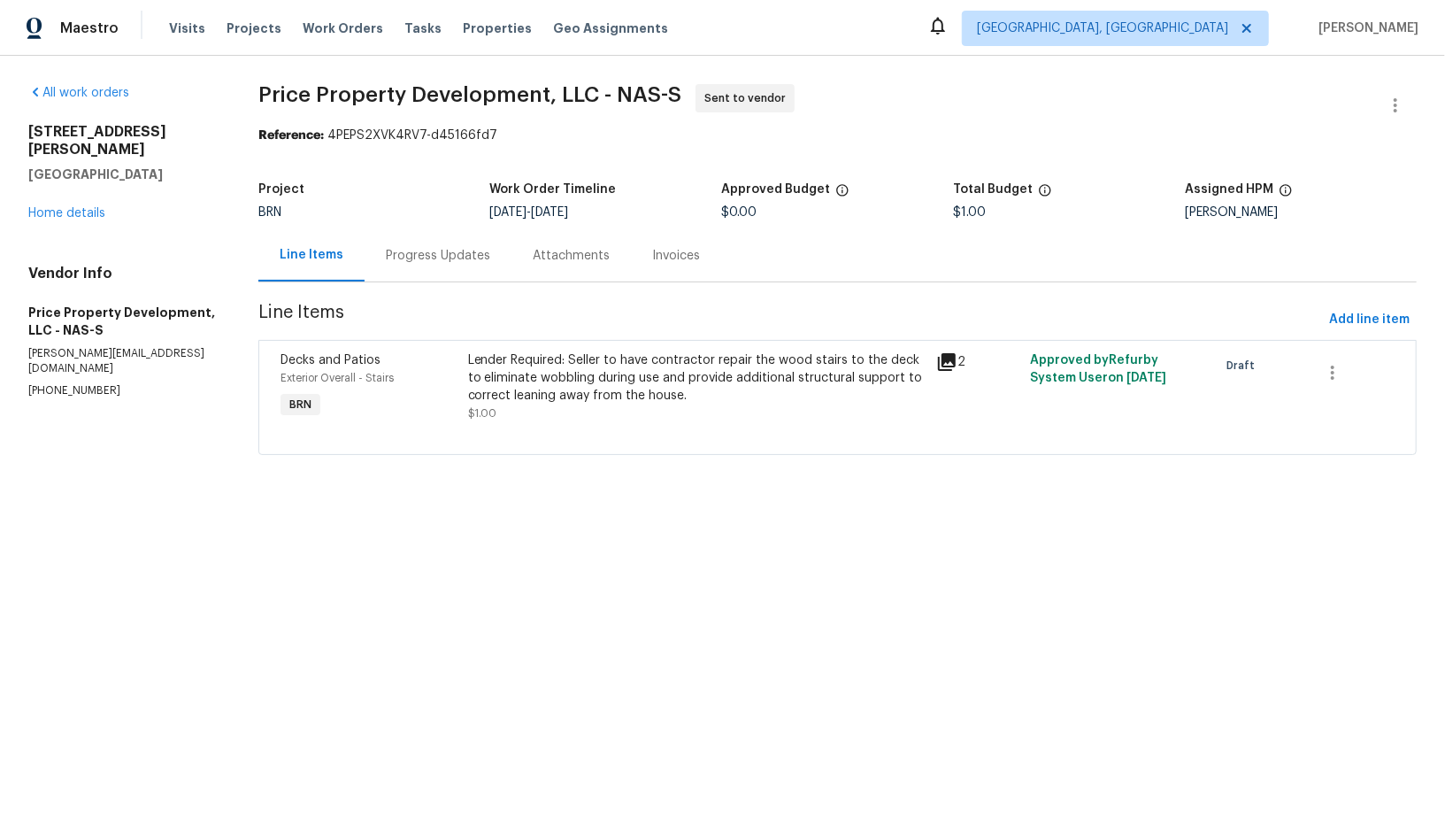
click at [481, 250] on div "Progress Updates" at bounding box center [438, 256] width 104 height 18
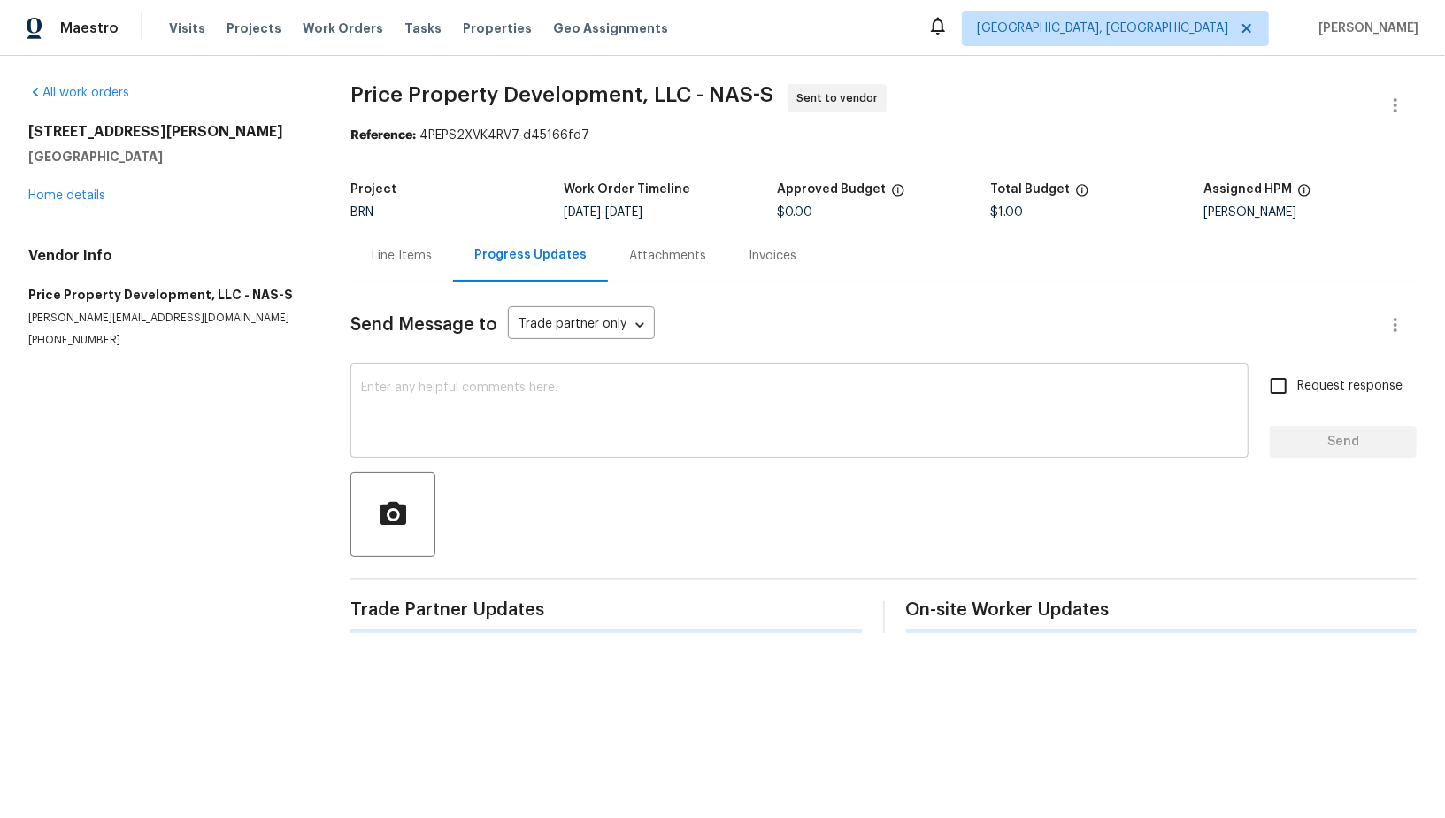
click at [480, 451] on div "x ​" at bounding box center [799, 412] width 898 height 90
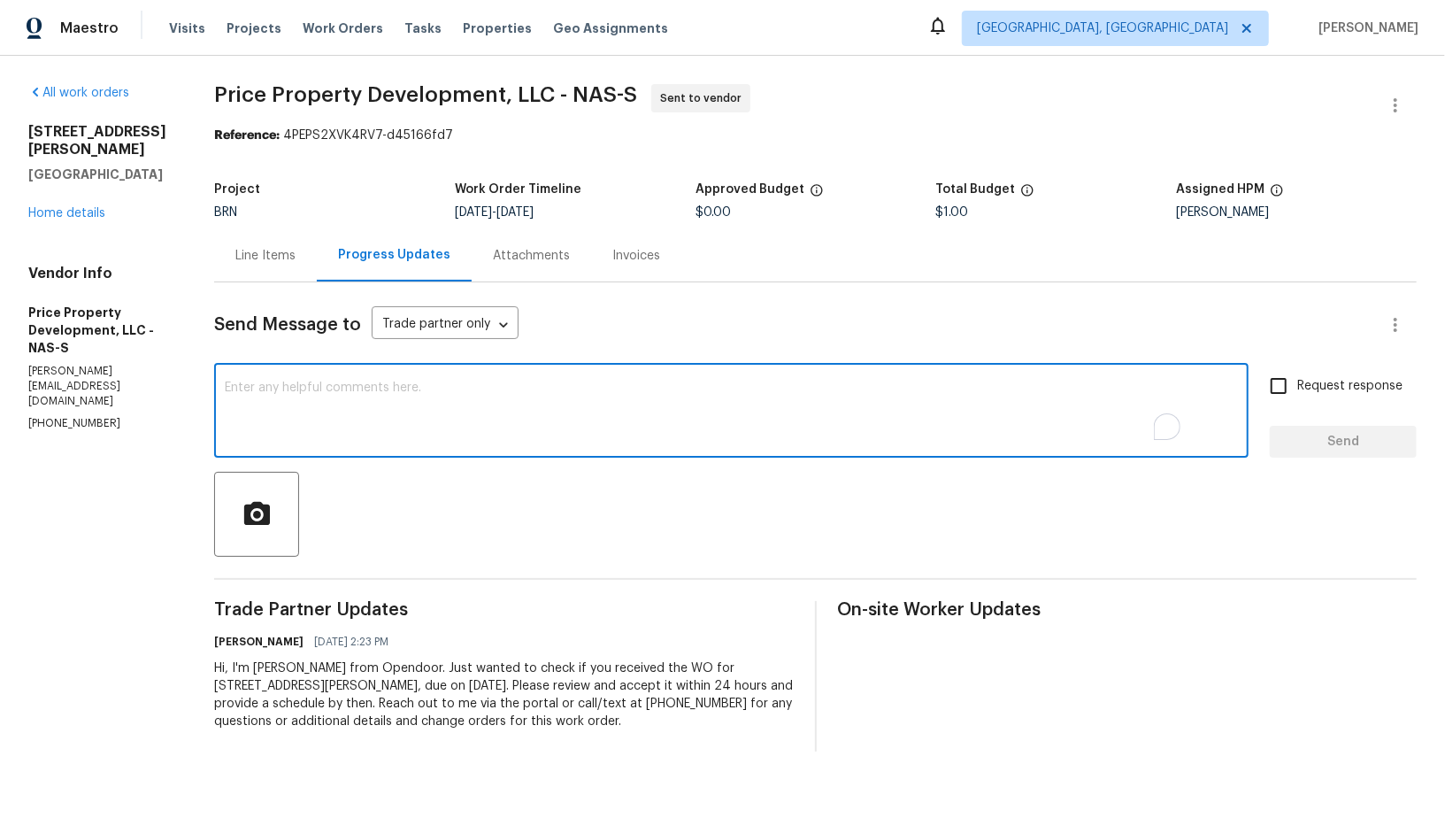
click at [464, 441] on textarea "To enrich screen reader interactions, please activate Accessibility in Grammarl…" at bounding box center [731, 412] width 1013 height 62
type textarea "Hi, Please check and let me know if you can do this work. Thanks!"
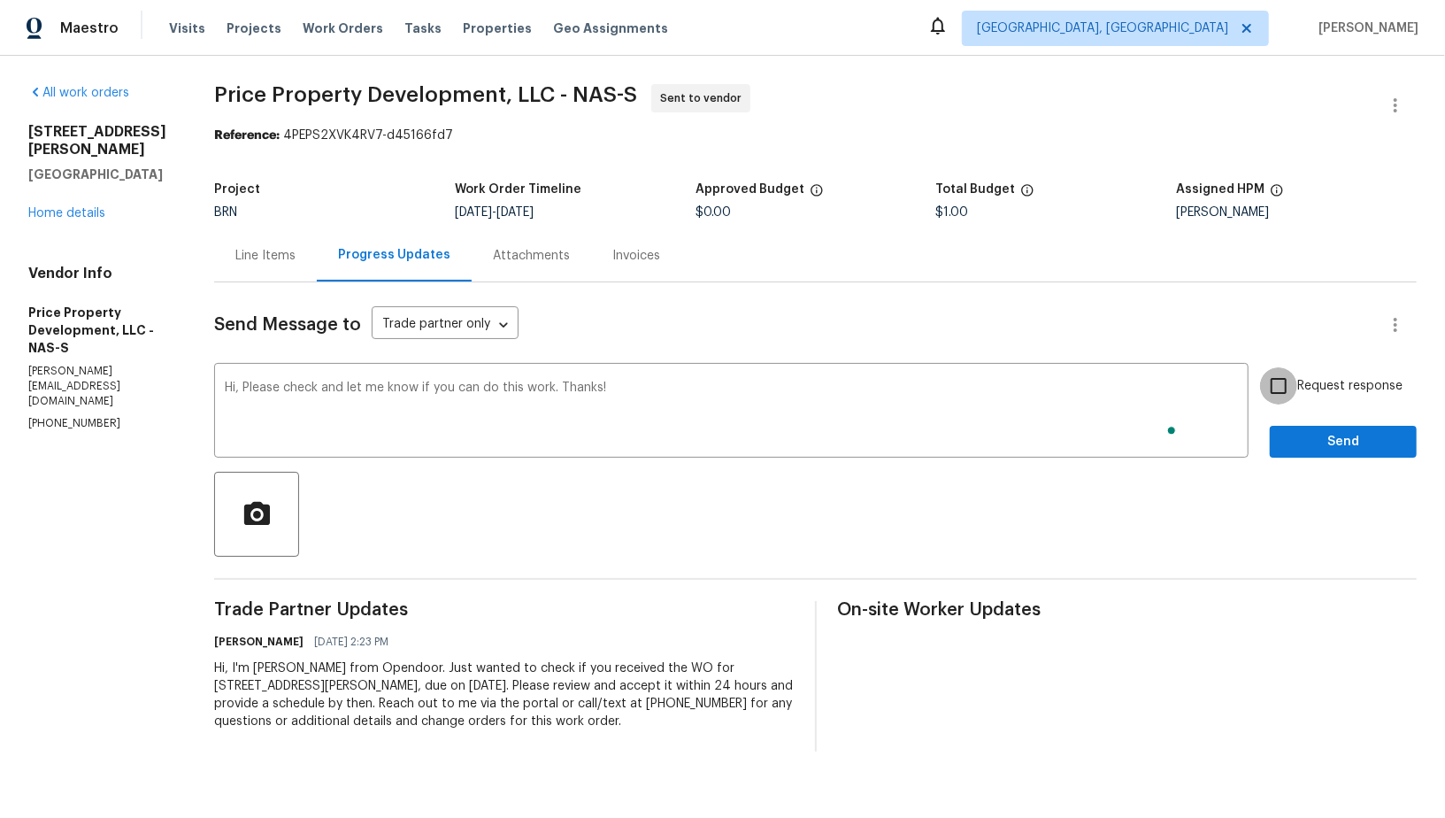
click at [1279, 380] on input "Request response" at bounding box center [1278, 385] width 37 height 37
checkbox input "true"
click at [1319, 412] on div "Request response Send" at bounding box center [1343, 412] width 147 height 90
click at [1319, 437] on span "Send" at bounding box center [1343, 442] width 119 height 22
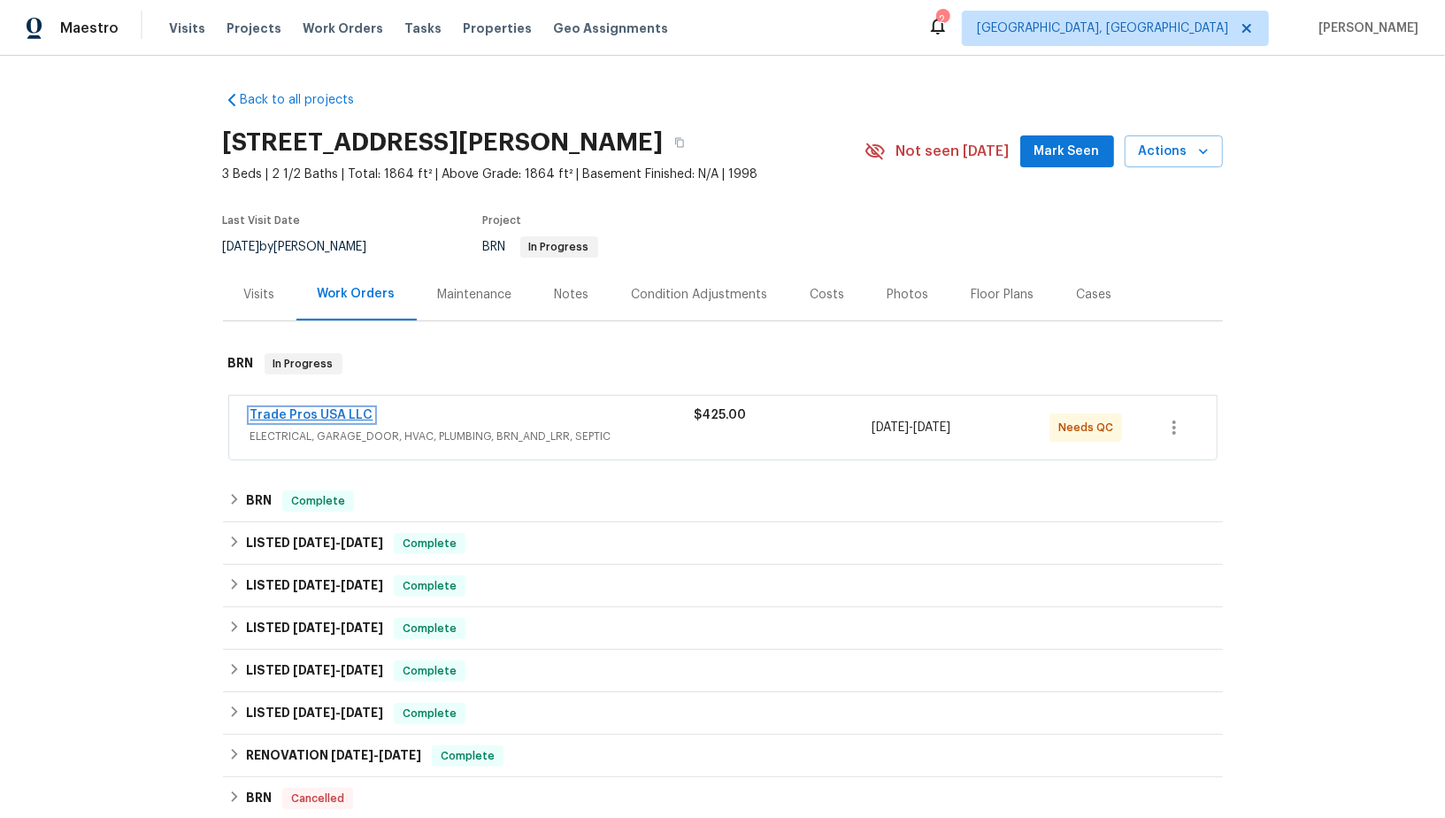
click at [322, 414] on link "Trade Pros USA LLC" at bounding box center [311, 415] width 123 height 12
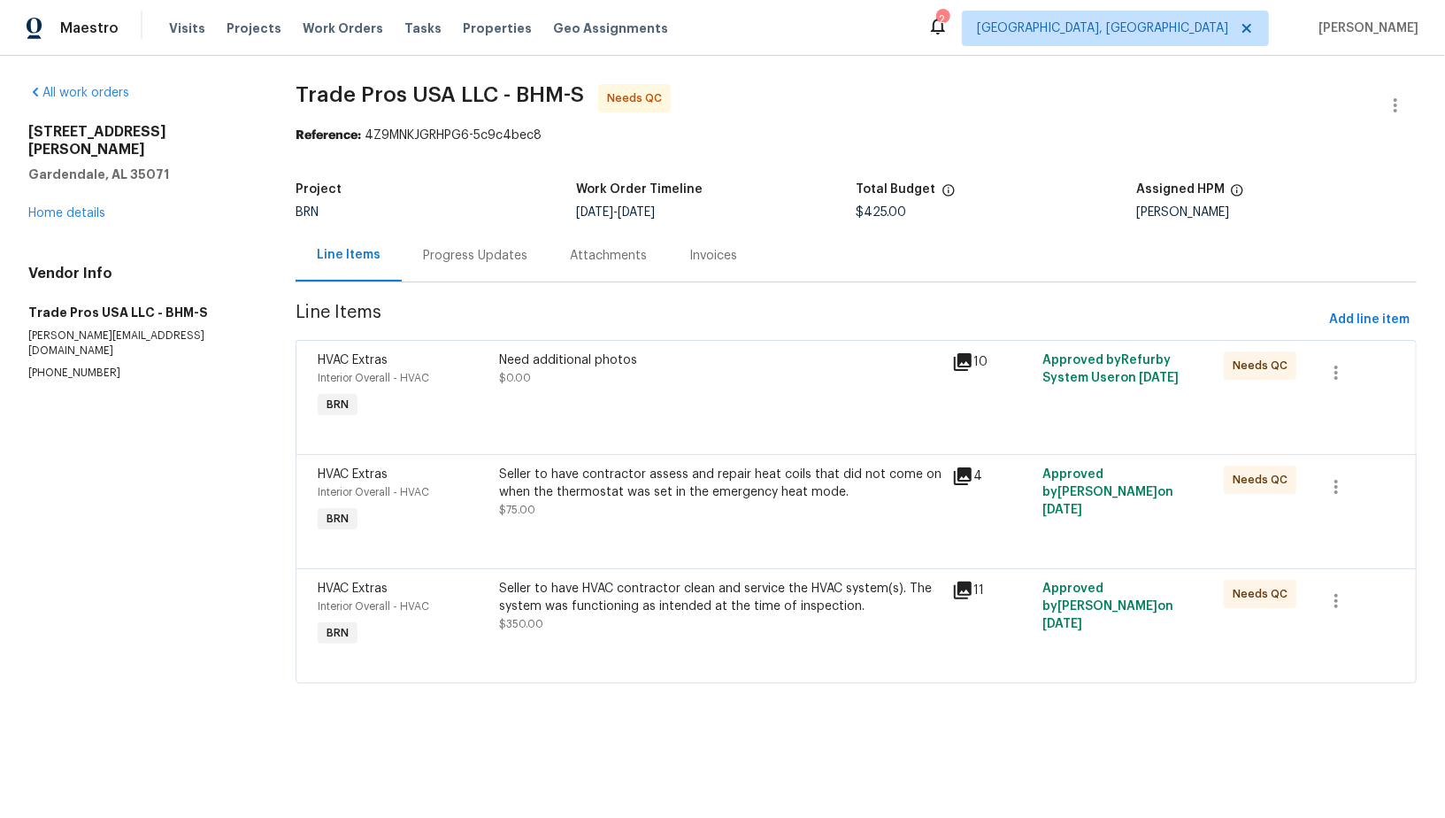
click at [537, 476] on div "Seller to have contractor assess and repair heat coils that did not come on whe…" at bounding box center [720, 482] width 442 height 35
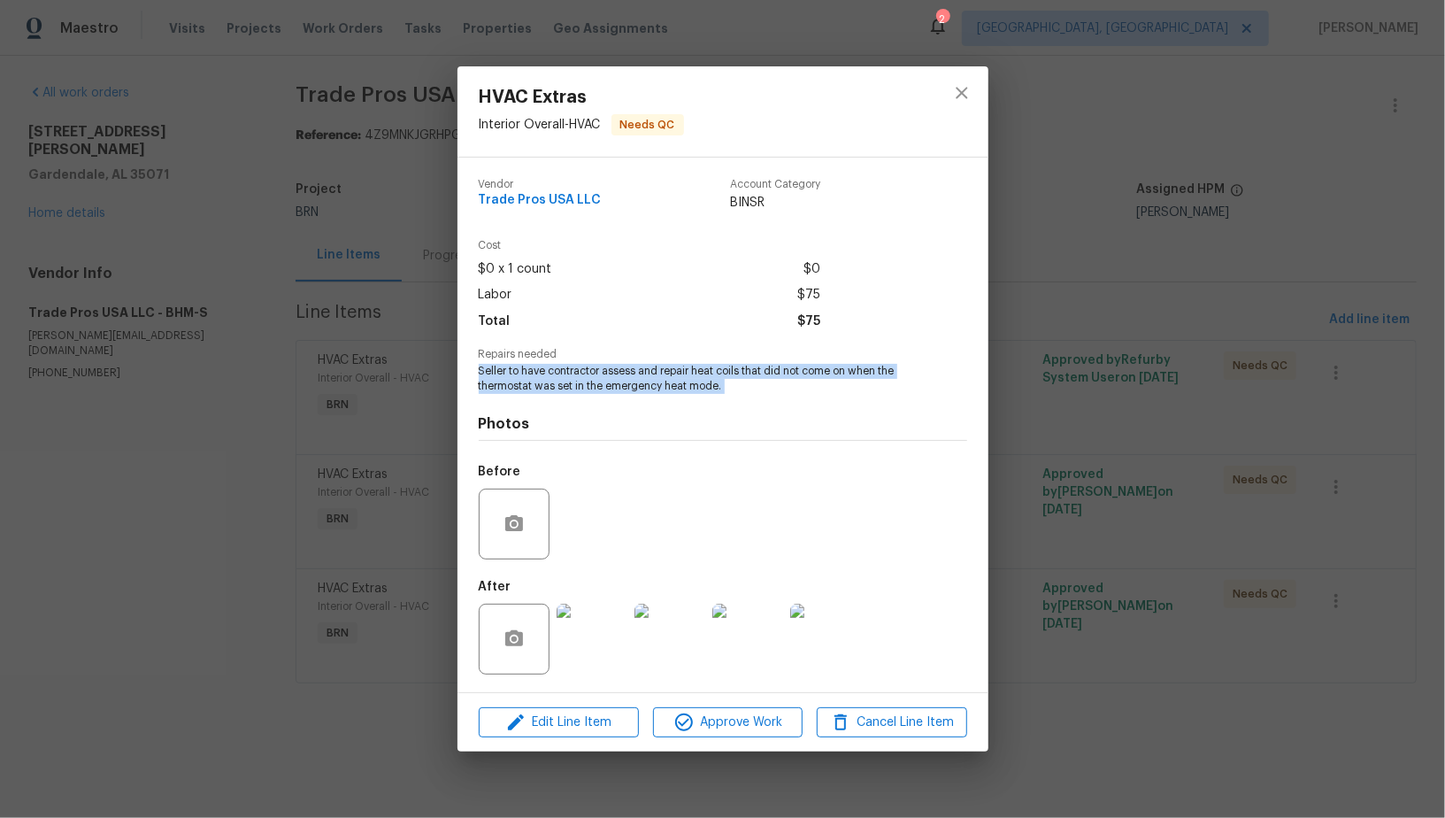
drag, startPoint x: 466, startPoint y: 372, endPoint x: 733, endPoint y: 403, distance: 269.0
click at [733, 403] on div "Vendor Trade Pros USA LLC Account Category BINSR Cost $0 x 1 count $0 Labor $75…" at bounding box center [722, 424] width 531 height 534
copy span "Seller to have contractor assess and repair heat coils that did not come on whe…"
click at [590, 651] on img at bounding box center [592, 638] width 71 height 71
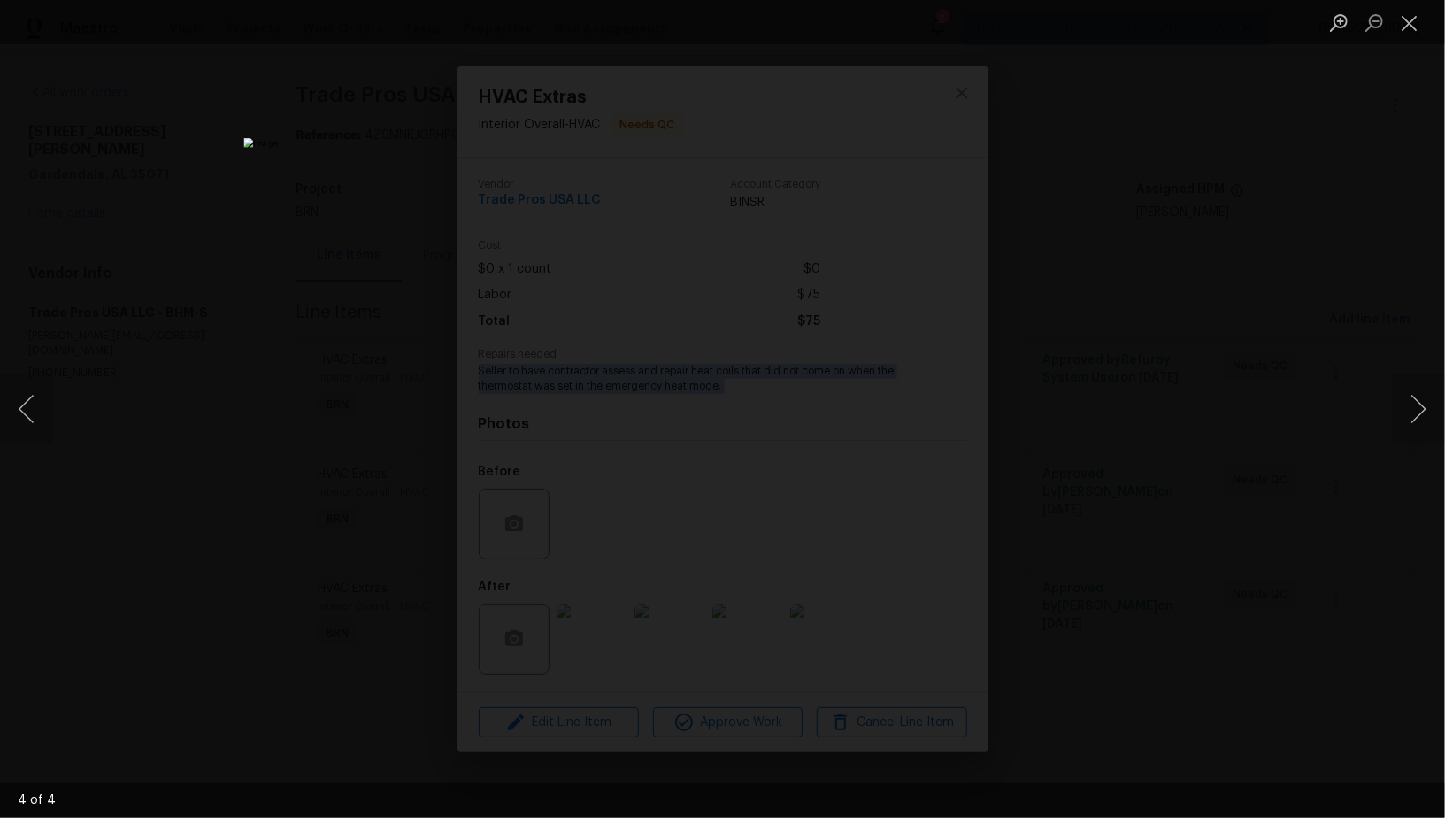
click at [1154, 359] on div "Lightbox" at bounding box center [722, 409] width 1445 height 818
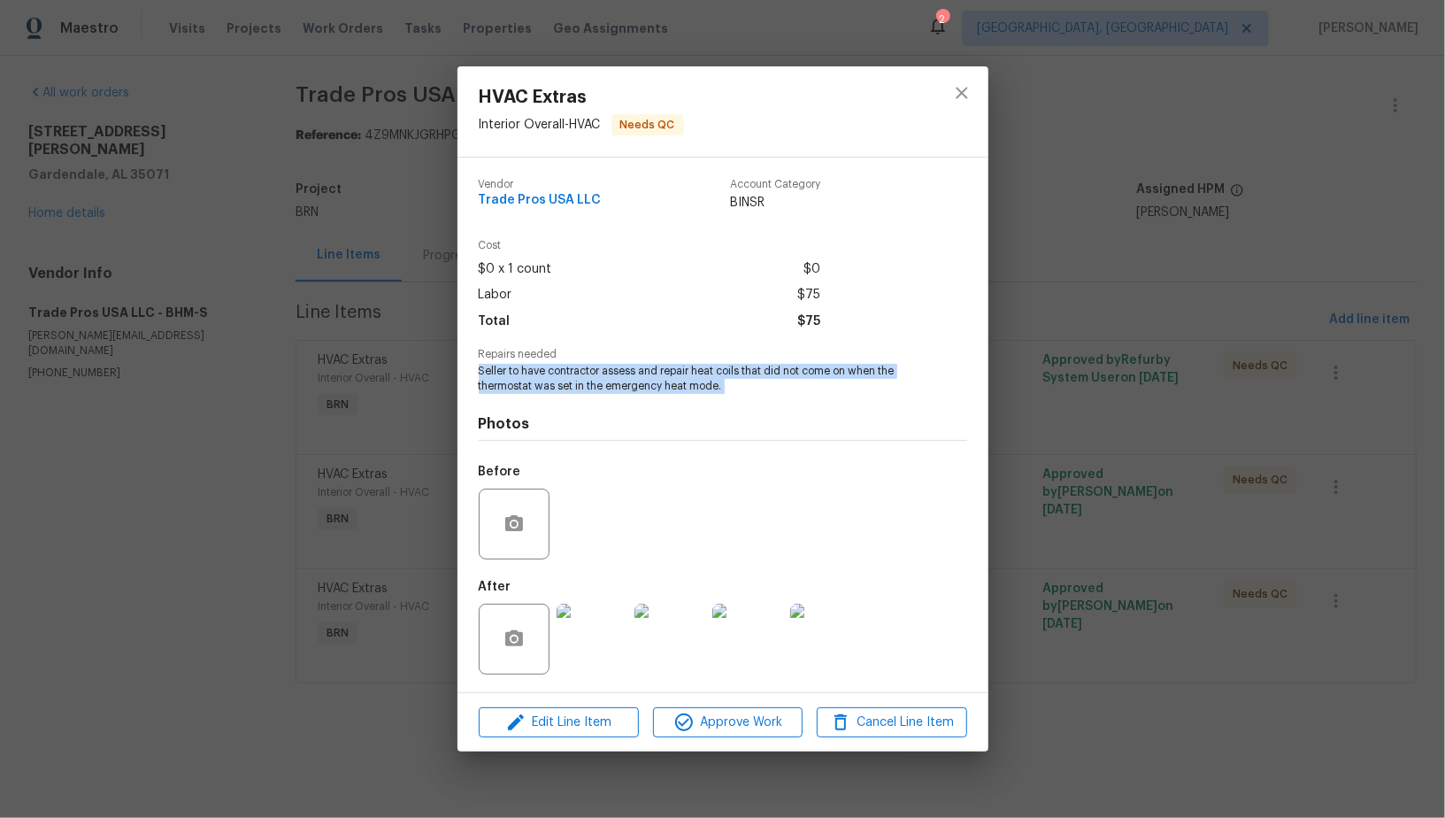
click at [1154, 359] on div "HVAC Extras Interior Overall - HVAC Needs QC Vendor Trade Pros USA LLC Account …" at bounding box center [722, 409] width 1445 height 818
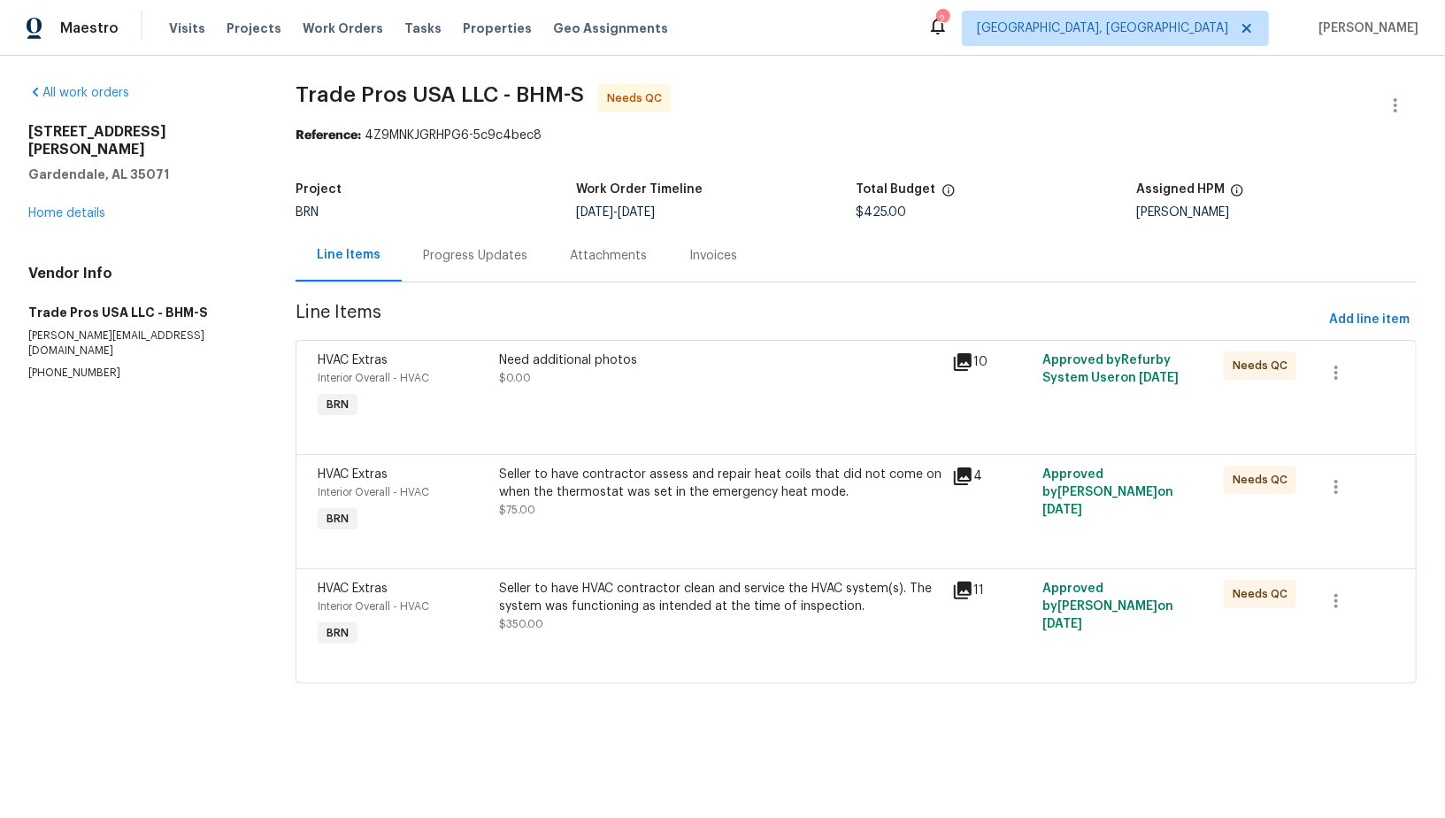
click at [583, 417] on div "Need additional photos $0.00" at bounding box center [720, 386] width 453 height 81
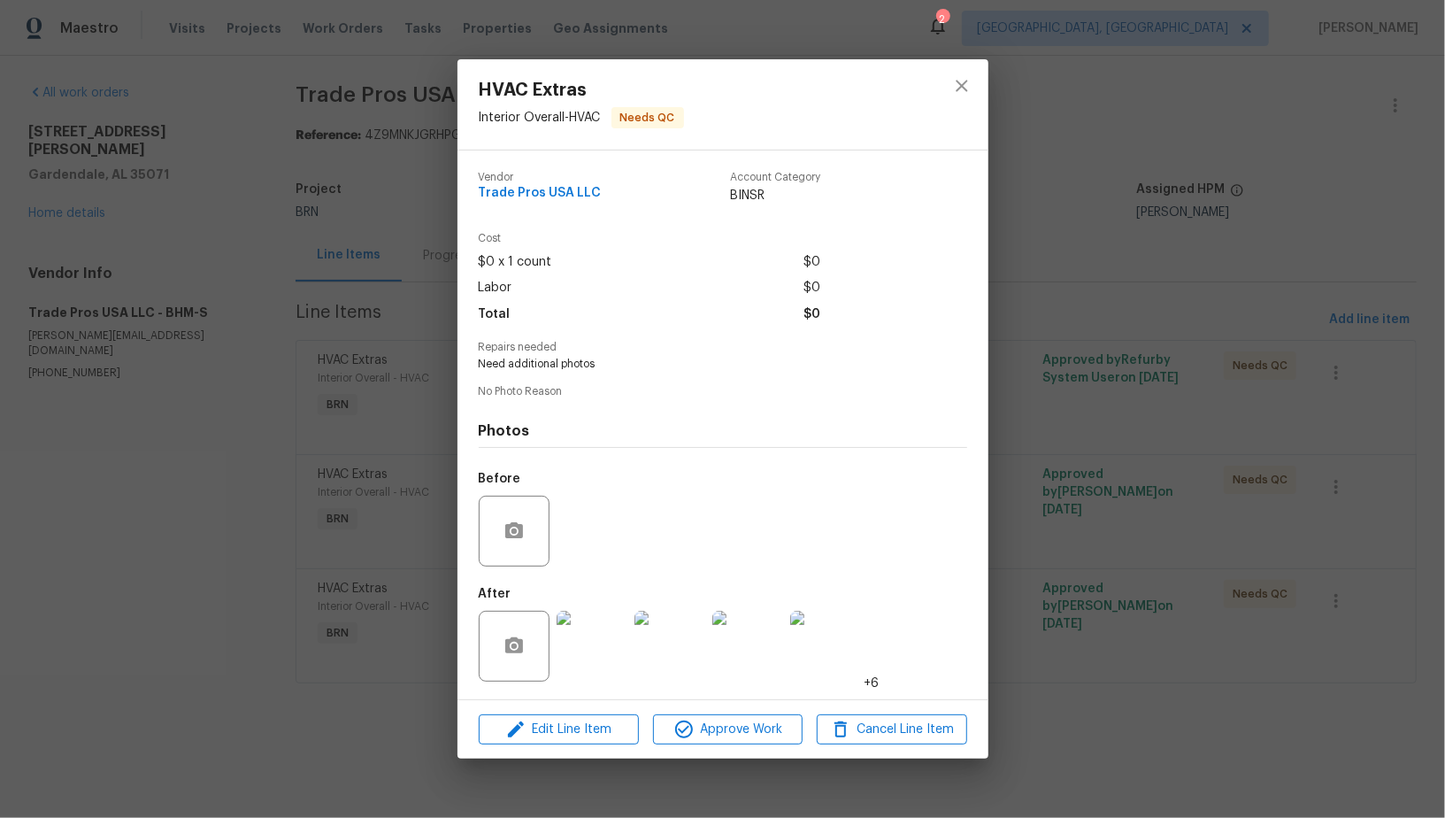
click at [580, 650] on img at bounding box center [592, 645] width 71 height 71
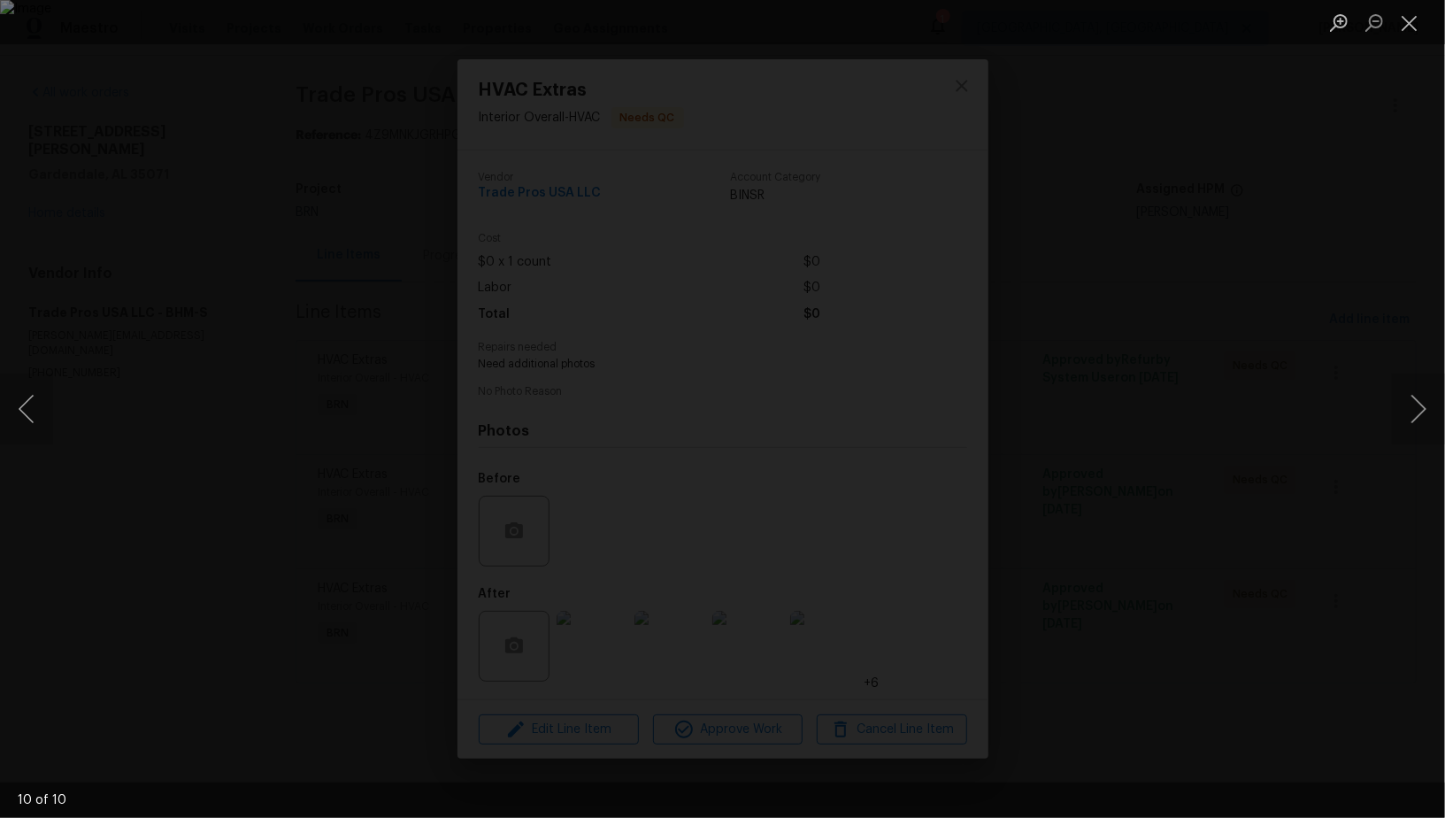
click at [1285, 580] on div "Lightbox" at bounding box center [722, 409] width 1445 height 818
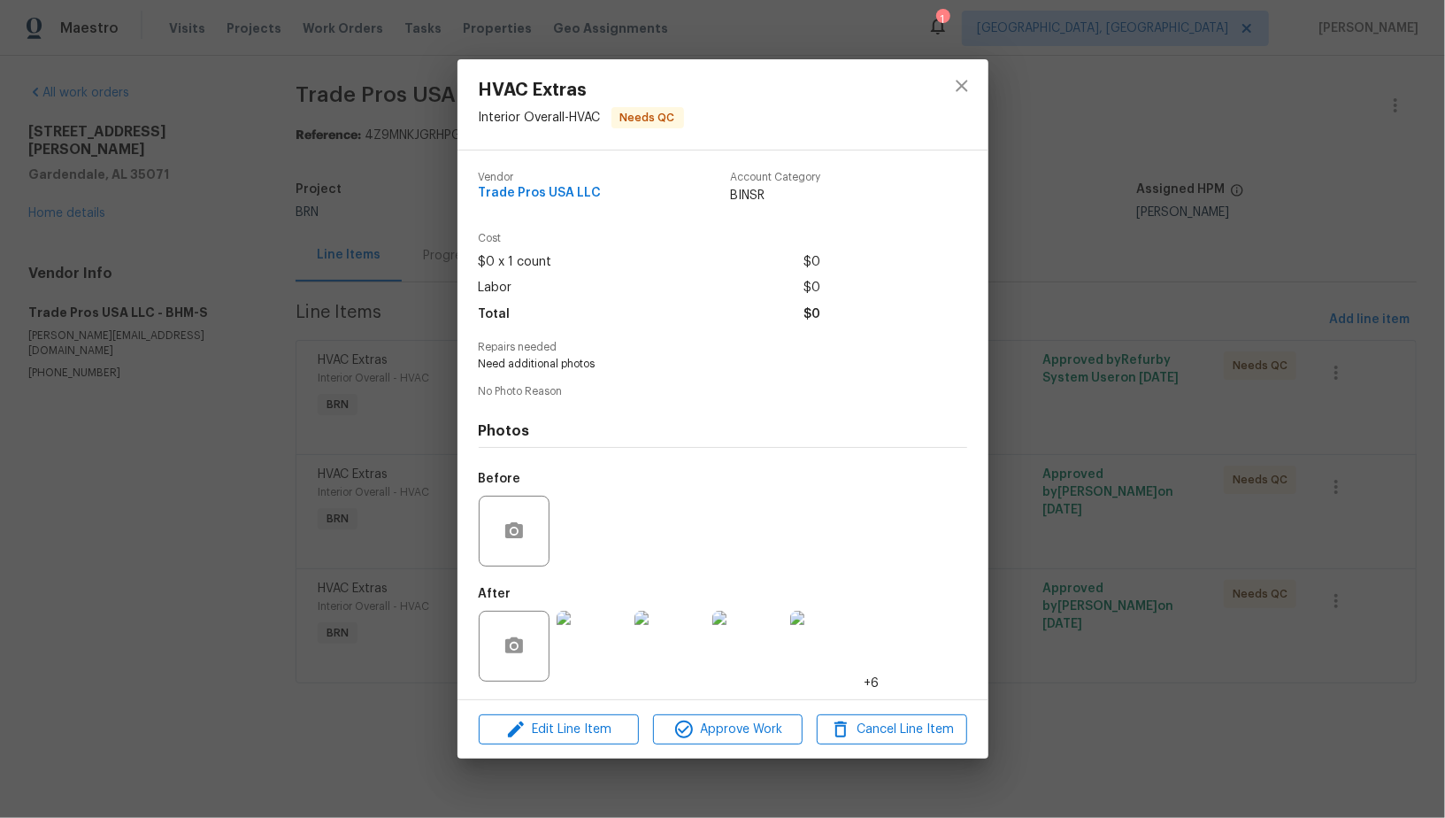
click at [1131, 593] on div "HVAC Extras Interior Overall - HVAC Needs QC Vendor Trade Pros USA LLC Account …" at bounding box center [722, 409] width 1445 height 818
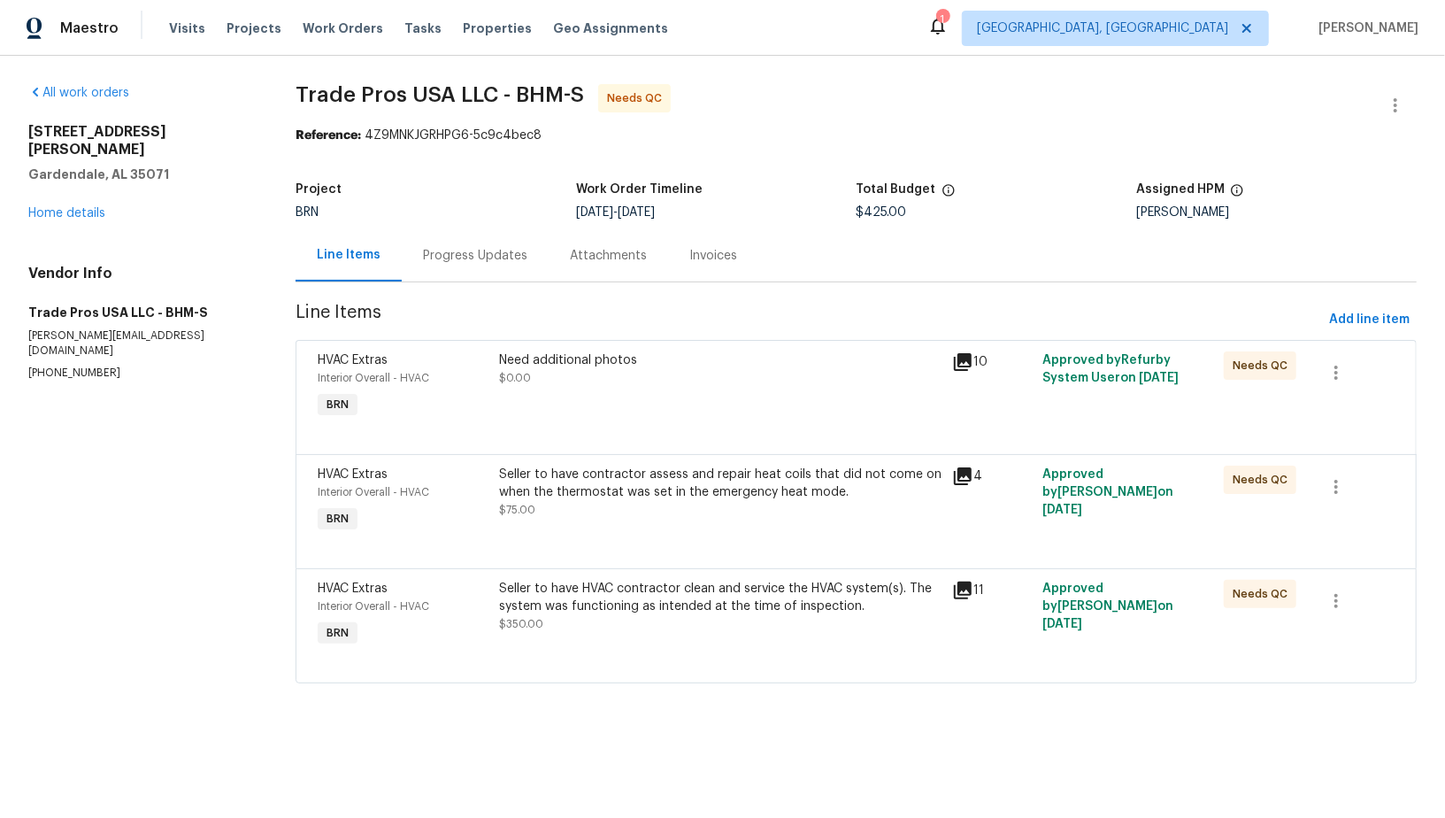
click at [660, 605] on div "Seller to have HVAC contractor clean and service the HVAC system(s). The system…" at bounding box center [720, 597] width 442 height 35
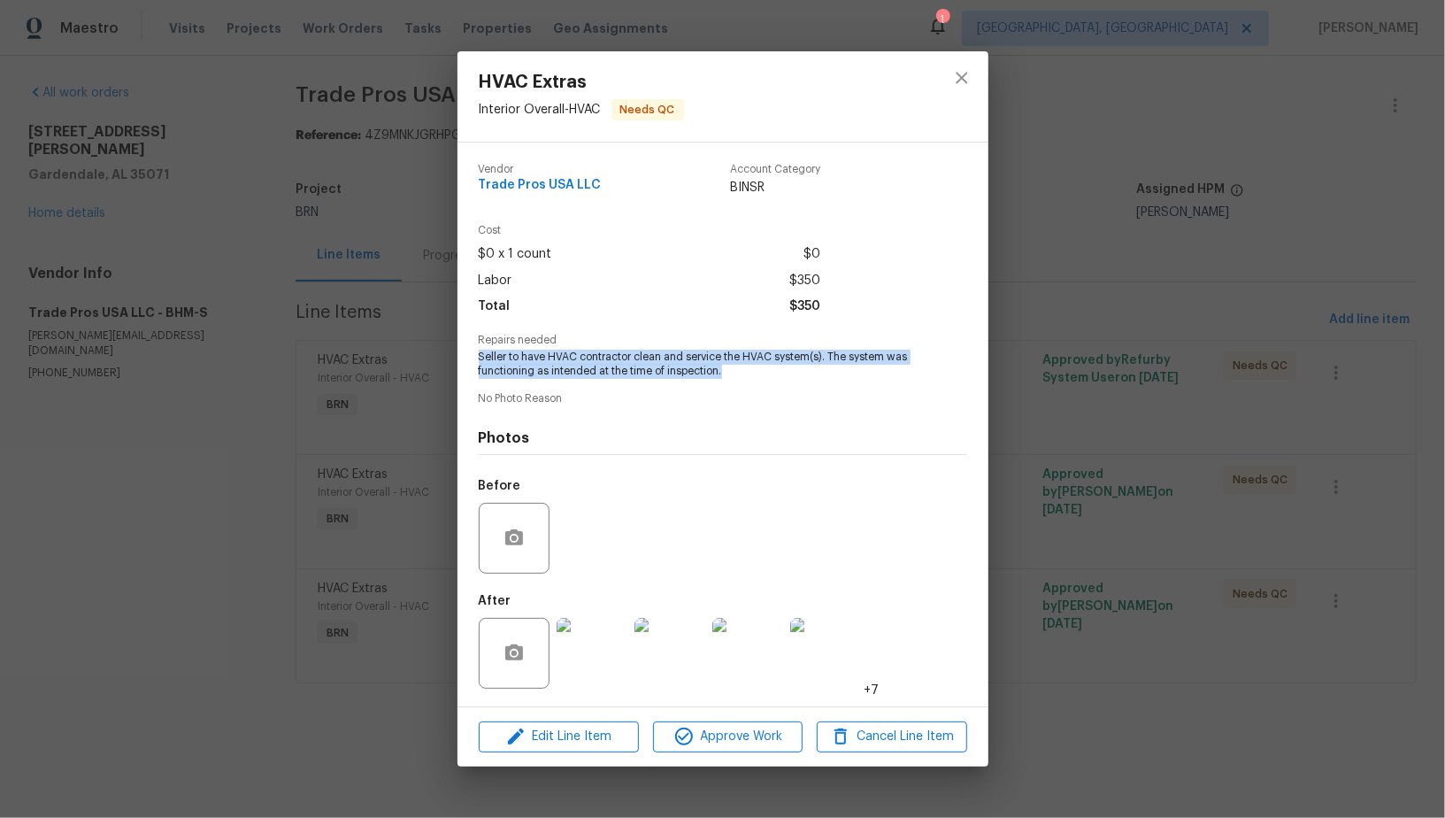
drag, startPoint x: 471, startPoint y: 358, endPoint x: 742, endPoint y: 372, distance: 271.9
click at [742, 372] on div "Vendor Trade Pros USA LLC Account Category BINSR Cost $0 x 1 count $0 Labor $35…" at bounding box center [722, 424] width 531 height 564
copy span "Seller to have HVAC contractor clean and service the HVAC system(s). The system…"
click at [587, 657] on img at bounding box center [592, 653] width 71 height 71
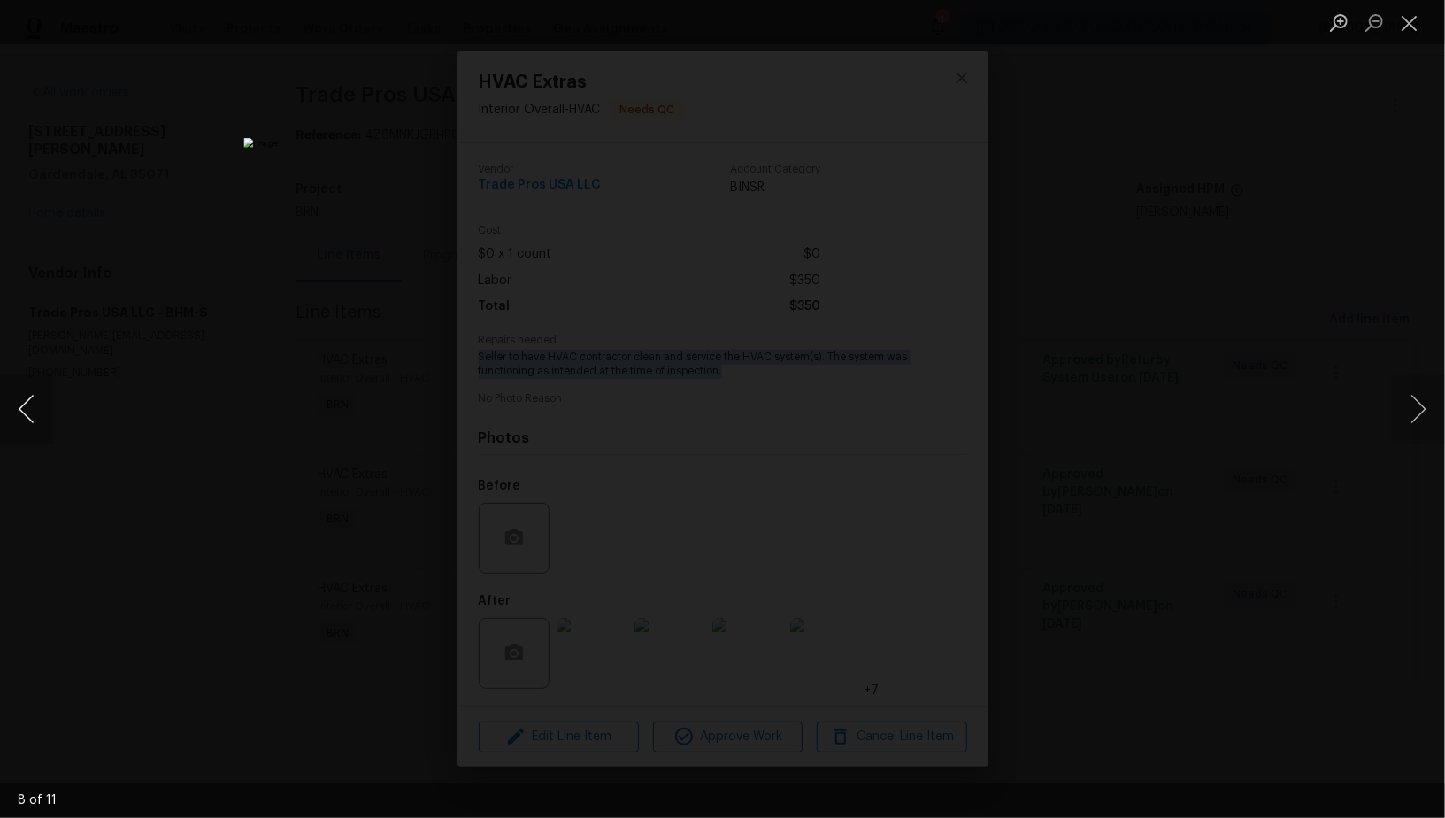
click at [13, 399] on button "Previous image" at bounding box center [26, 408] width 53 height 71
click at [19, 408] on button "Previous image" at bounding box center [26, 408] width 53 height 71
click at [21, 398] on button "Previous image" at bounding box center [26, 408] width 53 height 71
click at [291, 334] on div "Lightbox" at bounding box center [722, 409] width 1445 height 818
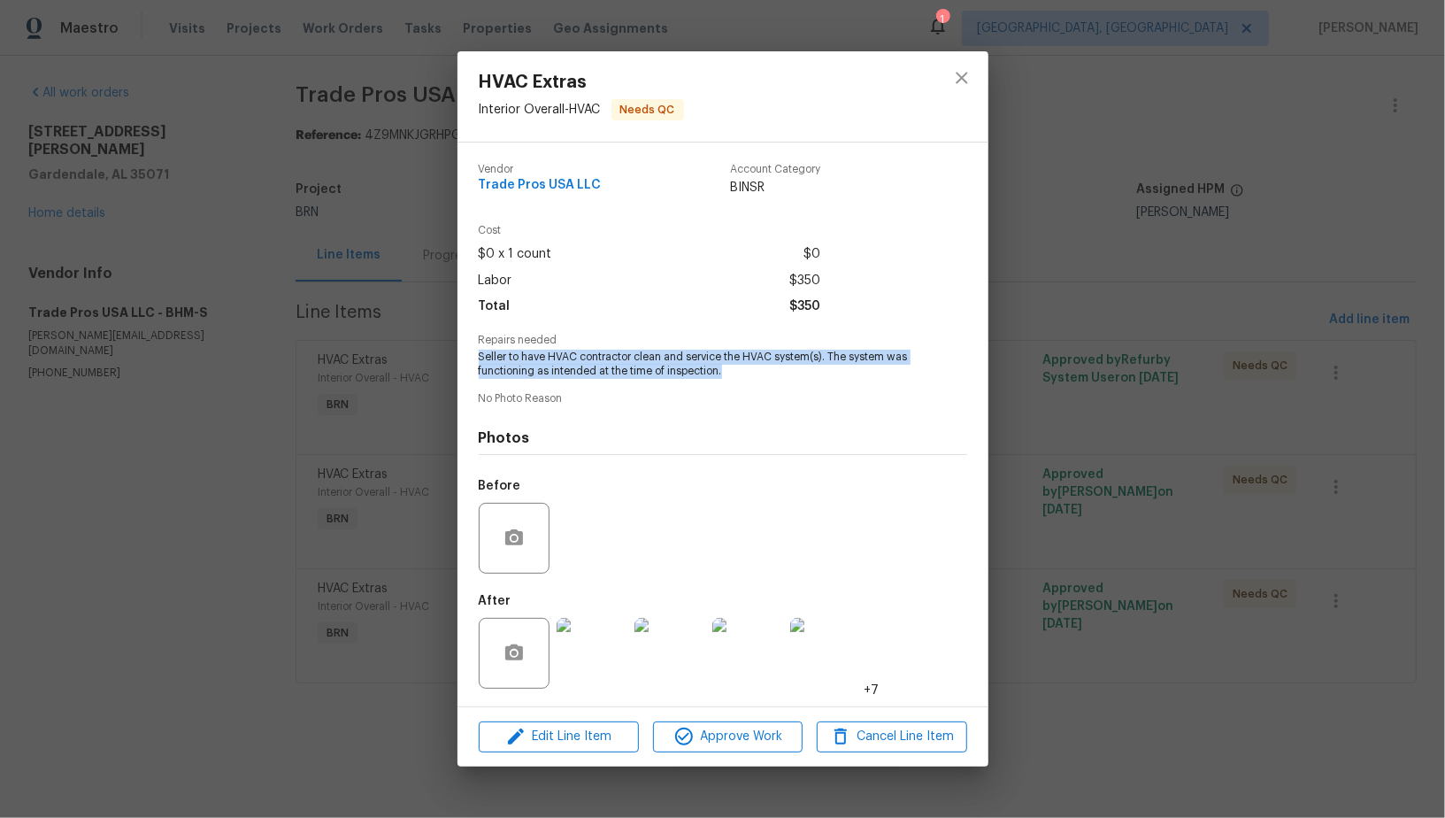
click at [291, 334] on div "HVAC Extras Interior Overall - HVAC Needs QC Vendor Trade Pros USA LLC Account …" at bounding box center [722, 409] width 1445 height 818
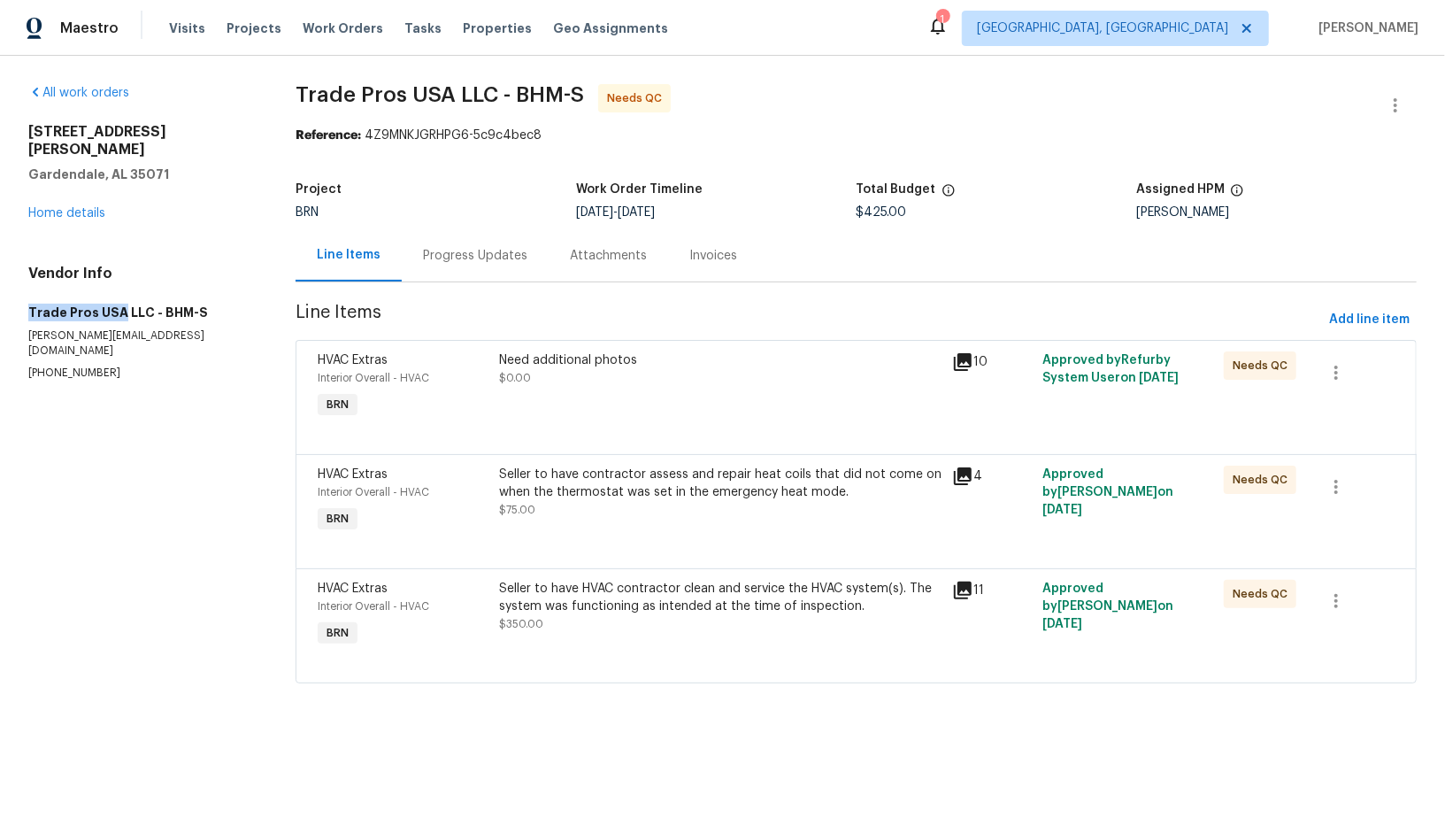
drag, startPoint x: 0, startPoint y: 295, endPoint x: 119, endPoint y: 295, distance: 118.6
click at [119, 295] on div "All work orders [STREET_ADDRESS][PERSON_NAME] Home details Vendor Info Trade Pr…" at bounding box center [722, 394] width 1445 height 677
copy h5 "Trade Pros [GEOGRAPHIC_DATA]"
click at [604, 395] on div "Need additional photos $0.00" at bounding box center [720, 386] width 453 height 81
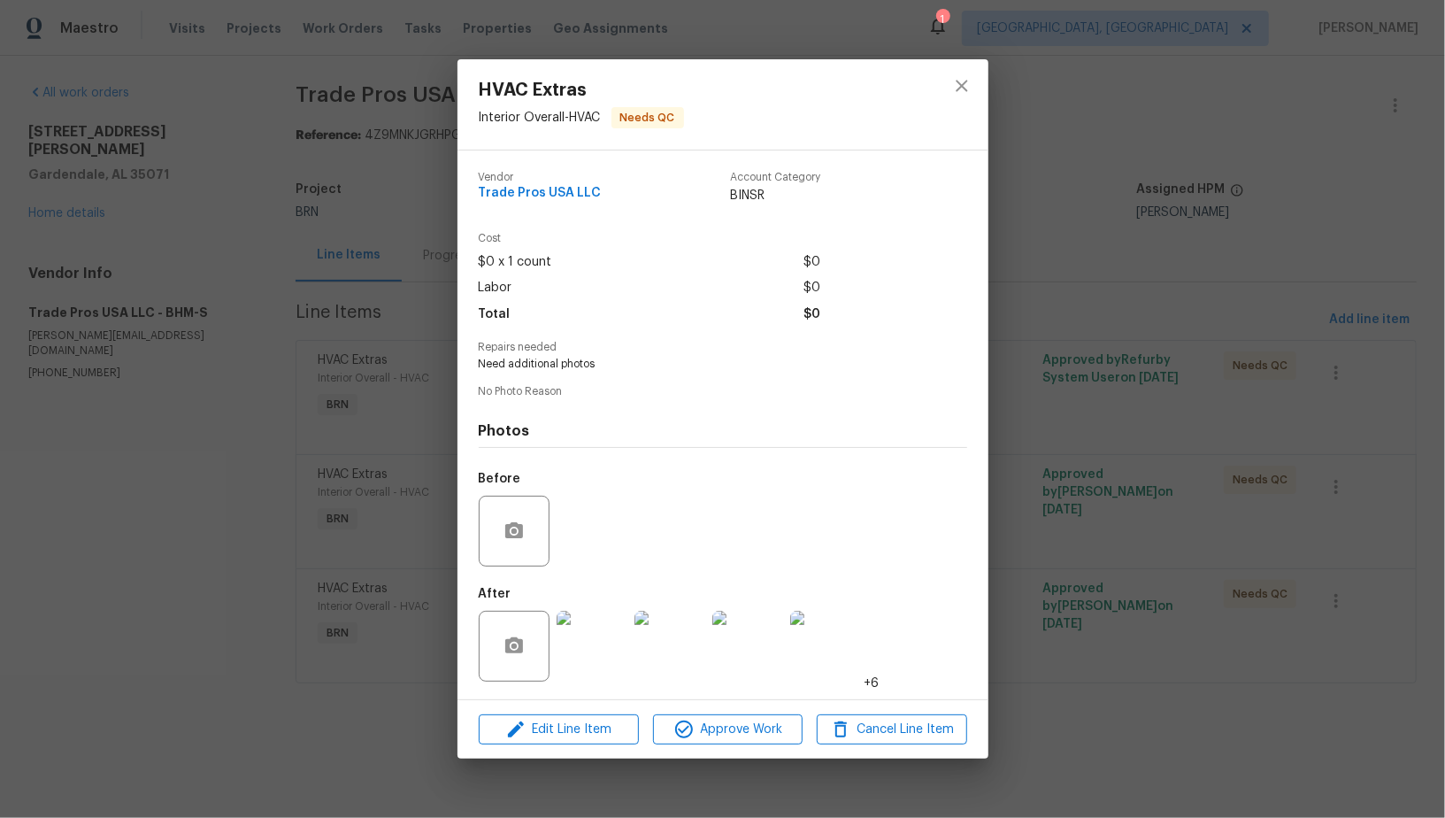
click at [326, 458] on div "HVAC Extras Interior Overall - HVAC Needs QC Vendor Trade Pros USA LLC Account …" at bounding box center [722, 409] width 1445 height 818
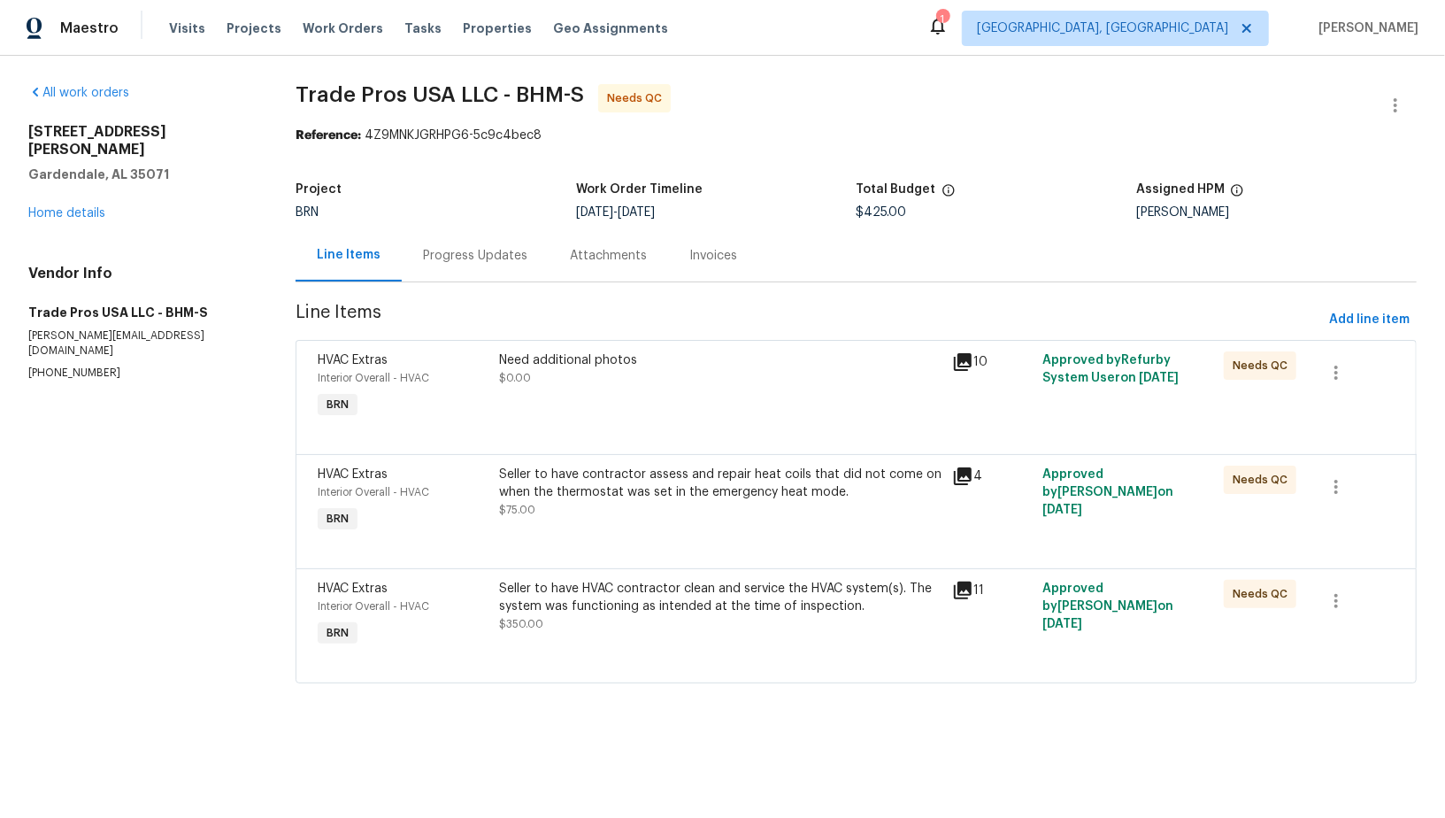
click at [622, 474] on div "Seller to have contractor assess and repair heat coils that did not come on whe…" at bounding box center [720, 482] width 442 height 35
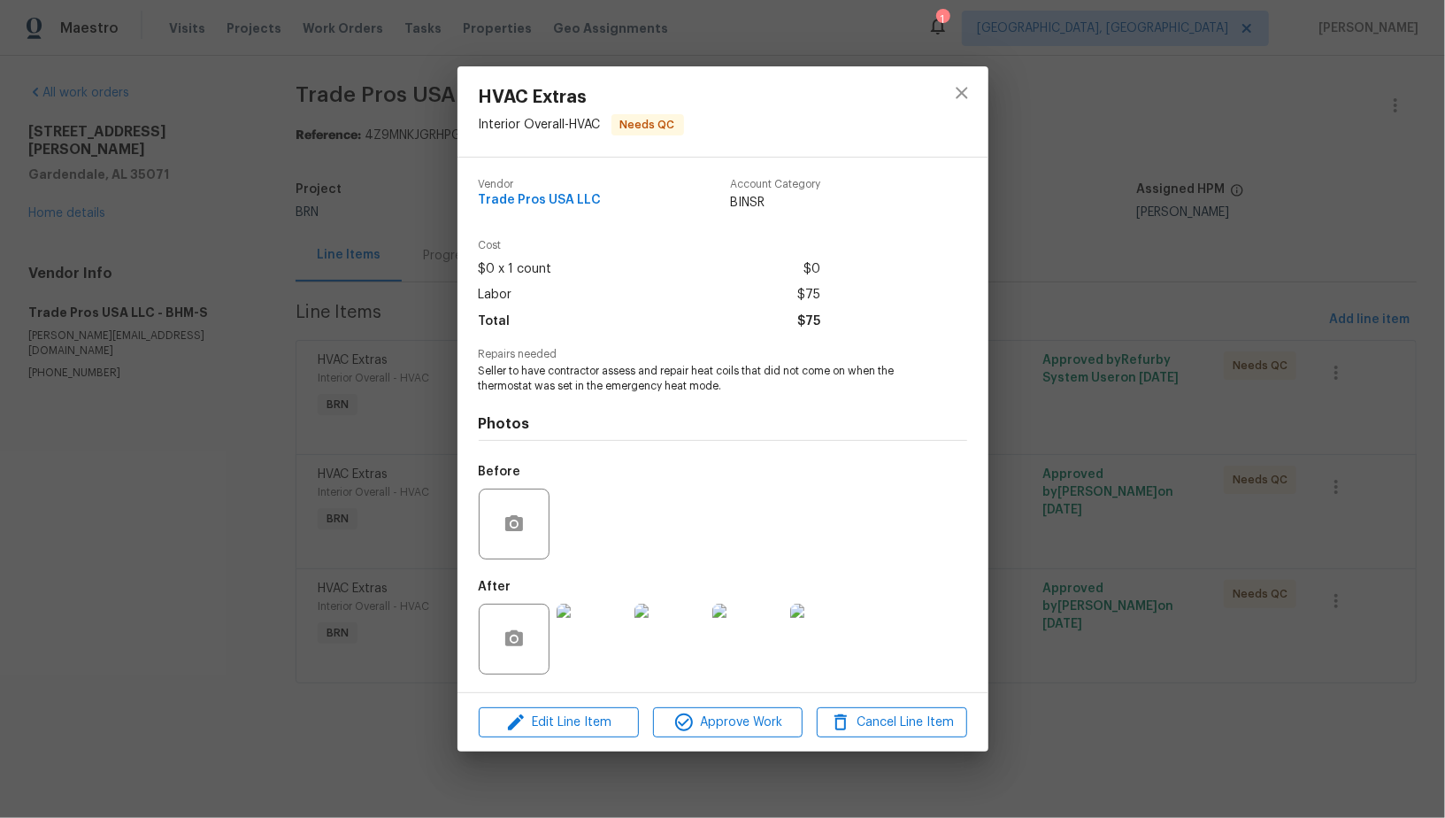
click at [337, 509] on div "HVAC Extras Interior Overall - HVAC Needs QC Vendor Trade Pros USA LLC Account …" at bounding box center [722, 409] width 1445 height 818
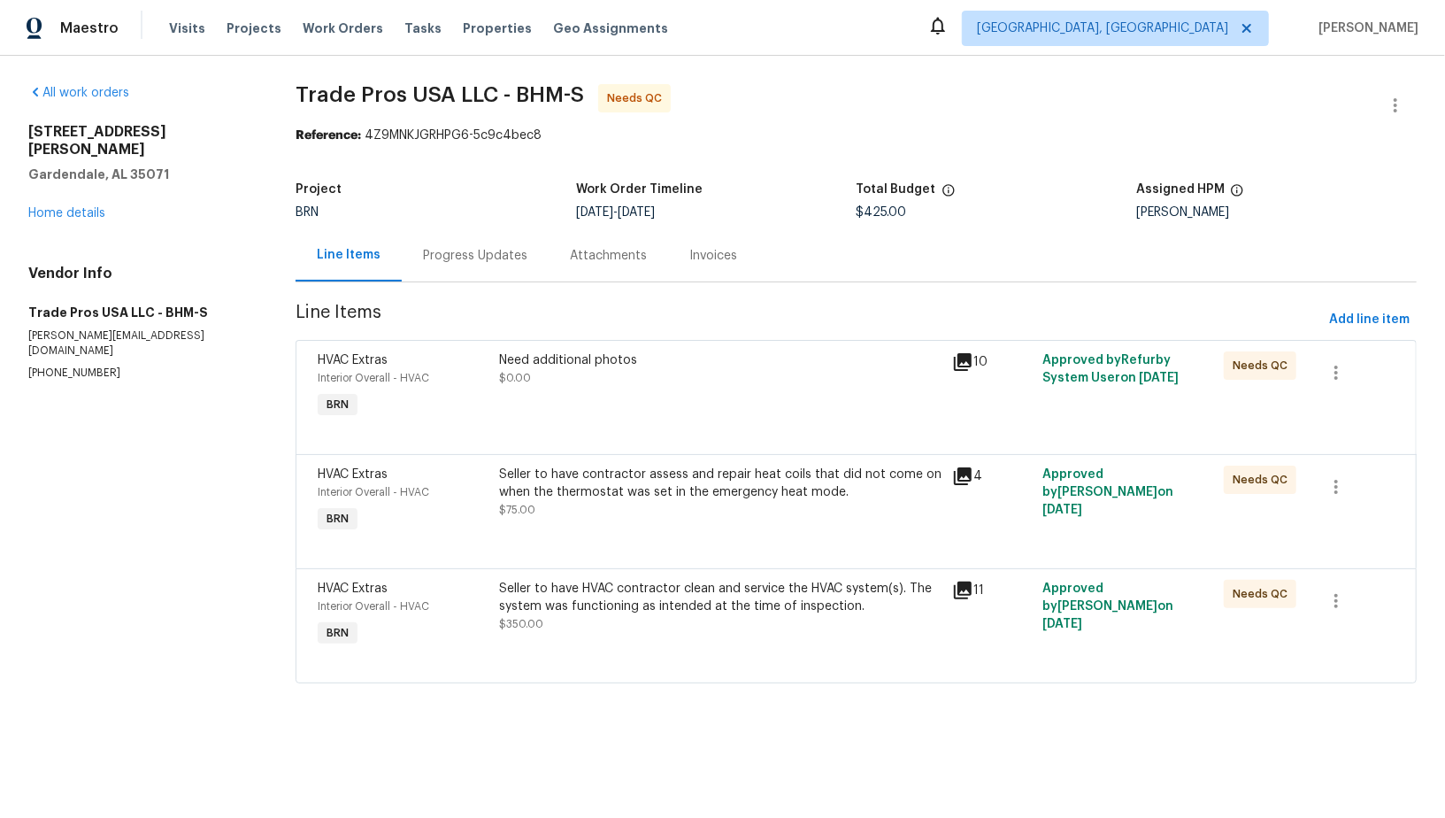
click at [428, 225] on div "Project BRN Work Order Timeline [DATE] - [DATE] Total Budget $425.00 Assigned H…" at bounding box center [856, 201] width 1121 height 57
click at [464, 283] on section "Trade Pros USA LLC - BHM-S Needs QC Reference: 4Z9MNKJGRHPG6-5c9c4bec8 Project …" at bounding box center [856, 394] width 1121 height 620
click at [472, 251] on div "Progress Updates" at bounding box center [475, 256] width 104 height 18
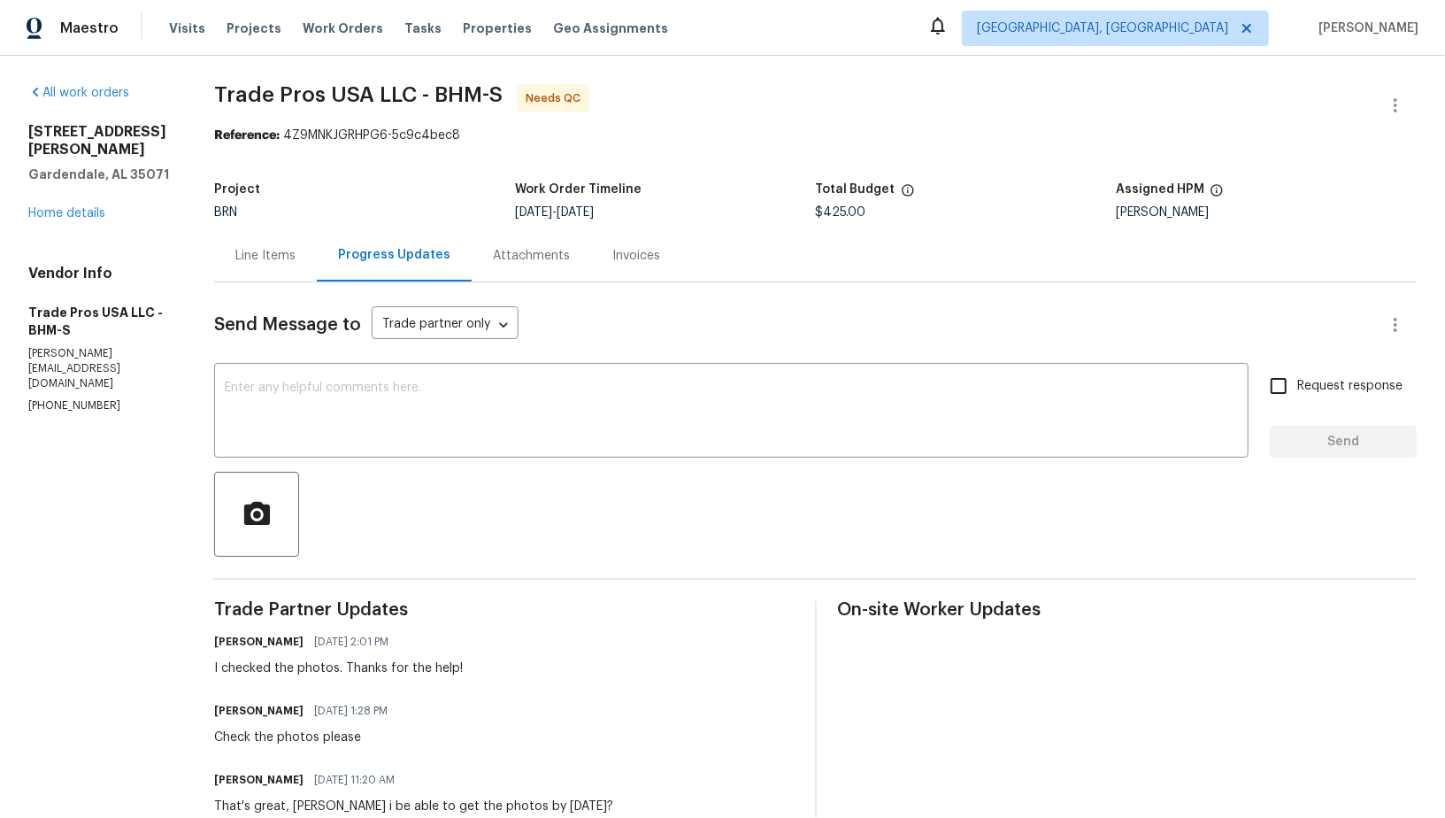
click at [281, 250] on div "Line Items" at bounding box center [265, 256] width 60 height 18
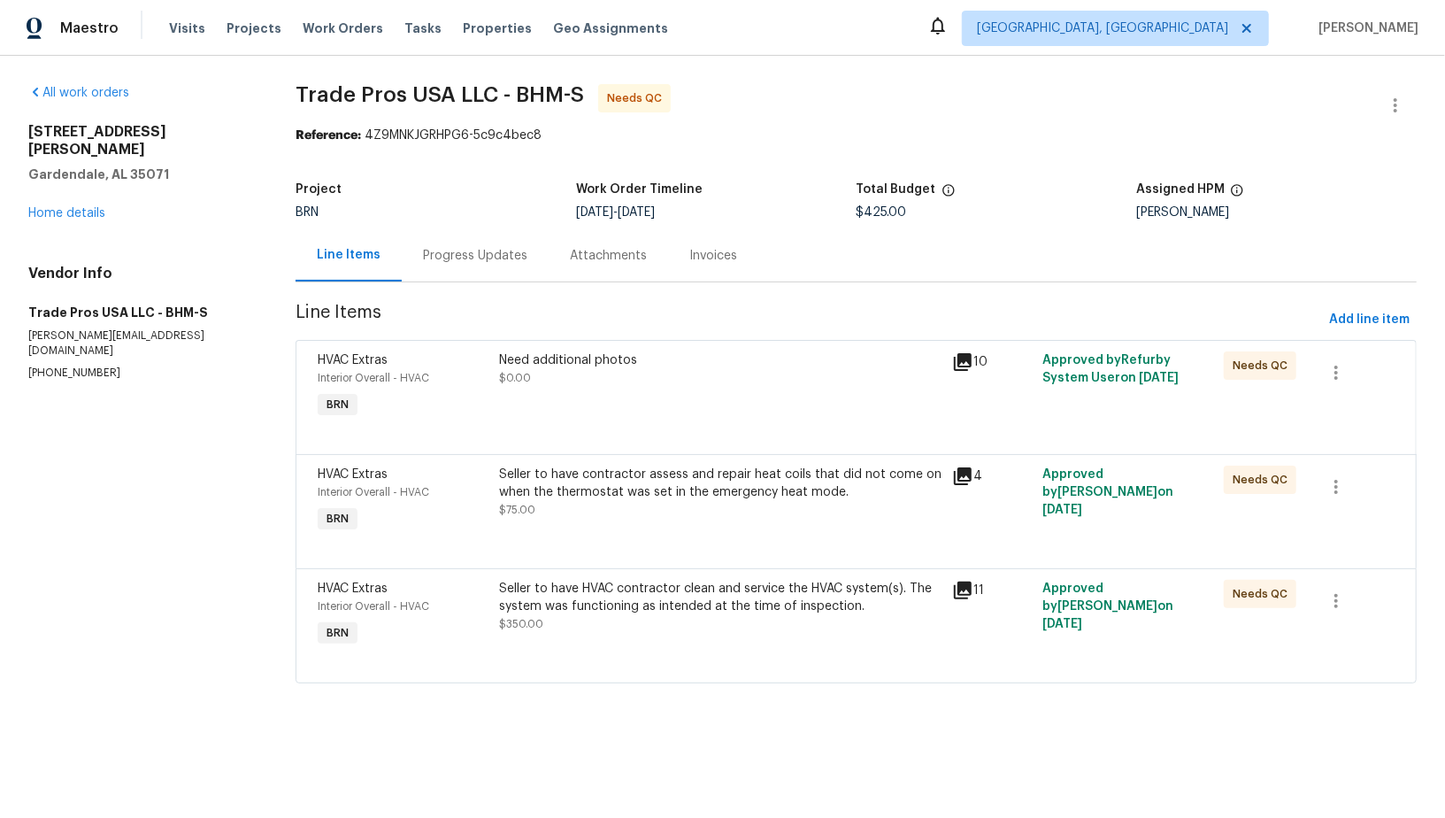
click at [640, 530] on div "Seller to have contractor assess and repair heat coils that did not come on whe…" at bounding box center [720, 500] width 453 height 81
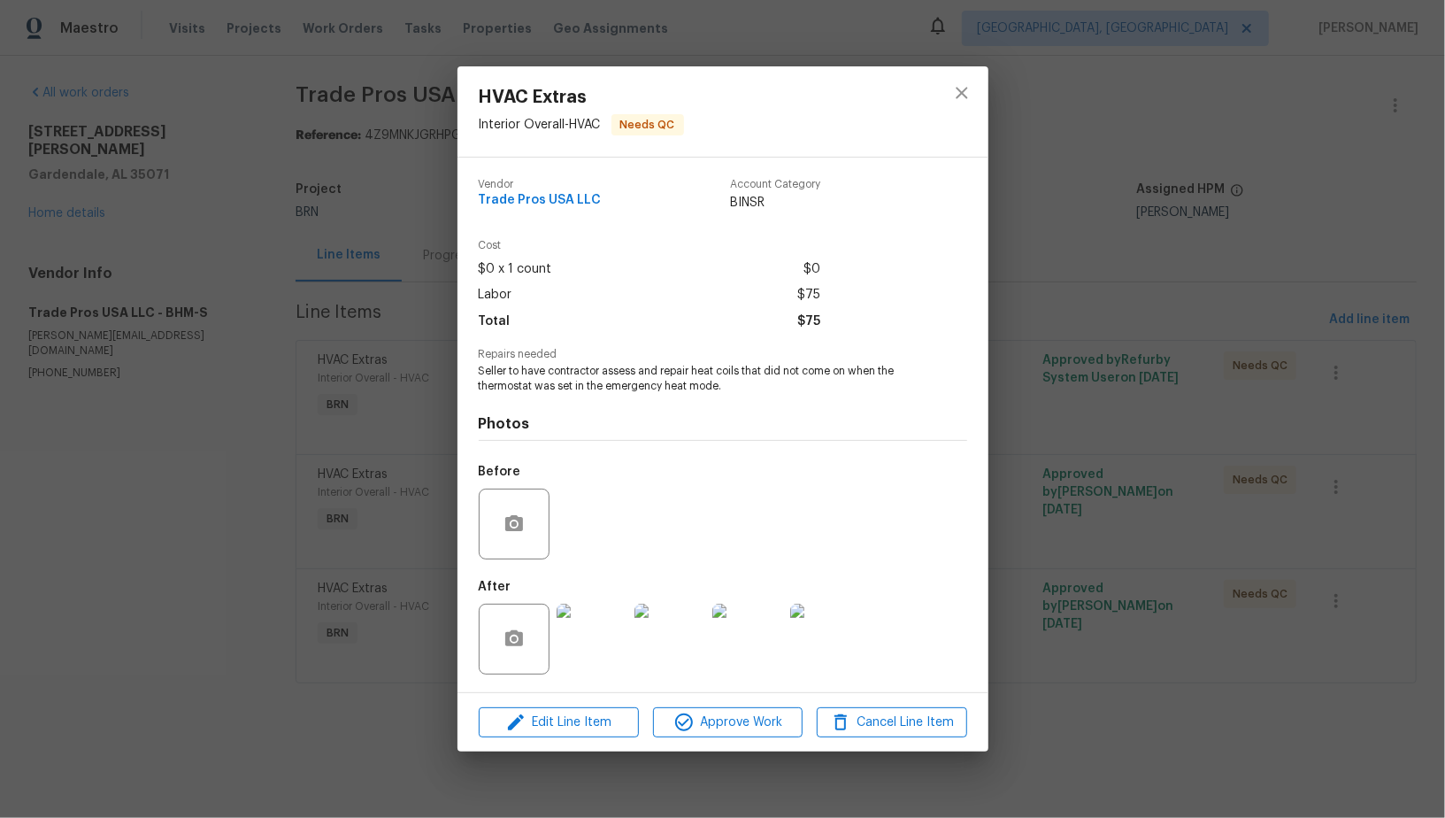
click at [693, 705] on div "Edit Line Item Approve Work Cancel Line Item" at bounding box center [722, 722] width 531 height 59
click at [695, 720] on span "Approve Work" at bounding box center [727, 722] width 139 height 22
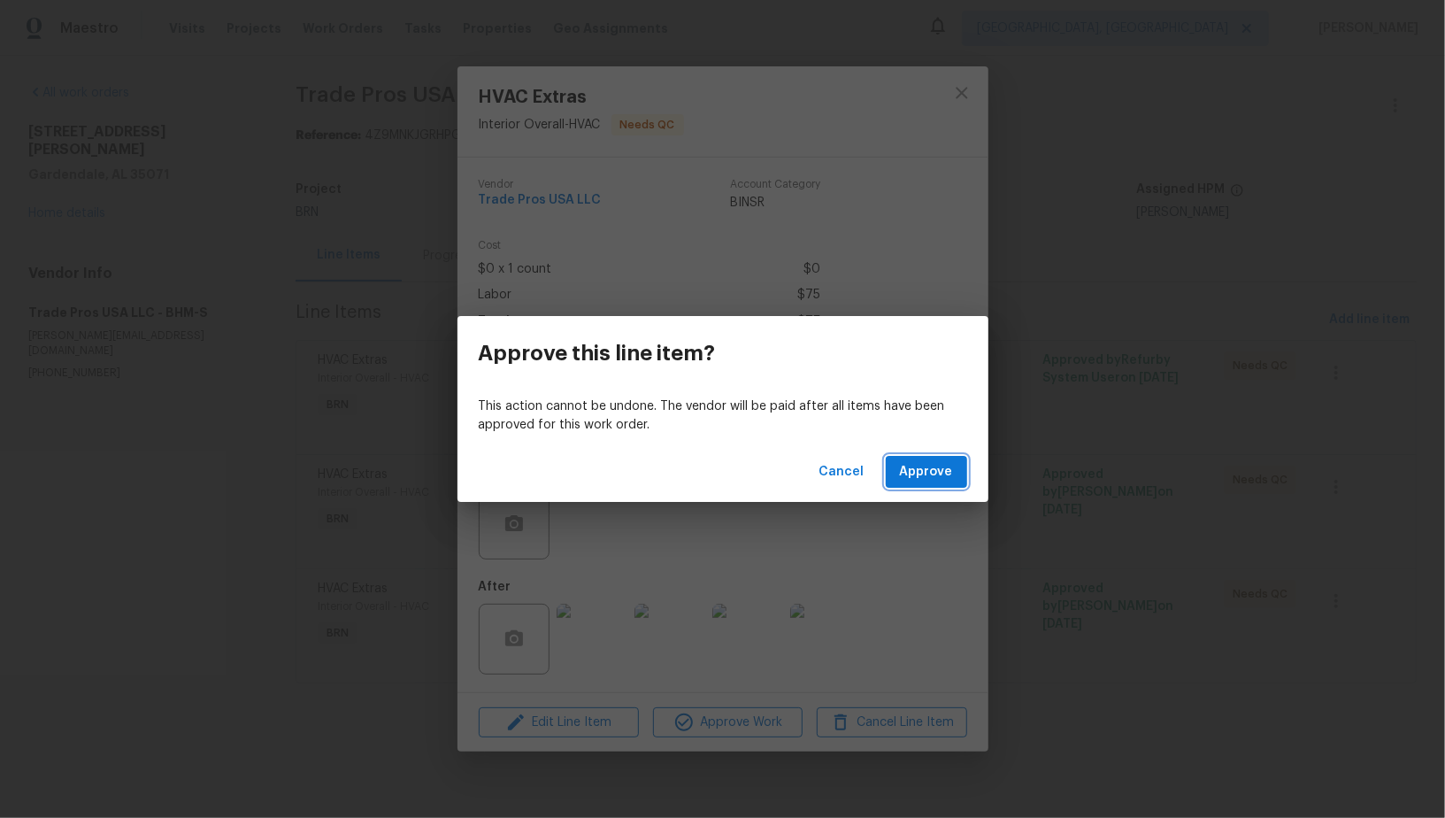
click at [935, 482] on span "Approve" at bounding box center [926, 472] width 53 height 22
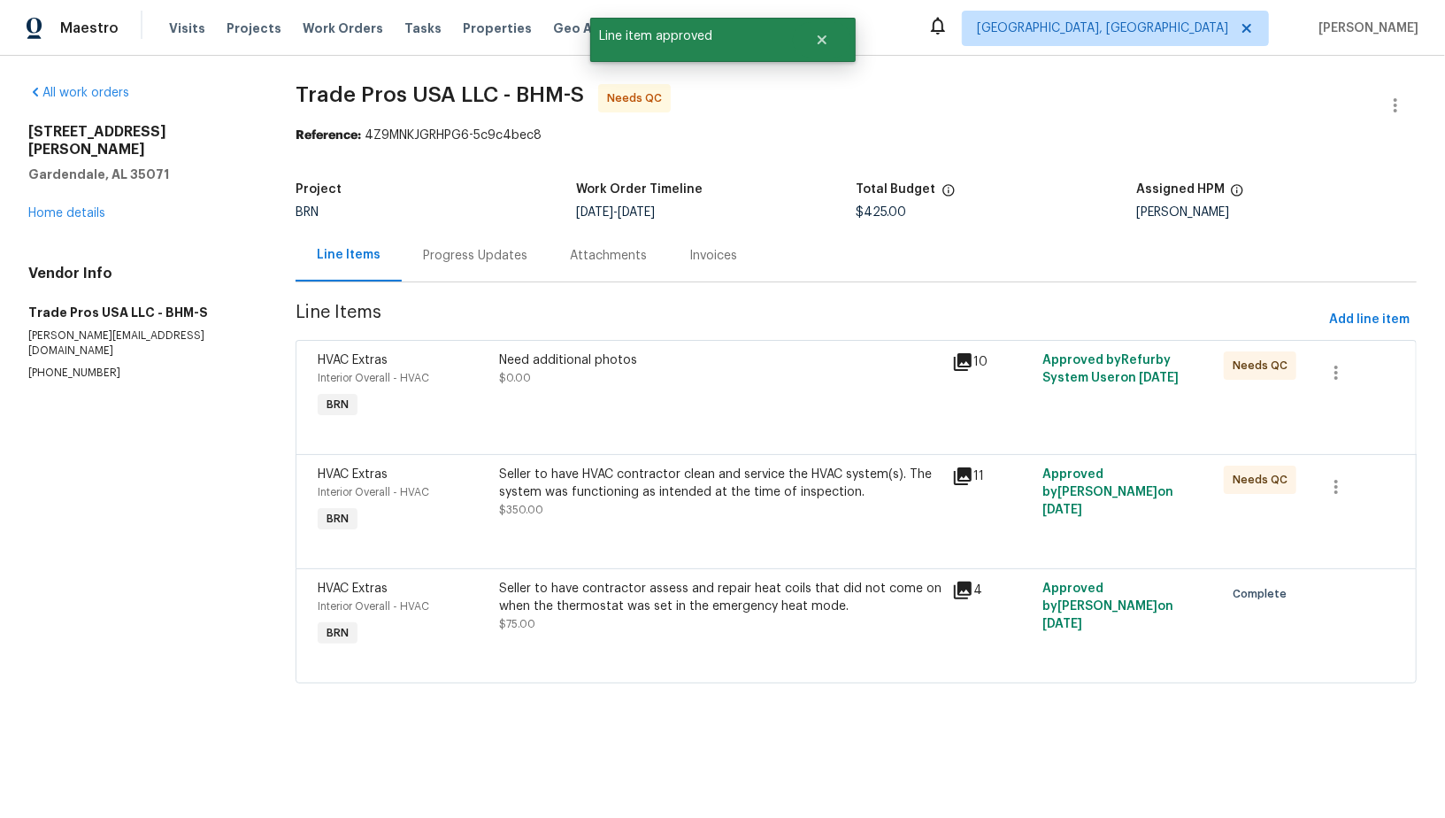
click at [685, 361] on div "Need additional photos" at bounding box center [720, 360] width 442 height 18
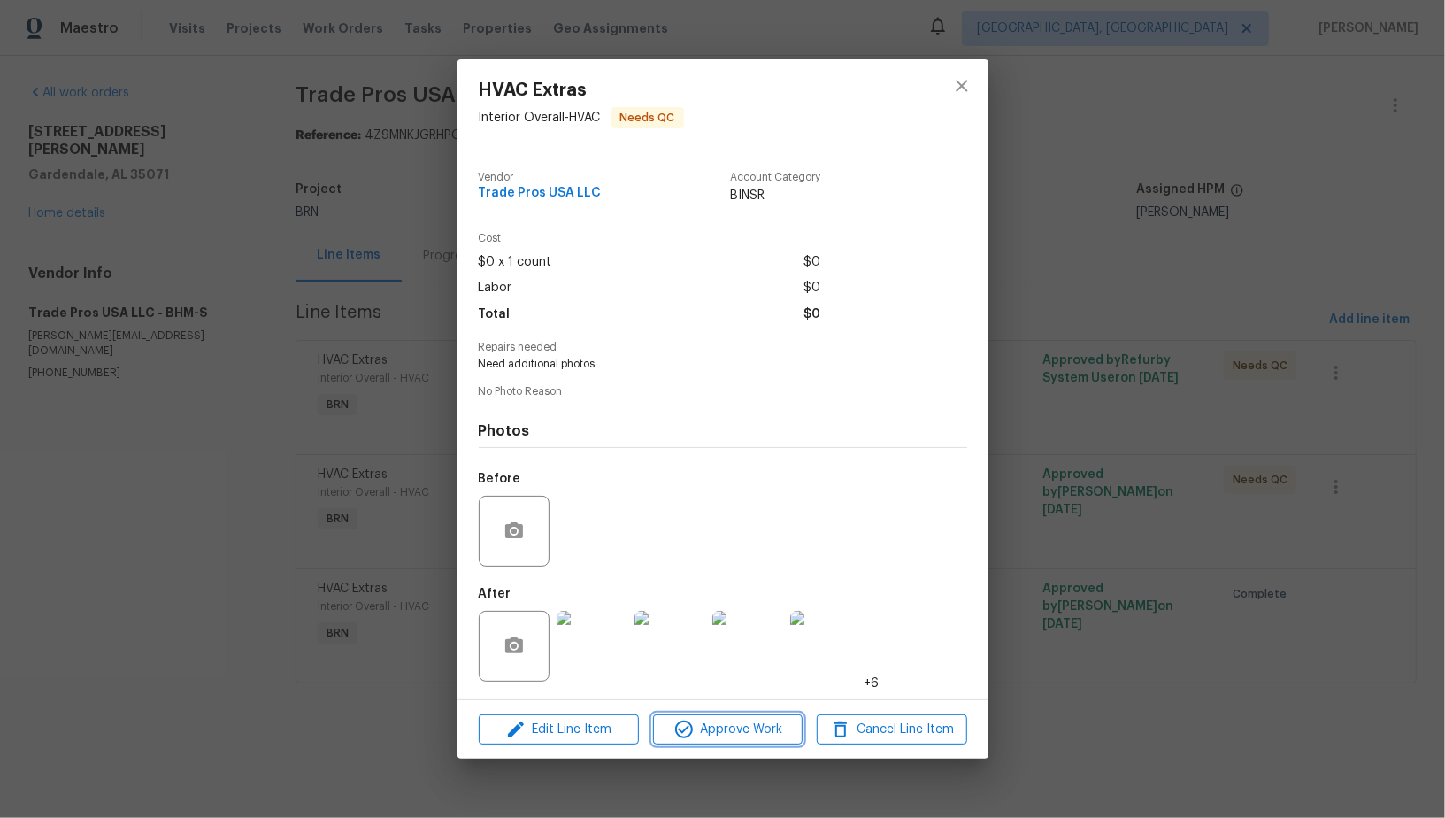
click at [699, 728] on span "Approve Work" at bounding box center [727, 729] width 139 height 22
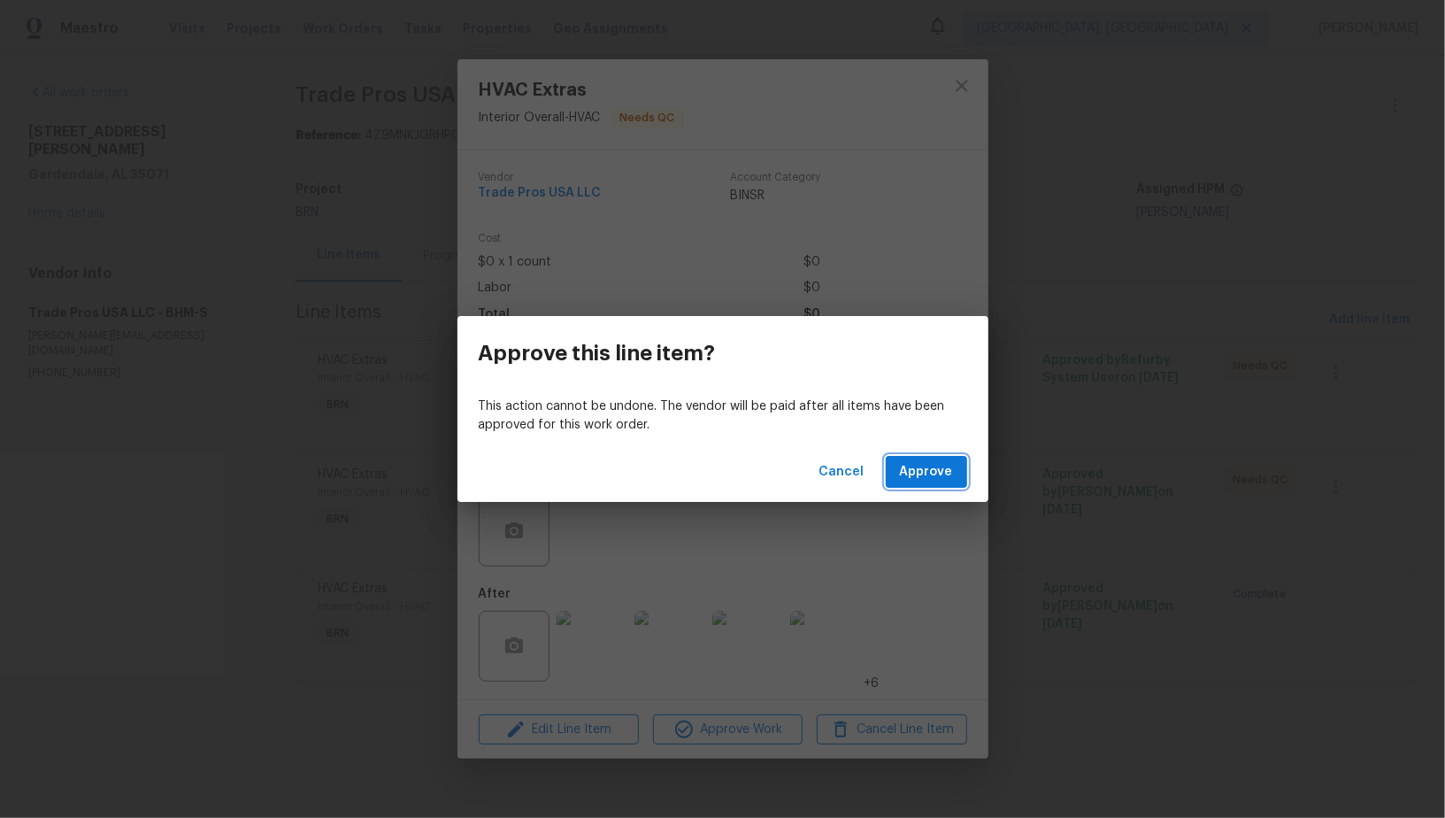
click at [915, 464] on span "Approve" at bounding box center [926, 472] width 53 height 22
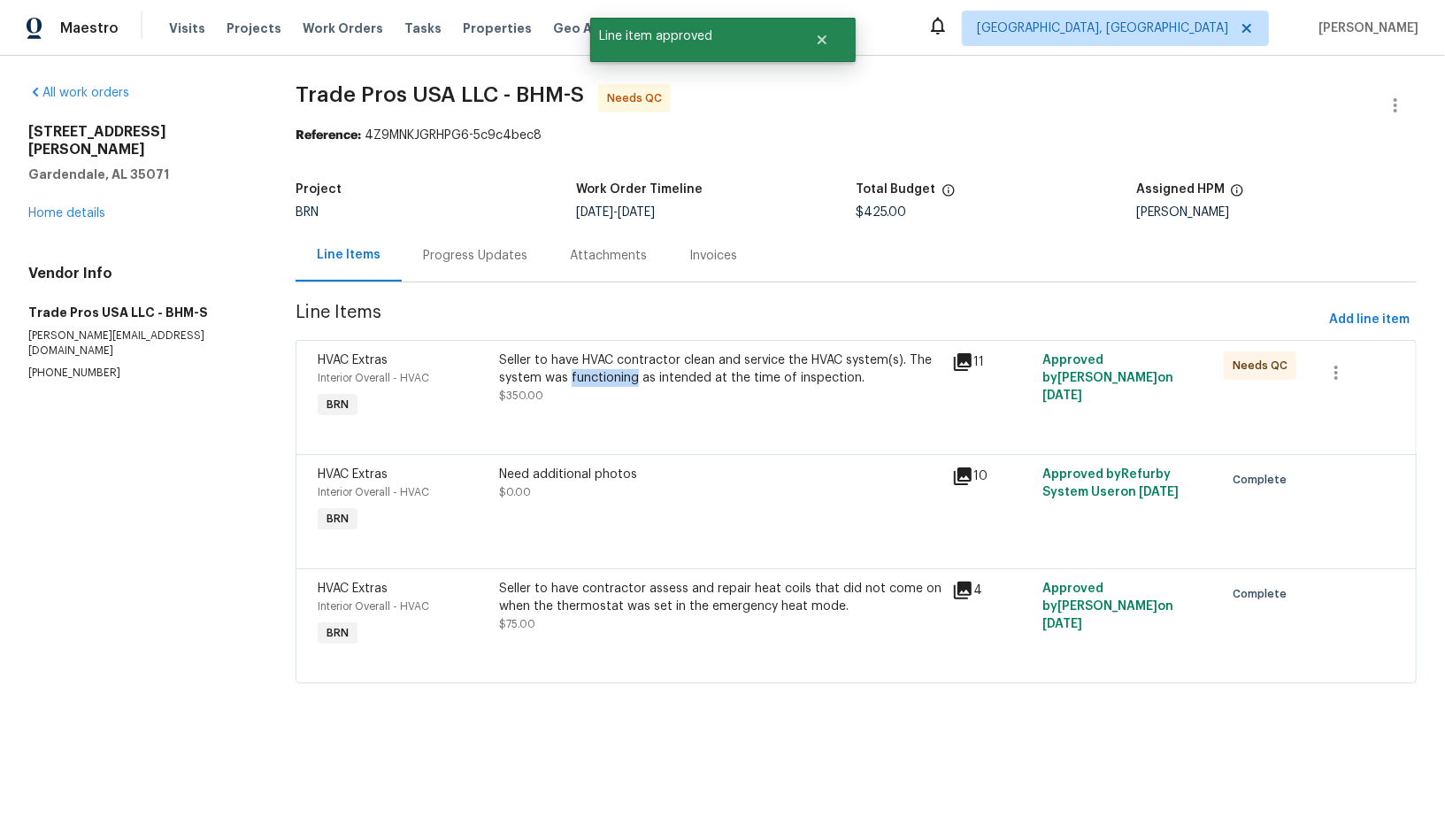
click at [610, 378] on div "Seller to have HVAC contractor clean and service the HVAC system(s). The system…" at bounding box center [720, 368] width 442 height 35
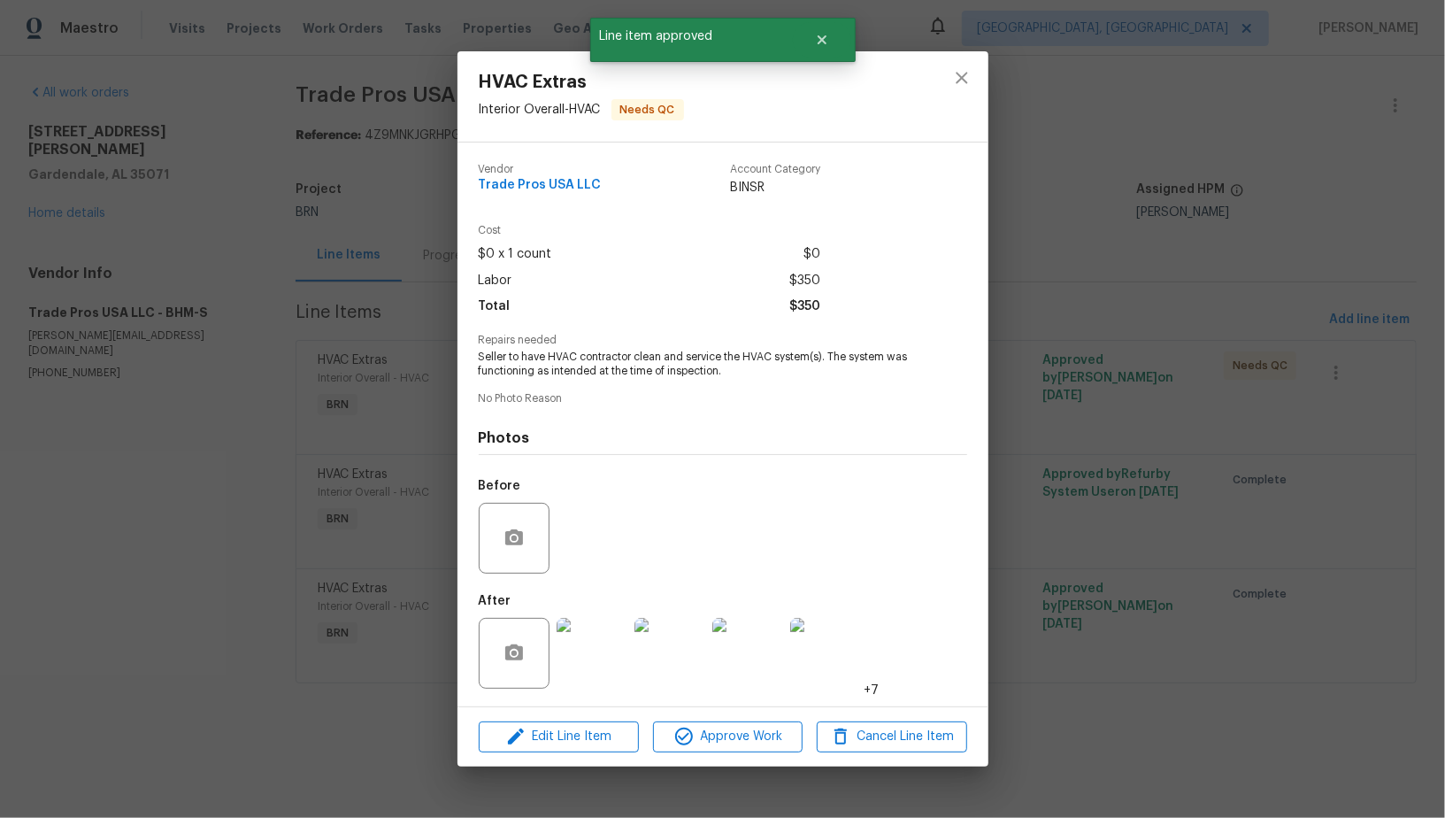
click at [676, 721] on div "Edit Line Item Approve Work Cancel Line Item" at bounding box center [722, 736] width 531 height 59
click at [743, 719] on div "Edit Line Item Approve Work Cancel Line Item" at bounding box center [722, 736] width 531 height 59
click at [738, 745] on span "Approve Work" at bounding box center [727, 737] width 139 height 22
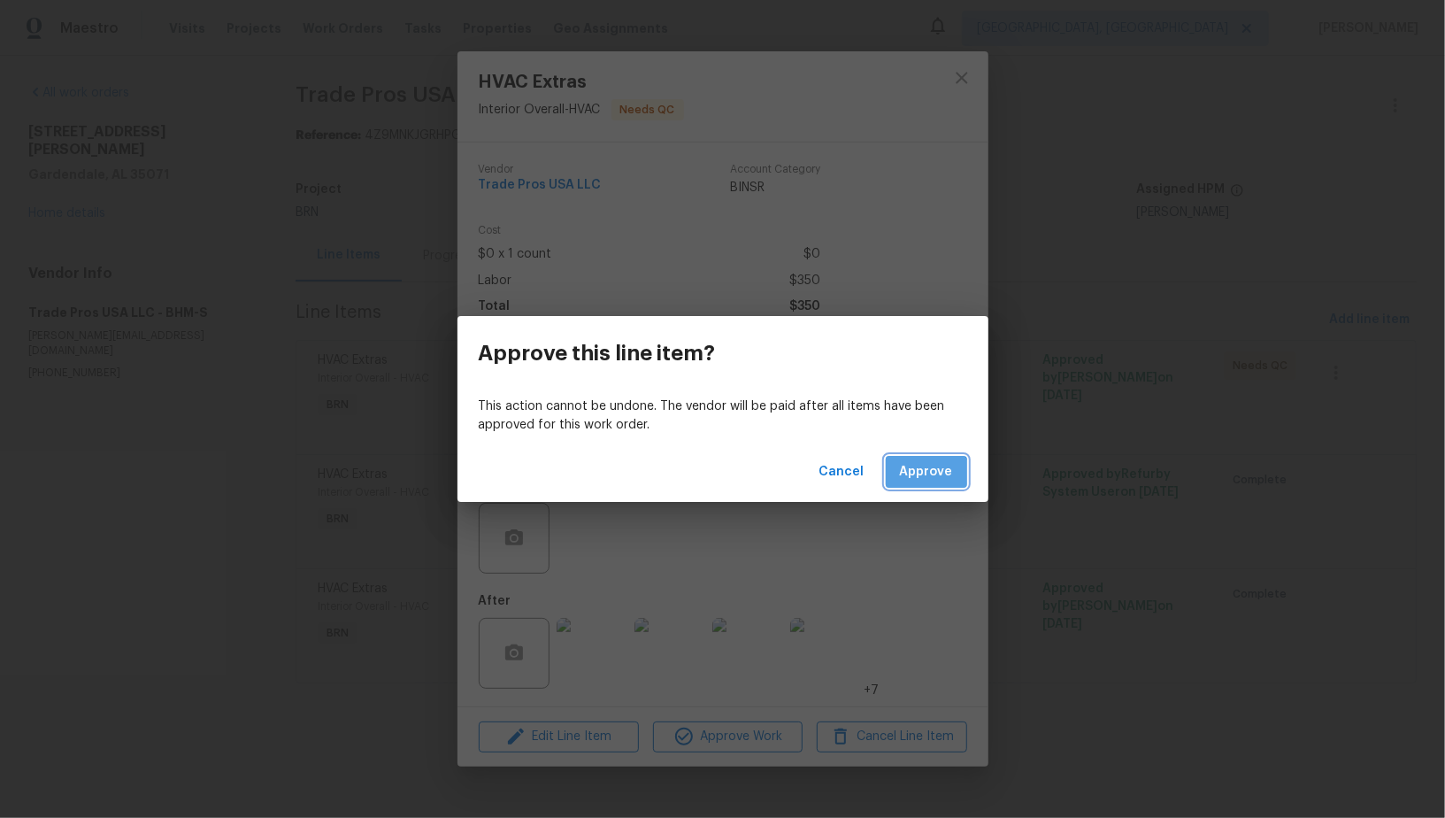
click at [918, 480] on span "Approve" at bounding box center [926, 472] width 53 height 22
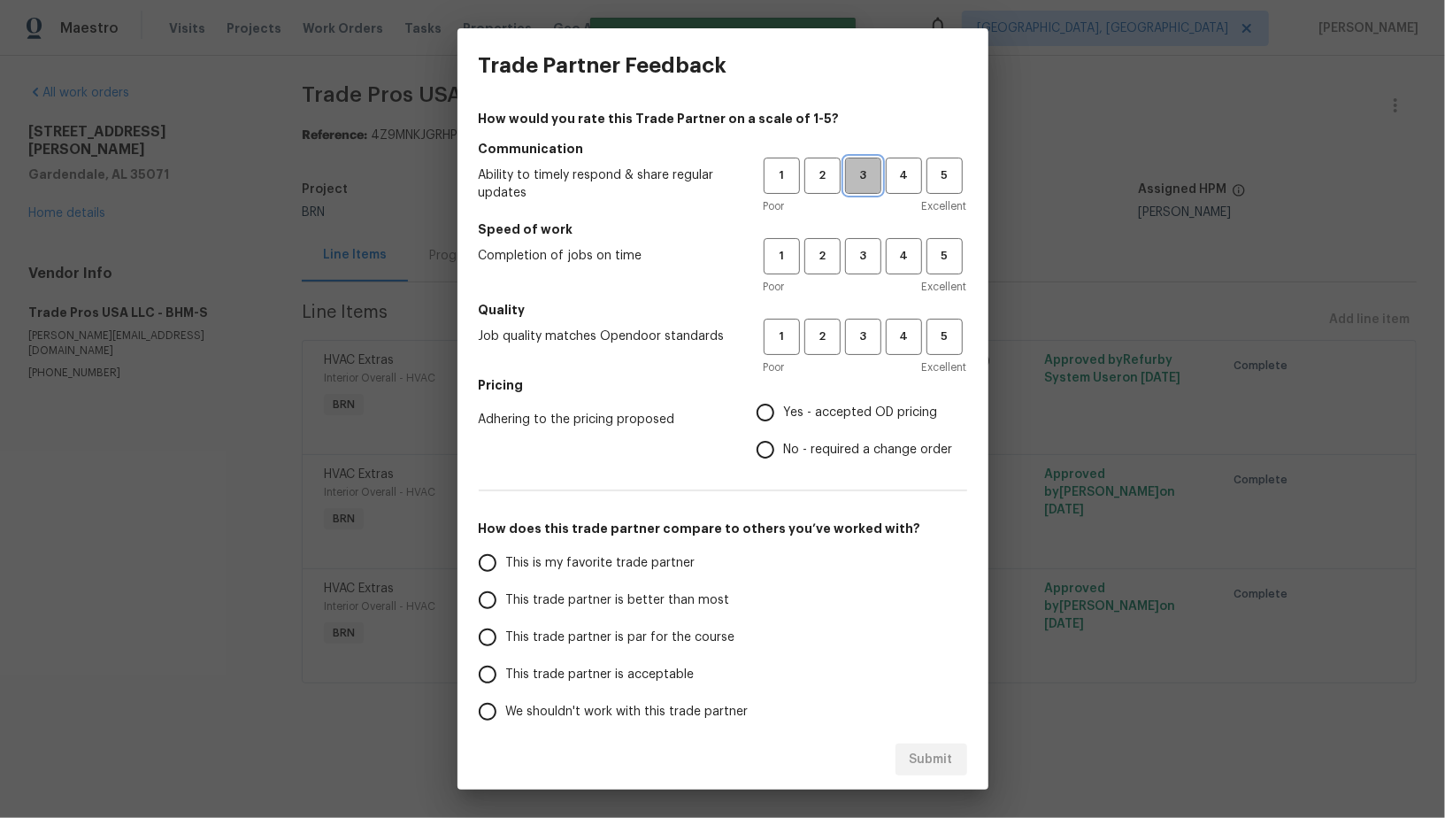
click at [861, 178] on span "3" at bounding box center [863, 175] width 33 height 20
click at [861, 276] on div "1 2 3 4 5 Poor Excellent" at bounding box center [865, 267] width 203 height 58
click at [861, 268] on button "3" at bounding box center [863, 256] width 36 height 36
click at [864, 329] on span "3" at bounding box center [863, 336] width 33 height 20
click at [756, 420] on input "Yes - accepted OD pricing" at bounding box center [765, 412] width 37 height 37
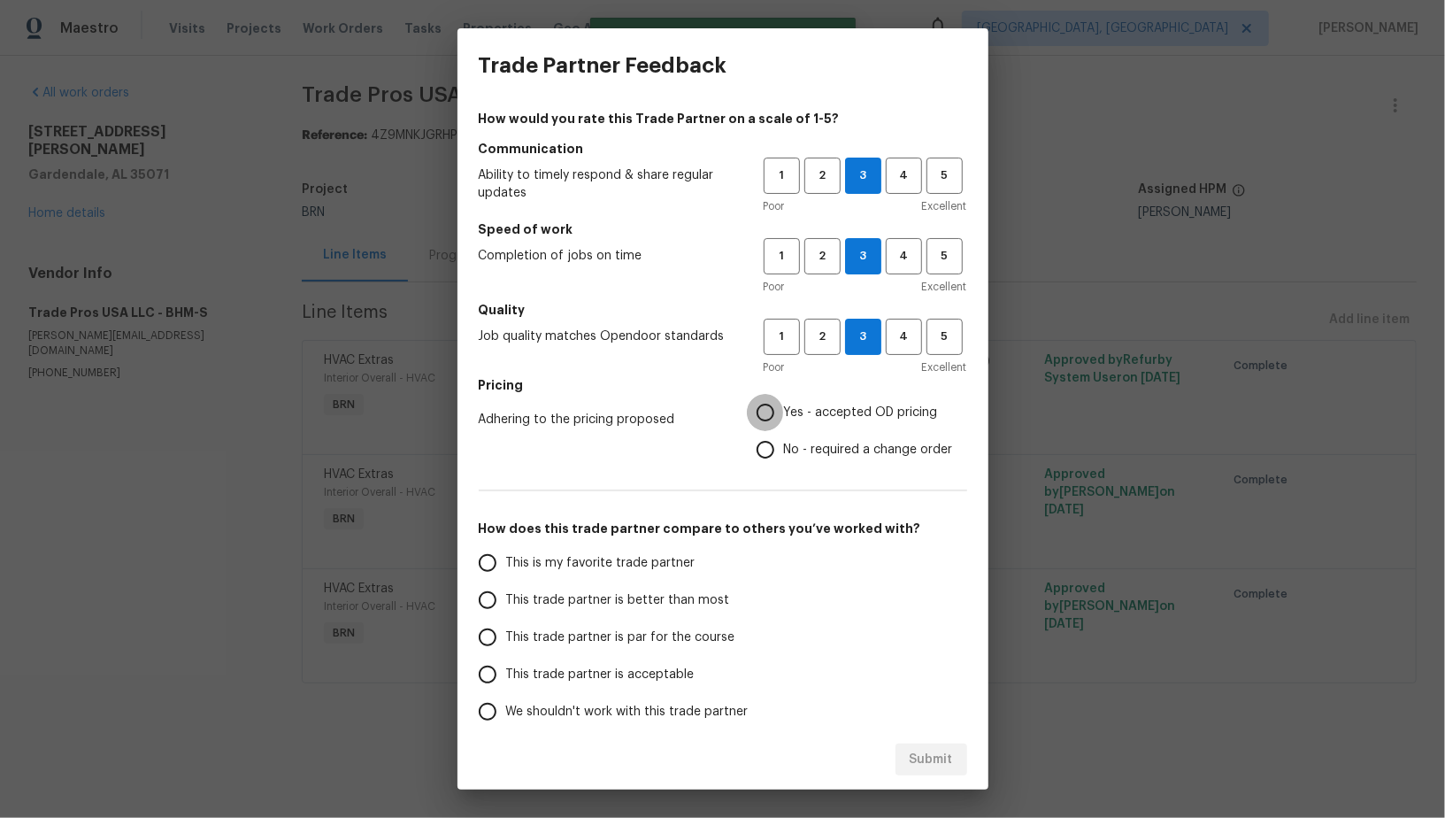
radio input "true"
click at [900, 187] on button "4" at bounding box center [904, 175] width 36 height 36
click at [897, 261] on span "4" at bounding box center [903, 256] width 33 height 20
click at [490, 621] on input "This trade partner is par for the course" at bounding box center [487, 636] width 37 height 37
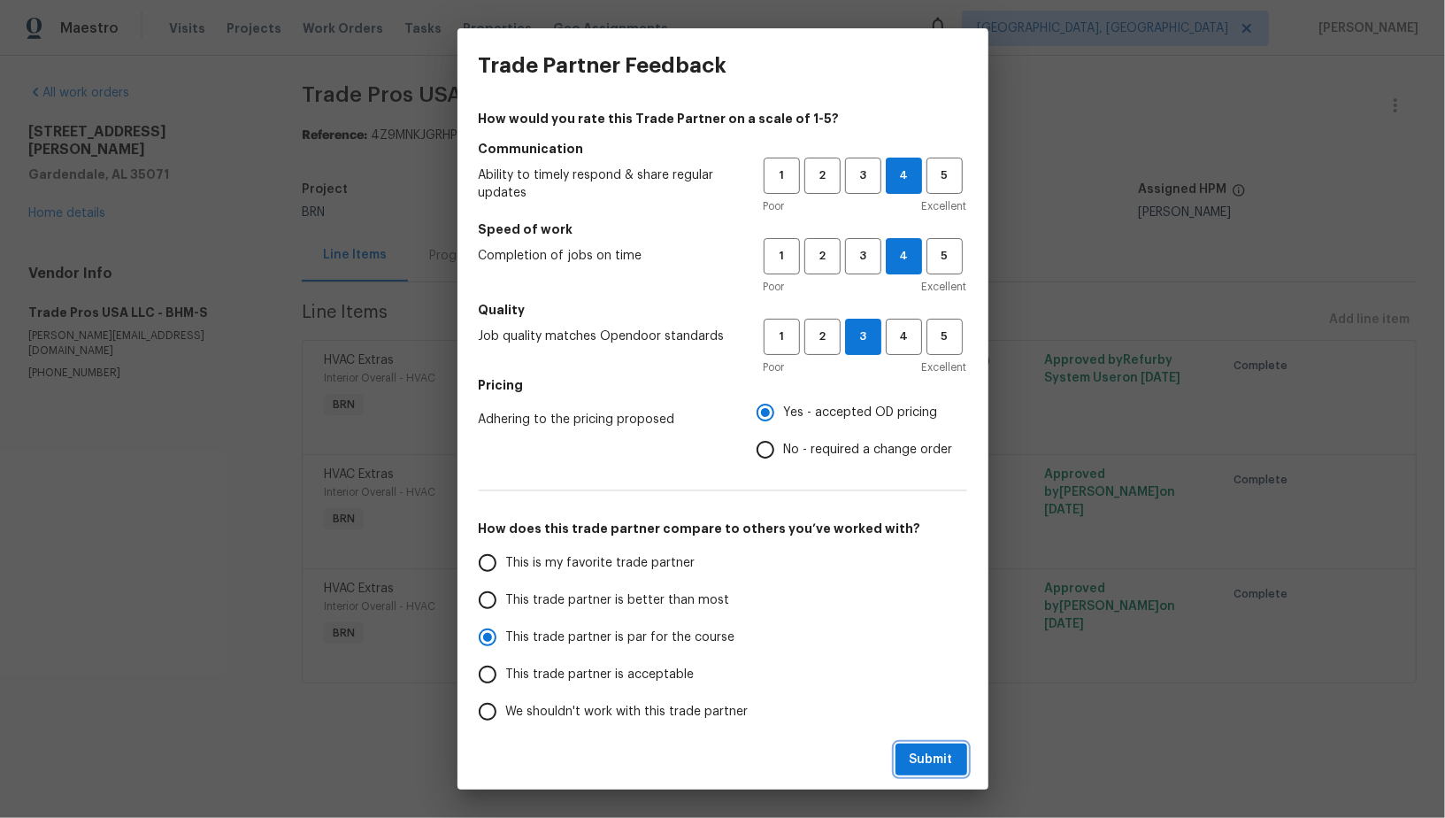
click at [948, 772] on button "Submit" at bounding box center [931, 759] width 72 height 33
radio input "true"
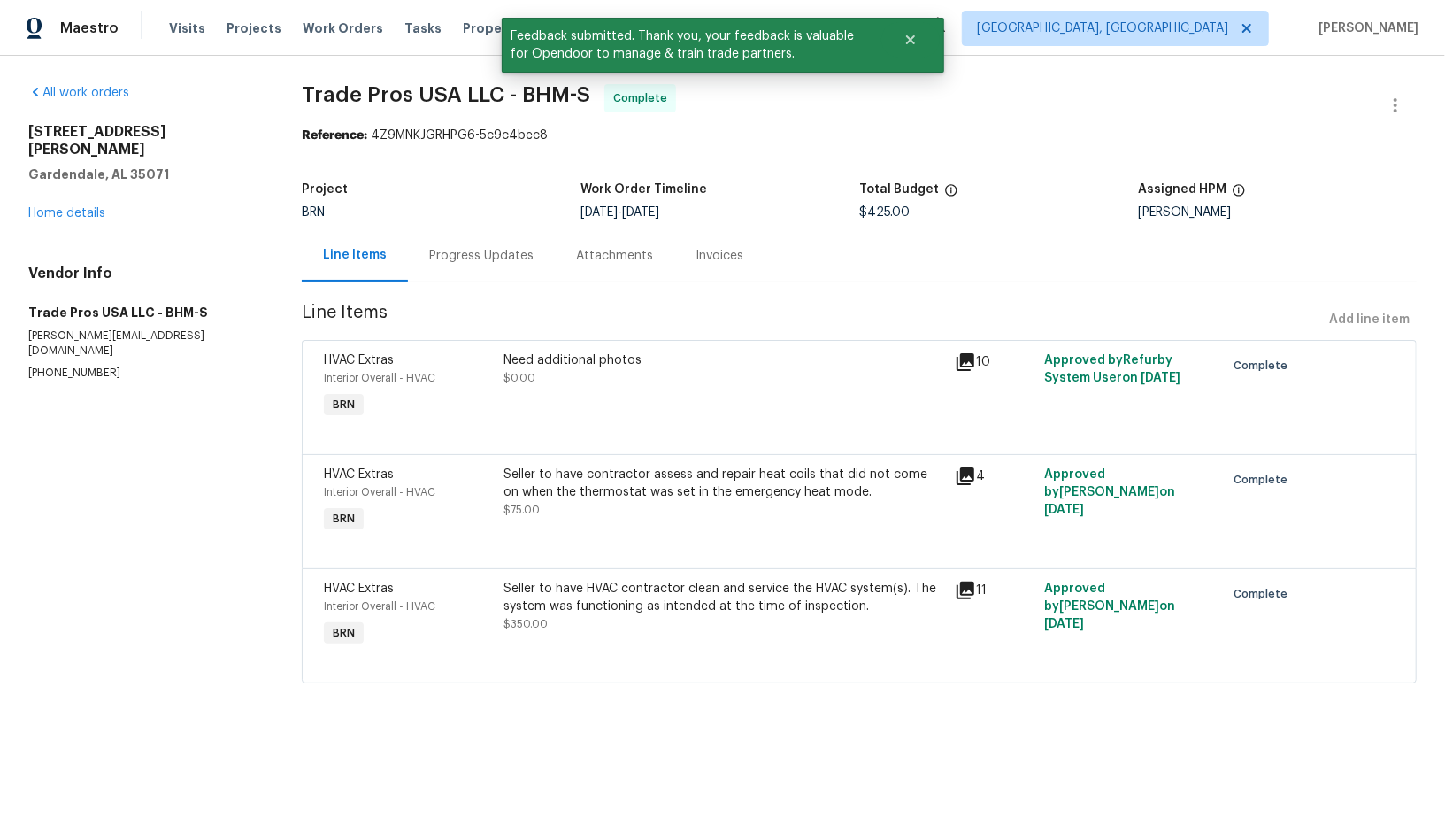
click at [488, 265] on div "Progress Updates" at bounding box center [481, 255] width 147 height 52
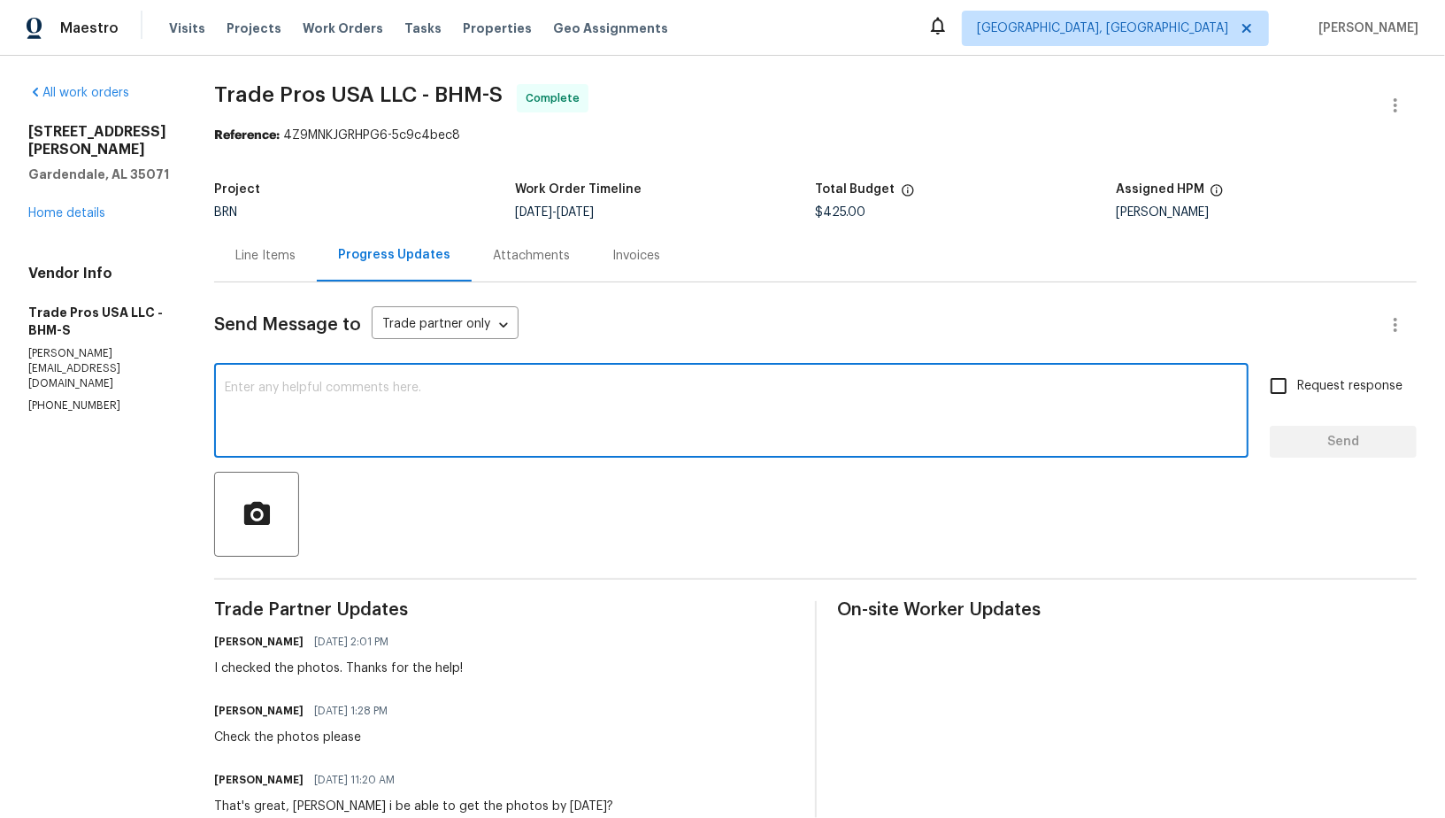
click at [450, 414] on textarea at bounding box center [731, 412] width 1013 height 62
paste textarea "WO is approved, Please upload the invoice under invoice section. Thanks!"
type textarea "WO is approved, Please upload the invoice under invoice section. Thanks!"
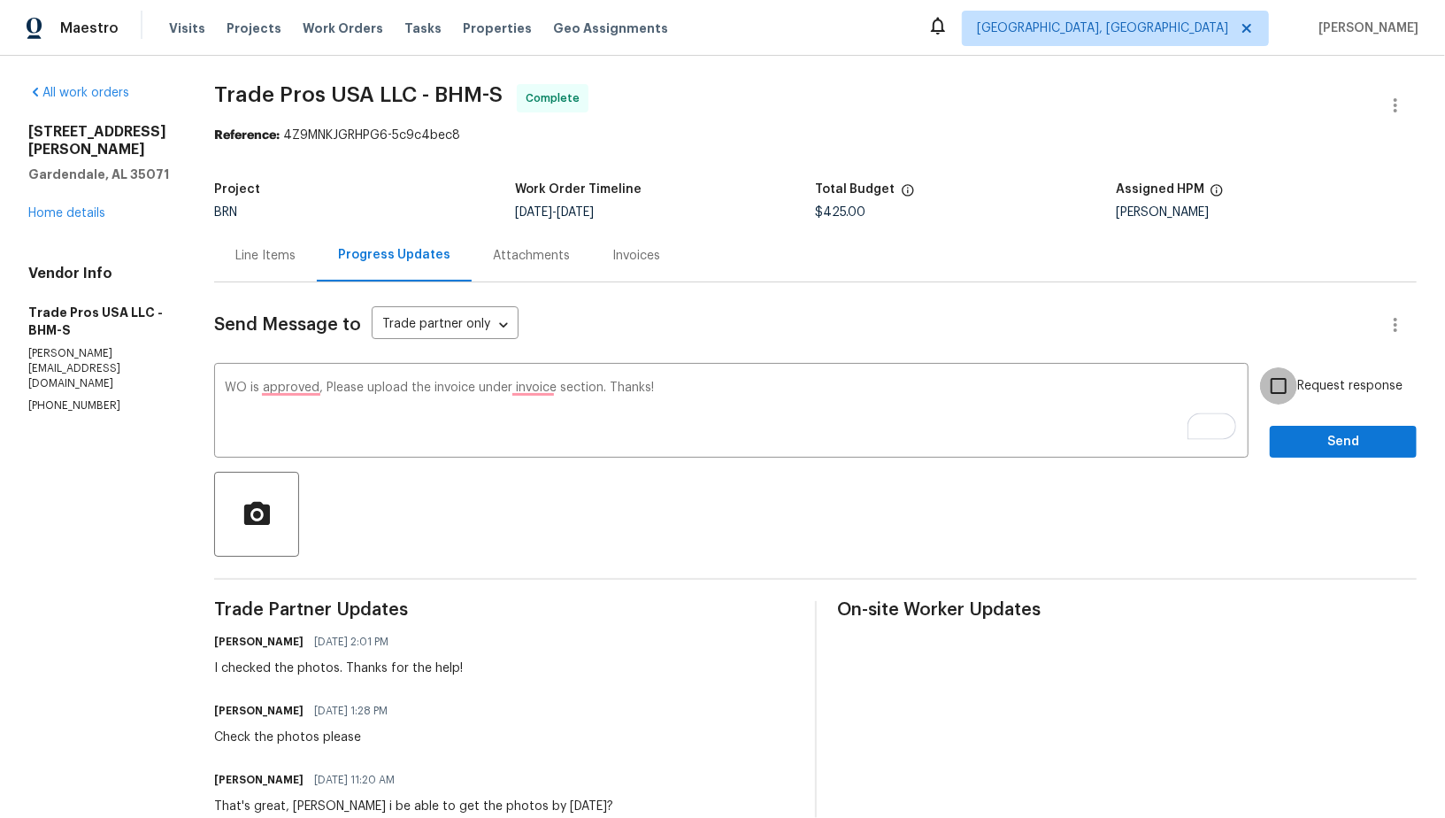
click at [1289, 375] on input "Request response" at bounding box center [1278, 385] width 37 height 37
checkbox input "true"
click at [1311, 422] on div "Request response Send" at bounding box center [1343, 412] width 147 height 90
click at [1311, 434] on span "Send" at bounding box center [1343, 442] width 119 height 22
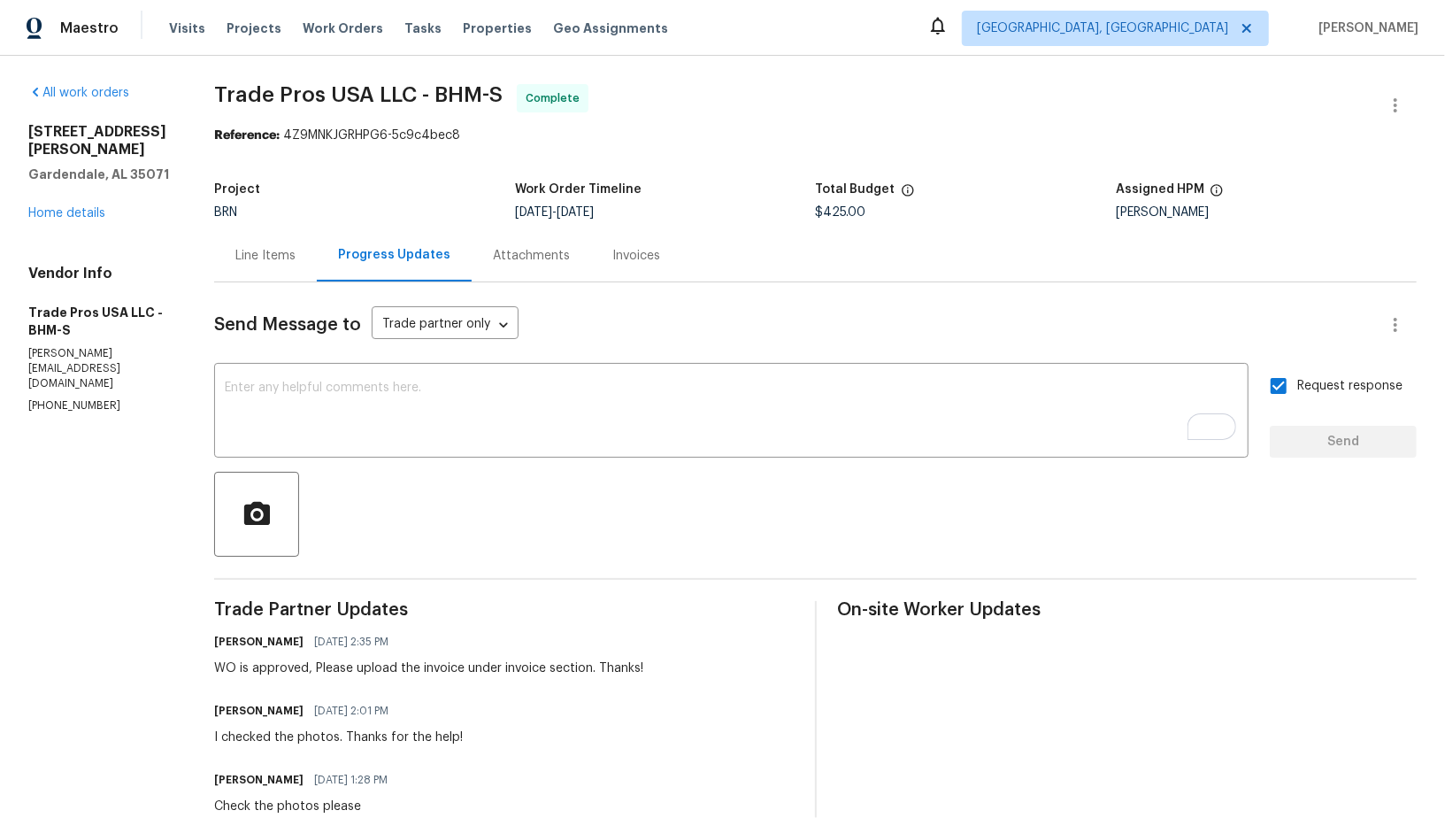
click at [612, 253] on div "Invoices" at bounding box center [636, 256] width 48 height 18
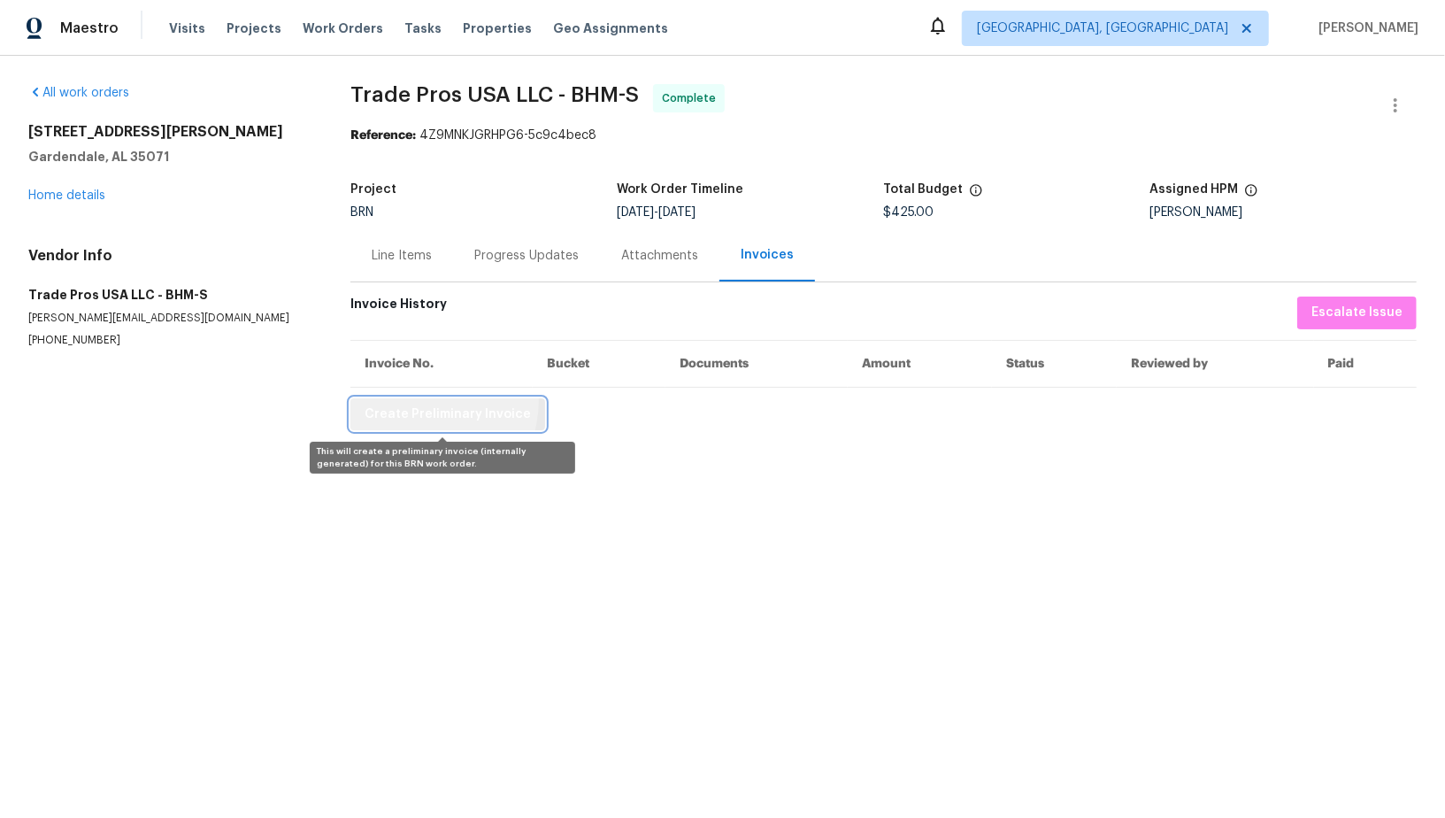
click at [421, 400] on button "Create Preliminary Invoice" at bounding box center [447, 414] width 195 height 33
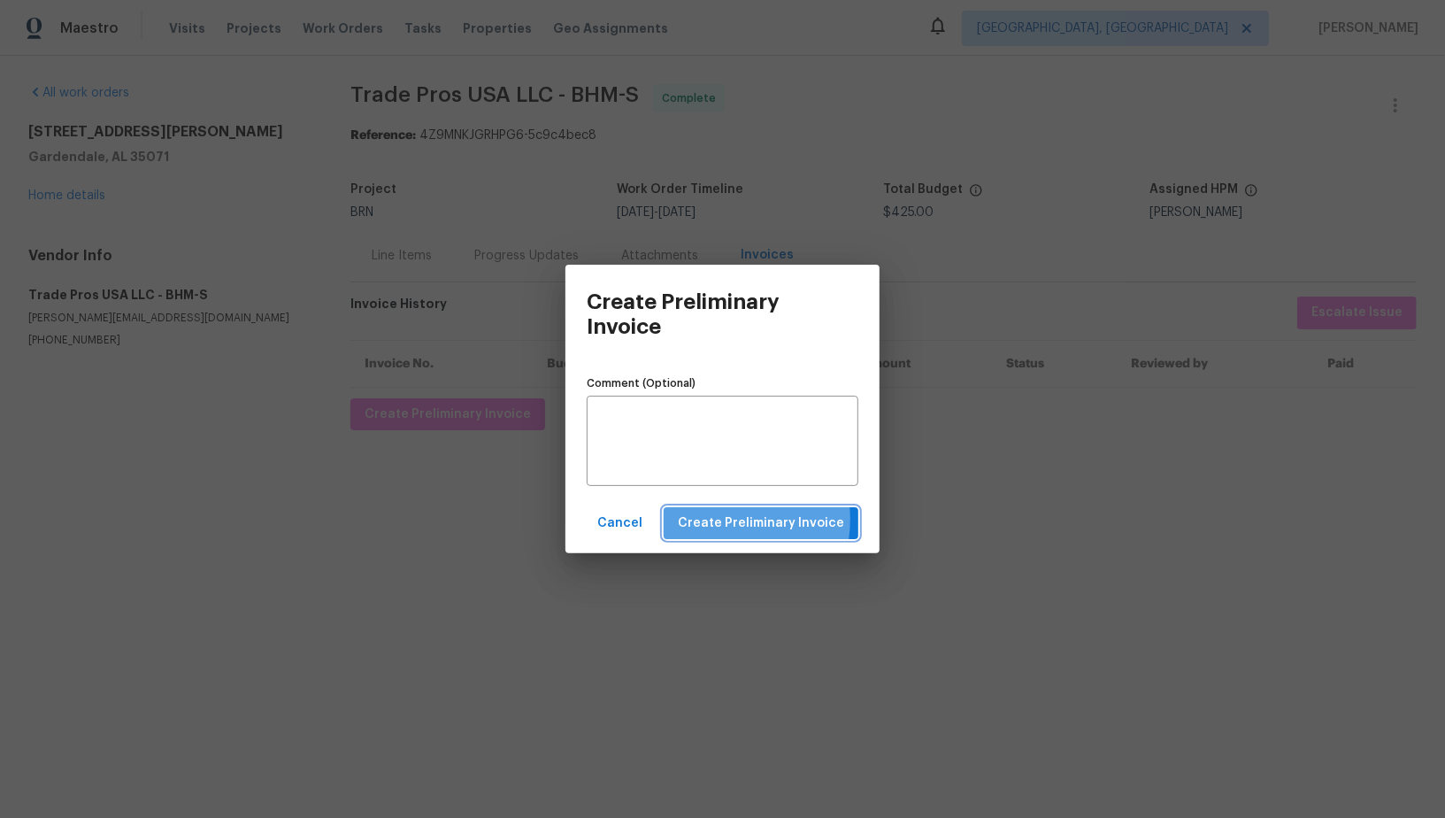
click at [718, 519] on span "Create Preliminary Invoice" at bounding box center [761, 523] width 166 height 22
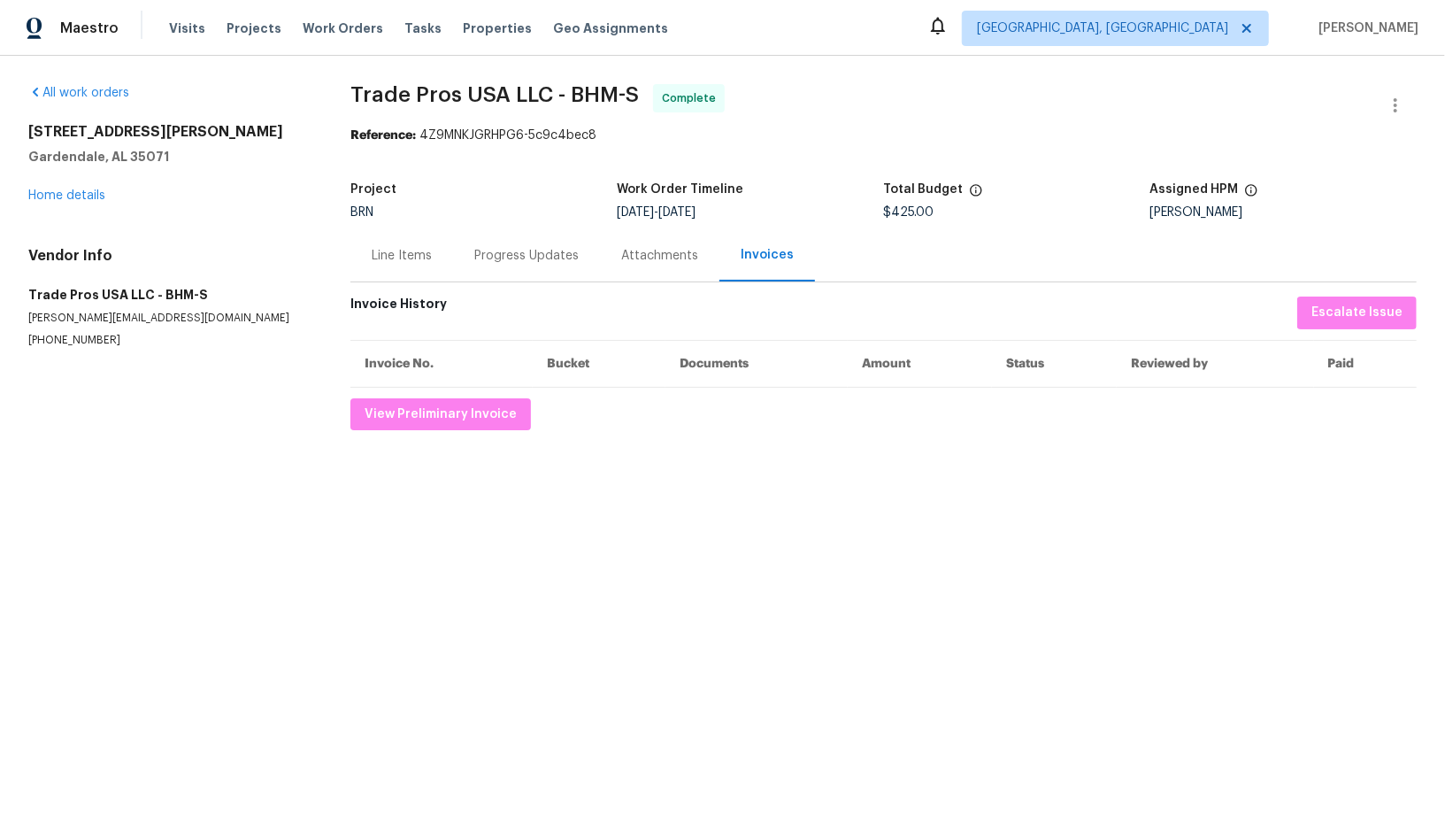
click at [511, 249] on div "Progress Updates" at bounding box center [526, 256] width 104 height 18
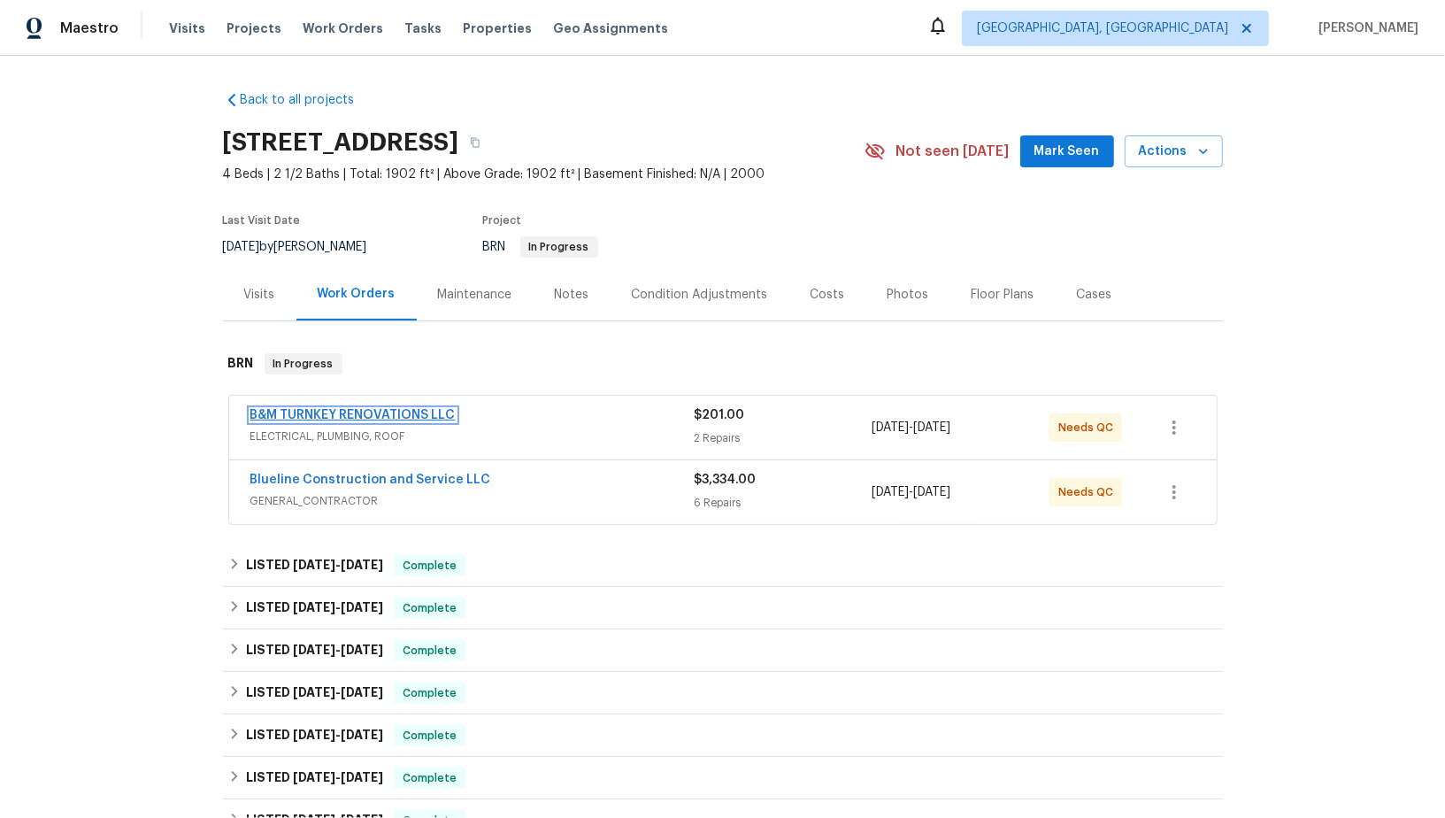
click at [324, 412] on link "B&M TURNKEY RENOVATIONS LLC" at bounding box center [352, 415] width 205 height 12
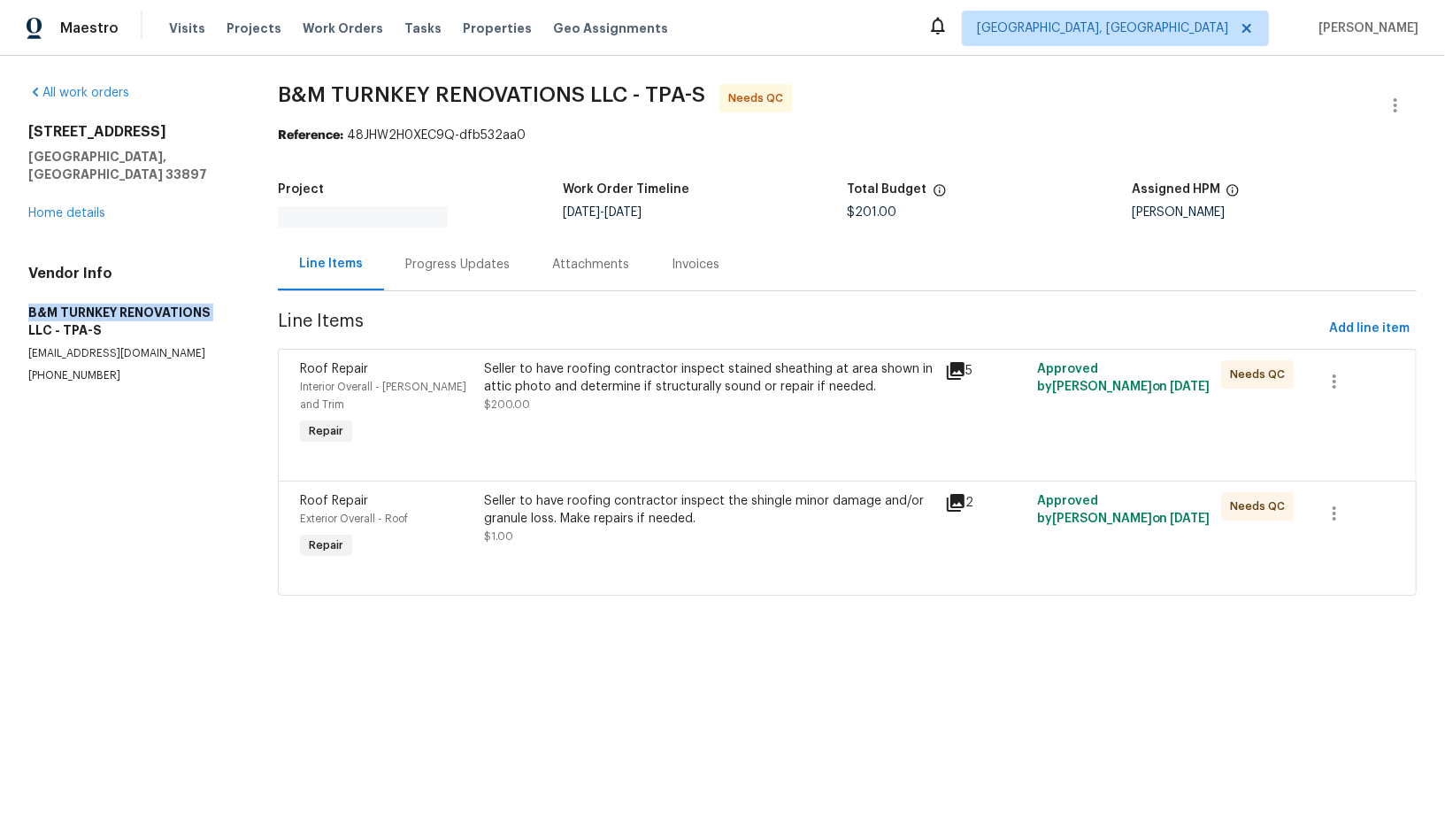
drag, startPoint x: 0, startPoint y: 292, endPoint x: 214, endPoint y: 293, distance: 214.1
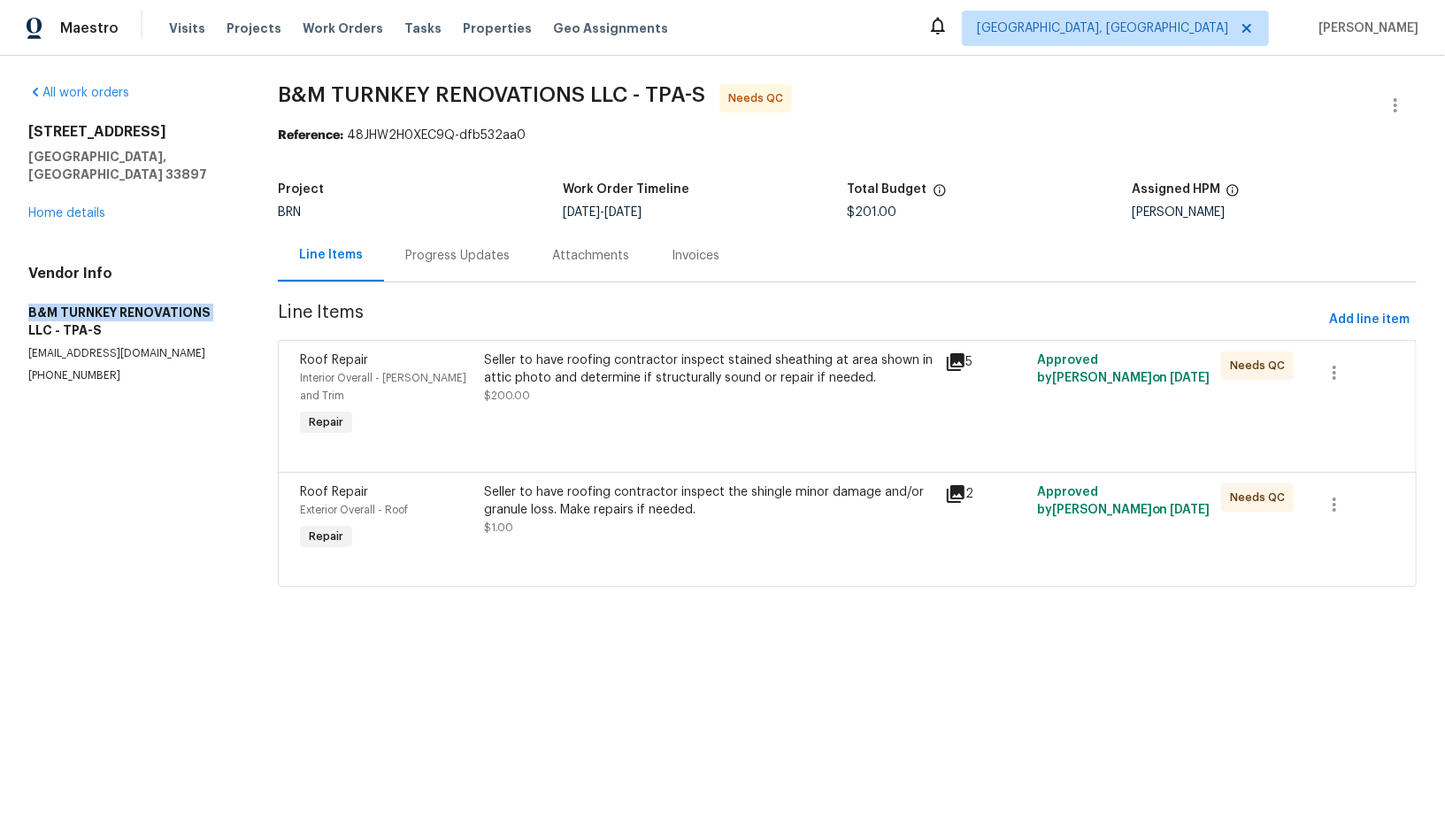
copy h5 "B&M TURNKEY RENOVATIONS"
click at [614, 381] on div "Seller to have roofing contractor inspect stained sheathing at area shown in at…" at bounding box center [708, 368] width 449 height 35
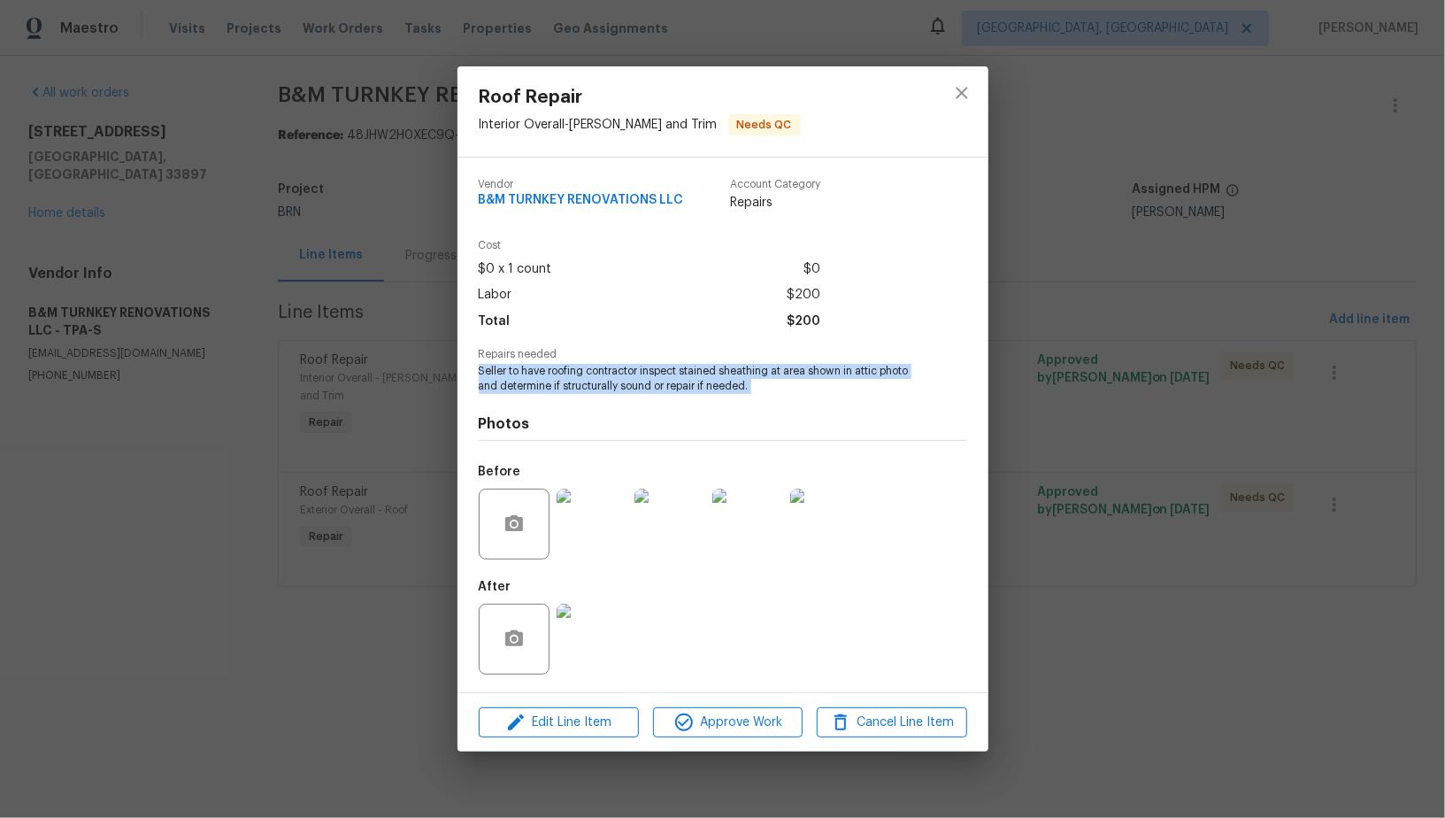
drag, startPoint x: 472, startPoint y: 371, endPoint x: 794, endPoint y: 395, distance: 322.1
click at [794, 395] on div "Vendor B&M TURNKEY RENOVATIONS LLC Account Category Repairs Cost $0 x 1 count $…" at bounding box center [722, 424] width 531 height 534
copy span "Seller to have roofing contractor inspect stained sheathing at area shown in at…"
click at [352, 388] on div "Roof Repair Interior Overall - Eaves and Trim Needs QC Vendor B&M TURNKEY RENOV…" at bounding box center [722, 409] width 1445 height 818
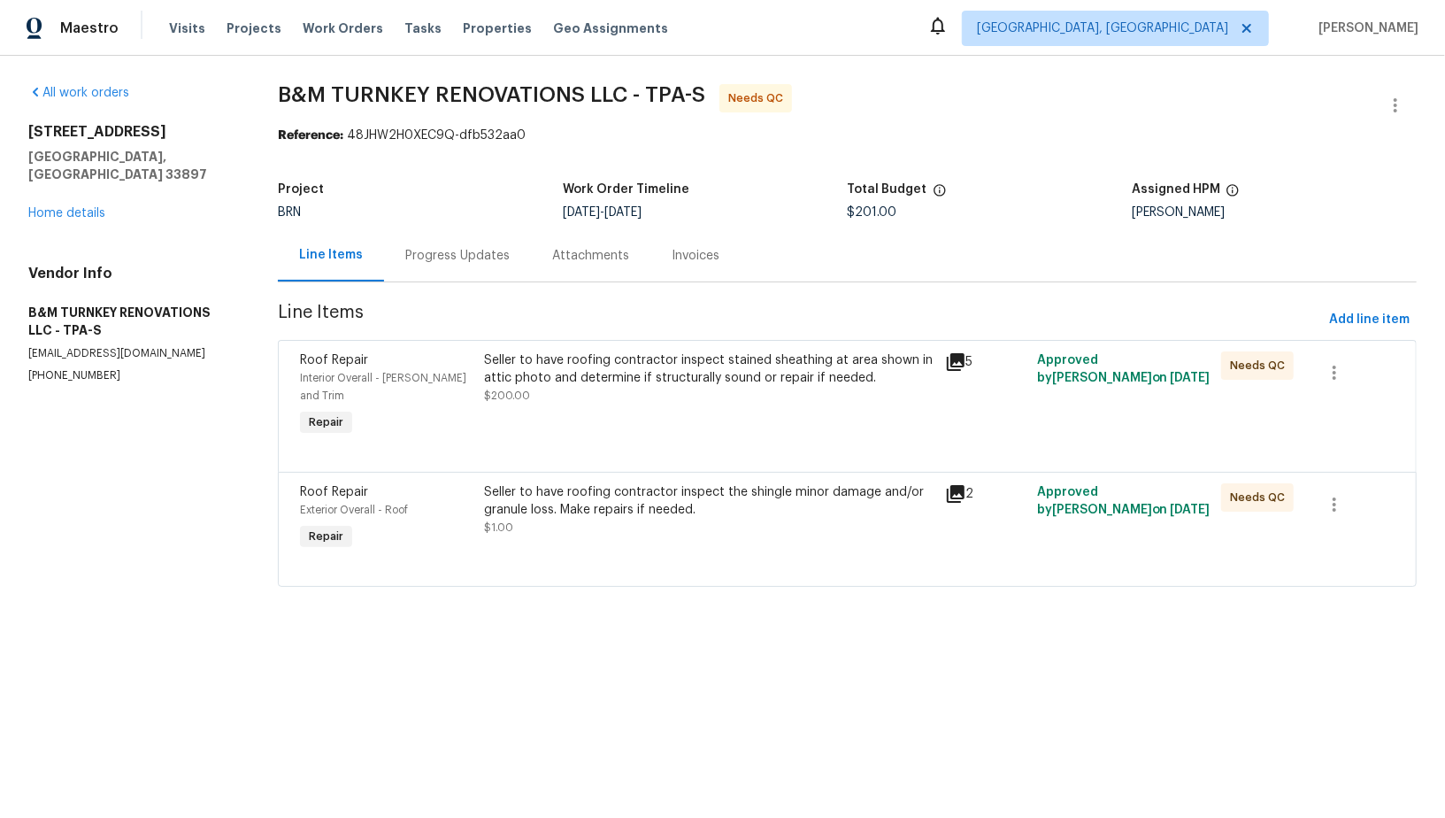
click at [453, 277] on div "Progress Updates" at bounding box center [457, 255] width 147 height 52
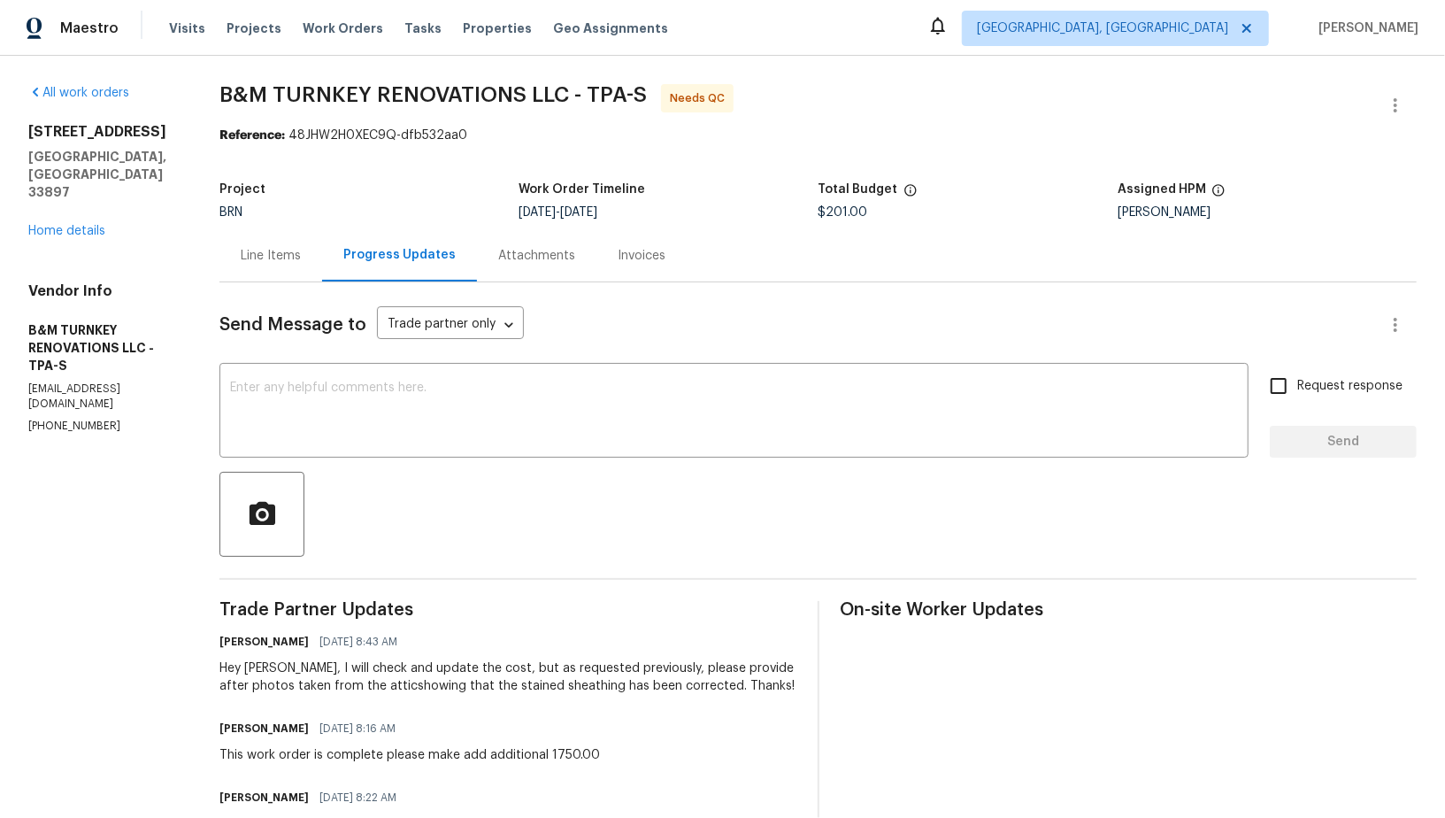
click at [314, 267] on div "Line Items" at bounding box center [270, 255] width 103 height 52
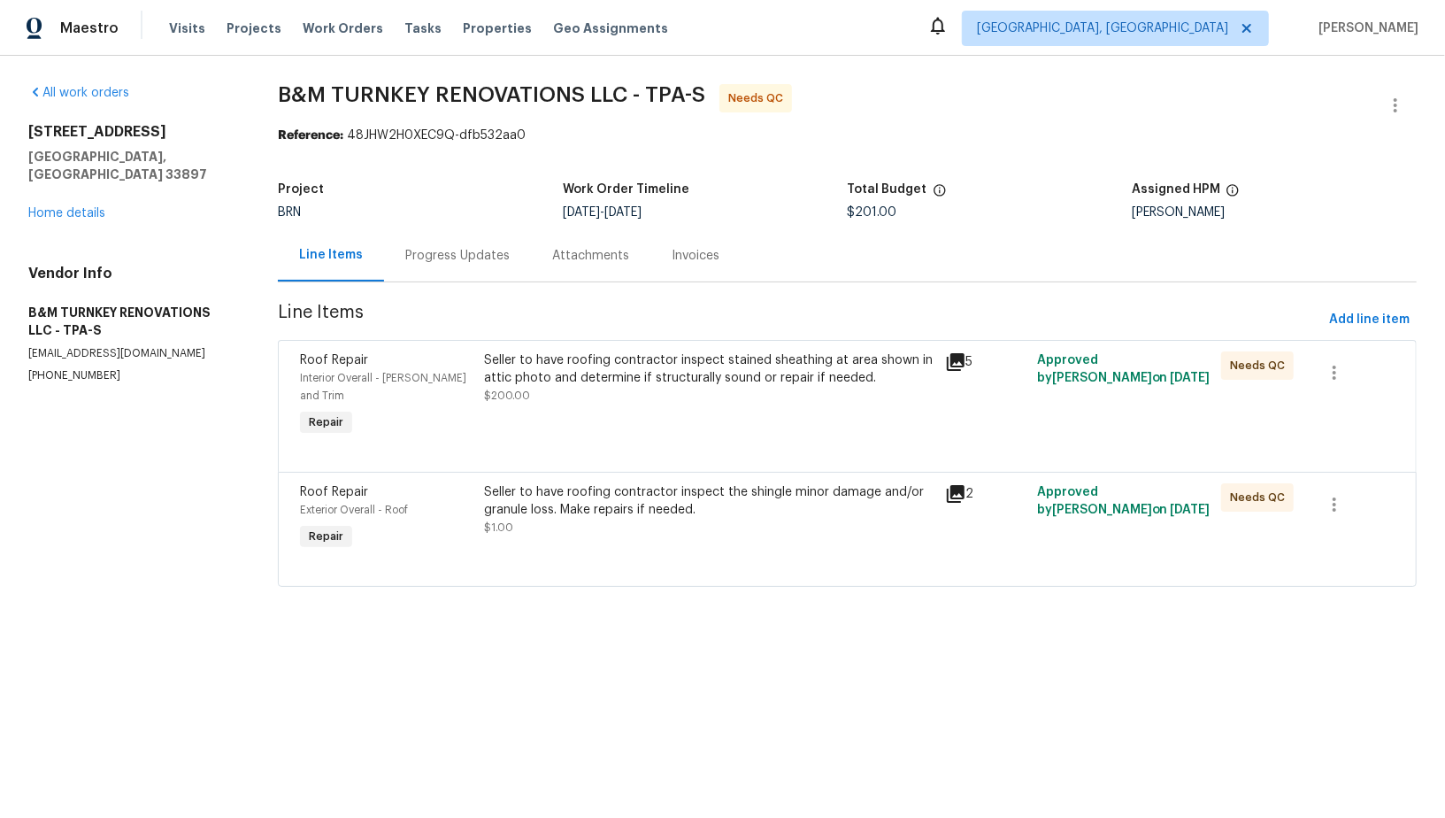
click at [633, 397] on div "Seller to have roofing contractor inspect stained sheathing at area shown in at…" at bounding box center [708, 377] width 449 height 53
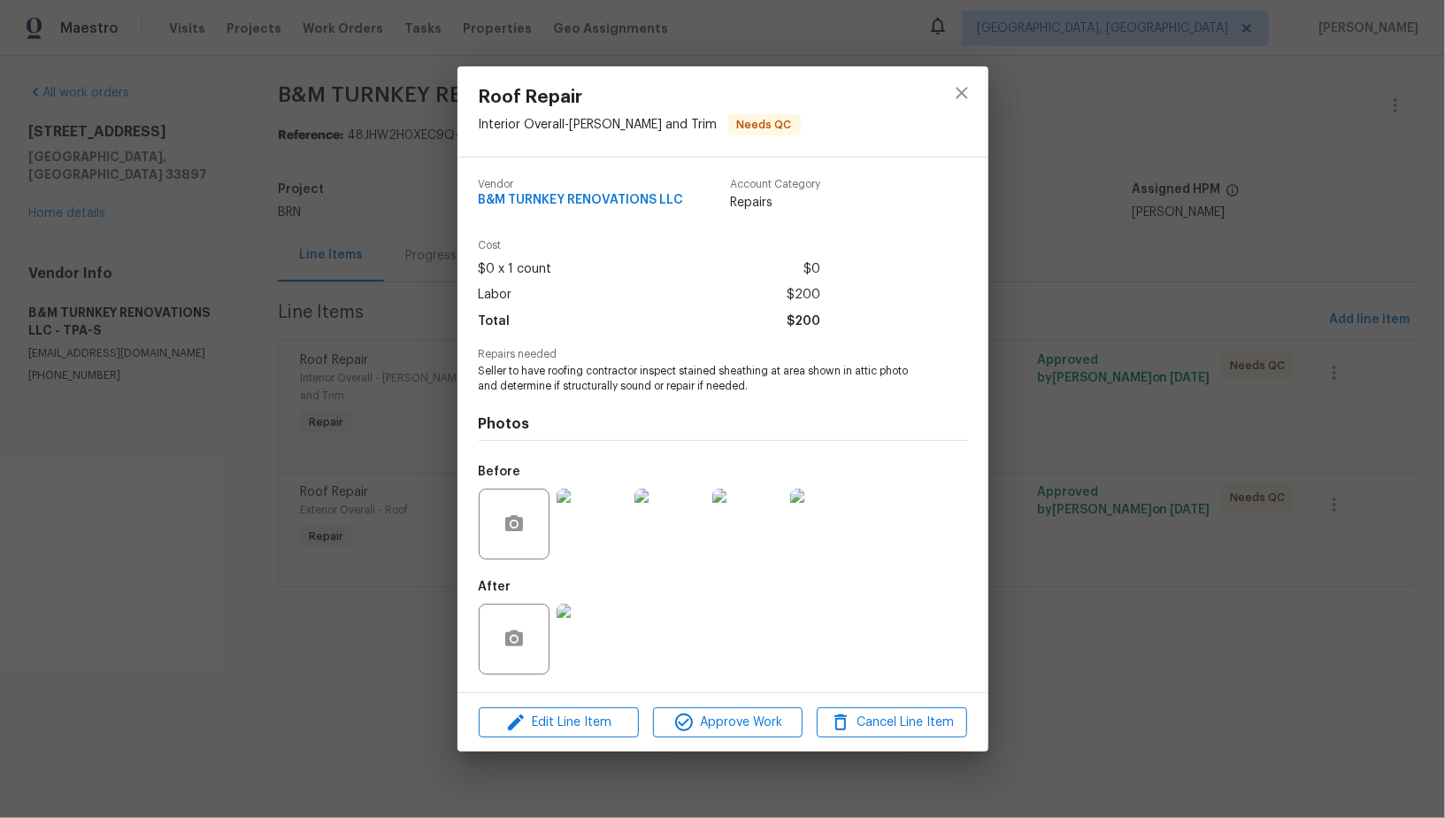
click img
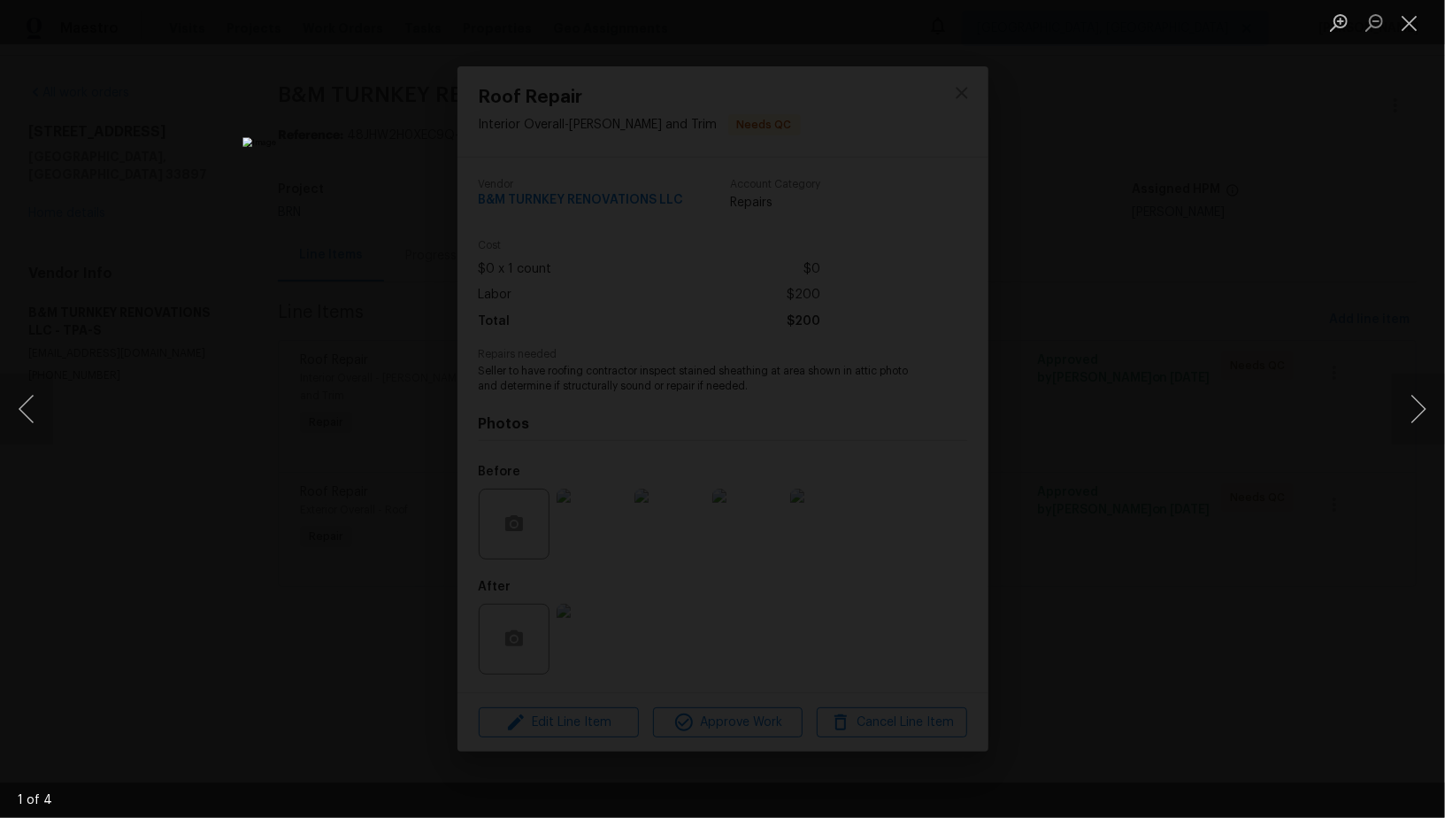
click div "Lightbox"
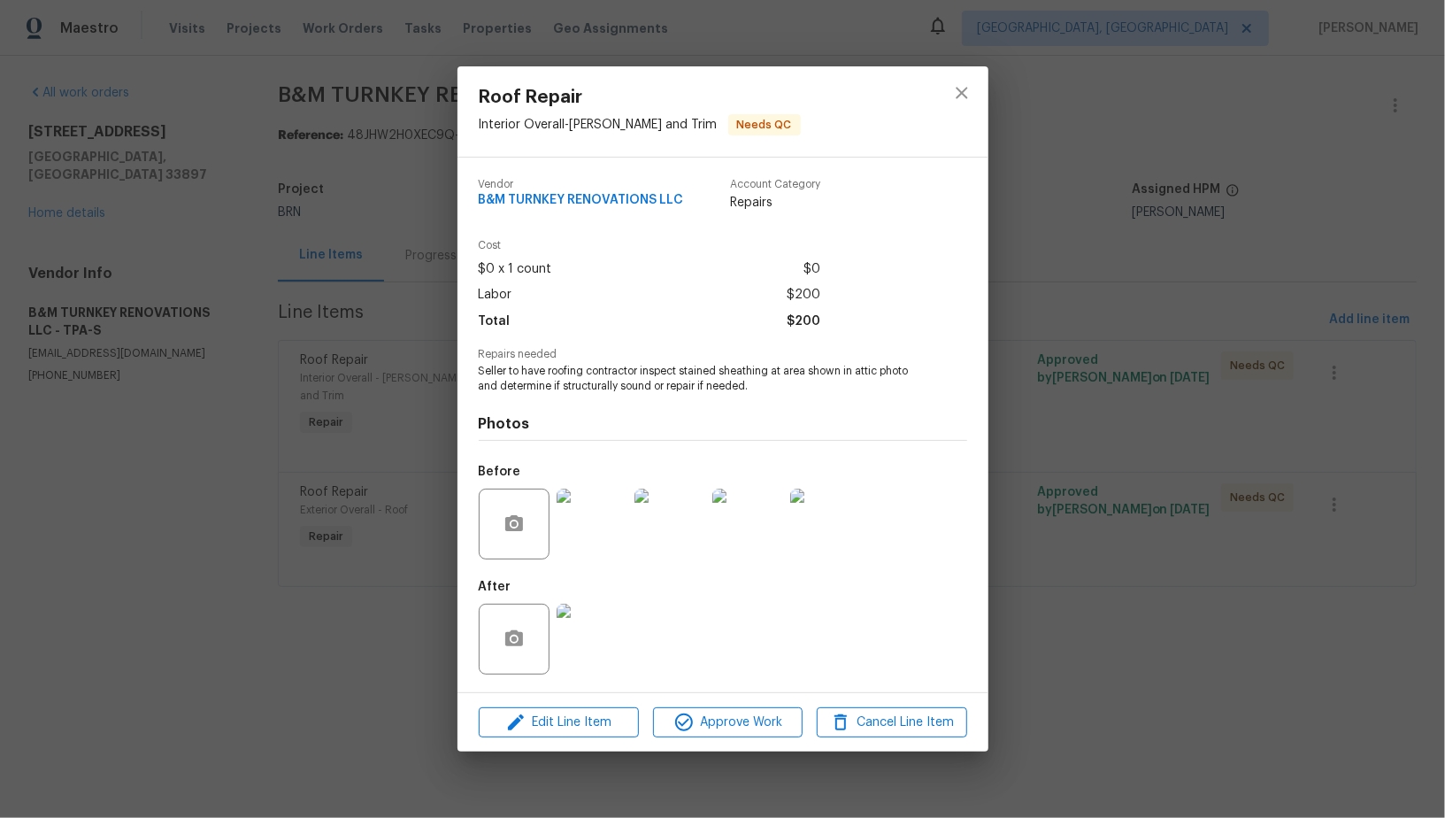
click div "Roof Repair Interior Overall - Eaves and Trim Needs QC Vendor B&M TURNKEY RENOV…"
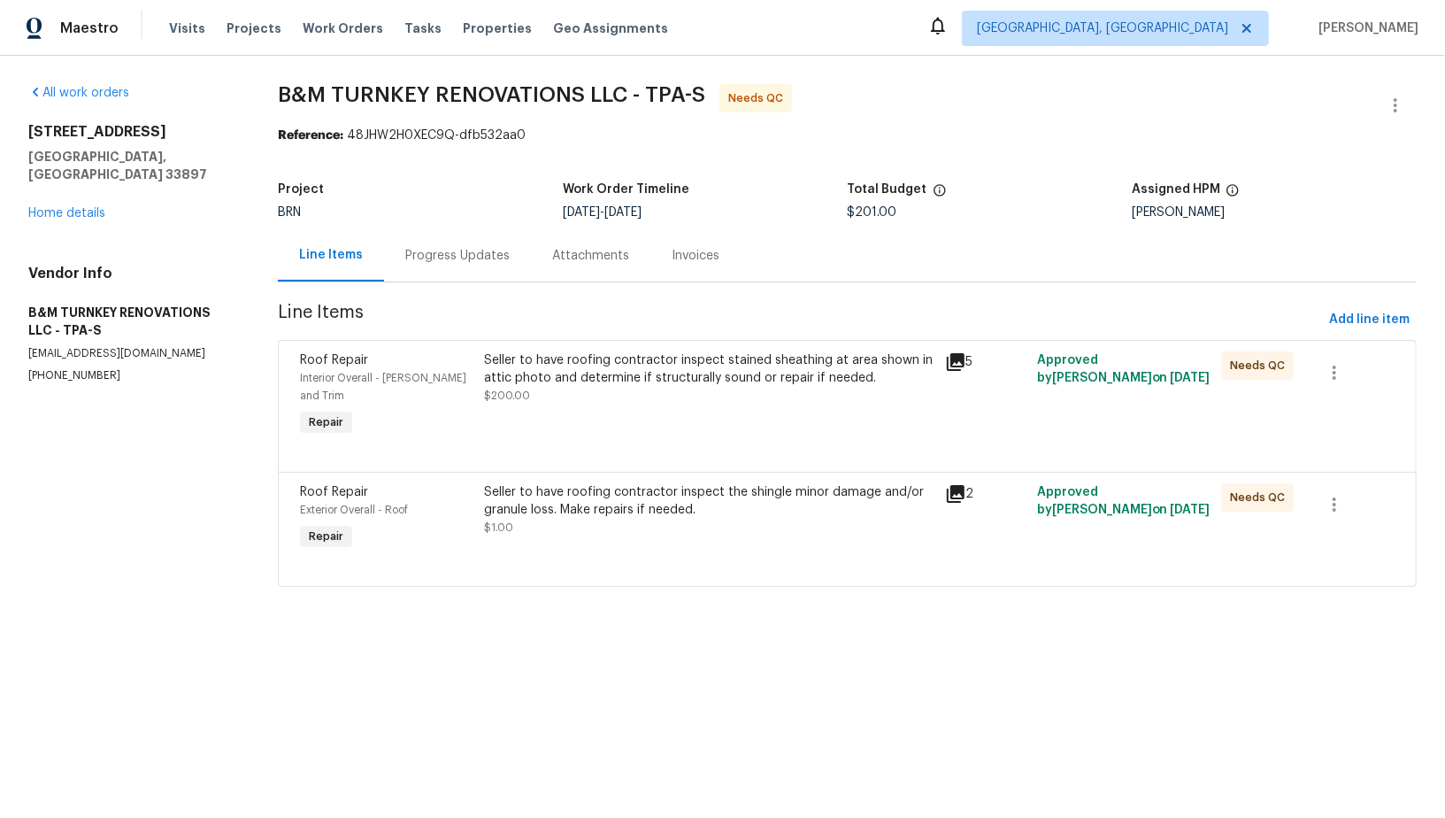
click div "Seller to have roofing contractor inspect the shingle minor damage and/or granu…"
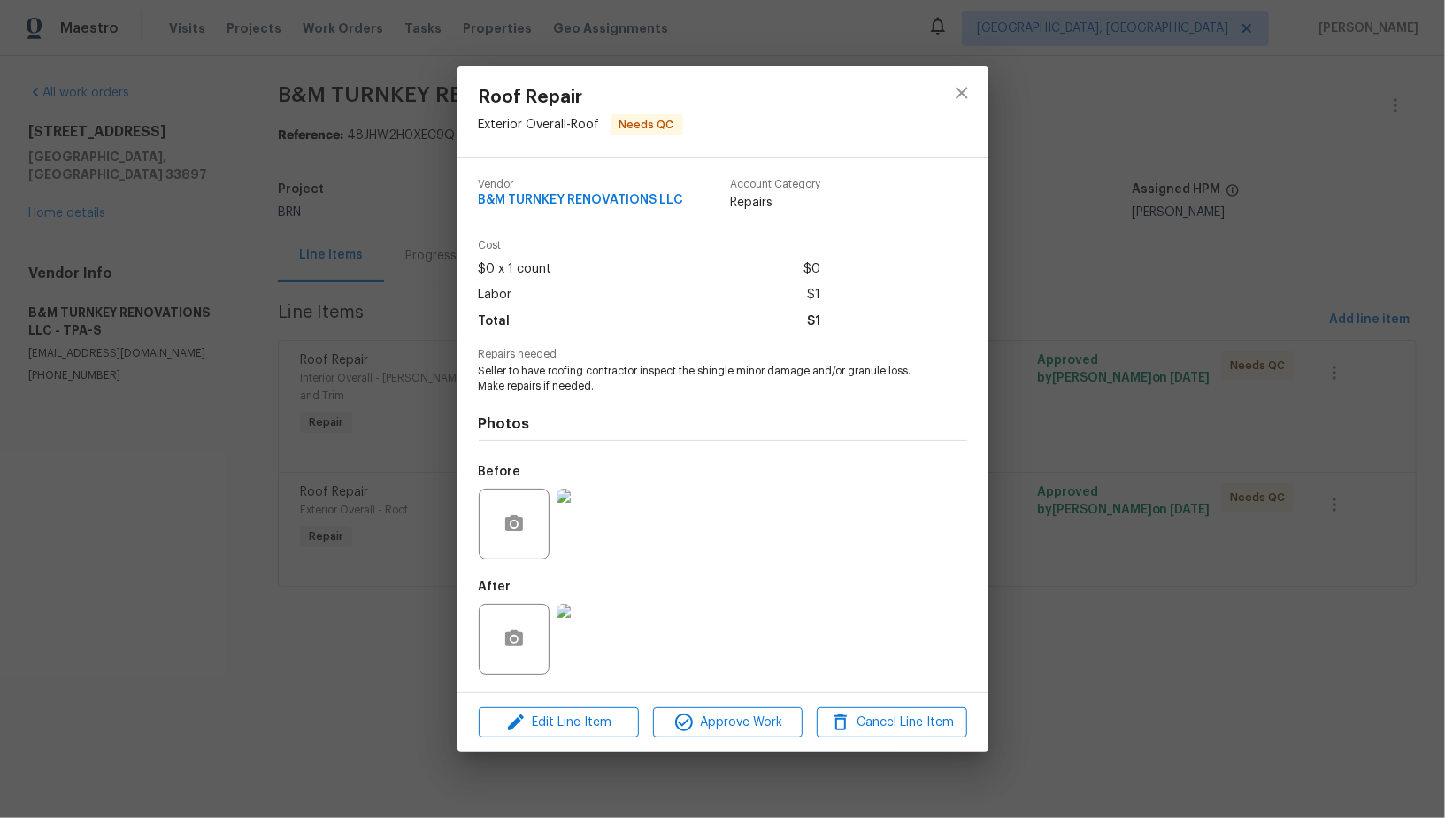
click div "Roof Repair Exterior Overall - Roof Needs QC Vendor B&M TURNKEY RENOVATIONS LLC…"
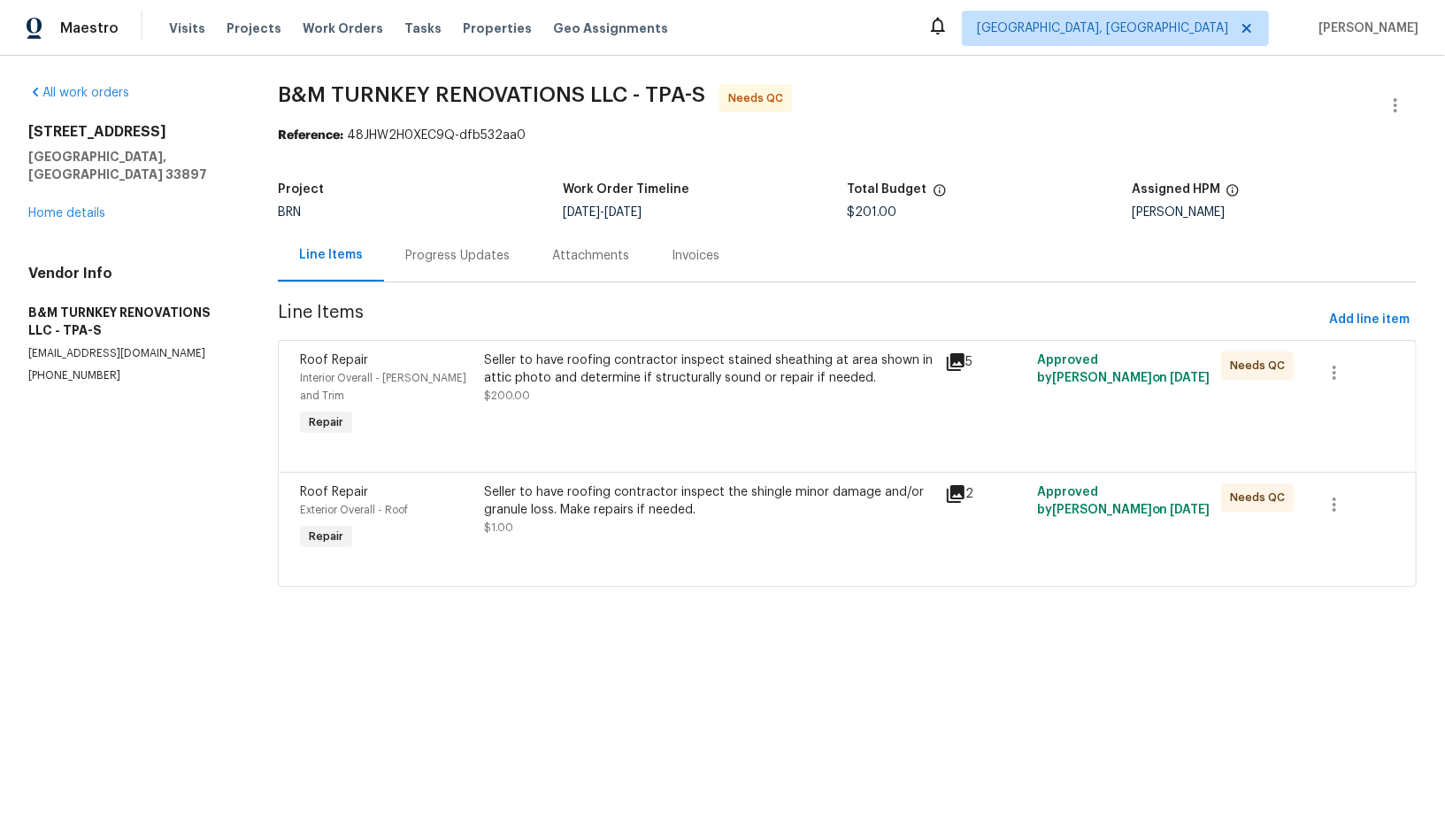
click div "Seller to have roofing contractor inspect stained sheathing at area shown in at…"
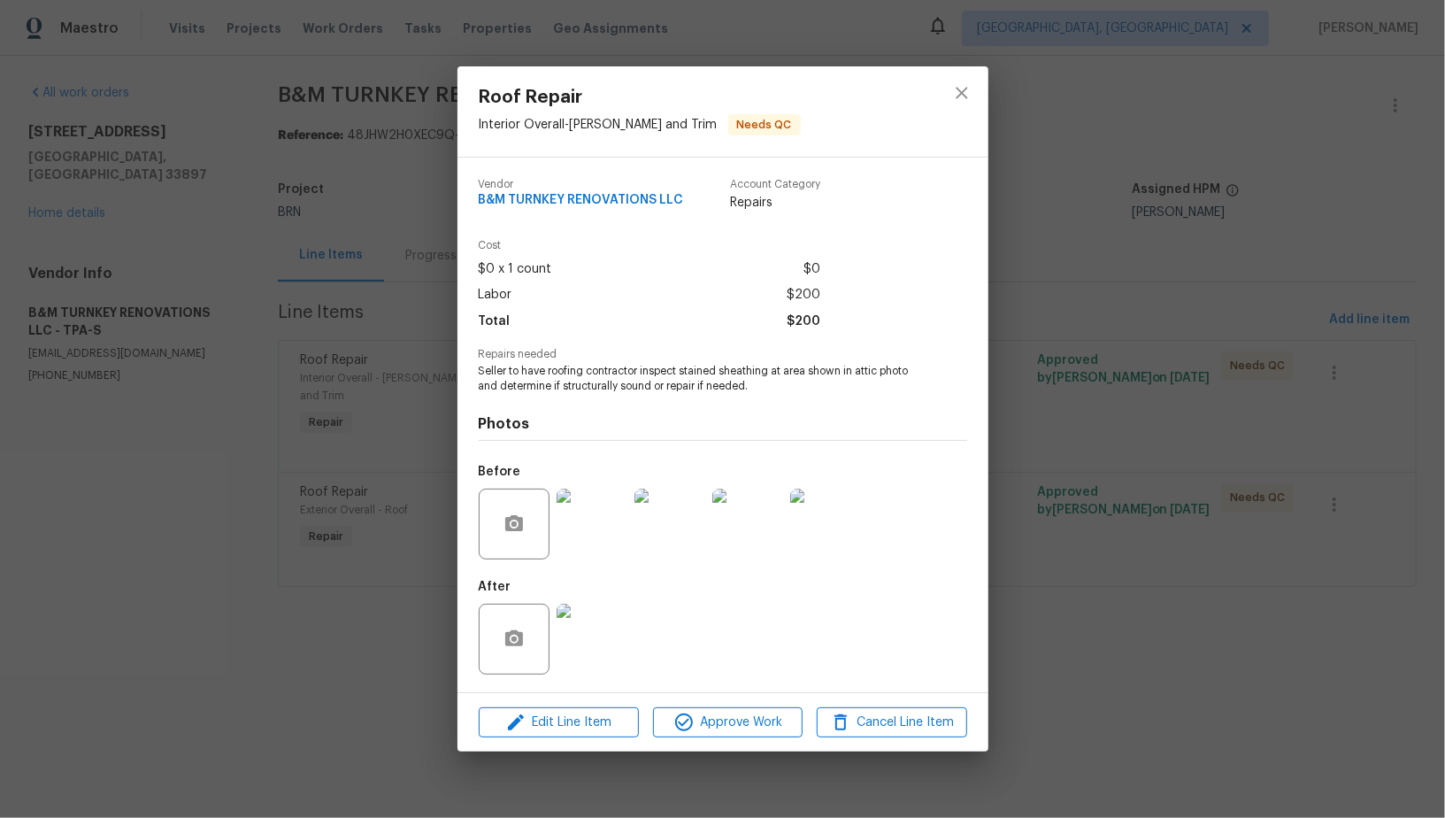
click img
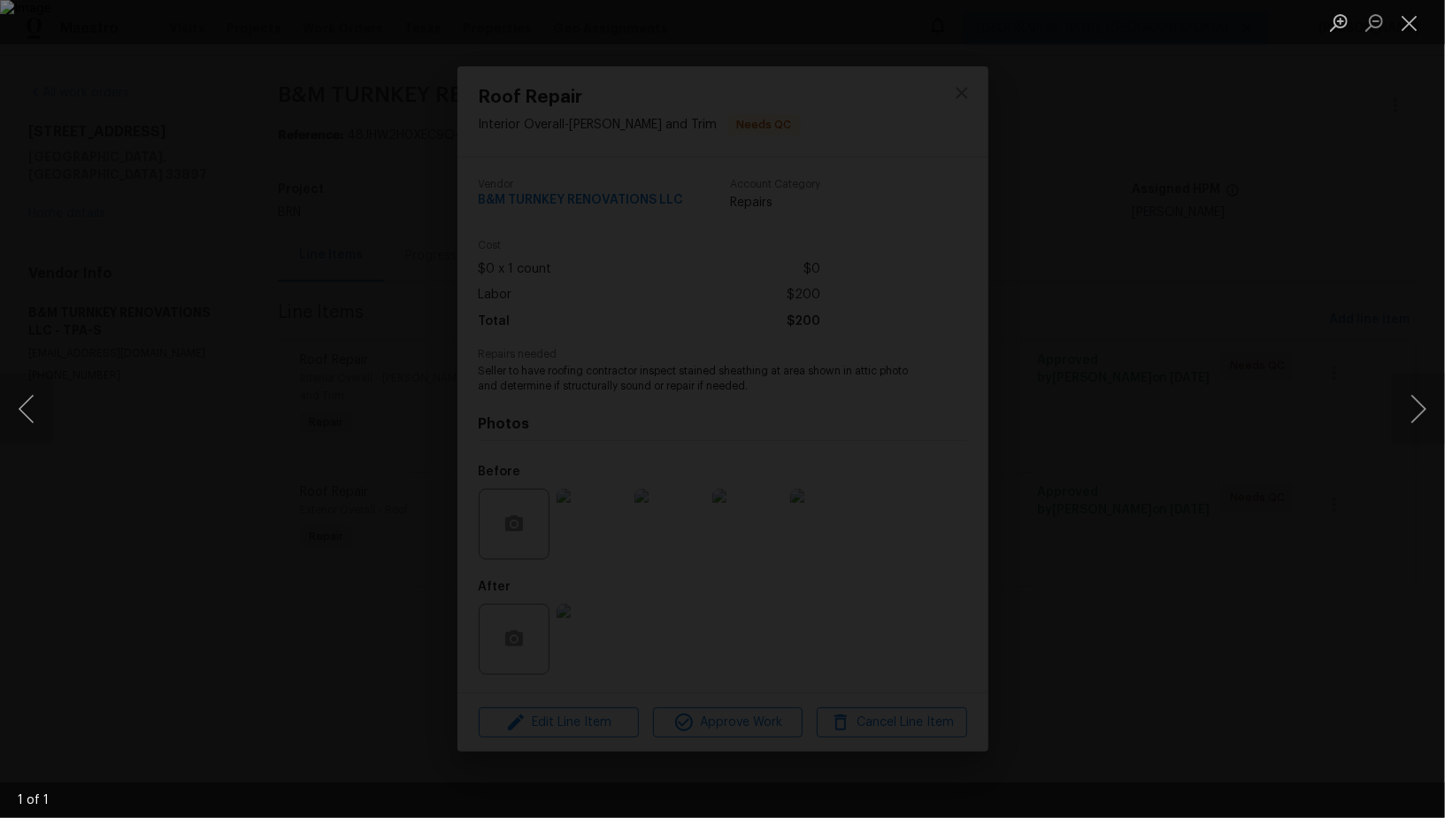
click div "Lightbox"
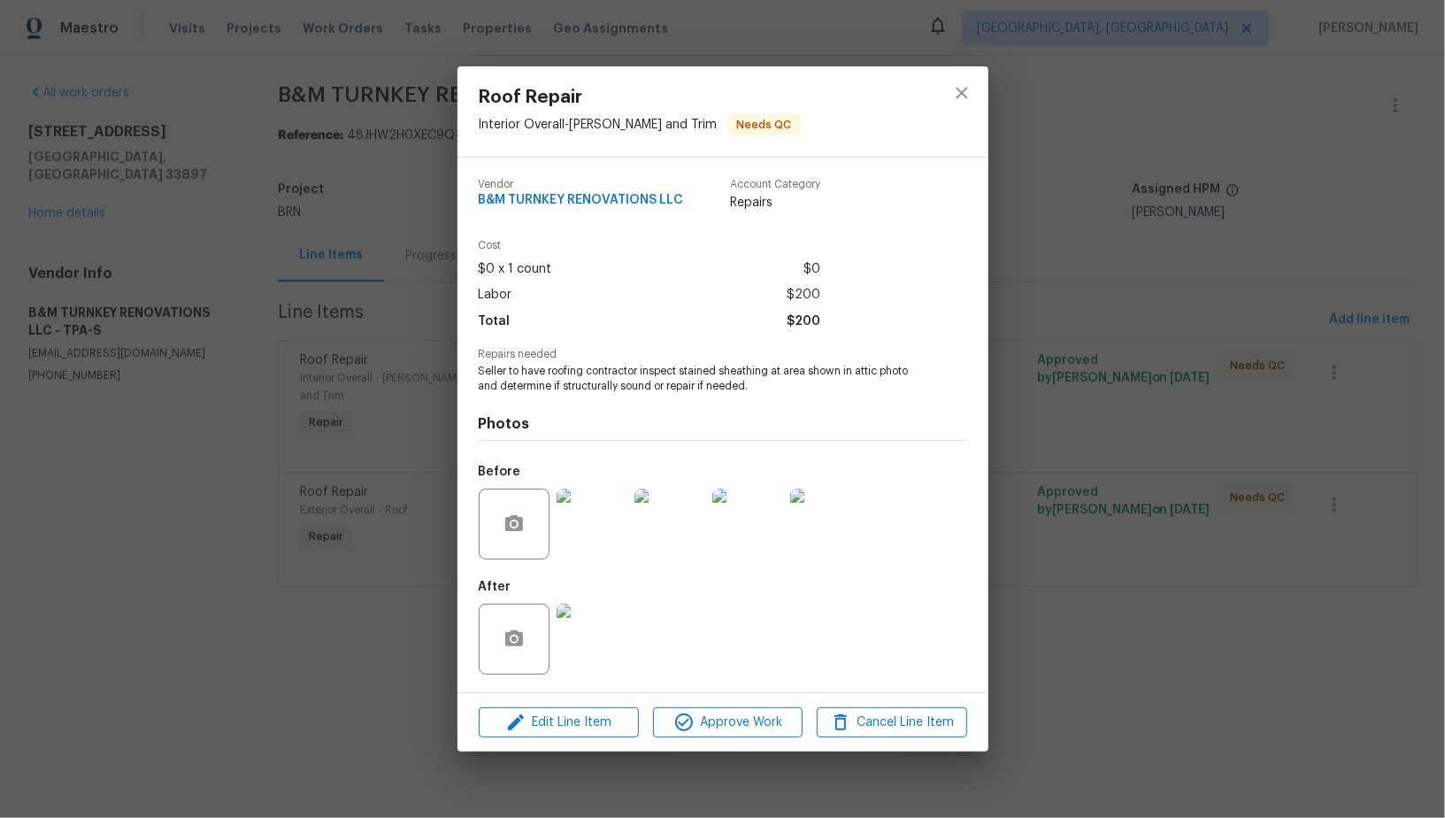
click img
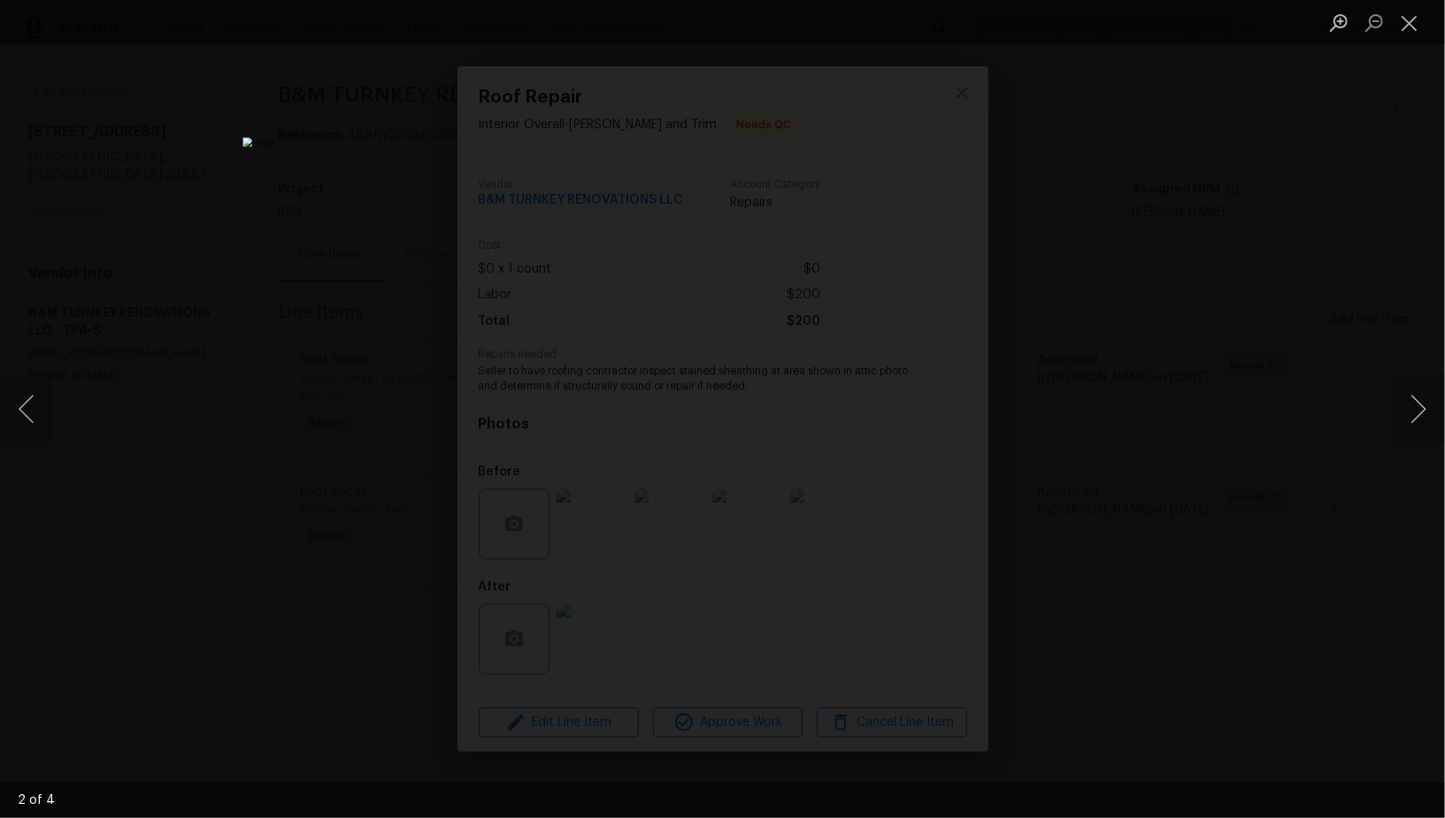
click div "Lightbox"
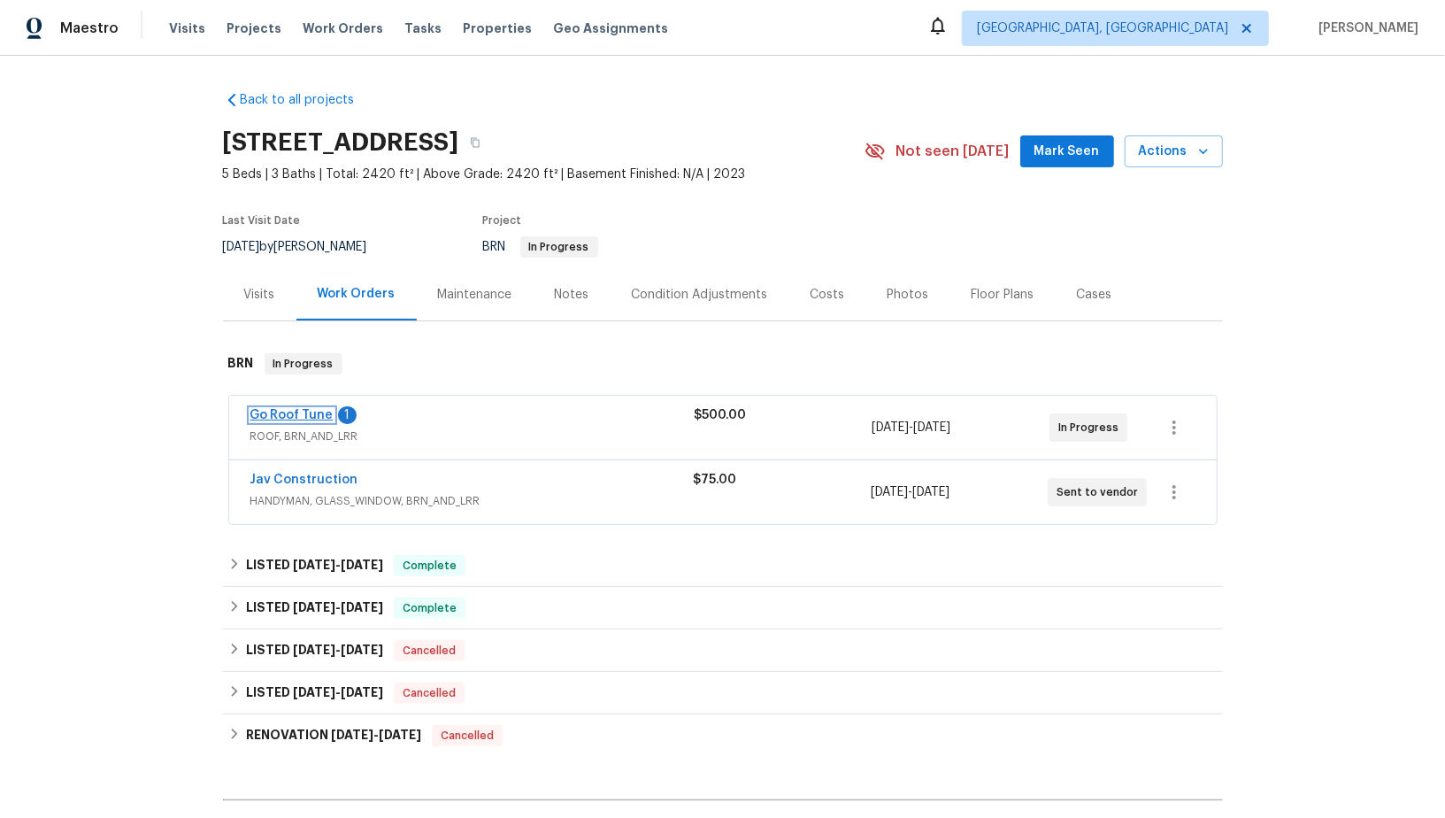
click at [299, 409] on link "Go Roof Tune" at bounding box center [291, 415] width 83 height 12
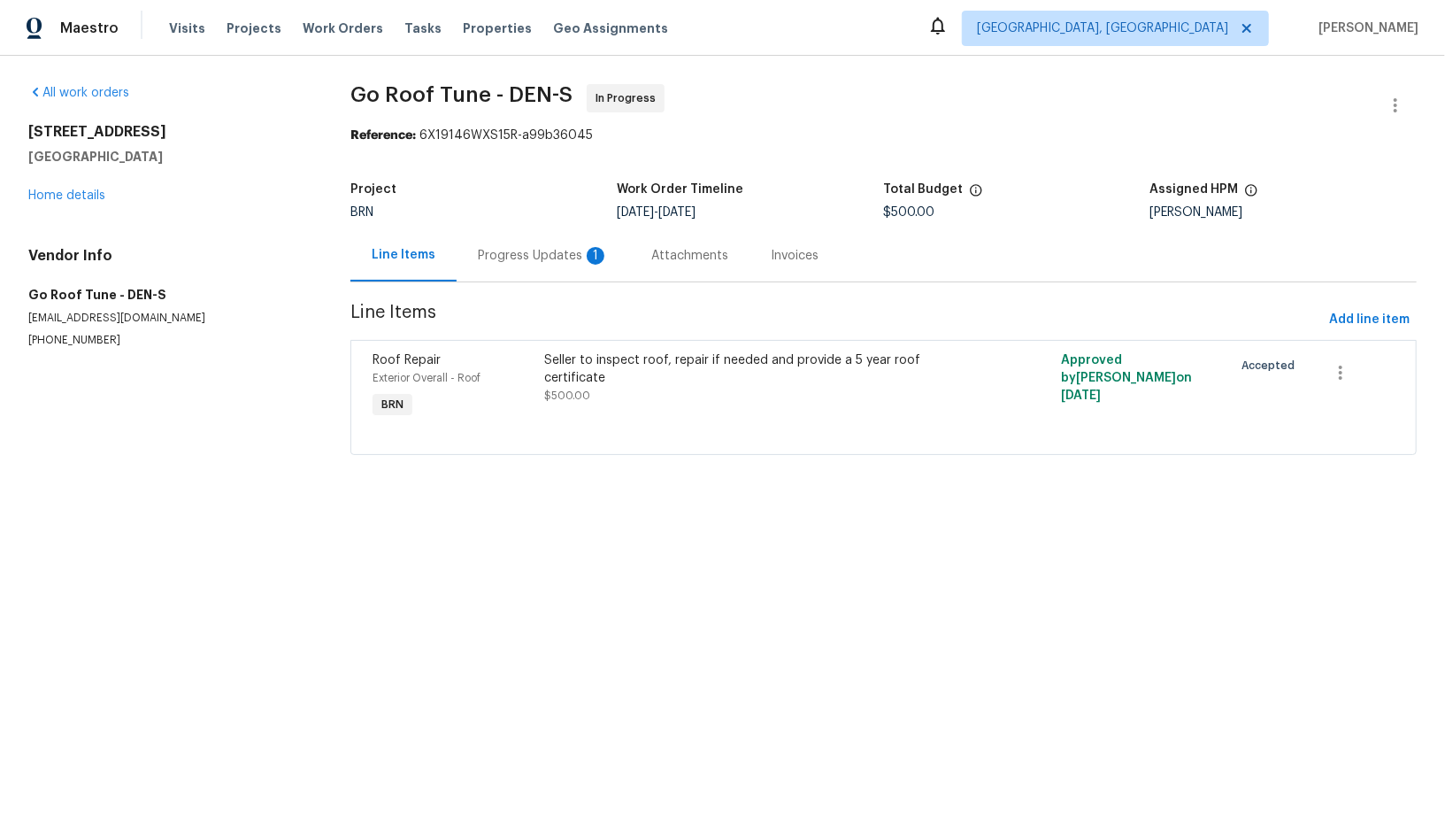
click at [488, 262] on div "Progress Updates 1" at bounding box center [543, 256] width 131 height 18
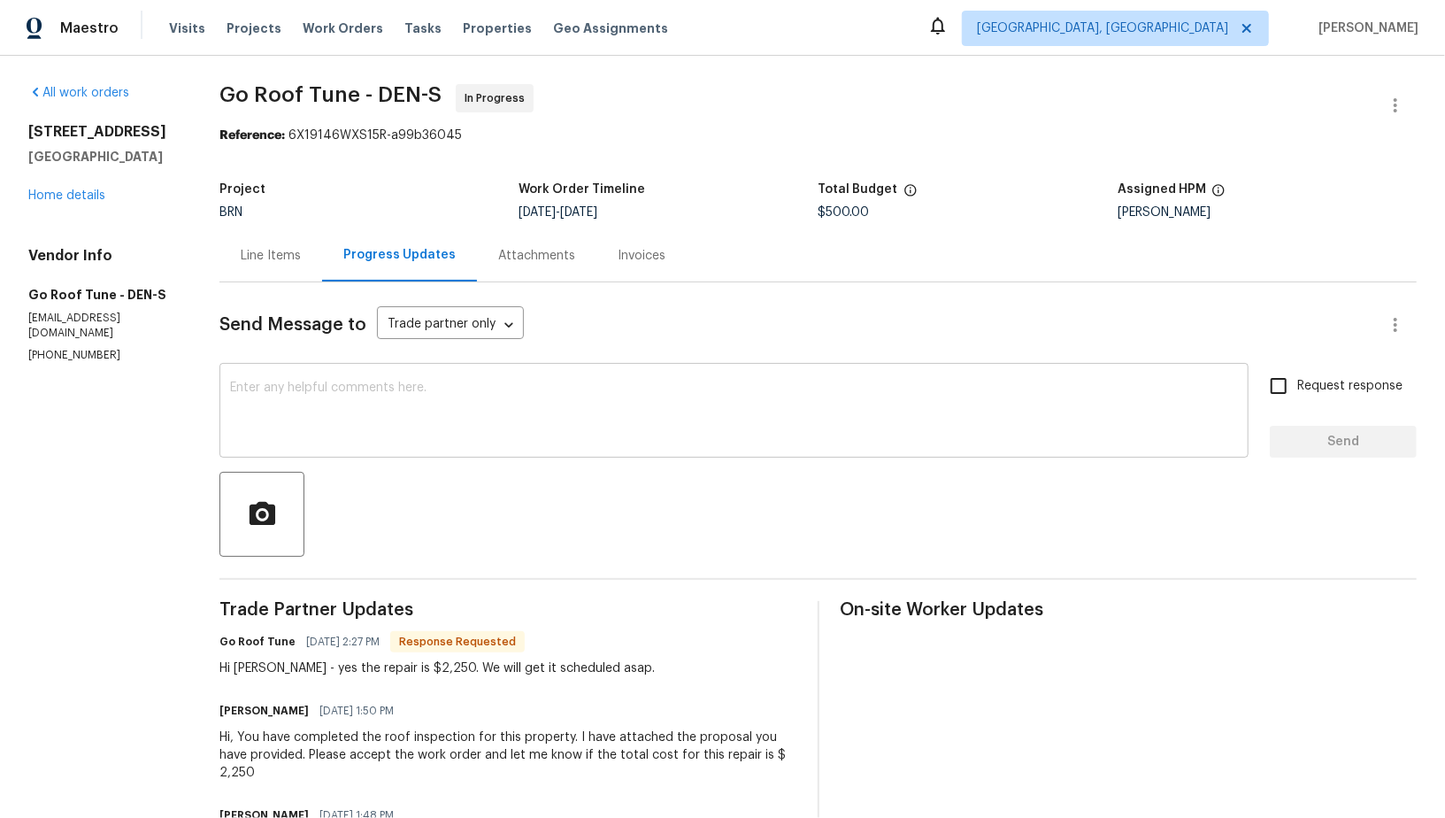
click at [420, 440] on textarea at bounding box center [734, 412] width 1008 height 62
drag, startPoint x: 431, startPoint y: 668, endPoint x: 464, endPoint y: 670, distance: 32.8
click at [464, 670] on div "Hi [PERSON_NAME] - yes the repair is $2,250. We will get it scheduled asap." at bounding box center [436, 668] width 435 height 18
click at [276, 284] on div "Send Message to Trade partner only Trade partner only ​ x ​ Request response Se…" at bounding box center [817, 603] width 1197 height 642
click at [286, 253] on div "Line Items" at bounding box center [271, 256] width 60 height 18
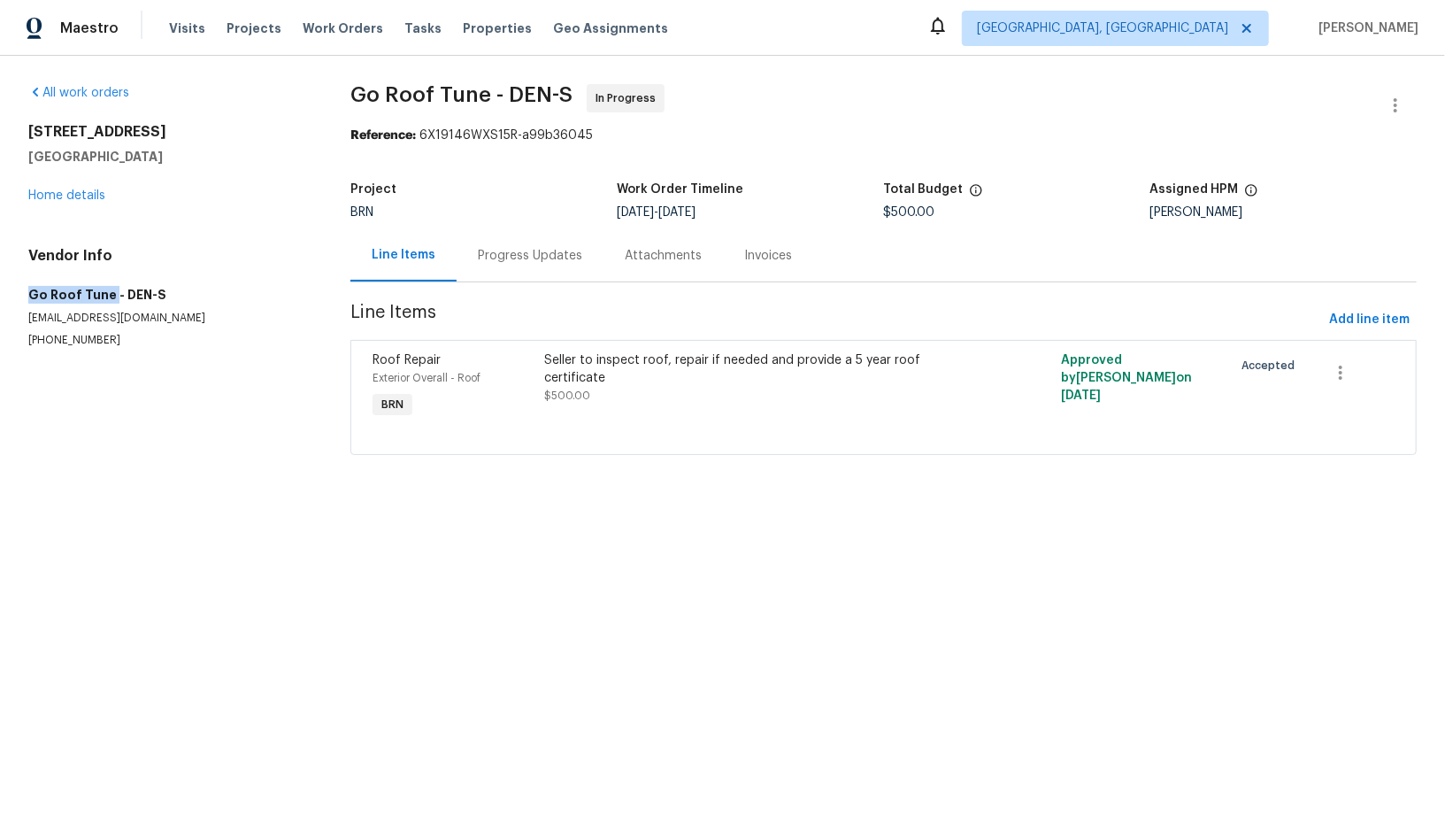
drag, startPoint x: 24, startPoint y: 294, endPoint x: 110, endPoint y: 293, distance: 85.8
click at [110, 293] on div "All work orders [STREET_ADDRESS] Home details Vendor Info Go Roof Tune - DEN-S …" at bounding box center [722, 280] width 1445 height 449
copy h5 "Go Roof Tune"
click at [589, 380] on div "Seller to inspect roof, repair if needed and provide a 5 year roof certificate" at bounding box center [754, 368] width 419 height 35
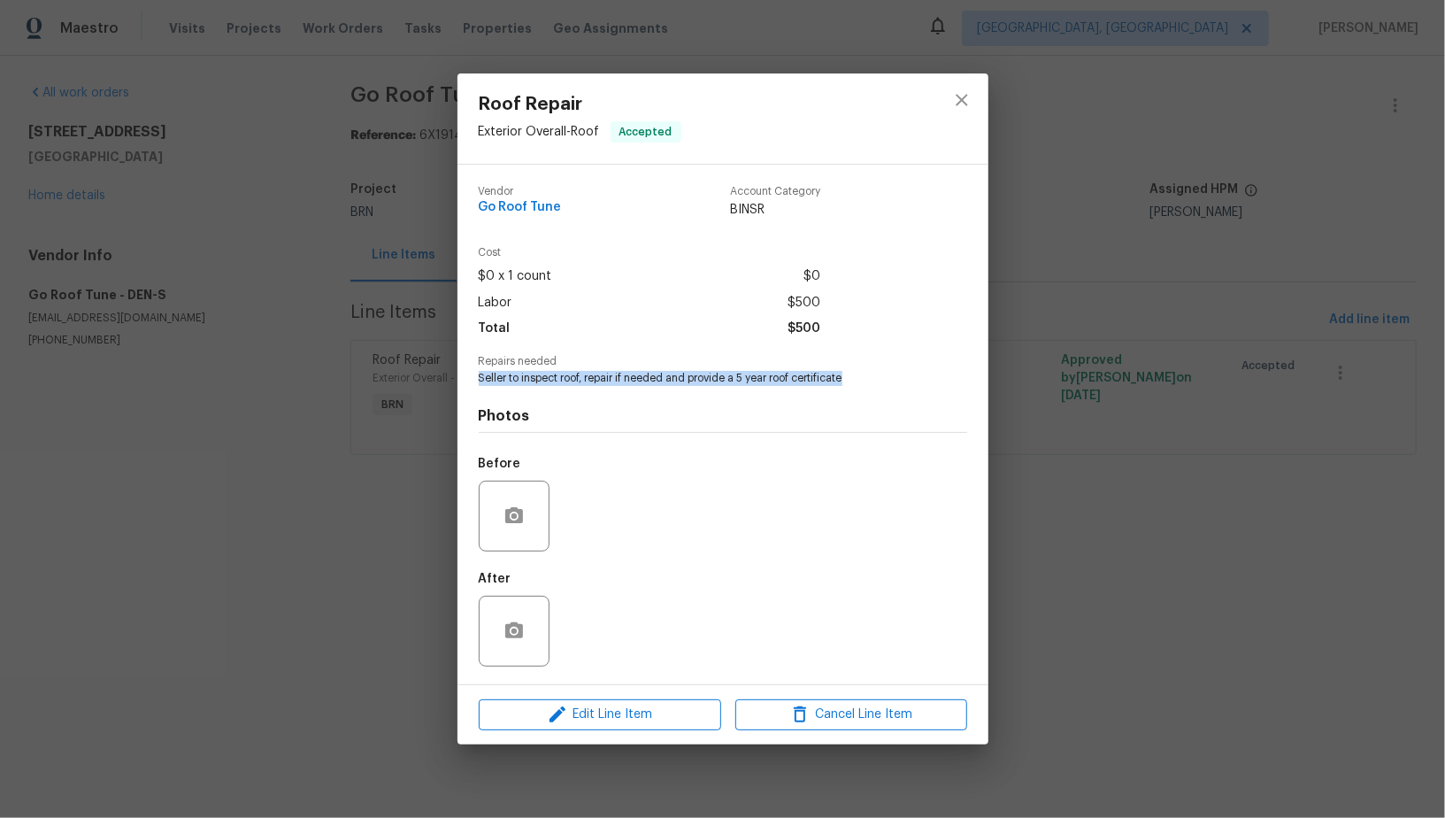
drag, startPoint x: 470, startPoint y: 375, endPoint x: 849, endPoint y: 380, distance: 379.6
click at [850, 380] on div "Vendor Go Roof Tune Account Category BINSR Cost $0 x 1 count $0 Labor $500 Tota…" at bounding box center [722, 424] width 531 height 519
copy span "Seller to inspect roof, repair if needed and provide a 5 year roof certificate"
click at [274, 219] on div "Roof Repair Exterior Overall - Roof Accepted Vendor Go Roof Tune Account Catego…" at bounding box center [722, 409] width 1445 height 818
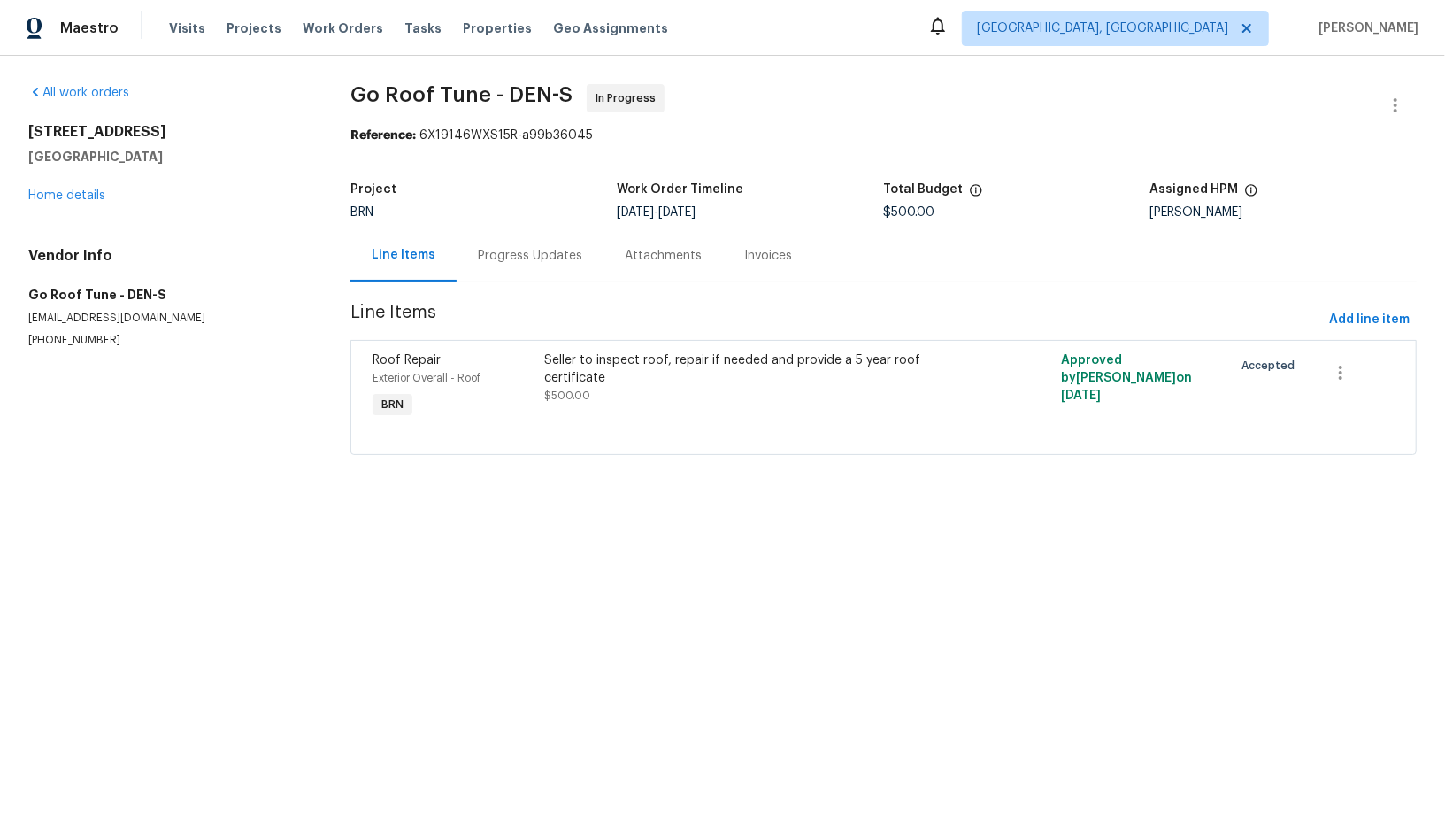
click at [486, 263] on div "Progress Updates" at bounding box center [530, 256] width 104 height 18
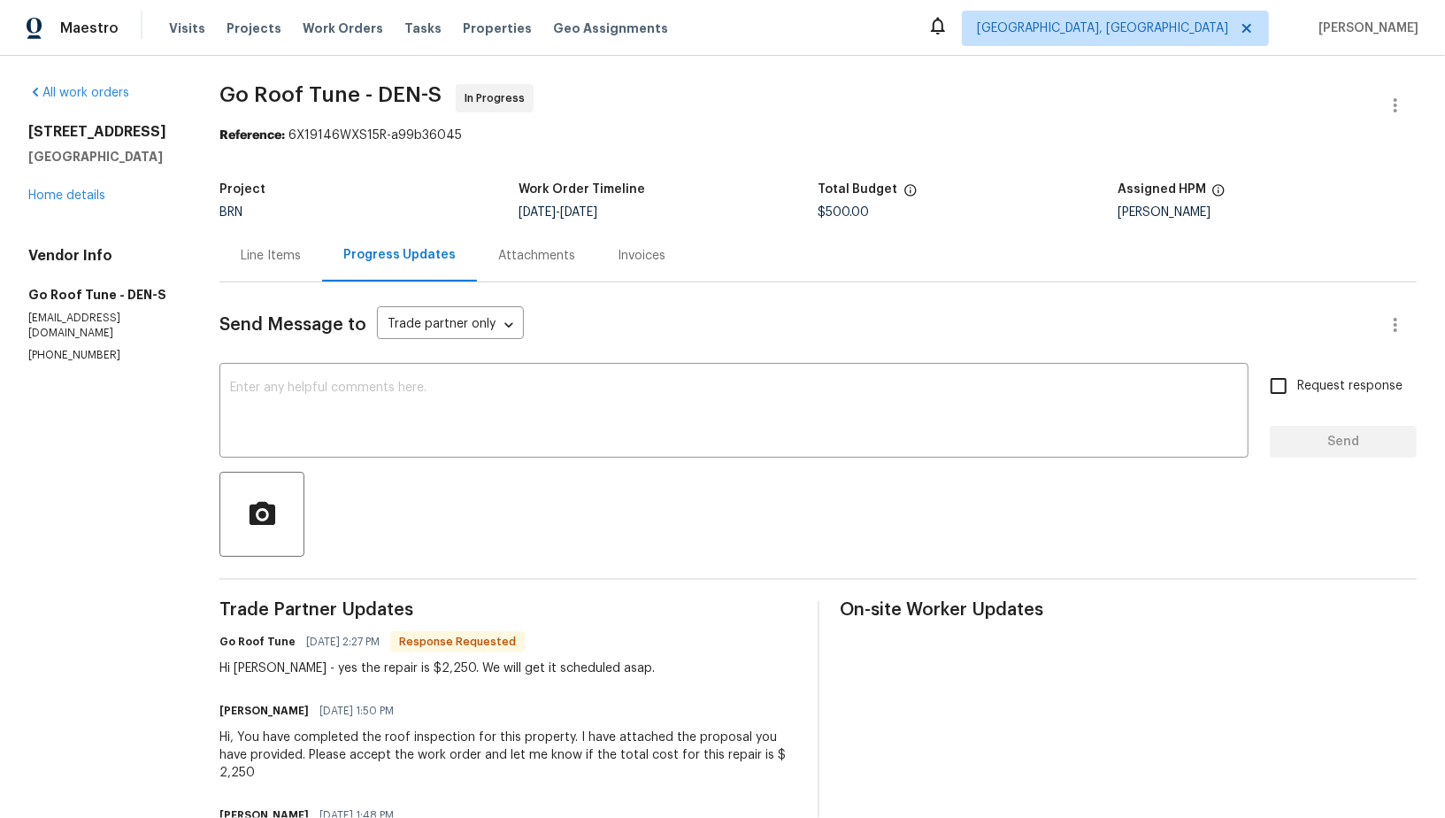
scroll to position [134, 0]
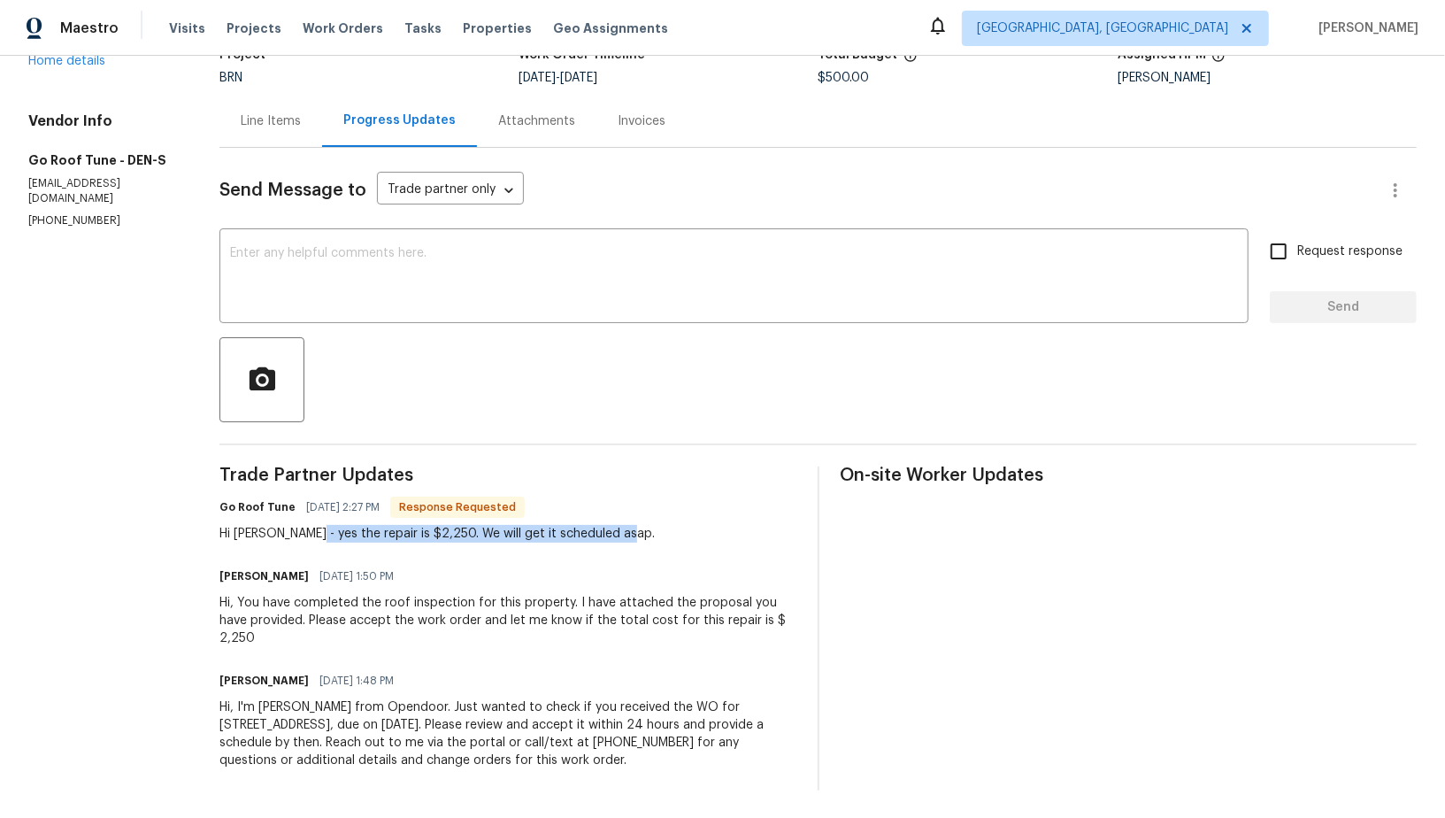
drag, startPoint x: 330, startPoint y: 532, endPoint x: 673, endPoint y: 530, distance: 343.3
click at [673, 530] on div "Go Roof Tune [DATE] 2:27 PM Response Requested Hi [PERSON_NAME] - yes the repai…" at bounding box center [507, 519] width 576 height 48
copy div "yes the repair is $2,250. We will get it scheduled asap."
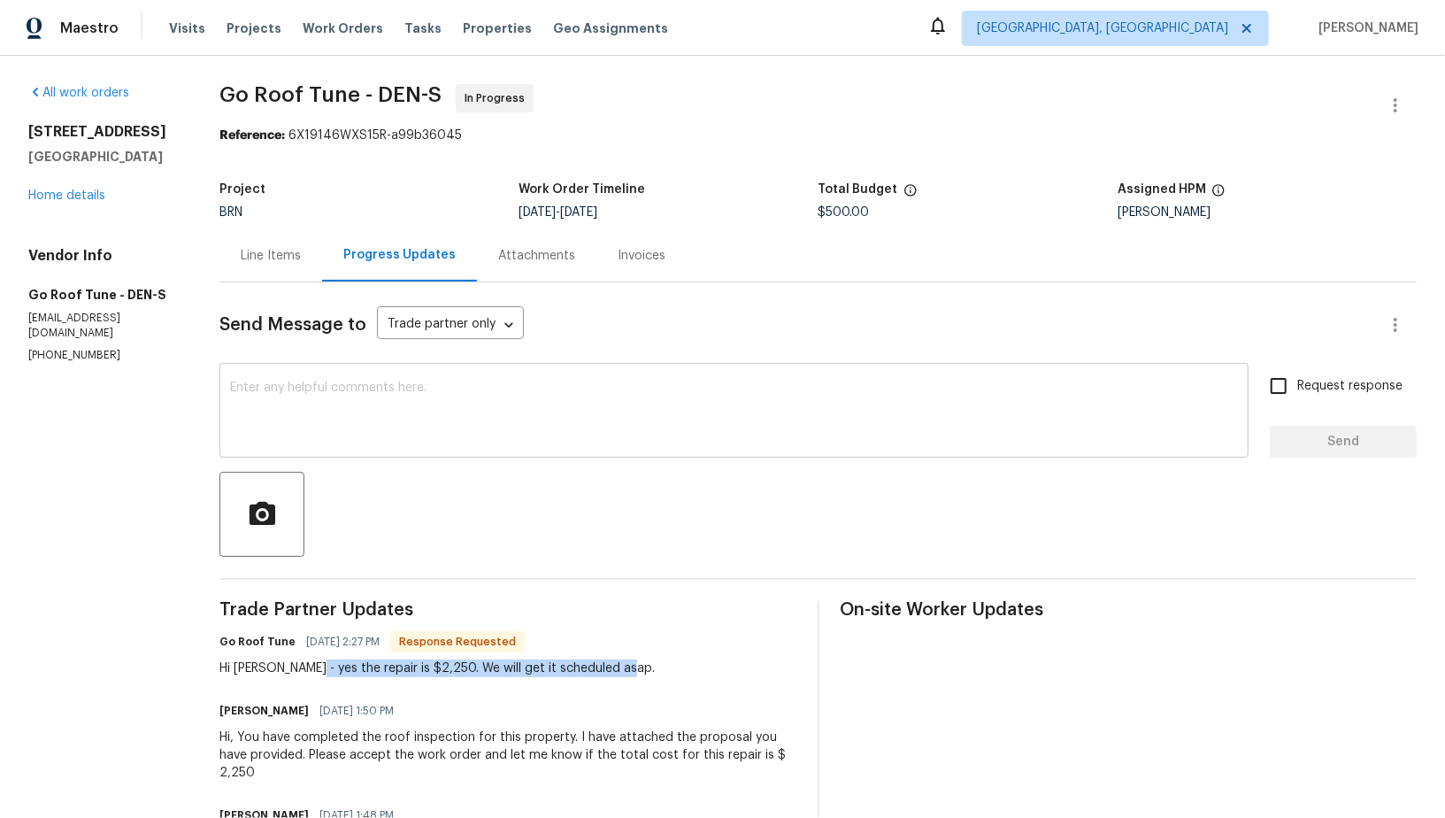
click at [341, 408] on textarea at bounding box center [734, 412] width 1008 height 62
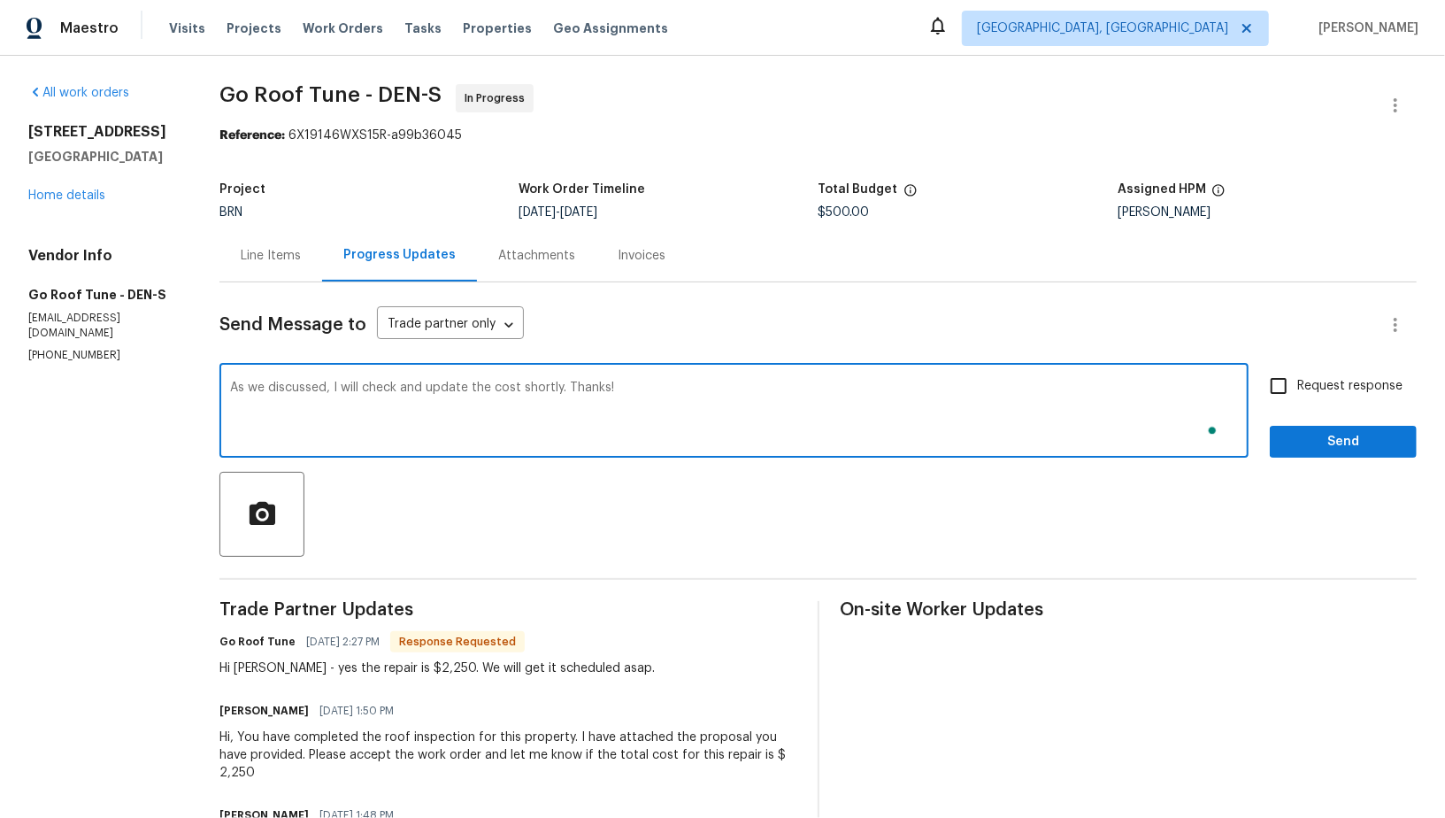
type textarea "As we discussed, I will check and update the cost shortly. Thanks!"
click at [1280, 393] on input "Request response" at bounding box center [1278, 385] width 37 height 37
checkbox input "true"
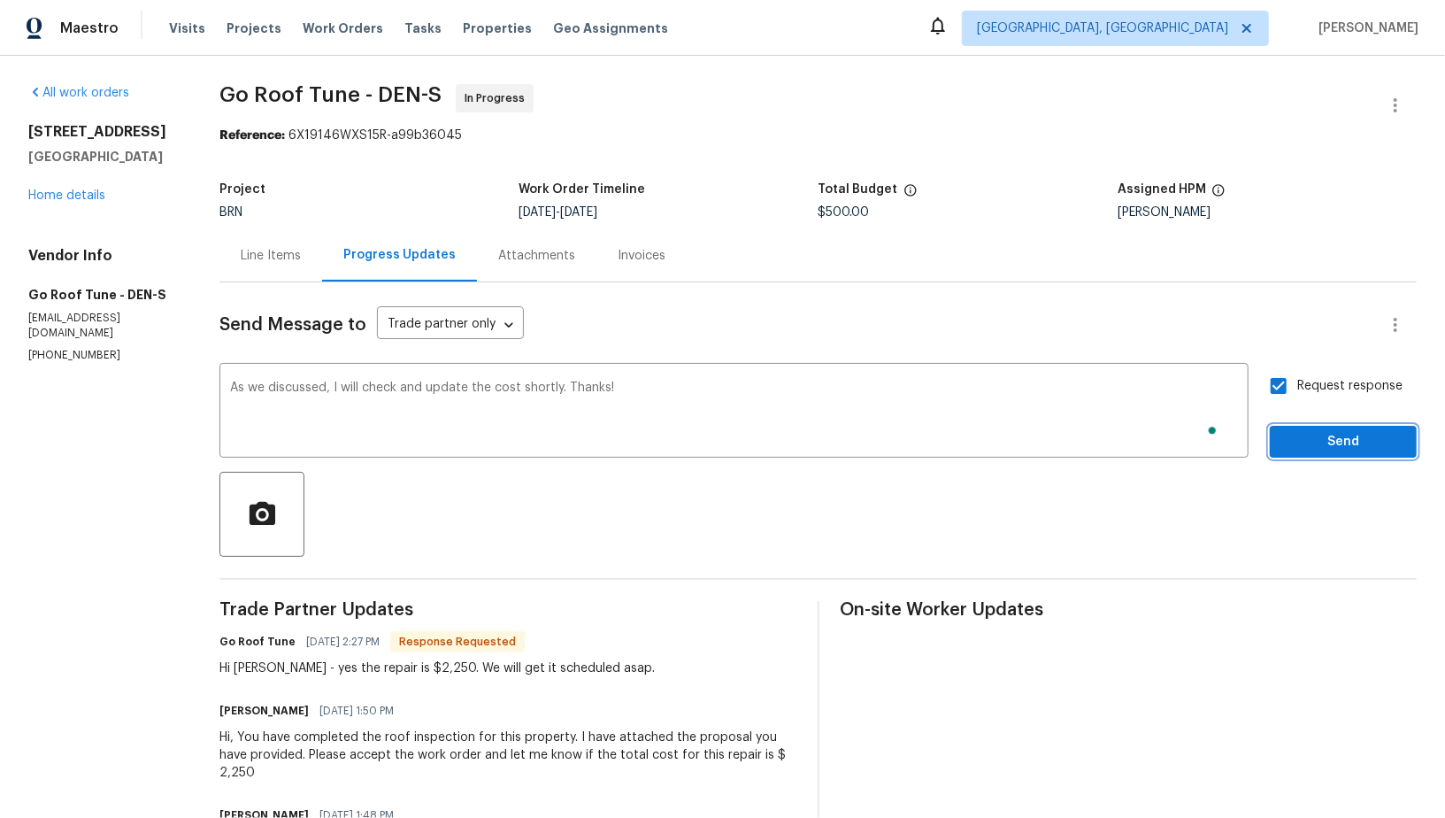
click at [1319, 445] on span "Send" at bounding box center [1343, 442] width 119 height 22
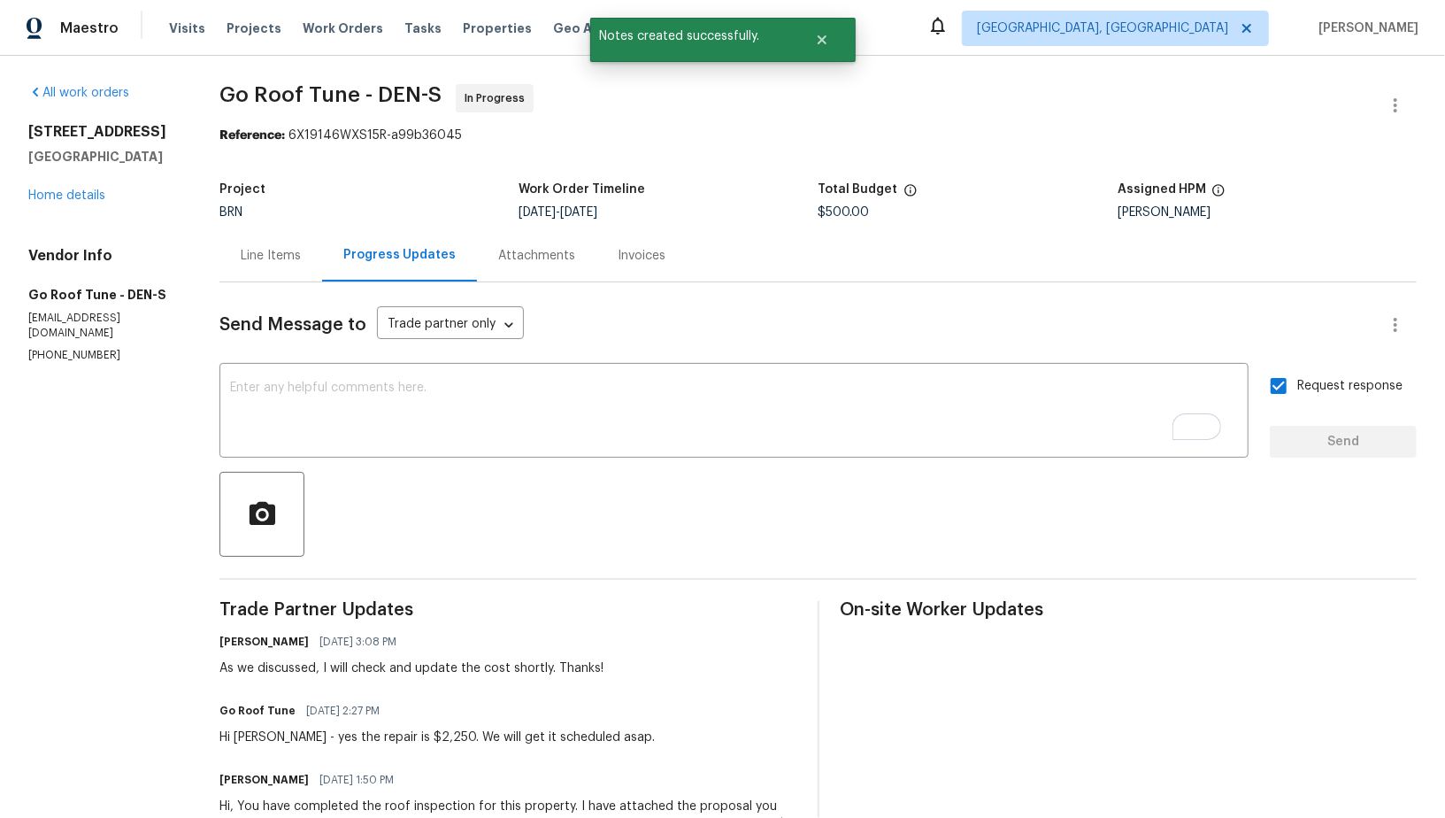
click at [277, 268] on div "Line Items" at bounding box center [270, 255] width 103 height 52
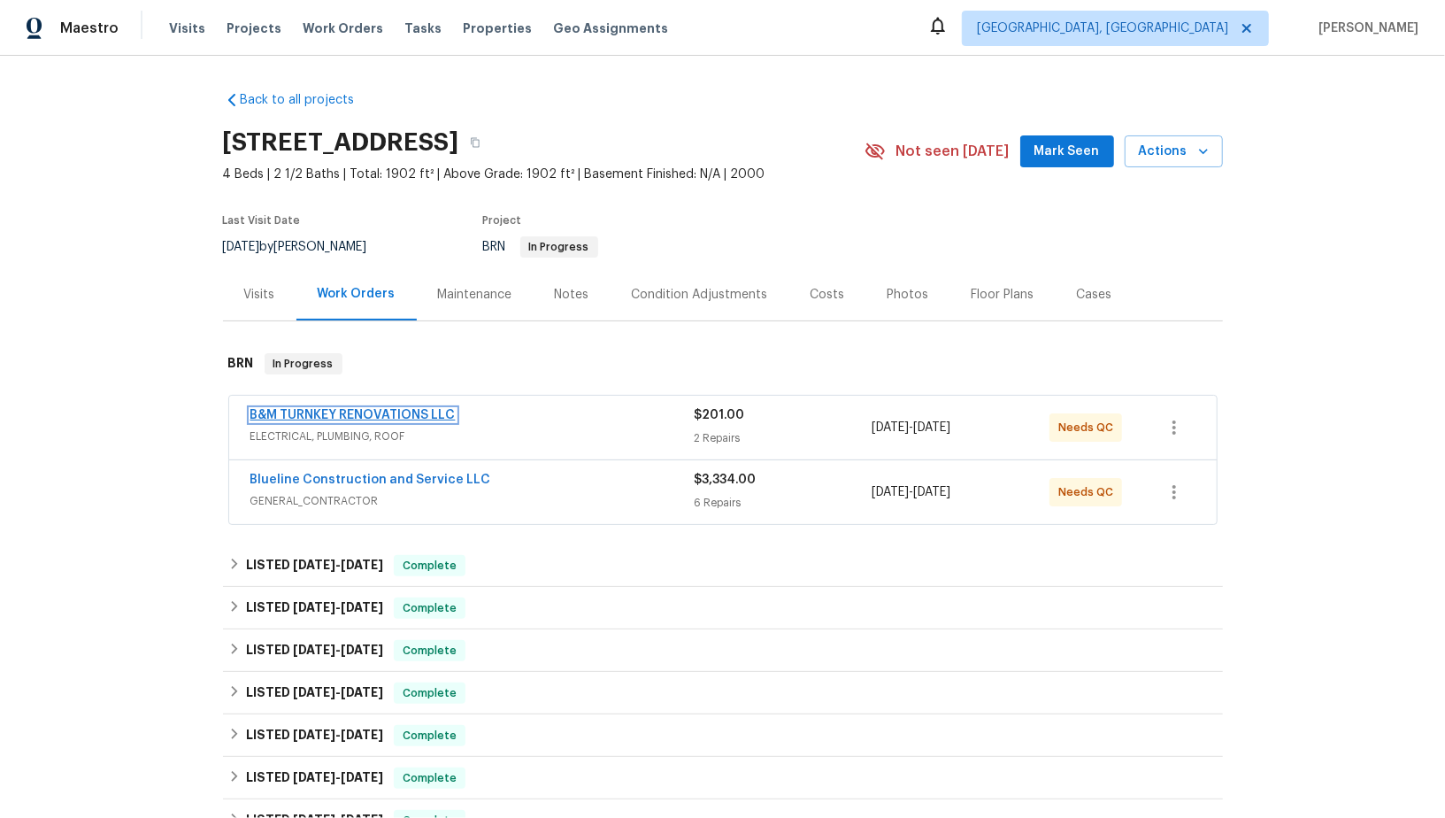
click at [315, 409] on link "B&M TURNKEY RENOVATIONS LLC" at bounding box center [352, 415] width 205 height 12
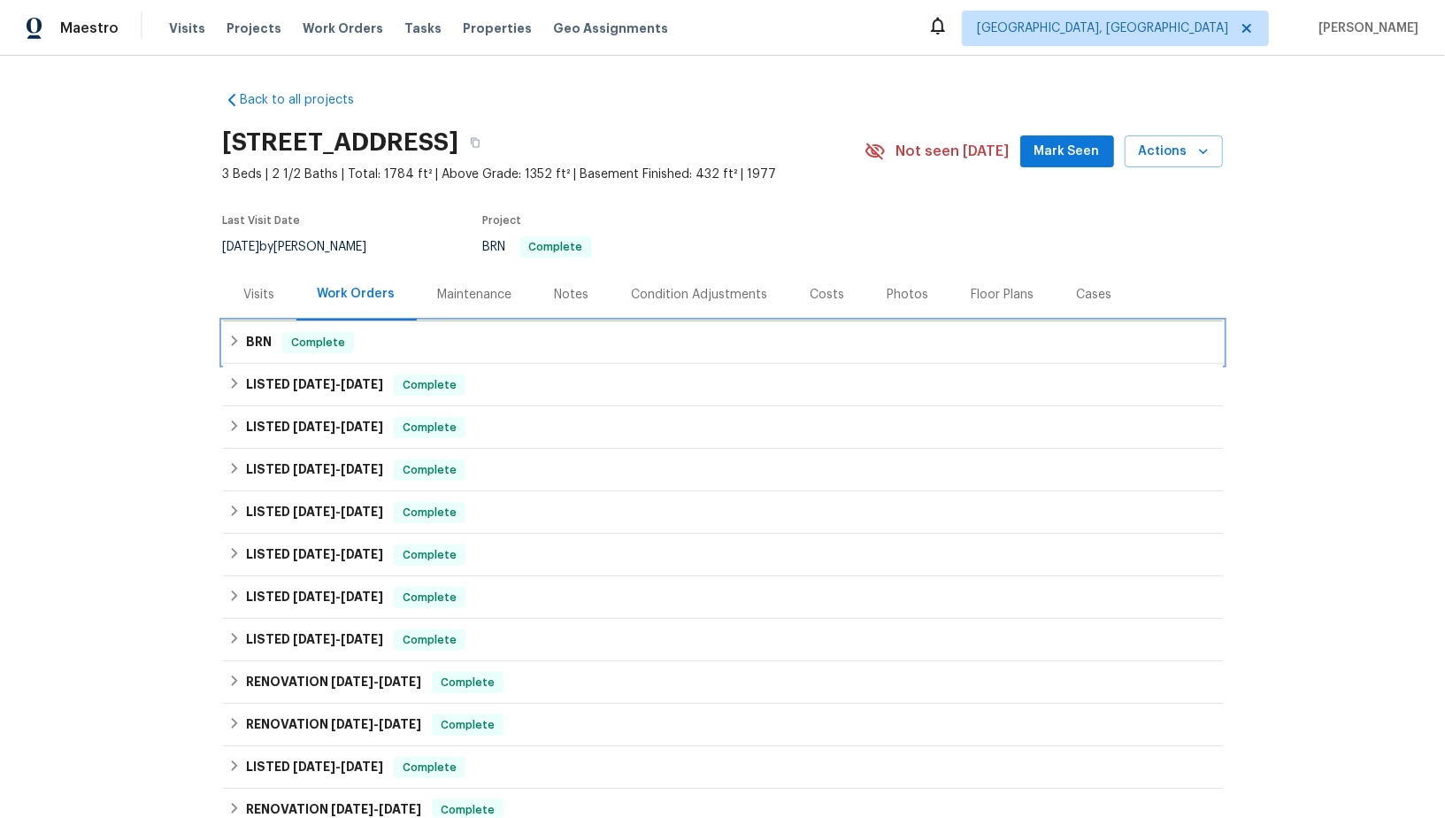
click at [263, 347] on h6 "BRN" at bounding box center [259, 342] width 26 height 21
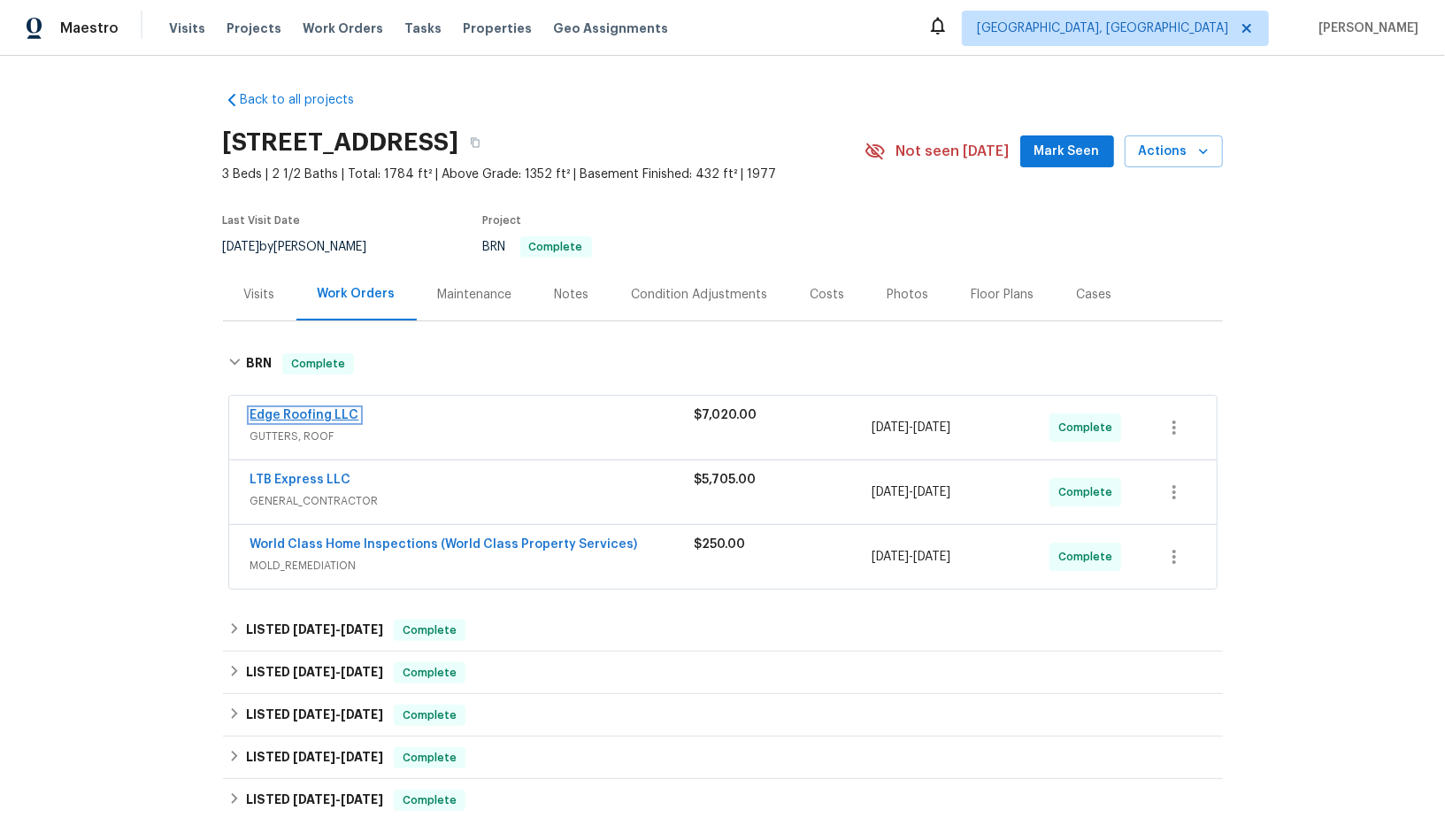
click at [298, 409] on link "Edge Roofing LLC" at bounding box center [304, 415] width 109 height 12
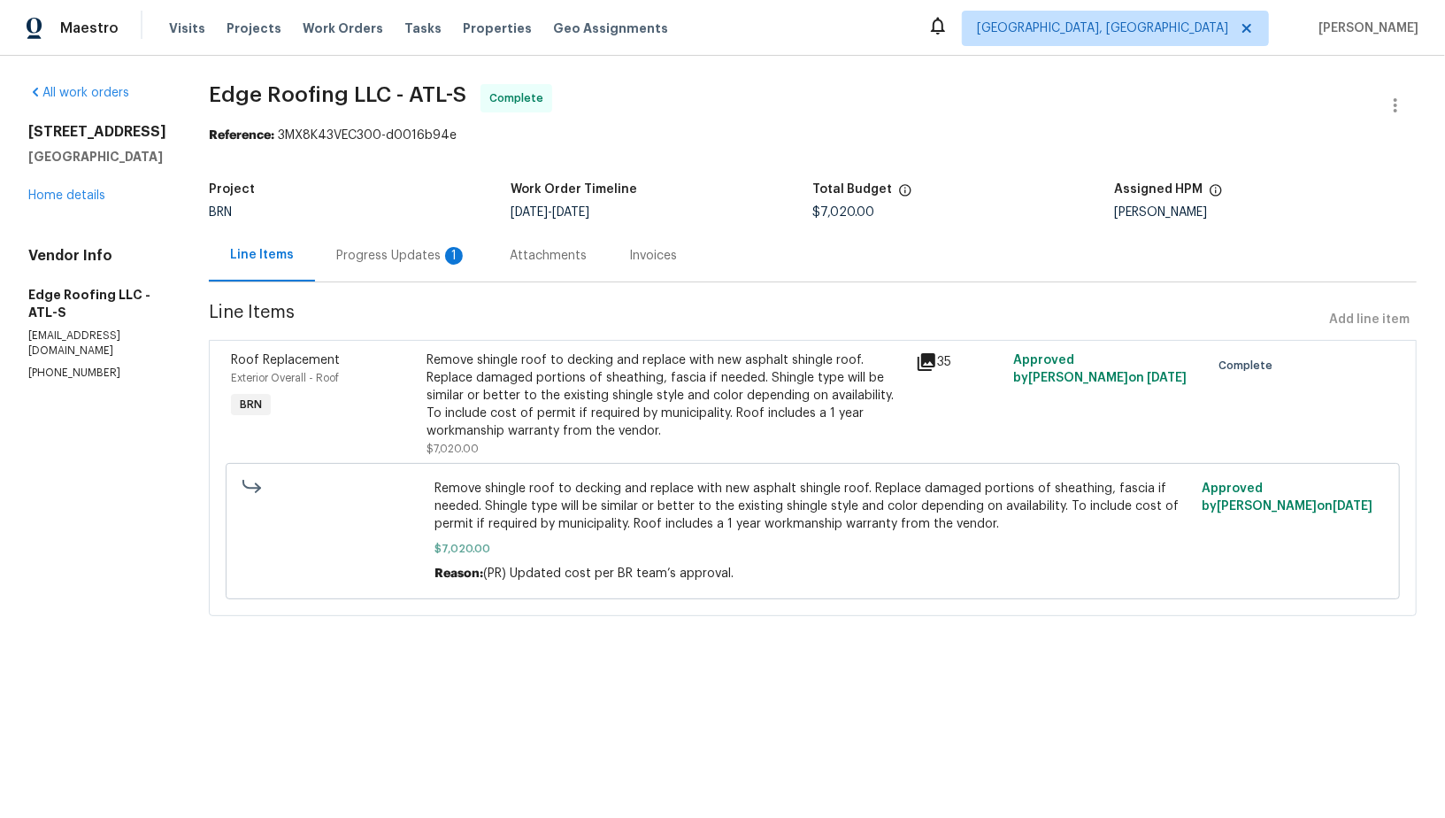
click at [464, 262] on div "Progress Updates 1" at bounding box center [401, 255] width 173 height 52
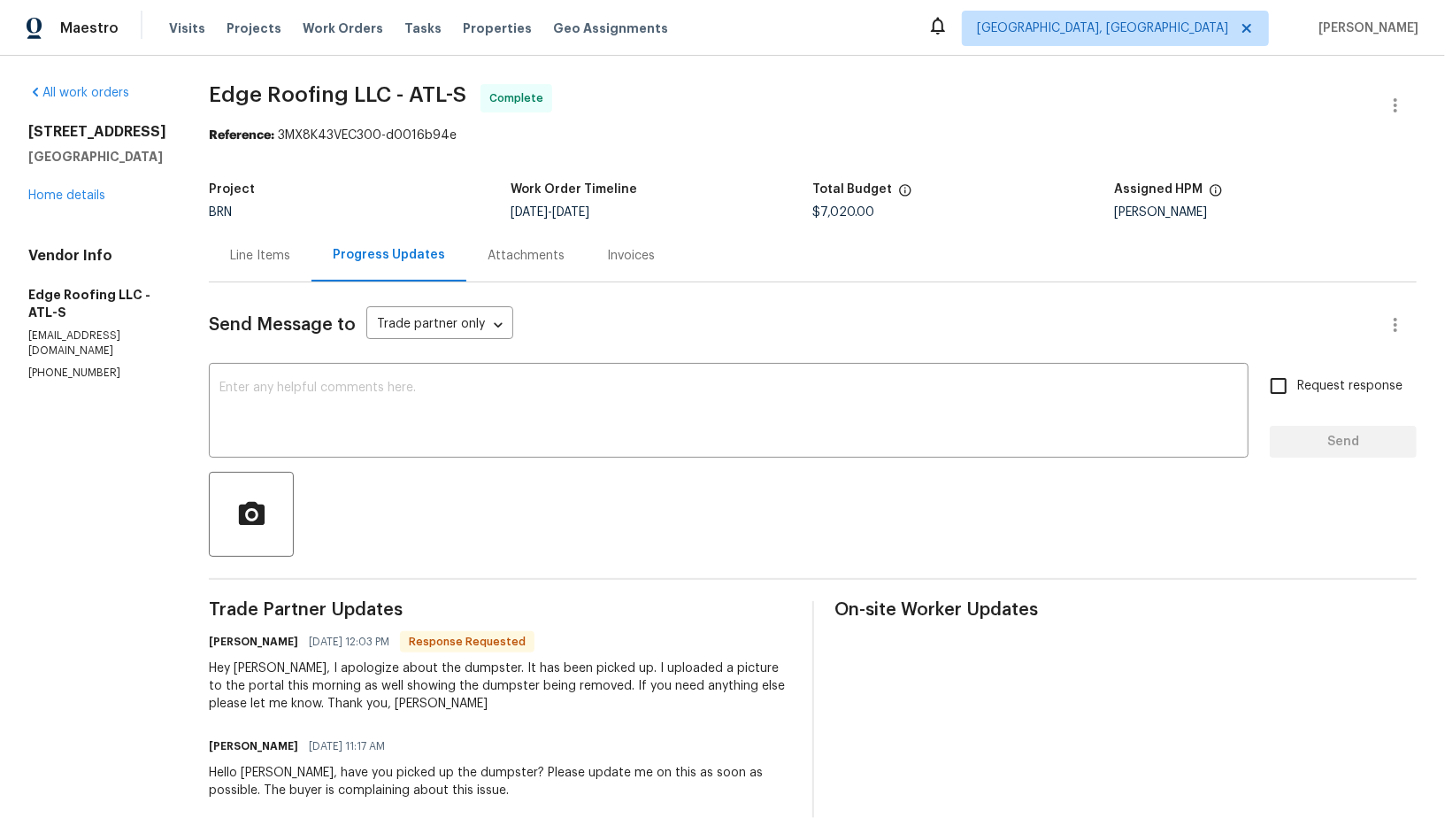
click at [250, 253] on div "Line Items" at bounding box center [260, 256] width 60 height 18
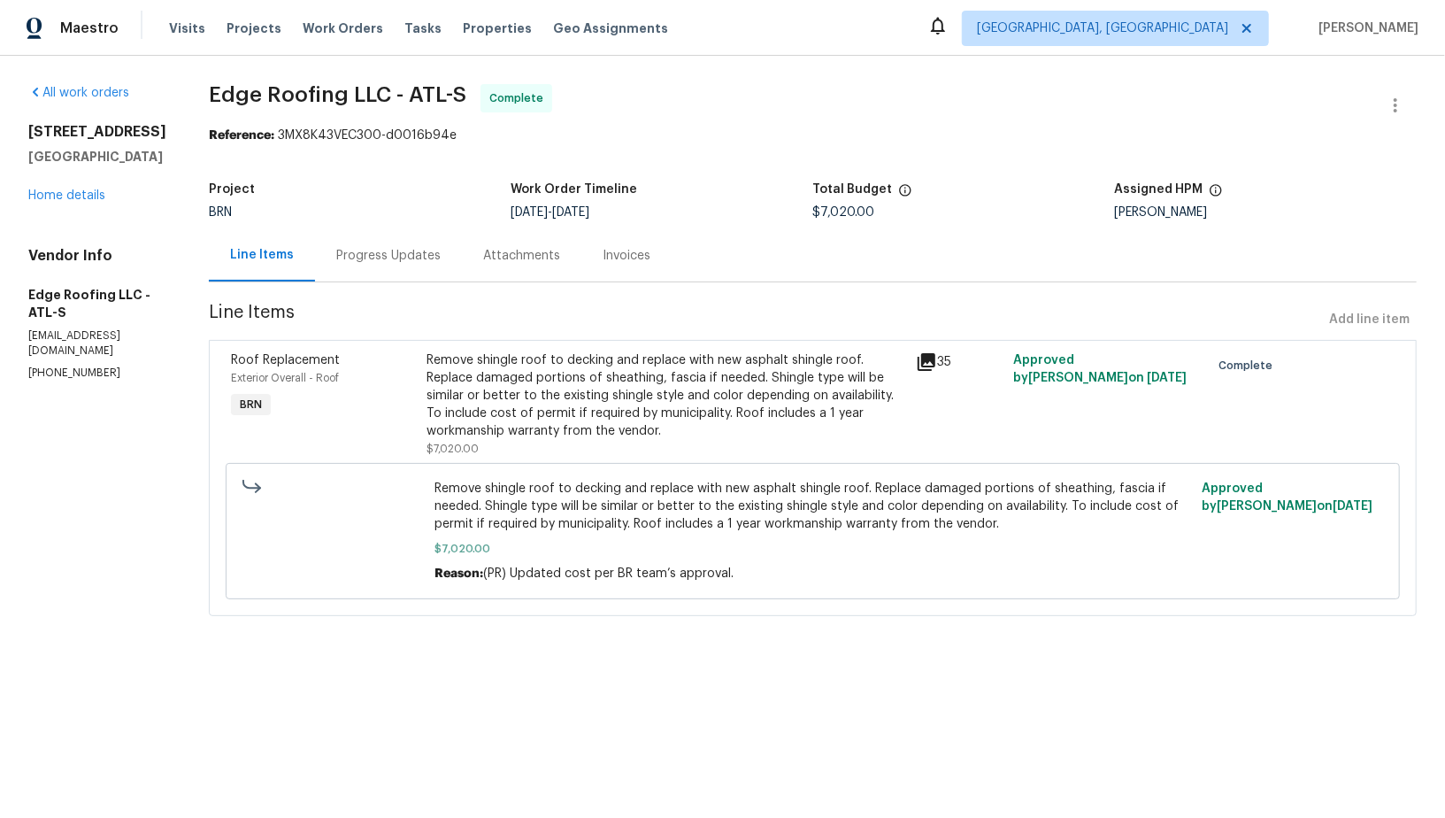
click at [536, 395] on div "Remove shingle roof to decking and replace with new asphalt shingle roof. Repla…" at bounding box center [665, 395] width 479 height 88
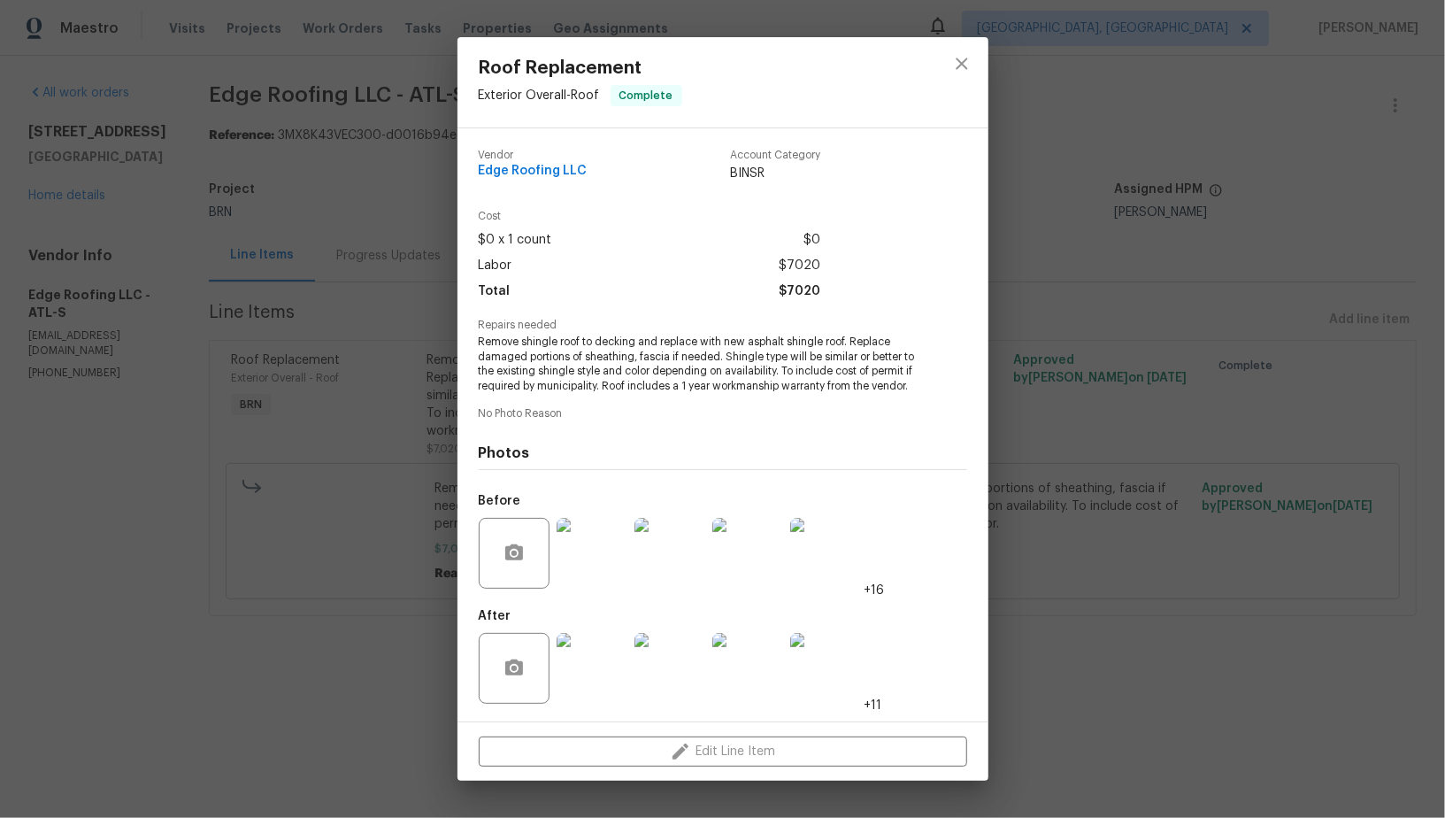
click at [574, 665] on img at bounding box center [592, 668] width 71 height 71
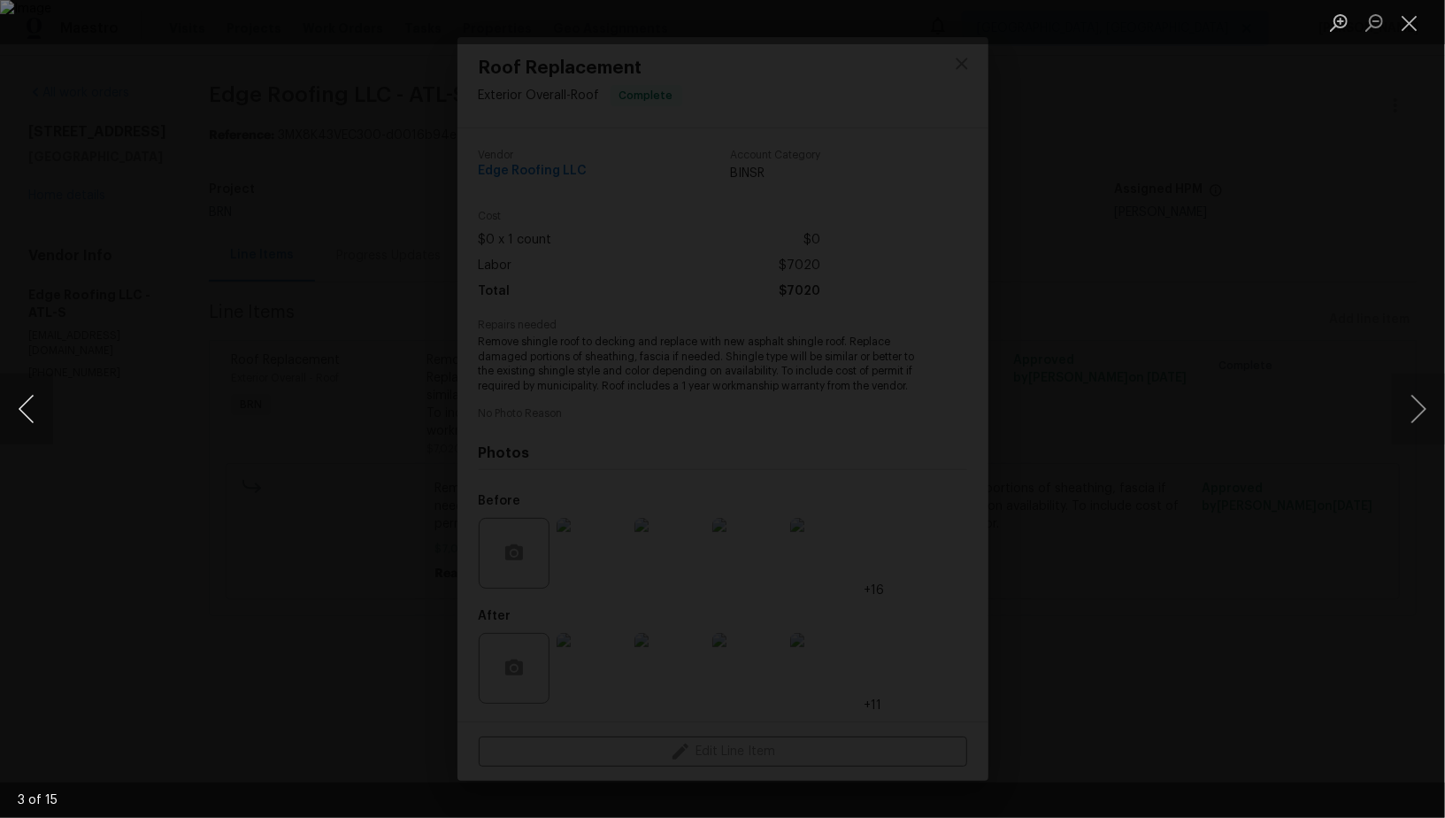
click at [48, 419] on button "Previous image" at bounding box center [26, 408] width 53 height 71
click at [126, 433] on div "Lightbox" at bounding box center [722, 409] width 1445 height 818
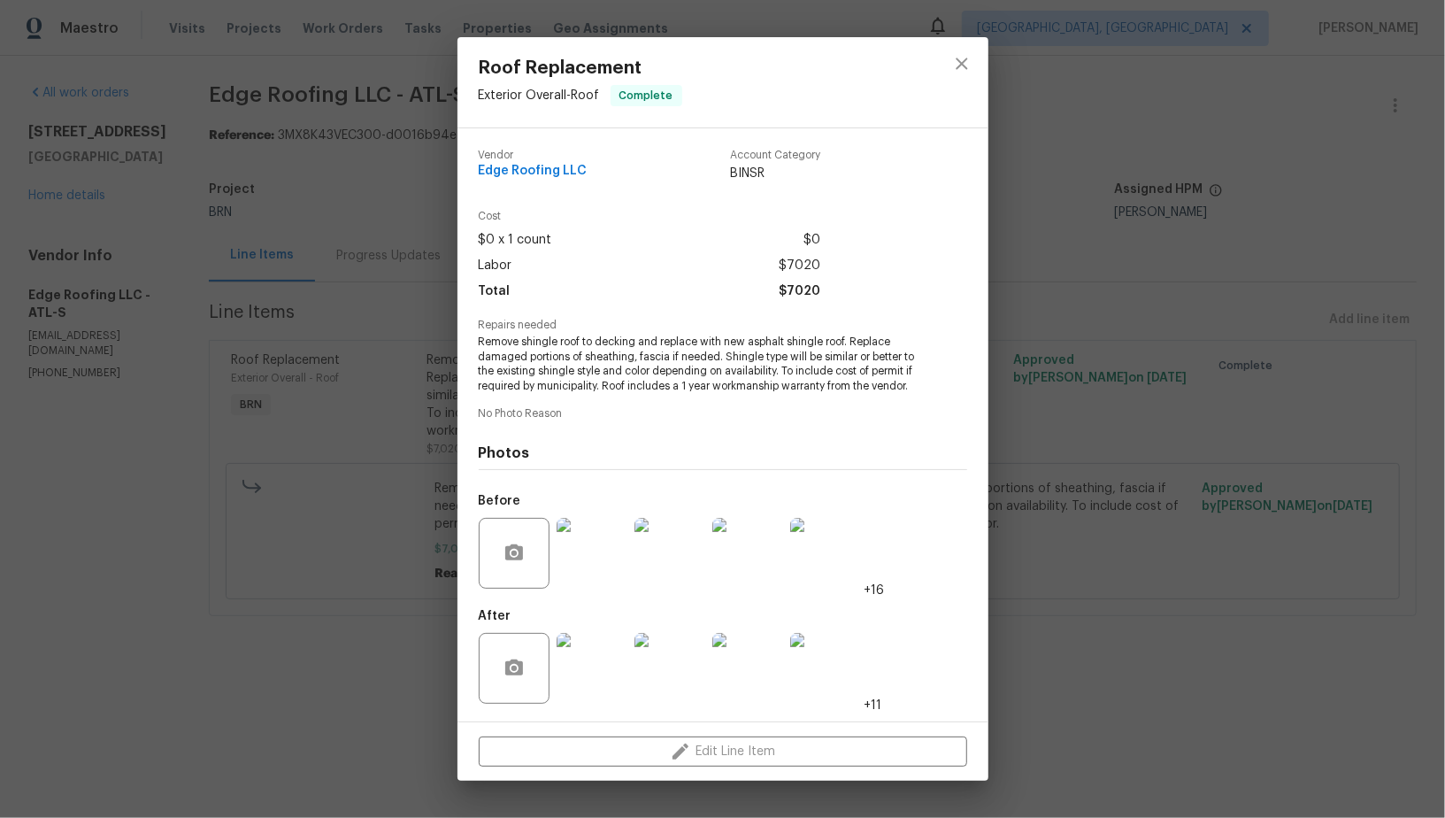
click at [290, 481] on div "Roof Replacement Exterior Overall - Roof Complete Vendor Edge Roofing LLC Accou…" at bounding box center [722, 409] width 1445 height 818
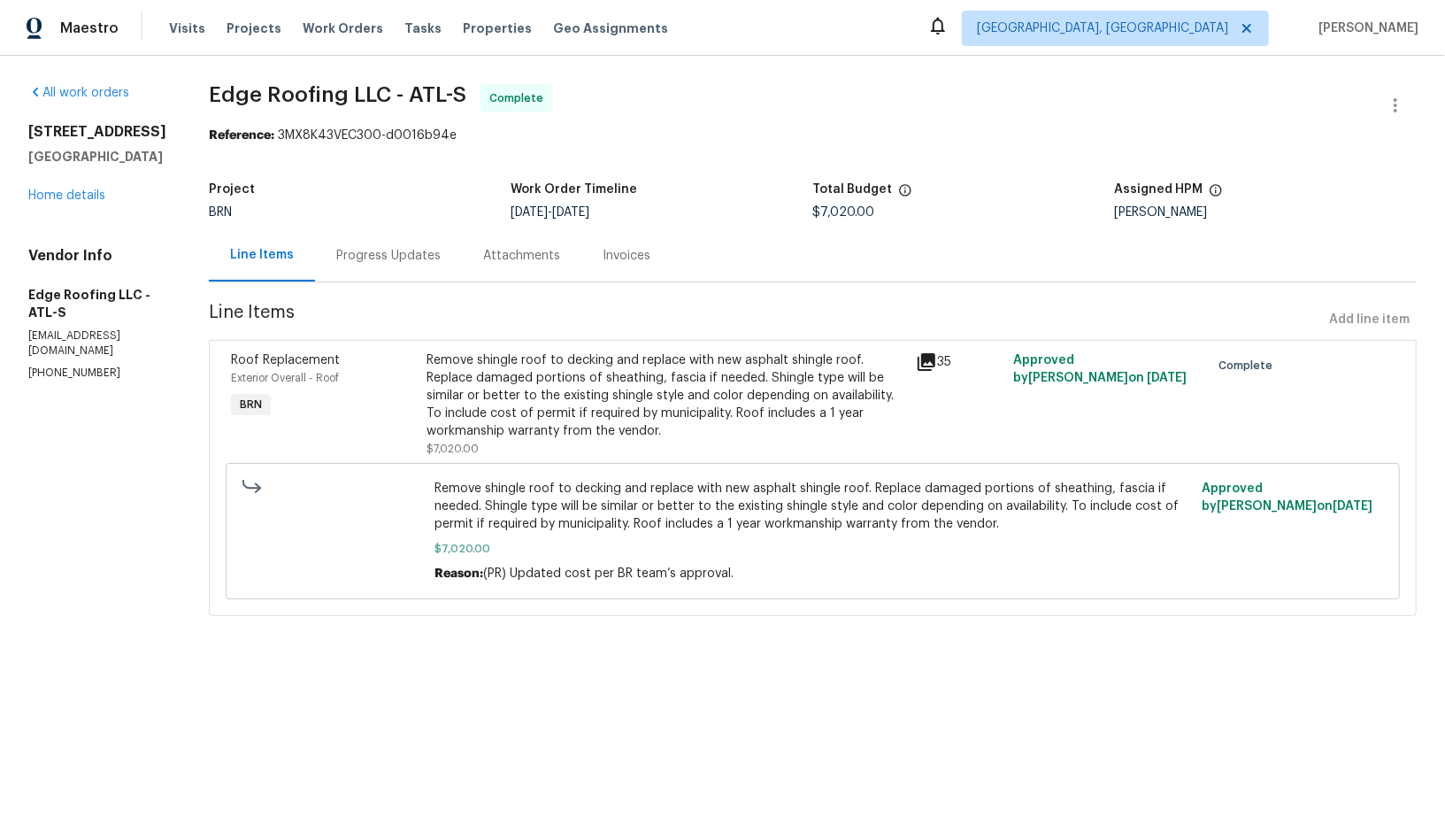
click at [434, 253] on div "Progress Updates" at bounding box center [388, 255] width 147 height 52
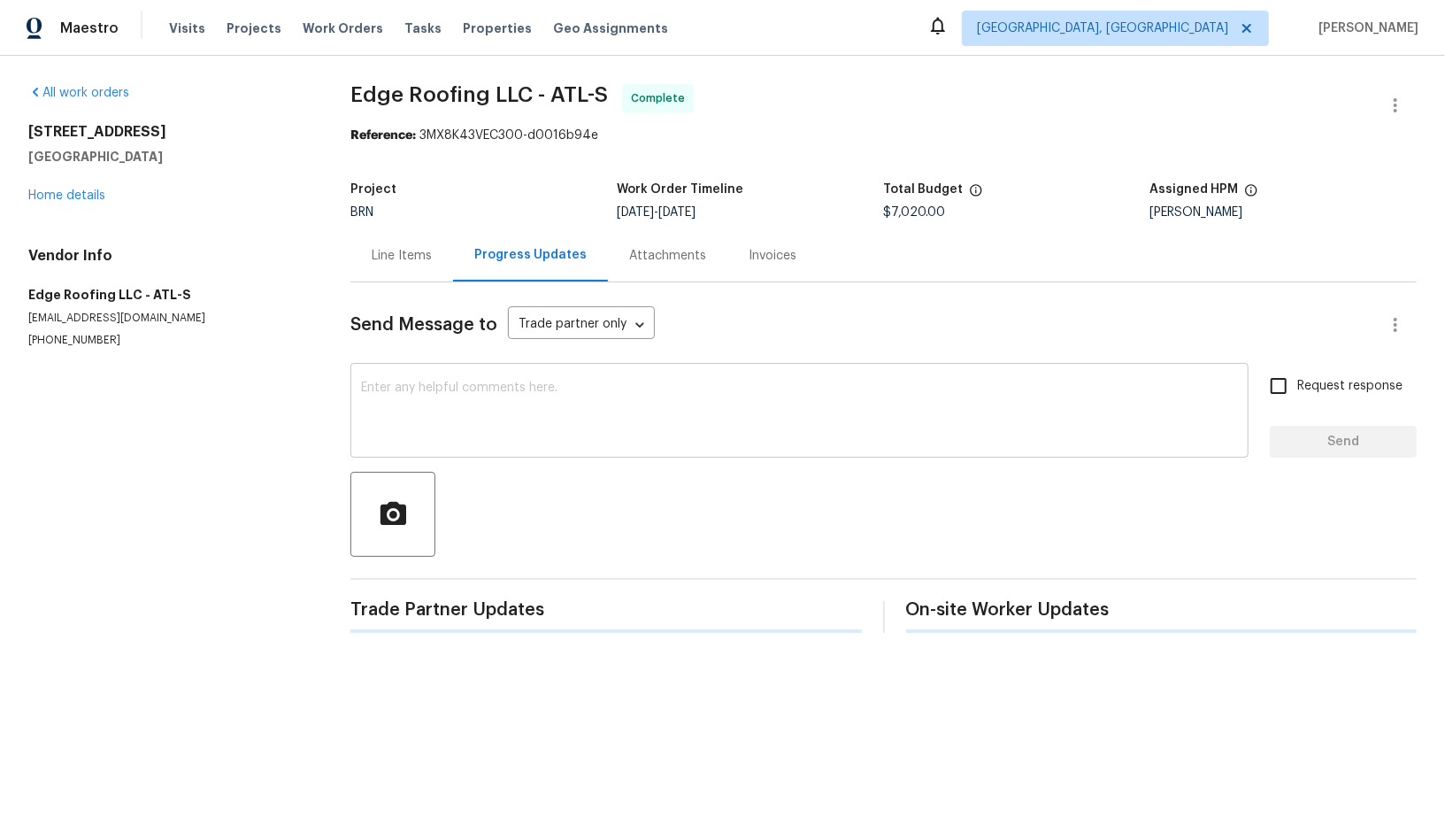
click at [433, 392] on textarea at bounding box center [799, 412] width 877 height 62
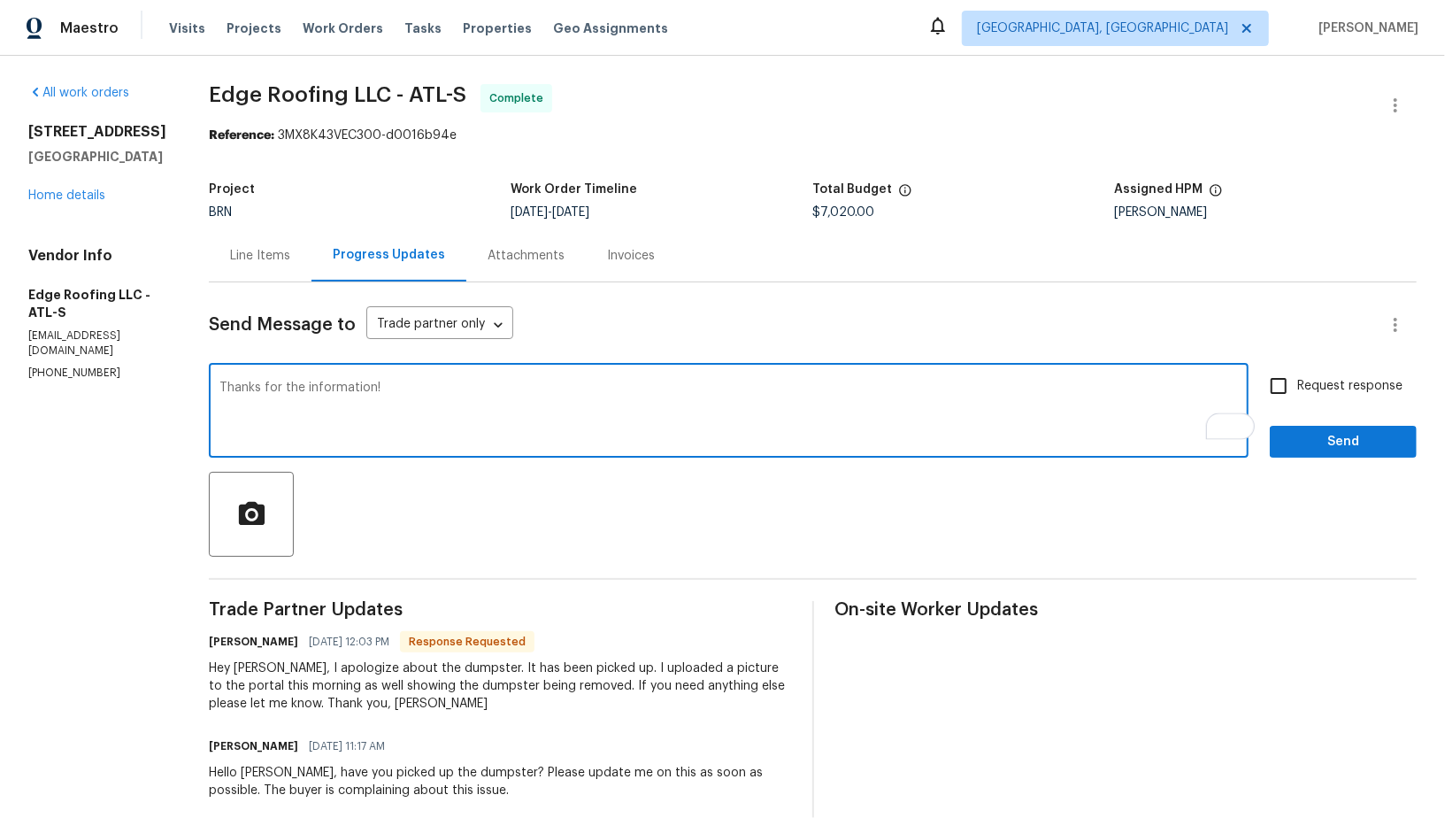
type textarea "Thanks for the information!"
click at [1267, 388] on input "Request response" at bounding box center [1278, 385] width 37 height 37
checkbox input "true"
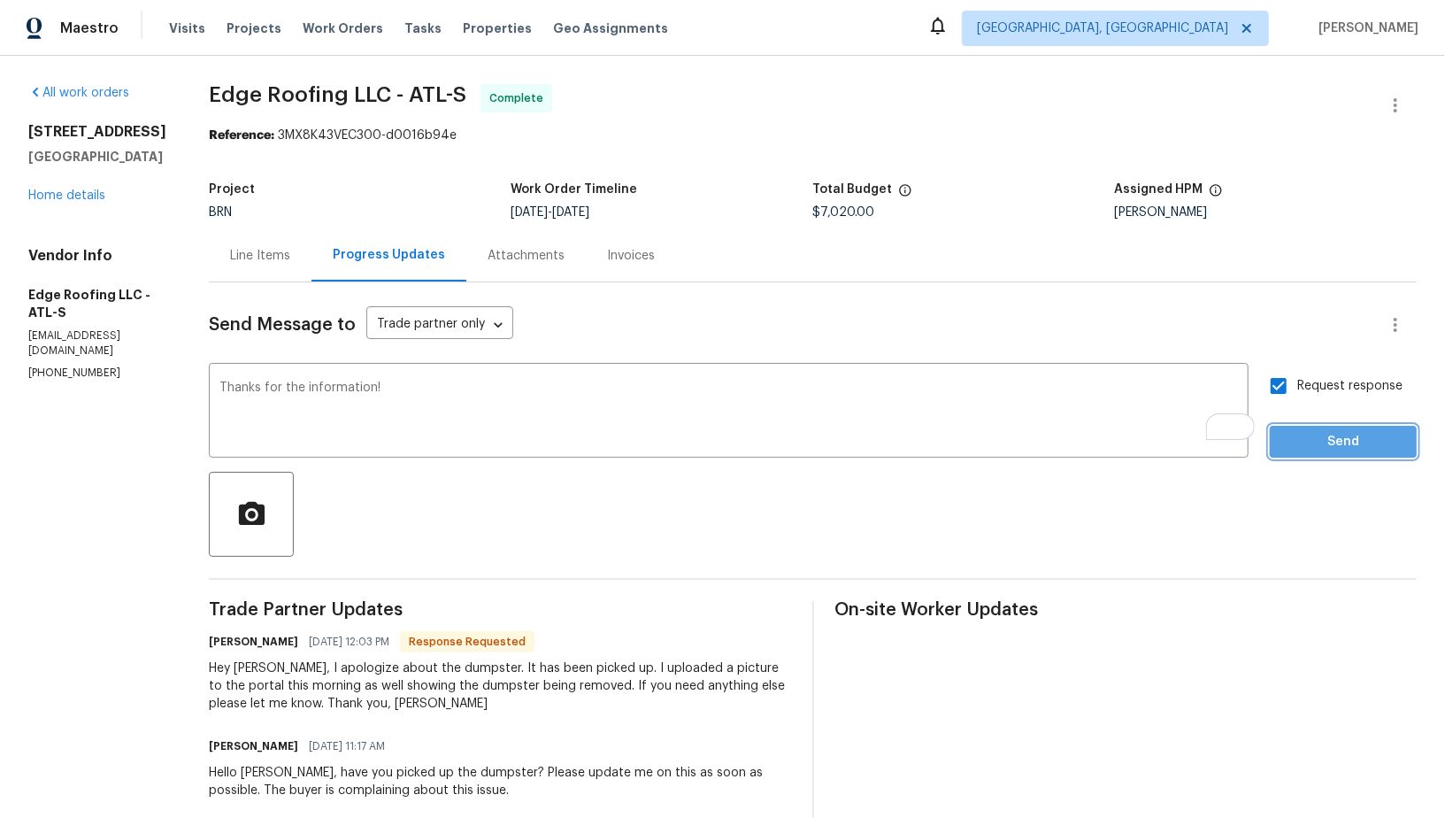
click at [1324, 442] on span "Send" at bounding box center [1343, 442] width 119 height 22
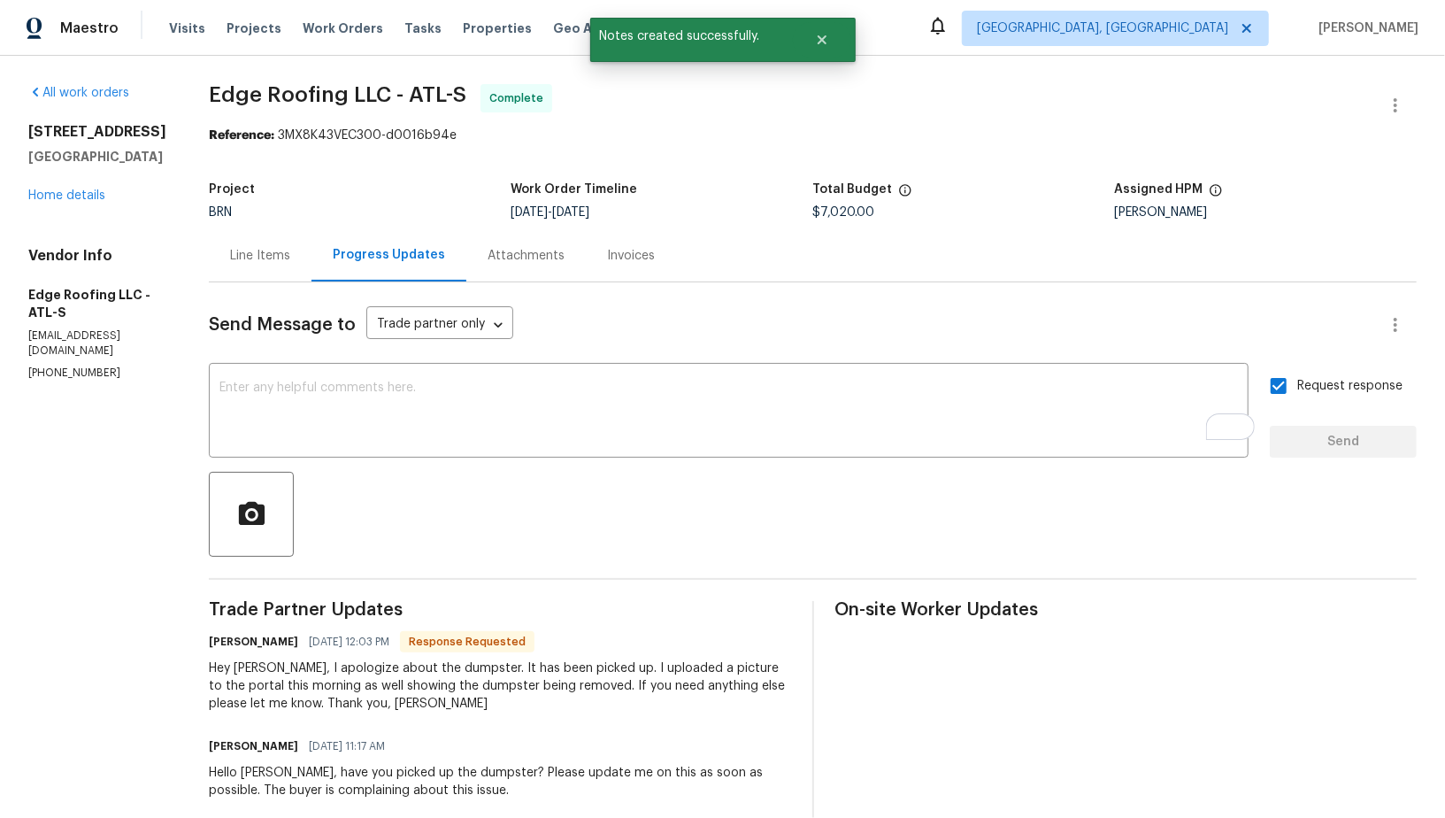
click at [263, 247] on div "Line Items" at bounding box center [260, 256] width 60 height 18
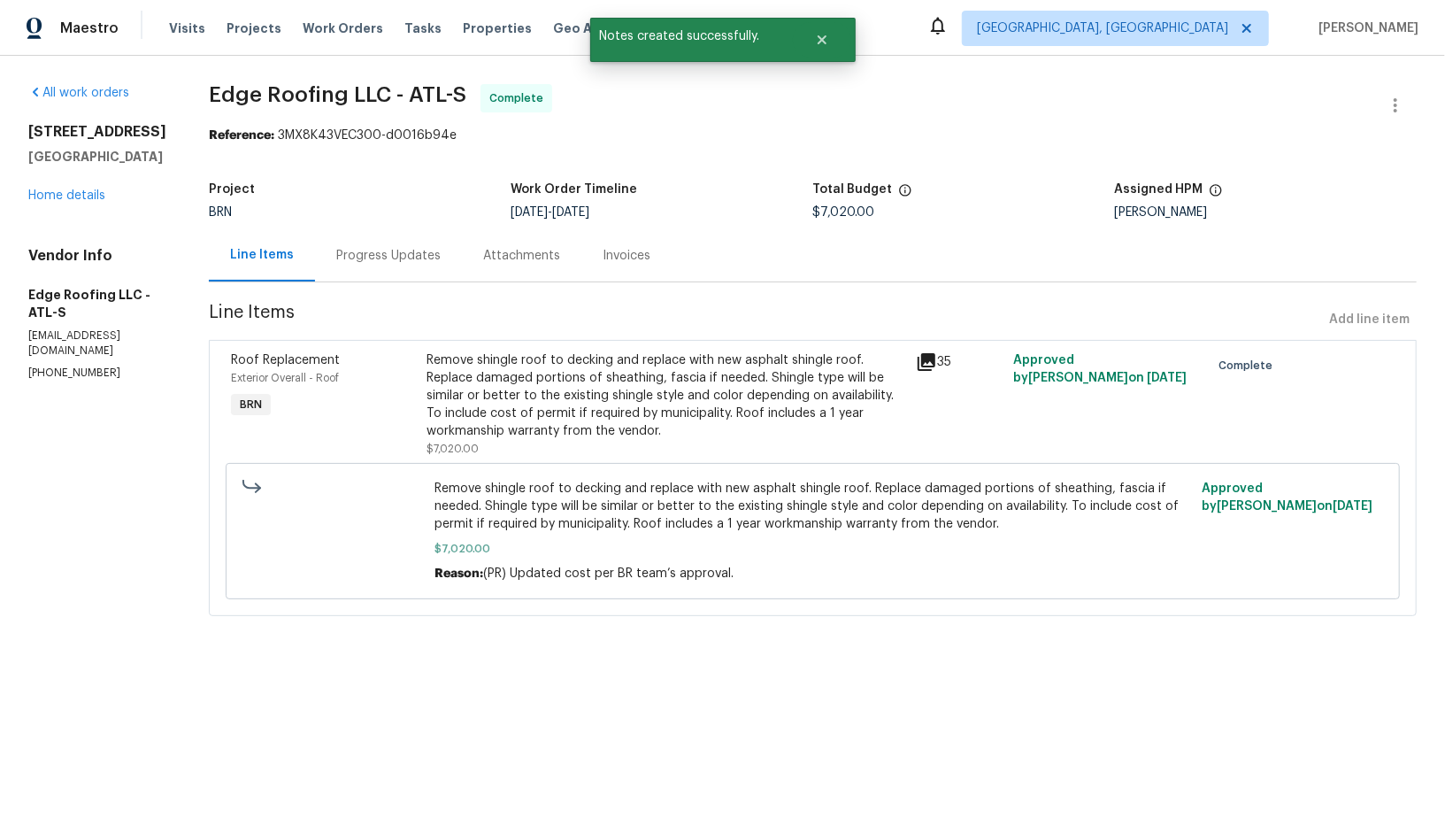
click at [609, 395] on div "Remove shingle roof to decking and replace with new asphalt shingle roof. Repla…" at bounding box center [665, 395] width 479 height 88
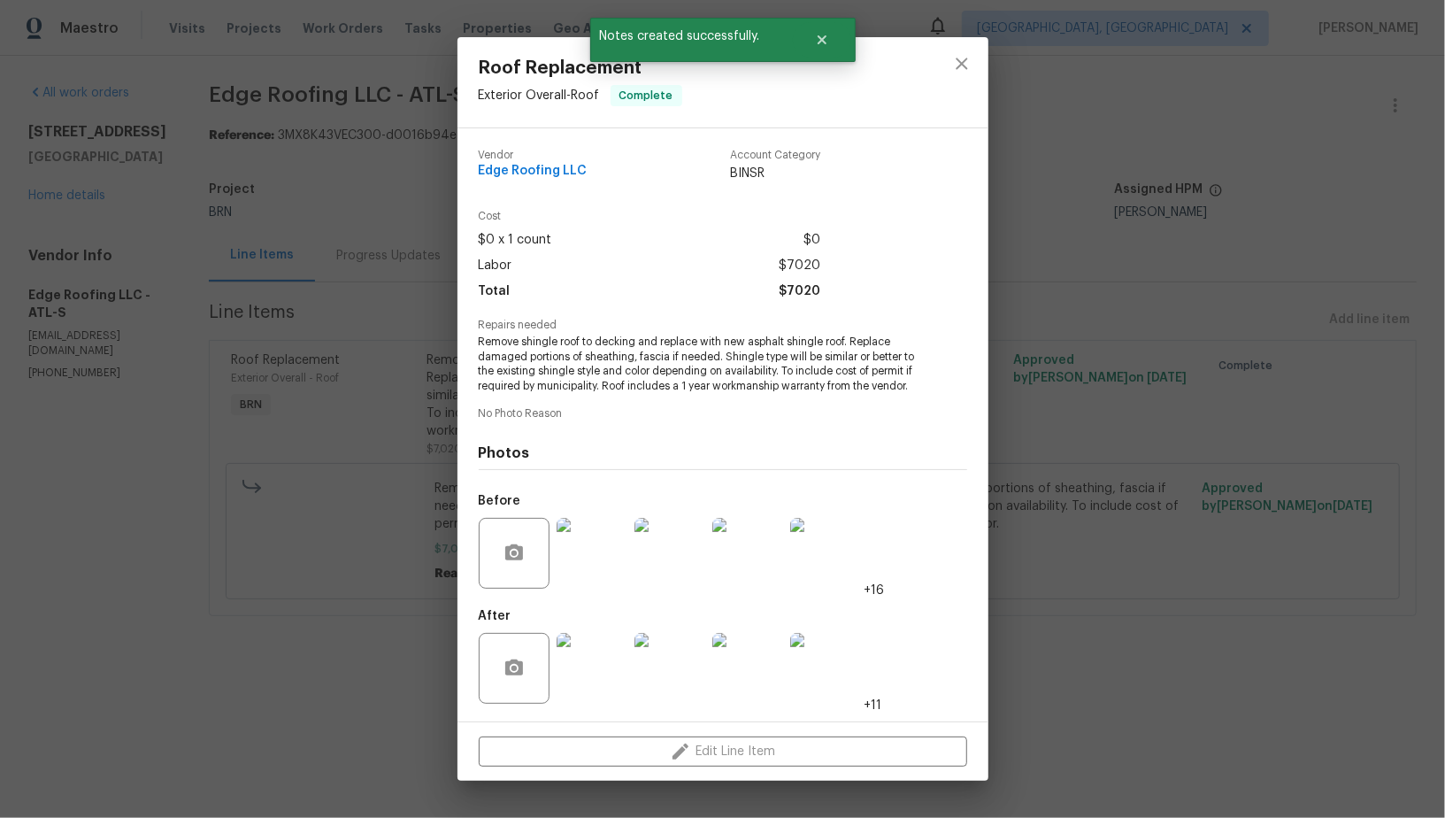
click at [579, 654] on img at bounding box center [592, 668] width 71 height 71
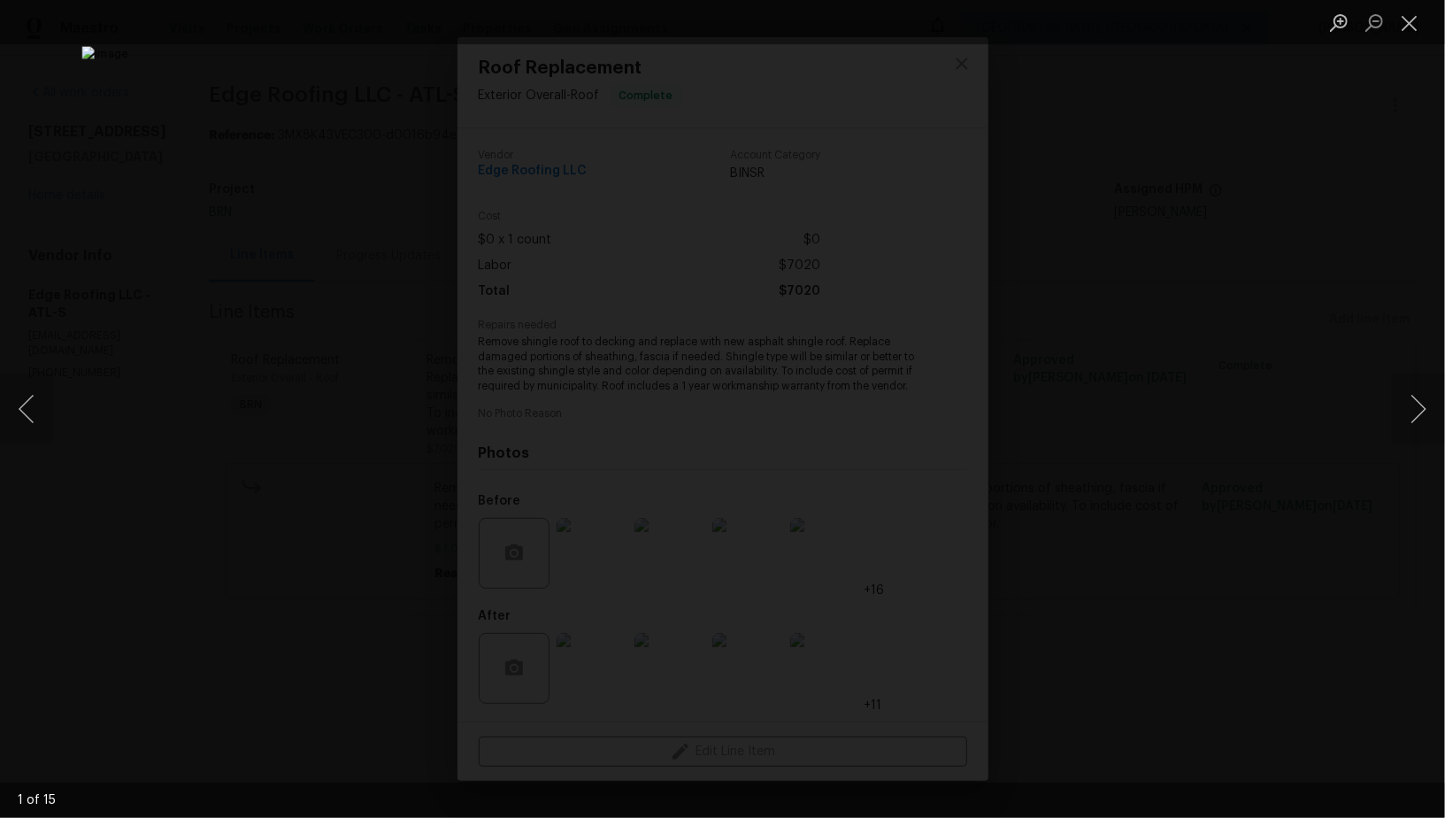
click at [1314, 229] on div "Lightbox" at bounding box center [722, 409] width 1445 height 818
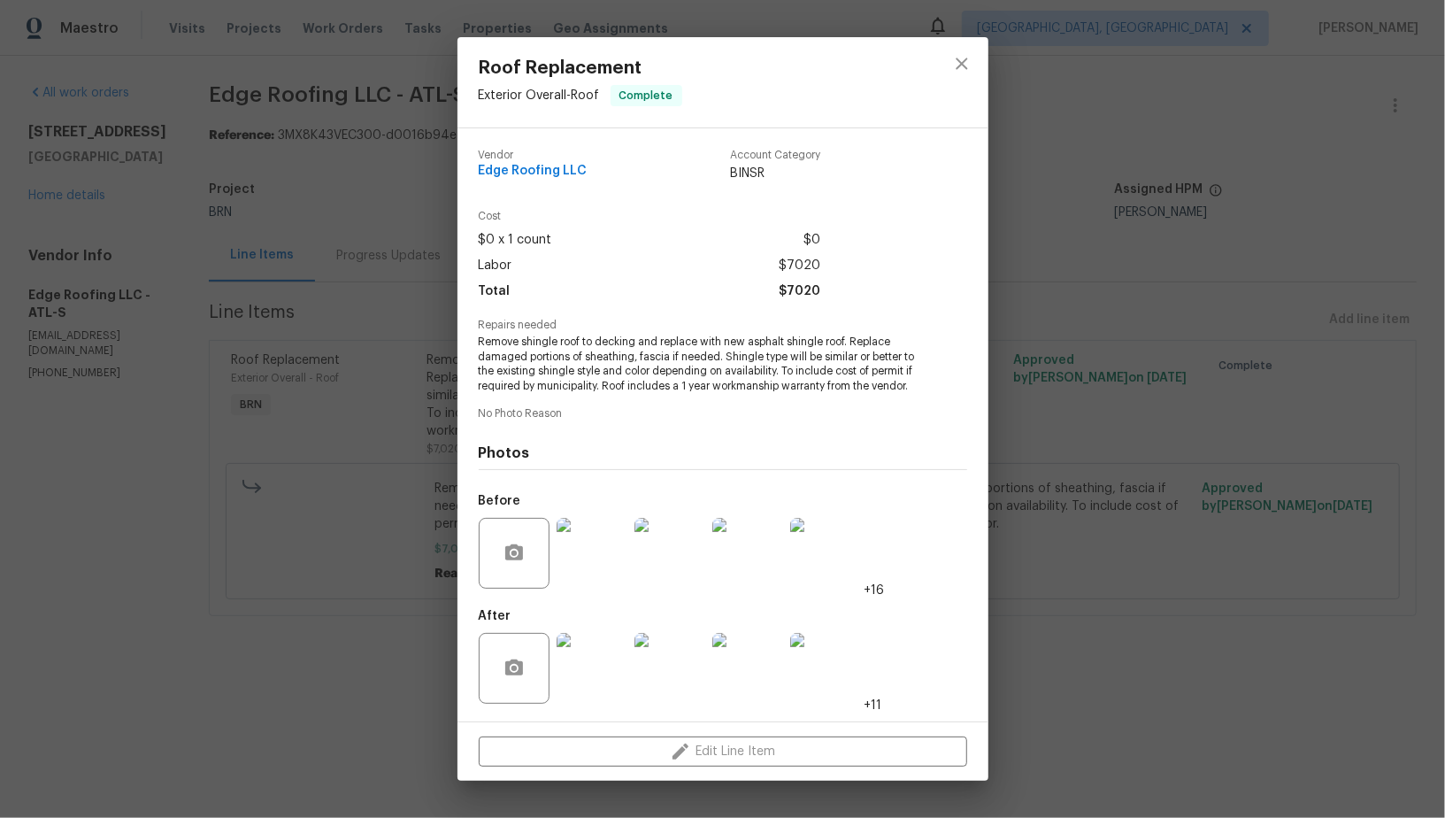
click at [1314, 229] on div "Roof Replacement Exterior Overall - Roof Complete Vendor Edge Roofing LLC Accou…" at bounding box center [722, 409] width 1445 height 818
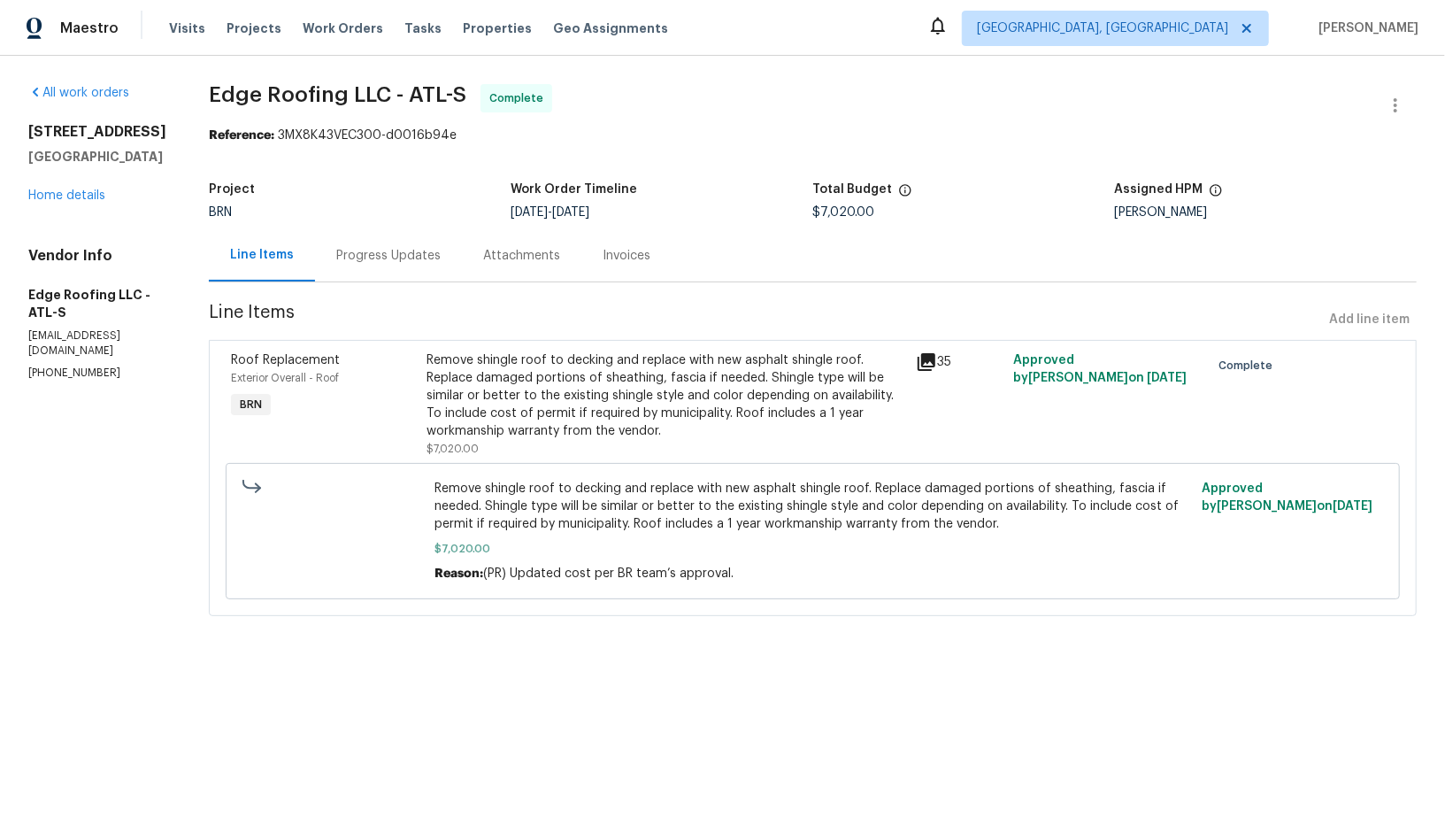
click at [394, 233] on div "Progress Updates" at bounding box center [388, 255] width 147 height 52
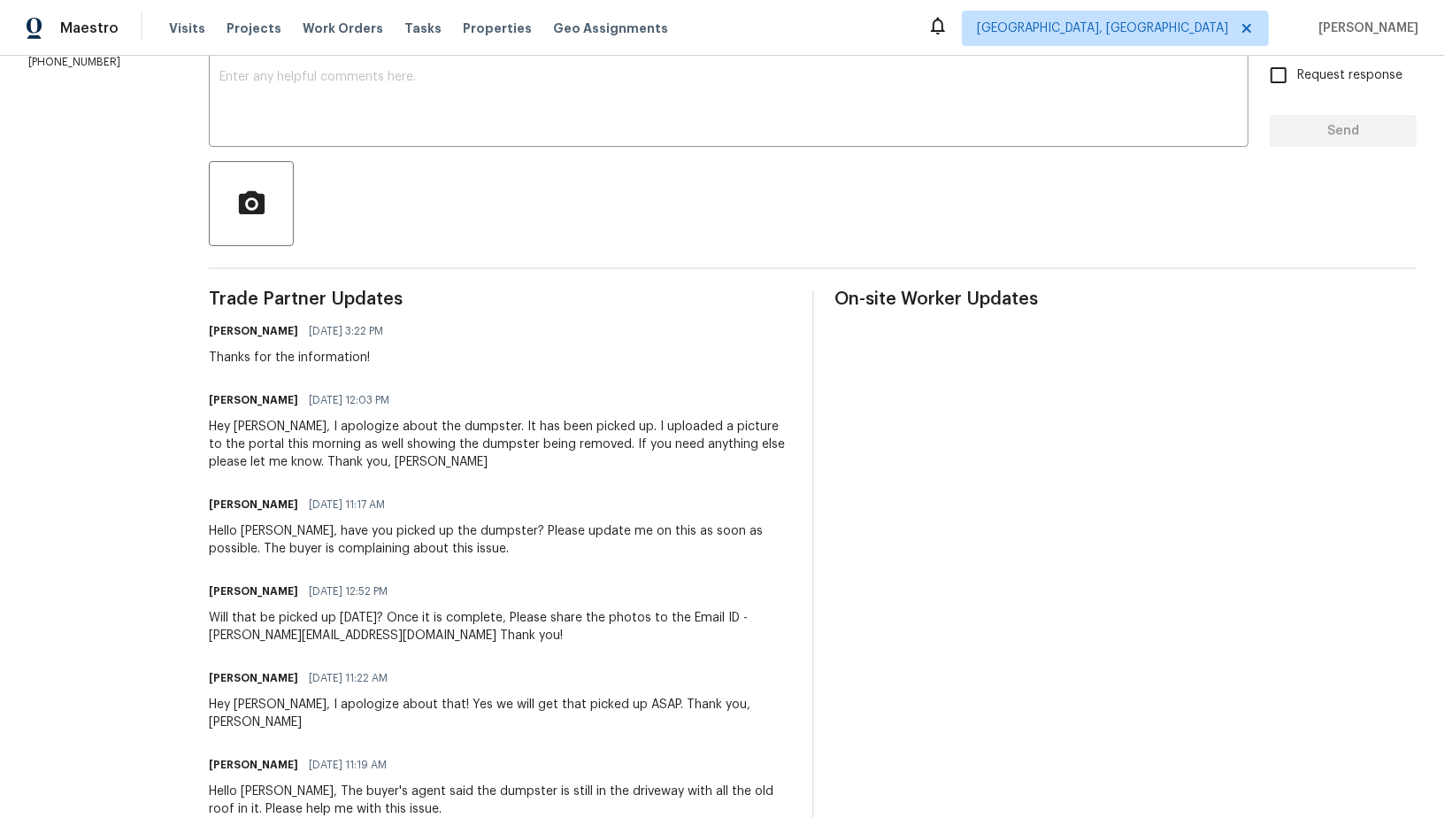
scroll to position [46, 0]
